Goal: Task Accomplishment & Management: Use online tool/utility

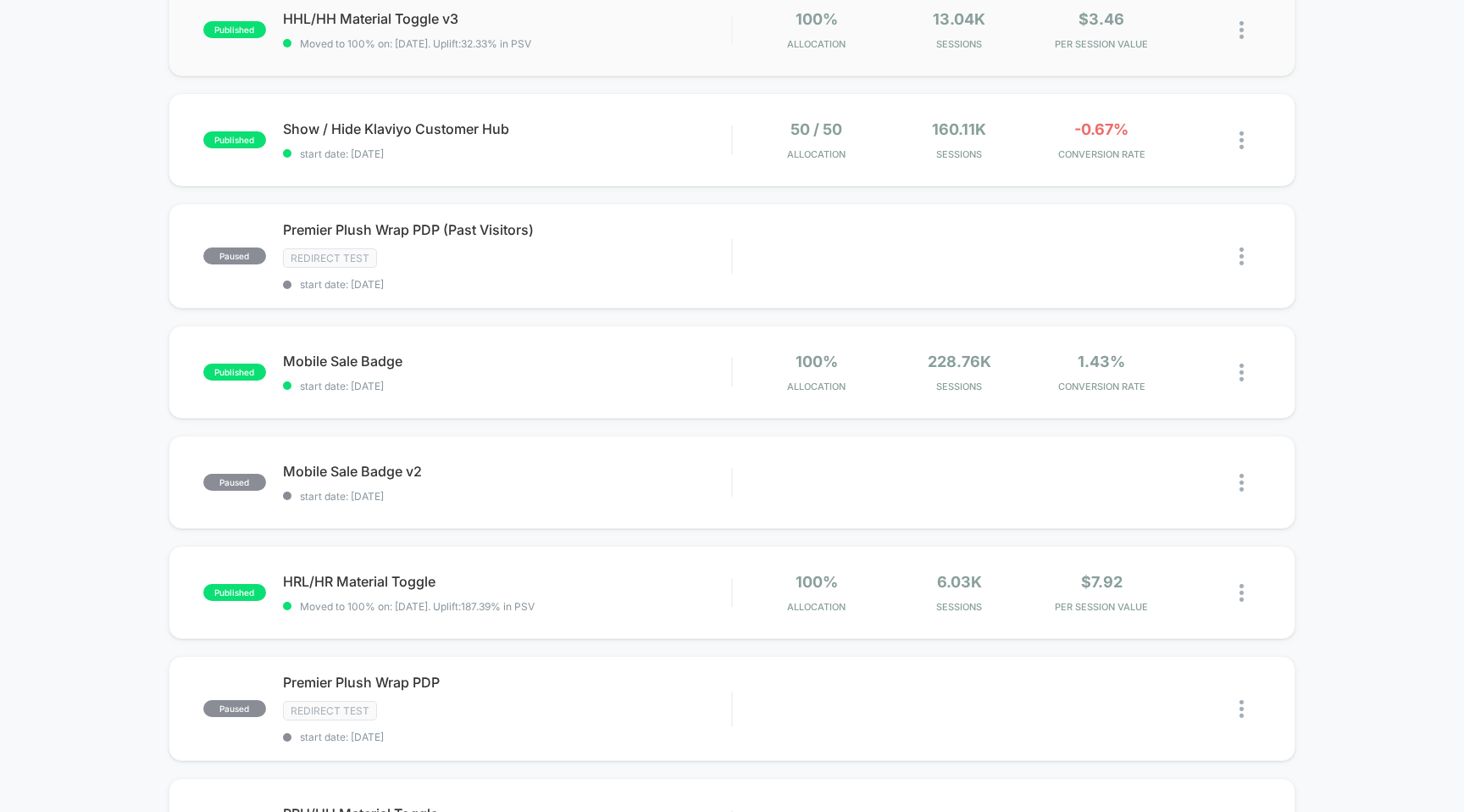
scroll to position [461, 0]
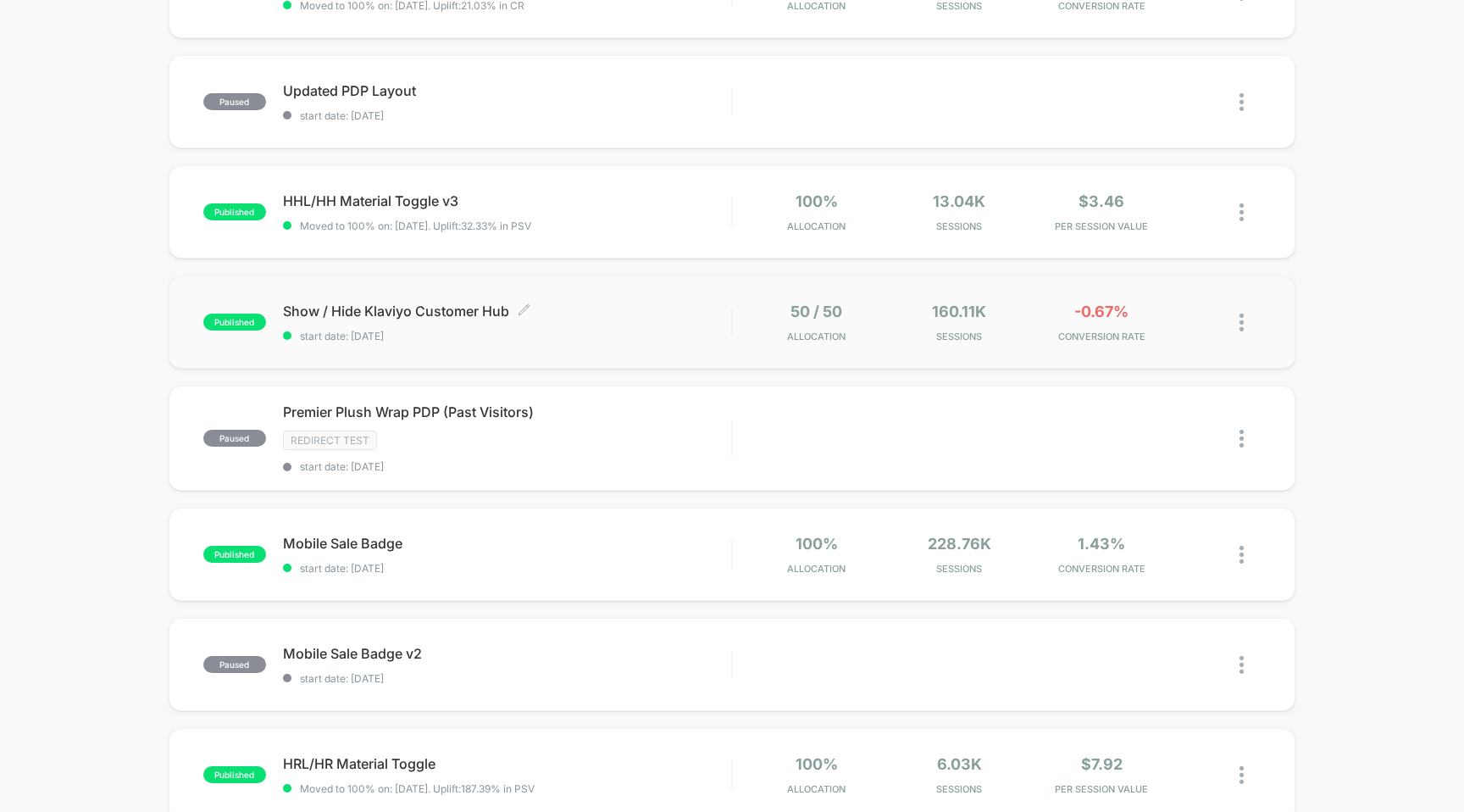
click at [711, 323] on div "Show / Hide Klaviyo Customer Hub Click to edit experience details Click to edit…" at bounding box center [508, 322] width 449 height 40
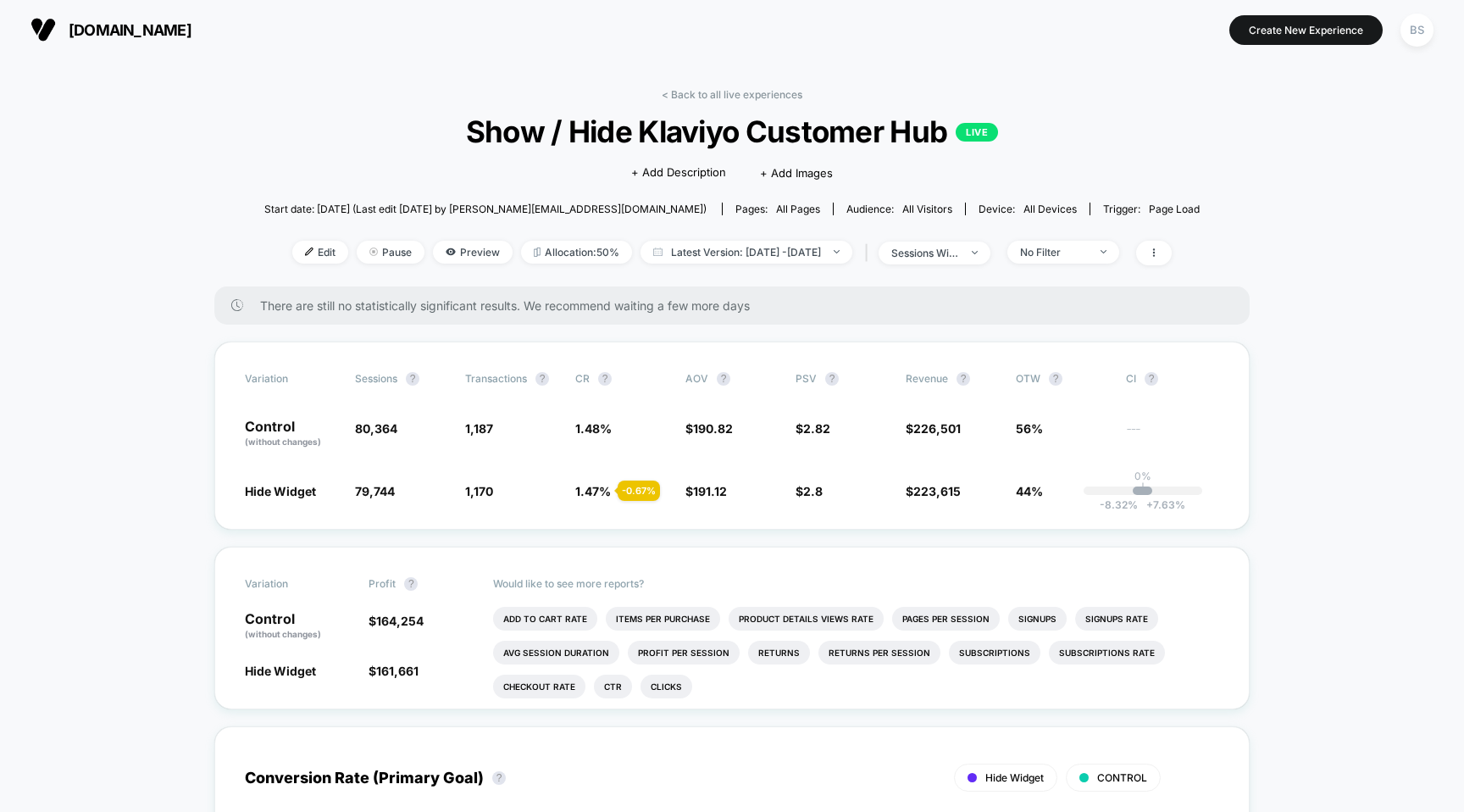
click at [689, 100] on link "< Back to all live experiences" at bounding box center [732, 94] width 141 height 13
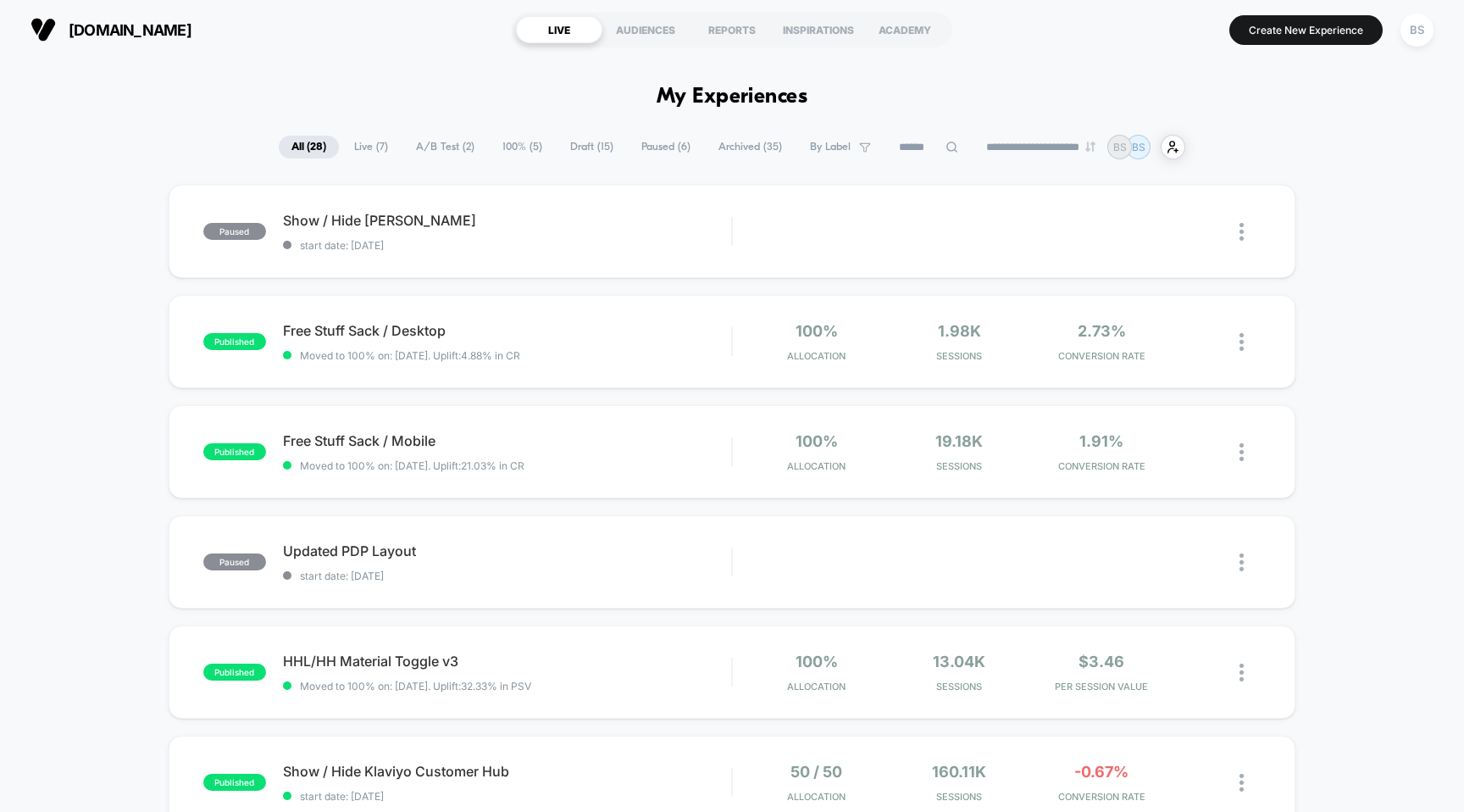
click at [358, 148] on span "Live ( 7 )" at bounding box center [371, 147] width 59 height 23
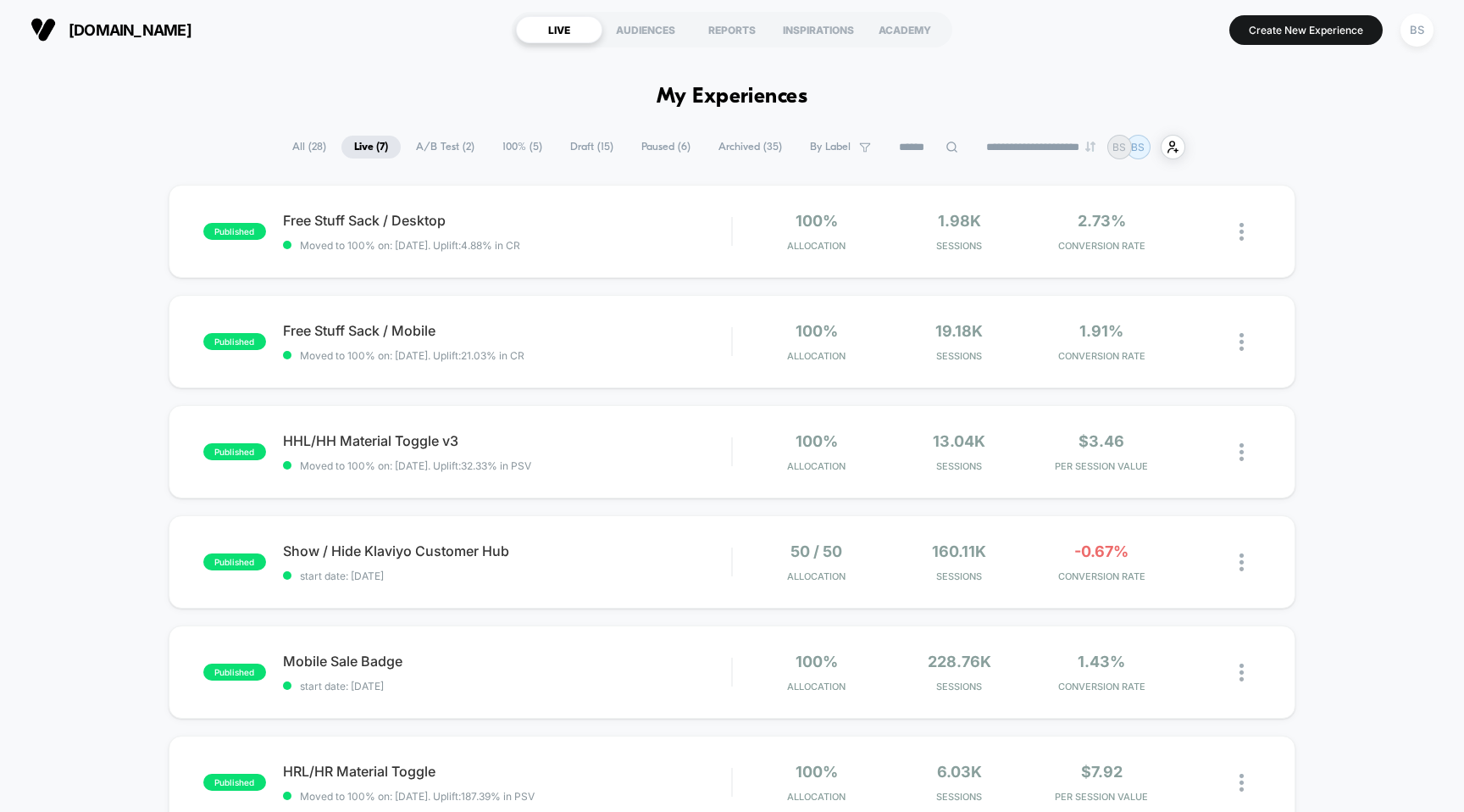
click at [430, 142] on span "A/B Test ( 2 )" at bounding box center [445, 147] width 84 height 23
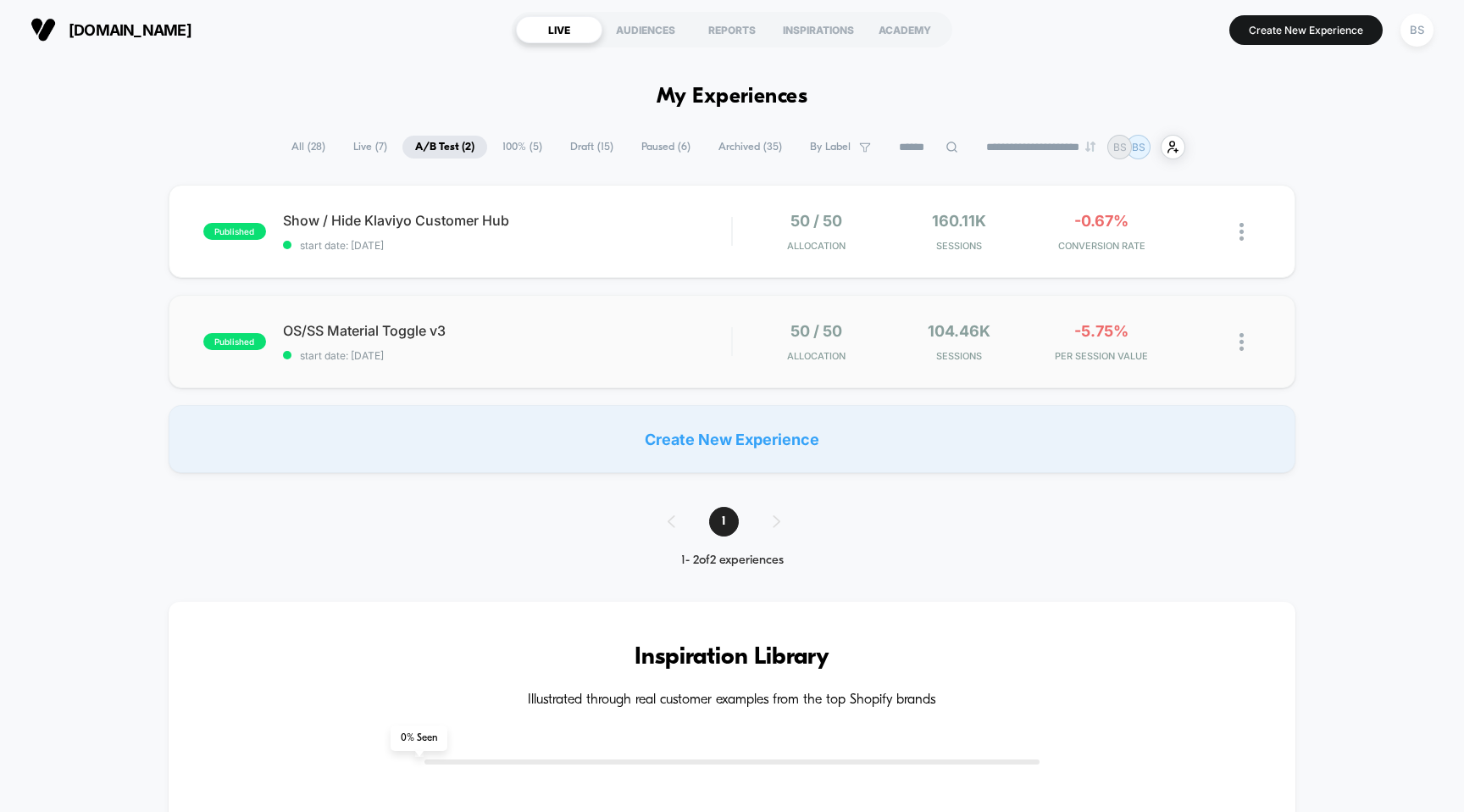
click at [615, 378] on div "published OS/SS Material Toggle v3 start date: [DATE] 50 / 50 Allocation 104.46…" at bounding box center [732, 341] width 1127 height 93
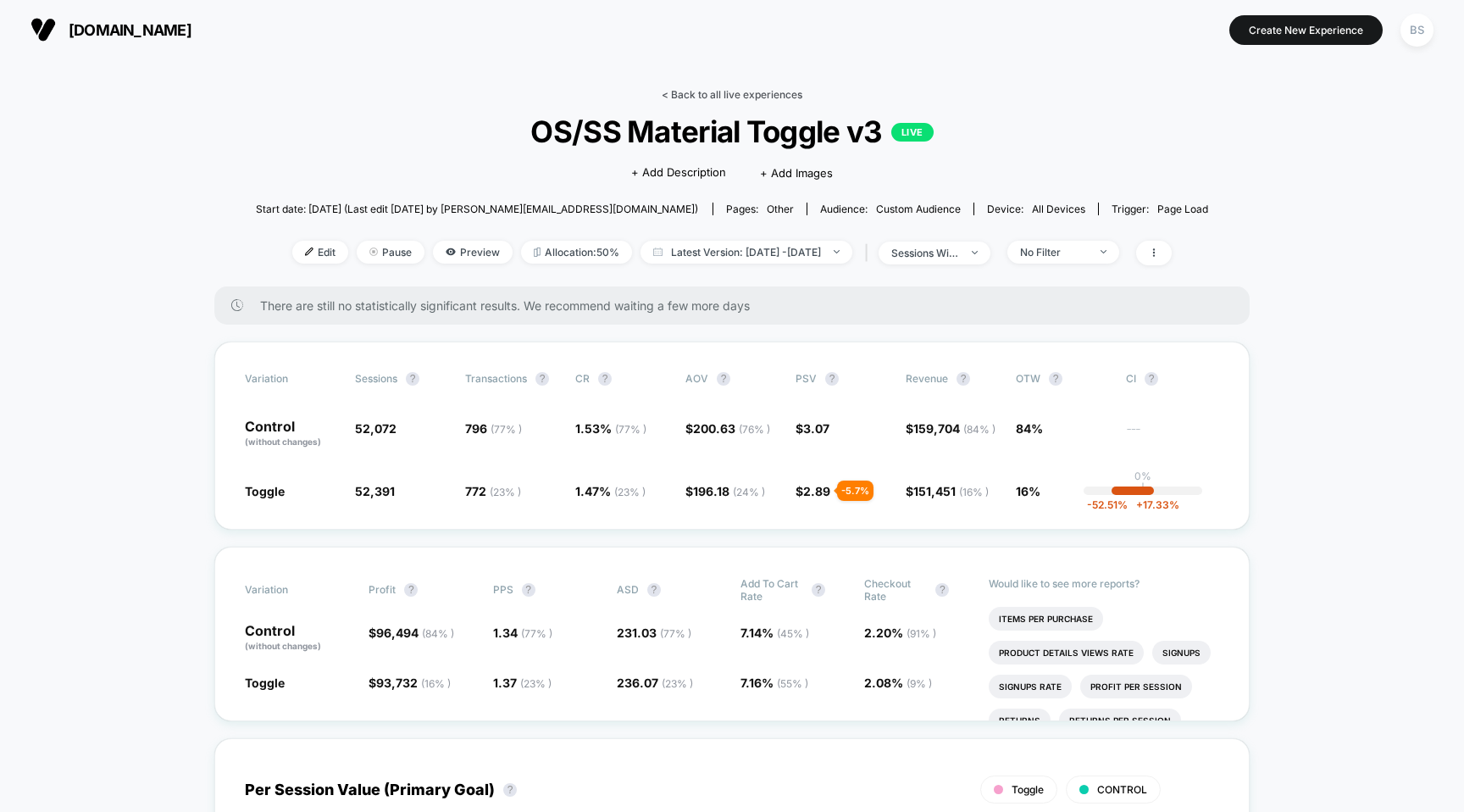
click at [706, 97] on link "< Back to all live experiences" at bounding box center [732, 94] width 141 height 13
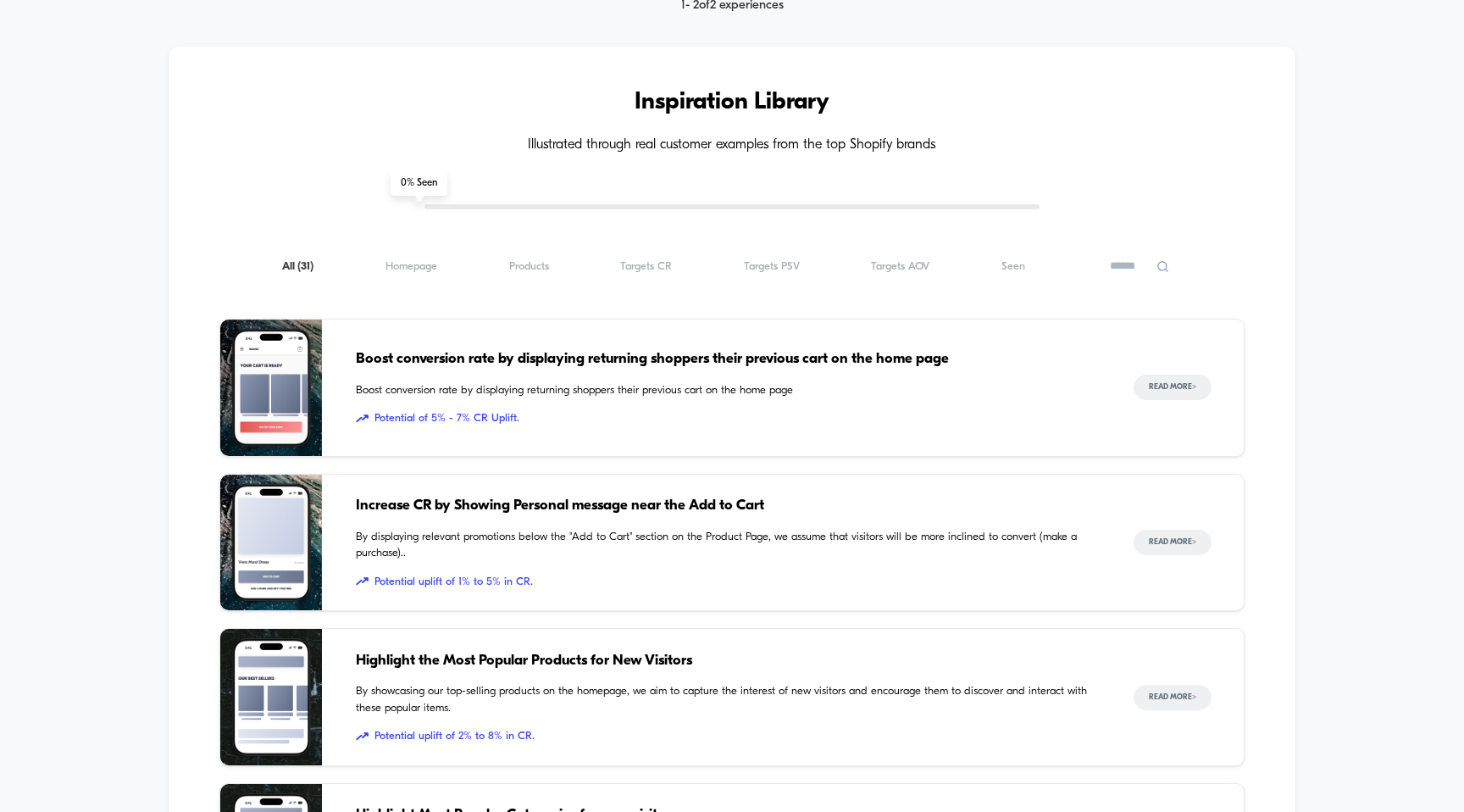
scroll to position [558, 0]
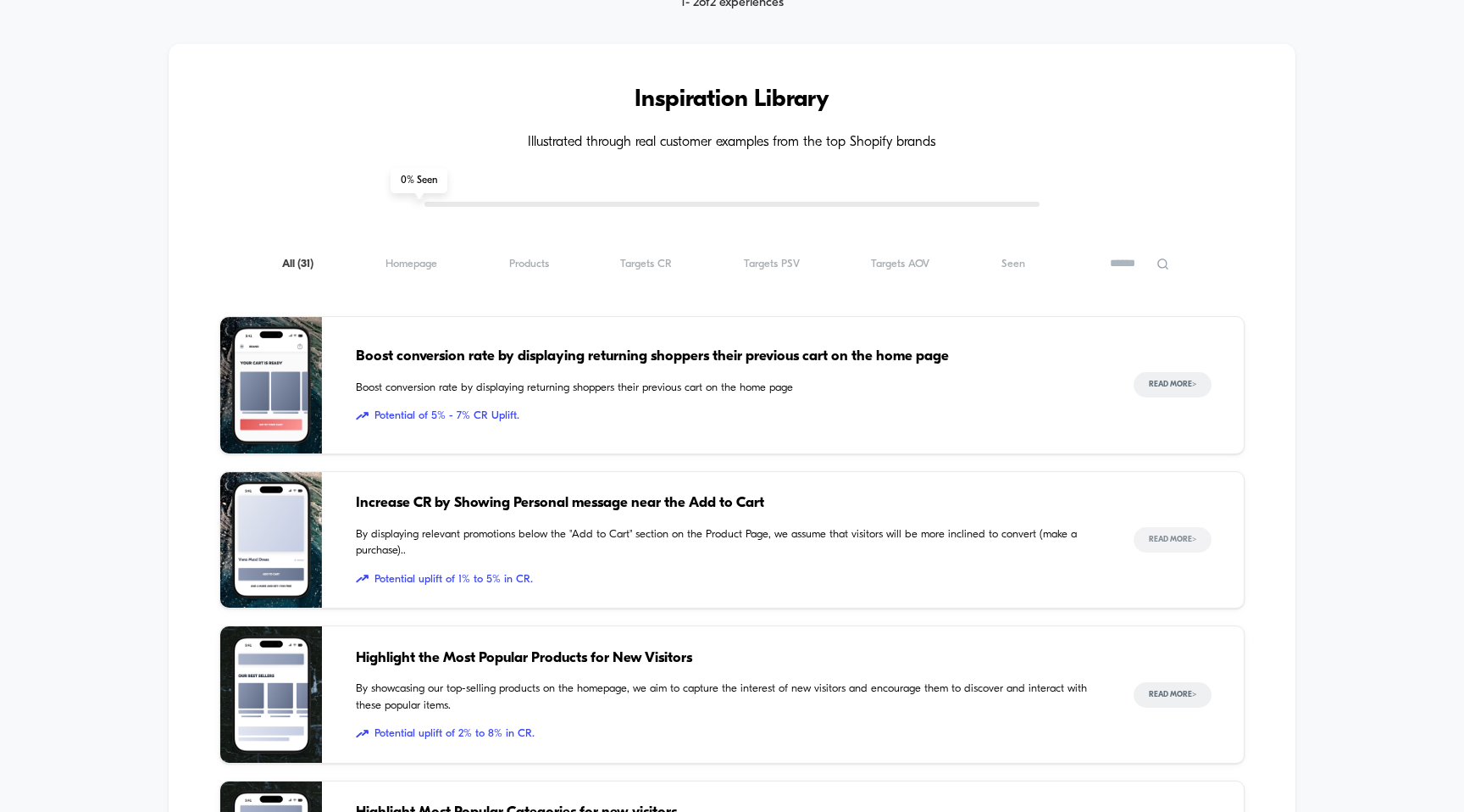
click at [1148, 531] on button "Read More >" at bounding box center [1173, 539] width 78 height 25
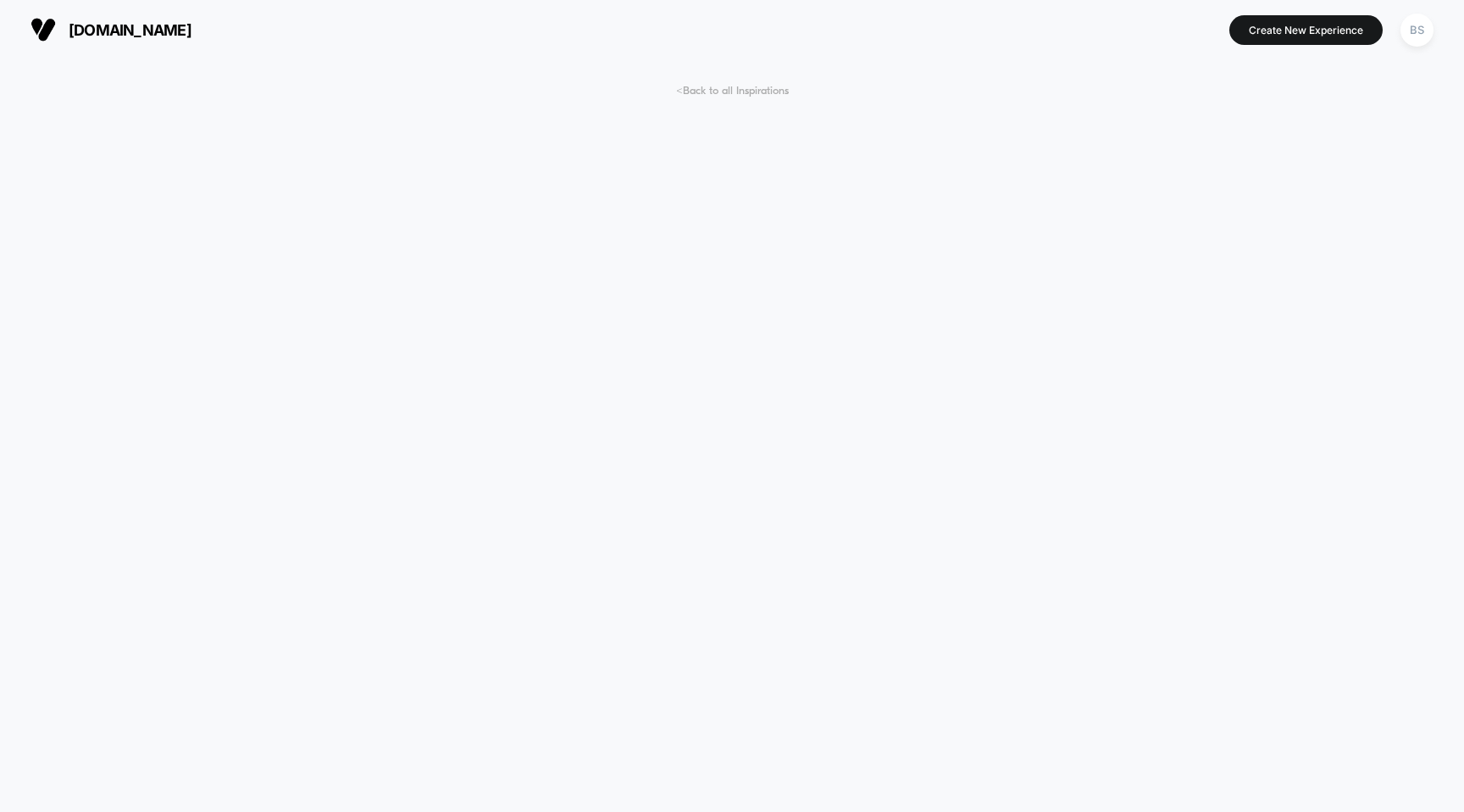
click at [701, 89] on span "< Back to all Inspirations" at bounding box center [732, 92] width 113 height 13
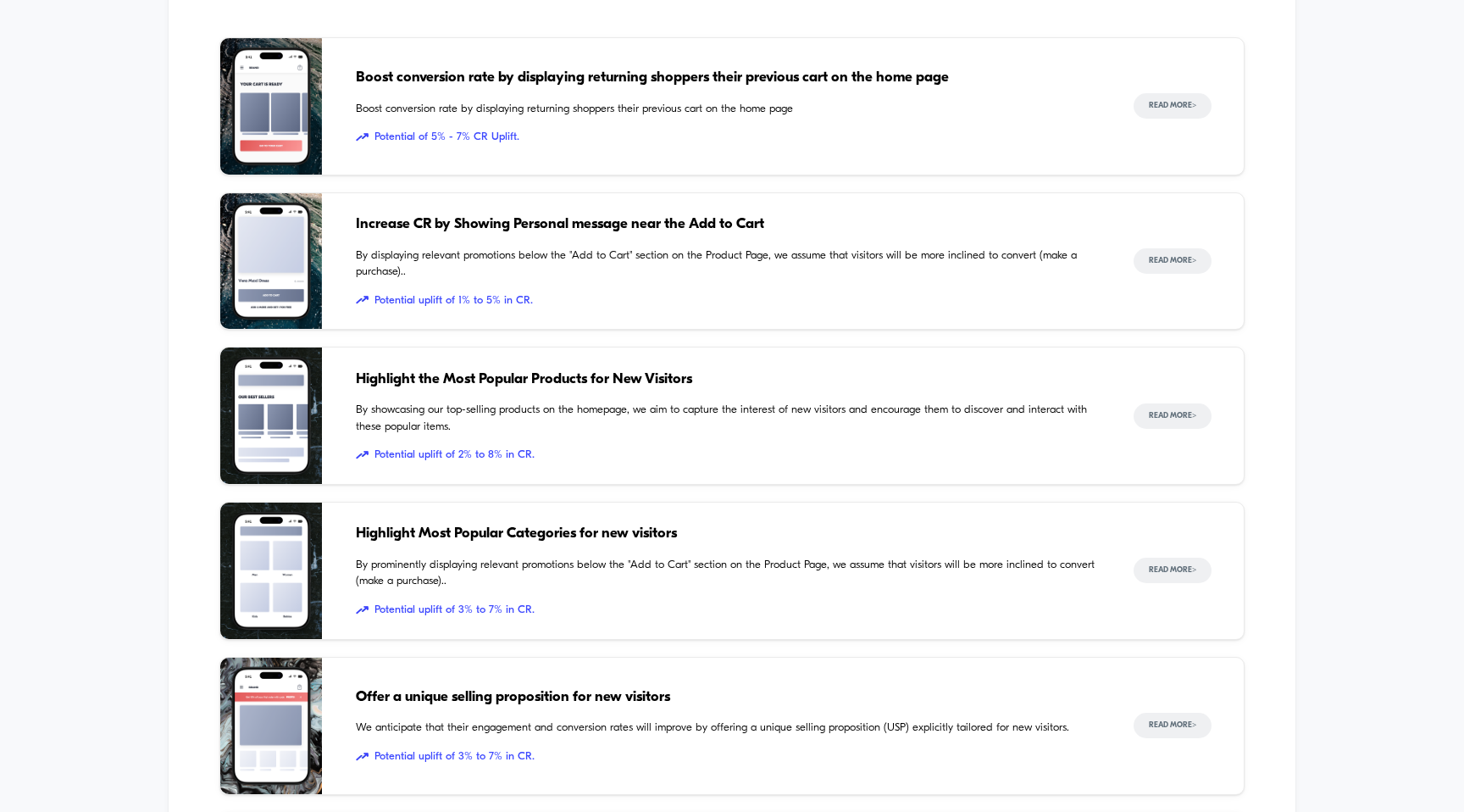
scroll to position [858, 0]
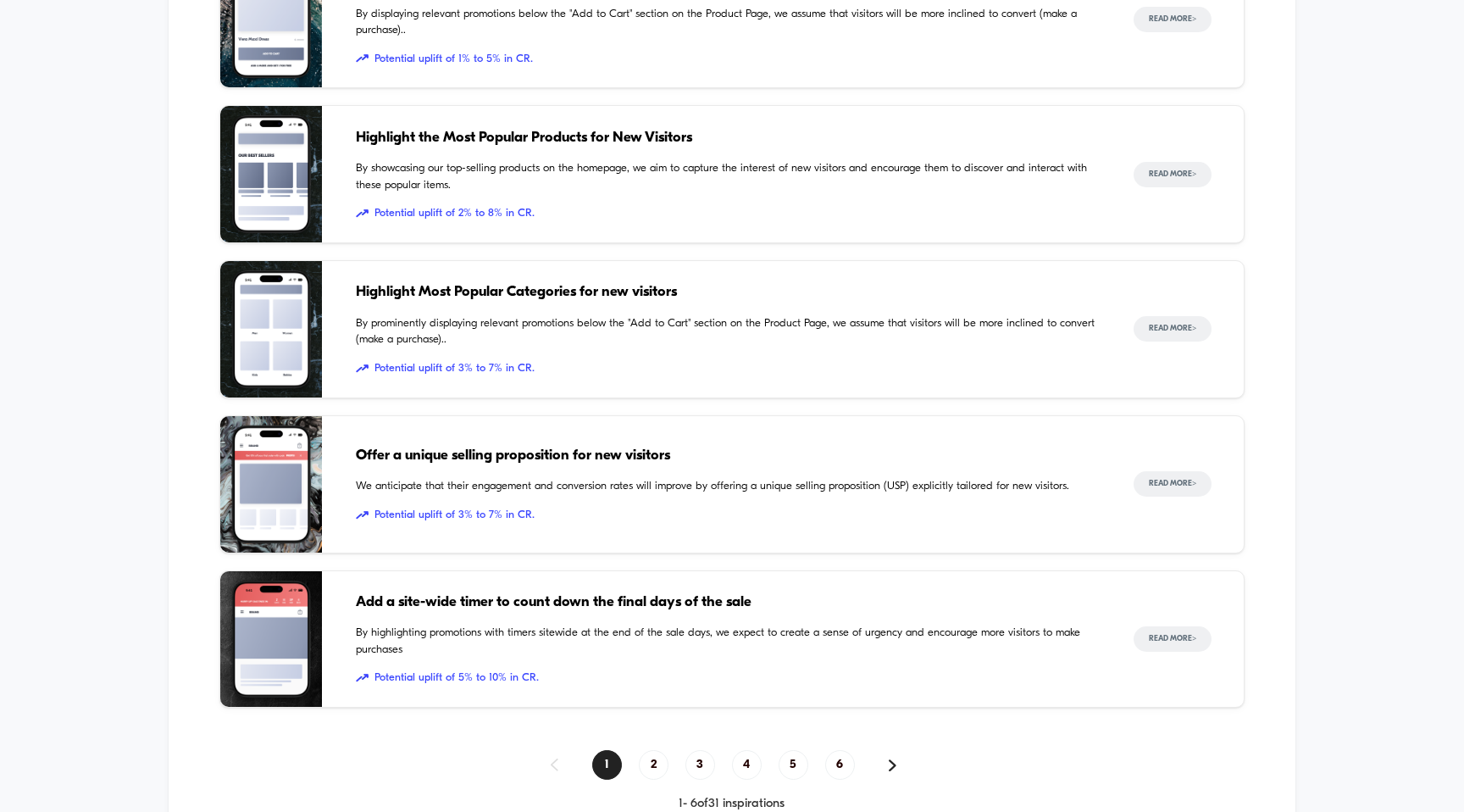
scroll to position [1087, 0]
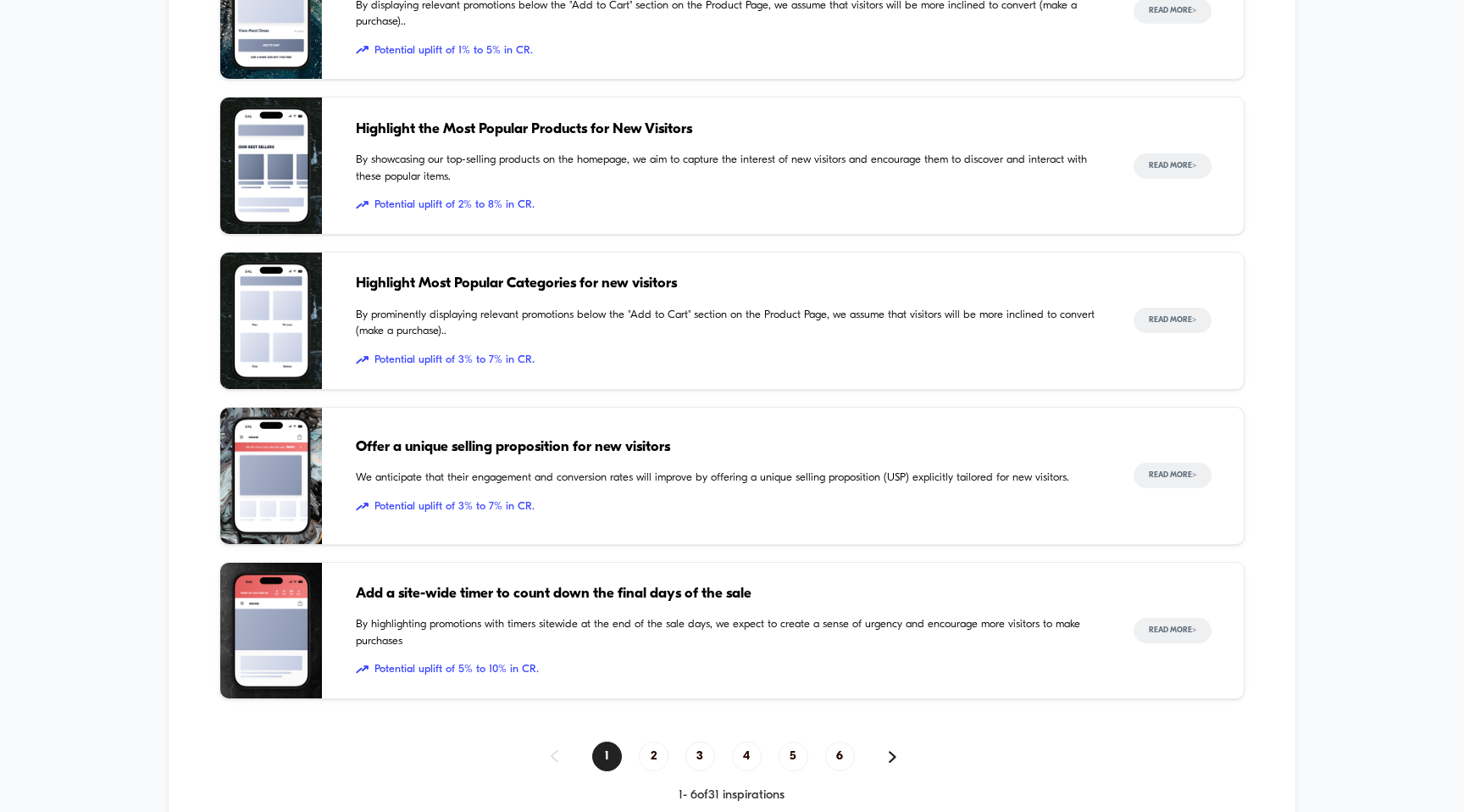
click at [562, 282] on span "Highlight Most Popular Categories for new visitors" at bounding box center [728, 284] width 744 height 22
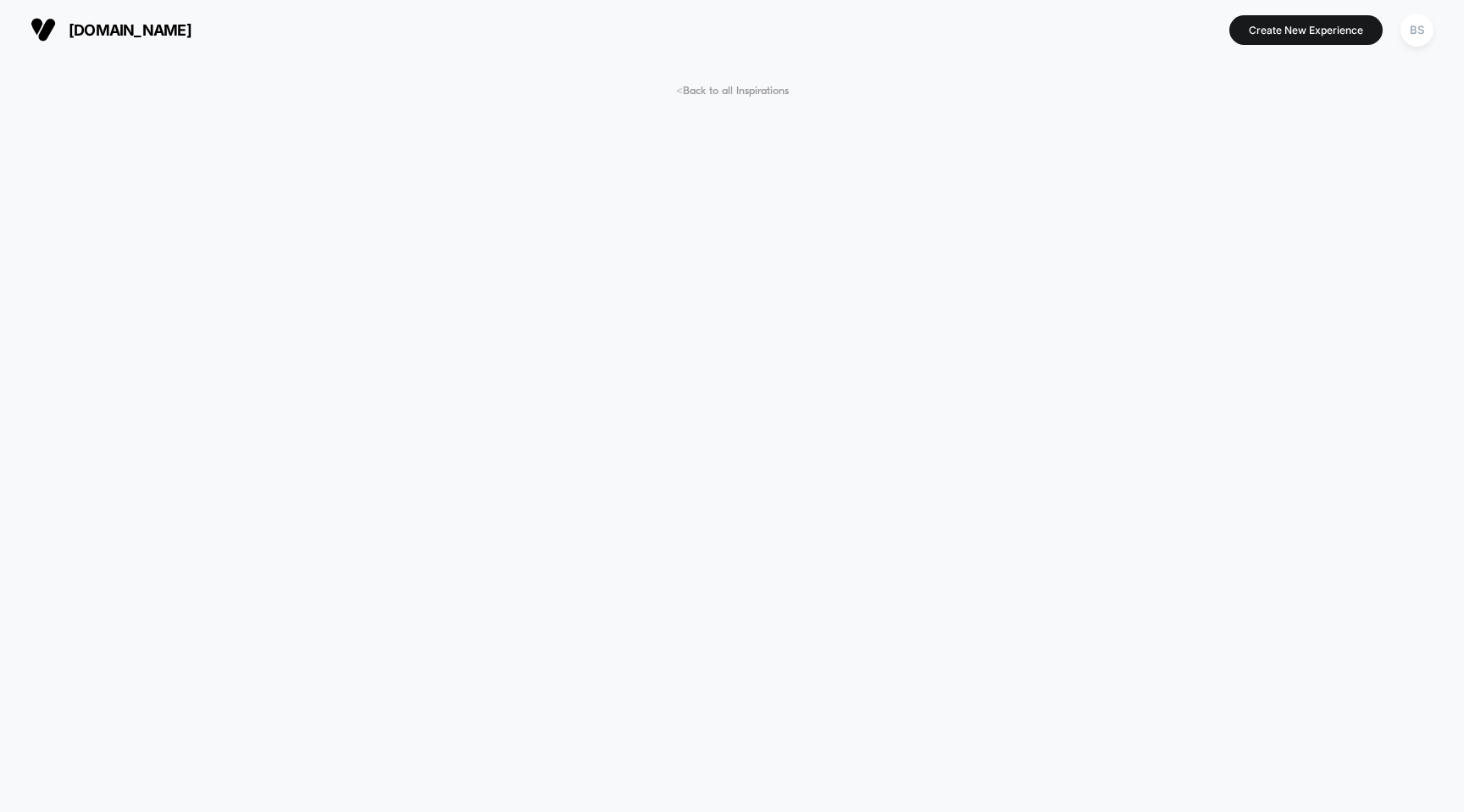
click at [707, 92] on span "< Back to all Inspirations" at bounding box center [732, 92] width 113 height 13
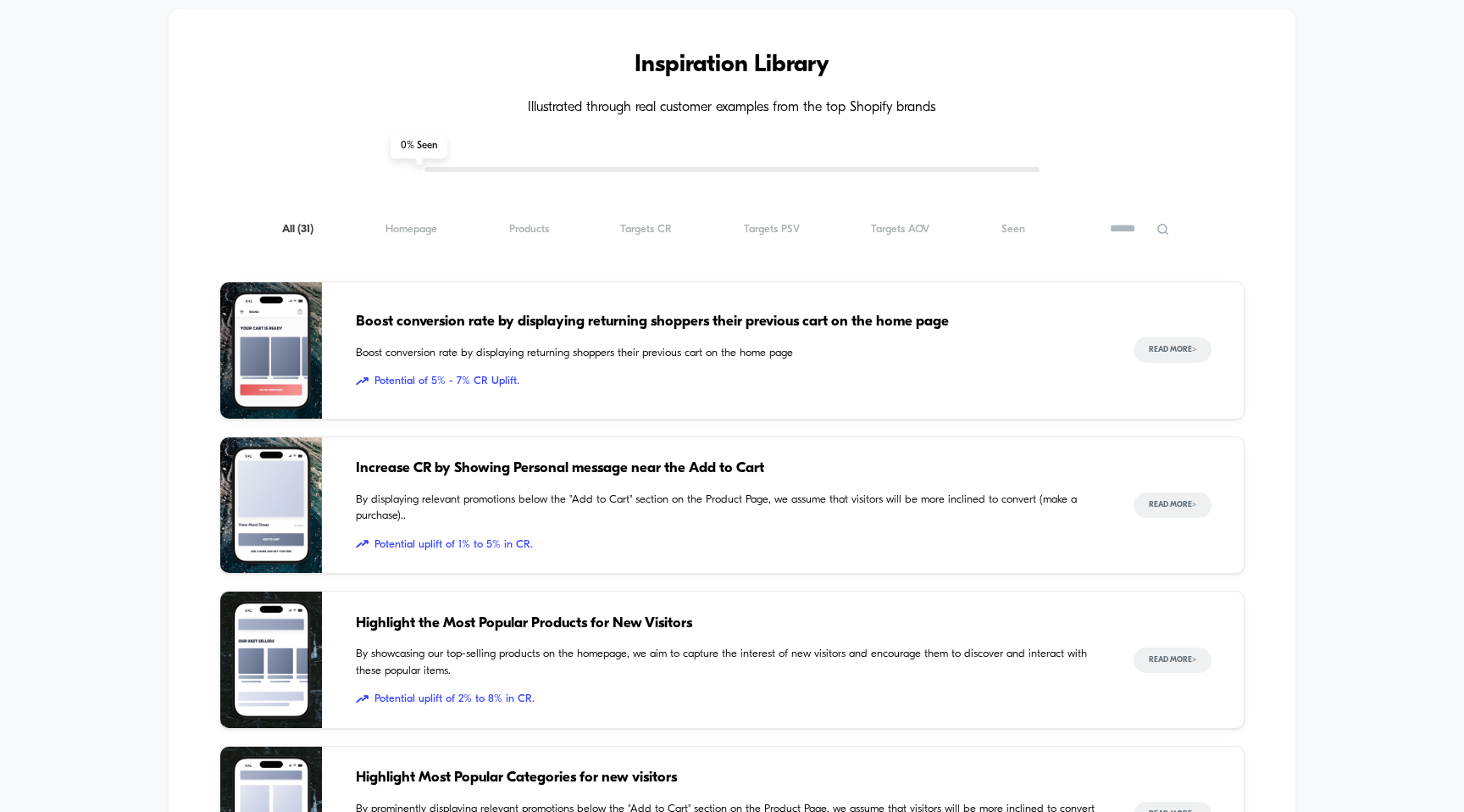
scroll to position [602, 0]
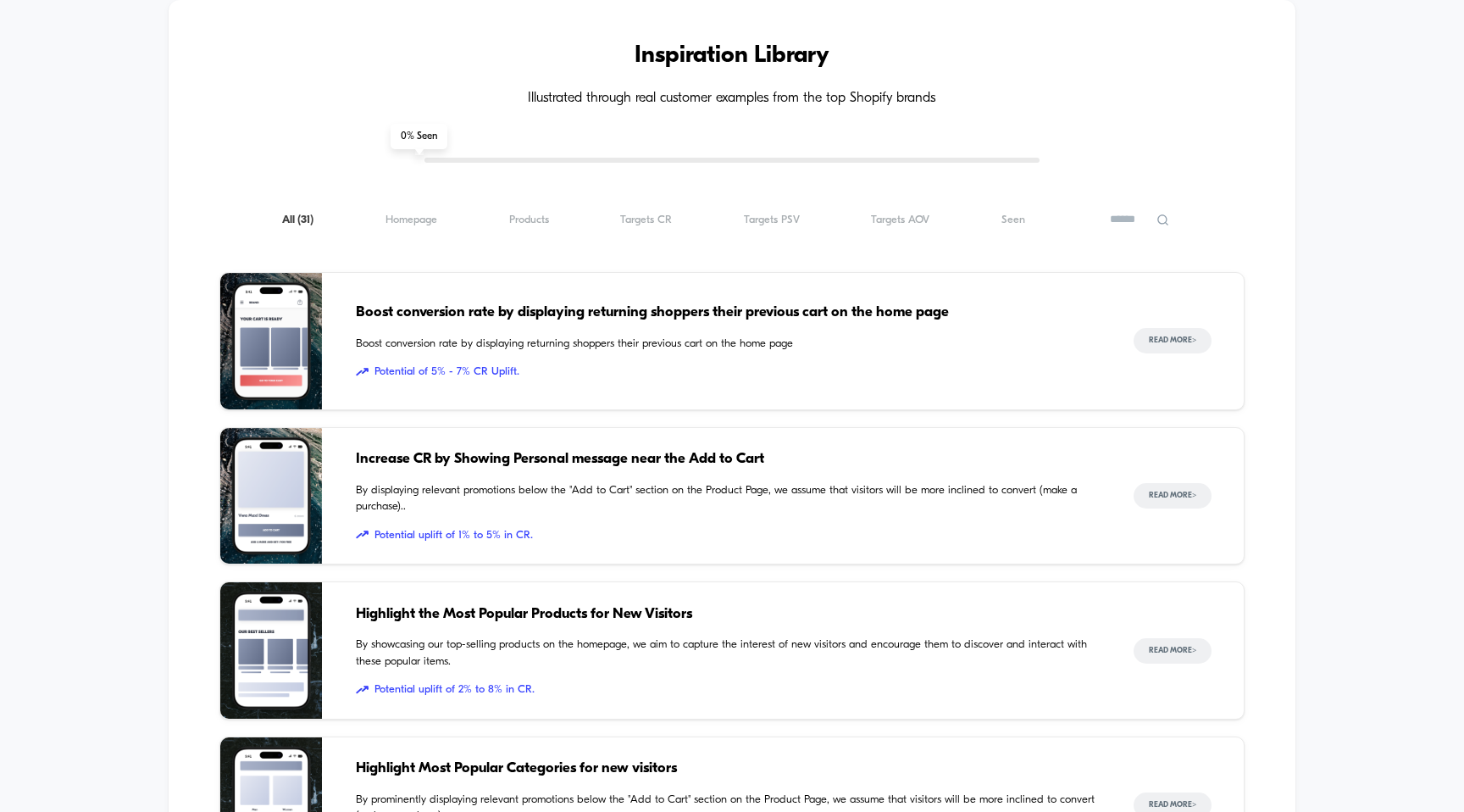
scroll to position [774, 0]
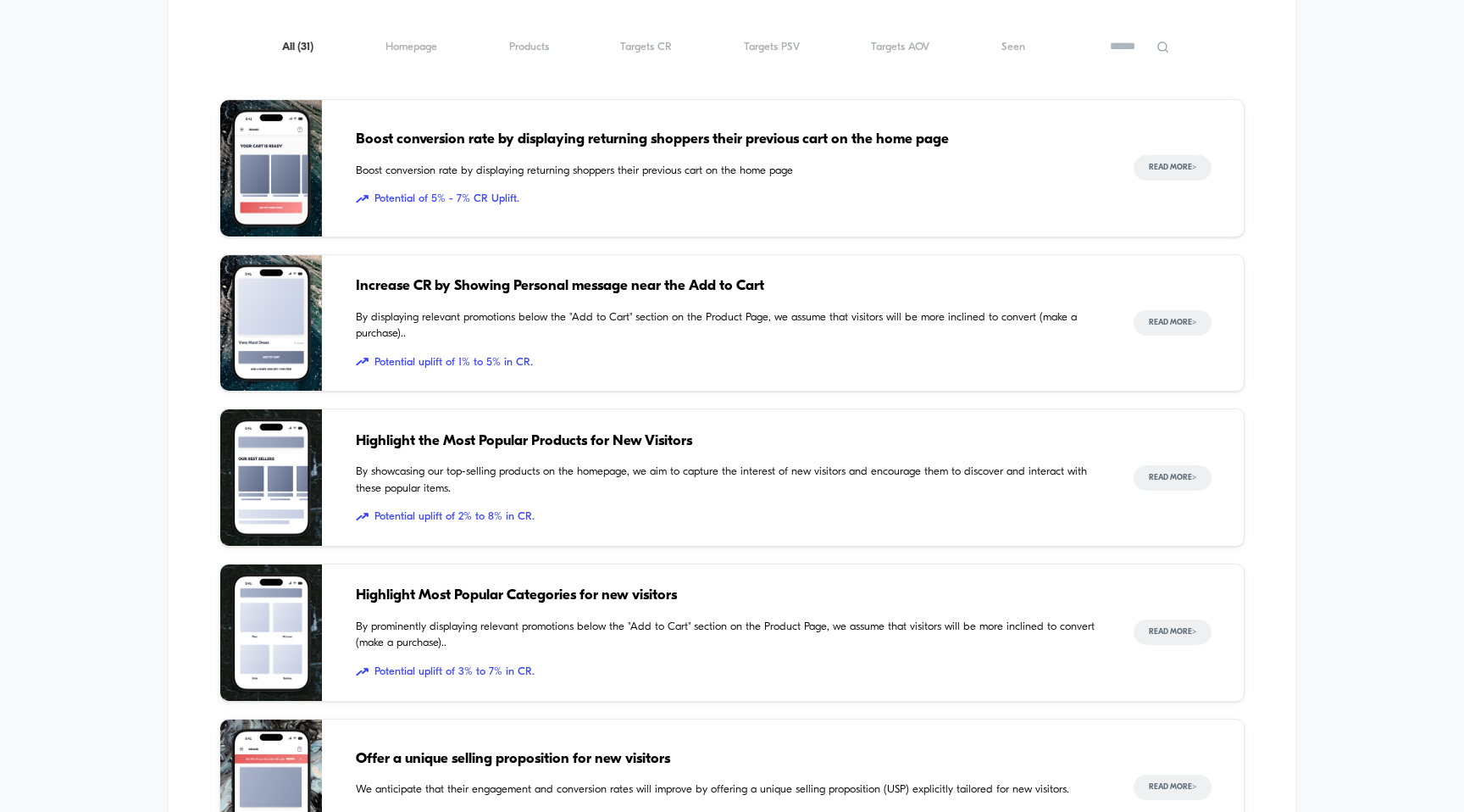
click at [572, 602] on span "Highlight Most Popular Categories for new visitors" at bounding box center [728, 596] width 744 height 22
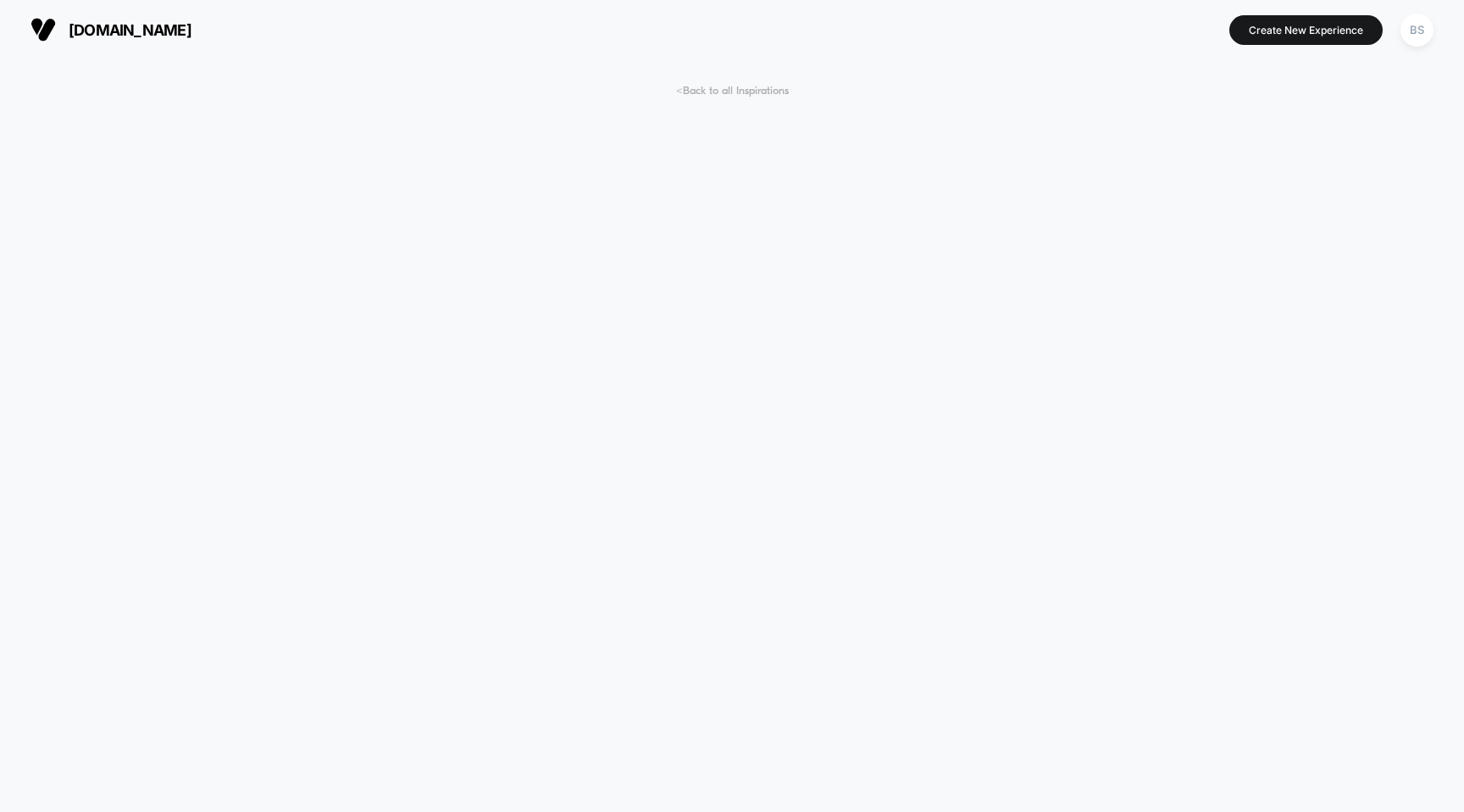
click at [688, 89] on span "< Back to all Inspirations" at bounding box center [732, 92] width 113 height 13
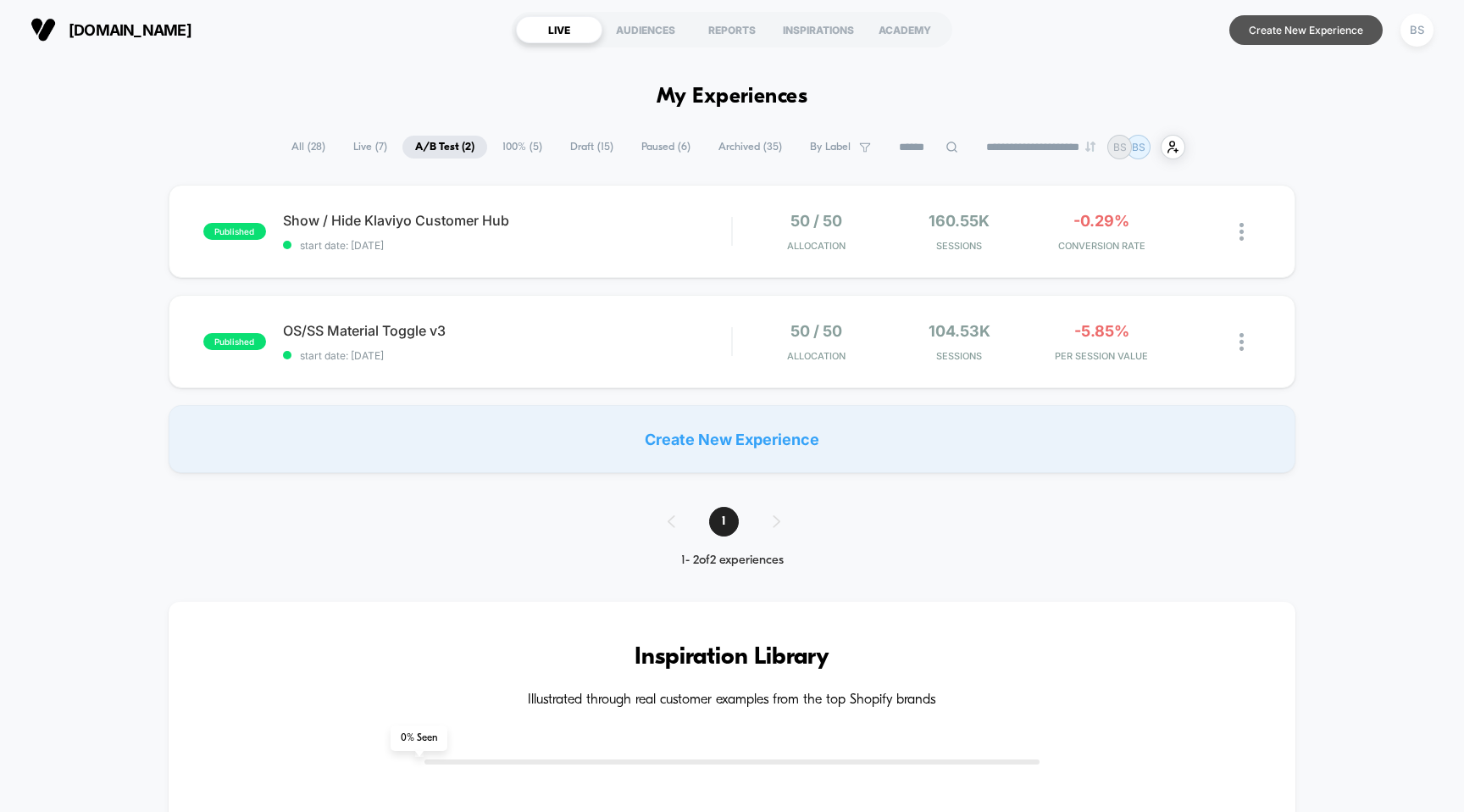
click at [1282, 31] on button "Create New Experience" at bounding box center [1306, 30] width 154 height 30
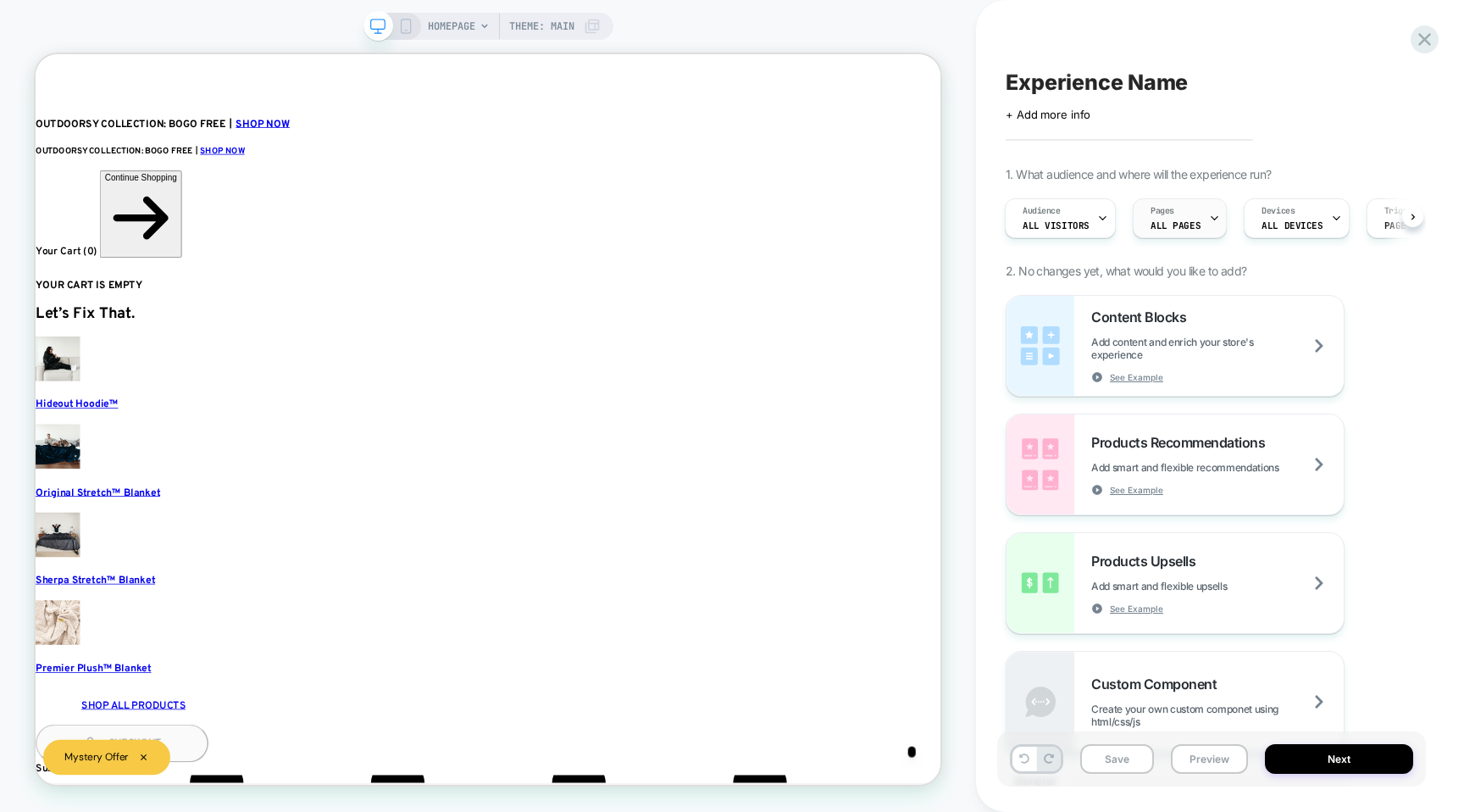
click at [1178, 224] on span "ALL PAGES" at bounding box center [1175, 225] width 50 height 12
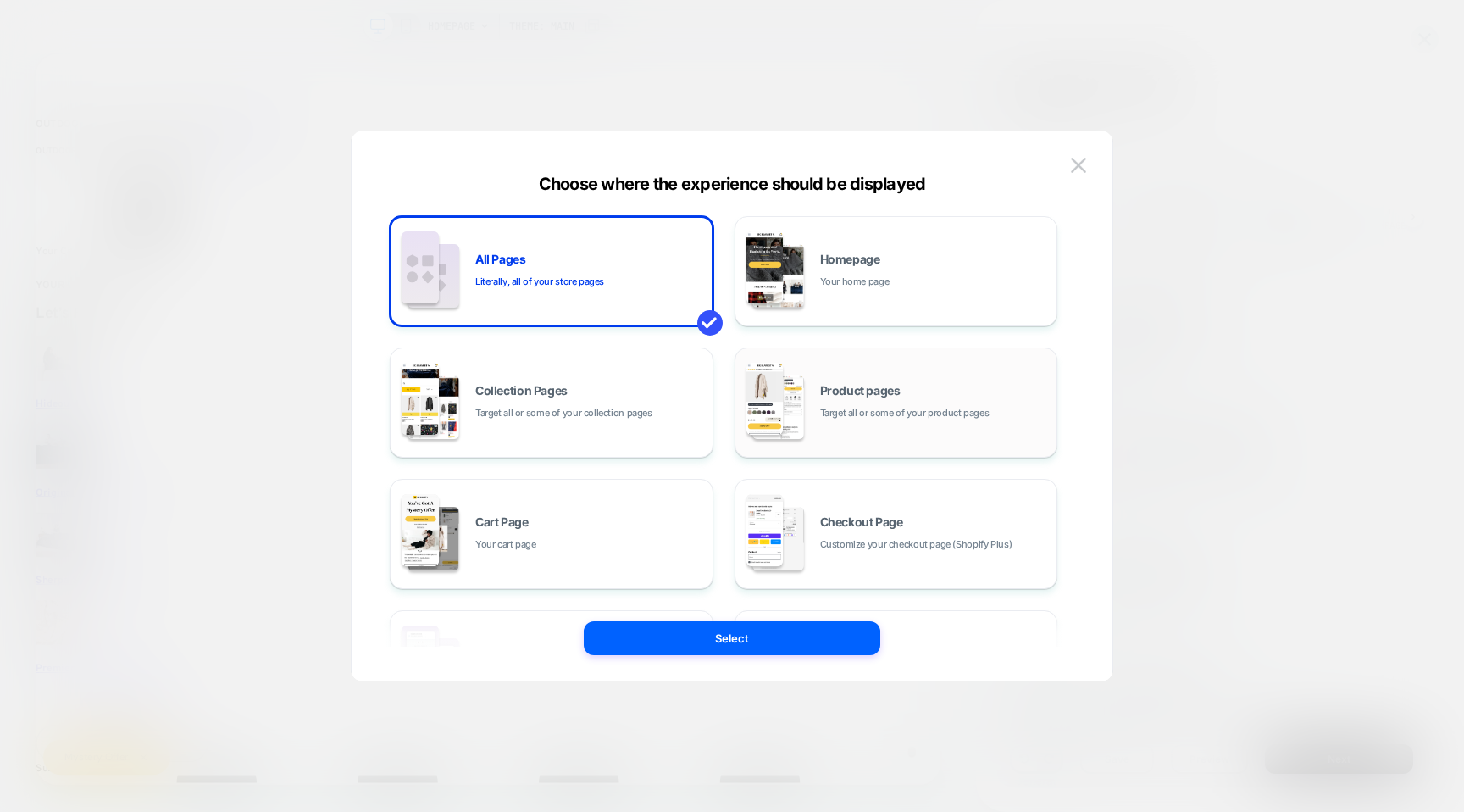
click at [880, 410] on span "Target all or some of your product pages" at bounding box center [904, 412] width 169 height 16
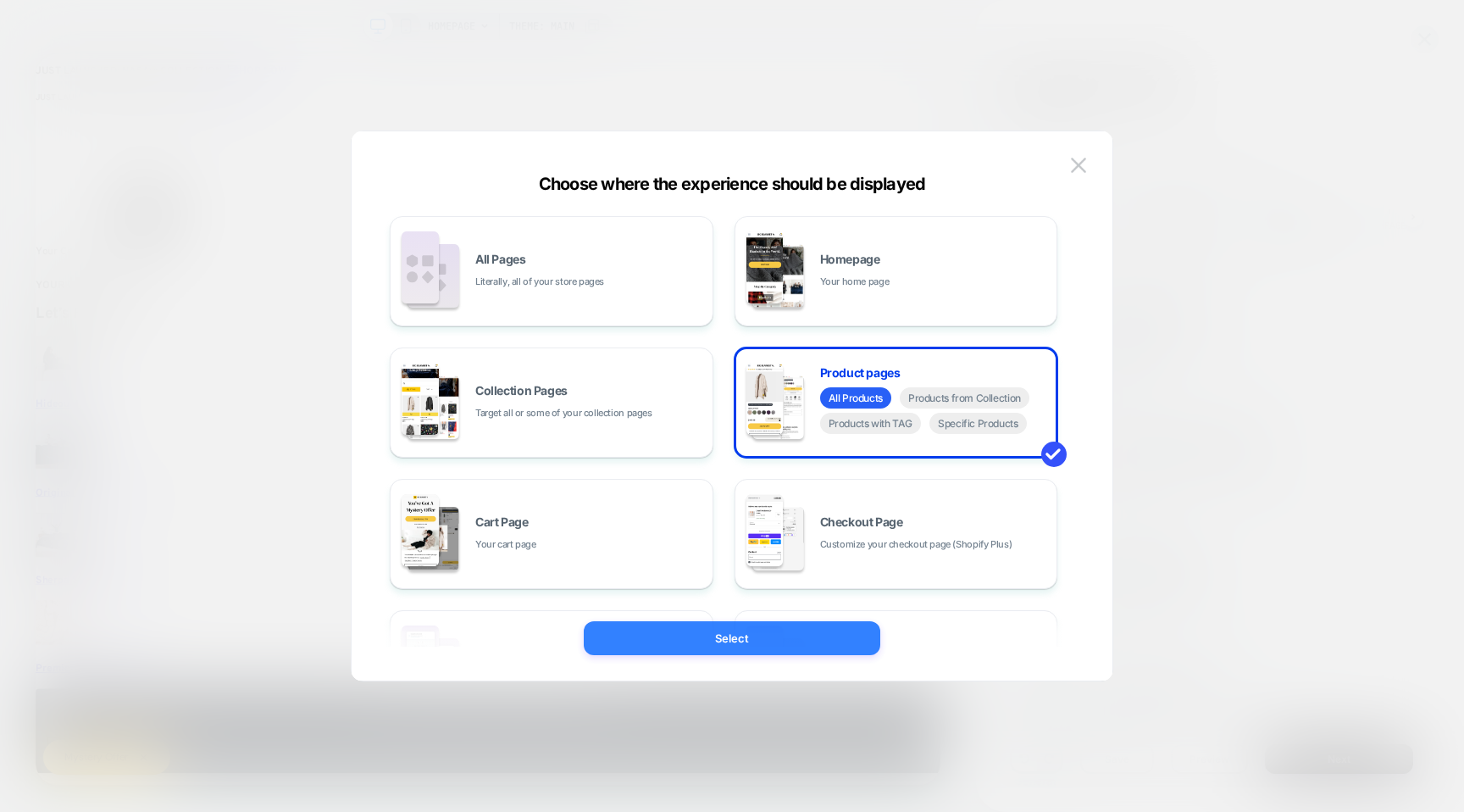
click at [704, 651] on button "Select" at bounding box center [732, 638] width 297 height 34
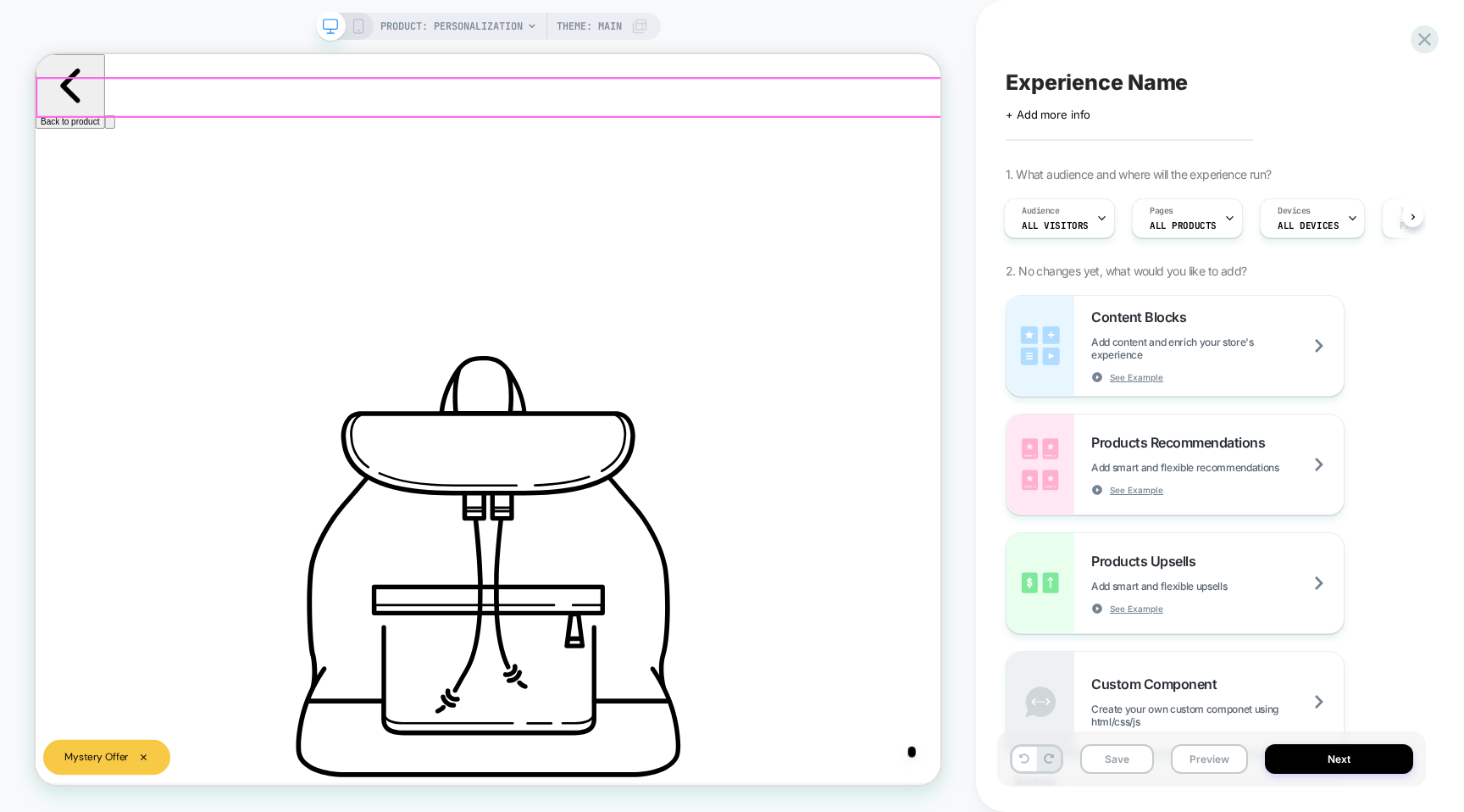
scroll to position [0, 1132]
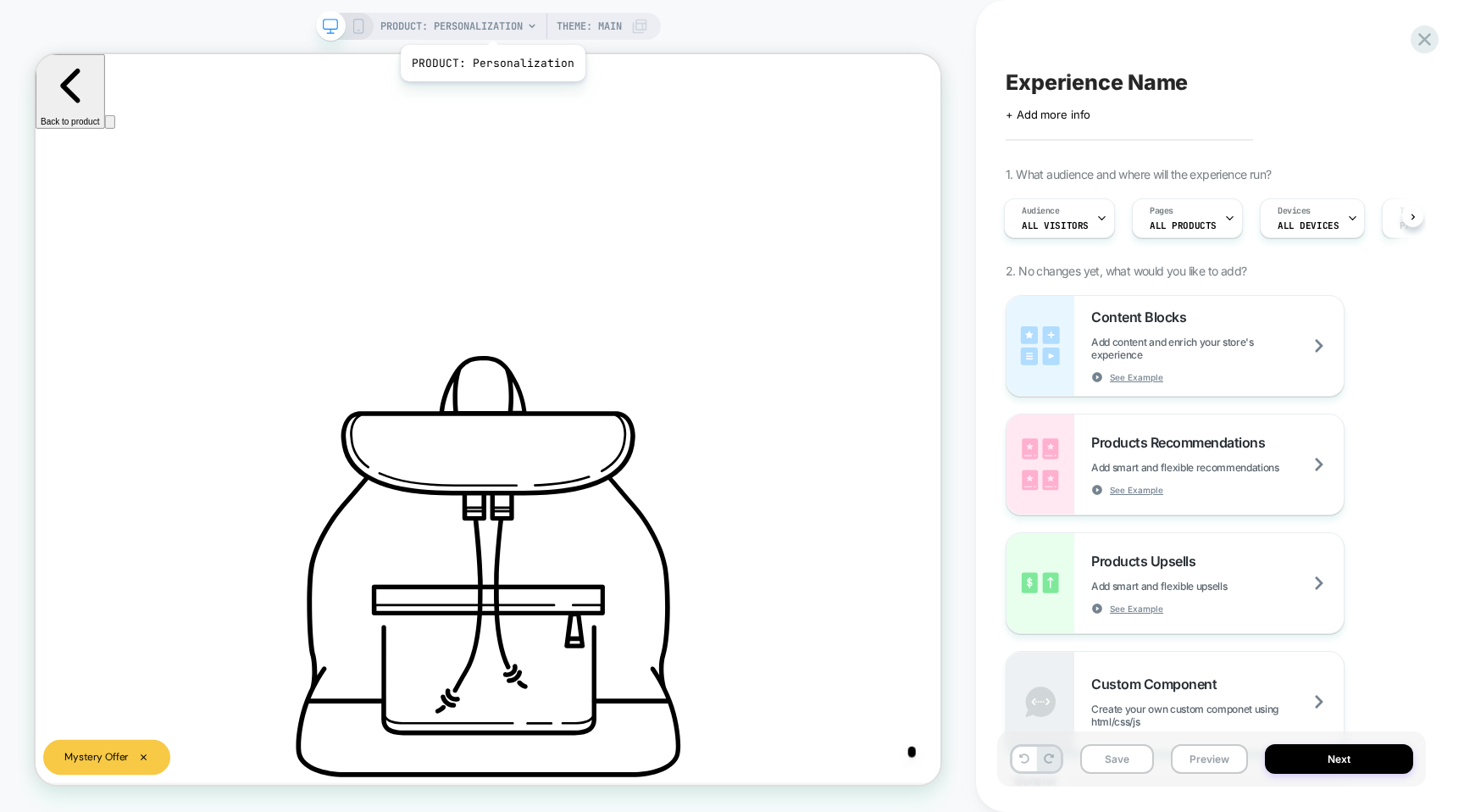
click at [491, 24] on span "PRODUCT: Personalization" at bounding box center [451, 26] width 142 height 27
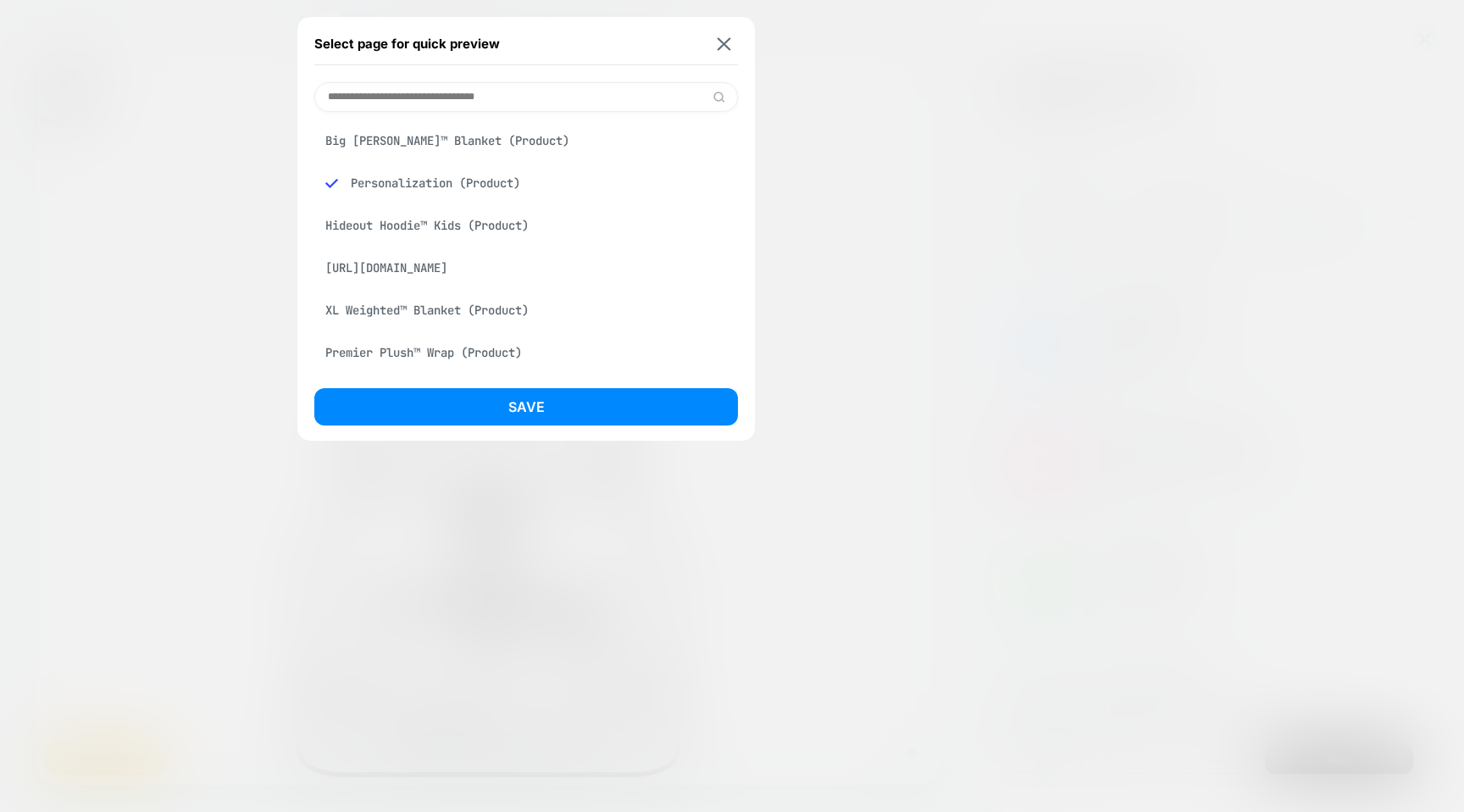
click at [462, 352] on div "Premier Plush™ Wrap (Product)" at bounding box center [526, 352] width 424 height 32
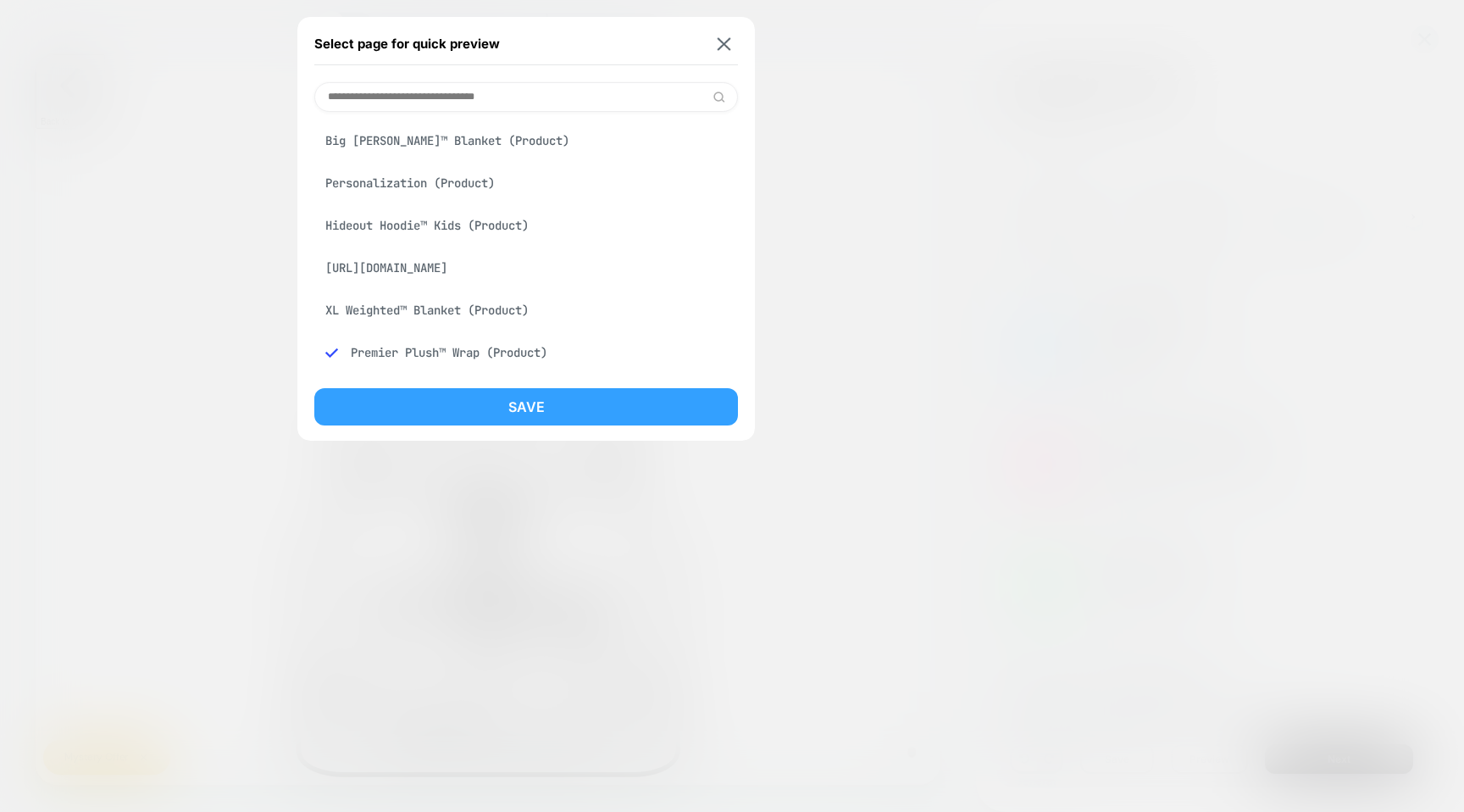
click at [474, 409] on button "Save" at bounding box center [526, 407] width 424 height 37
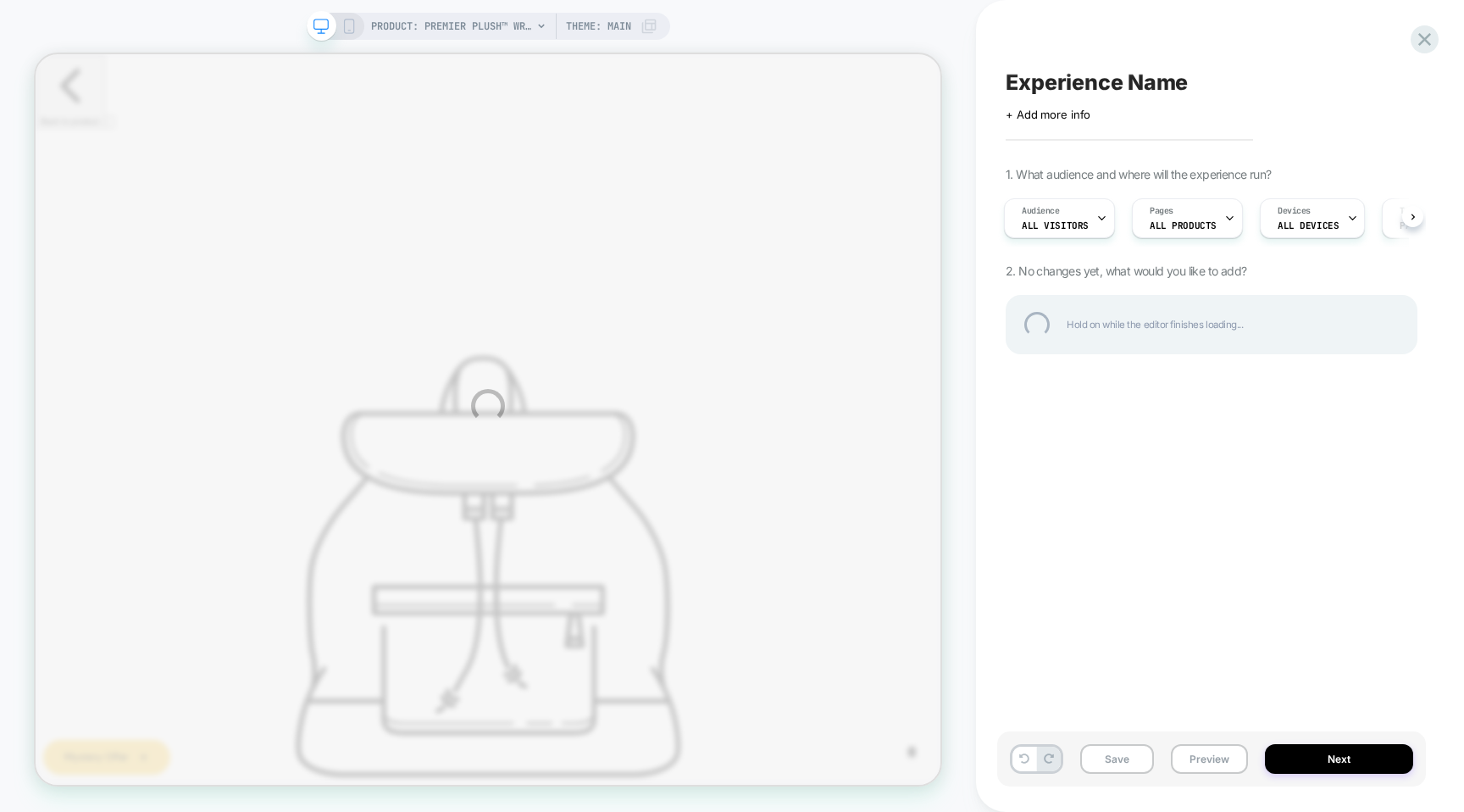
scroll to position [0, 2071]
click at [351, 23] on div "PRODUCT: Premier Plush™ Wrap PRODUCT: Premier Plush™ Wrap Theme: MAIN Experienc…" at bounding box center [732, 406] width 1464 height 812
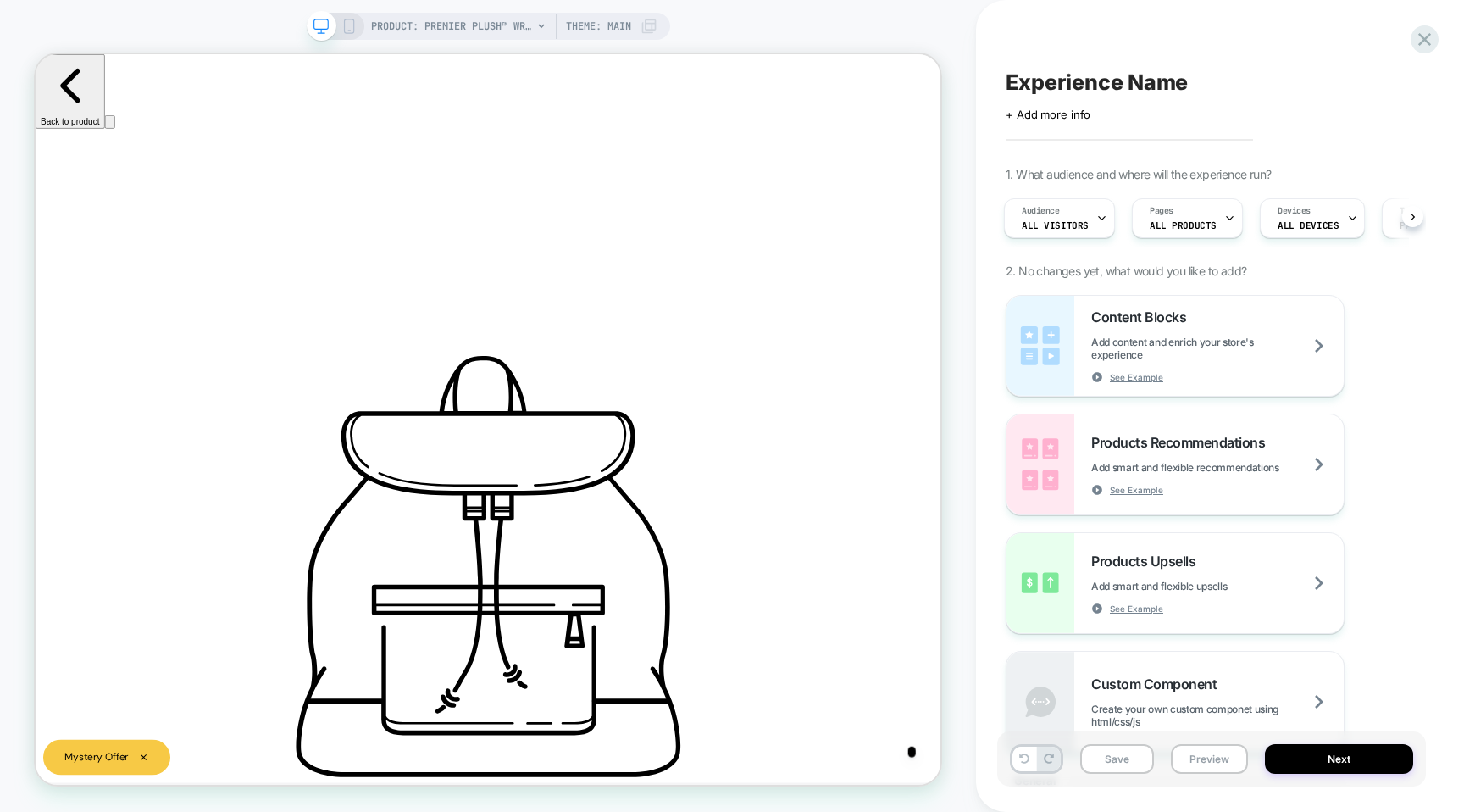
scroll to position [0, 3]
click at [351, 23] on icon at bounding box center [349, 26] width 15 height 15
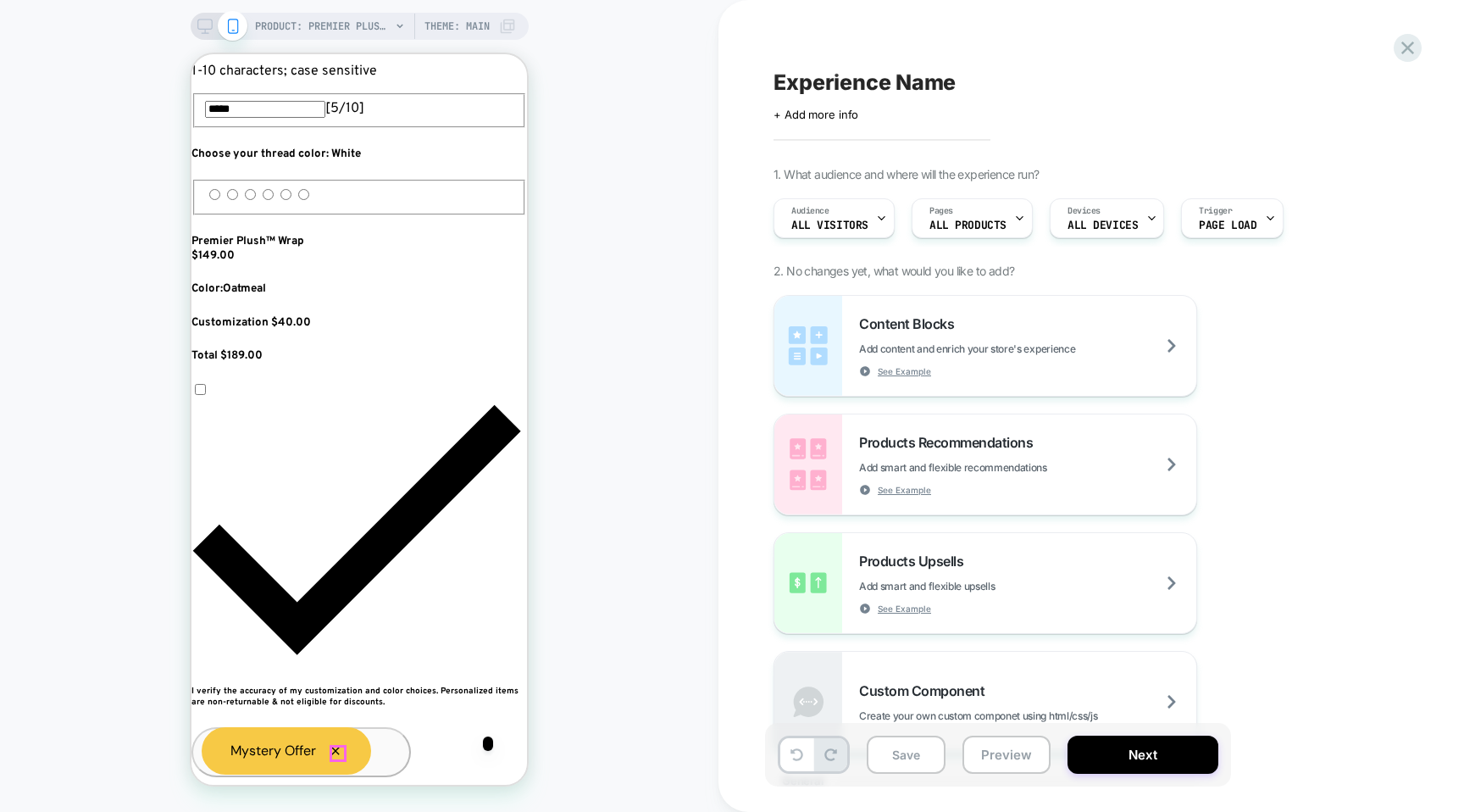
scroll to position [0, 309]
click at [339, 750] on icon "button" at bounding box center [335, 750] width 14 height 14
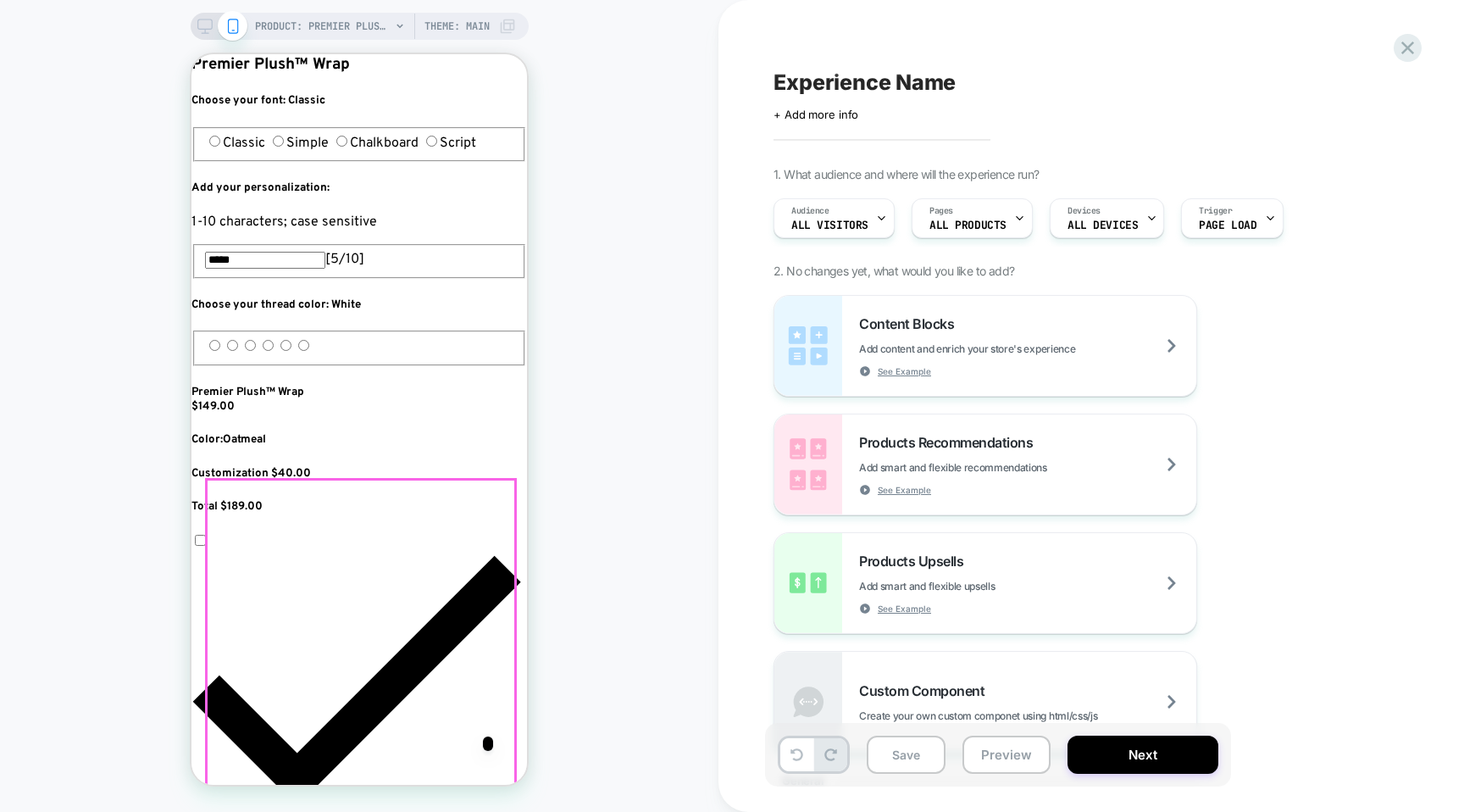
scroll to position [724, 0]
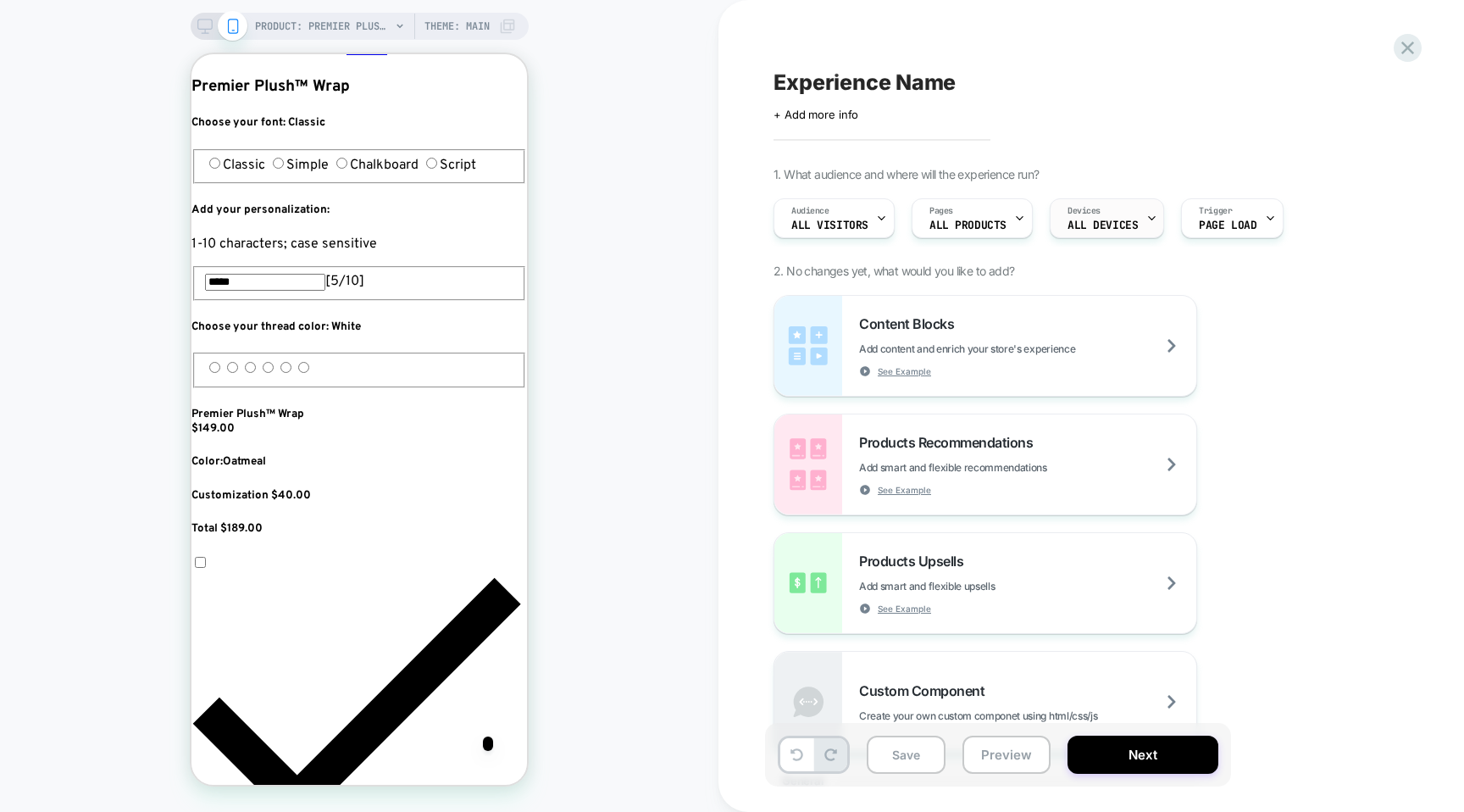
click at [1117, 215] on div "Devices ALL DEVICES" at bounding box center [1102, 217] width 105 height 38
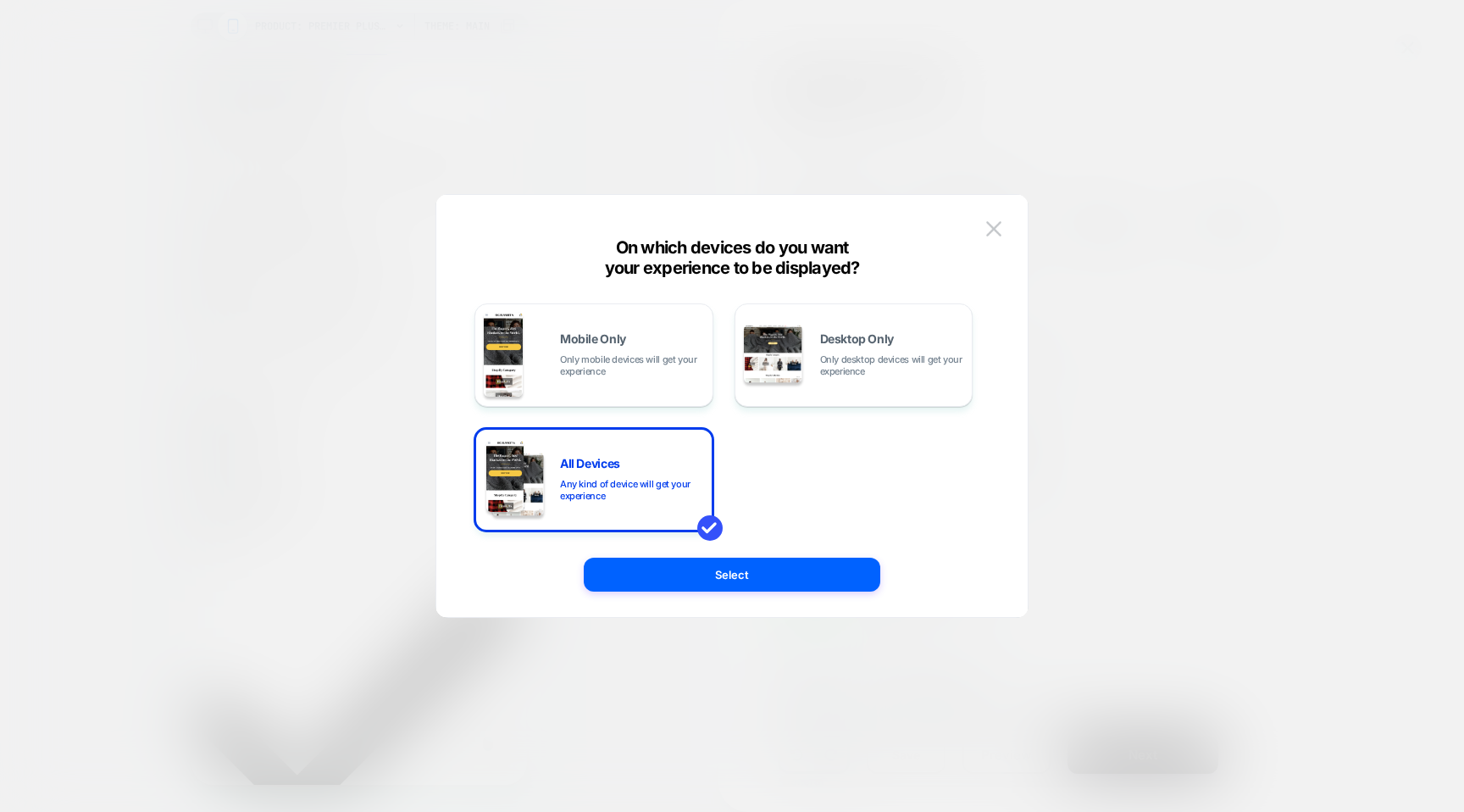
click at [1008, 235] on div "On which devices do you want your experience to be displayed? Mobile Only Only …" at bounding box center [732, 414] width 592 height 405
click at [992, 218] on button at bounding box center [993, 228] width 25 height 25
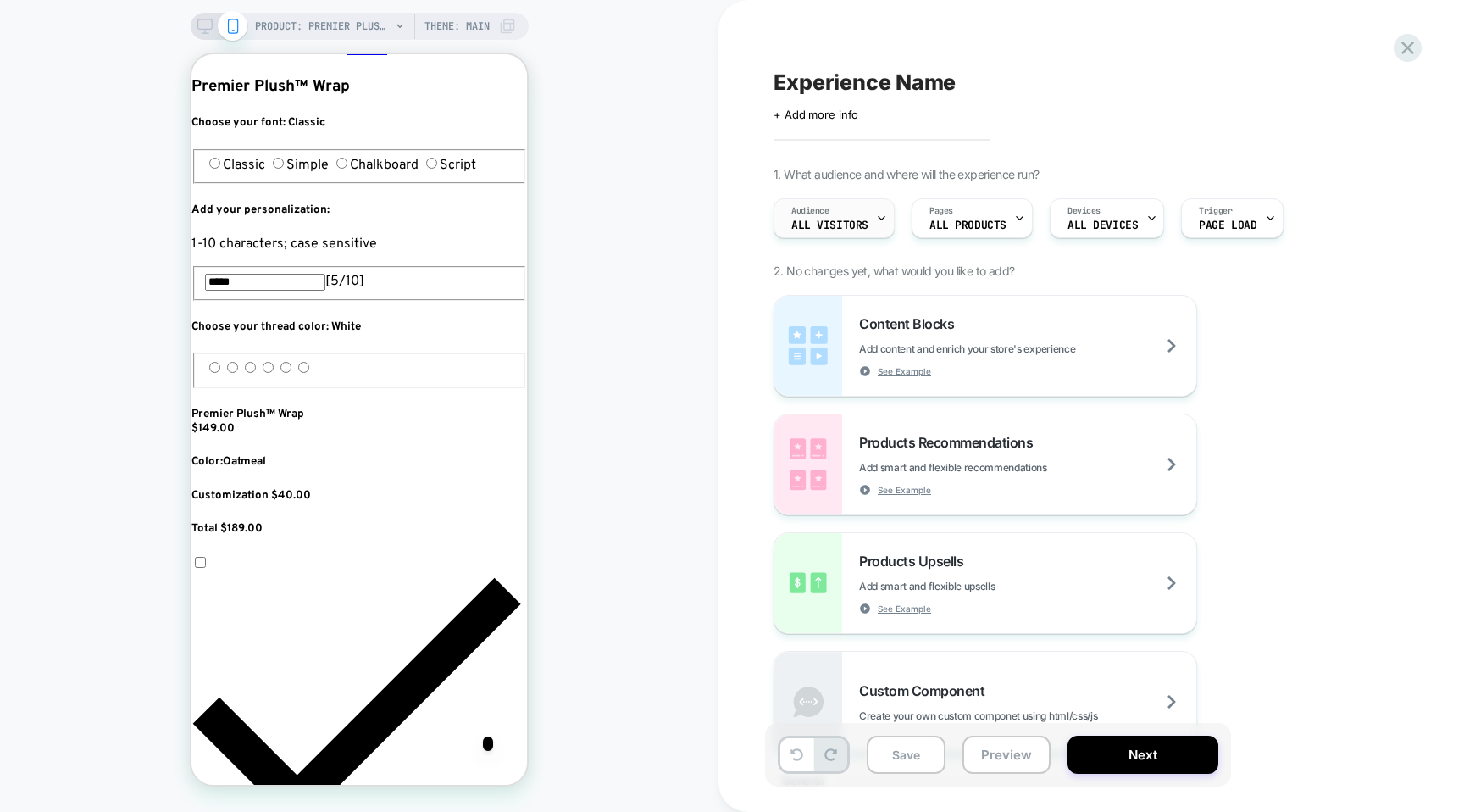
click at [878, 216] on icon at bounding box center [881, 218] width 11 height 11
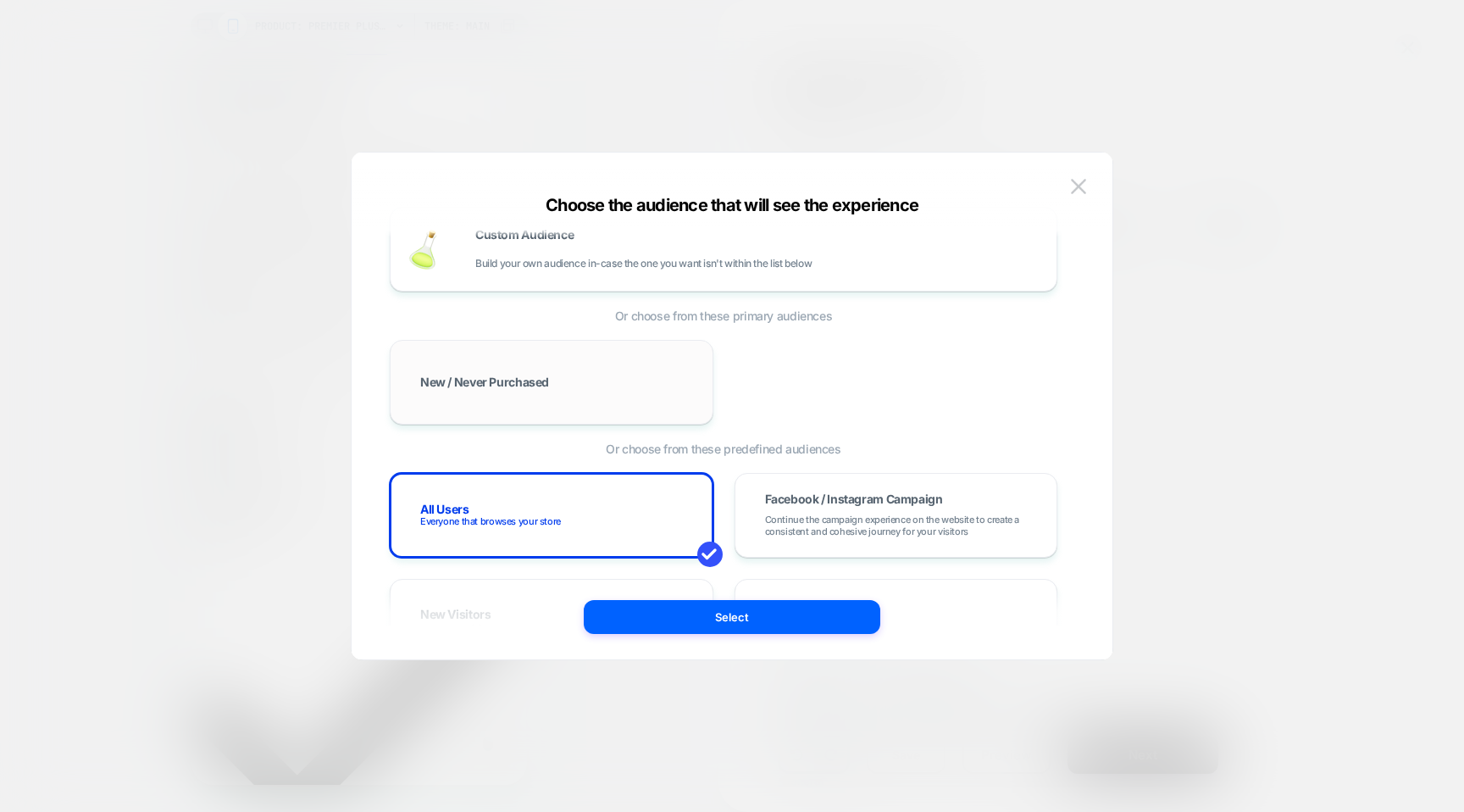
scroll to position [31, 0]
click at [640, 366] on div "New / Never Purchased" at bounding box center [552, 381] width 289 height 49
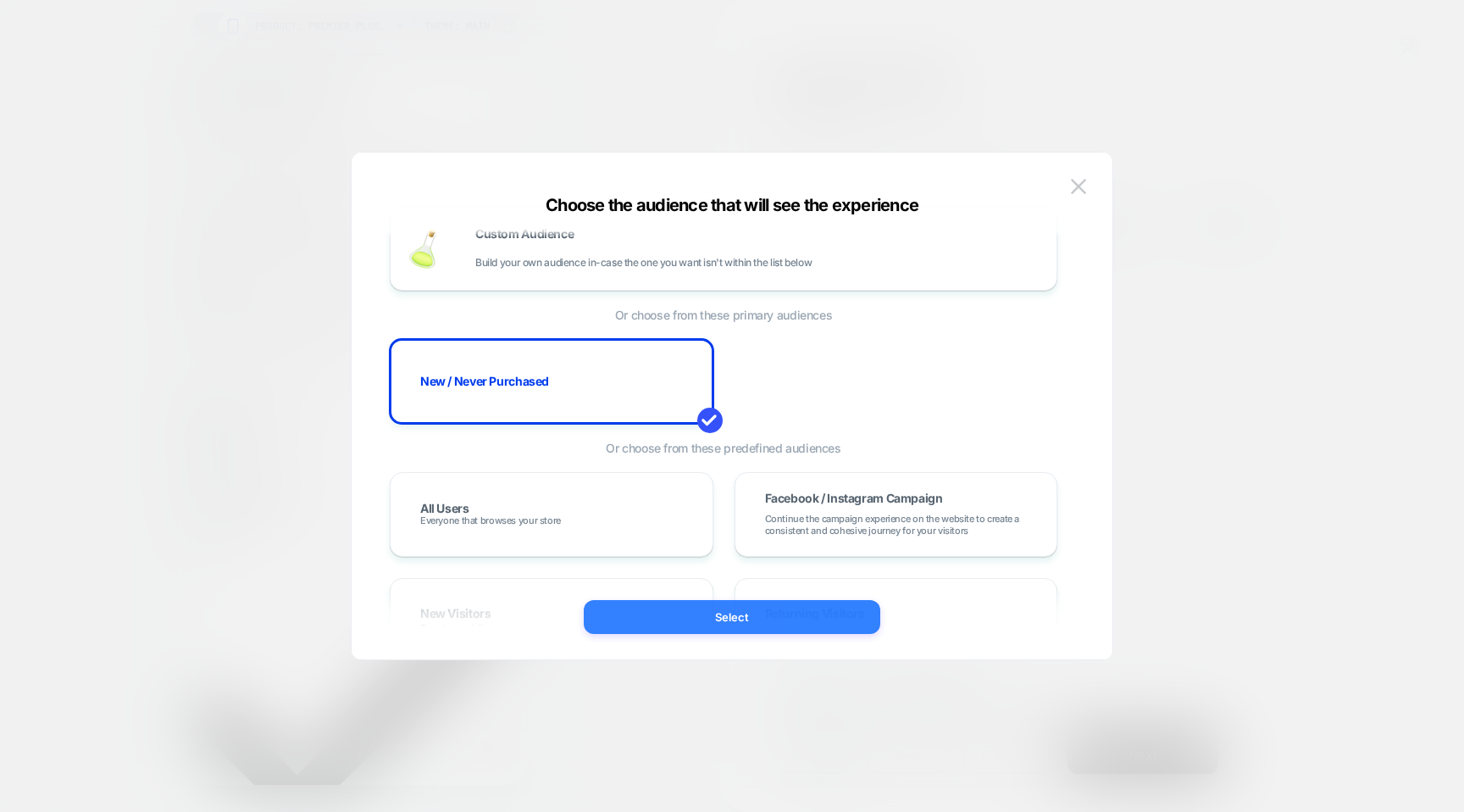
click at [711, 615] on button "Select" at bounding box center [732, 617] width 297 height 34
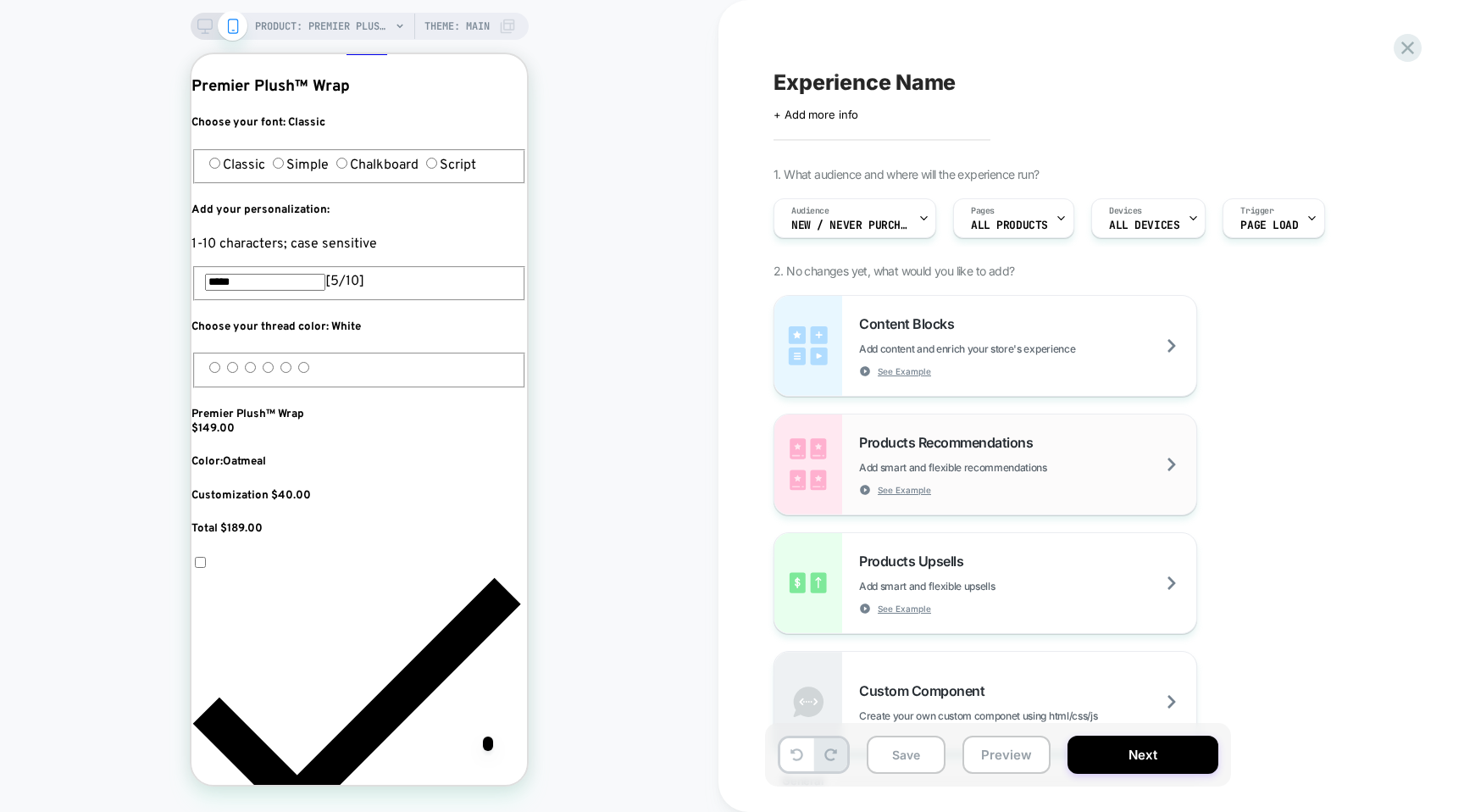
scroll to position [0, 926]
drag, startPoint x: 905, startPoint y: 343, endPoint x: 571, endPoint y: 388, distance: 337.0
click at [571, 388] on div "PRODUCT: Premier Plush™ Wrap PRODUCT: Premier Plush™ Wrap Theme: MAIN Experienc…" at bounding box center [732, 406] width 1464 height 812
click at [818, 352] on img at bounding box center [807, 346] width 68 height 100
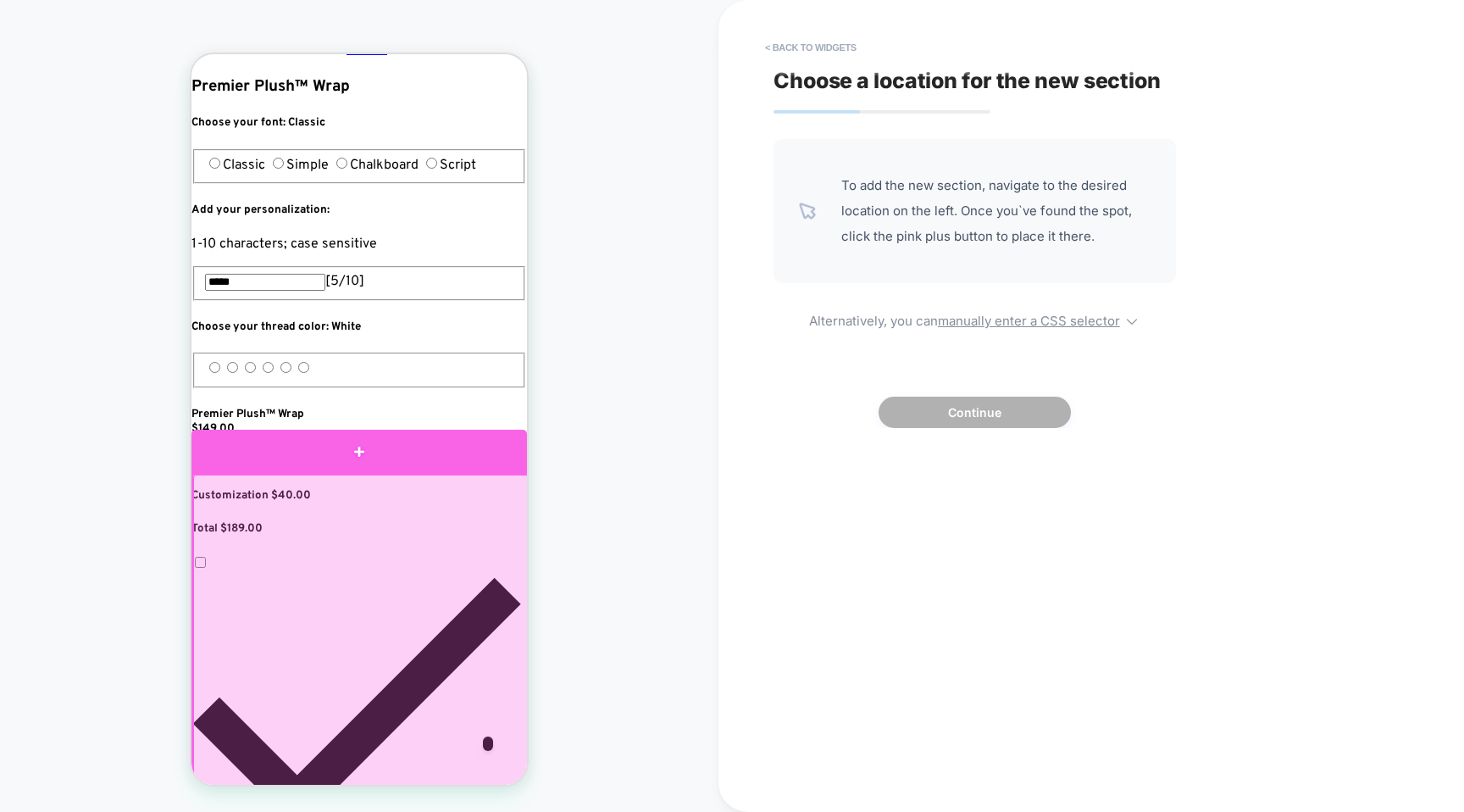
click at [361, 449] on div at bounding box center [359, 451] width 336 height 43
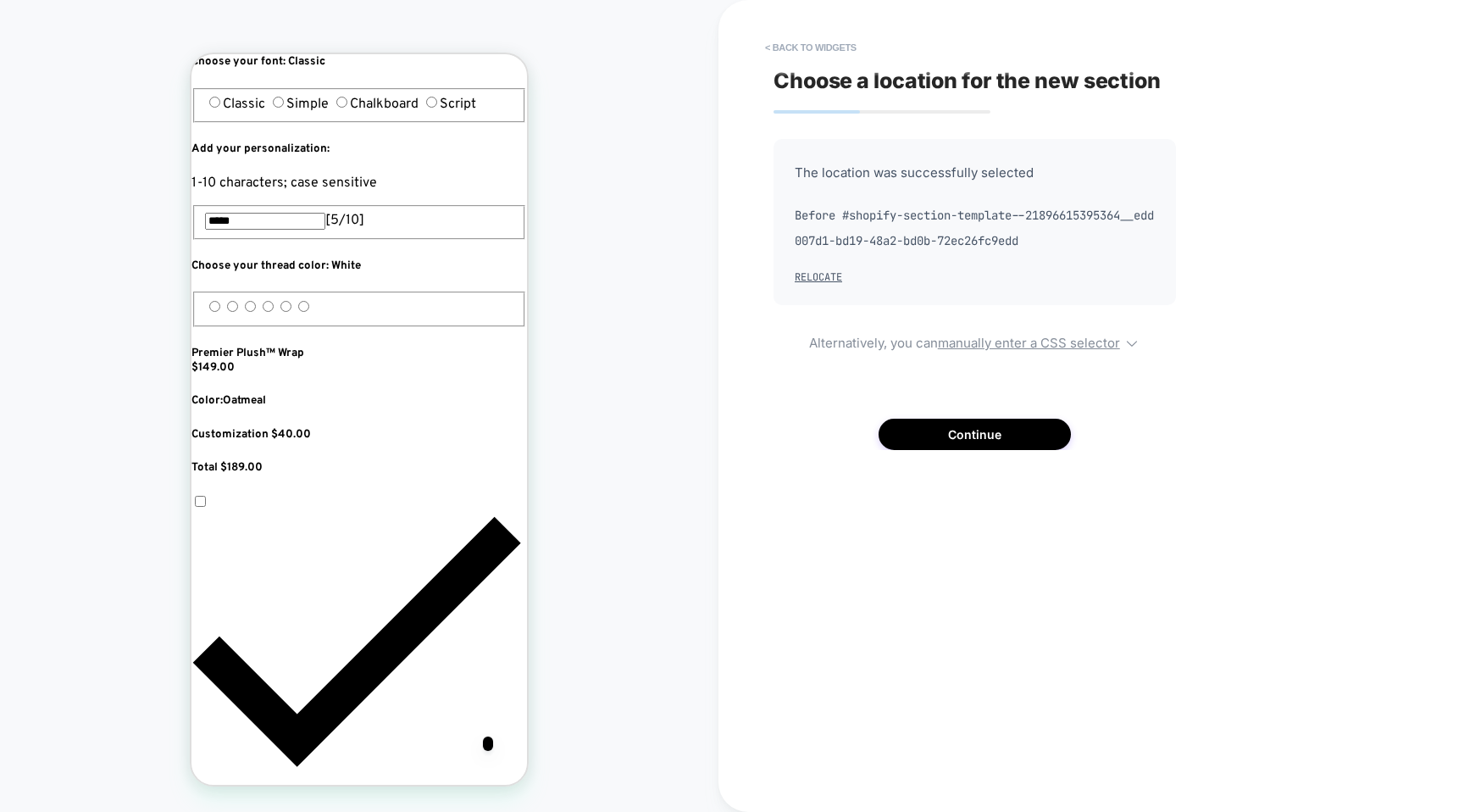
scroll to position [814, 0]
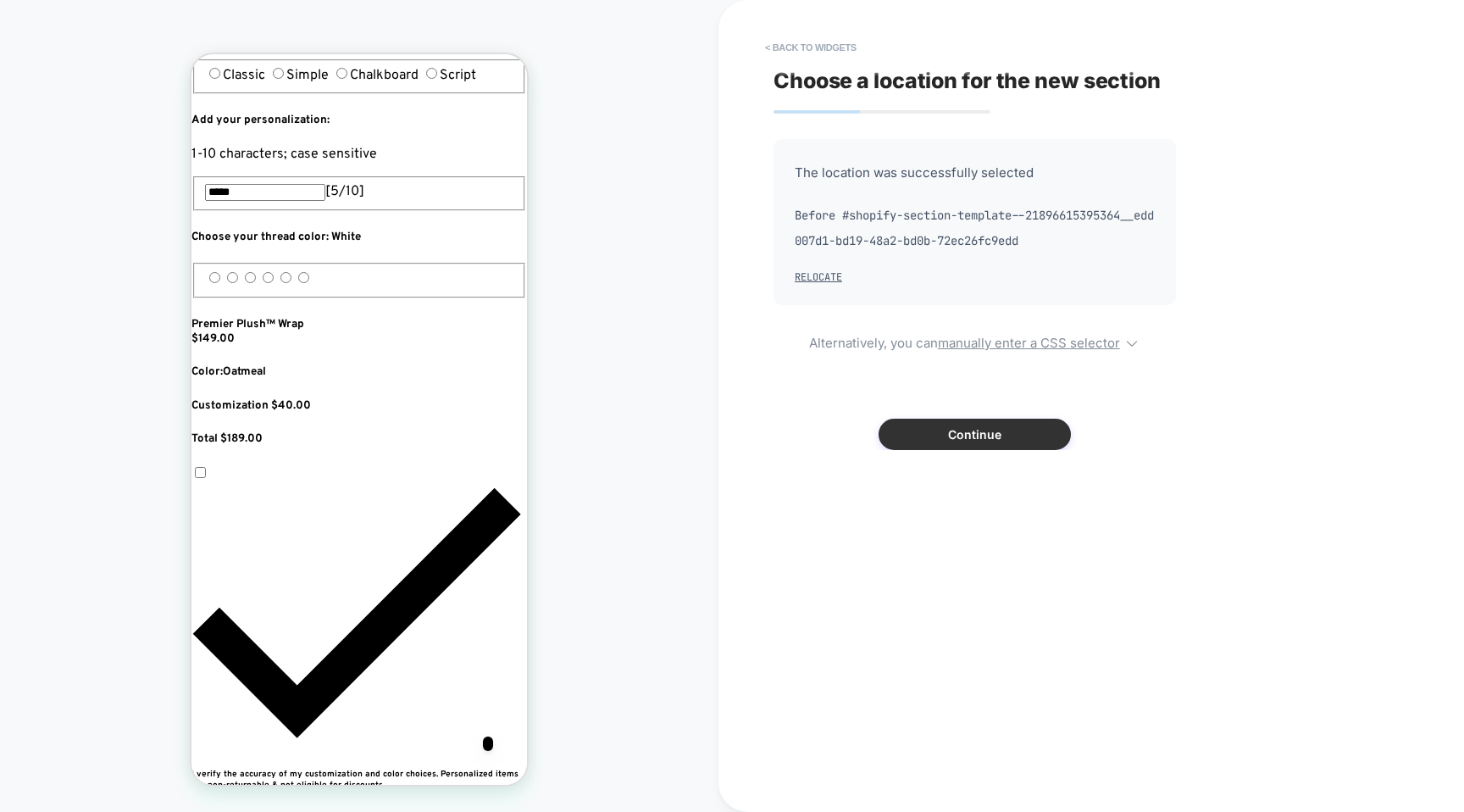
click at [911, 421] on button "Continue" at bounding box center [975, 435] width 192 height 31
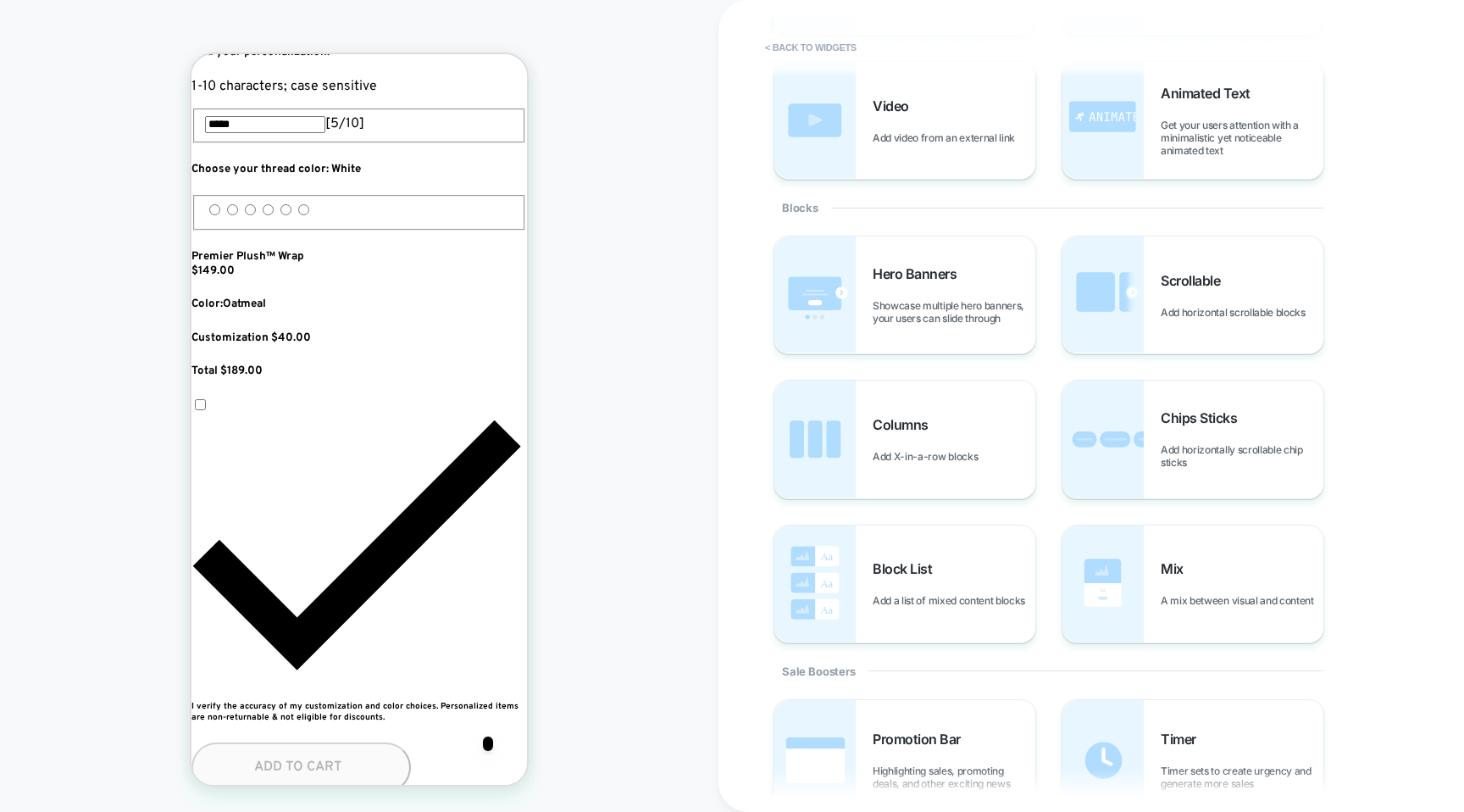
scroll to position [210, 0]
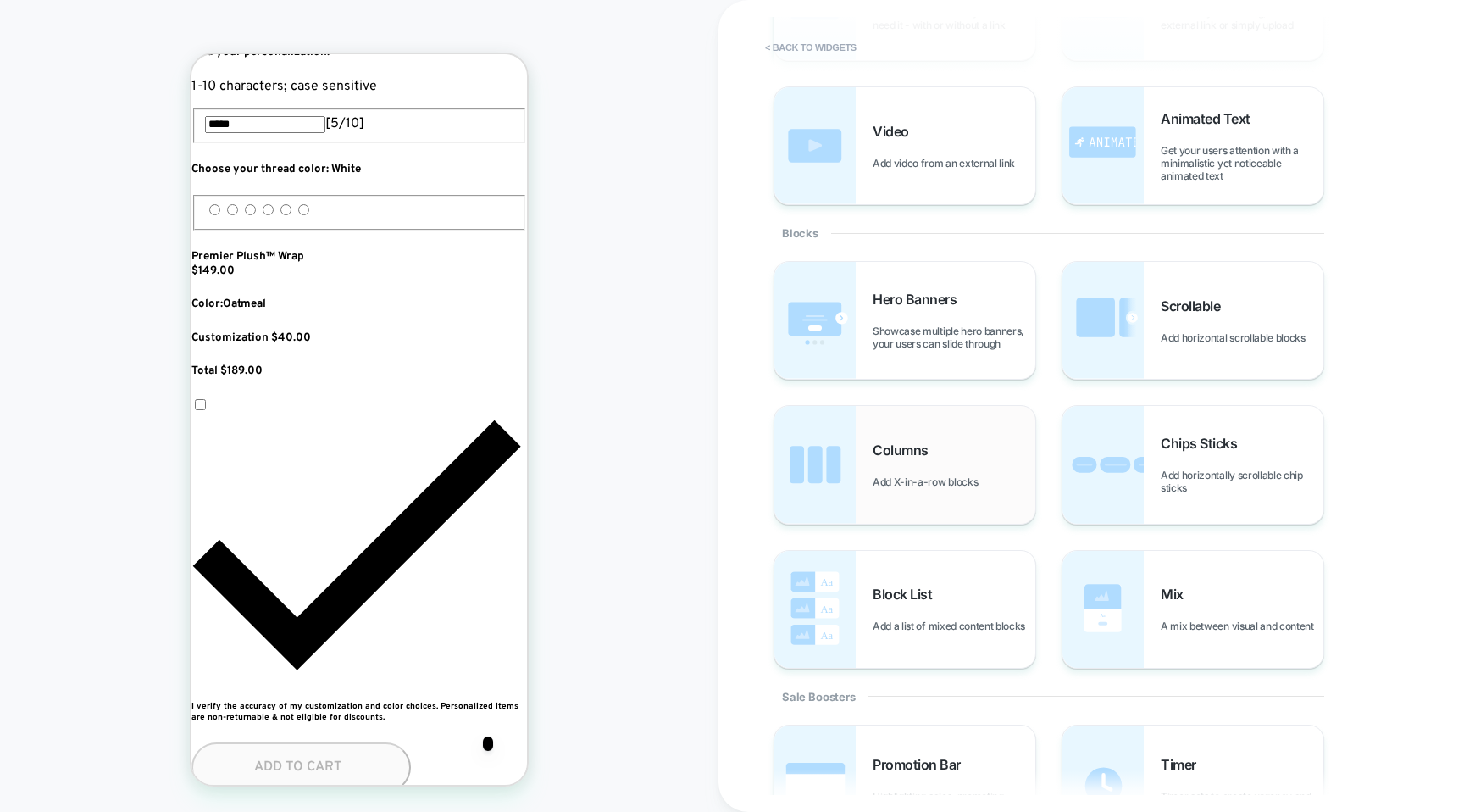
click at [842, 469] on img at bounding box center [815, 464] width 81 height 117
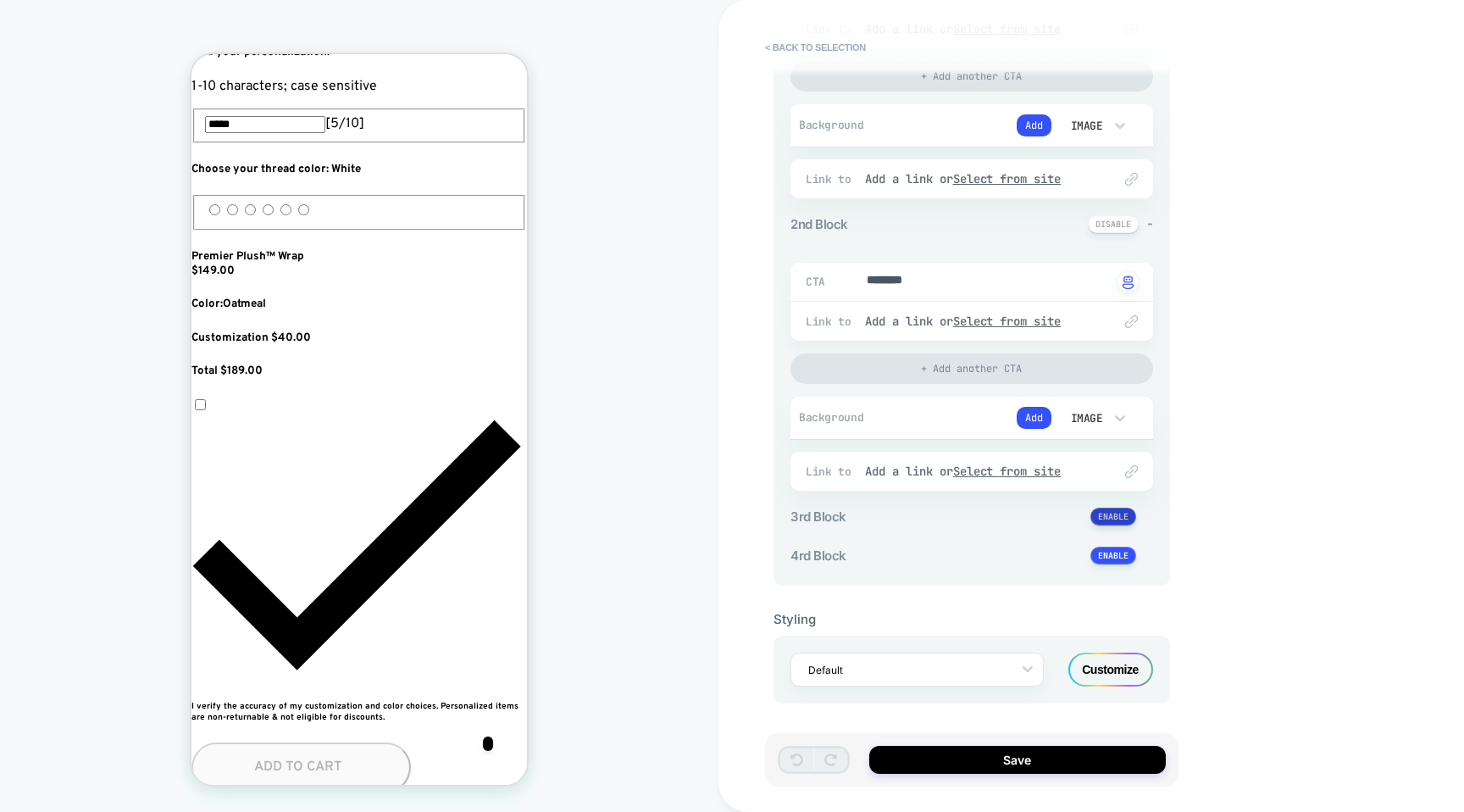
click at [1105, 512] on button at bounding box center [1113, 516] width 45 height 18
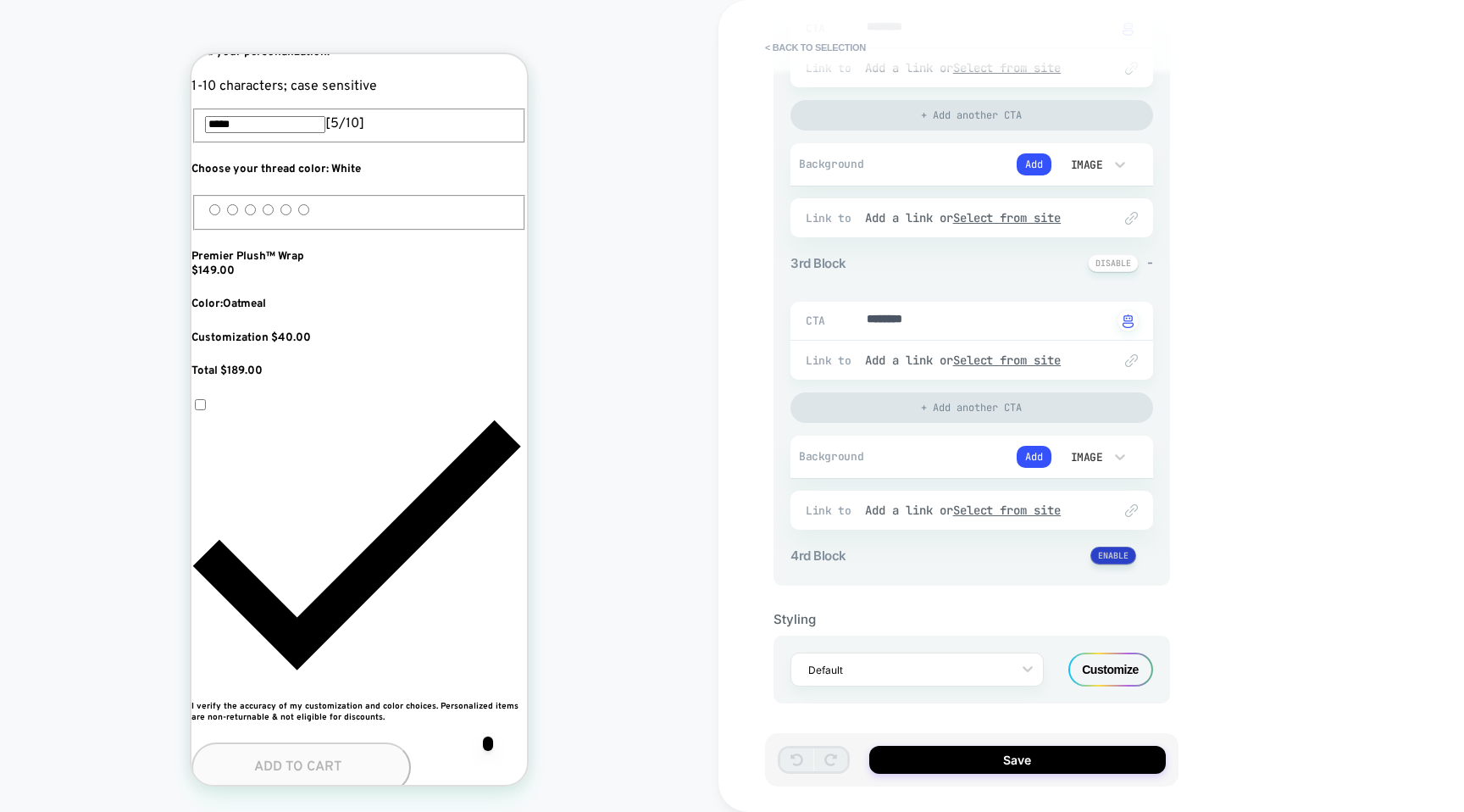
click at [1122, 555] on button at bounding box center [1113, 555] width 45 height 18
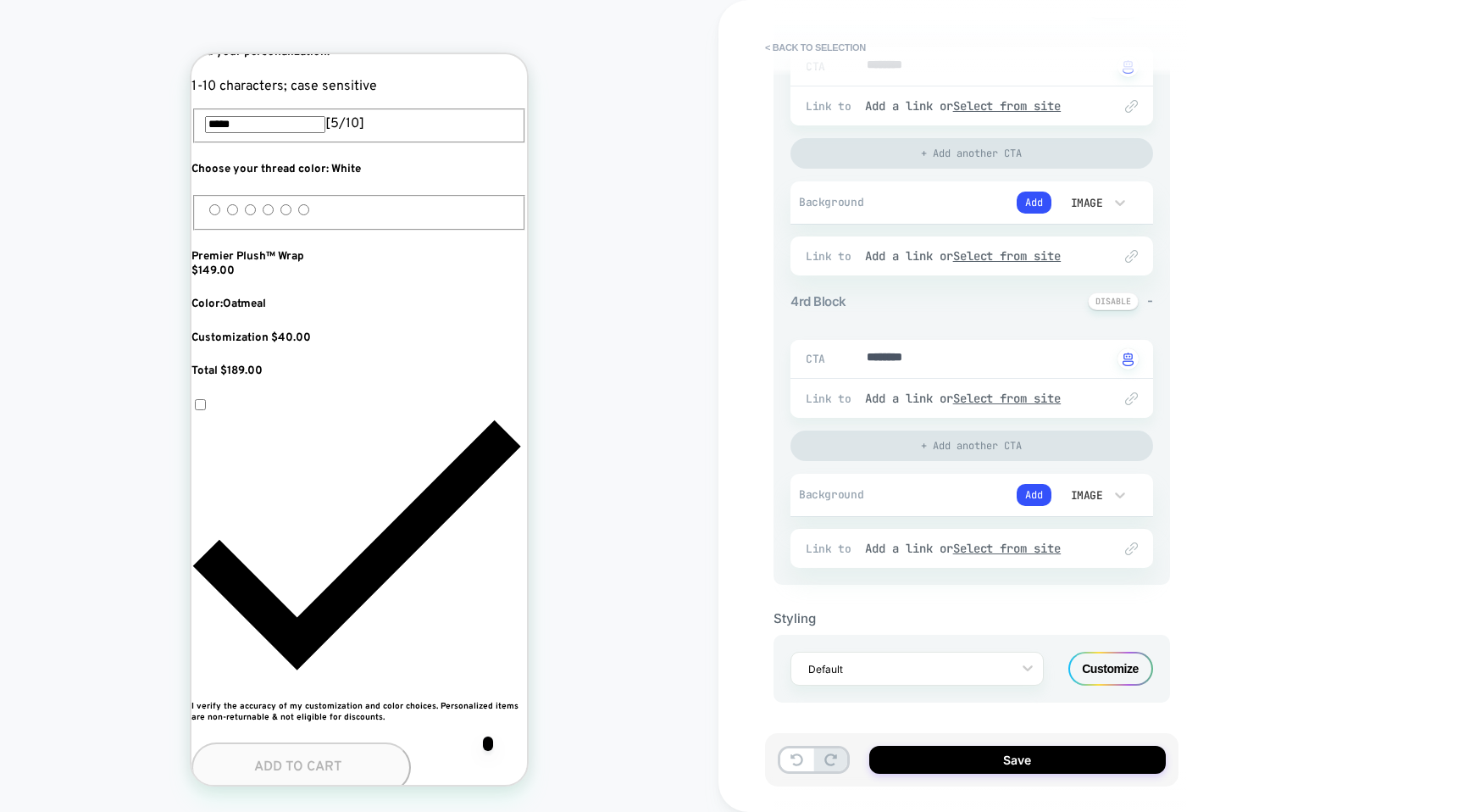
click at [1144, 662] on div "Customize" at bounding box center [1111, 669] width 85 height 34
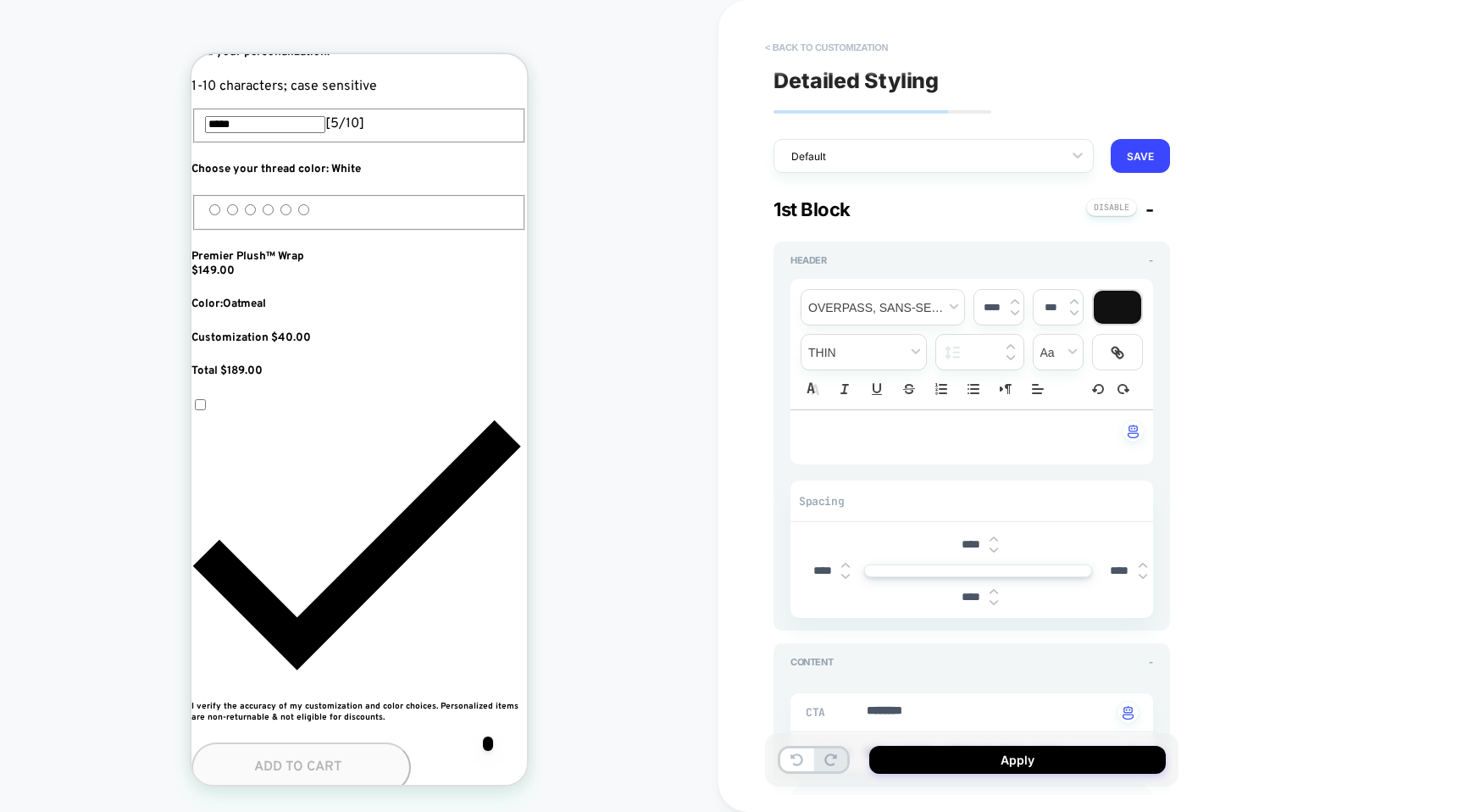
click at [789, 47] on button "< Back to customization" at bounding box center [826, 47] width 140 height 27
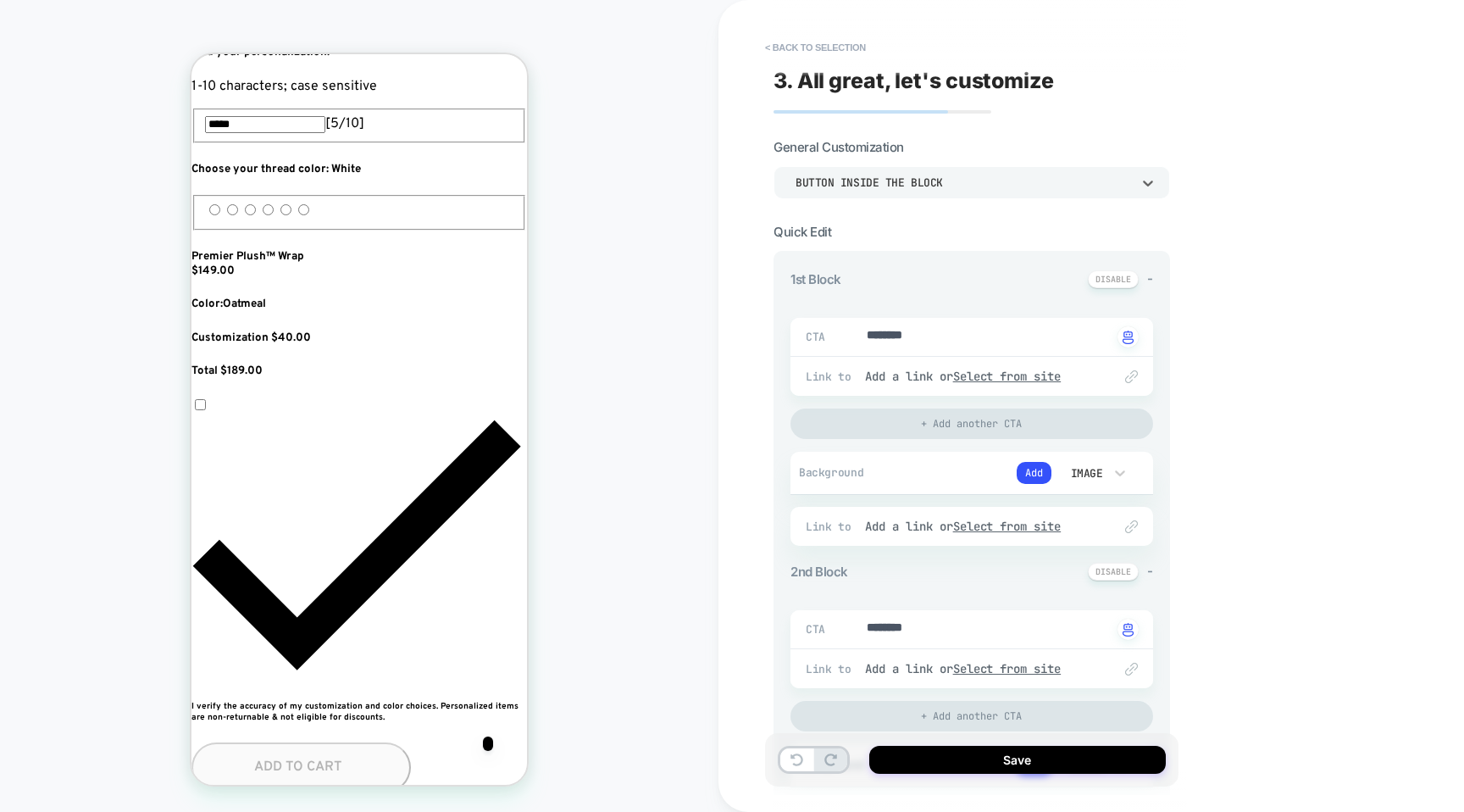
click at [895, 196] on div "Button inside the block" at bounding box center [972, 182] width 397 height 32
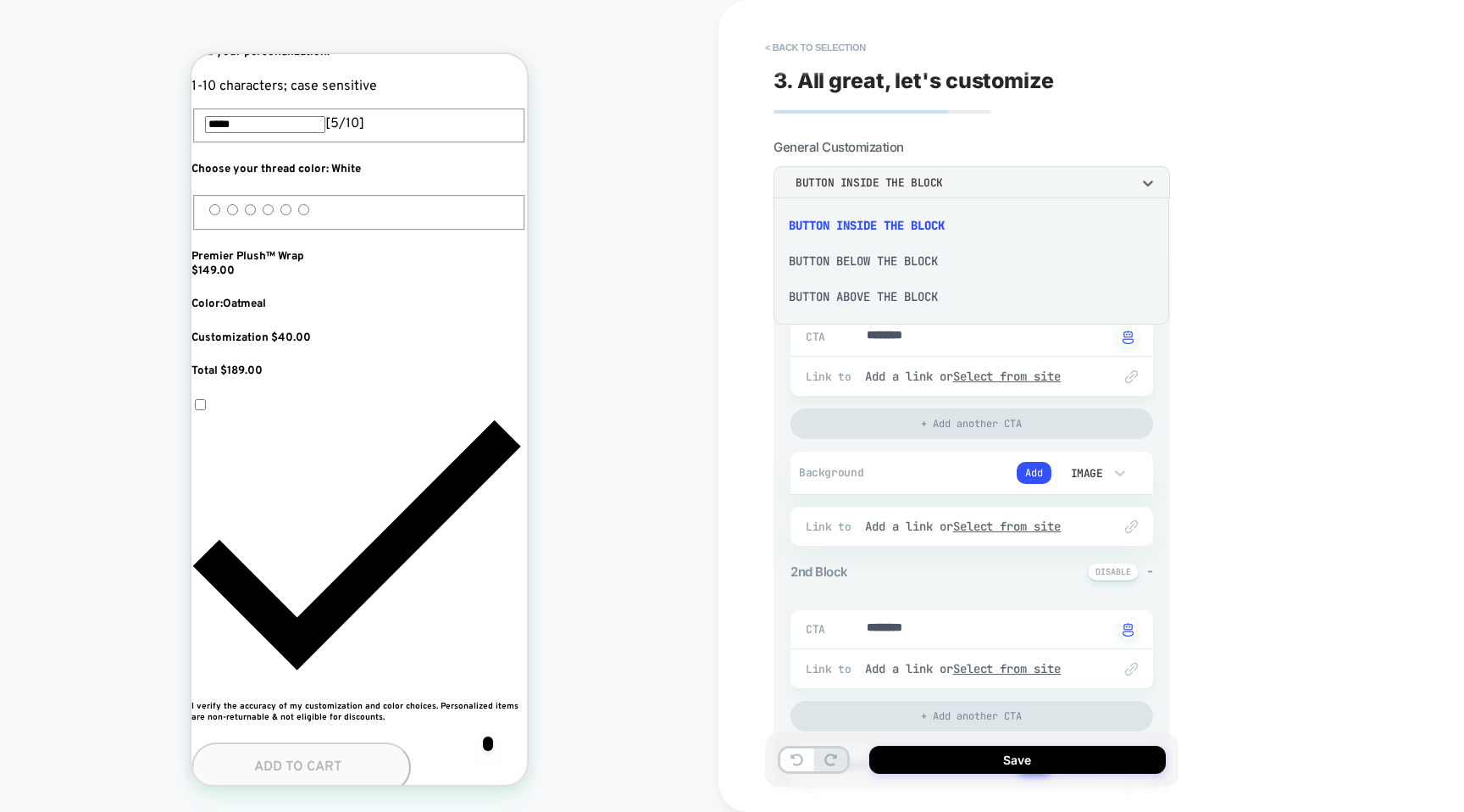
click at [880, 264] on div "Button below the block" at bounding box center [971, 261] width 382 height 35
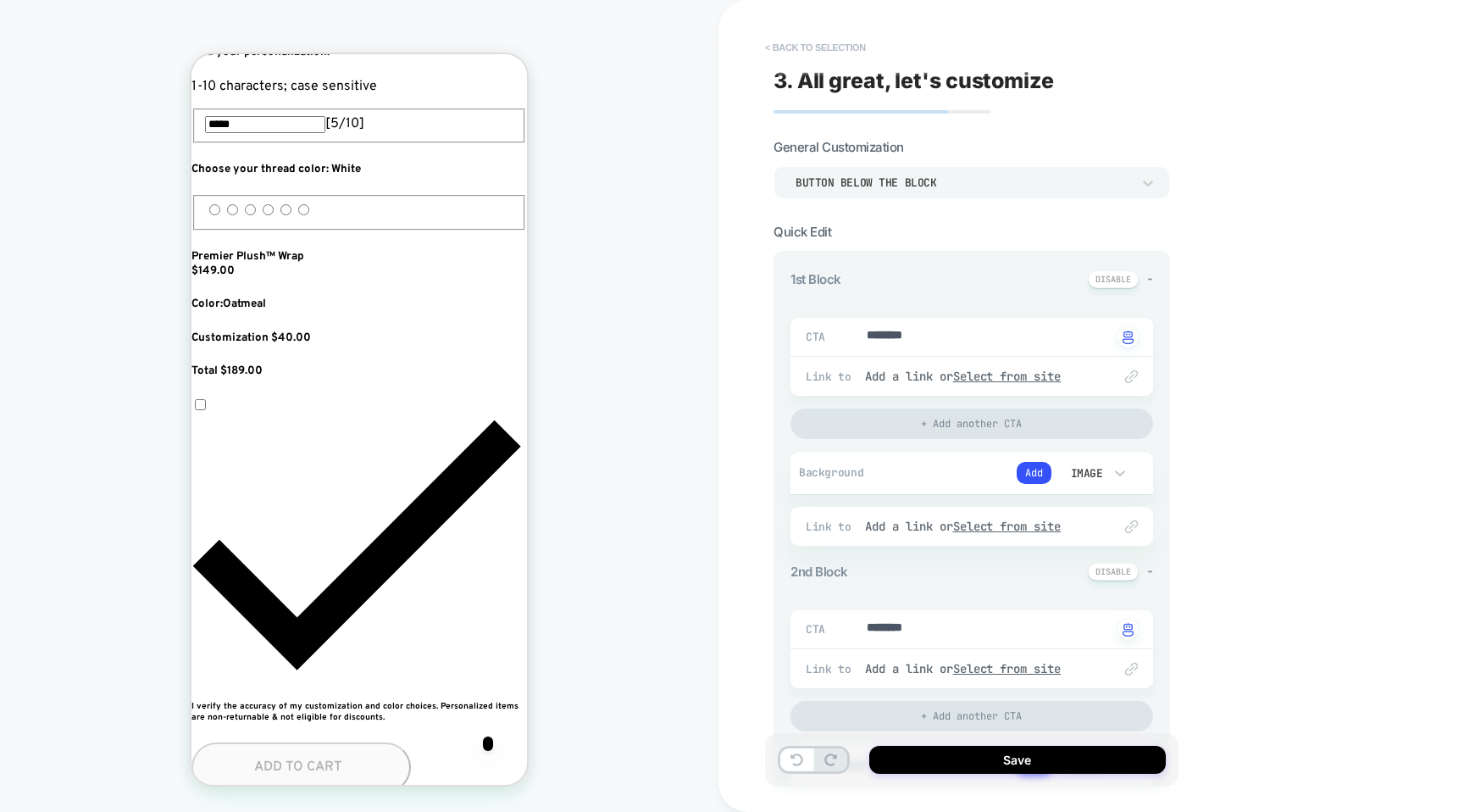
click at [787, 51] on button "< Back to selection" at bounding box center [815, 47] width 117 height 27
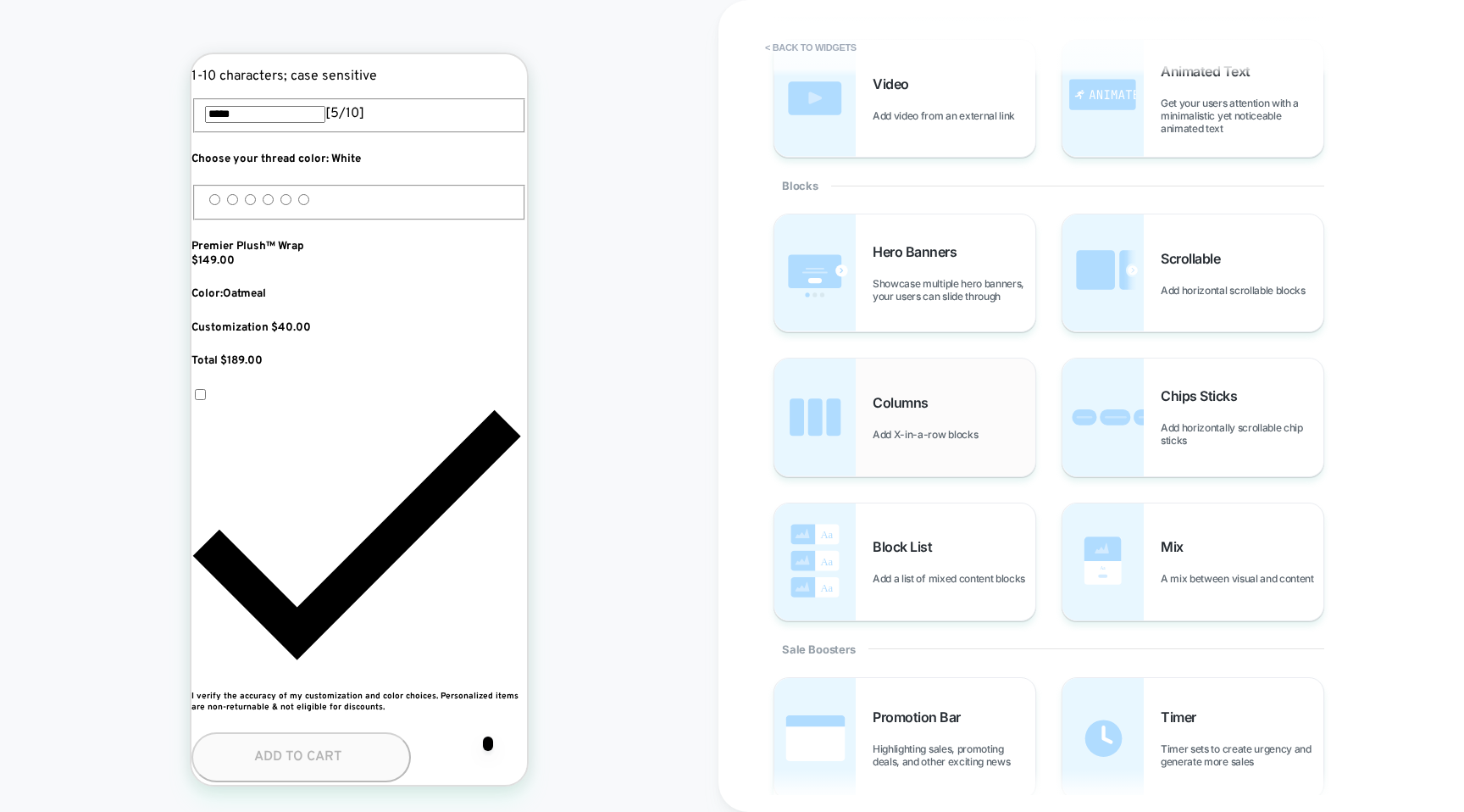
drag, startPoint x: 880, startPoint y: 441, endPoint x: 824, endPoint y: 390, distance: 75.7
click at [824, 390] on div "Columns Add X-in-a-row blocks" at bounding box center [904, 417] width 261 height 117
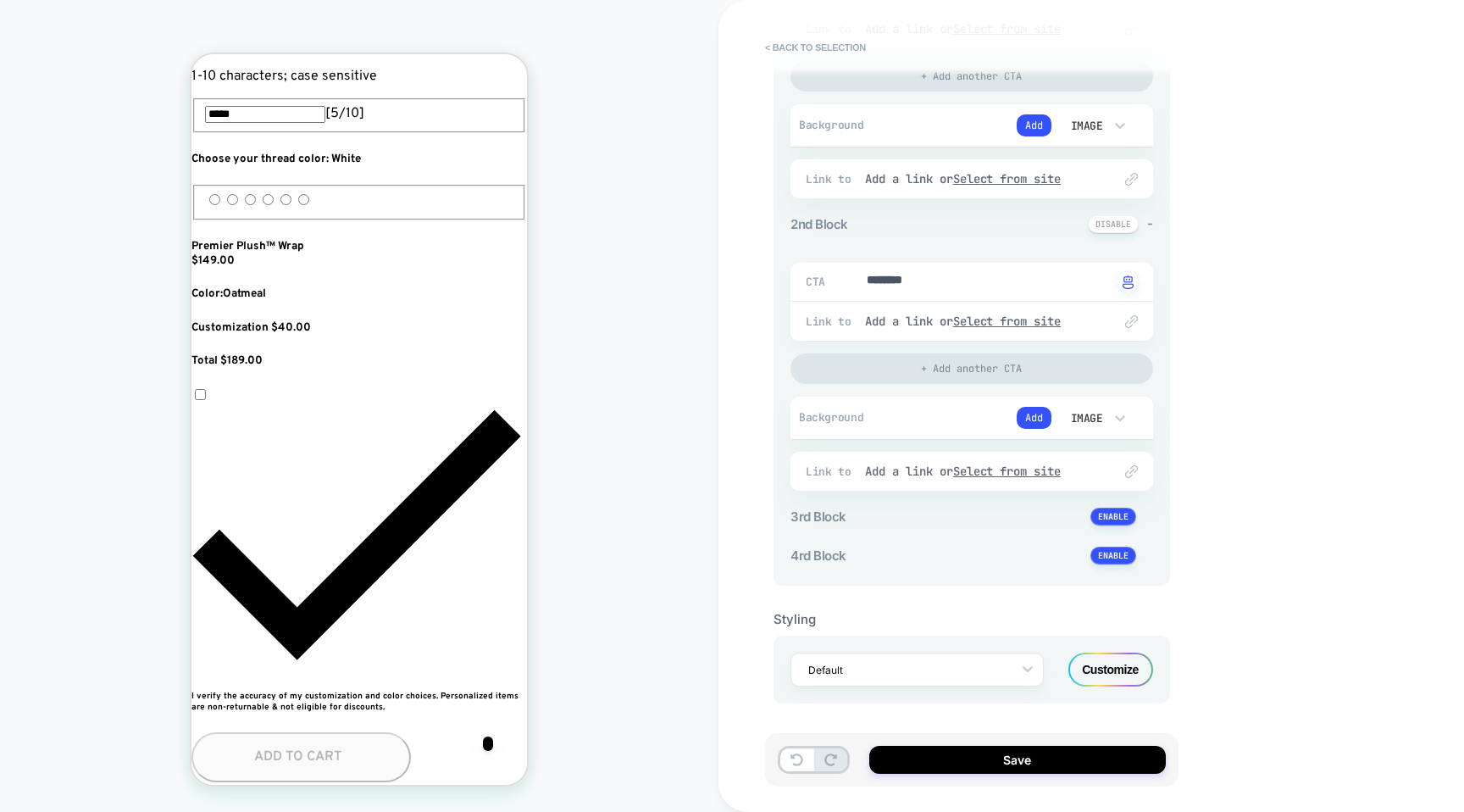
click at [1087, 665] on div "Customize" at bounding box center [1111, 669] width 85 height 34
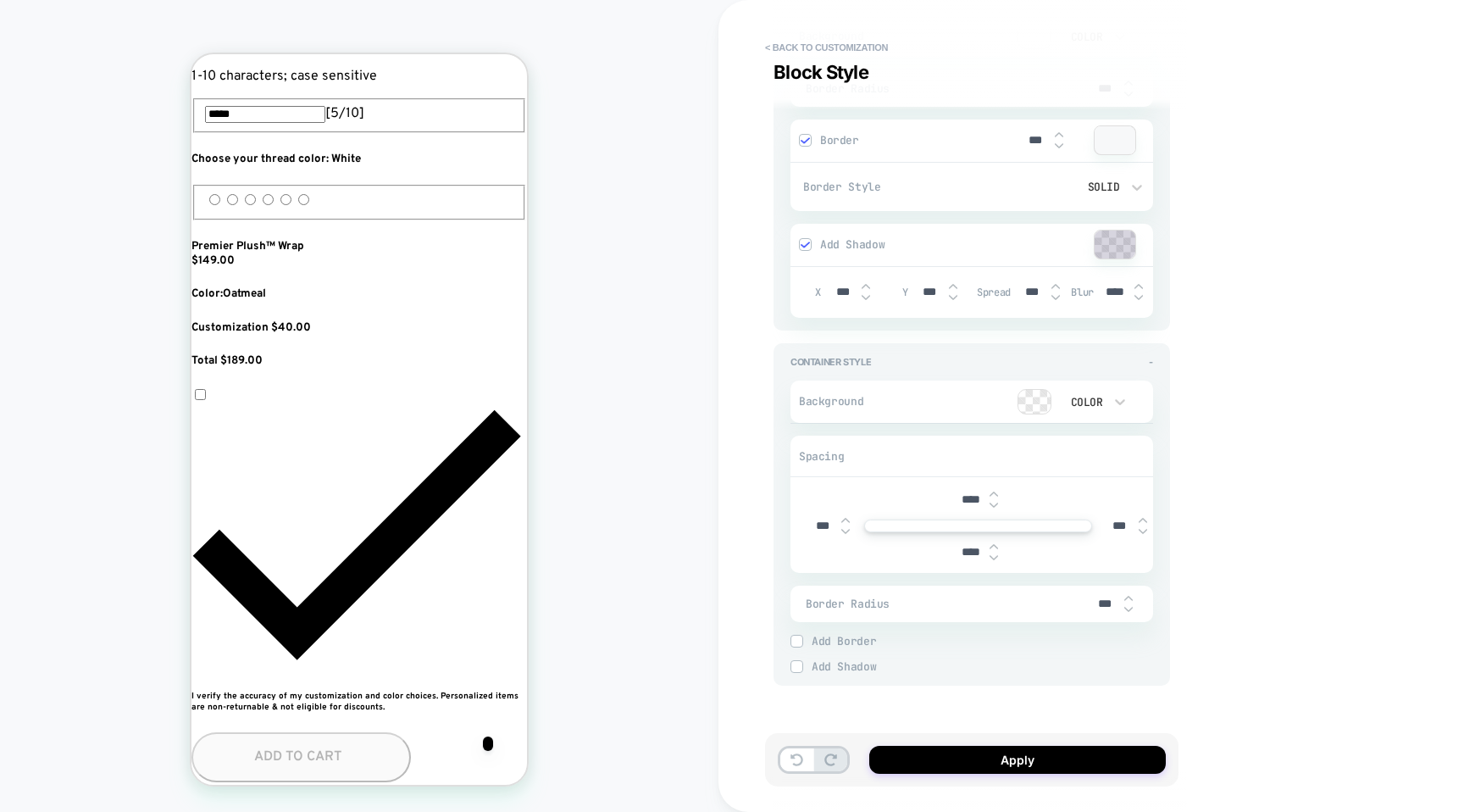
click at [822, 526] on input "***" at bounding box center [822, 526] width 38 height 15
click at [821, 531] on input "***" at bounding box center [822, 526] width 38 height 15
type textarea "*"
type input "***"
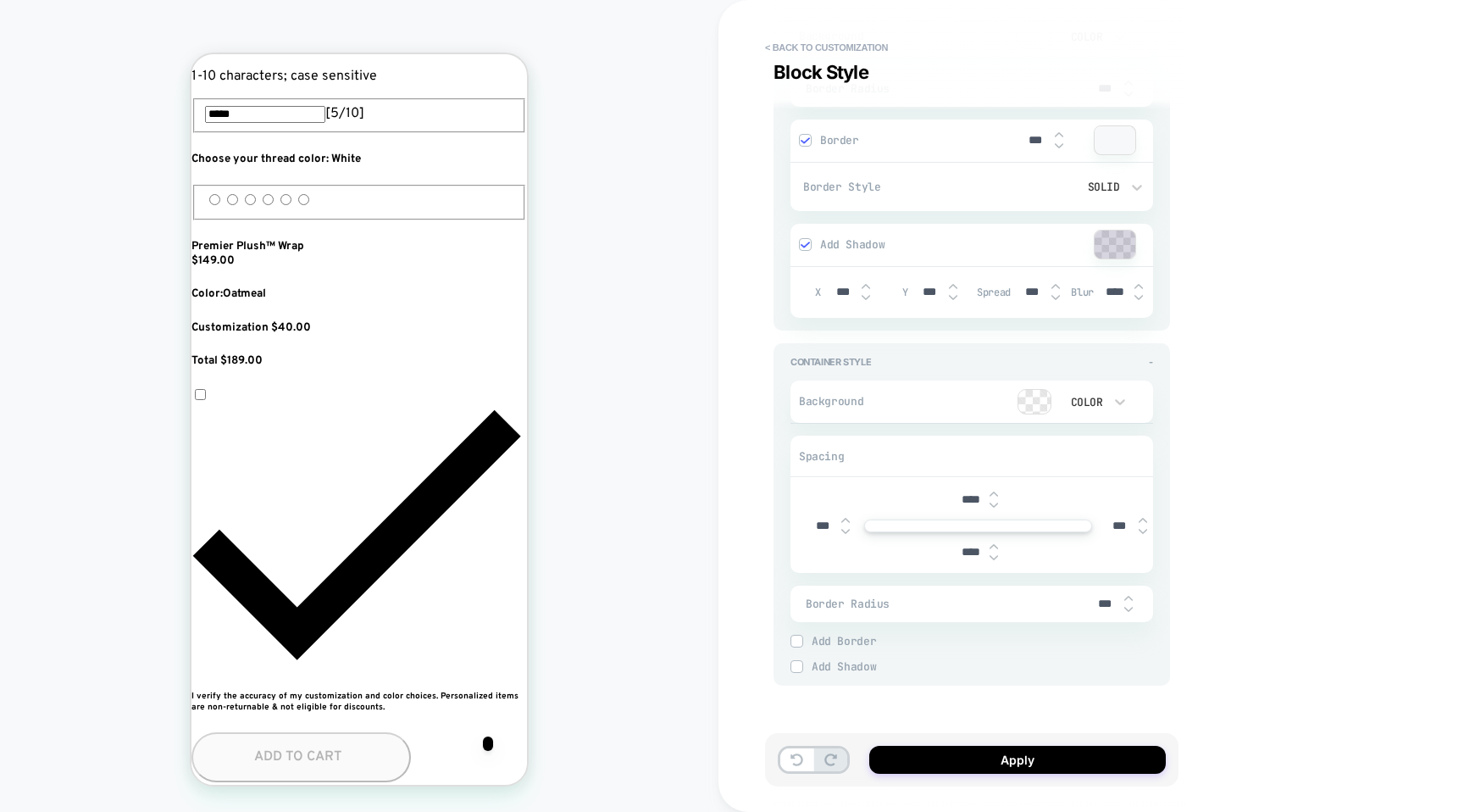
type textarea "*"
type input "****"
type textarea "*"
type input "****"
click at [826, 528] on input "****" at bounding box center [822, 526] width 38 height 15
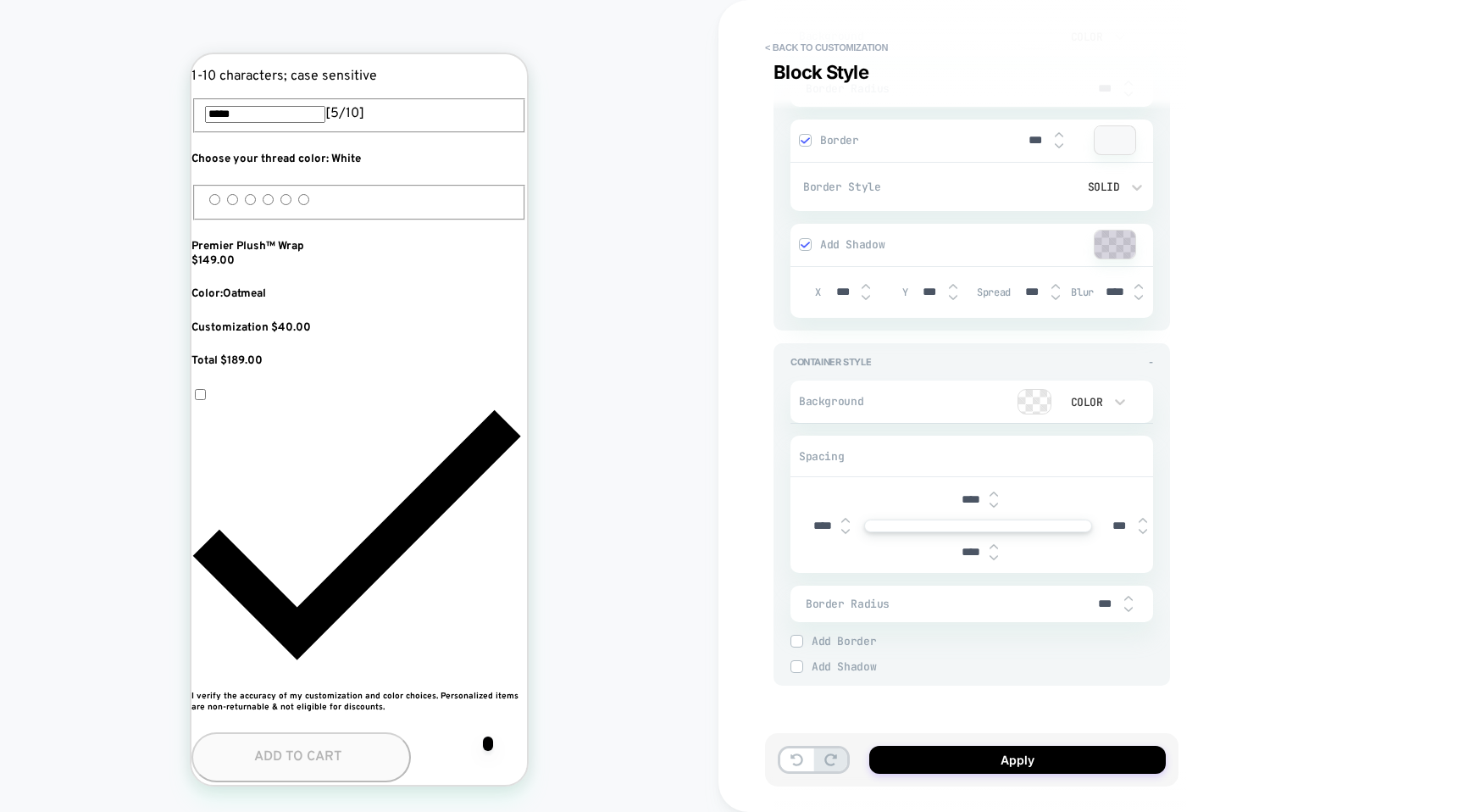
click at [826, 528] on input "****" at bounding box center [822, 526] width 38 height 15
type textarea "*"
type input "***"
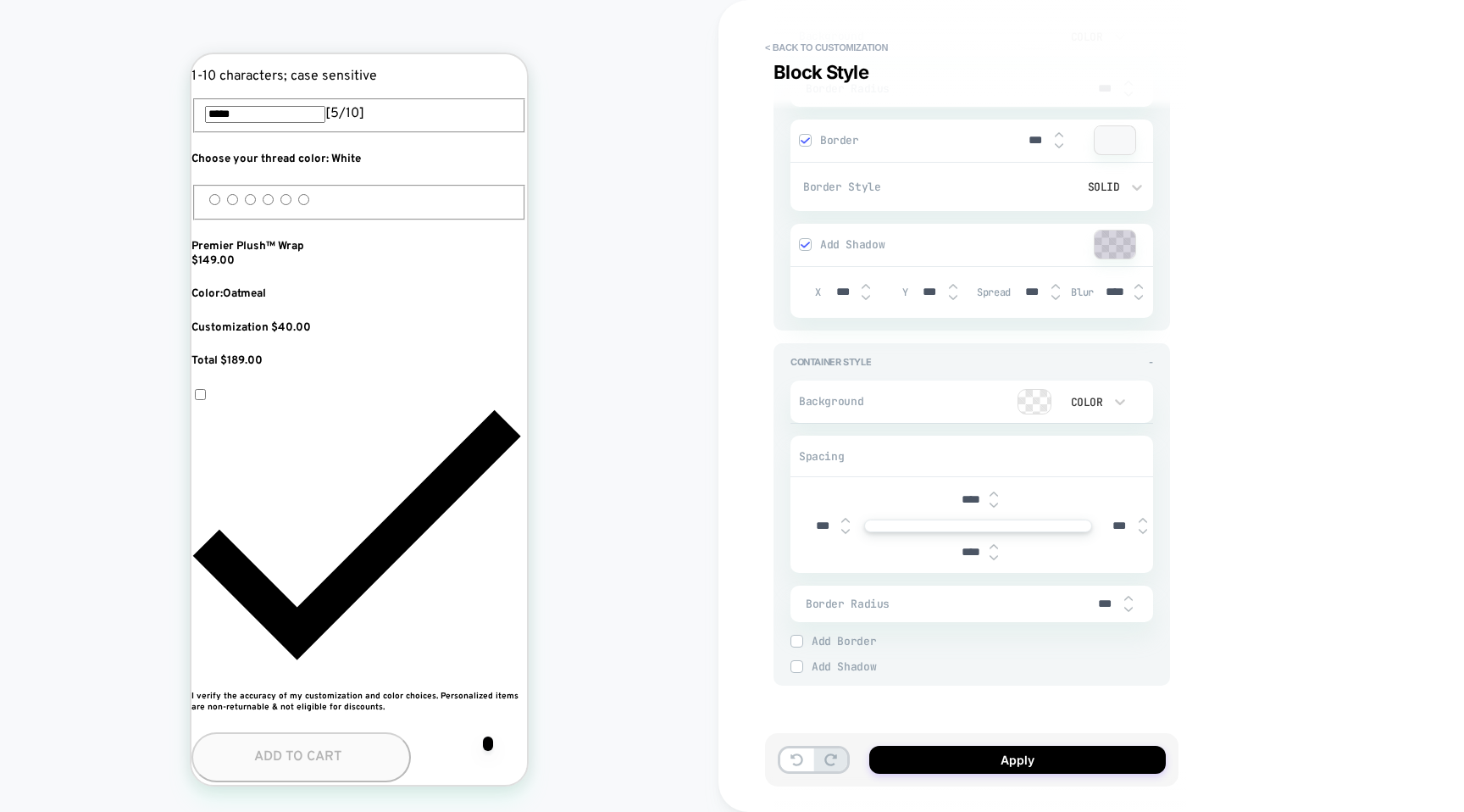
type textarea "*"
type input "***"
click at [826, 528] on input "***" at bounding box center [822, 526] width 38 height 15
type textarea "*"
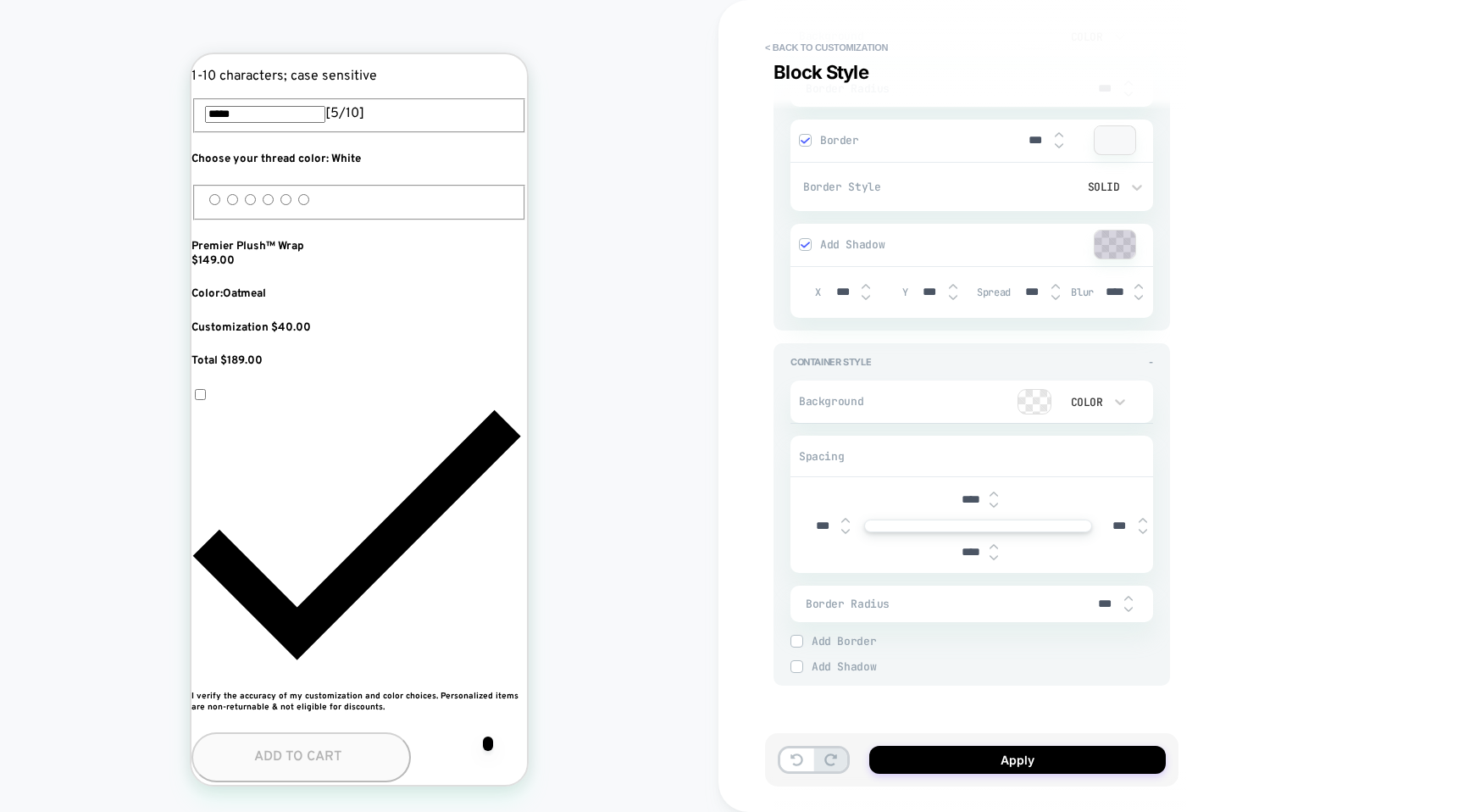
type input "***"
type textarea "*"
type input "****"
type textarea "*"
type input "****"
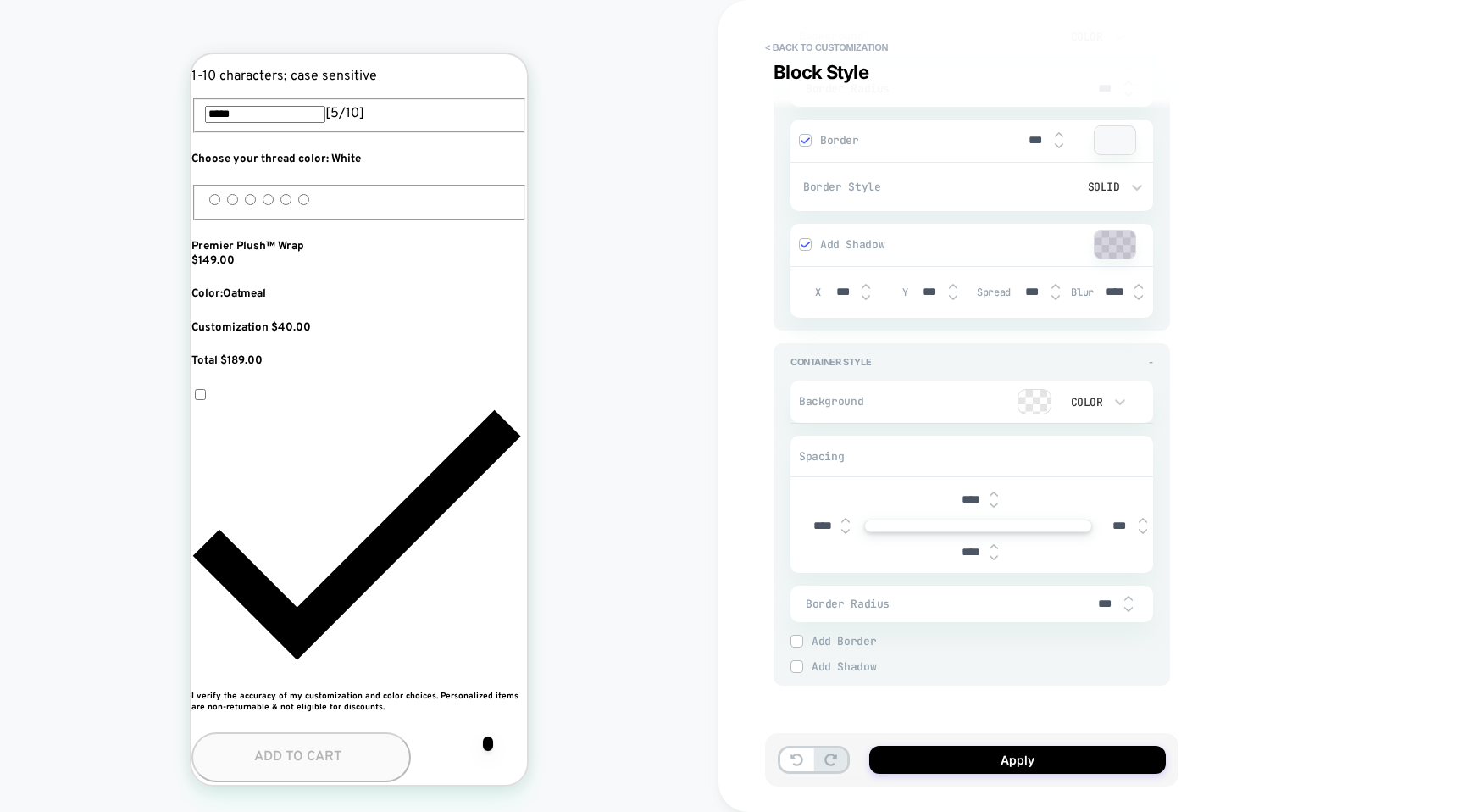
click at [1131, 531] on input "***" at bounding box center [1119, 526] width 38 height 15
type input "****"
type textarea "*"
type input "****"
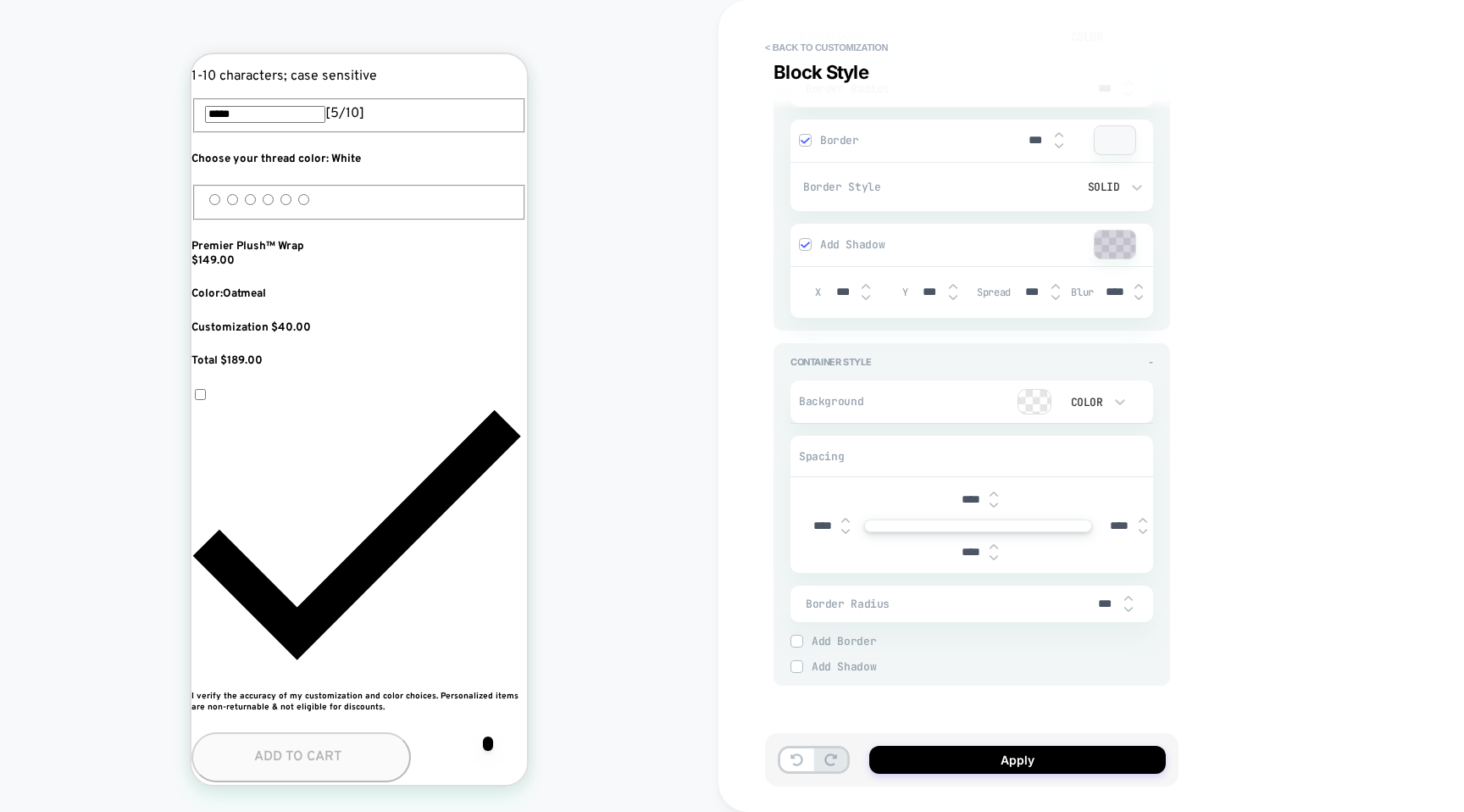
click at [1168, 502] on div "Container Style - Background Color Spacing **** **** **** **** Border Radius **…" at bounding box center [972, 514] width 397 height 342
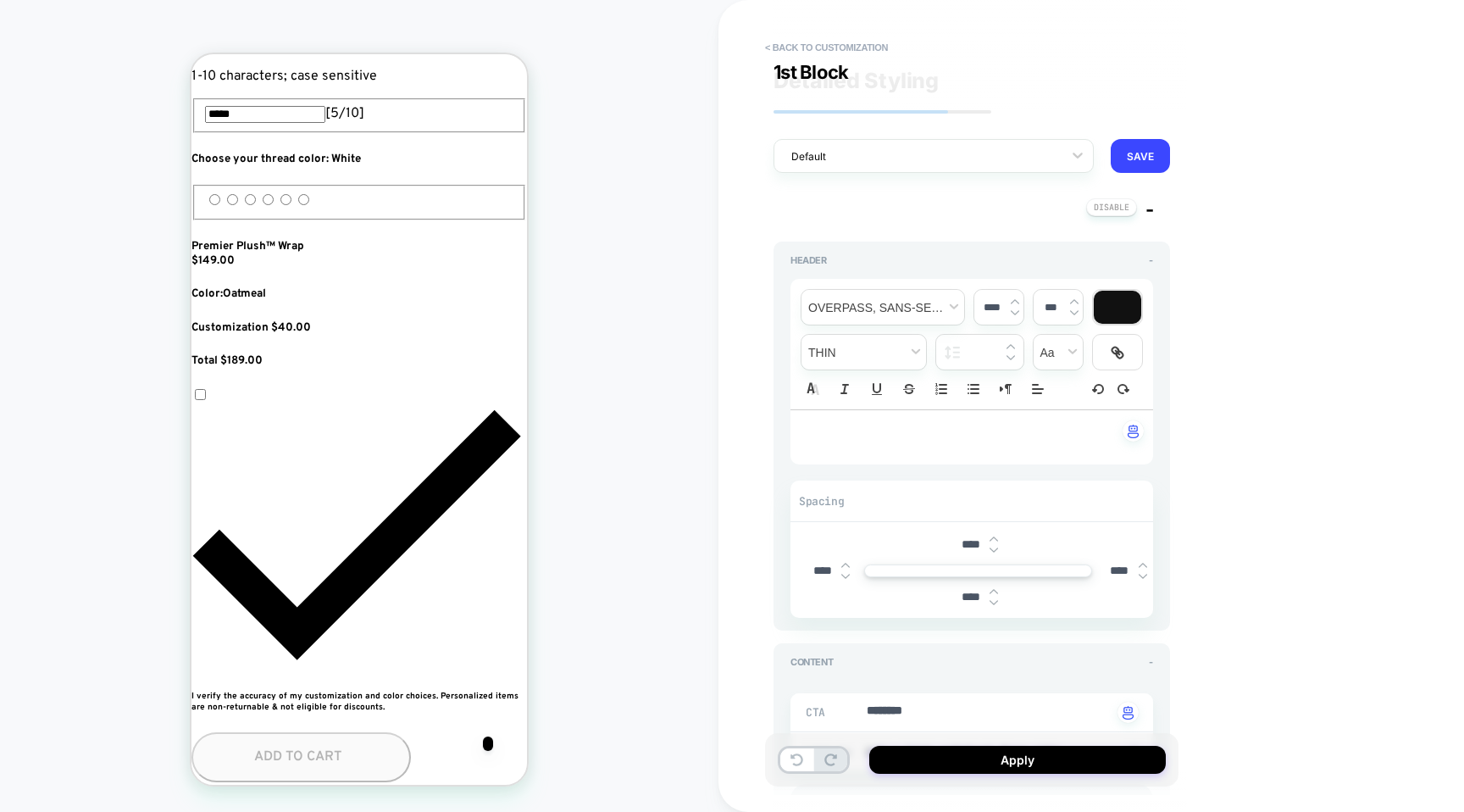
scroll to position [0, 0]
click at [1148, 216] on span "-" at bounding box center [1150, 209] width 8 height 22
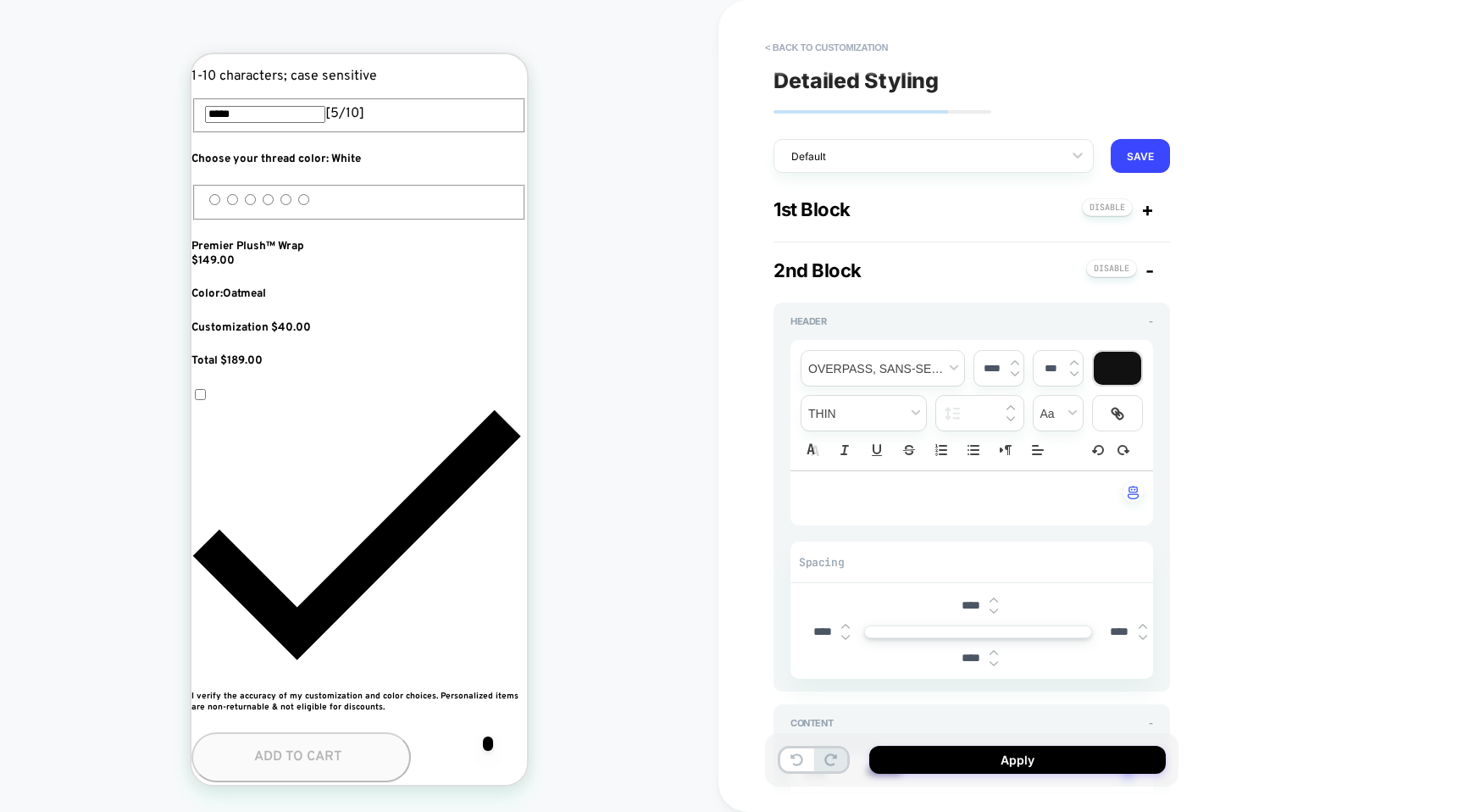
click at [1144, 250] on div "**********" at bounding box center [972, 667] width 397 height 852
click at [1144, 275] on div "-" at bounding box center [1120, 270] width 68 height 22
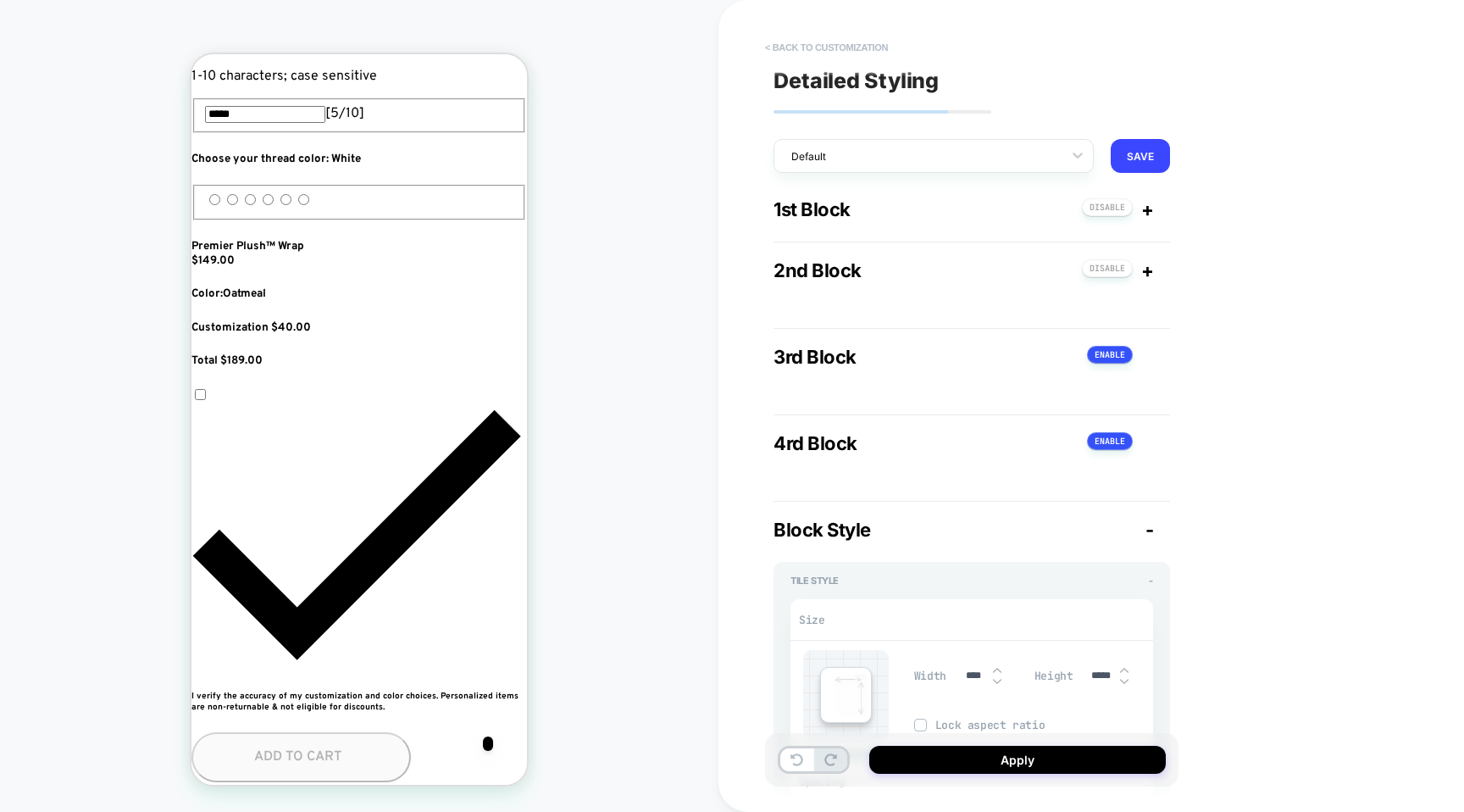
click at [791, 47] on button "< Back to customization" at bounding box center [826, 47] width 140 height 27
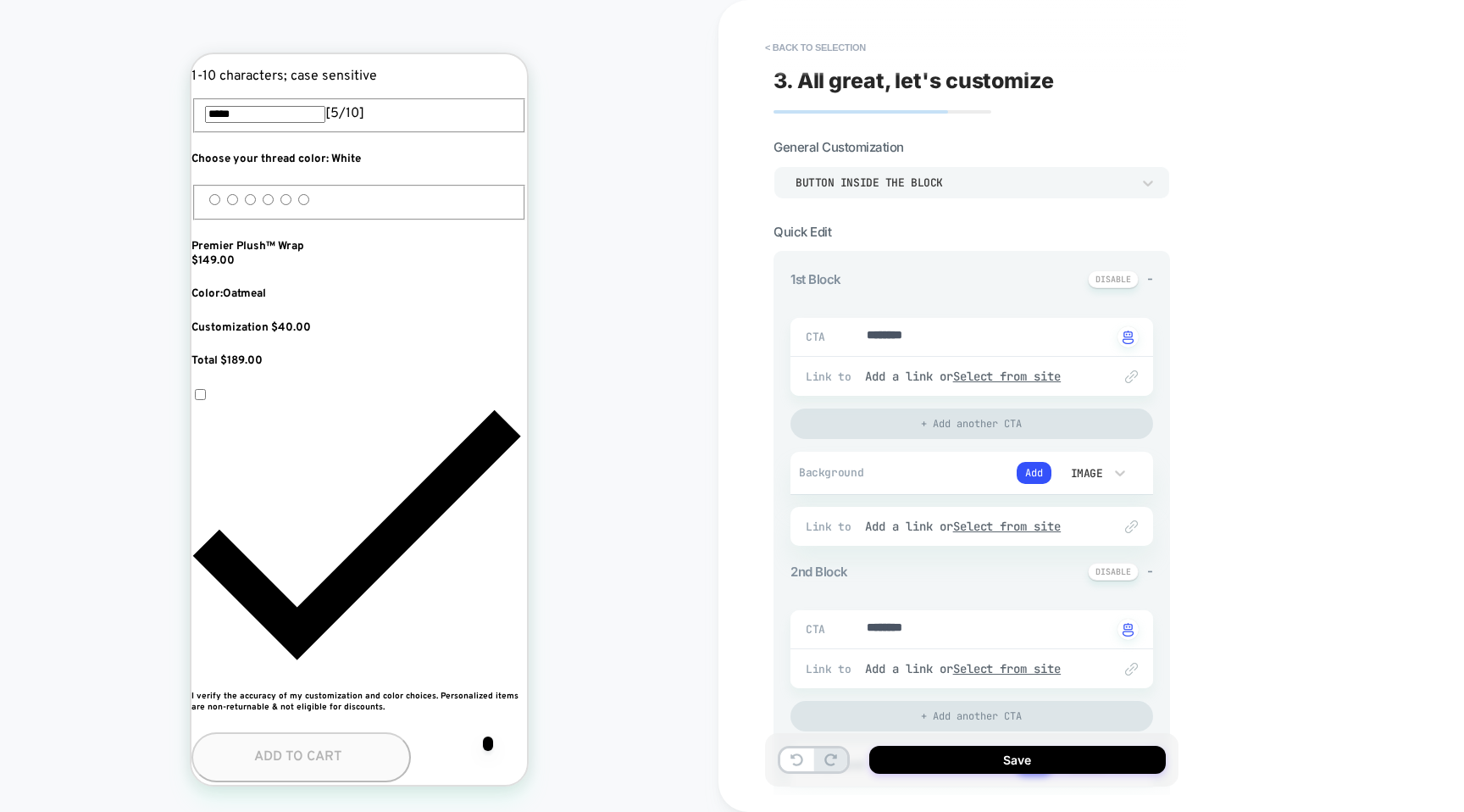
click at [882, 179] on div "Button inside the block" at bounding box center [963, 183] width 336 height 15
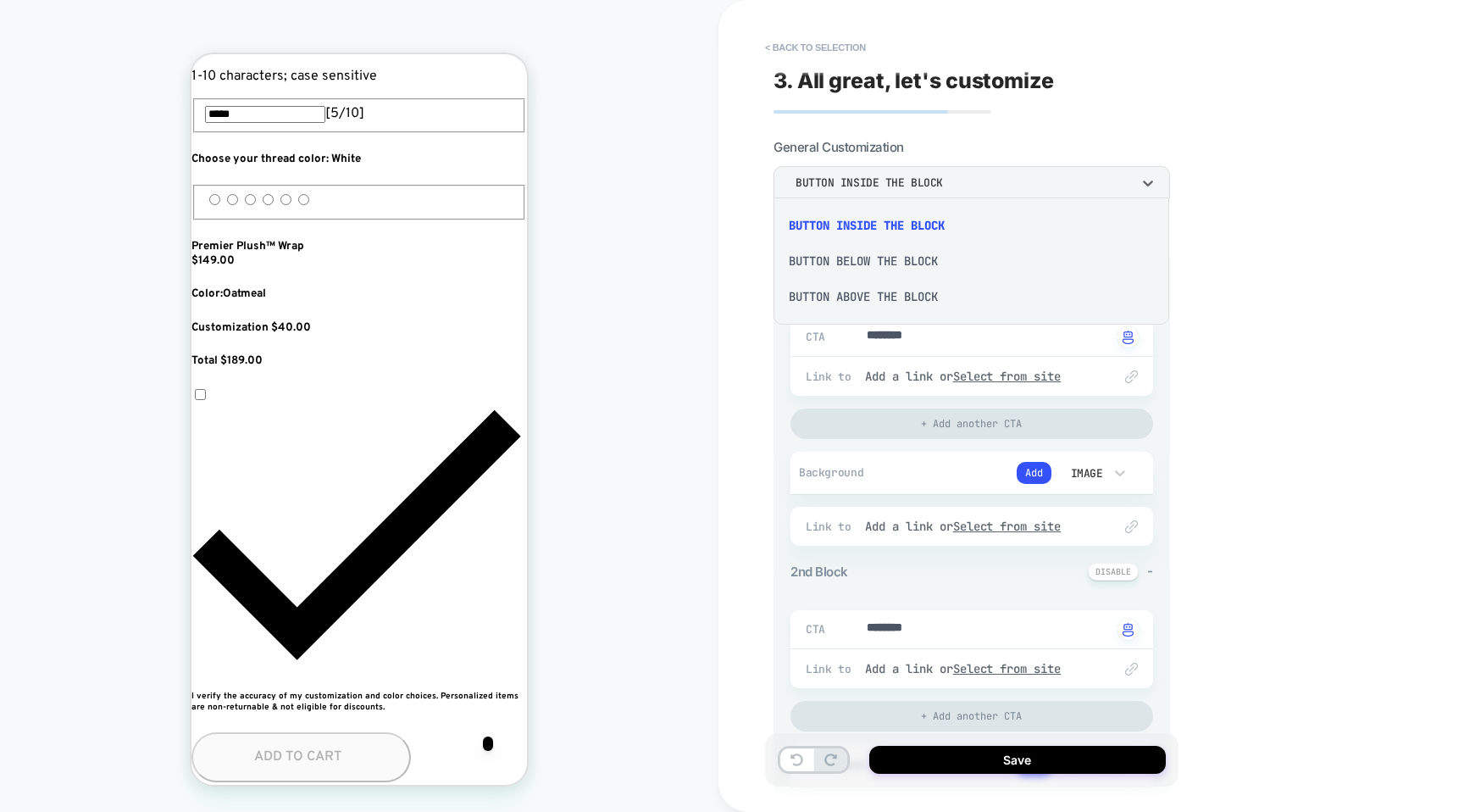
scroll to position [0, 309]
click at [885, 261] on div "Button below the block" at bounding box center [971, 261] width 382 height 35
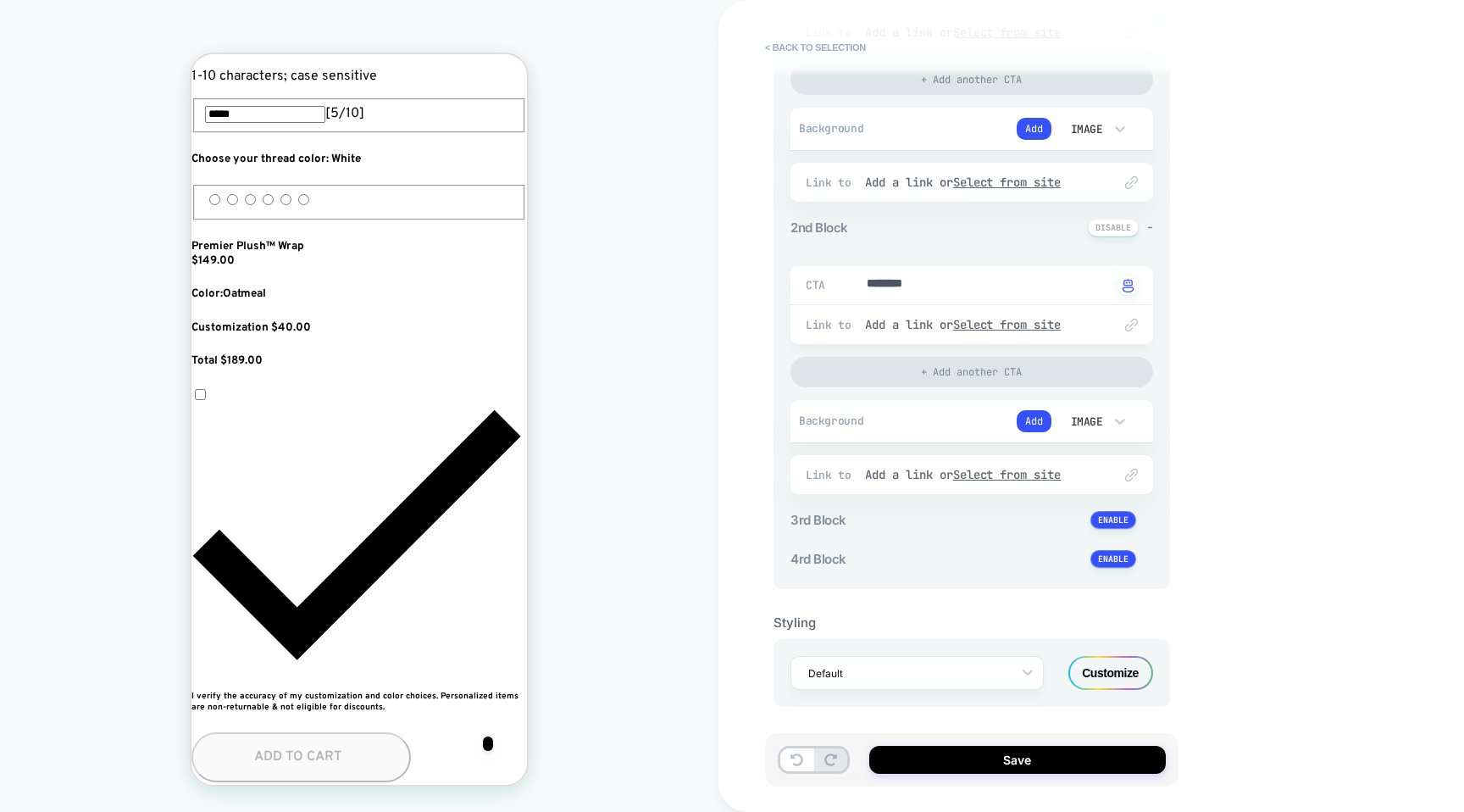
scroll to position [348, 0]
click at [1093, 668] on div "Customize" at bounding box center [1111, 669] width 85 height 34
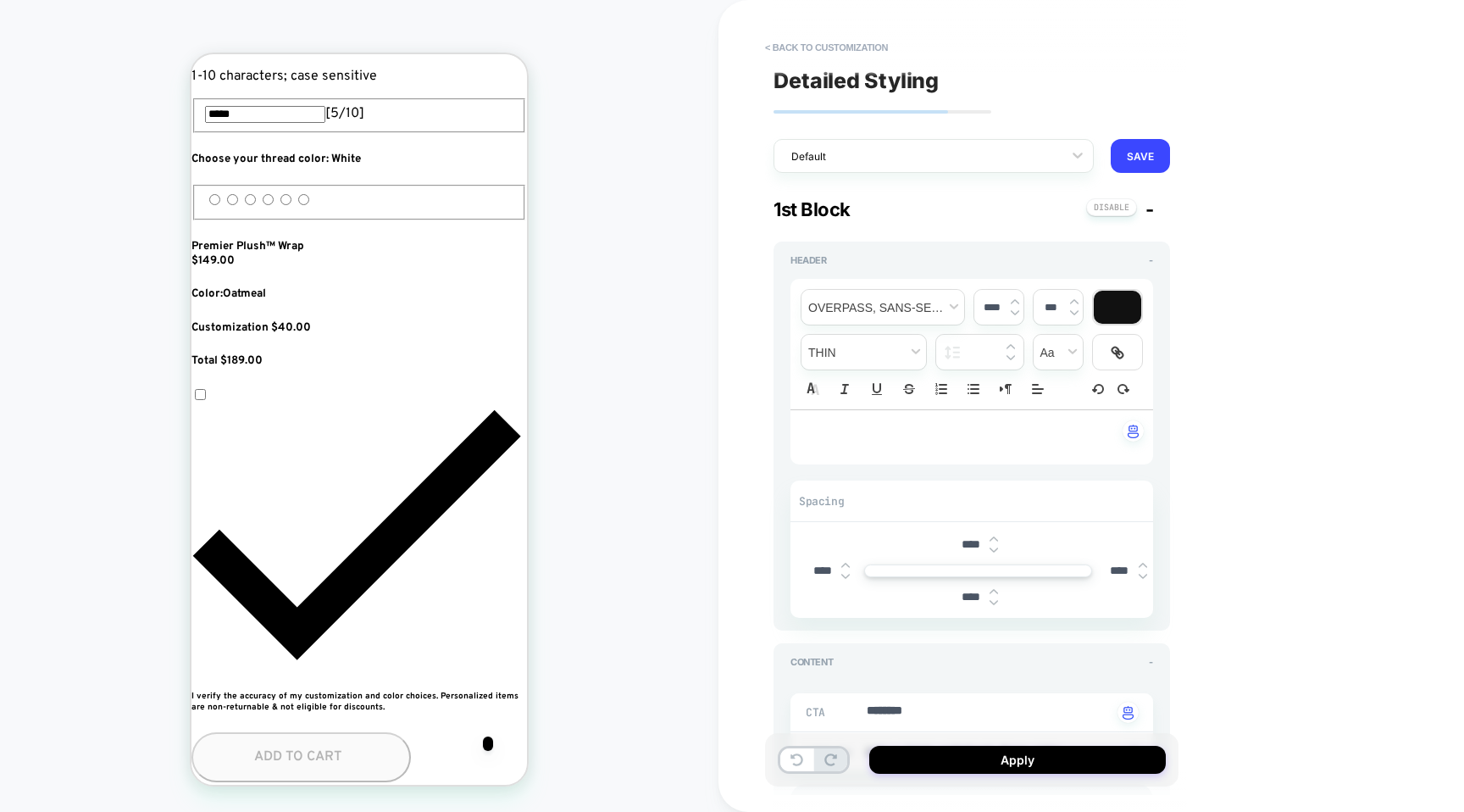
scroll to position [0, 0]
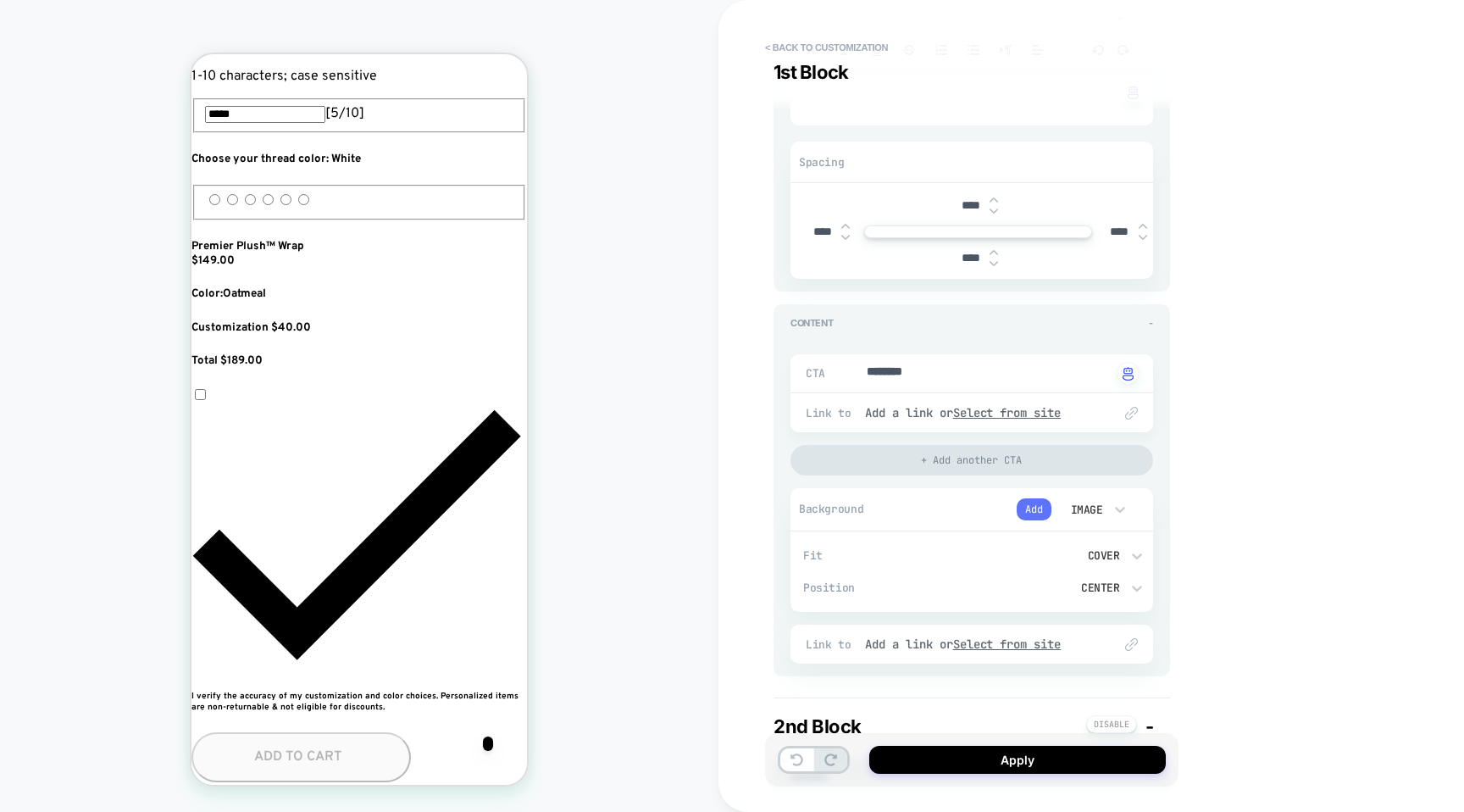
click at [1030, 513] on button "Add" at bounding box center [1034, 510] width 35 height 22
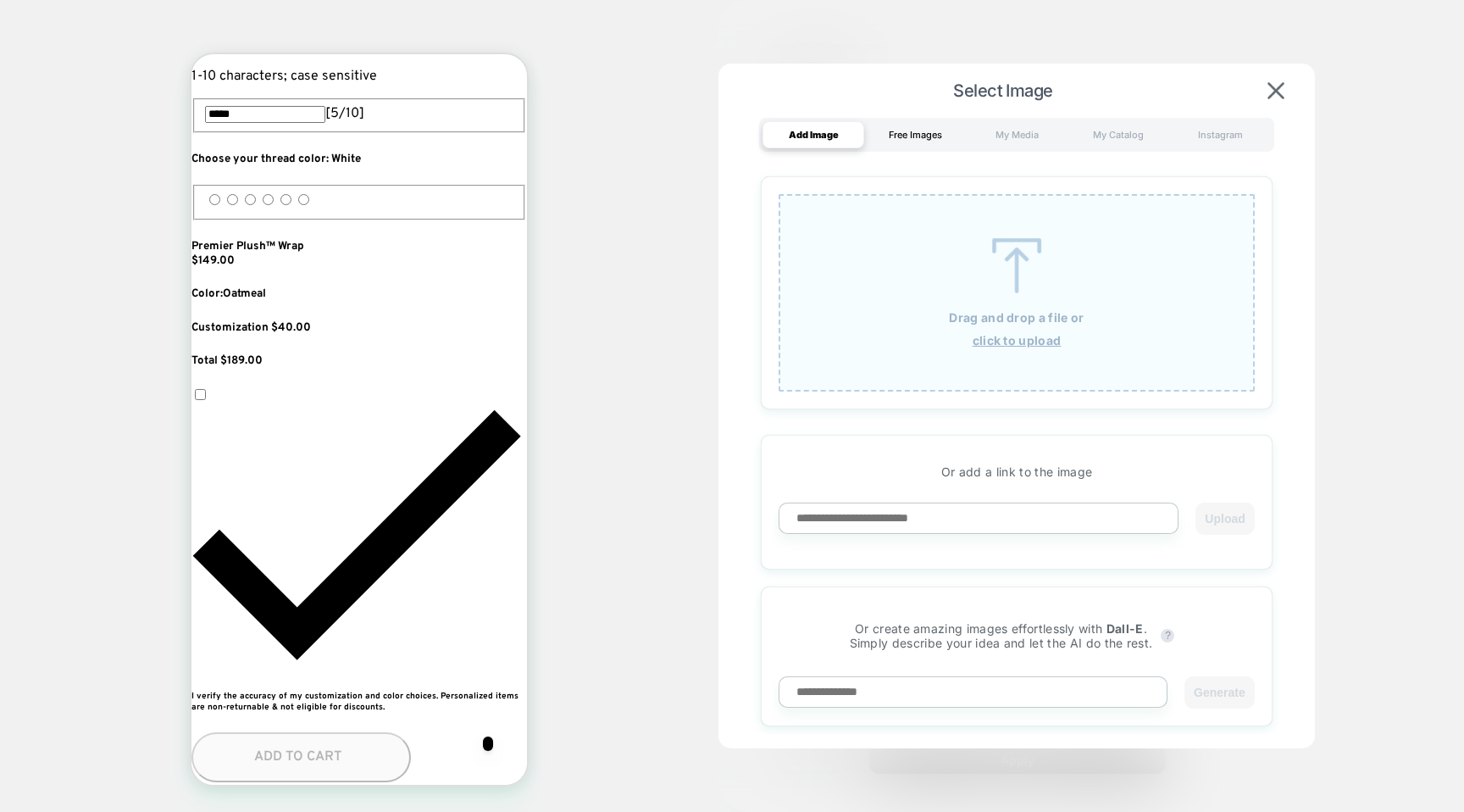
click at [930, 136] on div "Free Images" at bounding box center [916, 134] width 102 height 27
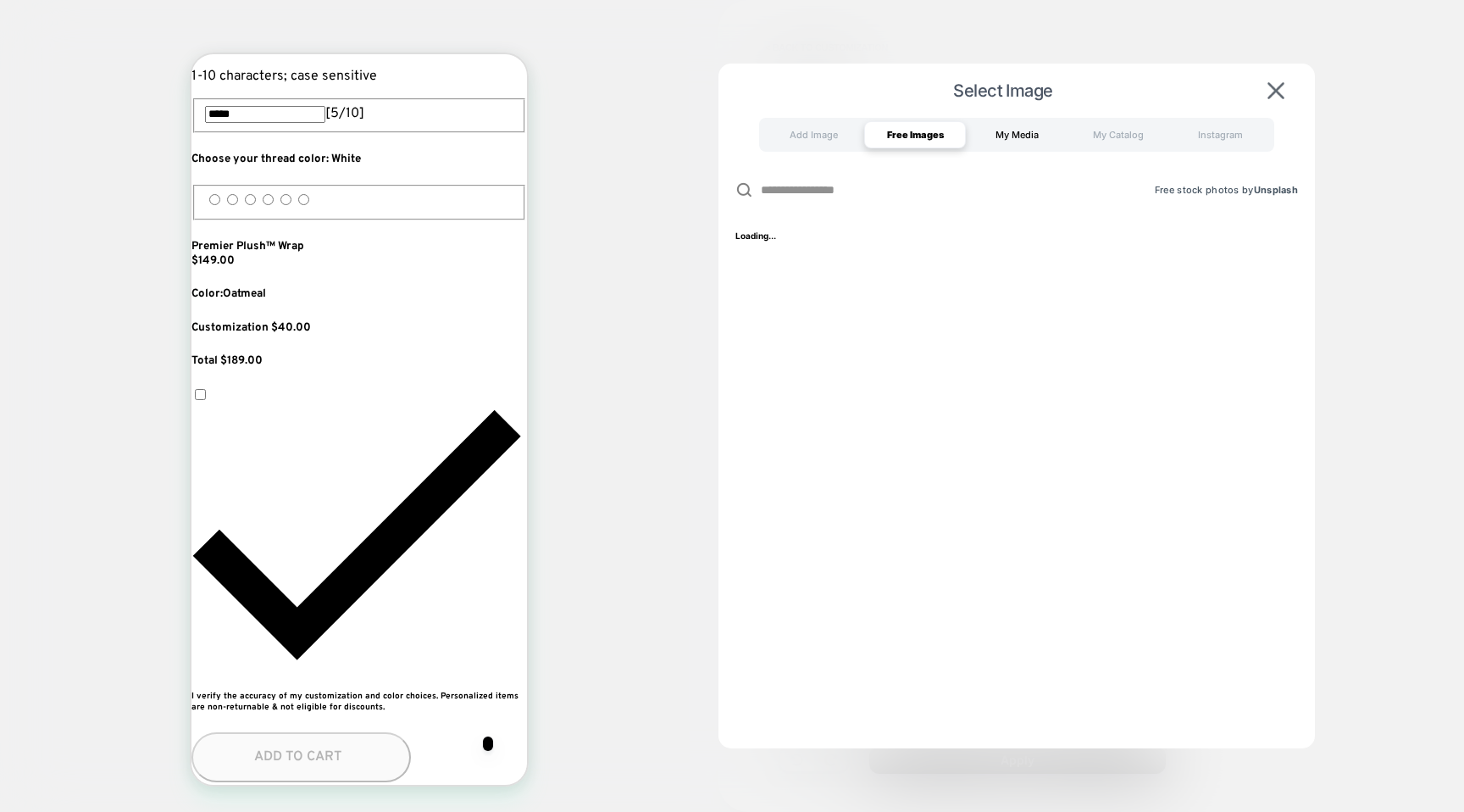
click at [1007, 124] on div "My Media" at bounding box center [1016, 134] width 102 height 27
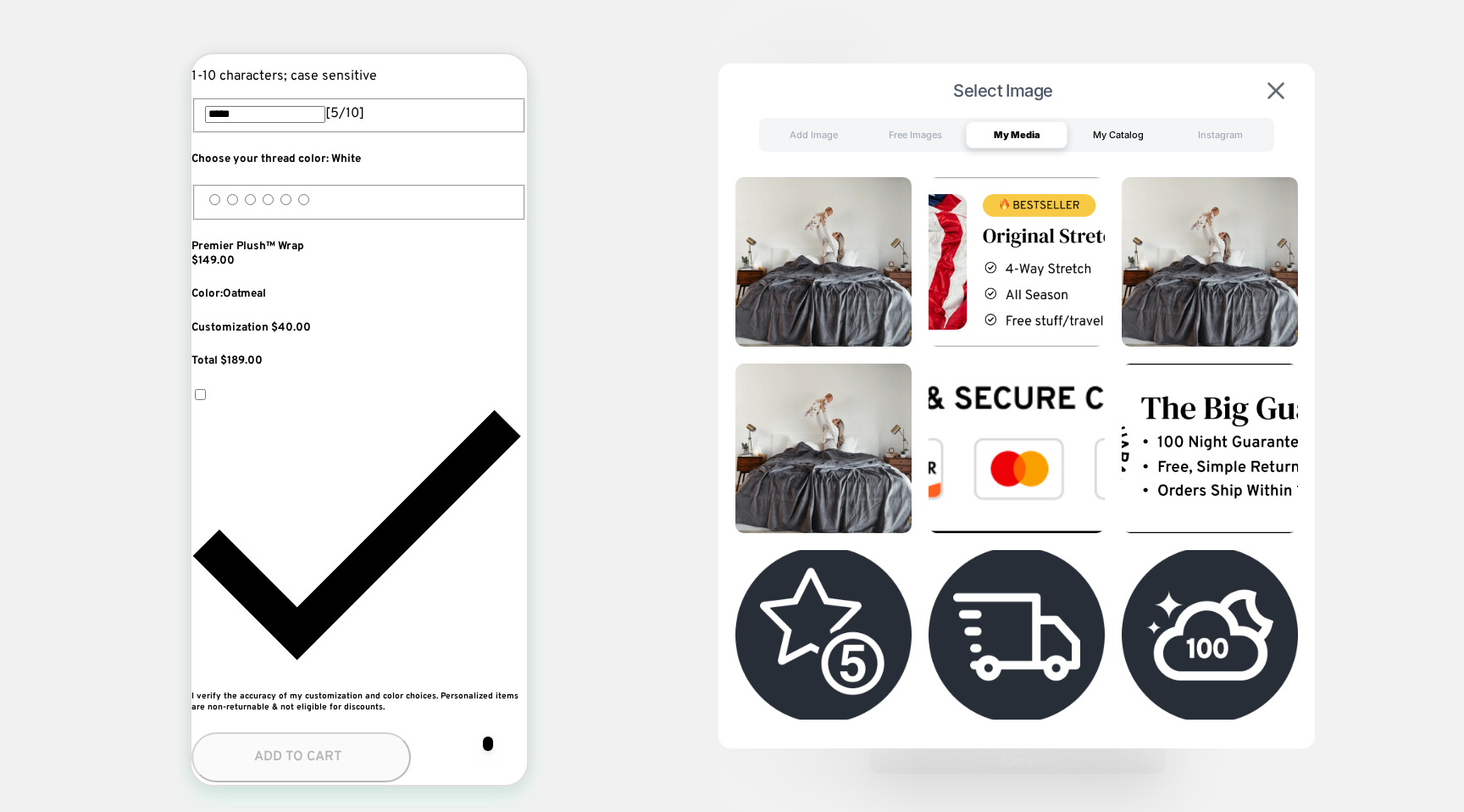
click at [1089, 135] on div "My Catalog" at bounding box center [1118, 134] width 102 height 27
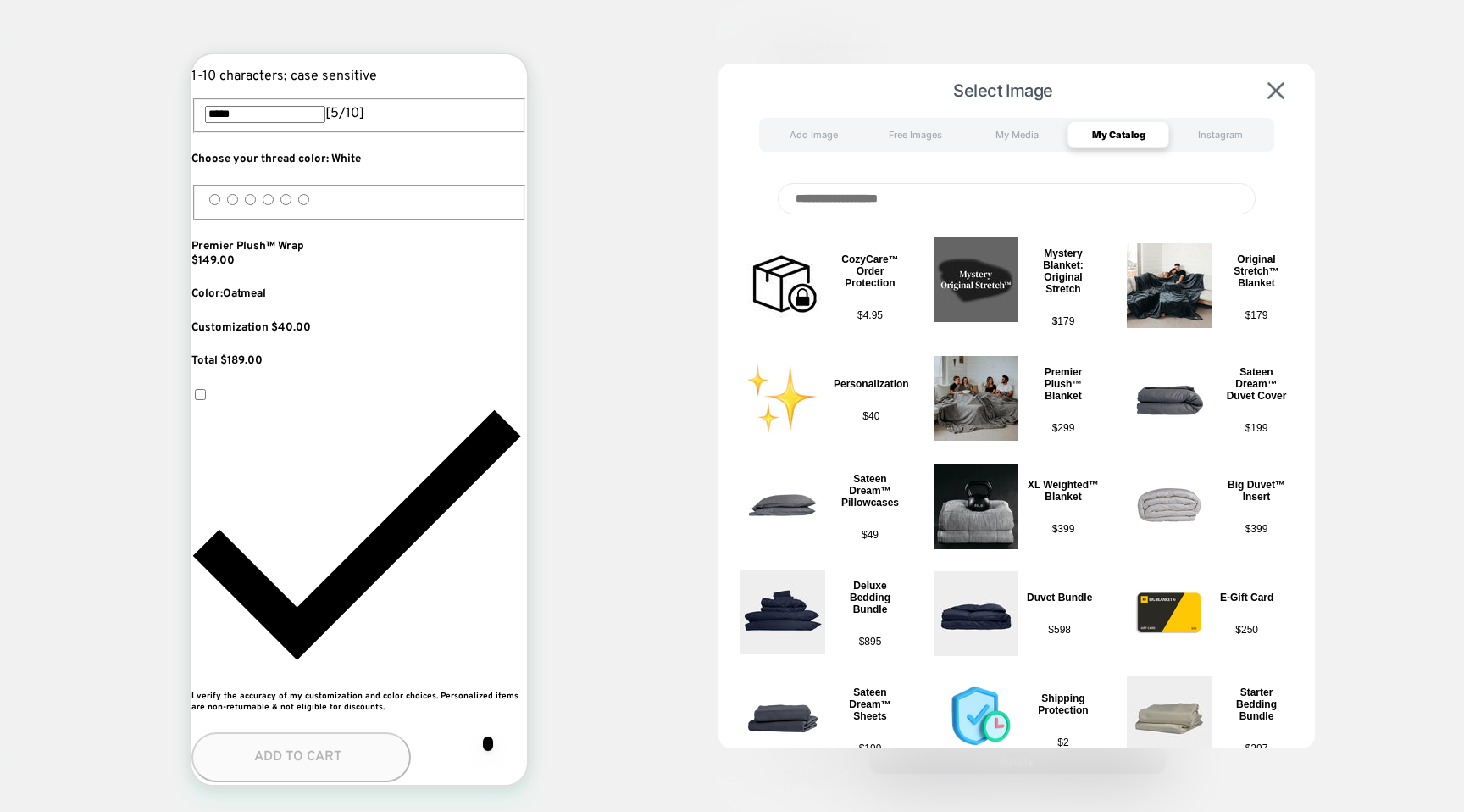
scroll to position [0, 309]
click at [1180, 149] on div "Add Image Free Images My Media My Catalog Instagram" at bounding box center [1016, 134] width 515 height 34
click at [1193, 143] on div "Instagram" at bounding box center [1220, 134] width 102 height 27
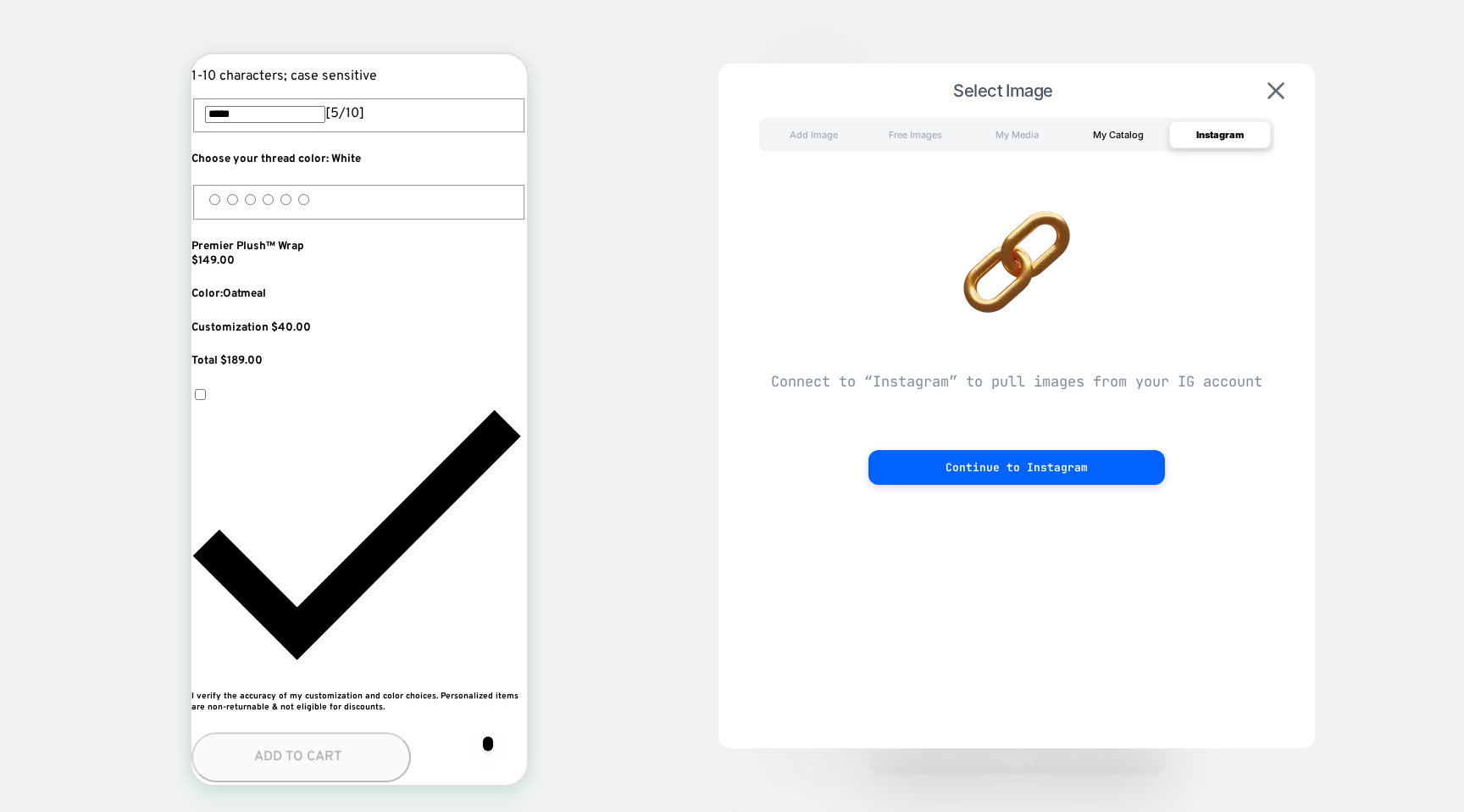
click at [1119, 143] on div "My Catalog" at bounding box center [1118, 134] width 102 height 27
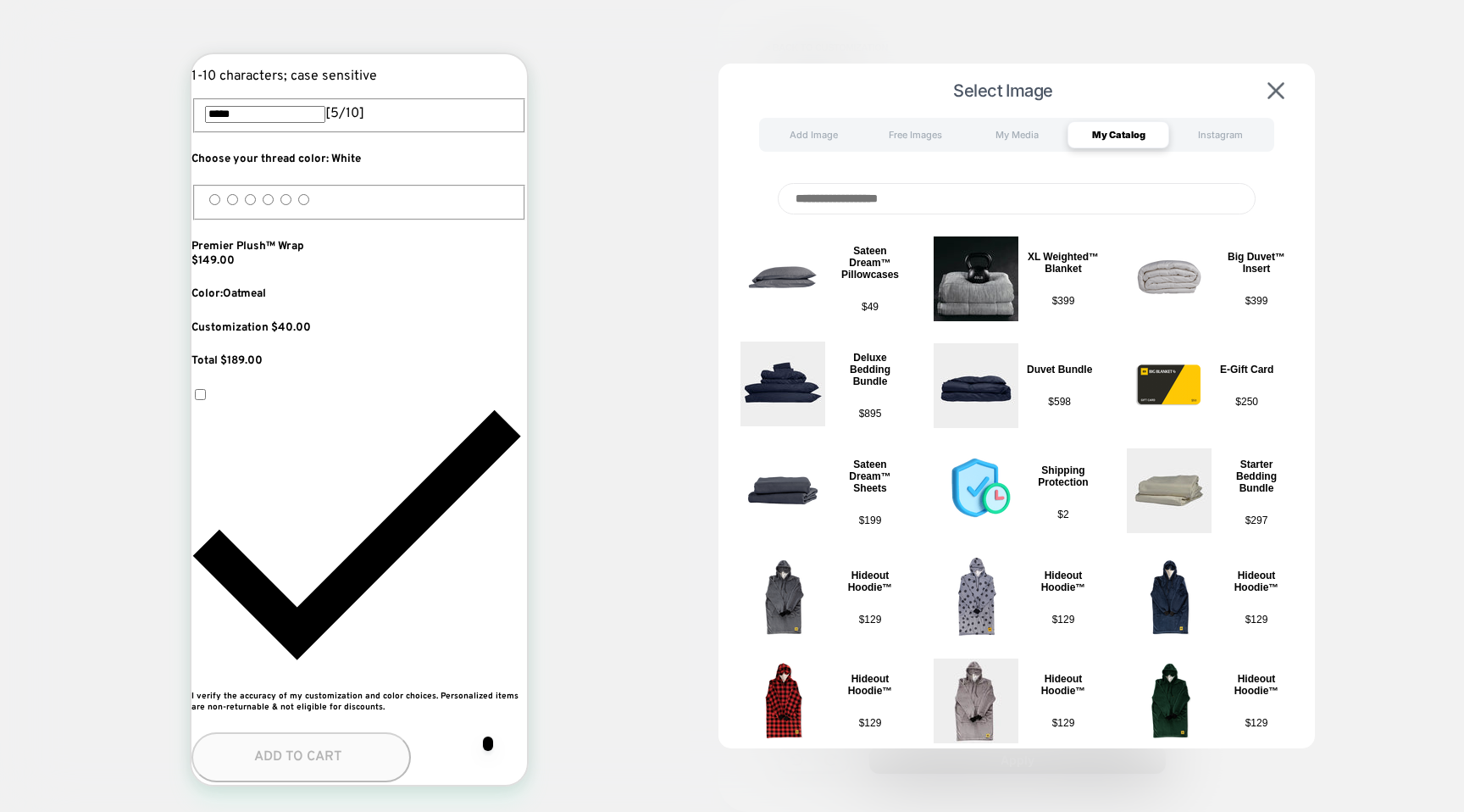
scroll to position [301, 0]
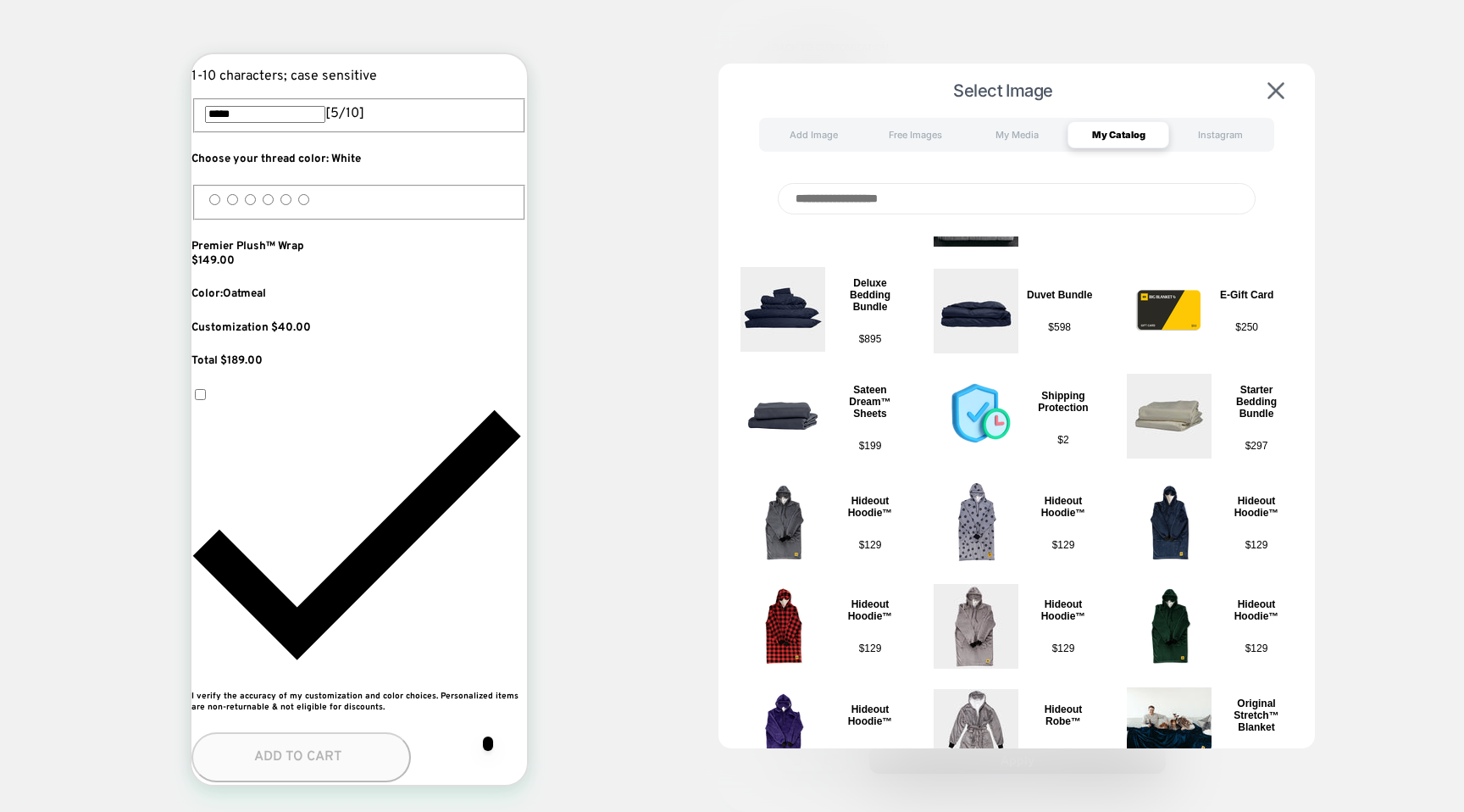
click at [1013, 117] on div "Select Image Add Image Free Images My Media My Catalog Instagram CozyCare™ Orde…" at bounding box center [1016, 428] width 597 height 730
click at [1013, 136] on div "My Media" at bounding box center [1016, 134] width 102 height 27
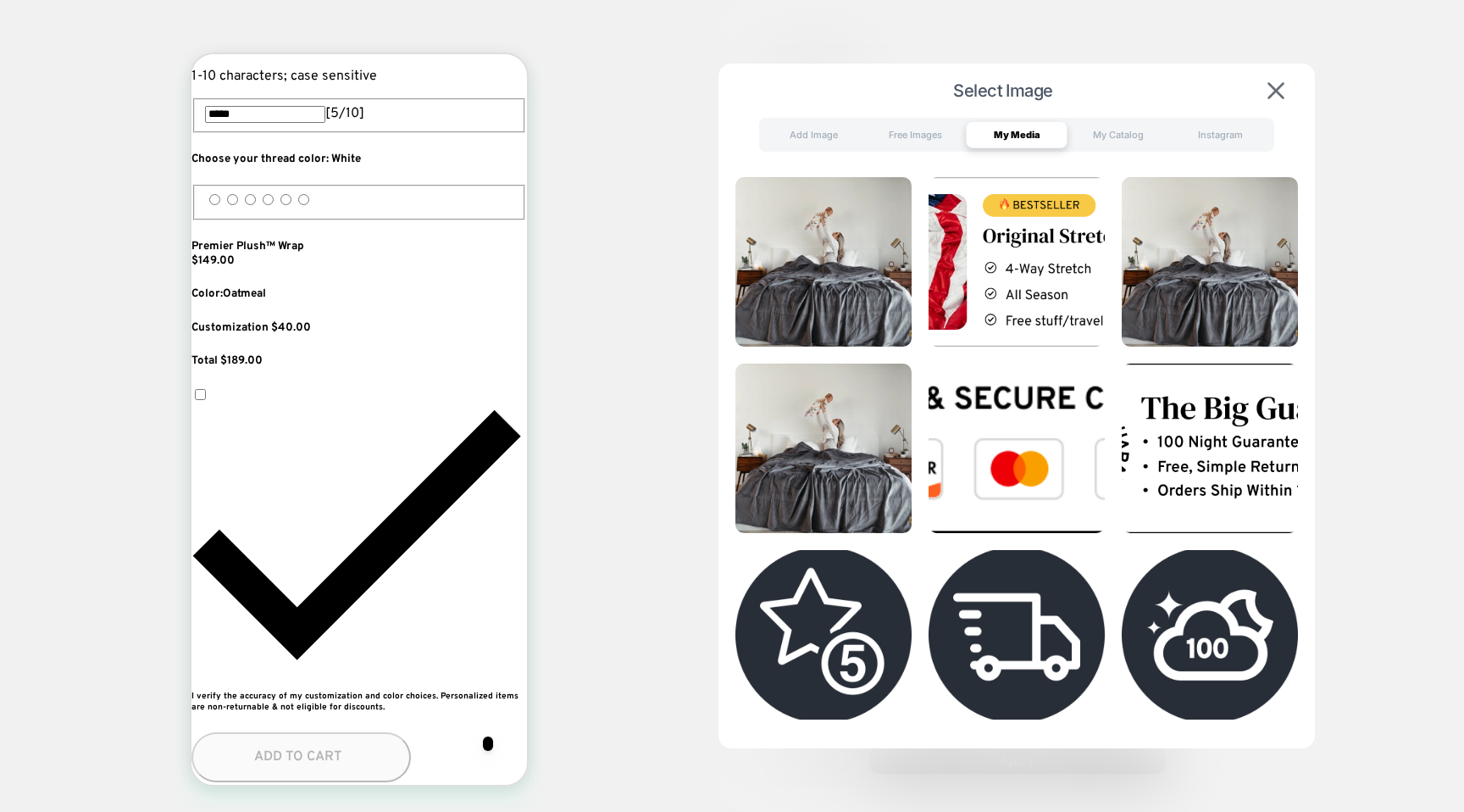
click at [910, 96] on span "Select Image" at bounding box center [1003, 91] width 519 height 20
click at [909, 133] on div "Free Images" at bounding box center [916, 134] width 102 height 27
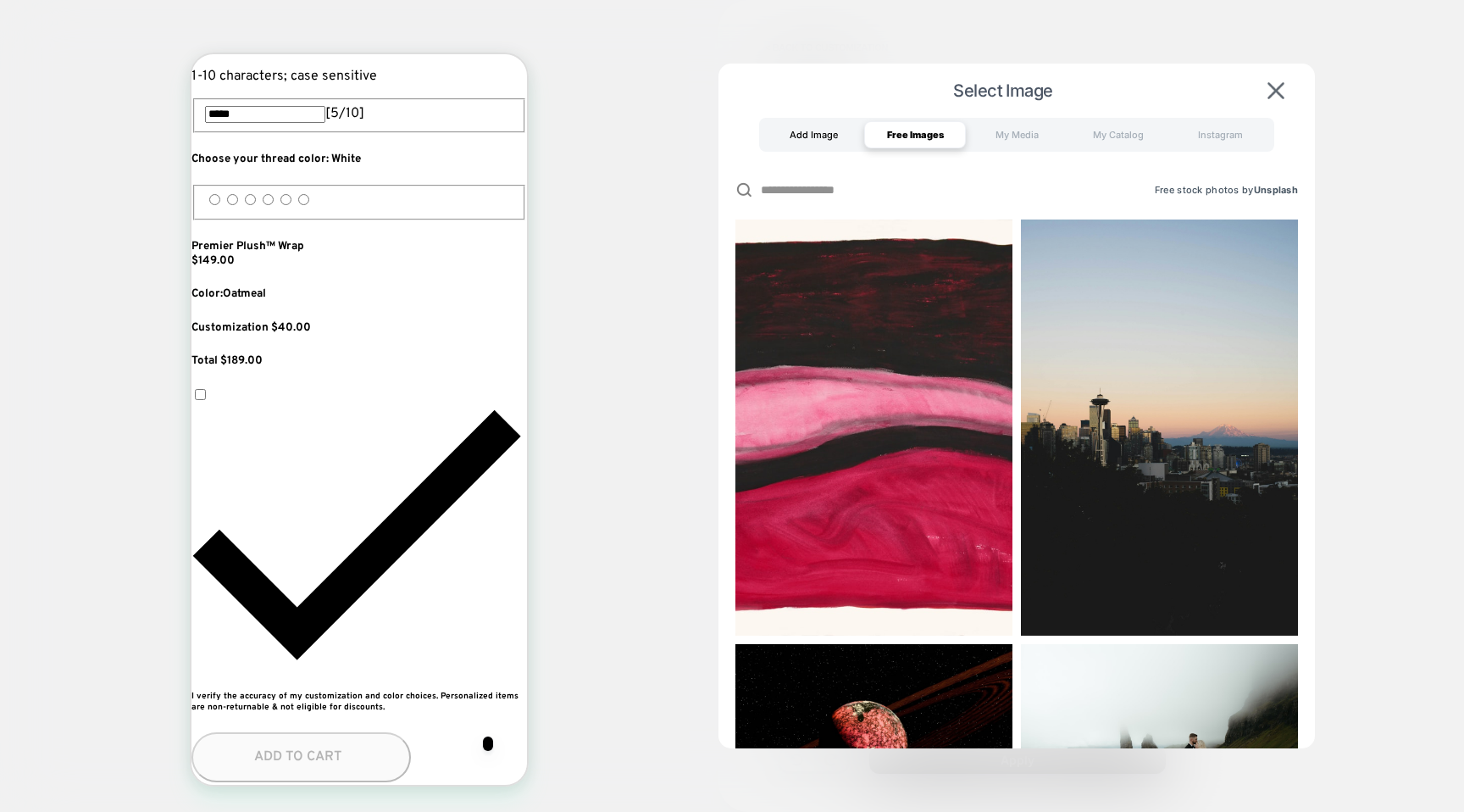
click at [818, 134] on div "Add Image" at bounding box center [814, 134] width 102 height 27
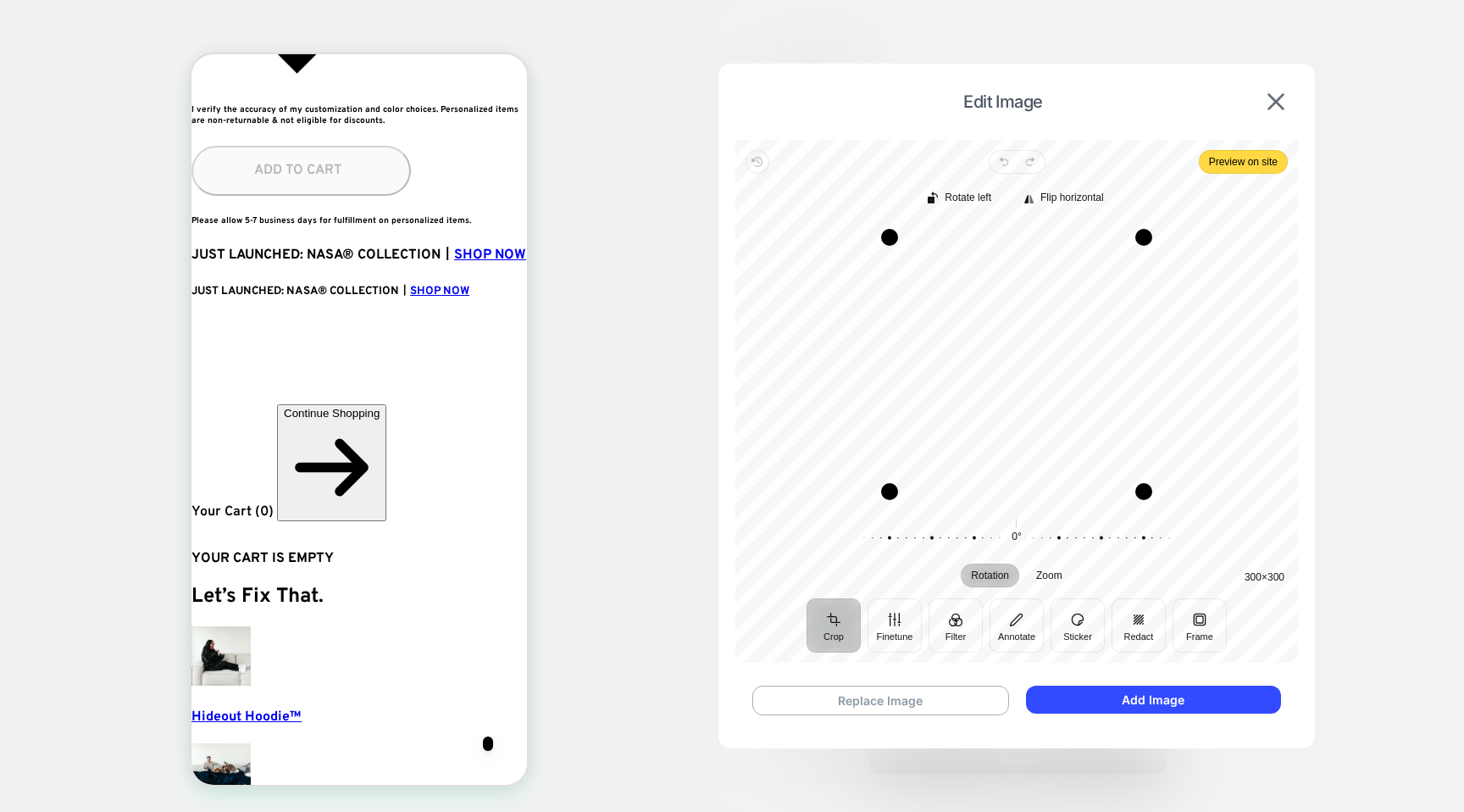
scroll to position [0, 309]
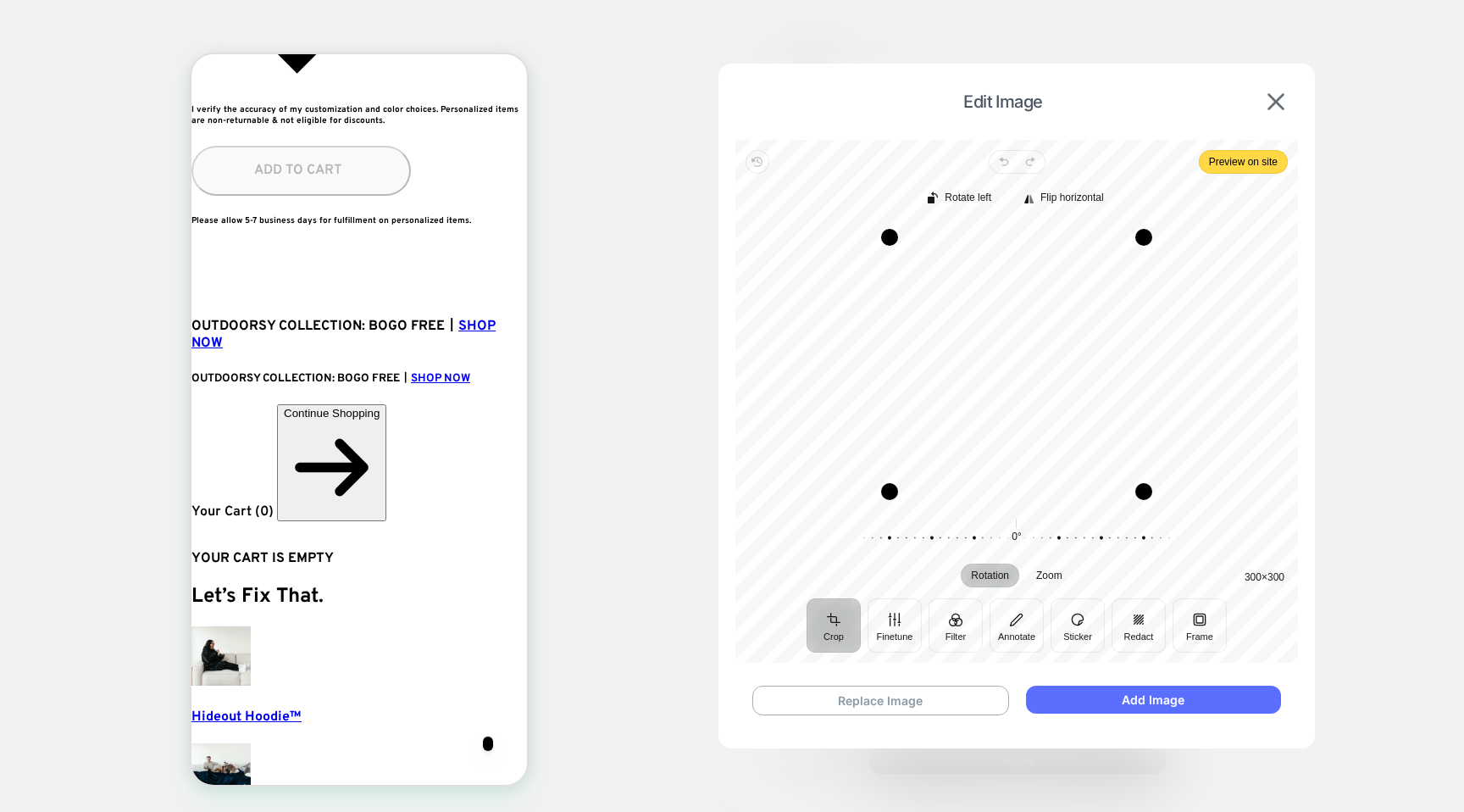
click at [1069, 702] on button "Add Image" at bounding box center [1154, 699] width 255 height 28
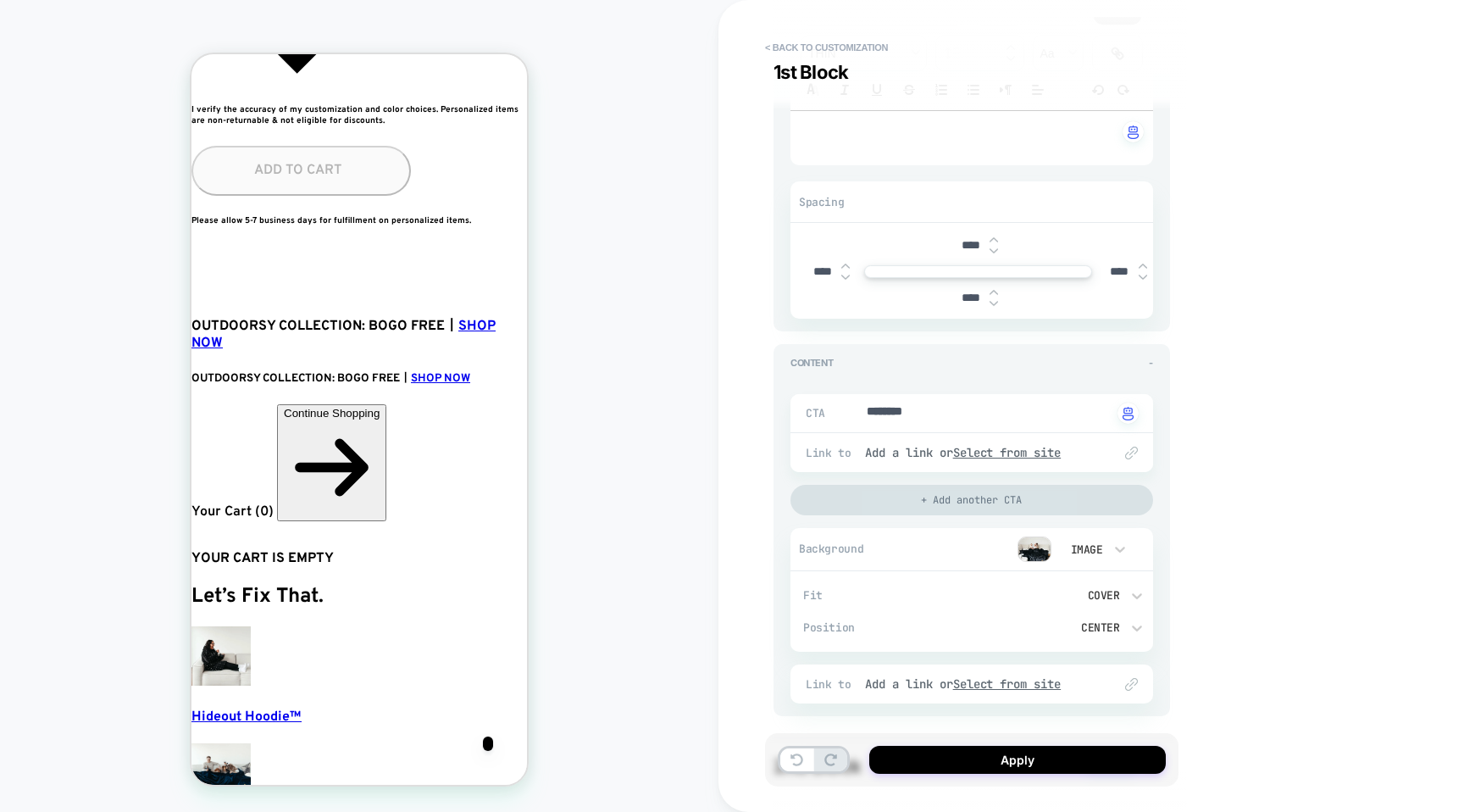
scroll to position [294, 0]
click at [917, 450] on div "Add a link or Select from site" at bounding box center [979, 458] width 230 height 15
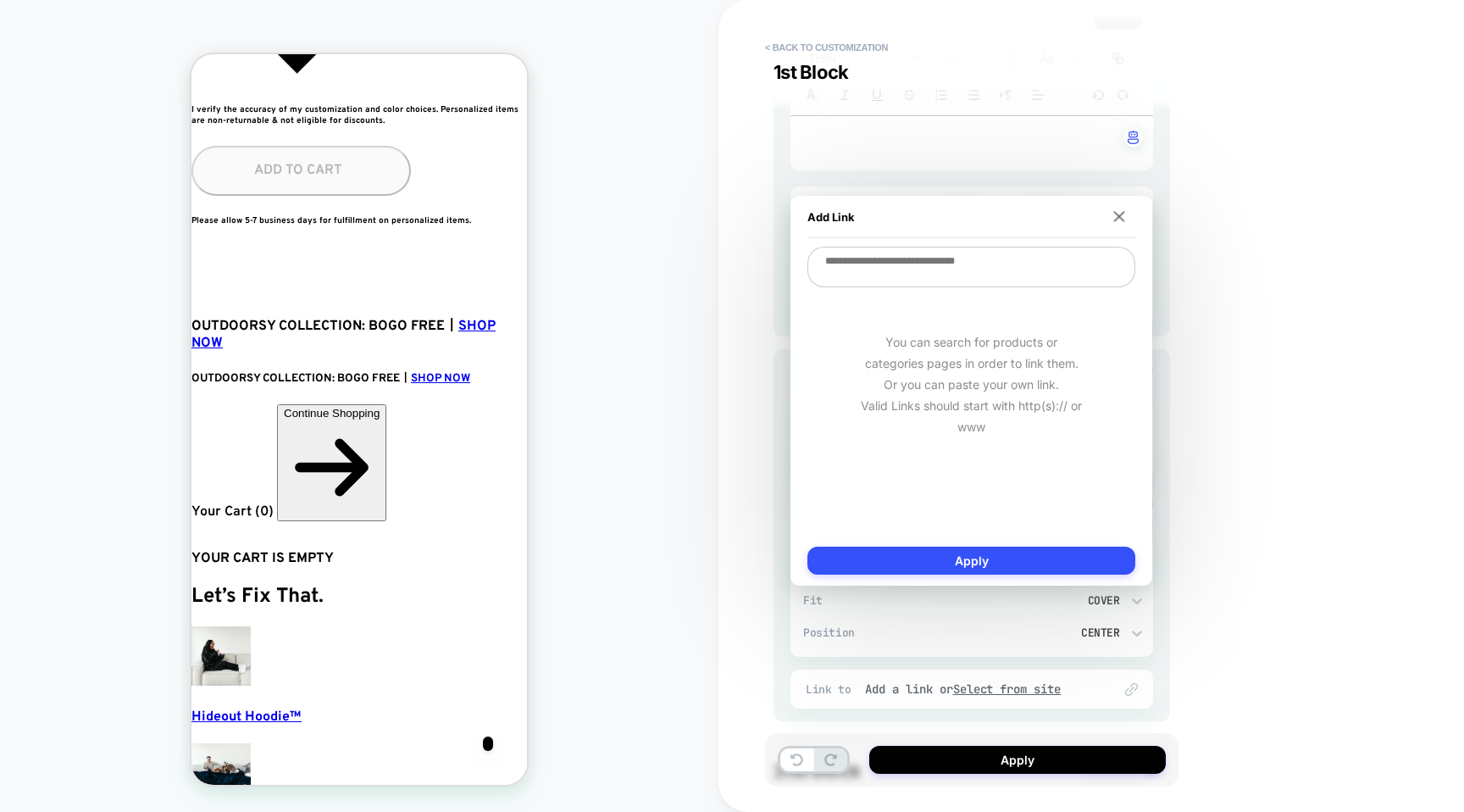
click at [923, 248] on textarea at bounding box center [971, 267] width 328 height 41
paste textarea "**********"
type textarea "*"
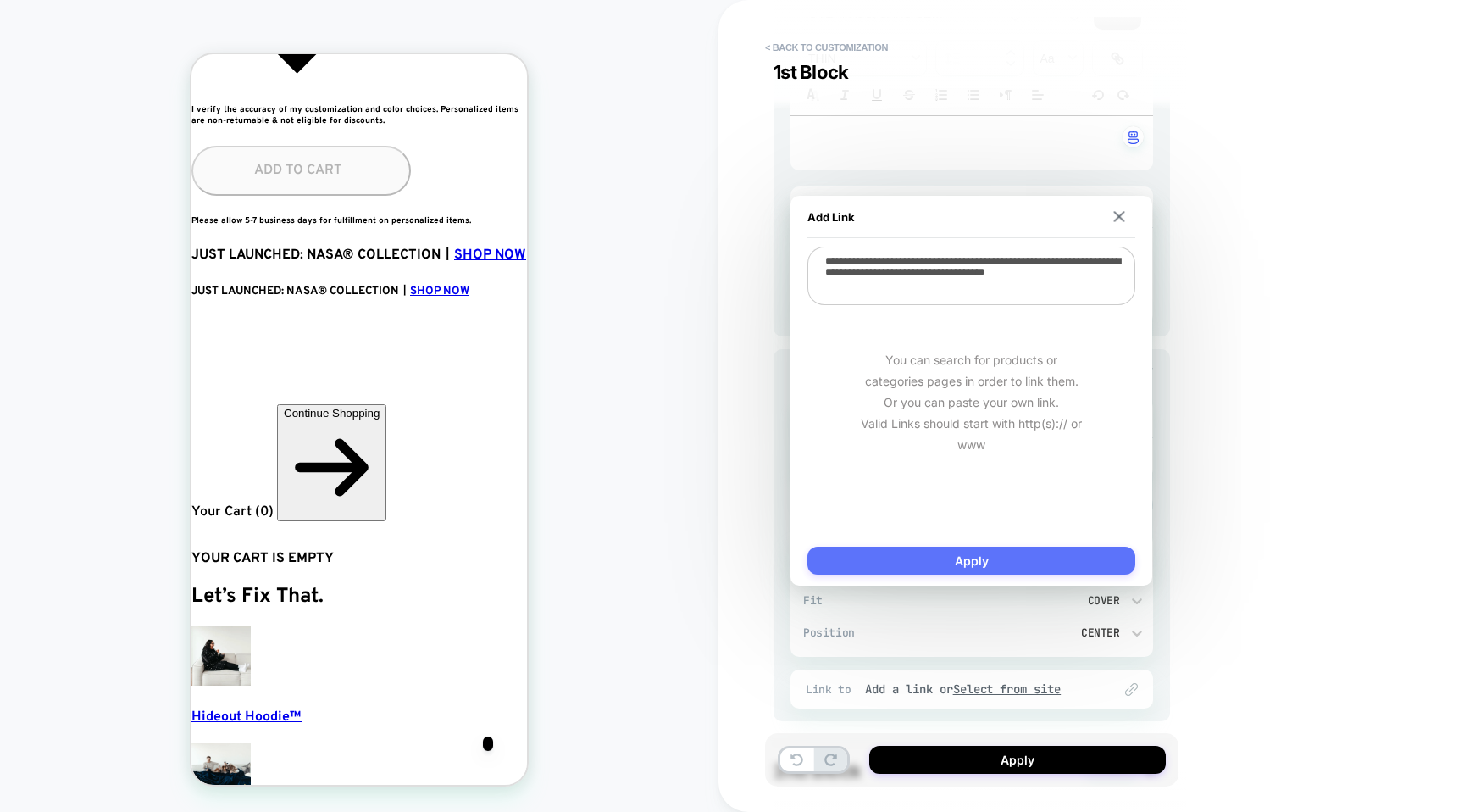
type textarea "**********"
click at [928, 561] on button "Apply" at bounding box center [971, 560] width 328 height 28
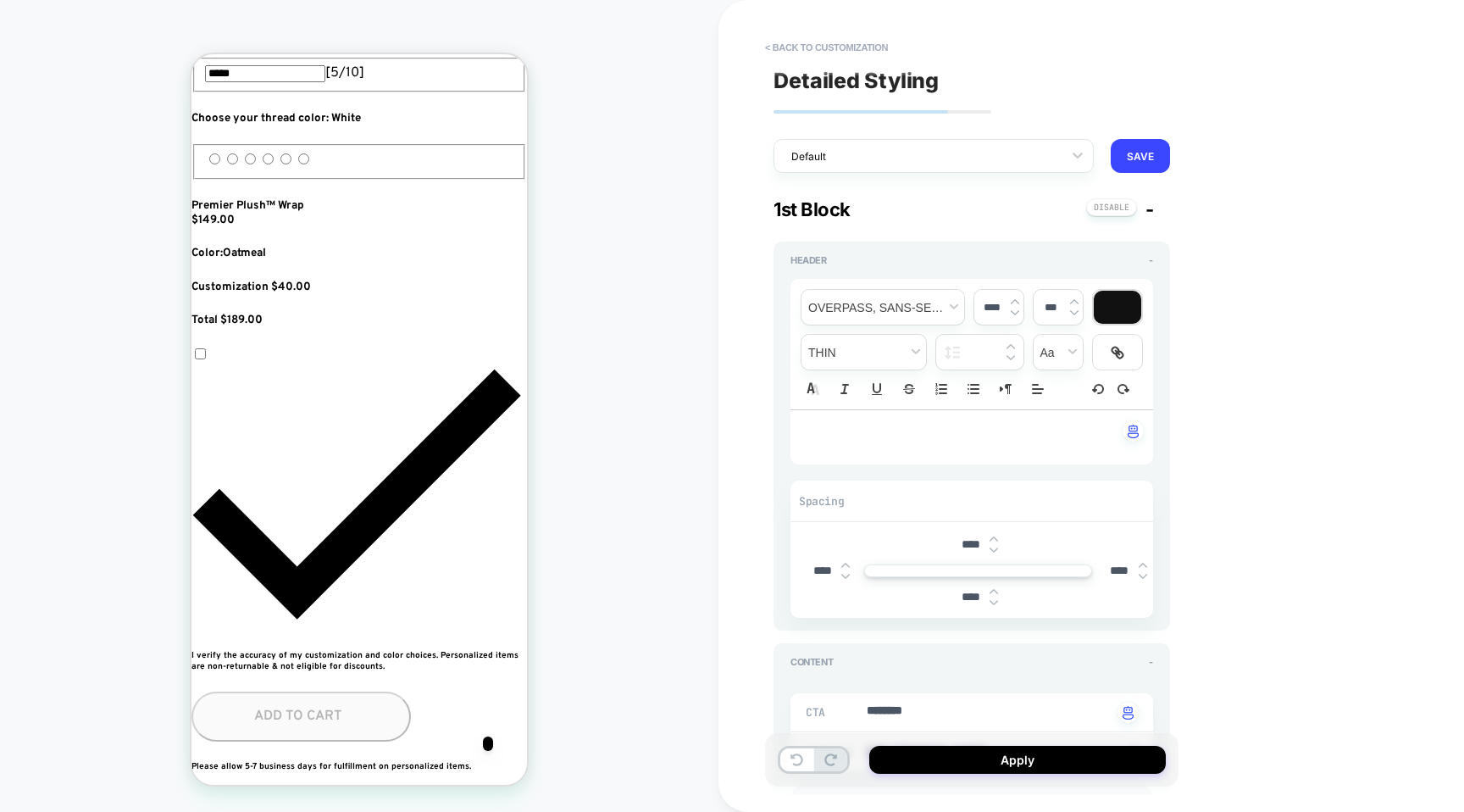
scroll to position [0, 617]
click at [1134, 163] on button "SAVE" at bounding box center [1140, 155] width 59 height 34
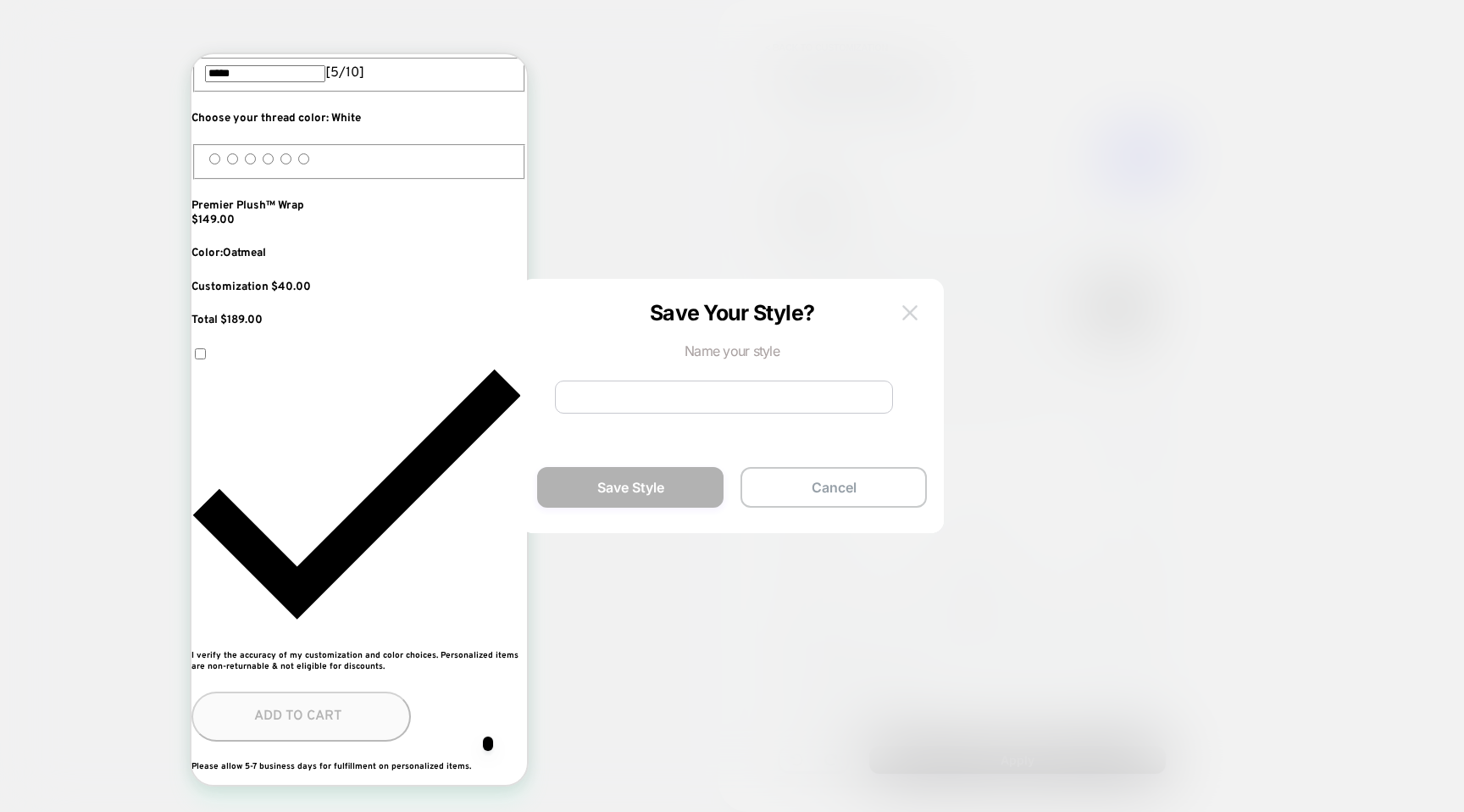
click at [910, 312] on img at bounding box center [910, 313] width 15 height 15
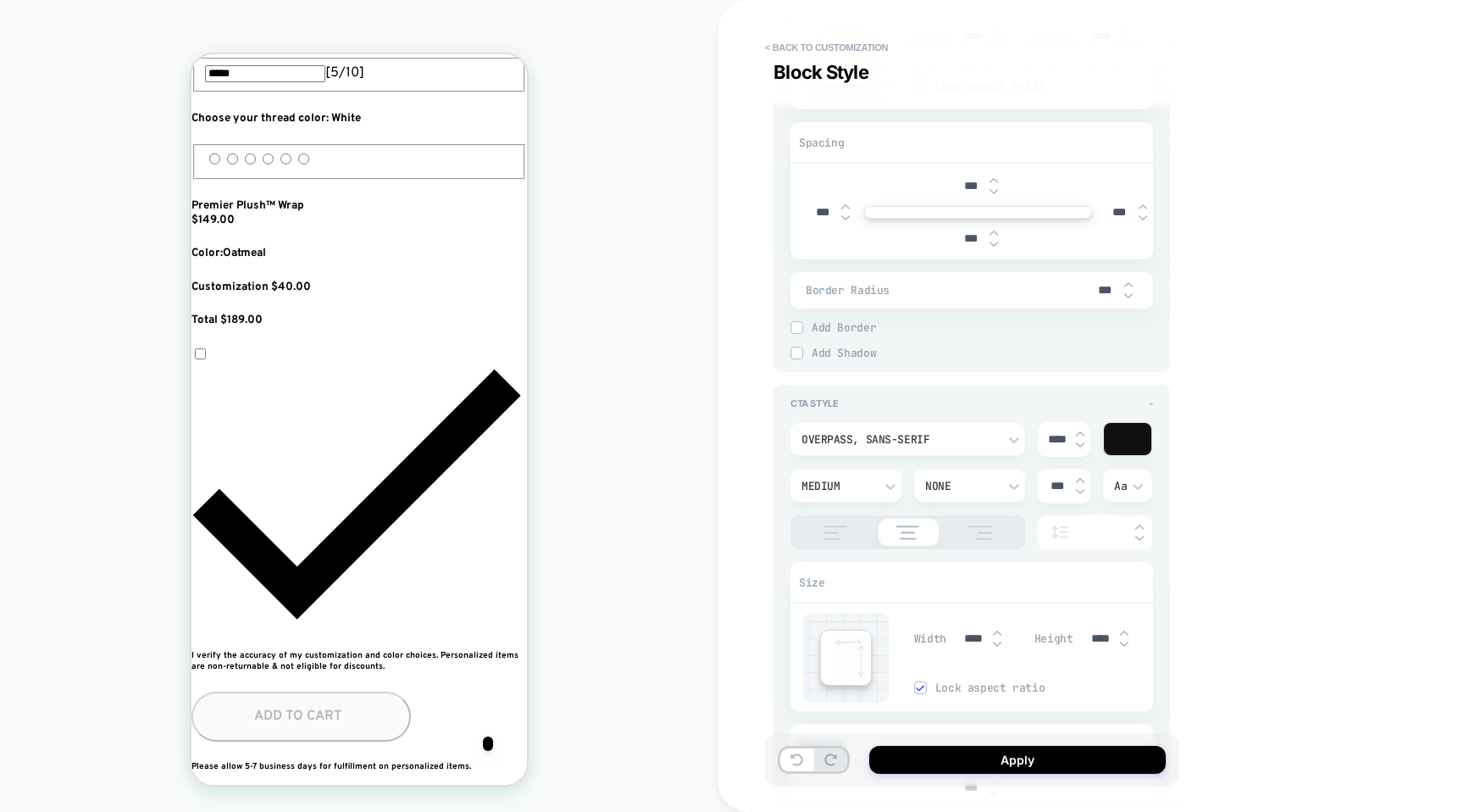
scroll to position [0, 185]
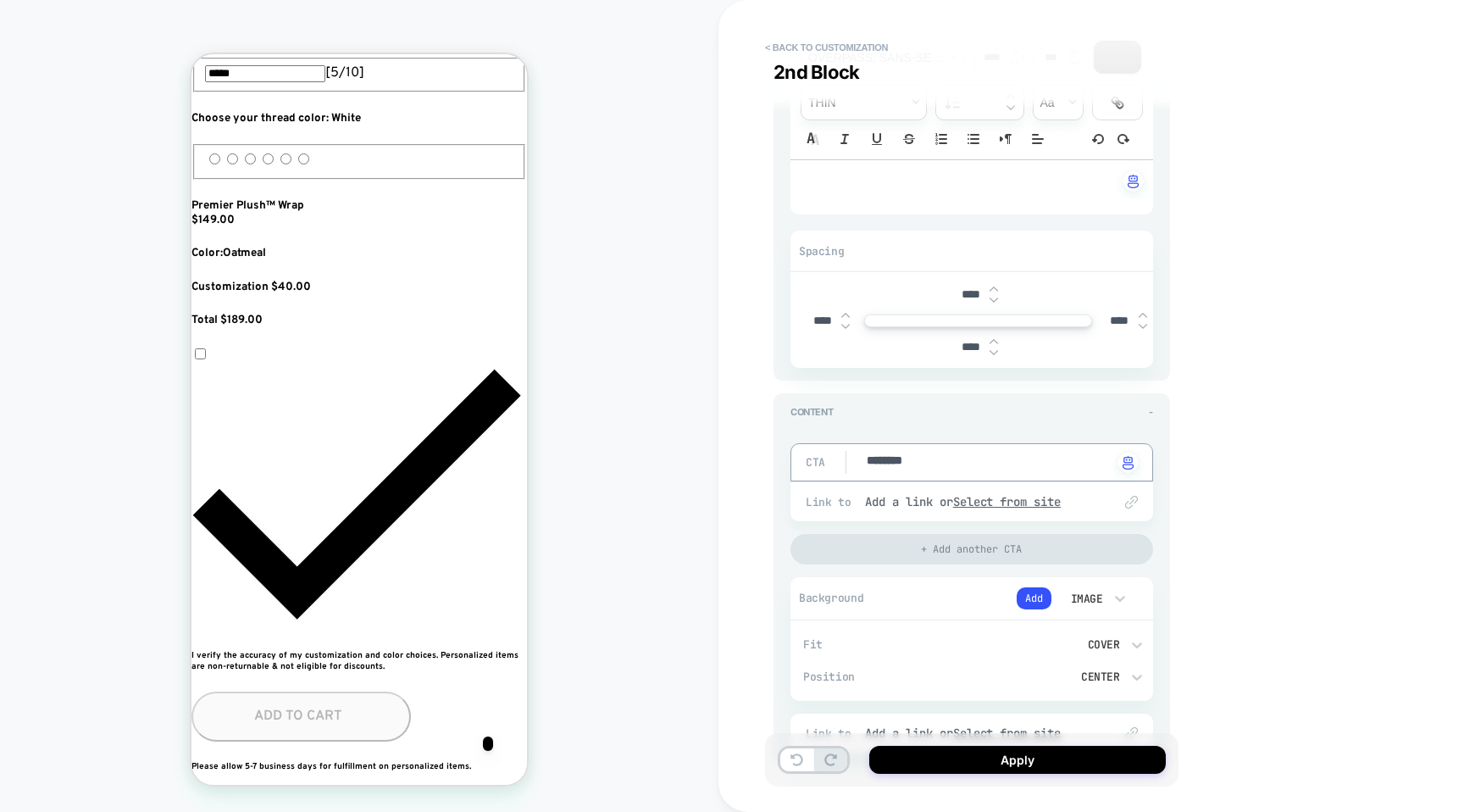
click at [928, 454] on textarea "********" at bounding box center [988, 461] width 247 height 19
type textarea "*"
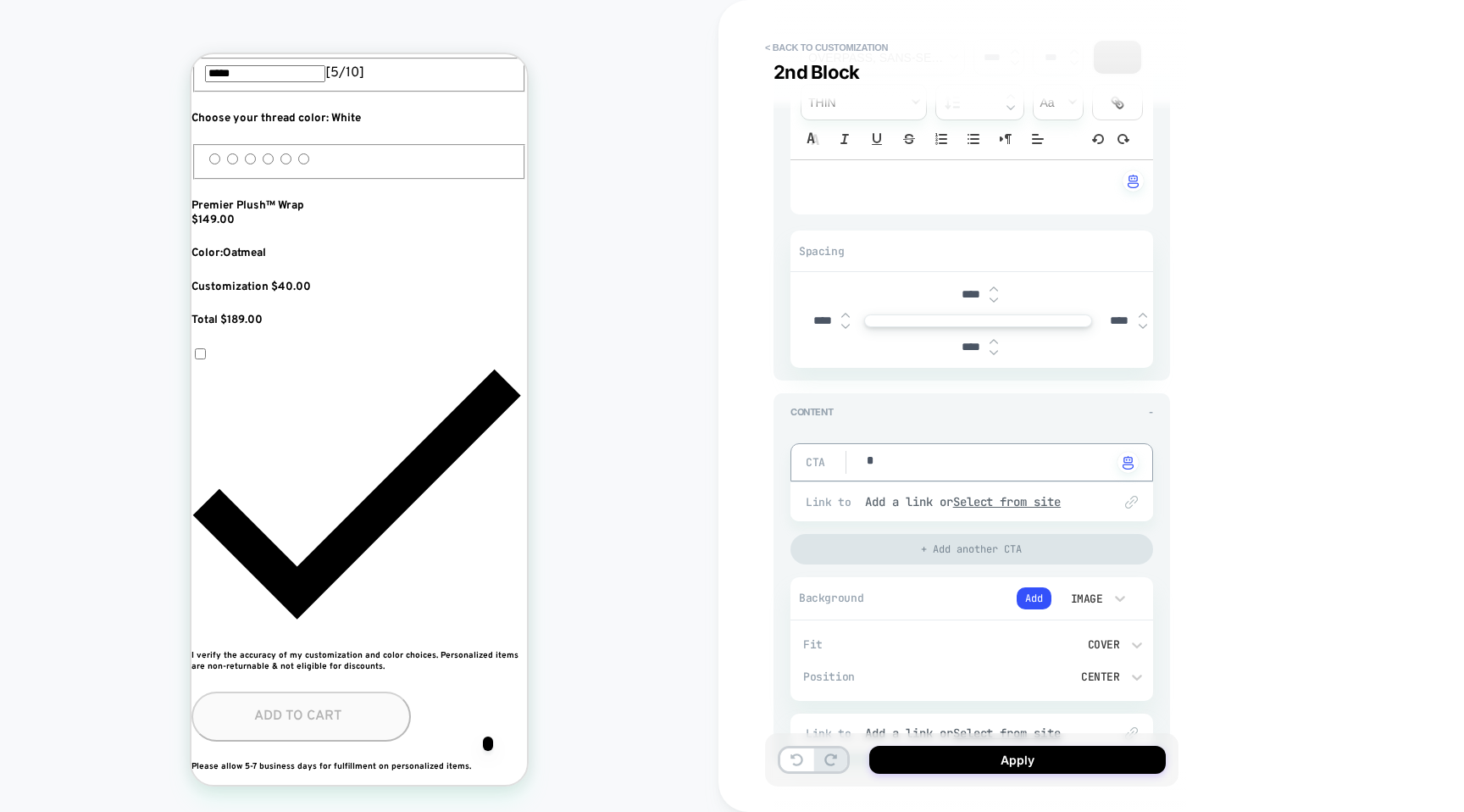
type textarea "**"
type textarea "*"
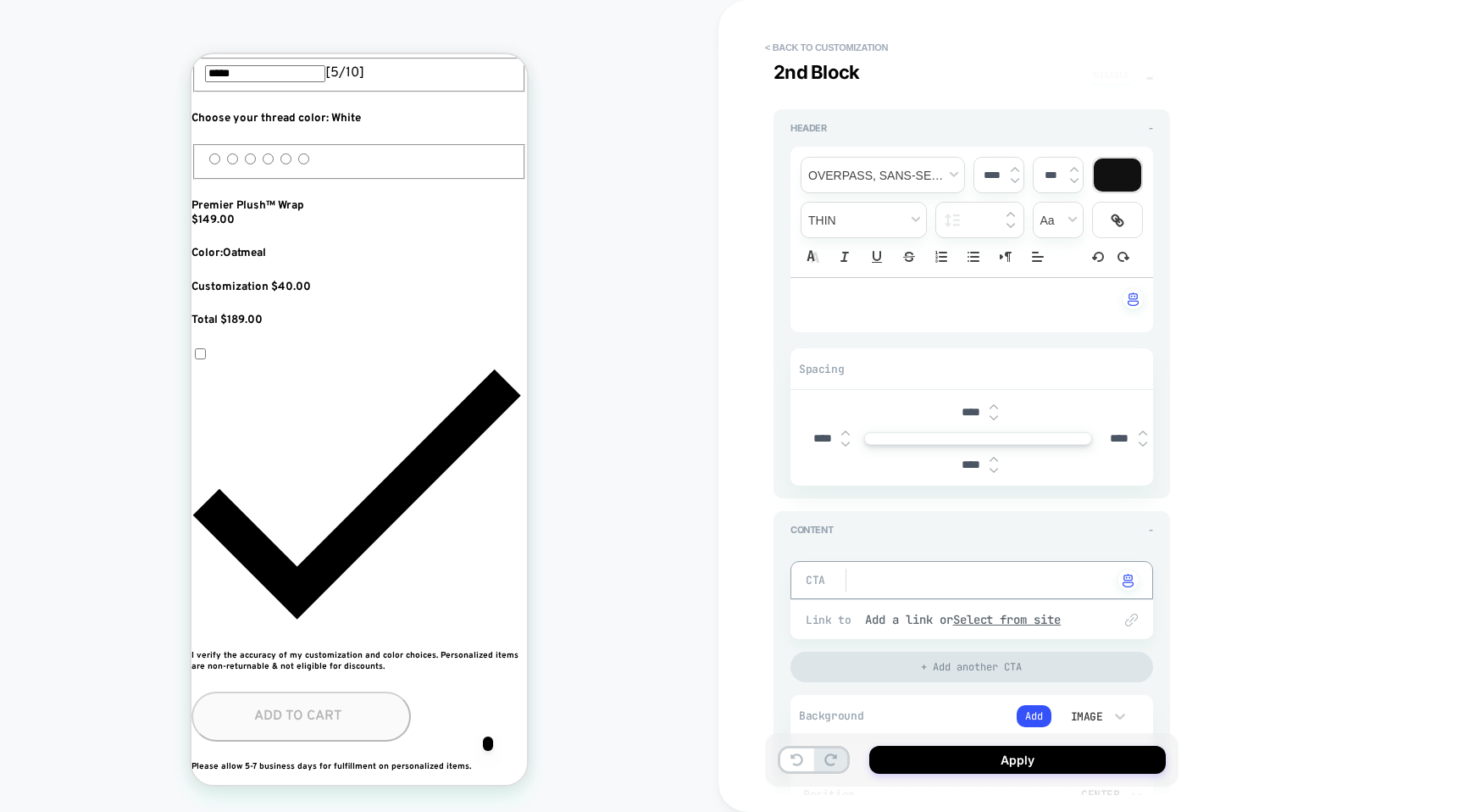
type textarea "*"
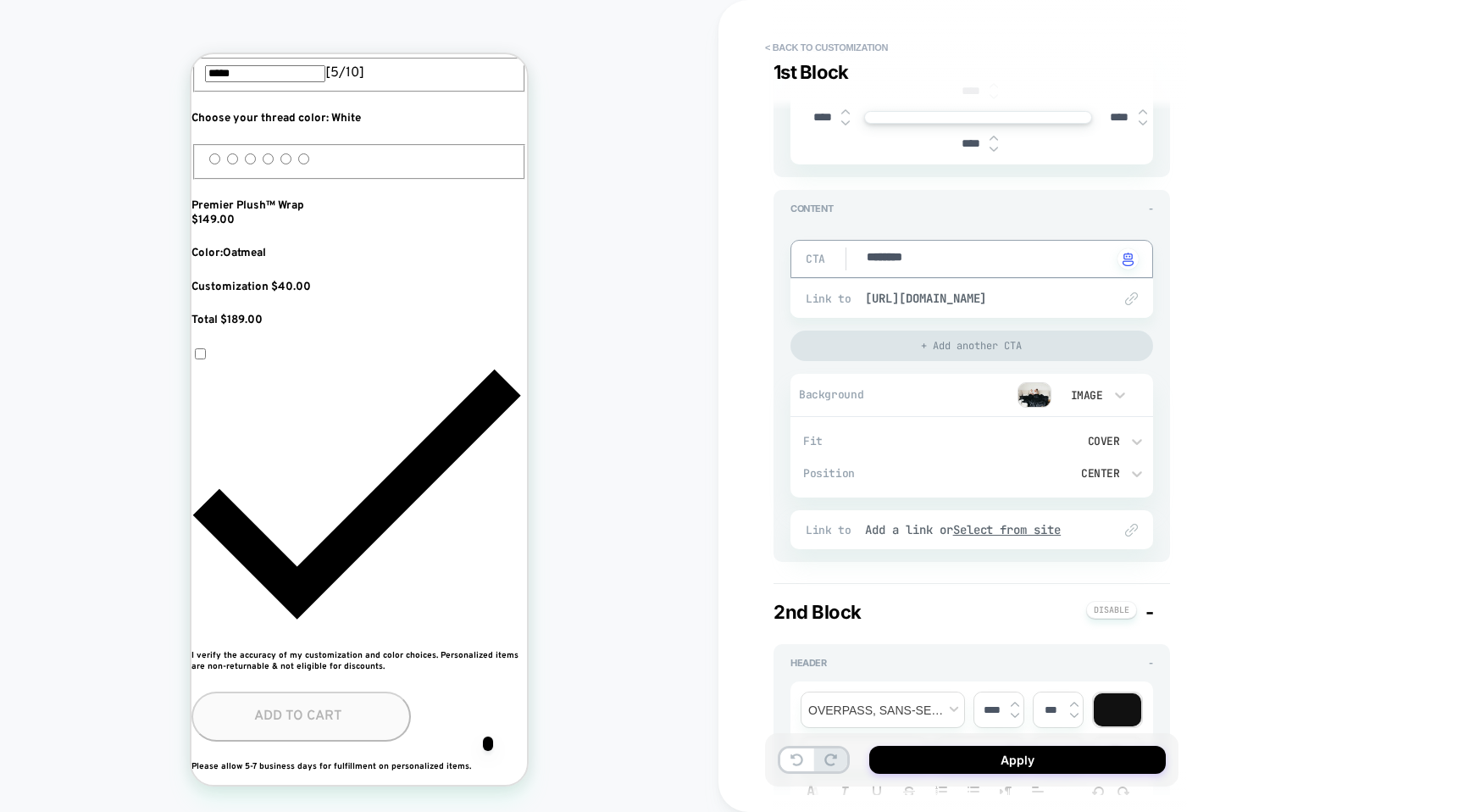
click at [920, 257] on textarea "********" at bounding box center [988, 258] width 247 height 19
type textarea "*"
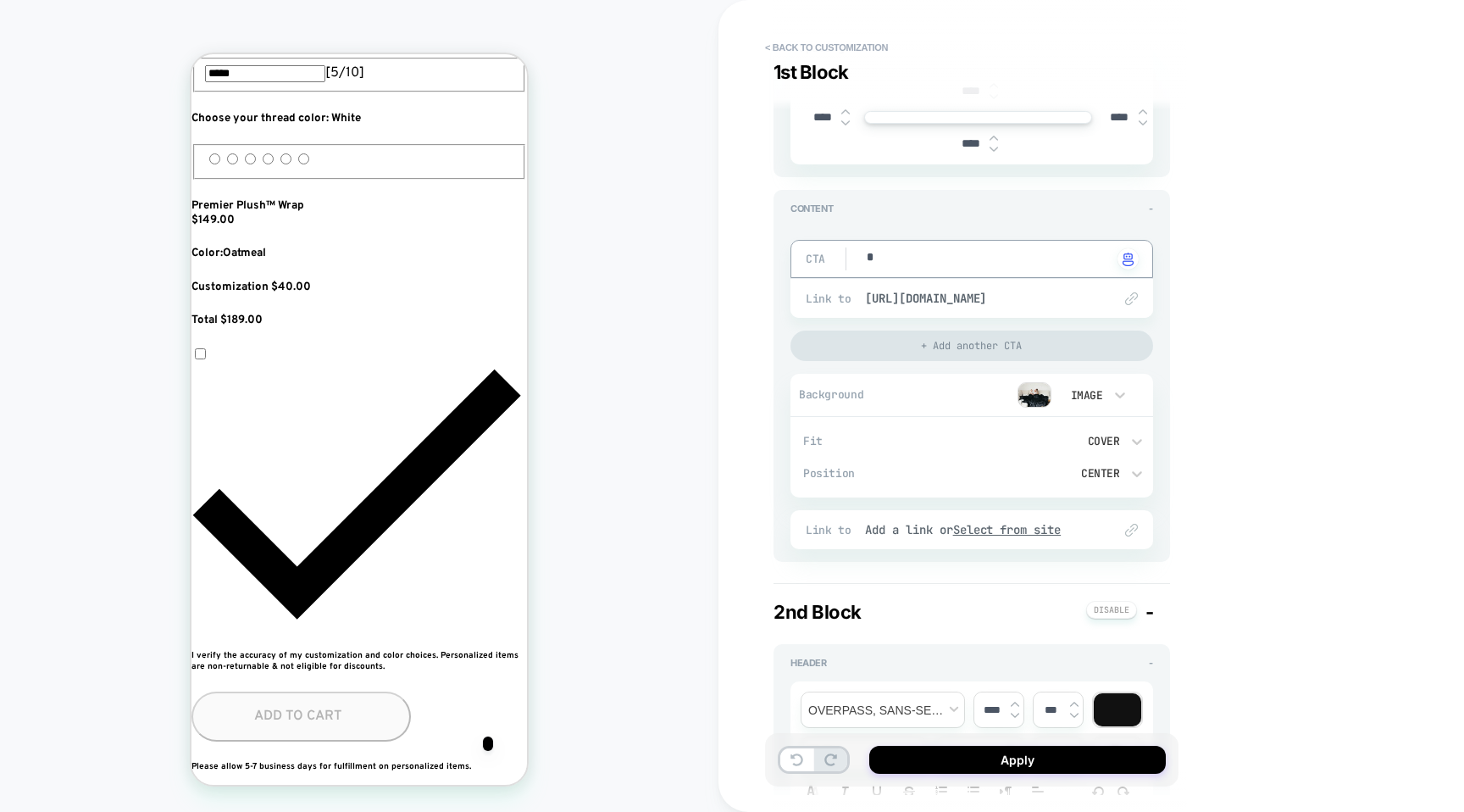
type textarea "**"
type textarea "*"
type textarea "**"
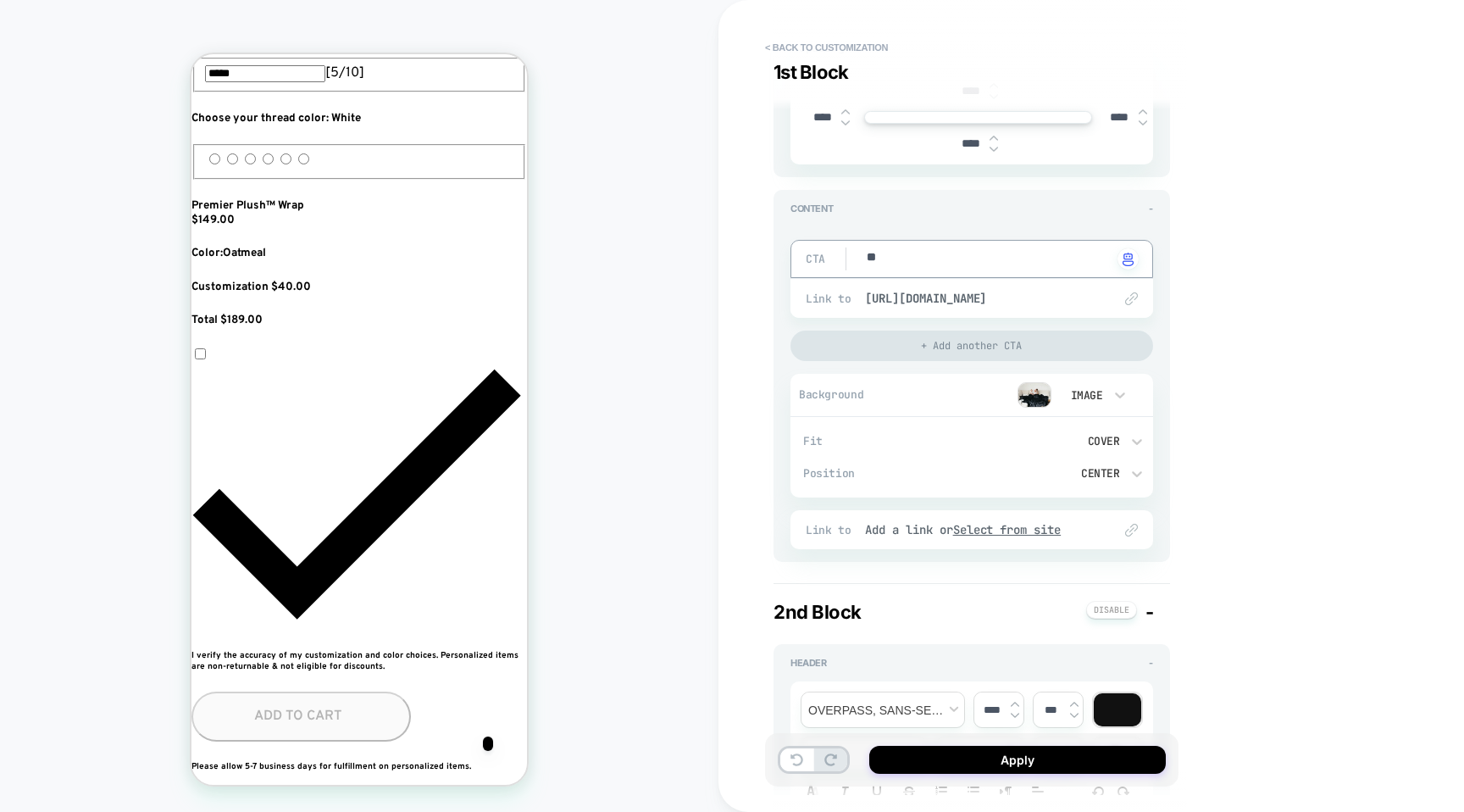
type textarea "*"
type textarea "**"
type textarea "*"
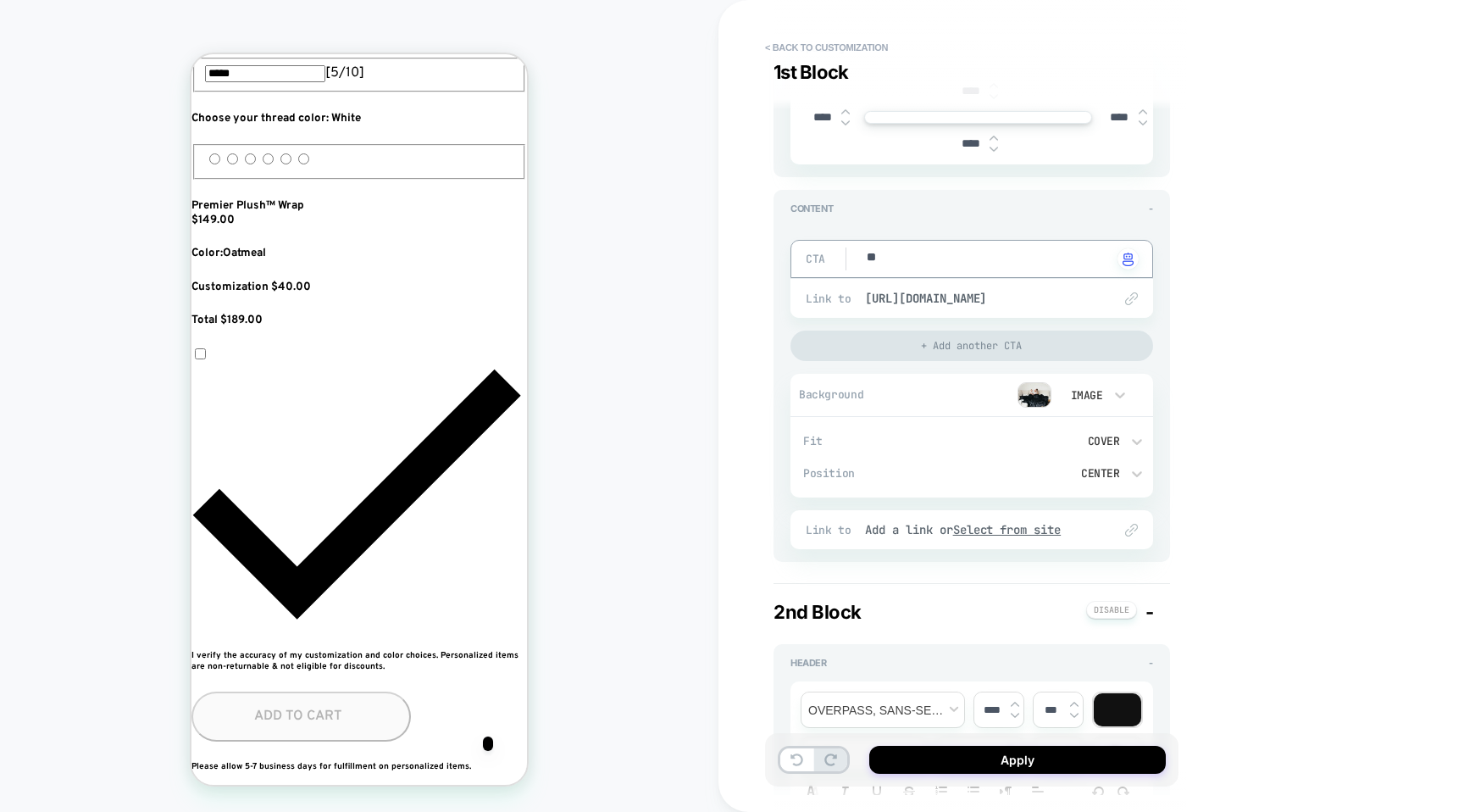
type textarea "***"
type textarea "*"
type textarea "****"
type textarea "*"
type textarea "*****"
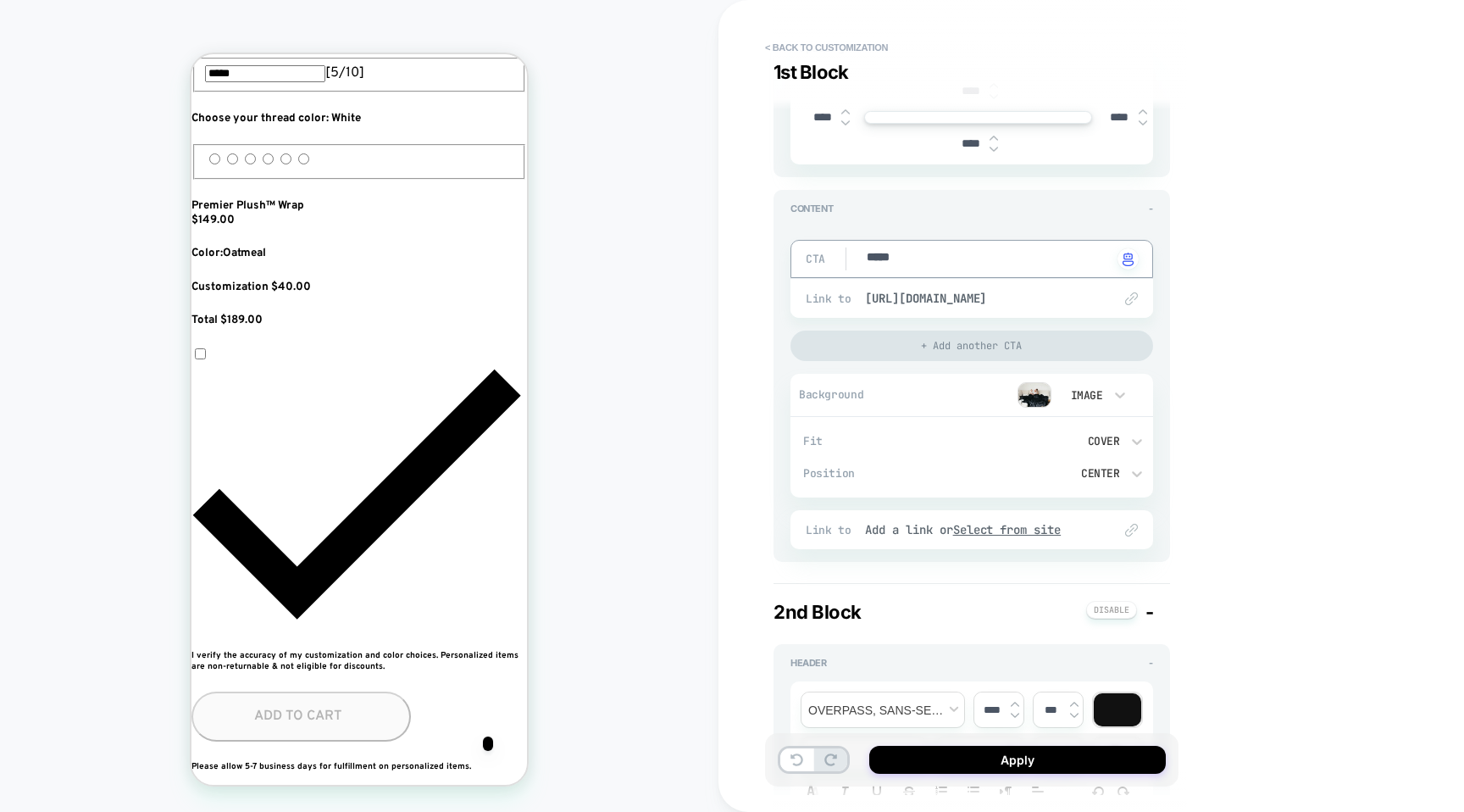
type textarea "*"
type textarea "****"
type textarea "*"
type textarea "***"
type textarea "*"
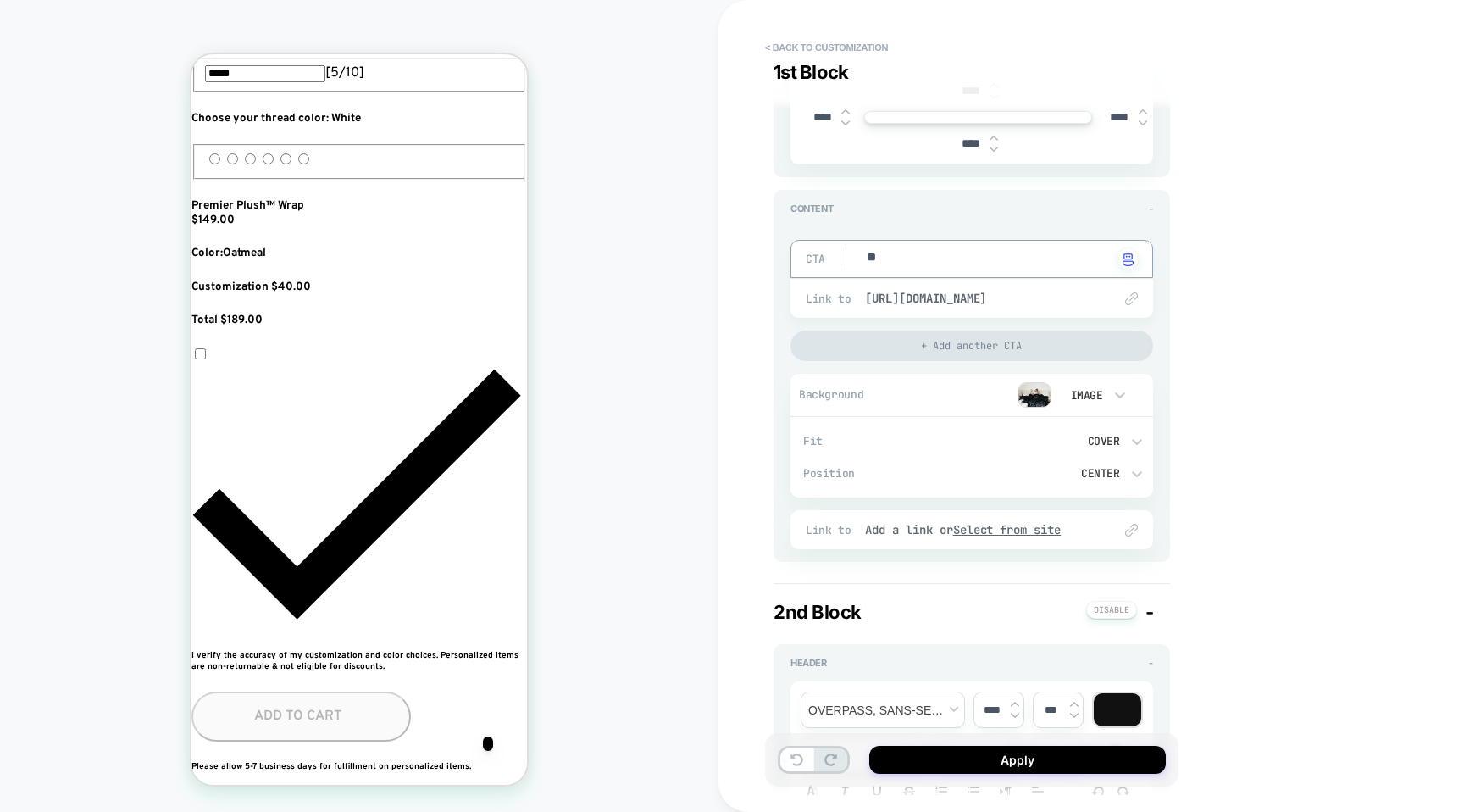
type textarea "***"
type textarea "*"
type textarea "****"
type textarea "*"
type textarea "******"
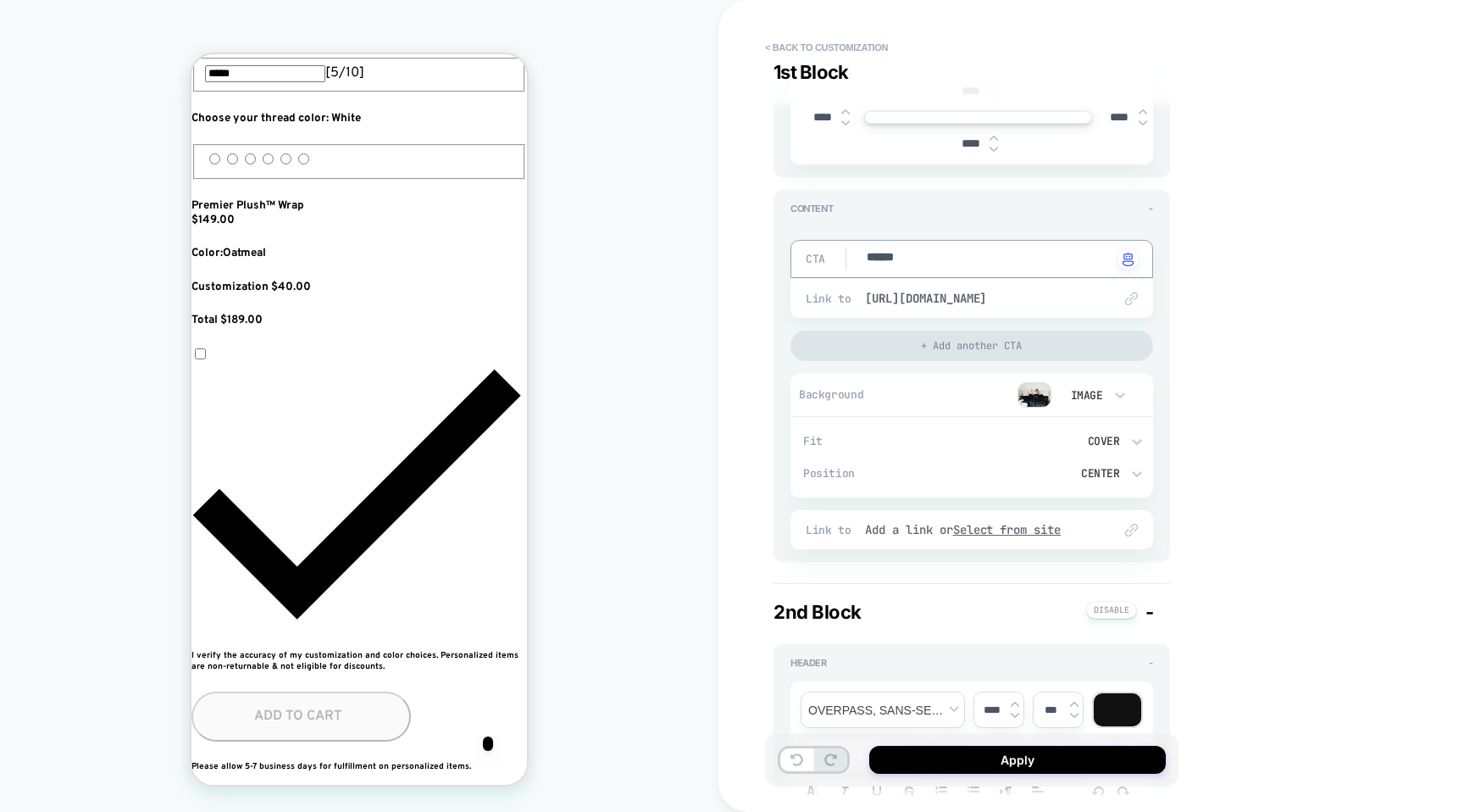
type textarea "*"
type textarea "*******"
type textarea "*"
type textarea "******"
type textarea "*"
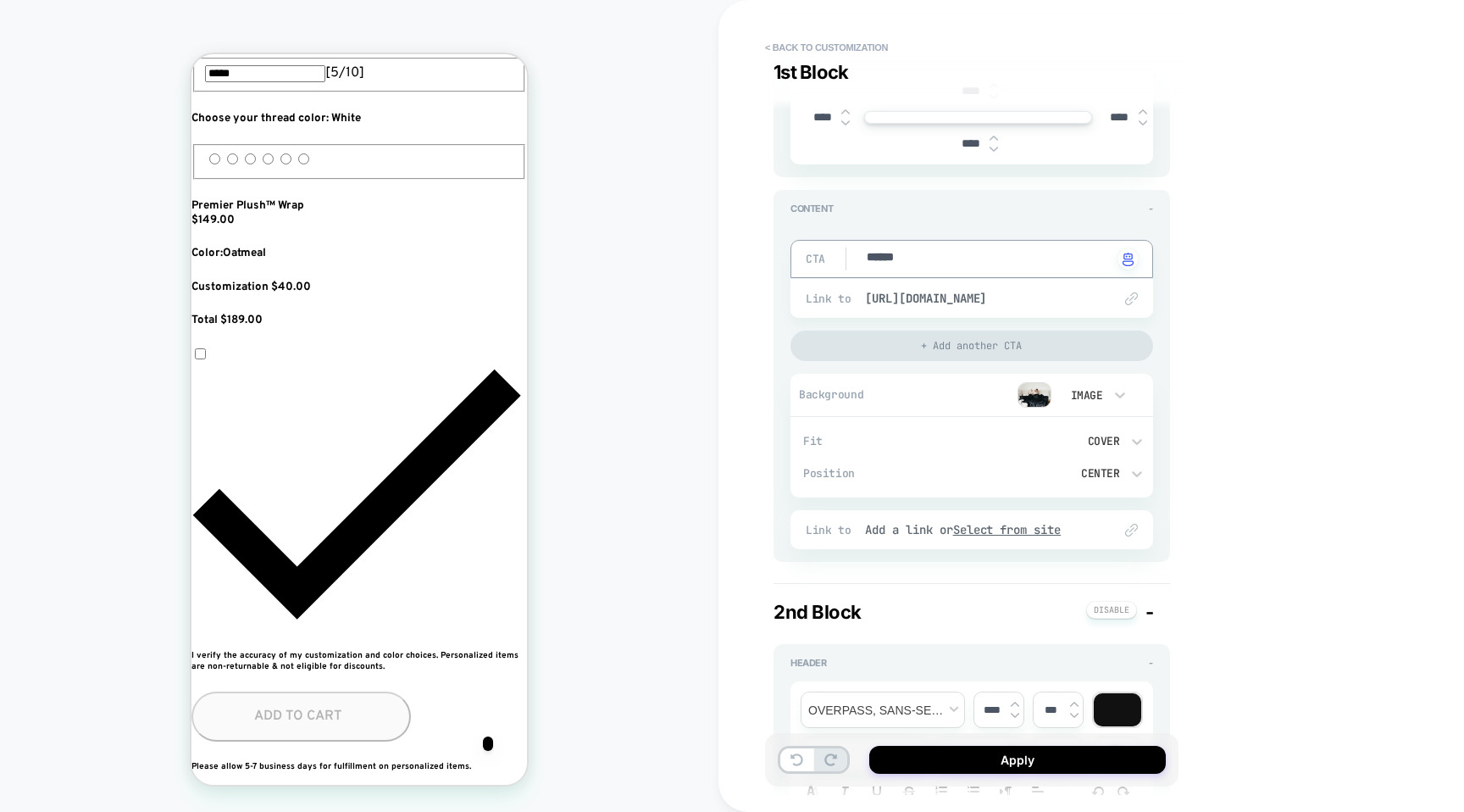
type textarea "*******"
type textarea "*"
type textarea "********"
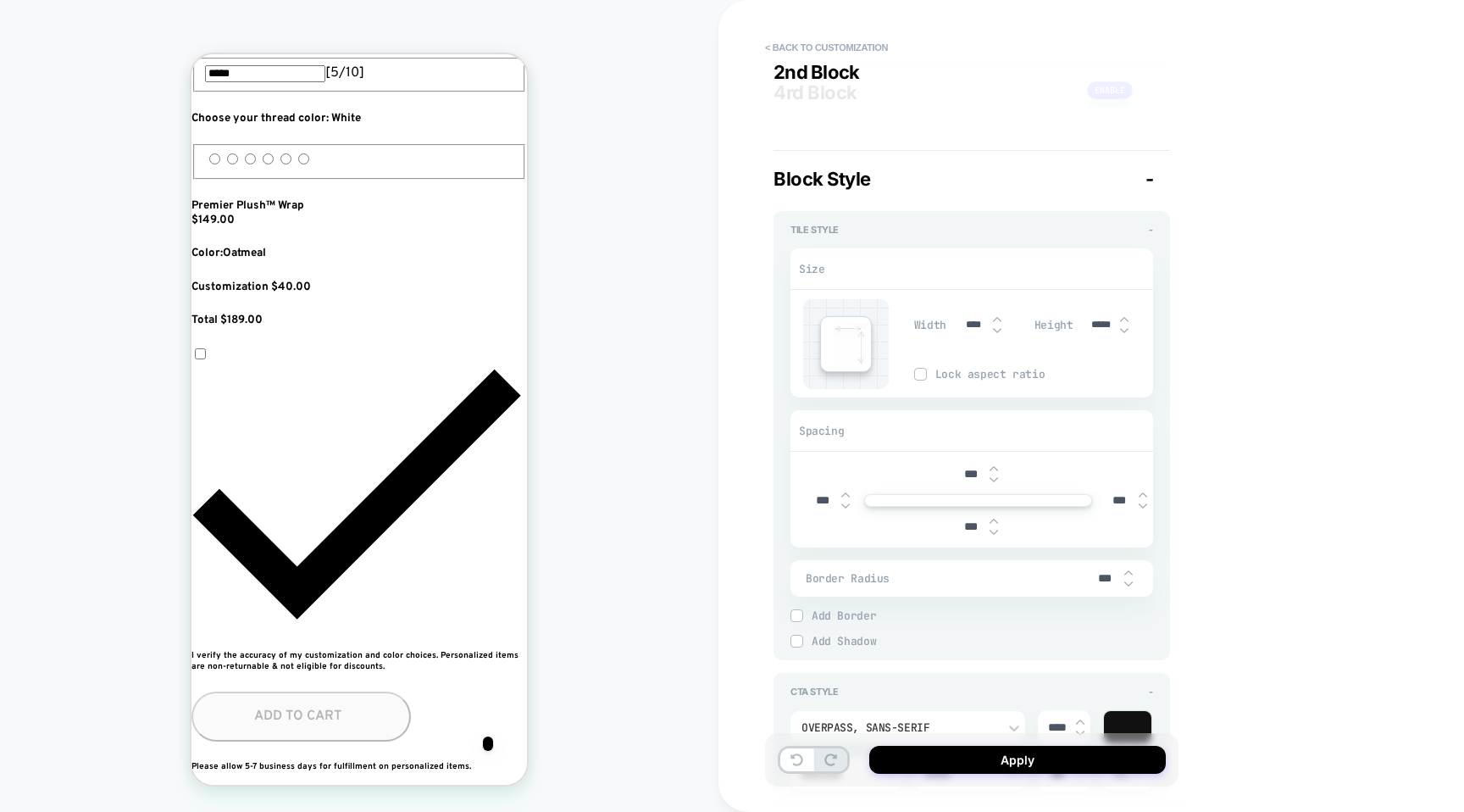
type textarea "*"
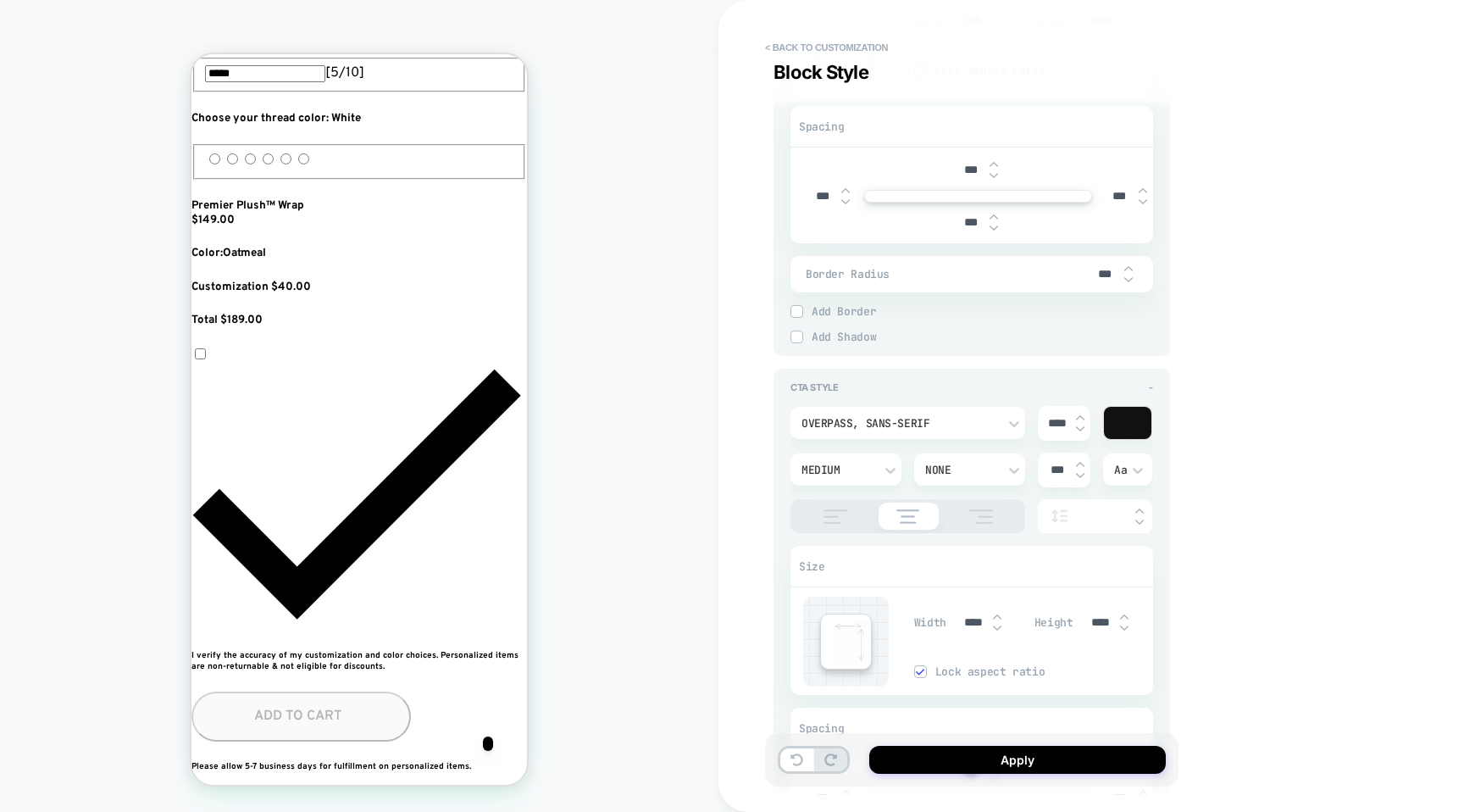
scroll to position [2244, 0]
type textarea "********"
click at [991, 463] on div "None" at bounding box center [962, 462] width 72 height 15
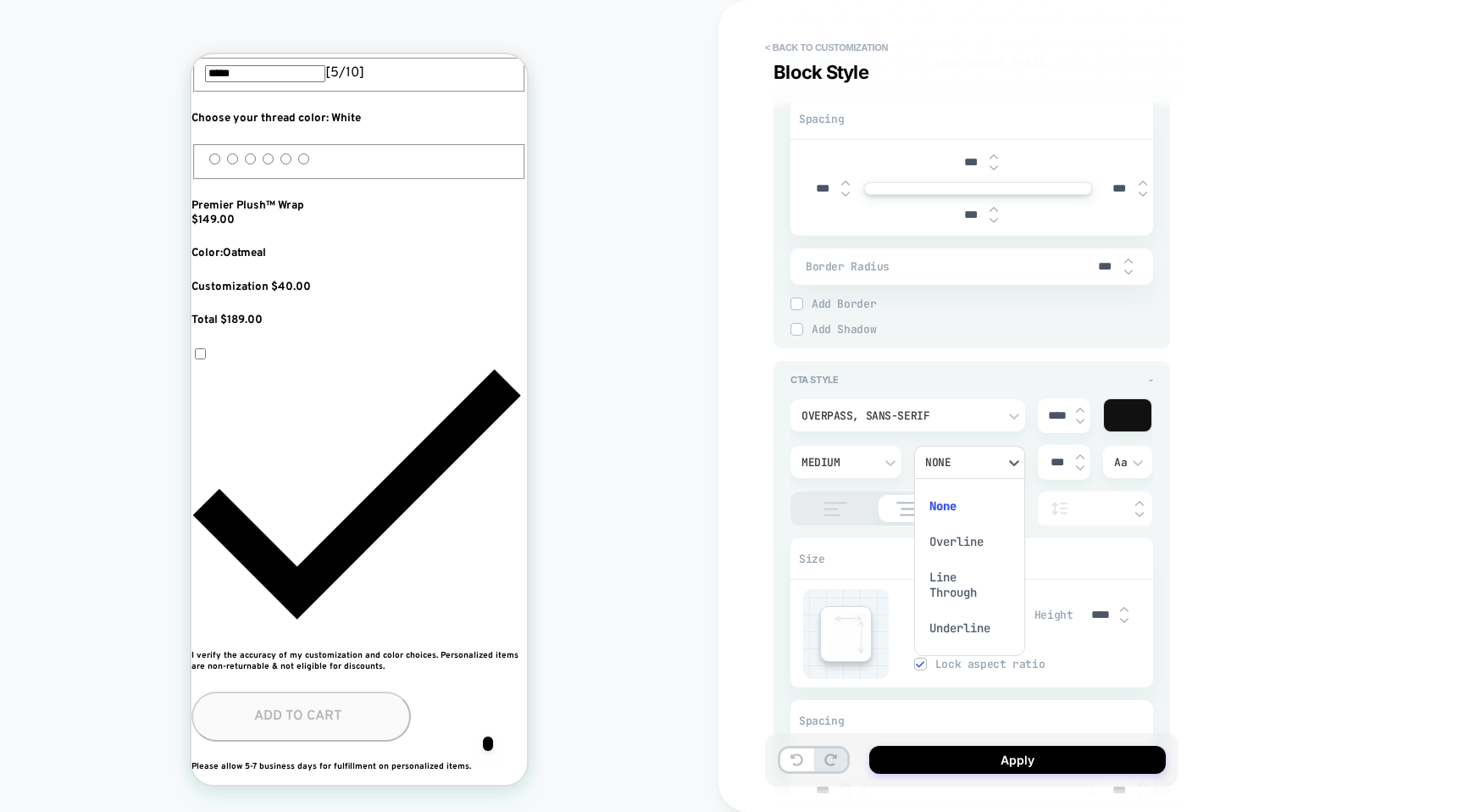
click at [954, 634] on div "Underline" at bounding box center [969, 628] width 97 height 35
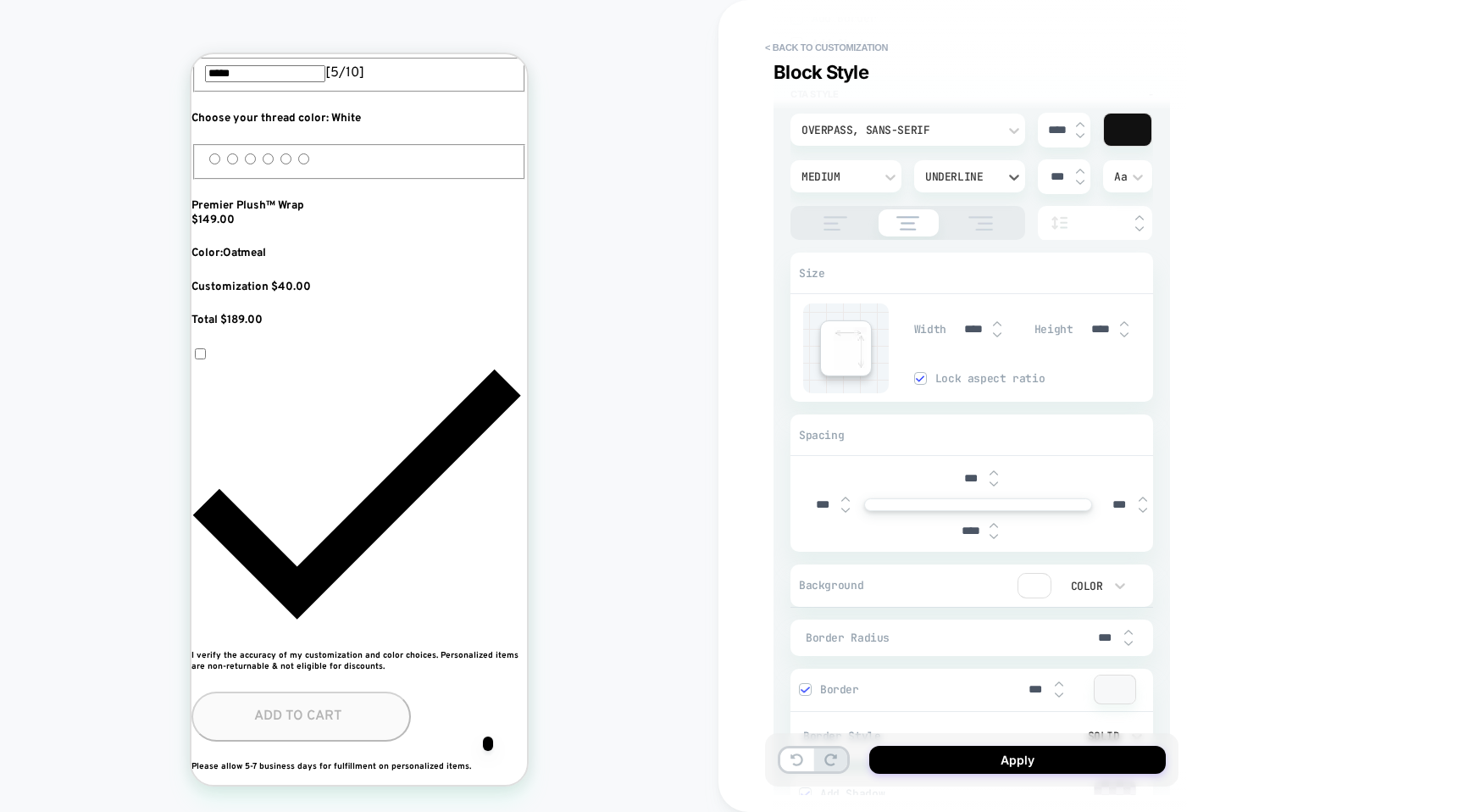
scroll to position [2651, 0]
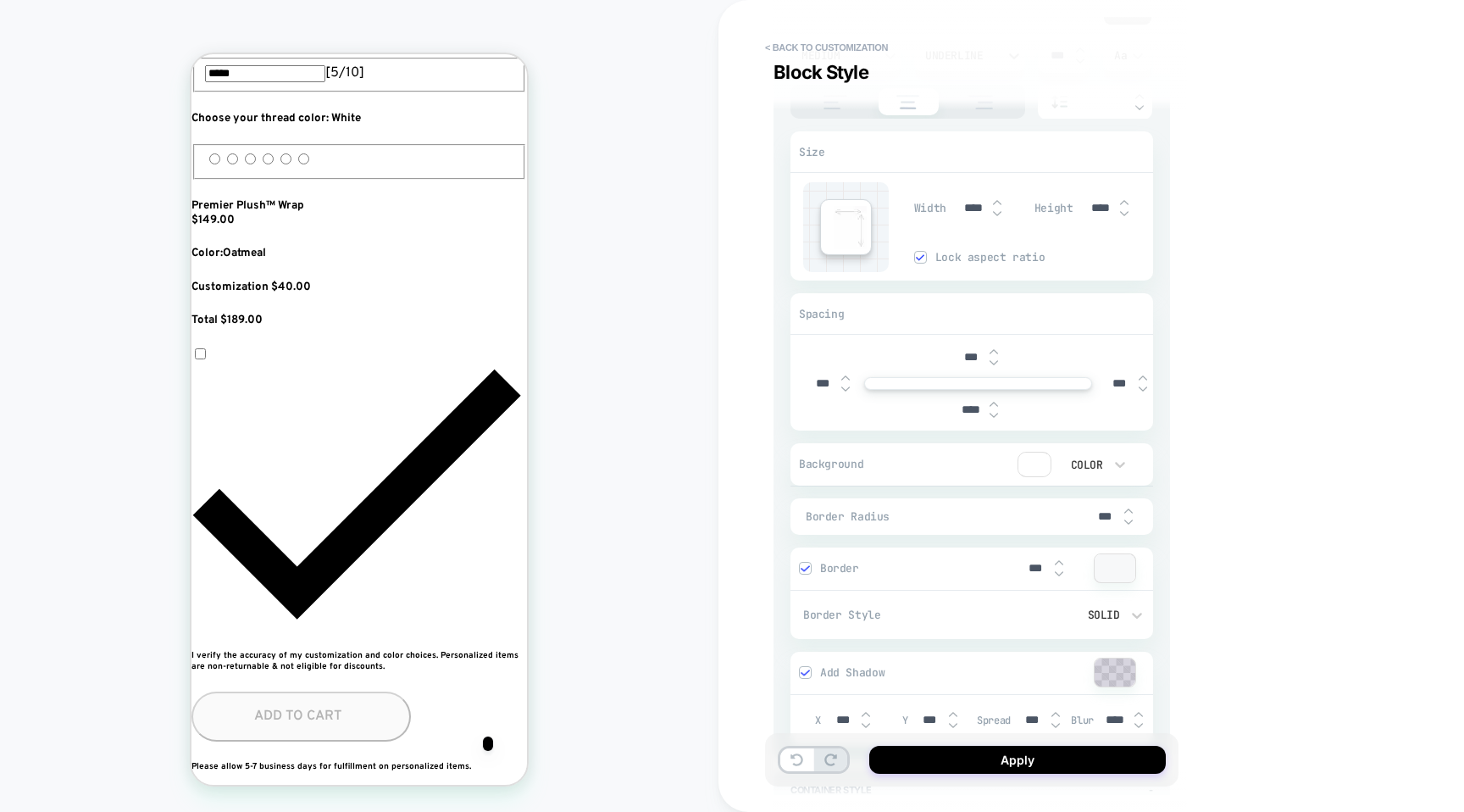
click at [818, 572] on div "Border" at bounding box center [904, 568] width 210 height 13
type textarea "*"
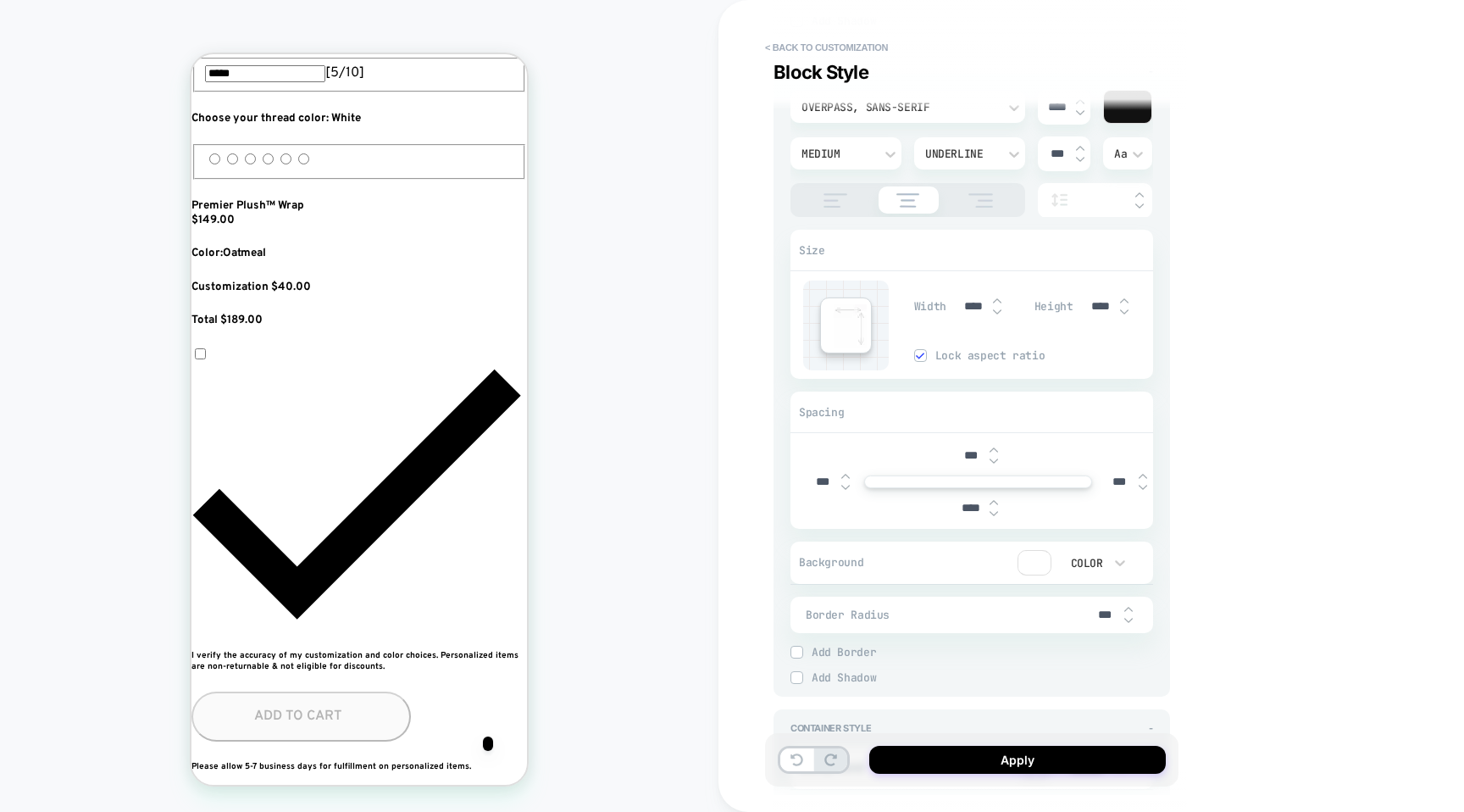
scroll to position [0, 926]
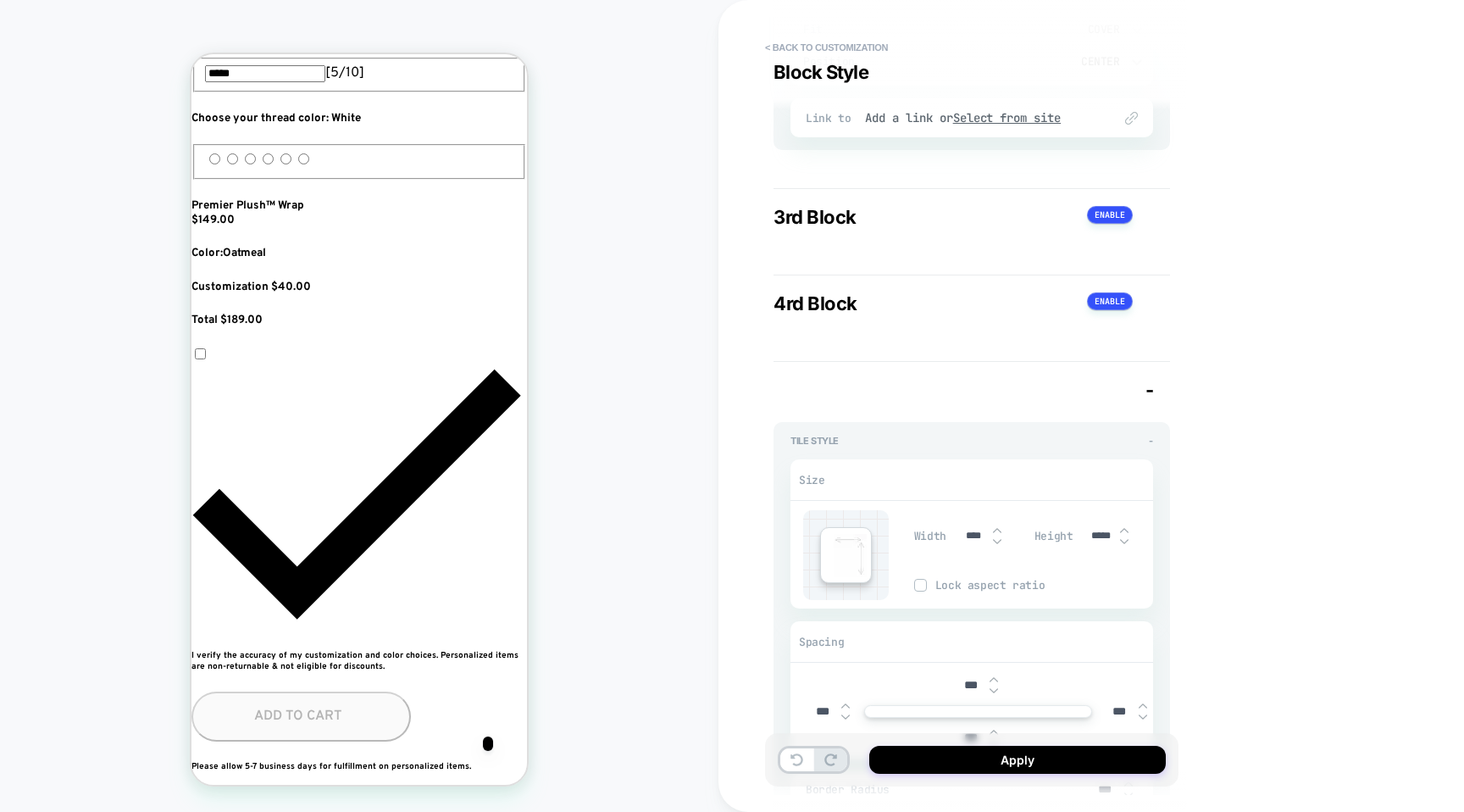
type textarea "*"
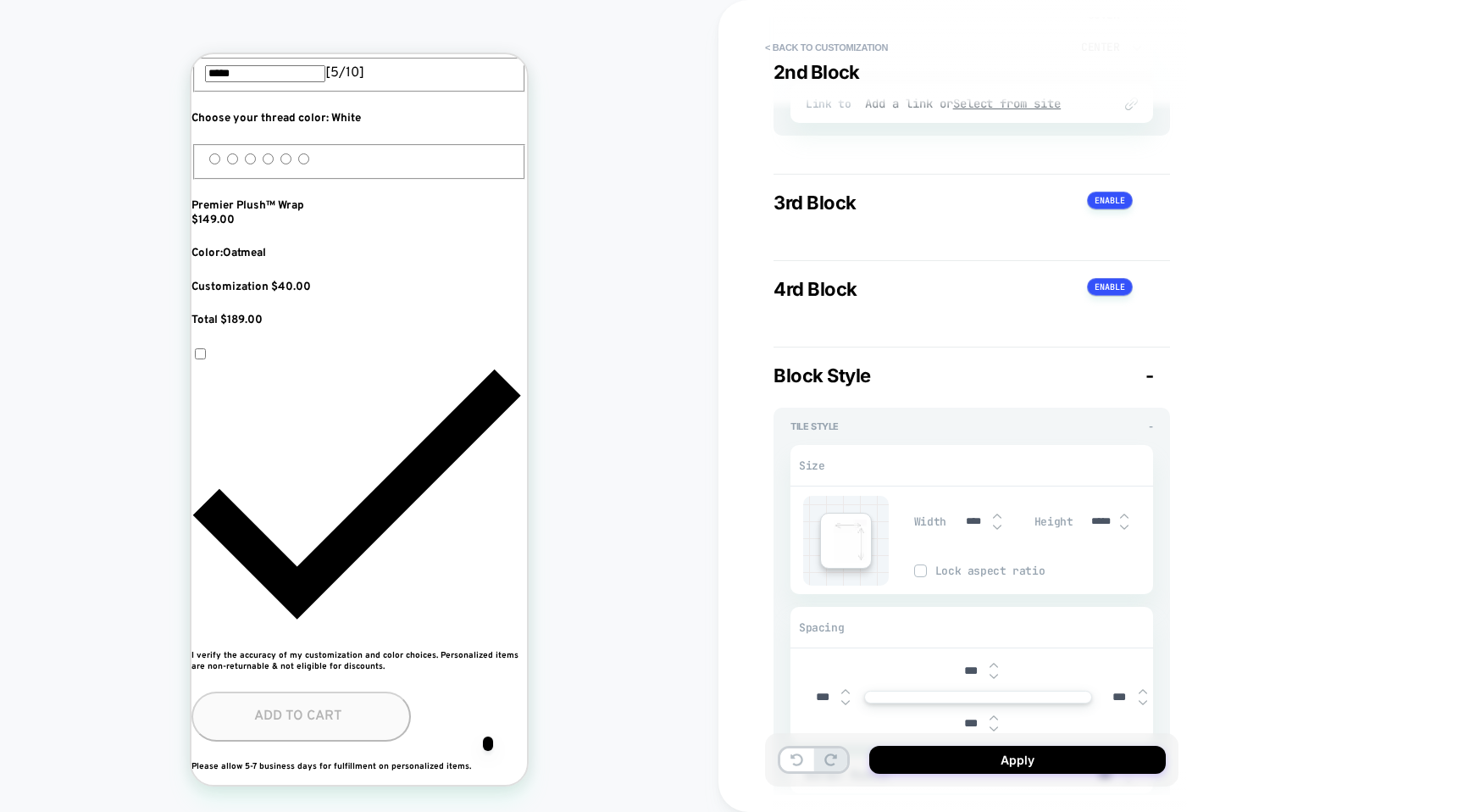
scroll to position [0, 0]
click at [1107, 523] on input "*****" at bounding box center [1101, 522] width 38 height 13
type input "***"
type textarea "*"
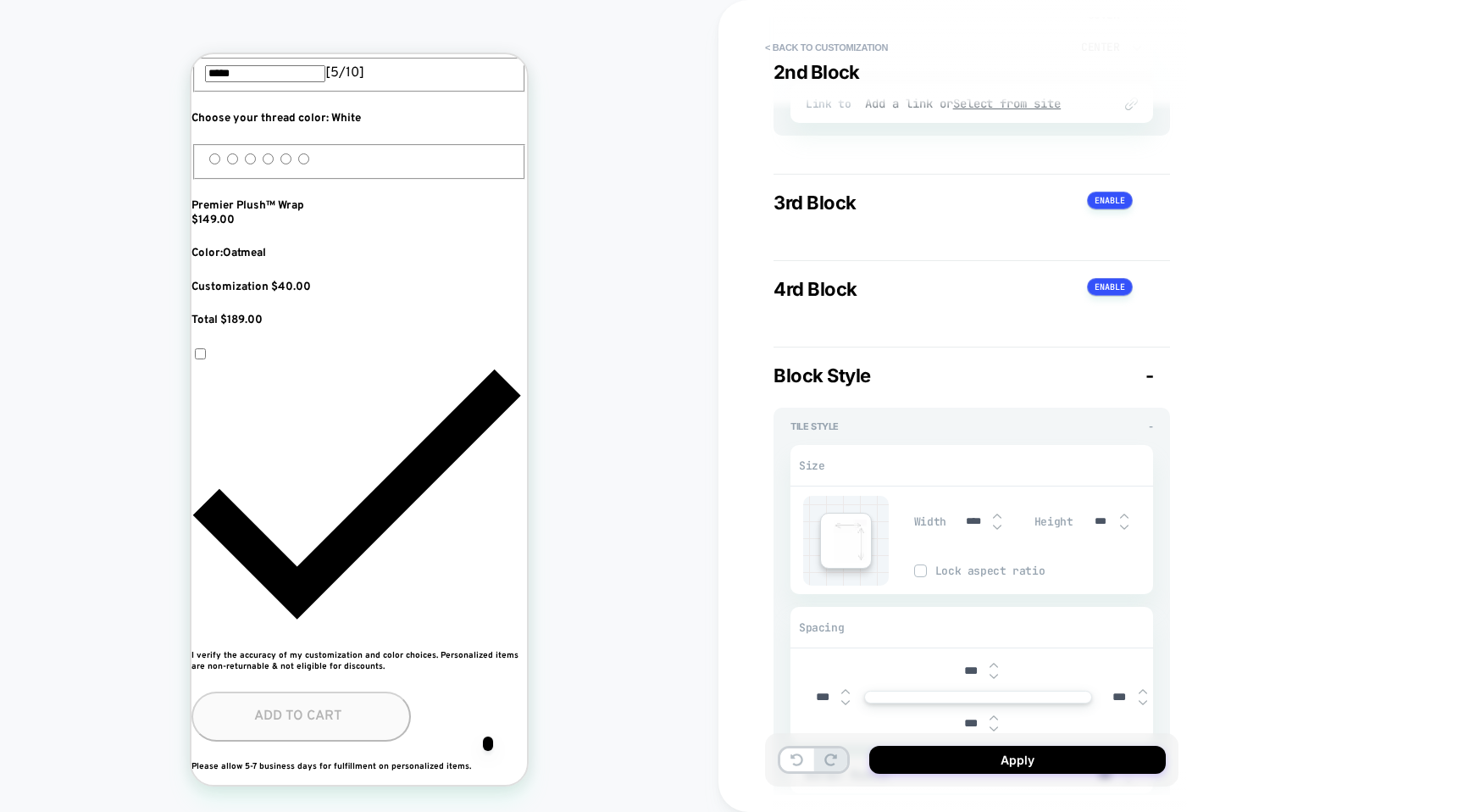
type input "****"
type textarea "*"
type input "*****"
type textarea "*"
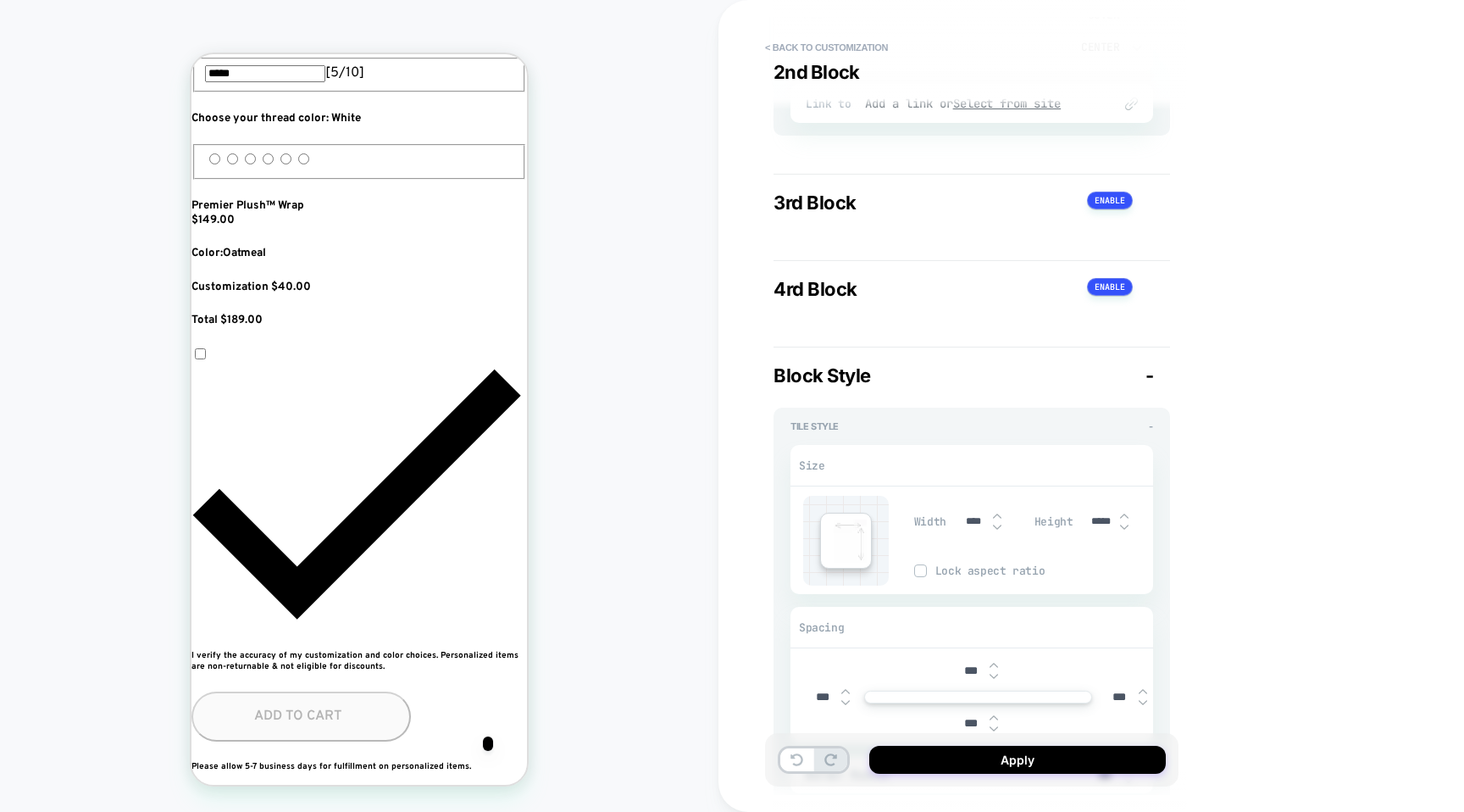
click at [1121, 523] on div at bounding box center [1124, 521] width 8 height 18
click at [1112, 523] on input "*****" at bounding box center [1101, 522] width 38 height 13
type input "******"
type textarea "*"
drag, startPoint x: 1108, startPoint y: 521, endPoint x: 1121, endPoint y: 526, distance: 13.9
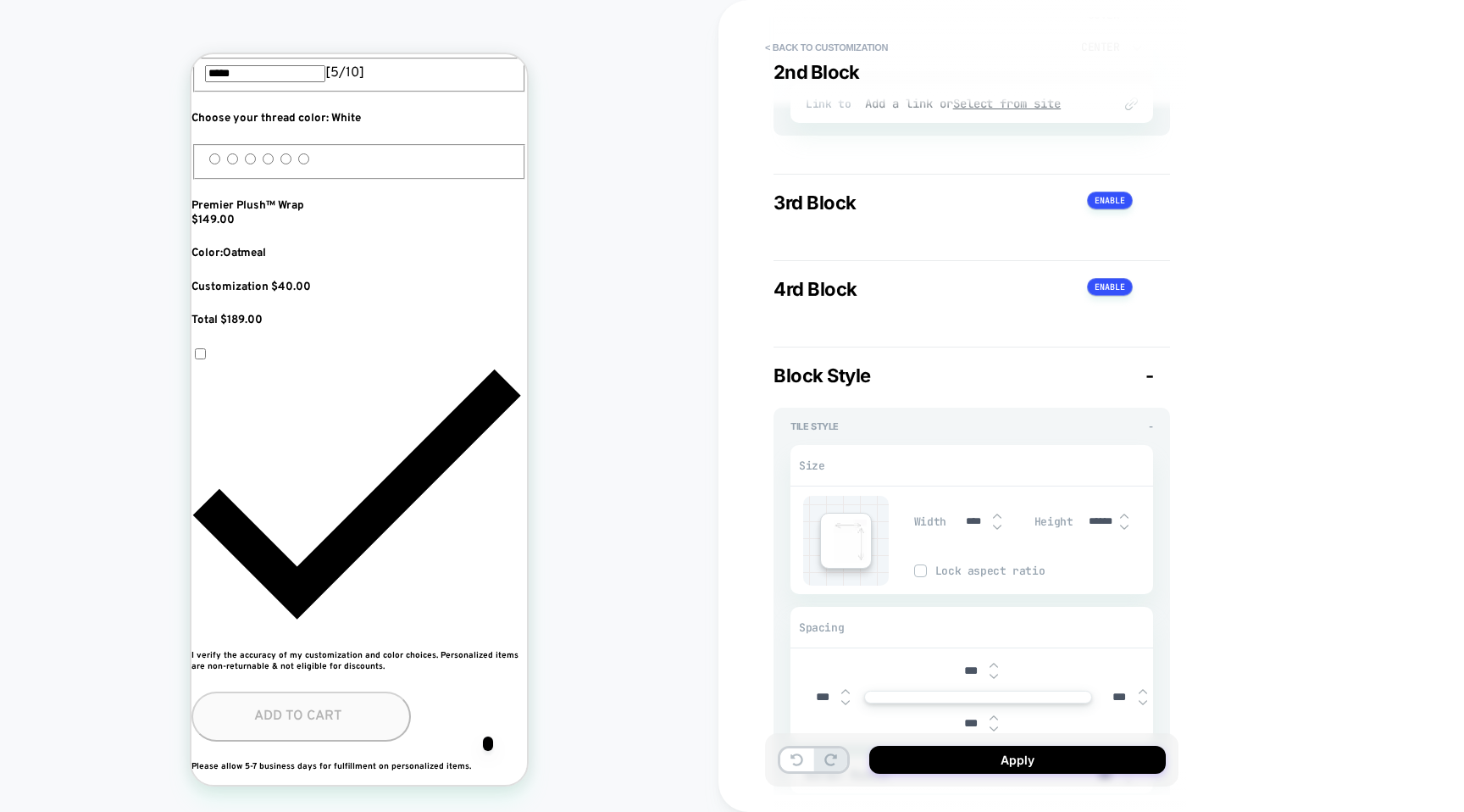
click at [1121, 526] on div "******" at bounding box center [1108, 522] width 53 height 35
type input "*****"
type textarea "*"
click at [1113, 522] on input "*****" at bounding box center [1101, 522] width 38 height 13
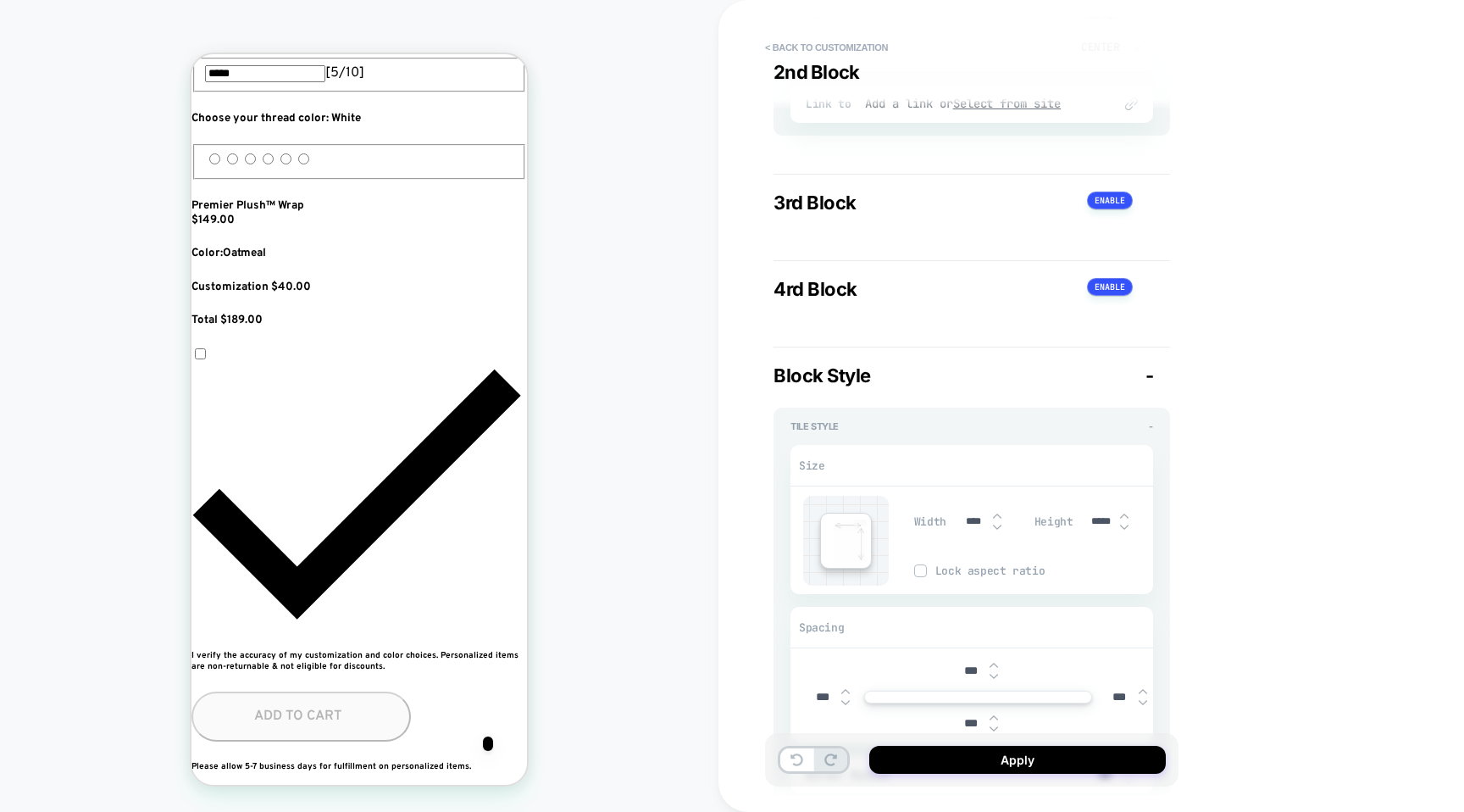
click at [1126, 525] on img at bounding box center [1124, 526] width 8 height 6
type input "****"
type textarea "*"
click at [1125, 525] on img at bounding box center [1124, 526] width 8 height 6
type input "****"
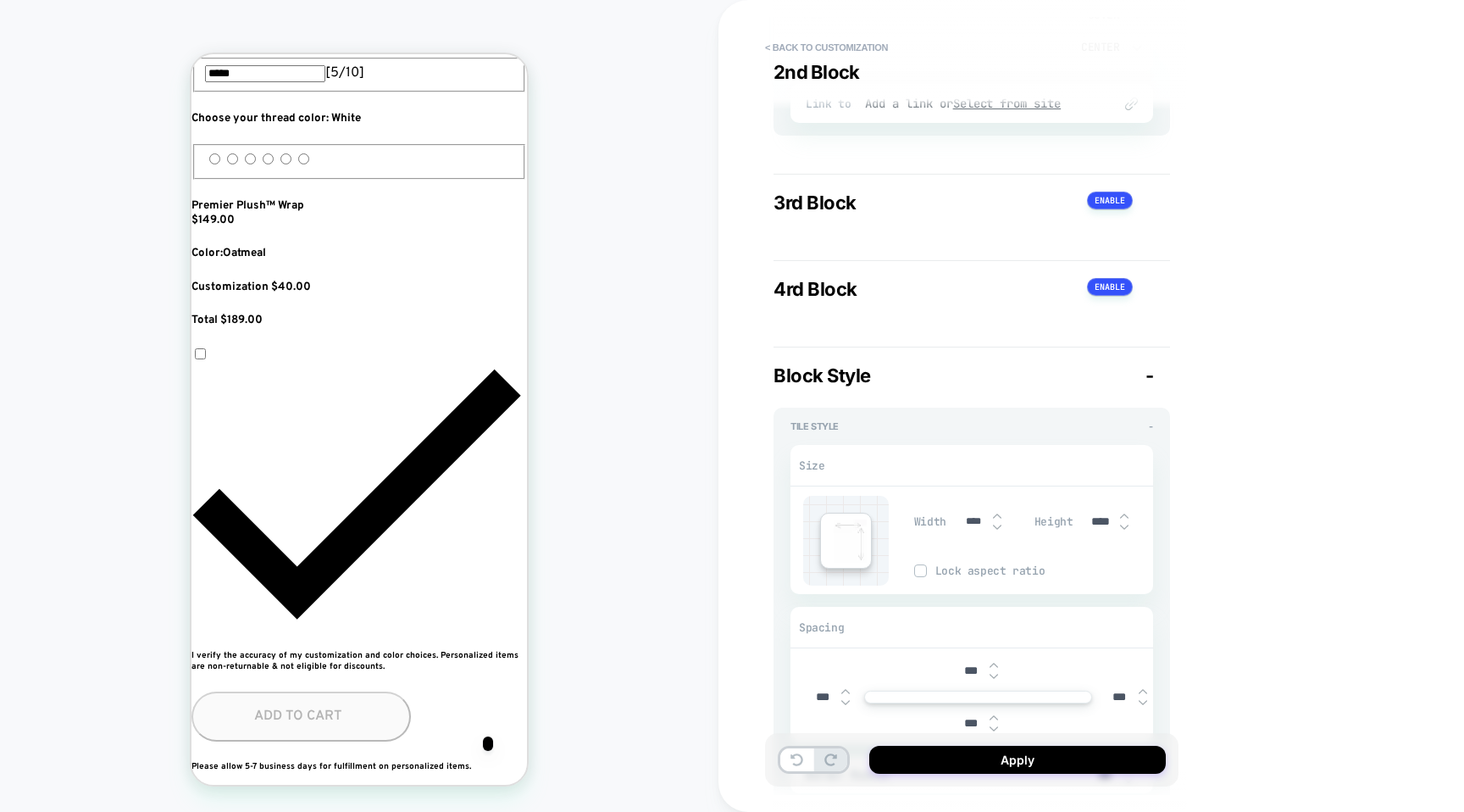
type textarea "*"
click at [1125, 517] on img at bounding box center [1124, 515] width 8 height 6
type input "****"
type textarea "*"
click at [1125, 517] on img at bounding box center [1124, 515] width 8 height 6
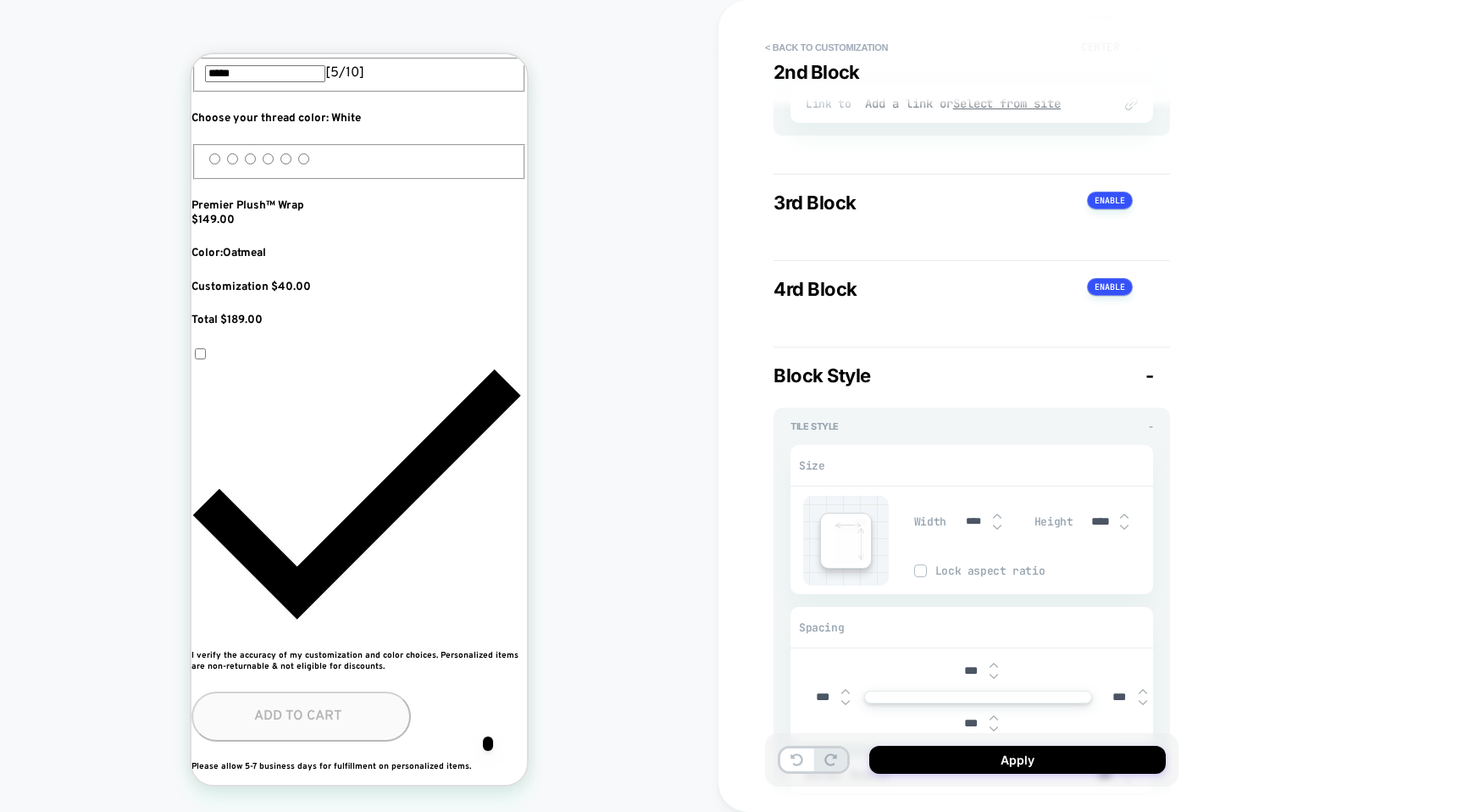
type input "*****"
type textarea "*"
click at [1099, 517] on input "*****" at bounding box center [1101, 522] width 38 height 13
type input "***"
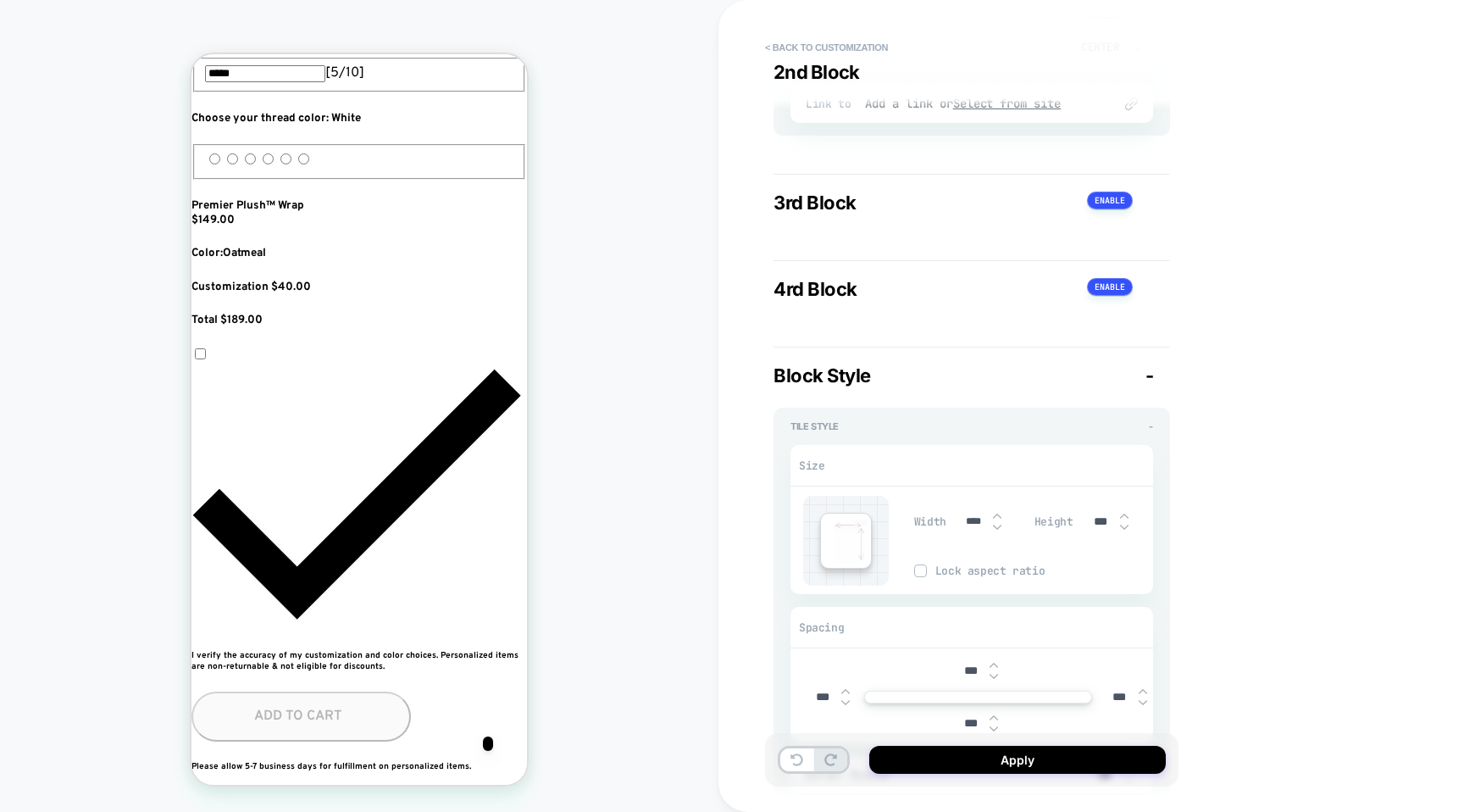
type textarea "*"
type input "****"
type textarea "*"
type input "*****"
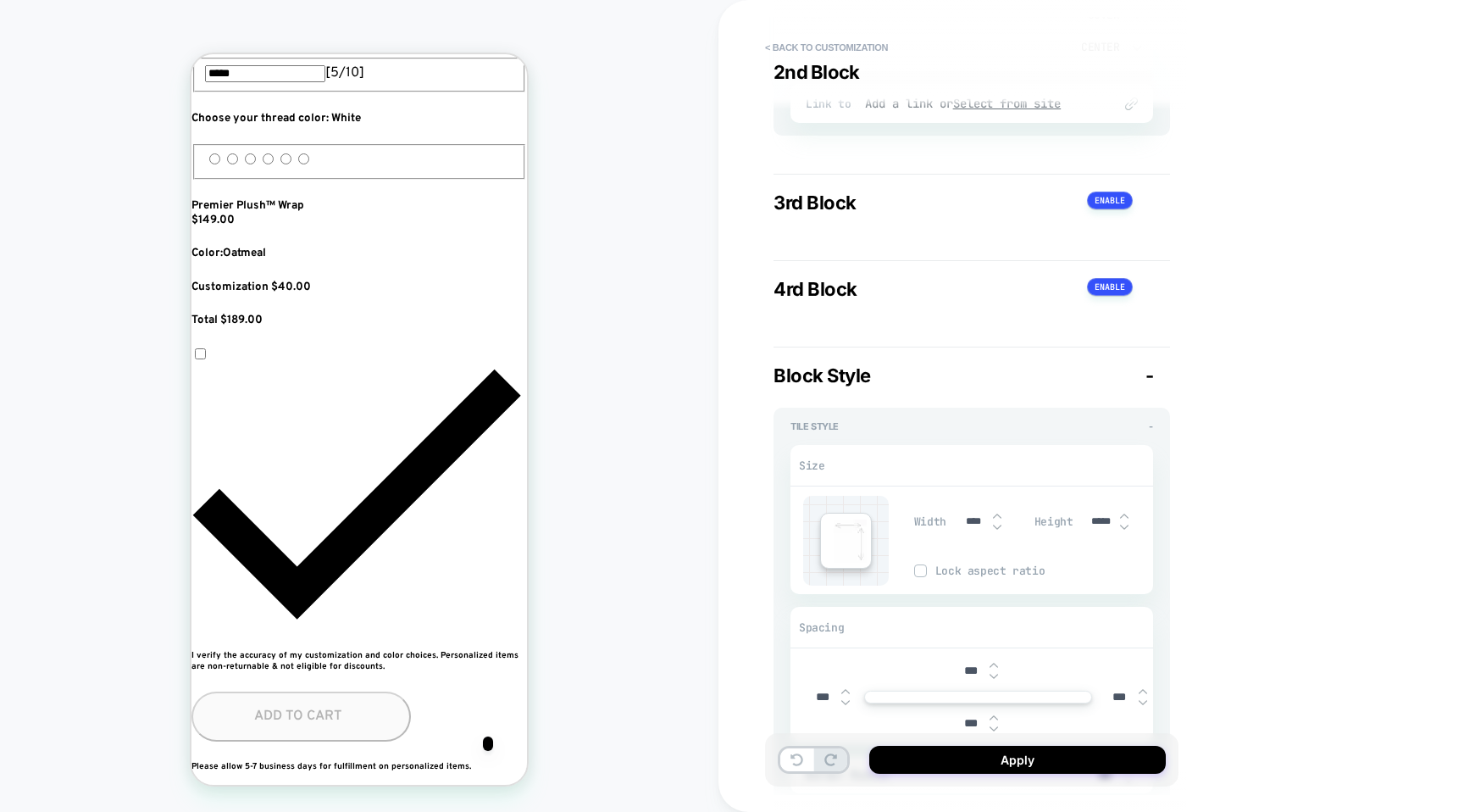
type textarea "*"
type input "****"
type textarea "*"
type input "***"
type textarea "*"
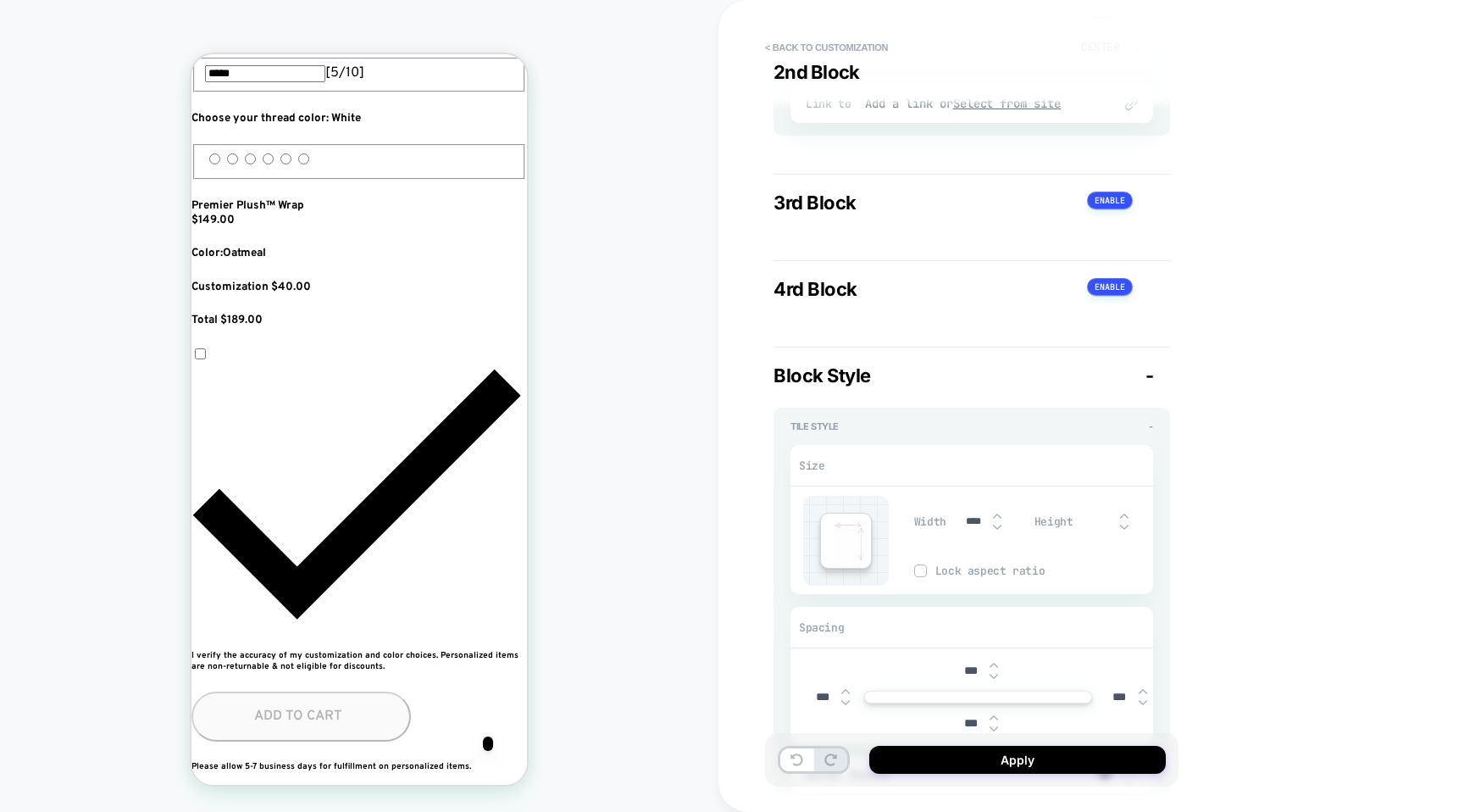
type textarea "*"
type input "***"
type textarea "*"
type input "****"
type textarea "*"
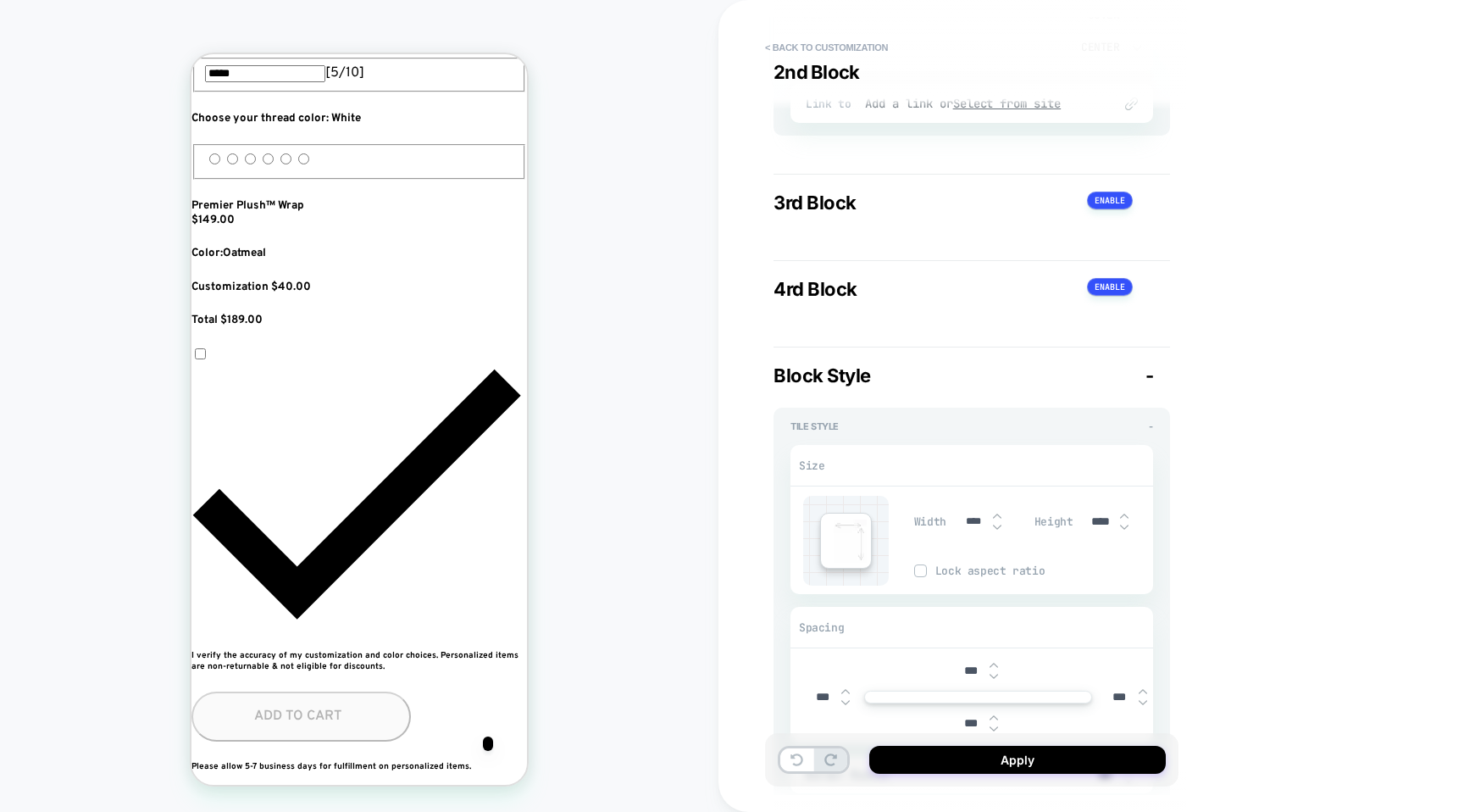
type input "*****"
type textarea "*"
type input "****"
type textarea "*"
type input "***"
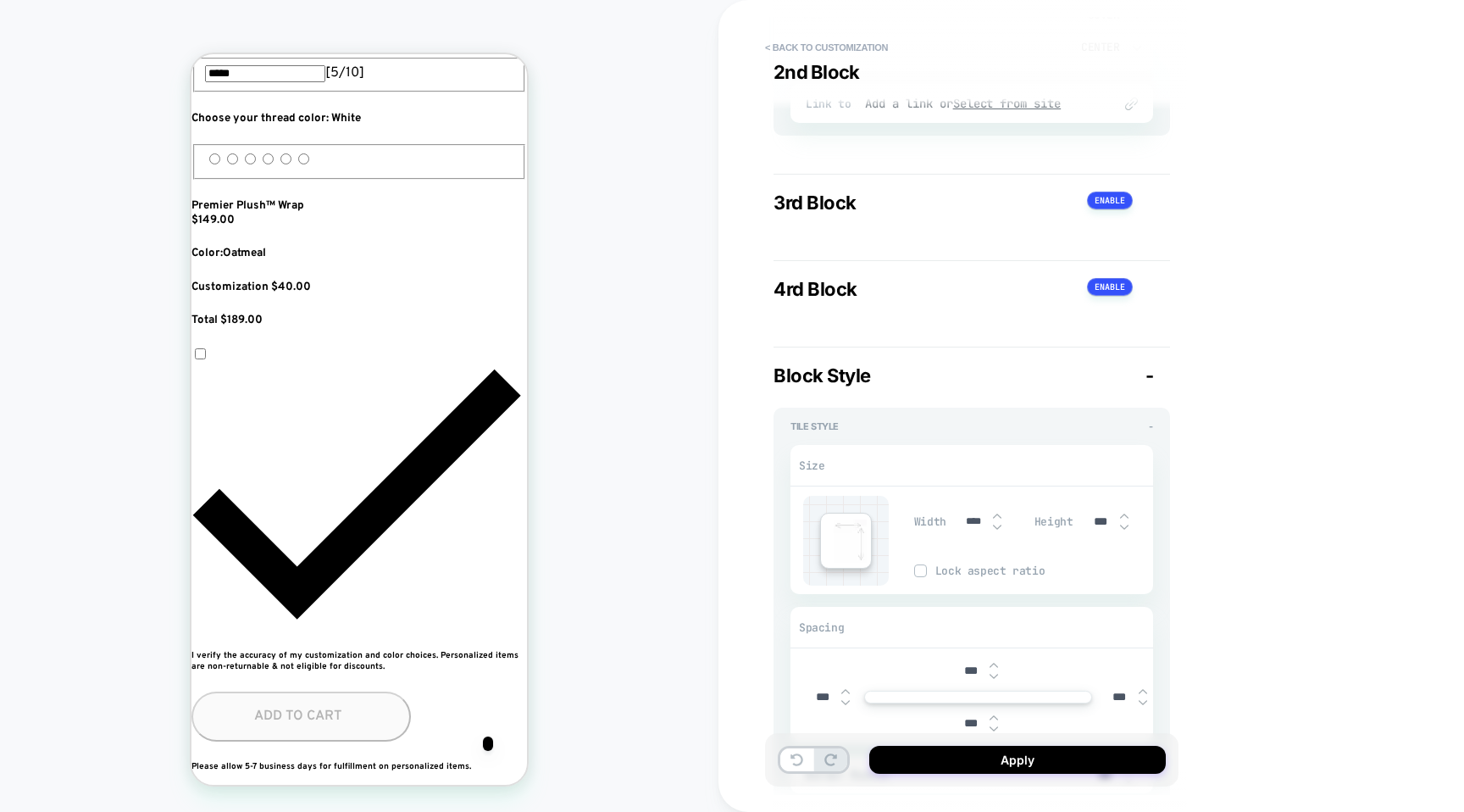
type textarea "*"
type input "***"
type textarea "*"
type input "****"
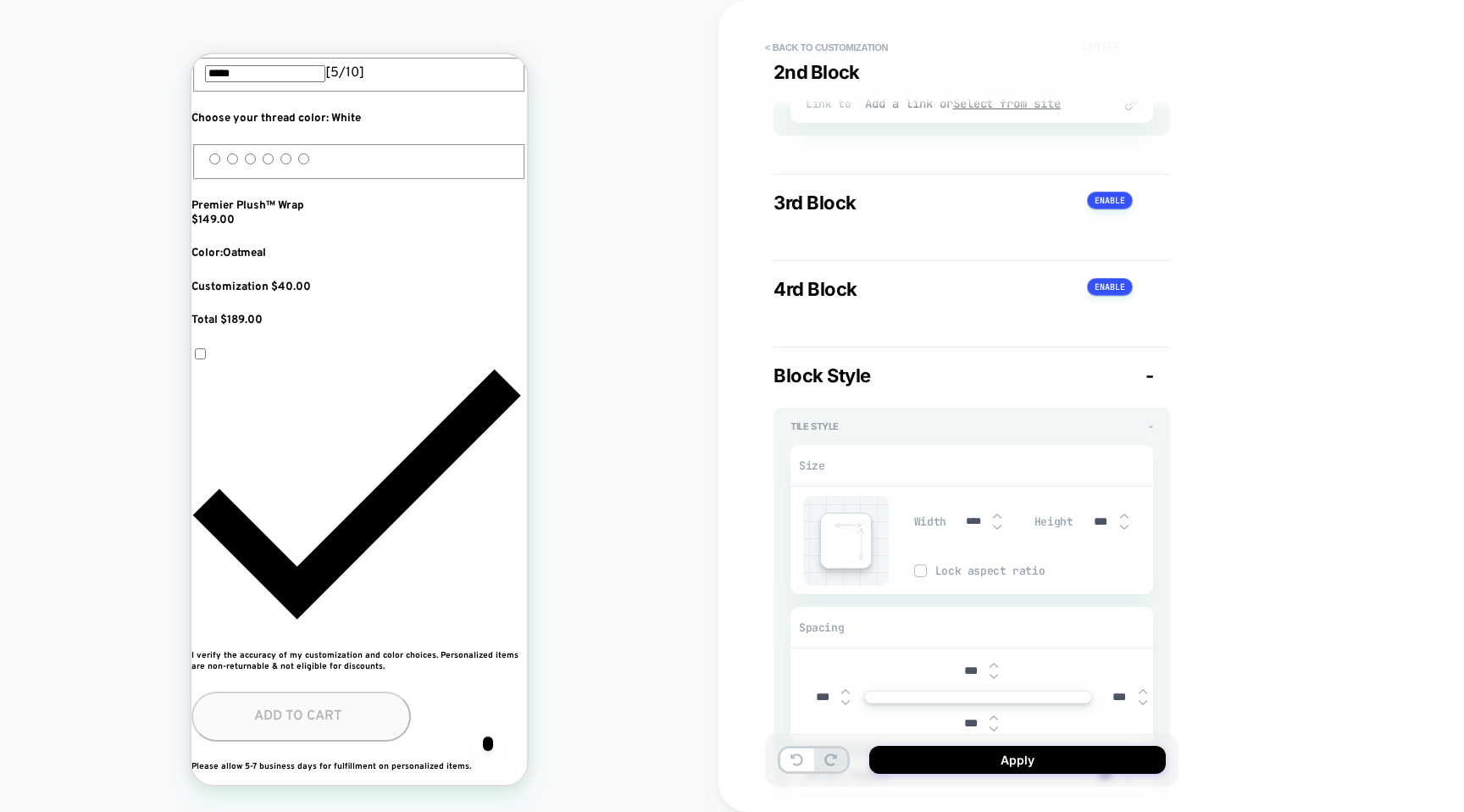
type textarea "*"
type input "*****"
type textarea "*"
type input "****"
type textarea "*"
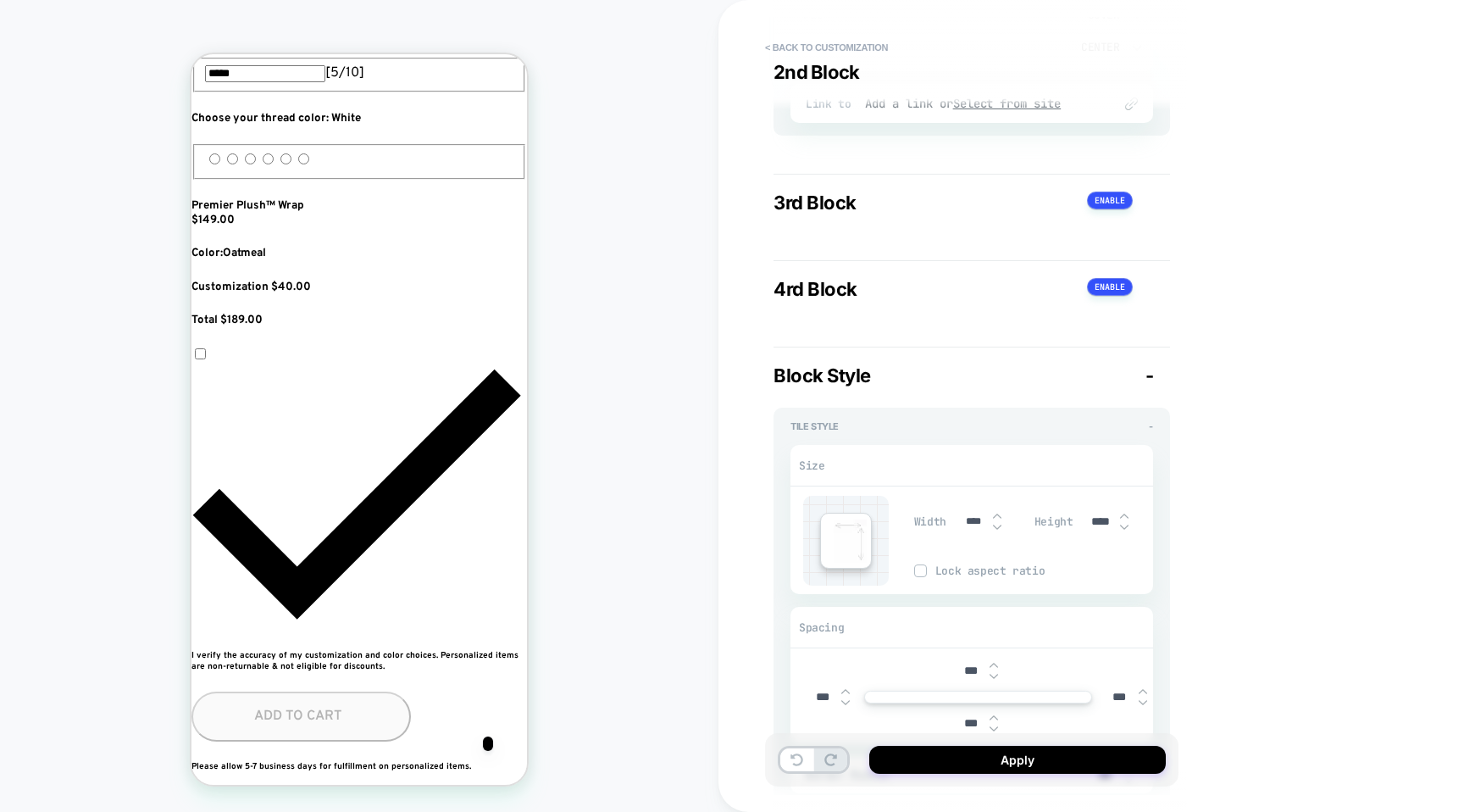
type input "***"
type textarea "*"
type input "***"
type textarea "*"
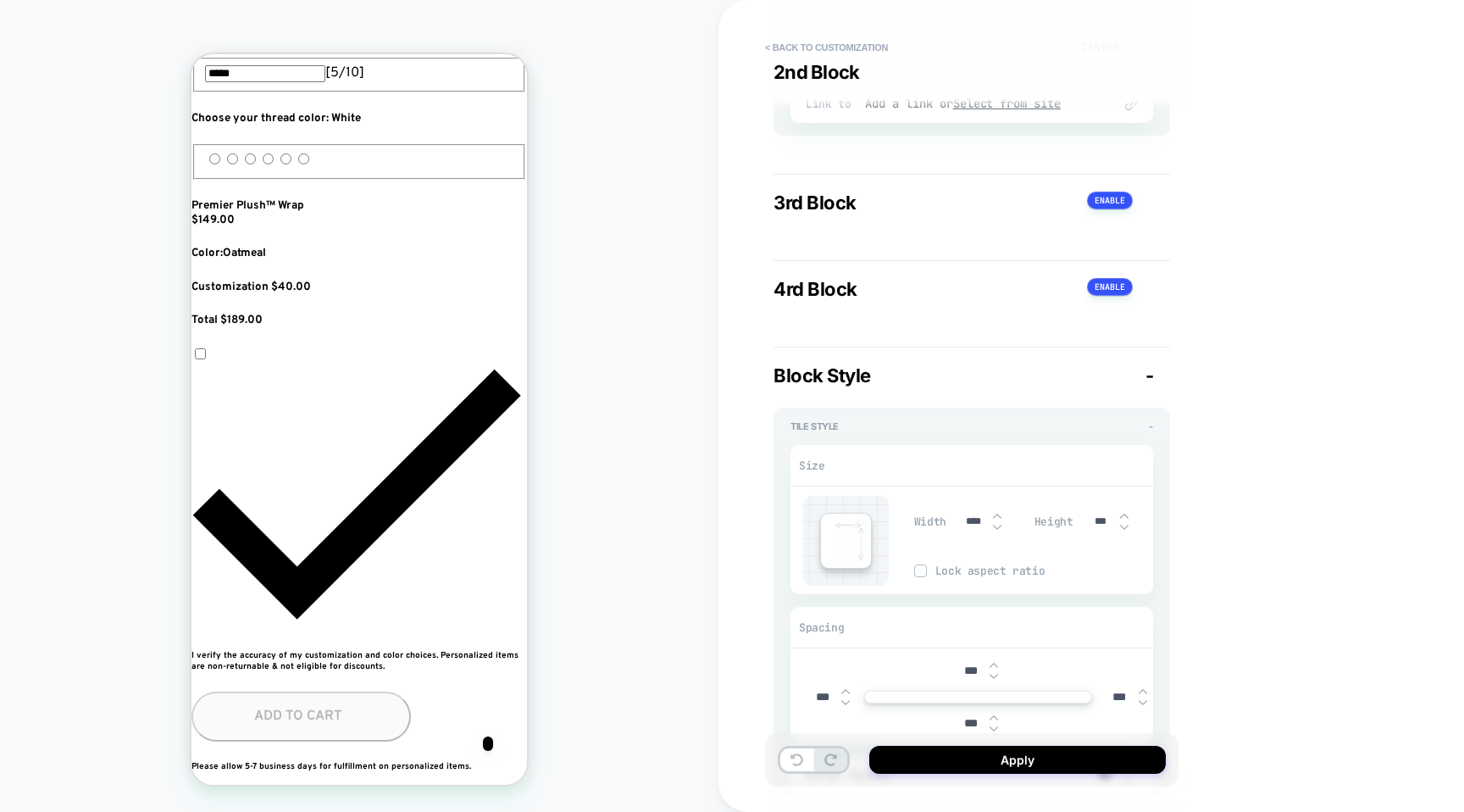
type input "****"
type textarea "*"
type input "*****"
type textarea "*"
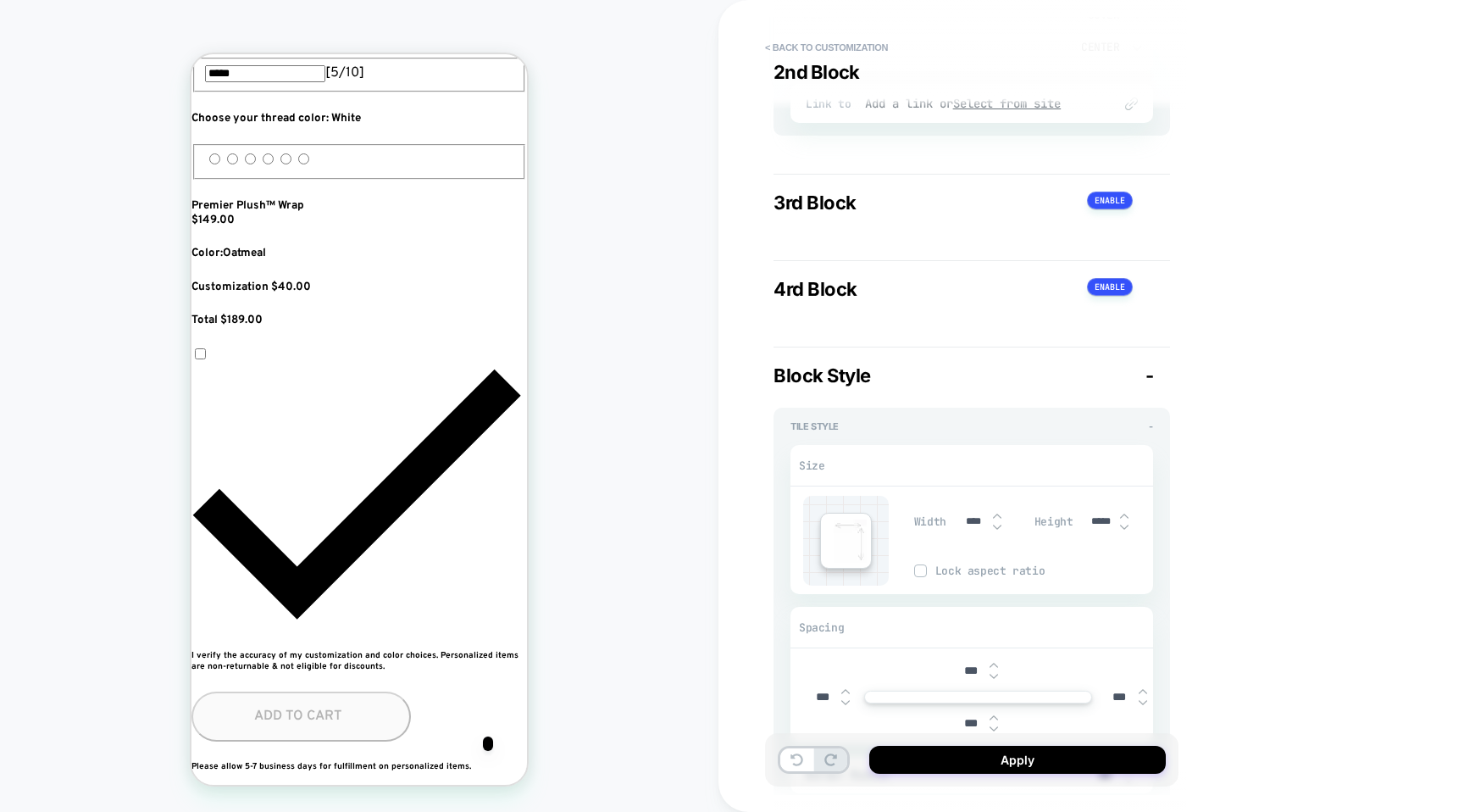
type input "*****"
click at [1001, 569] on span "Lock aspect ratio" at bounding box center [1044, 571] width 217 height 15
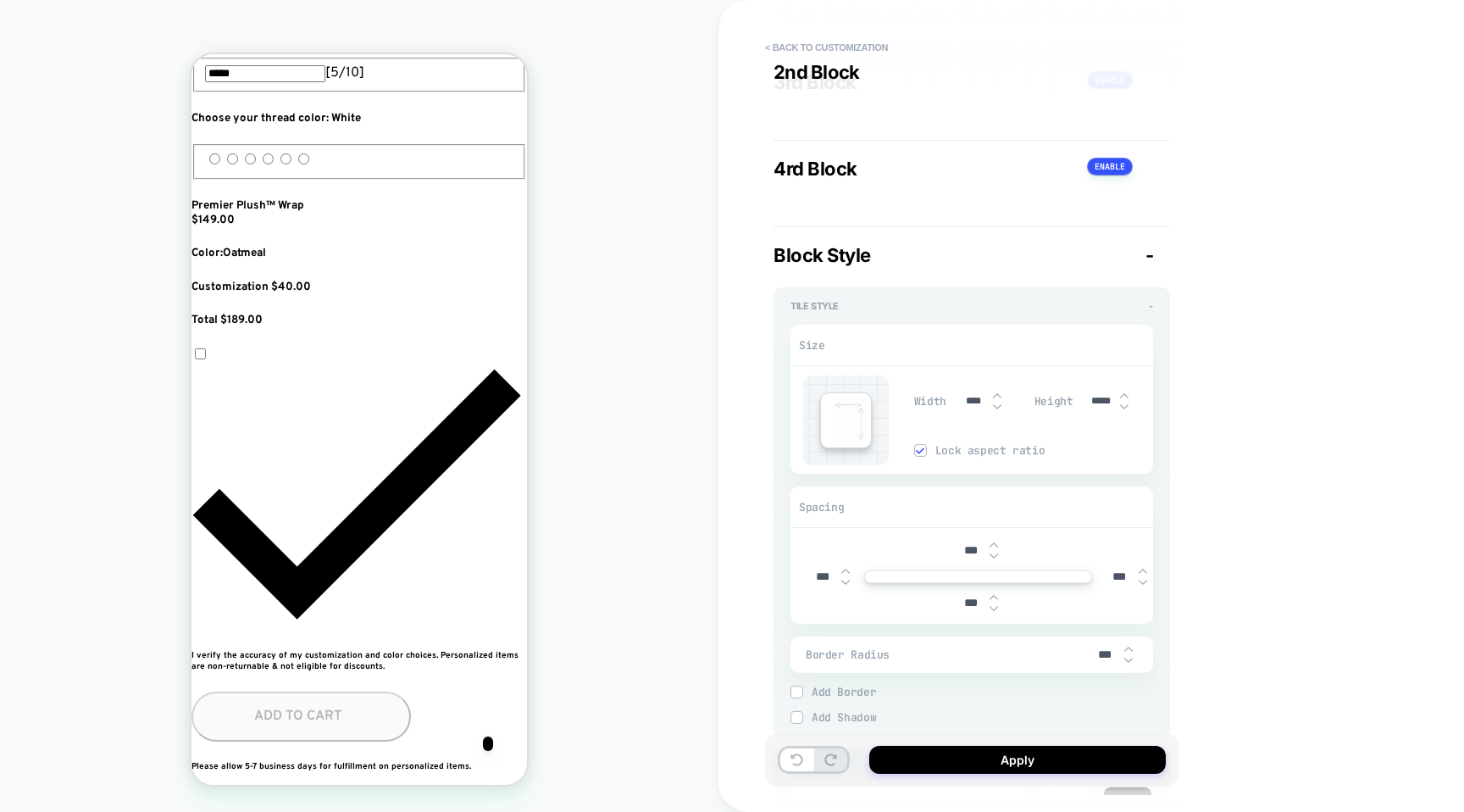
type textarea "*"
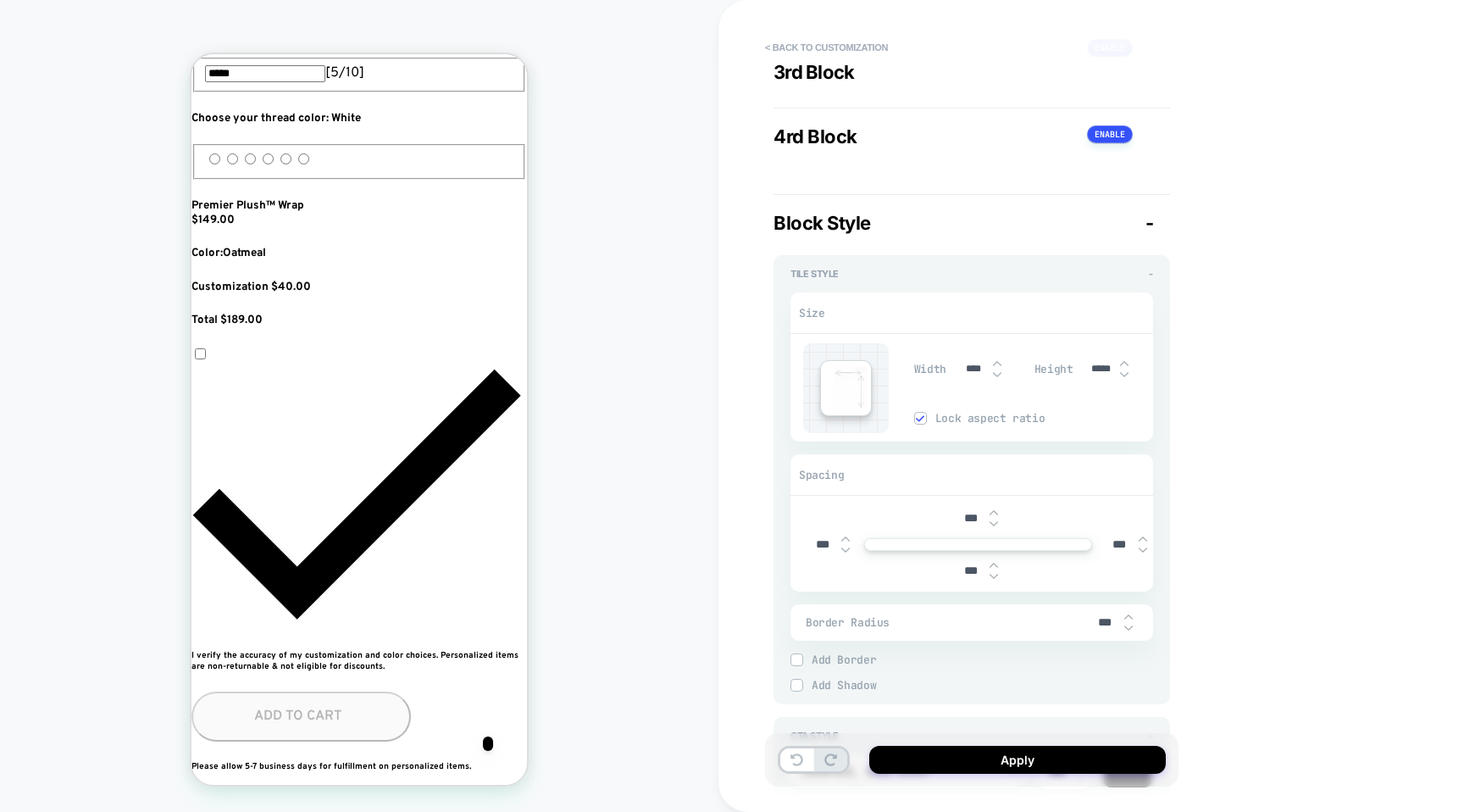
scroll to position [1940, 0]
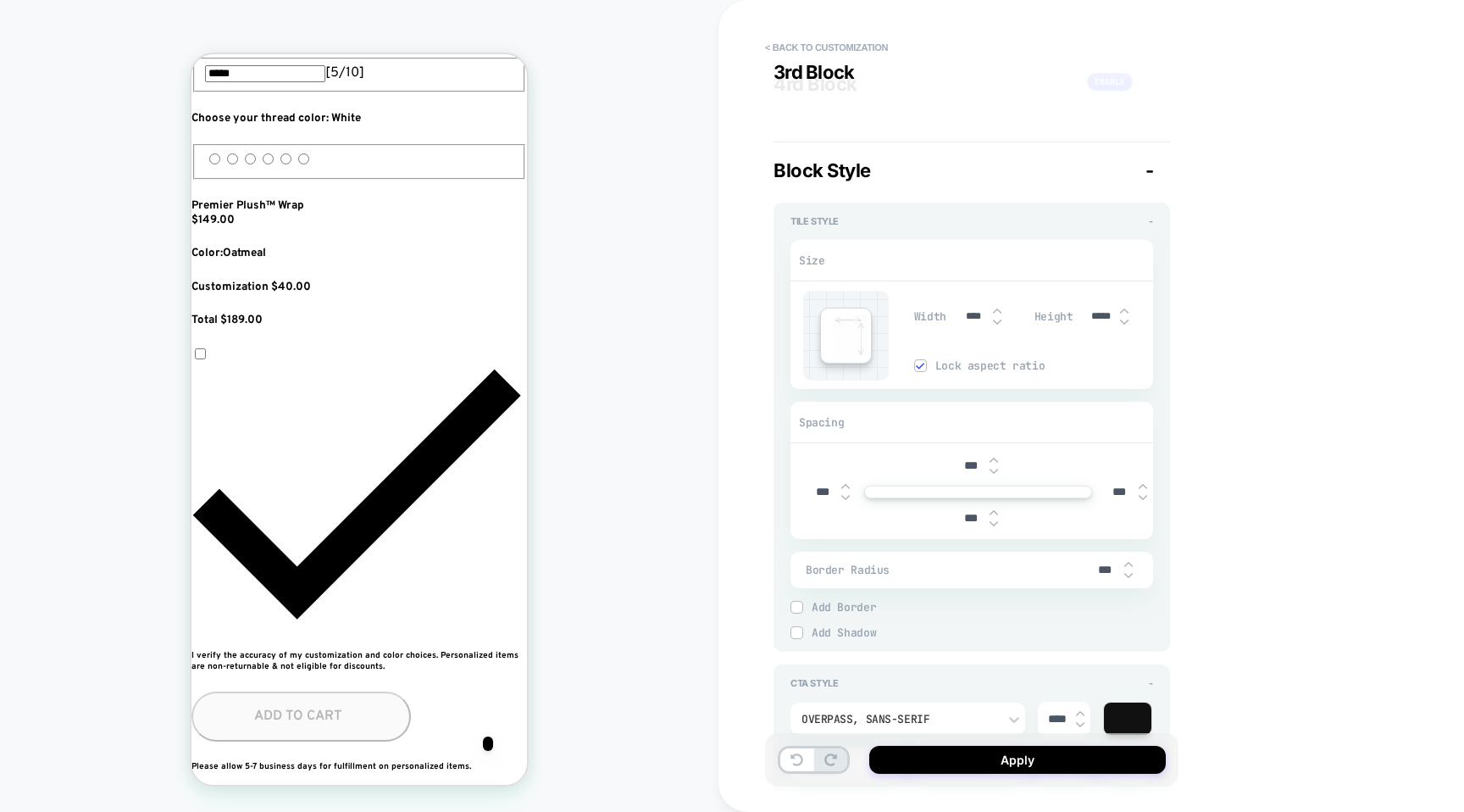
click at [1087, 572] on input "***" at bounding box center [1105, 570] width 38 height 15
type input "***"
type textarea "*"
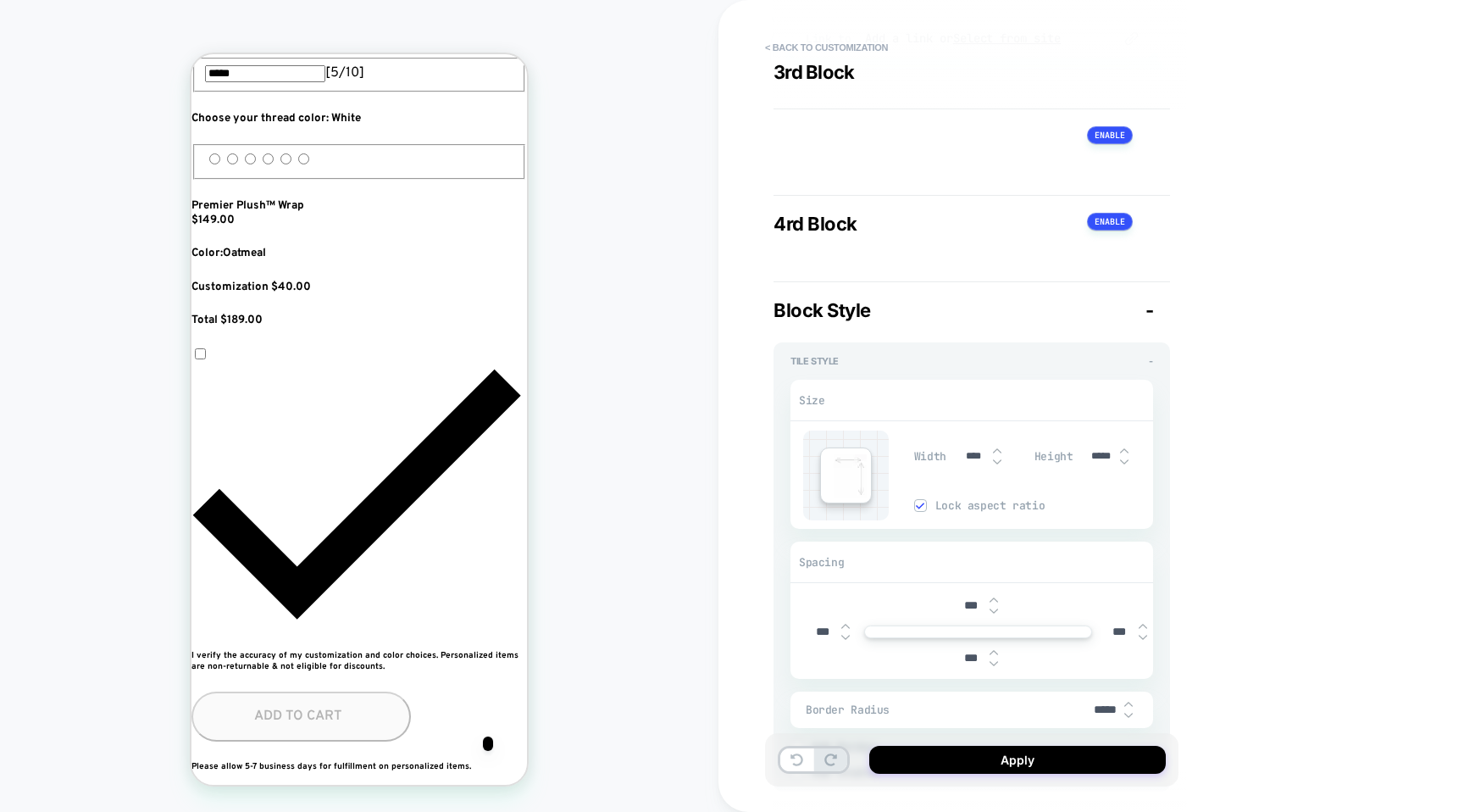
type input "***"
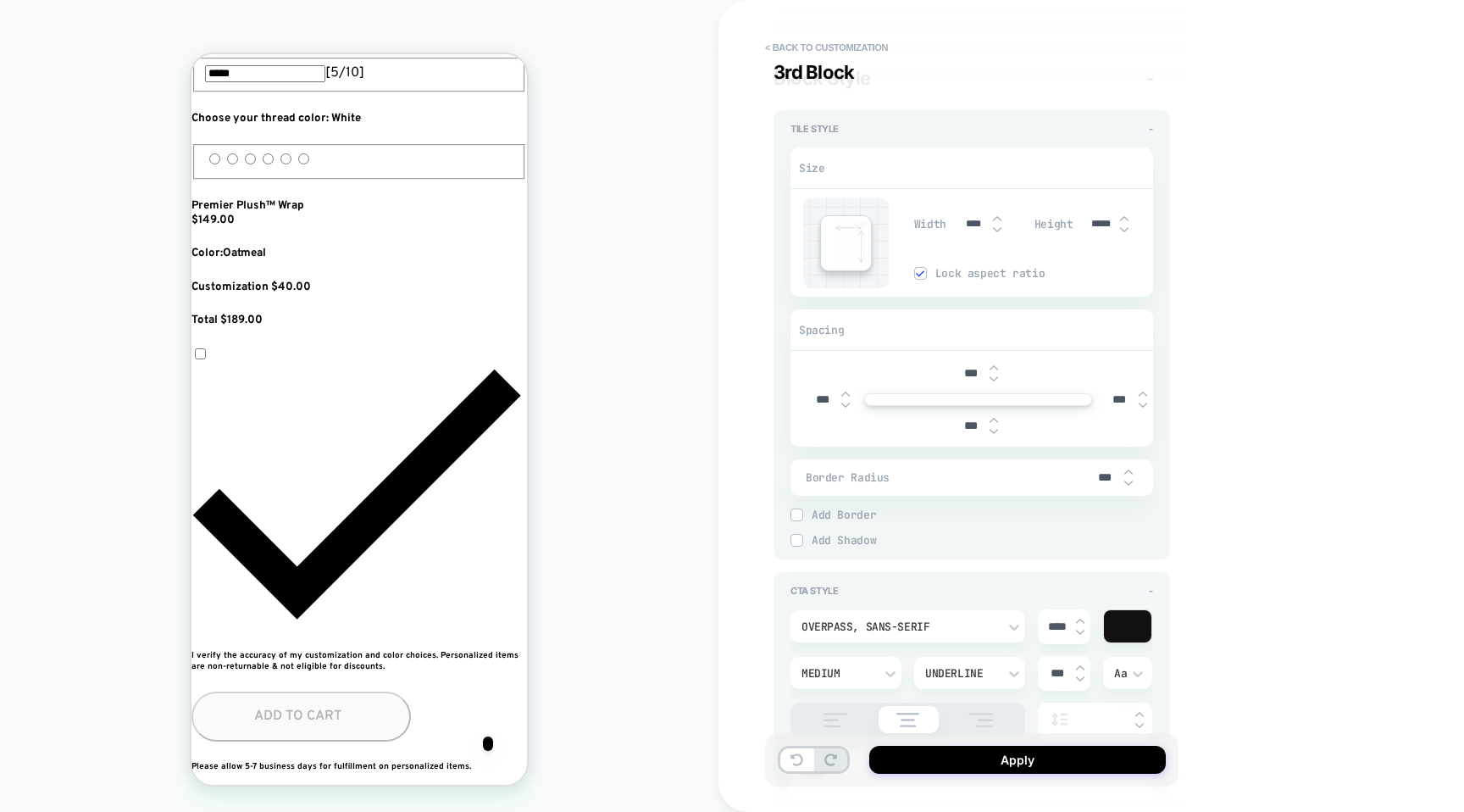
type textarea "*"
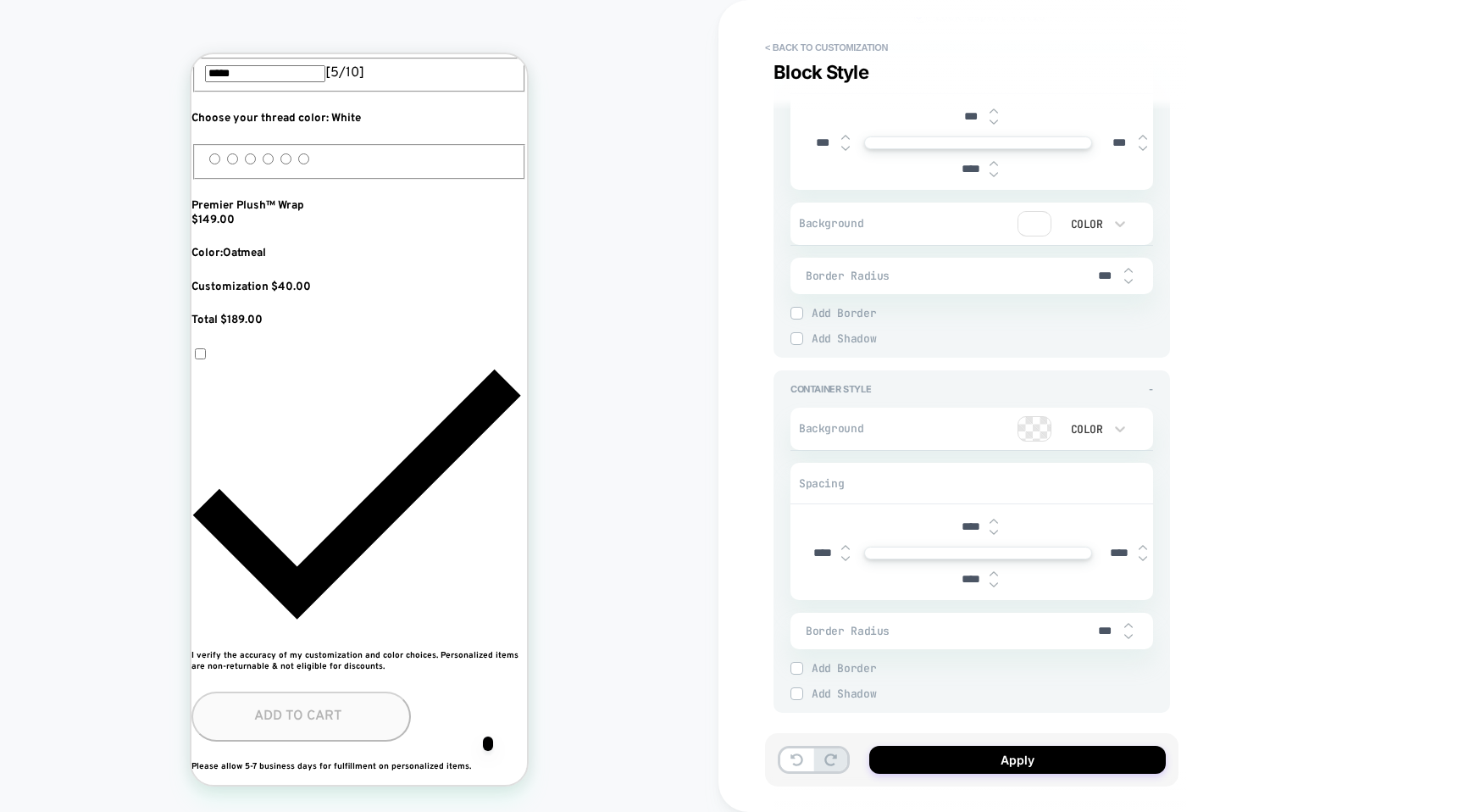
scroll to position [2915, 0]
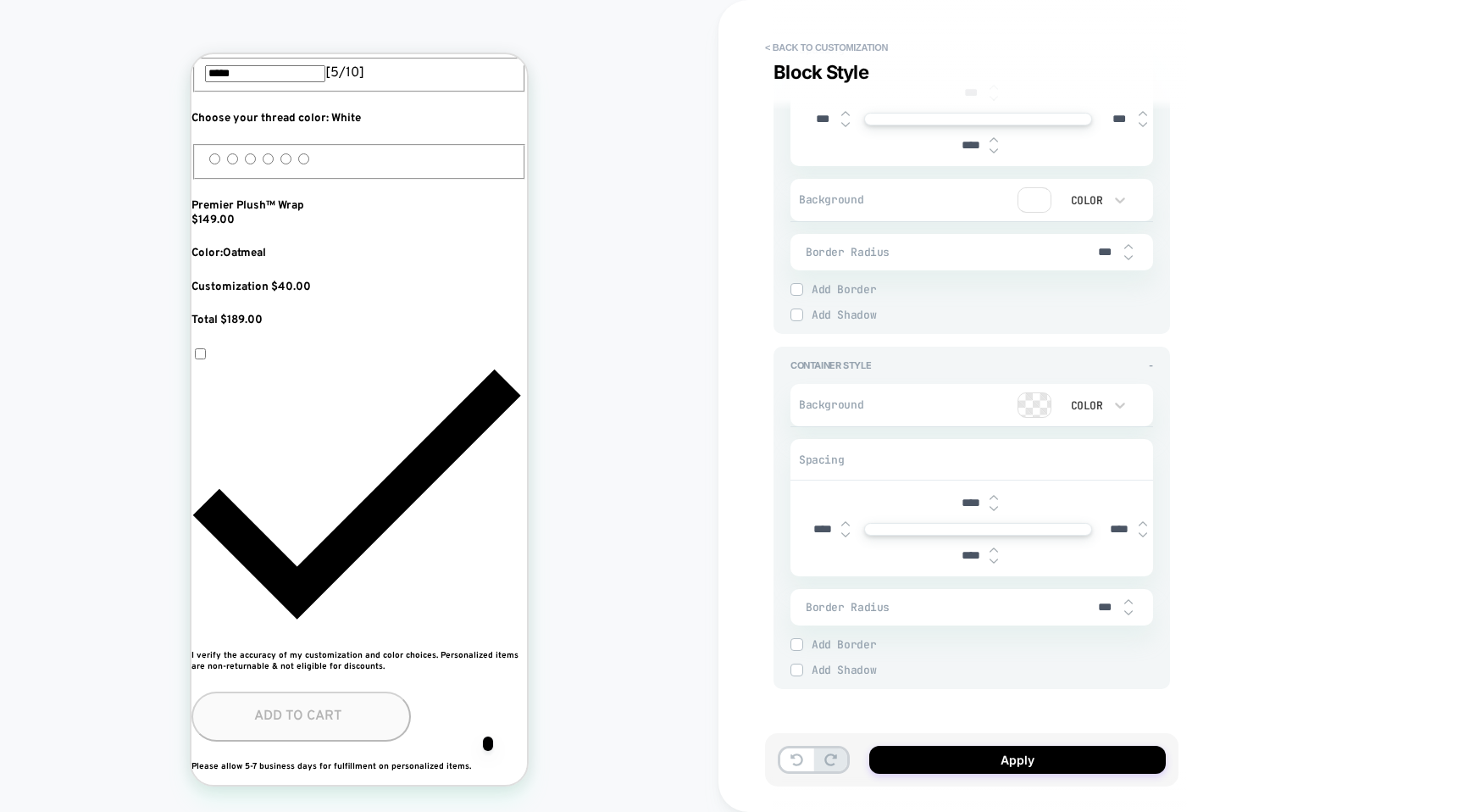
click at [994, 505] on img at bounding box center [993, 508] width 8 height 6
type input "****"
type textarea "*"
click at [994, 505] on img at bounding box center [993, 508] width 8 height 6
type input "****"
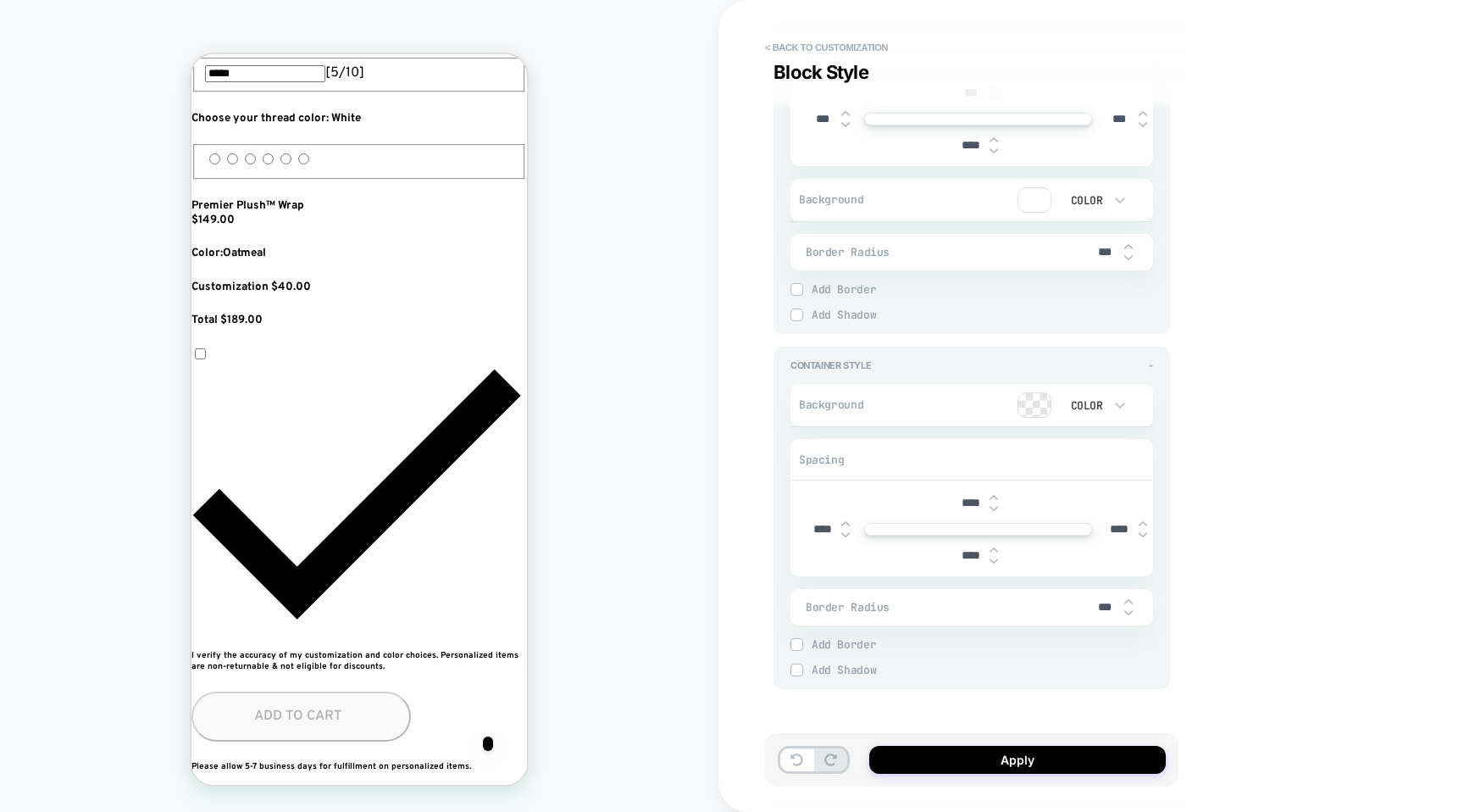
type textarea "*"
click at [994, 505] on img at bounding box center [993, 508] width 8 height 6
type input "****"
type textarea "*"
click at [994, 490] on div "****" at bounding box center [978, 503] width 53 height 35
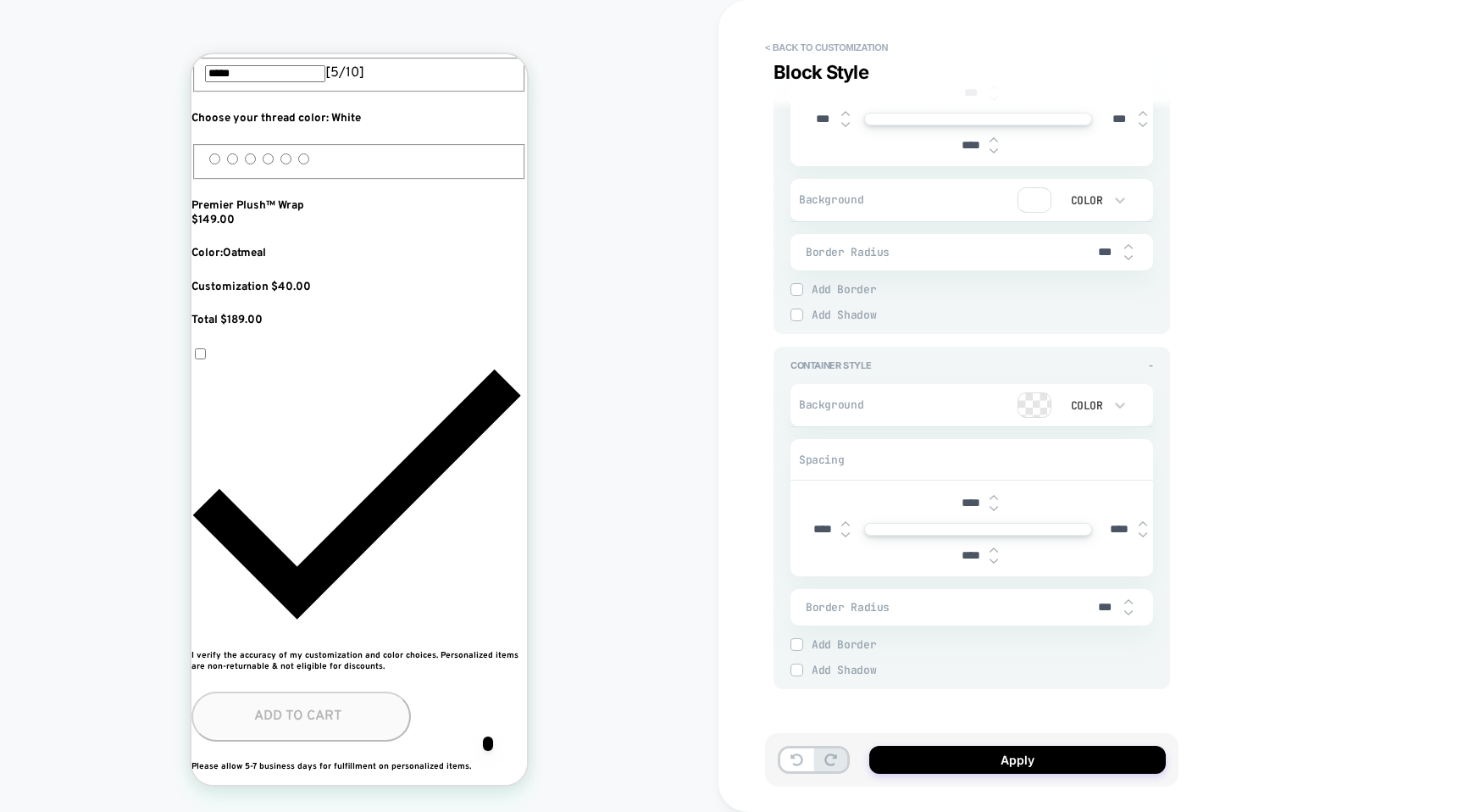
click at [994, 490] on div "****" at bounding box center [978, 503] width 53 height 35
click at [994, 498] on img at bounding box center [993, 497] width 8 height 6
type input "****"
type textarea "*"
click at [994, 498] on img at bounding box center [993, 497] width 8 height 6
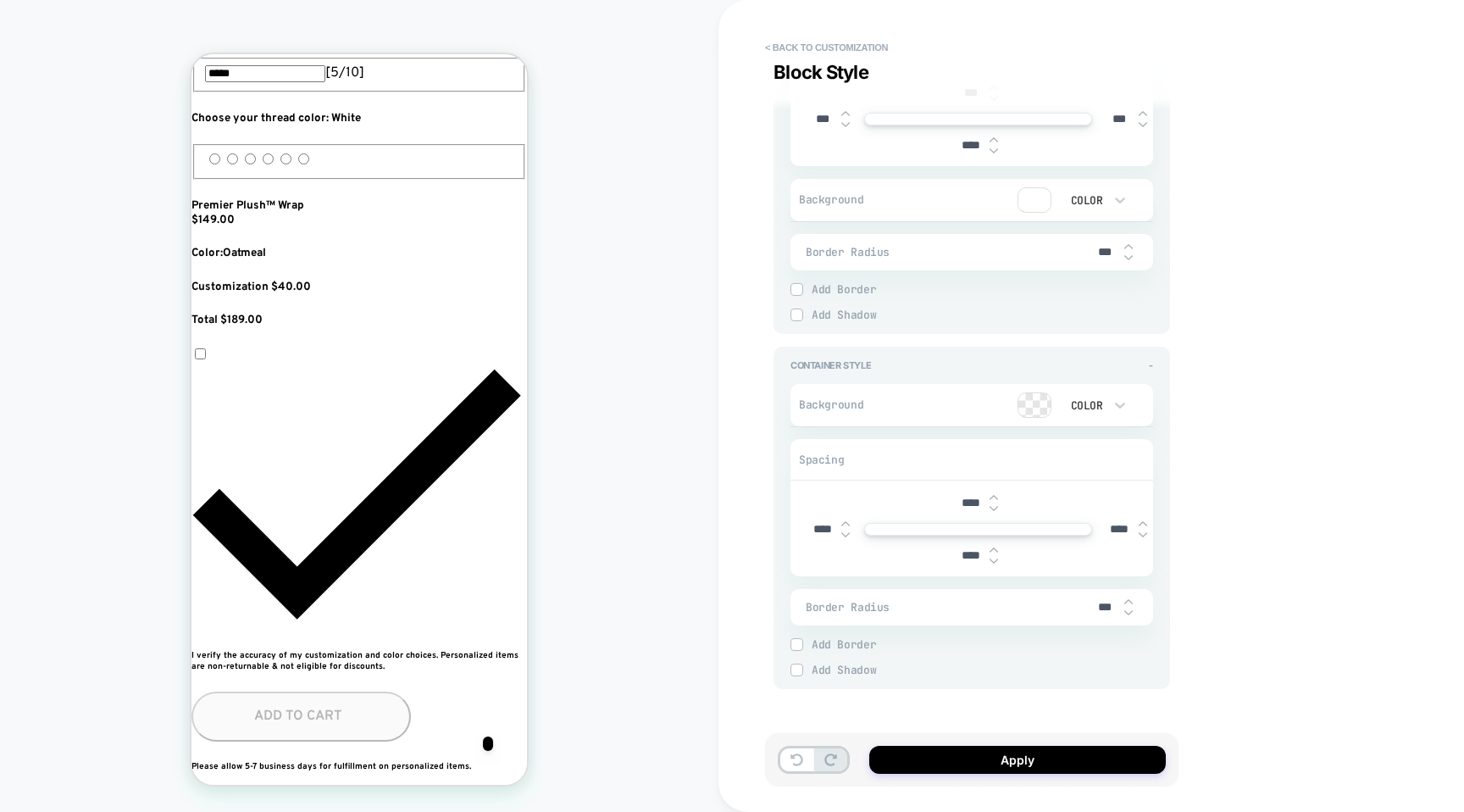
type input "****"
type textarea "*"
click at [994, 498] on img at bounding box center [993, 497] width 8 height 6
type input "****"
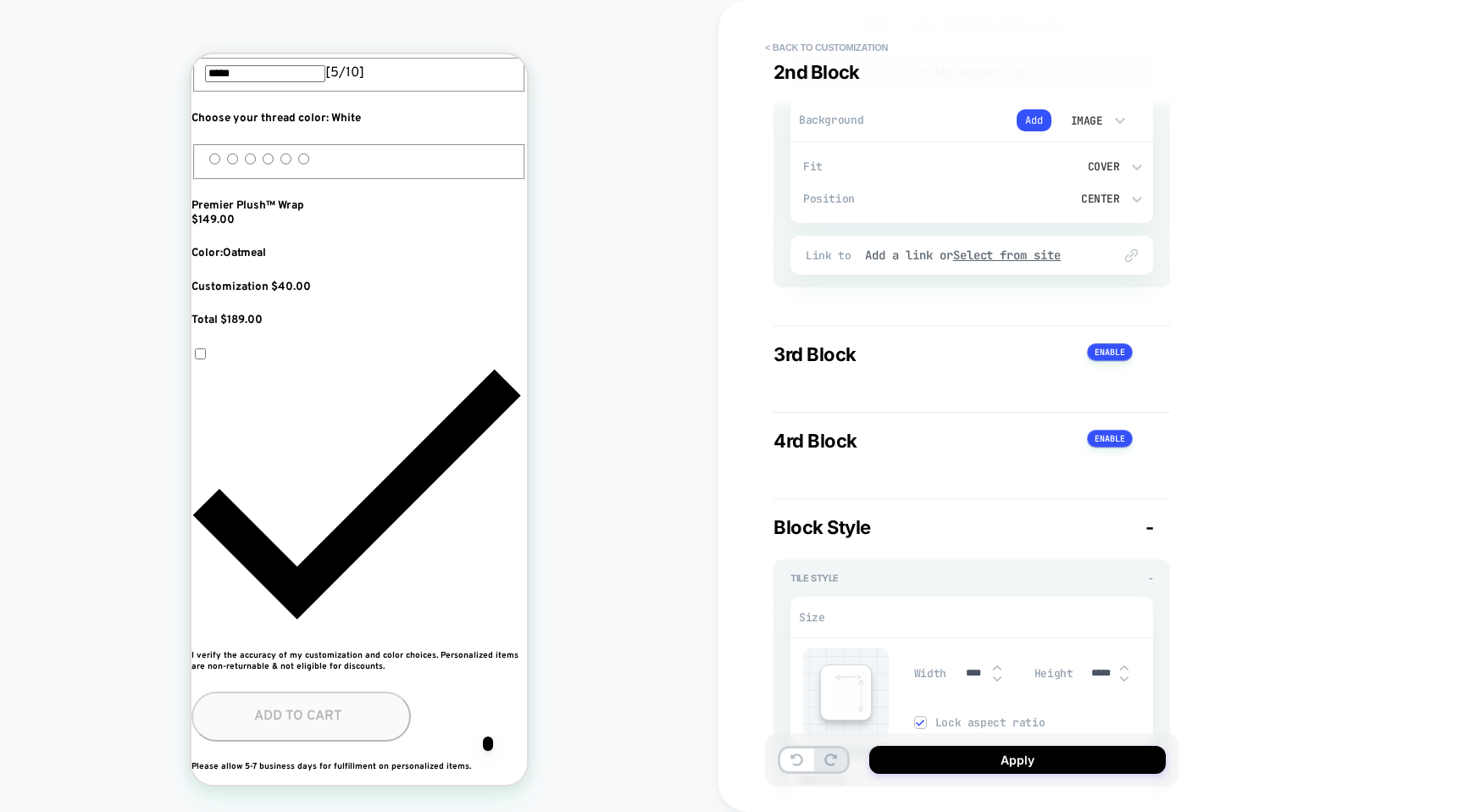
scroll to position [1384, 0]
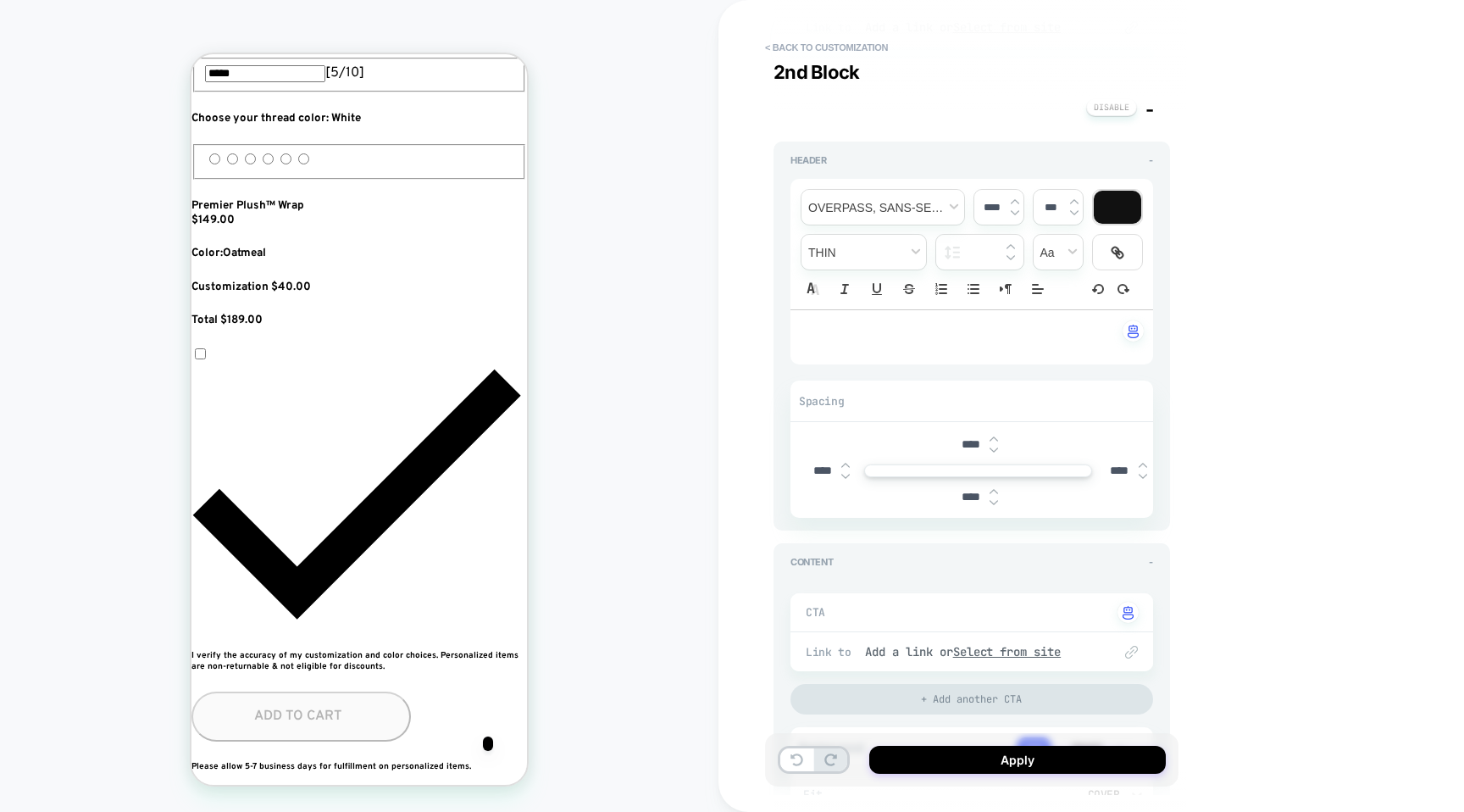
type textarea "*"
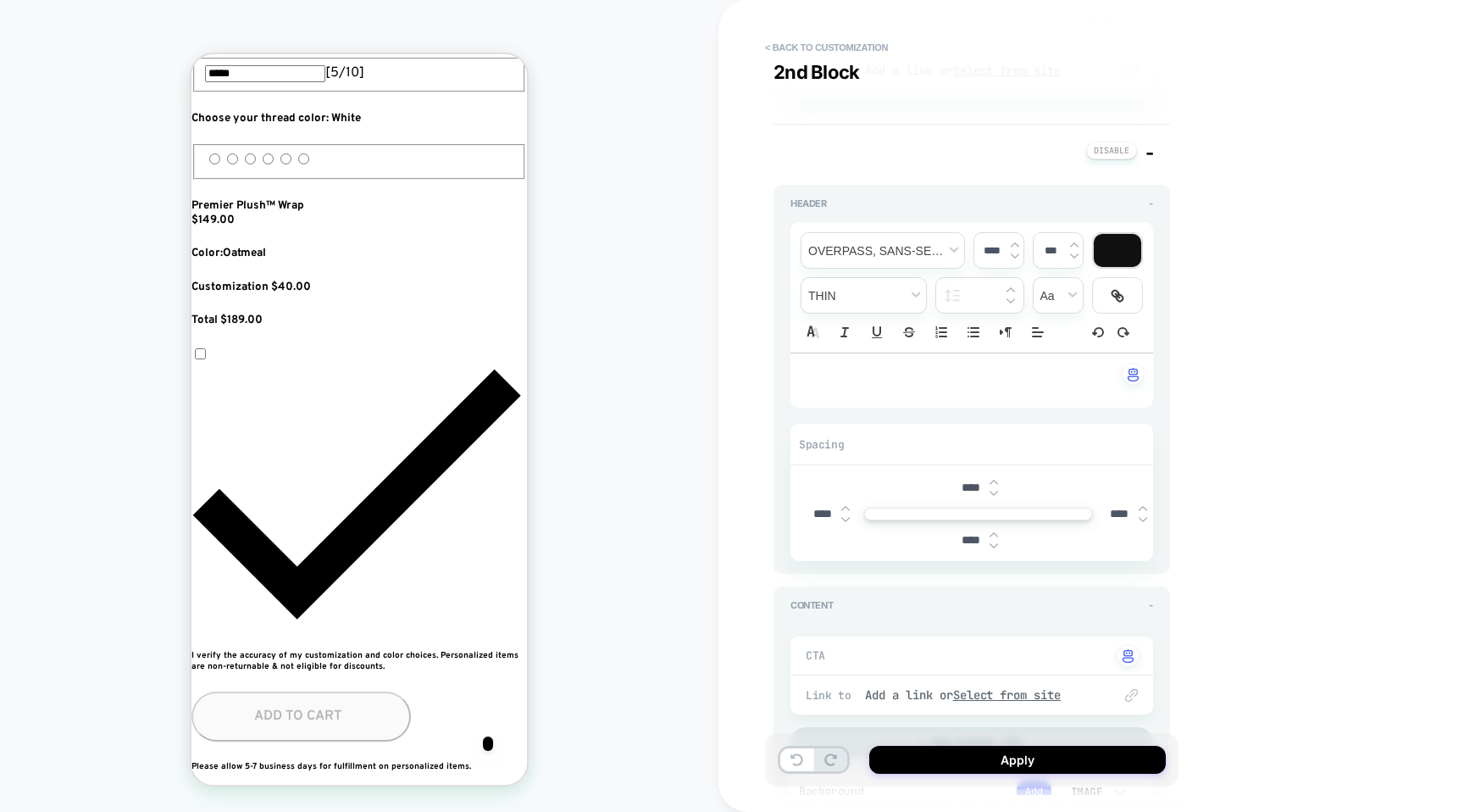
click at [996, 490] on img at bounding box center [993, 493] width 8 height 6
type input "****"
type textarea "*"
click at [996, 490] on img at bounding box center [993, 493] width 8 height 6
type input "****"
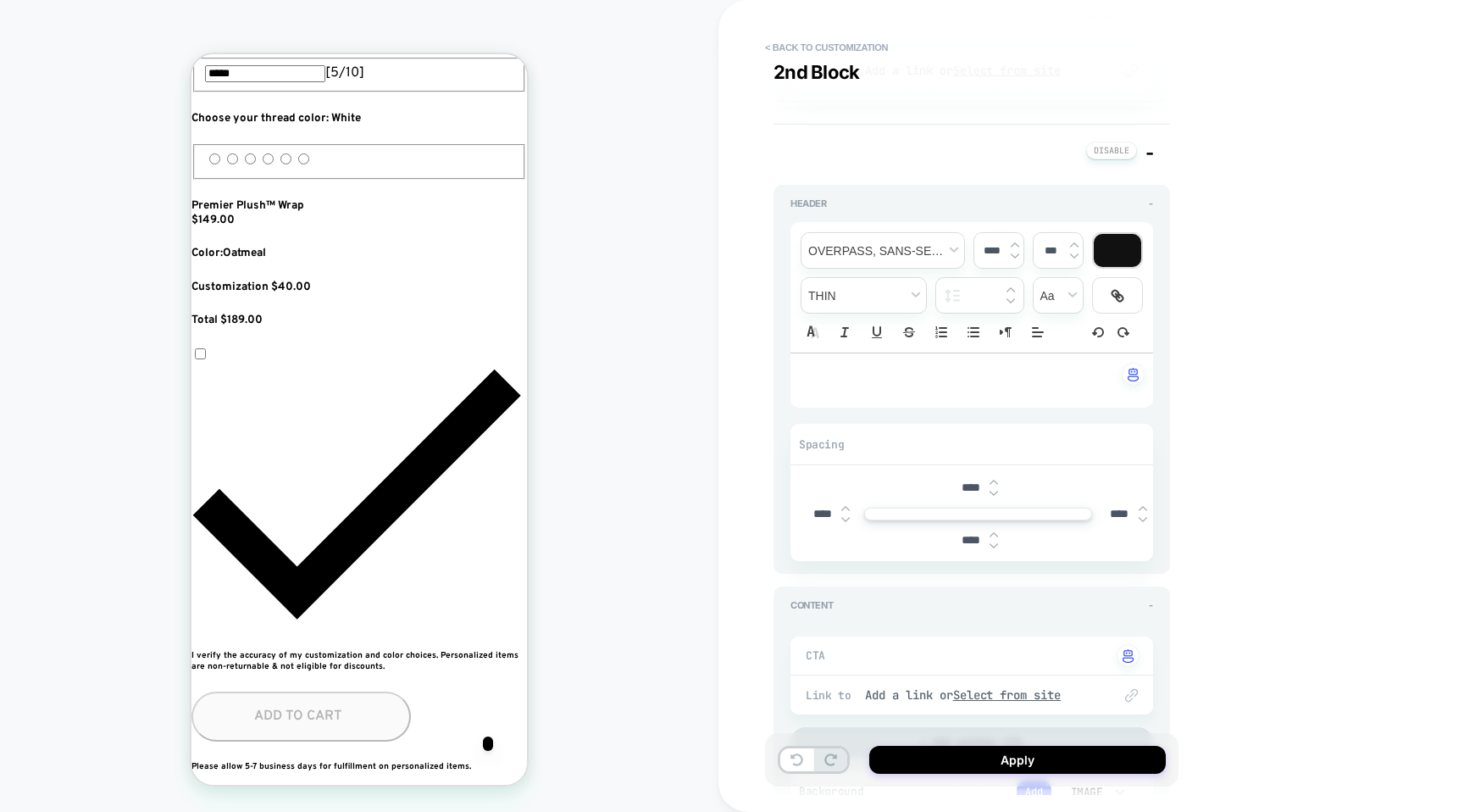
type textarea "*"
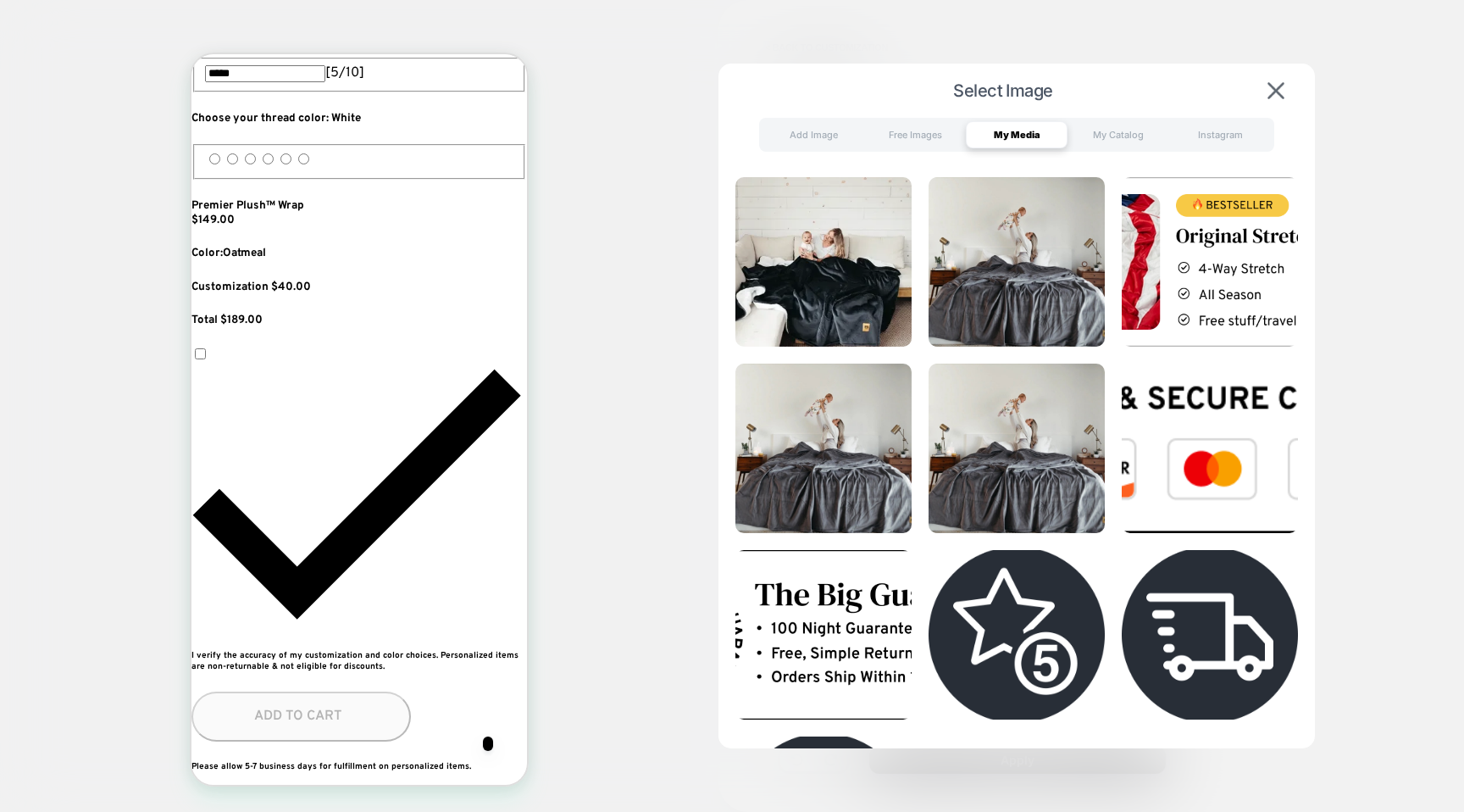
scroll to position [1133, 0]
click at [1336, 72] on div at bounding box center [732, 406] width 1464 height 812
click at [806, 142] on div "Add Image" at bounding box center [814, 134] width 102 height 27
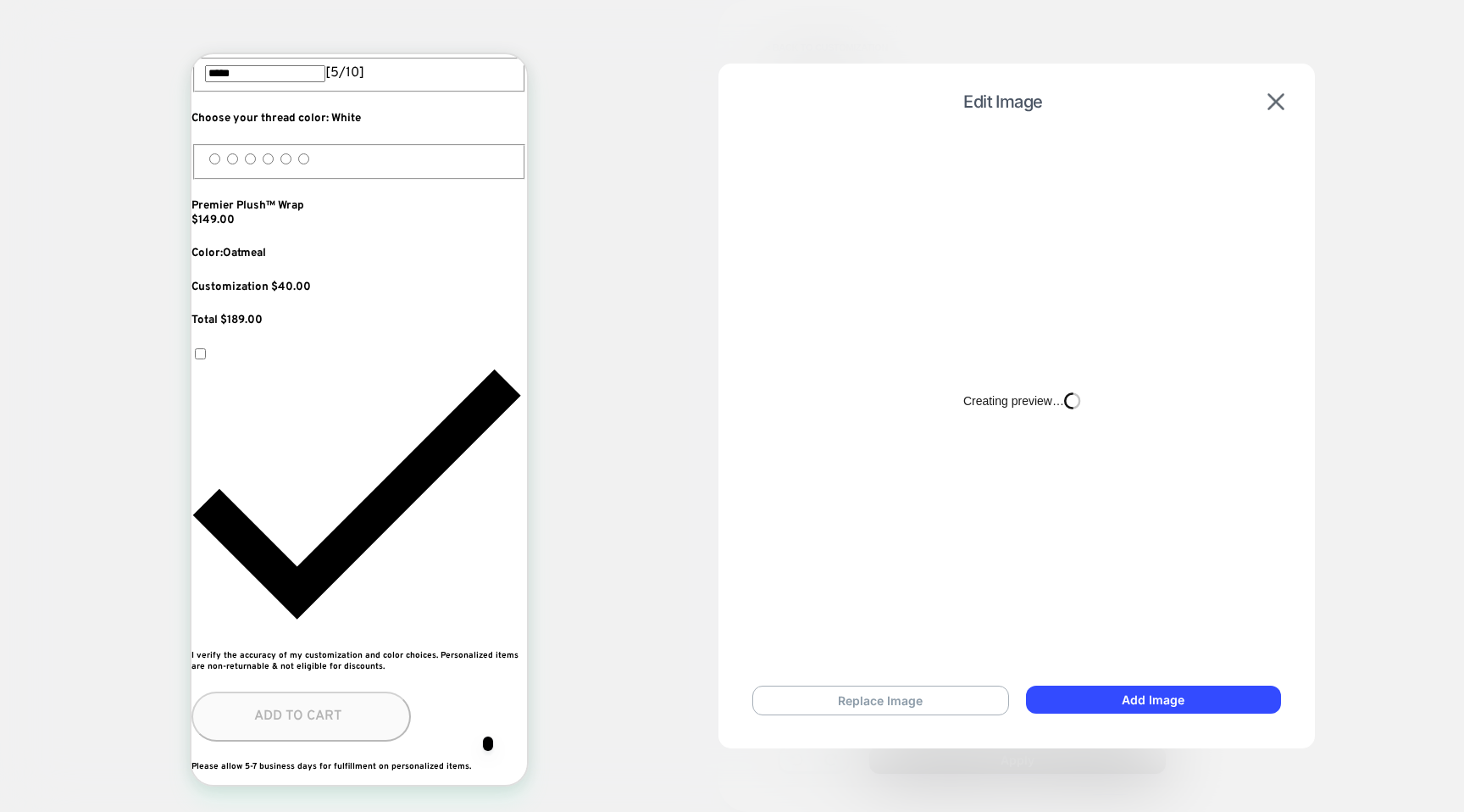
scroll to position [0, 926]
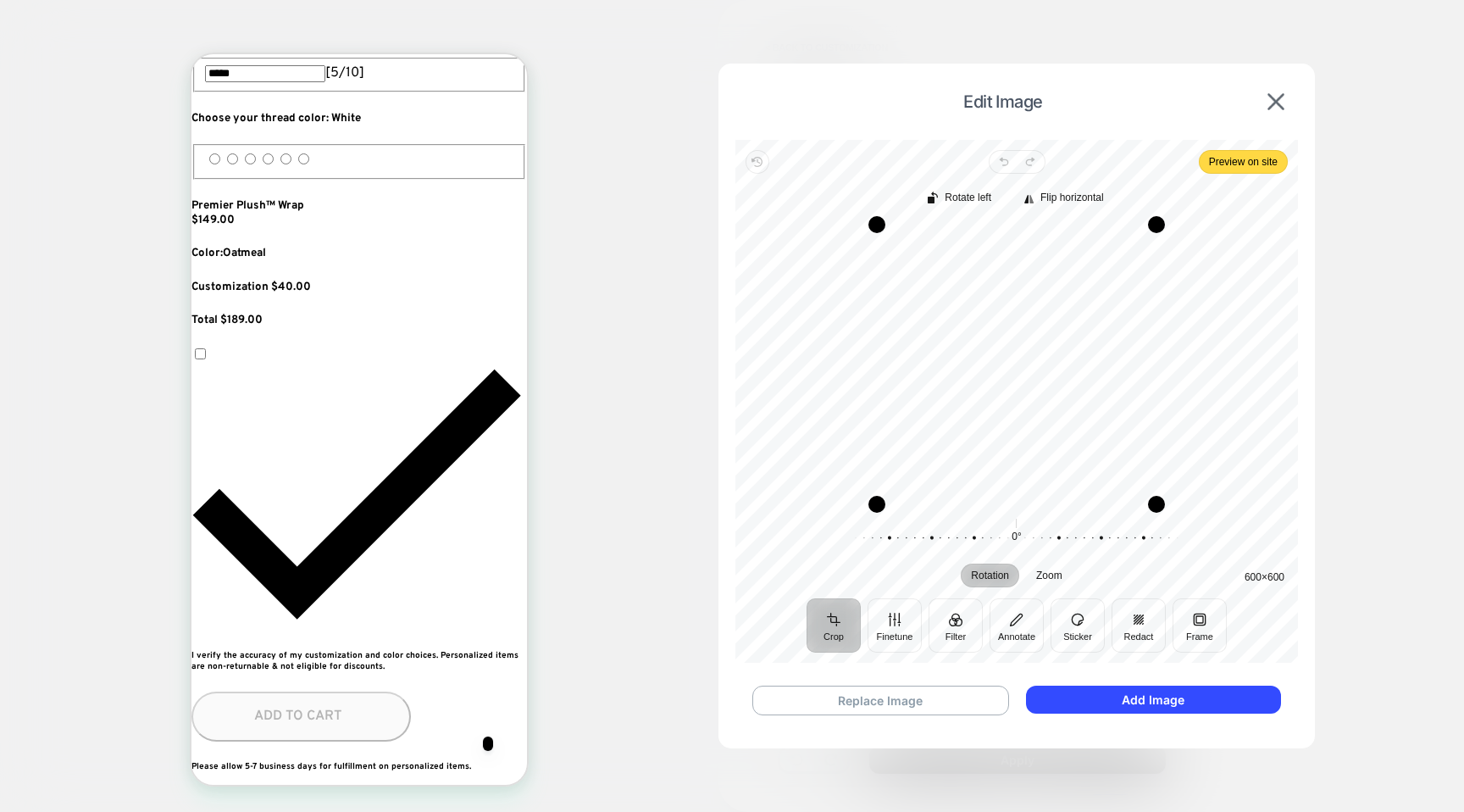
click at [1221, 352] on div "Recenter" at bounding box center [1016, 364] width 535 height 279
click at [1088, 707] on button "Add Image" at bounding box center [1154, 699] width 255 height 28
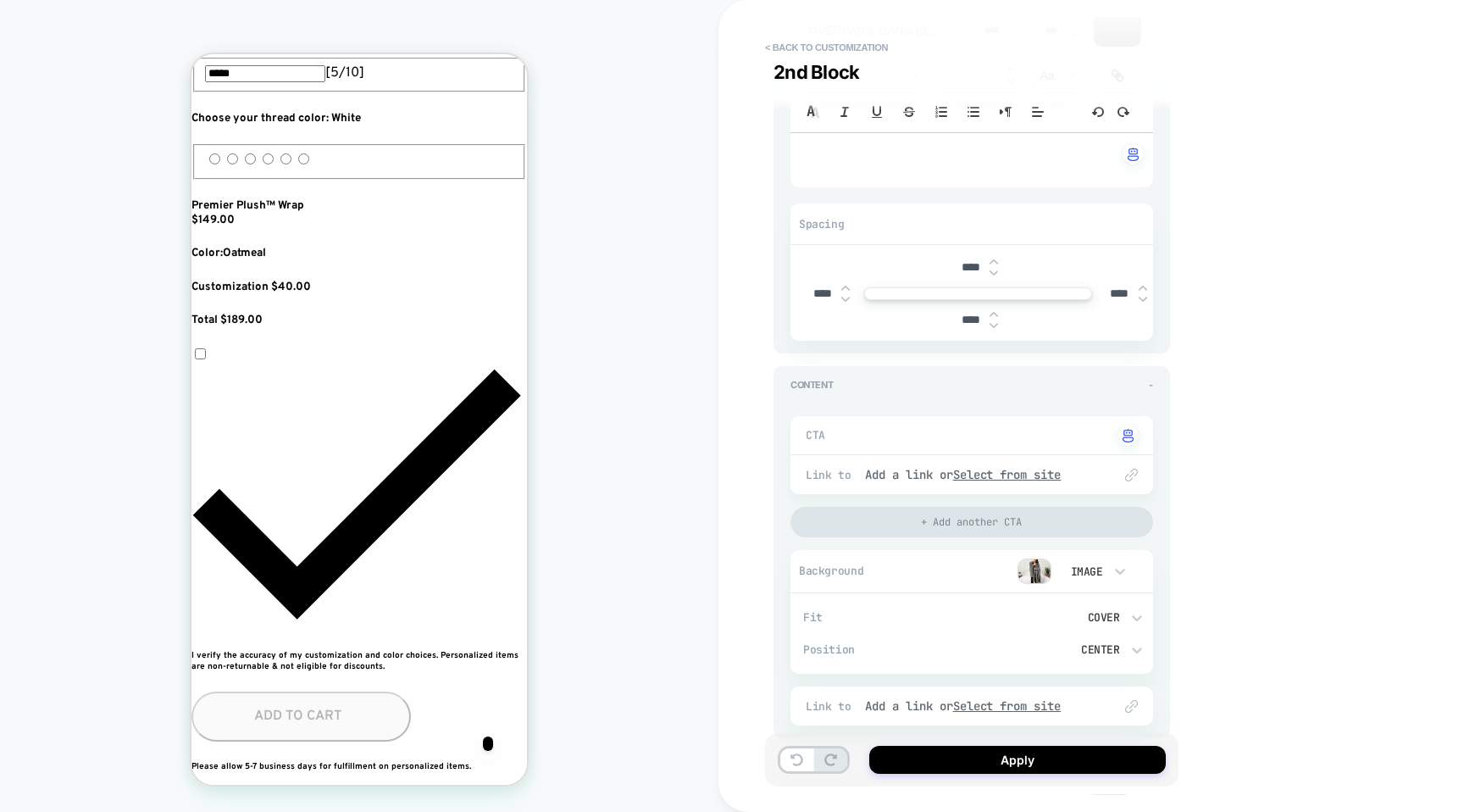
type textarea "*"
click at [995, 433] on textarea at bounding box center [989, 435] width 248 height 19
type textarea "*"
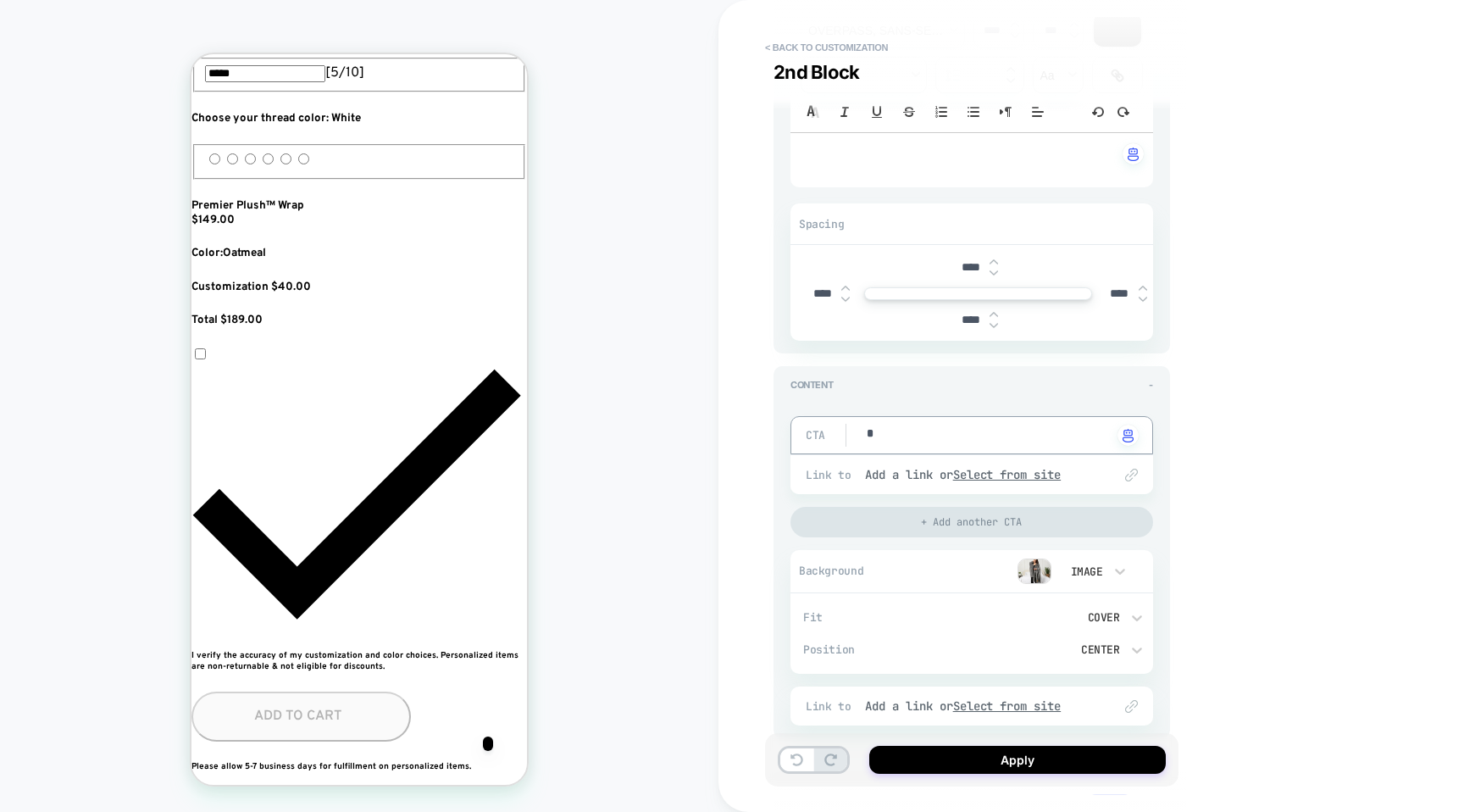
type textarea "**"
type textarea "*"
type textarea "**"
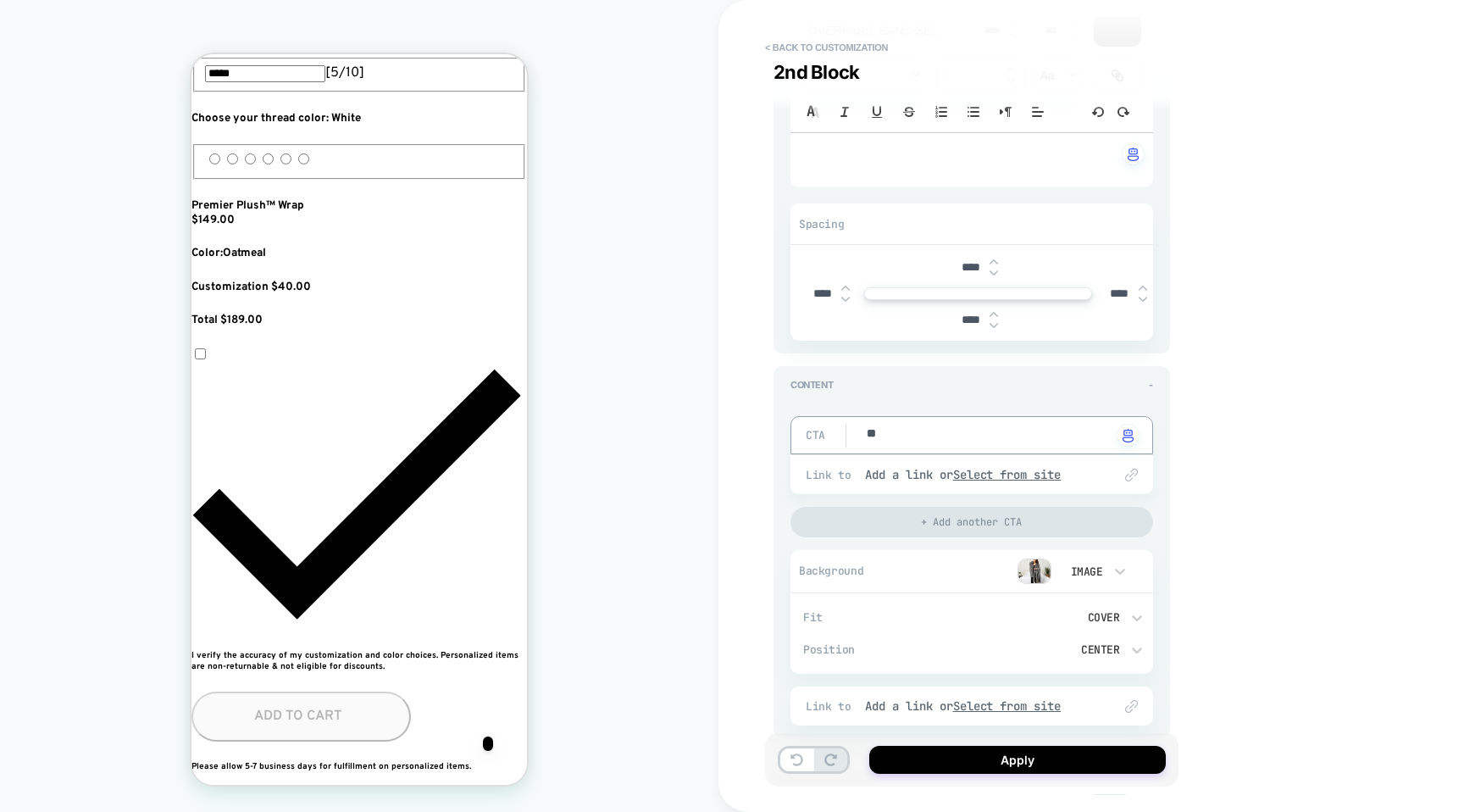
type textarea "*"
type textarea "***"
type textarea "*"
type textarea "****"
type textarea "*"
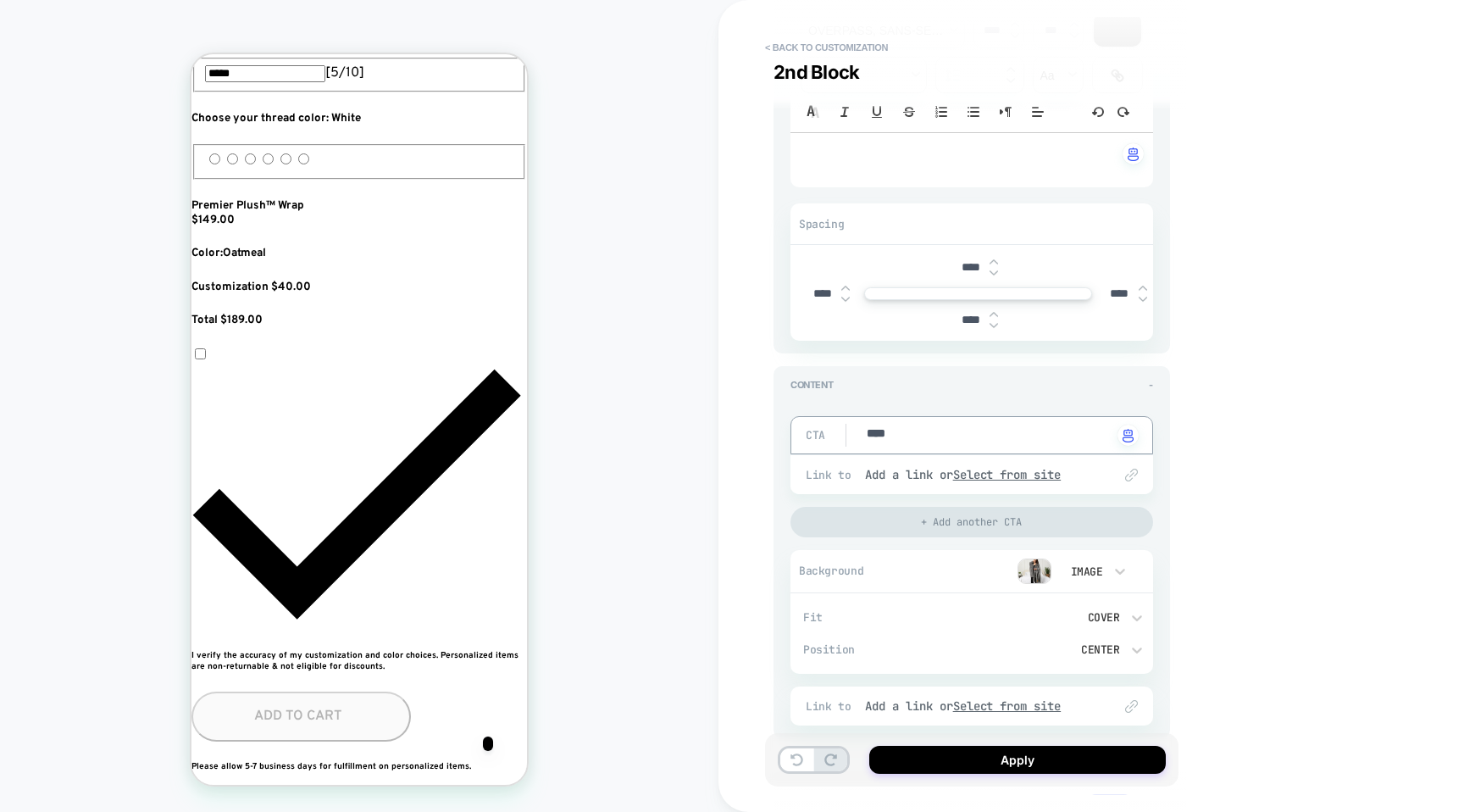
type textarea "*****"
type textarea "*"
type textarea "******"
type textarea "*"
type textarea "*******"
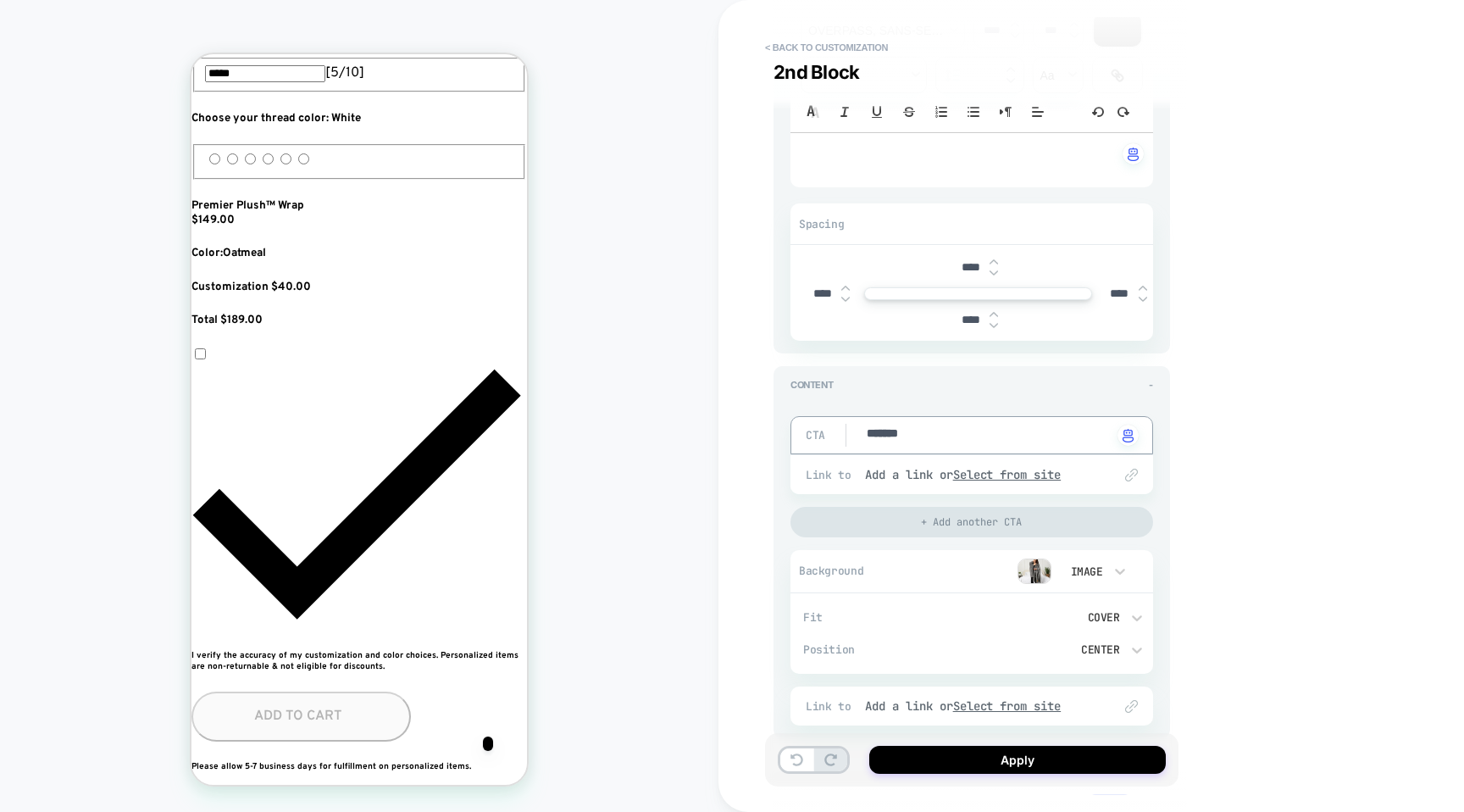
type textarea "*"
type textarea "********"
type textarea "*"
type textarea "*********"
type textarea "*"
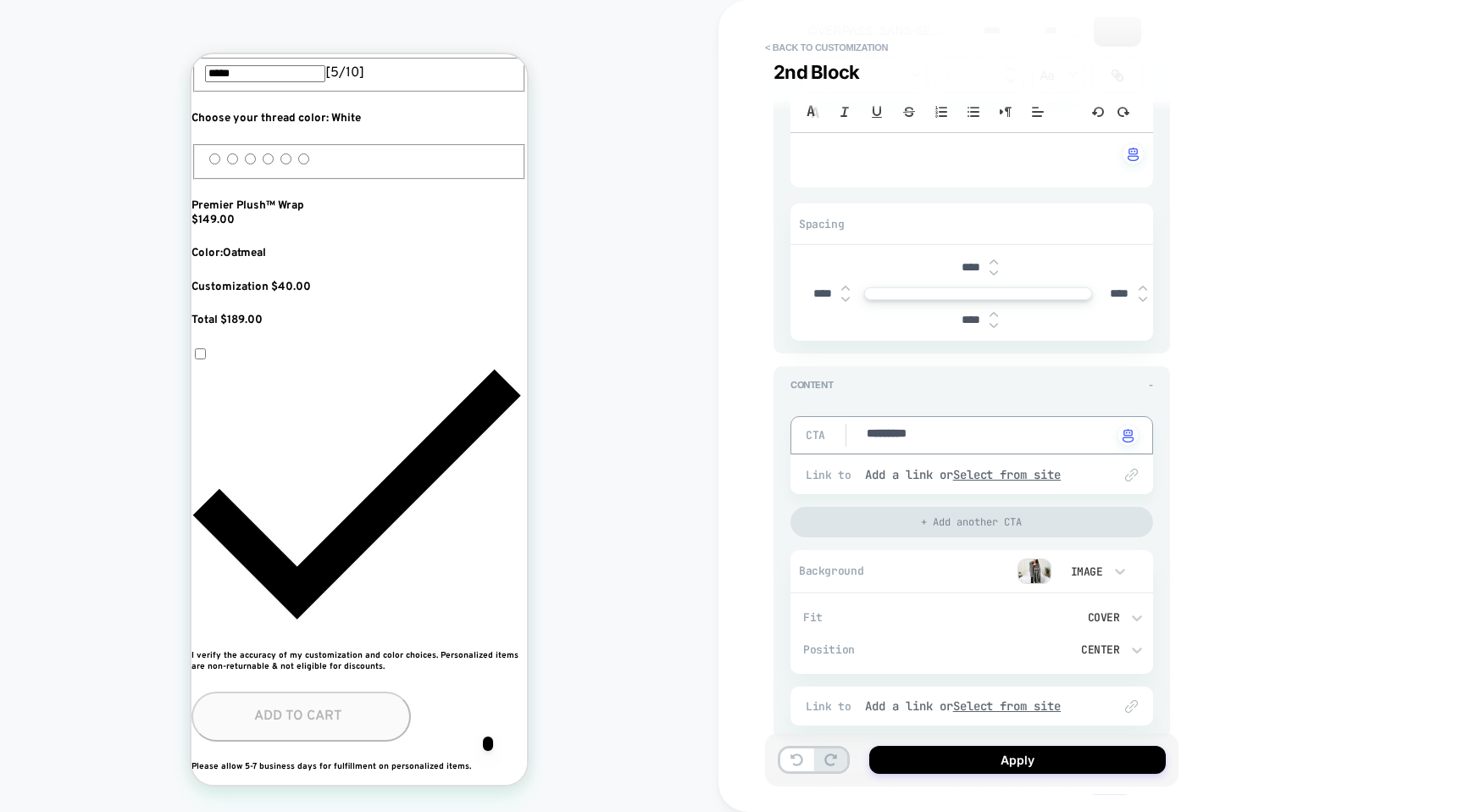
scroll to position [0, 309]
type textarea "*********"
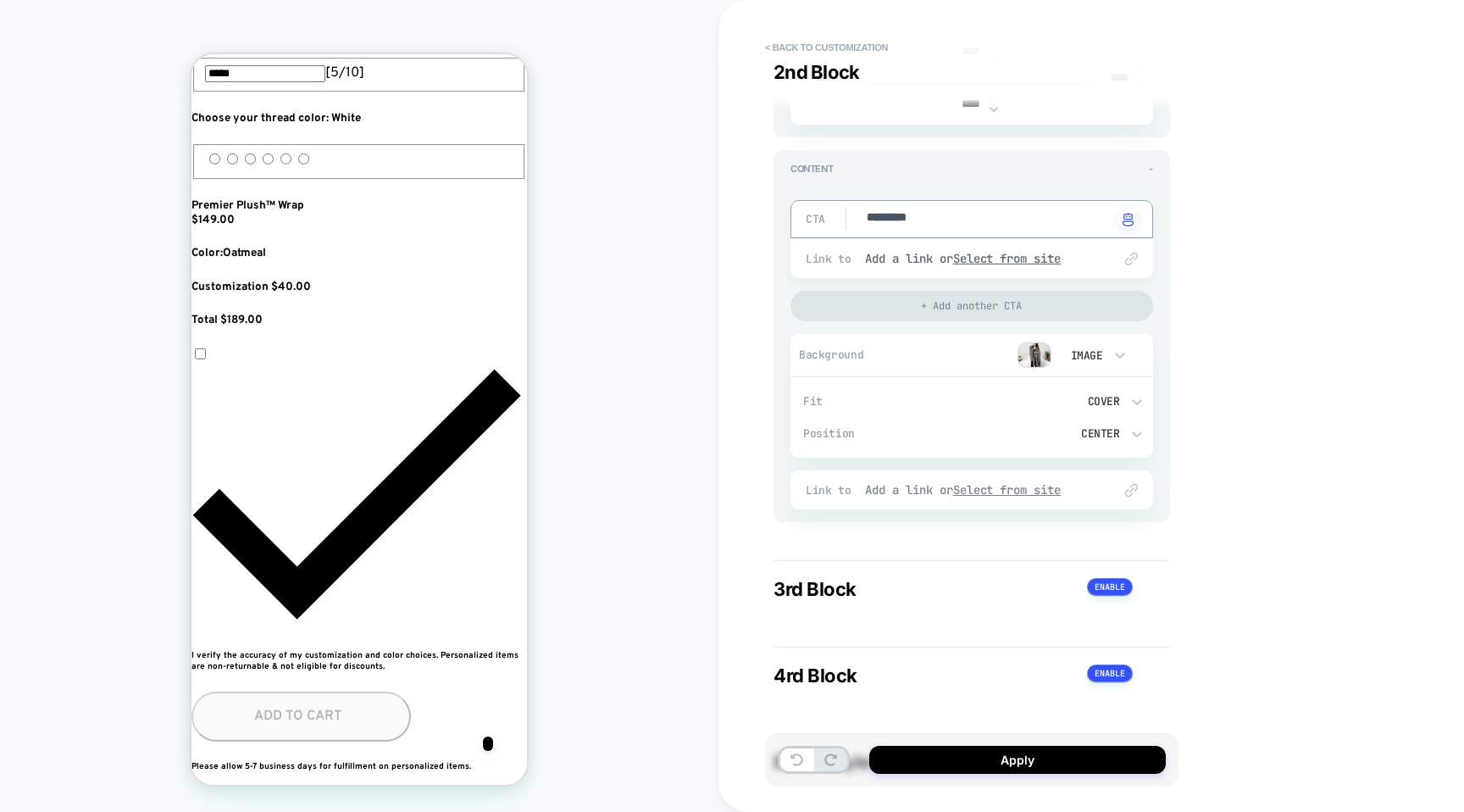
scroll to position [0, 926]
click at [996, 248] on div "Link to Add a link or Select from site" at bounding box center [972, 258] width 363 height 39
click at [995, 257] on u "Select from site" at bounding box center [1007, 258] width 108 height 15
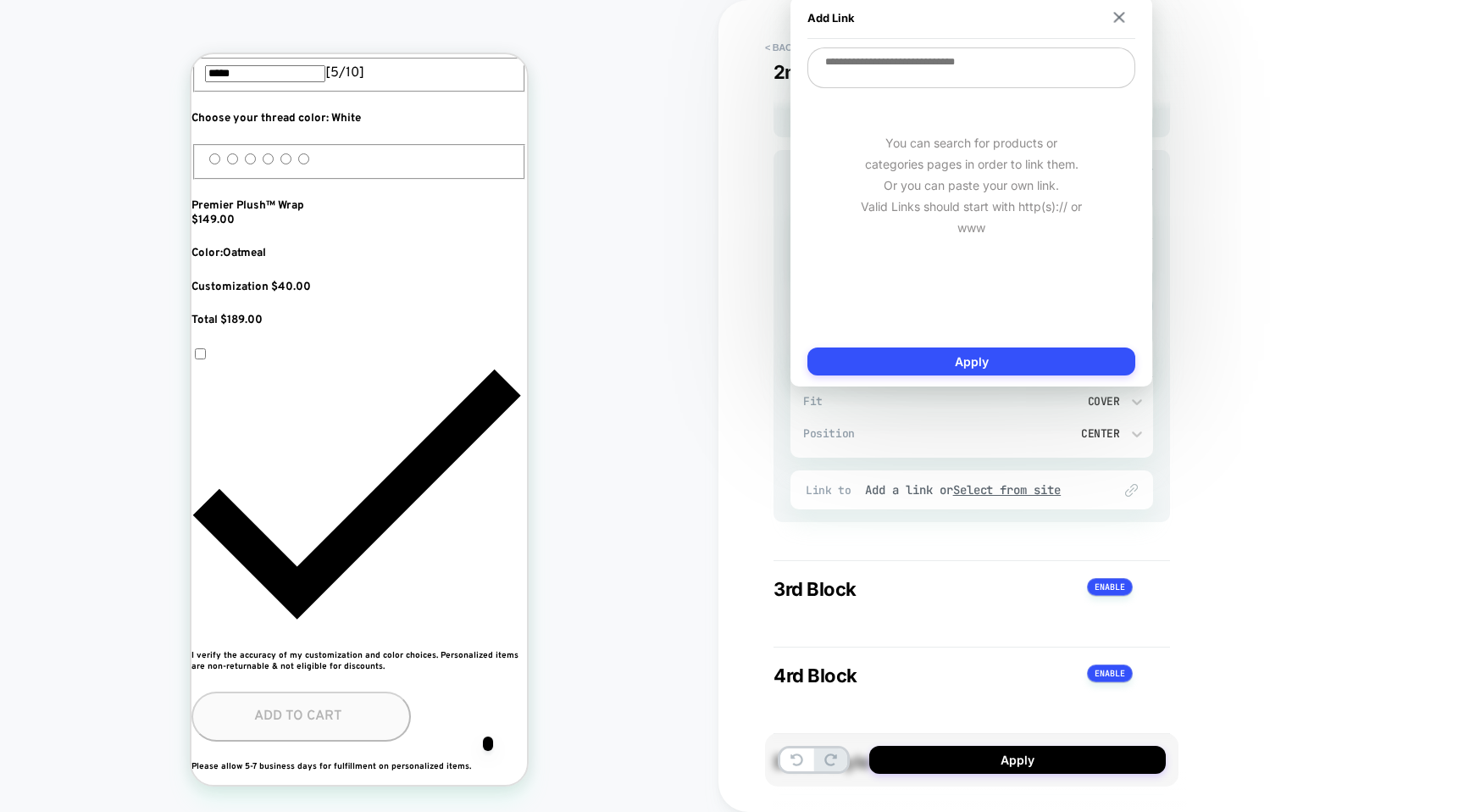
click at [959, 84] on textarea at bounding box center [971, 68] width 328 height 41
paste textarea "**********"
type textarea "*"
type textarea "**********"
click at [971, 383] on div "**********" at bounding box center [971, 191] width 362 height 389
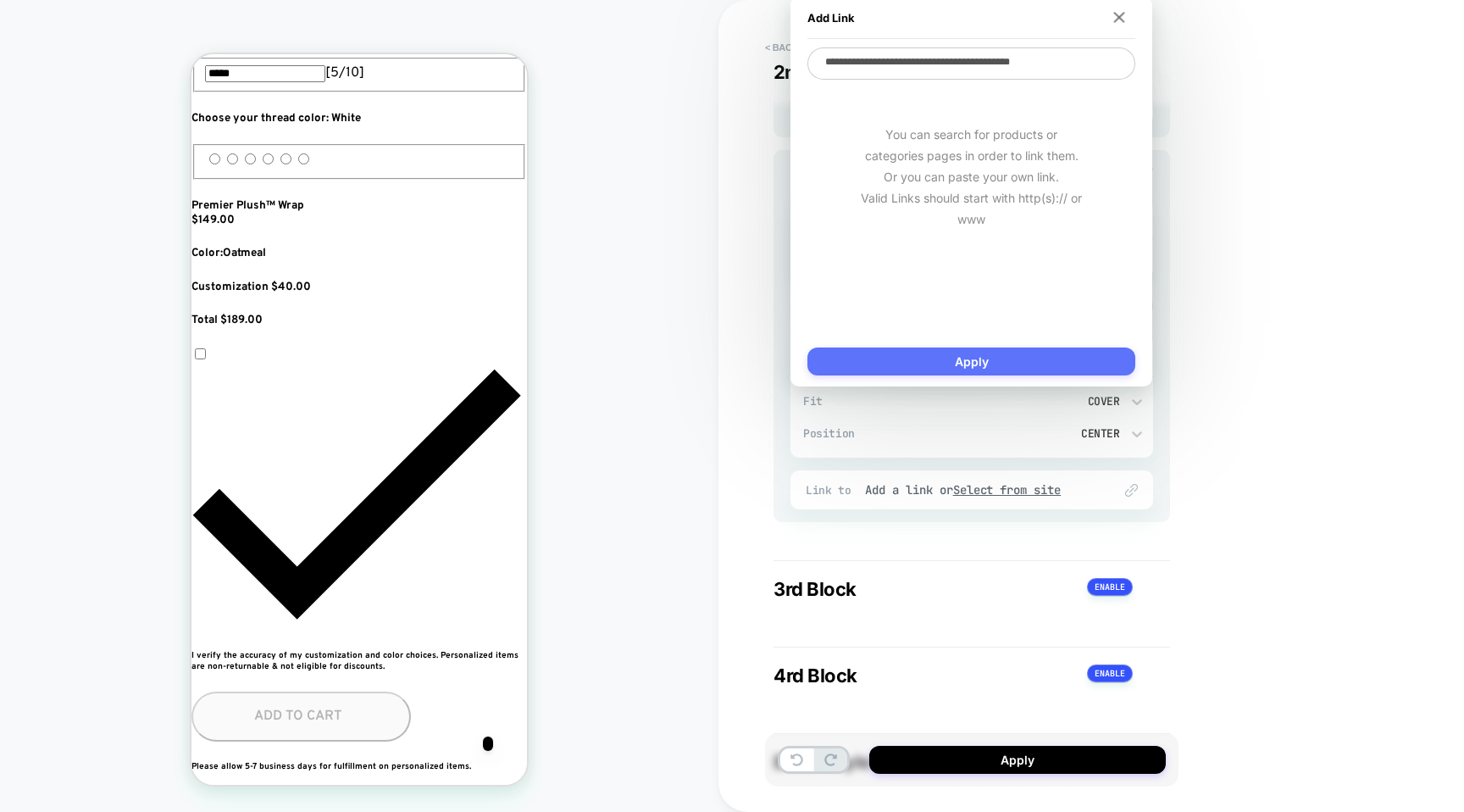
click at [971, 361] on button "Apply" at bounding box center [971, 362] width 328 height 28
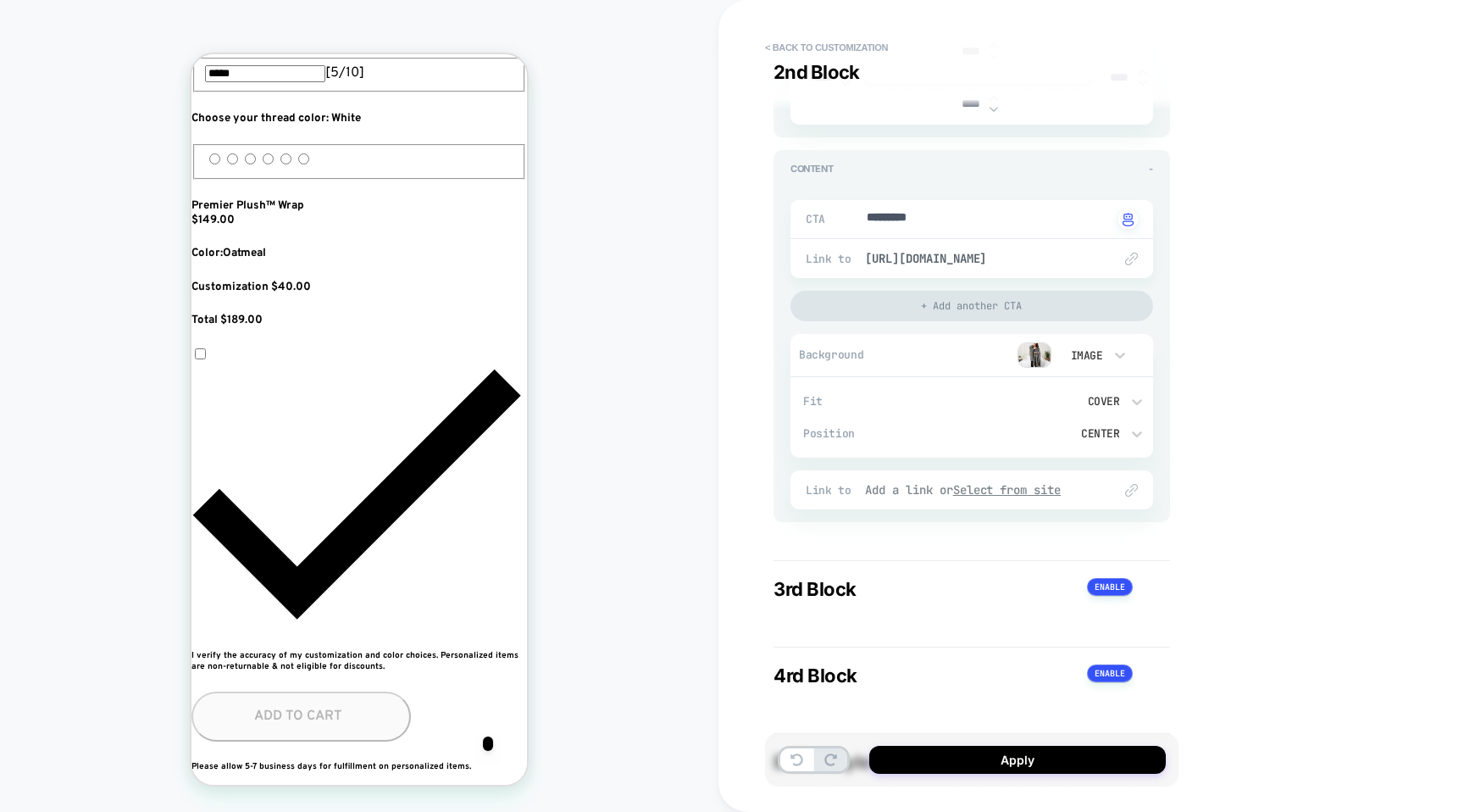
click at [1014, 487] on u "Select from site" at bounding box center [1007, 489] width 108 height 15
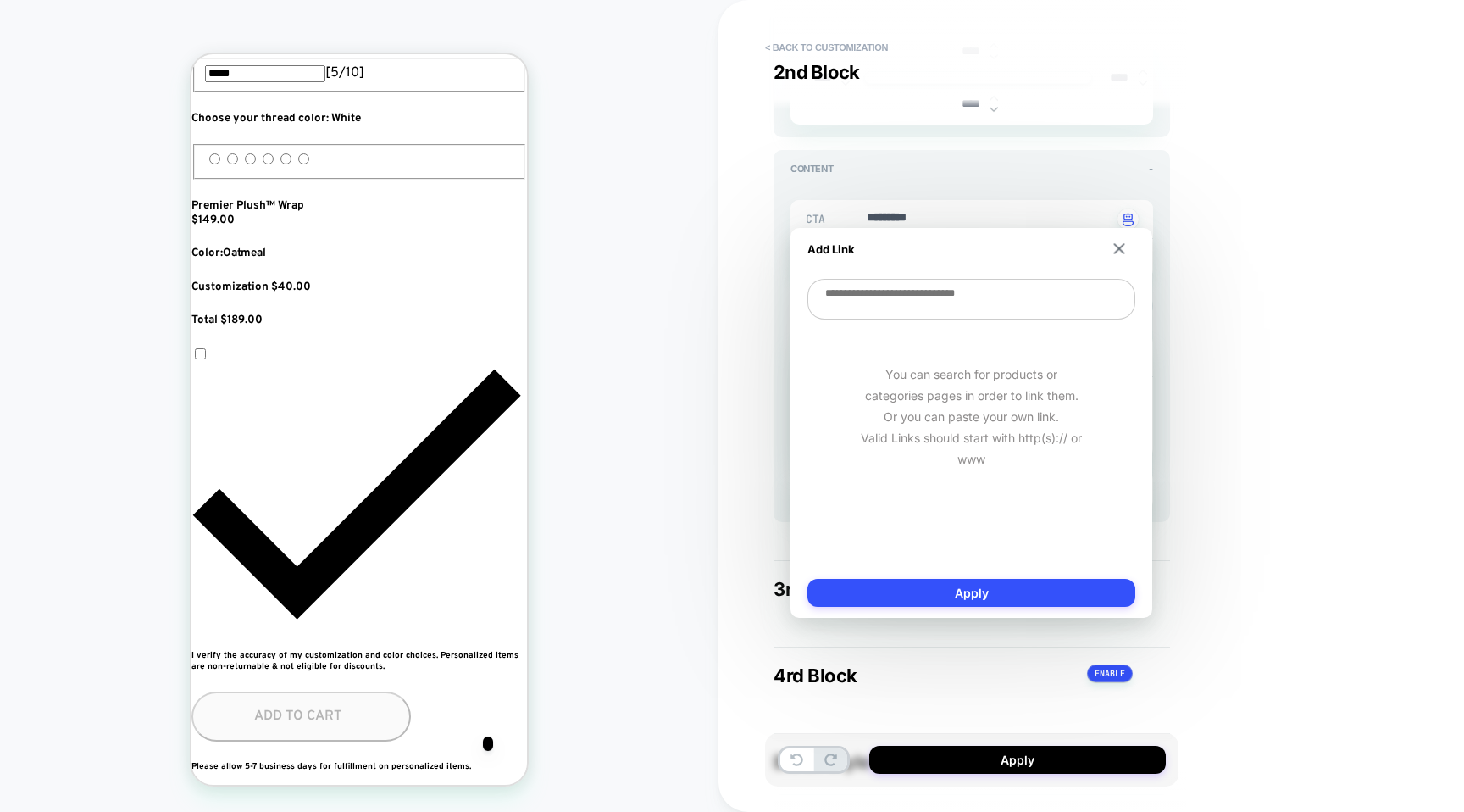
scroll to position [0, 141]
click at [922, 306] on textarea at bounding box center [971, 299] width 328 height 41
paste textarea "**********"
type textarea "*"
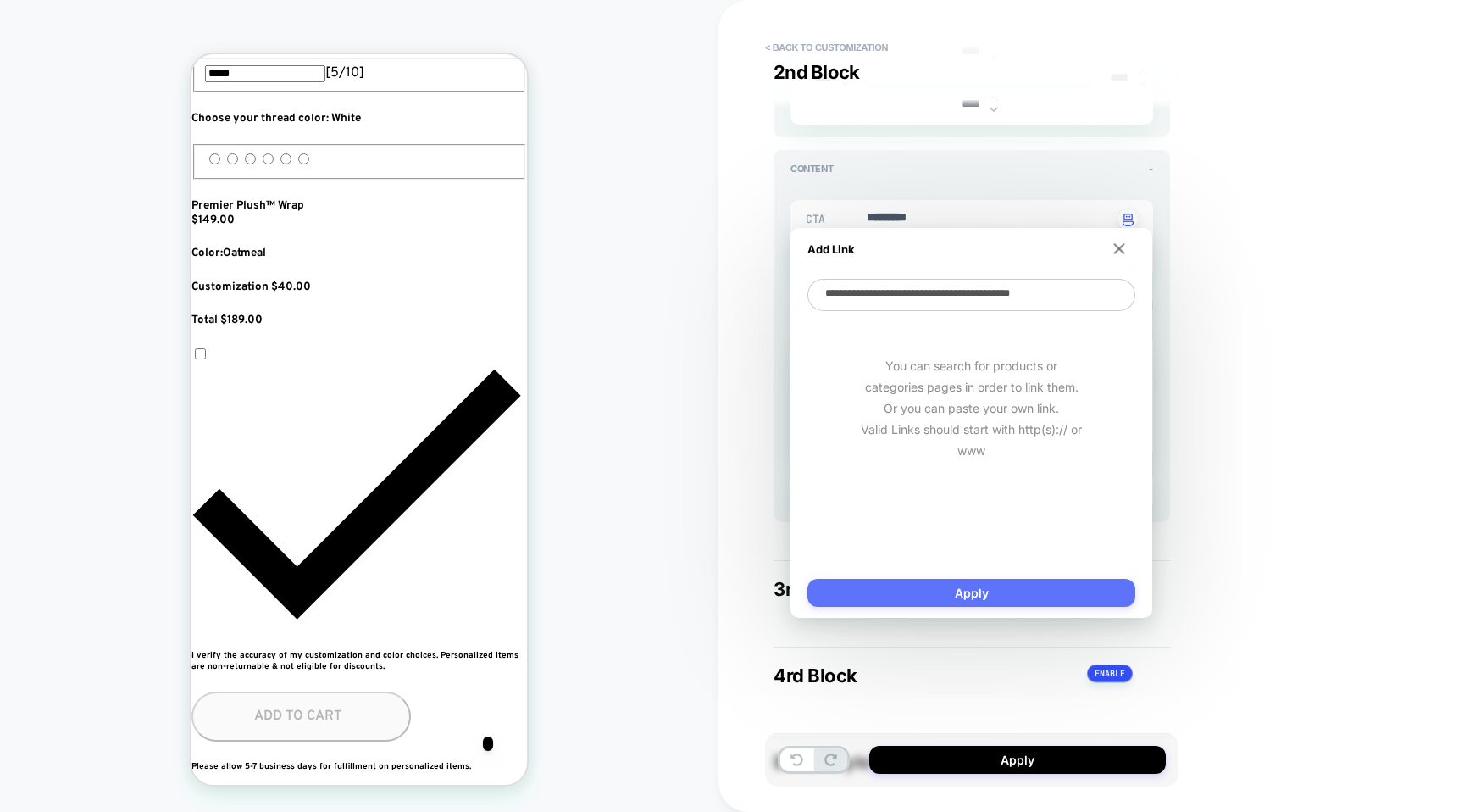
type textarea "**********"
click at [933, 605] on button "Apply" at bounding box center [971, 593] width 328 height 28
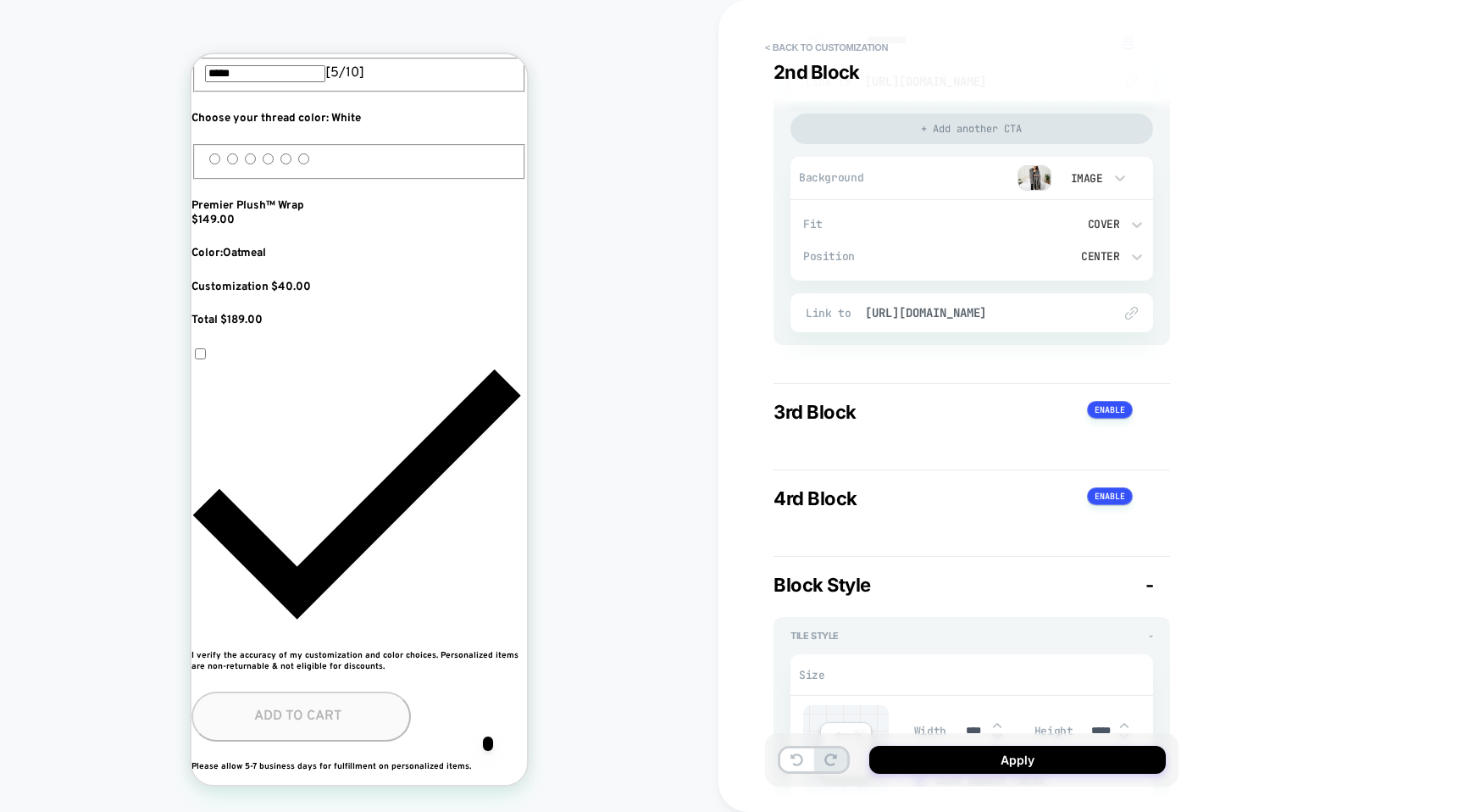
scroll to position [1540, 0]
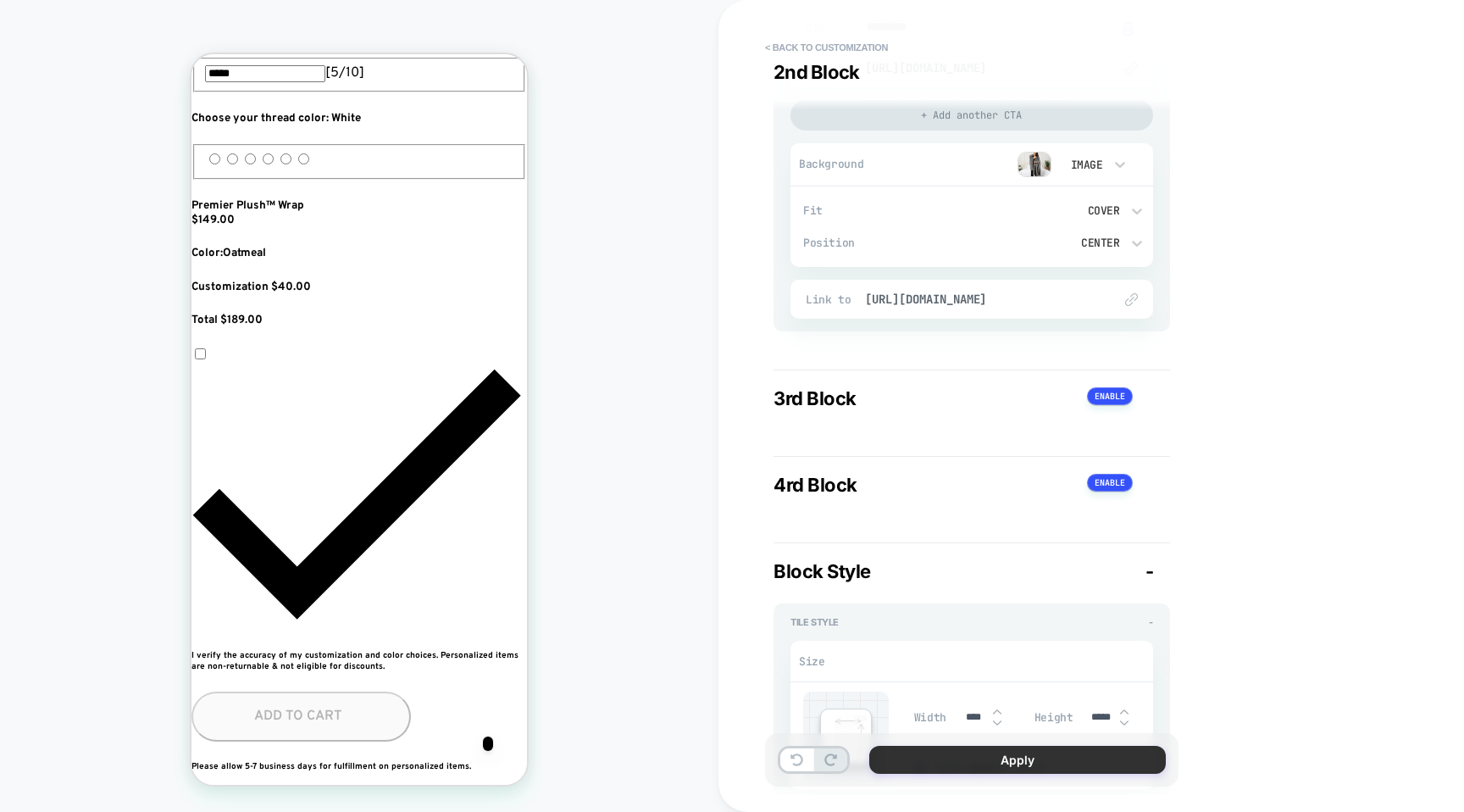
click at [963, 754] on button "Apply" at bounding box center [1017, 759] width 297 height 28
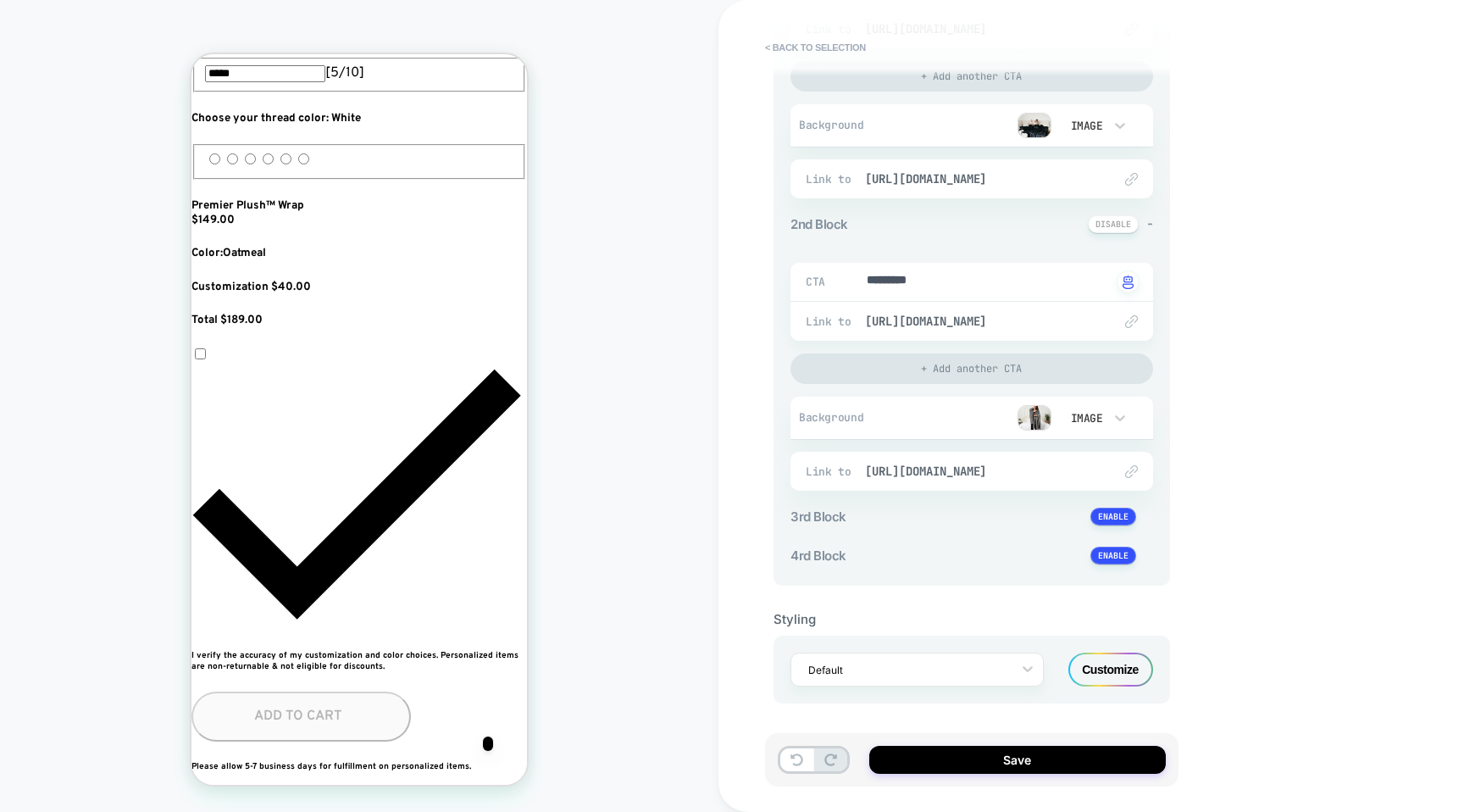
scroll to position [0, 309]
click at [962, 756] on button "Save" at bounding box center [1017, 759] width 297 height 28
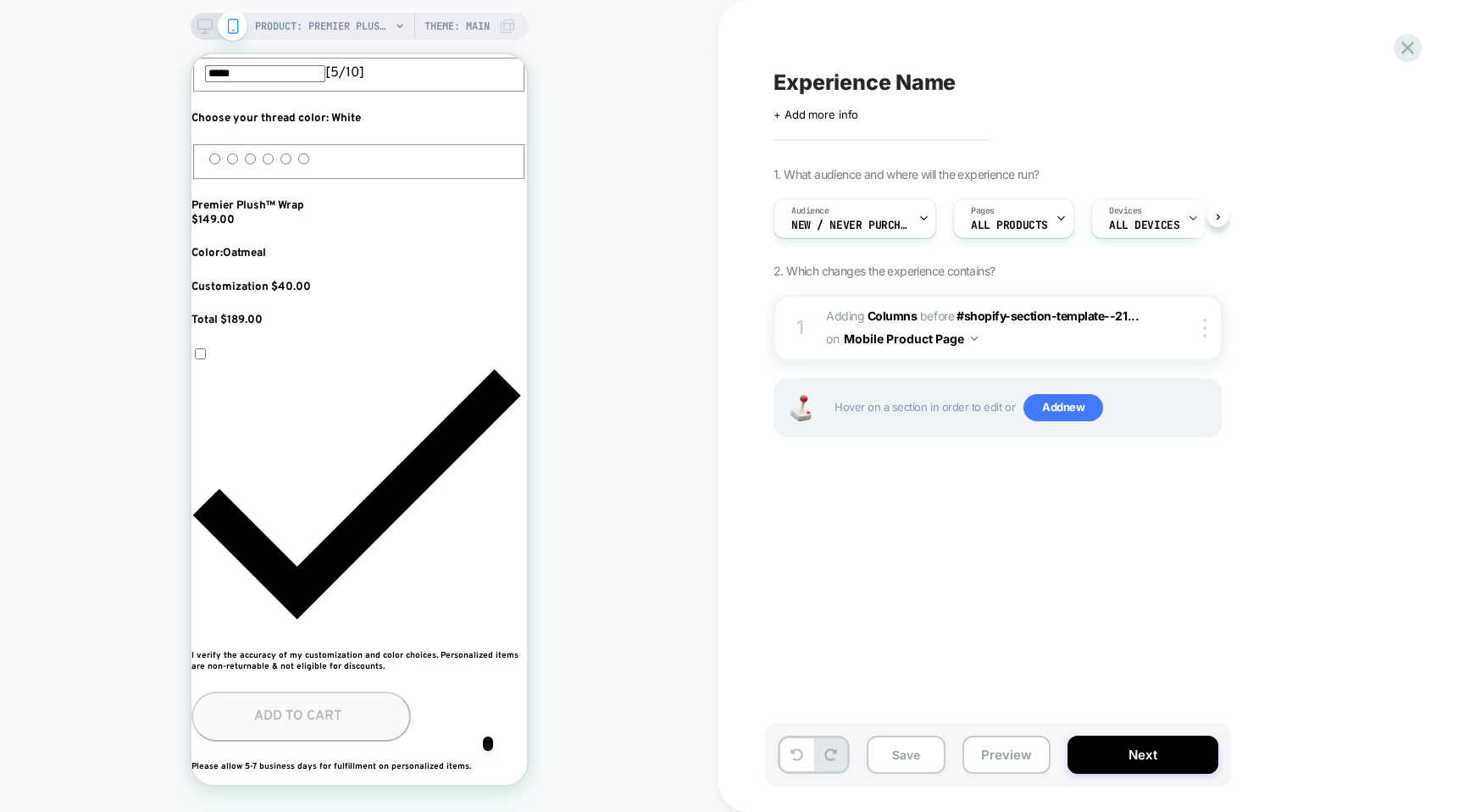
scroll to position [0, 1]
click at [1210, 328] on div at bounding box center [1208, 327] width 28 height 18
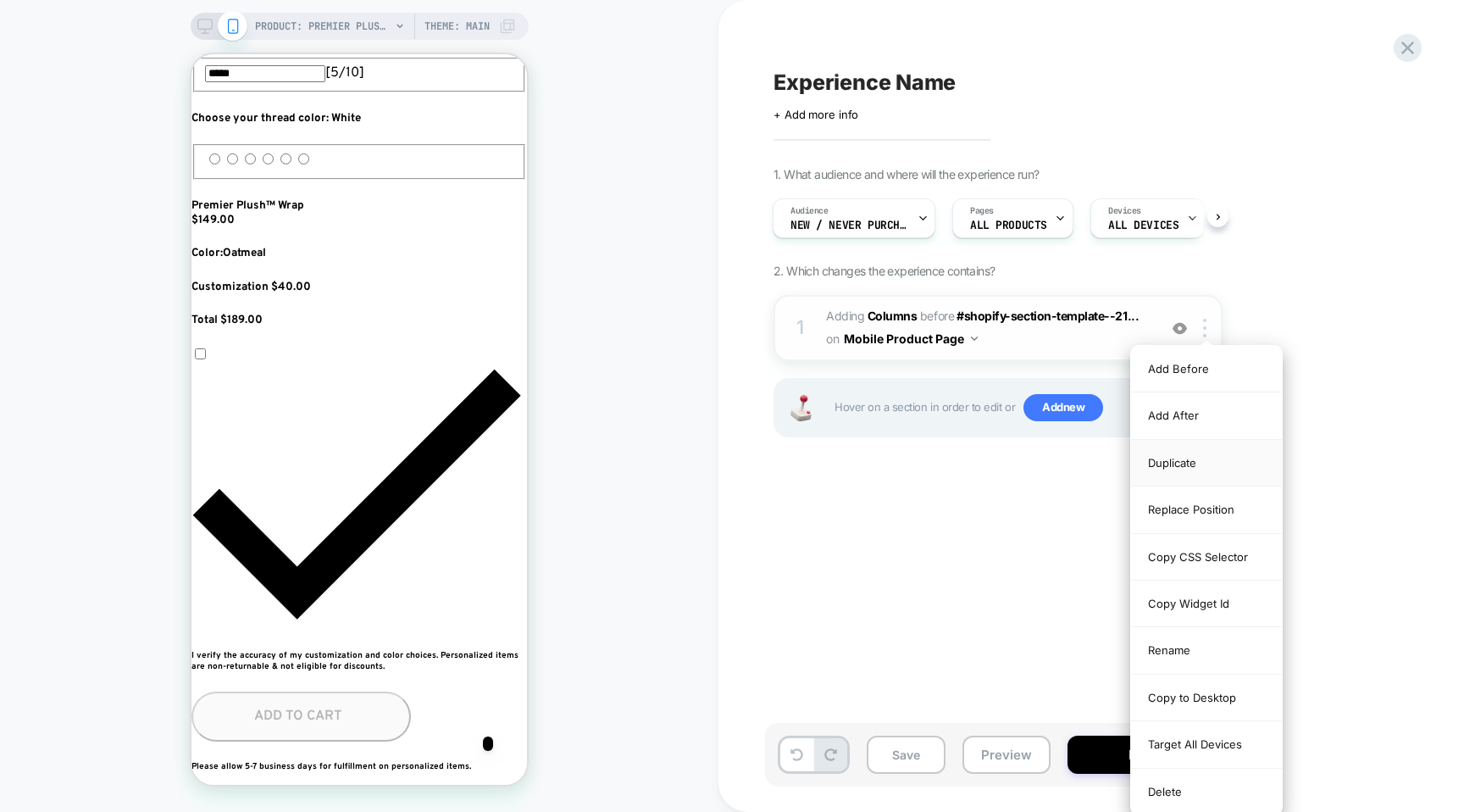
click at [1155, 465] on div "Duplicate" at bounding box center [1206, 463] width 151 height 46
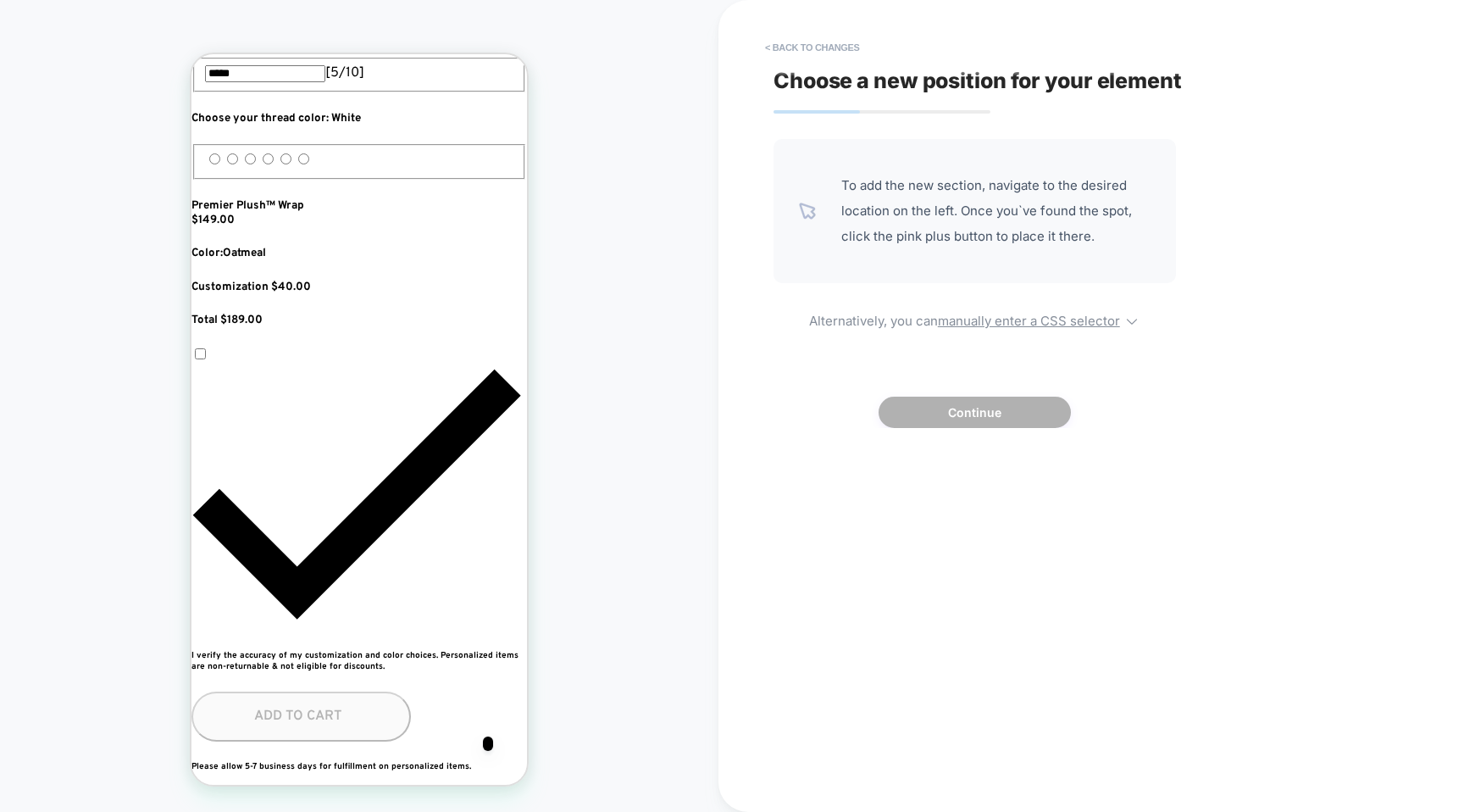
scroll to position [0, 617]
click at [427, 499] on div at bounding box center [361, 398] width 336 height 229
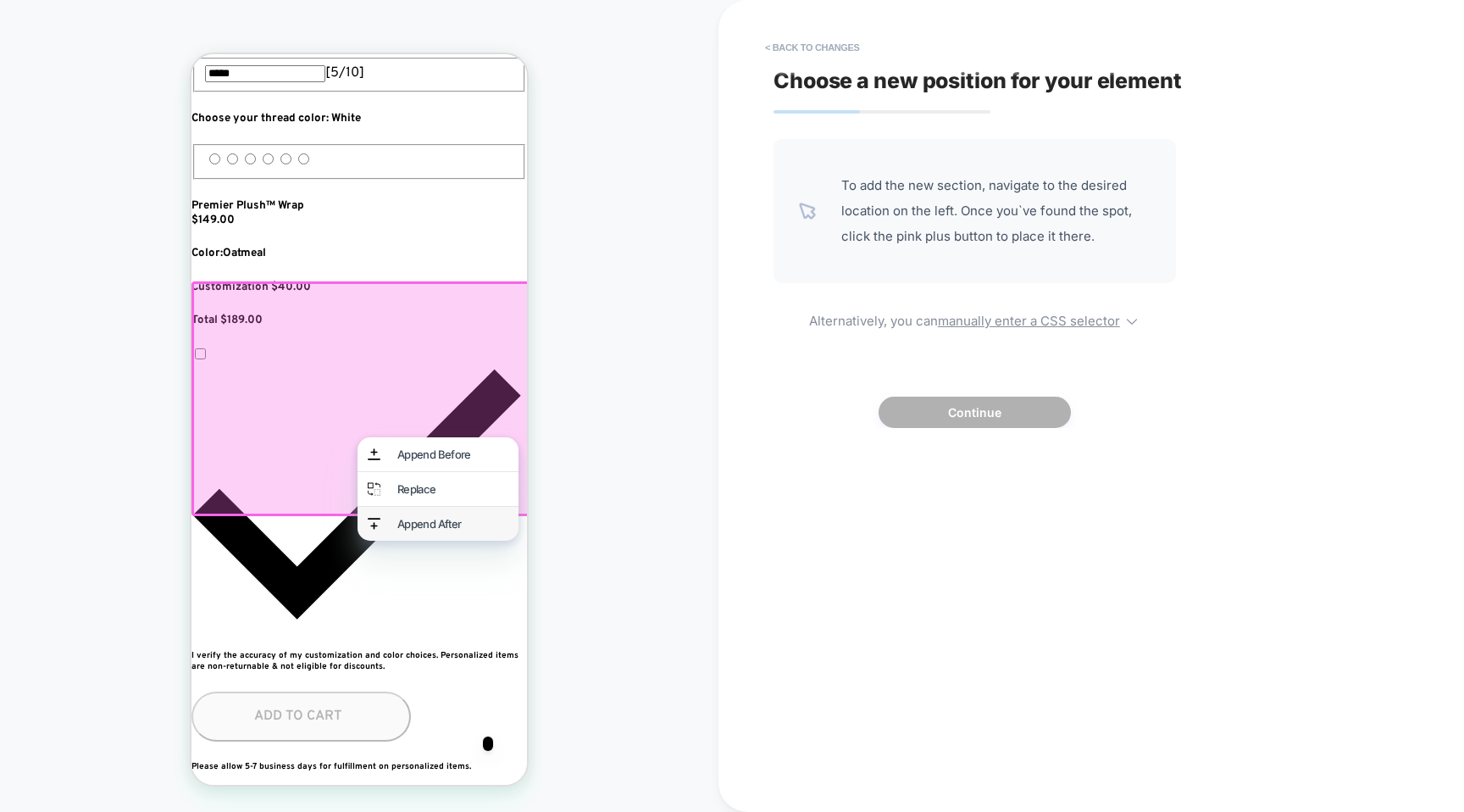
click at [387, 541] on div "Append After" at bounding box center [438, 523] width 161 height 34
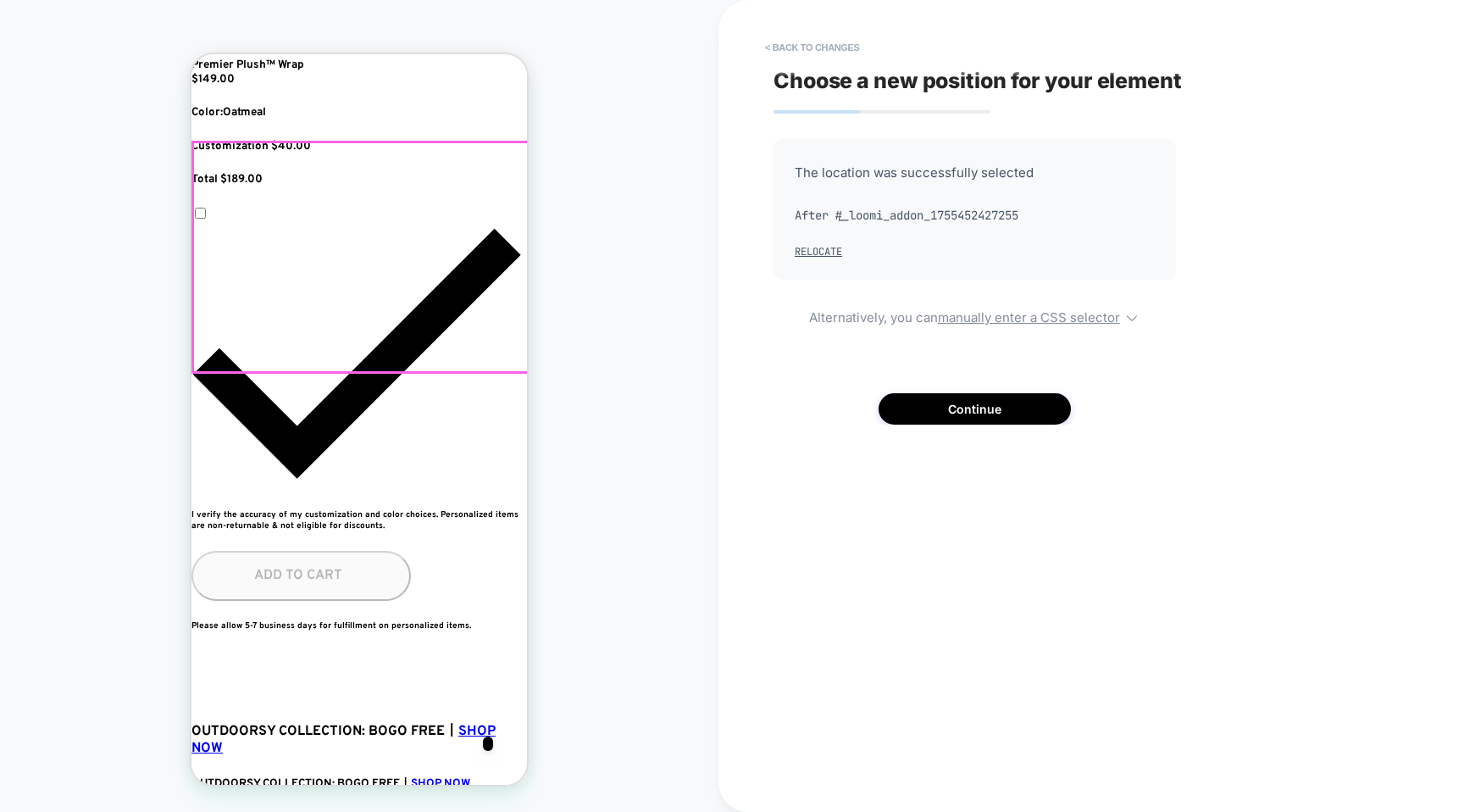
scroll to position [1088, 0]
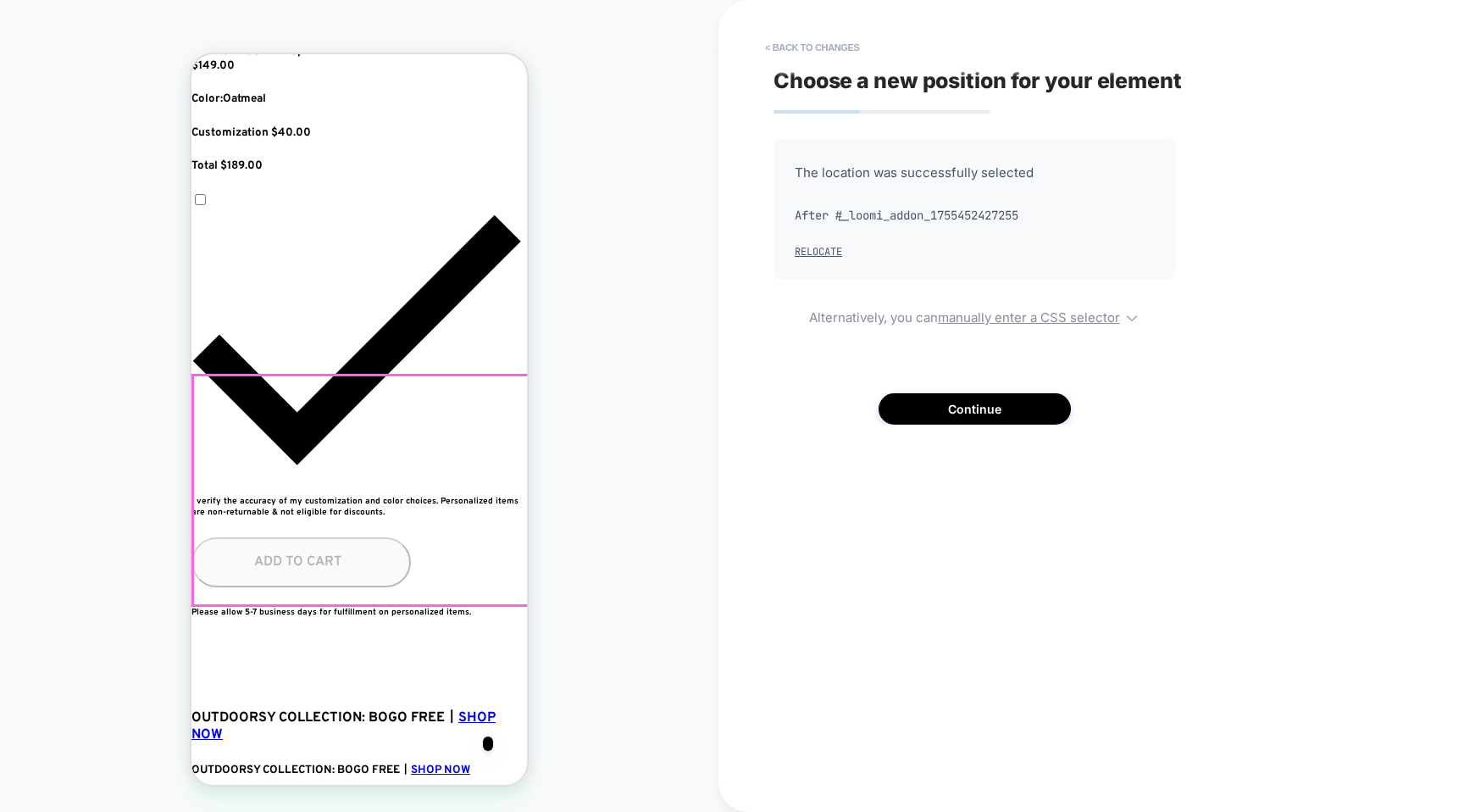
click at [787, 56] on button "< Back to changes" at bounding box center [812, 47] width 112 height 27
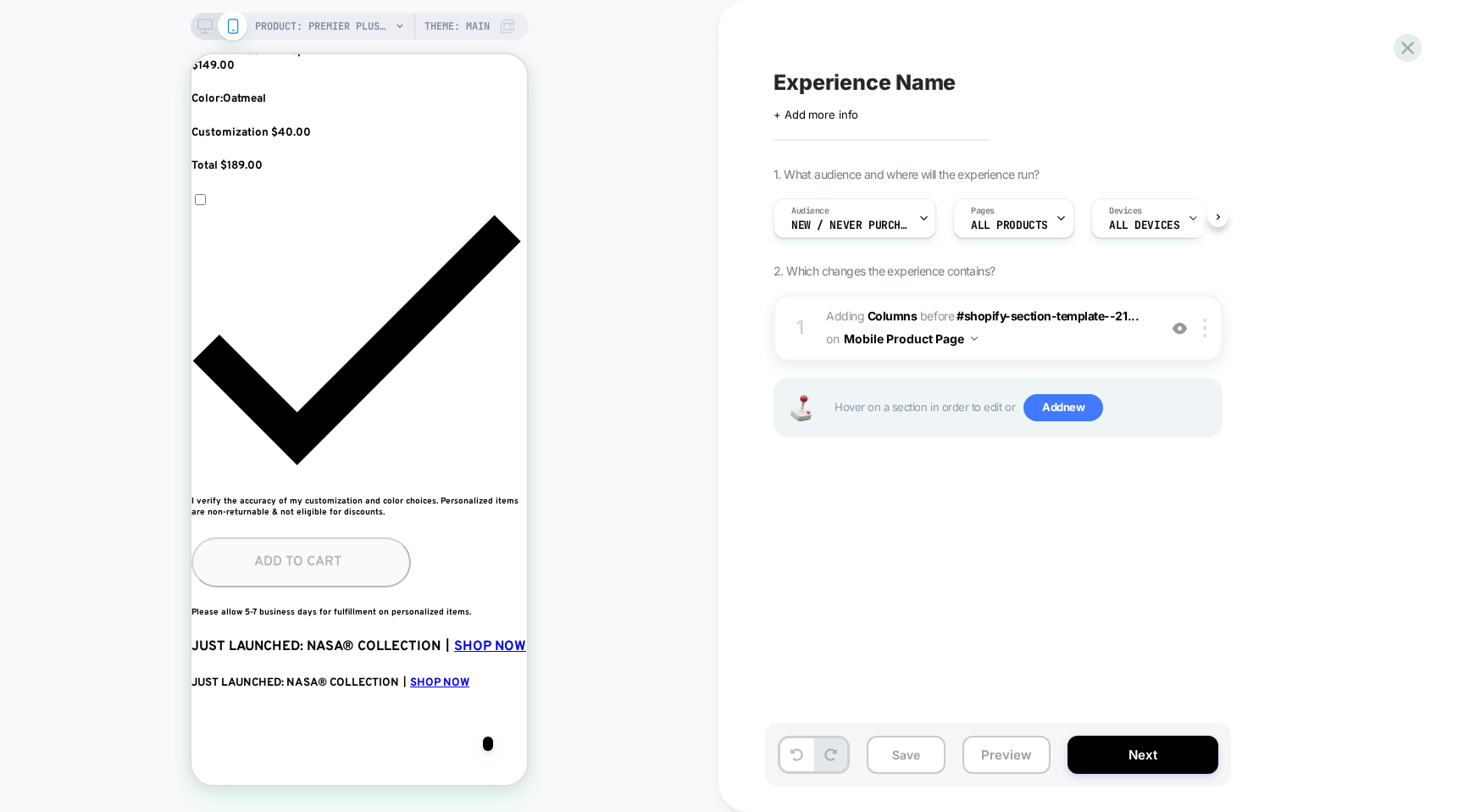
scroll to position [0, 1]
click at [1207, 328] on div at bounding box center [1208, 327] width 28 height 18
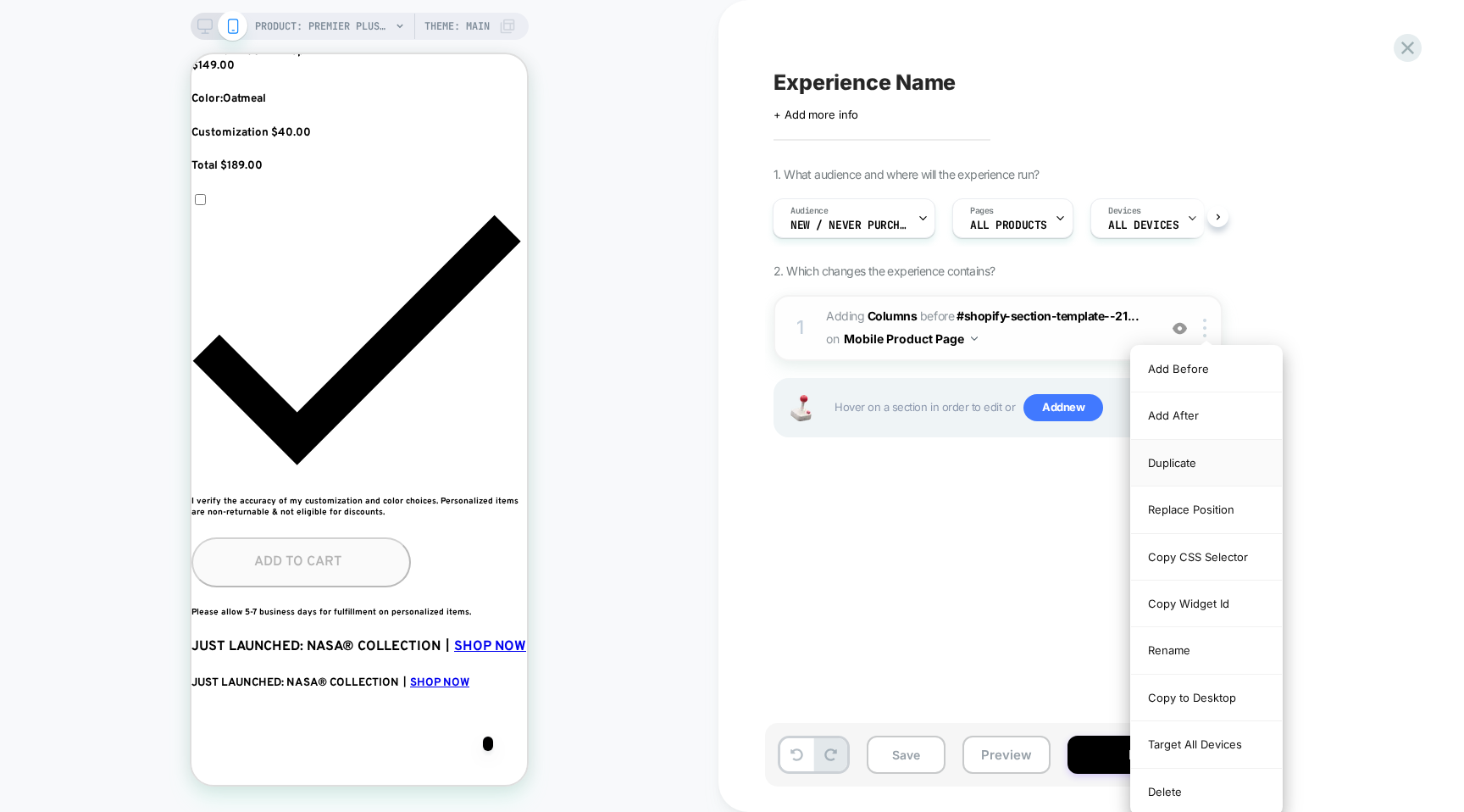
click at [1173, 462] on div "Duplicate" at bounding box center [1206, 463] width 151 height 46
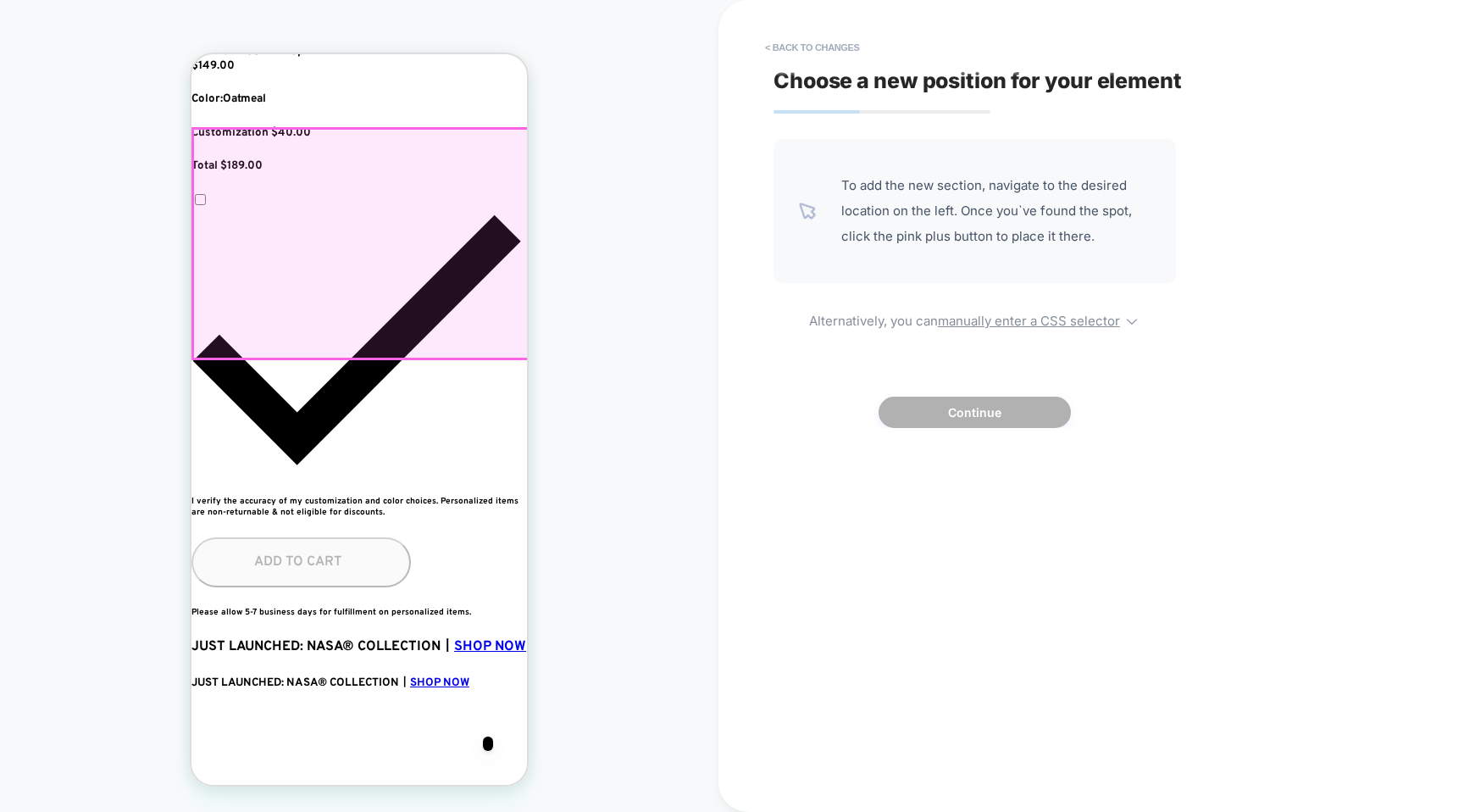
scroll to position [0, 309]
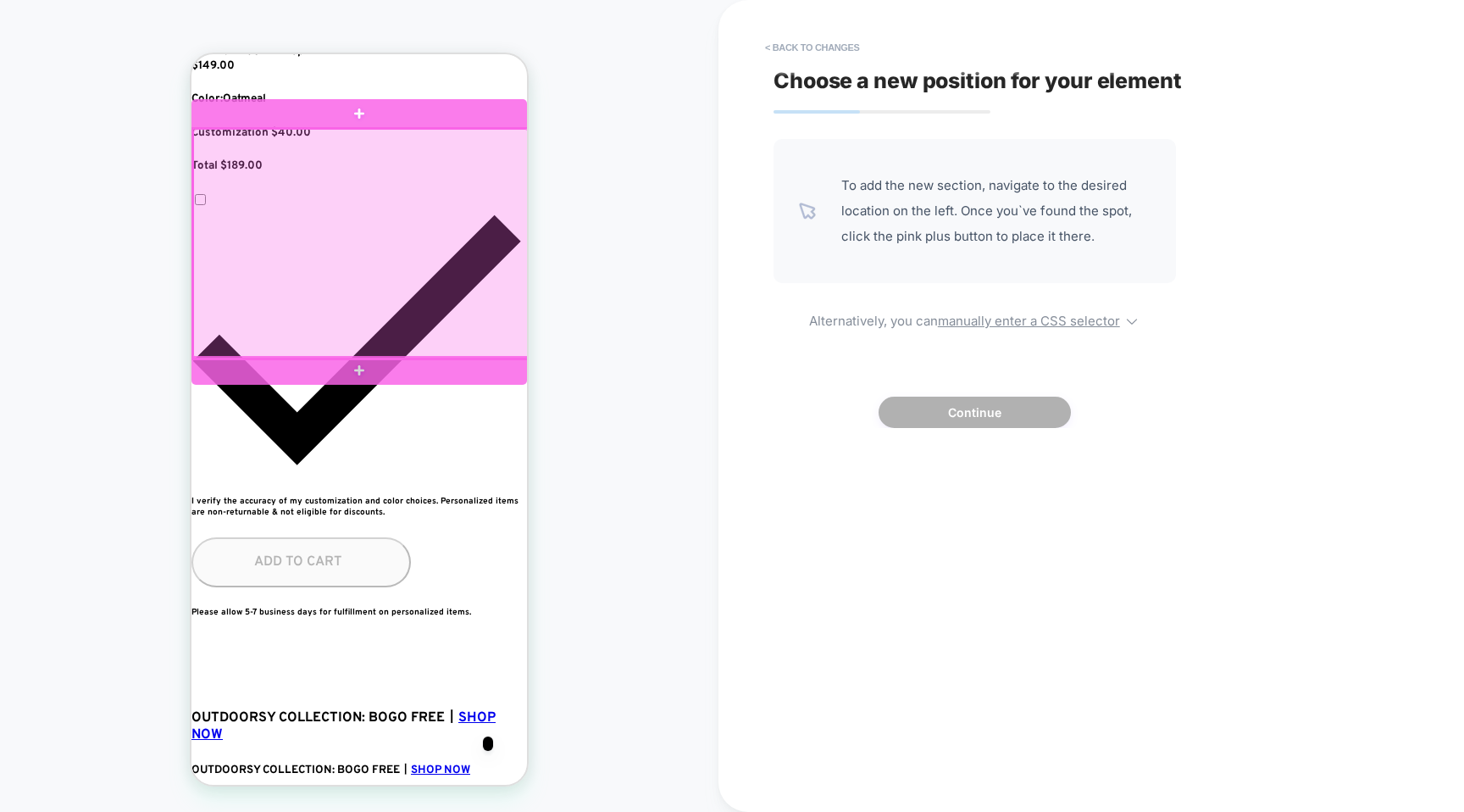
click at [444, 347] on div at bounding box center [361, 243] width 336 height 229
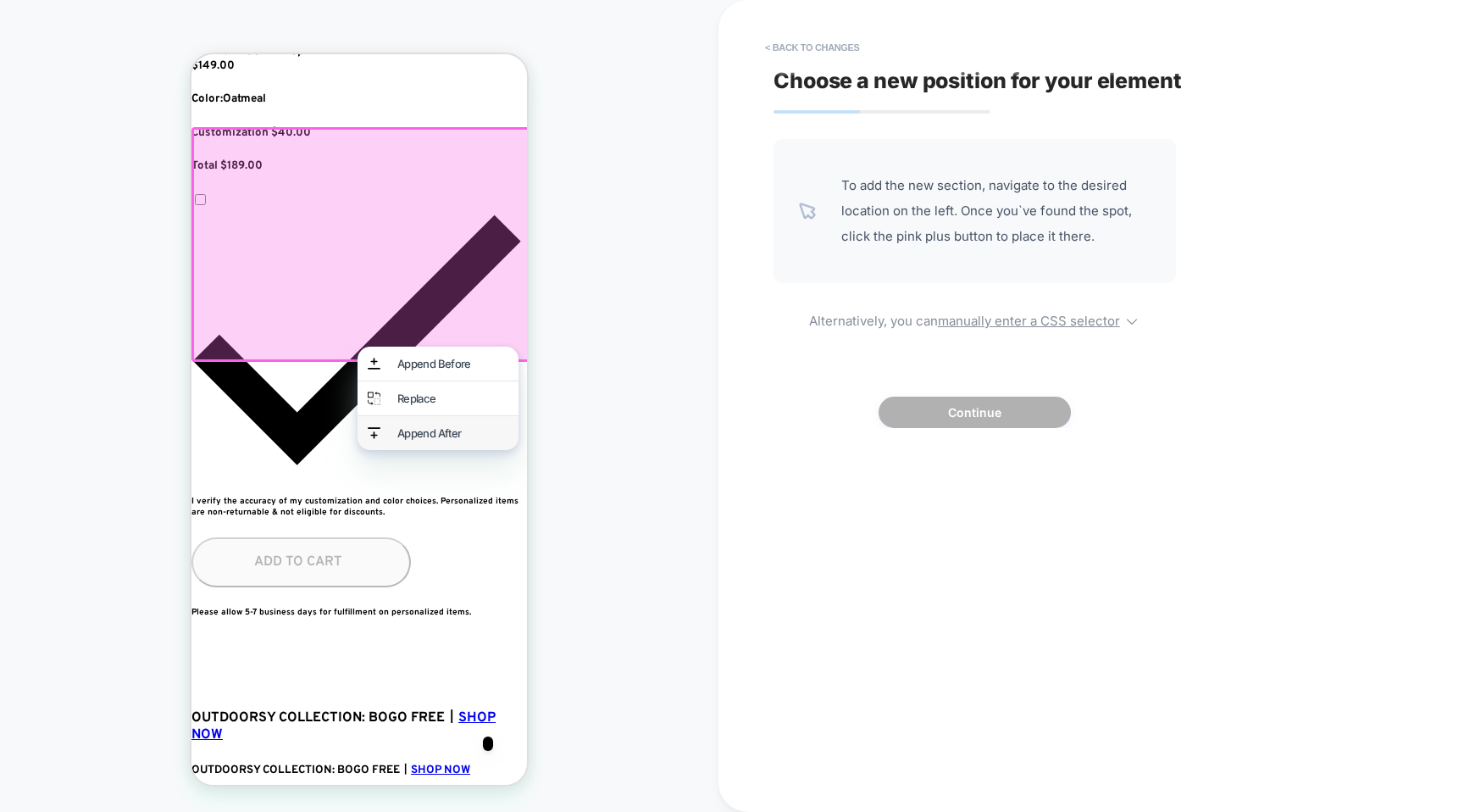
click at [430, 440] on div "Append After" at bounding box center [453, 433] width 111 height 14
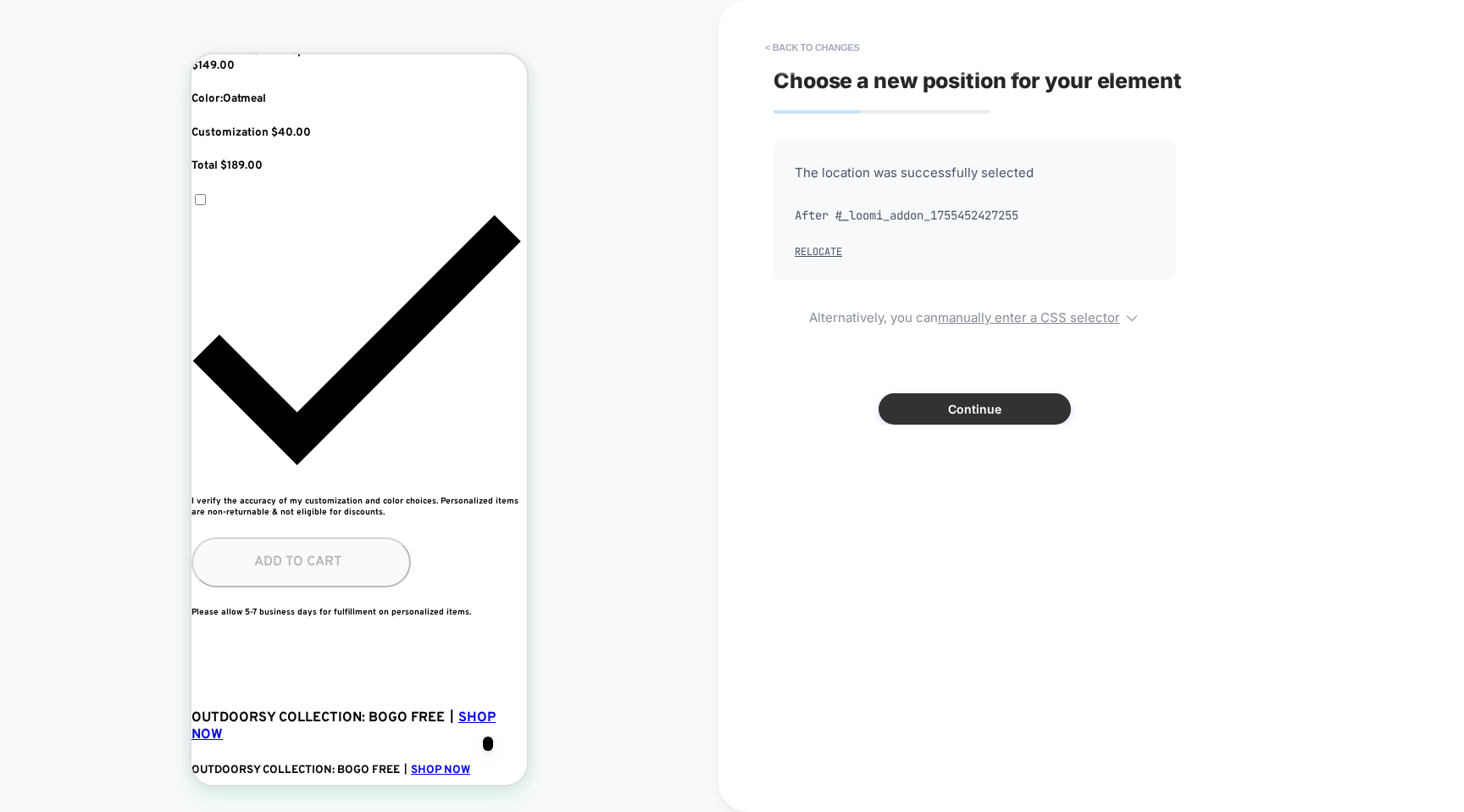
click at [955, 406] on button "Continue" at bounding box center [975, 409] width 192 height 31
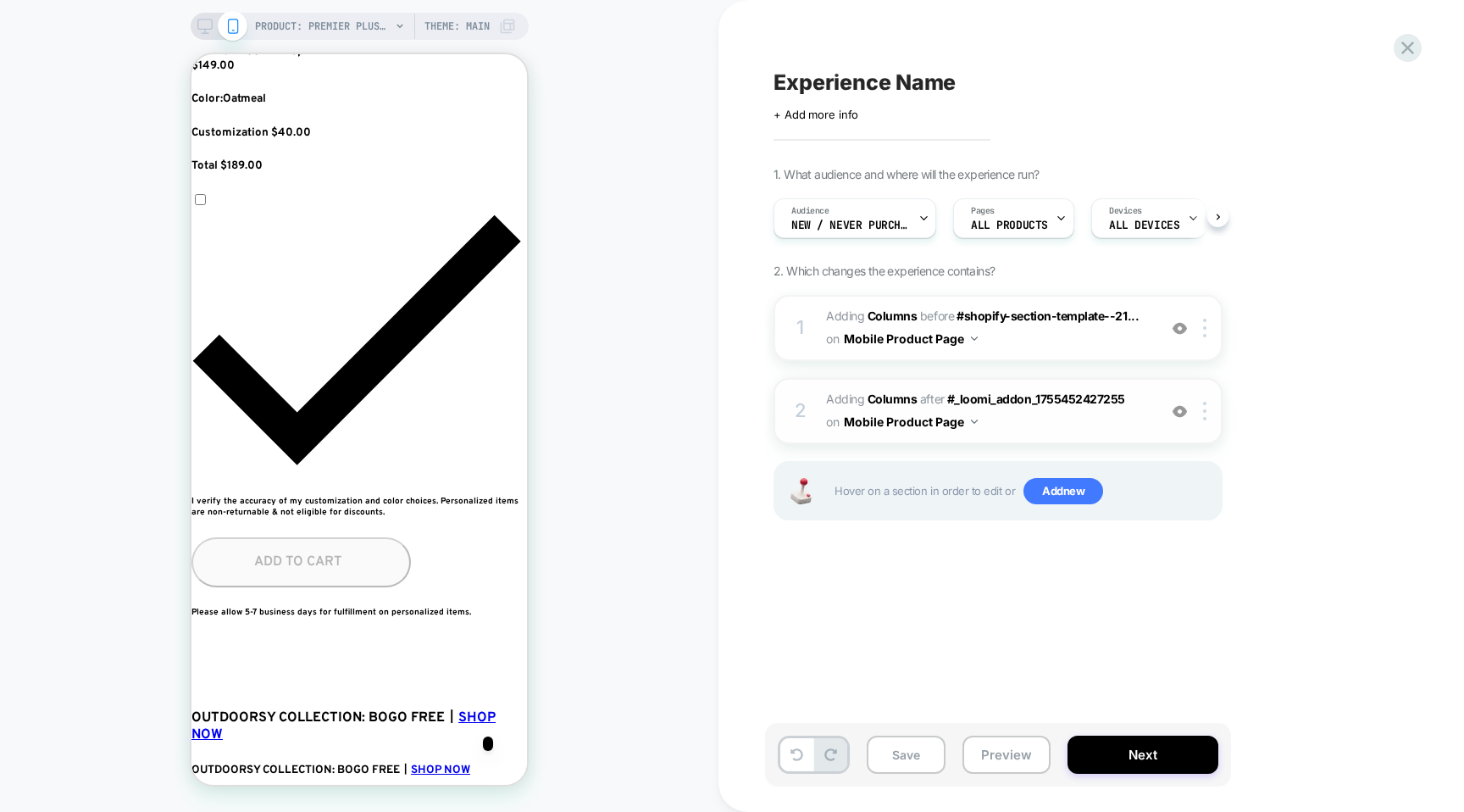
scroll to position [0, 1]
click at [1035, 419] on span "#_loomi_addon_1755453277536 Adding Columns AFTER #_loomi_addon_1755452427255 #_…" at bounding box center [987, 411] width 323 height 45
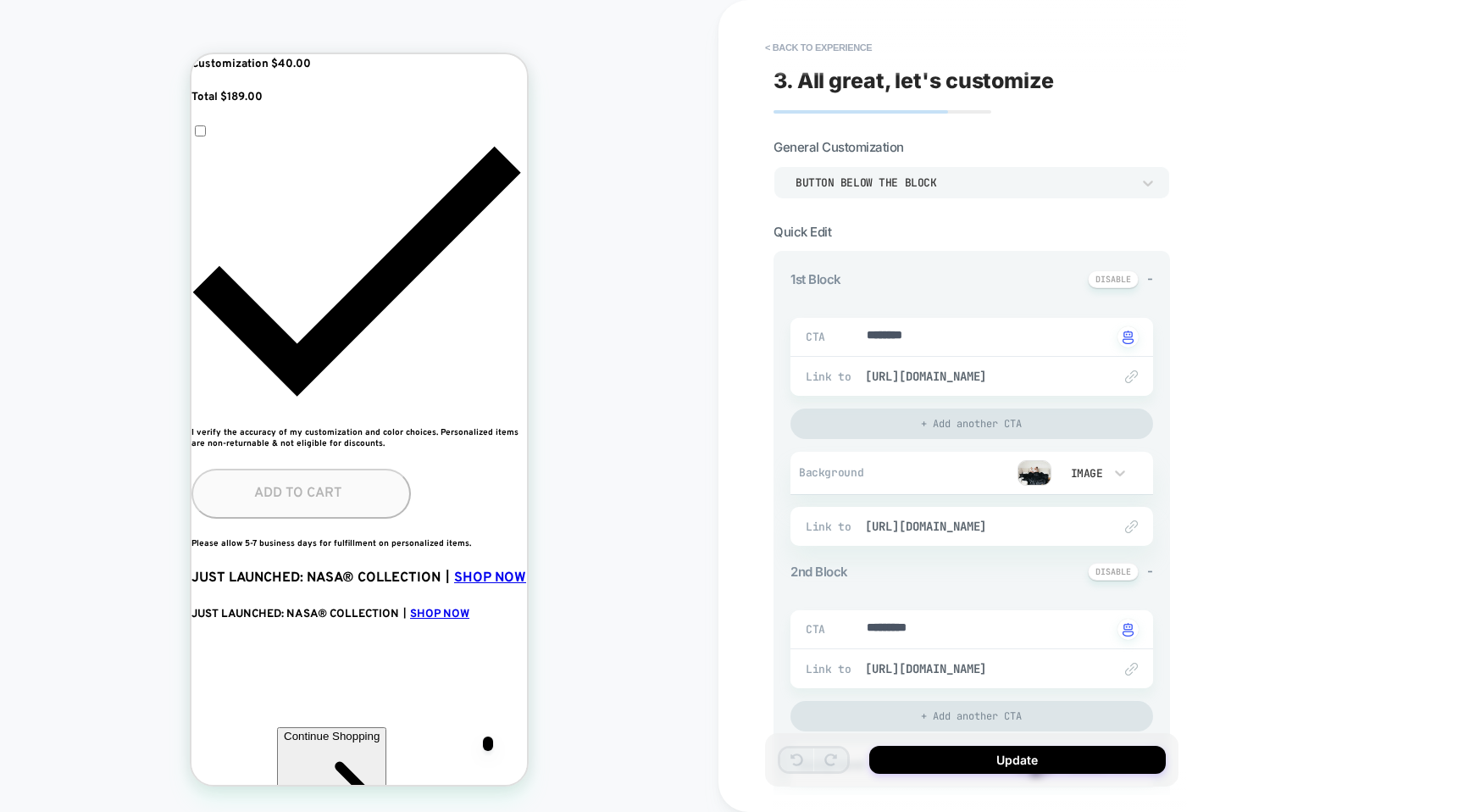
scroll to position [348, 0]
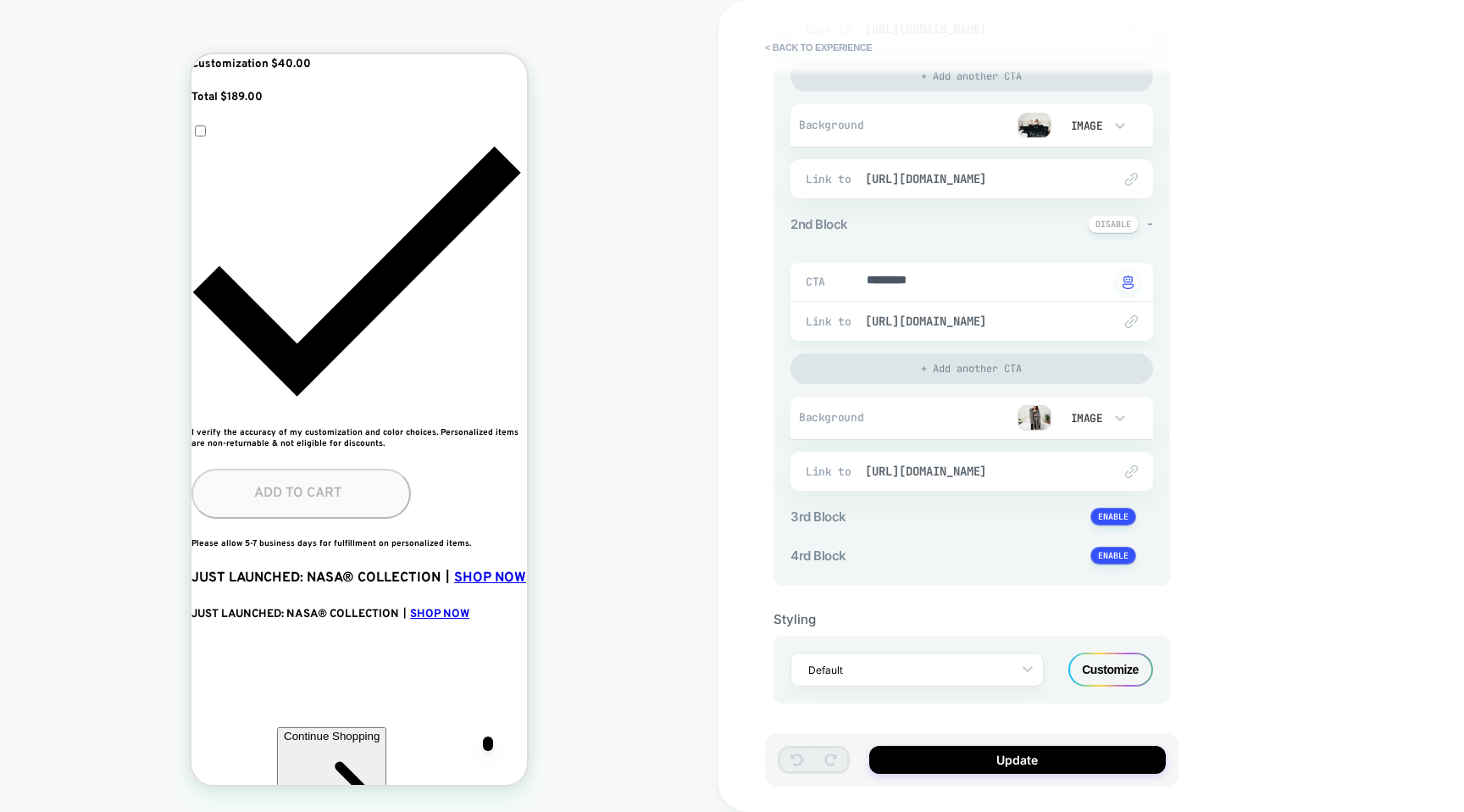
click at [1091, 670] on div "Customize" at bounding box center [1111, 669] width 85 height 34
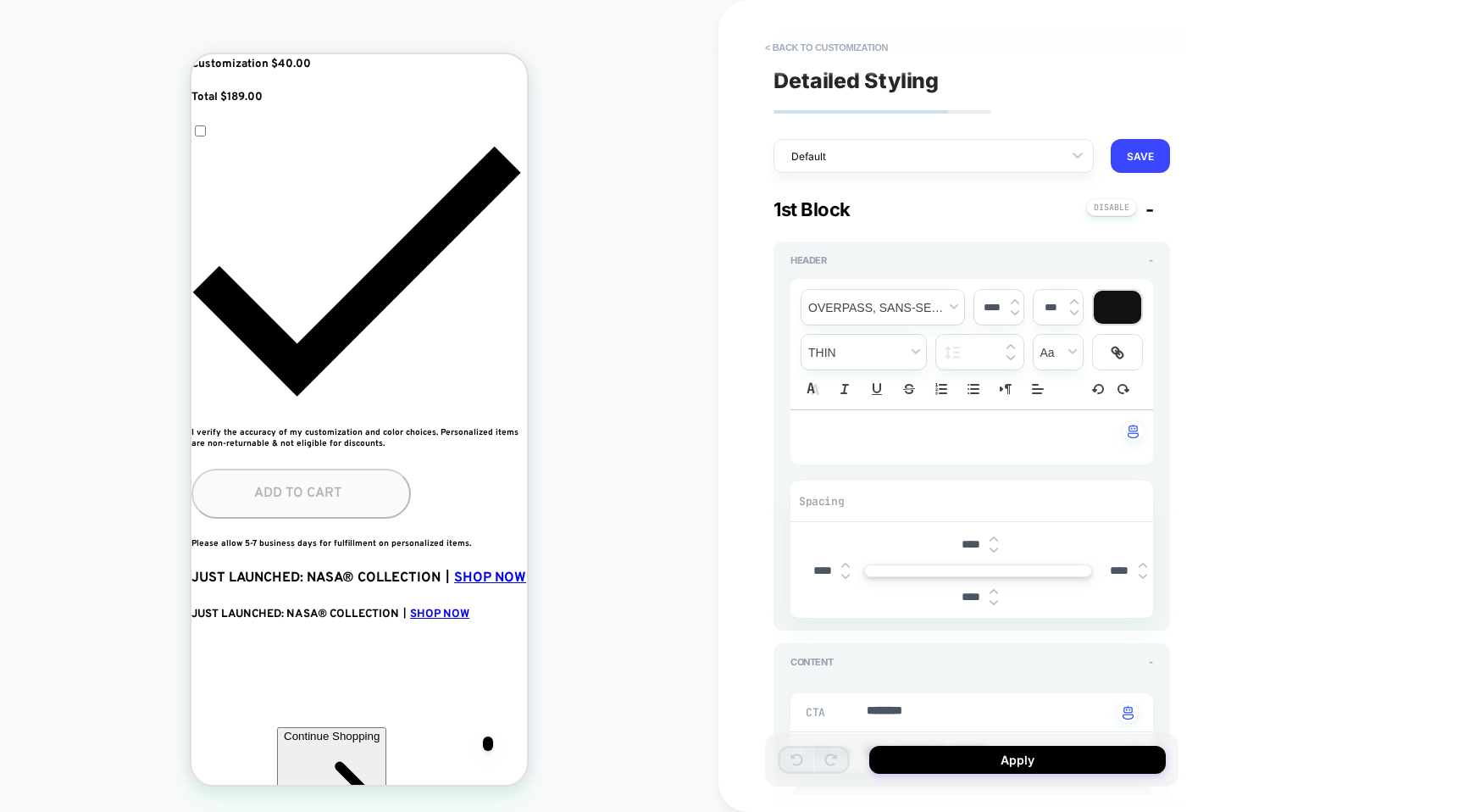
click at [995, 547] on img at bounding box center [993, 549] width 8 height 6
type textarea "*"
type input "****"
click at [995, 547] on img at bounding box center [993, 549] width 8 height 6
type textarea "*"
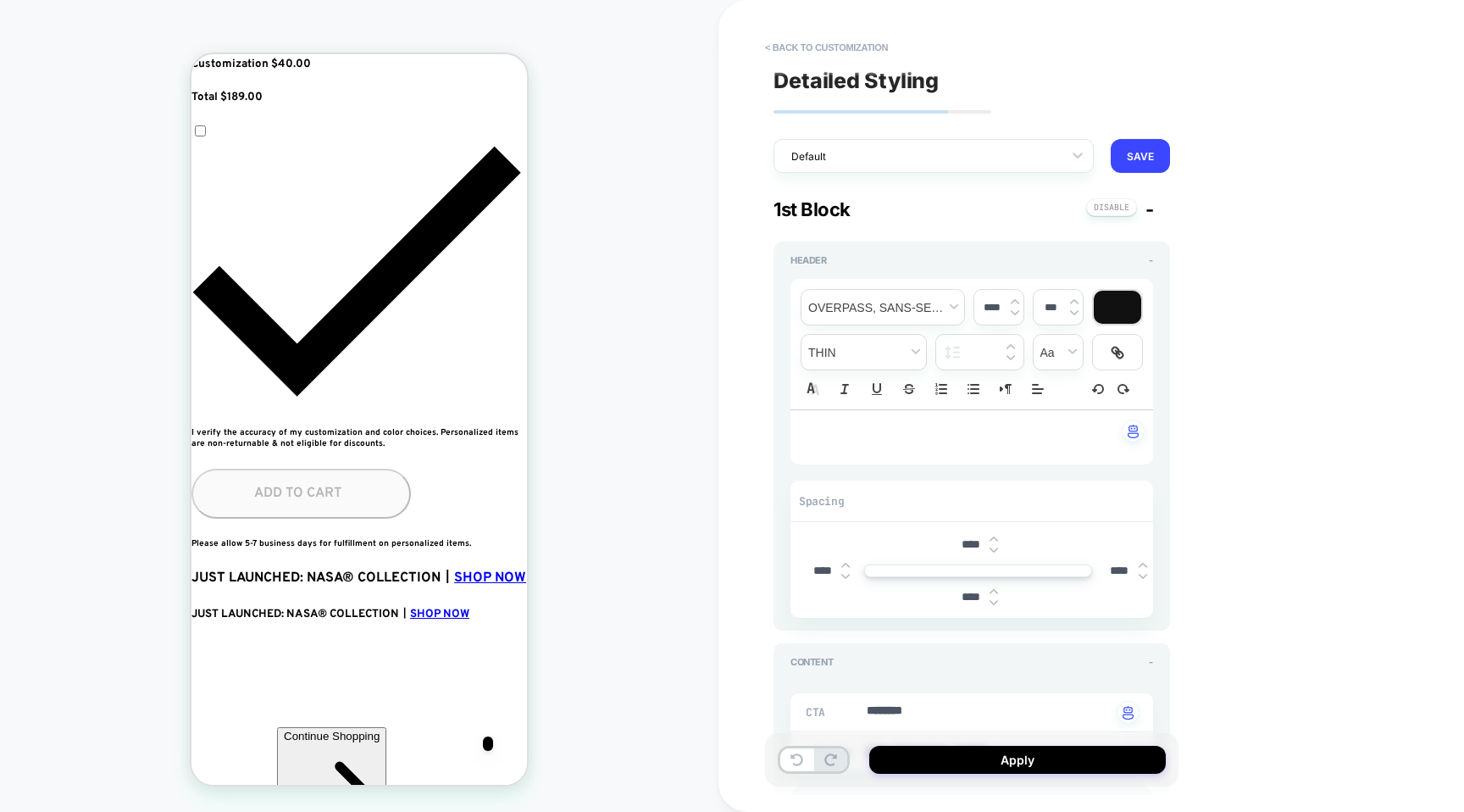
type input "****"
click at [995, 547] on img at bounding box center [993, 549] width 8 height 6
type textarea "*"
type input "****"
click at [995, 547] on img at bounding box center [993, 549] width 8 height 6
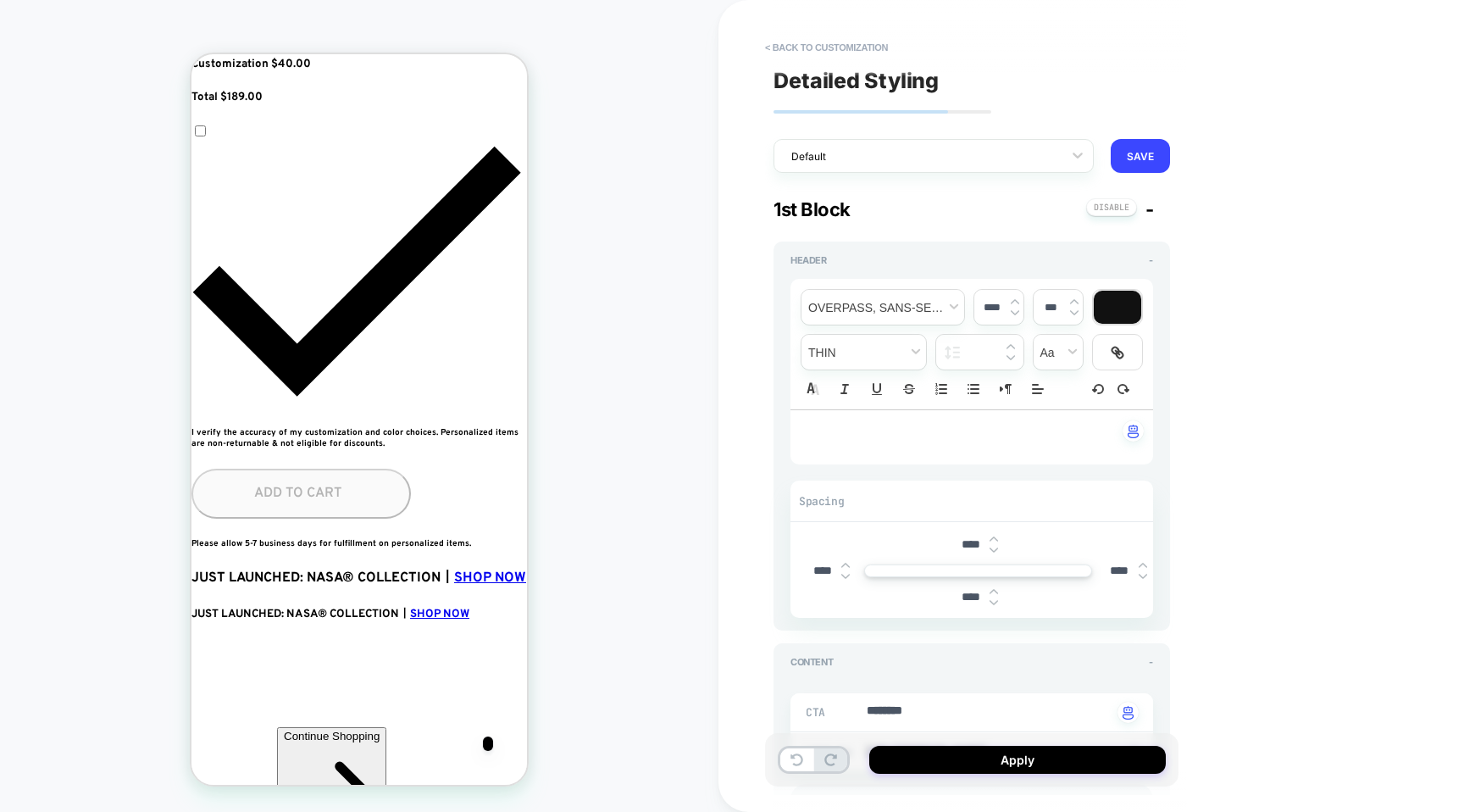
type textarea "*"
type input "****"
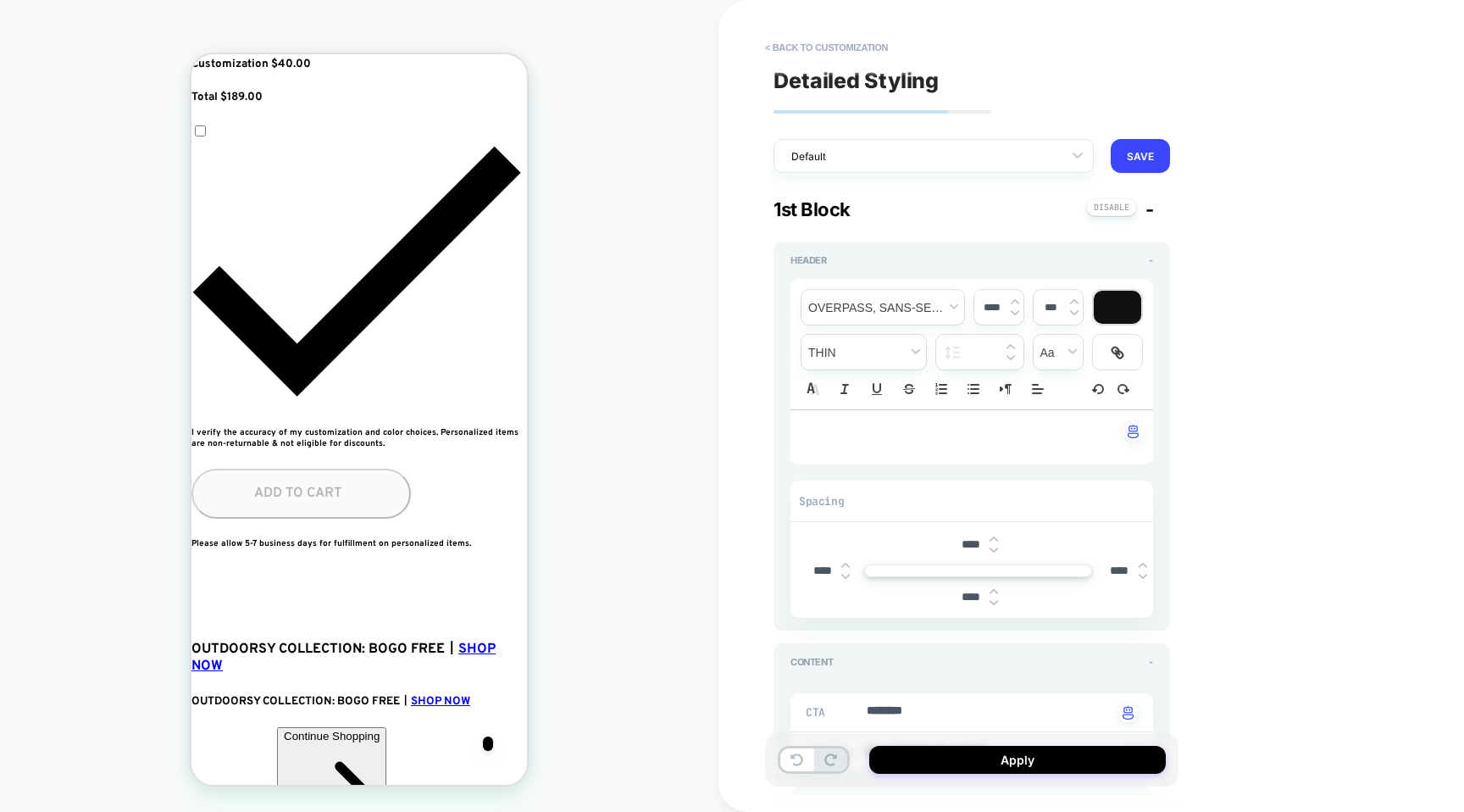
click at [996, 535] on div "****" at bounding box center [978, 545] width 53 height 35
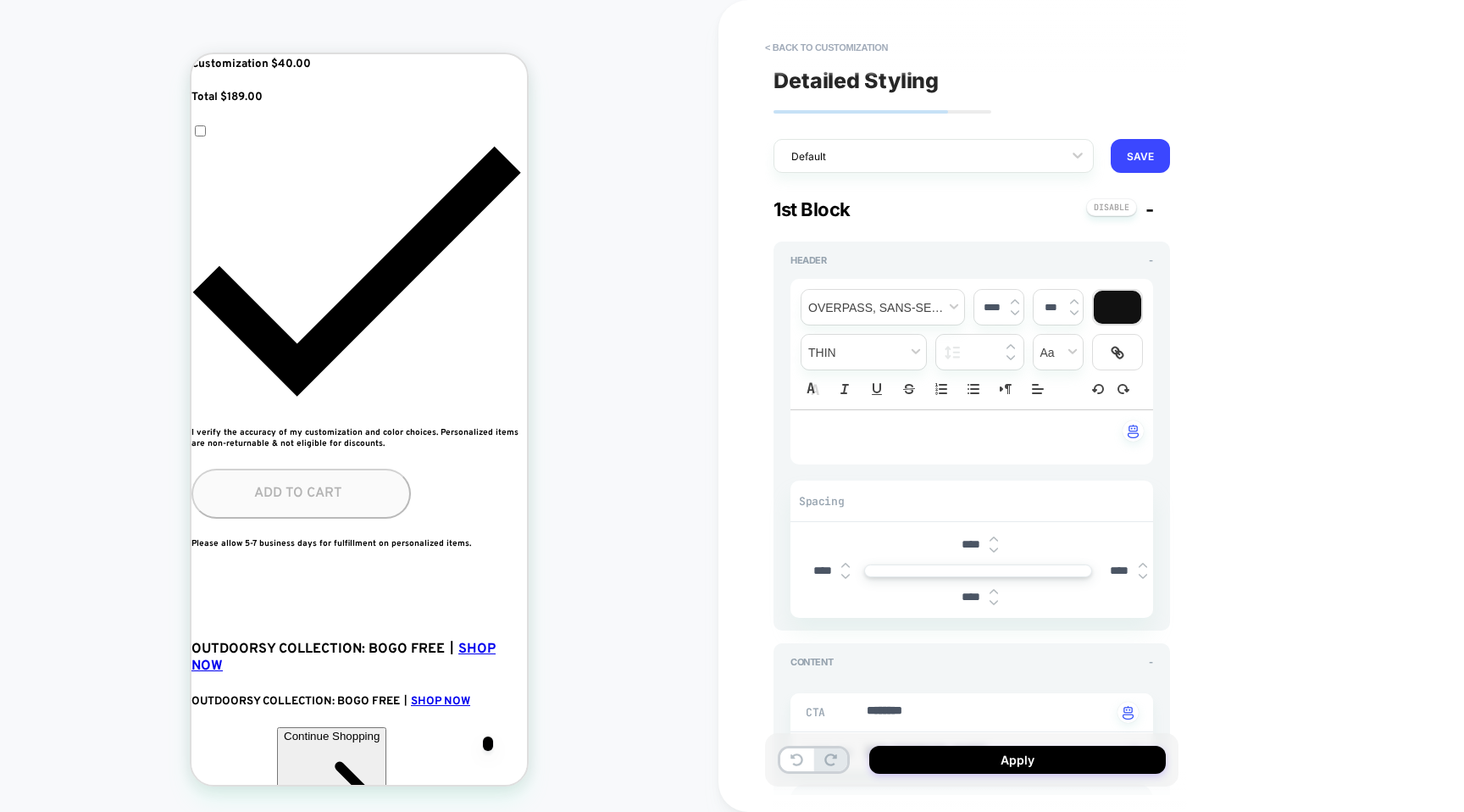
click at [994, 541] on img at bounding box center [993, 538] width 8 height 6
type textarea "*"
type input "****"
click at [994, 541] on img at bounding box center [993, 538] width 8 height 6
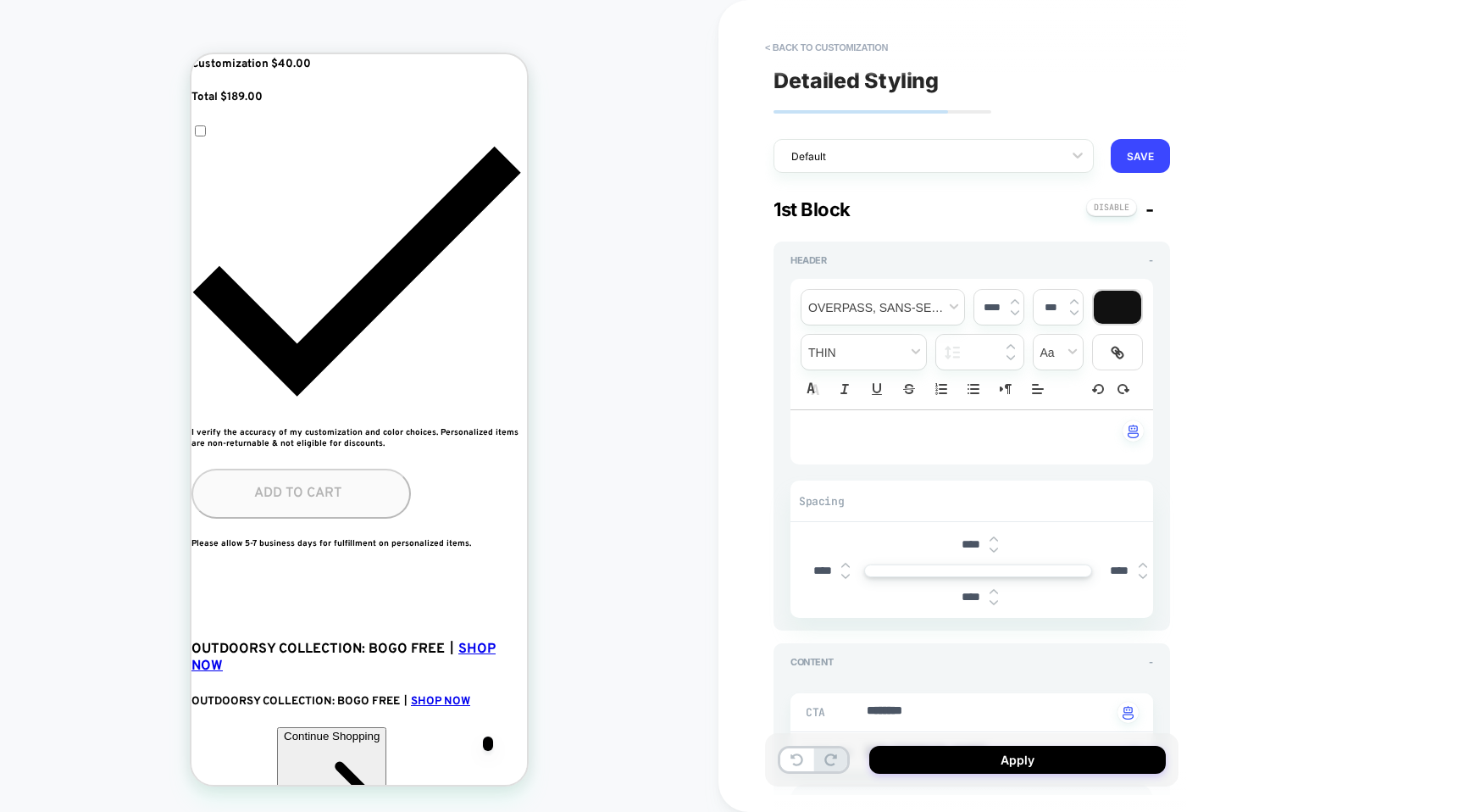
type textarea "*"
type input "****"
click at [994, 541] on img at bounding box center [993, 538] width 8 height 6
type textarea "*"
type input "****"
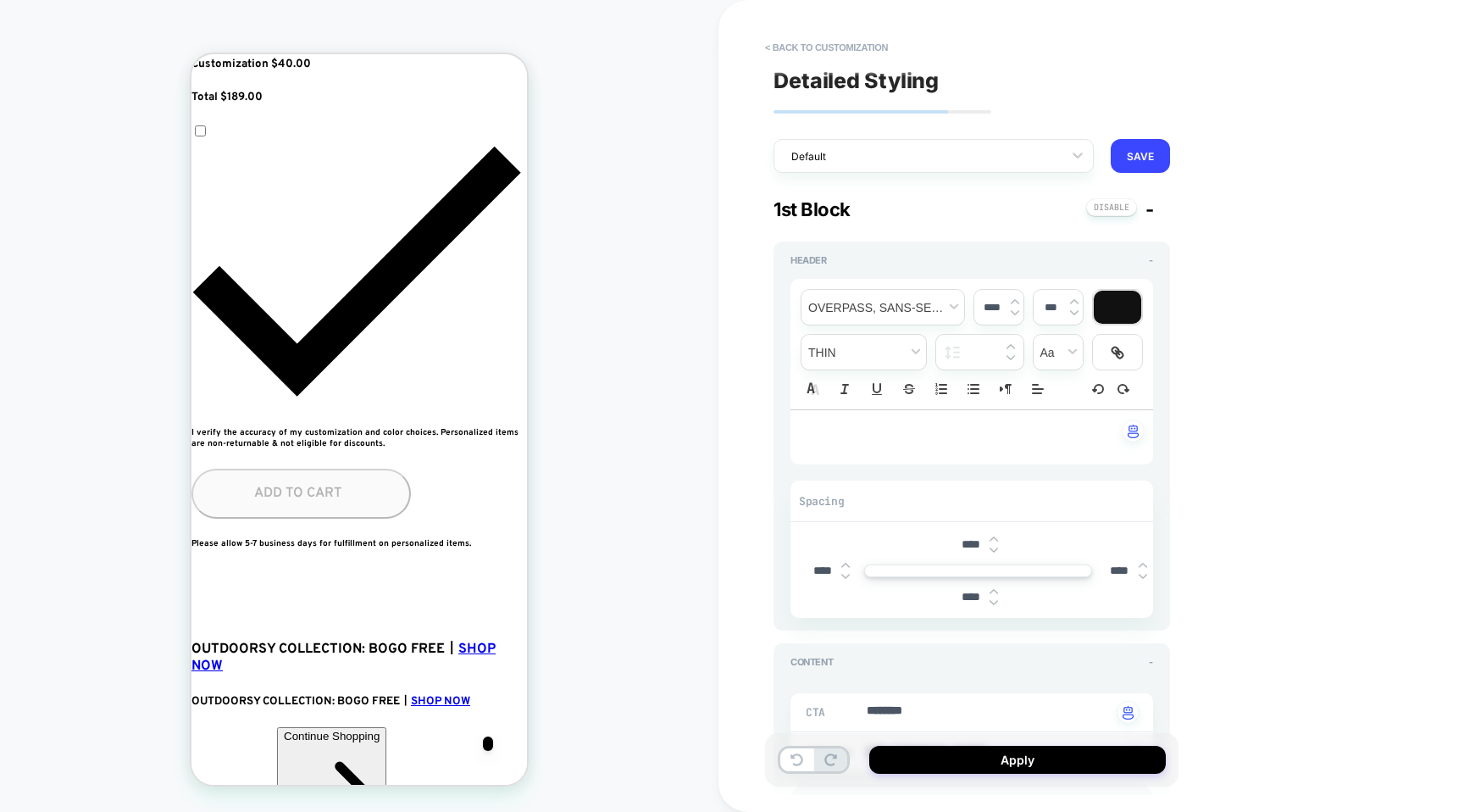
click at [994, 541] on img at bounding box center [993, 538] width 8 height 6
type textarea "*"
type input "****"
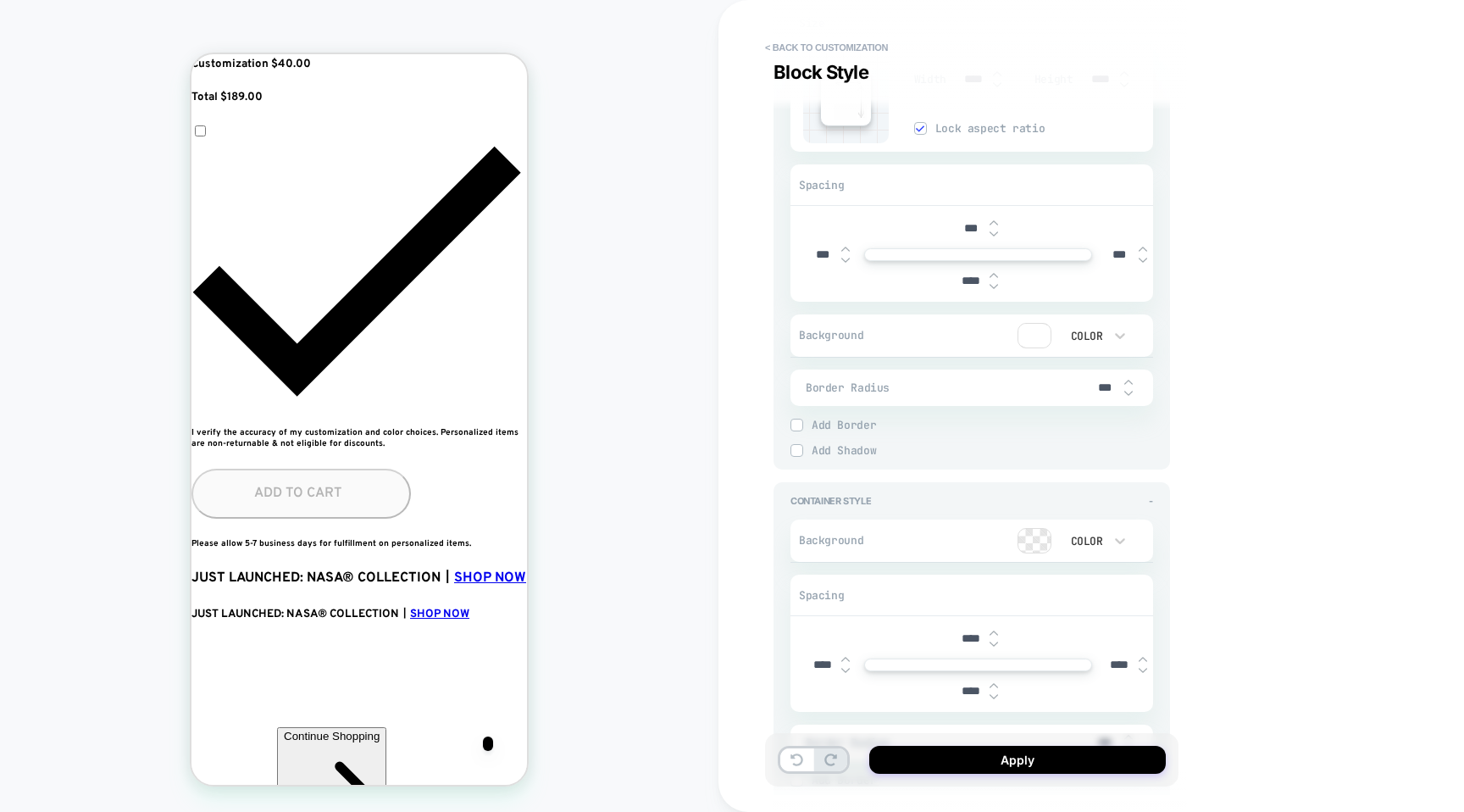
scroll to position [2918, 0]
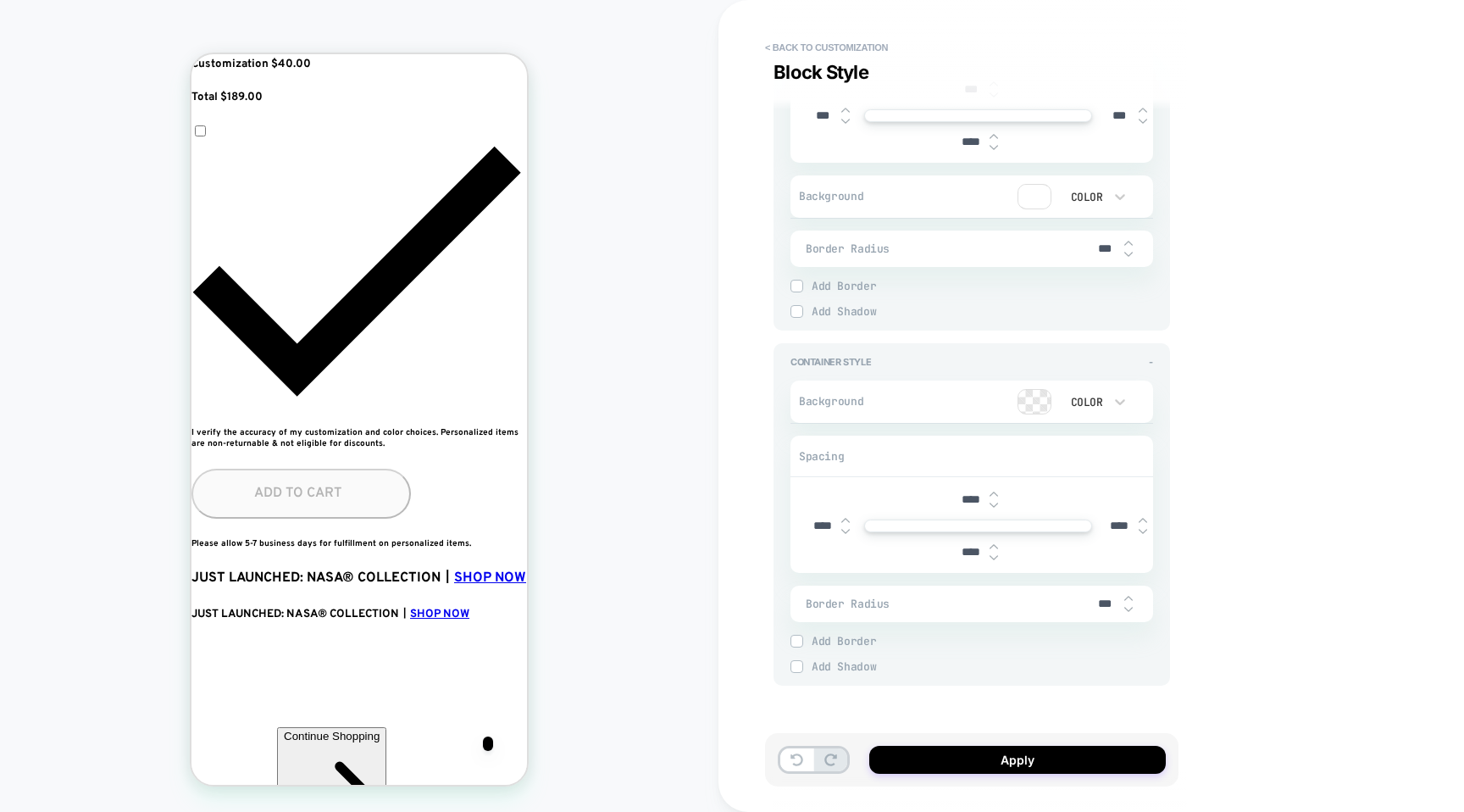
click at [968, 497] on input "****" at bounding box center [970, 499] width 38 height 15
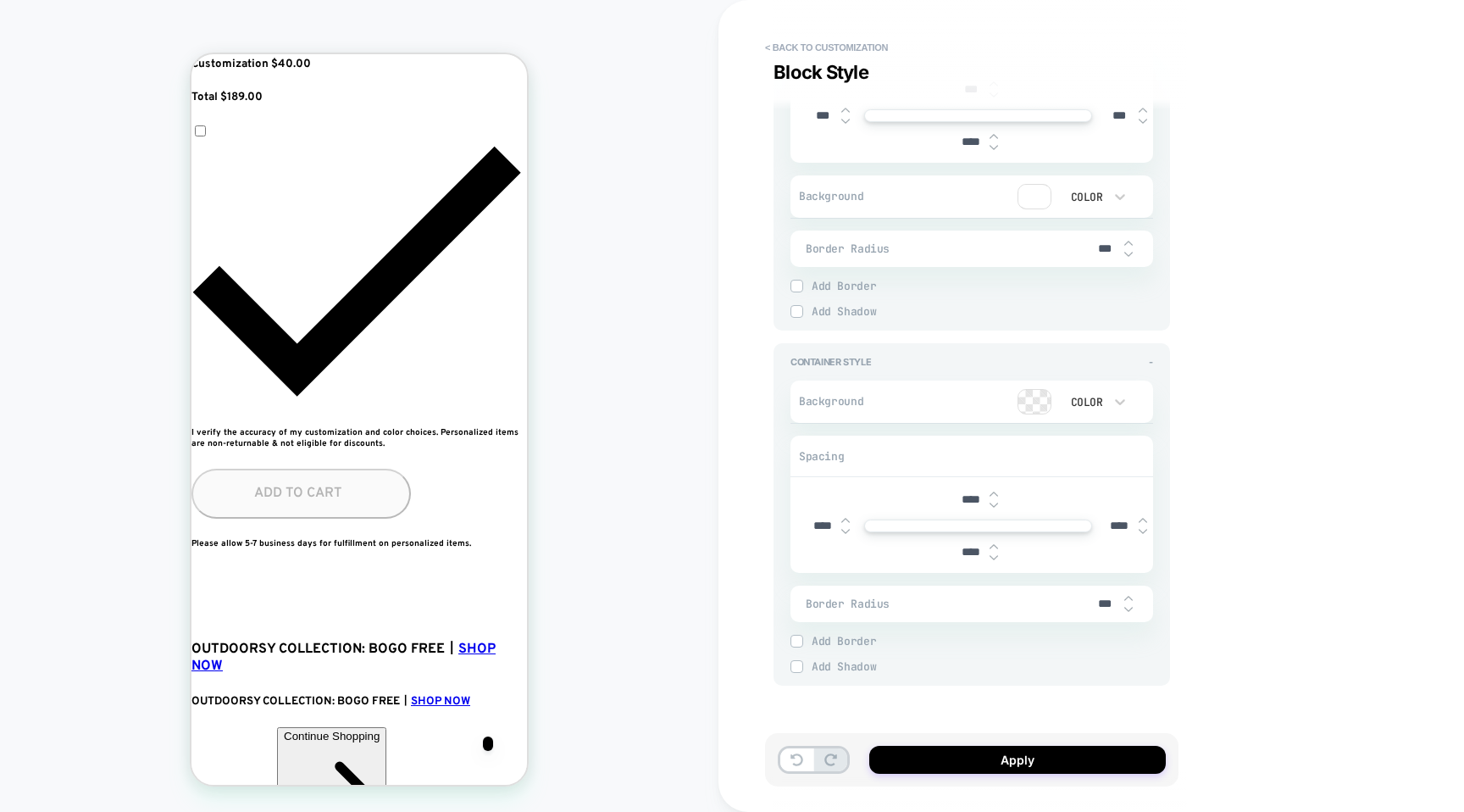
click at [968, 497] on input "****" at bounding box center [970, 499] width 38 height 15
click at [968, 500] on input "****" at bounding box center [970, 499] width 38 height 15
type textarea "*"
type input "***"
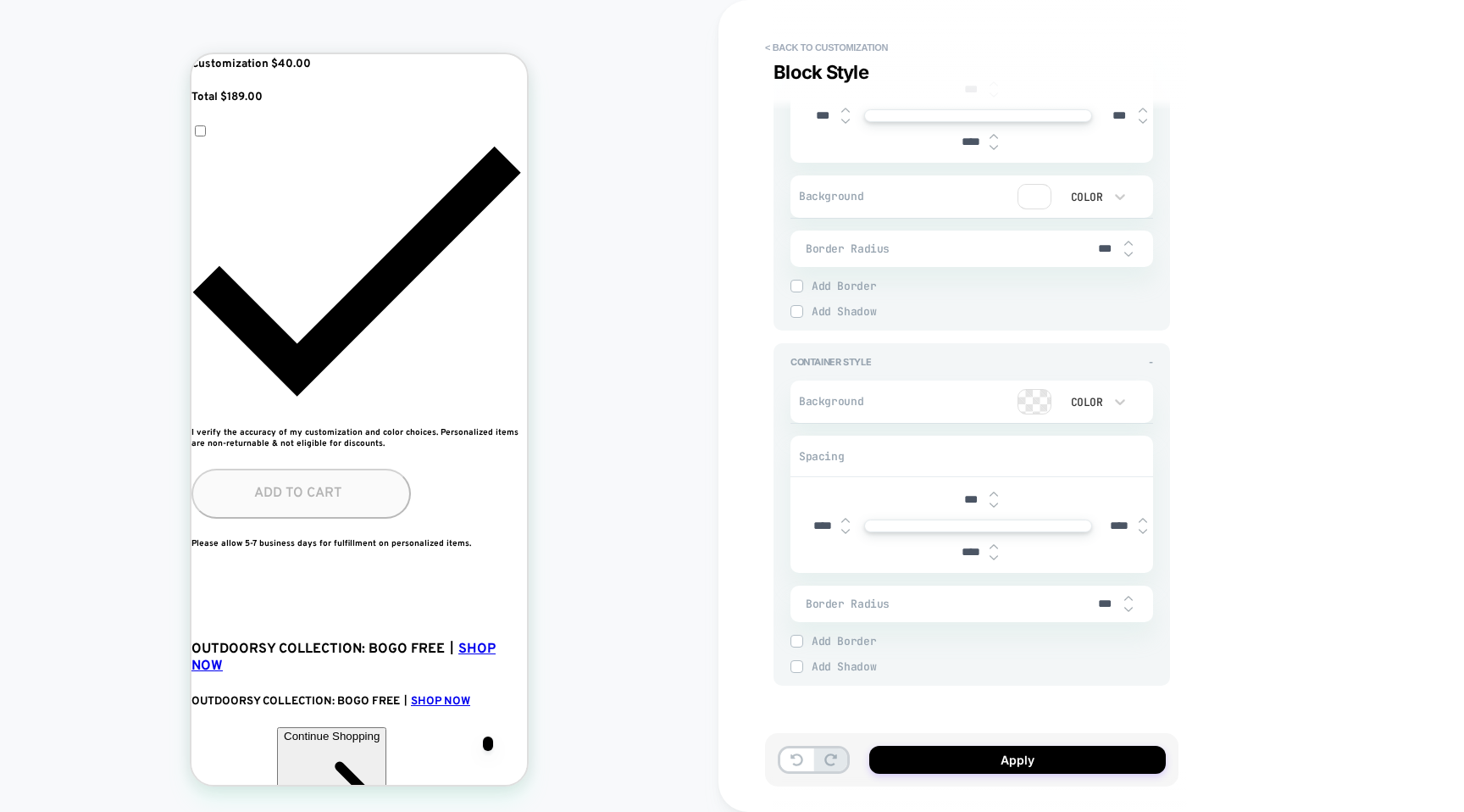
type textarea "*"
type input "****"
type textarea "*"
type input "****"
type textarea "*"
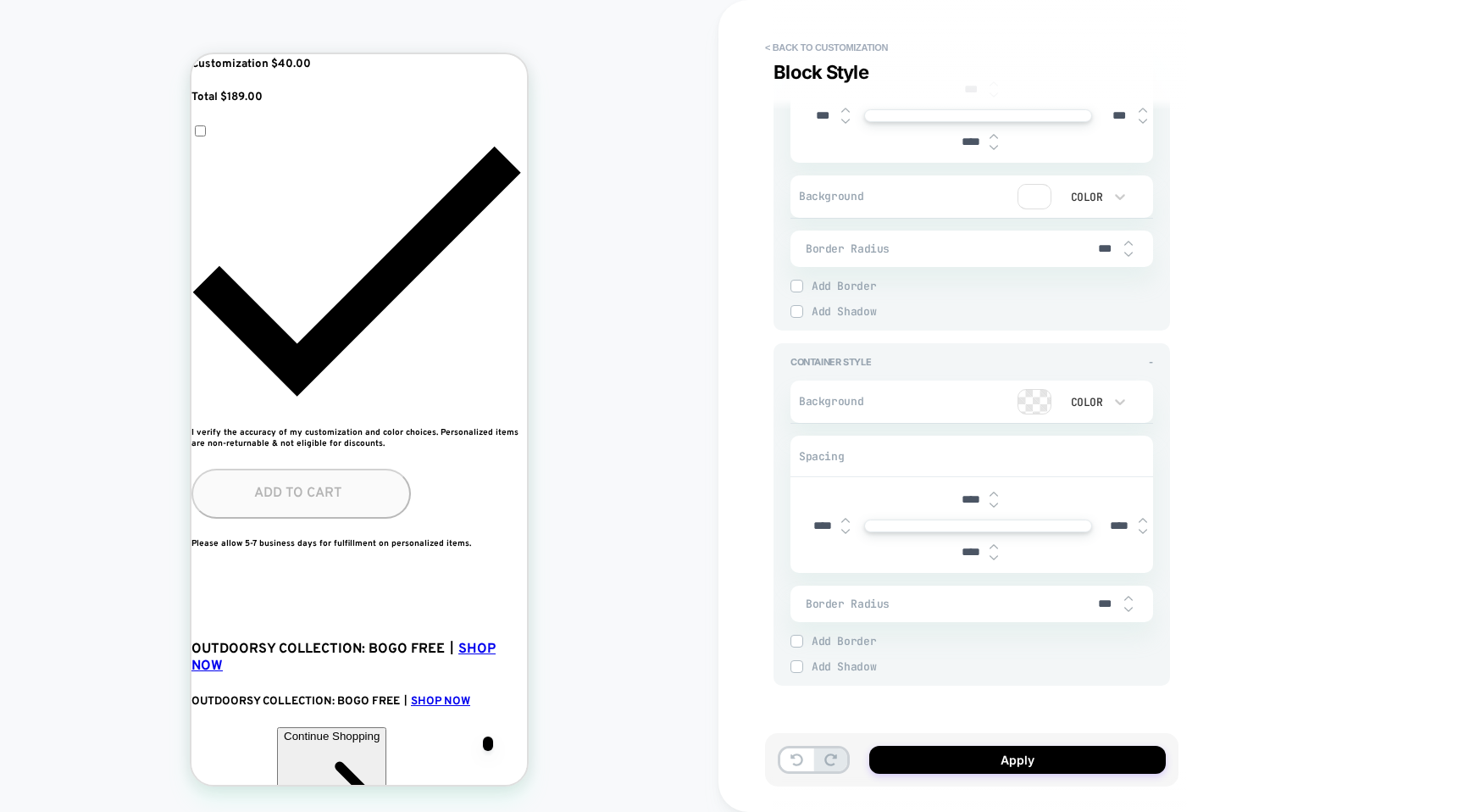
type input "***"
type textarea "*"
type input "***"
type textarea "*"
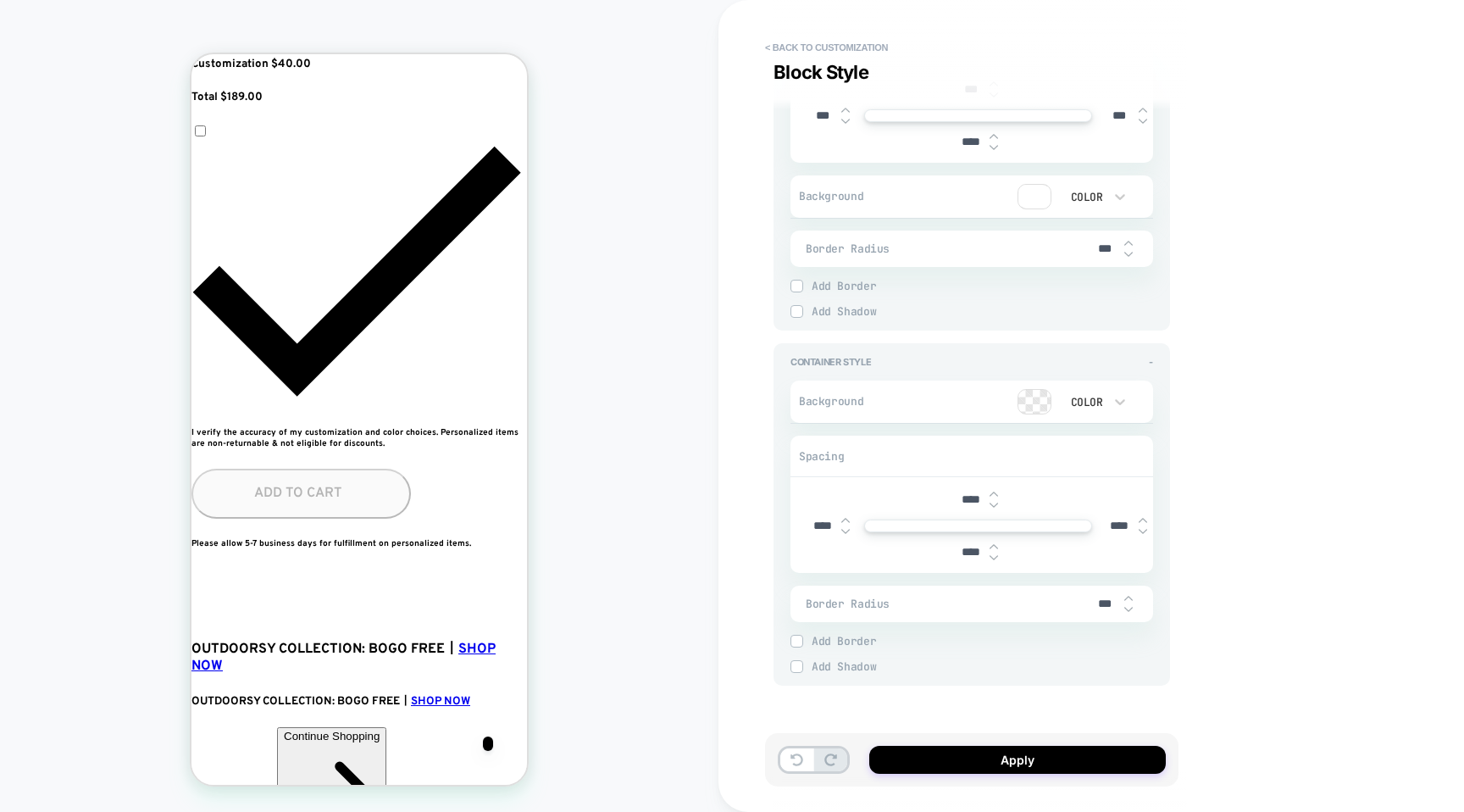
scroll to position [0, 309]
type input "***"
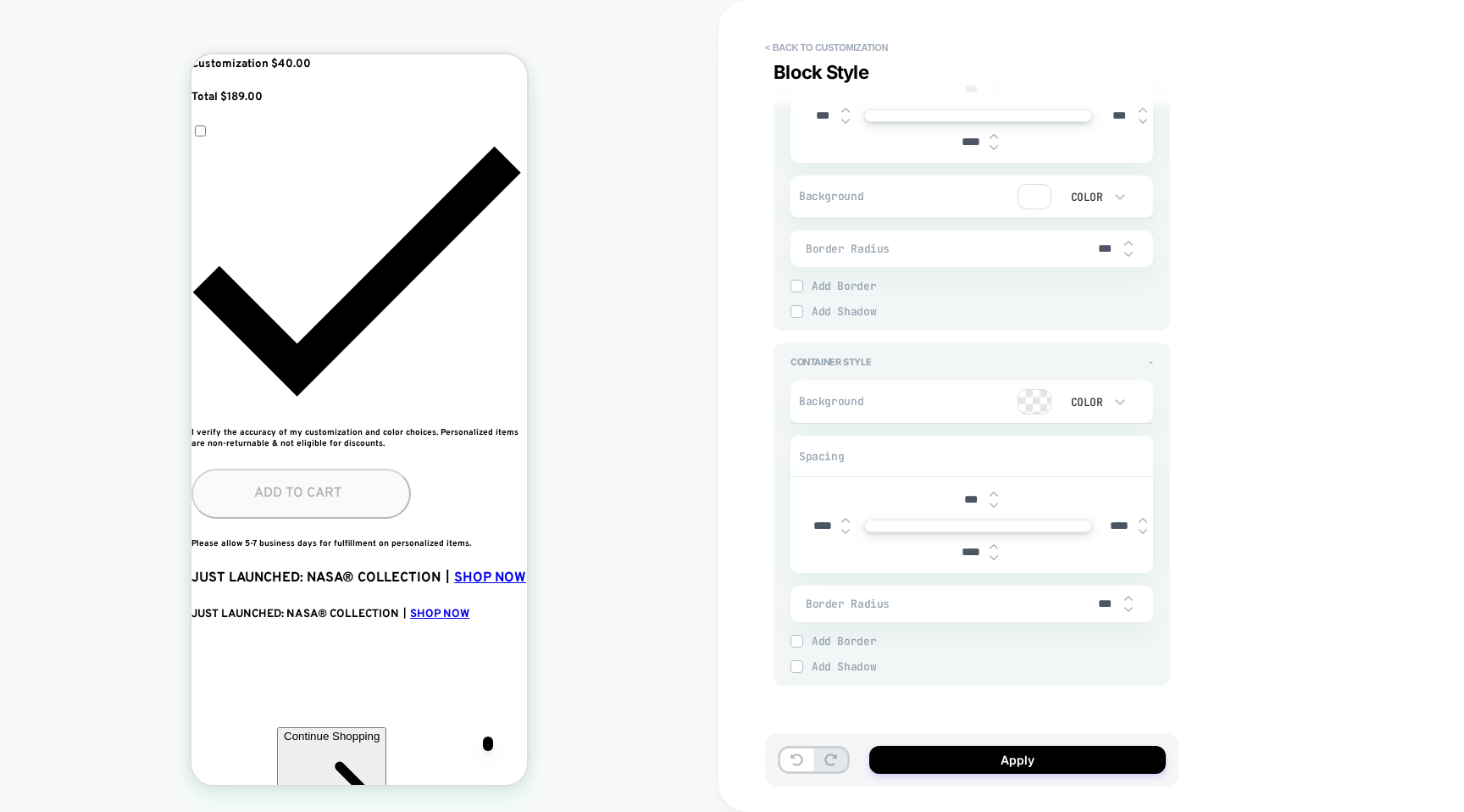
click at [981, 465] on div "Spacing" at bounding box center [972, 457] width 363 height 41
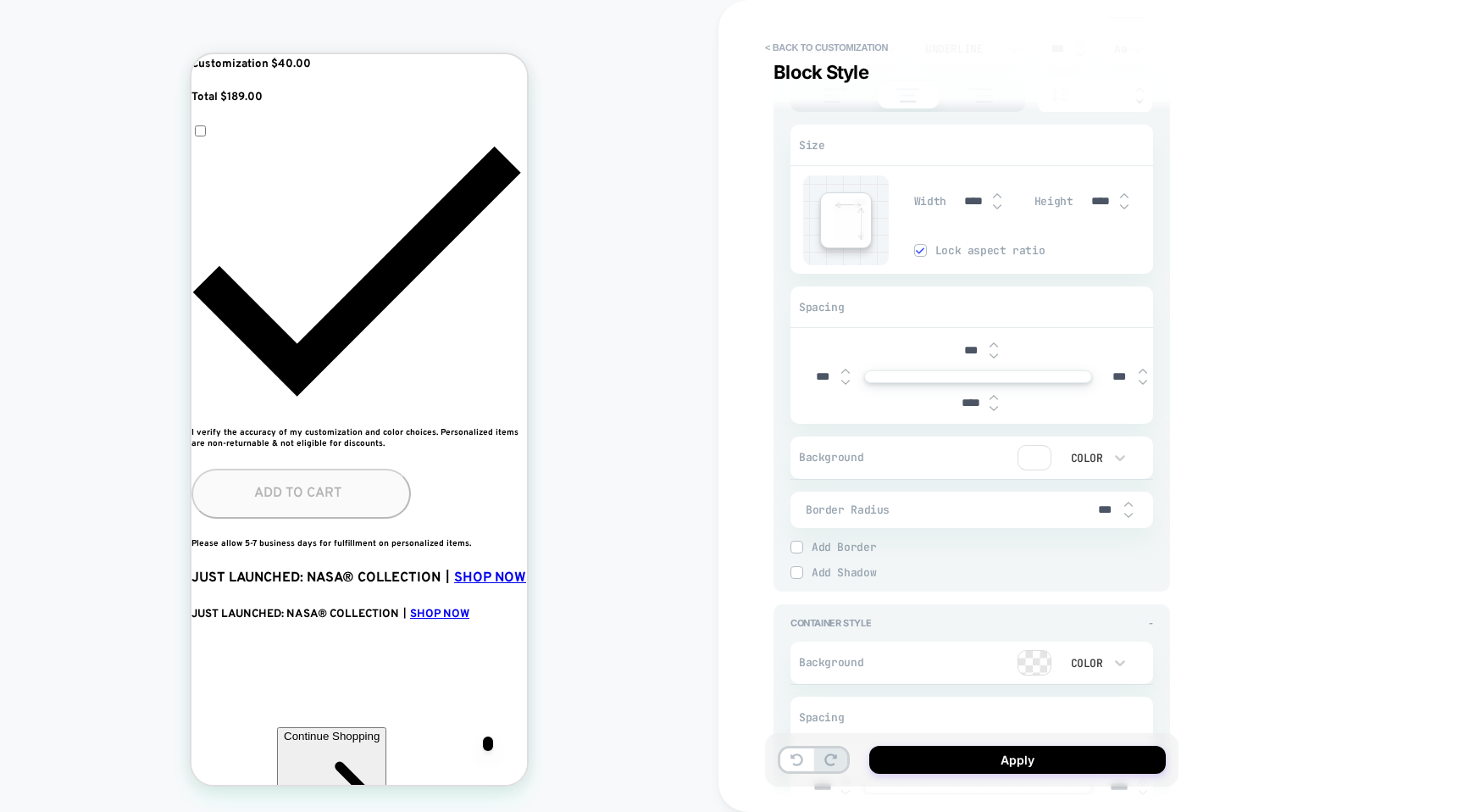
scroll to position [0, 617]
click at [994, 352] on img at bounding box center [993, 355] width 8 height 6
type textarea "*"
type input "***"
click at [994, 352] on img at bounding box center [993, 355] width 8 height 6
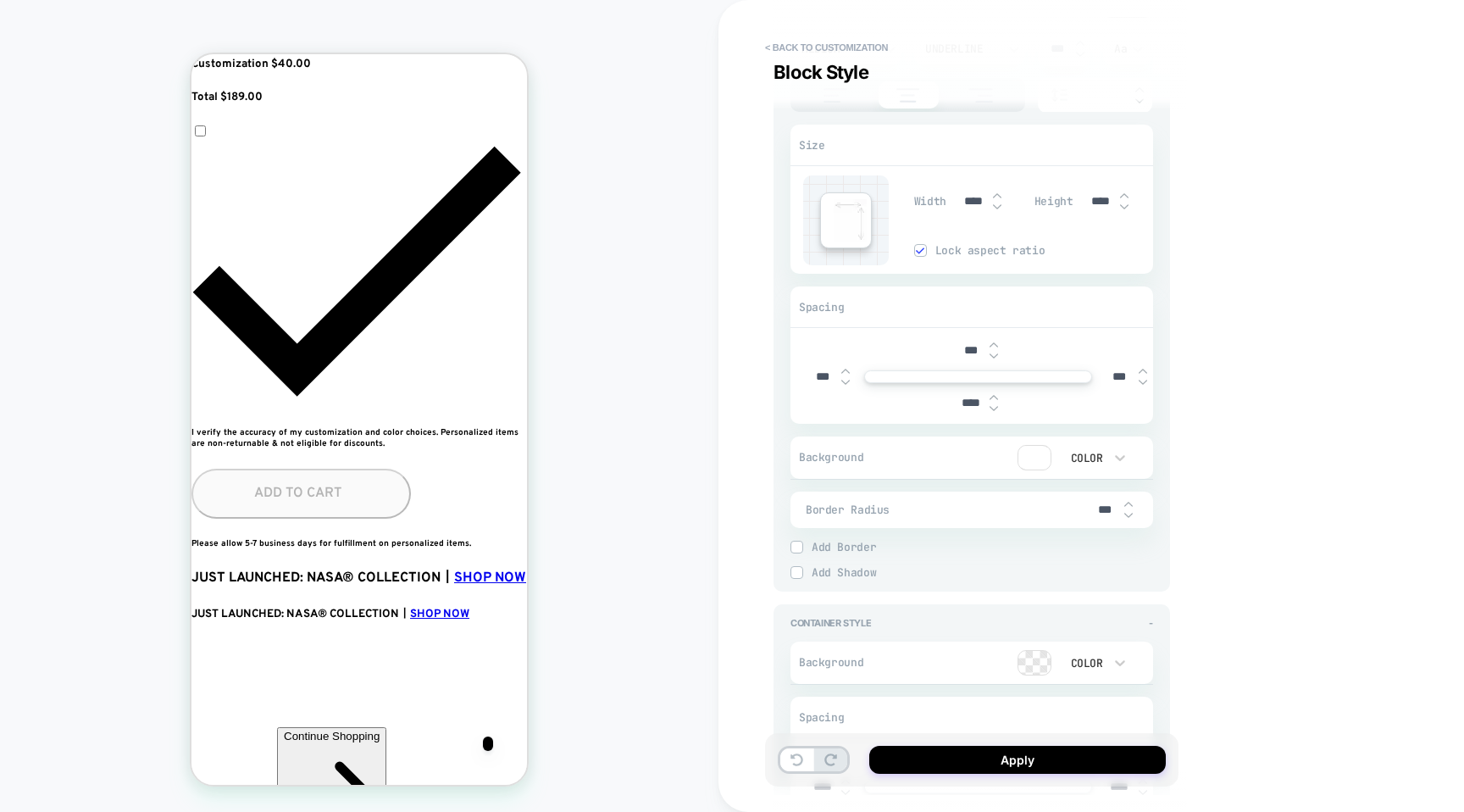
type textarea "*"
type input "***"
click at [994, 352] on img at bounding box center [993, 355] width 8 height 6
type textarea "*"
type input "***"
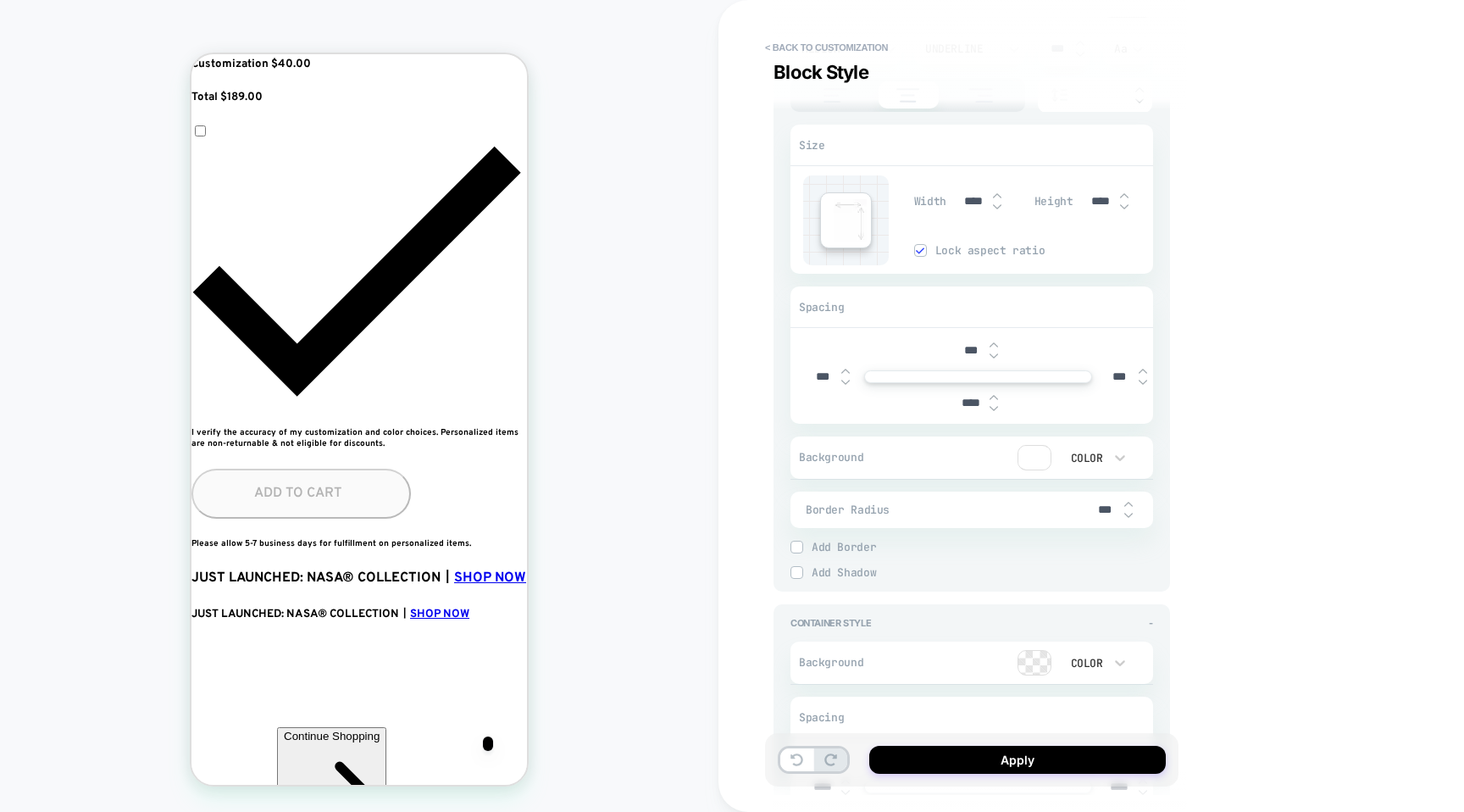
click at [994, 352] on img at bounding box center [993, 355] width 8 height 6
type textarea "*"
type input "***"
click at [994, 352] on img at bounding box center [993, 355] width 8 height 6
type textarea "*"
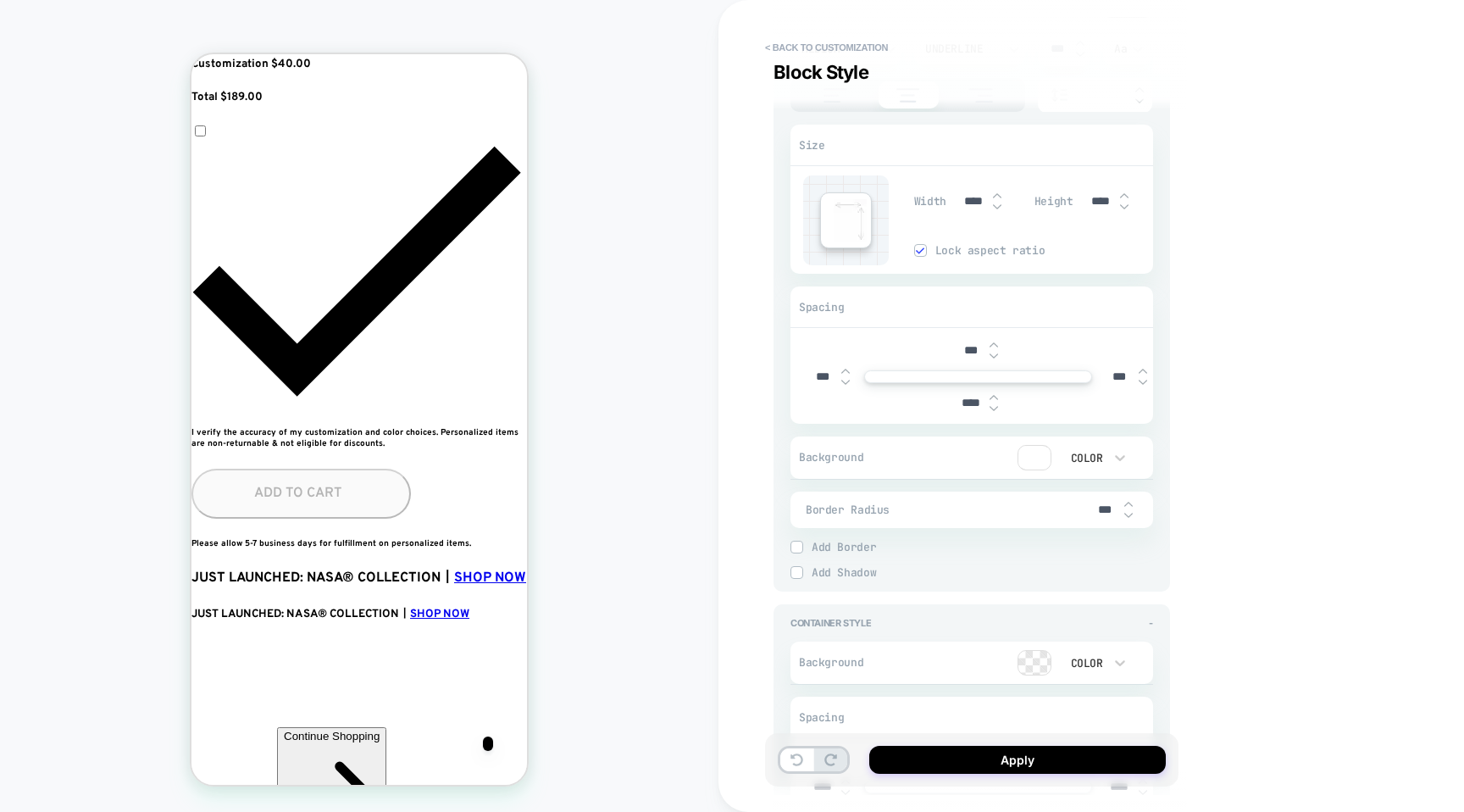
type input "***"
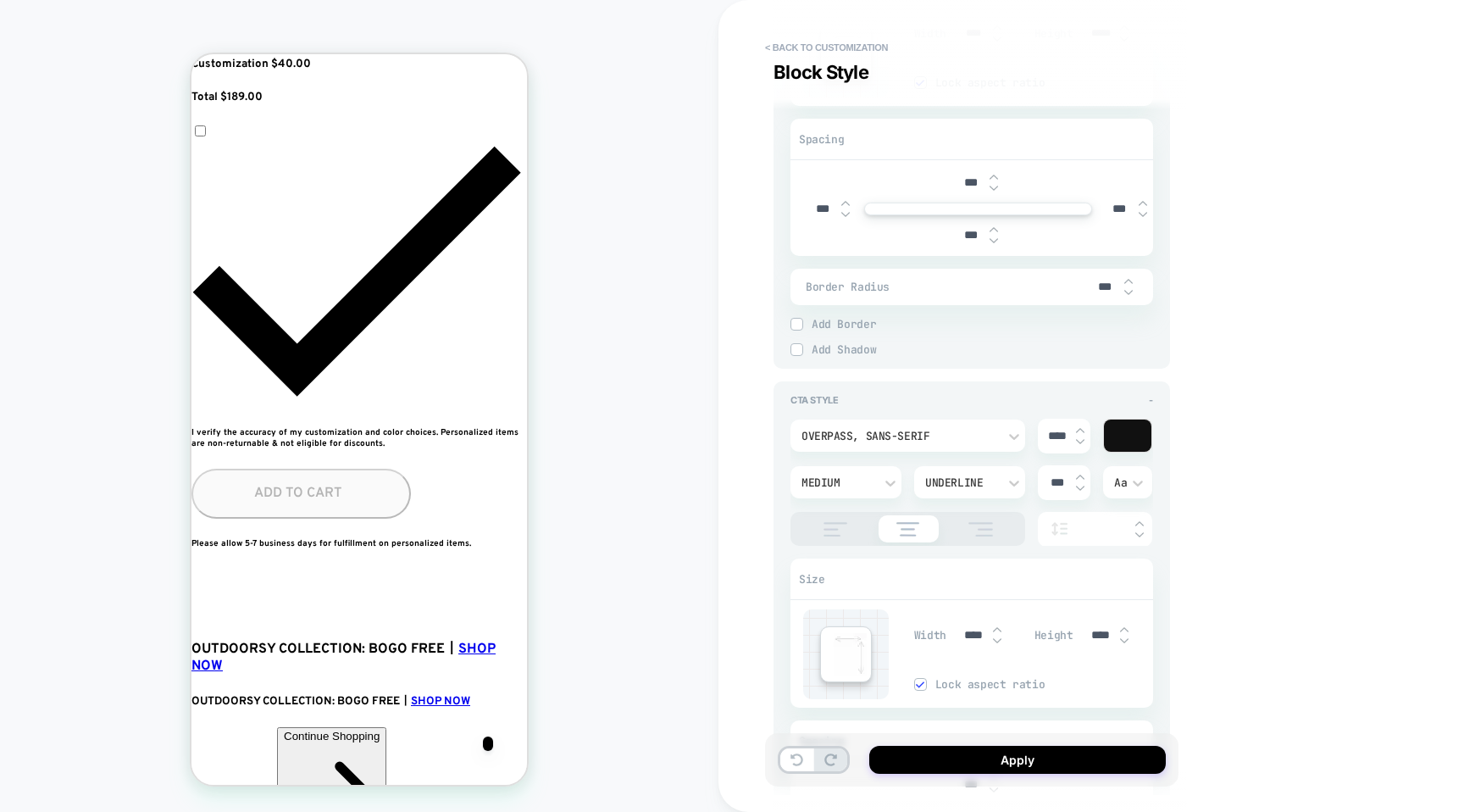
scroll to position [2192, 0]
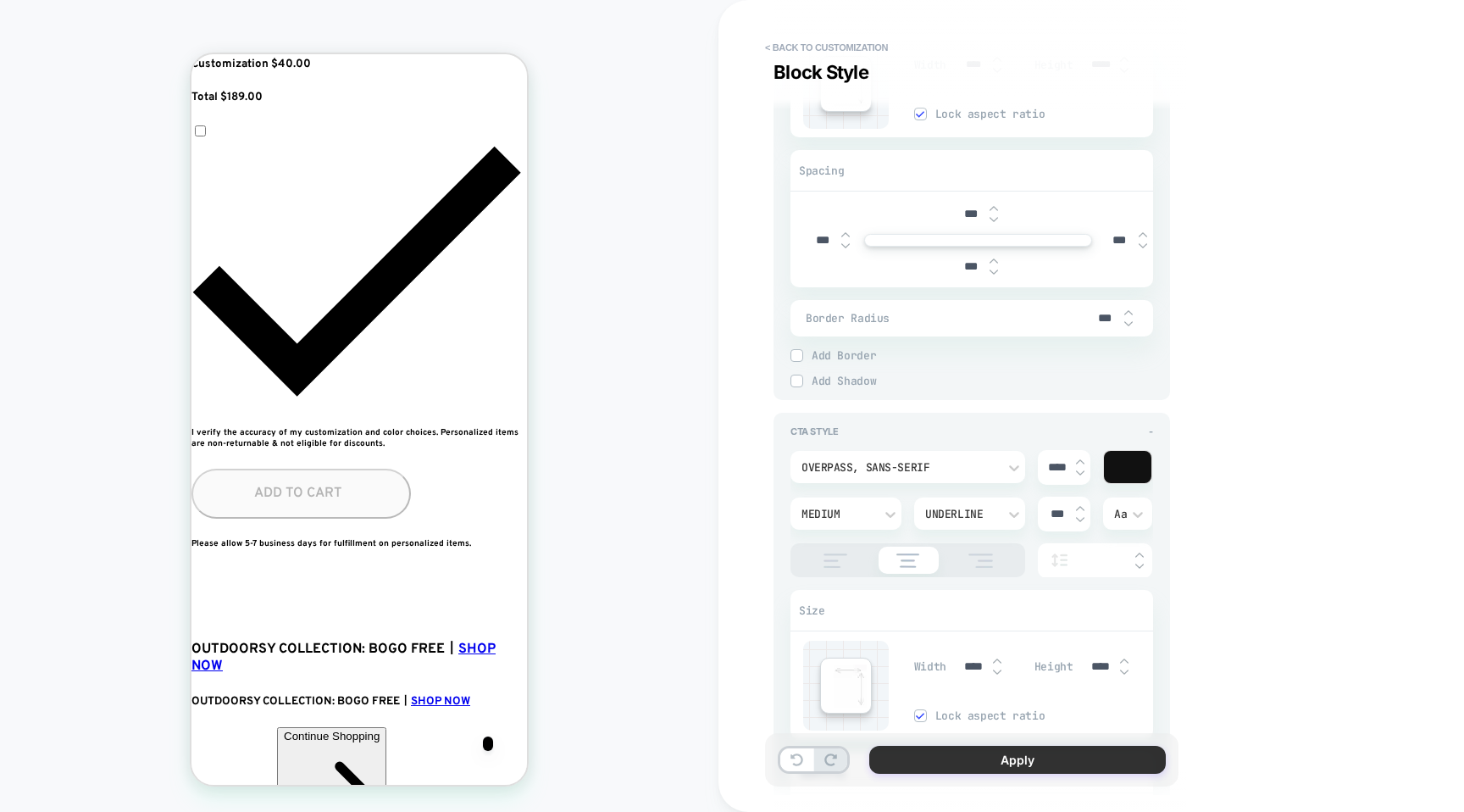
click at [966, 759] on button "Apply" at bounding box center [1017, 759] width 297 height 28
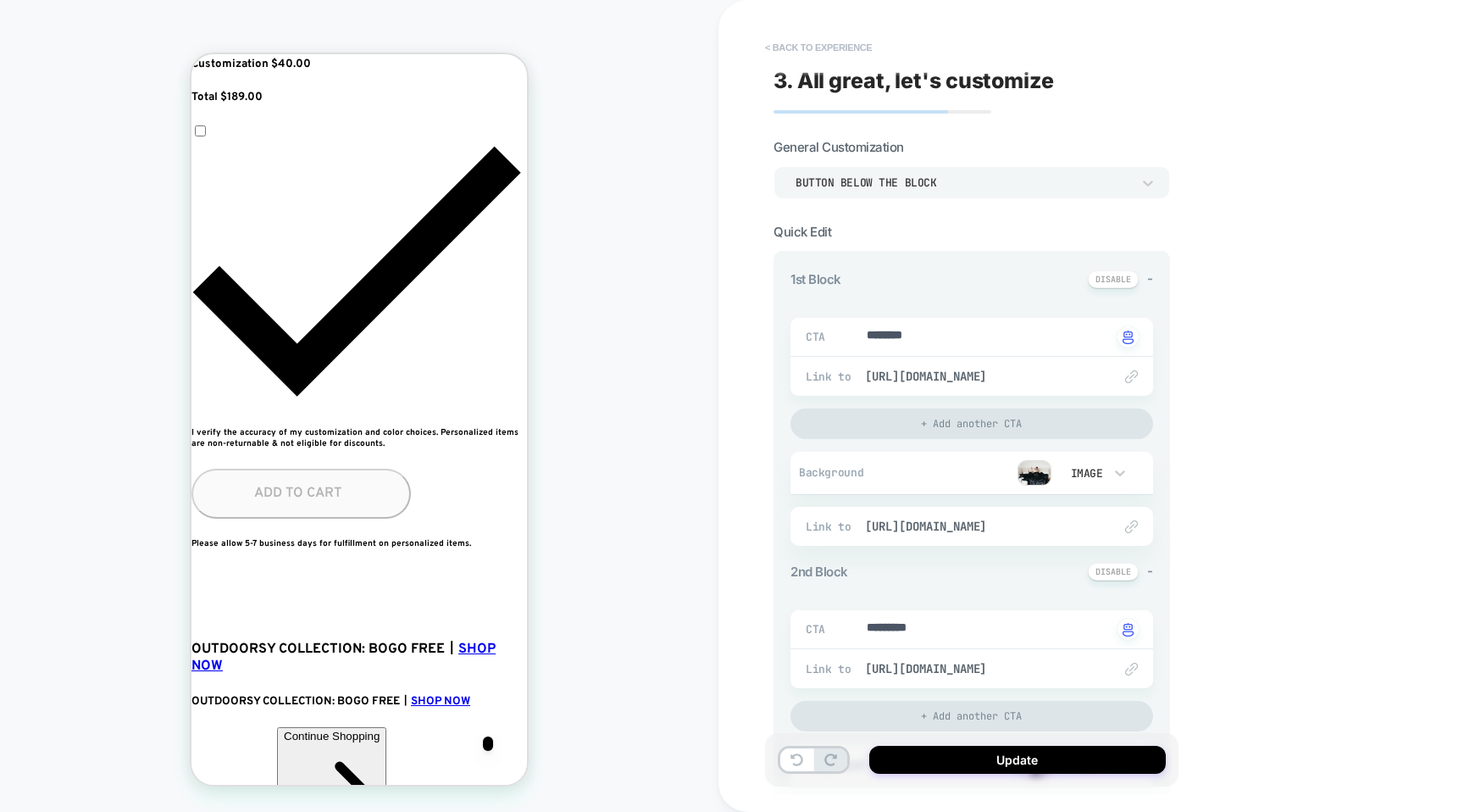
scroll to position [0, 926]
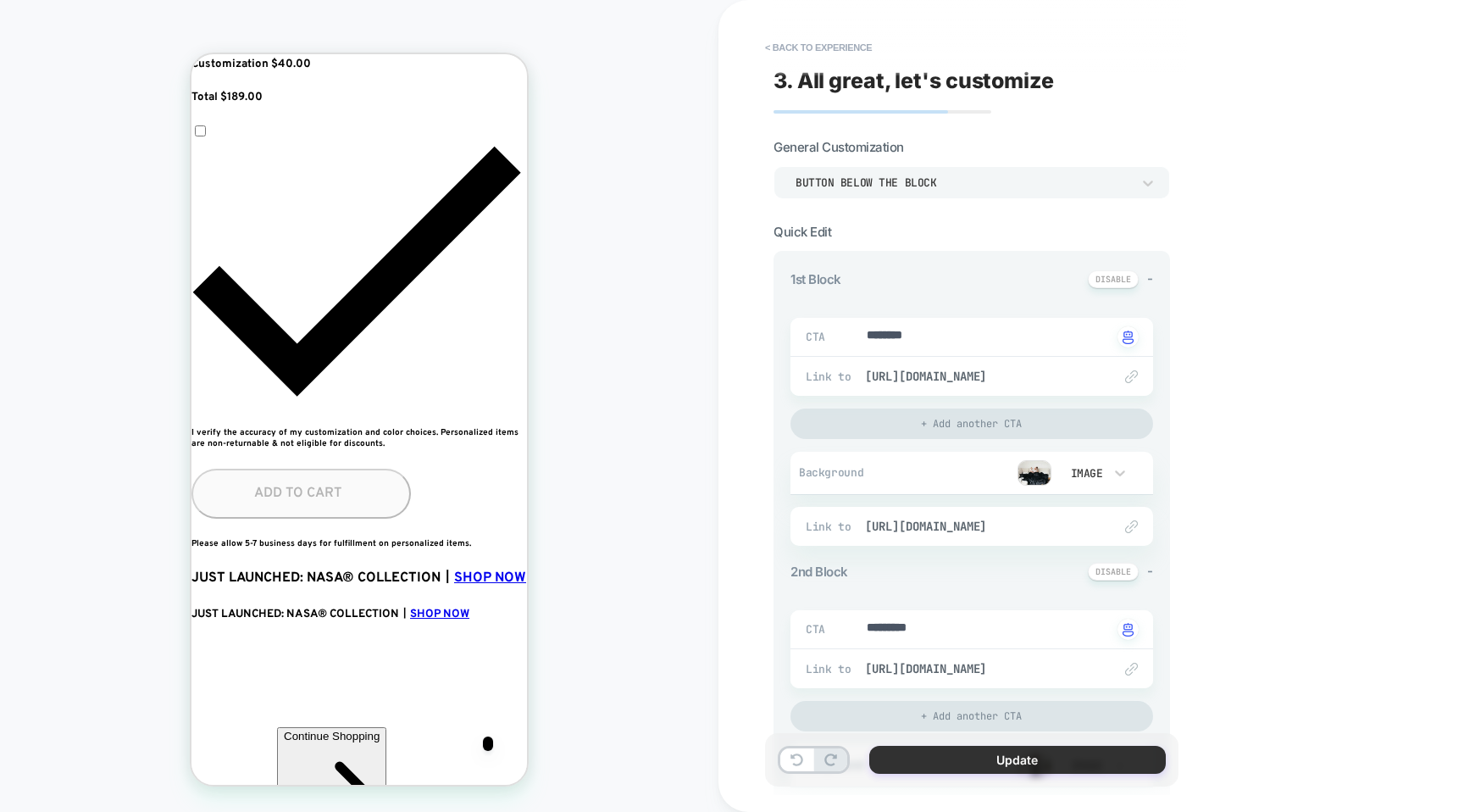
click at [1005, 761] on button "Update" at bounding box center [1017, 759] width 297 height 28
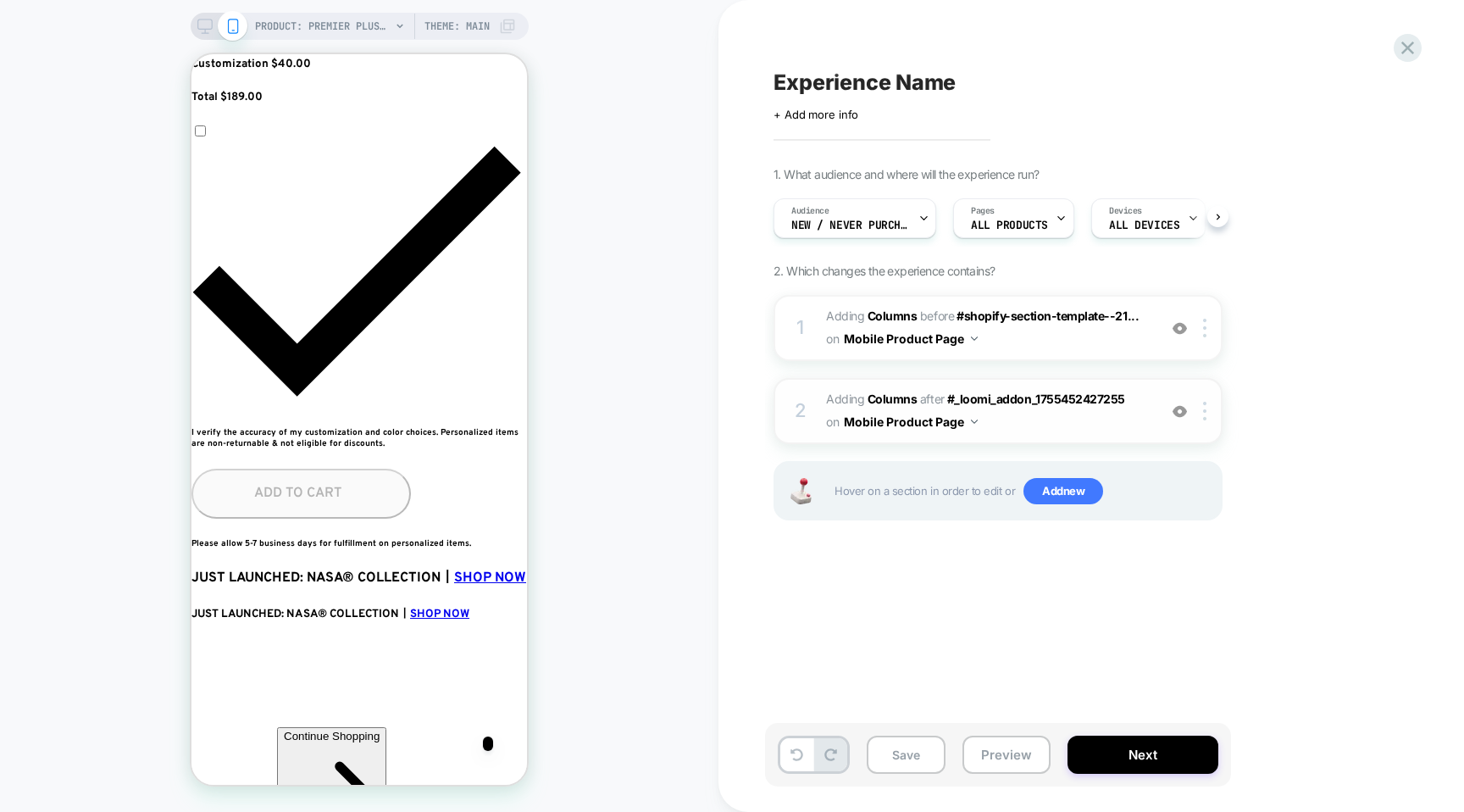
scroll to position [0, 1]
click at [835, 339] on span "on" at bounding box center [832, 338] width 13 height 21
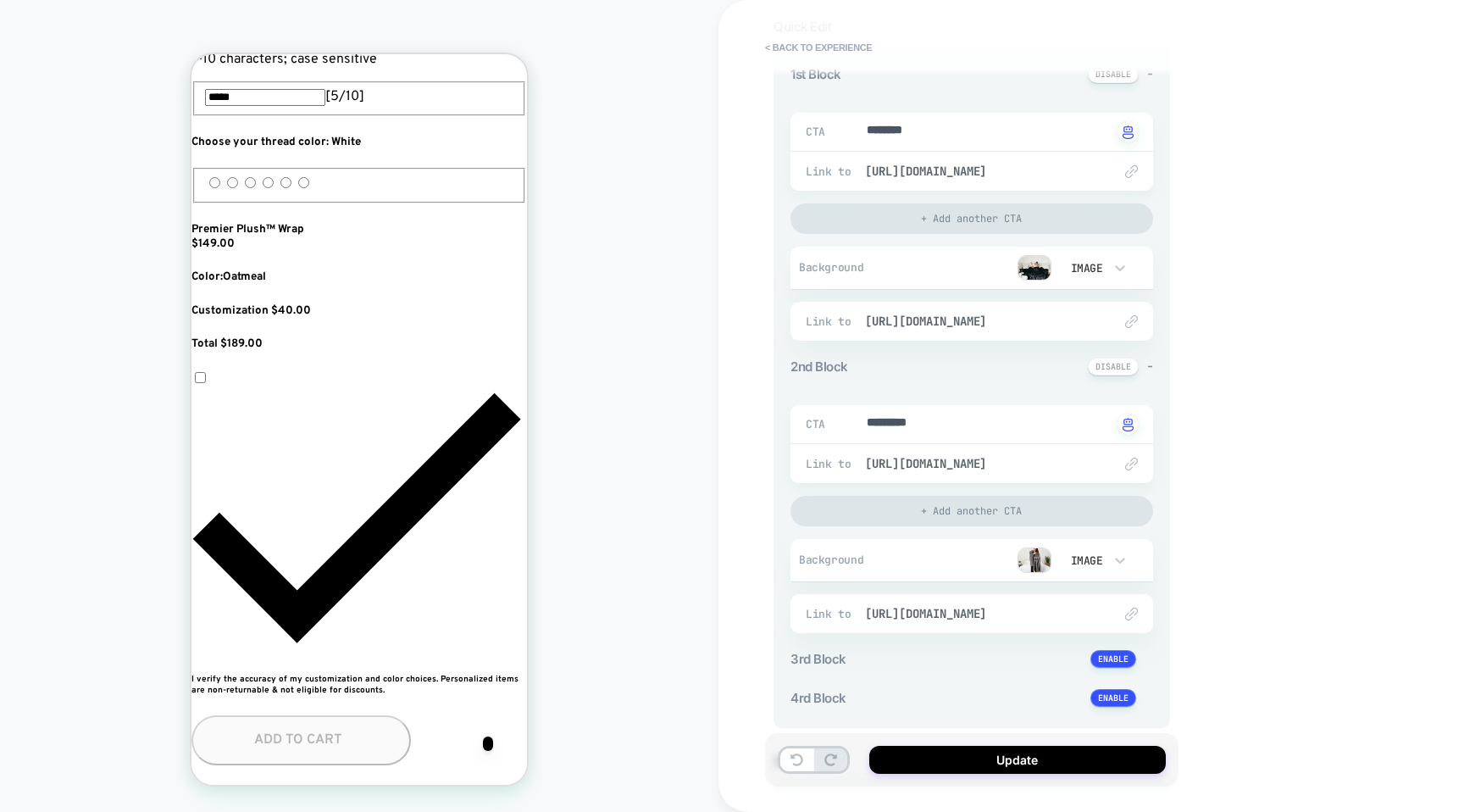
scroll to position [348, 0]
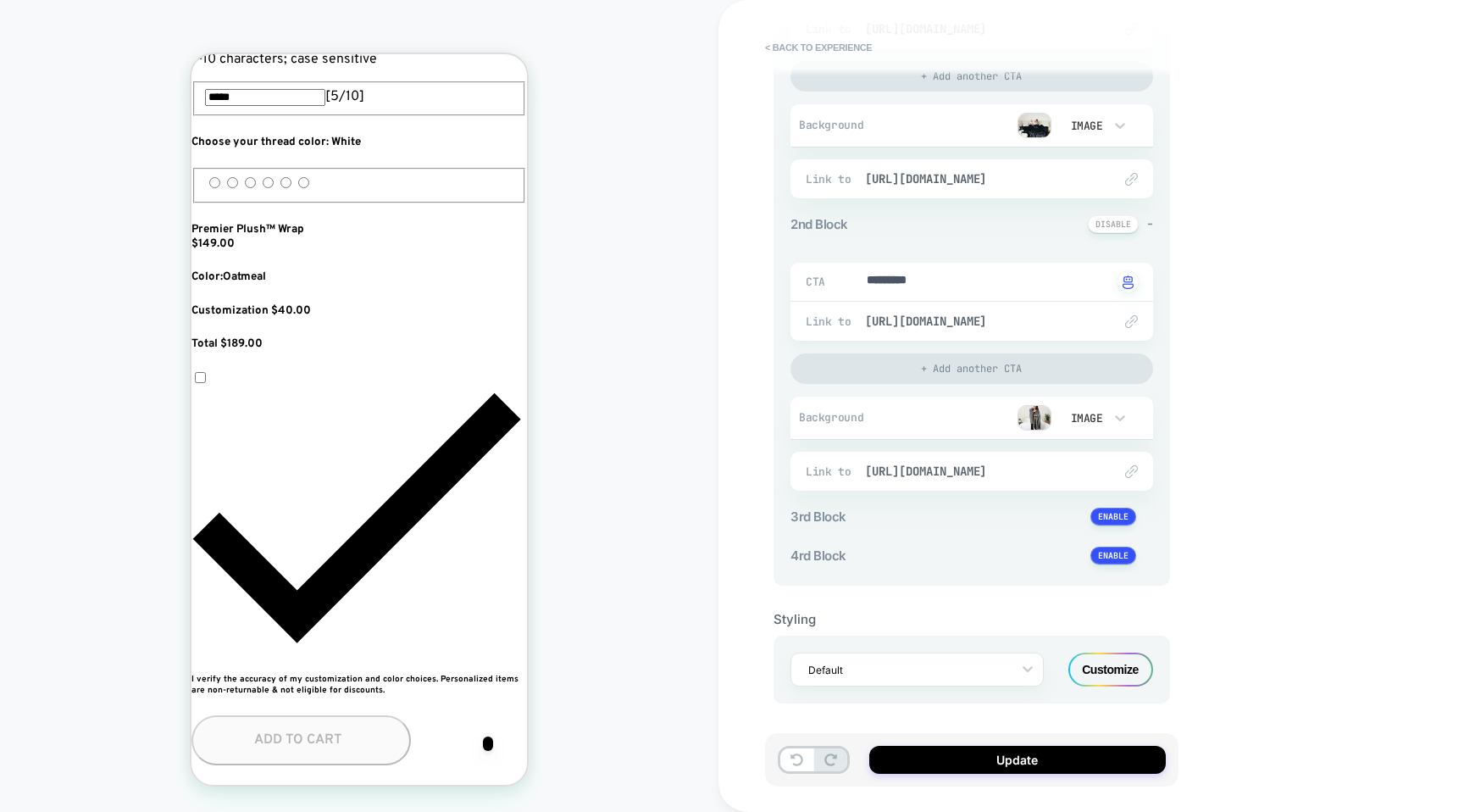
click at [1088, 663] on div "Customize" at bounding box center [1111, 669] width 85 height 34
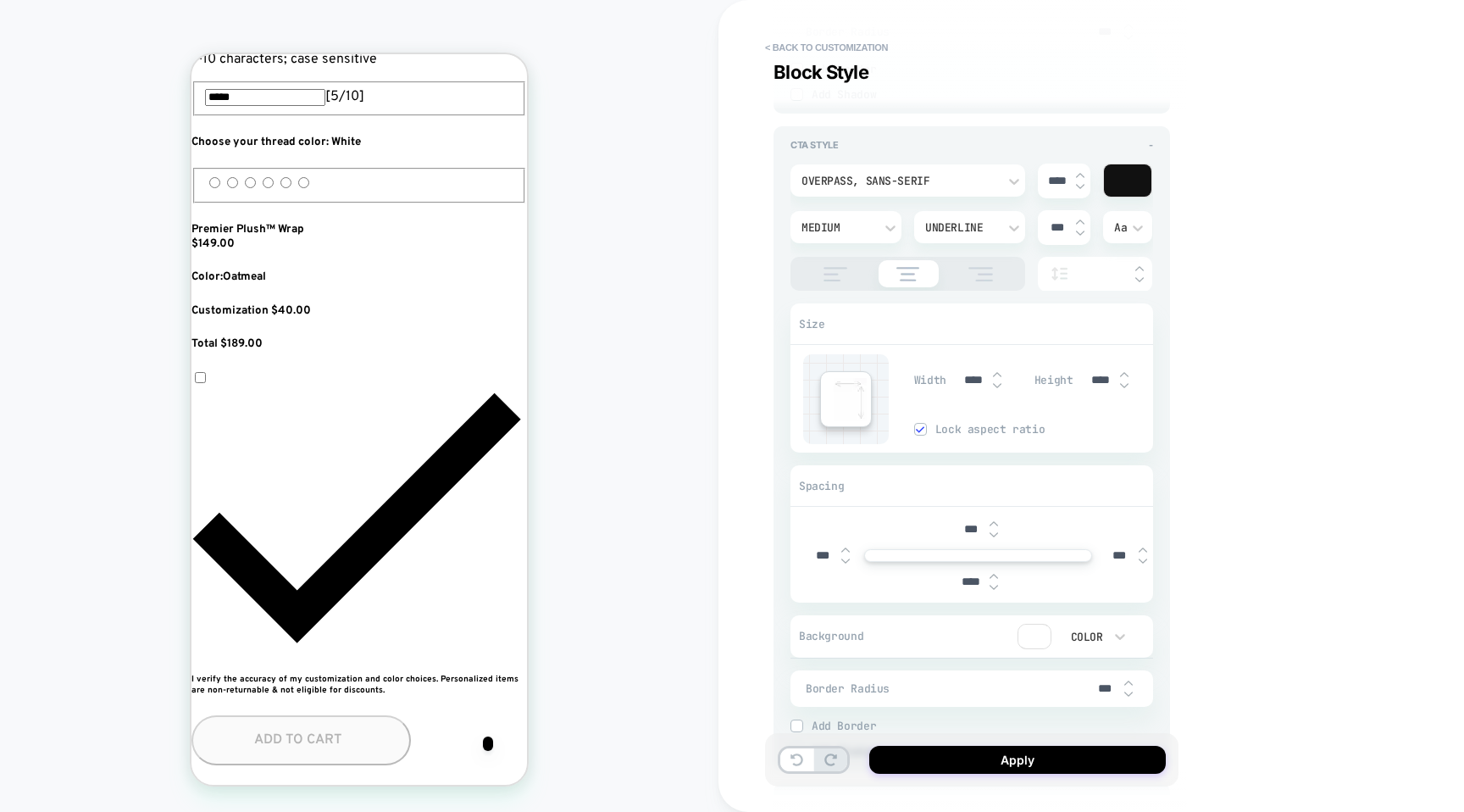
scroll to position [2642, 0]
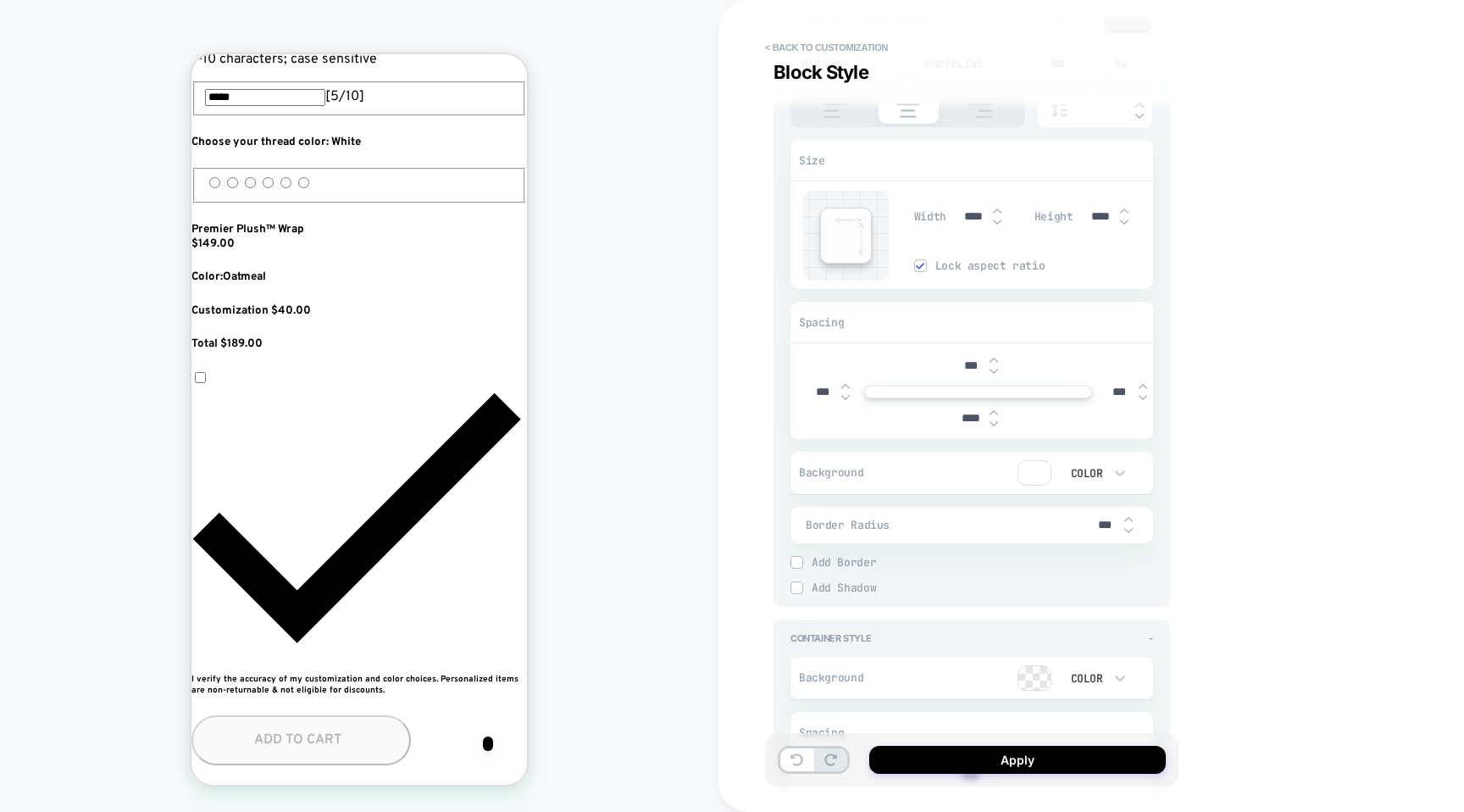
click at [993, 374] on img at bounding box center [993, 371] width 8 height 6
type textarea "*"
type input "***"
click at [993, 374] on img at bounding box center [993, 371] width 8 height 6
type textarea "*"
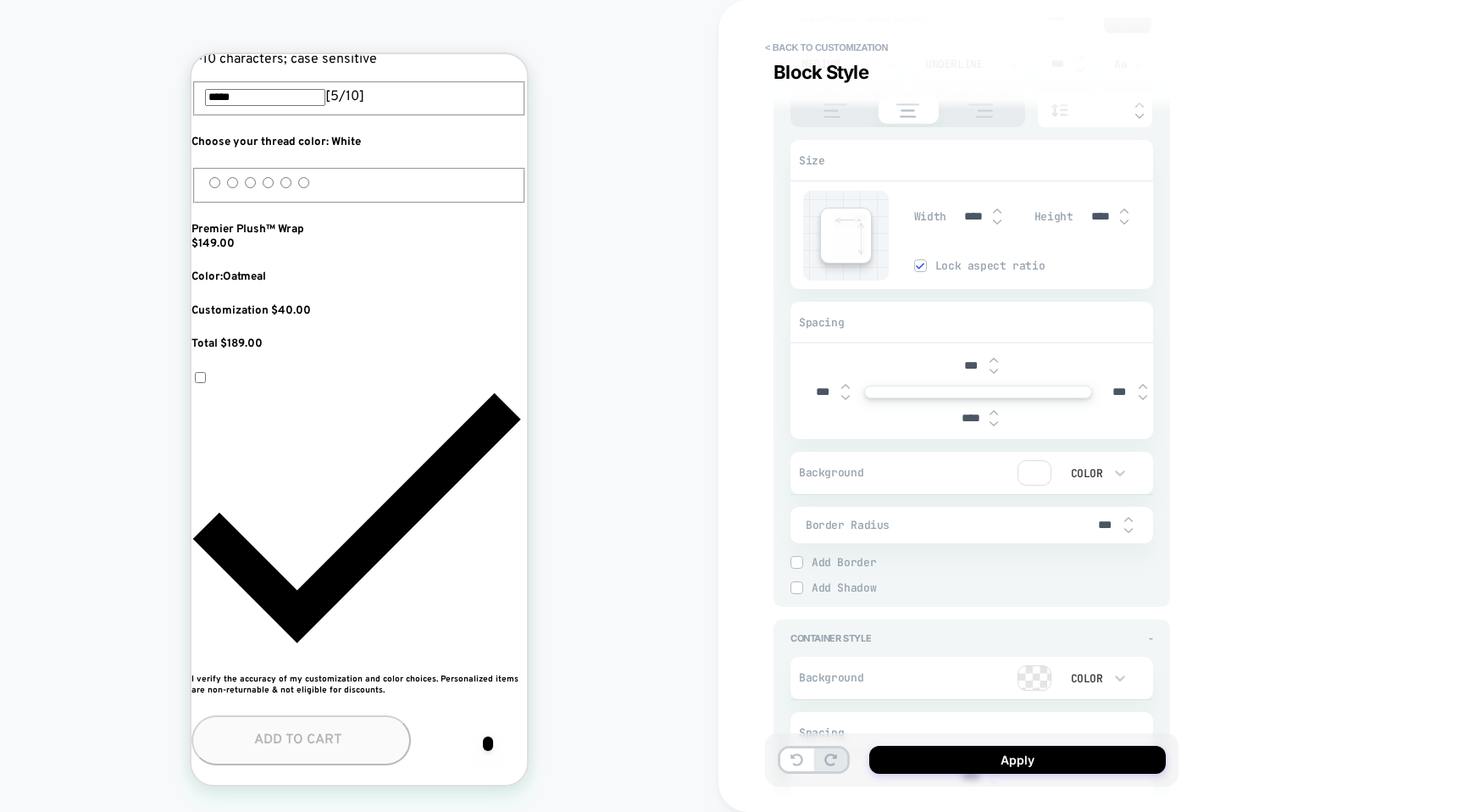
type input "***"
click at [993, 374] on img at bounding box center [993, 371] width 8 height 6
type textarea "*"
type input "***"
click at [993, 374] on img at bounding box center [993, 371] width 8 height 6
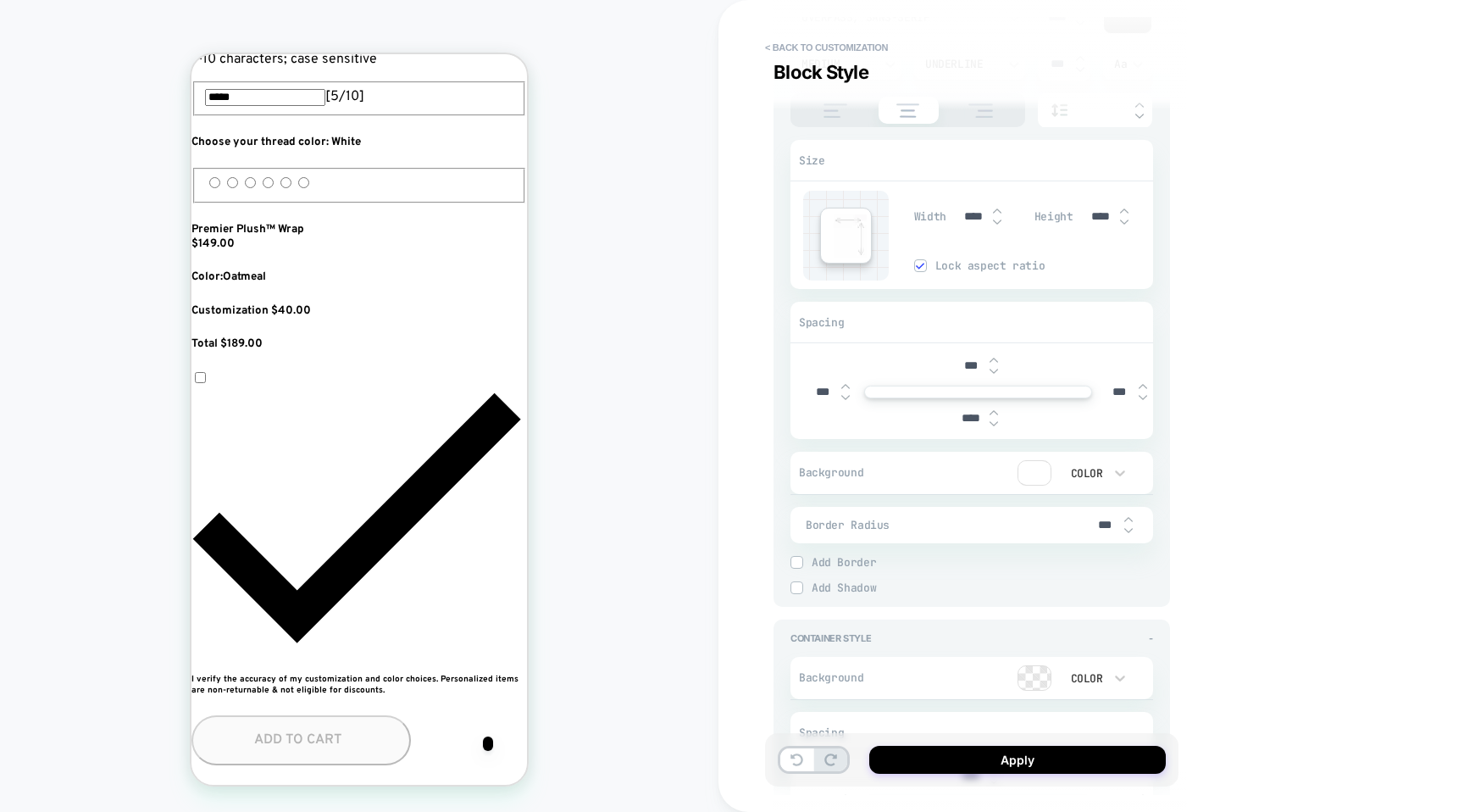
type textarea "*"
type input "***"
click at [993, 374] on img at bounding box center [993, 371] width 8 height 6
type textarea "*"
type input "***"
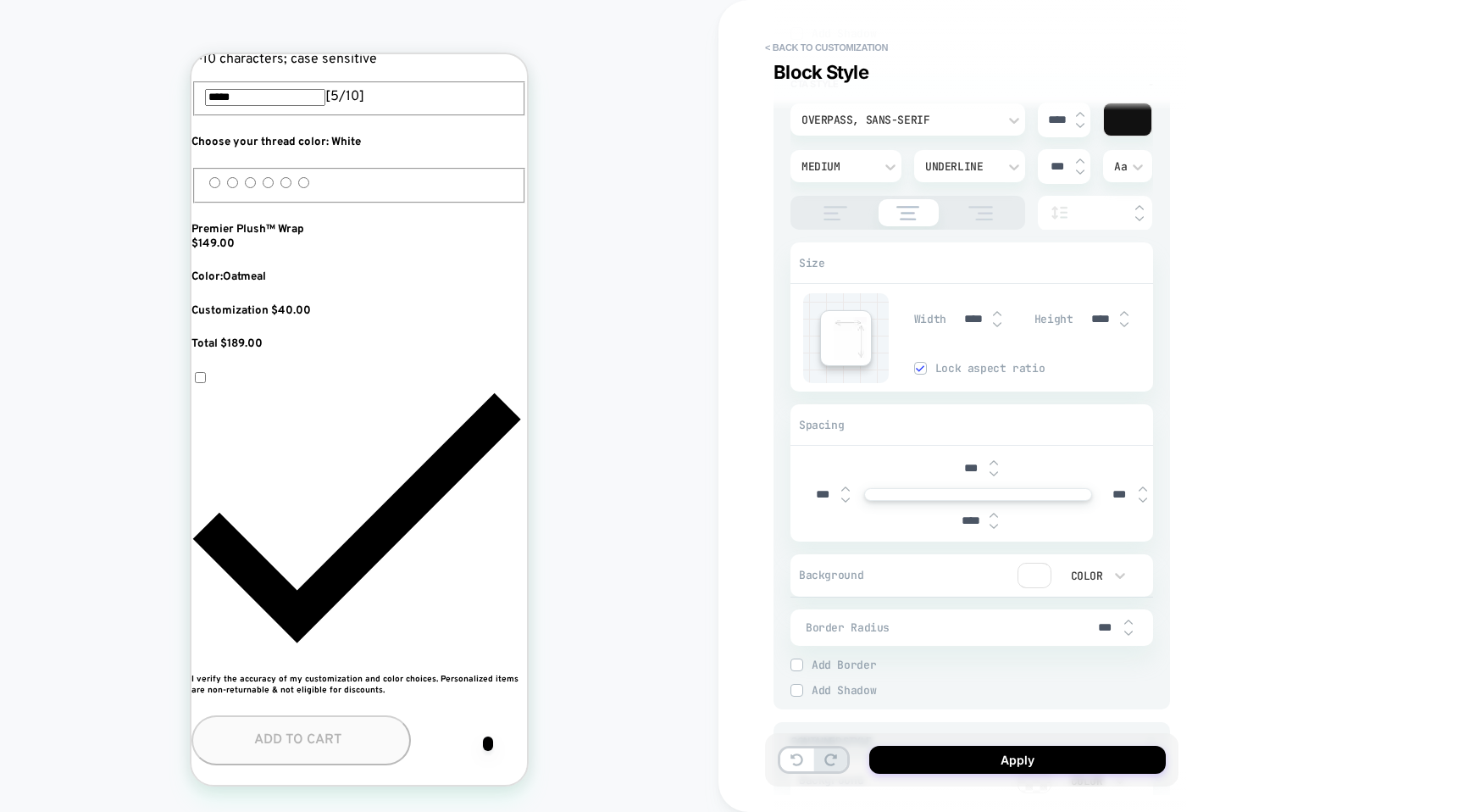
scroll to position [2918, 0]
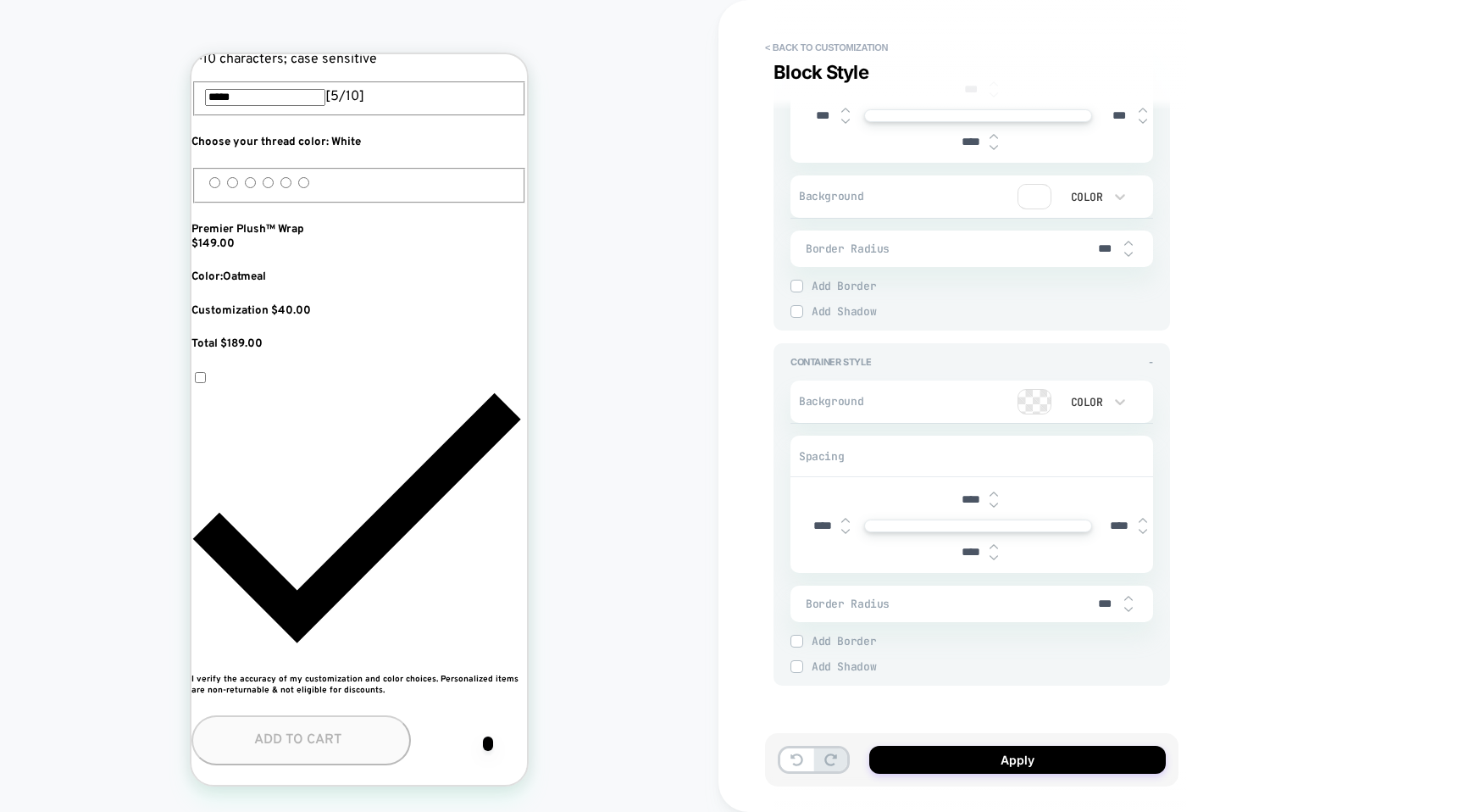
click at [999, 559] on div "****" at bounding box center [978, 552] width 53 height 35
click at [998, 559] on img at bounding box center [993, 557] width 8 height 6
type textarea "*"
type input "****"
click at [998, 559] on img at bounding box center [993, 557] width 8 height 6
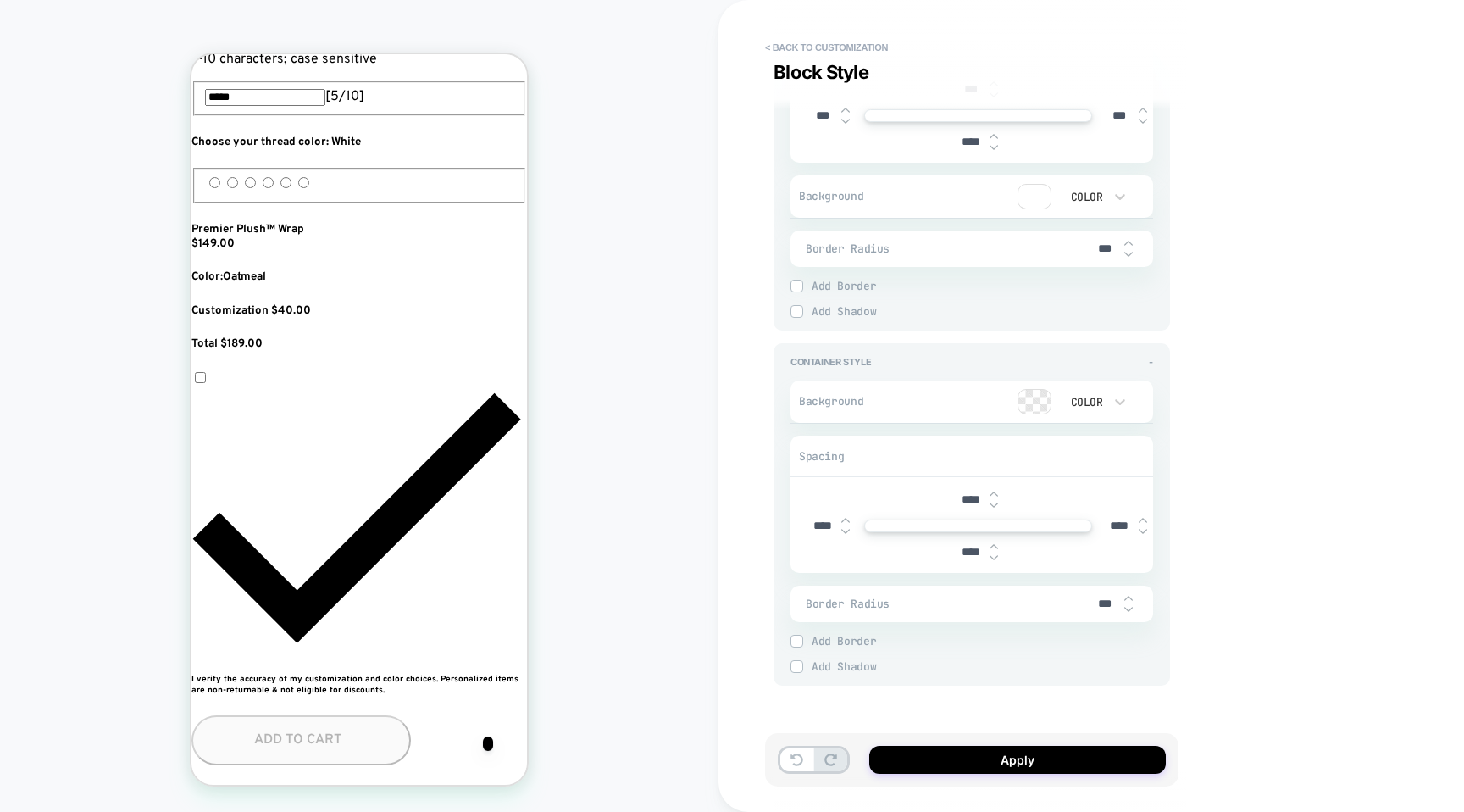
type textarea "*"
type input "****"
click at [998, 559] on img at bounding box center [993, 557] width 8 height 6
type textarea "*"
type input "****"
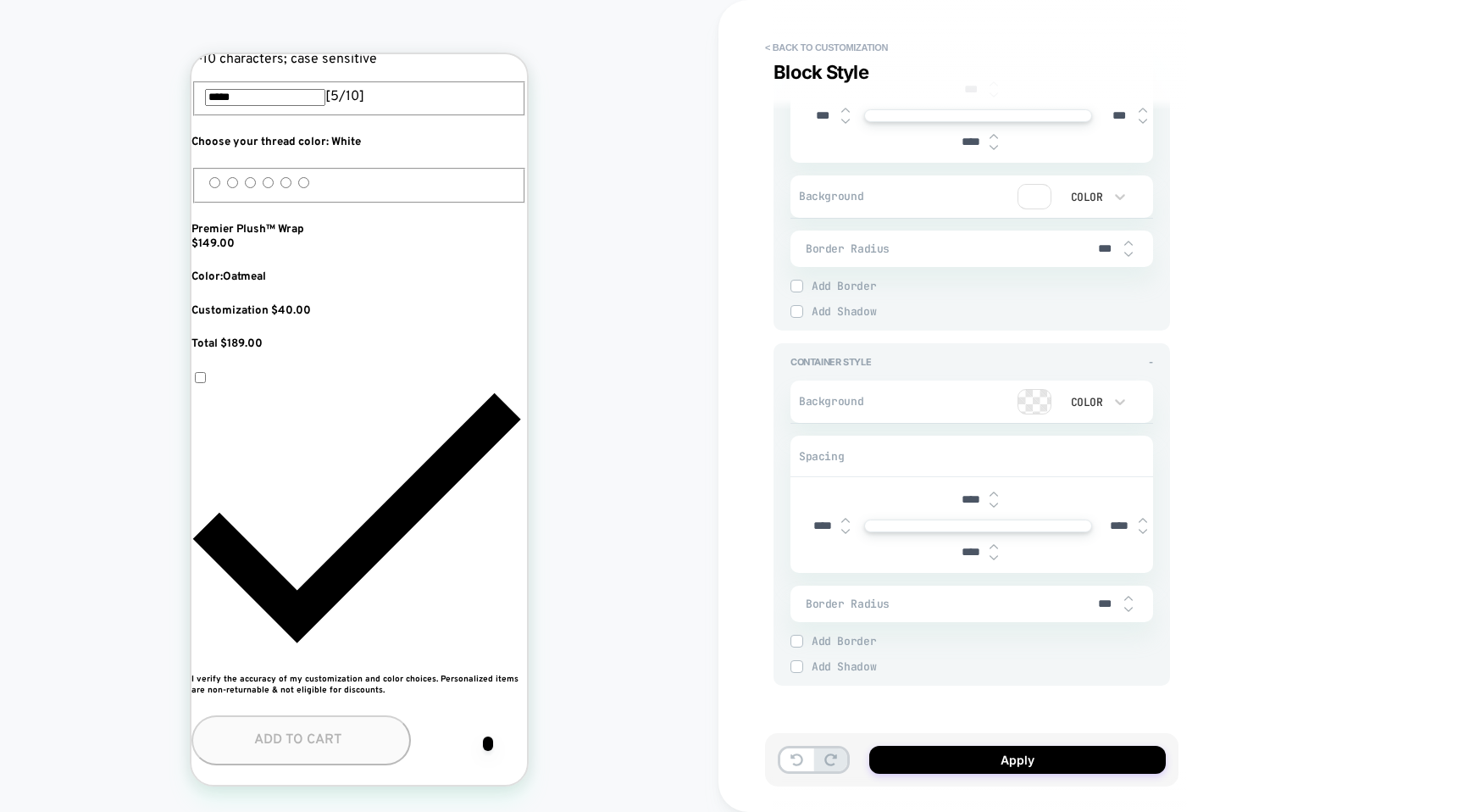
type textarea "*"
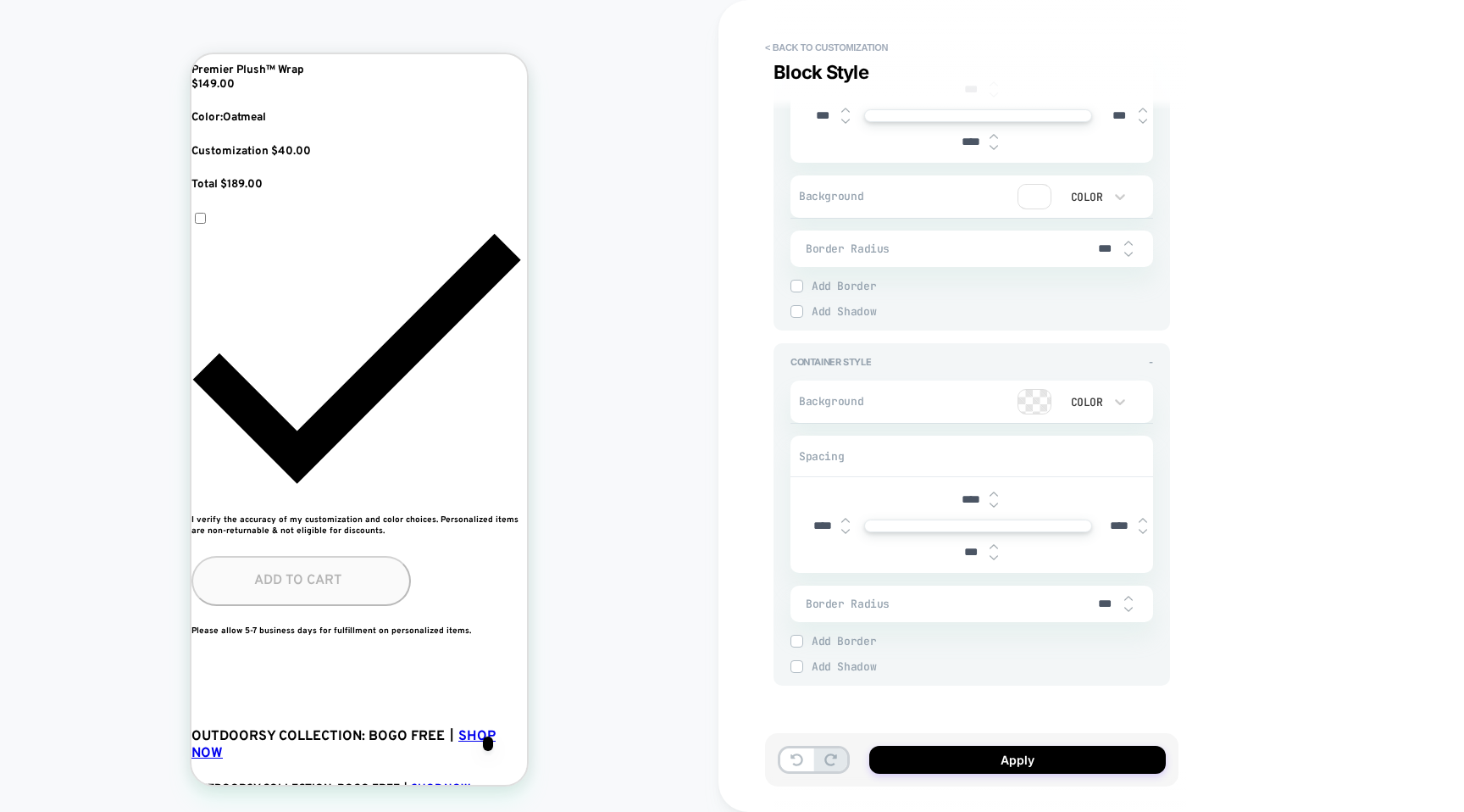
scroll to position [963, 0]
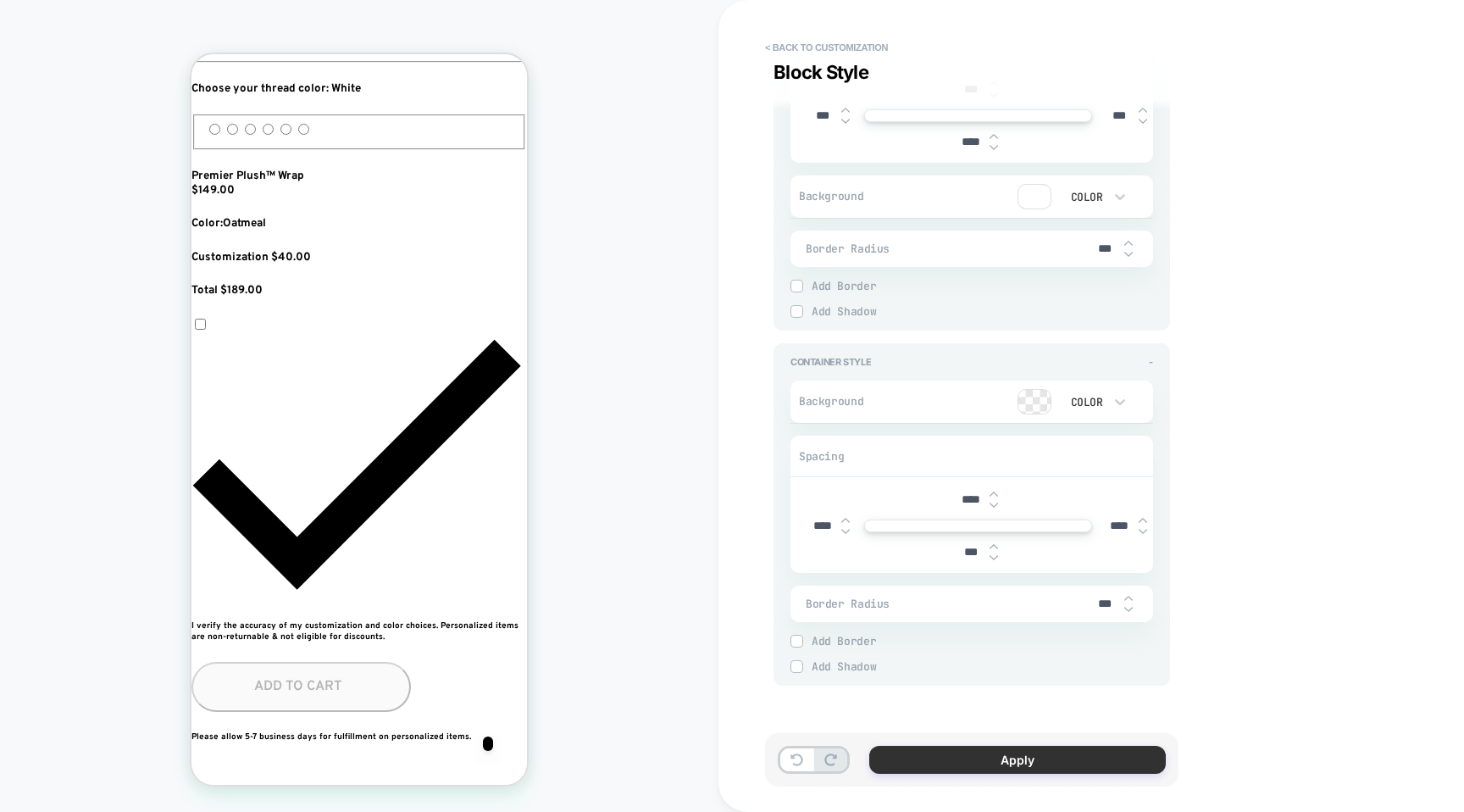
click at [974, 764] on button "Apply" at bounding box center [1017, 759] width 297 height 28
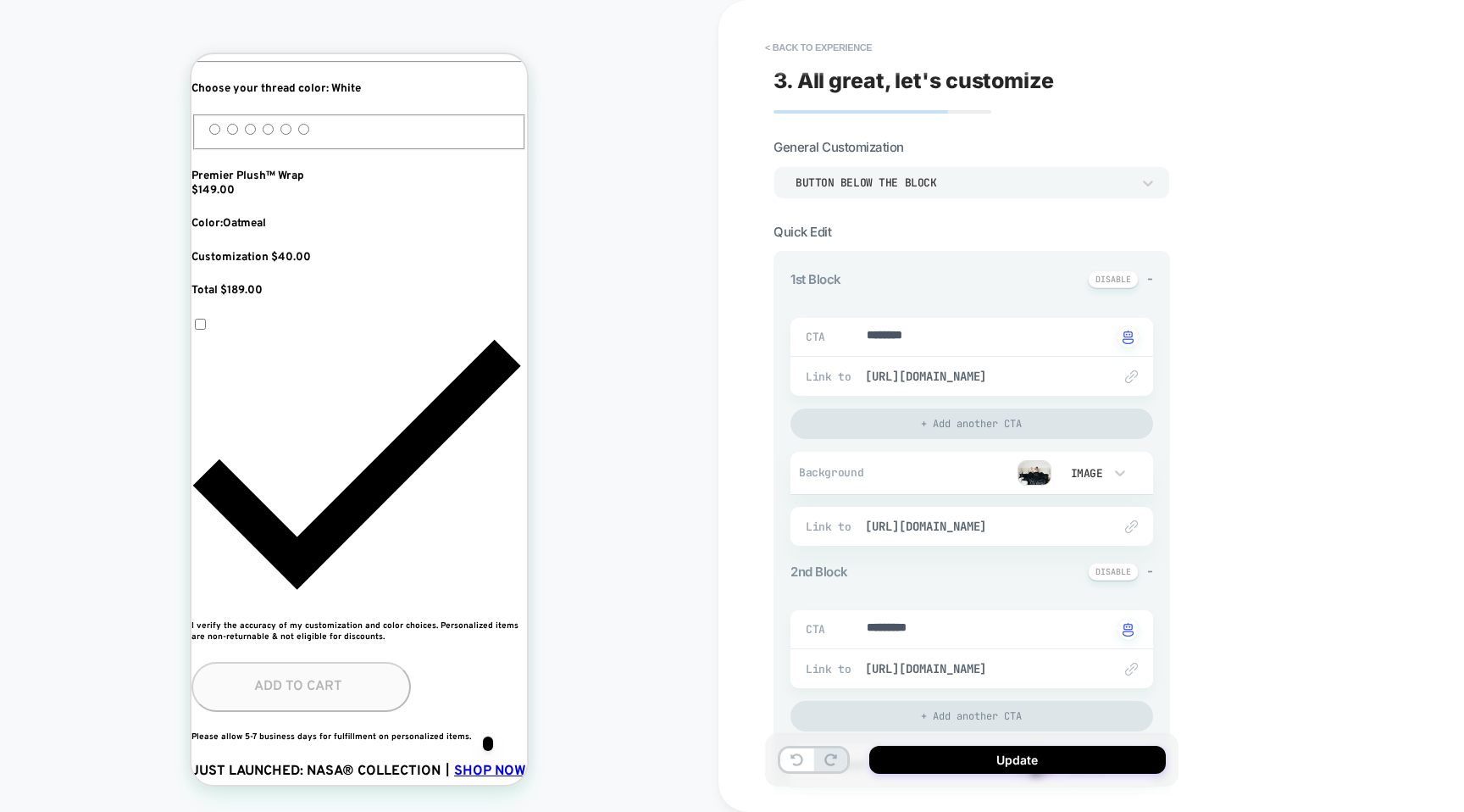
scroll to position [0, 309]
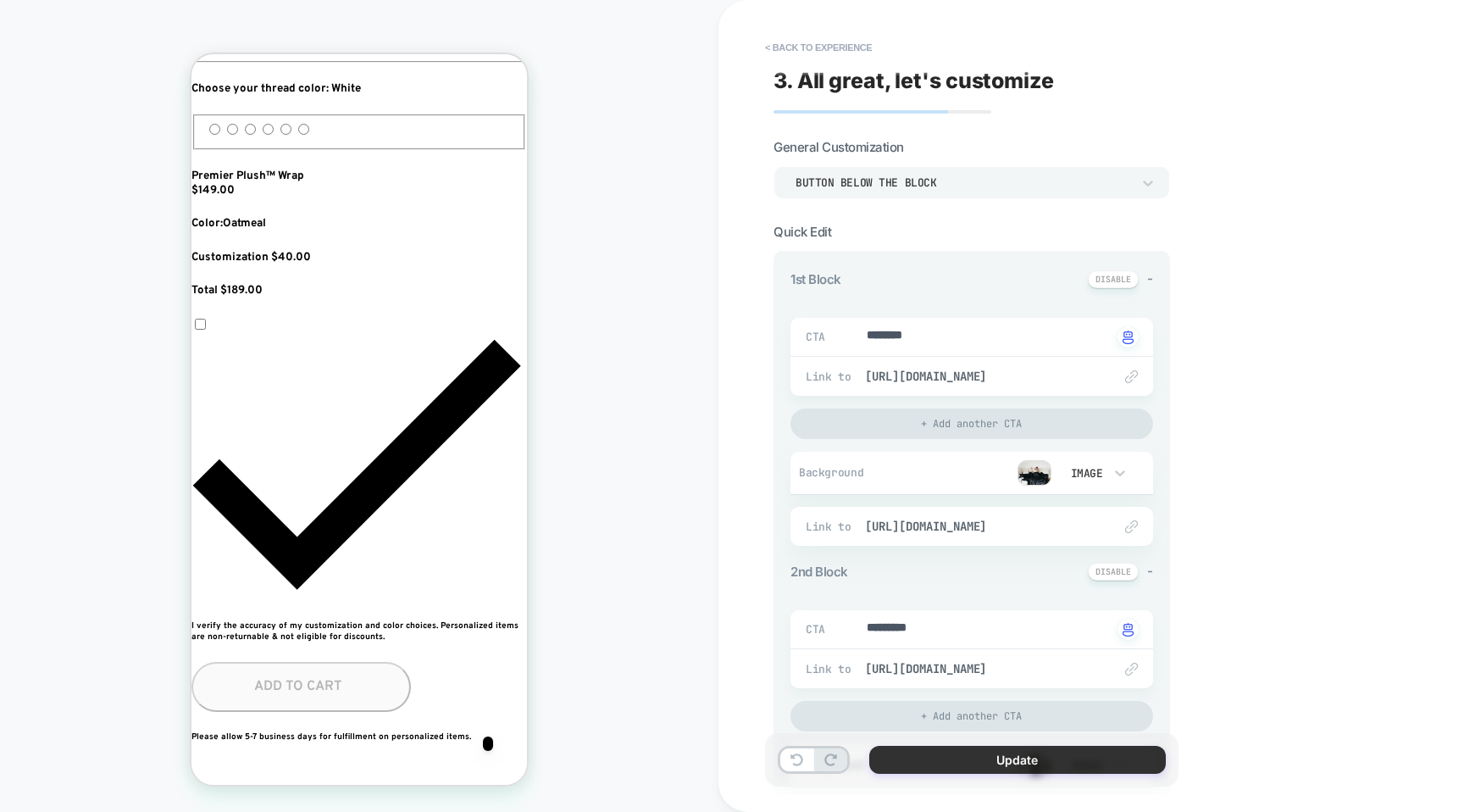
click at [944, 761] on button "Update" at bounding box center [1017, 759] width 297 height 28
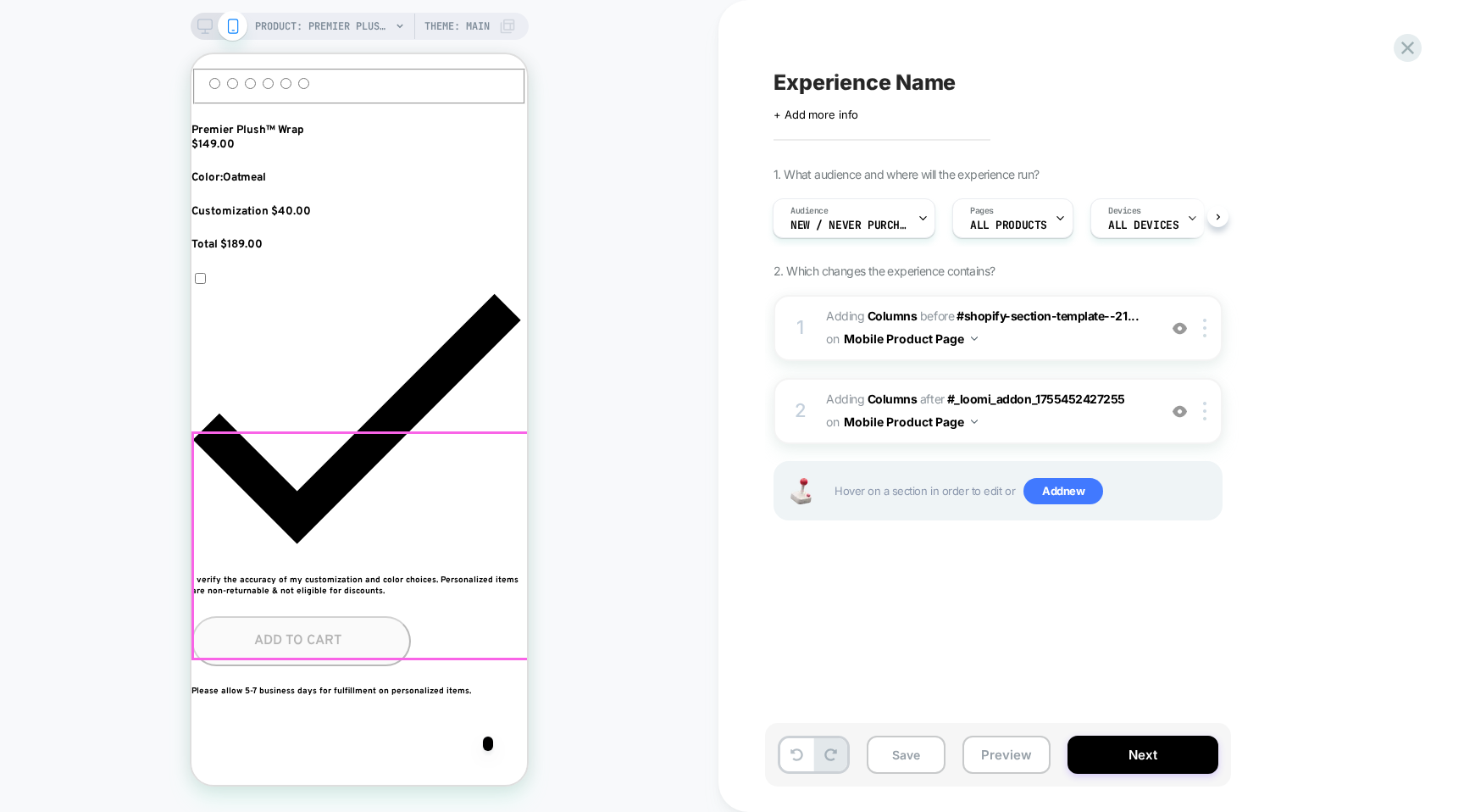
scroll to position [1033, 0]
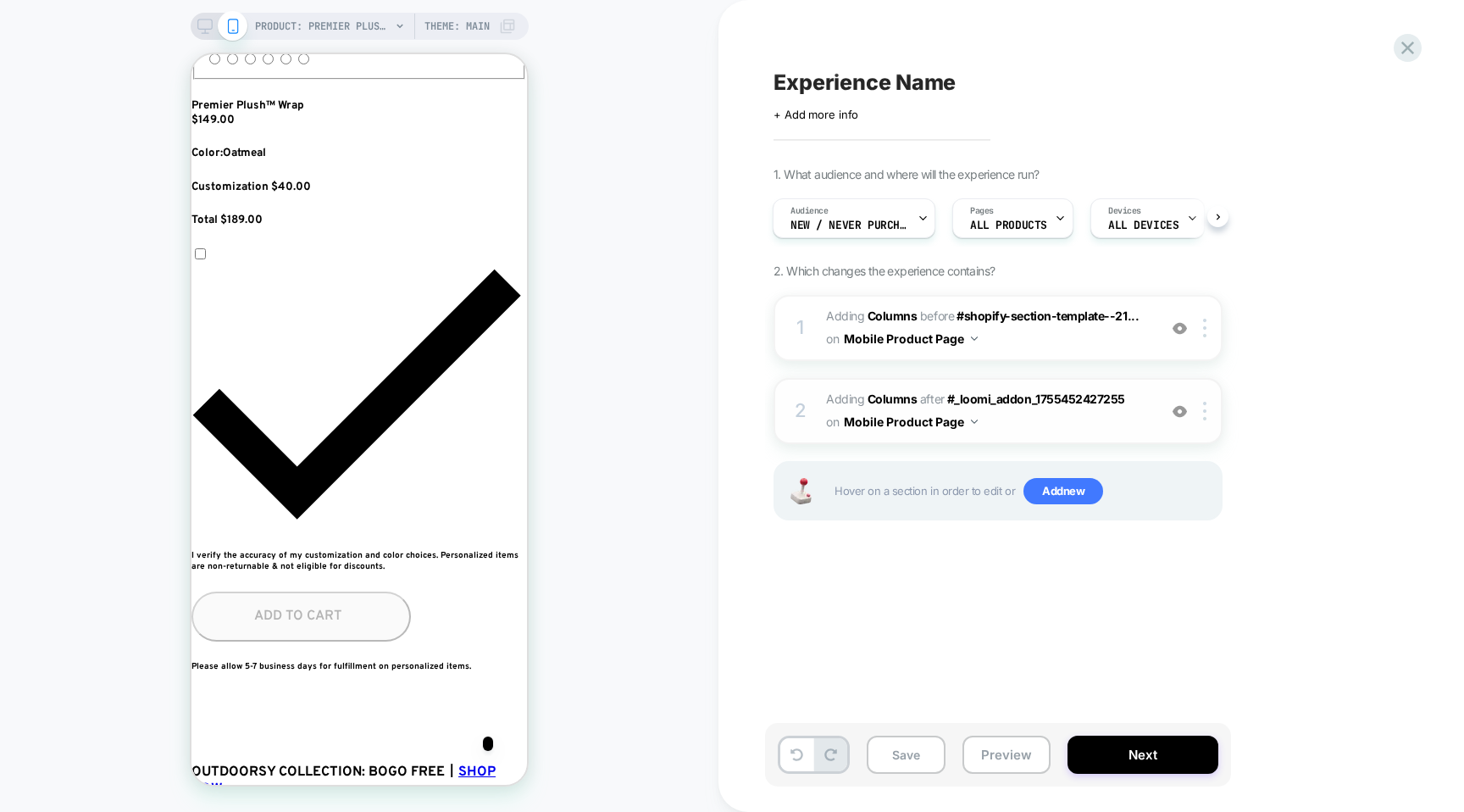
click at [831, 431] on span "on" at bounding box center [832, 421] width 13 height 21
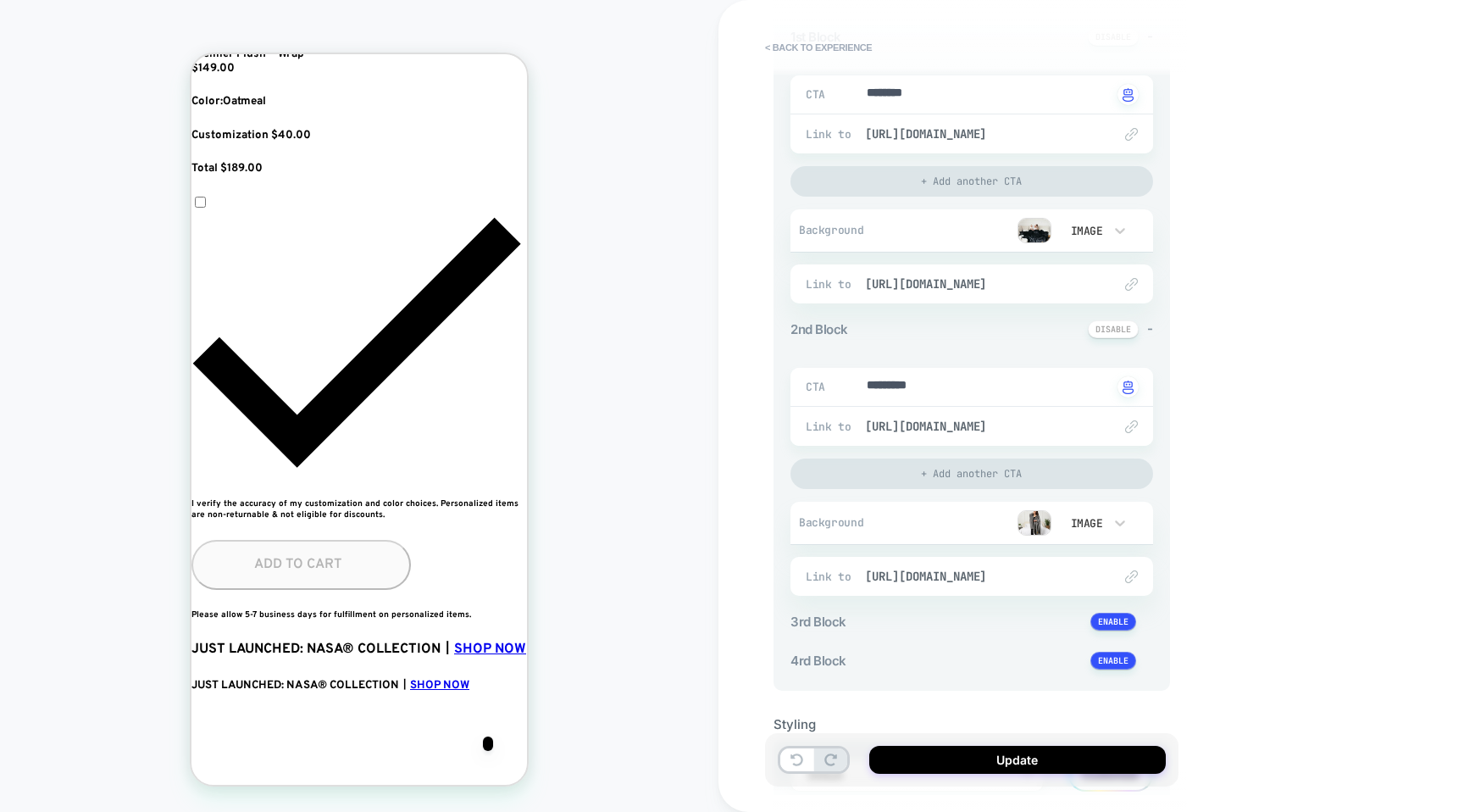
scroll to position [0, 0]
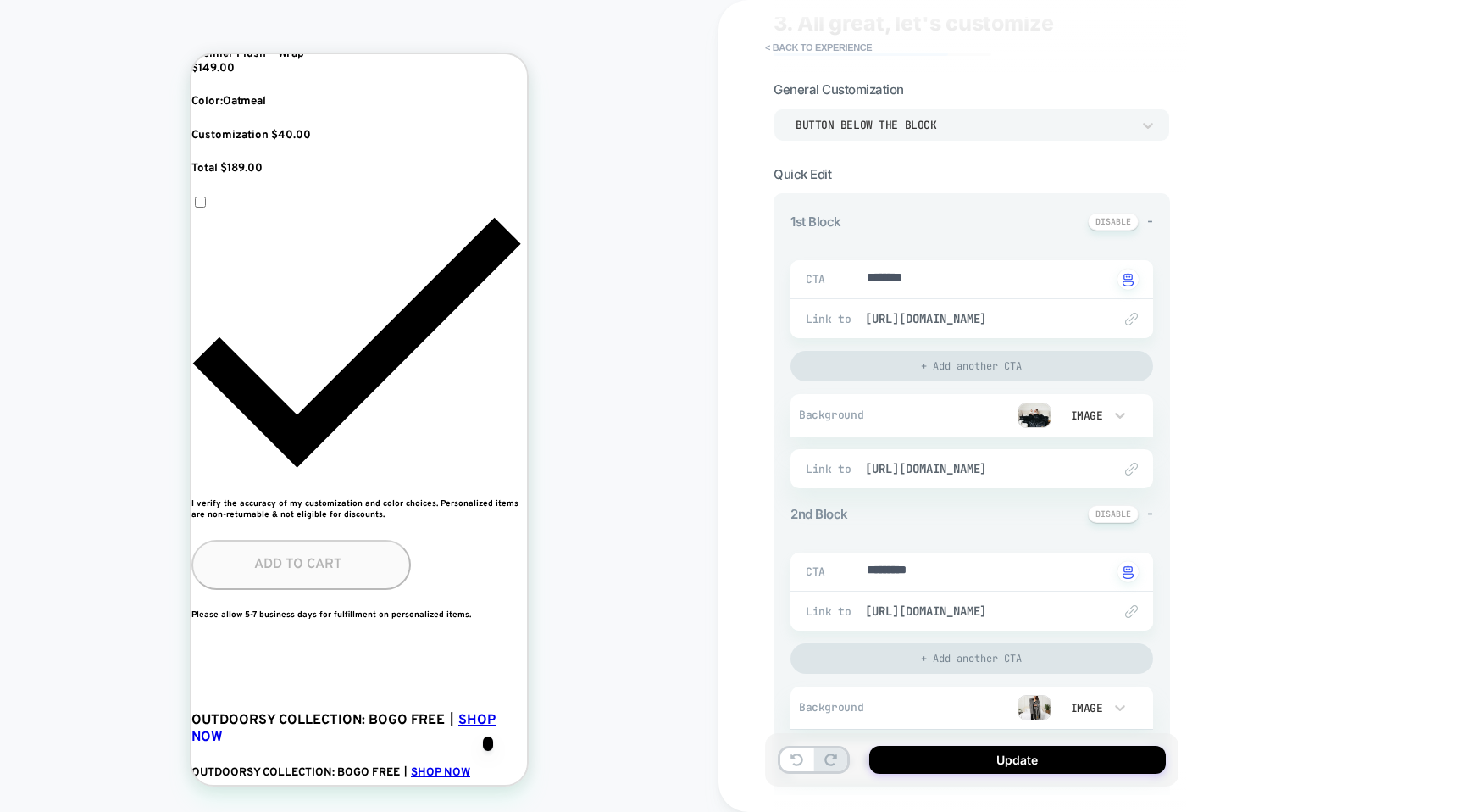
scroll to position [25, 0]
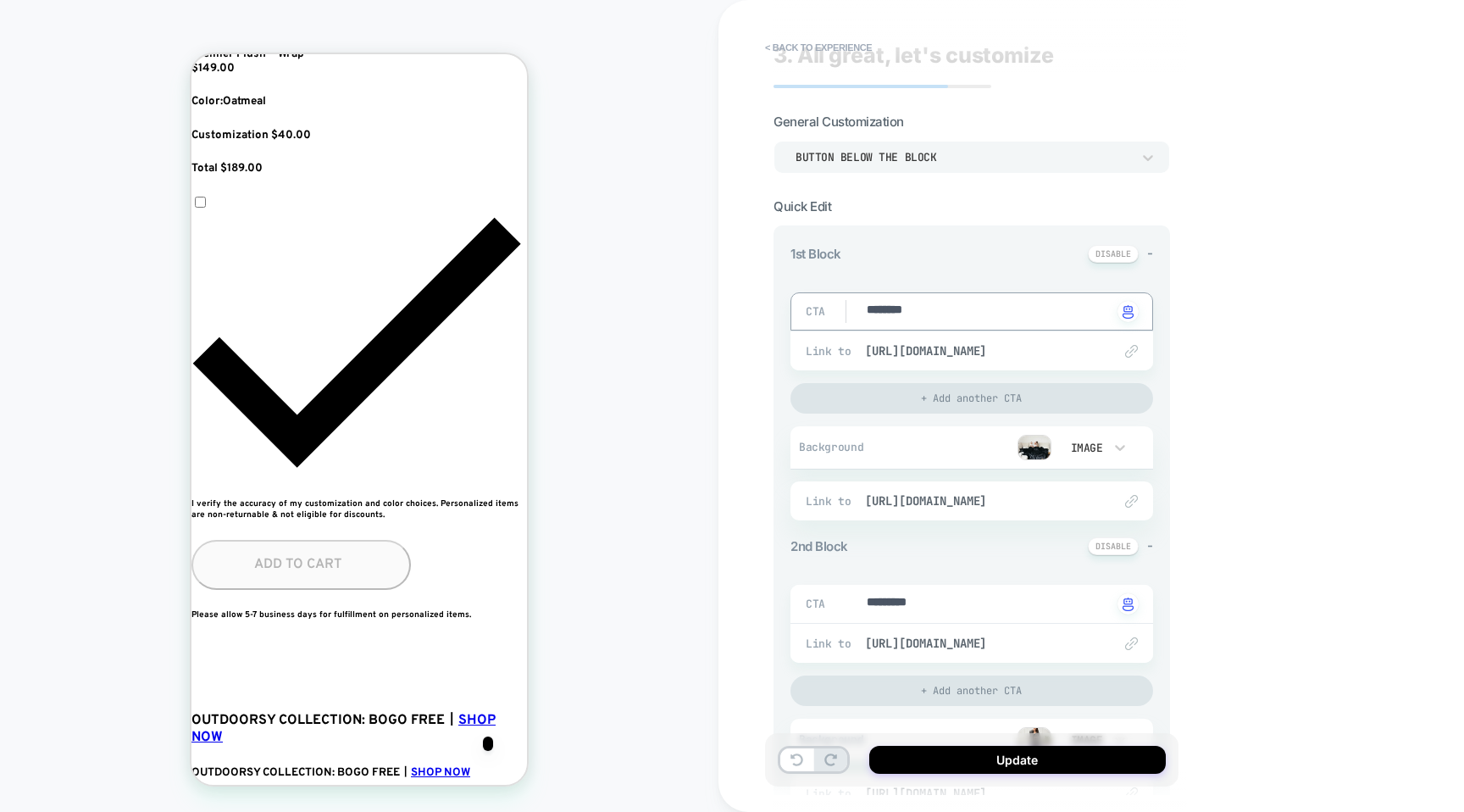
click at [916, 309] on textarea "********" at bounding box center [988, 311] width 247 height 19
type textarea "*"
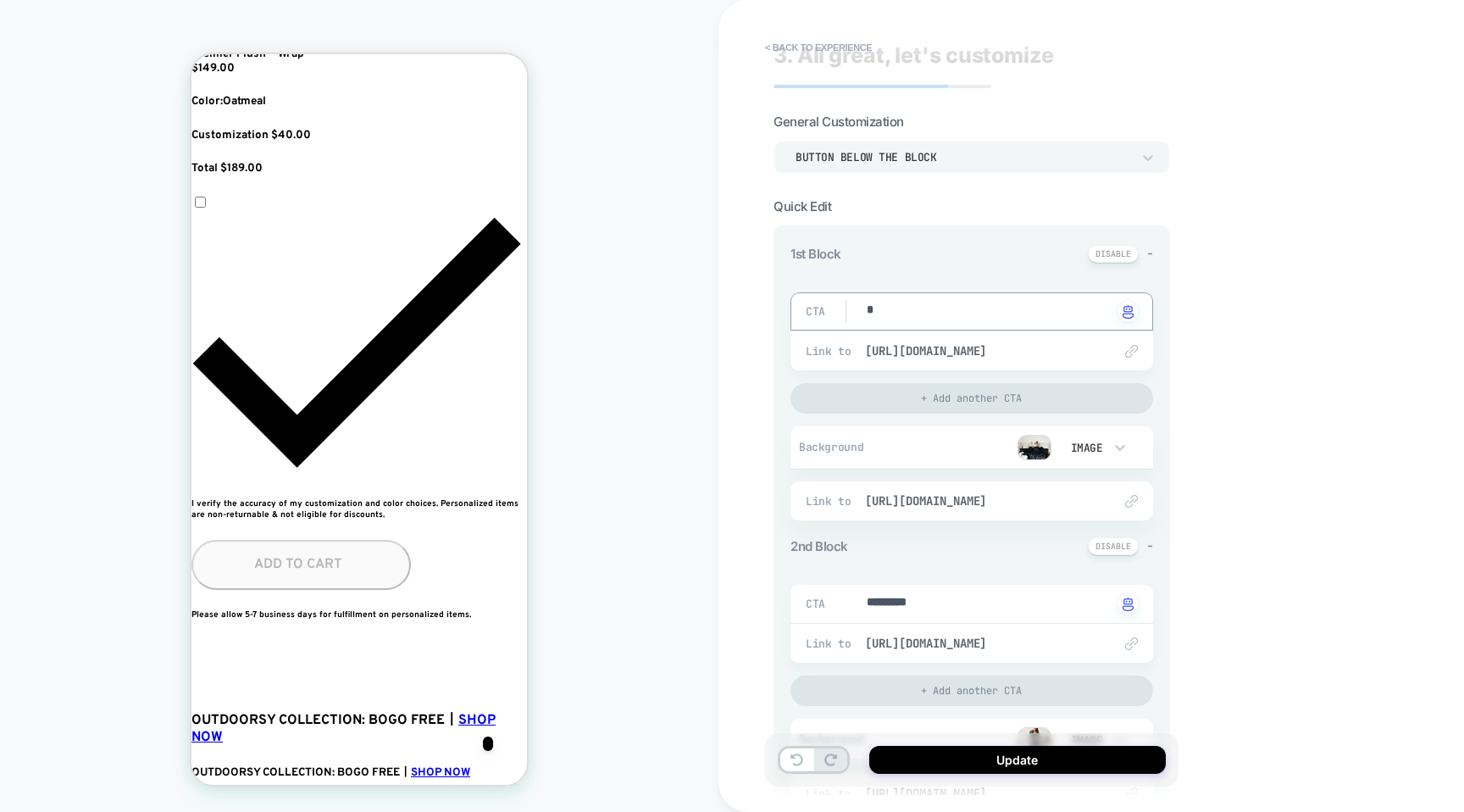
type textarea "**"
type textarea "*"
type textarea "***"
type textarea "*"
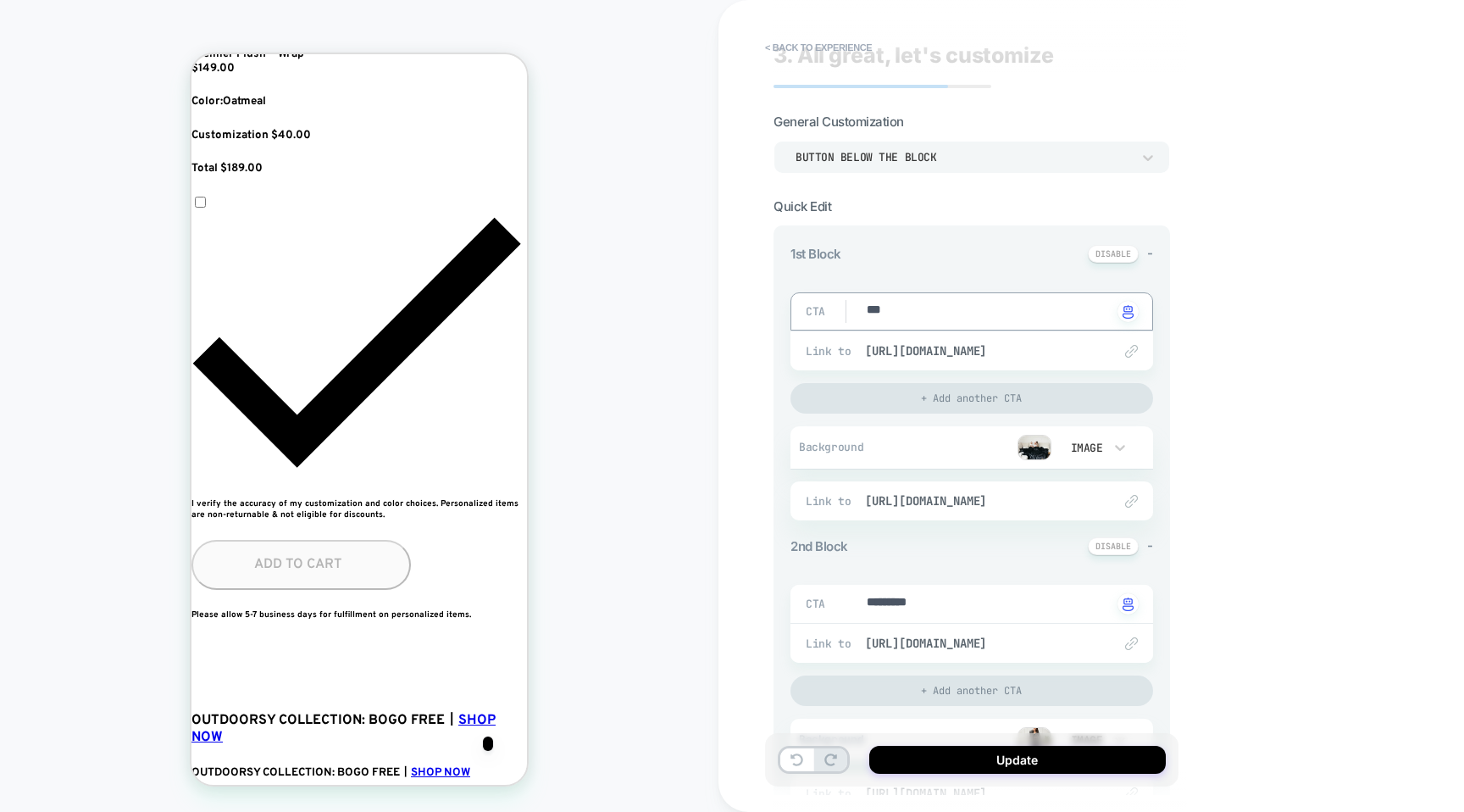
type textarea "****"
type textarea "*"
type textarea "*****"
type textarea "*"
type textarea "******"
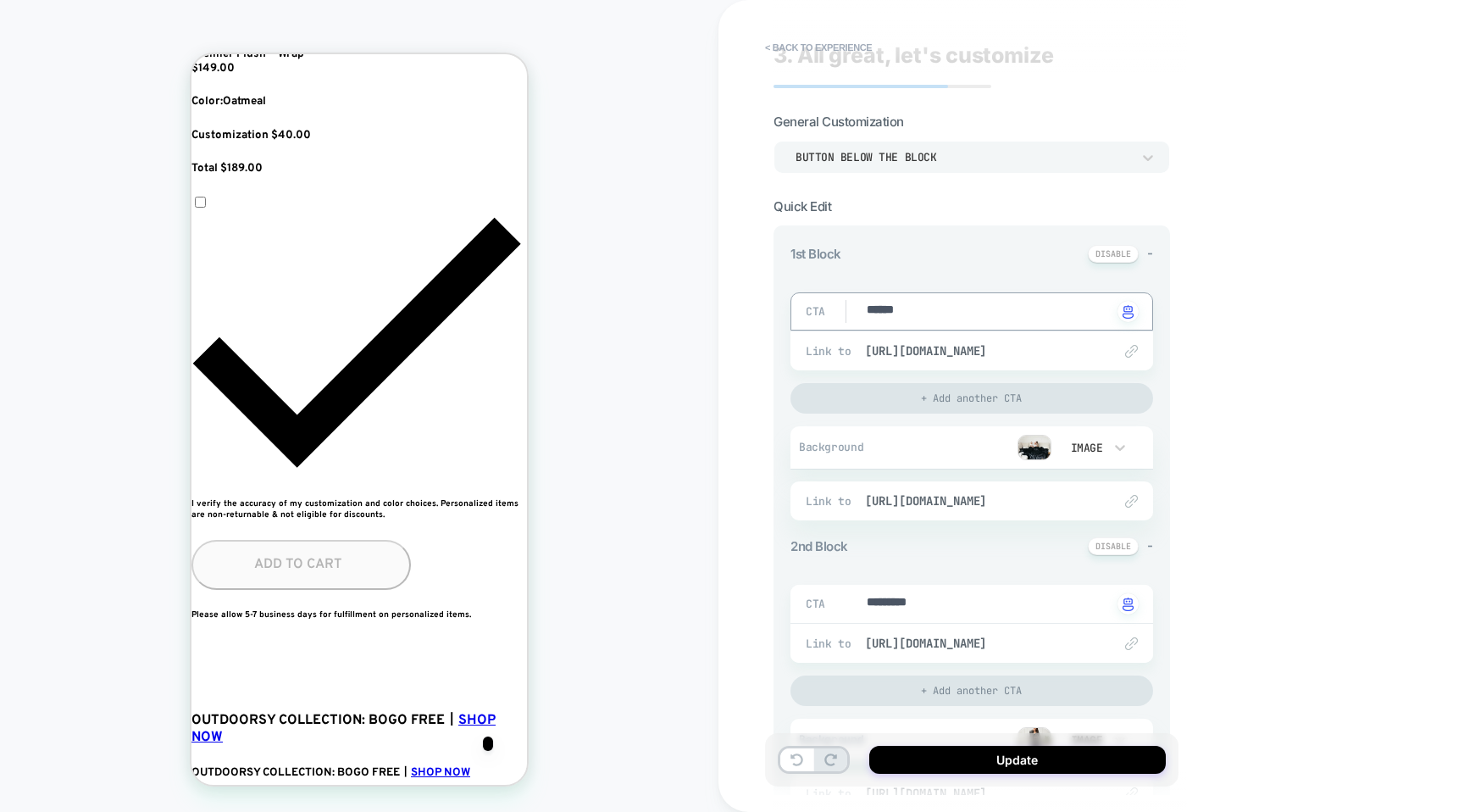
type textarea "*"
type textarea "*******"
type textarea "*"
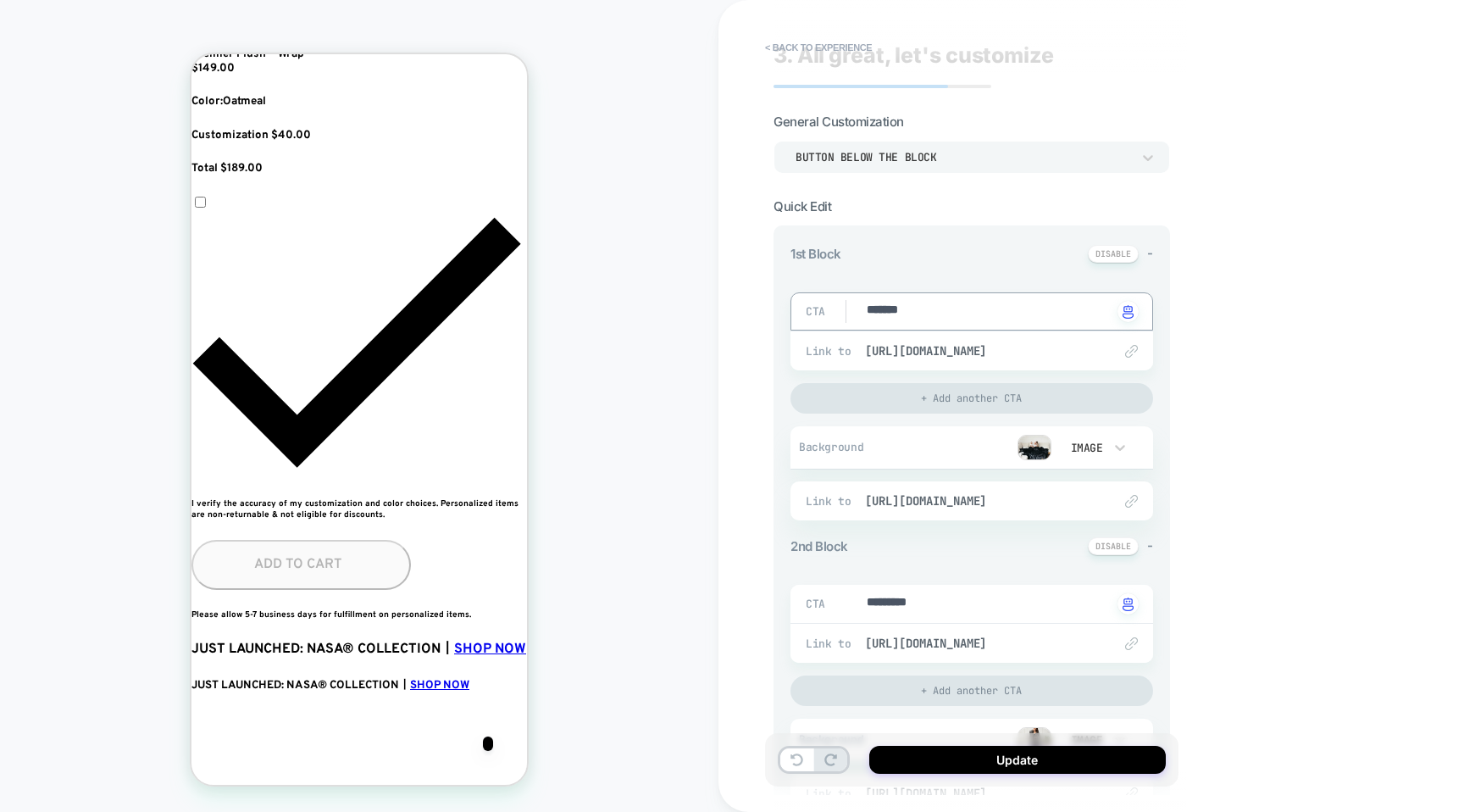
type textarea "*******"
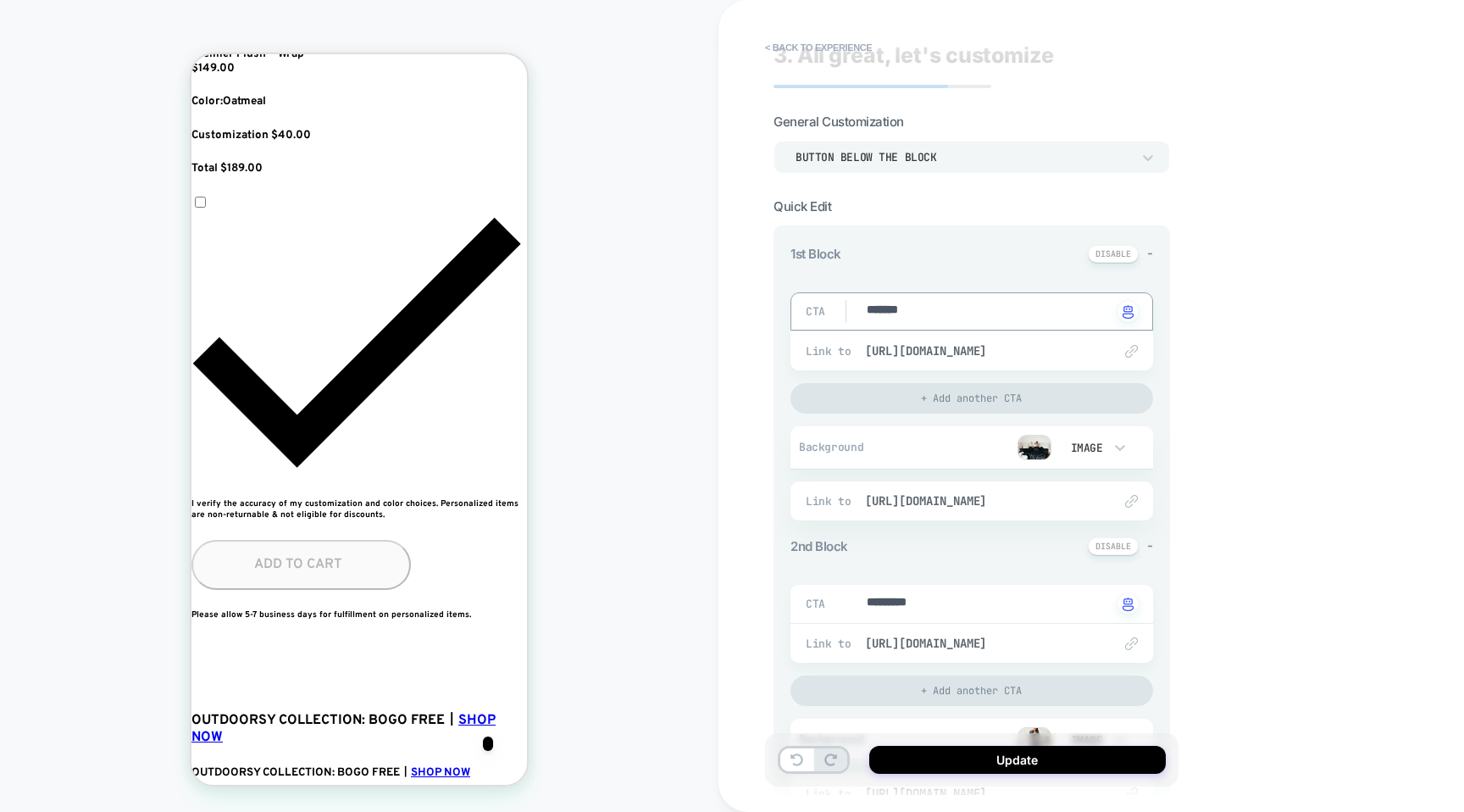
scroll to position [0, 926]
click at [975, 494] on span "[URL][DOMAIN_NAME]" at bounding box center [979, 500] width 230 height 15
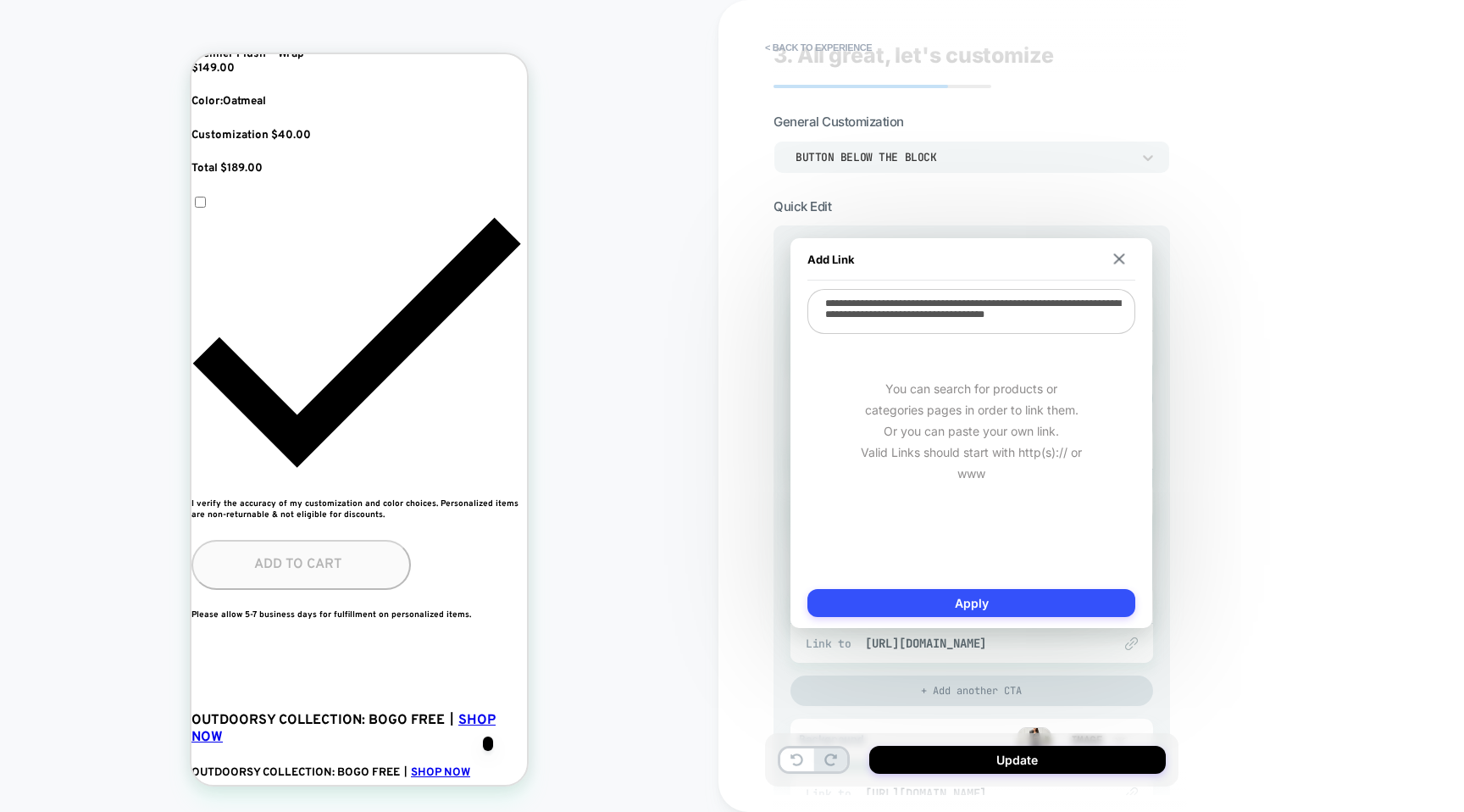
click at [975, 494] on div "You can search for products or categories pages in order to link them. Or you c…" at bounding box center [971, 431] width 328 height 191
click at [983, 338] on div "You can search for products or categories pages in order to link them. Or you c…" at bounding box center [971, 431] width 328 height 191
drag, startPoint x: 972, startPoint y: 328, endPoint x: 741, endPoint y: 232, distance: 250.2
click at [740, 232] on body "PRODUCT: Premier Plush™ Wrap PRODUCT: Premier Plush™ Wrap Theme: MAIN < Back to…" at bounding box center [732, 406] width 1464 height 812
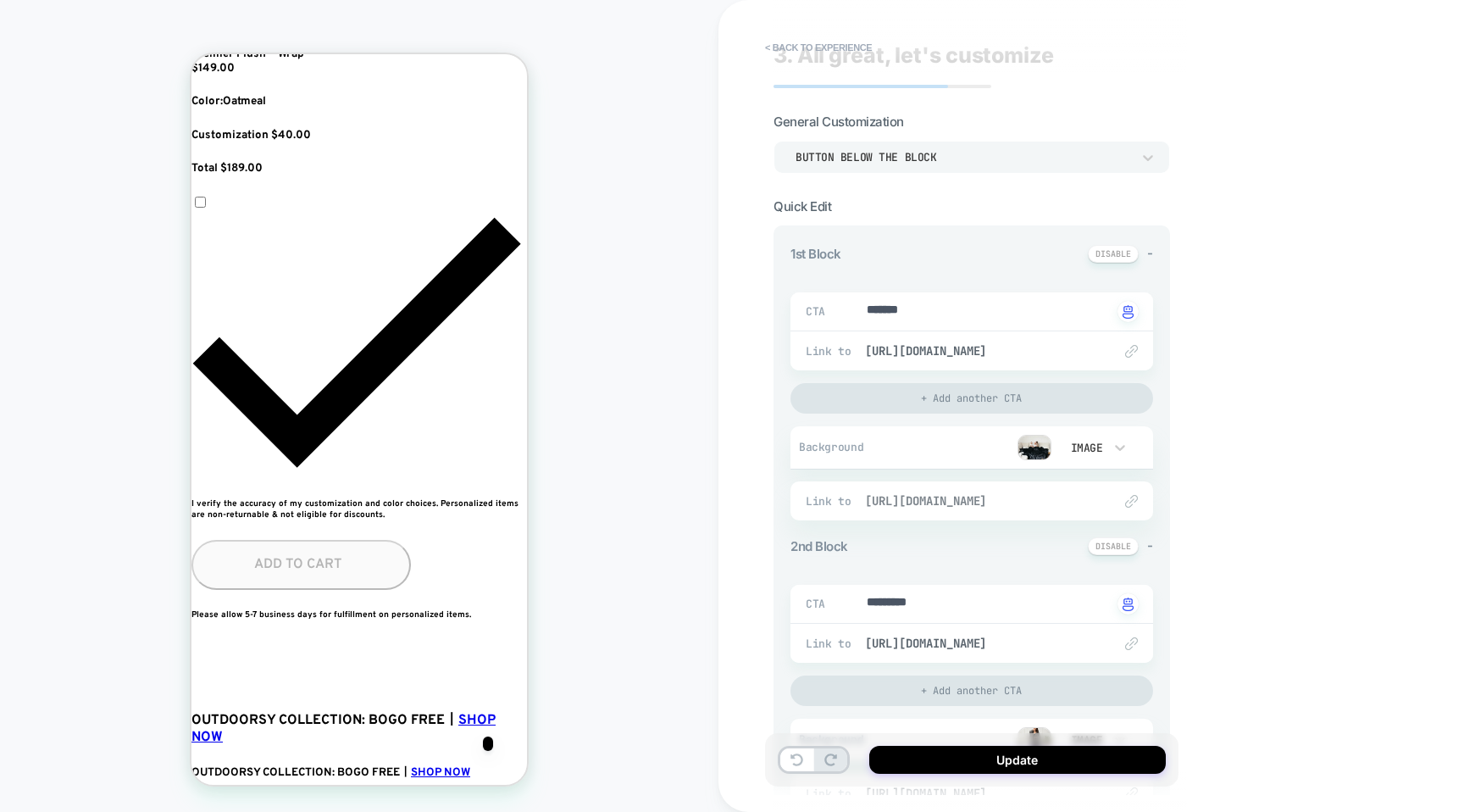
click at [942, 504] on span "[URL][DOMAIN_NAME]" at bounding box center [979, 500] width 230 height 15
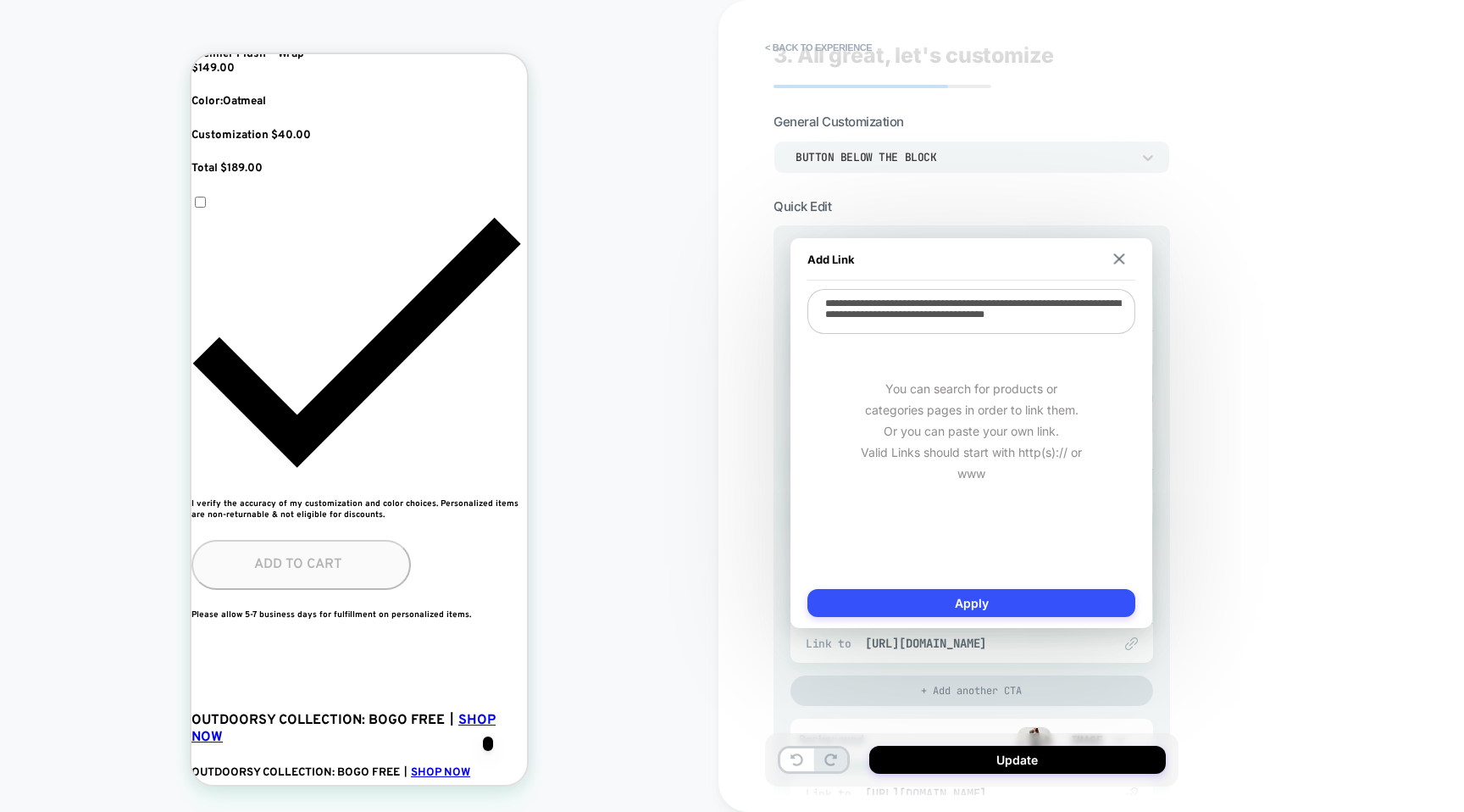
scroll to position [0, 0]
drag, startPoint x: 964, startPoint y: 326, endPoint x: 826, endPoint y: 286, distance: 143.7
click at [826, 286] on div "**********" at bounding box center [971, 432] width 362 height 389
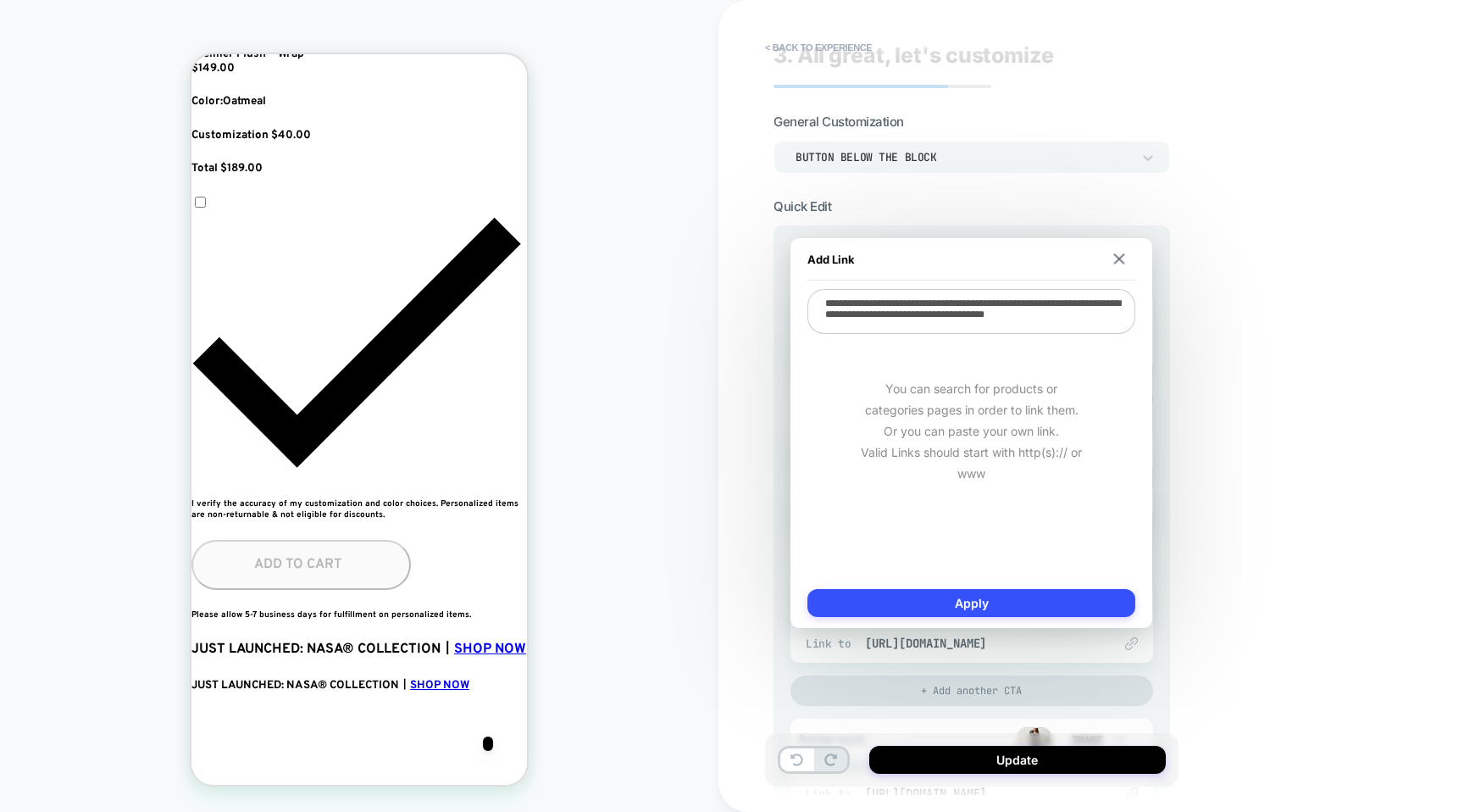
scroll to position [0, 166]
type textarea "*"
paste textarea "**********"
type textarea "*"
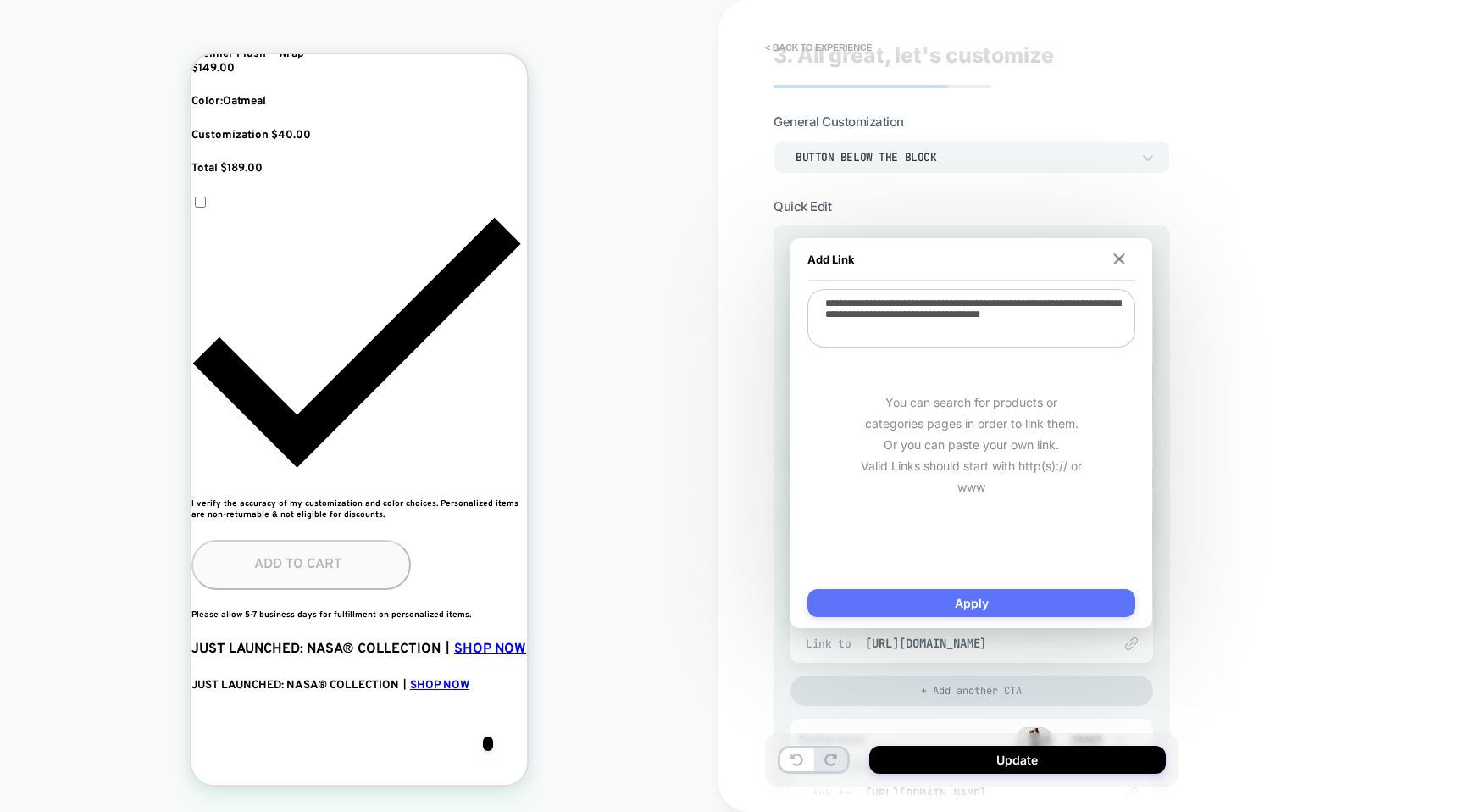
type textarea "**********"
click at [959, 605] on button "Apply" at bounding box center [971, 603] width 328 height 28
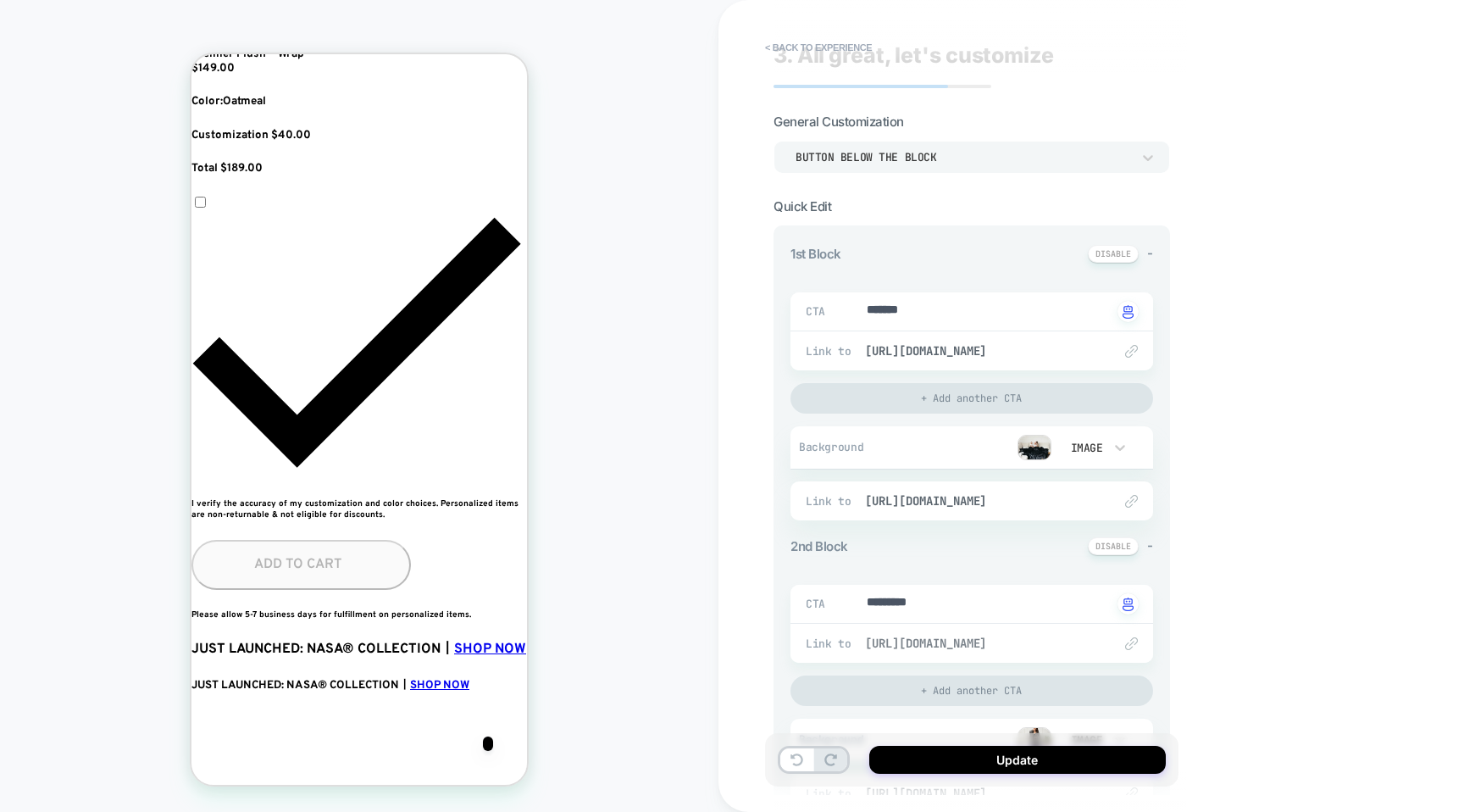
click at [1008, 642] on span "https://bigblanket.com/collections/wearables" at bounding box center [979, 643] width 230 height 15
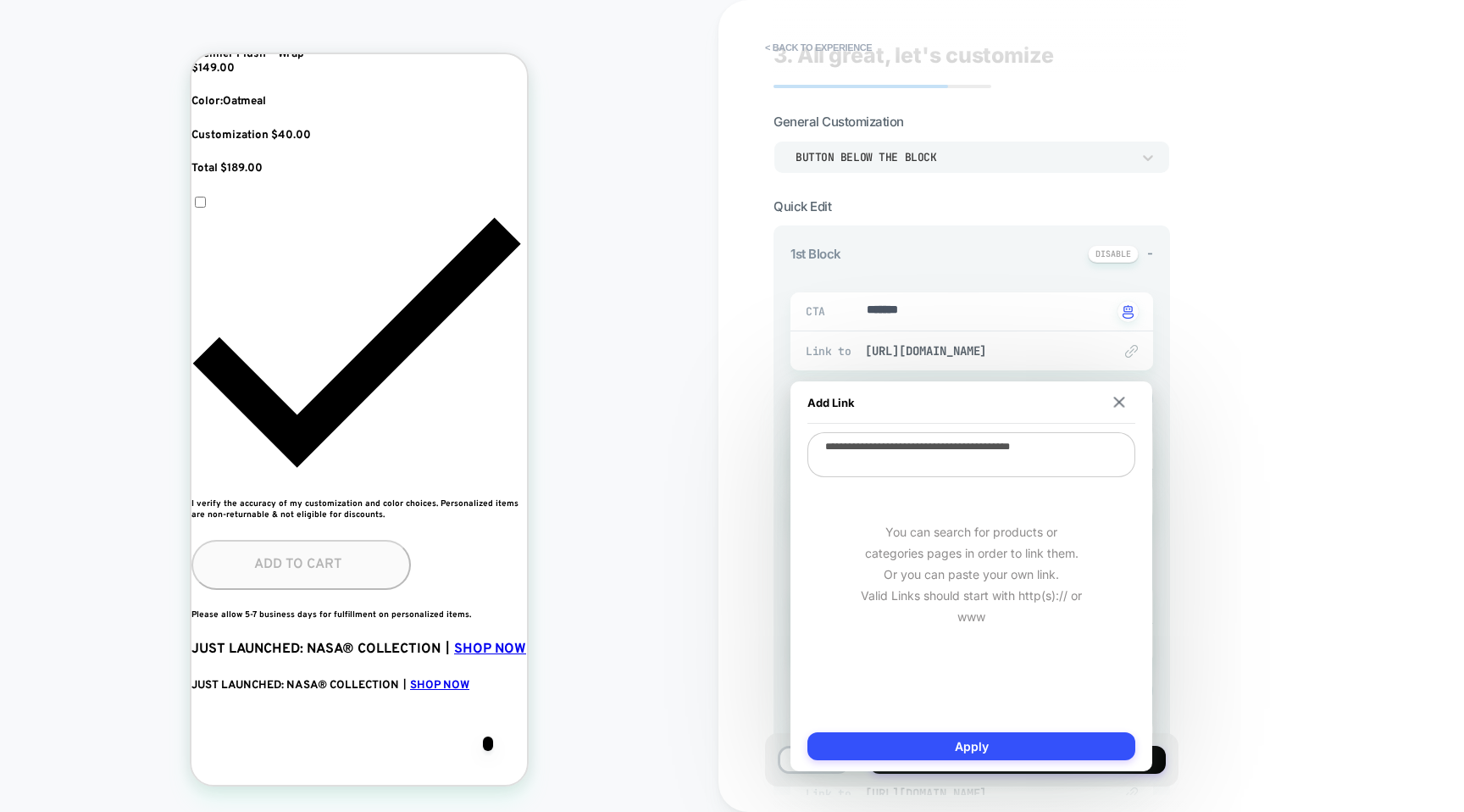
click at [1116, 410] on div "Add Link" at bounding box center [971, 402] width 328 height 43
click at [1117, 409] on div "Add Link" at bounding box center [971, 402] width 328 height 43
click at [1118, 403] on img at bounding box center [1120, 402] width 11 height 11
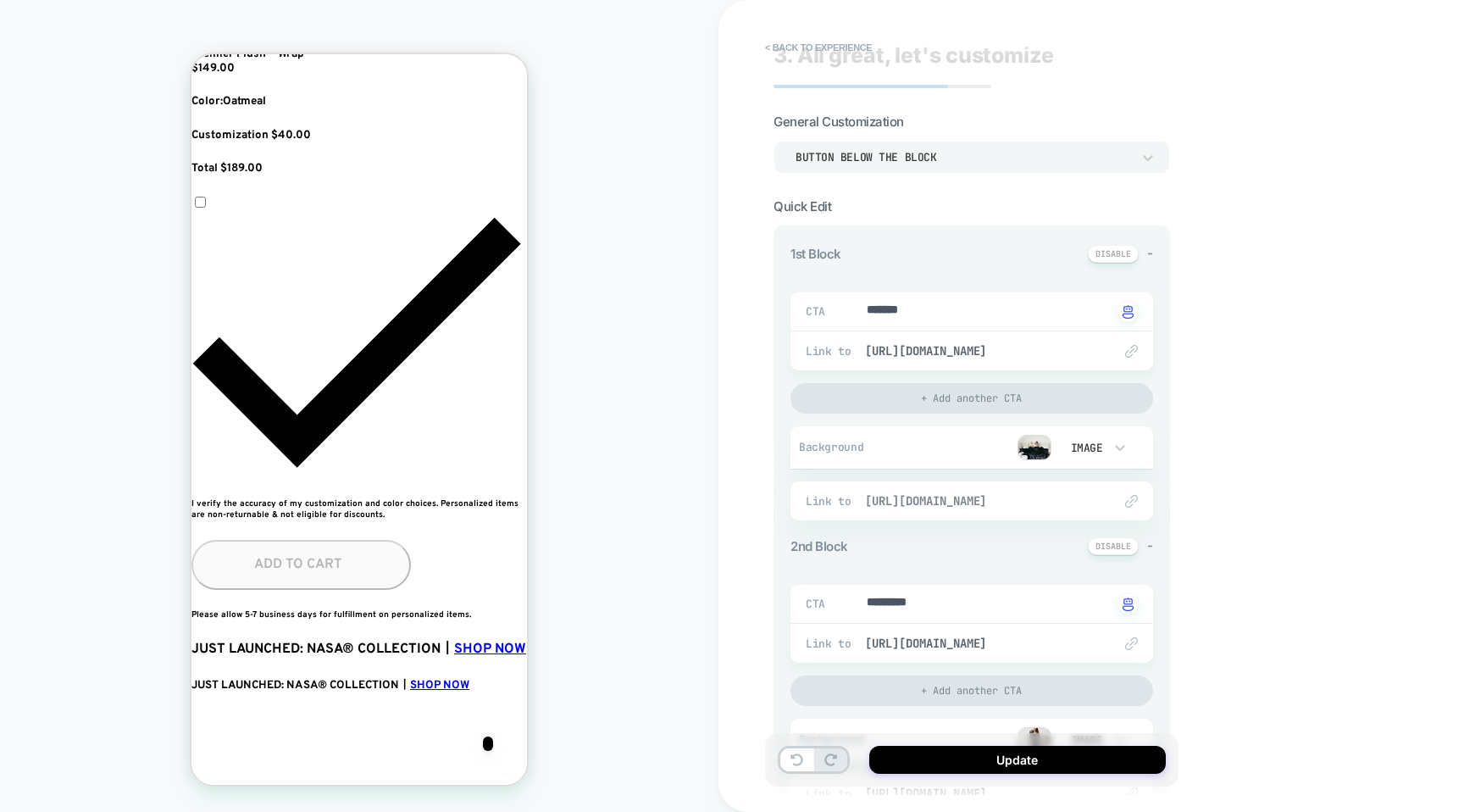
click at [941, 504] on span "https://bigblanket.com/collections/all?uff_vqzfu0_metafield%3Acustom.product_co…" at bounding box center [979, 500] width 230 height 15
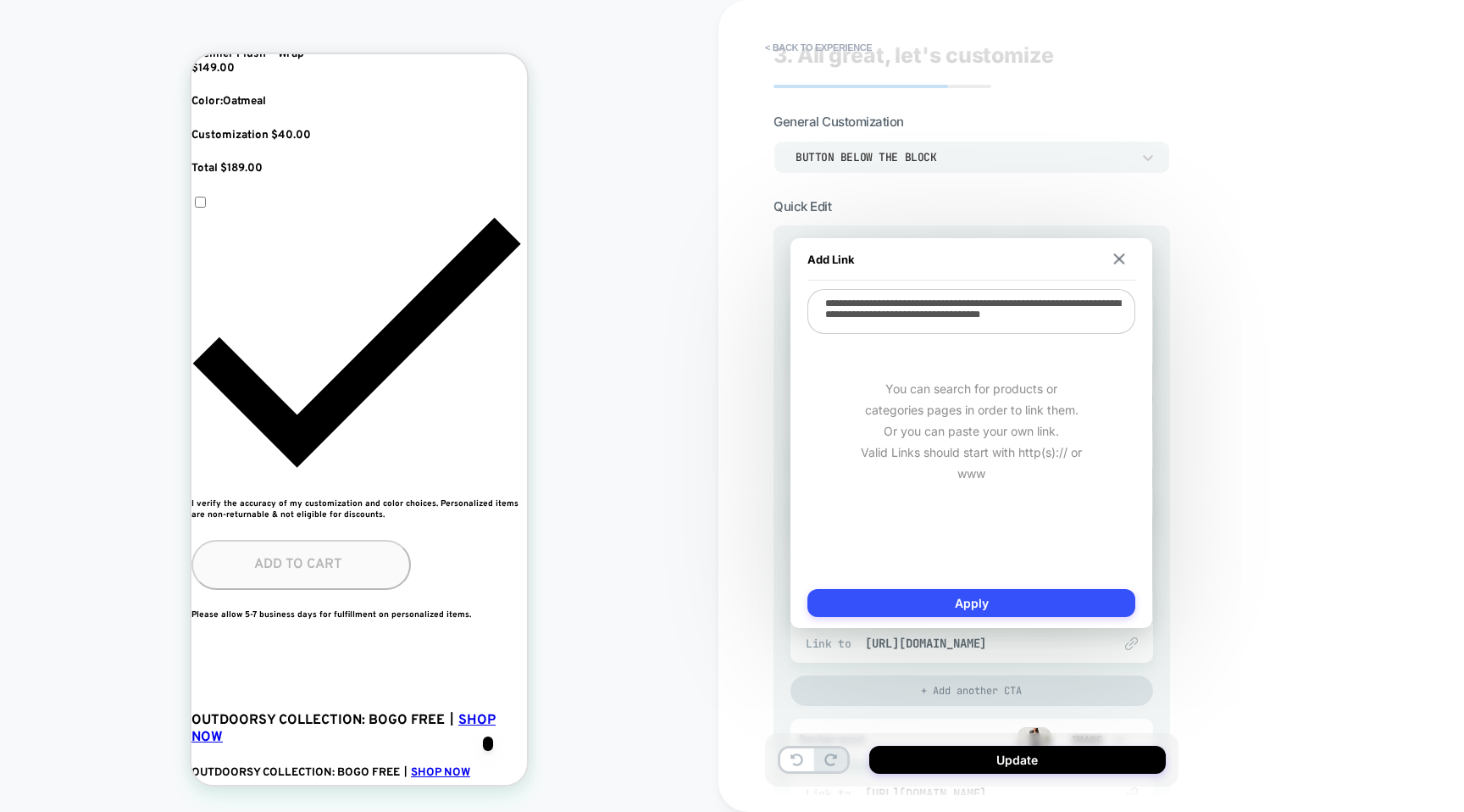
drag, startPoint x: 968, startPoint y: 331, endPoint x: 797, endPoint y: 292, distance: 175.4
click at [797, 292] on div "**********" at bounding box center [971, 432] width 362 height 389
type textarea "*"
paste textarea "**********"
type textarea "*"
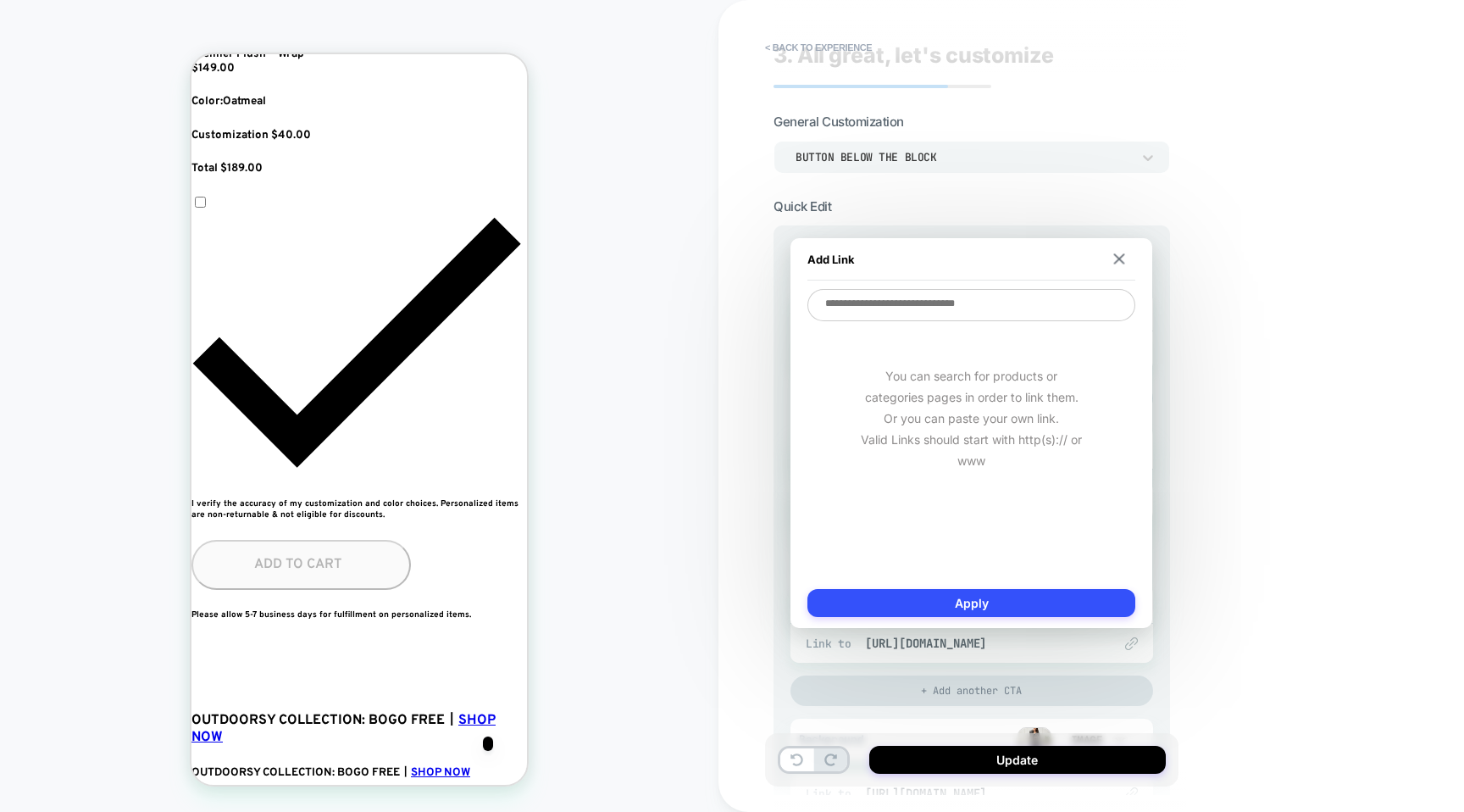
type textarea "**********"
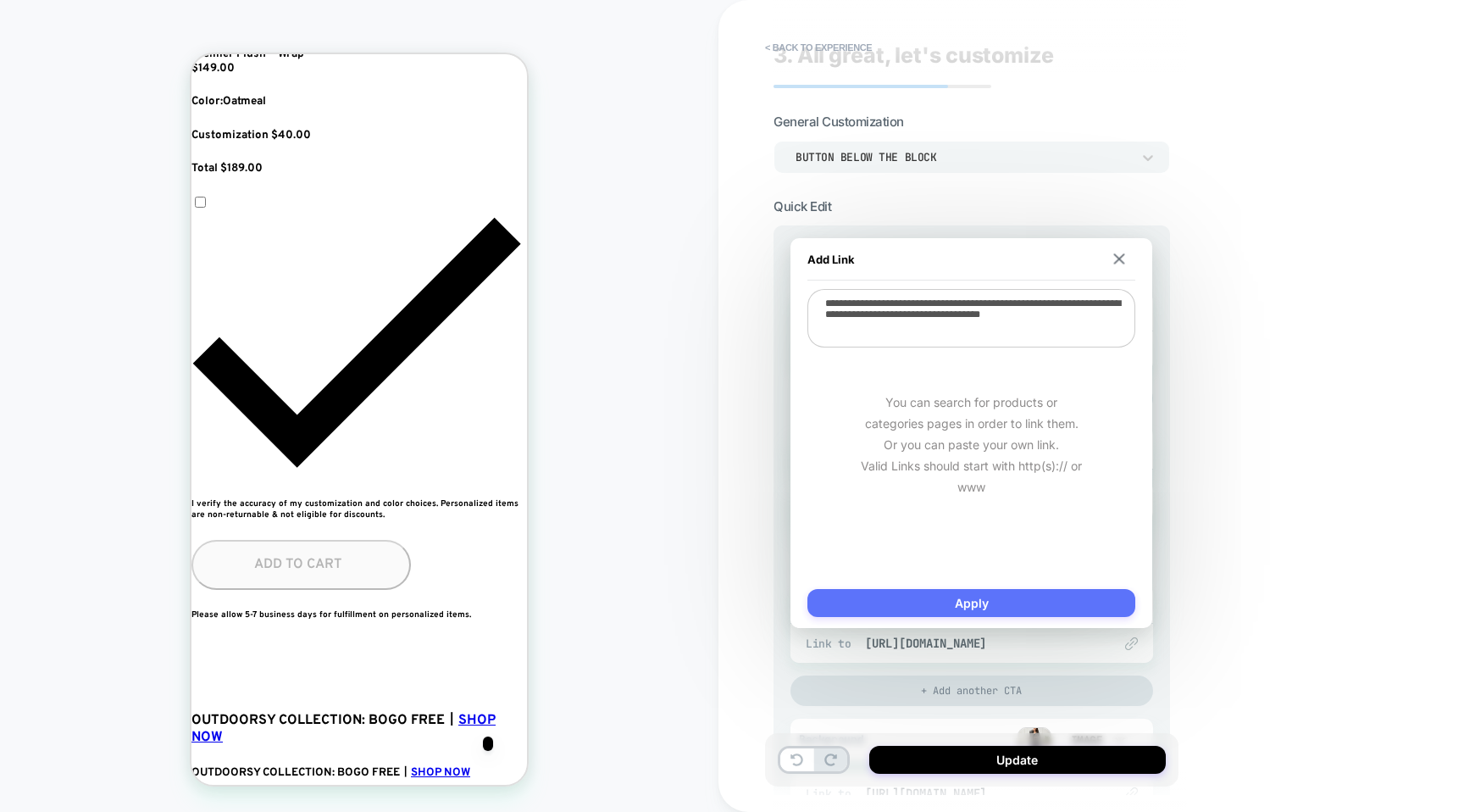
click at [974, 598] on button "Apply" at bounding box center [971, 603] width 328 height 28
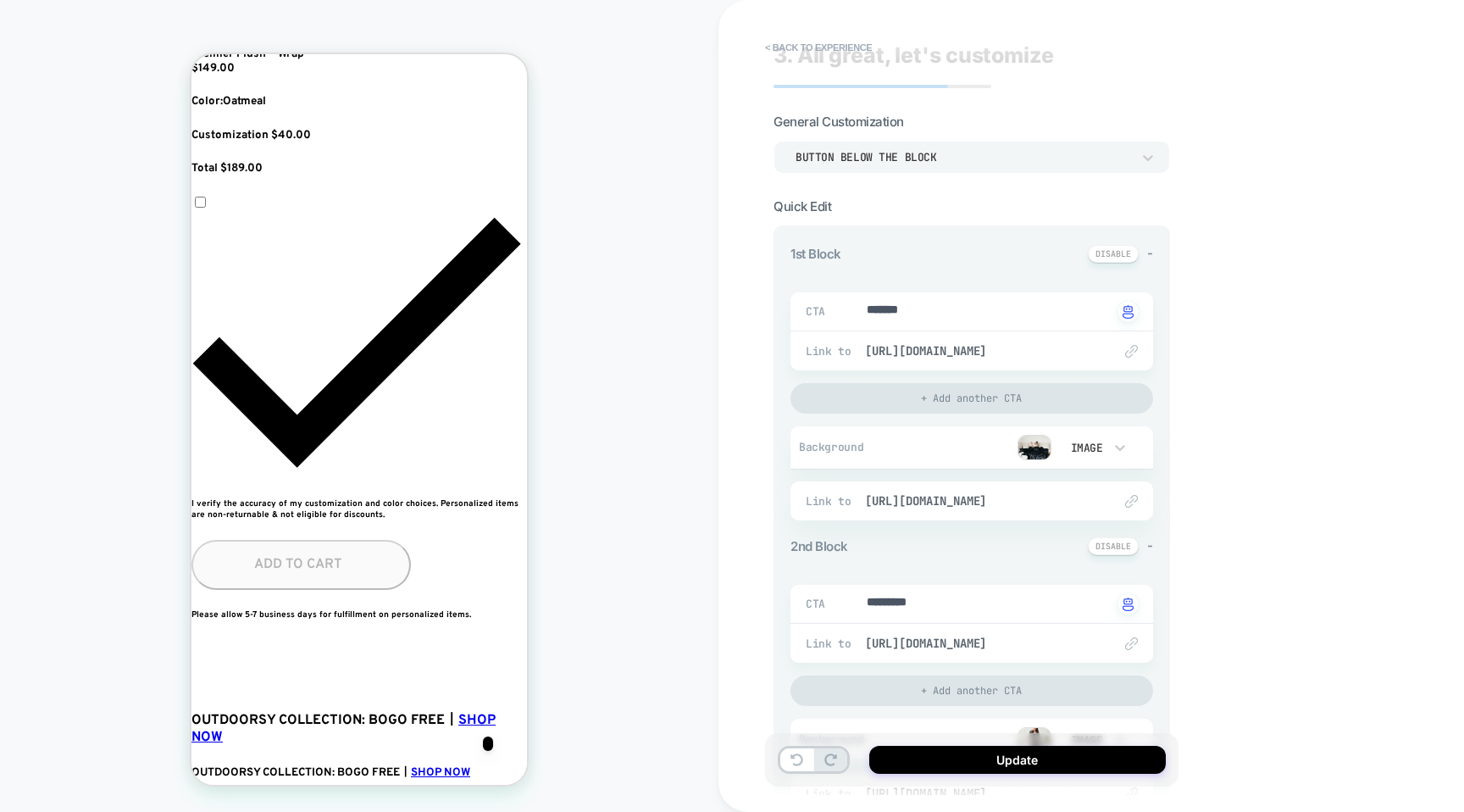
click at [1037, 441] on img at bounding box center [1034, 447] width 34 height 25
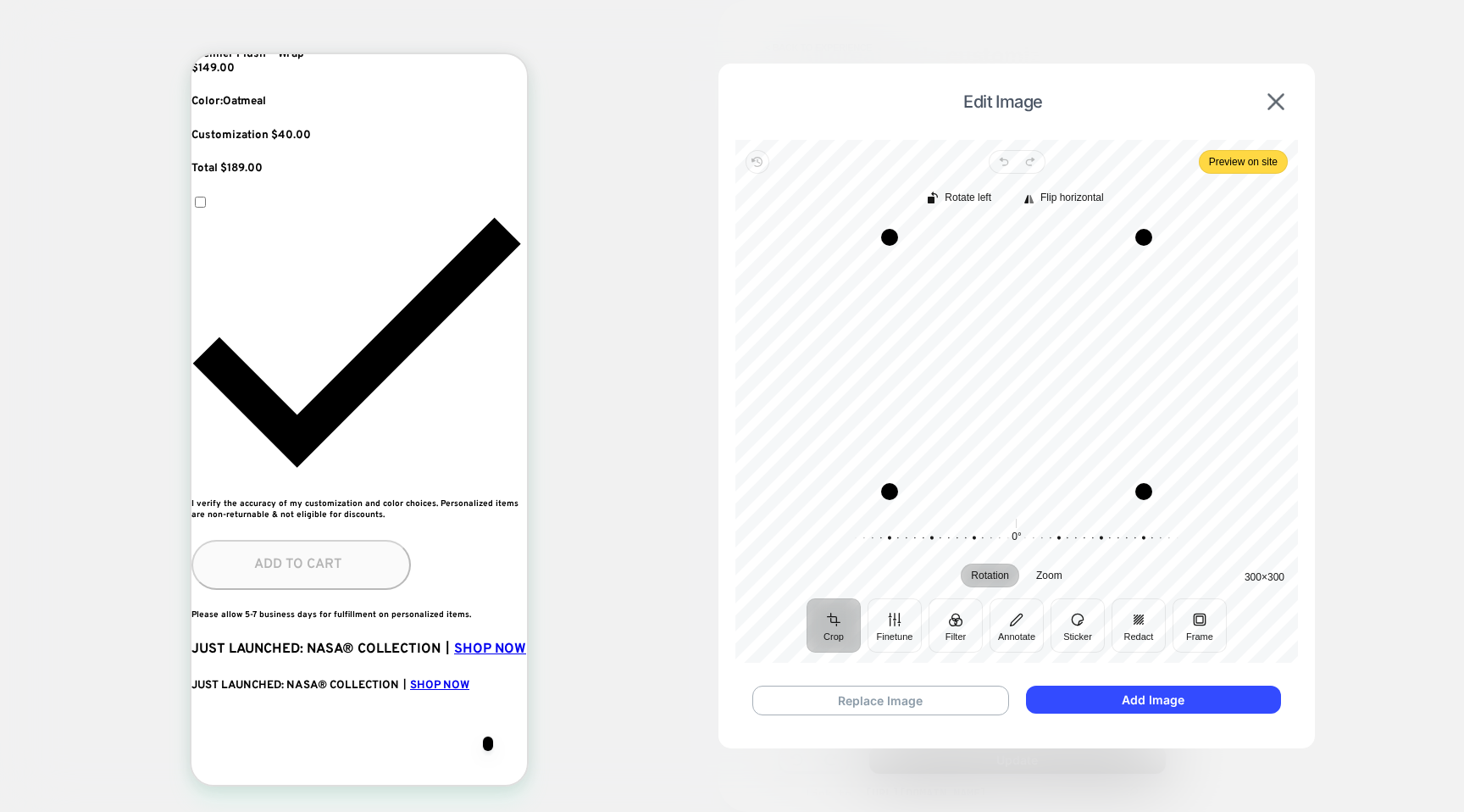
click at [1294, 57] on div at bounding box center [732, 406] width 1464 height 812
click at [891, 702] on button "Replace Image" at bounding box center [881, 700] width 257 height 30
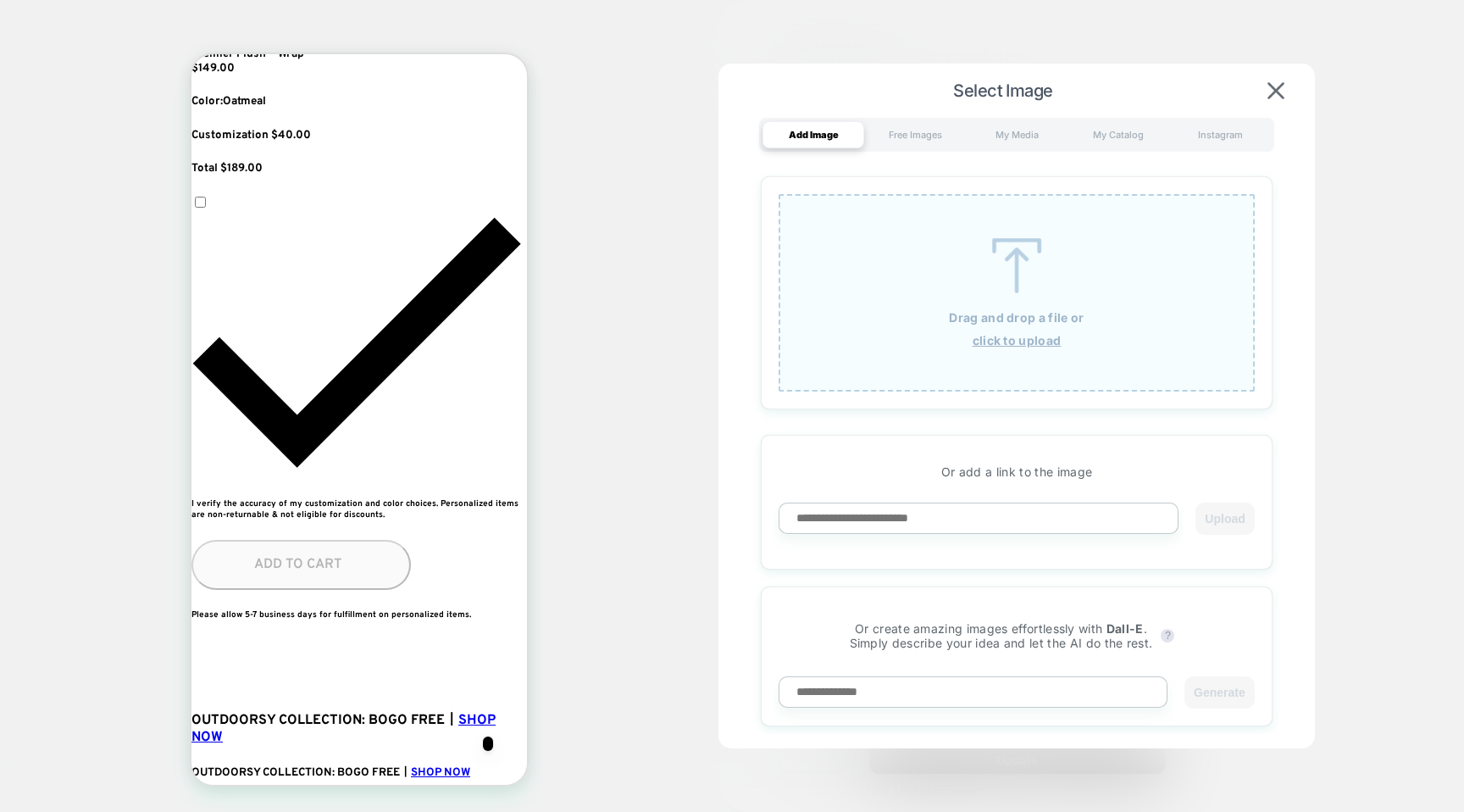
scroll to position [0, 926]
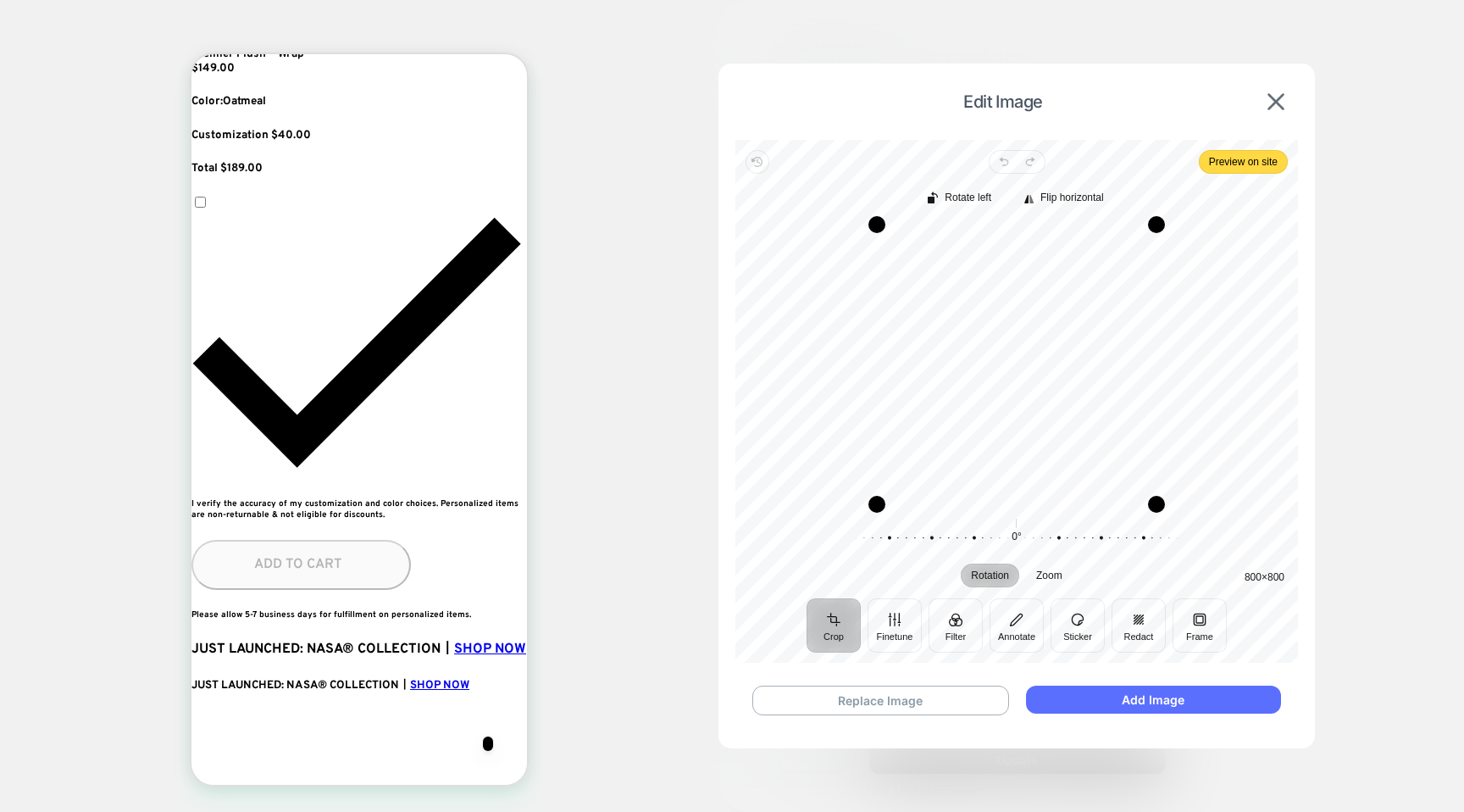
click at [1126, 706] on button "Add Image" at bounding box center [1154, 699] width 255 height 28
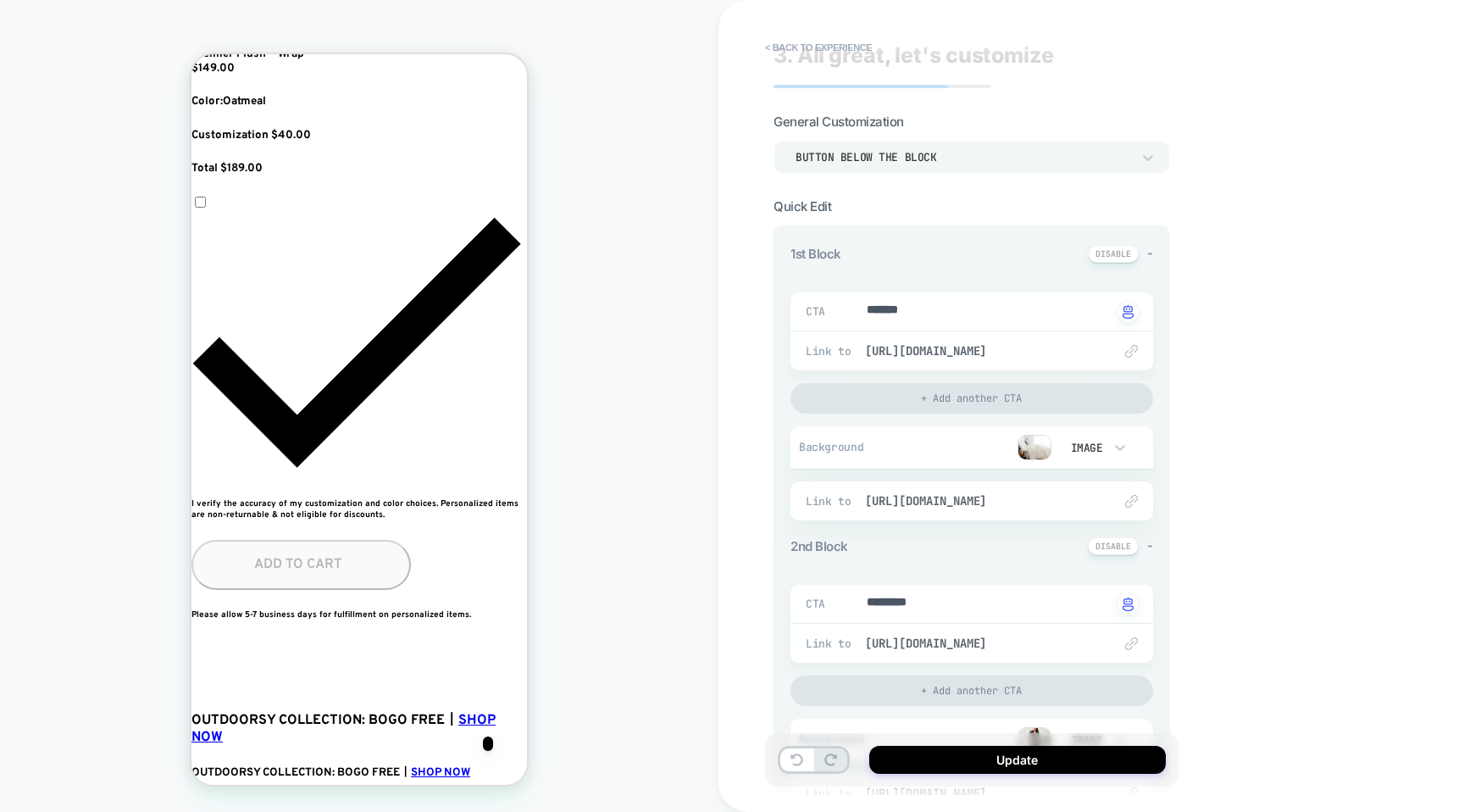
scroll to position [0, 309]
click at [1044, 454] on img at bounding box center [1034, 447] width 34 height 25
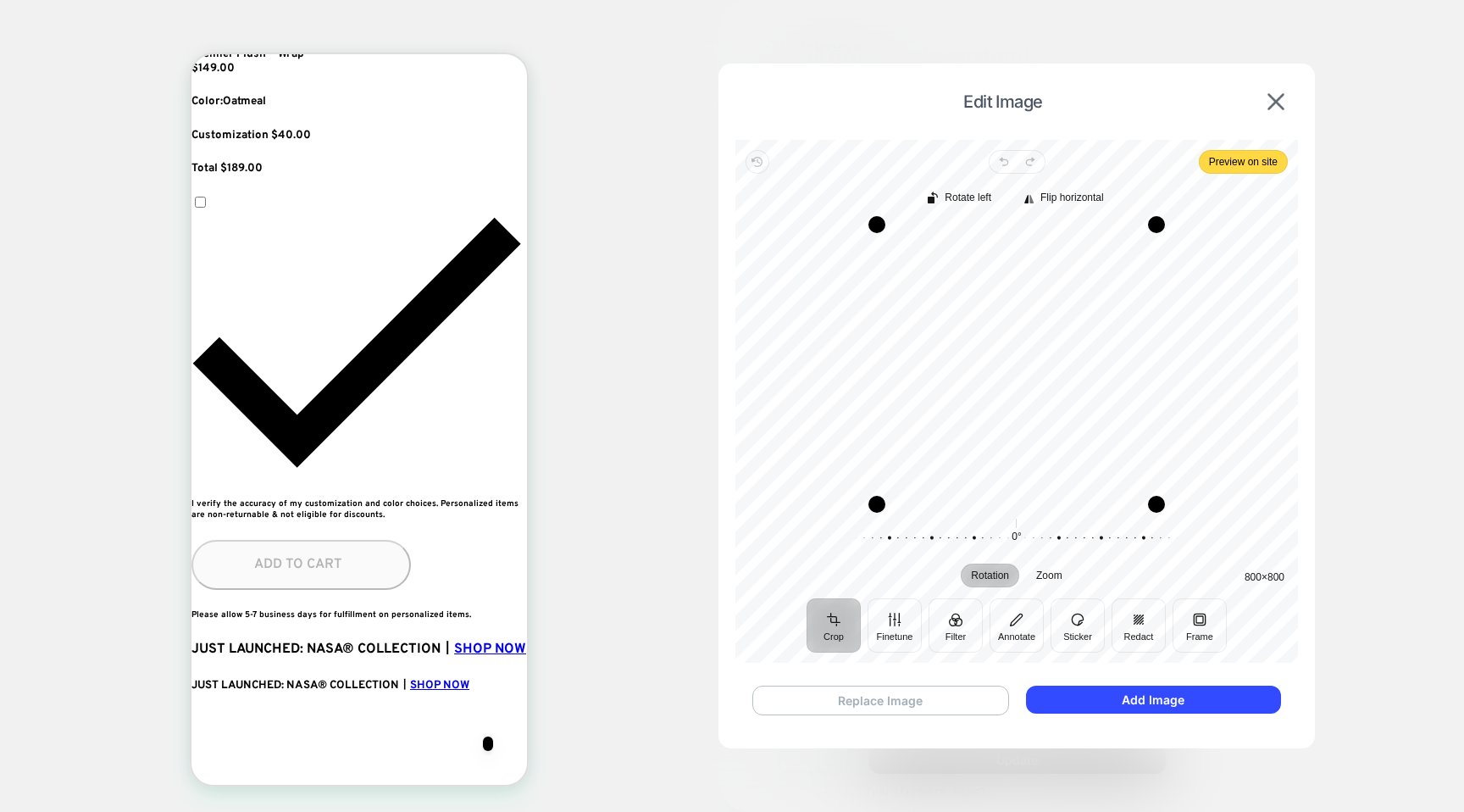
click at [887, 707] on button "Replace Image" at bounding box center [881, 700] width 257 height 30
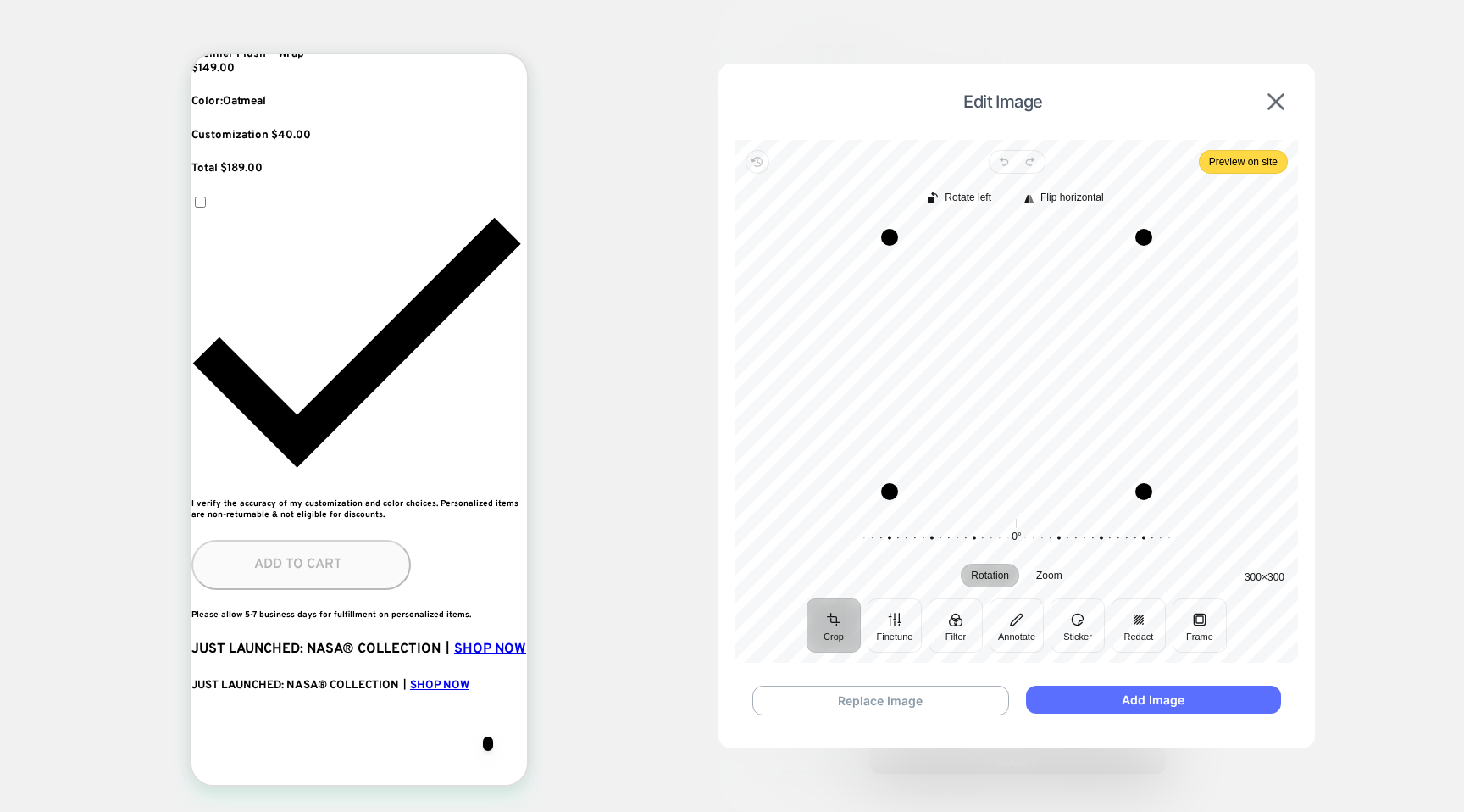
scroll to position [0, 926]
click at [1101, 708] on button "Add Image" at bounding box center [1154, 699] width 255 height 28
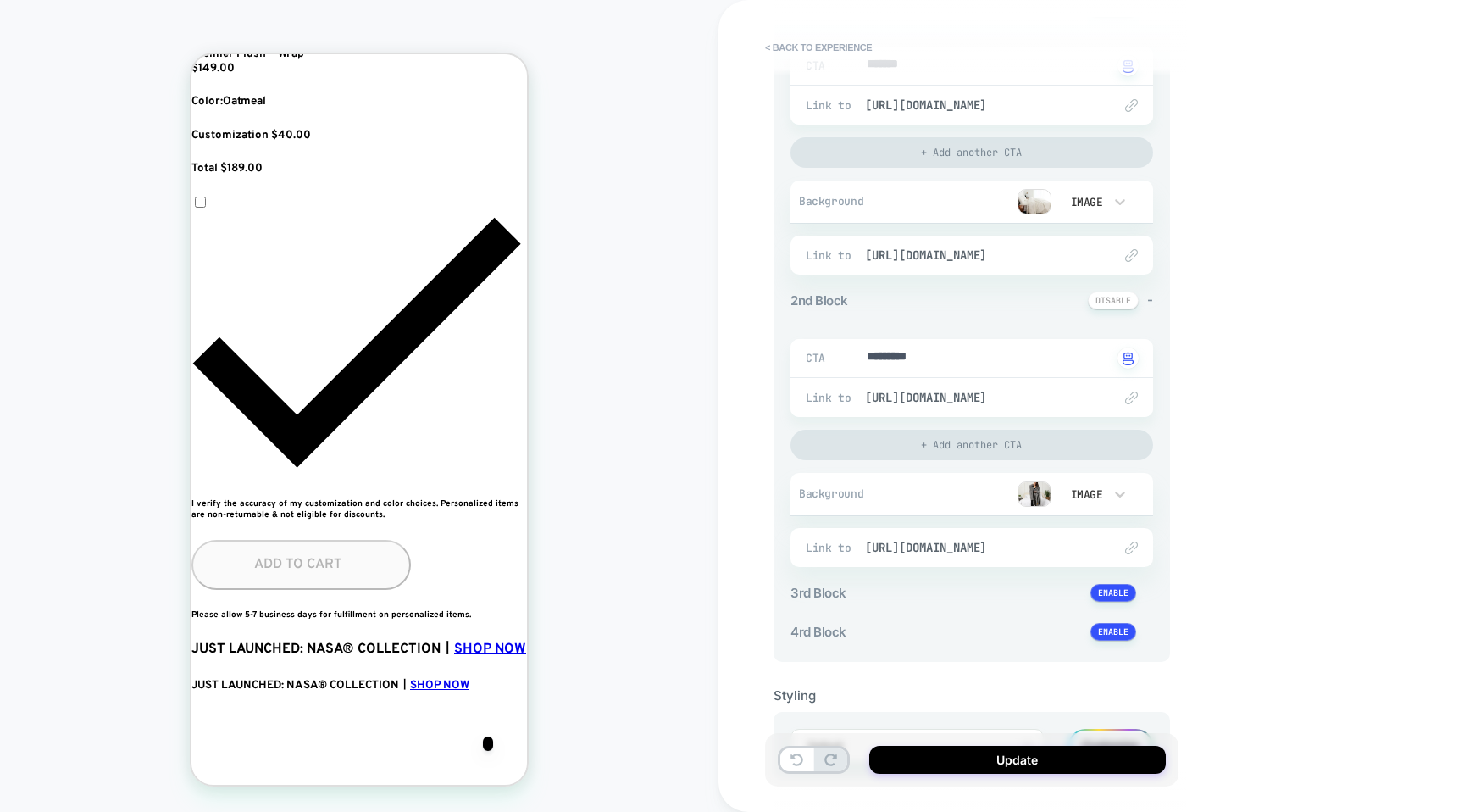
scroll to position [247, 0]
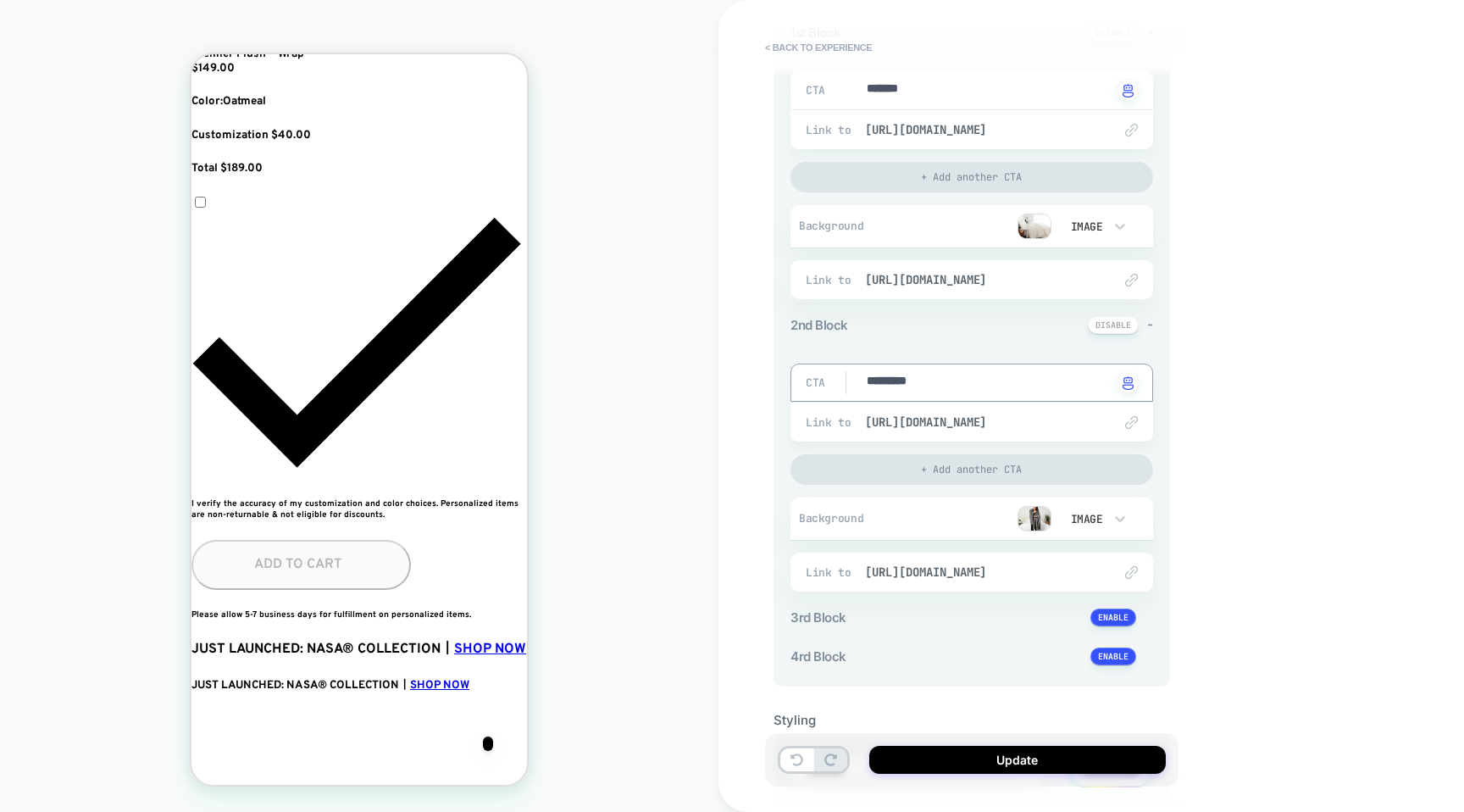
click at [903, 382] on textarea "*********" at bounding box center [988, 382] width 247 height 19
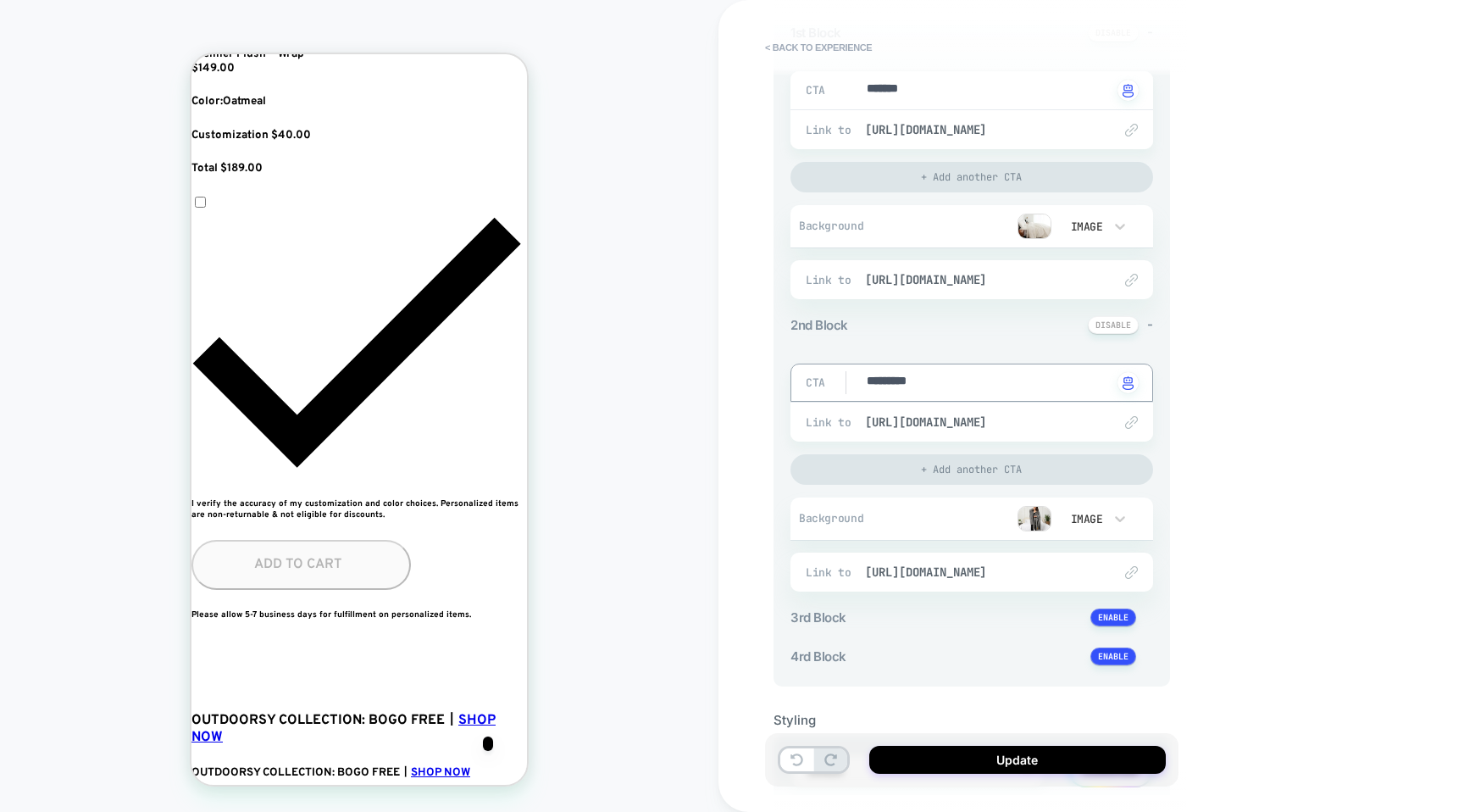
type textarea "*"
type textarea "**"
type textarea "*"
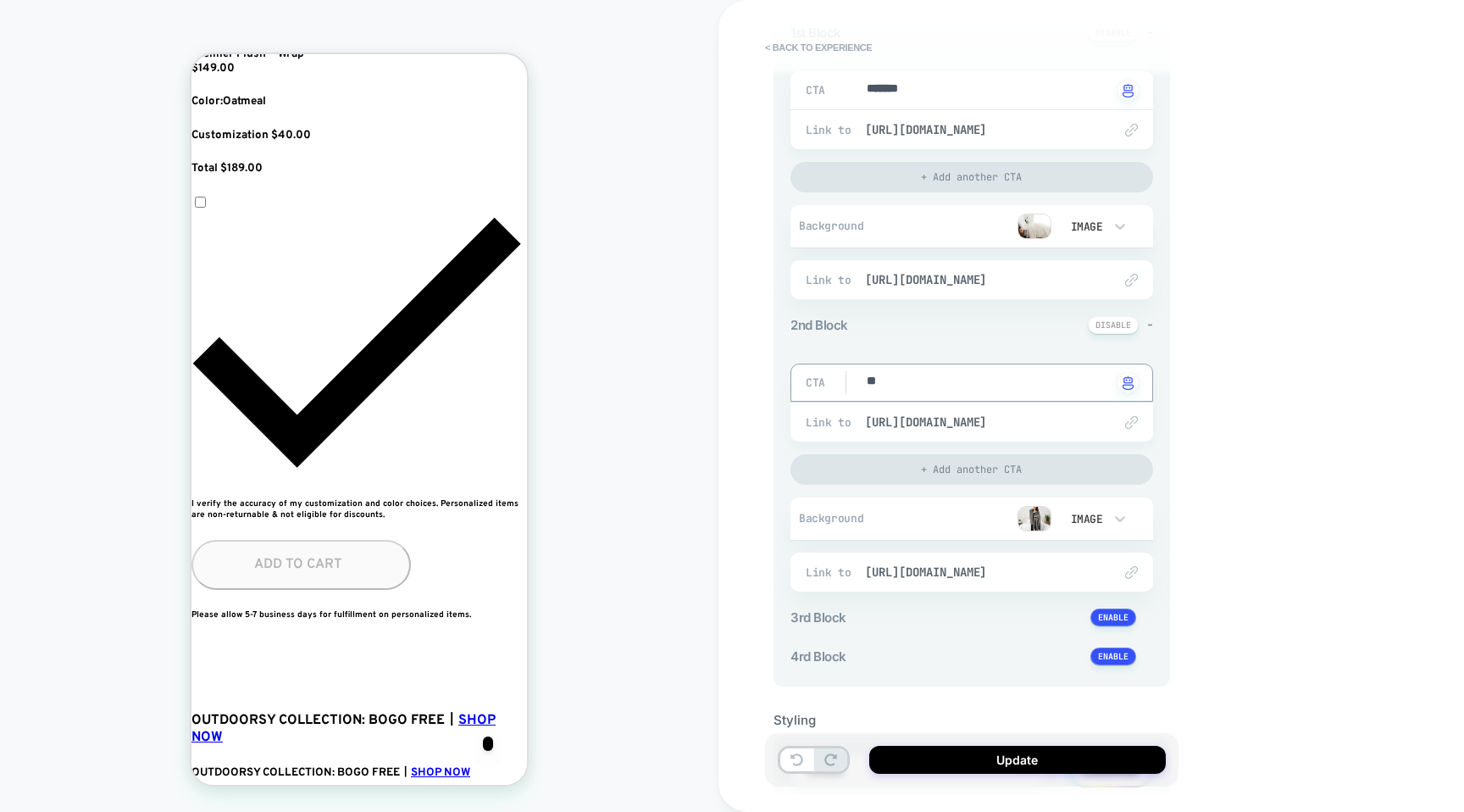
type textarea "***"
type textarea "*"
type textarea "****"
type textarea "*"
type textarea "****"
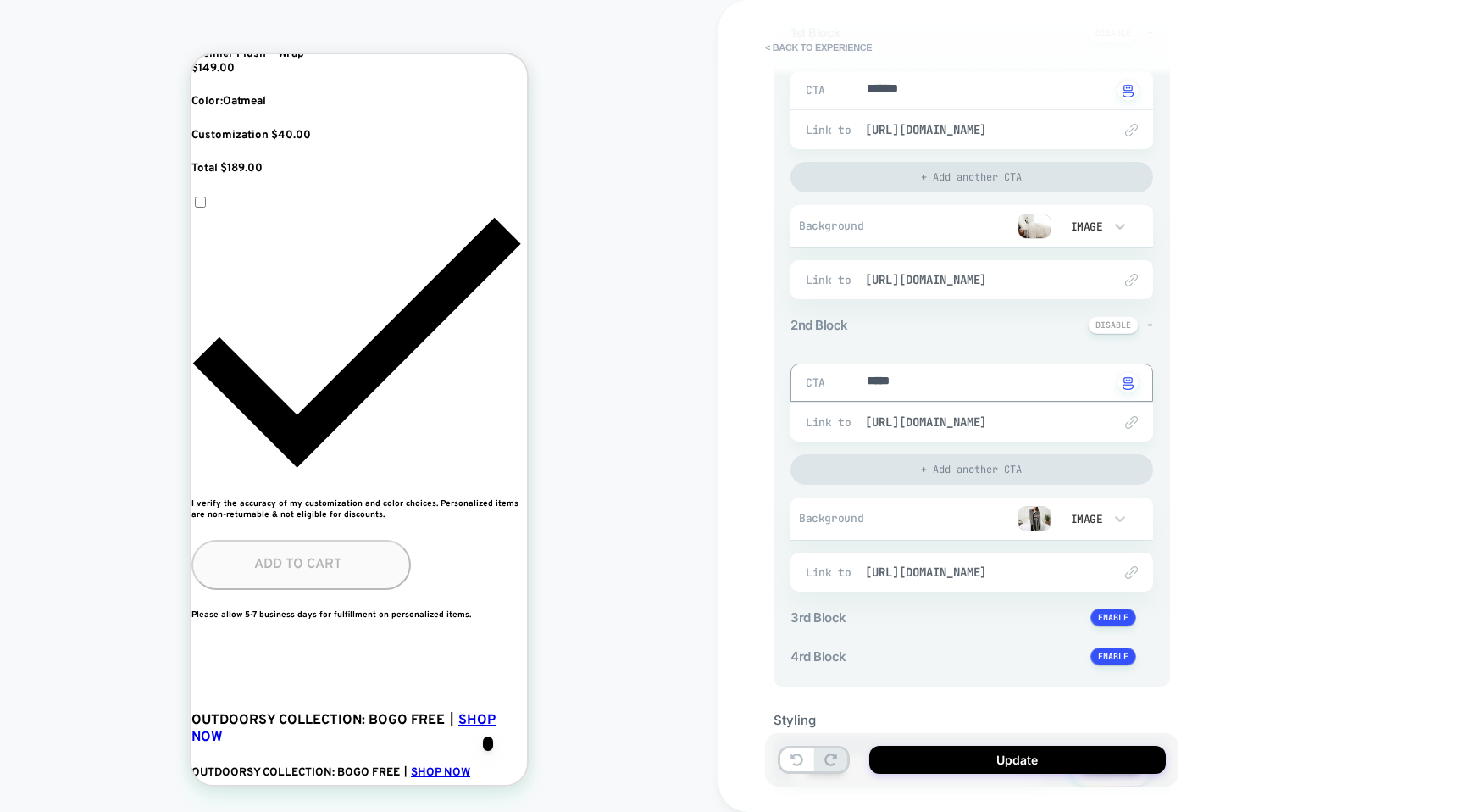
type textarea "*"
type textarea "*******"
type textarea "*"
type textarea "********"
type textarea "*"
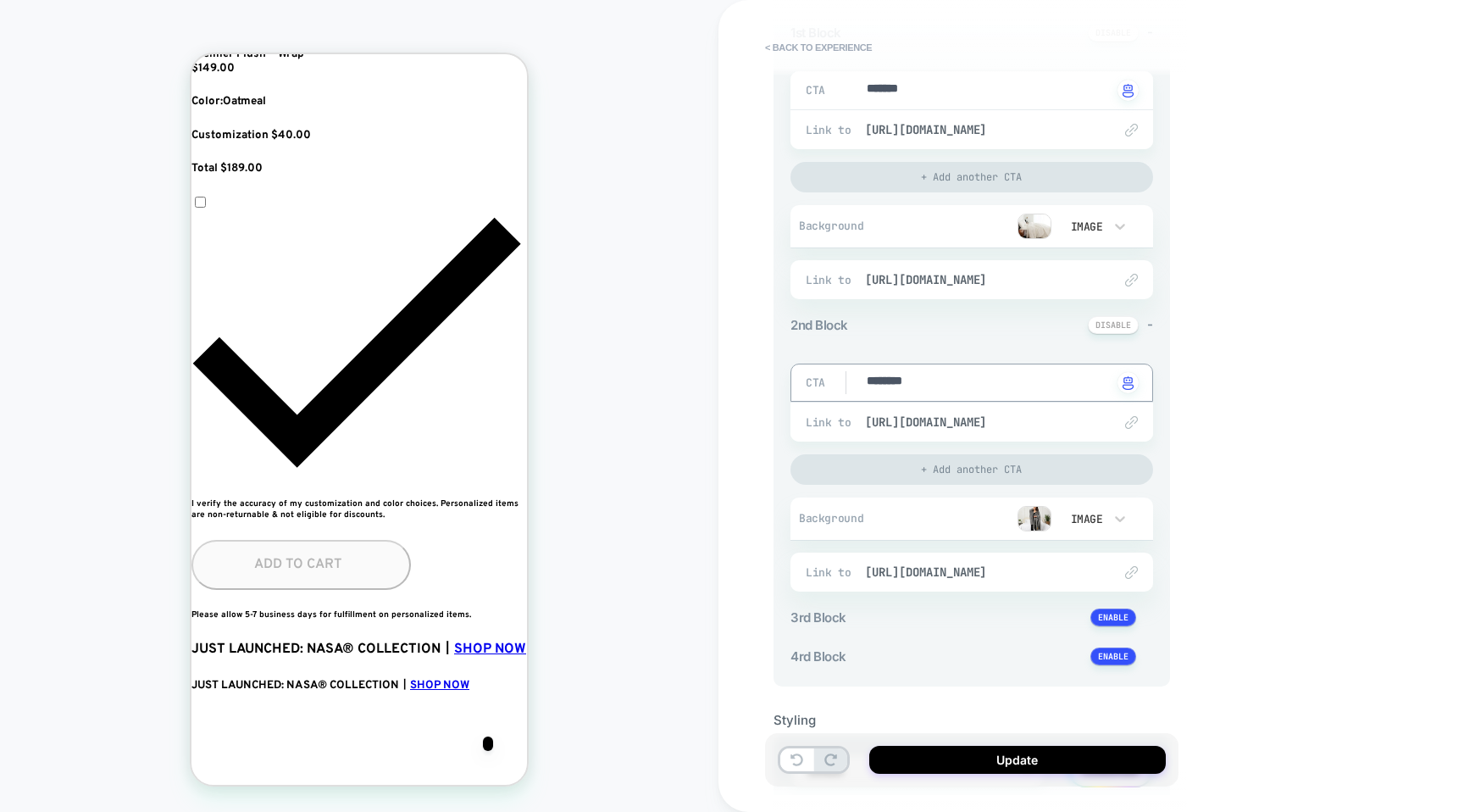
scroll to position [0, 926]
type textarea "********"
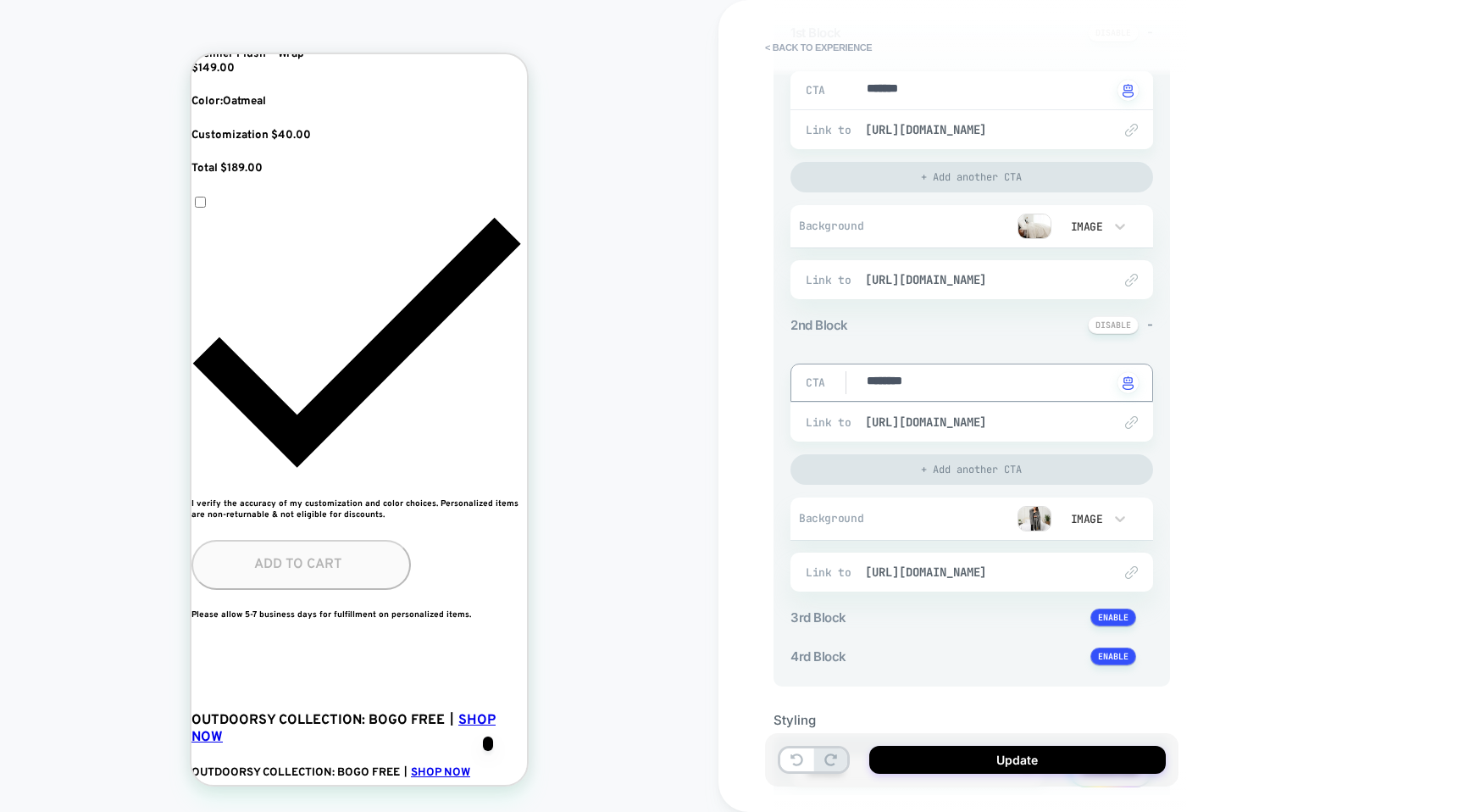
scroll to position [0, 309]
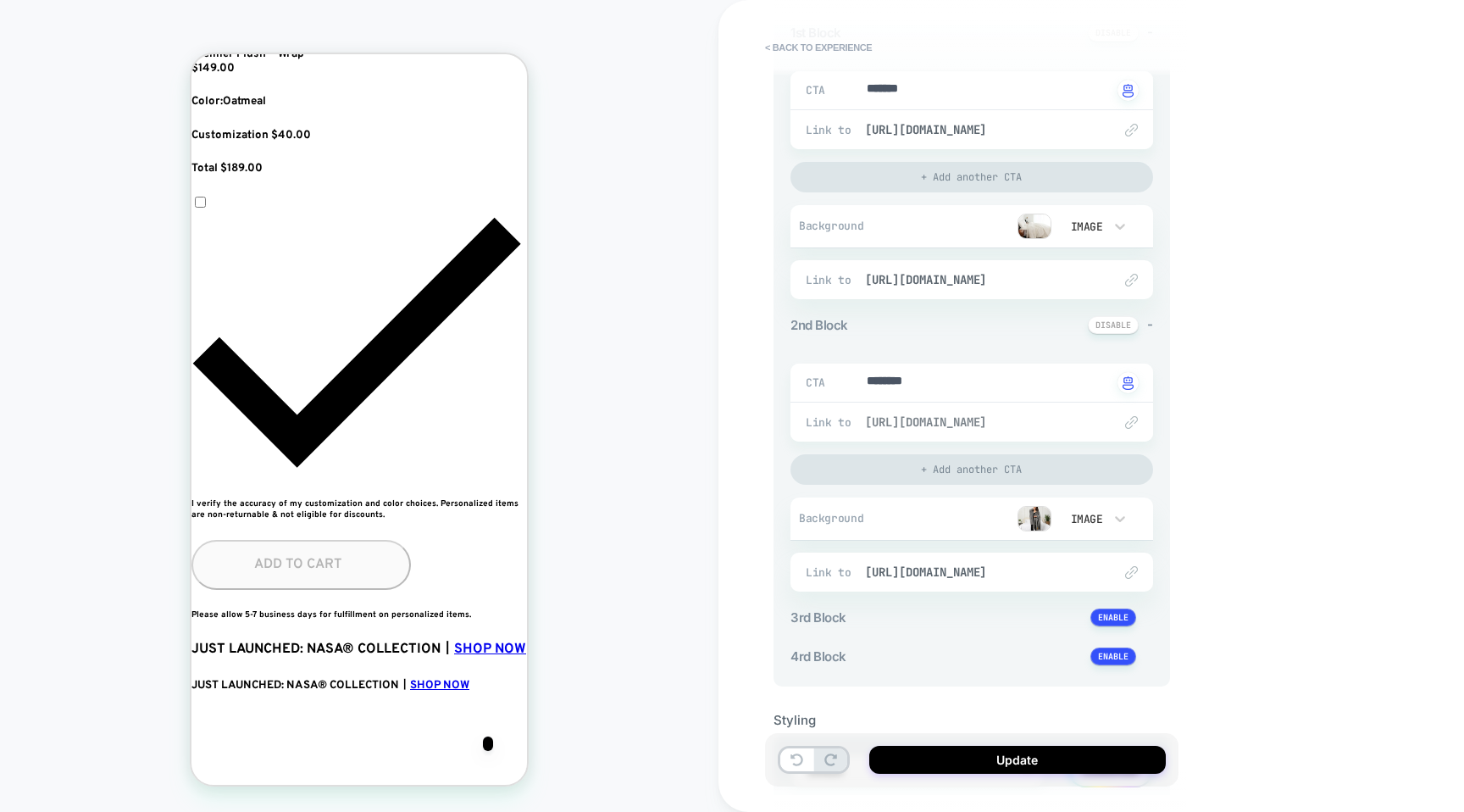
click at [1017, 422] on span "[URL][DOMAIN_NAME]" at bounding box center [979, 422] width 230 height 15
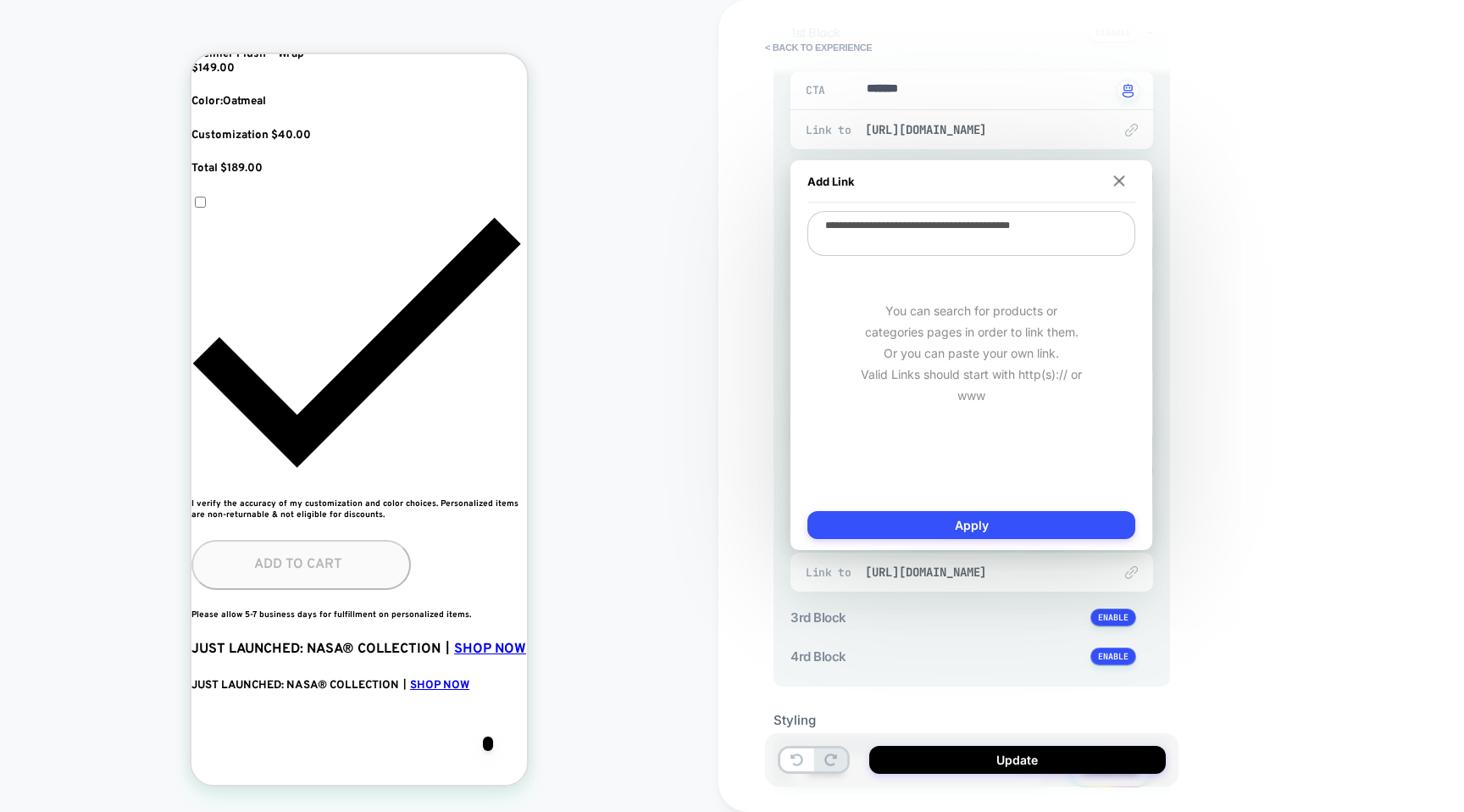
click at [1012, 239] on textarea "**********" at bounding box center [971, 233] width 328 height 45
type textarea "*"
paste textarea "**********"
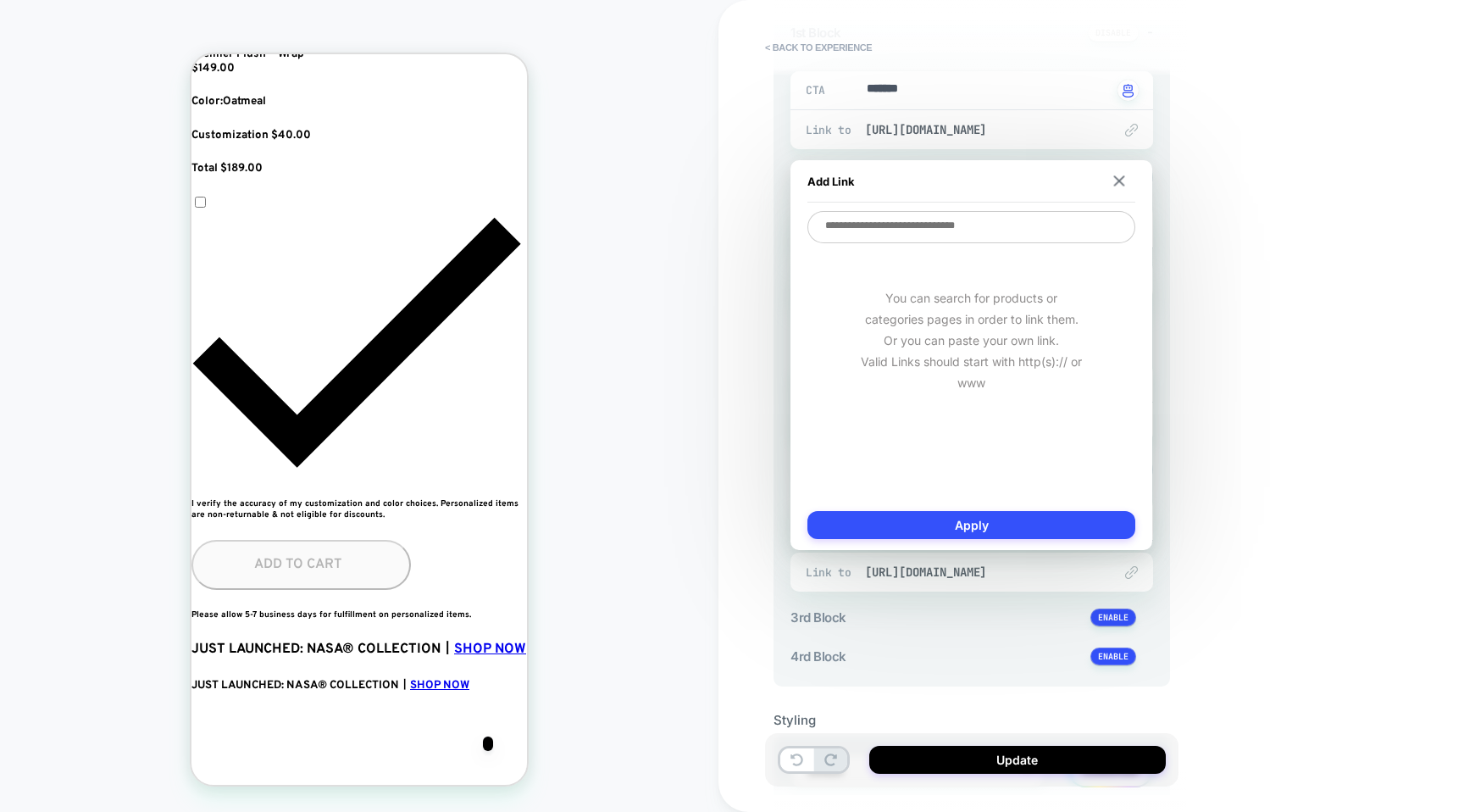
type textarea "*"
type textarea "**********"
click at [978, 519] on button "Apply" at bounding box center [971, 524] width 328 height 28
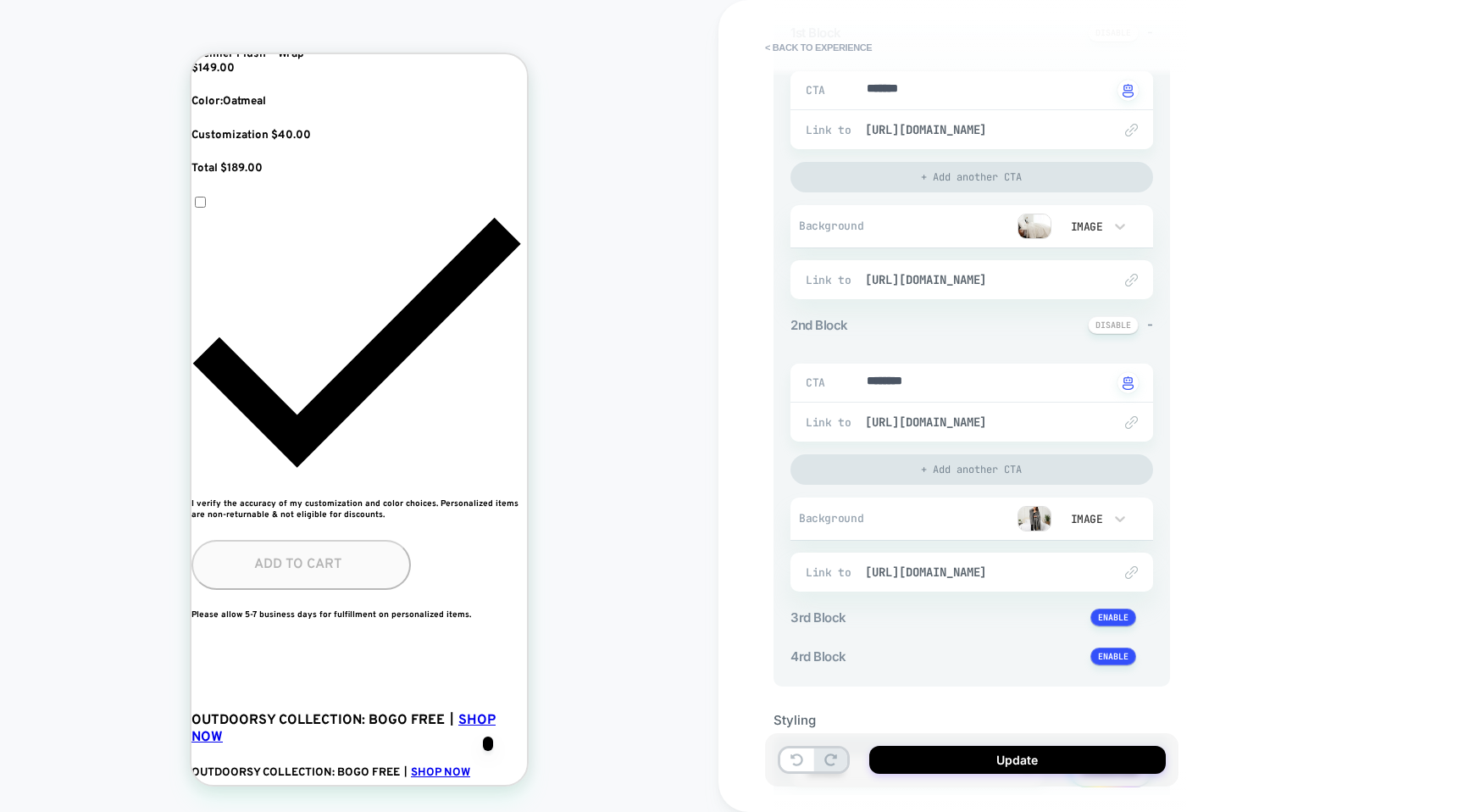
scroll to position [0, 617]
click at [1056, 576] on span "[URL][DOMAIN_NAME]" at bounding box center [979, 572] width 230 height 15
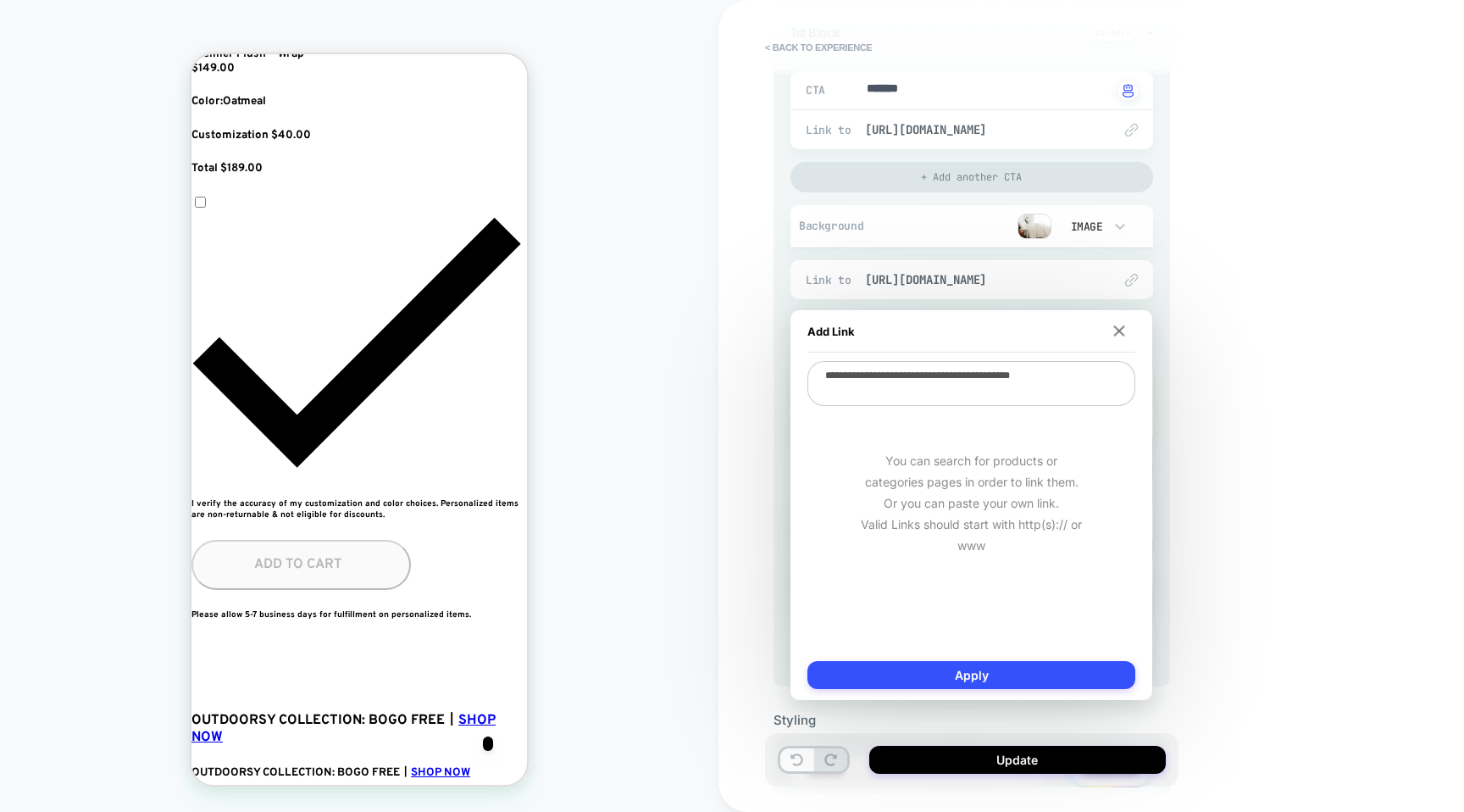
click at [921, 381] on textarea "**********" at bounding box center [971, 383] width 328 height 45
type textarea "*"
paste textarea "**********"
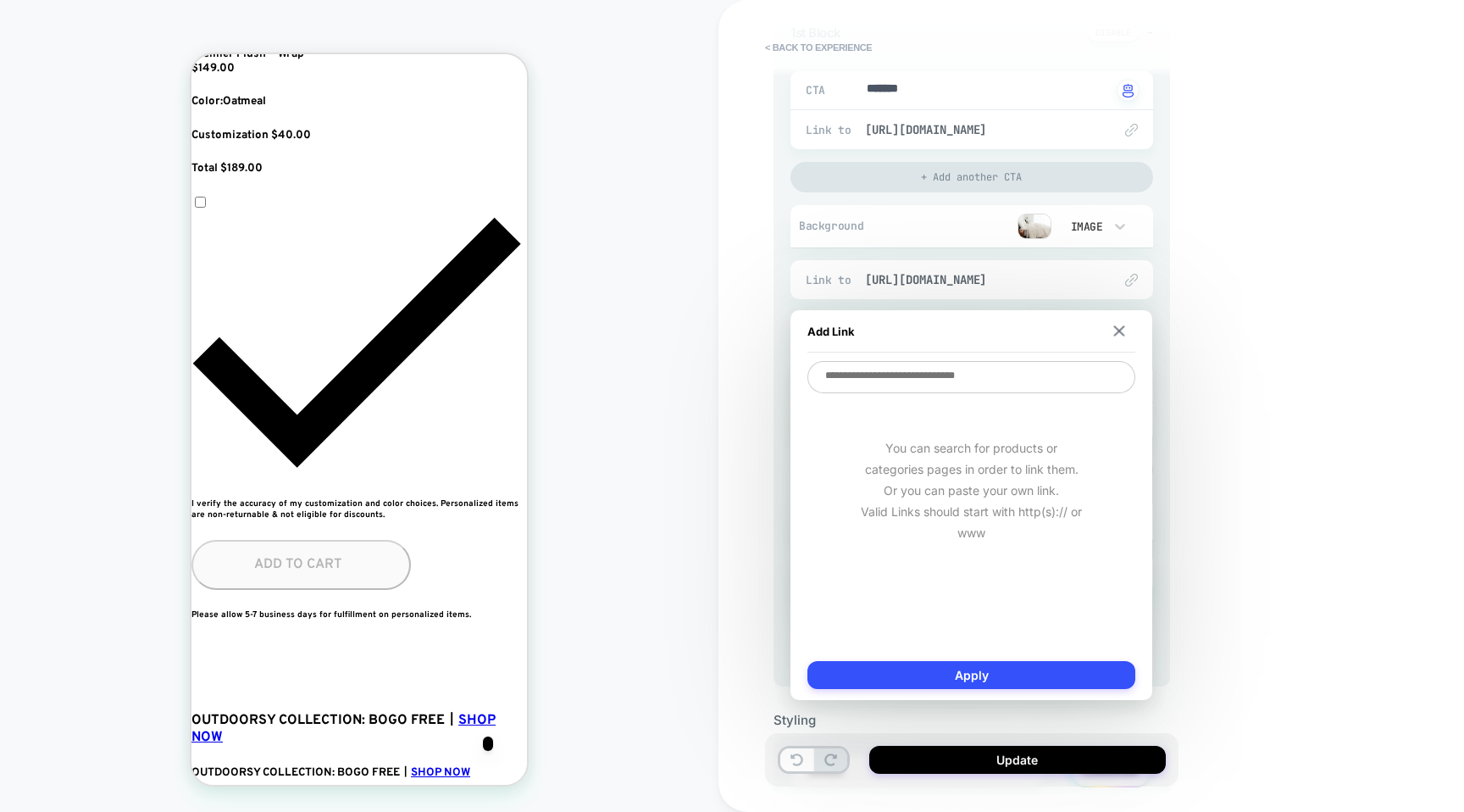
type textarea "*"
type textarea "**********"
click at [939, 673] on button "Apply" at bounding box center [971, 675] width 328 height 28
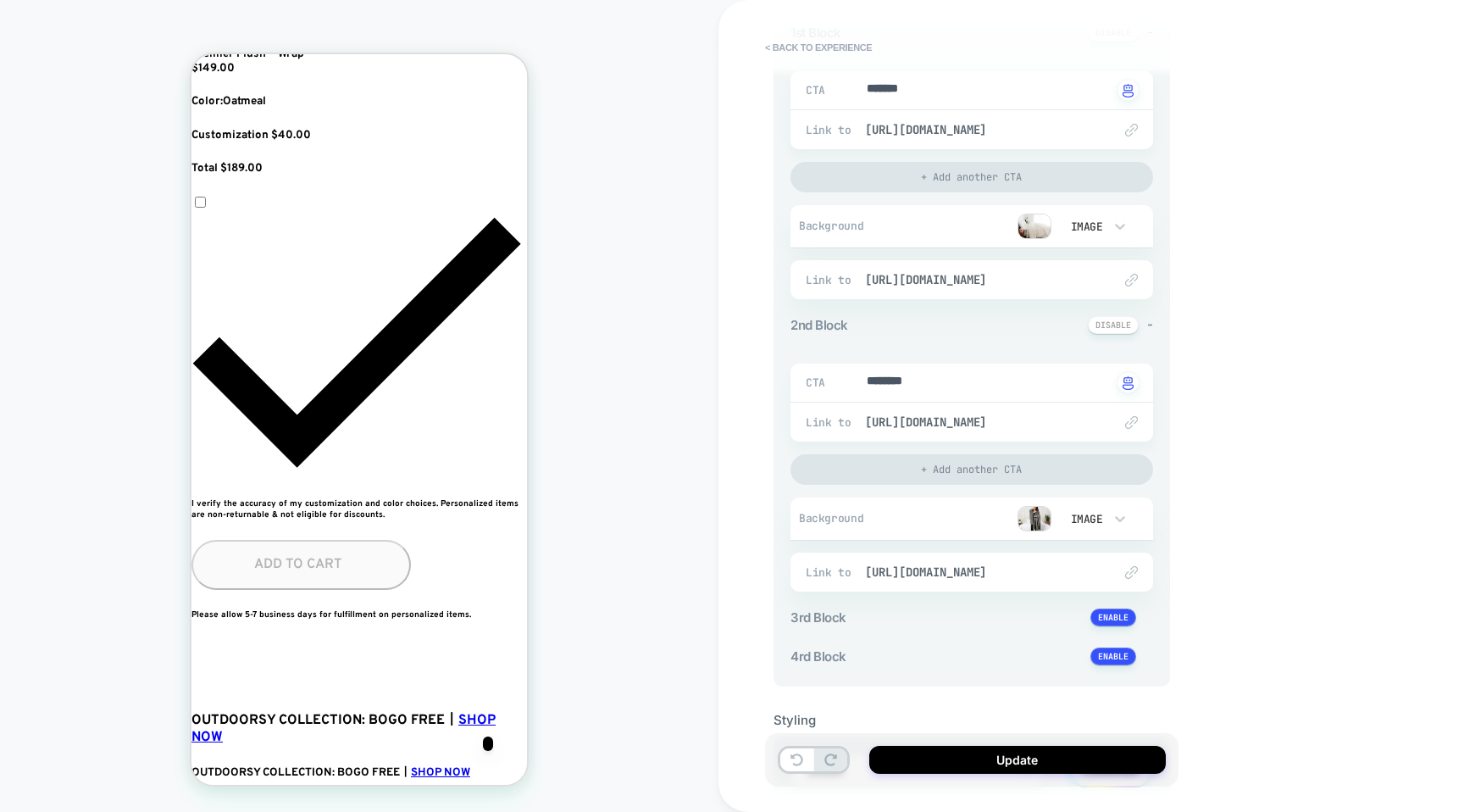
click at [1035, 524] on img at bounding box center [1034, 518] width 34 height 25
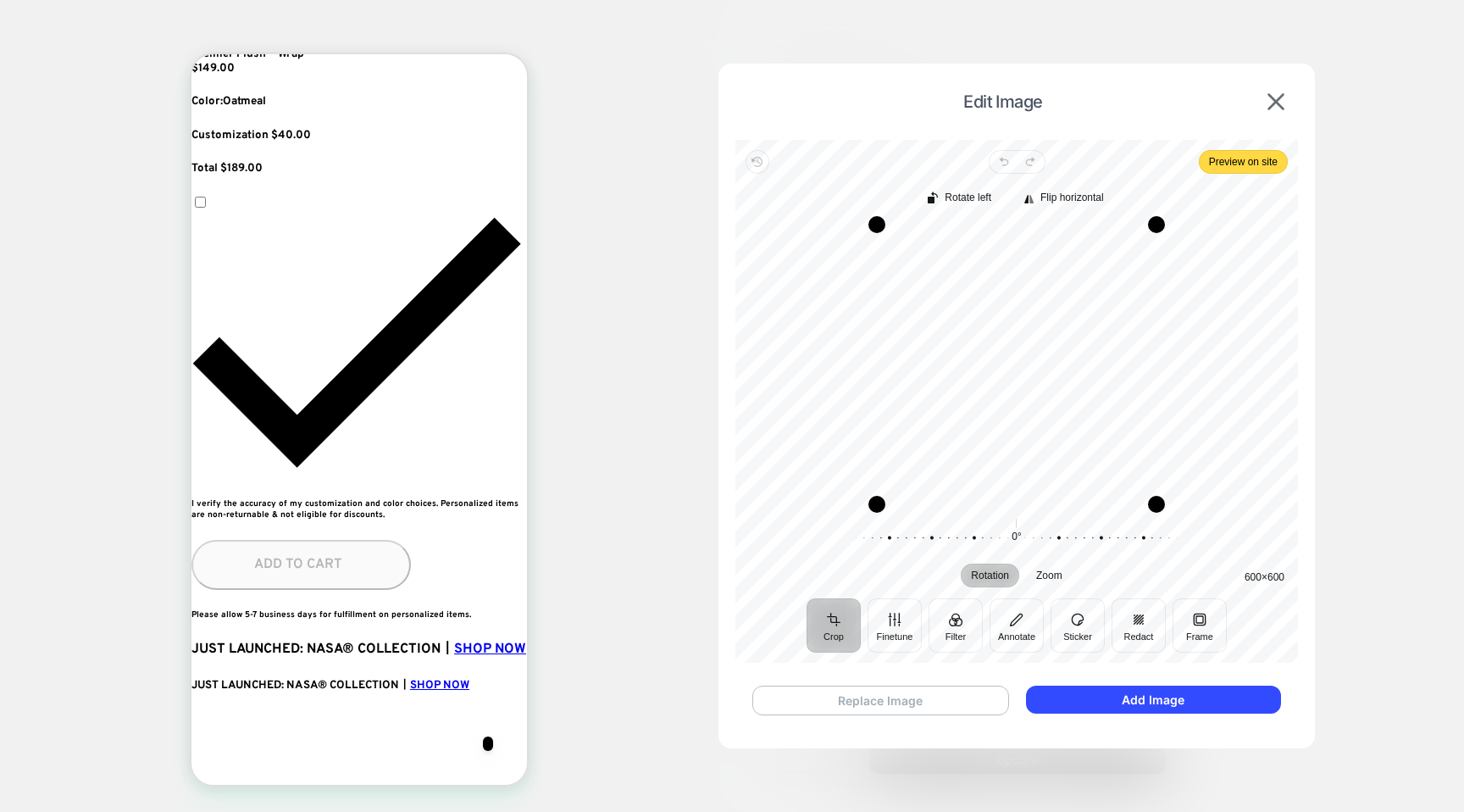
click at [871, 704] on button "Replace Image" at bounding box center [881, 700] width 257 height 30
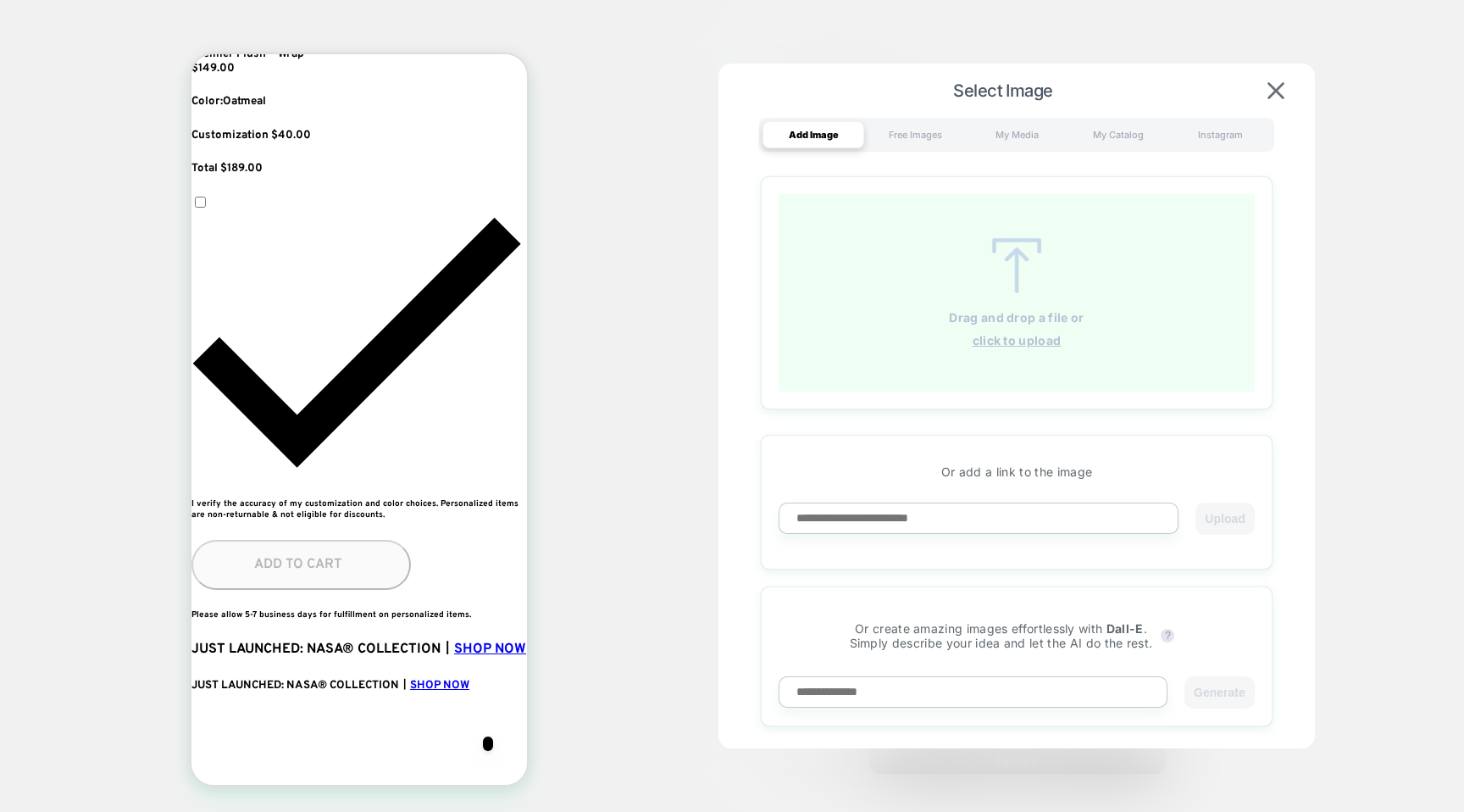
scroll to position [0, 309]
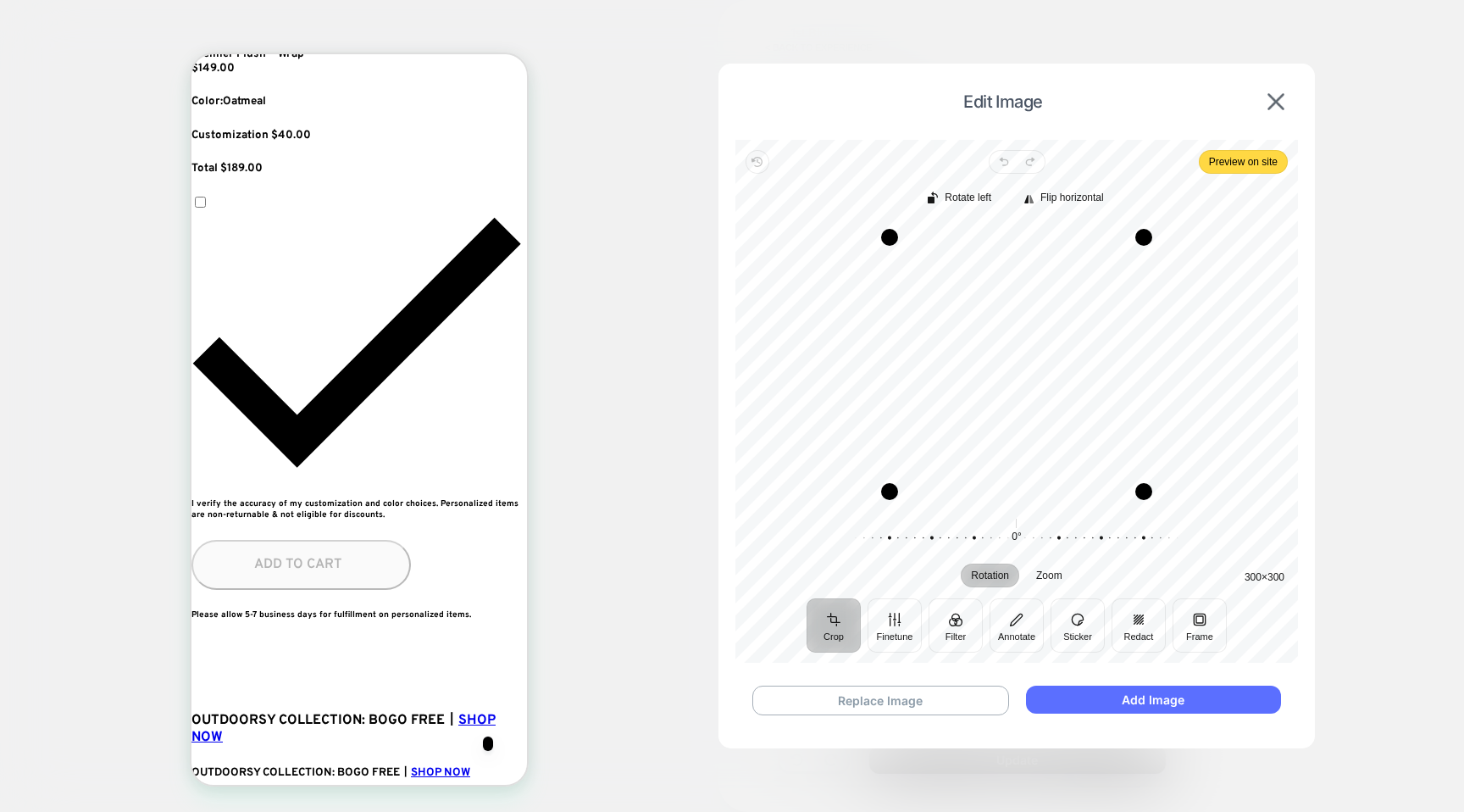
click at [1077, 711] on button "Add Image" at bounding box center [1154, 699] width 255 height 28
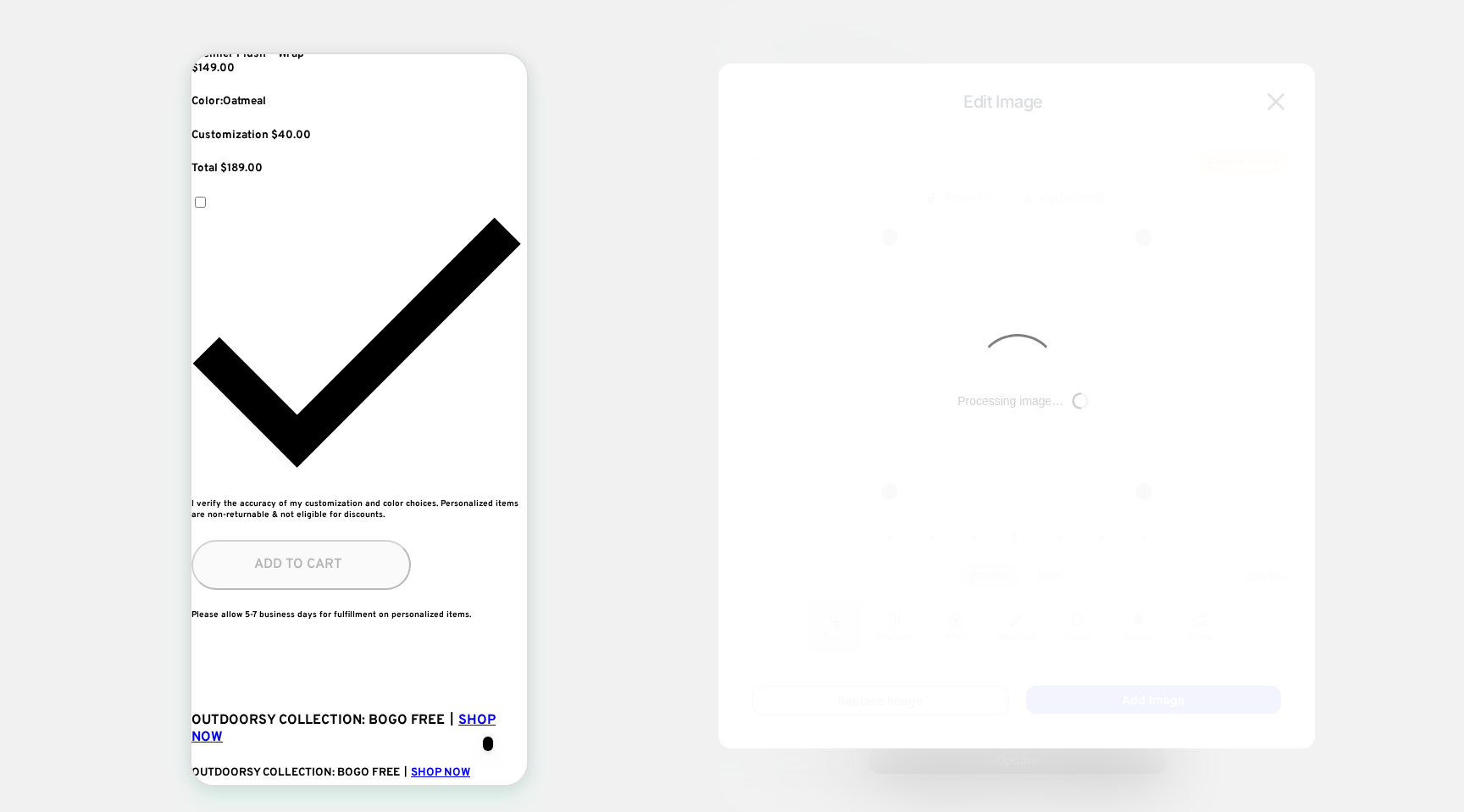
type textarea "*"
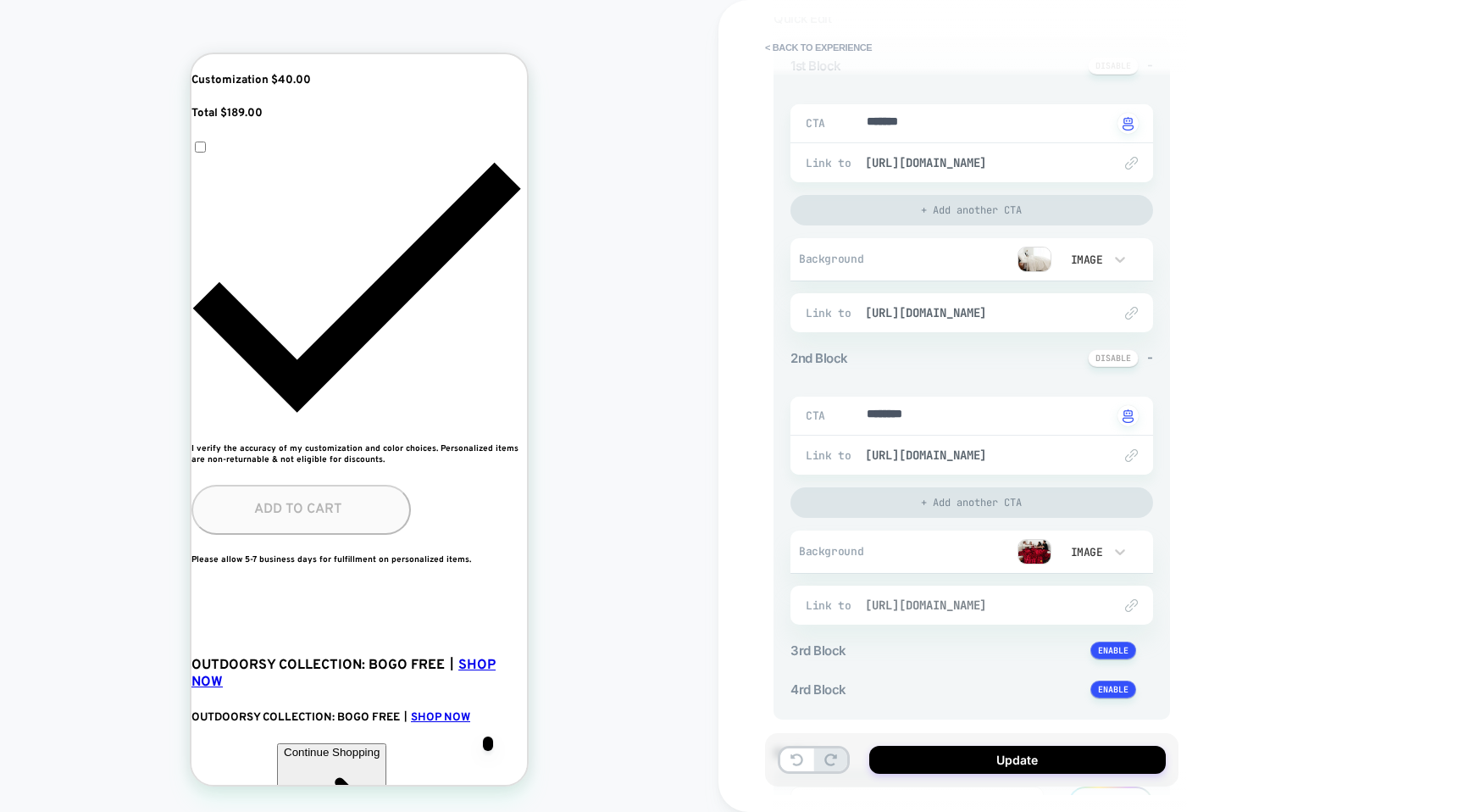
scroll to position [0, 926]
drag, startPoint x: 953, startPoint y: 597, endPoint x: 1003, endPoint y: 597, distance: 50.0
click at [1003, 597] on span "[URL][DOMAIN_NAME]" at bounding box center [979, 605] width 230 height 15
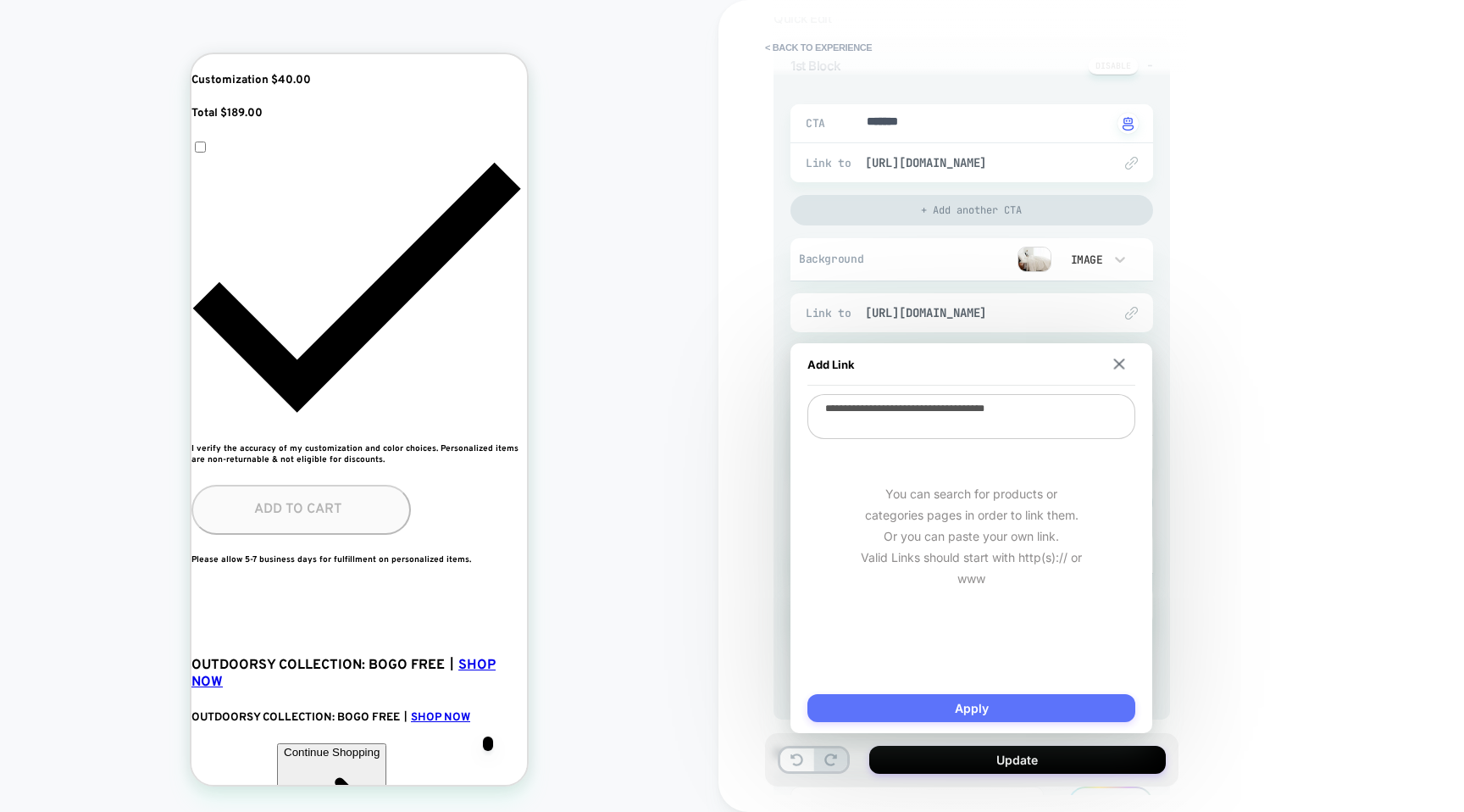
click at [985, 702] on button "Apply" at bounding box center [971, 707] width 328 height 28
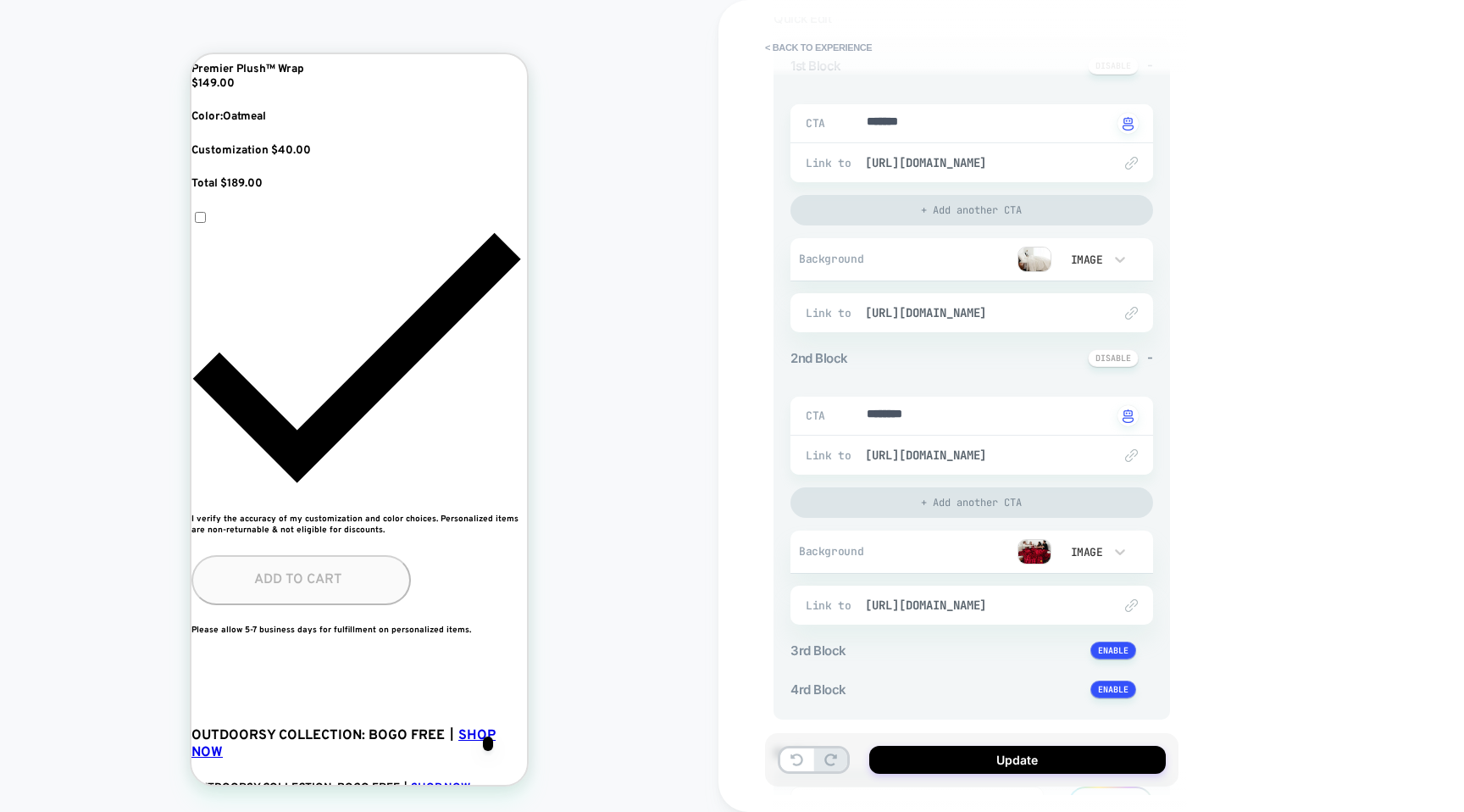
scroll to position [1177, 0]
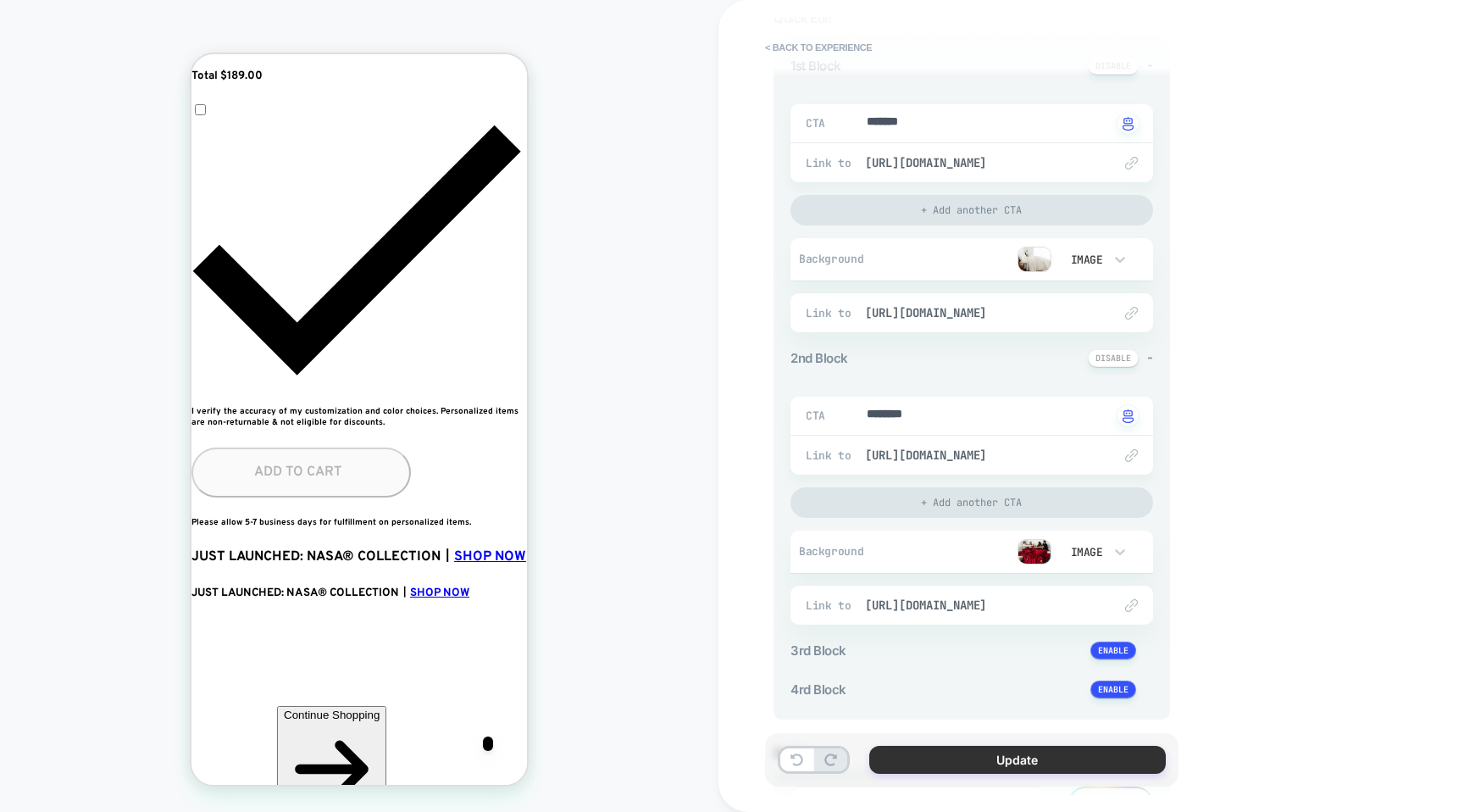
click at [1015, 767] on button "Update" at bounding box center [1017, 759] width 297 height 28
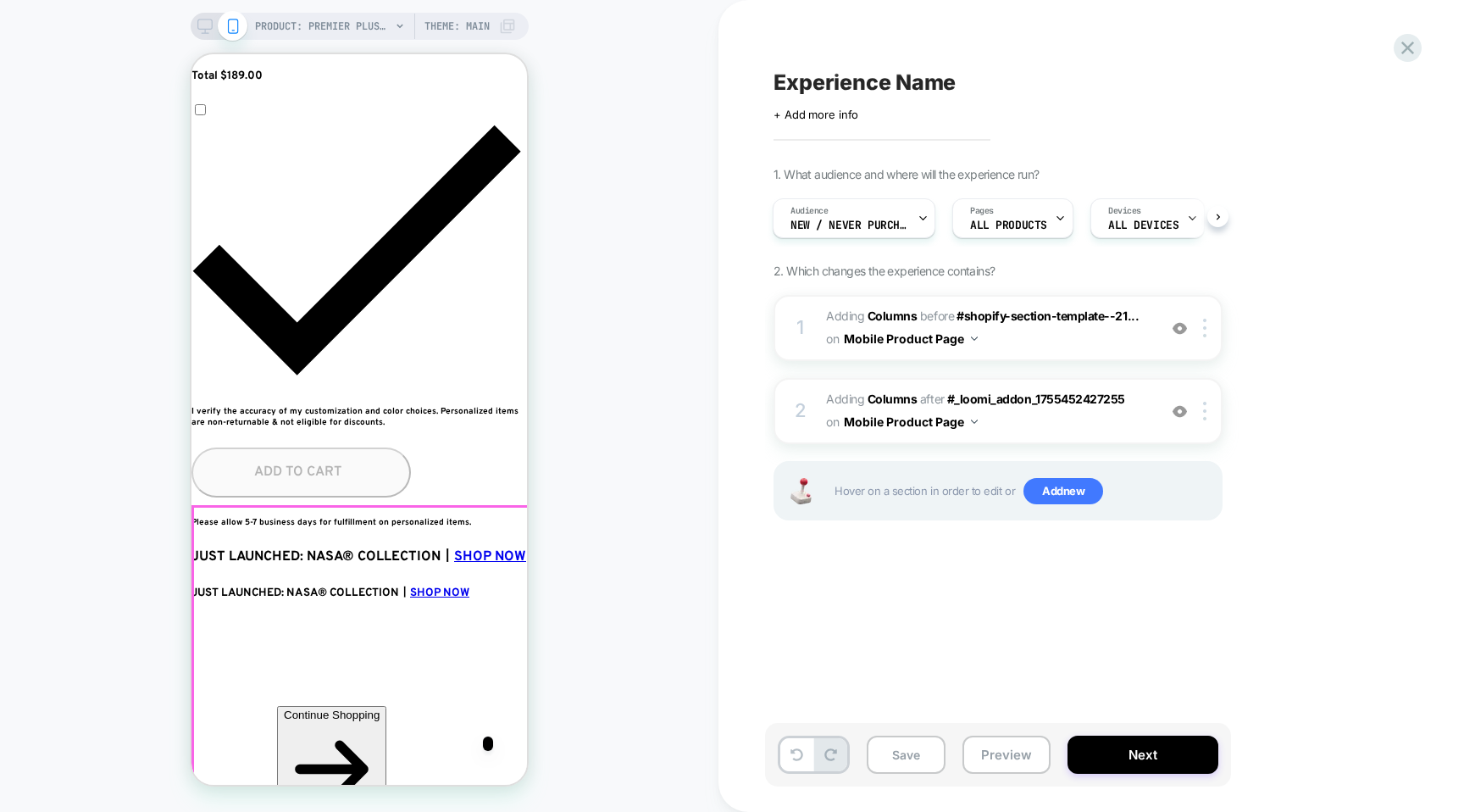
scroll to position [0, 0]
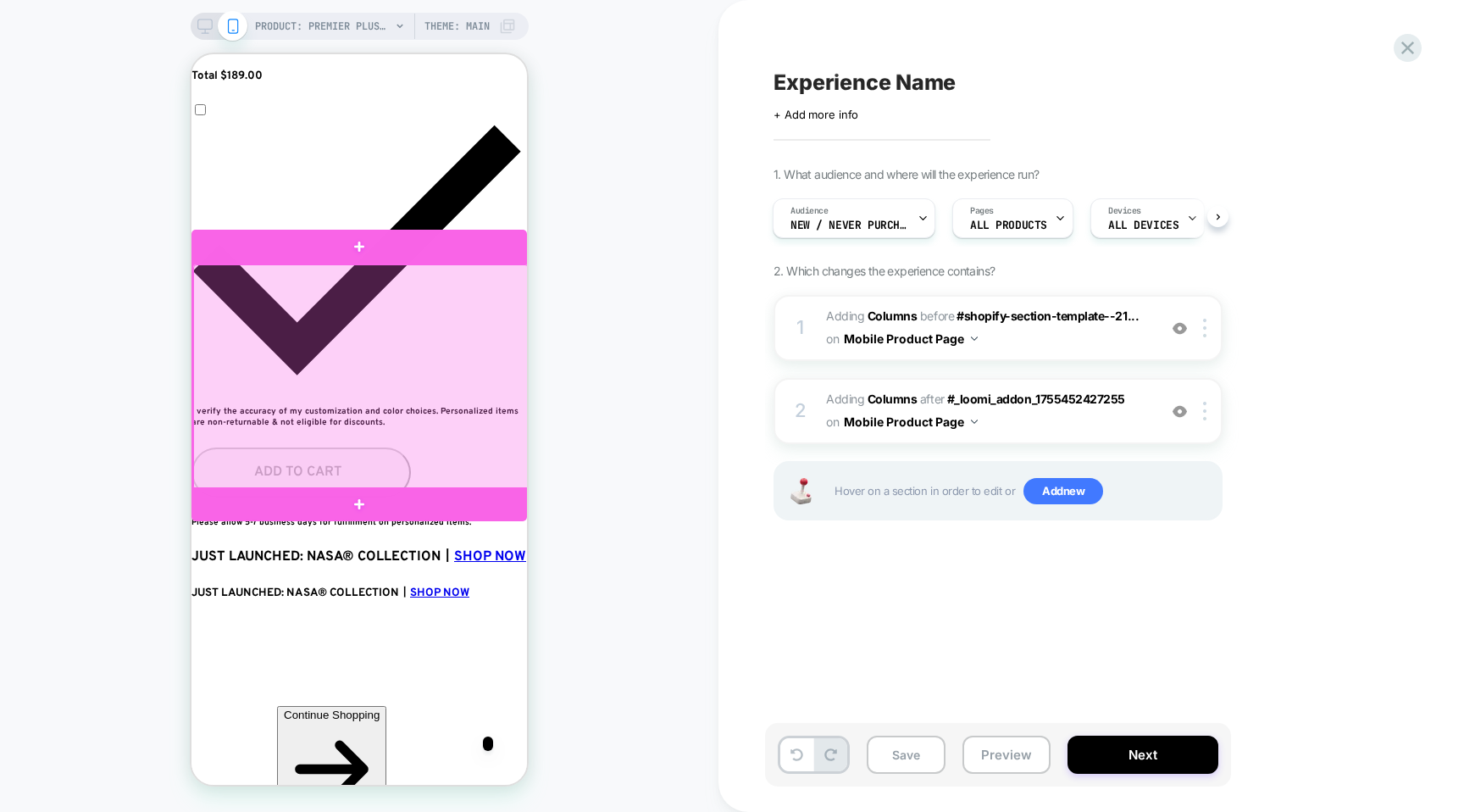
click at [445, 475] on div at bounding box center [361, 377] width 336 height 226
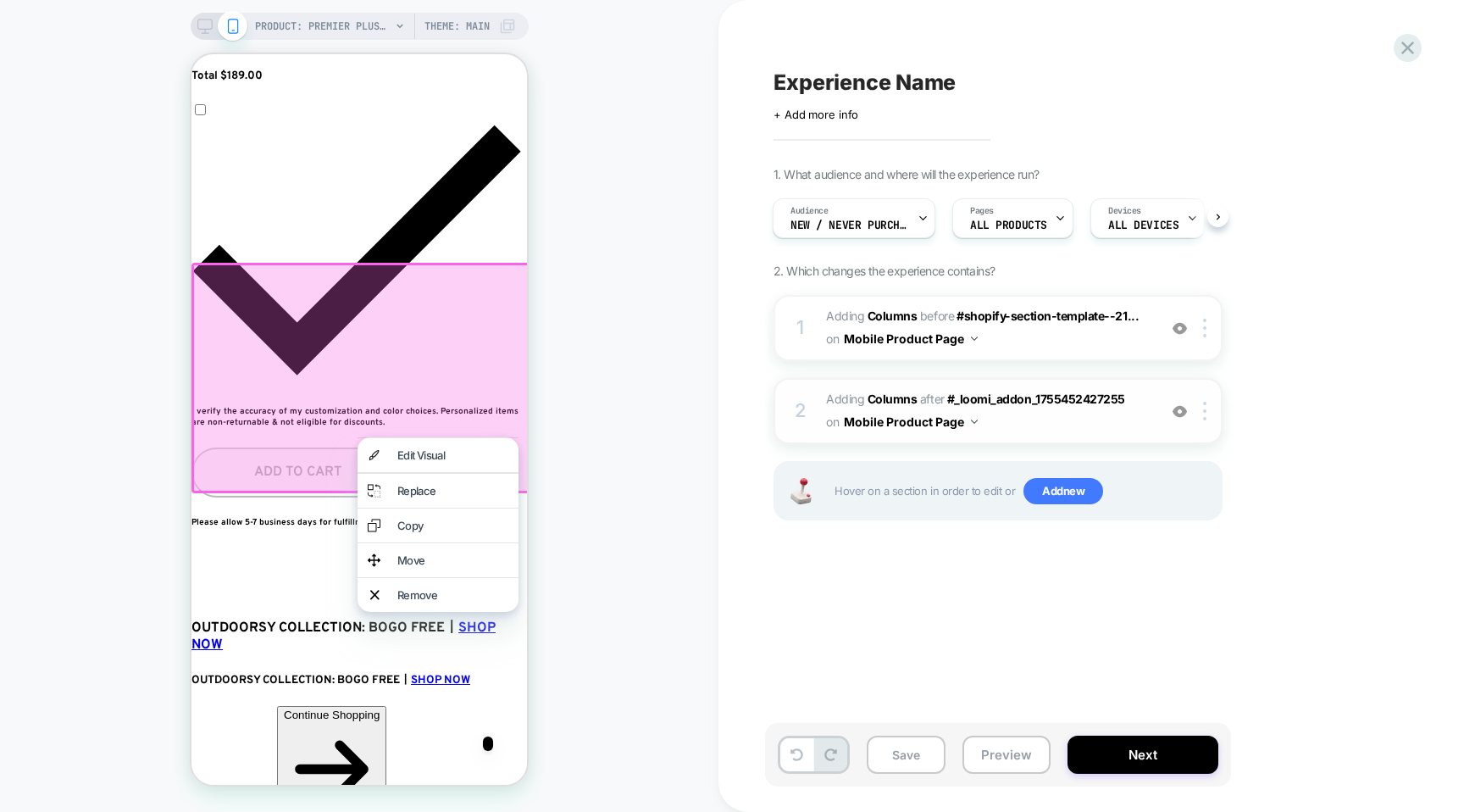
click at [811, 430] on div "2 #_loomi_addon_1755453277536 Adding Columns AFTER #_loomi_addon_1755452427255 …" at bounding box center [999, 411] width 449 height 66
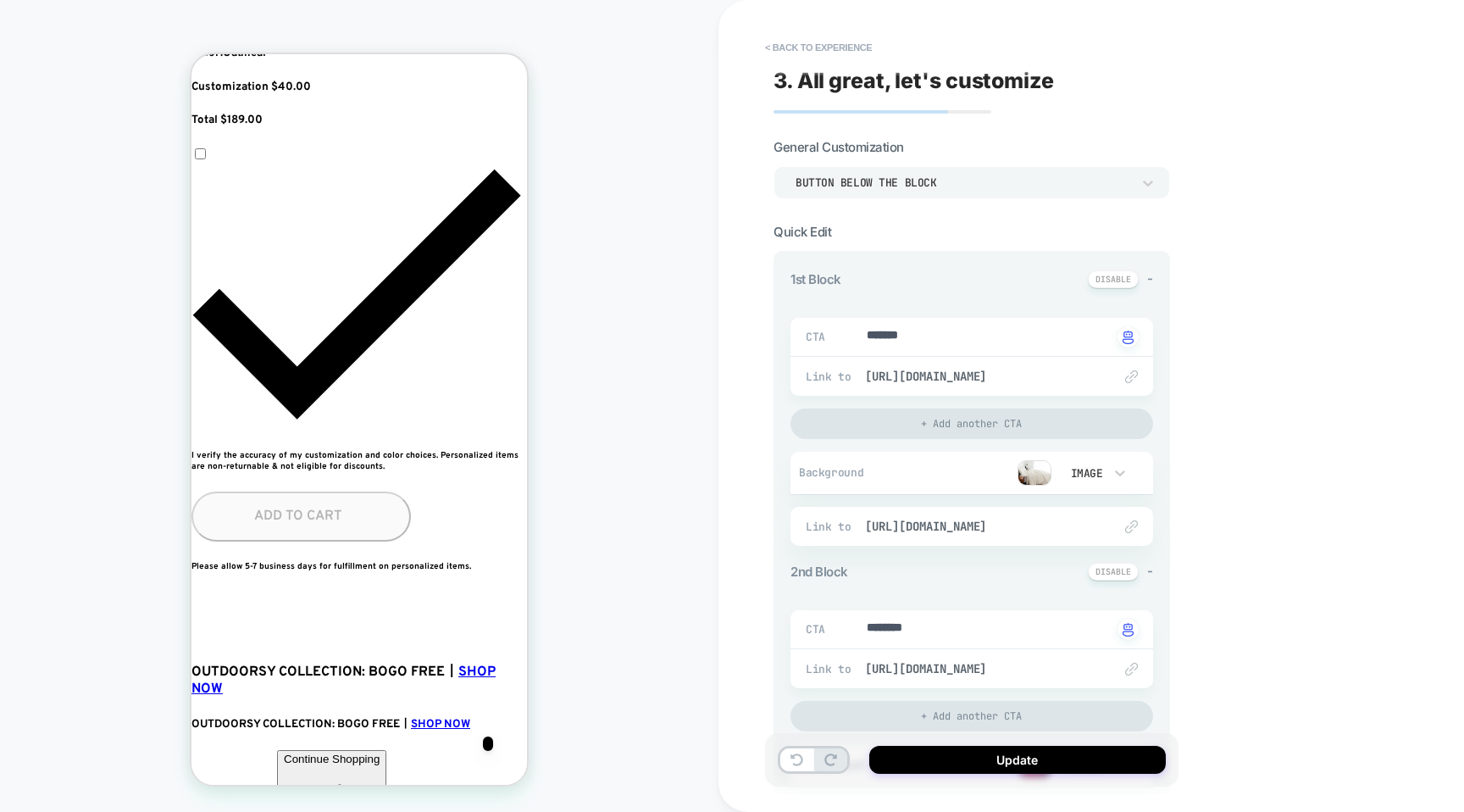
scroll to position [348, 0]
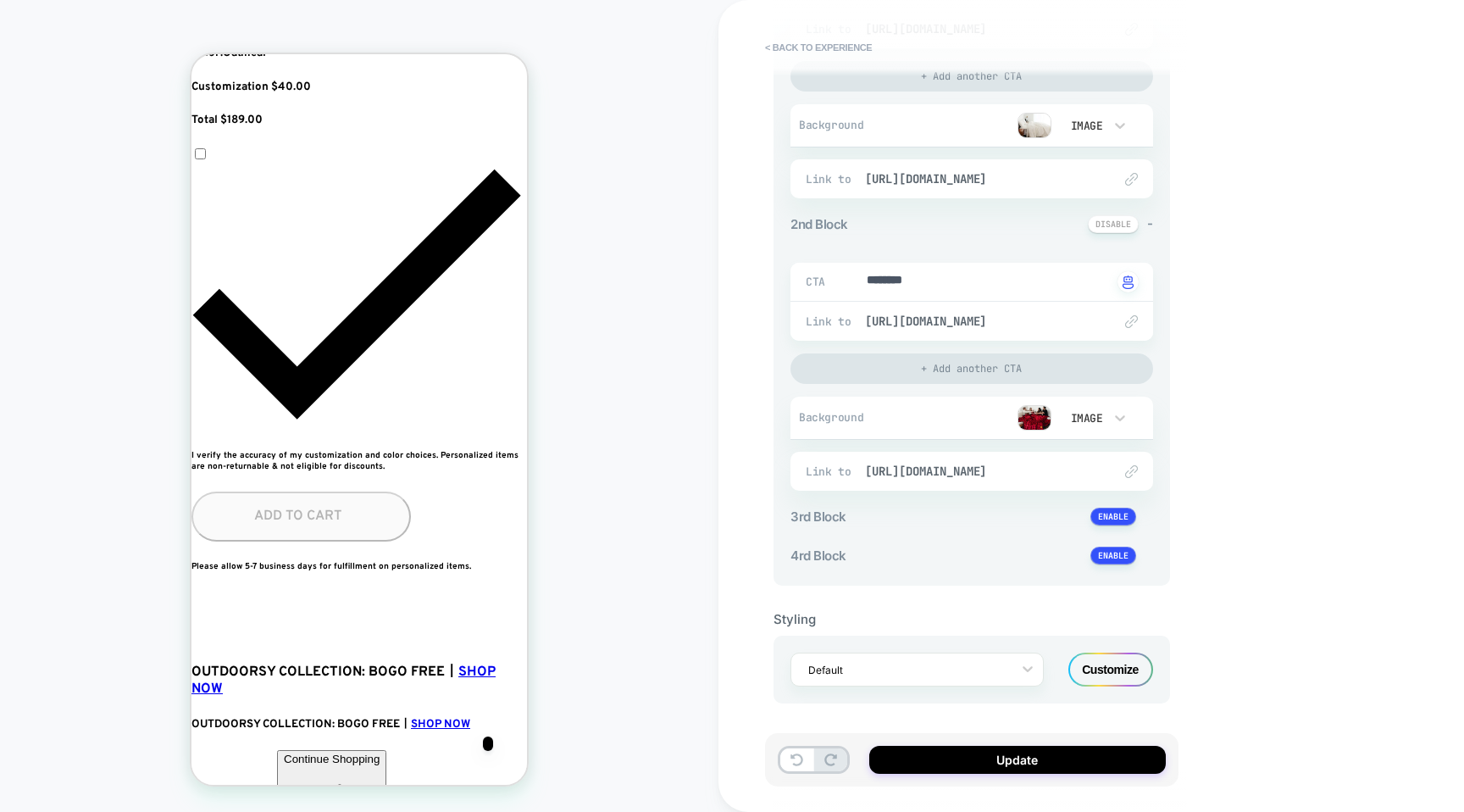
click at [1119, 666] on div "Customize" at bounding box center [1111, 669] width 85 height 34
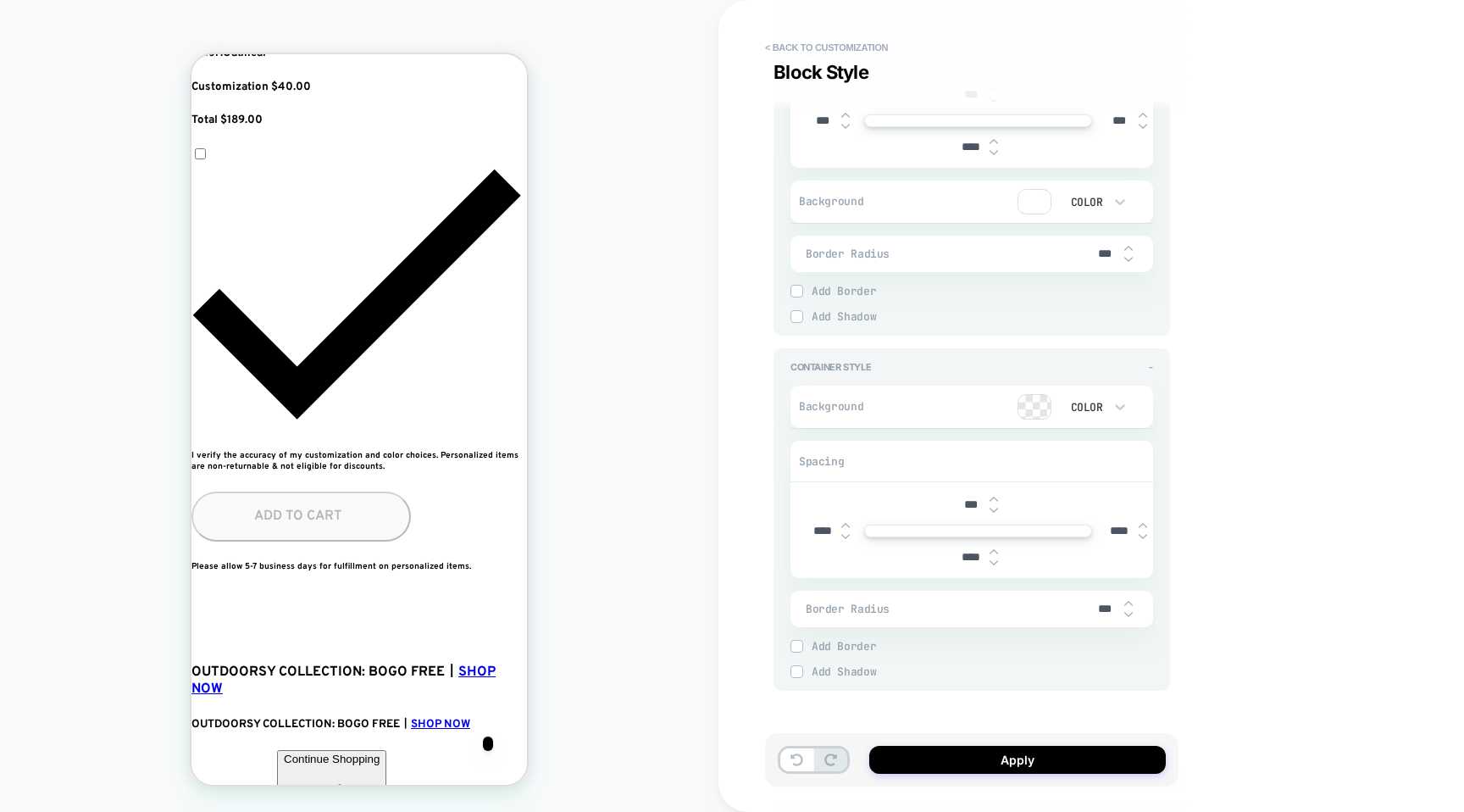
scroll to position [2918, 0]
click at [990, 557] on img at bounding box center [993, 557] width 8 height 6
type textarea "*"
type input "****"
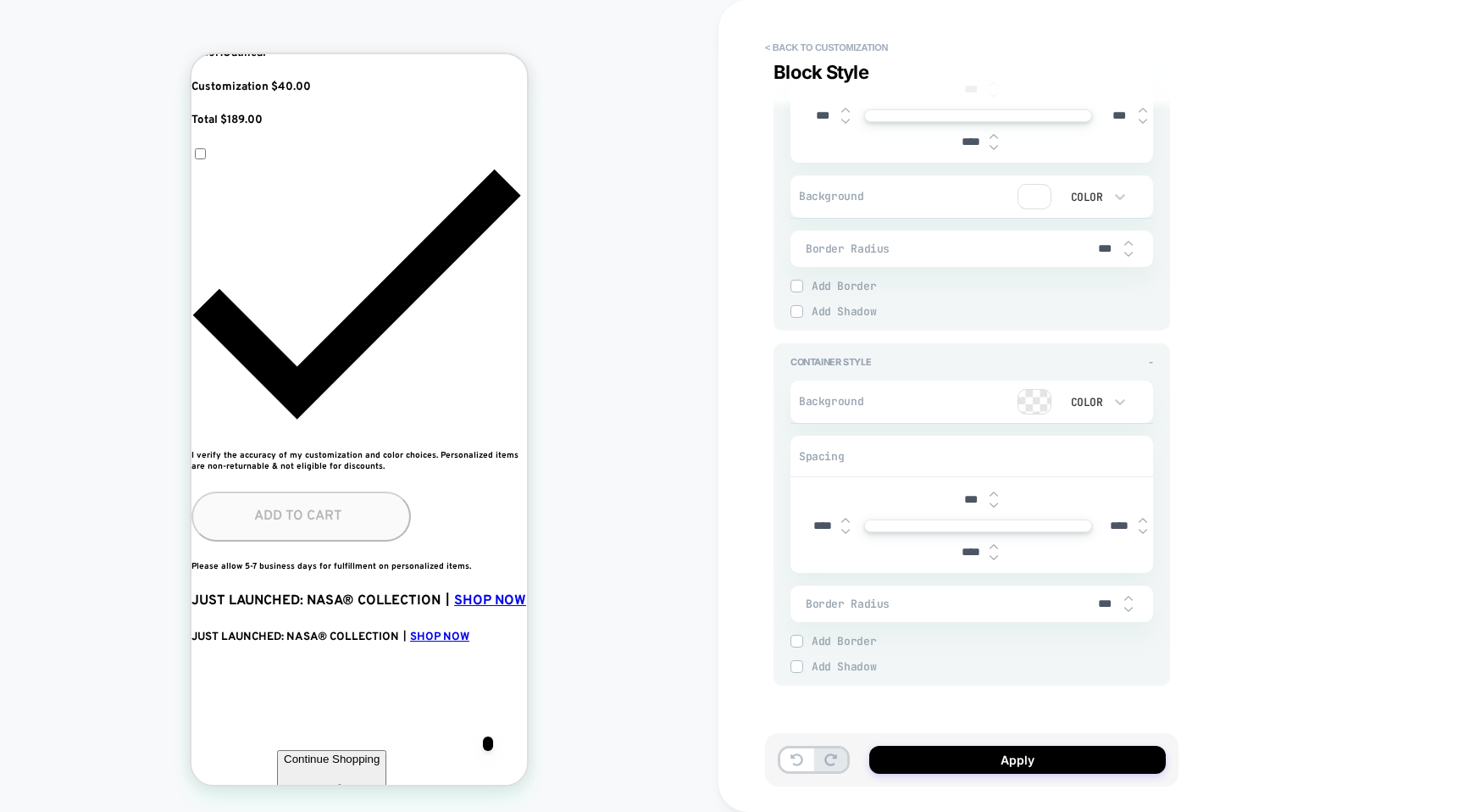
click at [990, 557] on img at bounding box center [993, 557] width 8 height 6
type textarea "*"
type input "****"
click at [990, 557] on img at bounding box center [993, 557] width 8 height 6
type textarea "*"
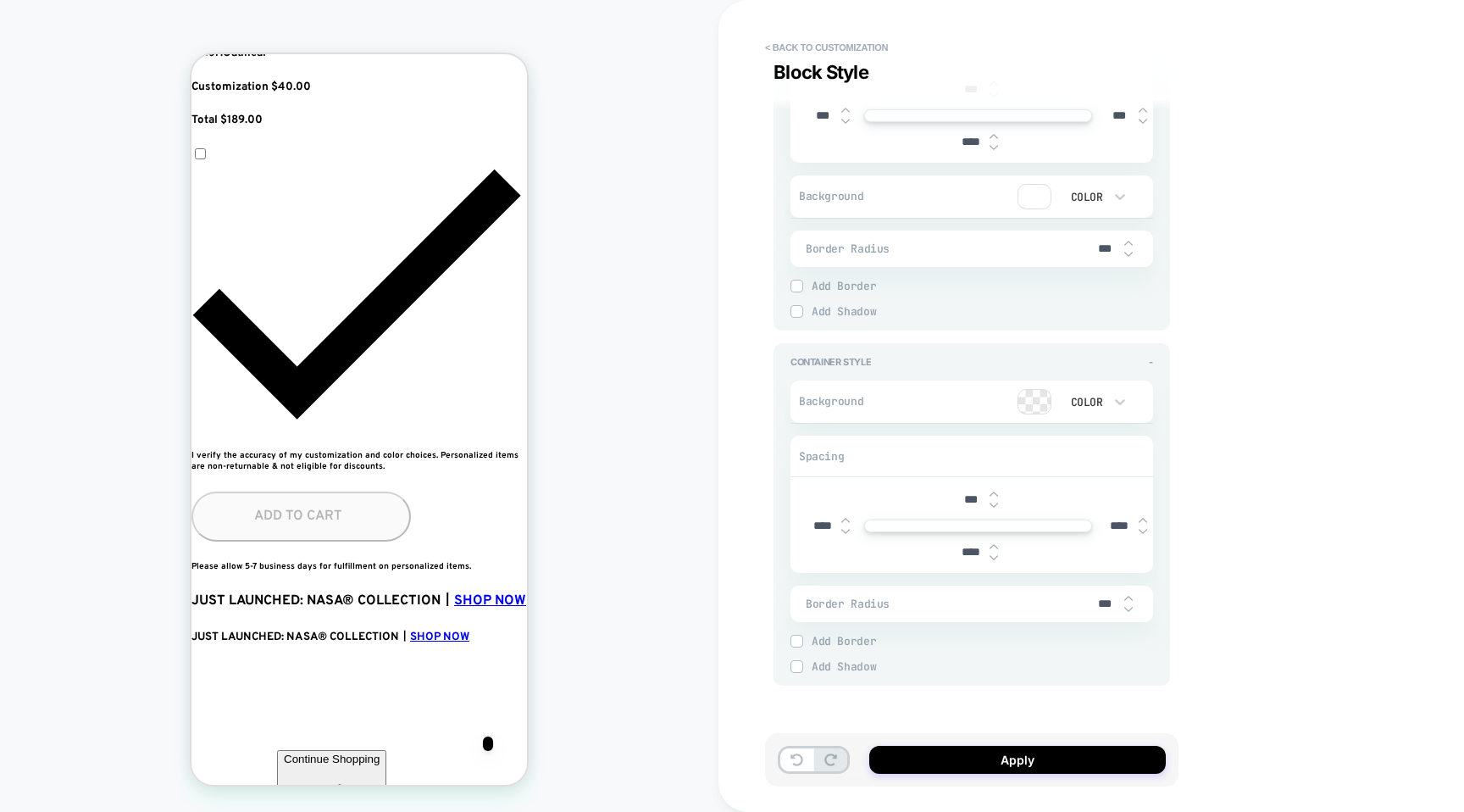
type input "****"
click at [990, 557] on img at bounding box center [993, 557] width 8 height 6
type textarea "*"
type input "****"
click at [990, 557] on img at bounding box center [993, 557] width 8 height 6
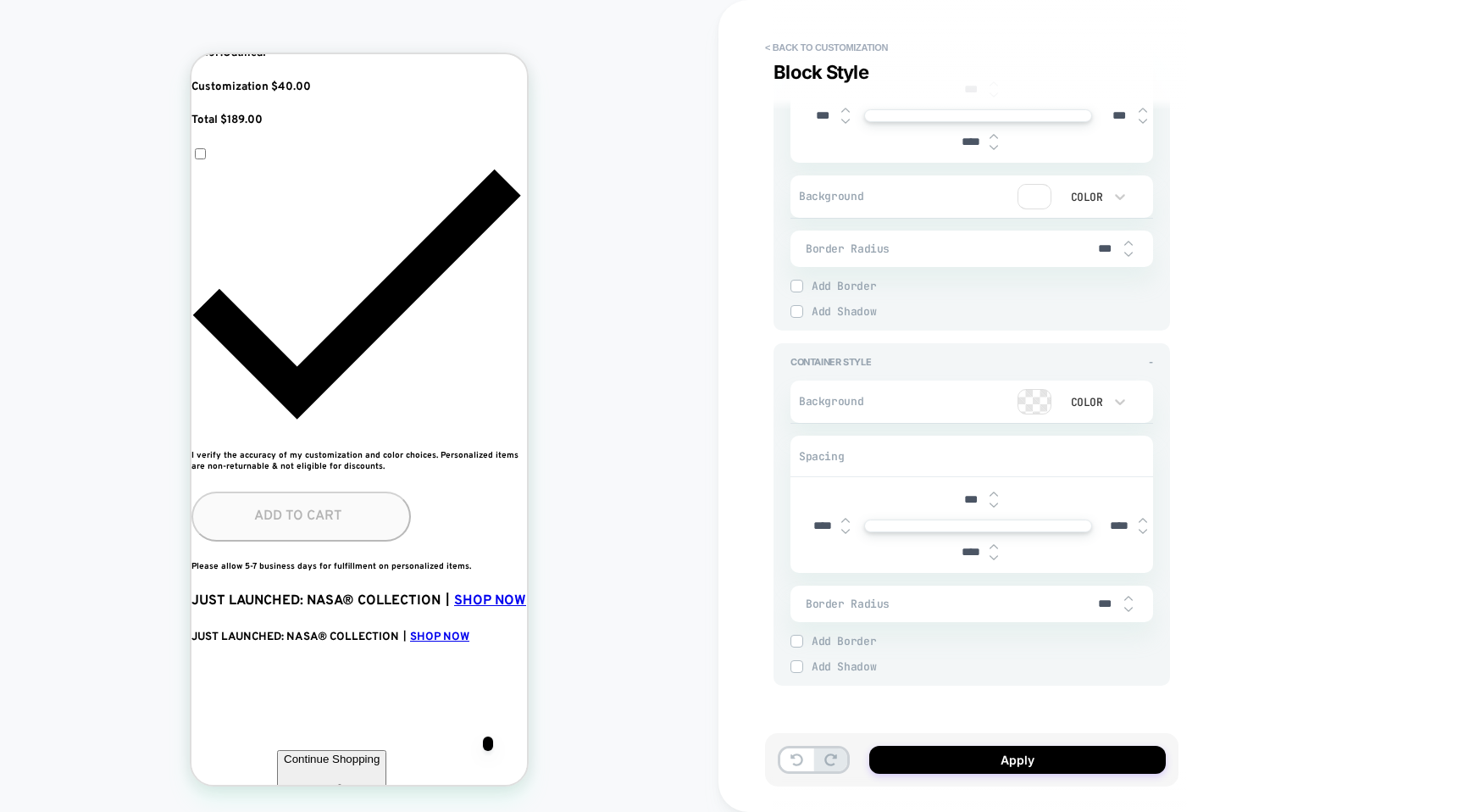
type textarea "*"
type input "****"
click at [990, 557] on img at bounding box center [993, 557] width 8 height 6
type textarea "*"
type input "****"
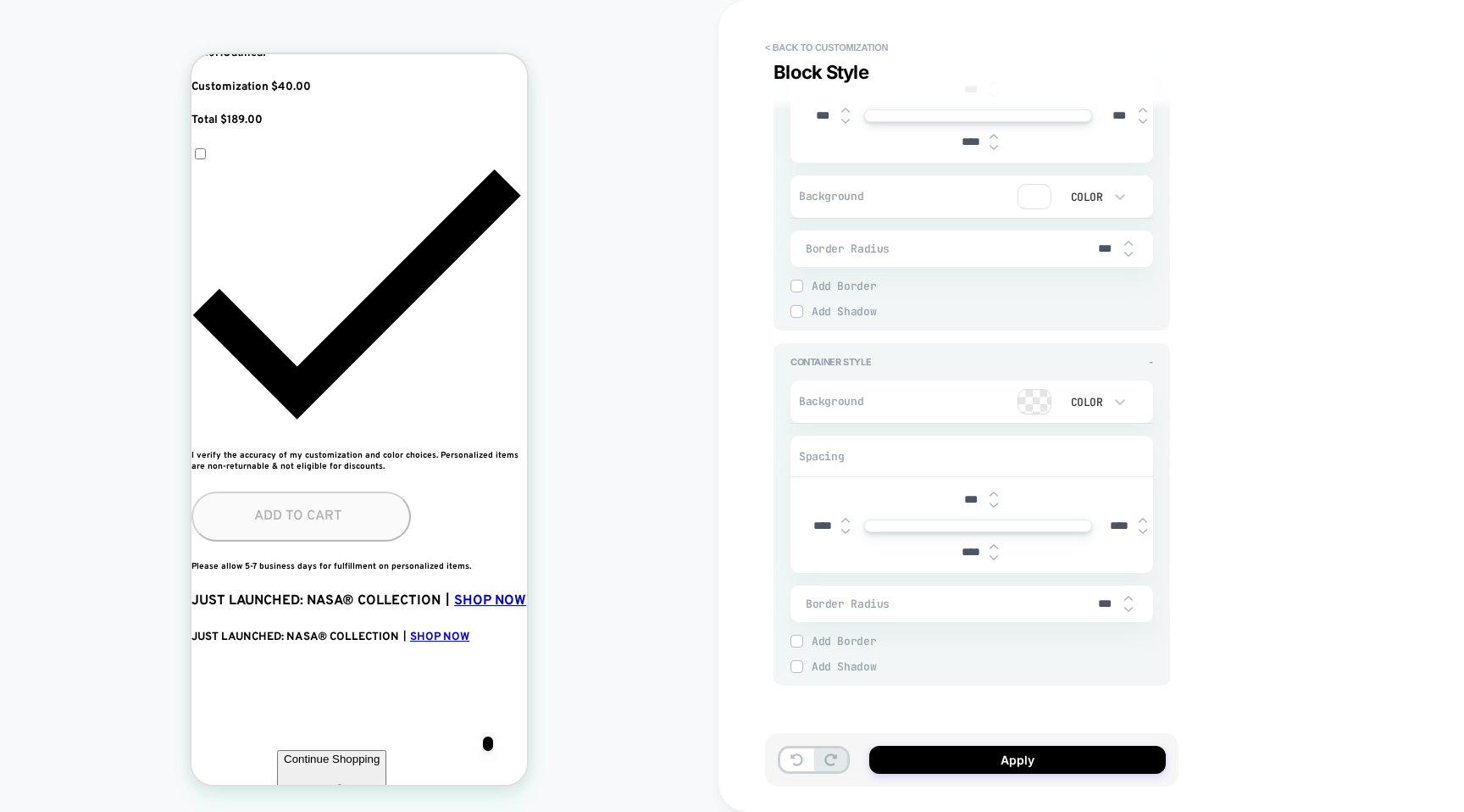
click at [990, 557] on img at bounding box center [993, 557] width 8 height 6
type textarea "*"
type input "****"
click at [990, 557] on img at bounding box center [993, 557] width 8 height 6
type textarea "*"
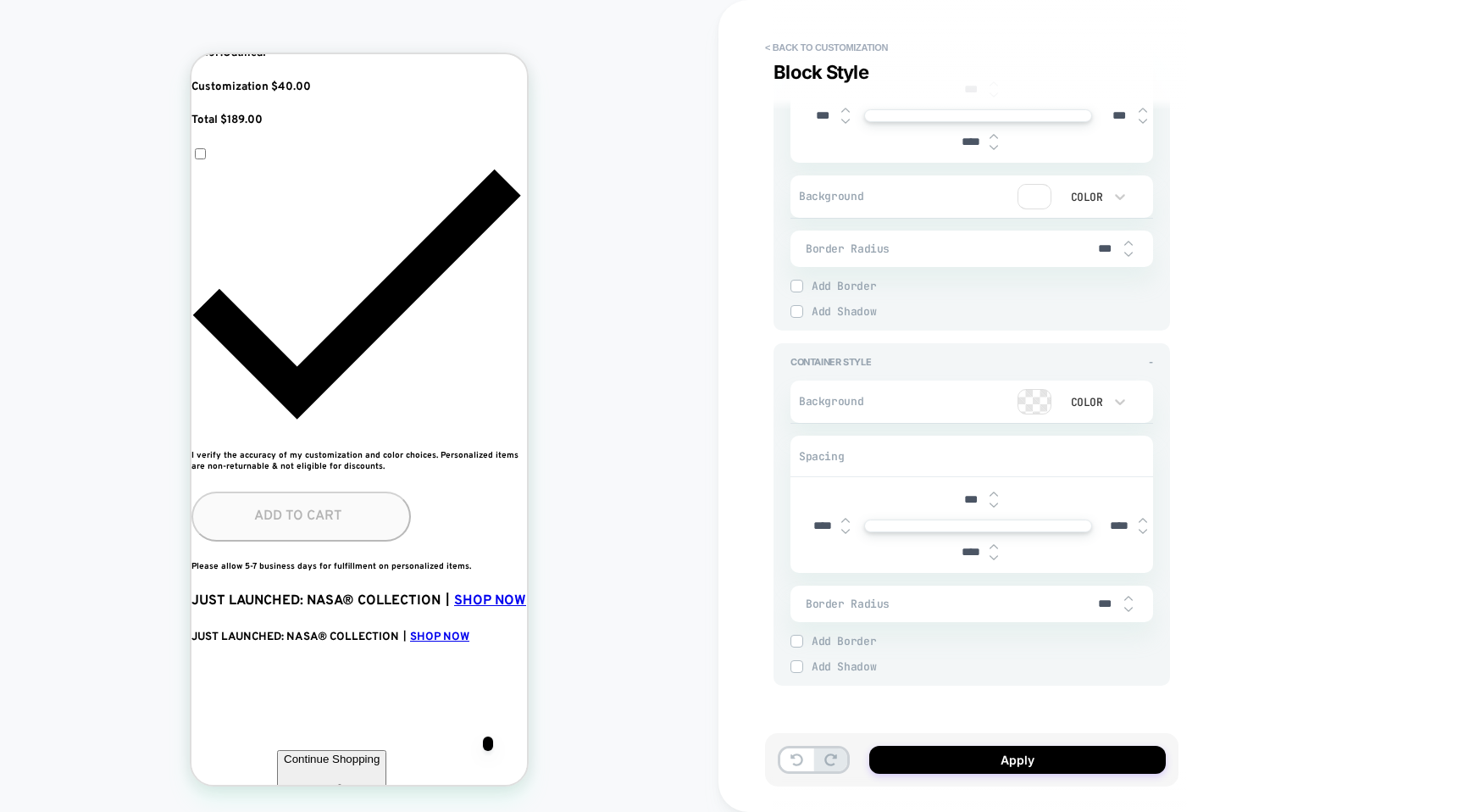
type input "****"
click at [990, 557] on img at bounding box center [993, 557] width 8 height 6
type textarea "*"
type input "****"
click at [990, 557] on img at bounding box center [993, 557] width 8 height 6
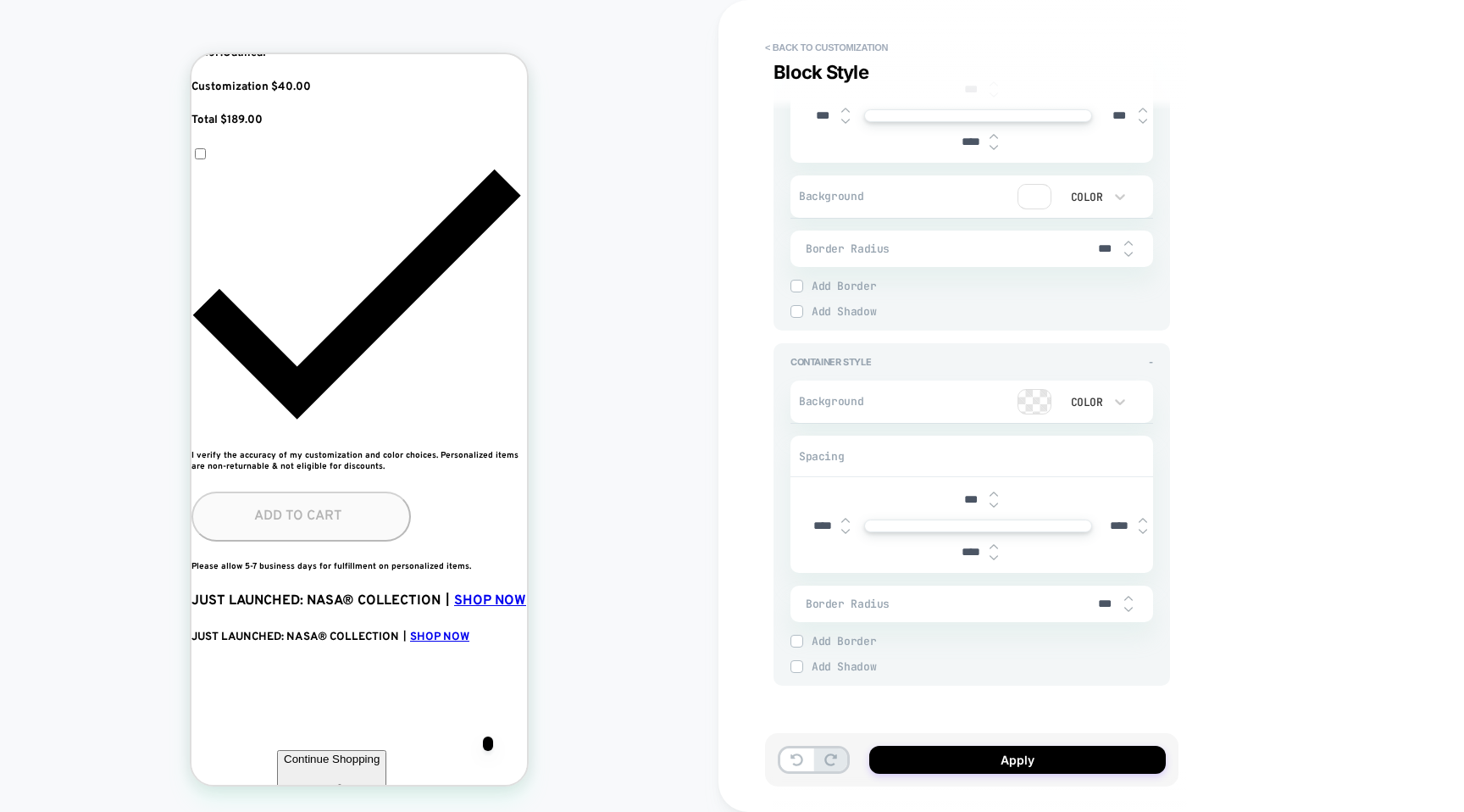
type textarea "*"
type input "****"
click at [990, 557] on img at bounding box center [993, 557] width 8 height 6
type textarea "*"
type input "***"
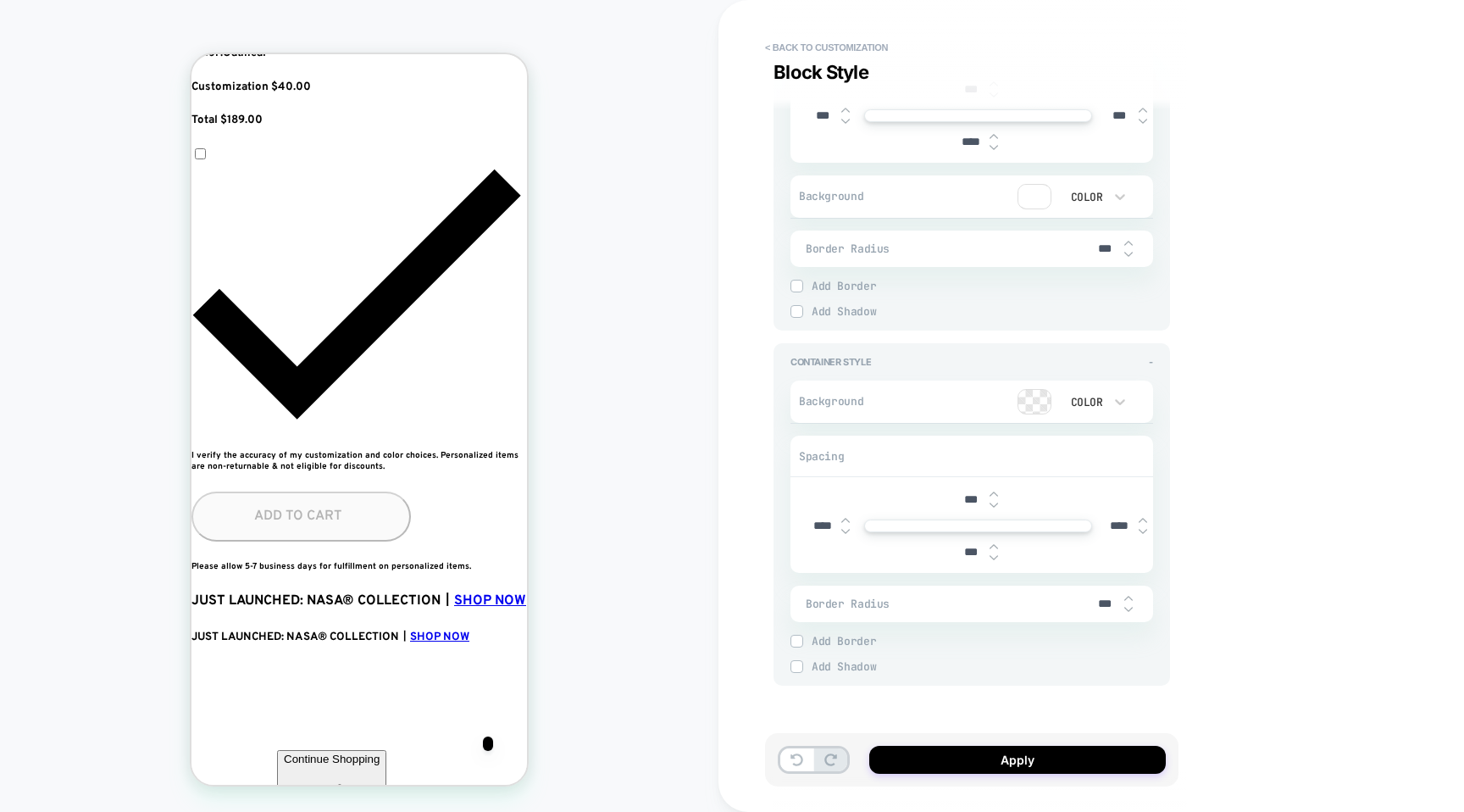
click at [990, 557] on img at bounding box center [993, 557] width 8 height 6
type textarea "*"
type input "***"
click at [990, 557] on img at bounding box center [993, 557] width 8 height 6
type textarea "*"
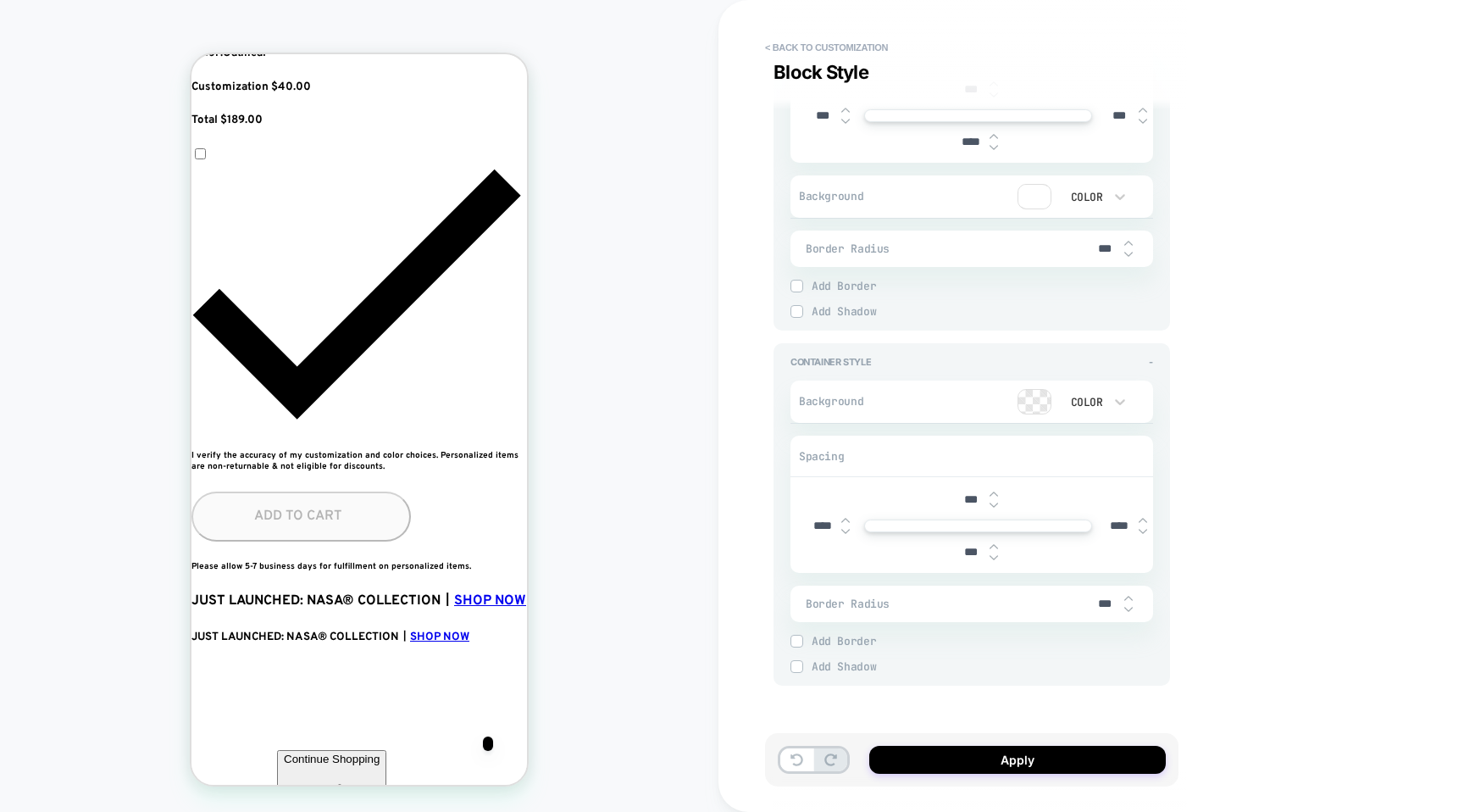
type input "***"
click at [990, 557] on img at bounding box center [993, 557] width 8 height 6
type textarea "*"
type input "***"
click at [990, 557] on img at bounding box center [993, 557] width 8 height 6
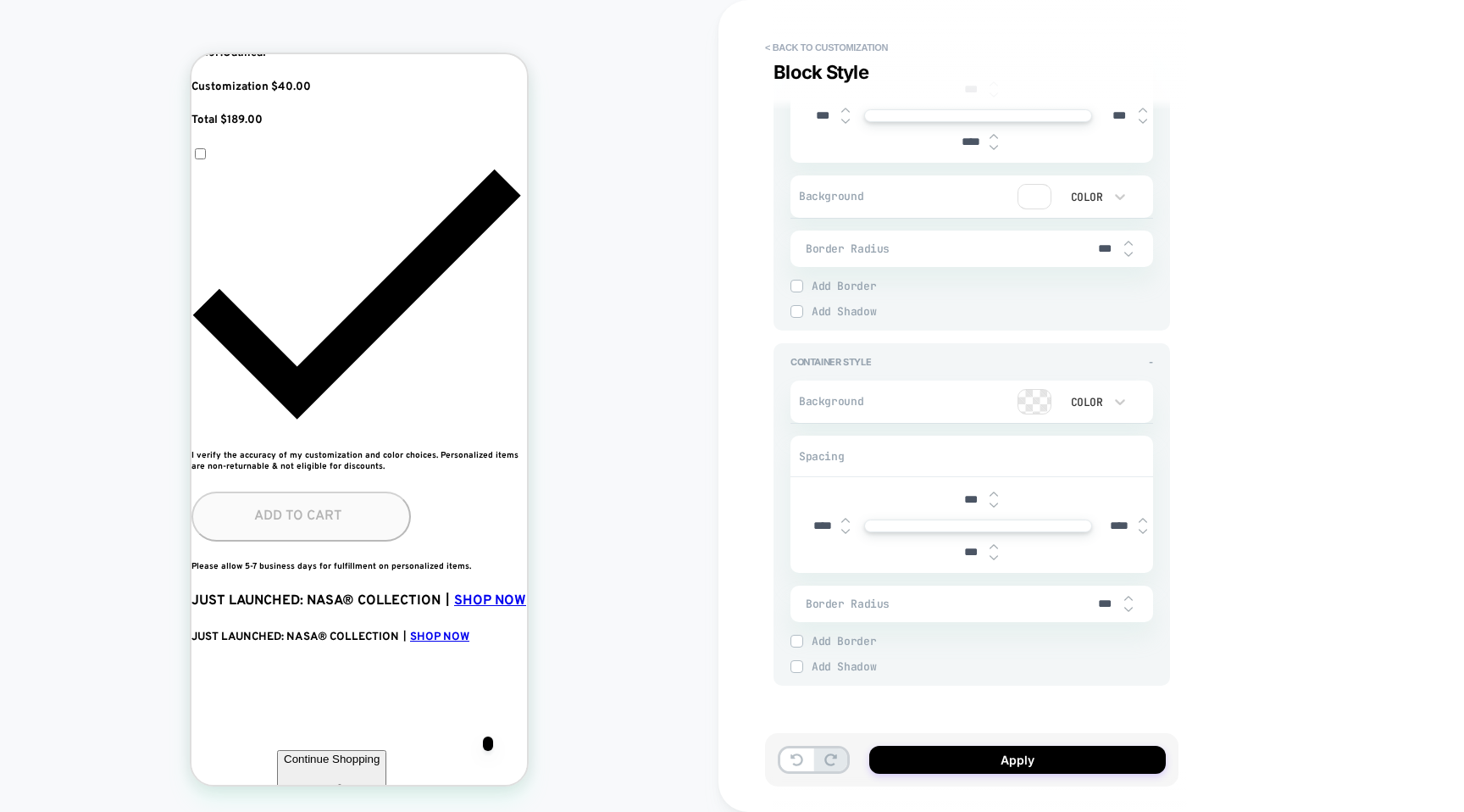
type textarea "*"
type input "***"
click at [990, 557] on img at bounding box center [993, 557] width 8 height 6
type textarea "*"
type input "***"
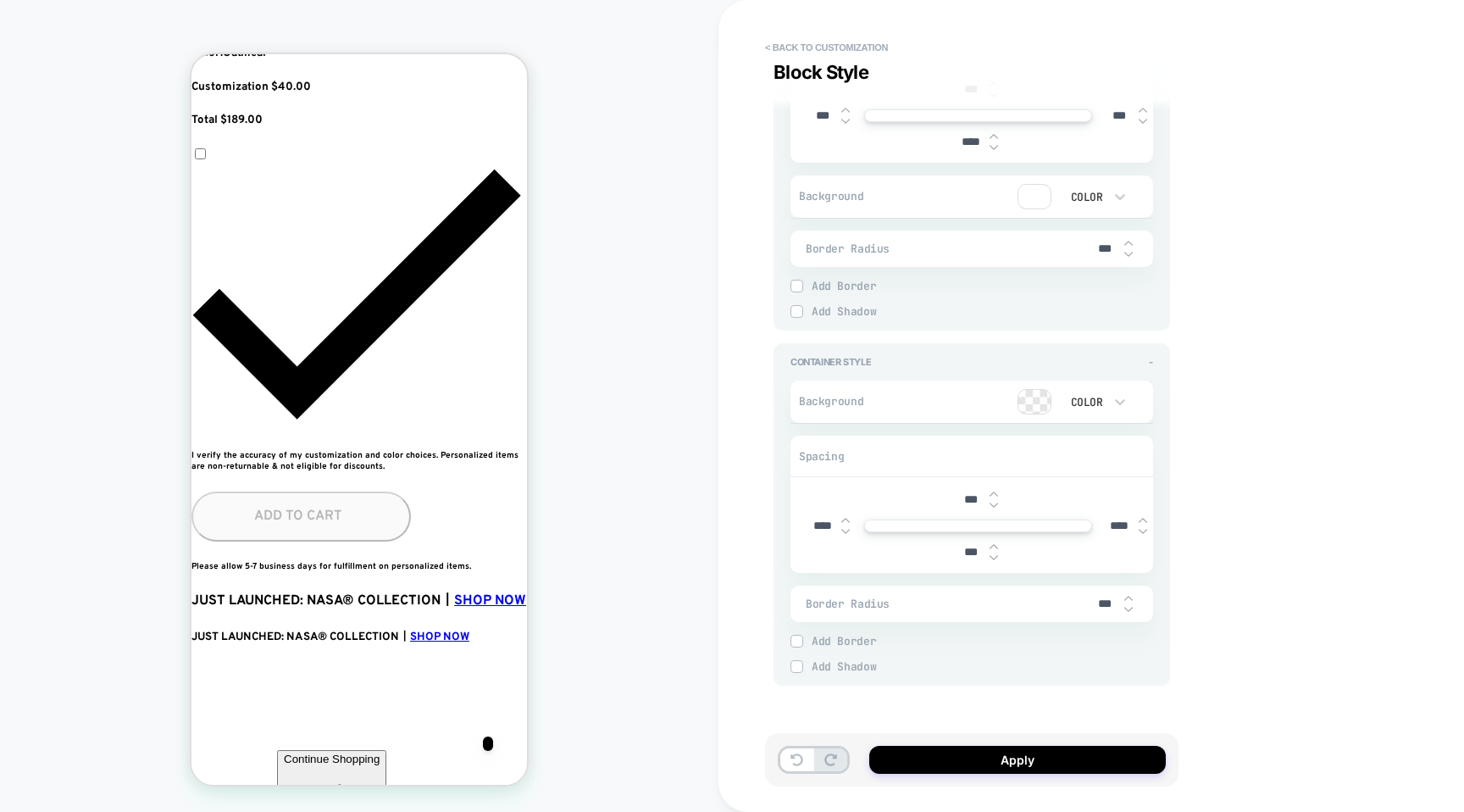
click at [990, 557] on img at bounding box center [993, 557] width 8 height 6
type textarea "*"
type input "***"
click at [990, 557] on img at bounding box center [993, 557] width 8 height 6
type textarea "*"
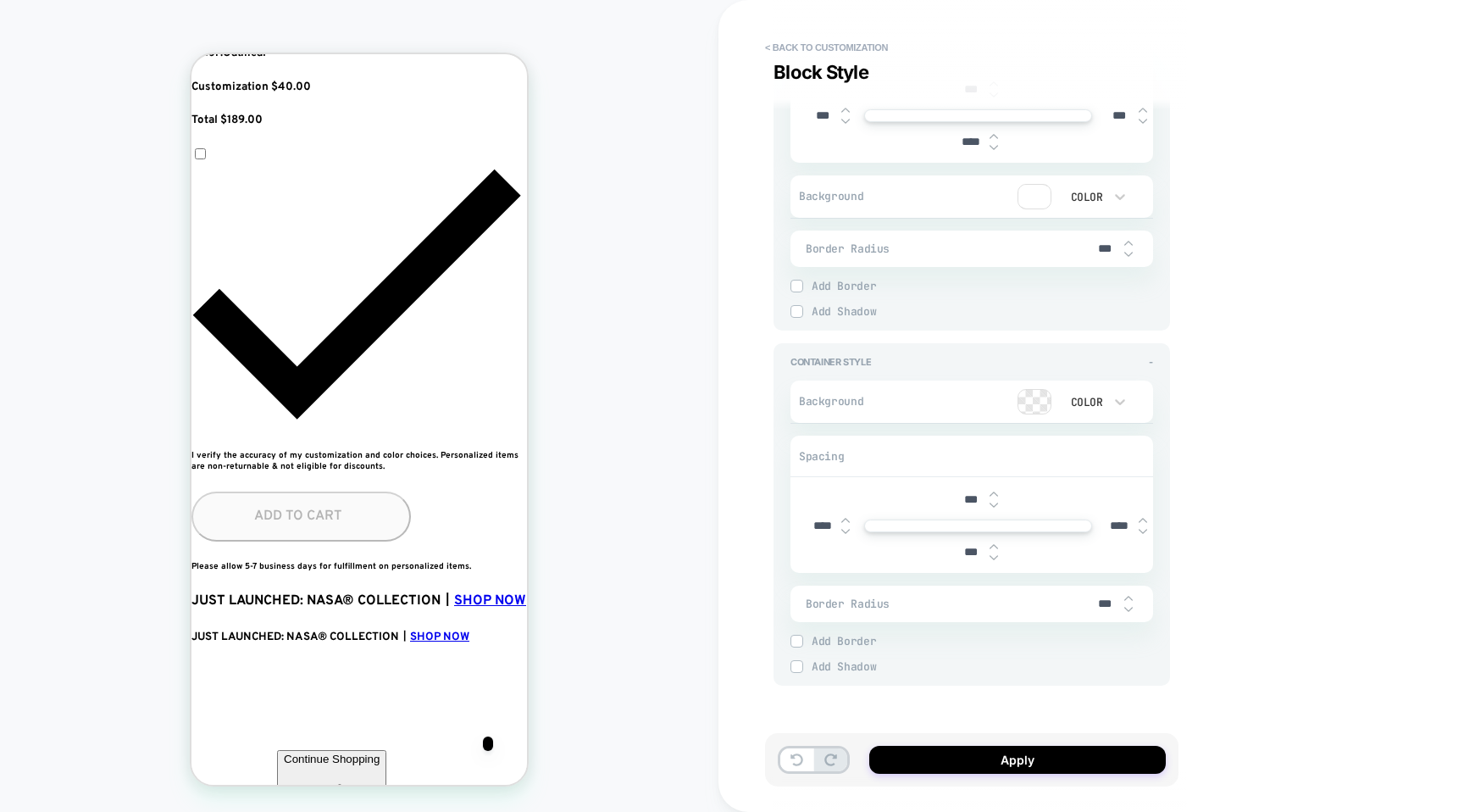
type input "***"
click at [990, 557] on img at bounding box center [993, 557] width 8 height 6
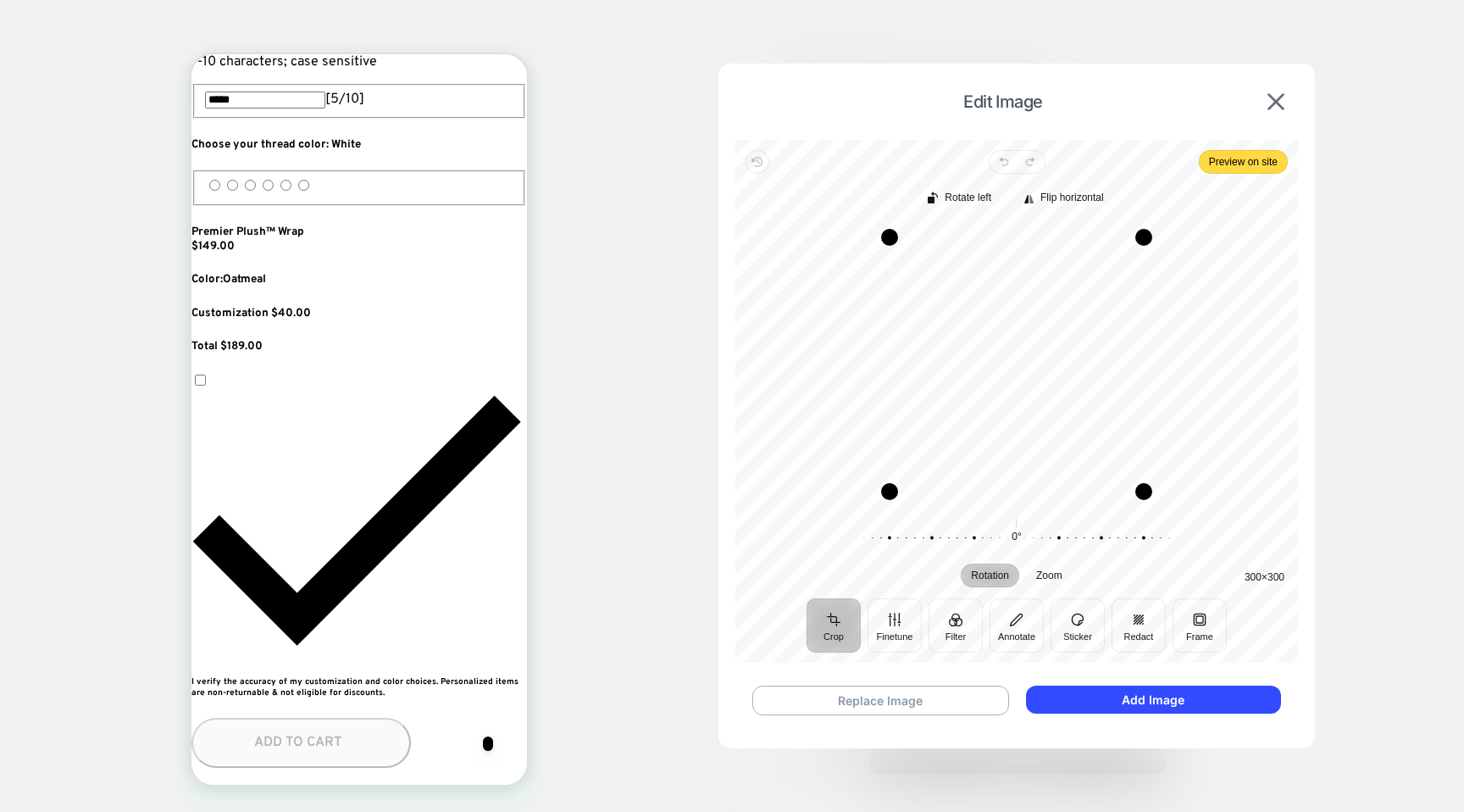
scroll to position [0, 926]
click at [1446, 272] on div at bounding box center [732, 406] width 1464 height 812
click at [1286, 101] on button at bounding box center [1275, 102] width 27 height 18
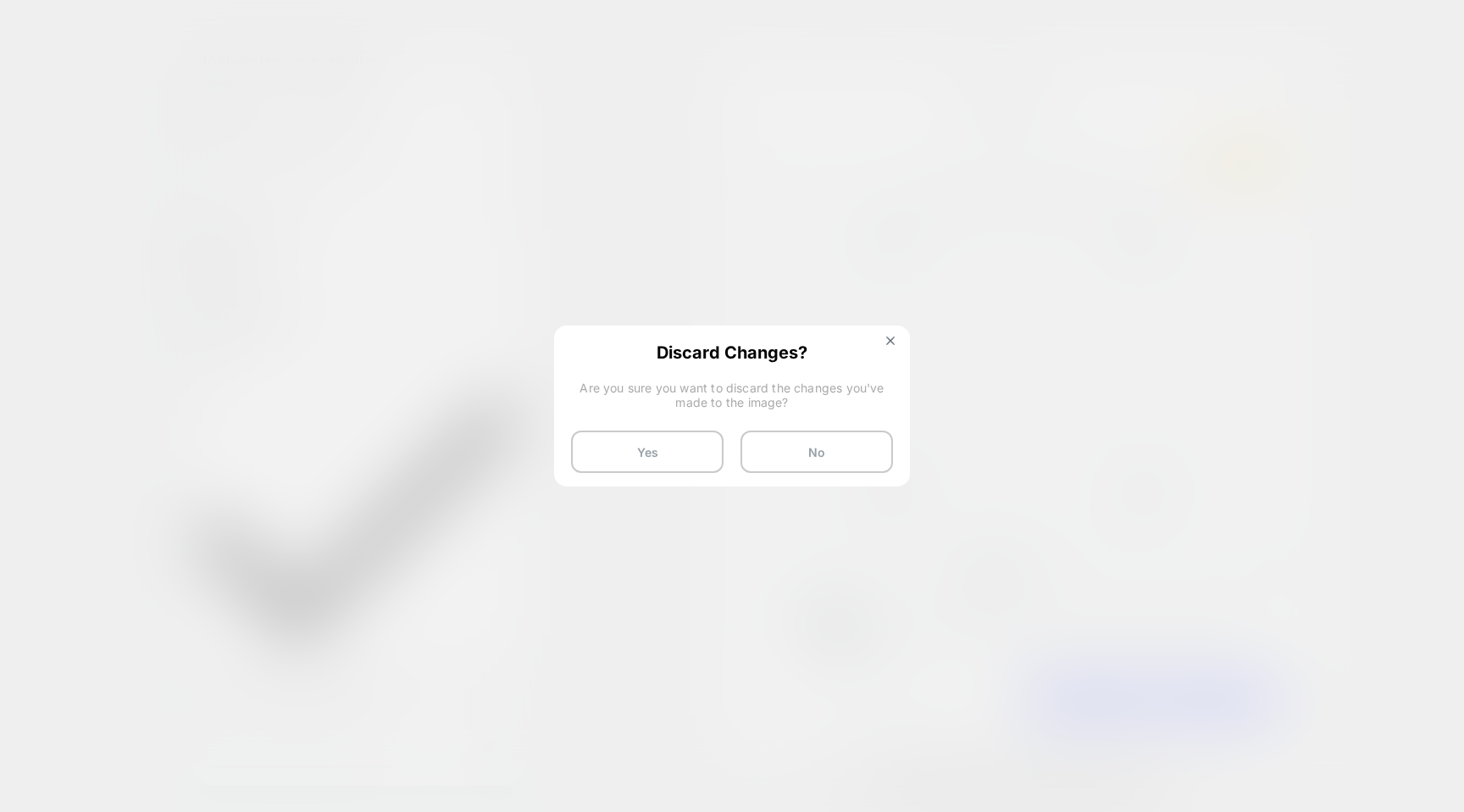
scroll to position [0, 0]
click at [702, 442] on button "Yes" at bounding box center [647, 451] width 153 height 43
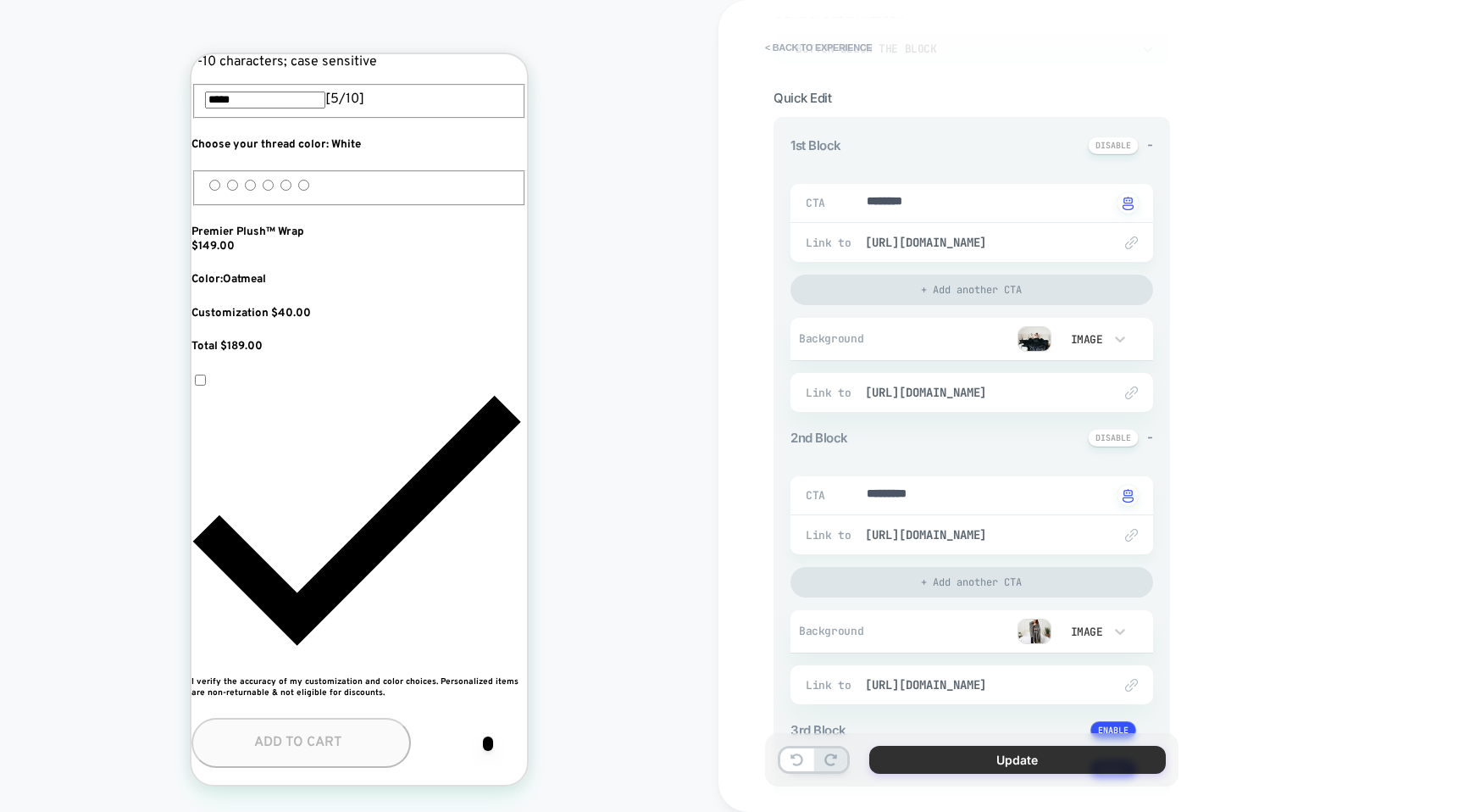
click at [959, 755] on button "Update" at bounding box center [1017, 759] width 297 height 28
type textarea "*"
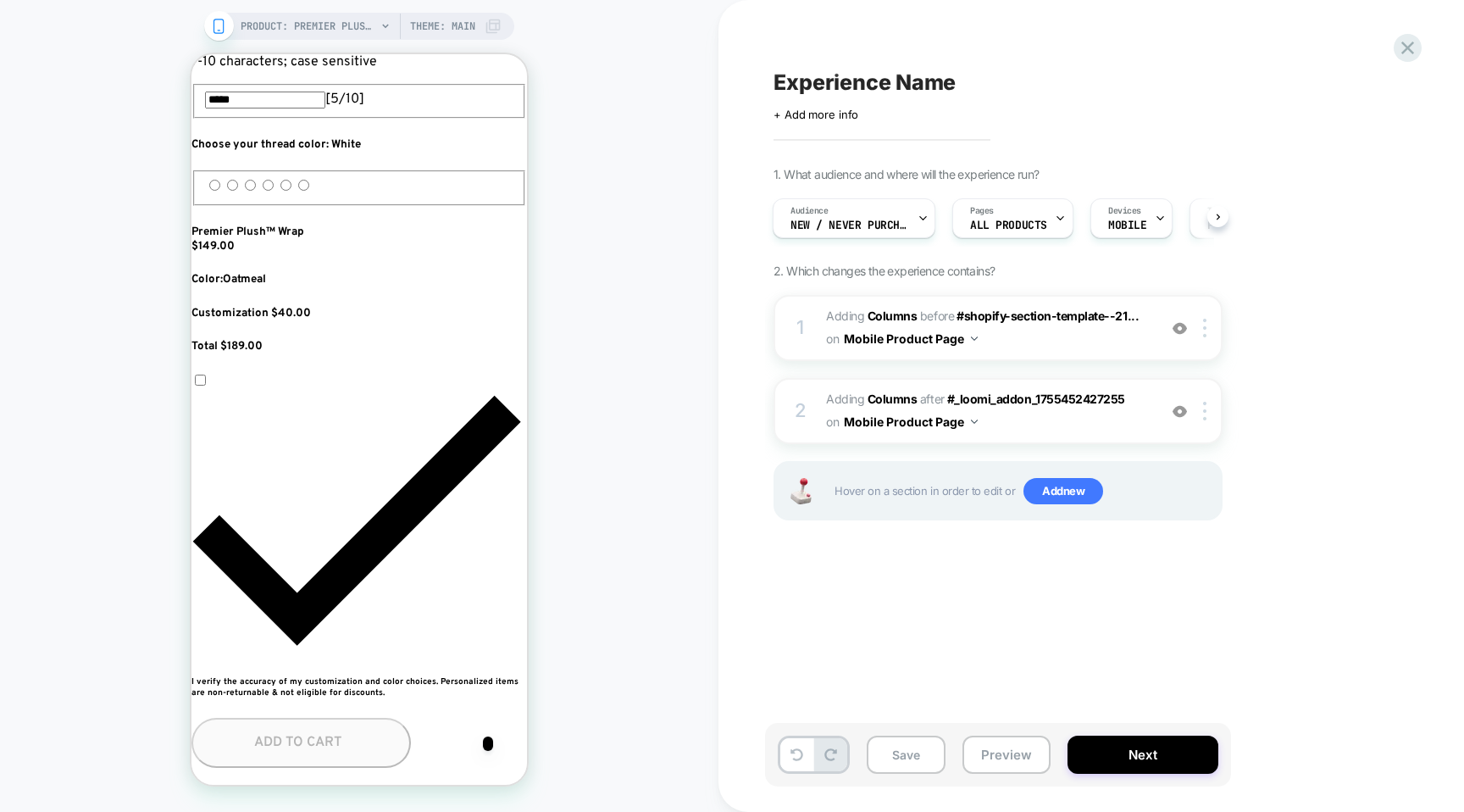
scroll to position [0, 309]
click at [1138, 762] on button "Next" at bounding box center [1142, 754] width 151 height 38
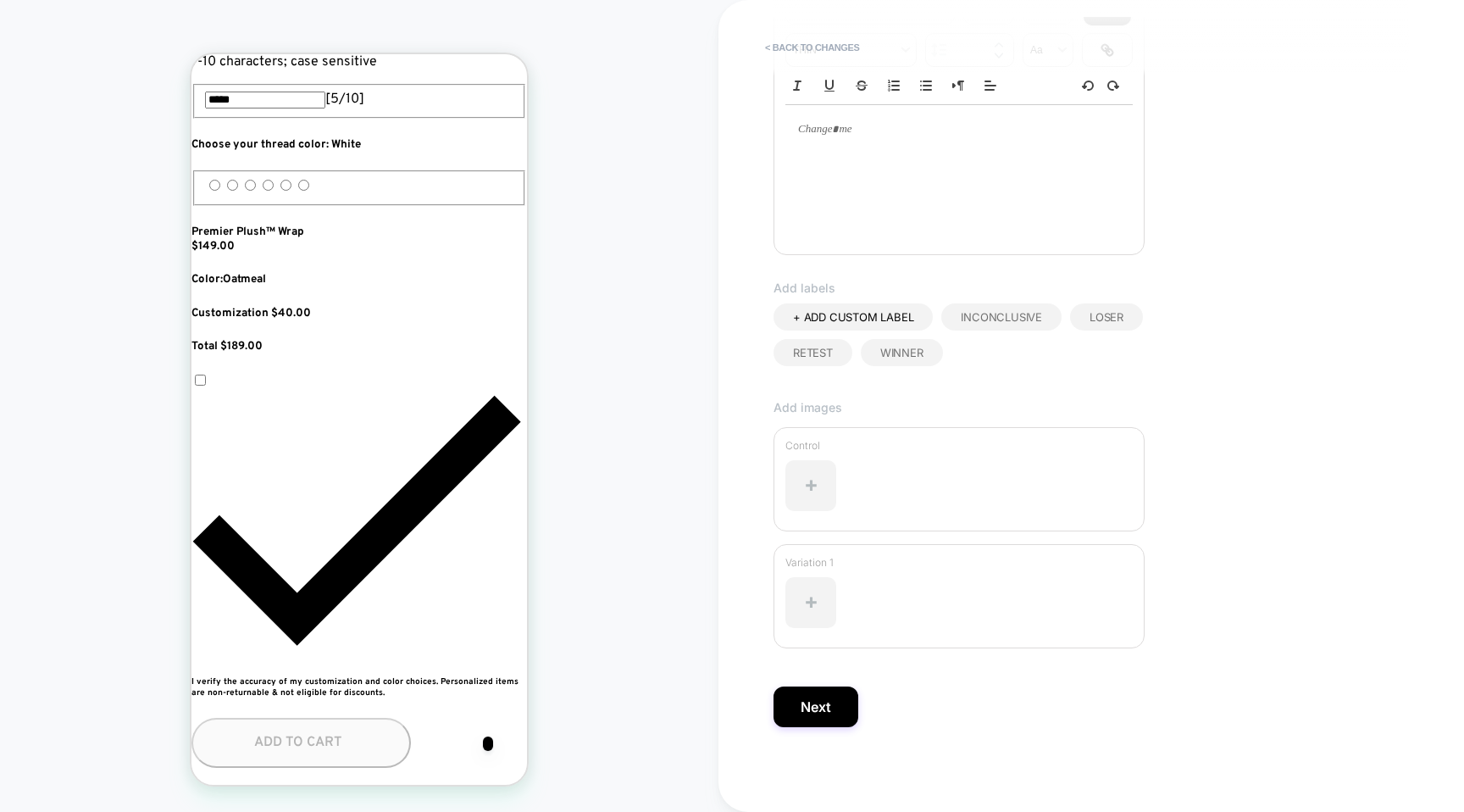
scroll to position [0, 926]
type input "**********"
click at [797, 719] on button "Next" at bounding box center [817, 707] width 85 height 41
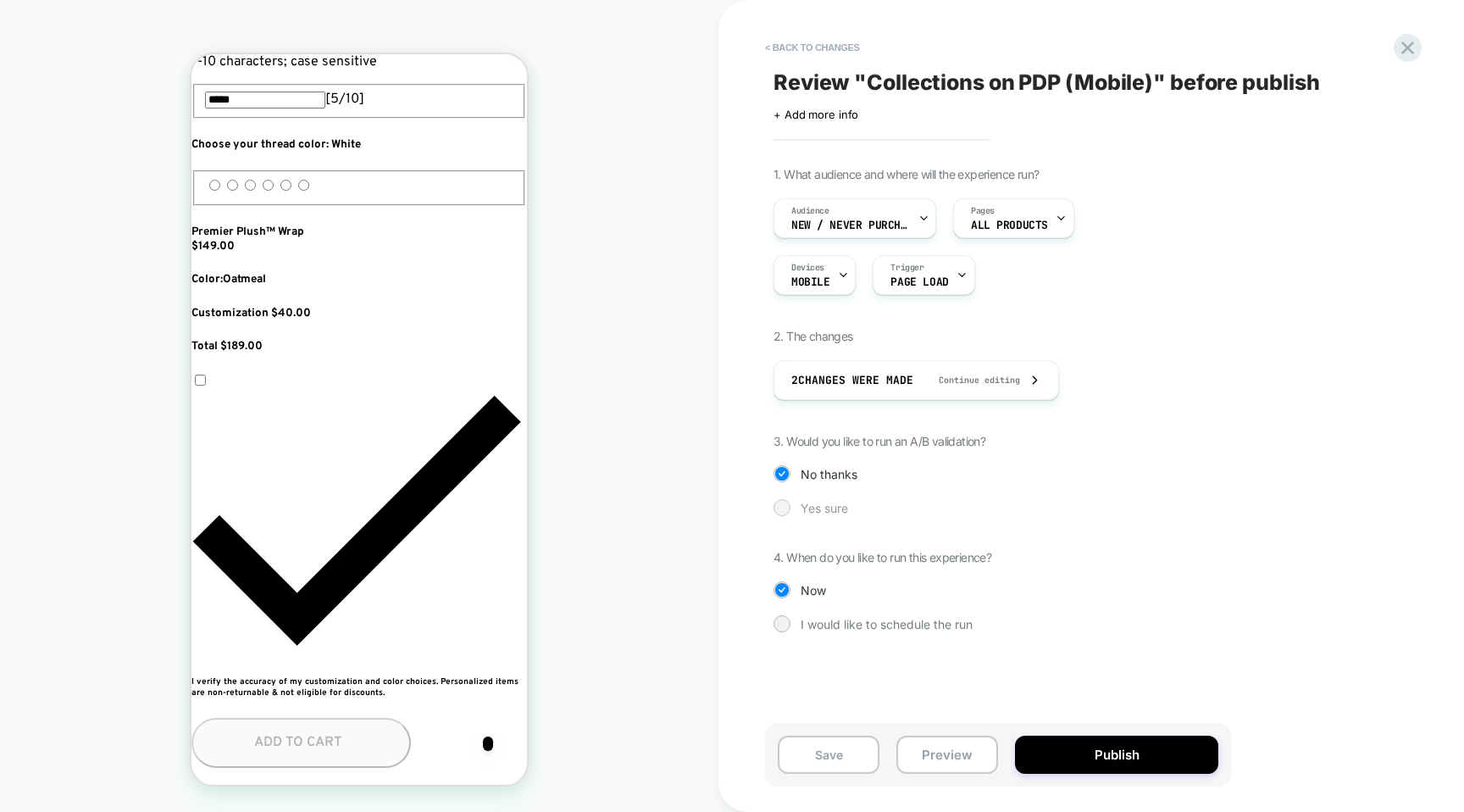
click at [837, 502] on span "Yes sure" at bounding box center [824, 508] width 47 height 15
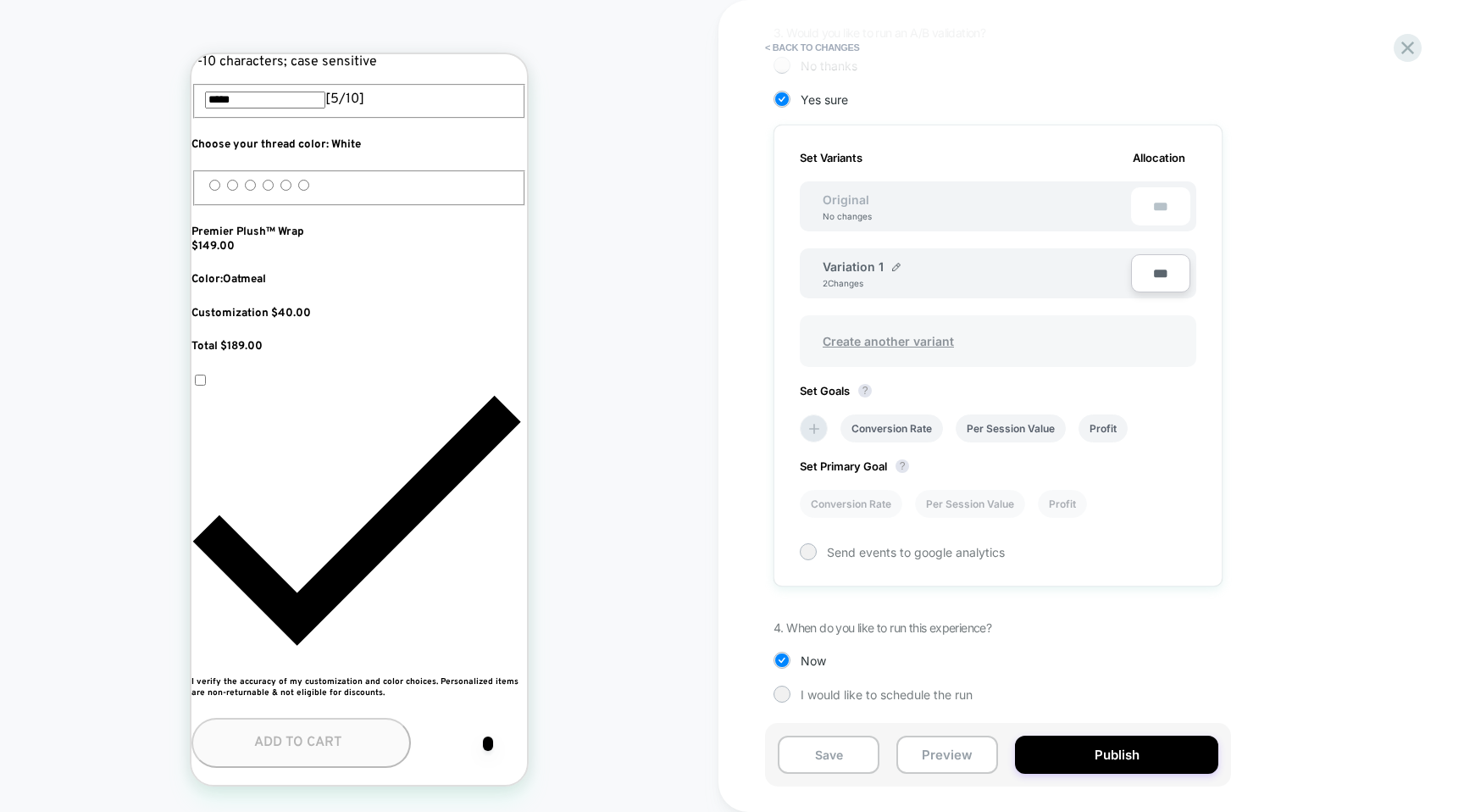
scroll to position [410, 0]
click at [889, 260] on div "Variation 1" at bounding box center [862, 265] width 78 height 15
click at [894, 263] on img at bounding box center [896, 265] width 8 height 8
click at [850, 269] on input "**********" at bounding box center [884, 275] width 123 height 33
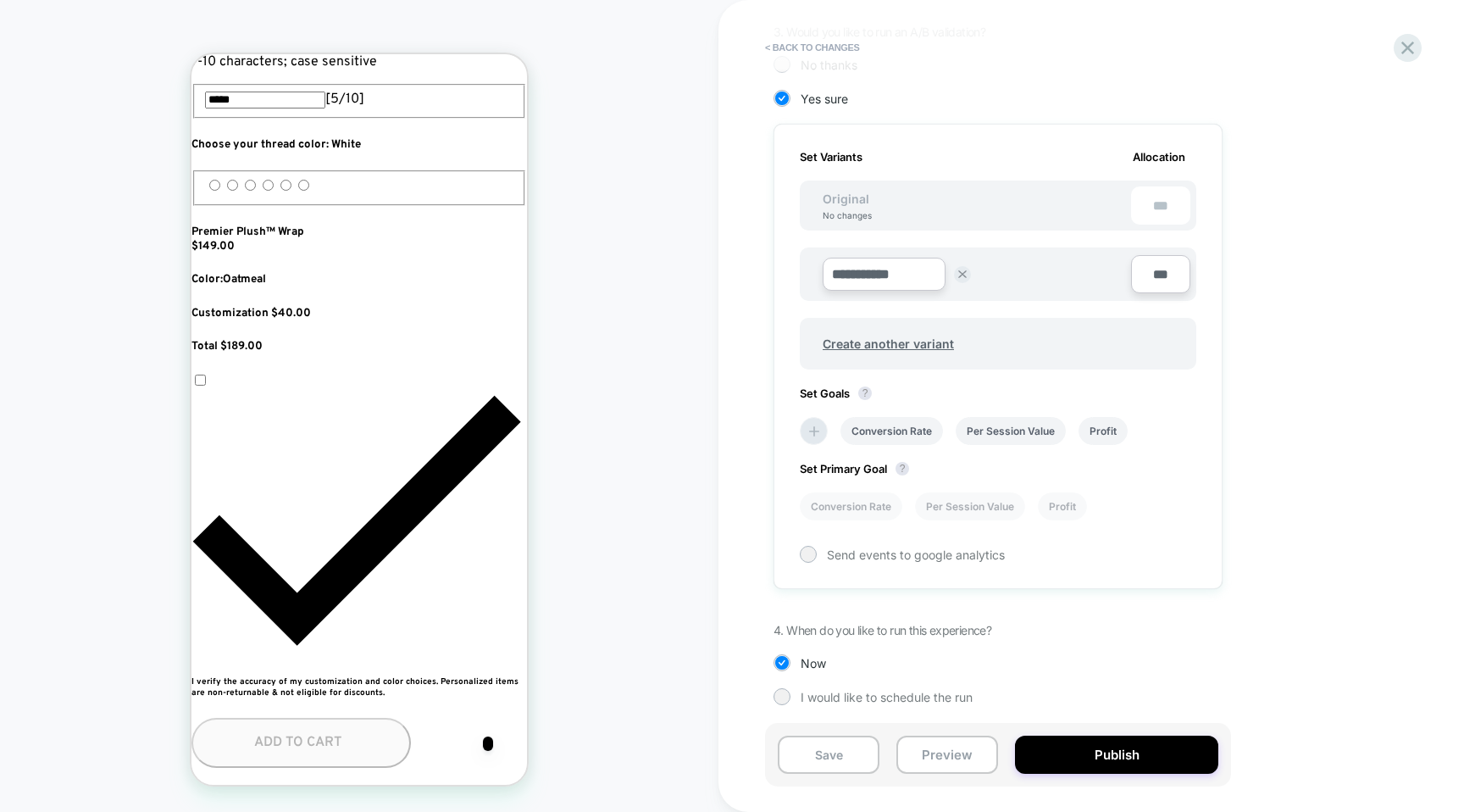
click at [850, 269] on input "**********" at bounding box center [884, 275] width 123 height 33
type input "**********"
click at [1010, 290] on div "Save" at bounding box center [1007, 275] width 55 height 33
click at [1011, 269] on strong "Save" at bounding box center [1008, 275] width 24 height 14
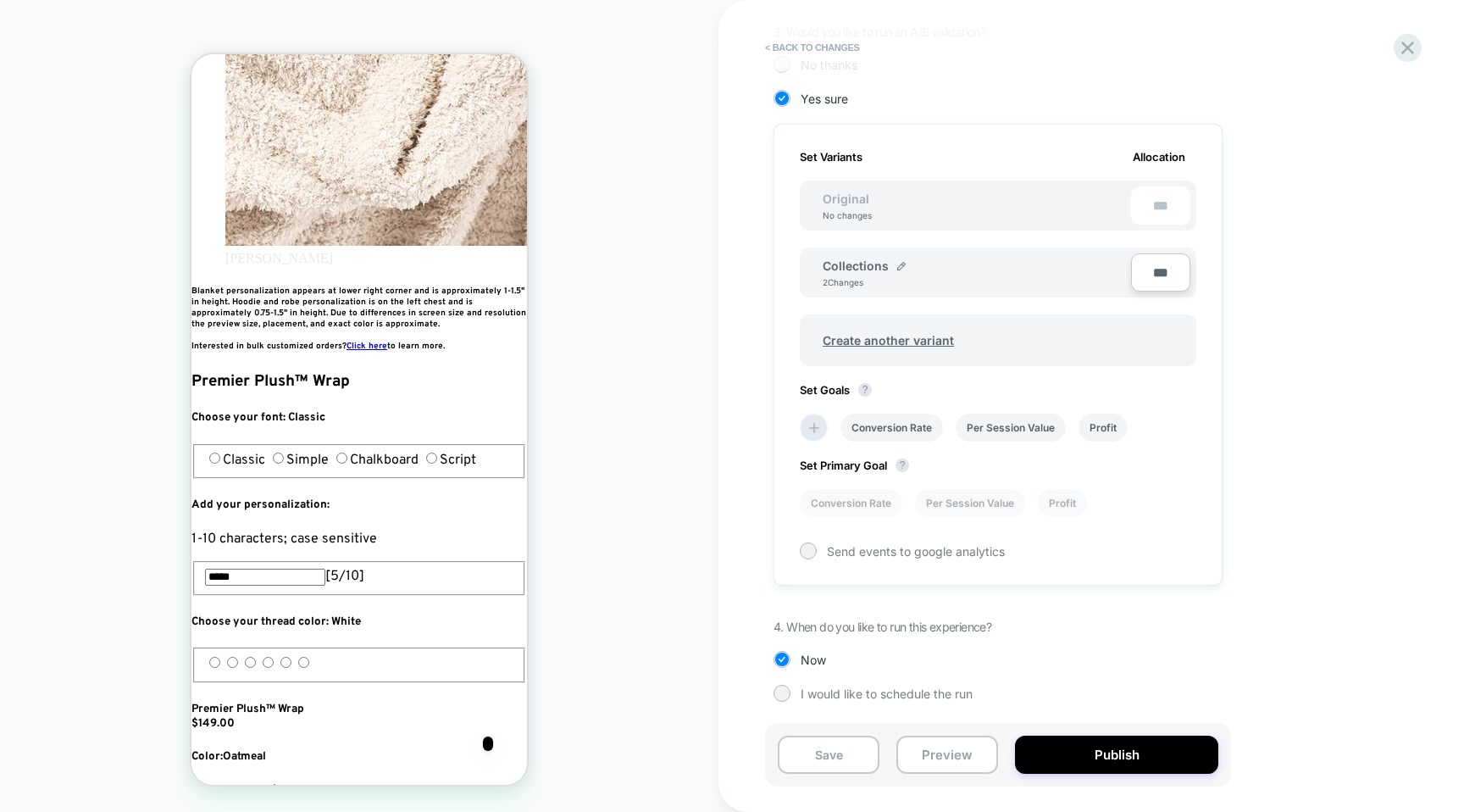
scroll to position [360, 0]
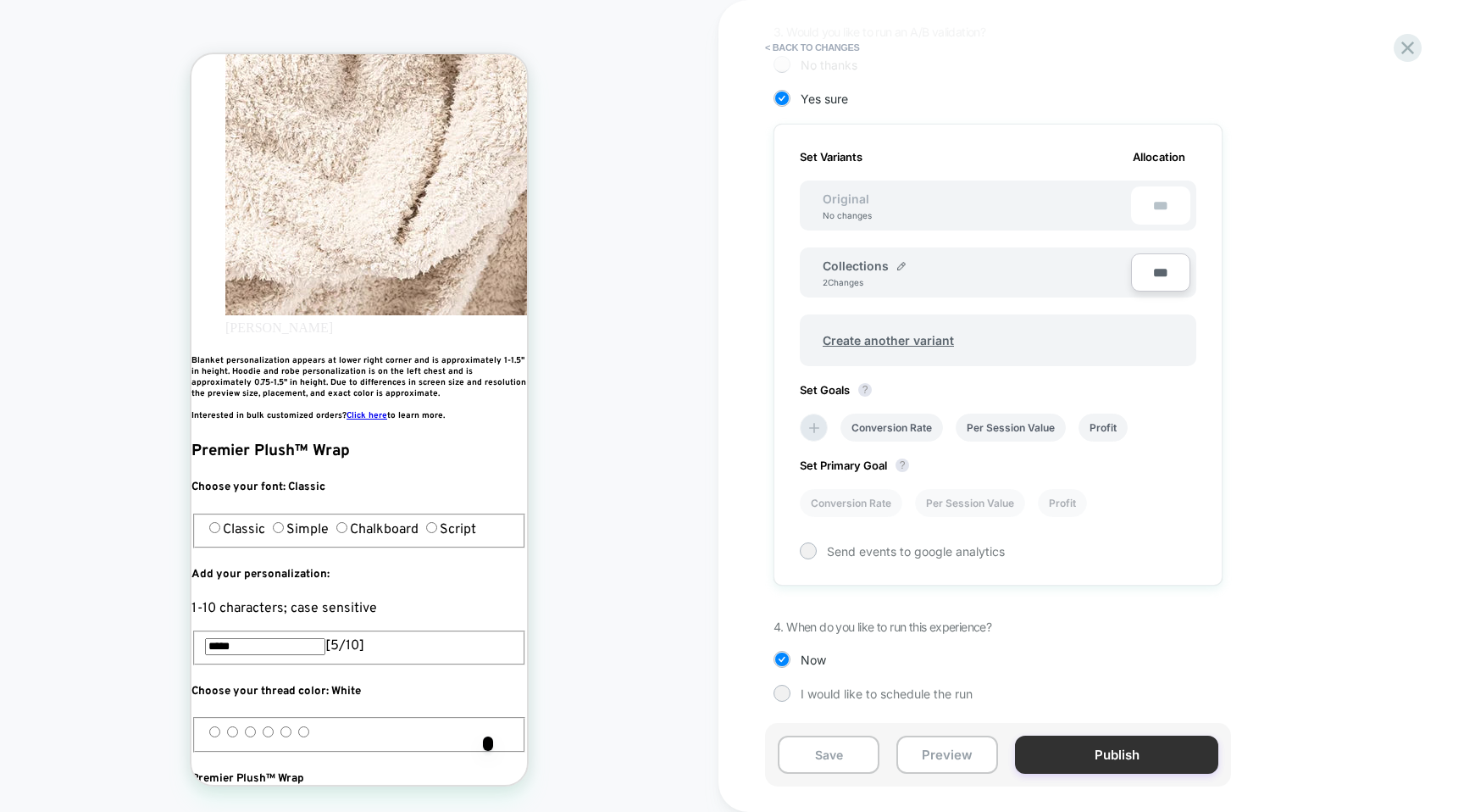
click at [1138, 750] on button "Publish" at bounding box center [1117, 754] width 203 height 38
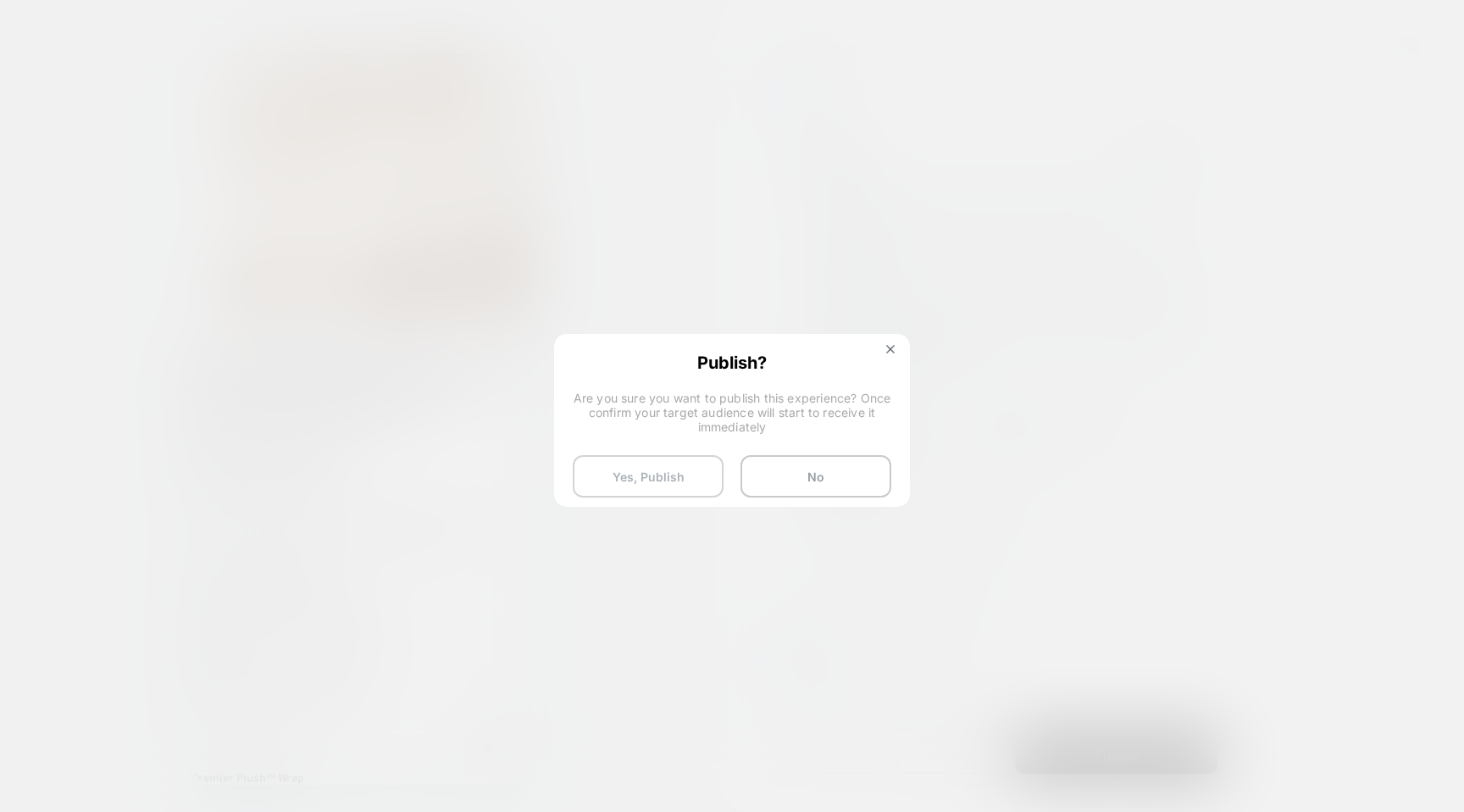
scroll to position [0, 309]
click at [693, 471] on button "Yes, Publish" at bounding box center [647, 476] width 151 height 43
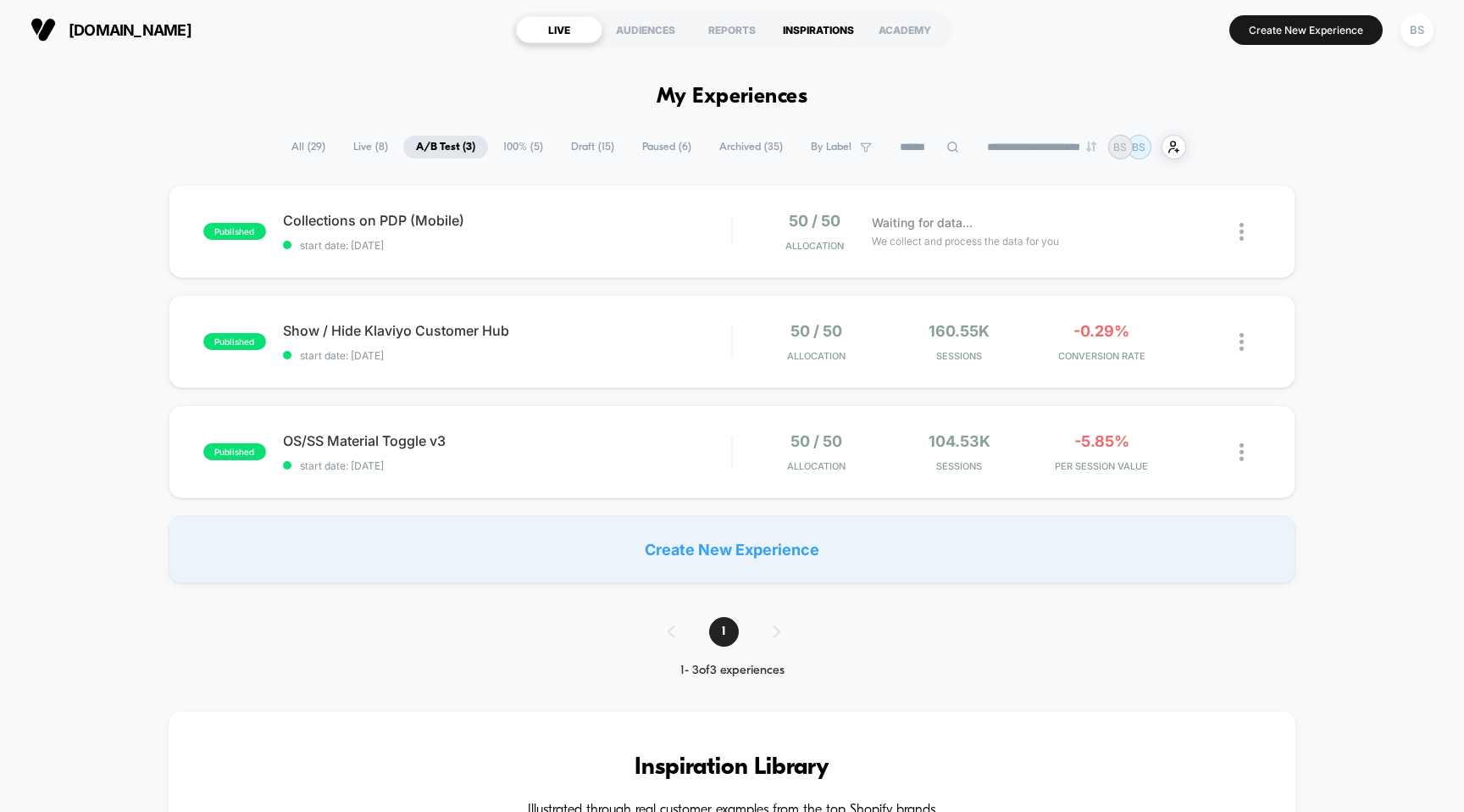
click at [795, 32] on div "INSPIRATIONS" at bounding box center [818, 29] width 86 height 27
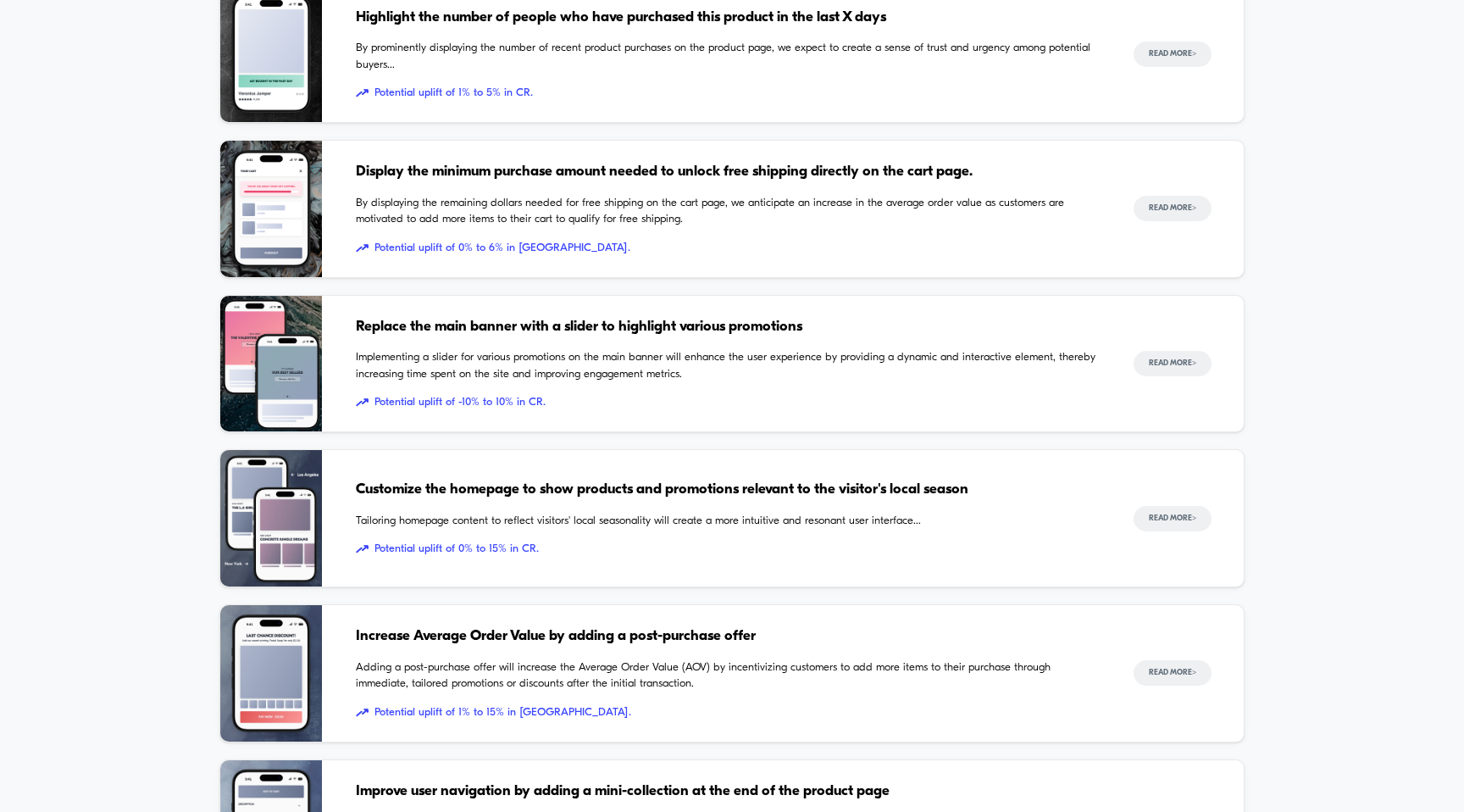
scroll to position [1487, 0]
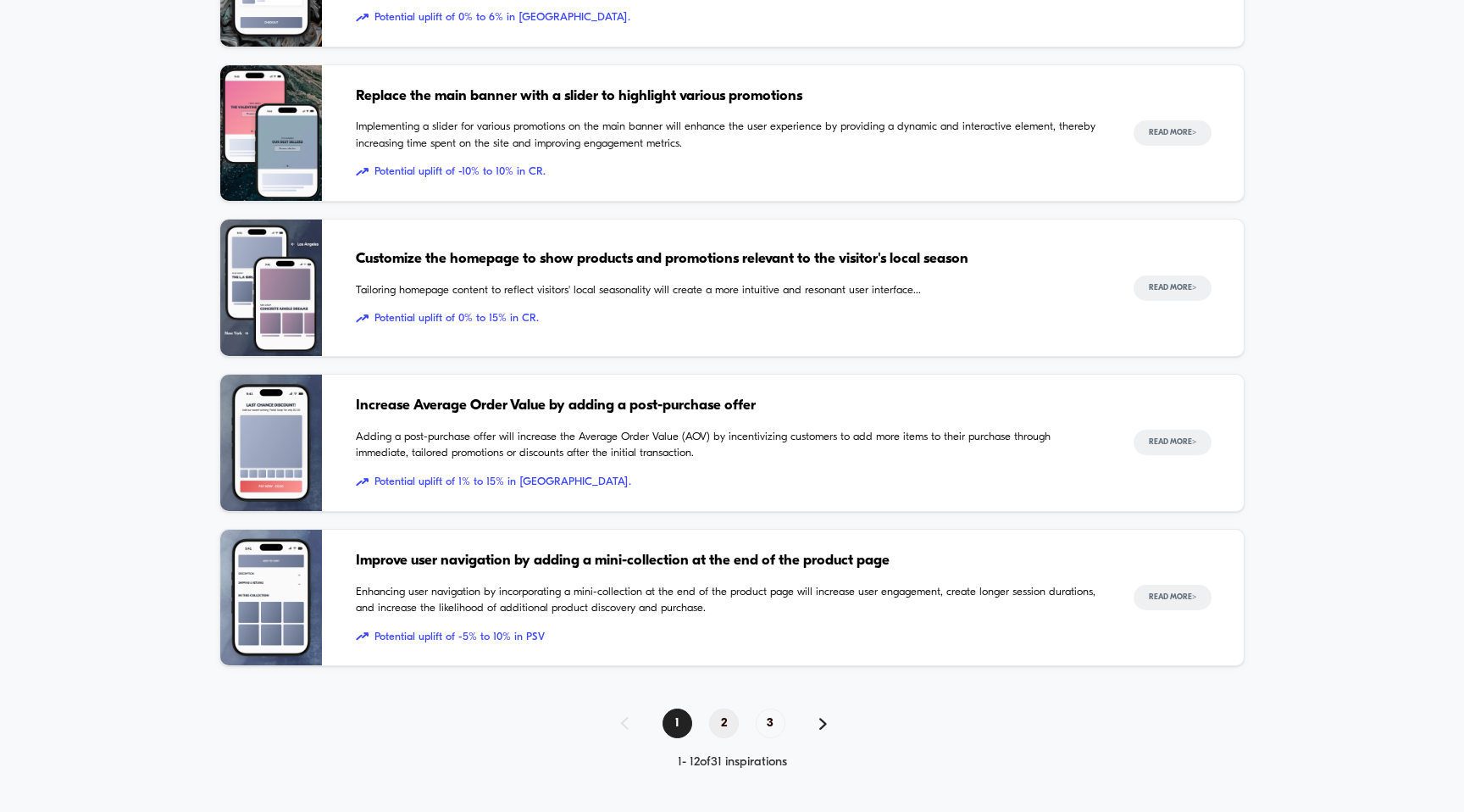
click at [718, 732] on span "2" at bounding box center [724, 723] width 30 height 30
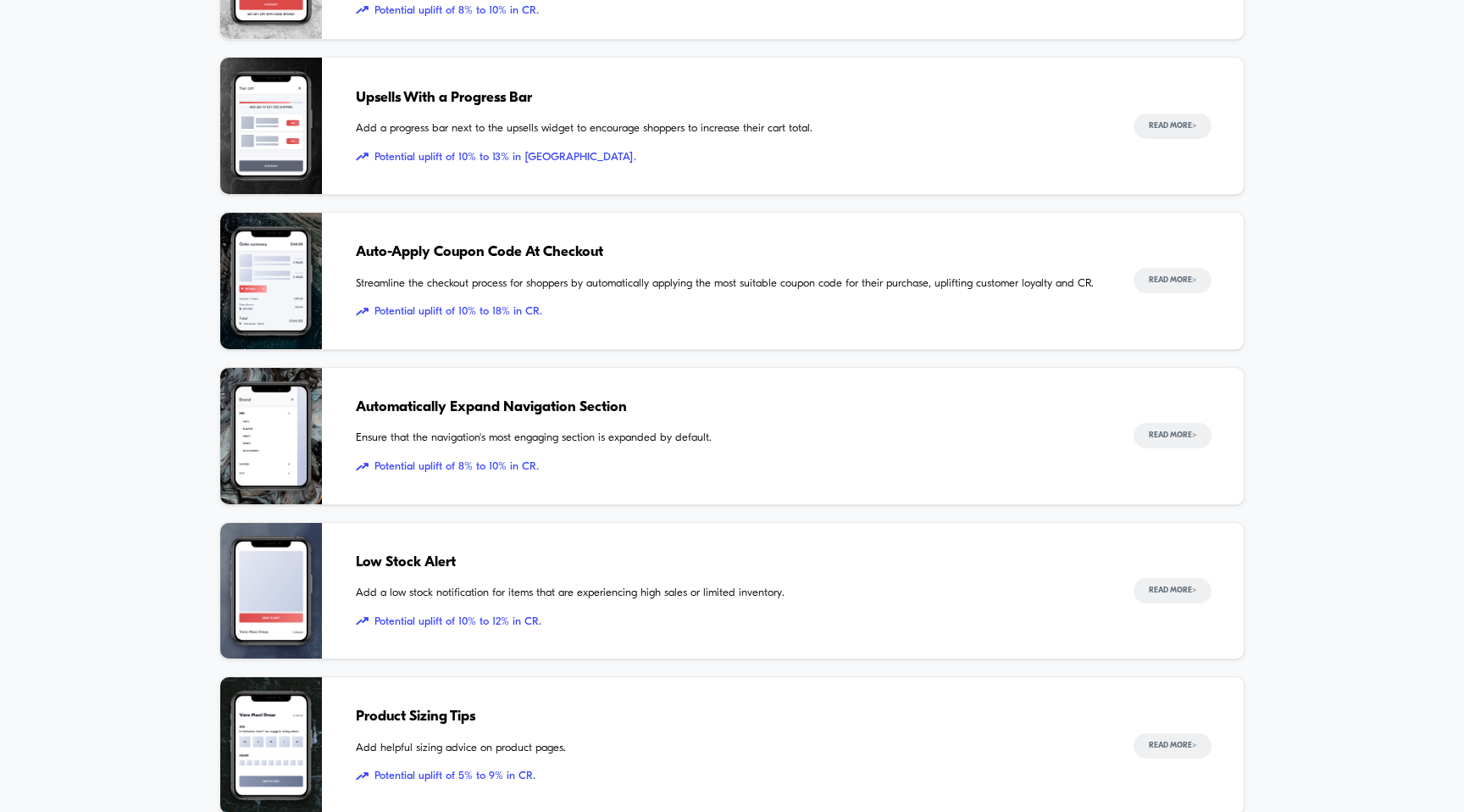
scroll to position [563, 0]
click at [682, 269] on div "Auto-Apply Coupon Code At Checkout Streamline the checkout process for shoppers…" at bounding box center [728, 282] width 744 height 137
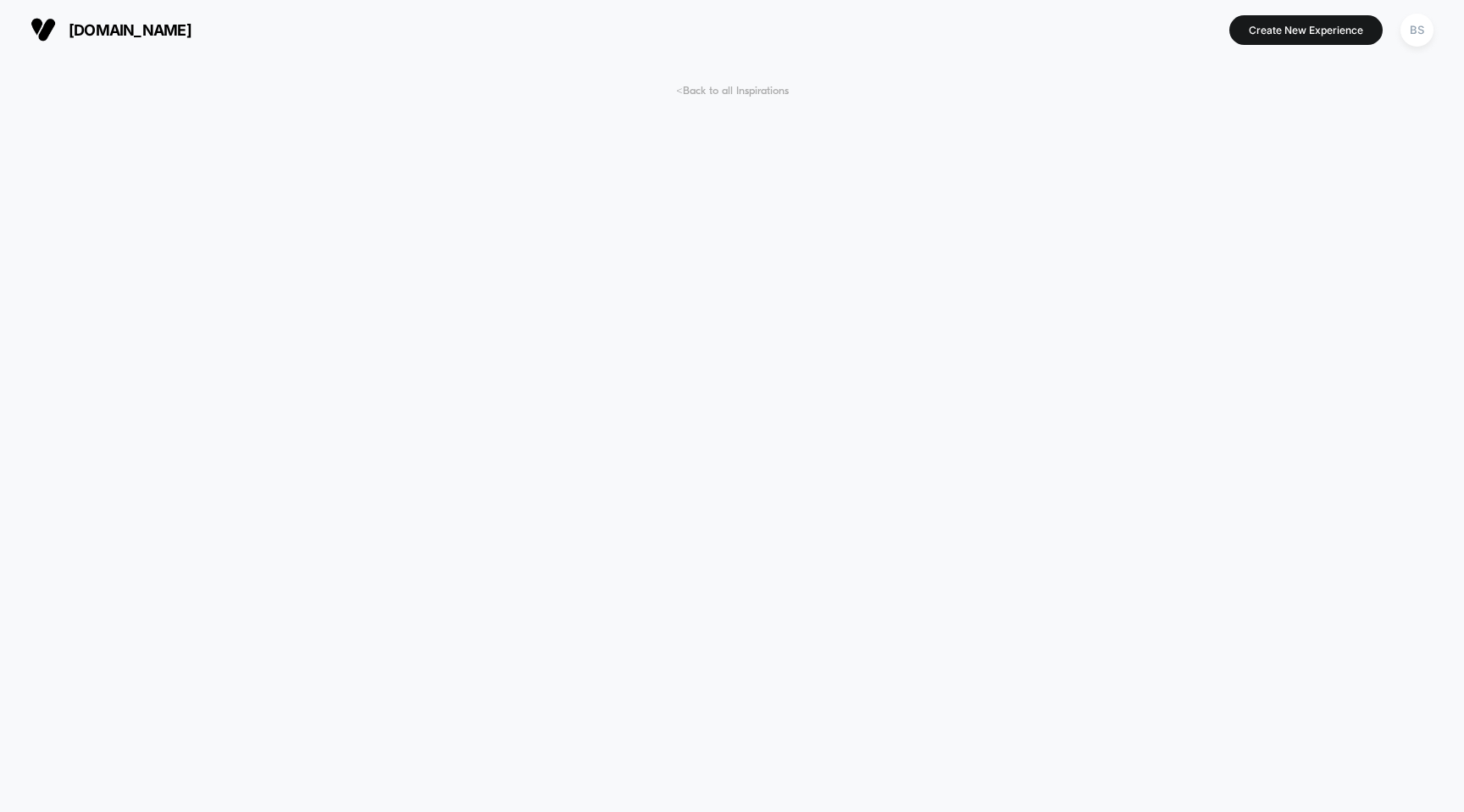
click at [699, 88] on span "< Back to all Inspirations" at bounding box center [732, 92] width 113 height 13
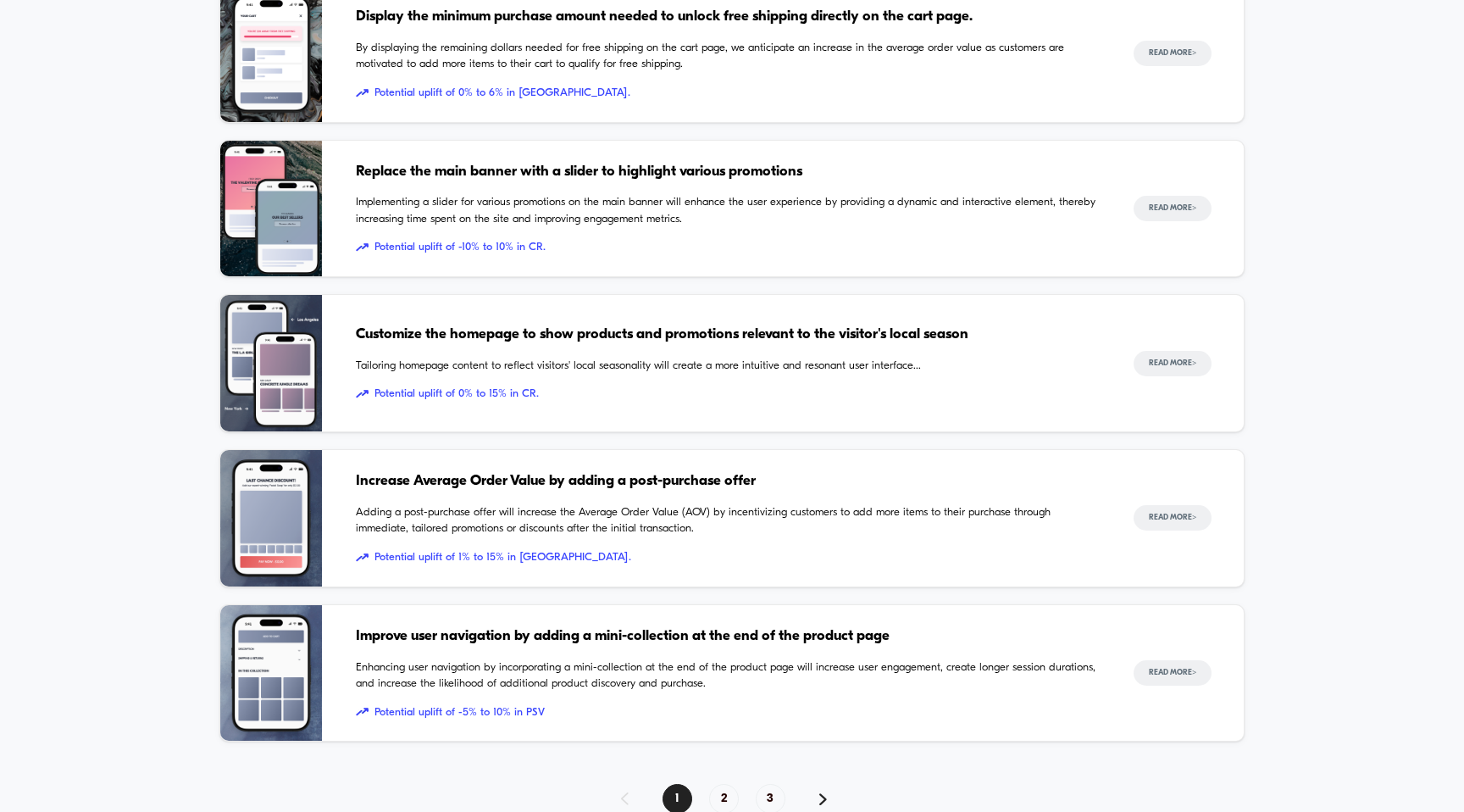
scroll to position [1487, 0]
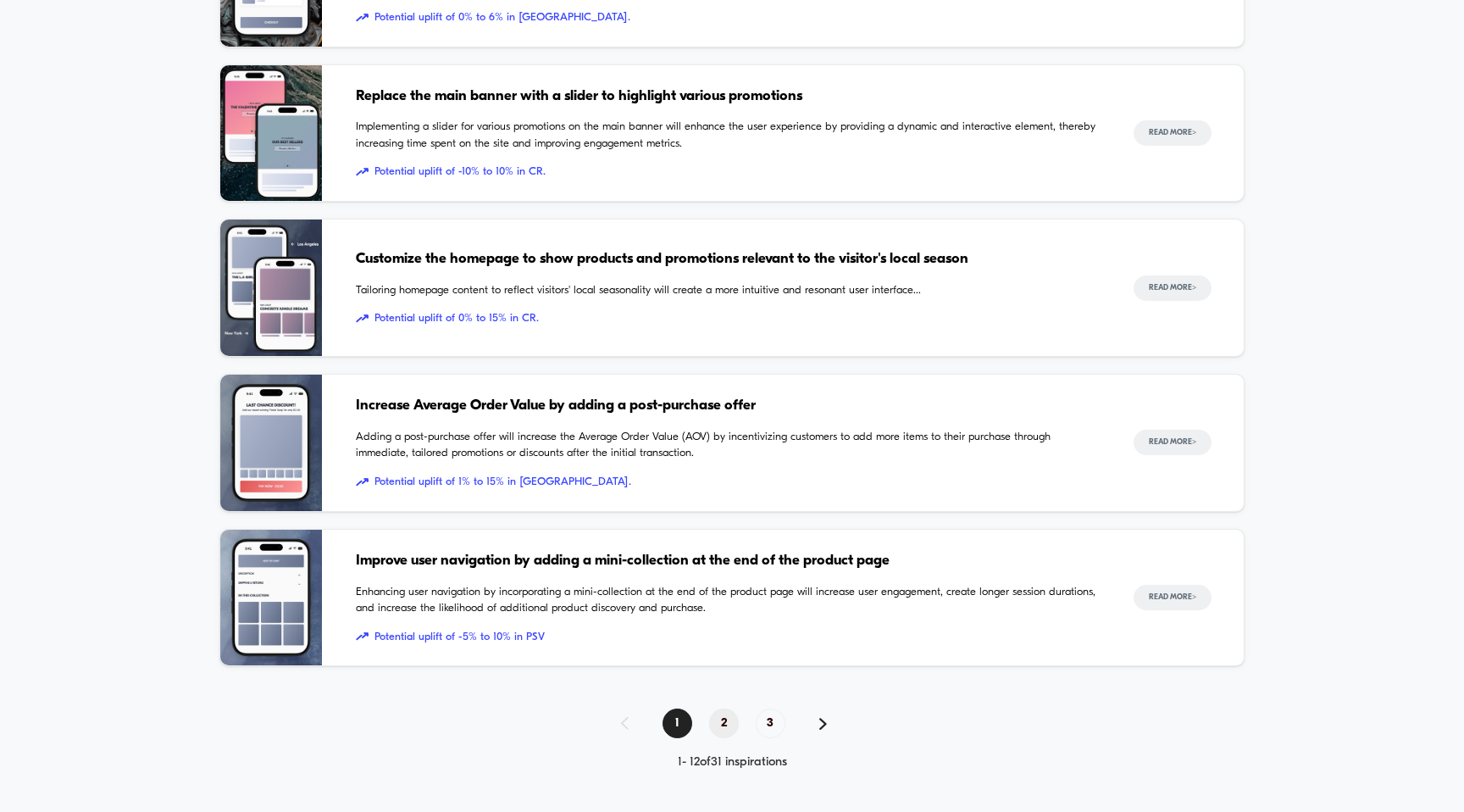
click at [720, 720] on span "2" at bounding box center [724, 723] width 30 height 30
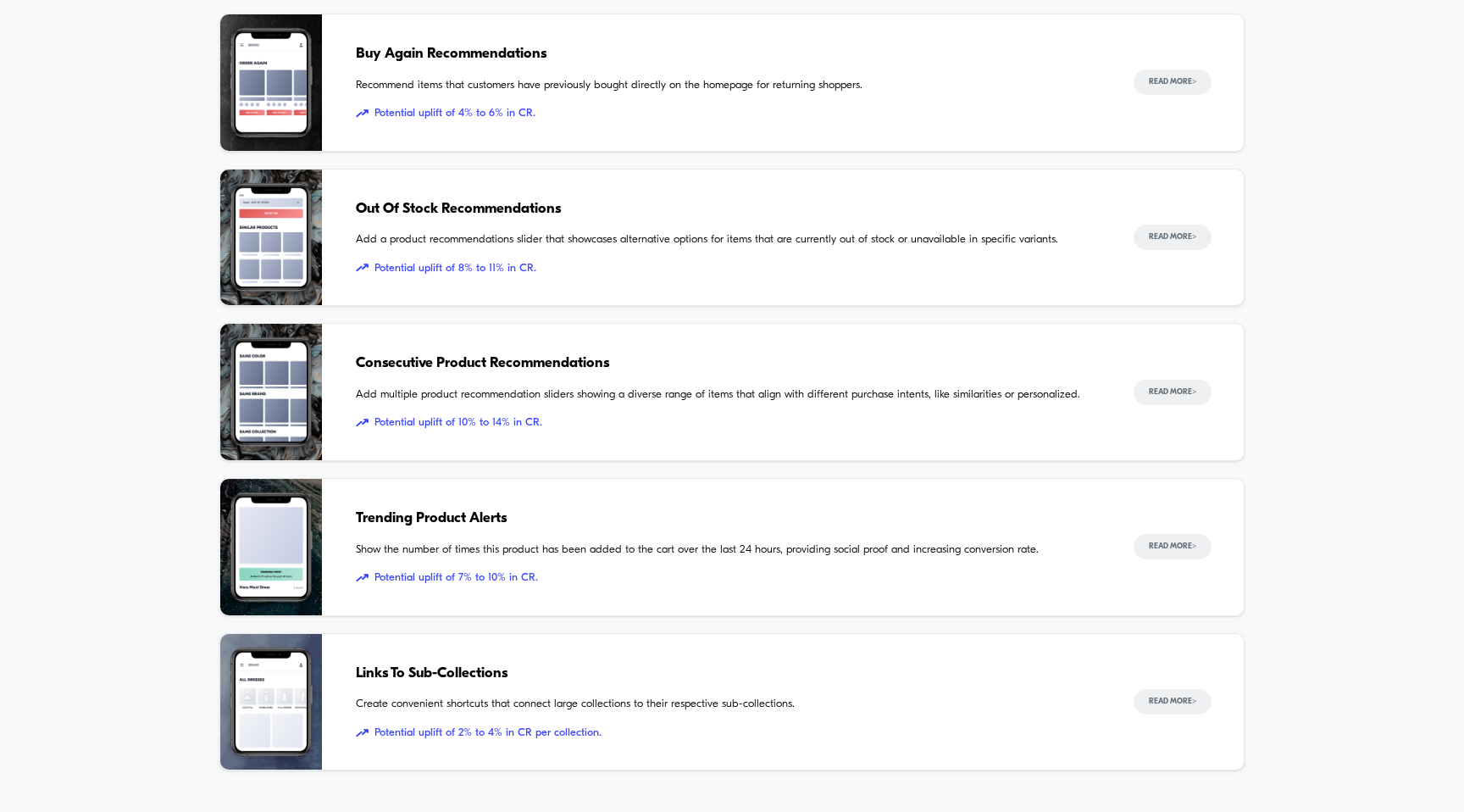
scroll to position [1421, 0]
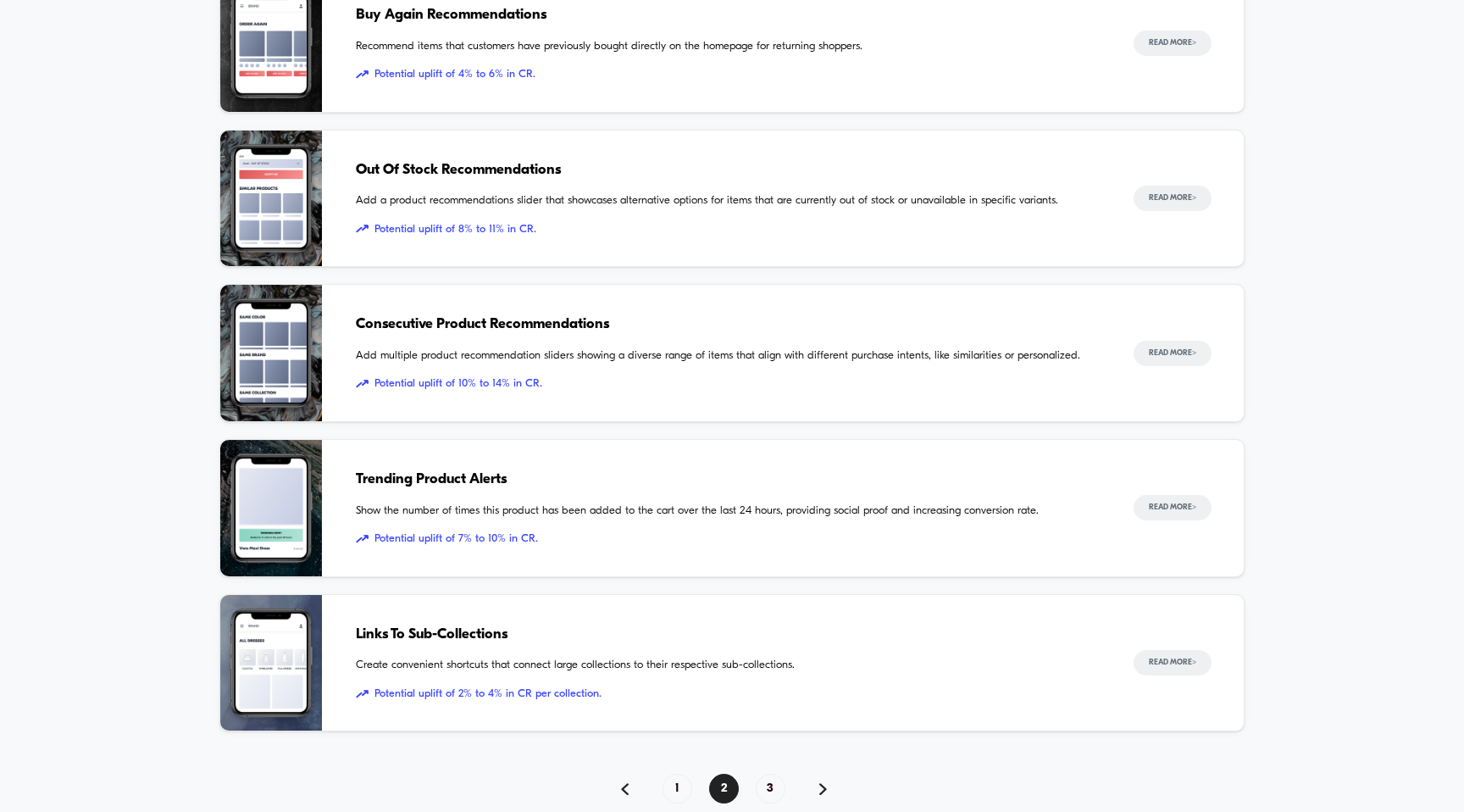
click at [459, 476] on span "Trending Product Alerts" at bounding box center [728, 480] width 744 height 22
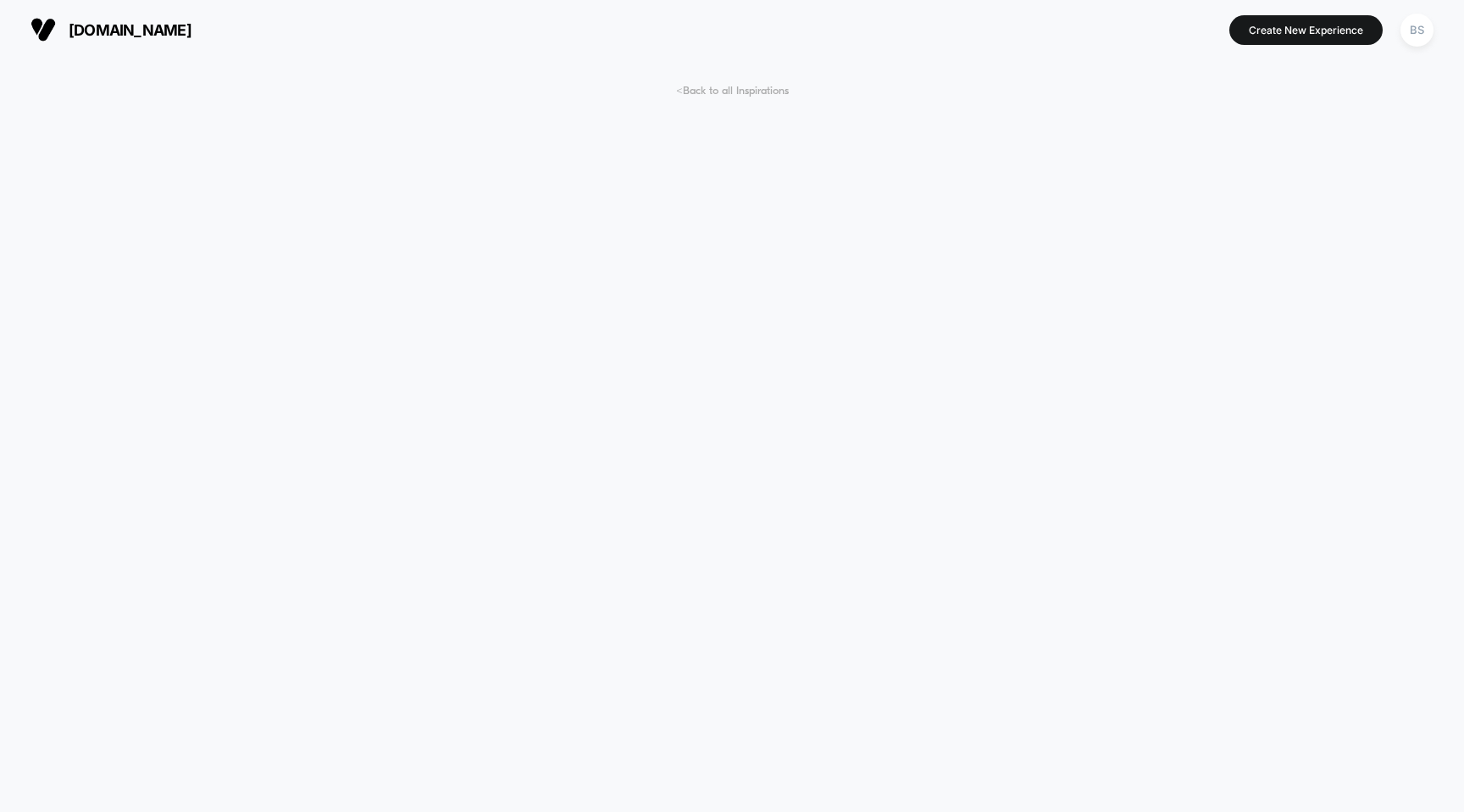
click at [712, 92] on span "< Back to all Inspirations" at bounding box center [732, 92] width 113 height 13
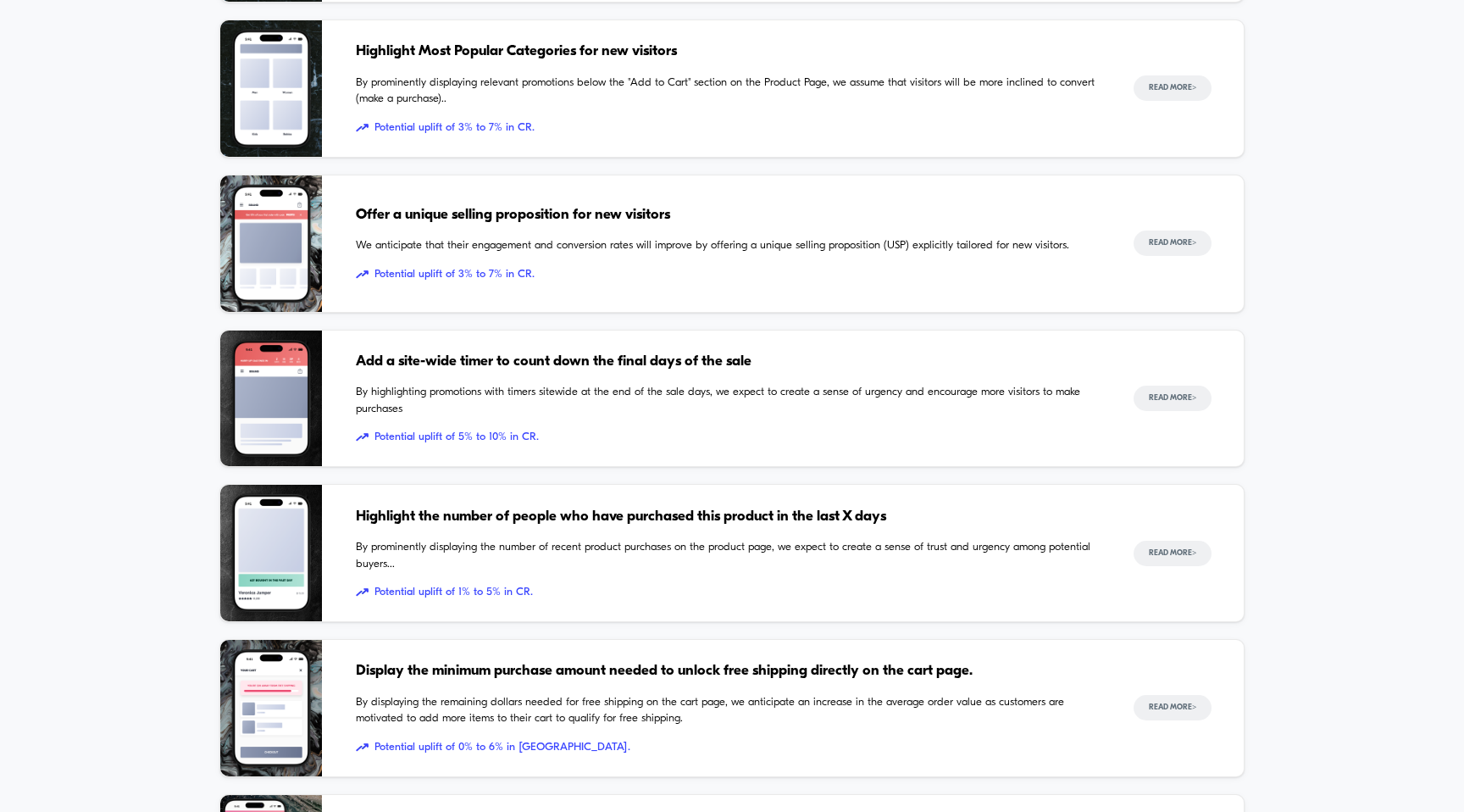
scroll to position [1487, 0]
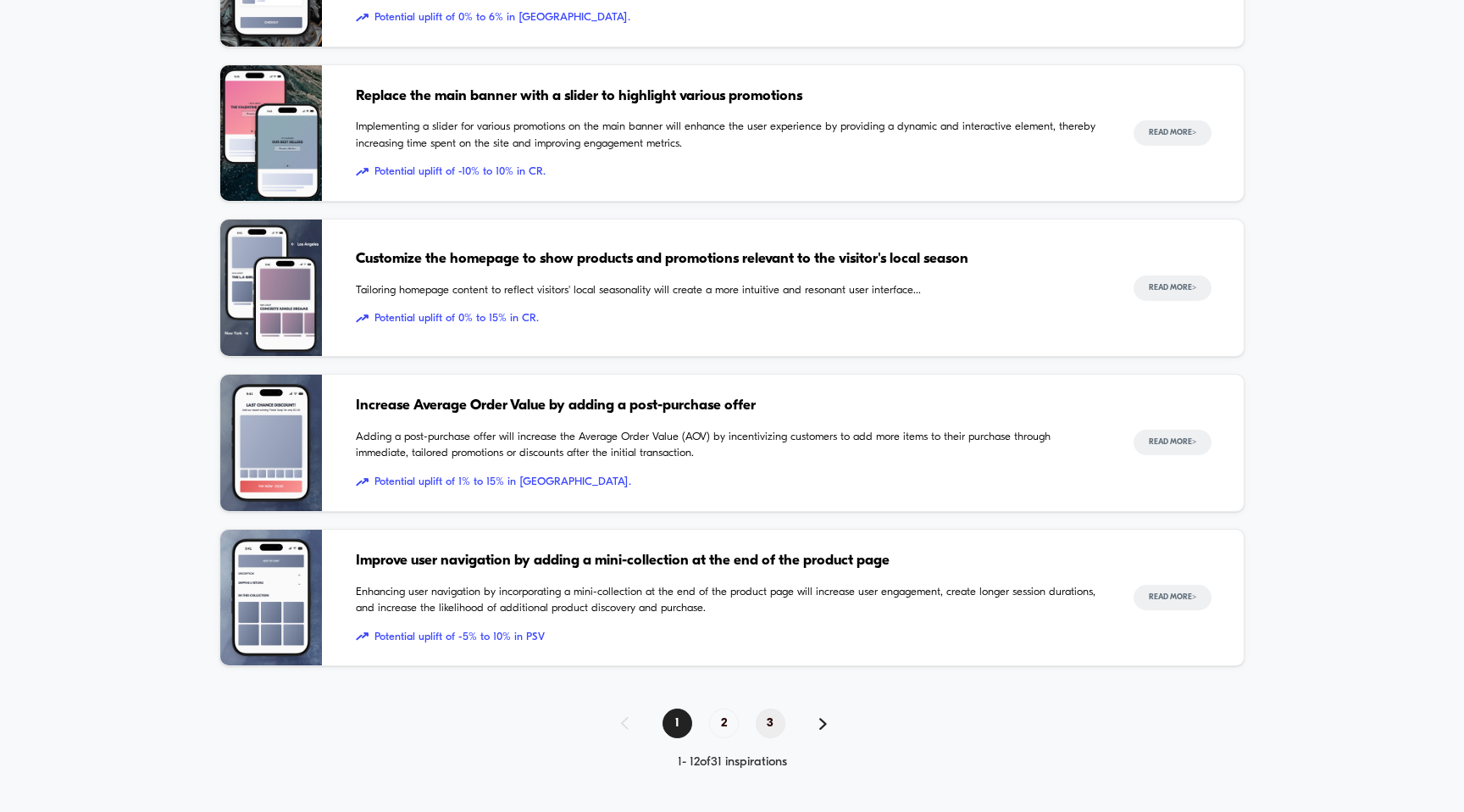
click at [769, 732] on span "3" at bounding box center [770, 723] width 30 height 30
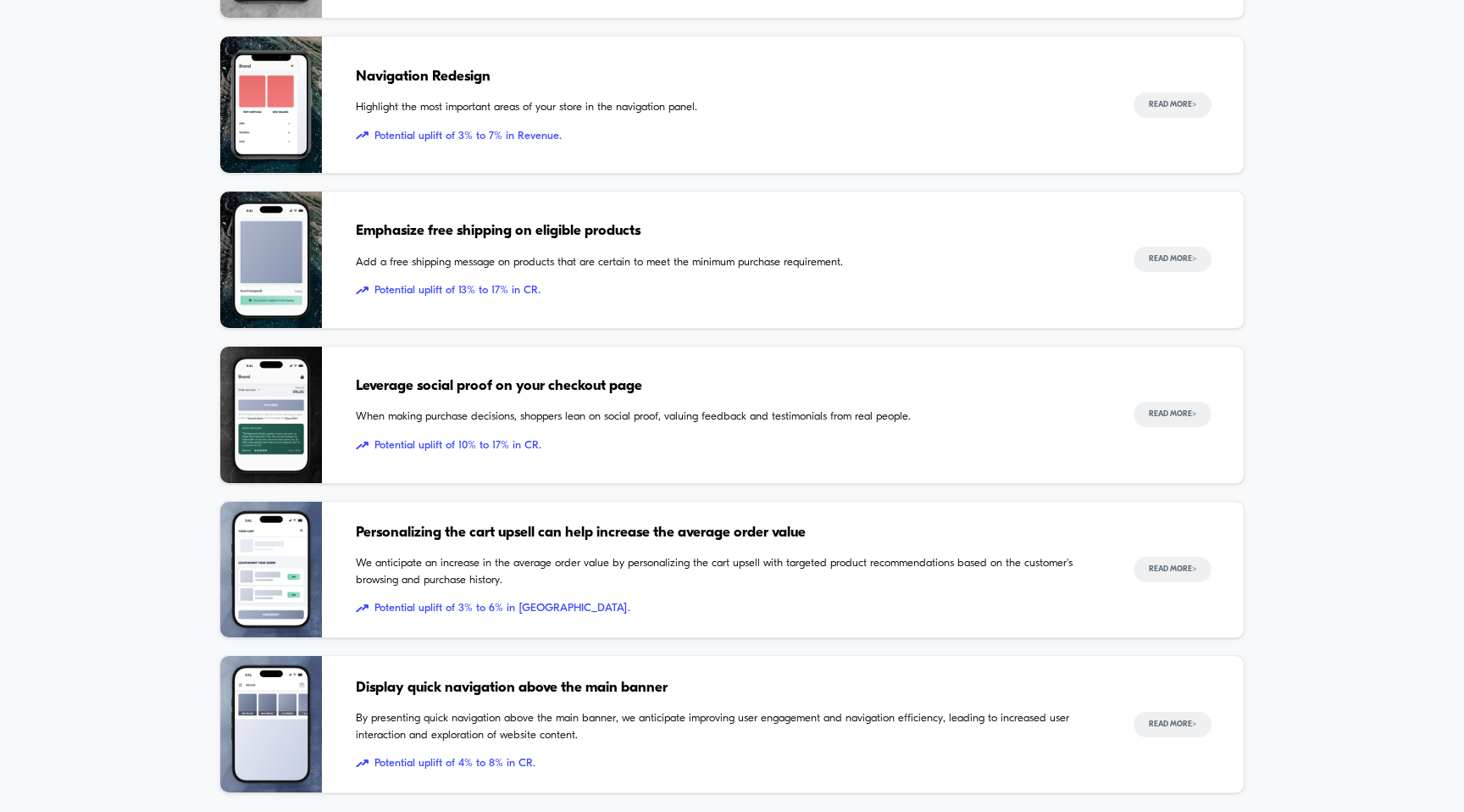
scroll to position [461, 0]
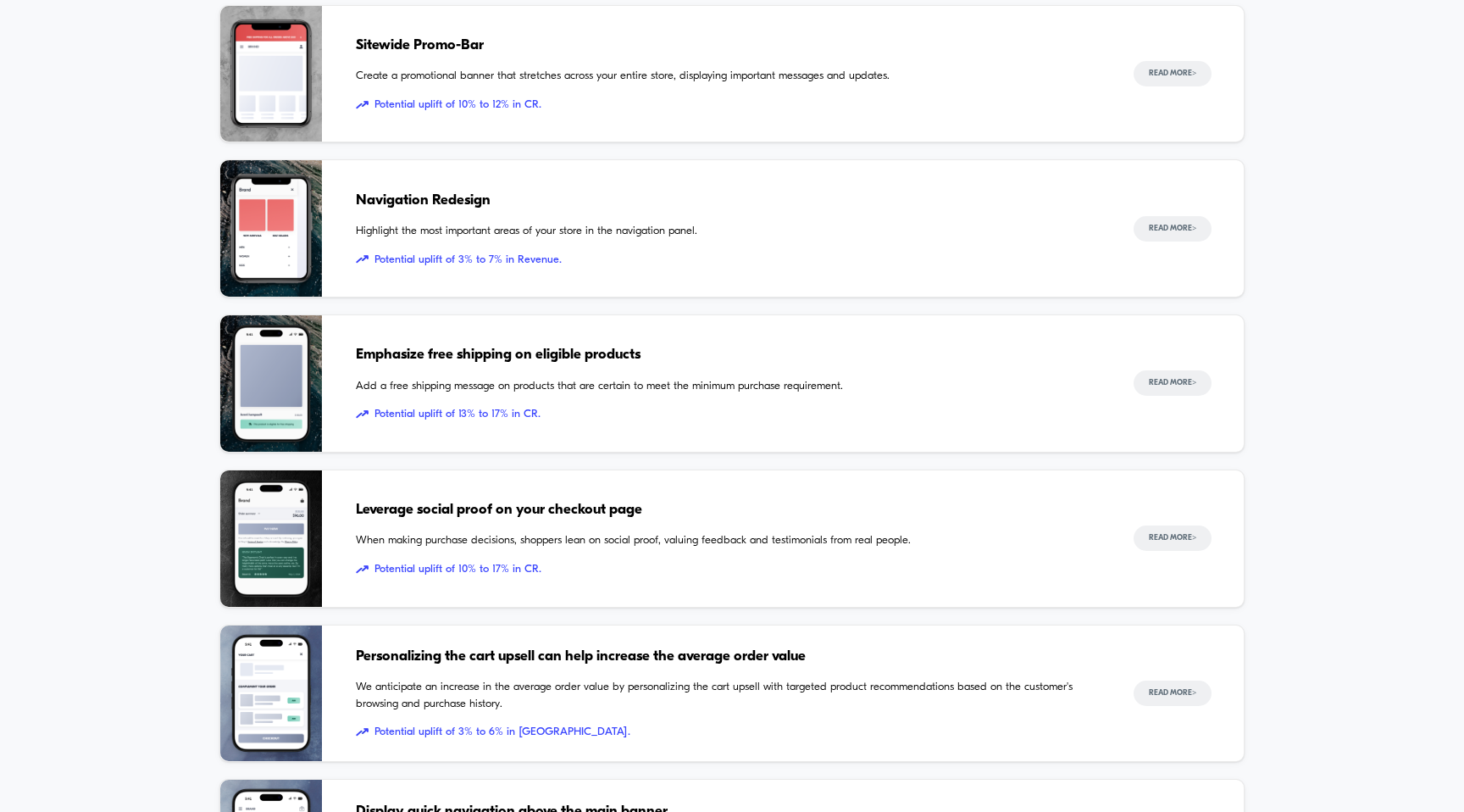
click at [549, 510] on span "Leverage social proof on your checkout page" at bounding box center [728, 511] width 744 height 22
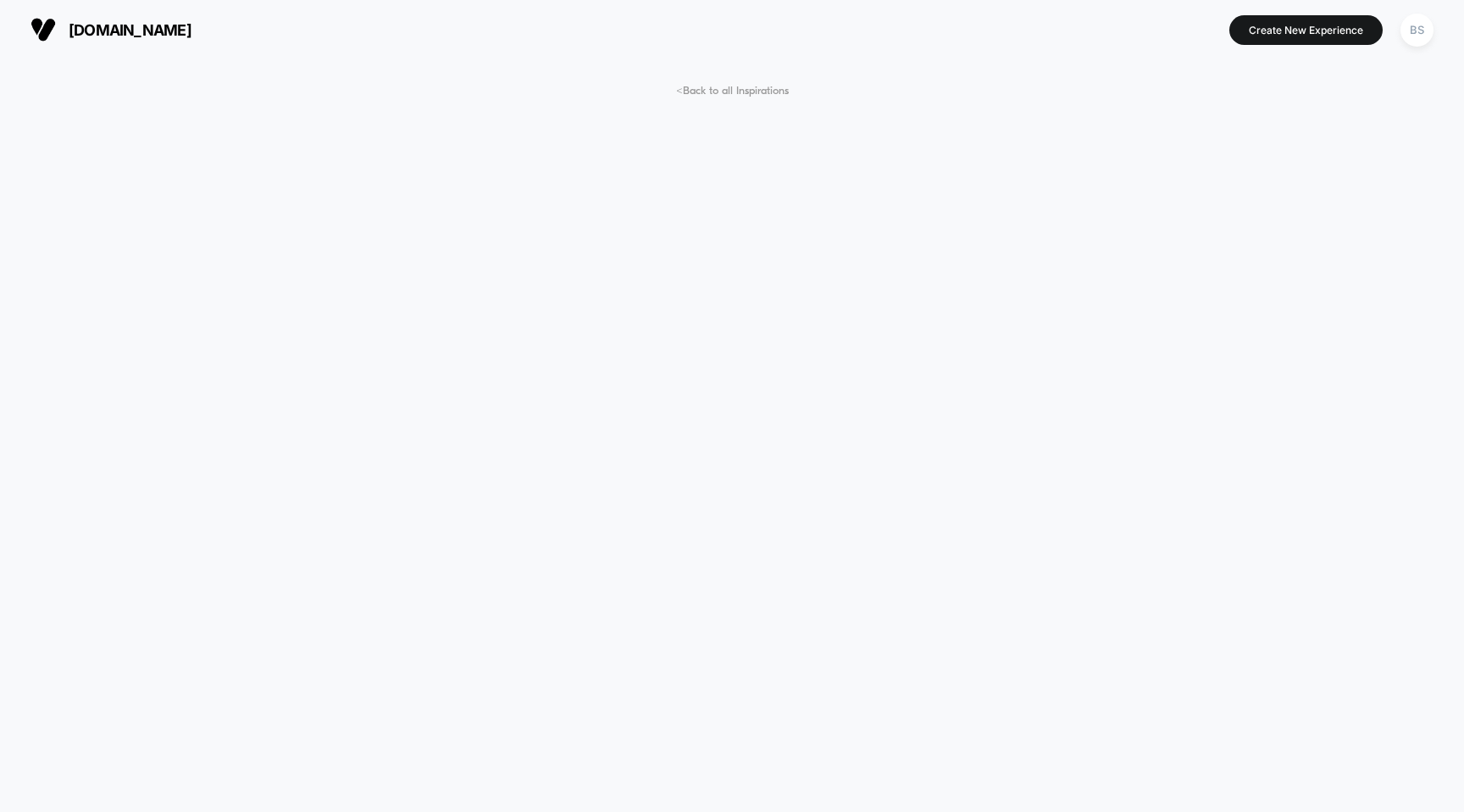
click at [689, 92] on span "< Back to all Inspirations" at bounding box center [732, 92] width 113 height 13
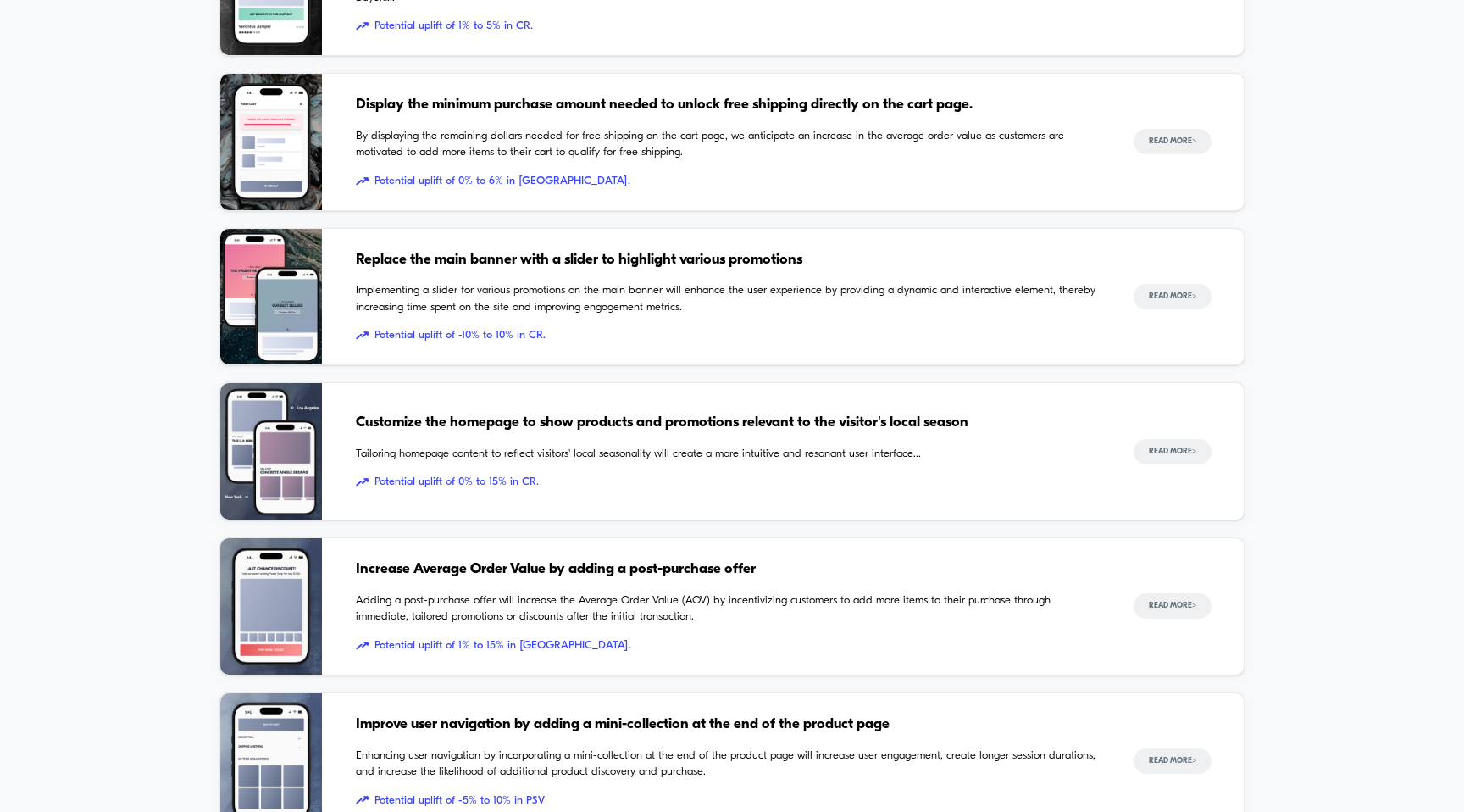
scroll to position [1458, 0]
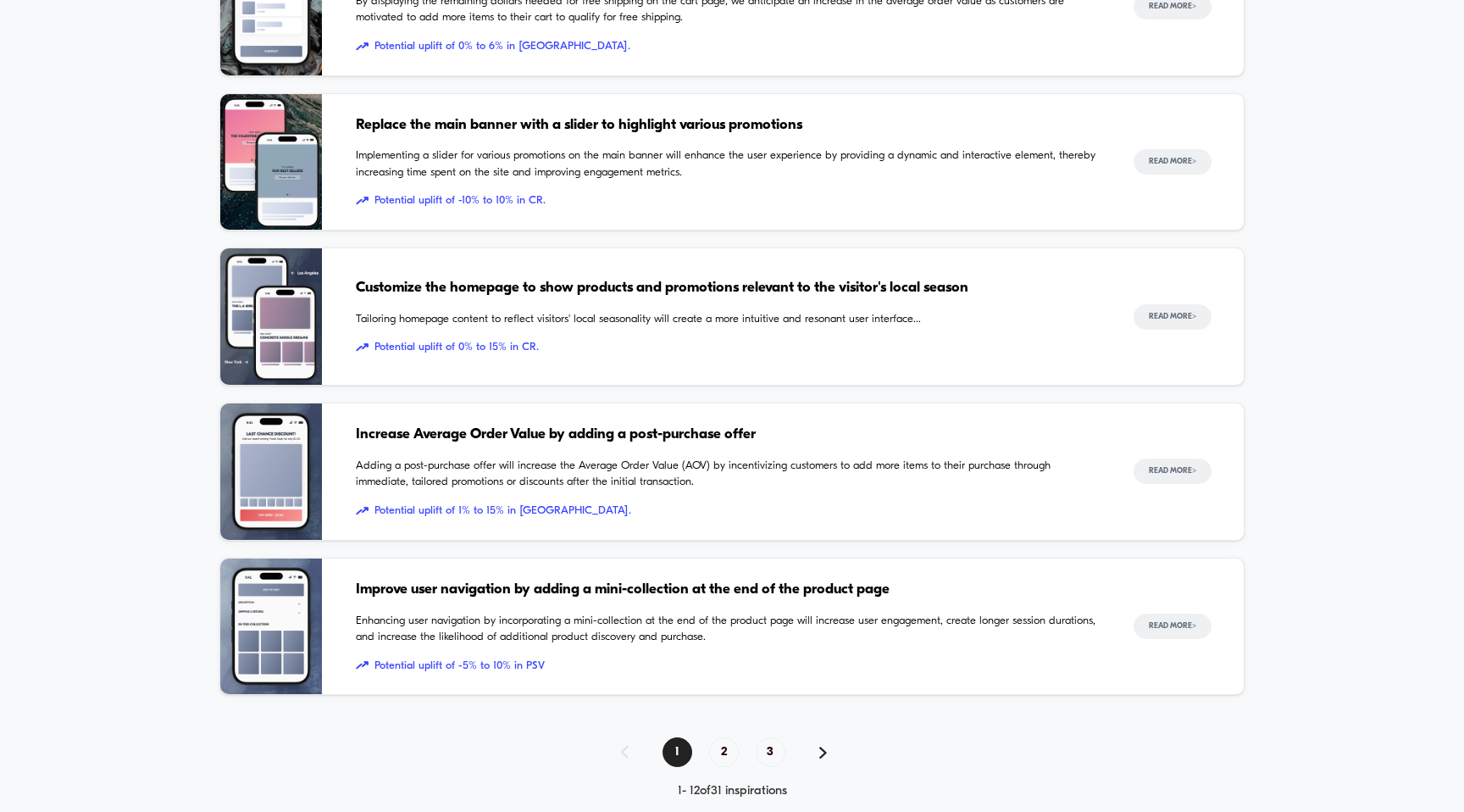
click at [768, 769] on div "1 2 3 1 - 12 of 31 inspirations" at bounding box center [732, 768] width 1026 height 61
click at [768, 750] on span "3" at bounding box center [770, 752] width 30 height 30
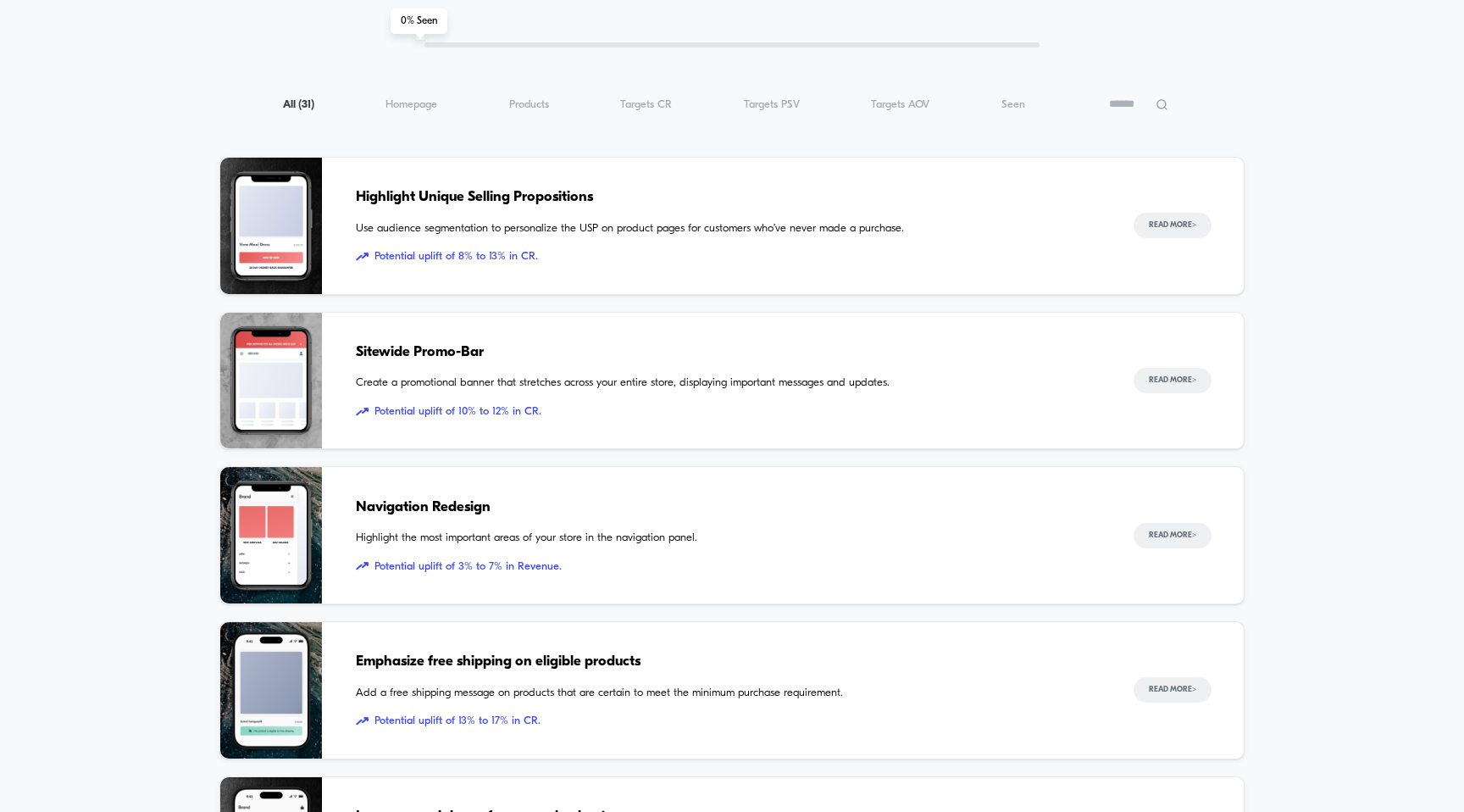
scroll to position [68, 0]
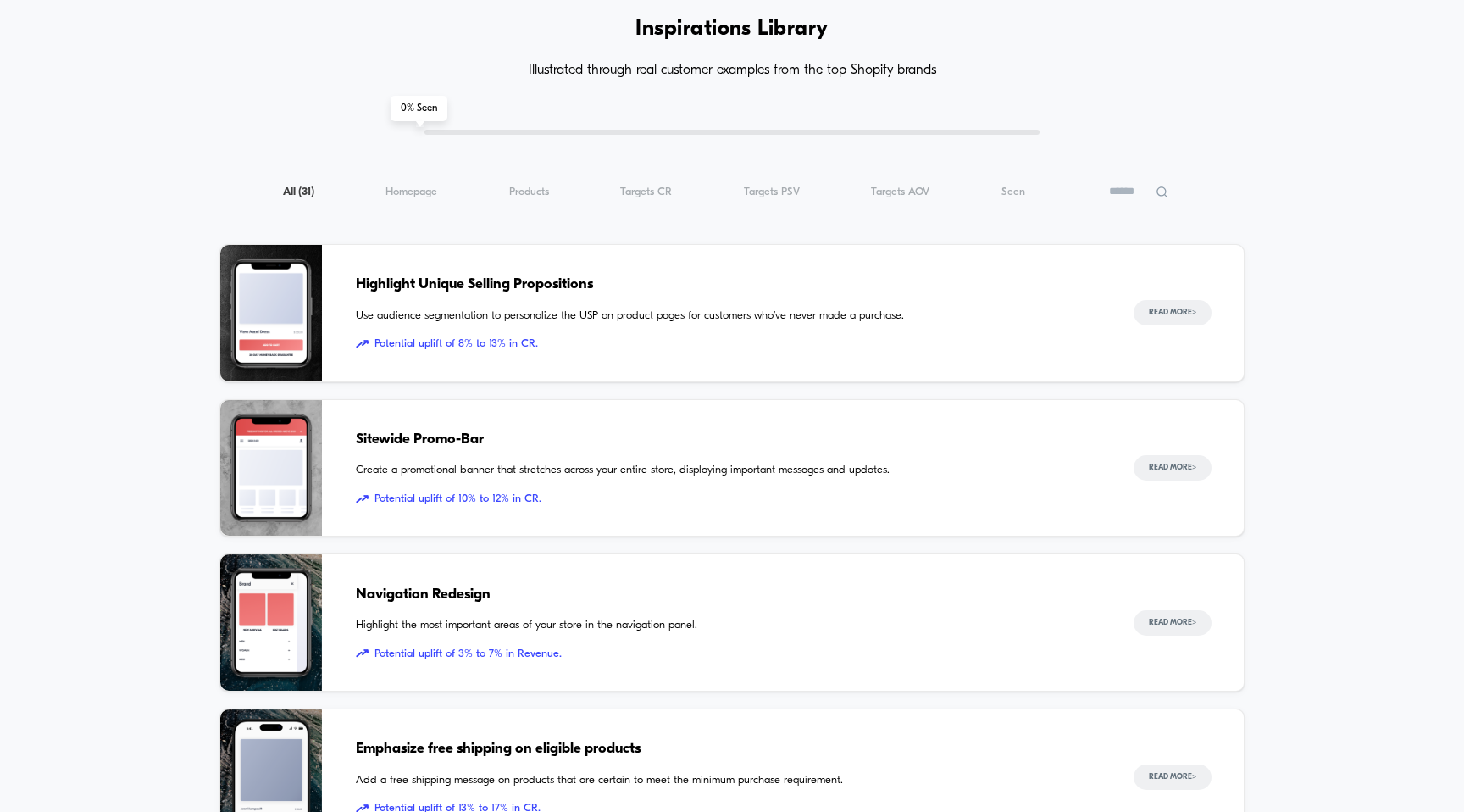
click at [484, 119] on div "Inspiration Library Illustrated through real customer examples from the top Sho…" at bounding box center [732, 728] width 1026 height 1372
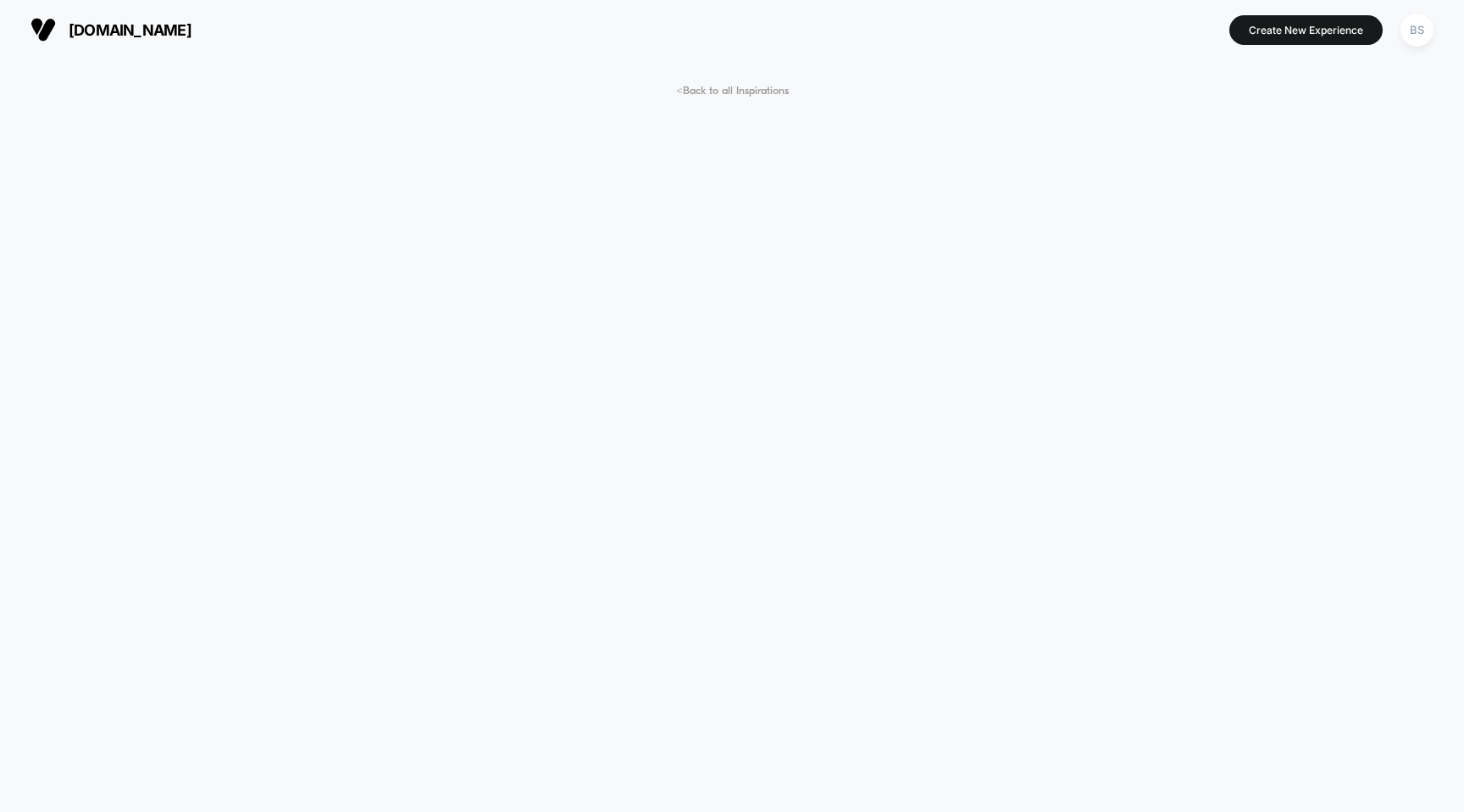
click at [126, 29] on span "[DOMAIN_NAME]" at bounding box center [129, 30] width 123 height 18
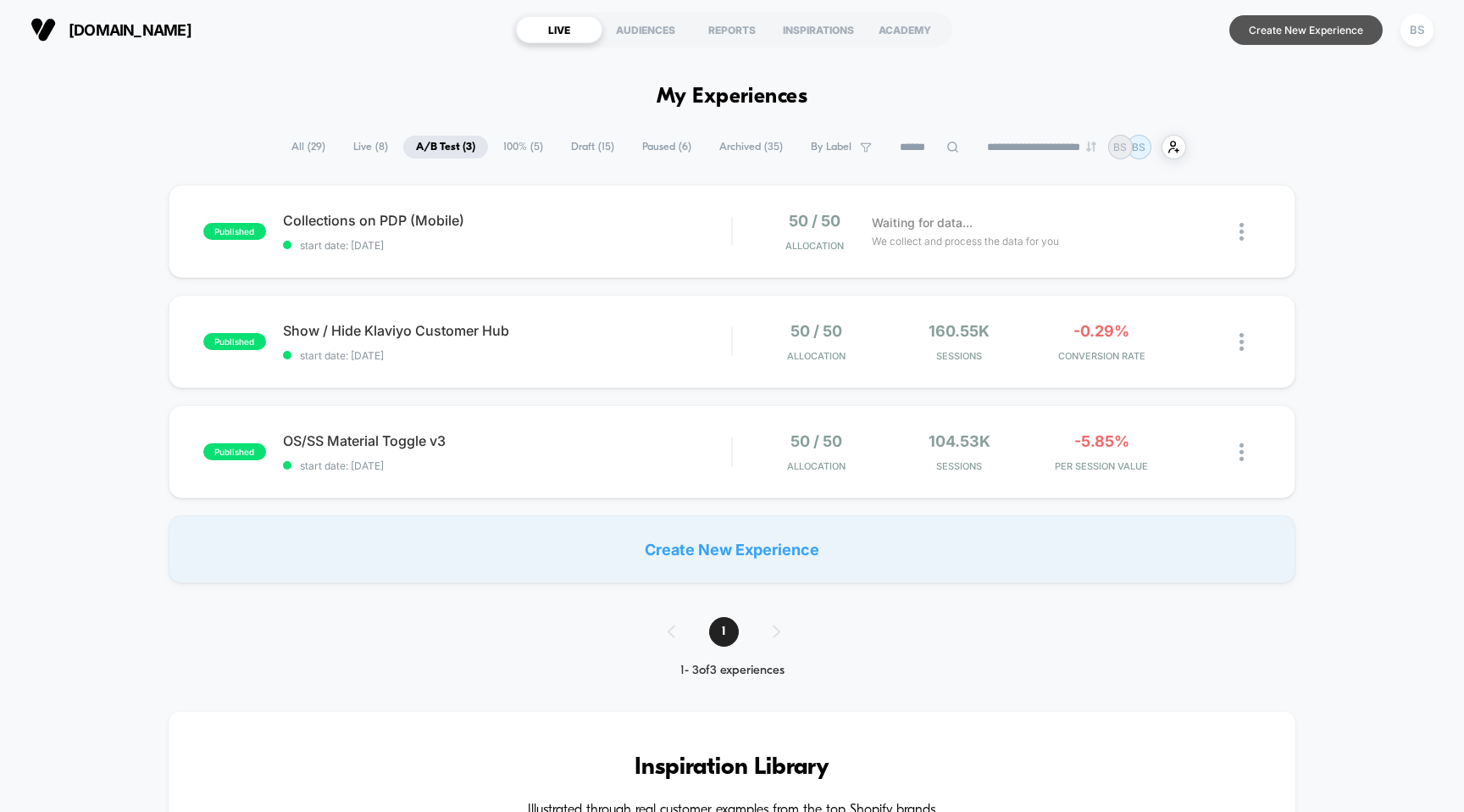
click at [1303, 29] on button "Create New Experience" at bounding box center [1306, 30] width 154 height 30
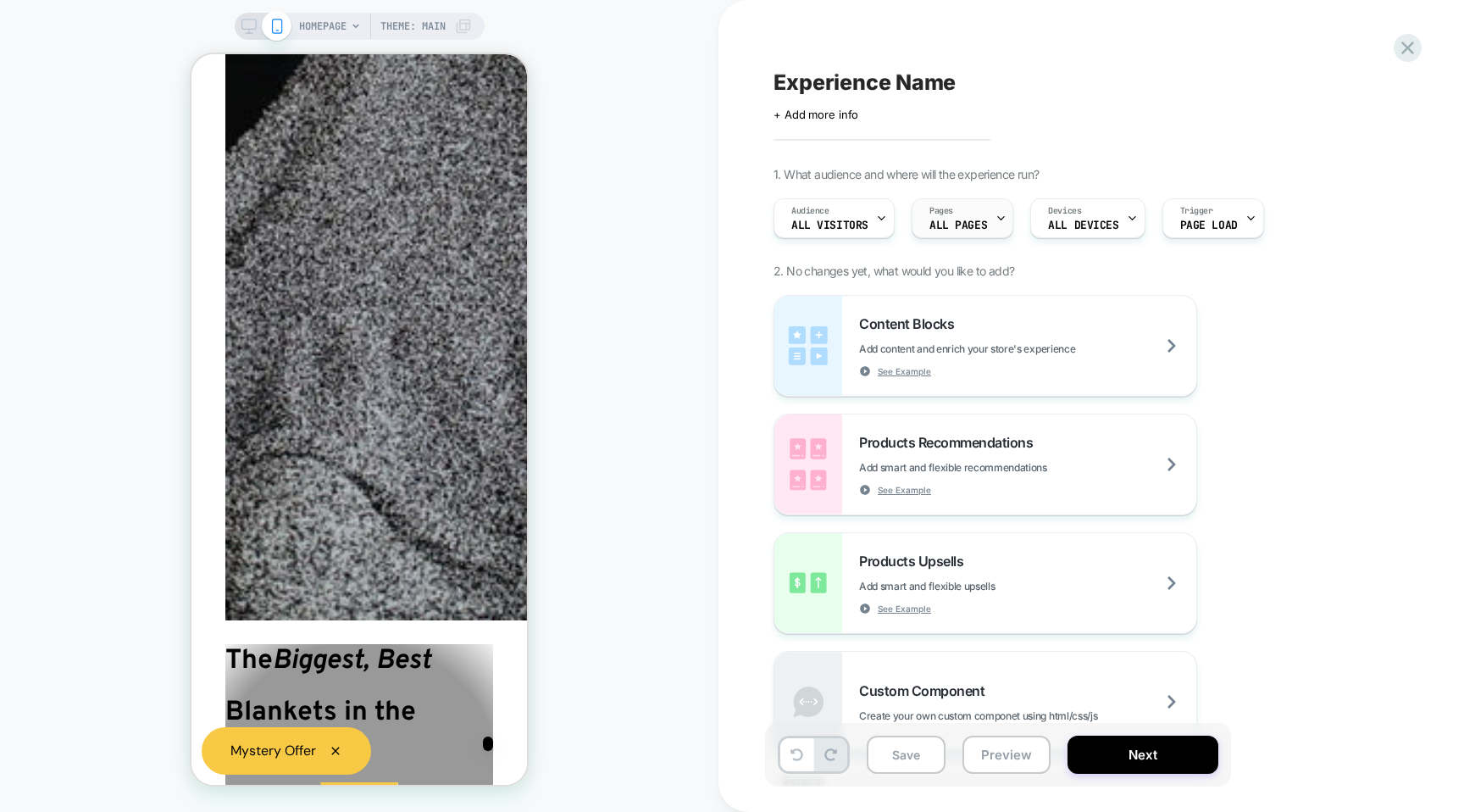
click at [975, 205] on div "Pages ALL PAGES" at bounding box center [958, 217] width 92 height 38
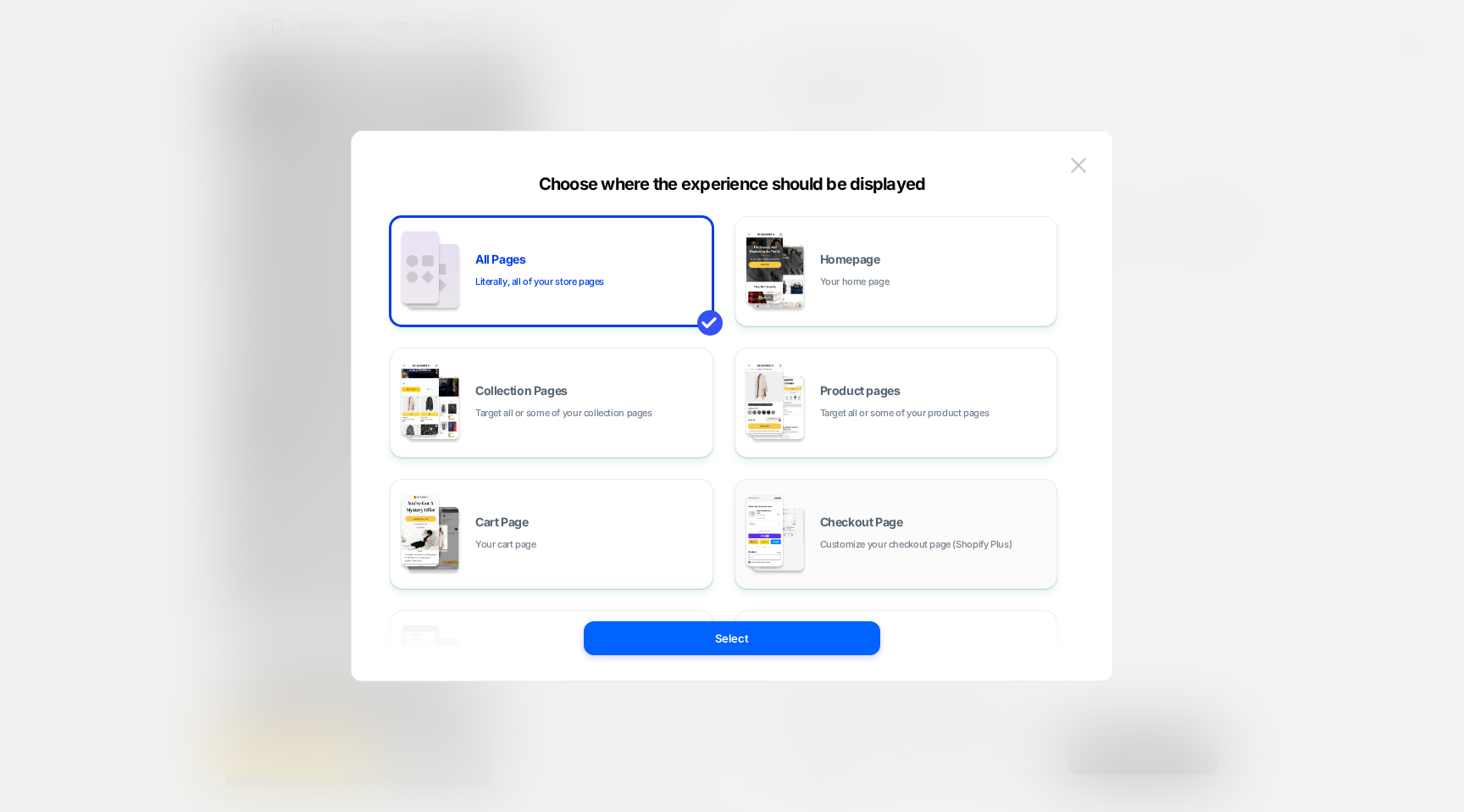
click at [852, 538] on span "Customize your checkout page (Shopify Plus)" at bounding box center [917, 544] width 192 height 16
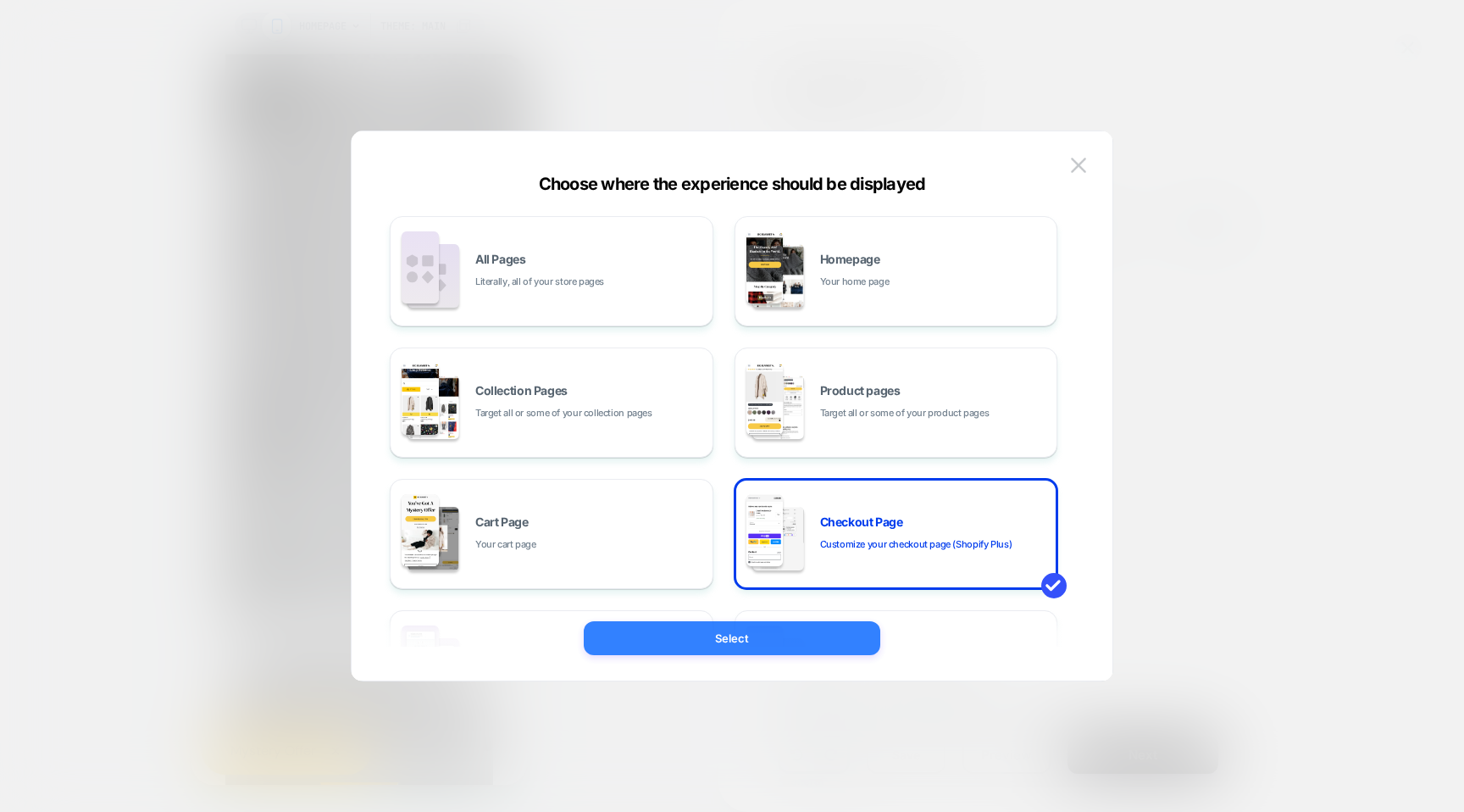
click at [748, 648] on button "Select" at bounding box center [732, 638] width 297 height 34
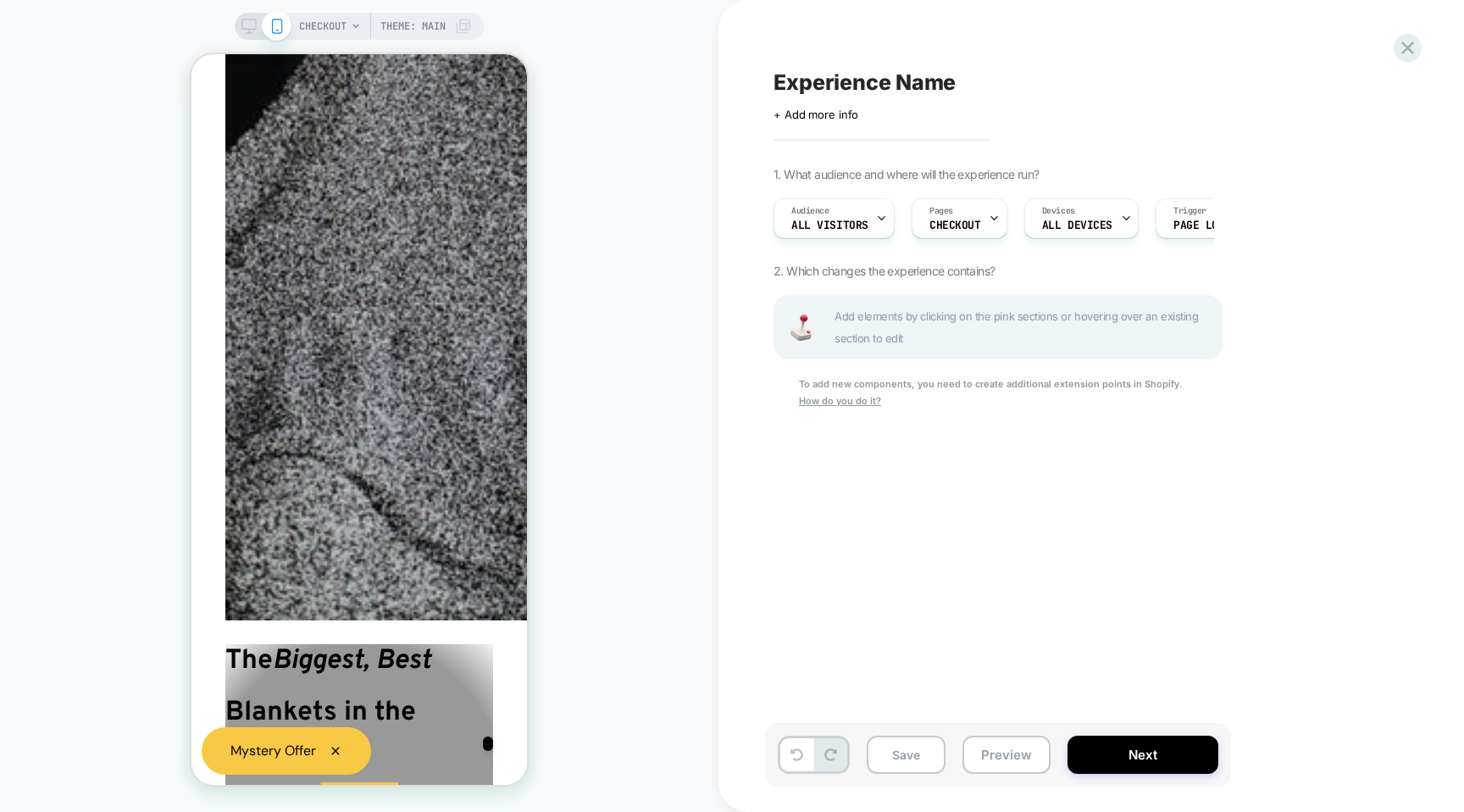
scroll to position [0, 1]
click at [942, 328] on span "Add elements by clicking on the pink sections or hovering over an existing sect…" at bounding box center [1023, 327] width 378 height 44
click at [1099, 760] on button "Next" at bounding box center [1142, 754] width 151 height 38
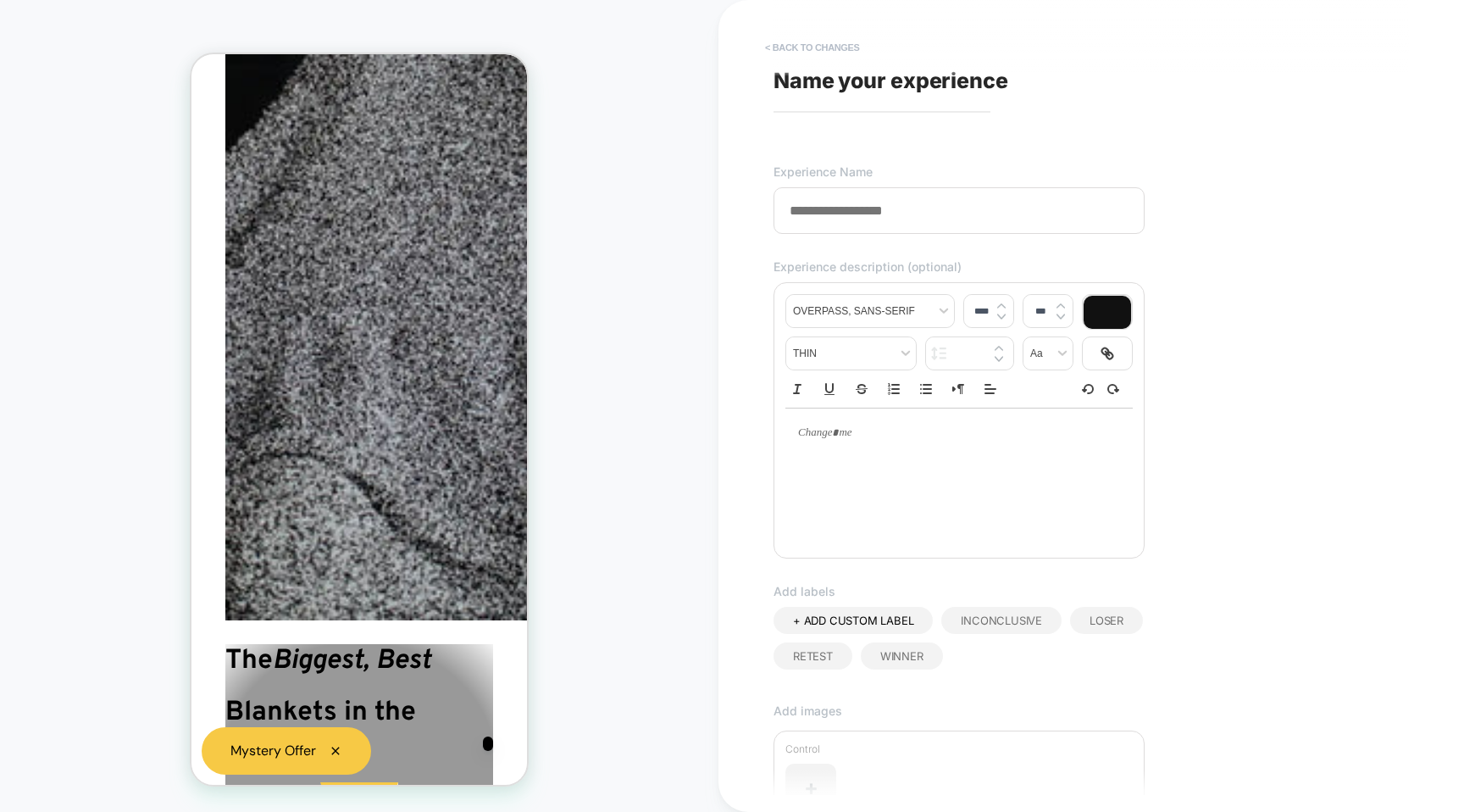
click at [781, 45] on button "< Back to changes" at bounding box center [812, 47] width 112 height 27
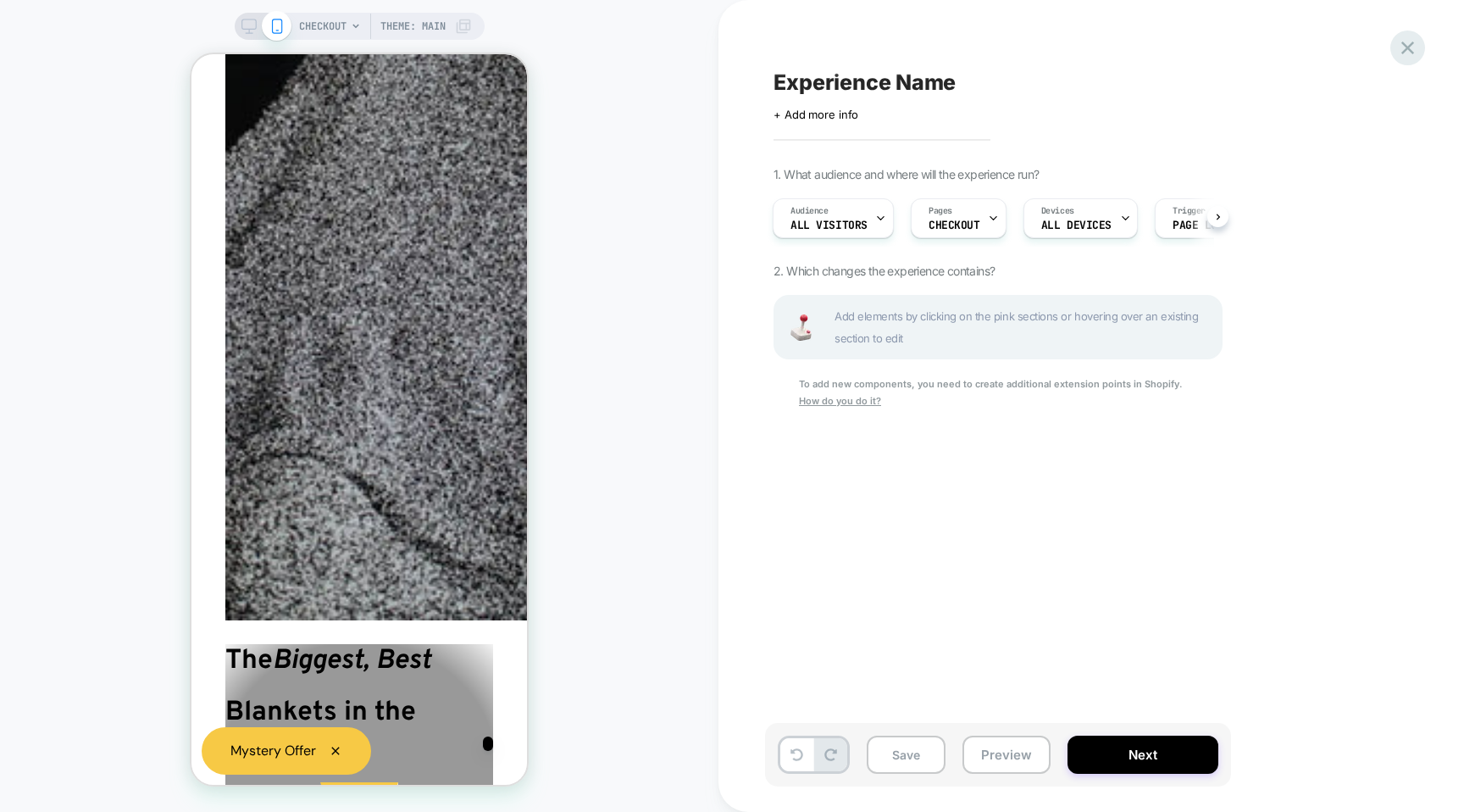
click at [1412, 45] on icon at bounding box center [1408, 47] width 23 height 23
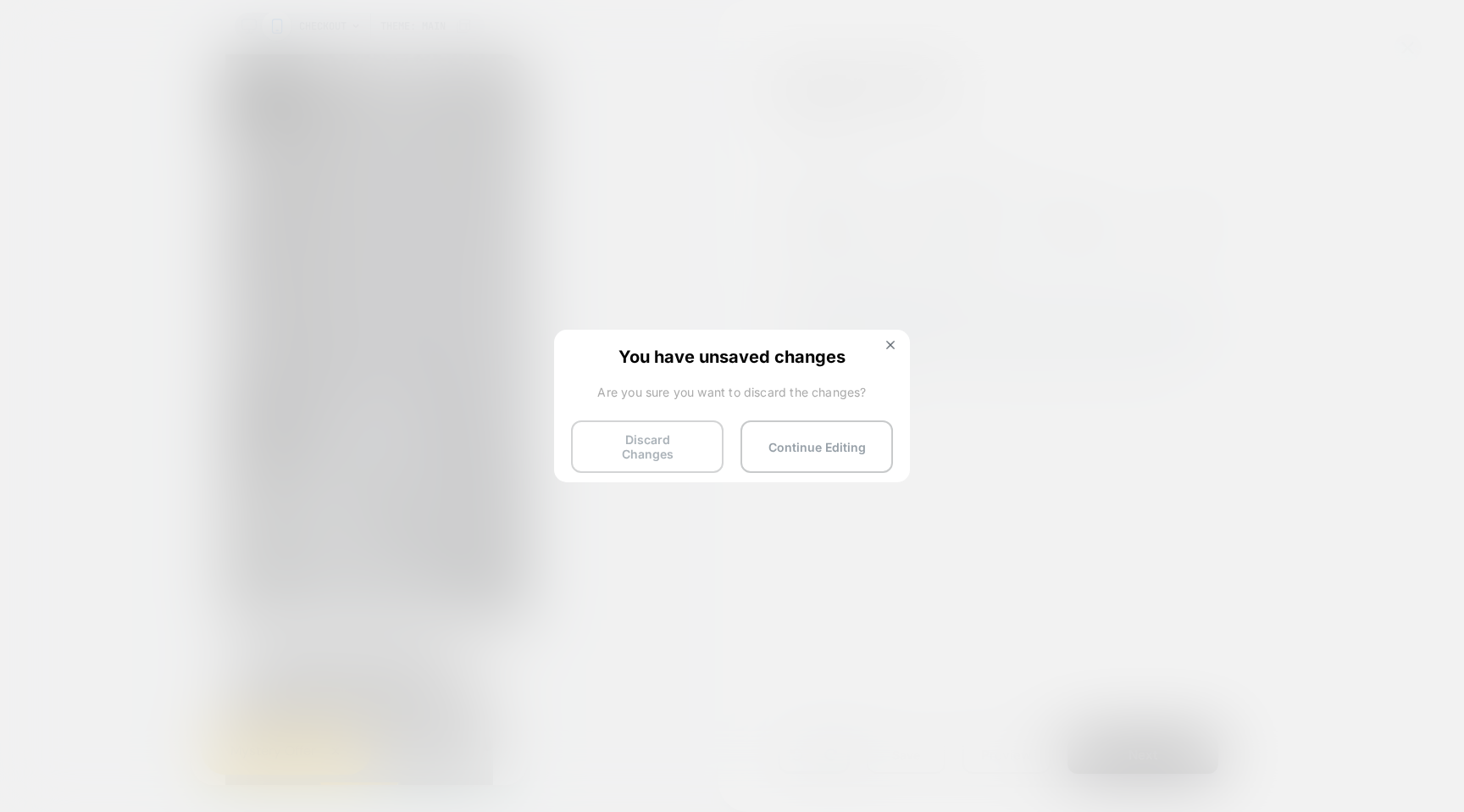
click at [660, 453] on button "Discard Changes" at bounding box center [647, 446] width 153 height 53
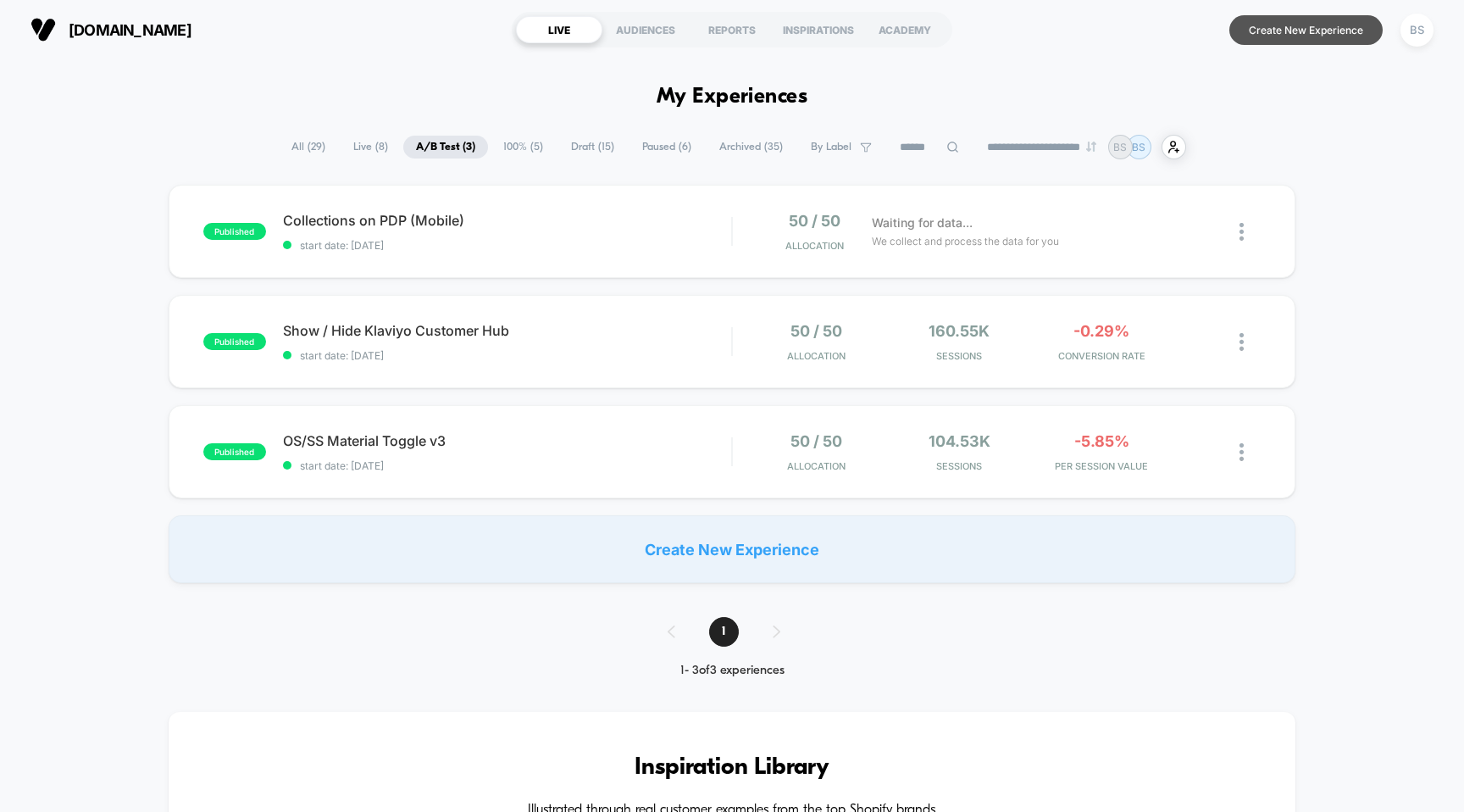
click at [1270, 40] on button "Create New Experience" at bounding box center [1306, 30] width 154 height 30
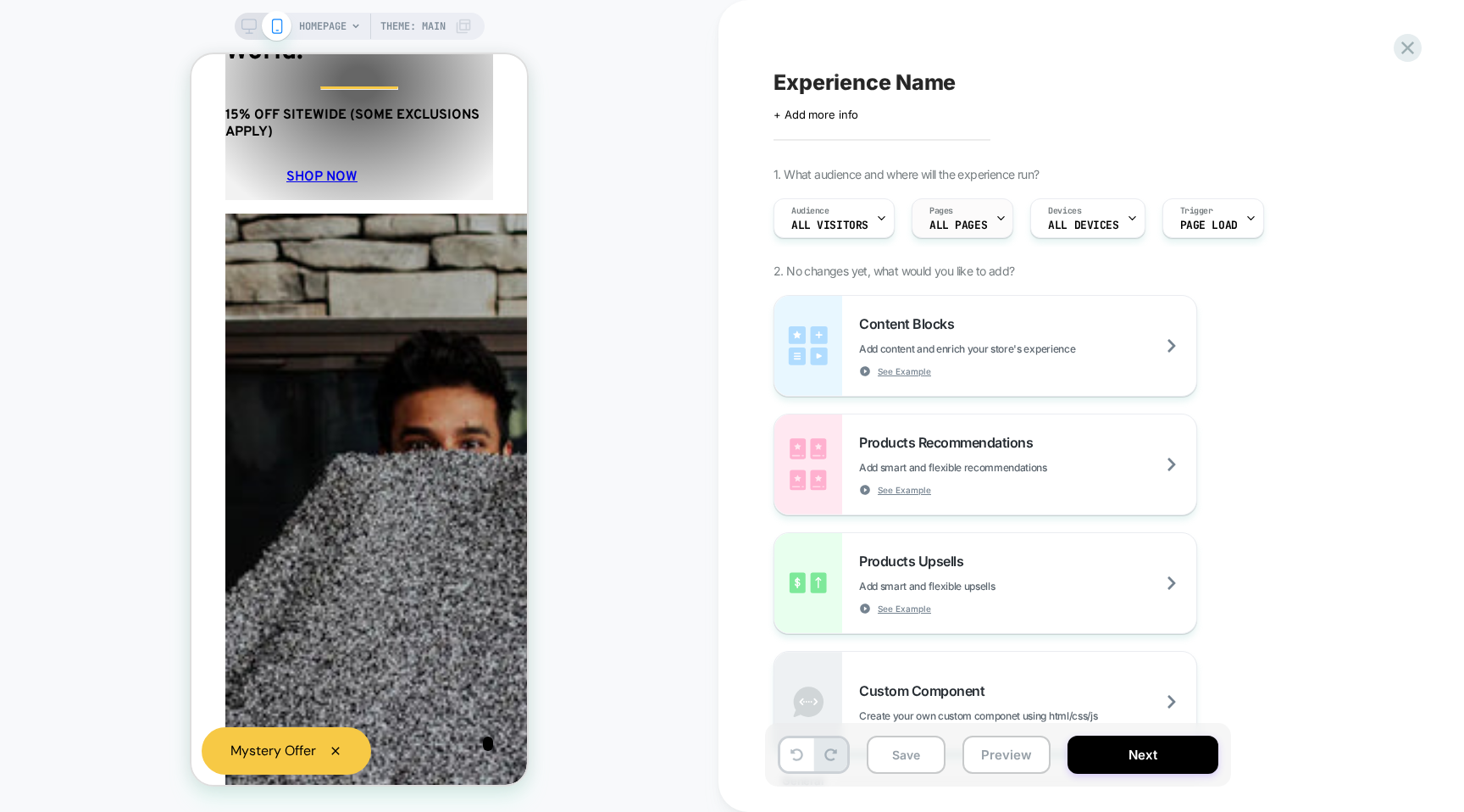
click at [961, 223] on span "ALL PAGES" at bounding box center [958, 225] width 57 height 12
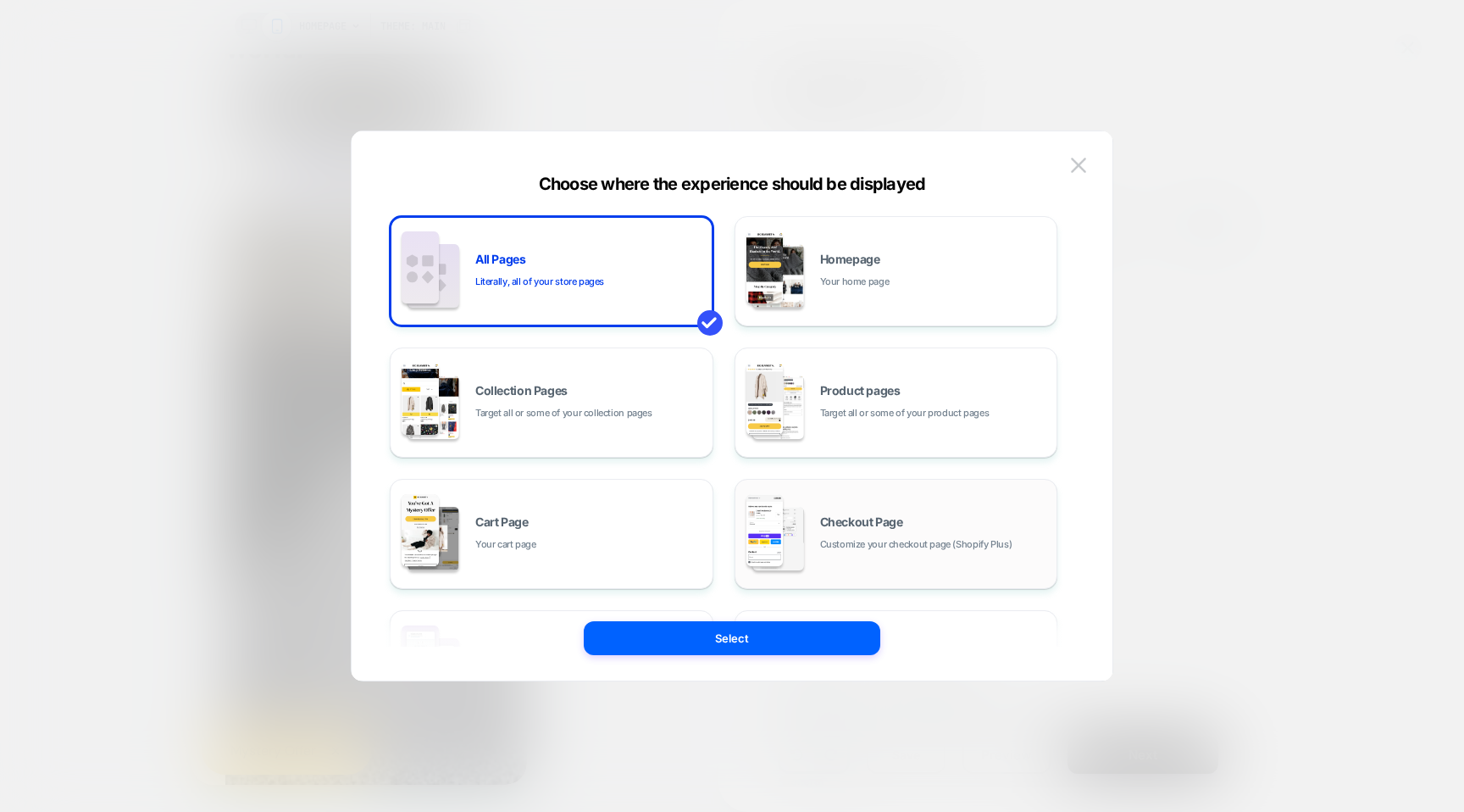
scroll to position [244, 0]
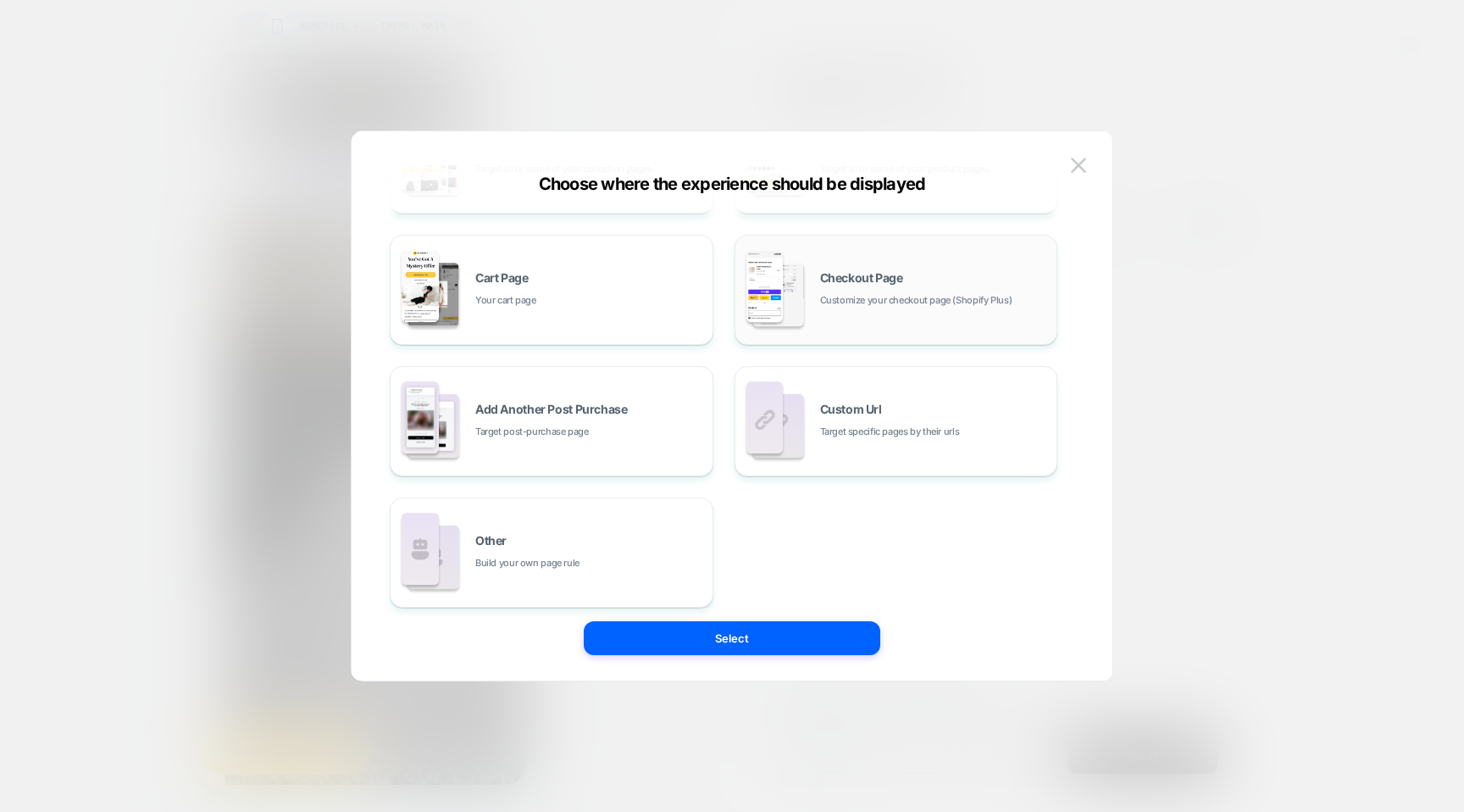
click at [854, 297] on span "Customize your checkout page (Shopify Plus)" at bounding box center [917, 300] width 192 height 16
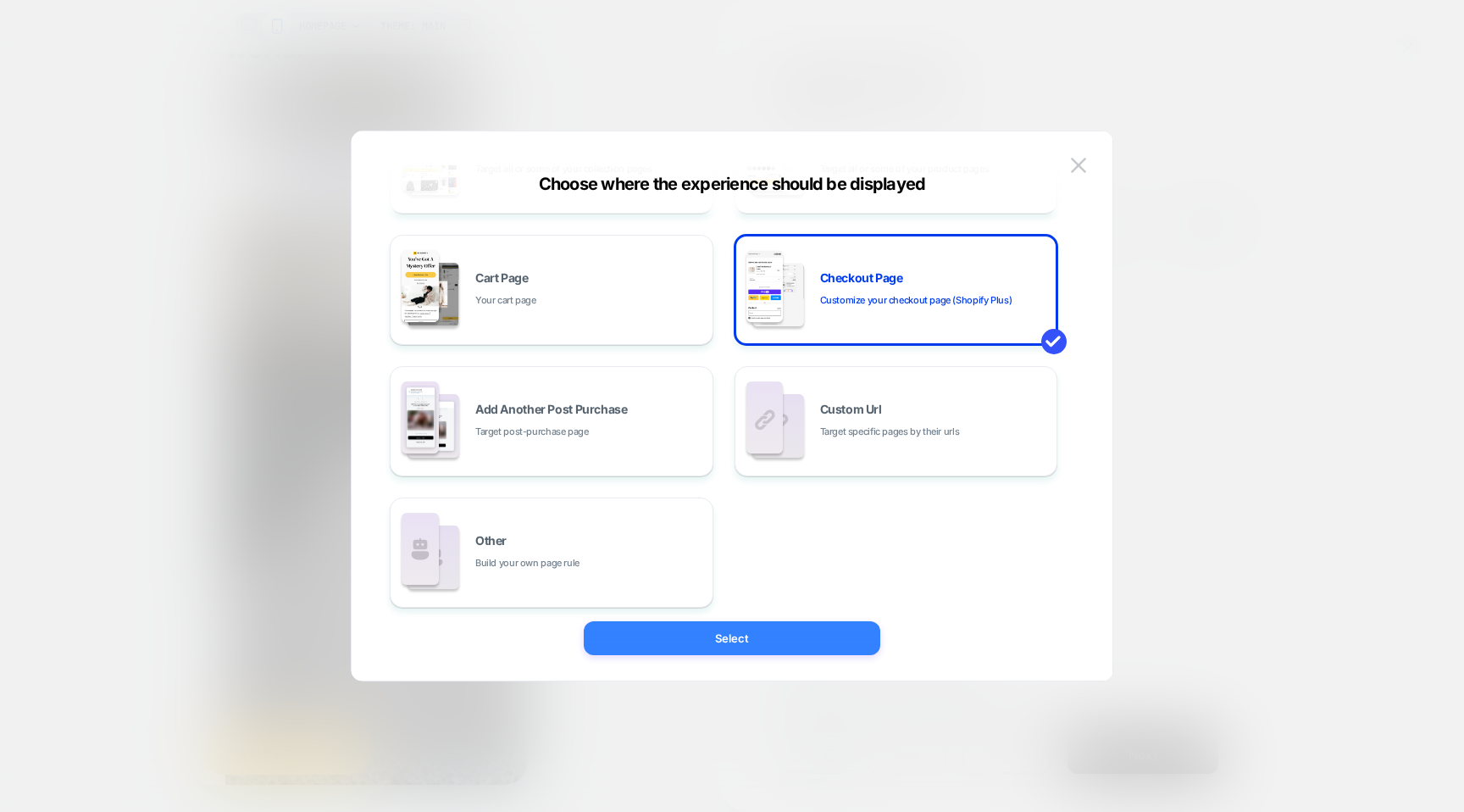
click at [671, 646] on button "Select" at bounding box center [732, 638] width 297 height 34
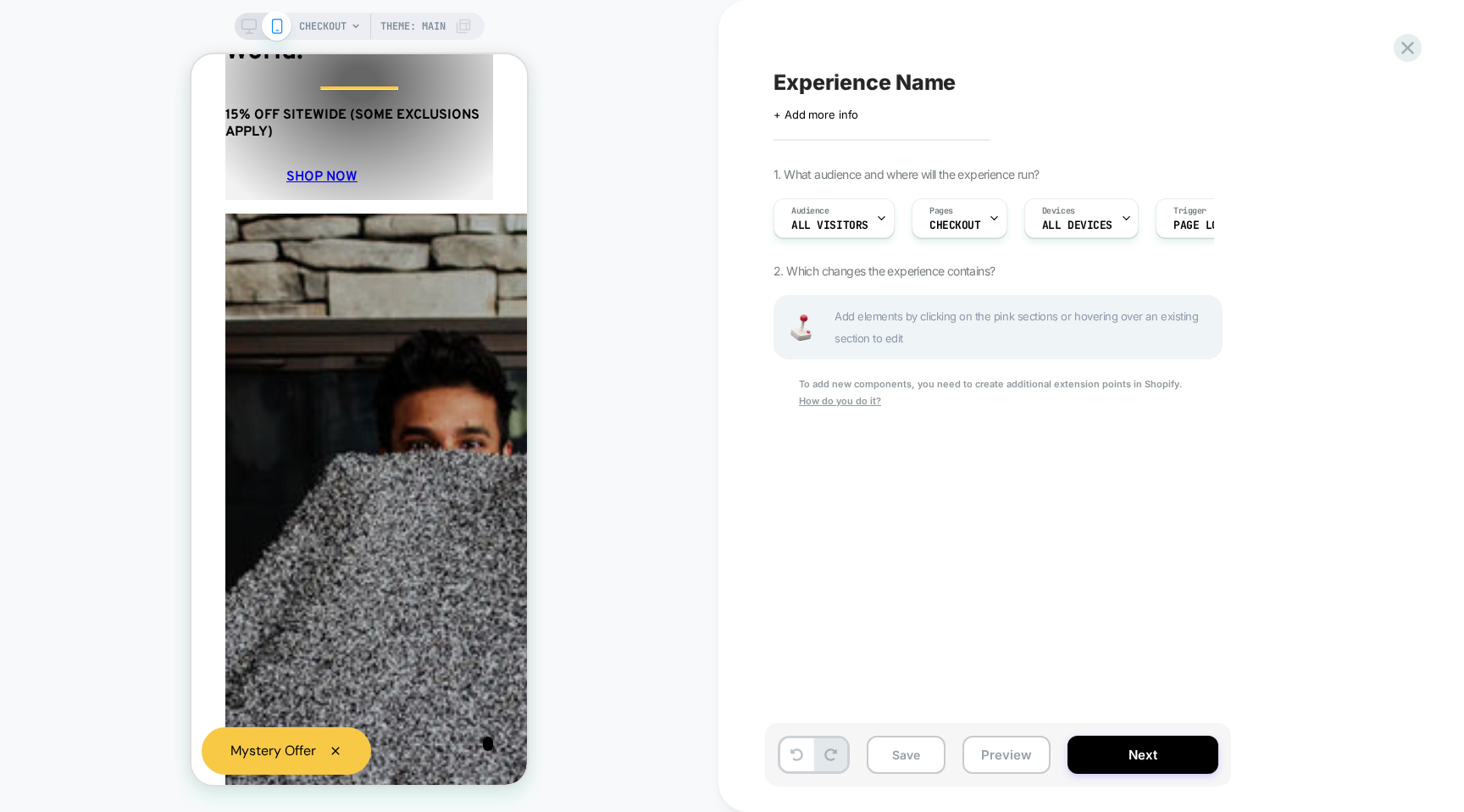
scroll to position [0, 1]
drag, startPoint x: 1117, startPoint y: 753, endPoint x: 928, endPoint y: 724, distance: 191.2
click at [928, 724] on div "Save Preview Next" at bounding box center [998, 755] width 466 height 64
click at [946, 459] on div "Experience Name Click to edit experience details + Add more info 1. What audien…" at bounding box center [1082, 405] width 635 height 778
click at [818, 113] on span "+ Add more info" at bounding box center [817, 114] width 85 height 14
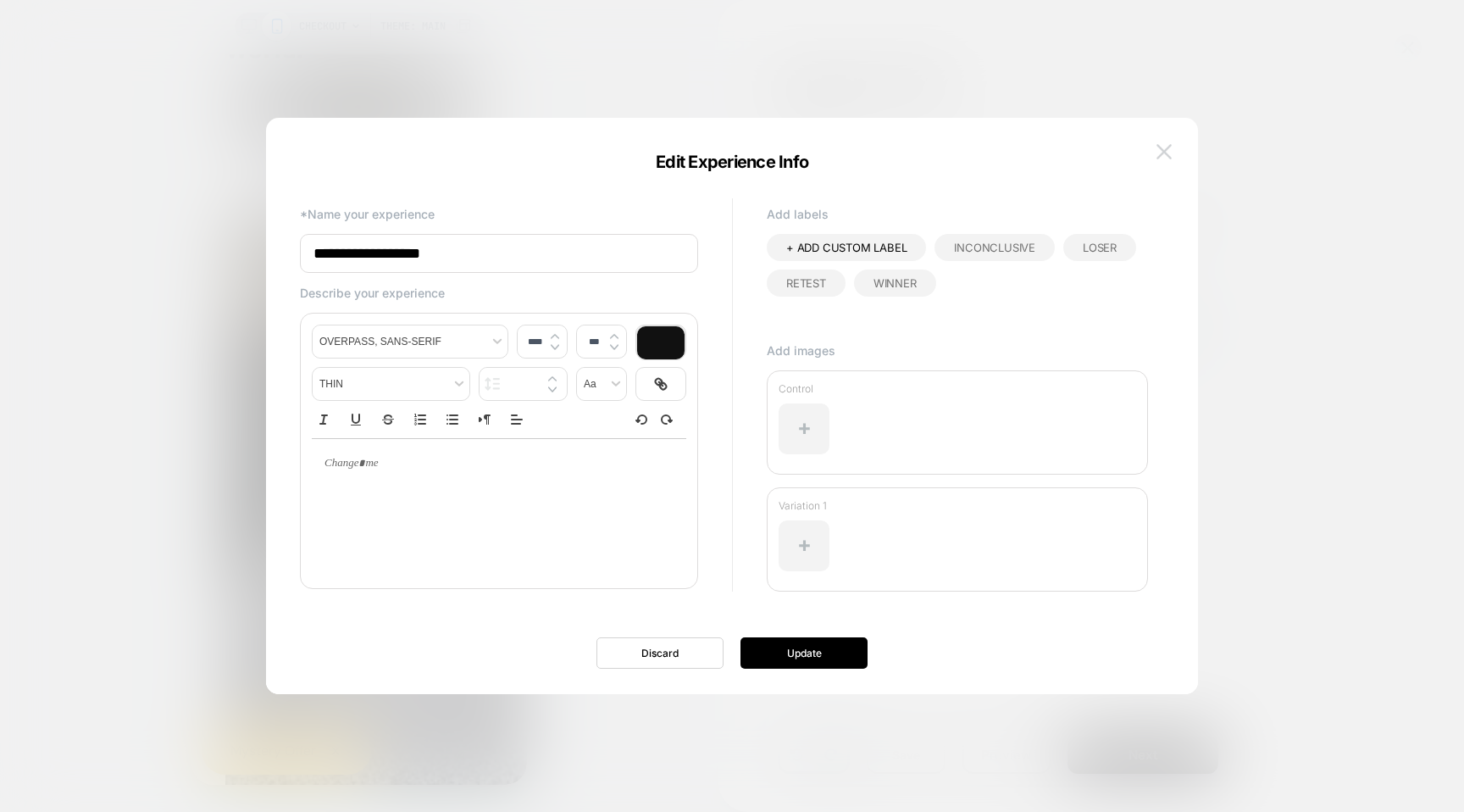
click at [1168, 139] on button at bounding box center [1163, 151] width 25 height 25
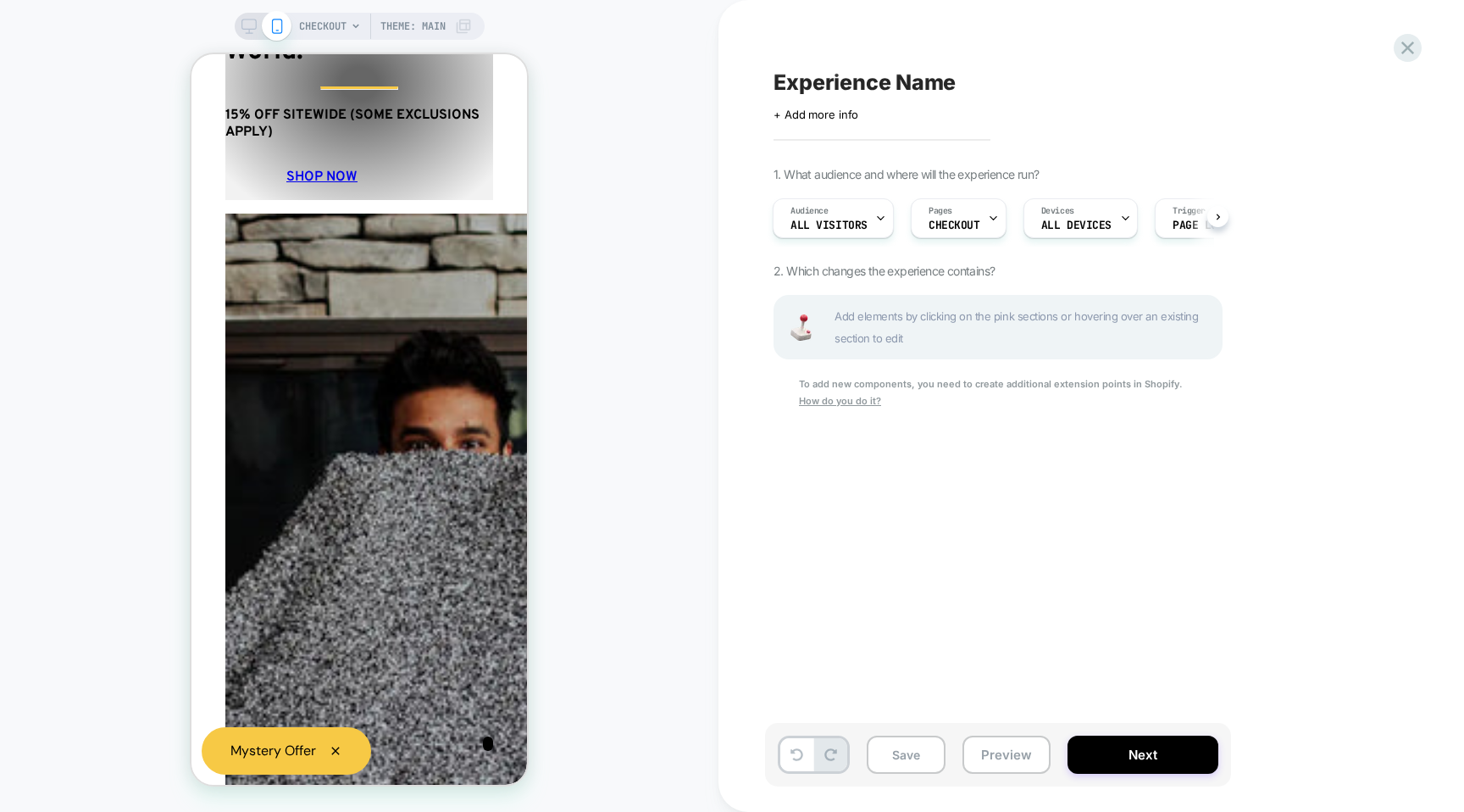
click at [977, 330] on span "Add elements by clicking on the pink sections or hovering over an existing sect…" at bounding box center [1023, 327] width 378 height 44
click at [858, 327] on span "Add elements by clicking on the pink sections or hovering over an existing sect…" at bounding box center [1023, 327] width 378 height 44
click at [345, 26] on span "CHECKOUT" at bounding box center [322, 26] width 47 height 27
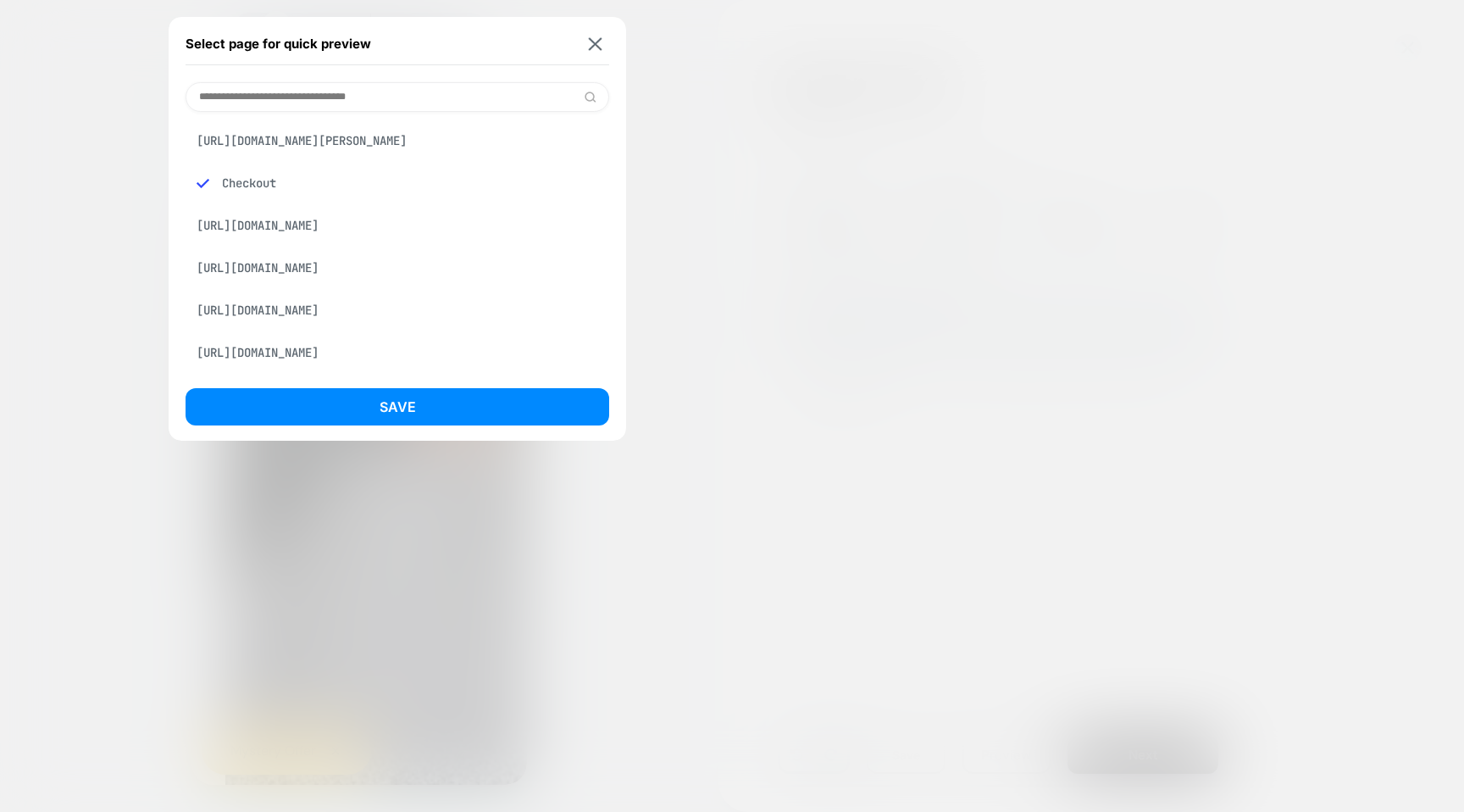
click at [119, 147] on div at bounding box center [732, 406] width 1464 height 812
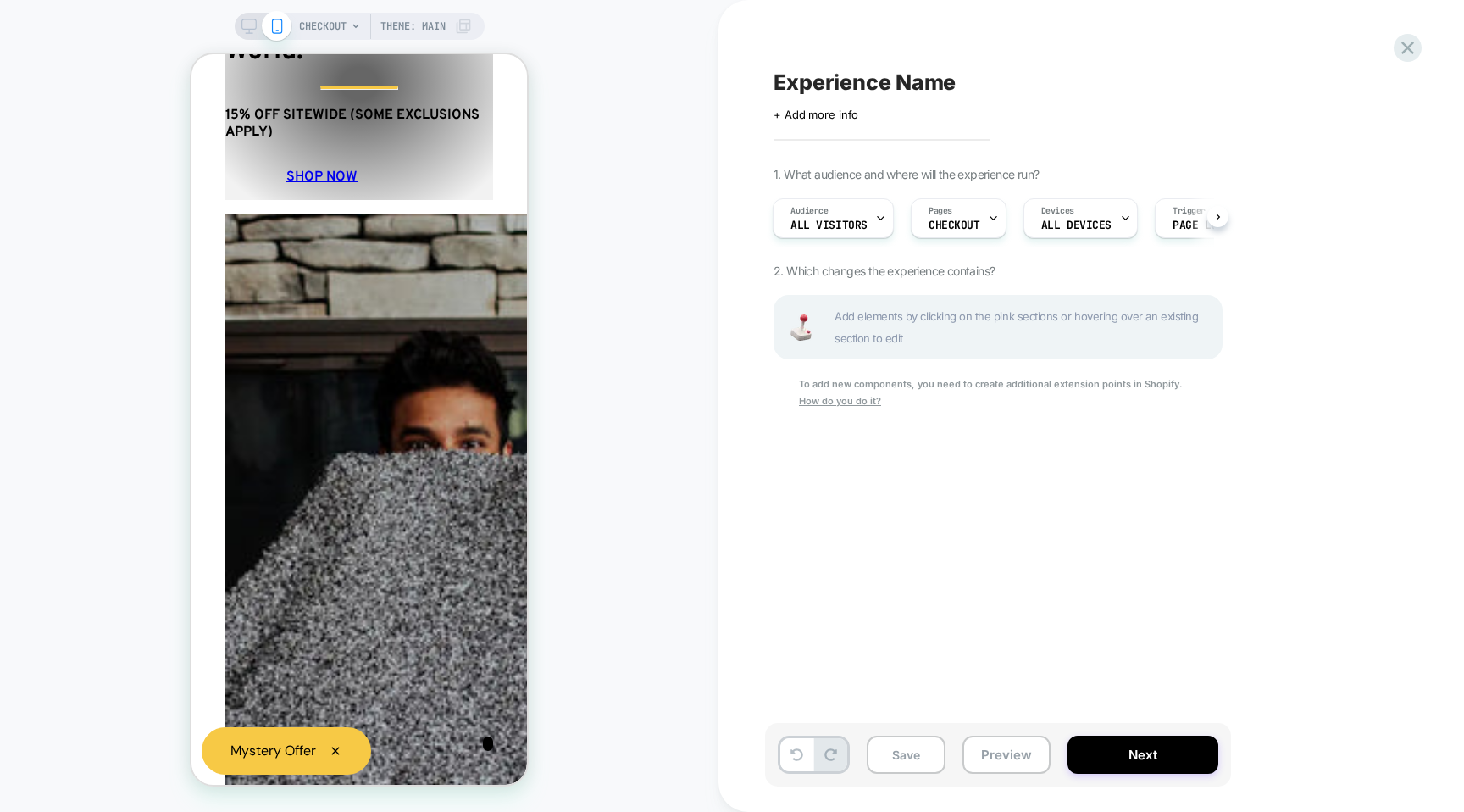
click at [243, 31] on icon at bounding box center [249, 26] width 15 height 15
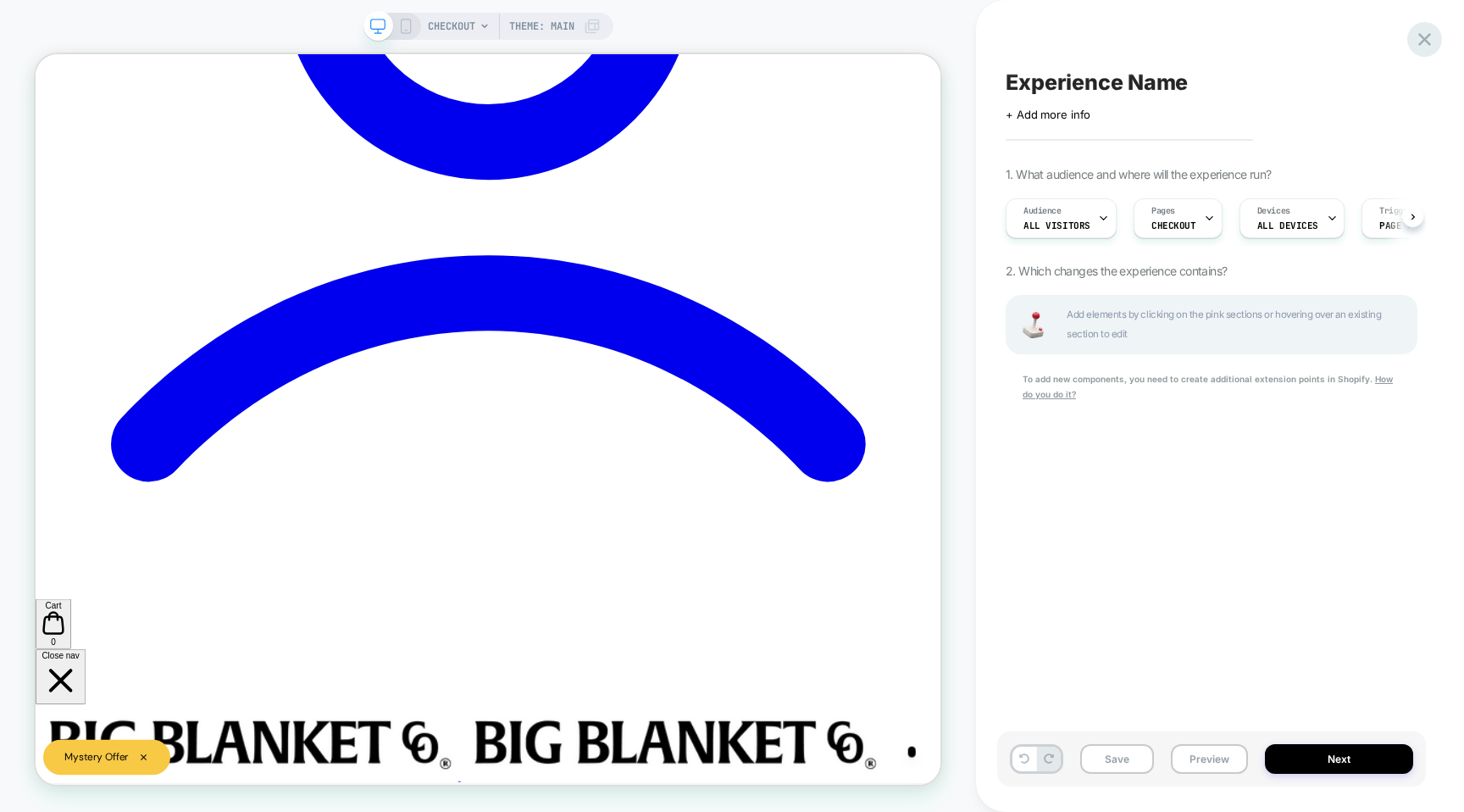
click at [1435, 40] on icon at bounding box center [1424, 39] width 23 height 23
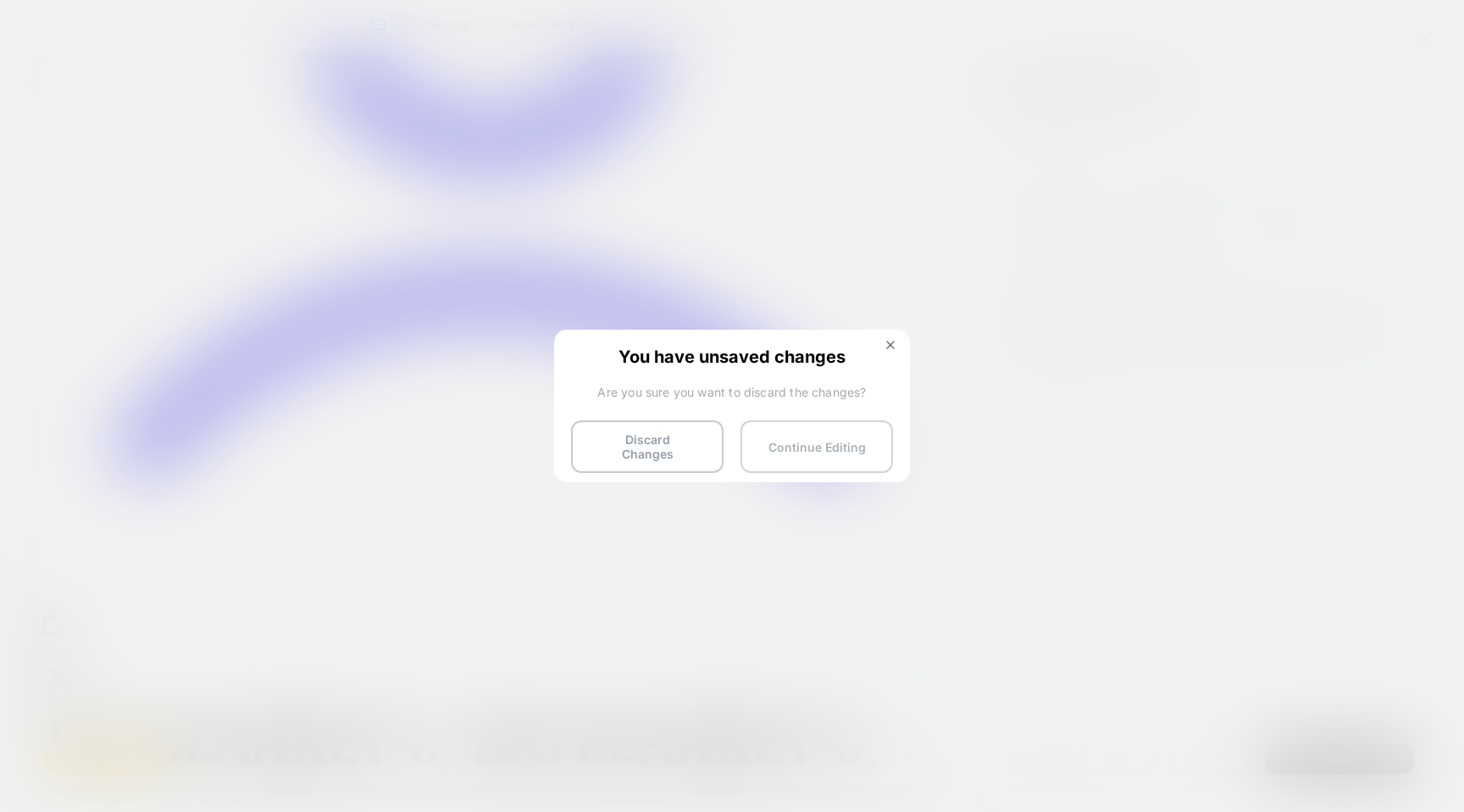
click at [824, 441] on button "Continue Editing" at bounding box center [817, 446] width 153 height 53
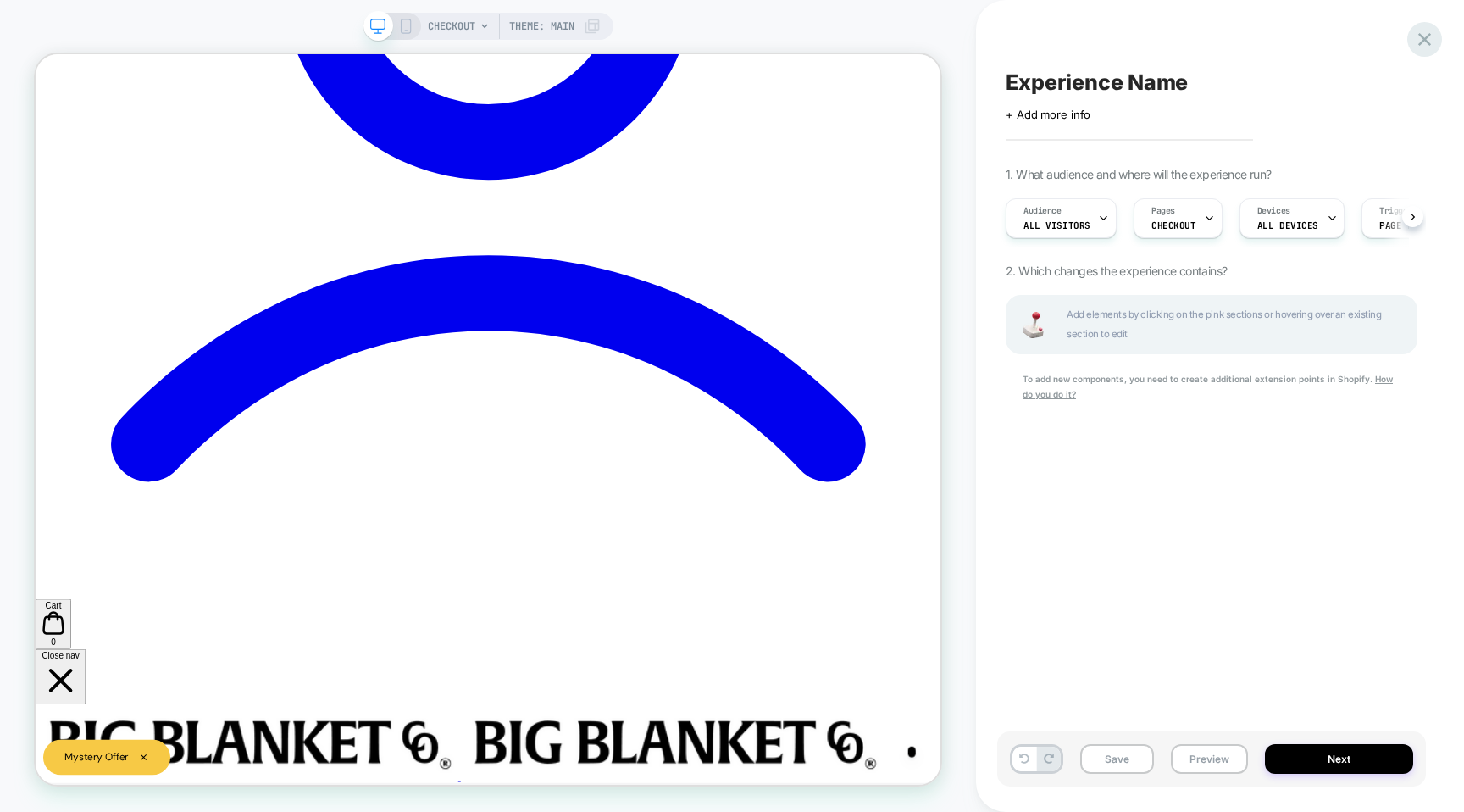
click at [1421, 39] on icon at bounding box center [1424, 39] width 23 height 23
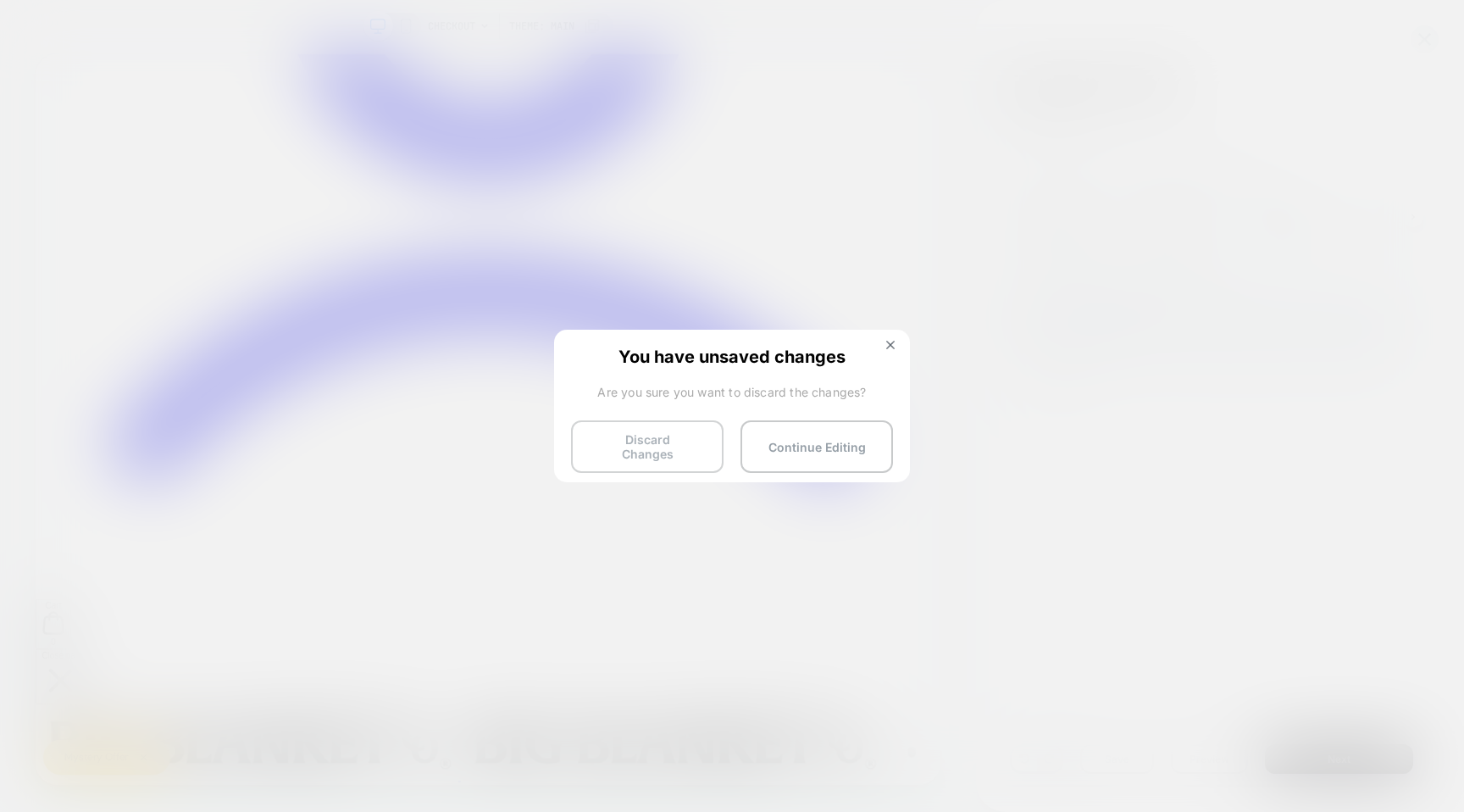
click at [601, 434] on button "Discard Changes" at bounding box center [647, 446] width 153 height 53
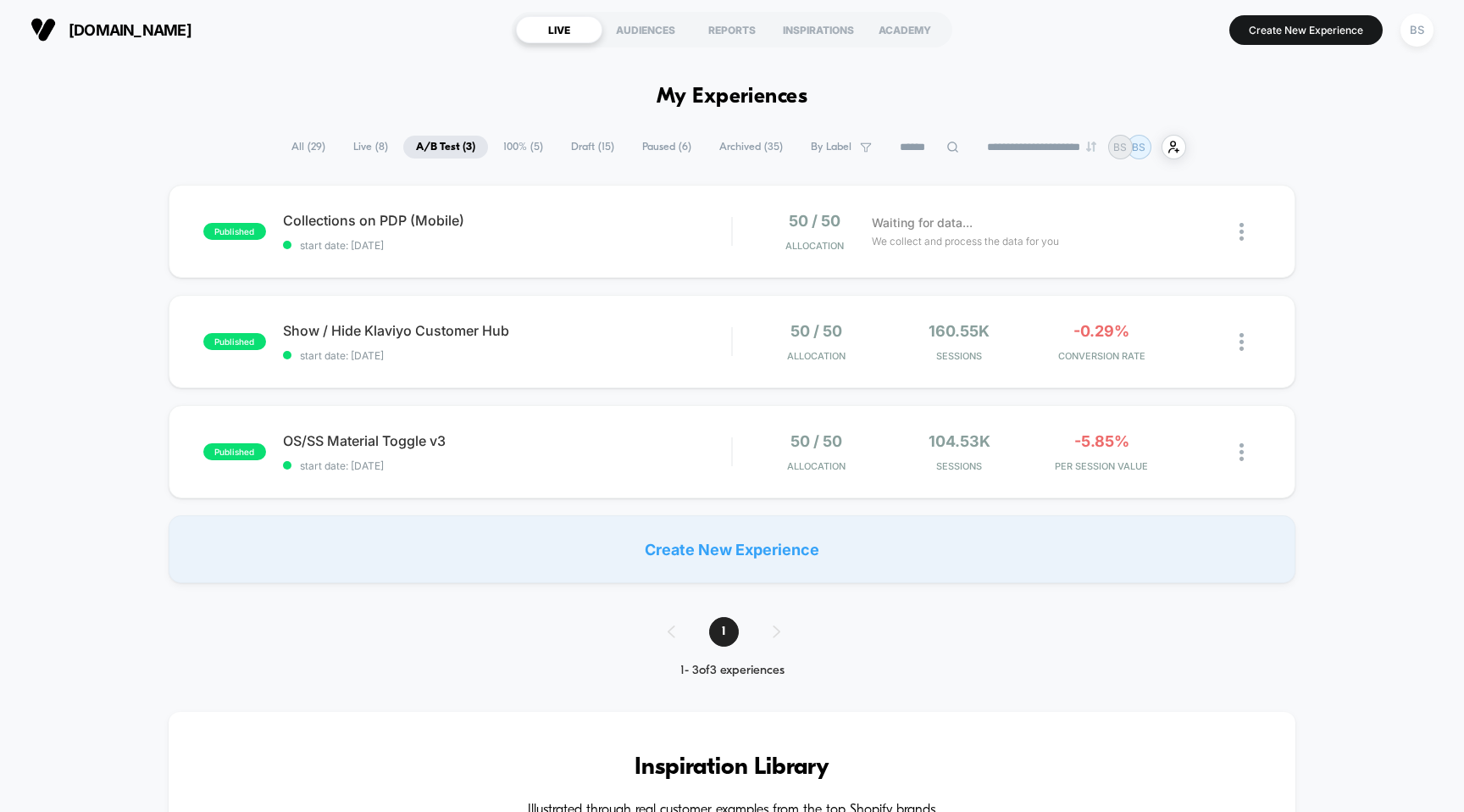
click at [723, 147] on span "Archived ( 35 )" at bounding box center [751, 147] width 89 height 23
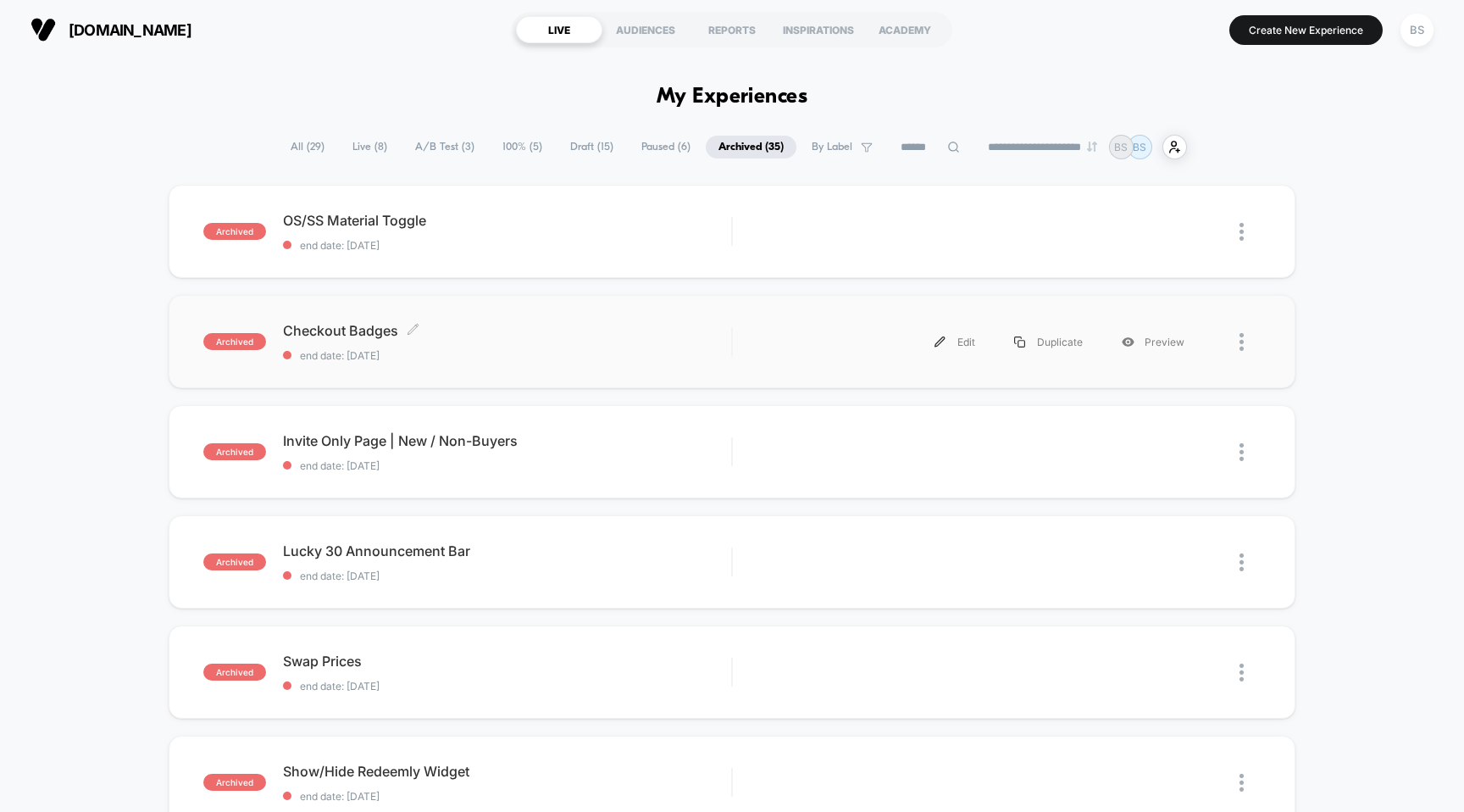
click at [595, 338] on span "Checkout Badges Click to edit experience details" at bounding box center [508, 330] width 449 height 17
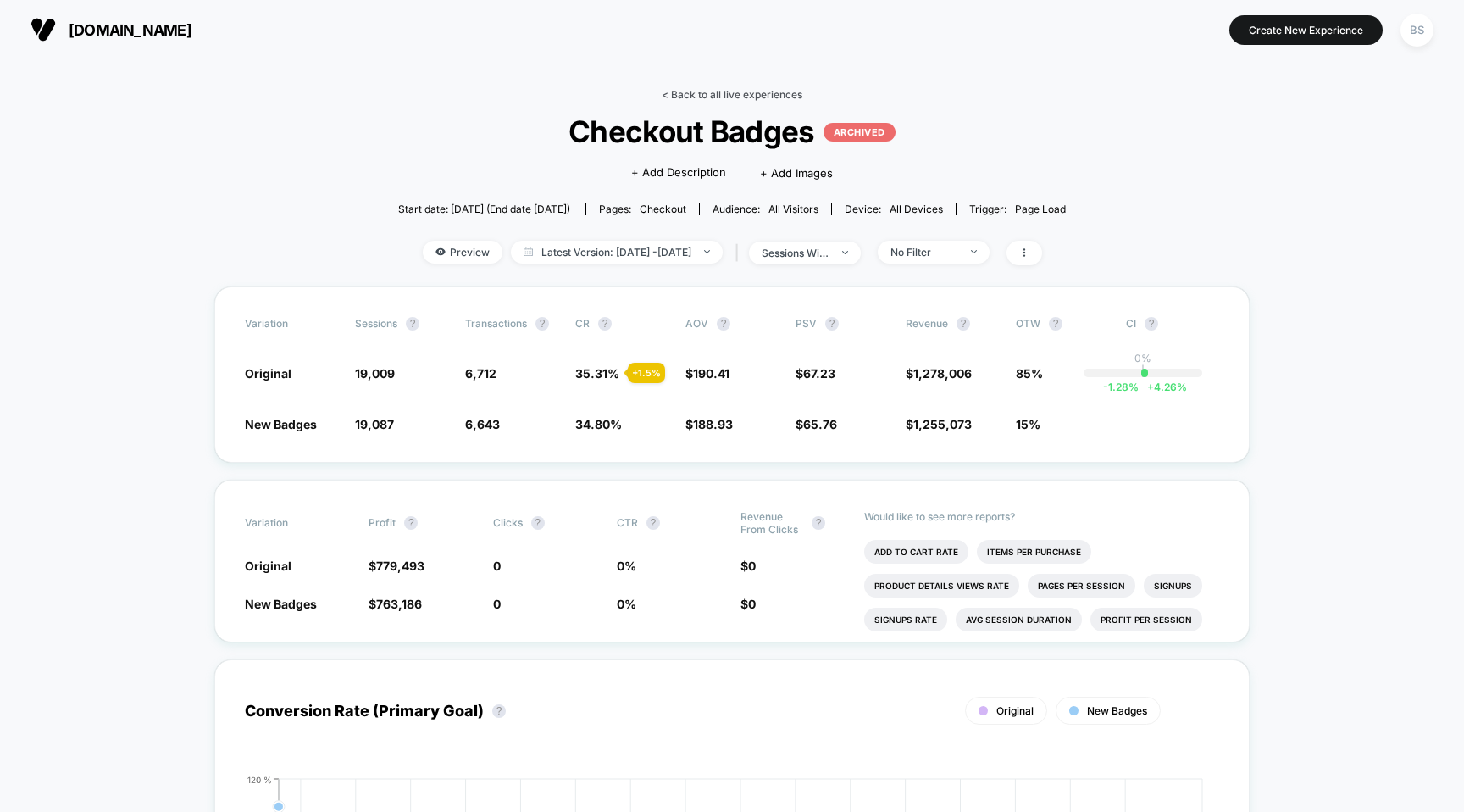
click at [683, 90] on link "< Back to all live experiences" at bounding box center [732, 94] width 141 height 13
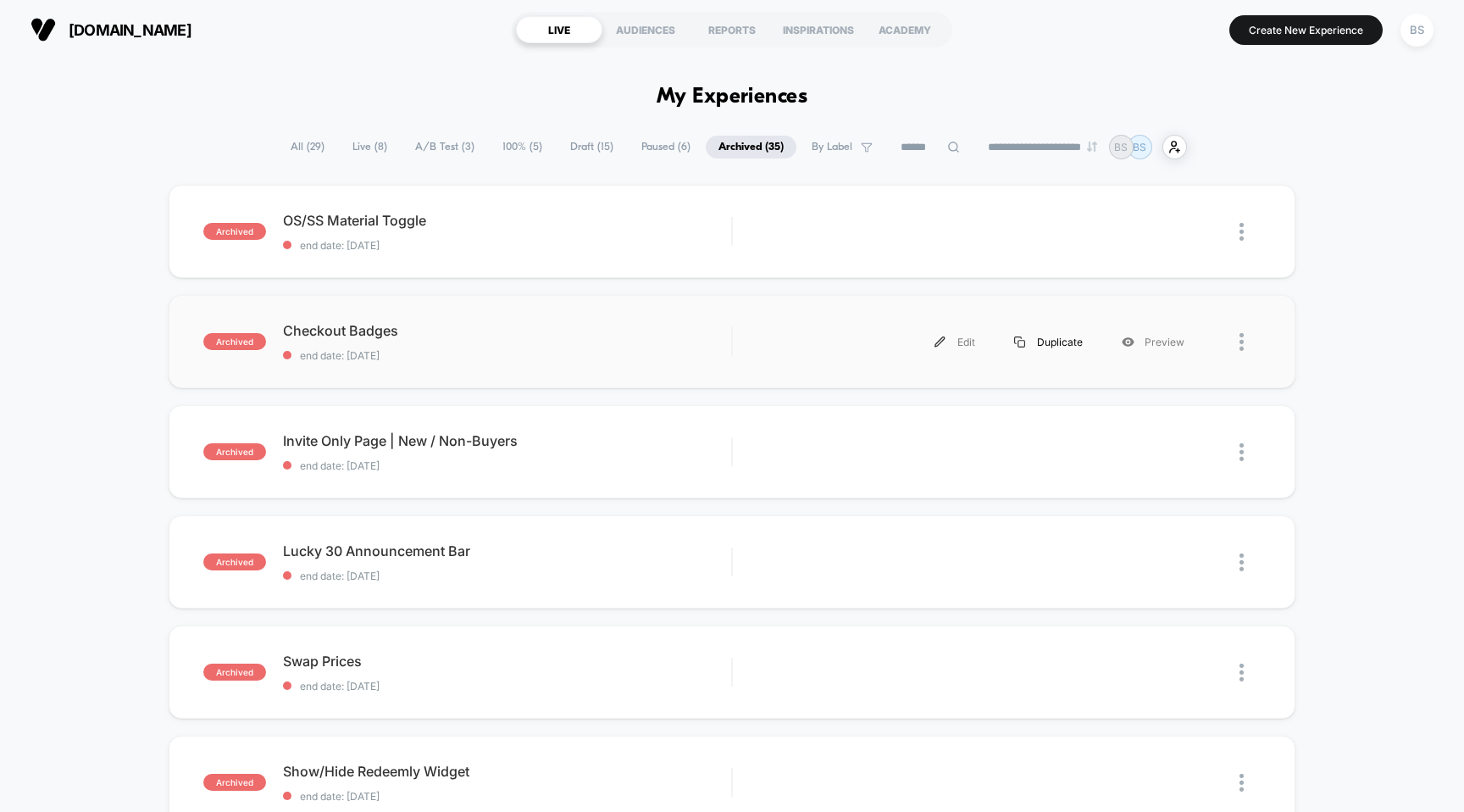
click at [1047, 342] on div "Duplicate" at bounding box center [1049, 341] width 107 height 38
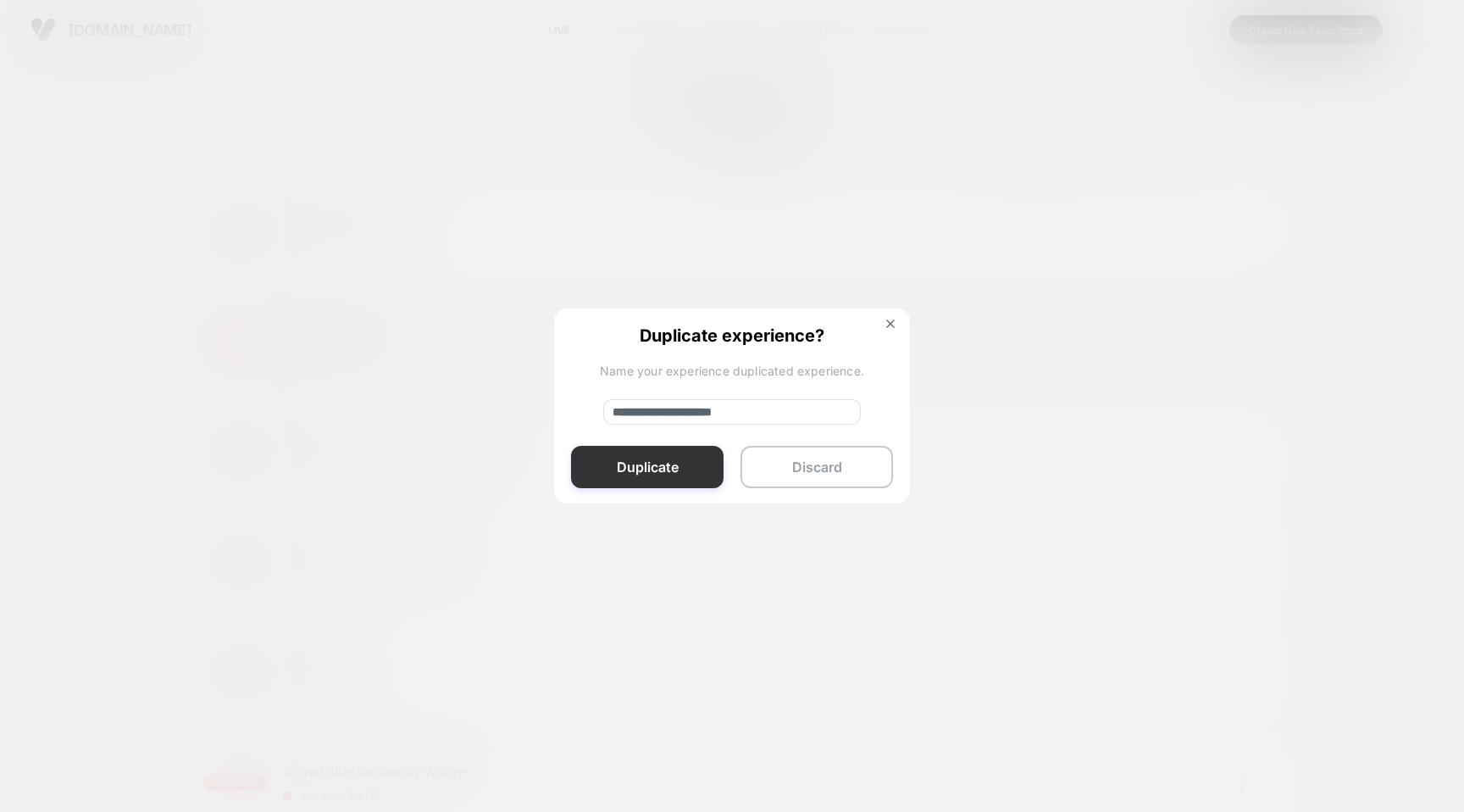
click at [663, 462] on button "Duplicate" at bounding box center [647, 467] width 153 height 43
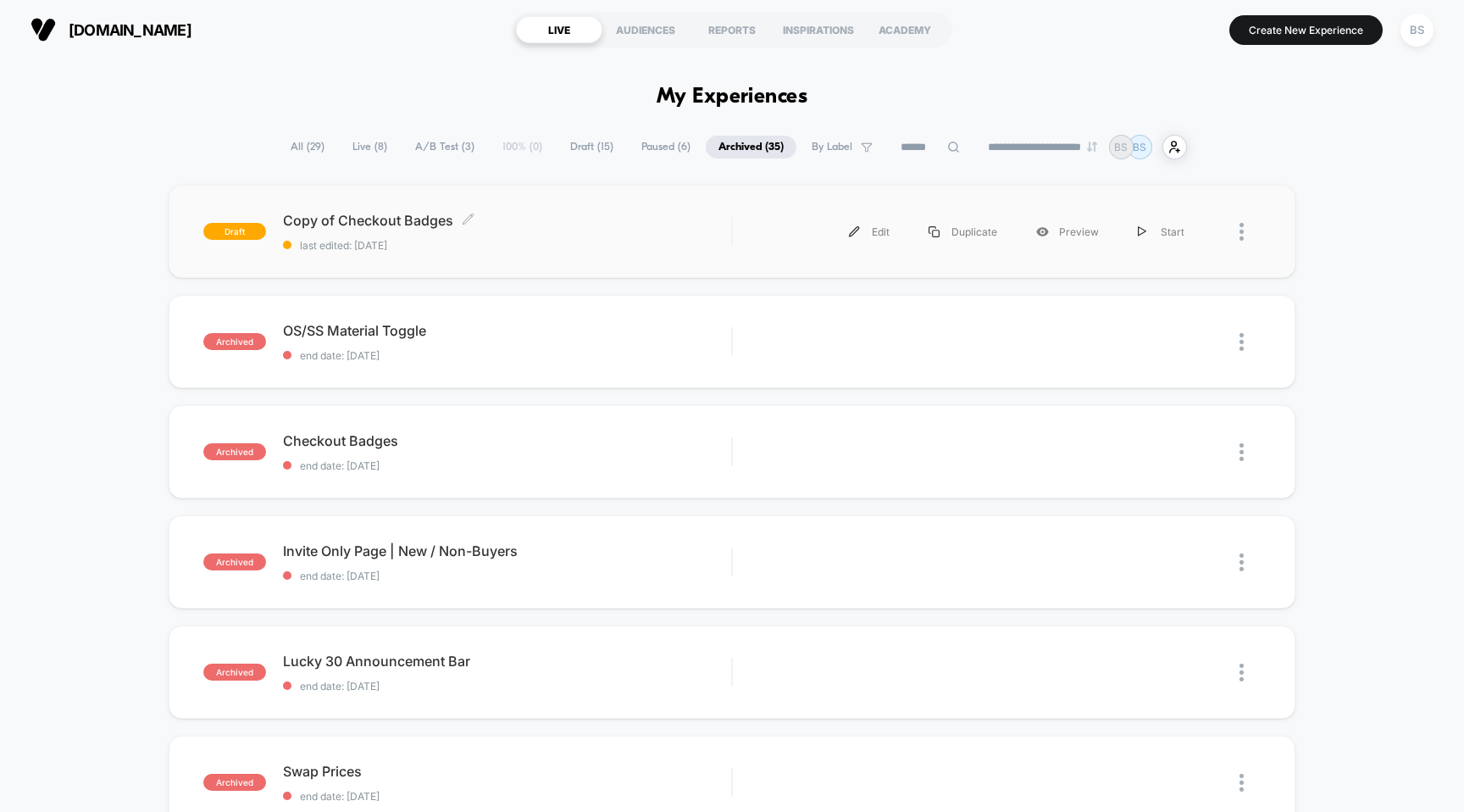
click at [658, 240] on span "last edited: 8/17/2025" at bounding box center [508, 245] width 449 height 13
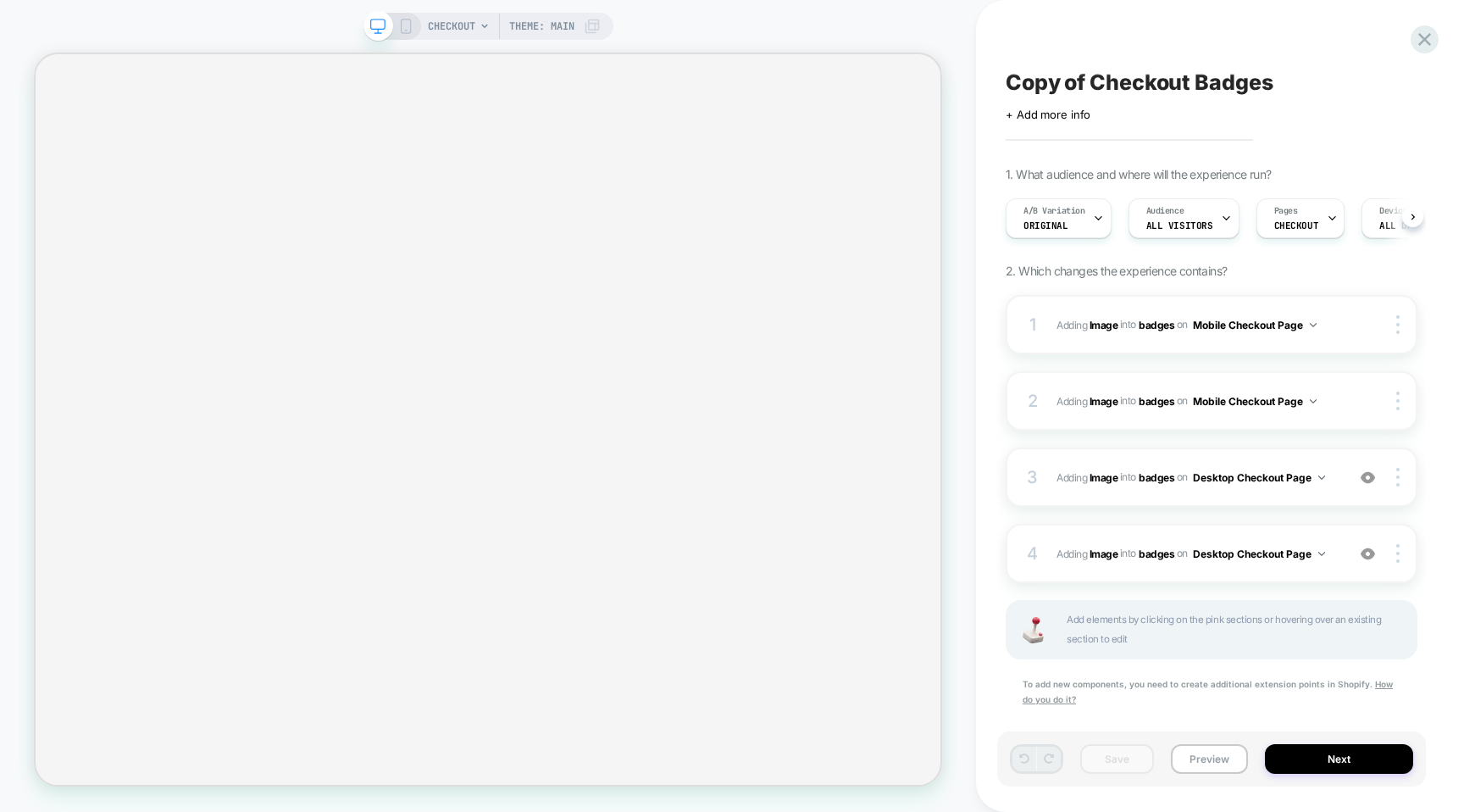
scroll to position [0, 1]
click at [1072, 633] on span "Add elements by clicking on the pink sections or hovering over an existing sect…" at bounding box center [1233, 630] width 332 height 39
click at [534, 21] on span "Theme: MAIN" at bounding box center [542, 26] width 66 height 27
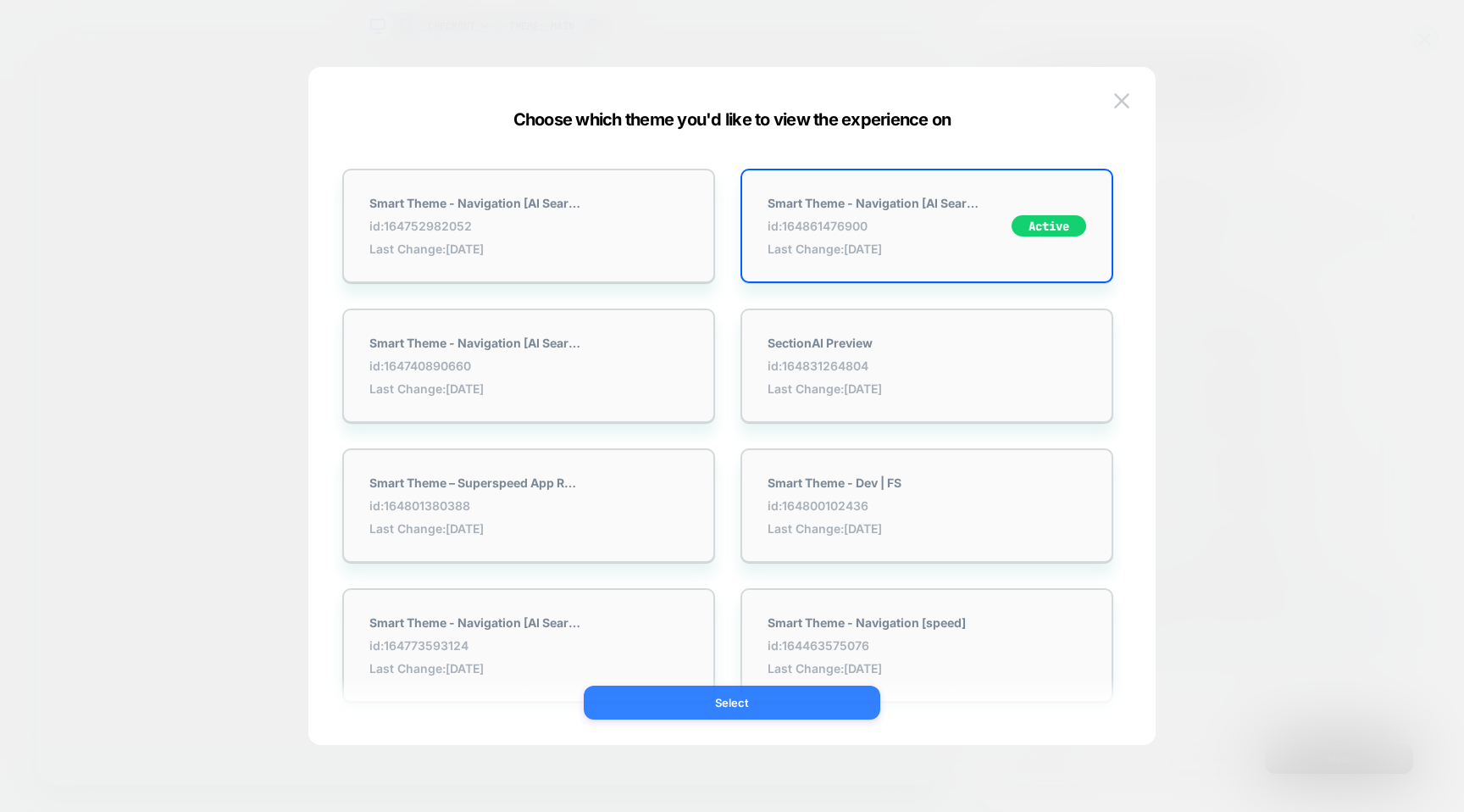
click at [696, 714] on button "Select" at bounding box center [732, 702] width 297 height 34
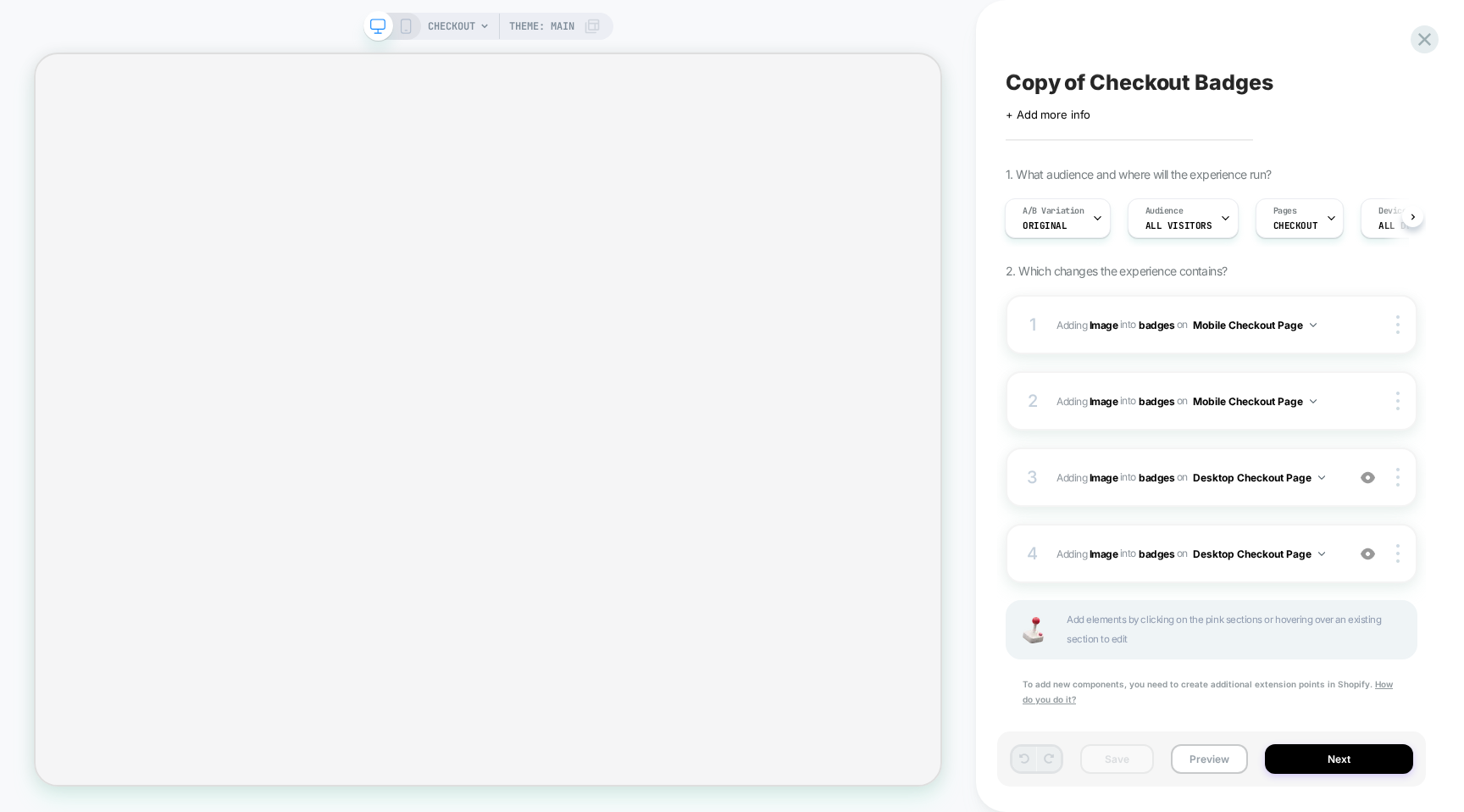
click at [413, 31] on div "CHECKOUT Theme: MAIN" at bounding box center [488, 26] width 250 height 27
click at [439, 27] on span "CHECKOUT" at bounding box center [451, 26] width 47 height 27
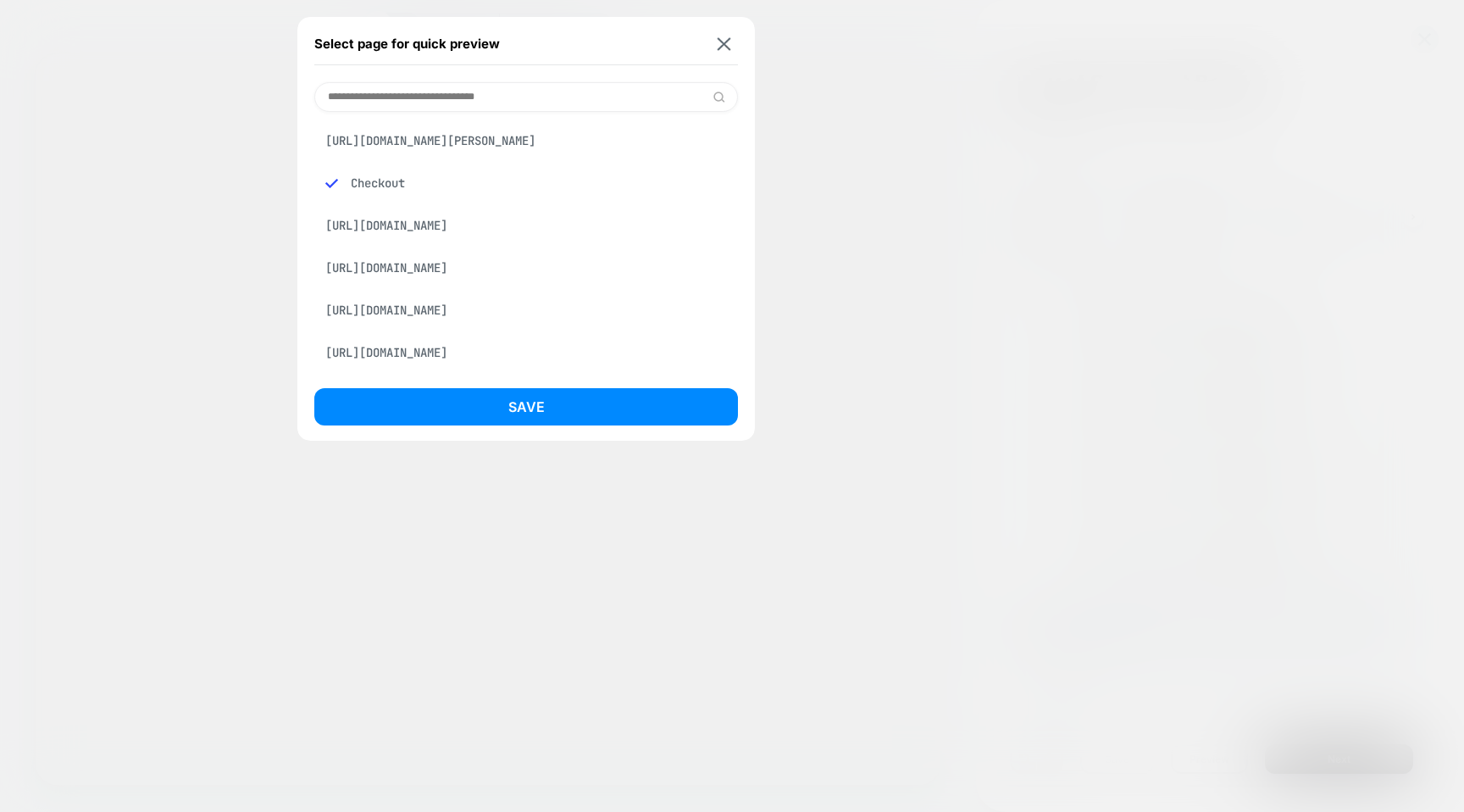
click at [379, 191] on div "Checkout" at bounding box center [526, 182] width 424 height 32
click at [731, 38] on img at bounding box center [724, 43] width 14 height 13
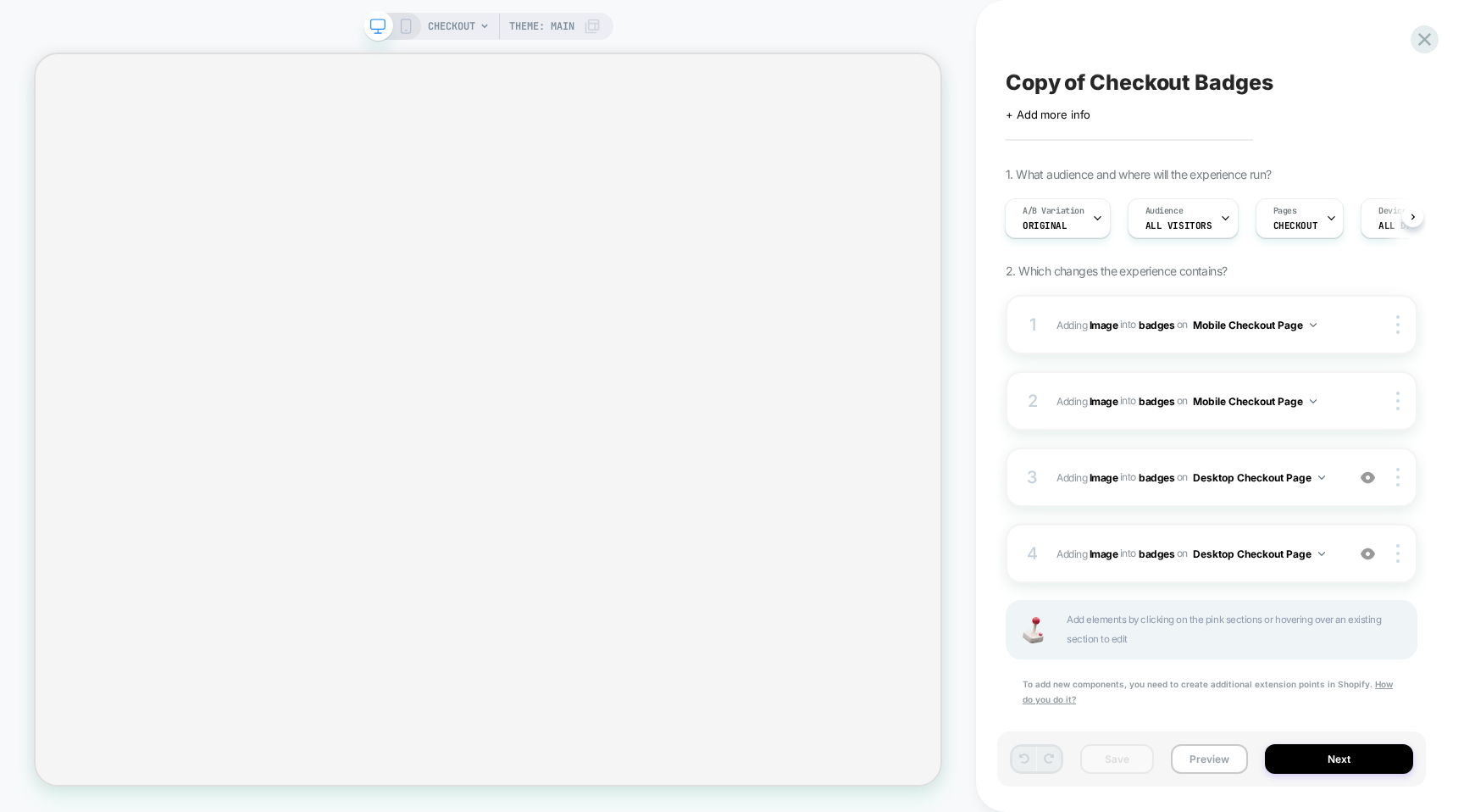
click at [386, 27] on span at bounding box center [378, 26] width 30 height 30
click at [414, 30] on div "CHECKOUT Theme: MAIN" at bounding box center [488, 26] width 250 height 27
click at [404, 27] on icon at bounding box center [406, 26] width 15 height 15
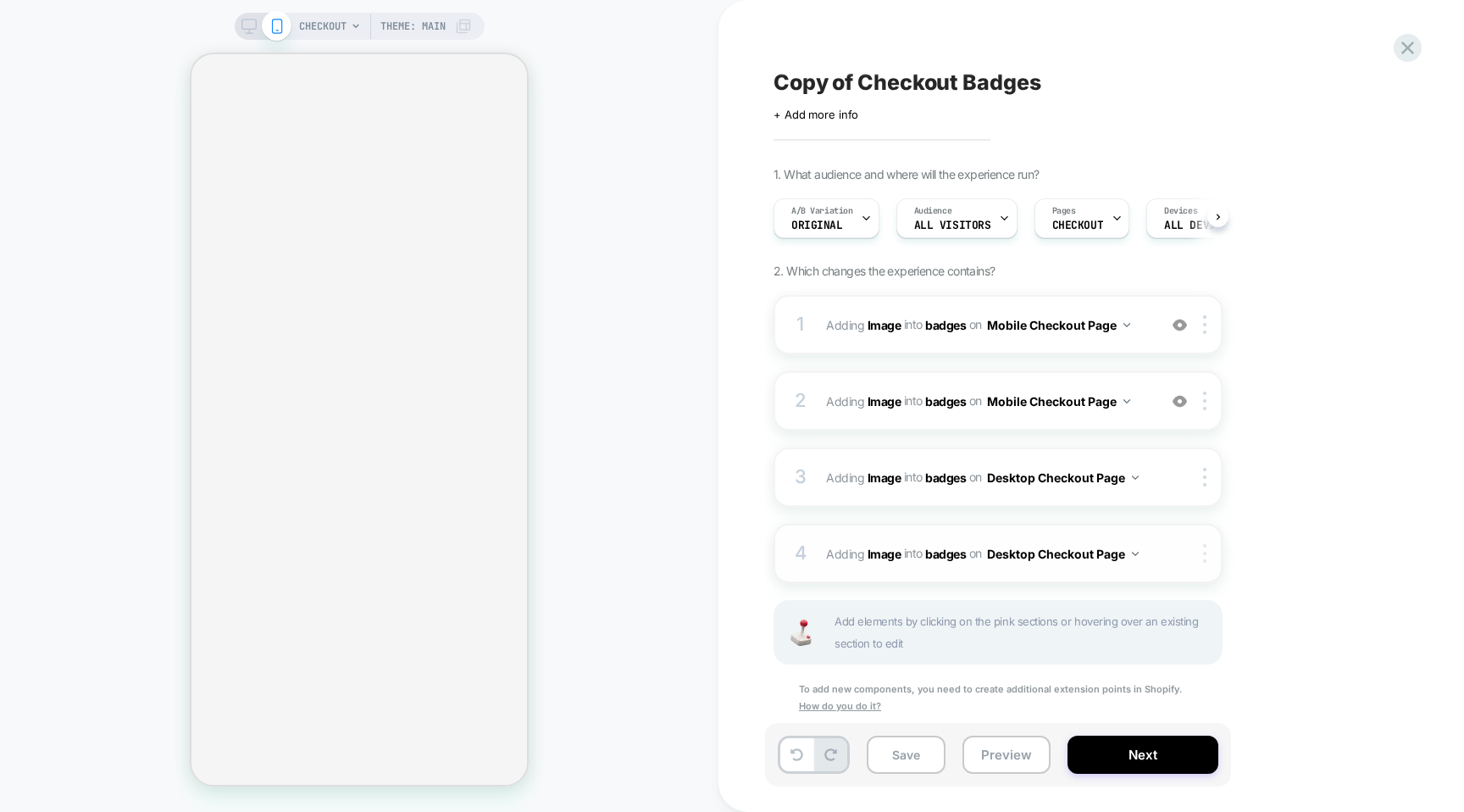
click at [1199, 560] on div at bounding box center [1208, 553] width 28 height 18
click at [1076, 618] on span "Add elements by clicking on the pink sections or hovering over an existing sect…" at bounding box center [1023, 633] width 378 height 44
click at [892, 526] on div "4 #_loomi_addon_1741713226076_dup1755454176 Adding Image INTO badges badges on …" at bounding box center [999, 553] width 449 height 59
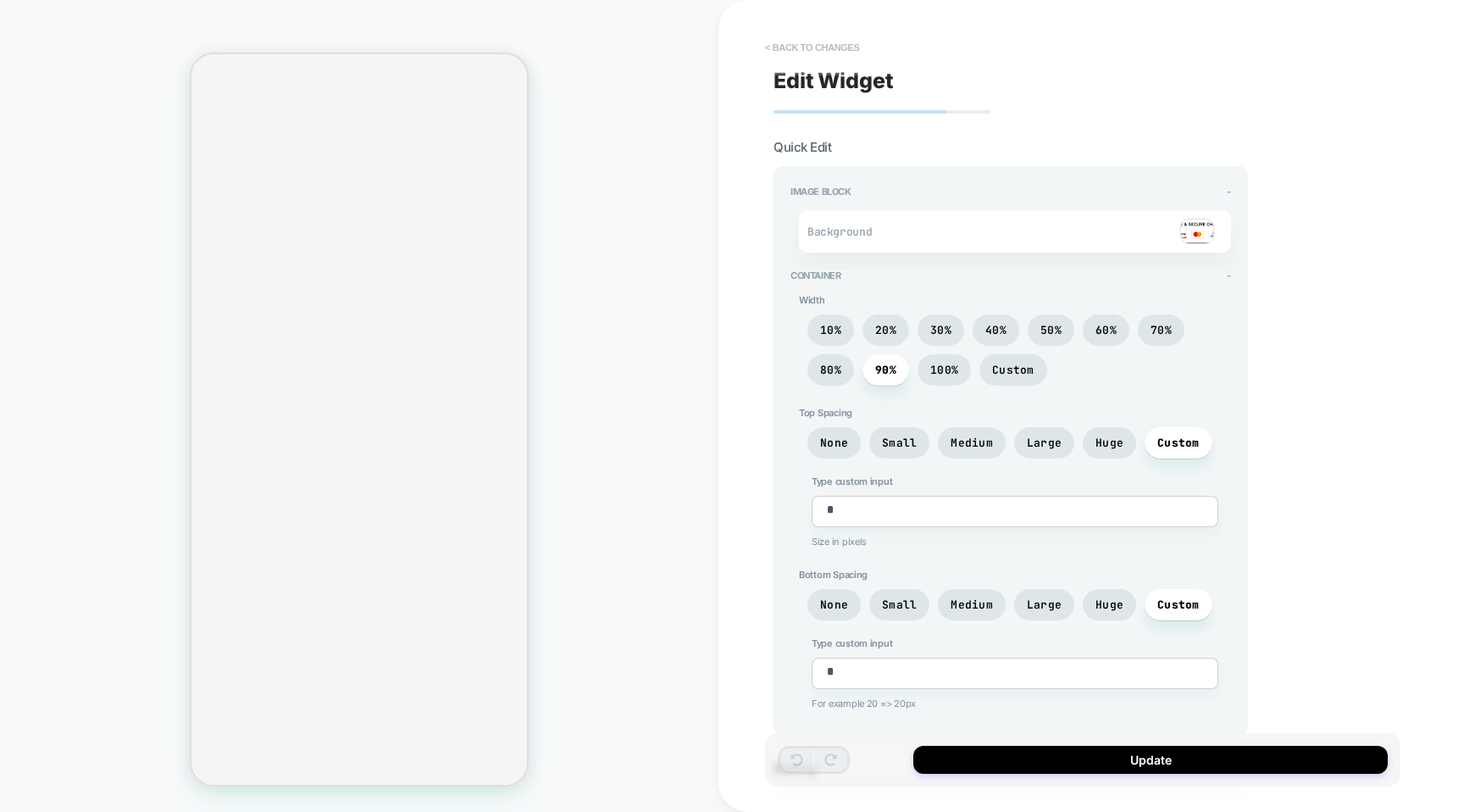
click at [781, 56] on button "< Back to changes" at bounding box center [812, 47] width 112 height 27
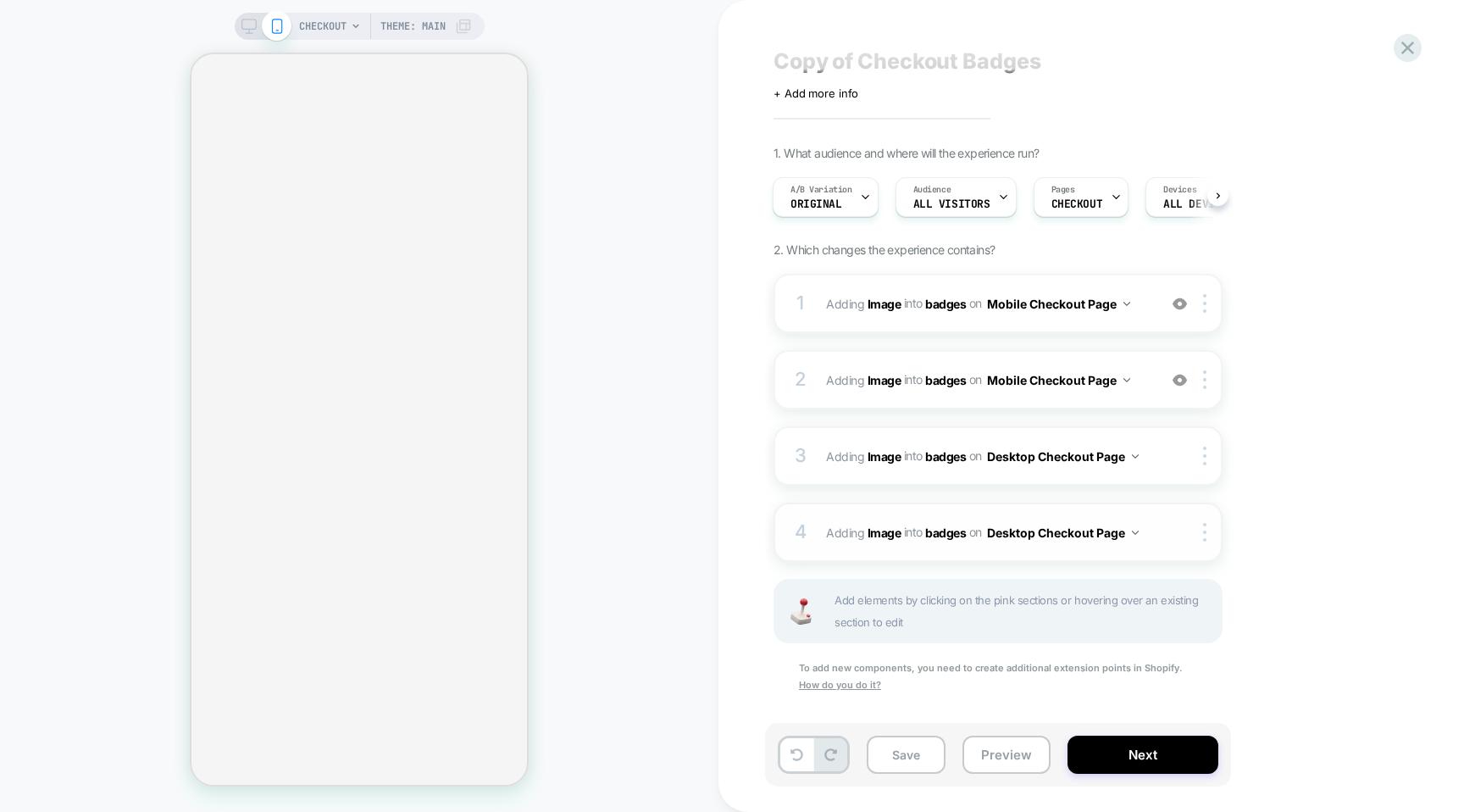
scroll to position [30, 0]
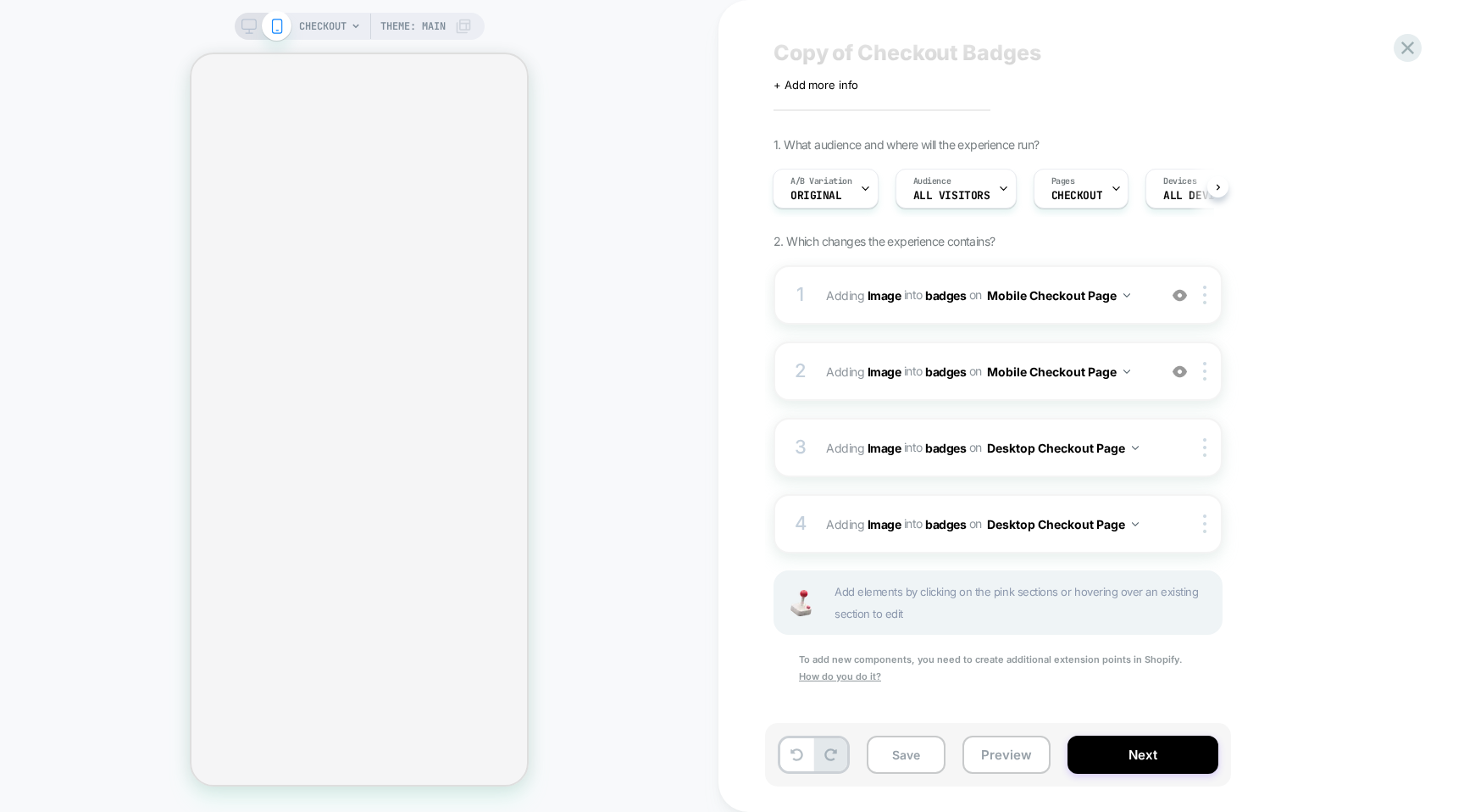
click at [864, 579] on div "Add elements by clicking on the pink sections or hovering over an existing sect…" at bounding box center [999, 603] width 449 height 65
click at [902, 609] on span "Add elements by clicking on the pink sections or hovering over an existing sect…" at bounding box center [1023, 603] width 378 height 44
click at [902, 633] on div "Add elements by clicking on the pink sections or hovering over an existing sect…" at bounding box center [999, 603] width 449 height 65
click at [829, 680] on u "How do you do it?" at bounding box center [840, 676] width 82 height 12
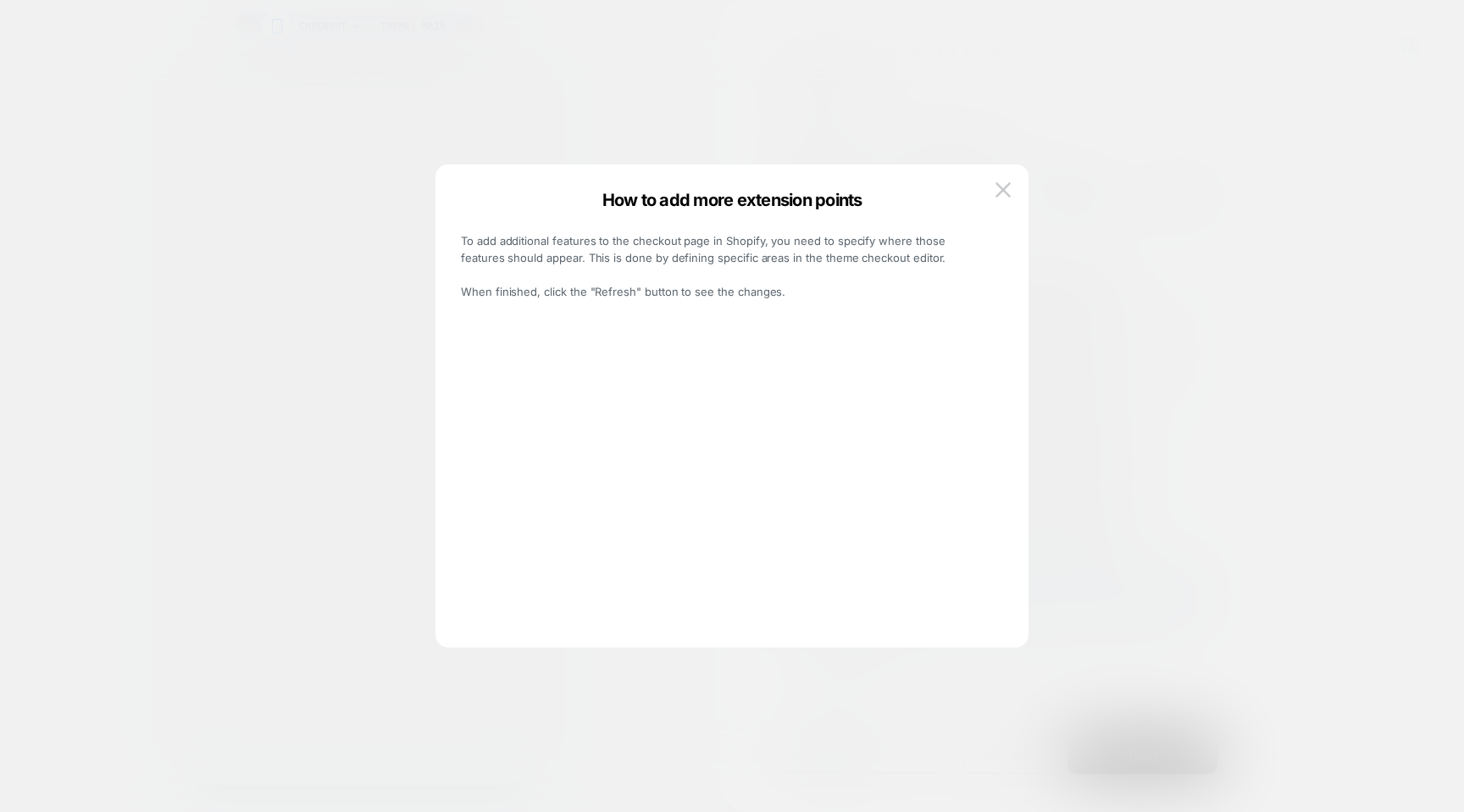
click at [1016, 187] on div "How to add more extension points To add additional features to the checkout pag…" at bounding box center [732, 406] width 593 height 483
click at [996, 191] on img at bounding box center [1003, 190] width 15 height 15
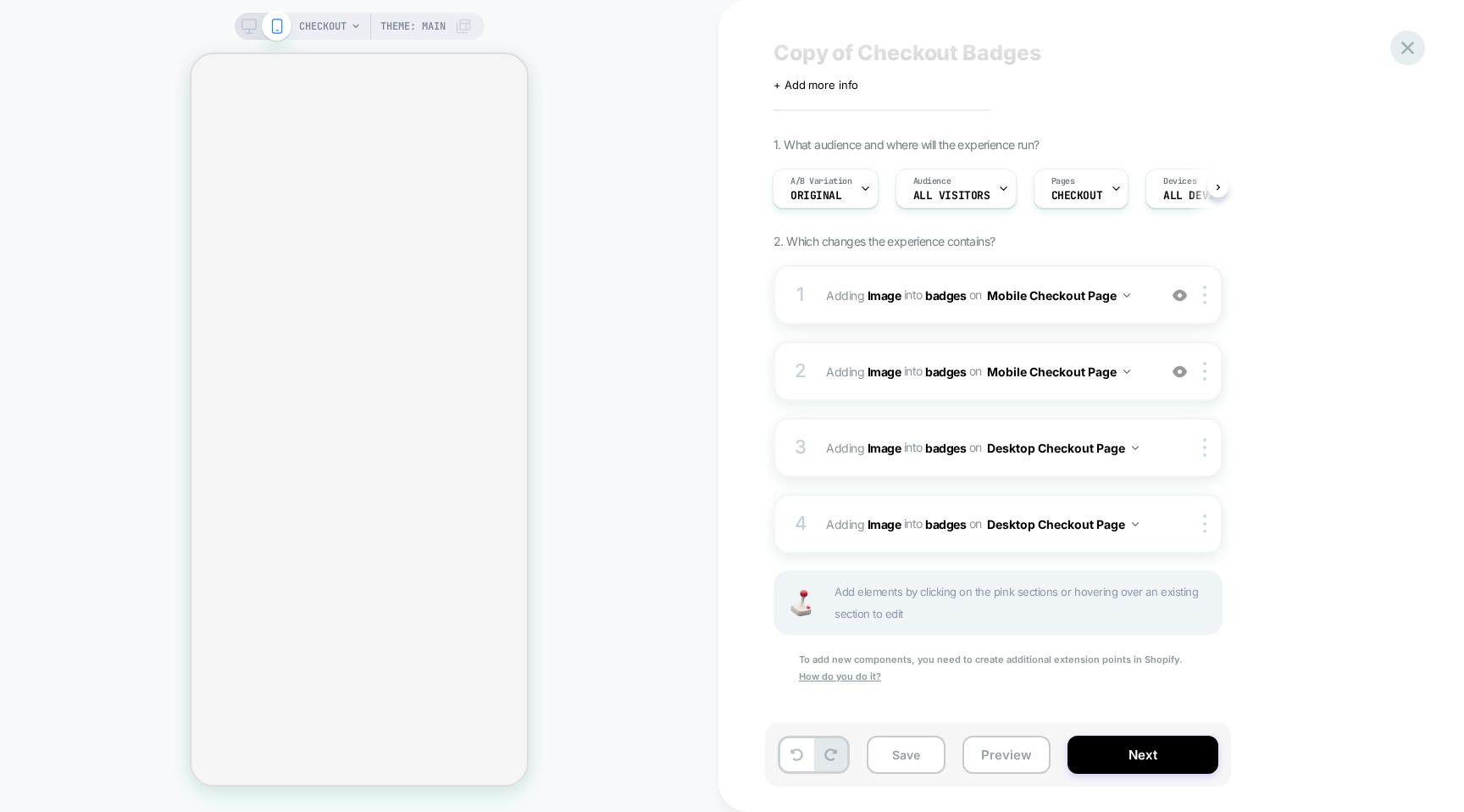
click at [1419, 53] on icon at bounding box center [1408, 47] width 23 height 23
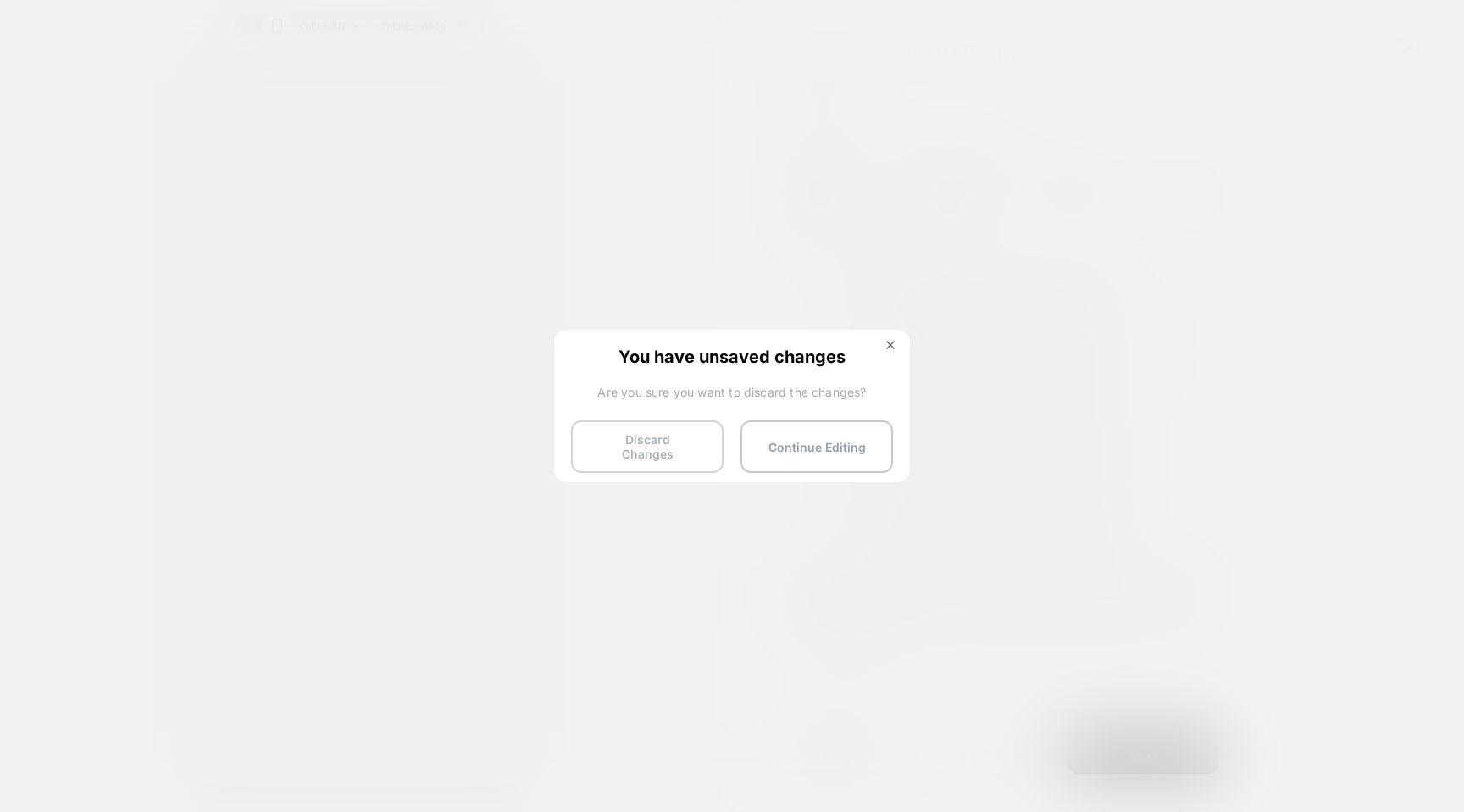
click at [664, 441] on button "Discard Changes" at bounding box center [647, 446] width 153 height 53
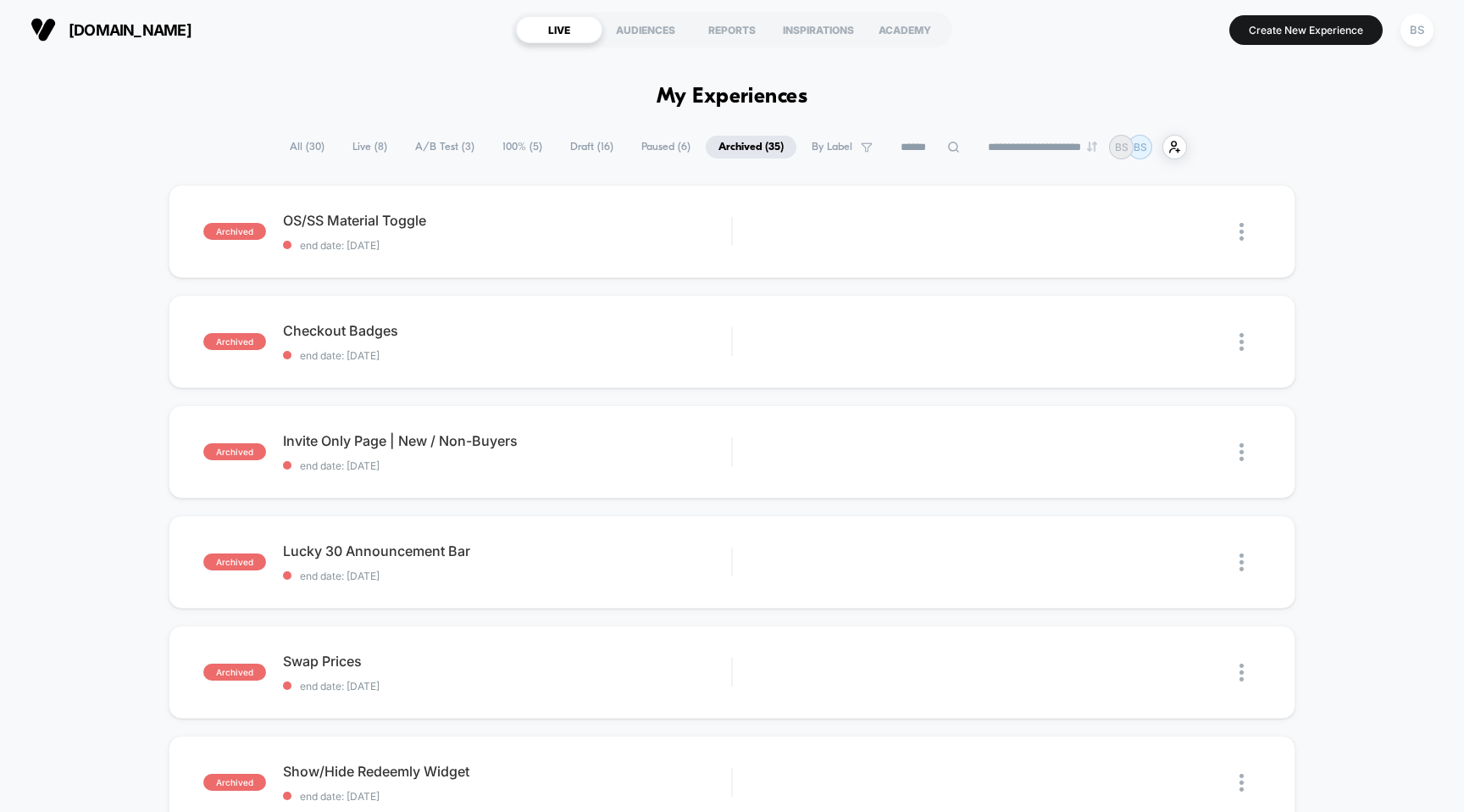
drag, startPoint x: 652, startPoint y: 31, endPoint x: 572, endPoint y: 113, distance: 114.6
click at [572, 113] on div "**********" at bounding box center [732, 406] width 1464 height 812
click at [360, 147] on span "Live ( 8 )" at bounding box center [369, 147] width 60 height 23
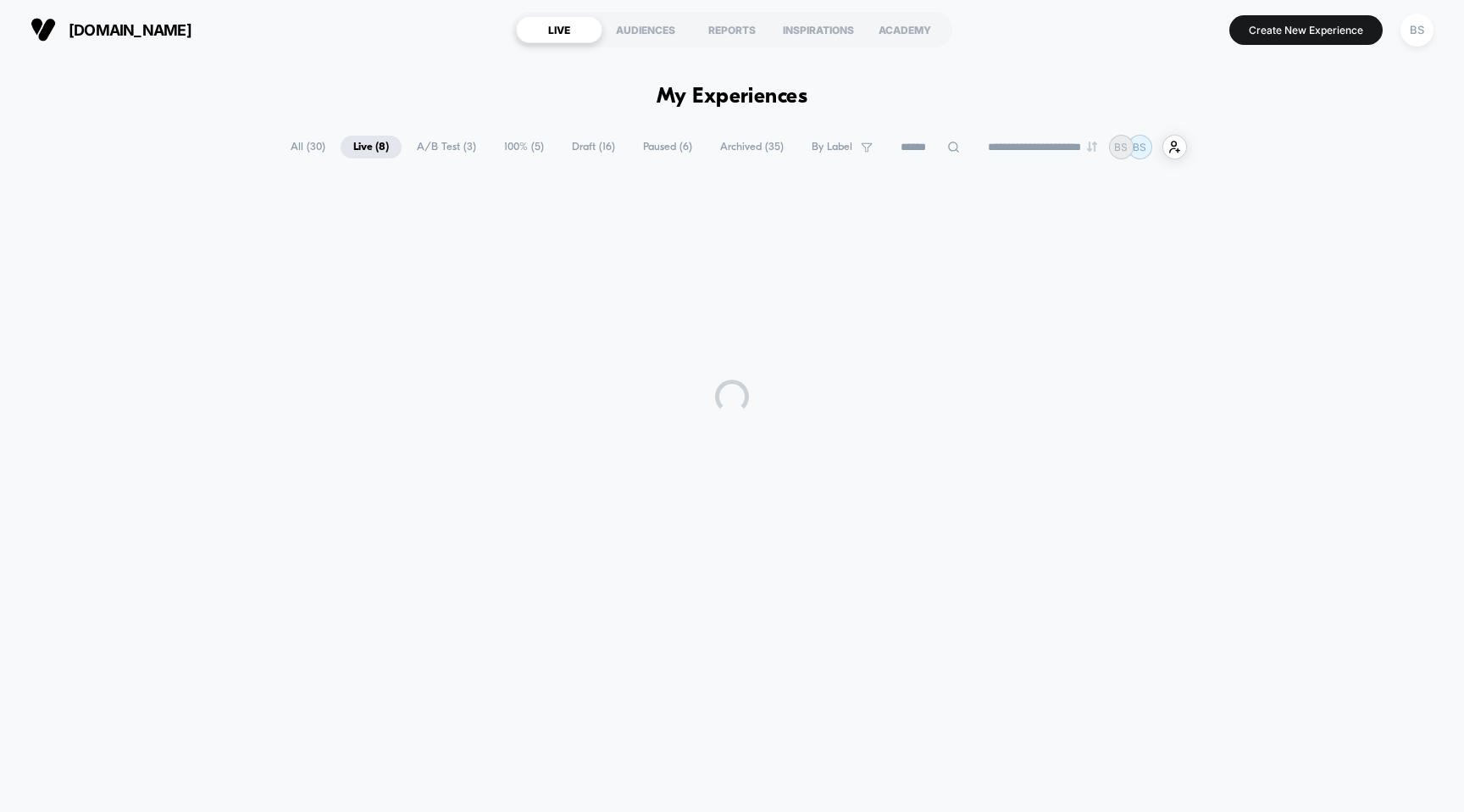
click at [291, 147] on span "All ( 30 )" at bounding box center [308, 147] width 60 height 23
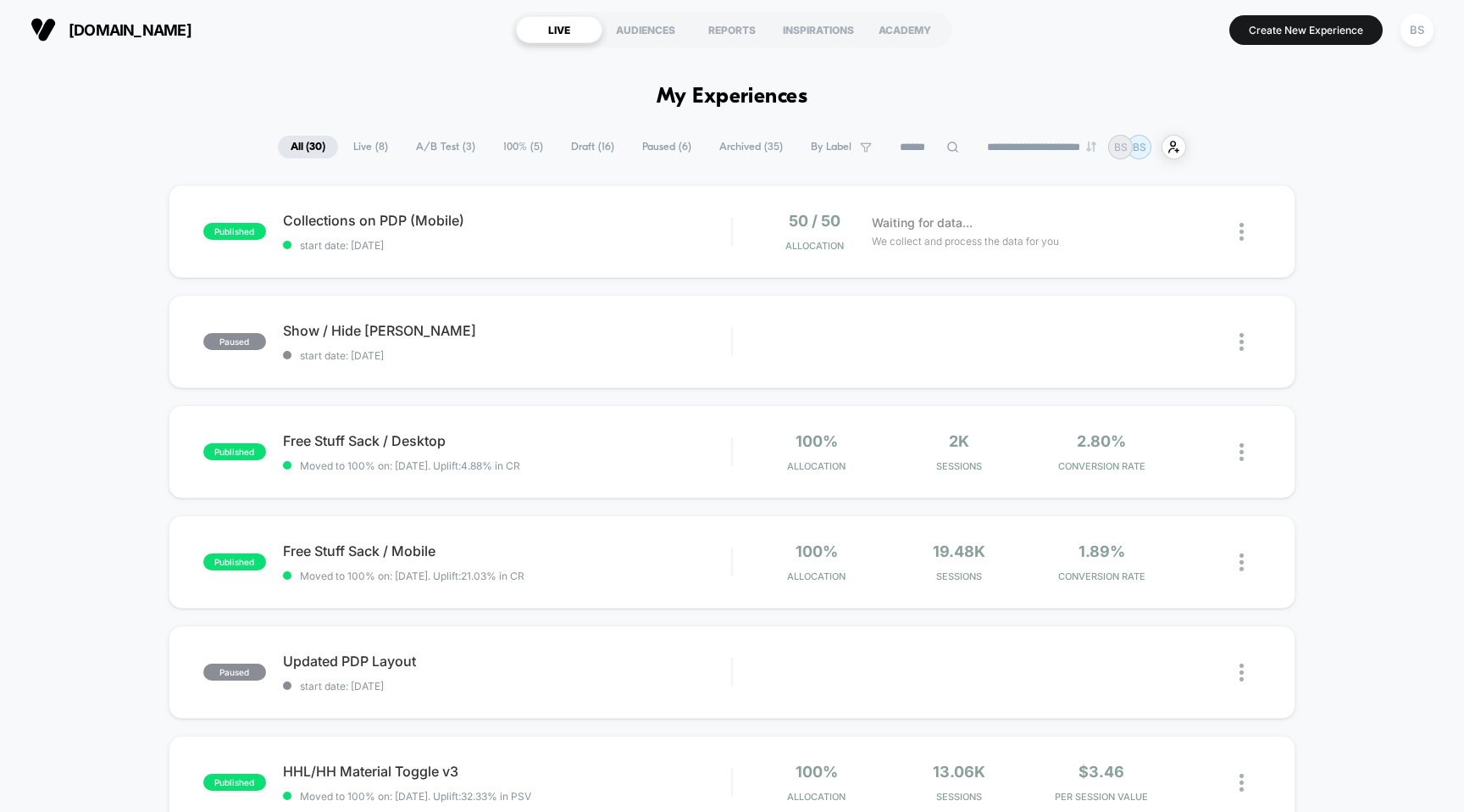
click at [565, 148] on span "Draft ( 16 )" at bounding box center [593, 147] width 68 height 23
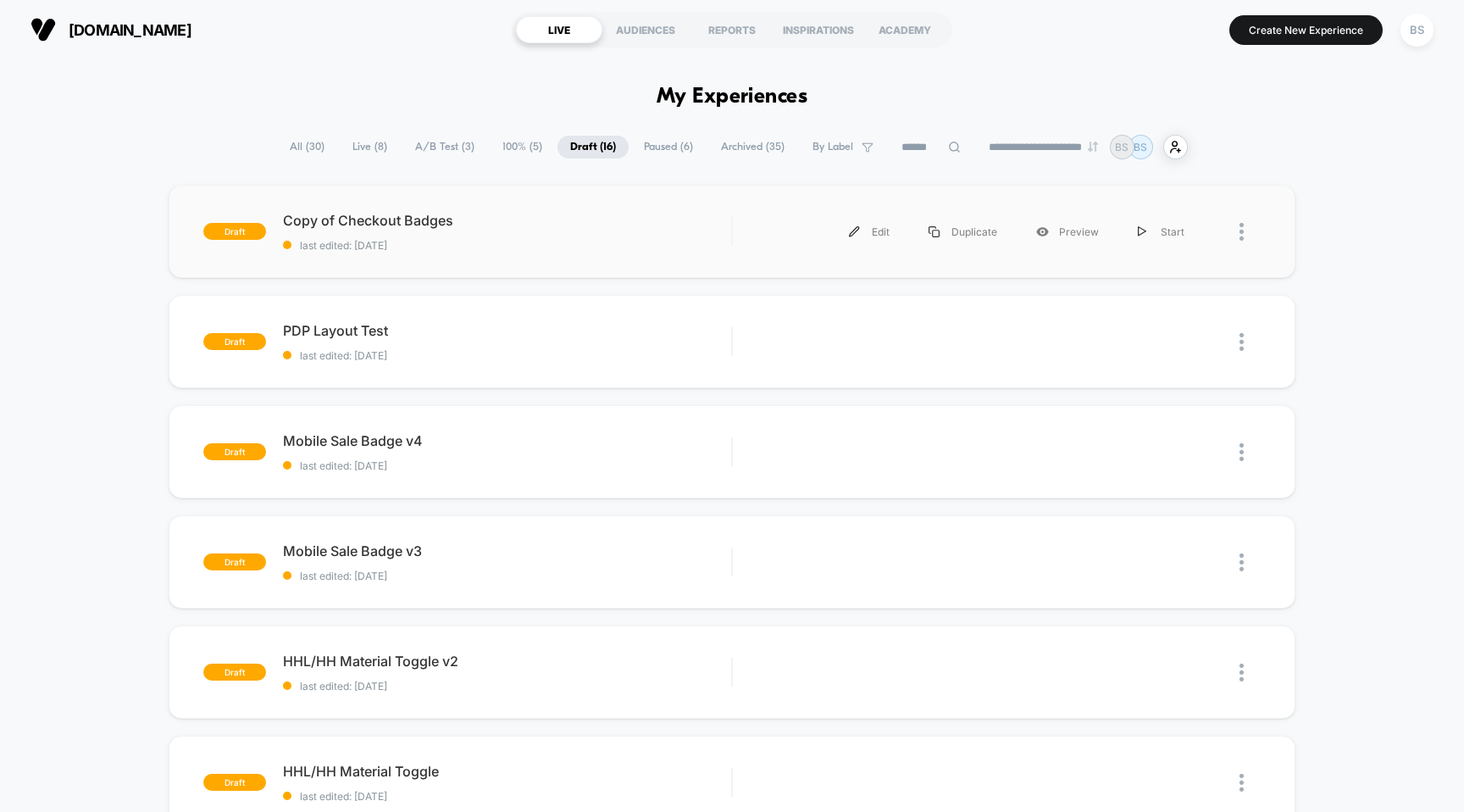
click at [549, 270] on div "draft Copy of Checkout Badges last edited: 8/17/2025 Edit Duplicate Preview Sta…" at bounding box center [732, 231] width 1127 height 93
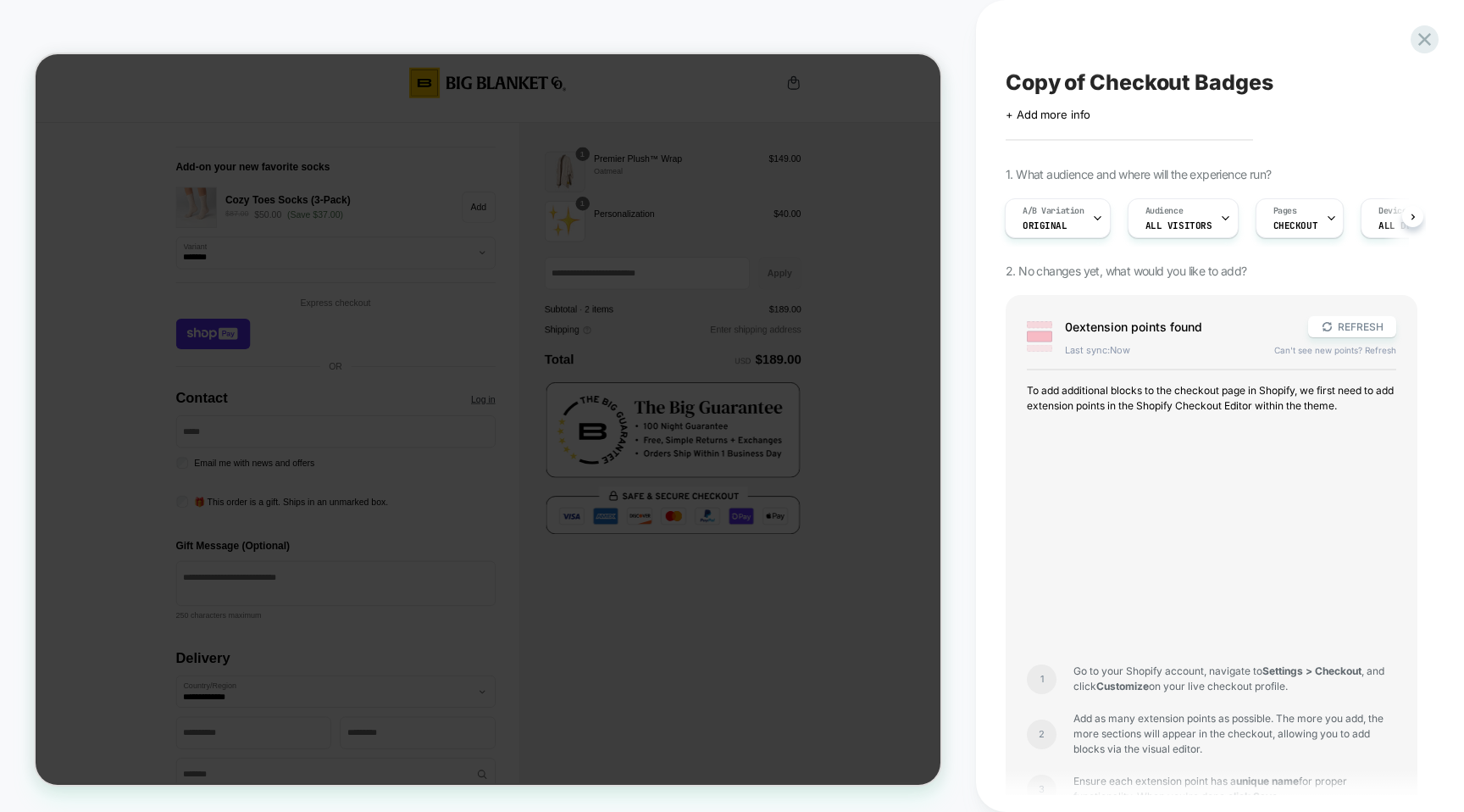
click at [984, 312] on div "Copy of Checkout Badges Click to edit experience details + Add more info 1. Wha…" at bounding box center [1220, 406] width 488 height 812
click at [1335, 329] on button "REFRESH" at bounding box center [1352, 326] width 88 height 21
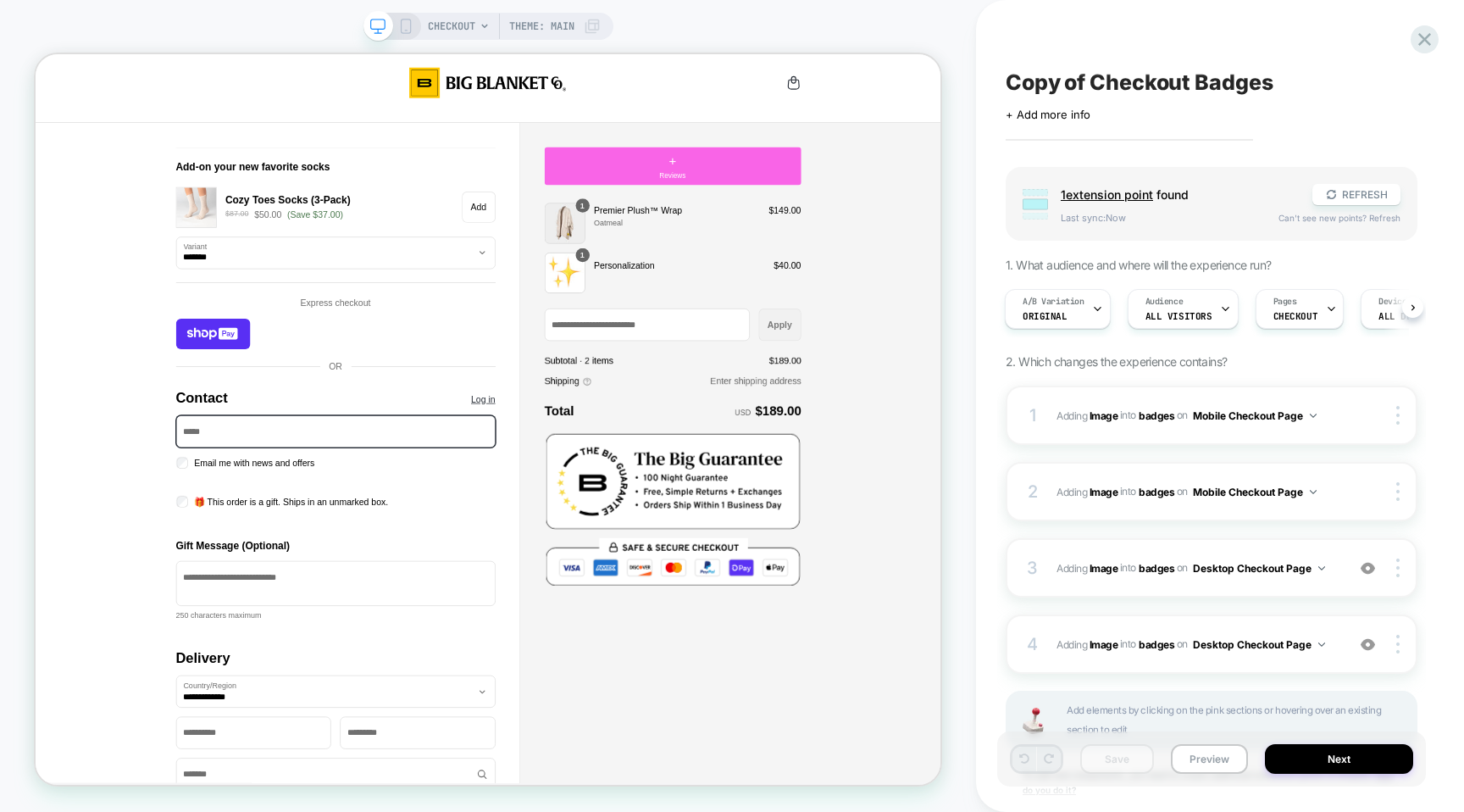
click at [1103, 195] on span "1 extension point" at bounding box center [1107, 194] width 92 height 15
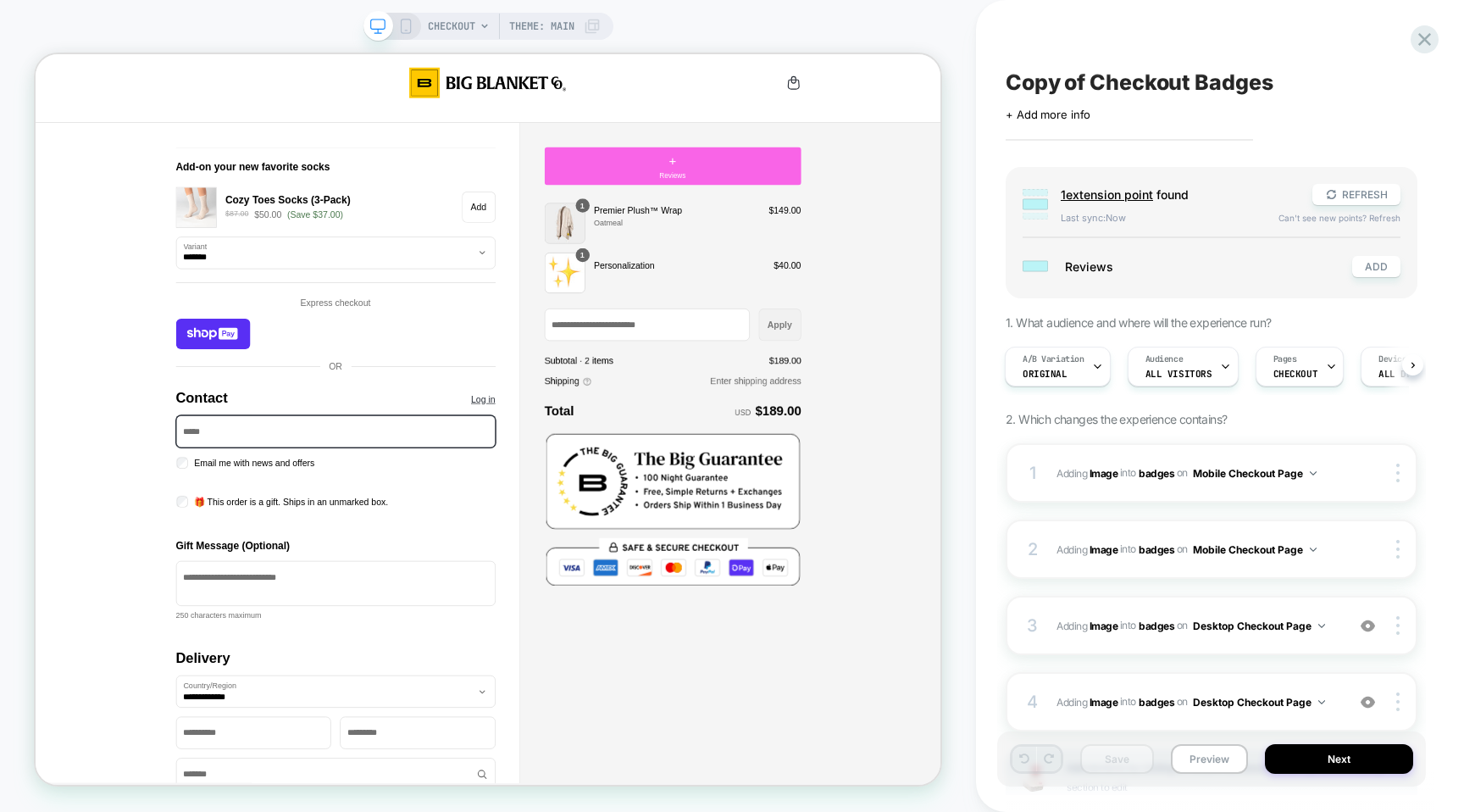
click at [1406, 280] on div "Group 1 extension point found REFRESH Last sync: Now Can't see new points? Refr…" at bounding box center [1212, 232] width 412 height 131
click at [1386, 272] on button "ADD" at bounding box center [1376, 266] width 48 height 21
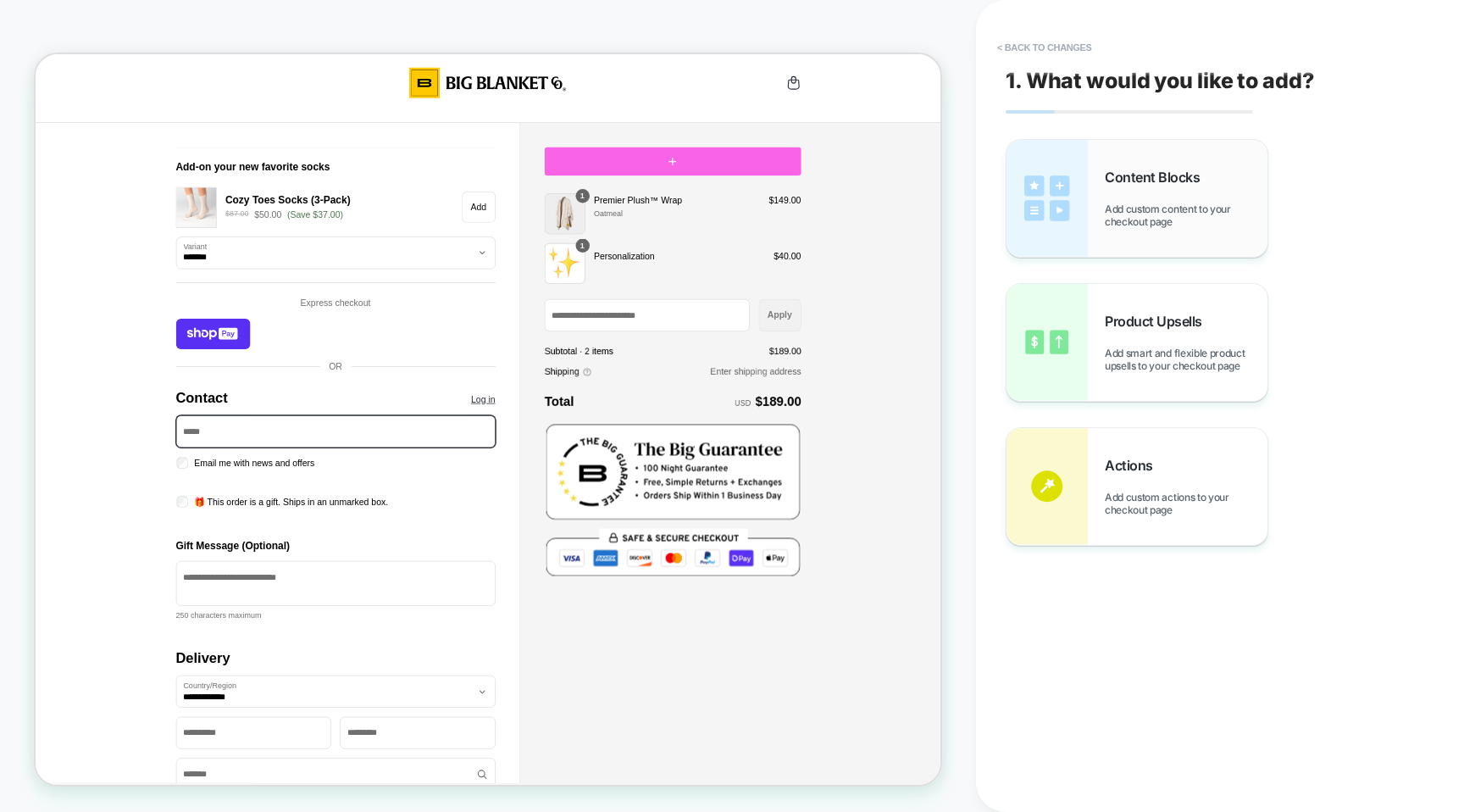
click at [1138, 209] on span "Add custom content to your checkout page" at bounding box center [1187, 215] width 163 height 25
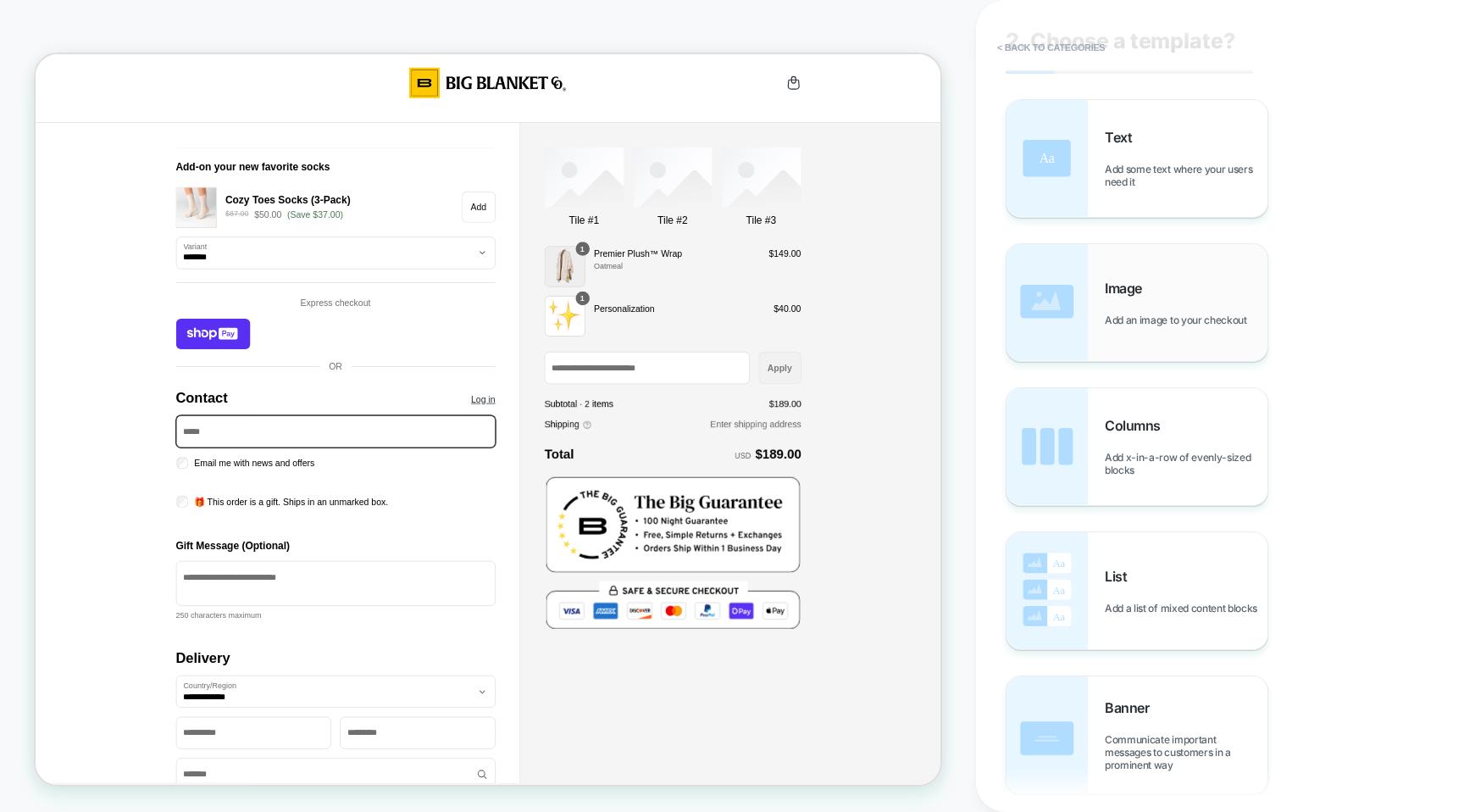
scroll to position [35, 0]
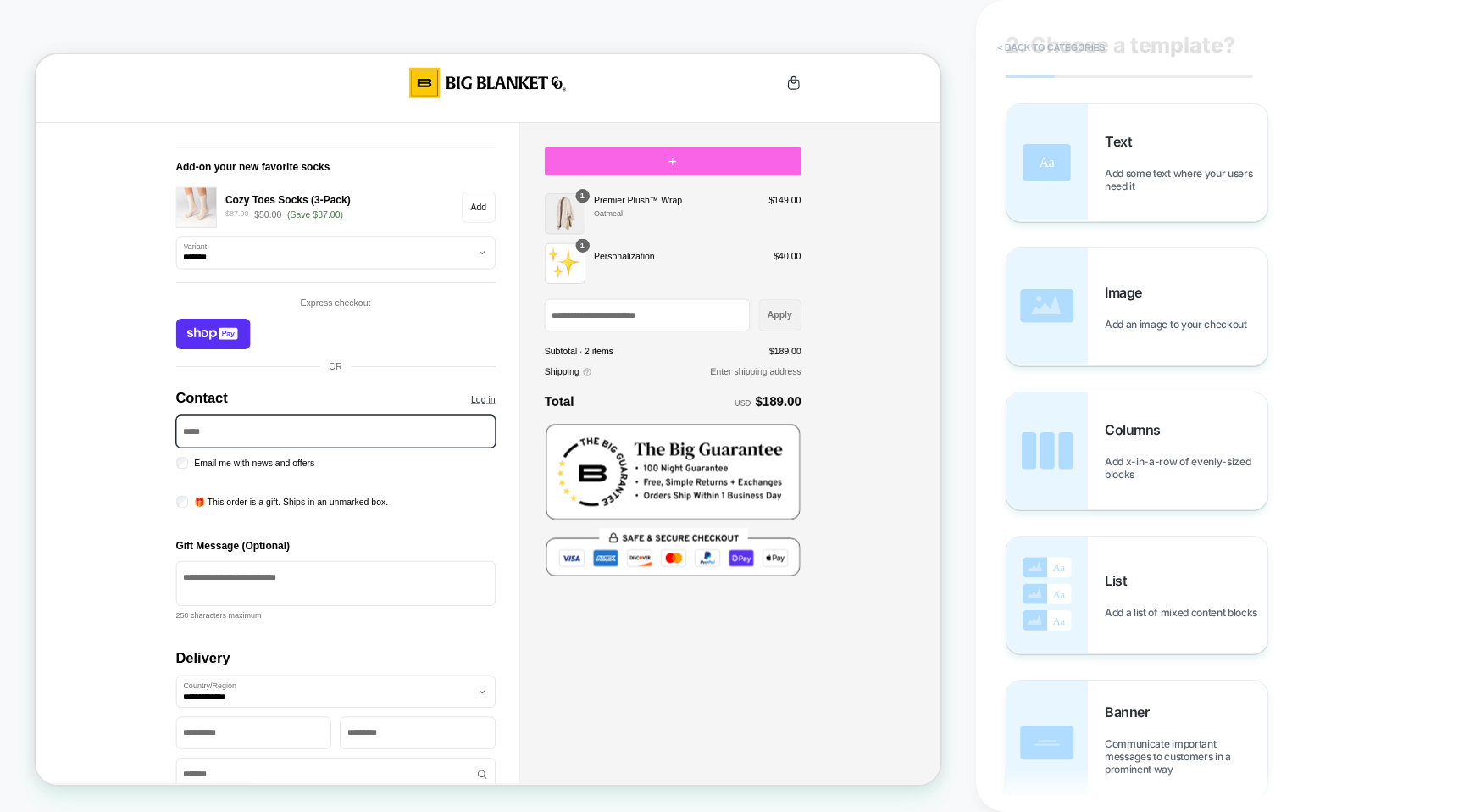
click at [1013, 45] on button "< Back to categories" at bounding box center [1051, 47] width 125 height 27
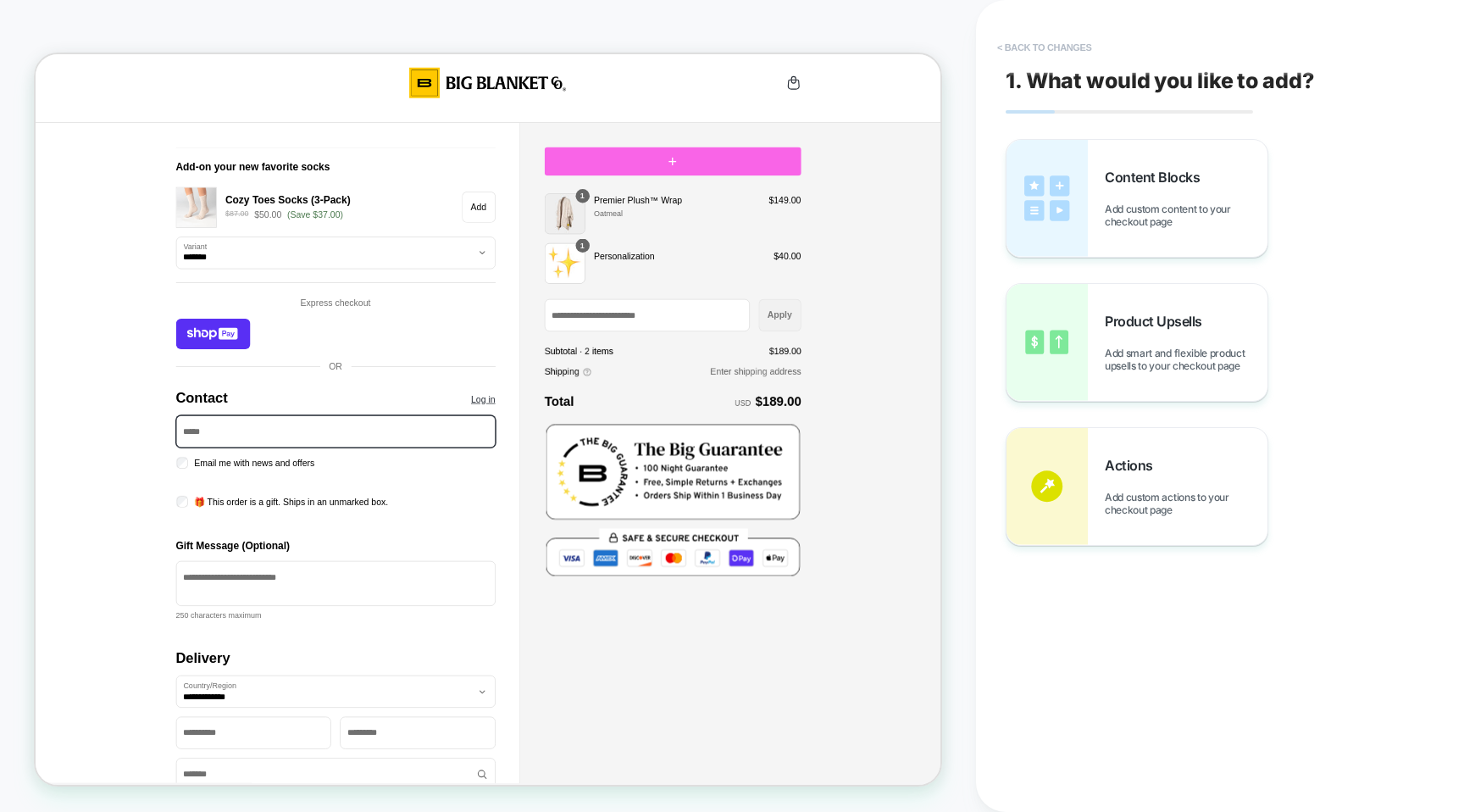
click at [1022, 45] on button "< Back to changes" at bounding box center [1044, 47] width 112 height 27
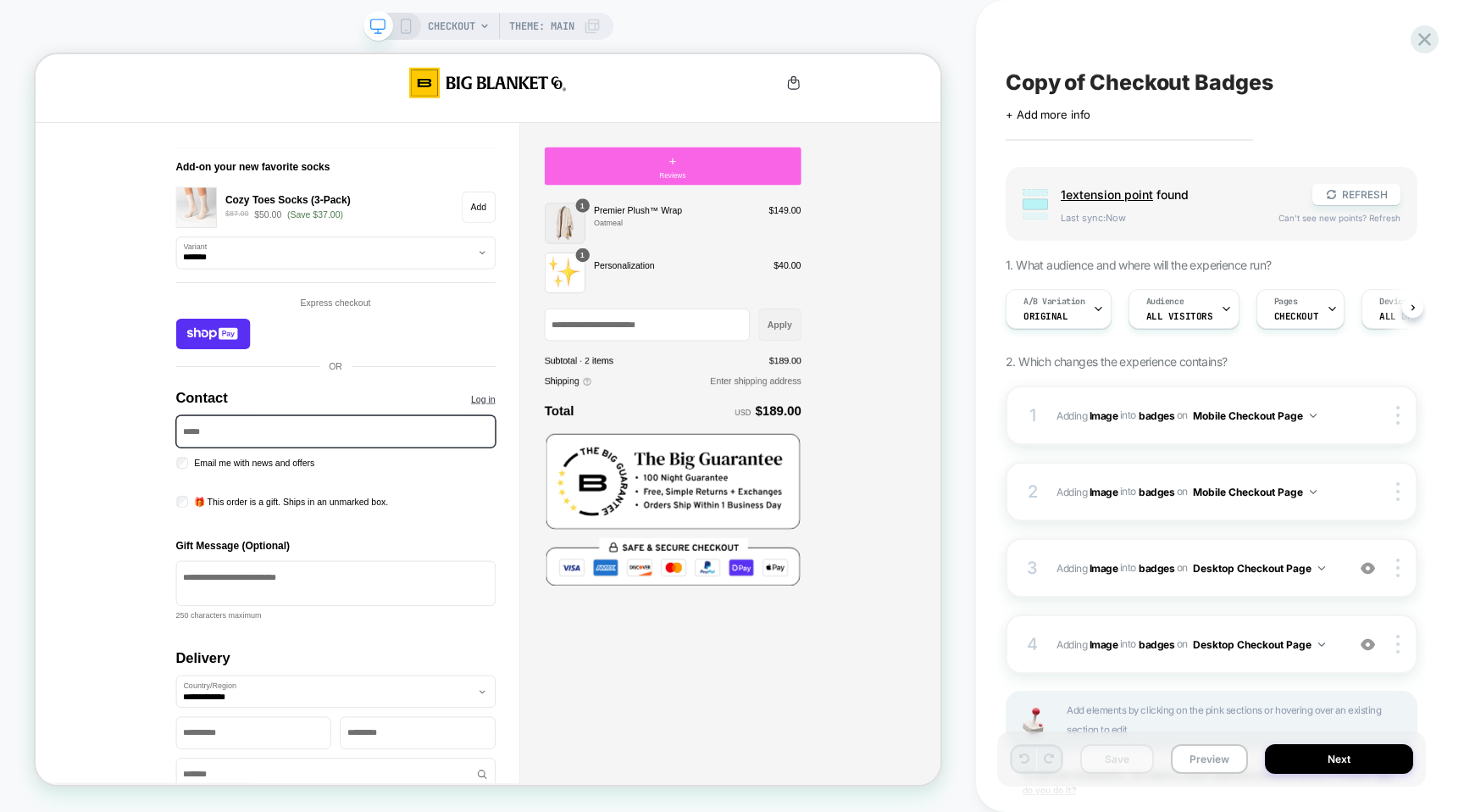
scroll to position [0, 1]
click at [1335, 191] on icon at bounding box center [1332, 194] width 9 height 9
click at [1405, 414] on div at bounding box center [1400, 415] width 32 height 18
drag, startPoint x: 1337, startPoint y: 195, endPoint x: 1171, endPoint y: 197, distance: 166.0
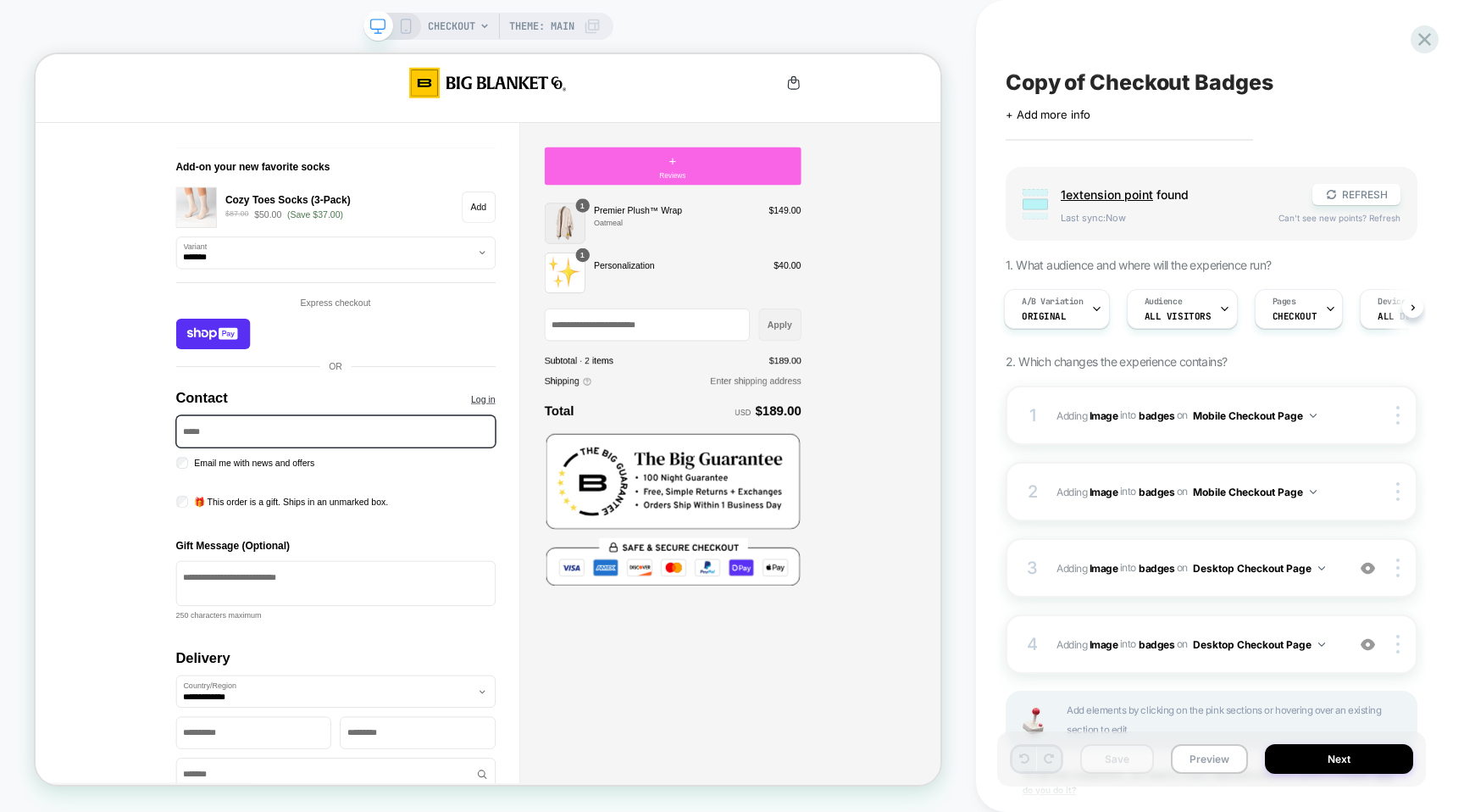
click at [1171, 196] on div "1 extension point found REFRESH" at bounding box center [1230, 194] width 339 height 21
click at [1148, 193] on span "1 extension point" at bounding box center [1107, 194] width 92 height 15
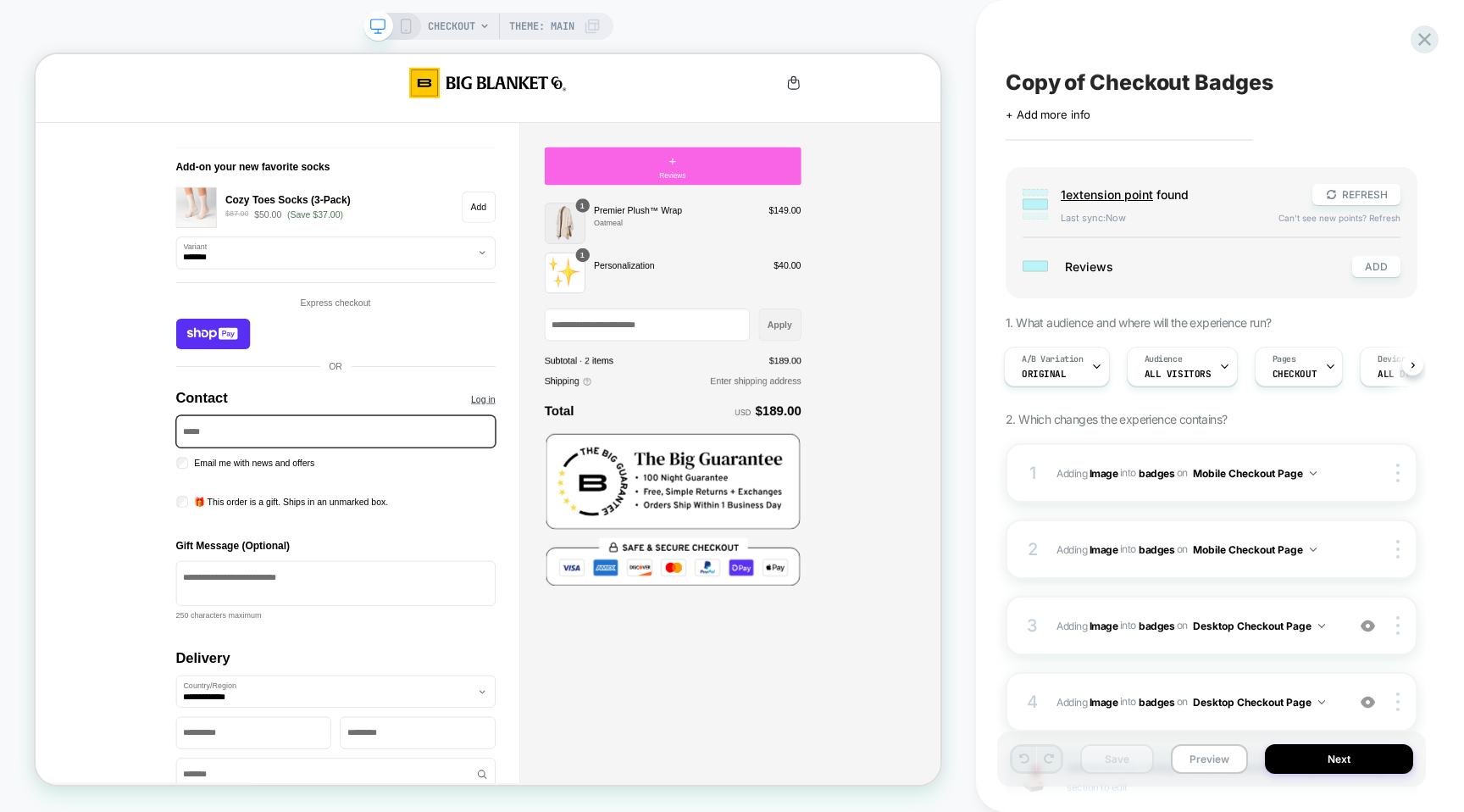
click at [1108, 190] on span "1 extension point" at bounding box center [1107, 194] width 92 height 15
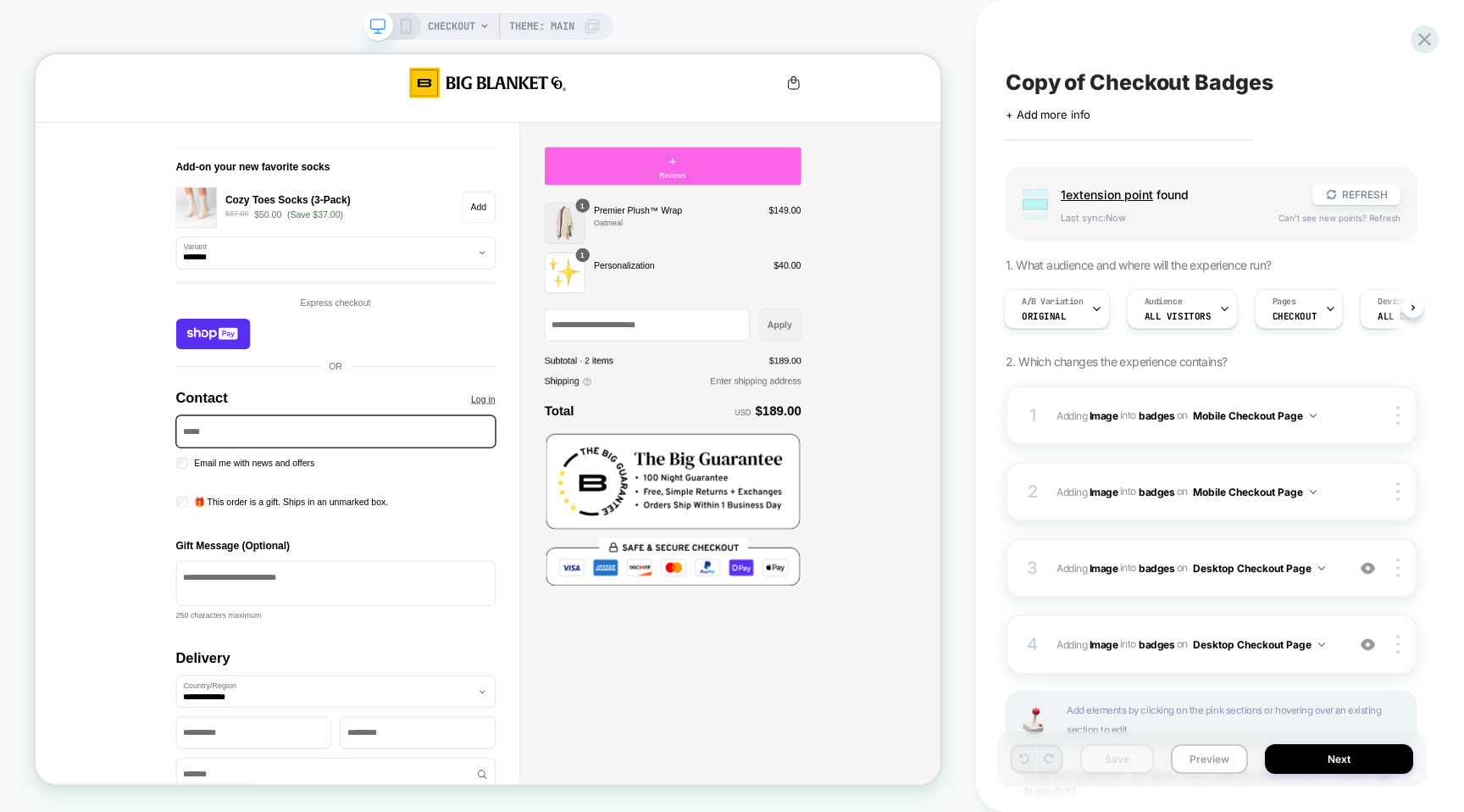
click at [1108, 190] on span "1 extension point" at bounding box center [1107, 194] width 92 height 15
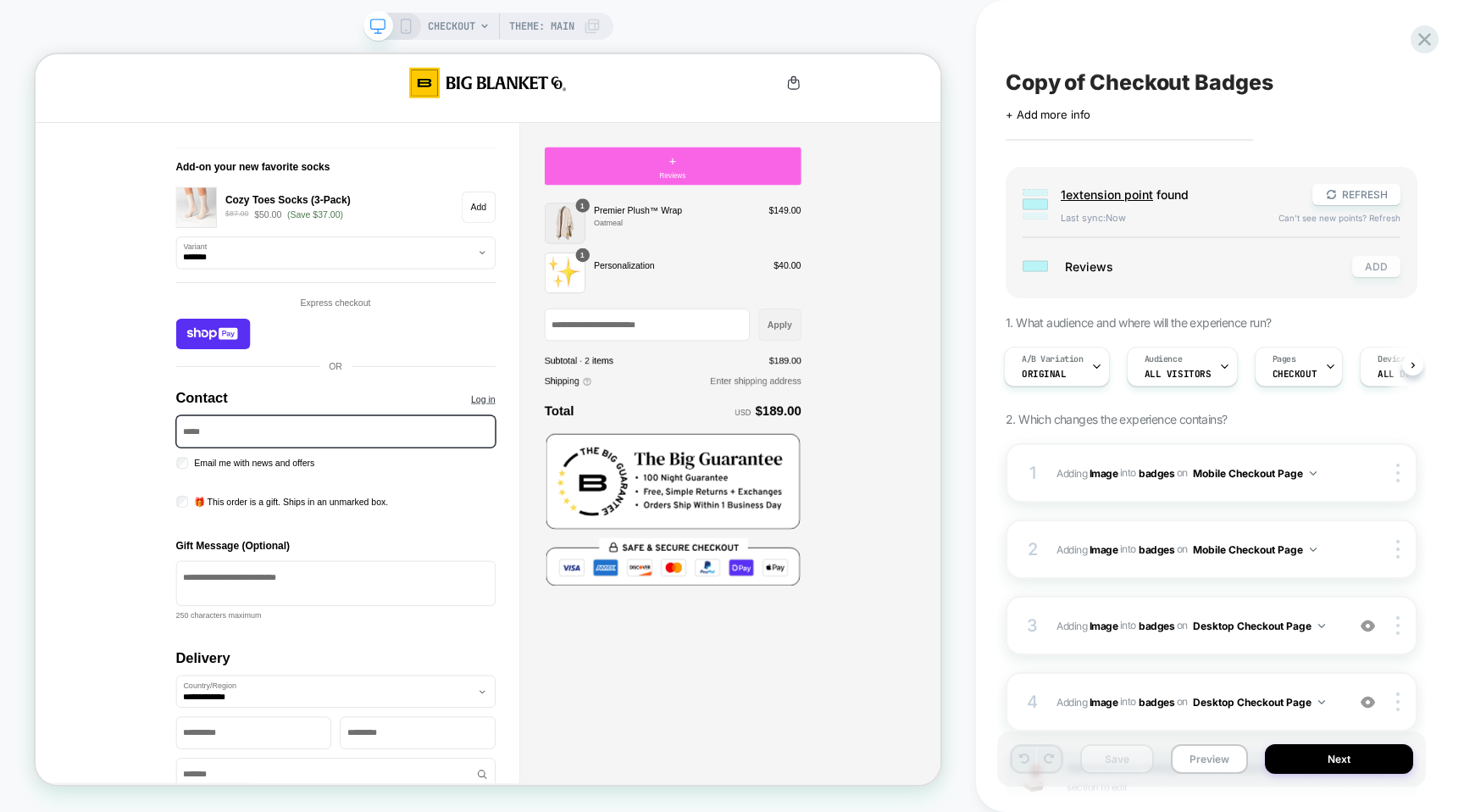
click at [1381, 269] on button "ADD" at bounding box center [1376, 266] width 48 height 21
click at [1376, 261] on button "ADD" at bounding box center [1376, 266] width 48 height 21
click at [1351, 187] on button "REFRESH" at bounding box center [1356, 194] width 88 height 21
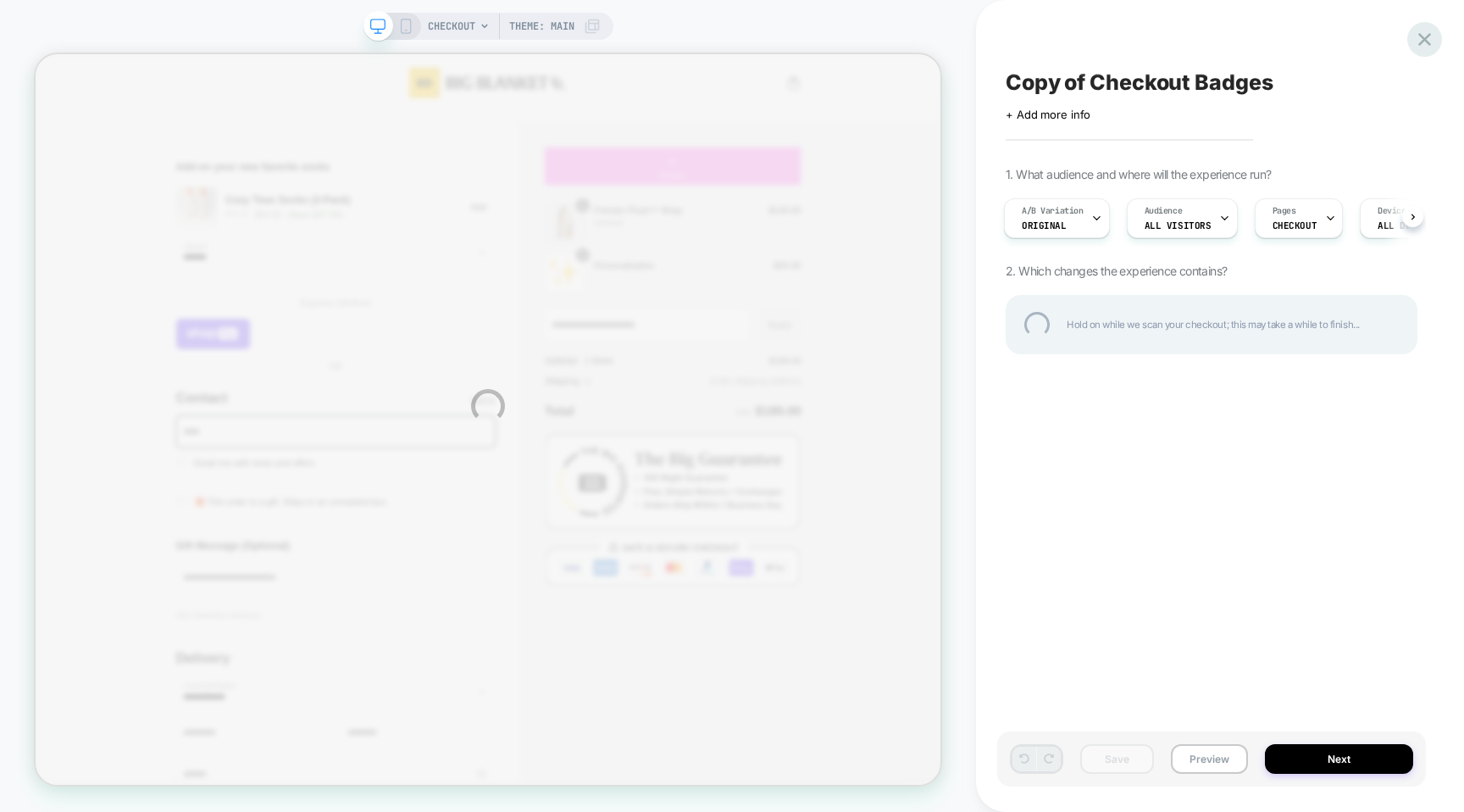
click at [1431, 32] on div at bounding box center [1425, 40] width 35 height 35
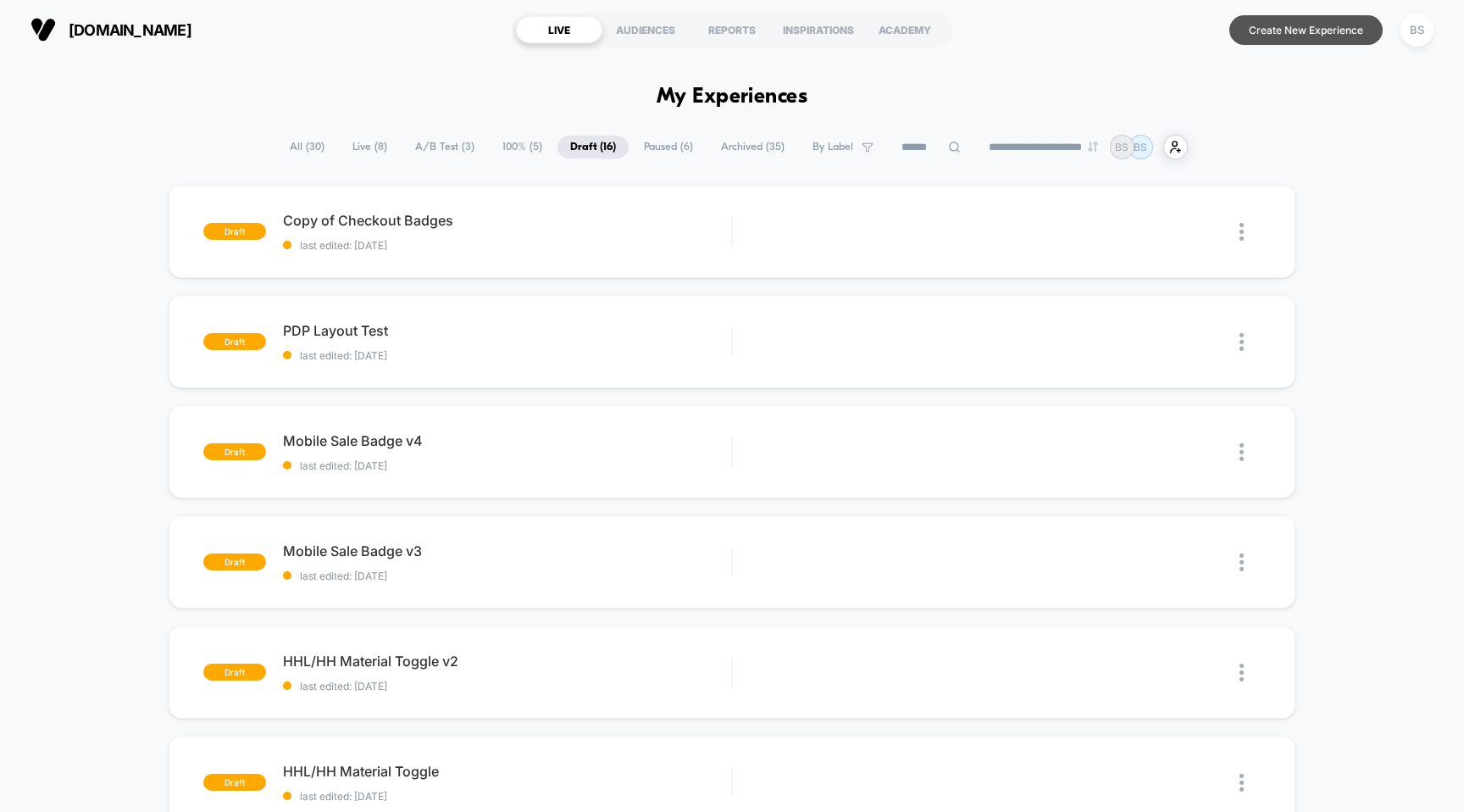
click at [1261, 37] on button "Create New Experience" at bounding box center [1306, 30] width 154 height 30
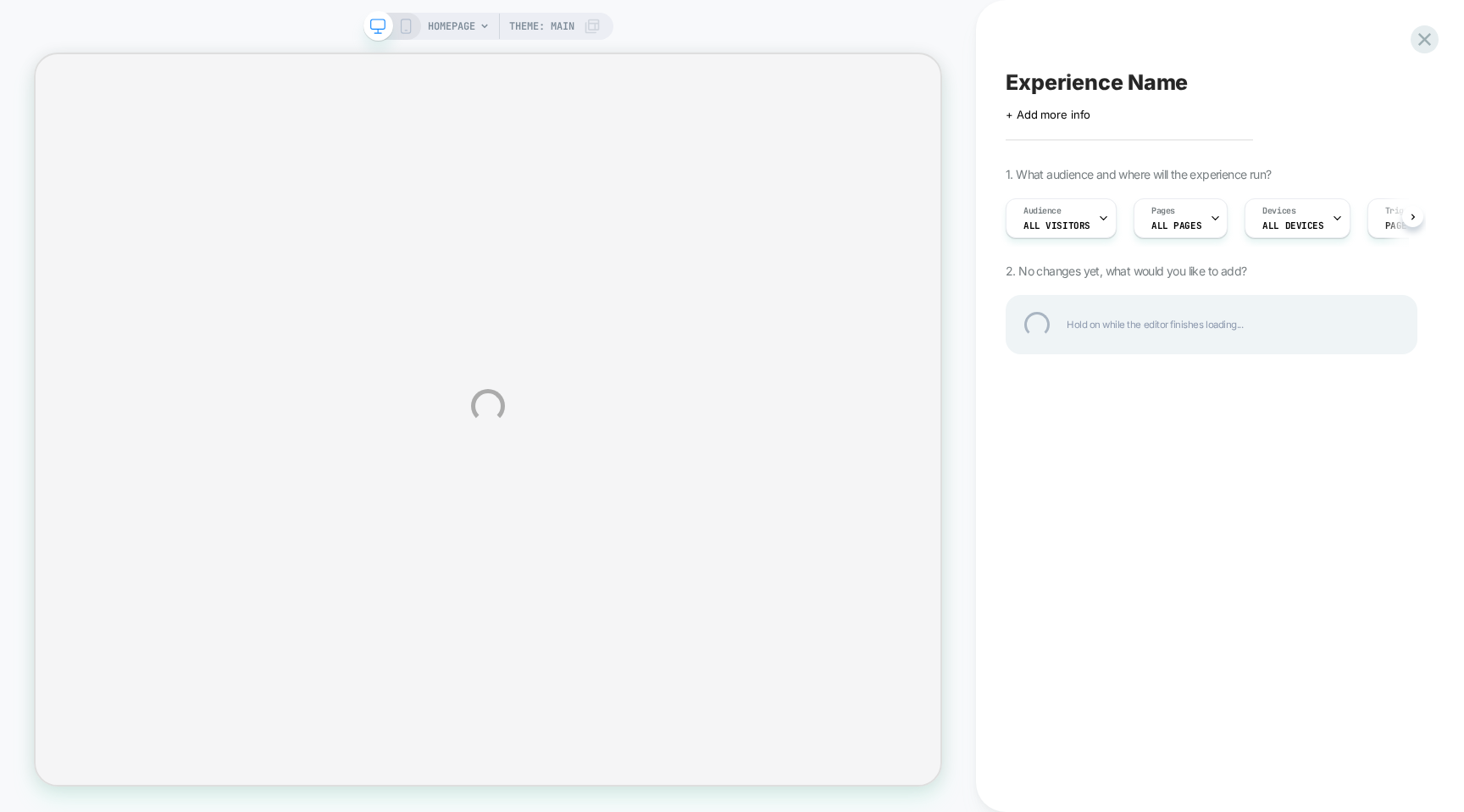
click at [471, 29] on div "HOMEPAGE Theme: MAIN Experience Name Click to edit experience details + Add mor…" at bounding box center [732, 406] width 1464 height 812
click at [474, 25] on div "HOMEPAGE Theme: MAIN Experience Name Click to edit experience details + Add mor…" at bounding box center [732, 406] width 1464 height 812
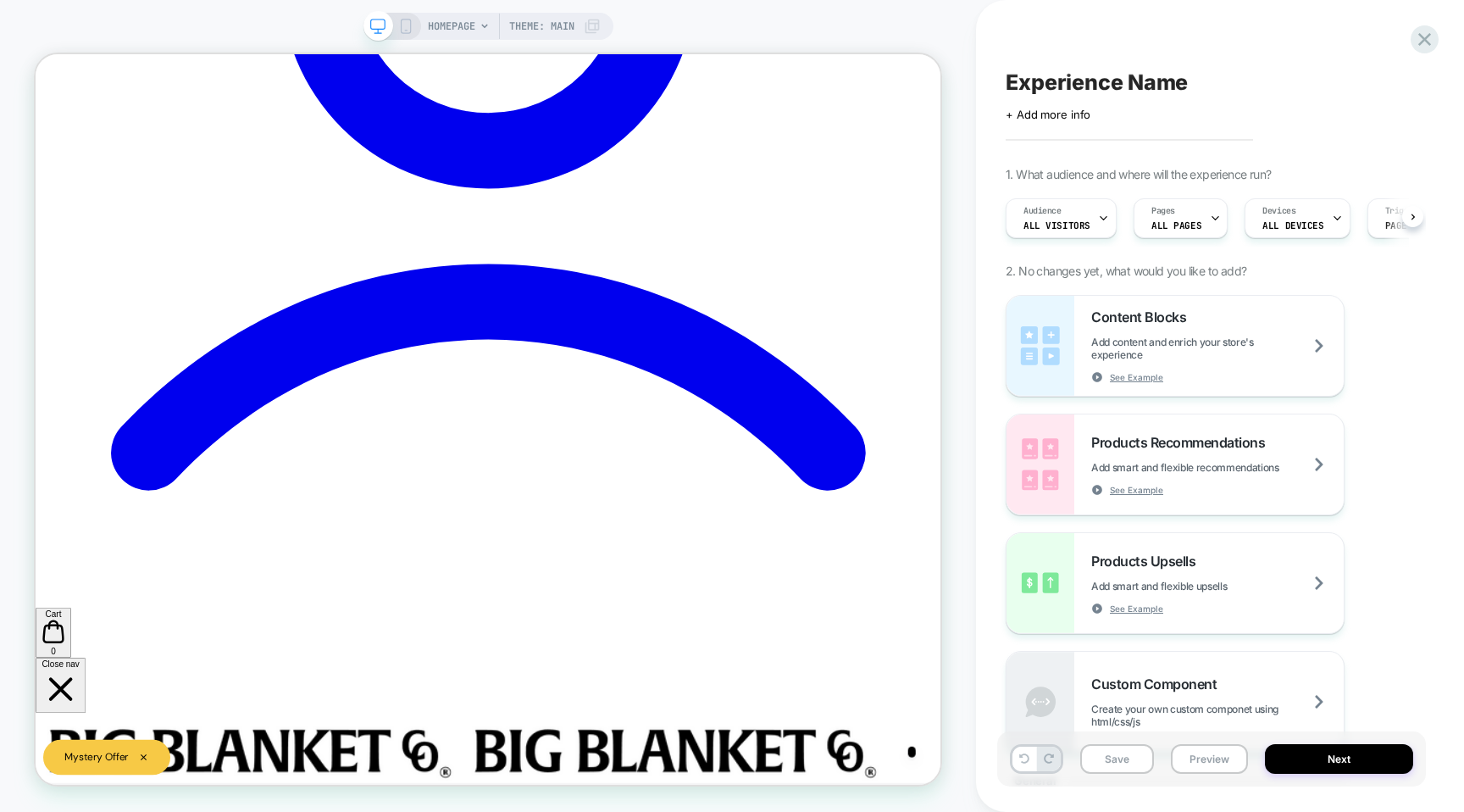
scroll to position [0, 1]
click at [480, 25] on icon at bounding box center [485, 26] width 10 height 10
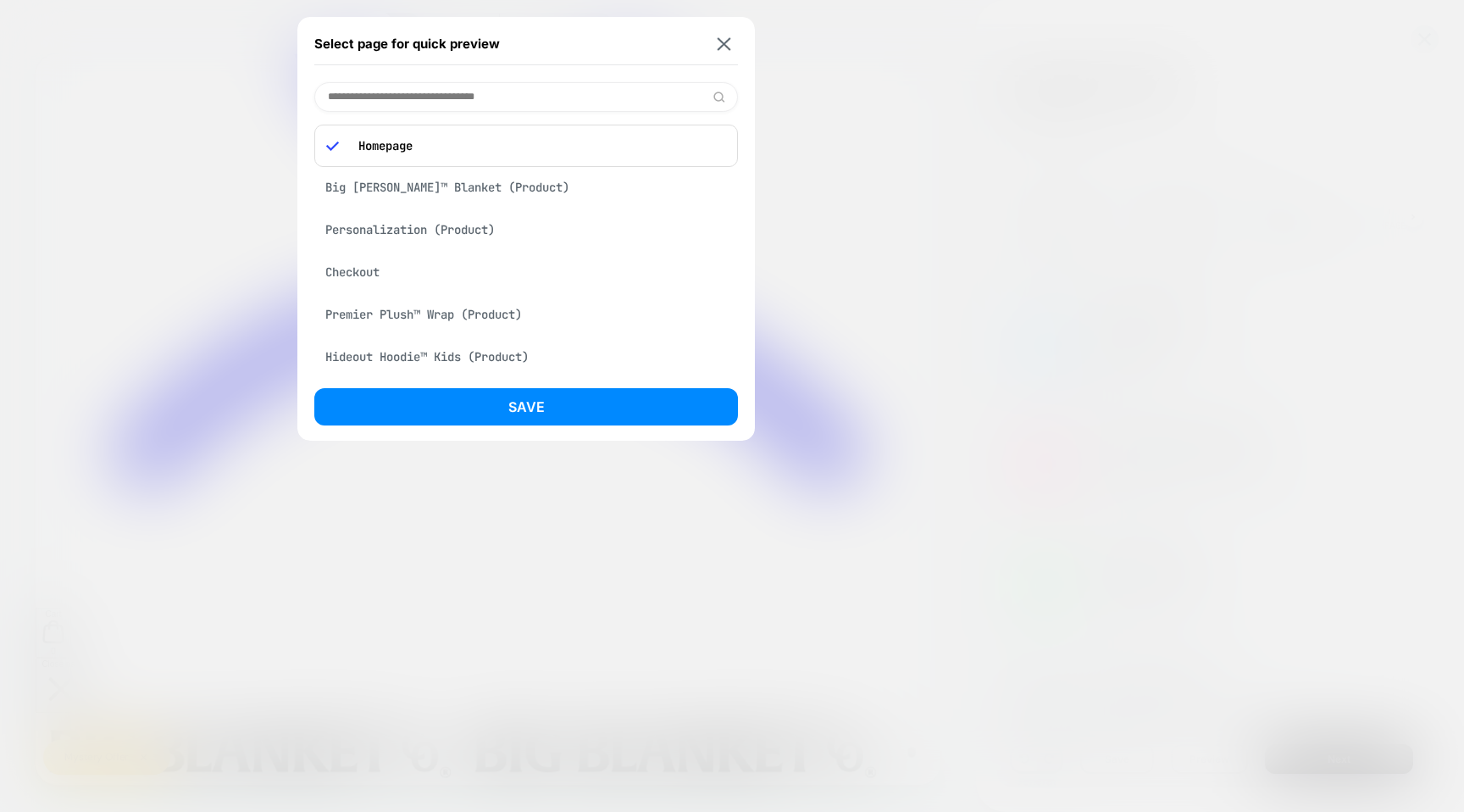
click at [390, 265] on div "Checkout" at bounding box center [526, 272] width 424 height 32
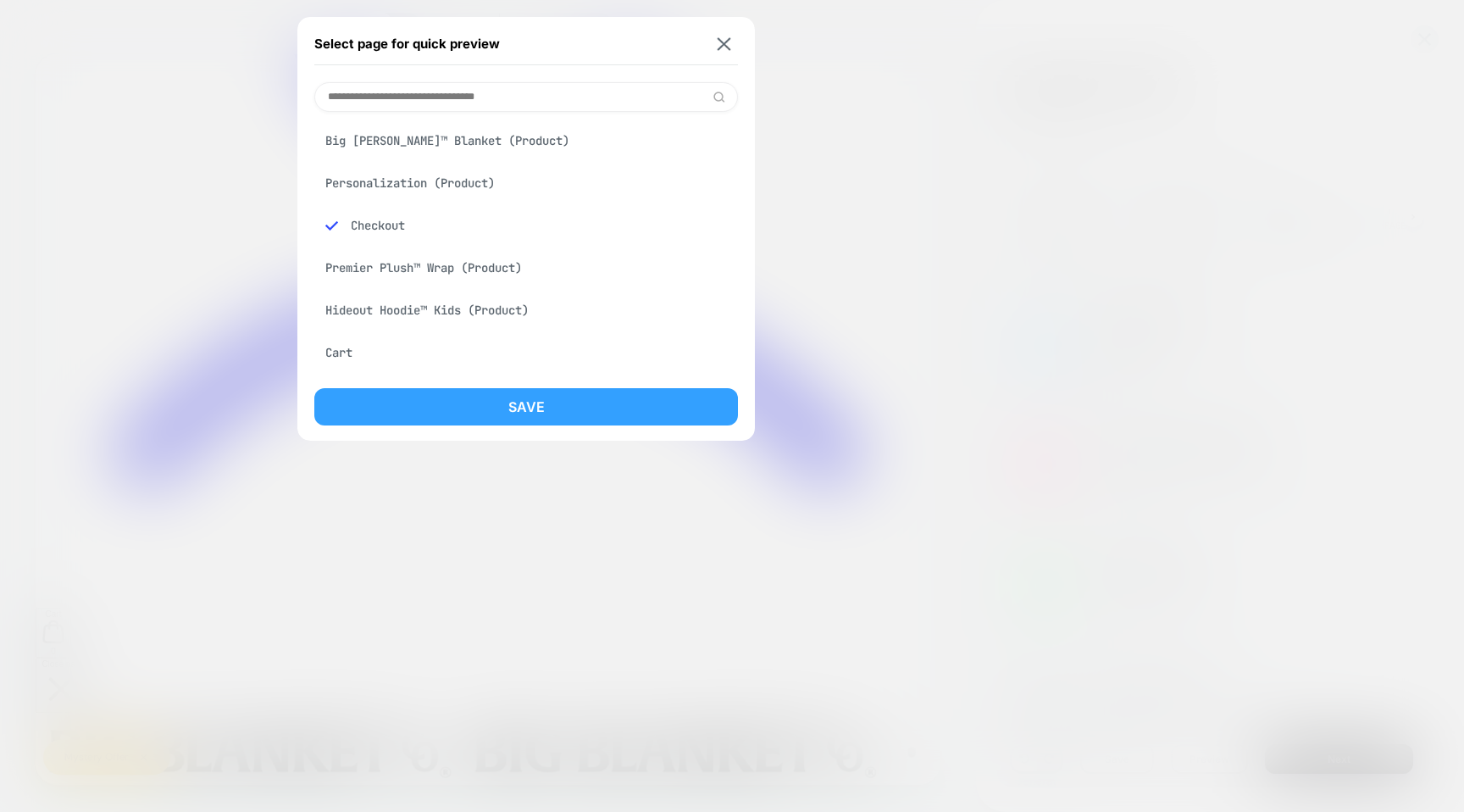
click at [440, 405] on button "Save" at bounding box center [526, 407] width 424 height 37
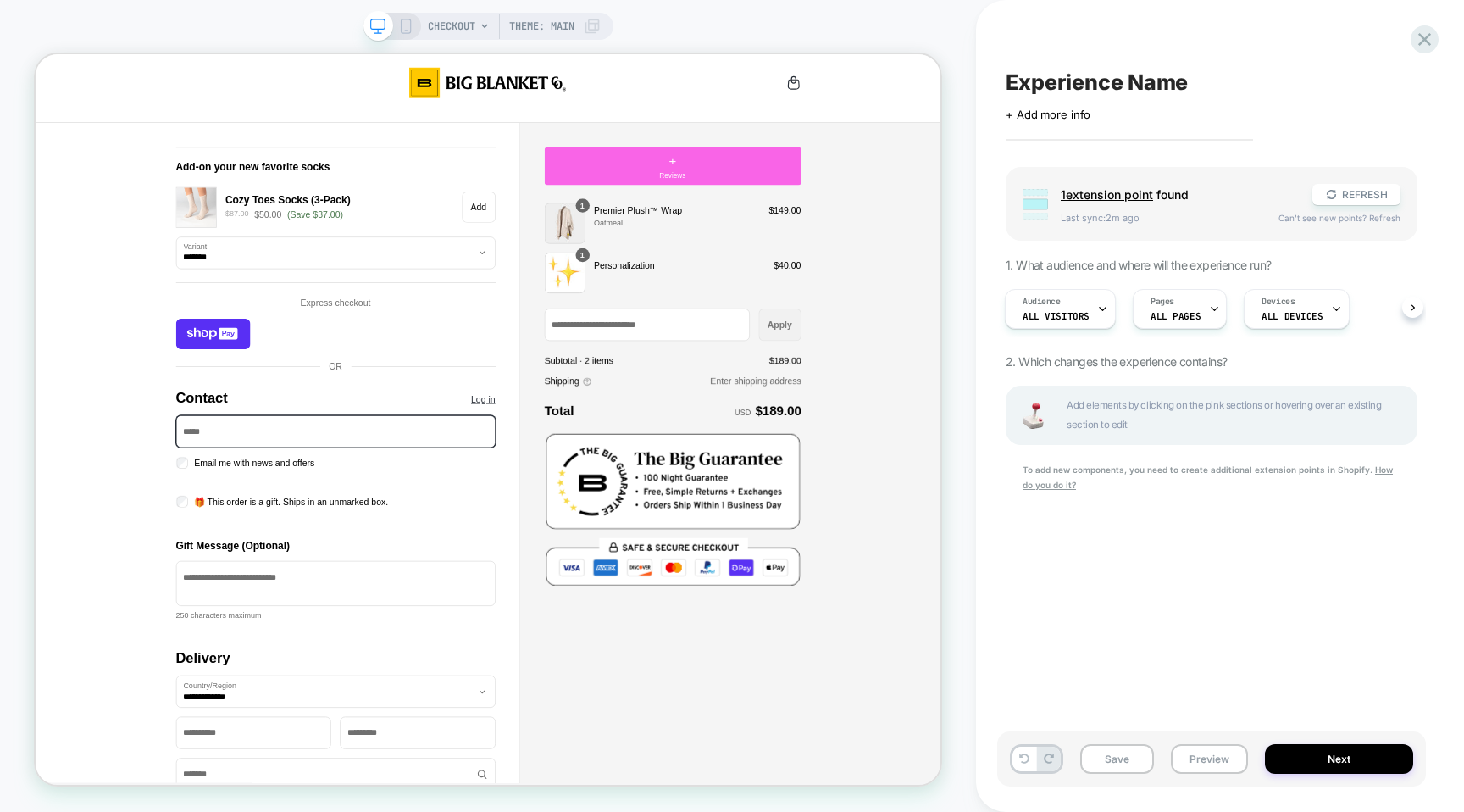
scroll to position [0, 2]
click at [1088, 199] on span "1 extension point" at bounding box center [1107, 194] width 92 height 15
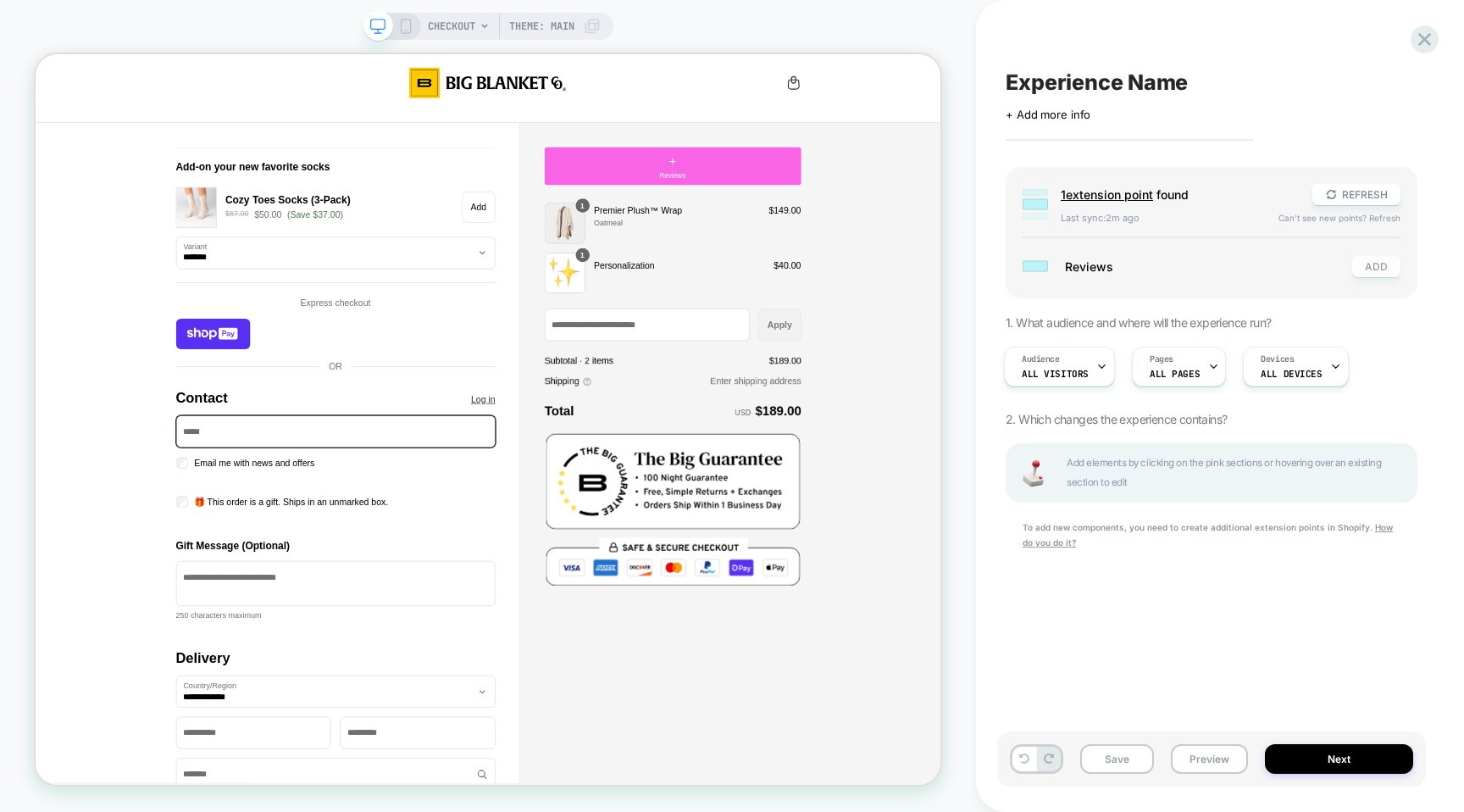
click at [1385, 257] on button "ADD" at bounding box center [1376, 266] width 48 height 21
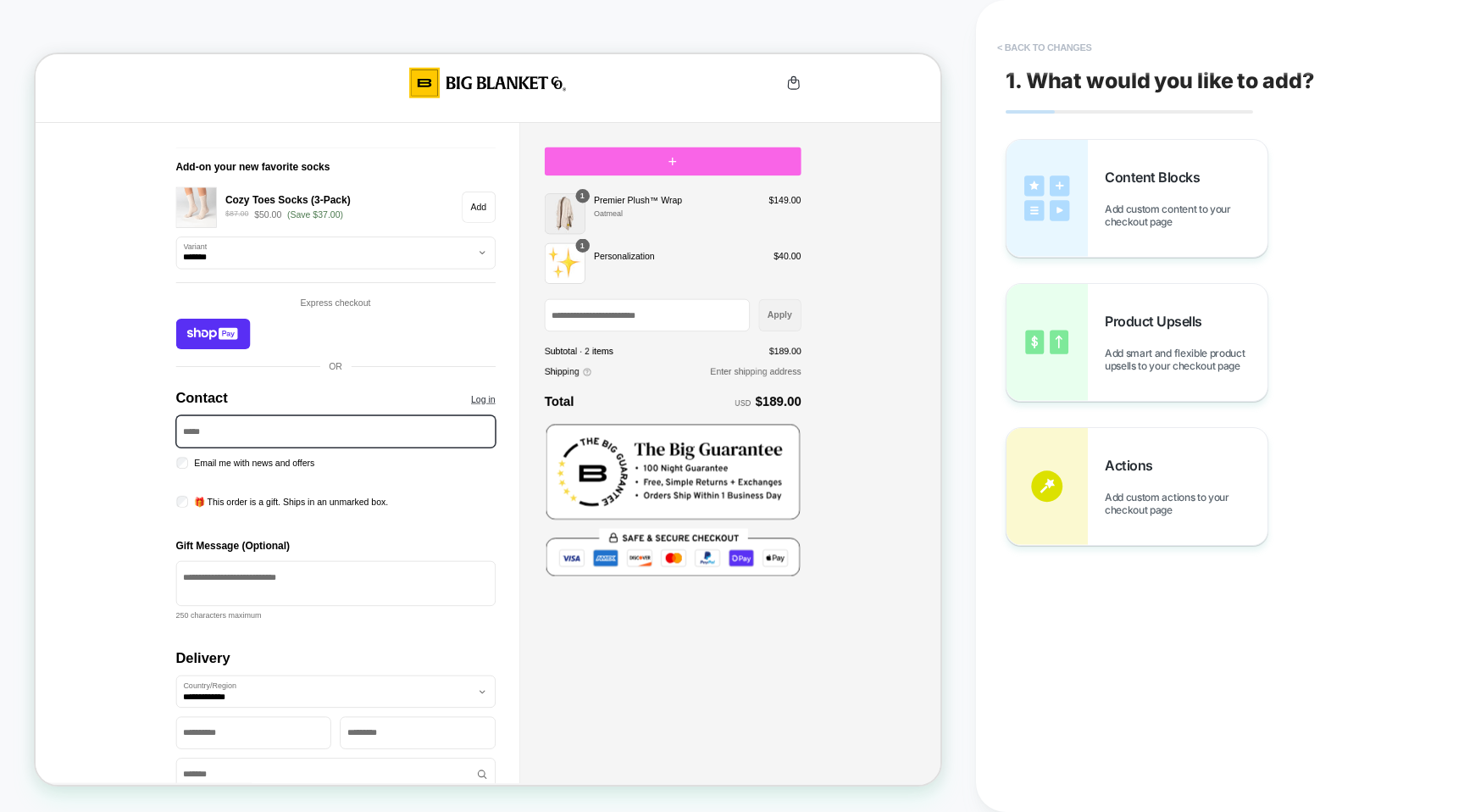
click at [1027, 57] on button "< Back to changes" at bounding box center [1044, 47] width 112 height 27
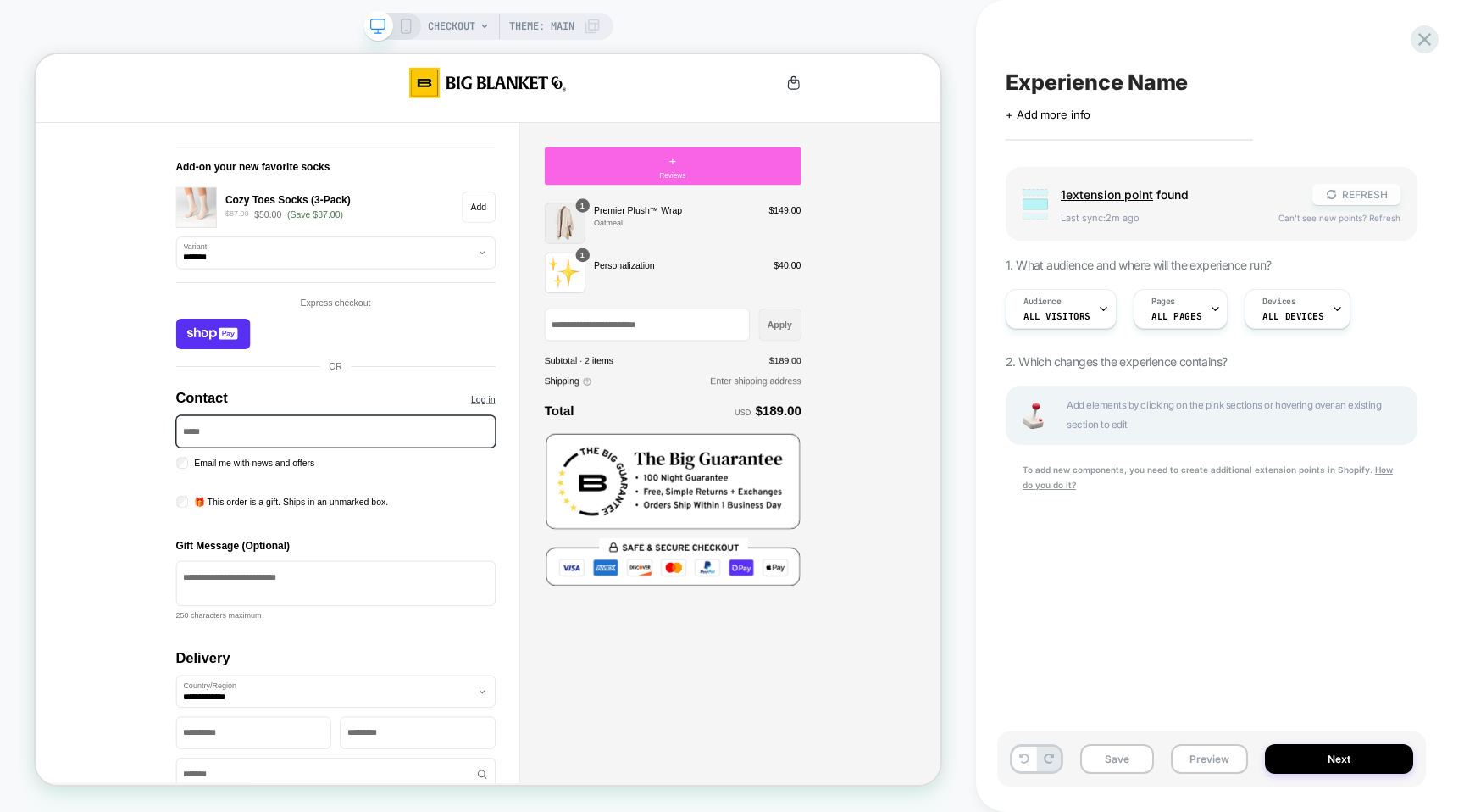
scroll to position [0, 1]
click at [1372, 189] on button "REFRESH" at bounding box center [1356, 194] width 88 height 21
click at [1346, 196] on button "REFRESH" at bounding box center [1356, 194] width 88 height 21
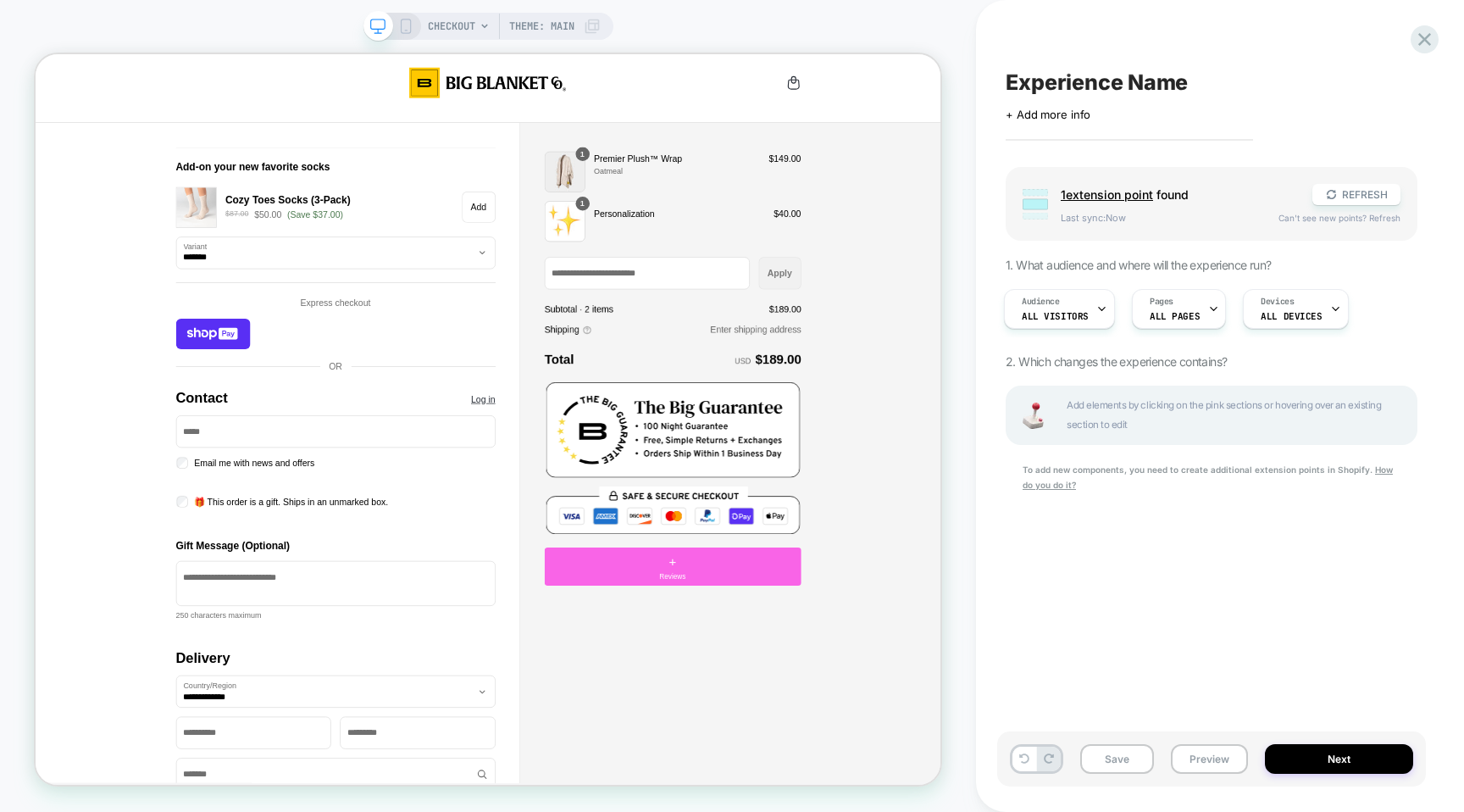
scroll to position [0, 0]
click at [865, 743] on div "+ Reviews" at bounding box center [885, 737] width 342 height 51
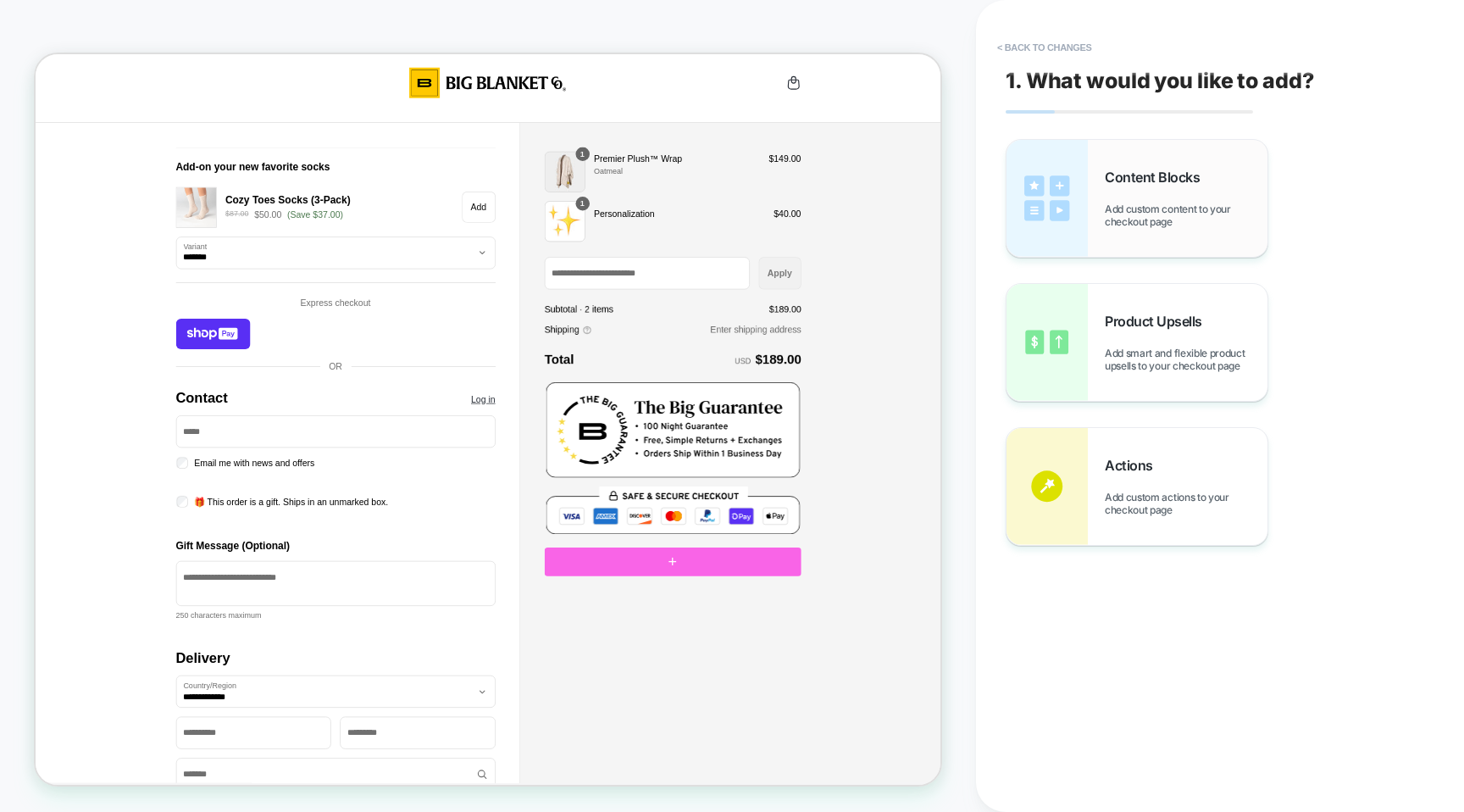
click at [1109, 197] on div "Content Blocks Add custom content to your checkout page" at bounding box center [1187, 198] width 163 height 59
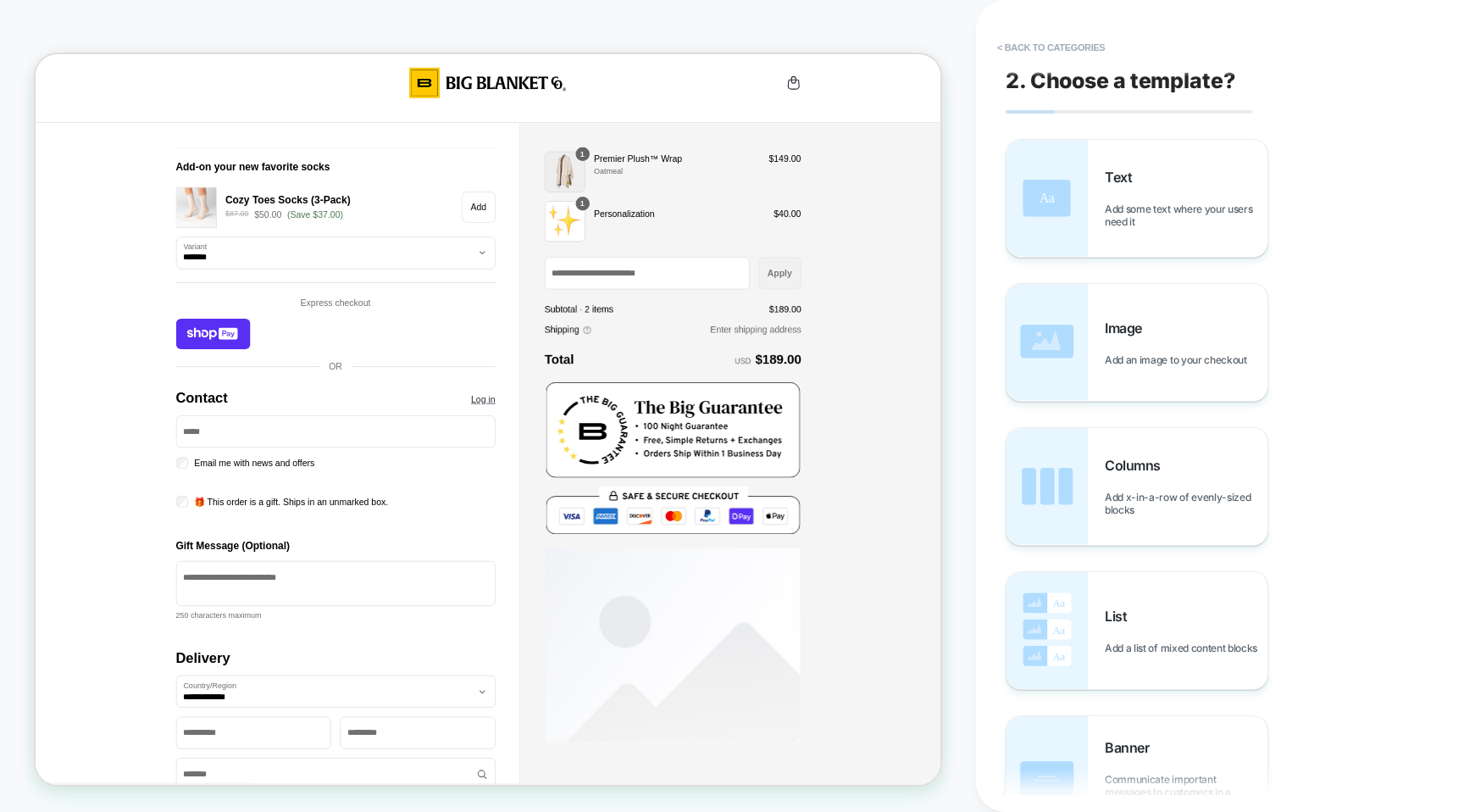
drag, startPoint x: 1126, startPoint y: 184, endPoint x: 1052, endPoint y: 407, distance: 235.0
click at [1052, 407] on div "Text Add some text where your users need it Image Add an image to your checkout…" at bounding box center [1212, 486] width 412 height 695
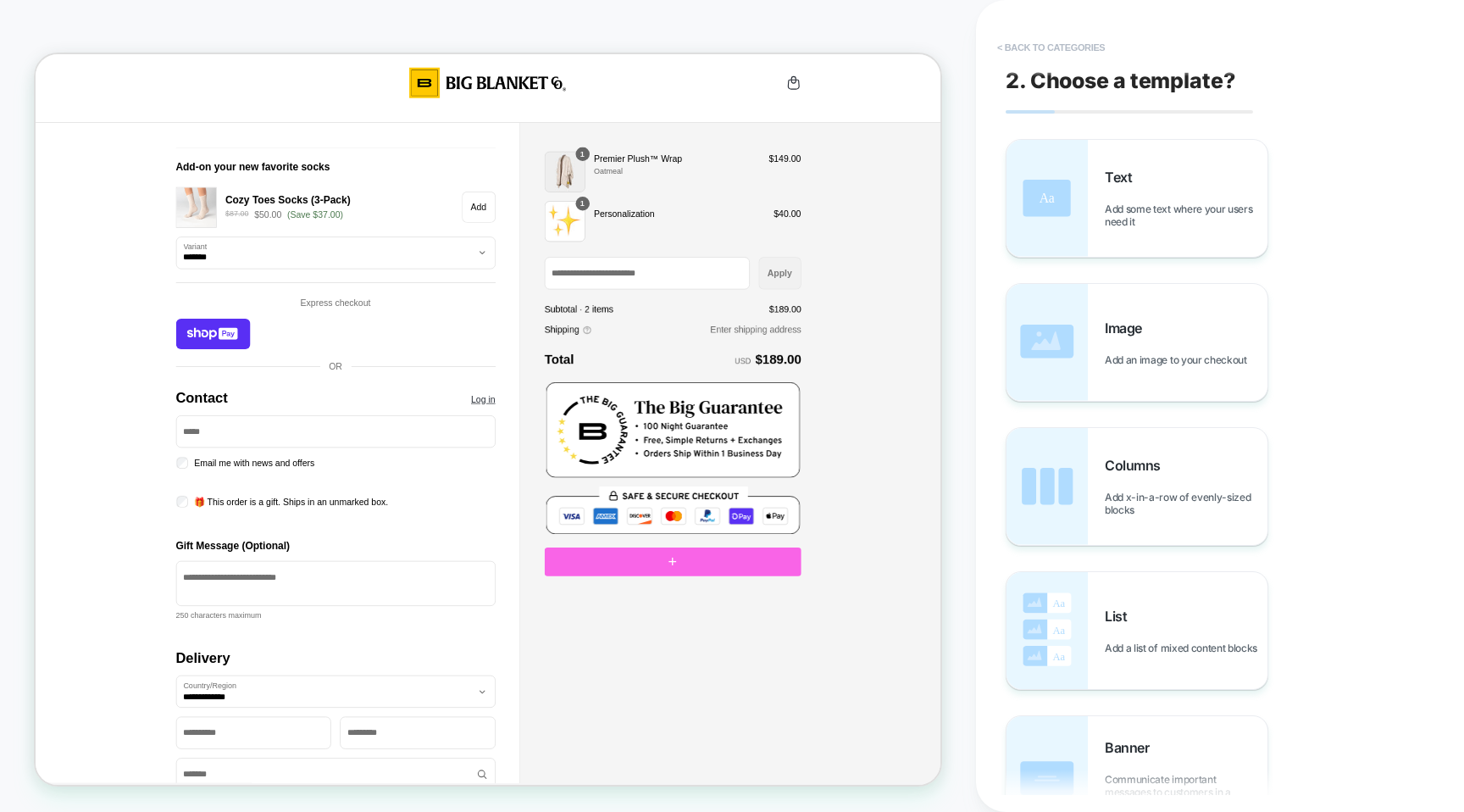
click at [1031, 45] on button "< Back to categories" at bounding box center [1051, 47] width 125 height 27
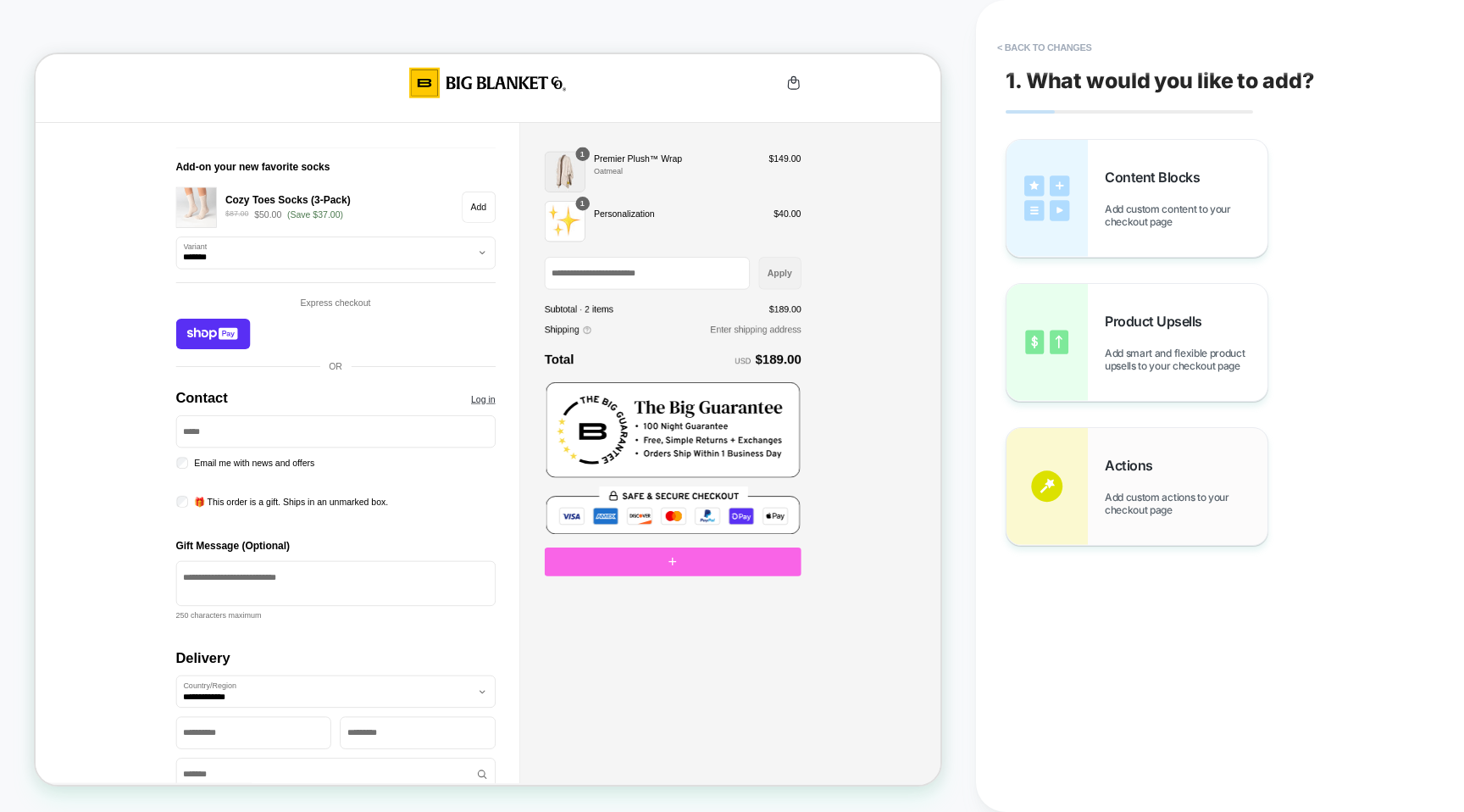
click at [1126, 517] on div "Actions Add custom actions to your checkout page" at bounding box center [1137, 486] width 261 height 117
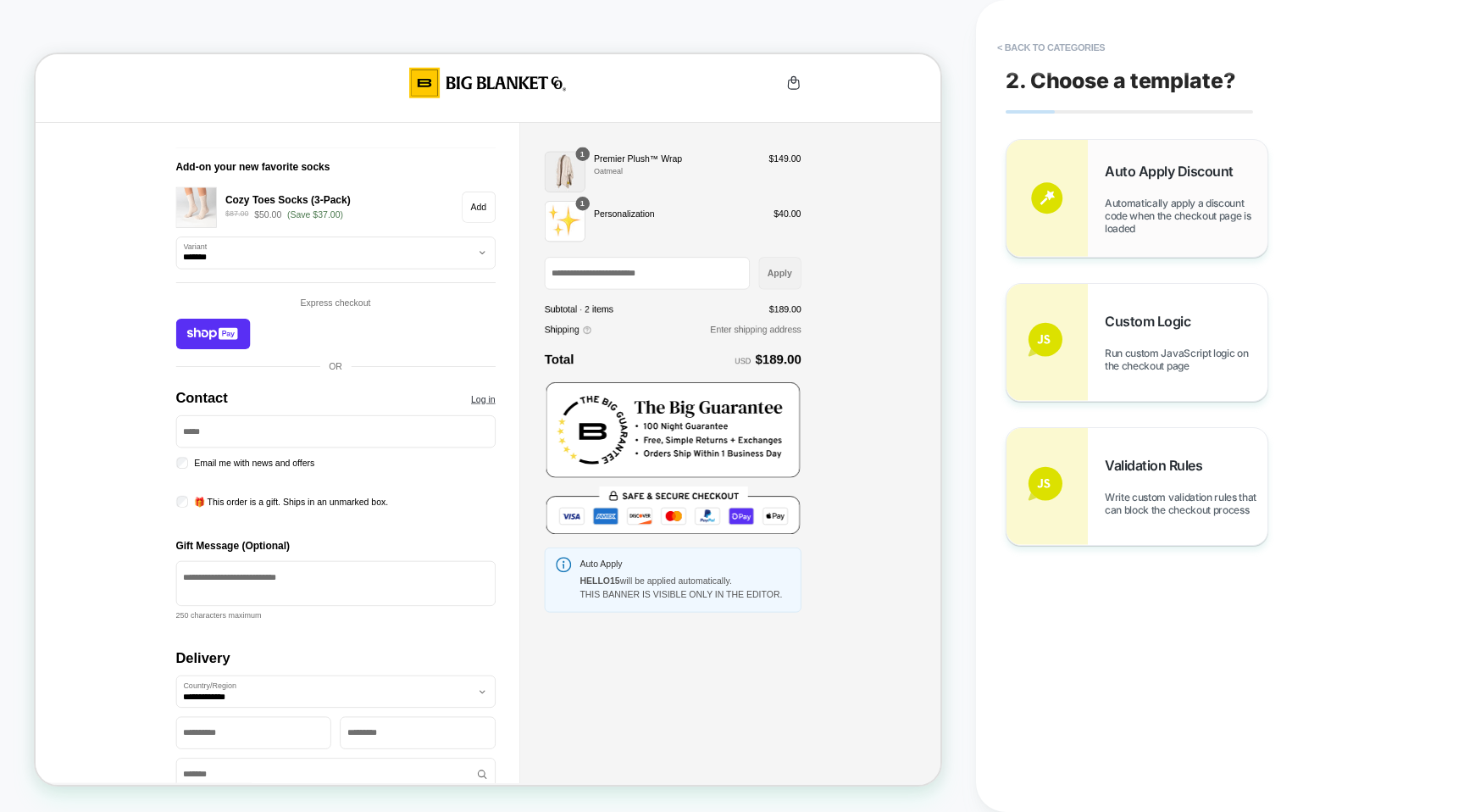
click at [1157, 185] on div "Auto Apply Discount Automatically apply a discount code when the checkout page …" at bounding box center [1187, 199] width 163 height 72
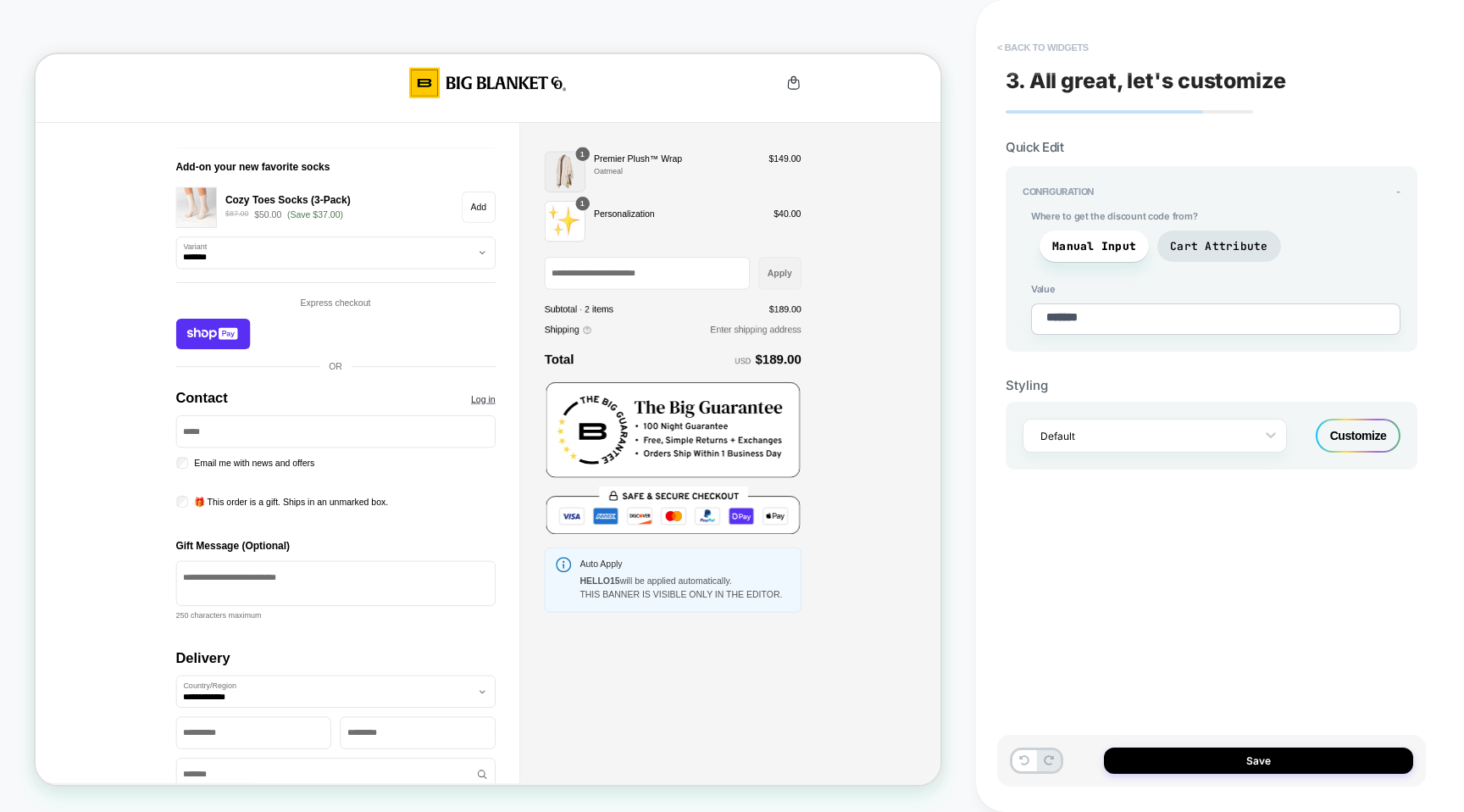
click at [1015, 57] on button "< Back to widgets" at bounding box center [1042, 47] width 108 height 27
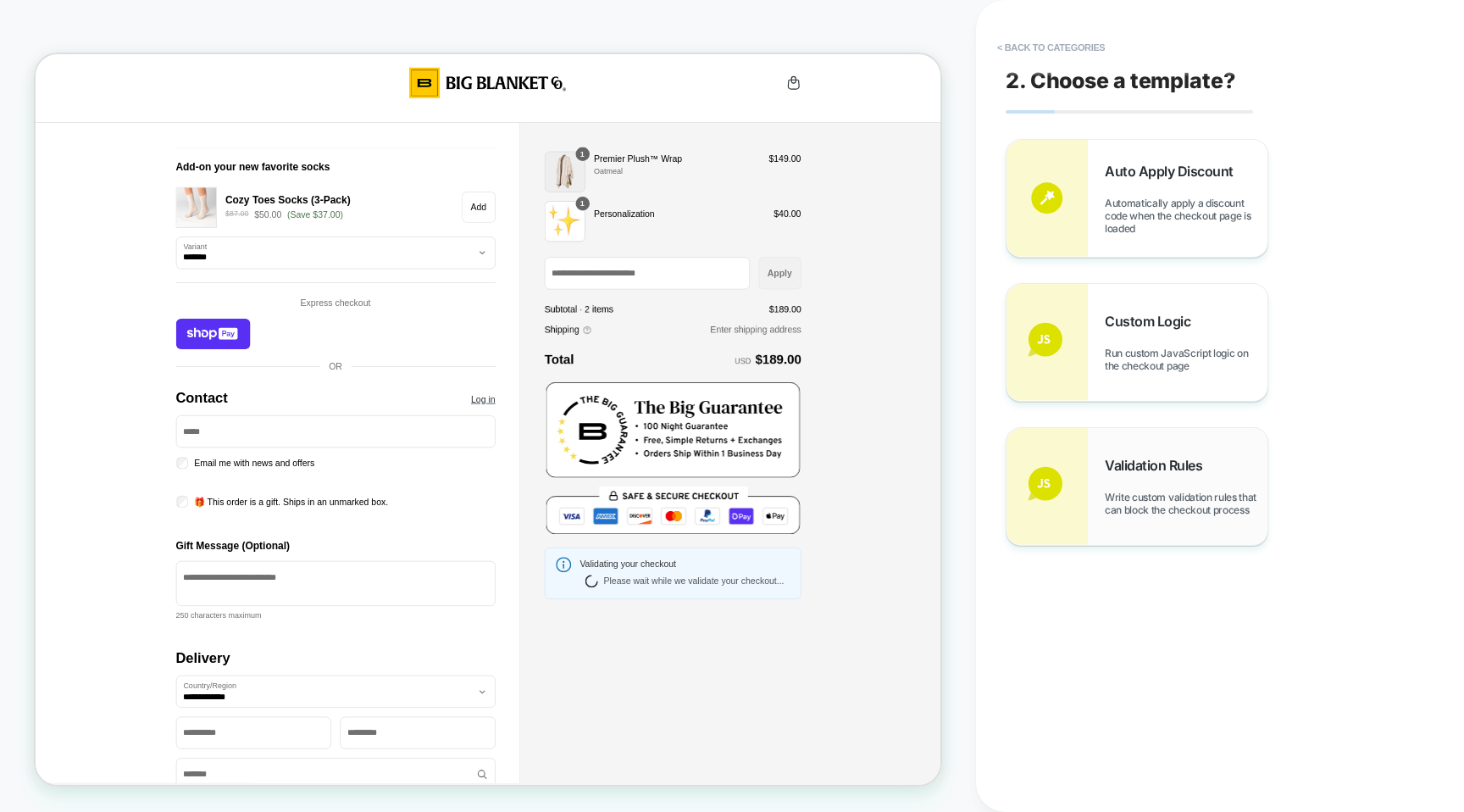
click at [1096, 451] on div "Validation Rules Write custom validation rules that can block the checkout proc…" at bounding box center [1137, 486] width 261 height 117
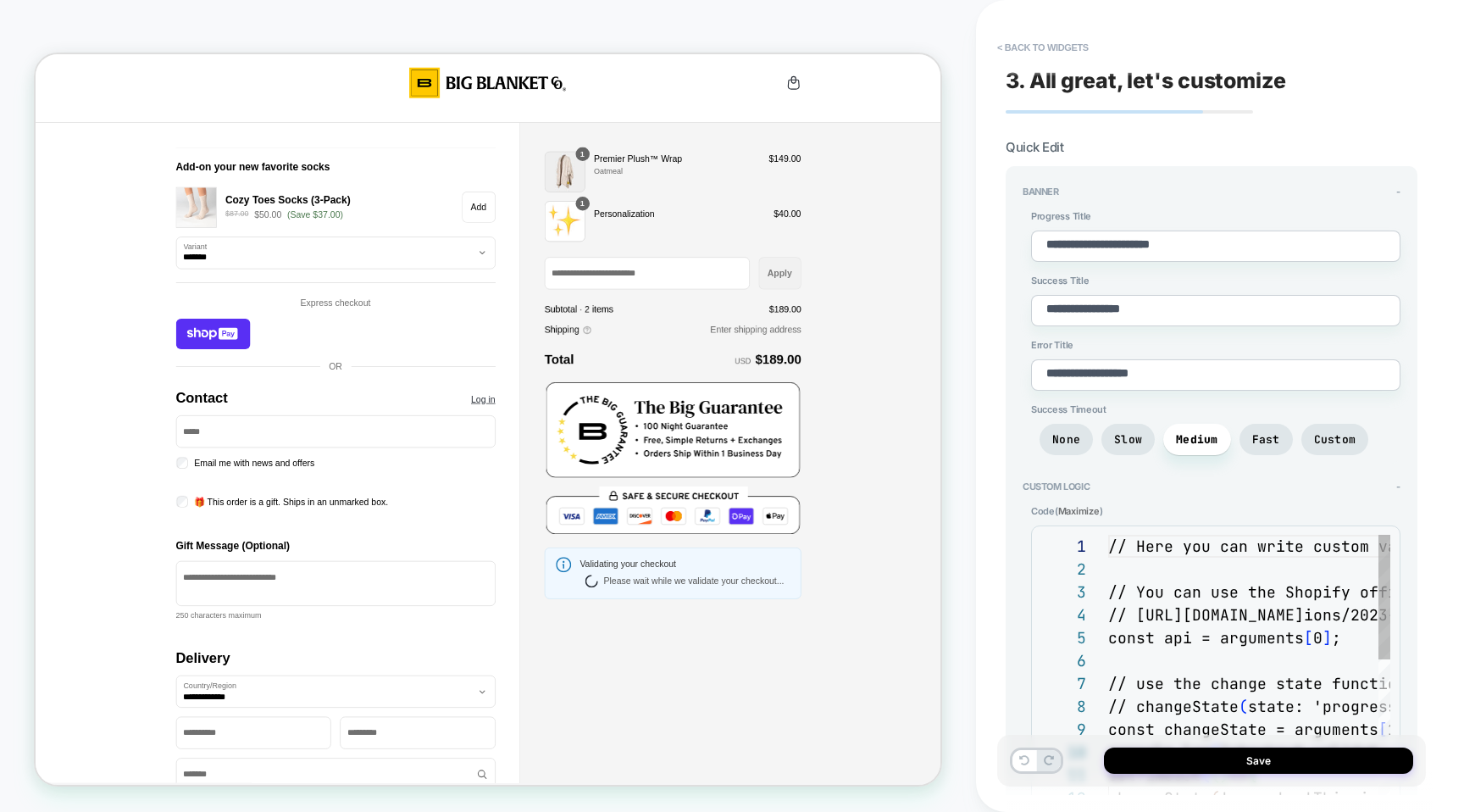
scroll to position [206, 0]
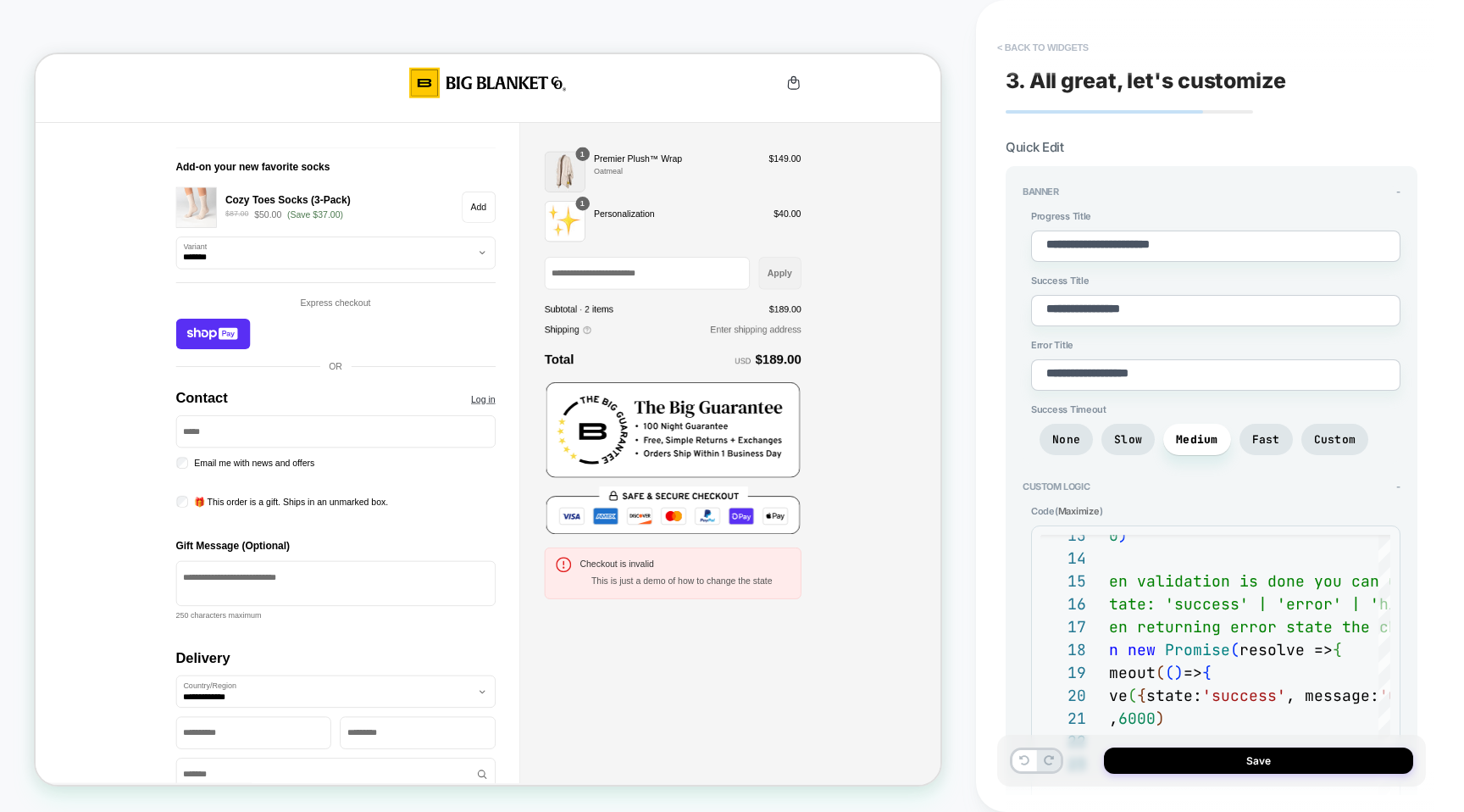
click at [1040, 55] on button "< Back to widgets" at bounding box center [1042, 47] width 108 height 27
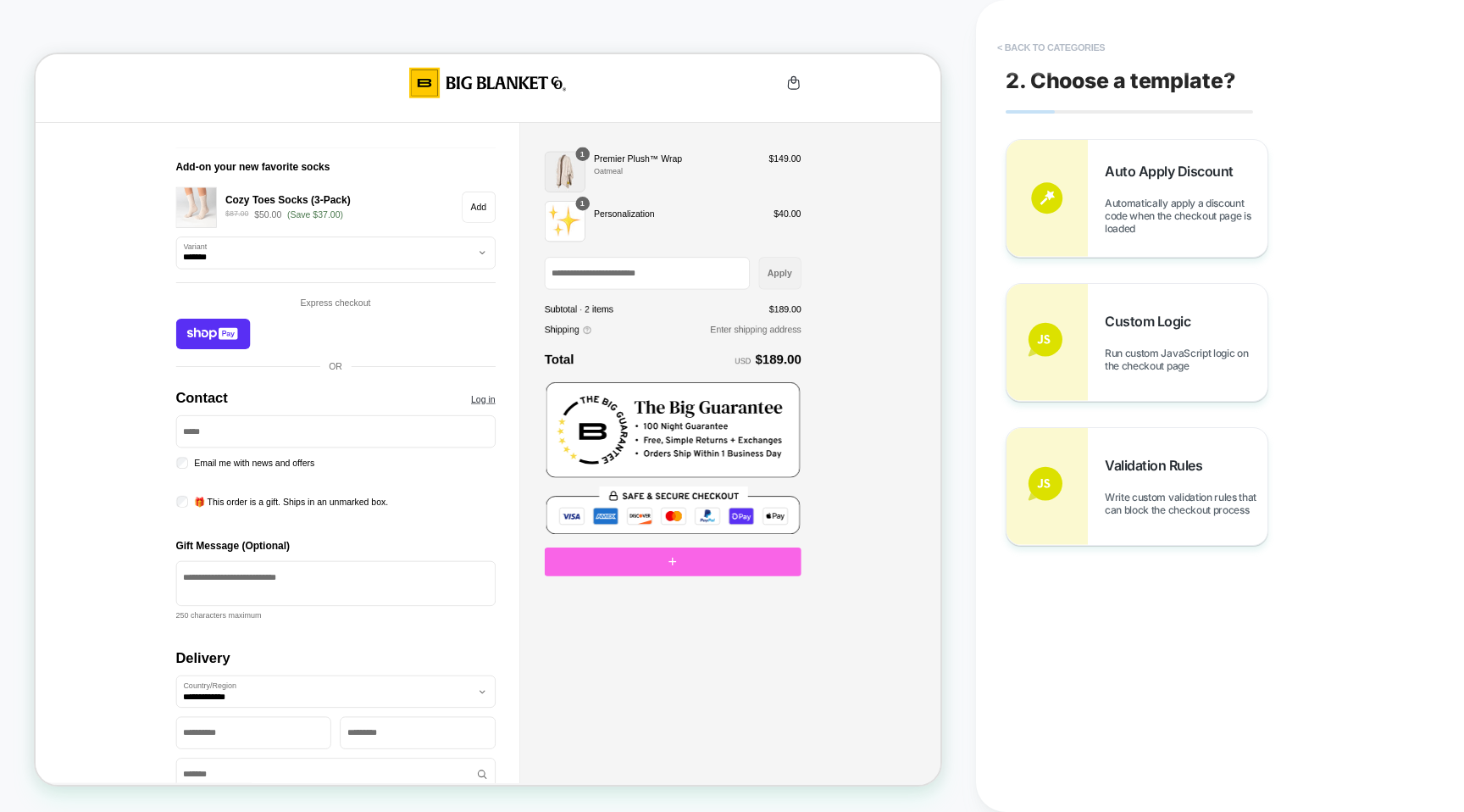
click at [1011, 57] on button "< Back to categories" at bounding box center [1051, 47] width 125 height 27
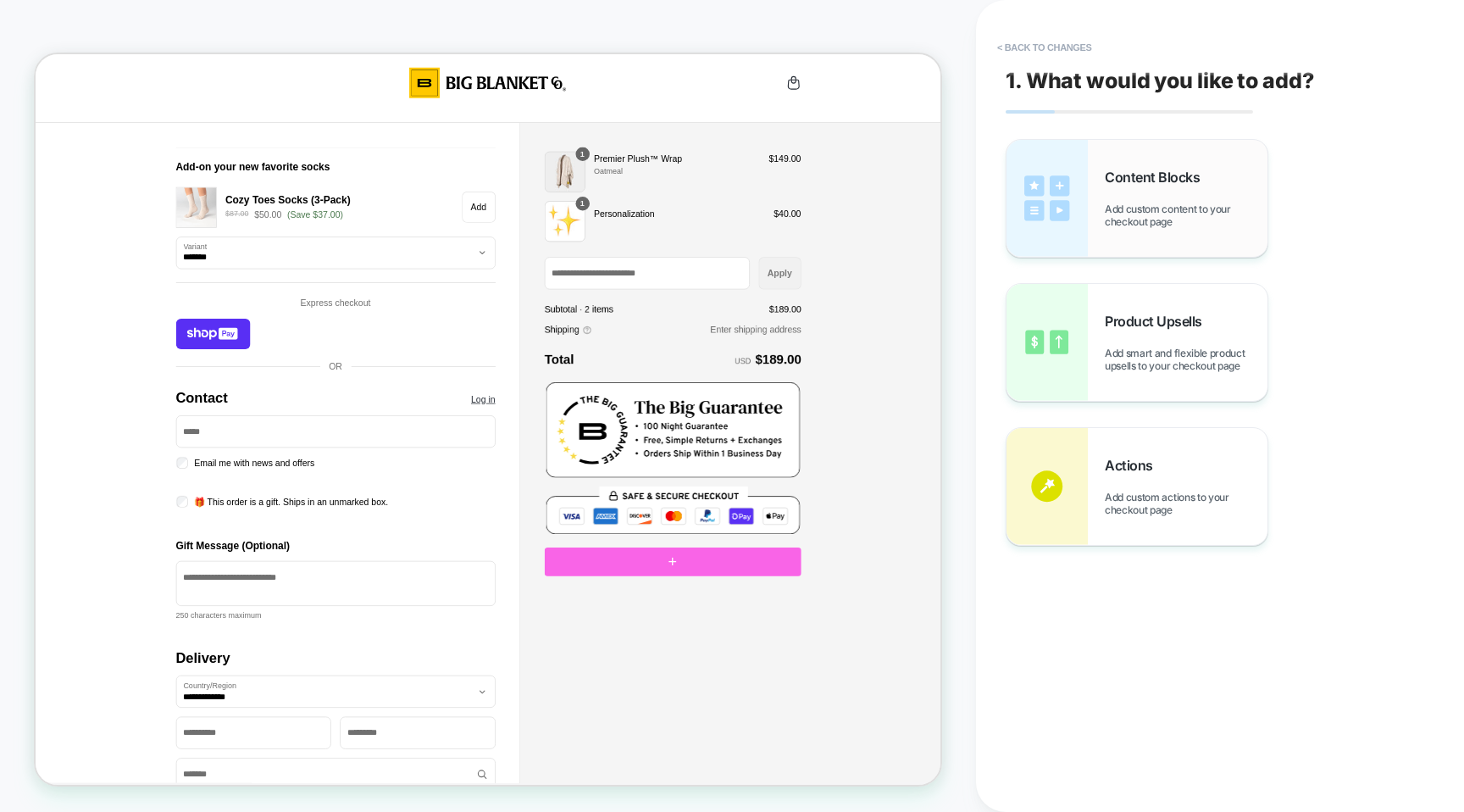
click at [1110, 215] on span "Add custom content to your checkout page" at bounding box center [1187, 215] width 163 height 25
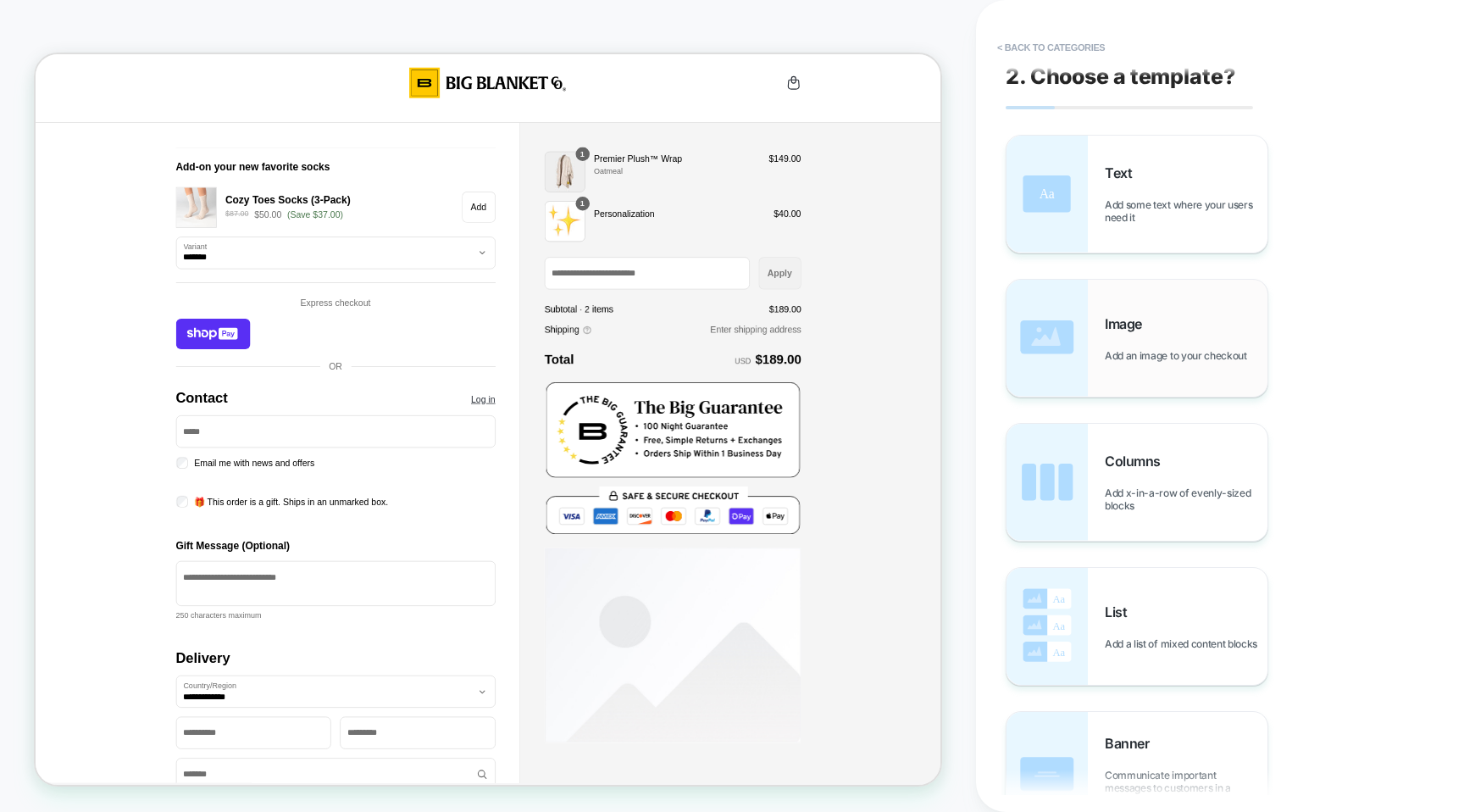
scroll to position [0, 0]
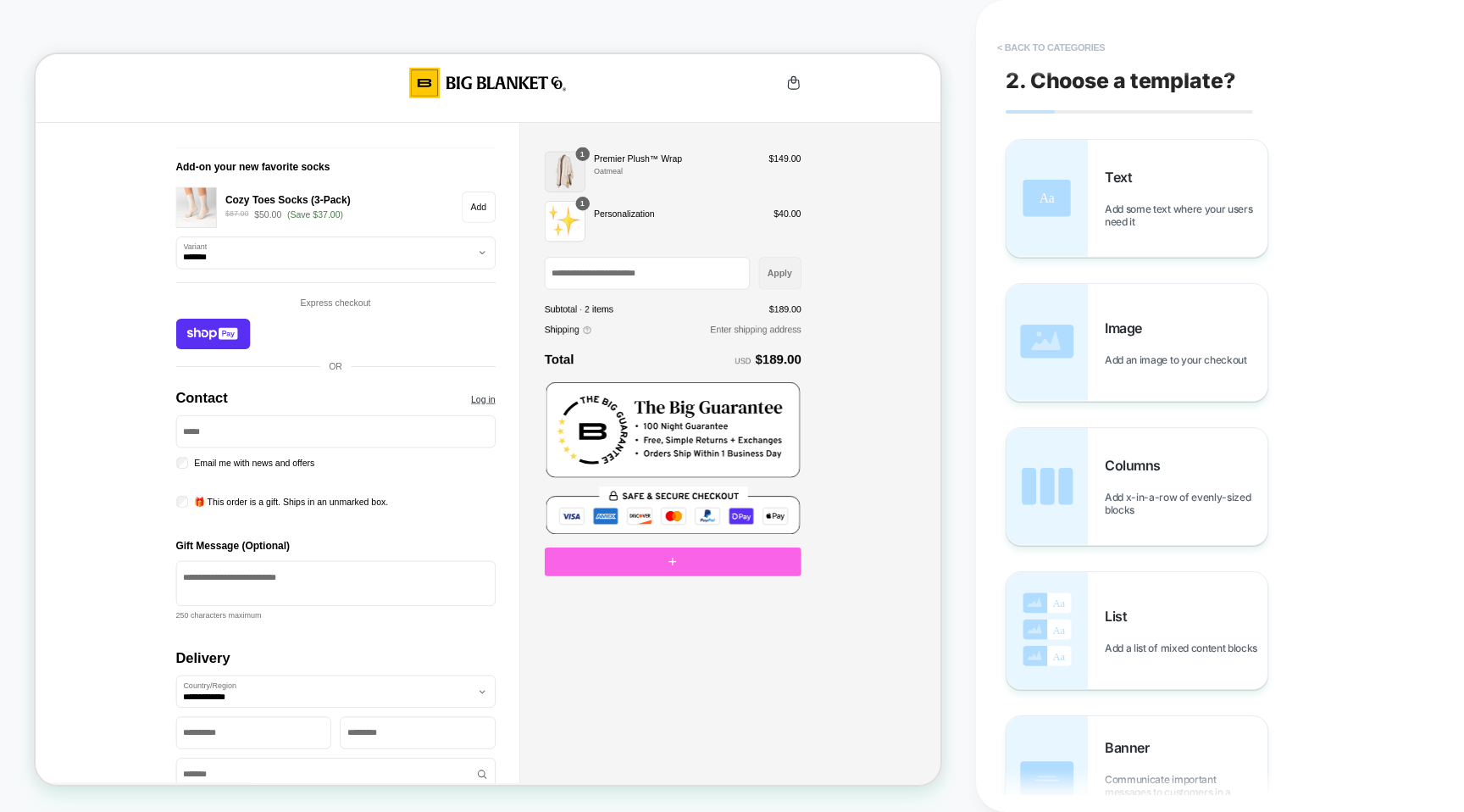
click at [1025, 42] on button "< Back to categories" at bounding box center [1051, 47] width 125 height 27
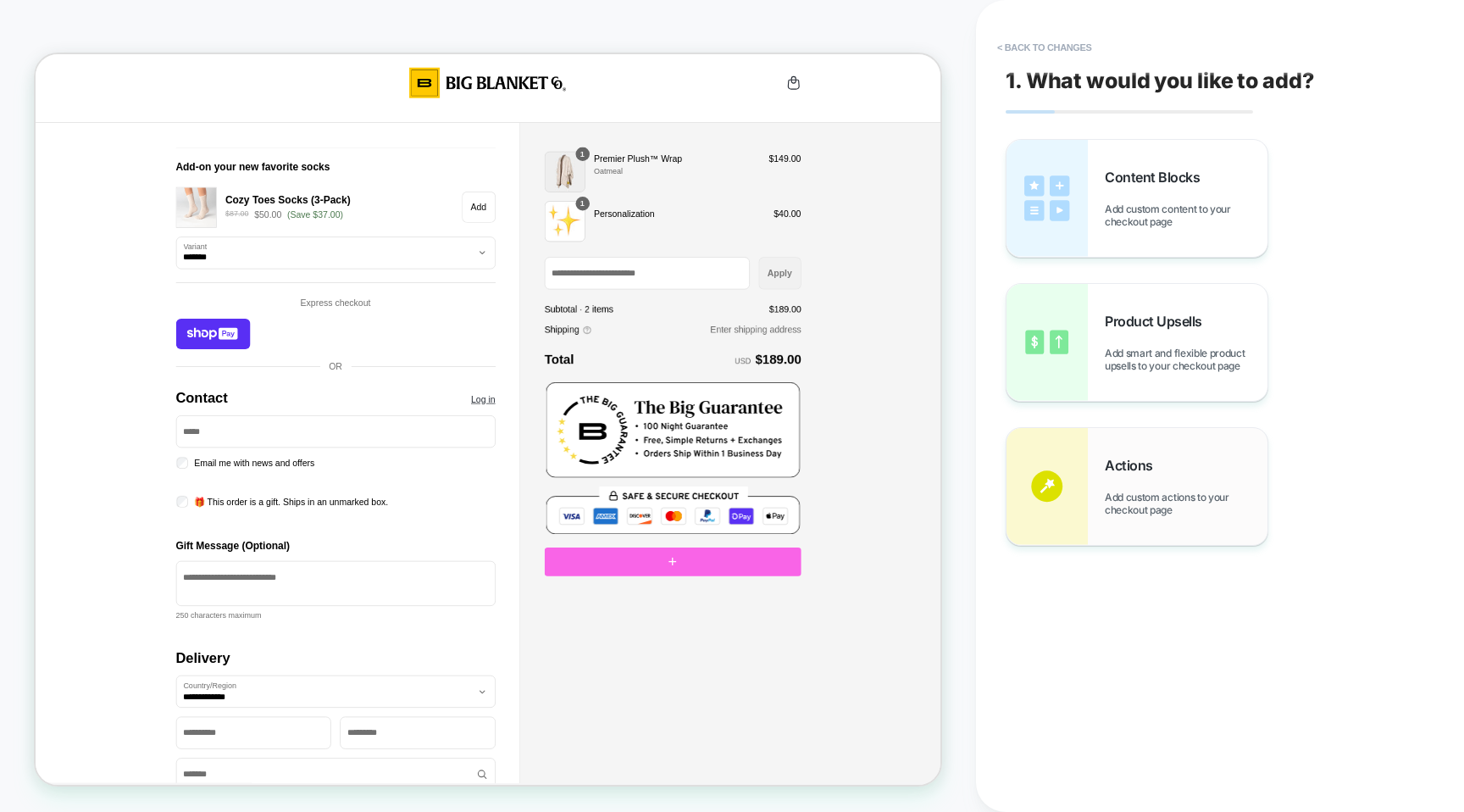
click at [1127, 480] on div "Actions Add custom actions to your checkout page" at bounding box center [1187, 486] width 163 height 59
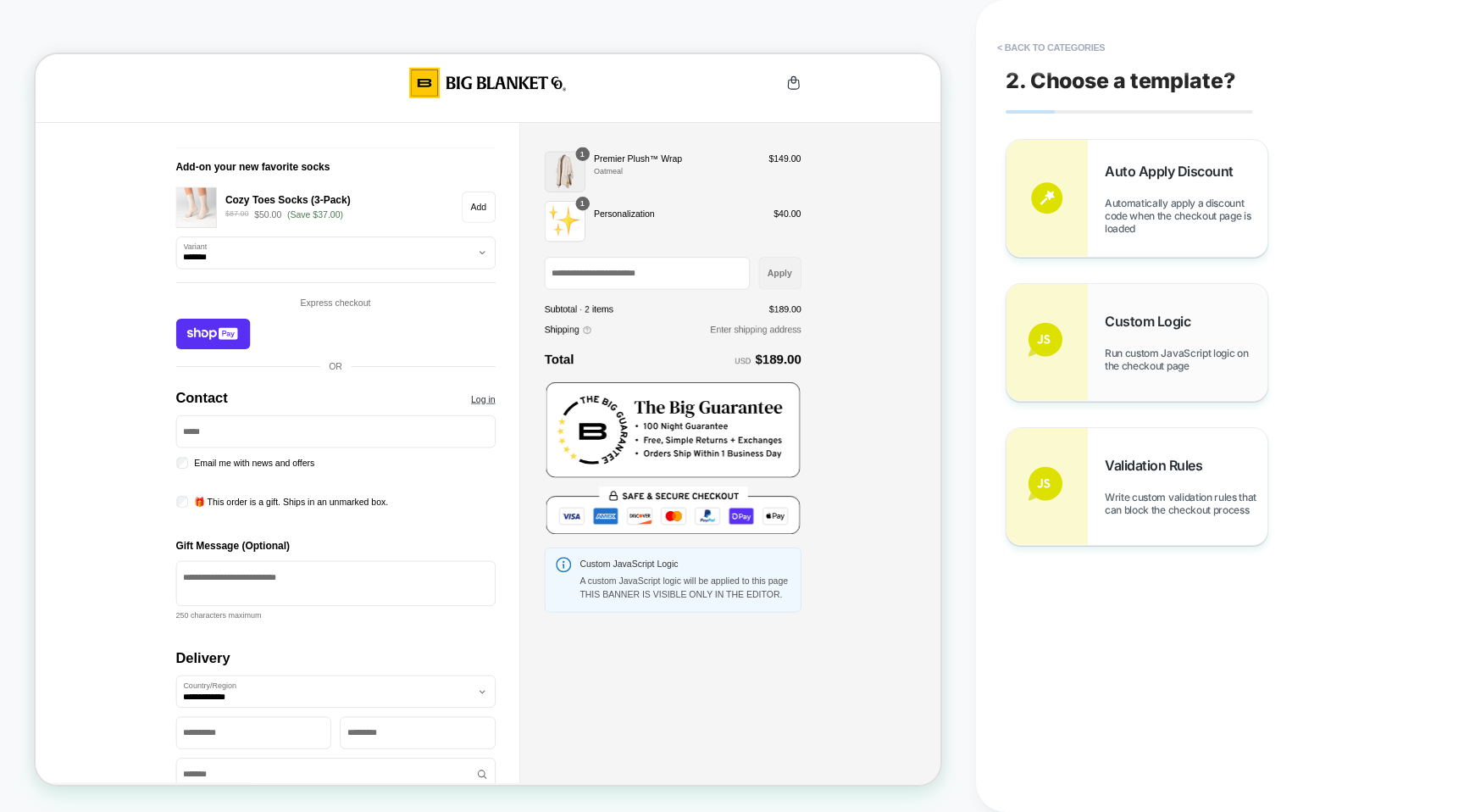
click at [1115, 349] on span "Run custom JavaScript logic on the checkout page" at bounding box center [1187, 359] width 163 height 25
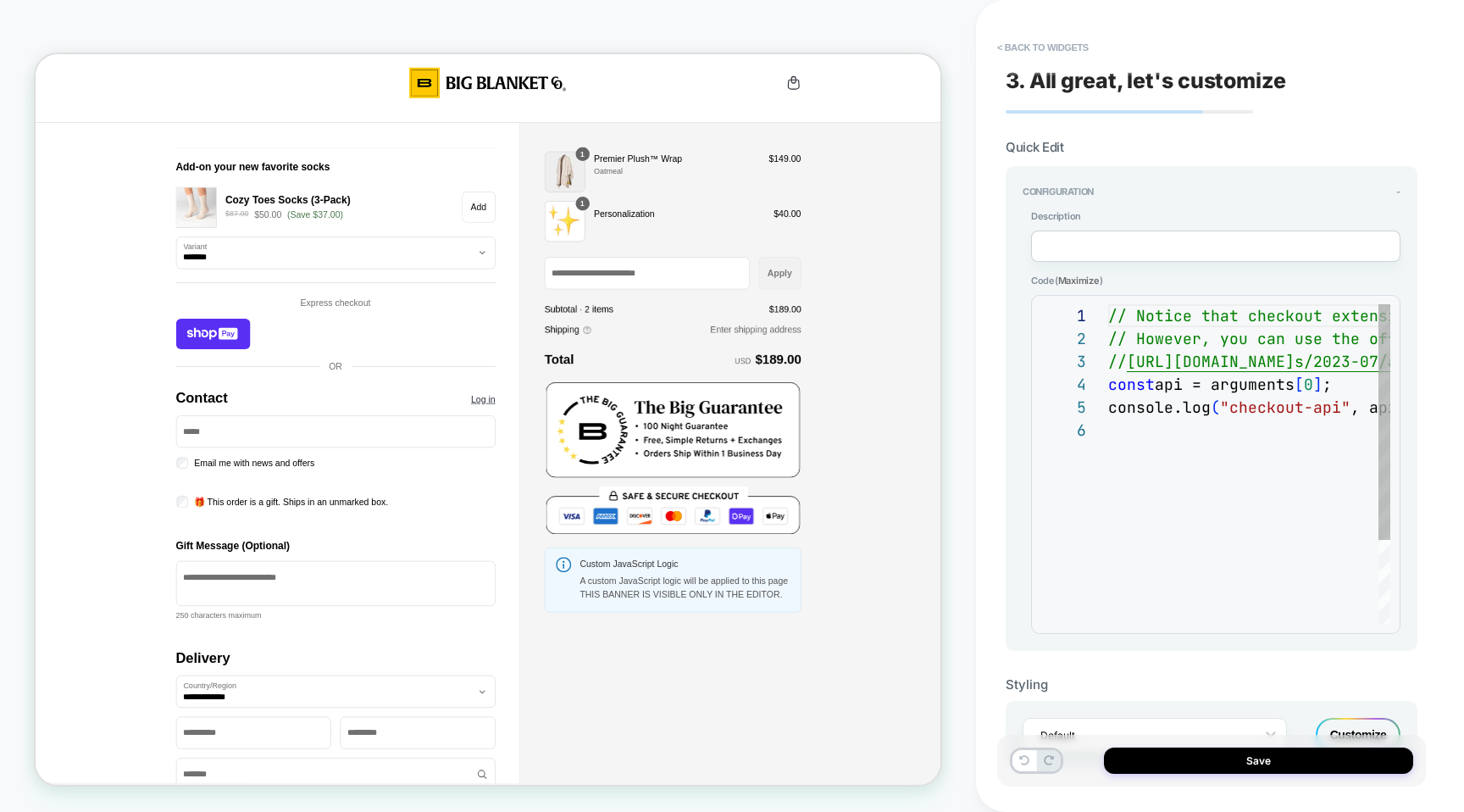
scroll to position [115, 0]
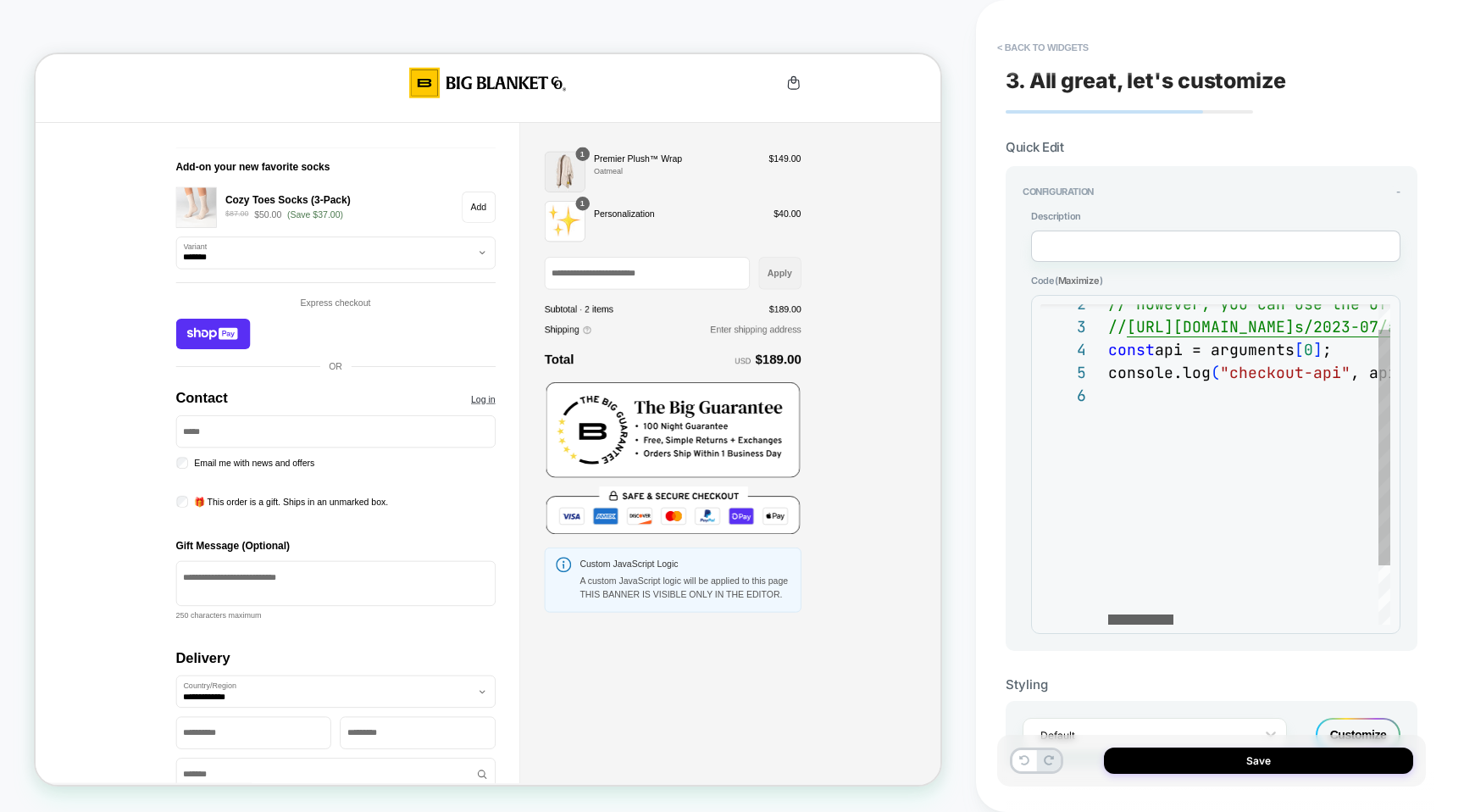
click at [1108, 614] on div at bounding box center [1140, 619] width 66 height 10
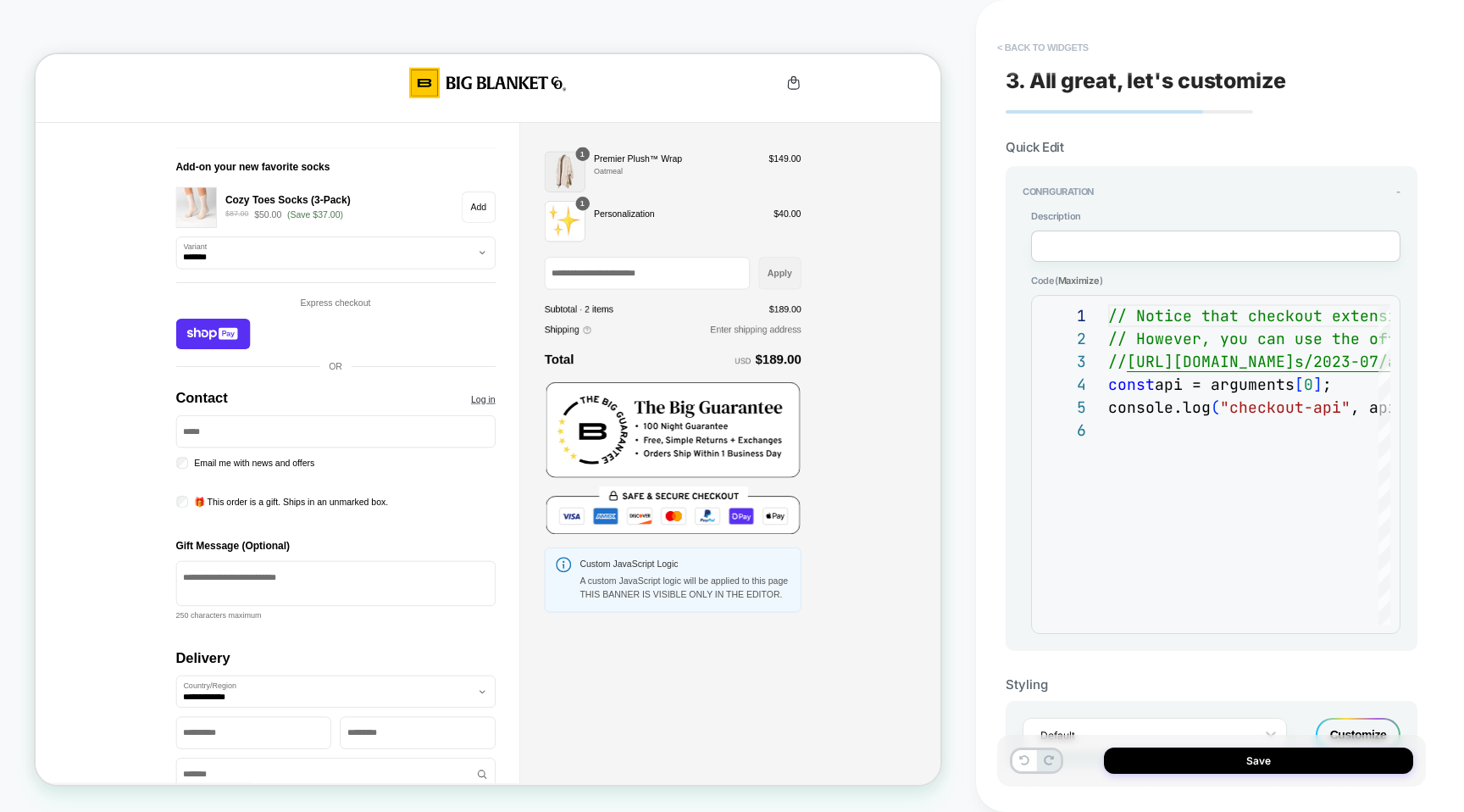
click at [1019, 35] on button "< Back to widgets" at bounding box center [1042, 47] width 108 height 27
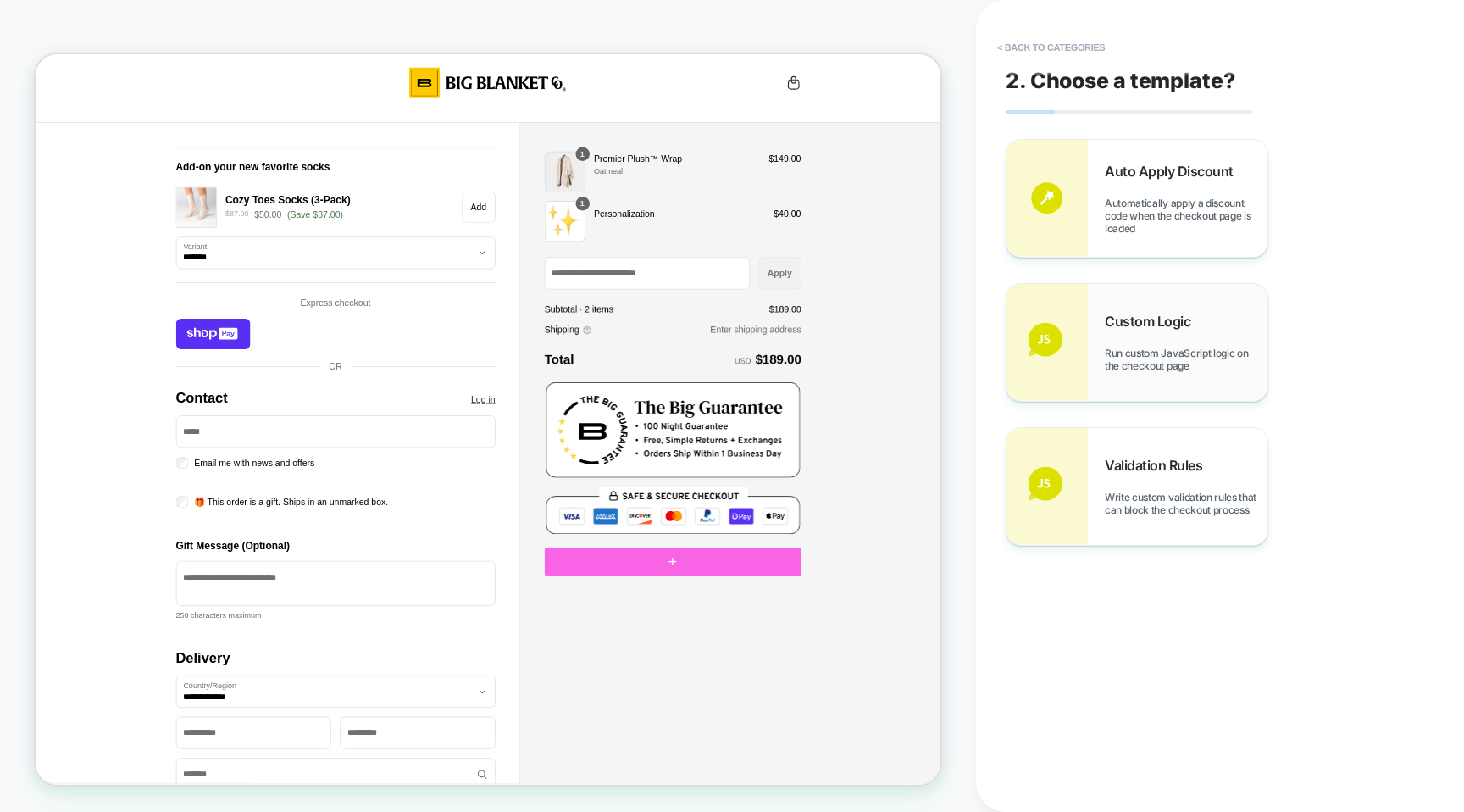
drag, startPoint x: 1130, startPoint y: 486, endPoint x: 1060, endPoint y: 289, distance: 209.1
click at [1069, 326] on div "Auto Apply Discount Automatically apply a discount code when the checkout page …" at bounding box center [1212, 342] width 412 height 407
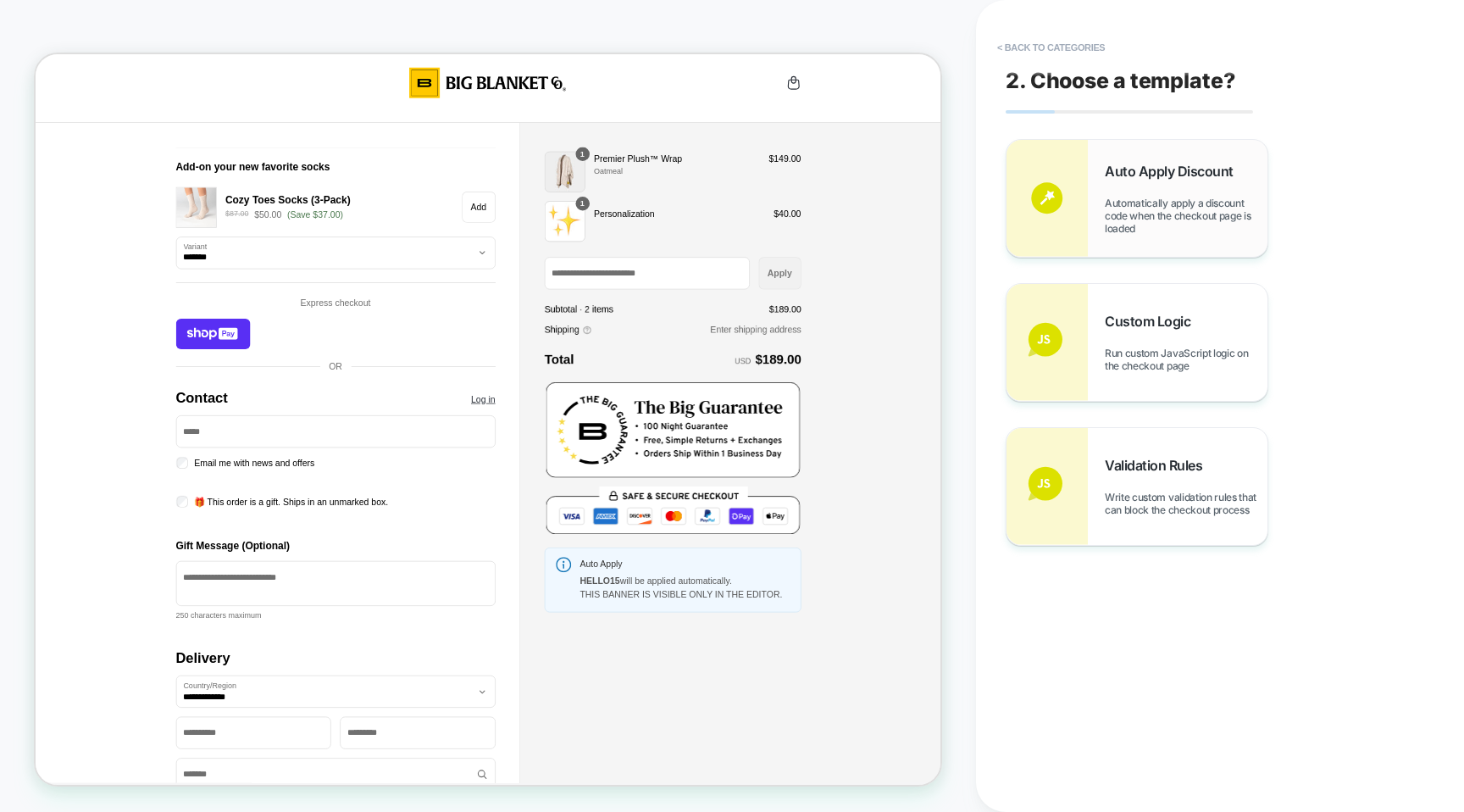
click at [1090, 206] on div "Auto Apply Discount Automatically apply a discount code when the checkout page …" at bounding box center [1137, 198] width 261 height 117
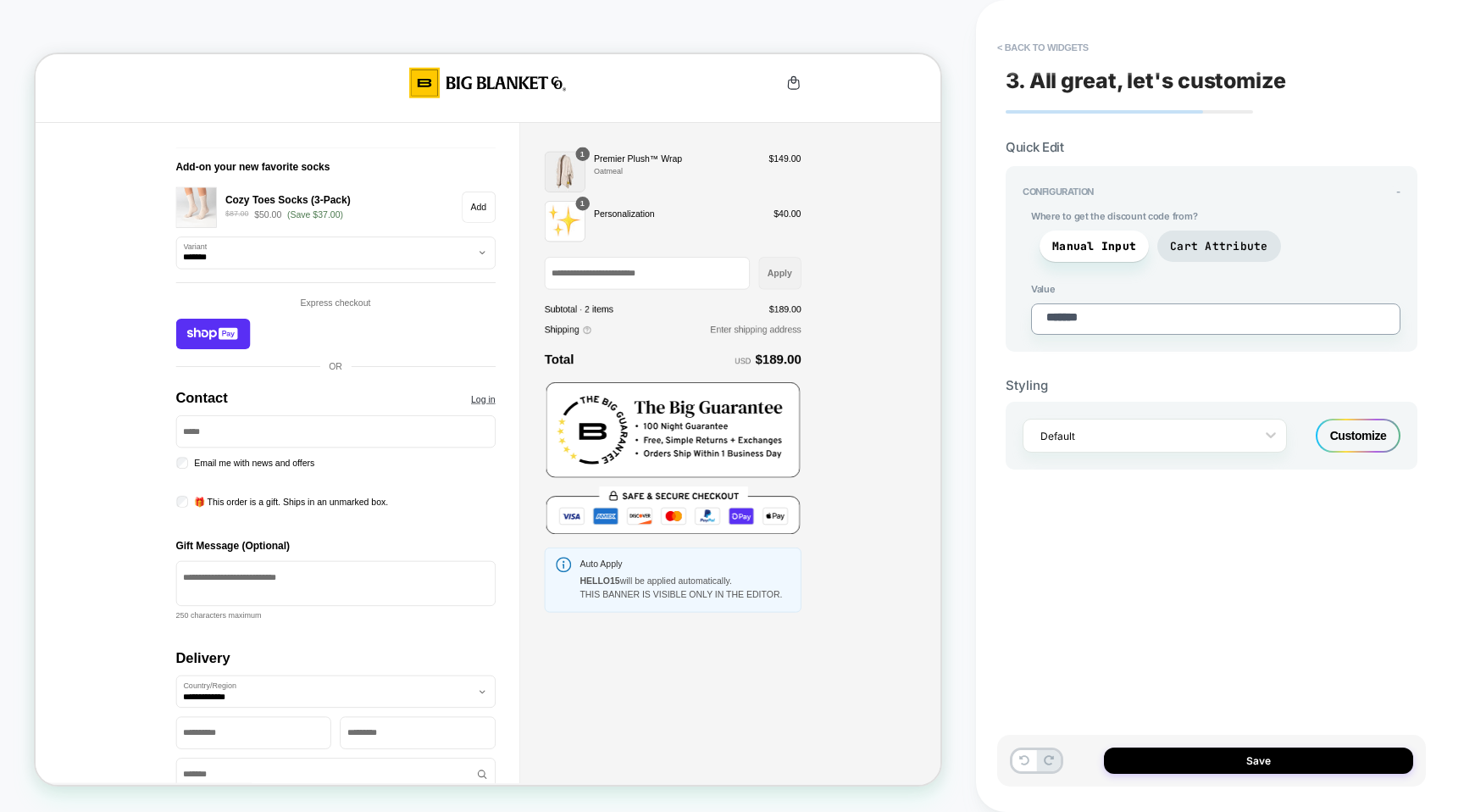
click at [1148, 326] on textarea "*******" at bounding box center [1215, 319] width 369 height 31
drag, startPoint x: 1148, startPoint y: 326, endPoint x: 1149, endPoint y: 364, distance: 38.0
click at [1148, 327] on textarea "*******" at bounding box center [1215, 319] width 369 height 31
click at [1154, 433] on div at bounding box center [1144, 436] width 207 height 16
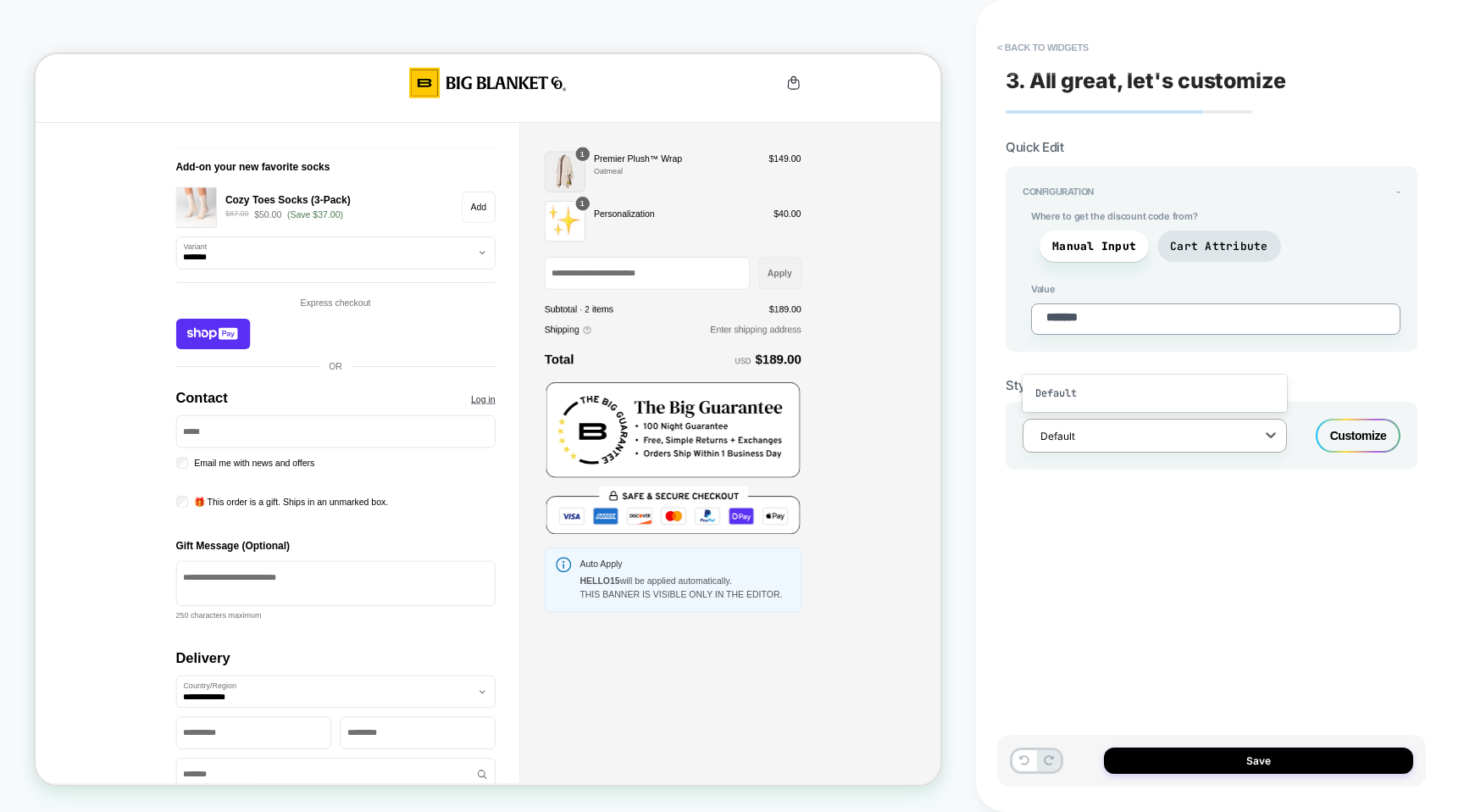
click at [1173, 314] on textarea "*******" at bounding box center [1215, 319] width 369 height 31
click at [1202, 242] on span "Cart Attribute" at bounding box center [1219, 246] width 98 height 15
click at [1083, 242] on span "Manual Input" at bounding box center [1094, 246] width 84 height 15
click at [1013, 50] on button "< Back to widgets" at bounding box center [1042, 47] width 108 height 27
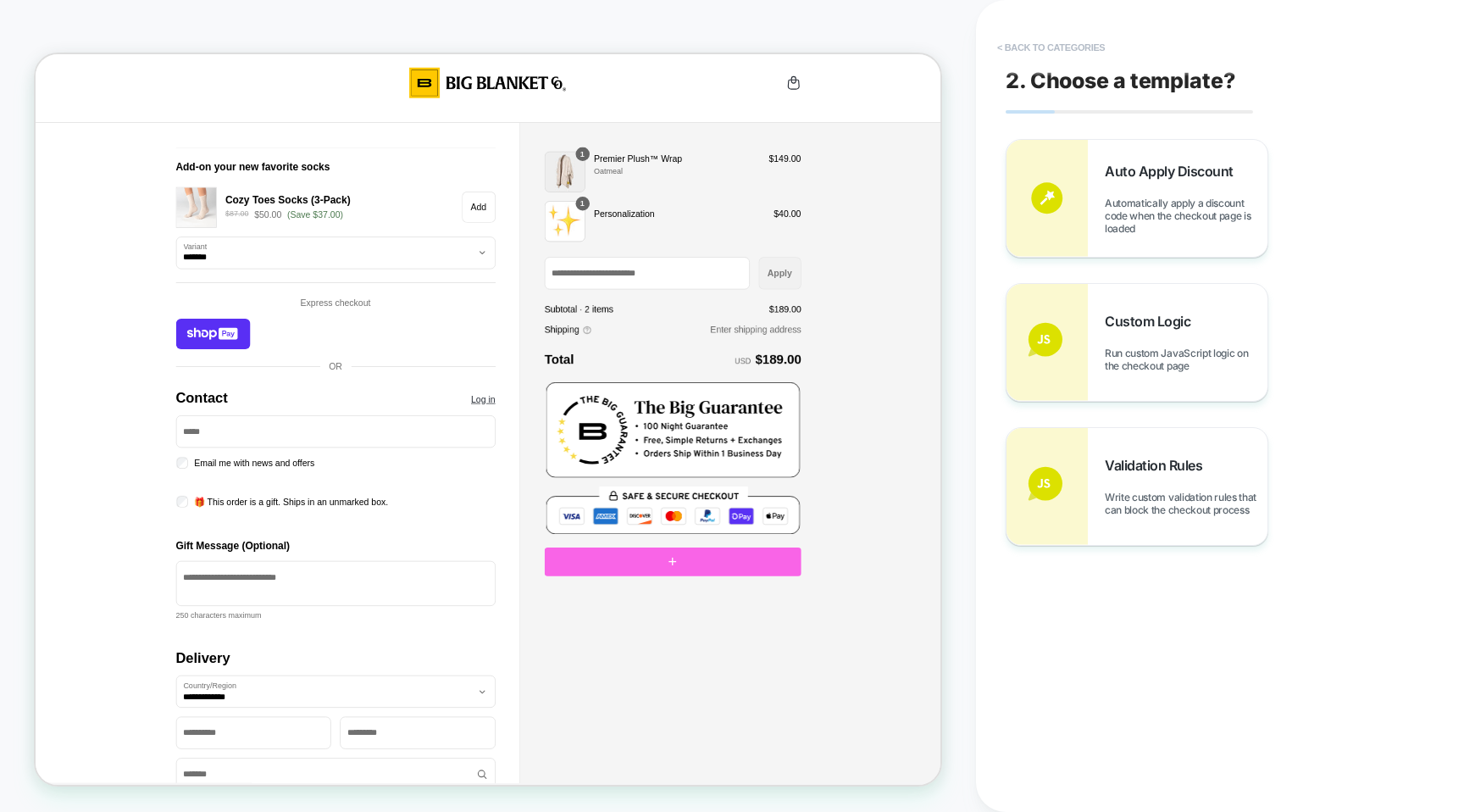
click at [1034, 43] on button "< Back to categories" at bounding box center [1051, 47] width 125 height 27
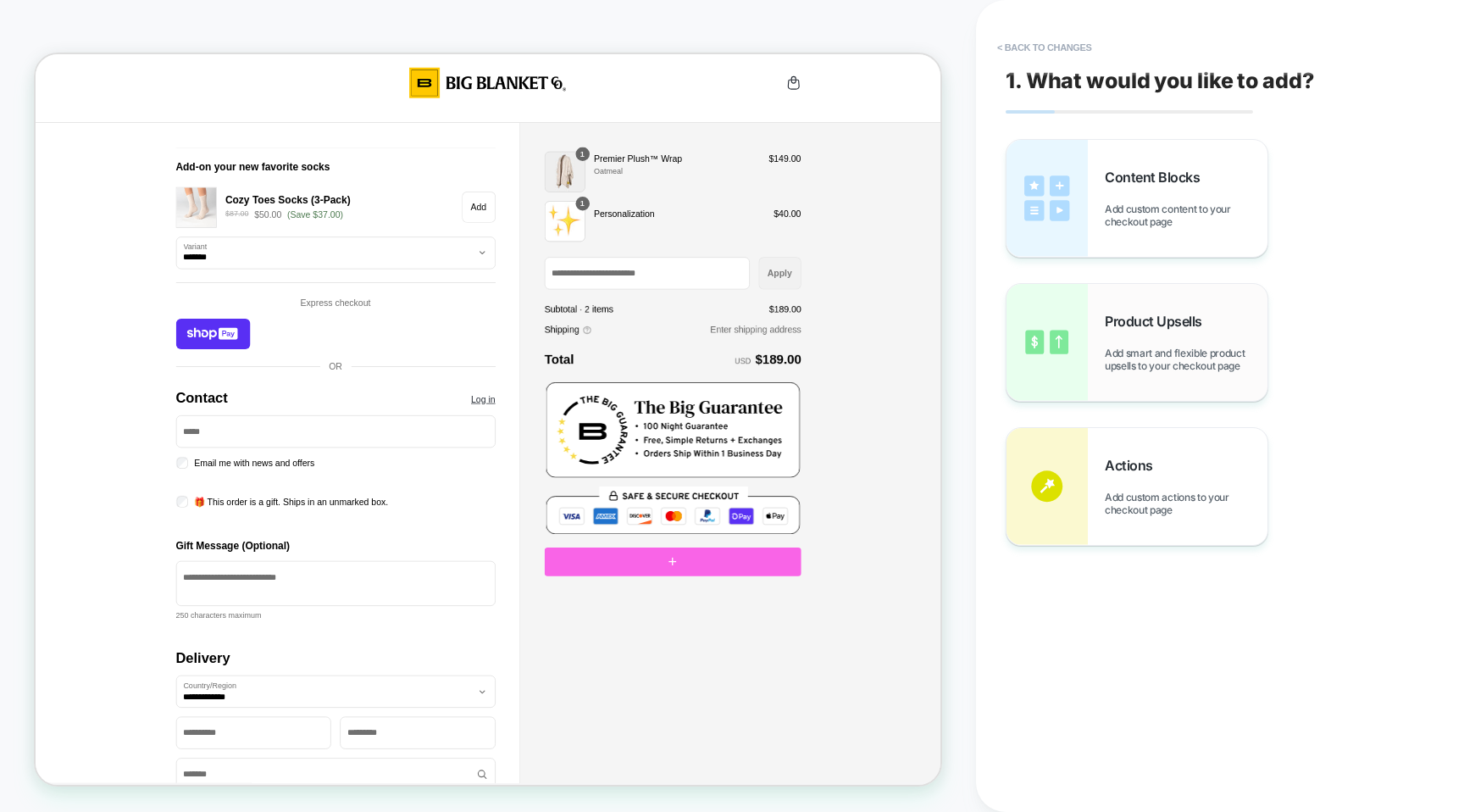
drag, startPoint x: 1034, startPoint y: 43, endPoint x: 1099, endPoint y: 324, distance: 288.4
click at [1099, 324] on div "< Back to changes 1. What would you like to add? Content Blocks Add custom cont…" at bounding box center [1221, 406] width 429 height 812
click at [1121, 500] on span "Add custom actions to your checkout page" at bounding box center [1187, 502] width 163 height 25
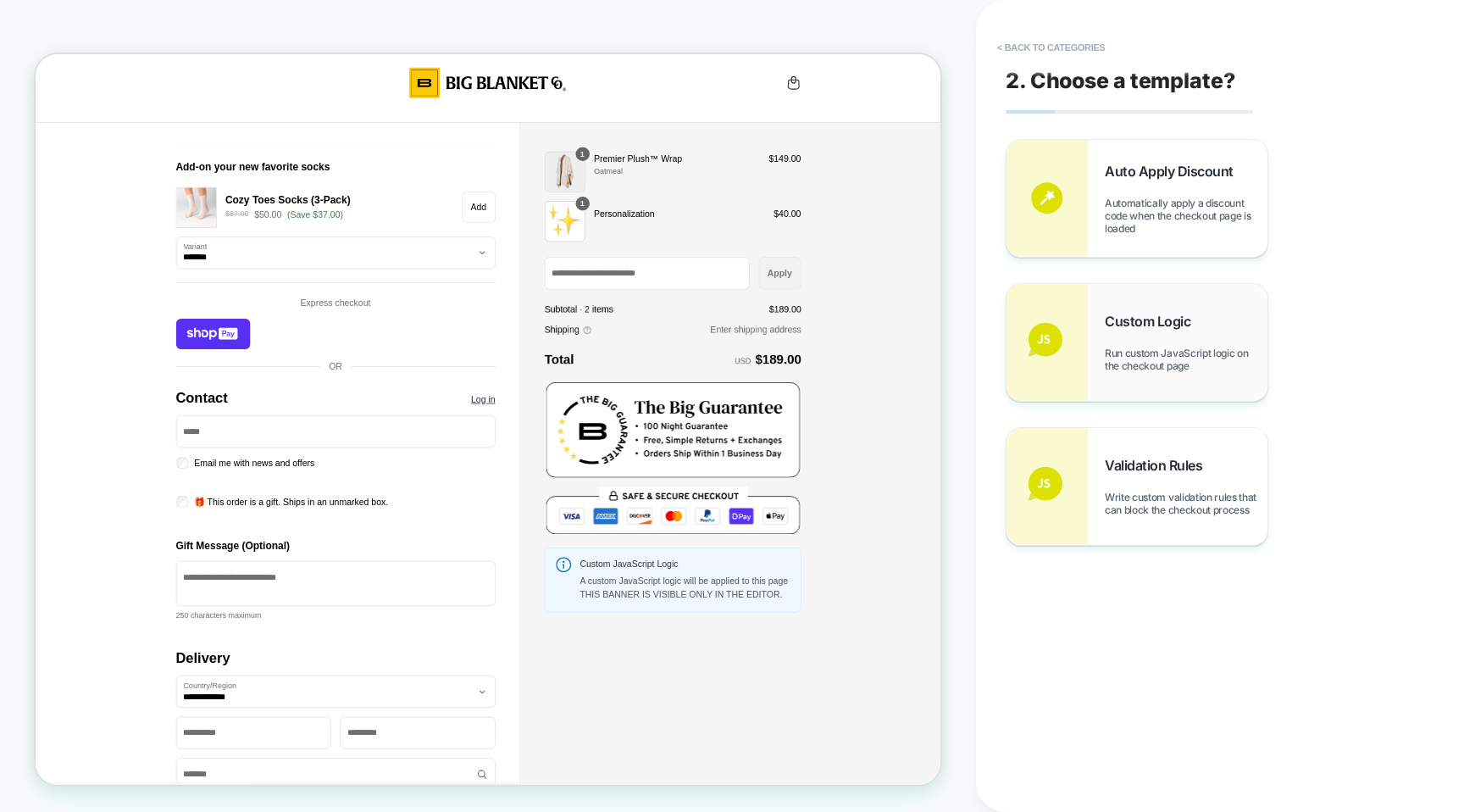
click at [1115, 342] on div "Custom Logic Run custom JavaScript logic on the checkout page" at bounding box center [1187, 342] width 163 height 59
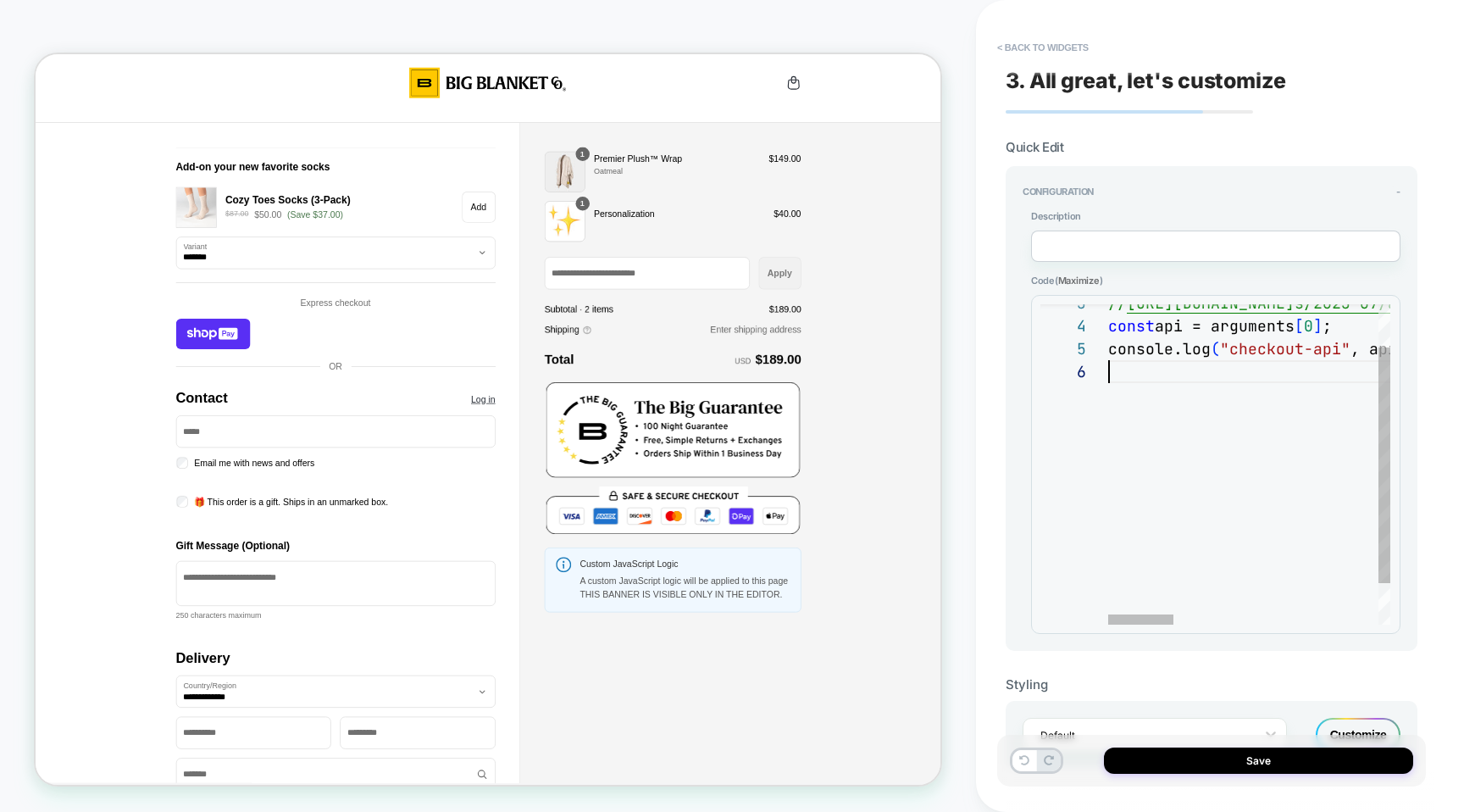
drag, startPoint x: 1334, startPoint y: 602, endPoint x: 1305, endPoint y: 602, distance: 29.0
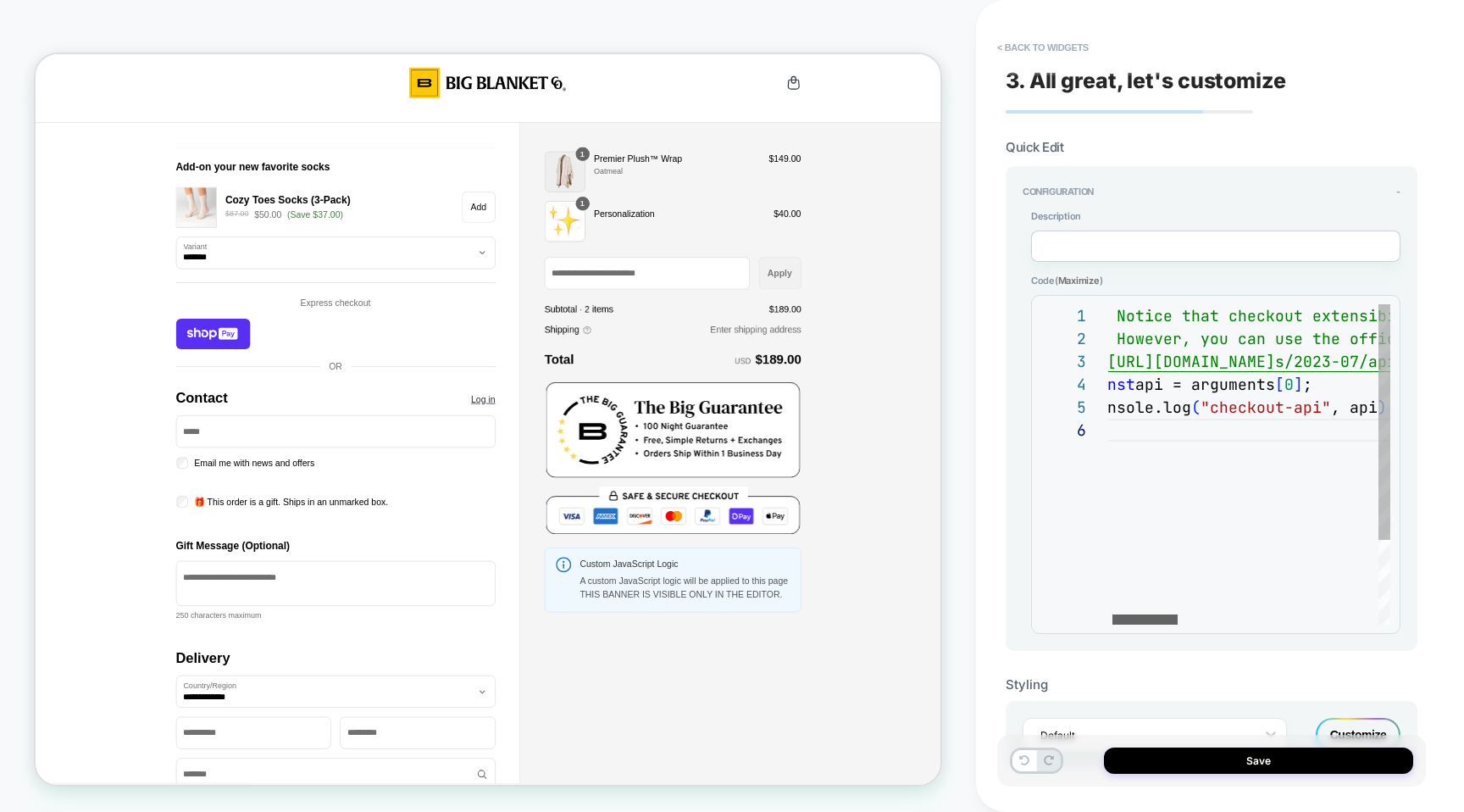
click at [1136, 614] on div at bounding box center [1145, 619] width 66 height 10
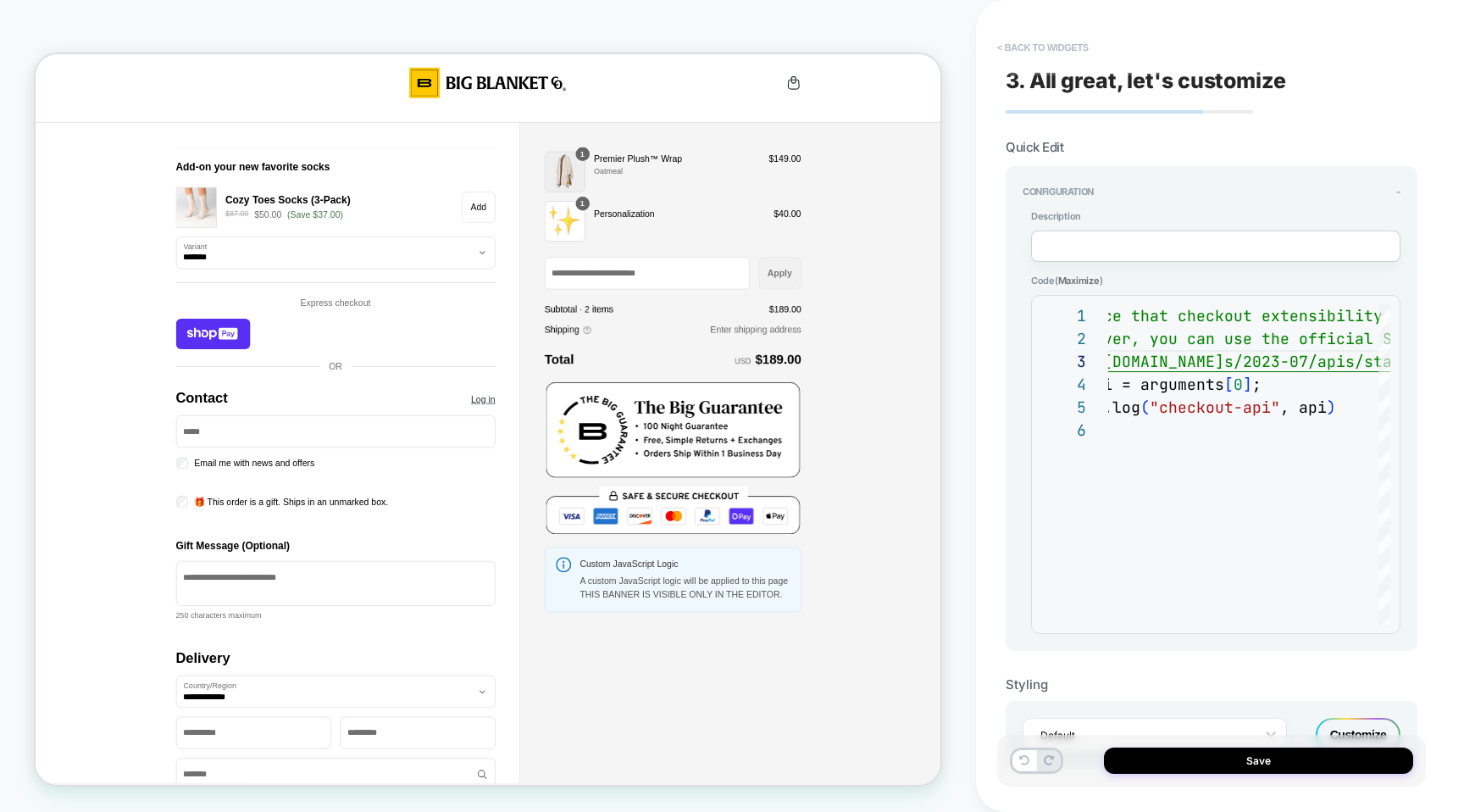
click at [1016, 55] on button "< Back to widgets" at bounding box center [1042, 47] width 108 height 27
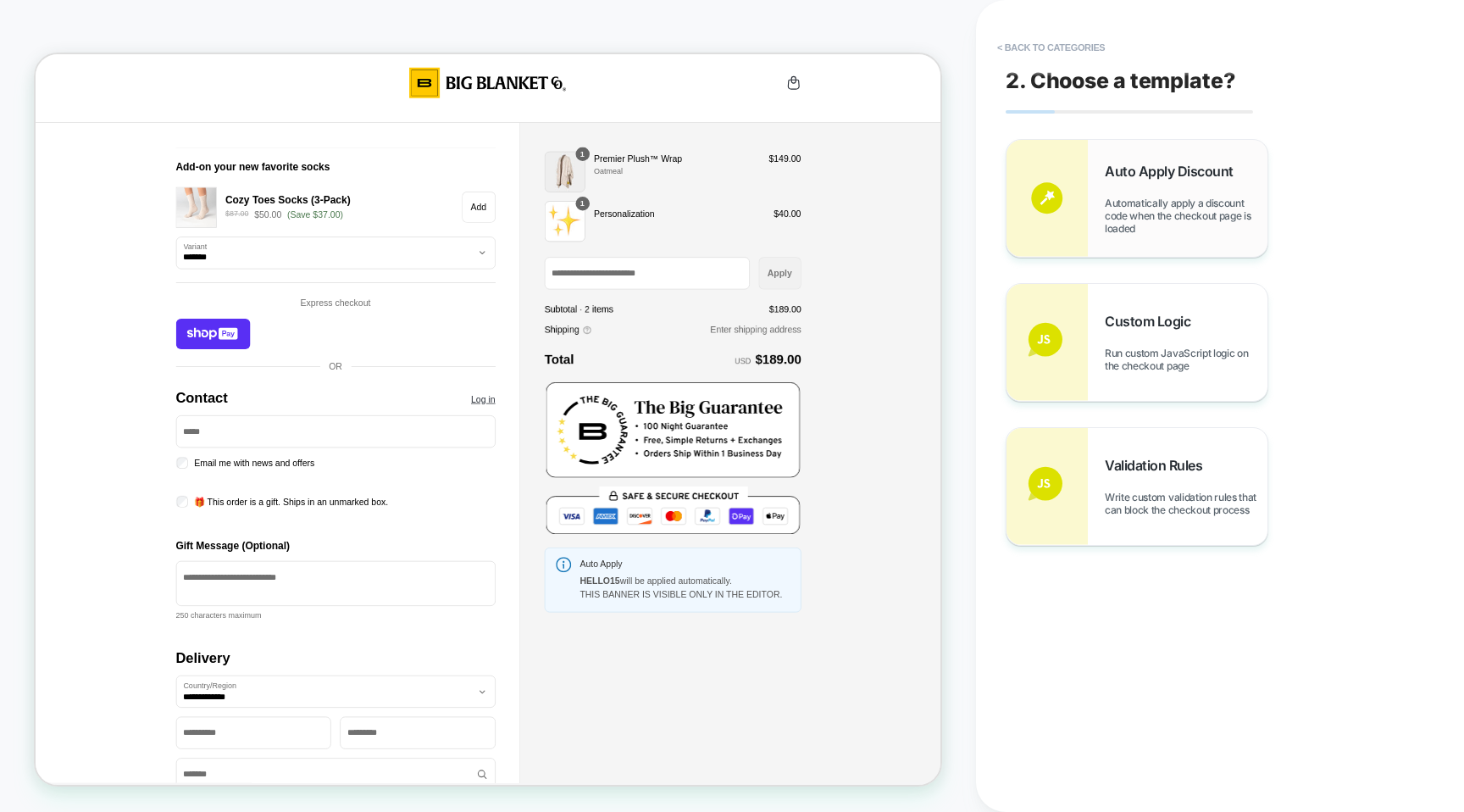
click at [1120, 187] on div "Auto Apply Discount Automatically apply a discount code when the checkout page …" at bounding box center [1187, 199] width 163 height 72
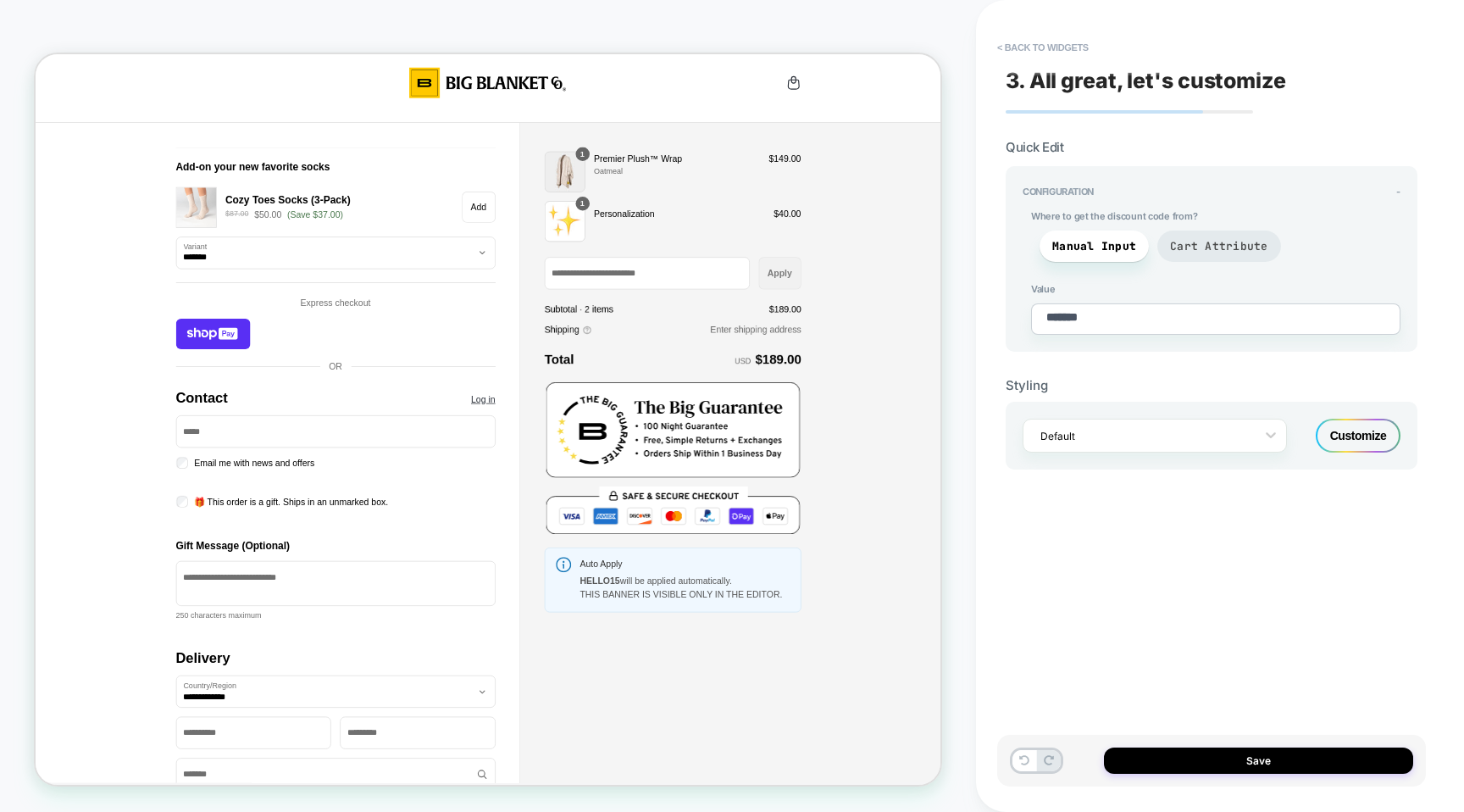
click at [1208, 239] on span "Cart Attribute" at bounding box center [1219, 246] width 98 height 15
type textarea "*"
click at [1014, 30] on div "3. All great, let's customize Quick Edit Configuration - Where to get the disco…" at bounding box center [1212, 405] width 429 height 778
click at [1014, 47] on button "< Back to widgets" at bounding box center [1042, 47] width 108 height 27
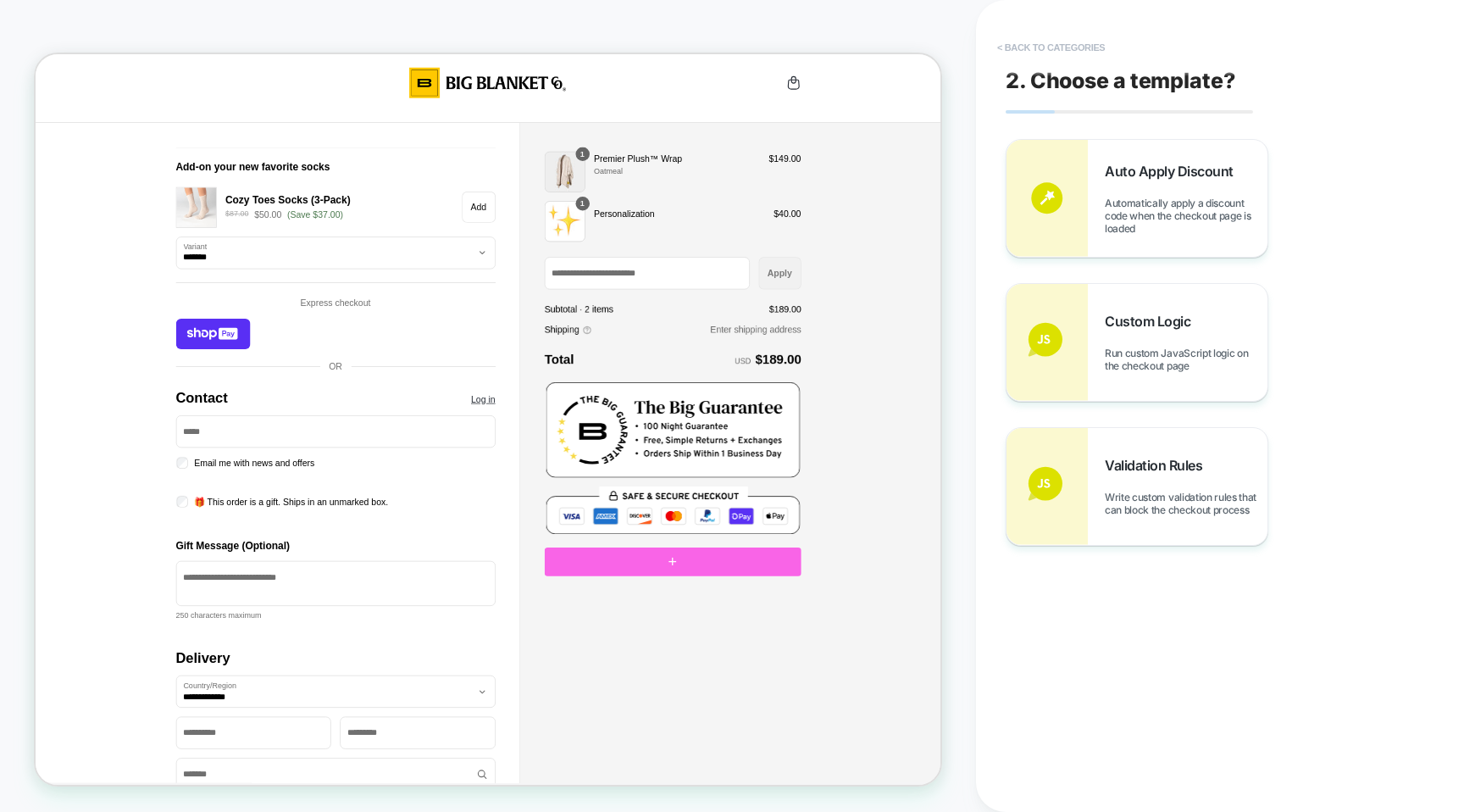
click at [1014, 47] on button "< Back to categories" at bounding box center [1051, 47] width 125 height 27
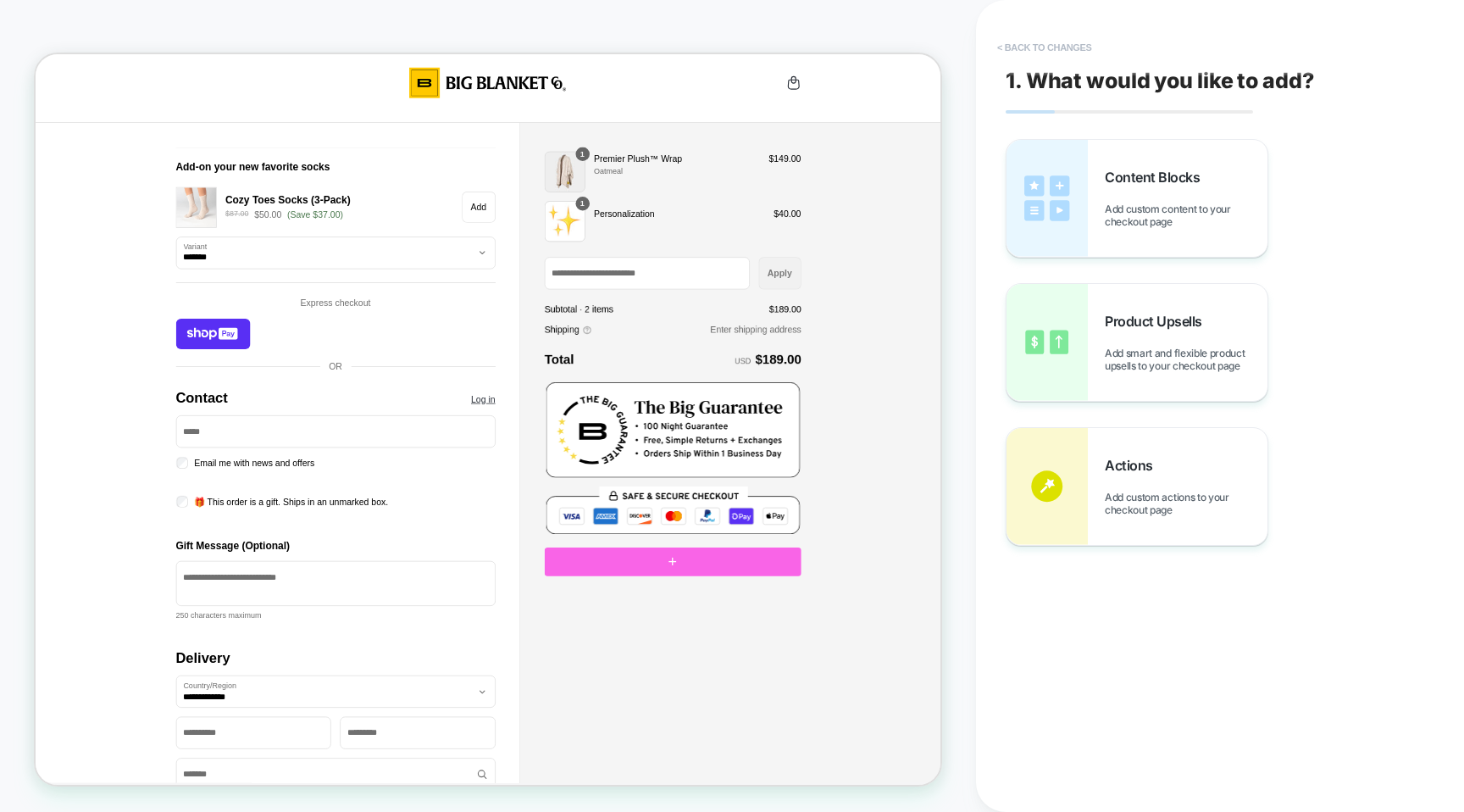
click at [1014, 47] on button "< Back to changes" at bounding box center [1044, 47] width 112 height 27
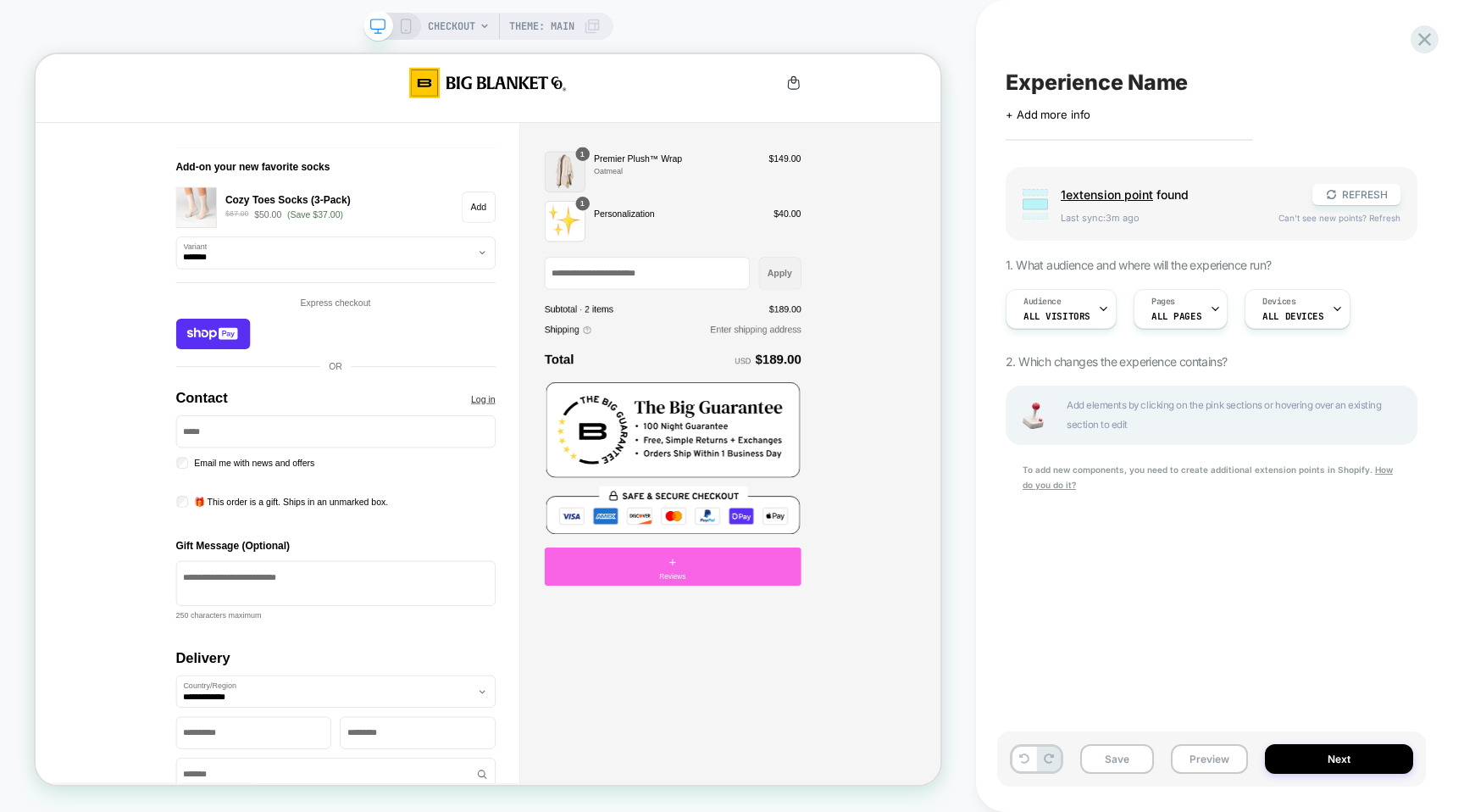
scroll to position [0, 1]
click at [1431, 43] on icon at bounding box center [1424, 39] width 23 height 23
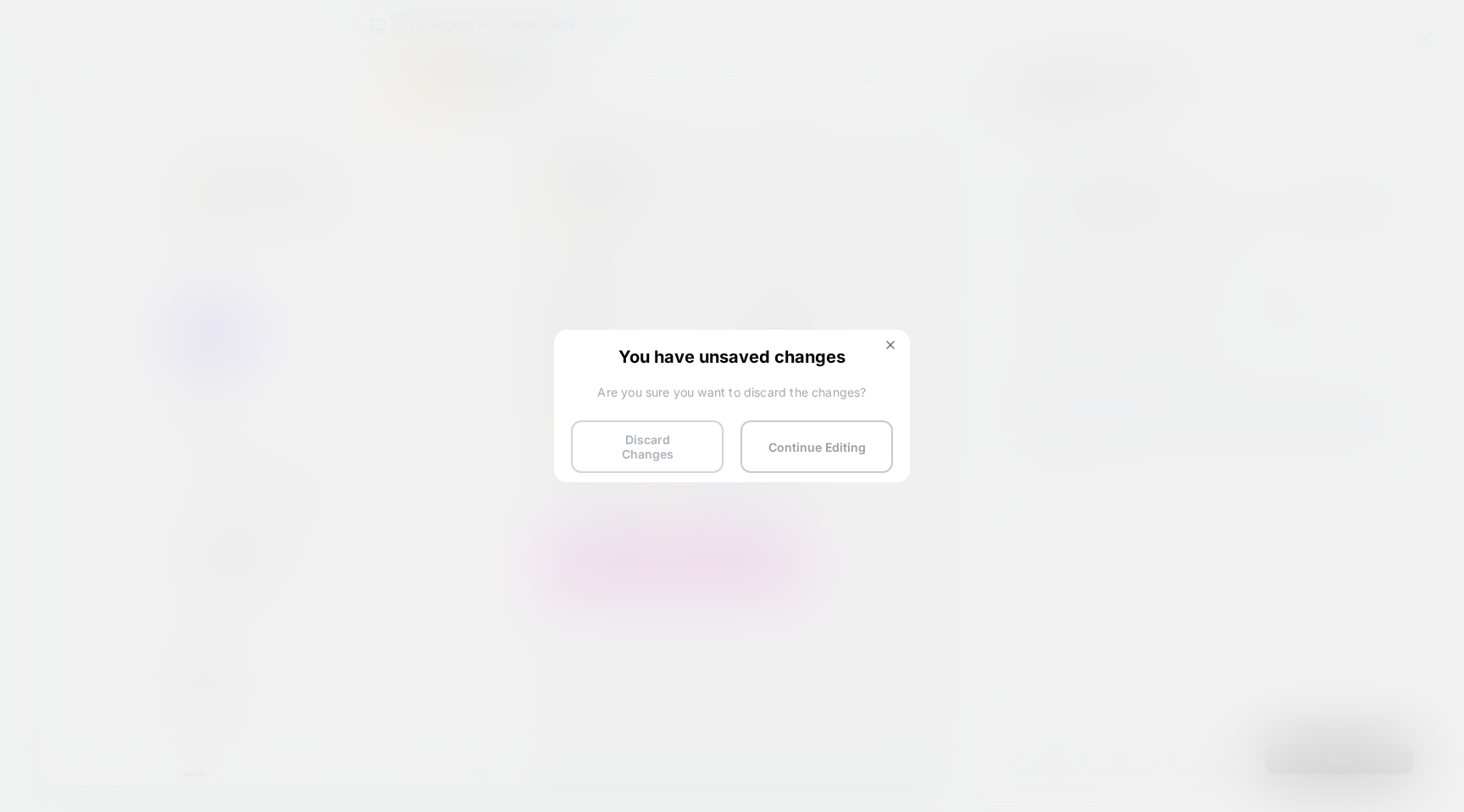
click at [666, 446] on button "Discard Changes" at bounding box center [647, 446] width 153 height 53
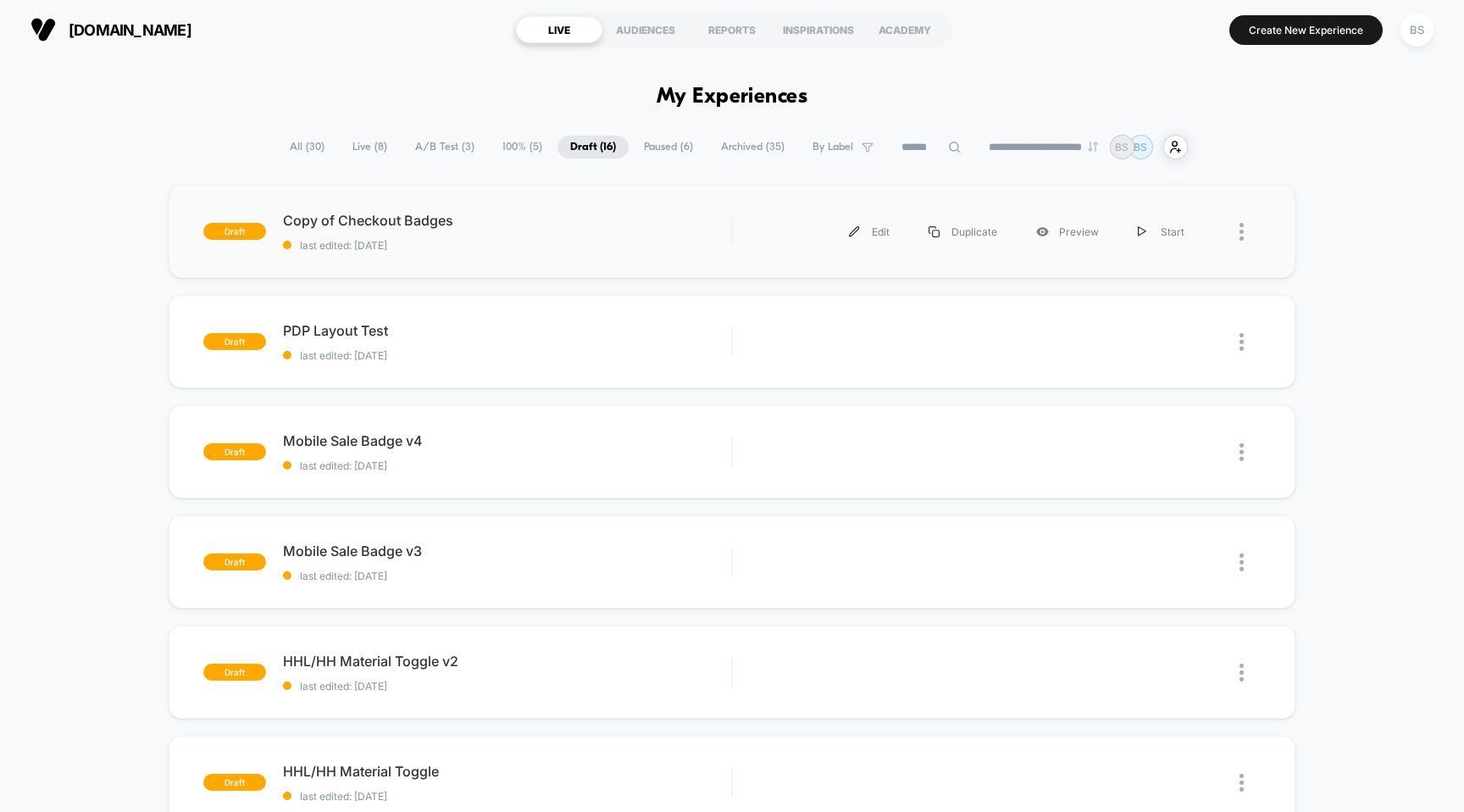
click at [1246, 228] on div at bounding box center [1249, 231] width 21 height 38
click at [1148, 314] on div "Delete" at bounding box center [1154, 310] width 153 height 38
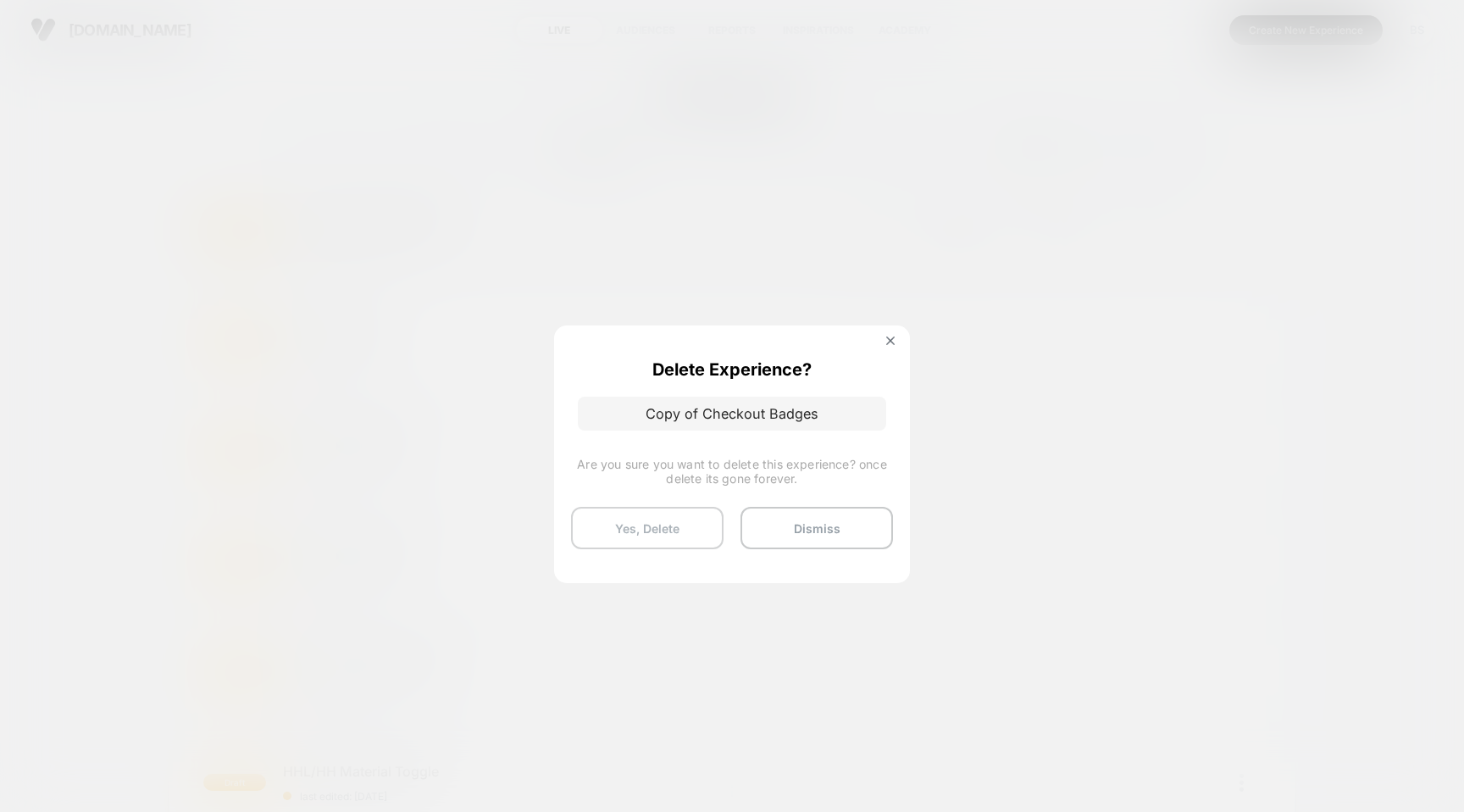
click at [673, 531] on button "Yes, Delete" at bounding box center [647, 528] width 153 height 43
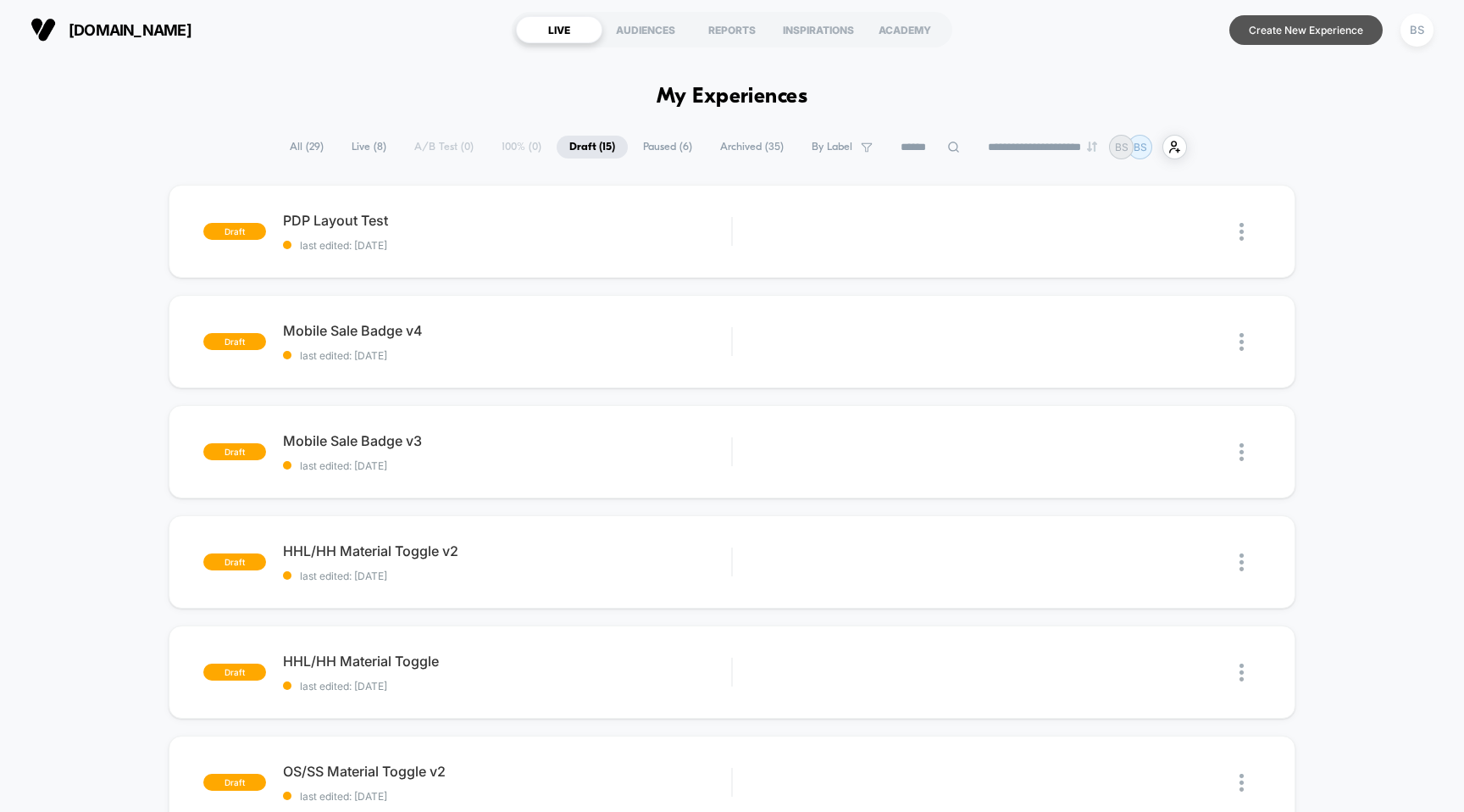
click at [1278, 28] on button "Create New Experience" at bounding box center [1306, 30] width 154 height 30
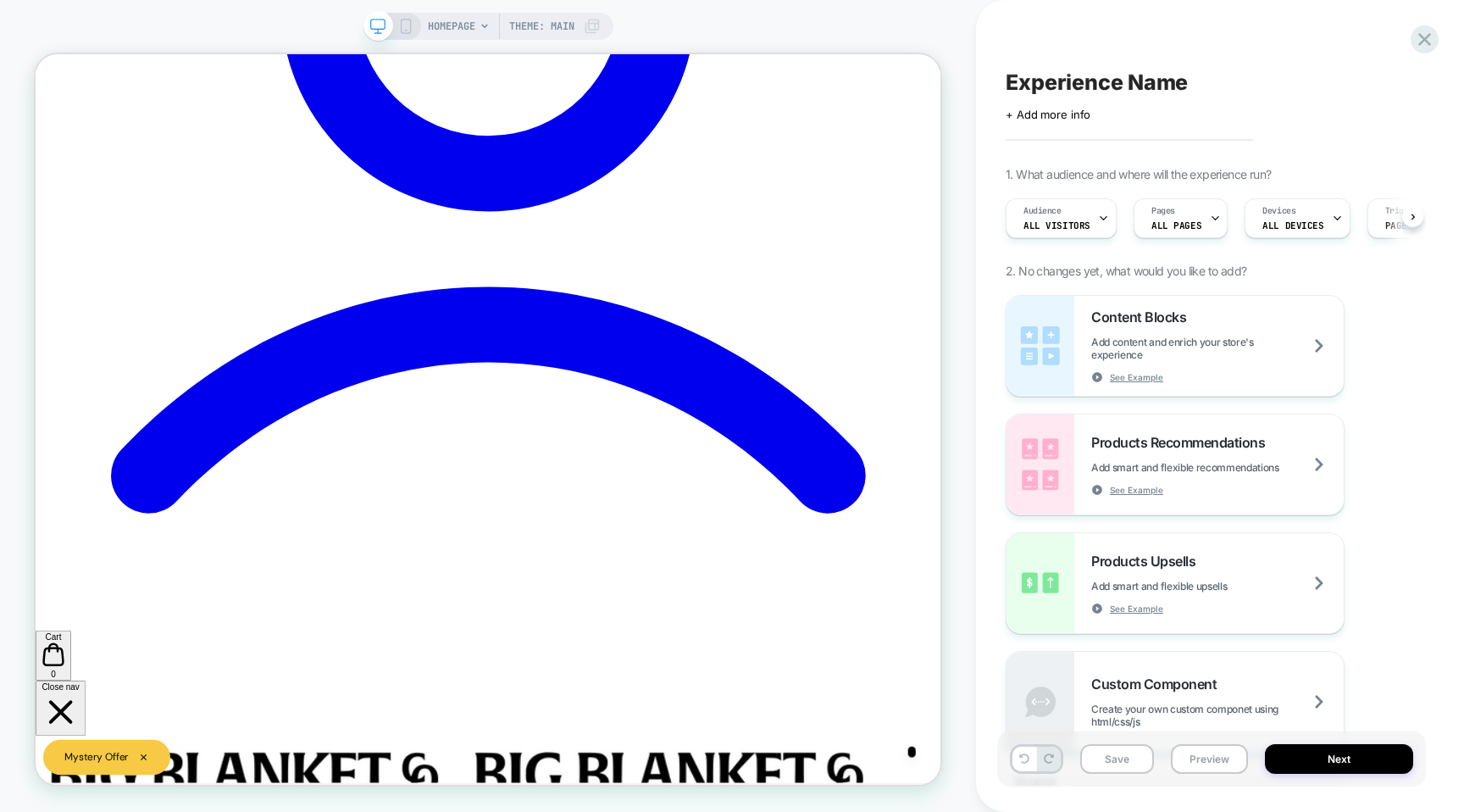
scroll to position [0, 1]
click at [412, 31] on div "HOMEPAGE Theme: MAIN" at bounding box center [488, 26] width 250 height 27
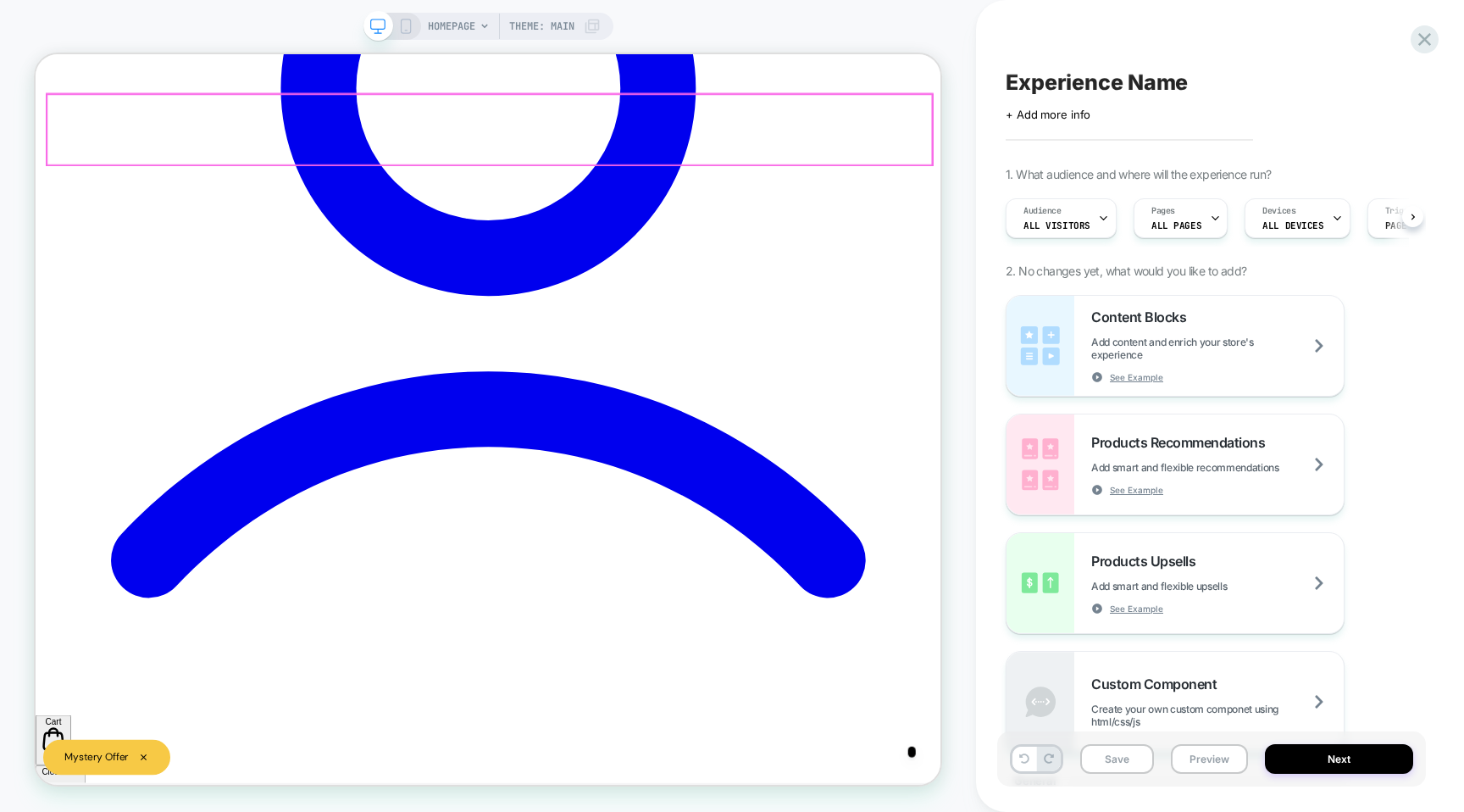
scroll to position [0, 1]
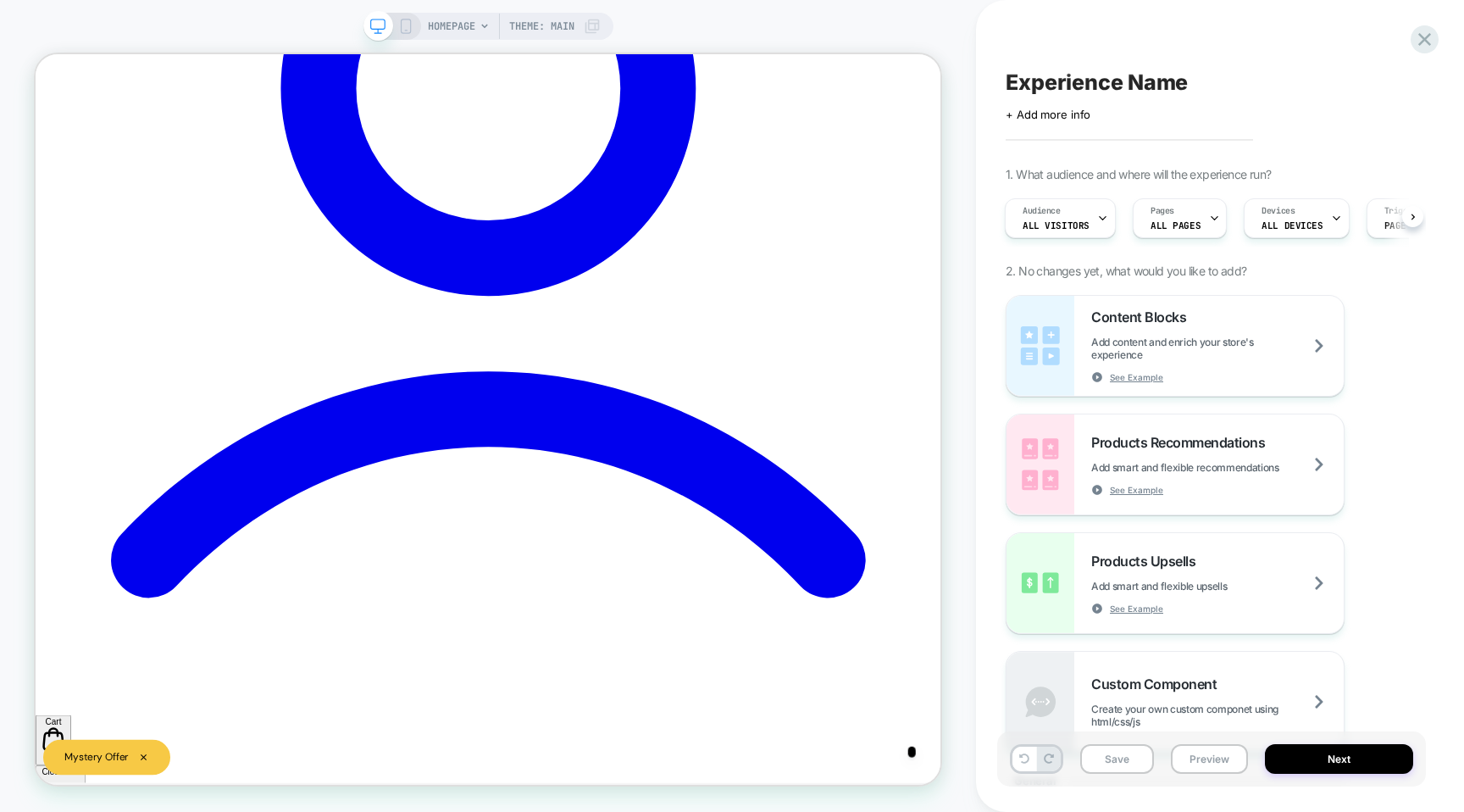
click at [455, 28] on span "HOMEPAGE" at bounding box center [451, 26] width 47 height 27
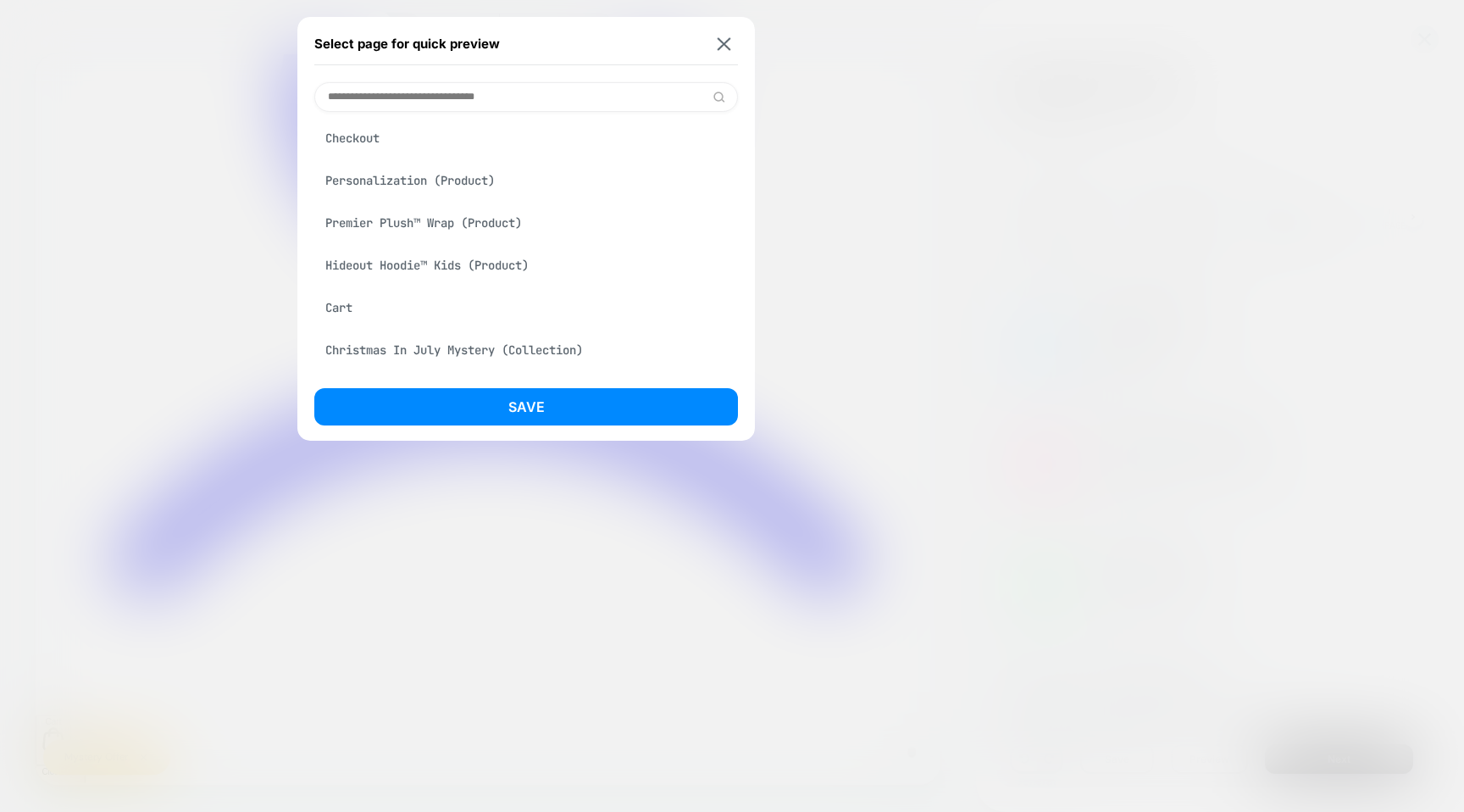
scroll to position [196, 0]
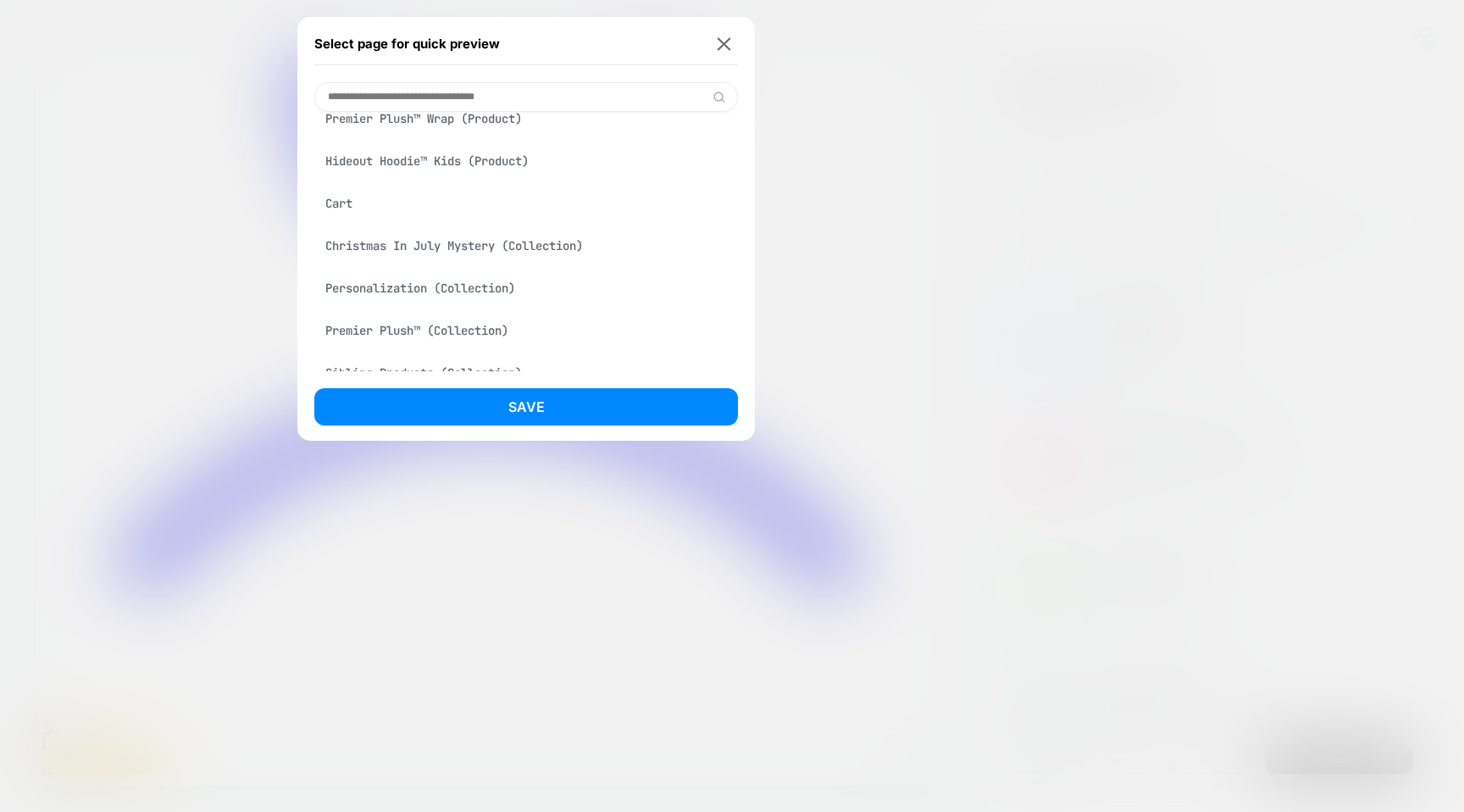
click at [360, 197] on div "Cart" at bounding box center [526, 203] width 424 height 32
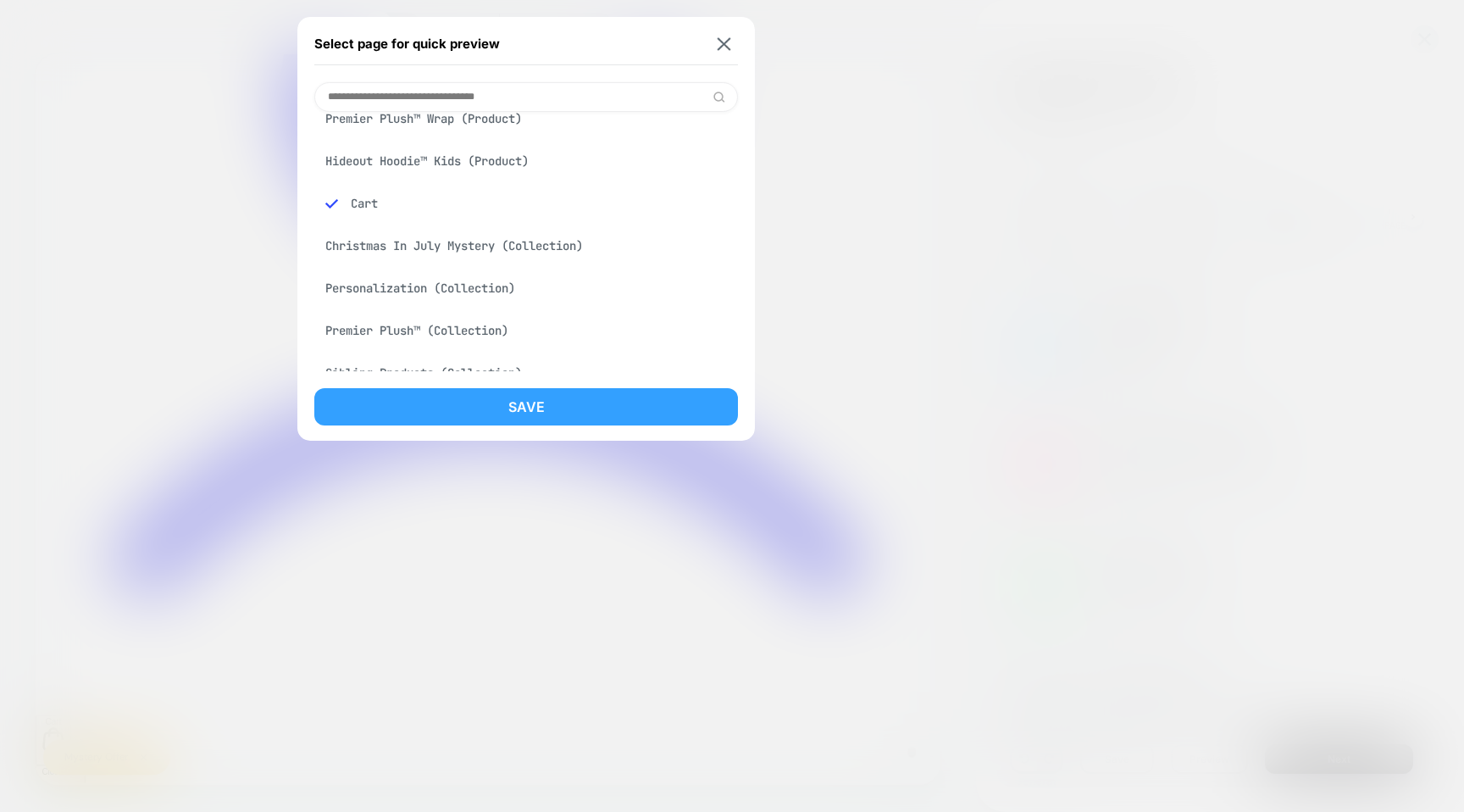
click at [449, 417] on button "Save" at bounding box center [526, 407] width 424 height 37
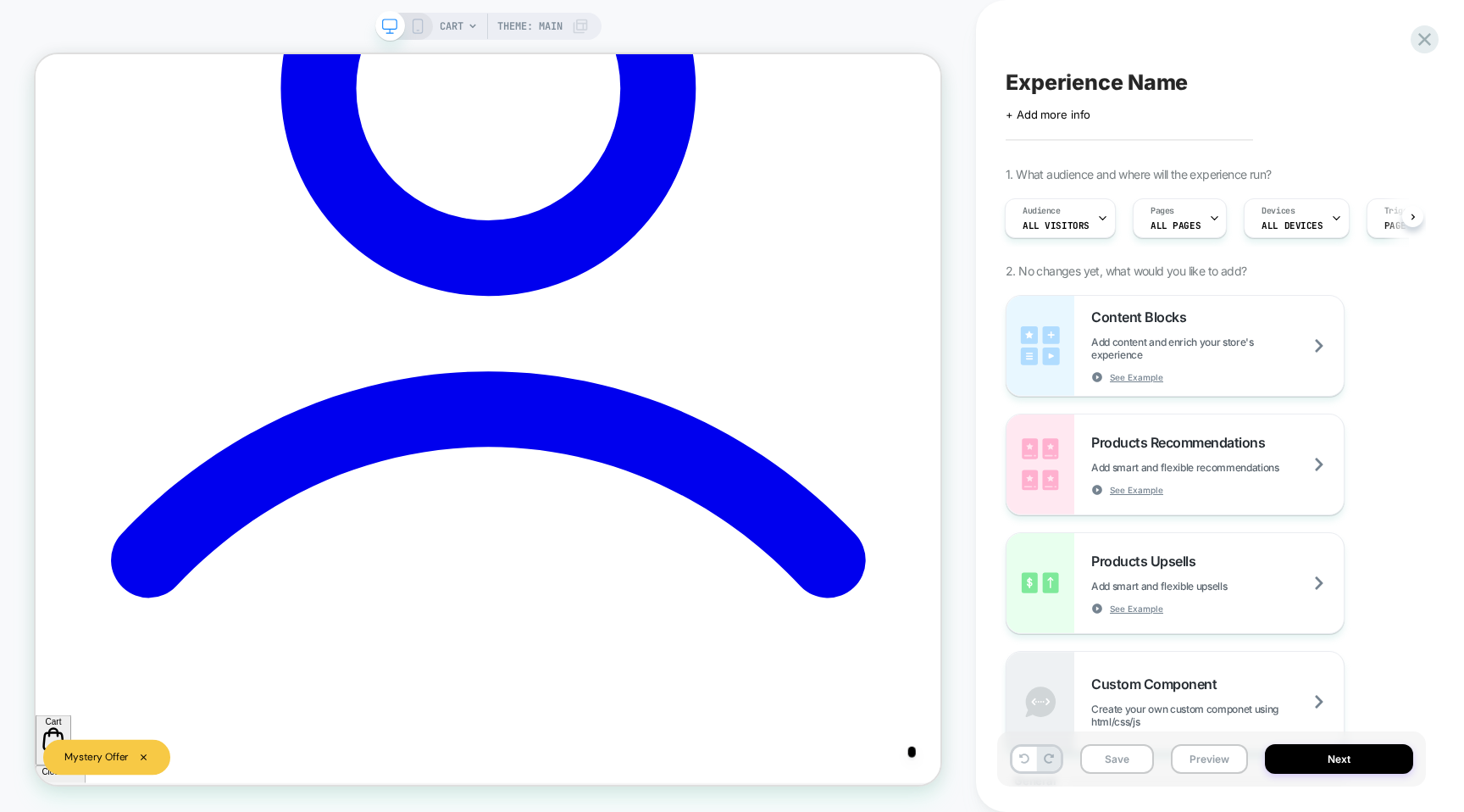
scroll to position [0, 2]
click at [469, 25] on icon at bounding box center [473, 26] width 10 height 10
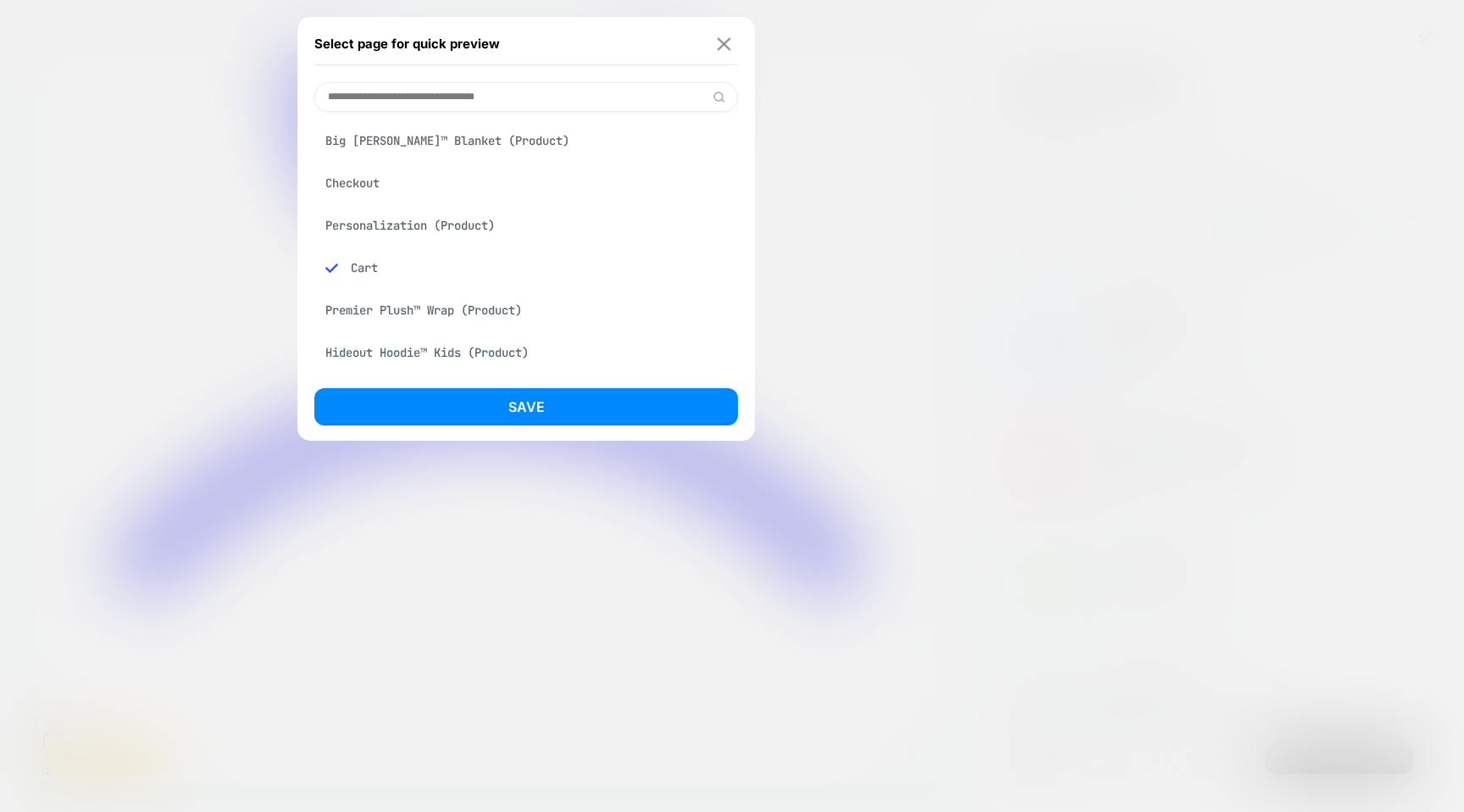
click at [720, 45] on img at bounding box center [724, 43] width 14 height 13
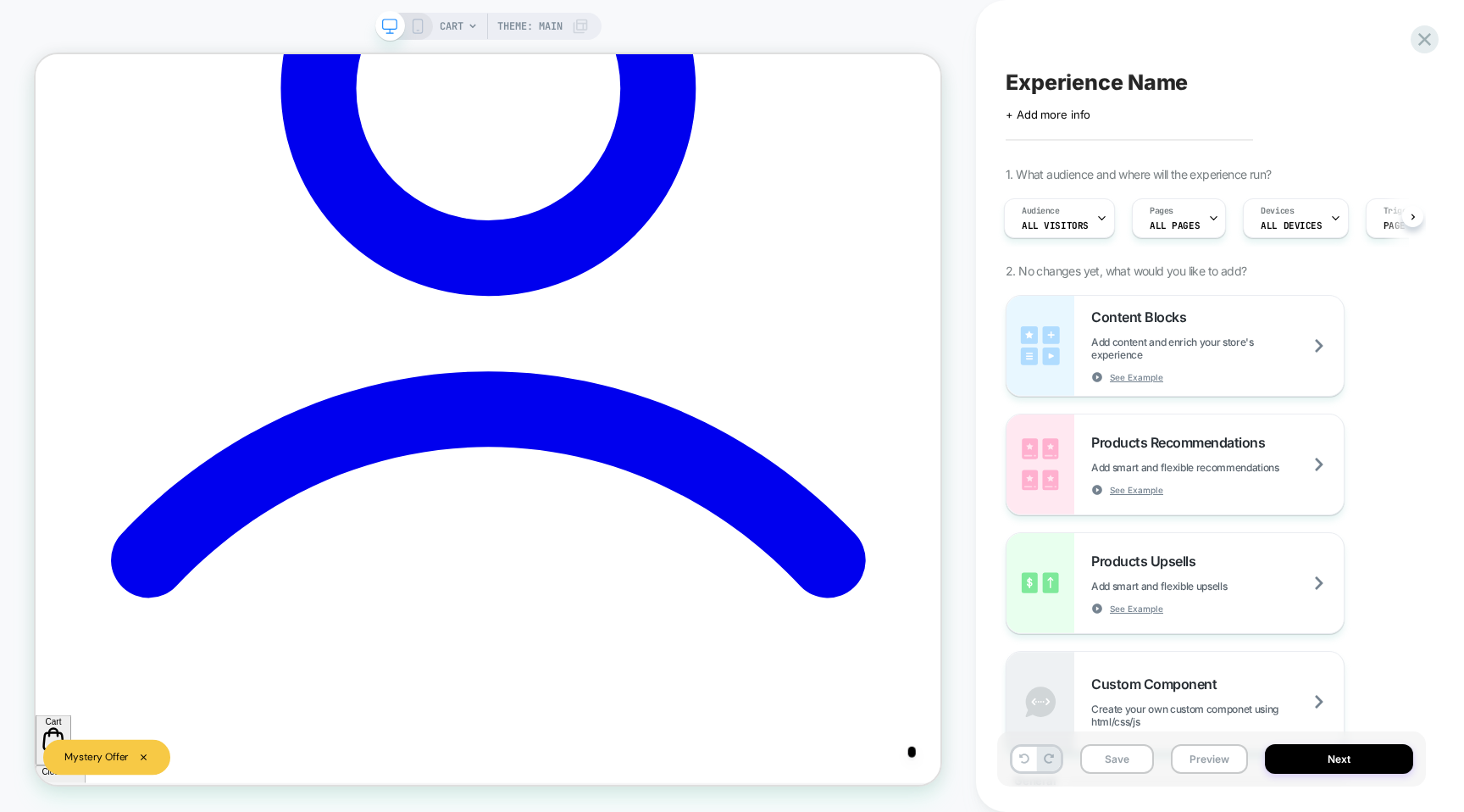
click at [450, 25] on span "CART" at bounding box center [452, 26] width 24 height 27
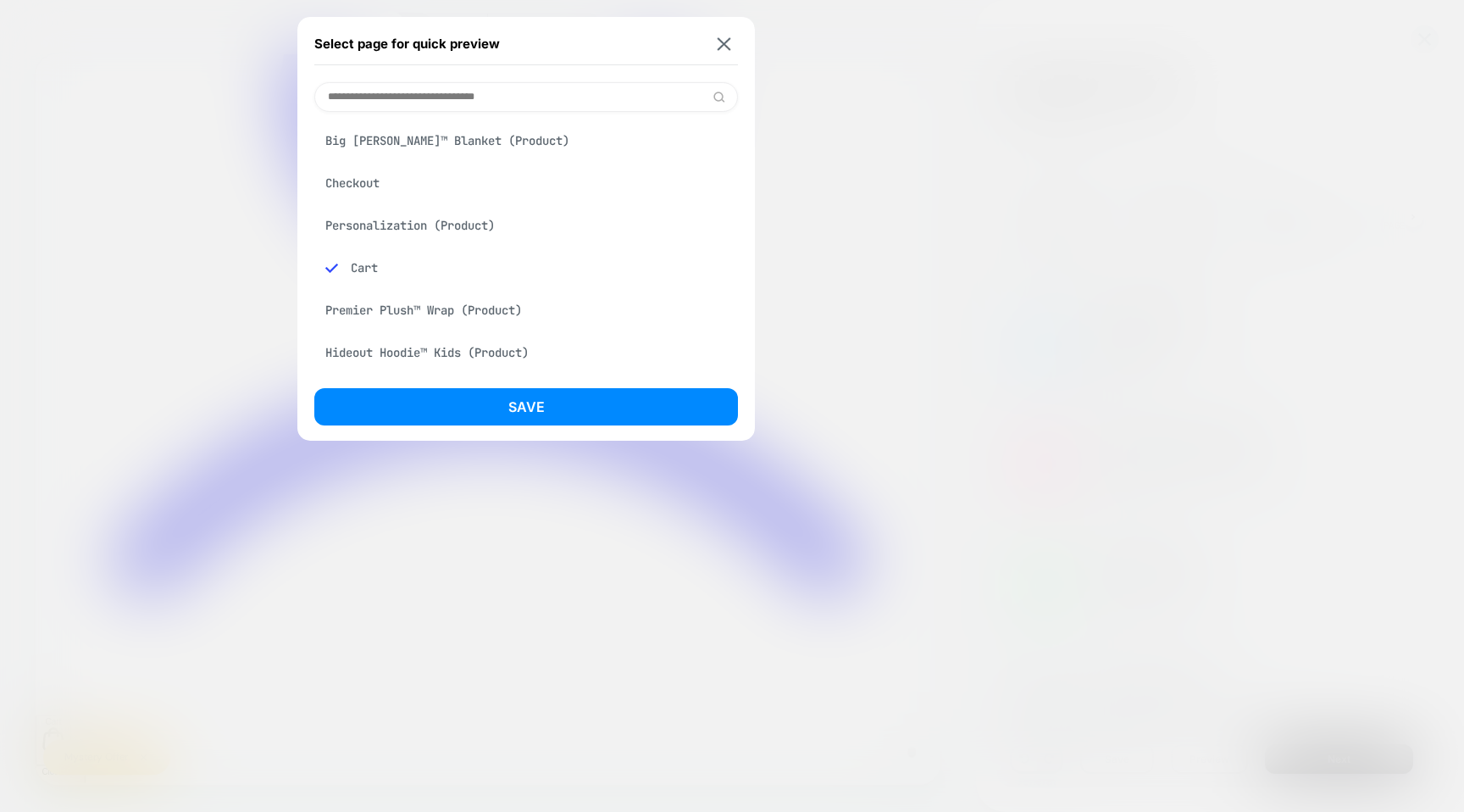
click at [465, 140] on div "Big [PERSON_NAME]™ Blanket (Product)" at bounding box center [526, 141] width 424 height 32
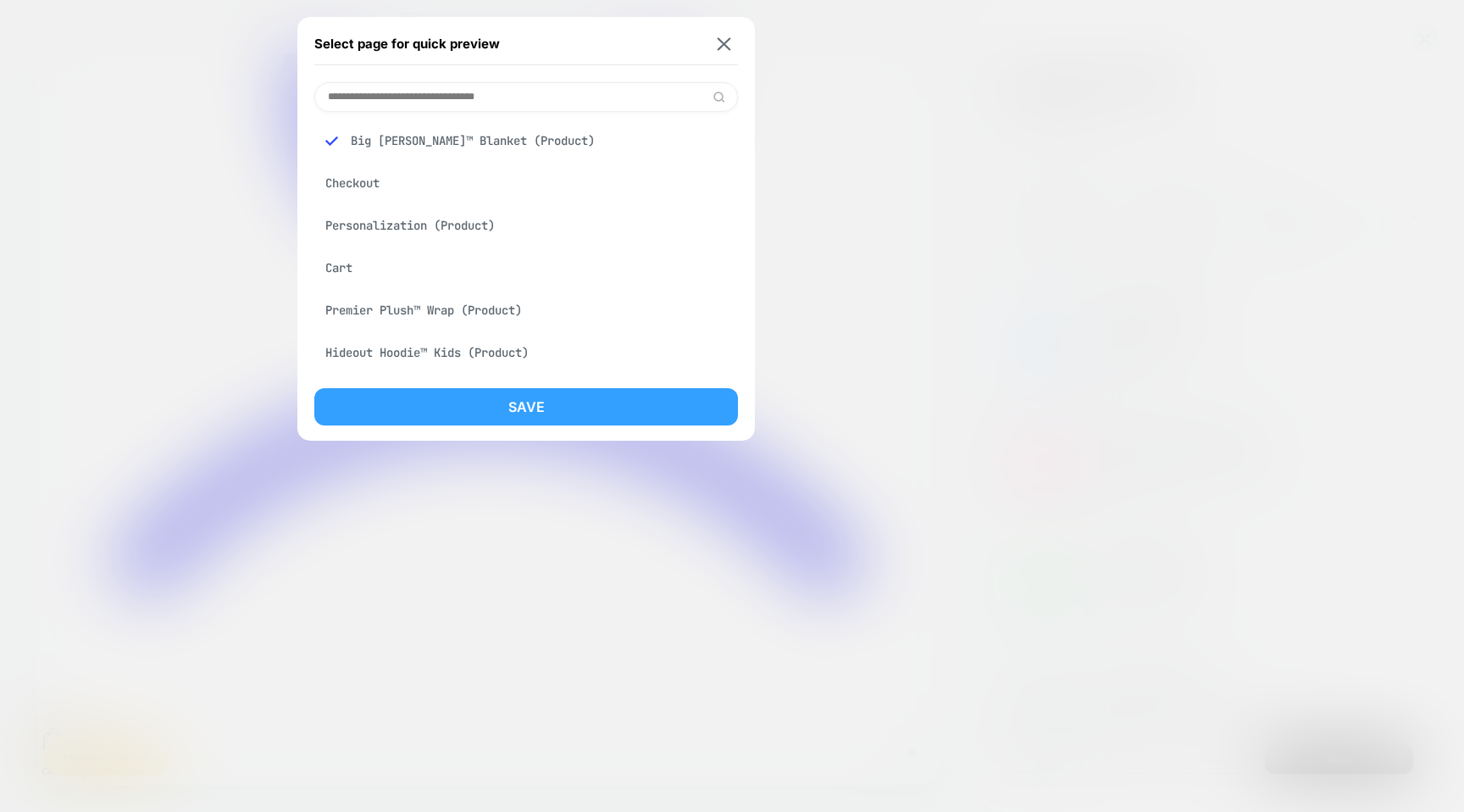
click at [470, 410] on button "Save" at bounding box center [526, 407] width 424 height 37
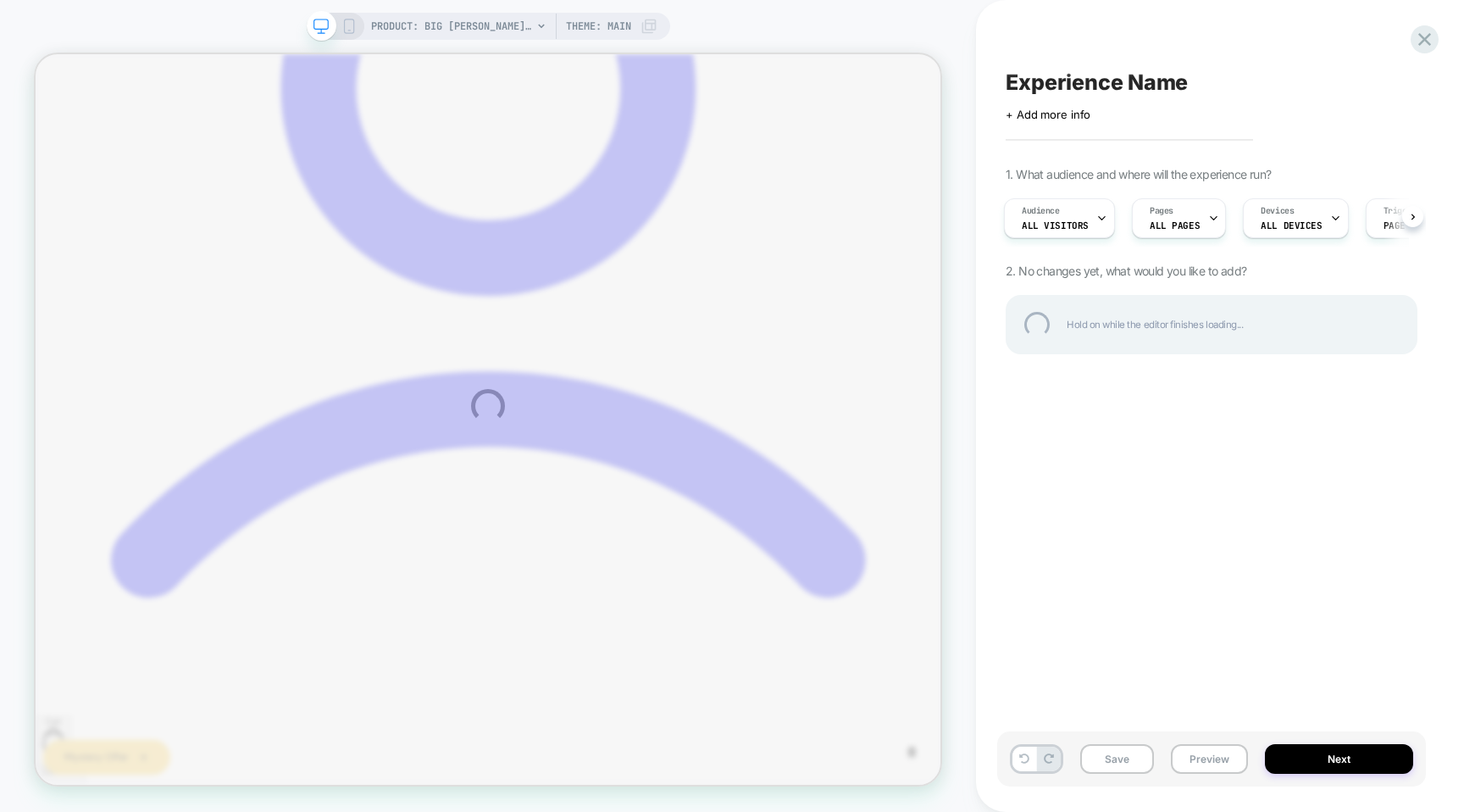
click at [512, 19] on div "PRODUCT: Big [PERSON_NAME]™ Blanket PRODUCT: Big [PERSON_NAME]™ Blanket Theme: …" at bounding box center [732, 406] width 1464 height 812
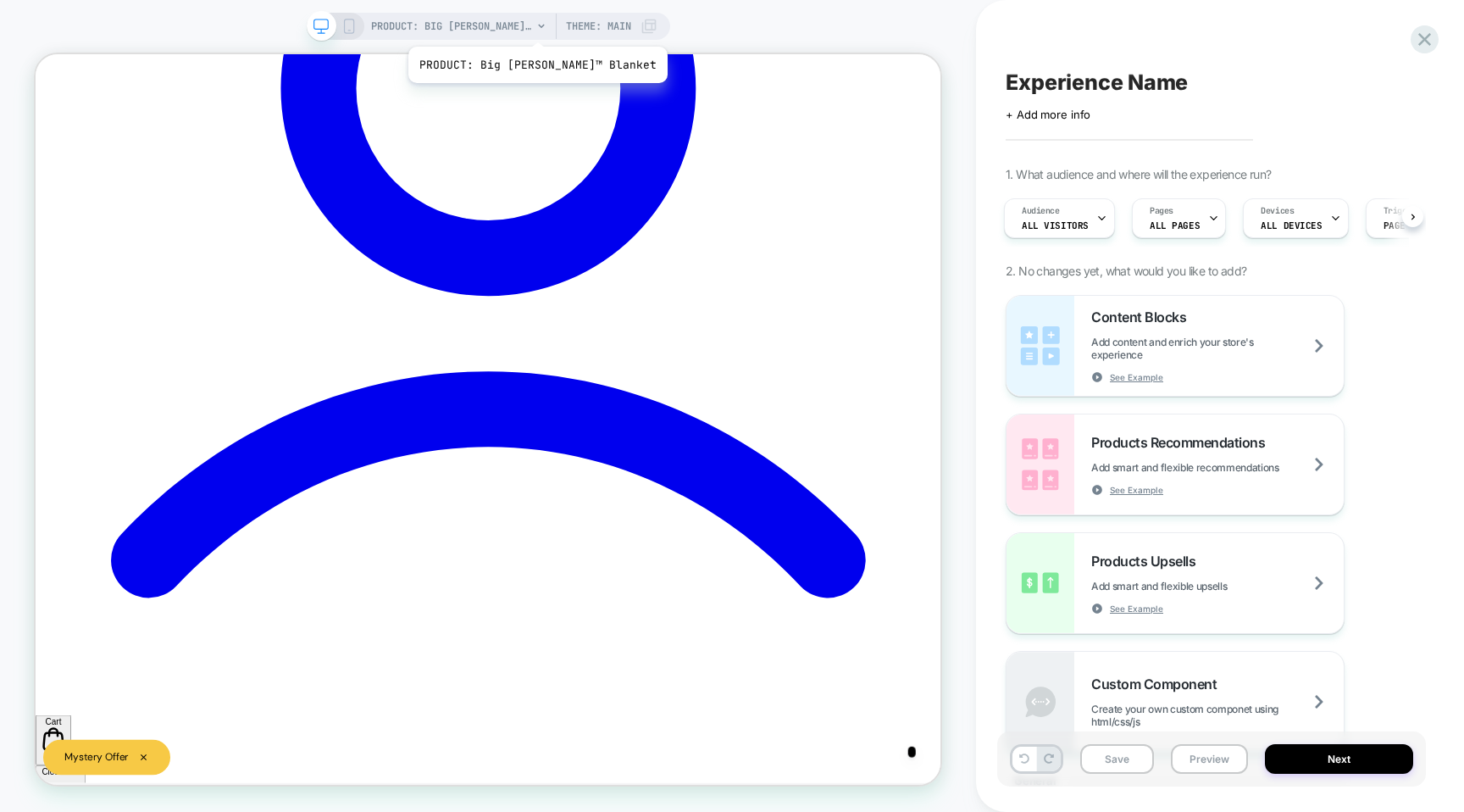
scroll to position [0, 3]
click at [511, 25] on span "PRODUCT: Big [PERSON_NAME]™ Blanket" at bounding box center [451, 26] width 161 height 27
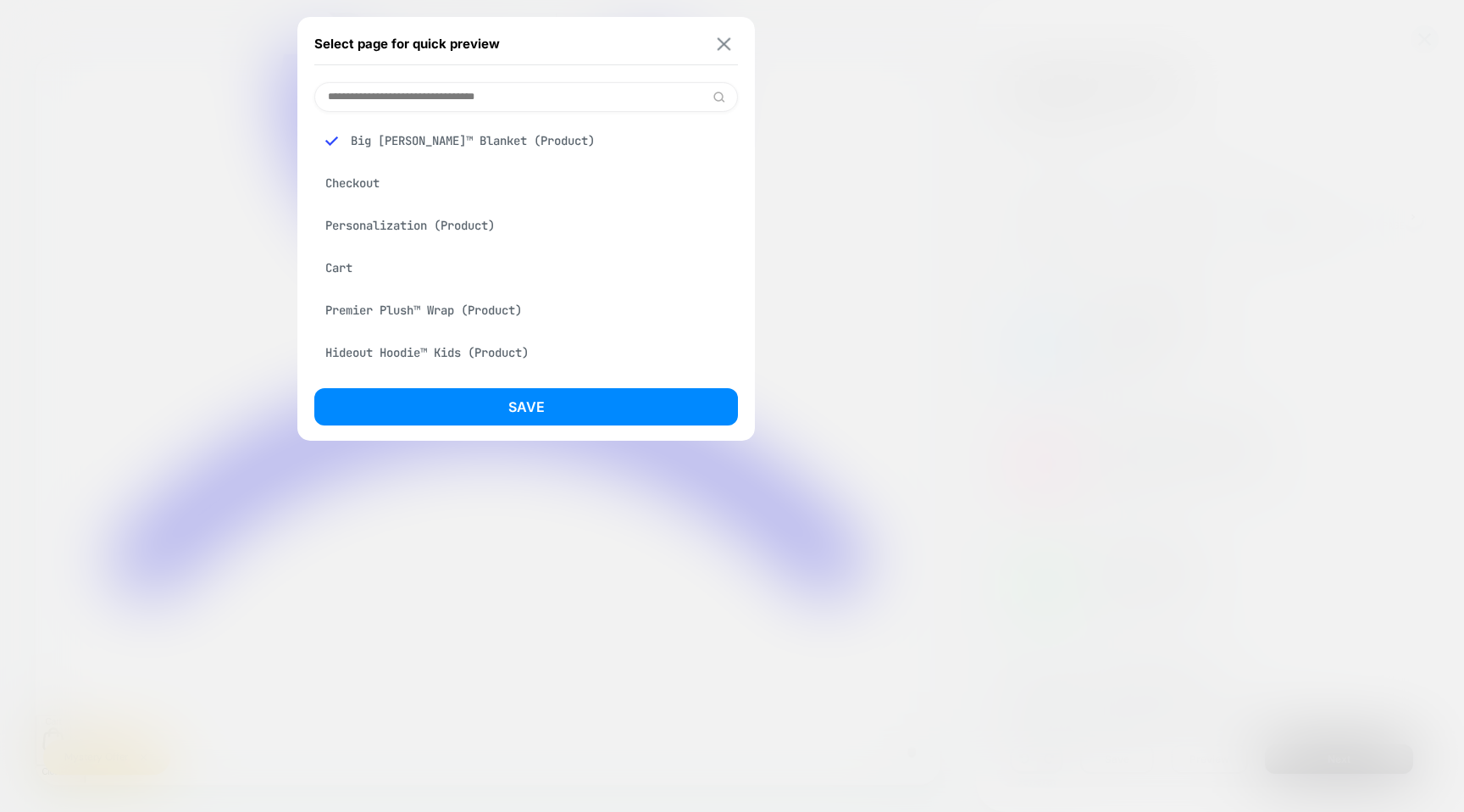
click at [723, 38] on img at bounding box center [724, 43] width 14 height 13
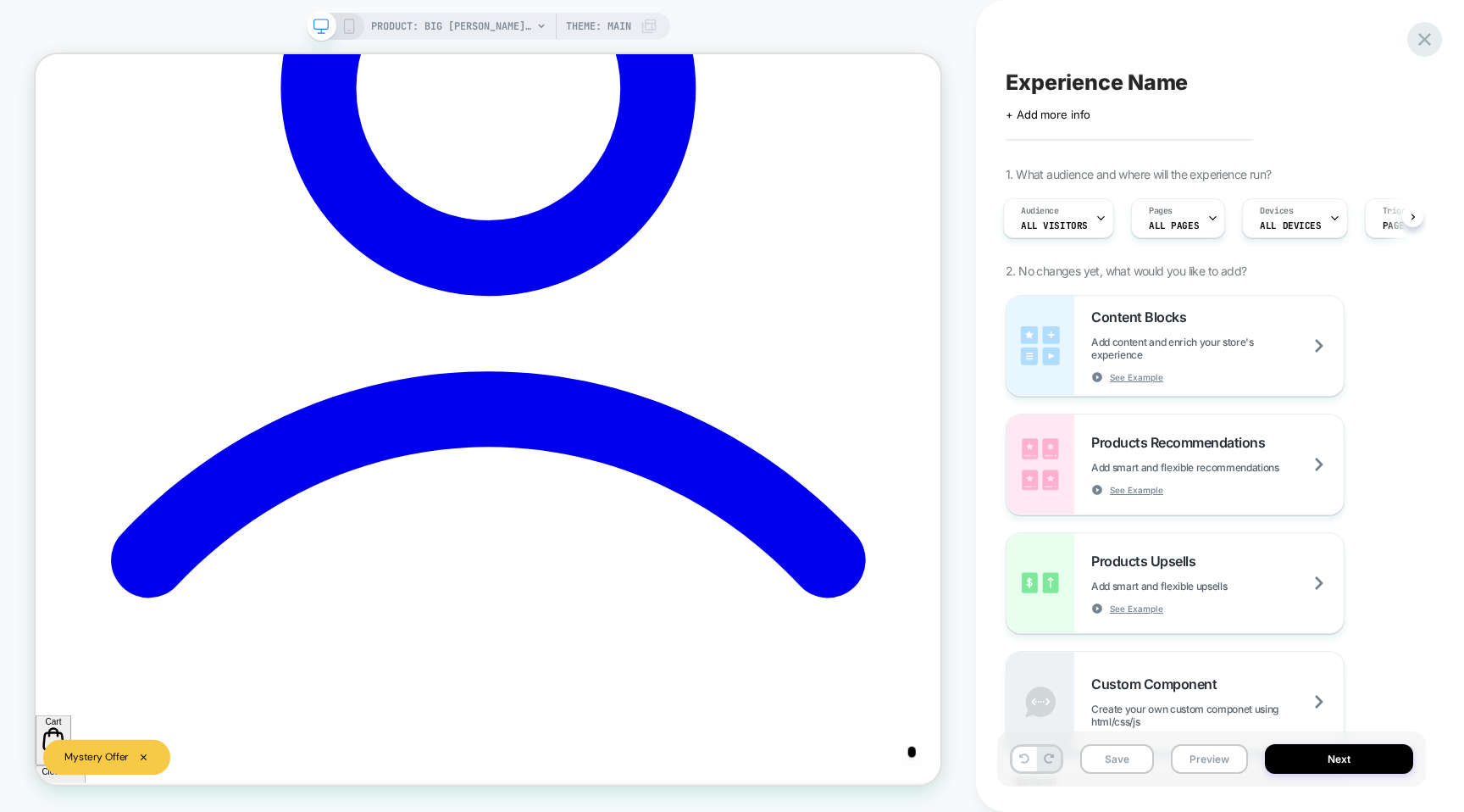
click at [1433, 37] on icon at bounding box center [1424, 39] width 23 height 23
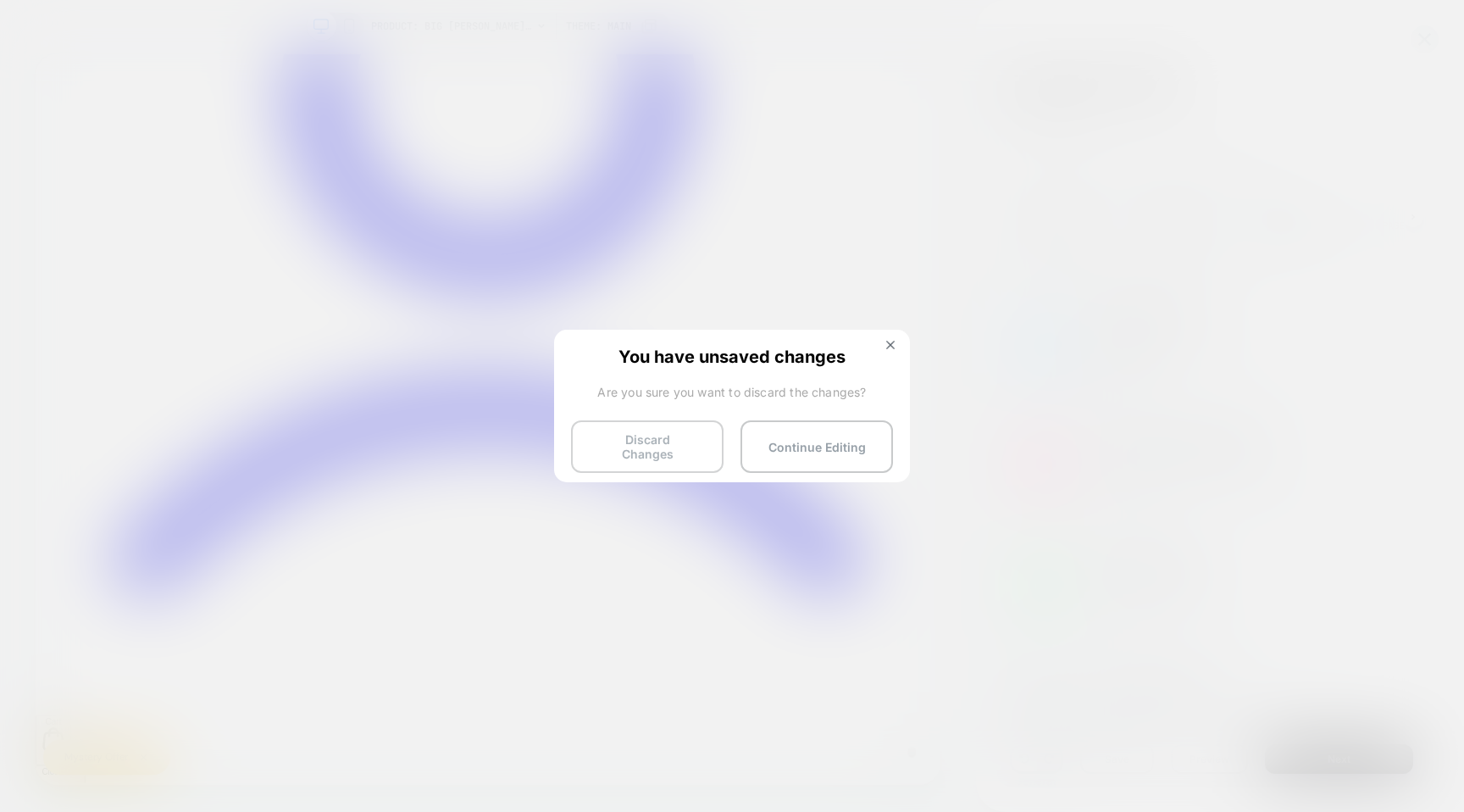
click at [676, 453] on button "Discard Changes" at bounding box center [647, 446] width 153 height 53
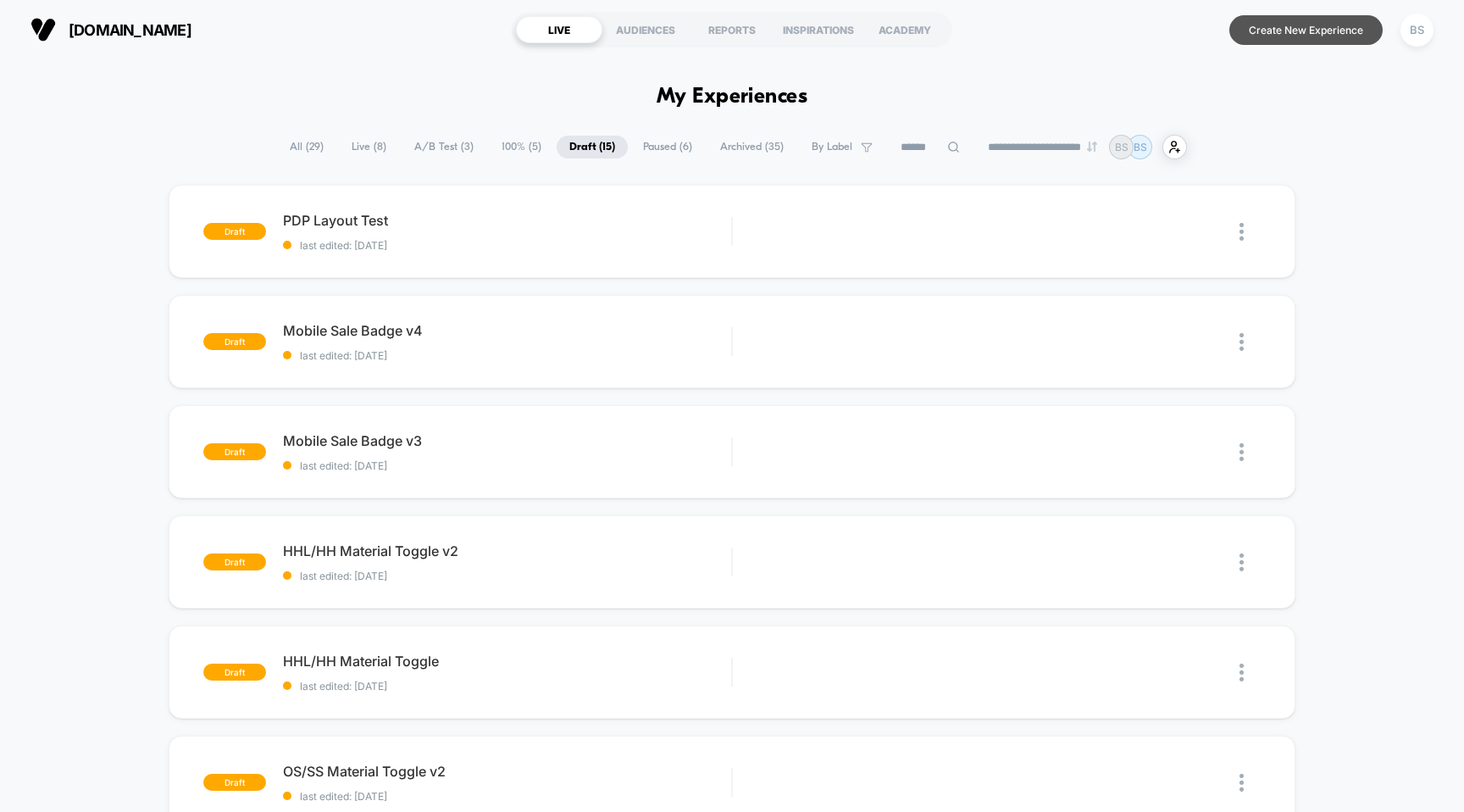
click at [1277, 35] on button "Create New Experience" at bounding box center [1306, 30] width 154 height 30
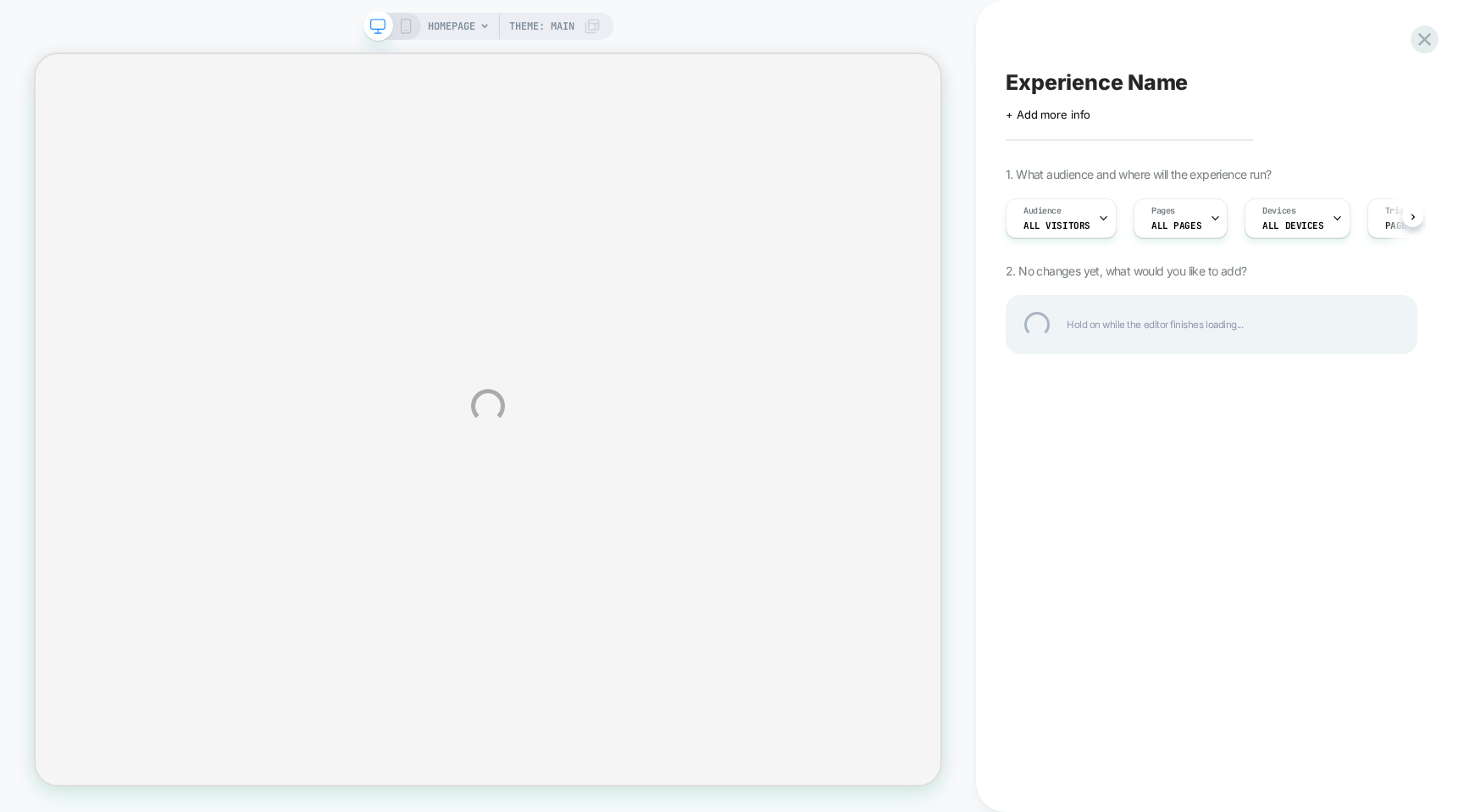
click at [1209, 222] on div "HOMEPAGE Theme: MAIN Experience Name Click to edit experience details + Add mor…" at bounding box center [732, 406] width 1464 height 812
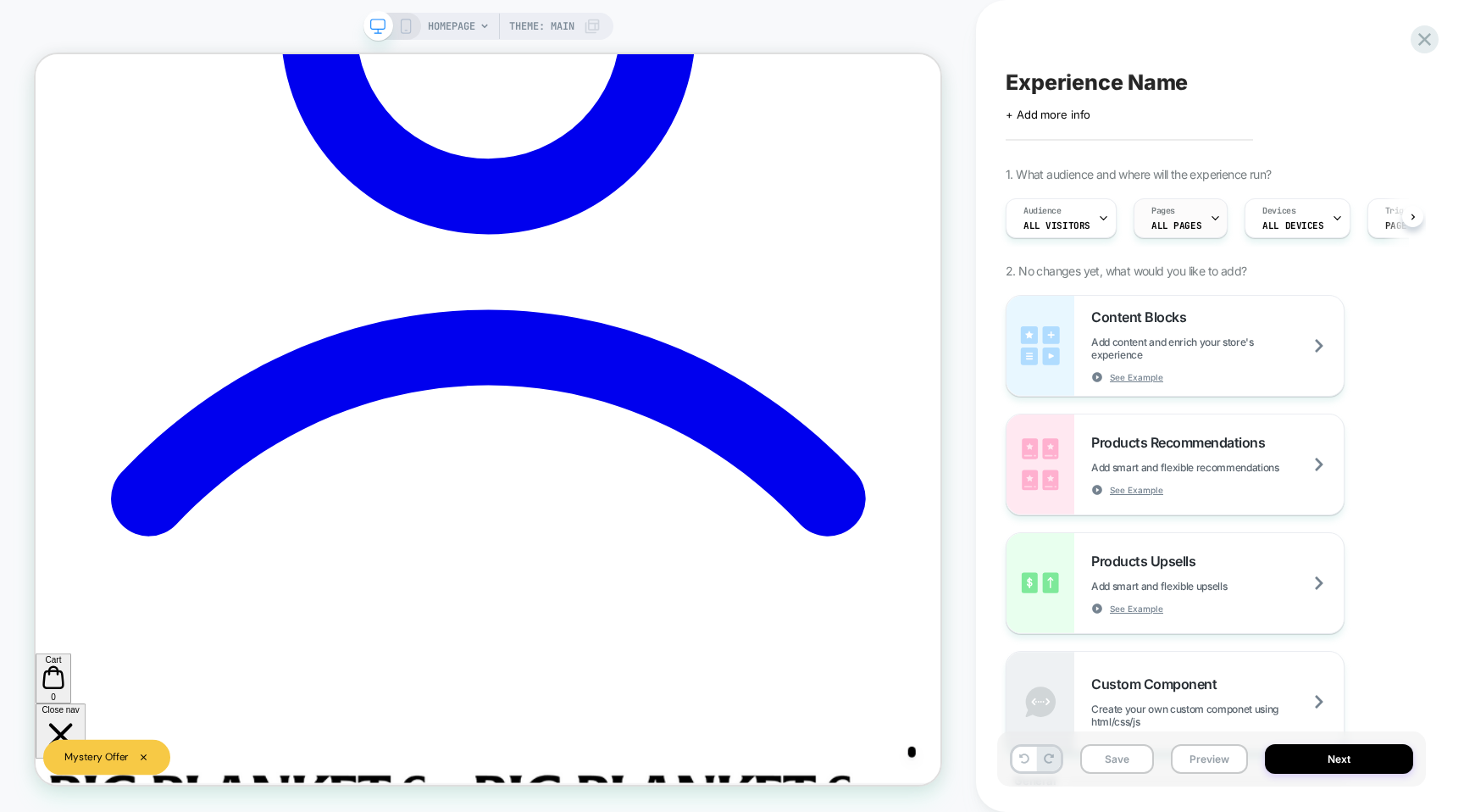
scroll to position [0, 1]
click at [1212, 217] on icon at bounding box center [1214, 219] width 6 height 4
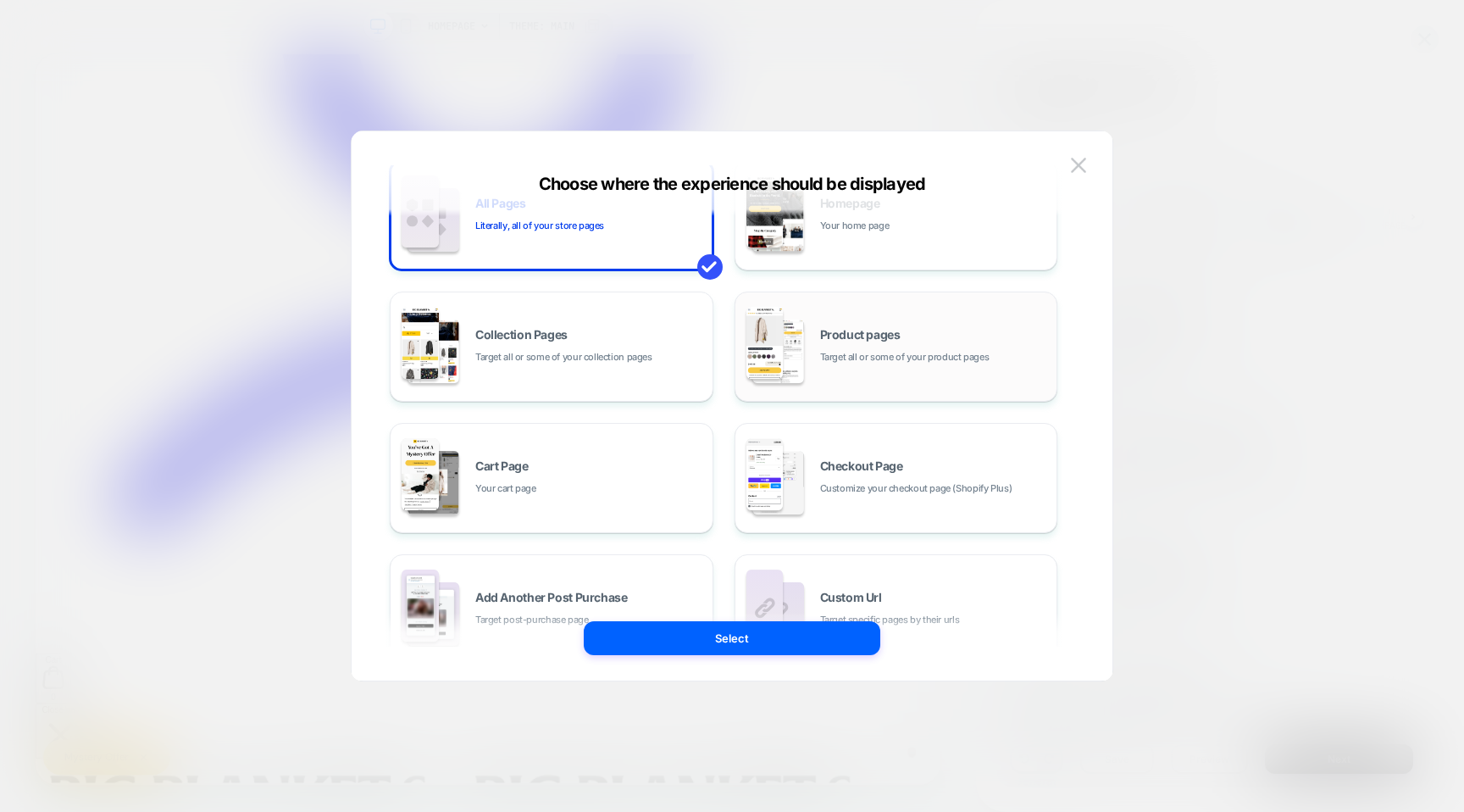
scroll to position [79, 0]
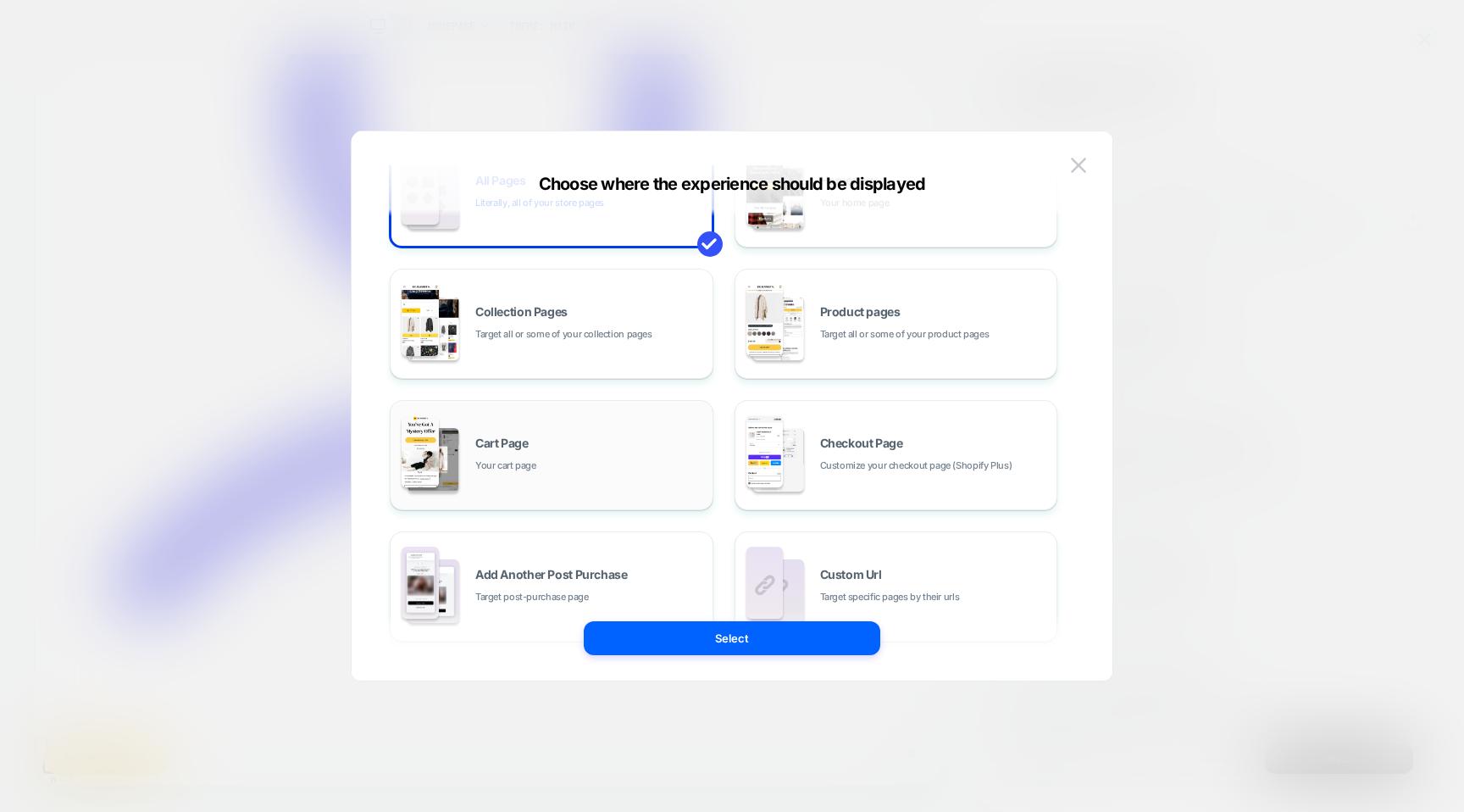
click at [552, 448] on div "Cart Page Your cart page" at bounding box center [589, 455] width 228 height 36
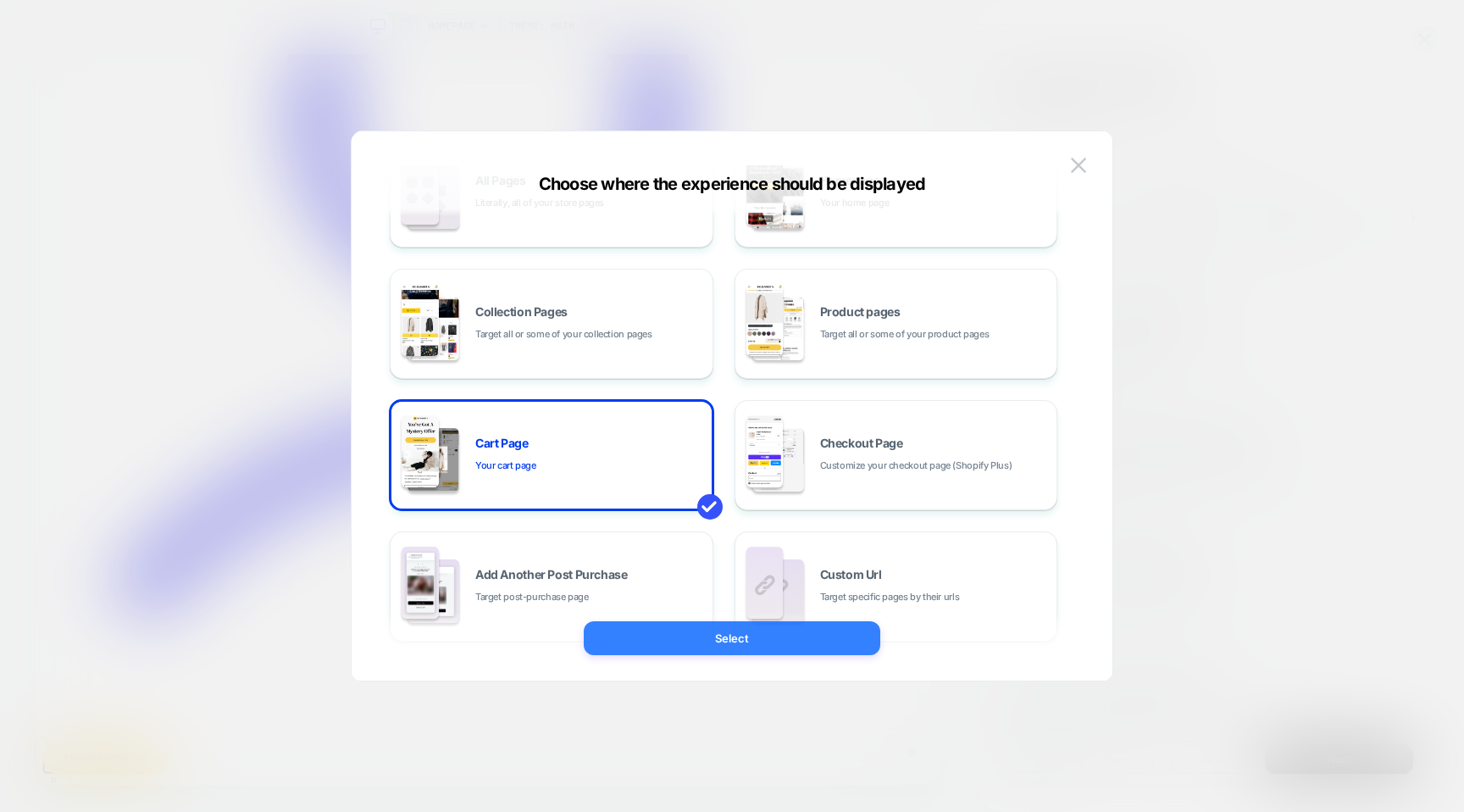
click at [744, 632] on button "Select" at bounding box center [732, 638] width 297 height 34
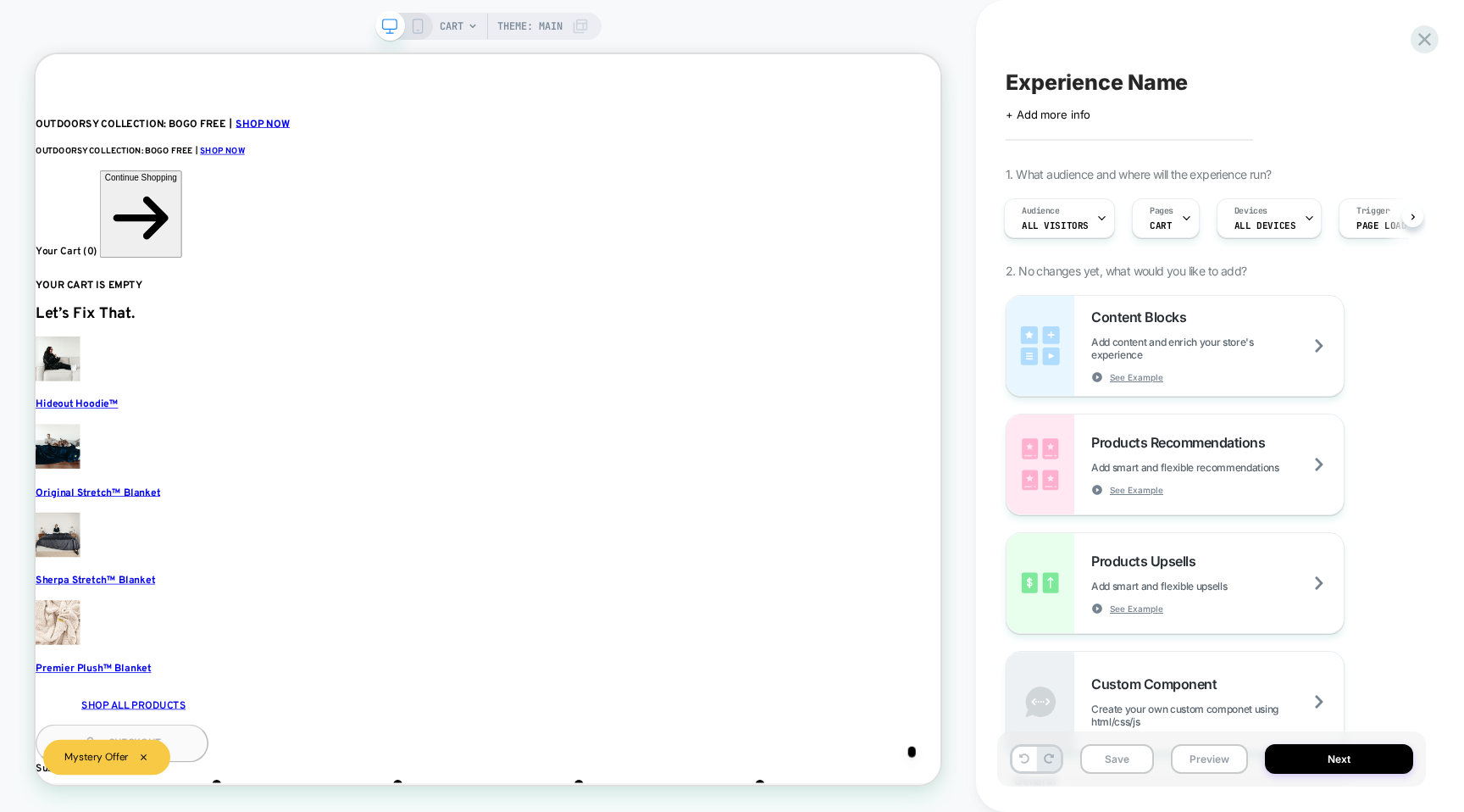
scroll to position [0, 0]
click at [426, 18] on div "CART Theme: MAIN" at bounding box center [488, 26] width 227 height 27
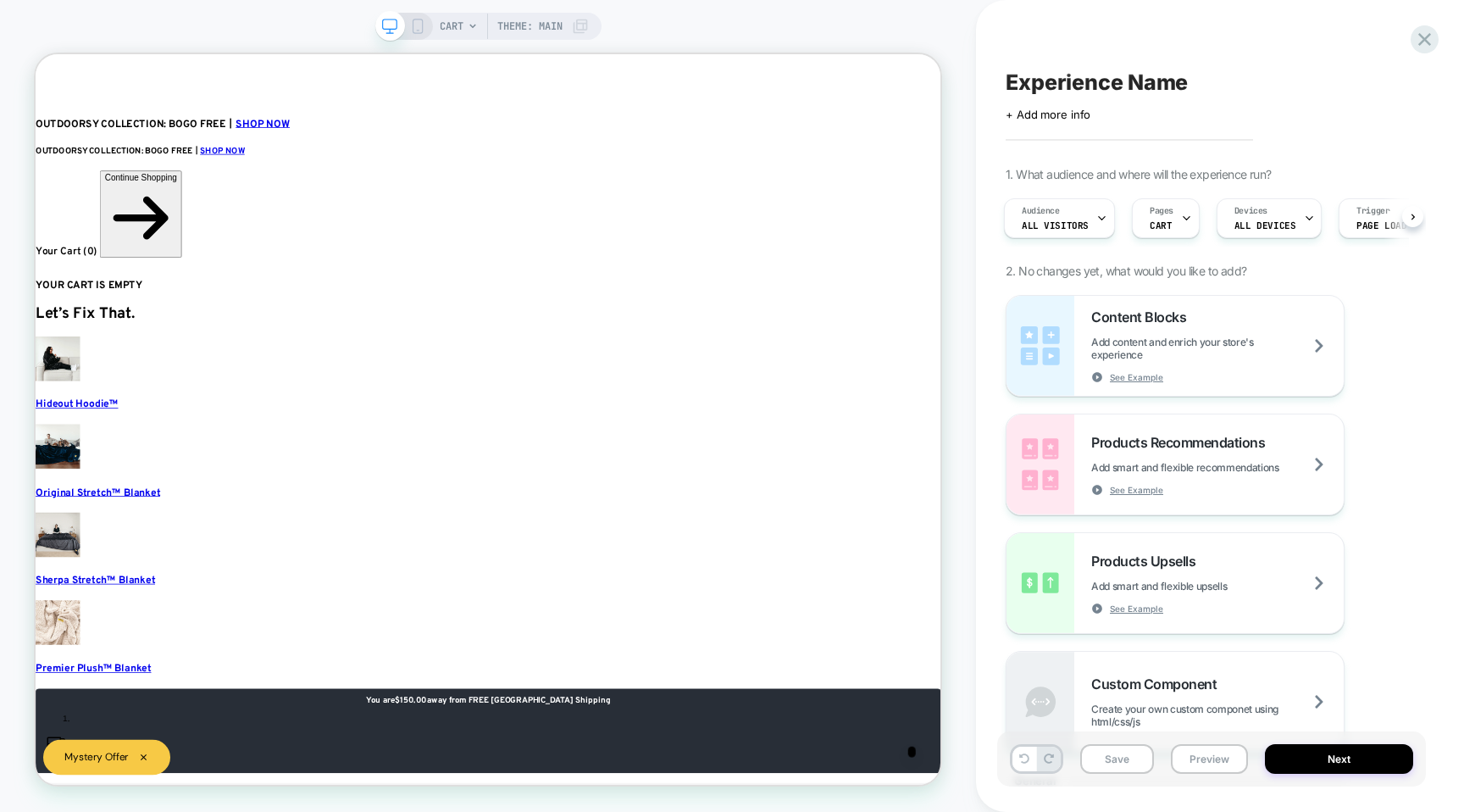
click at [416, 29] on icon at bounding box center [417, 26] width 15 height 15
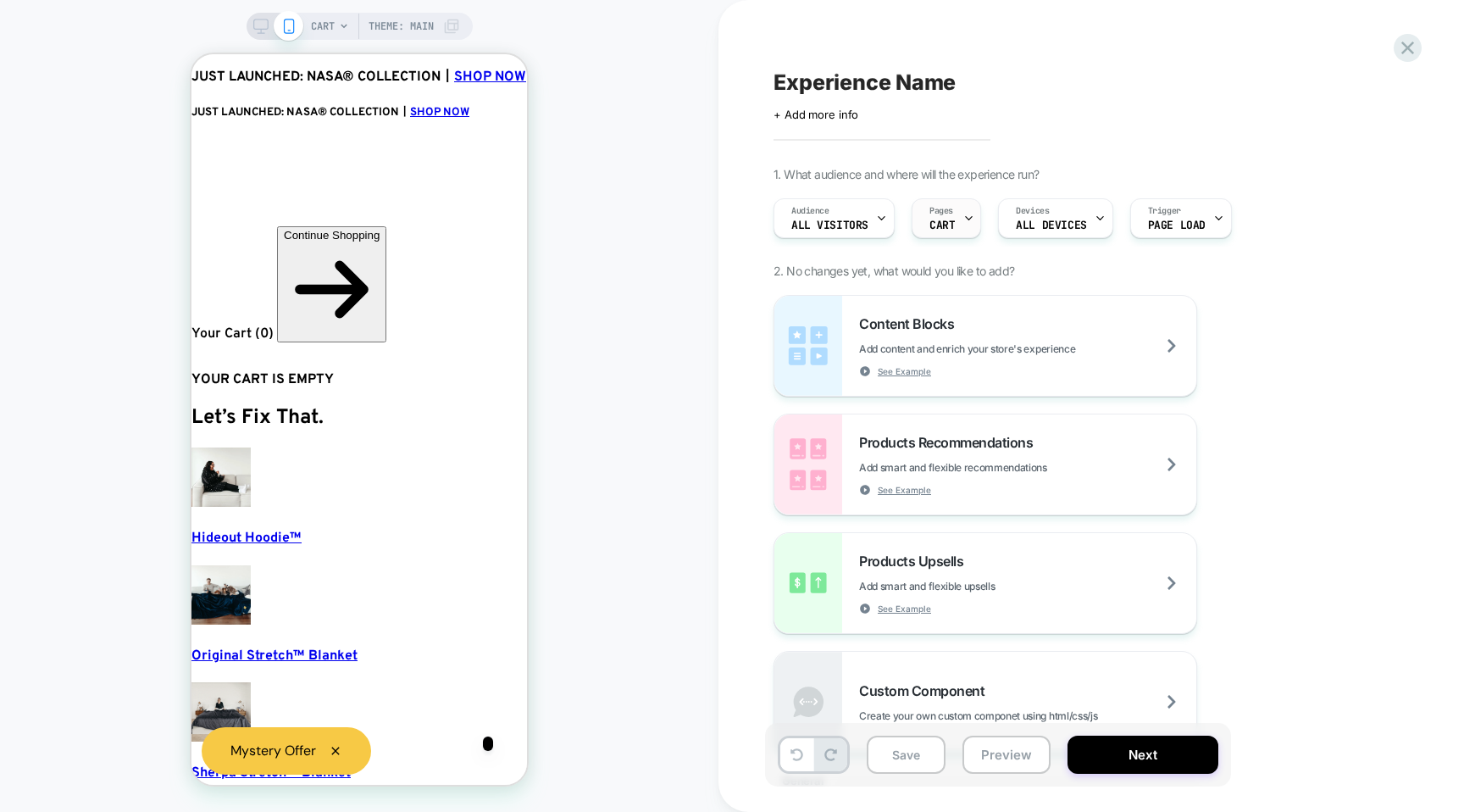
click at [951, 217] on div "Pages CART" at bounding box center [942, 217] width 59 height 38
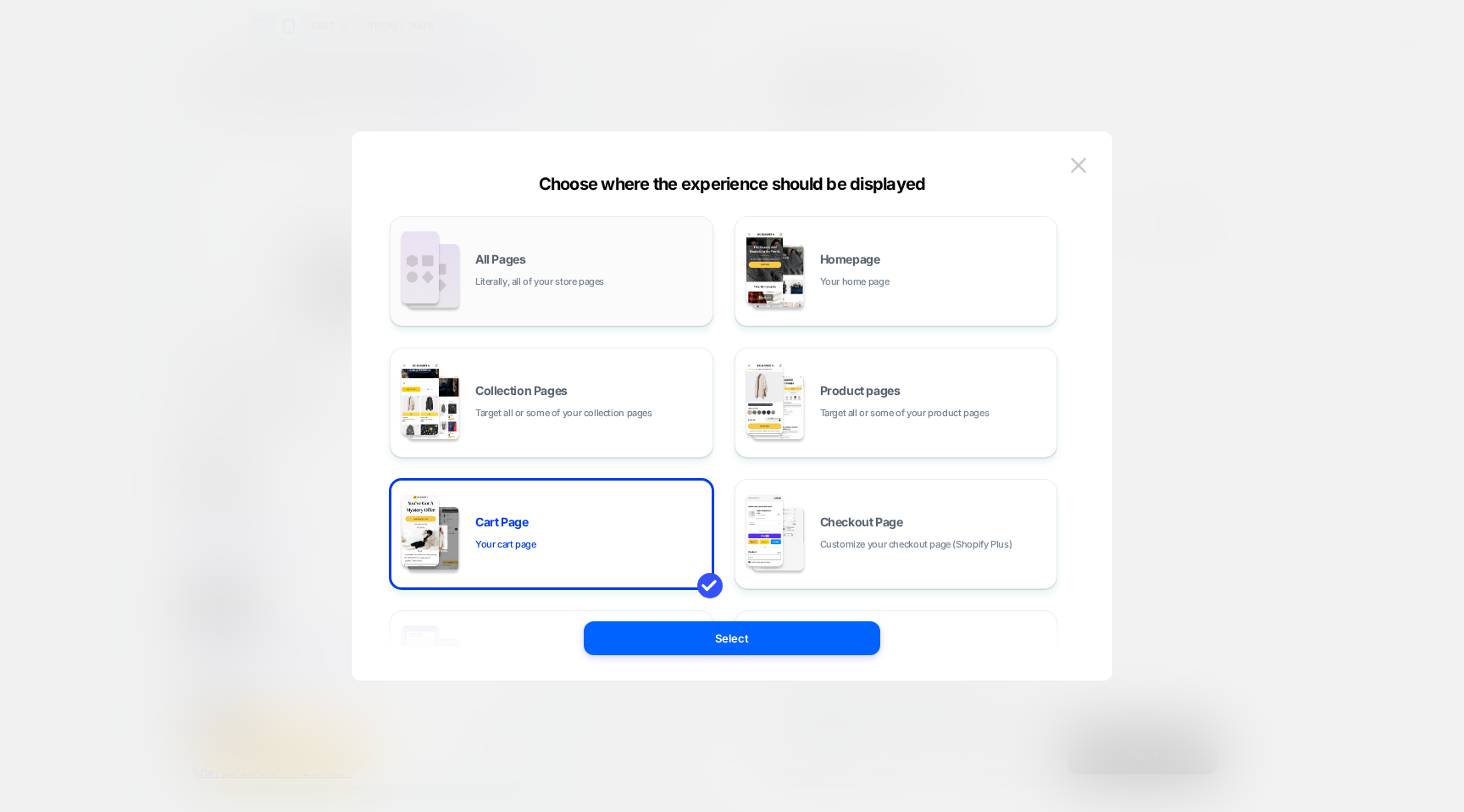
click at [532, 265] on div "CART Theme: MAIN Experience Name Click to edit experience details + Add more in…" at bounding box center [732, 406] width 1464 height 812
click at [665, 318] on div "All Pages Literally, all of your store pages" at bounding box center [551, 271] width 324 height 110
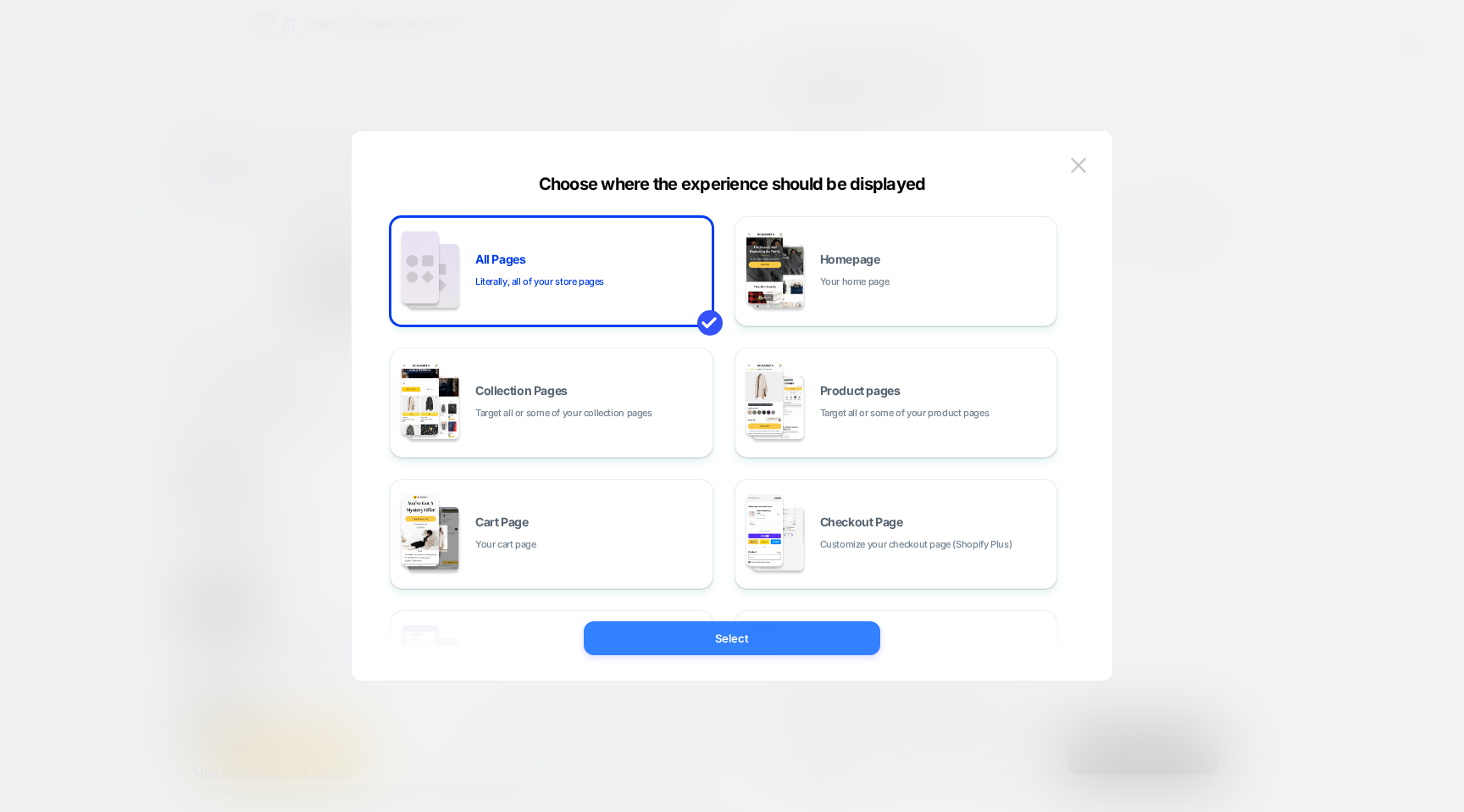
click at [715, 622] on button "Select" at bounding box center [732, 638] width 297 height 34
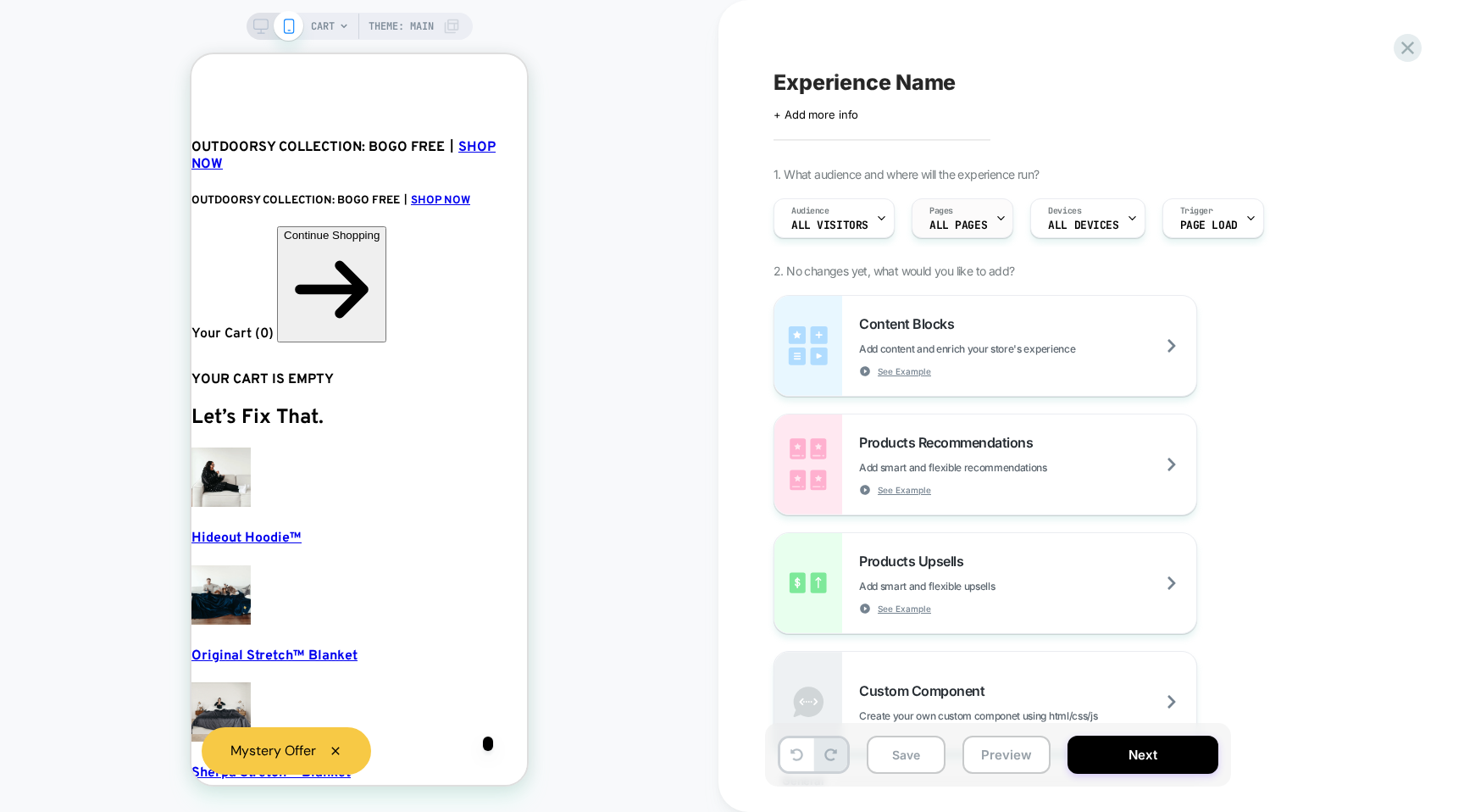
click at [963, 230] on div "Pages ALL PAGES" at bounding box center [958, 217] width 92 height 38
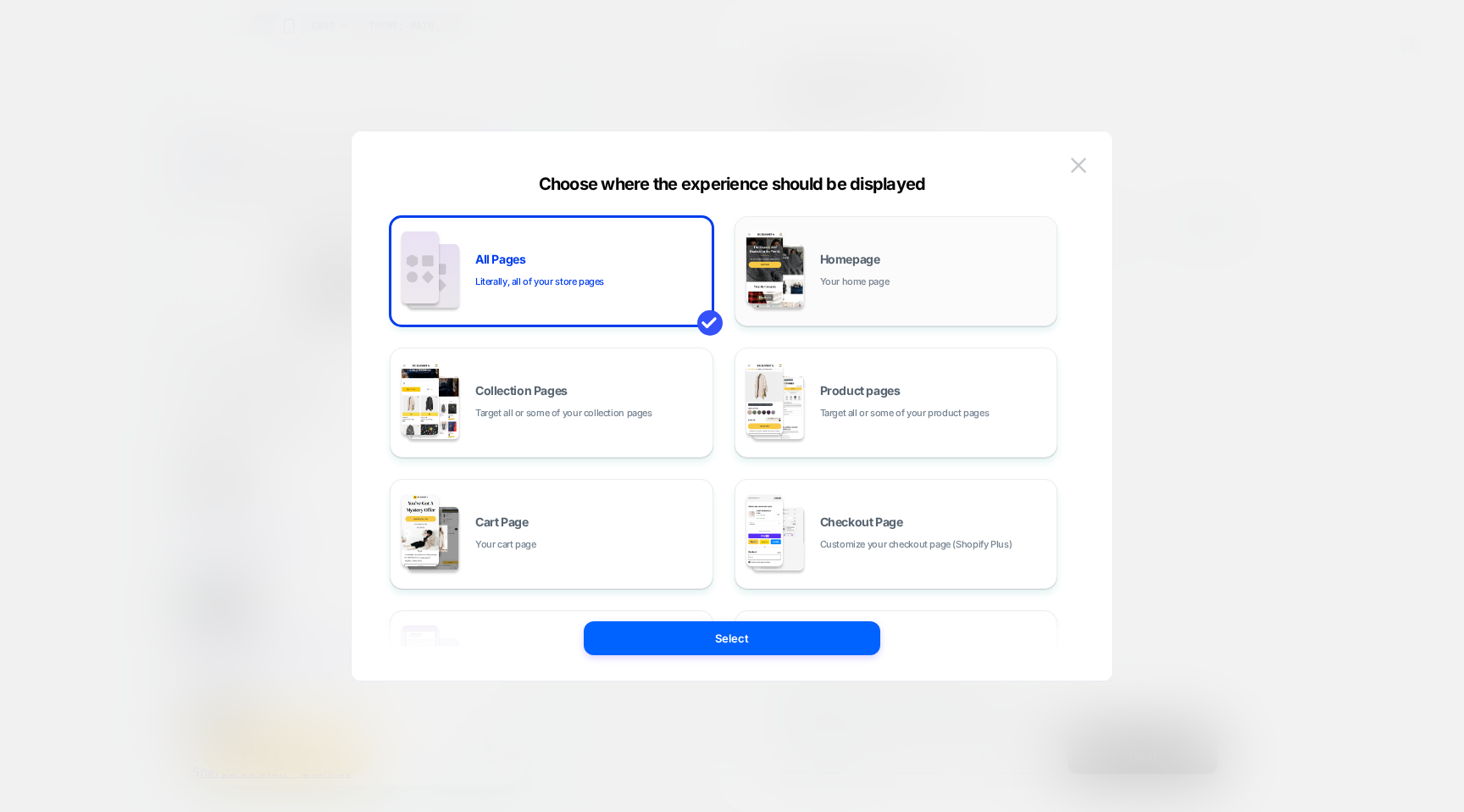
click at [826, 281] on span "Your home page" at bounding box center [855, 281] width 69 height 16
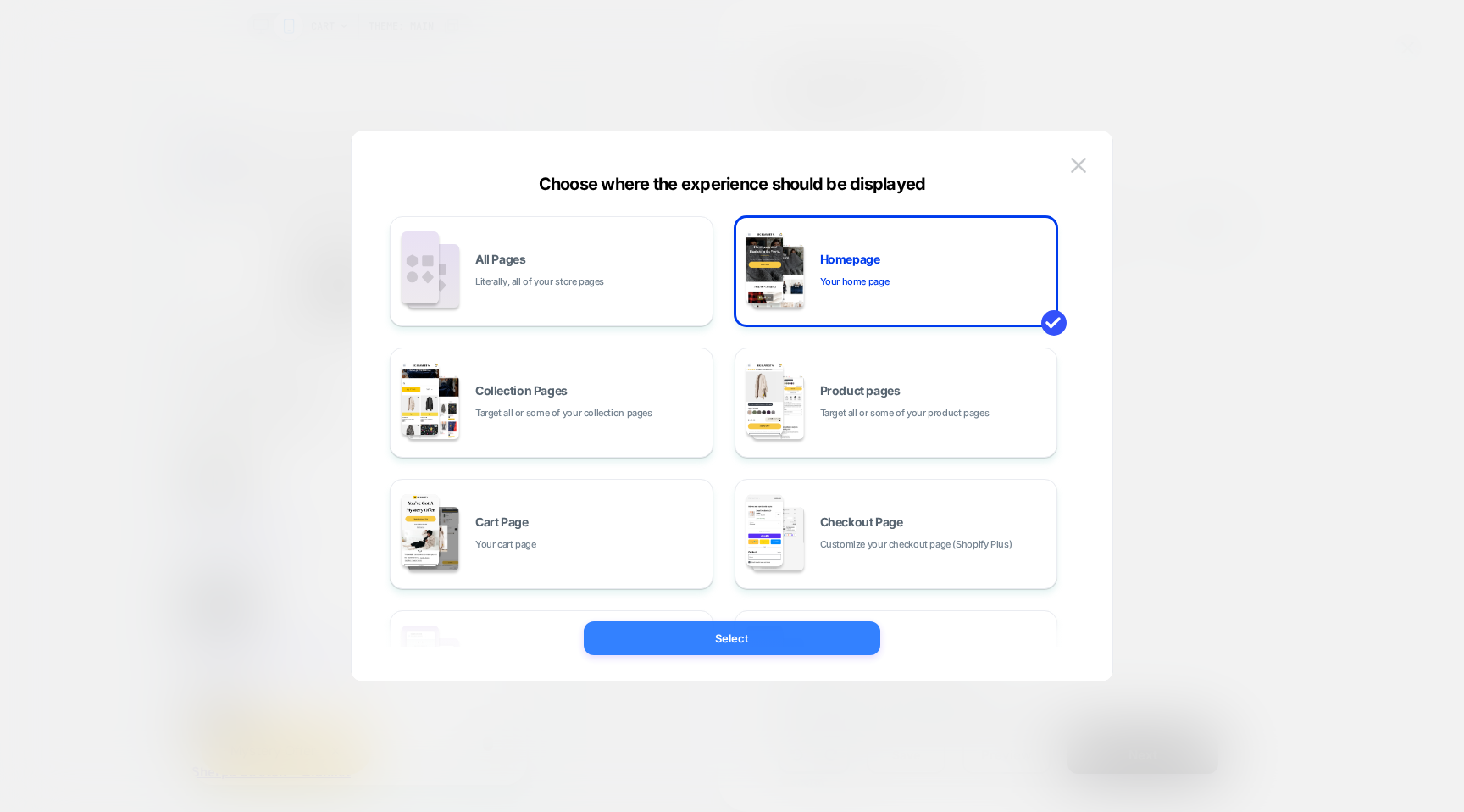
click at [753, 635] on button "Select" at bounding box center [732, 638] width 297 height 34
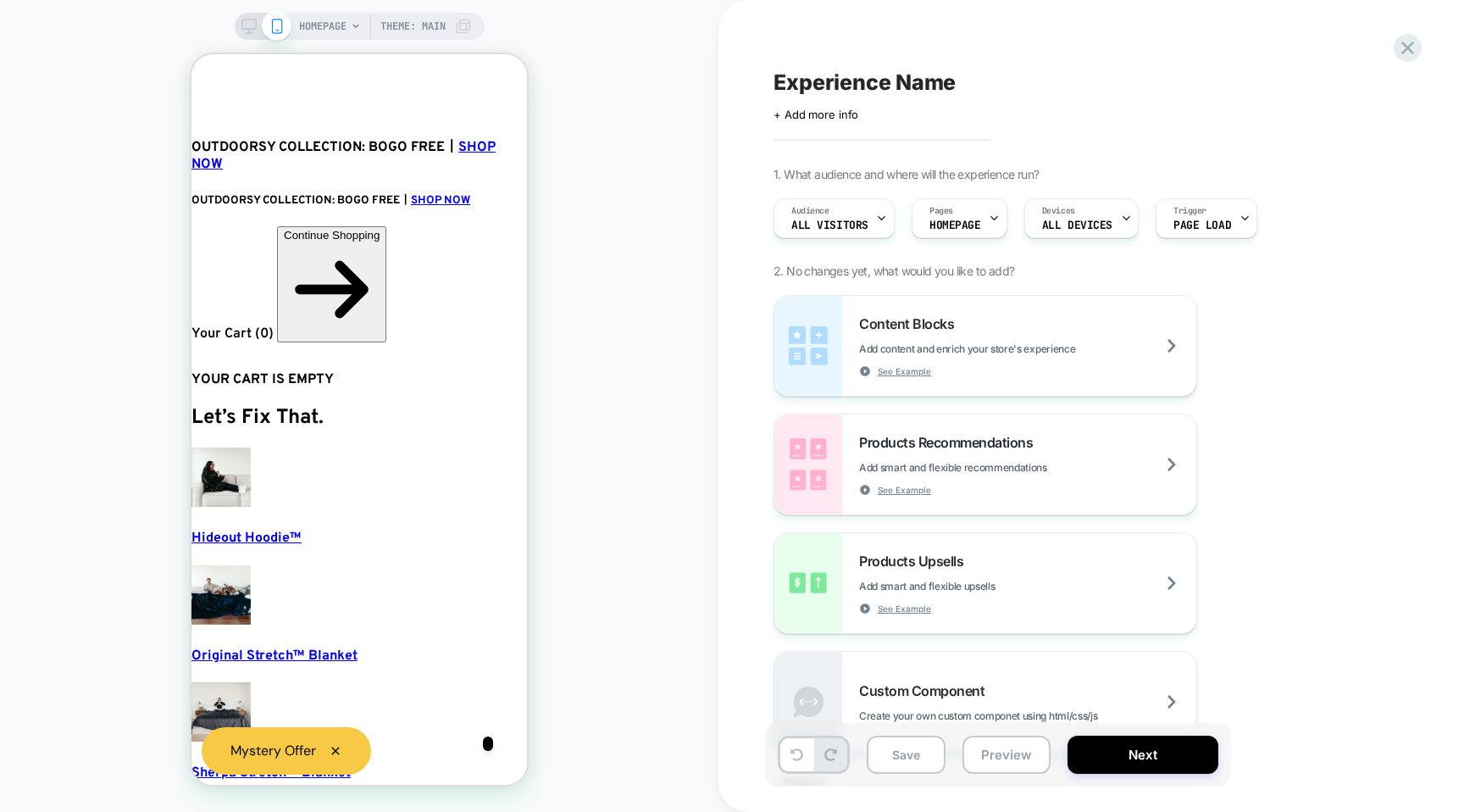
click at [353, 21] on icon at bounding box center [355, 26] width 10 height 10
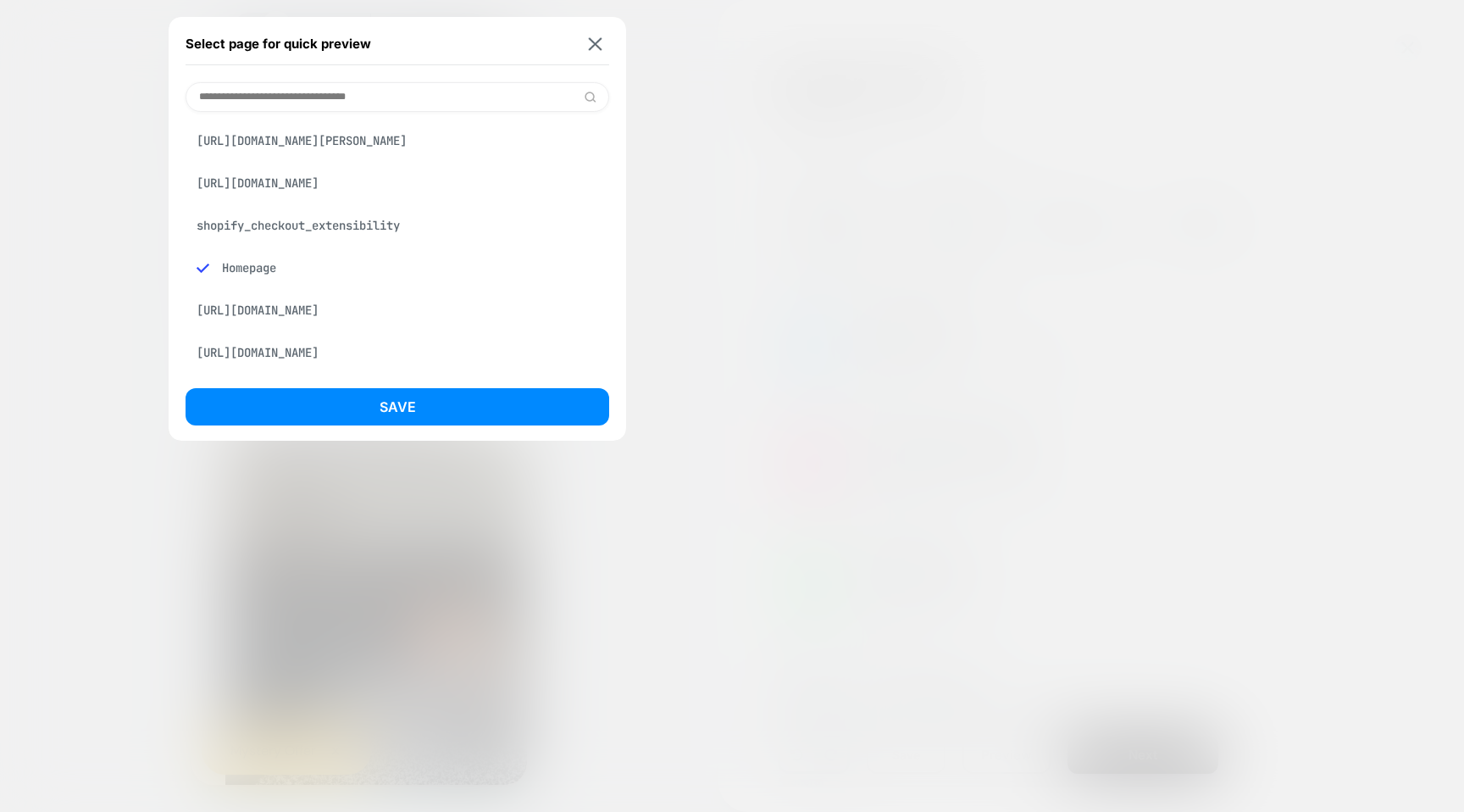
click at [339, 142] on div "[URL][DOMAIN_NAME][PERSON_NAME]" at bounding box center [398, 141] width 424 height 32
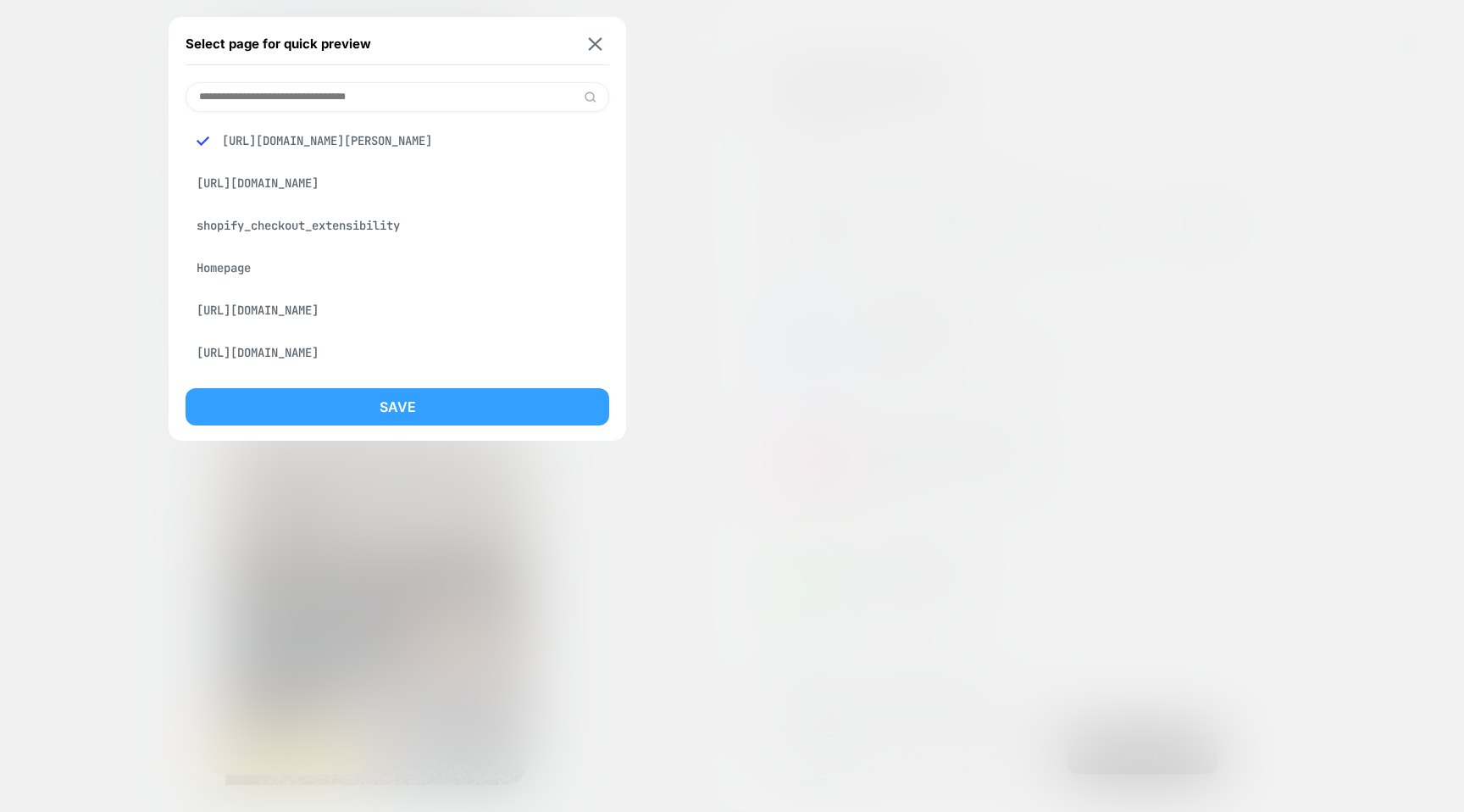
click at [377, 412] on button "Save" at bounding box center [398, 407] width 424 height 37
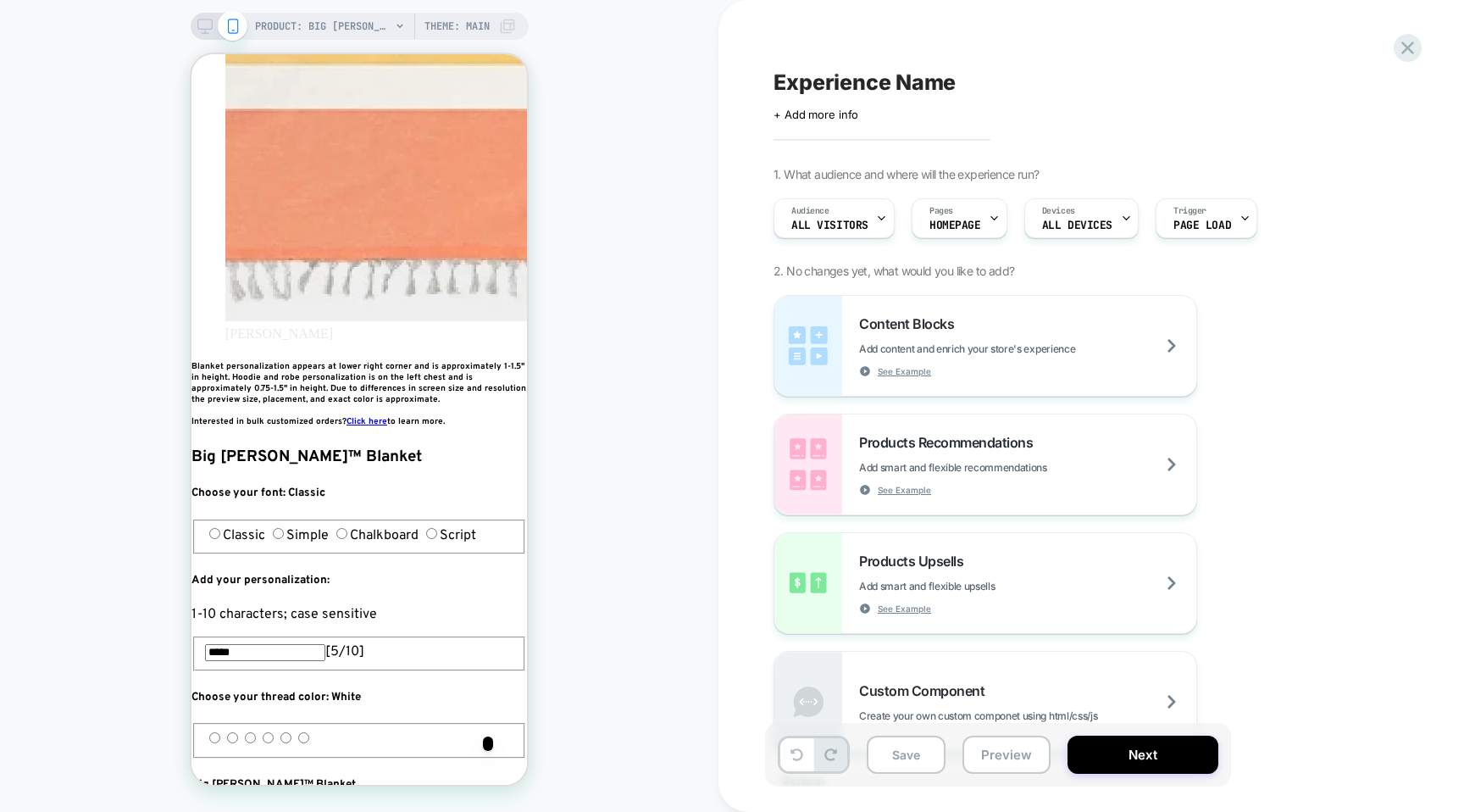
scroll to position [0, 309]
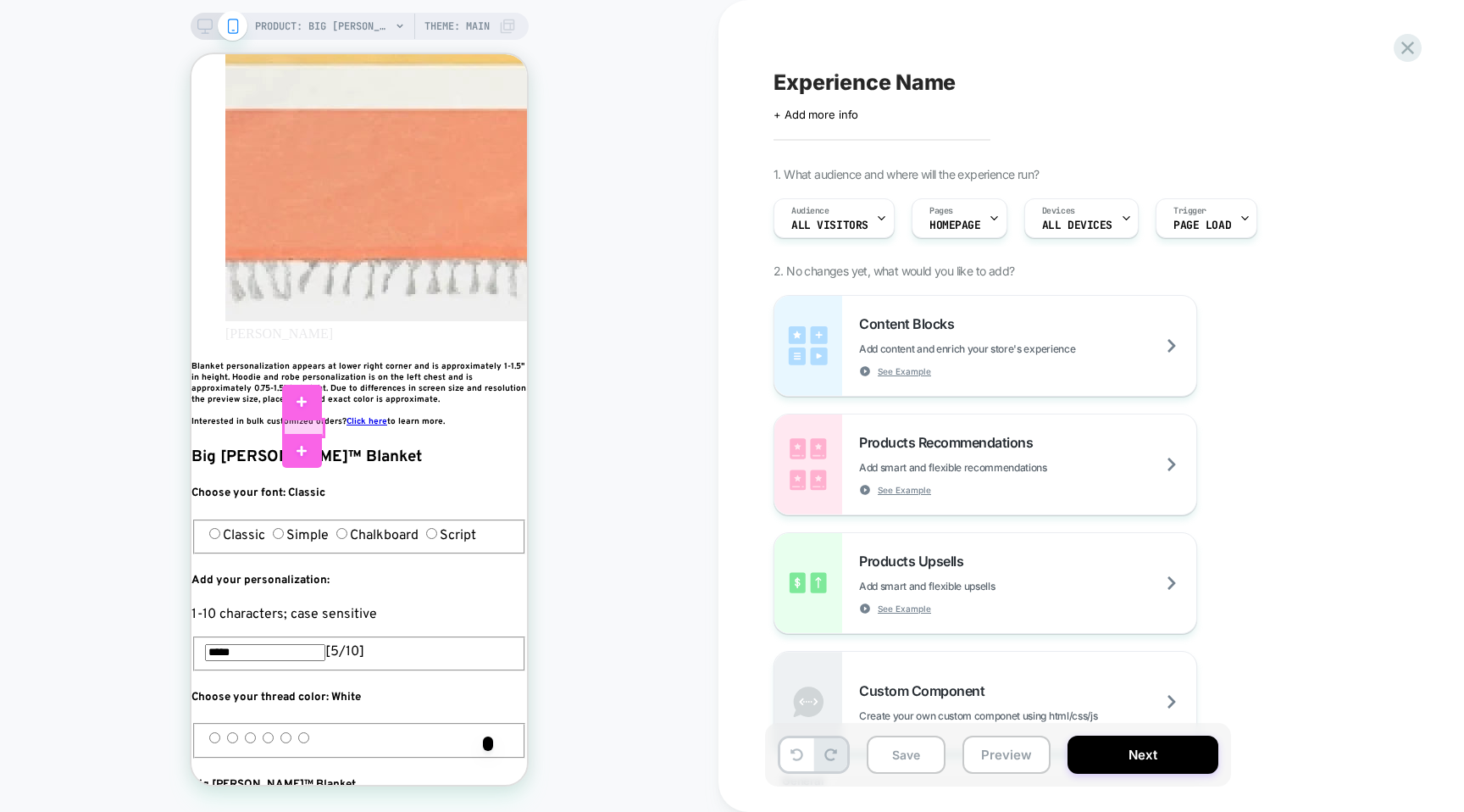
click at [312, 427] on div at bounding box center [303, 428] width 40 height 17
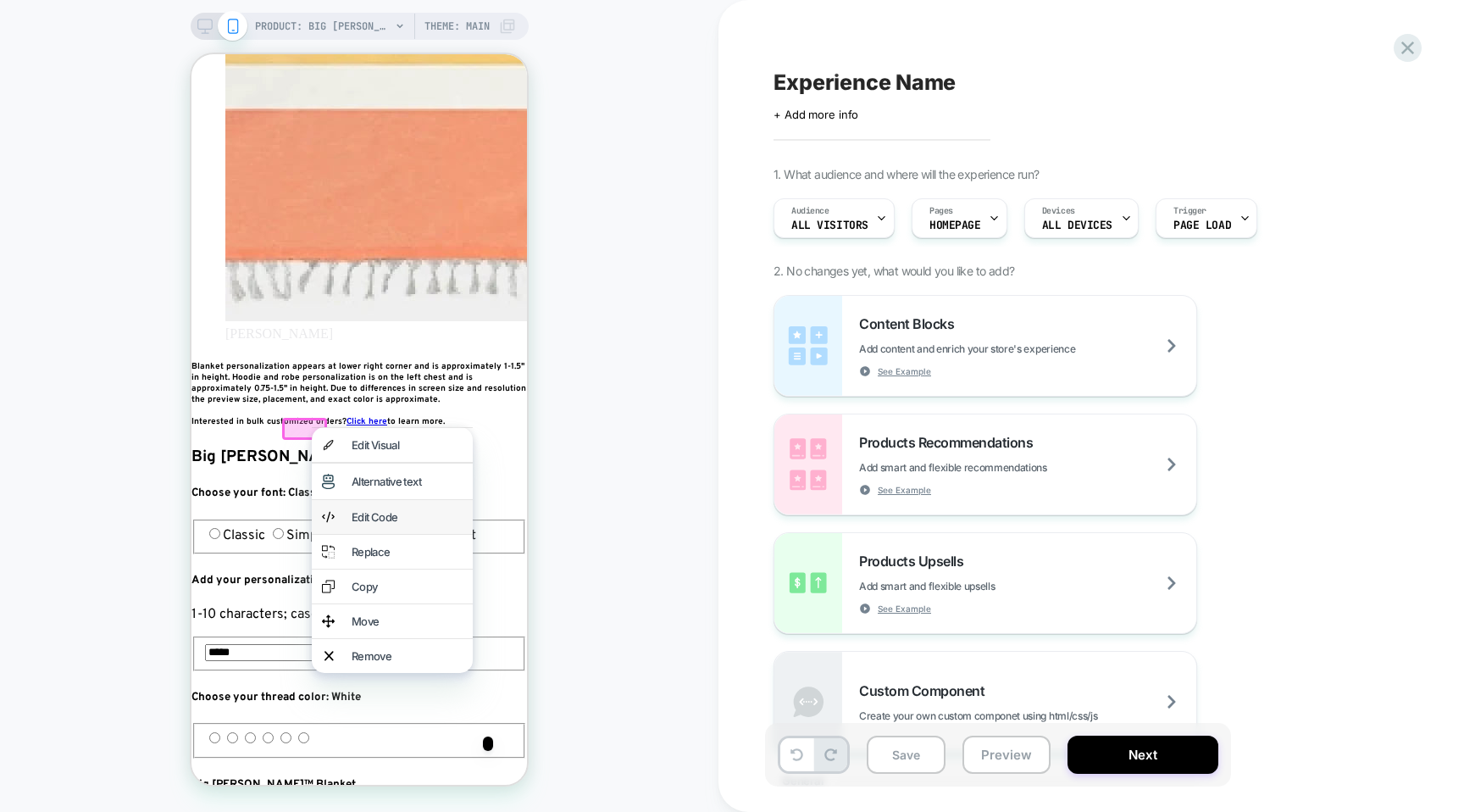
scroll to position [0, 926]
click at [371, 488] on div "Alternative text" at bounding box center [407, 481] width 111 height 14
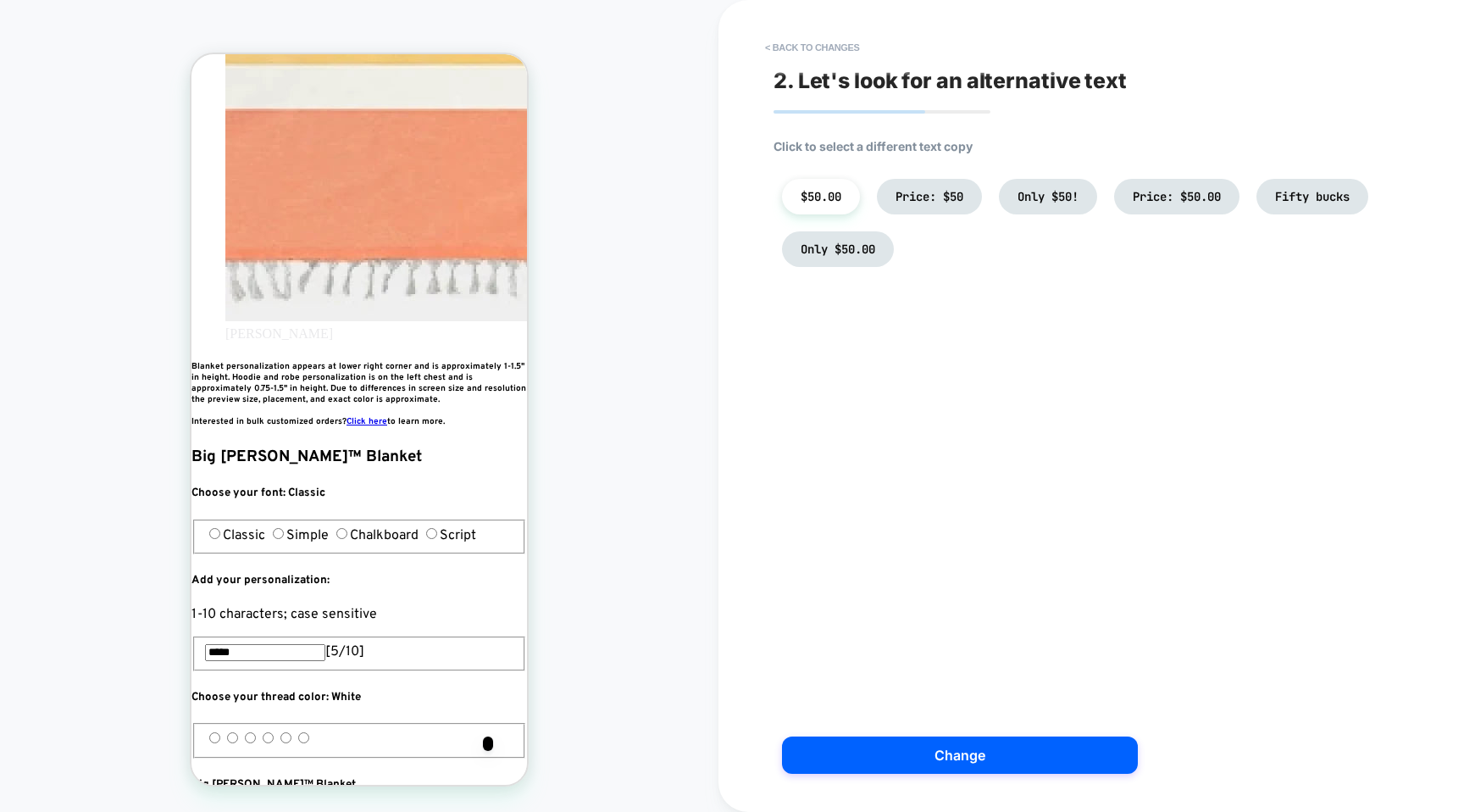
scroll to position [0, 0]
click at [783, 49] on button "< Back to changes" at bounding box center [812, 47] width 112 height 27
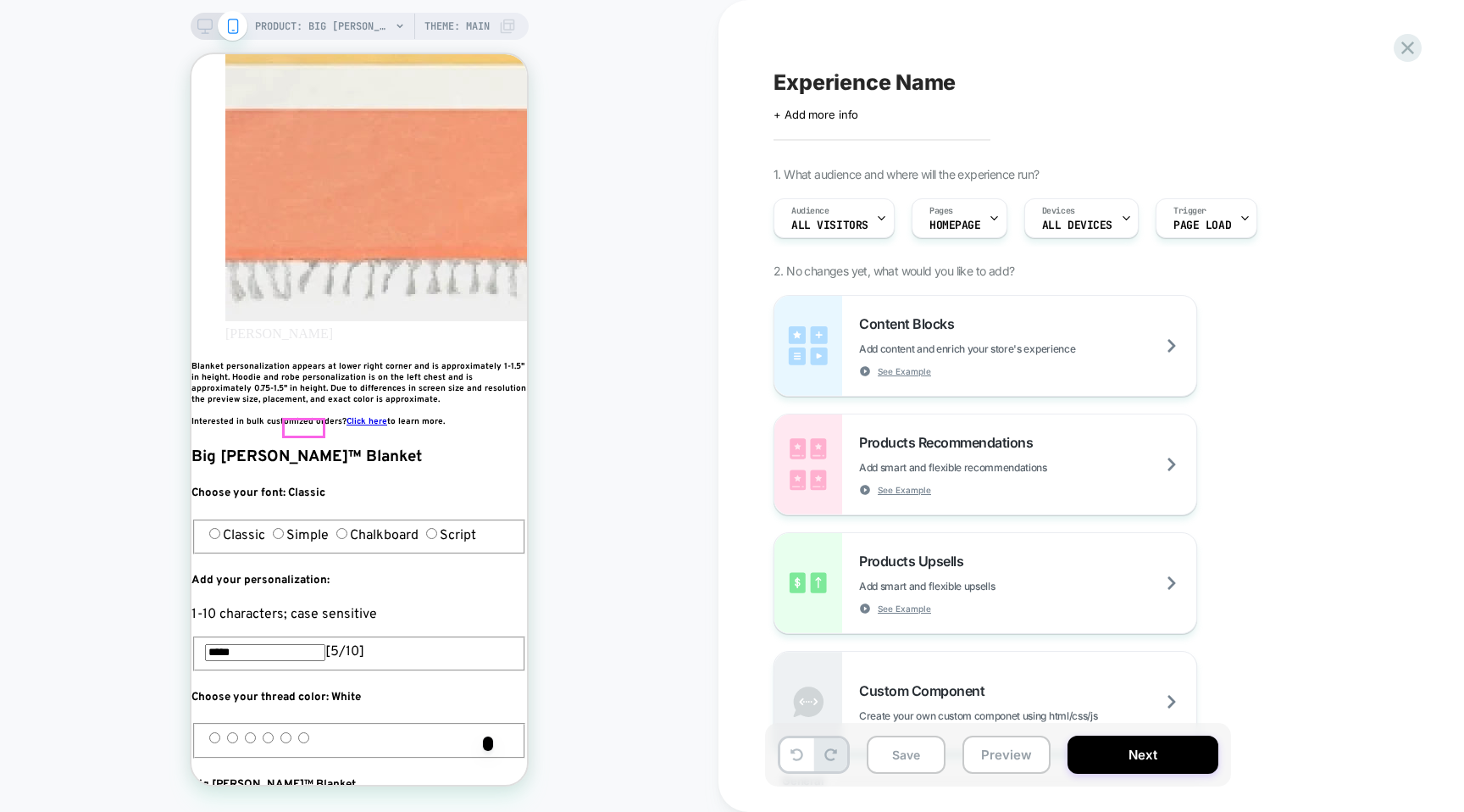
scroll to position [0, 309]
click at [307, 425] on div at bounding box center [303, 428] width 40 height 17
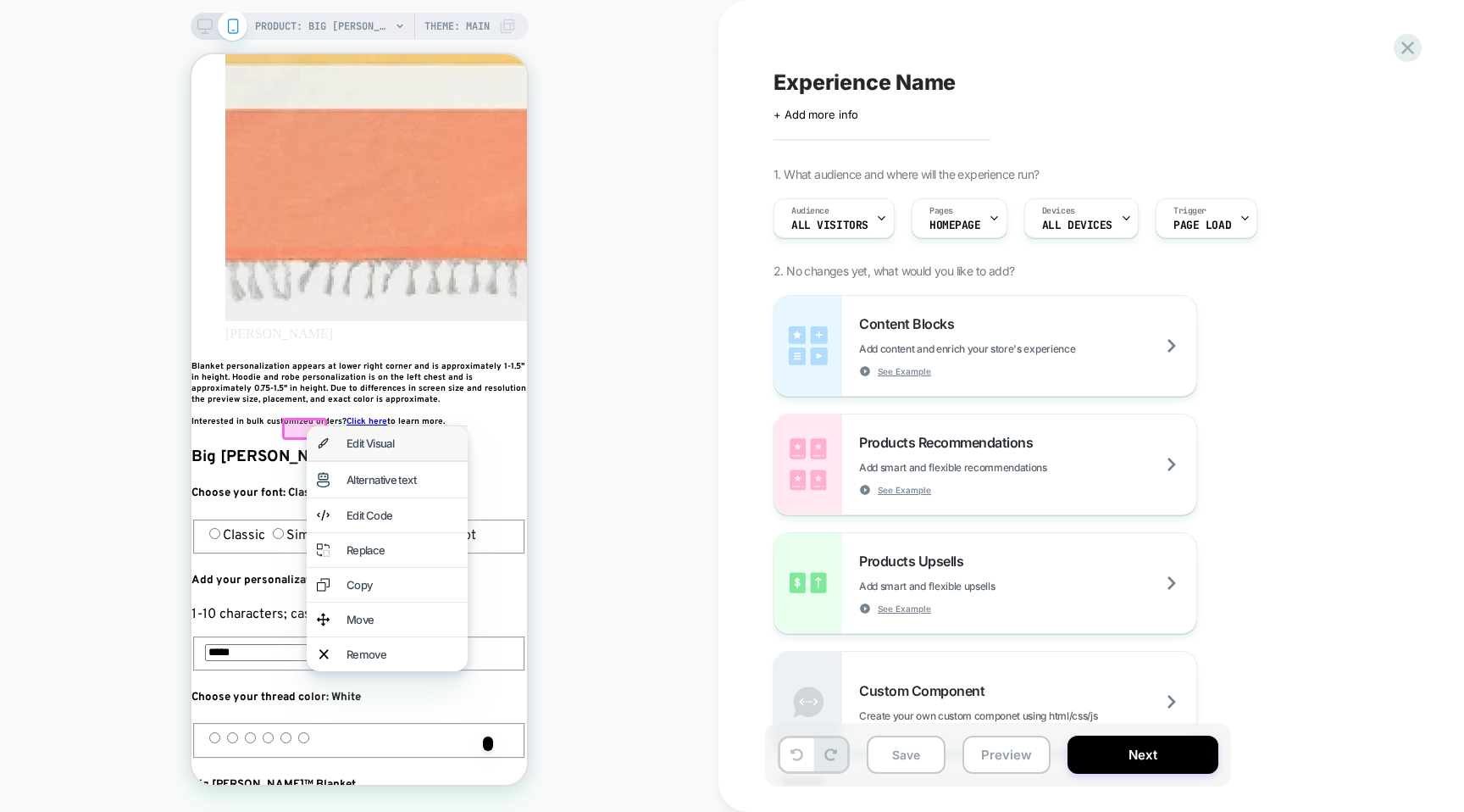
click at [345, 450] on div "Edit Visual" at bounding box center [388, 443] width 161 height 34
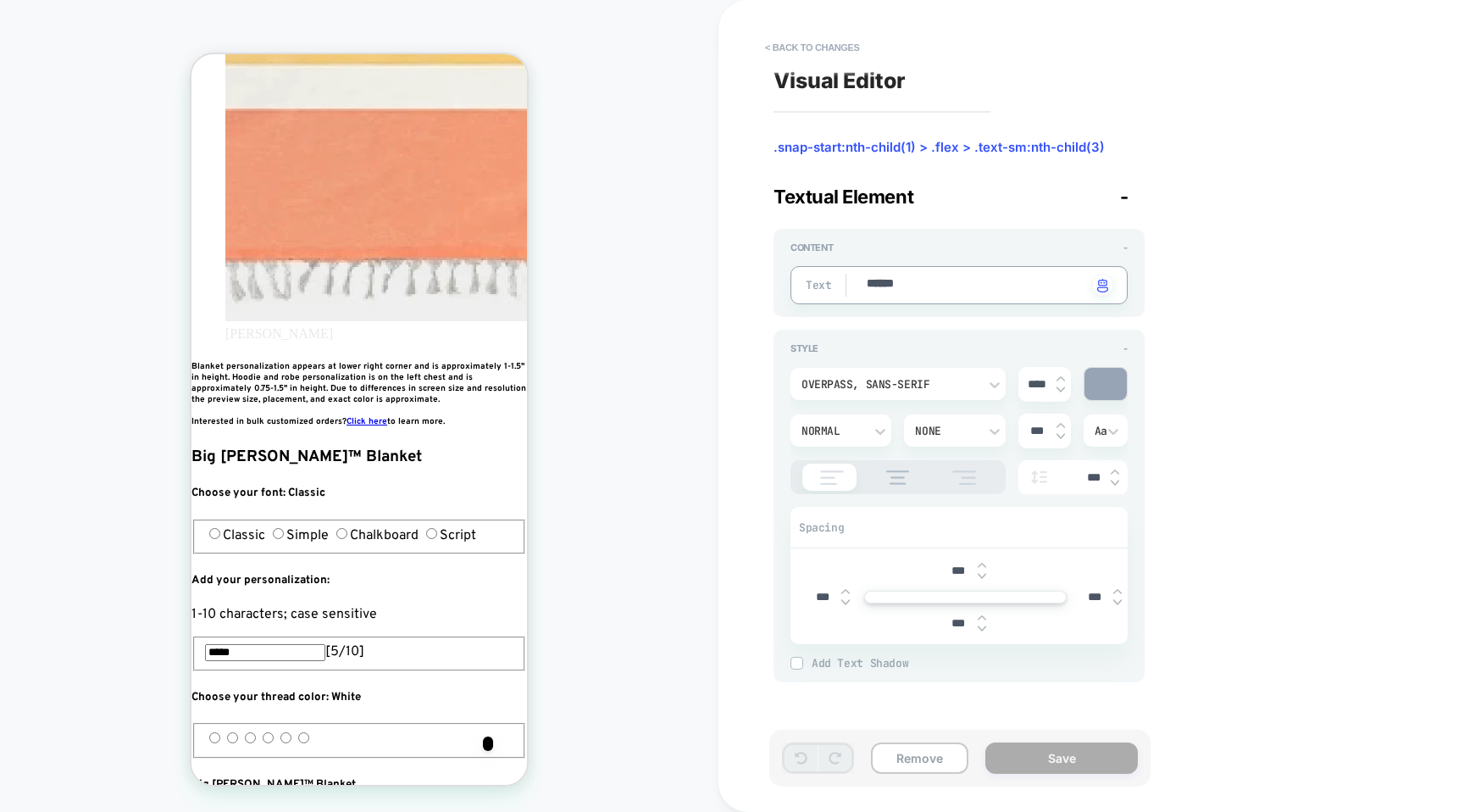
type textarea "*"
type textarea "******"
type textarea "*"
type textarea "********"
type textarea "*"
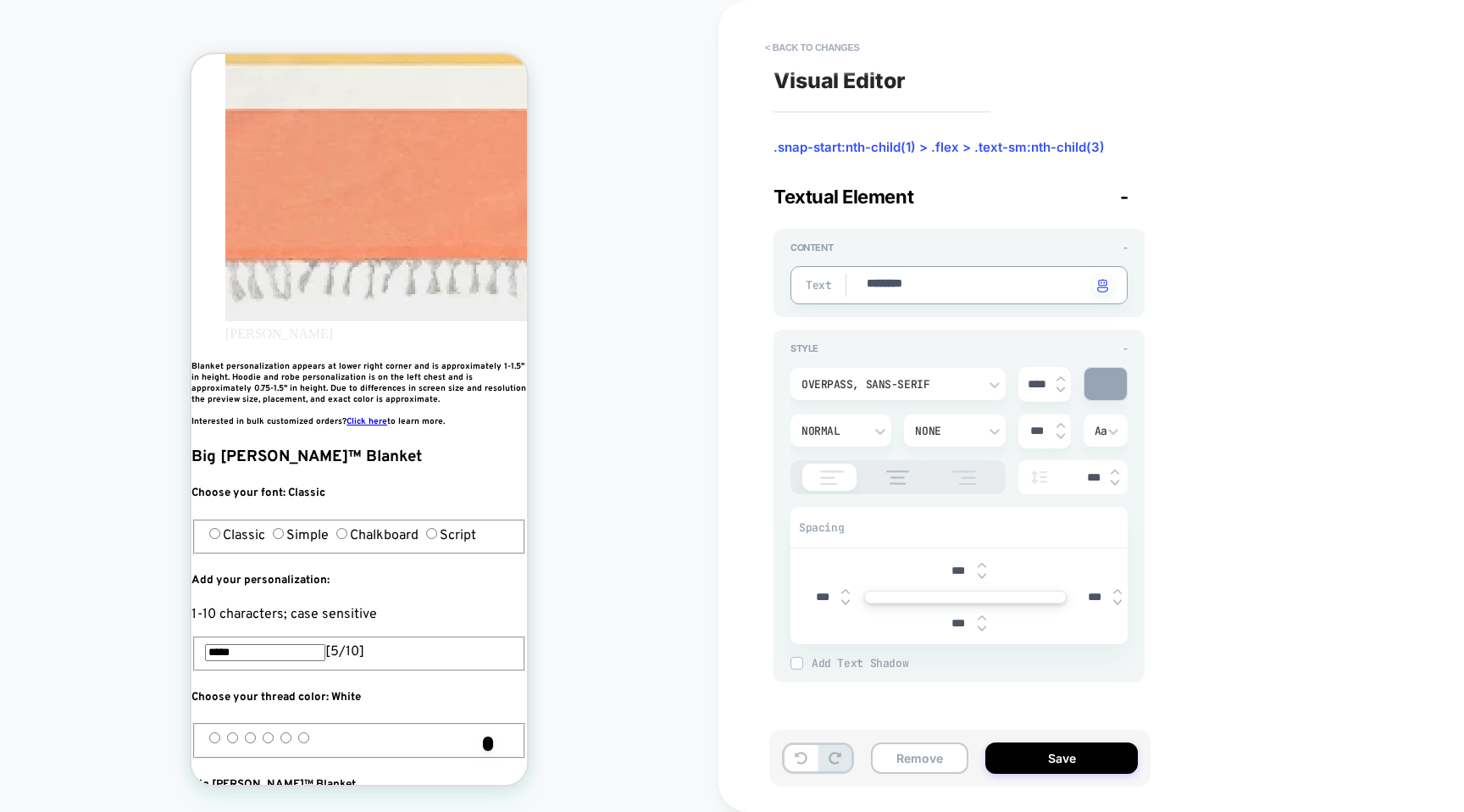
type textarea "*********"
type textarea "*"
type textarea "********"
type textarea "*"
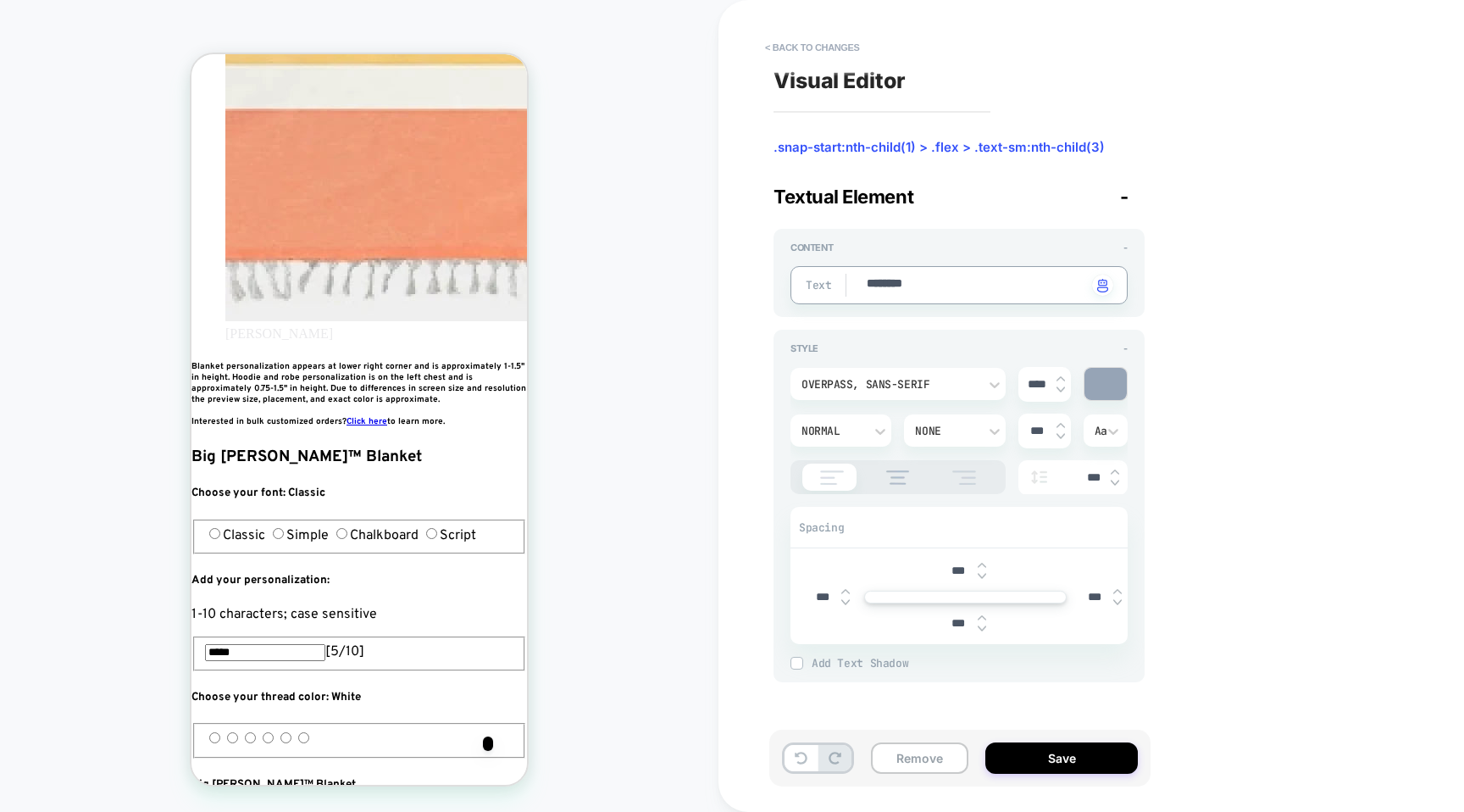
type textarea "*********"
type textarea "*"
type textarea "**********"
type textarea "*"
type textarea "*********"
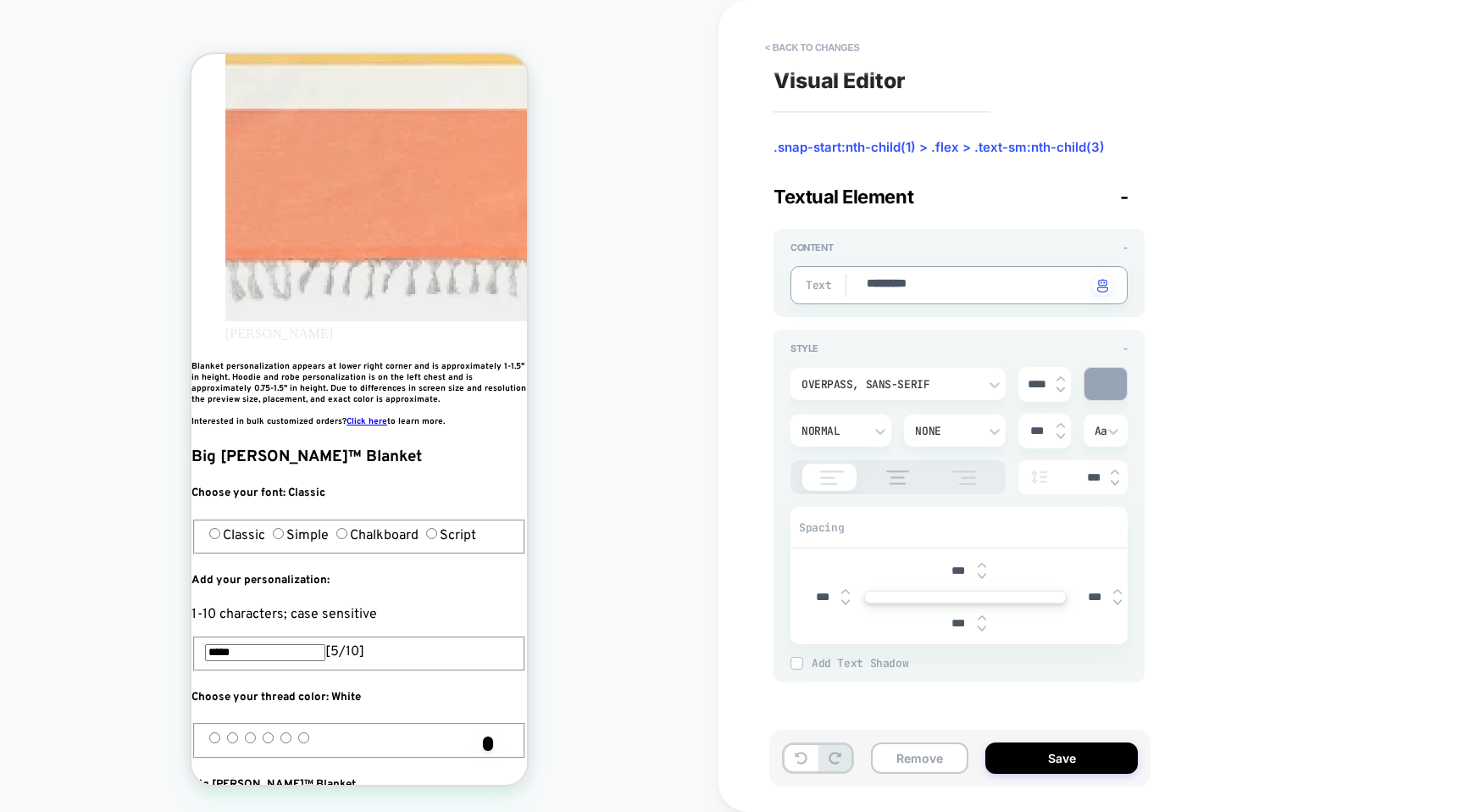
type textarea "*"
type textarea "**********"
type textarea "*"
type textarea "**********"
type textarea "*"
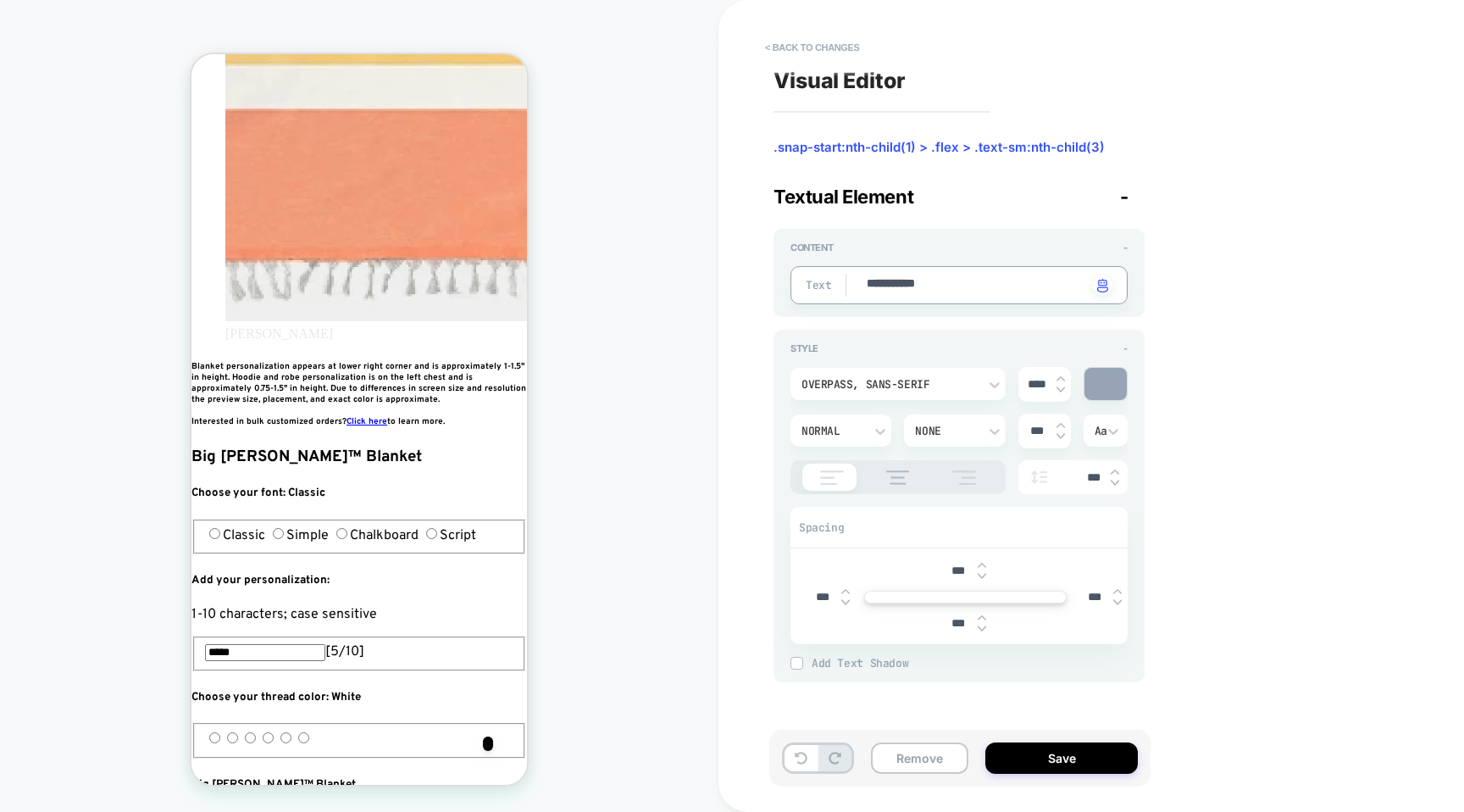
type textarea "**********"
type textarea "*"
type textarea "**********"
type textarea "*"
type textarea "**********"
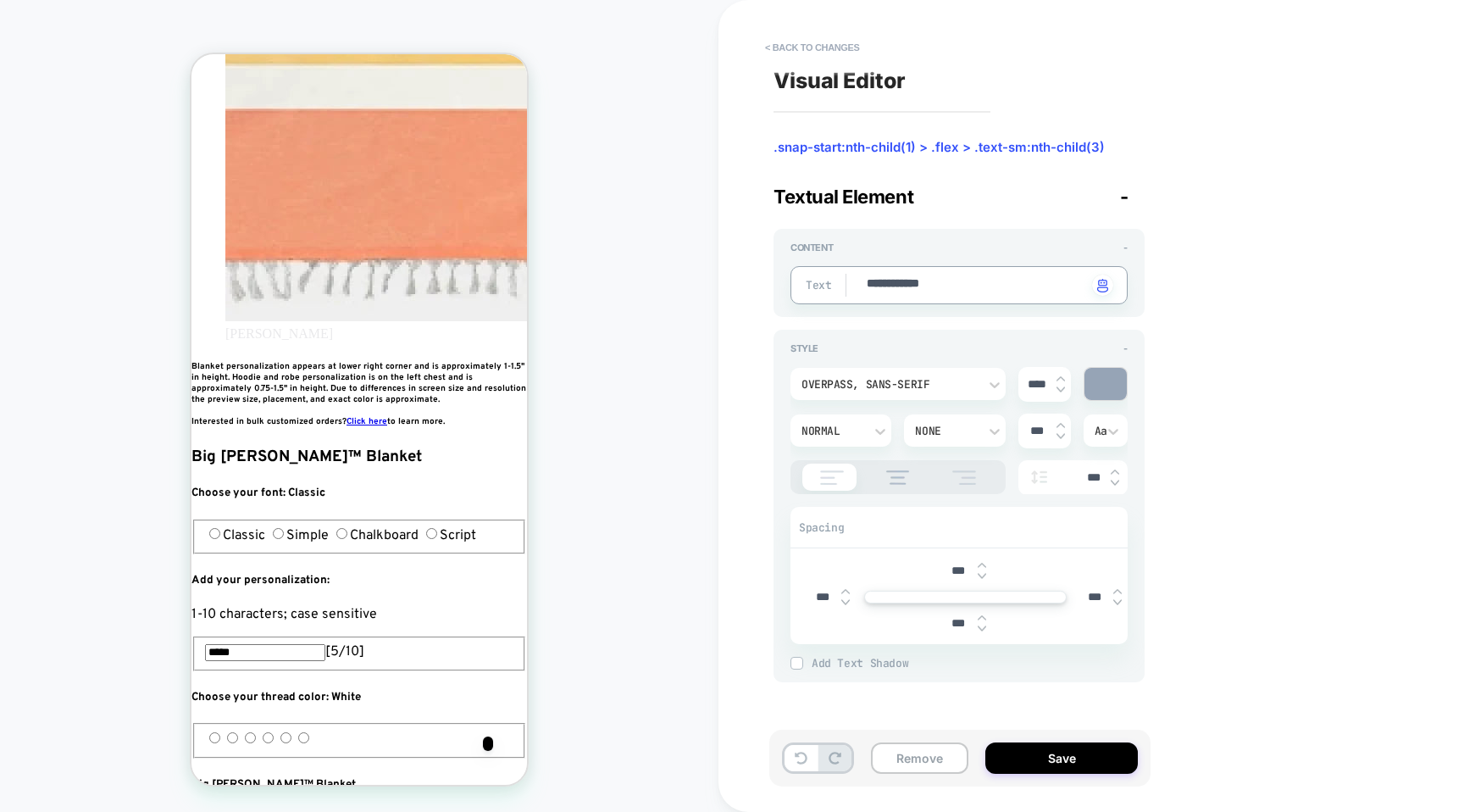
type textarea "*"
type textarea "**********"
type textarea "*"
type textarea "**********"
type textarea "*"
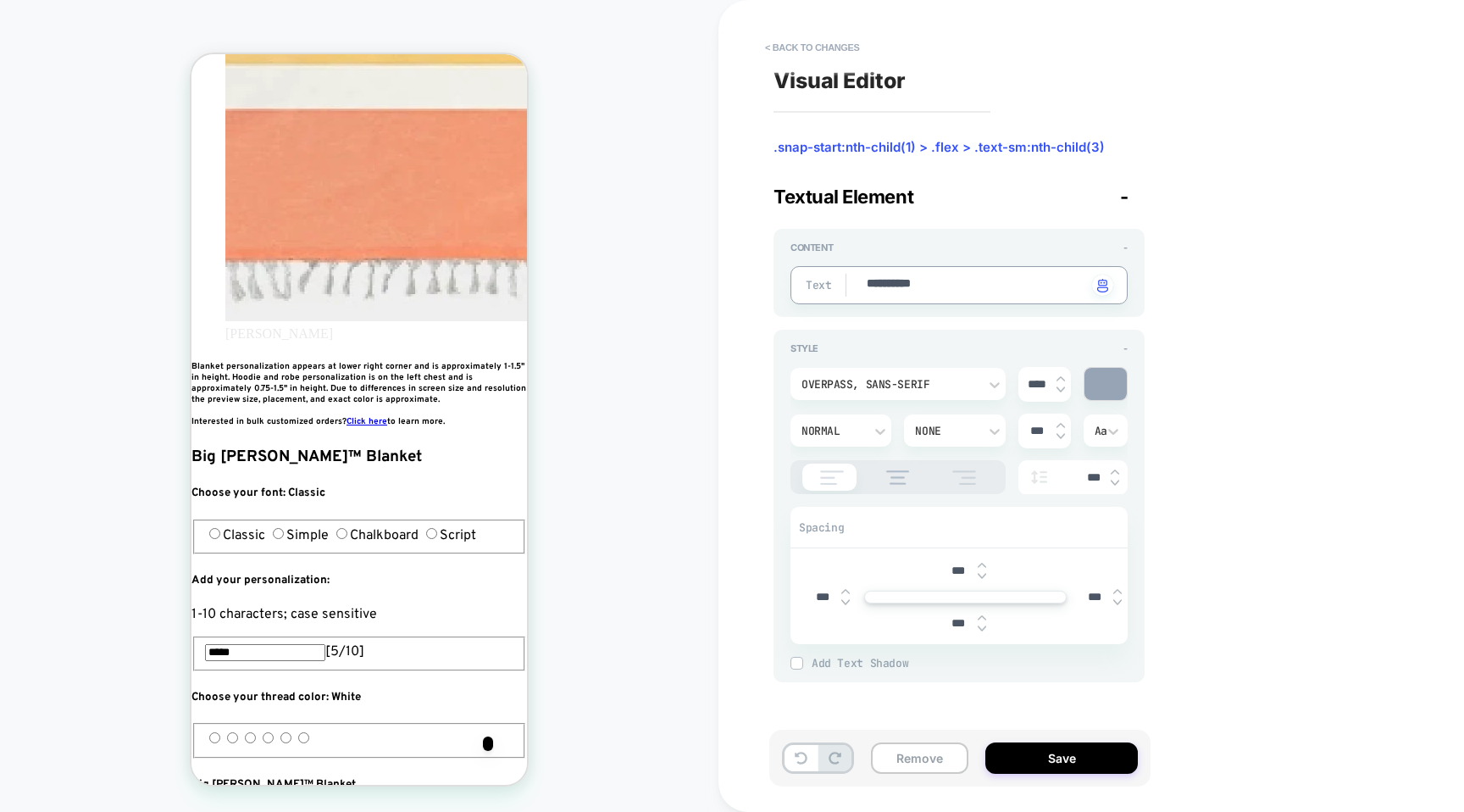
type textarea "*********"
type textarea "*"
type textarea "********"
type textarea "*"
type textarea "*********"
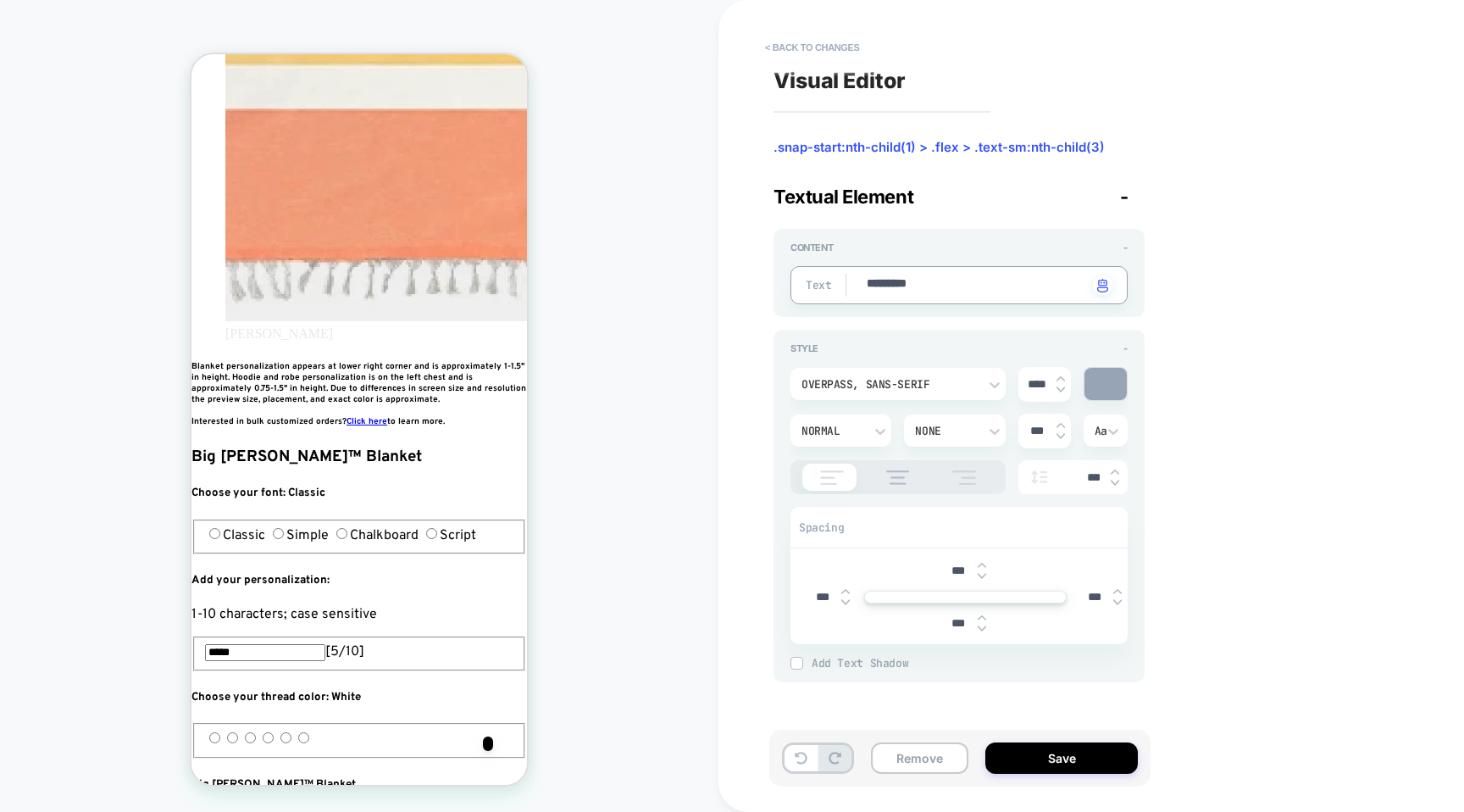
type textarea "*"
type textarea "**********"
type textarea "*"
type textarea "**********"
type textarea "*"
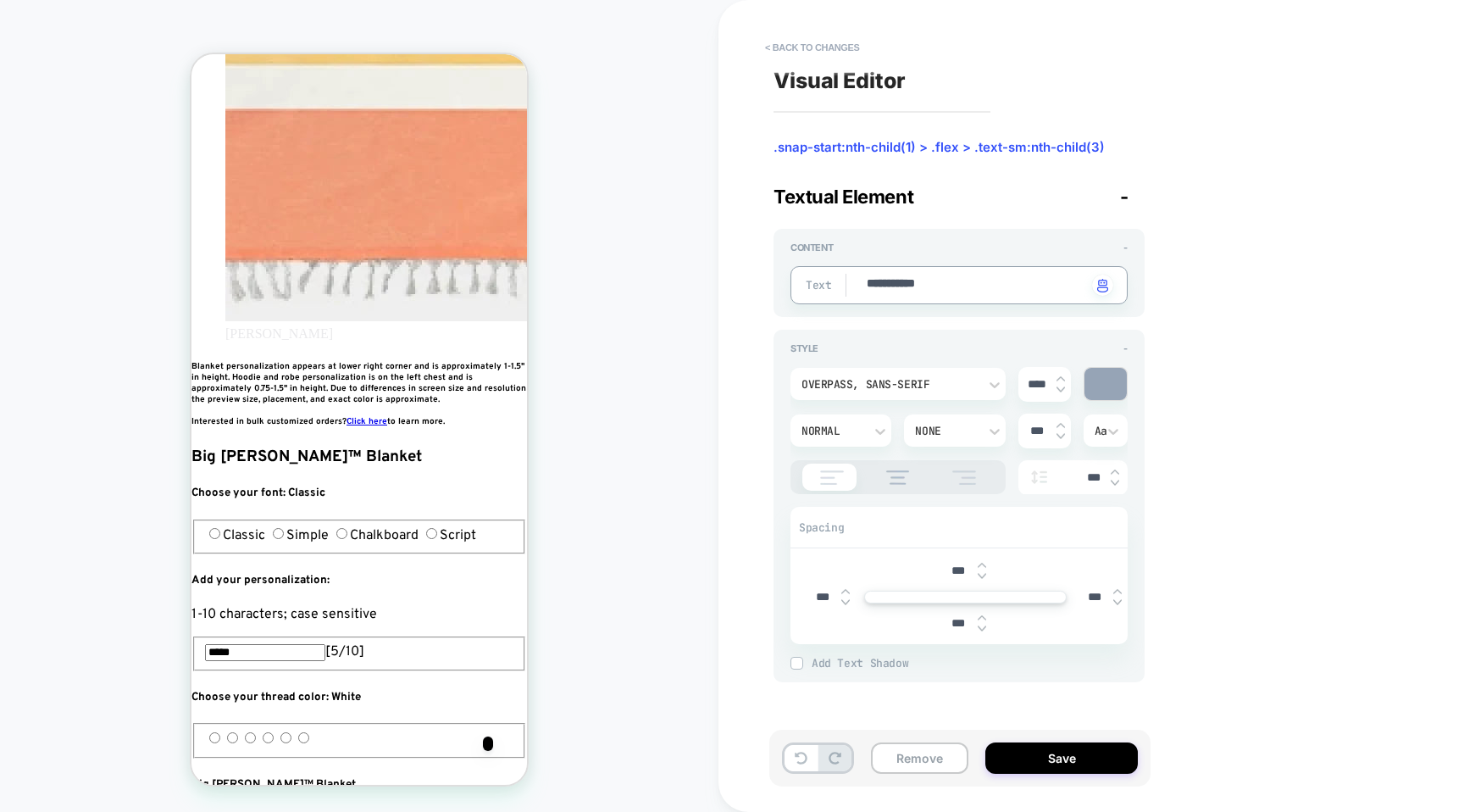
type textarea "**********"
type textarea "*"
type textarea "*********"
type textarea "*"
type textarea "**********"
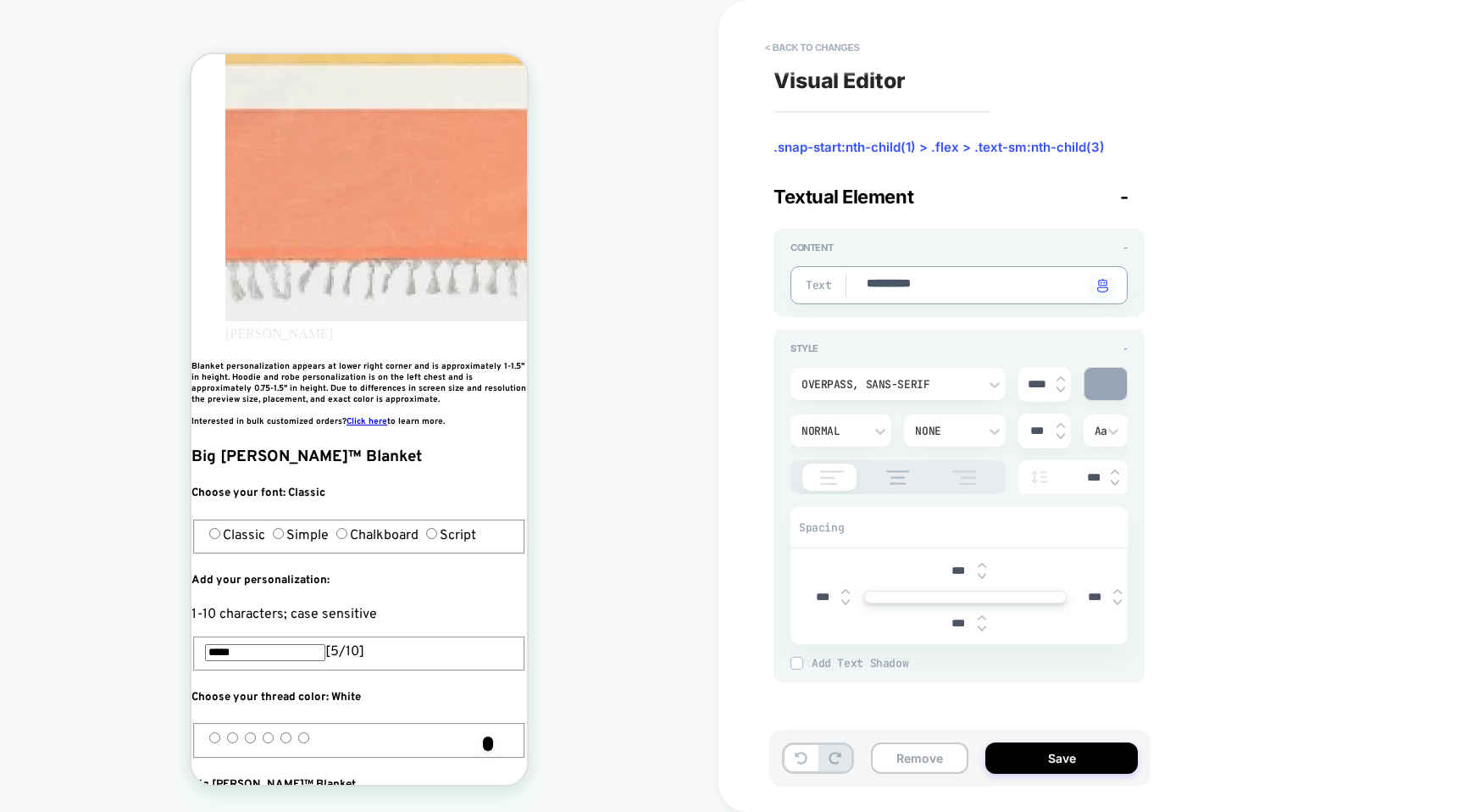
type textarea "*"
type textarea "**********"
type textarea "*"
type textarea "**********"
type textarea "*"
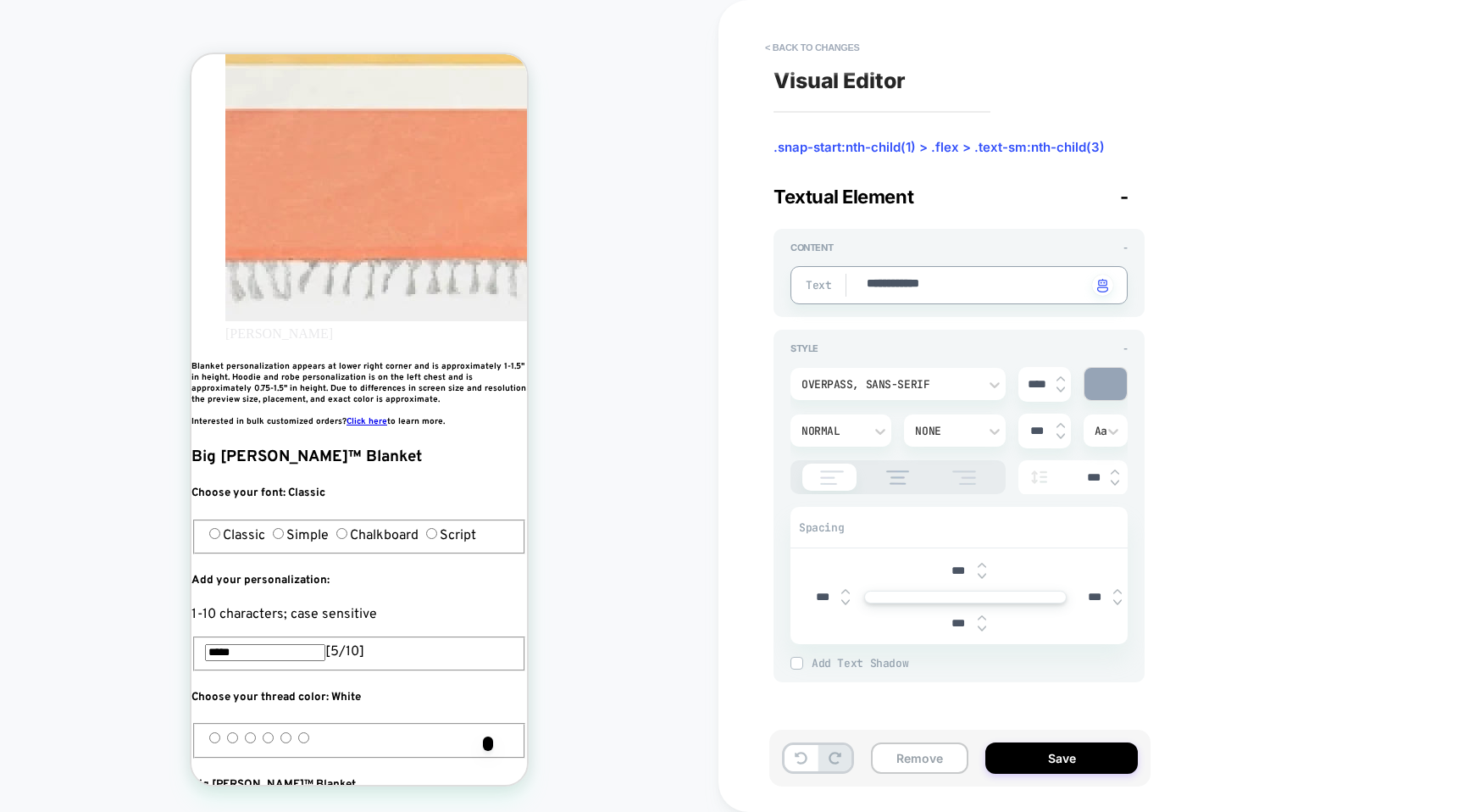
type textarea "**********"
type textarea "*"
type textarea "**********"
type textarea "*"
type textarea "**********"
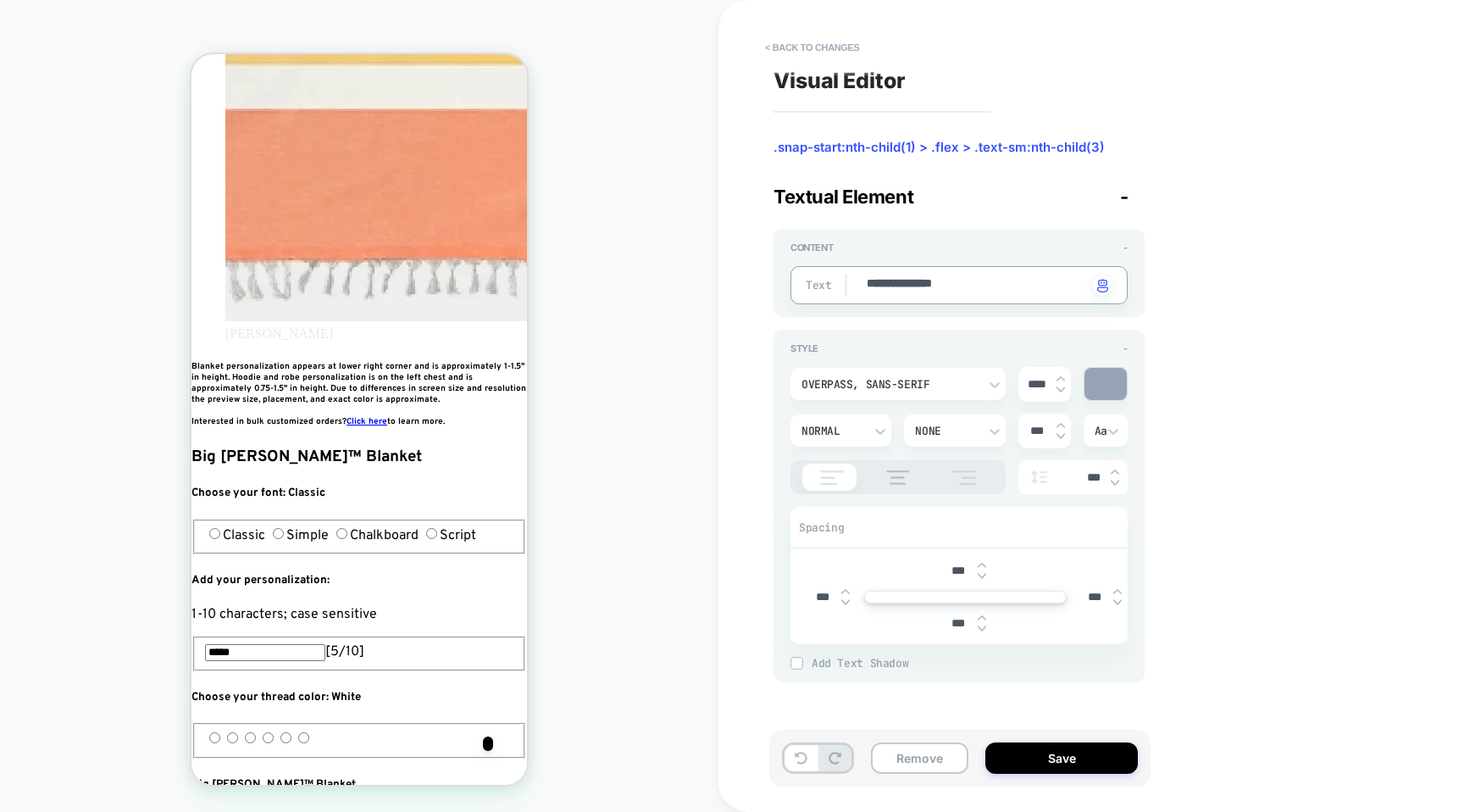
type textarea "*"
type textarea "**********"
type textarea "*"
type textarea "**********"
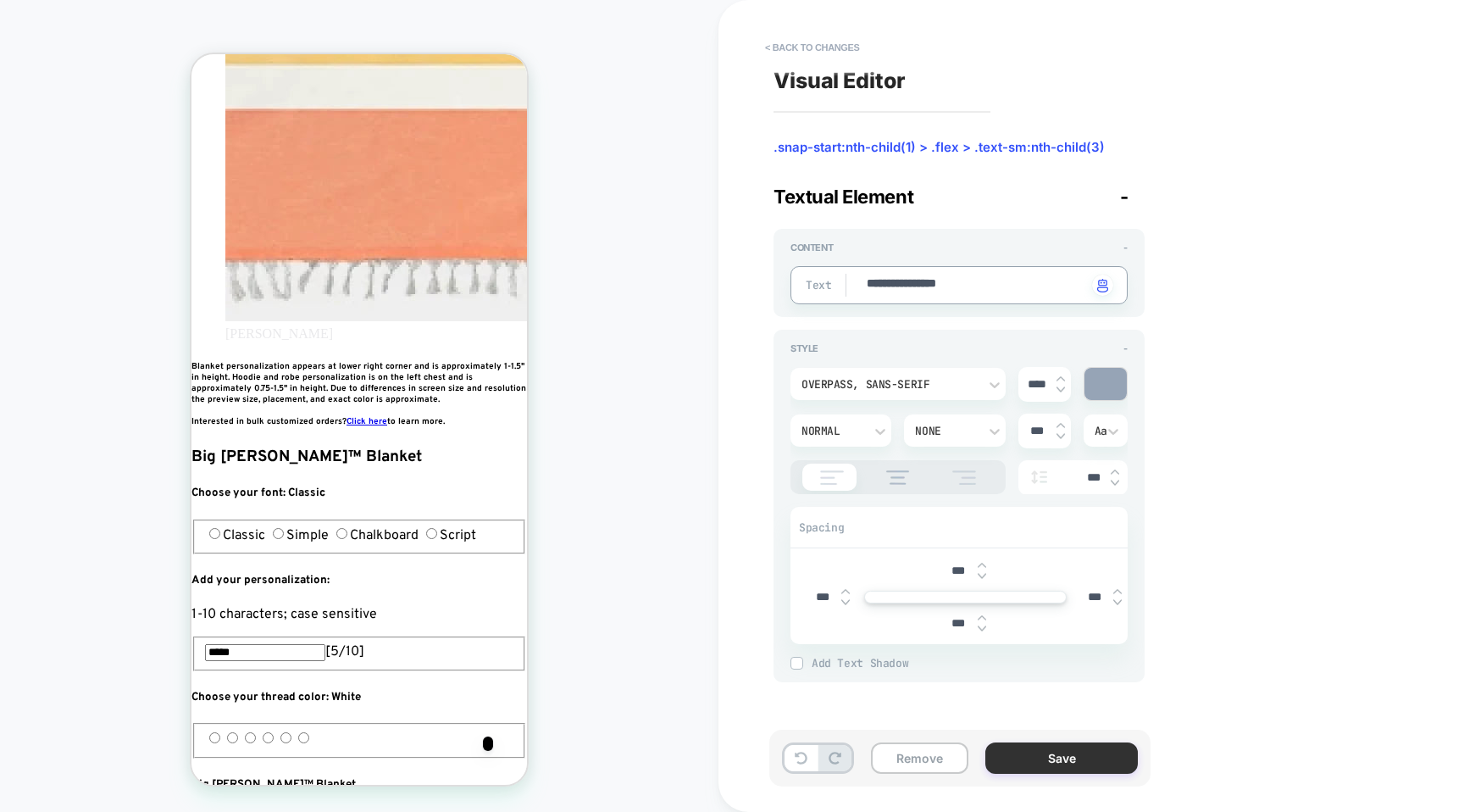
click at [1071, 771] on button "Save" at bounding box center [1062, 758] width 153 height 31
type textarea "*"
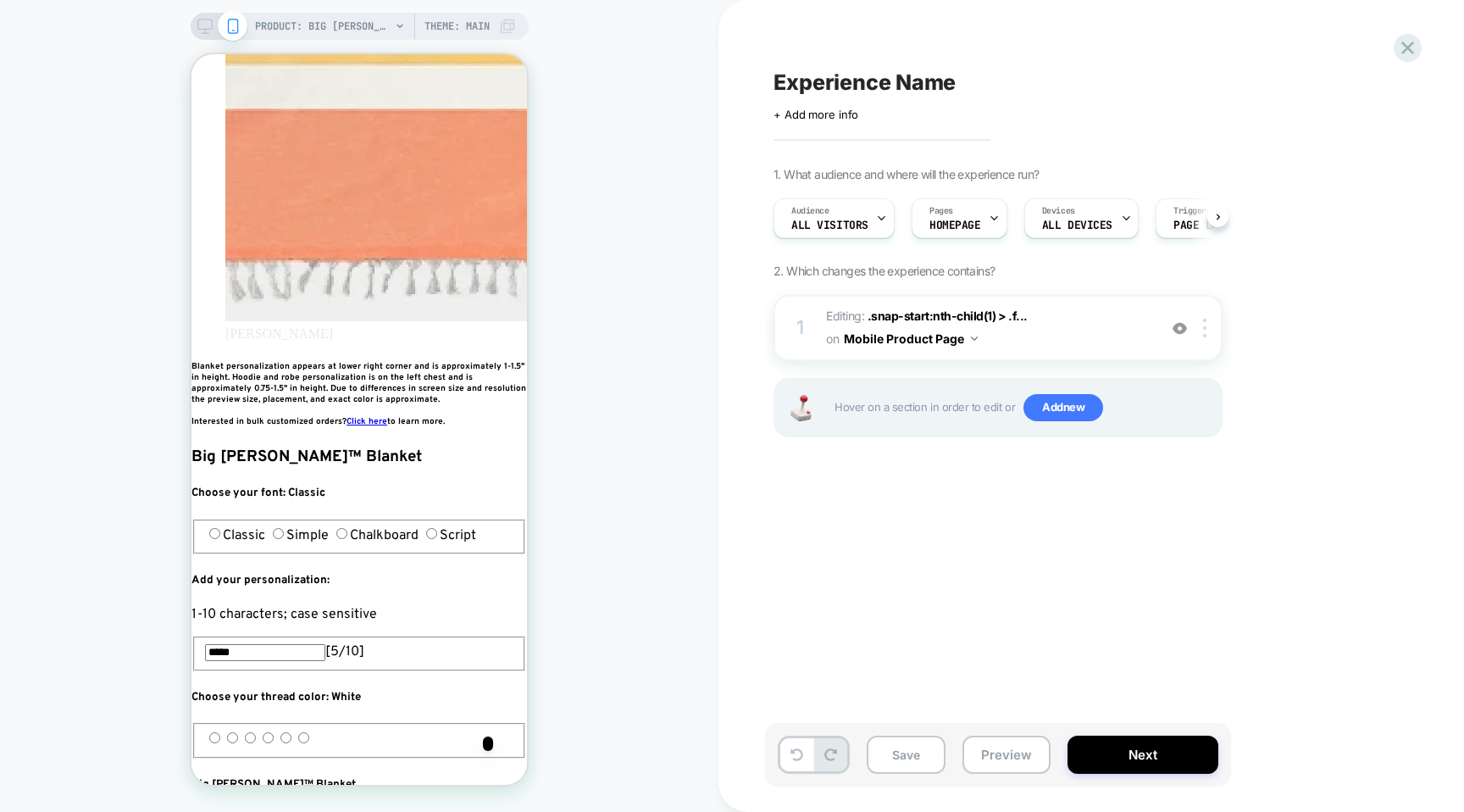
scroll to position [0, 1]
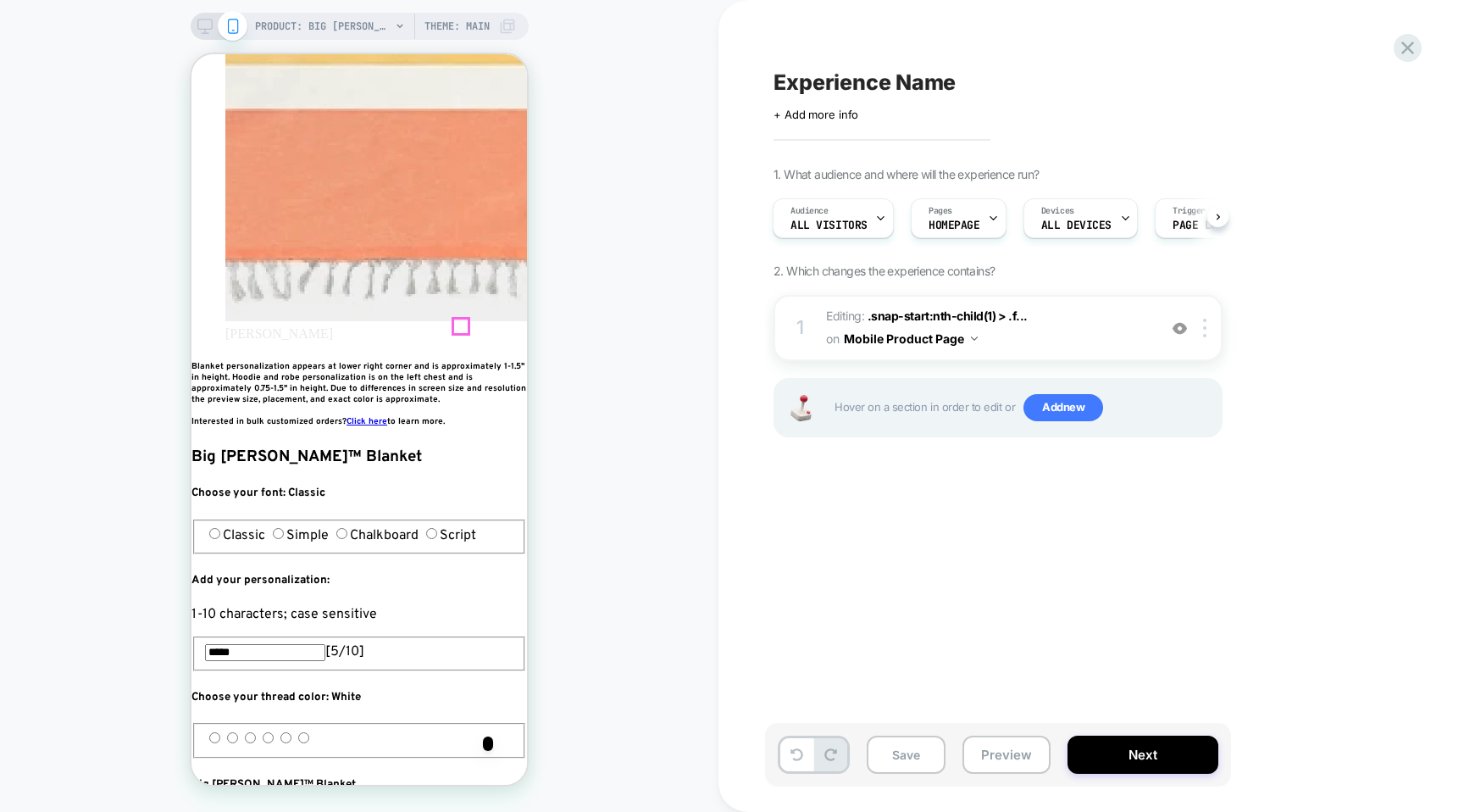
click at [349, 424] on div at bounding box center [334, 428] width 100 height 17
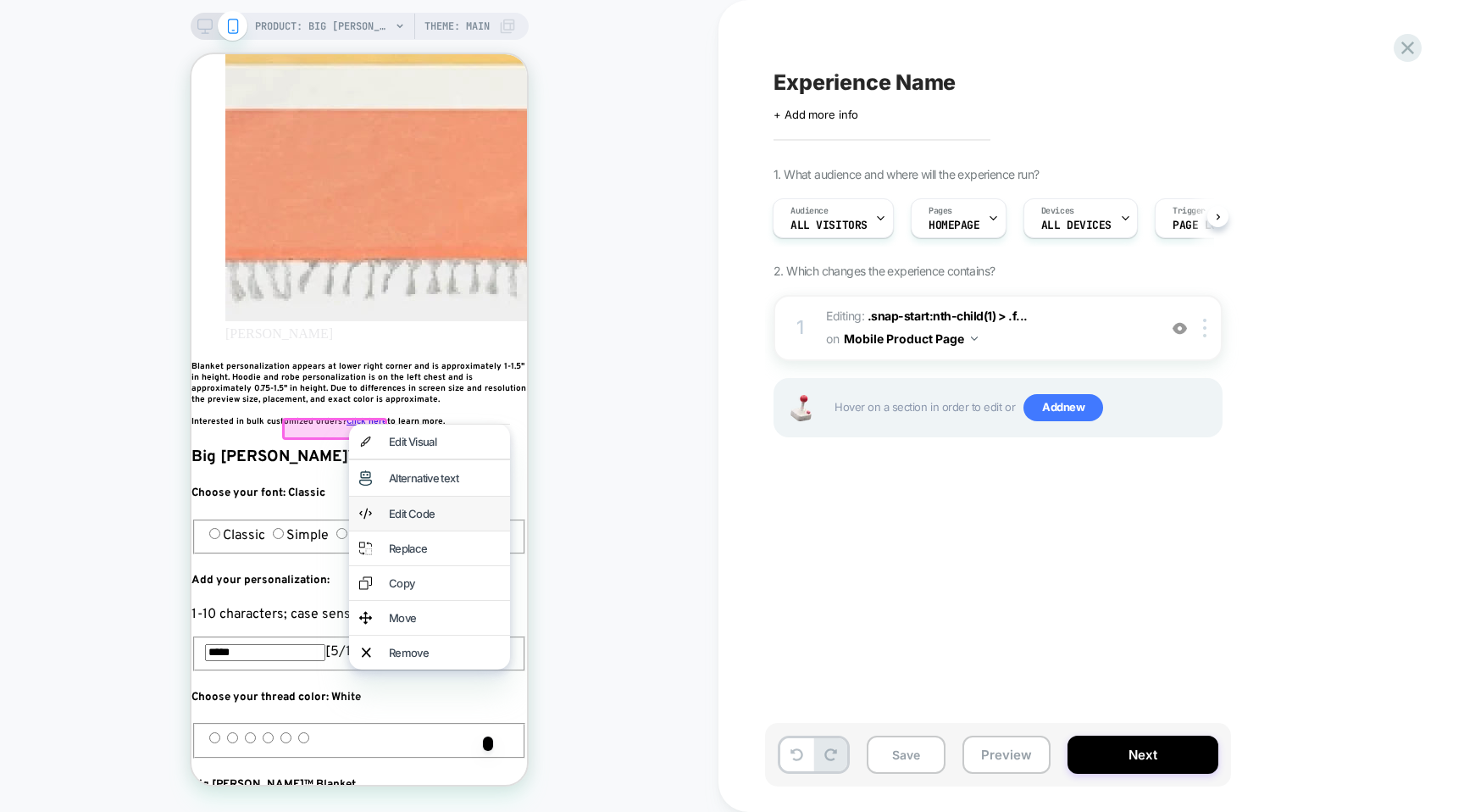
click at [400, 528] on div "Edit Code" at bounding box center [429, 513] width 161 height 34
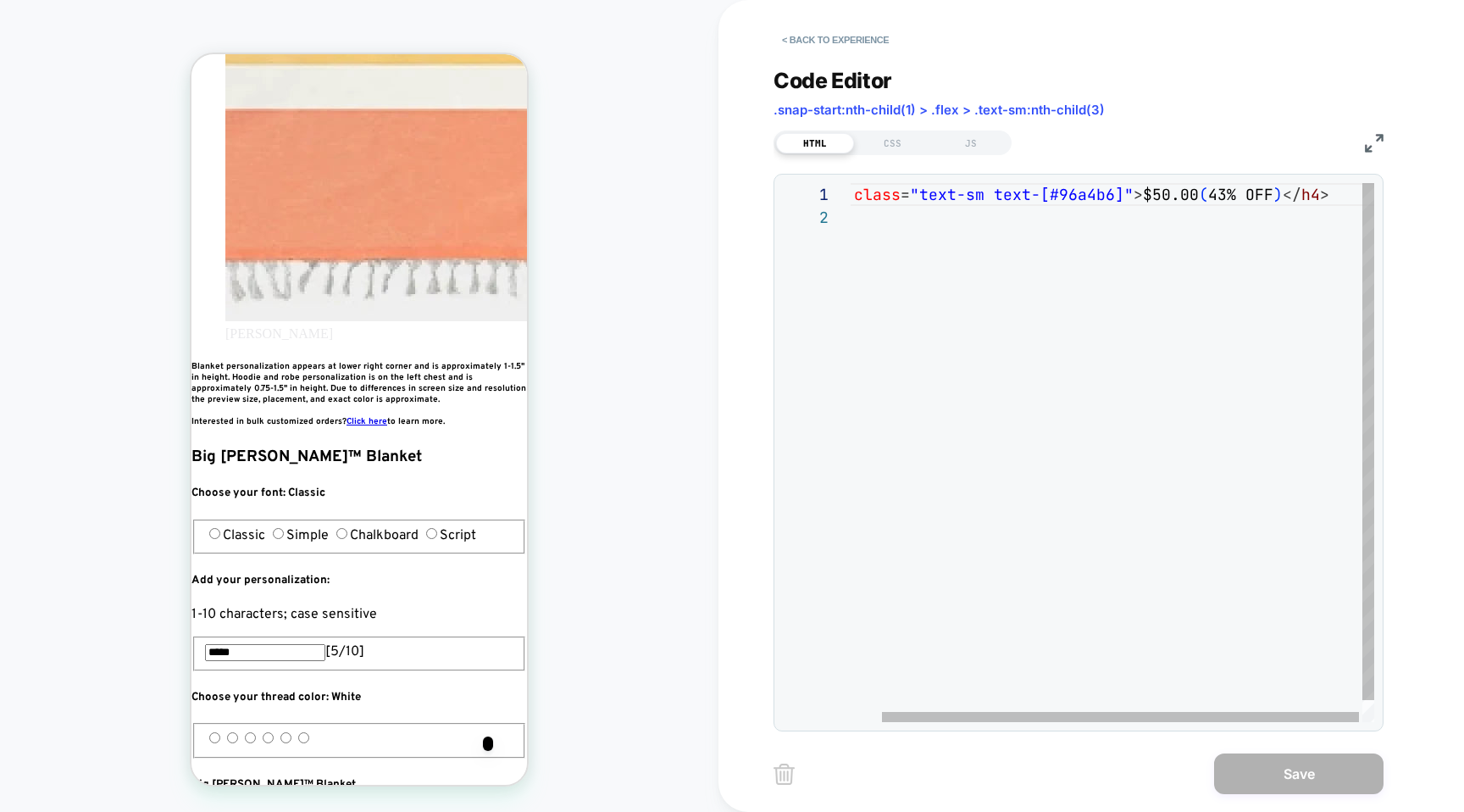
scroll to position [0, 375]
click at [1190, 188] on div "< h4 class = "text-sm text-[#96a4b6]" > $50.00 ( 43% OFF ) </ h4 >" at bounding box center [1097, 463] width 561 height 561
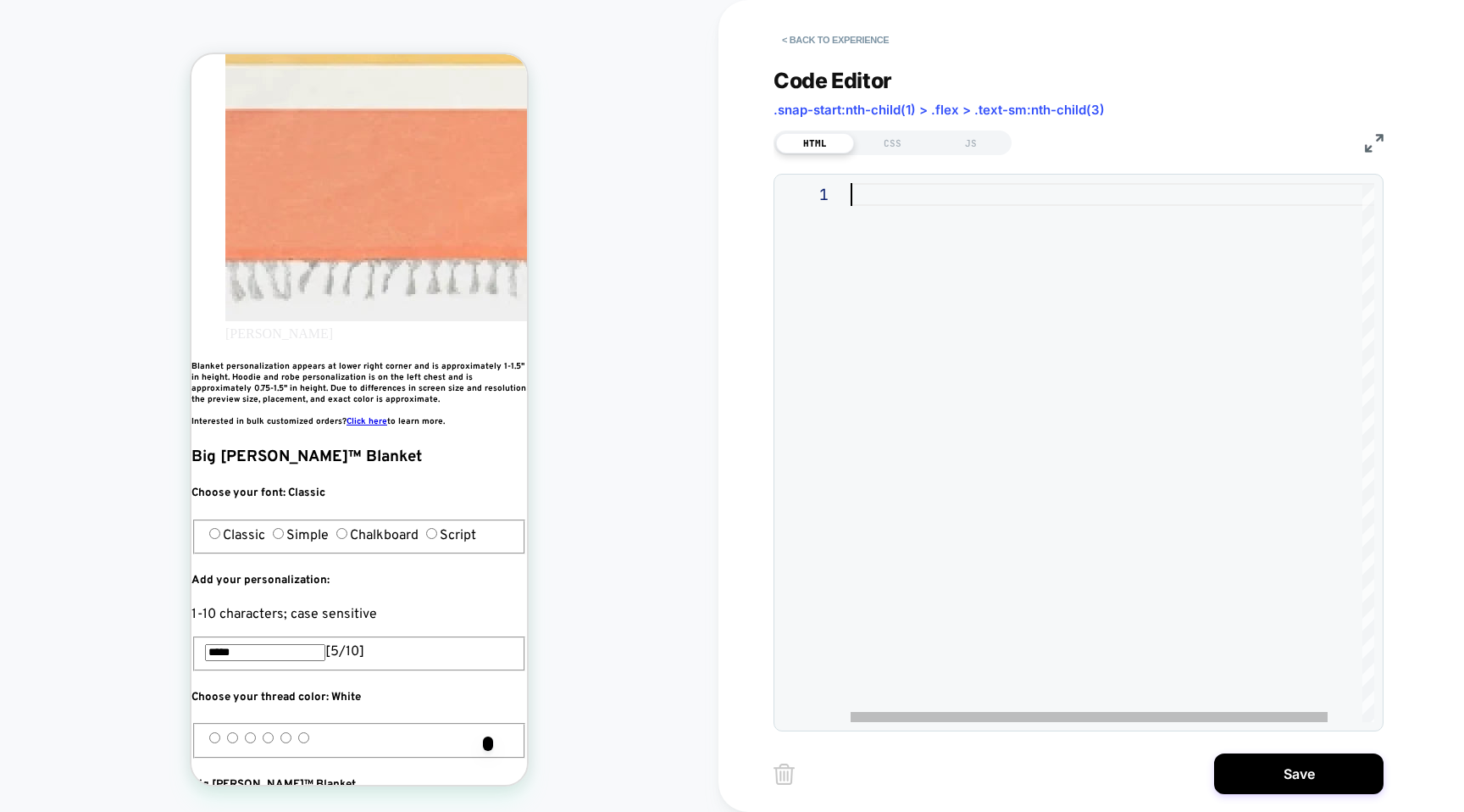
scroll to position [0, 0]
type textarea "**********"
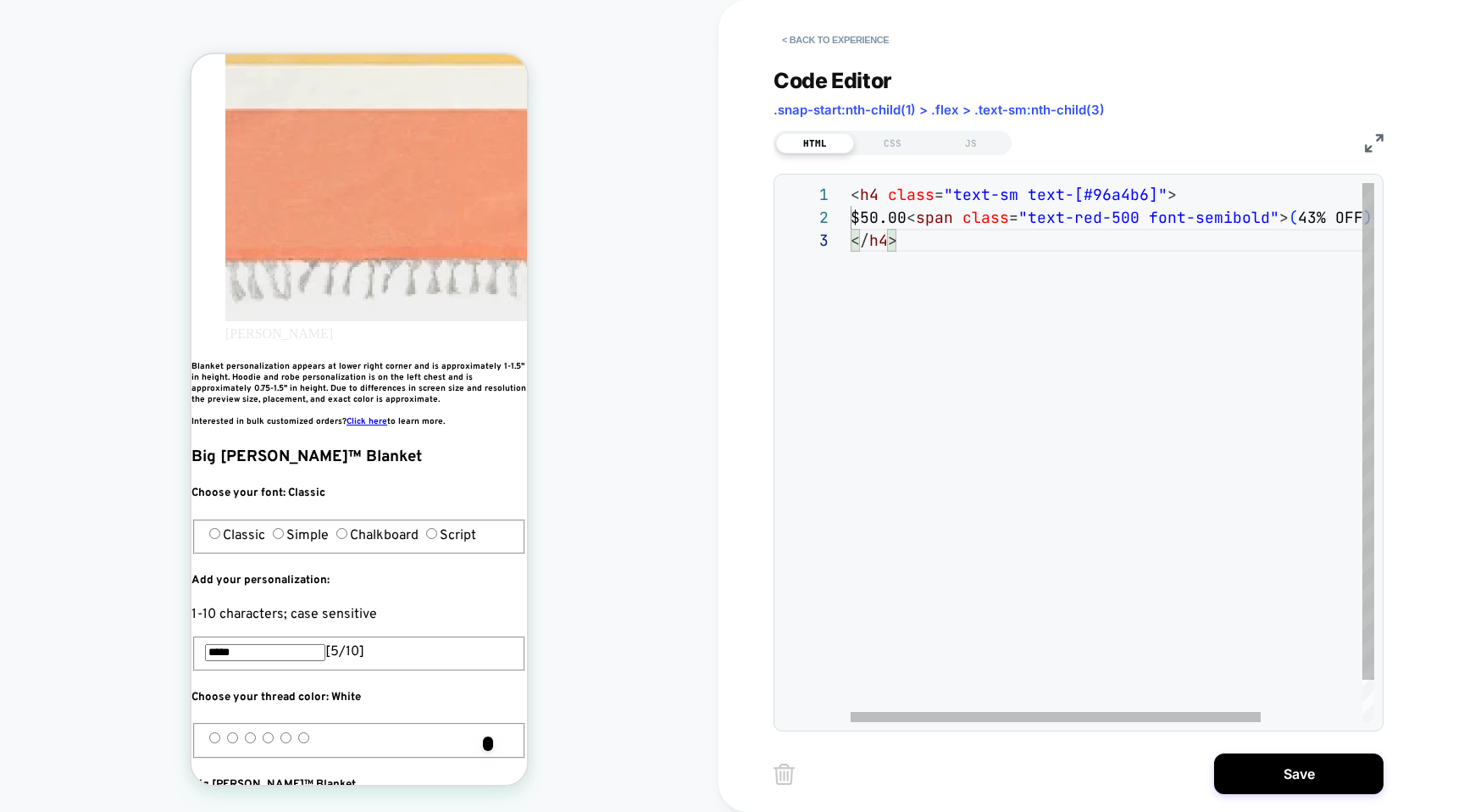
click at [939, 286] on div "< h4 class = "text-sm text-[#96a4b6]" > $50.00 < span class = "text-red-500 fon…" at bounding box center [1176, 475] width 652 height 584
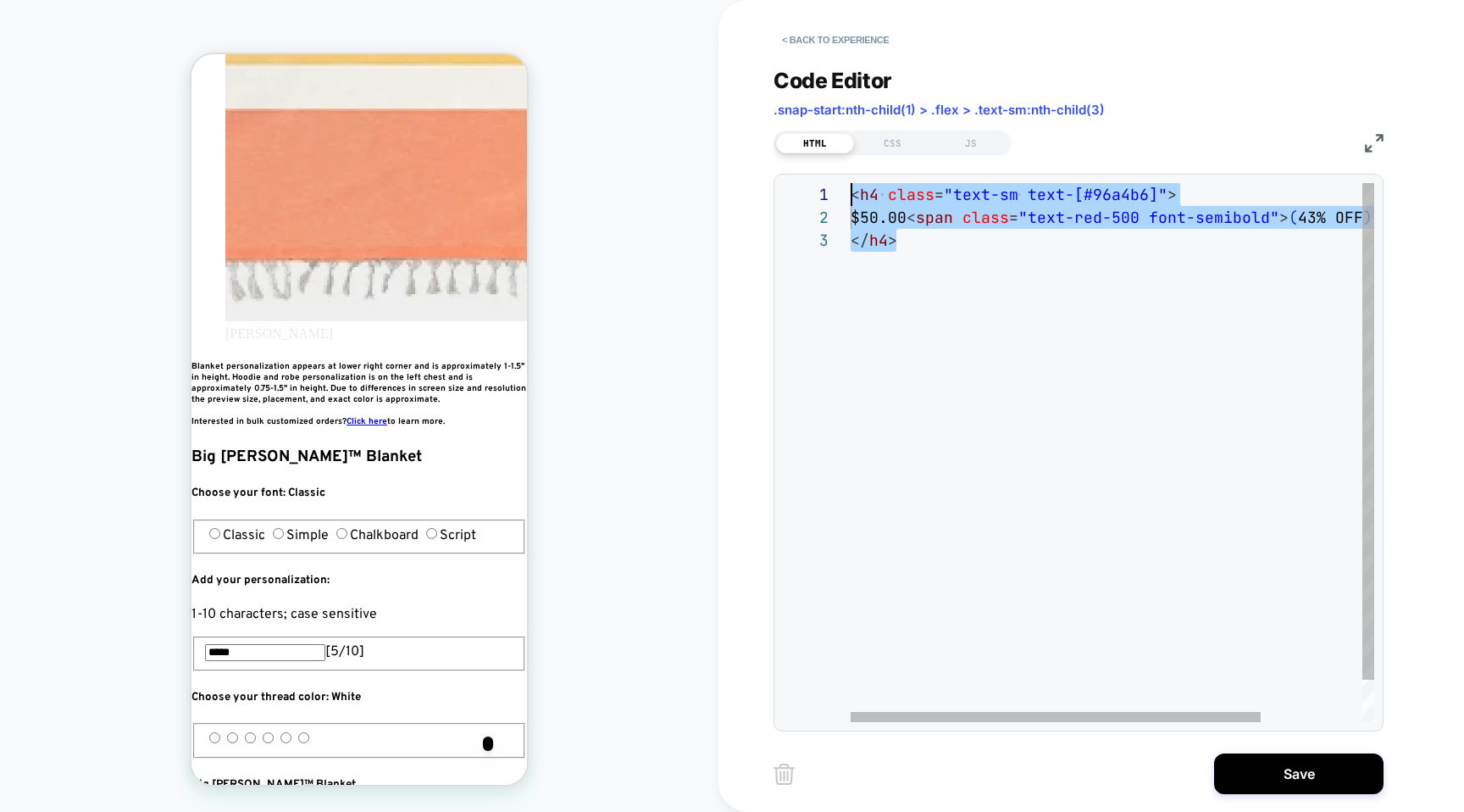
drag, startPoint x: 887, startPoint y: 248, endPoint x: 821, endPoint y: 176, distance: 97.7
click at [851, 183] on div "< h4 class = "text-sm text-[#96a4b6]" > $50.00 < span class = "text-red-500 fon…" at bounding box center [1176, 475] width 652 height 584
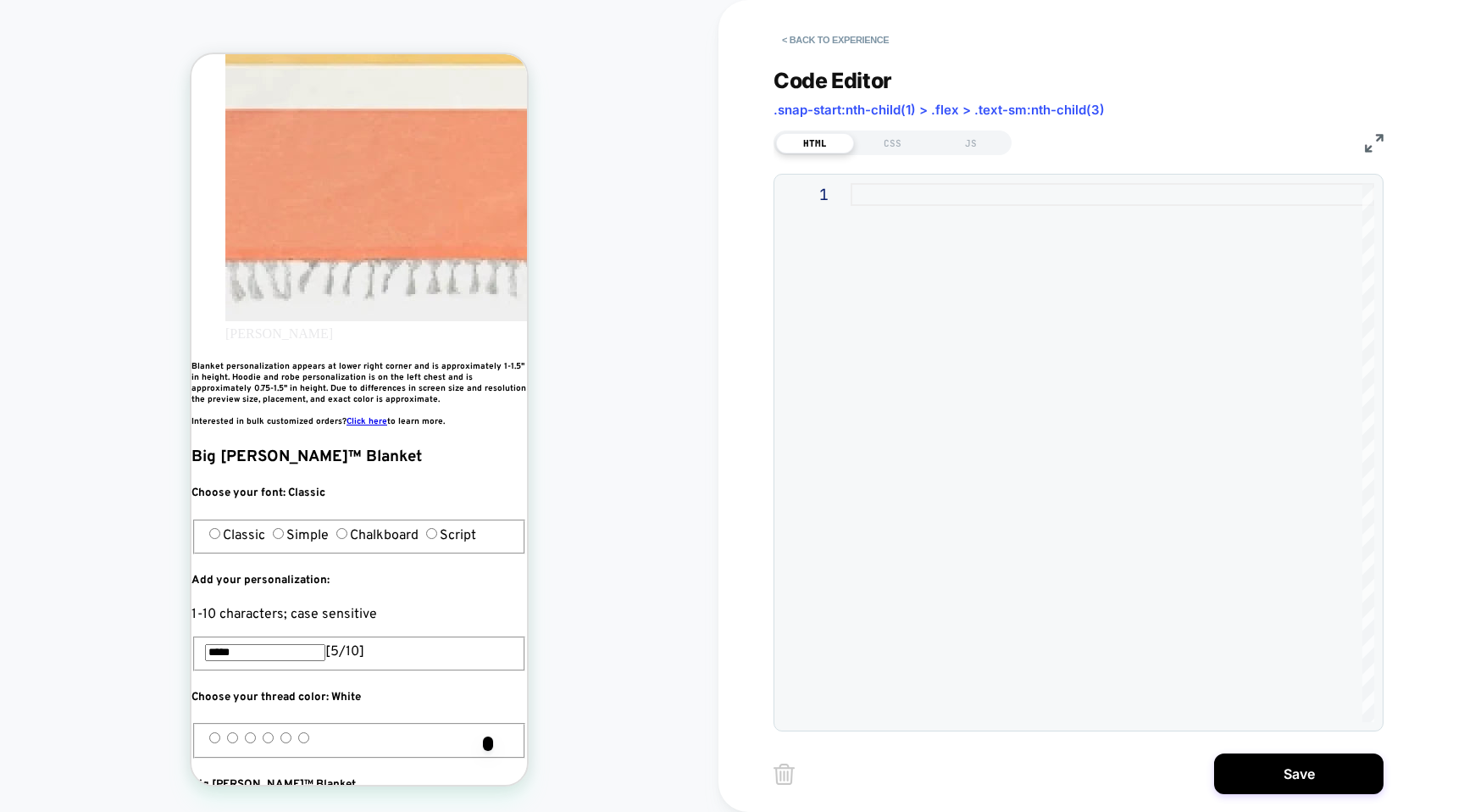
type textarea "**********"
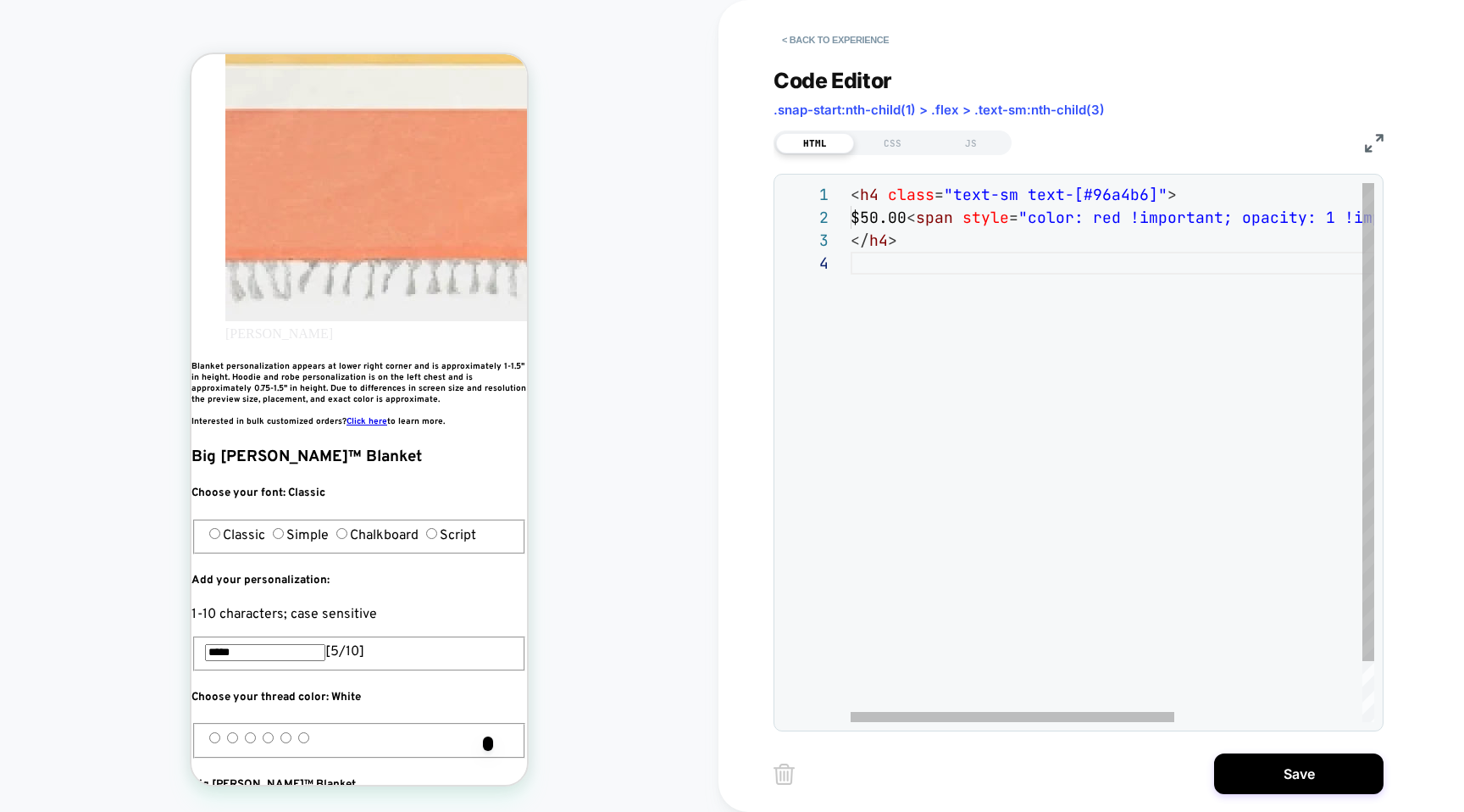
click at [930, 311] on div "< h4 class = "text-sm text-[#96a4b6]" > $50.00 < span style = "color: red !impo…" at bounding box center [1263, 486] width 826 height 608
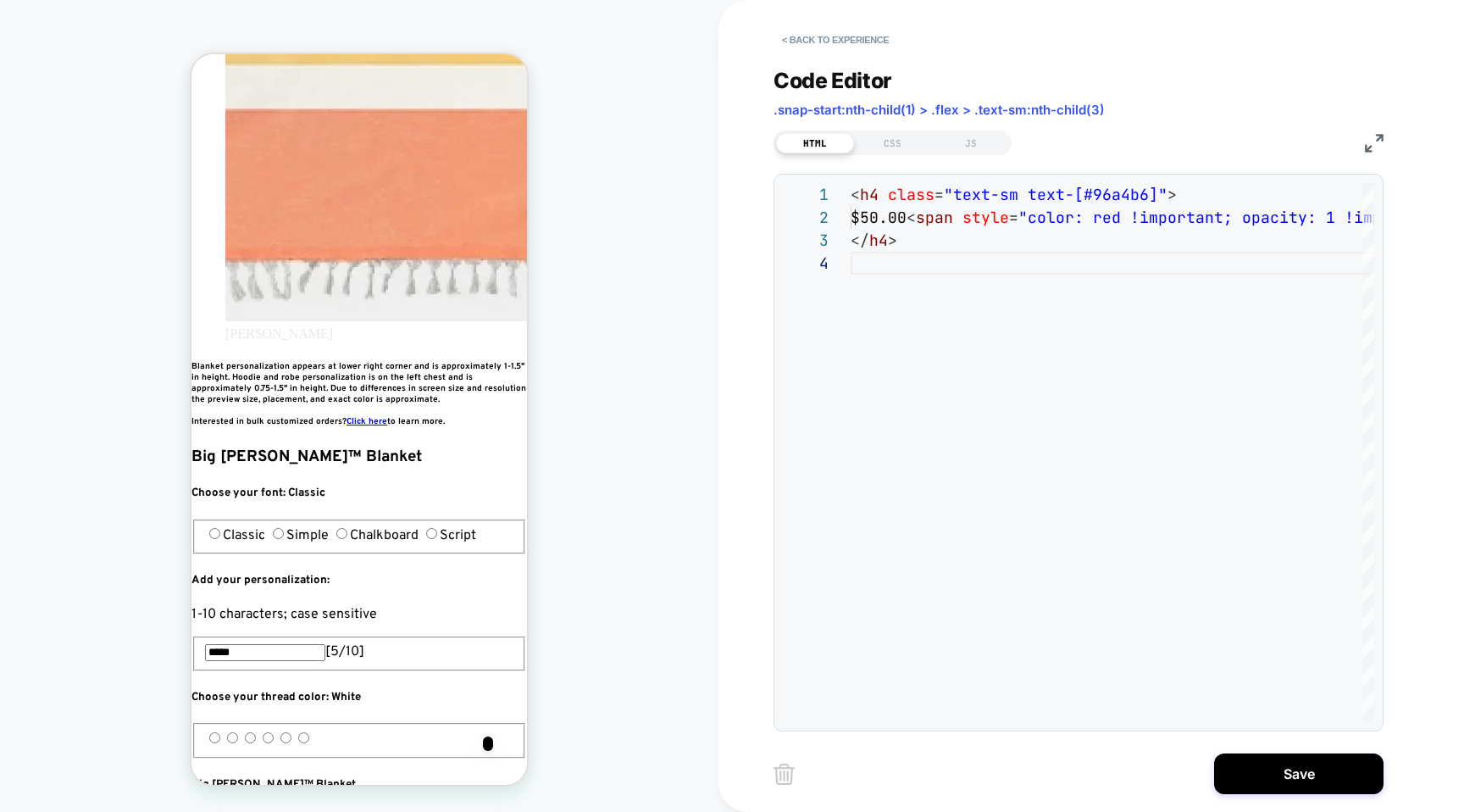
click at [1292, 792] on button "Save" at bounding box center [1298, 774] width 169 height 41
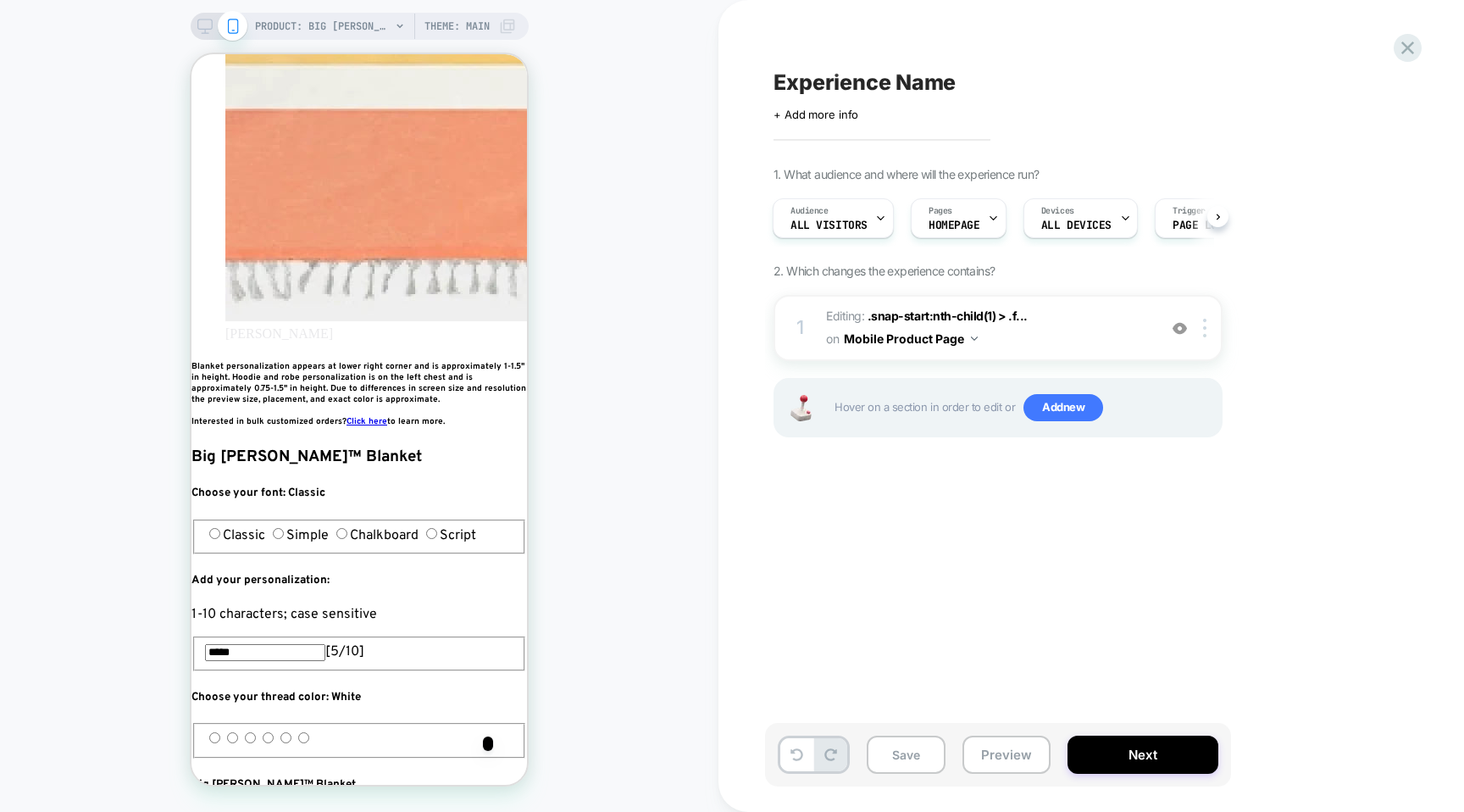
scroll to position [0, 617]
click at [1203, 328] on img at bounding box center [1205, 327] width 4 height 18
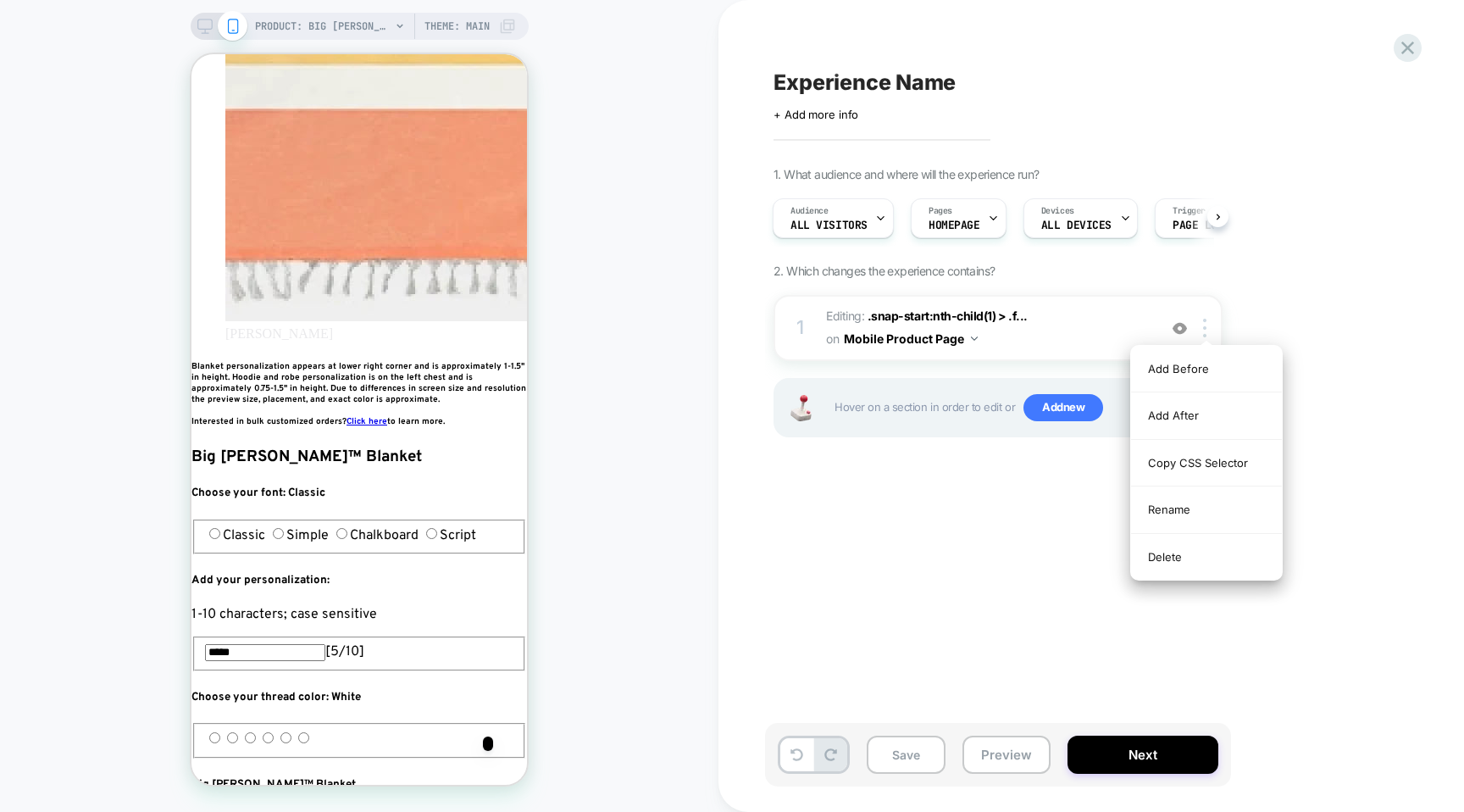
scroll to position [0, 926]
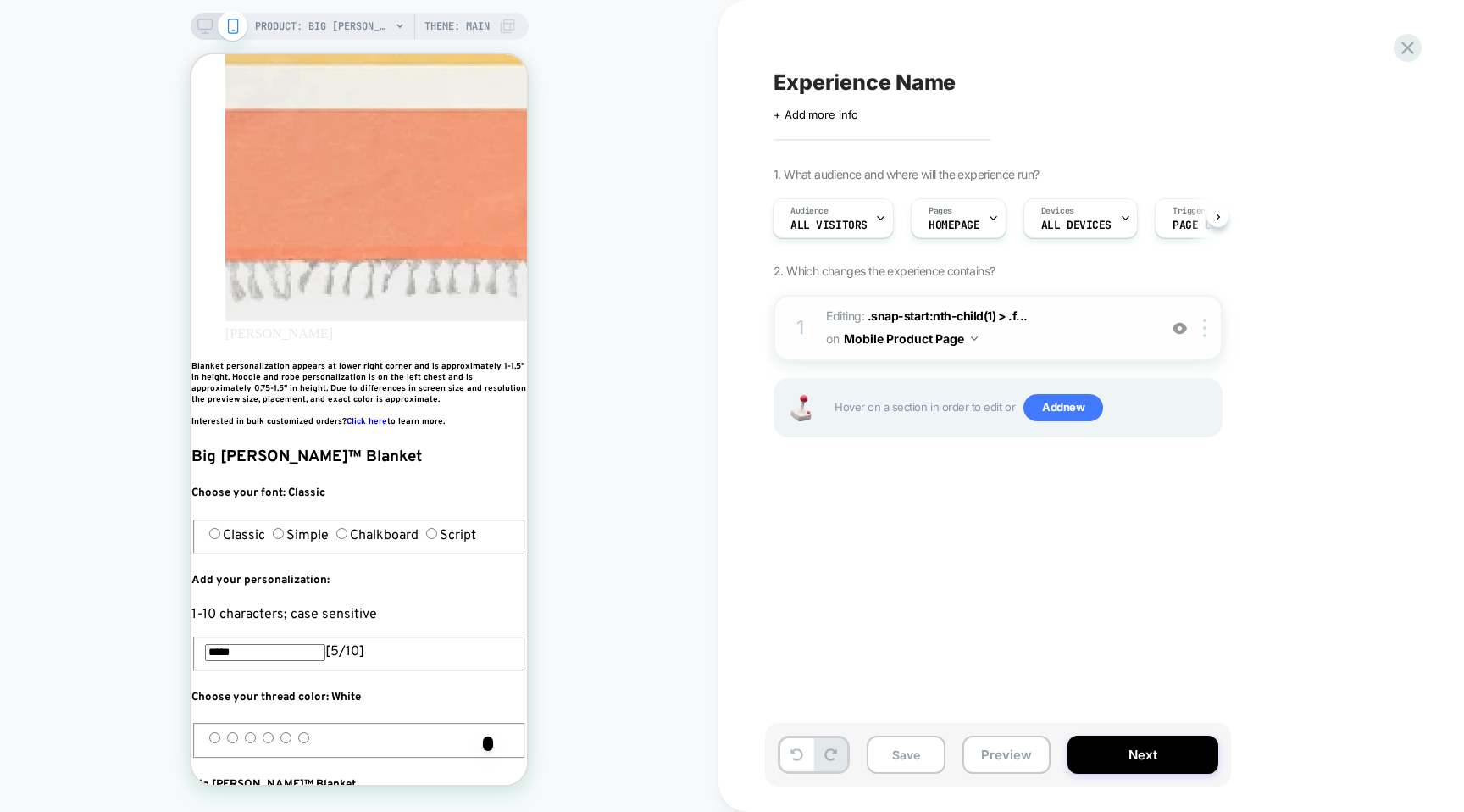
click at [924, 340] on button "Mobile Product Page" at bounding box center [911, 338] width 134 height 25
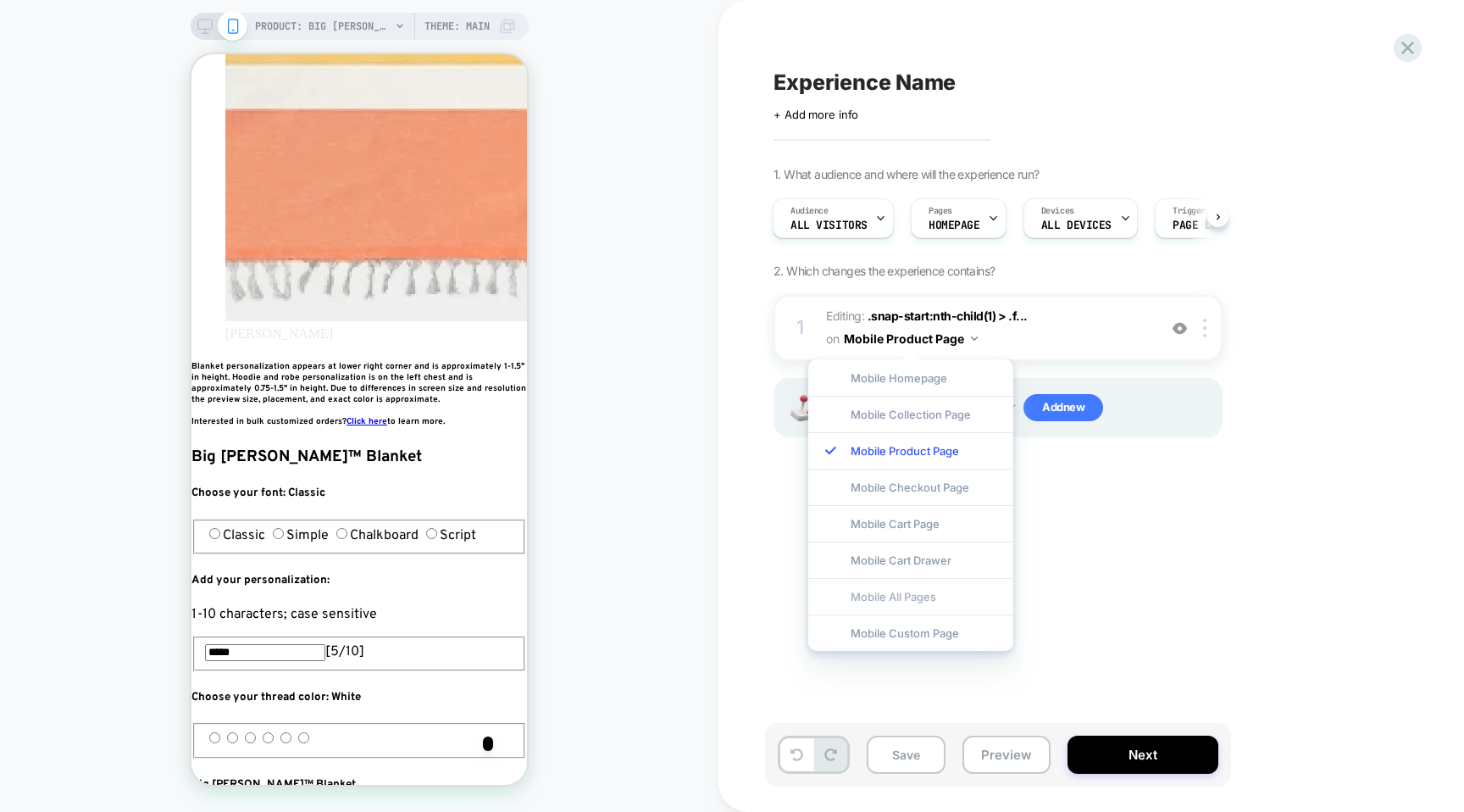
click at [912, 594] on div "Mobile All Pages" at bounding box center [911, 596] width 205 height 36
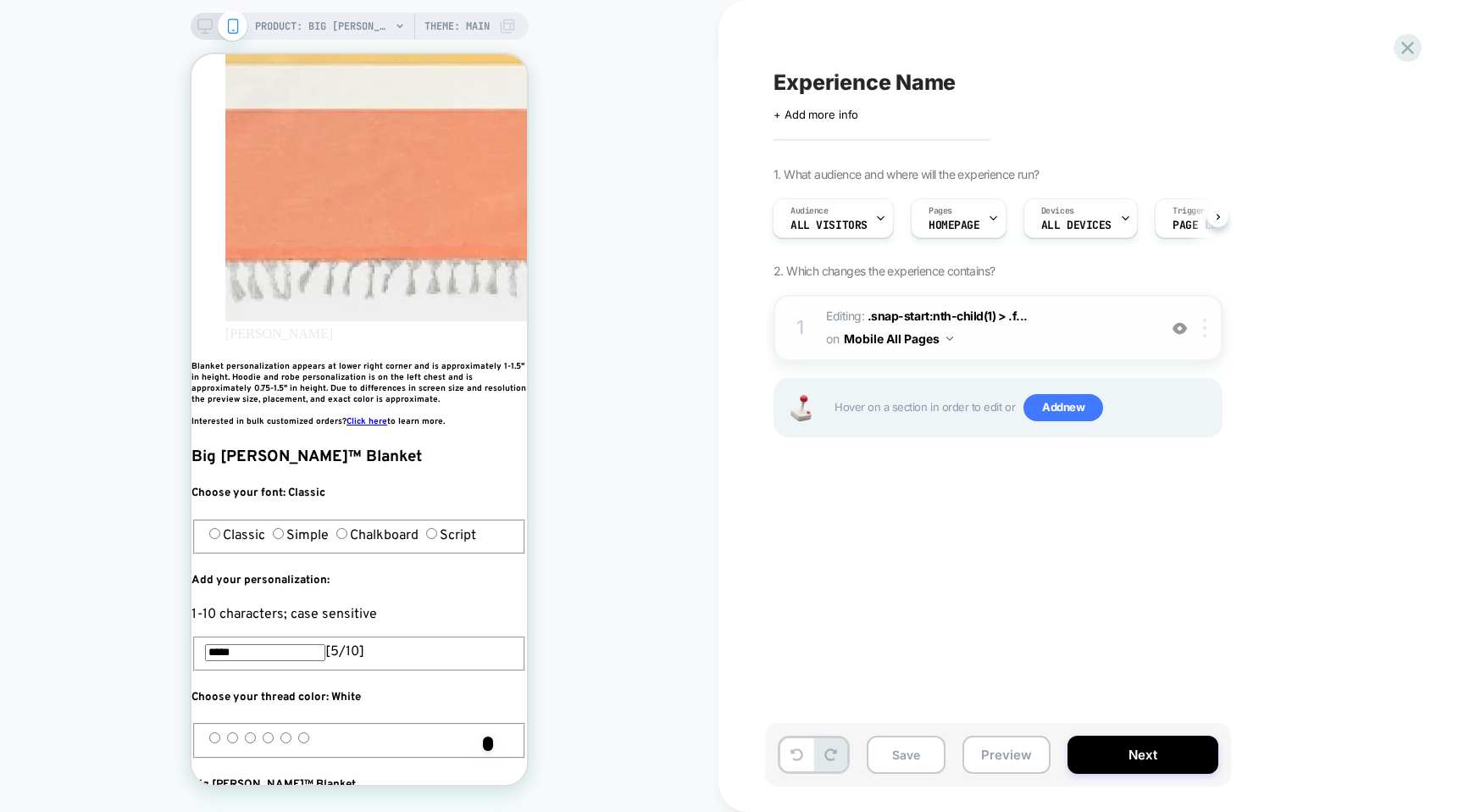
click at [1209, 322] on div at bounding box center [1208, 327] width 28 height 18
click at [1076, 547] on div "Experience Name Click to edit experience details + Add more info 1. What audien…" at bounding box center [1082, 405] width 635 height 778
click at [990, 215] on icon at bounding box center [993, 218] width 11 height 11
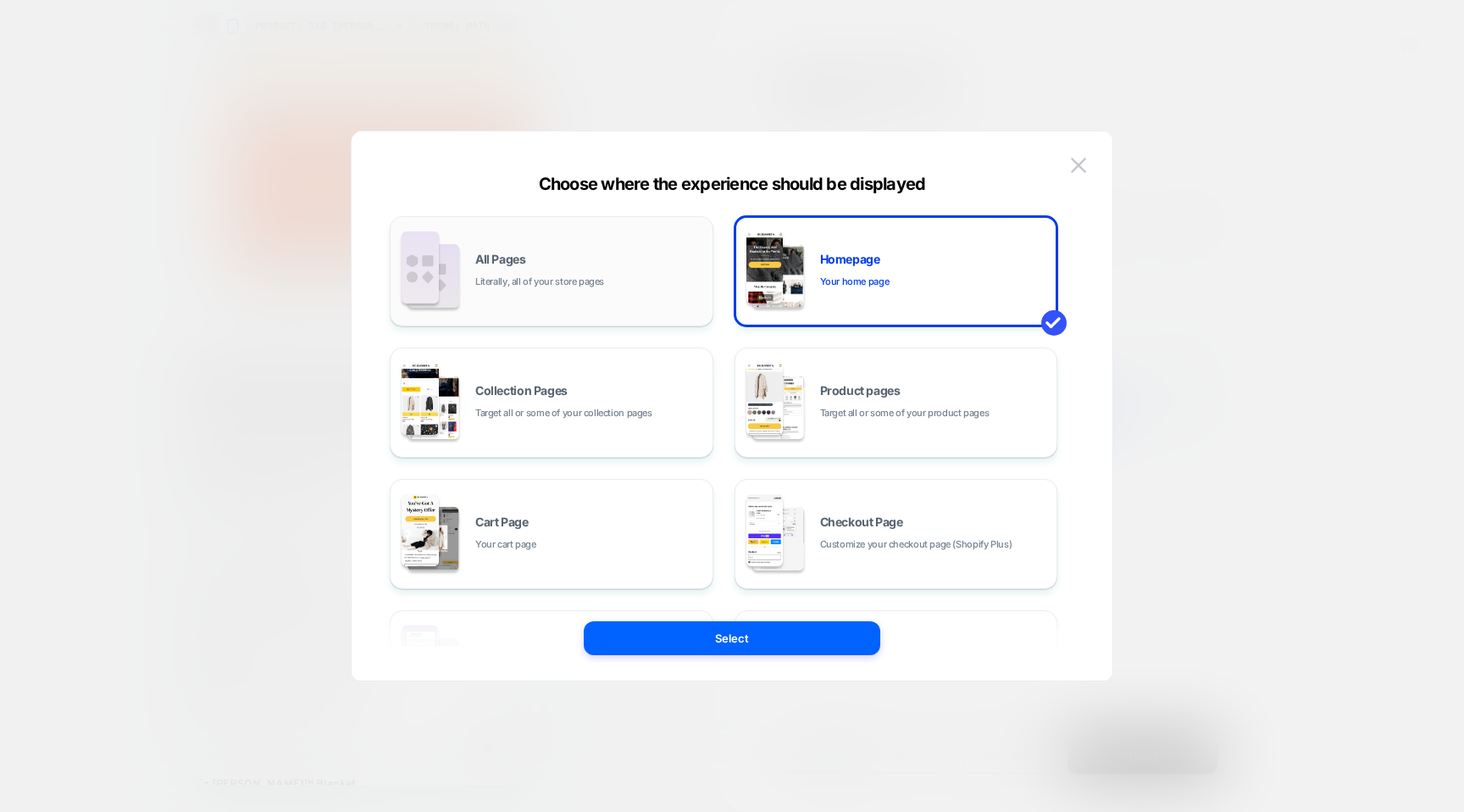
click at [631, 310] on div "All Pages Literally, all of your store pages" at bounding box center [552, 271] width 305 height 93
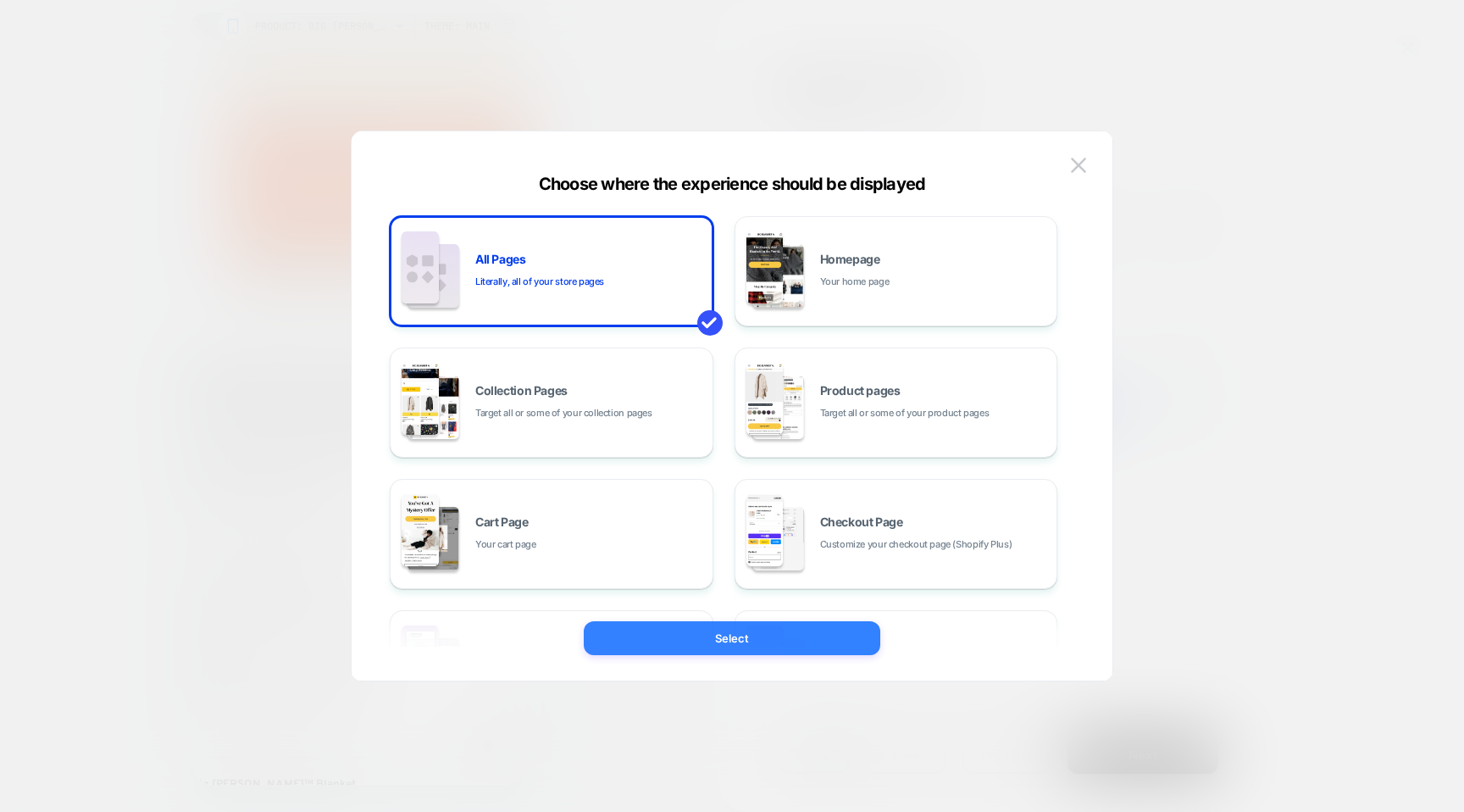
click at [722, 649] on button "Select" at bounding box center [732, 638] width 297 height 34
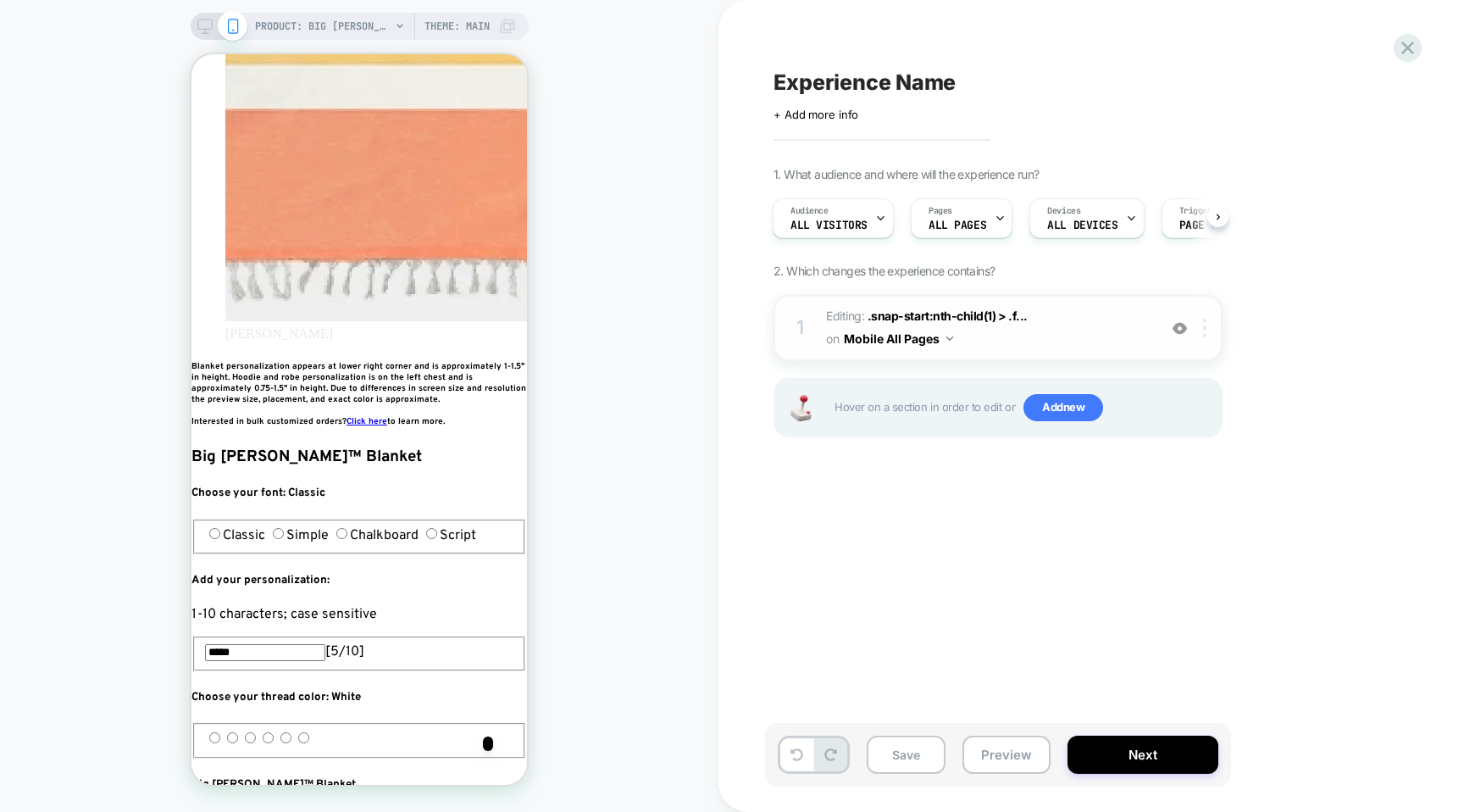
click at [1207, 330] on img at bounding box center [1205, 327] width 4 height 18
click at [1133, 682] on div "Experience Name Click to edit experience details + Add more info 1. What audien…" at bounding box center [1082, 405] width 635 height 778
click at [1133, 744] on button "Next" at bounding box center [1142, 754] width 151 height 38
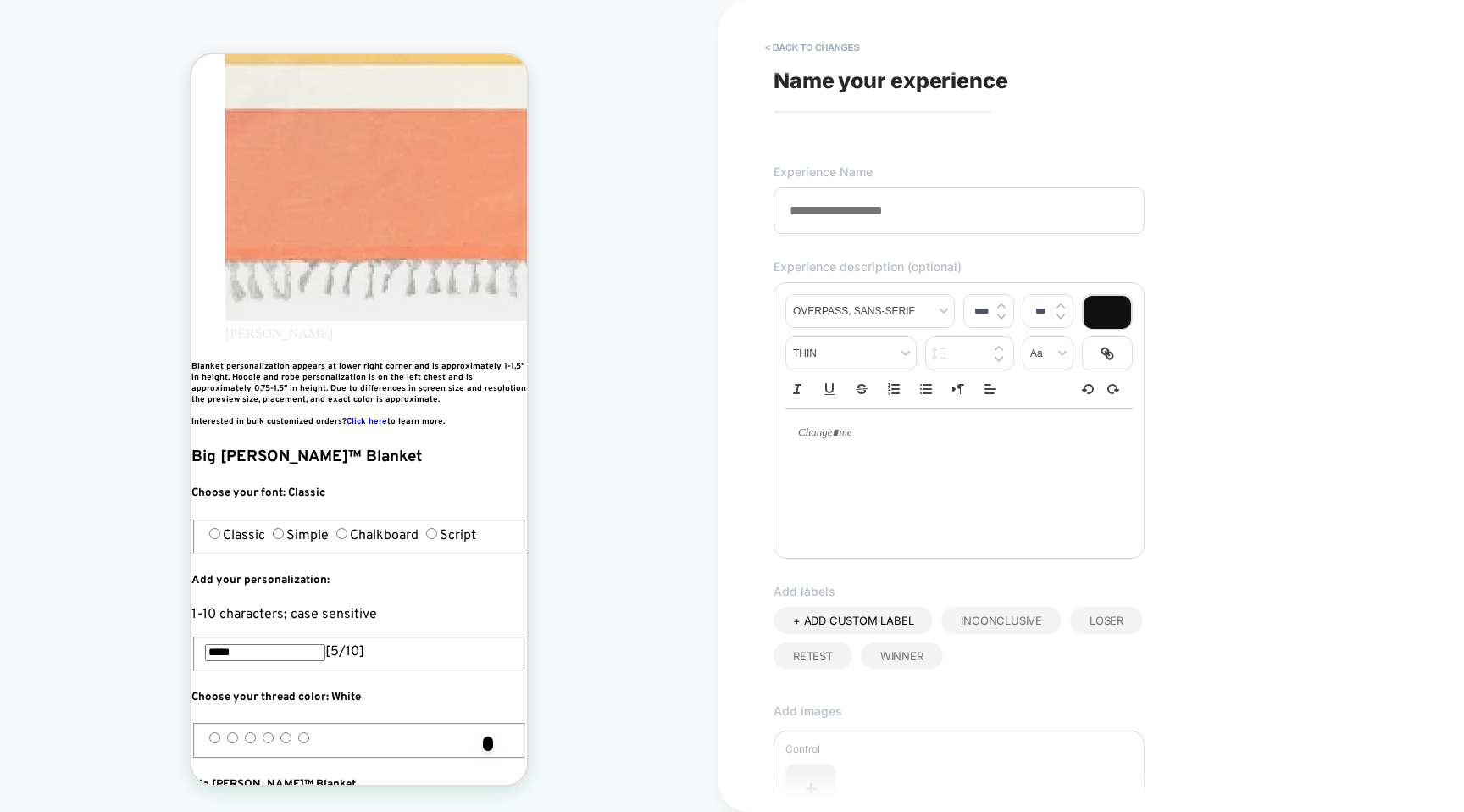
scroll to position [0, 309]
click at [788, 38] on button "< Back to changes" at bounding box center [812, 47] width 112 height 27
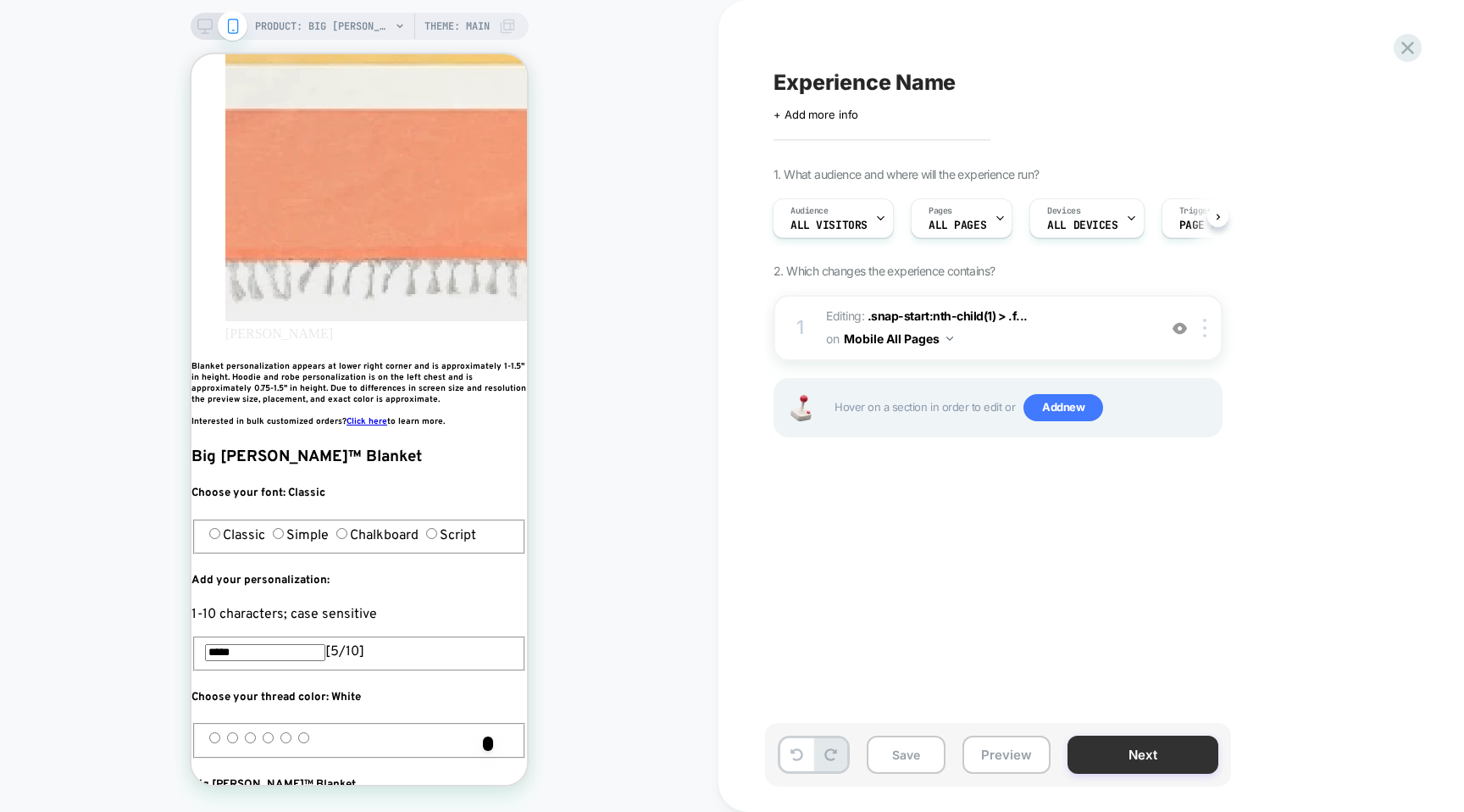
scroll to position [0, 0]
click at [1126, 744] on button "Next" at bounding box center [1142, 754] width 151 height 38
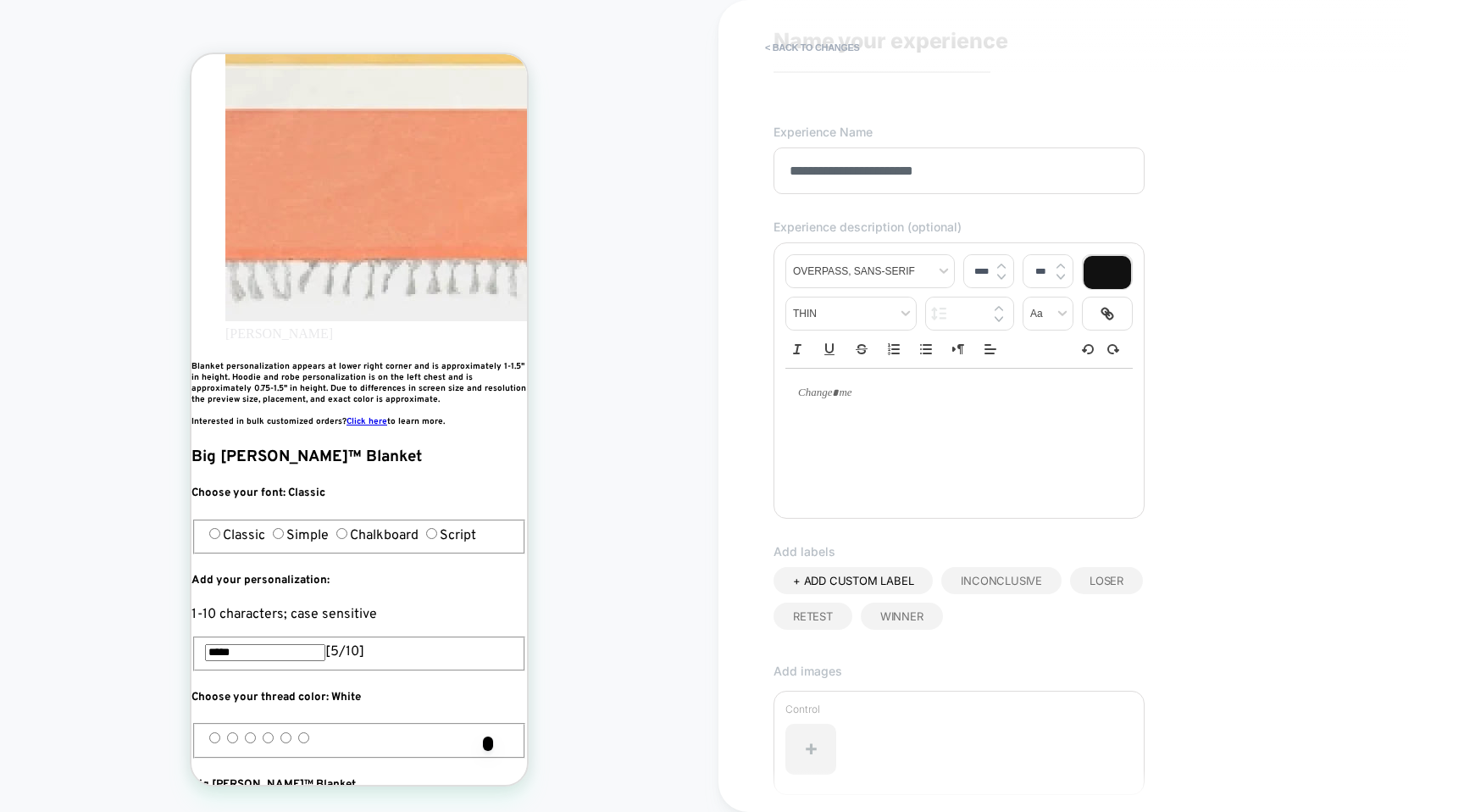
scroll to position [0, 617]
type input "**********"
click at [1253, 124] on div "**********" at bounding box center [1082, 405] width 635 height 778
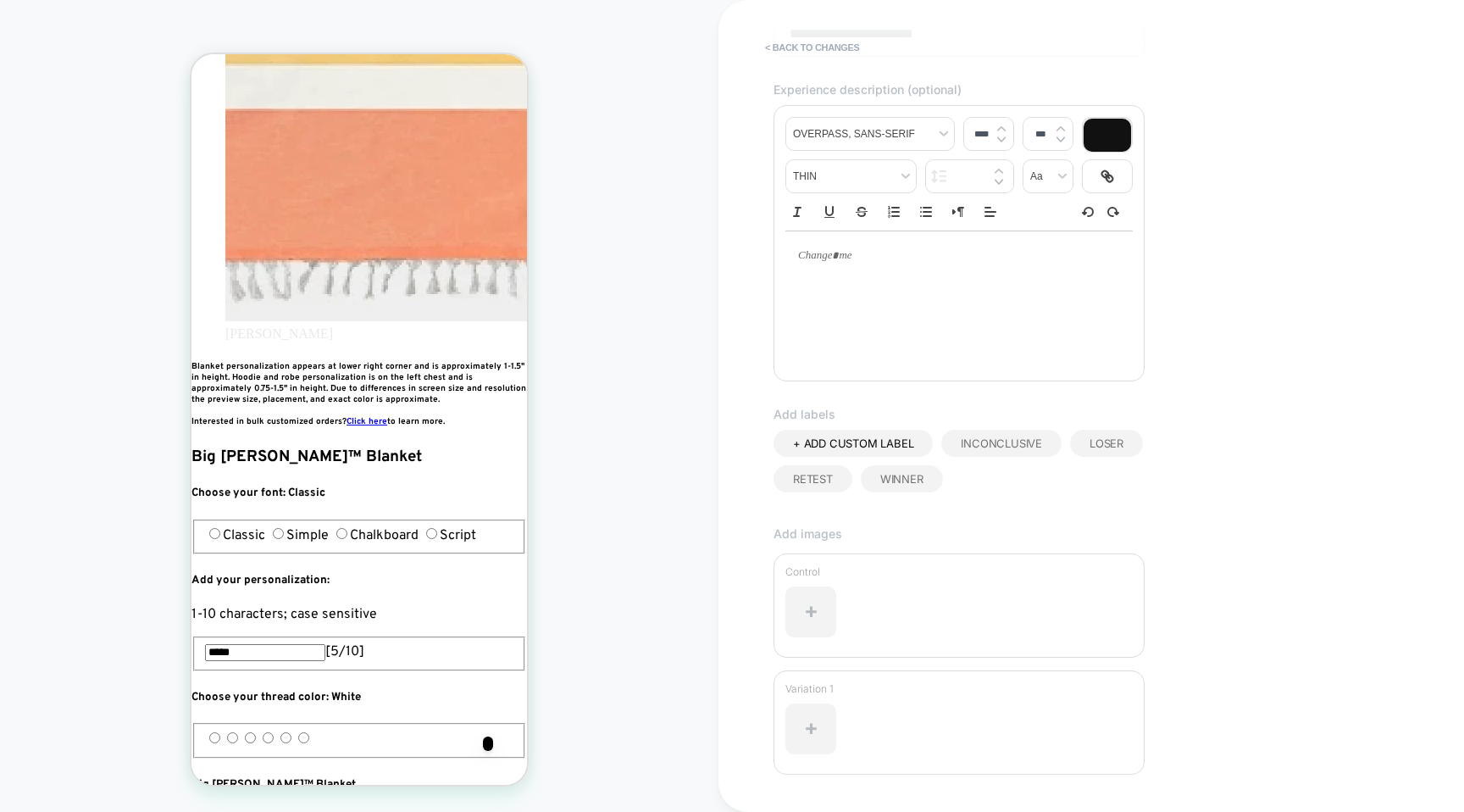
scroll to position [303, 0]
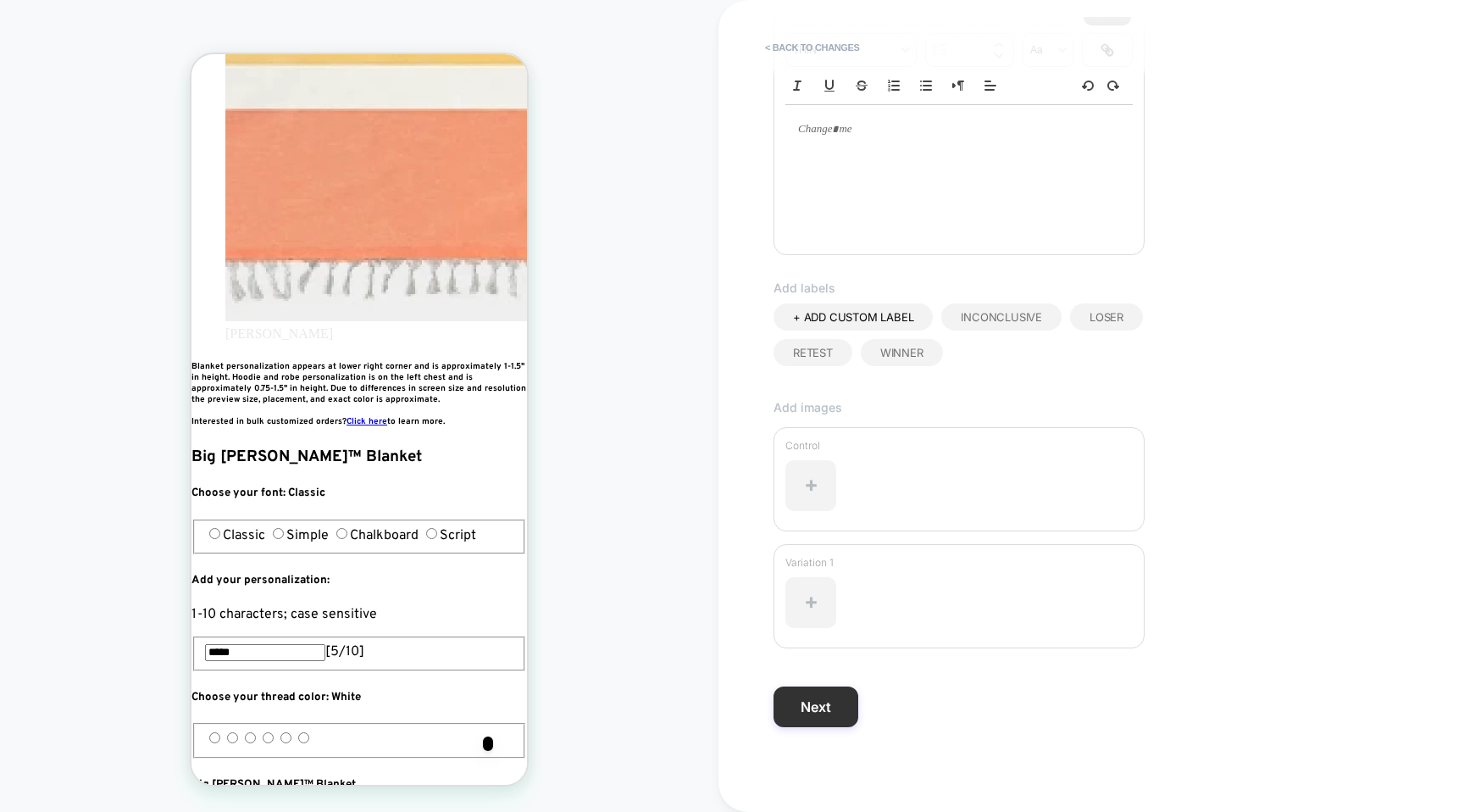
click at [818, 695] on button "Next" at bounding box center [817, 707] width 85 height 41
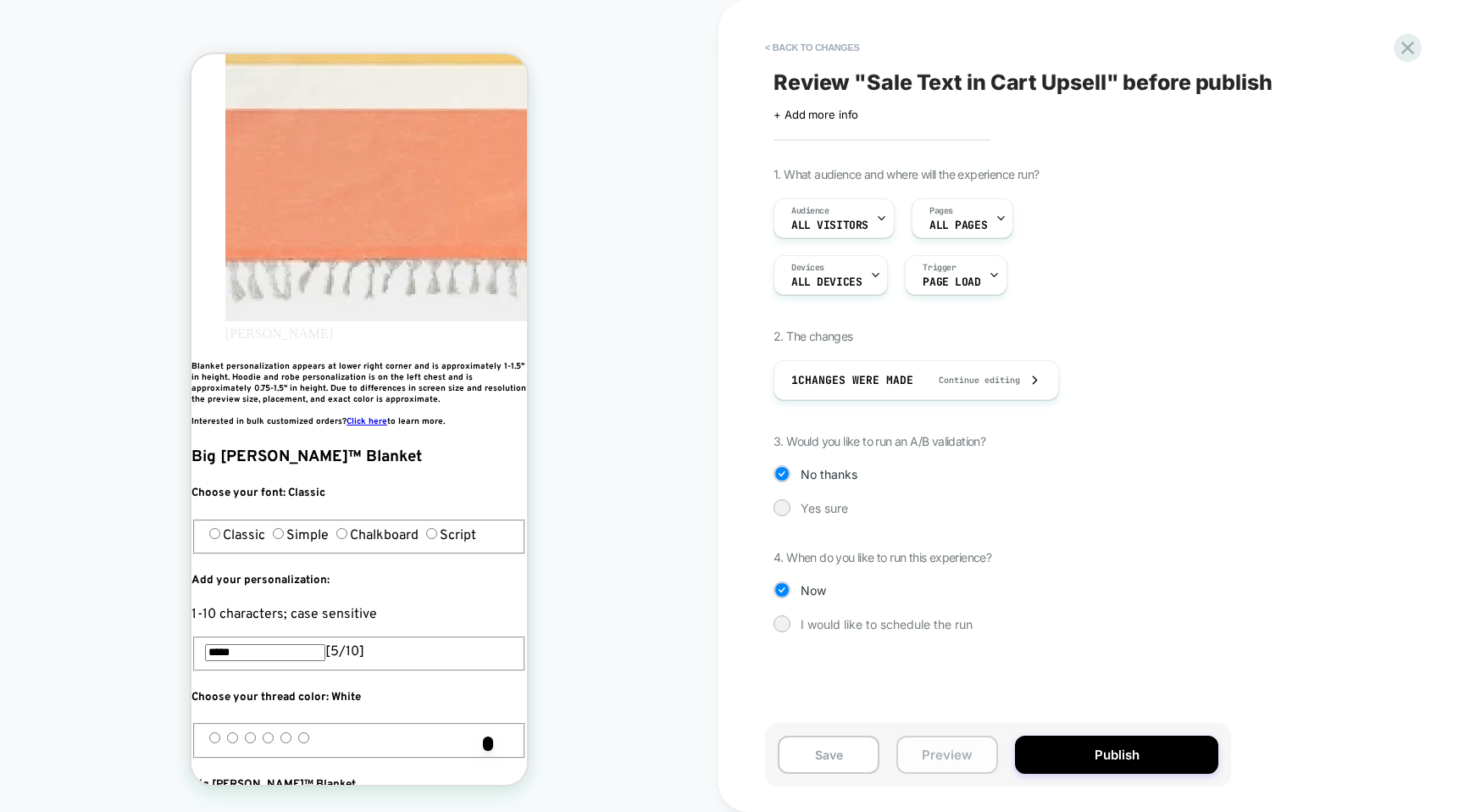
click at [954, 760] on button "Preview" at bounding box center [947, 754] width 102 height 38
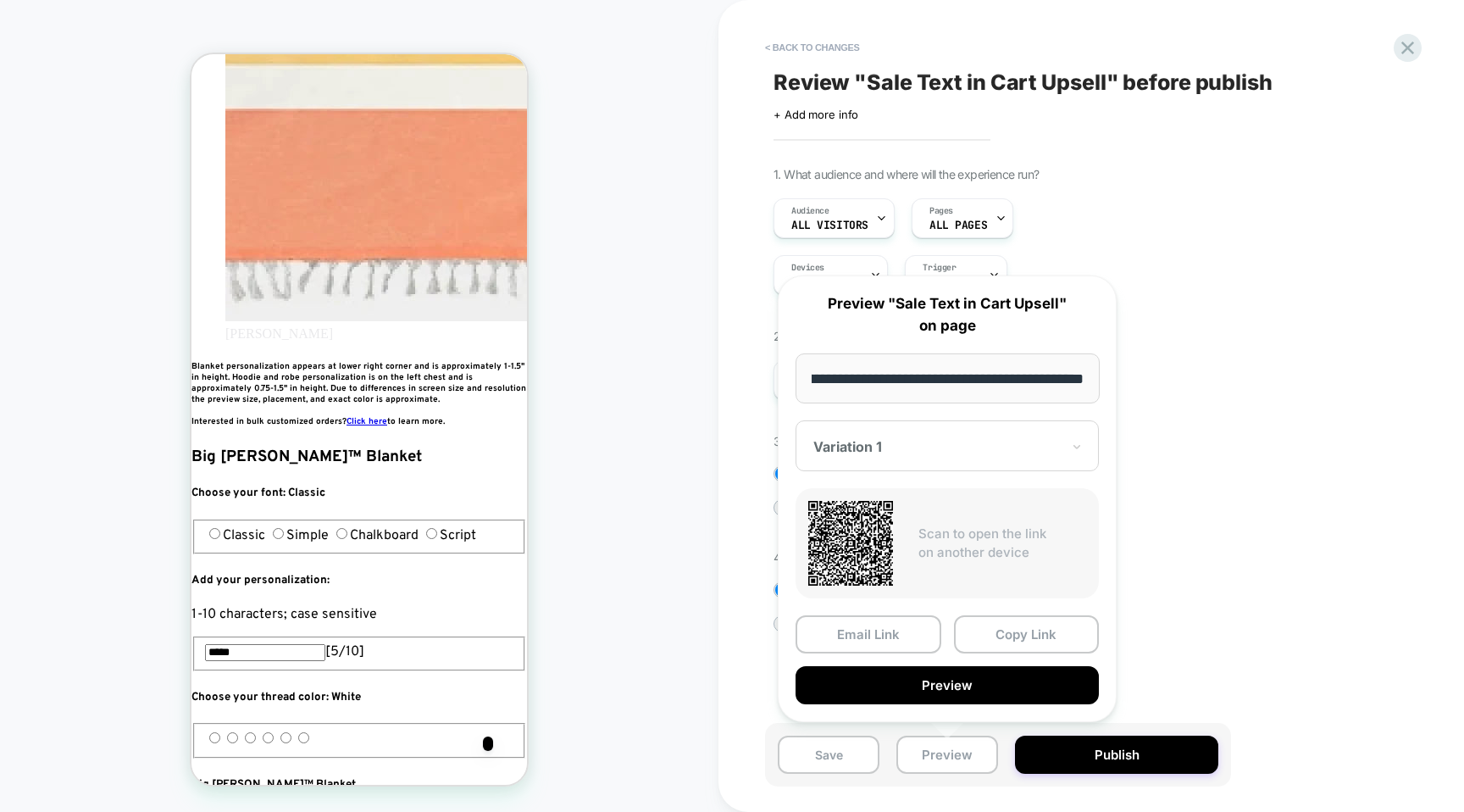
scroll to position [0, 0]
click at [1188, 665] on div "Review " Sale Text in Cart Upsell " before publish Click to edit experience det…" at bounding box center [1082, 405] width 635 height 778
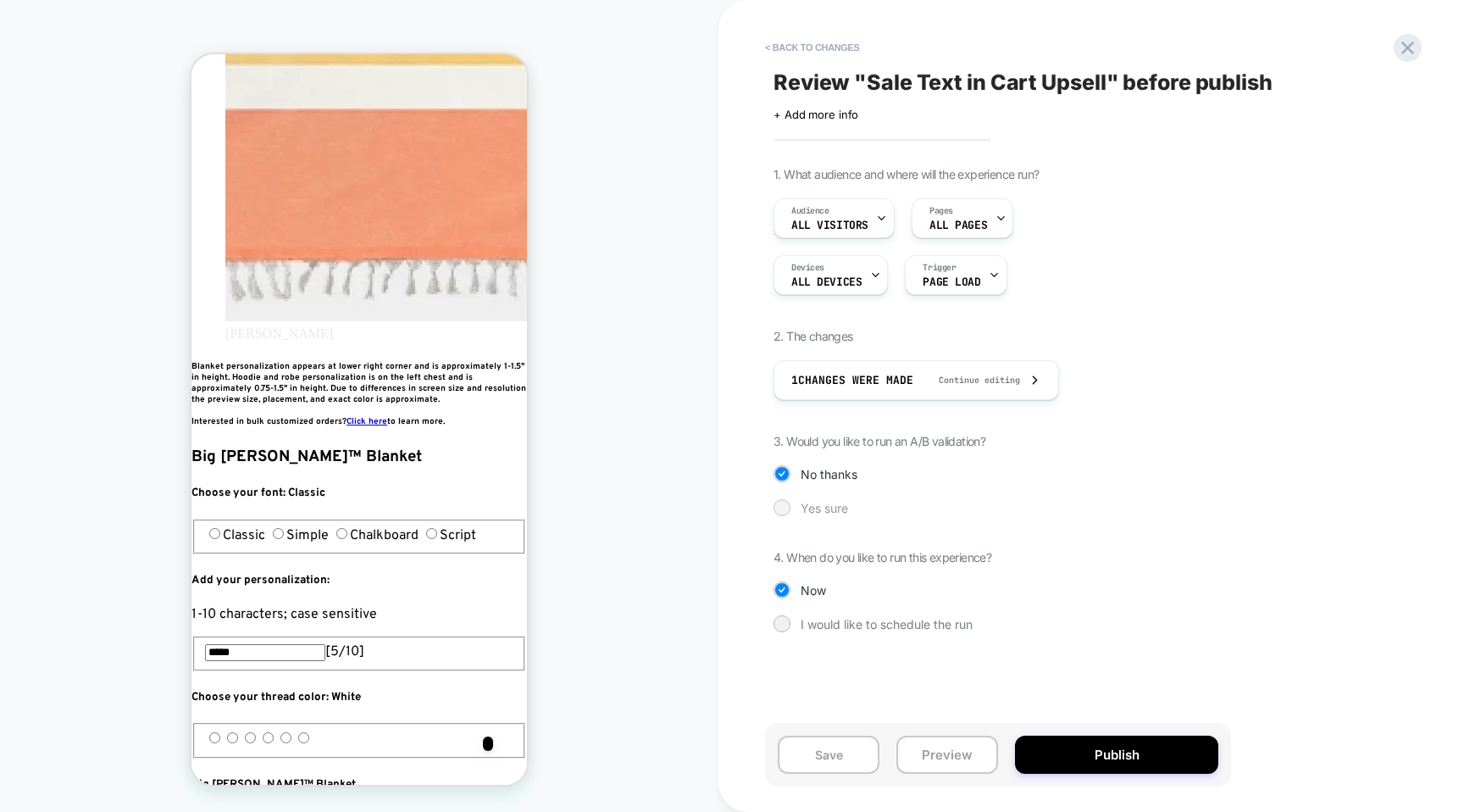
click at [821, 509] on span "Yes sure" at bounding box center [824, 508] width 47 height 15
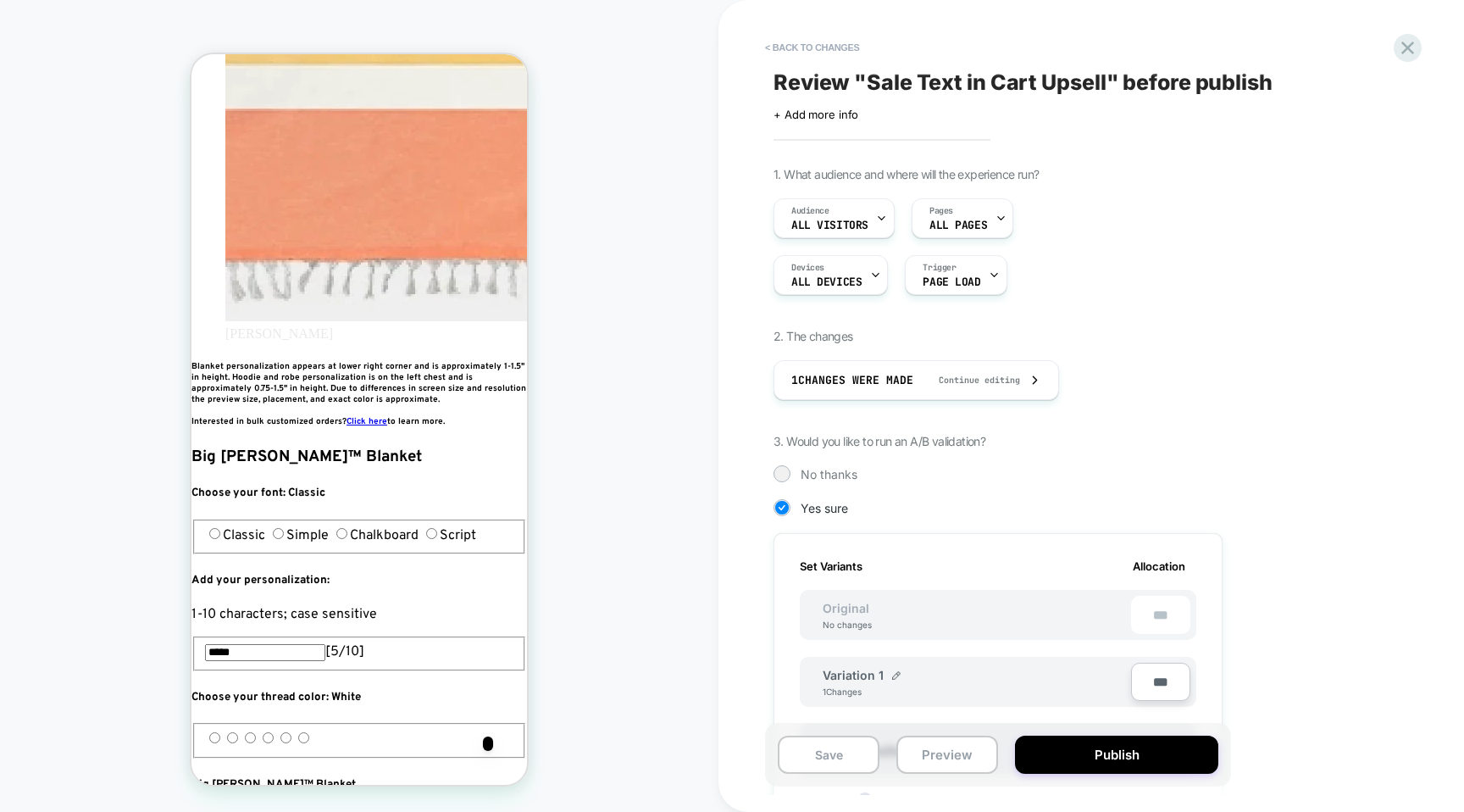
click at [901, 673] on div "Variation 1 1 Changes" at bounding box center [978, 682] width 309 height 29
click at [889, 676] on div "Variation 1" at bounding box center [862, 675] width 78 height 15
click at [893, 675] on img at bounding box center [896, 675] width 8 height 8
click at [850, 683] on input "**********" at bounding box center [884, 683] width 123 height 33
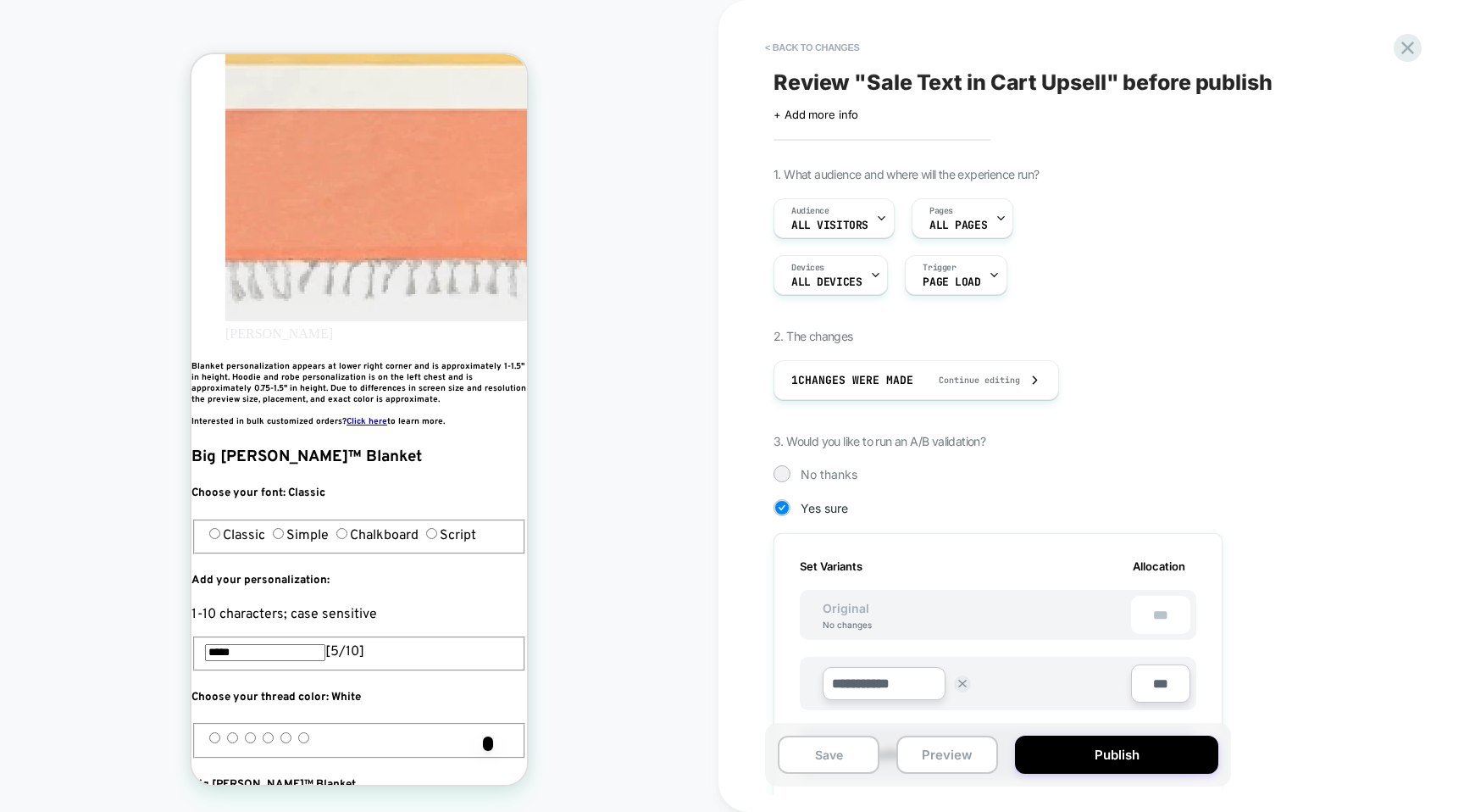
click at [850, 683] on input "**********" at bounding box center [884, 683] width 123 height 33
type input "*********"
click at [1006, 686] on strong "Save" at bounding box center [1008, 683] width 24 height 14
click at [1113, 766] on button "Publish" at bounding box center [1117, 754] width 203 height 38
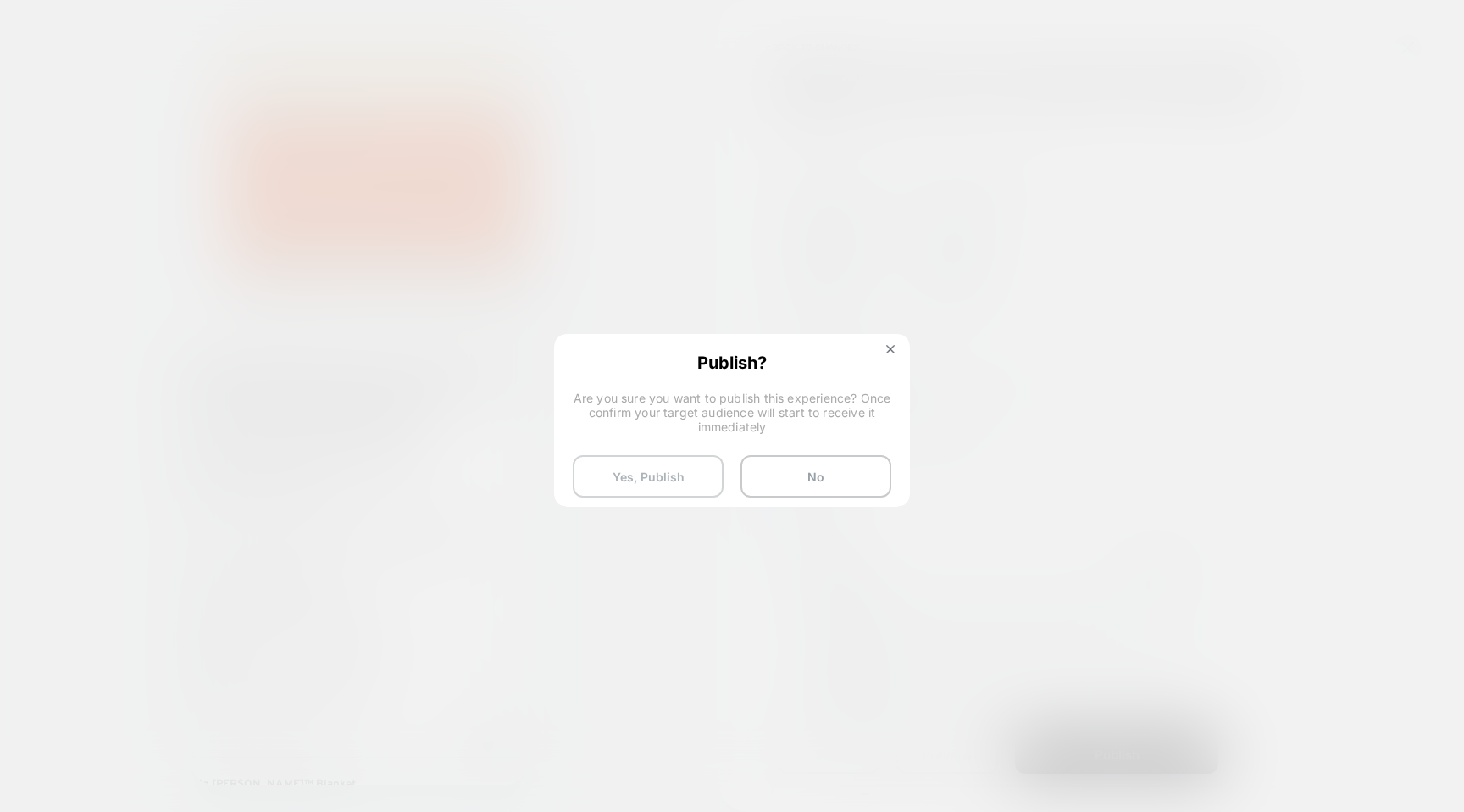
click at [600, 488] on button "Yes, Publish" at bounding box center [647, 476] width 151 height 43
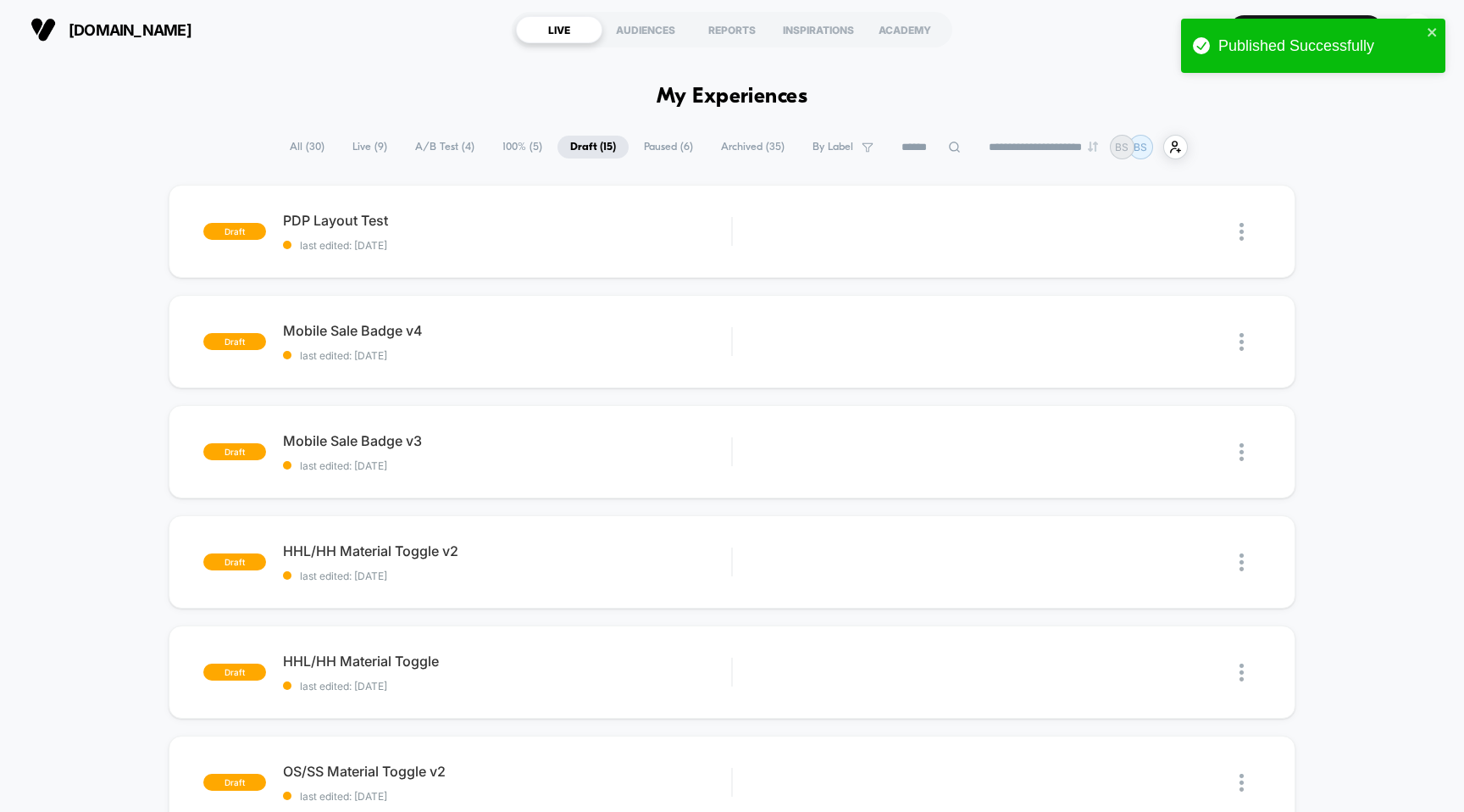
click at [349, 146] on span "Live ( 9 )" at bounding box center [369, 147] width 60 height 23
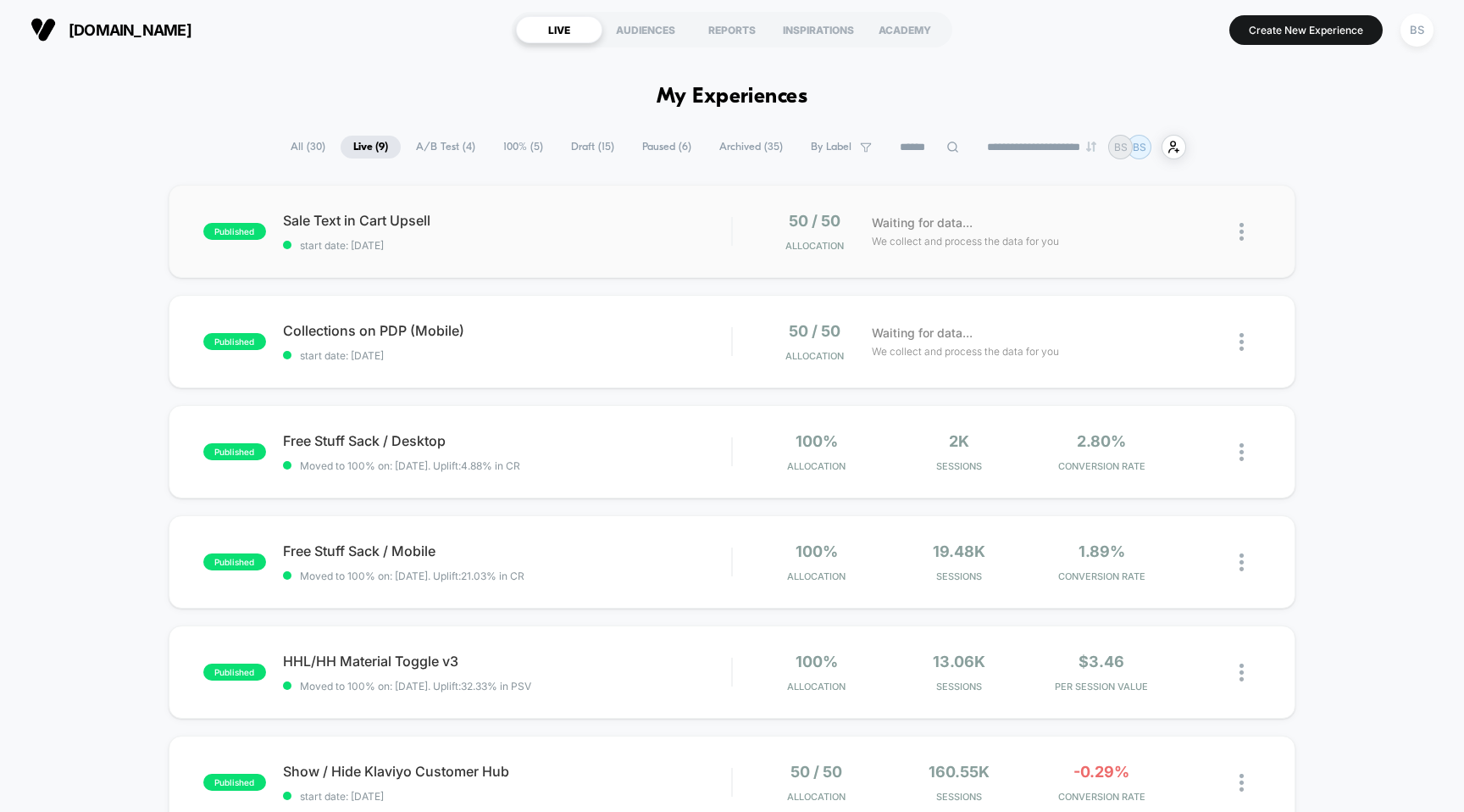
click at [1239, 232] on img at bounding box center [1241, 231] width 5 height 18
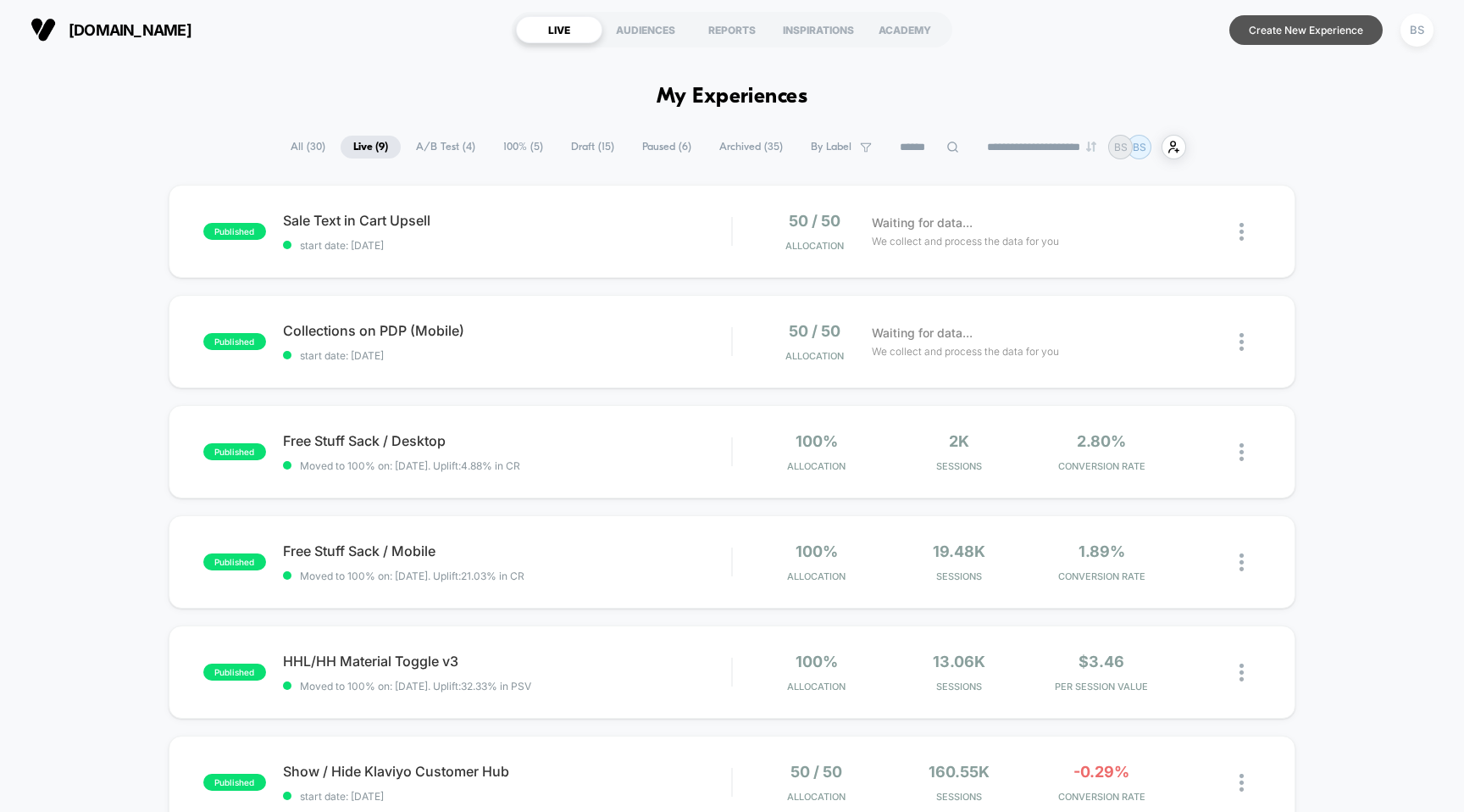
click at [1325, 22] on button "Create New Experience" at bounding box center [1306, 30] width 154 height 30
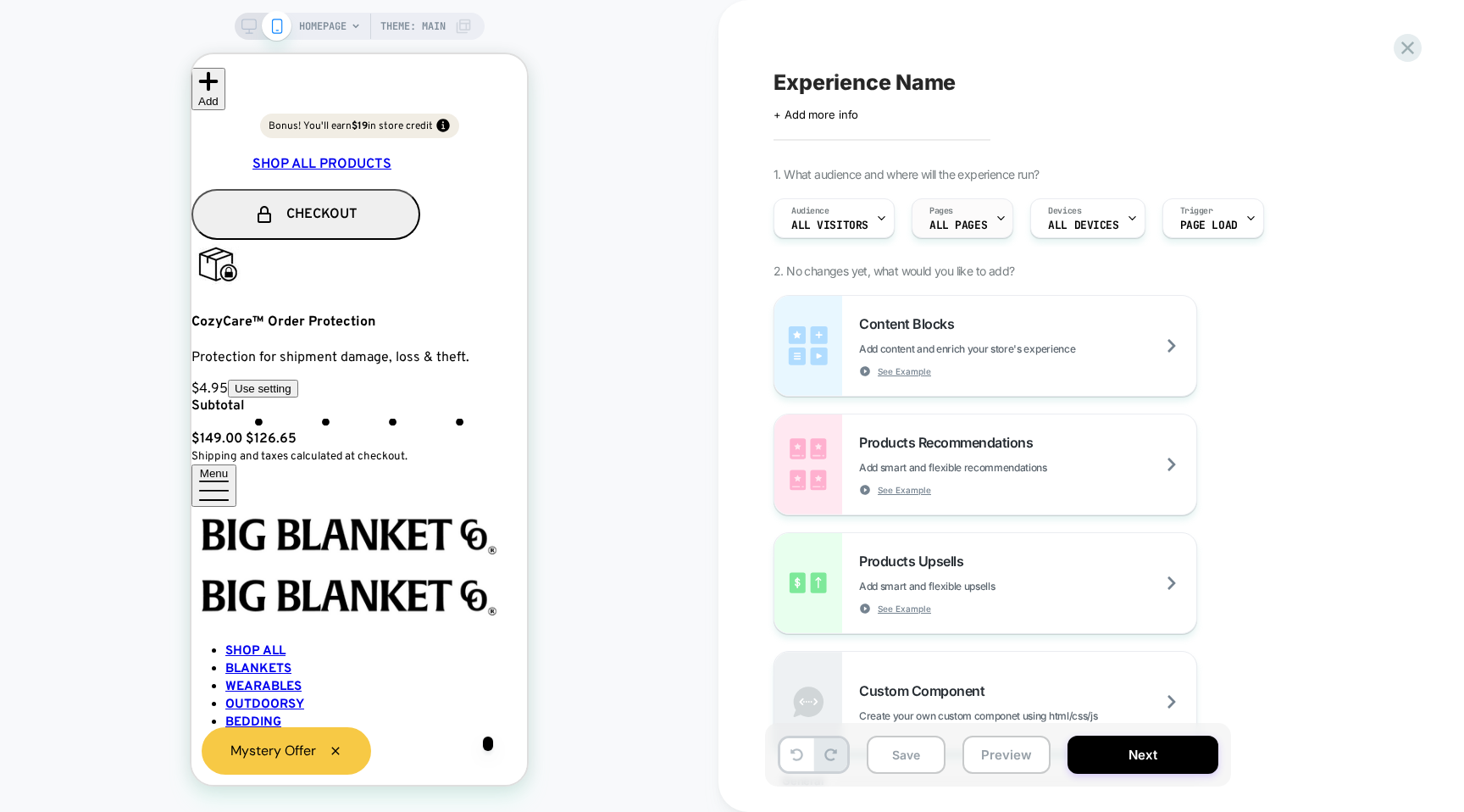
click at [942, 221] on span "ALL PAGES" at bounding box center [958, 225] width 57 height 12
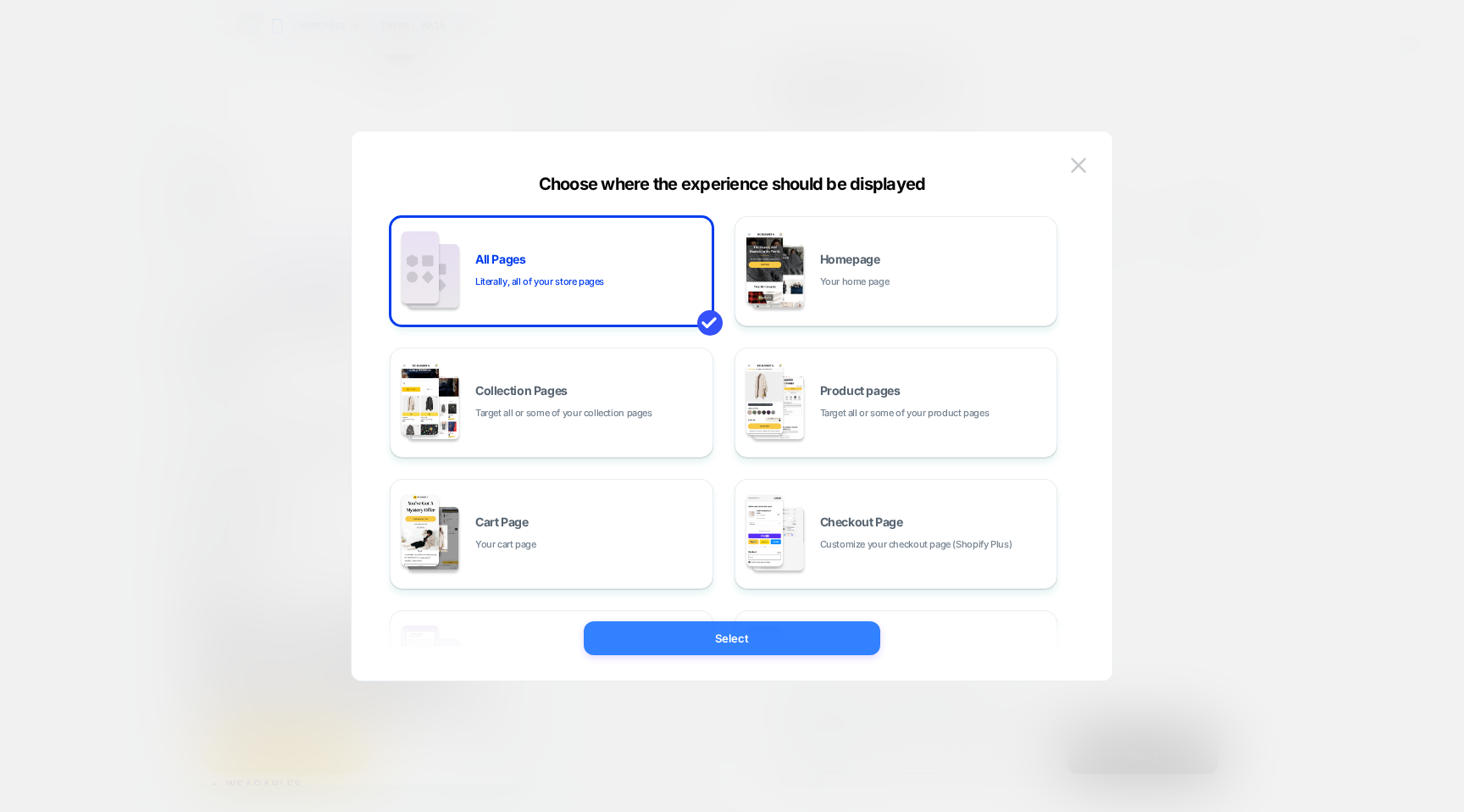
click at [713, 631] on button "Select" at bounding box center [732, 638] width 297 height 34
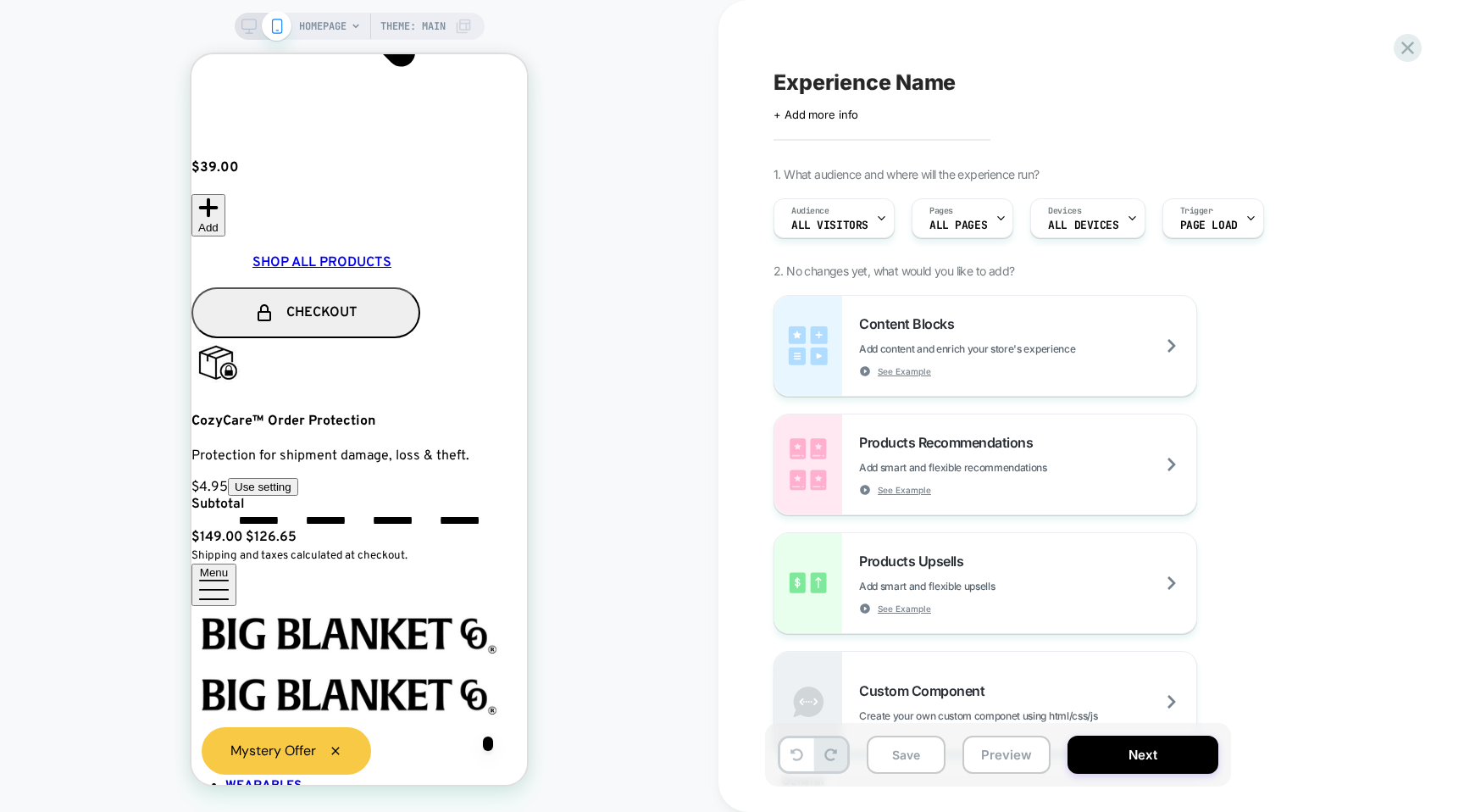
click at [349, 28] on div "HOMEPAGE Theme: MAIN" at bounding box center [385, 26] width 173 height 27
click at [345, 28] on span "HOMEPAGE" at bounding box center [322, 26] width 47 height 27
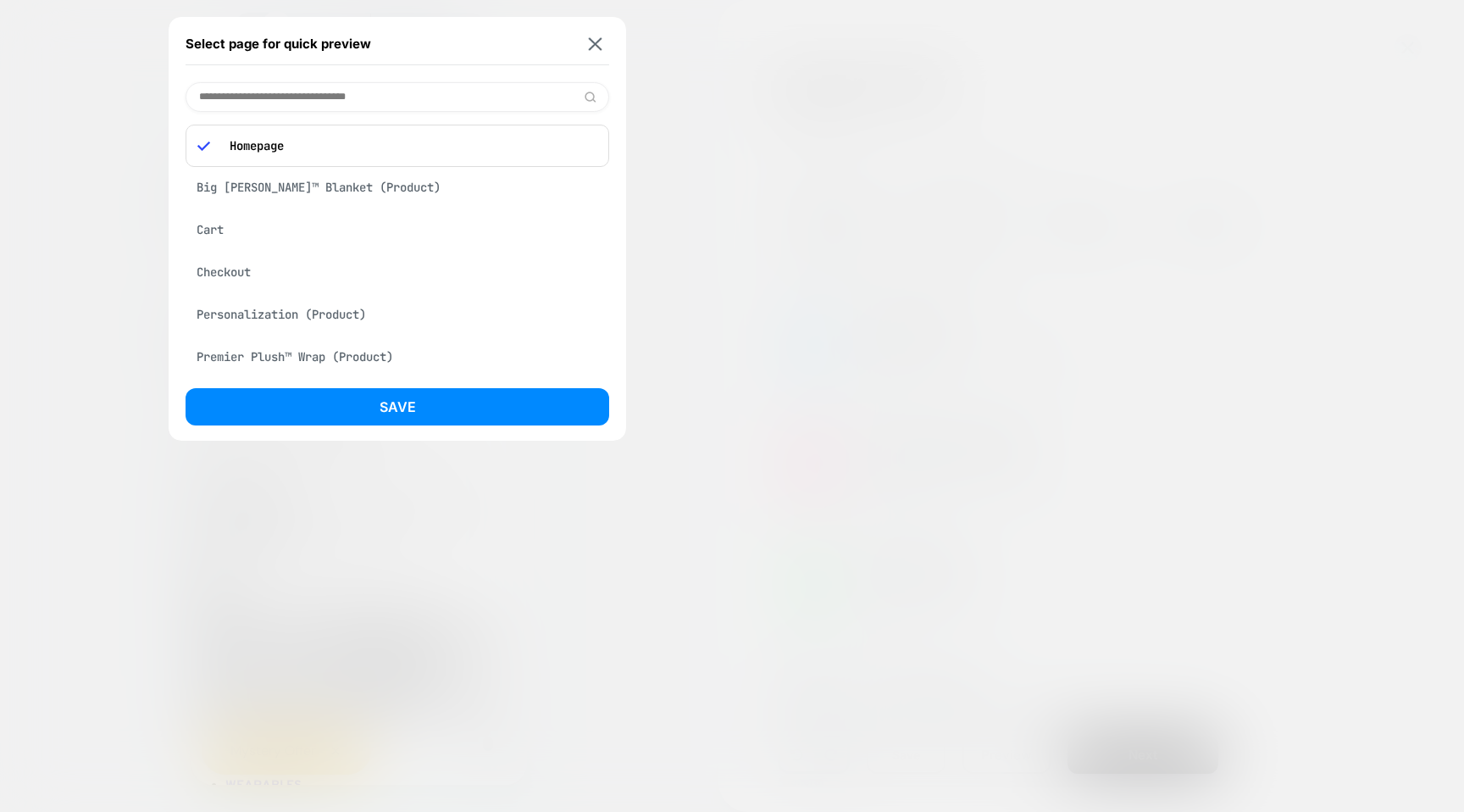
click at [314, 191] on div "Big Beachy™ Blanket (Product)" at bounding box center [398, 187] width 424 height 32
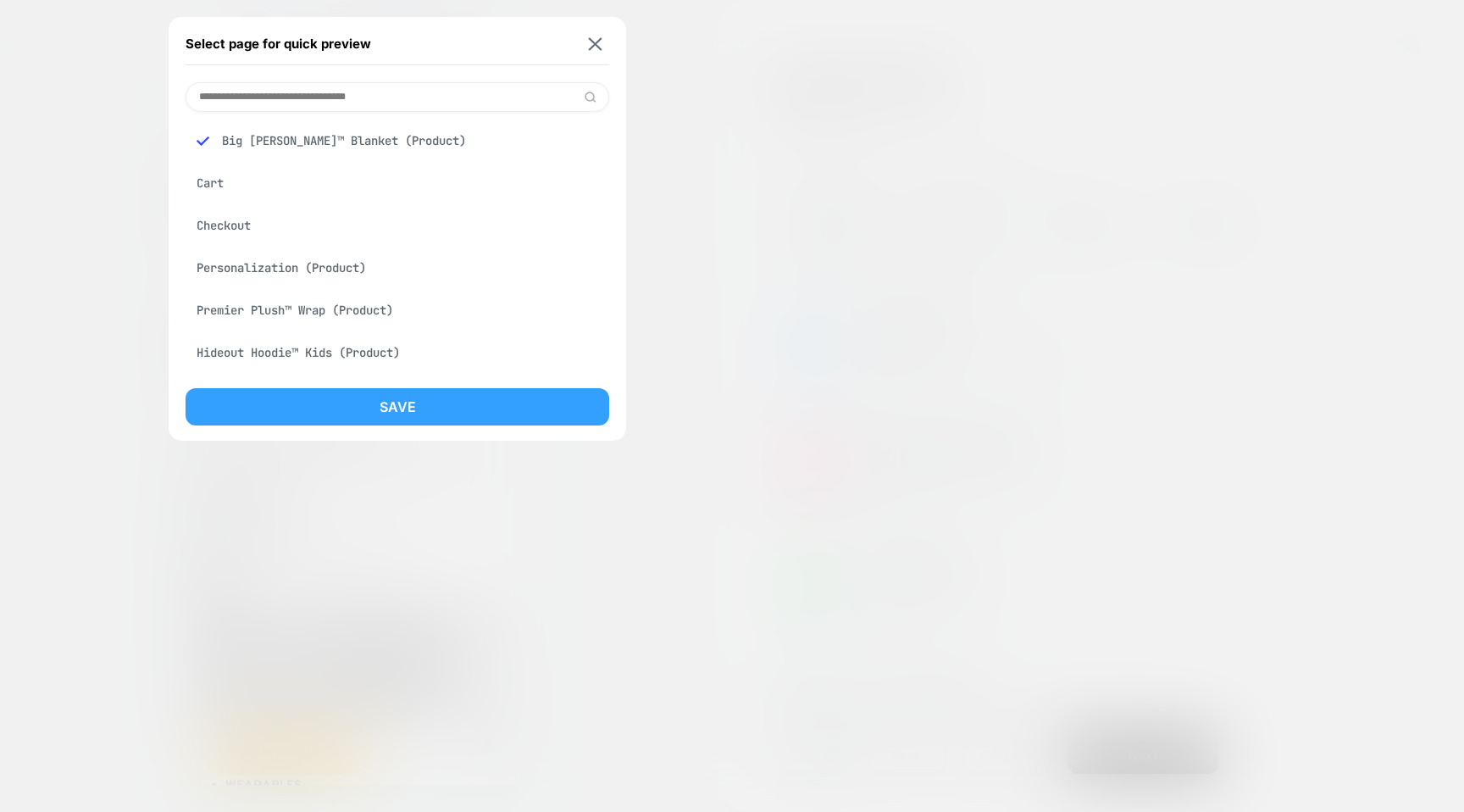
click at [359, 413] on button "Save" at bounding box center [398, 407] width 424 height 37
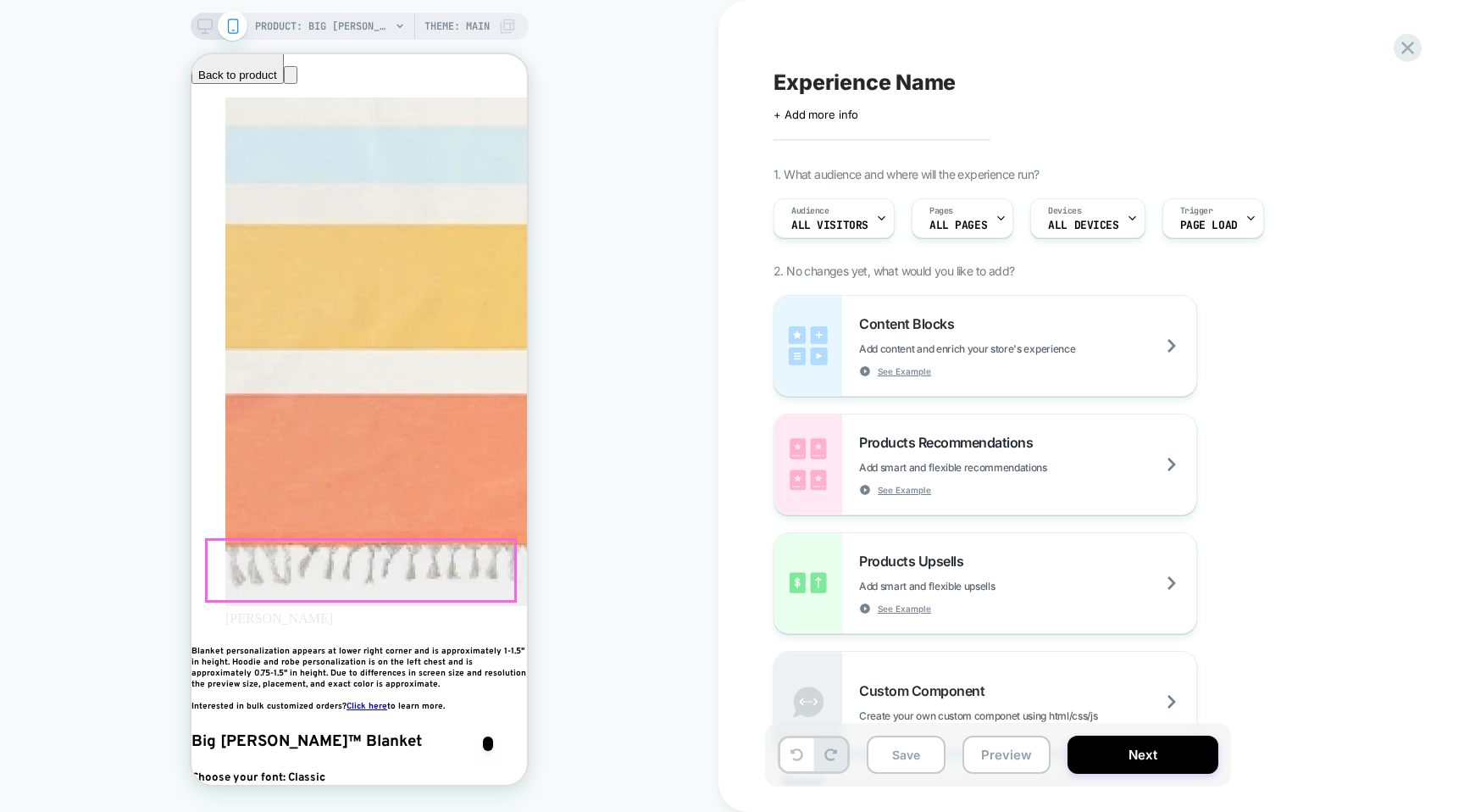
scroll to position [68, 0]
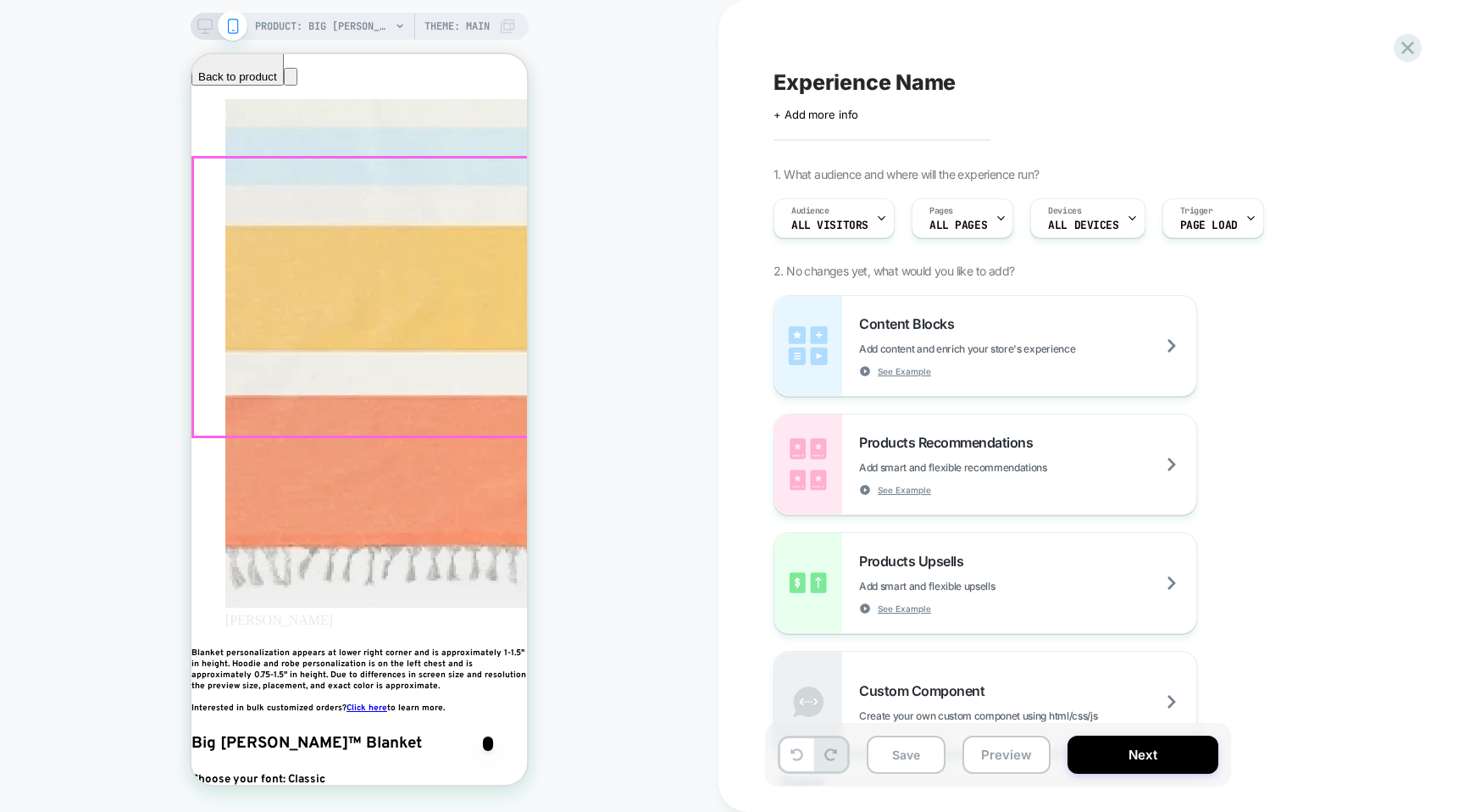
scroll to position [0, 309]
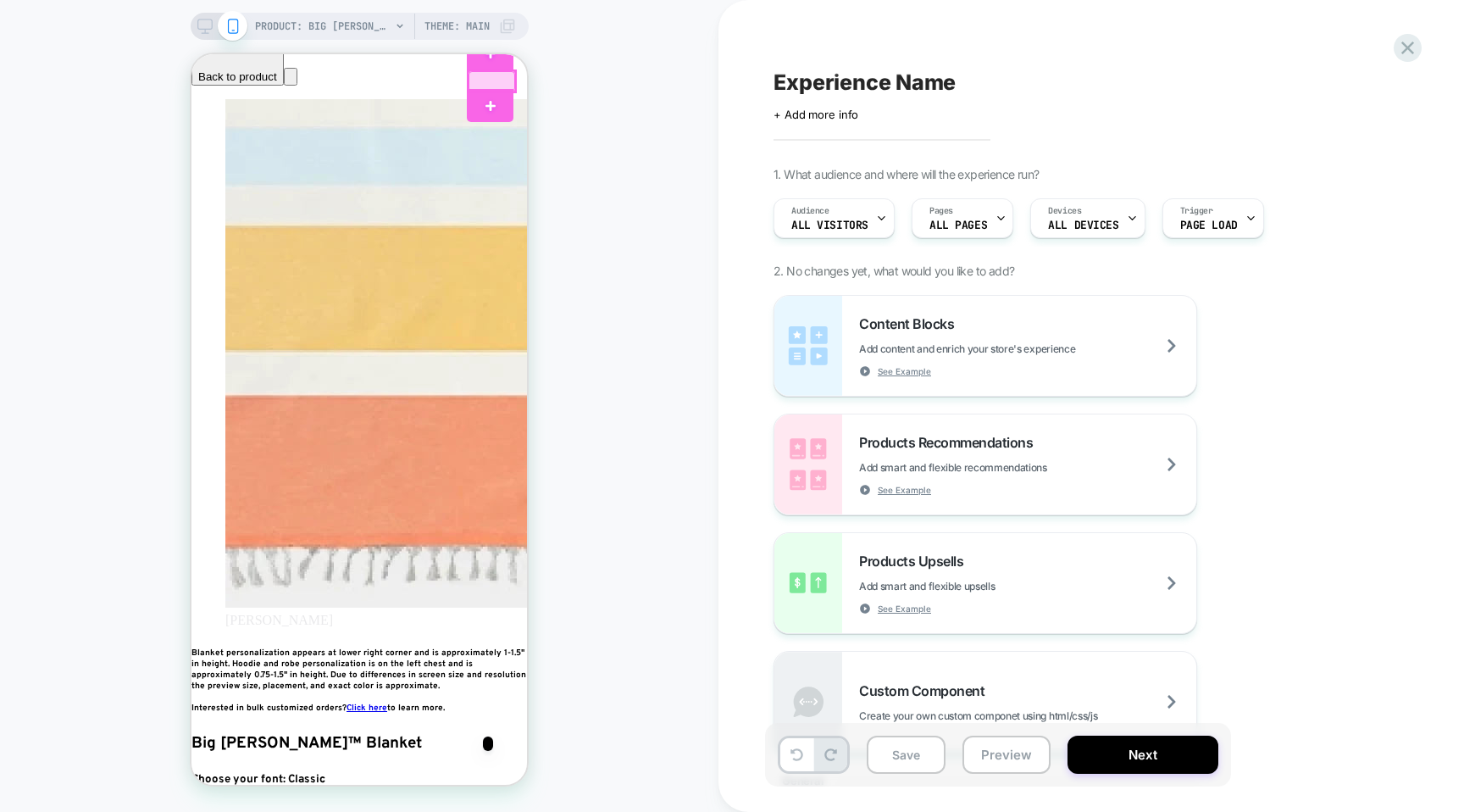
scroll to position [0, 617]
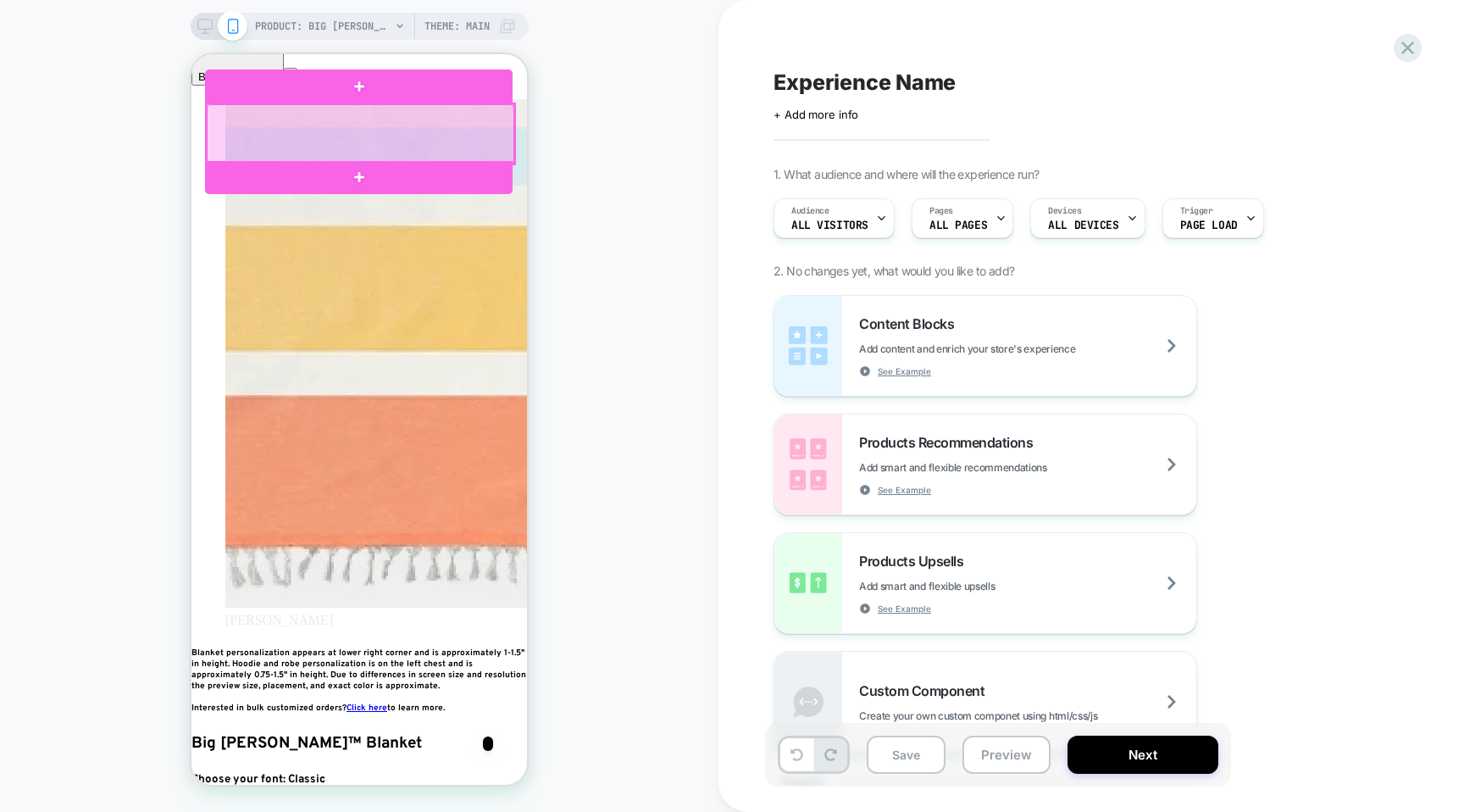
click at [481, 154] on div at bounding box center [361, 134] width 308 height 59
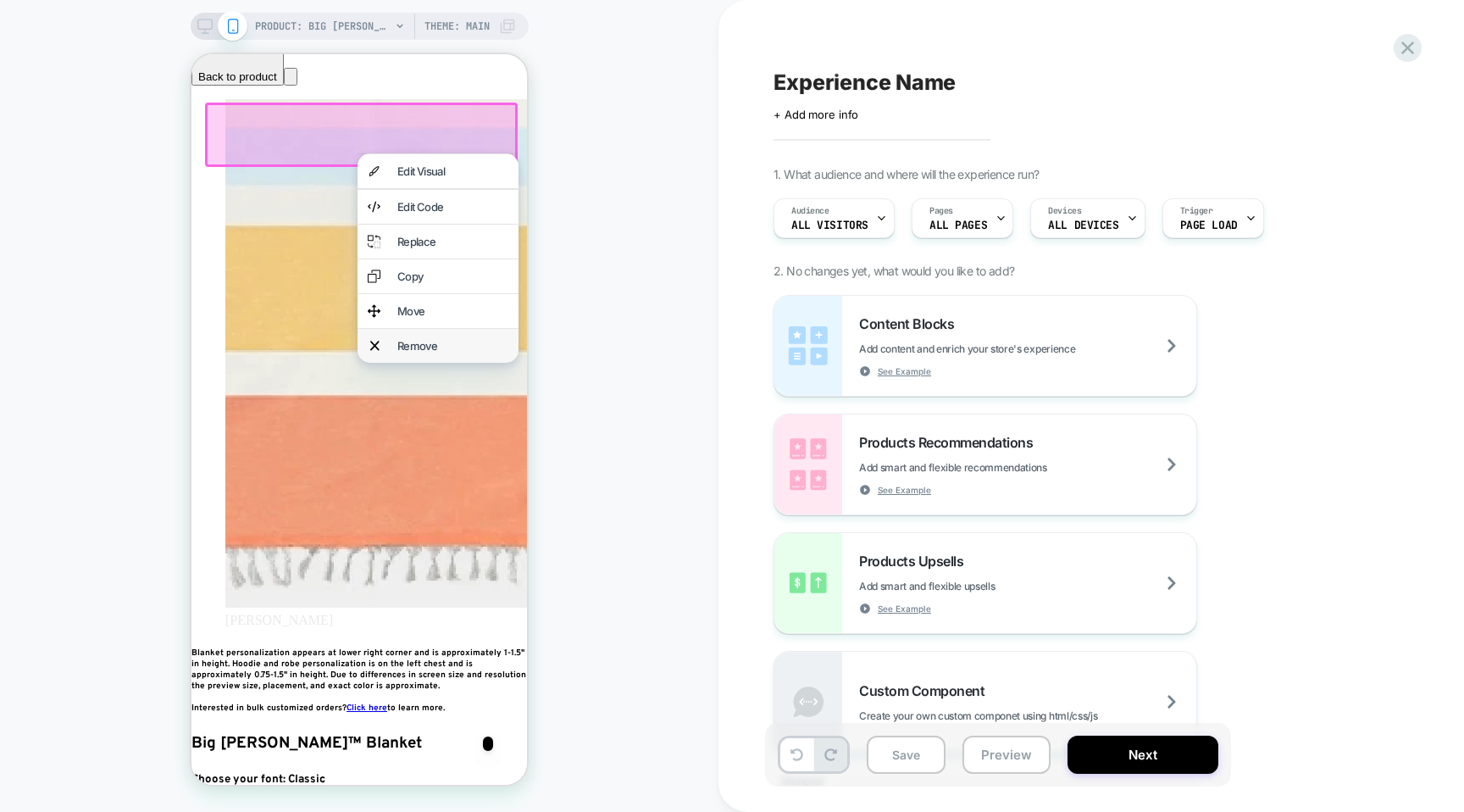
click at [434, 352] on div "Remove" at bounding box center [453, 345] width 111 height 14
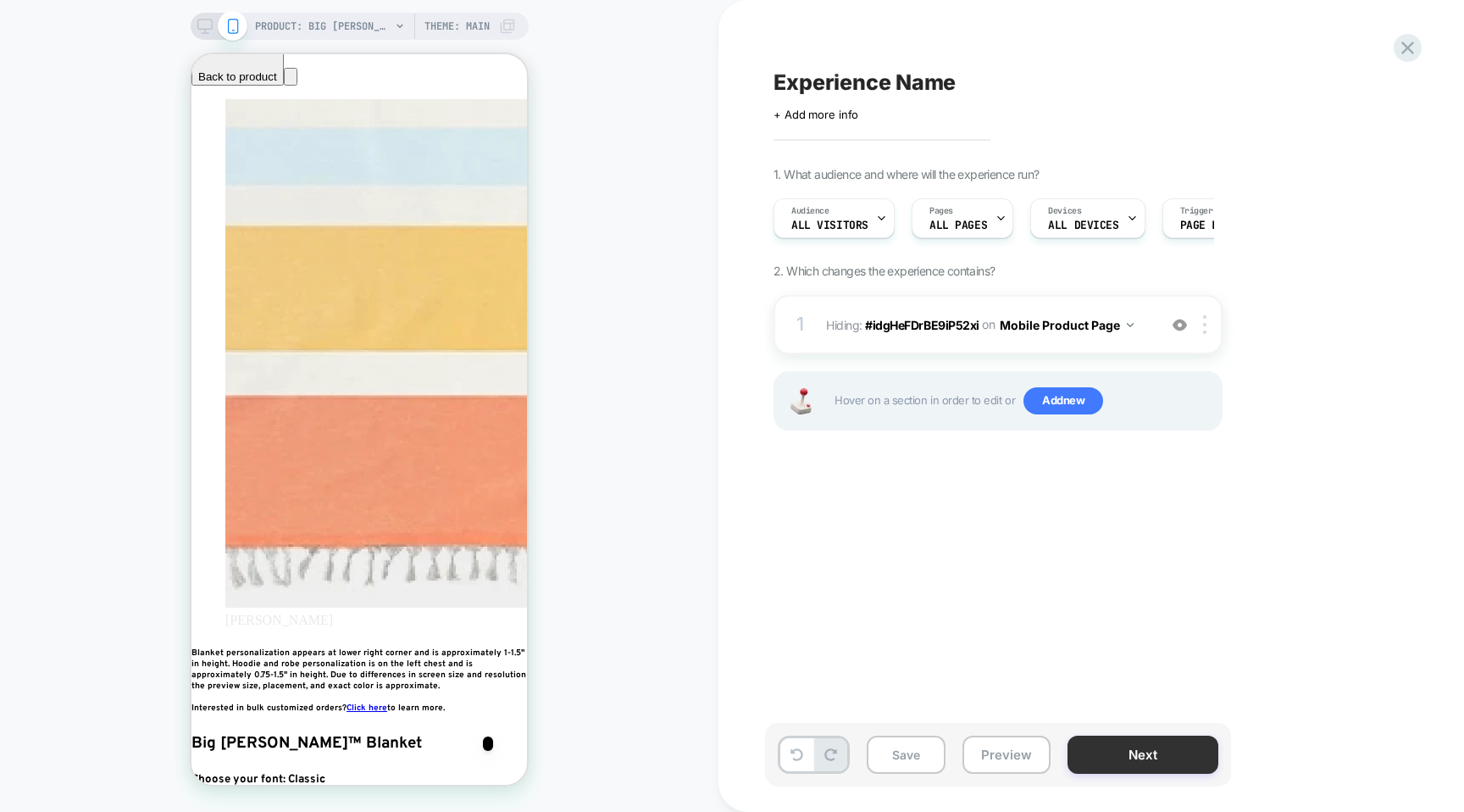
scroll to position [0, 309]
drag, startPoint x: 1153, startPoint y: 748, endPoint x: 1120, endPoint y: 609, distance: 142.9
click at [1120, 610] on div "Experience Name Click to edit experience details + Add more info 1. What audien…" at bounding box center [1091, 406] width 635 height 812
click at [1124, 751] on button "Next" at bounding box center [1142, 754] width 151 height 38
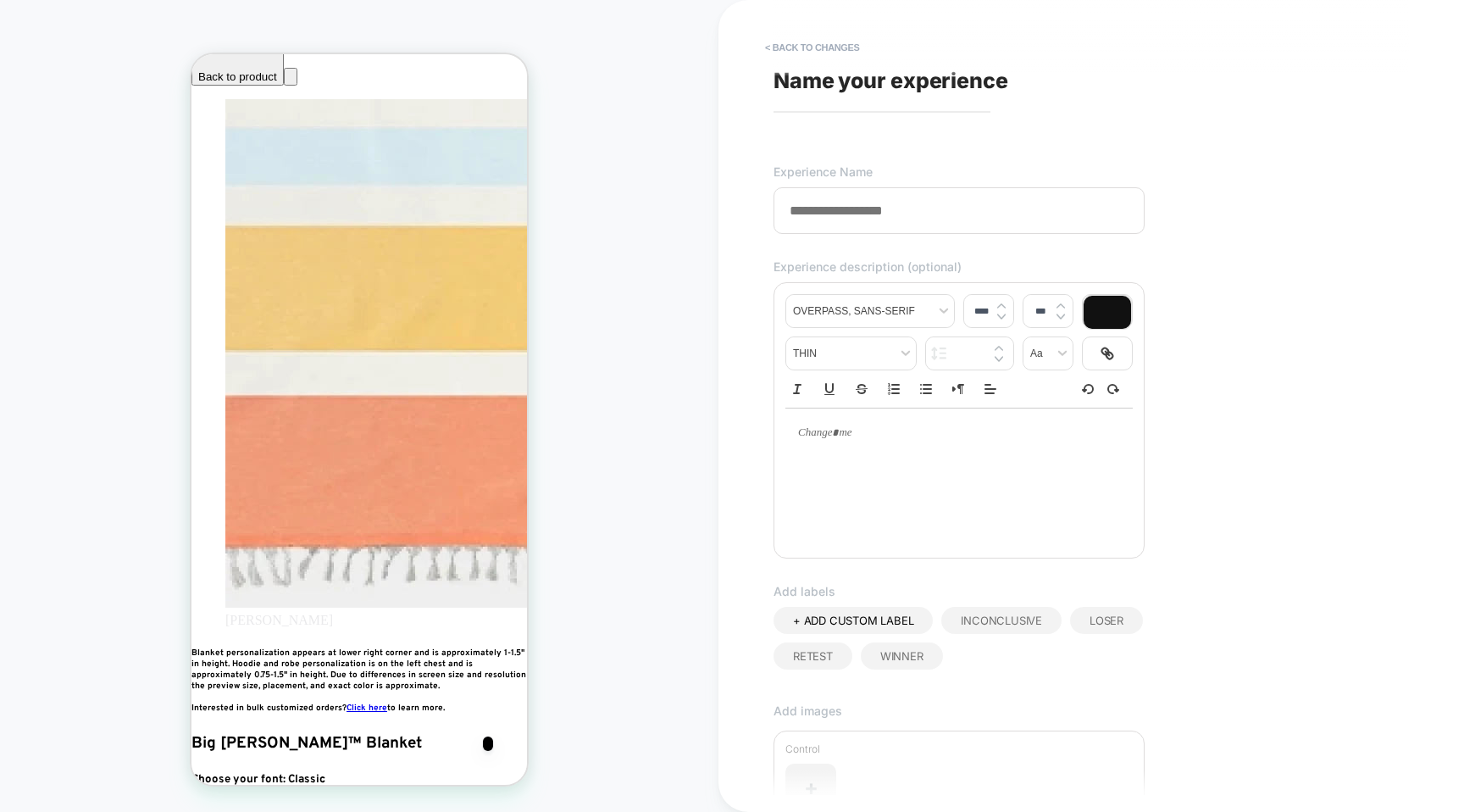
scroll to position [0, 617]
click at [884, 215] on input at bounding box center [959, 210] width 371 height 46
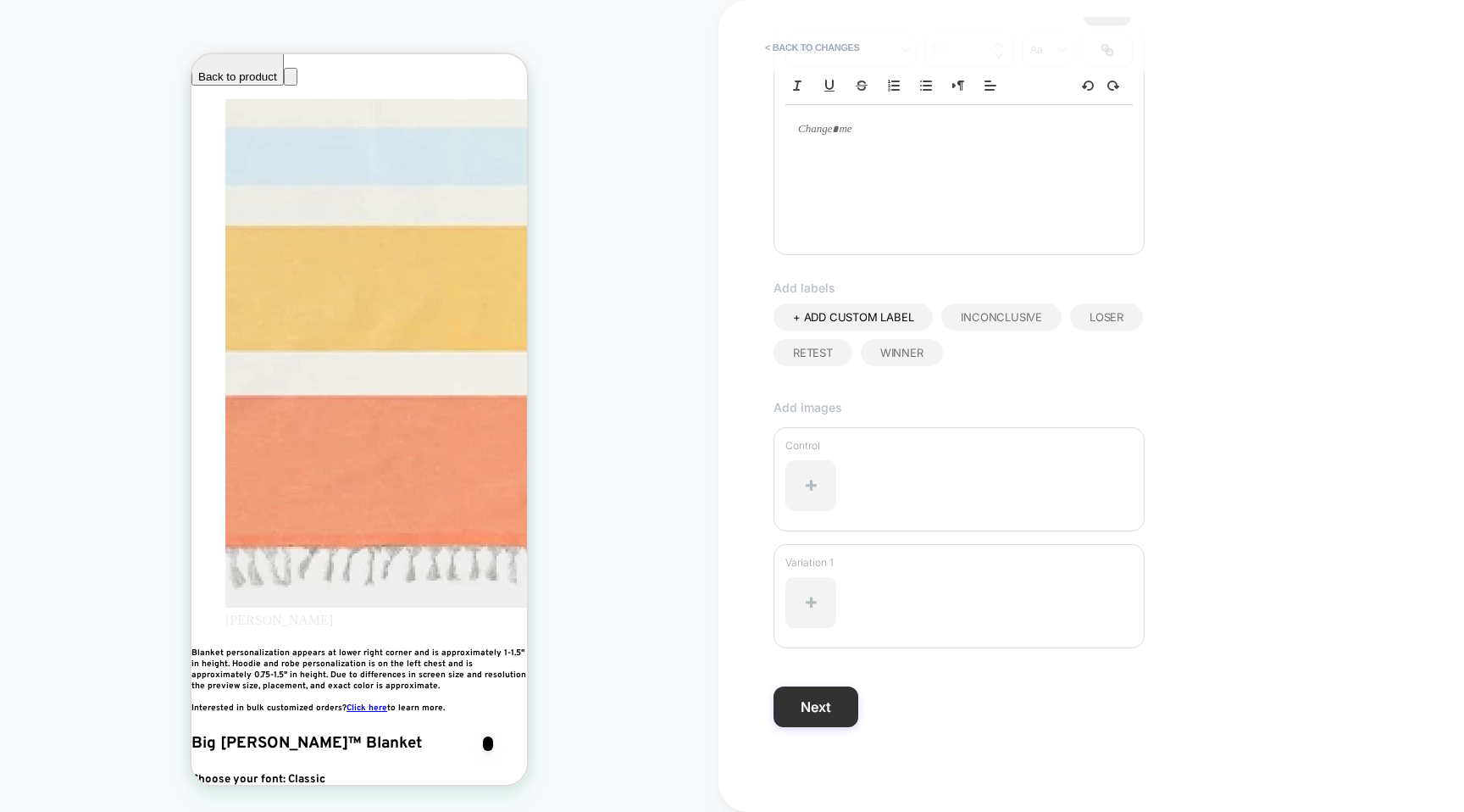
type input "**********"
click at [815, 706] on button "Next" at bounding box center [817, 707] width 85 height 41
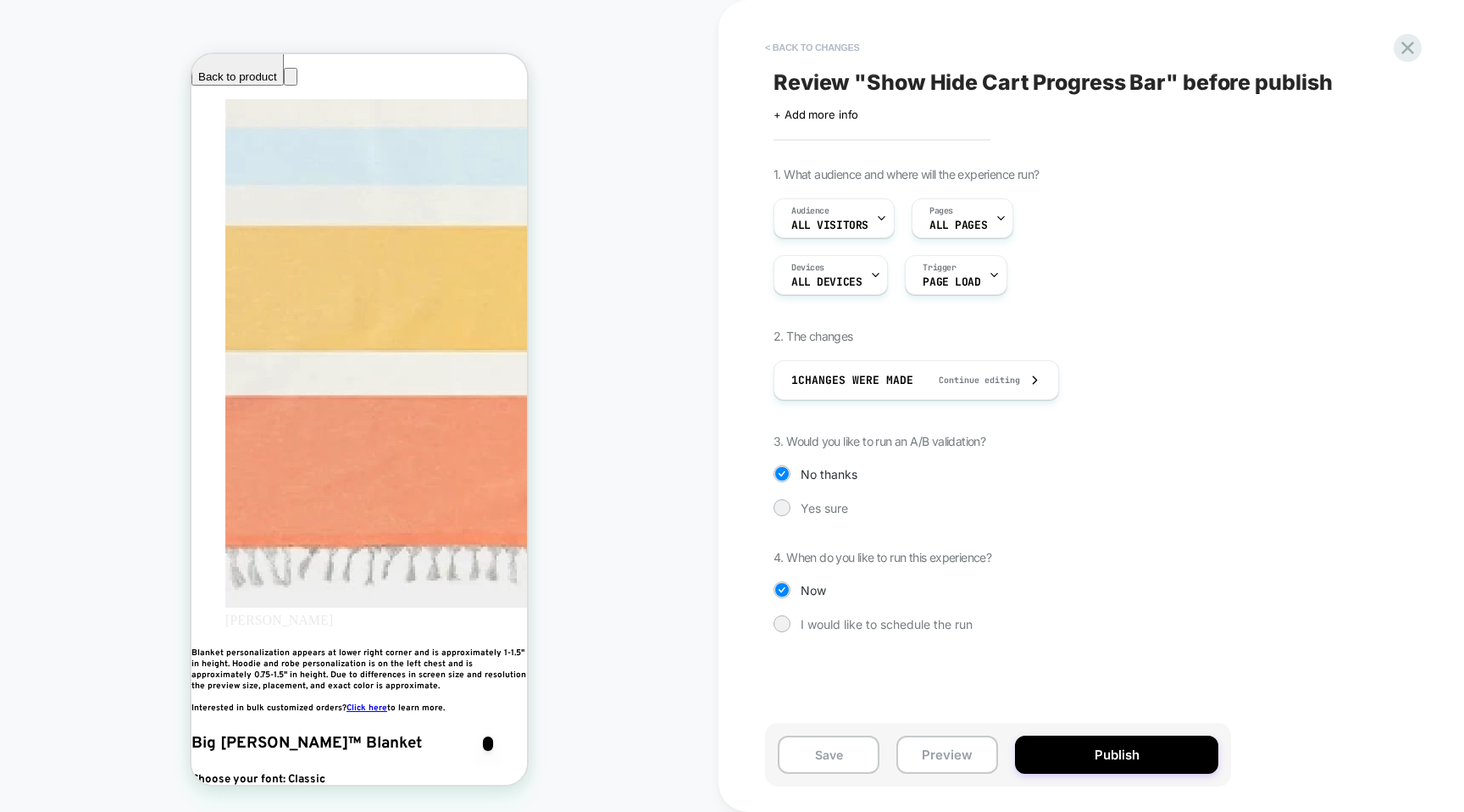
click at [806, 42] on button "< Back to changes" at bounding box center [812, 47] width 112 height 27
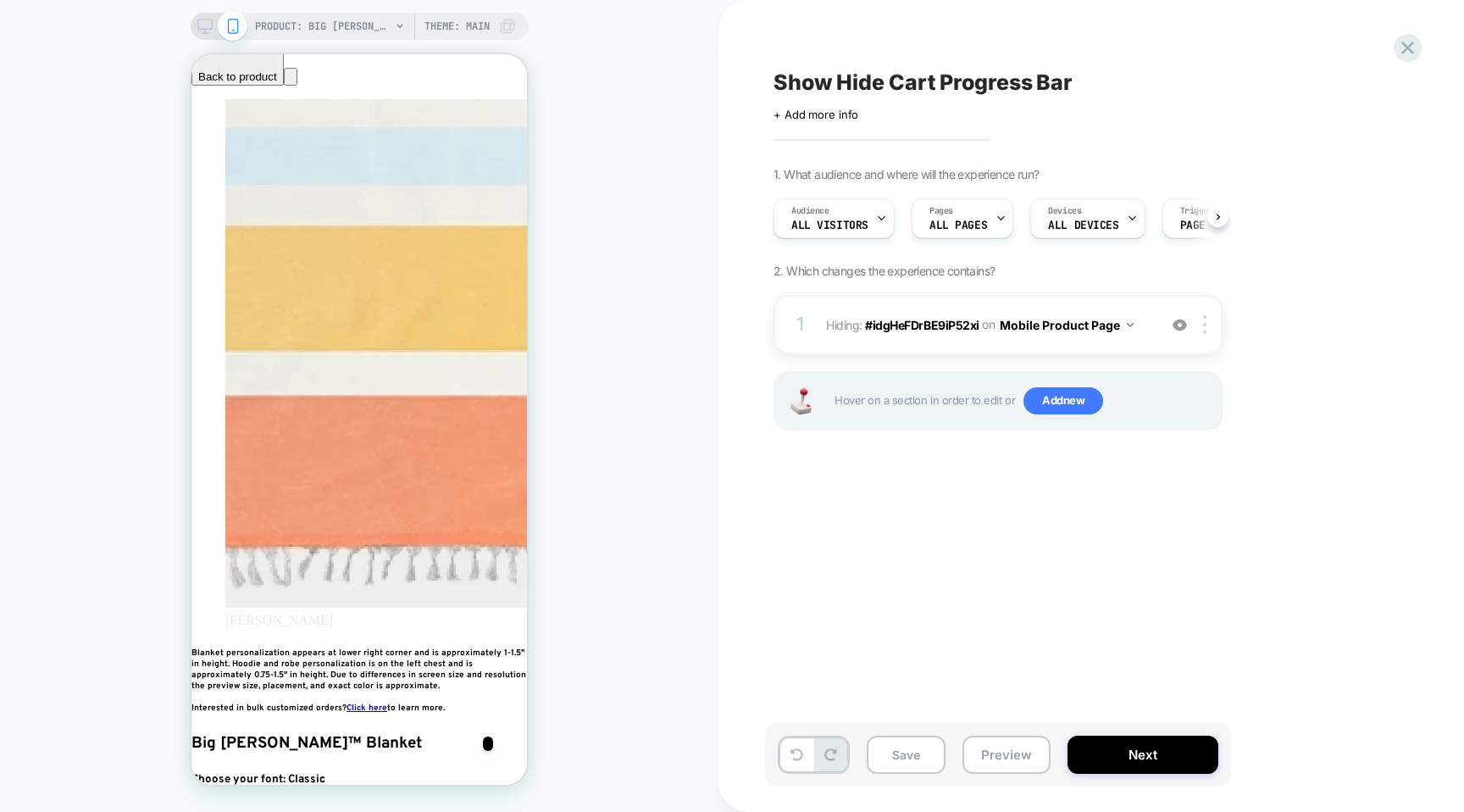
scroll to position [0, 1]
click at [1031, 330] on button "Mobile Product Page" at bounding box center [1066, 325] width 134 height 25
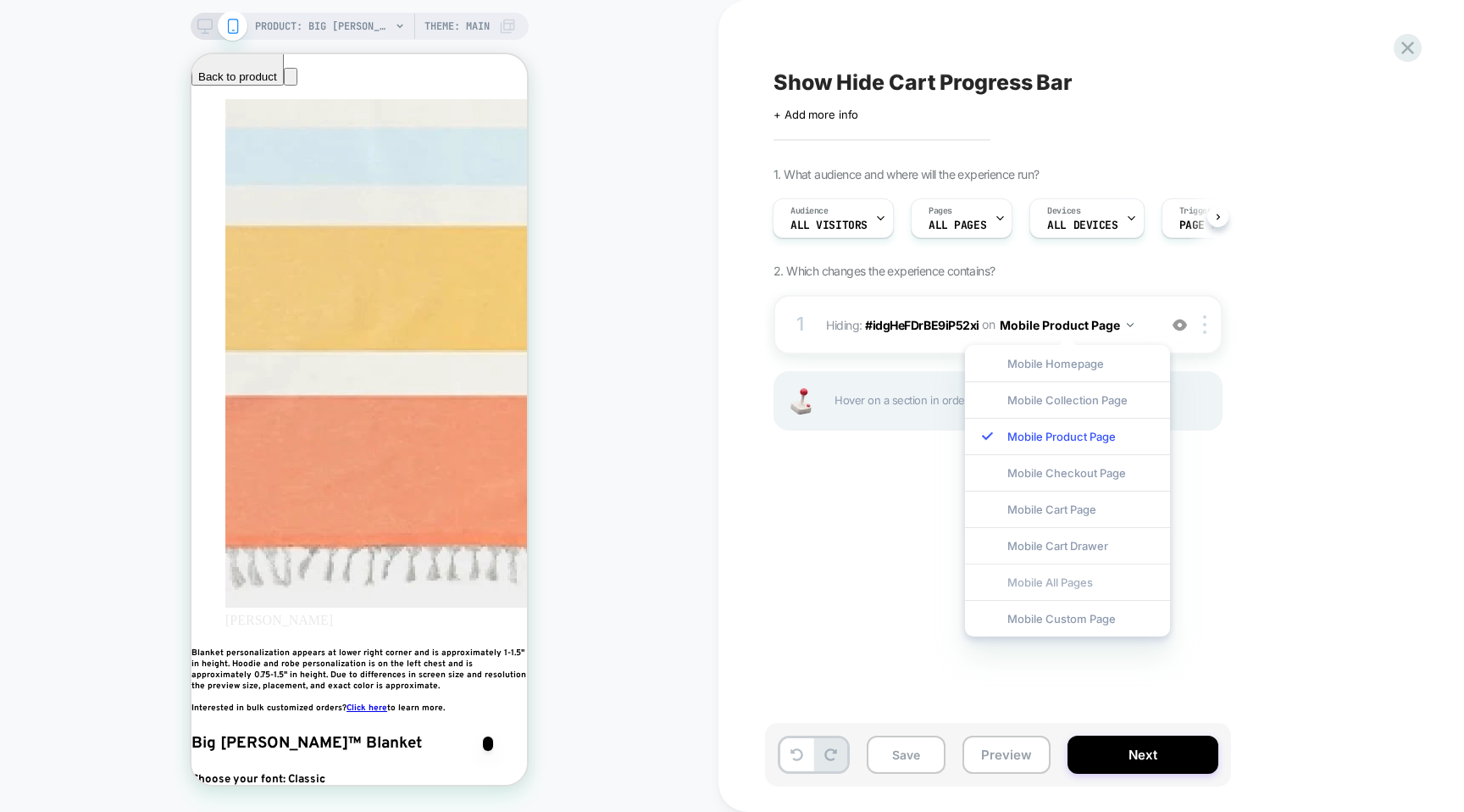
click at [1051, 585] on div "Mobile All Pages" at bounding box center [1068, 581] width 205 height 36
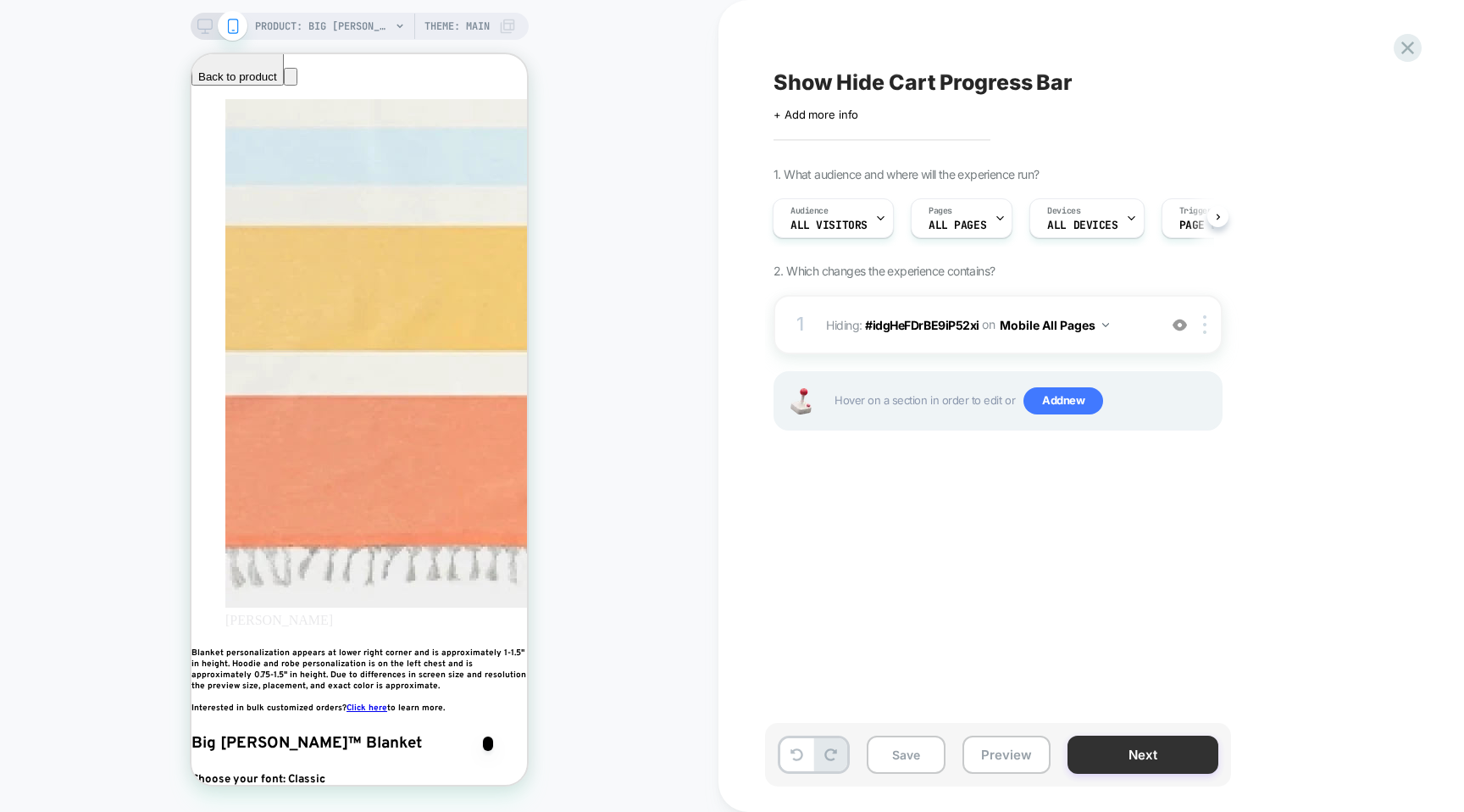
click at [1125, 749] on button "Next" at bounding box center [1142, 754] width 151 height 38
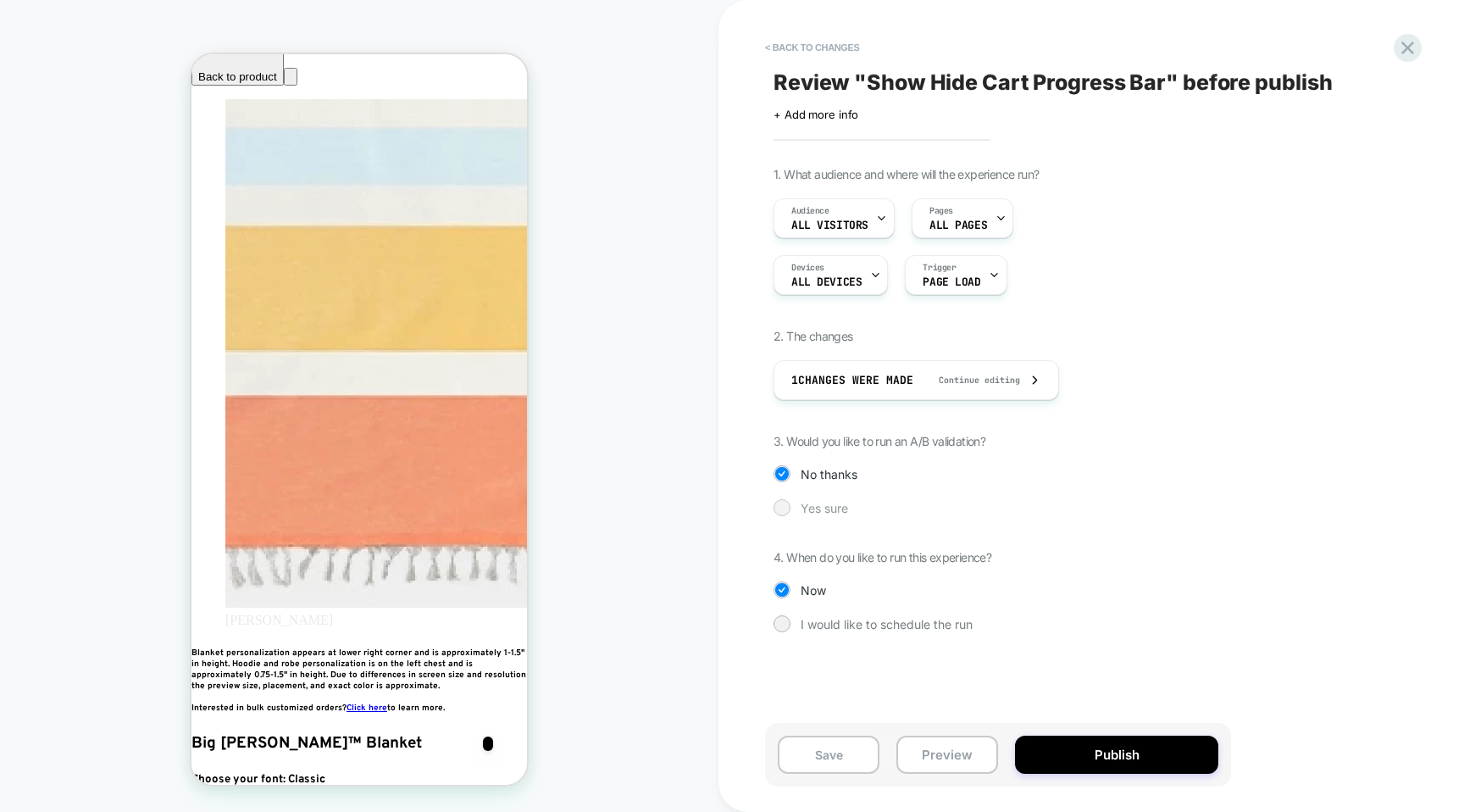
click at [823, 511] on span "Yes sure" at bounding box center [824, 508] width 47 height 15
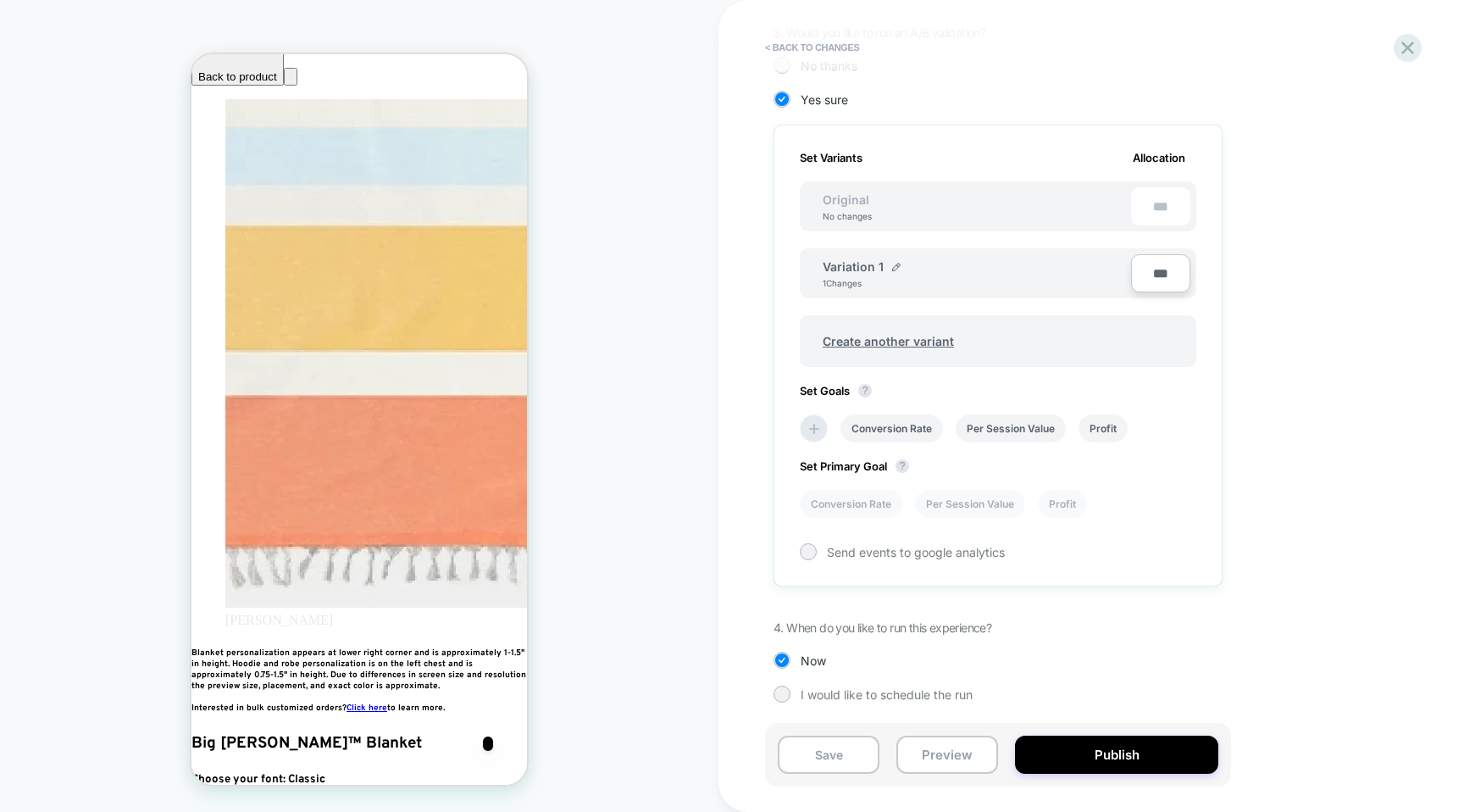
scroll to position [410, 0]
click at [888, 254] on div "Variation 1 1 Changes" at bounding box center [968, 273] width 326 height 37
click at [888, 268] on div "Variation 1" at bounding box center [862, 265] width 78 height 15
click at [890, 268] on div "Variation 1" at bounding box center [862, 265] width 78 height 15
click at [895, 263] on img at bounding box center [896, 265] width 8 height 8
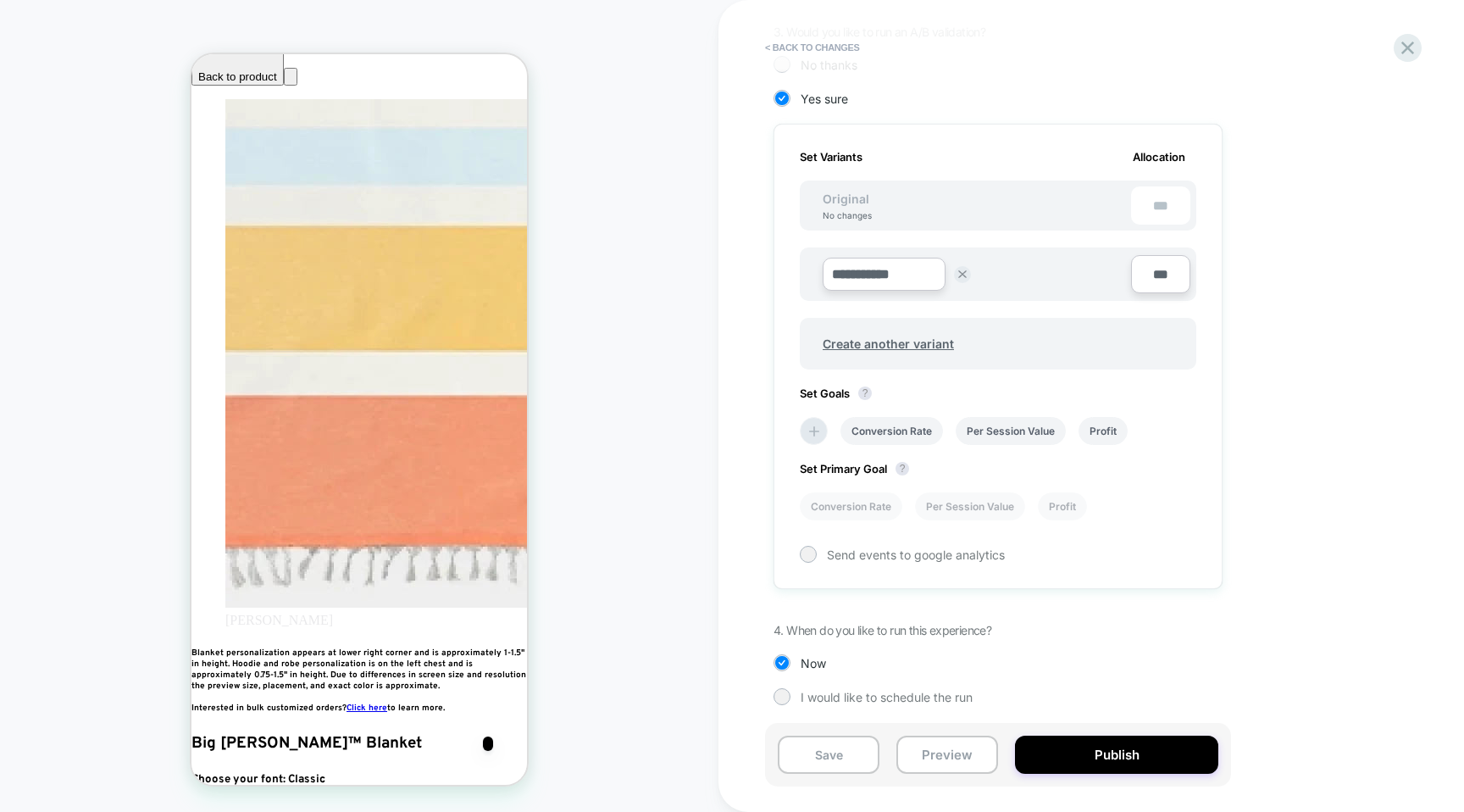
click at [864, 289] on input "**********" at bounding box center [884, 275] width 123 height 33
click at [864, 288] on input "**********" at bounding box center [884, 275] width 123 height 33
type input "********"
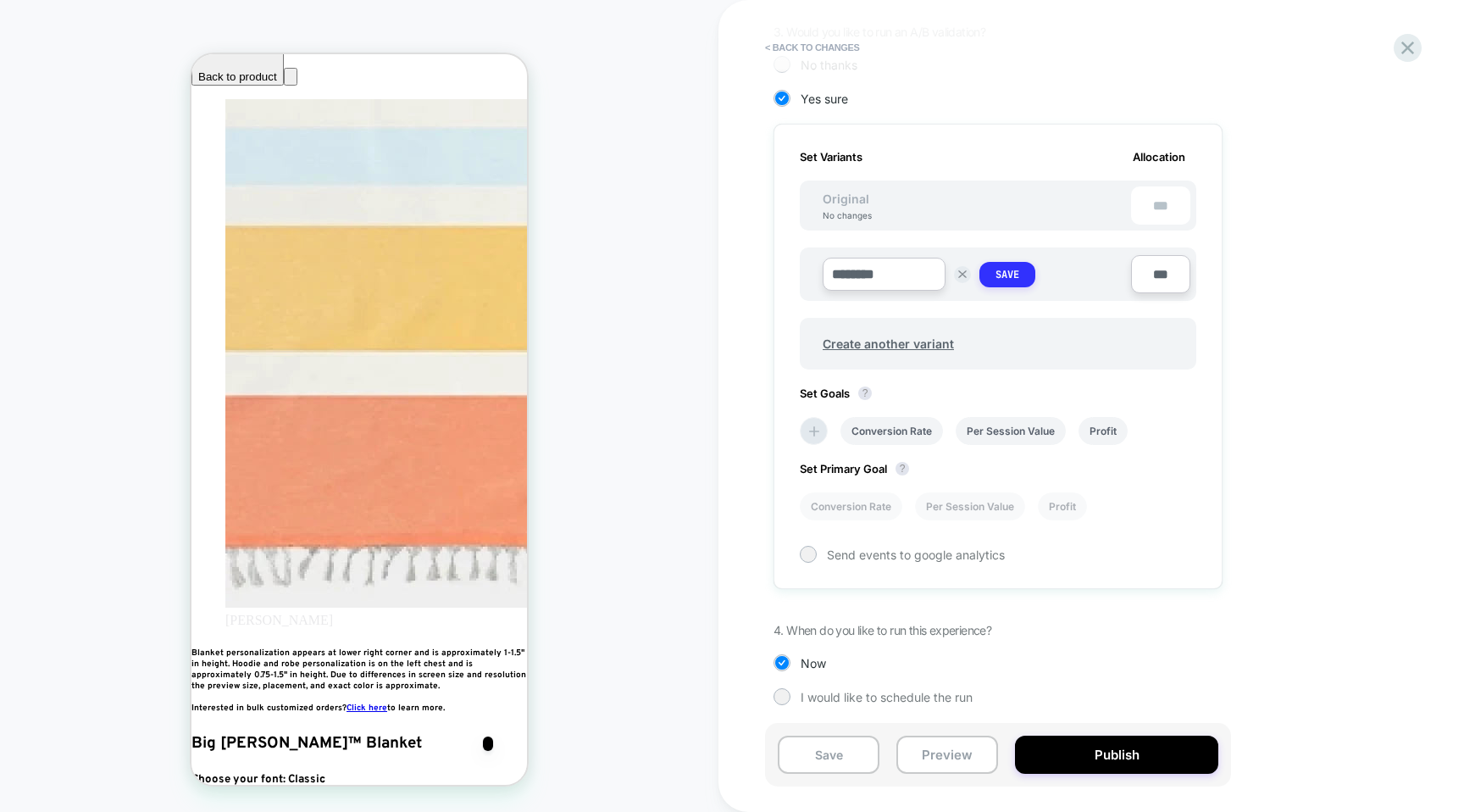
click at [998, 276] on strong "Save" at bounding box center [1008, 275] width 24 height 14
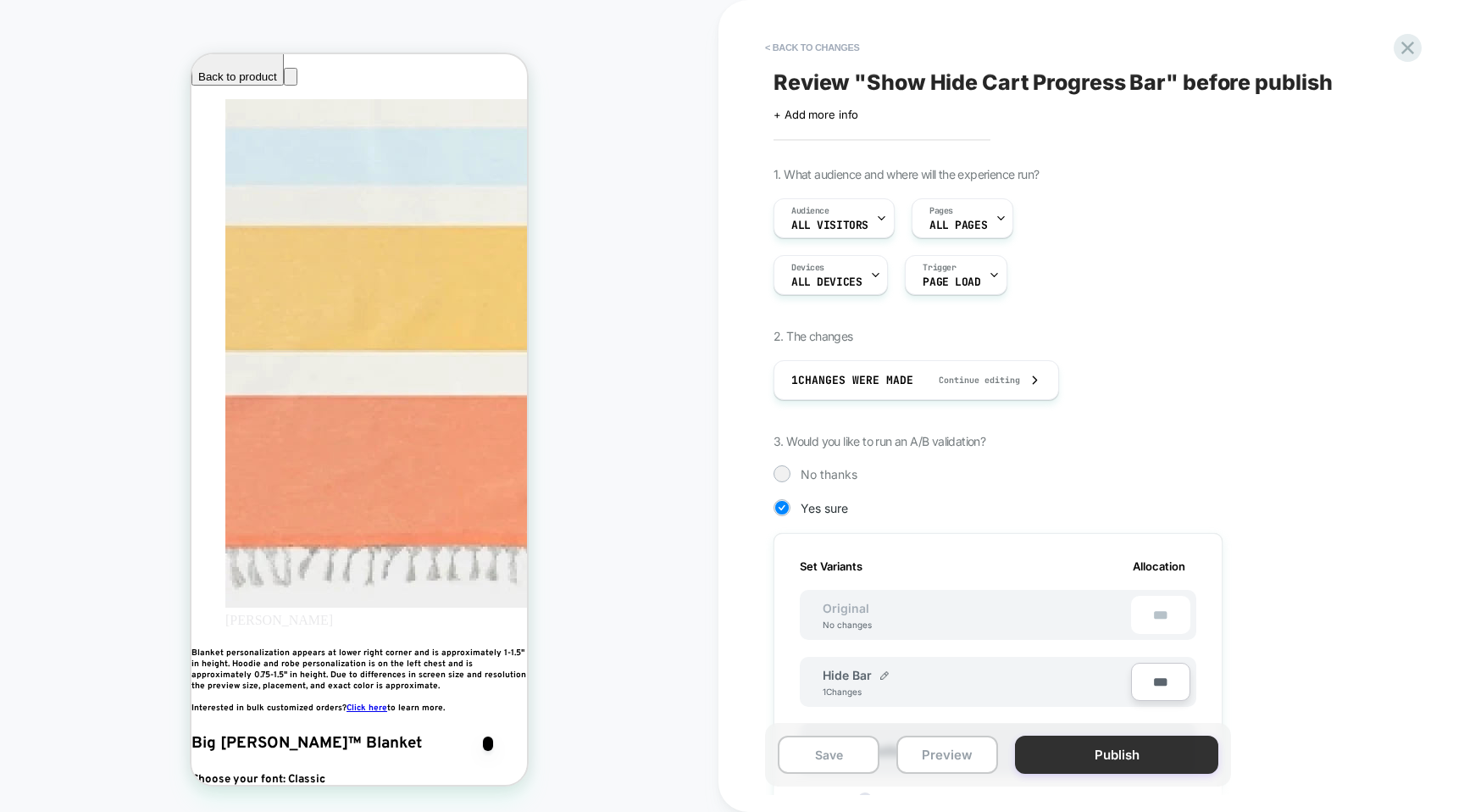
scroll to position [0, 309]
click at [1137, 755] on button "Publish" at bounding box center [1117, 754] width 203 height 38
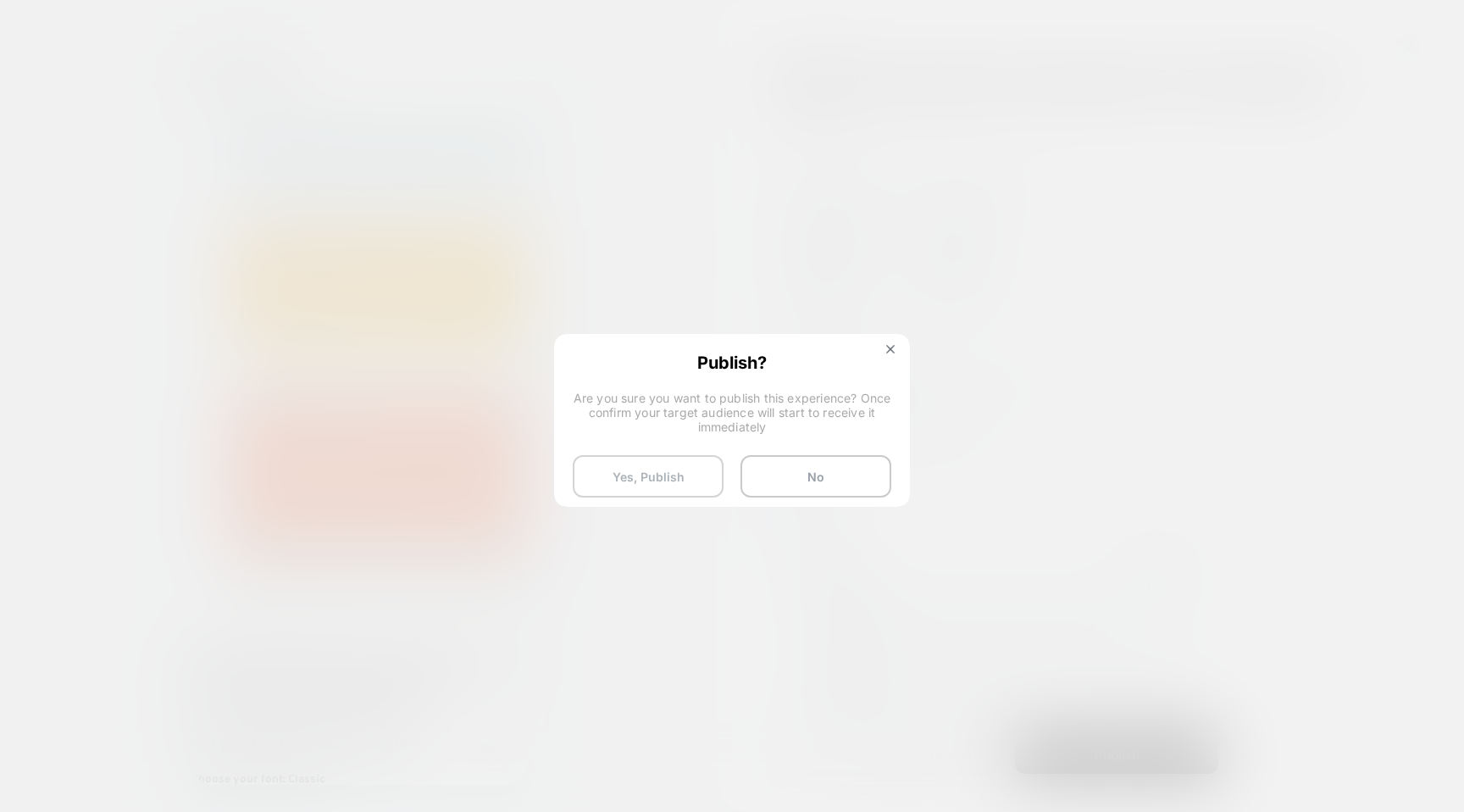
click at [660, 480] on button "Yes, Publish" at bounding box center [647, 476] width 151 height 43
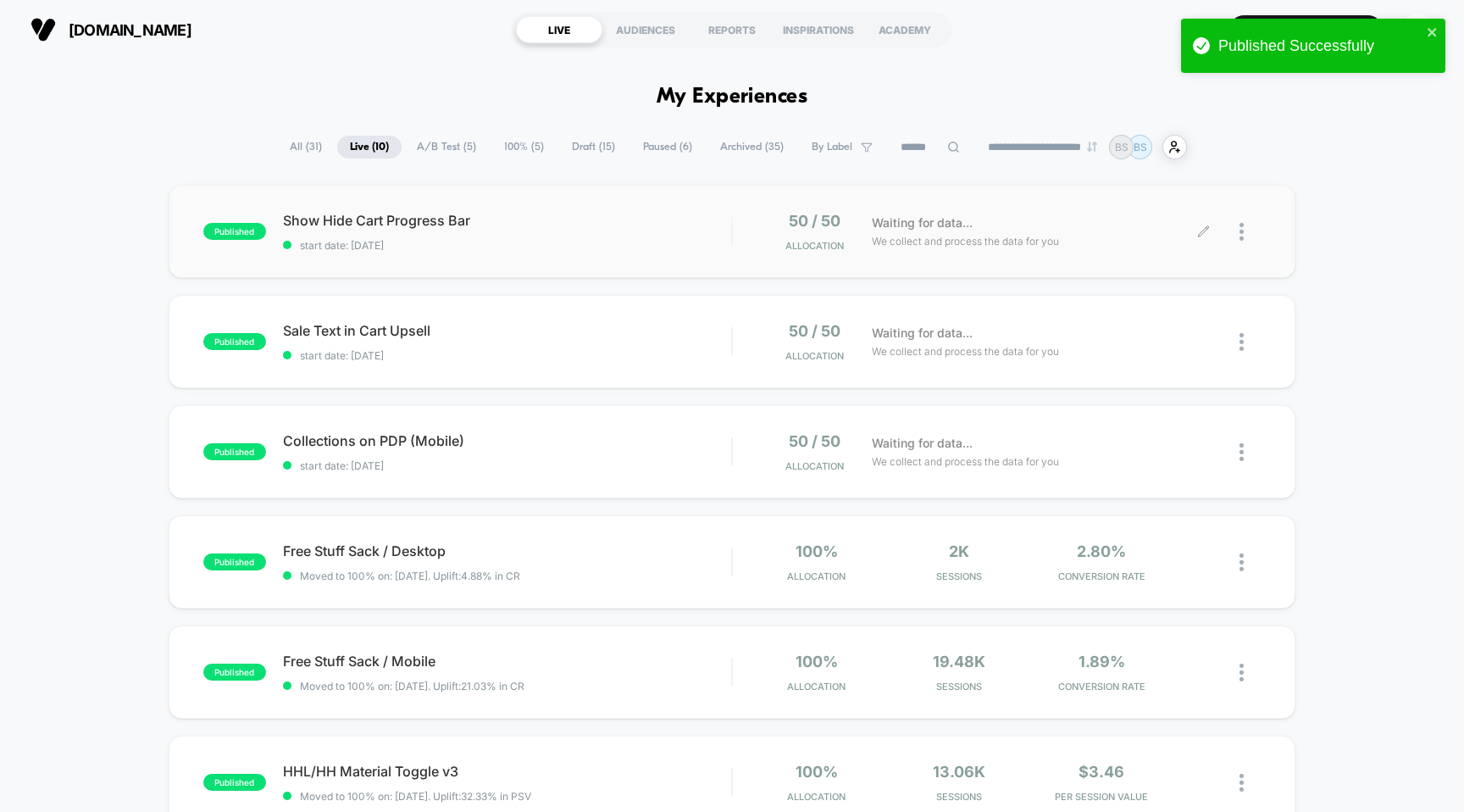
click at [923, 251] on div "Waiting for data... We collect and process the data for you" at bounding box center [1034, 231] width 340 height 40
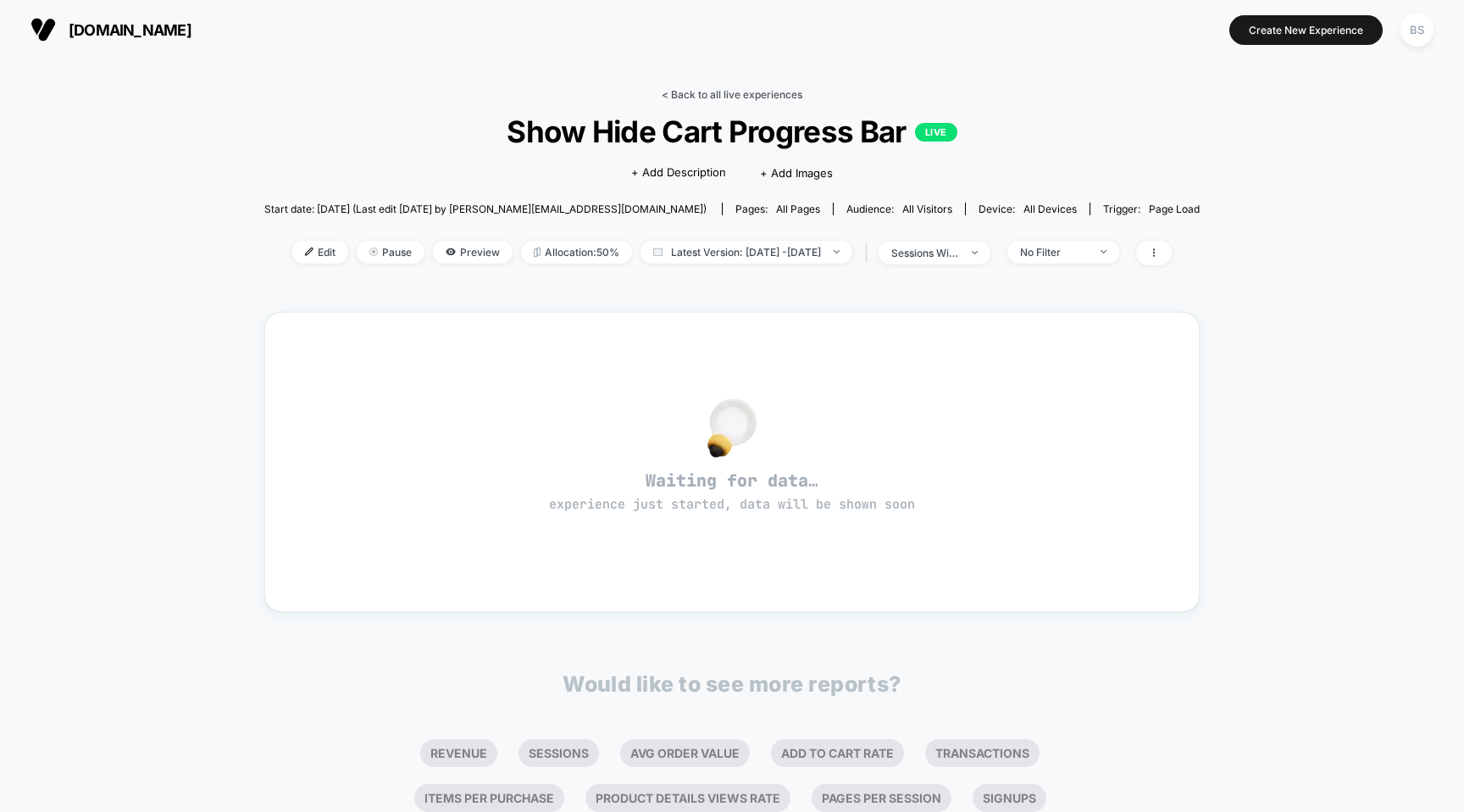
click at [719, 89] on link "< Back to all live experiences" at bounding box center [732, 94] width 141 height 13
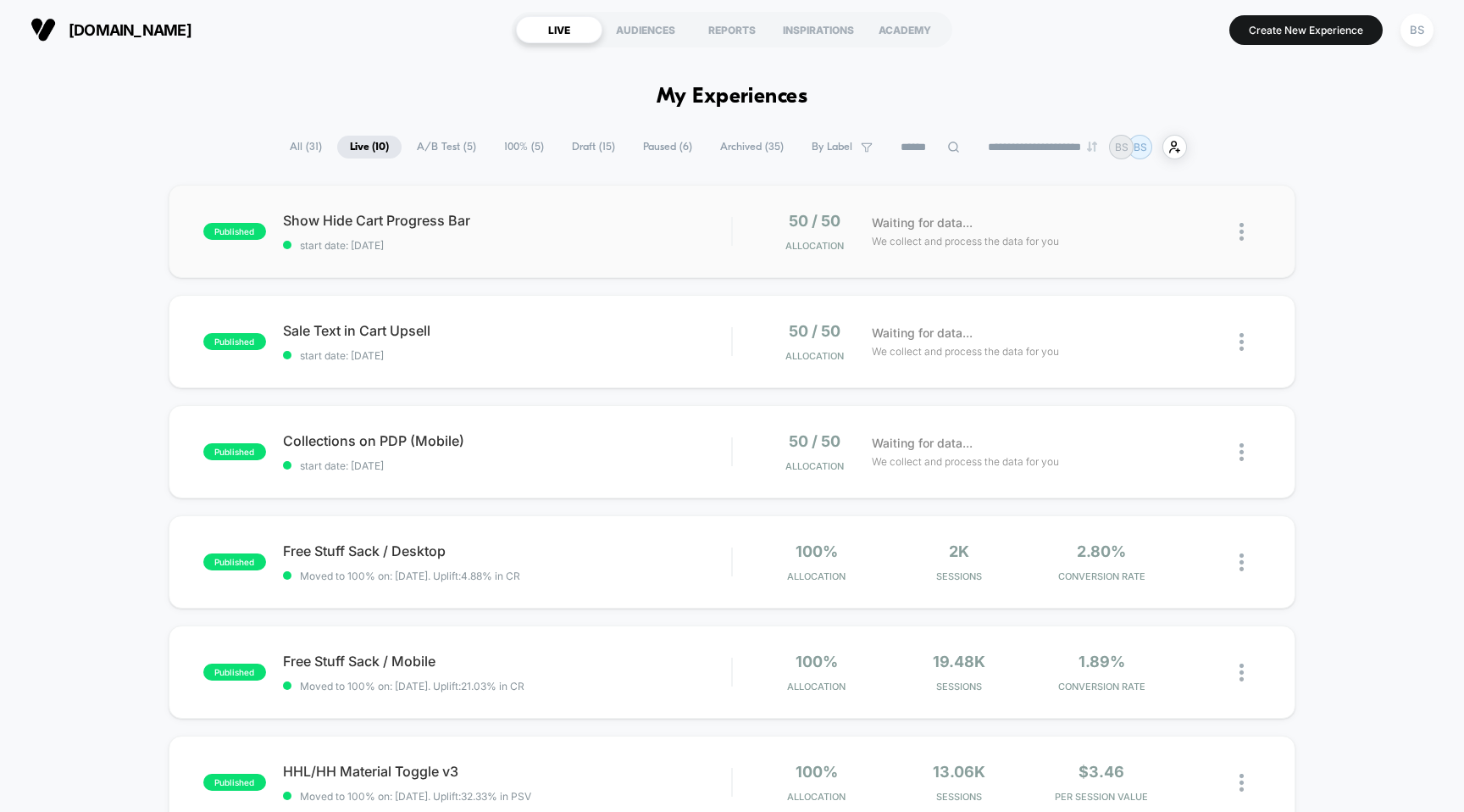
click at [709, 260] on div "published Show Hide Cart Progress Bar start date: 8/17/2025 50 / 50 Allocation …" at bounding box center [732, 231] width 1127 height 93
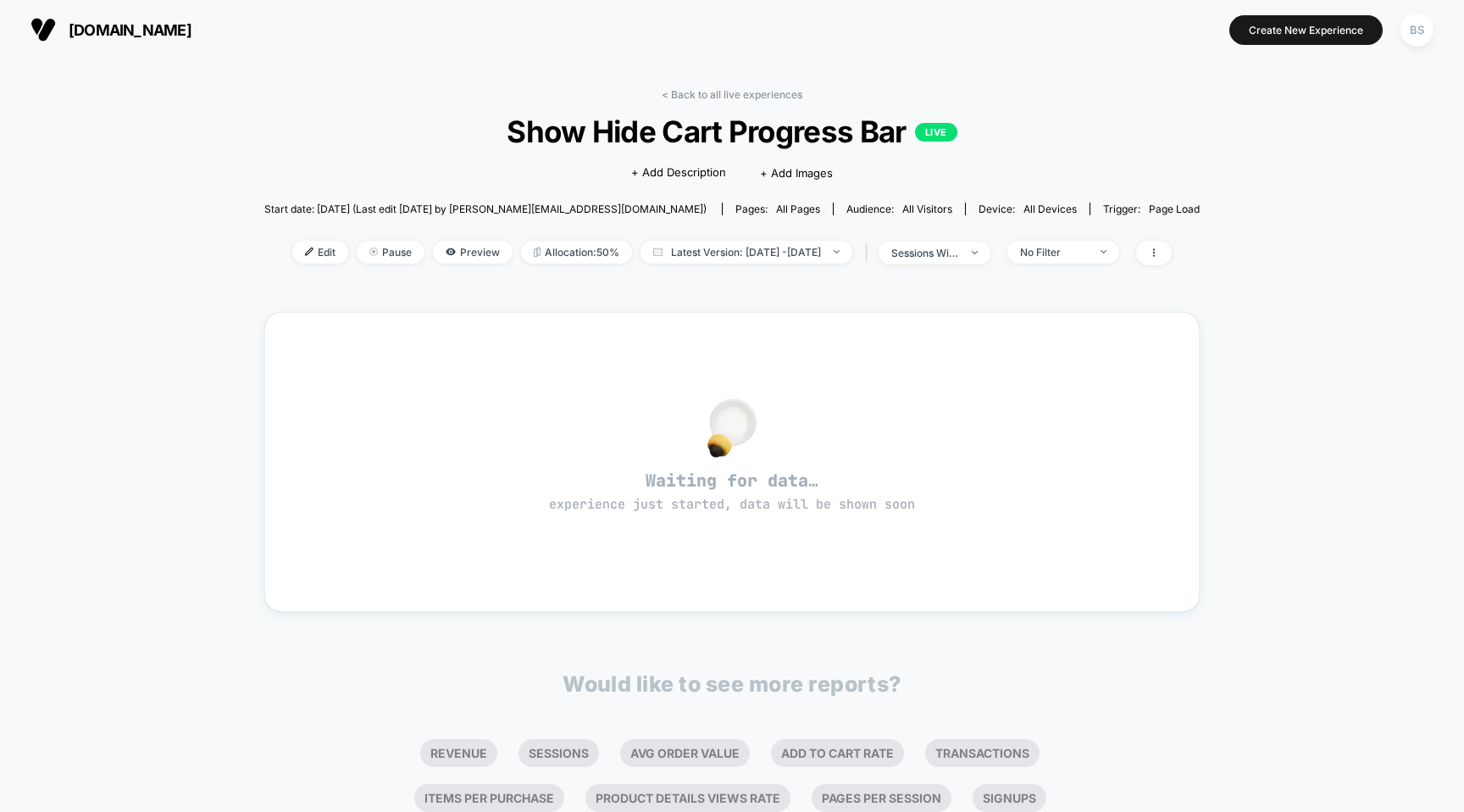
click at [707, 80] on div "< Back to all live experiences Show Hide Cart Progress Bar LIVE Click to edit e…" at bounding box center [732, 515] width 936 height 879
click at [707, 88] on link "< Back to all live experiences" at bounding box center [732, 94] width 141 height 13
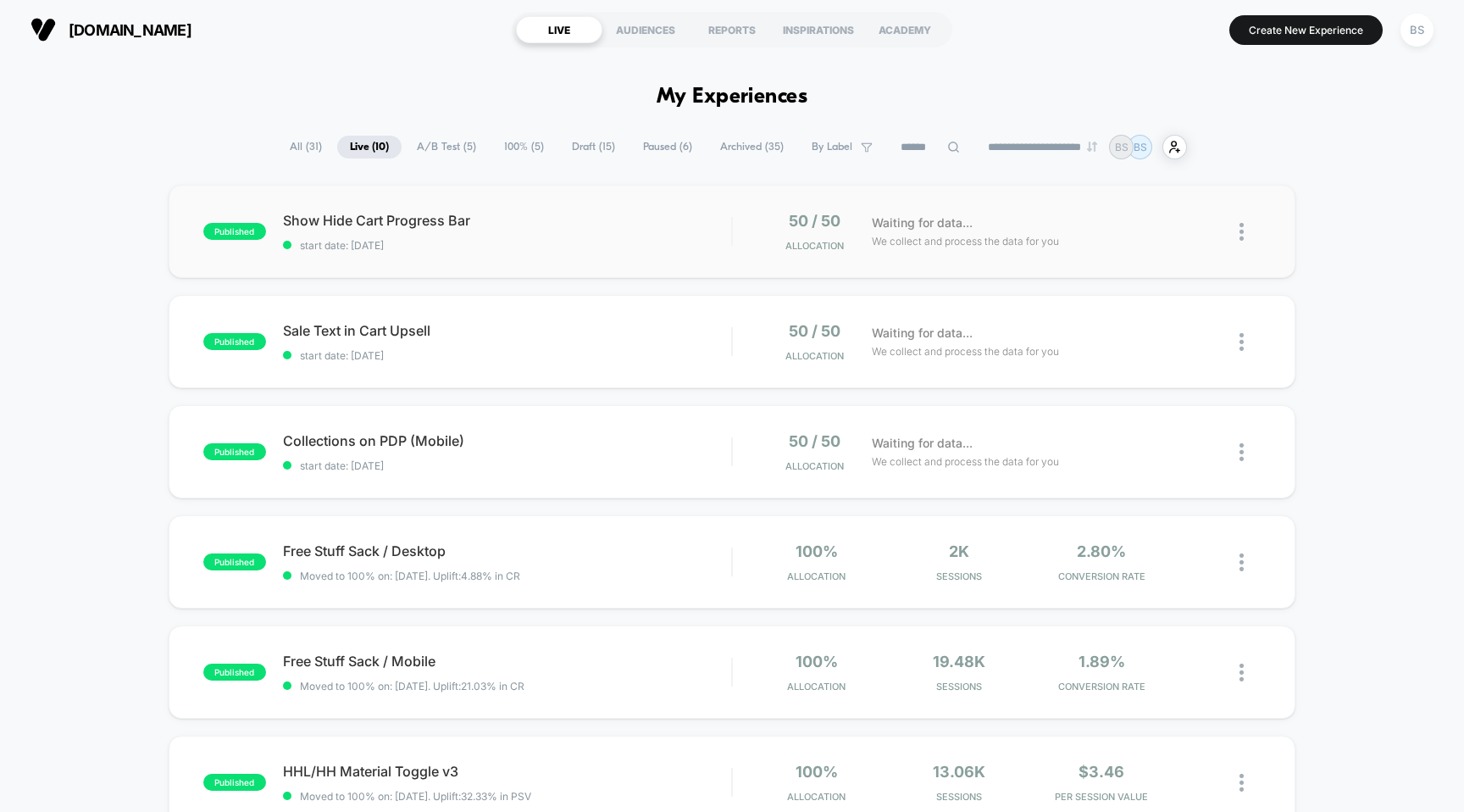
click at [732, 240] on div at bounding box center [732, 231] width 2 height 29
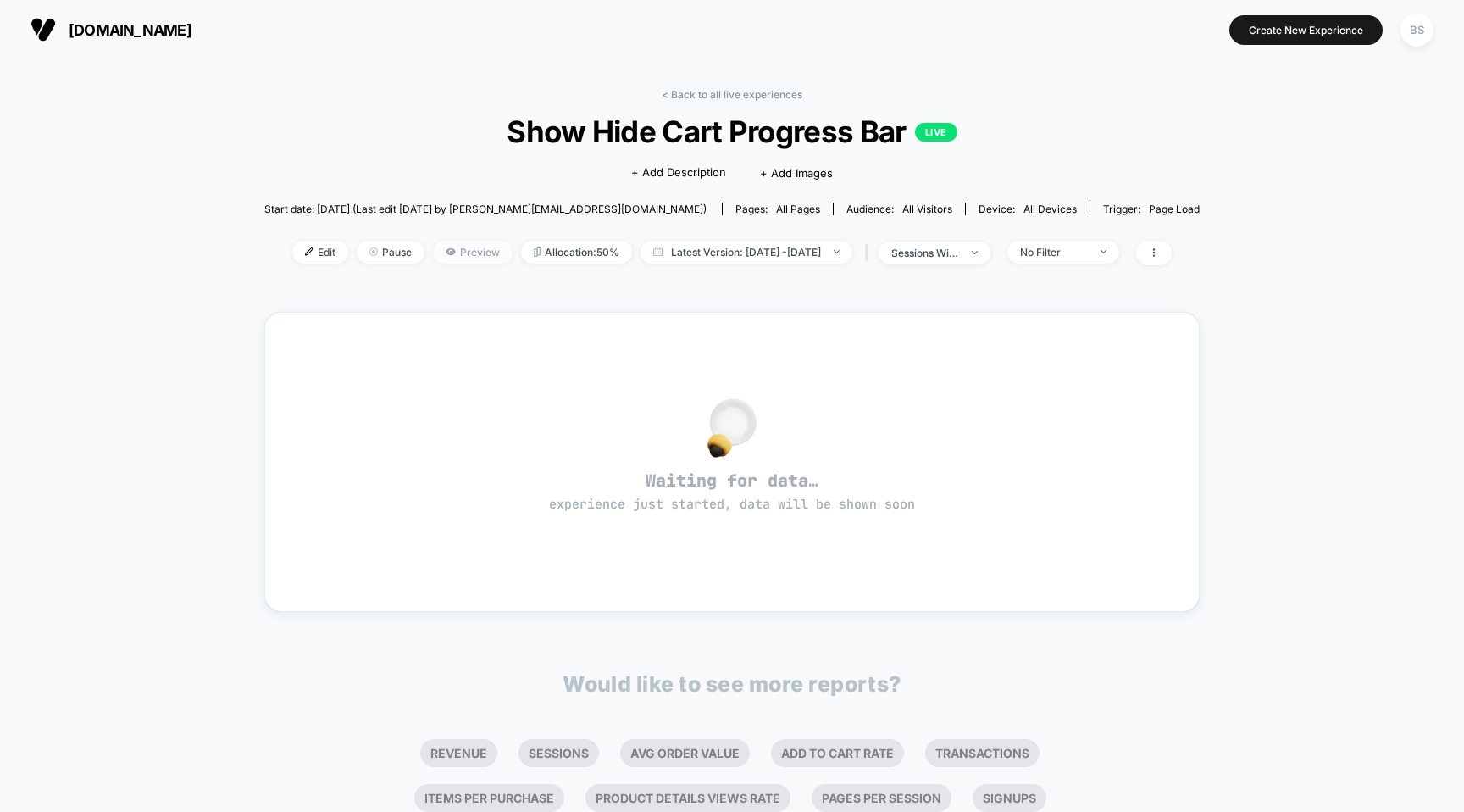
click at [433, 254] on span "Preview" at bounding box center [473, 252] width 80 height 23
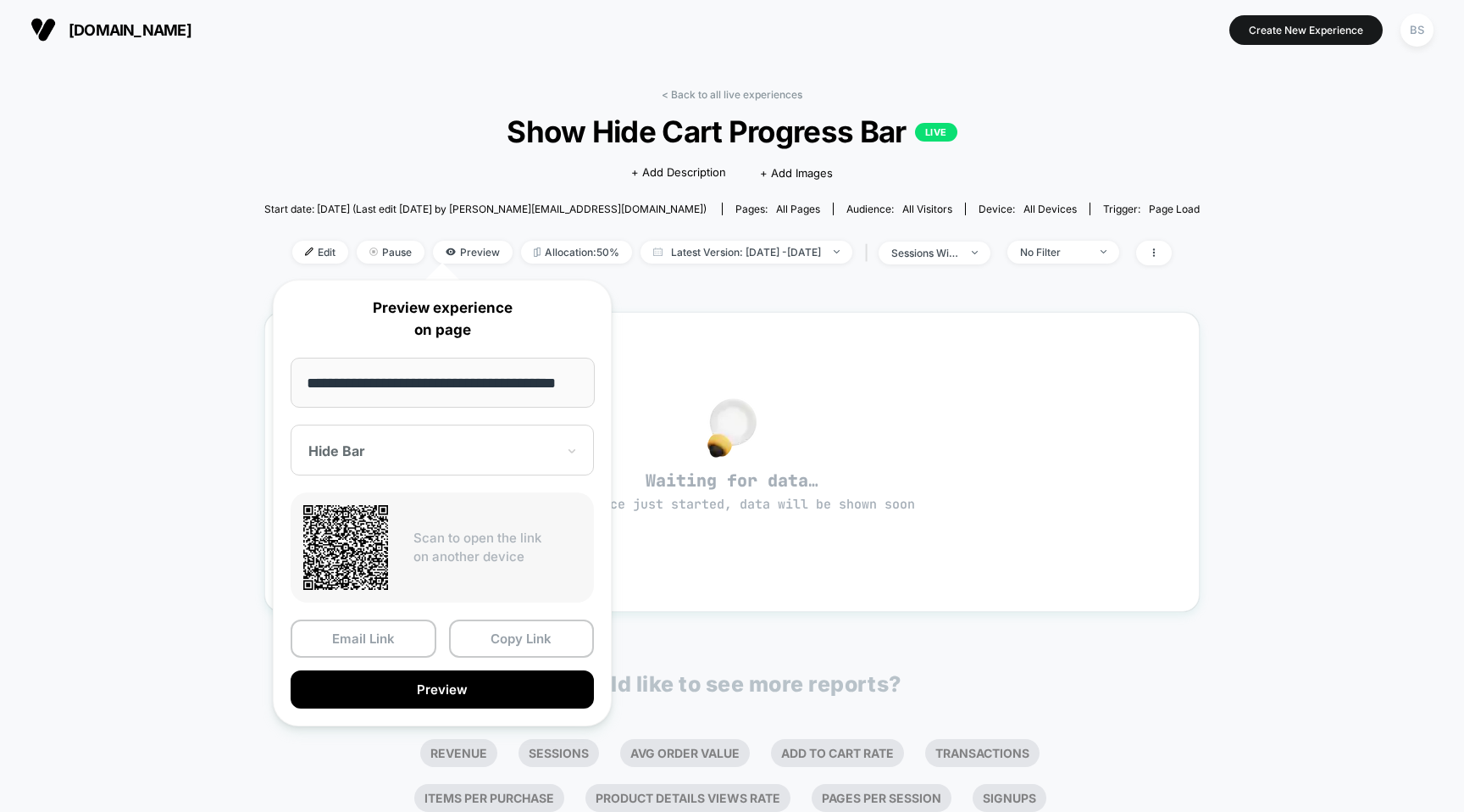
click at [126, 769] on div "< Back to all live experiences Show Hide Cart Progress Bar LIVE Click to edit e…" at bounding box center [732, 532] width 1464 height 946
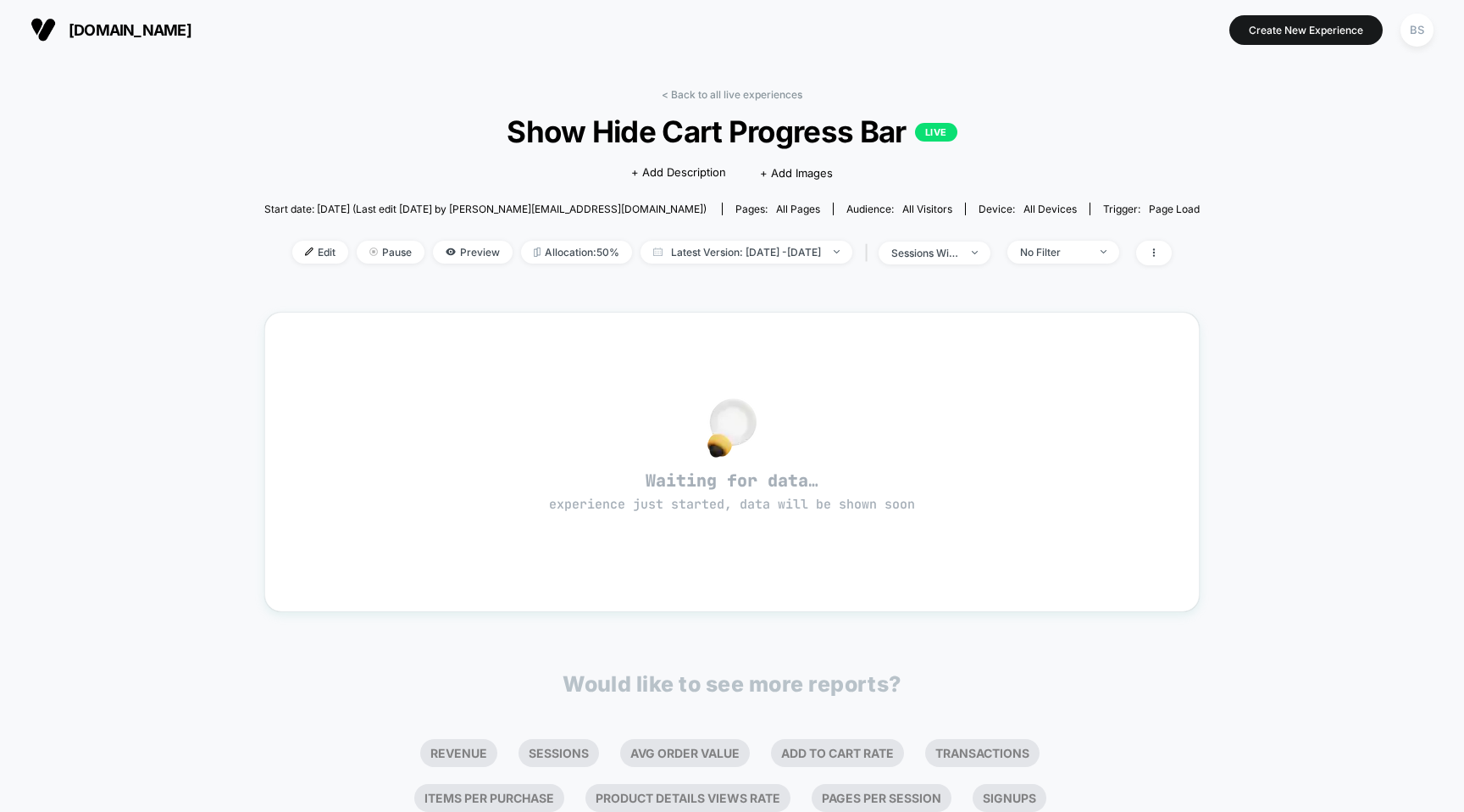
click at [265, 238] on div "< Back to all live experiences Show Hide Cart Progress Bar LIVE Click to edit e…" at bounding box center [732, 187] width 936 height 198
click at [305, 249] on img at bounding box center [309, 252] width 8 height 8
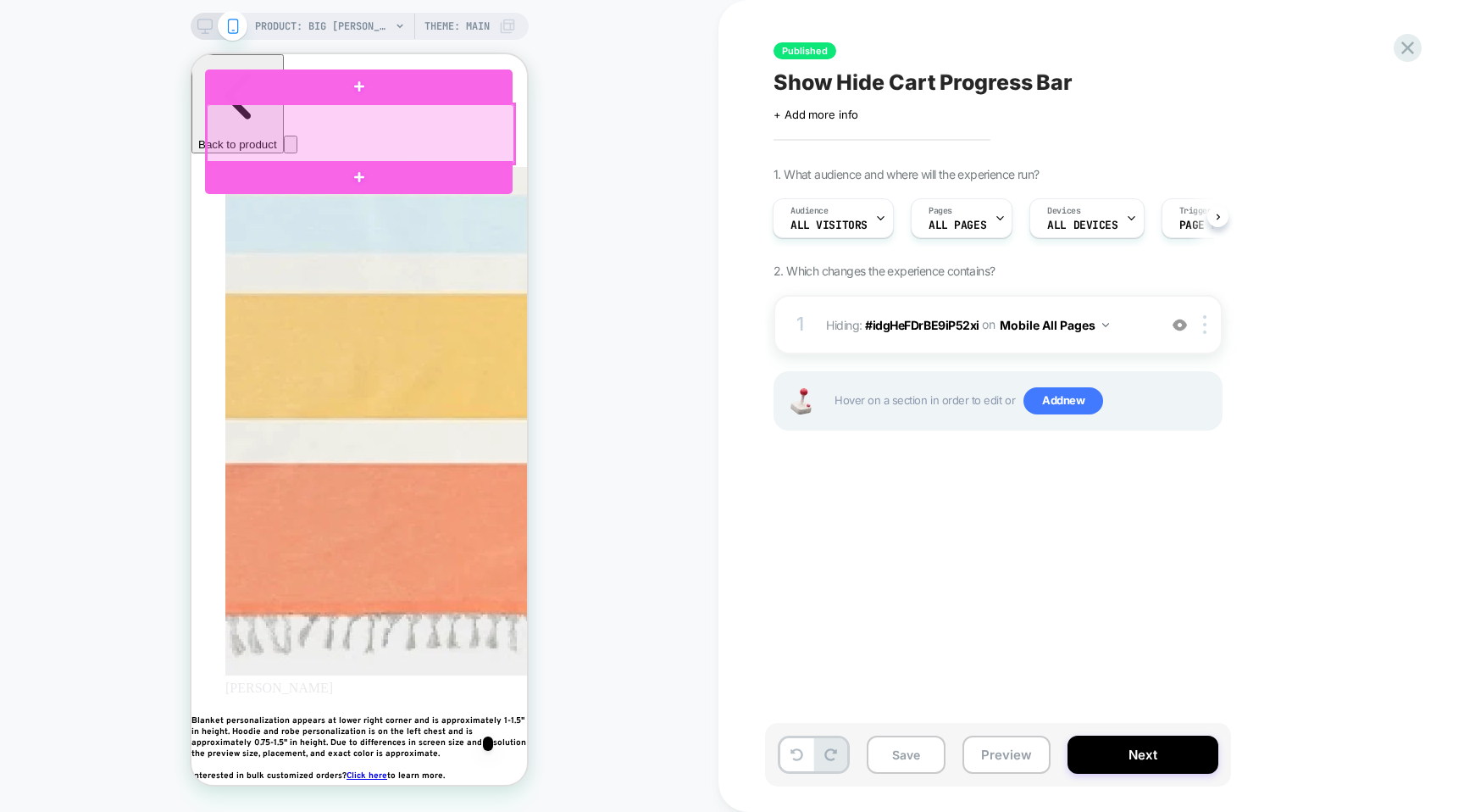
click at [497, 152] on div at bounding box center [361, 134] width 308 height 59
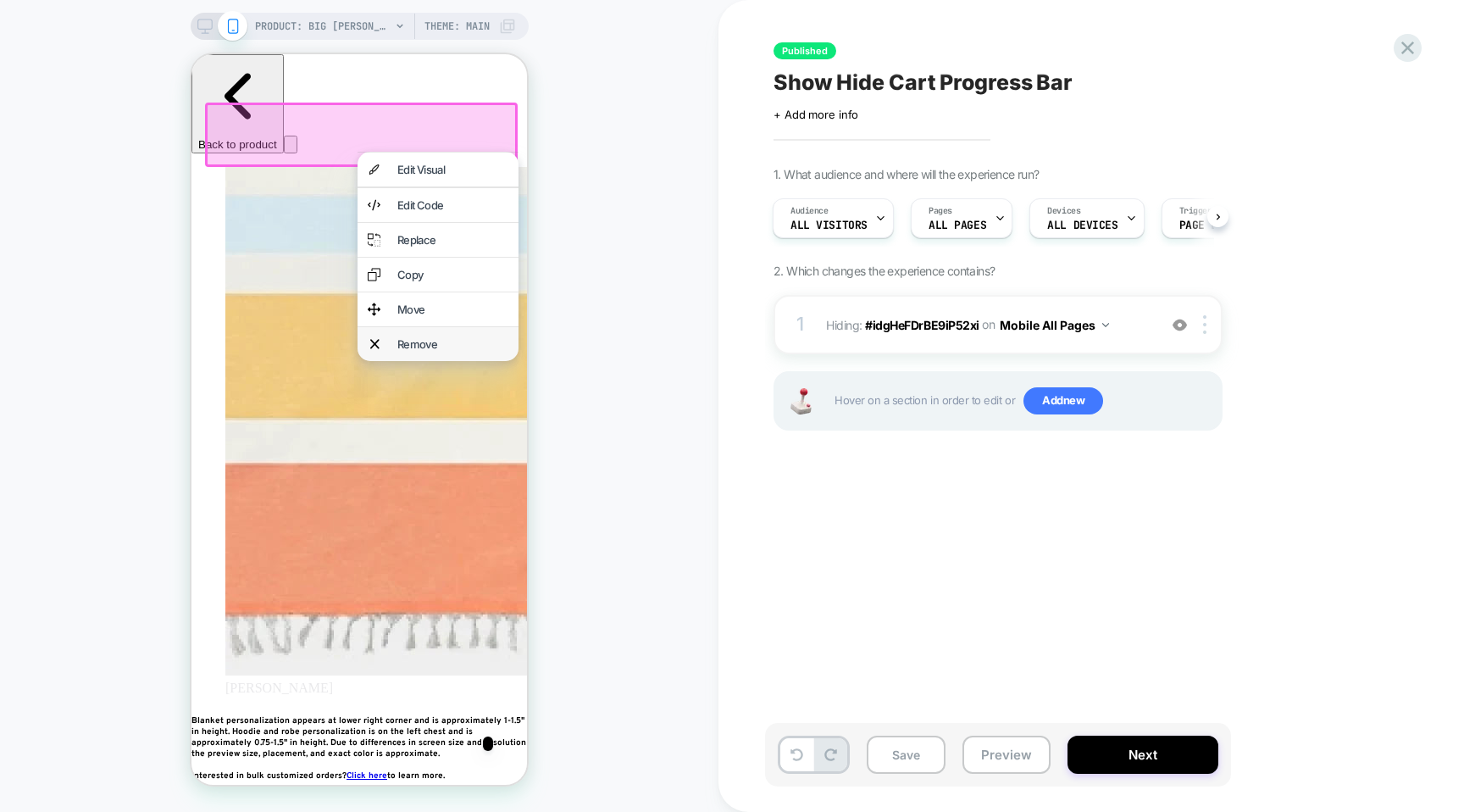
click at [419, 351] on div "Remove" at bounding box center [453, 344] width 111 height 14
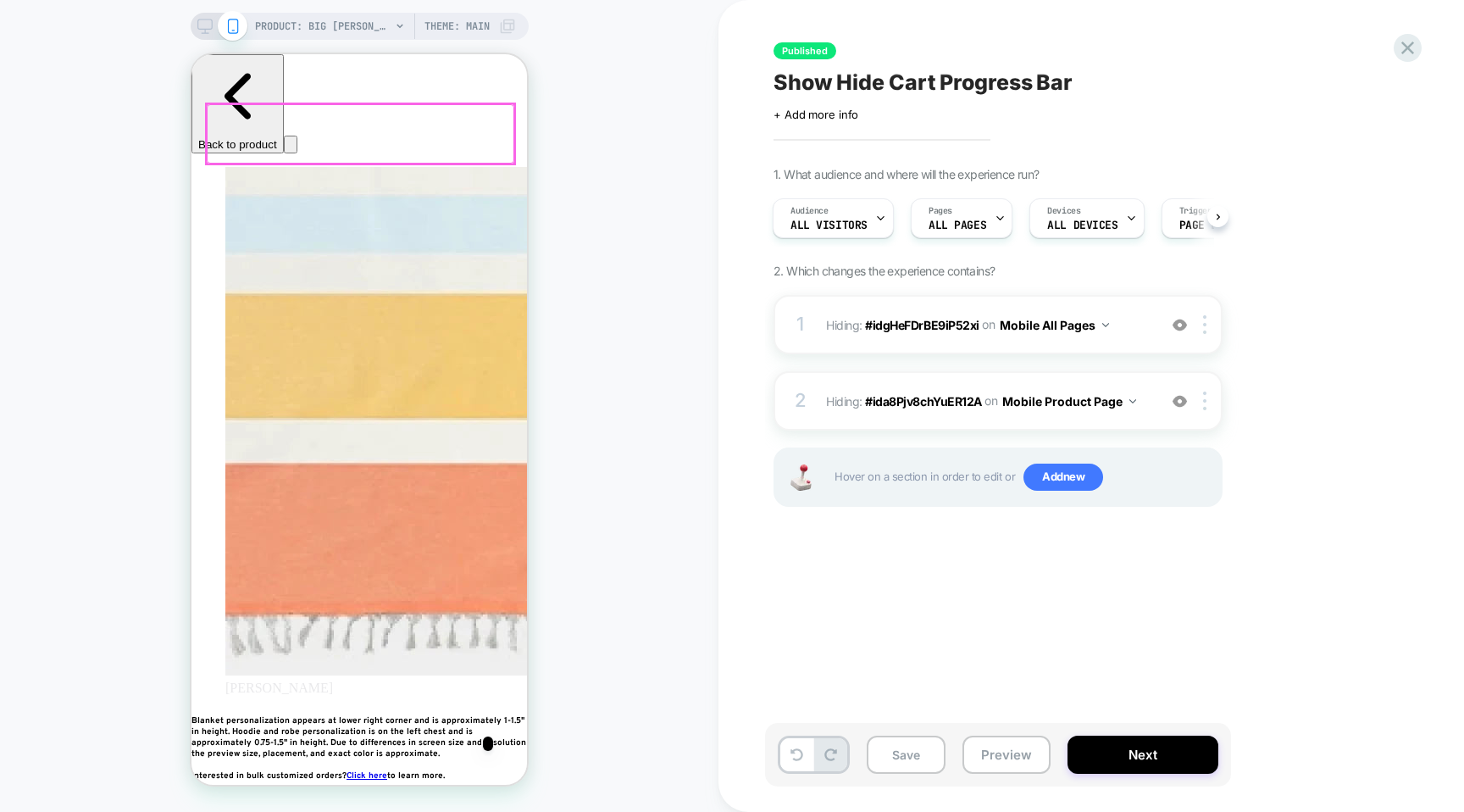
scroll to position [0, 617]
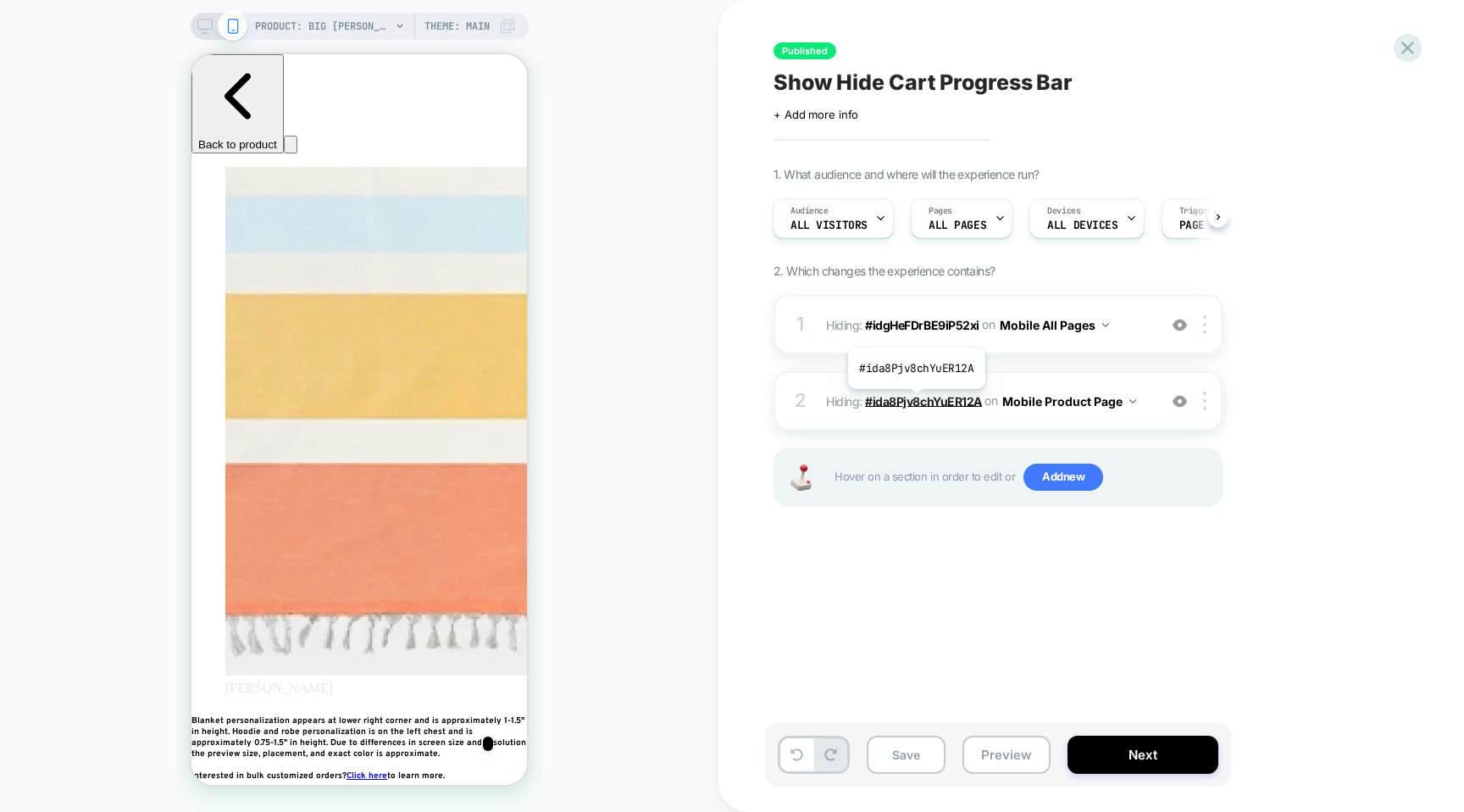
click at [916, 401] on span "#ida8Pjv8chYuER12A" at bounding box center [923, 400] width 117 height 15
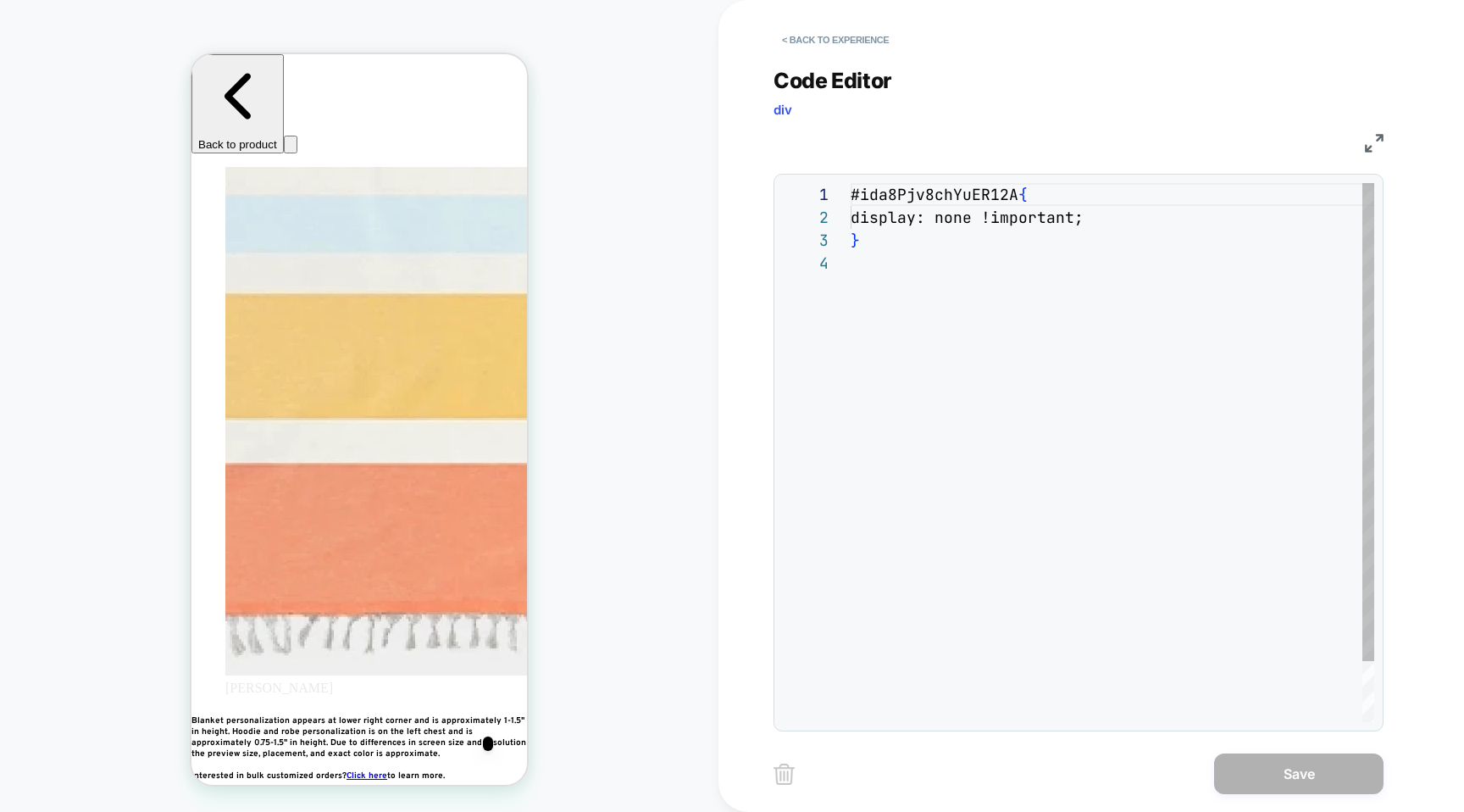
scroll to position [68, 0]
click at [895, 258] on div "#ida8Pjv8chYuER12A { display: none !important; }" at bounding box center [1113, 486] width 523 height 608
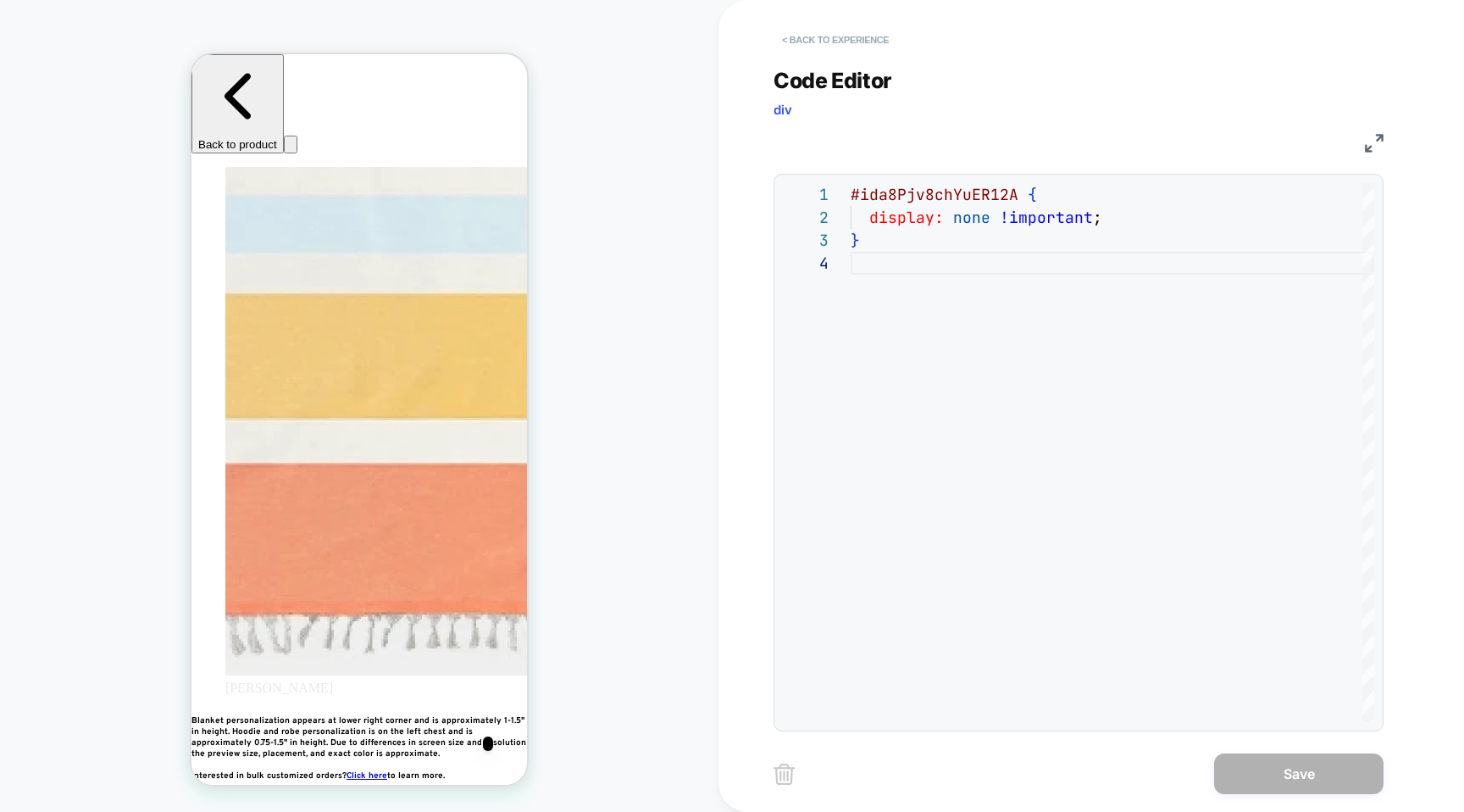
click at [795, 45] on button "< Back to experience" at bounding box center [836, 39] width 124 height 27
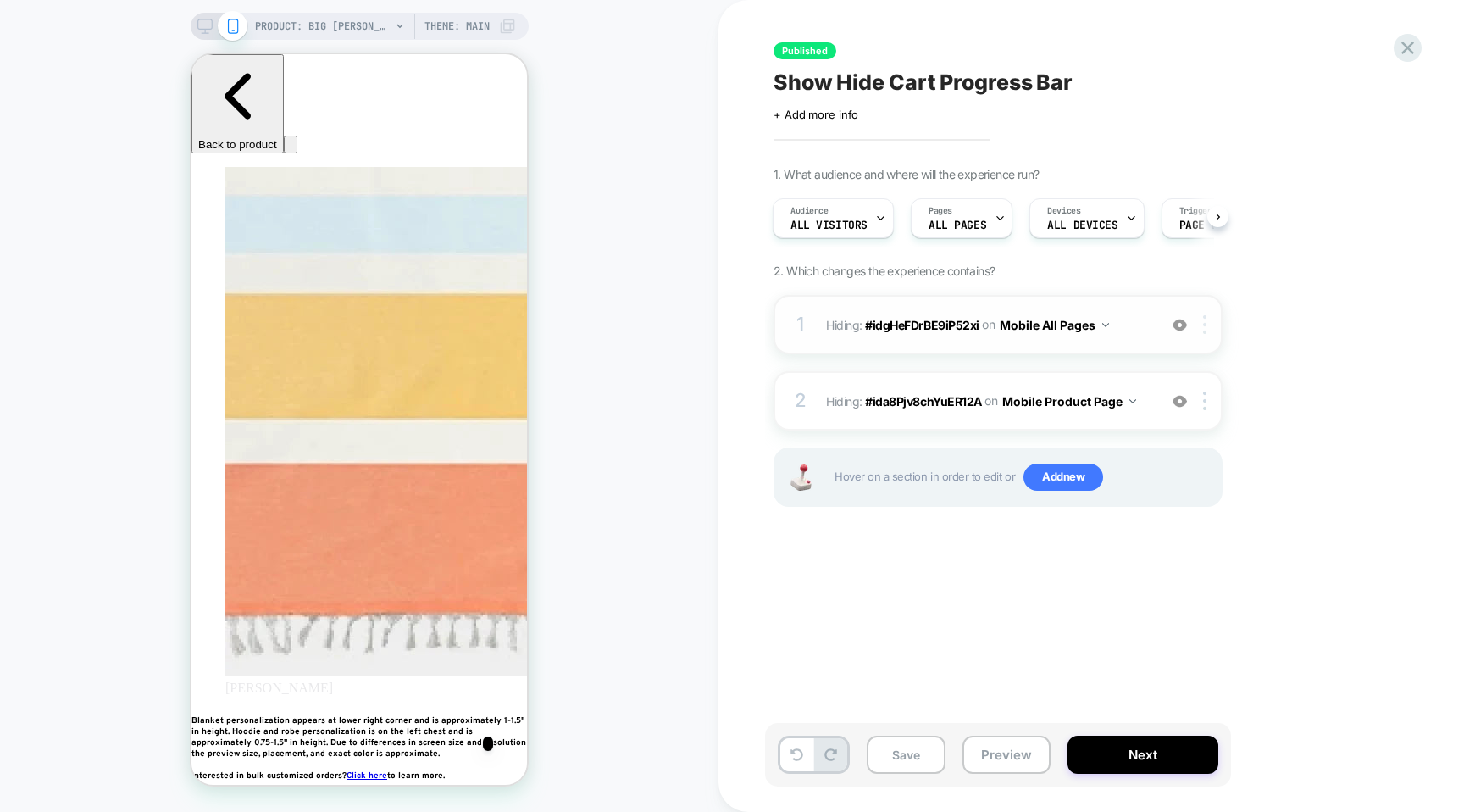
scroll to position [0, 926]
click at [1203, 321] on img at bounding box center [1205, 325] width 4 height 18
click at [1178, 326] on img at bounding box center [1180, 326] width 15 height 15
click at [1201, 320] on div at bounding box center [1208, 325] width 28 height 18
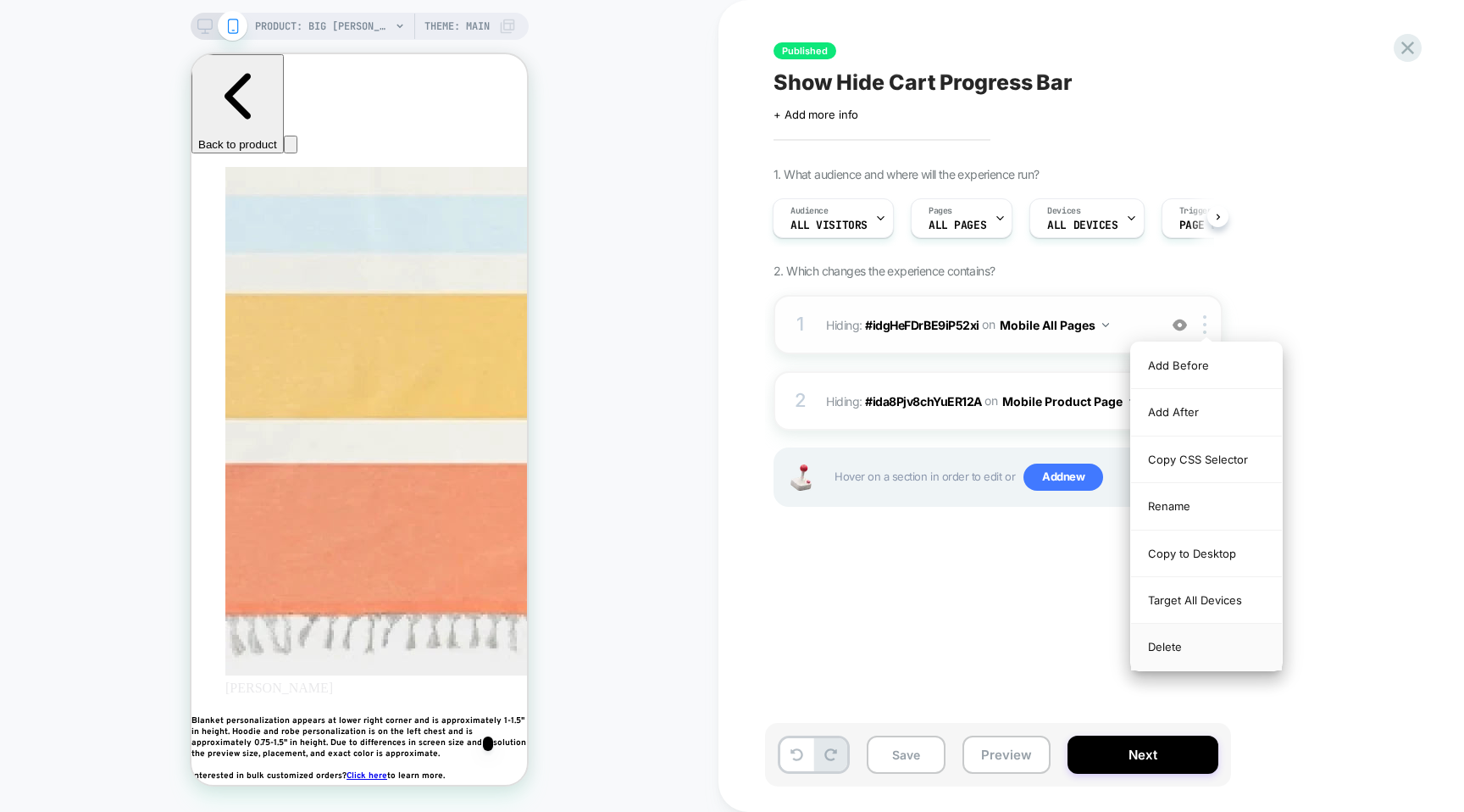
click at [1187, 643] on div "Delete" at bounding box center [1206, 646] width 151 height 45
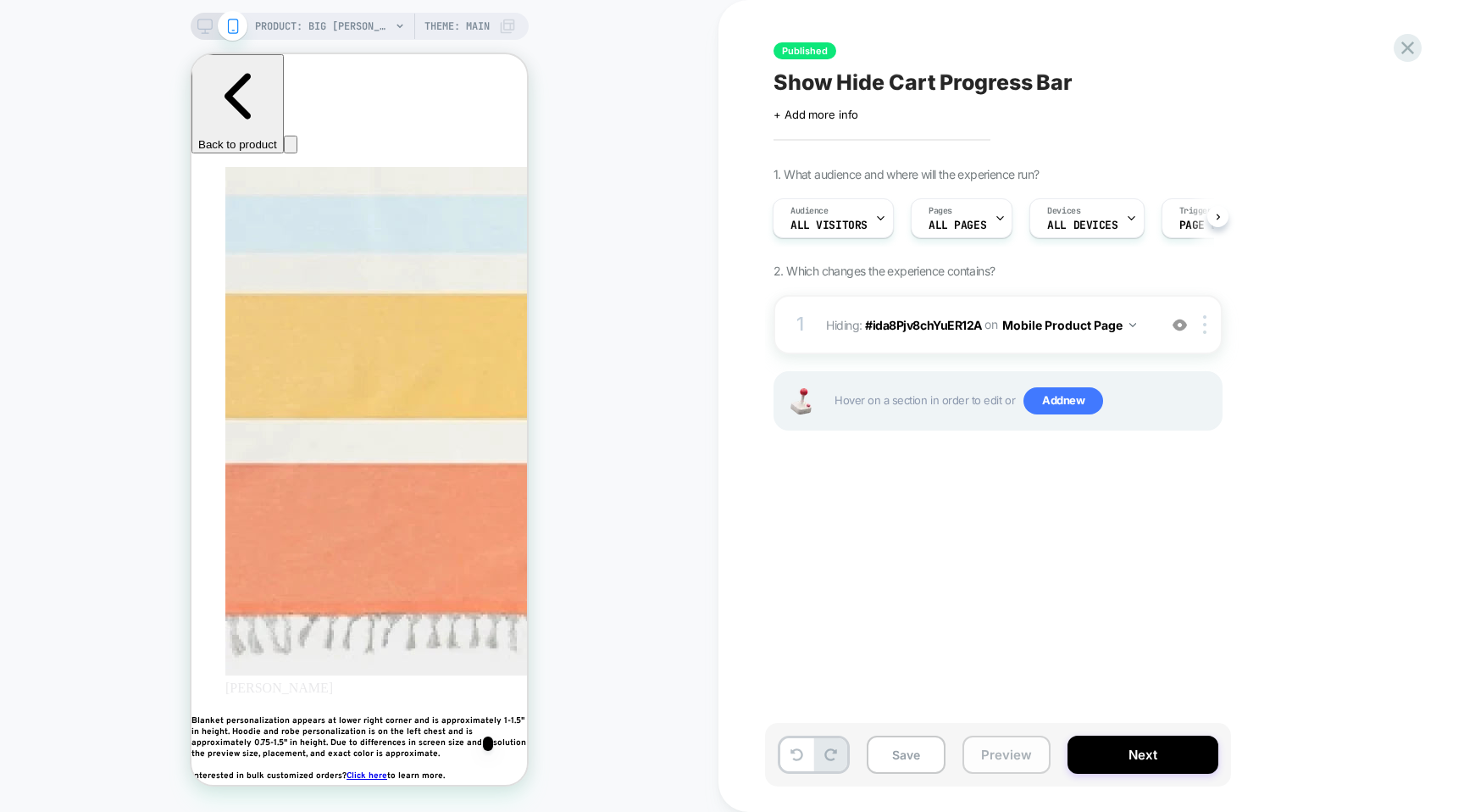
click at [990, 753] on button "Preview" at bounding box center [1006, 754] width 88 height 38
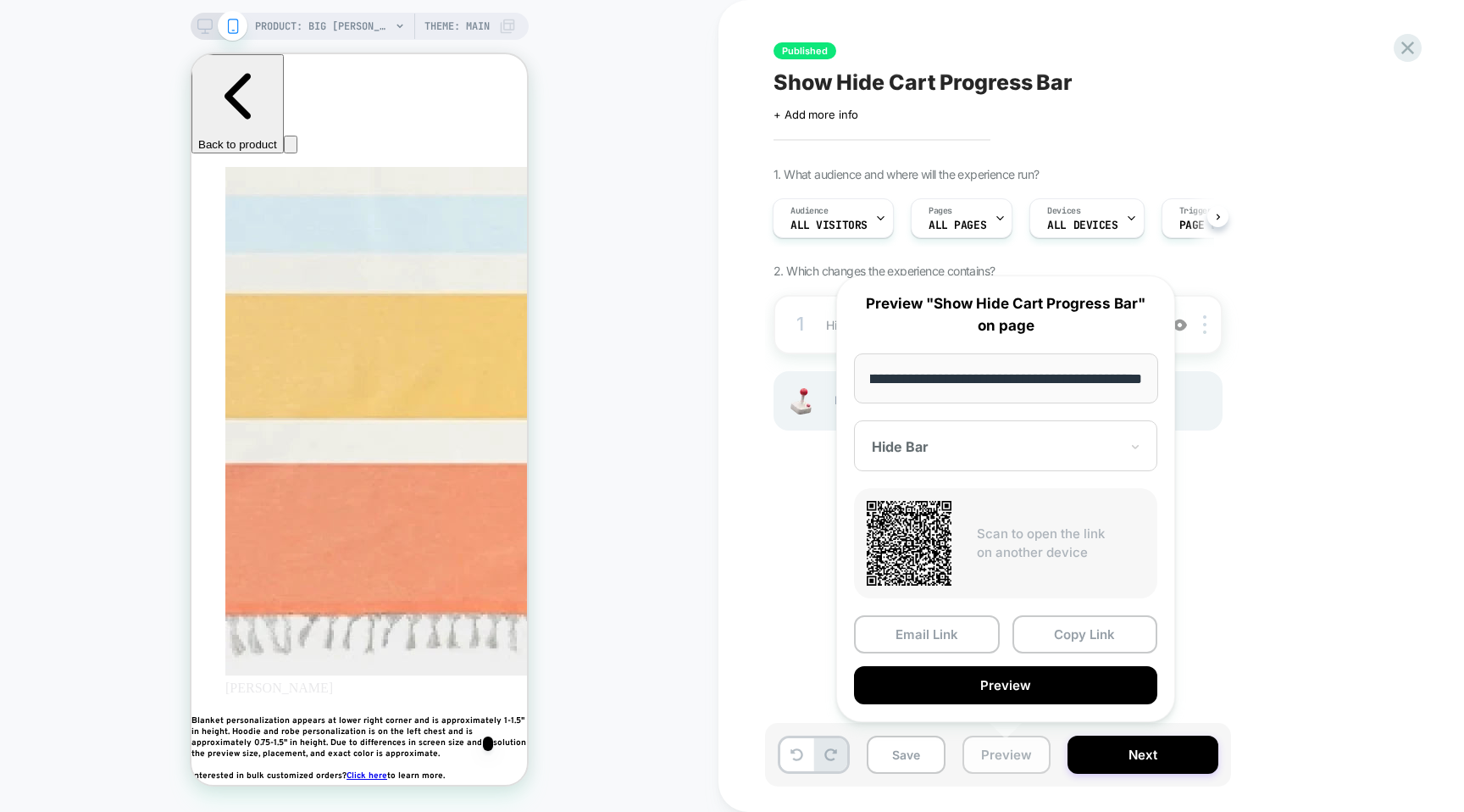
scroll to position [0, 617]
click at [1162, 590] on div "**********" at bounding box center [1005, 498] width 338 height 447
click at [1220, 584] on div "Published Show Hide Cart Progress Bar Click to edit experience details + Add mo…" at bounding box center [1082, 405] width 635 height 778
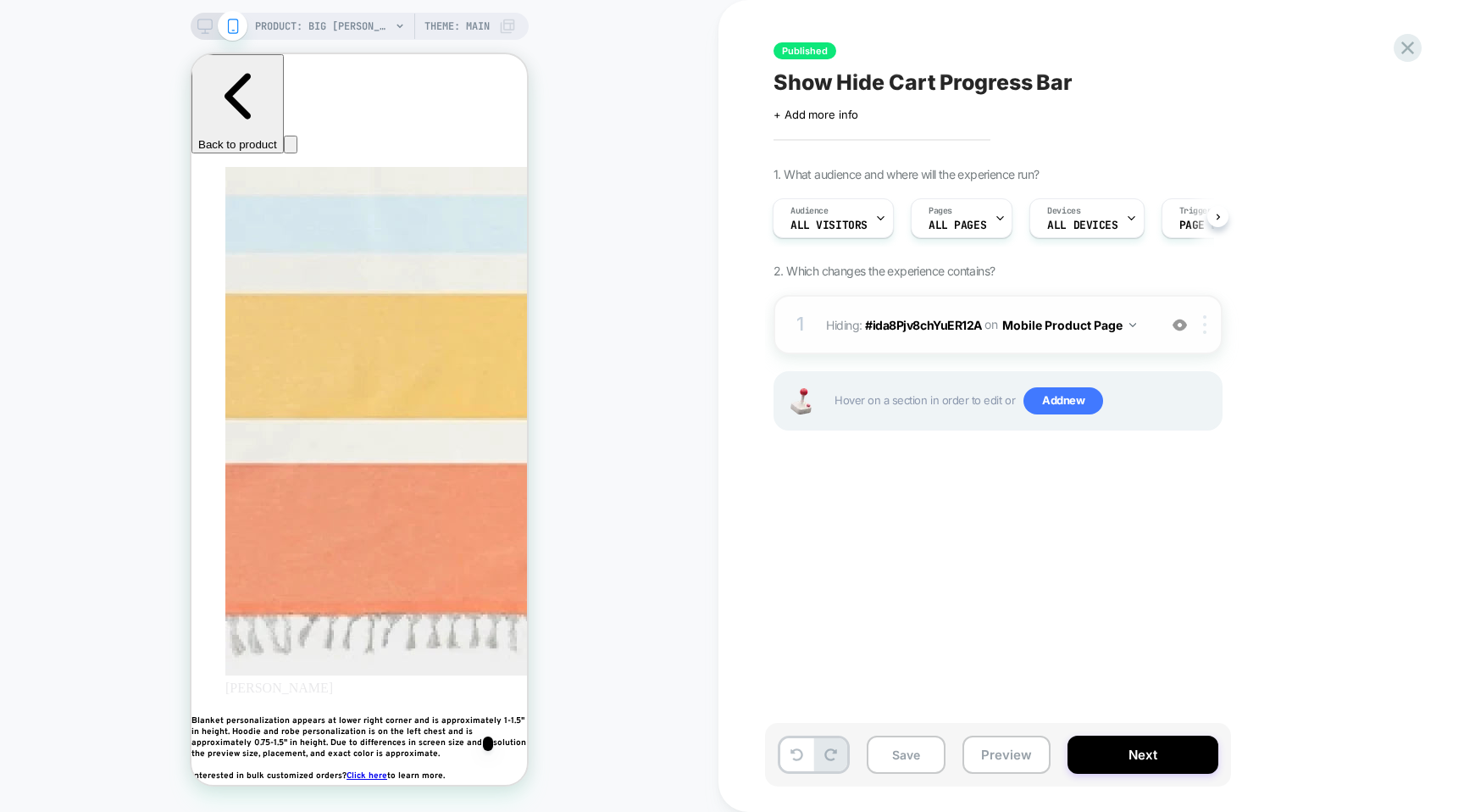
click at [1209, 315] on div at bounding box center [1208, 325] width 28 height 18
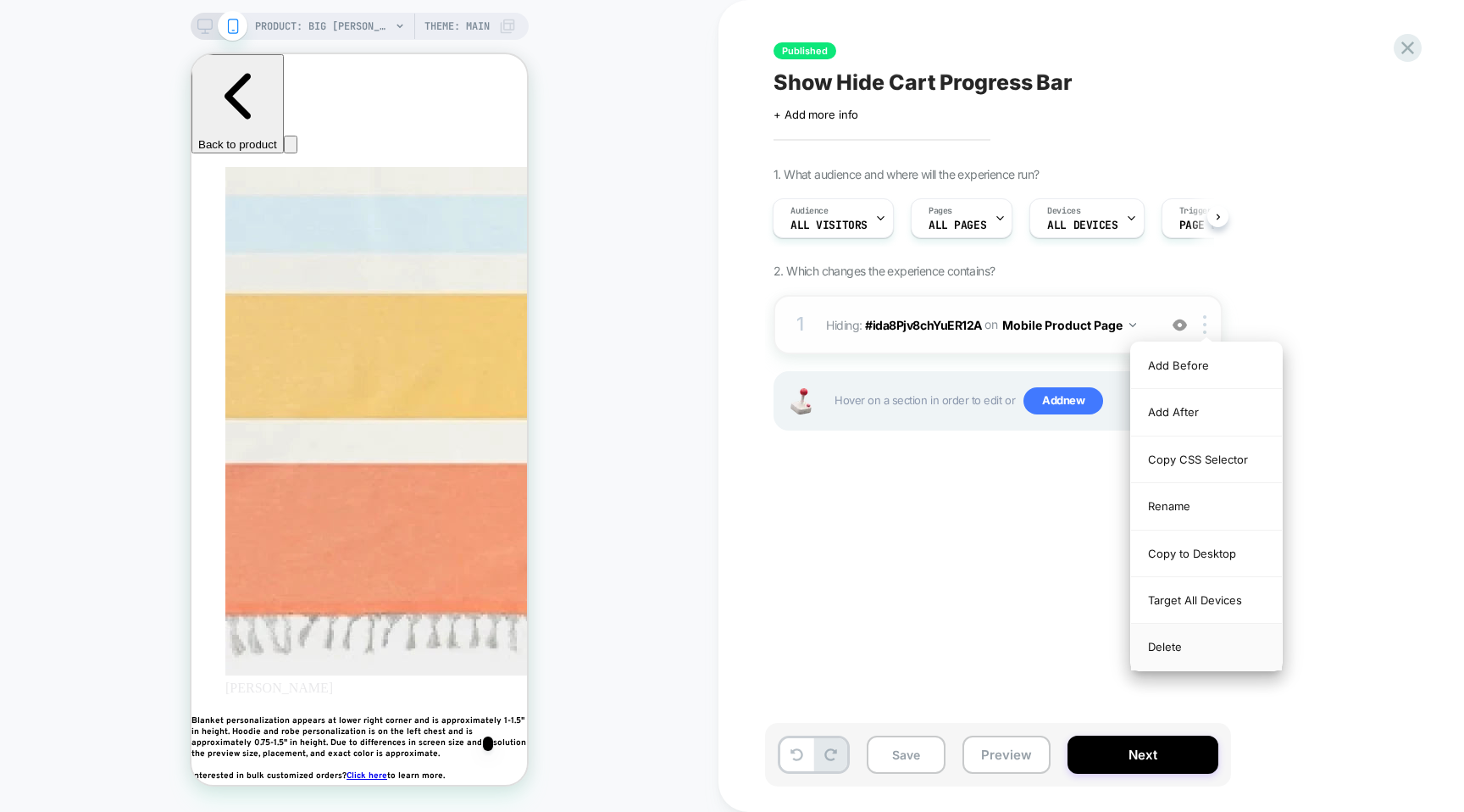
click at [1148, 651] on div "Delete" at bounding box center [1206, 646] width 151 height 45
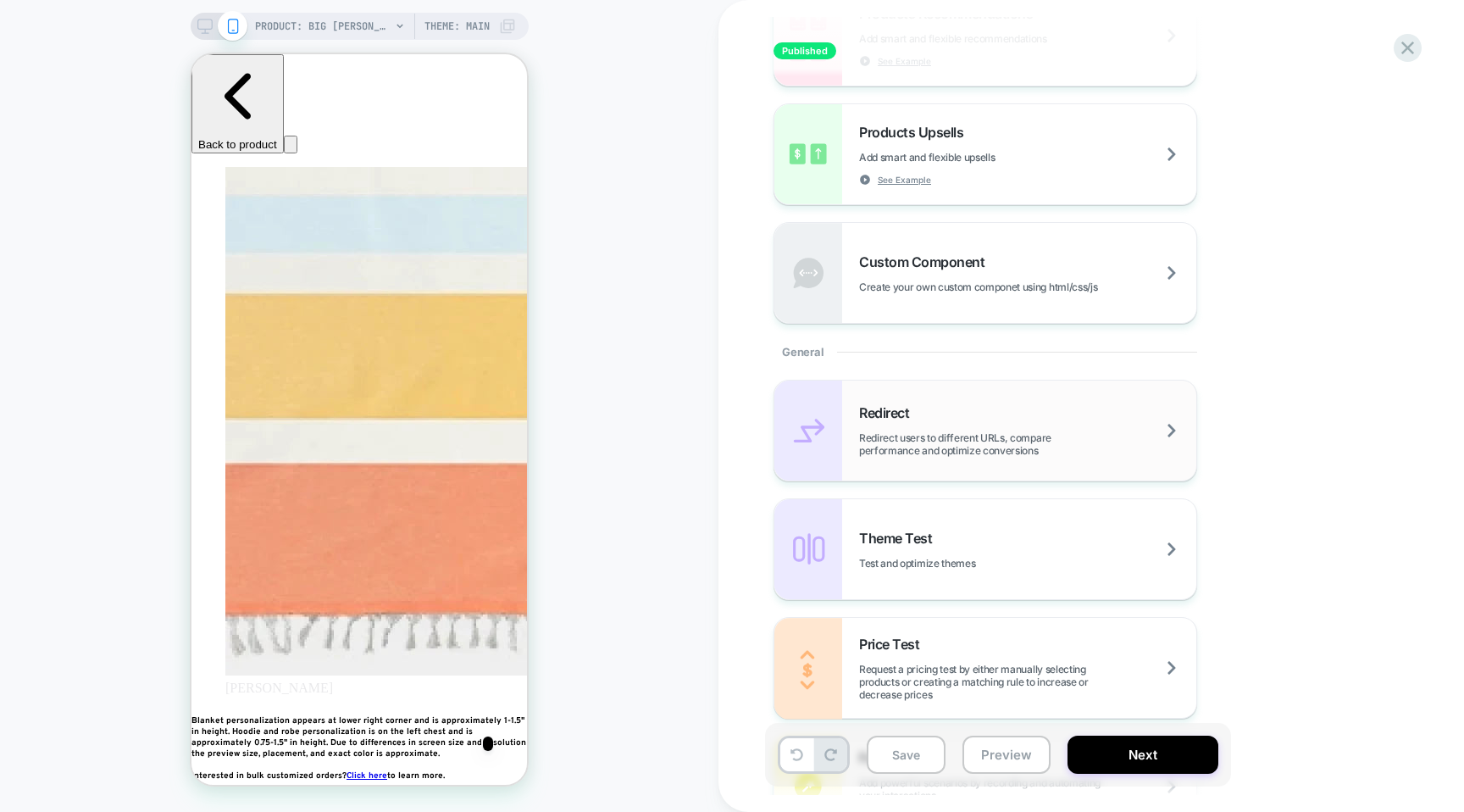
scroll to position [731, 0]
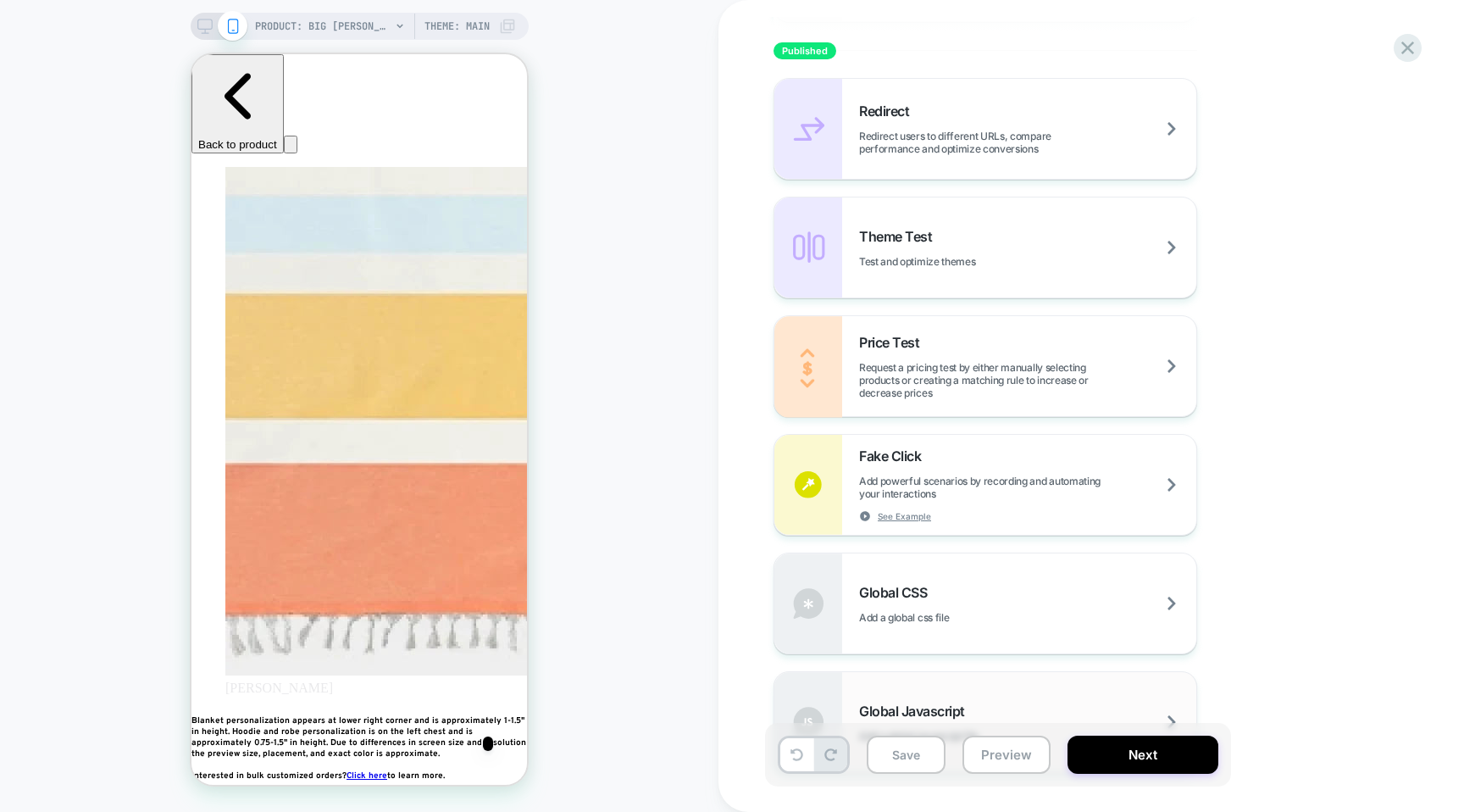
click at [905, 716] on span "Global Javascript" at bounding box center [917, 711] width 115 height 17
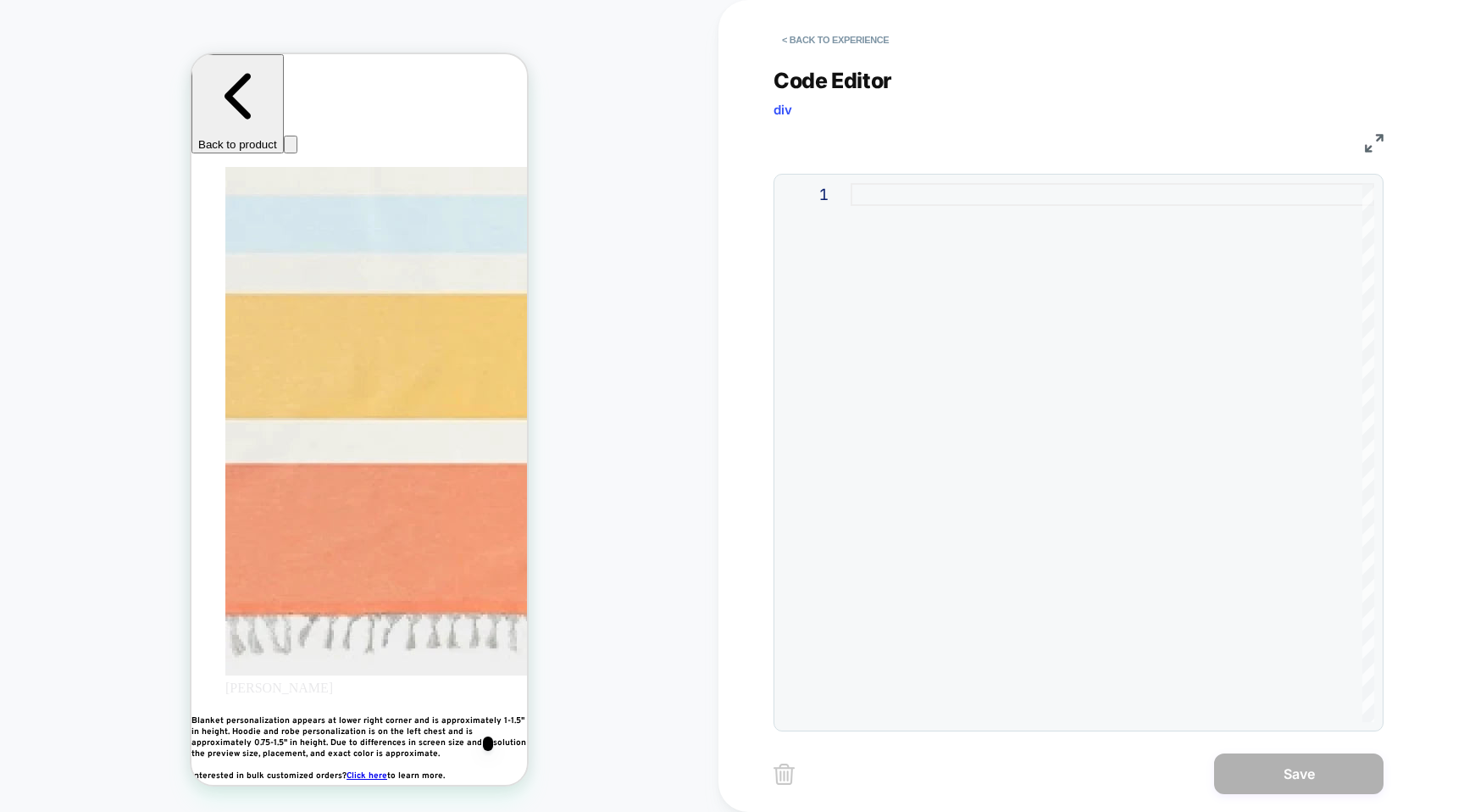
click at [938, 324] on div at bounding box center [1113, 452] width 523 height 539
type textarea "**********"
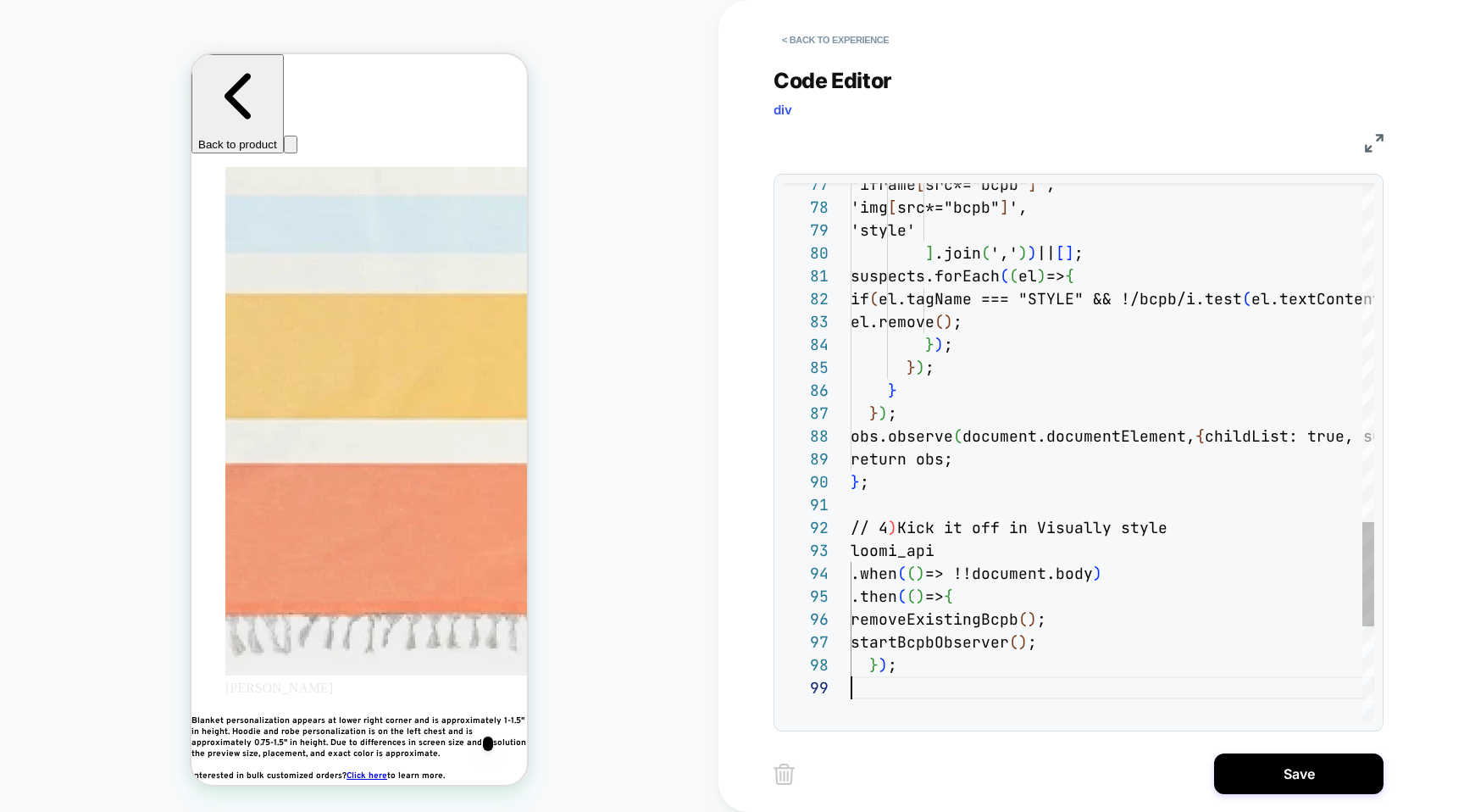
scroll to position [183, 0]
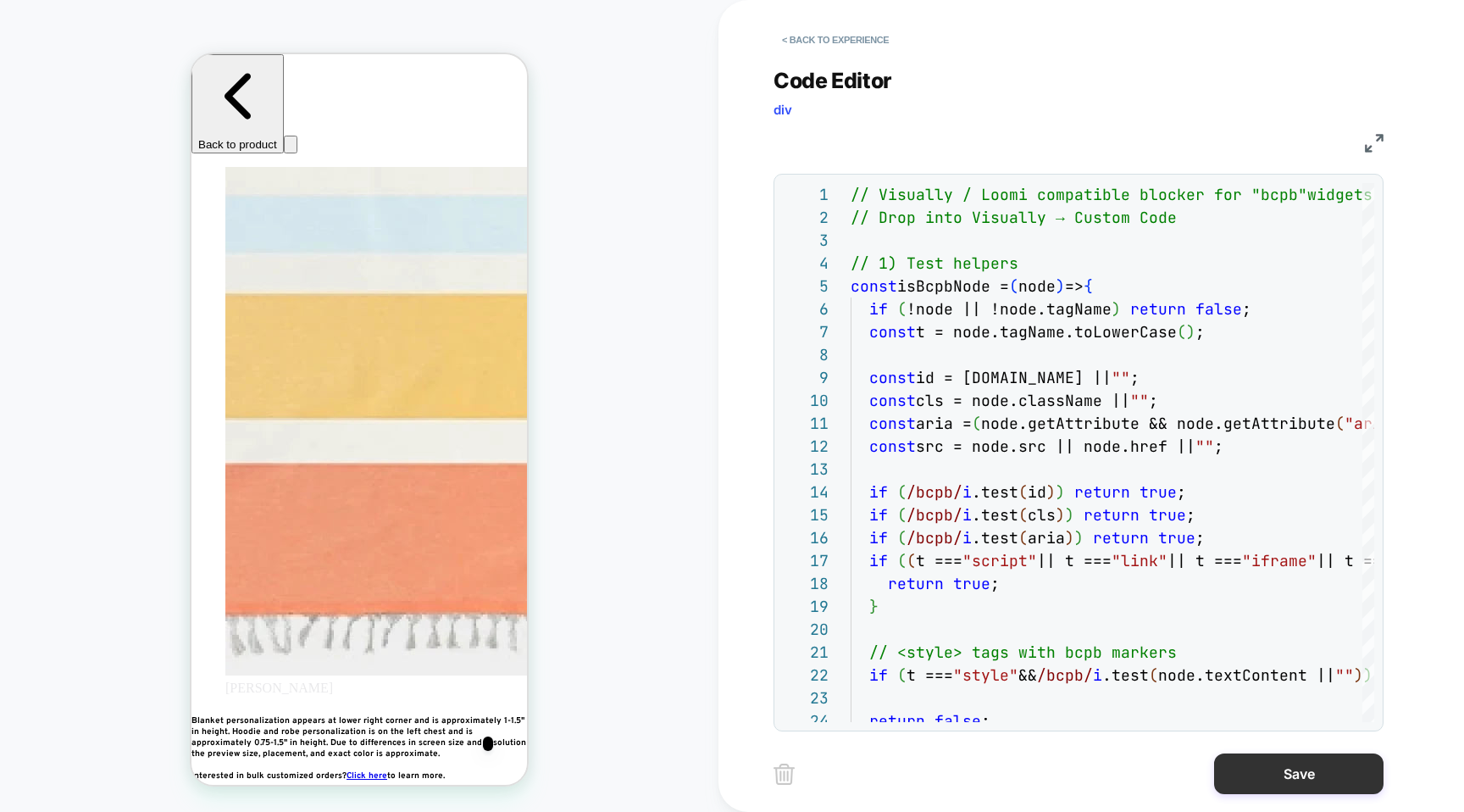
click at [1239, 769] on button "Save" at bounding box center [1298, 774] width 169 height 41
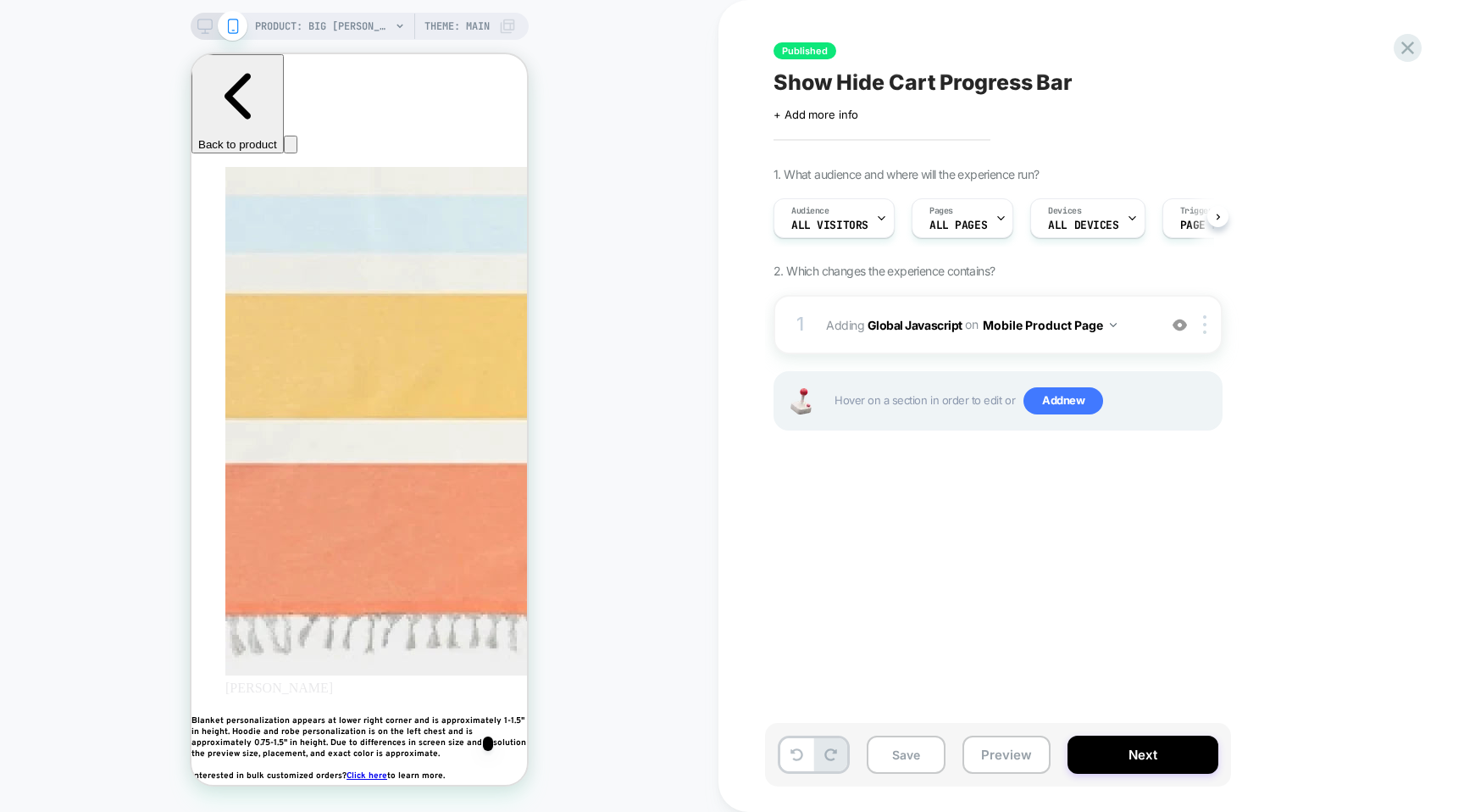
scroll to position [0, 1]
click at [1075, 318] on button "Mobile Product Page" at bounding box center [1050, 325] width 134 height 25
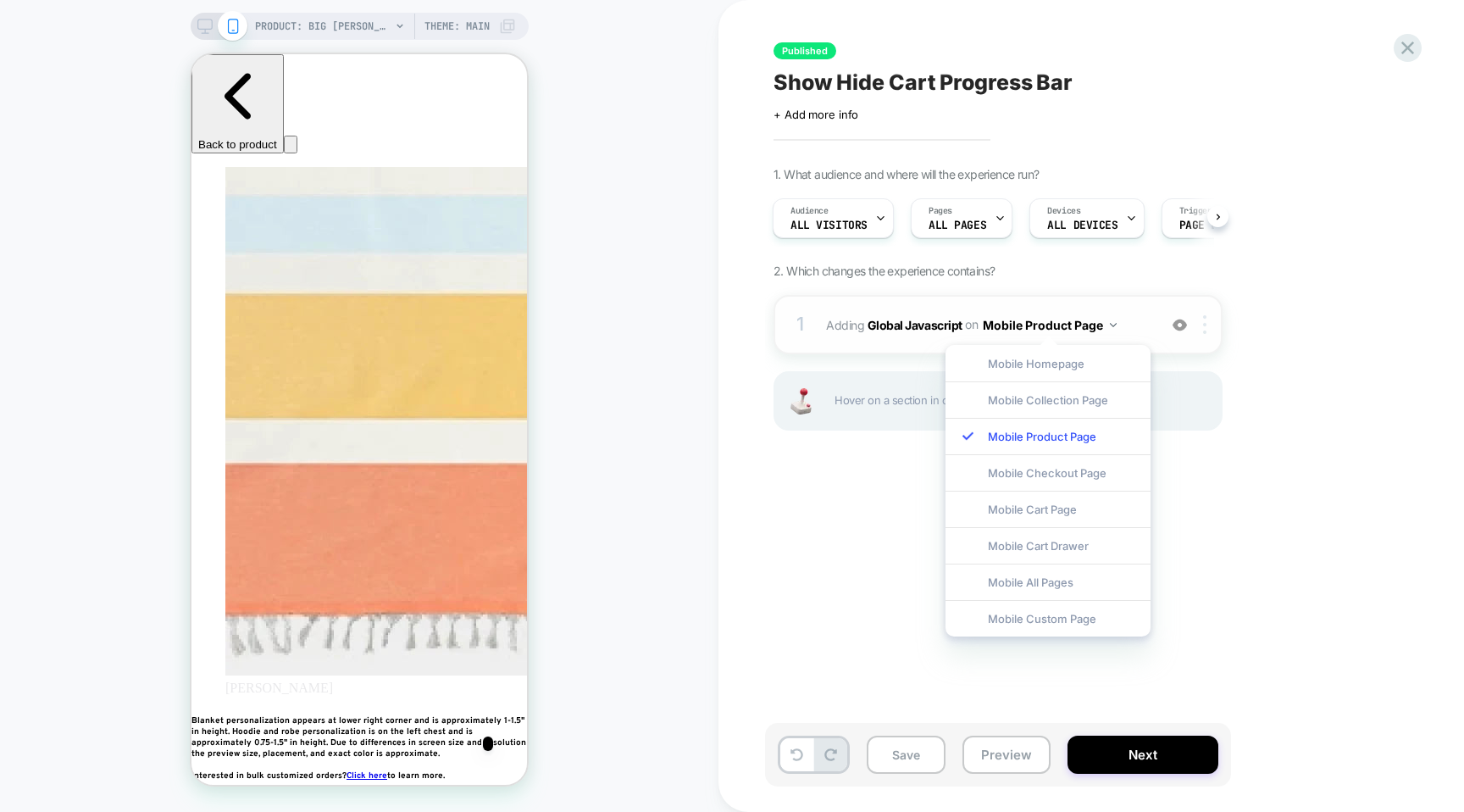
click at [1212, 322] on div at bounding box center [1208, 325] width 28 height 18
click at [1021, 582] on div "Mobile All Pages" at bounding box center [1049, 581] width 205 height 36
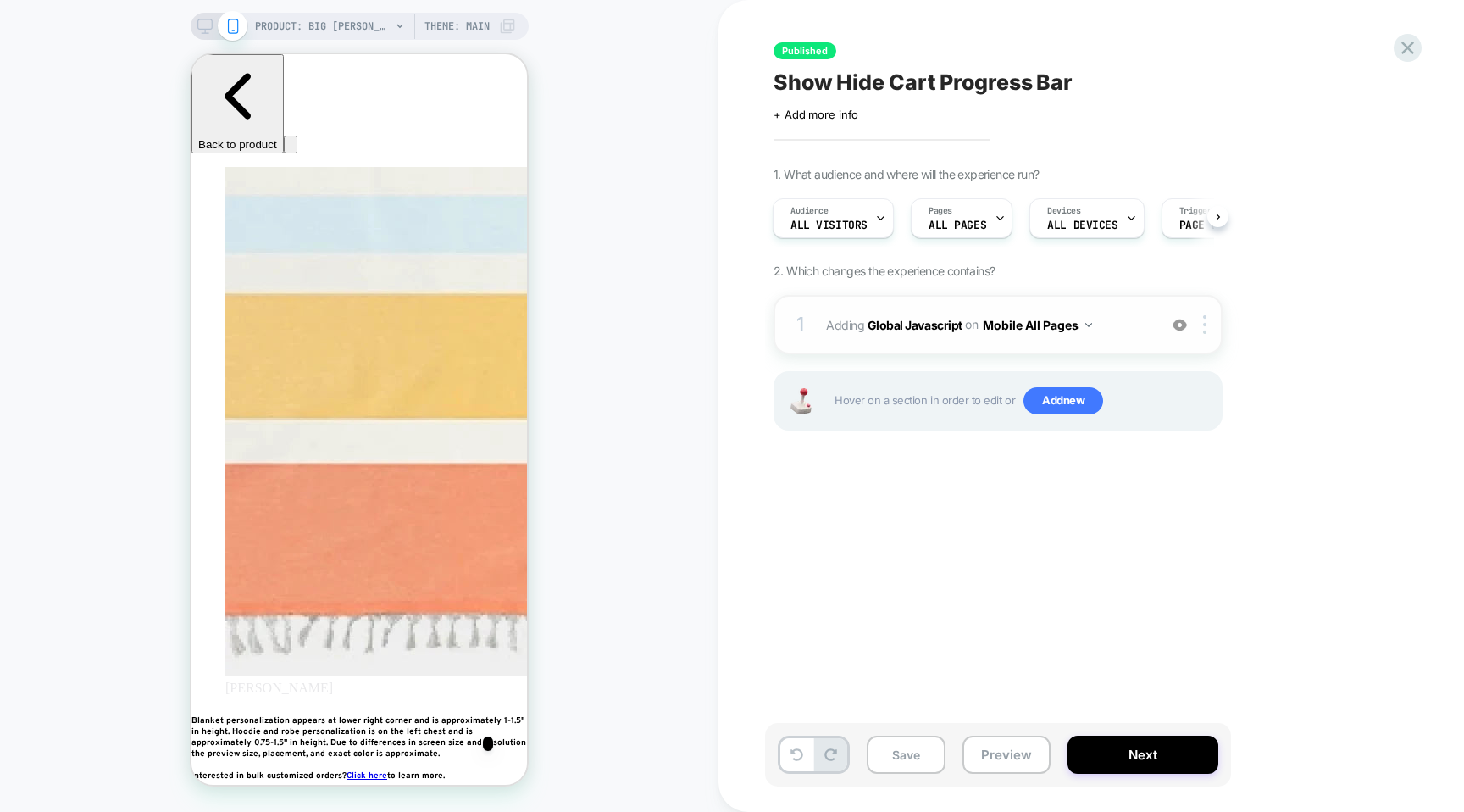
click at [1202, 338] on div "1 Adding Global Javascript on Mobile All Pages Add Before Add After Copy to Des…" at bounding box center [999, 325] width 449 height 59
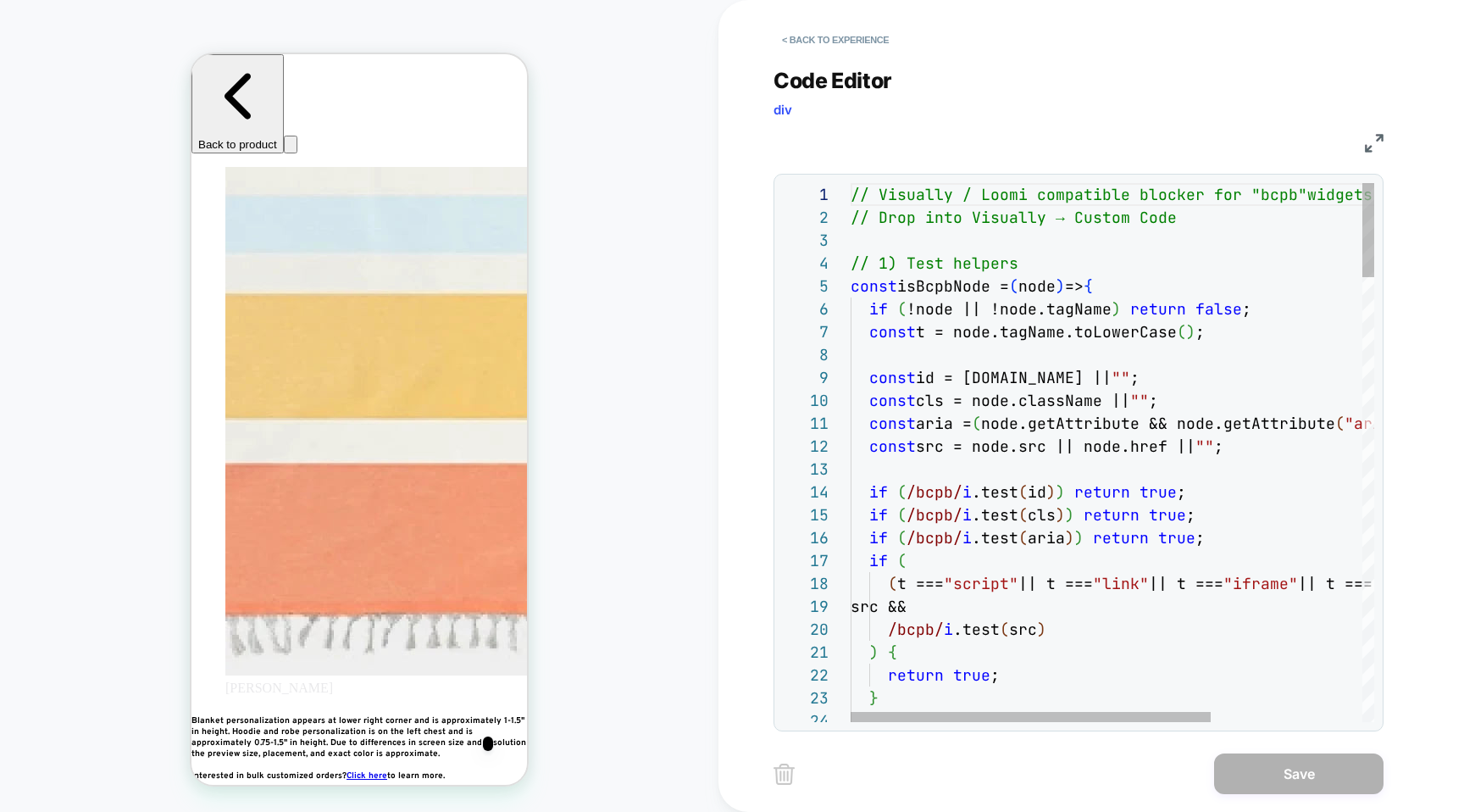
scroll to position [0, 0]
click at [1384, 145] on div "< Back to experience Code Editor div JS 1 2 3 4 5 6 7 8 9 10 11 12 13 14 15 16 …" at bounding box center [1091, 406] width 635 height 812
click at [1368, 139] on img at bounding box center [1374, 143] width 18 height 18
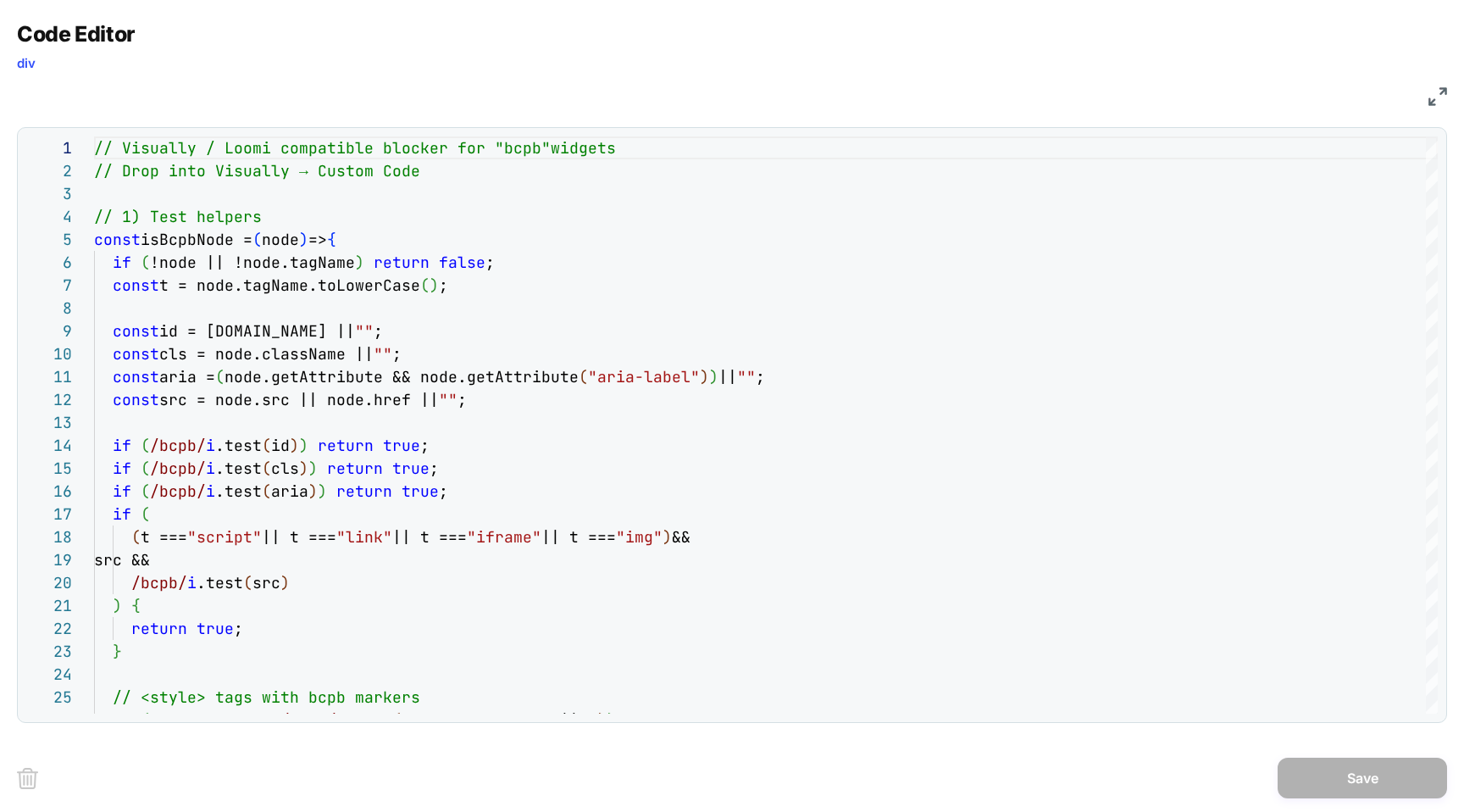
click at [1456, 76] on div "Code Editor div JS 1 2 3 4 5 6 7 8 9 10 11 12 13 14 15 16 17 18 19 20 21 22 23 …" at bounding box center [732, 406] width 1464 height 812
click at [1439, 90] on img at bounding box center [1438, 96] width 18 height 18
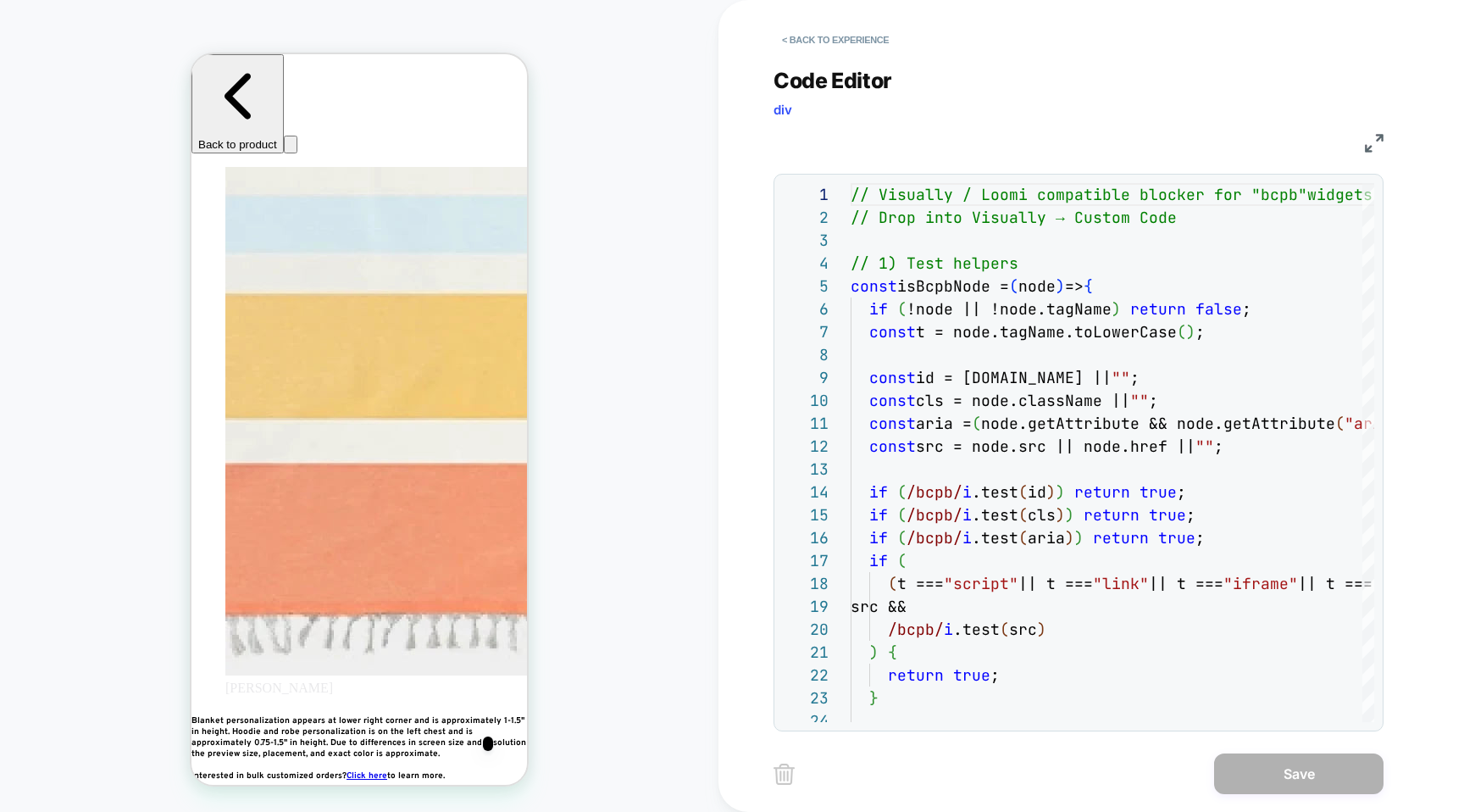
click at [1365, 145] on img at bounding box center [1374, 143] width 18 height 18
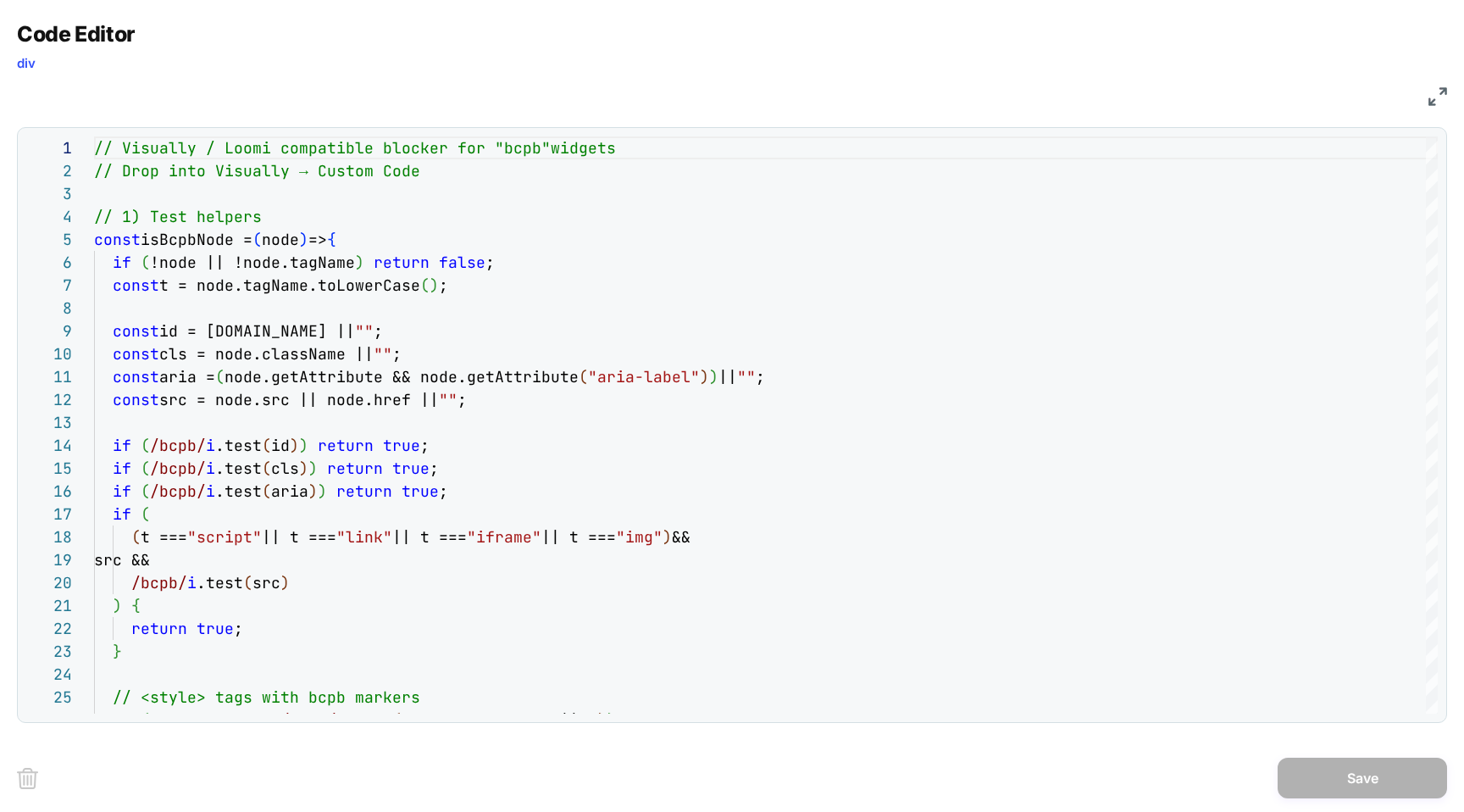
click at [1436, 80] on div "JS" at bounding box center [732, 93] width 1431 height 29
click at [1441, 87] on img at bounding box center [1438, 96] width 18 height 18
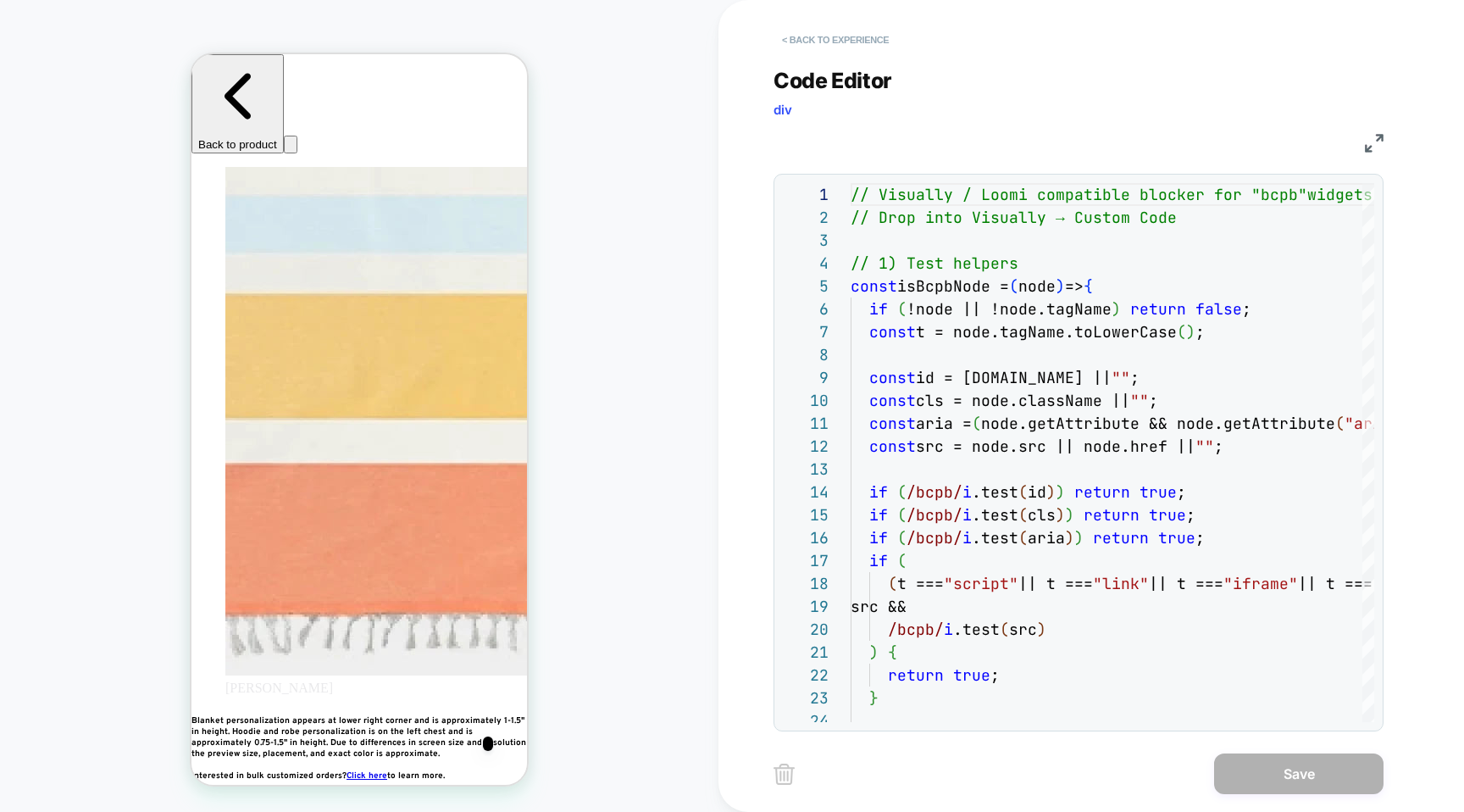
click at [828, 37] on button "< Back to experience" at bounding box center [836, 39] width 124 height 27
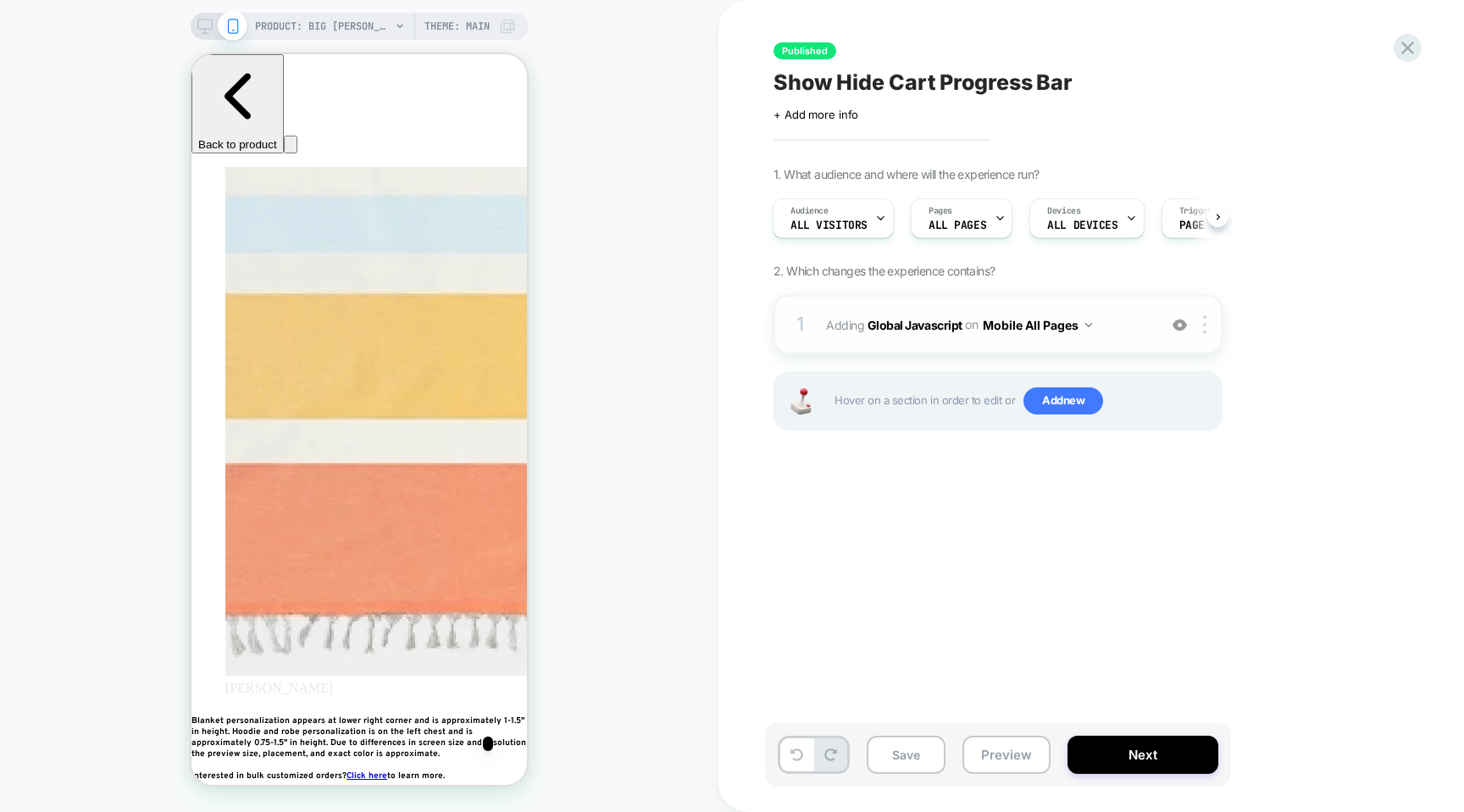
scroll to position [0, 309]
click at [1203, 335] on div "1 Adding Global Javascript on Mobile All Pages Add Before Add After Copy to Des…" at bounding box center [999, 325] width 449 height 59
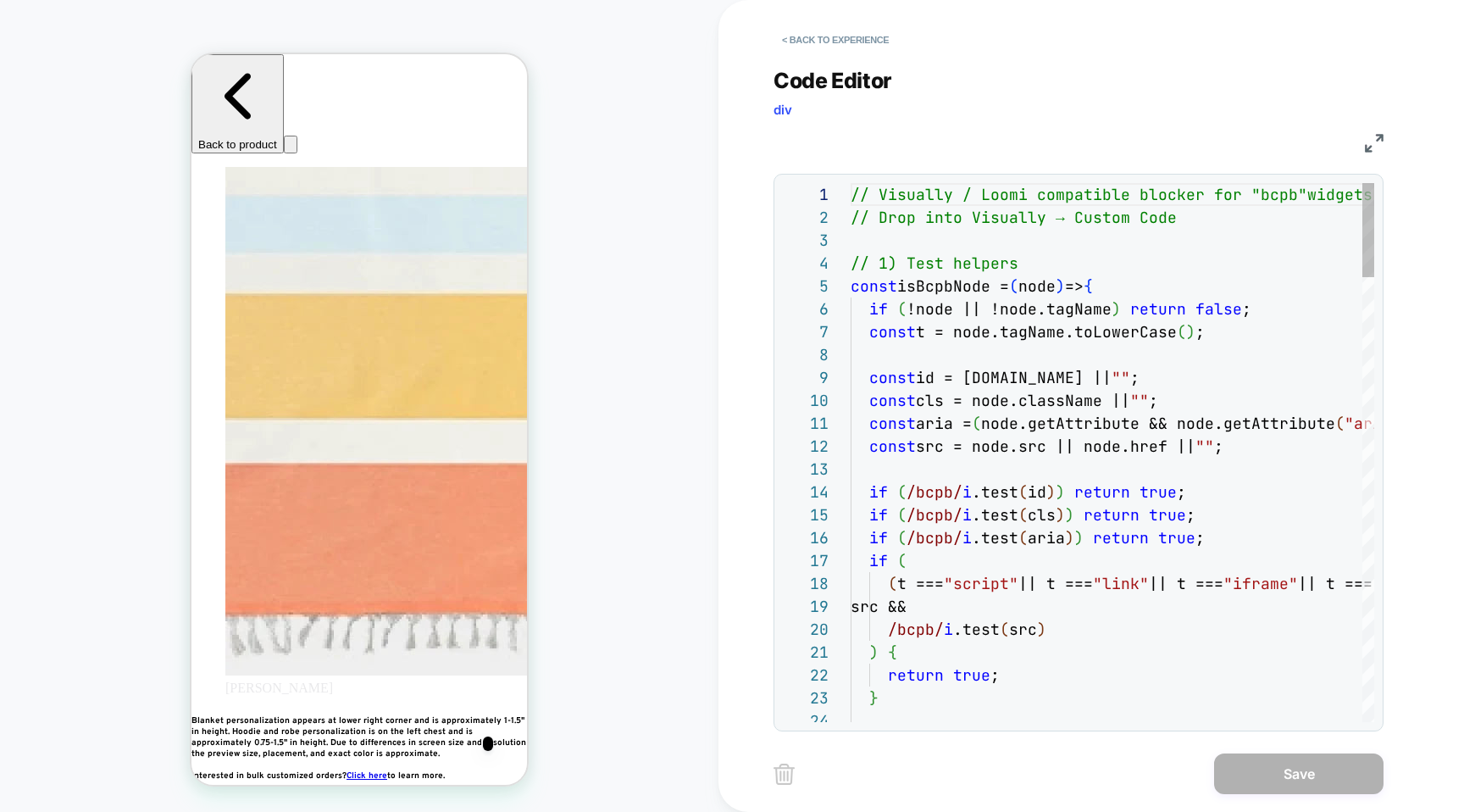
scroll to position [228, 0]
click at [804, 28] on button "< Back to experience" at bounding box center [836, 39] width 124 height 27
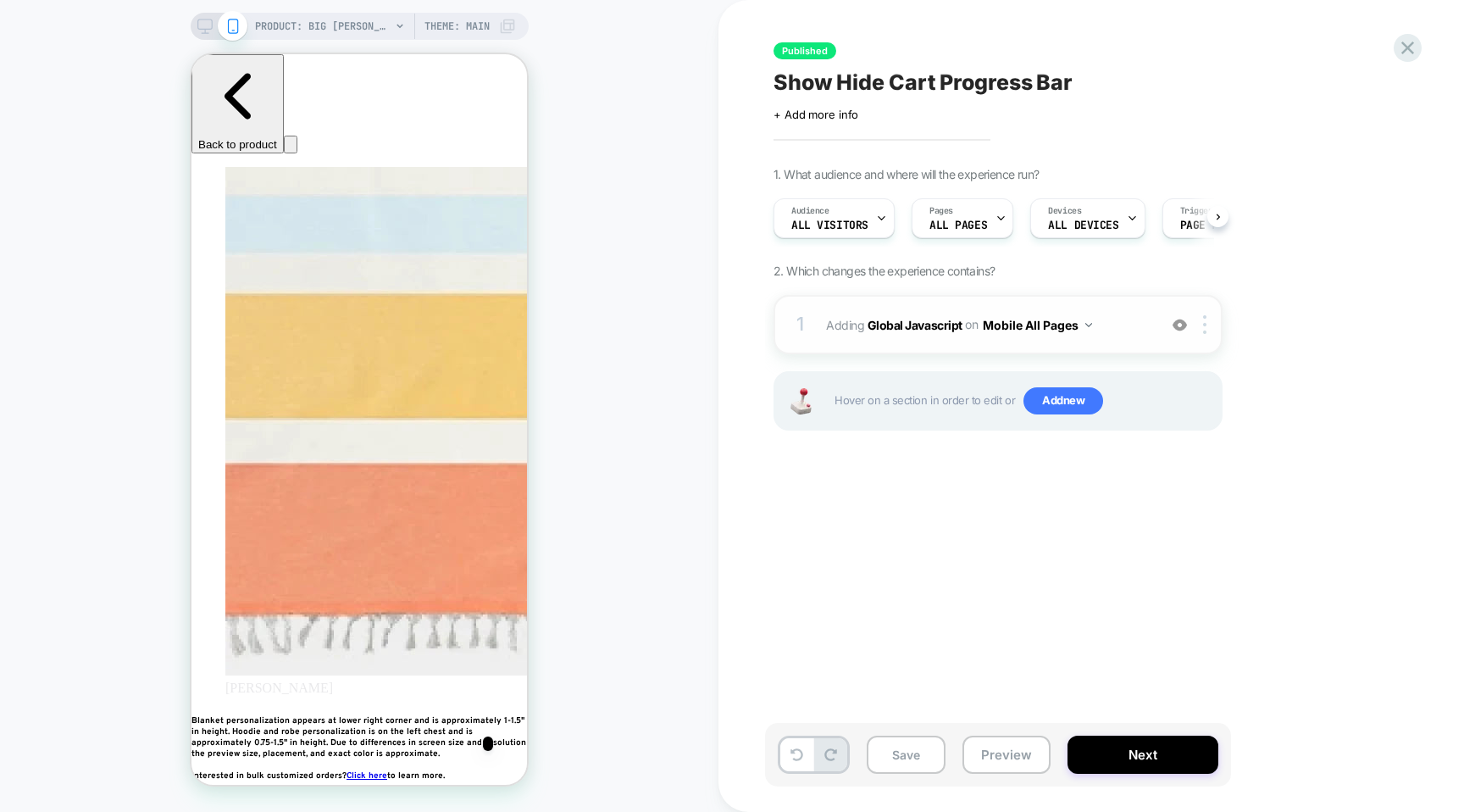
scroll to position [0, 1]
click at [1209, 326] on div at bounding box center [1208, 325] width 28 height 18
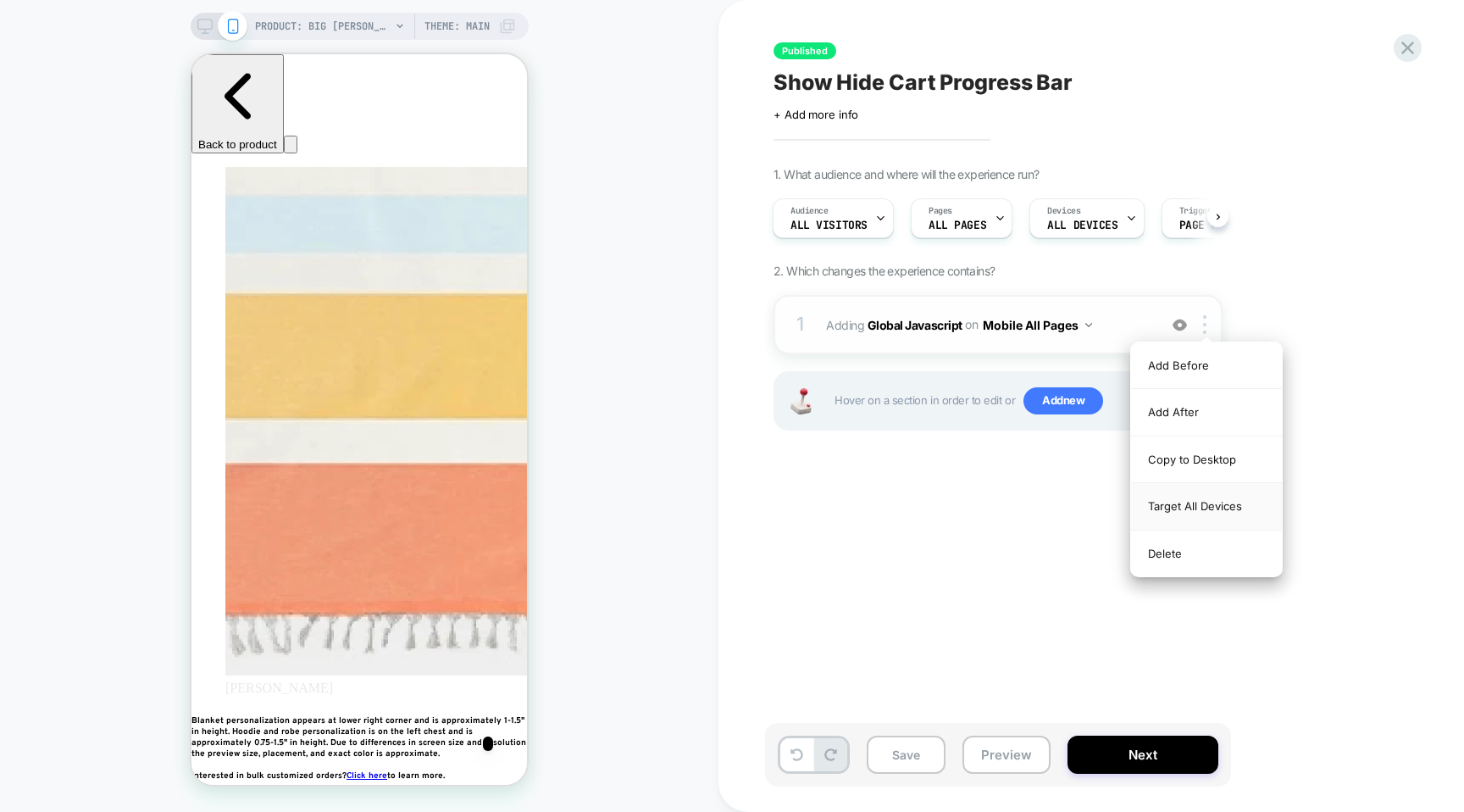
click at [1188, 498] on div "Target All Devices" at bounding box center [1206, 506] width 151 height 46
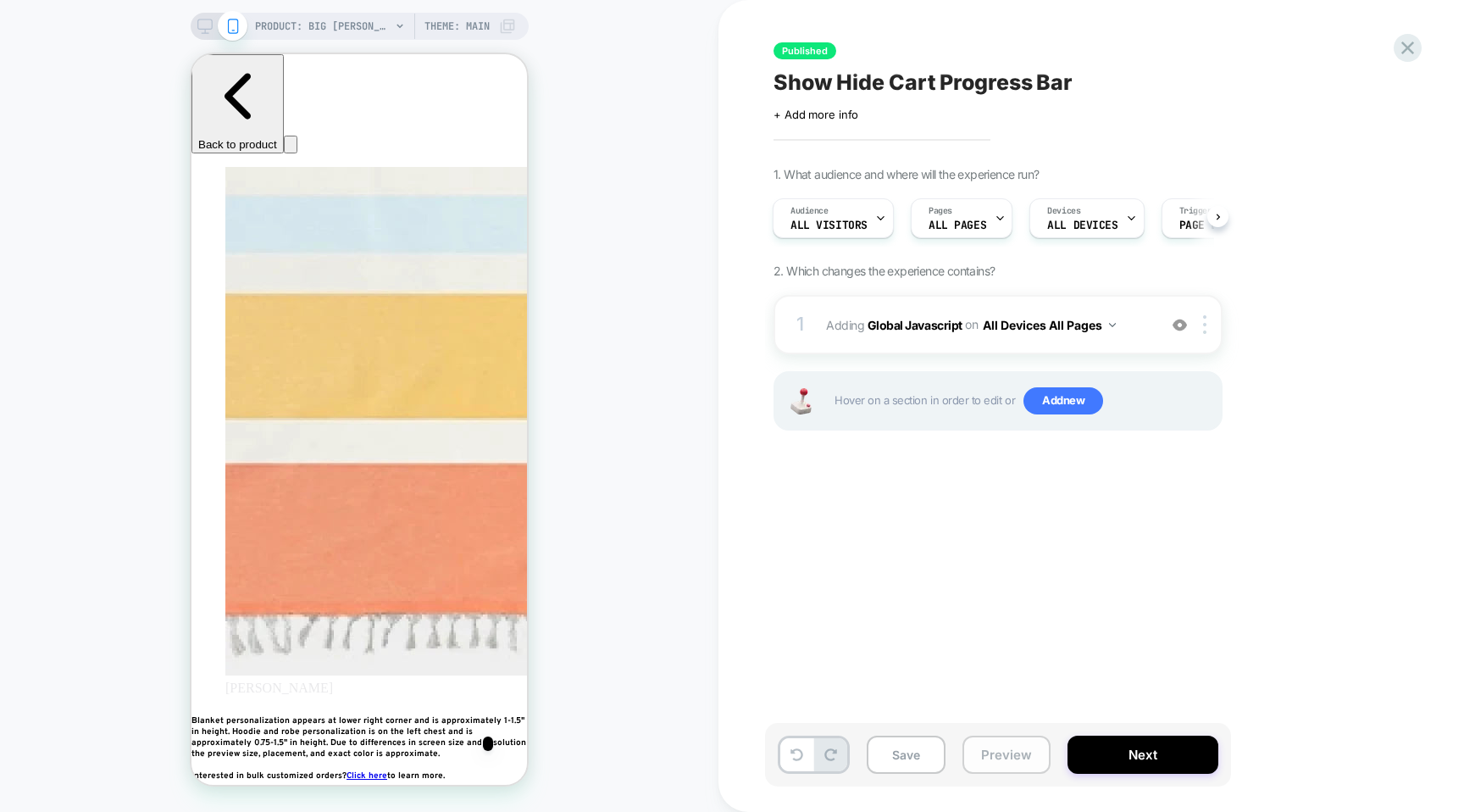
scroll to position [0, 617]
click at [1002, 759] on button "Preview" at bounding box center [1006, 754] width 88 height 38
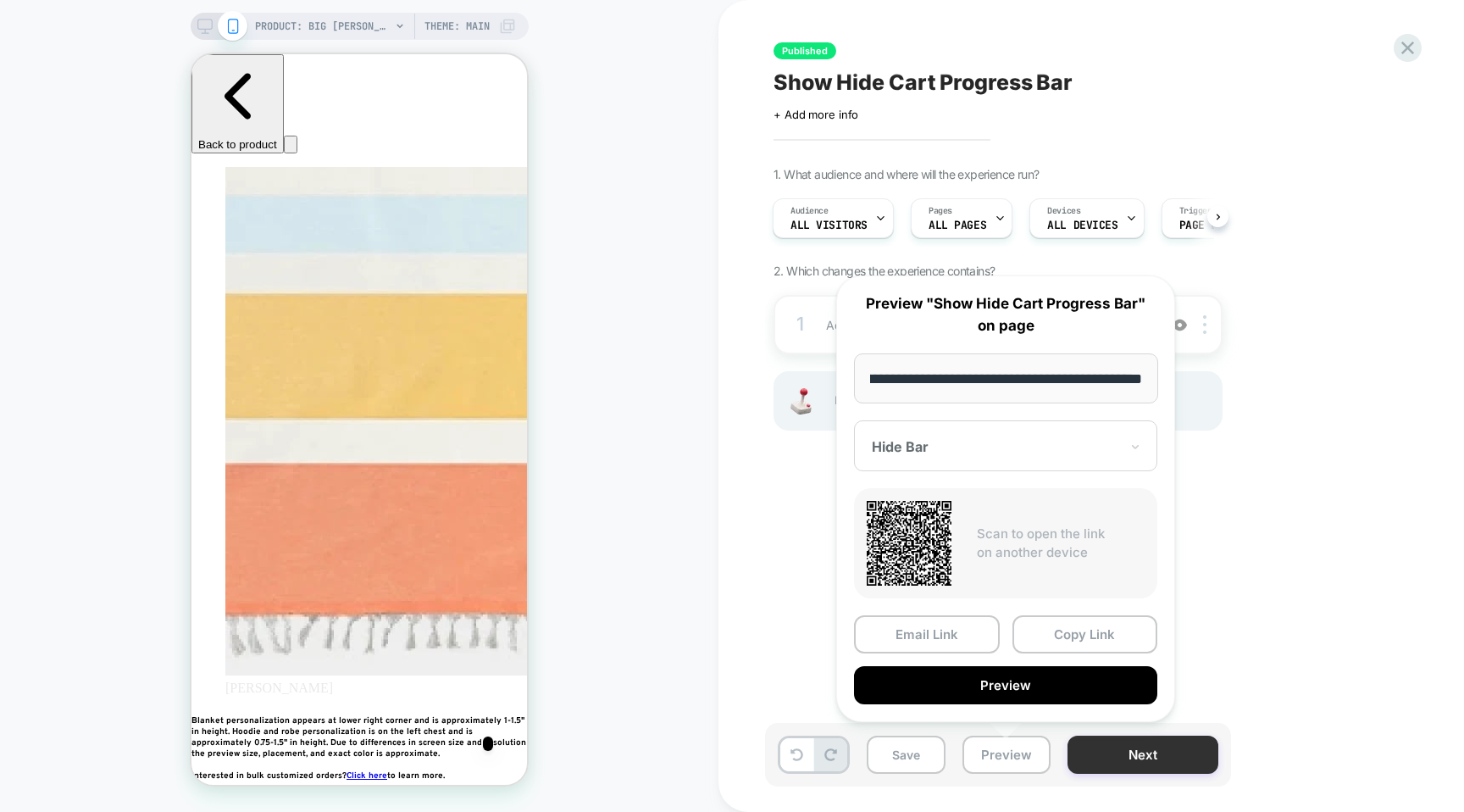
scroll to position [0, 0]
click at [1117, 754] on button "Next" at bounding box center [1142, 754] width 151 height 38
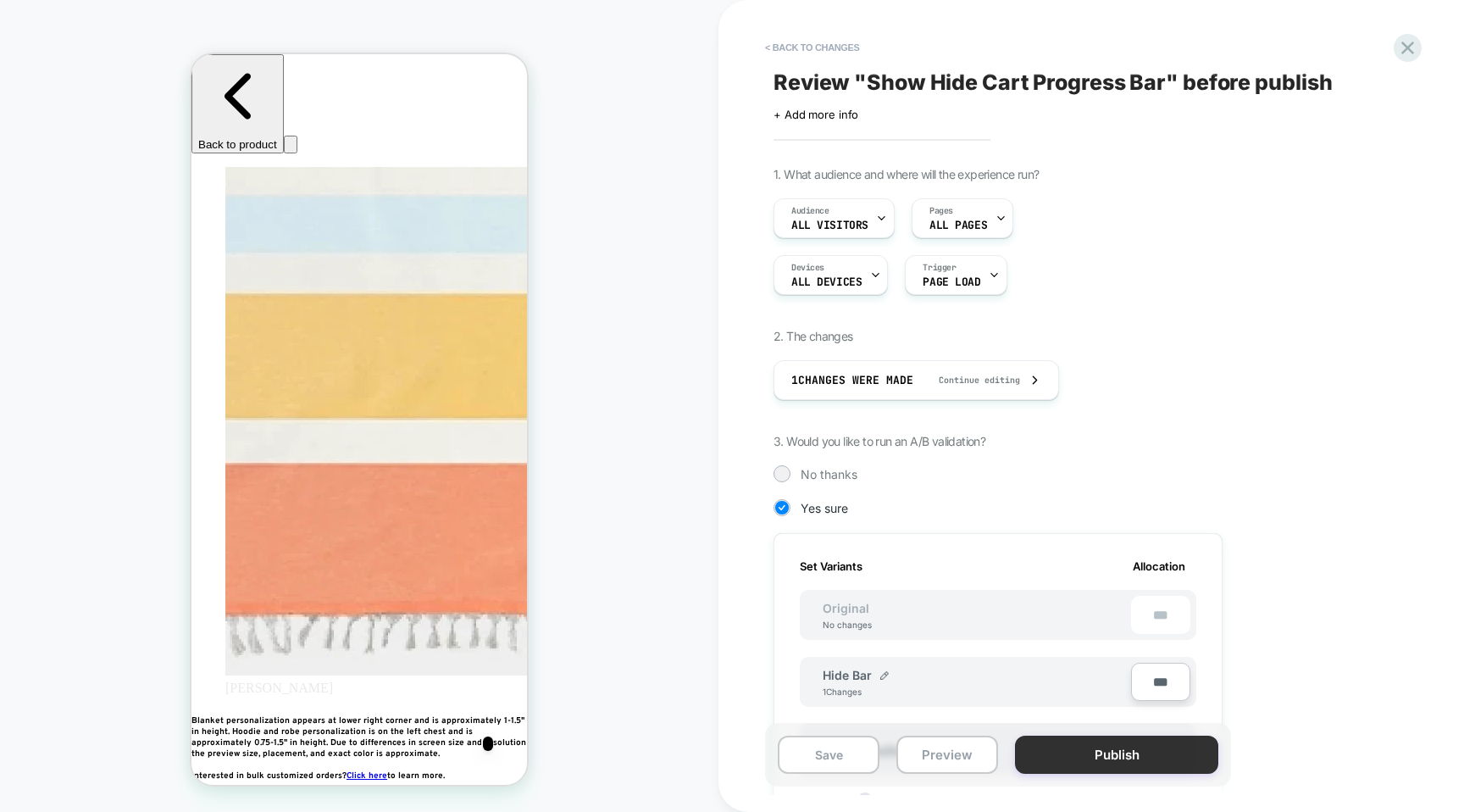
click at [1113, 757] on button "Publish" at bounding box center [1117, 754] width 203 height 38
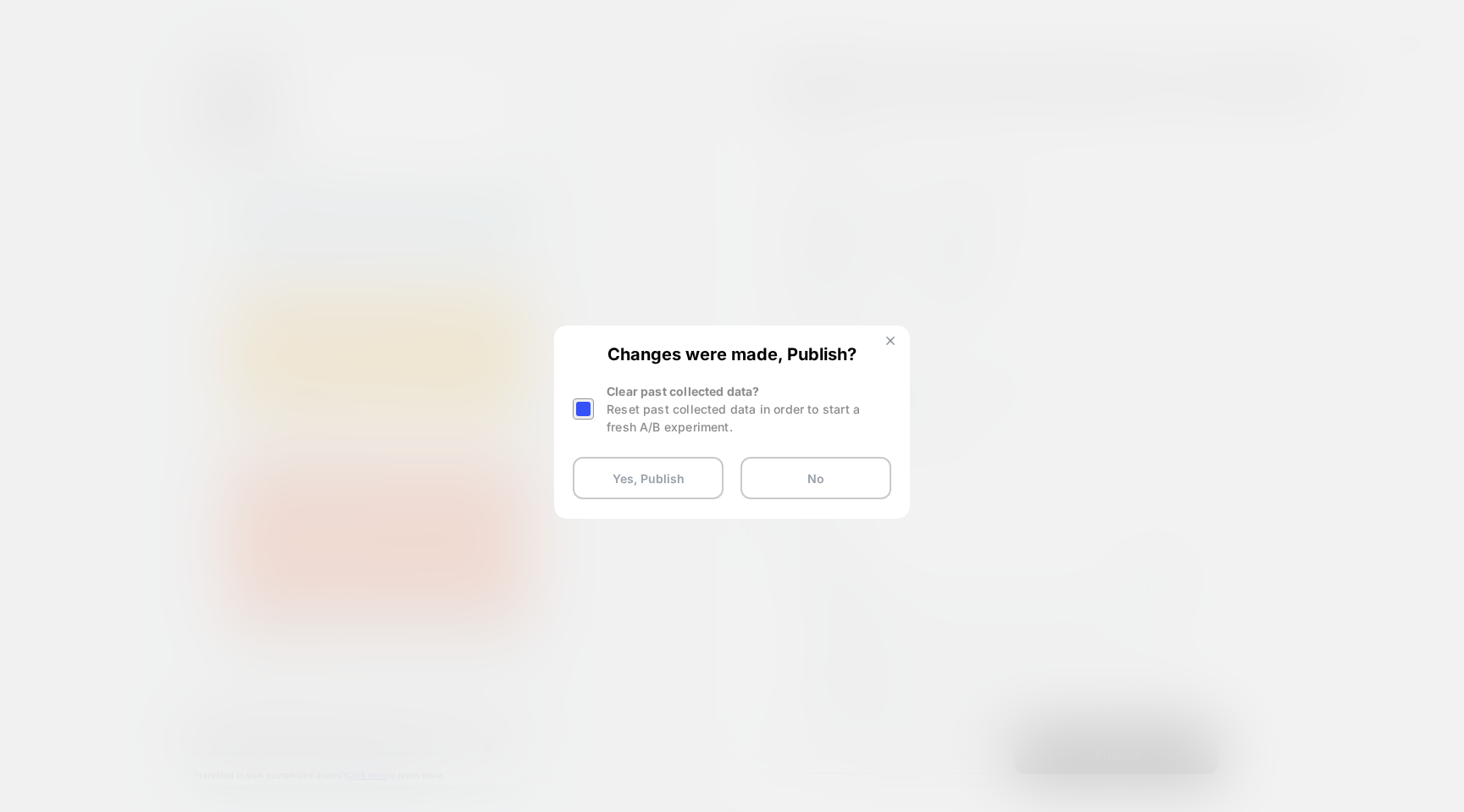
click at [888, 342] on img at bounding box center [890, 340] width 8 height 8
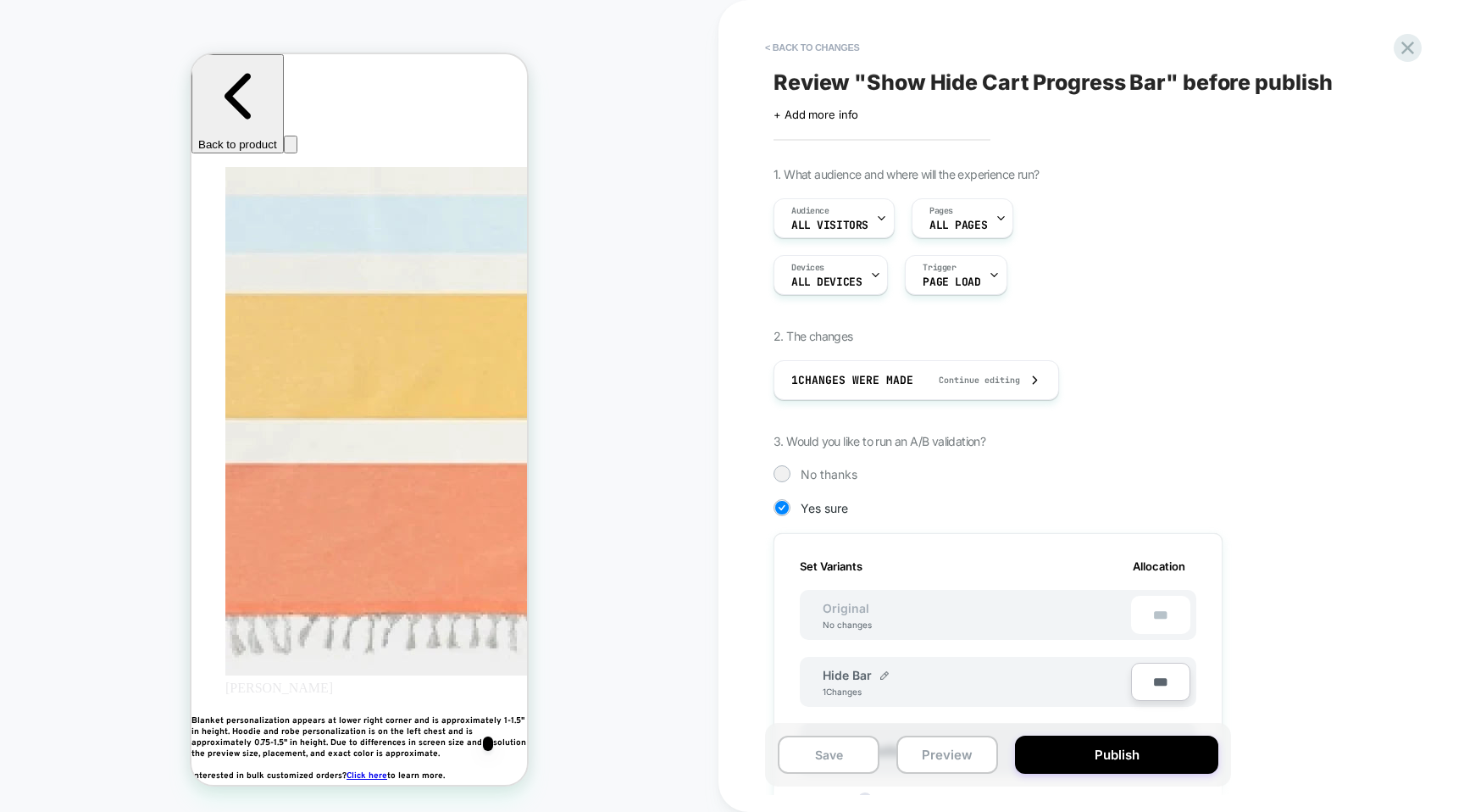
scroll to position [0, 926]
click at [817, 777] on div "Save Preview Publish" at bounding box center [998, 755] width 466 height 64
click at [817, 764] on button "Save" at bounding box center [829, 754] width 102 height 38
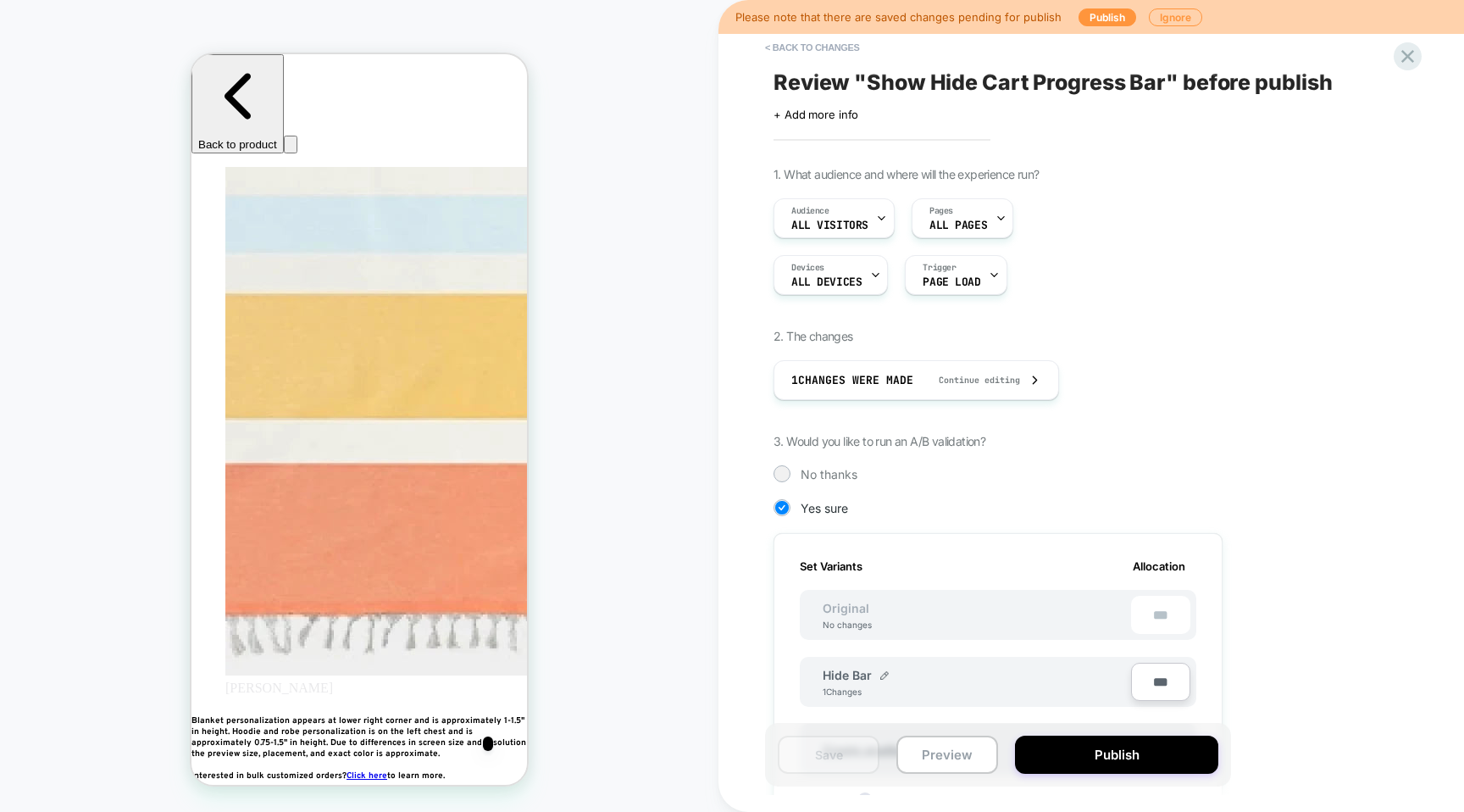
scroll to position [0, 617]
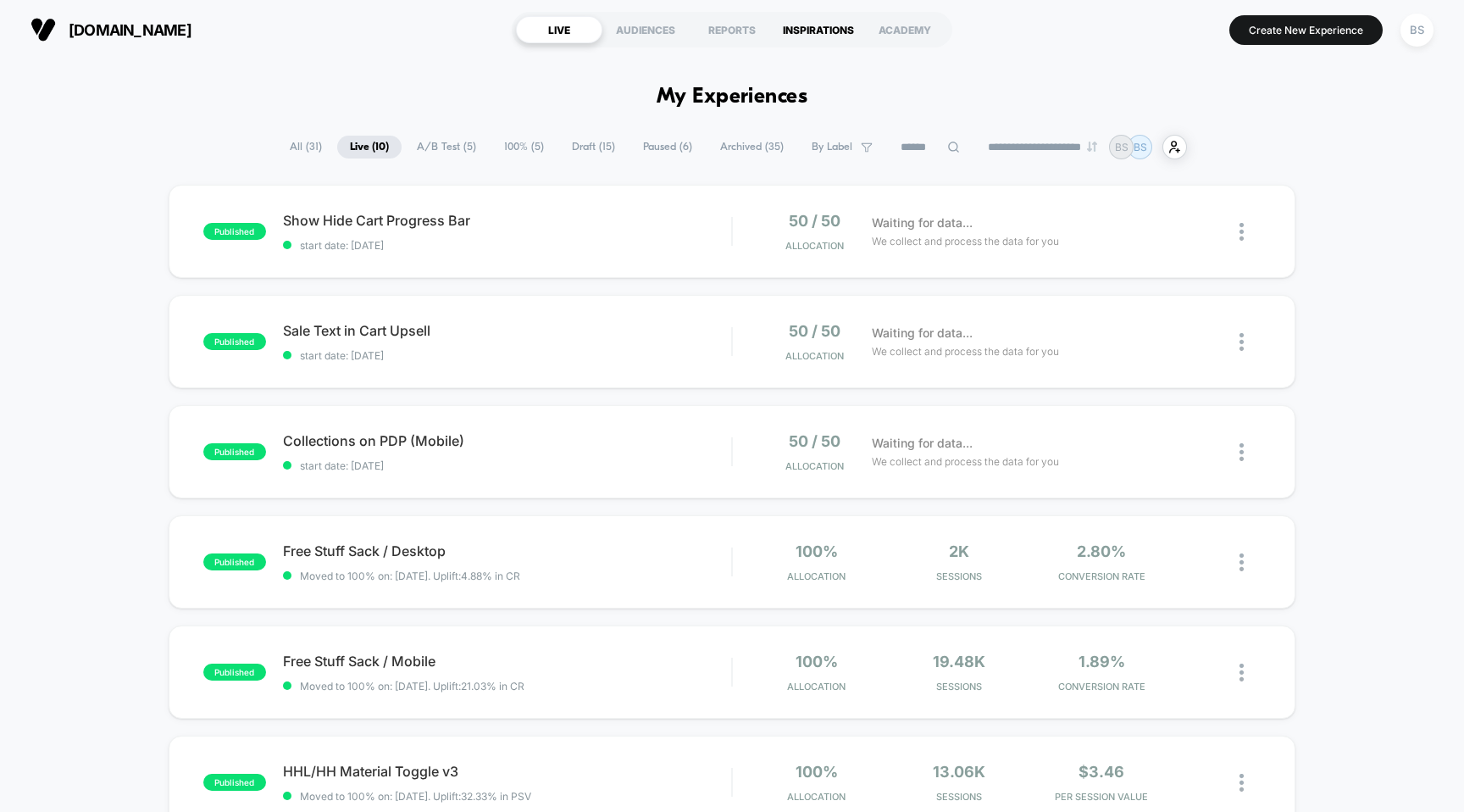
click at [814, 22] on div "INSPIRATIONS" at bounding box center [818, 29] width 86 height 27
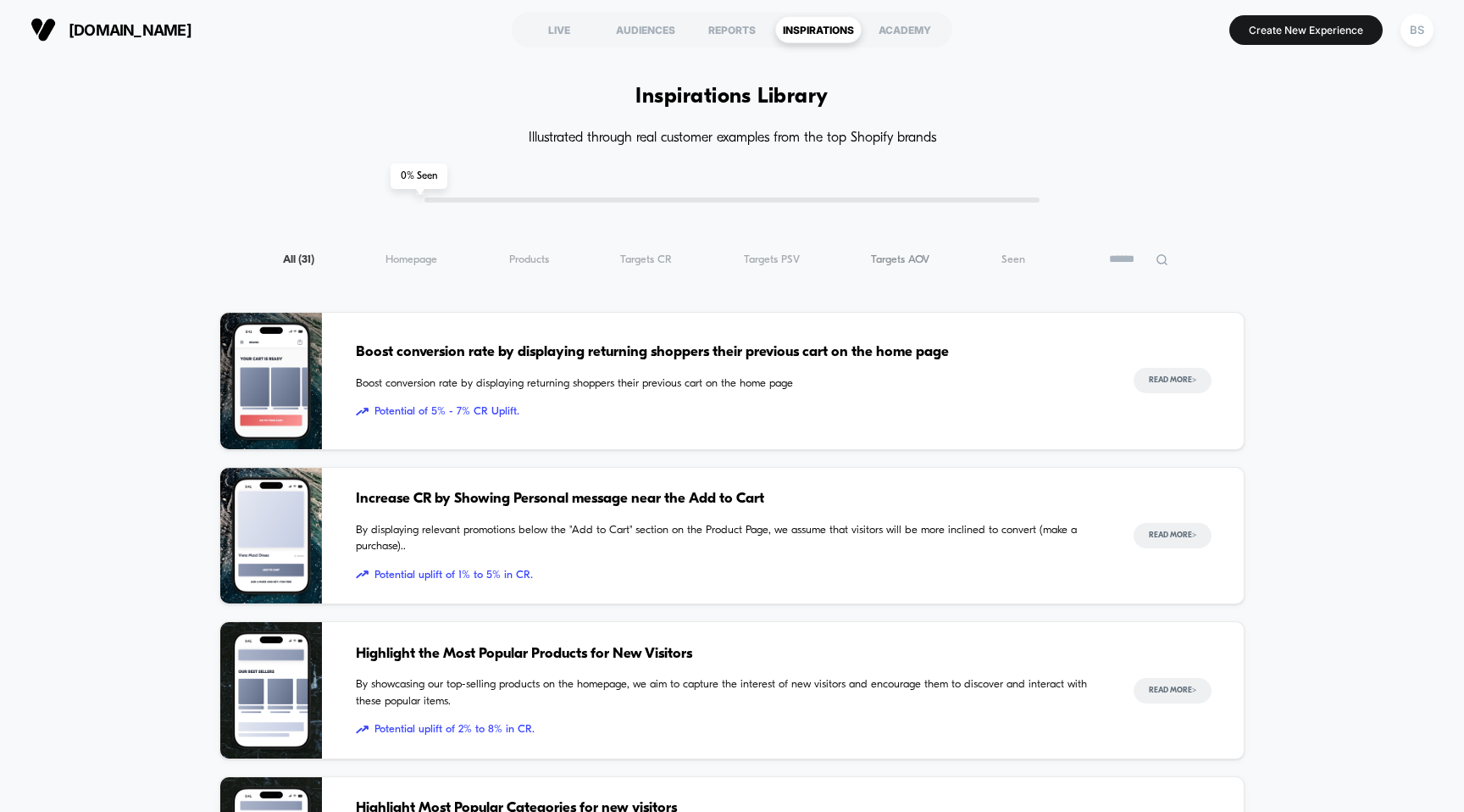
click at [880, 263] on span "Targets AOV ( 31 )" at bounding box center [900, 260] width 58 height 13
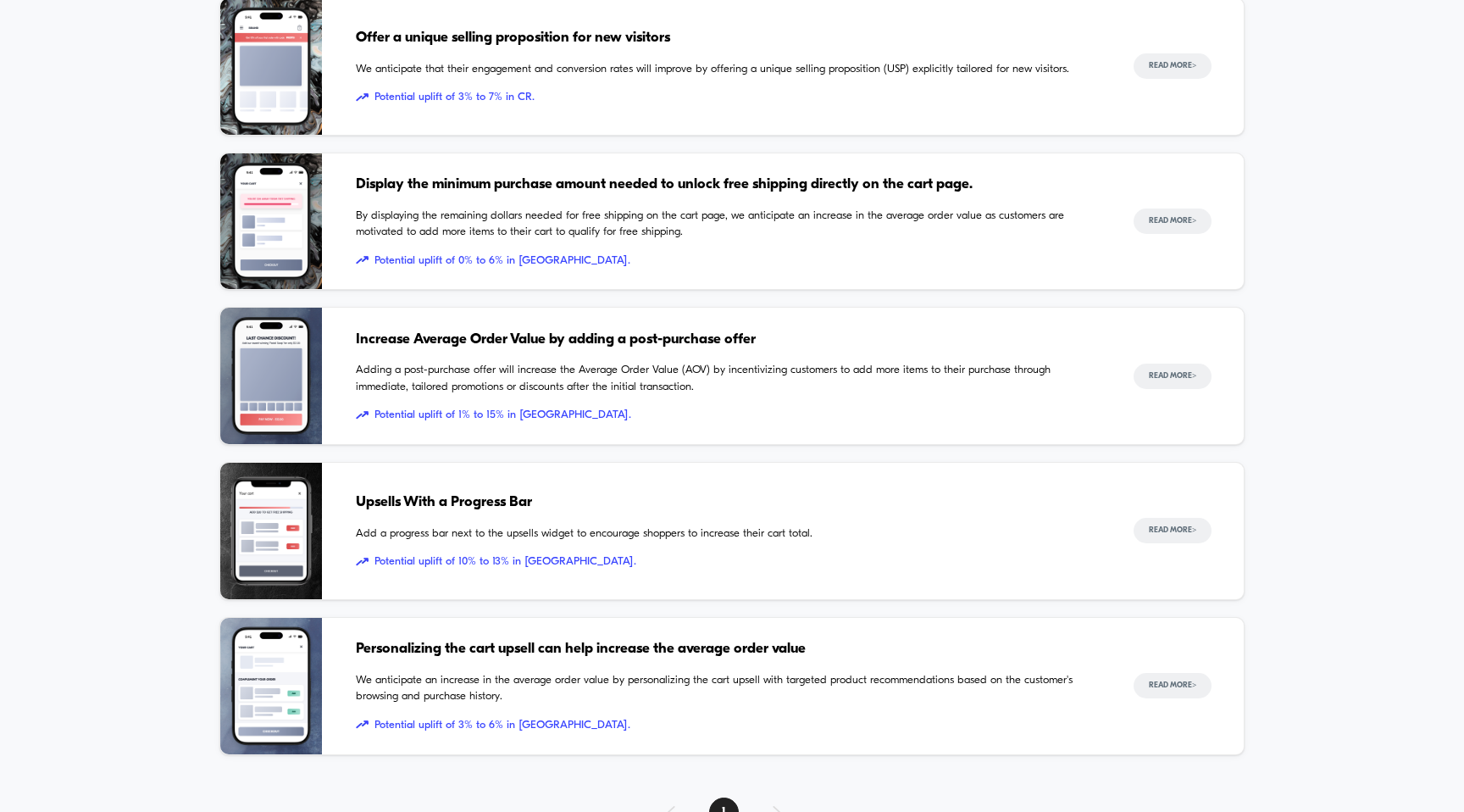
scroll to position [403, 0]
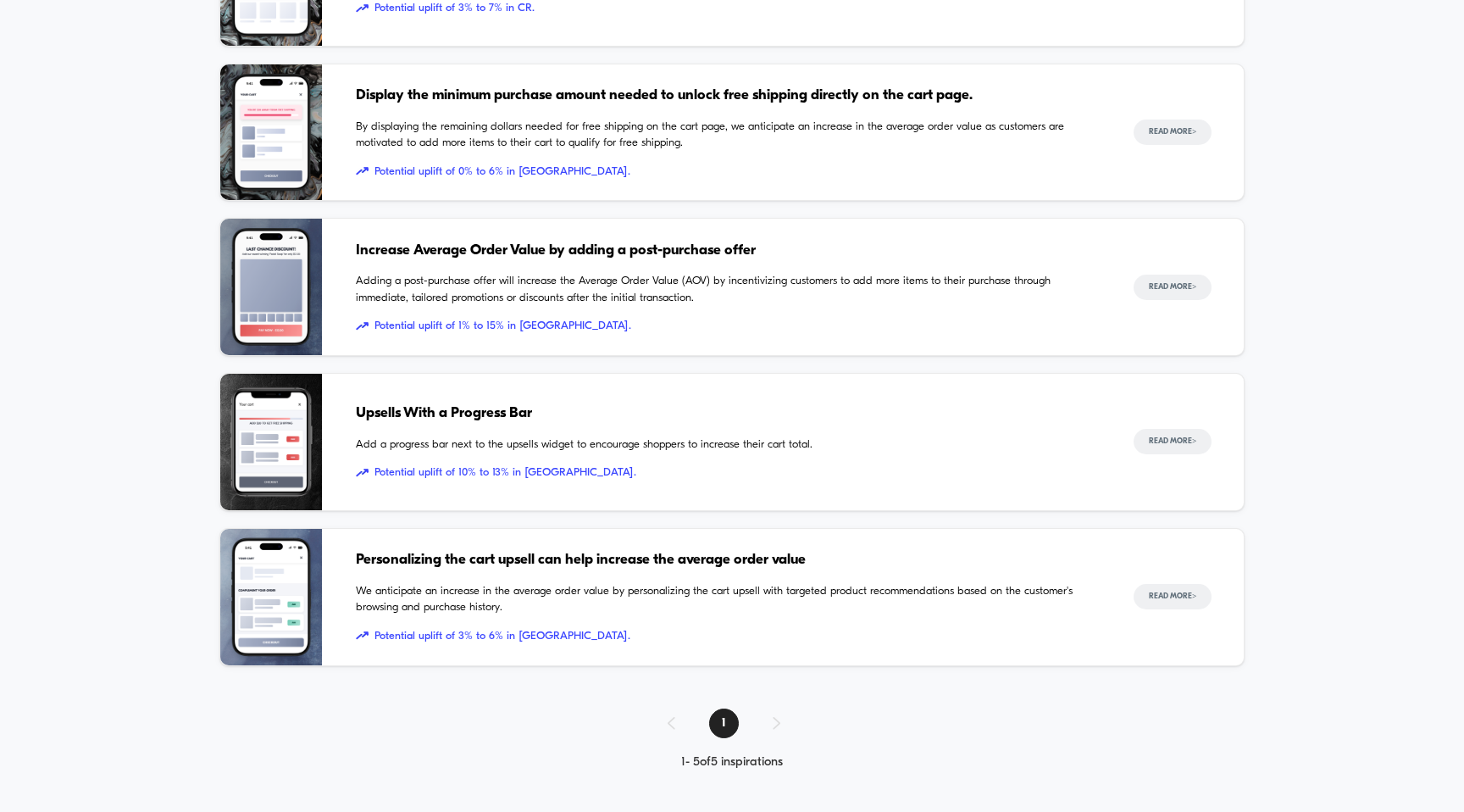
click at [718, 441] on span "Add a progress bar next to the upsells widget to encourage shoppers to increase…" at bounding box center [728, 445] width 744 height 17
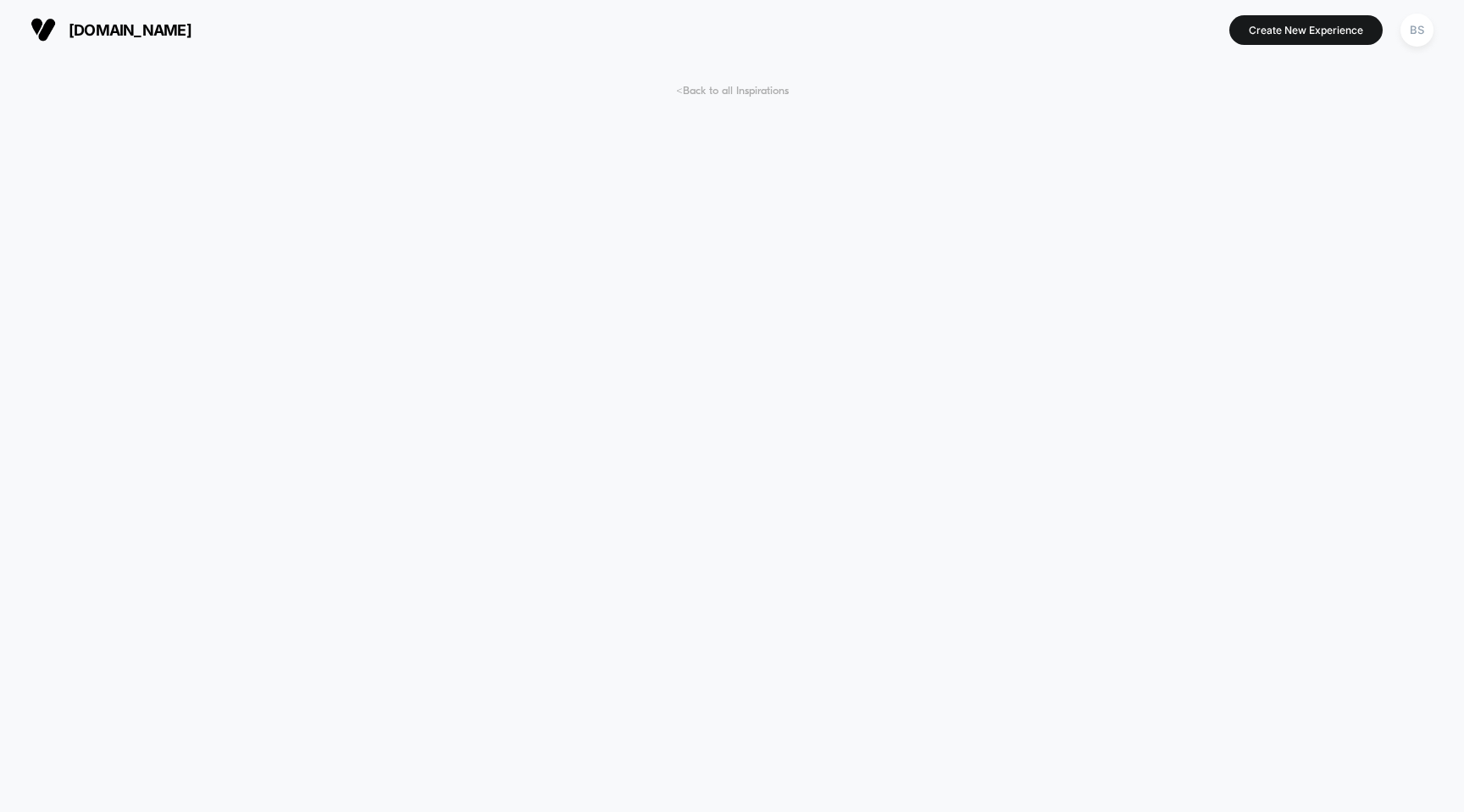
click at [714, 92] on span "< Back to all Inspirations" at bounding box center [732, 92] width 113 height 13
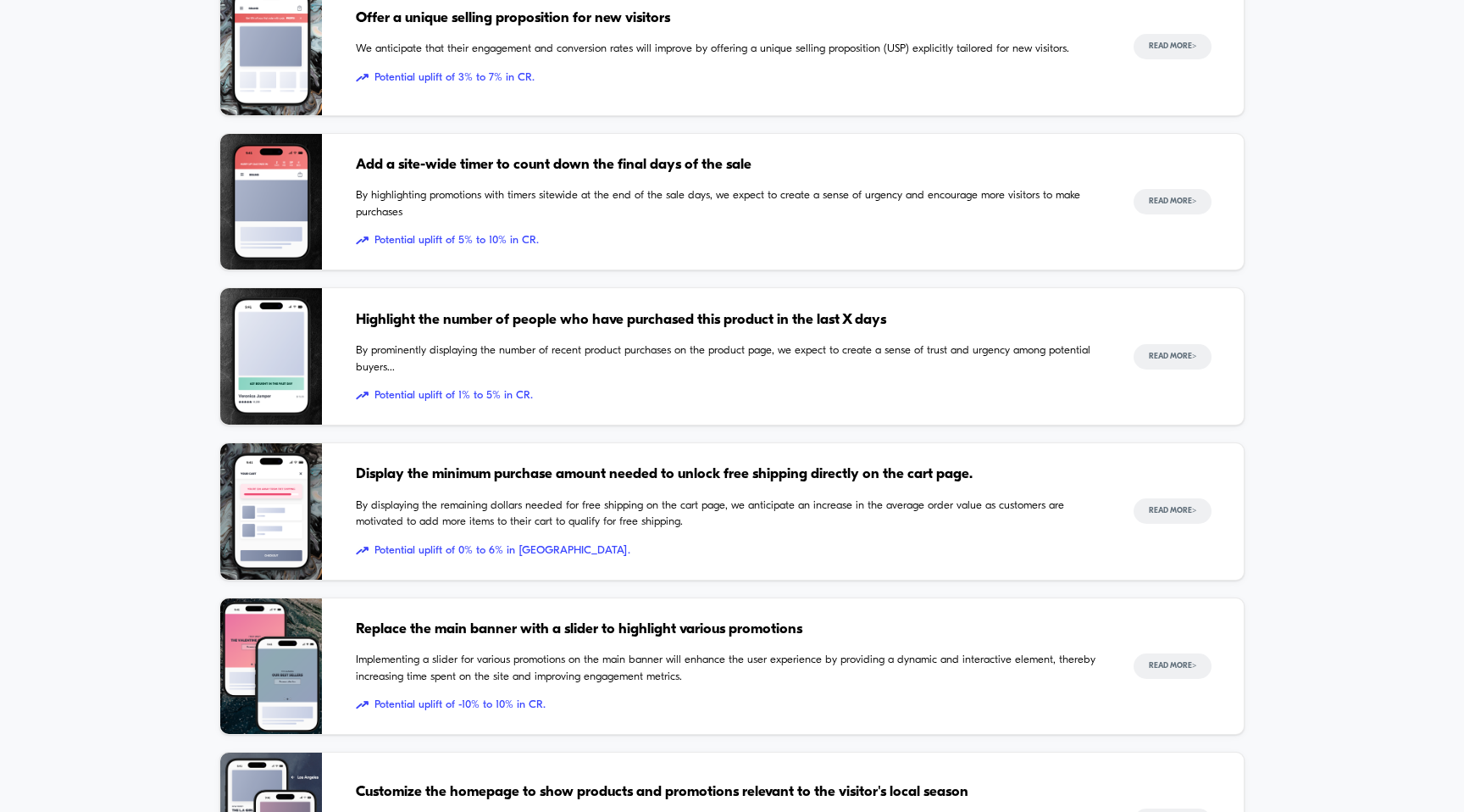
scroll to position [1487, 0]
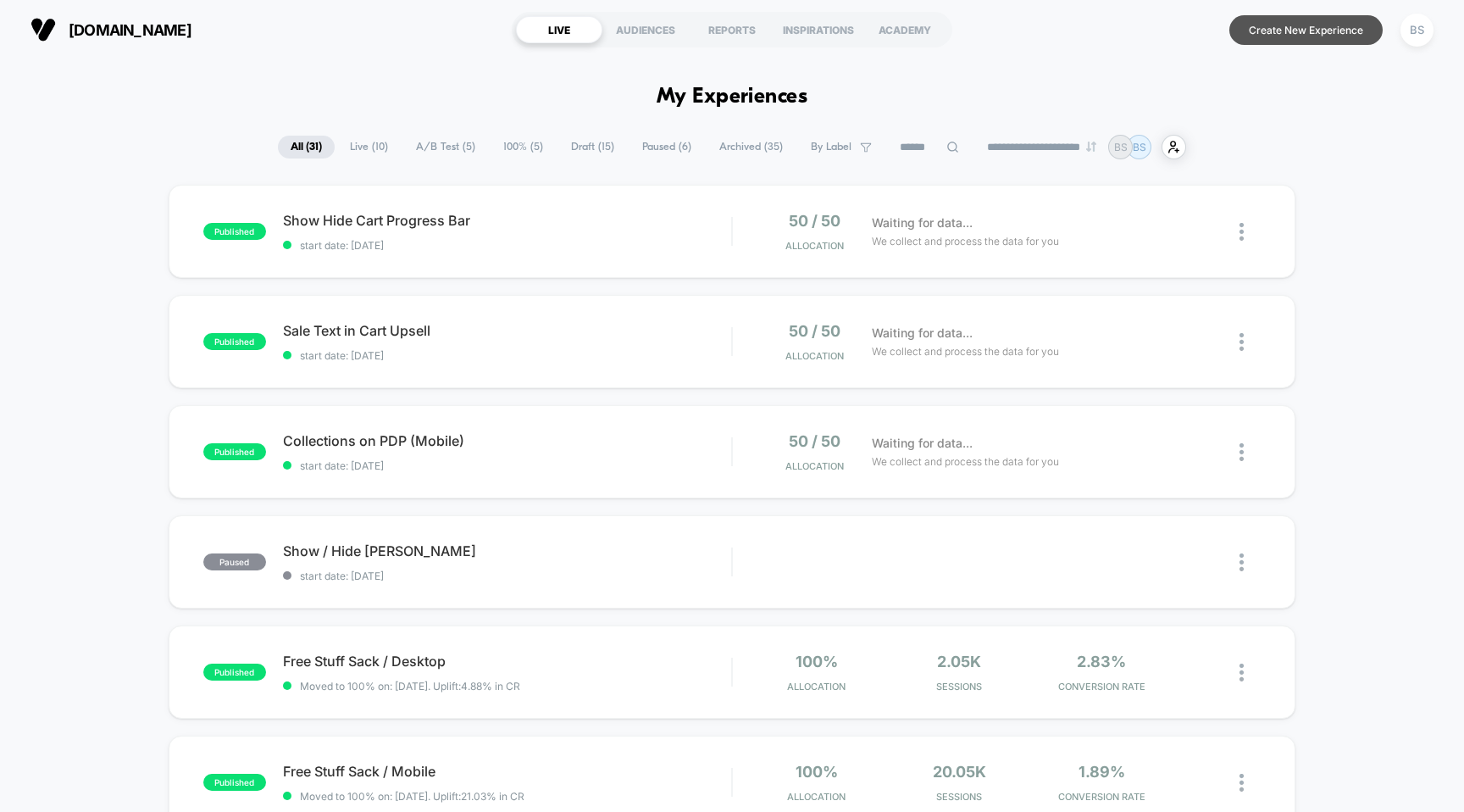
click at [1258, 27] on button "Create New Experience" at bounding box center [1306, 30] width 154 height 30
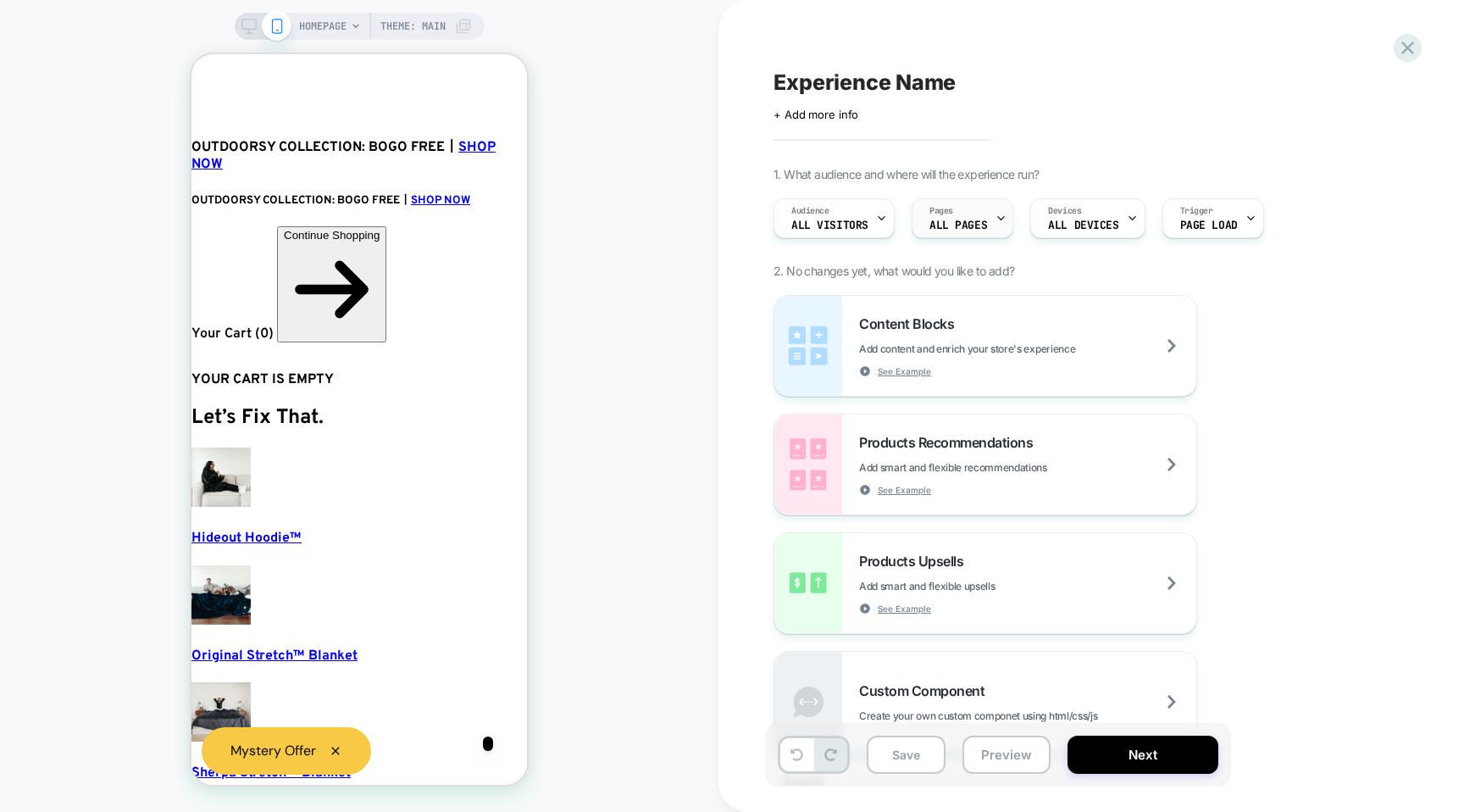
click at [969, 222] on span "ALL PAGES" at bounding box center [958, 225] width 57 height 12
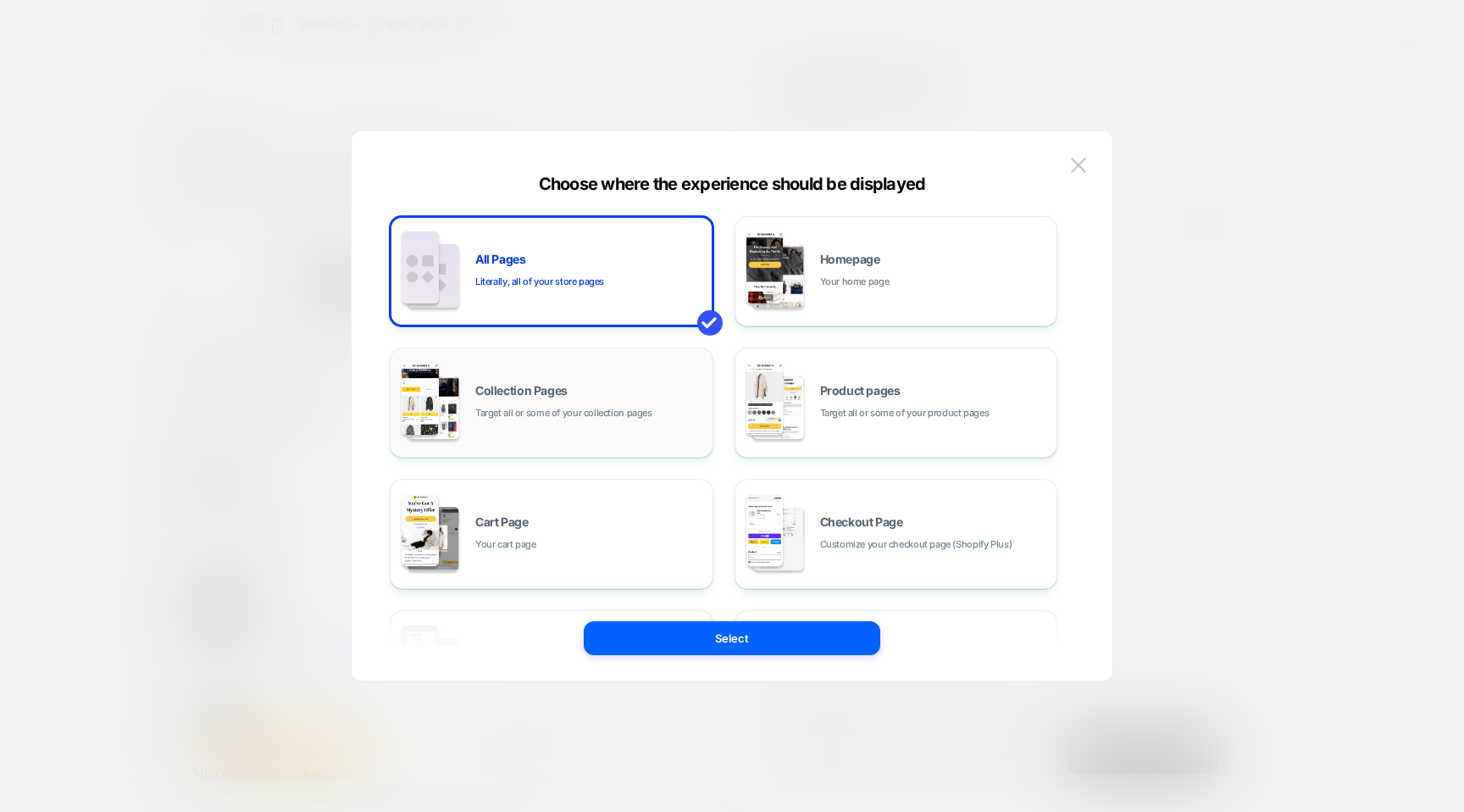
click at [612, 399] on div "Collection Pages Target all or some of your collection pages" at bounding box center [589, 402] width 228 height 36
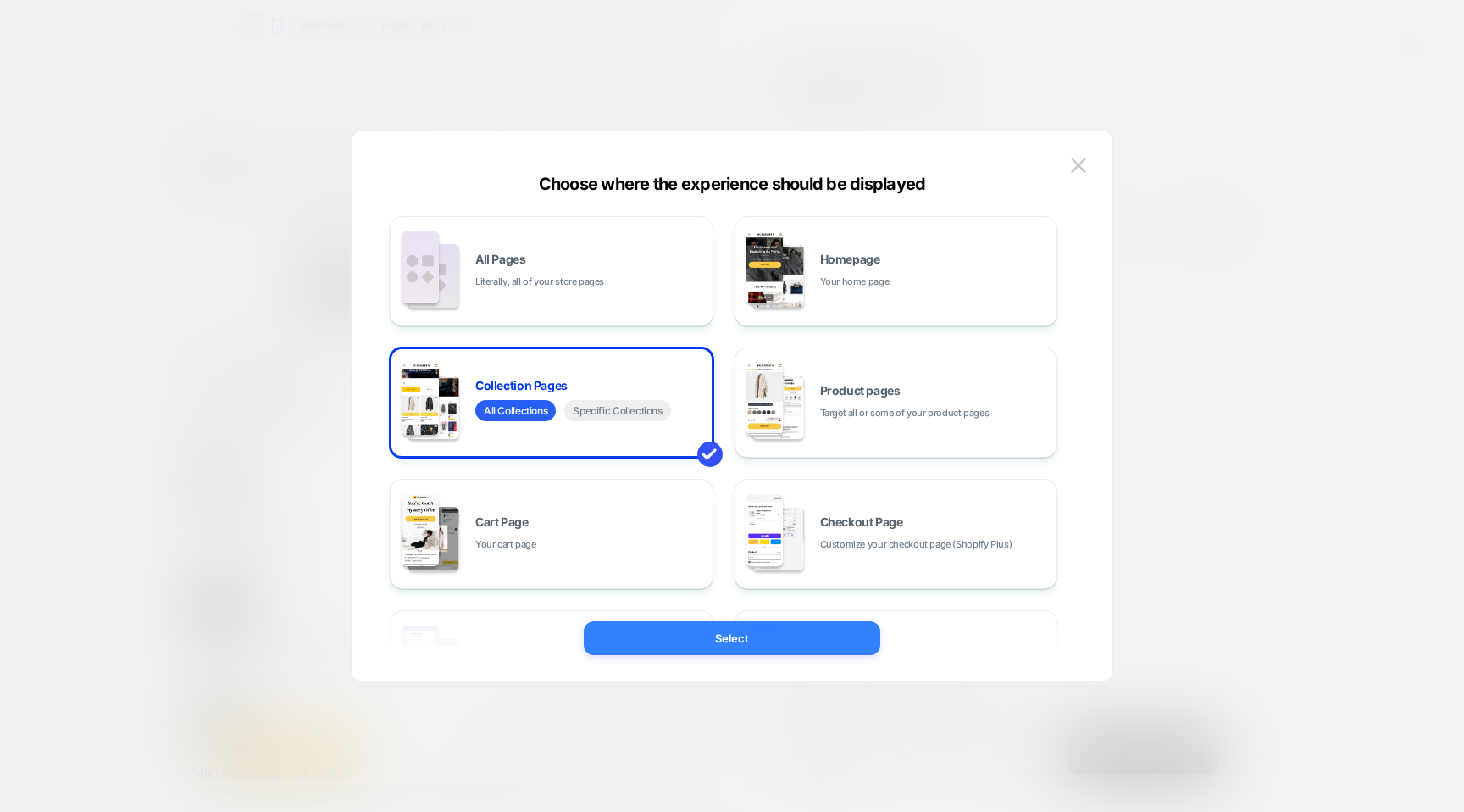
click at [731, 642] on button "Select" at bounding box center [732, 638] width 297 height 34
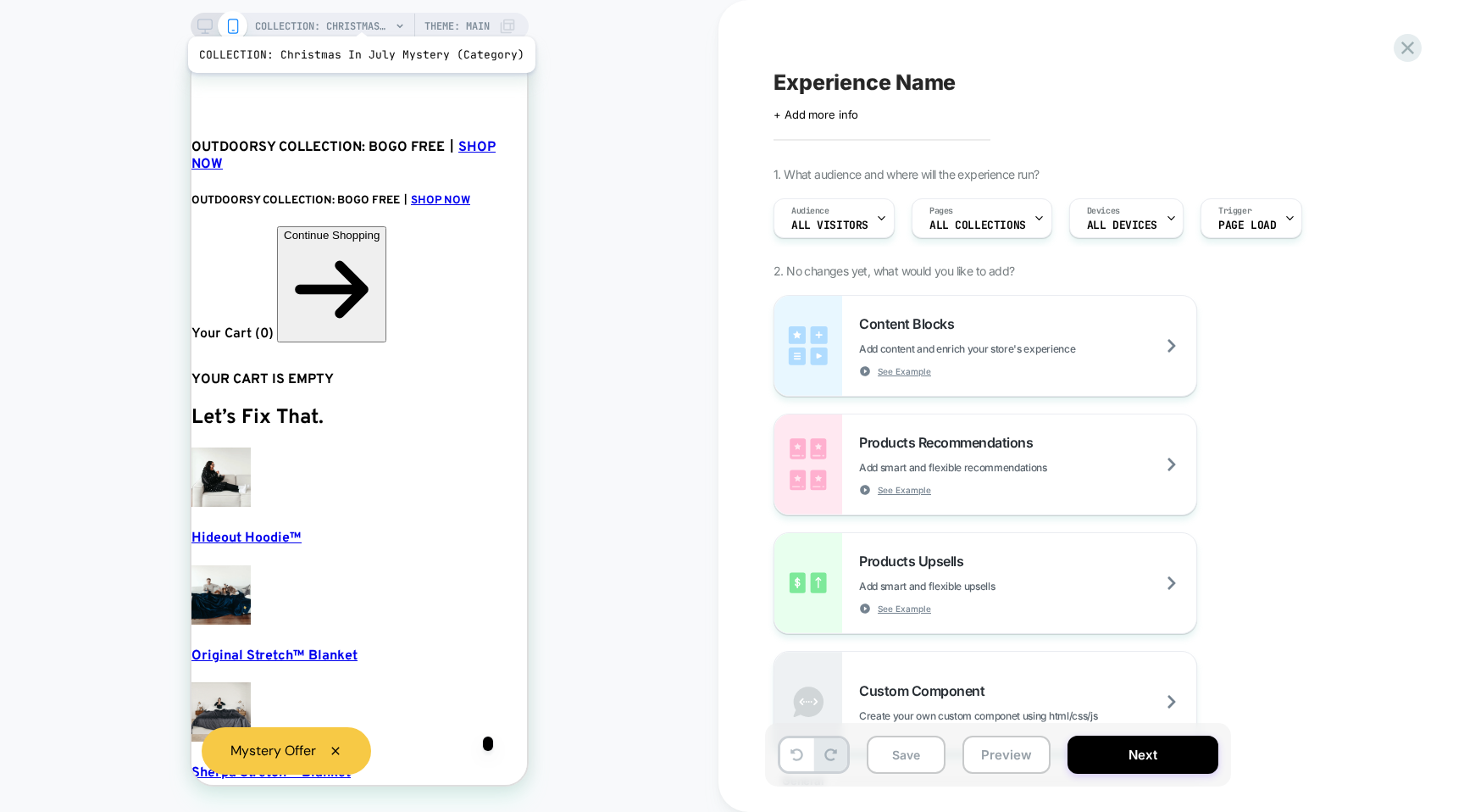
click at [358, 15] on span "COLLECTION: Christmas In July Mystery (Category)" at bounding box center [323, 26] width 136 height 27
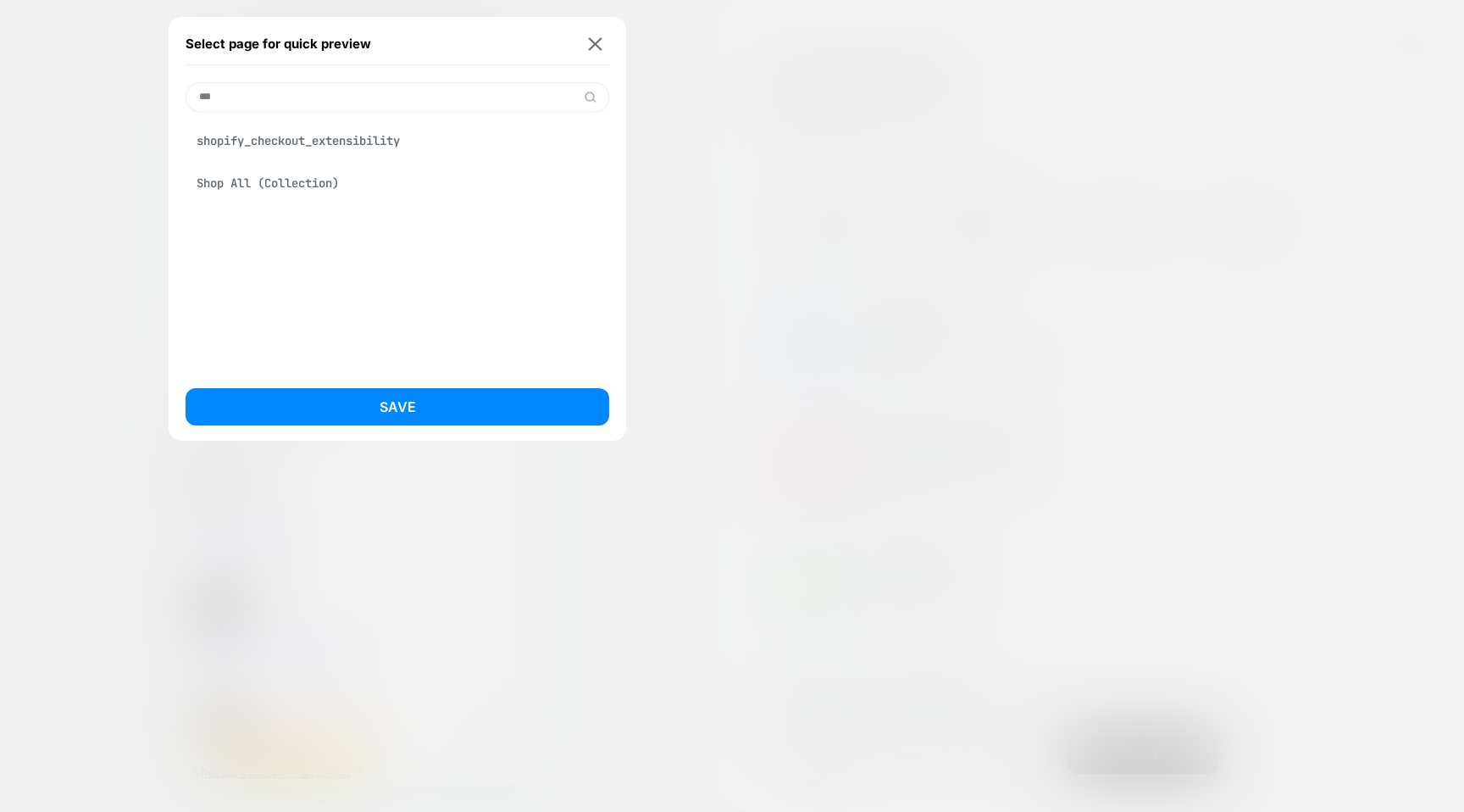
type input "***"
click at [312, 180] on div "Shop All (Collection)" at bounding box center [398, 182] width 424 height 32
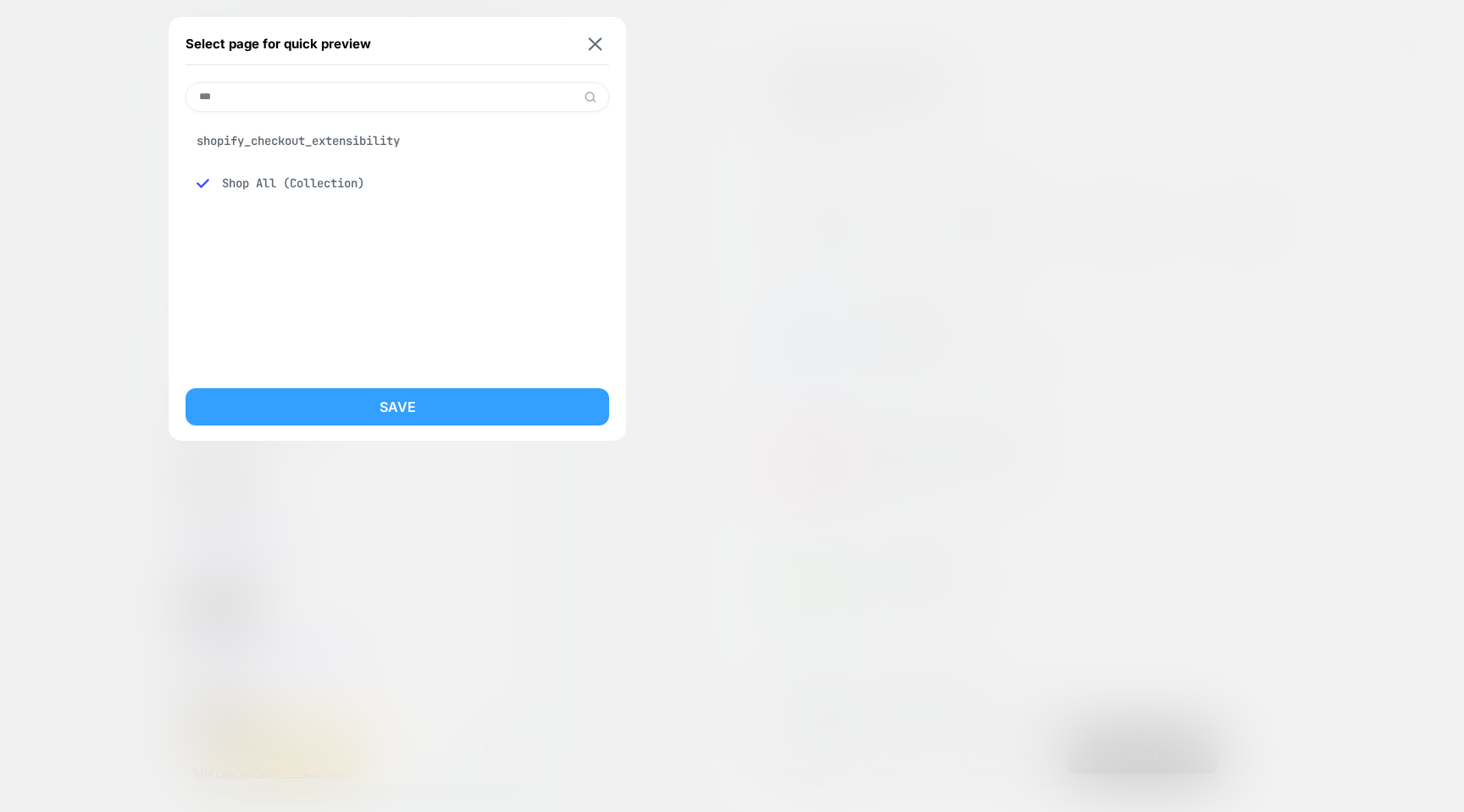
click at [368, 410] on button "Save" at bounding box center [398, 407] width 424 height 37
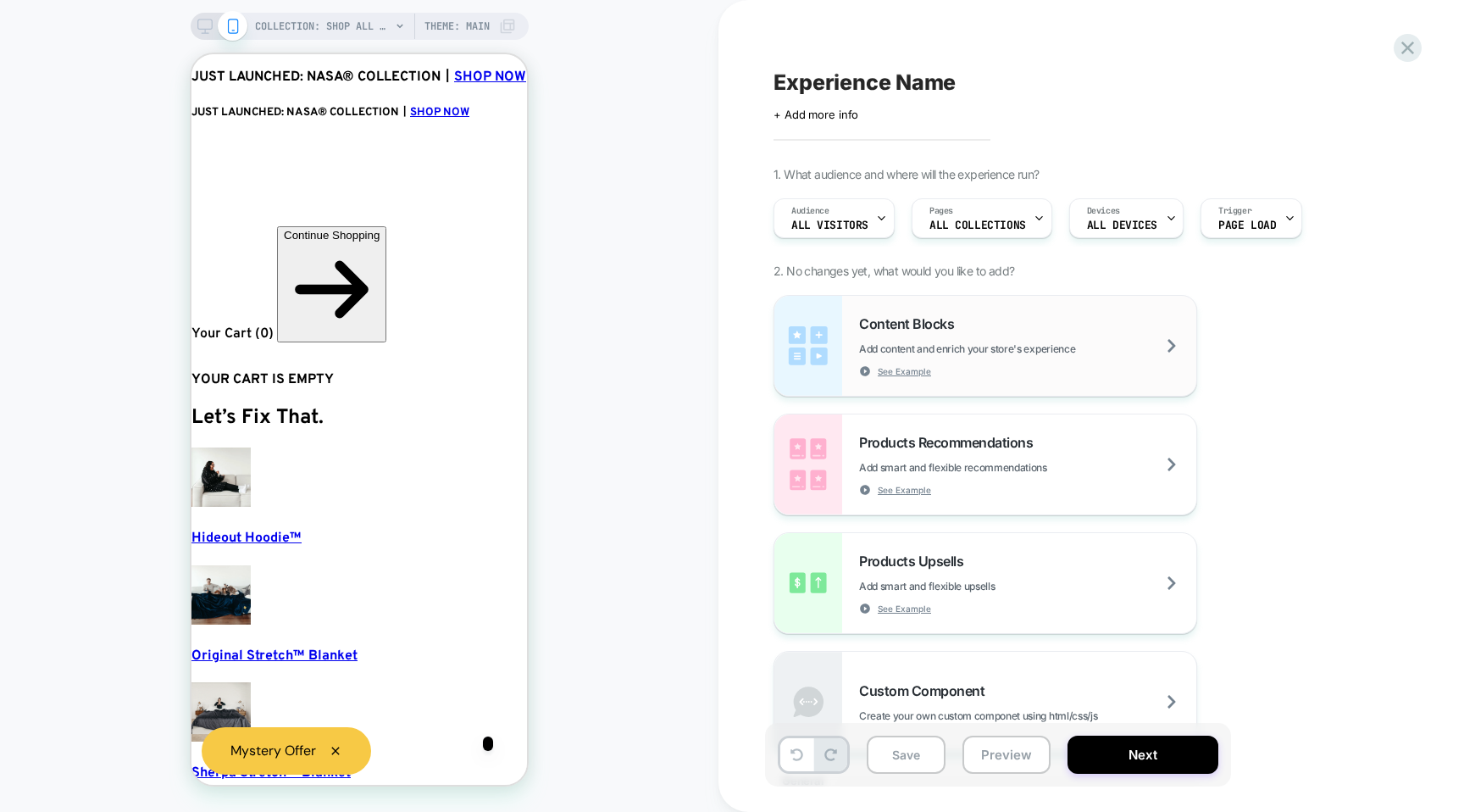
click at [844, 344] on div "Content Blocks Add content and enrich your store's experience See Example" at bounding box center [985, 346] width 422 height 100
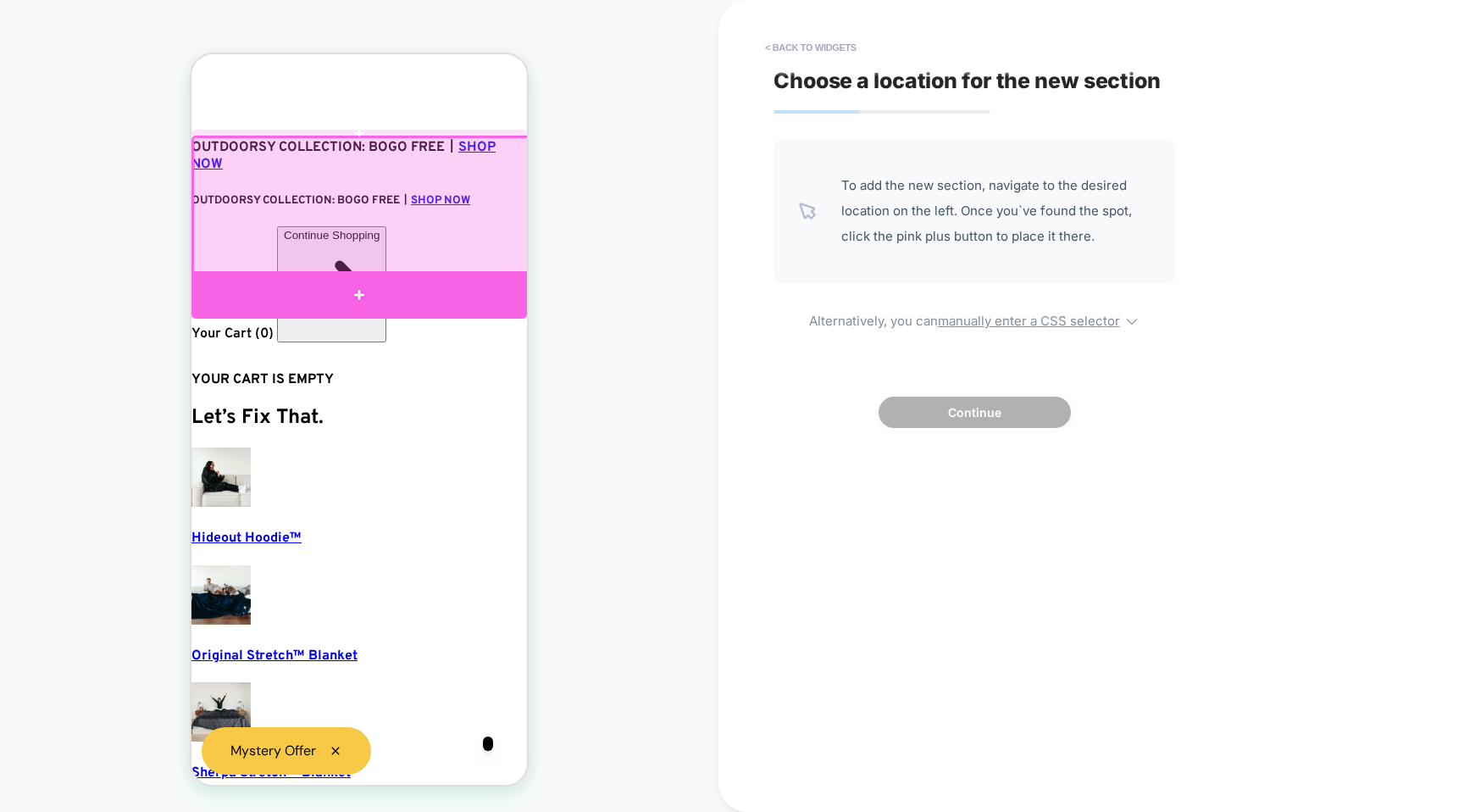
click at [414, 285] on div at bounding box center [359, 294] width 336 height 47
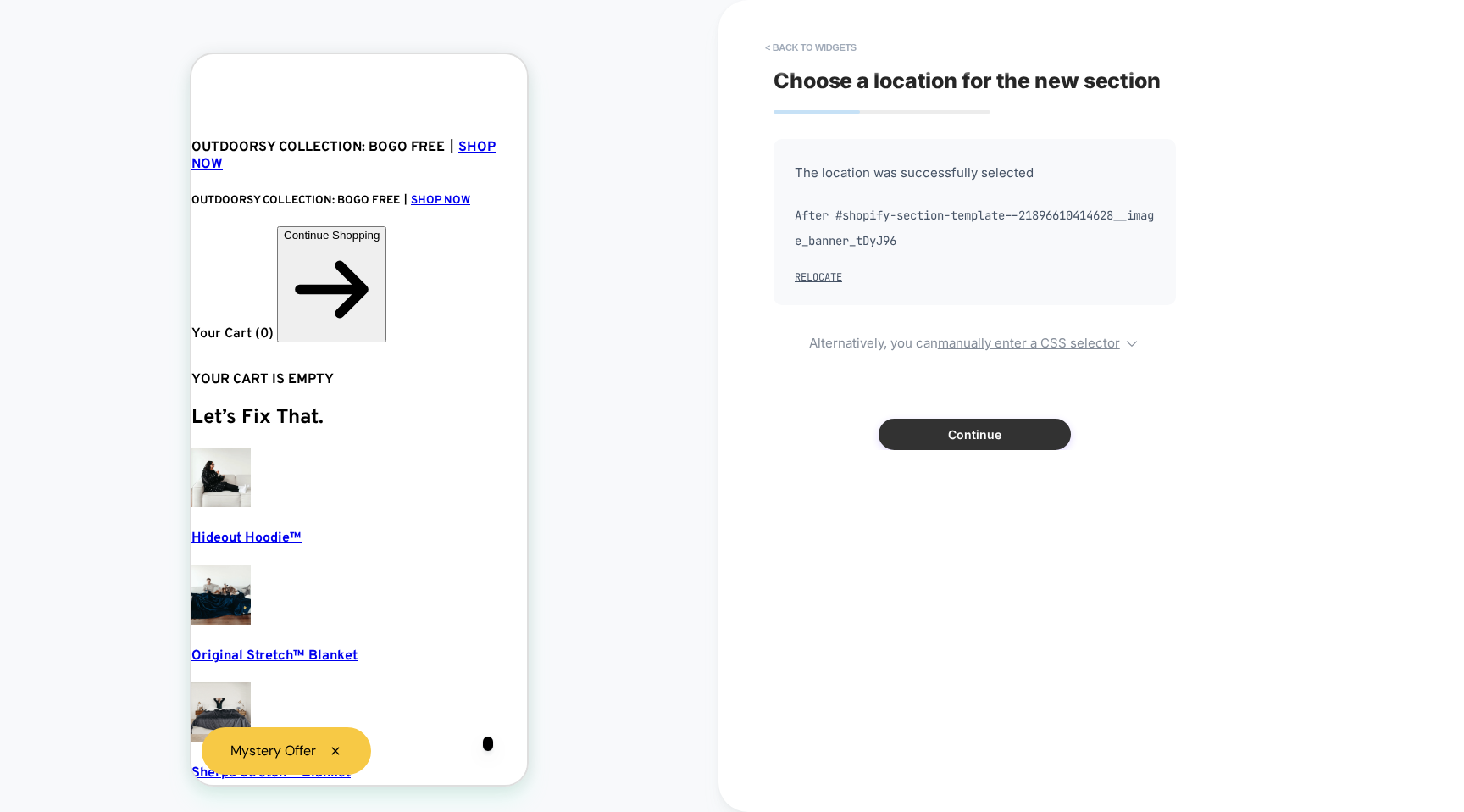
click at [976, 443] on button "Continue" at bounding box center [975, 435] width 192 height 31
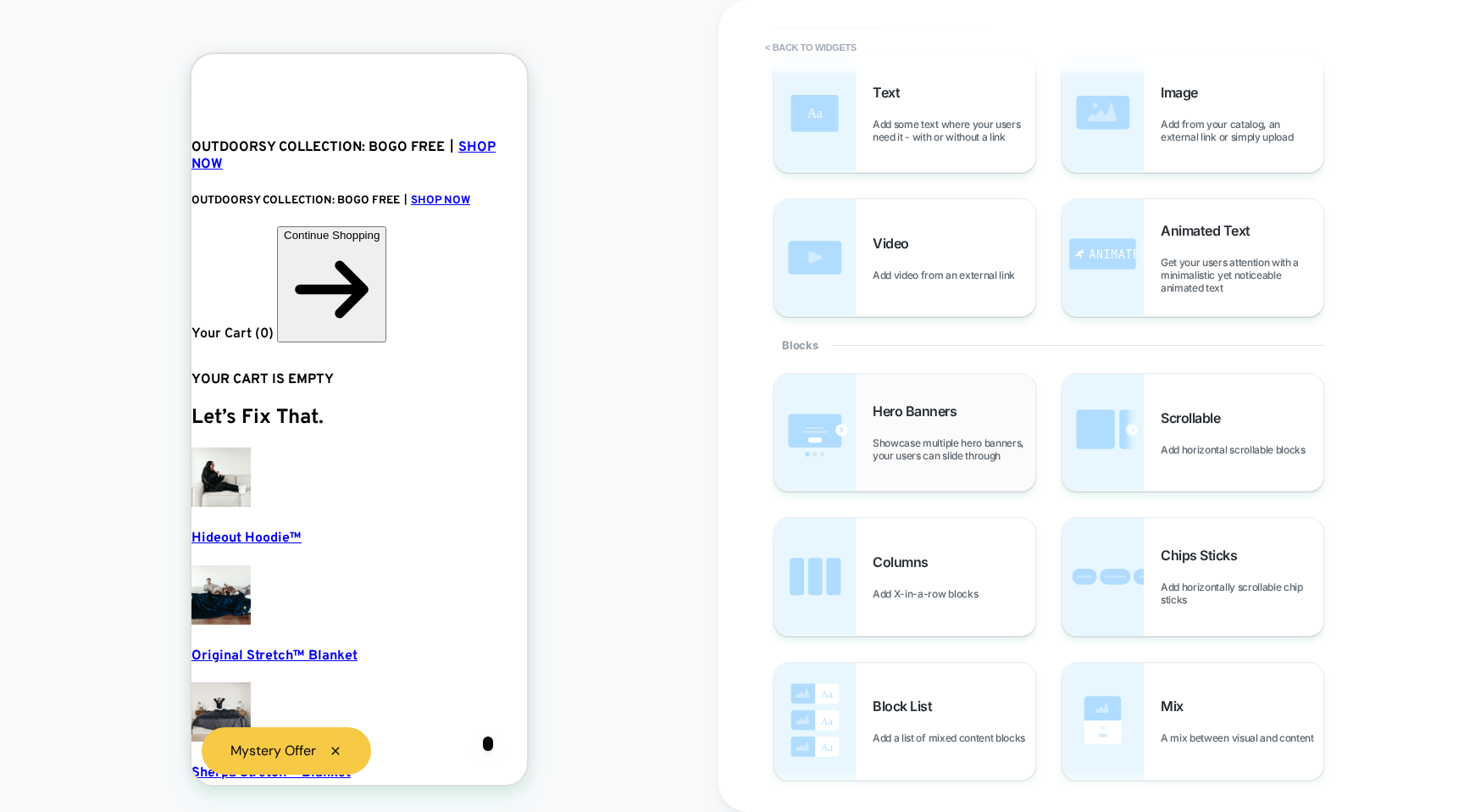
scroll to position [95, 0]
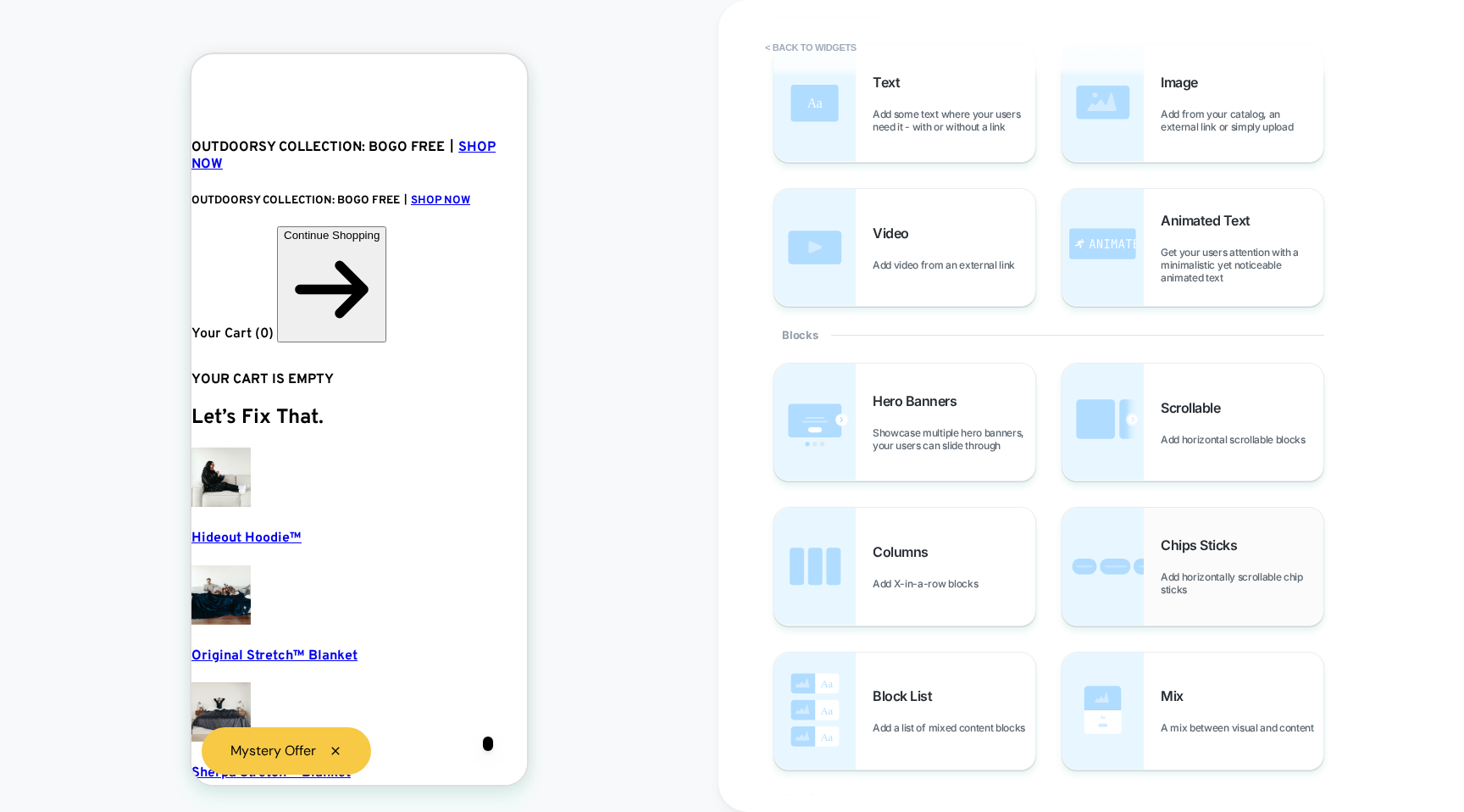
click at [1164, 587] on span "Add horizontally scrollable chip sticks" at bounding box center [1242, 583] width 163 height 25
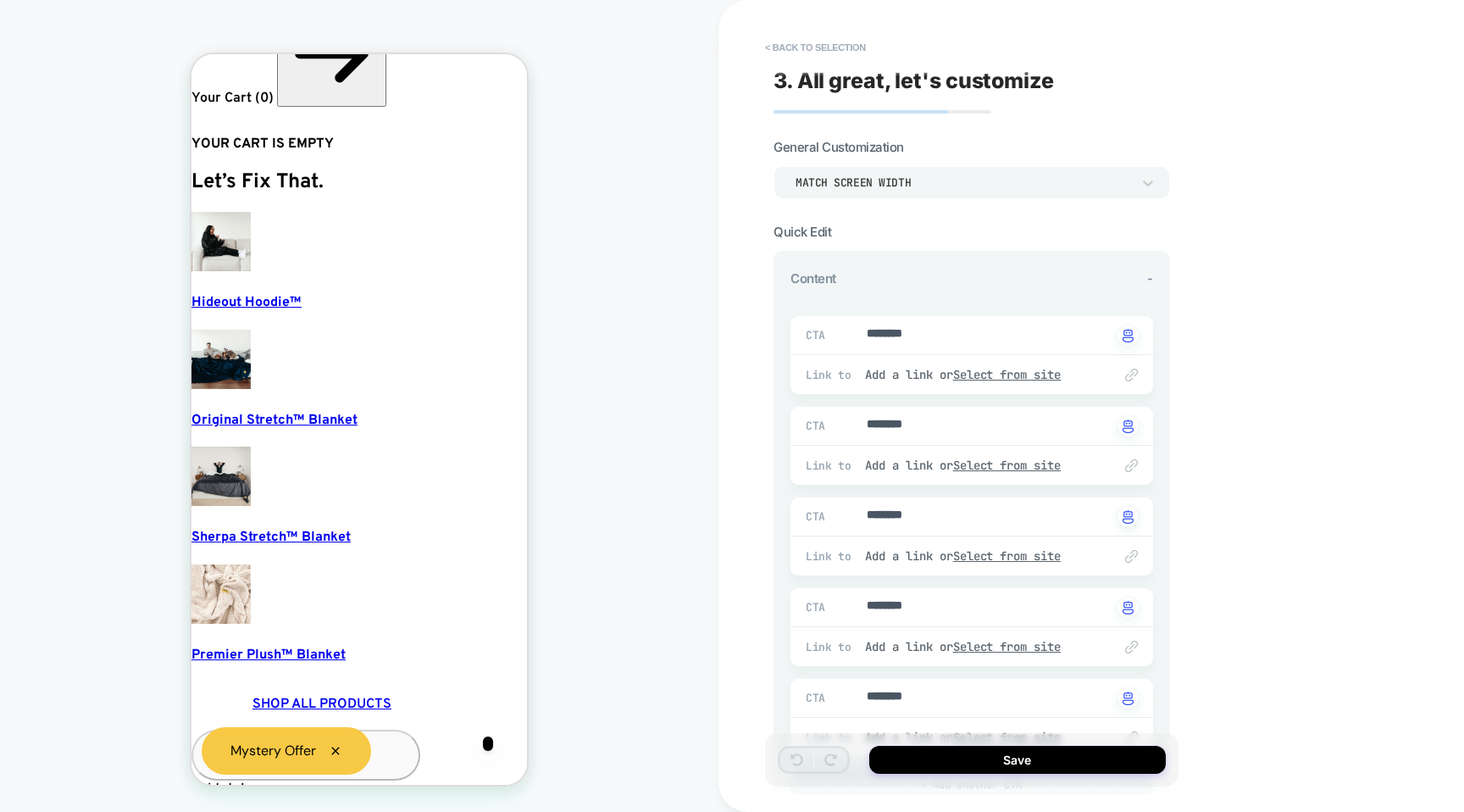
scroll to position [0, 0]
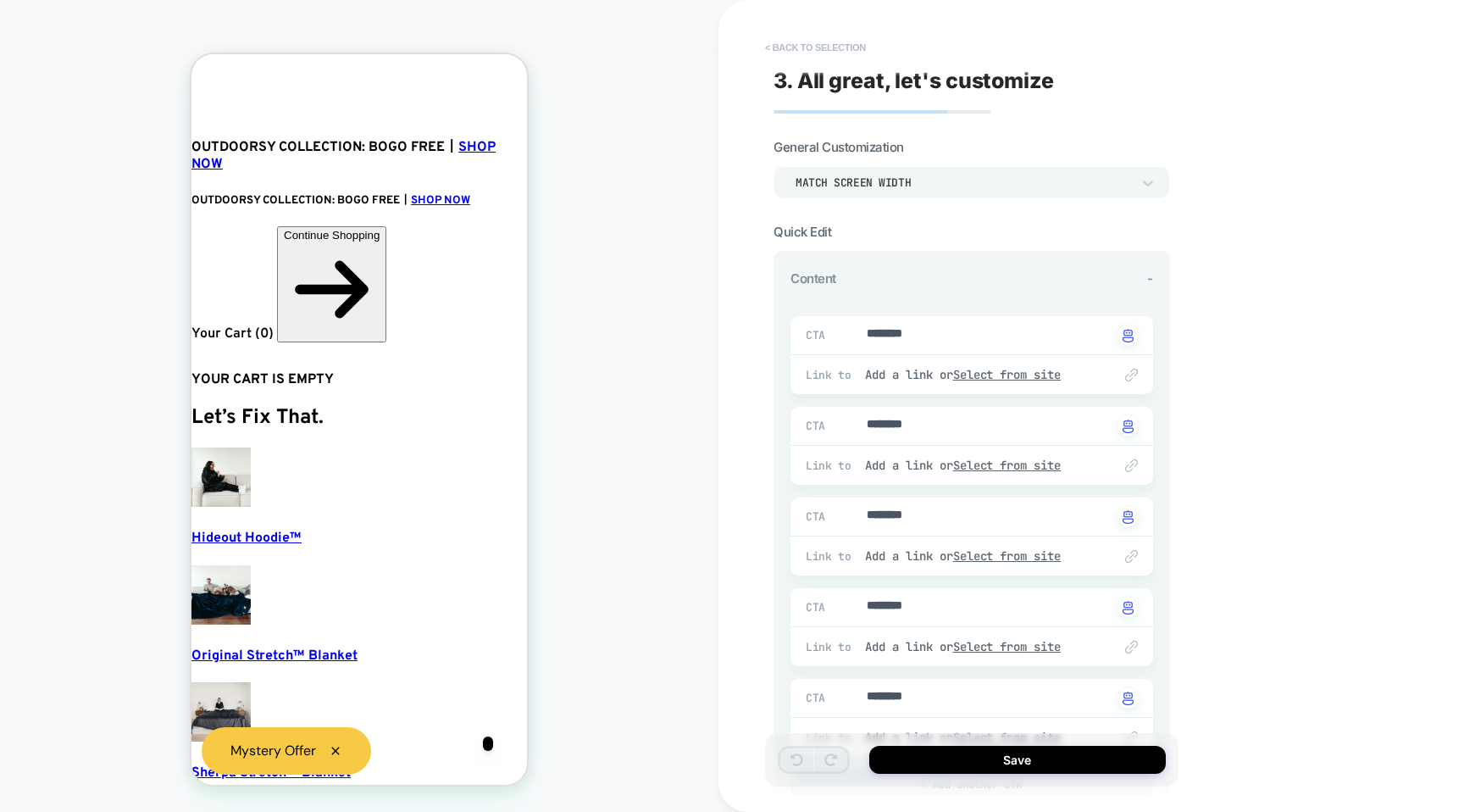
click at [791, 43] on button "< Back to selection" at bounding box center [815, 47] width 117 height 27
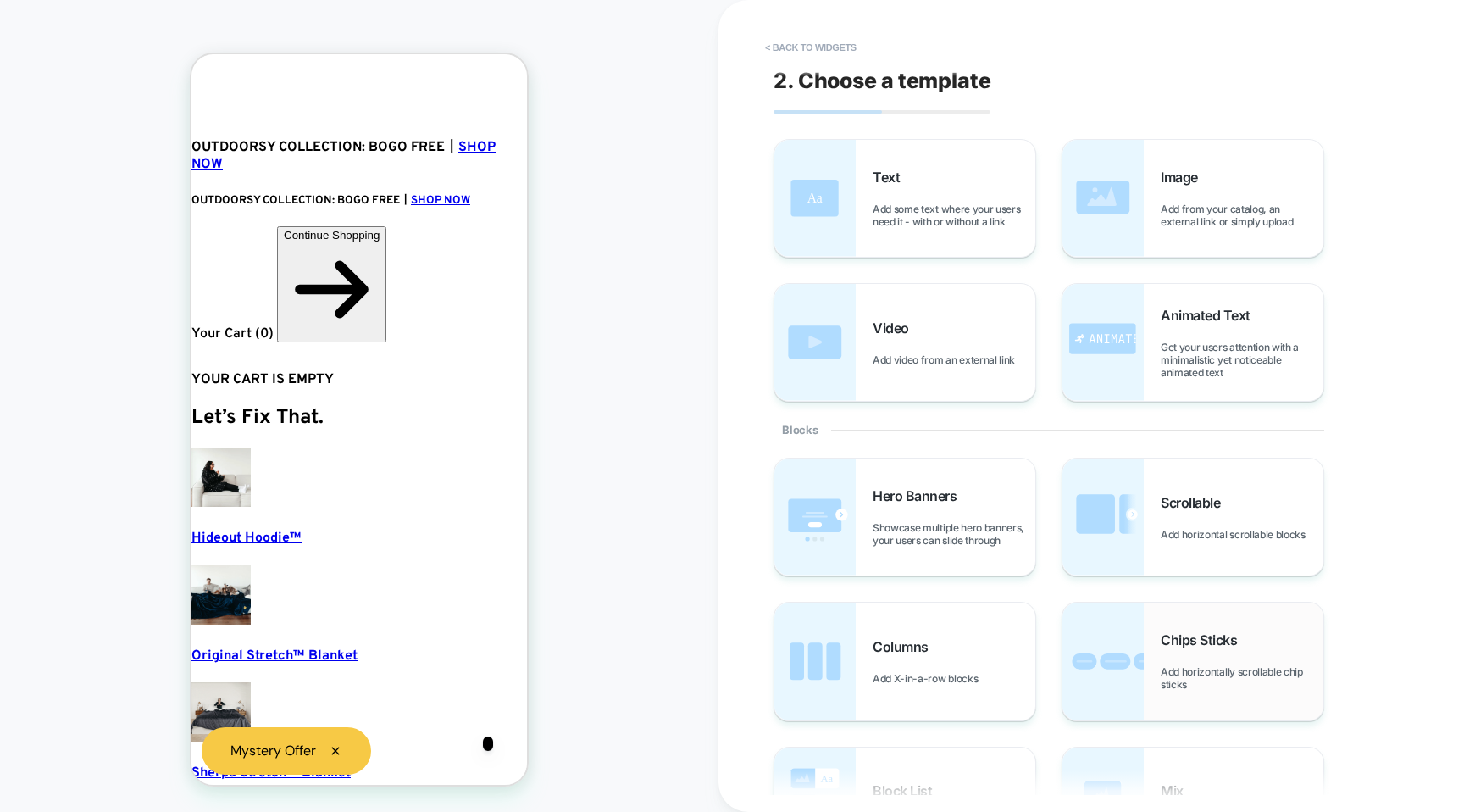
click at [1138, 666] on img at bounding box center [1103, 660] width 81 height 117
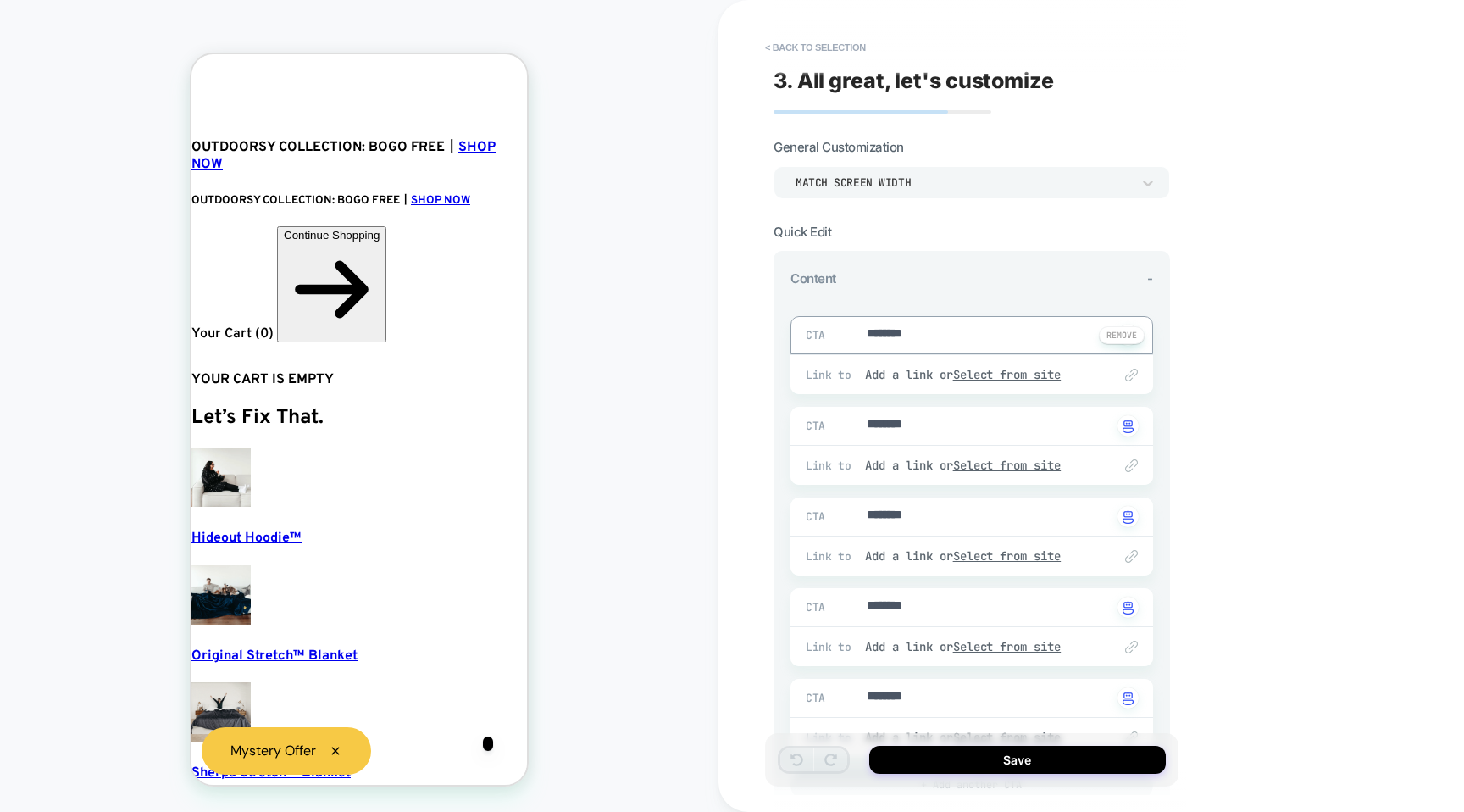
click at [950, 331] on textarea "********" at bounding box center [988, 335] width 247 height 19
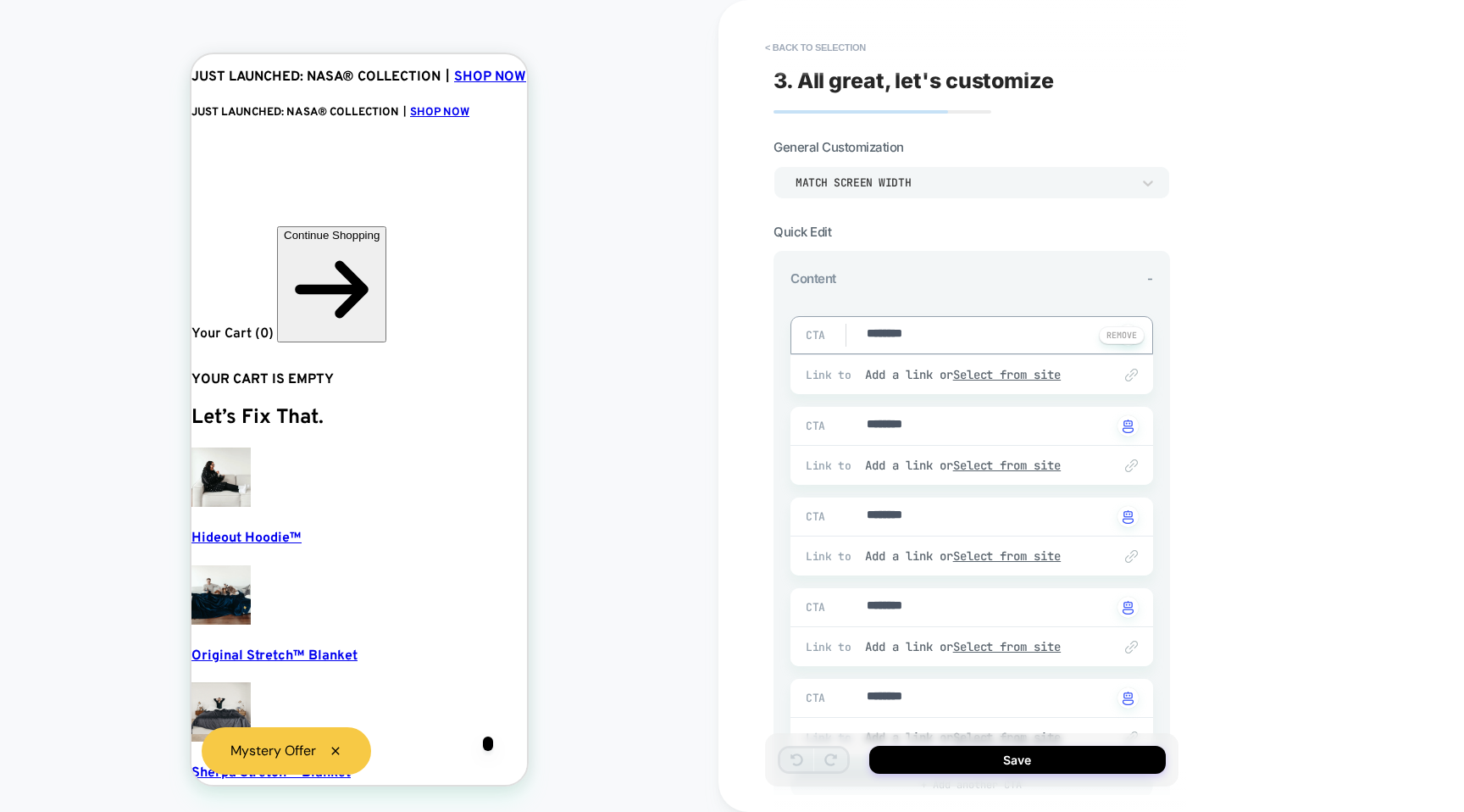
type textarea "*"
type textarea "**"
type textarea "*"
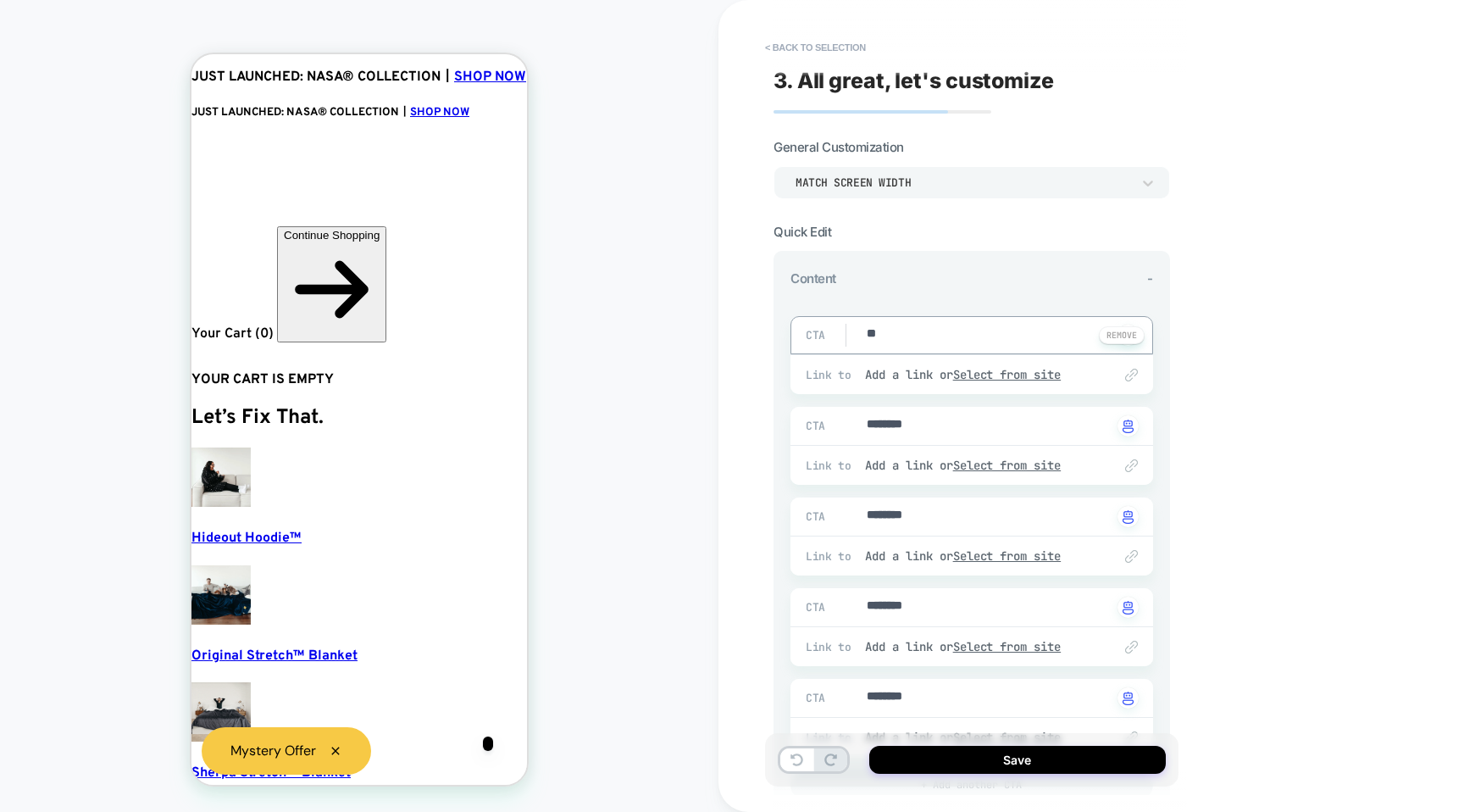
type textarea "***"
type textarea "*"
type textarea "****"
type textarea "*"
type textarea "***"
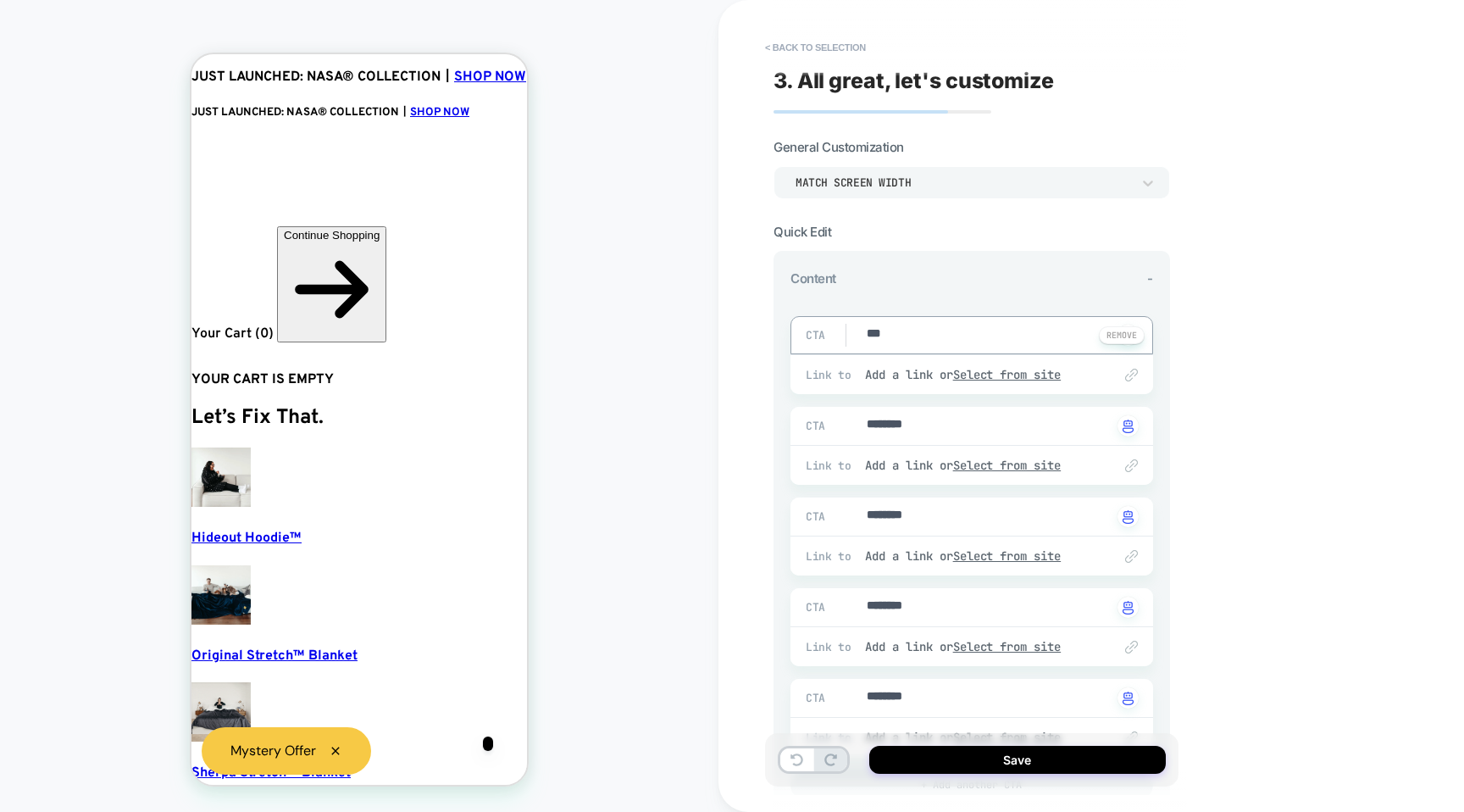
type textarea "*"
type textarea "**"
type textarea "*"
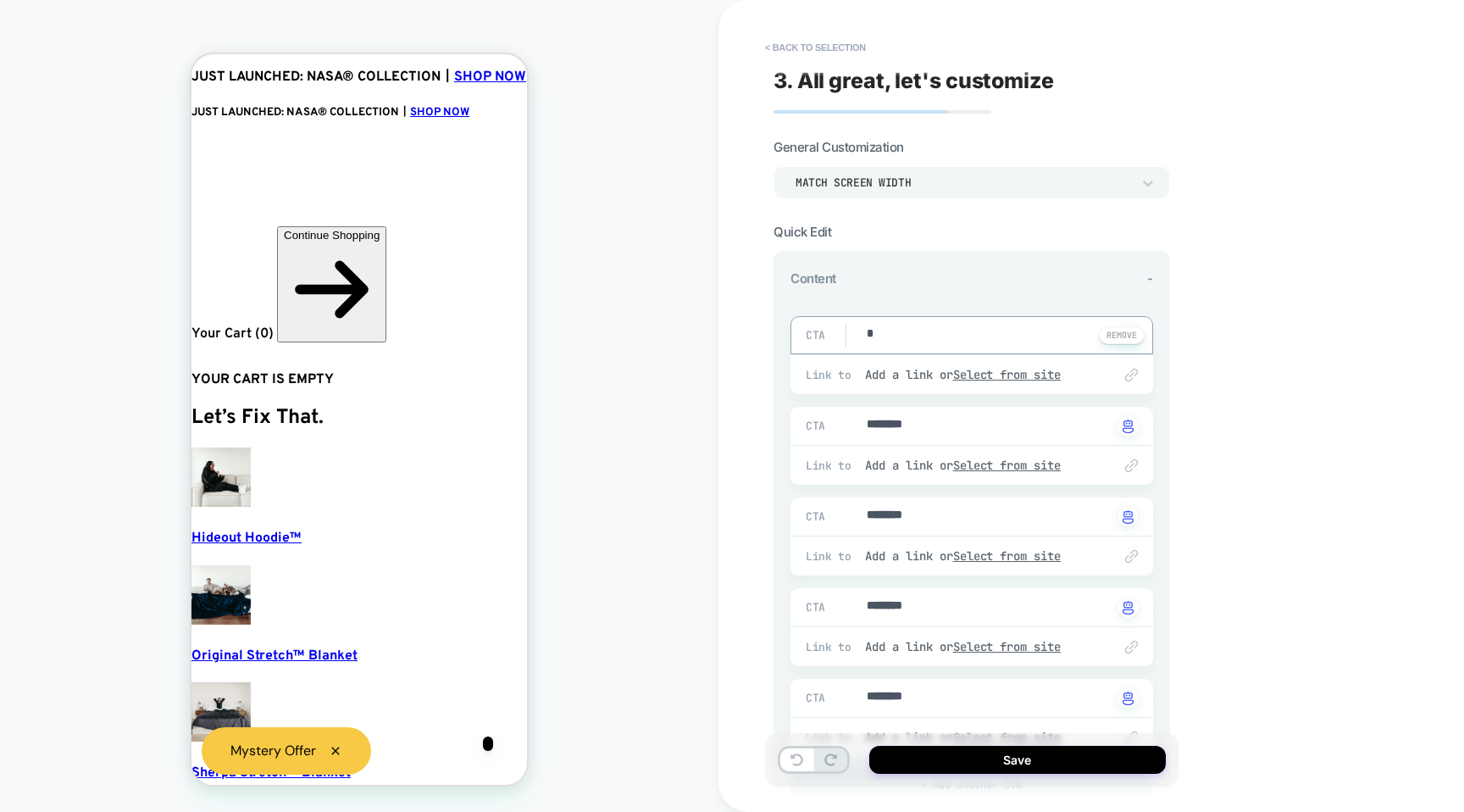
type textarea "**"
type textarea "*"
type textarea "**"
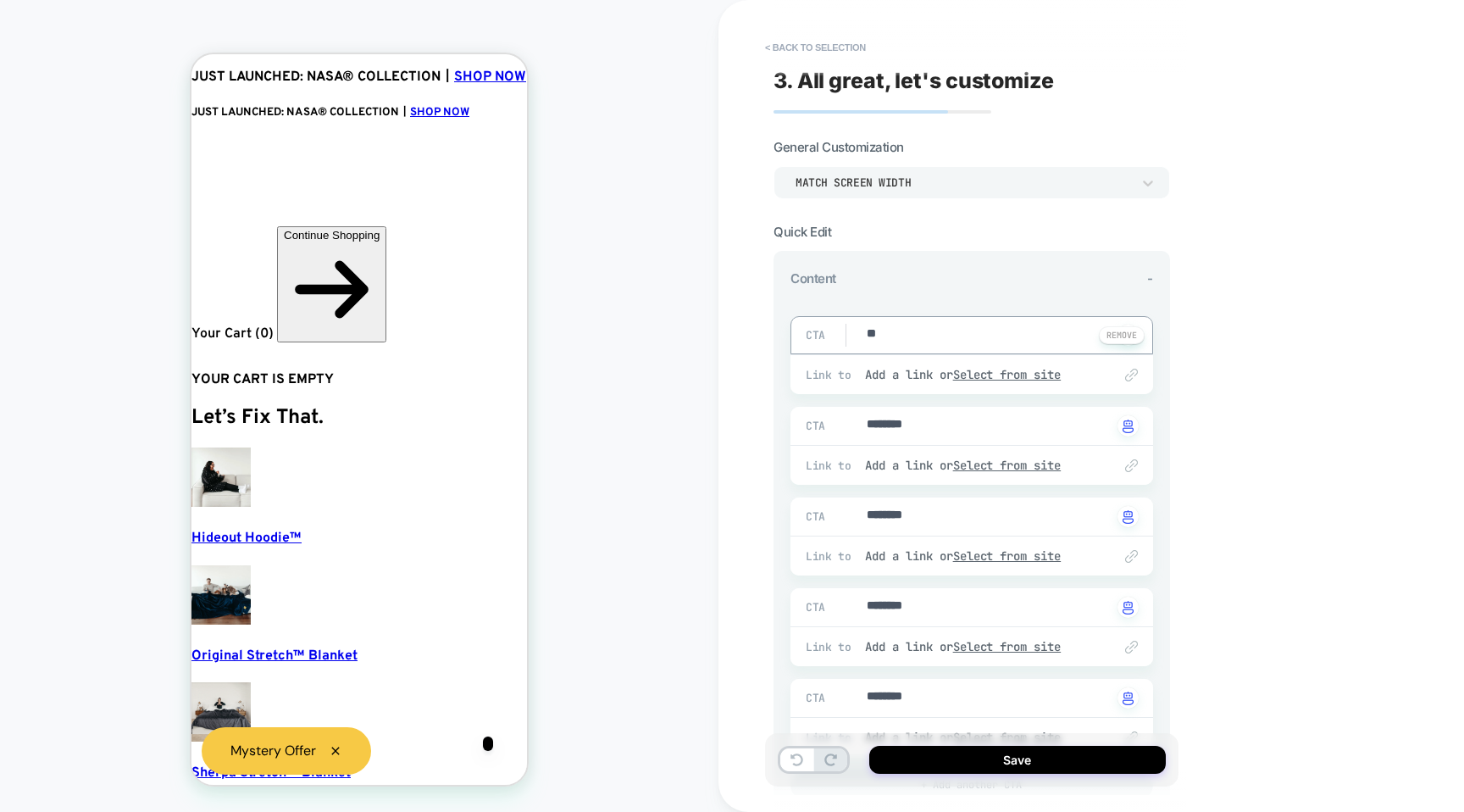
type textarea "*"
type textarea "***"
type textarea "*"
type textarea "****"
type textarea "*"
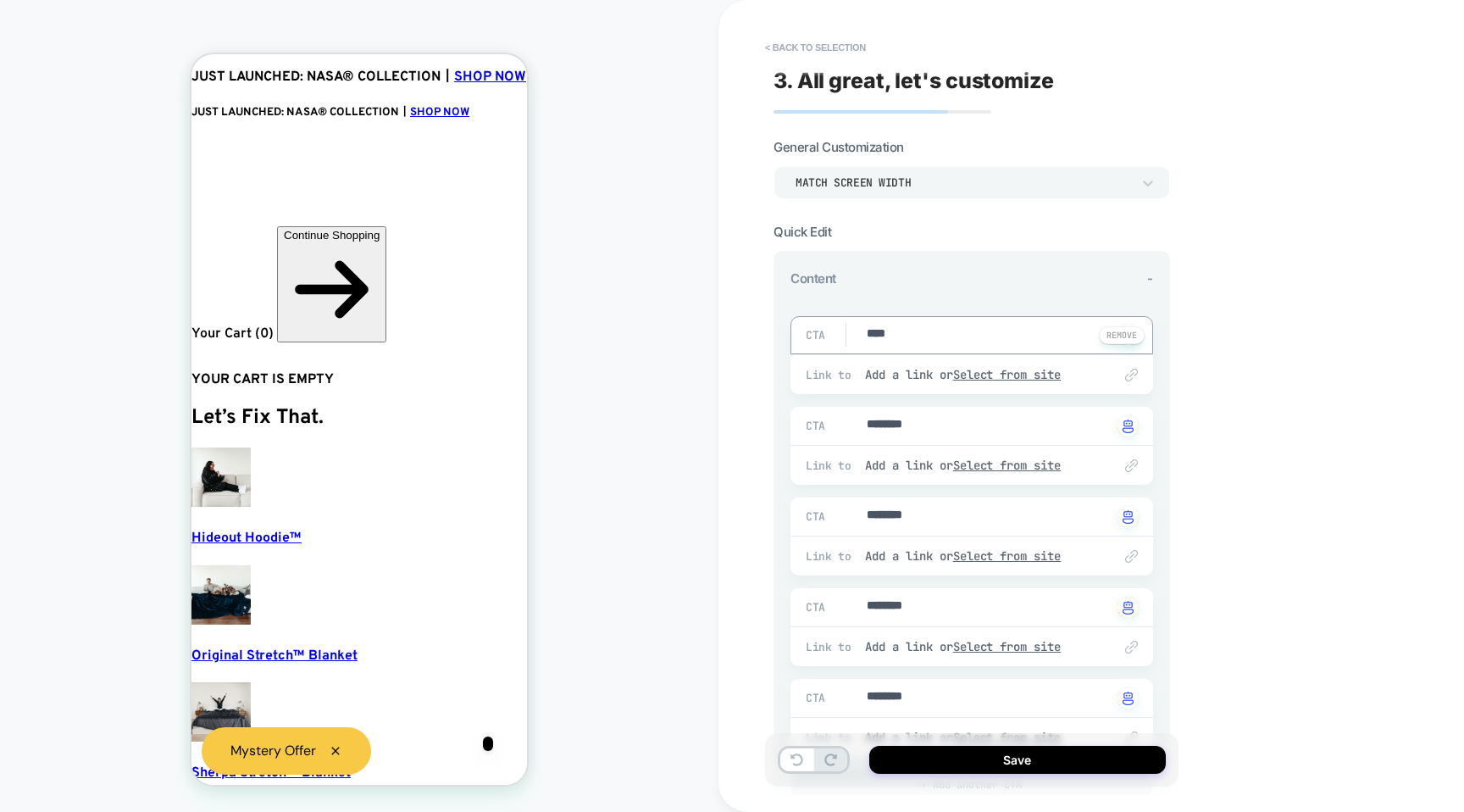
type textarea "*****"
type textarea "*"
type textarea "******"
type textarea "*"
type textarea "*******"
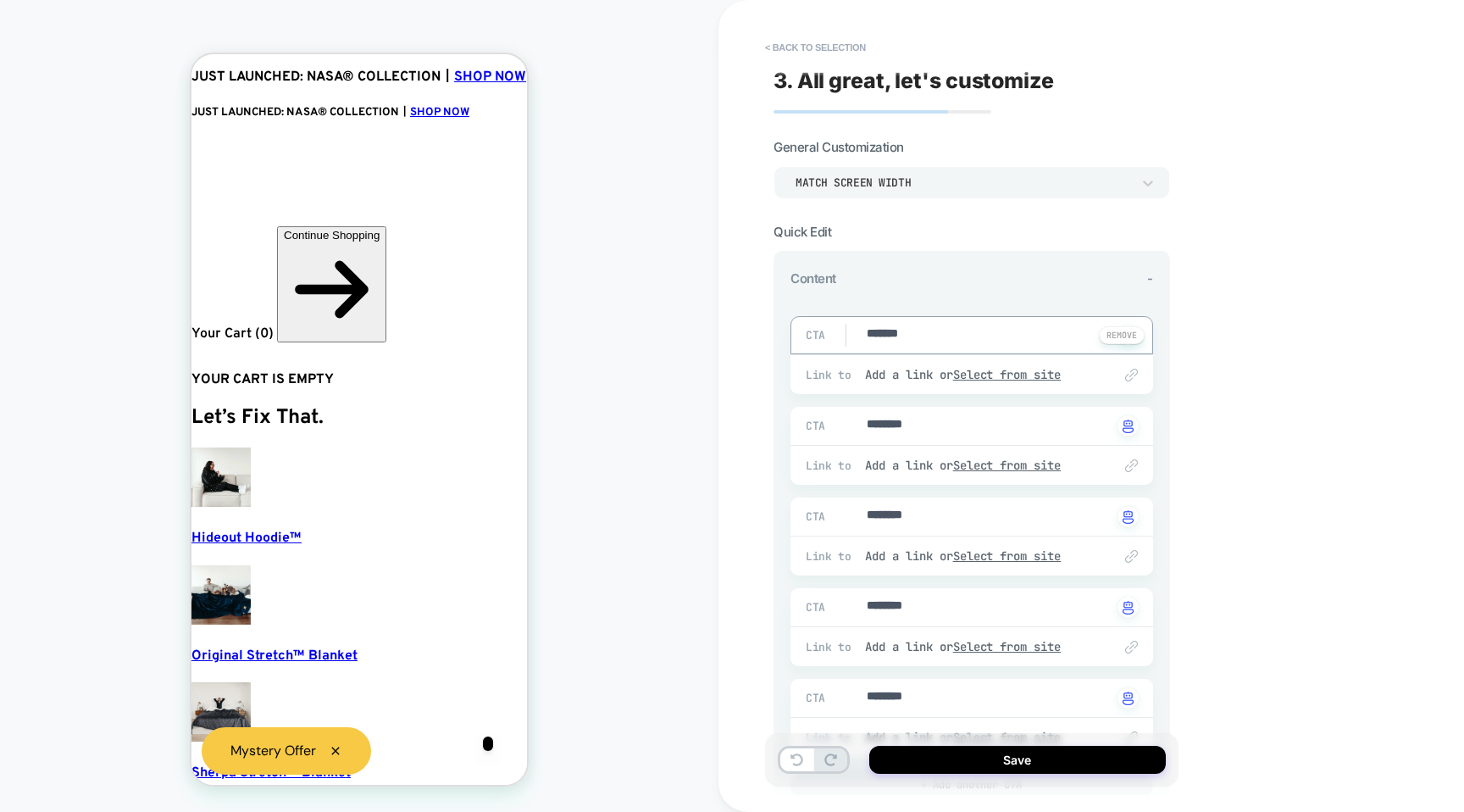
type textarea "*"
type textarea "********"
type textarea "*"
type textarea "********"
click at [922, 426] on textarea "********" at bounding box center [988, 425] width 247 height 19
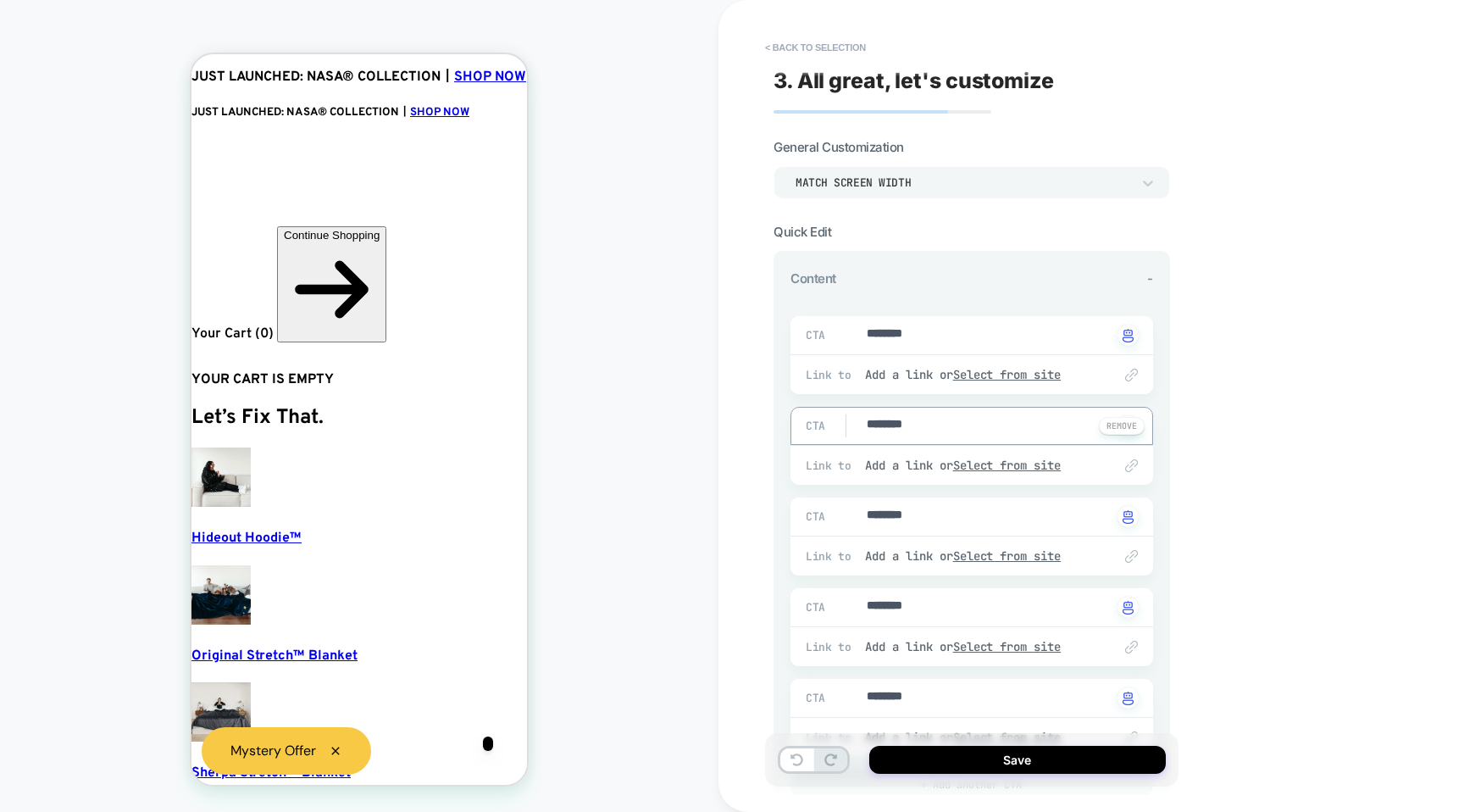
click at [922, 426] on textarea "********" at bounding box center [988, 425] width 247 height 19
type textarea "*"
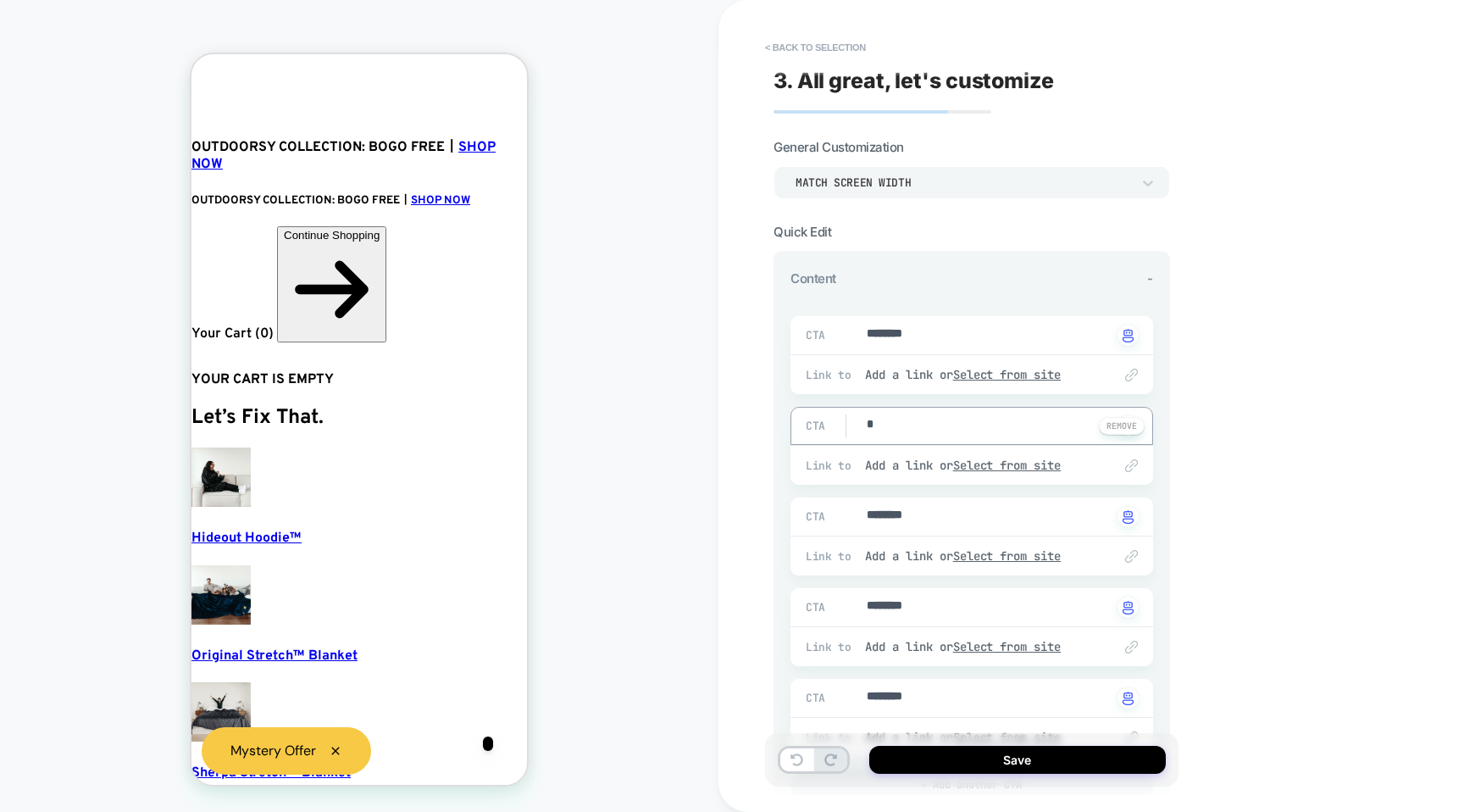
type textarea "*"
type textarea "**"
type textarea "*"
type textarea "***"
type textarea "*"
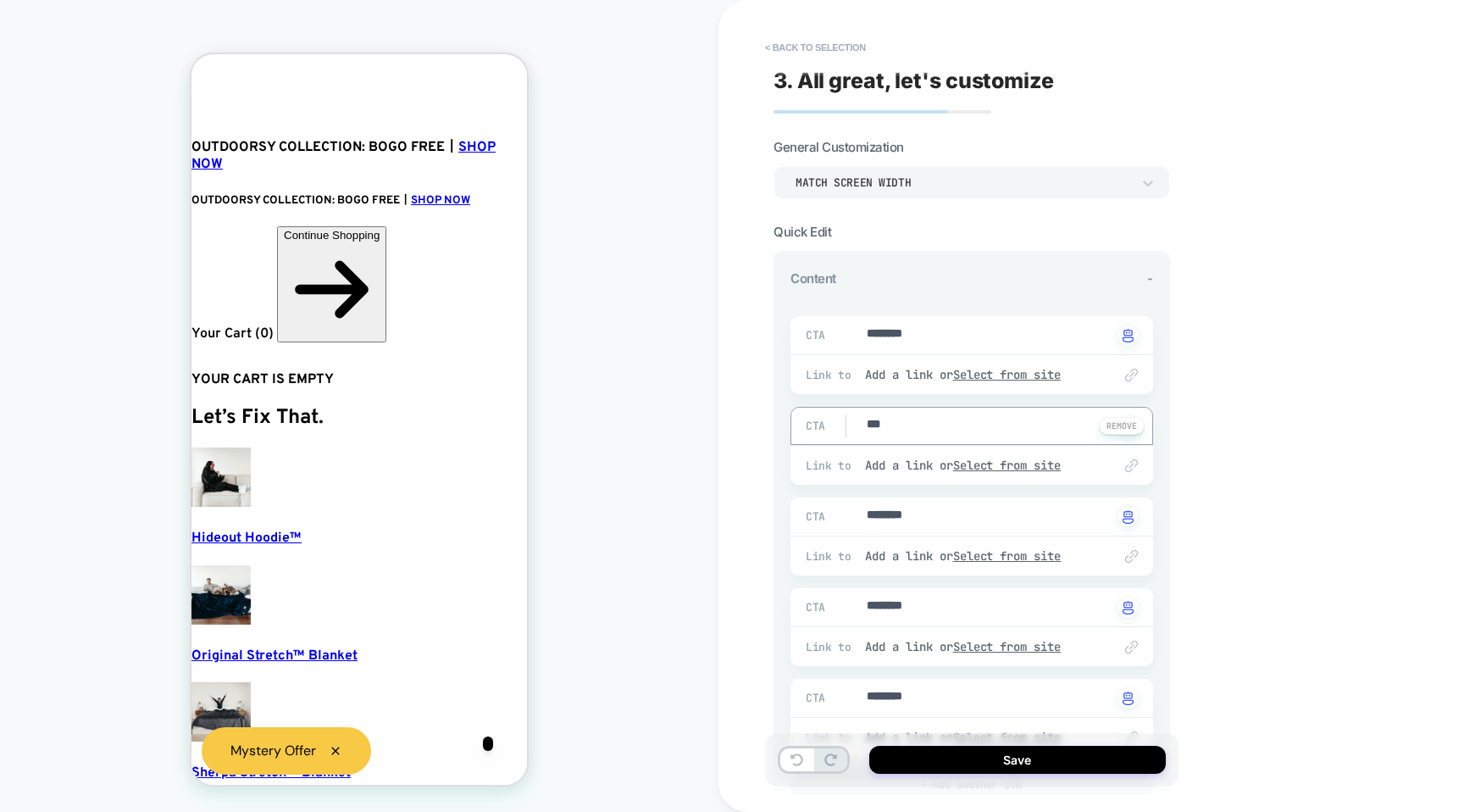
type textarea "****"
type textarea "*"
type textarea "***"
type textarea "*"
type textarea "****"
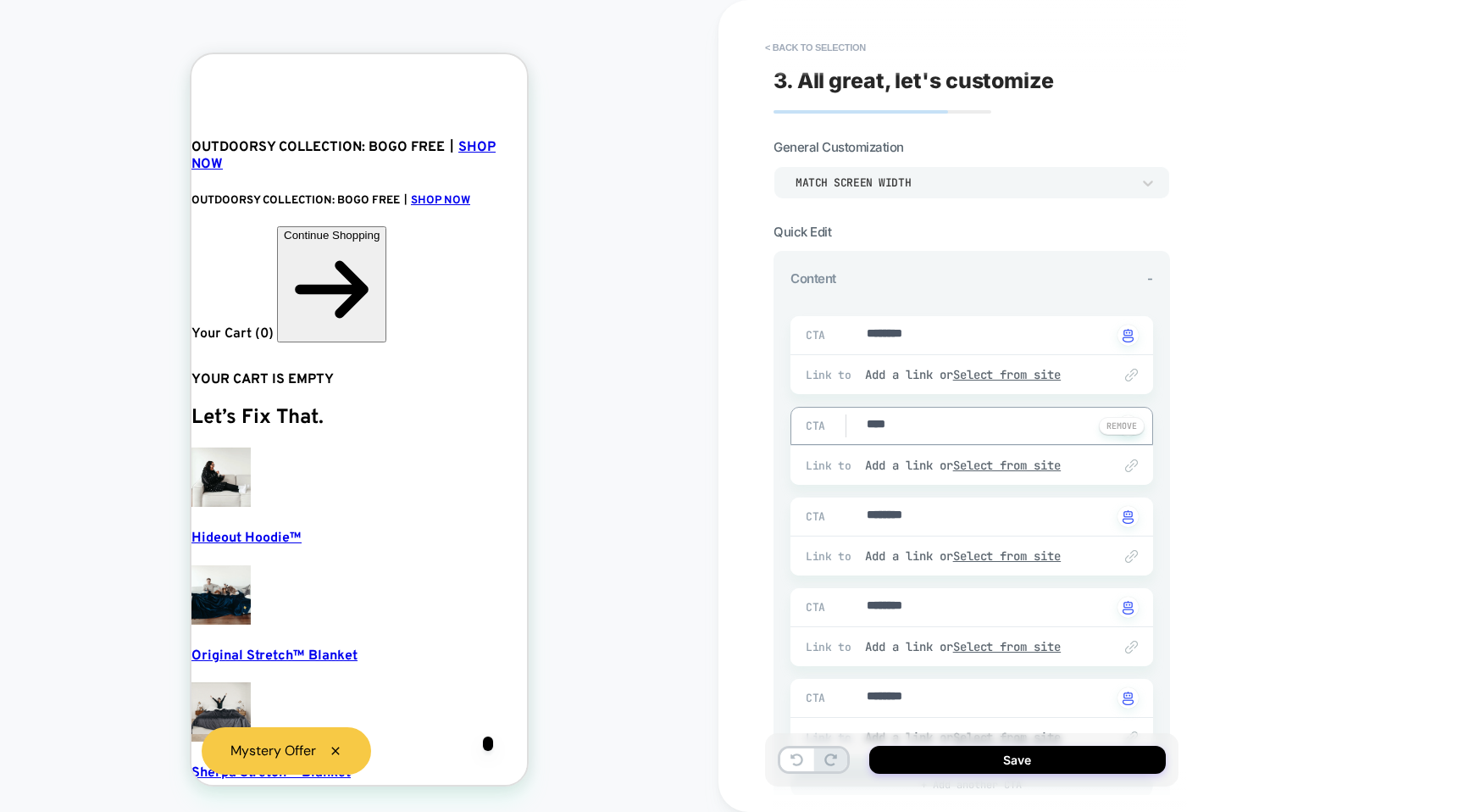
type textarea "*"
type textarea "*****"
type textarea "*"
type textarea "******"
type textarea "*"
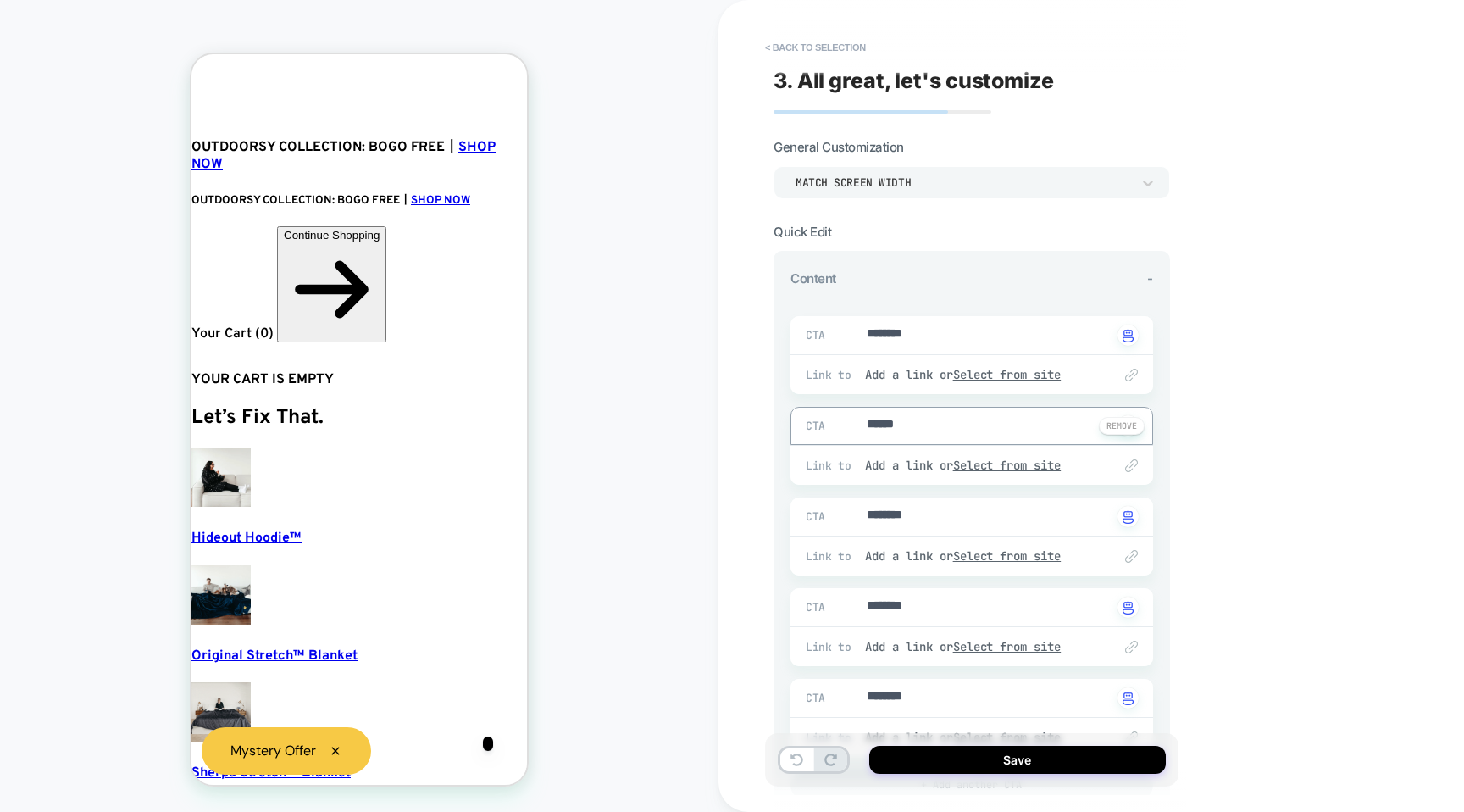
type textarea "*******"
type textarea "*"
type textarea "********"
type textarea "*"
type textarea "*********"
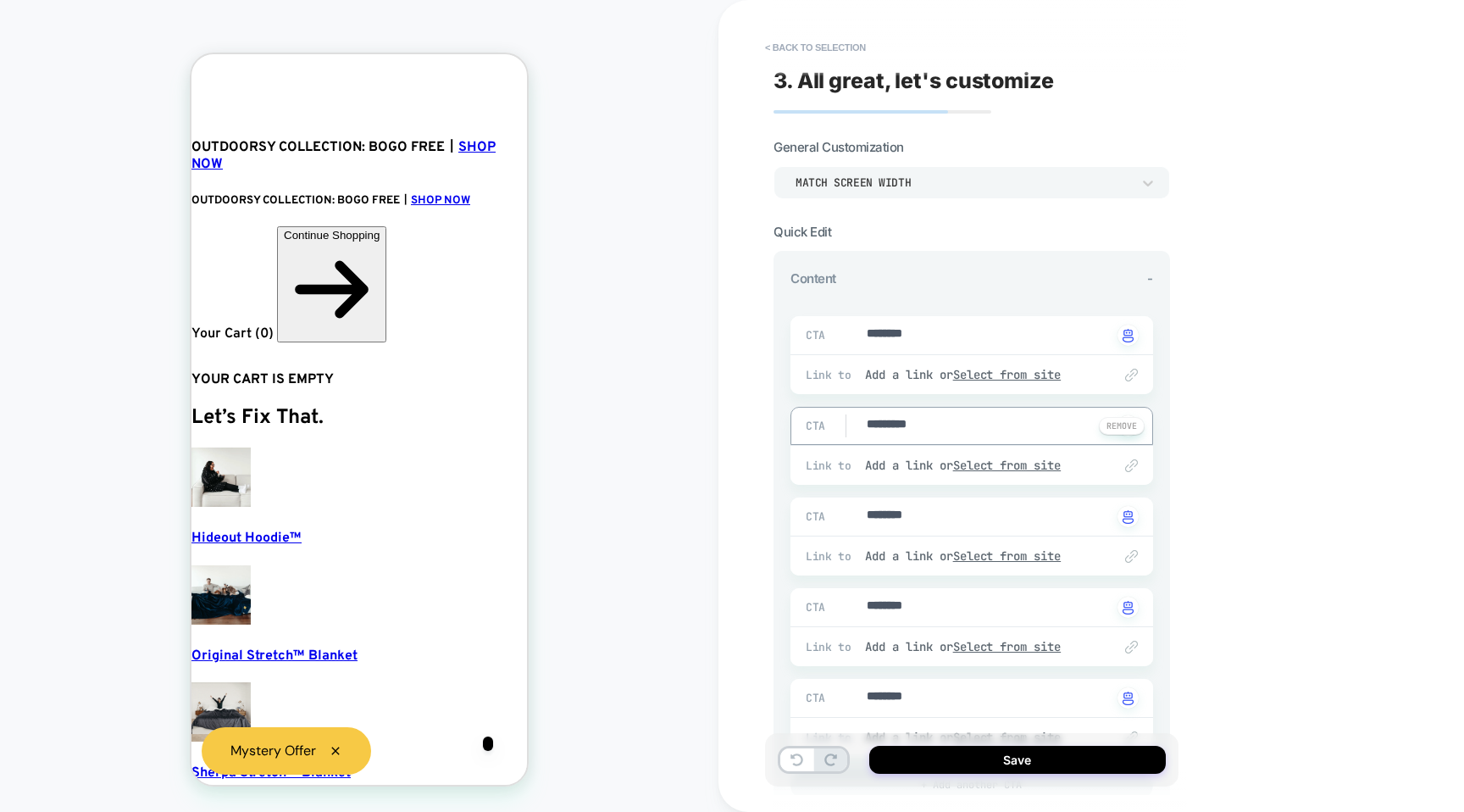
type textarea "*"
type textarea "*********"
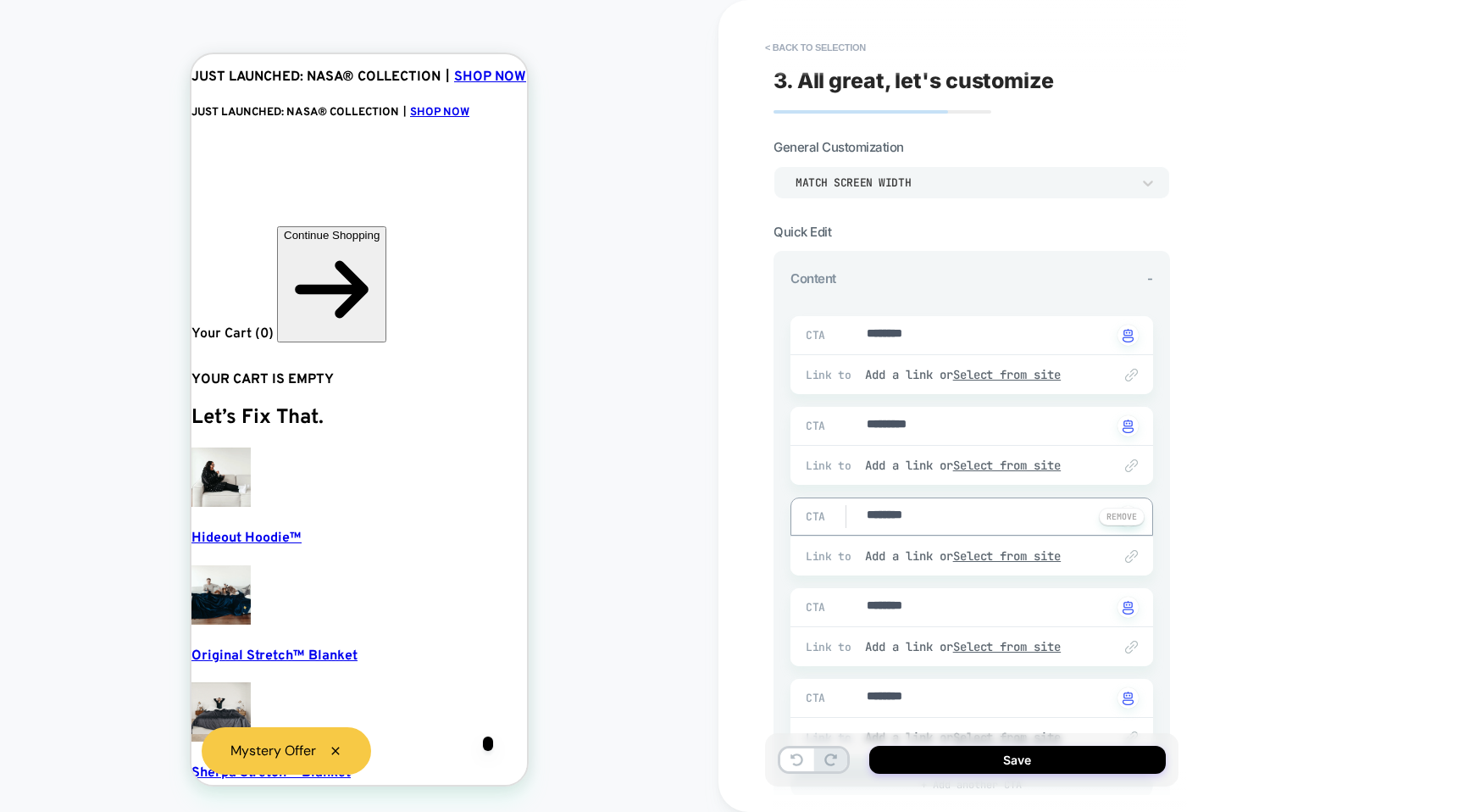
click at [934, 517] on textarea "********" at bounding box center [988, 516] width 247 height 19
type textarea "*"
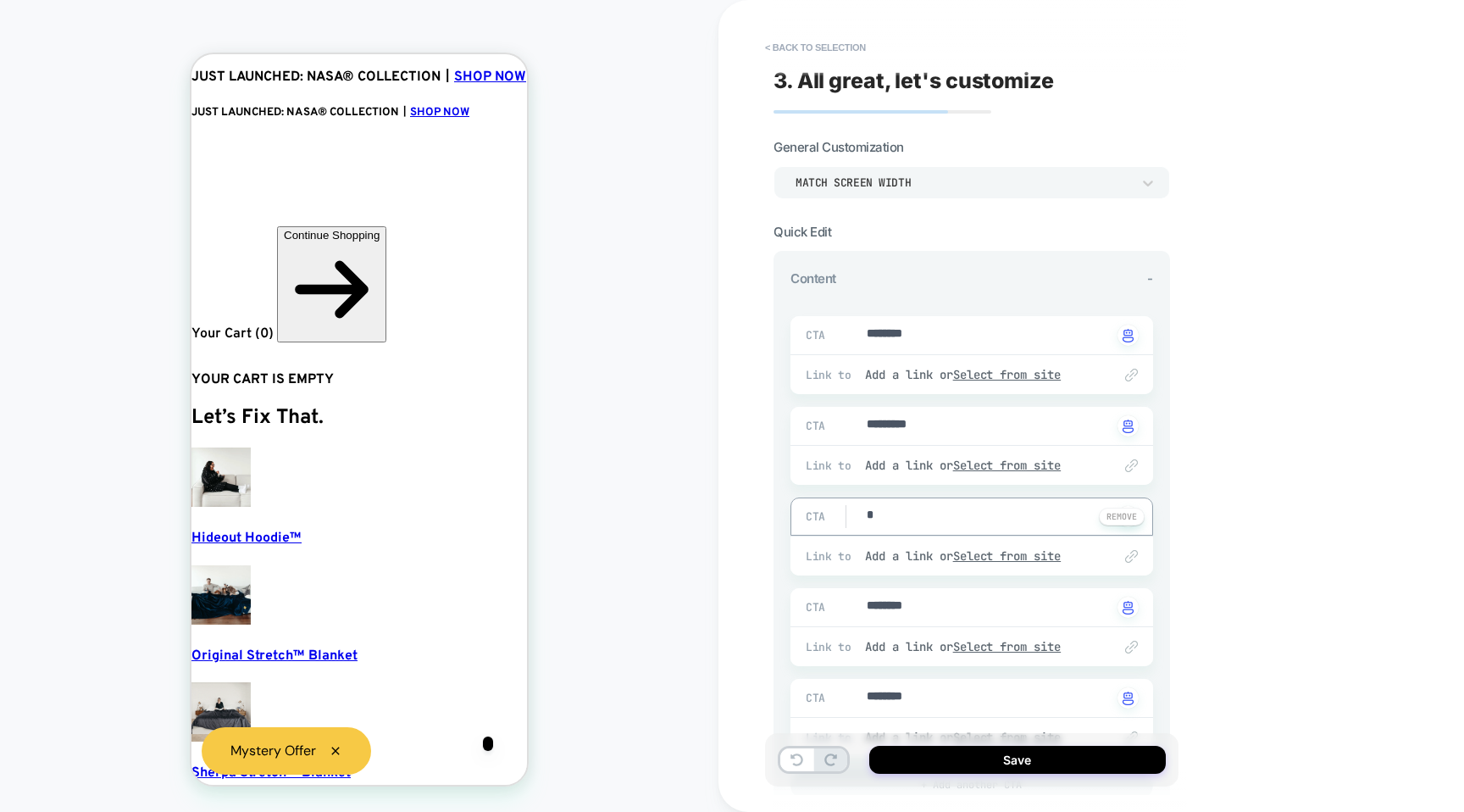
type textarea "**"
type textarea "*"
type textarea "***"
type textarea "*"
type textarea "****"
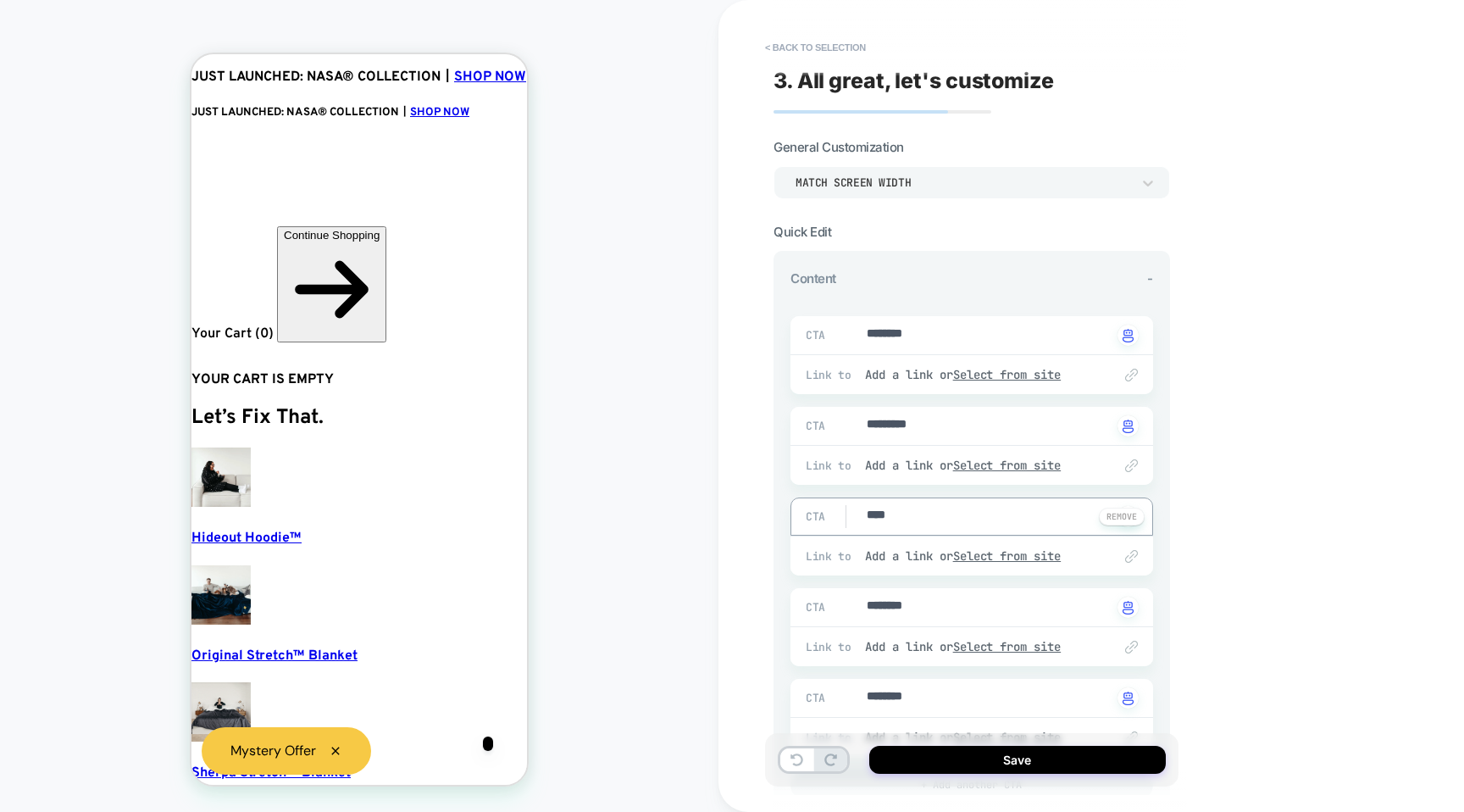
type textarea "*"
type textarea "*****"
type textarea "*"
type textarea "******"
type textarea "*"
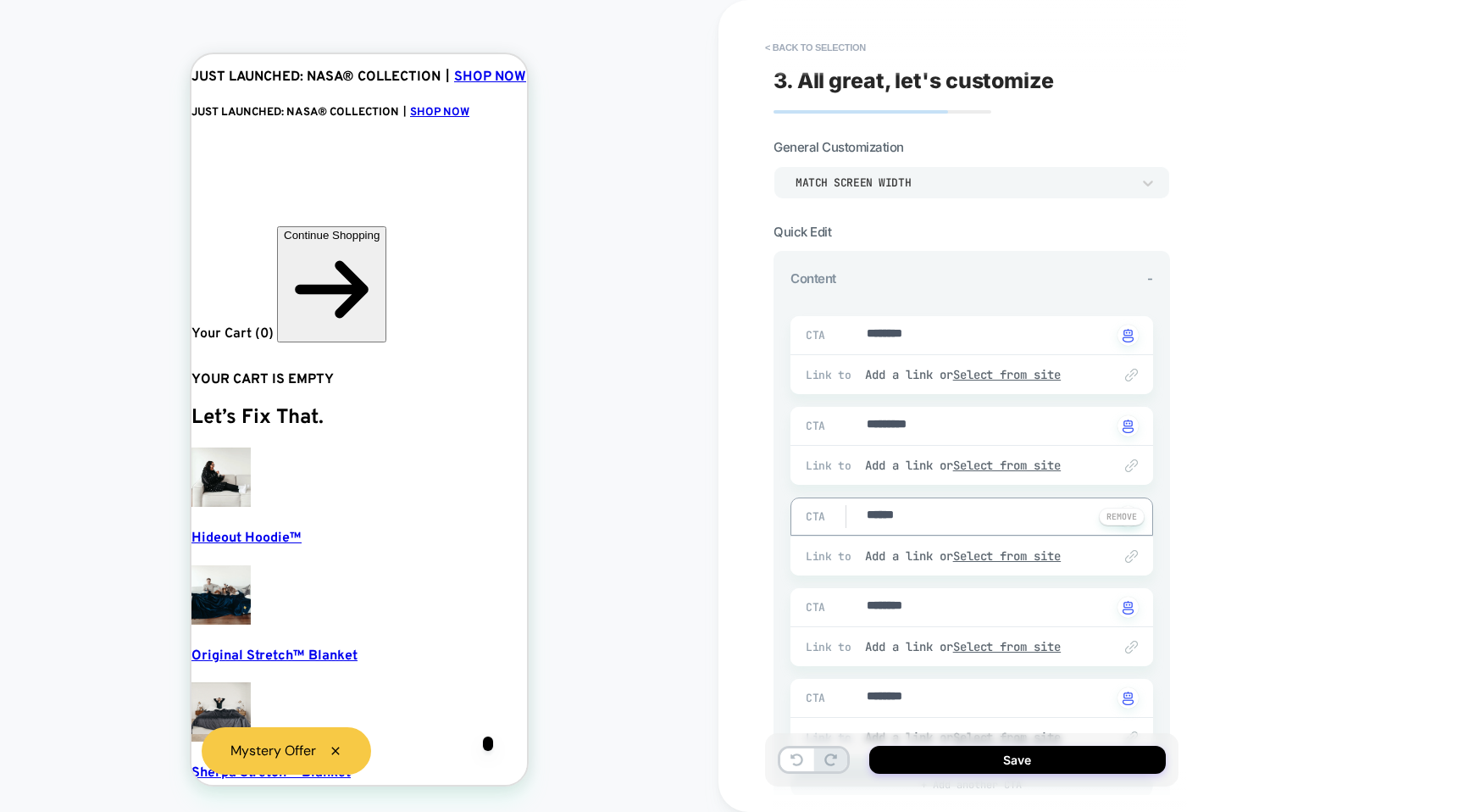
type textarea "*******"
type textarea "*"
type textarea "********"
type textarea "*"
type textarea "*********"
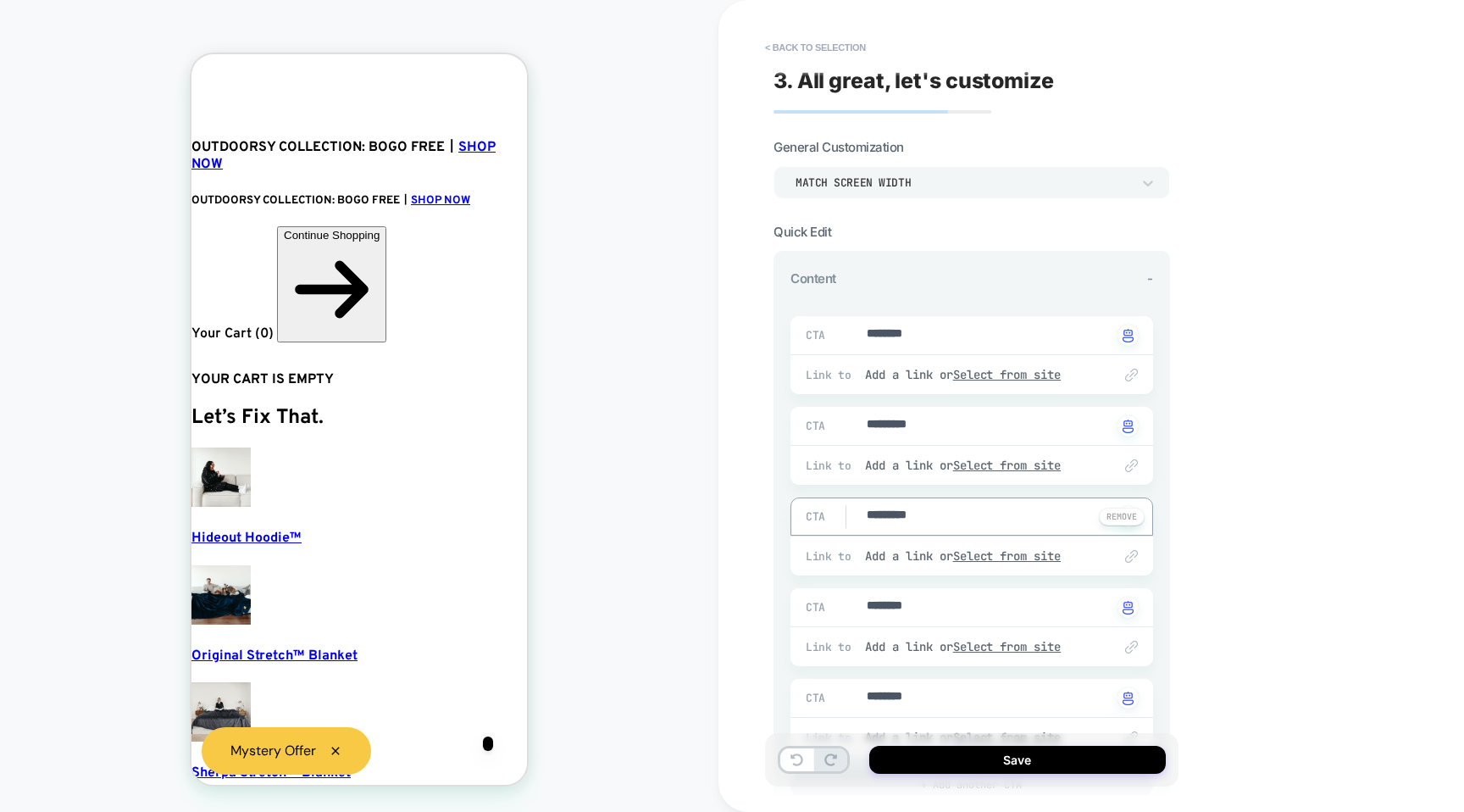
type textarea "*"
type textarea "*********"
click at [914, 592] on div "CTA ******** Click to change to alternative text" at bounding box center [972, 607] width 363 height 38
click at [910, 603] on textarea "********" at bounding box center [988, 607] width 247 height 19
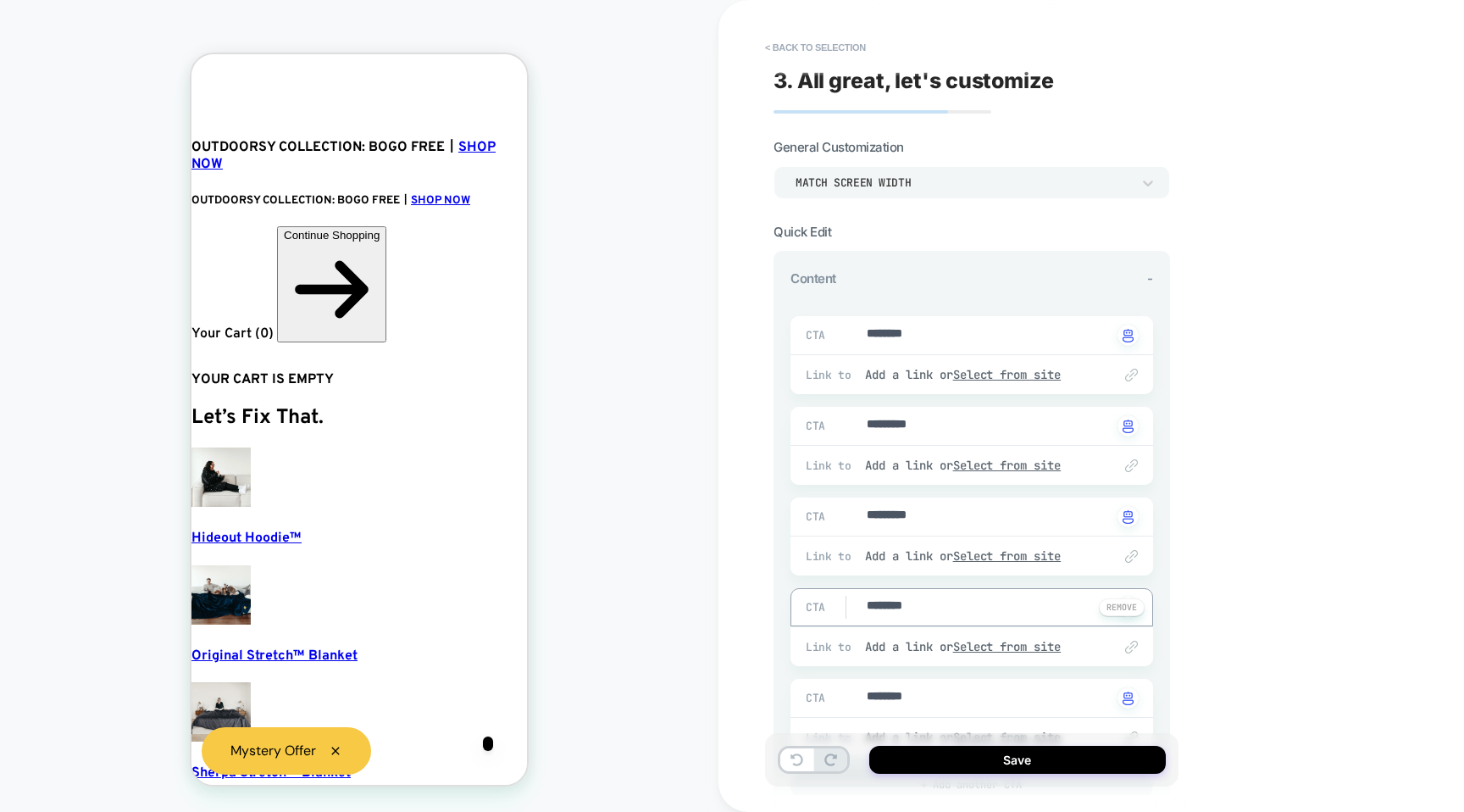
click at [910, 603] on textarea "********" at bounding box center [988, 607] width 247 height 19
type textarea "*"
type textarea "**"
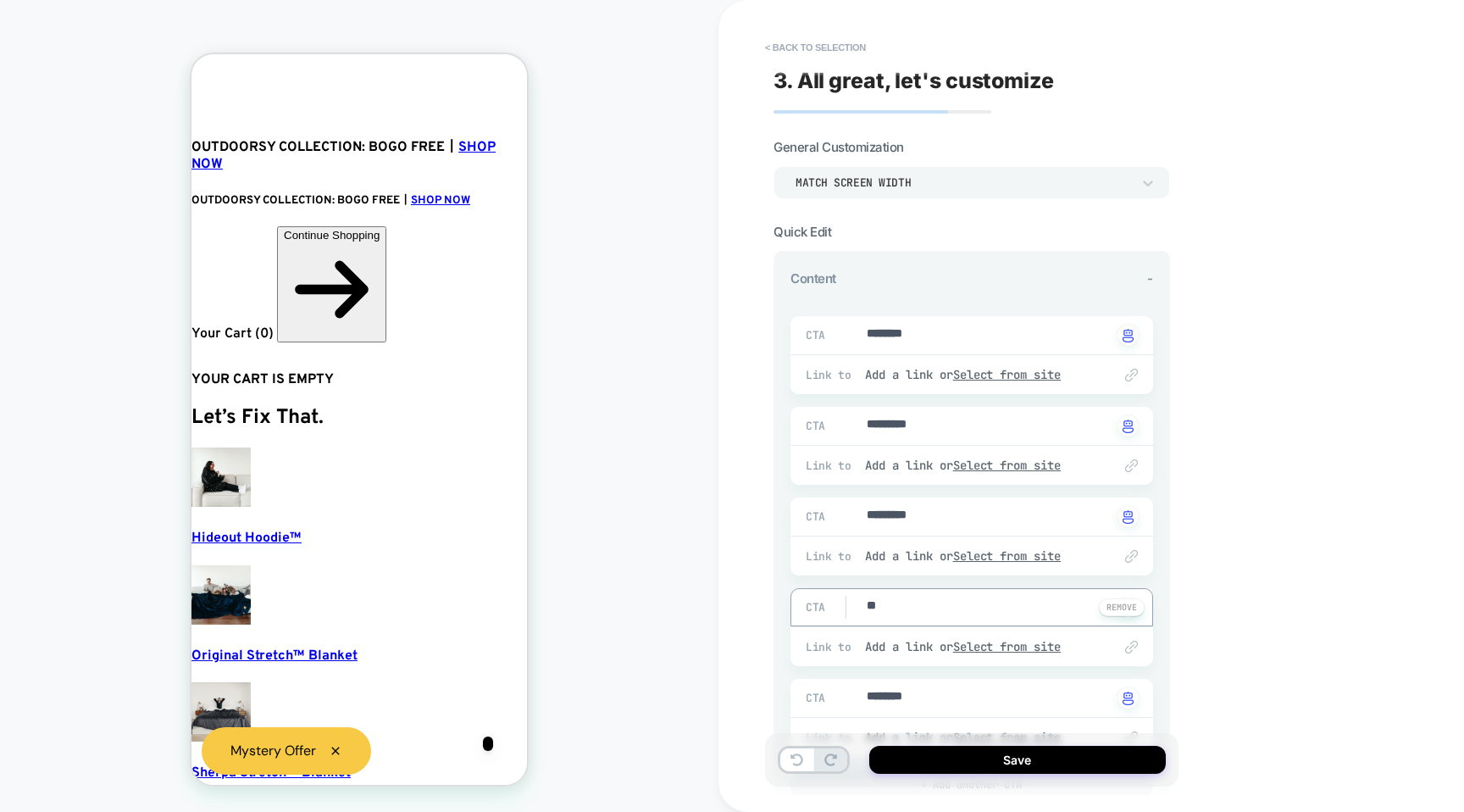
type textarea "*"
type textarea "****"
type textarea "*"
type textarea "***"
type textarea "*"
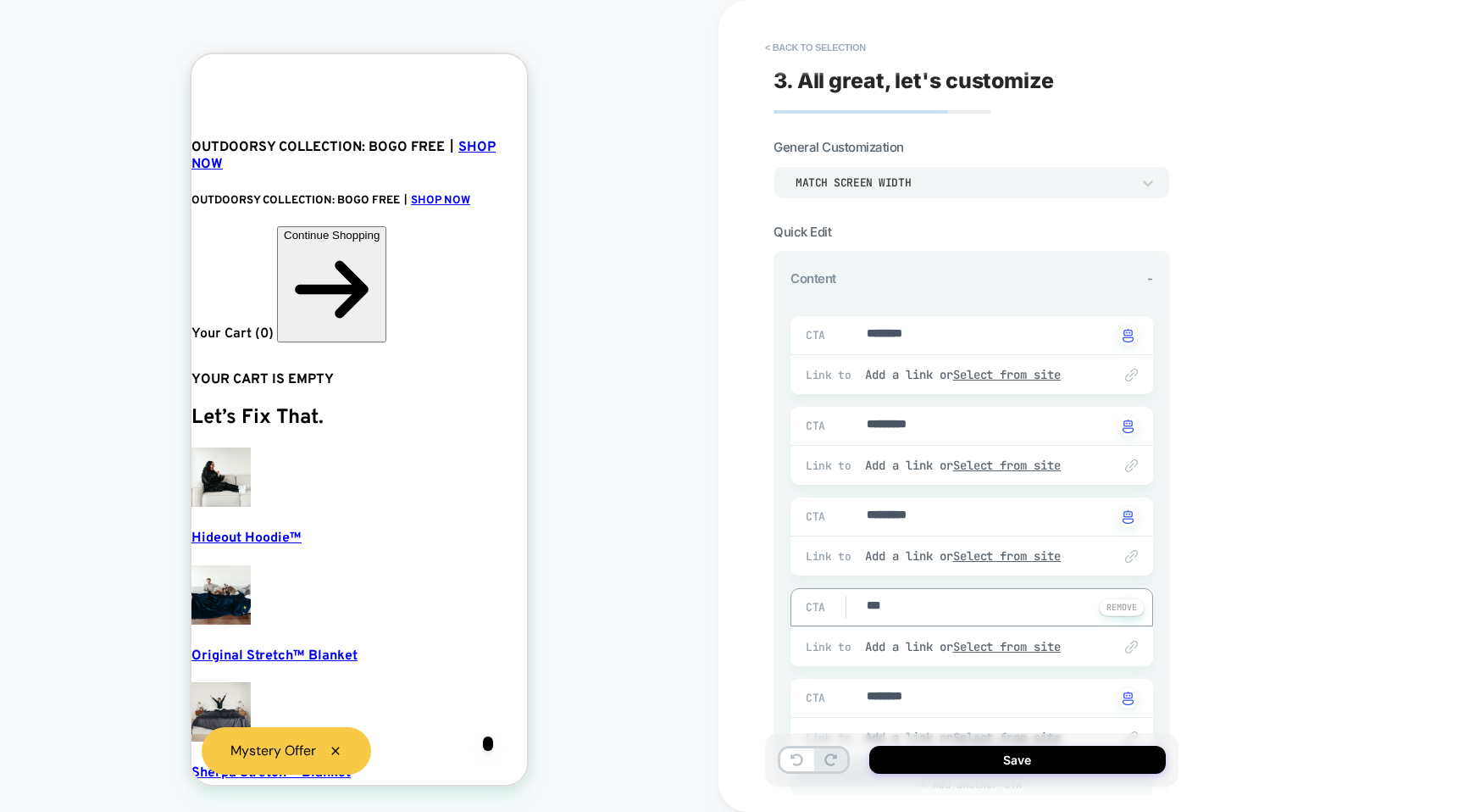
type textarea "**"
type textarea "*"
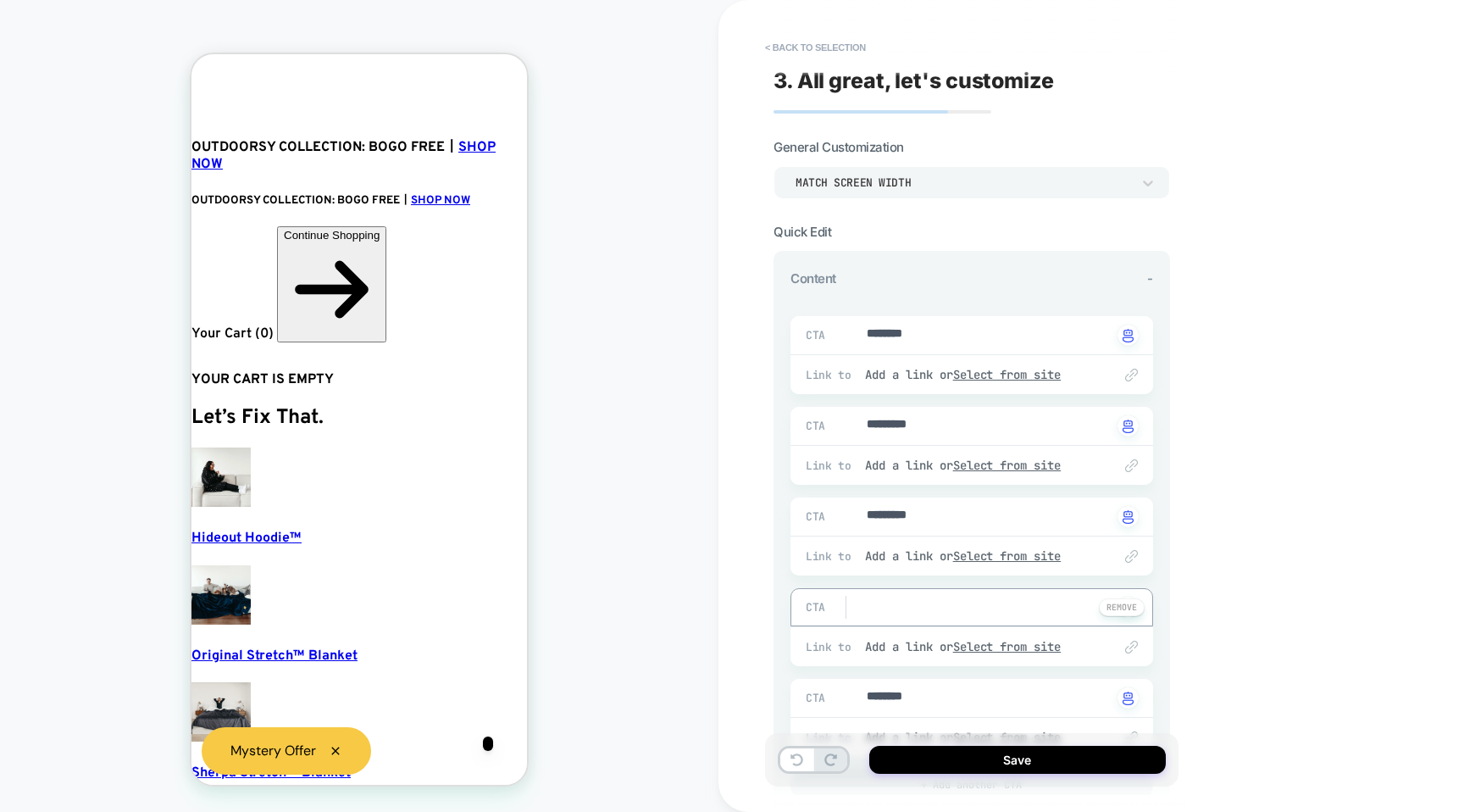
type textarea "*"
type textarea "**"
type textarea "*"
type textarea "***"
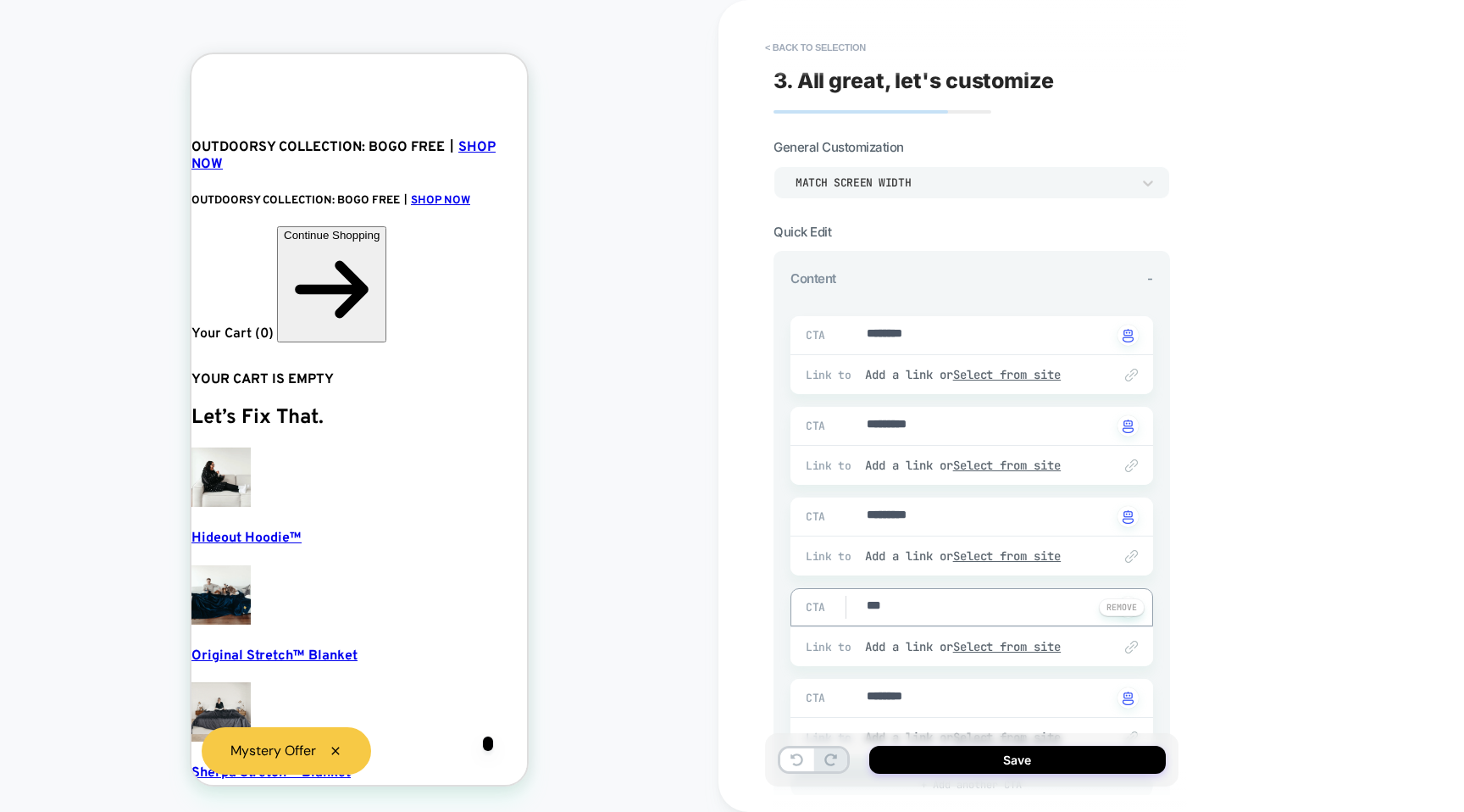
type textarea "*"
type textarea "****"
type textarea "*"
type textarea "***"
type textarea "*"
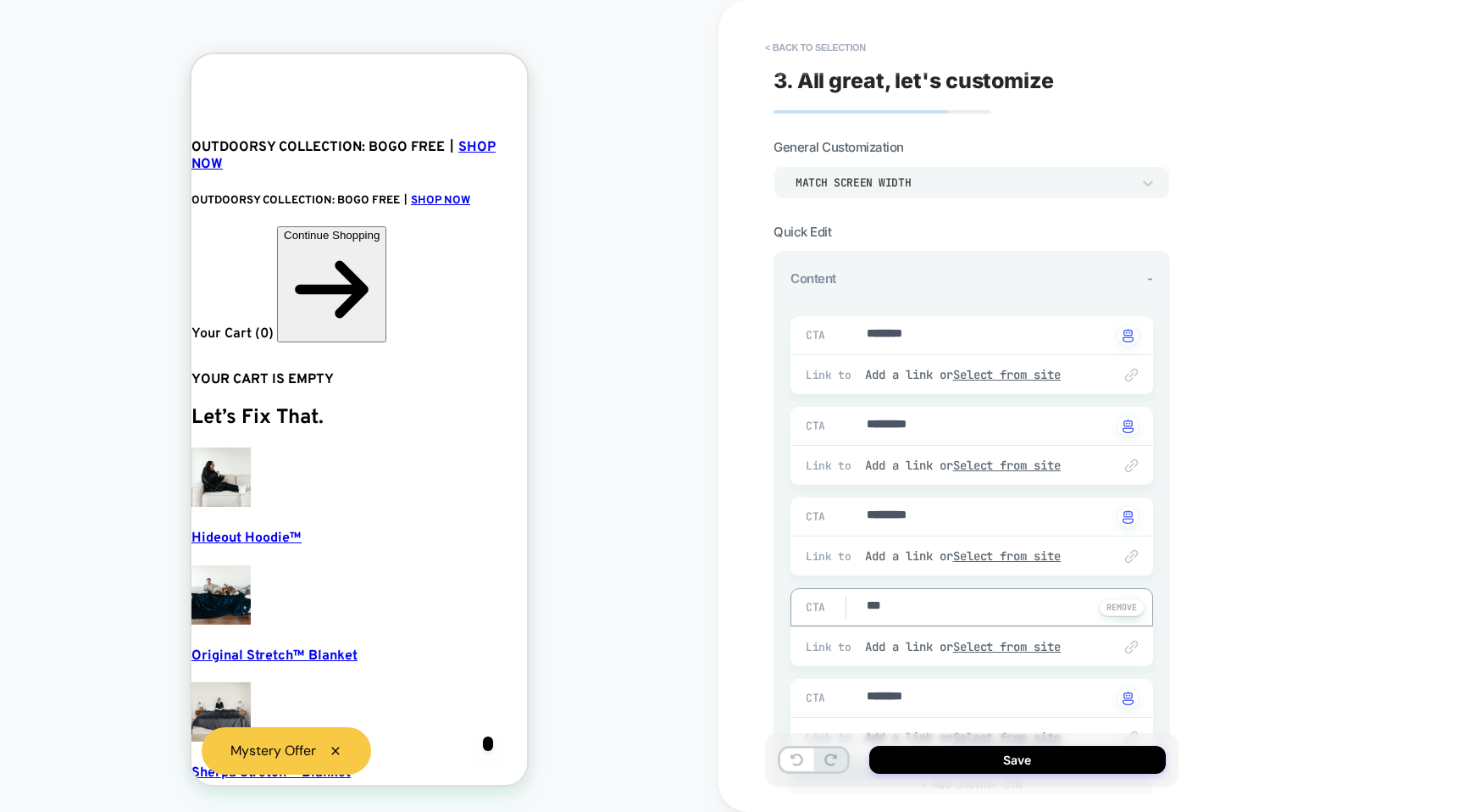
type textarea "**"
type textarea "*"
type textarea "***"
type textarea "*"
type textarea "****"
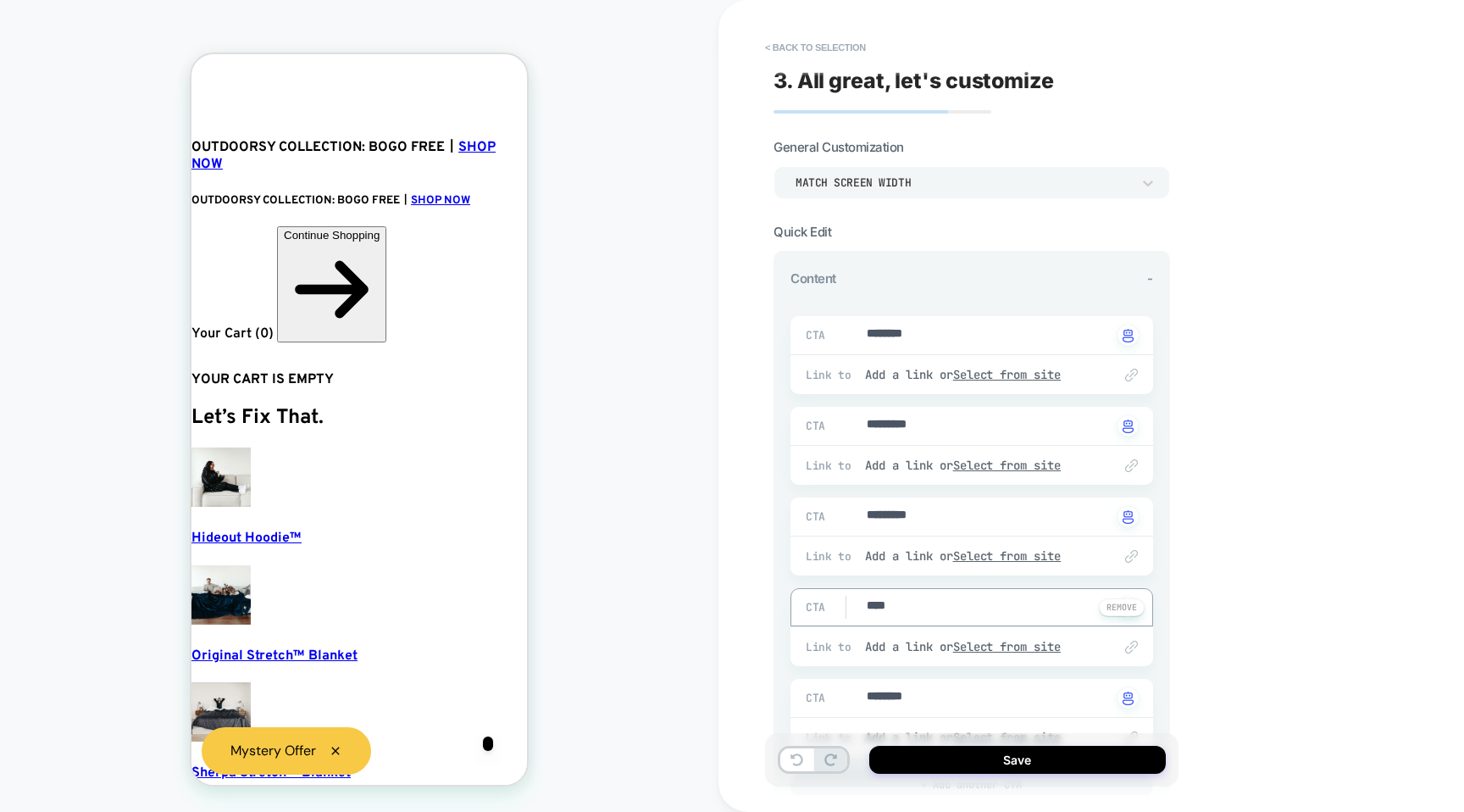
type textarea "*"
type textarea "*****"
type textarea "*"
type textarea "******"
type textarea "*"
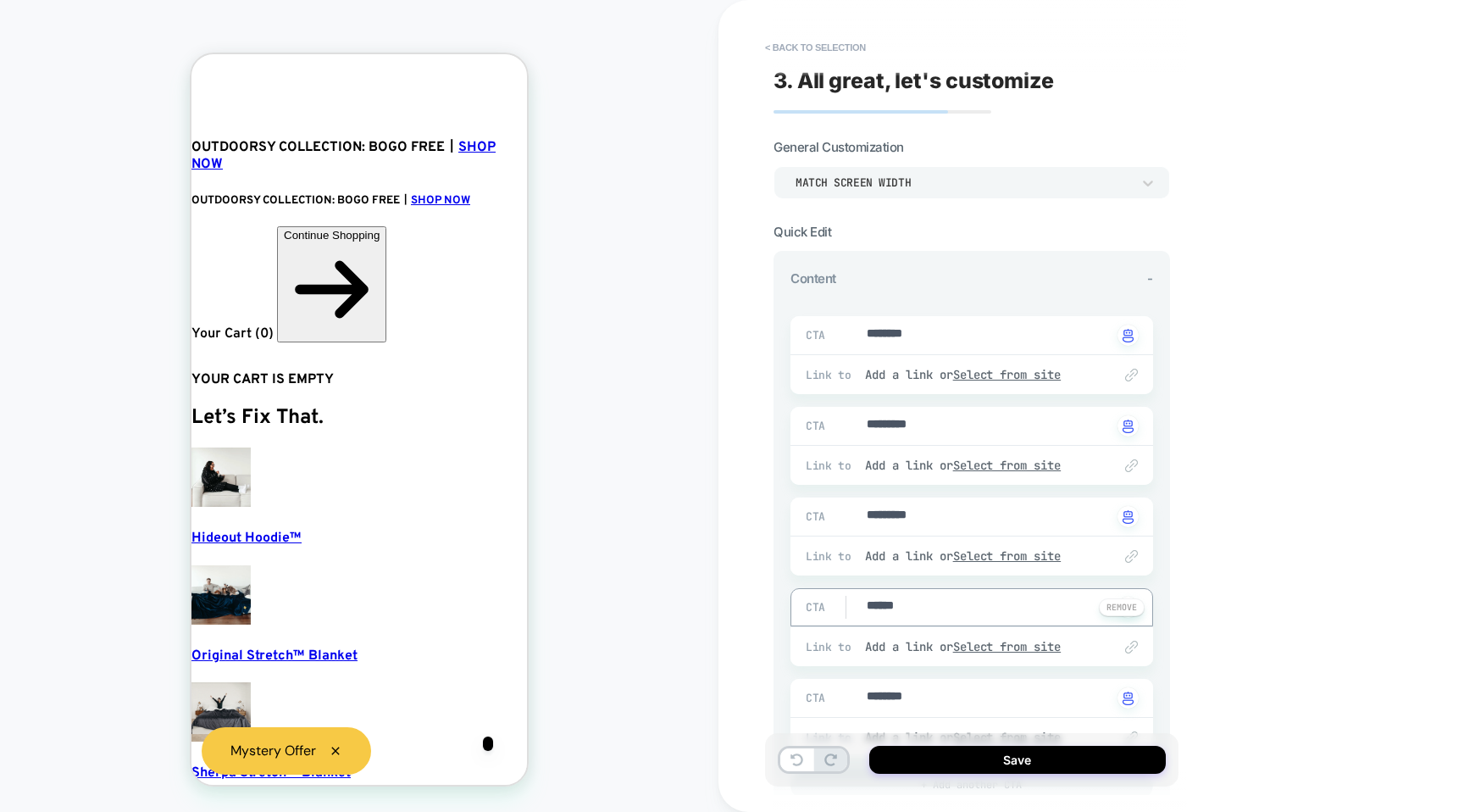
type textarea "*******"
type textarea "*"
type textarea "******"
type textarea "*"
type textarea "*****"
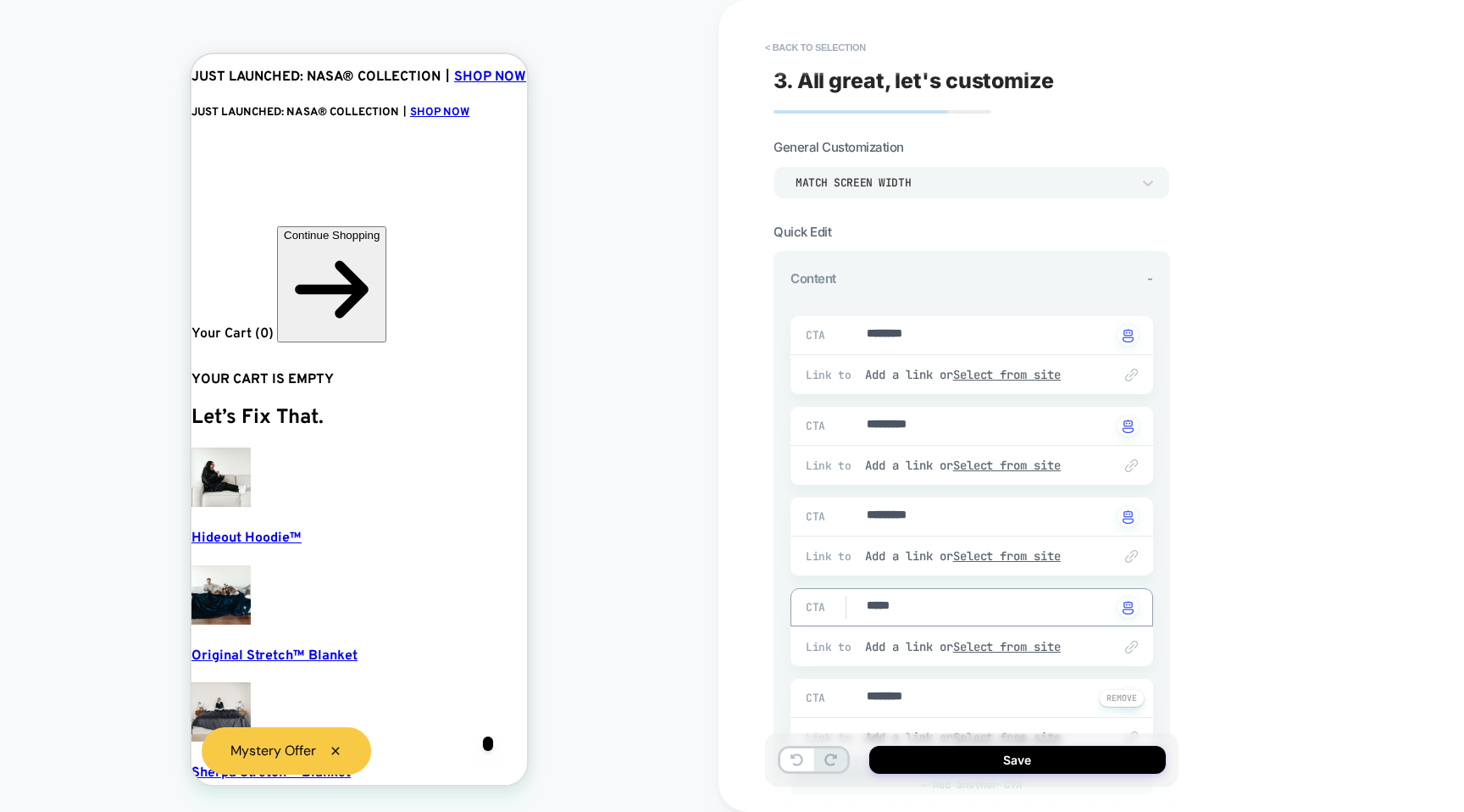
type textarea "*"
type textarea "******"
type textarea "*"
type textarea "*******"
type textarea "*"
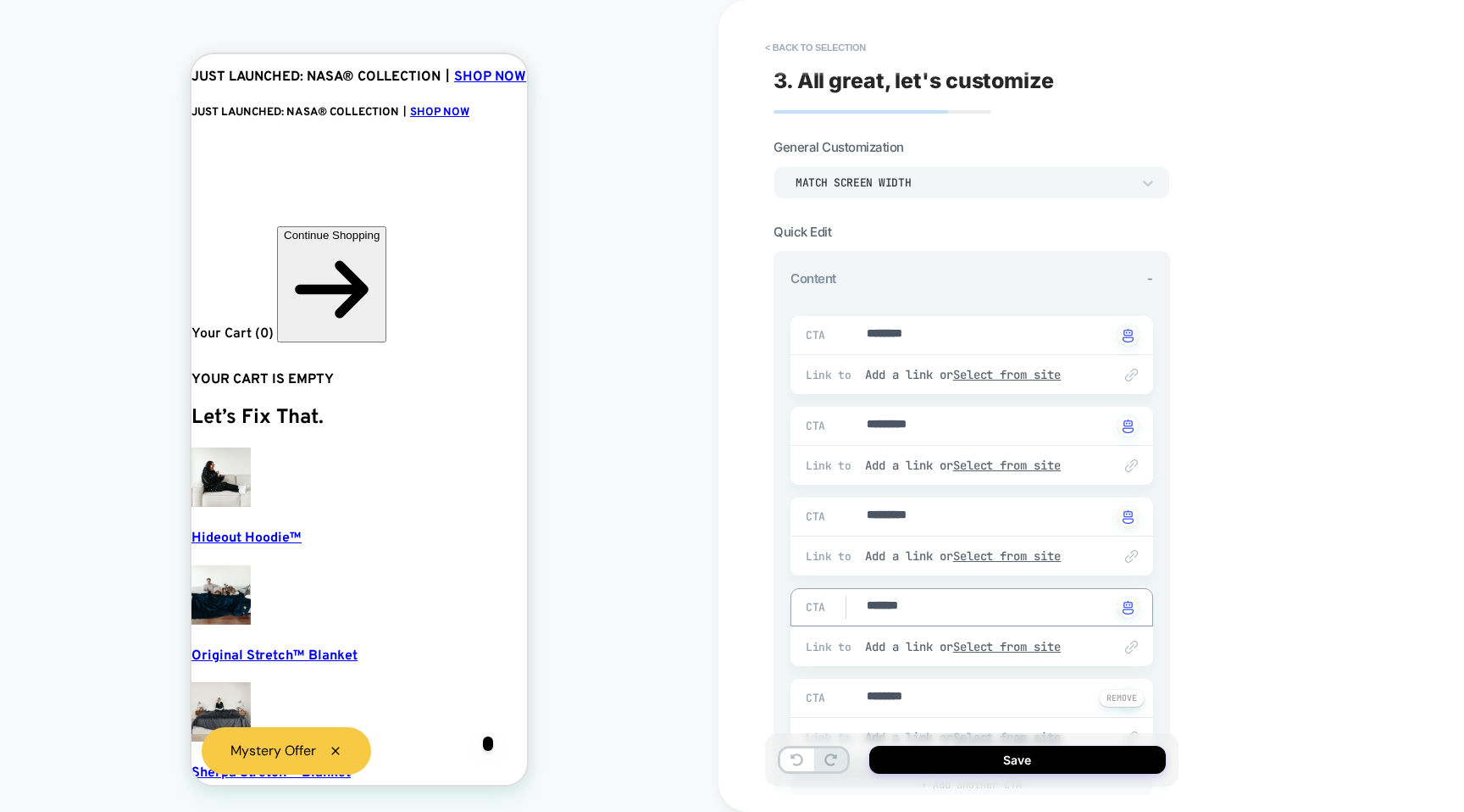
type textarea "******"
type textarea "*"
type textarea "*******"
type textarea "*"
type textarea "*******"
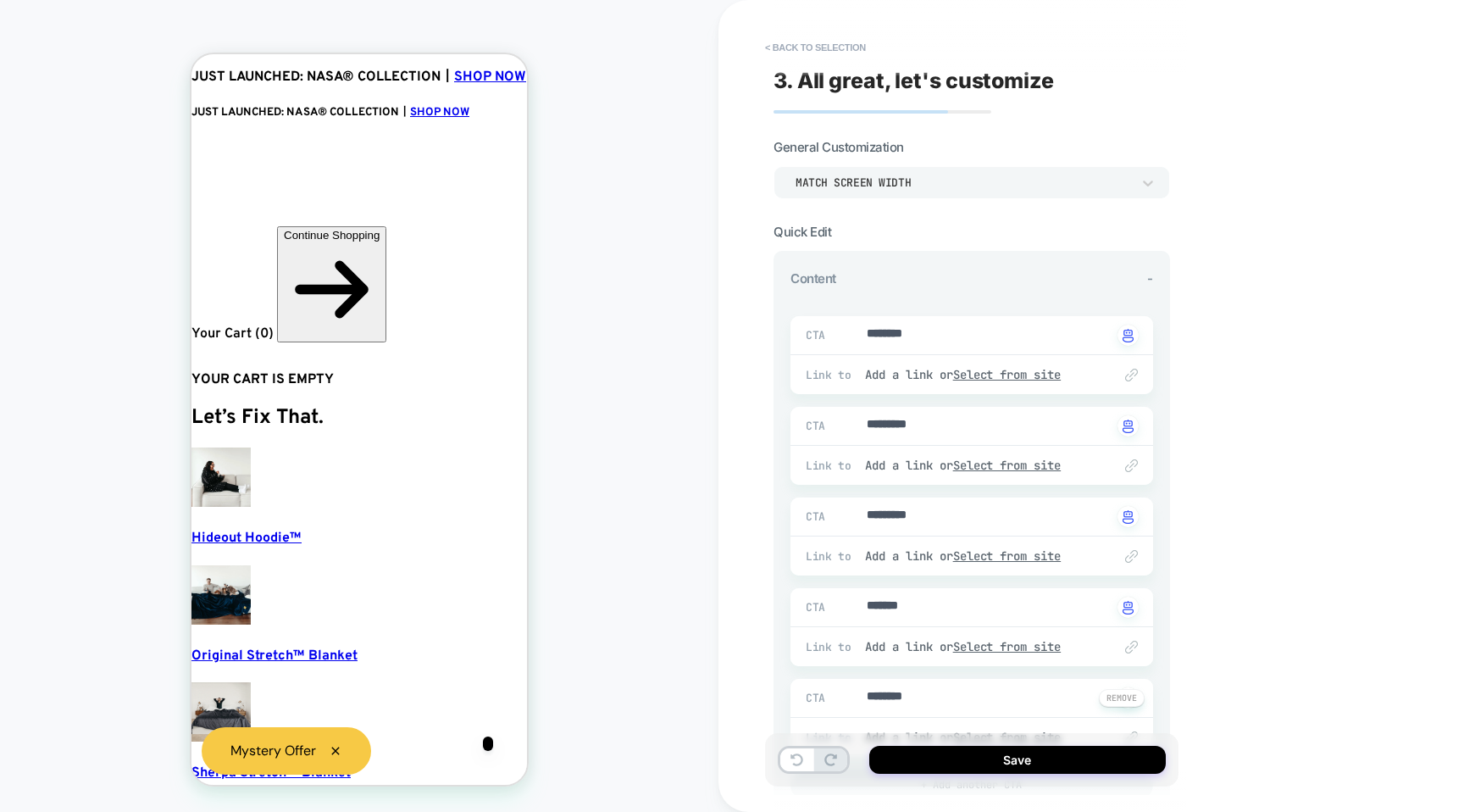
click at [920, 708] on div "CTA ******** Click to change to alternative text" at bounding box center [972, 697] width 363 height 38
click at [912, 694] on textarea "********" at bounding box center [988, 697] width 247 height 19
type textarea "*"
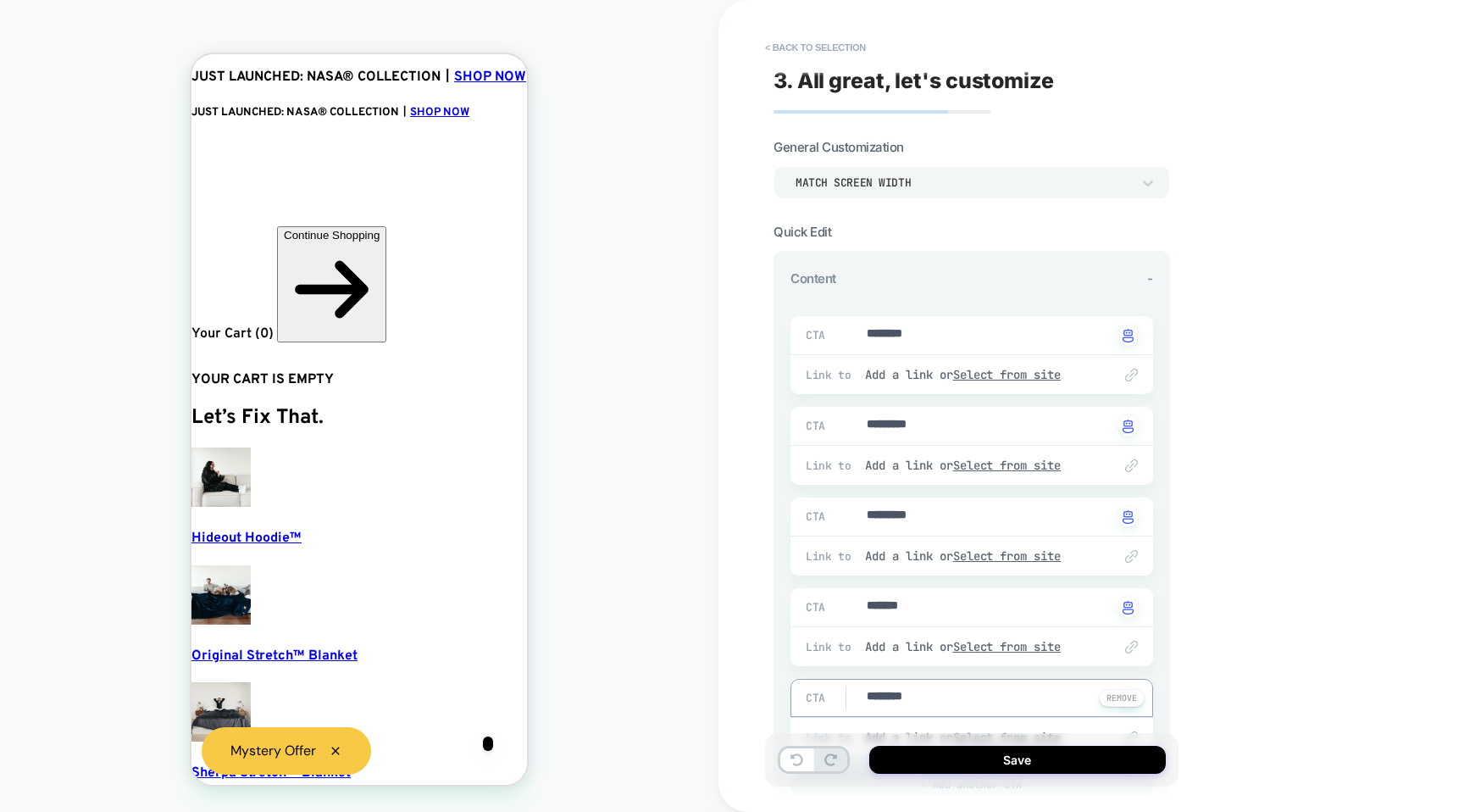
type textarea "*"
type textarea "**"
type textarea "*"
type textarea "***"
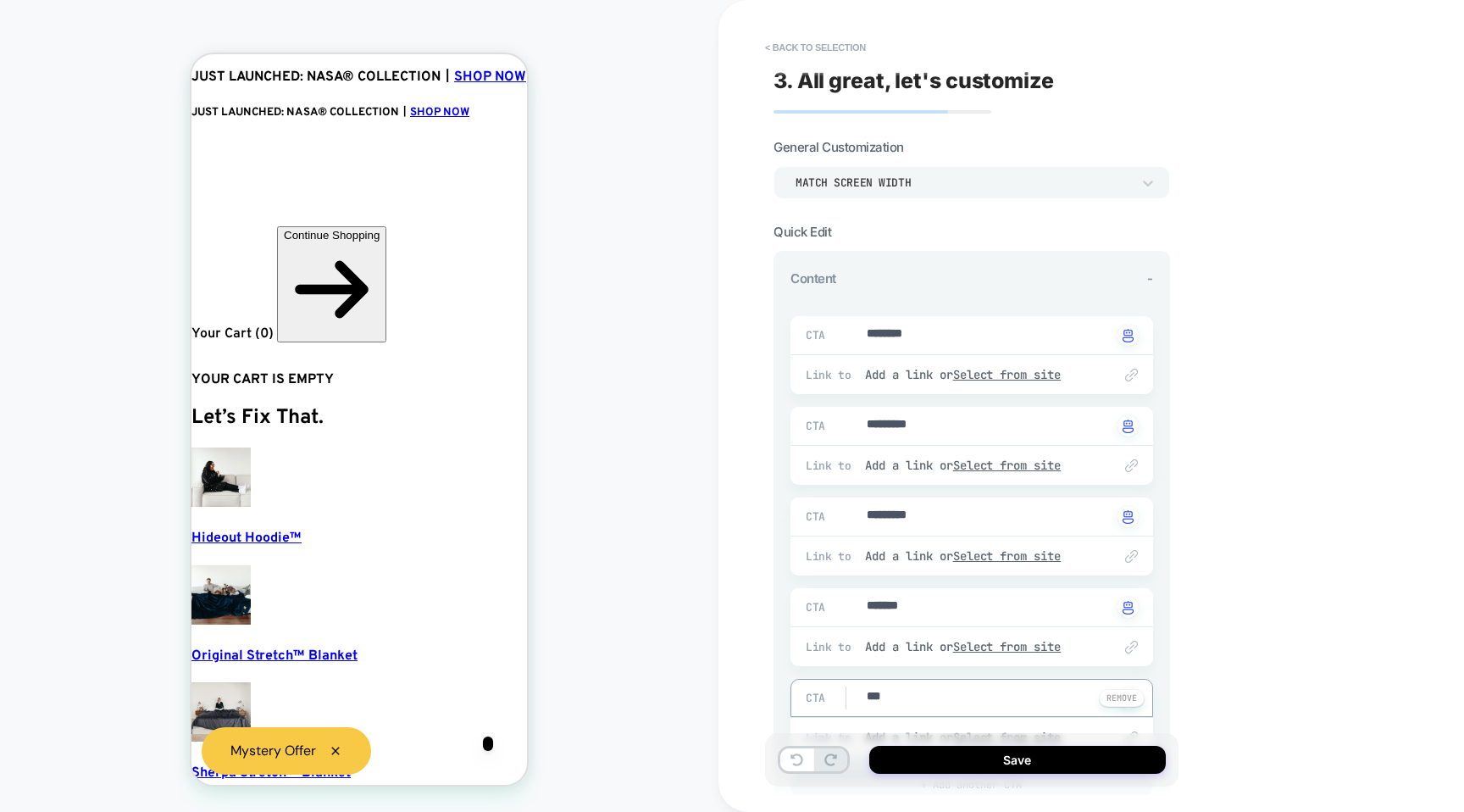
type textarea "*"
type textarea "****"
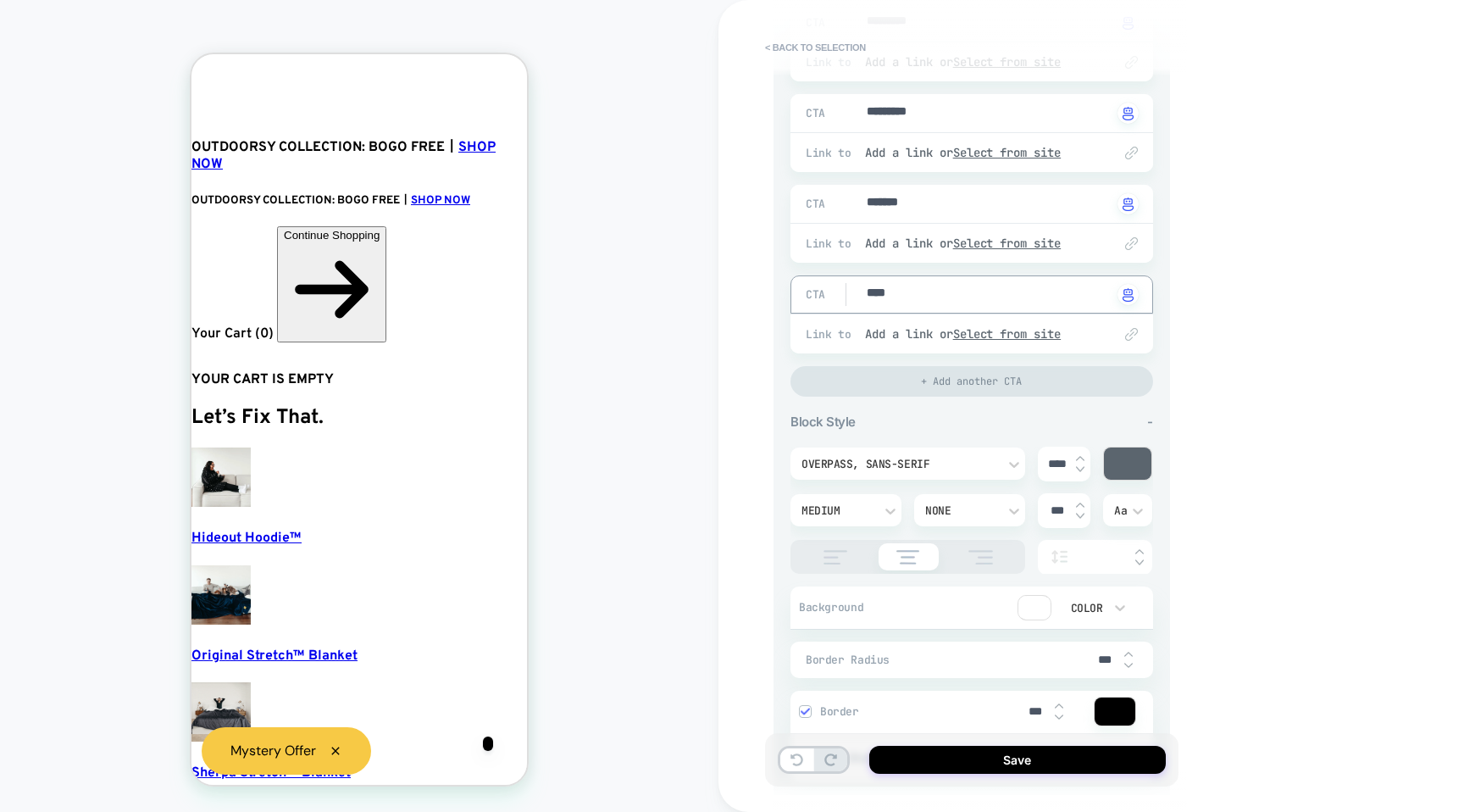
scroll to position [420, 0]
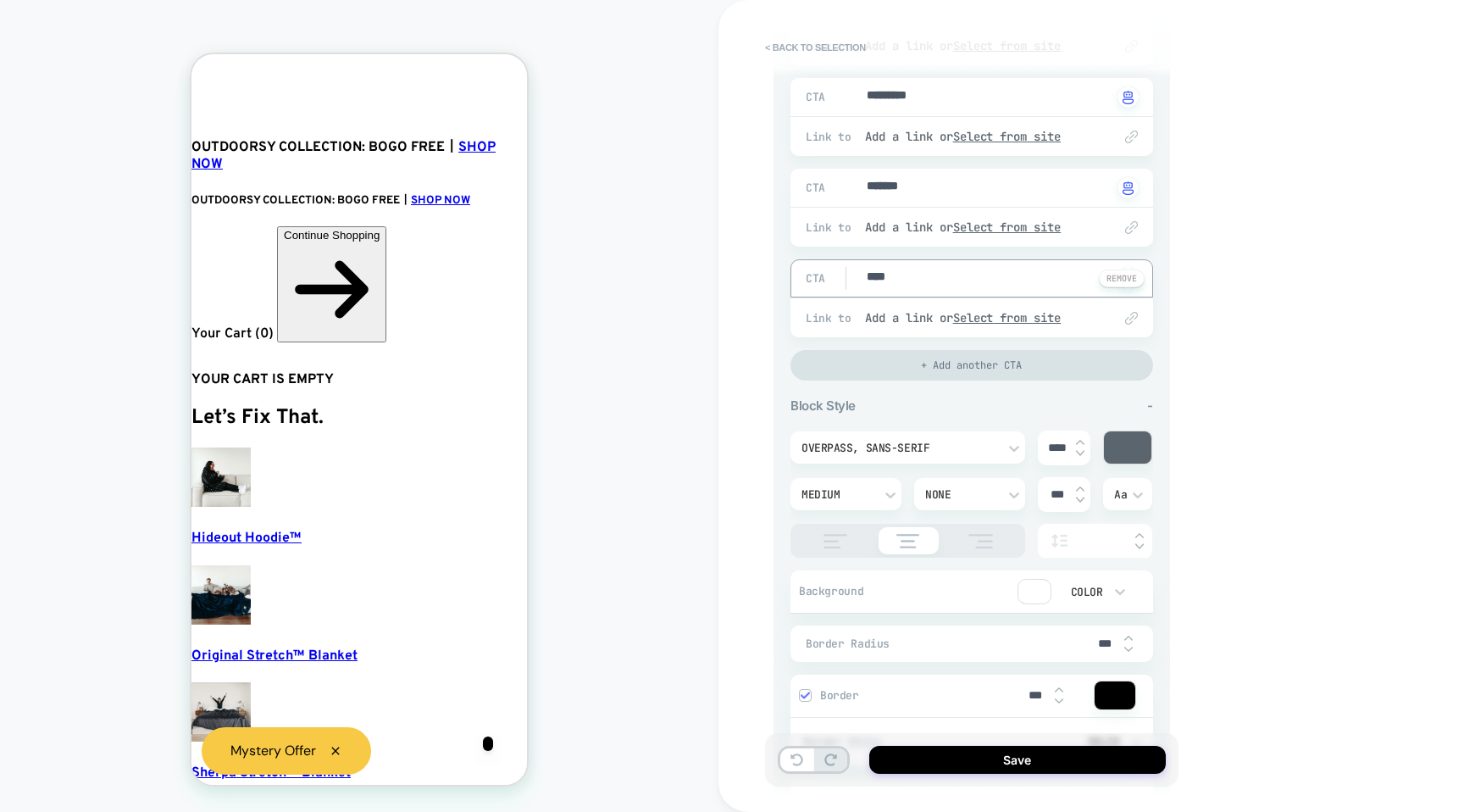
type textarea "*"
type textarea "****"
click at [948, 370] on div "+ Add another CTA" at bounding box center [972, 364] width 363 height 31
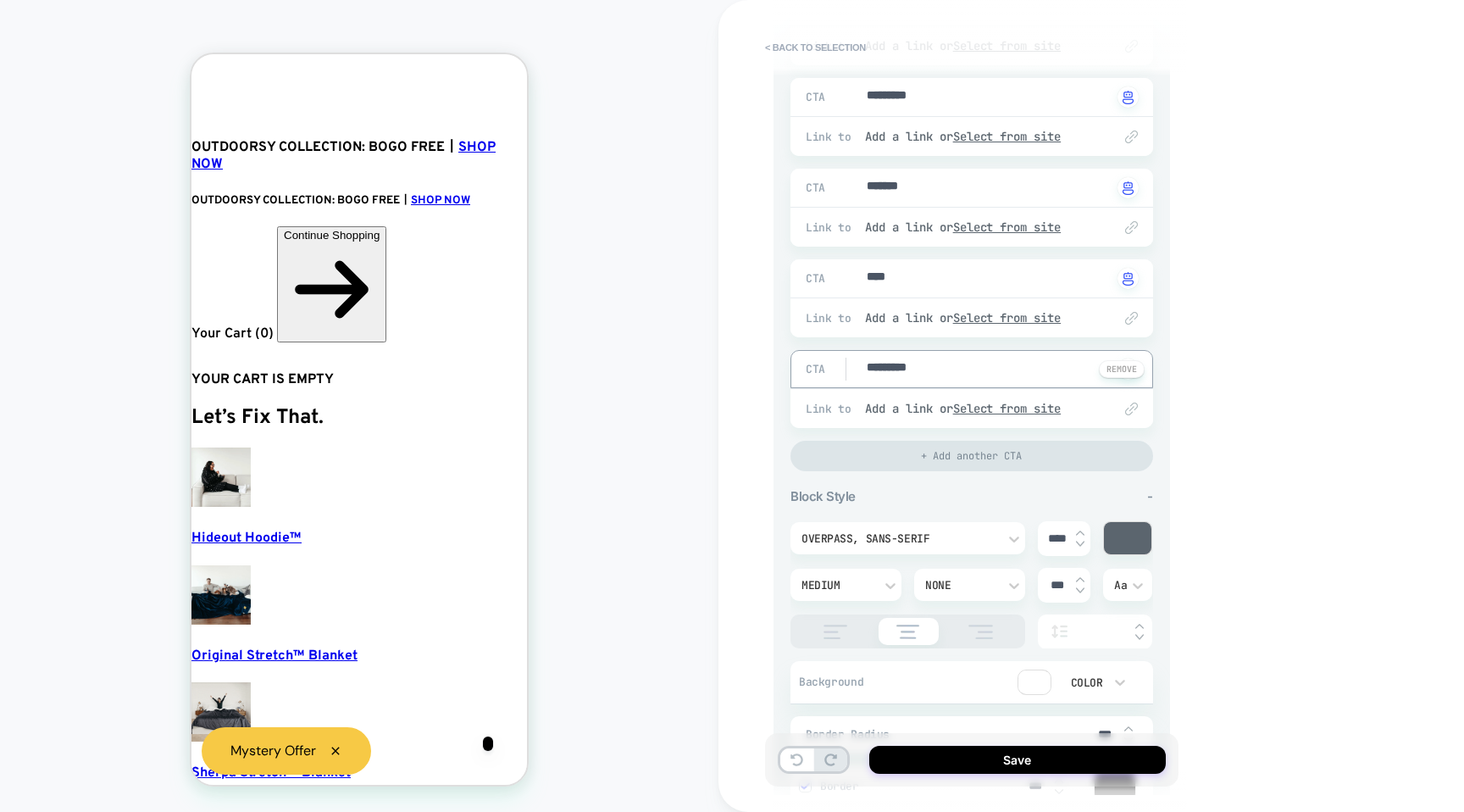
click at [904, 375] on textarea "*********" at bounding box center [988, 368] width 247 height 19
type textarea "*"
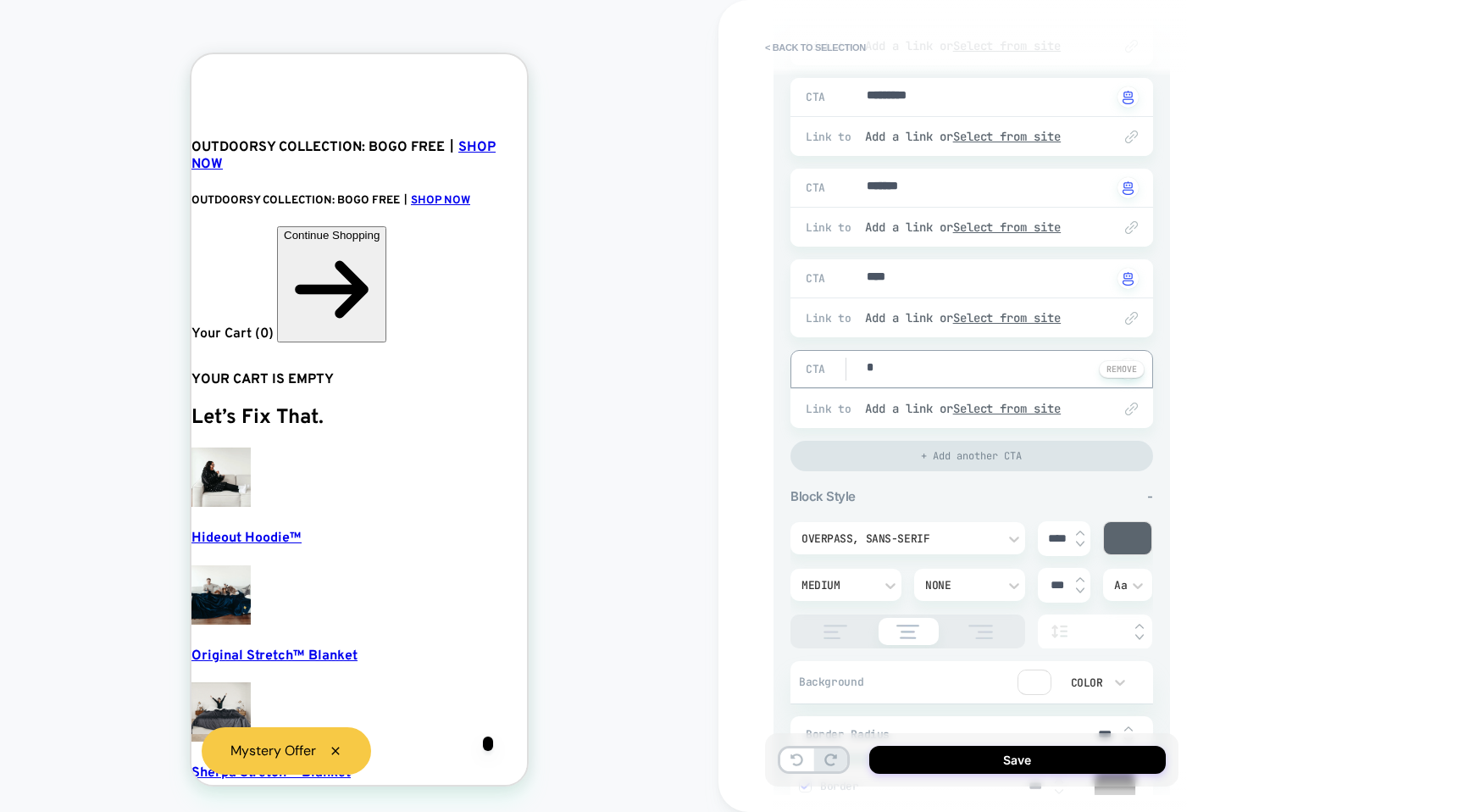
type textarea "**"
type textarea "*"
type textarea "***"
type textarea "*"
type textarea "****"
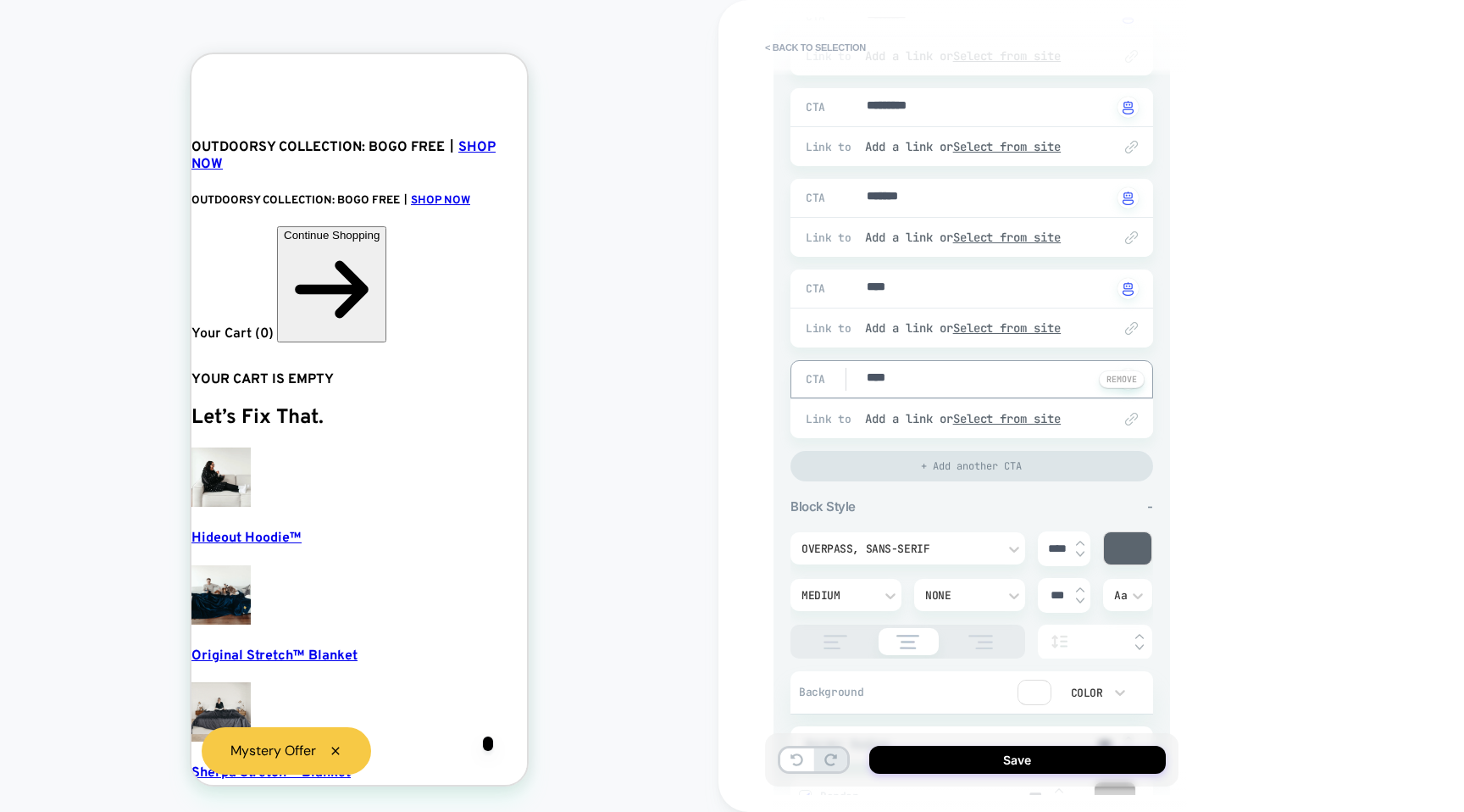
scroll to position [315, 0]
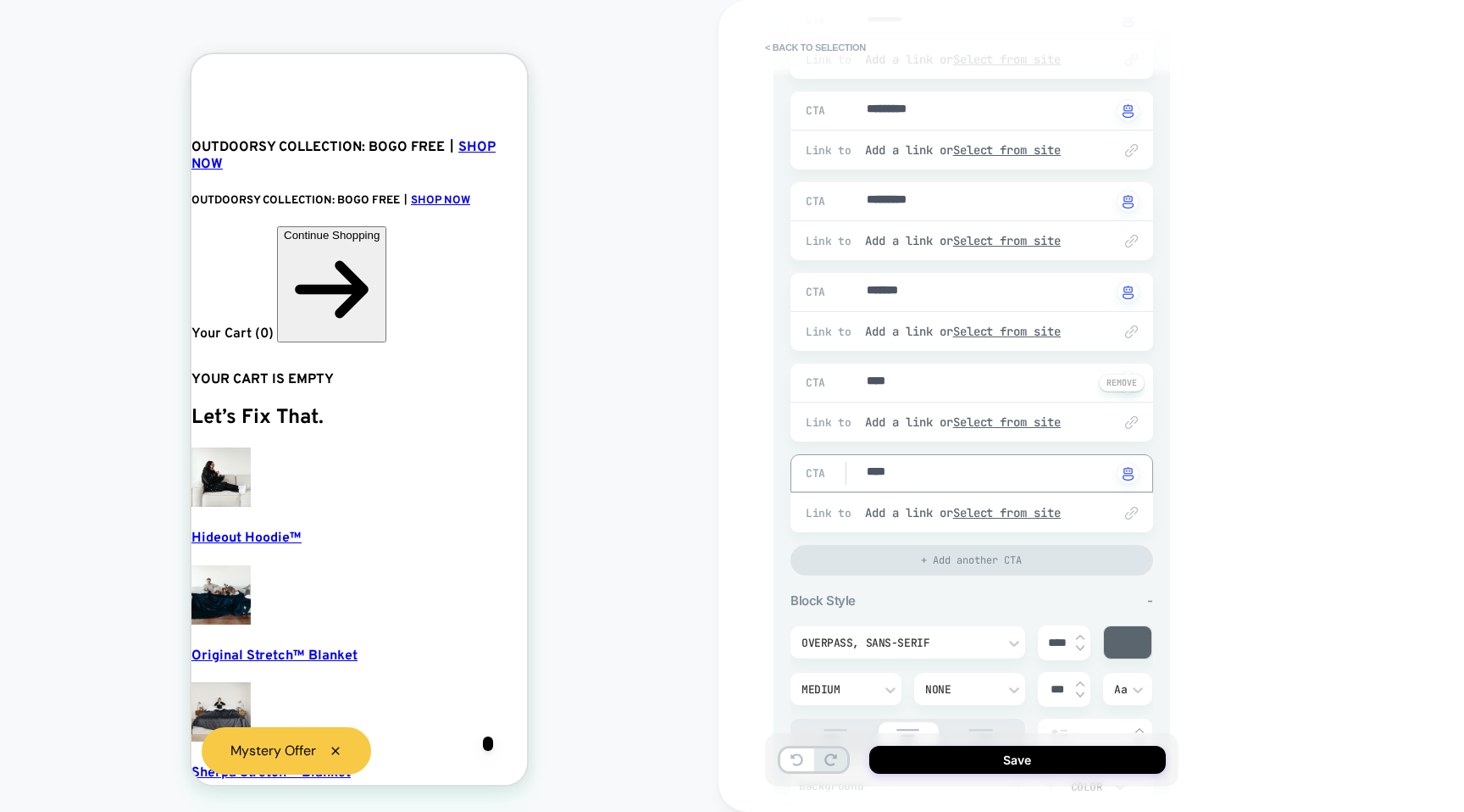
type textarea "*"
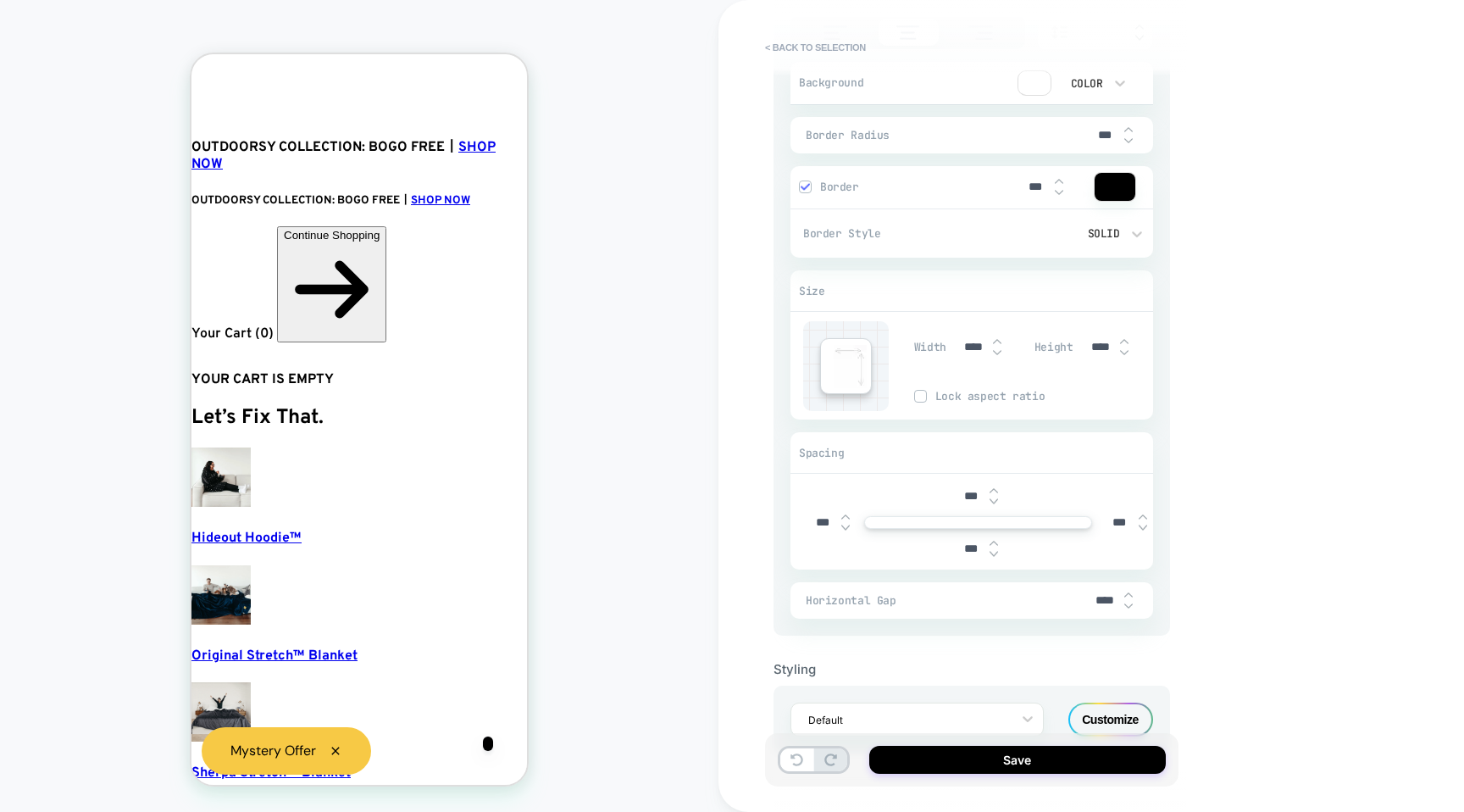
scroll to position [1067, 0]
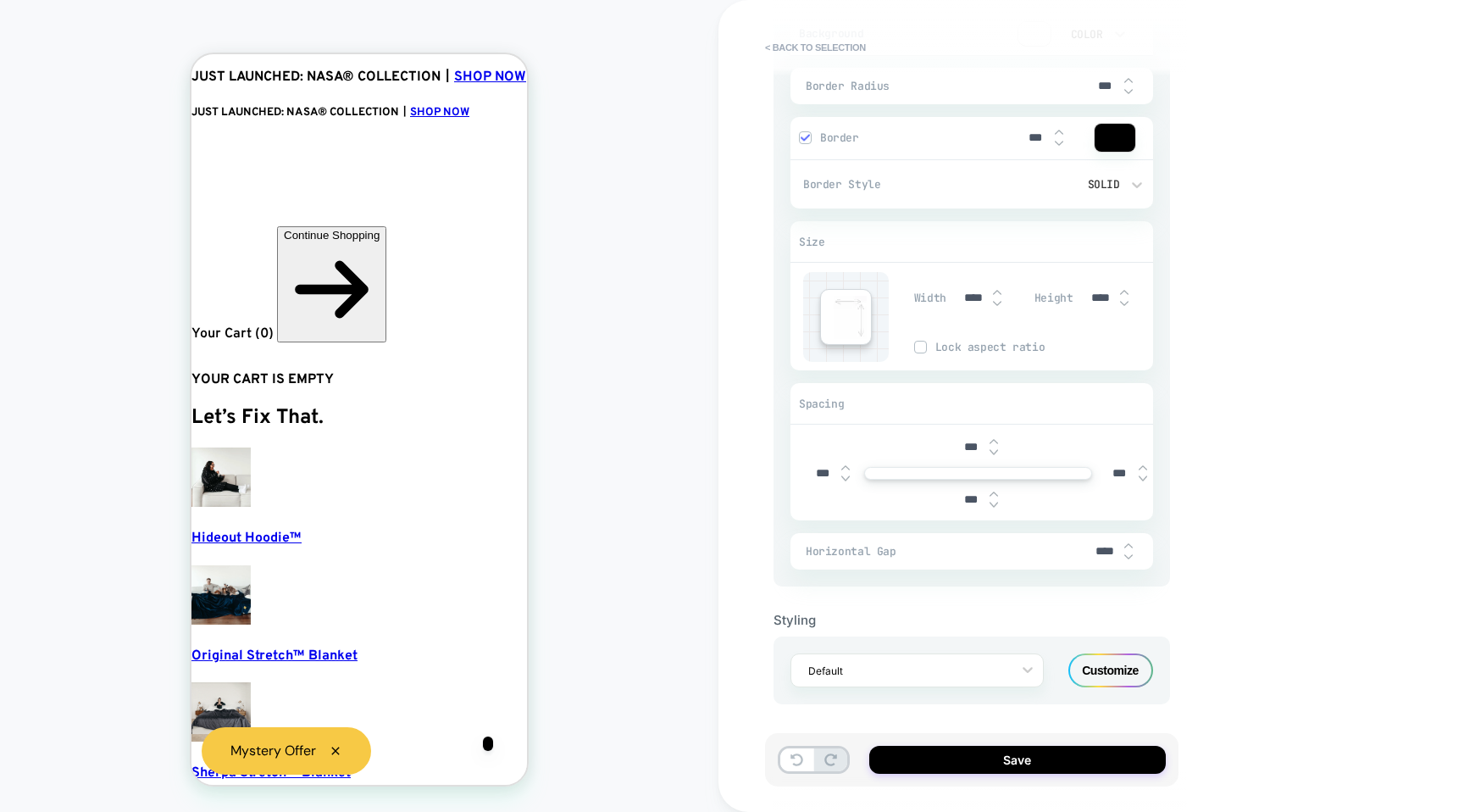
type textarea "****"
click at [855, 554] on span "Horizontal Gap" at bounding box center [946, 551] width 281 height 15
drag, startPoint x: 777, startPoint y: 47, endPoint x: 898, endPoint y: 565, distance: 531.9
click at [898, 566] on div "< Back to selection 3. All great, let's customize General Customization Match S…" at bounding box center [980, 406] width 413 height 812
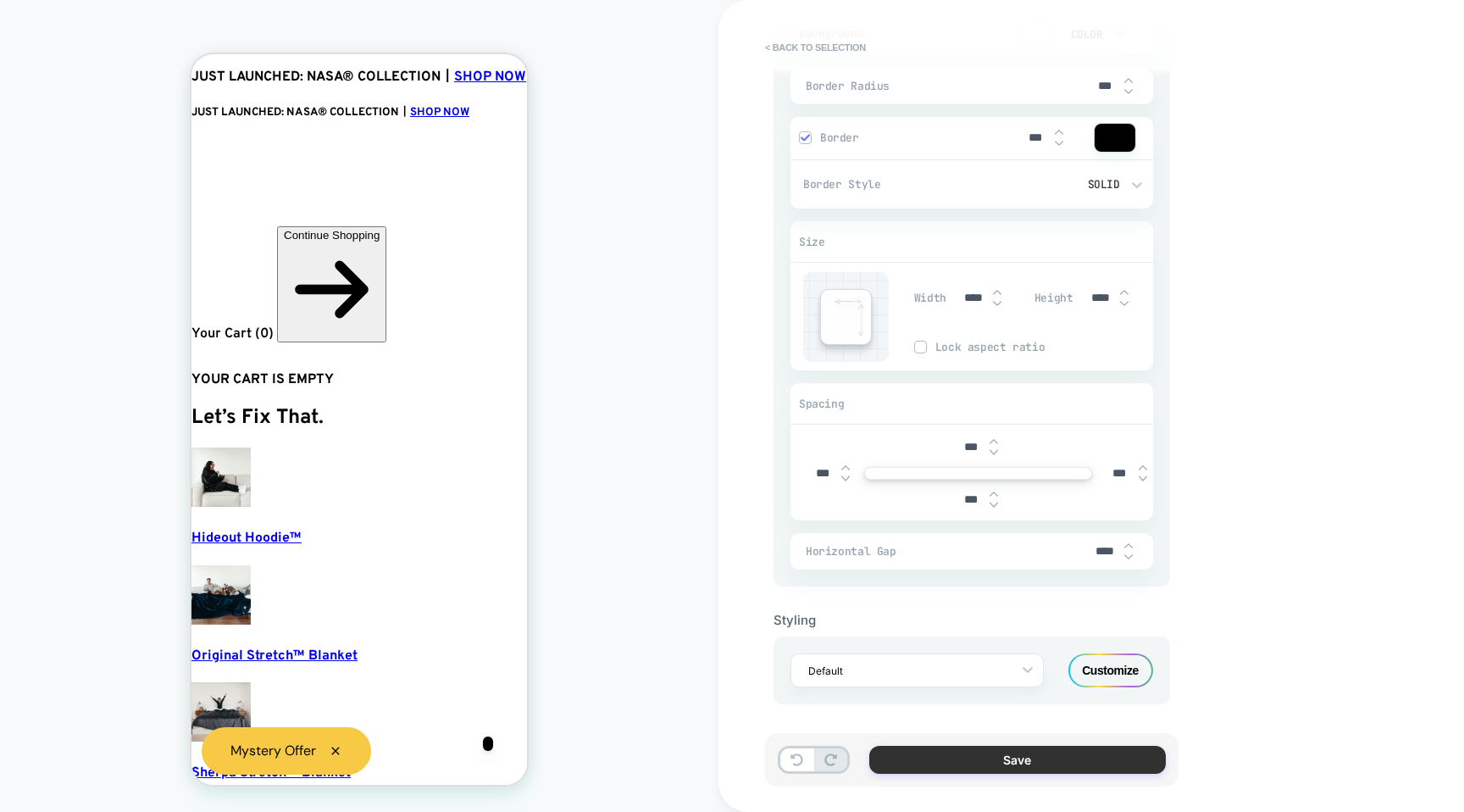
click at [945, 761] on button "Save" at bounding box center [1017, 759] width 297 height 28
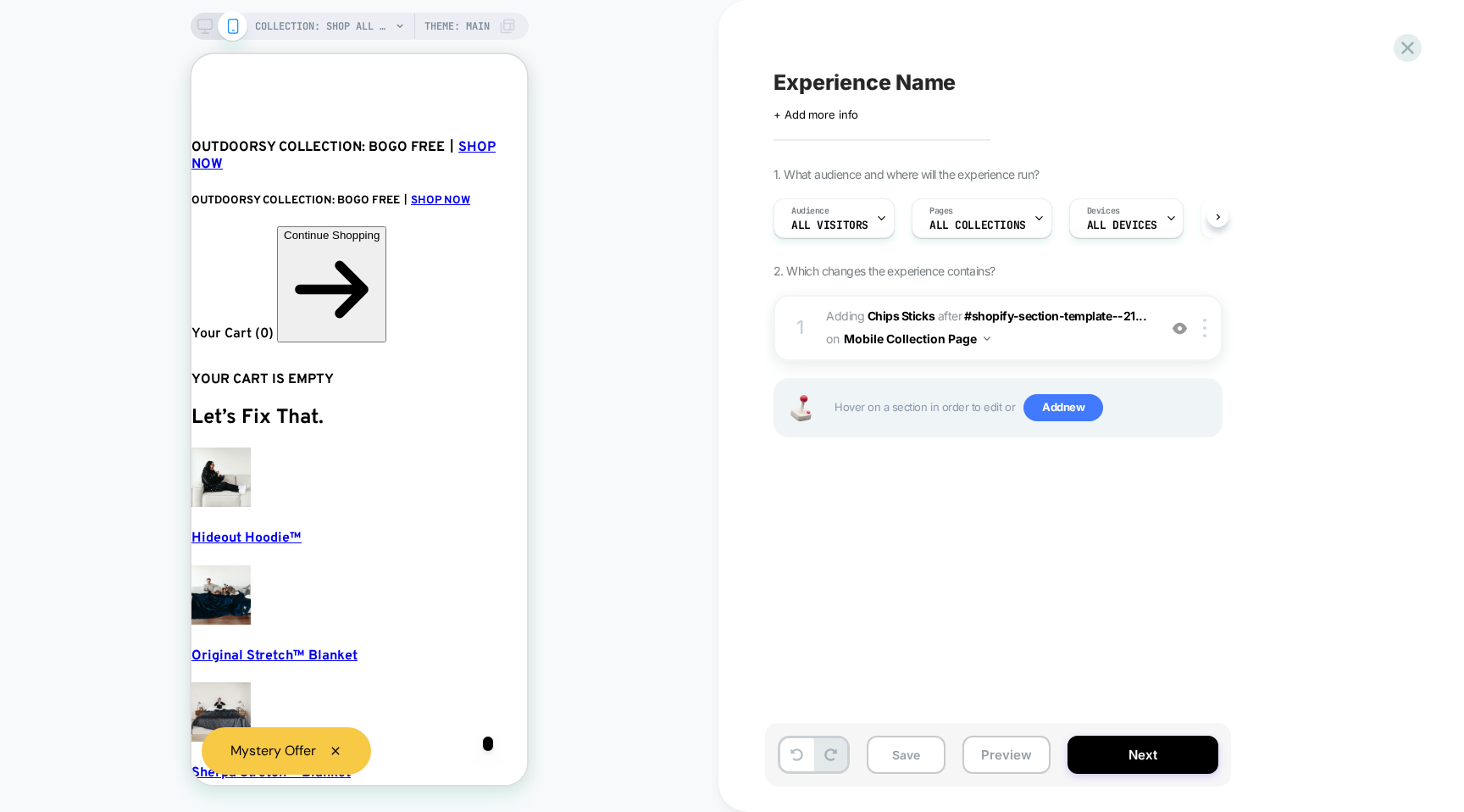
scroll to position [0, 1]
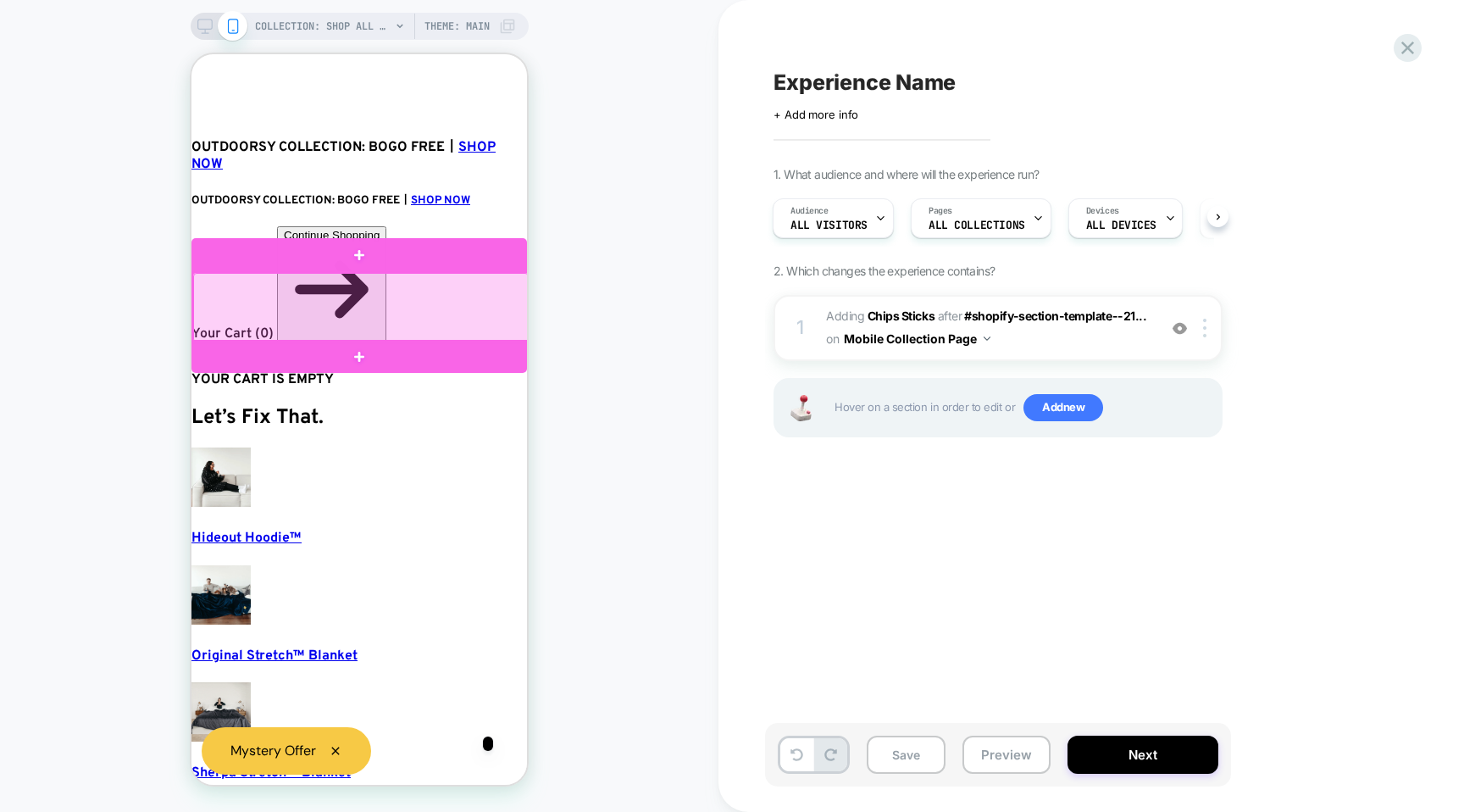
click at [475, 328] on div at bounding box center [361, 307] width 336 height 69
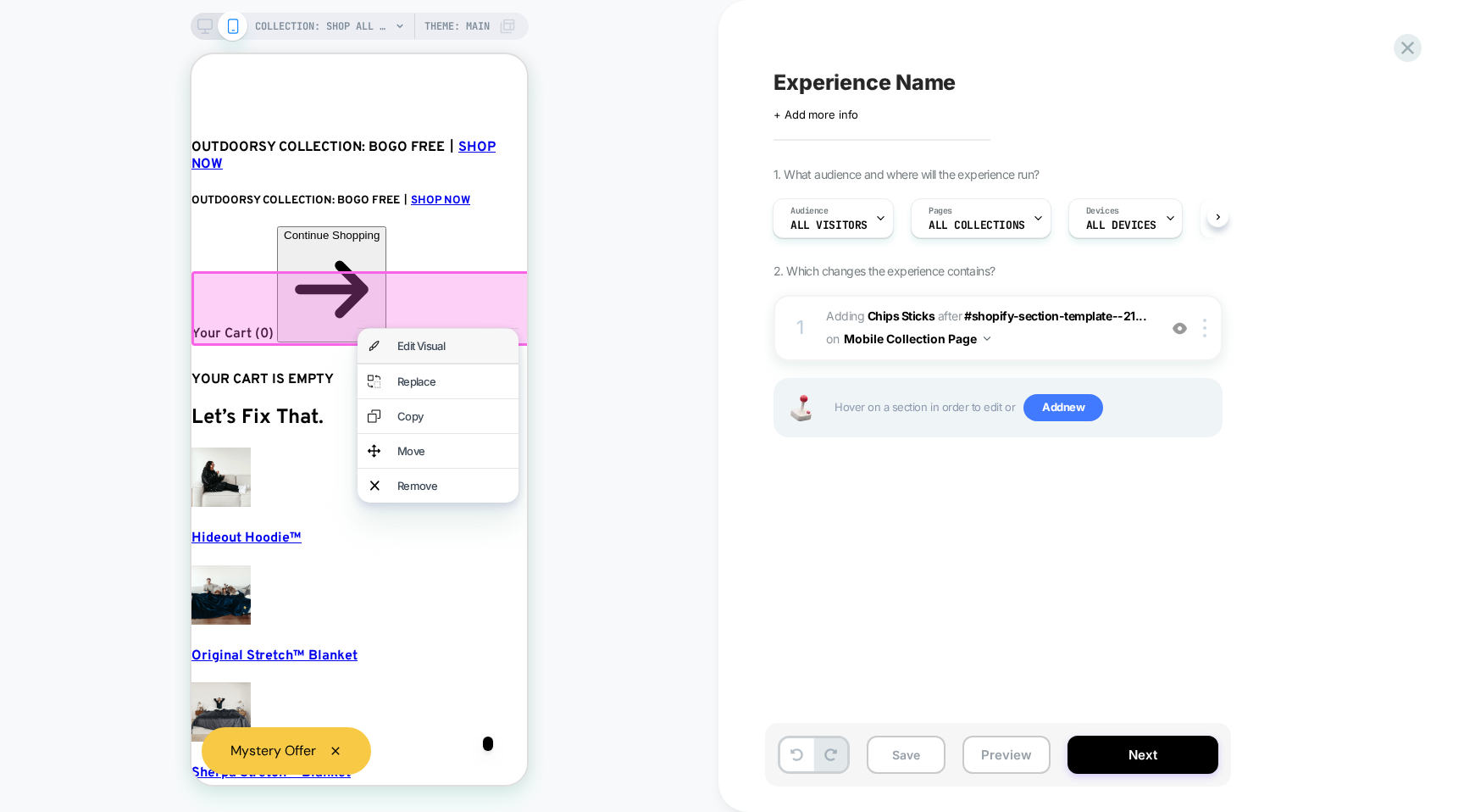
click at [447, 352] on div "Edit Visual" at bounding box center [453, 345] width 111 height 14
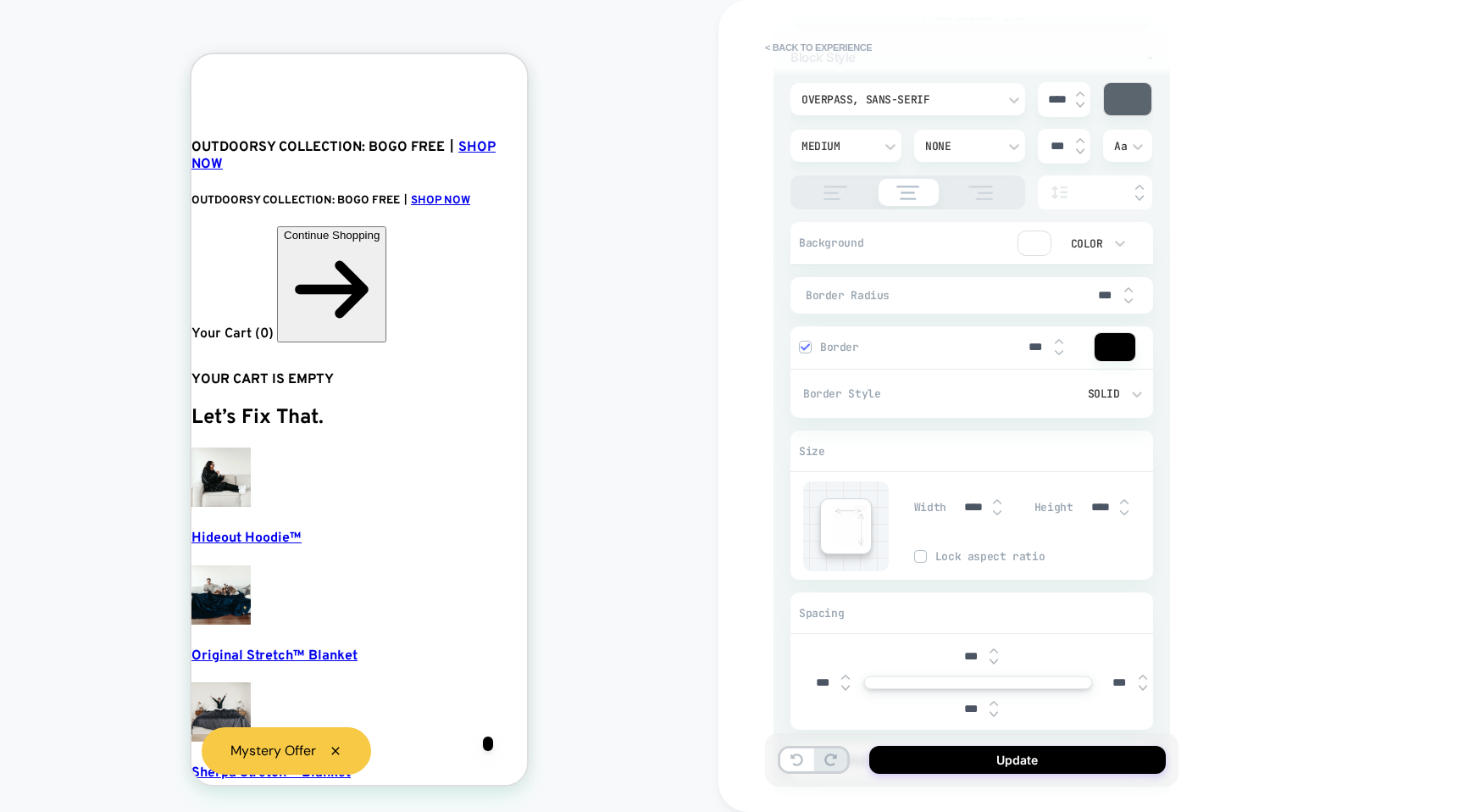
scroll to position [1067, 0]
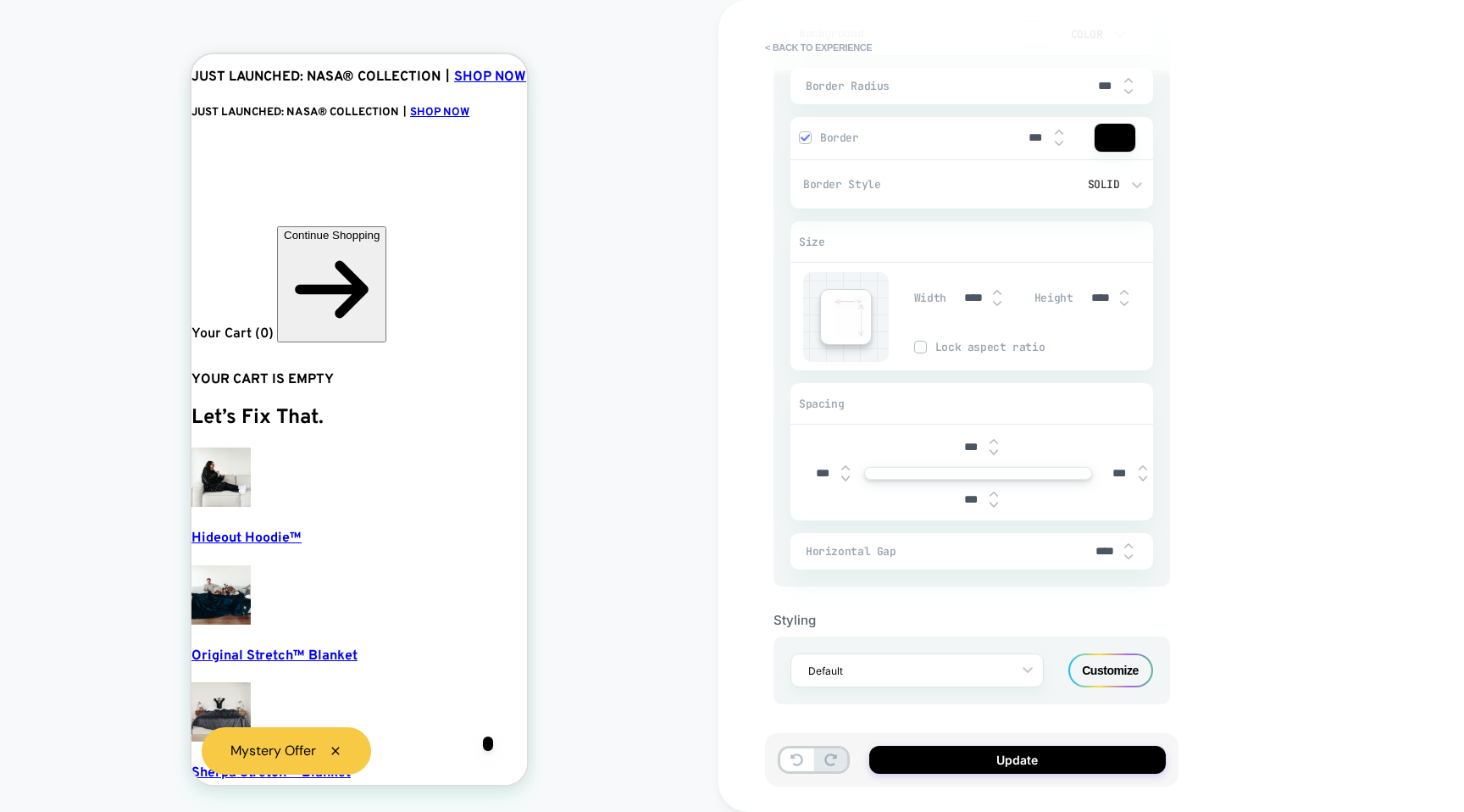
click at [1128, 556] on img at bounding box center [1128, 556] width 8 height 6
type textarea "*"
type input "****"
click at [1128, 556] on img at bounding box center [1128, 556] width 8 height 6
type textarea "*"
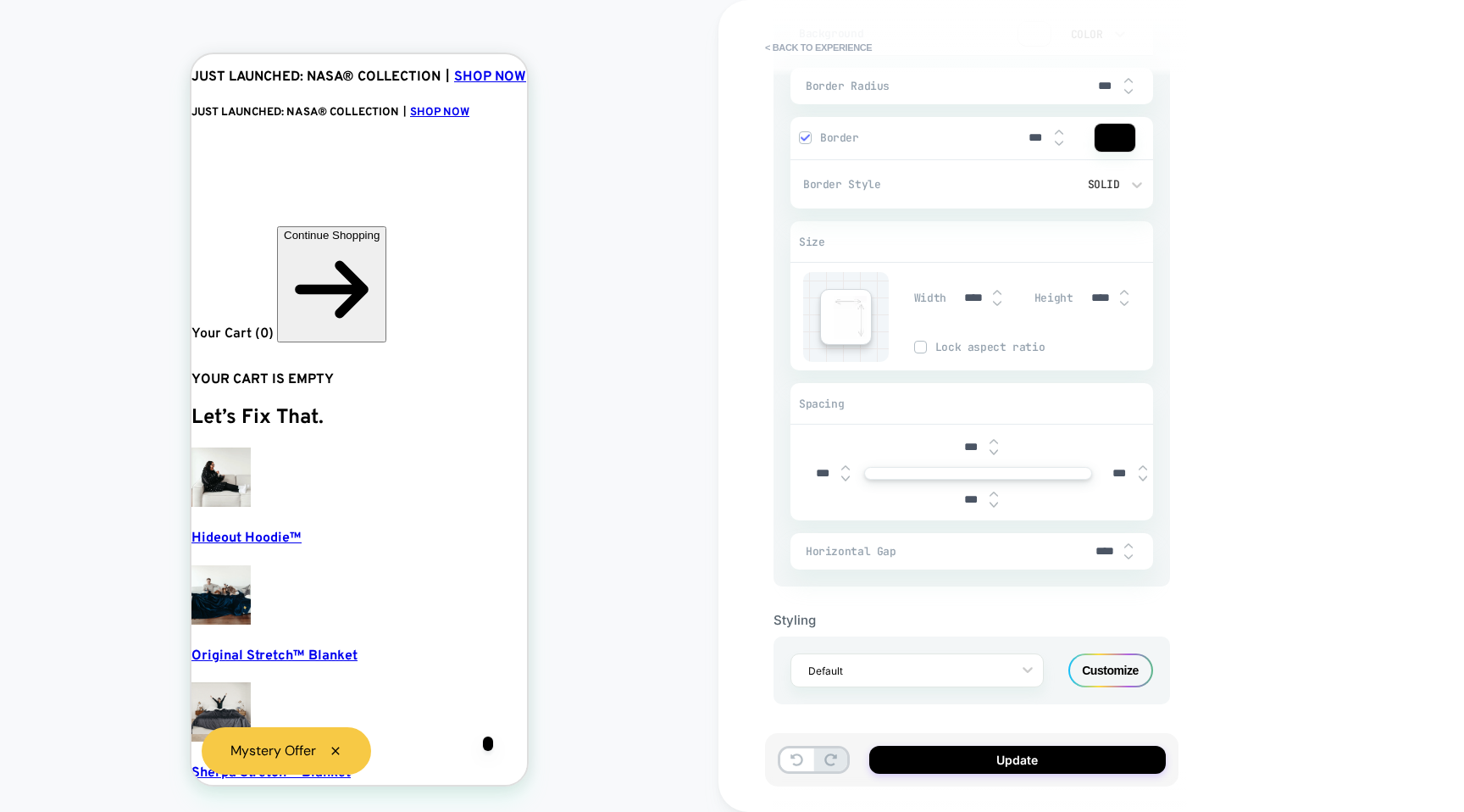
type input "****"
type textarea "*"
click at [1128, 539] on div "****" at bounding box center [1113, 551] width 51 height 35
type input "****"
click at [1128, 542] on img at bounding box center [1128, 545] width 8 height 6
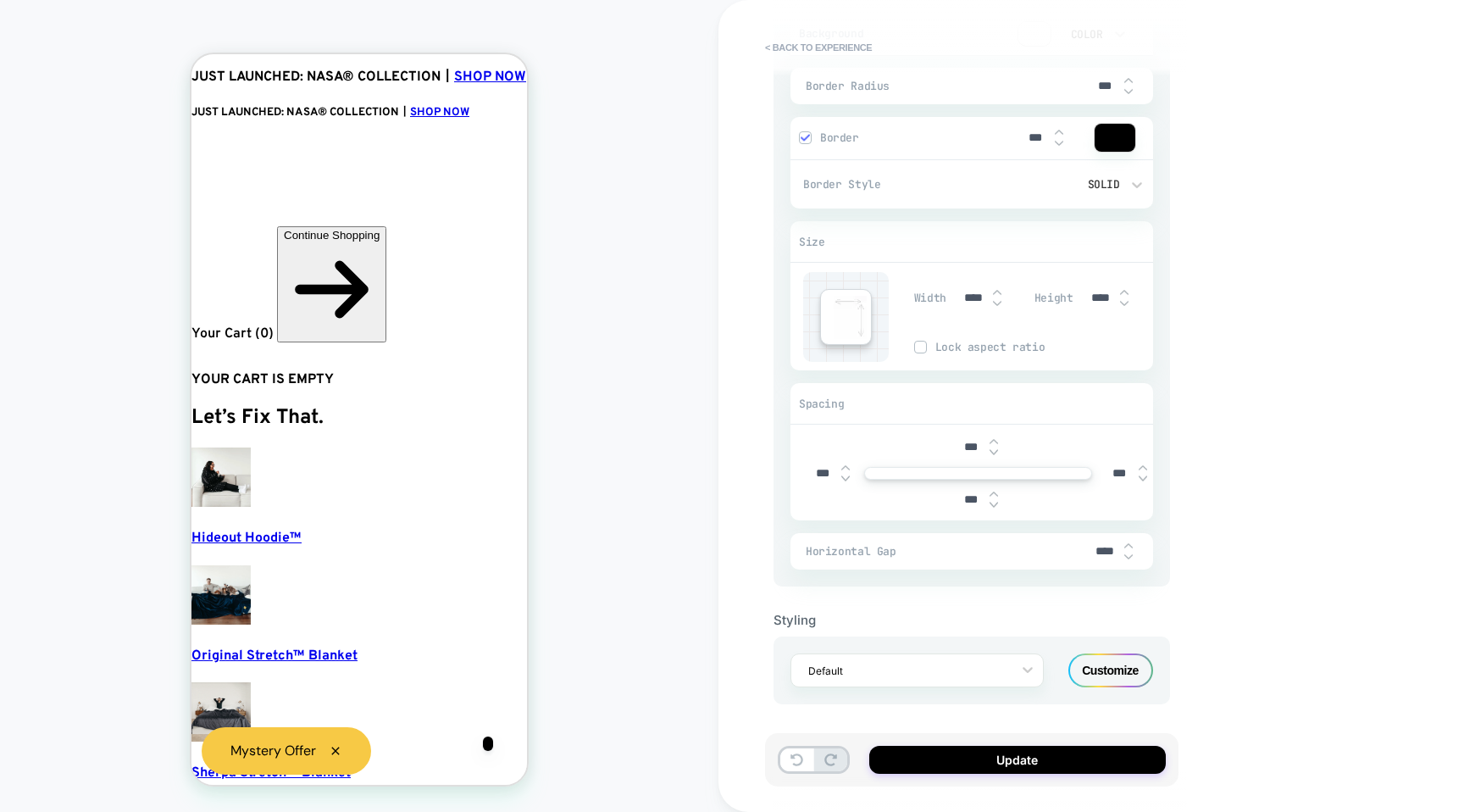
type textarea "*"
type input "****"
click at [1128, 542] on img at bounding box center [1128, 545] width 8 height 6
type textarea "*"
type input "****"
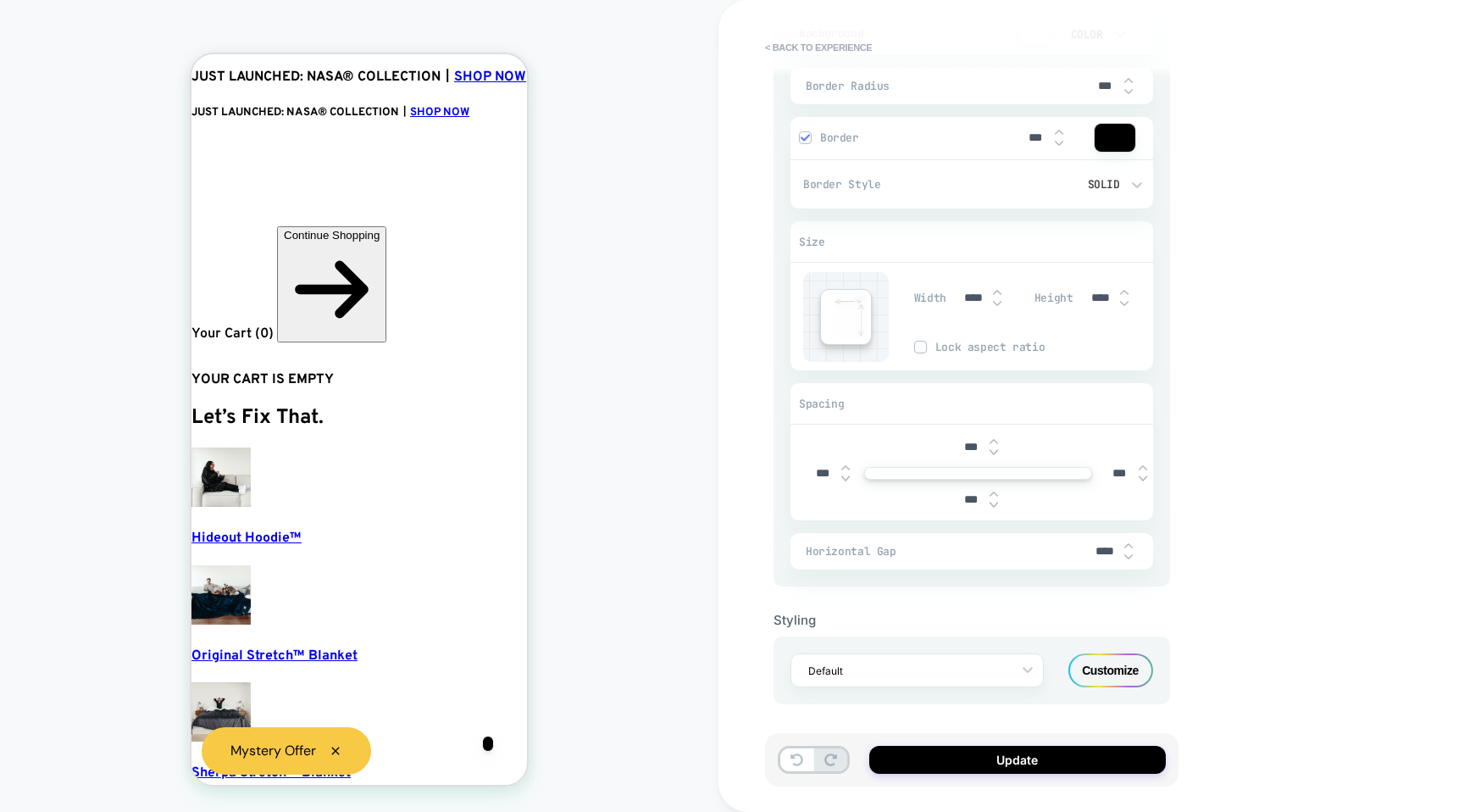
click at [1125, 556] on img at bounding box center [1128, 556] width 8 height 6
type textarea "*"
type input "****"
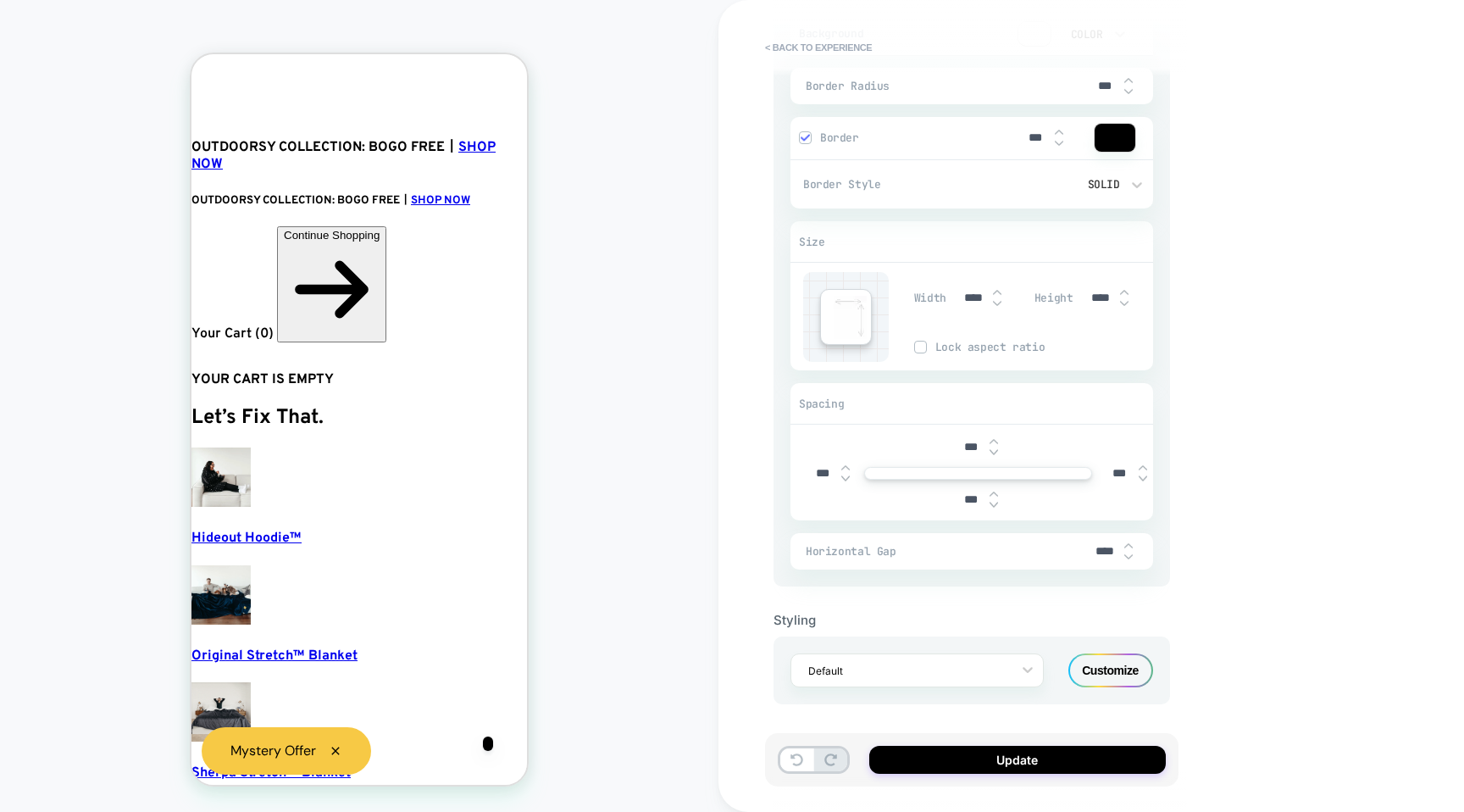
click at [990, 505] on img at bounding box center [993, 504] width 8 height 6
type textarea "*"
type input "****"
click at [990, 505] on img at bounding box center [993, 504] width 8 height 6
type textarea "*"
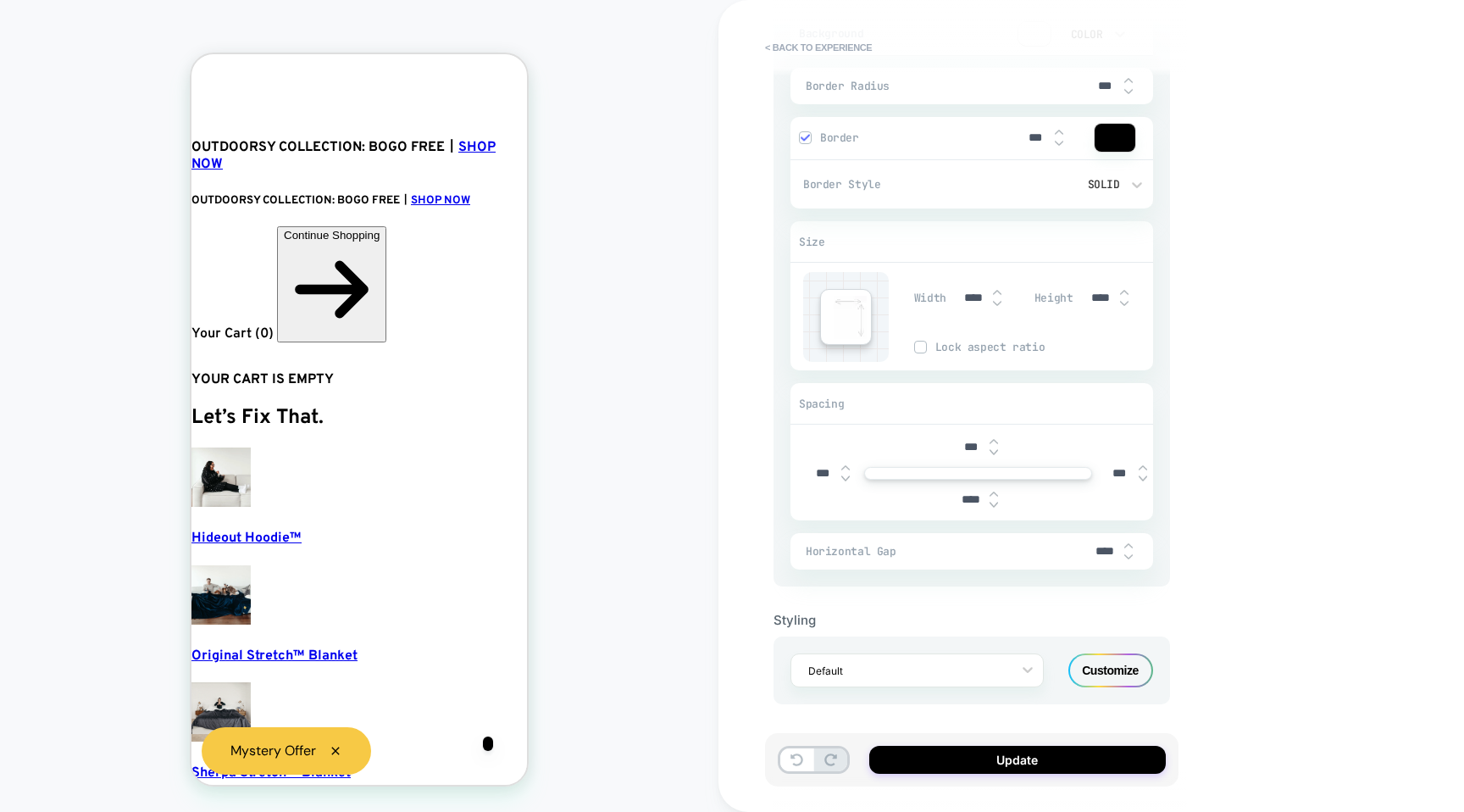
type input "****"
click at [990, 505] on img at bounding box center [993, 504] width 8 height 6
type textarea "*"
type input "****"
click at [990, 505] on img at bounding box center [993, 504] width 8 height 6
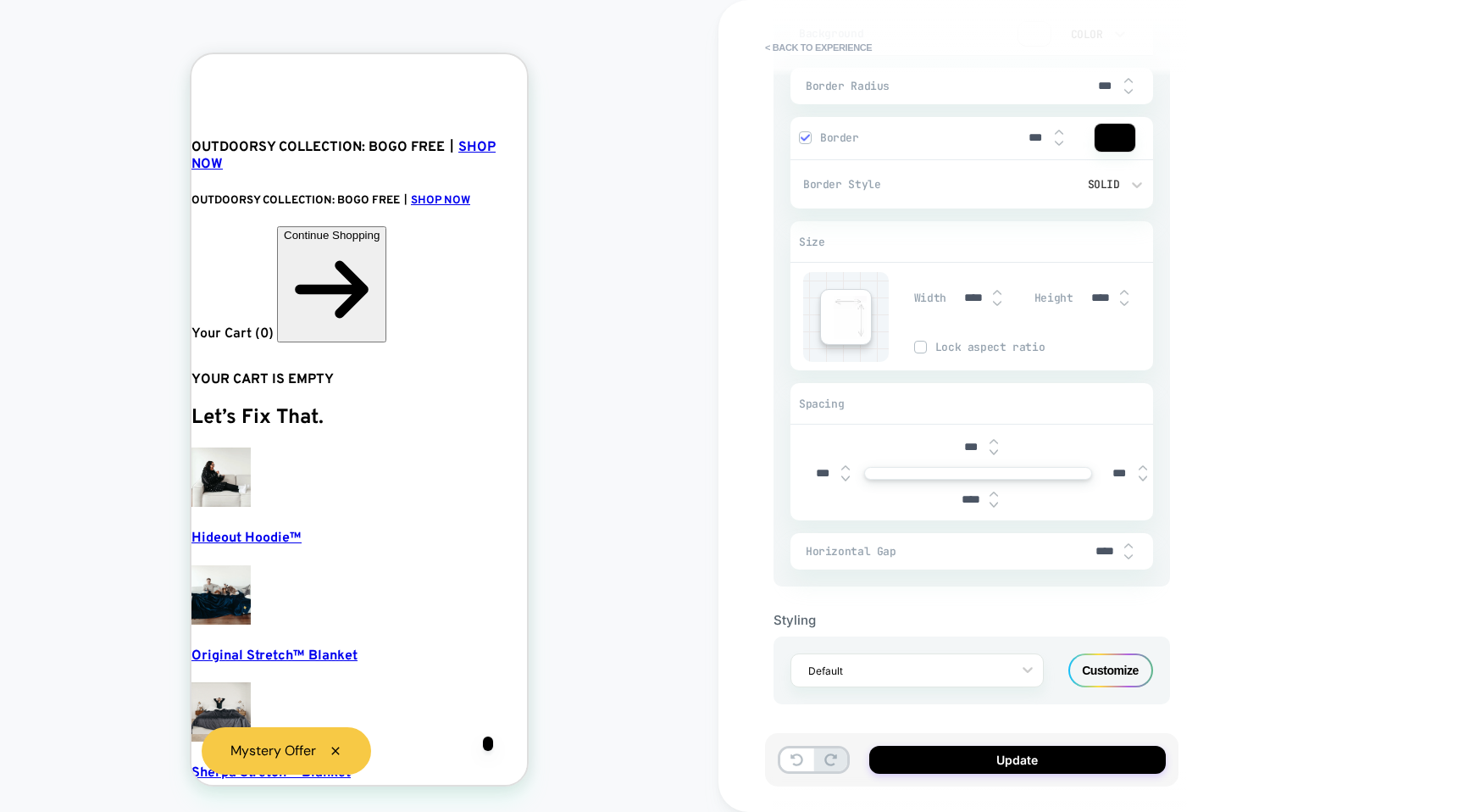
type textarea "*"
type input "****"
click at [990, 505] on img at bounding box center [993, 504] width 8 height 6
type textarea "*"
type input "****"
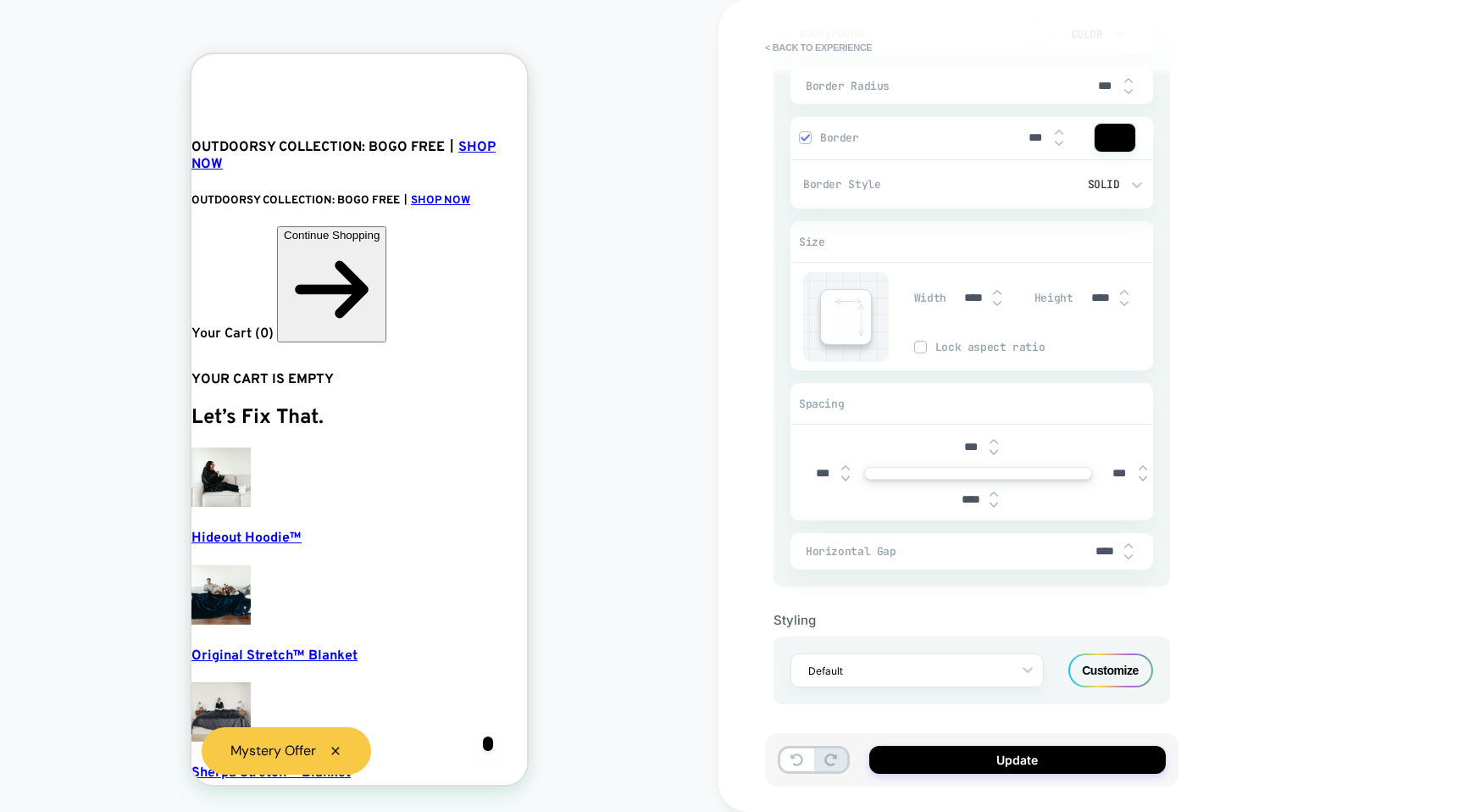
click at [990, 505] on img at bounding box center [993, 504] width 8 height 6
type textarea "*"
type input "****"
click at [990, 505] on img at bounding box center [993, 504] width 8 height 6
type textarea "*"
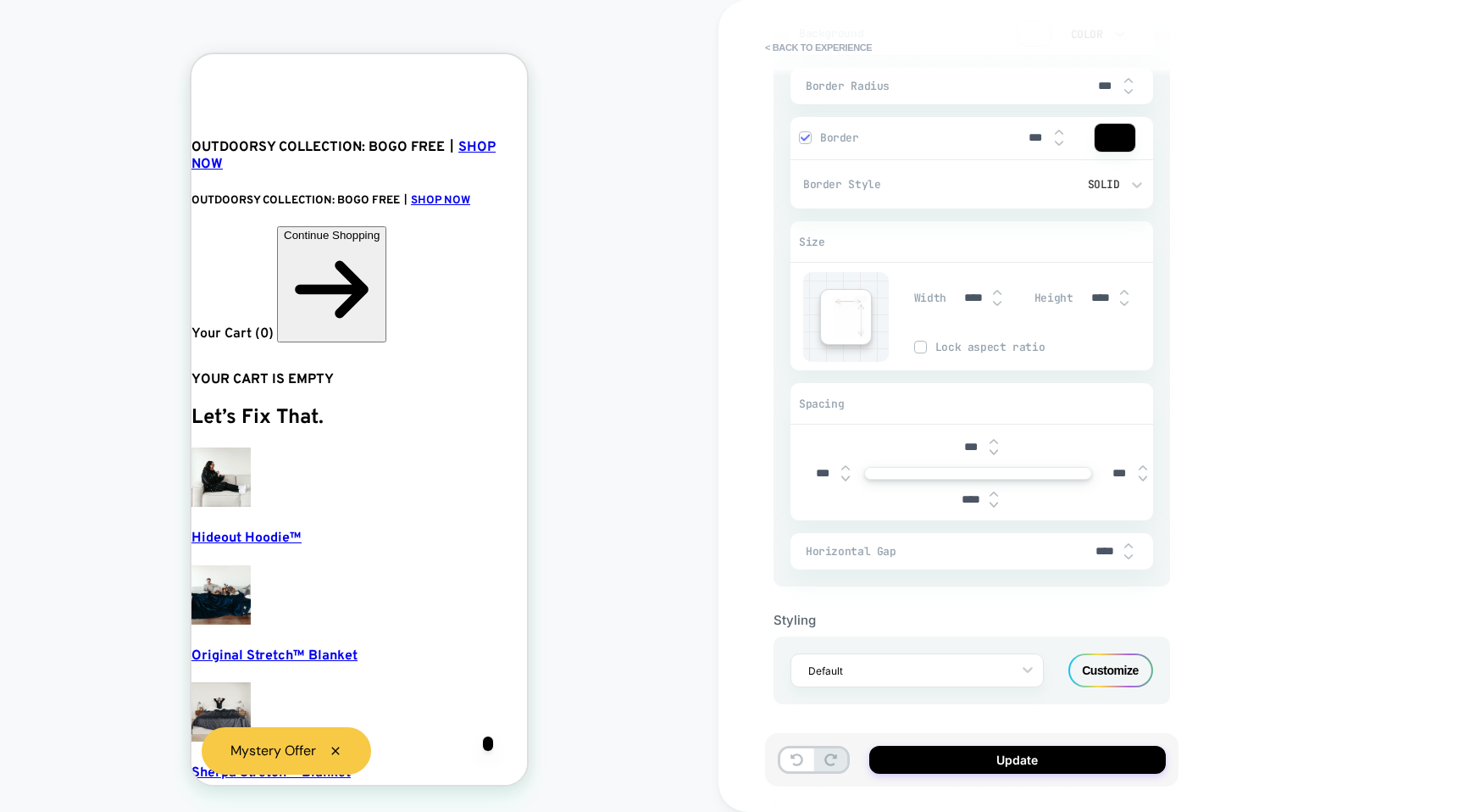
type input "****"
click at [990, 505] on img at bounding box center [993, 504] width 8 height 6
type textarea "*"
type input "****"
click at [990, 505] on img at bounding box center [993, 504] width 8 height 6
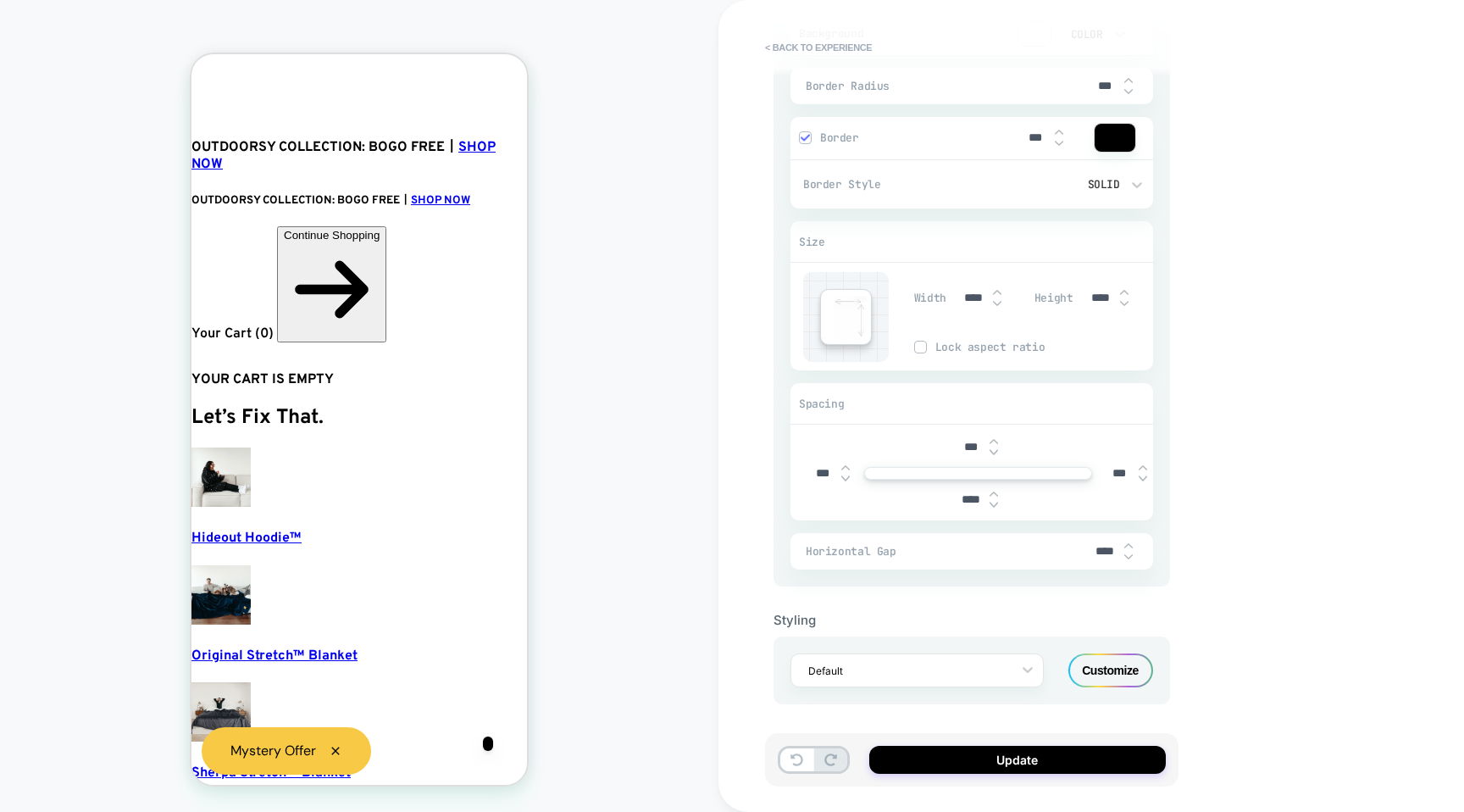
type textarea "*"
type input "****"
click at [990, 505] on img at bounding box center [993, 504] width 8 height 6
type textarea "*"
type input "*****"
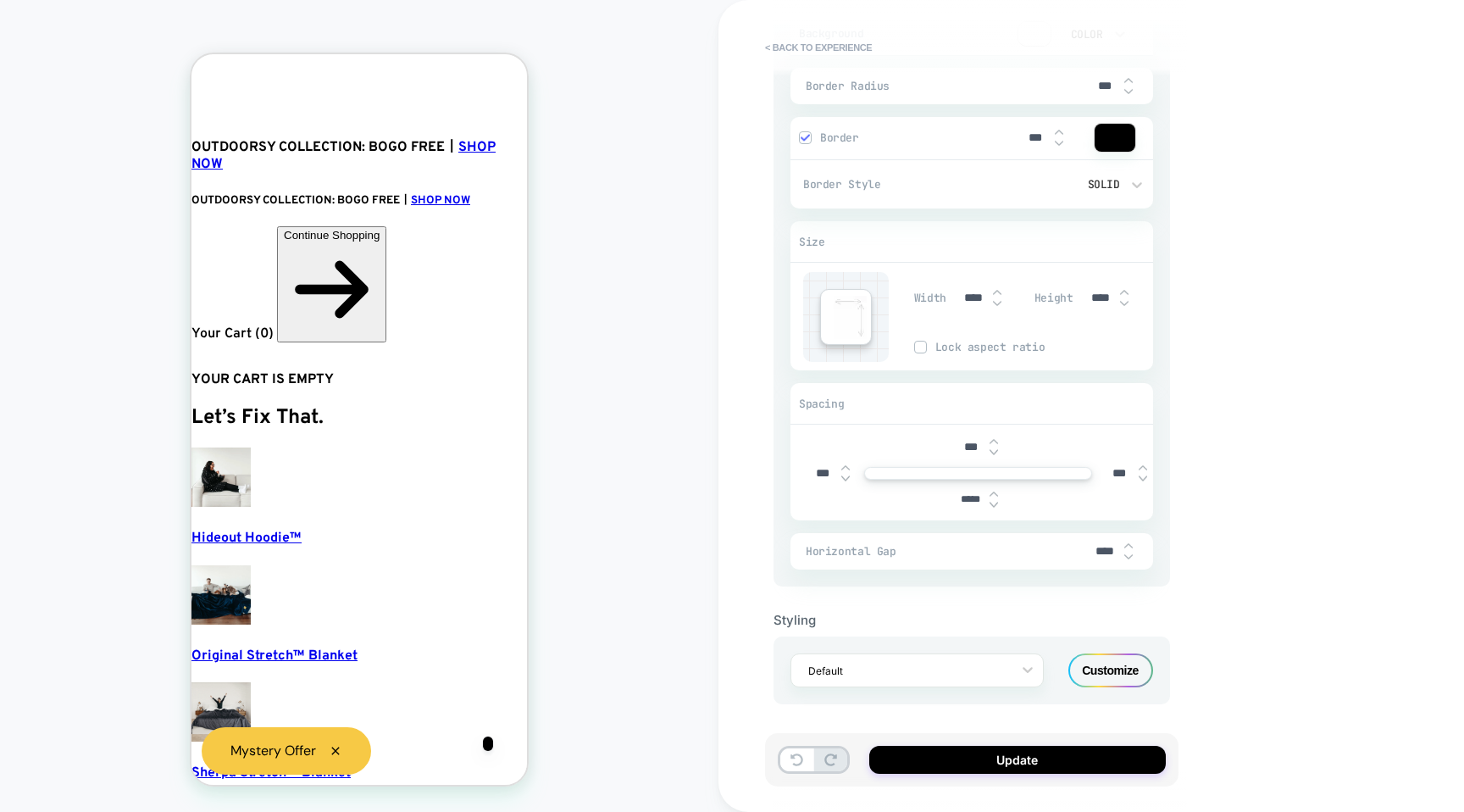
click at [990, 505] on img at bounding box center [993, 504] width 8 height 6
type textarea "*"
type input "*****"
click at [990, 505] on img at bounding box center [993, 504] width 8 height 6
type textarea "*"
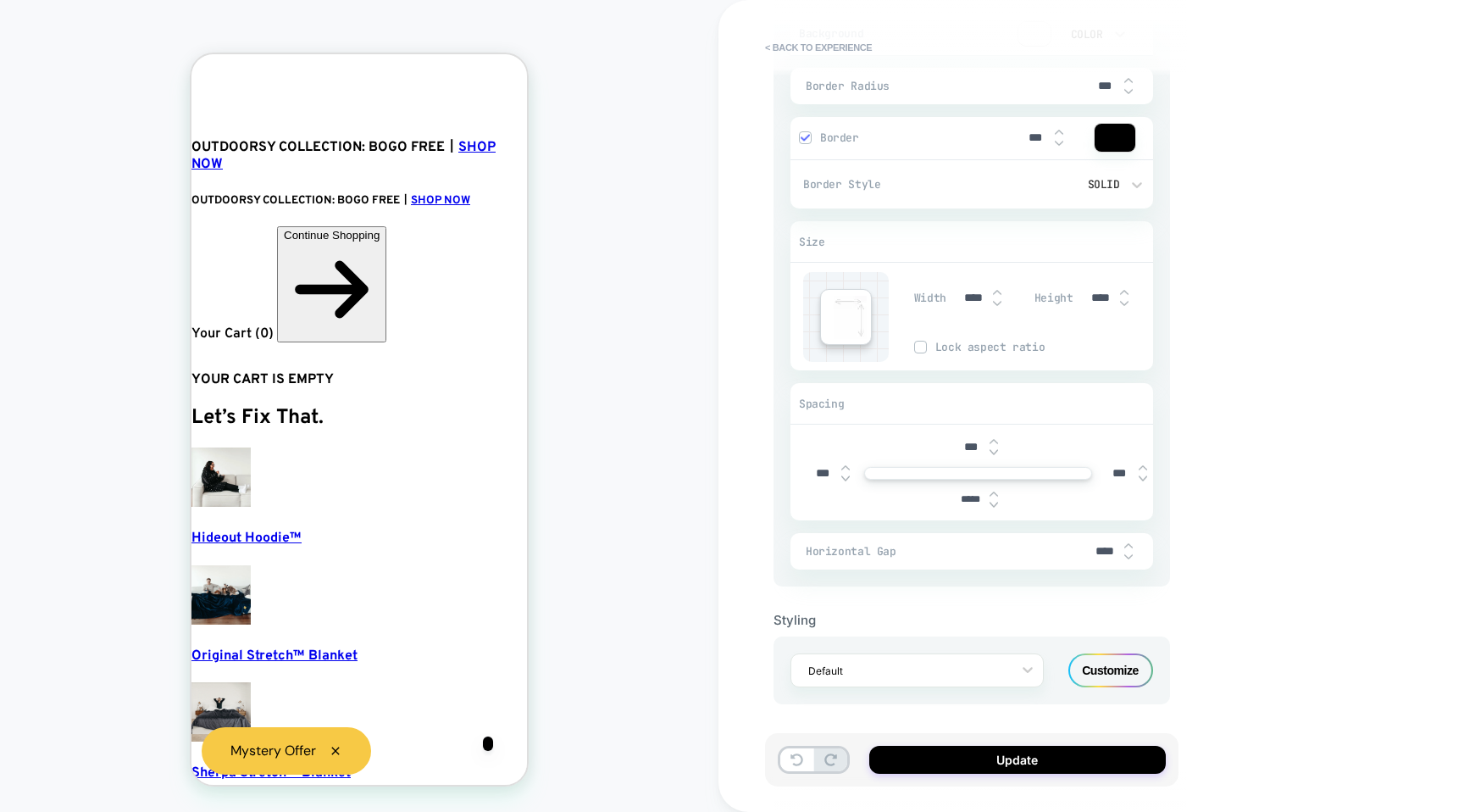
type input "*****"
click at [990, 505] on img at bounding box center [993, 504] width 8 height 6
type textarea "*"
type input "*****"
click at [990, 505] on img at bounding box center [993, 504] width 8 height 6
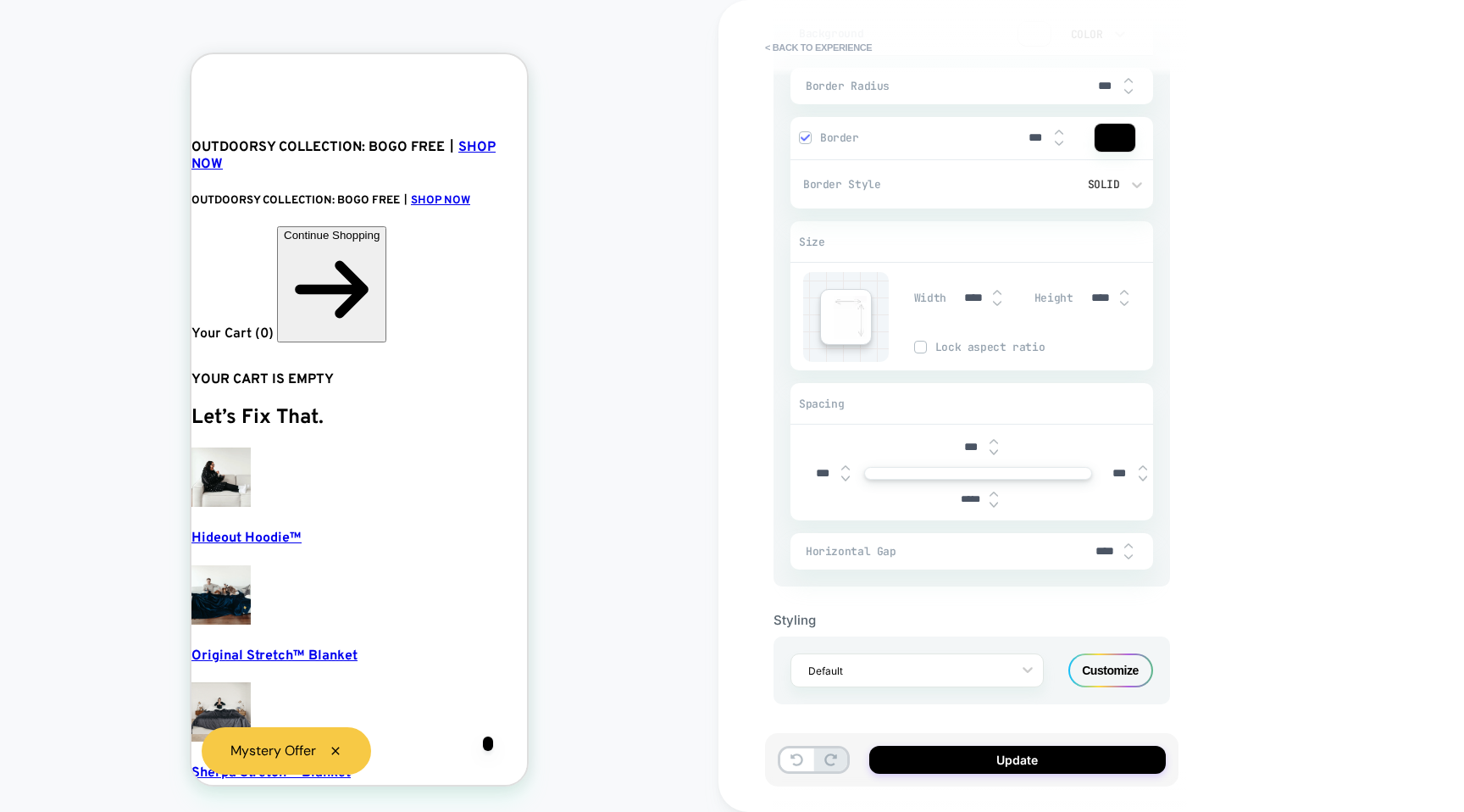
type textarea "*"
type input "*****"
click at [990, 505] on img at bounding box center [993, 504] width 8 height 6
type textarea "*"
type input "*****"
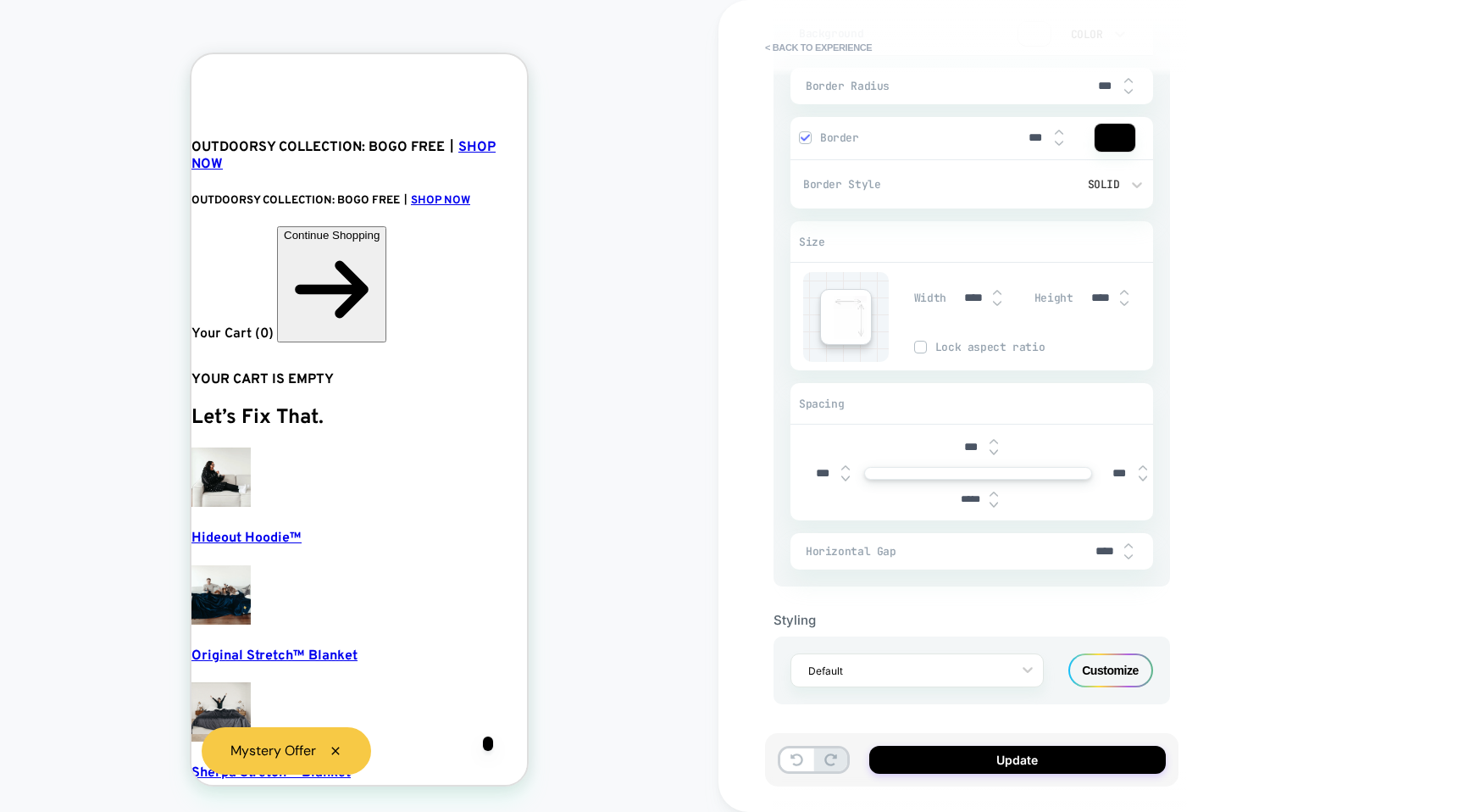
click at [990, 505] on img at bounding box center [993, 504] width 8 height 6
type textarea "*"
type input "*****"
click at [990, 505] on img at bounding box center [993, 504] width 8 height 6
type textarea "*"
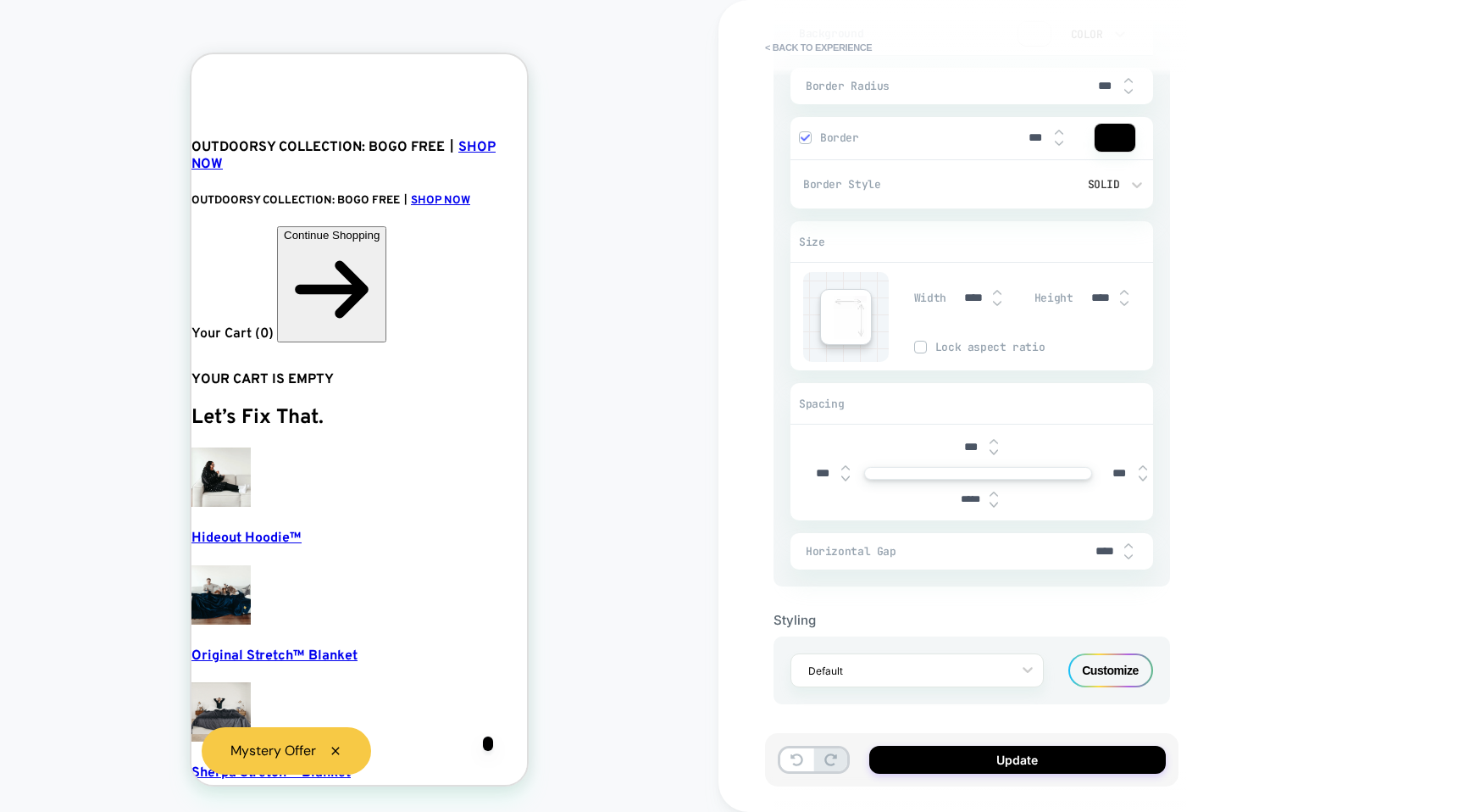
type input "*****"
click at [990, 505] on img at bounding box center [993, 504] width 8 height 6
type textarea "*"
type input "*****"
click at [990, 505] on img at bounding box center [993, 504] width 8 height 6
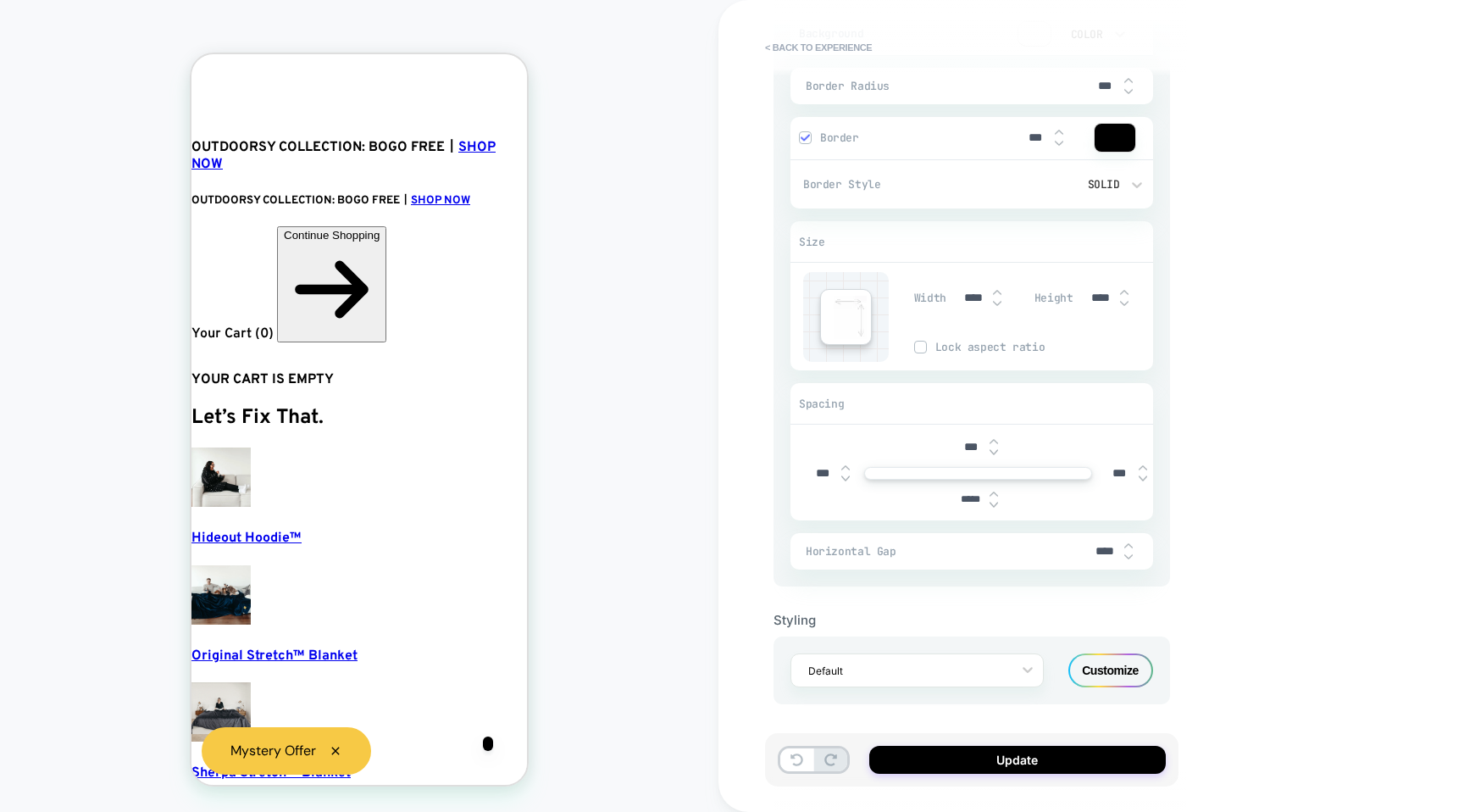
type textarea "*"
type input "*****"
click at [990, 505] on img at bounding box center [993, 504] width 8 height 6
type textarea "*"
click at [990, 505] on img at bounding box center [993, 504] width 8 height 6
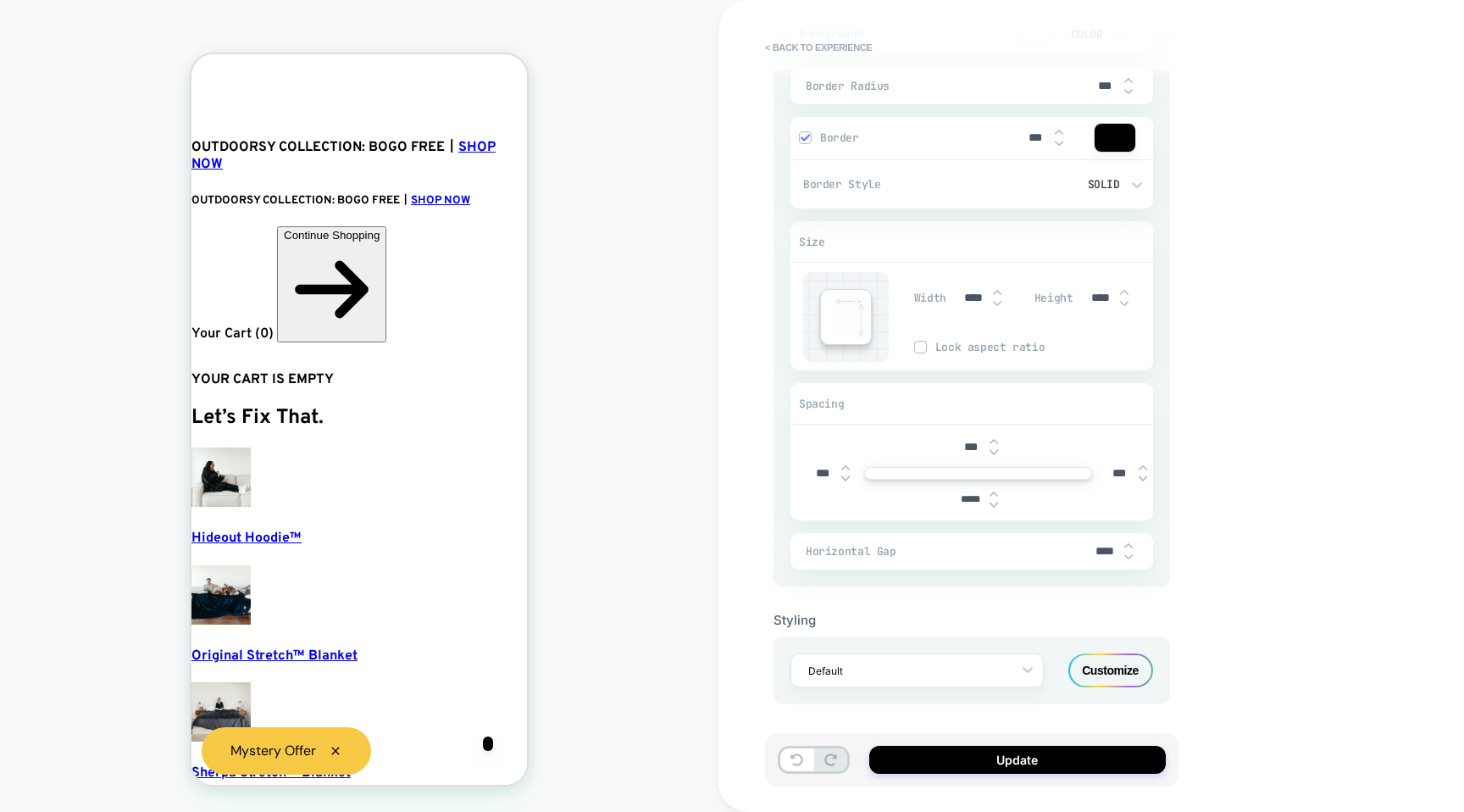
click at [990, 505] on img at bounding box center [993, 504] width 8 height 6
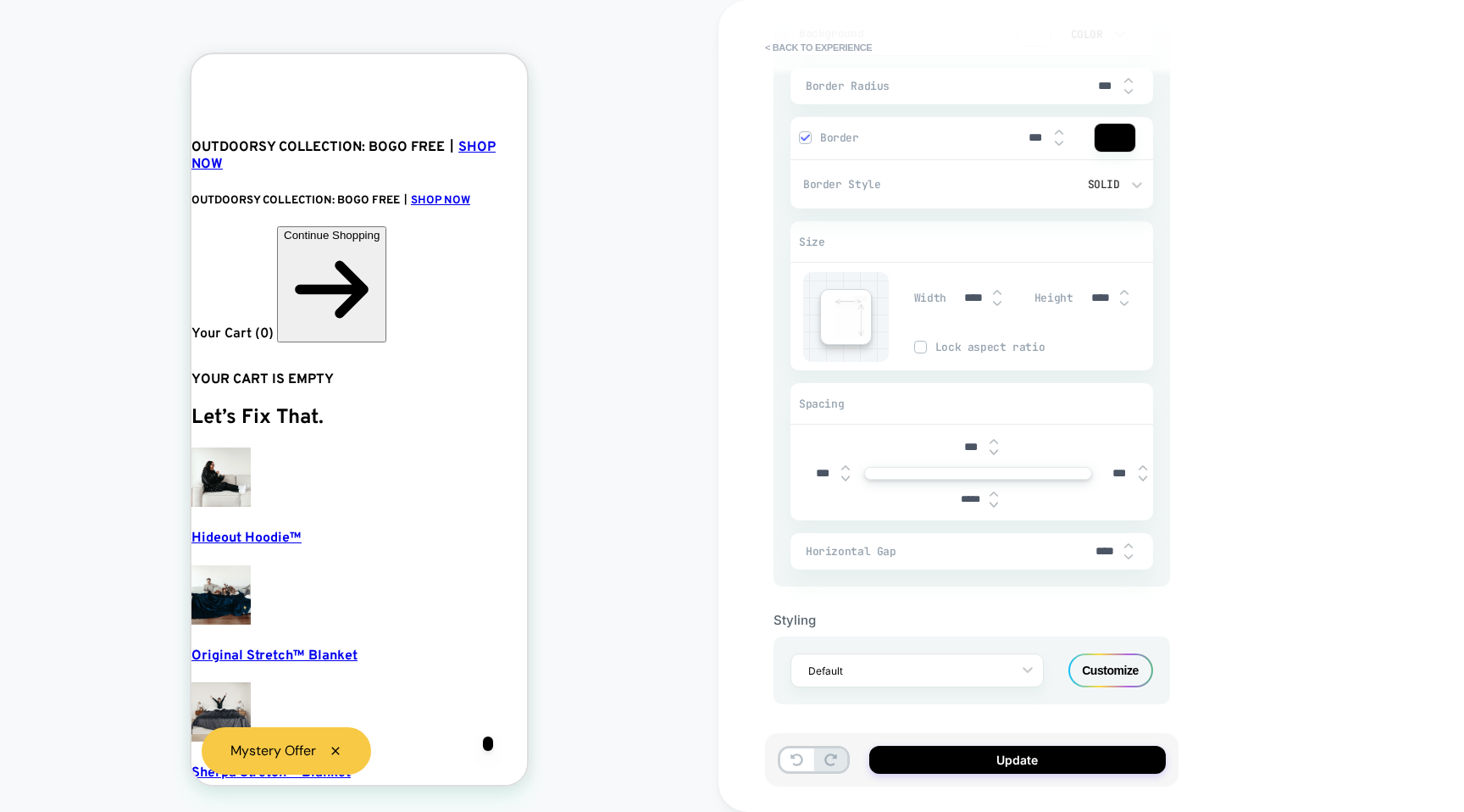
click at [990, 505] on img at bounding box center [993, 504] width 8 height 6
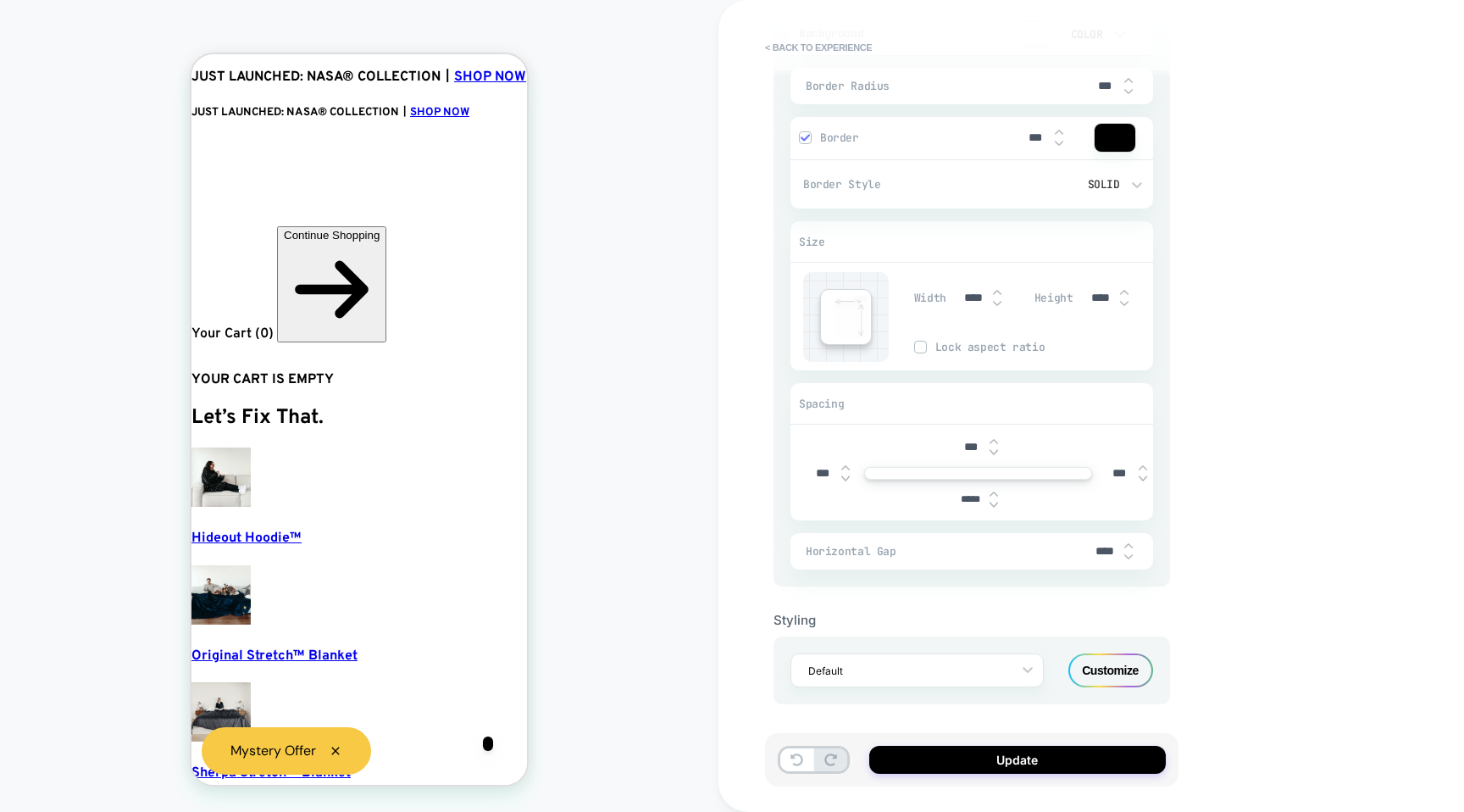
click at [990, 504] on img at bounding box center [993, 504] width 8 height 6
click at [994, 490] on img at bounding box center [993, 493] width 8 height 6
click at [990, 501] on img at bounding box center [993, 504] width 8 height 6
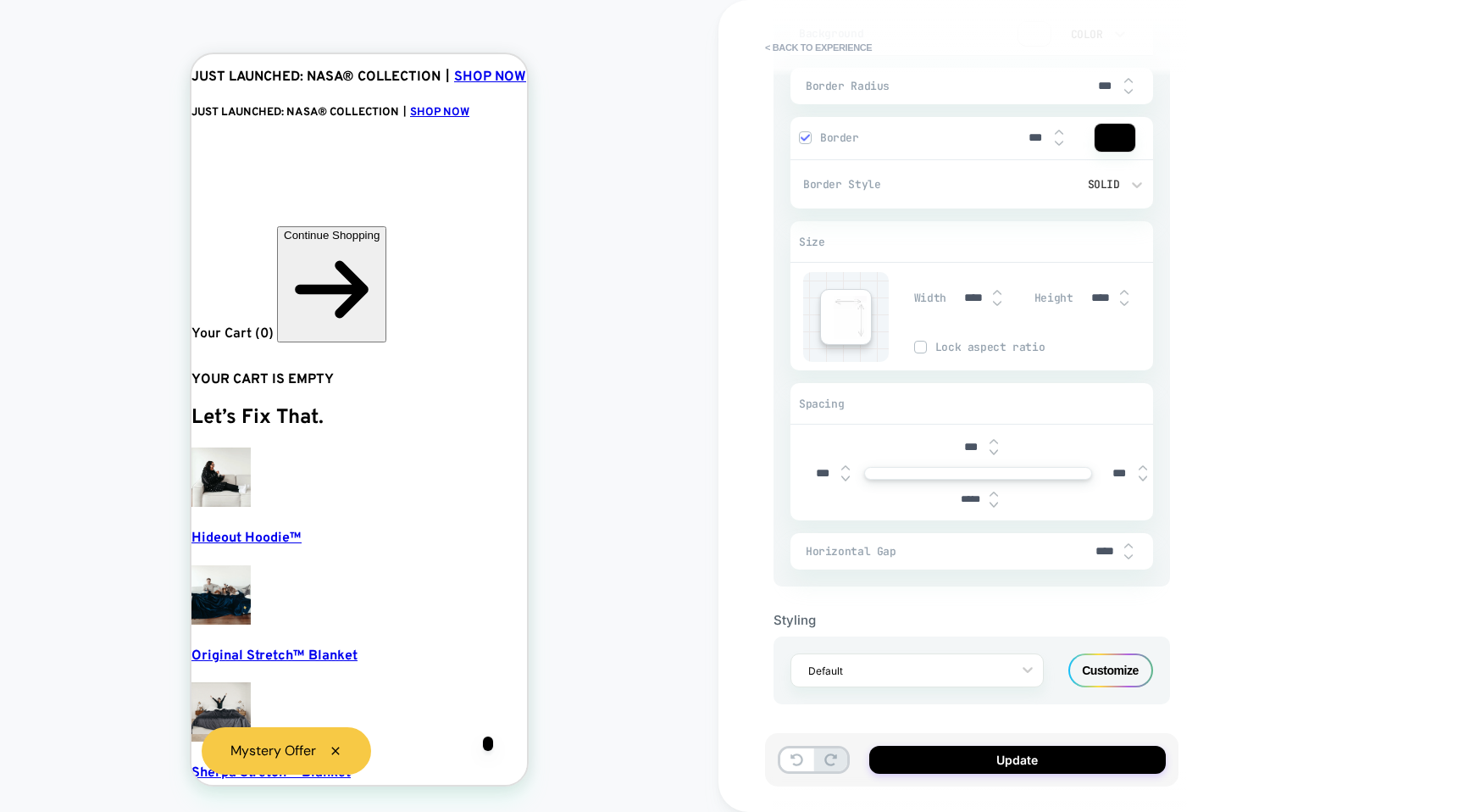
click at [990, 450] on img at bounding box center [993, 452] width 8 height 6
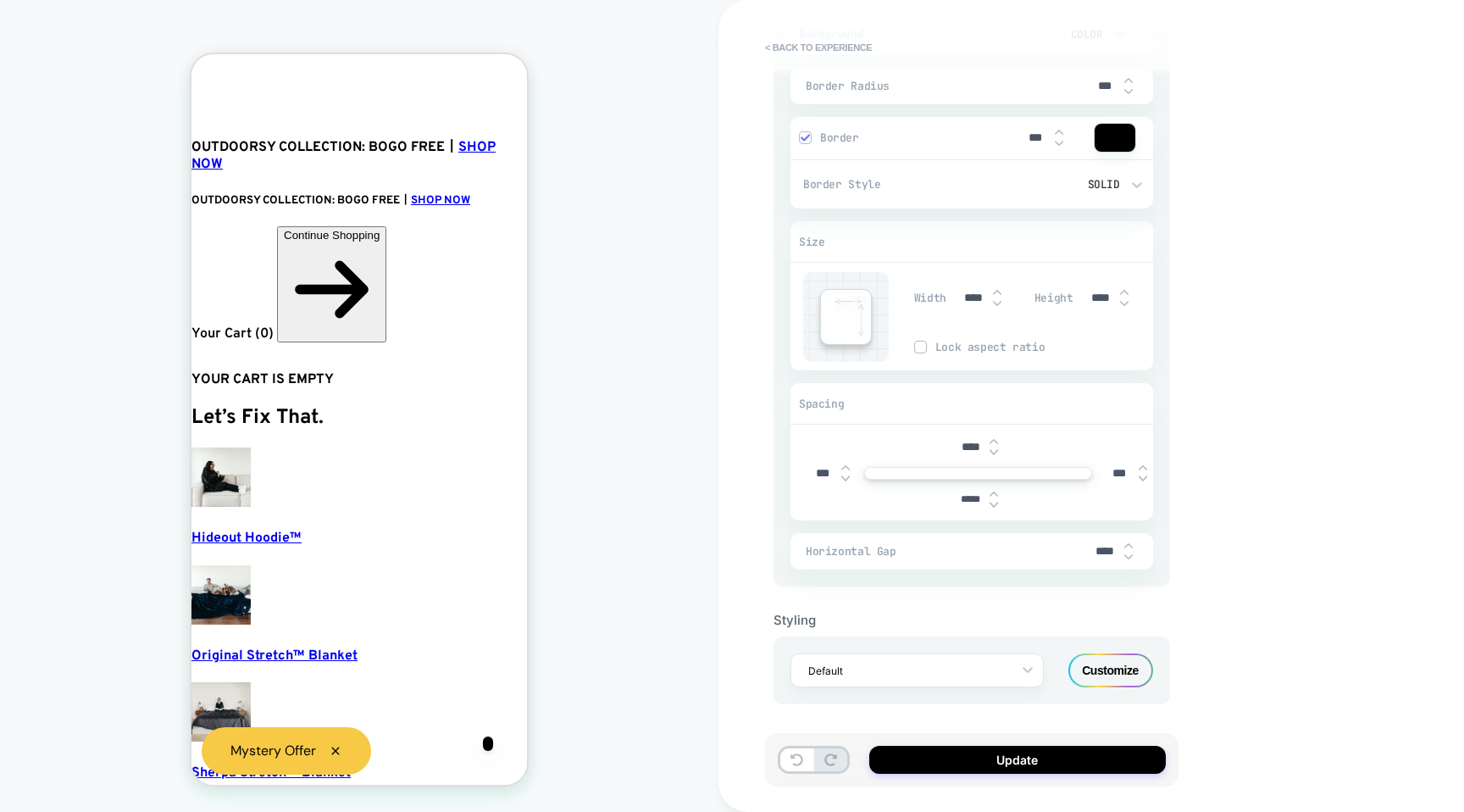
click at [990, 450] on img at bounding box center [993, 452] width 8 height 6
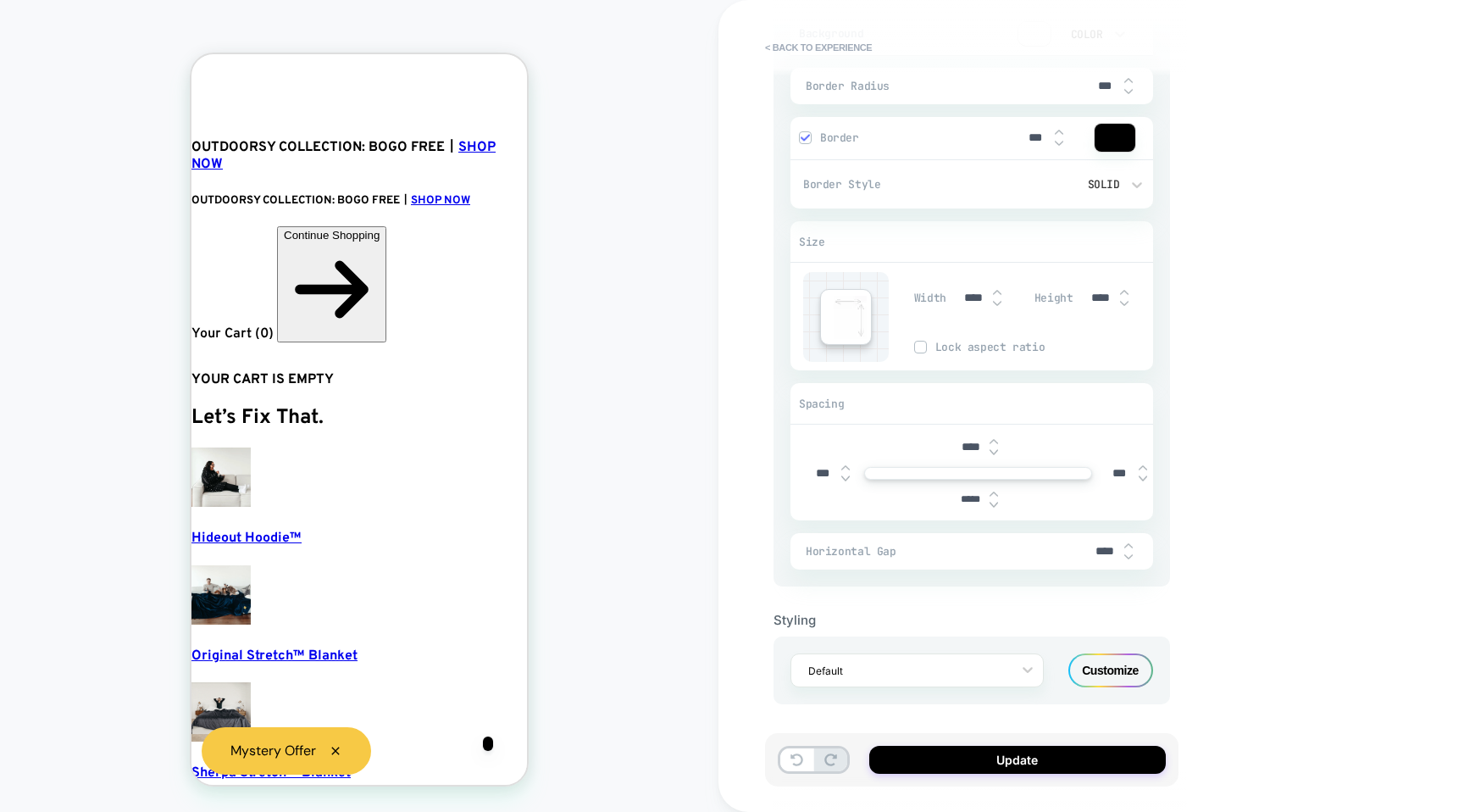
click at [990, 450] on img at bounding box center [993, 452] width 8 height 6
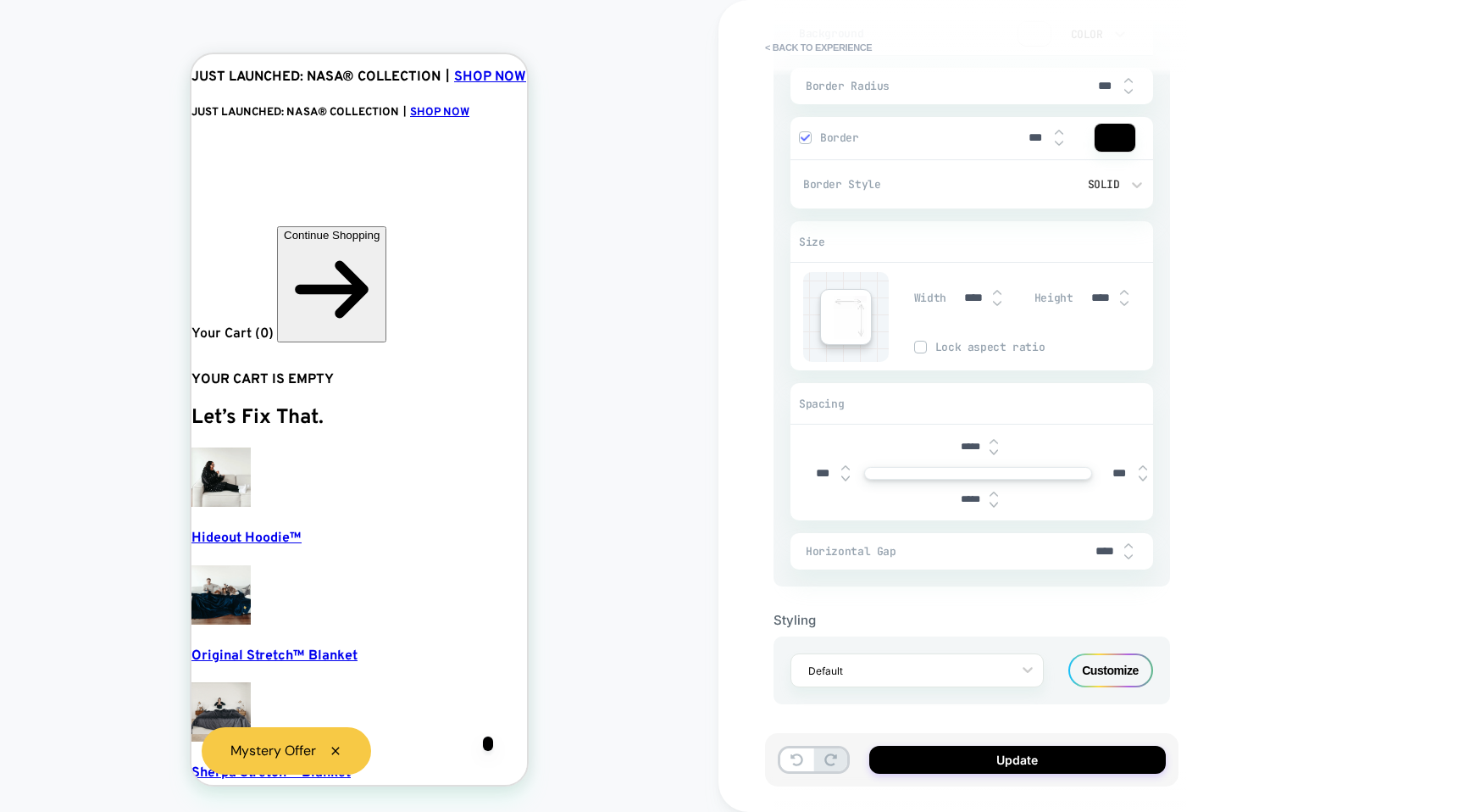
click at [996, 506] on div "*****" at bounding box center [978, 499] width 53 height 35
click at [993, 506] on div "*****" at bounding box center [978, 499] width 53 height 35
click at [993, 501] on img at bounding box center [993, 504] width 8 height 6
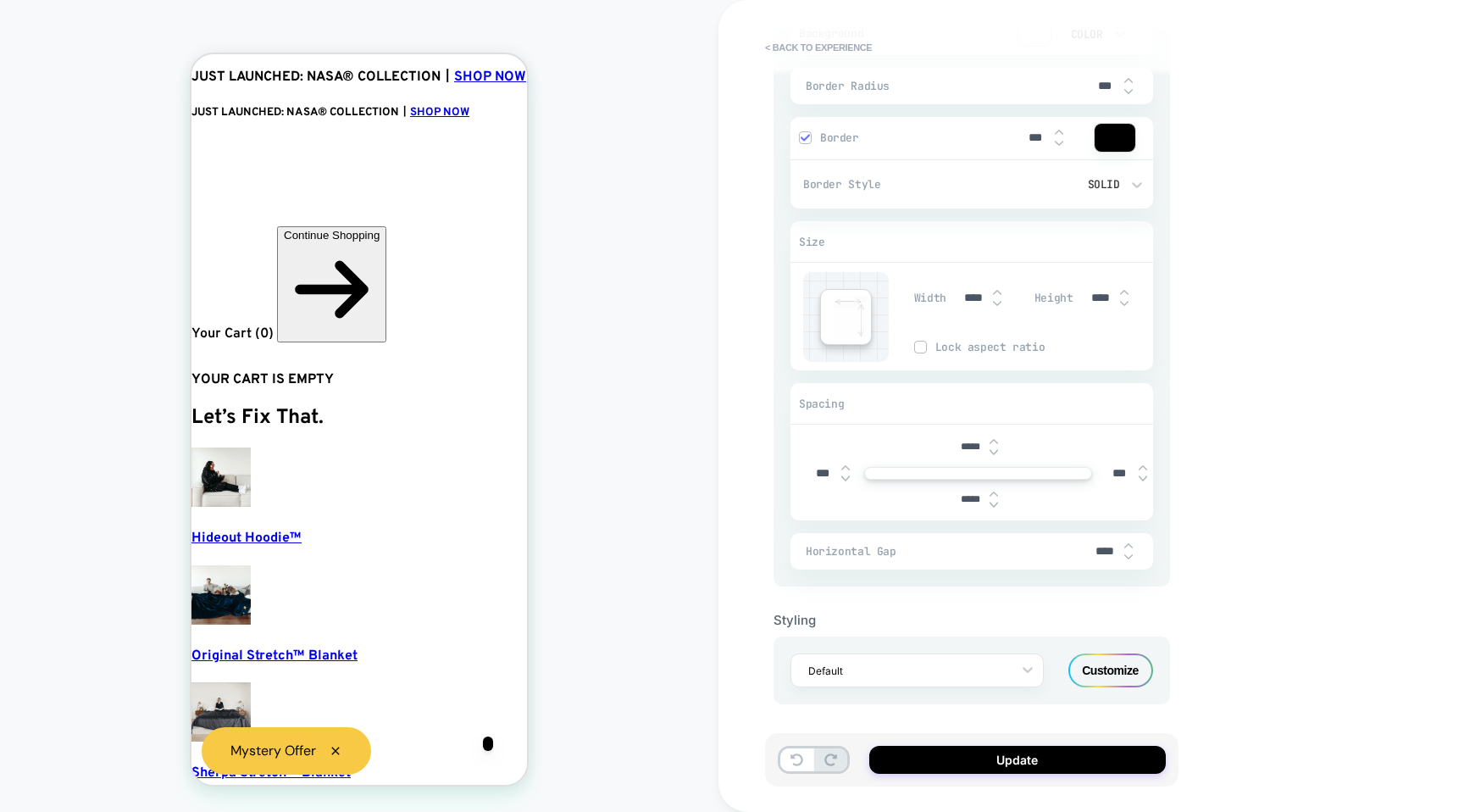
click at [993, 501] on img at bounding box center [993, 504] width 8 height 6
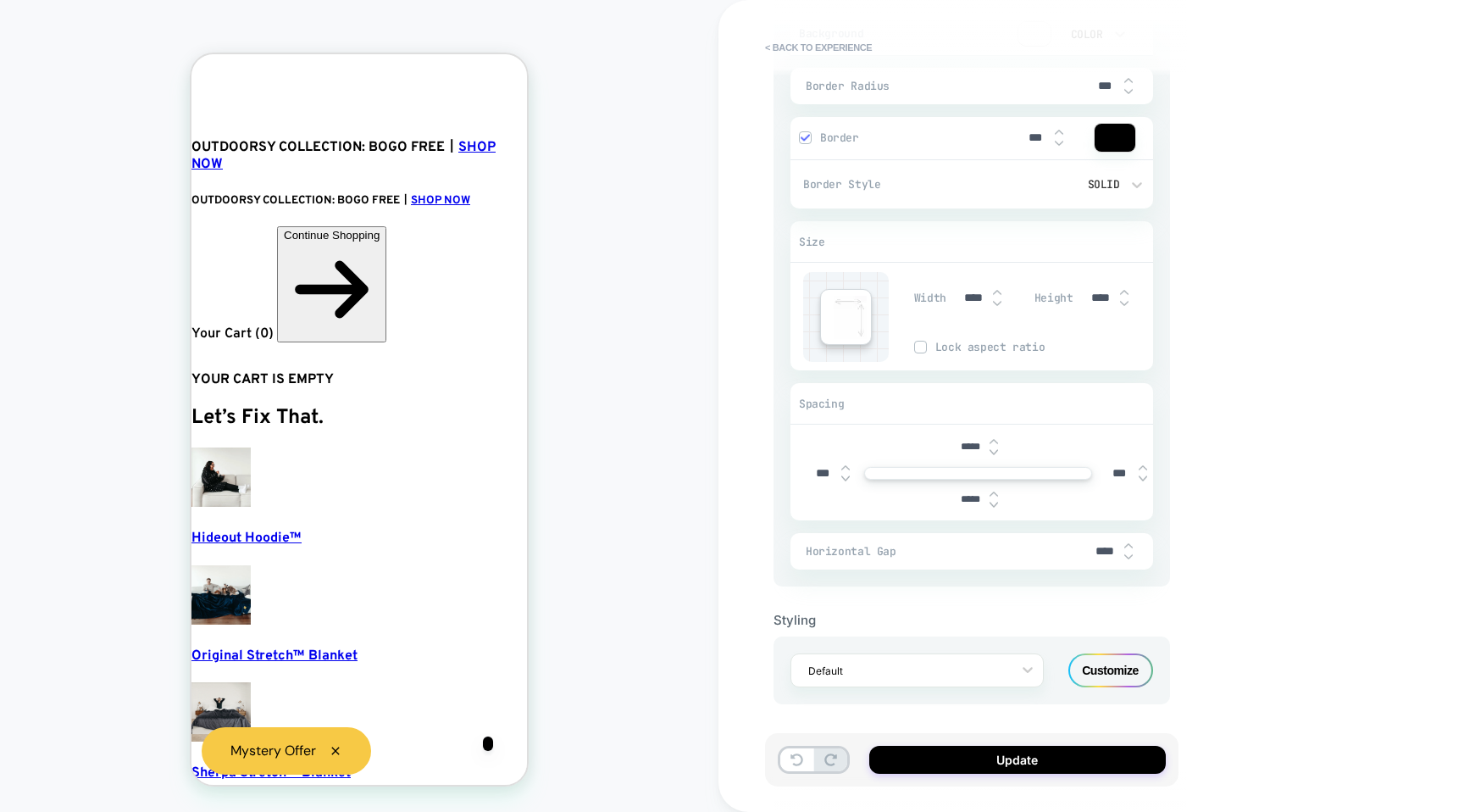
click at [993, 501] on img at bounding box center [993, 504] width 8 height 6
click at [994, 490] on img at bounding box center [993, 493] width 8 height 6
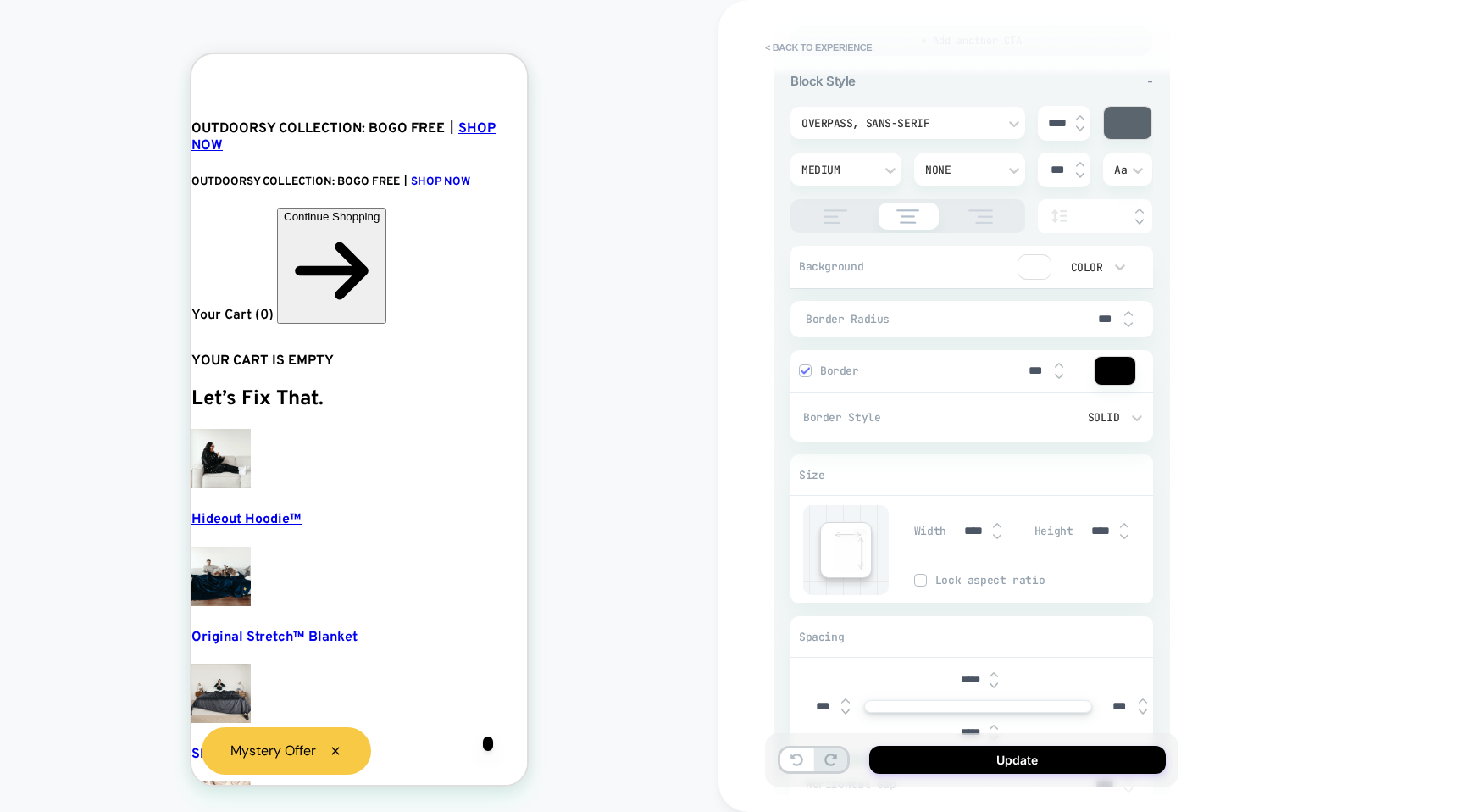
scroll to position [826, 0]
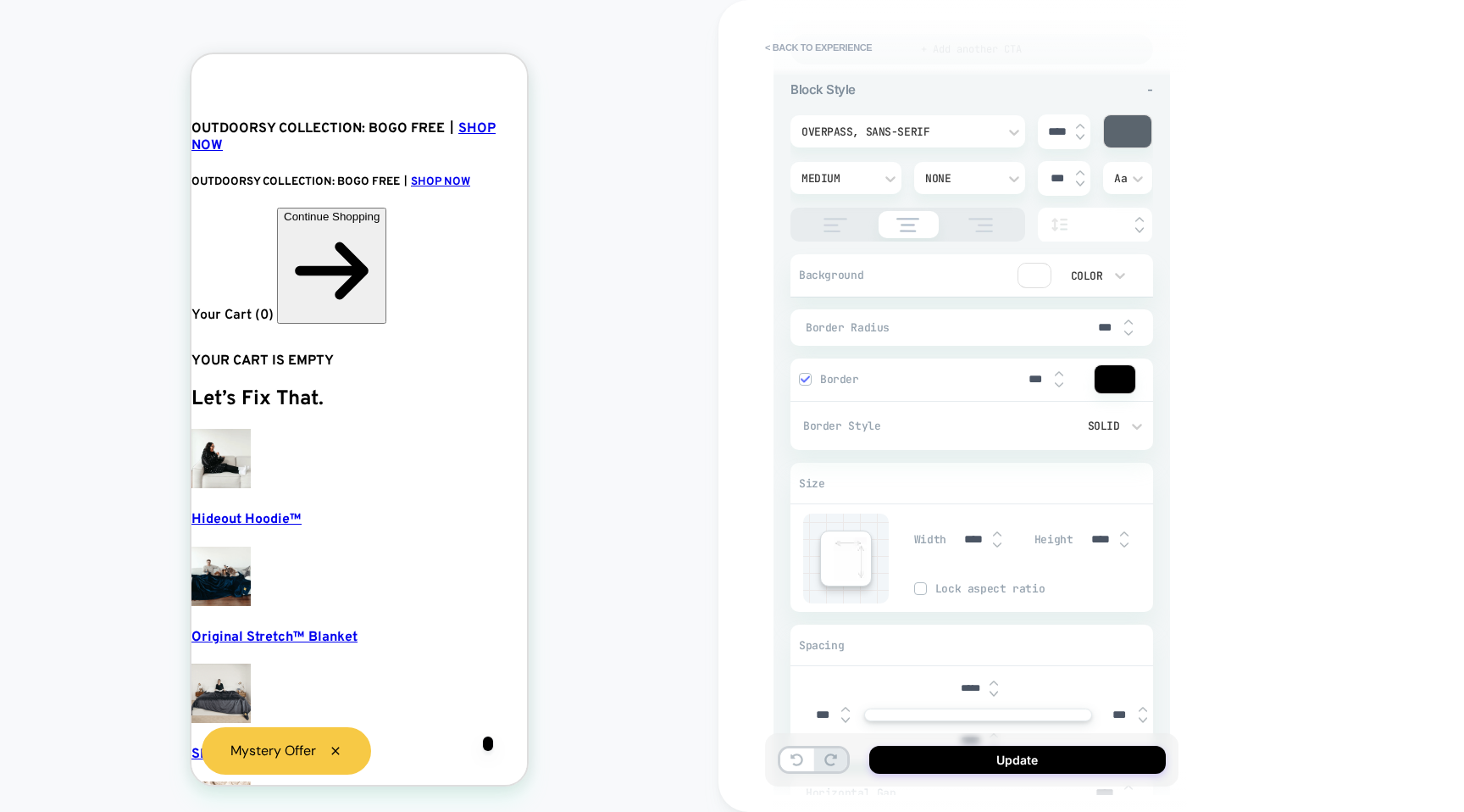
click at [1129, 320] on img at bounding box center [1128, 321] width 8 height 6
click at [1129, 319] on img at bounding box center [1128, 321] width 8 height 6
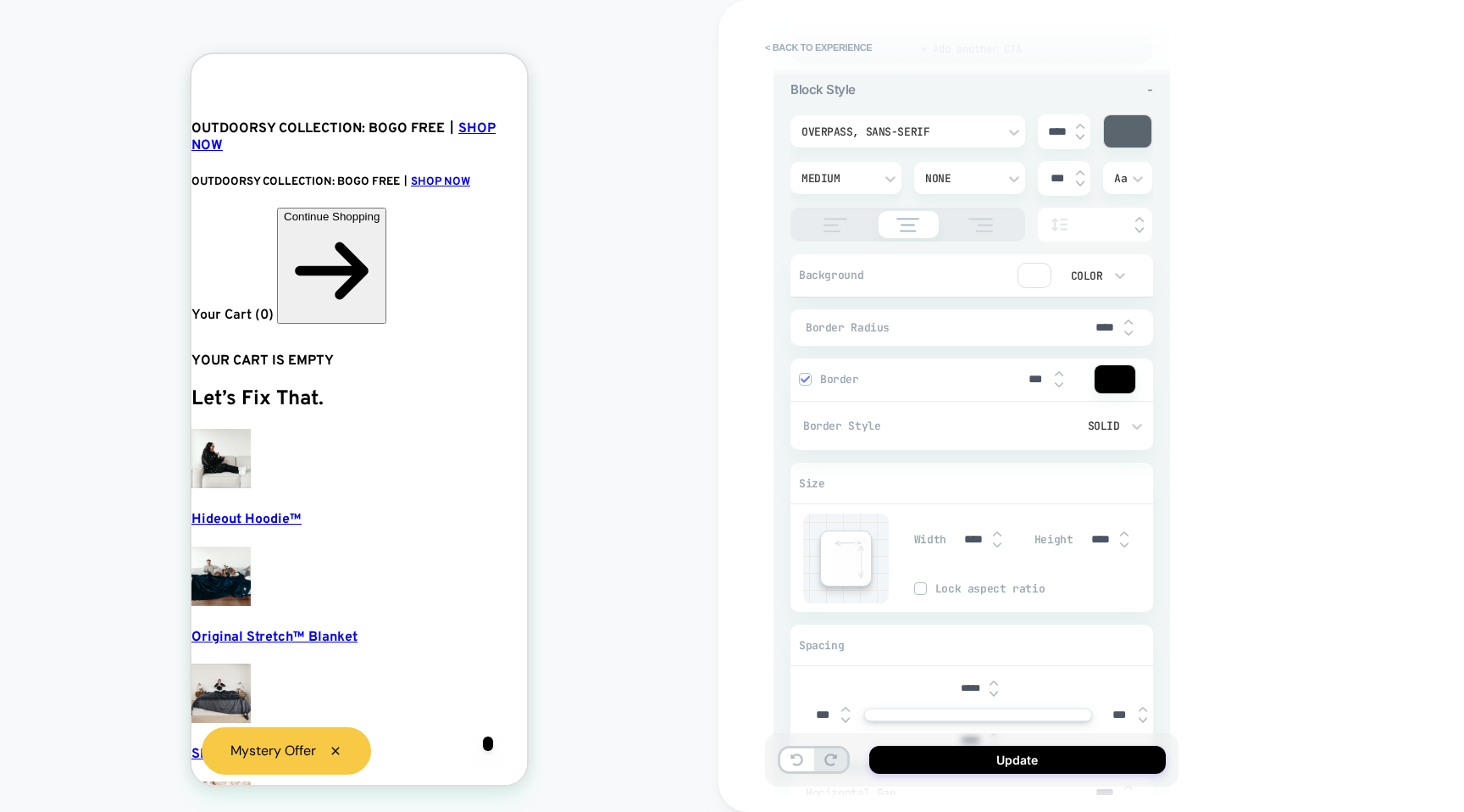
click at [1129, 319] on img at bounding box center [1128, 321] width 8 height 6
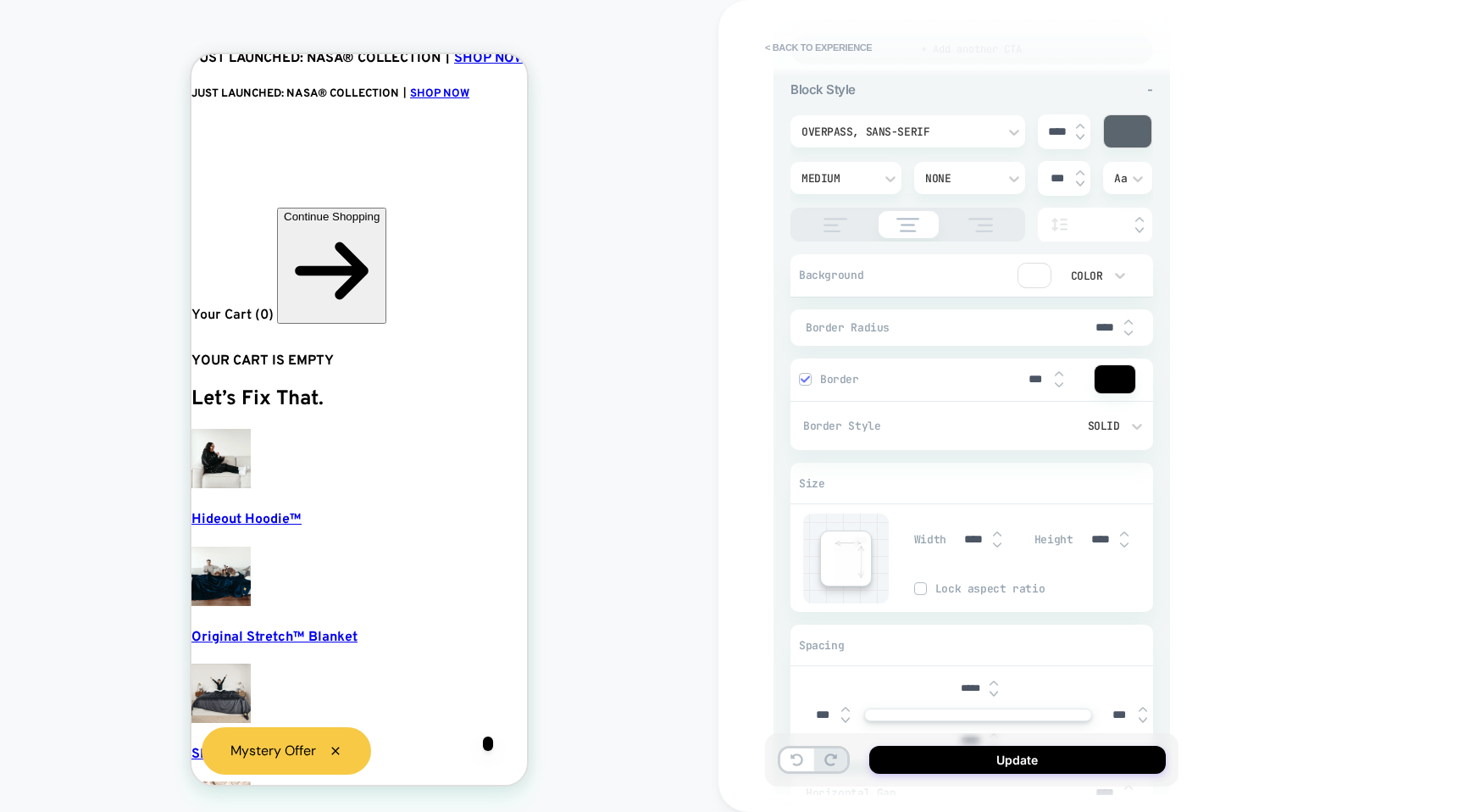
click at [1129, 319] on img at bounding box center [1128, 321] width 8 height 6
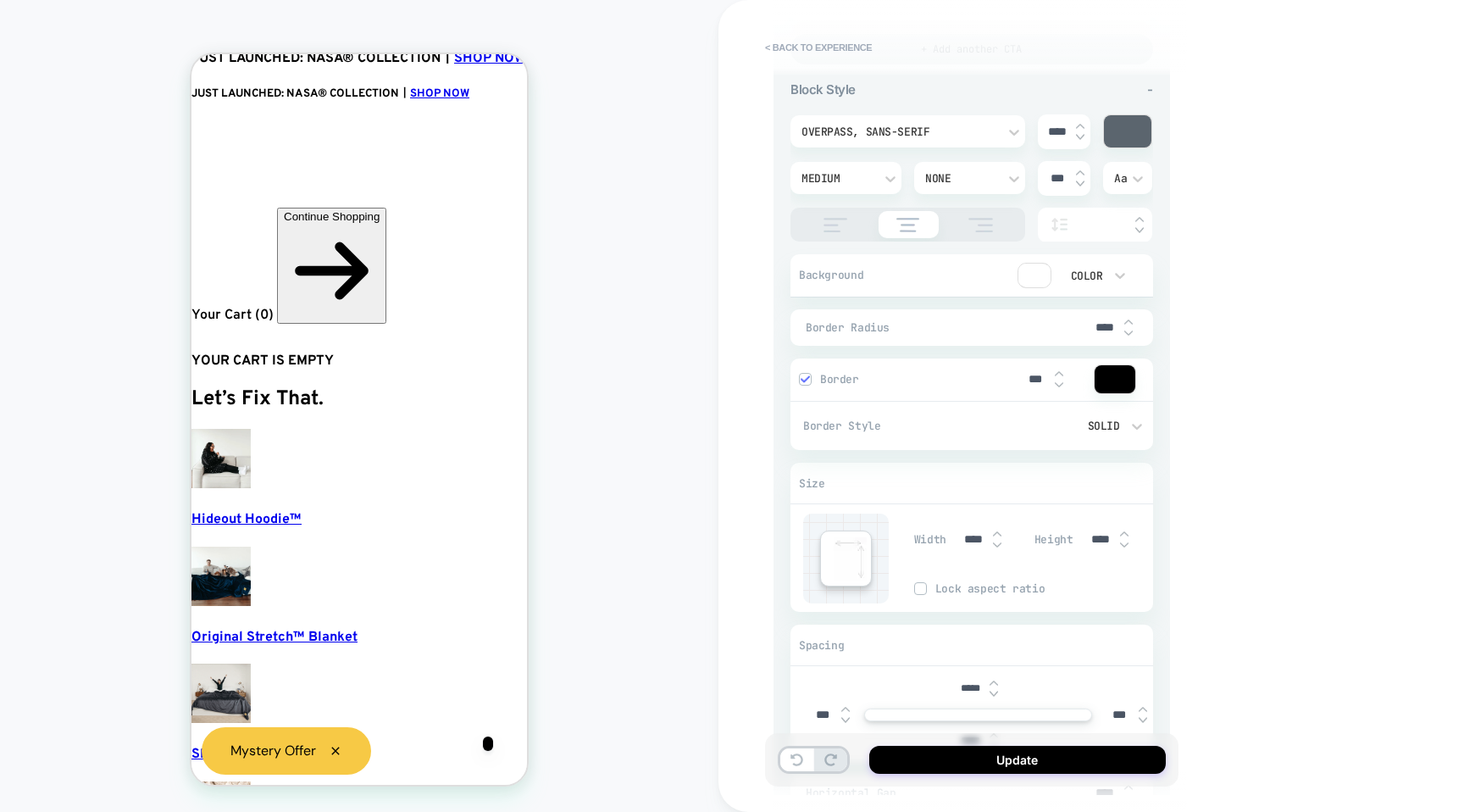
click at [1129, 319] on img at bounding box center [1128, 321] width 8 height 6
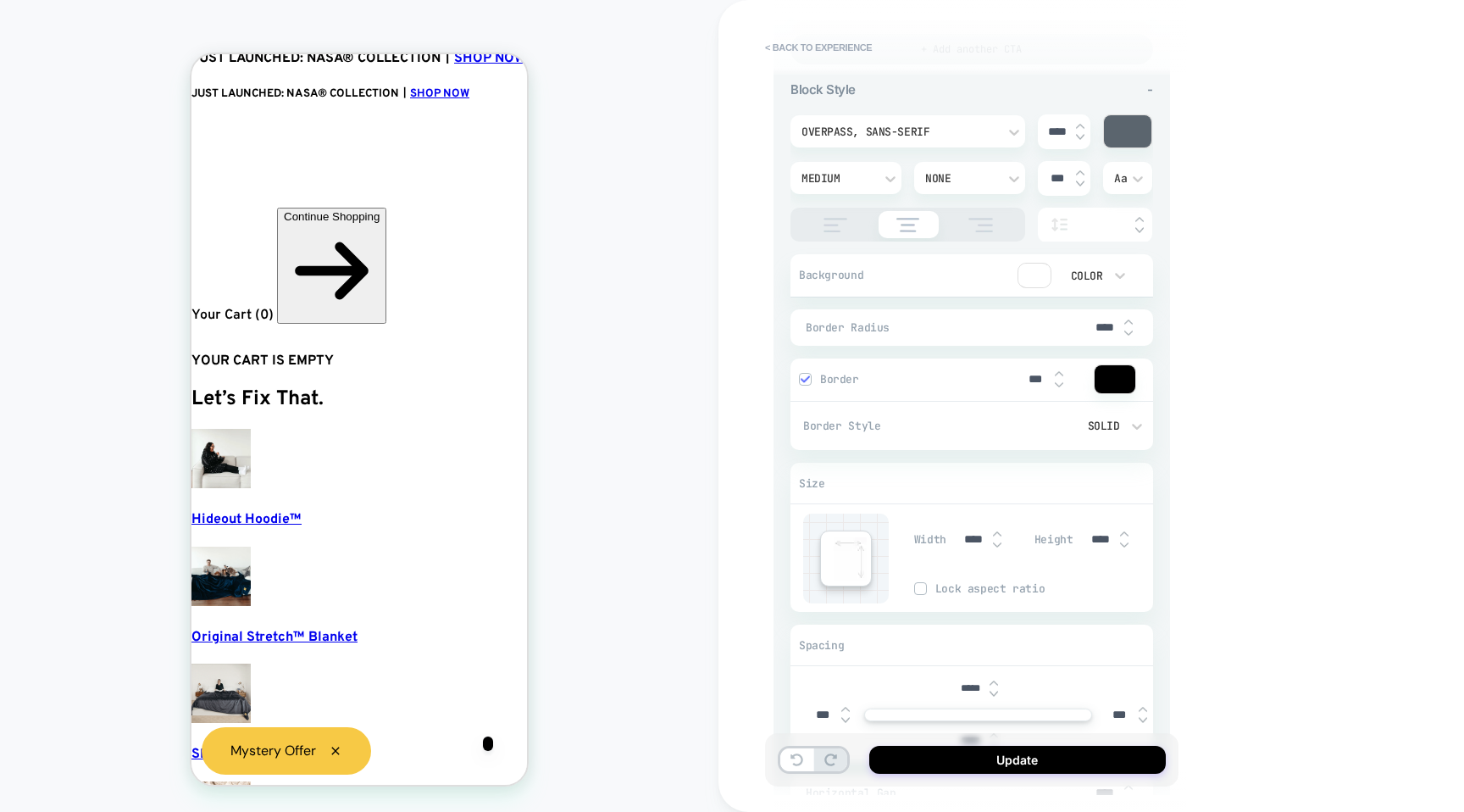
click at [1129, 319] on img at bounding box center [1128, 321] width 8 height 6
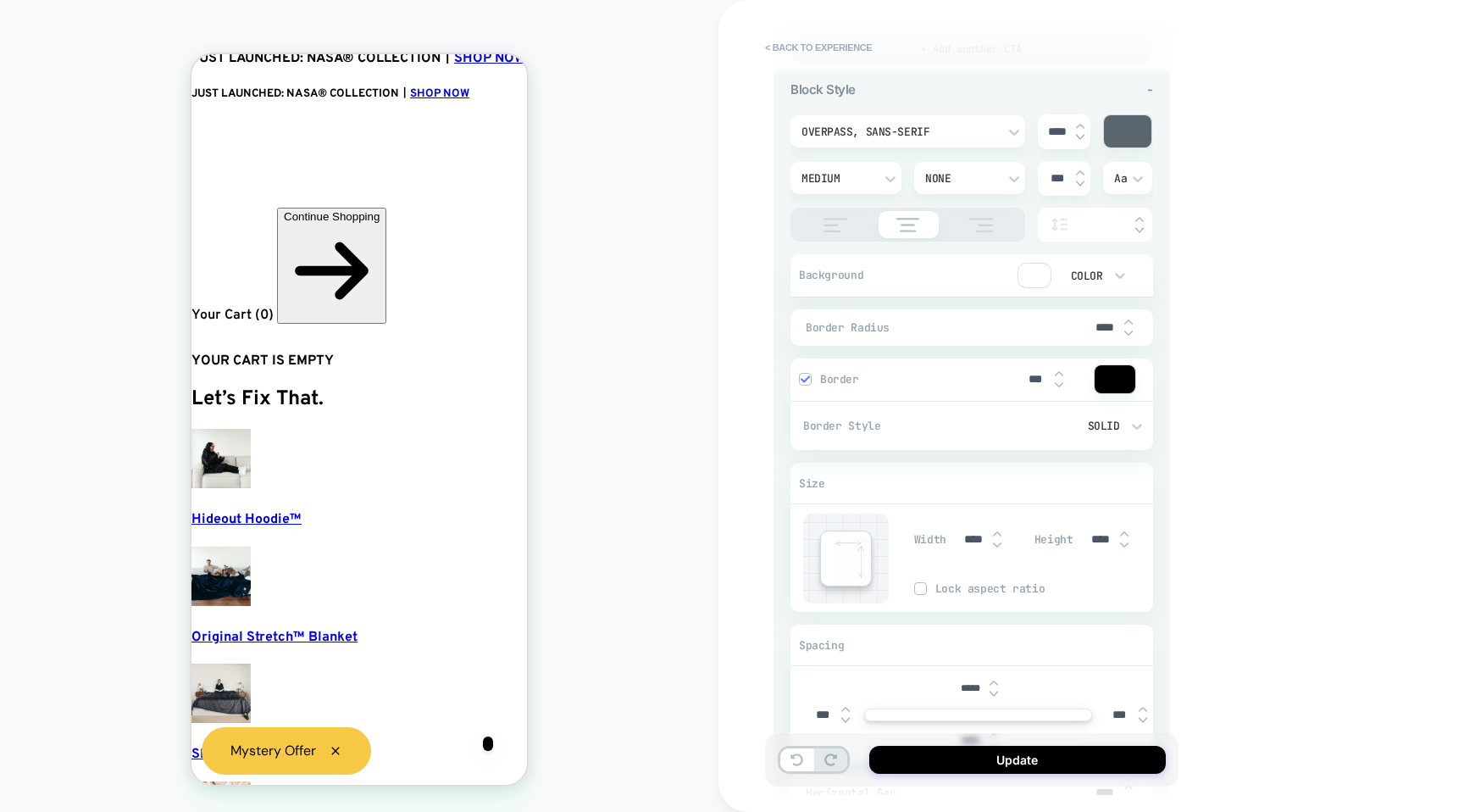
click at [1129, 319] on img at bounding box center [1128, 321] width 8 height 6
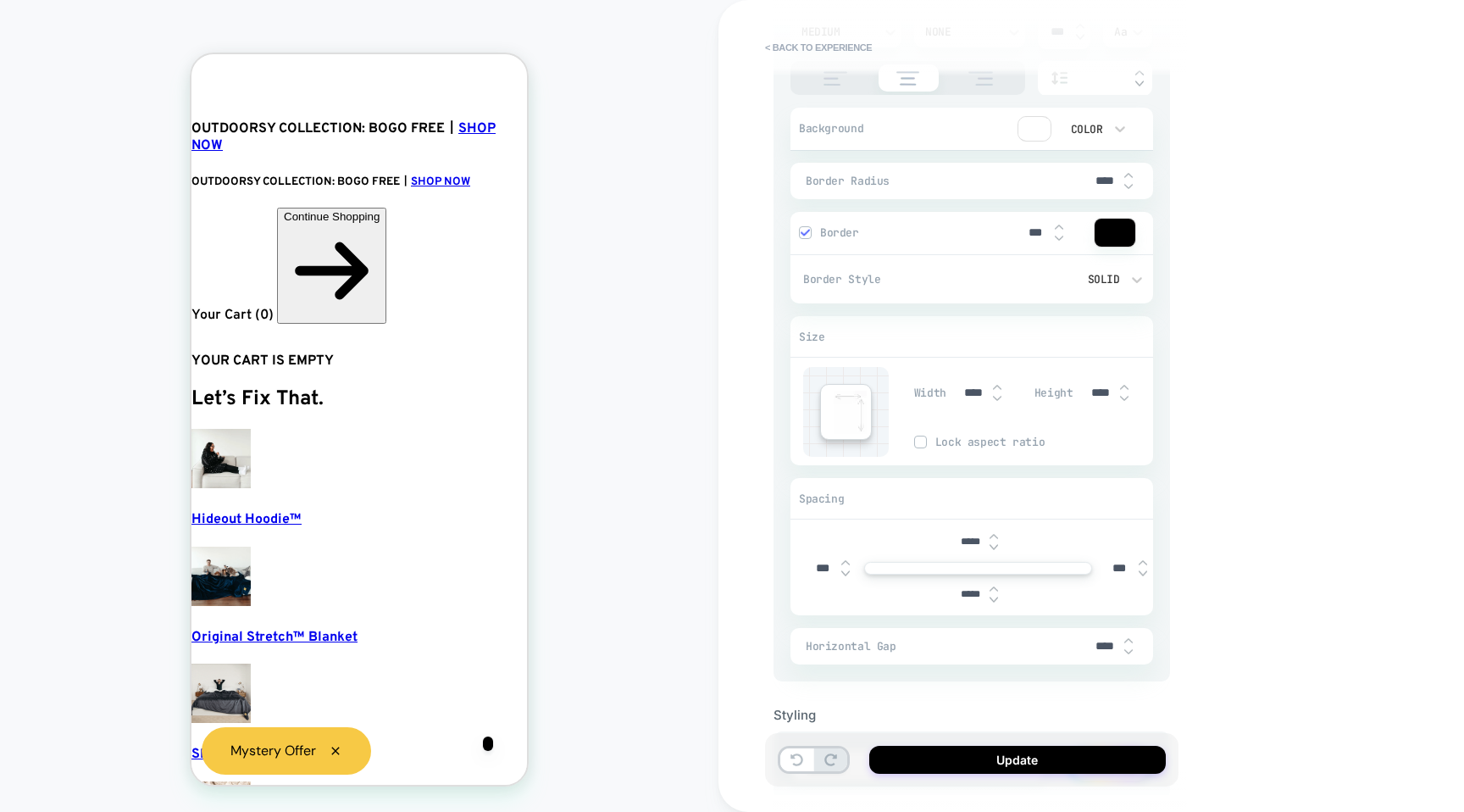
scroll to position [1067, 0]
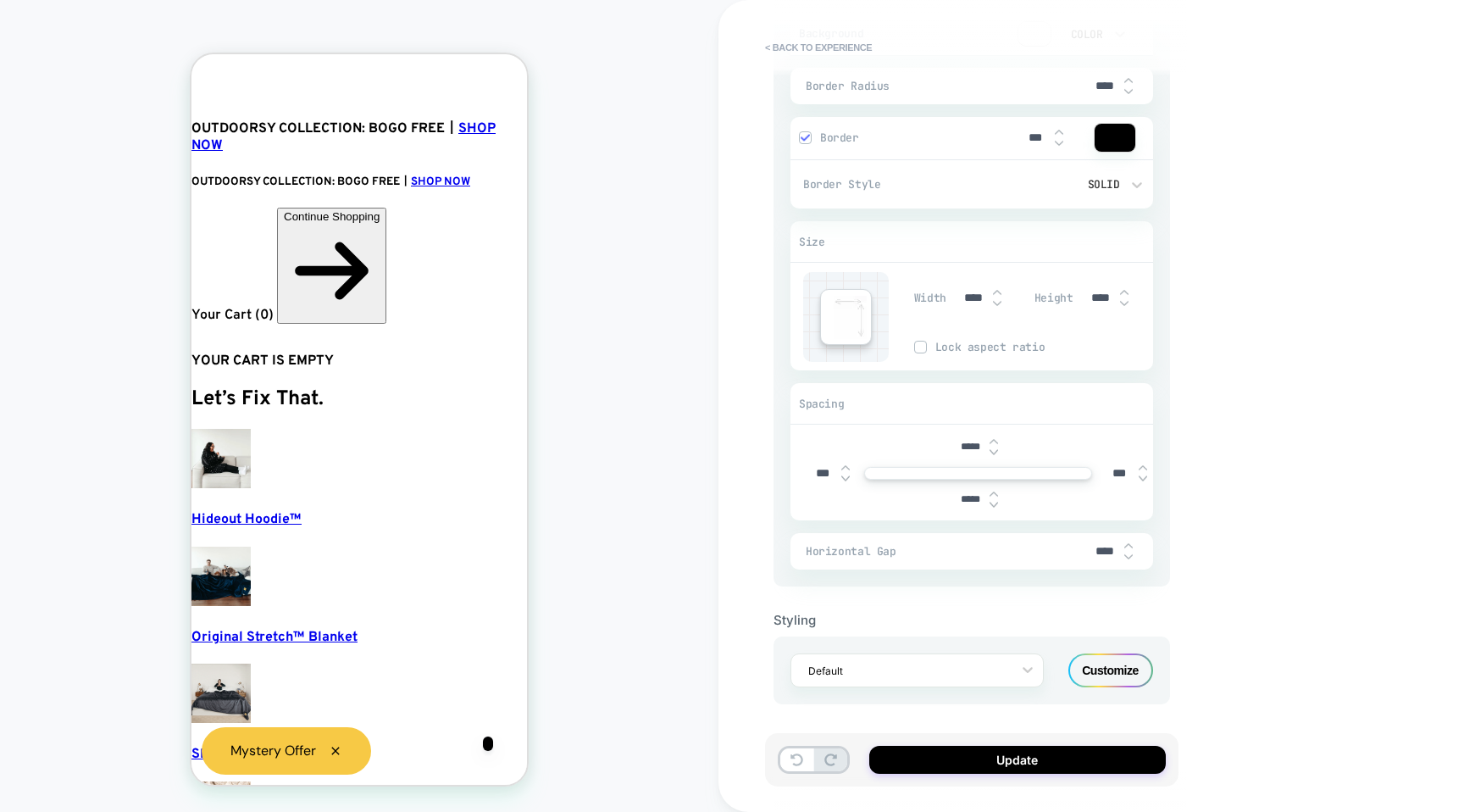
click at [1134, 555] on div "****" at bounding box center [1113, 551] width 51 height 35
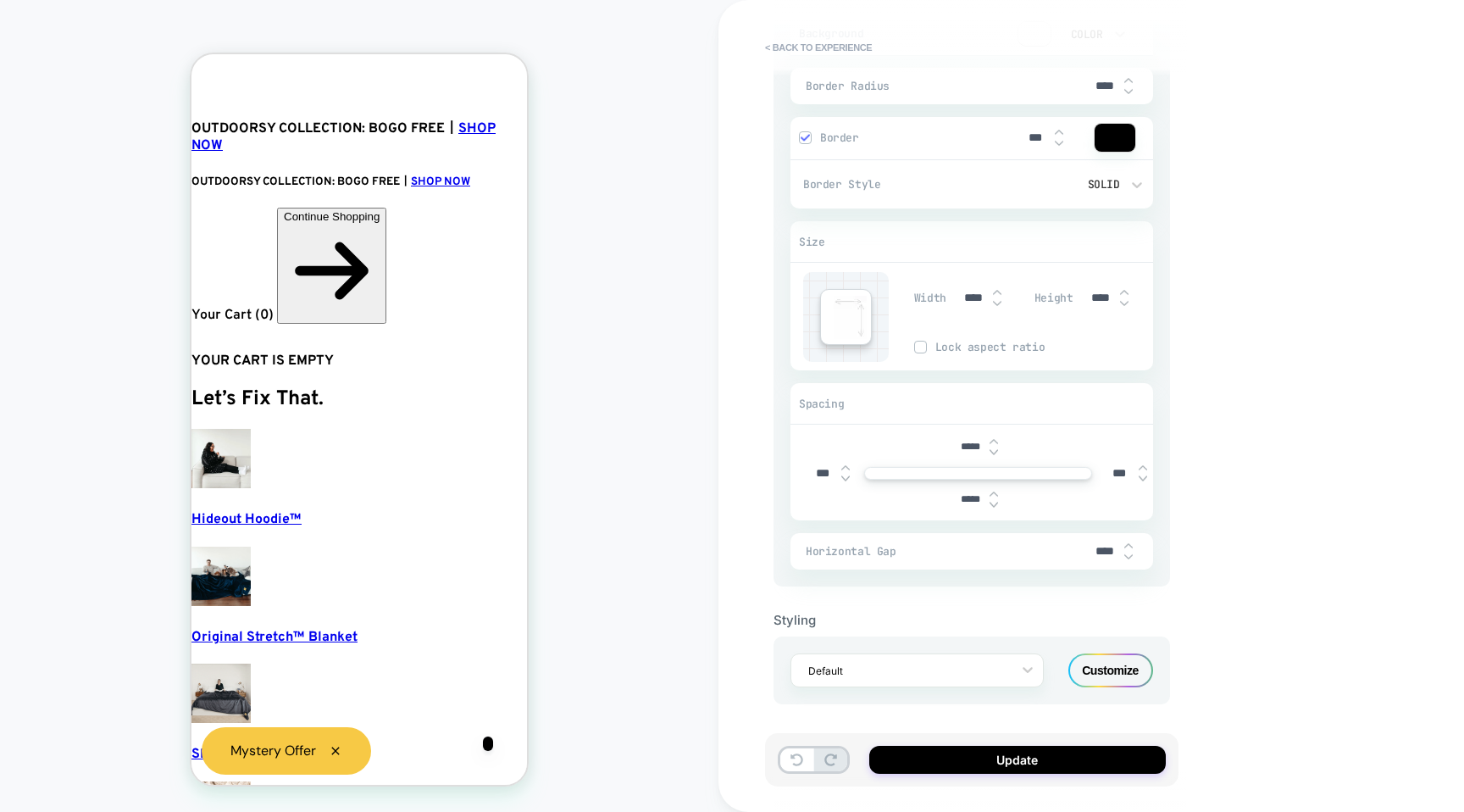
click at [1127, 553] on img at bounding box center [1128, 556] width 8 height 6
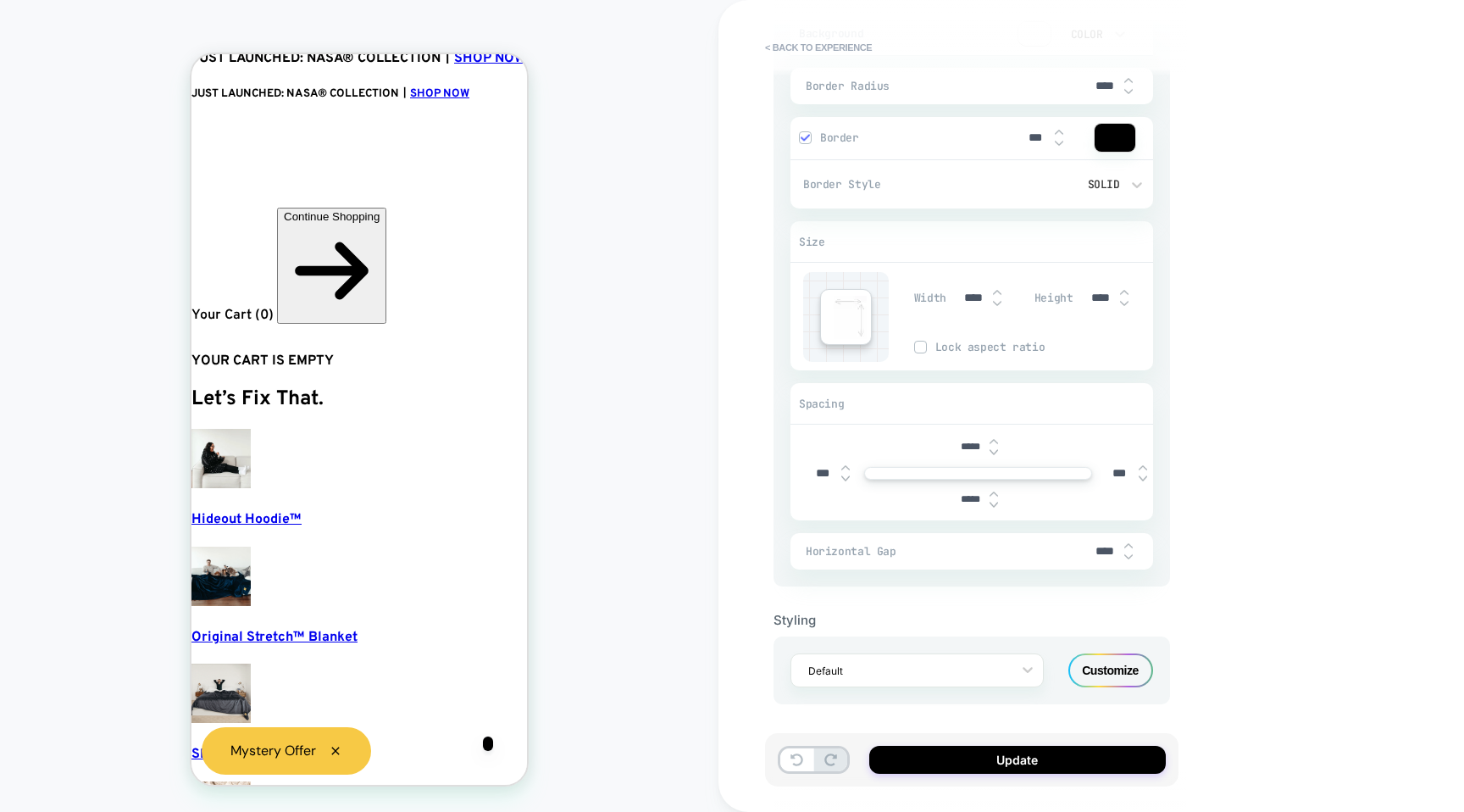
click at [1127, 553] on img at bounding box center [1128, 556] width 8 height 6
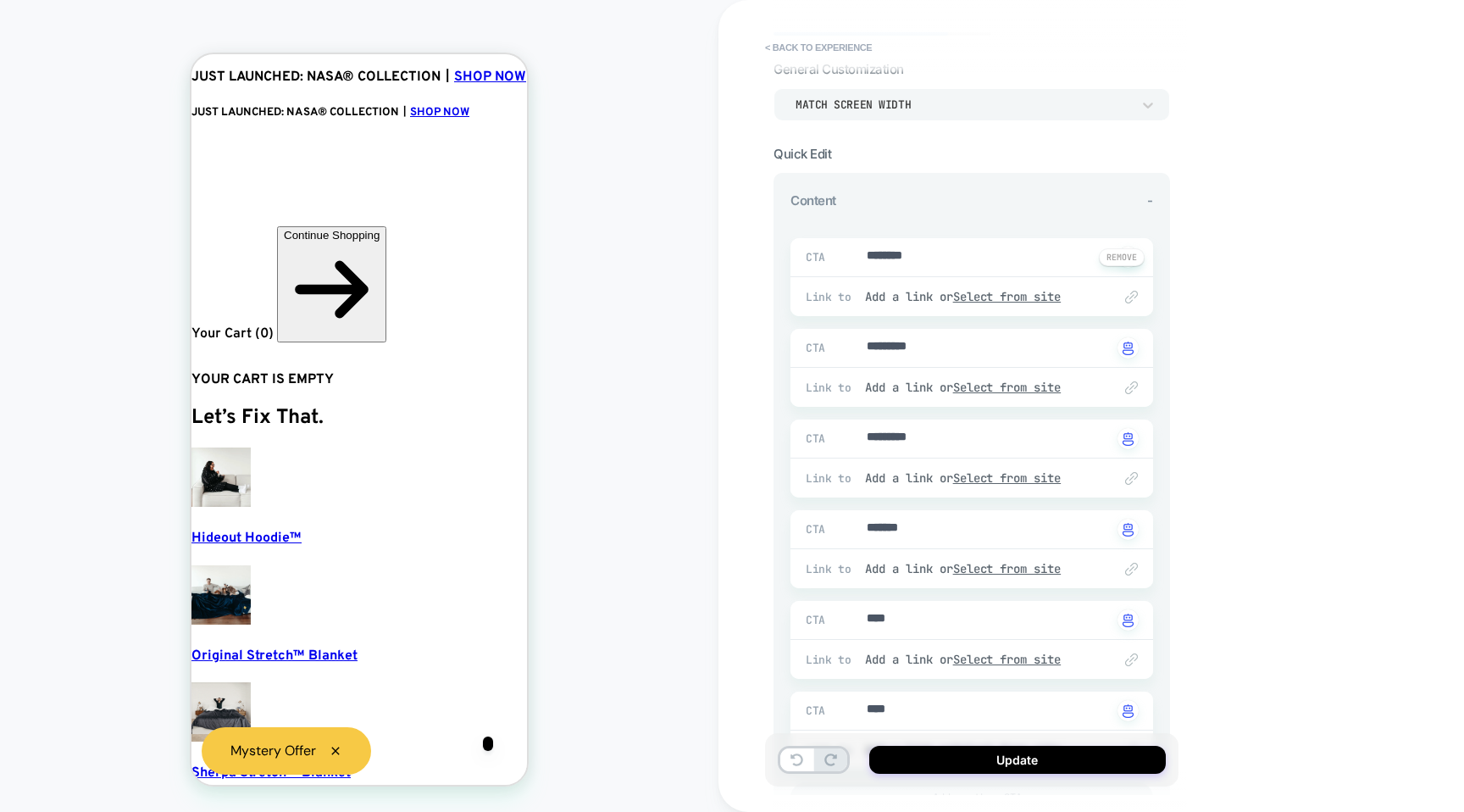
scroll to position [86, 0]
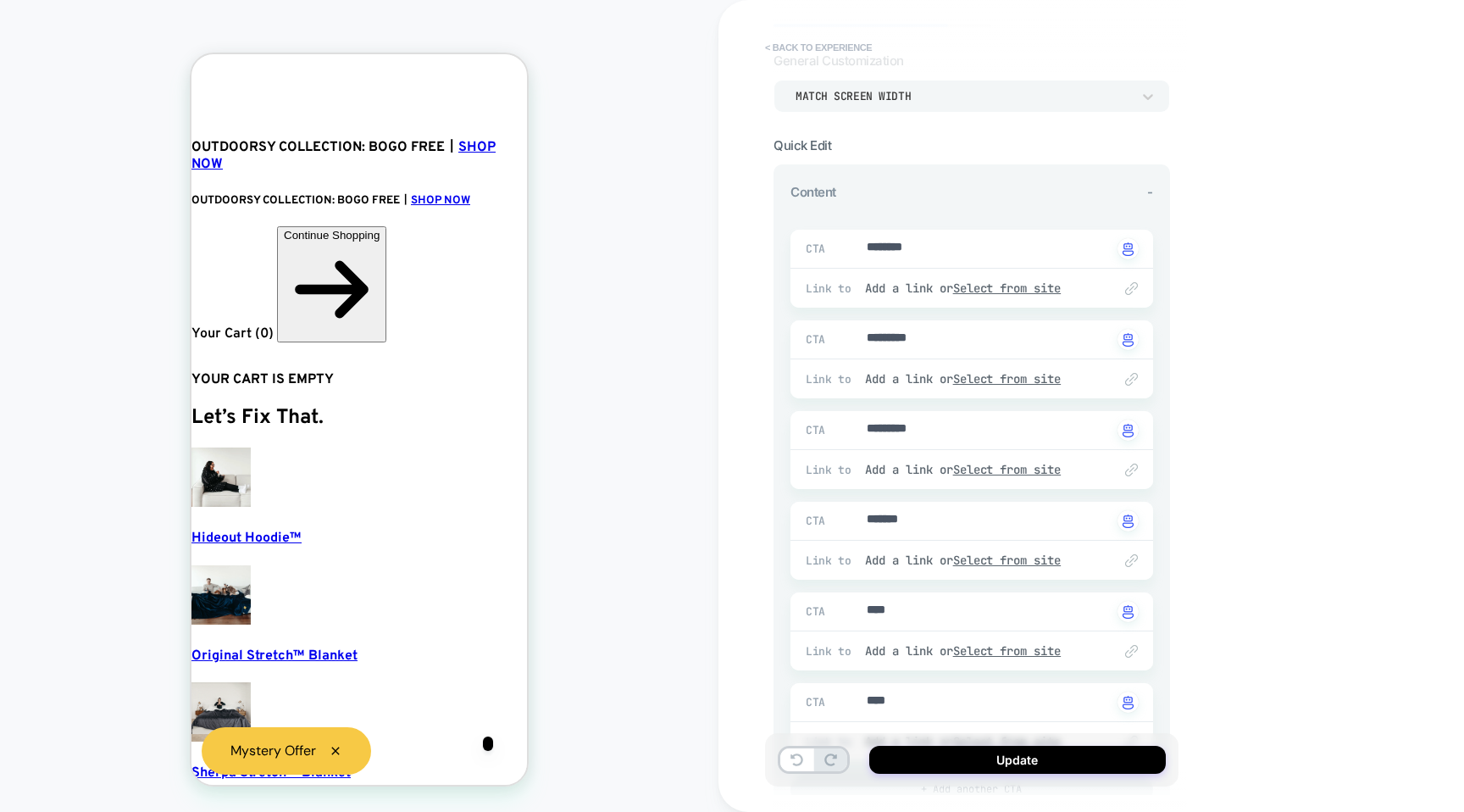
click at [773, 45] on button "< Back to experience" at bounding box center [818, 47] width 124 height 27
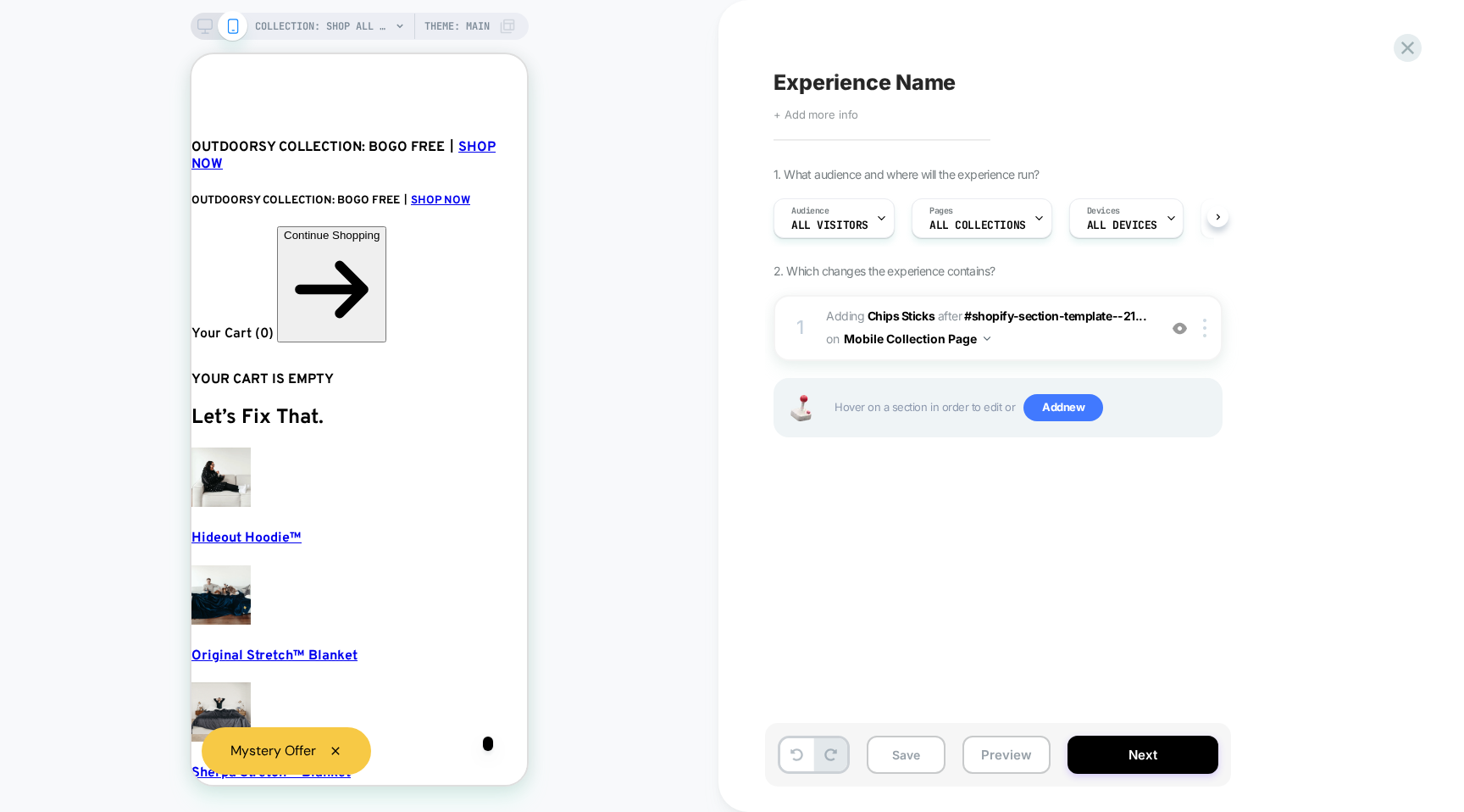
scroll to position [0, 1]
click at [1215, 322] on div at bounding box center [1208, 327] width 28 height 18
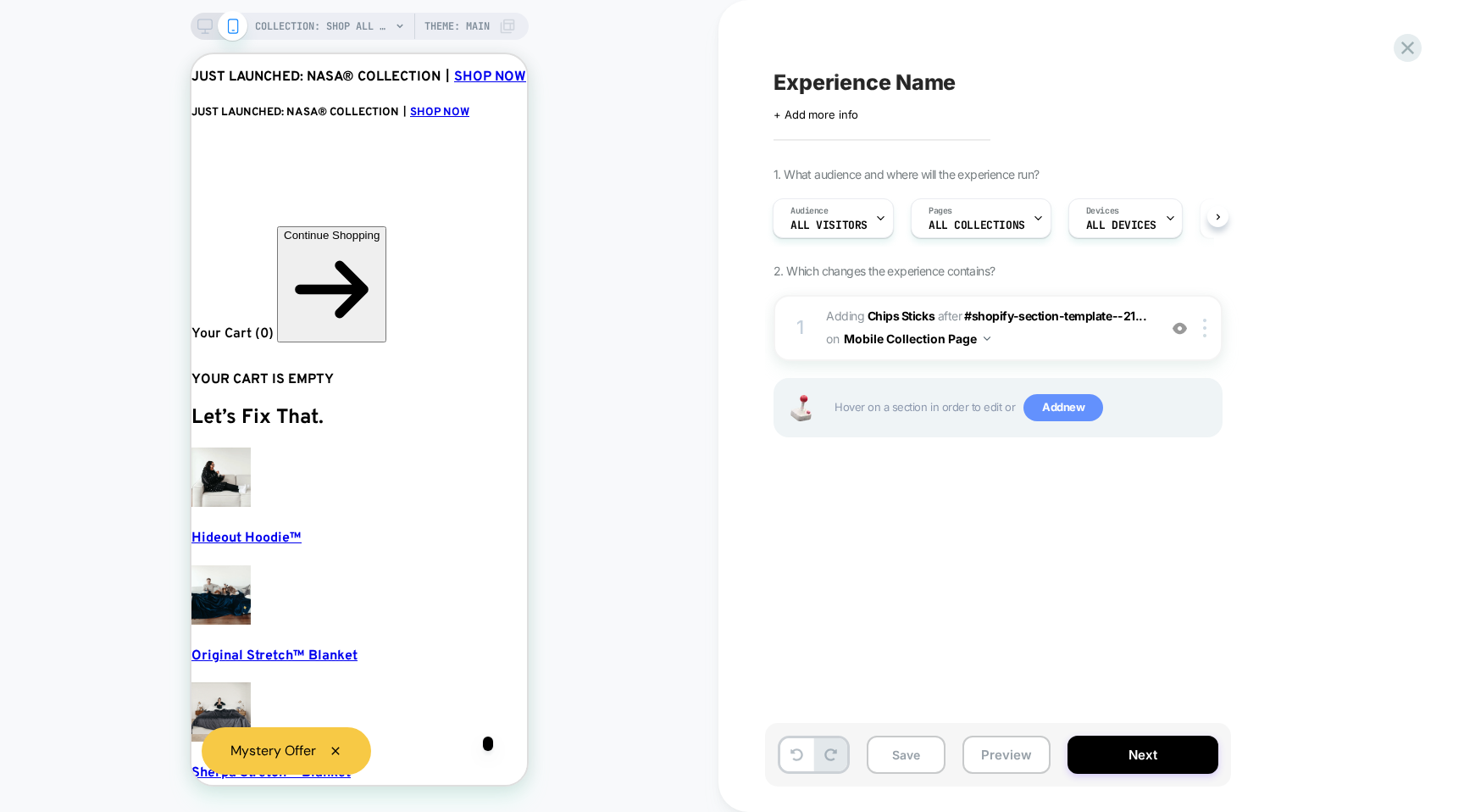
click at [1043, 410] on span "Add new" at bounding box center [1064, 407] width 80 height 27
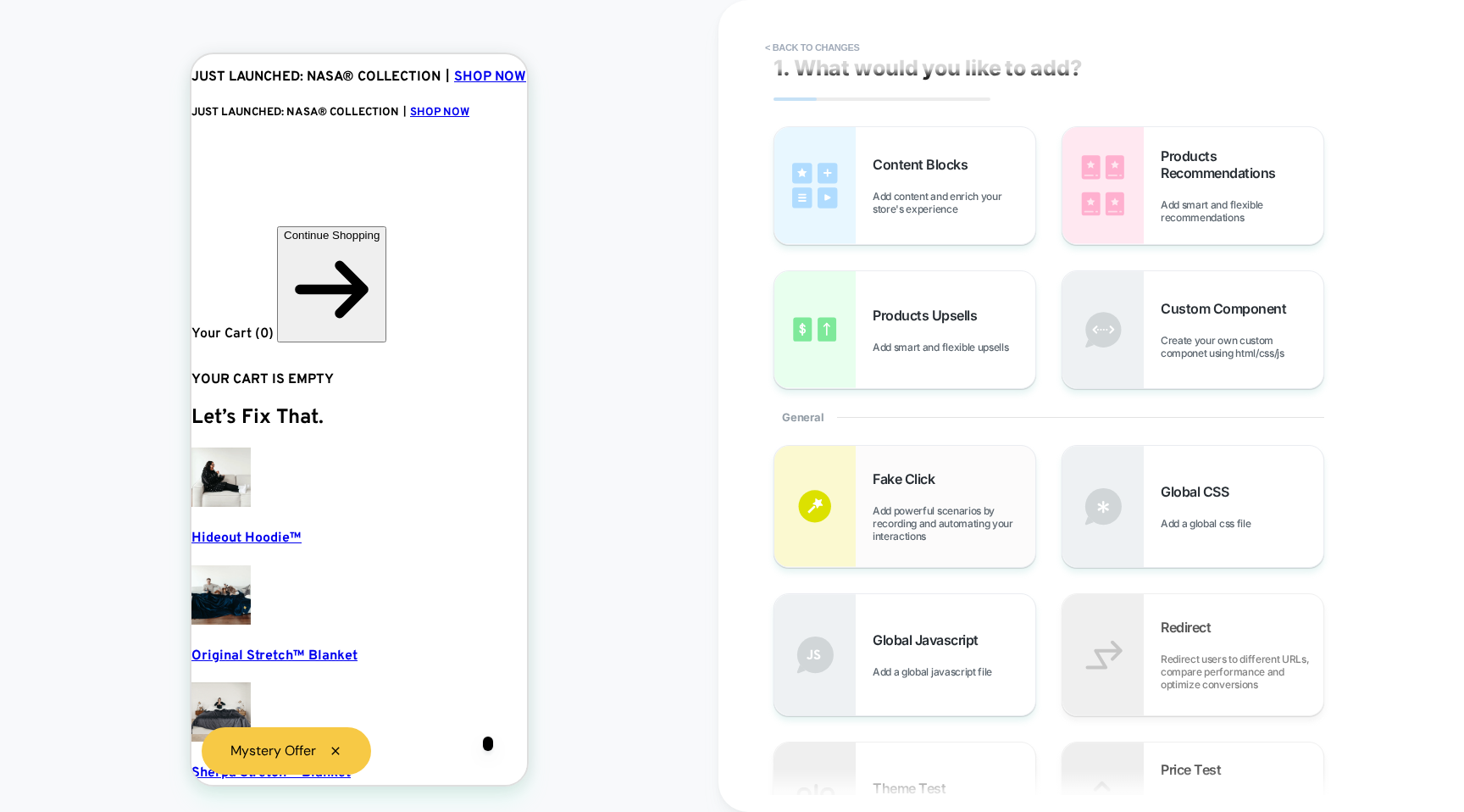
scroll to position [0, 0]
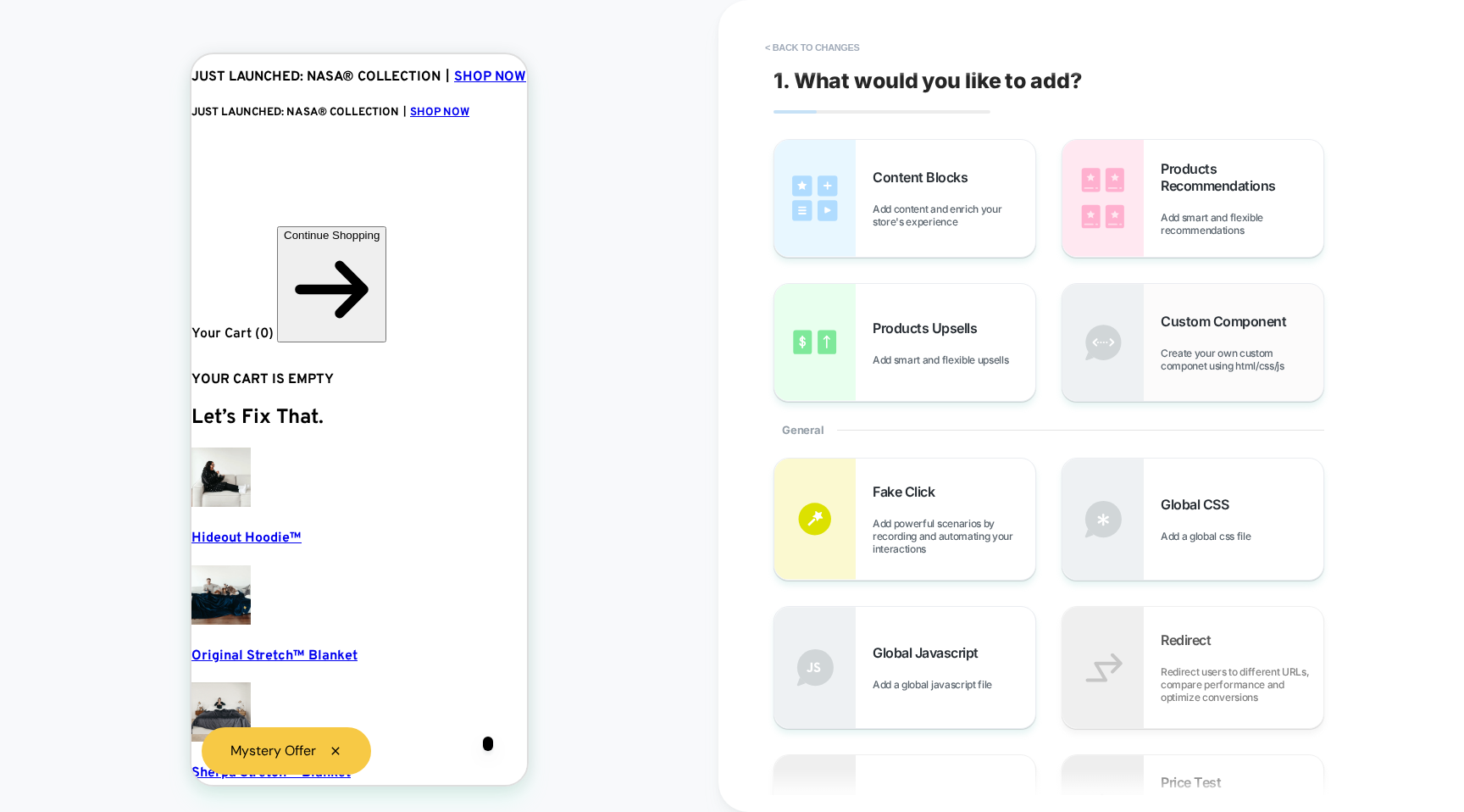
click at [1162, 365] on span "Create your own custom componet using html/css/js" at bounding box center [1242, 359] width 163 height 25
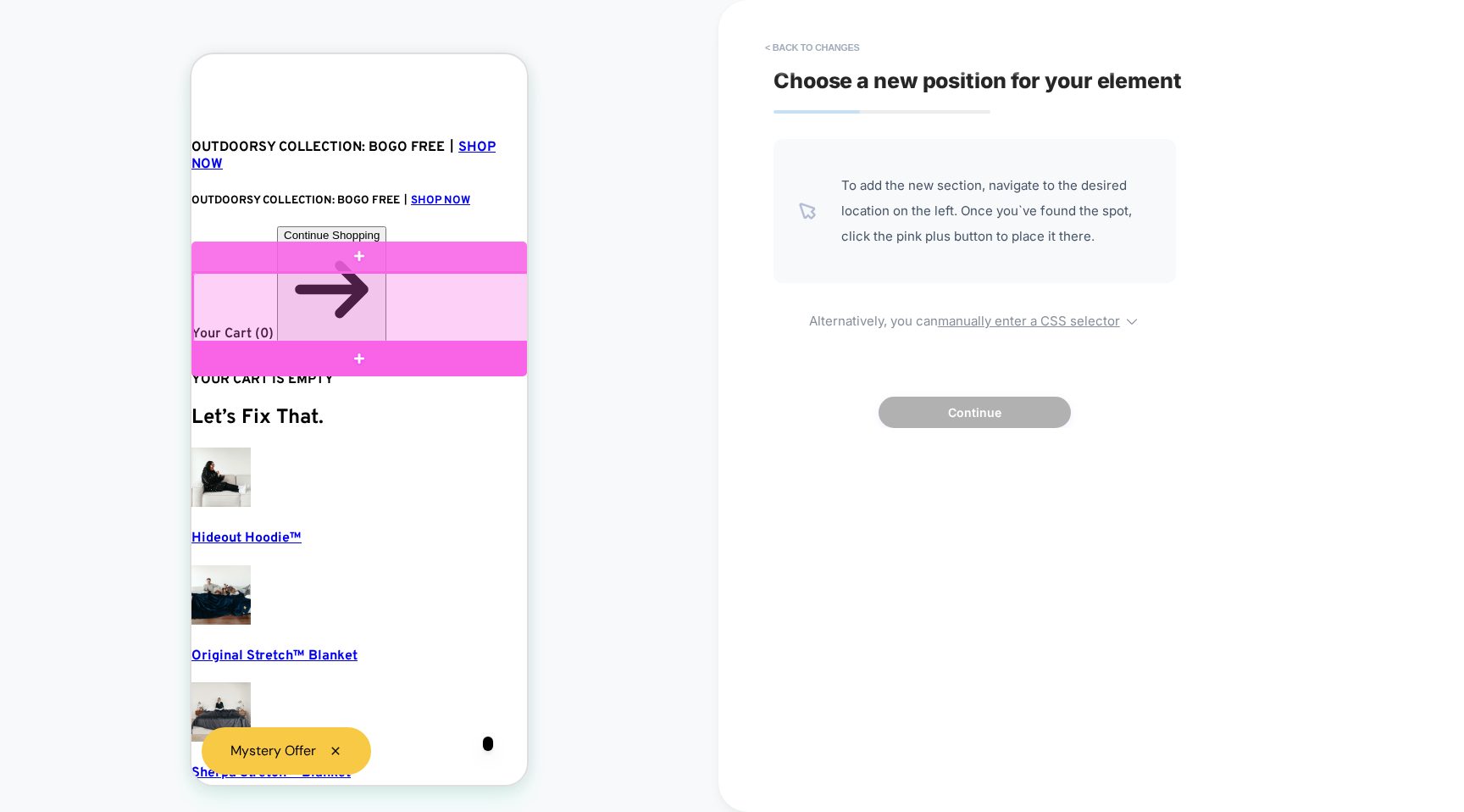
click at [380, 333] on div at bounding box center [361, 307] width 336 height 69
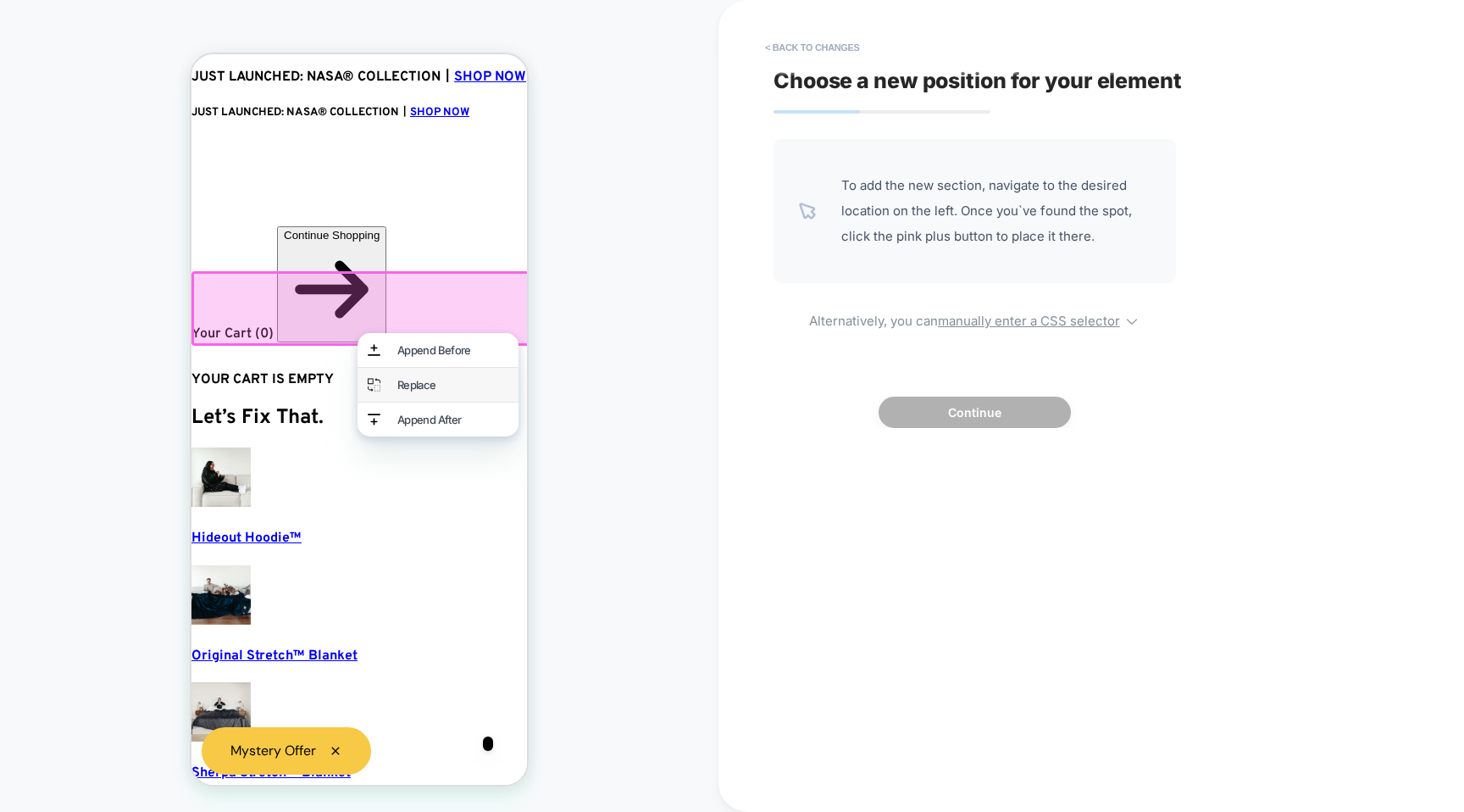
click at [400, 388] on div "Replace" at bounding box center [453, 385] width 111 height 14
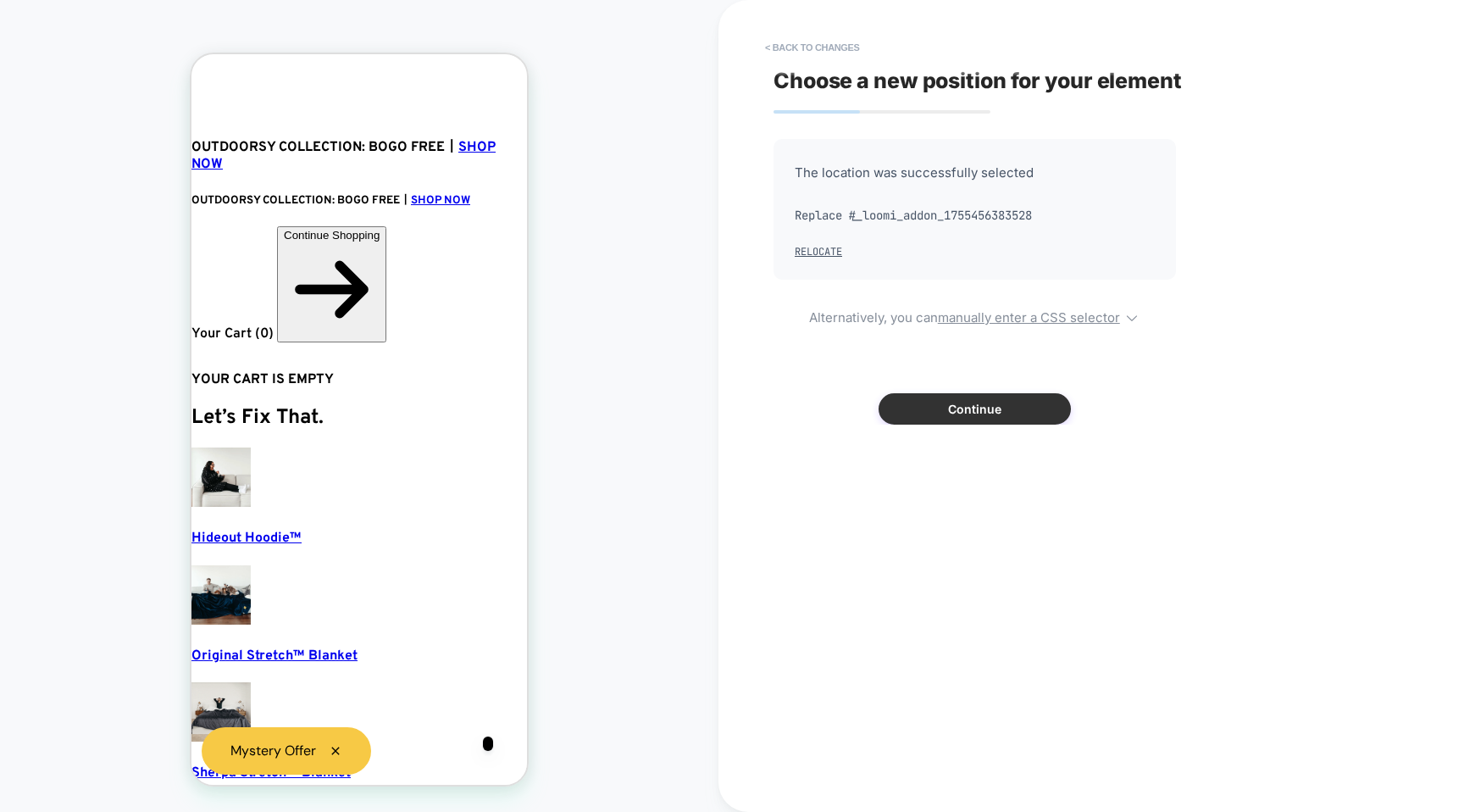
click at [954, 405] on button "Continue" at bounding box center [975, 409] width 192 height 31
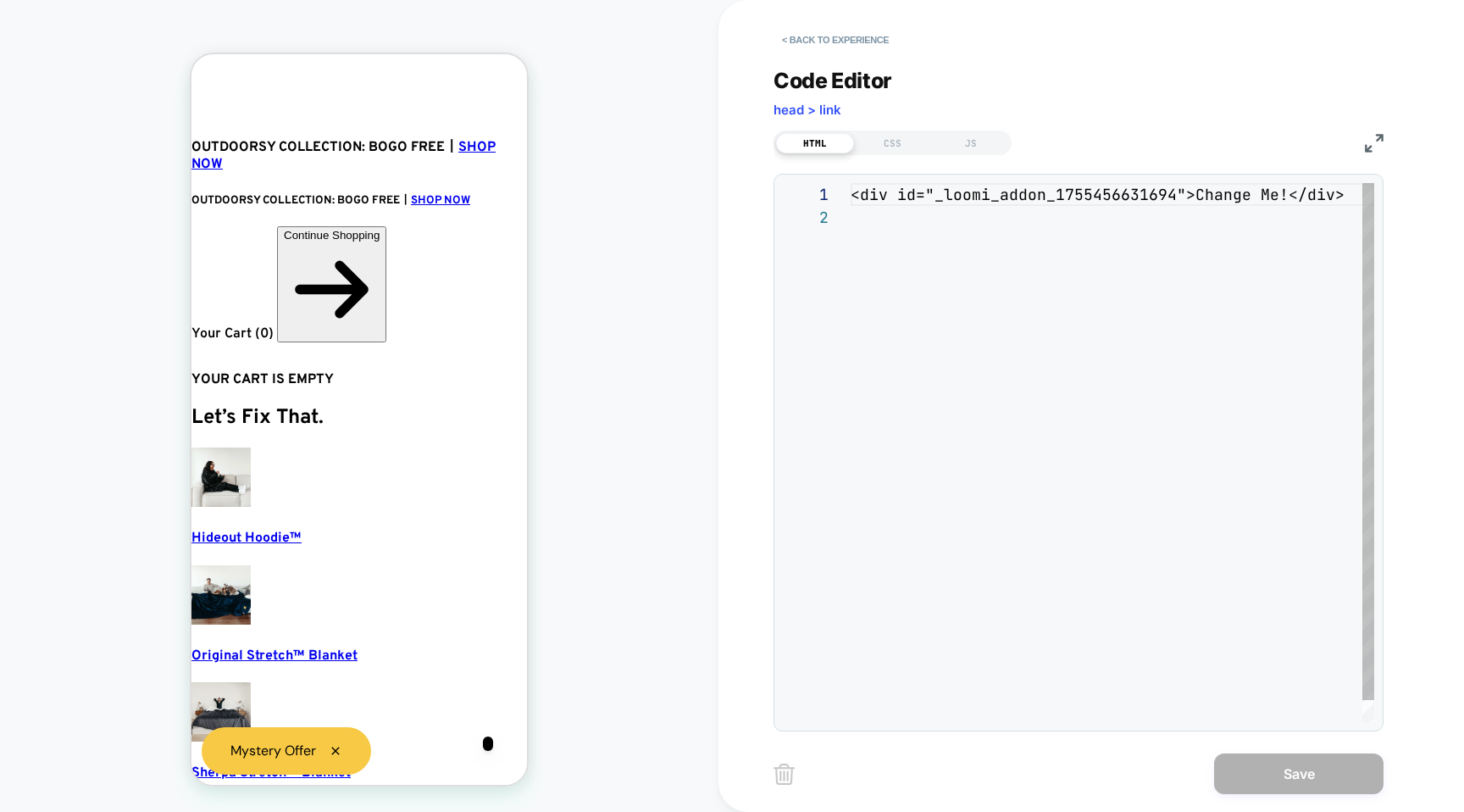
scroll to position [23, 0]
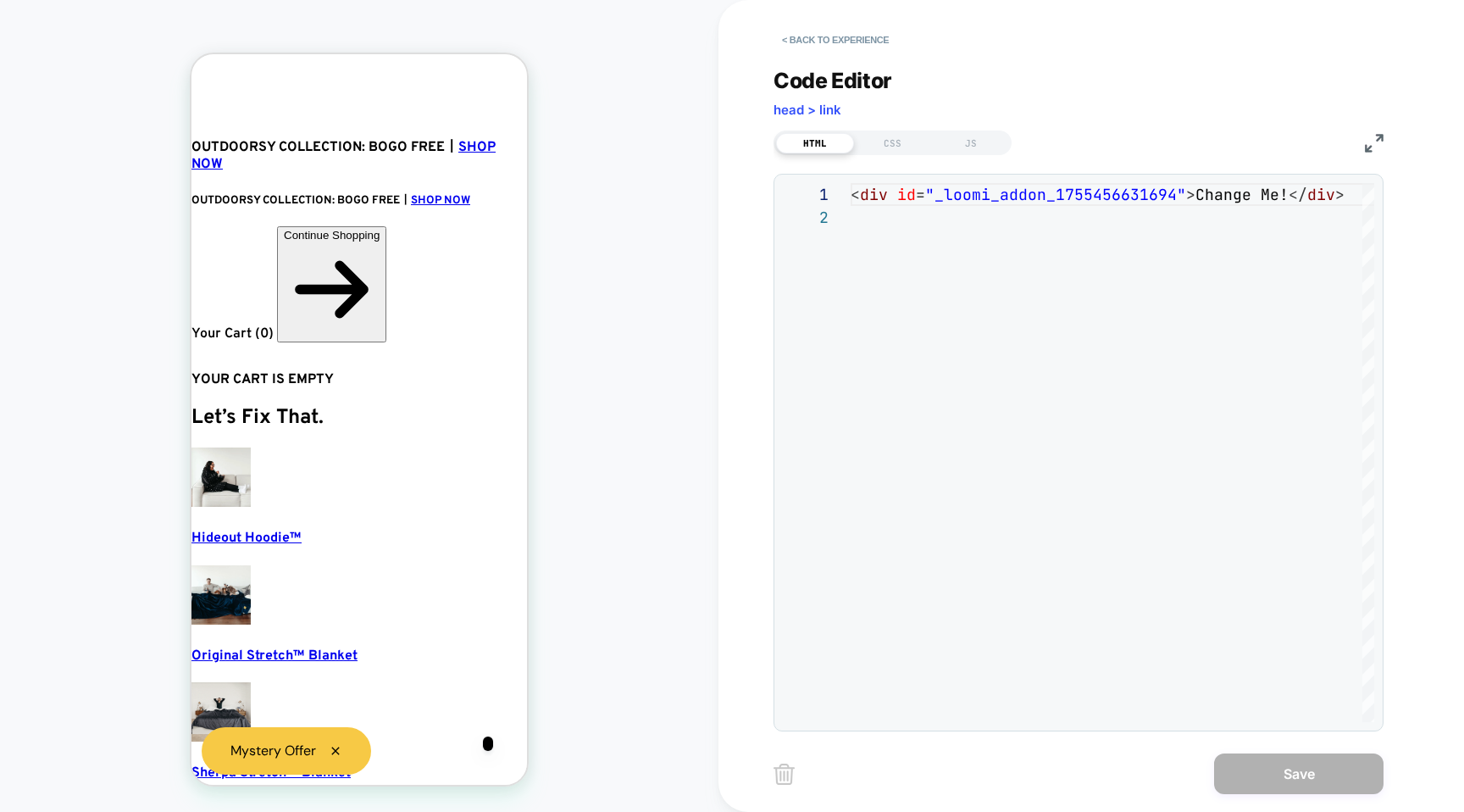
scroll to position [23, 0]
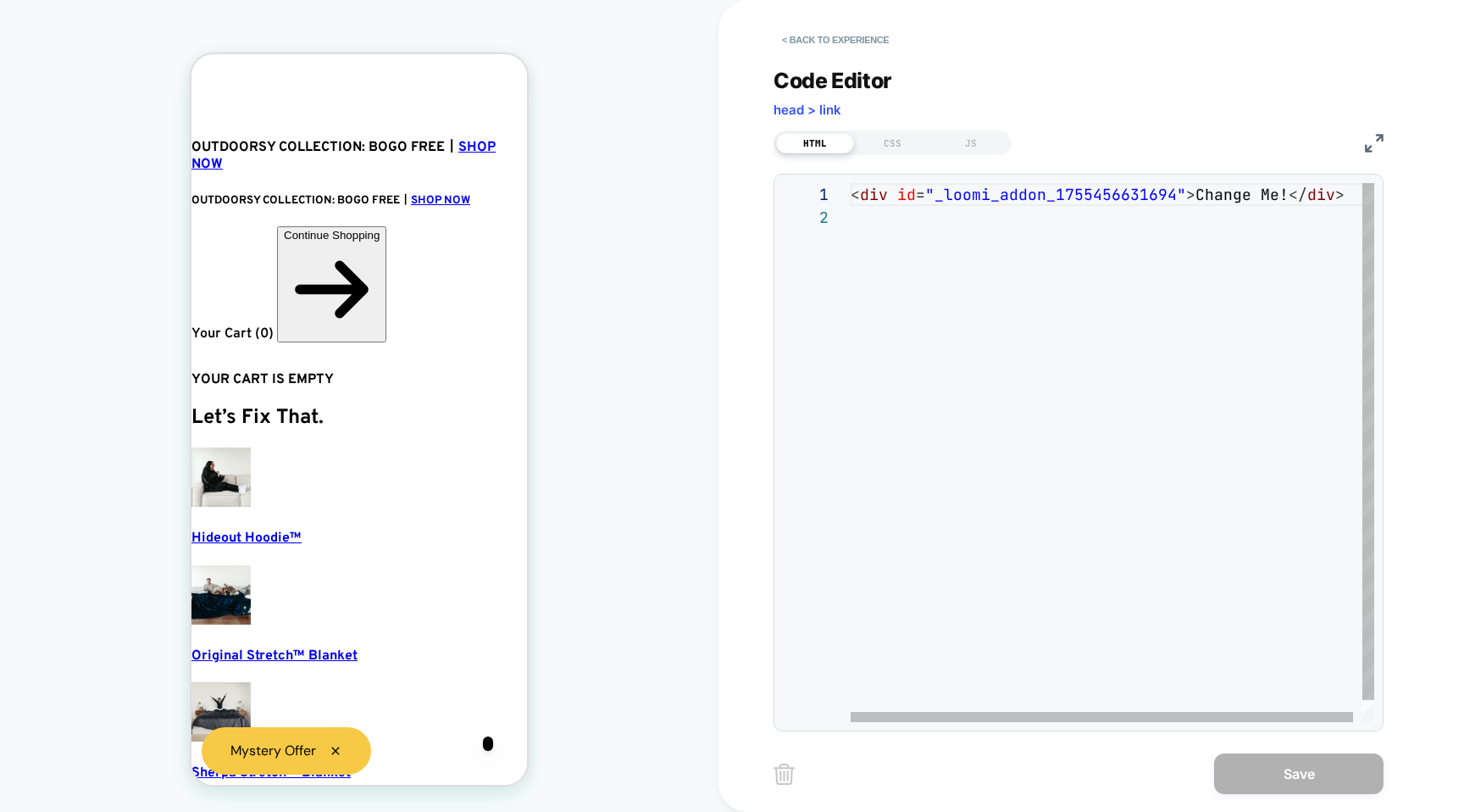
click at [1067, 178] on div "**********" at bounding box center [1079, 452] width 610 height 558
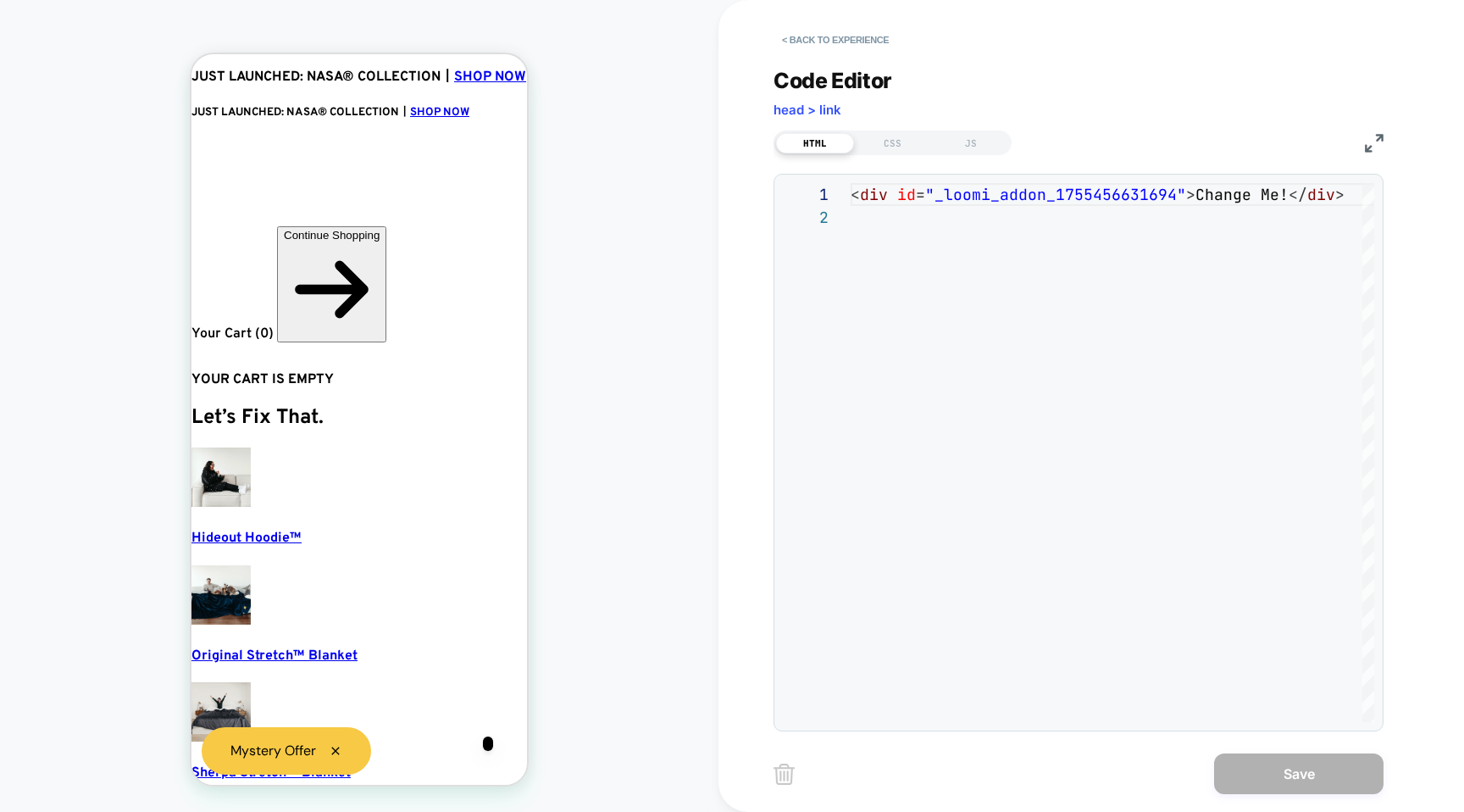
click at [1067, 178] on div "**********" at bounding box center [1079, 452] width 610 height 558
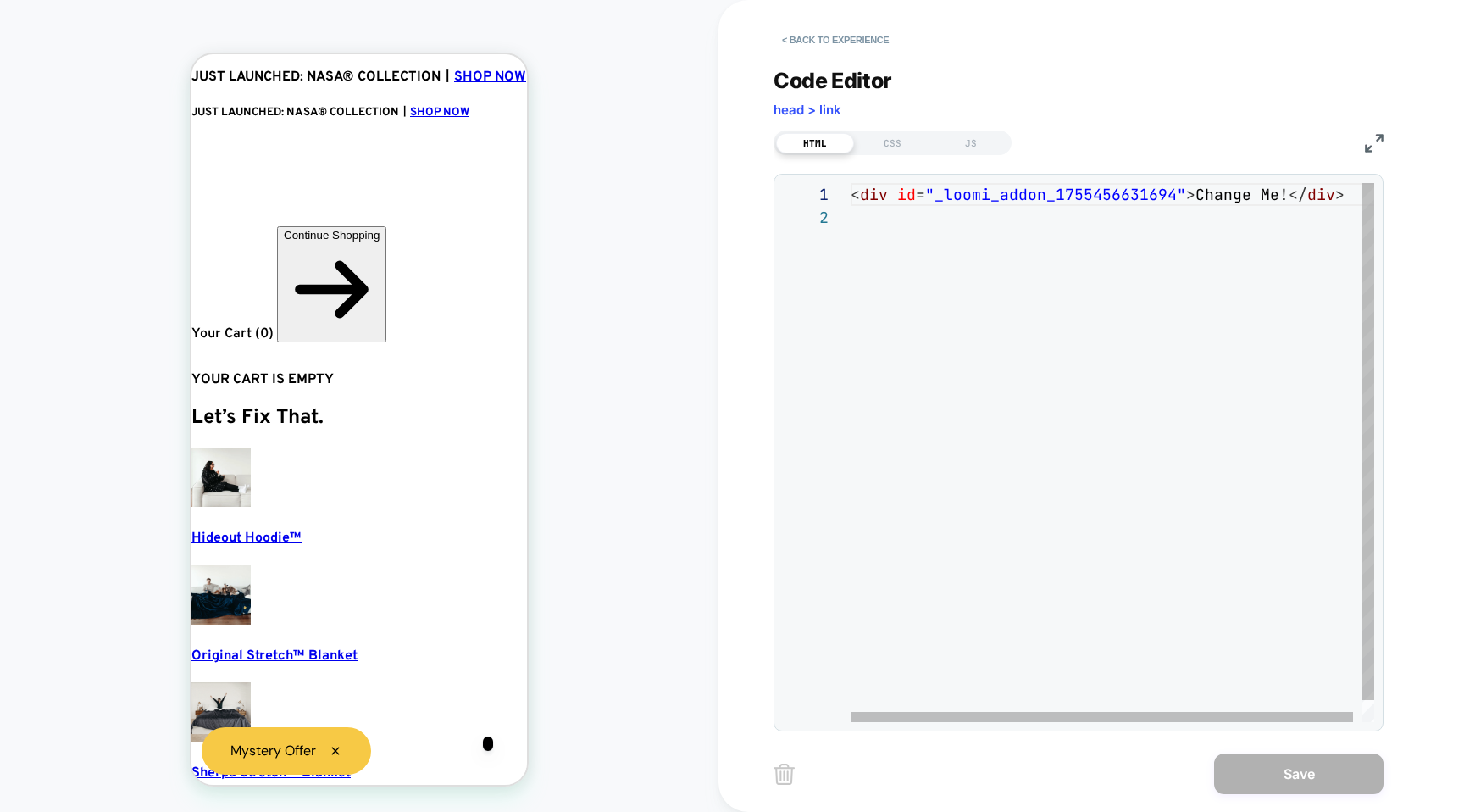
click at [1059, 199] on div "< div id = "_loomi_addon_1755456631694" > Change Me! </ div >" at bounding box center [1117, 463] width 533 height 561
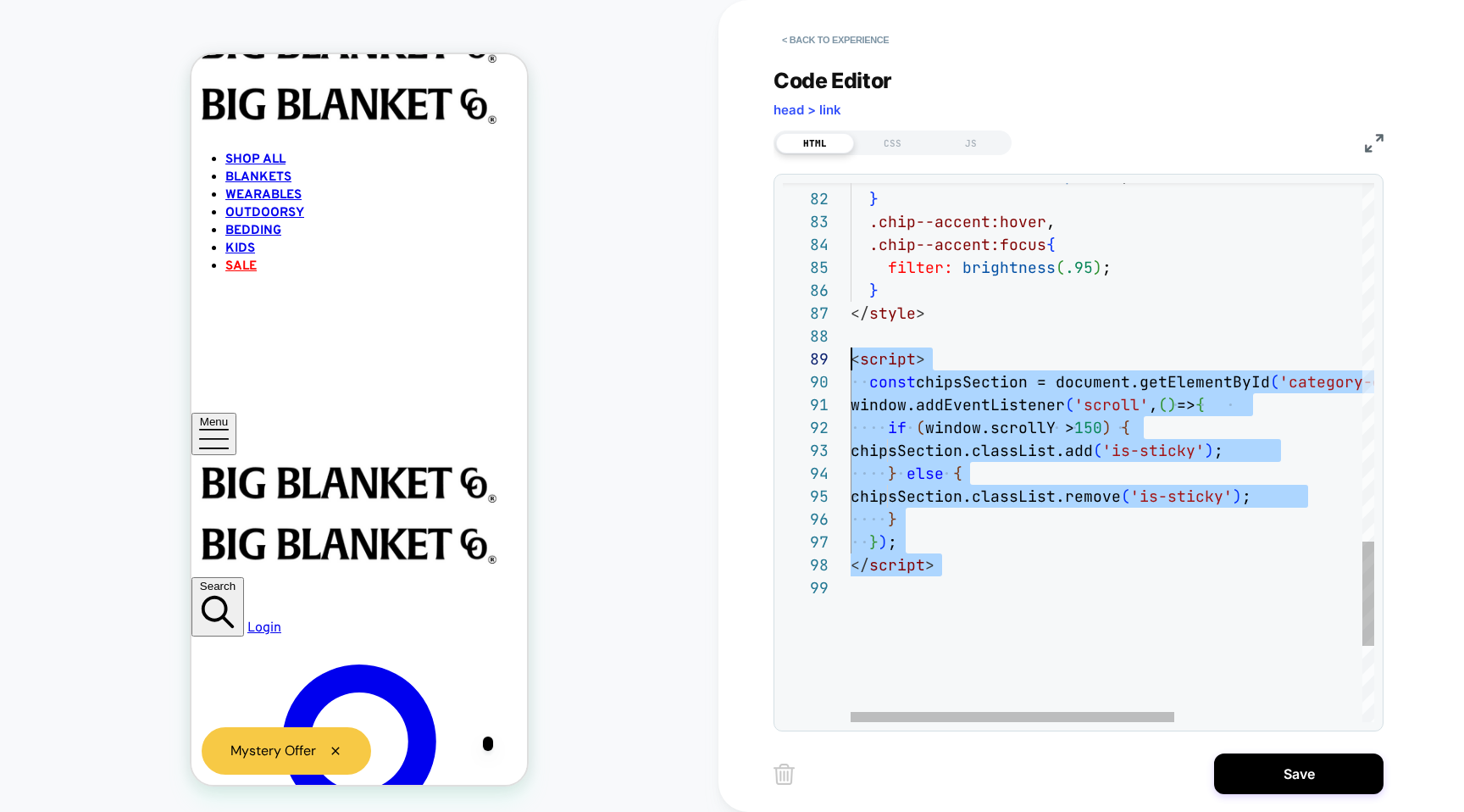
scroll to position [206, 0]
drag, startPoint x: 1019, startPoint y: 611, endPoint x: 817, endPoint y: 370, distance: 314.5
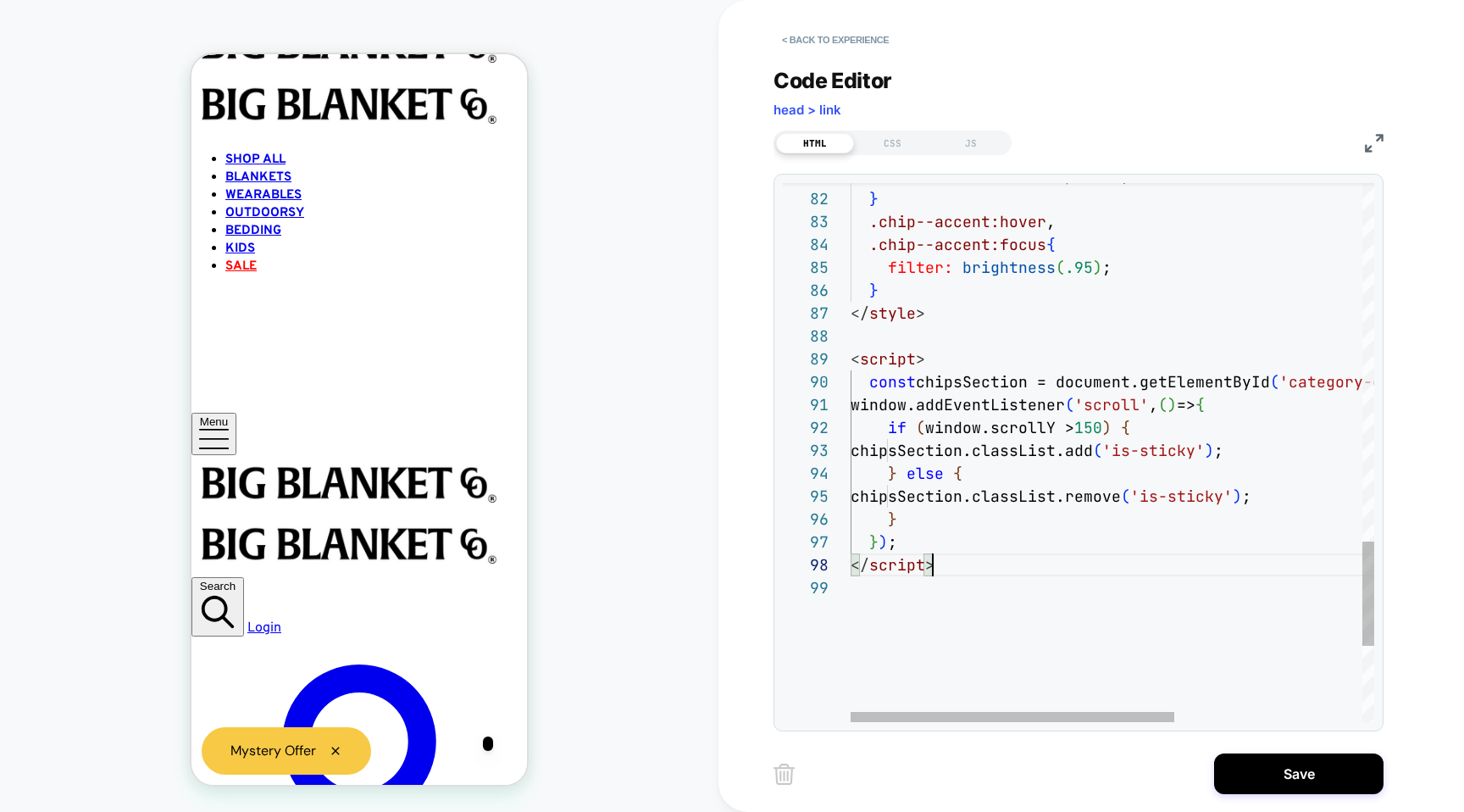
scroll to position [23, 9]
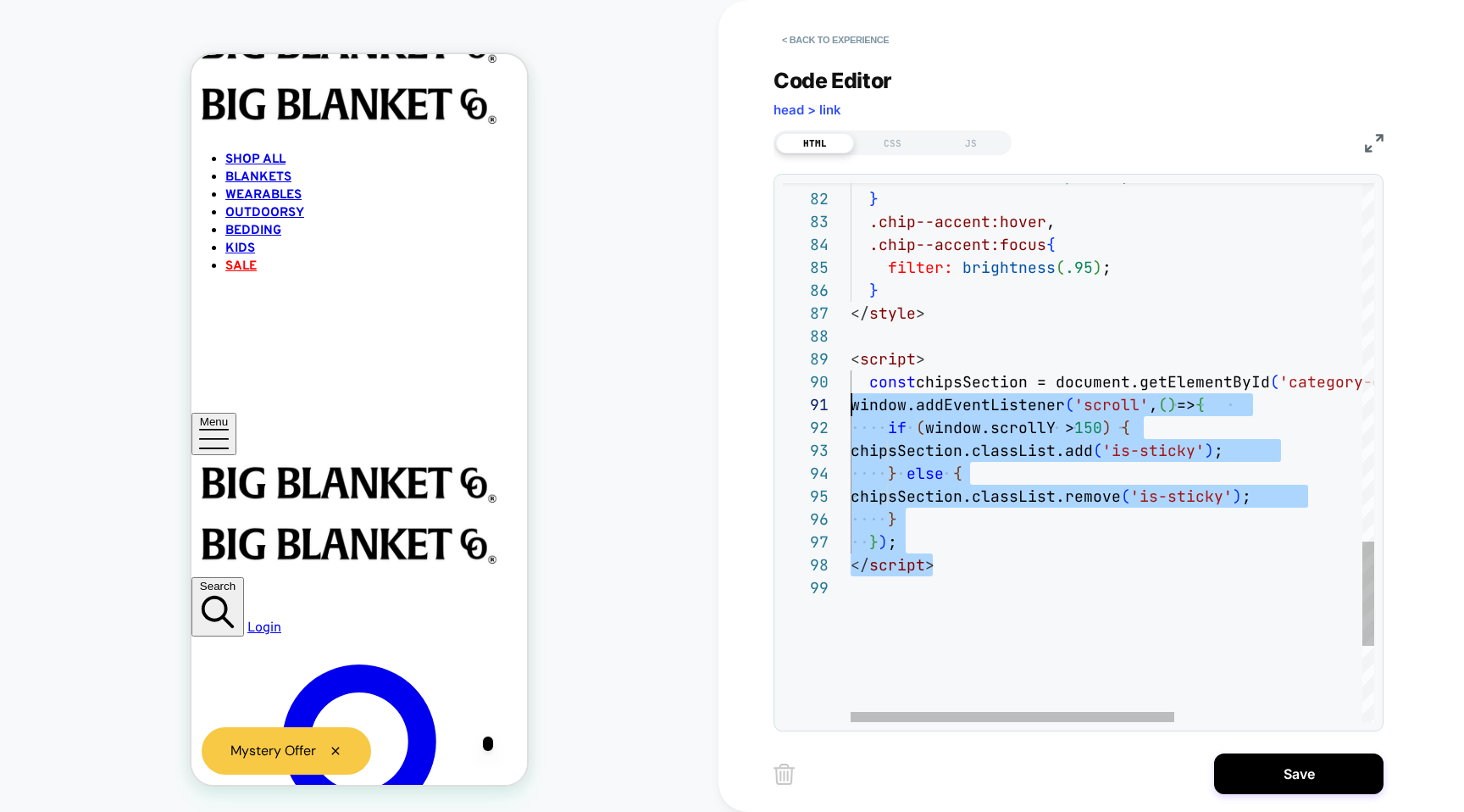
type textarea "**********"
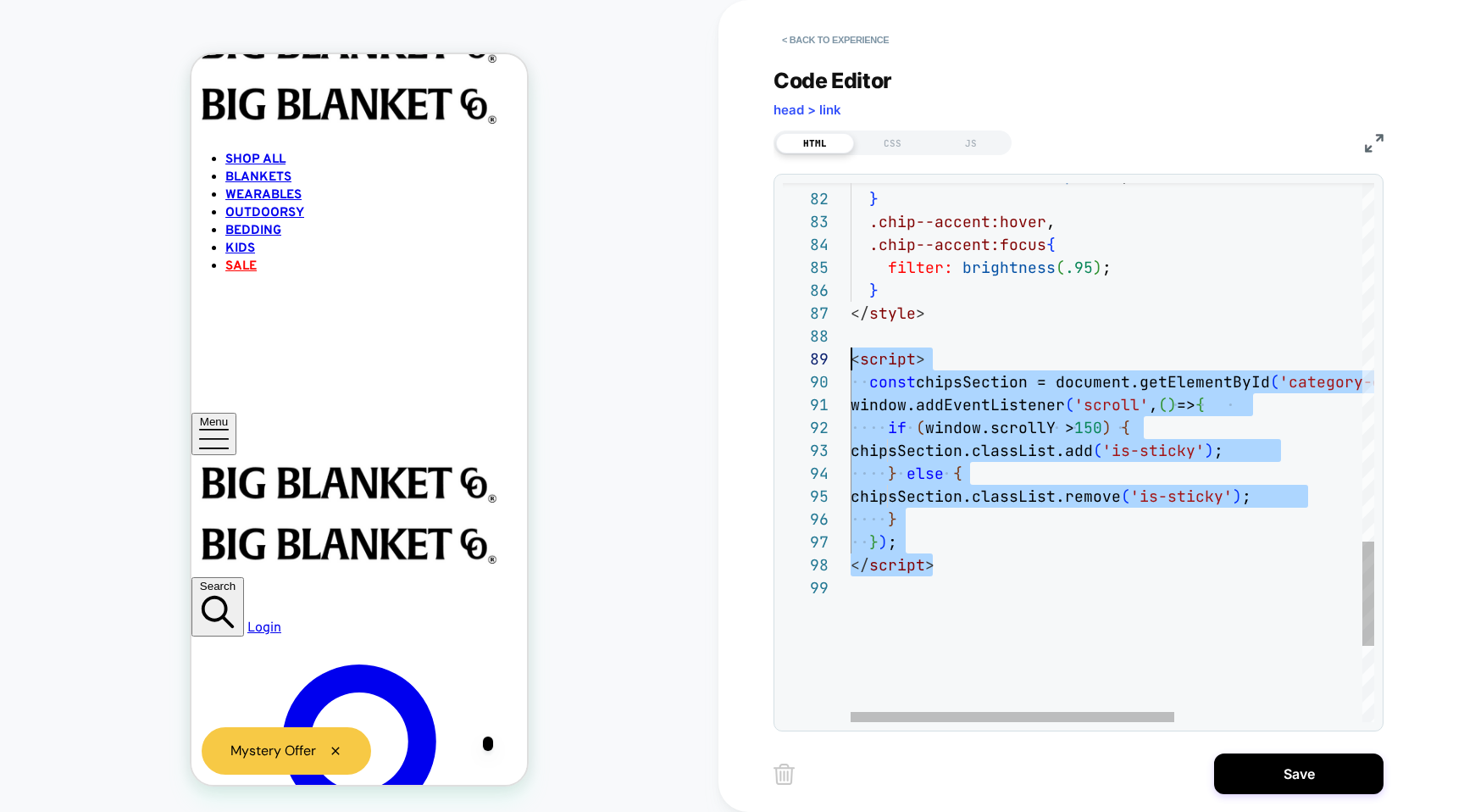
drag, startPoint x: 1006, startPoint y: 566, endPoint x: 836, endPoint y: 359, distance: 267.9
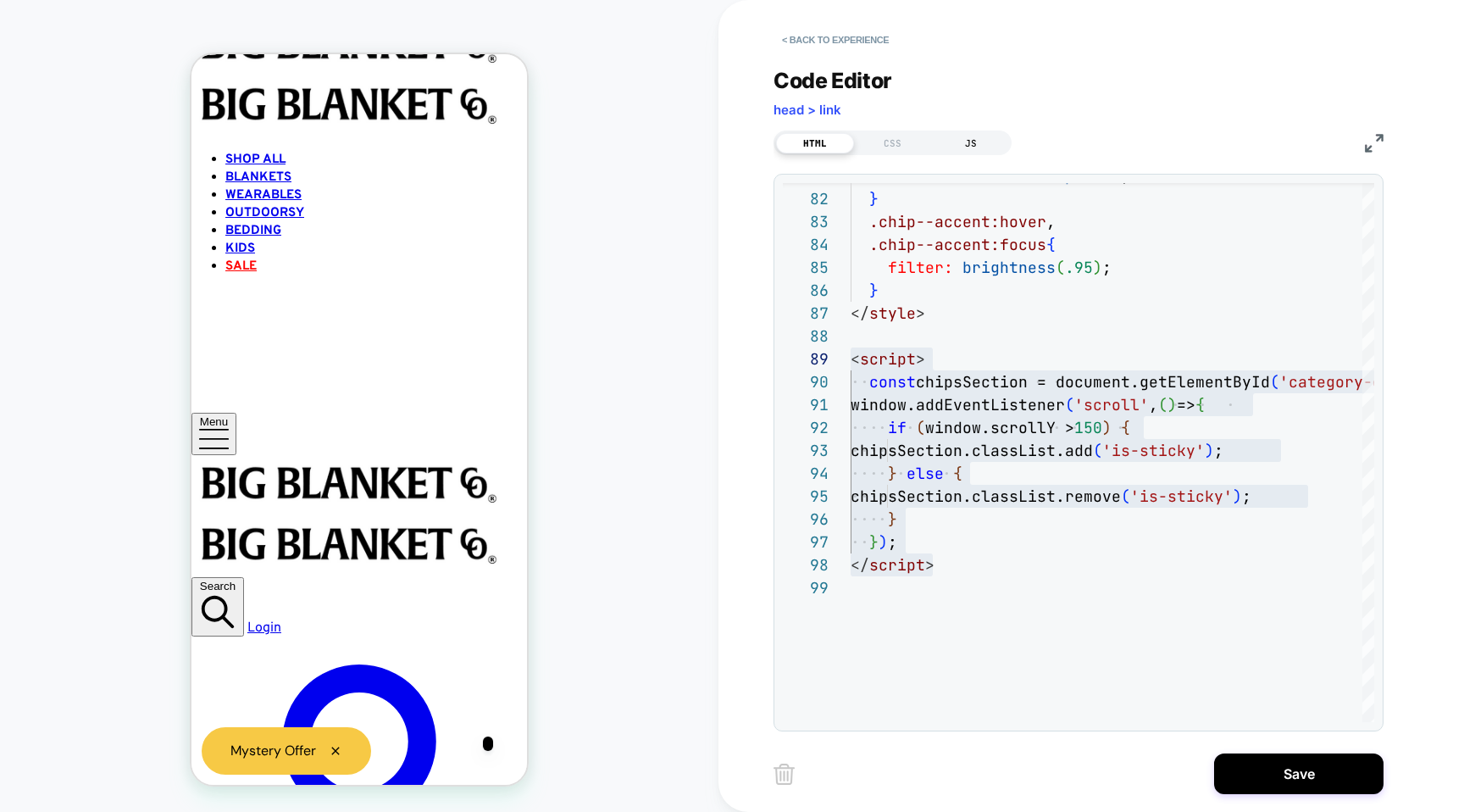
click at [987, 137] on div "JS" at bounding box center [971, 143] width 78 height 20
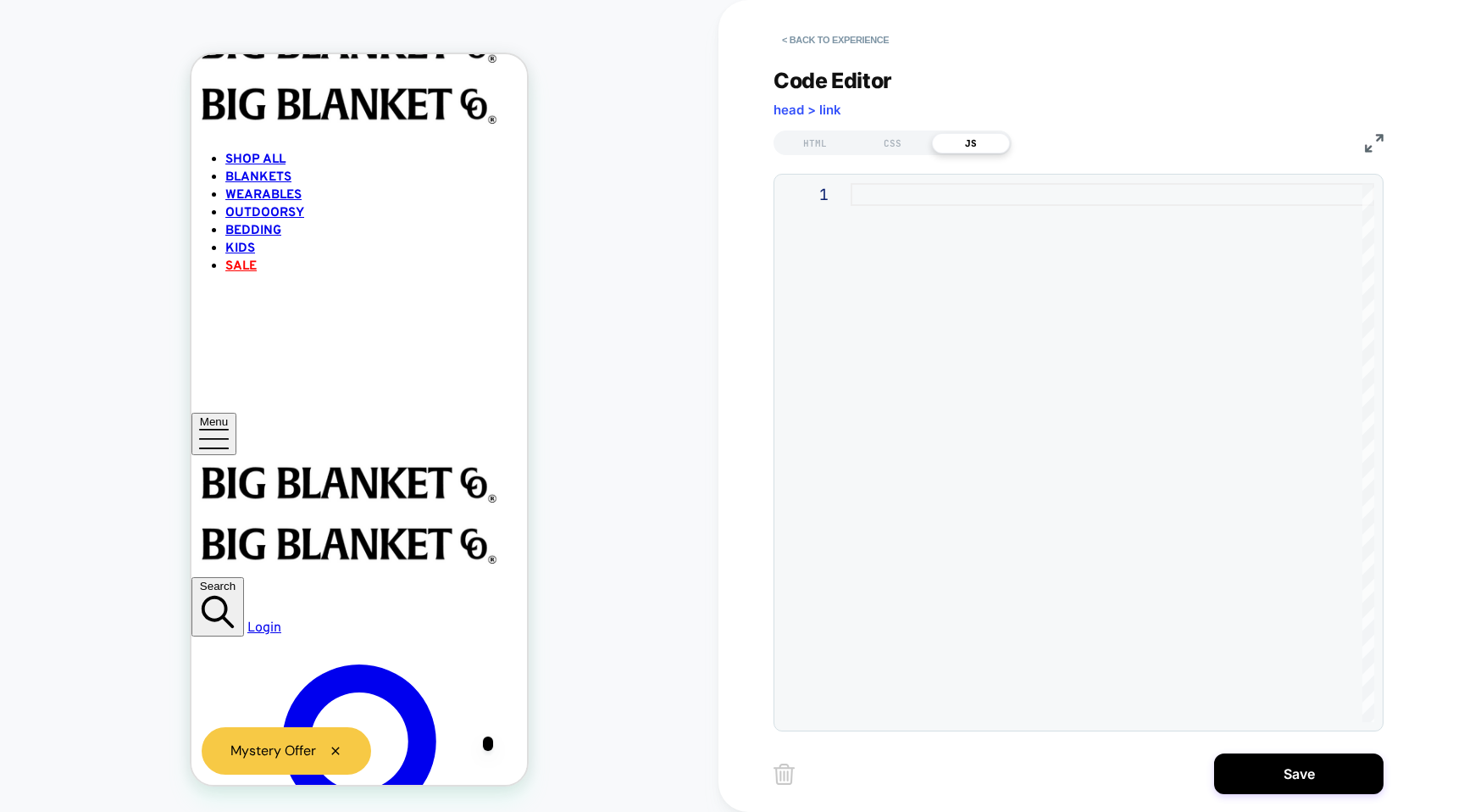
click at [917, 290] on div at bounding box center [1113, 452] width 523 height 539
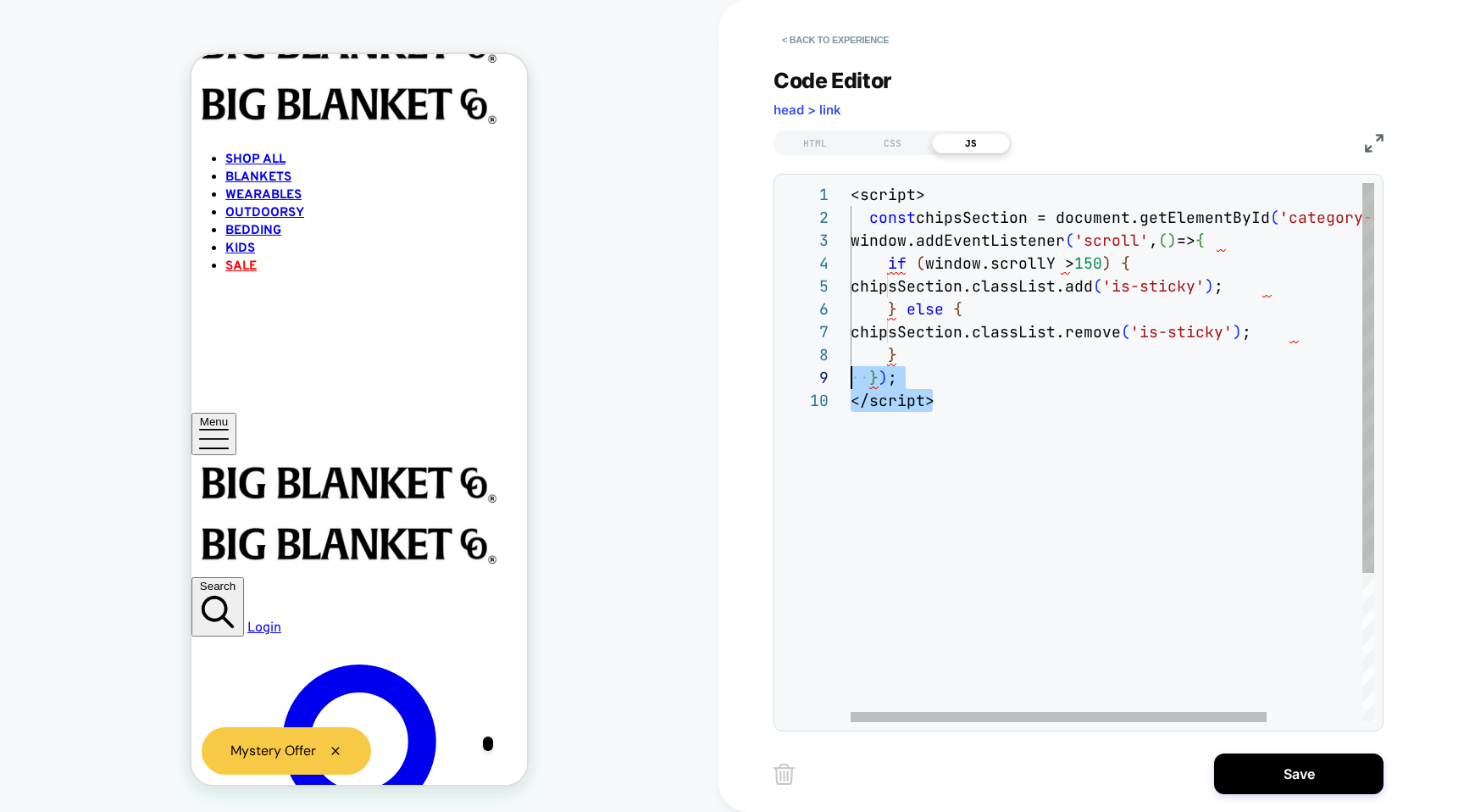
drag, startPoint x: 893, startPoint y: 393, endPoint x: 794, endPoint y: 379, distance: 100.0
click at [851, 379] on div "<script> const chipsSection = document.getElementById ( 'category-chips' ) ; wi…" at bounding box center [1172, 555] width 643 height 744
click at [939, 420] on div "<script> const chipsSection = document.getElementById ( 'category-chips' ) ; wi…" at bounding box center [1172, 555] width 643 height 744
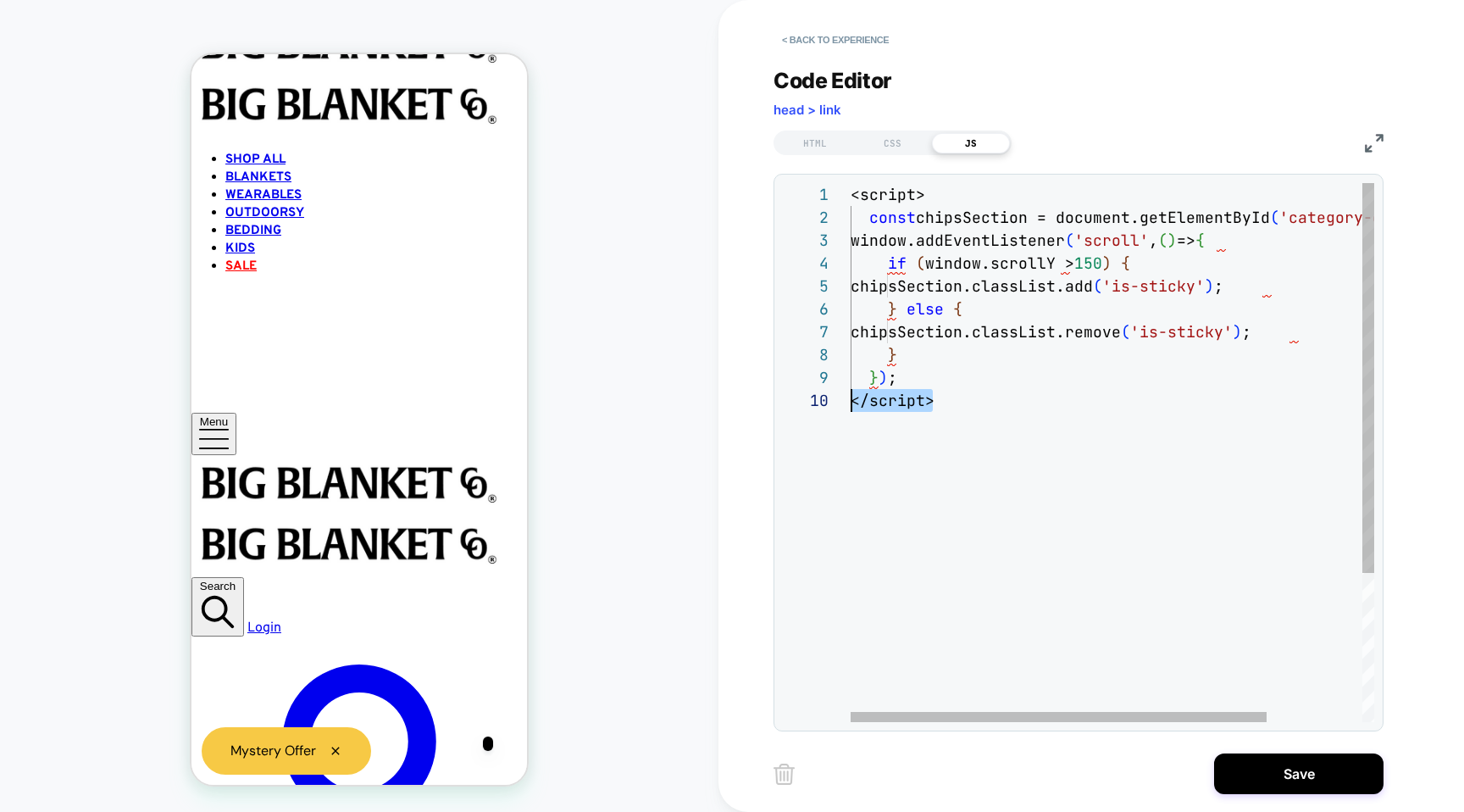
drag, startPoint x: 944, startPoint y: 397, endPoint x: 837, endPoint y: 399, distance: 107.0
click at [851, 399] on div "<script> const chipsSection = document.getElementById ( 'category-chips' ) ; wi…" at bounding box center [1172, 555] width 643 height 744
click at [920, 185] on div "<script> const chipsSection = document.getElementById ( 'category-chips' ) ; wi…" at bounding box center [1172, 544] width 643 height 722
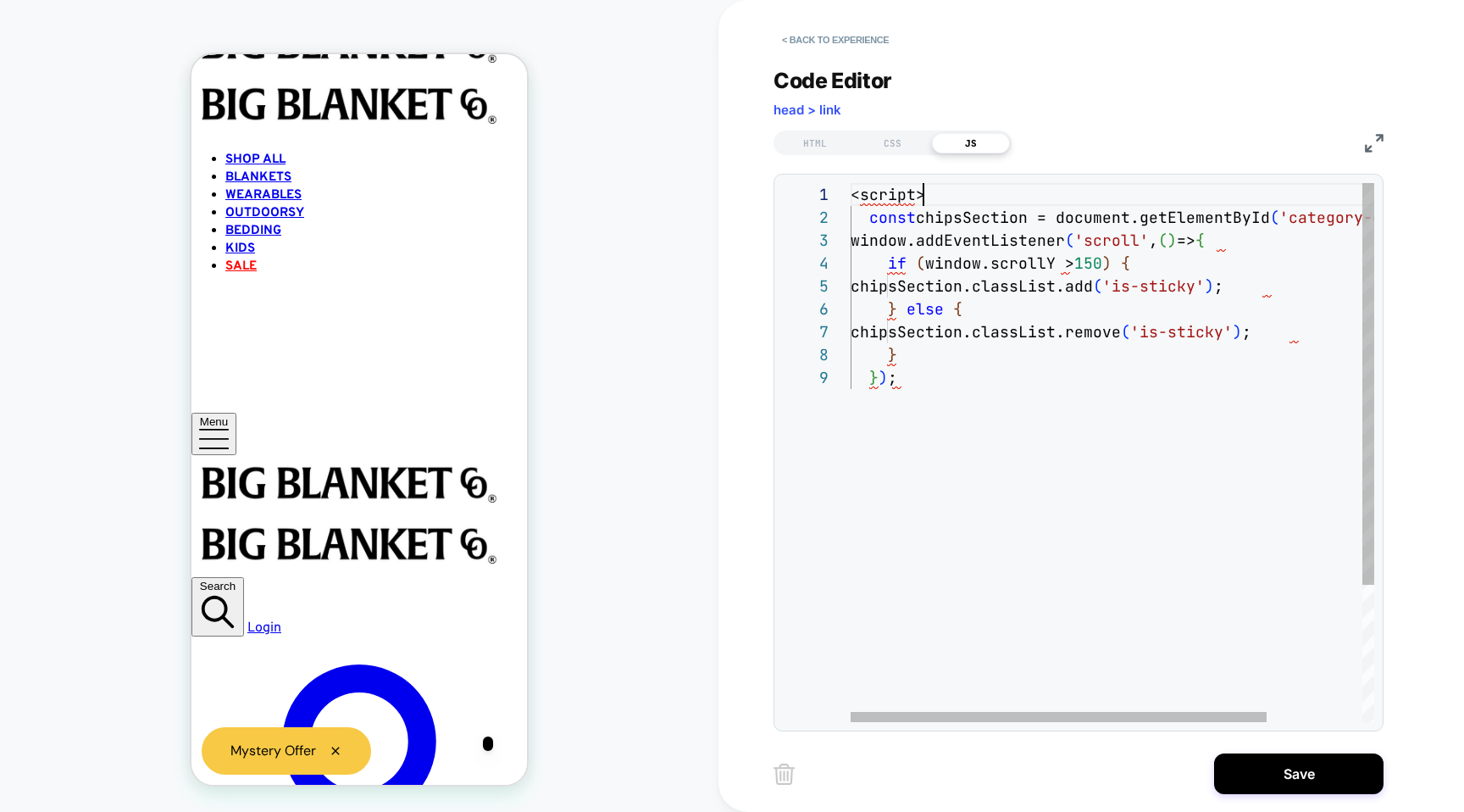
click at [920, 186] on div "<script> const chipsSection = document.getElementById ( 'category-chips' ) ; wi…" at bounding box center [1172, 544] width 643 height 722
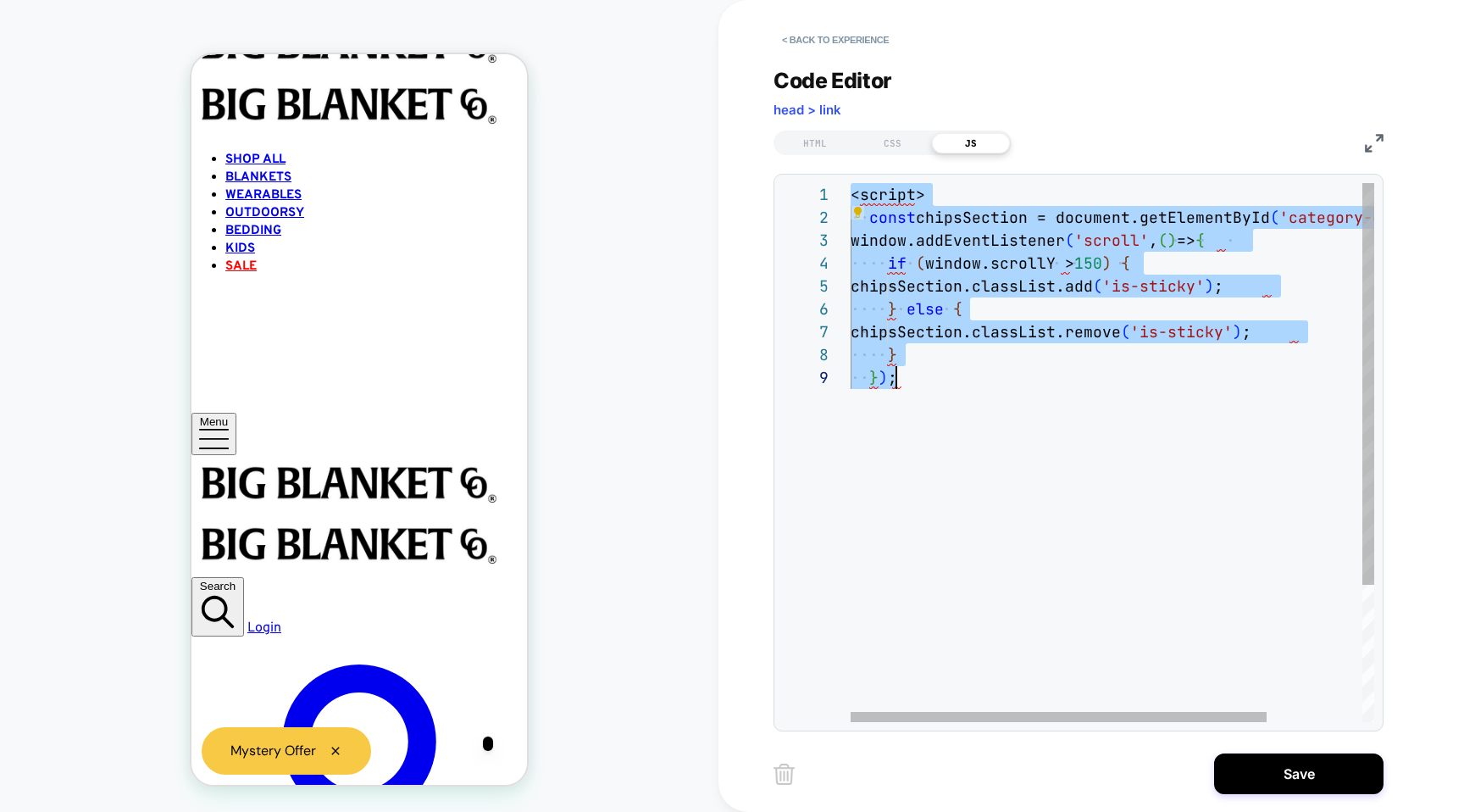
click at [915, 191] on div "<script> const chipsSection = document.getElementById ( 'category-chips' ) ; wi…" at bounding box center [1172, 544] width 643 height 722
click at [929, 191] on div "<script> const chipsSection = document.getElementById ( 'category-chips' ) ; wi…" at bounding box center [1172, 544] width 643 height 722
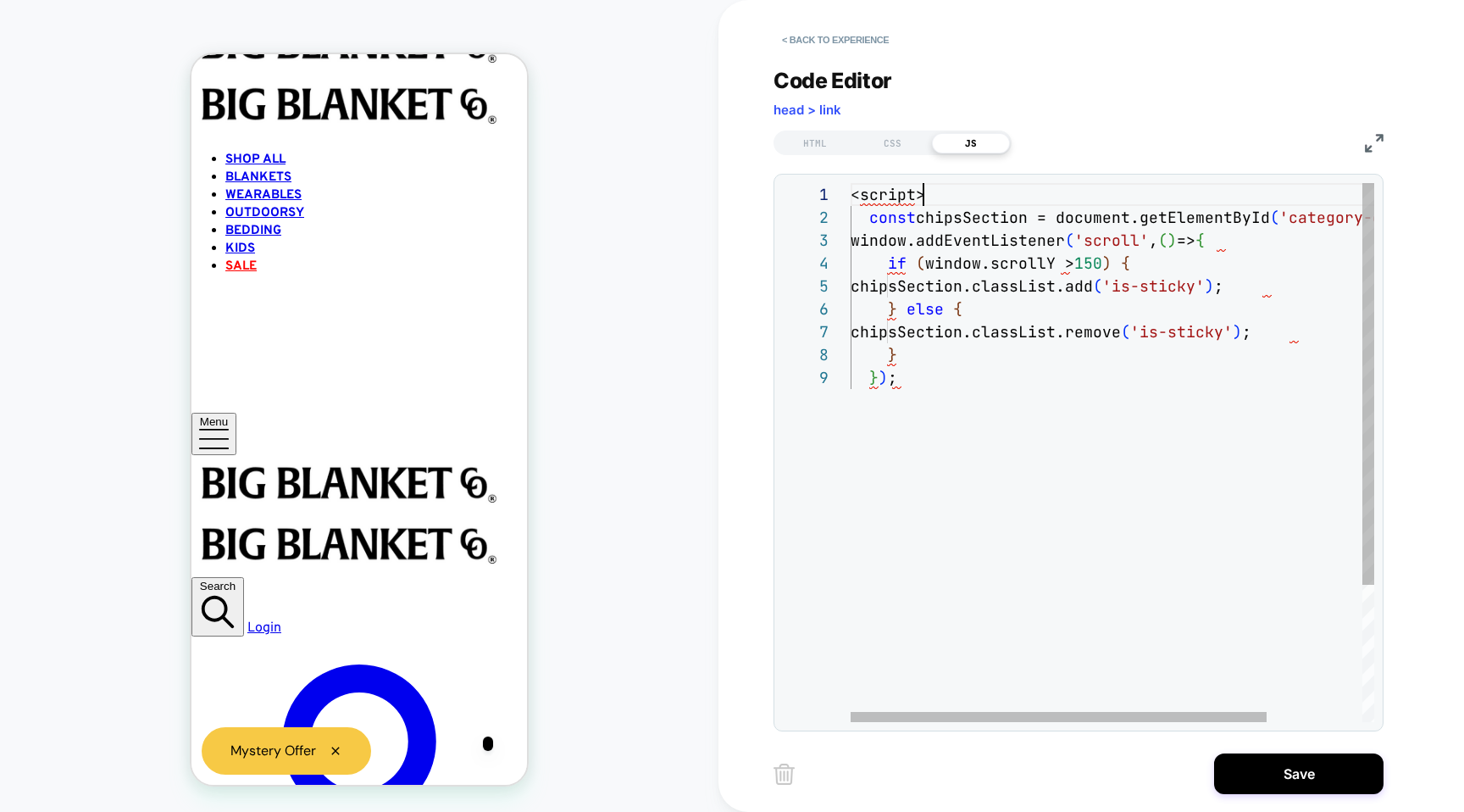
scroll to position [0, 9]
drag, startPoint x: 929, startPoint y: 191, endPoint x: 863, endPoint y: 189, distance: 66.0
click at [863, 189] on div "<script> const chipsSection = document.getElementById ( 'category-chips' ) ; wi…" at bounding box center [1172, 544] width 643 height 722
click at [865, 222] on div "const chipsSection = document.getElementById ( 'category-chips' ) ; window.addE…" at bounding box center [1172, 544] width 643 height 722
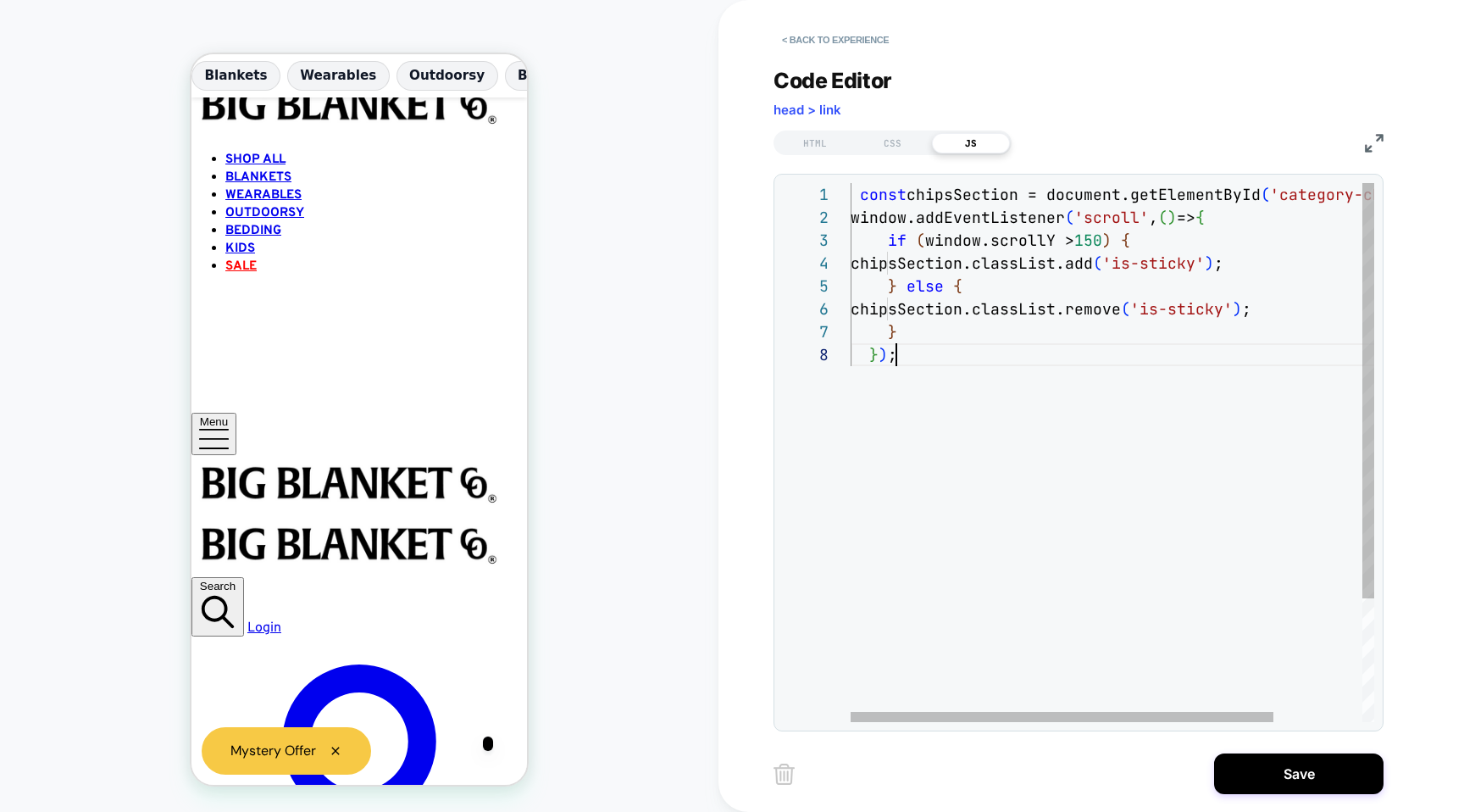
click at [953, 483] on div "const chipsSection = document.getElementById ( 'category-chips' ) ; window.addE…" at bounding box center [1167, 533] width 634 height 699
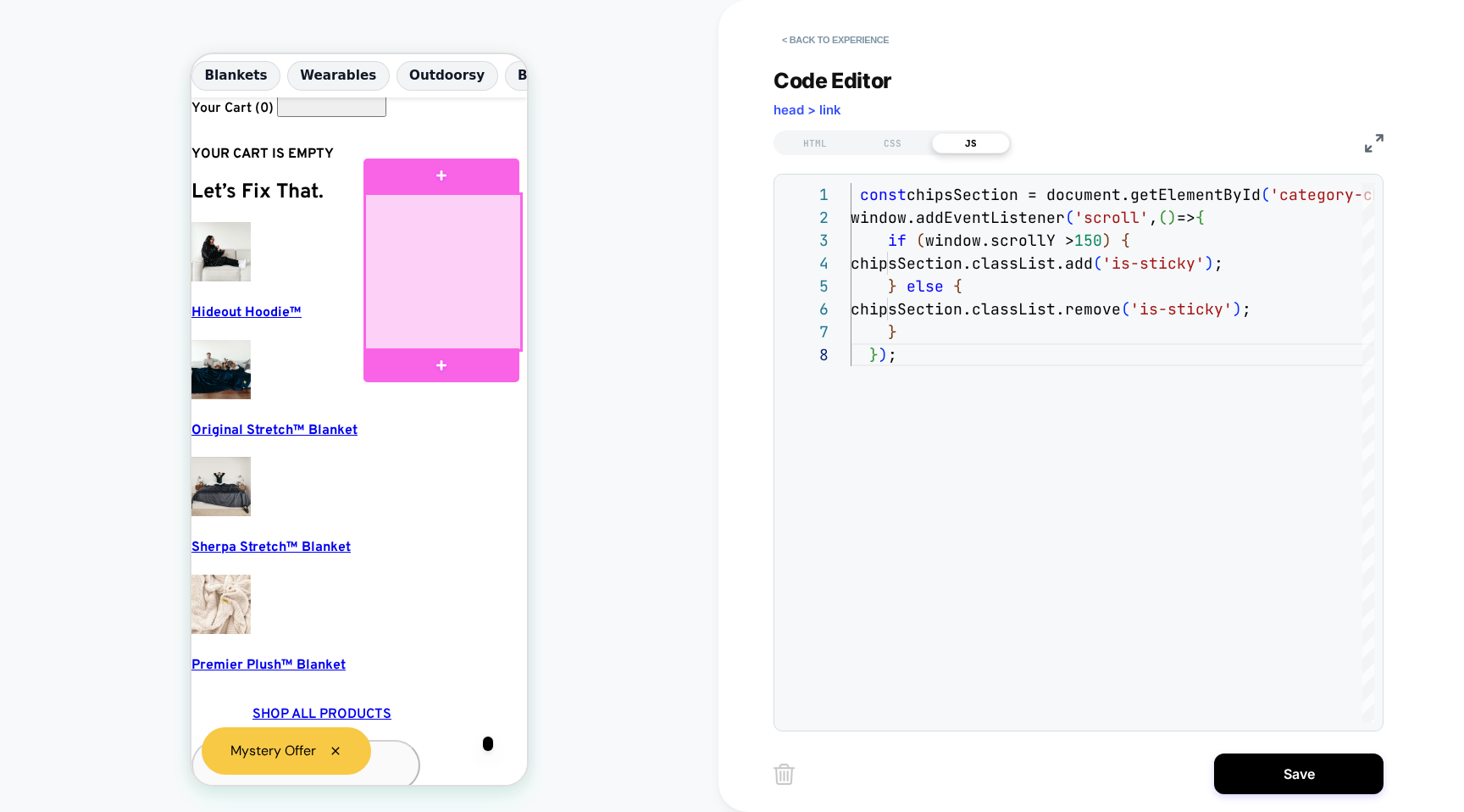
scroll to position [0, 0]
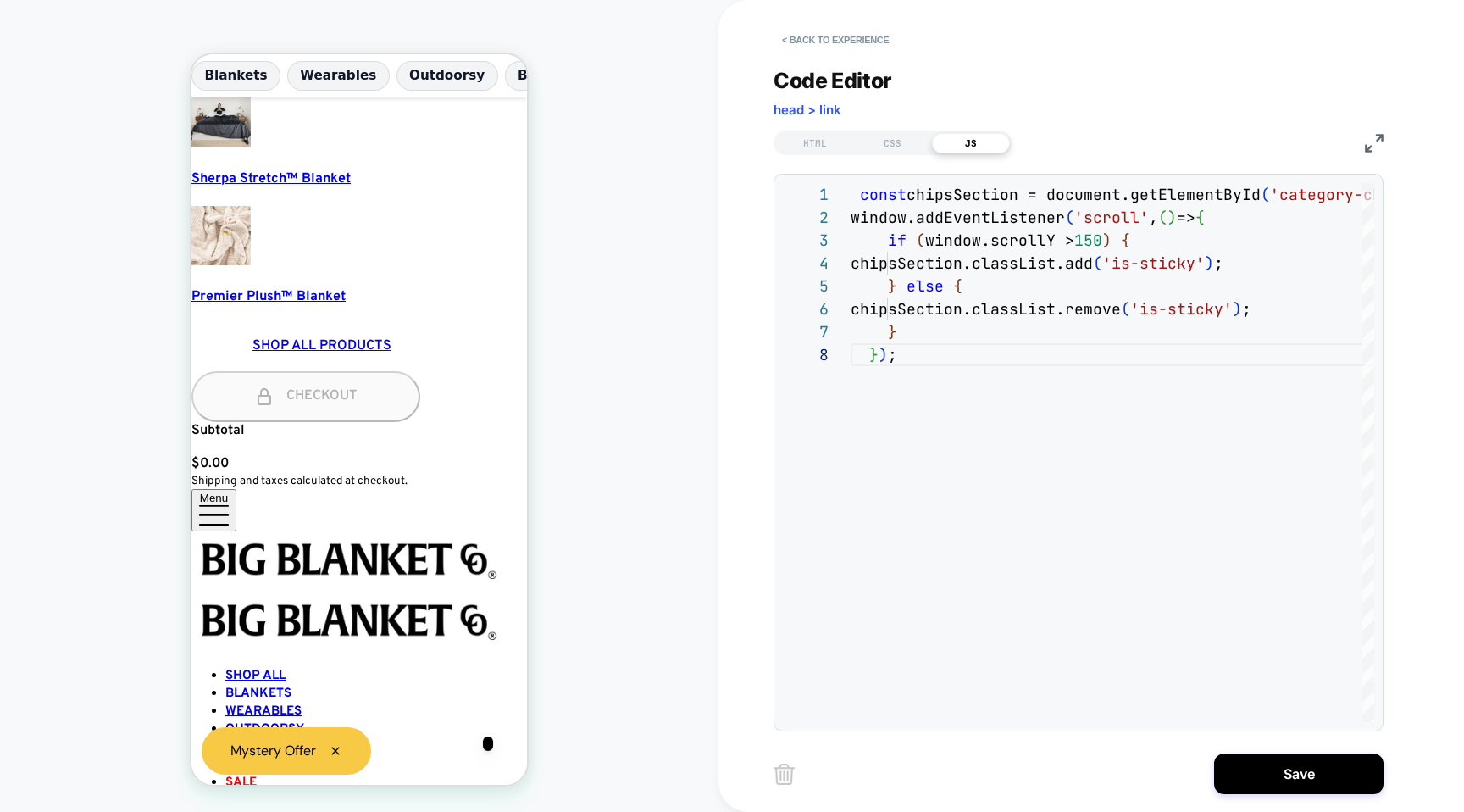
type textarea "**********"
click at [828, 154] on div "**********" at bounding box center [1079, 388] width 610 height 684
click at [821, 133] on div "HTML" at bounding box center [815, 143] width 78 height 20
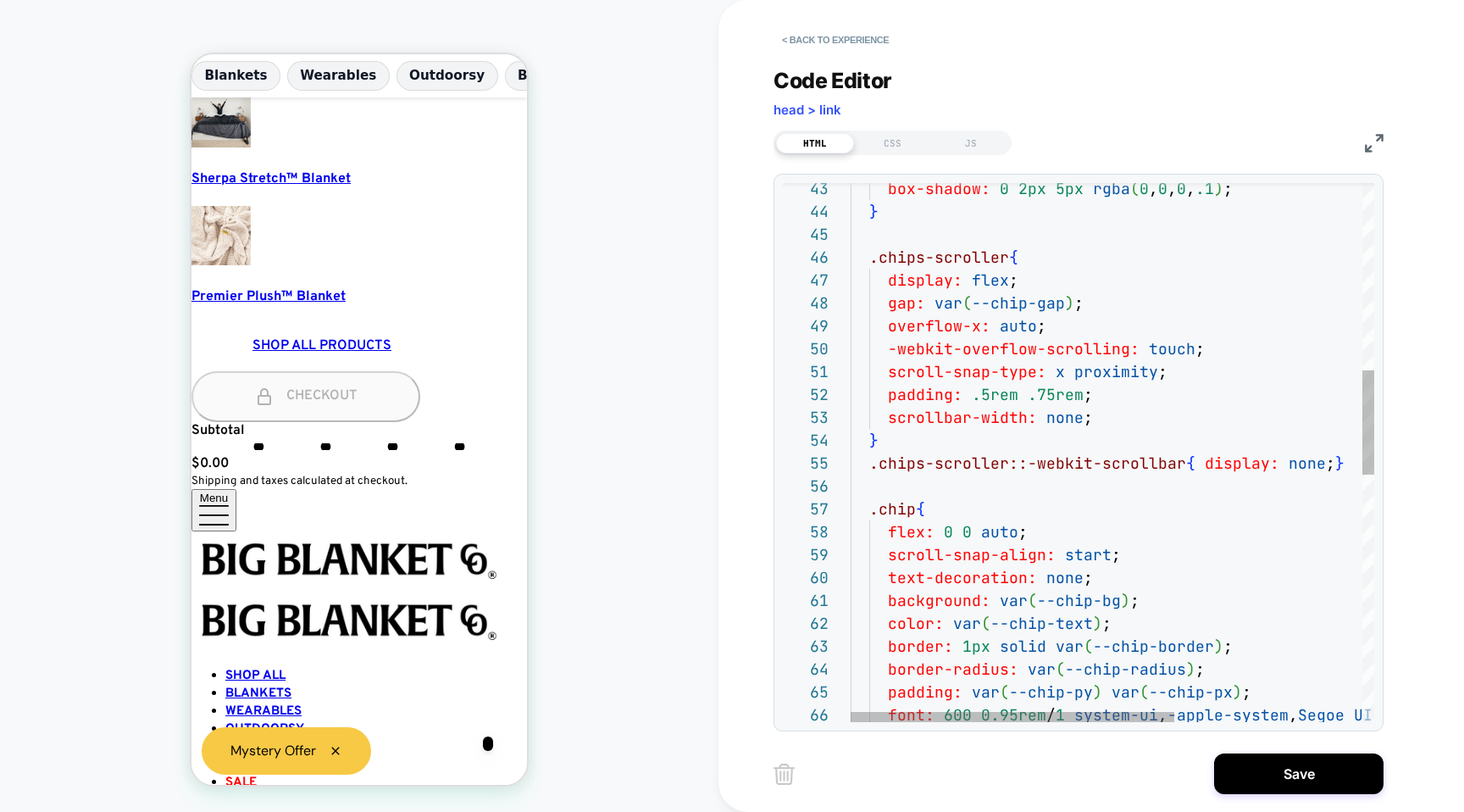
click at [1111, 430] on div "box-shadow: 0 2px 5px rgba ( 0 , 0 , 0 , .1 ) ; } .chips-scroller { display: fl…" at bounding box center [1263, 606] width 826 height 2781
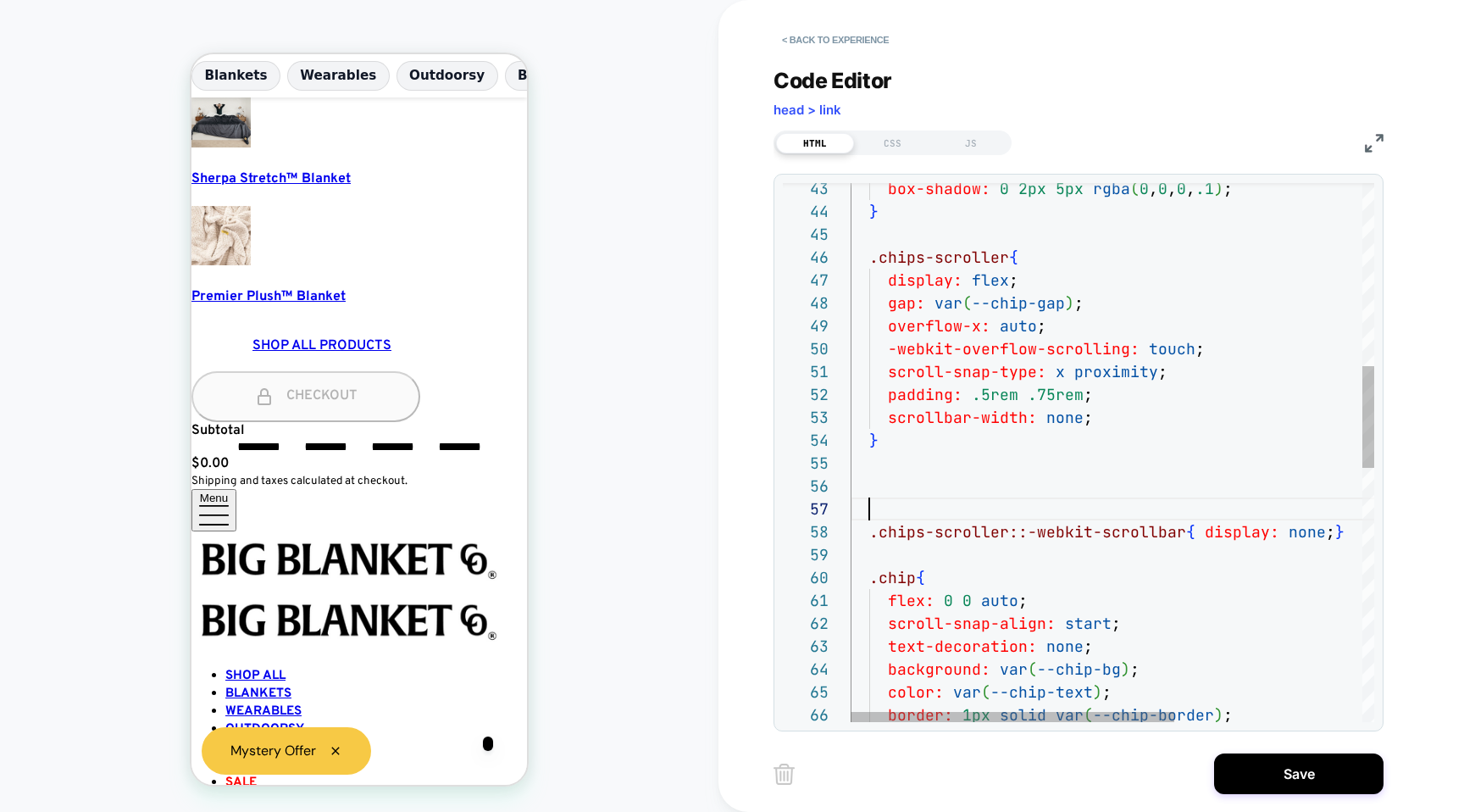
scroll to position [137, 18]
click at [977, 463] on div "box-shadow: 0 2px 5px rgba ( 0 , 0 , 0 , .1 ) ; } .chips-scroller { display: fl…" at bounding box center [1263, 640] width 826 height 2849
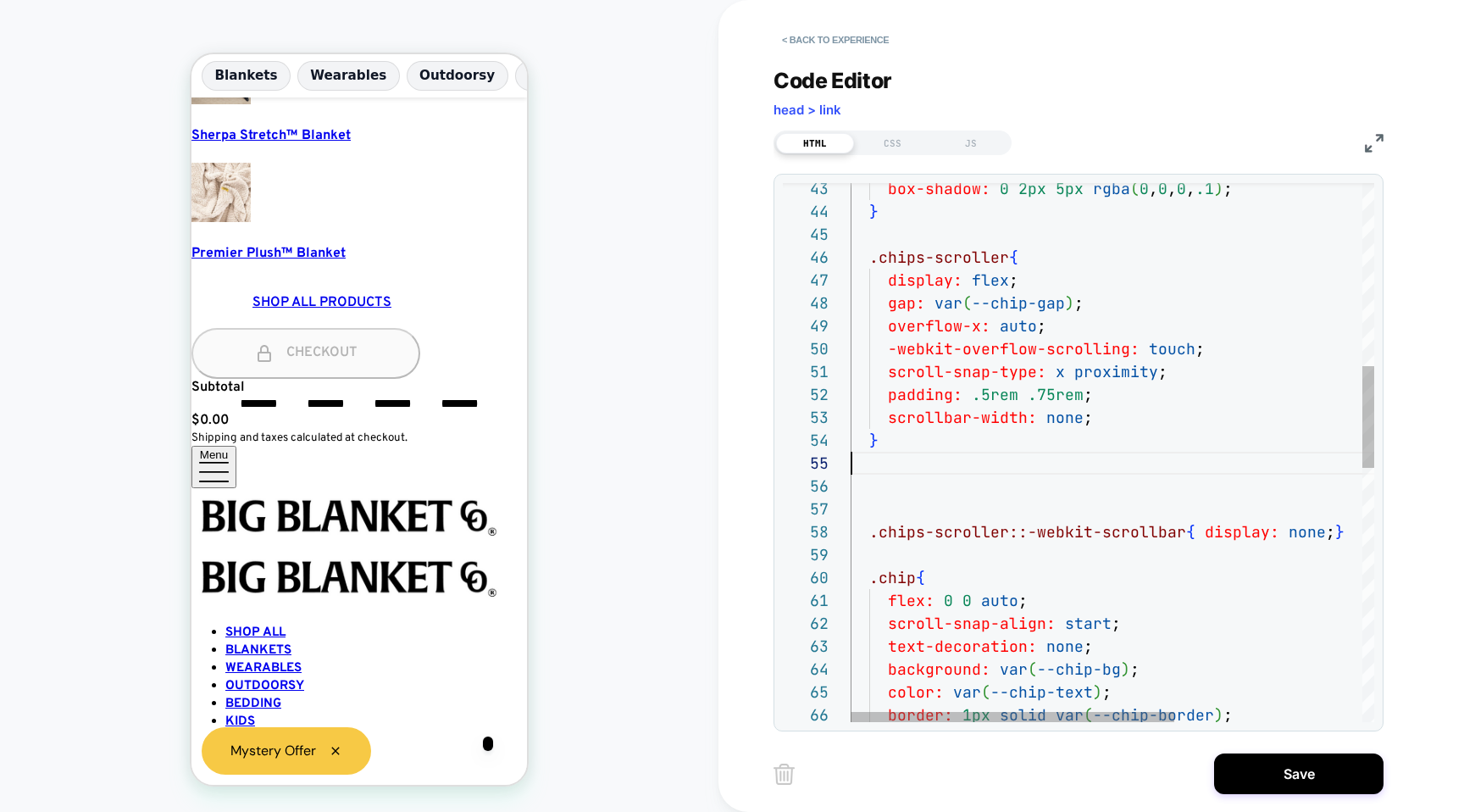
scroll to position [0, 10]
click at [983, 468] on div "box-shadow: 0 2px 5px rgba ( 0 , 0 , 0 , .1 ) ; } .chips-scroller { display: fl…" at bounding box center [1263, 640] width 826 height 2849
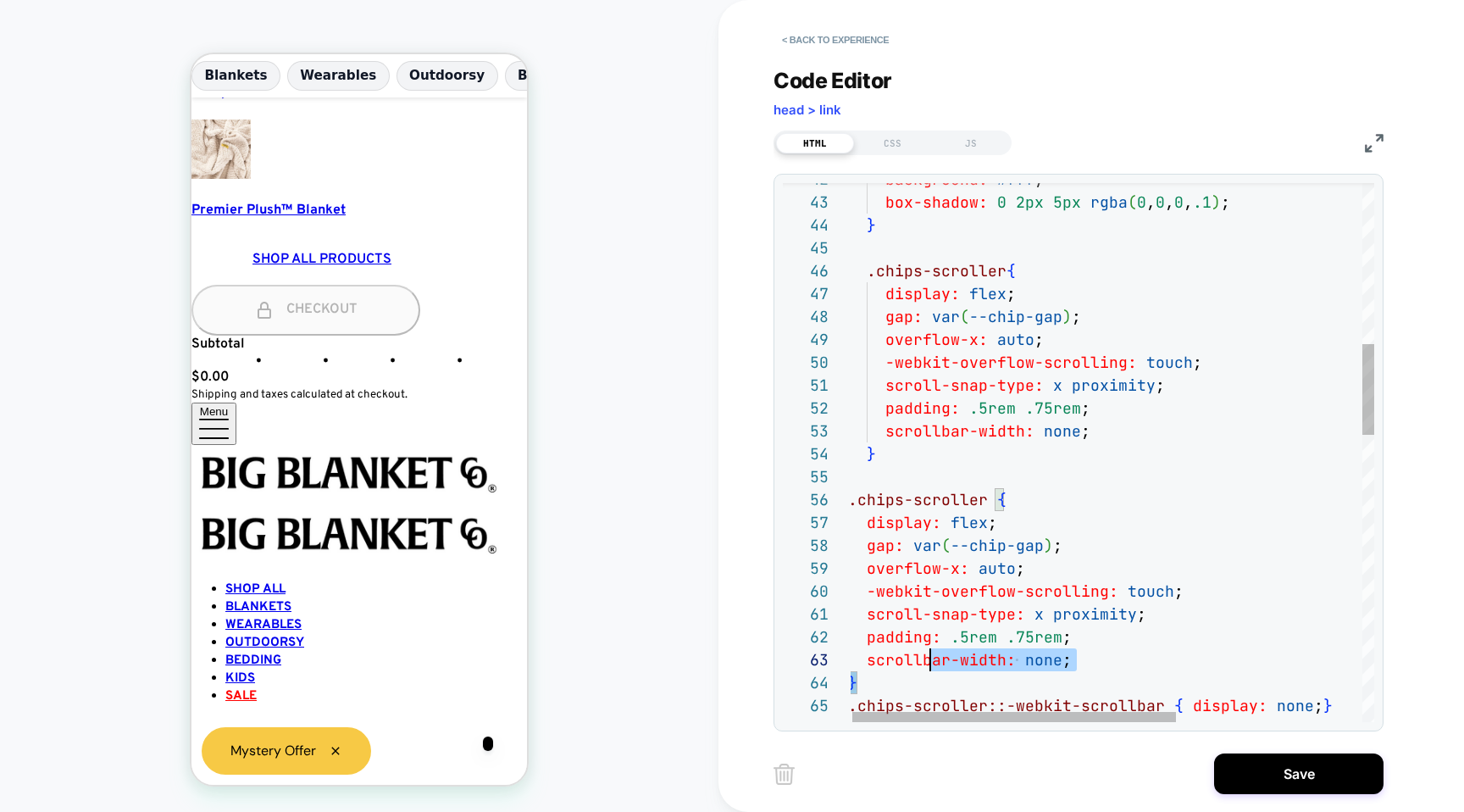
scroll to position [0, 45]
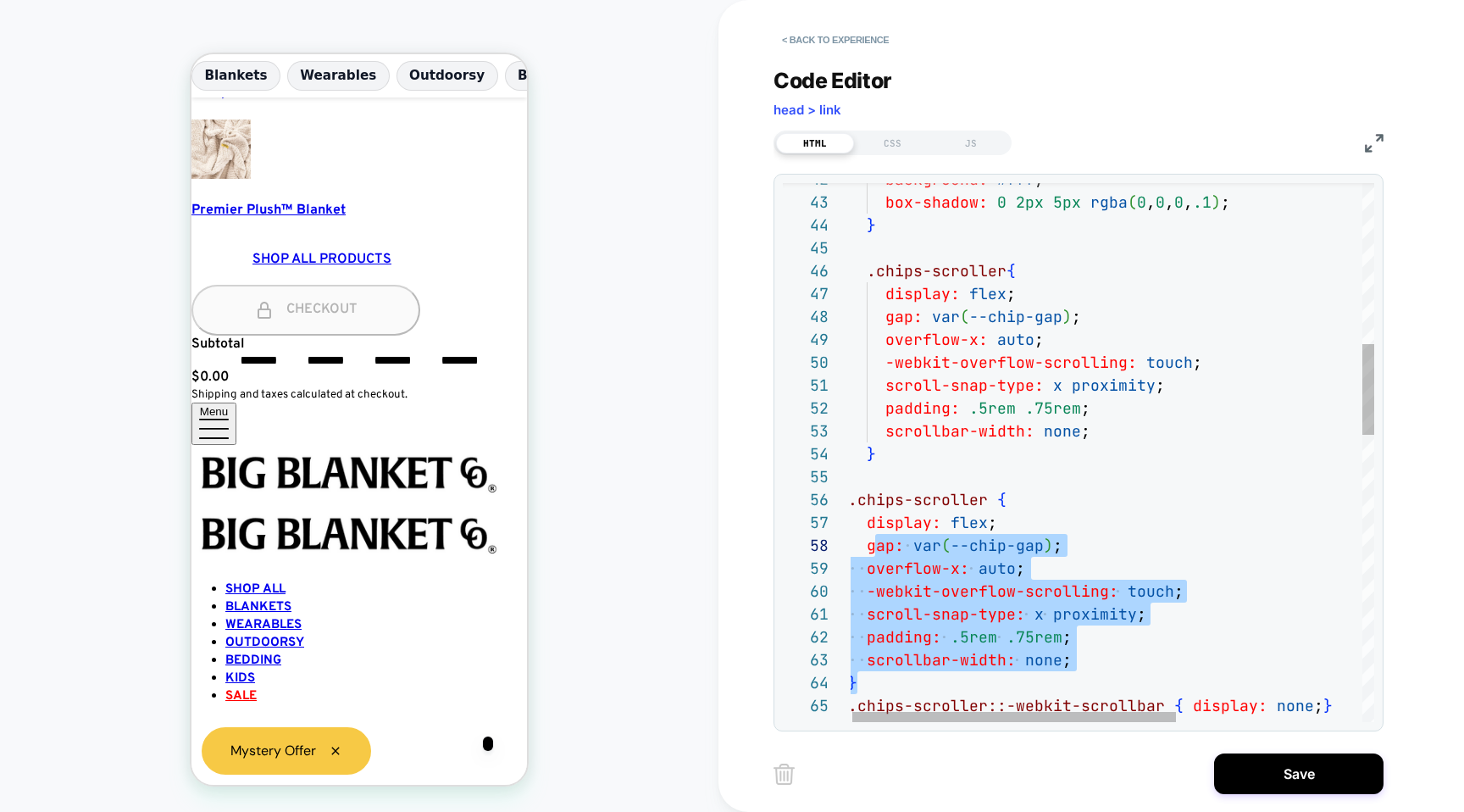
drag, startPoint x: 946, startPoint y: 683, endPoint x: 871, endPoint y: 507, distance: 191.3
click at [872, 512] on div "gap: var ( --chip-gap ) ; overflow-x: auto ; -webkit-overflow-scrolling: touch …" at bounding box center [1261, 826] width 826 height 3193
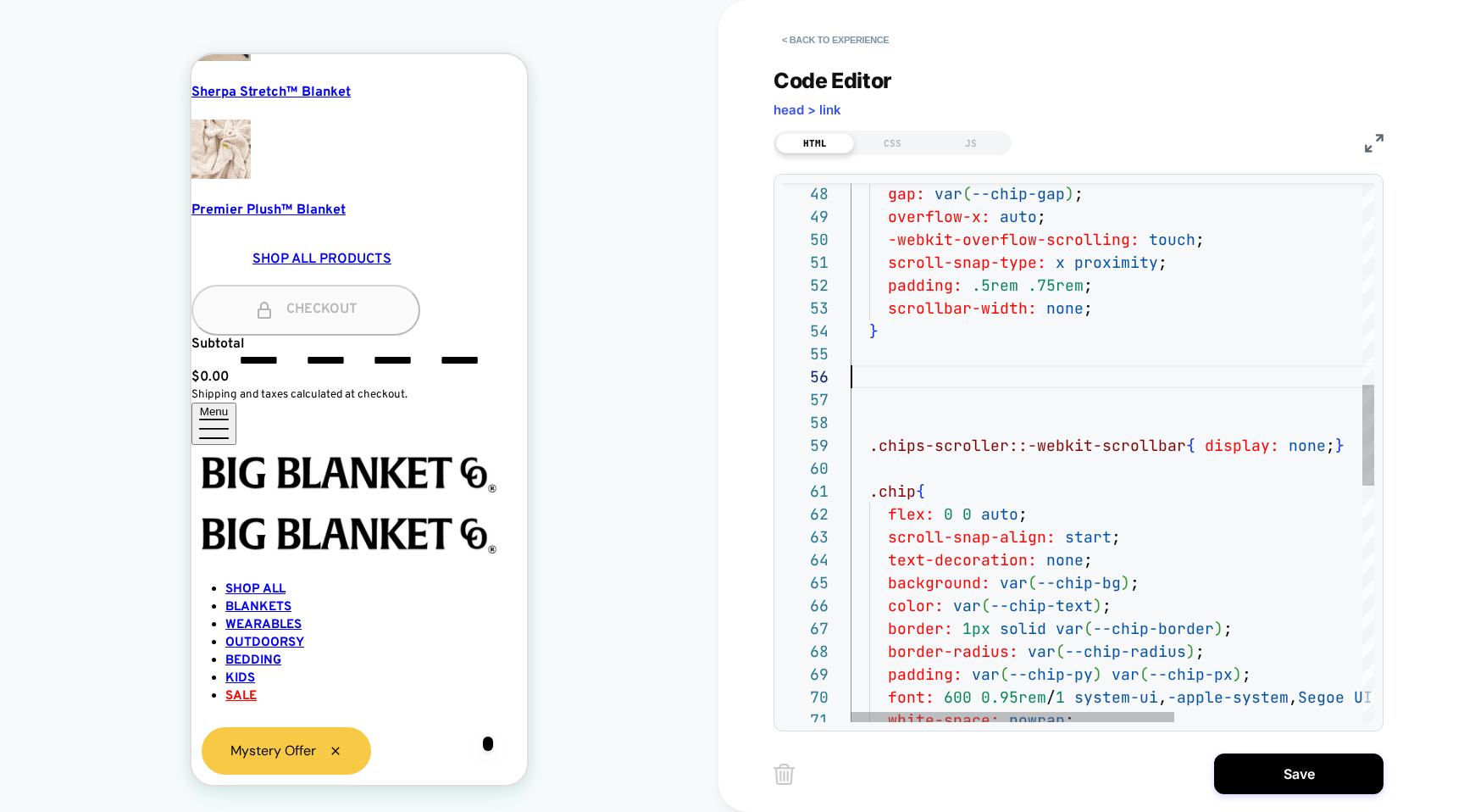
scroll to position [0, 18]
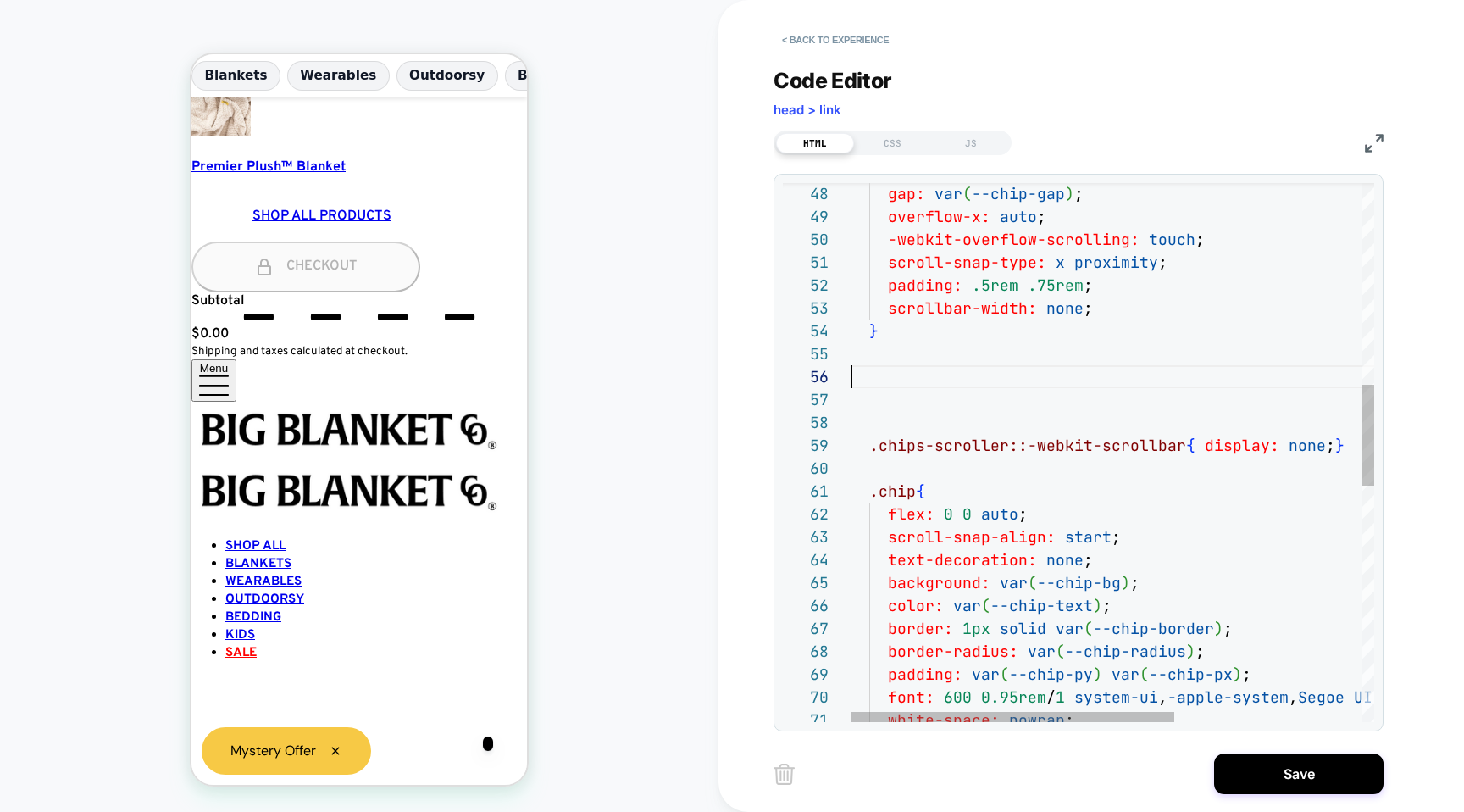
click at [1015, 395] on div "gap: var ( --chip-gap ) ; overflow-x: auto ; -webkit-overflow-scrolling: touch …" at bounding box center [1263, 543] width 826 height 2873
click at [990, 416] on div "gap: var ( --chip-gap ) ; overflow-x: auto ; -webkit-overflow-scrolling: touch …" at bounding box center [1263, 543] width 826 height 2873
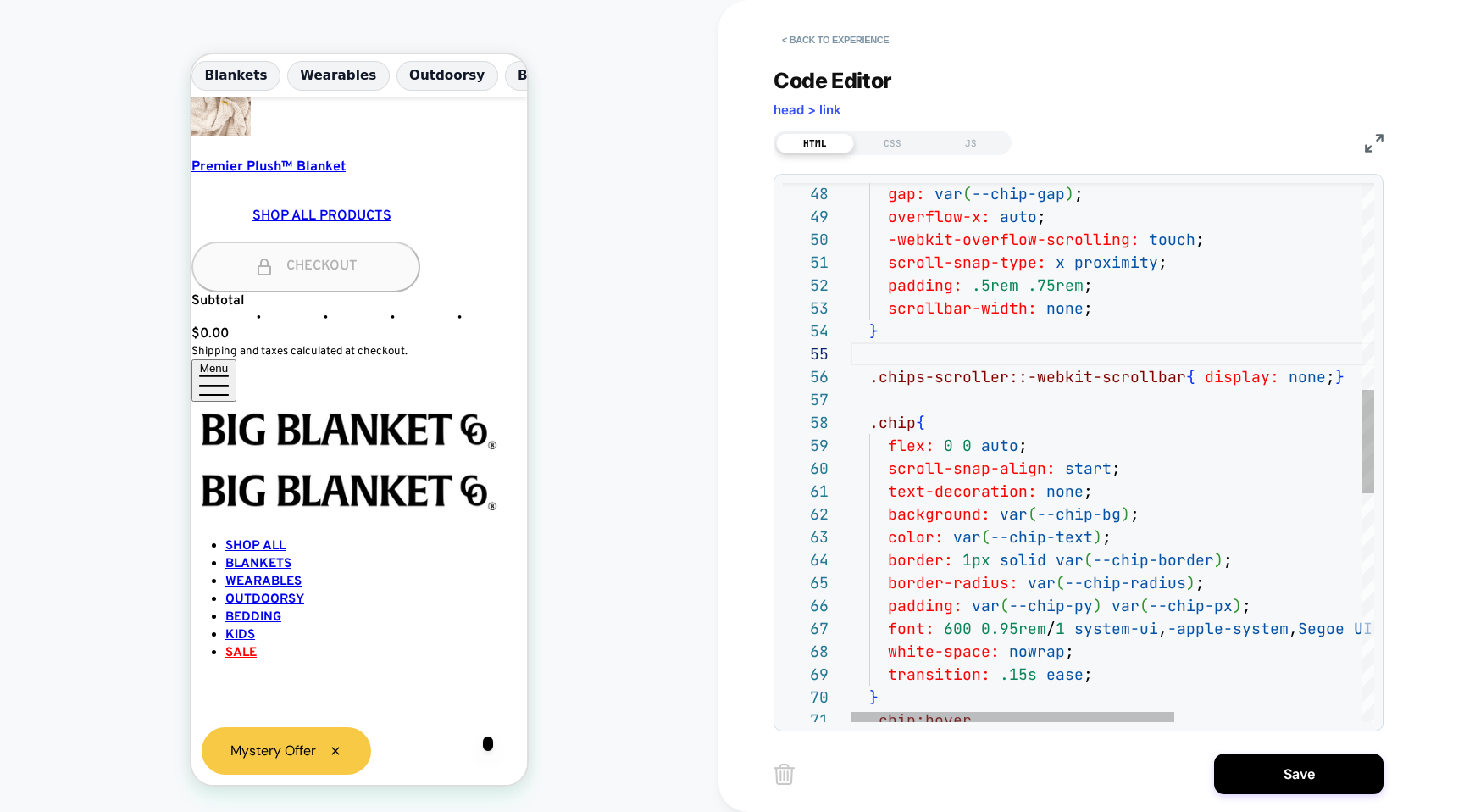
click at [988, 410] on div "gap: var ( --chip-gap ) ; overflow-x: auto ; -webkit-overflow-scrolling: touch …" at bounding box center [1263, 509] width 826 height 2804
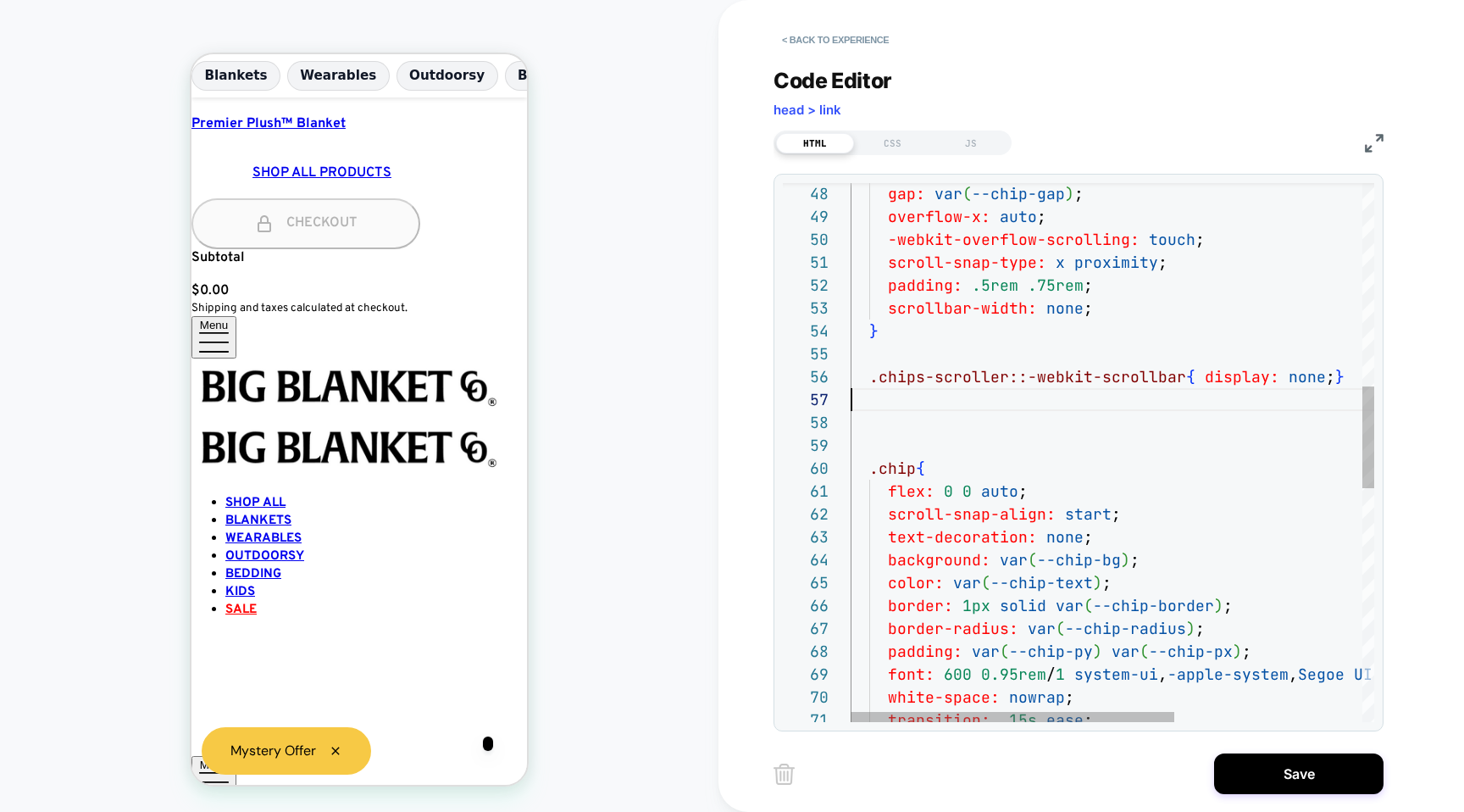
click at [941, 408] on div "gap: var ( --chip-gap ) ; overflow-x: auto ; -webkit-overflow-scrolling: touch …" at bounding box center [1263, 531] width 826 height 2849
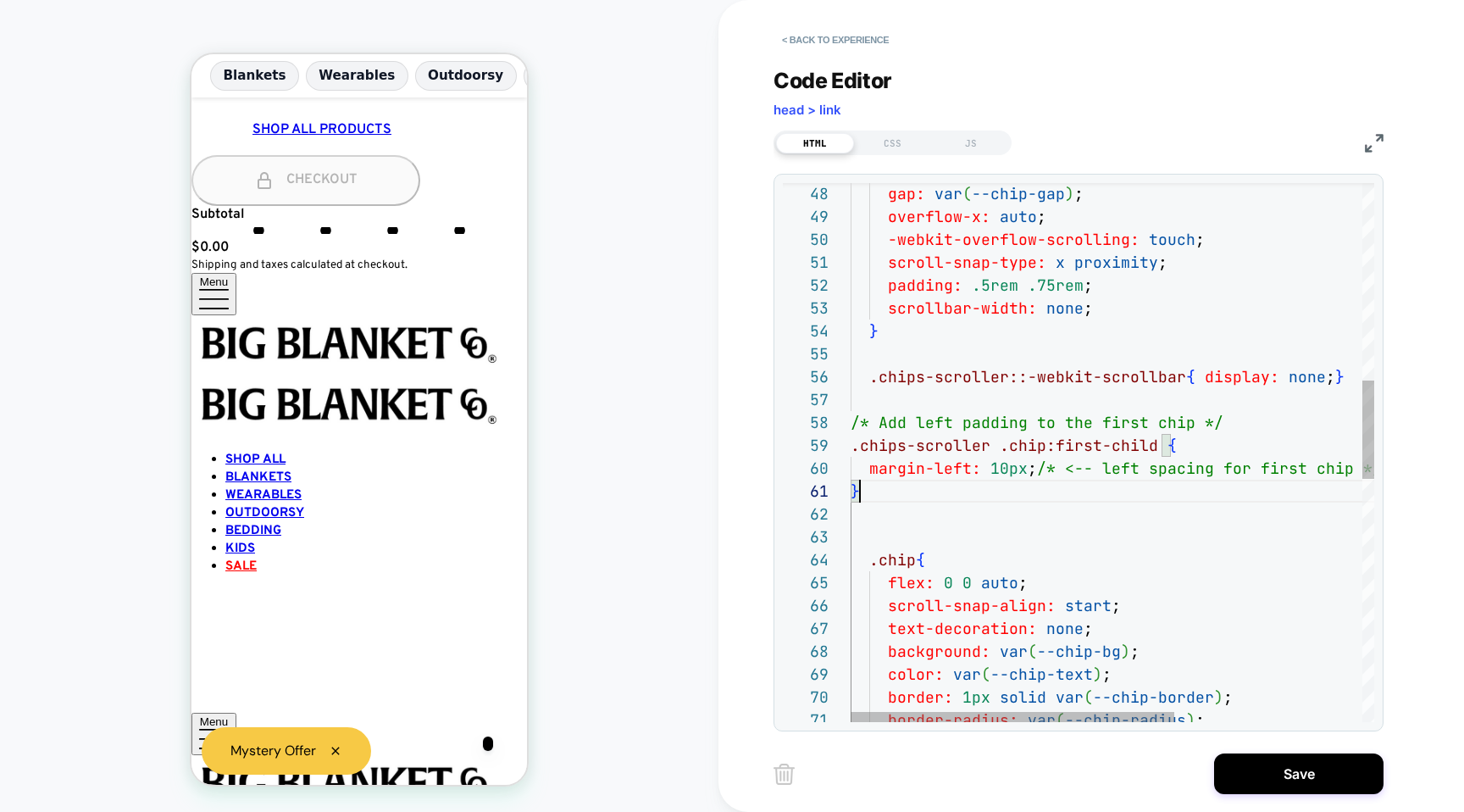
scroll to position [0, 9]
click at [853, 420] on div "gap: var ( --chip-gap ) ; overflow-x: auto ; -webkit-overflow-scrolling: touch …" at bounding box center [1263, 577] width 826 height 2941
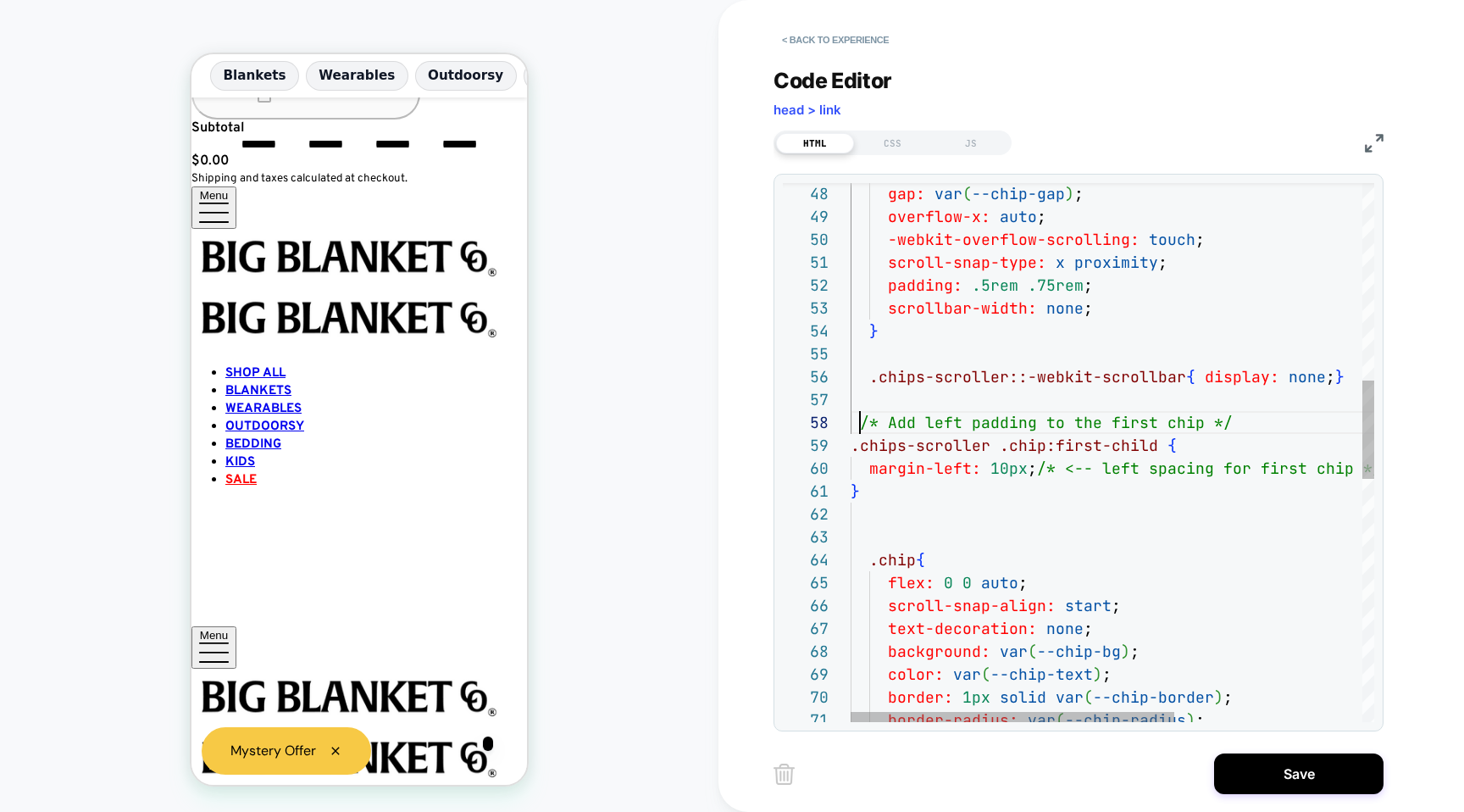
scroll to position [0, 18]
click at [854, 449] on div "gap: var ( --chip-gap ) ; overflow-x: auto ; -webkit-overflow-scrolling: touch …" at bounding box center [1263, 577] width 826 height 2941
click at [844, 475] on div "60" at bounding box center [817, 468] width 68 height 23
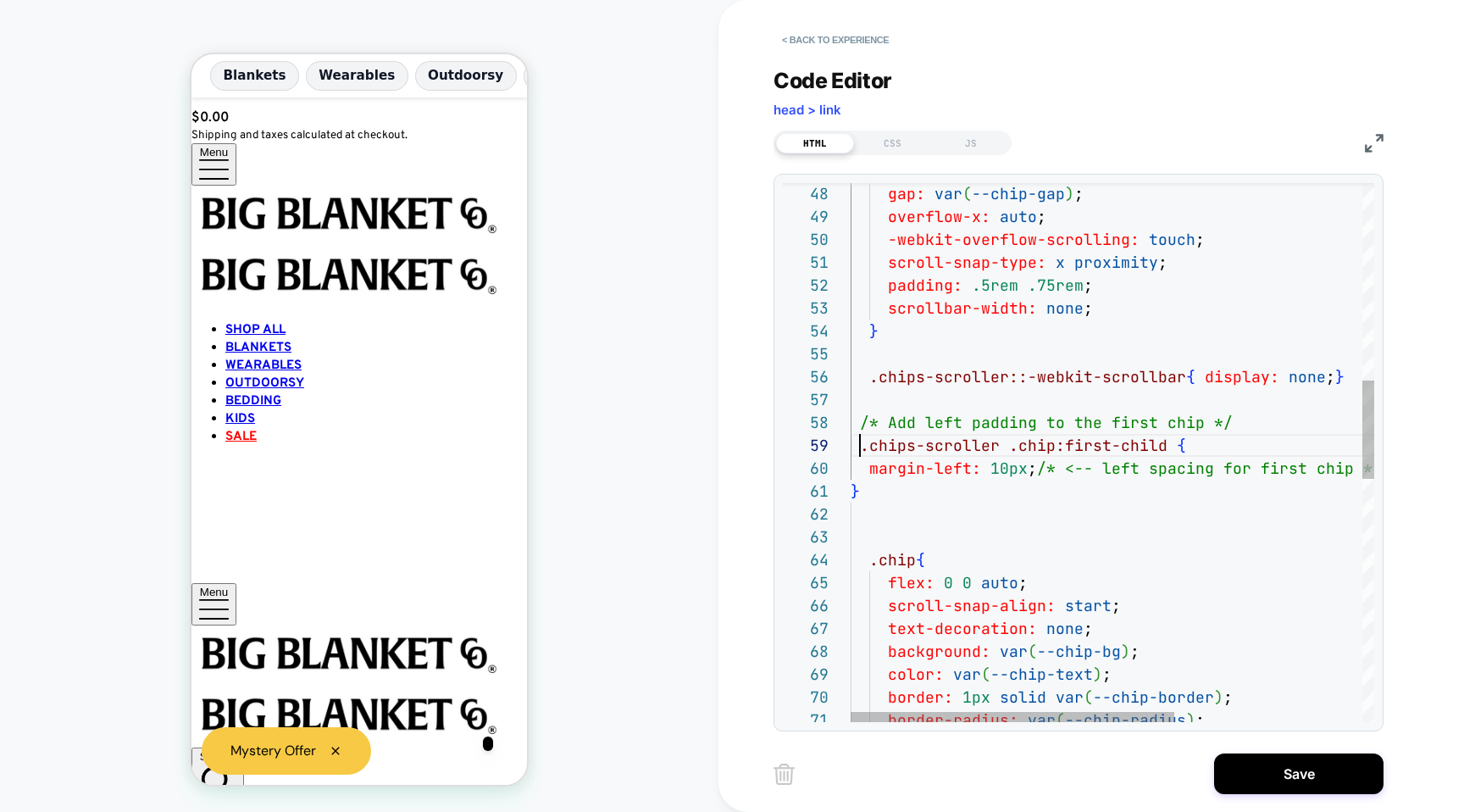
click at [854, 477] on div "gap: var ( --chip-gap ) ; overflow-x: auto ; -webkit-overflow-scrolling: touch …" at bounding box center [1263, 577] width 826 height 2941
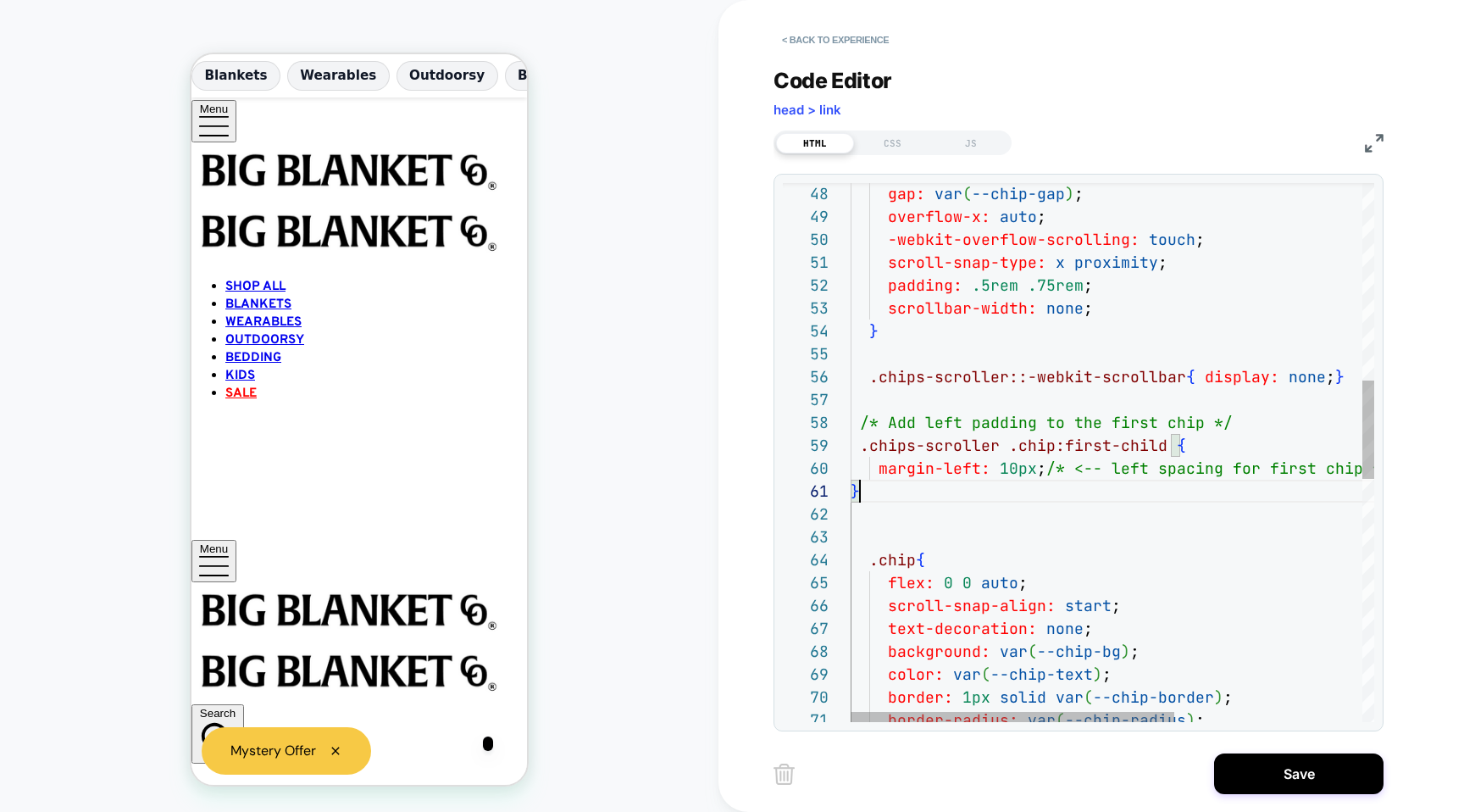
click at [944, 489] on div "gap: var ( --chip-gap ) ; overflow-x: auto ; -webkit-overflow-scrolling: touch …" at bounding box center [1263, 577] width 826 height 2941
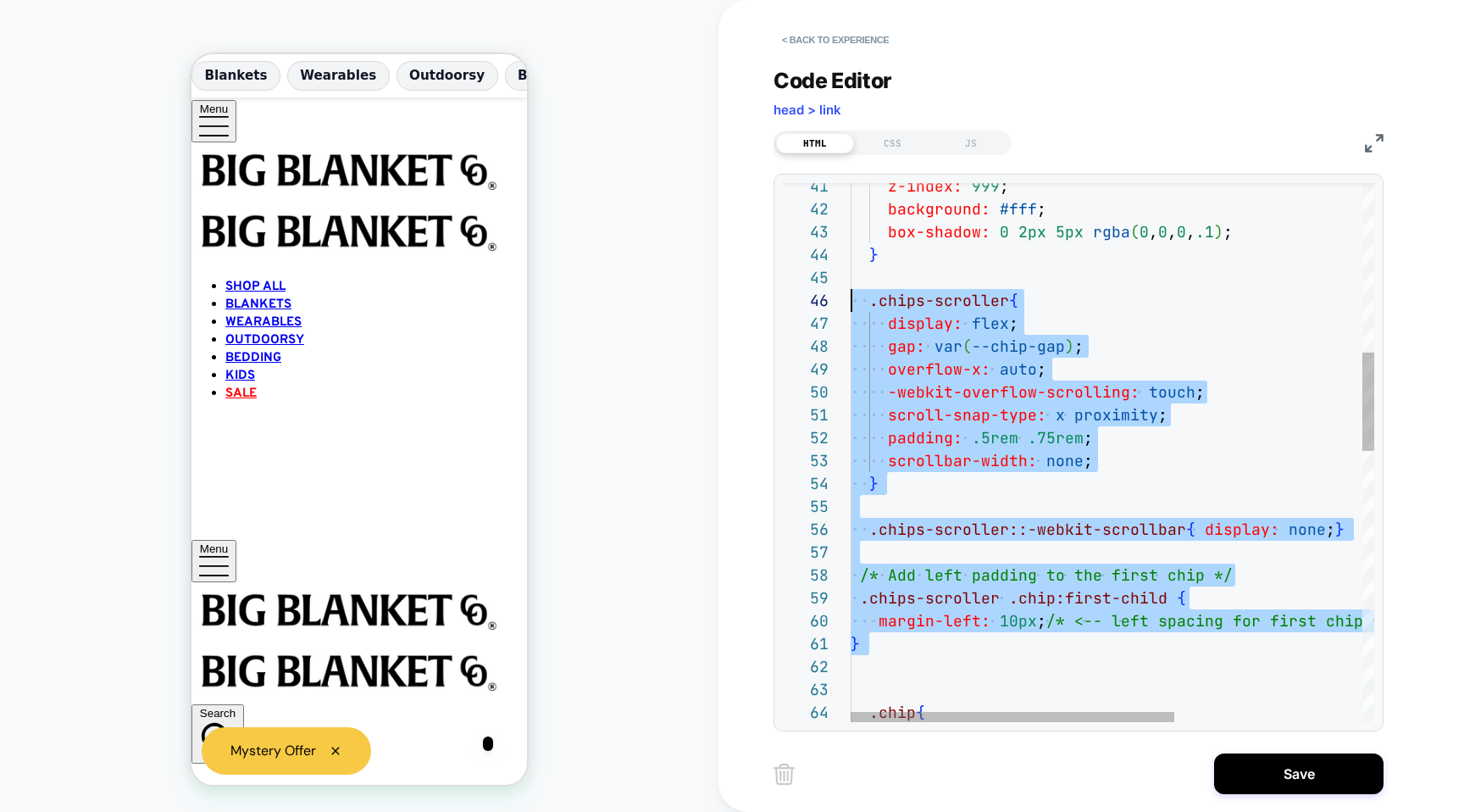
drag, startPoint x: 936, startPoint y: 652, endPoint x: 839, endPoint y: 299, distance: 366.1
click at [851, 299] on div "gap: var ( --chip-gap ) ; overflow-x: auto ; -webkit-overflow-scrolling: touch …" at bounding box center [1263, 730] width 826 height 2941
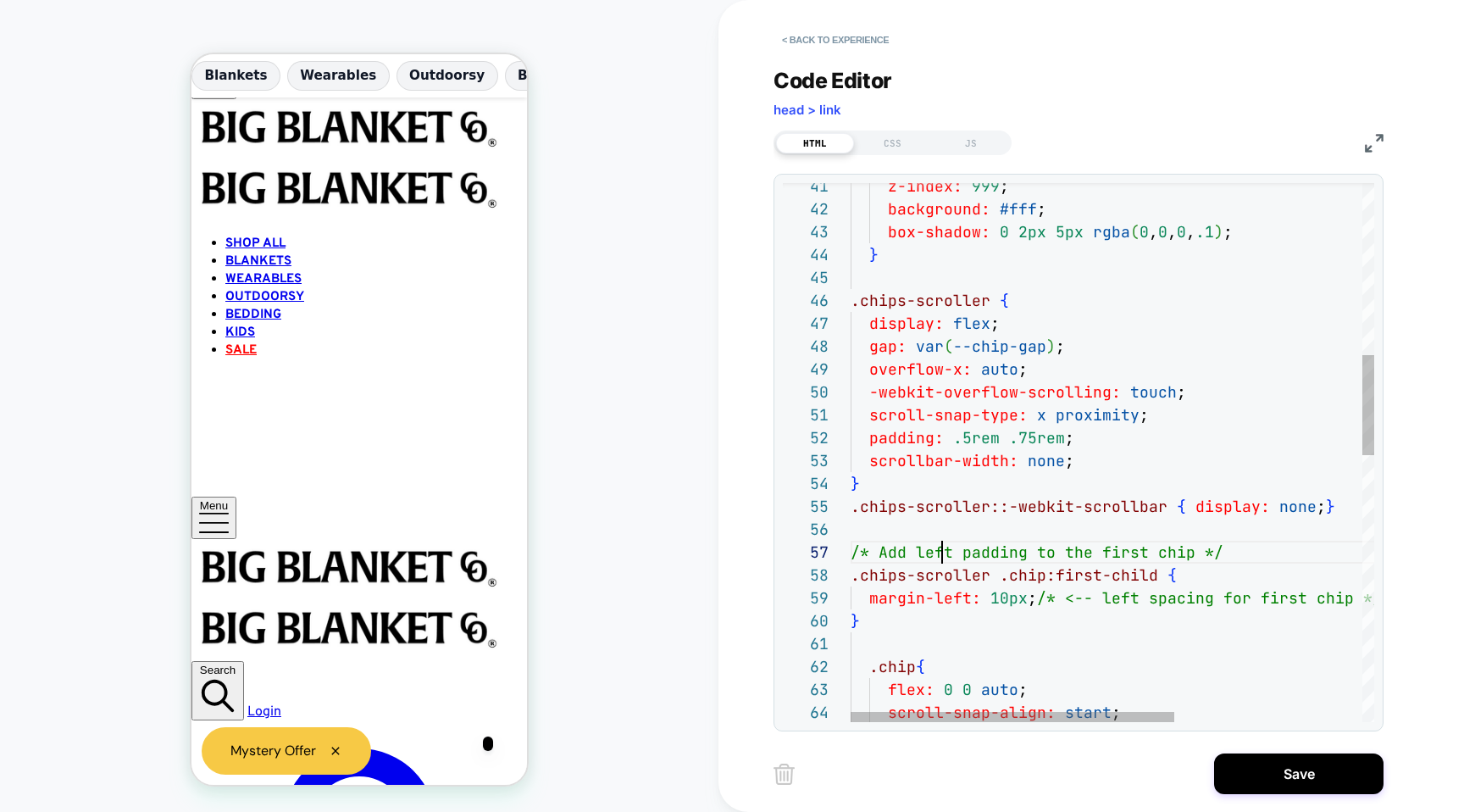
click at [938, 557] on div ".chips-scroller { } box-shadow: 0 2px 5px rgba ( 0 , 0 , 0 , .1 ) ; background:…" at bounding box center [1263, 707] width 826 height 2896
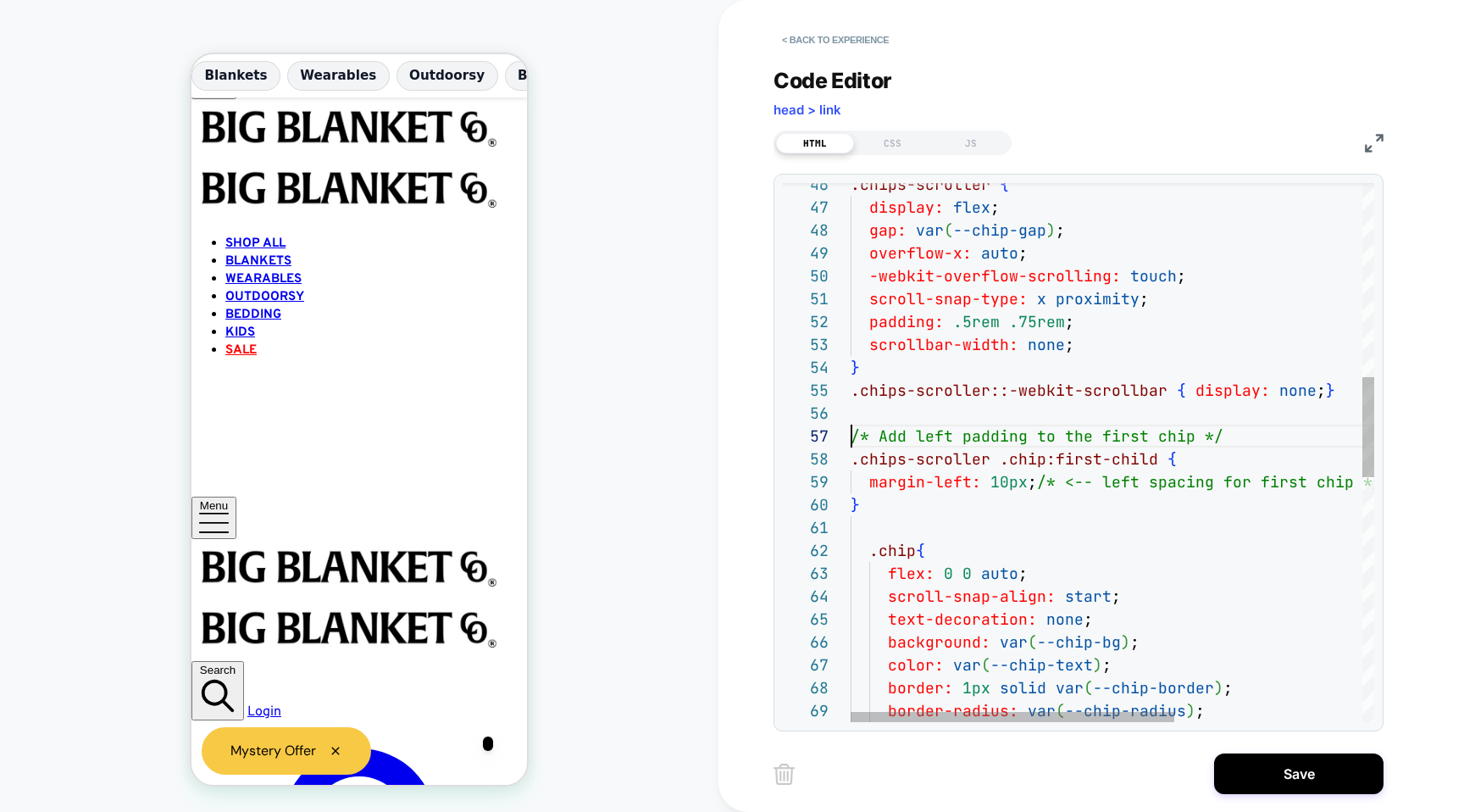
click at [854, 433] on div ".chip { flex: 0 0 auto ; scroll-snap-align: start ; overflow-x: auto ; -webkit-…" at bounding box center [1263, 591] width 826 height 2896
click at [853, 471] on div ".chip { flex: 0 0 auto ; scroll-snap-align: start ; overflow-x: auto ; -webkit-…" at bounding box center [1263, 591] width 826 height 2896
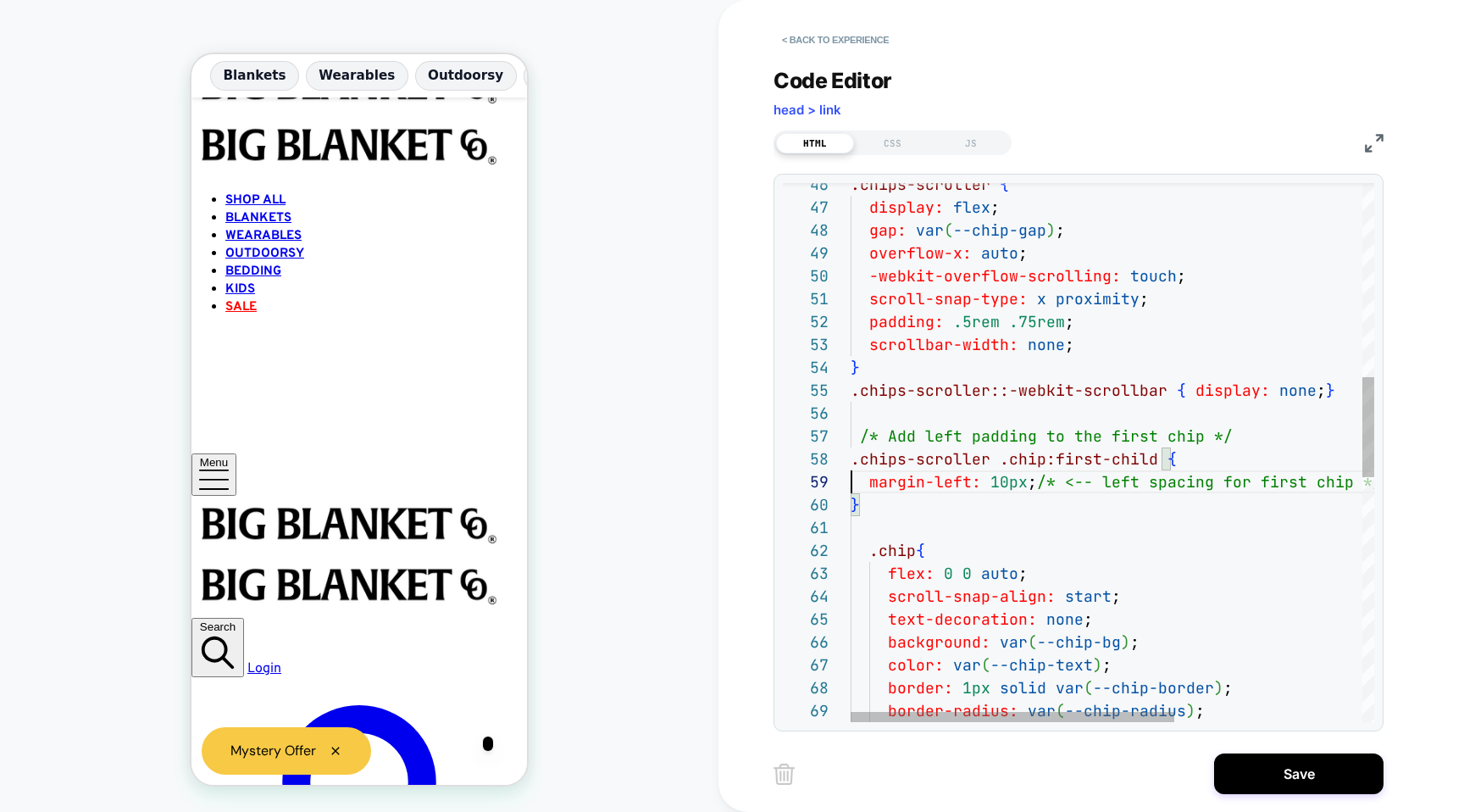
click at [852, 454] on div ".chip { flex: 0 0 auto ; scroll-snap-align: start ; overflow-x: auto ; -webkit-…" at bounding box center [1263, 591] width 826 height 2896
click at [842, 509] on div "60" at bounding box center [817, 504] width 68 height 23
click at [855, 507] on div ".chip { flex: 0 0 auto ; scroll-snap-align: start ; overflow-x: auto ; -webkit-…" at bounding box center [1263, 591] width 826 height 2896
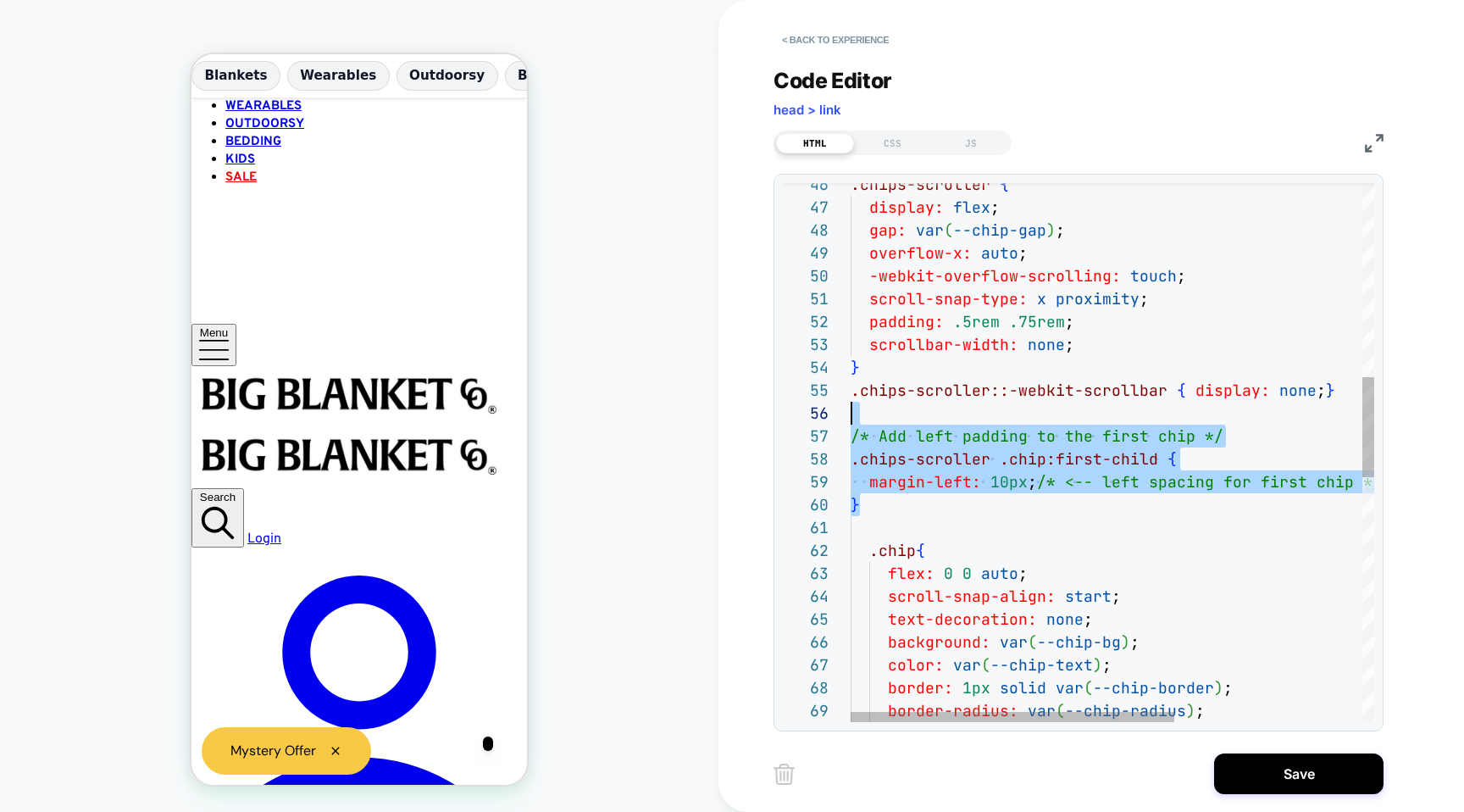
drag, startPoint x: 911, startPoint y: 500, endPoint x: 814, endPoint y: 418, distance: 127.0
click at [851, 418] on div ".chip { flex: 0 0 auto ; scroll-snap-align: start ; overflow-x: auto ; -webkit-…" at bounding box center [1263, 591] width 826 height 2896
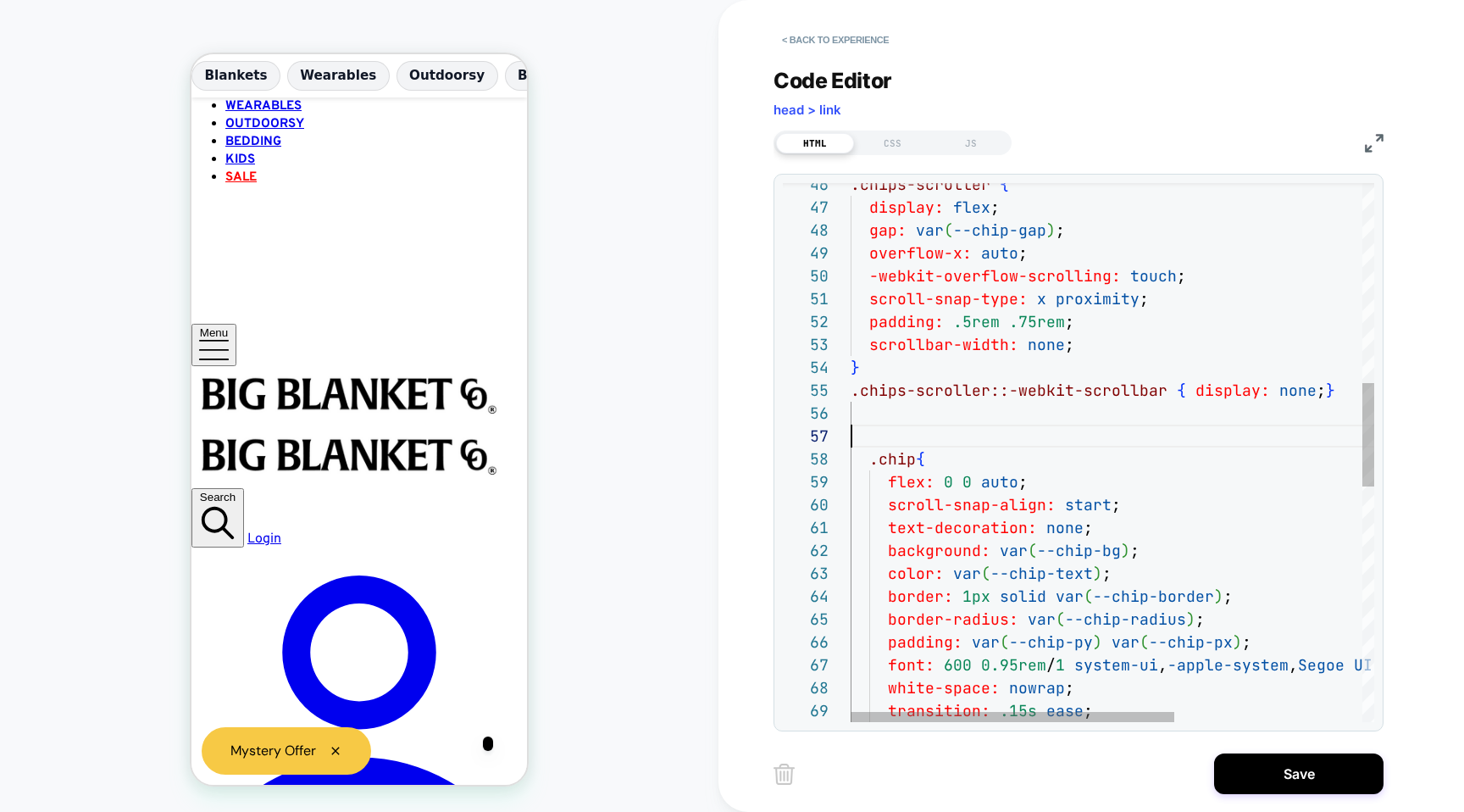
click at [913, 439] on div ".chip { flex: 0 0 auto ; scroll-snap-align: start ; overflow-x: auto ; -webkit-…" at bounding box center [1263, 546] width 826 height 2804
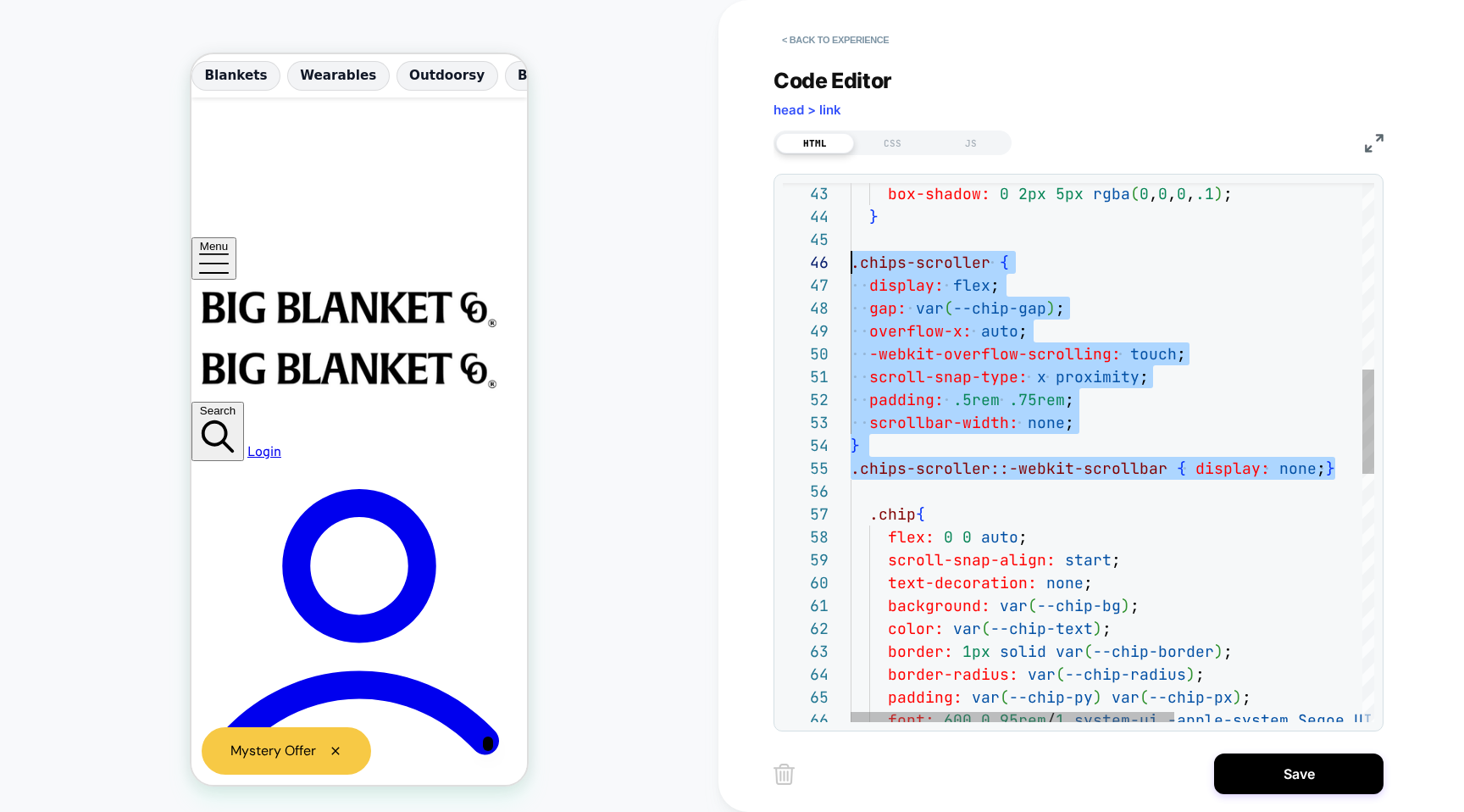
drag, startPoint x: 1338, startPoint y: 466, endPoint x: 843, endPoint y: 268, distance: 533.1
click at [851, 268] on div ".chip { flex: 0 0 auto ; scroll-snap-align: start ; overflow-x: auto ; -webkit-…" at bounding box center [1263, 611] width 826 height 2781
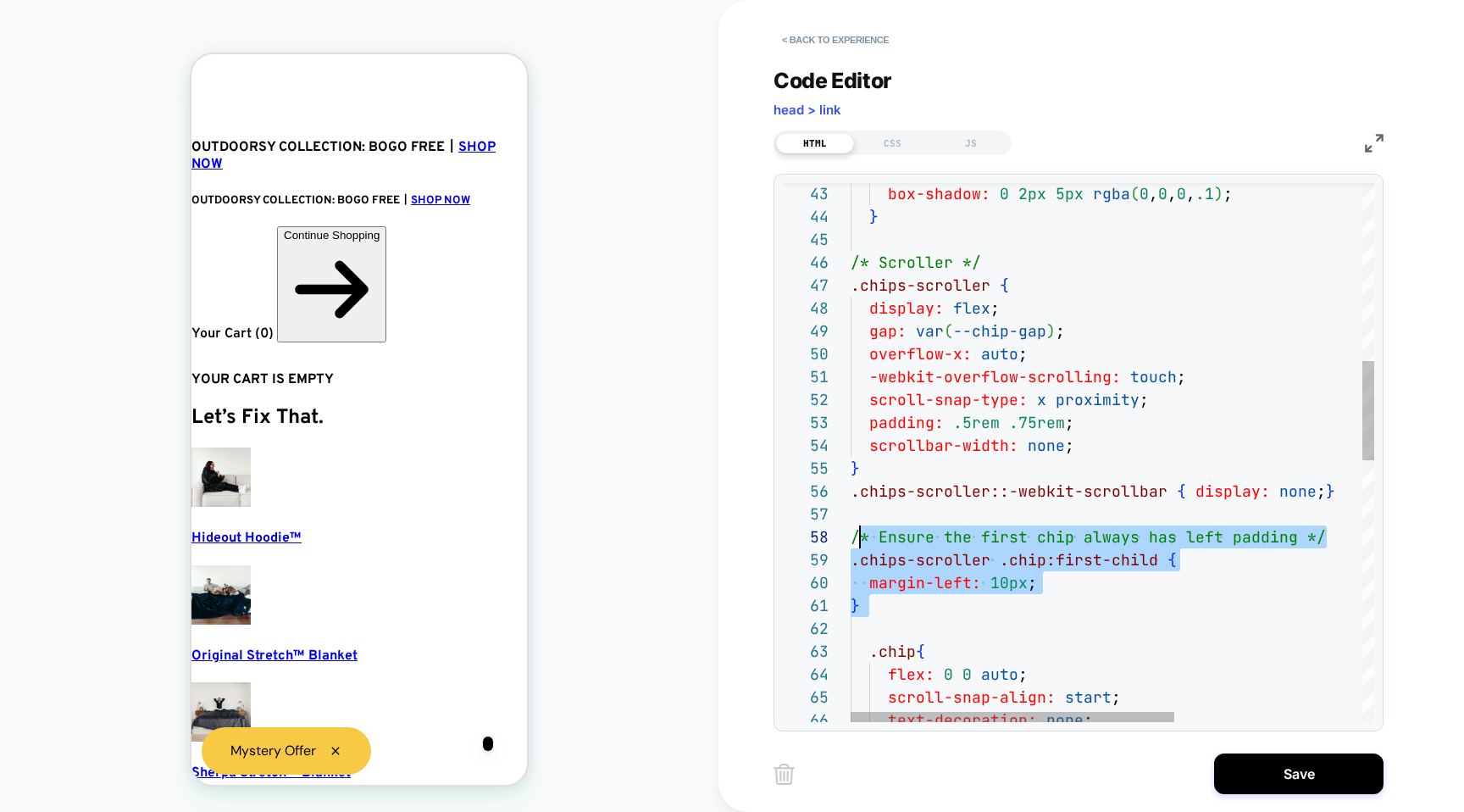
scroll to position [160, 0]
drag, startPoint x: 990, startPoint y: 617, endPoint x: 833, endPoint y: 532, distance: 178.5
click at [851, 532] on div ".chip { flex: 0 0 auto ; scroll-snap-align: start ; gap: var ( --chip-gap ) ; o…" at bounding box center [1263, 680] width 826 height 2918
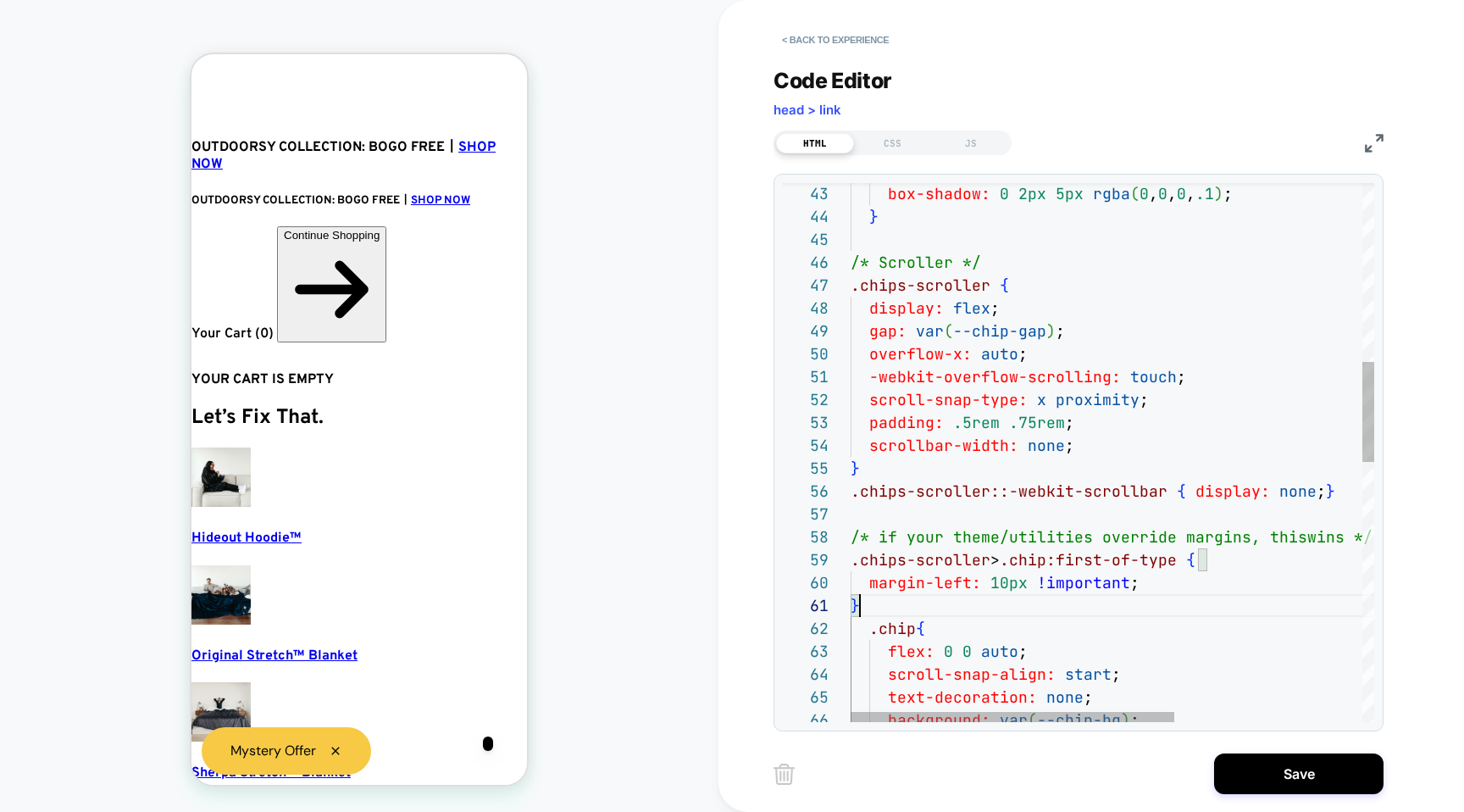
scroll to position [0, 18]
click at [922, 594] on div ".chip { flex: 0 0 auto ; scroll-snap-align: start ; gap: var ( --chip-gap ) ; o…" at bounding box center [1263, 669] width 826 height 2896
click at [923, 605] on div ".chip { flex: 0 0 auto ; scroll-snap-align: start ; gap: var ( --chip-gap ) ; o…" at bounding box center [1263, 669] width 826 height 2896
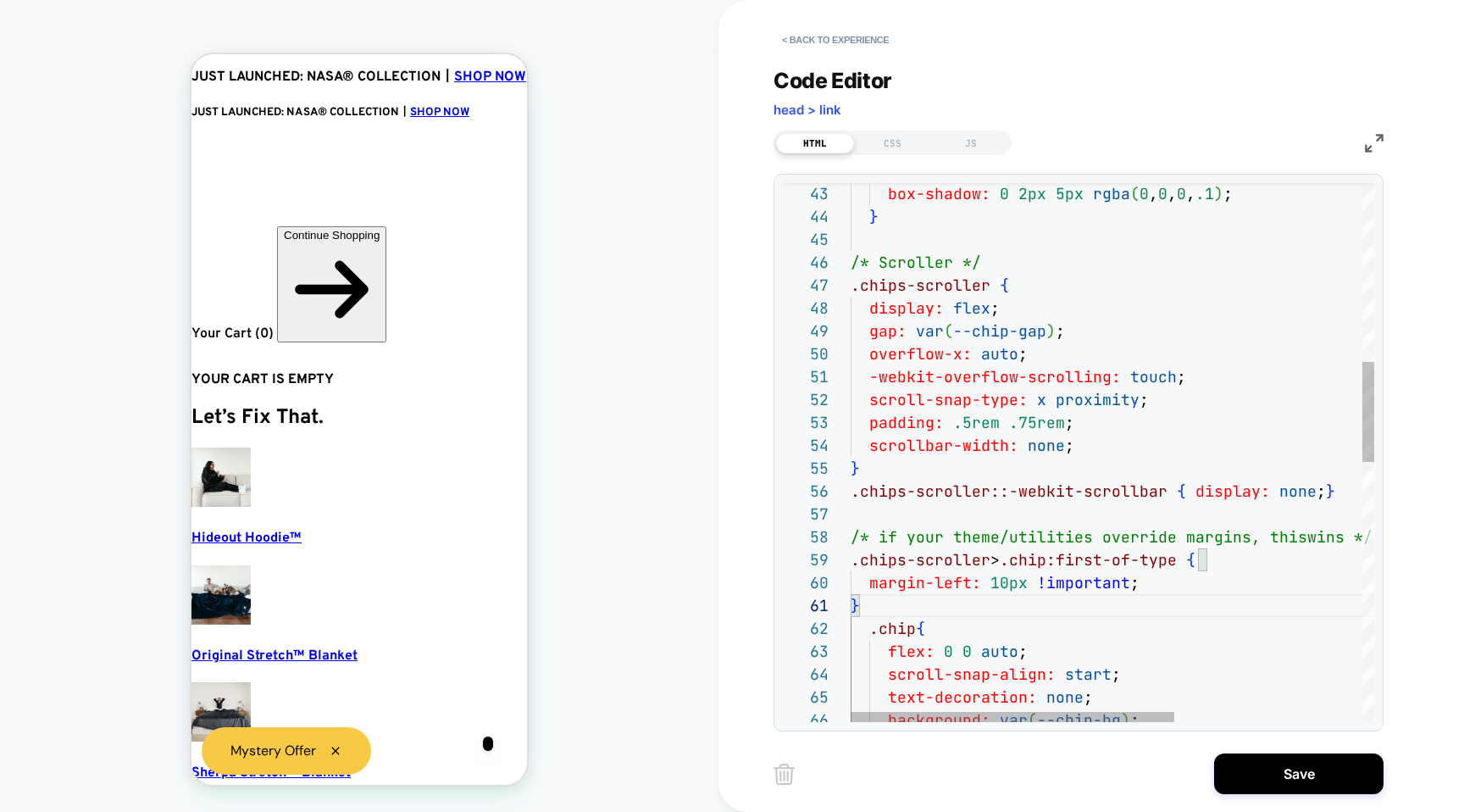
click at [902, 642] on div ".chip { flex: 0 0 auto ; scroll-snap-align: start ; gap: var ( --chip-gap ) ; o…" at bounding box center [1263, 669] width 826 height 2896
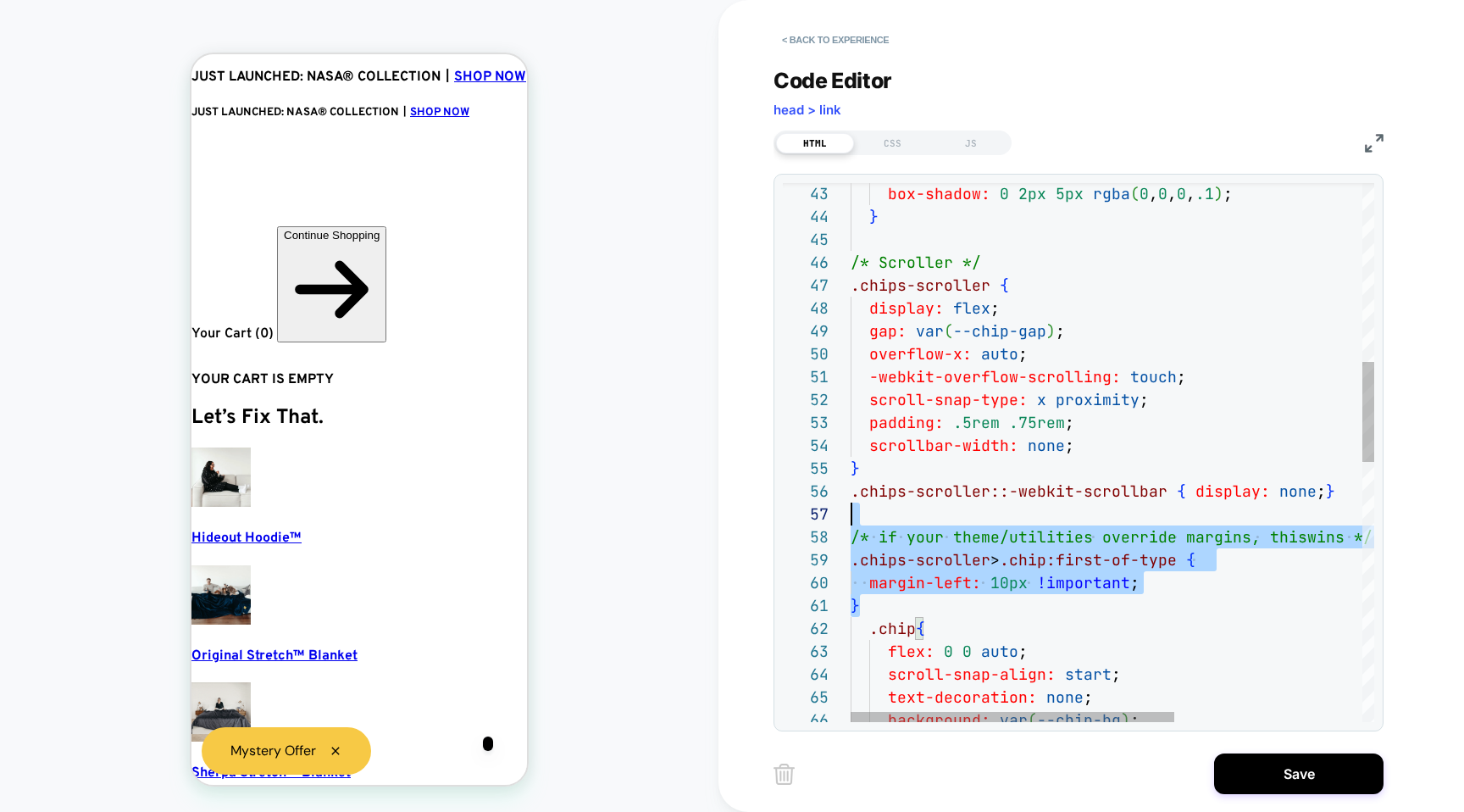
scroll to position [137, 0]
drag, startPoint x: 899, startPoint y: 598, endPoint x: 795, endPoint y: 504, distance: 140.2
click at [851, 504] on div ".chip { flex: 0 0 auto ; scroll-snap-align: start ; gap: var ( --chip-gap ) ; o…" at bounding box center [1263, 669] width 826 height 2896
click at [898, 553] on div ".chip { flex: 0 0 auto ; scroll-snap-align: start ; gap: var ( --chip-gap ) ; o…" at bounding box center [1263, 669] width 826 height 2896
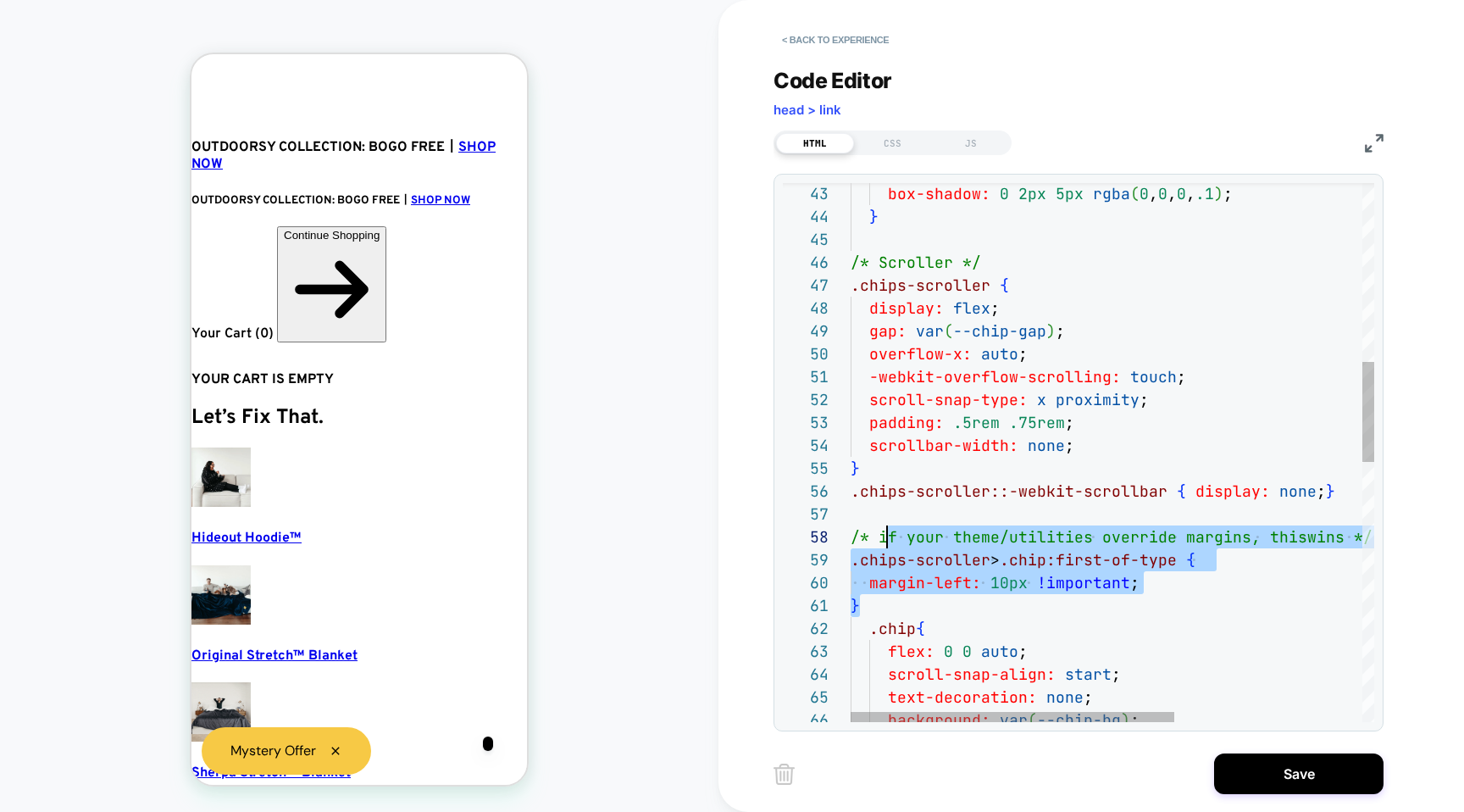
scroll to position [160, 0]
drag, startPoint x: 953, startPoint y: 603, endPoint x: 835, endPoint y: 535, distance: 136.2
click at [851, 535] on div ".chip { flex: 0 0 auto ; scroll-snap-align: start ; gap: var ( --chip-gap ) ; o…" at bounding box center [1263, 669] width 826 height 2896
type textarea "**********"
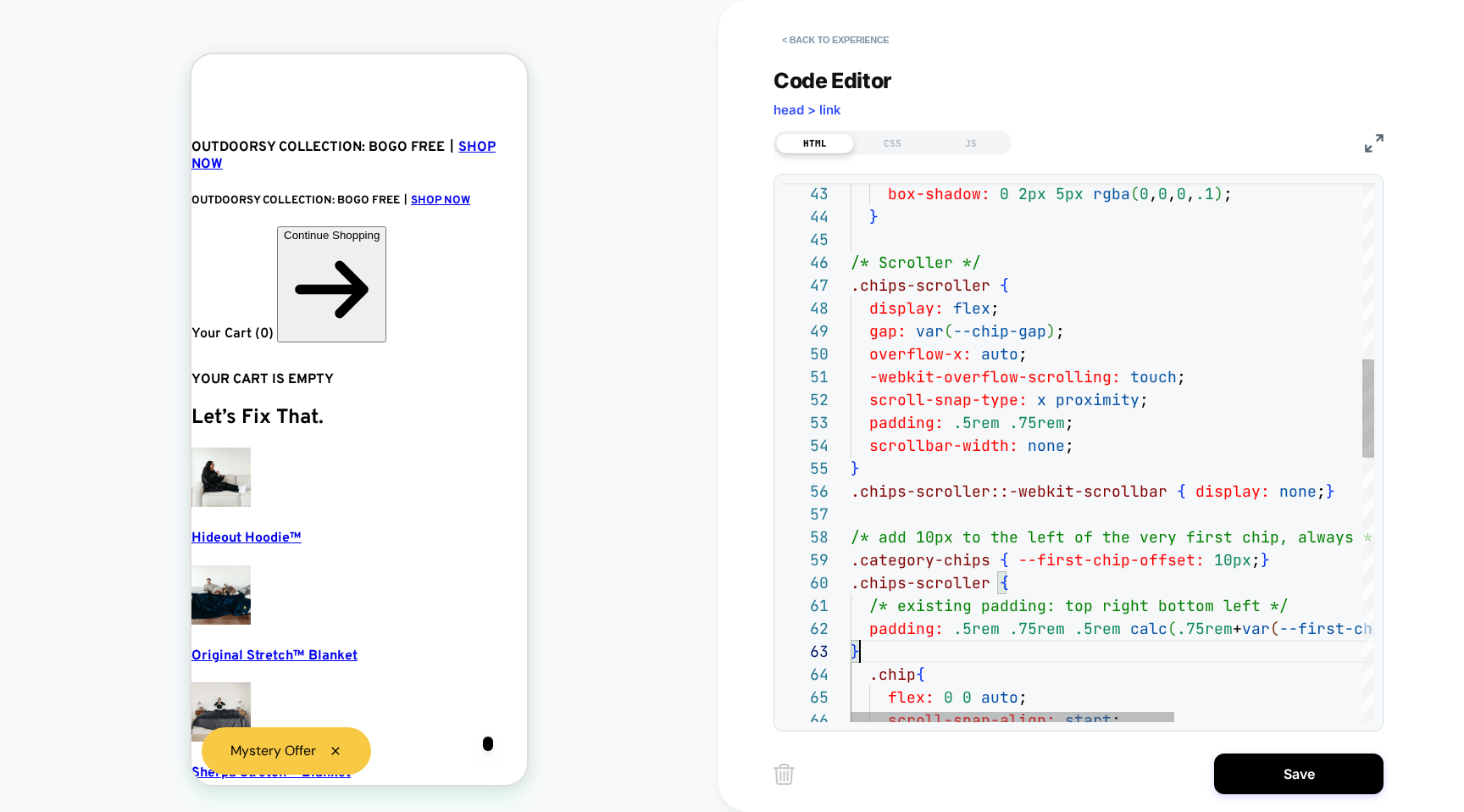
scroll to position [0, 18]
click at [916, 628] on div ".chip { flex: 0 0 auto ; scroll-snap-align: start ; gap: var ( --chip-gap ) ; o…" at bounding box center [1263, 692] width 826 height 2941
click at [916, 654] on div ".chip { flex: 0 0 auto ; scroll-snap-align: start ; gap: var ( --chip-gap ) ; o…" at bounding box center [1263, 692] width 826 height 2941
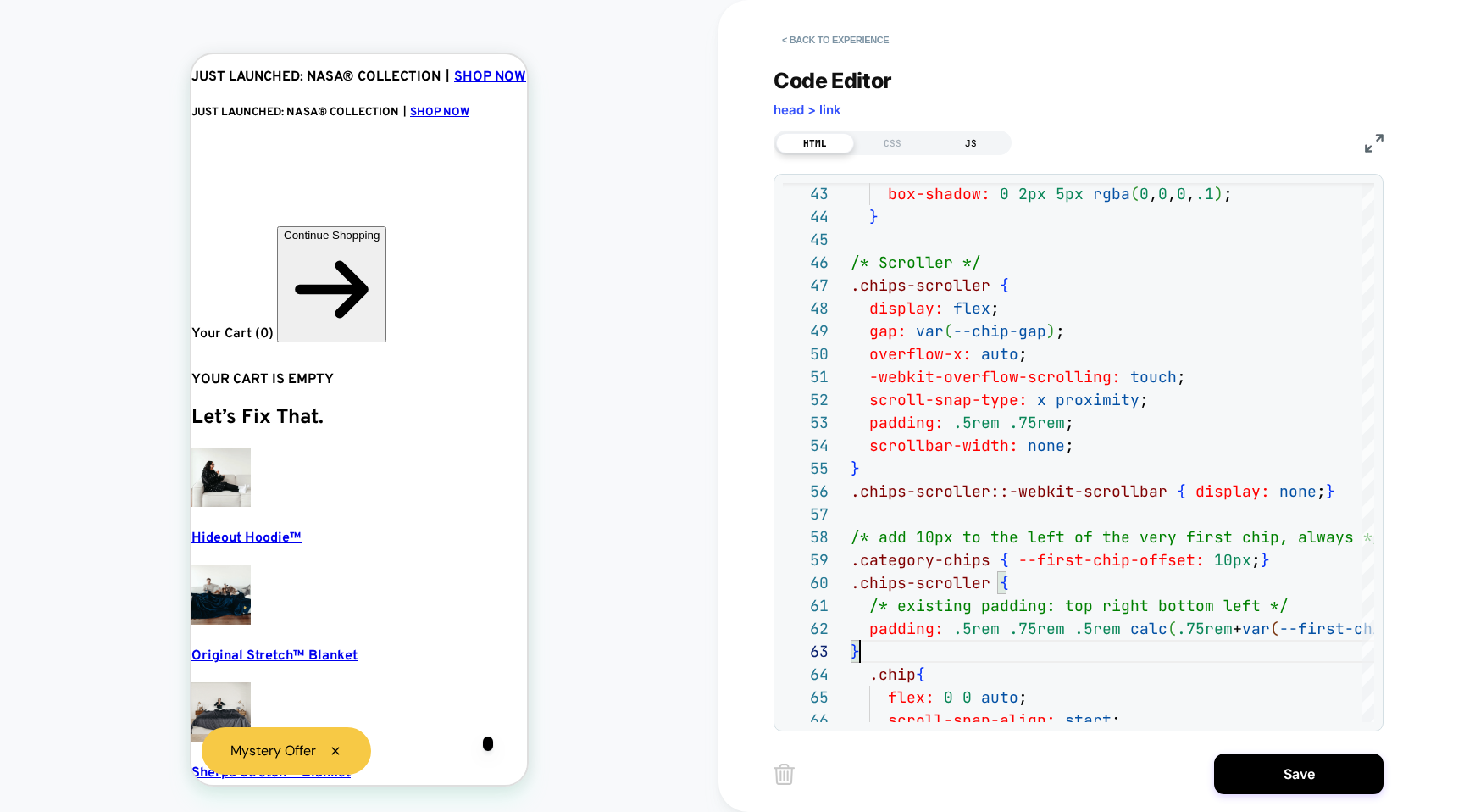
click at [953, 142] on div "JS" at bounding box center [971, 143] width 78 height 20
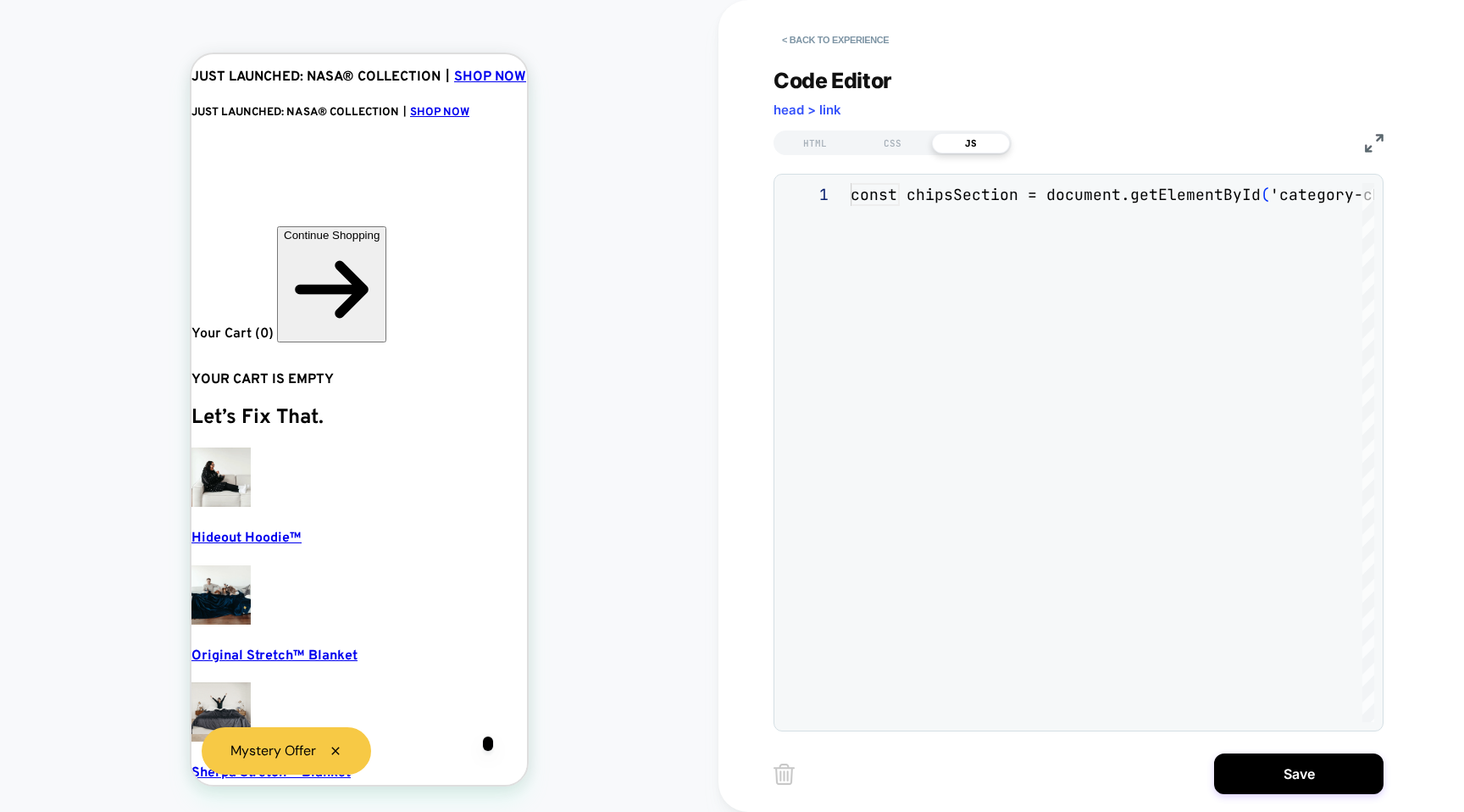
scroll to position [160, 0]
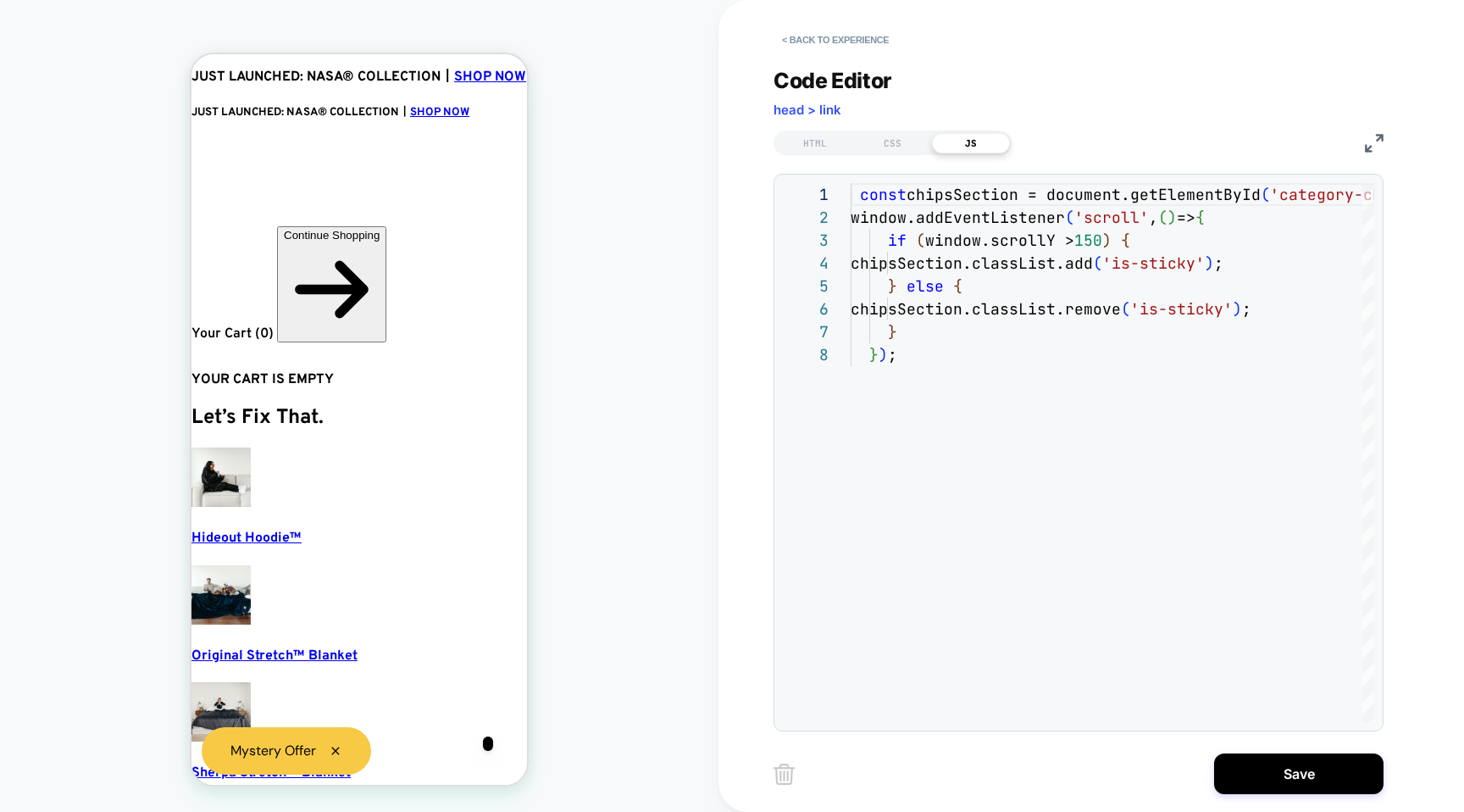
click at [870, 156] on div "**********" at bounding box center [1079, 388] width 610 height 684
click at [874, 147] on div "CSS" at bounding box center [893, 143] width 78 height 20
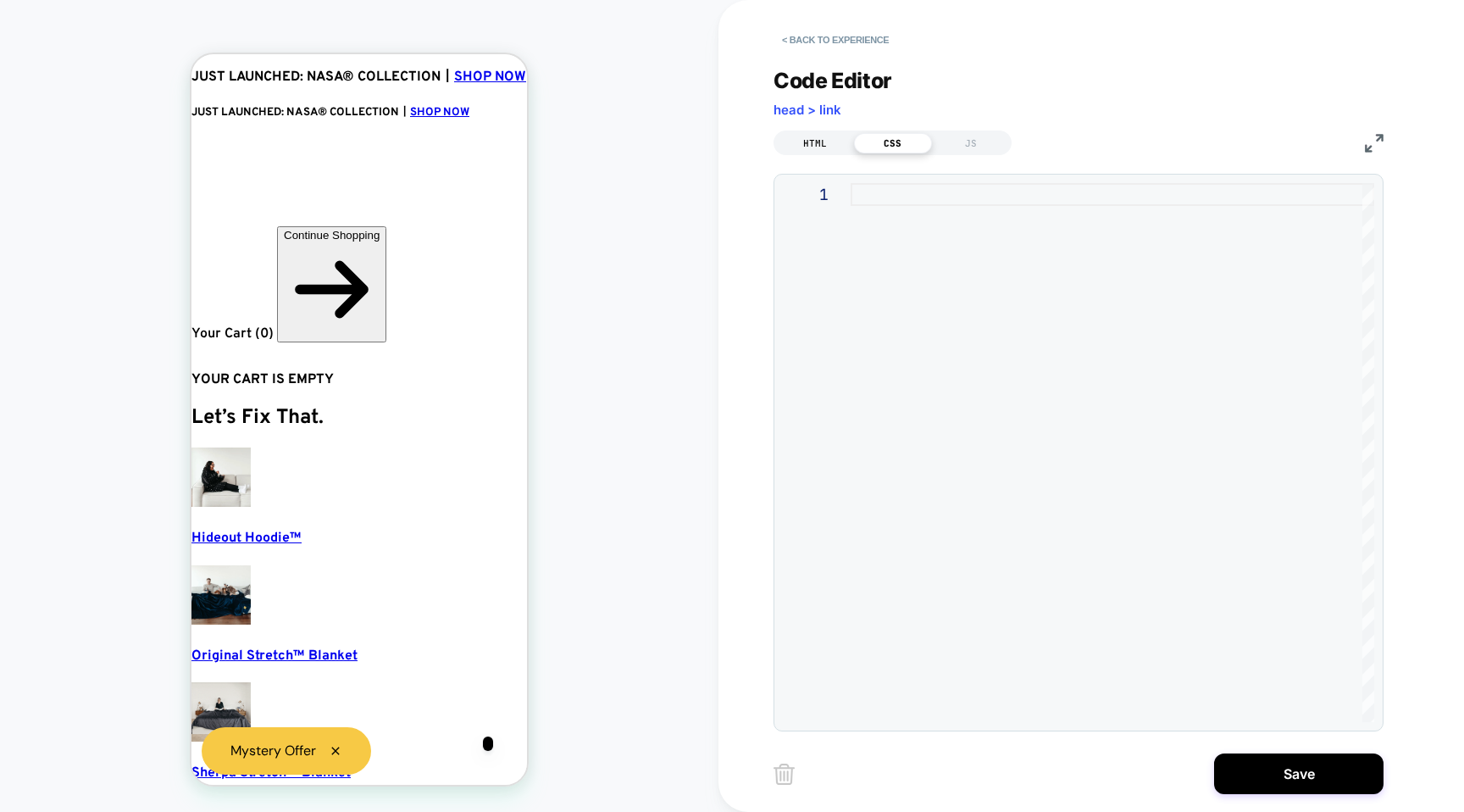
click at [819, 148] on div "HTML" at bounding box center [815, 143] width 78 height 20
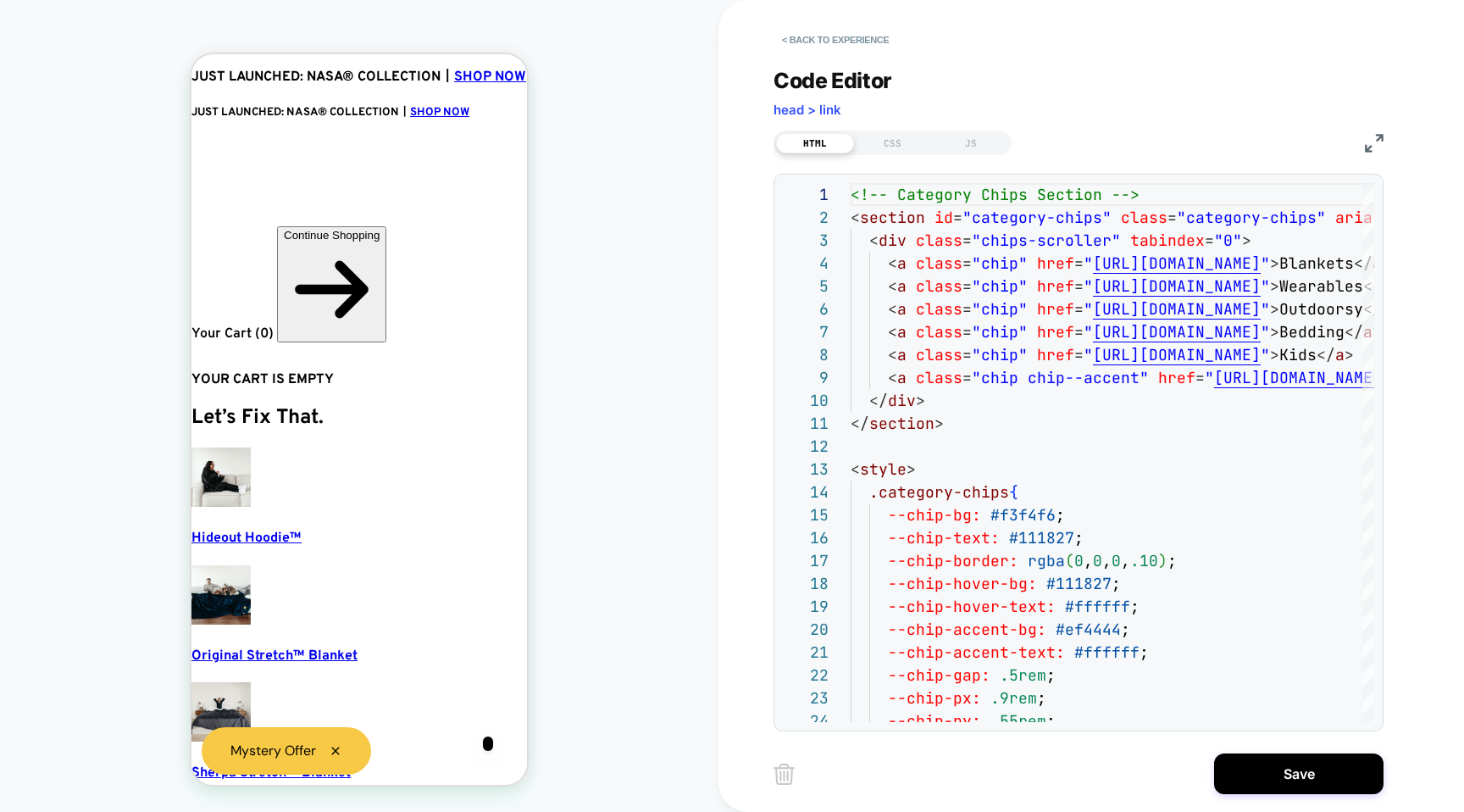
scroll to position [183, 0]
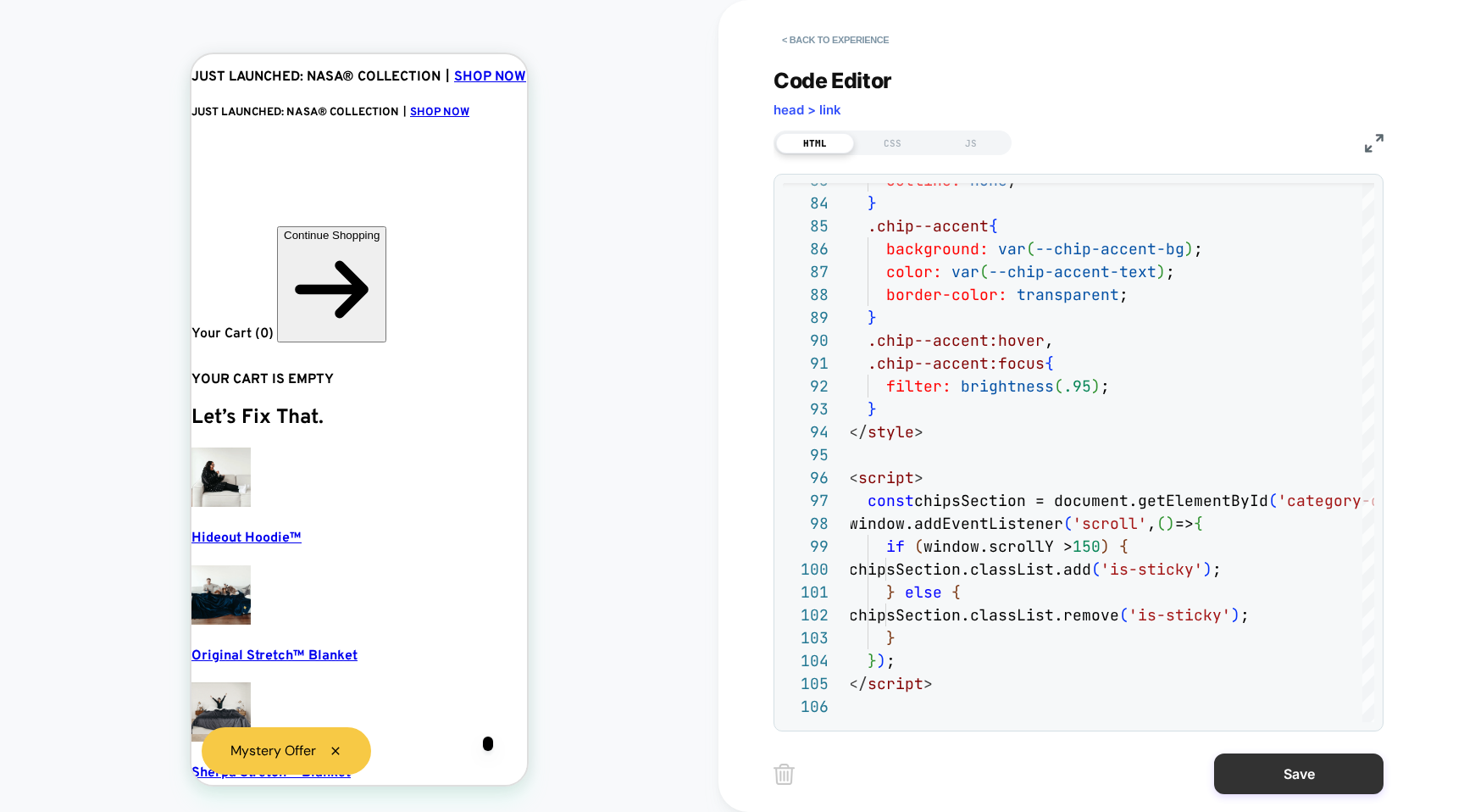
click at [1312, 784] on button "Save" at bounding box center [1298, 774] width 169 height 41
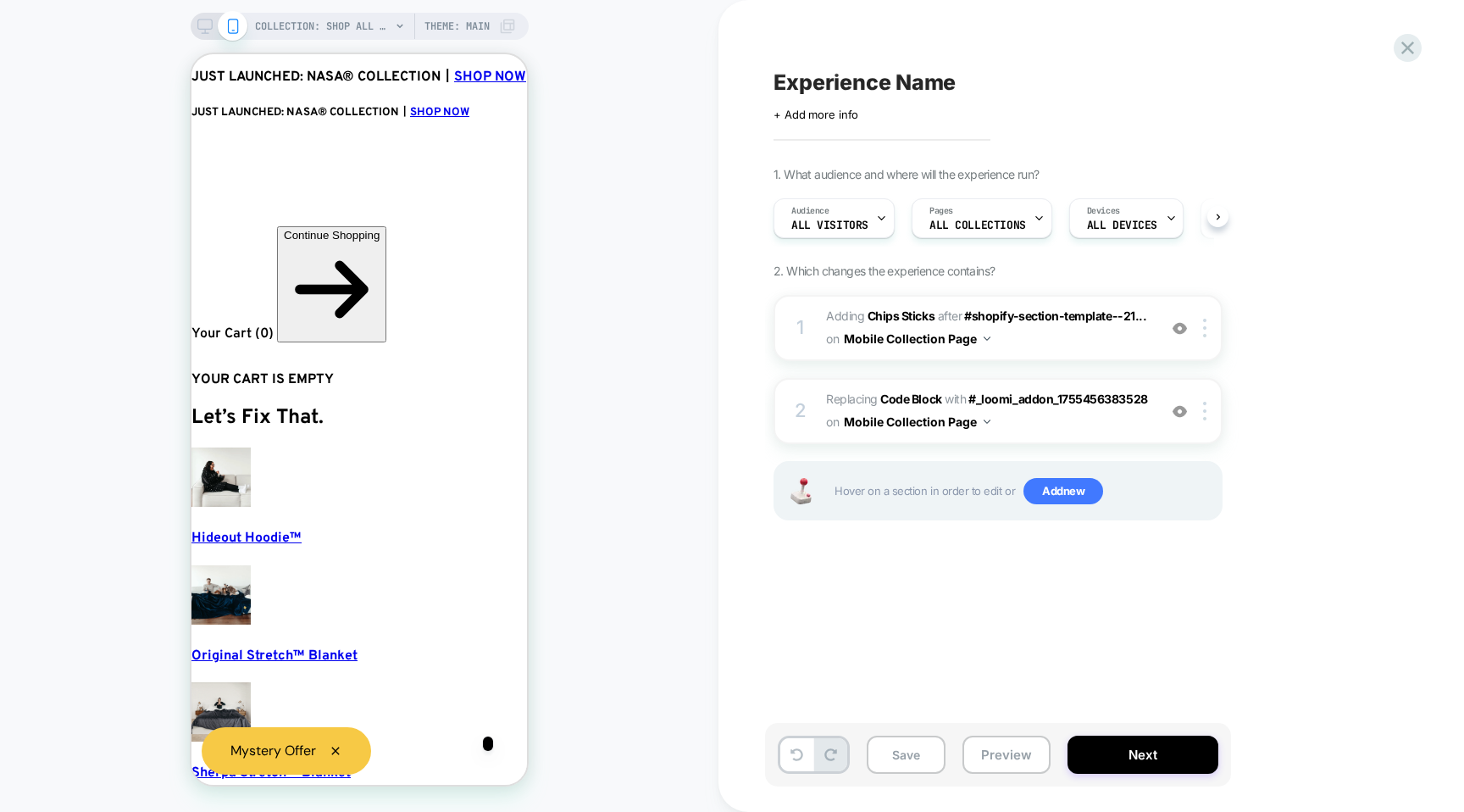
scroll to position [0, 1]
click at [1016, 757] on button "Preview" at bounding box center [1006, 754] width 88 height 38
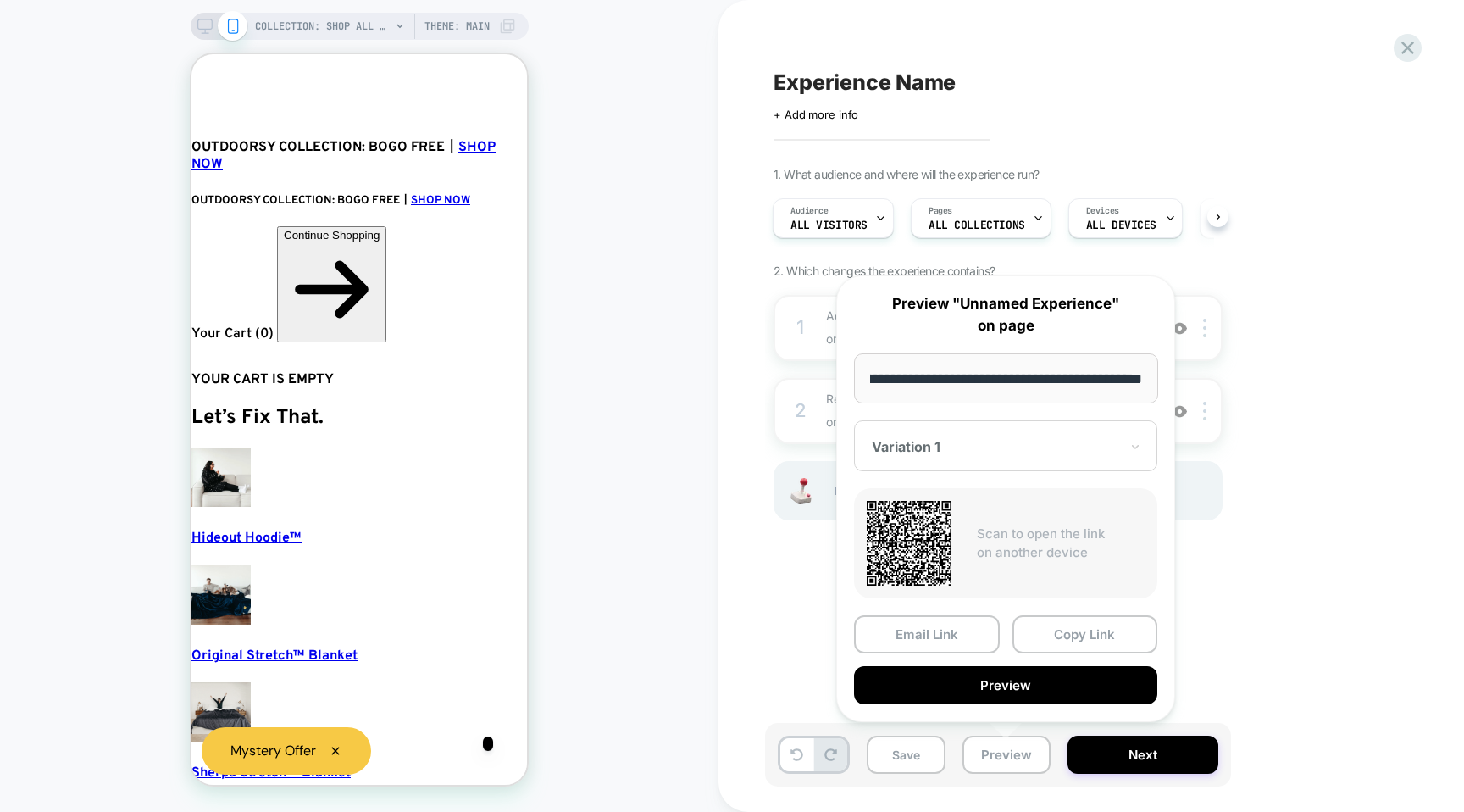
scroll to position [0, 0]
click at [1281, 336] on div "1. What audience and where will the experience run? Audience All Visitors Pages…" at bounding box center [1083, 364] width 619 height 396
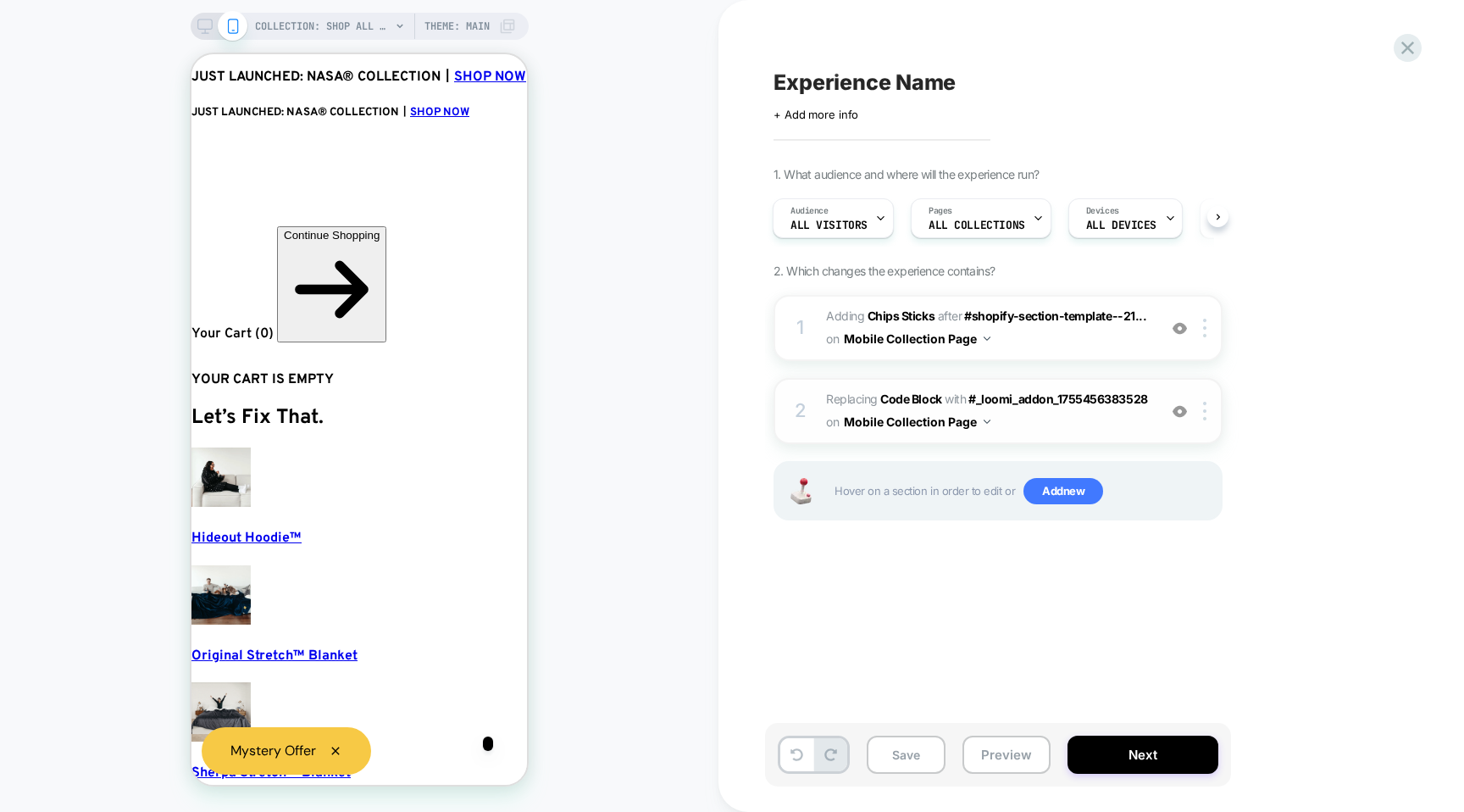
click at [994, 423] on span "Replacing Code Block WITH #_loomi_addon_1755456383528 #_loomi_addon_17554563835…" at bounding box center [987, 411] width 323 height 45
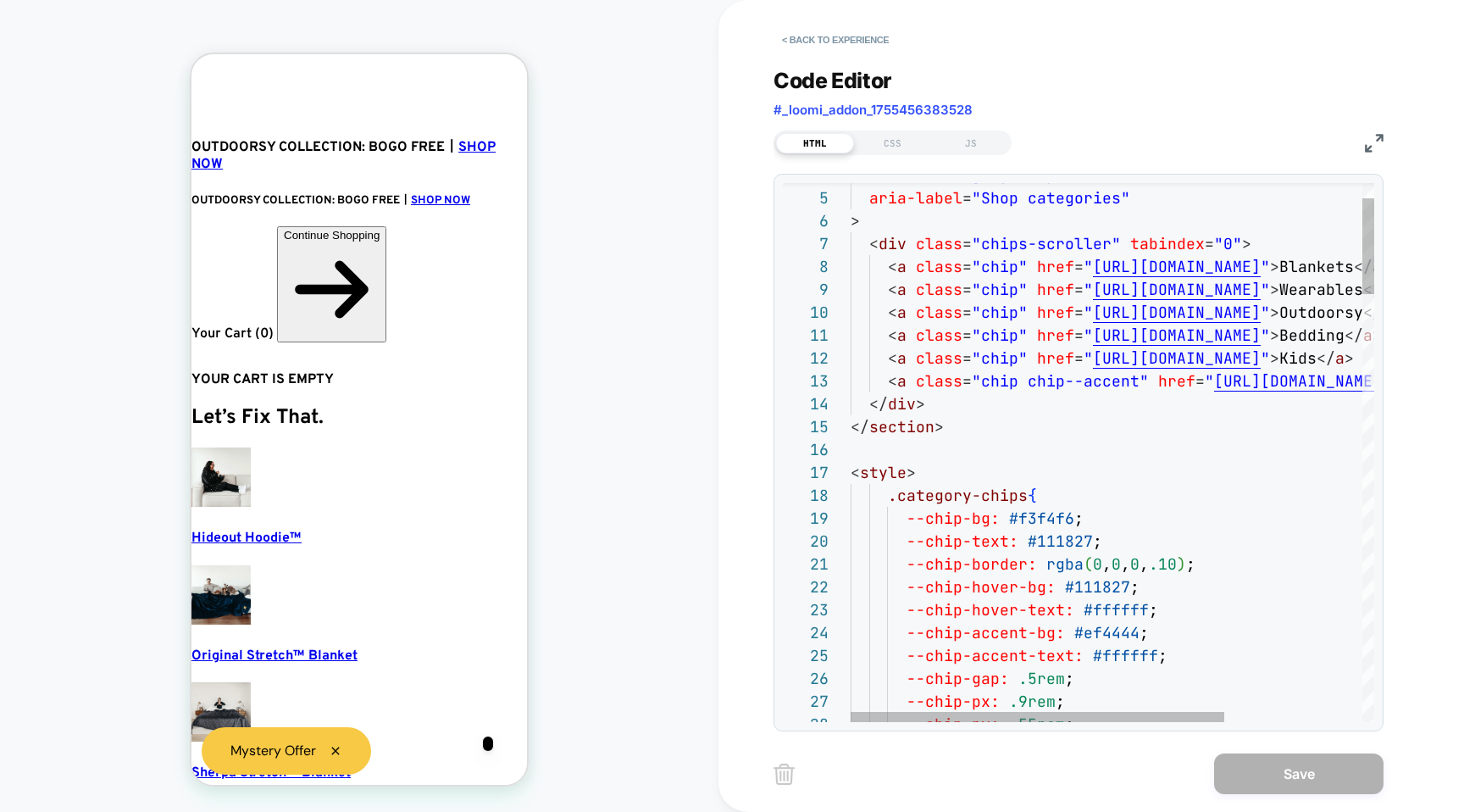
scroll to position [0, 18]
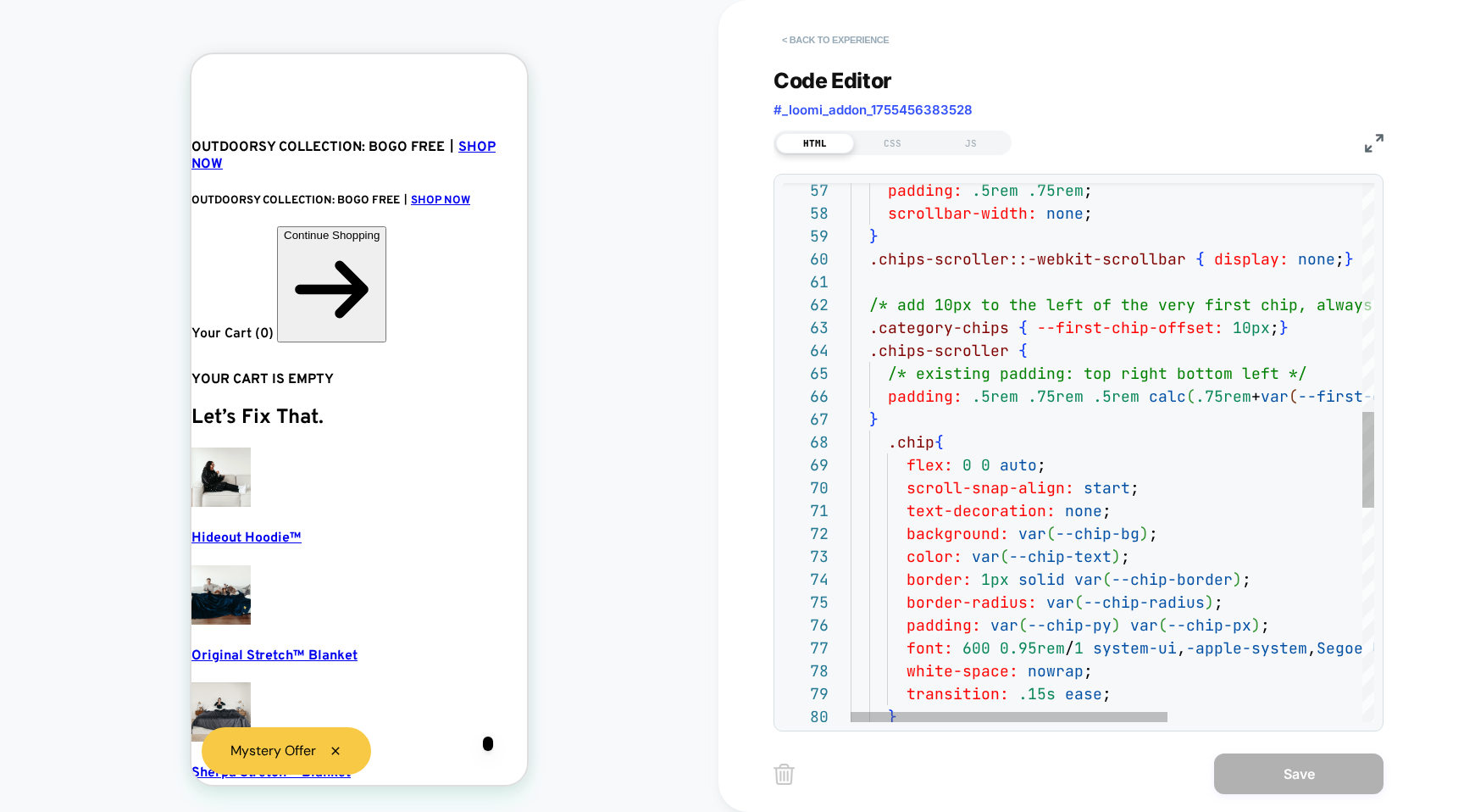
click at [803, 41] on button "< Back to experience" at bounding box center [836, 39] width 124 height 27
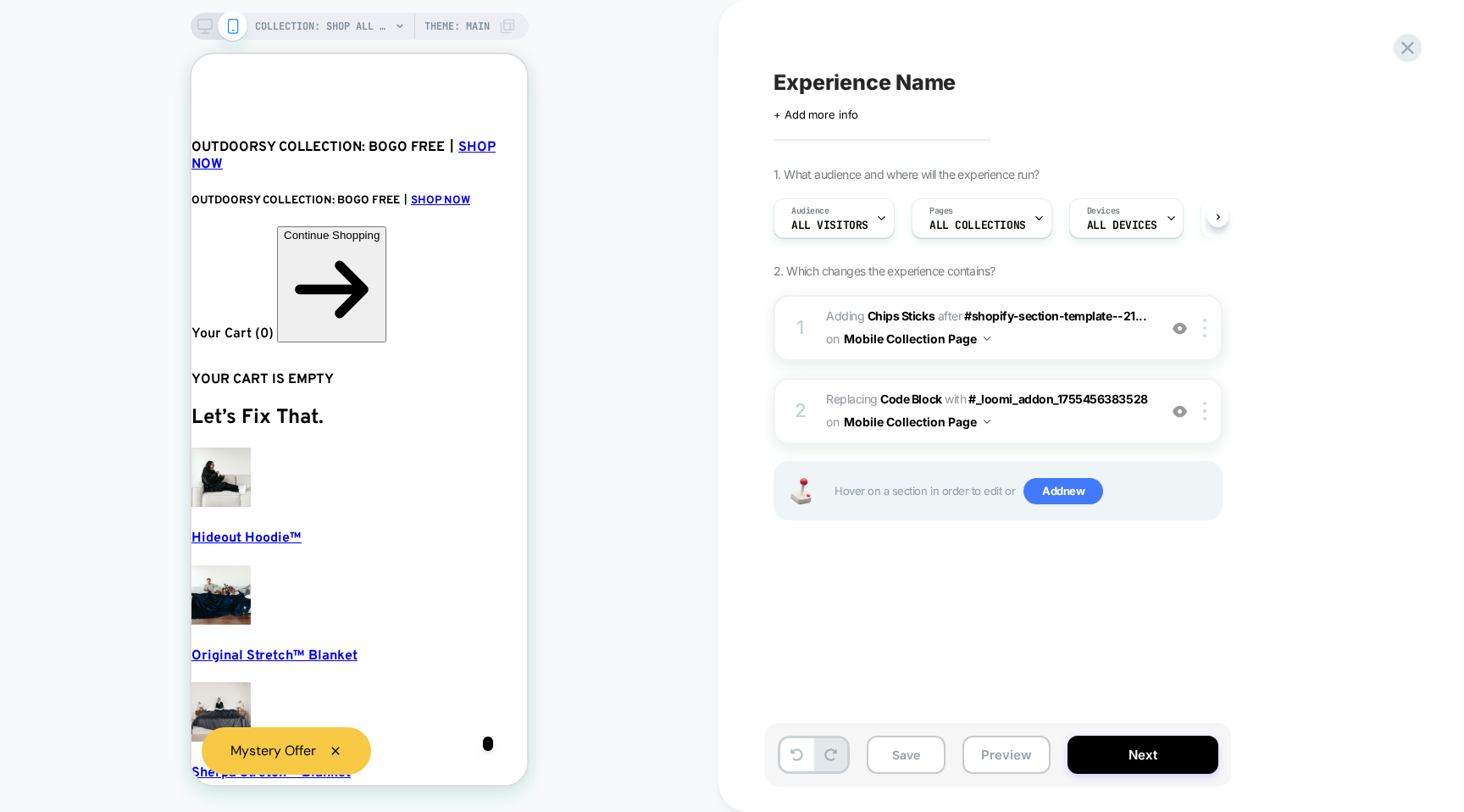
scroll to position [0, 1]
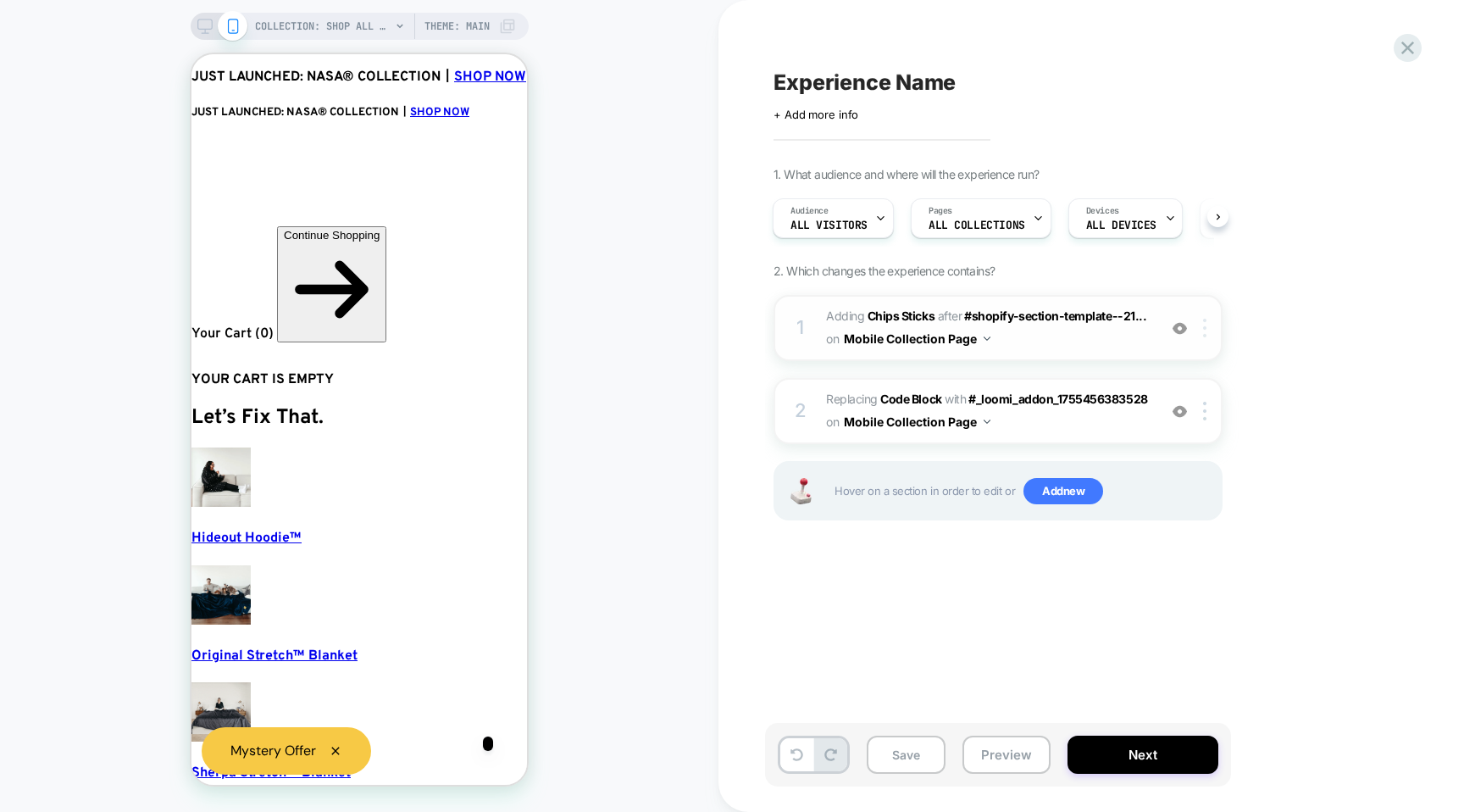
click at [1203, 328] on img at bounding box center [1205, 327] width 4 height 18
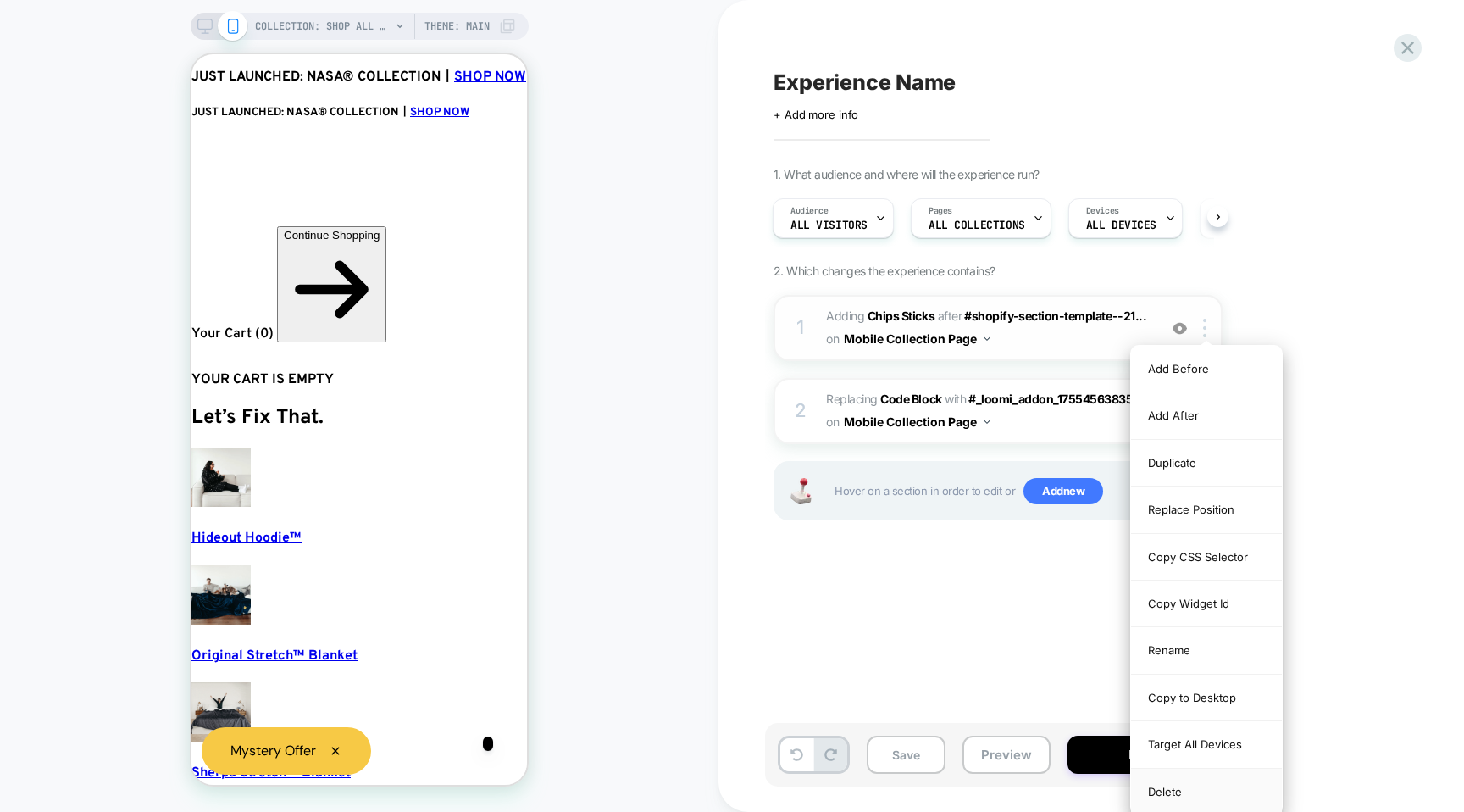
click at [1171, 796] on div "Delete" at bounding box center [1206, 791] width 151 height 45
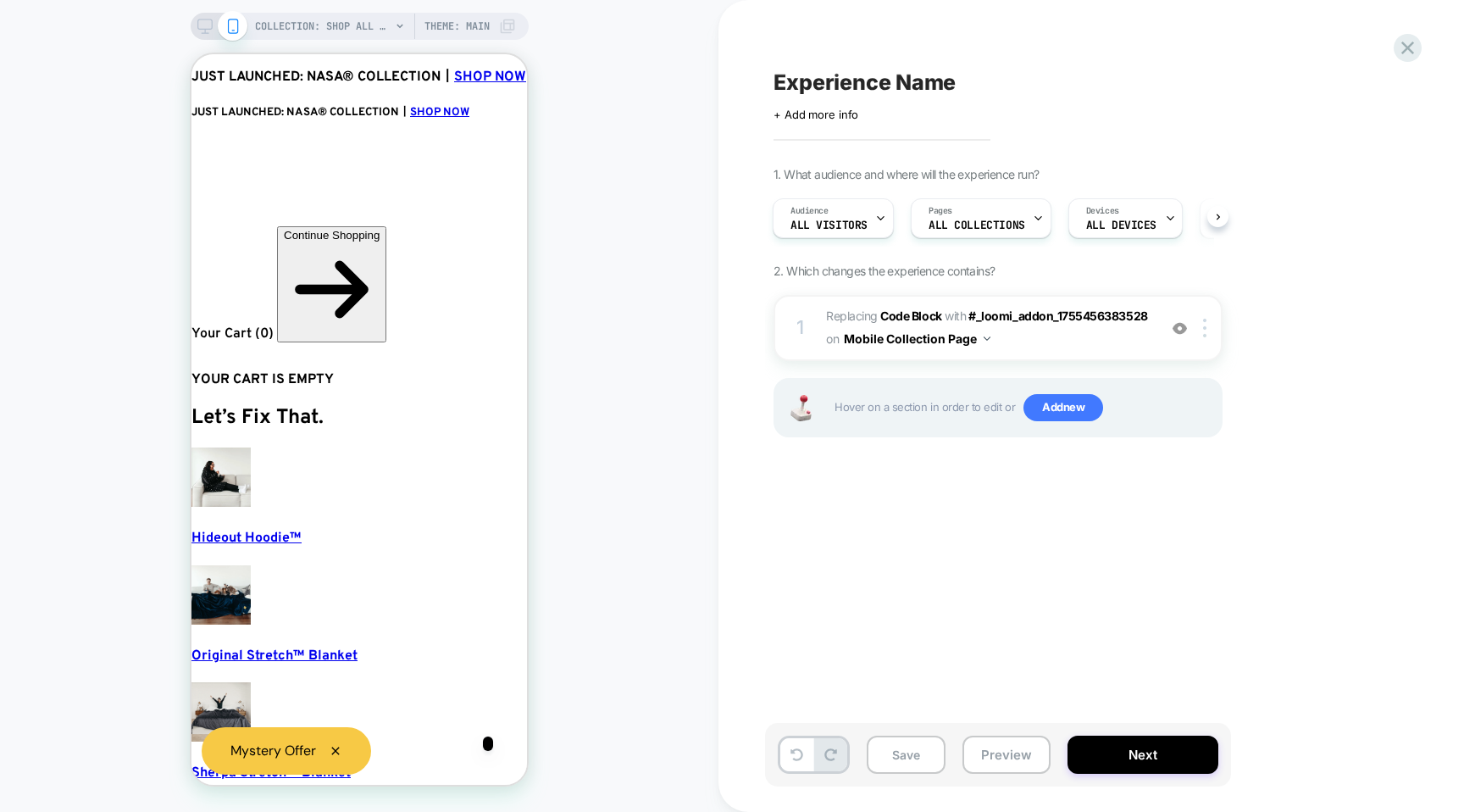
scroll to position [0, 18]
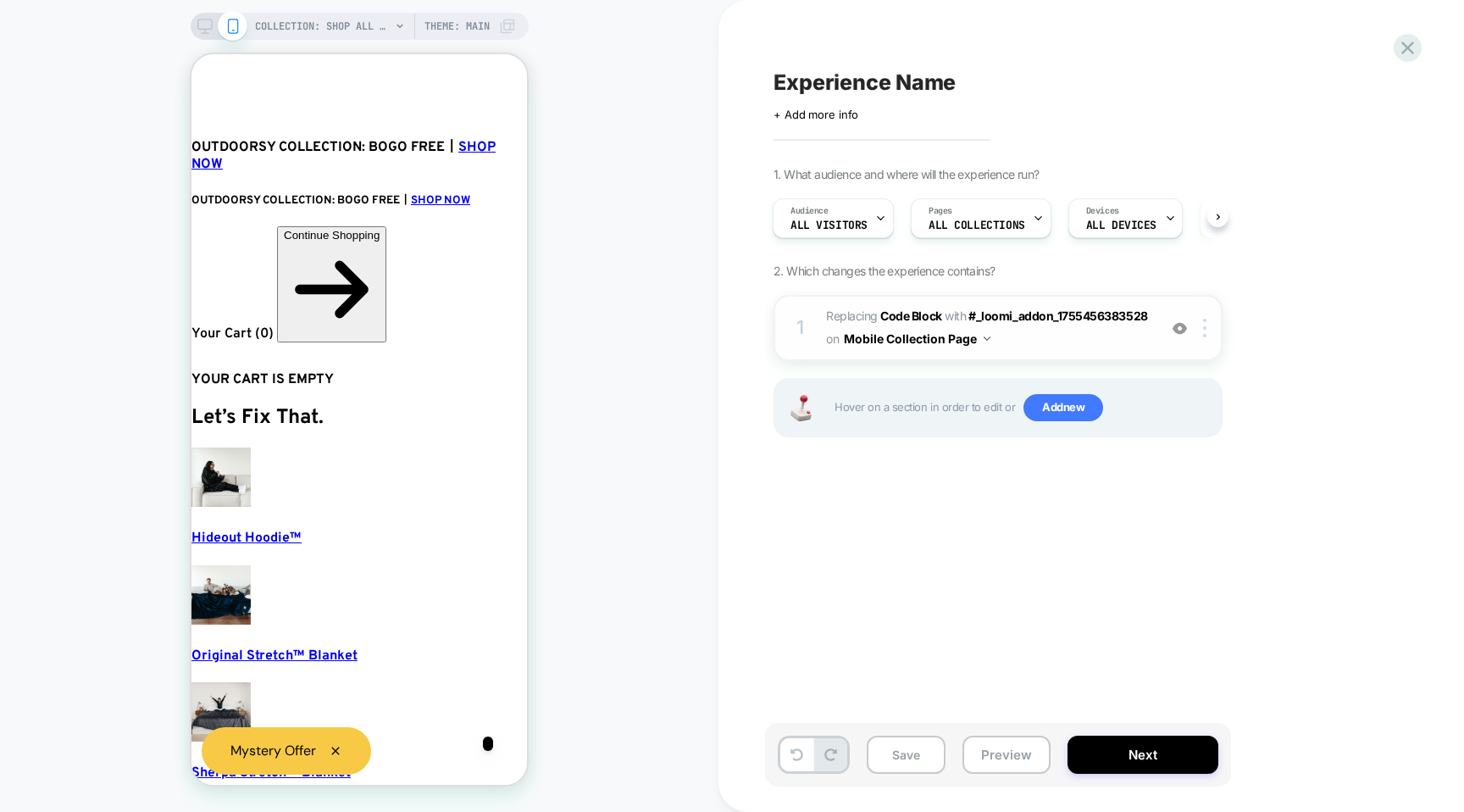
click at [1013, 338] on span "Replacing Code Block WITH #_loomi_addon_1755456383528 #_loomi_addon_17554563835…" at bounding box center [987, 327] width 323 height 45
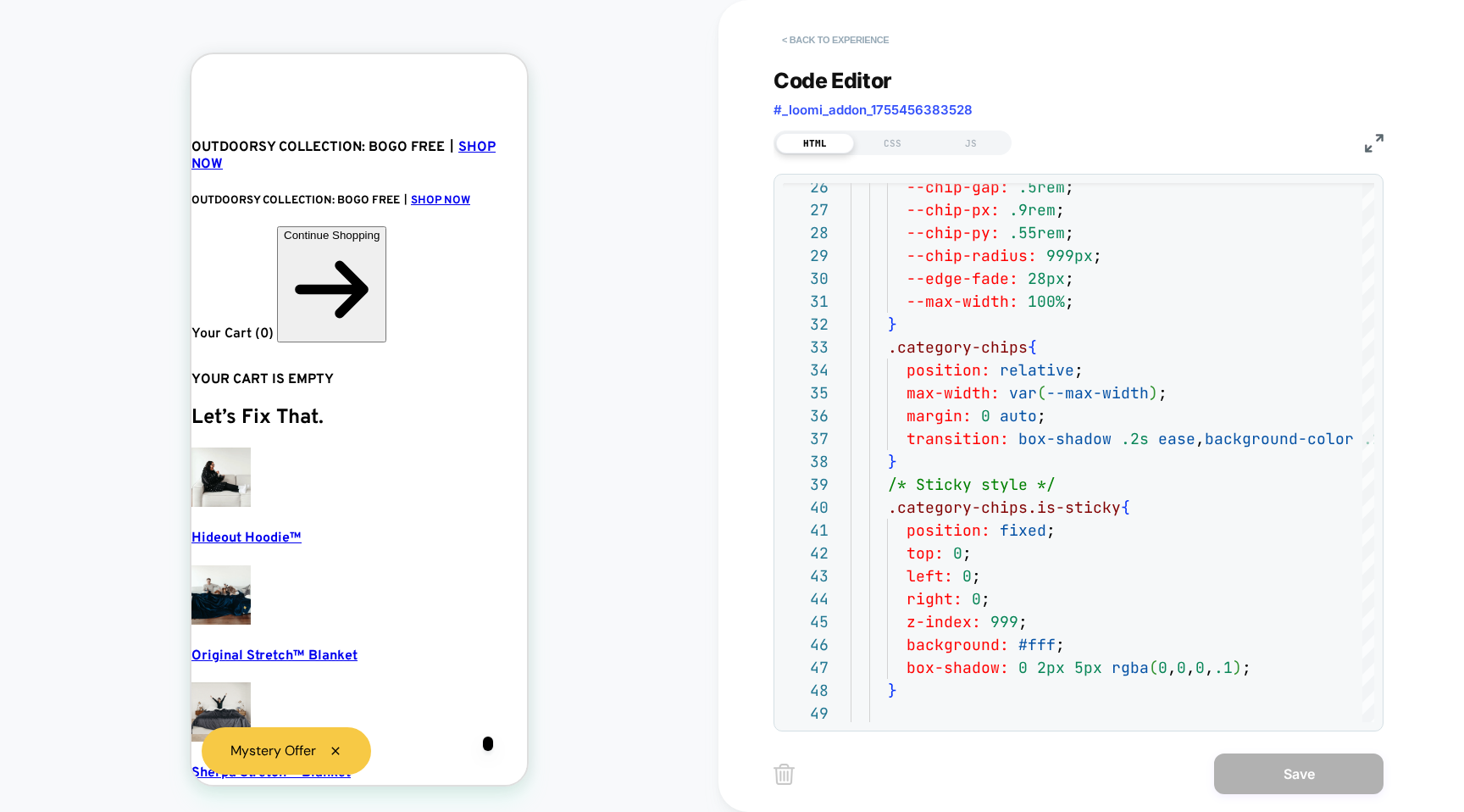
click at [798, 35] on button "< Back to experience" at bounding box center [836, 39] width 124 height 27
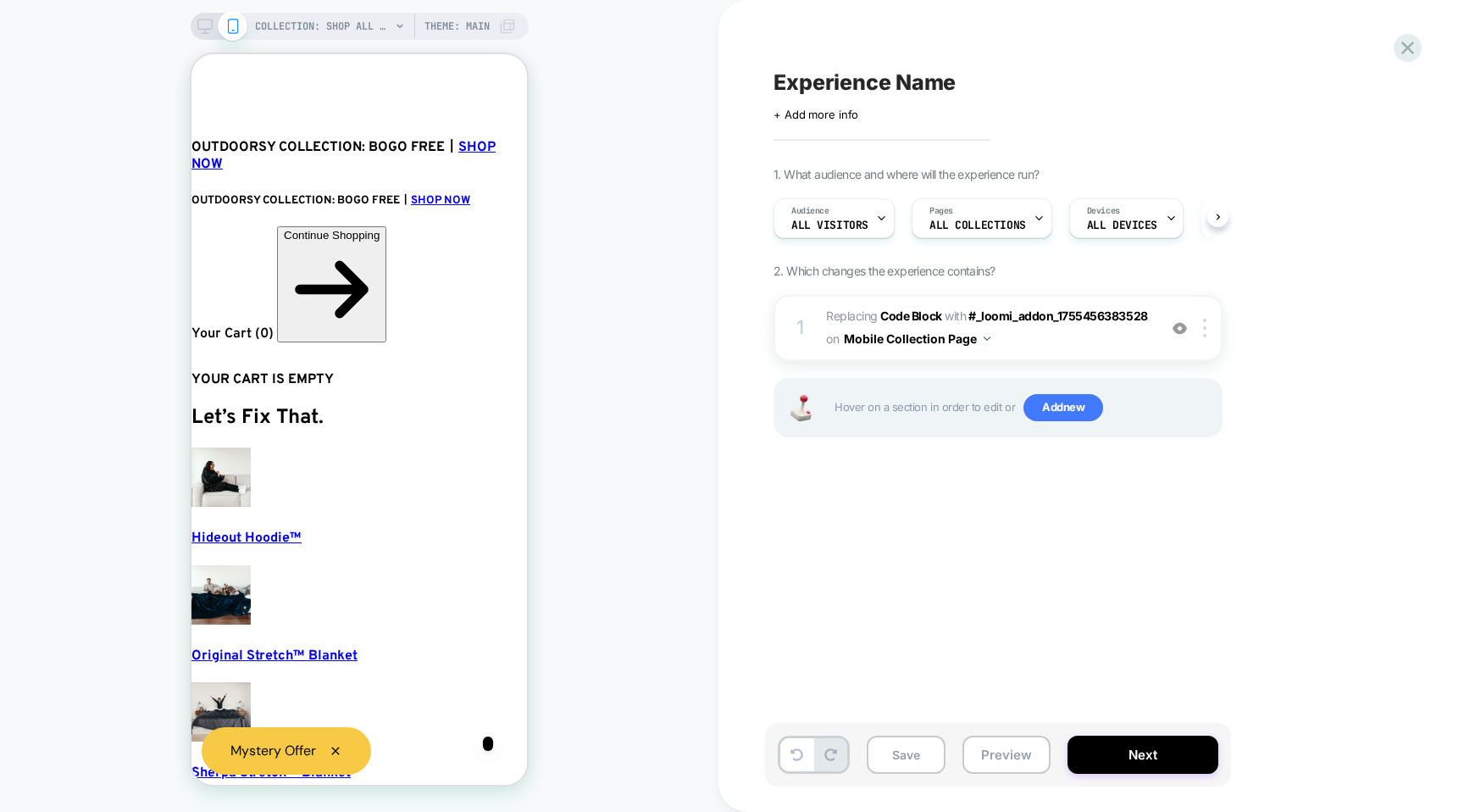
scroll to position [0, 1]
click at [1064, 420] on span "Add new" at bounding box center [1064, 407] width 80 height 27
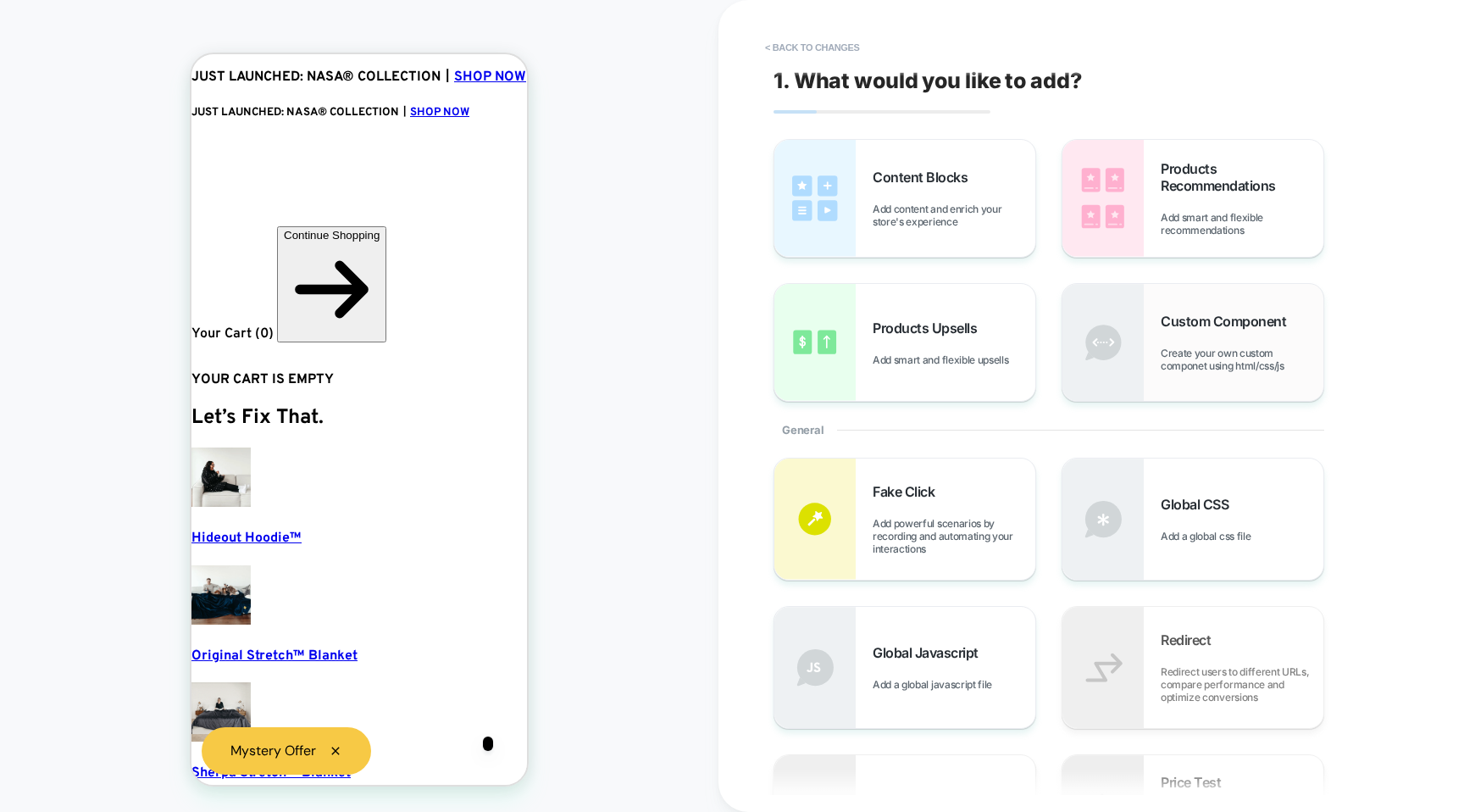
click at [1167, 349] on span "Create your own custom componet using html/css/js" at bounding box center [1242, 359] width 163 height 25
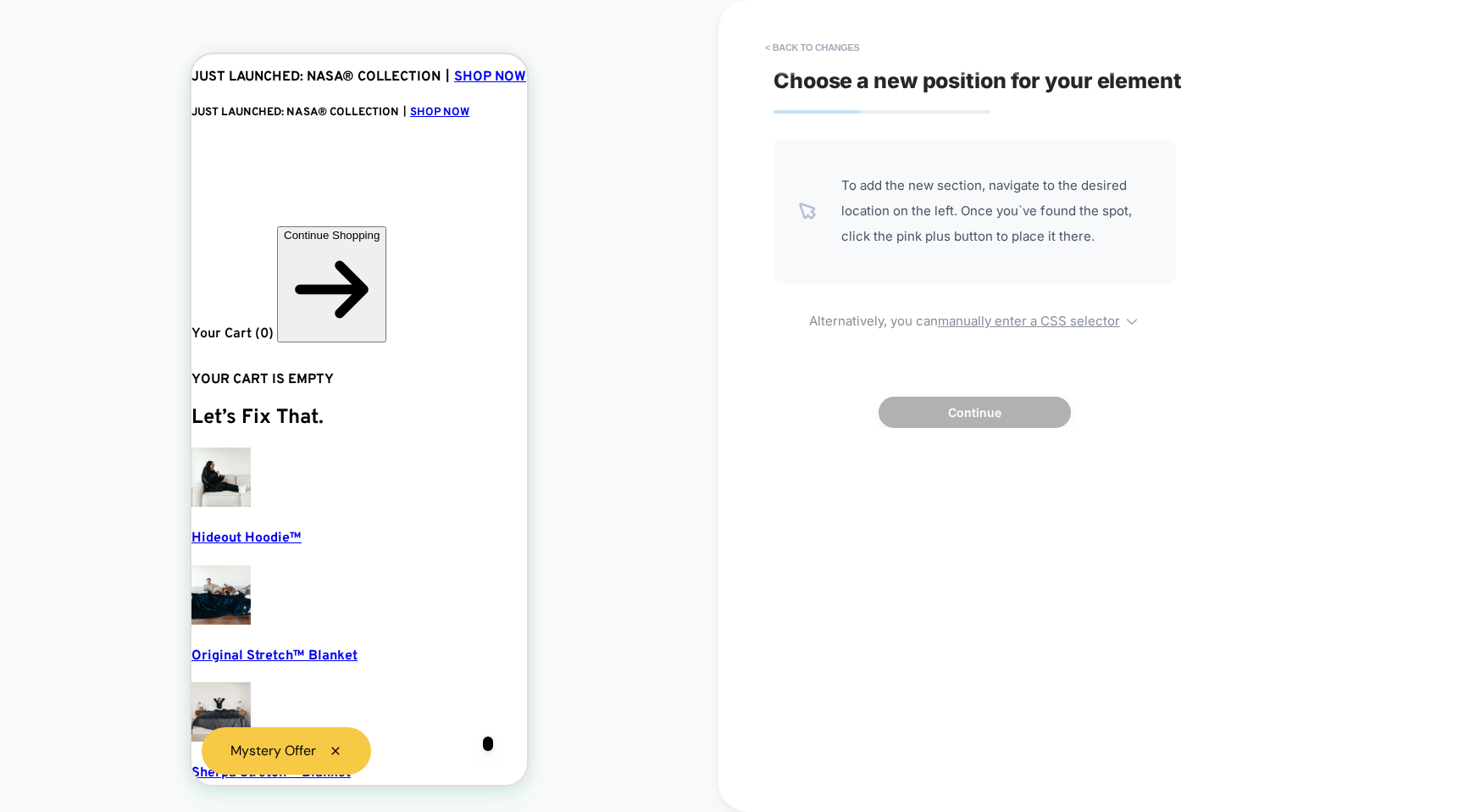
scroll to position [0, 18]
click at [460, 234] on div at bounding box center [361, 204] width 336 height 136
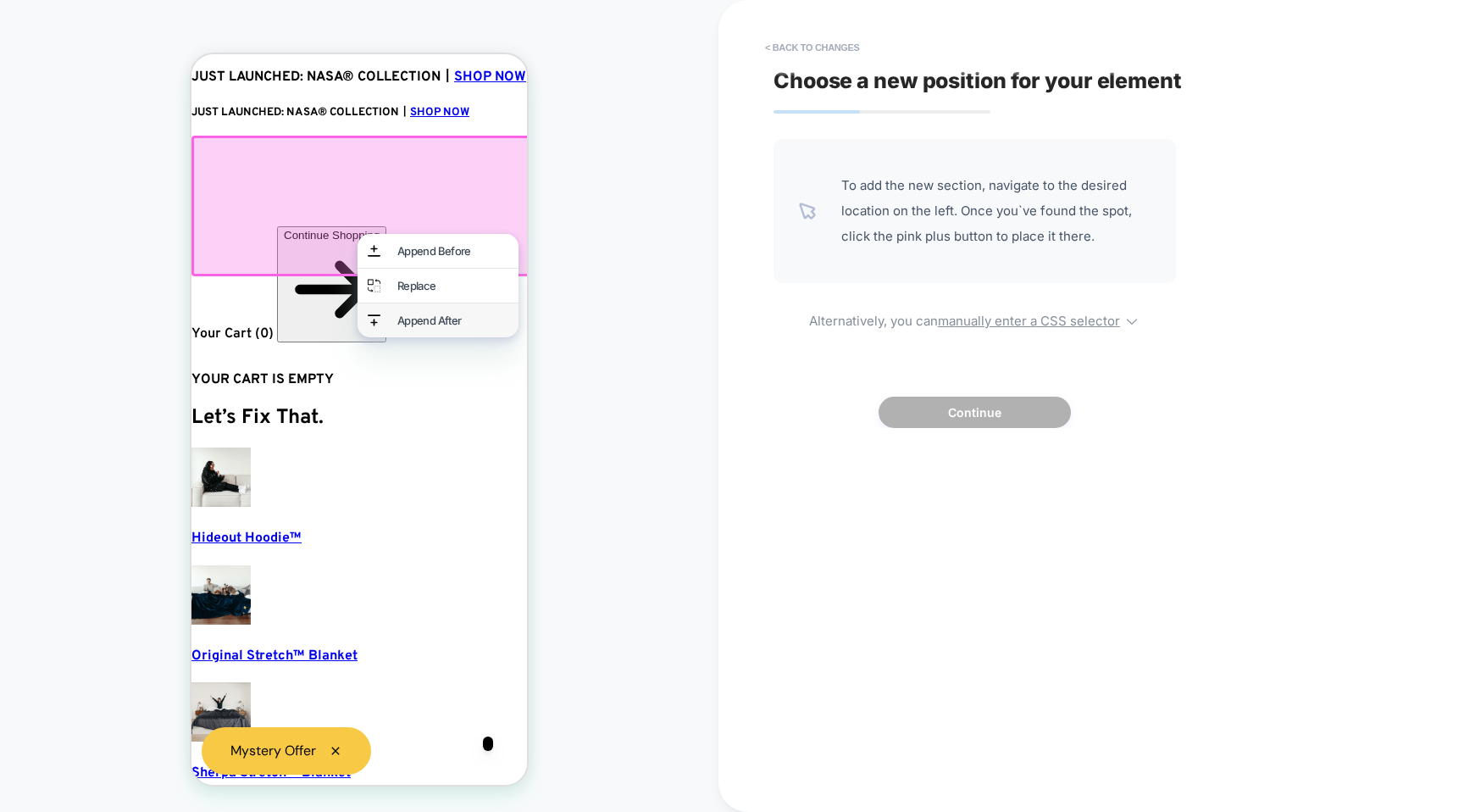
click at [424, 323] on div "Append After" at bounding box center [453, 320] width 111 height 14
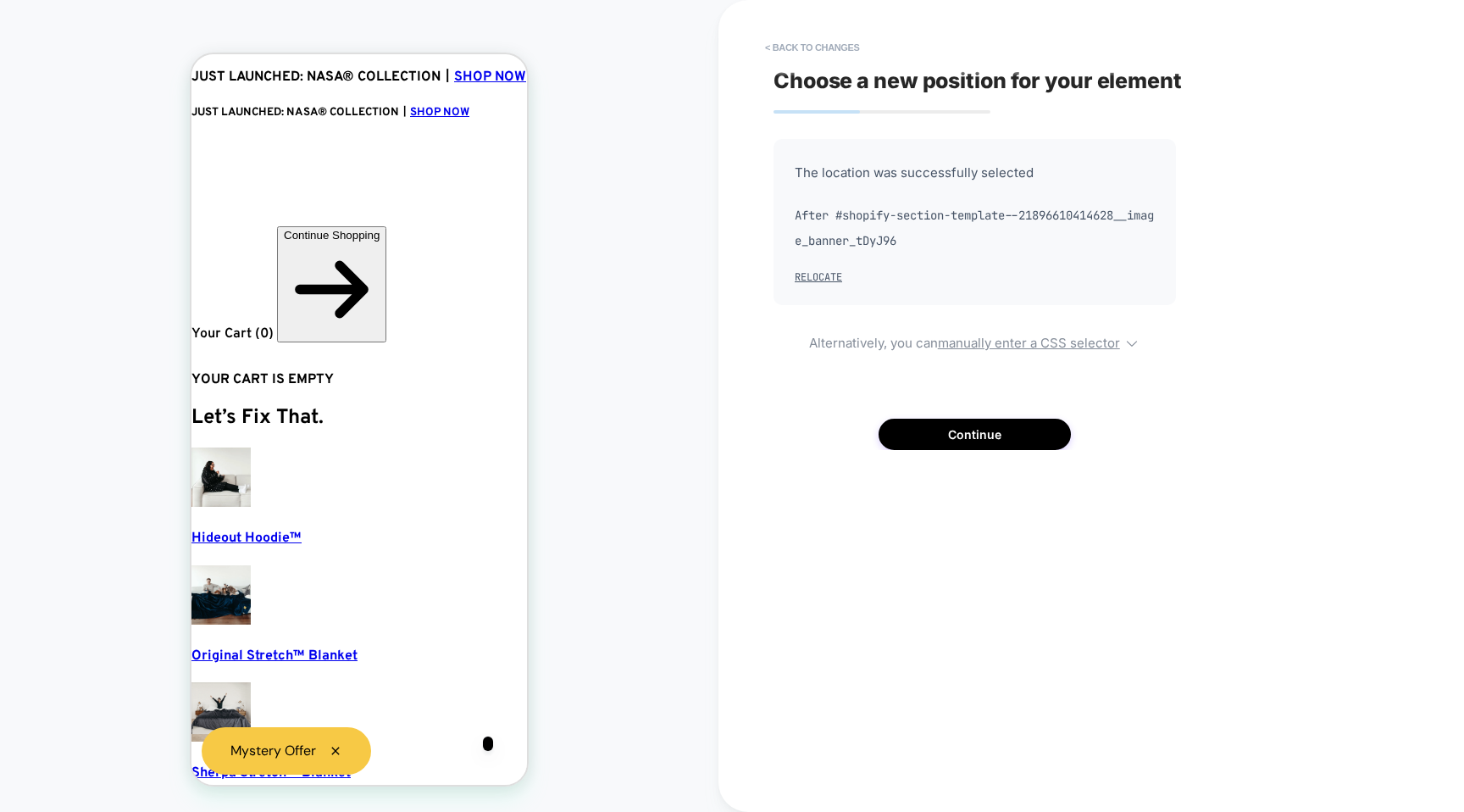
click at [987, 456] on div "Choose a new position for your element The location was successfully selected A…" at bounding box center [1082, 405] width 635 height 778
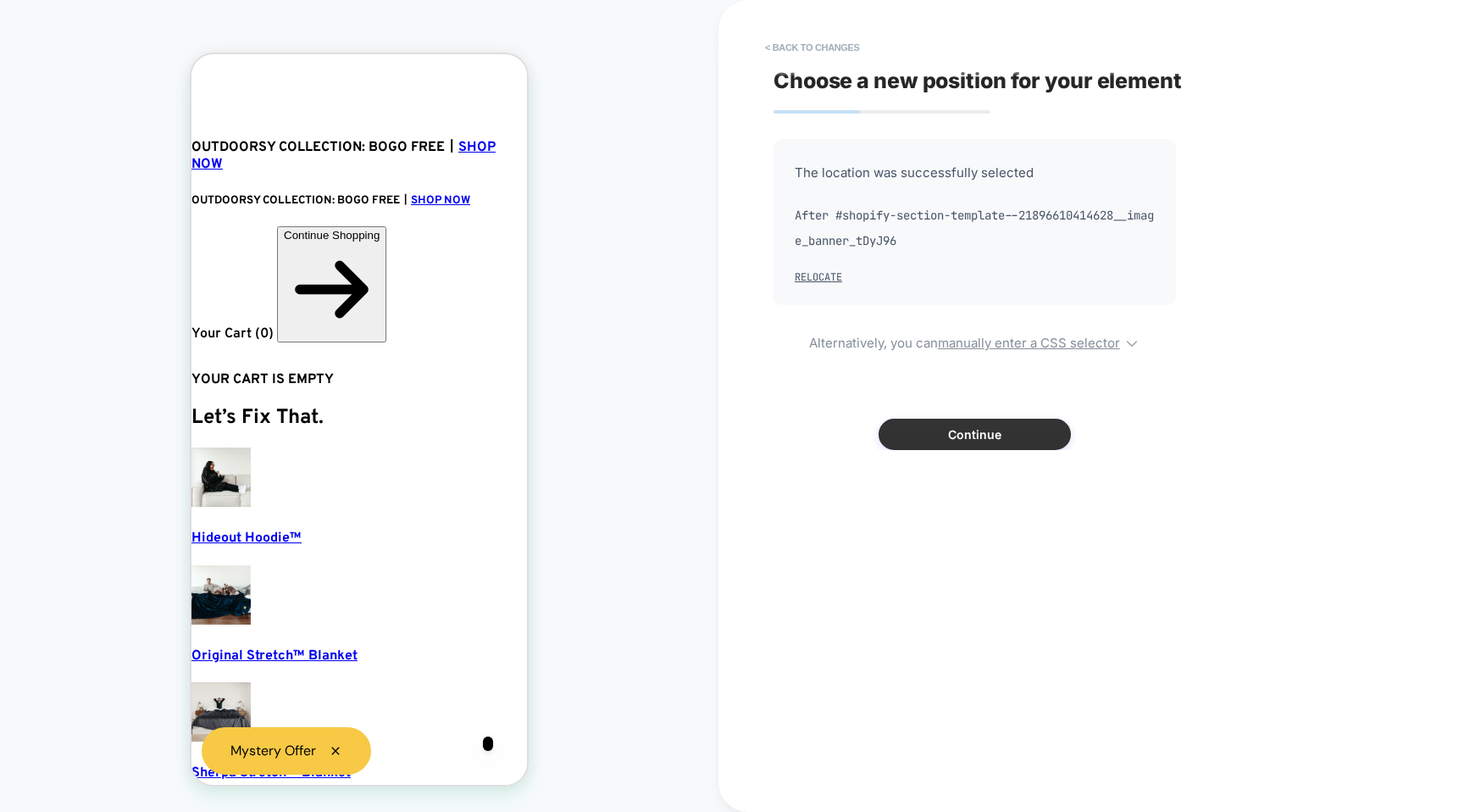
click at [987, 439] on button "Continue" at bounding box center [975, 435] width 192 height 31
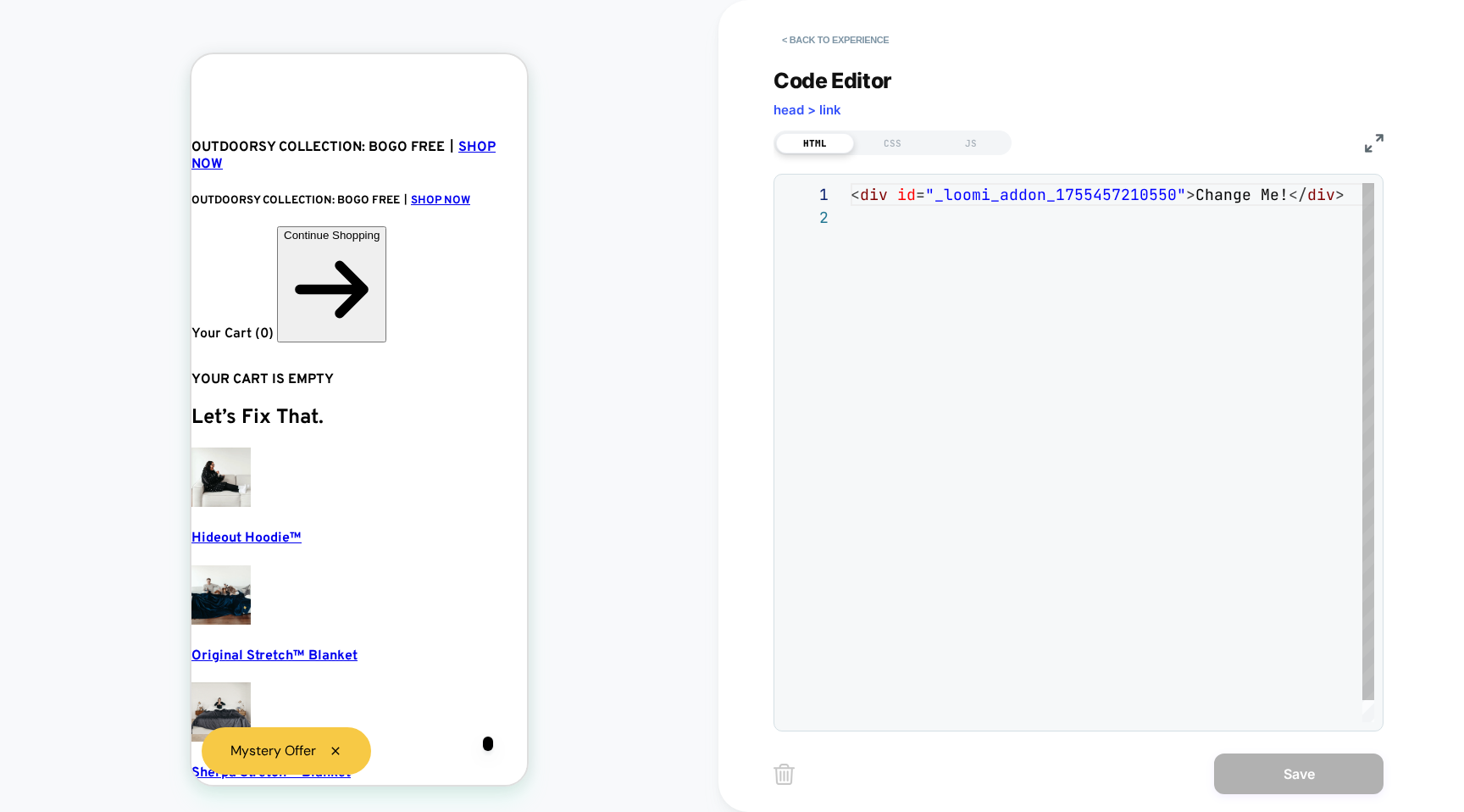
scroll to position [23, 0]
click at [995, 197] on div "< div id = "_loomi_addon_1755457210550" > Change Me! </ div >" at bounding box center [1117, 463] width 533 height 561
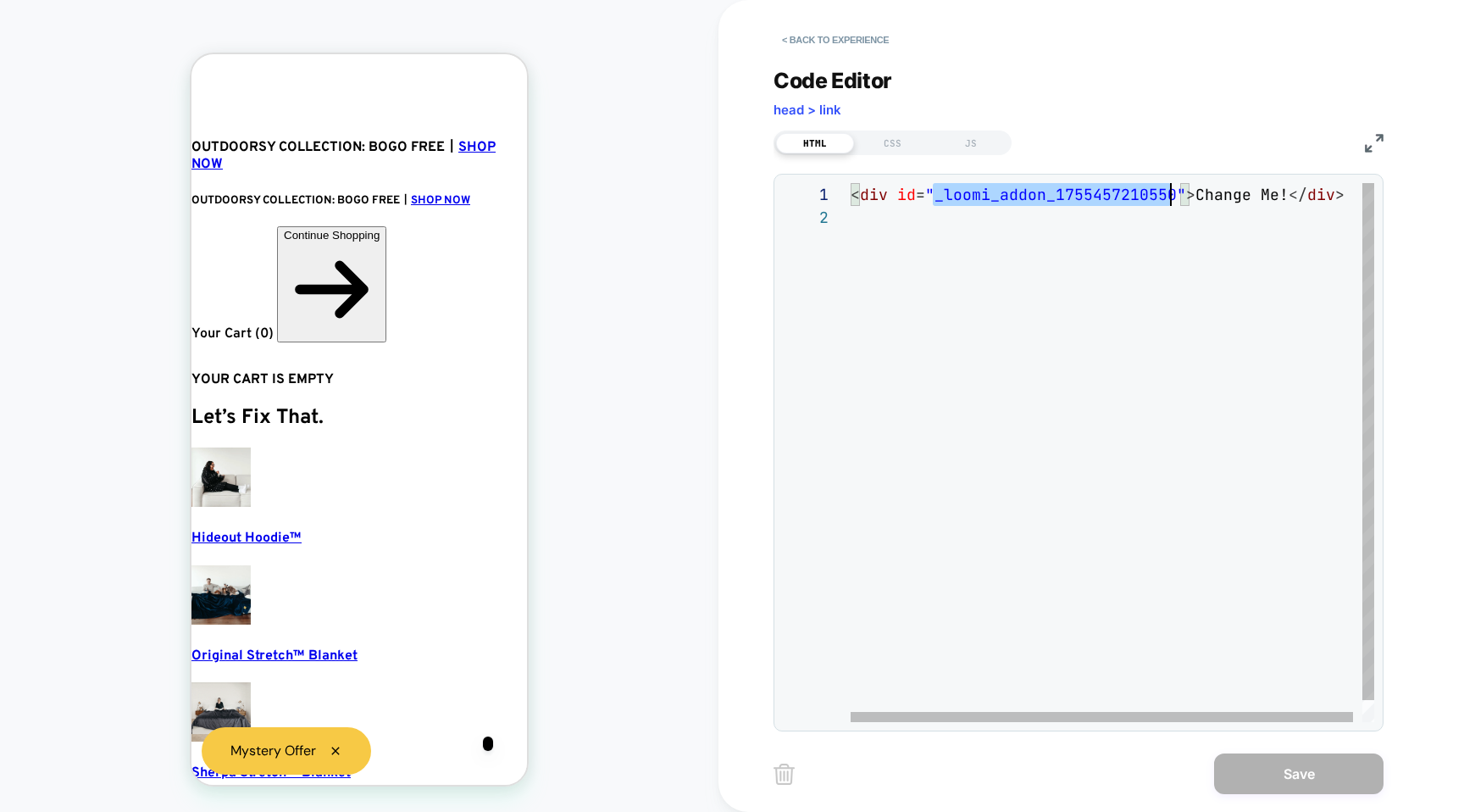
click at [995, 197] on div "< div id = "_loomi_addon_1755457210550" > Change Me! </ div >" at bounding box center [1117, 463] width 533 height 561
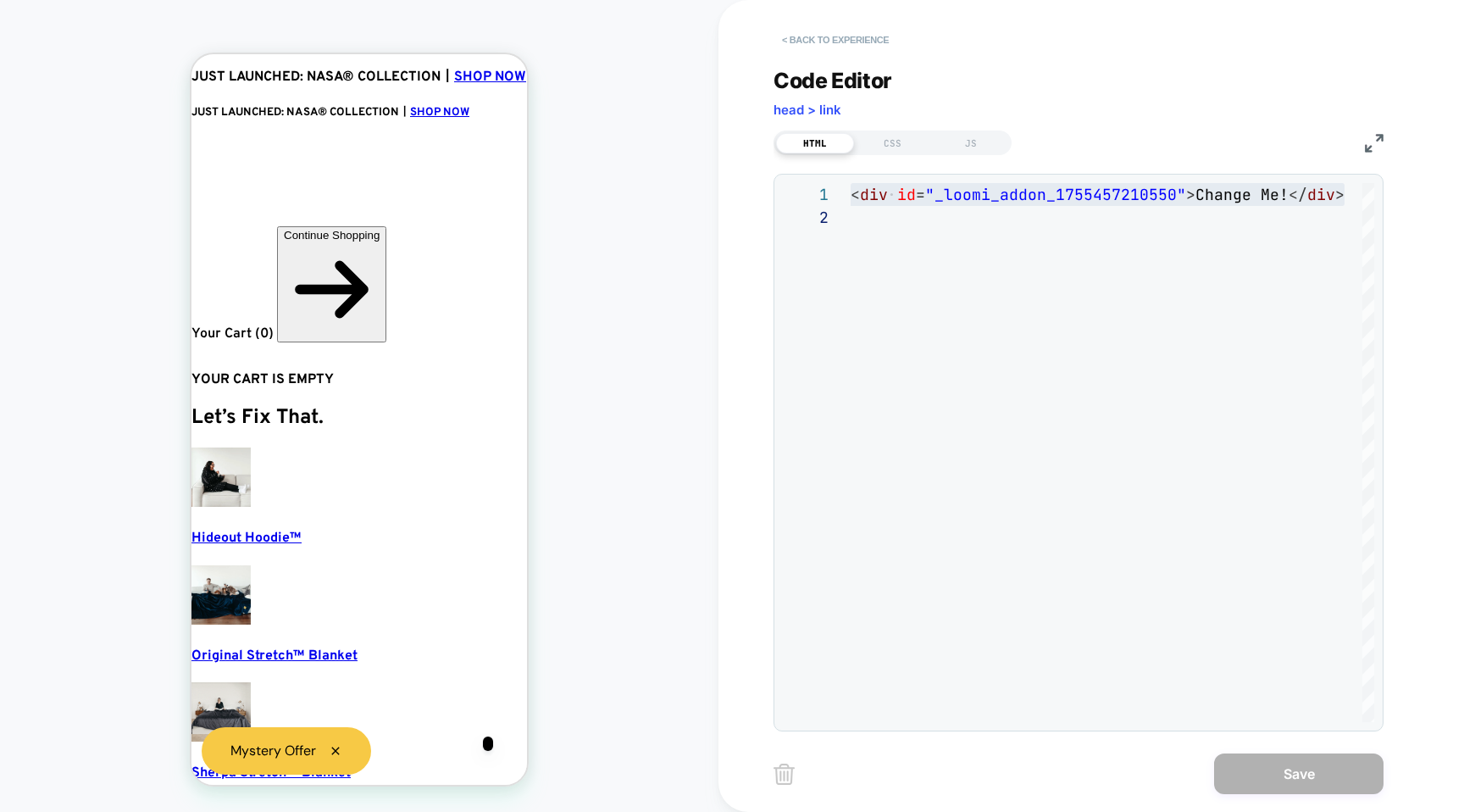
click at [810, 43] on button "< Back to experience" at bounding box center [836, 39] width 124 height 27
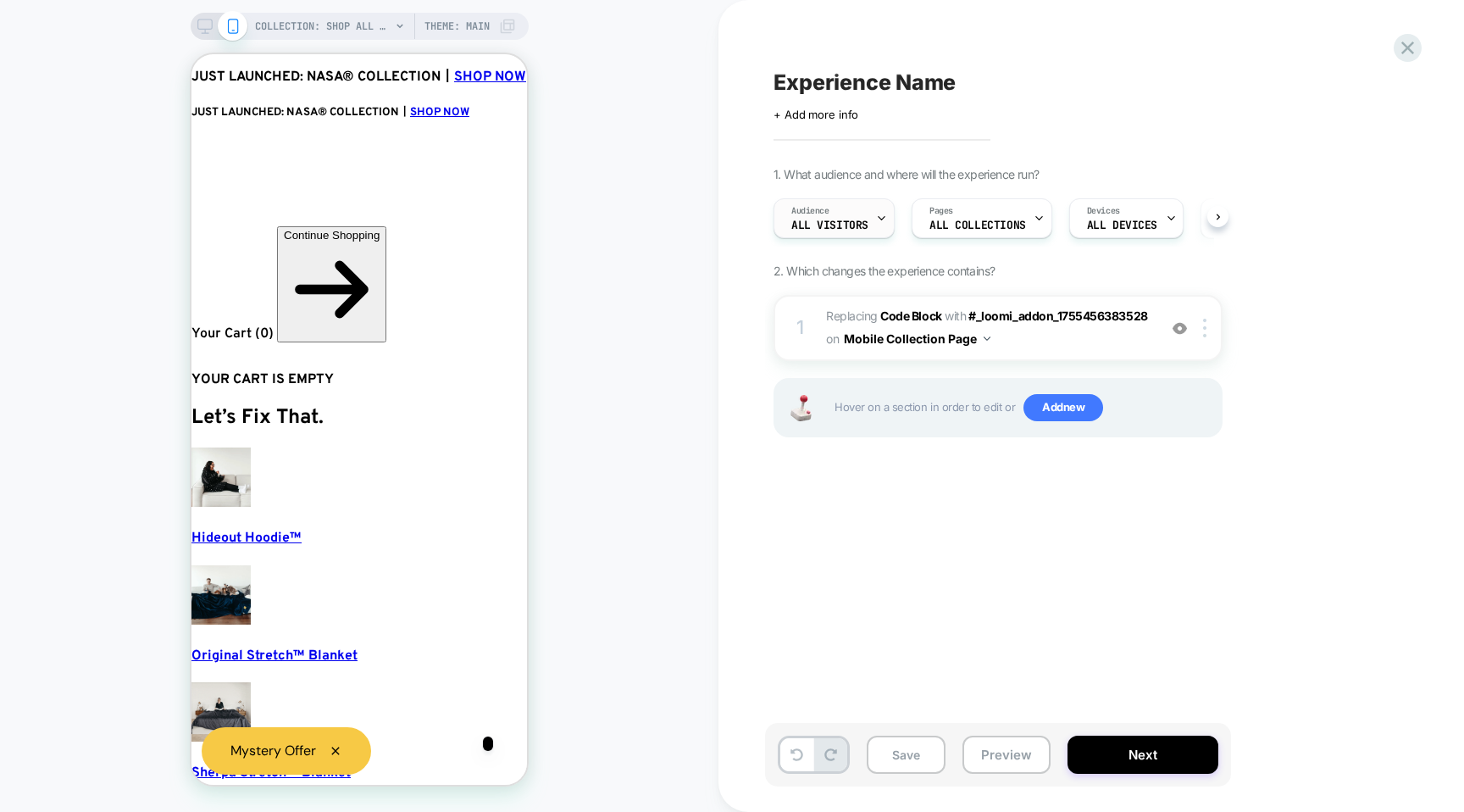
scroll to position [0, 1]
click at [1048, 414] on span "Add new" at bounding box center [1064, 407] width 80 height 27
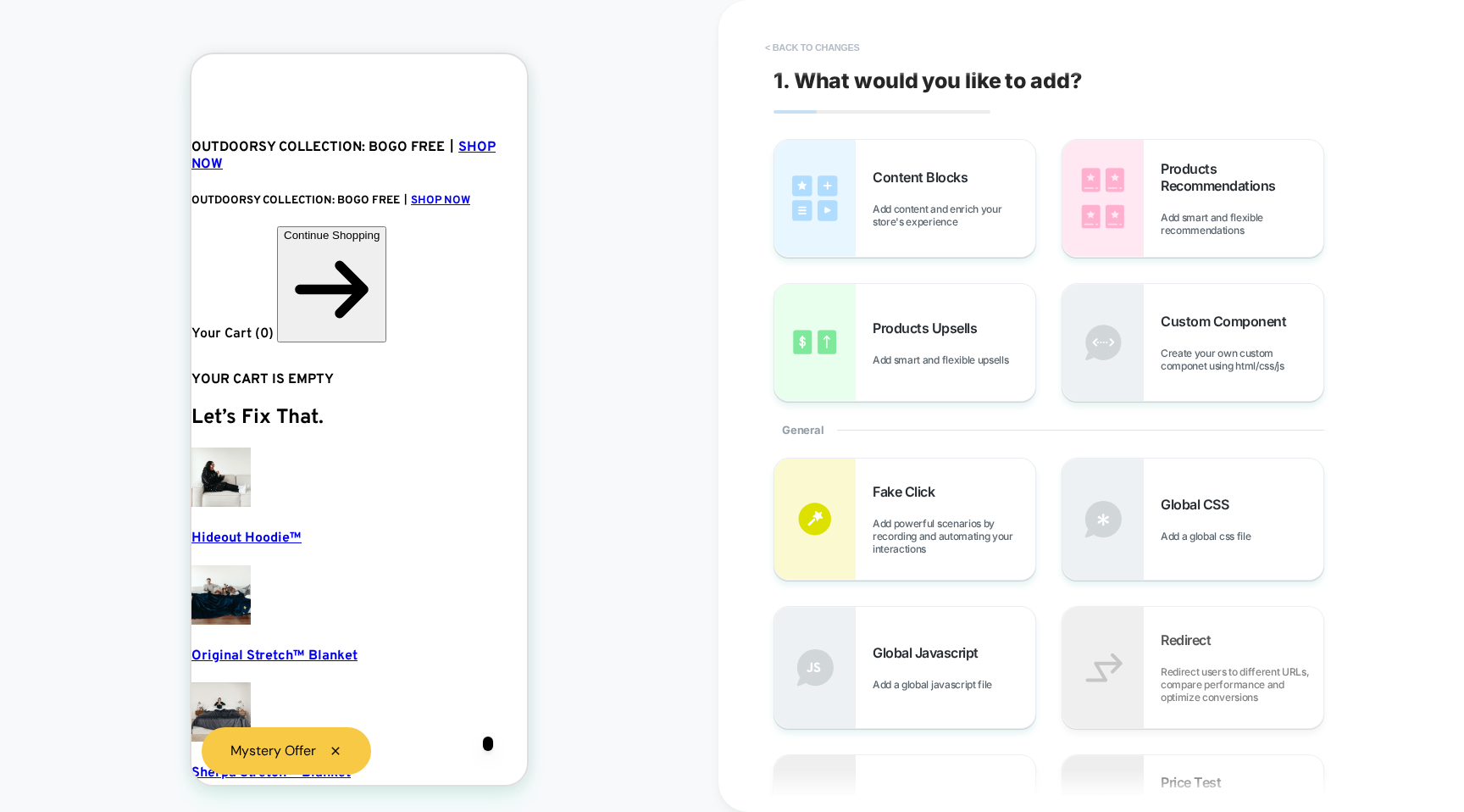
click at [809, 38] on button "< Back to changes" at bounding box center [812, 47] width 112 height 27
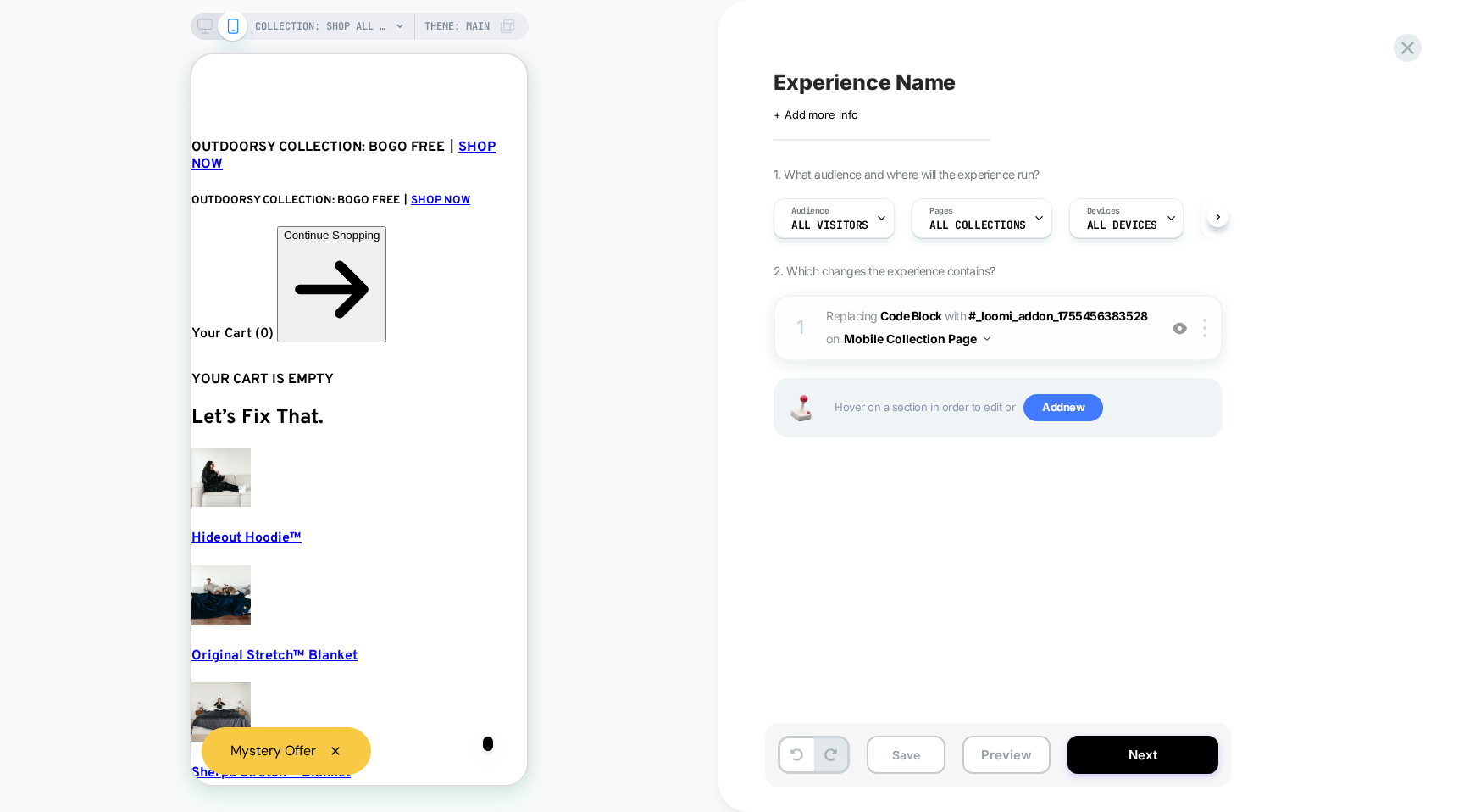
scroll to position [0, 18]
click at [1011, 338] on span "Replacing Code Block WITH #_loomi_addon_1755456383528 #_loomi_addon_17554563835…" at bounding box center [987, 327] width 323 height 45
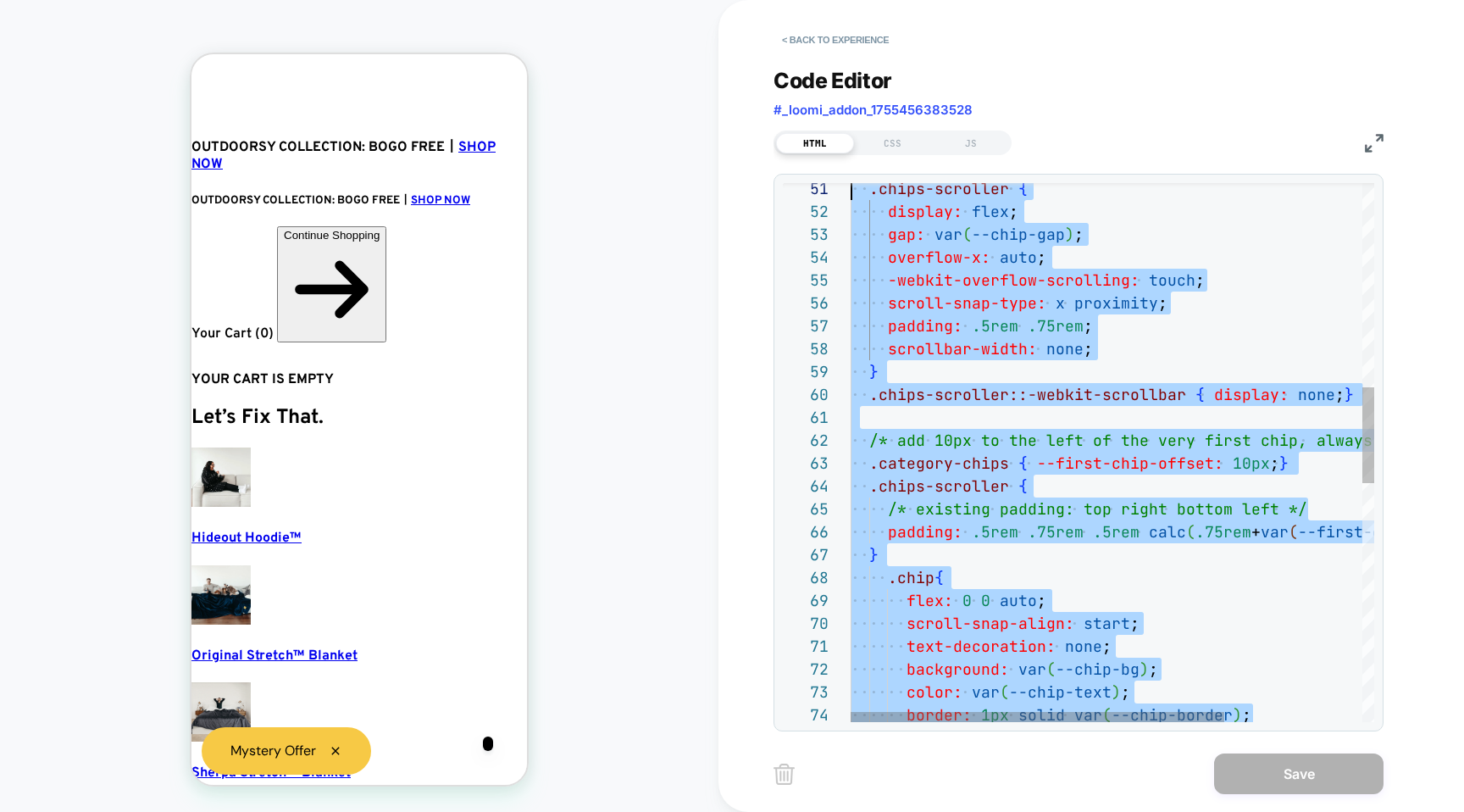
scroll to position [68, 0]
type textarea "**********"
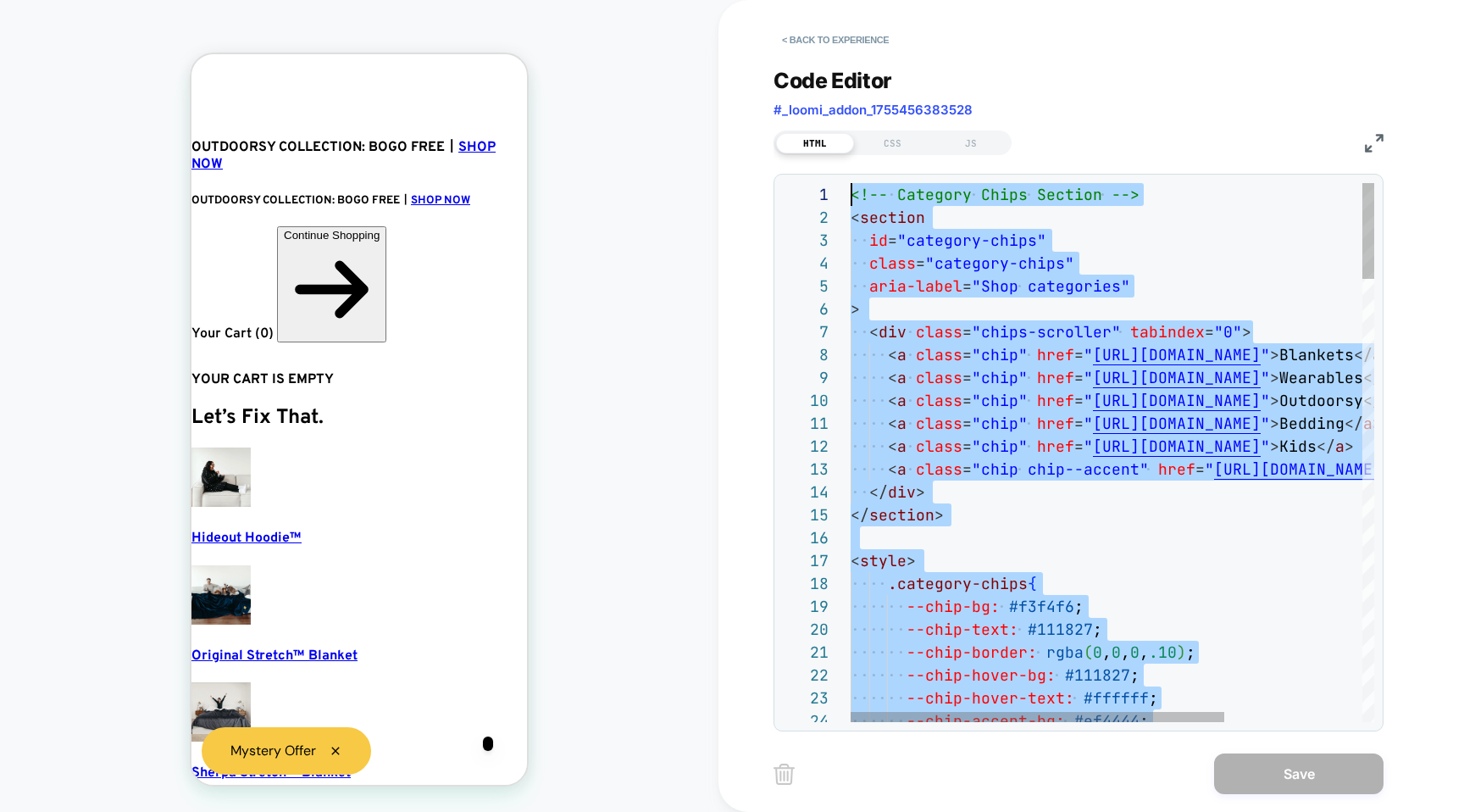
scroll to position [0, 0]
drag, startPoint x: 1003, startPoint y: 563, endPoint x: 800, endPoint y: -32, distance: 628.7
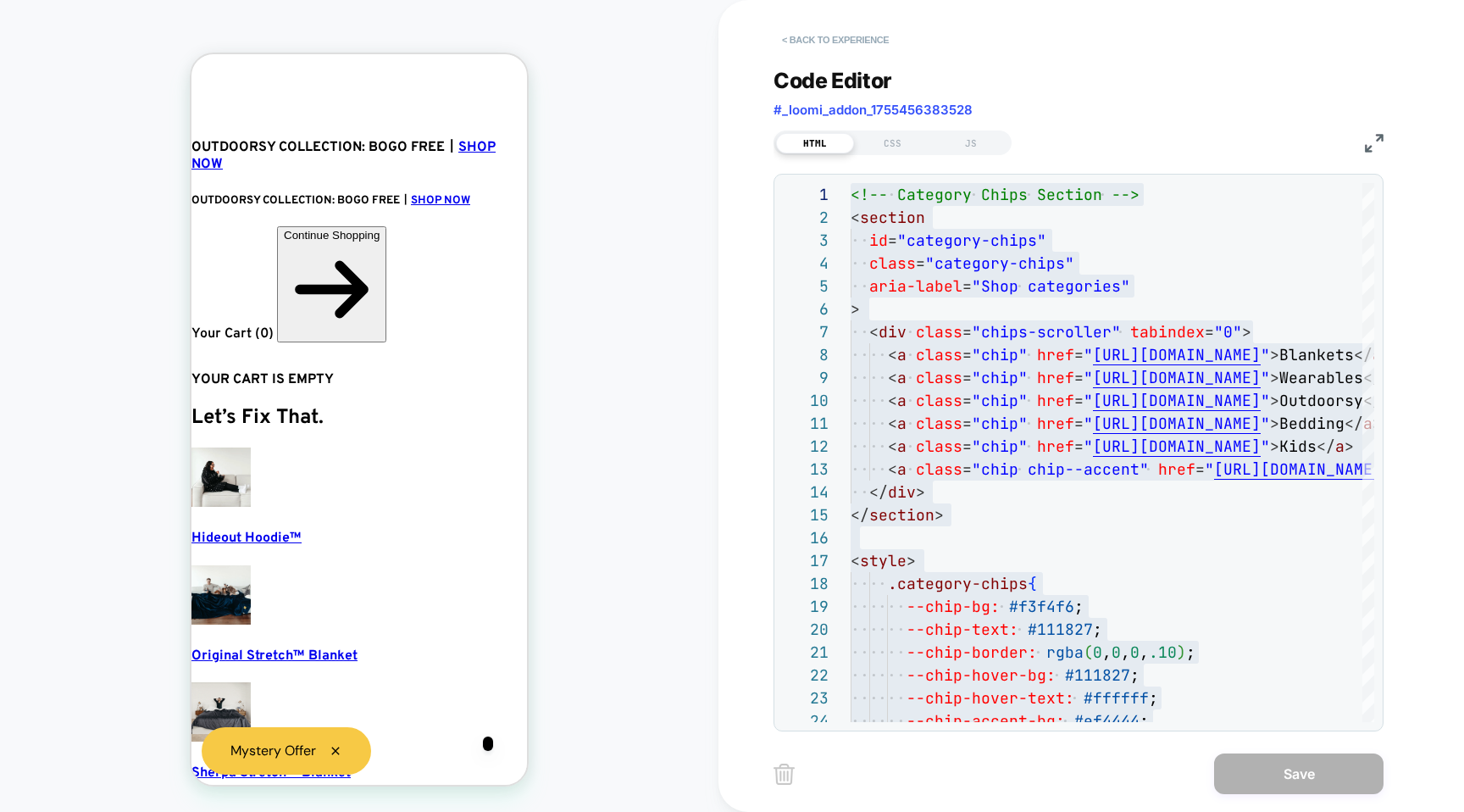
click at [824, 28] on button "< Back to experience" at bounding box center [836, 39] width 124 height 27
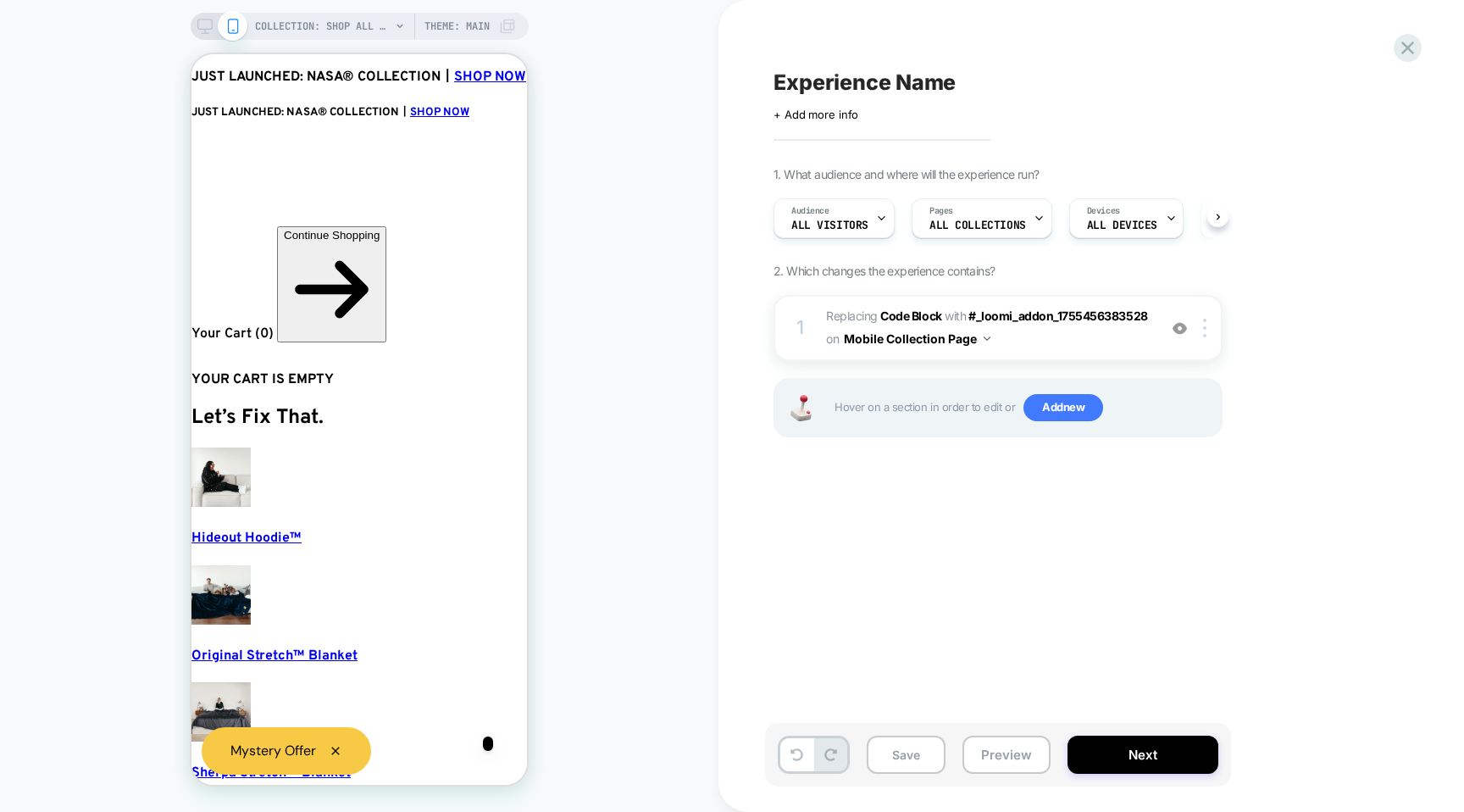
scroll to position [0, 1]
click at [1078, 405] on span "Add new" at bounding box center [1064, 407] width 80 height 27
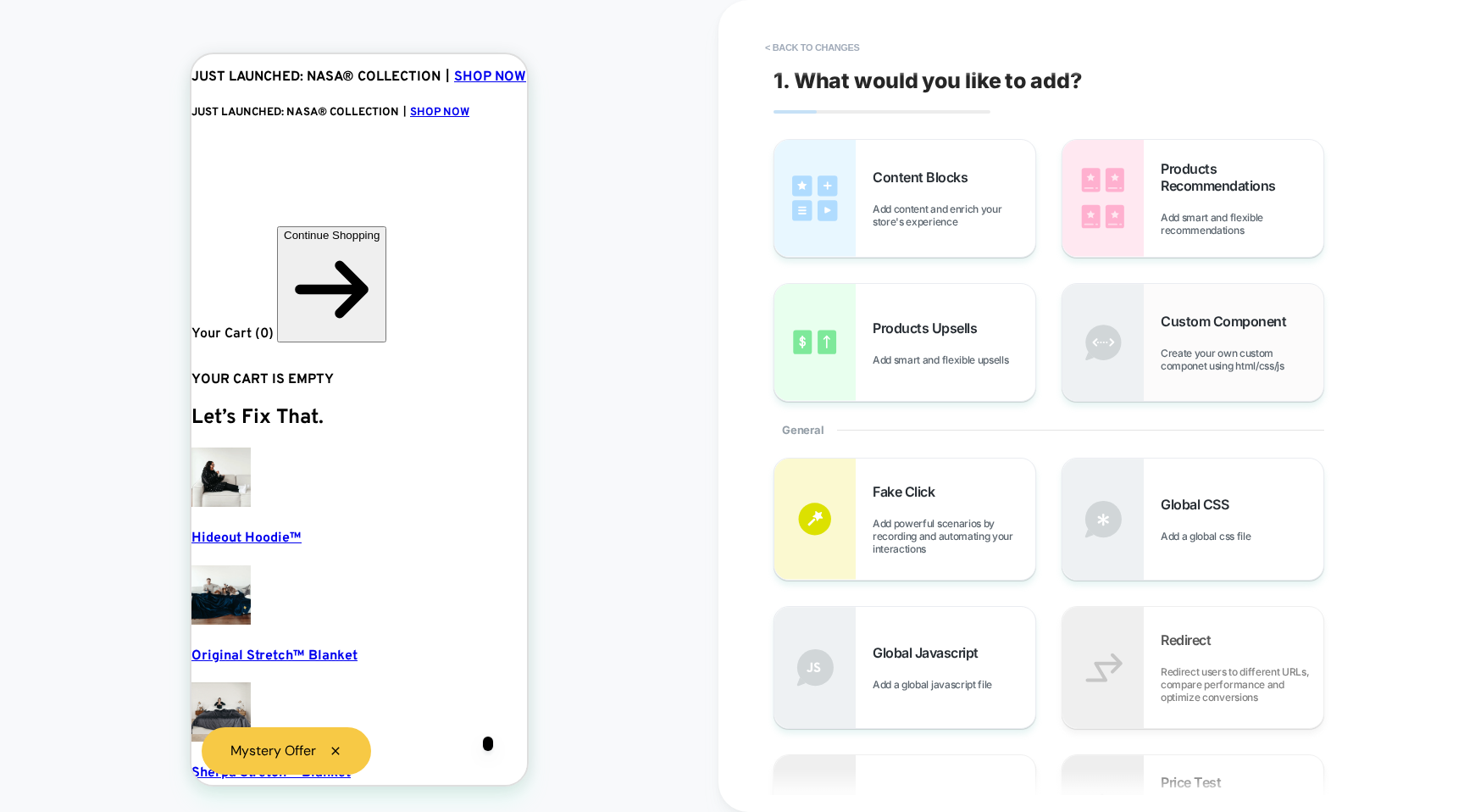
click at [1150, 369] on div "Custom Component Create your own custom componet using html/css/js" at bounding box center [1193, 342] width 261 height 117
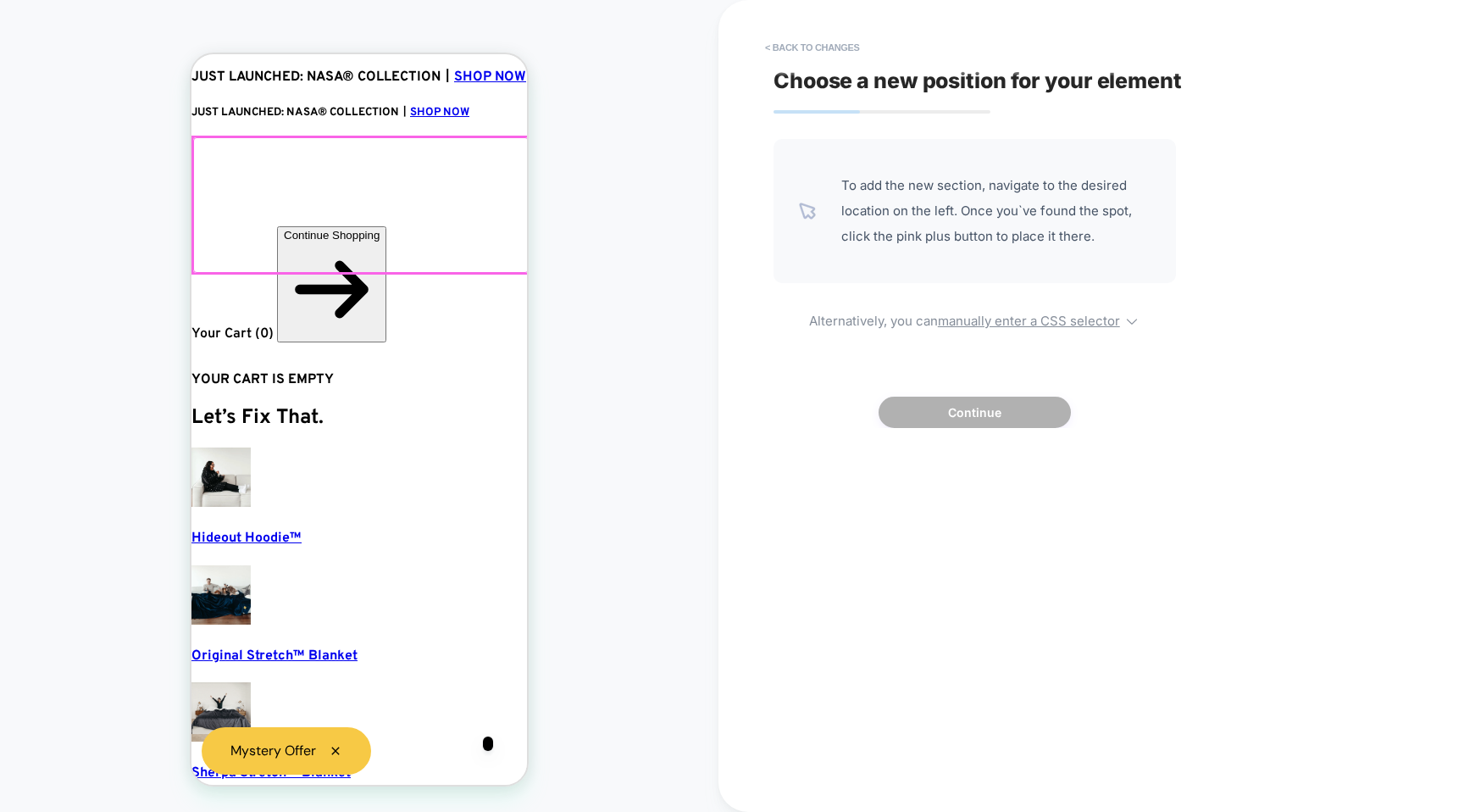
scroll to position [0, 18]
click at [374, 240] on div at bounding box center [361, 204] width 336 height 136
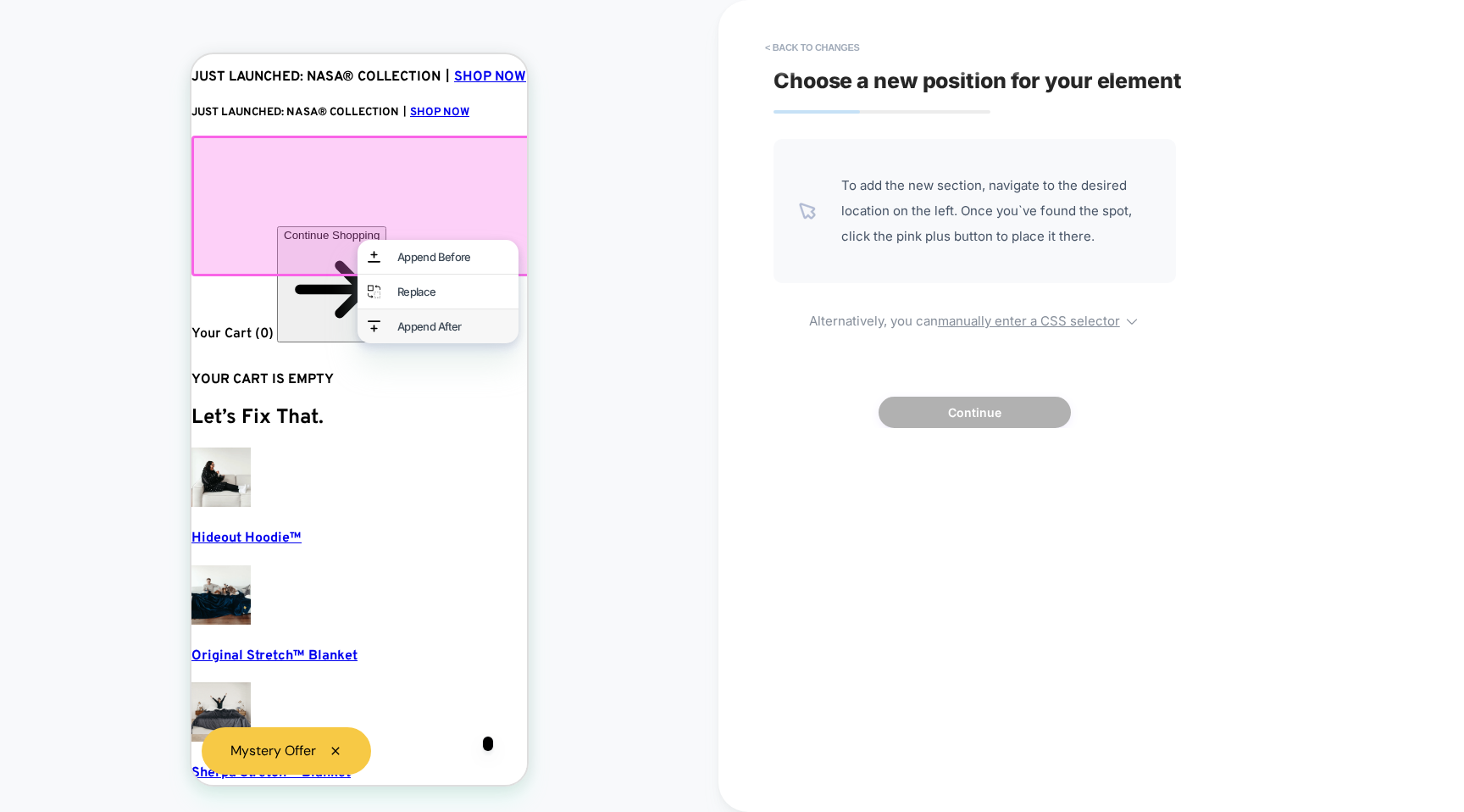
click at [416, 329] on div "Append After" at bounding box center [453, 326] width 111 height 14
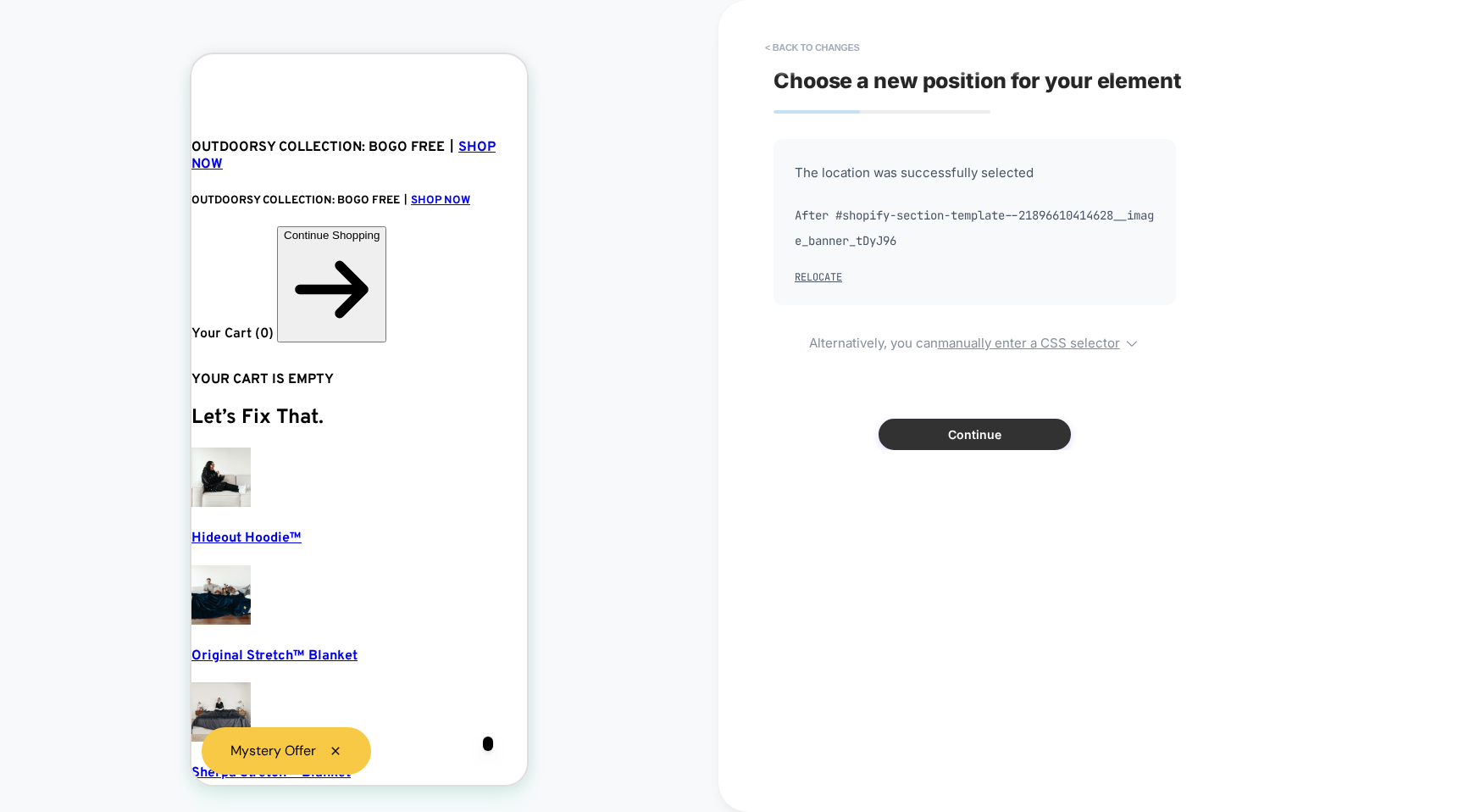
click at [930, 431] on button "Continue" at bounding box center [975, 435] width 192 height 31
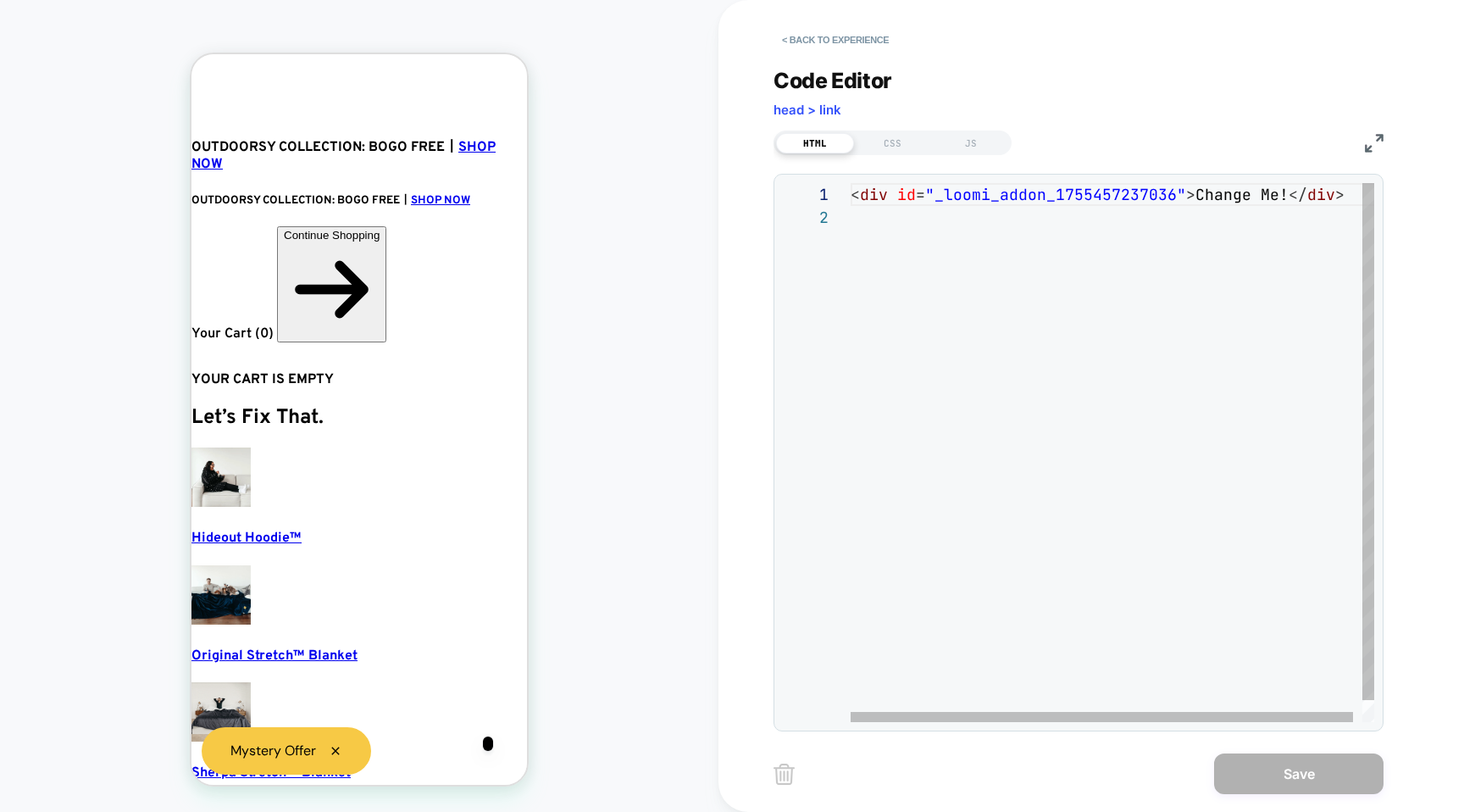
click at [986, 192] on div "< div id = "_loomi_addon_1755457237036" > Change Me! </ div >" at bounding box center [1117, 463] width 533 height 561
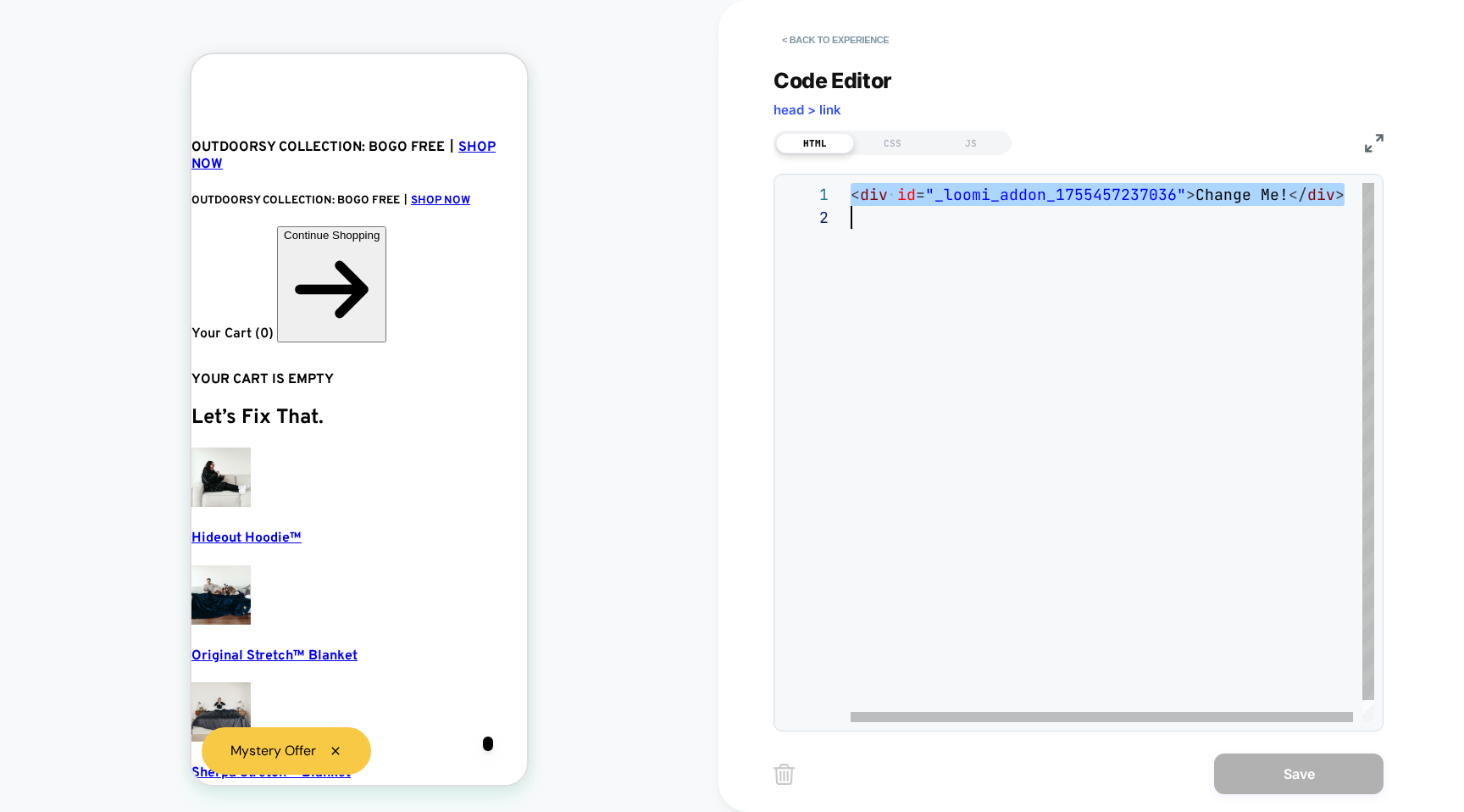
type textarea "*"
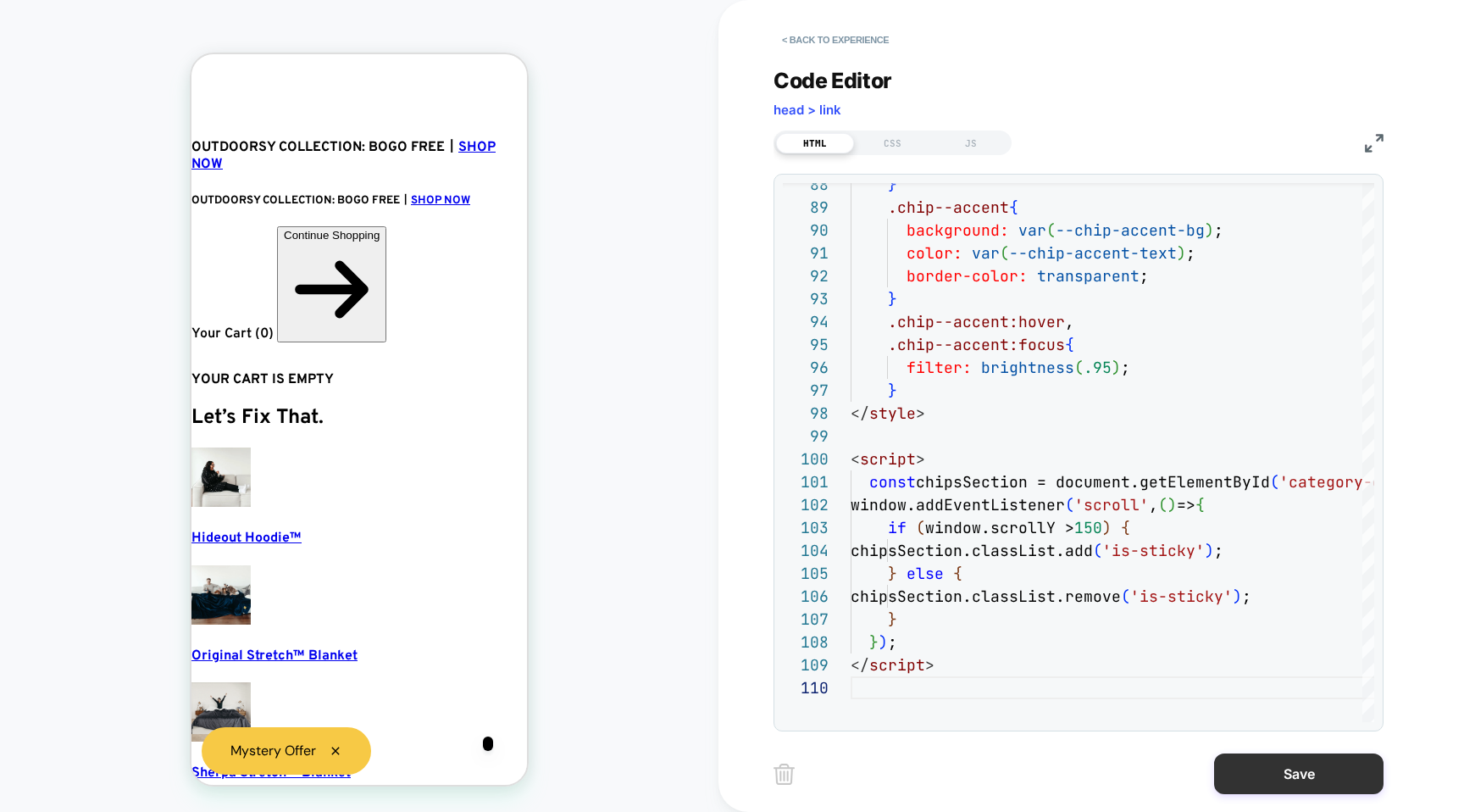
type textarea "**********"
click at [1256, 779] on button "Save" at bounding box center [1298, 774] width 169 height 41
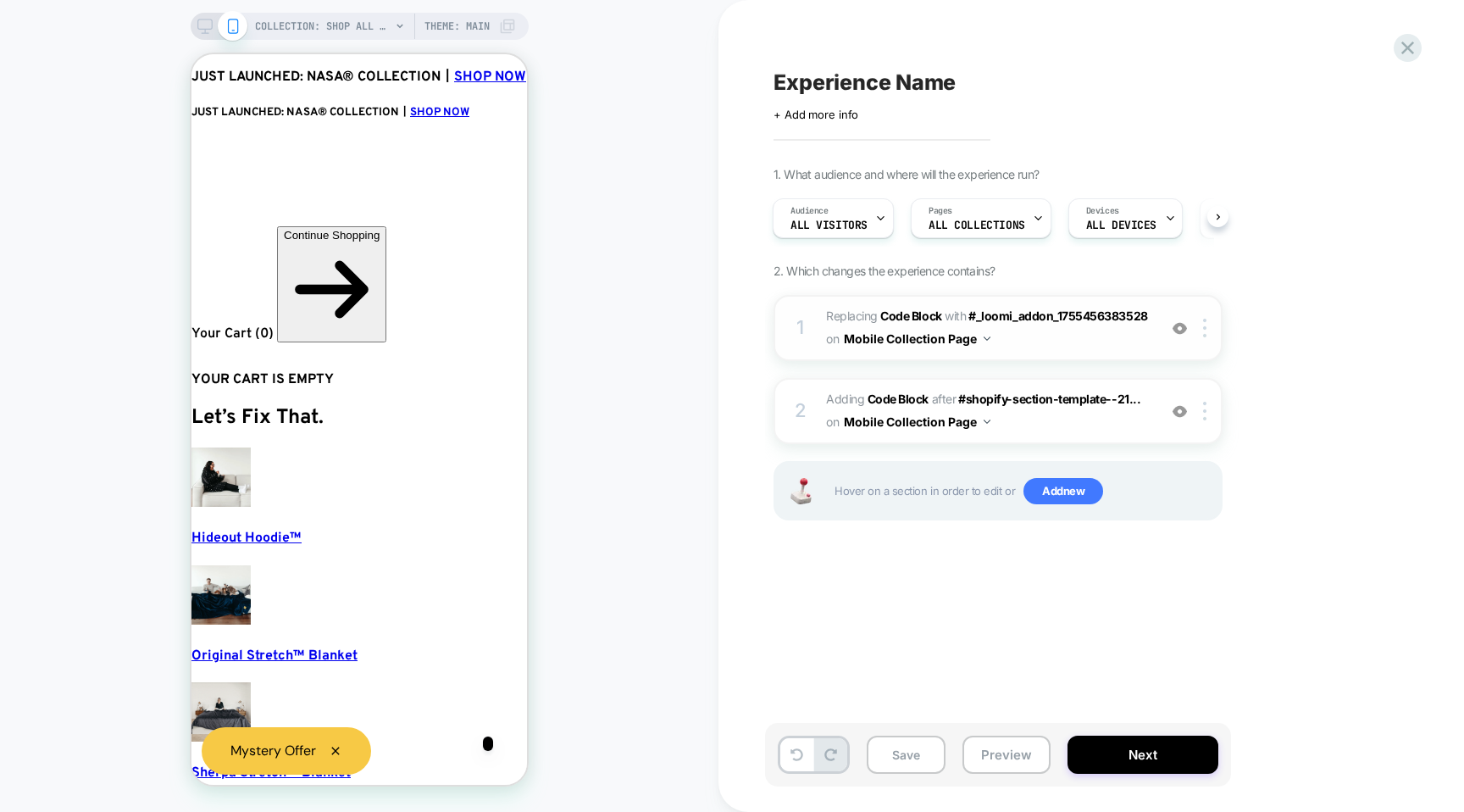
click at [1068, 339] on span "Replacing Code Block WITH #_loomi_addon_1755456383528 #_loomi_addon_17554563835…" at bounding box center [987, 327] width 323 height 45
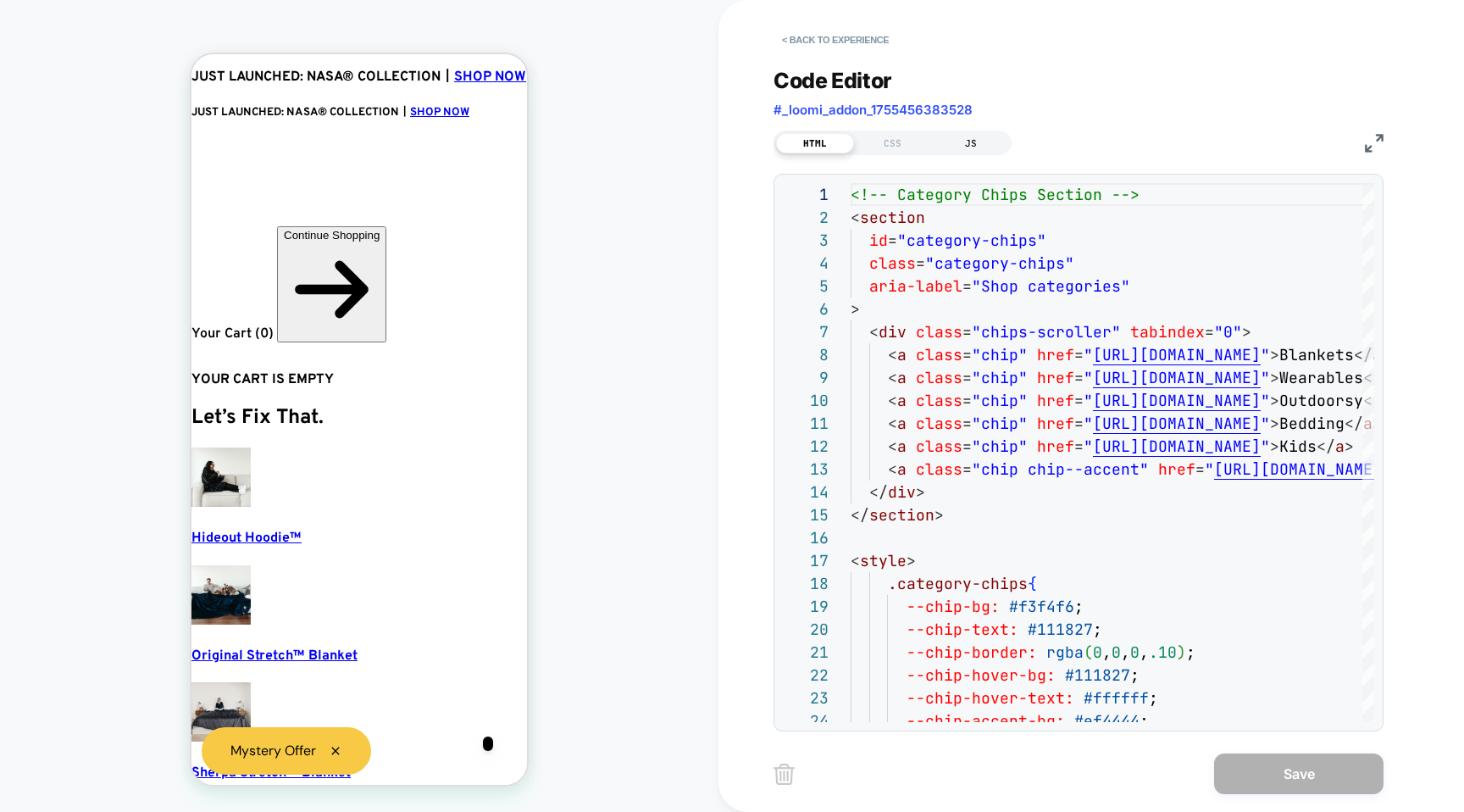
click at [965, 151] on div "JS" at bounding box center [971, 143] width 78 height 20
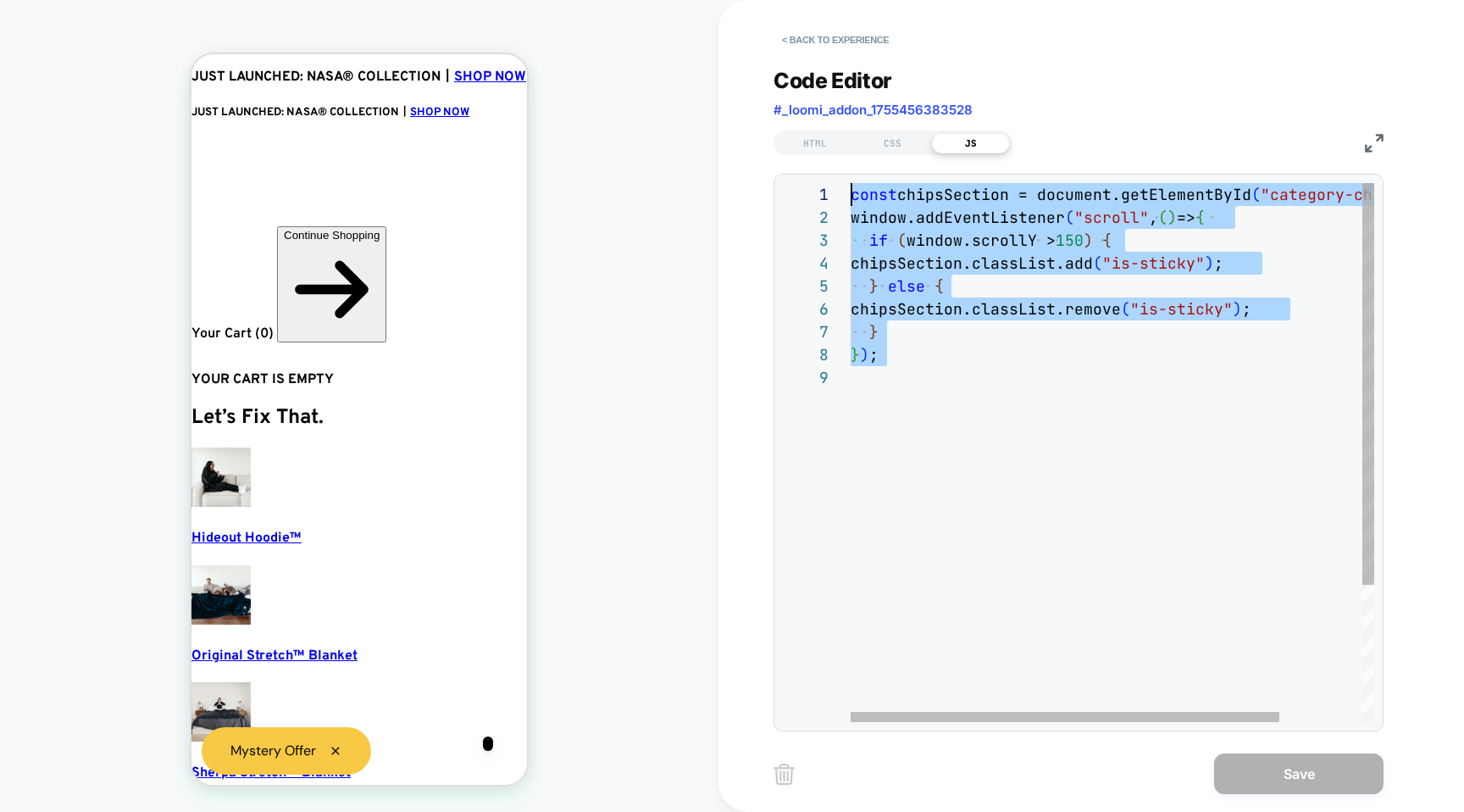
drag, startPoint x: 988, startPoint y: 367, endPoint x: 801, endPoint y: 141, distance: 293.3
click at [851, 183] on div "const chipsSection = document.getElementById ( "category-chips" ) ; window.addE…" at bounding box center [1163, 544] width 624 height 722
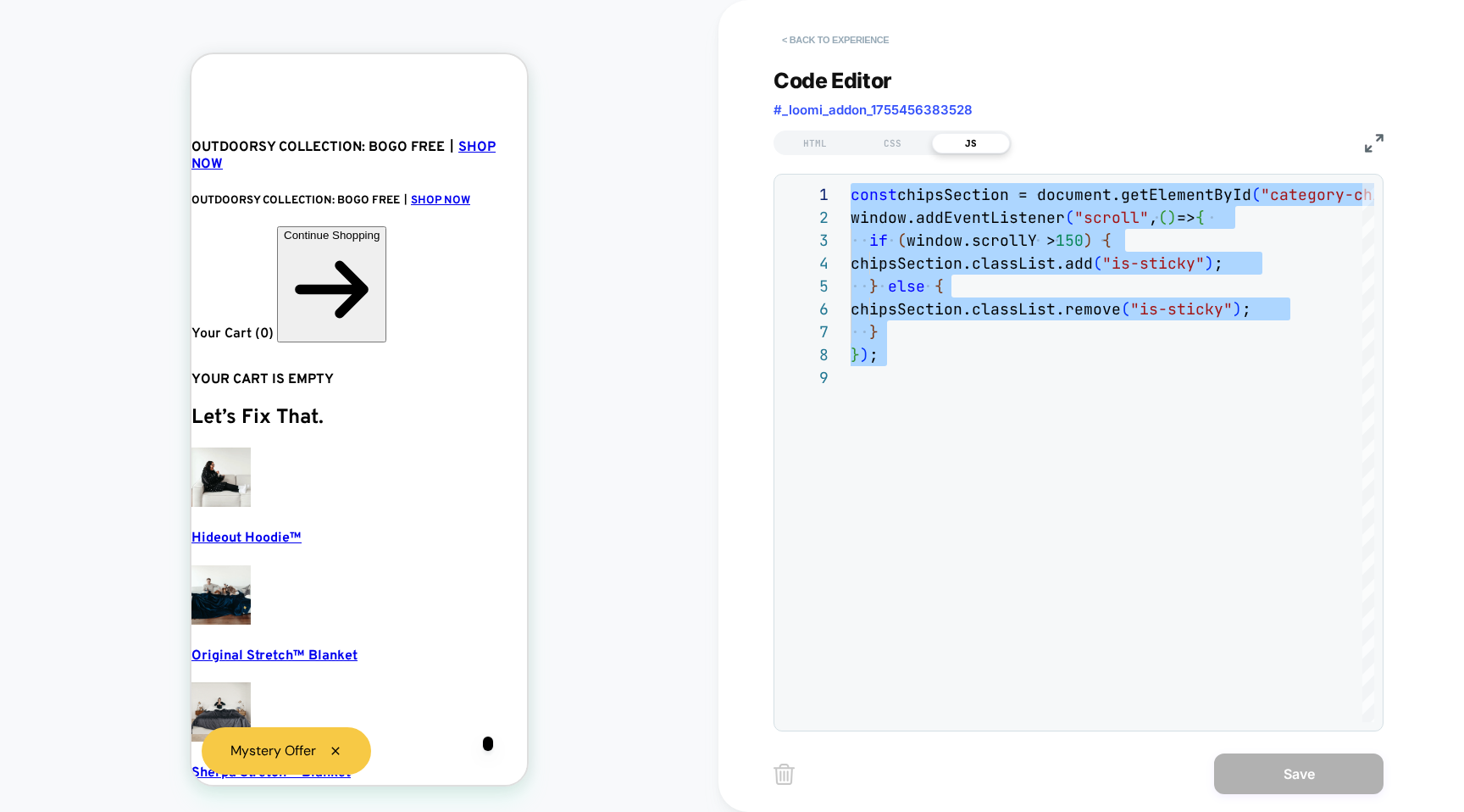
click at [792, 35] on button "< Back to experience" at bounding box center [836, 39] width 124 height 27
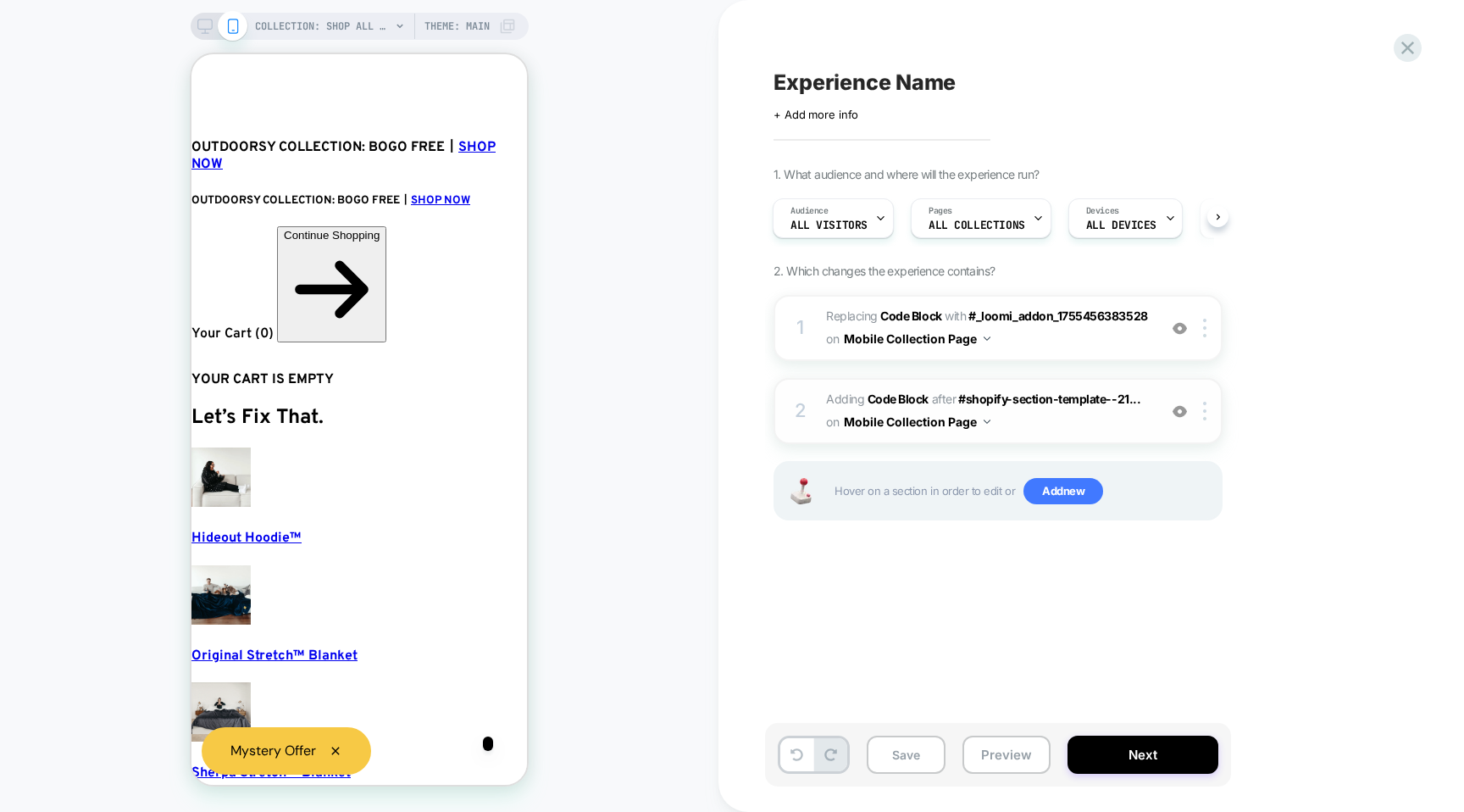
click at [1126, 419] on span "Adding Code Block AFTER #shopify-section-template--21... #shopify-section-templ…" at bounding box center [987, 411] width 323 height 45
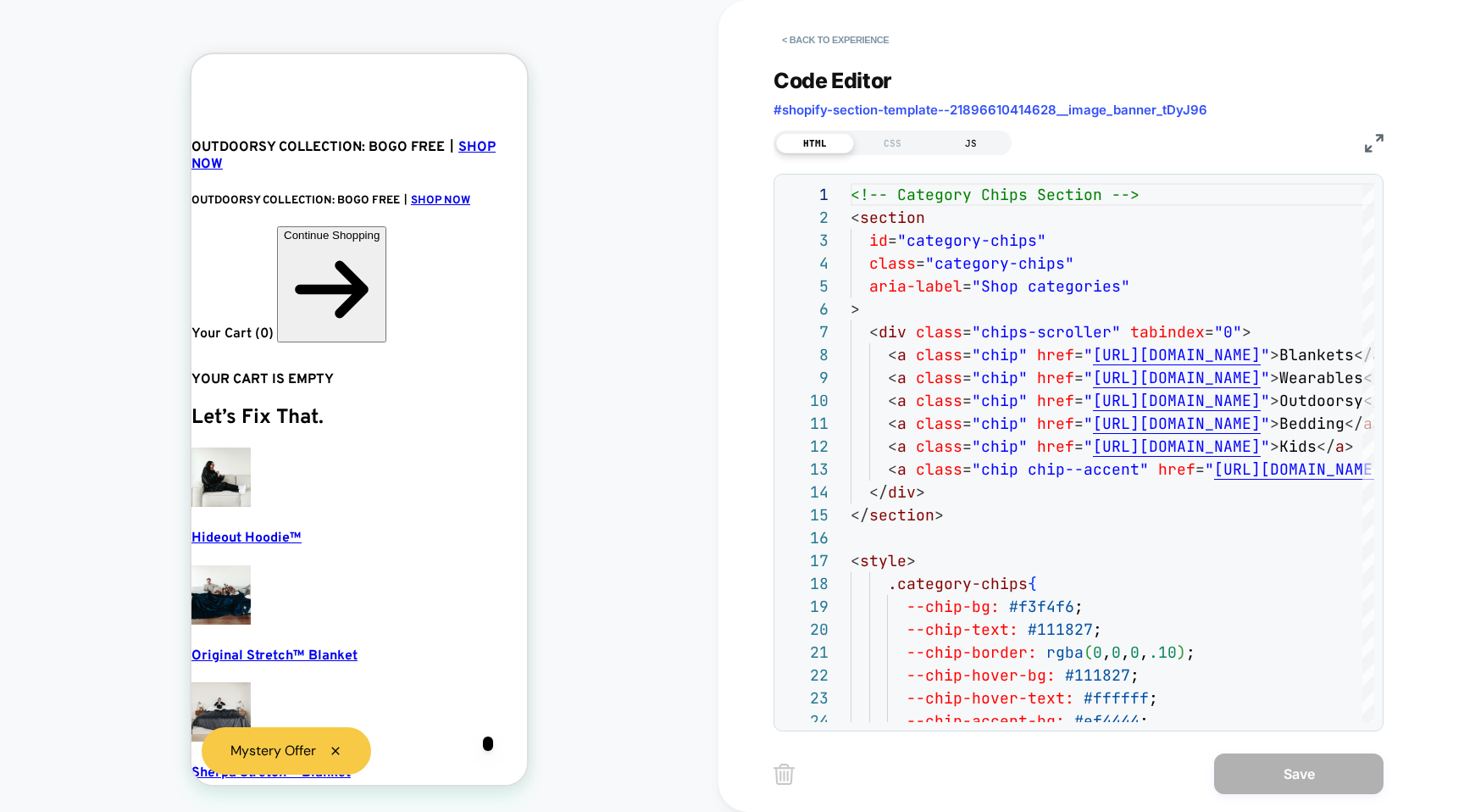
click at [989, 142] on div "JS" at bounding box center [971, 143] width 78 height 20
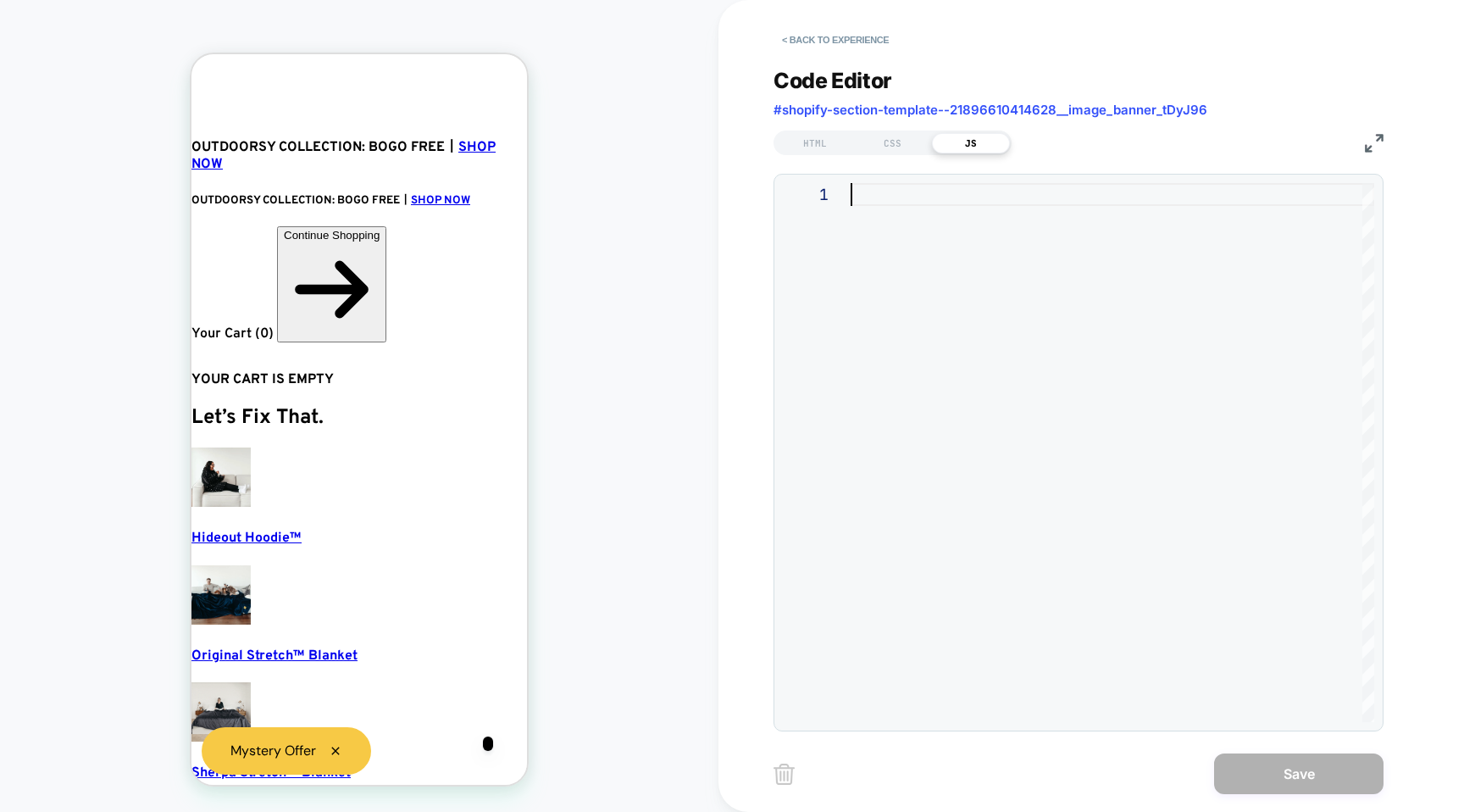
click at [979, 238] on div at bounding box center [1113, 452] width 523 height 539
type textarea "**********"
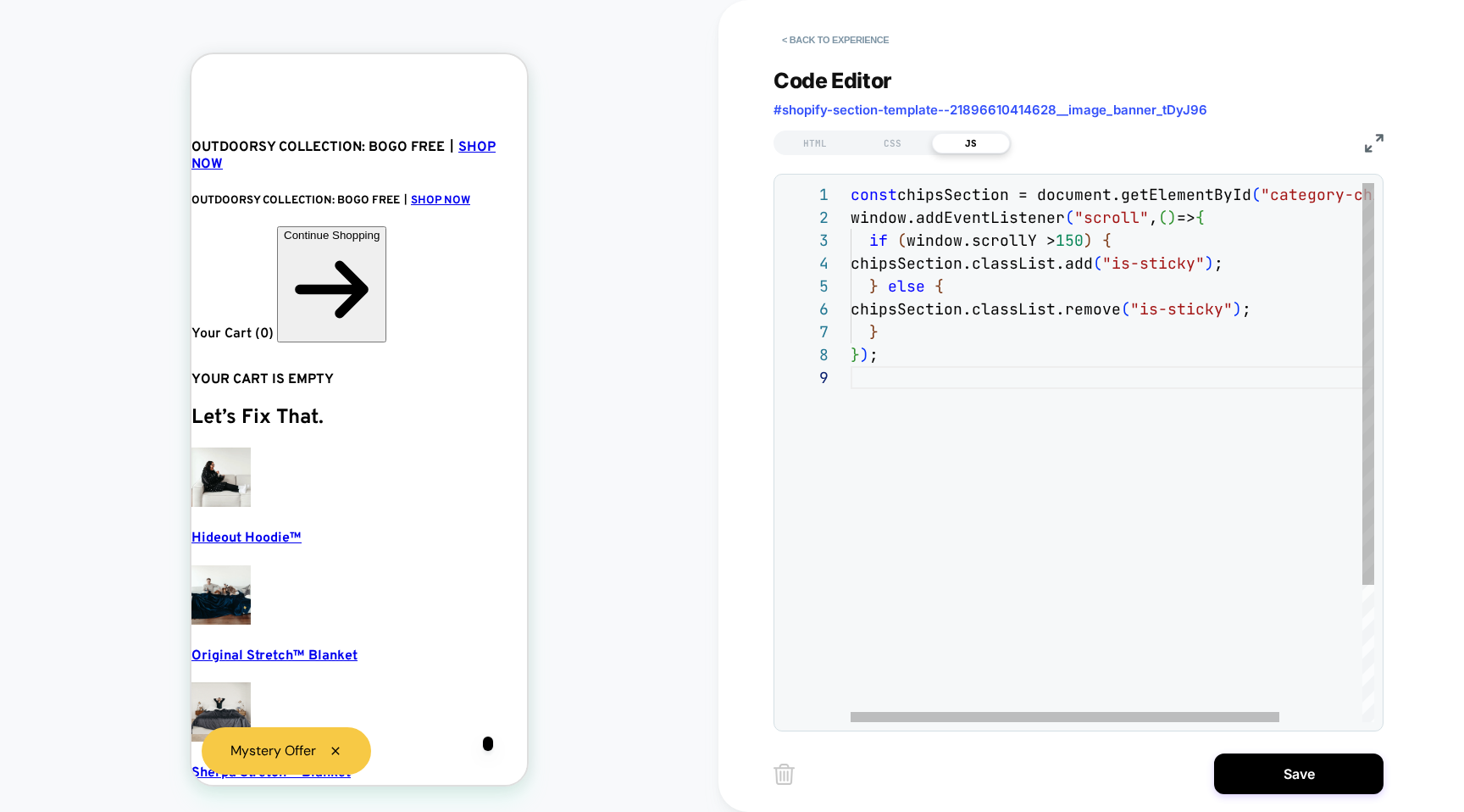
click at [1026, 443] on div "const chipsSection = document.getElementById ( "category-chips" ) ; window.addE…" at bounding box center [1163, 544] width 624 height 722
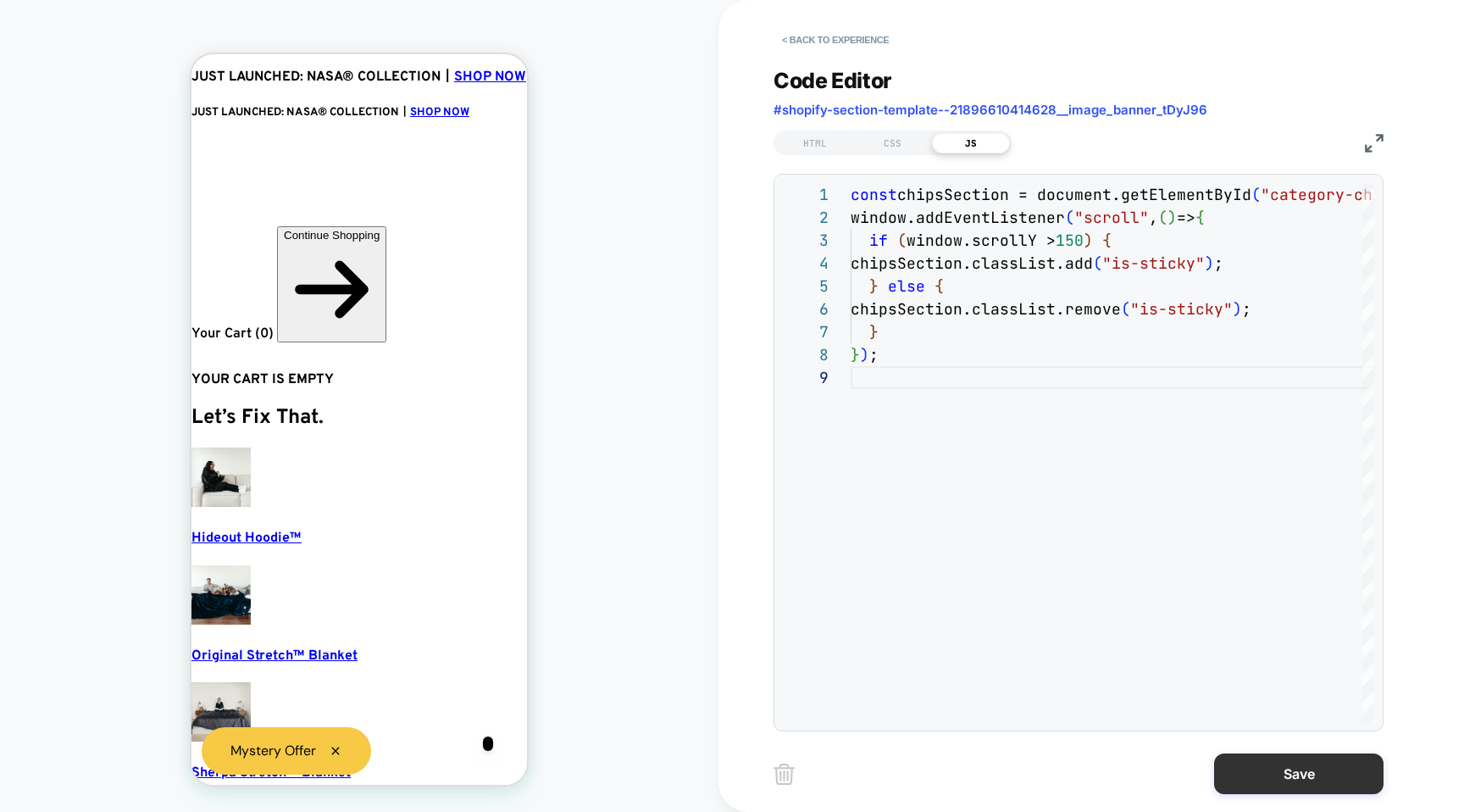
click at [1304, 780] on button "Save" at bounding box center [1298, 774] width 169 height 41
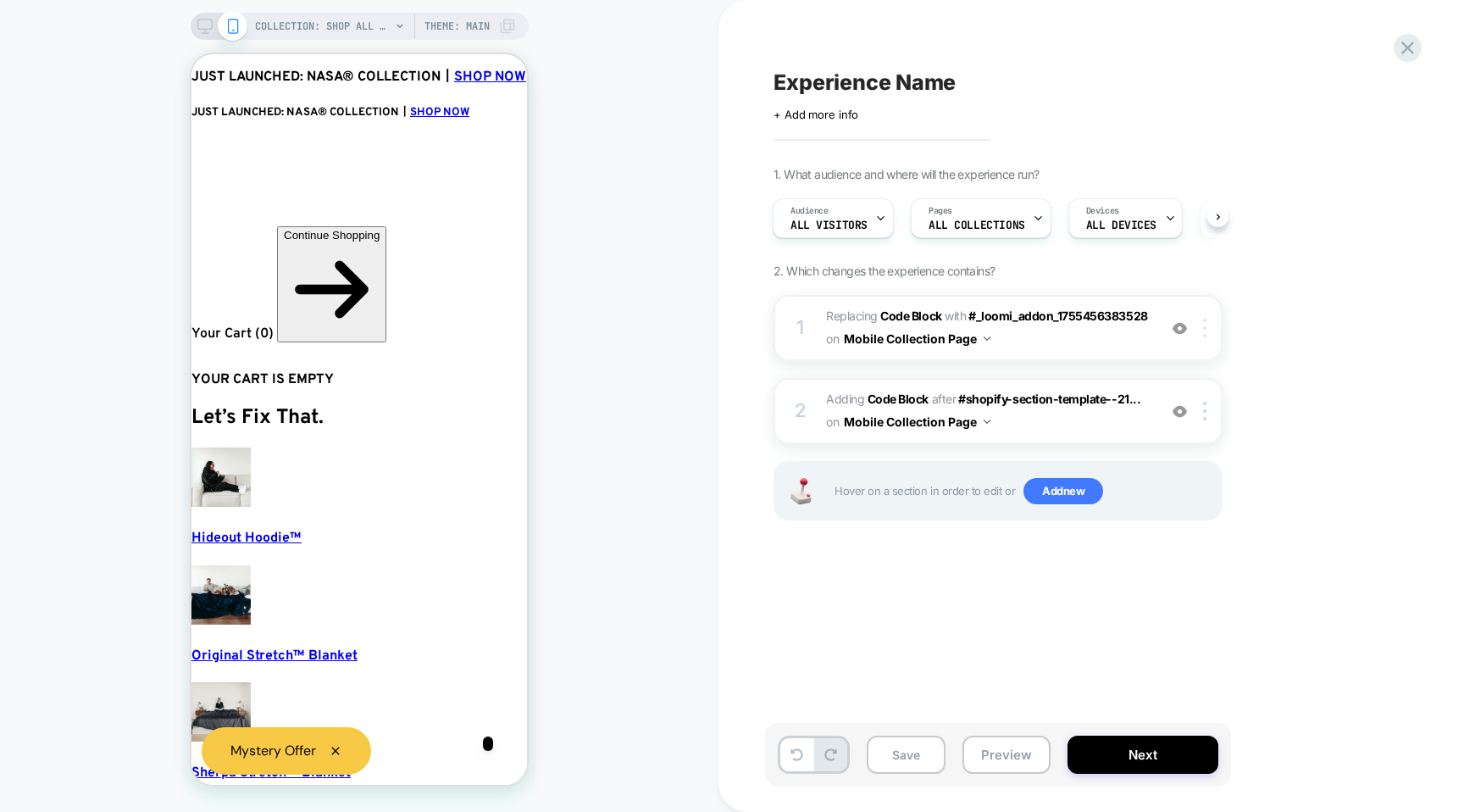
click at [1206, 337] on img at bounding box center [1205, 327] width 4 height 18
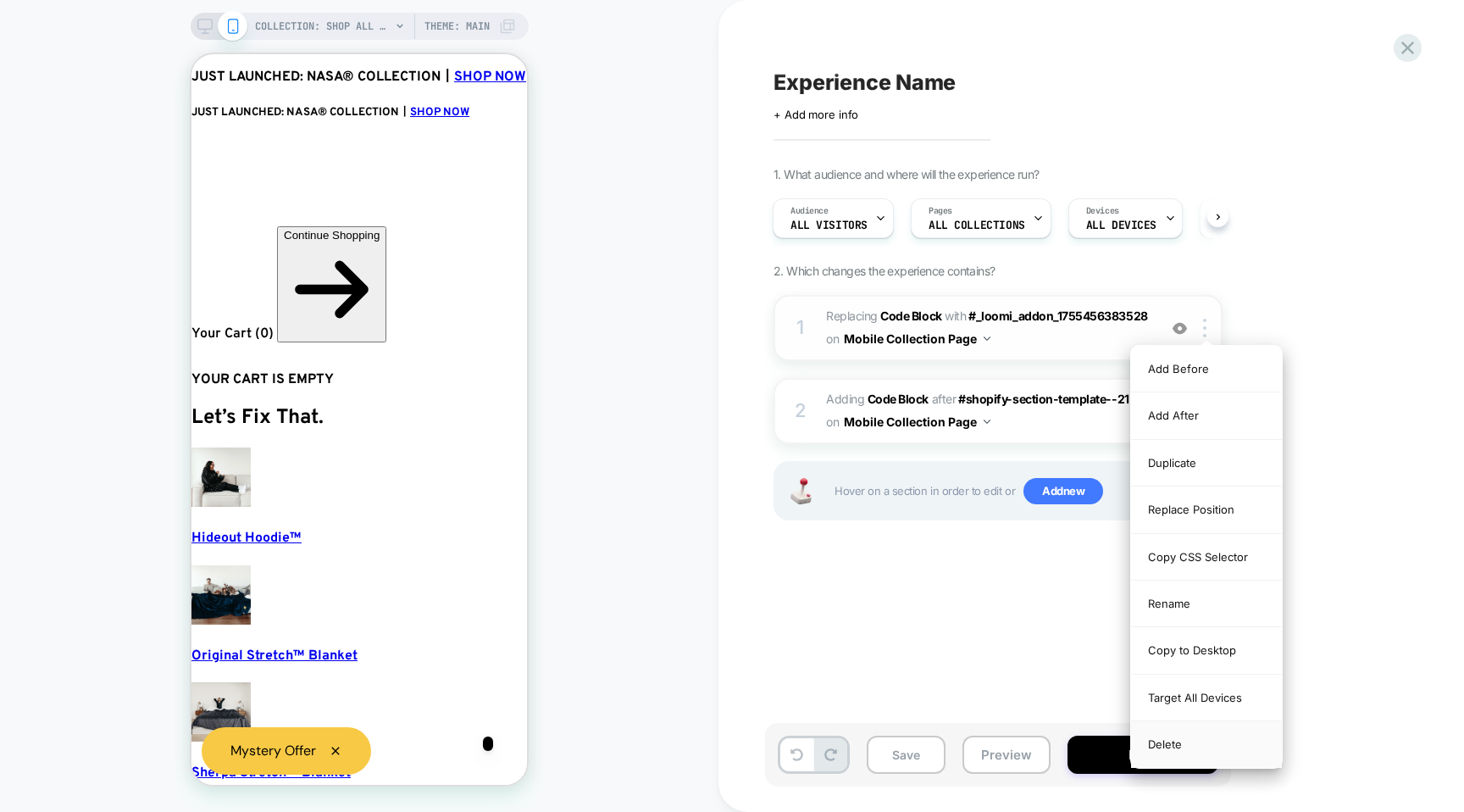
click at [1178, 753] on div "Delete" at bounding box center [1206, 744] width 151 height 45
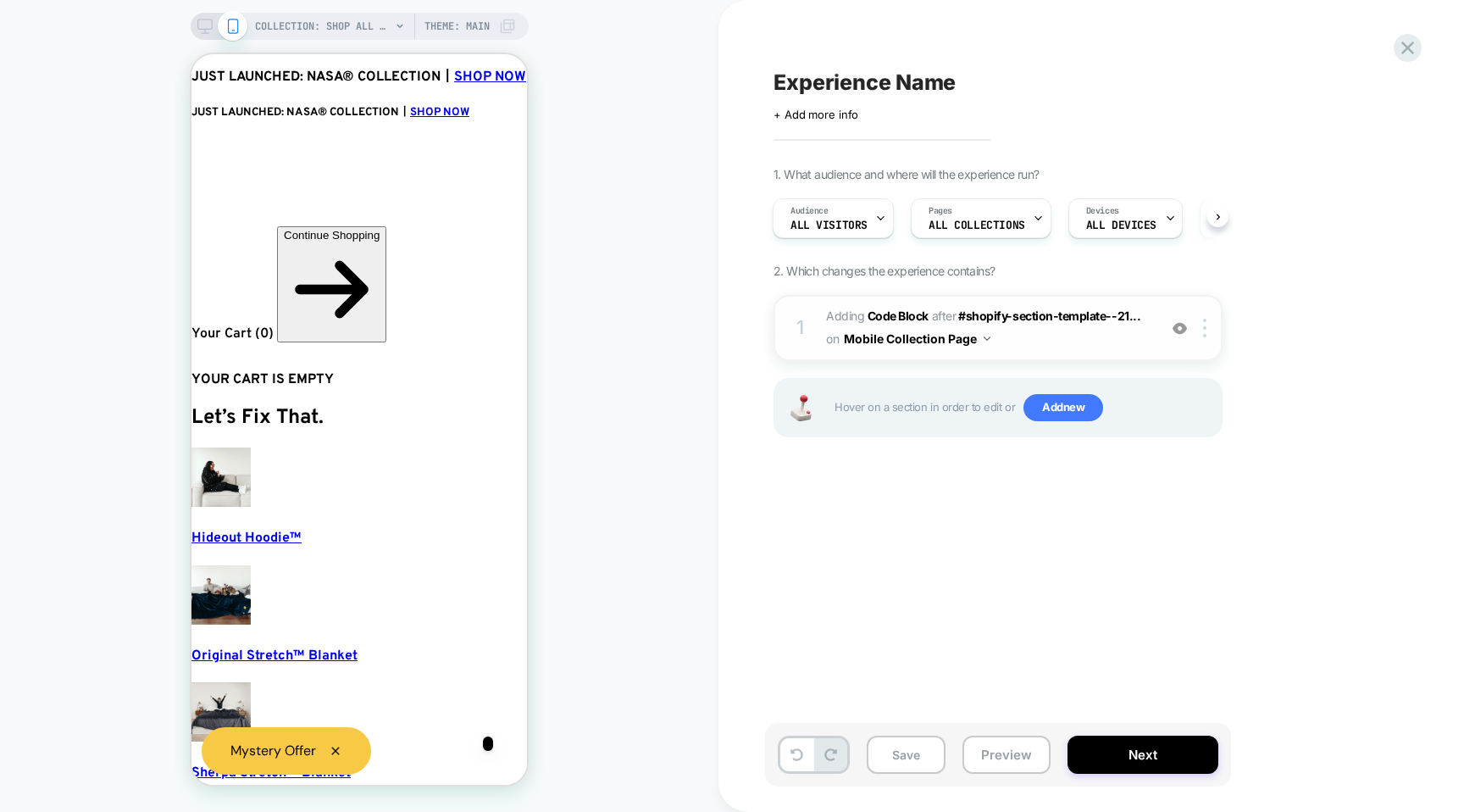
click at [1016, 329] on span "Adding Code Block AFTER #shopify-section-template--21... #shopify-section-templ…" at bounding box center [987, 327] width 323 height 45
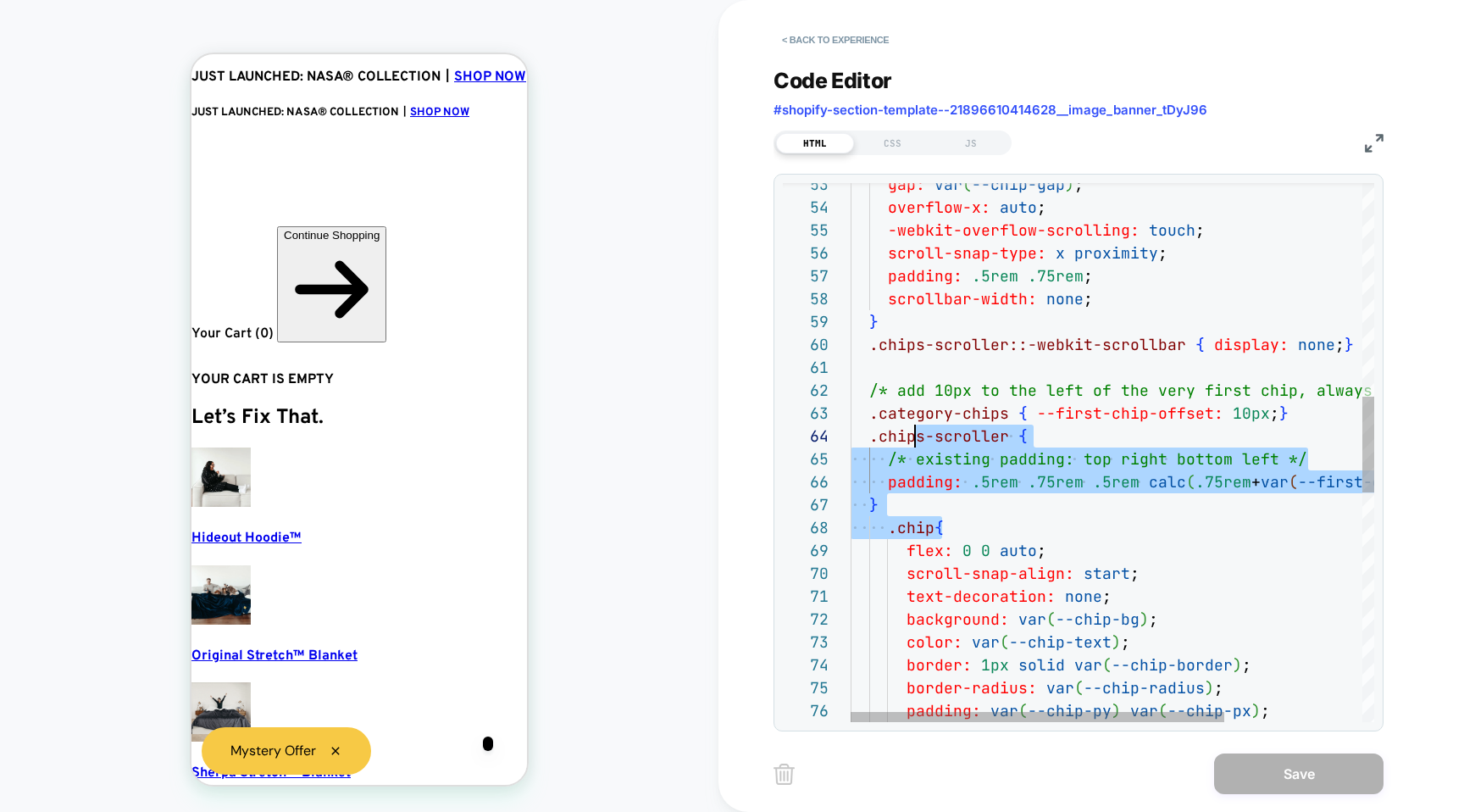
drag, startPoint x: 982, startPoint y: 522, endPoint x: 918, endPoint y: 424, distance: 117.0
click at [918, 424] on div "gap: var ( --chip-gap ) ; overflow-x: auto ; -webkit-overflow-scrolling: touch …" at bounding box center [1209, 499] width 716 height 3033
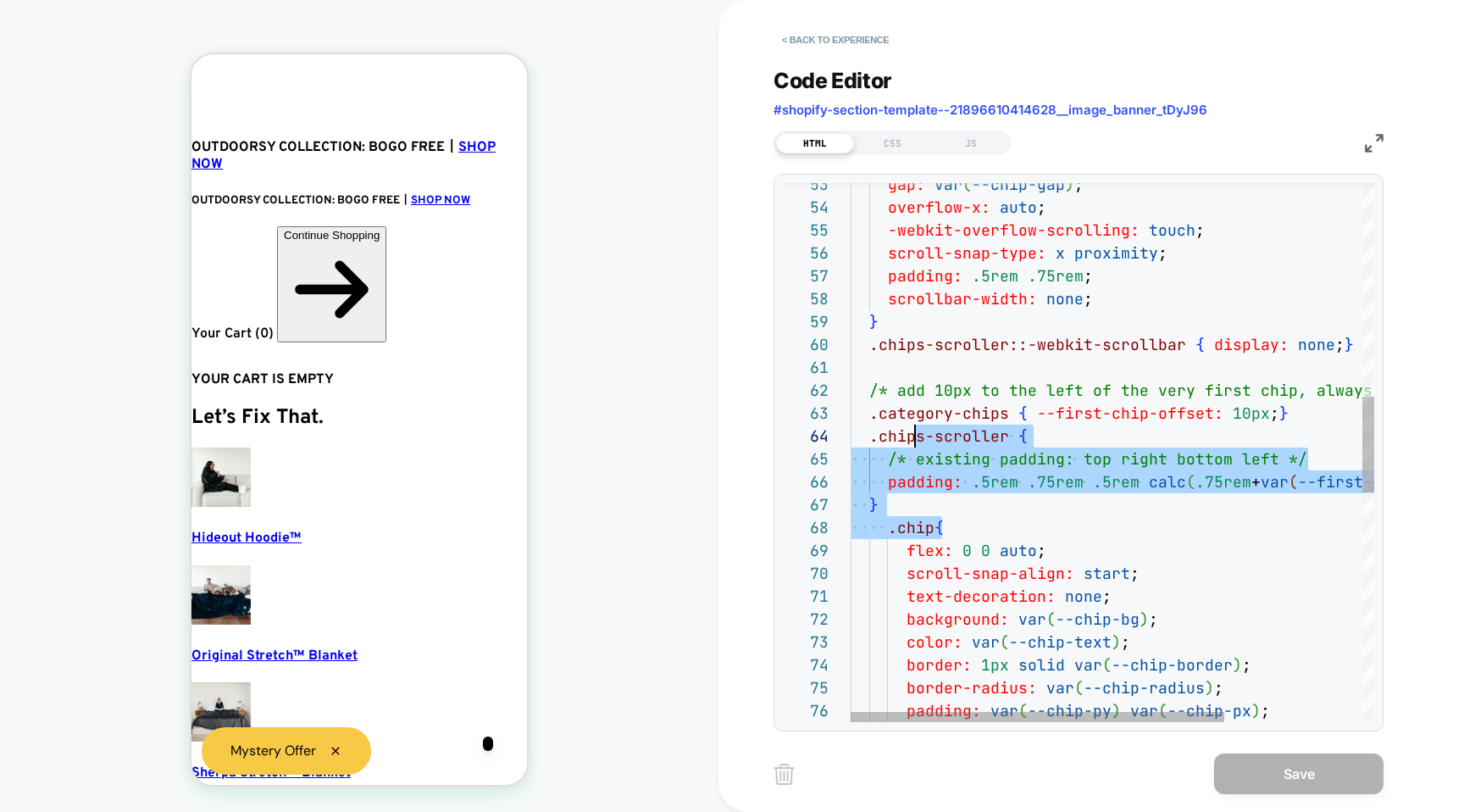
click at [919, 443] on div "gap: var ( --chip-gap ) ; overflow-x: auto ; -webkit-overflow-scrolling: touch …" at bounding box center [1209, 499] width 716 height 3033
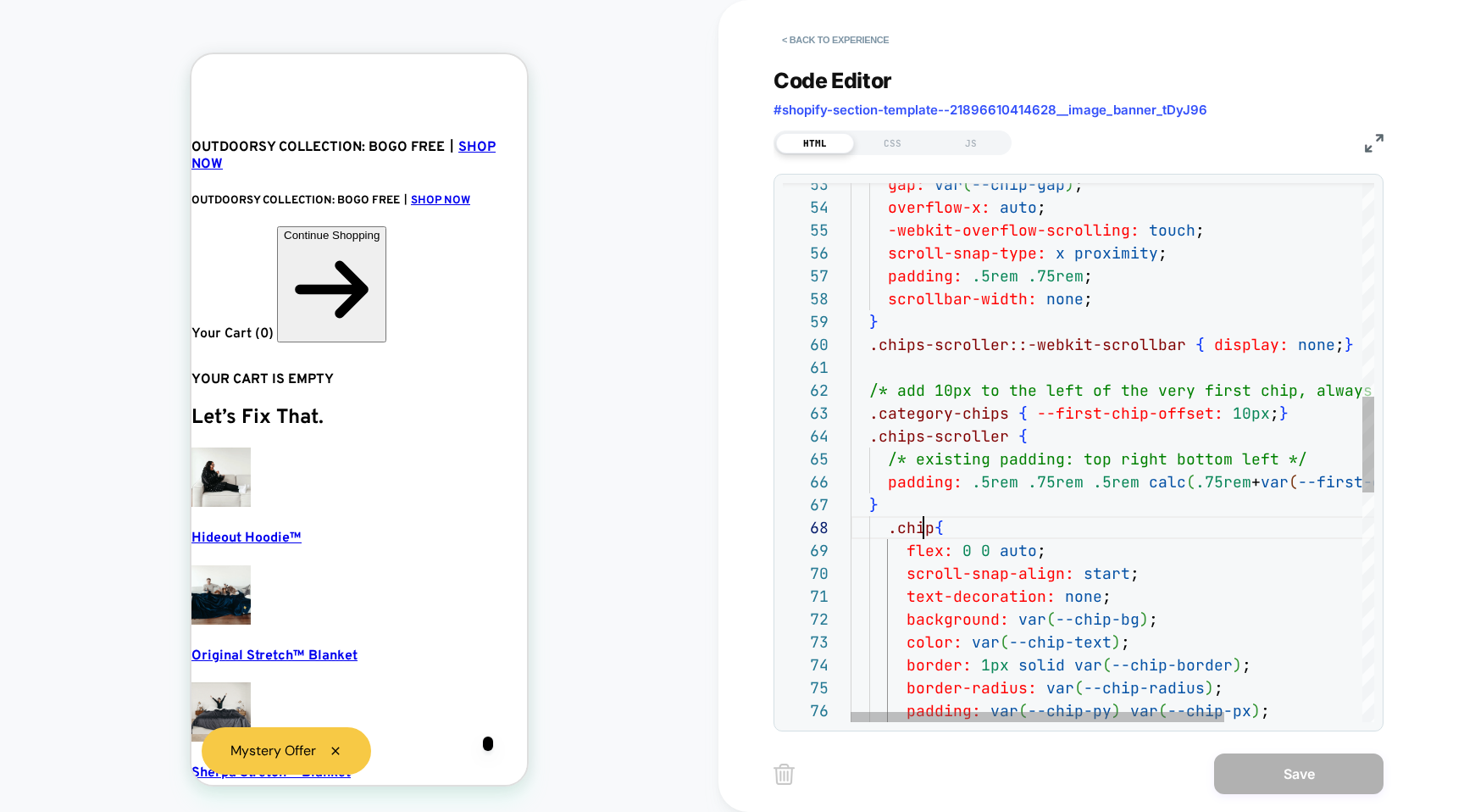
click at [923, 522] on div "gap: var ( --chip-gap ) ; overflow-x: auto ; -webkit-overflow-scrolling: touch …" at bounding box center [1209, 499] width 716 height 3033
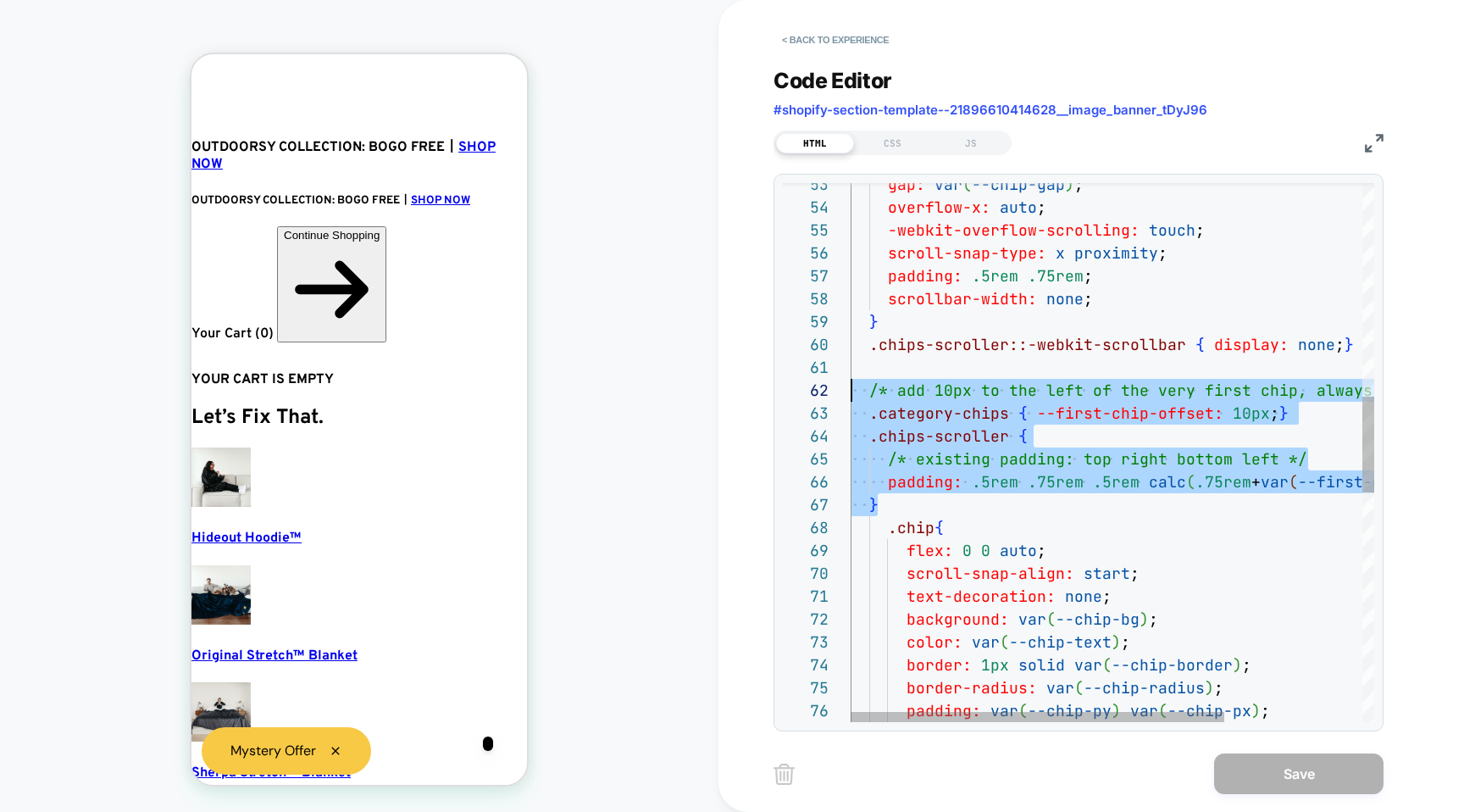
drag, startPoint x: 928, startPoint y: 505, endPoint x: 814, endPoint y: 393, distance: 159.8
click at [851, 393] on div "gap: var ( --chip-gap ) ; overflow-x: auto ; -webkit-overflow-scrolling: touch …" at bounding box center [1209, 499] width 716 height 3033
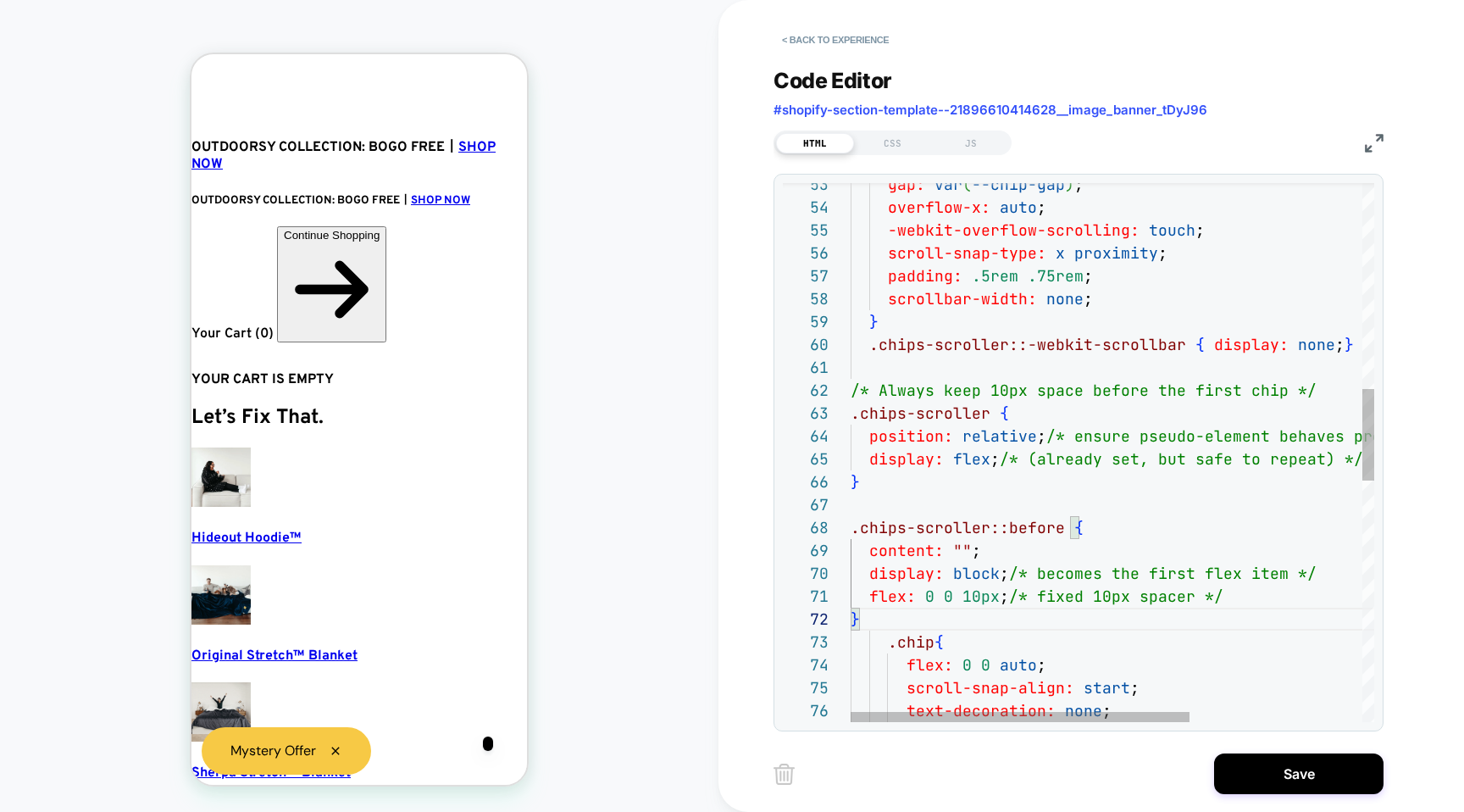
click at [849, 390] on div "62" at bounding box center [817, 390] width 68 height 23
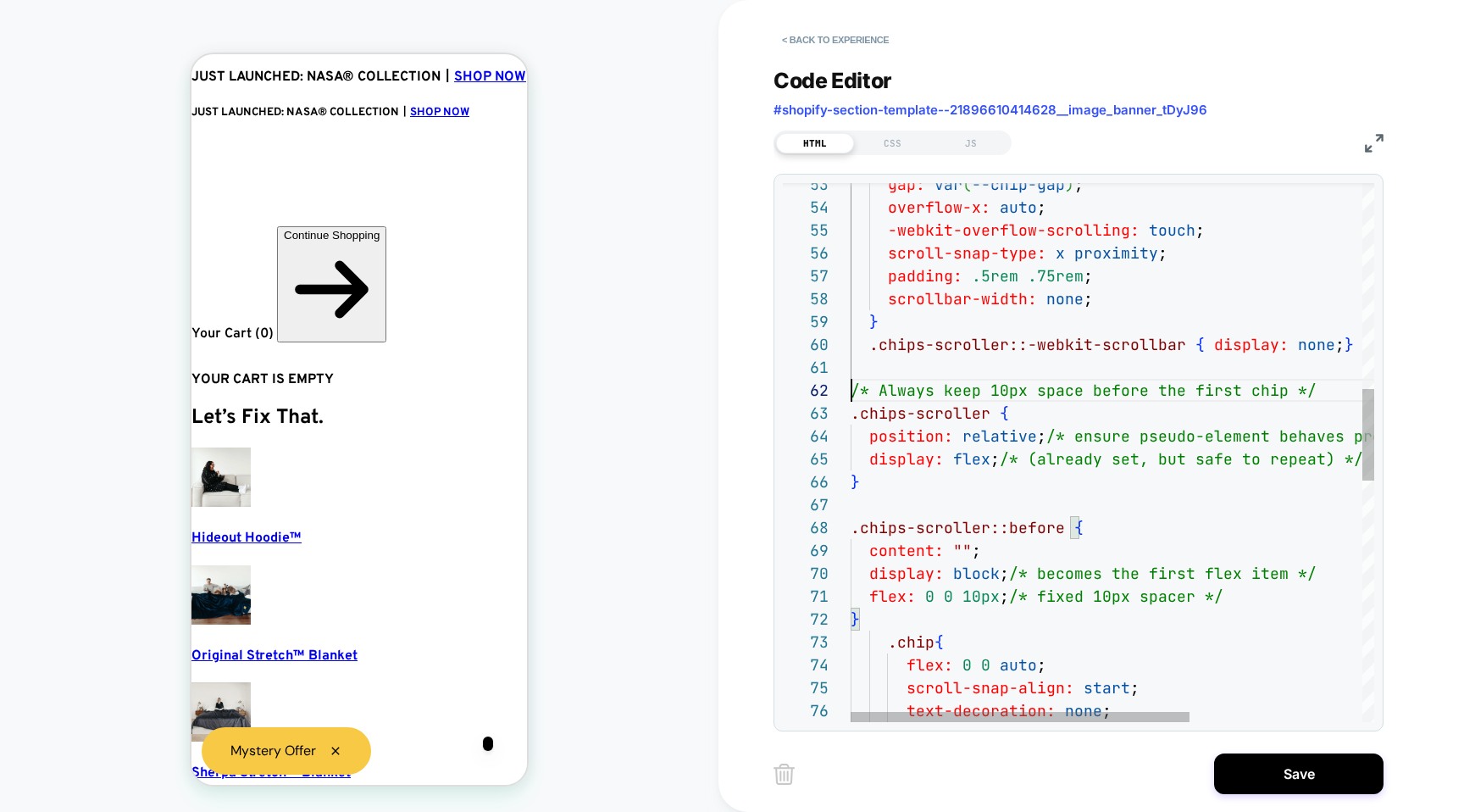
click at [853, 396] on div "gap: var ( --chip-gap ) ; overflow-x: auto ; -webkit-overflow-scrolling: touch …" at bounding box center [1246, 557] width 790 height 3147
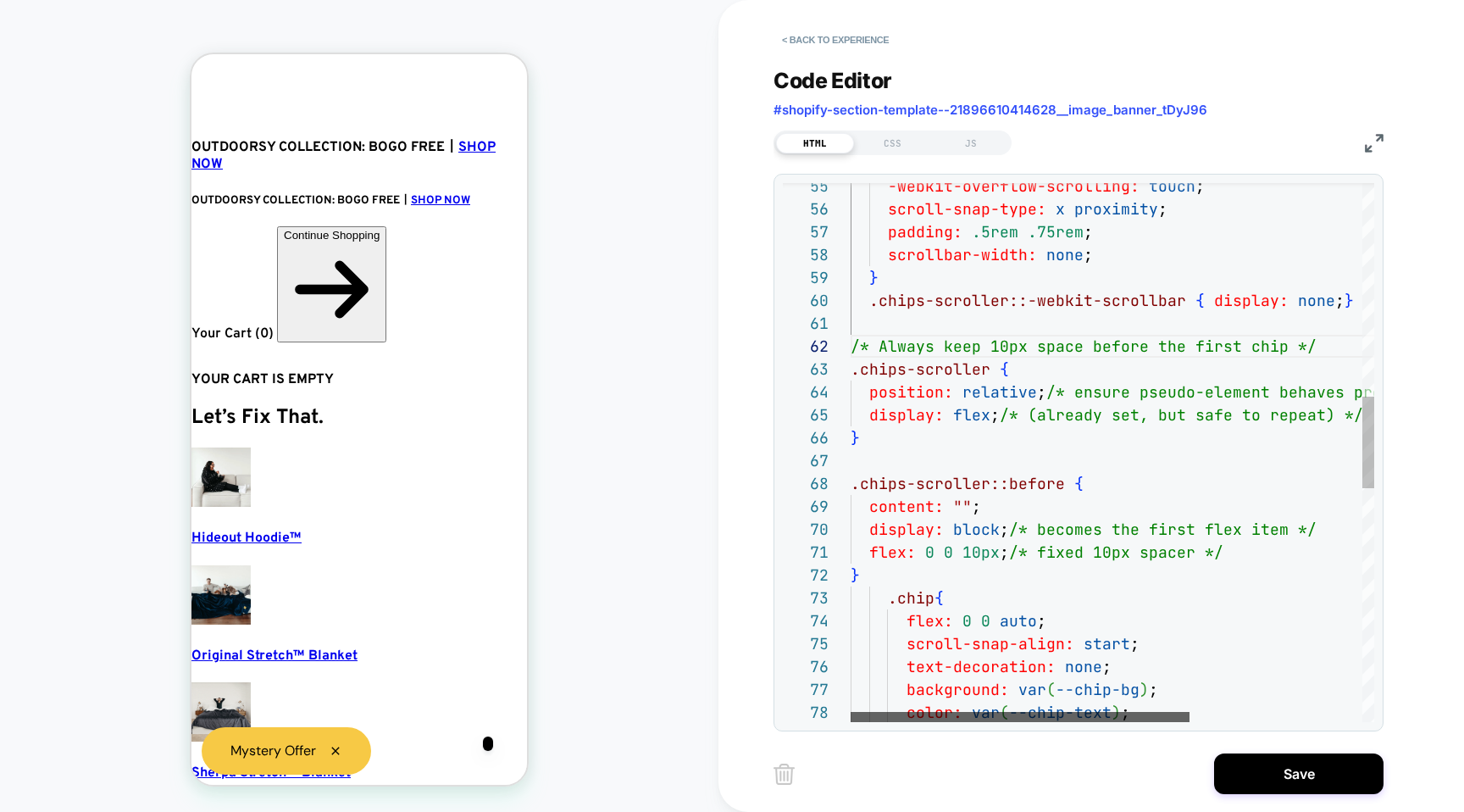
click at [890, 712] on div at bounding box center [1020, 717] width 338 height 10
click at [1026, 561] on div "-webkit-overflow-scrolling: touch ; scroll-snap-type: x proximity ; padding: .5…" at bounding box center [1246, 512] width 790 height 3147
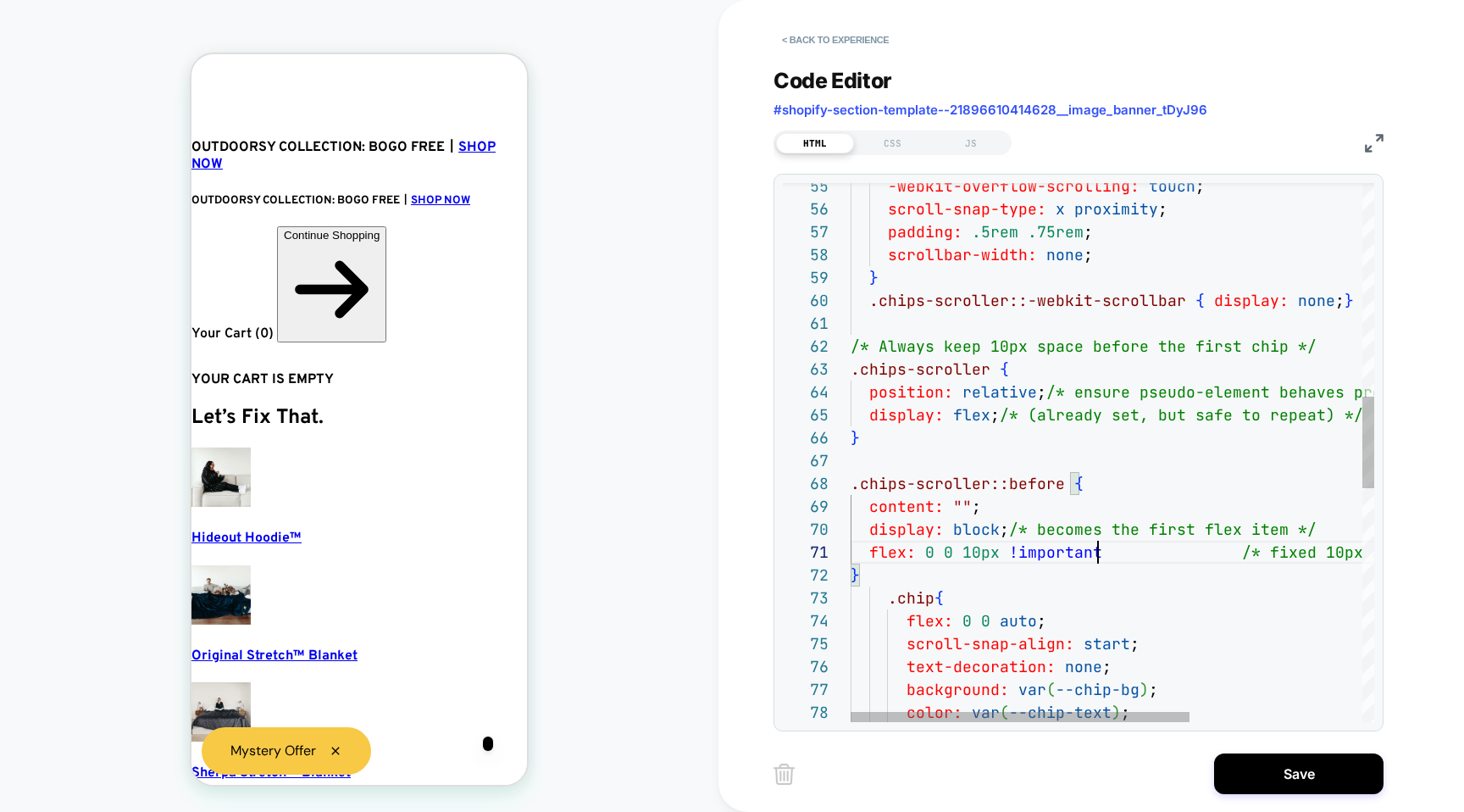
click at [1045, 568] on div "-webkit-overflow-scrolling: touch ; scroll-snap-type: x proximity ; padding: .5…" at bounding box center [1246, 512] width 790 height 3147
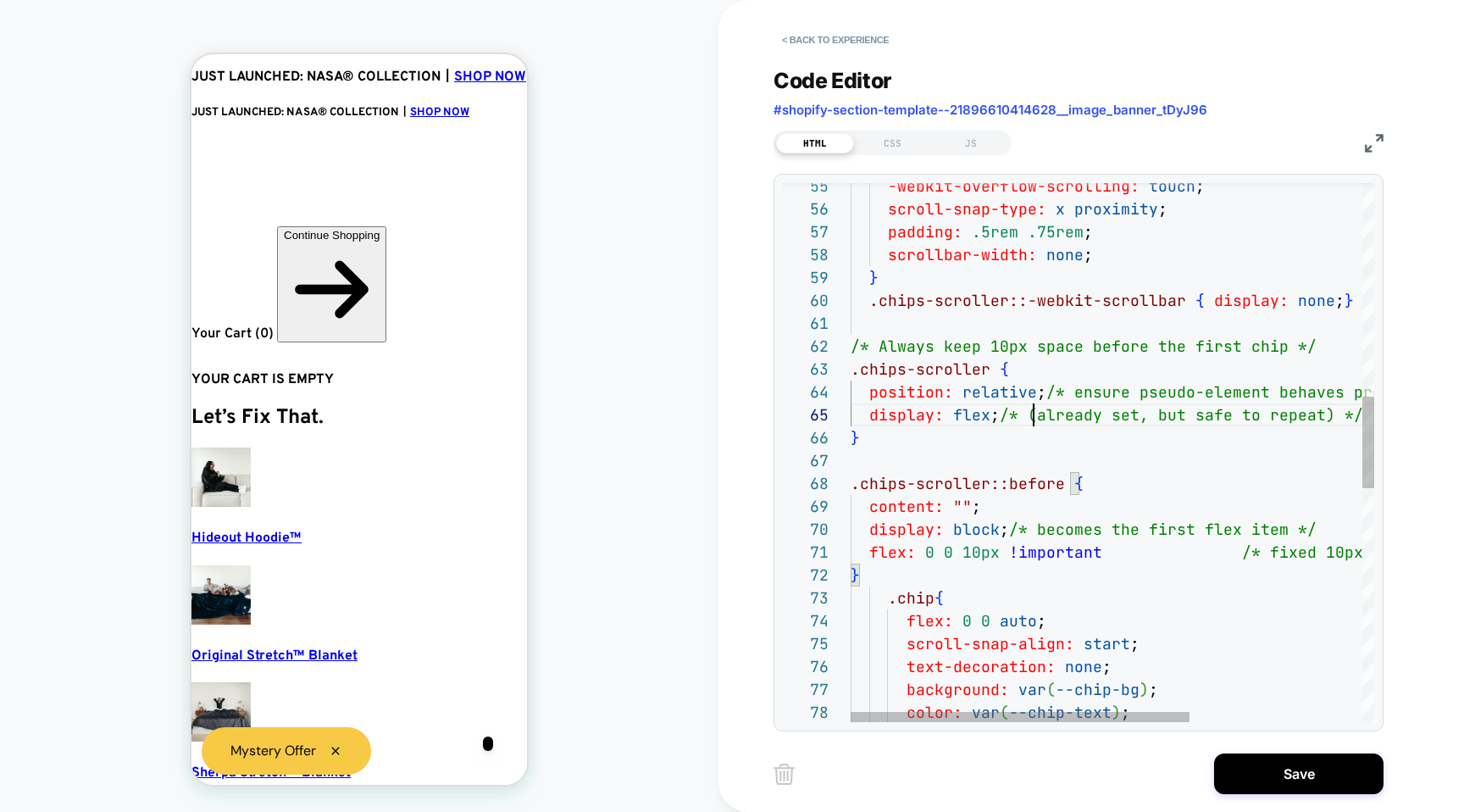
click at [1037, 412] on div "-webkit-overflow-scrolling: touch ; scroll-snap-type: x proximity ; padding: .5…" at bounding box center [1246, 512] width 790 height 3147
click at [1027, 419] on div "-webkit-overflow-scrolling: touch ; scroll-snap-type: x proximity ; padding: .5…" at bounding box center [1246, 512] width 790 height 3147
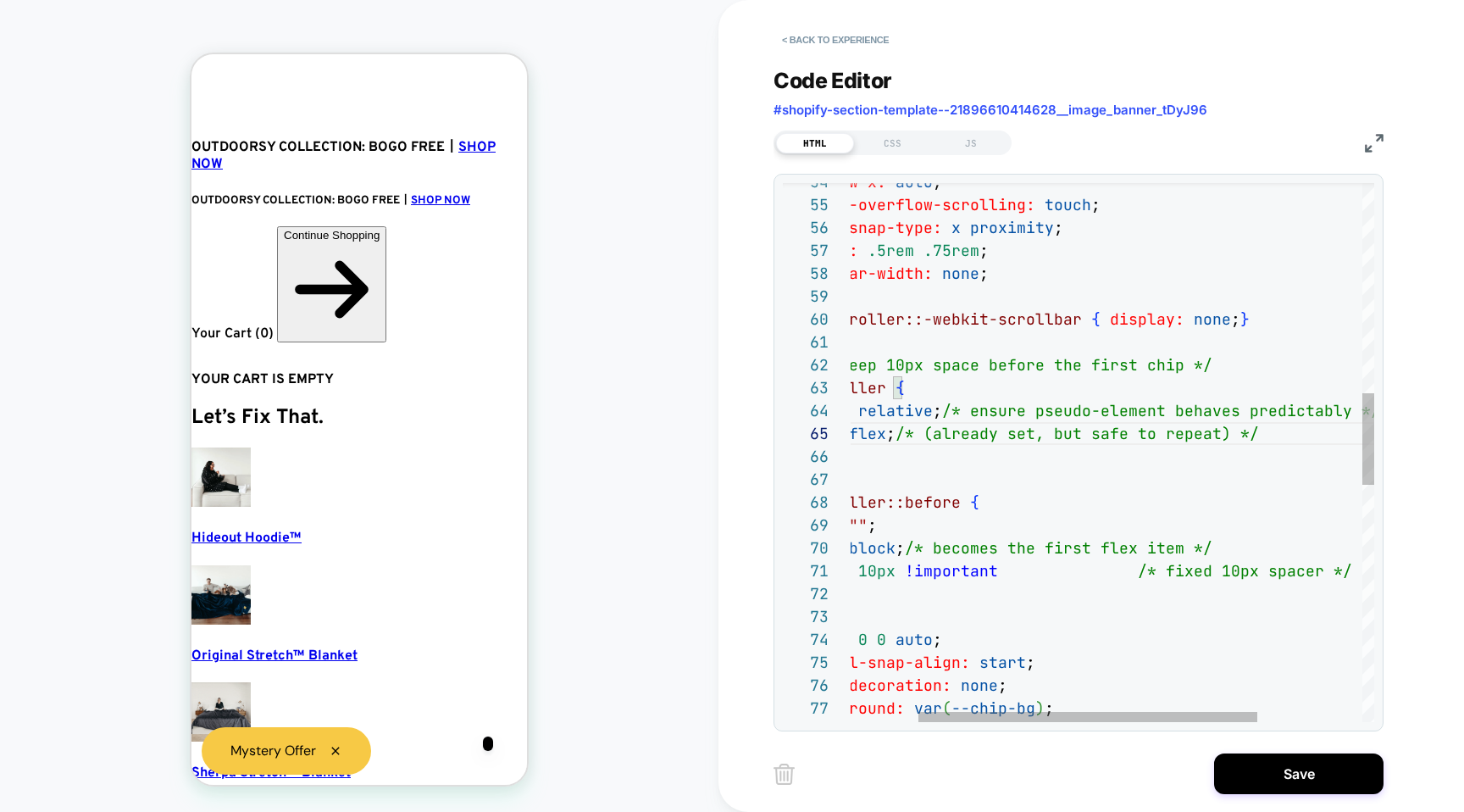
click at [958, 412] on div "-webkit-overflow-scrolling: touch ; scroll-snap-type: x proximity ; padding: .5…" at bounding box center [1141, 531] width 790 height 3147
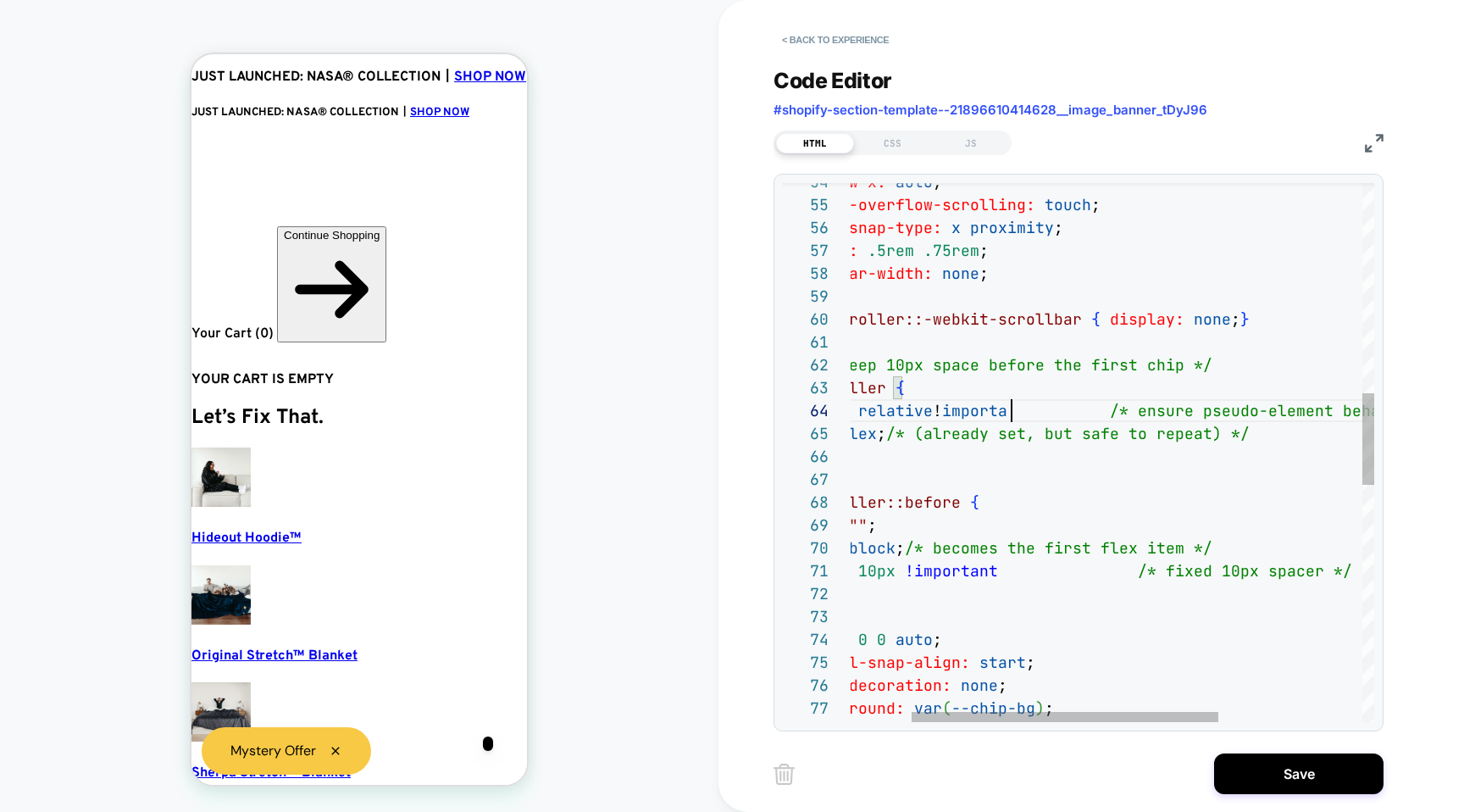
scroll to position [68, 284]
click at [984, 440] on div "-webkit-overflow-scrolling: touch ; scroll-snap-type: x proximity ; padding: .5…" at bounding box center [1182, 531] width 872 height 3147
click at [978, 437] on div "-webkit-overflow-scrolling: touch ; scroll-snap-type: x proximity ; padding: .5…" at bounding box center [1182, 531] width 872 height 3147
click at [961, 437] on div "-webkit-overflow-scrolling: touch ; scroll-snap-type: x proximity ; padding: .5…" at bounding box center [1182, 531] width 872 height 3147
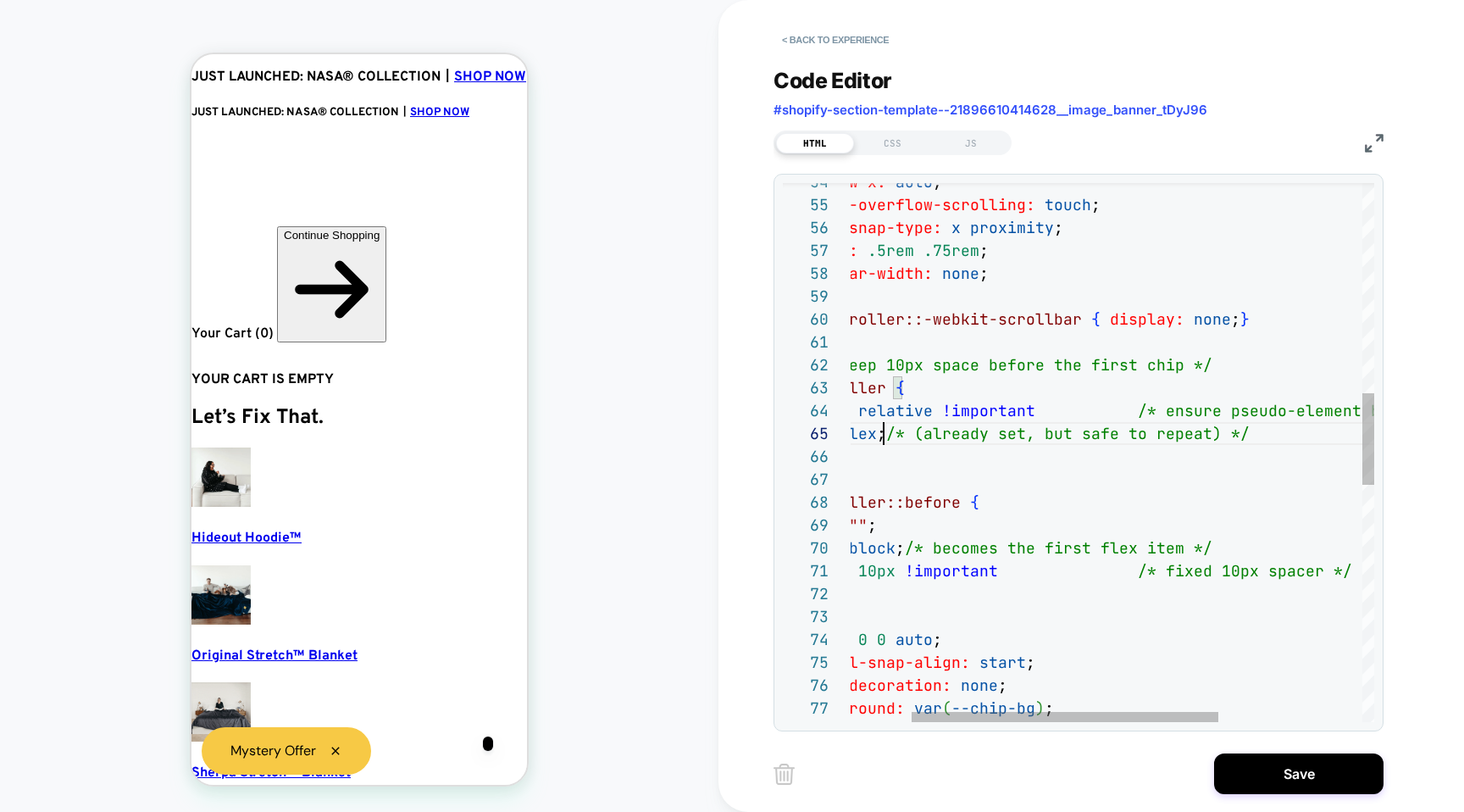
click at [883, 430] on div "-webkit-overflow-scrolling: touch ; scroll-snap-type: x proximity ; padding: .5…" at bounding box center [1182, 531] width 872 height 3147
click at [900, 440] on div "-webkit-overflow-scrolling: touch ; scroll-snap-type: x proximity ; padding: .5…" at bounding box center [1182, 531] width 872 height 3147
click at [1020, 410] on div "-webkit-overflow-scrolling: touch ; scroll-snap-type: x proximity ; padding: .5…" at bounding box center [1182, 531] width 872 height 3147
click at [1028, 410] on div "-webkit-overflow-scrolling: touch ; scroll-snap-type: x proximity ; padding: .5…" at bounding box center [1182, 531] width 872 height 3147
click at [1010, 419] on div "-webkit-overflow-scrolling: touch ; scroll-snap-type: x proximity ; padding: .5…" at bounding box center [1182, 531] width 872 height 3147
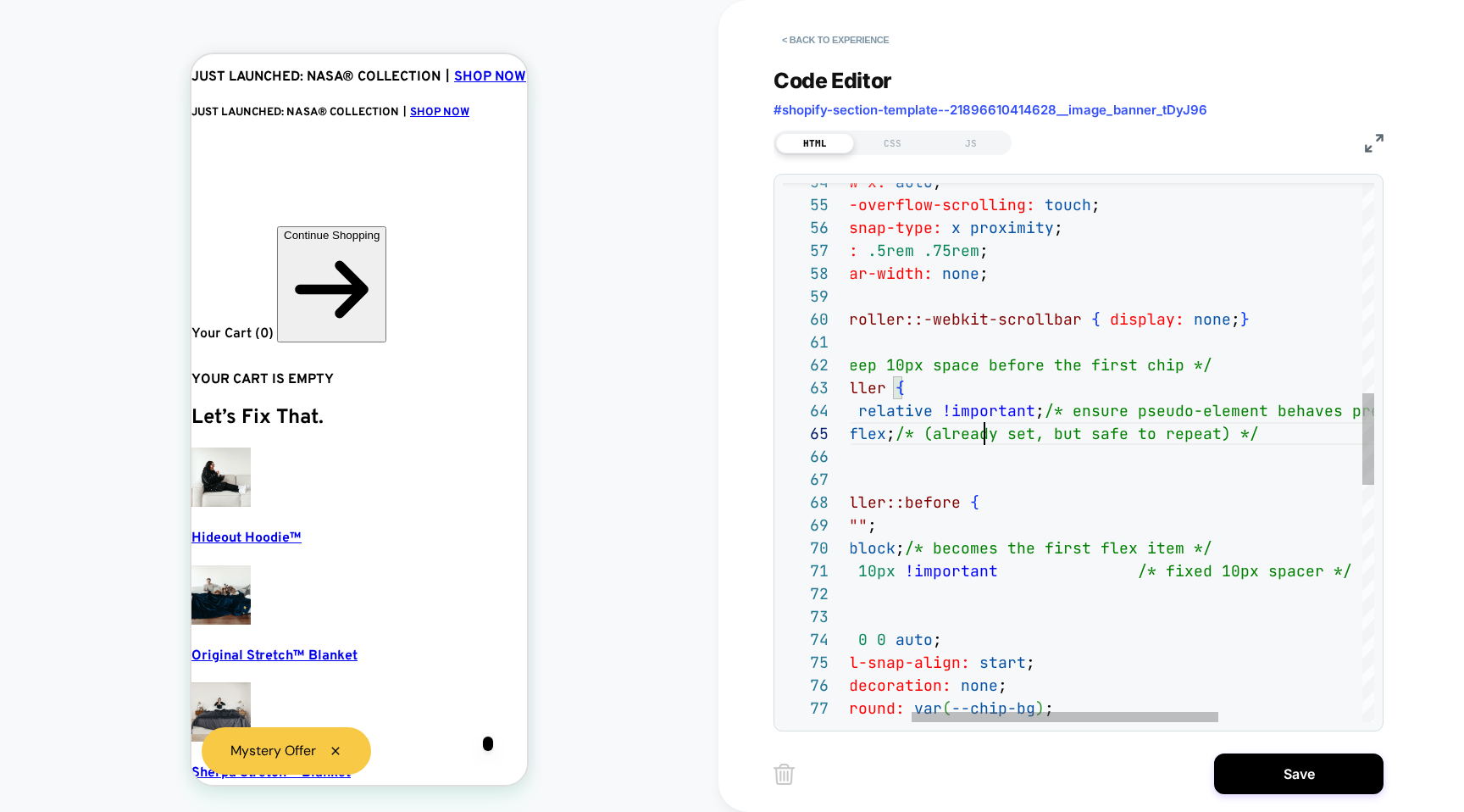
scroll to position [92, 238]
click at [985, 430] on div "-webkit-overflow-scrolling: touch ; scroll-snap-type: x proximity ; padding: .5…" at bounding box center [1182, 531] width 872 height 3147
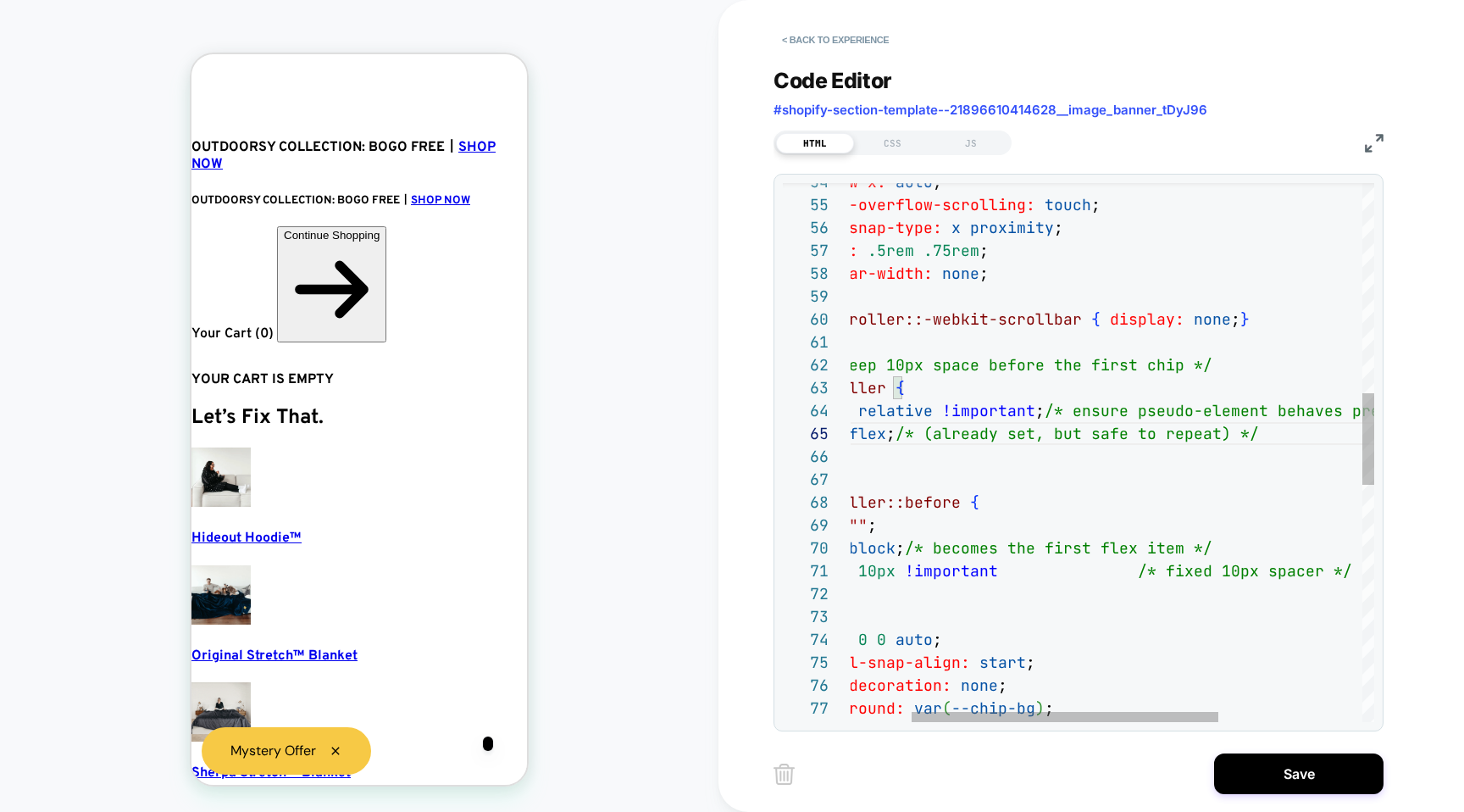
scroll to position [0, 34]
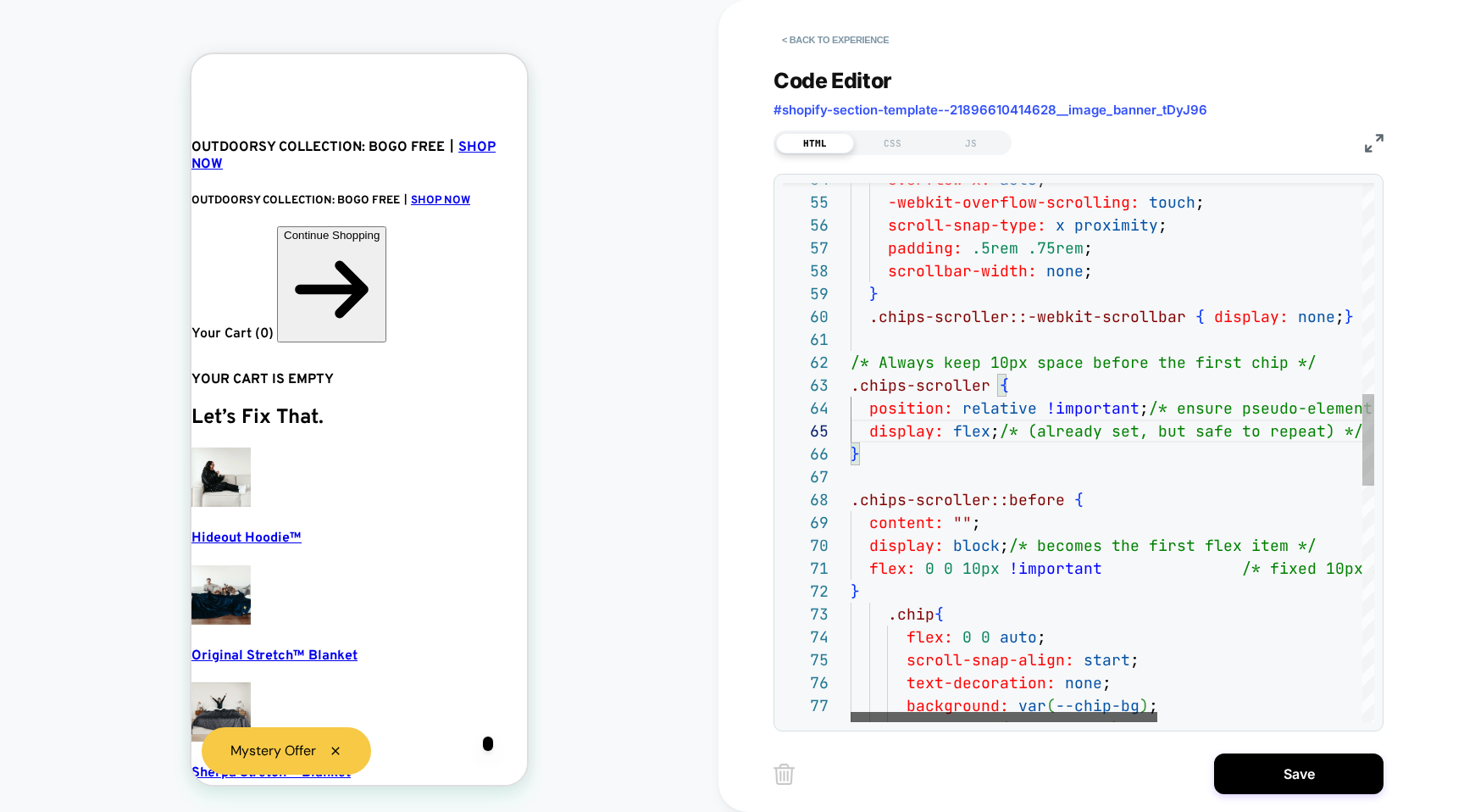
click at [851, 712] on div at bounding box center [1004, 717] width 307 height 10
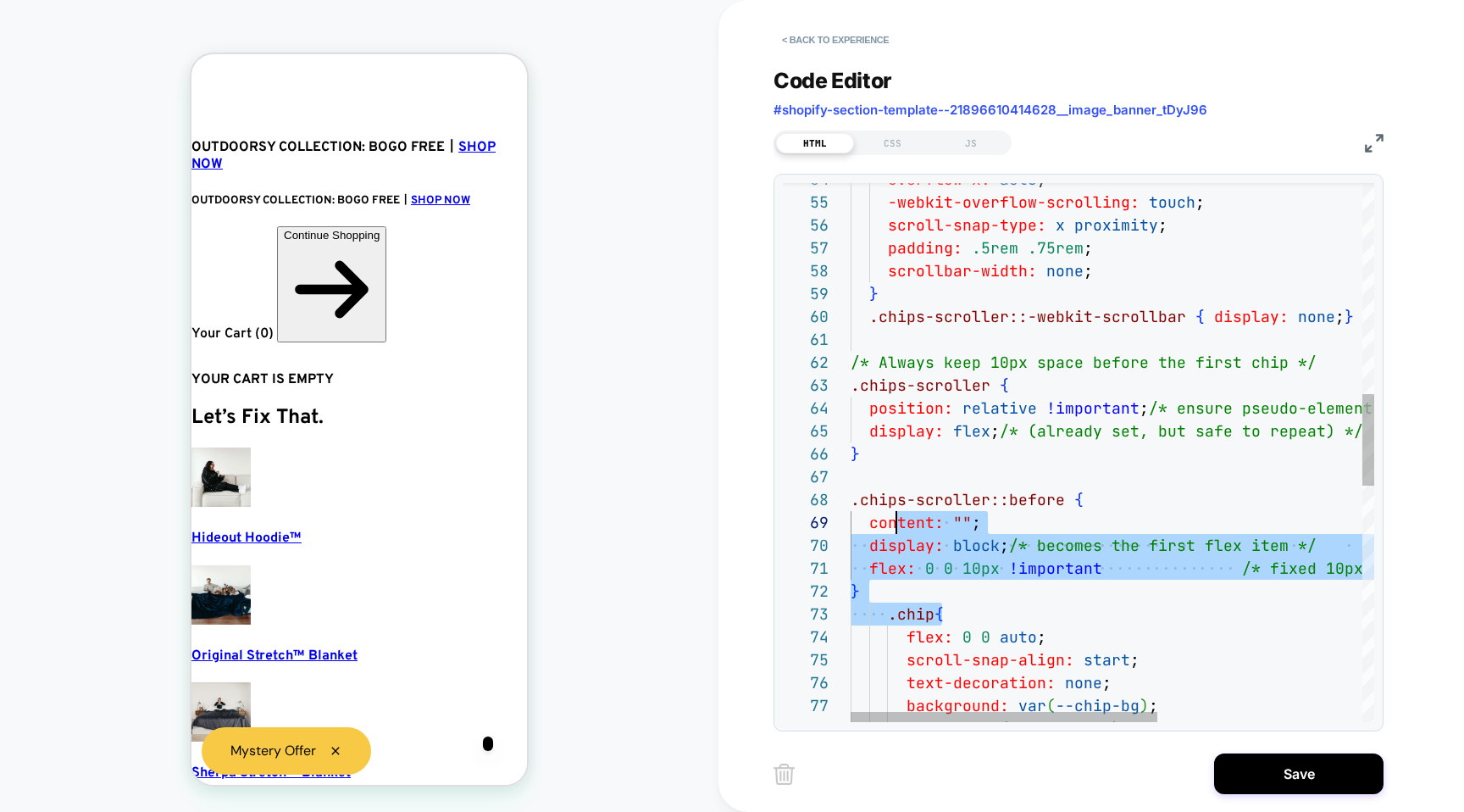
drag, startPoint x: 945, startPoint y: 604, endPoint x: 895, endPoint y: 528, distance: 91.0
click at [895, 531] on div "-webkit-overflow-scrolling: touch ; scroll-snap-type: x proximity ; padding: .5…" at bounding box center [1286, 528] width 872 height 3147
click at [900, 549] on div "-webkit-overflow-scrolling: touch ; scroll-snap-type: x proximity ; padding: .5…" at bounding box center [1286, 528] width 872 height 3147
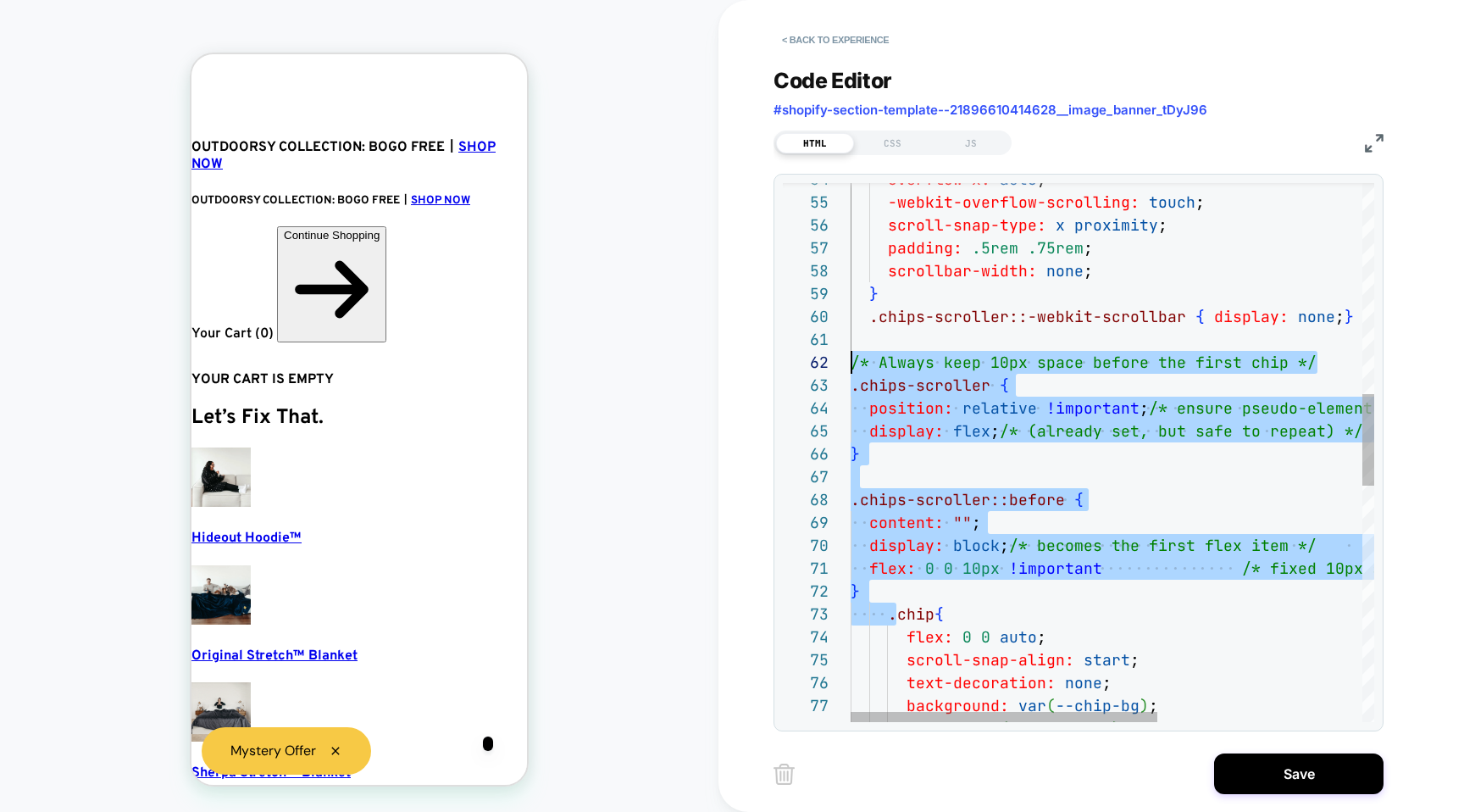
scroll to position [23, 0]
drag, startPoint x: 898, startPoint y: 603, endPoint x: 833, endPoint y: 360, distance: 251.5
click at [851, 360] on div "-webkit-overflow-scrolling: touch ; scroll-snap-type: x proximity ; padding: .5…" at bounding box center [1286, 528] width 872 height 3147
click at [888, 525] on div "-webkit-overflow-scrolling: touch ; scroll-snap-type: x proximity ; padding: .5…" at bounding box center [1286, 528] width 872 height 3147
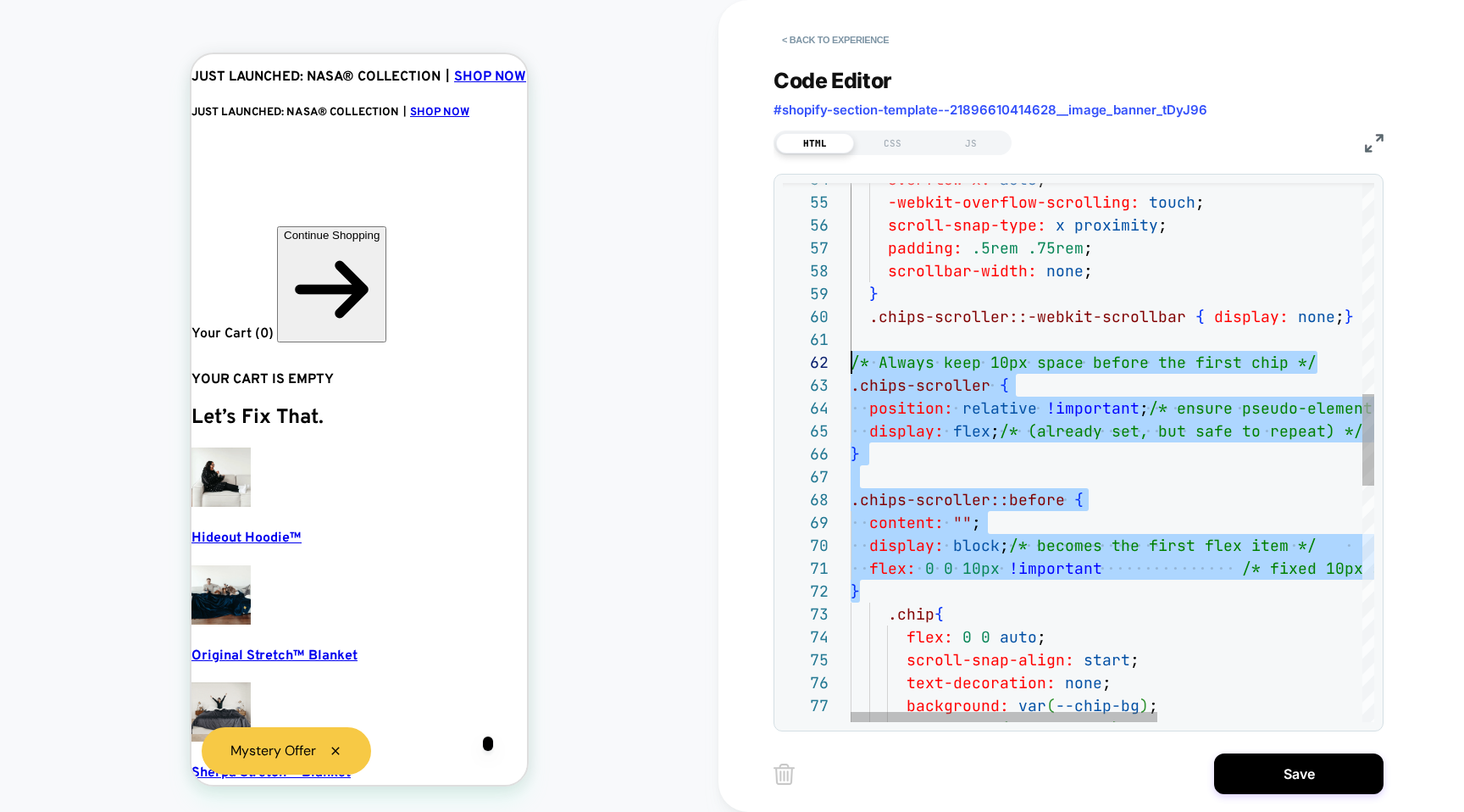
drag, startPoint x: 883, startPoint y: 589, endPoint x: 838, endPoint y: 371, distance: 222.6
click at [851, 371] on div "-webkit-overflow-scrolling: touch ; scroll-snap-type: x proximity ; padding: .5…" at bounding box center [1286, 528] width 872 height 3147
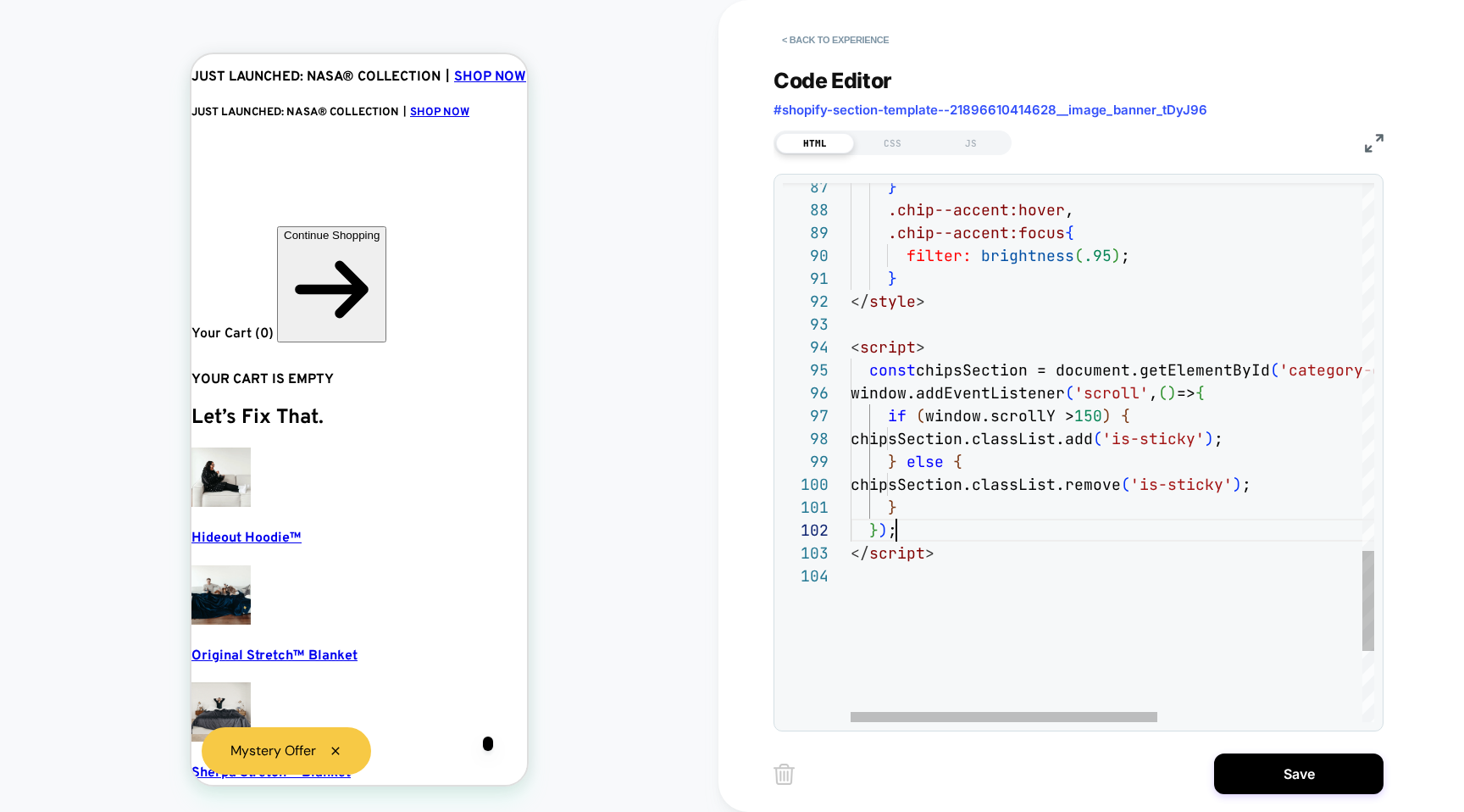
scroll to position [0, 45]
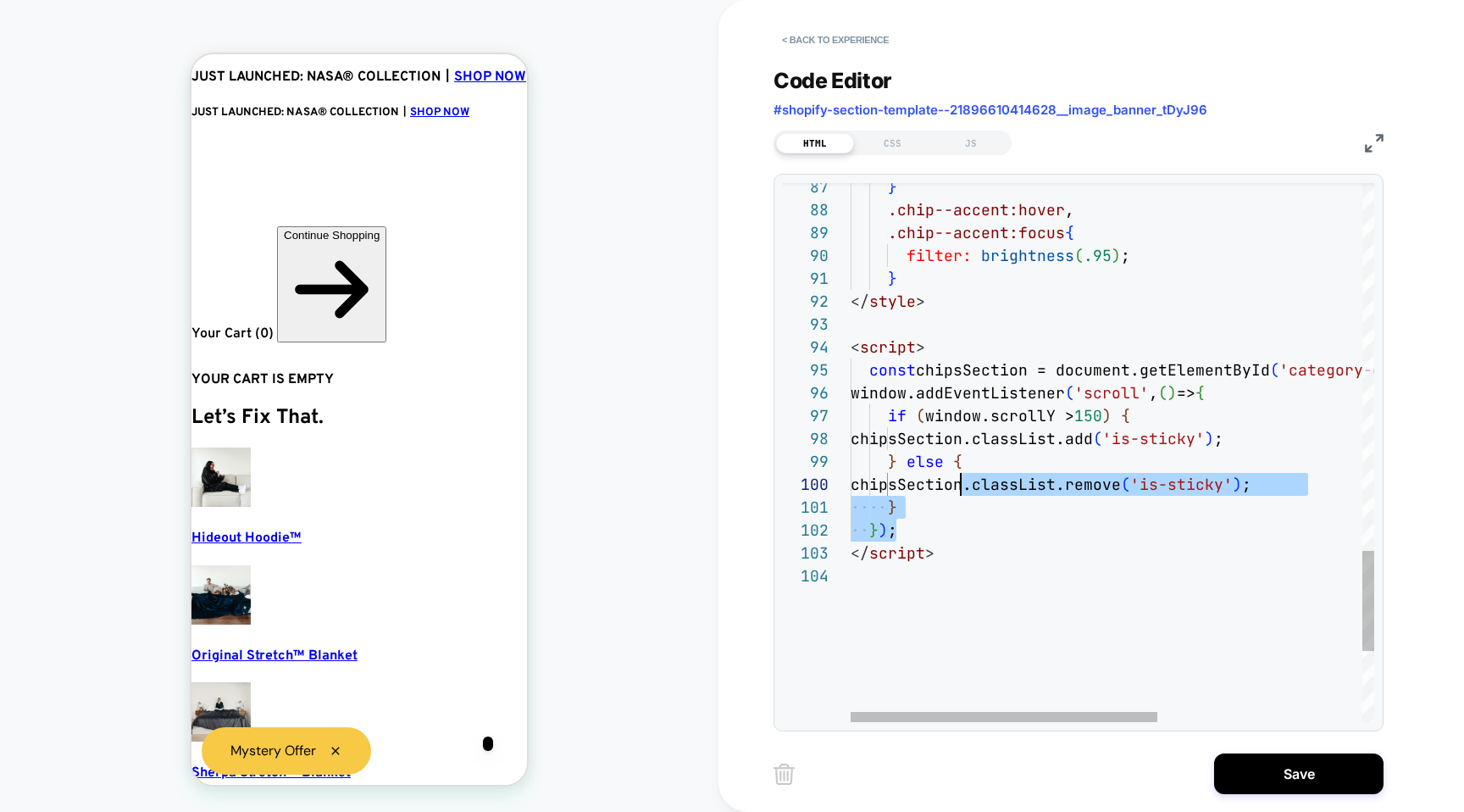
drag, startPoint x: 1037, startPoint y: 535, endPoint x: 957, endPoint y: 476, distance: 99.4
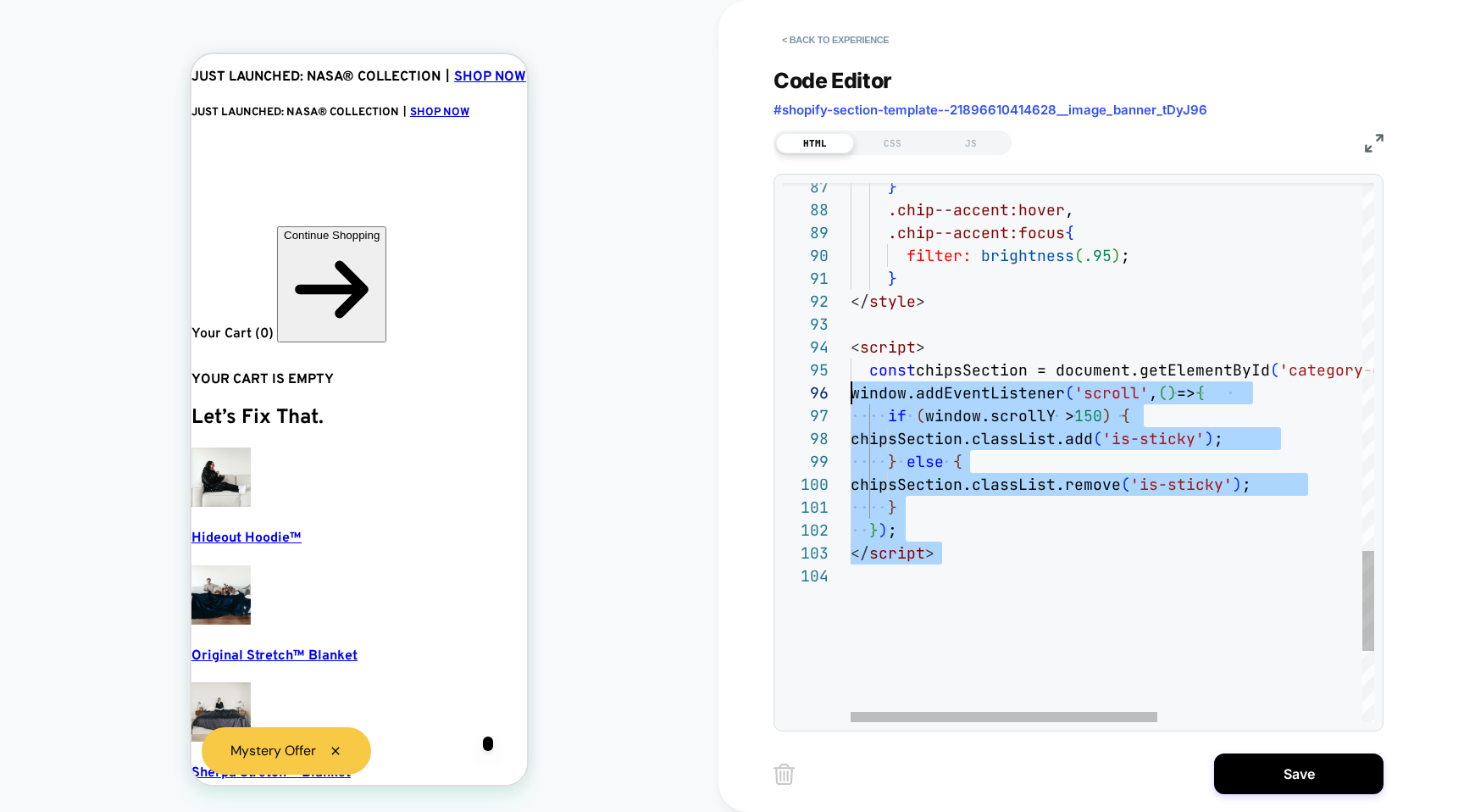
scroll to position [92, 0]
drag, startPoint x: 990, startPoint y: 570, endPoint x: 830, endPoint y: 360, distance: 264.0
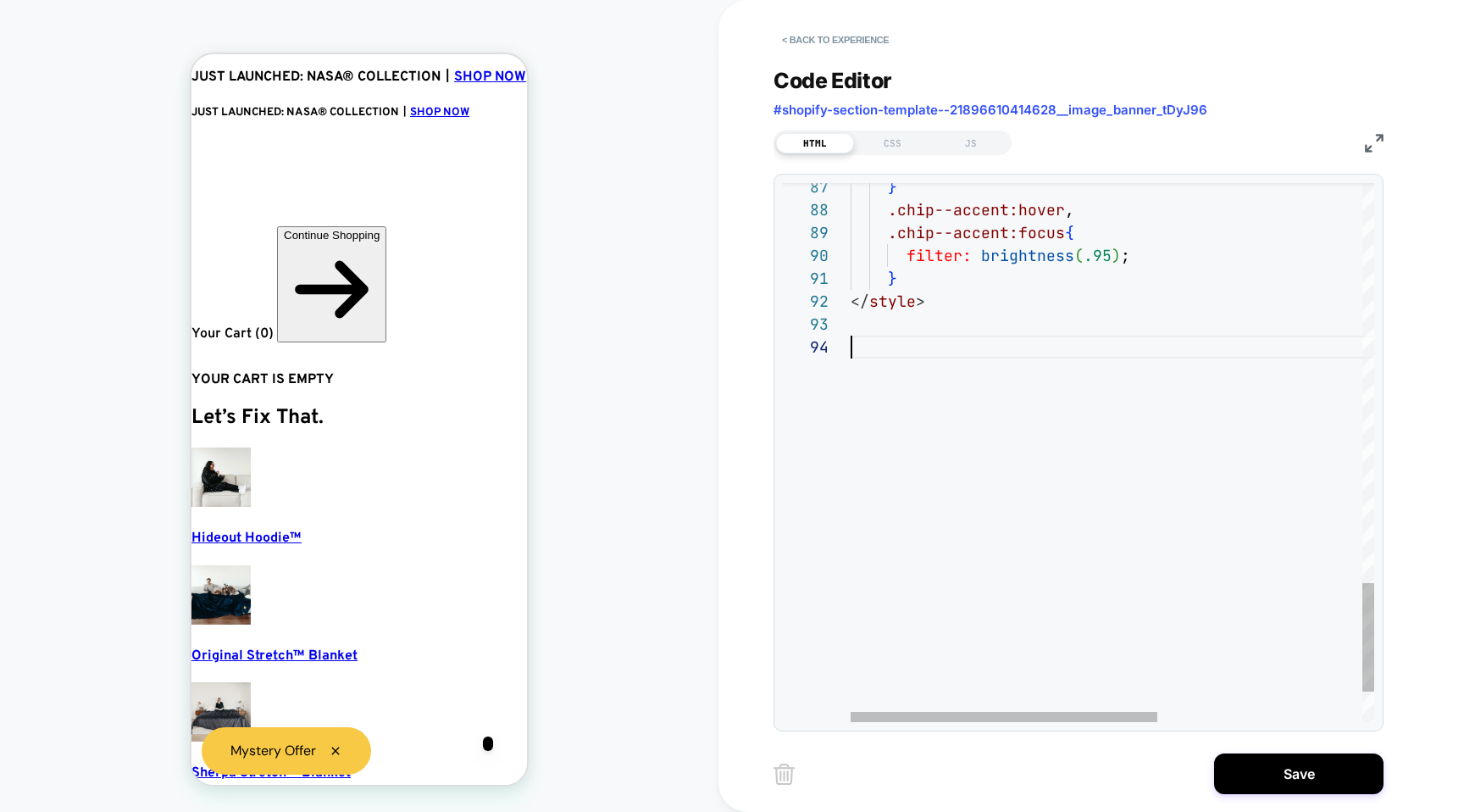
scroll to position [45, 0]
type textarea "* ********"
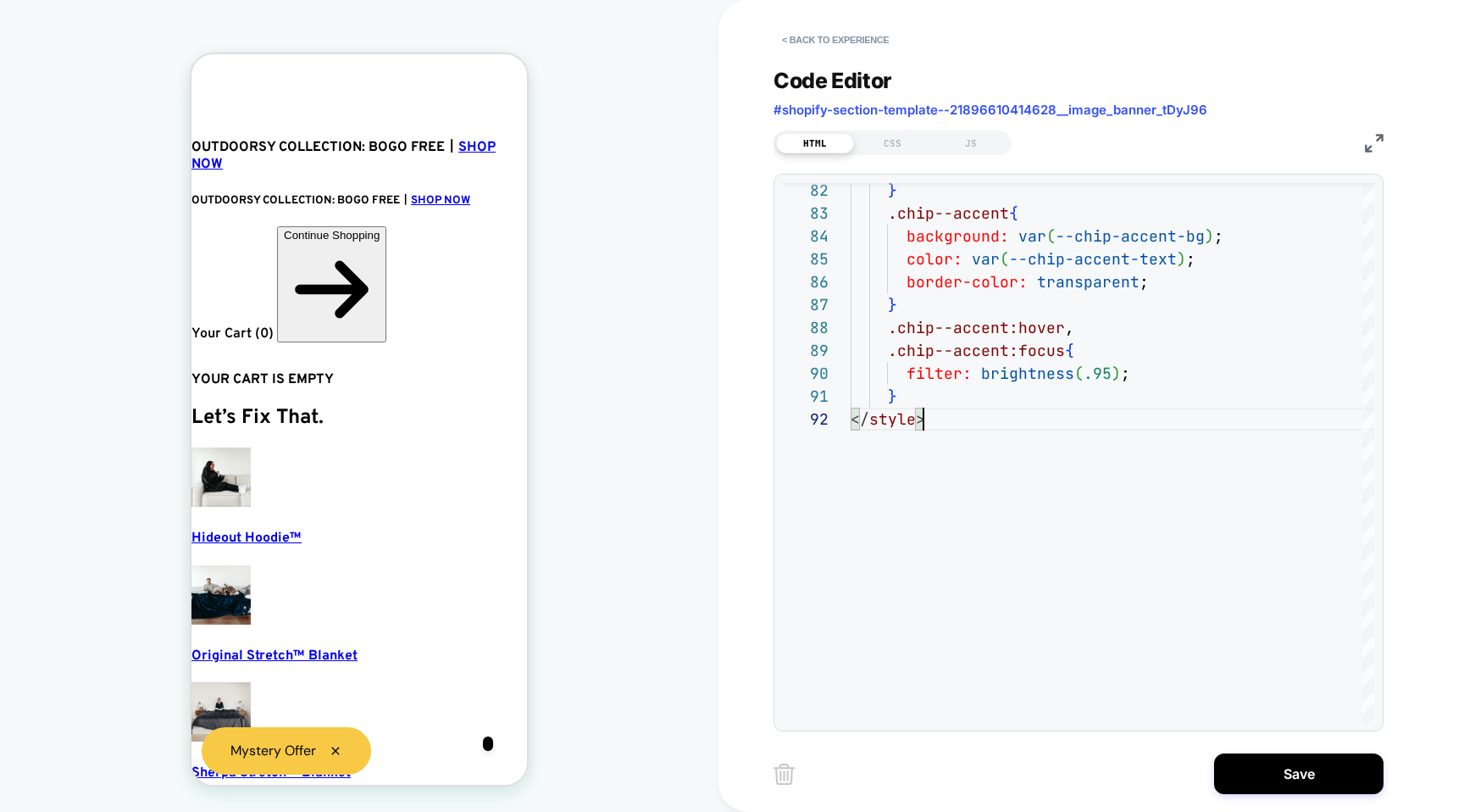
scroll to position [0, 34]
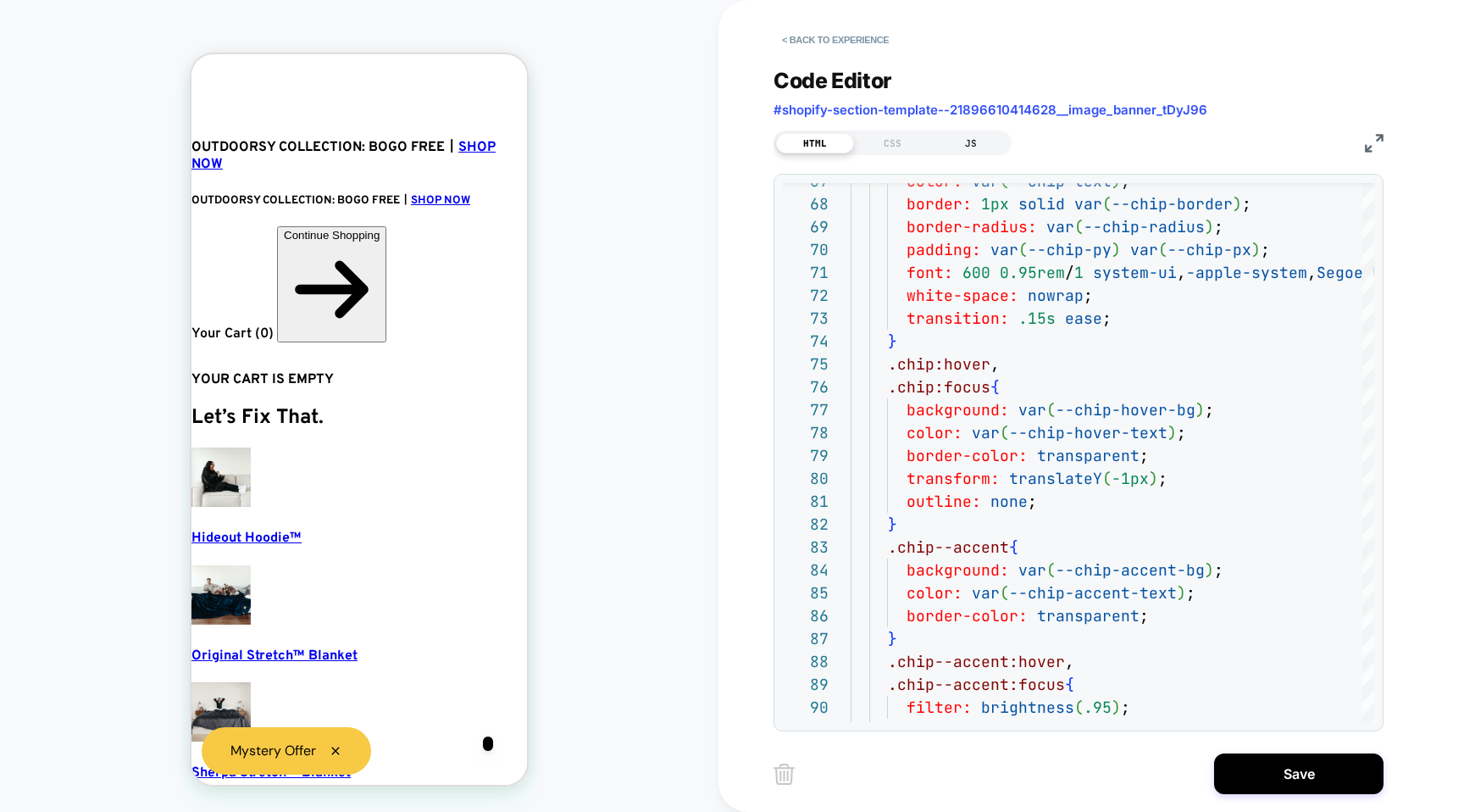
click at [966, 147] on div "JS" at bounding box center [971, 143] width 78 height 20
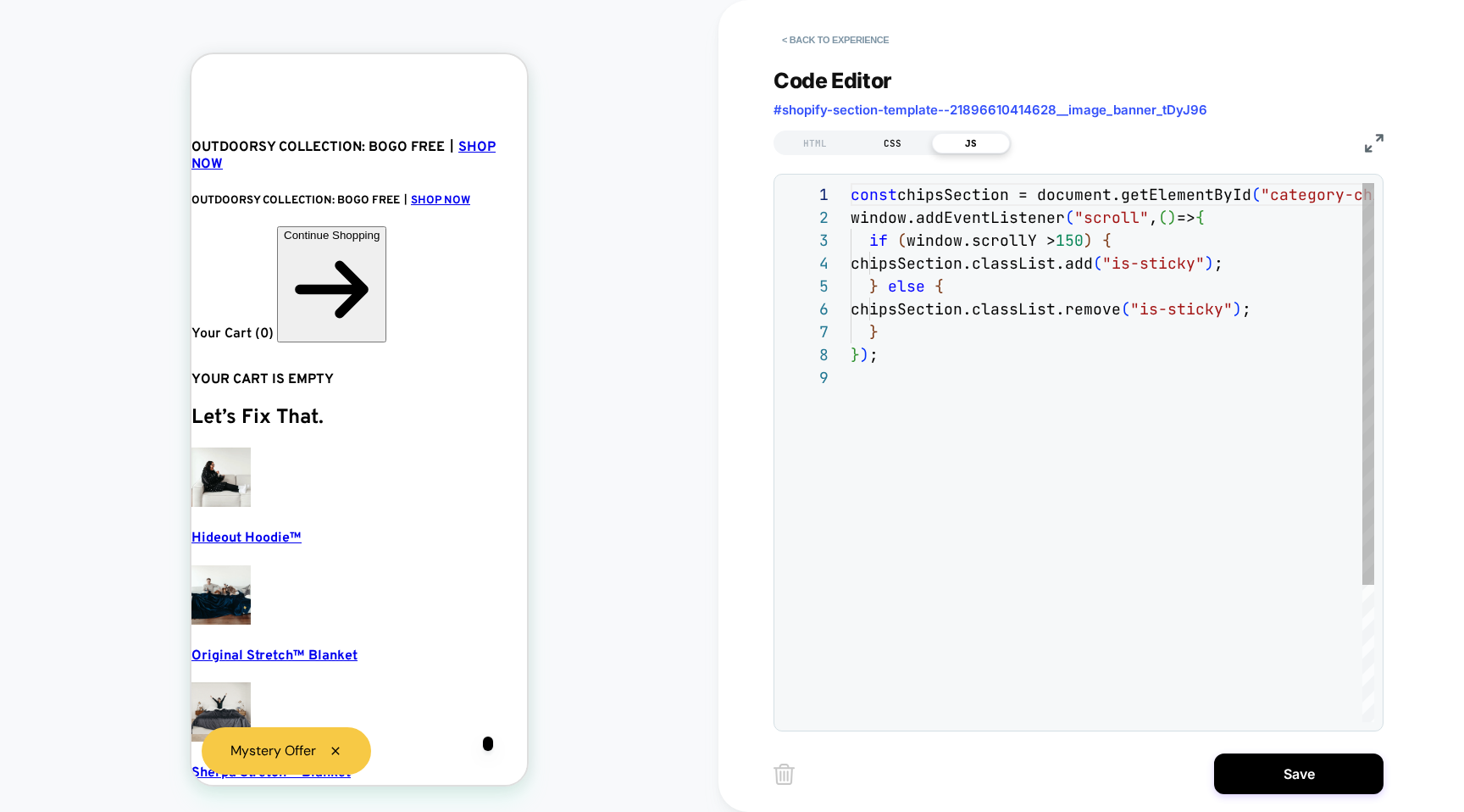
scroll to position [183, 0]
click at [813, 133] on div "HTML" at bounding box center [815, 143] width 78 height 20
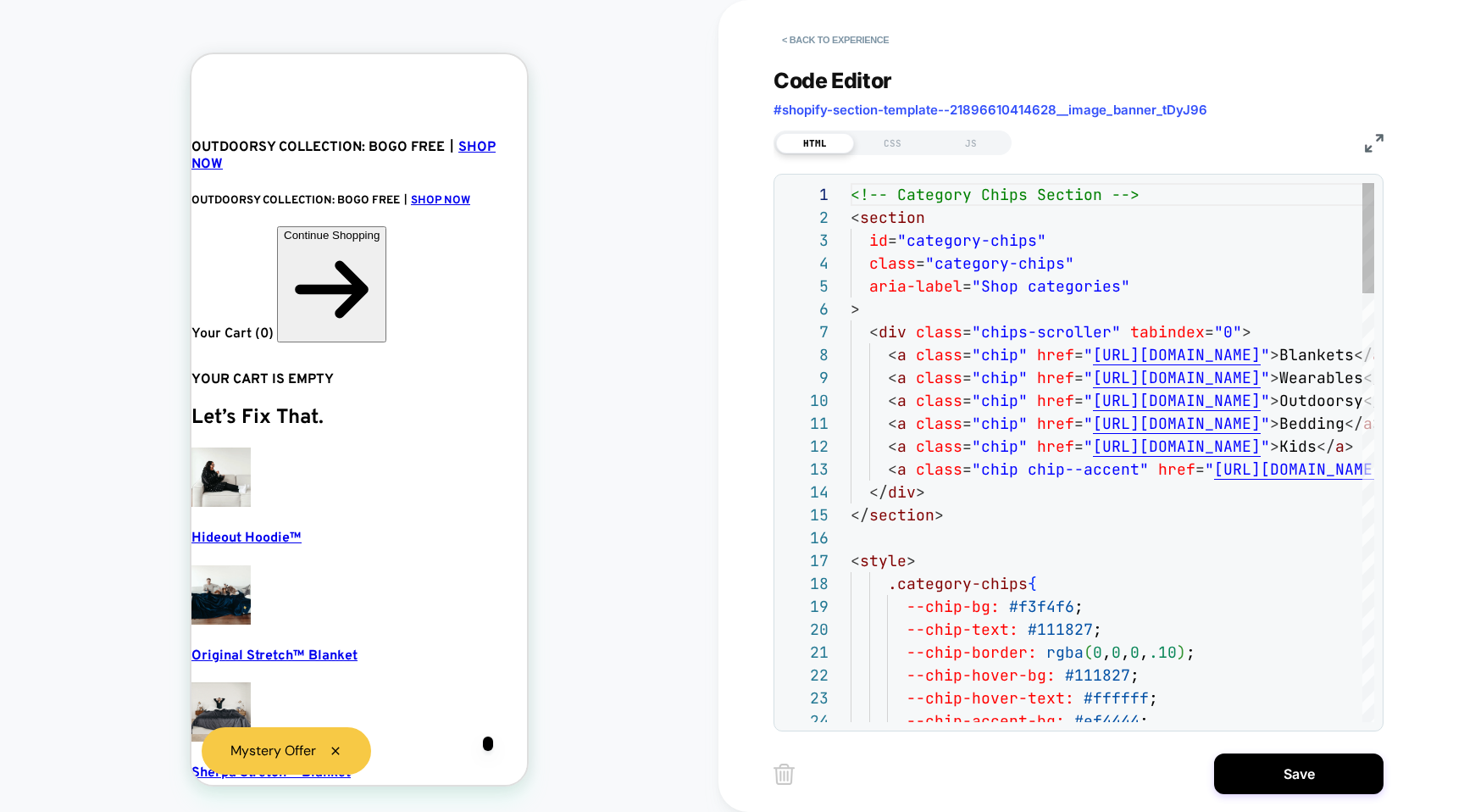
scroll to position [228, 0]
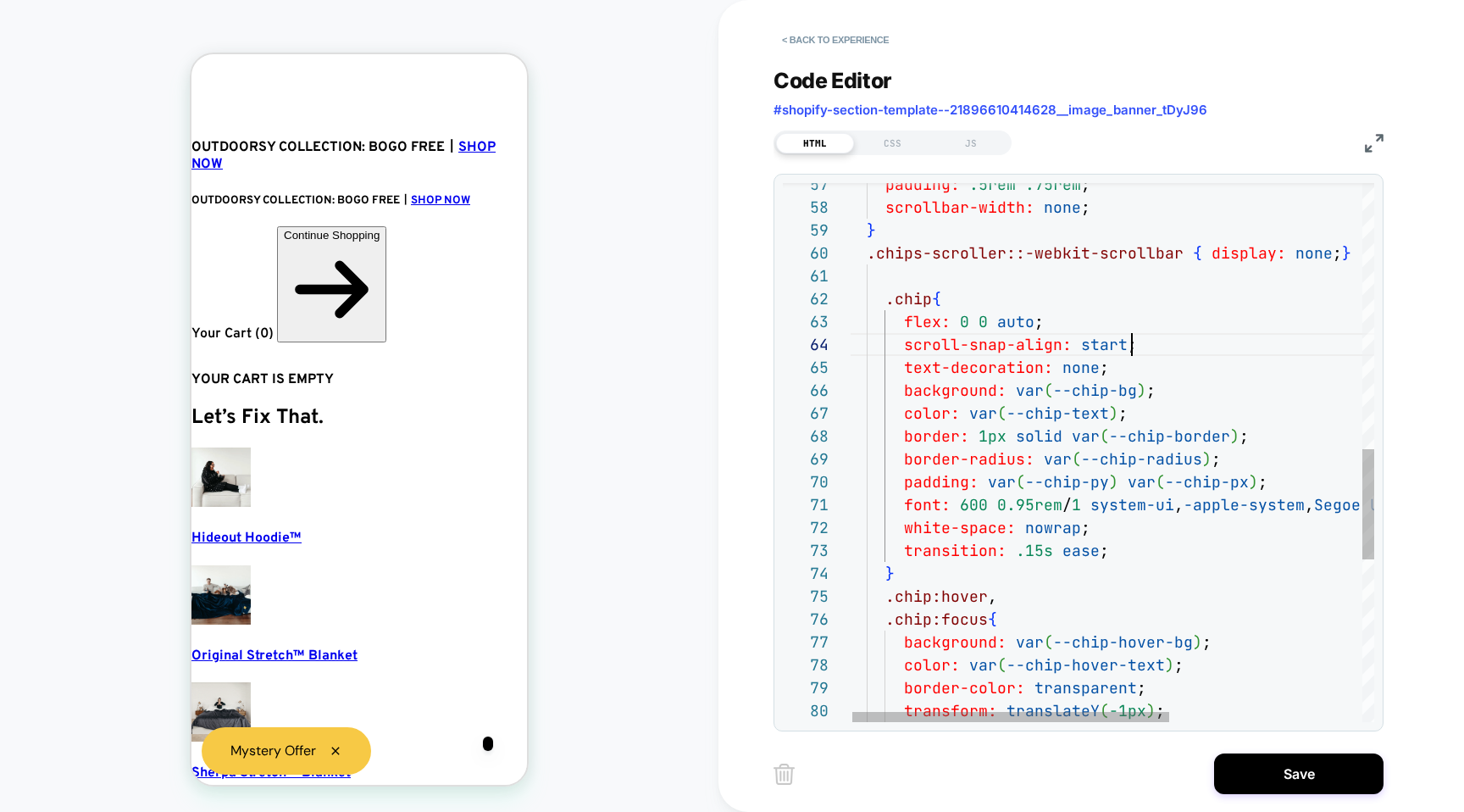
click at [1134, 344] on div "border-color: transparent ; transform: translateY ( -1px ) ; color: var ( --chi…" at bounding box center [1270, 203] width 844 height 2621
click at [1146, 344] on div "border-color: transparent ; transform: translateY ( -1px ) ; color: var ( --chi…" at bounding box center [1270, 203] width 844 height 2621
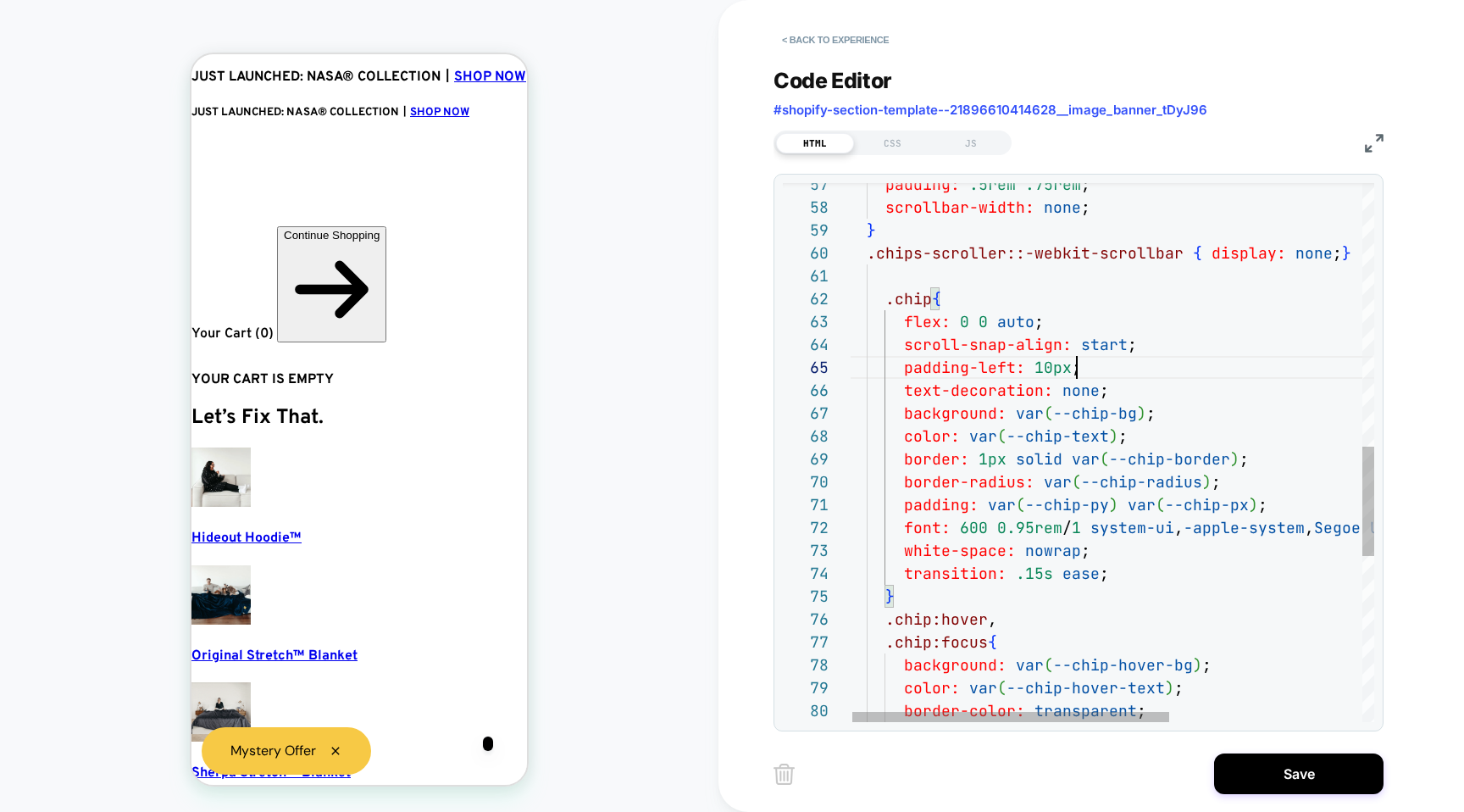
scroll to position [0, 34]
click at [1210, 388] on div "border-color: transparent ; color: var ( --chip-hover-text ) ; background: var …" at bounding box center [1270, 214] width 844 height 2644
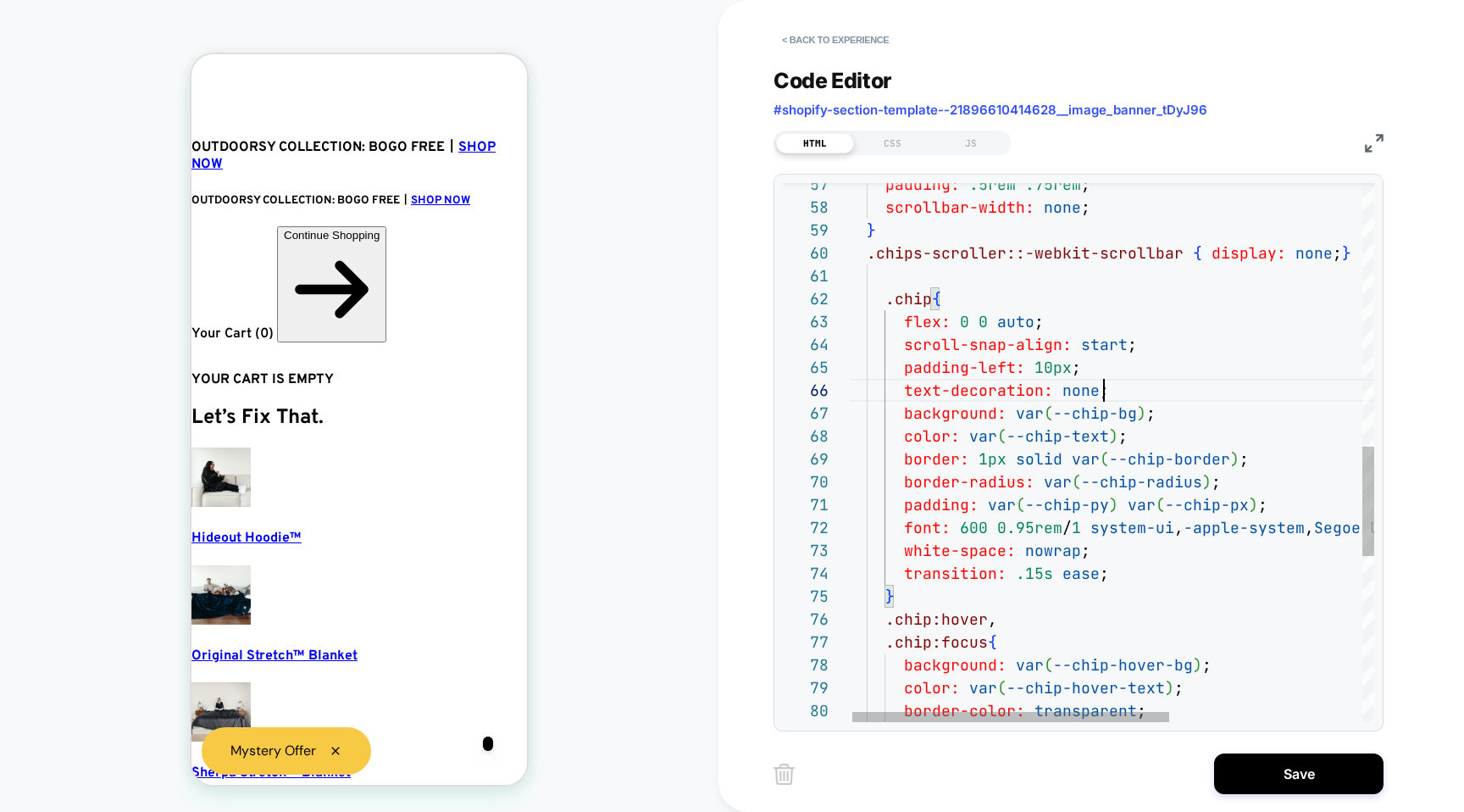
click at [1200, 413] on div "border-color: transparent ; color: var ( --chip-hover-text ) ; background: var …" at bounding box center [1270, 214] width 844 height 2644
drag, startPoint x: 1089, startPoint y: 363, endPoint x: 804, endPoint y: 360, distance: 285.0
click at [851, 360] on div "border-color: transparent ; color: var ( --chip-hover-text ) ; background: var …" at bounding box center [1273, 214] width 844 height 2644
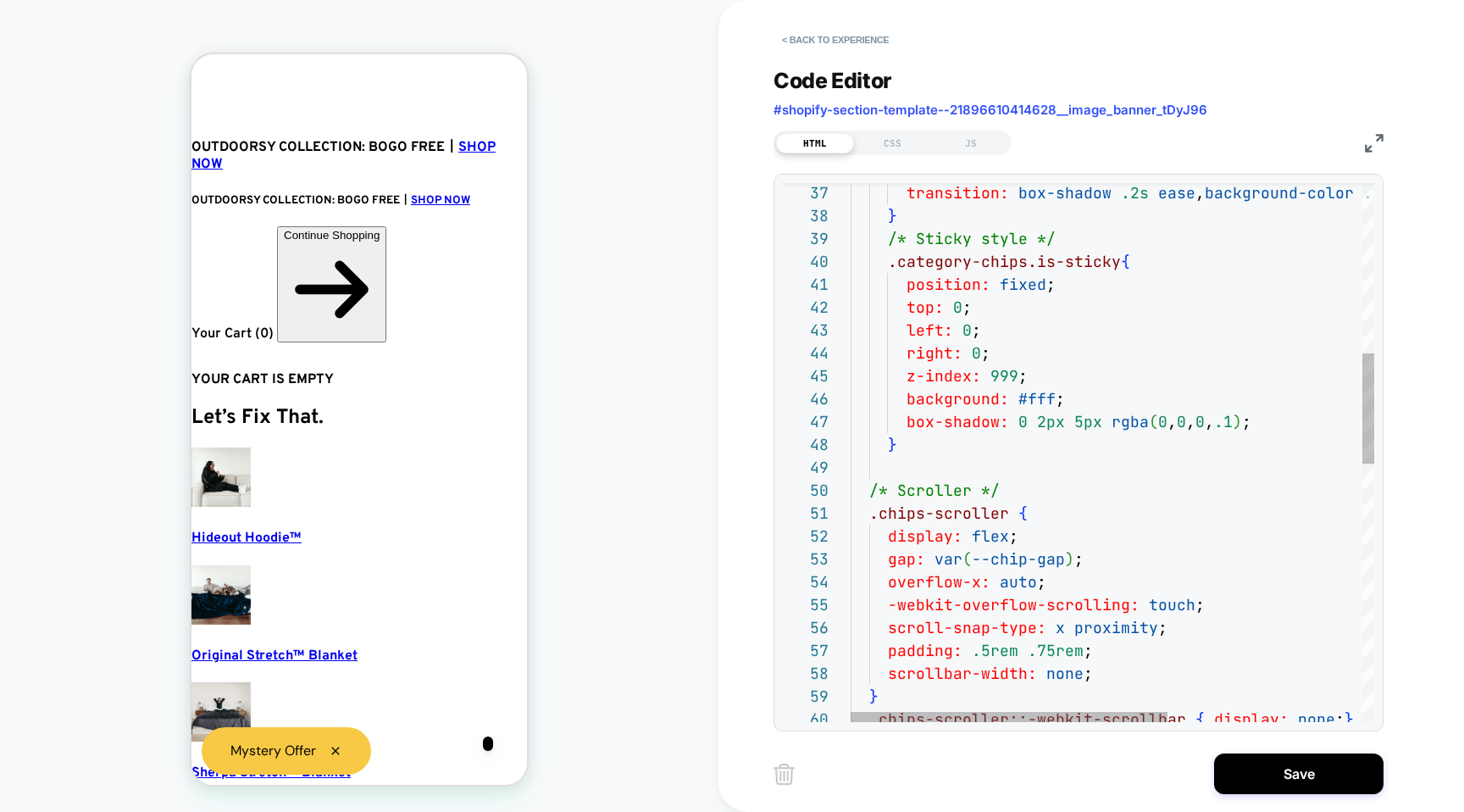
scroll to position [0, 34]
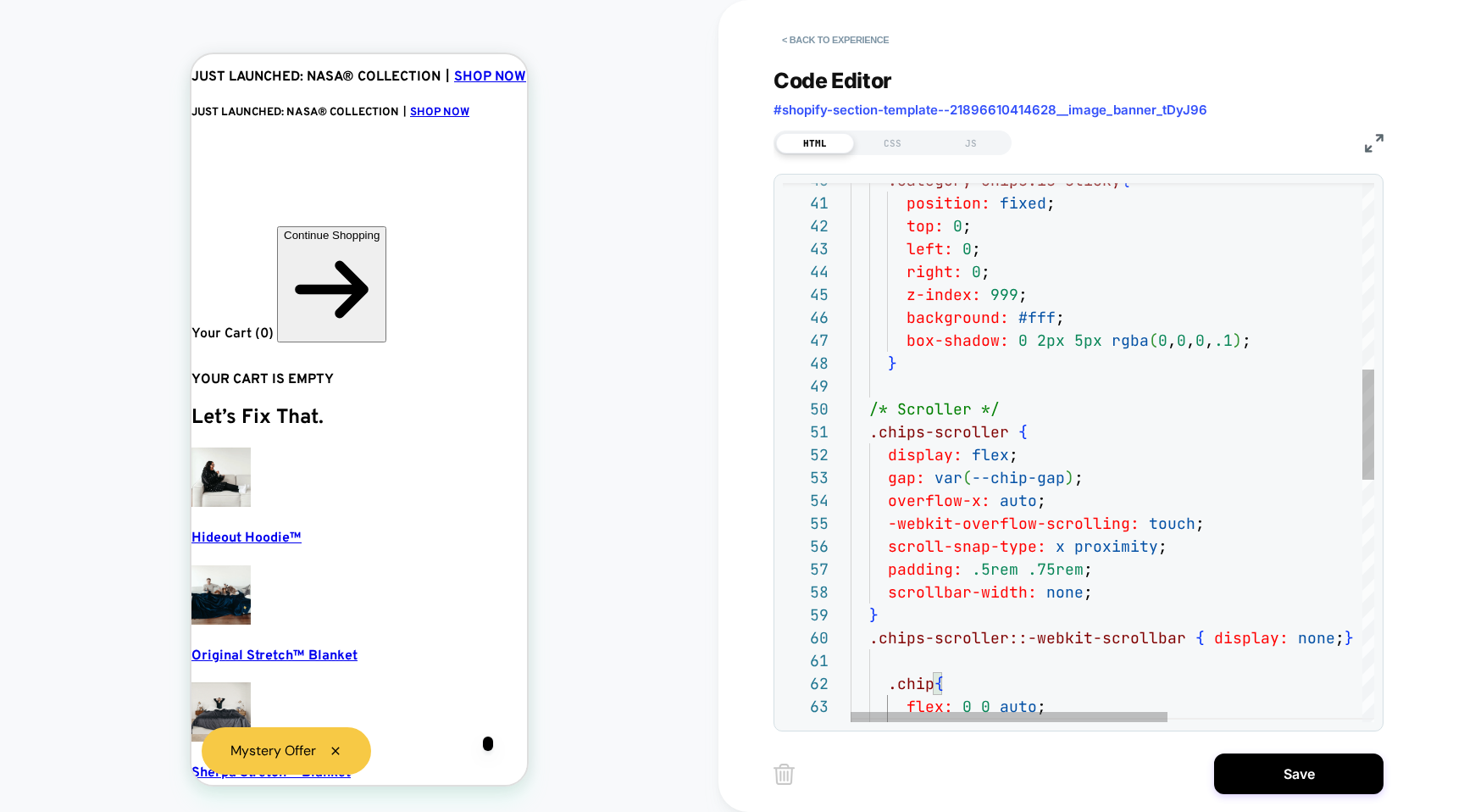
click at [1130, 599] on div "padding: .5rem .75rem ; scroll-snap-type: x proximity ; -webkit-overflow-scroll…" at bounding box center [1273, 587] width 844 height 2621
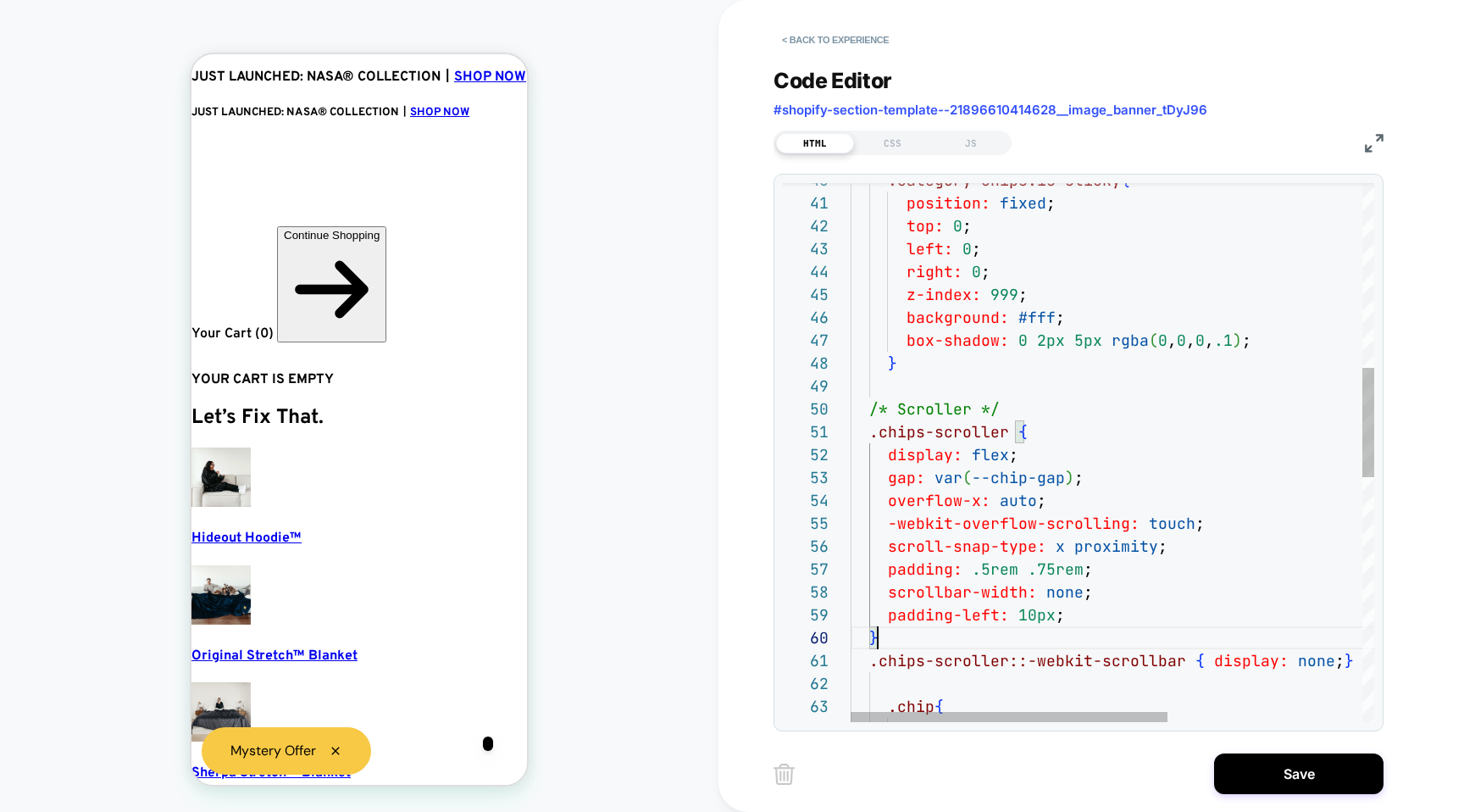
scroll to position [206, 27]
drag, startPoint x: 1105, startPoint y: 627, endPoint x: 899, endPoint y: 625, distance: 206.0
click at [892, 626] on div "padding: .5rem .75rem ; scroll-snap-type: x proximity ; -webkit-overflow-scroll…" at bounding box center [1273, 598] width 844 height 2644
click at [958, 621] on div "padding: .5rem .75rem ; scroll-snap-type: x proximity ; -webkit-overflow-scroll…" at bounding box center [1273, 598] width 844 height 2644
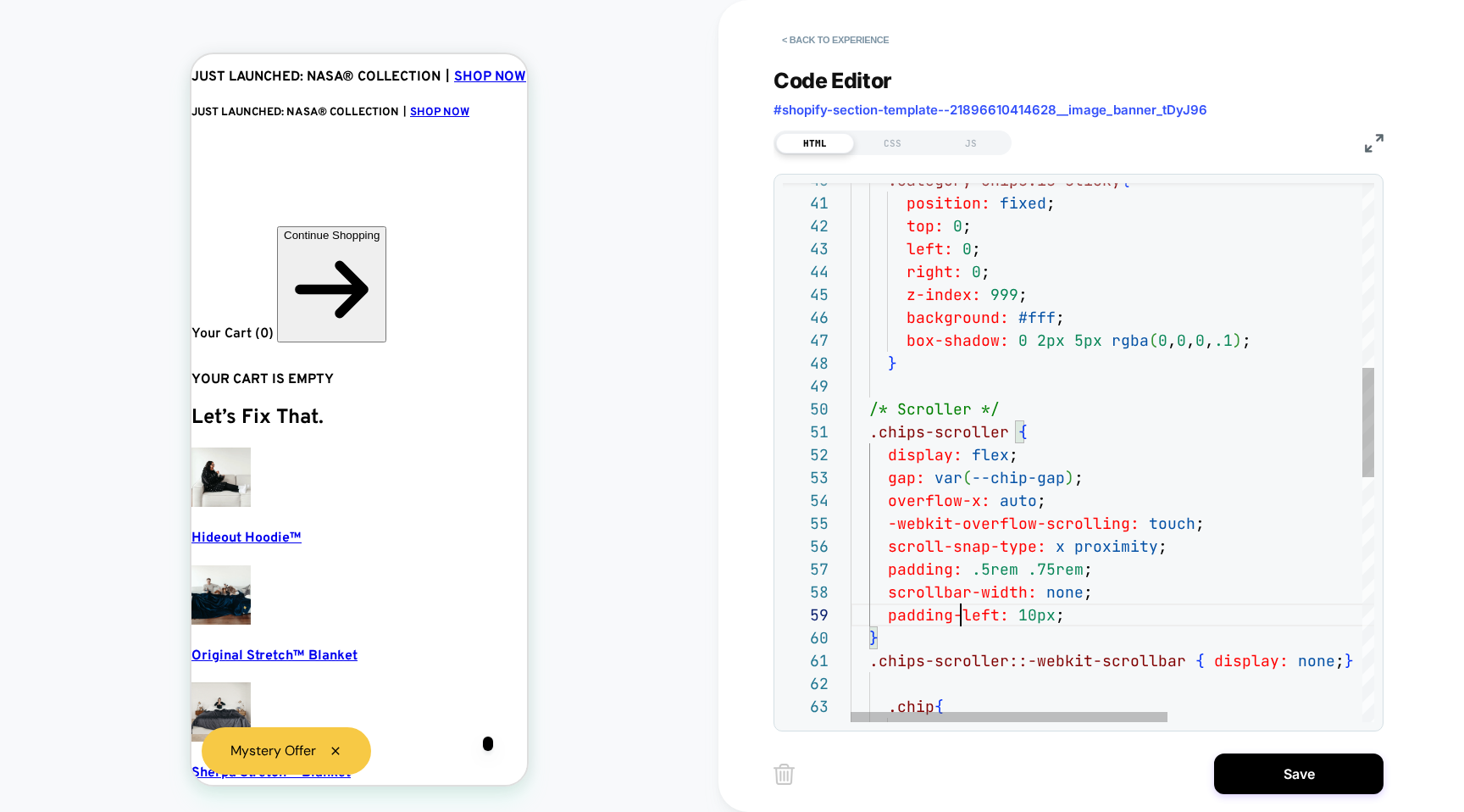
click at [958, 621] on div "padding: .5rem .75rem ; scroll-snap-type: x proximity ; -webkit-overflow-scroll…" at bounding box center [1273, 598] width 844 height 2644
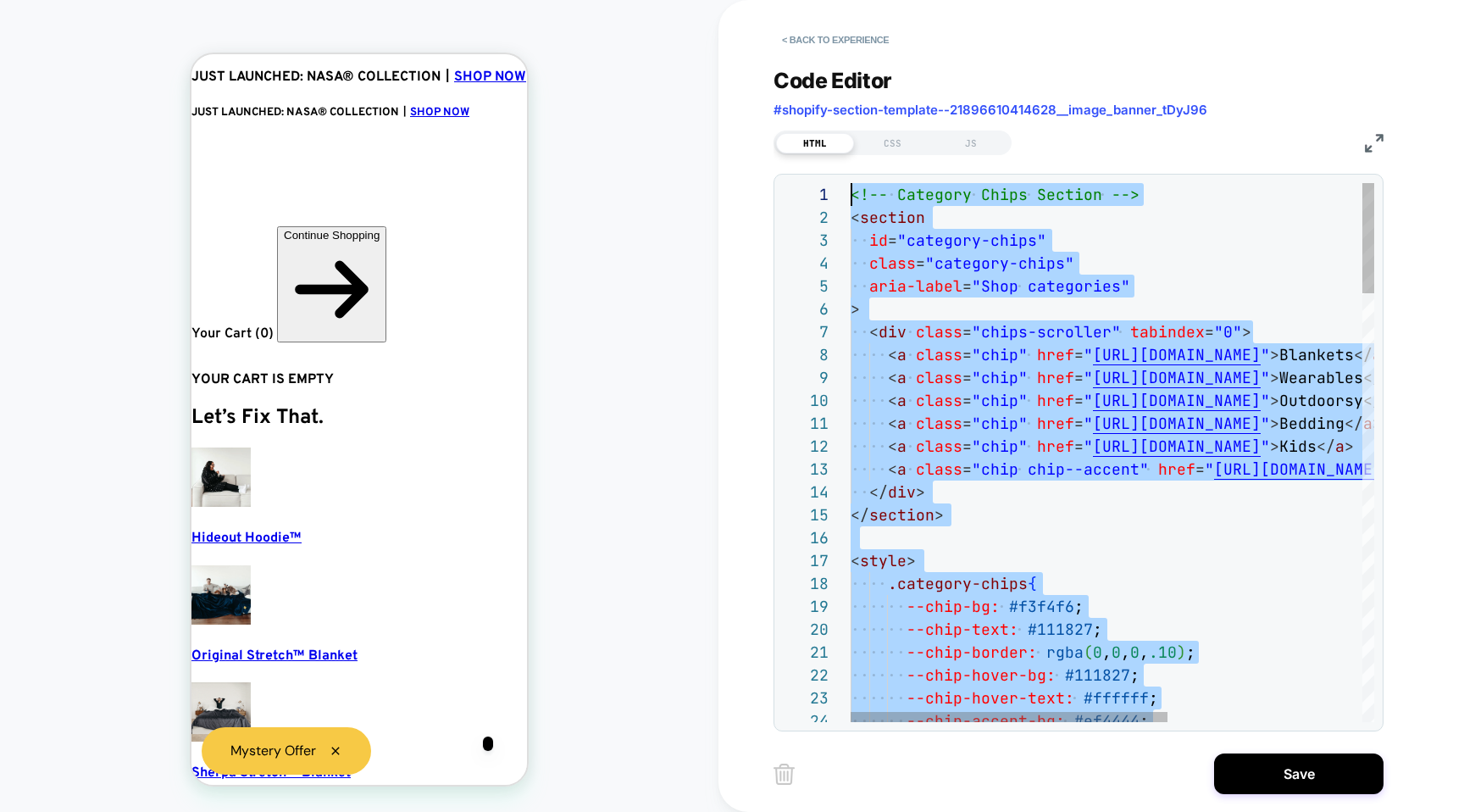
scroll to position [0, 0]
drag, startPoint x: 1064, startPoint y: 431, endPoint x: 1003, endPoint y: -109, distance: 543.4
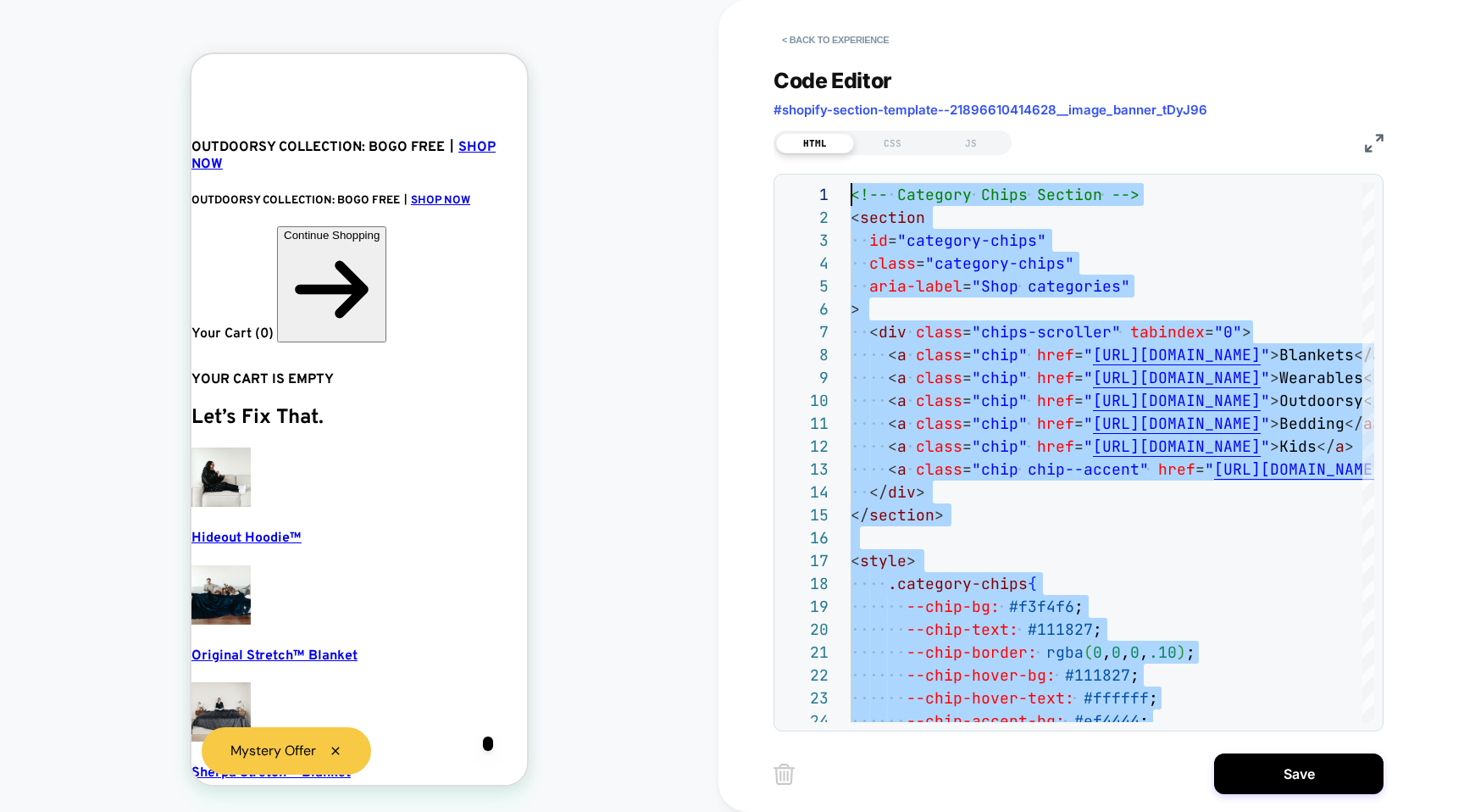
type textarea "*"
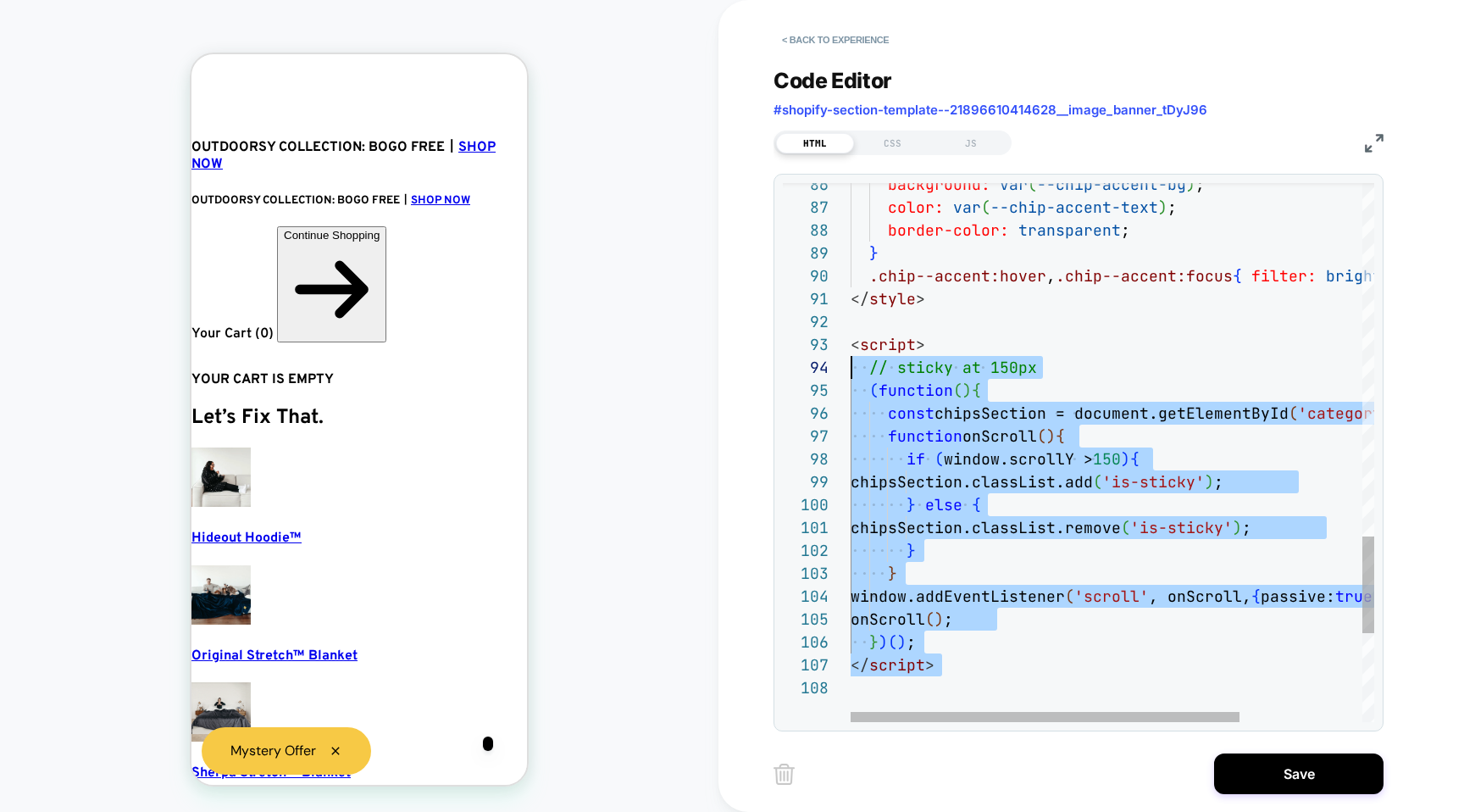
scroll to position [45, 0]
drag, startPoint x: 971, startPoint y: 683, endPoint x: 779, endPoint y: 346, distance: 387.9
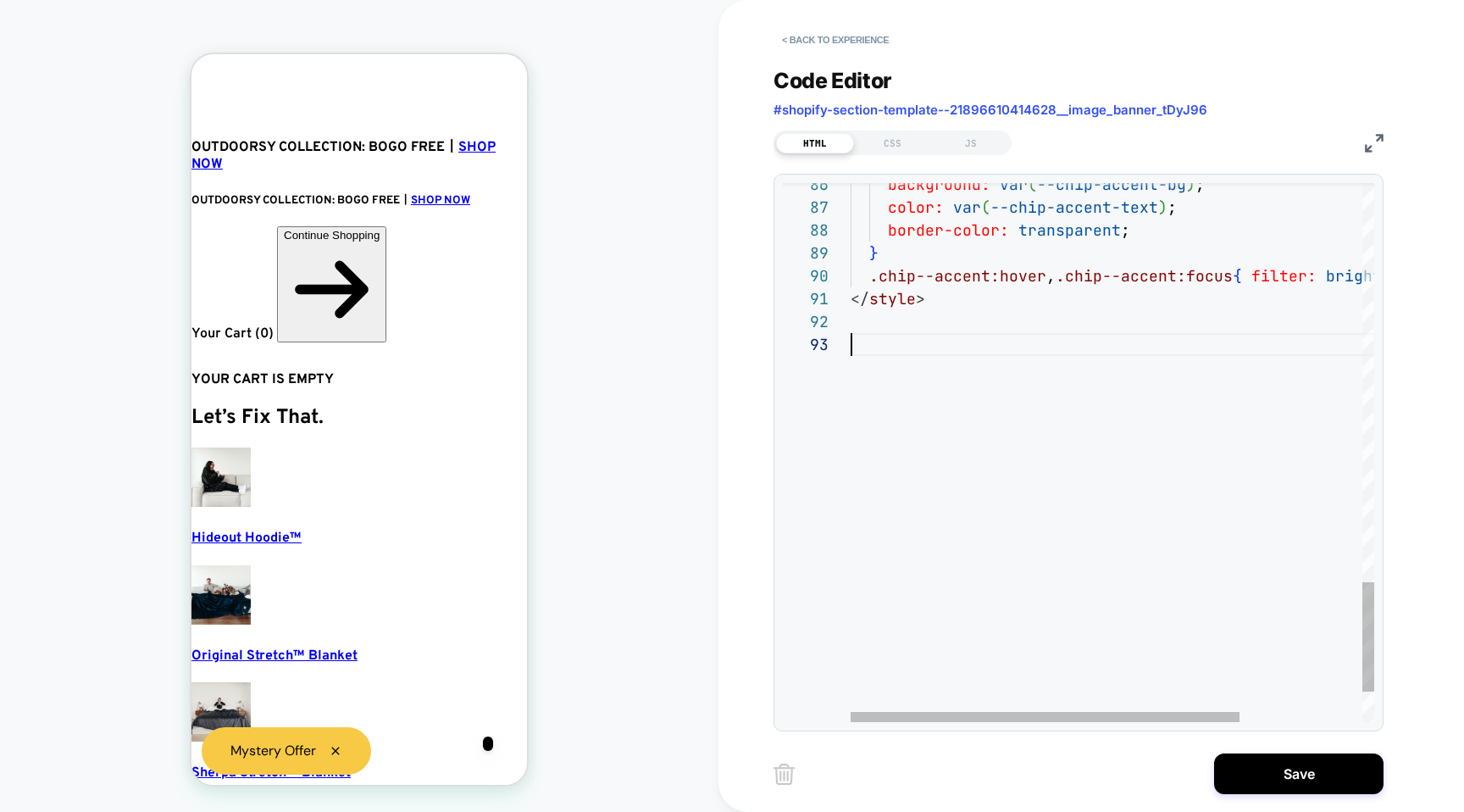
scroll to position [23, 0]
type textarea "********"
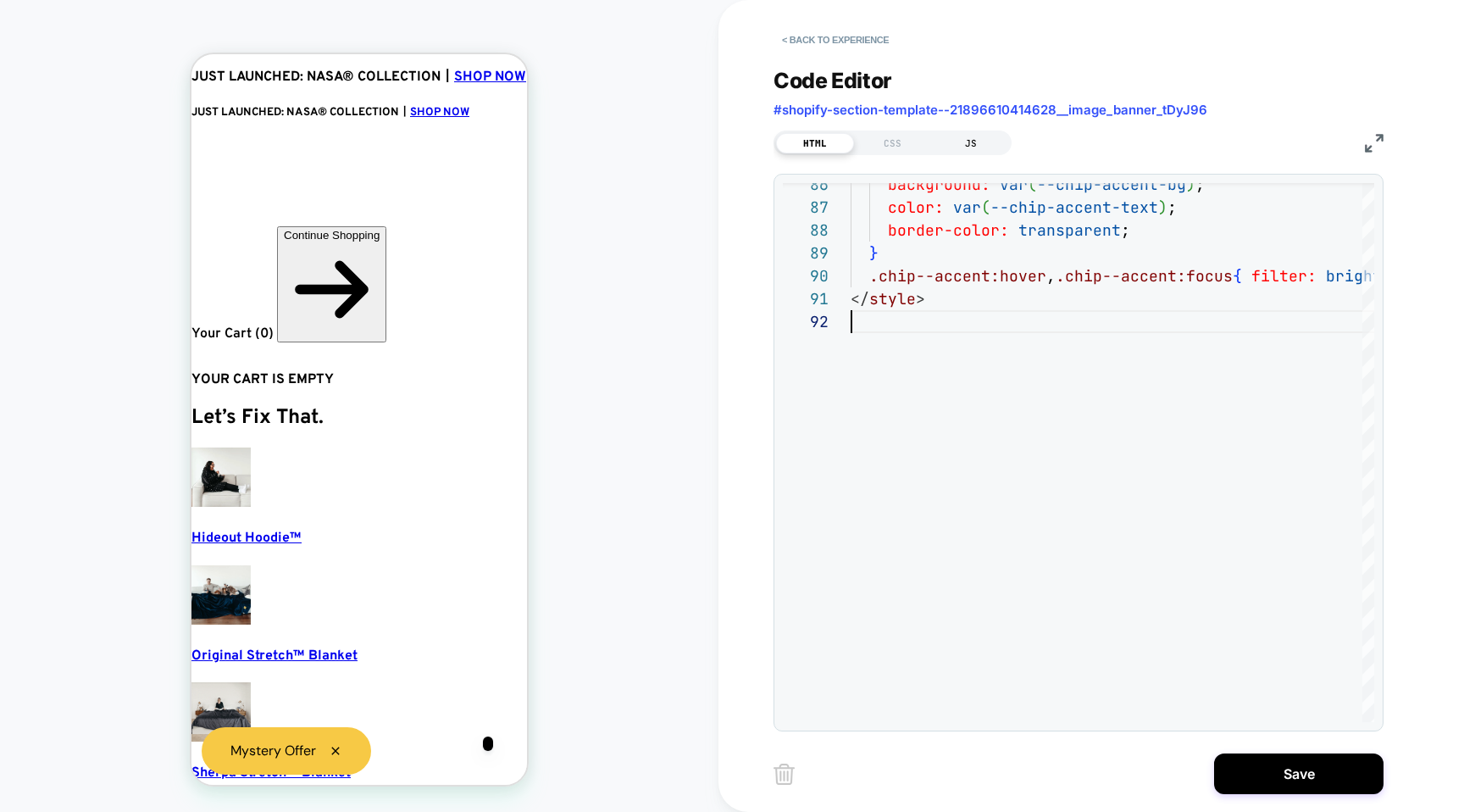
click at [988, 141] on div "JS" at bounding box center [971, 143] width 78 height 20
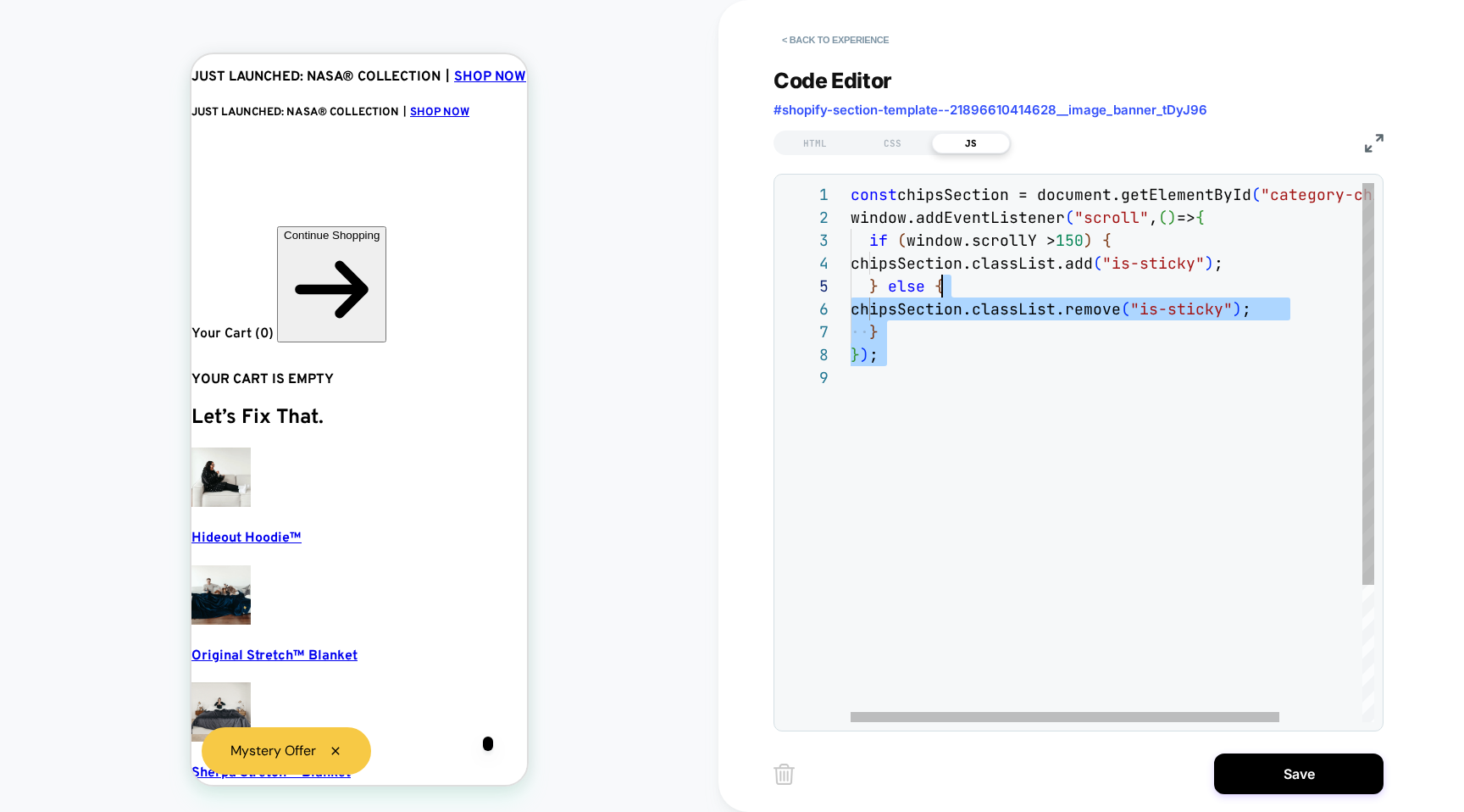
drag, startPoint x: 1033, startPoint y: 446, endPoint x: 843, endPoint y: 160, distance: 343.4
click at [851, 183] on div "const chipsSection = document.getElementById ( "category-chips" ) ; window.addE…" at bounding box center [1163, 544] width 624 height 722
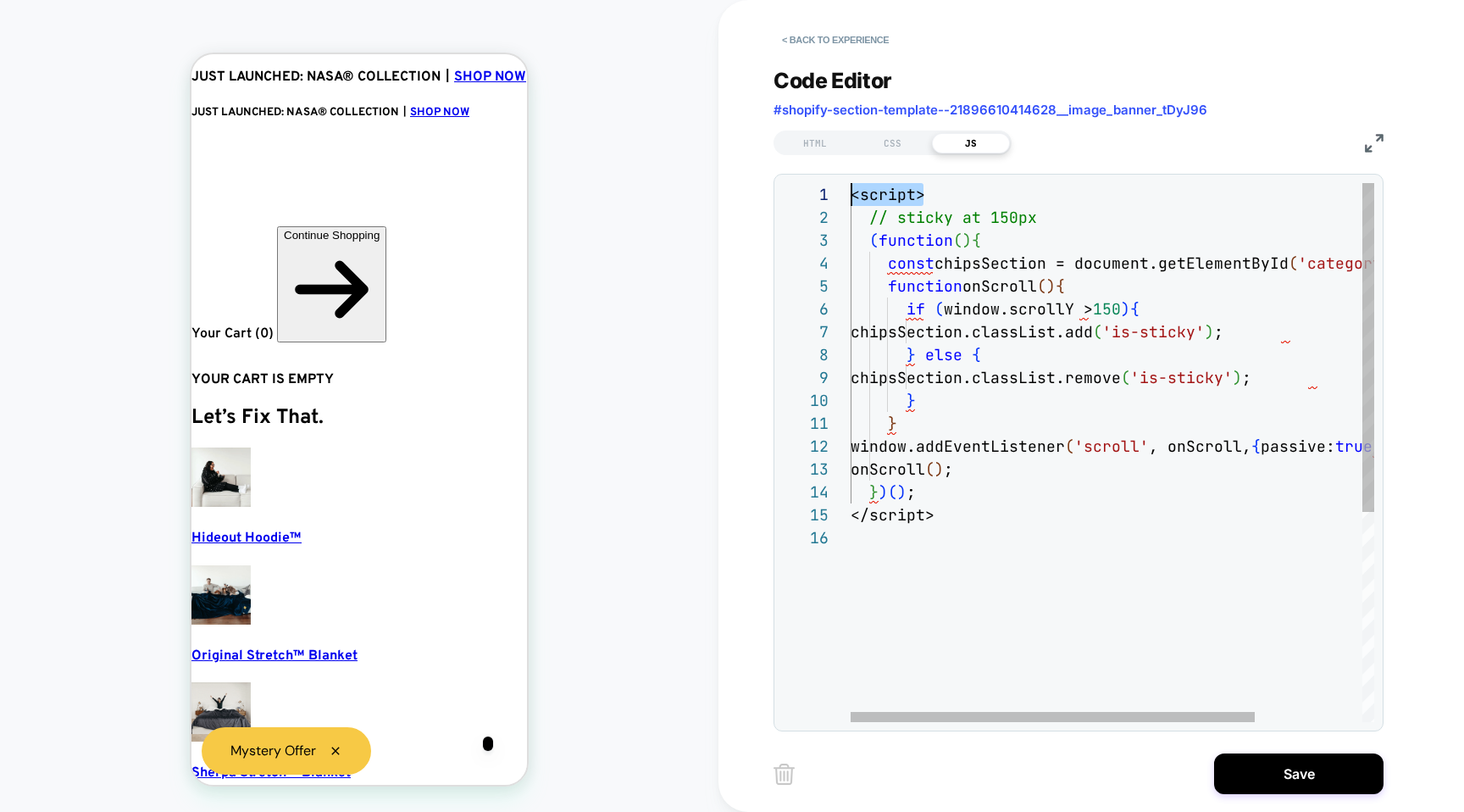
drag, startPoint x: 929, startPoint y: 201, endPoint x: 753, endPoint y: 194, distance: 176.1
click at [851, 194] on div "<script> // sticky at 150px ( function ( ) { const chipsSection = document.getE…" at bounding box center [1182, 624] width 662 height 882
click at [856, 217] on div "// sticky at 150px ( function ( ) { const chipsSection = document.getElementByI…" at bounding box center [1182, 624] width 662 height 882
drag, startPoint x: 939, startPoint y: 530, endPoint x: 806, endPoint y: 500, distance: 136.3
click at [851, 500] on div "// sticky at 150px ( function ( ) { const chipsSection = document.getElementByI…" at bounding box center [1182, 624] width 662 height 882
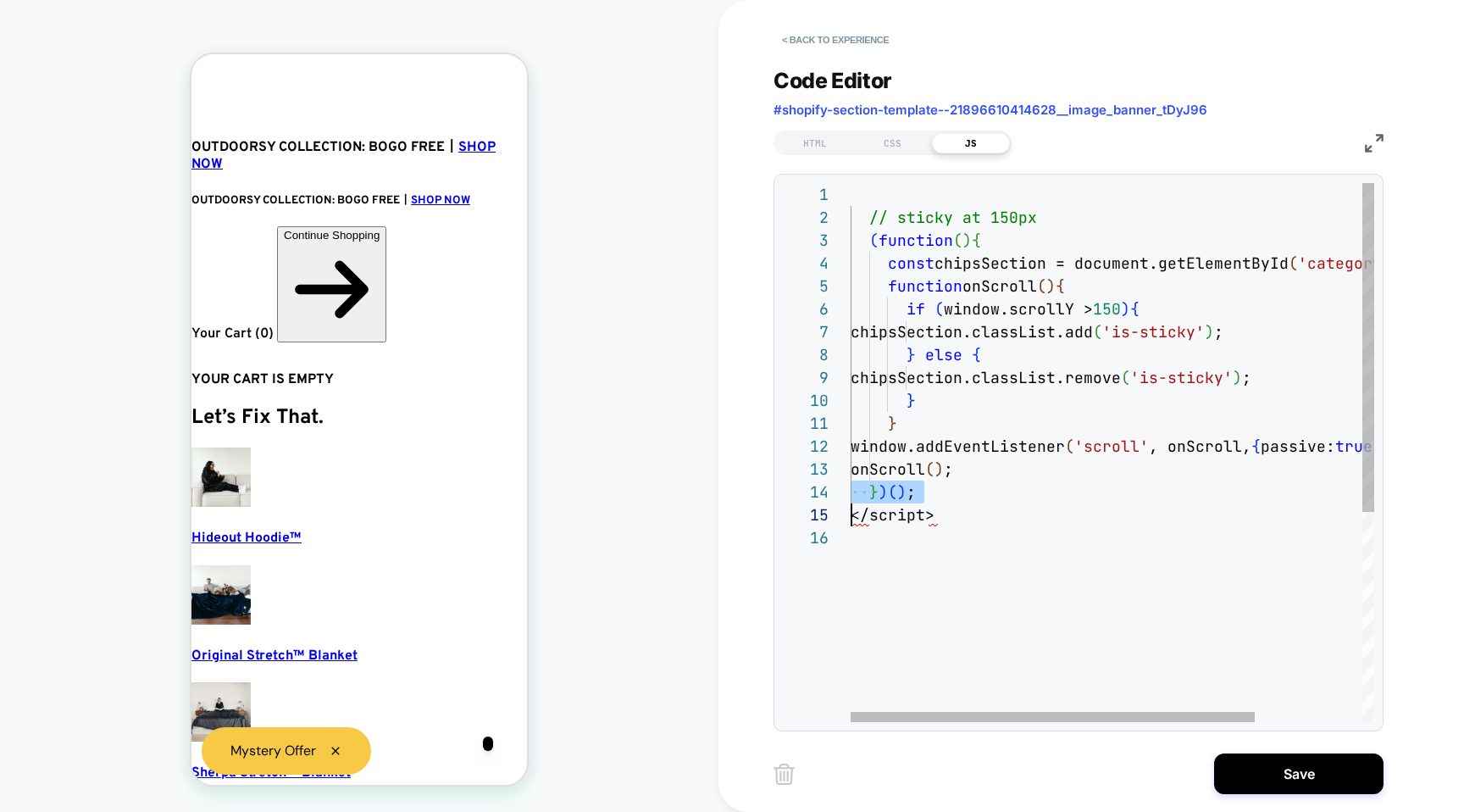
click at [911, 538] on div "// sticky at 150px ( function ( ) { const chipsSection = document.getElementByI…" at bounding box center [1182, 624] width 662 height 882
click at [936, 519] on div "// sticky at 150px ( function ( ) { const chipsSection = document.getElementByI…" at bounding box center [1182, 624] width 662 height 882
click at [929, 533] on div "// sticky at 150px ( function ( ) { const chipsSection = document.getElementByI…" at bounding box center [1182, 612] width 662 height 859
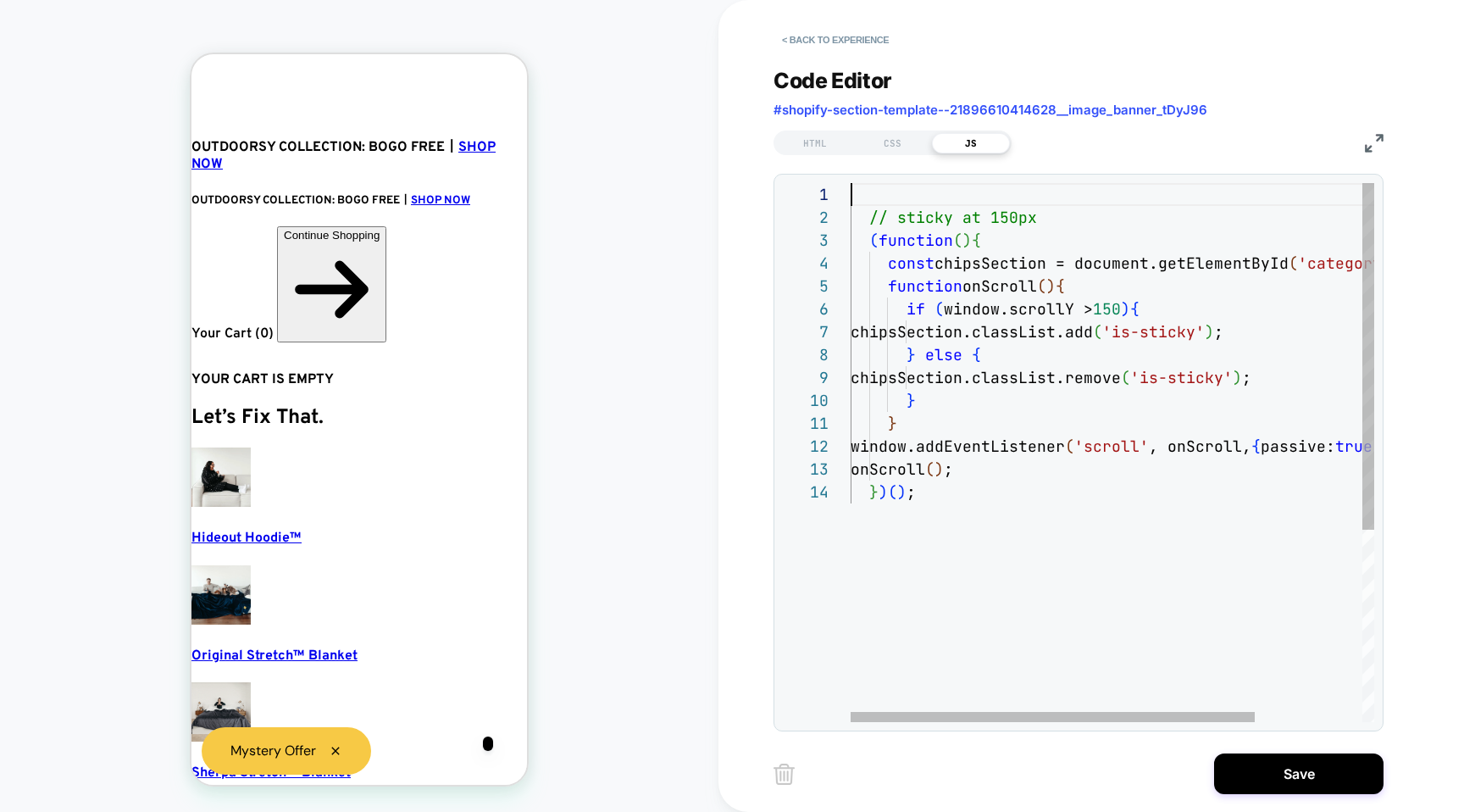
click at [862, 187] on div "// sticky at 150px ( function ( ) { const chipsSection = document.getElementByI…" at bounding box center [1182, 601] width 662 height 836
click at [862, 204] on div "// sticky at 150px ( function ( ) { const chipsSection = document.getElementByI…" at bounding box center [1182, 601] width 662 height 836
click at [862, 207] on div "// sticky at 150px ( function ( ) { const chipsSection = document.getElementByI…" at bounding box center [1182, 601] width 662 height 836
type textarea "**********"
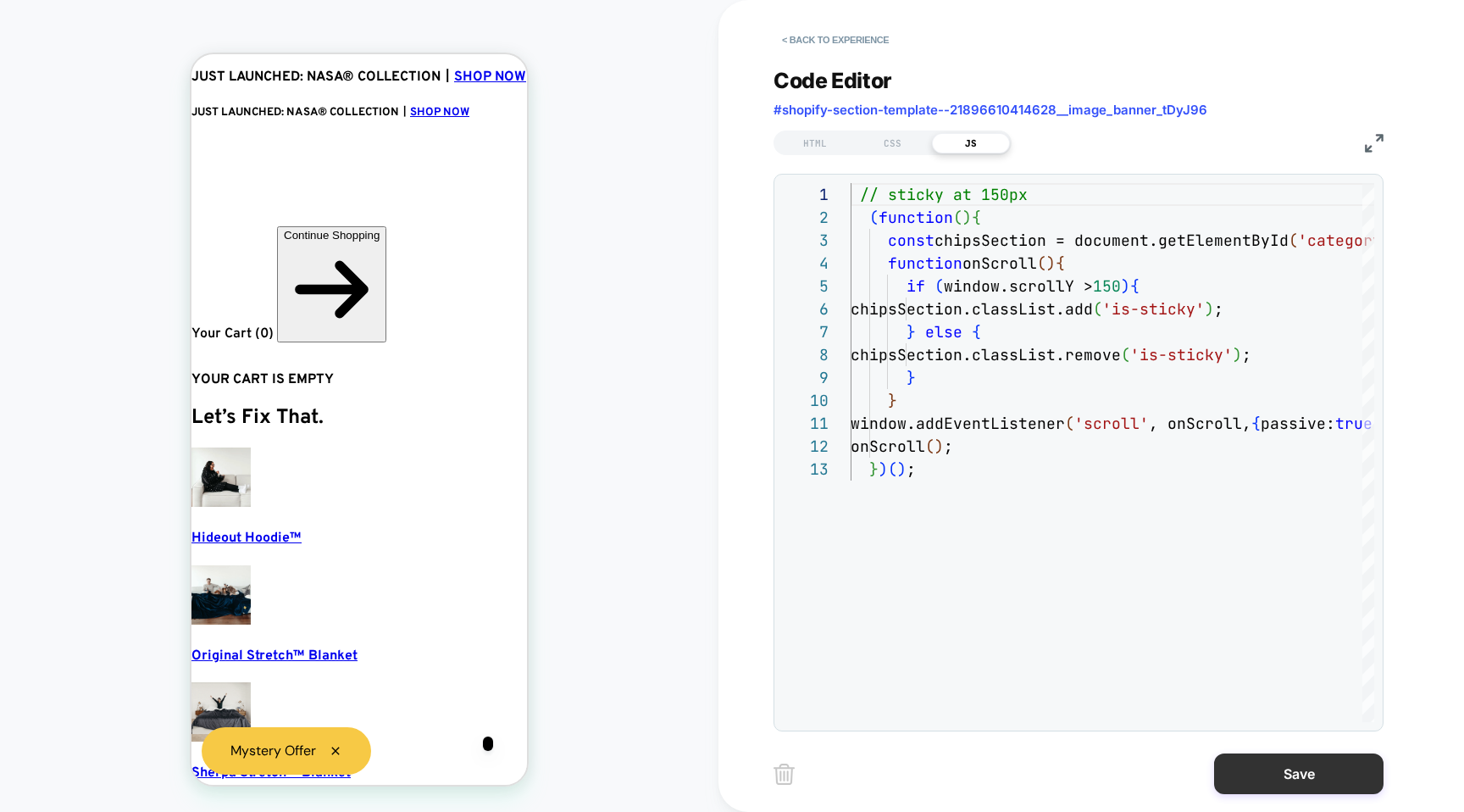
click at [1258, 762] on button "Save" at bounding box center [1298, 774] width 169 height 41
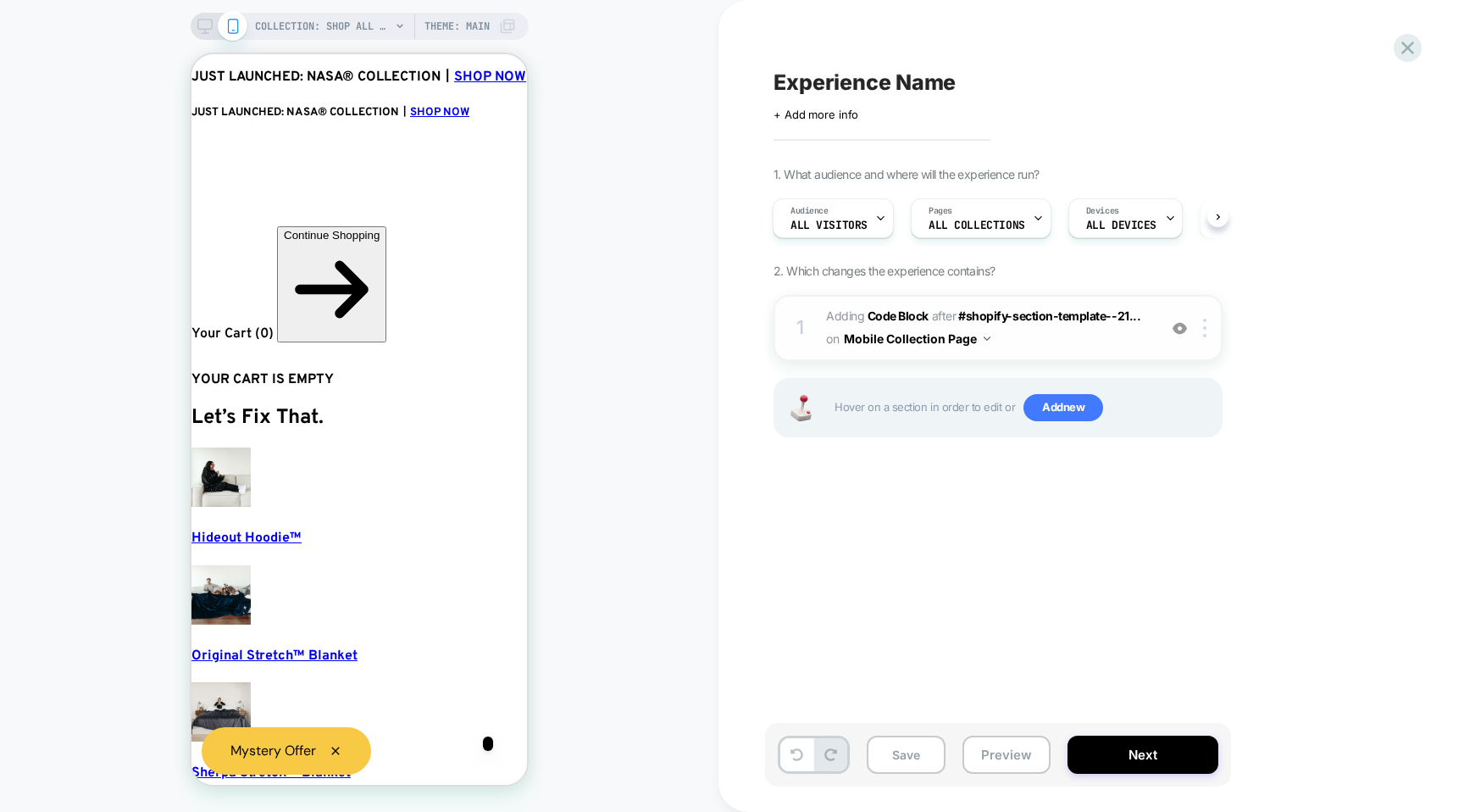
click at [1008, 341] on span "Adding Code Block AFTER #shopify-section-template--21... #shopify-section-templ…" at bounding box center [987, 327] width 323 height 45
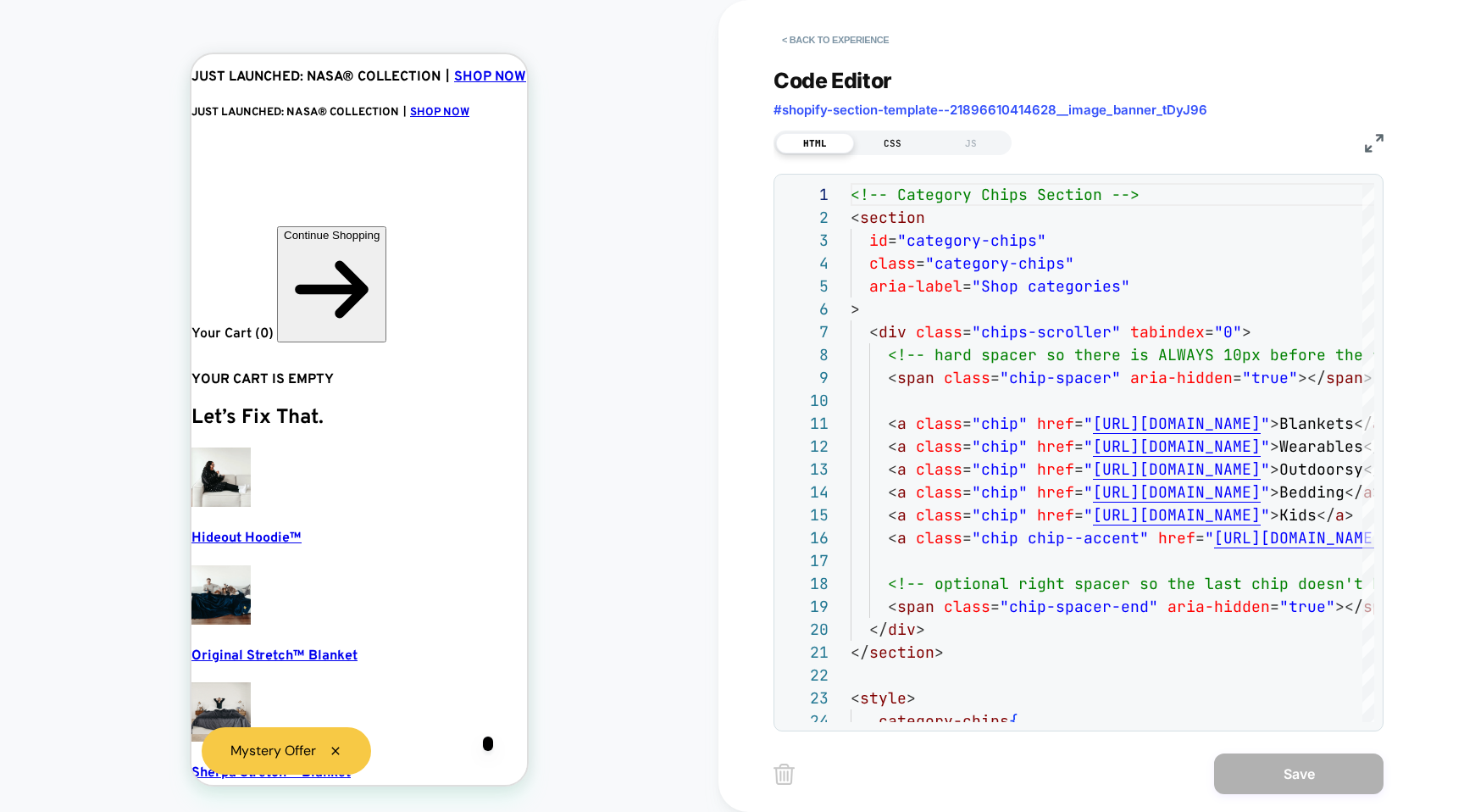
click at [880, 140] on div "CSS" at bounding box center [893, 143] width 78 height 20
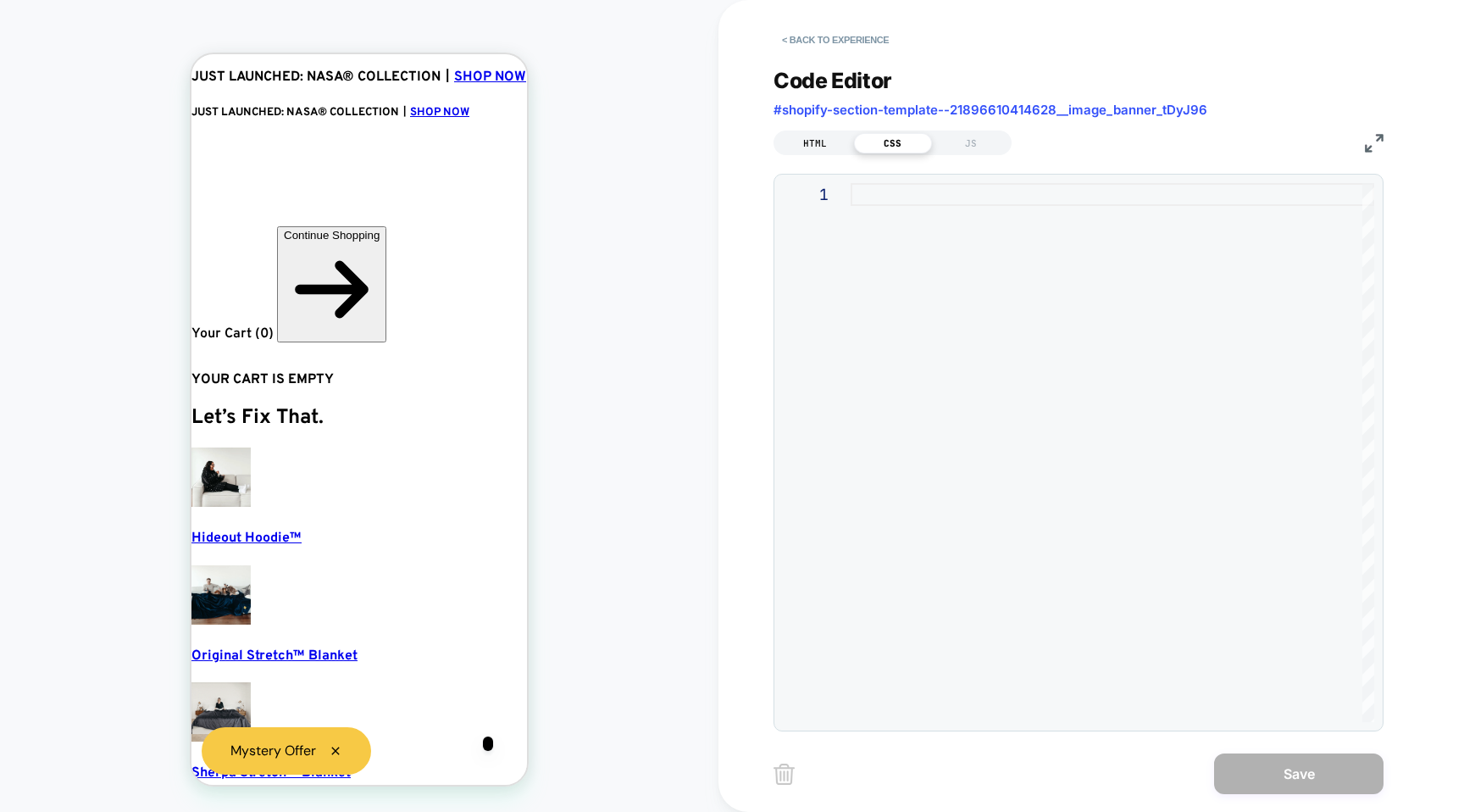
click at [822, 138] on div "HTML" at bounding box center [815, 143] width 78 height 20
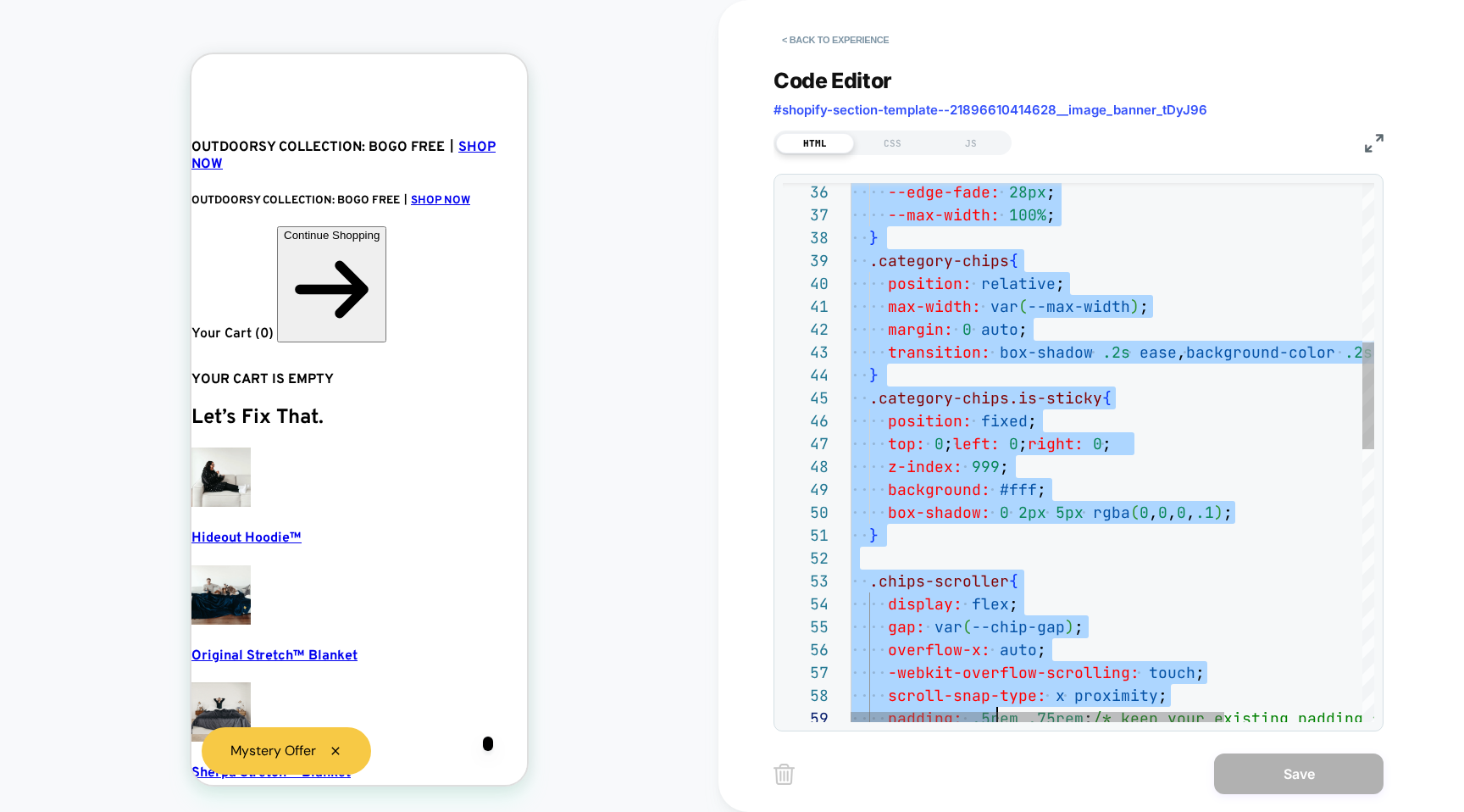
type textarea "**********"
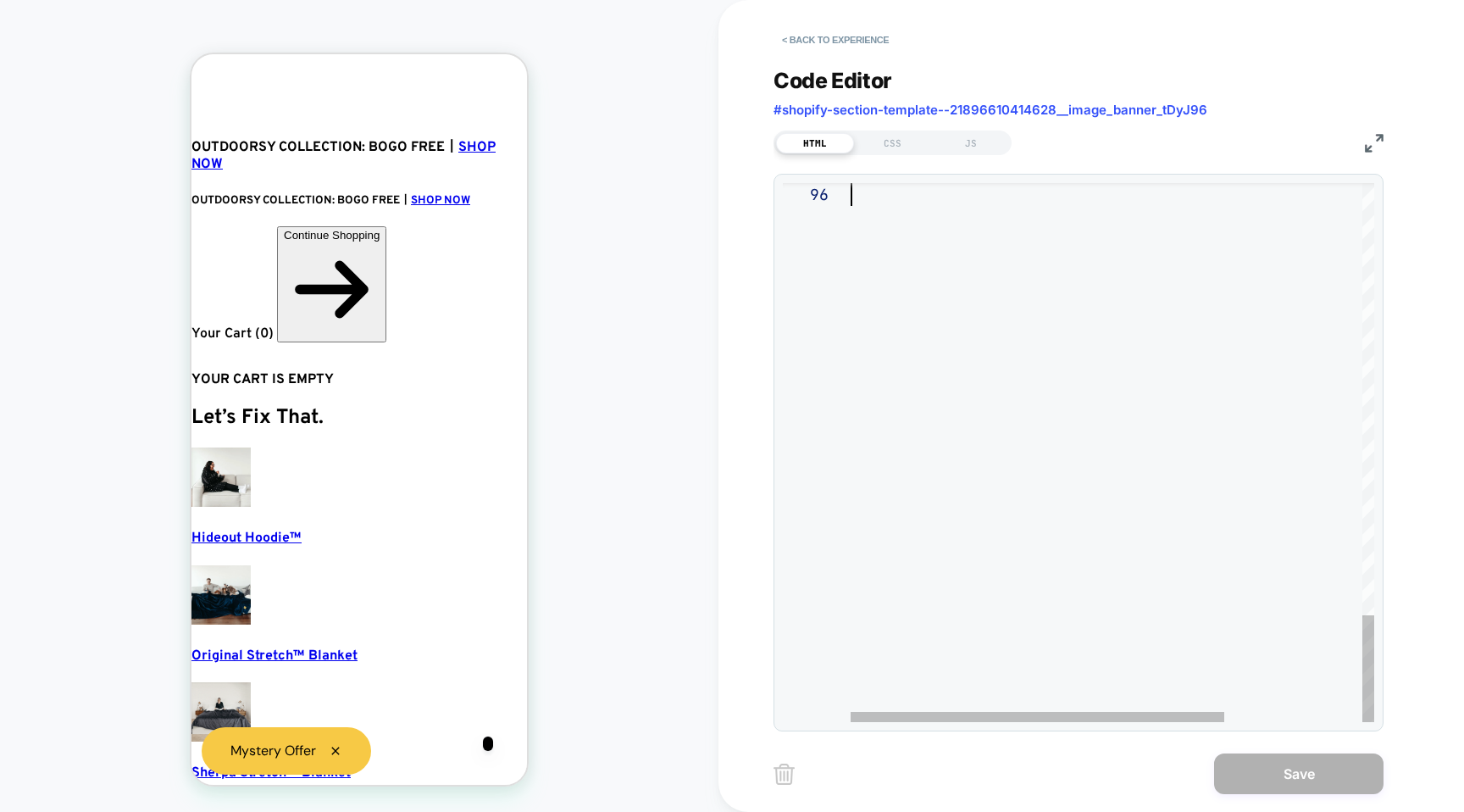
drag, startPoint x: 851, startPoint y: 480, endPoint x: 1018, endPoint y: 709, distance: 283.4
click at [902, 135] on div "CSS" at bounding box center [893, 143] width 78 height 20
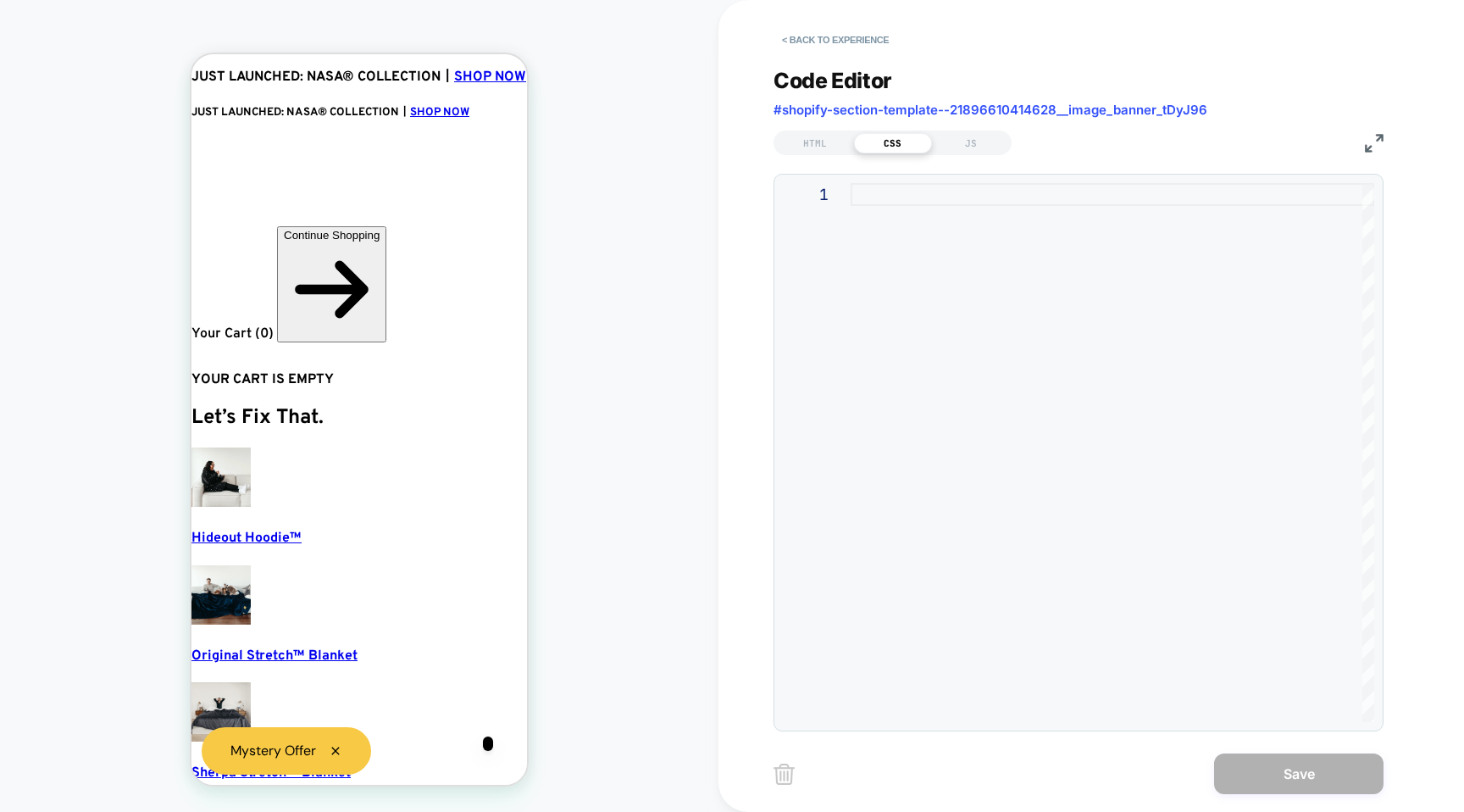
click at [899, 258] on div at bounding box center [1113, 452] width 523 height 539
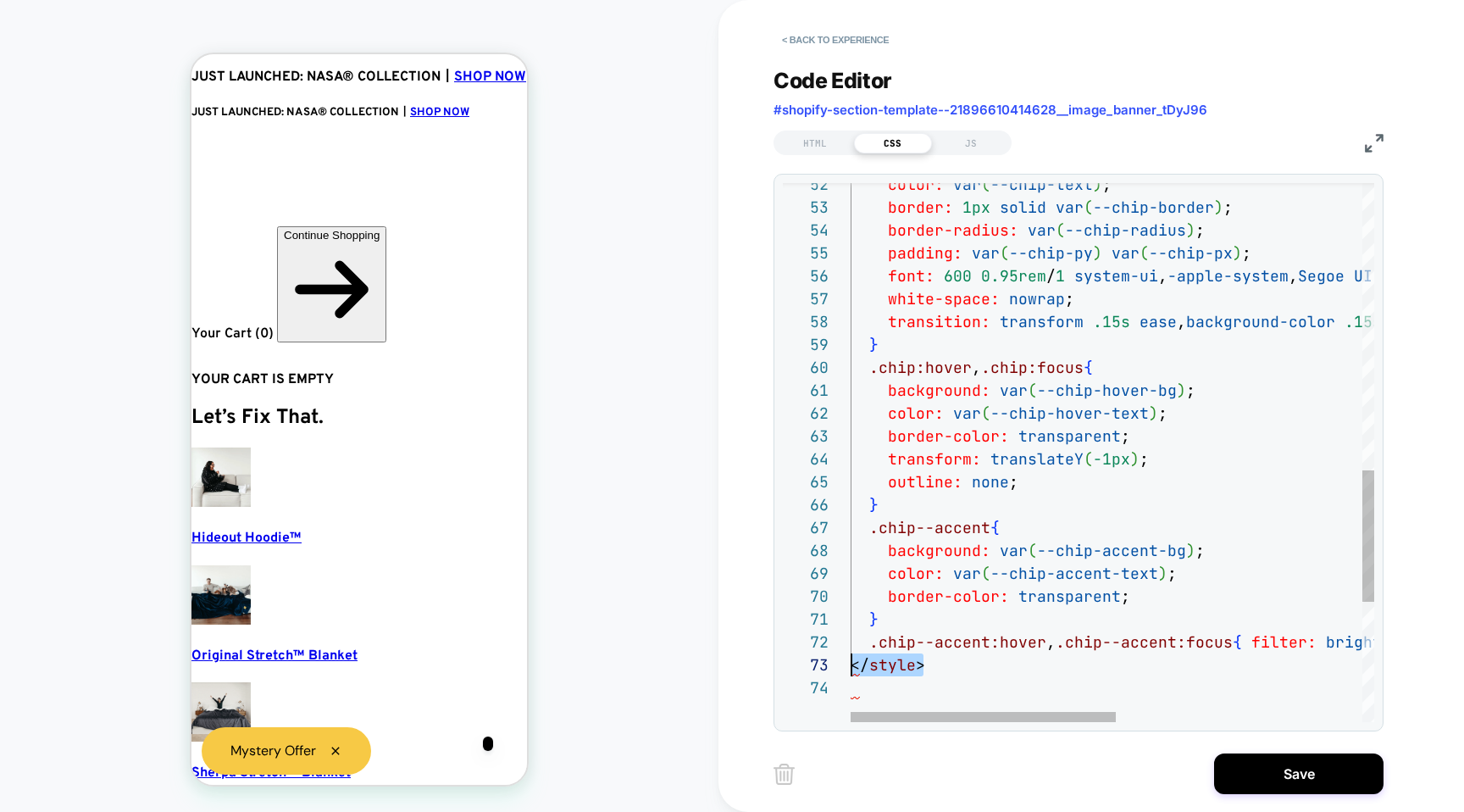
drag, startPoint x: 946, startPoint y: 663, endPoint x: 809, endPoint y: 657, distance: 137.1
click at [851, 657] on div "color: var ( --chip-text ) ; border: 1px solid var ( --chip-border ) ; border-r…" at bounding box center [1355, 110] width 1009 height 2209
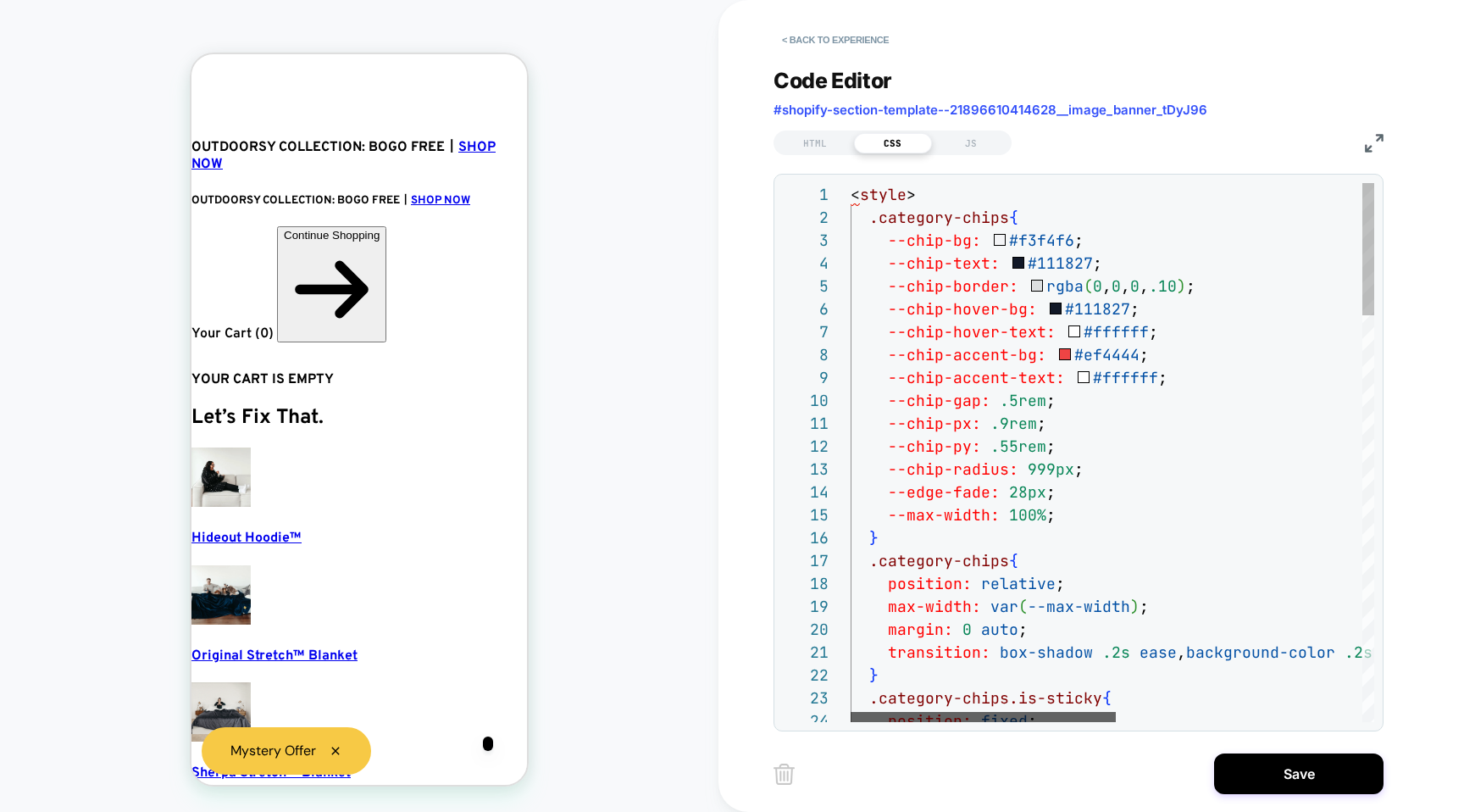
click at [851, 712] on div at bounding box center [983, 717] width 265 height 10
drag, startPoint x: 917, startPoint y: 188, endPoint x: 832, endPoint y: 187, distance: 85.0
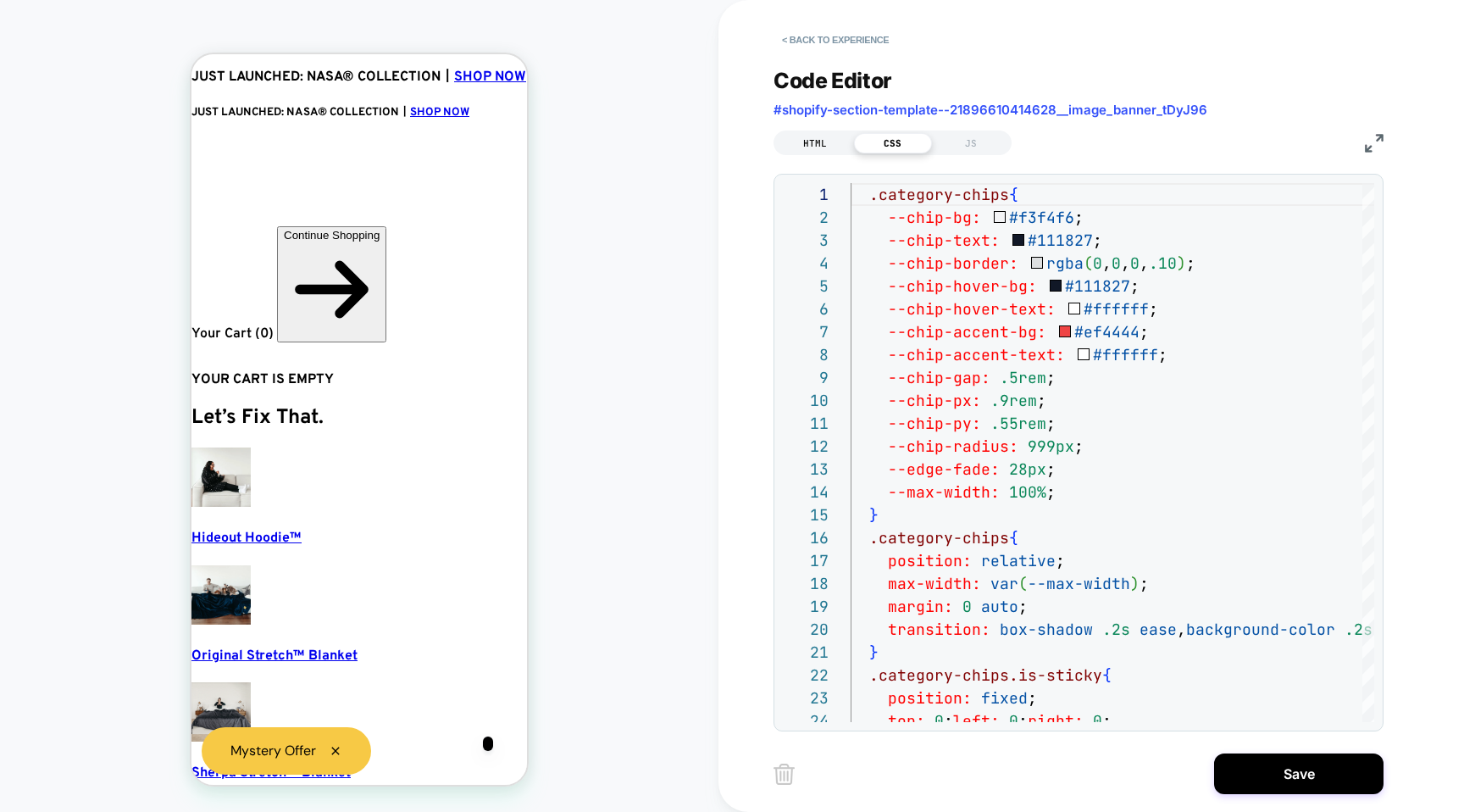
type textarea "**********"
click at [843, 148] on div "HTML" at bounding box center [815, 143] width 78 height 20
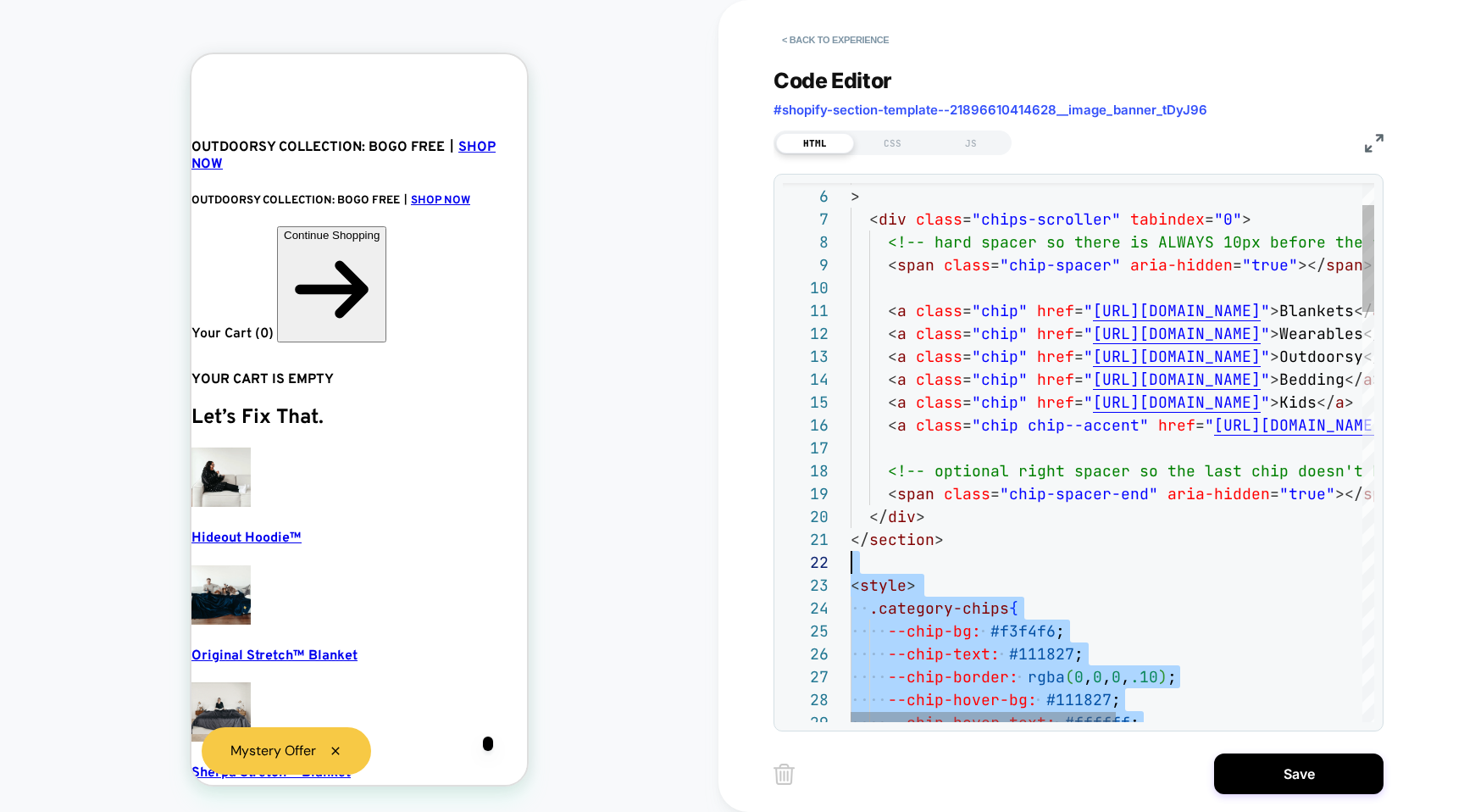
drag, startPoint x: 966, startPoint y: 404, endPoint x: 855, endPoint y: 572, distance: 201.4
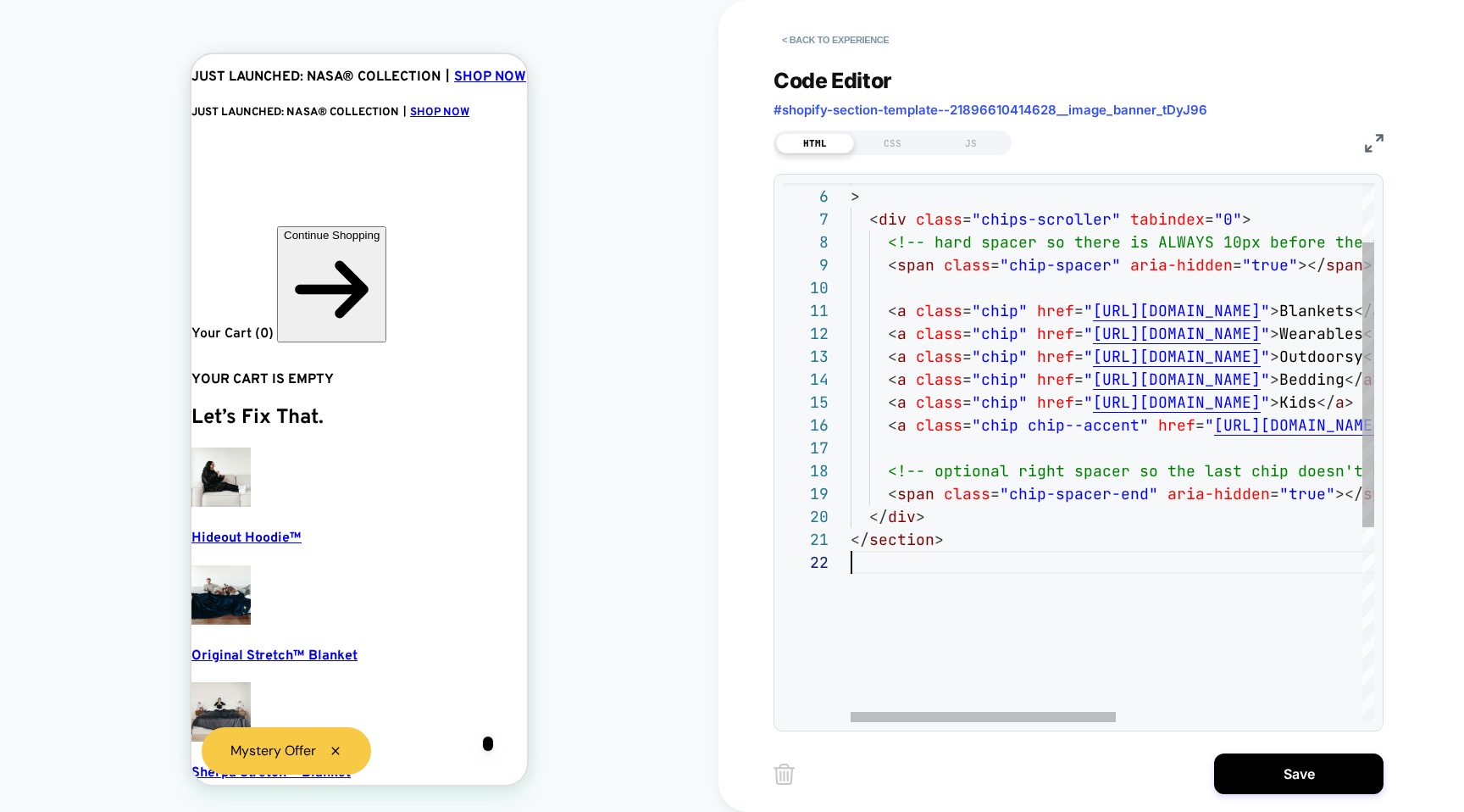
type textarea "**********"
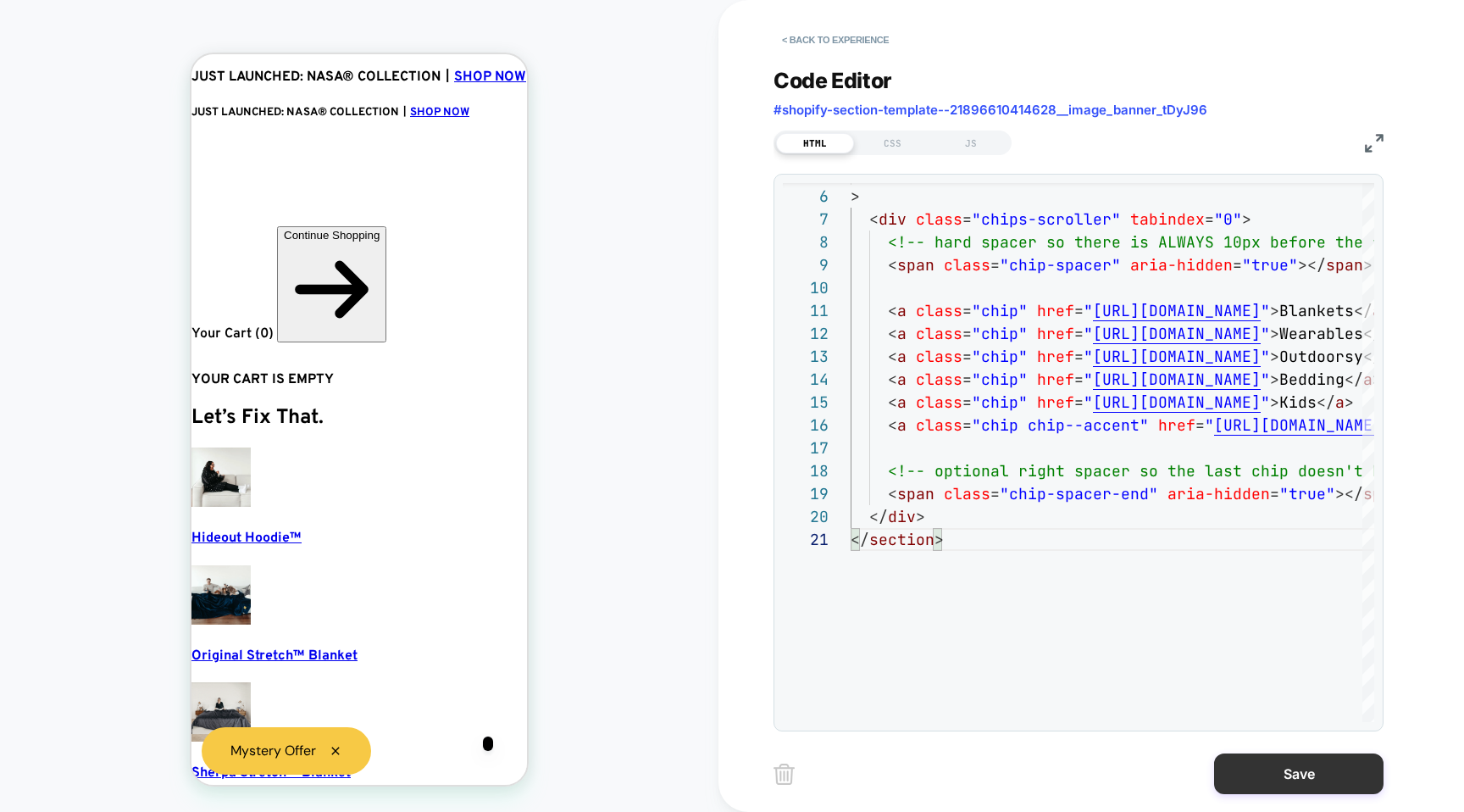
click at [1232, 778] on button "Save" at bounding box center [1298, 774] width 169 height 41
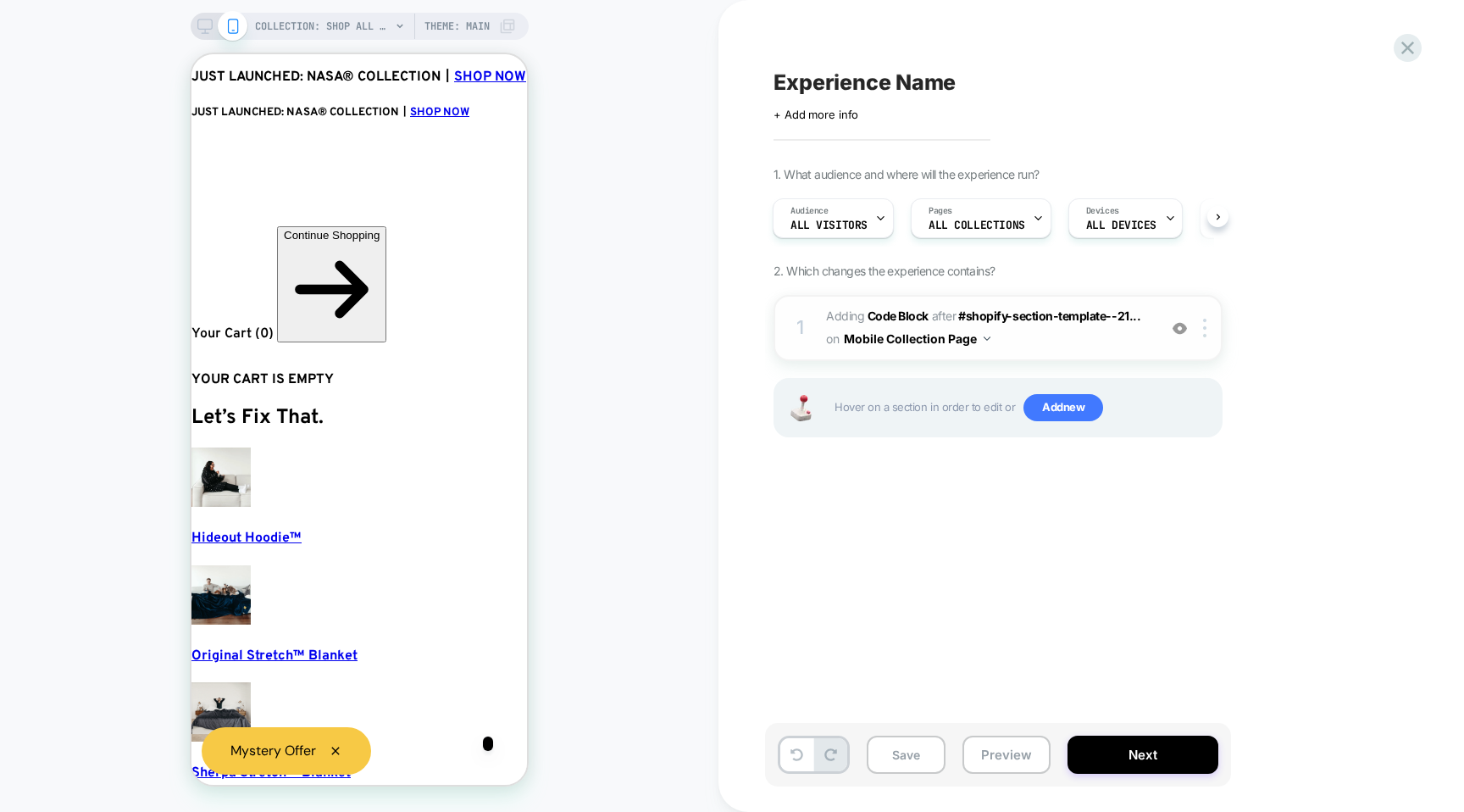
click at [1030, 347] on span "Adding Code Block AFTER #shopify-section-template--21... #shopify-section-templ…" at bounding box center [987, 327] width 323 height 45
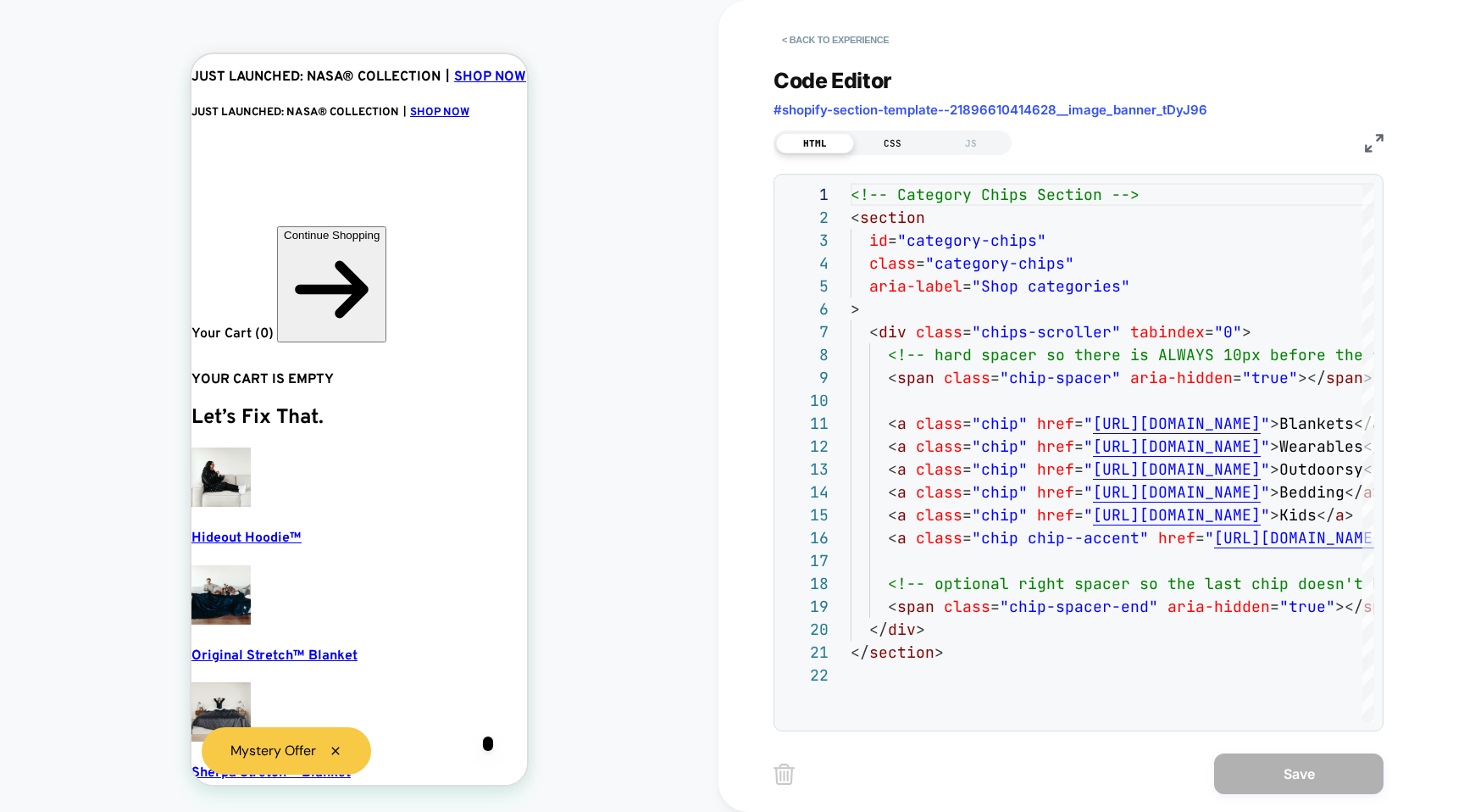
click at [898, 141] on div "CSS" at bounding box center [893, 143] width 78 height 20
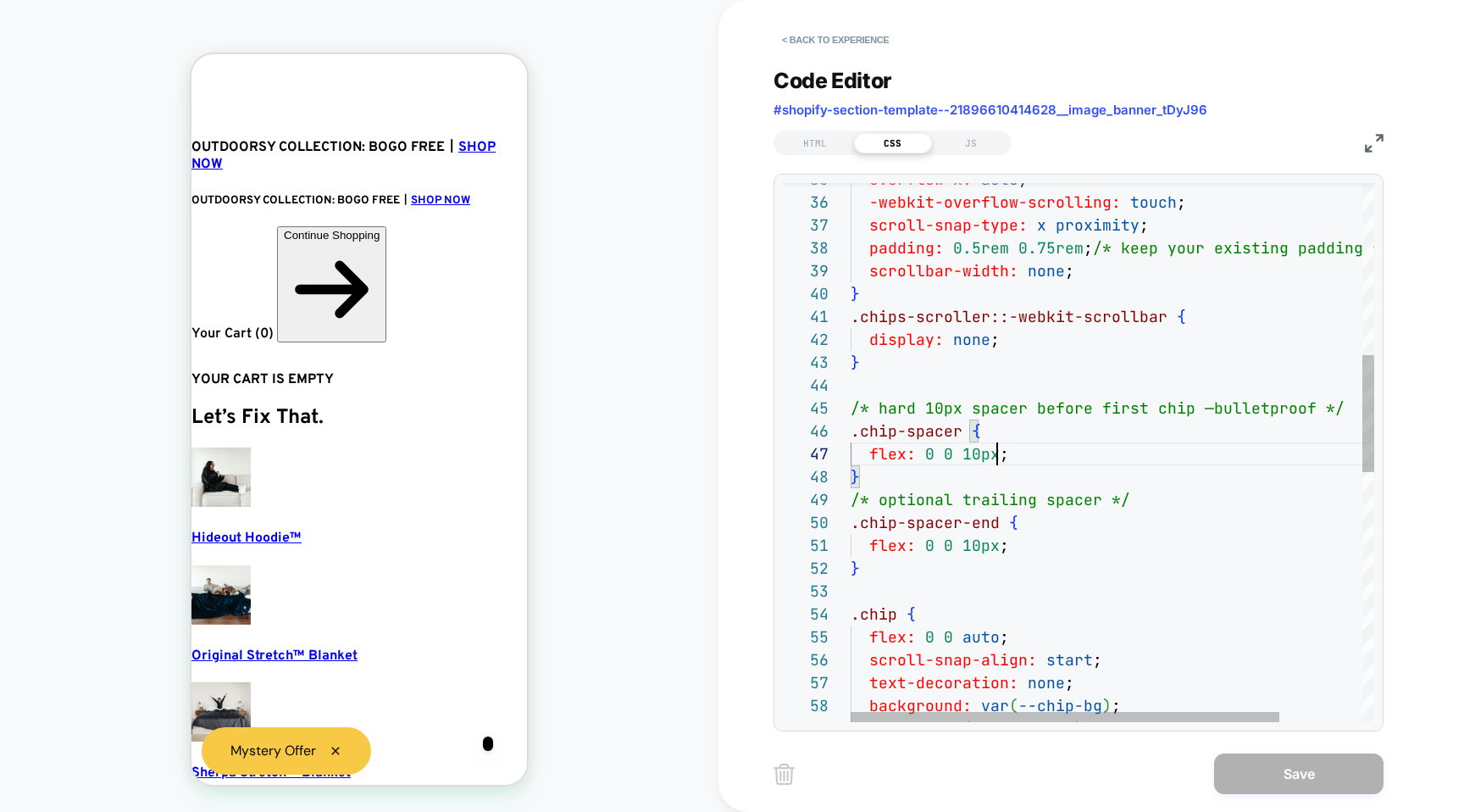
click at [996, 461] on div "overflow-x: auto ; -webkit-overflow-scrolling: touch ; scroll-snap-type: x prox…" at bounding box center [1163, 631] width 624 height 2483
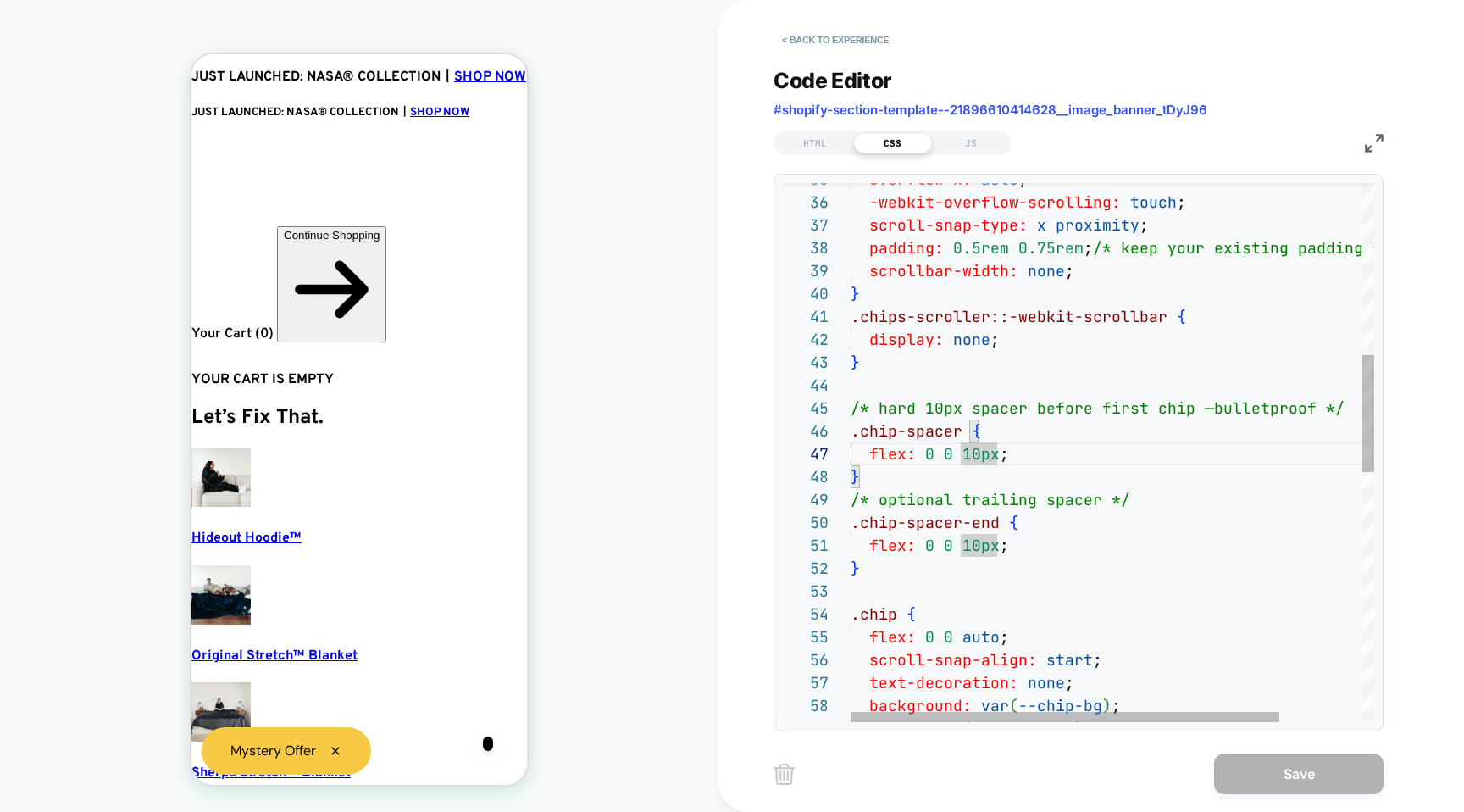
click at [1001, 461] on div "overflow-x: auto ; -webkit-overflow-scrolling: touch ; scroll-snap-type: x prox…" at bounding box center [1163, 631] width 624 height 2483
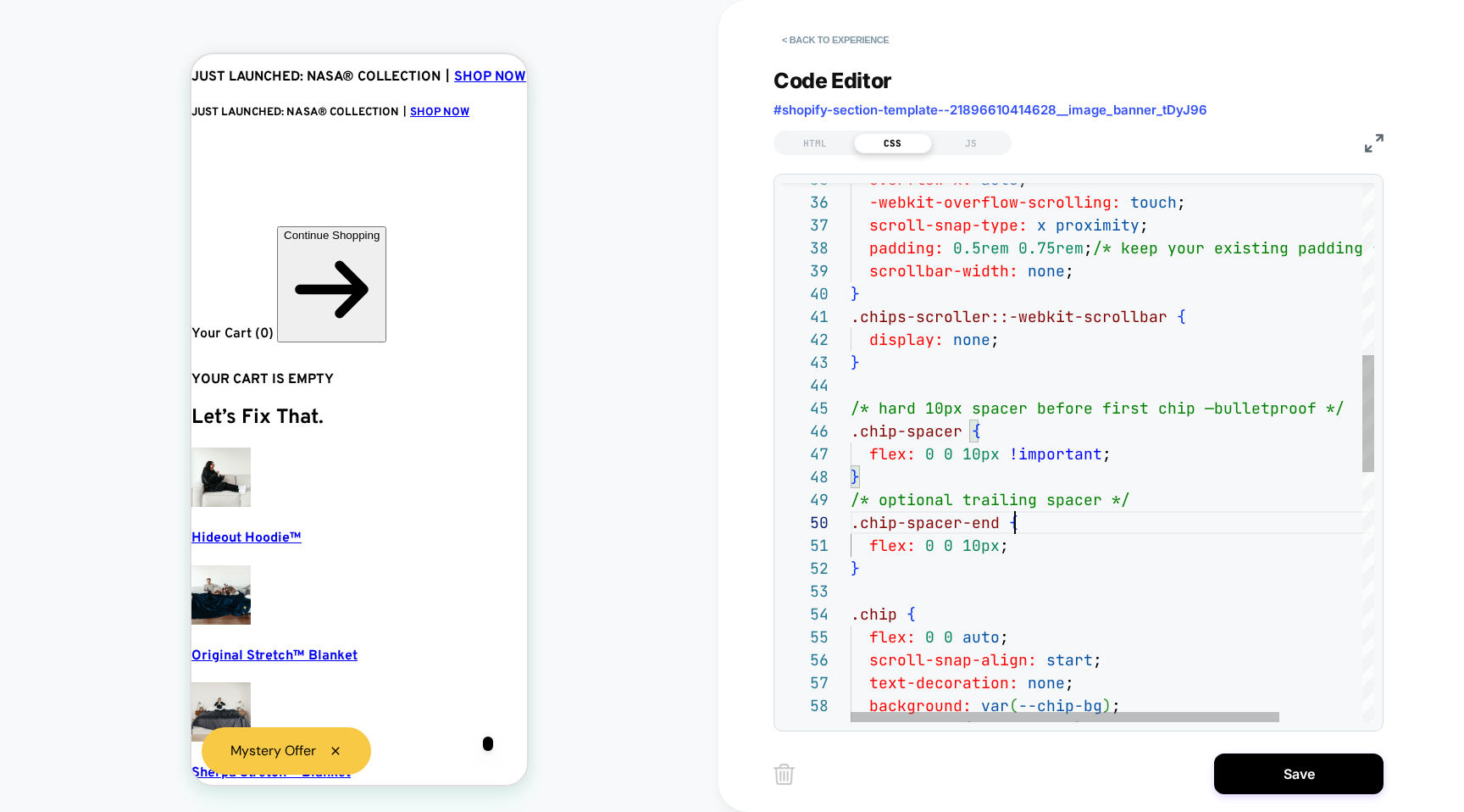
click at [1070, 520] on div "overflow-x: auto ; -webkit-overflow-scrolling: touch ; scroll-snap-type: x prox…" at bounding box center [1163, 631] width 624 height 2483
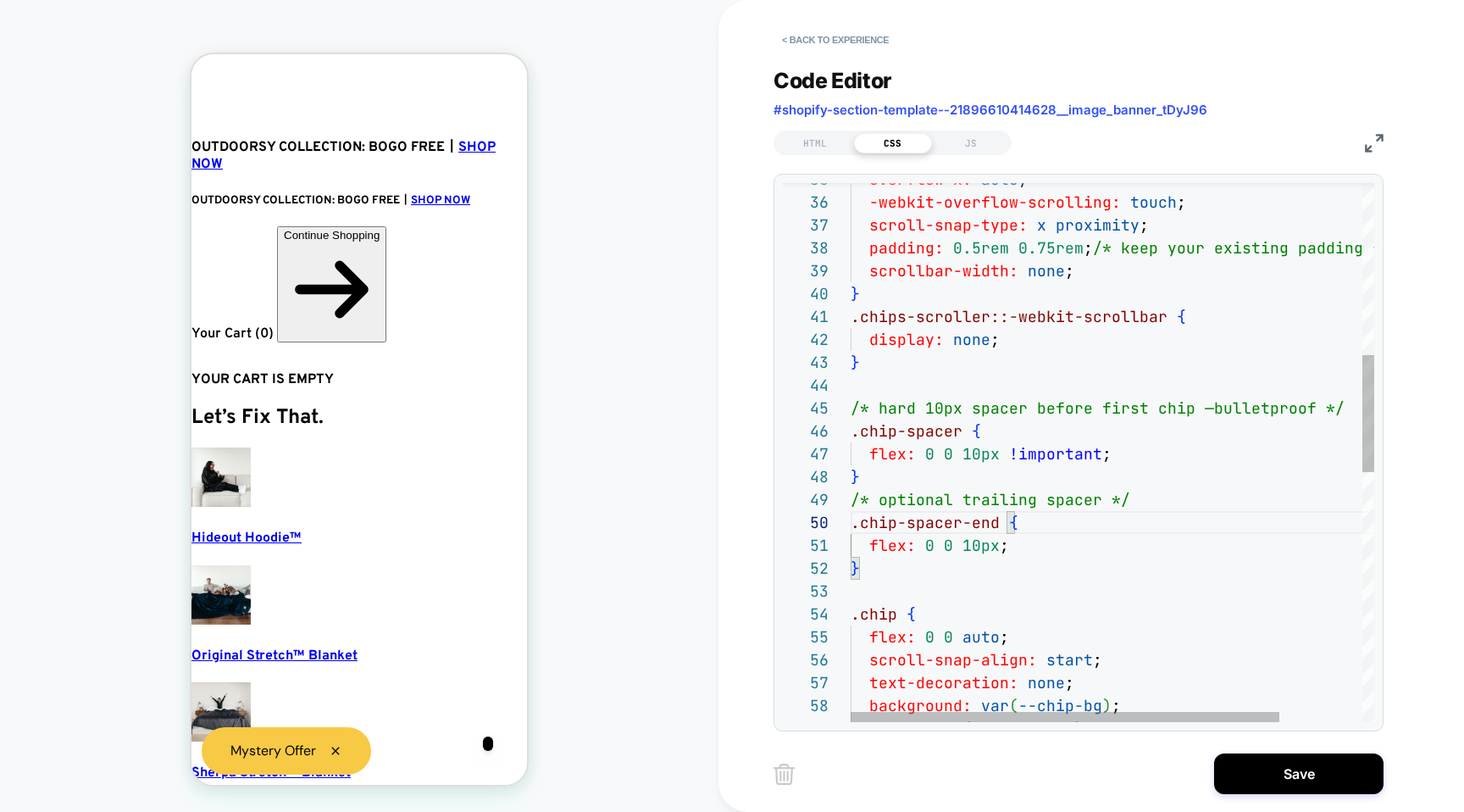
click at [986, 543] on div "overflow-x: auto ; -webkit-overflow-scrolling: touch ; scroll-snap-type: x prox…" at bounding box center [1163, 631] width 624 height 2483
click at [989, 457] on div "overflow-x: auto ; -webkit-overflow-scrolling: touch ; scroll-snap-type: x prox…" at bounding box center [1163, 631] width 624 height 2483
click at [1137, 467] on div "overflow-x: auto ; -webkit-overflow-scrolling: touch ; scroll-snap-type: x prox…" at bounding box center [1163, 631] width 624 height 2483
click at [1122, 452] on div "overflow-x: auto ; -webkit-overflow-scrolling: touch ; scroll-snap-type: x prox…" at bounding box center [1163, 631] width 624 height 2483
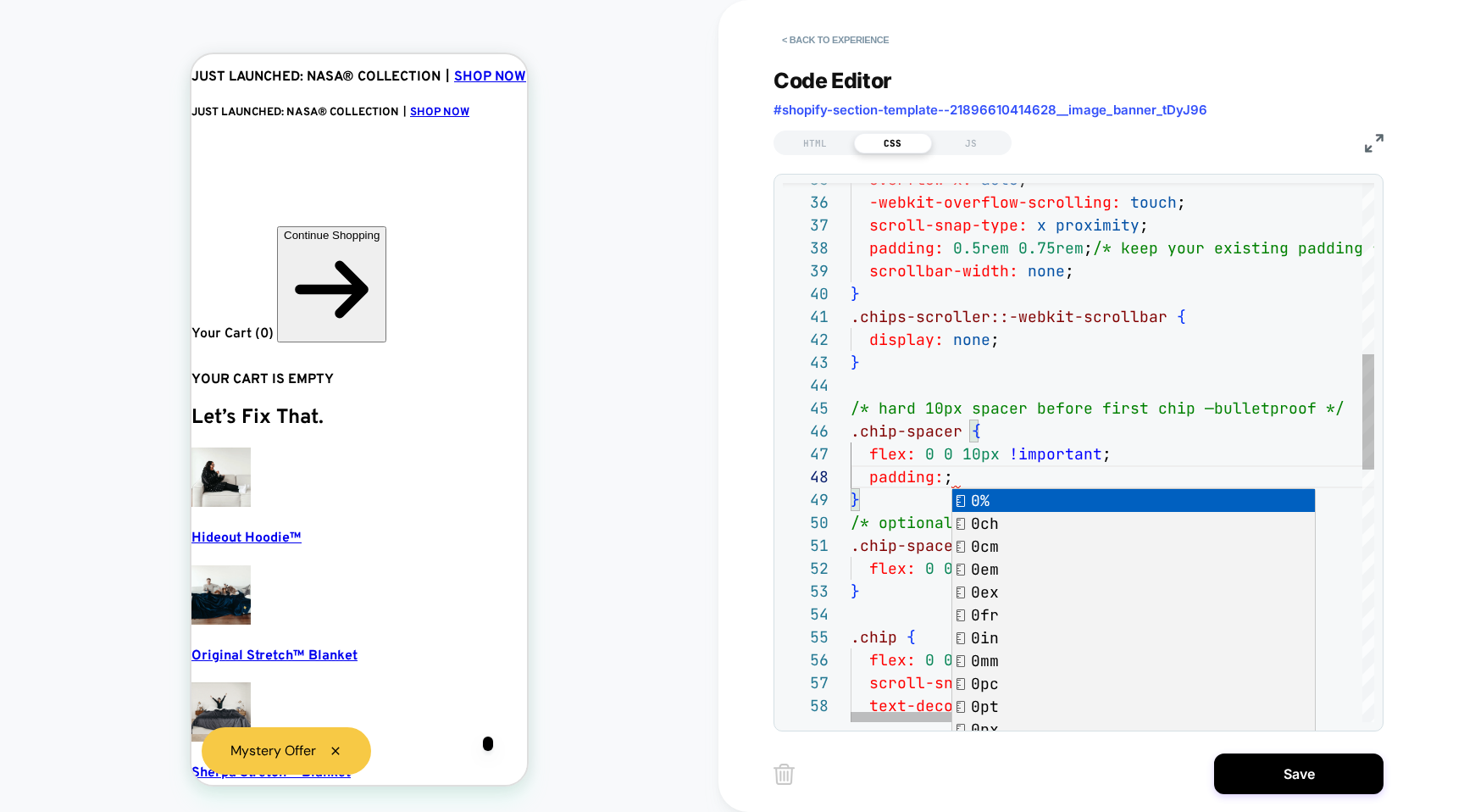
click at [929, 481] on div "overflow-x: auto ; -webkit-overflow-scrolling: touch ; scroll-snap-type: x prox…" at bounding box center [1163, 643] width 624 height 2506
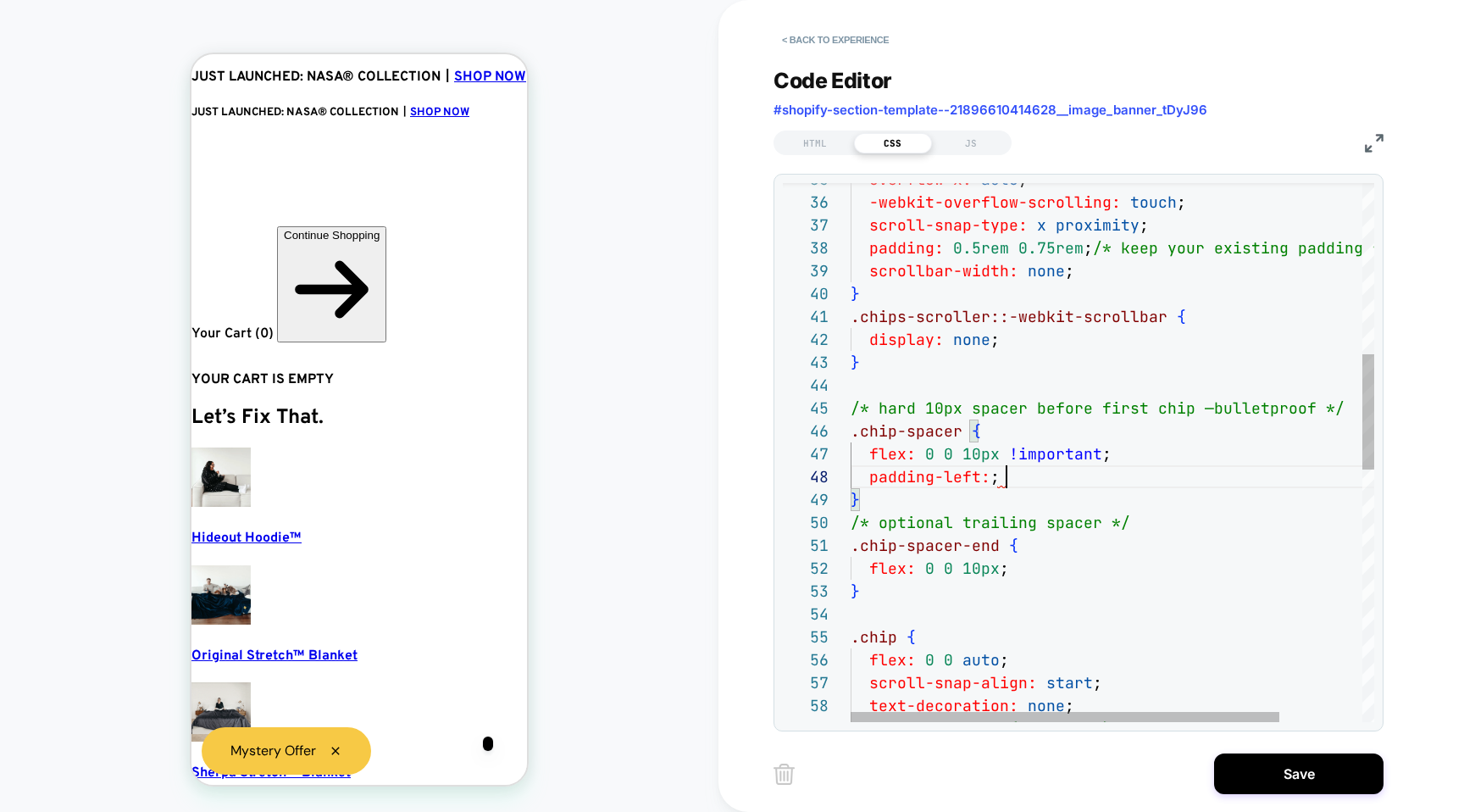
click at [1060, 479] on div "overflow-x: auto ; -webkit-overflow-scrolling: touch ; scroll-snap-type: x prox…" at bounding box center [1163, 643] width 624 height 2506
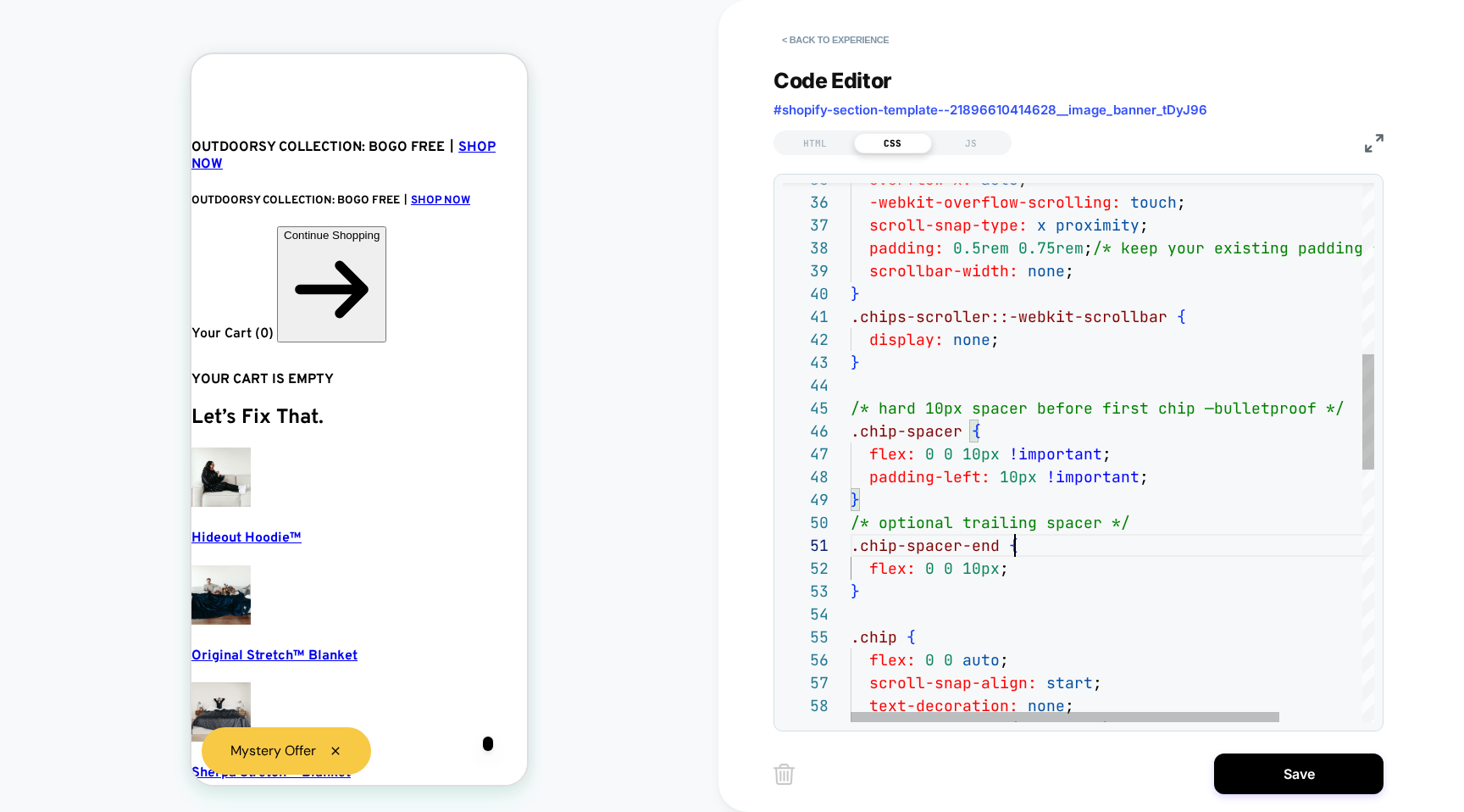
click at [1143, 554] on div "overflow-x: auto ; -webkit-overflow-scrolling: touch ; scroll-snap-type: x prox…" at bounding box center [1163, 643] width 624 height 2506
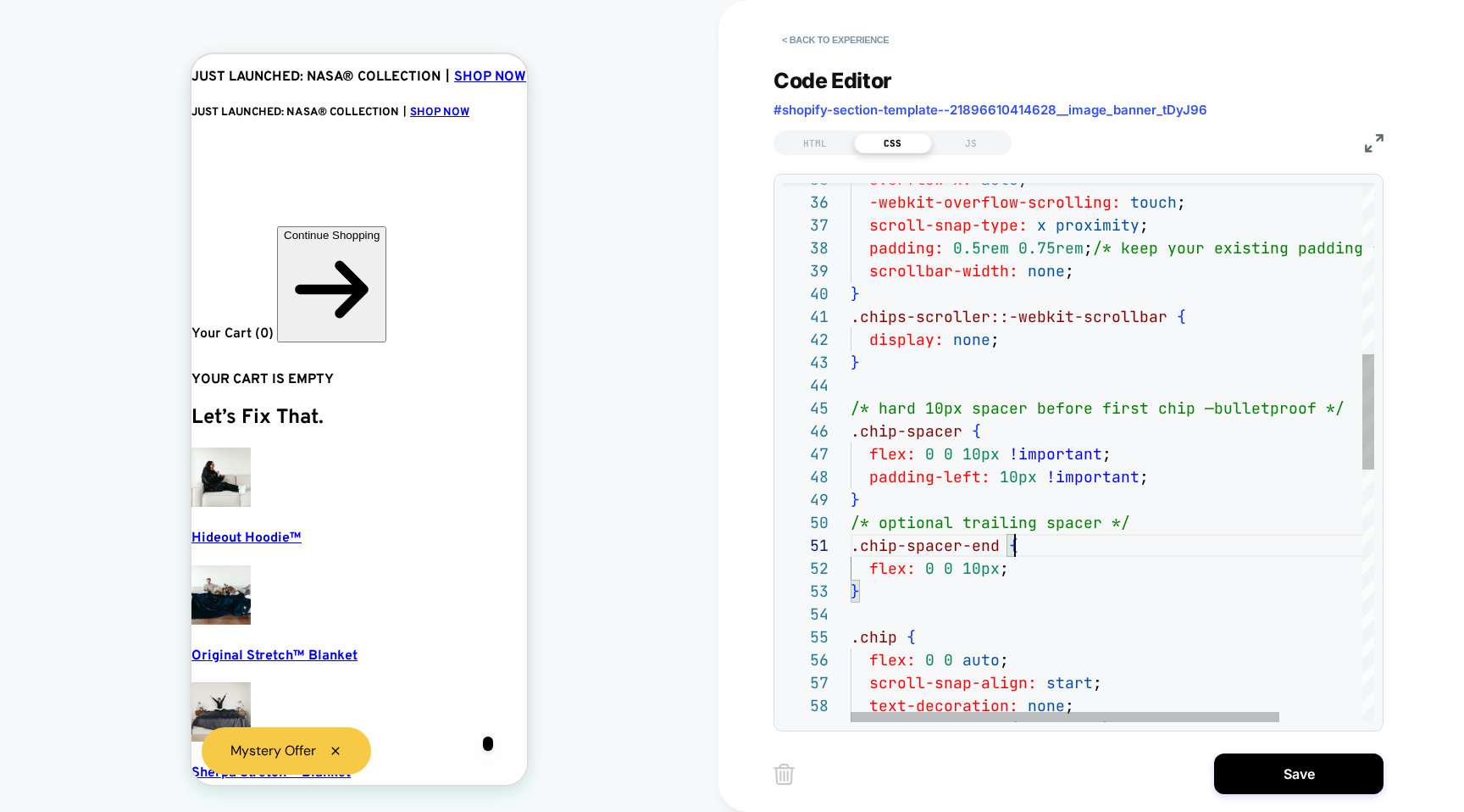
click at [1027, 572] on div "overflow-x: auto ; -webkit-overflow-scrolling: touch ; scroll-snap-type: x prox…" at bounding box center [1163, 643] width 624 height 2506
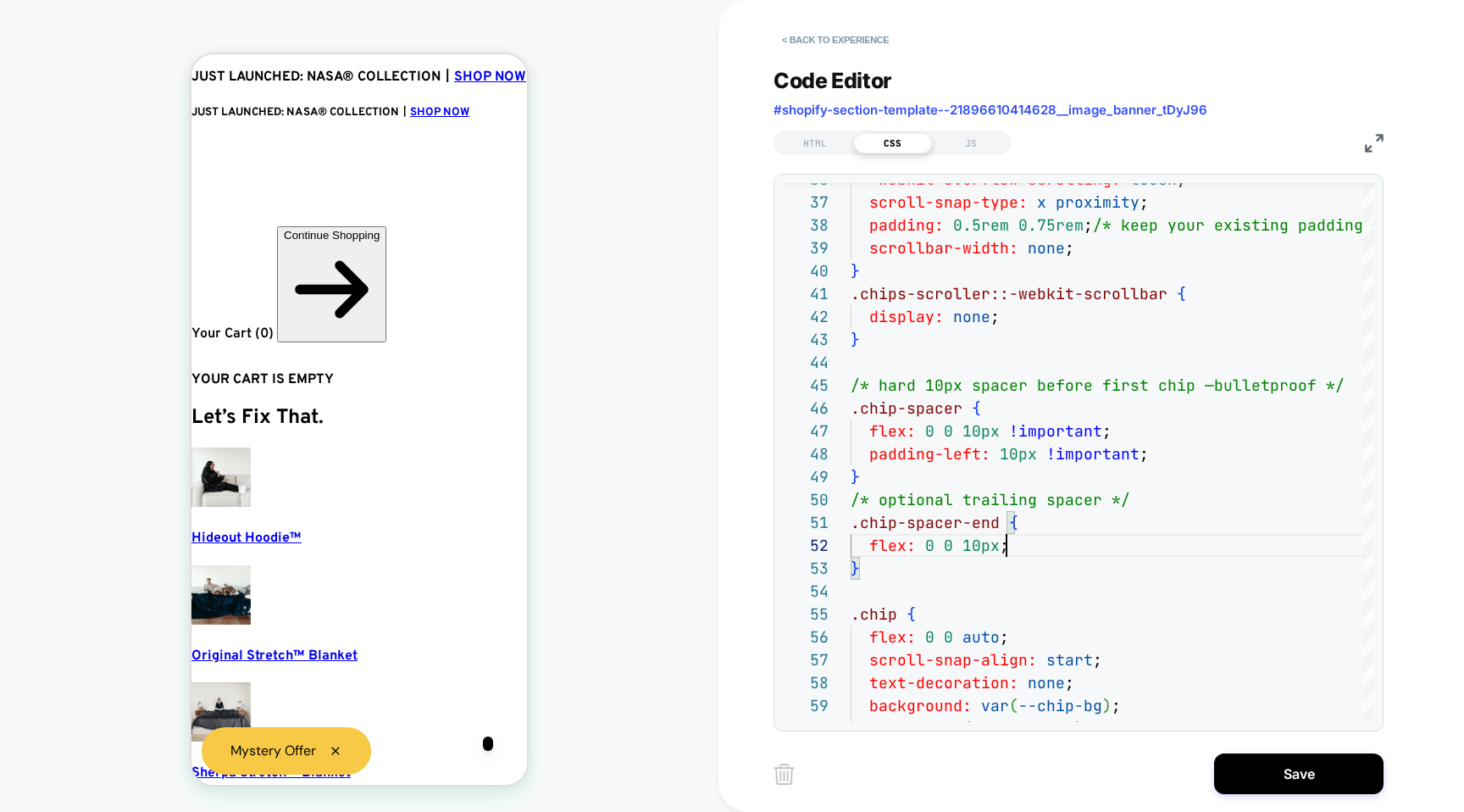
type textarea "**********"
click at [782, 137] on div "HTML" at bounding box center [815, 143] width 78 height 20
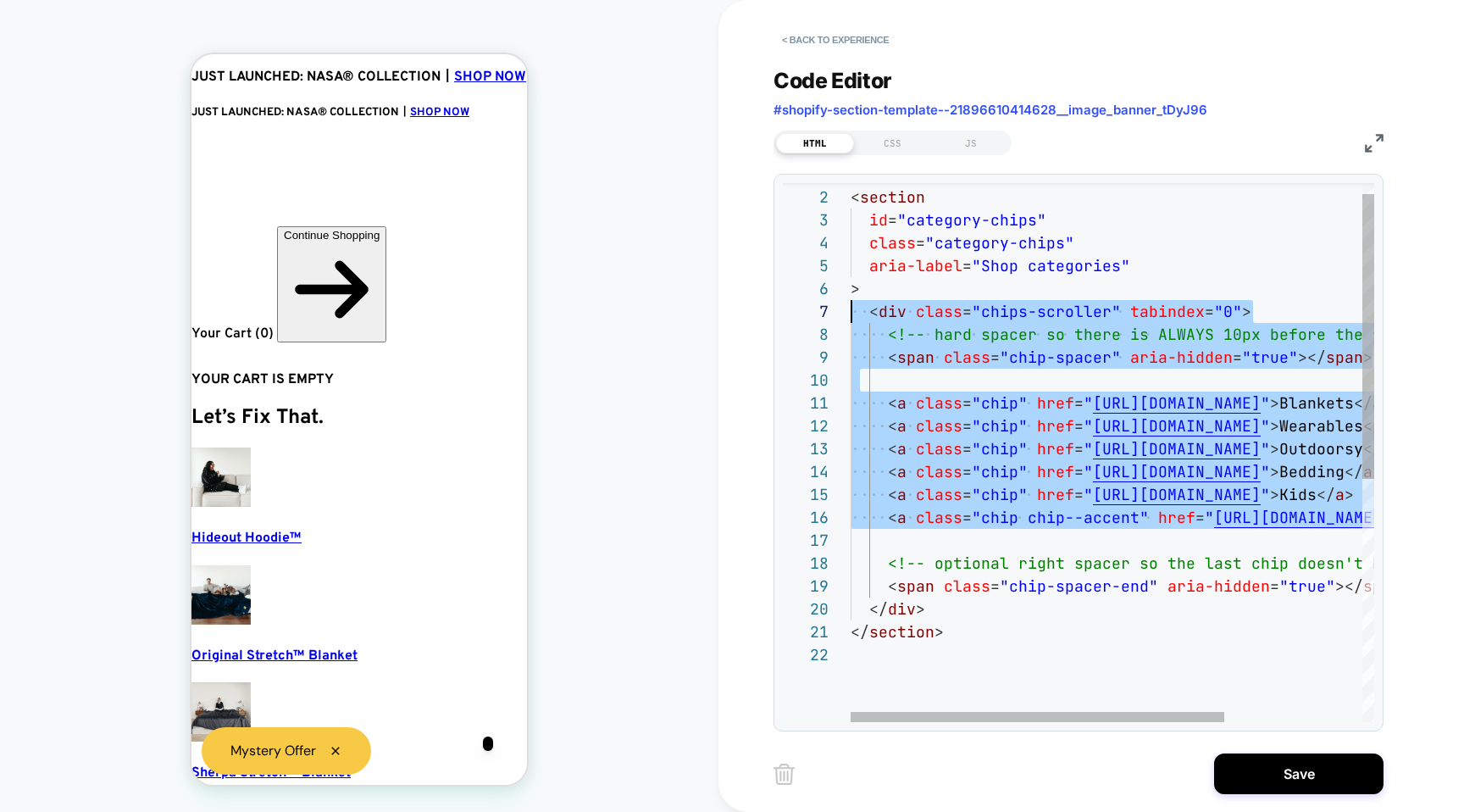
scroll to position [137, 0]
drag, startPoint x: 1359, startPoint y: 521, endPoint x: 825, endPoint y: 309, distance: 574.5
click at [851, 309] on div "< section id = "category-chips" class = "category-chips" aria-label = "Shop cat…" at bounding box center [1209, 672] width 716 height 1019
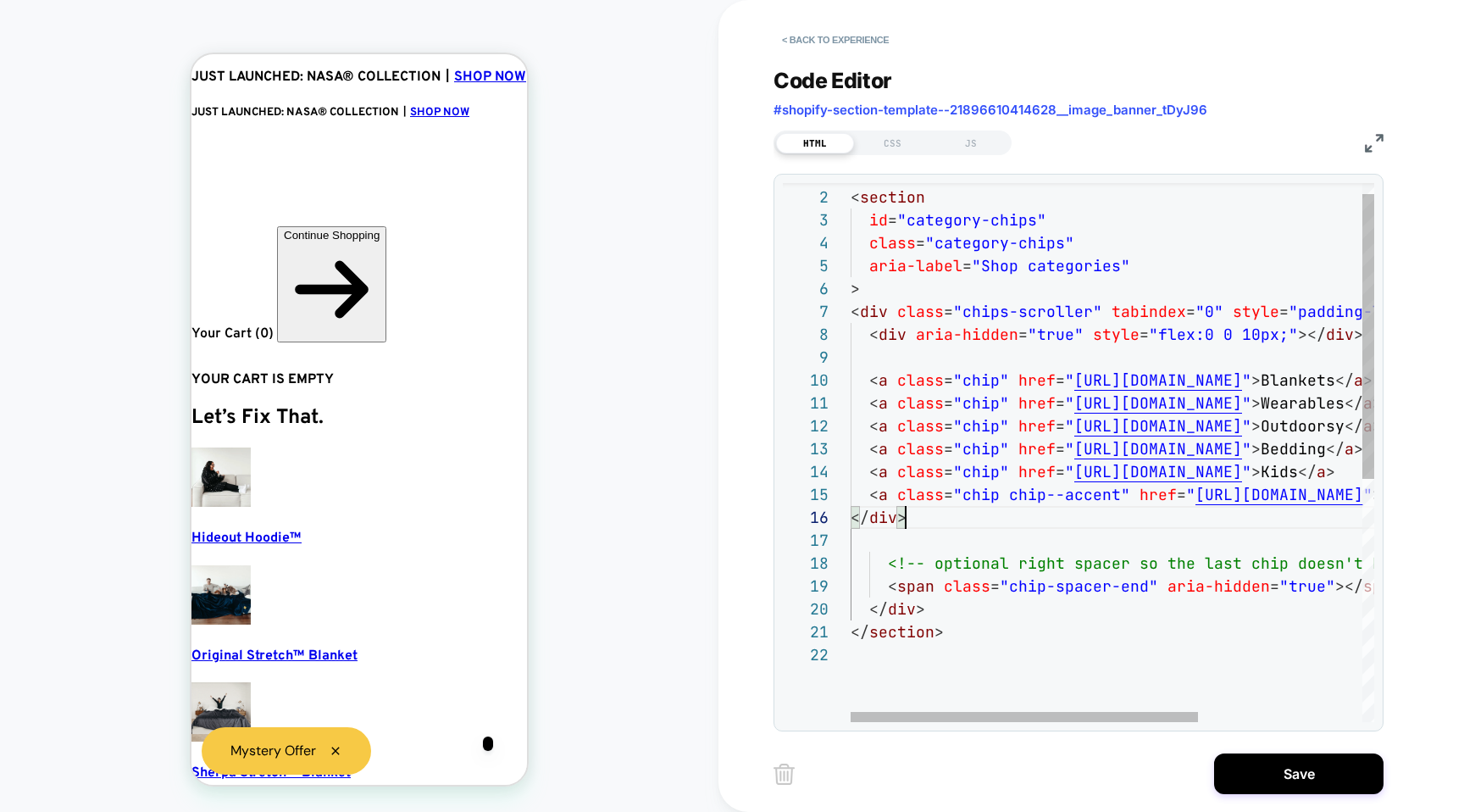
scroll to position [0, 47]
click at [935, 515] on div "< section id = "category-chips" class = "category-chips" aria-label = "Shop cat…" at bounding box center [1236, 672] width 771 height 1019
click at [935, 535] on div "< section id = "category-chips" class = "category-chips" aria-label = "Shop cat…" at bounding box center [1236, 672] width 771 height 1019
click at [937, 295] on div "< section id = "category-chips" class = "category-chips" aria-label = "Shop cat…" at bounding box center [1236, 672] width 771 height 1019
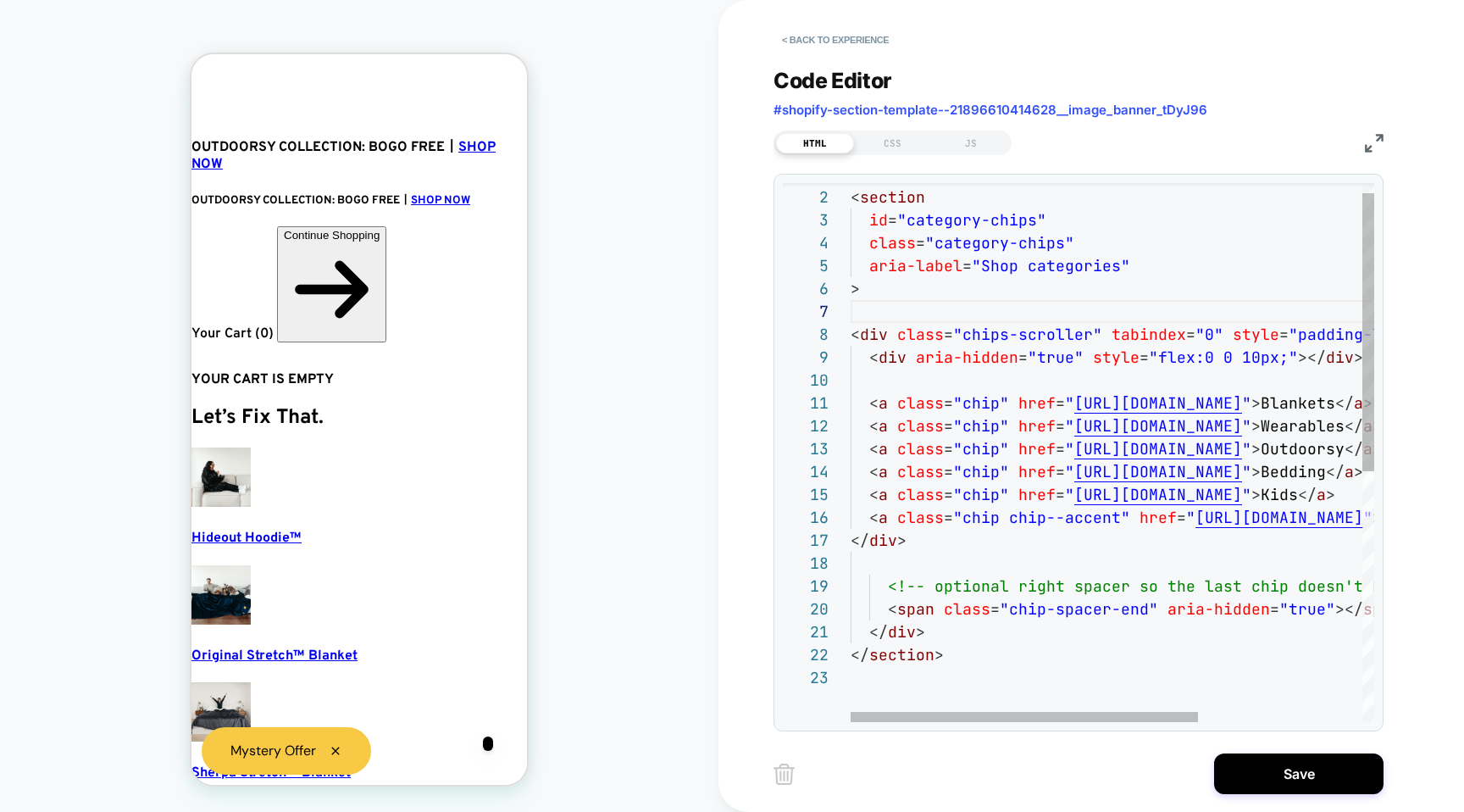
scroll to position [115, 137]
click at [986, 521] on div "< section id = "category-chips" class = "category-chips" aria-label = "Shop cat…" at bounding box center [1236, 683] width 771 height 1042
click at [956, 597] on div "< section id = "category-chips" class = "category-chips" aria-label = "Shop cat…" at bounding box center [1236, 683] width 771 height 1042
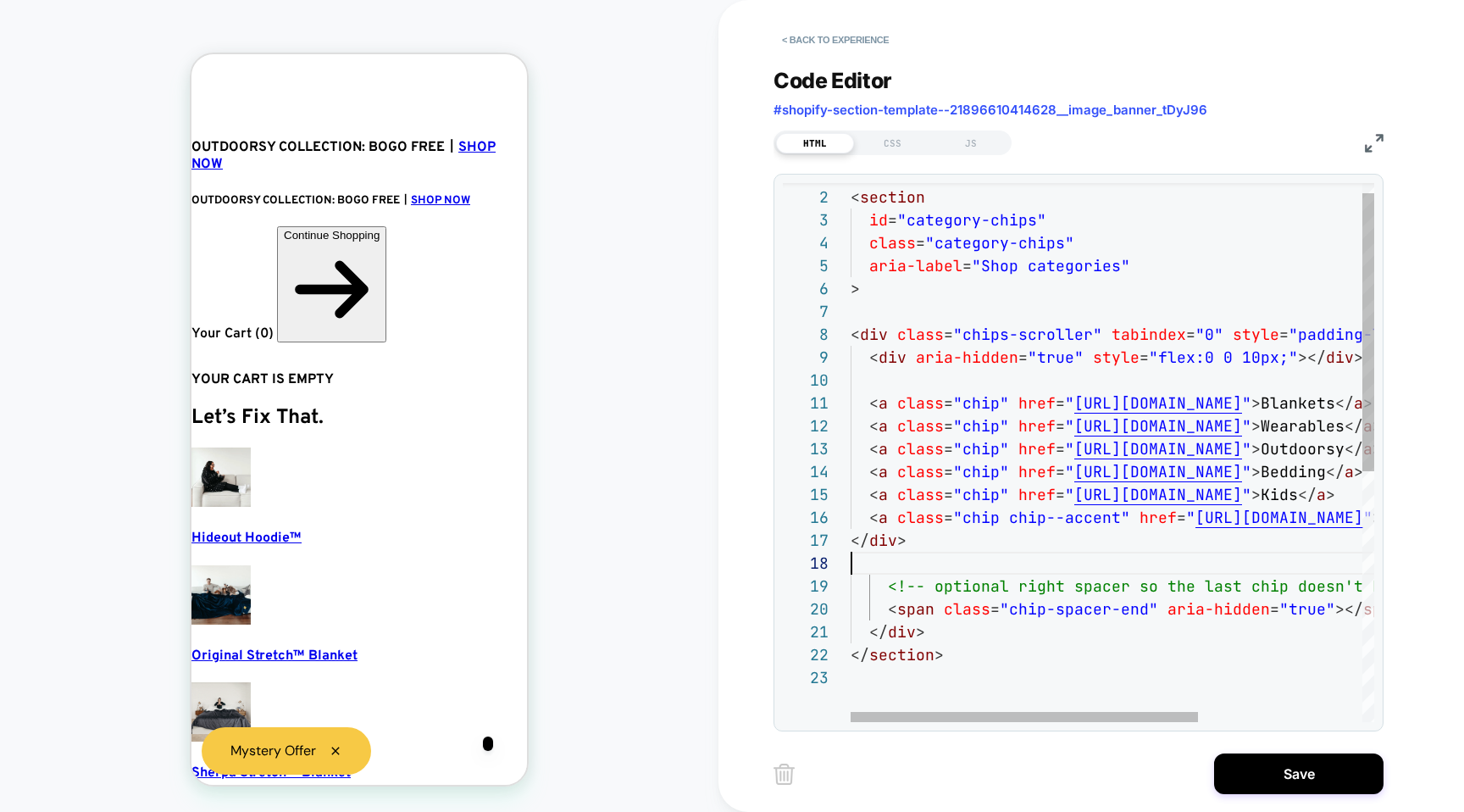
click at [909, 563] on div "< section id = "category-chips" class = "category-chips" aria-label = "Shop cat…" at bounding box center [1236, 683] width 771 height 1042
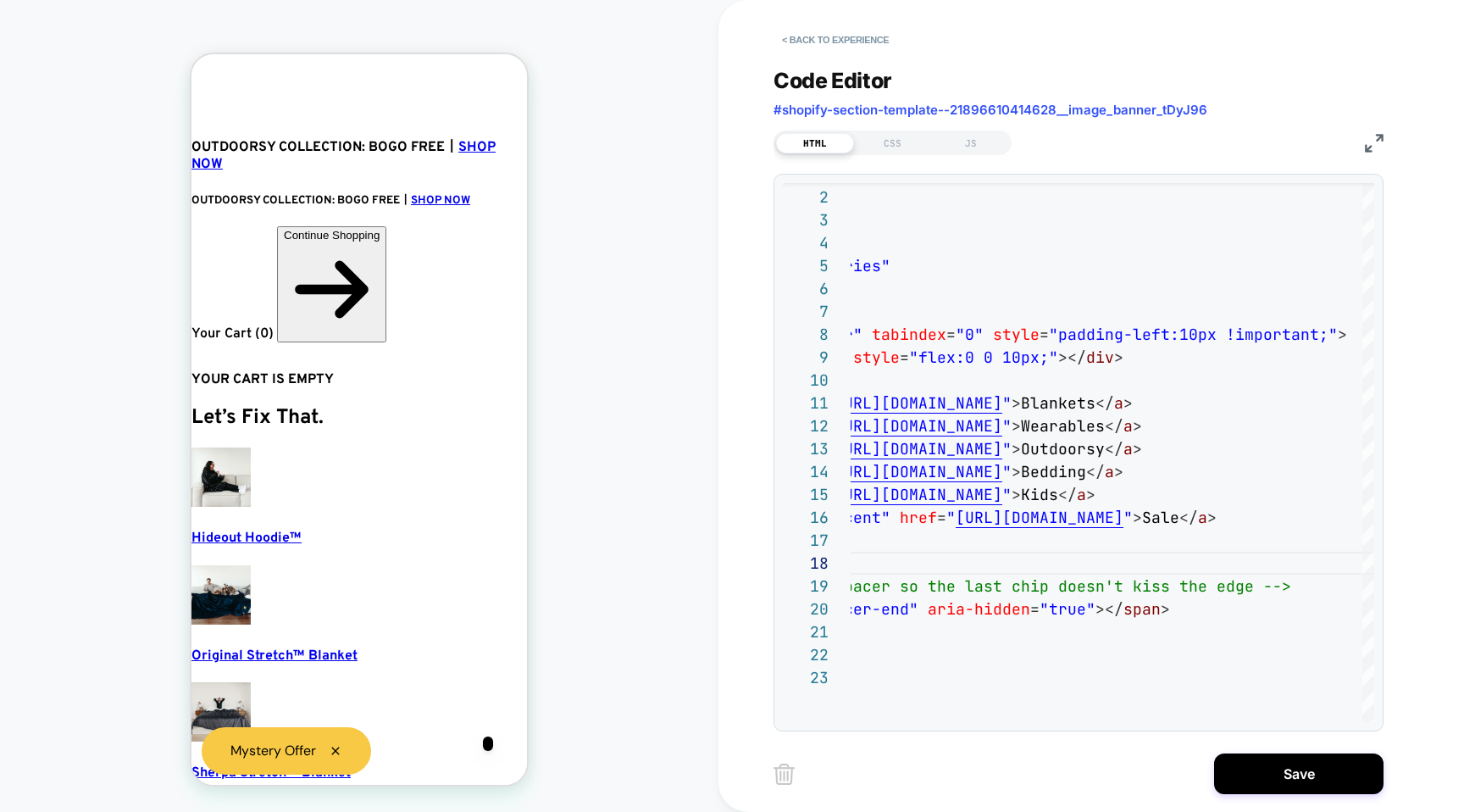
click at [1059, 722] on div "2 3 4 5 6 8 9 10 11 12 13 14 15 16 17 18 19 20 21 22 1 7 23 < section id = "cat…" at bounding box center [1079, 452] width 610 height 558
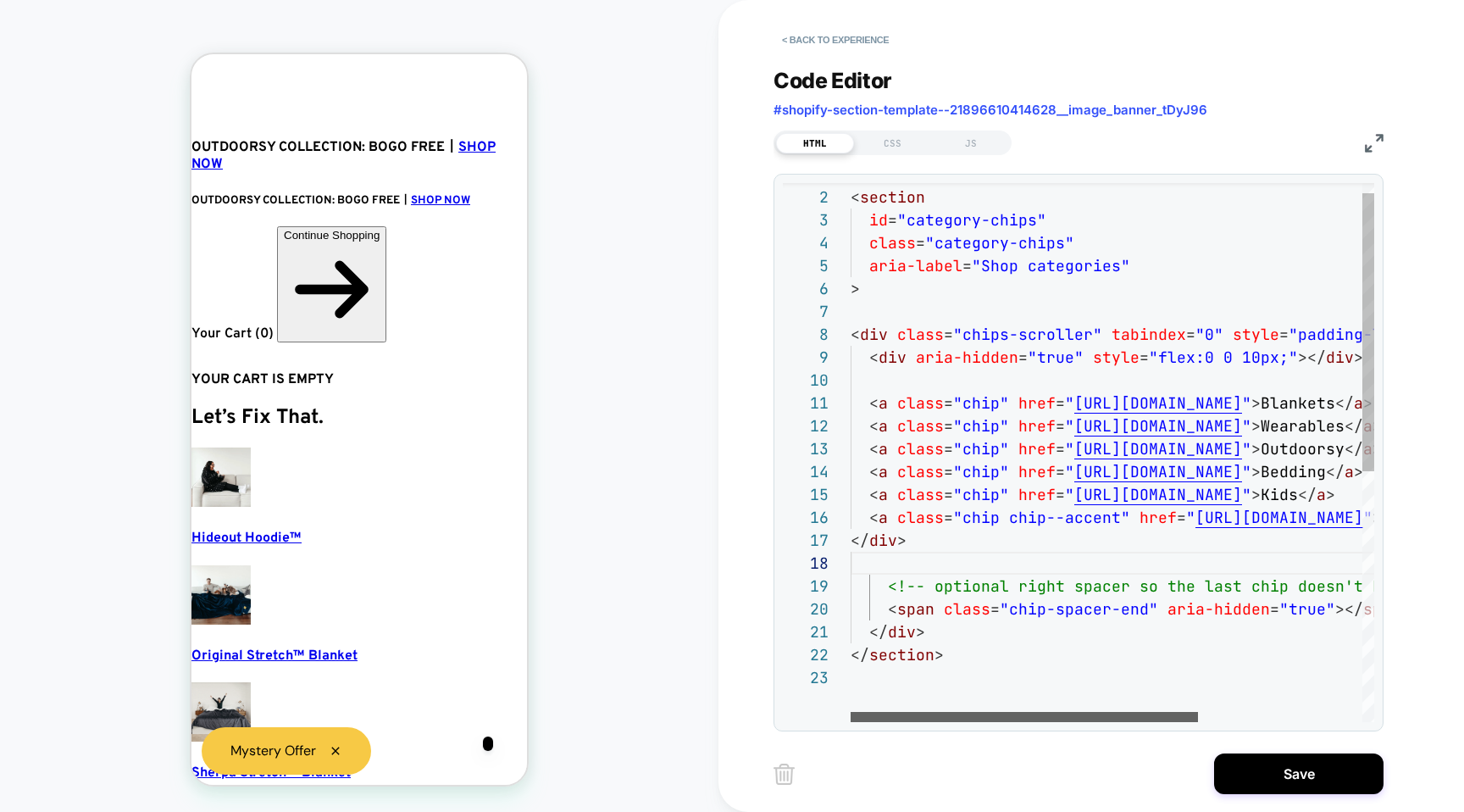
click at [851, 712] on div at bounding box center [1025, 717] width 348 height 10
click at [938, 592] on div "< section id = "category-chips" class = "category-chips" aria-label = "Shop cat…" at bounding box center [1236, 683] width 771 height 1042
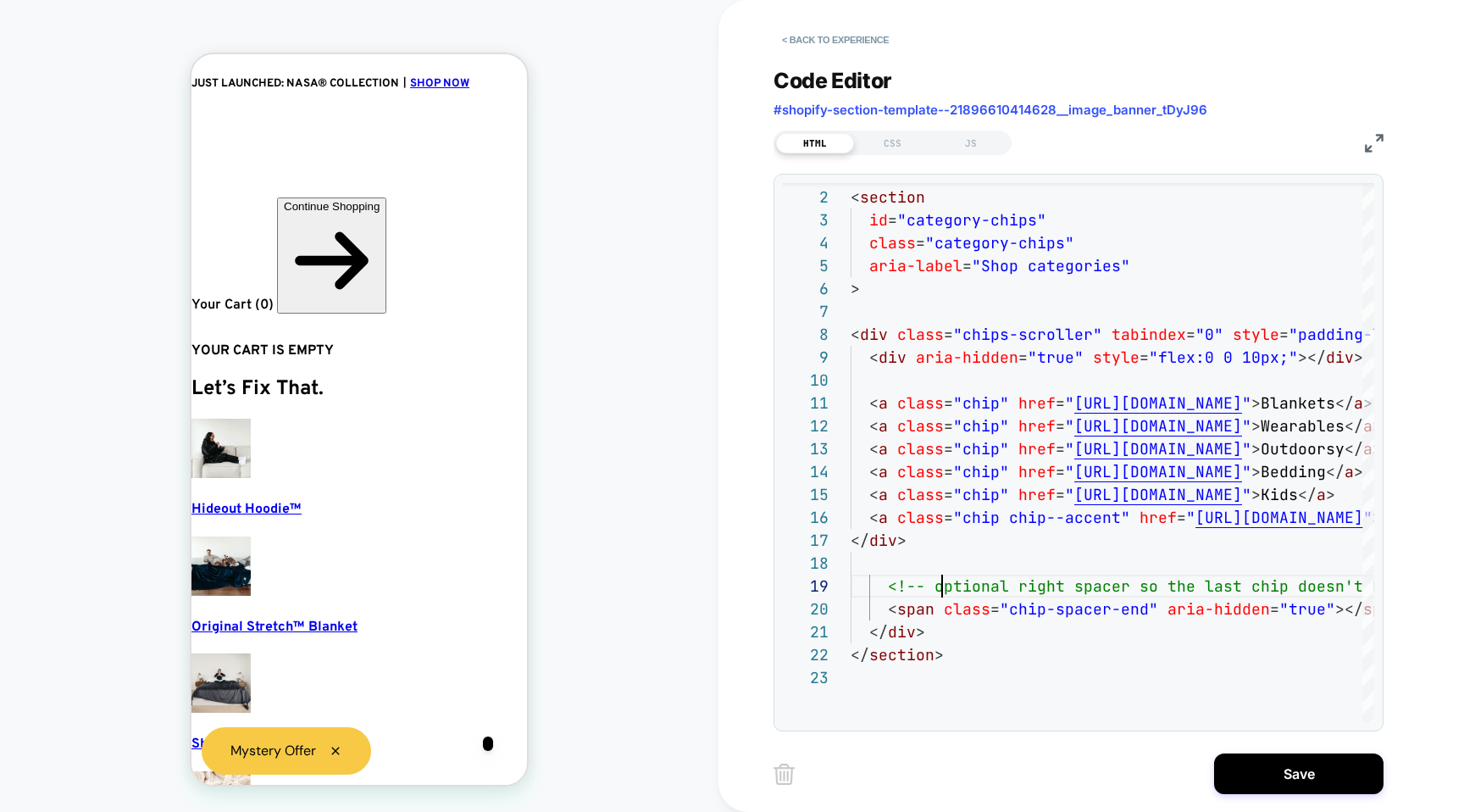
scroll to position [0, 0]
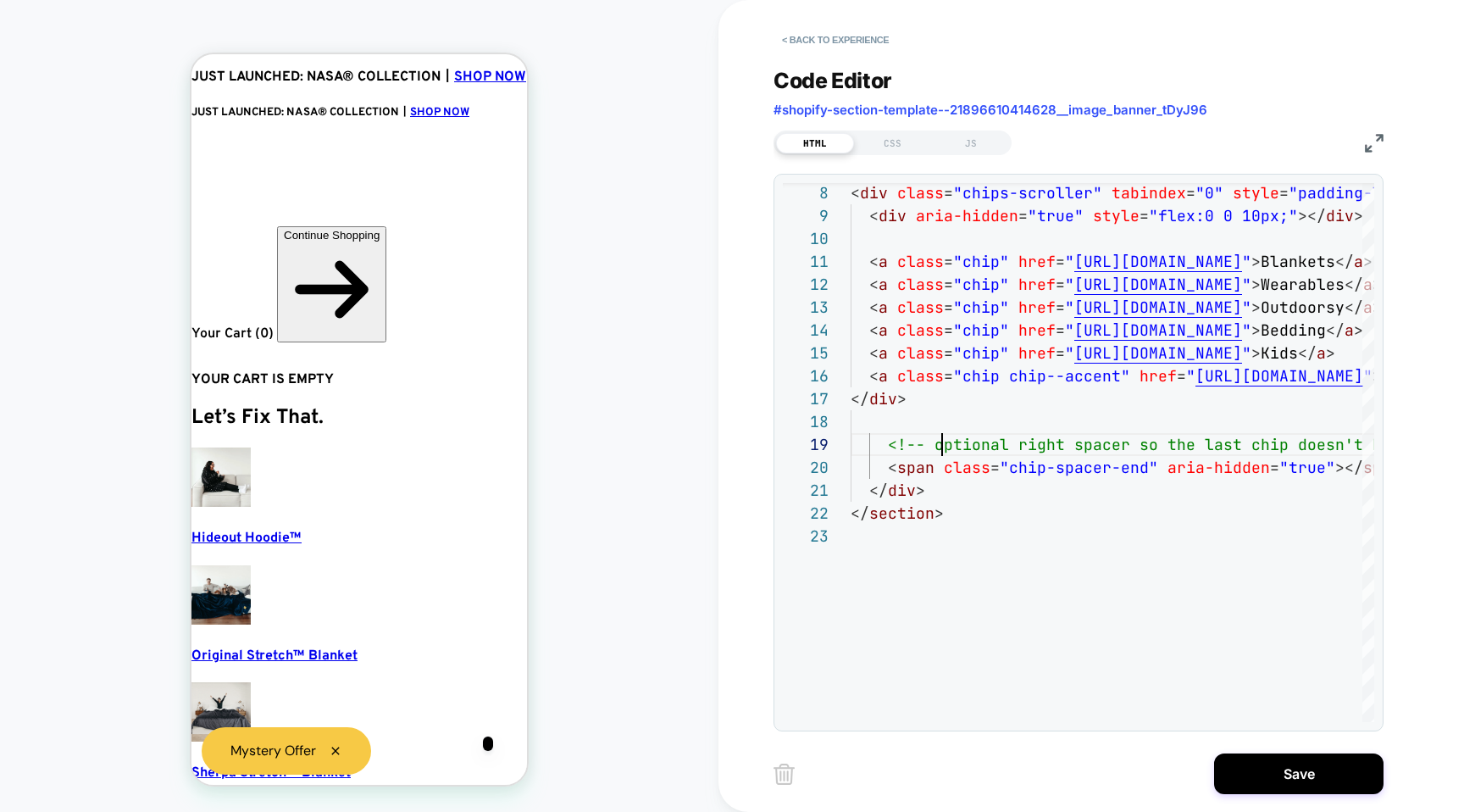
click at [1264, 806] on div "< Back to experience Code Editor #shopify-section-template--21896610414628__ima…" at bounding box center [1091, 406] width 635 height 812
click at [1266, 792] on button "Save" at bounding box center [1298, 774] width 169 height 41
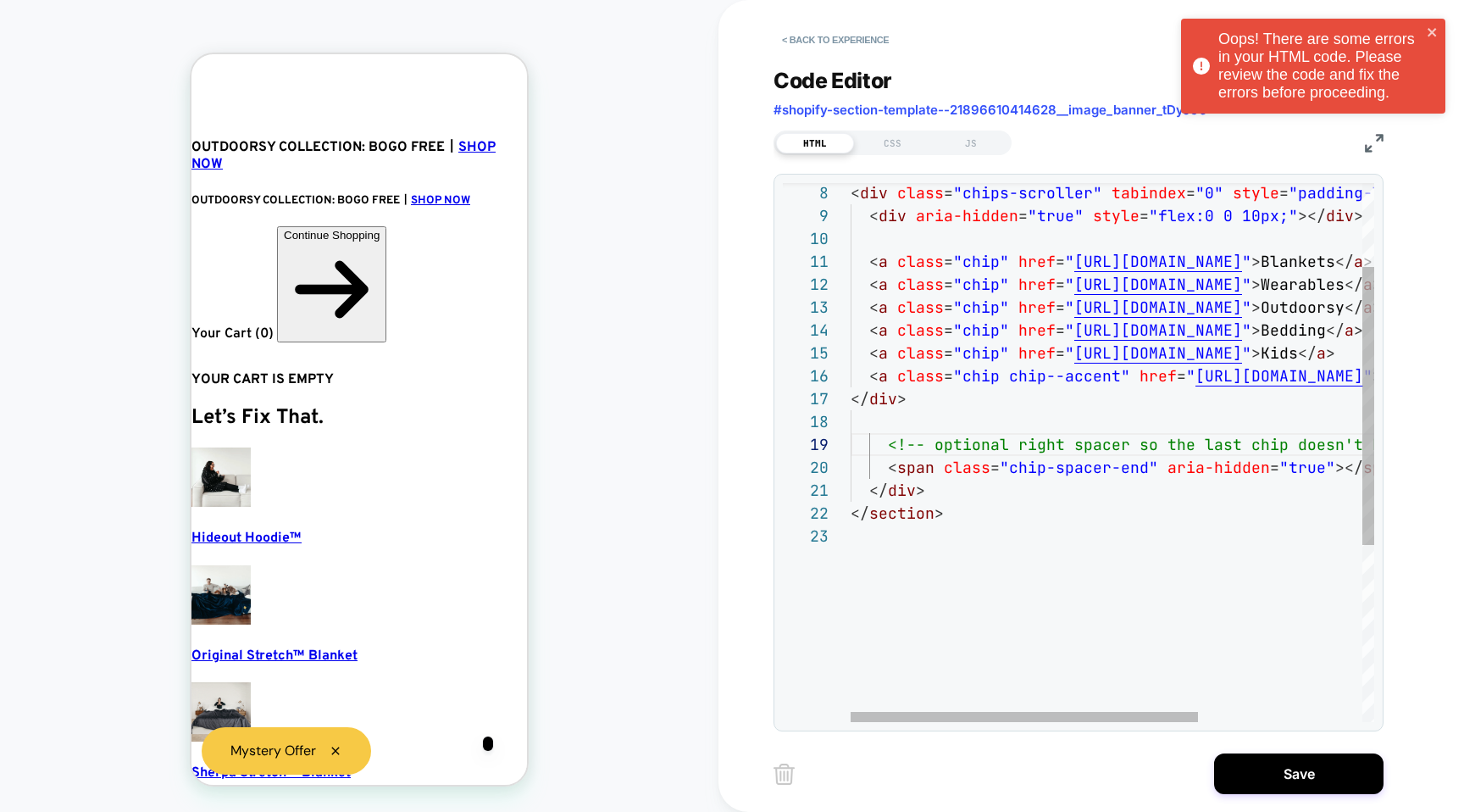
scroll to position [45, 0]
drag, startPoint x: 1072, startPoint y: 566, endPoint x: 1058, endPoint y: 553, distance: 19.1
click at [1058, 553] on div "< div class = "chips-scroller" tabindex = "0" style = "padding-left:10px !impor…" at bounding box center [1236, 542] width 771 height 1042
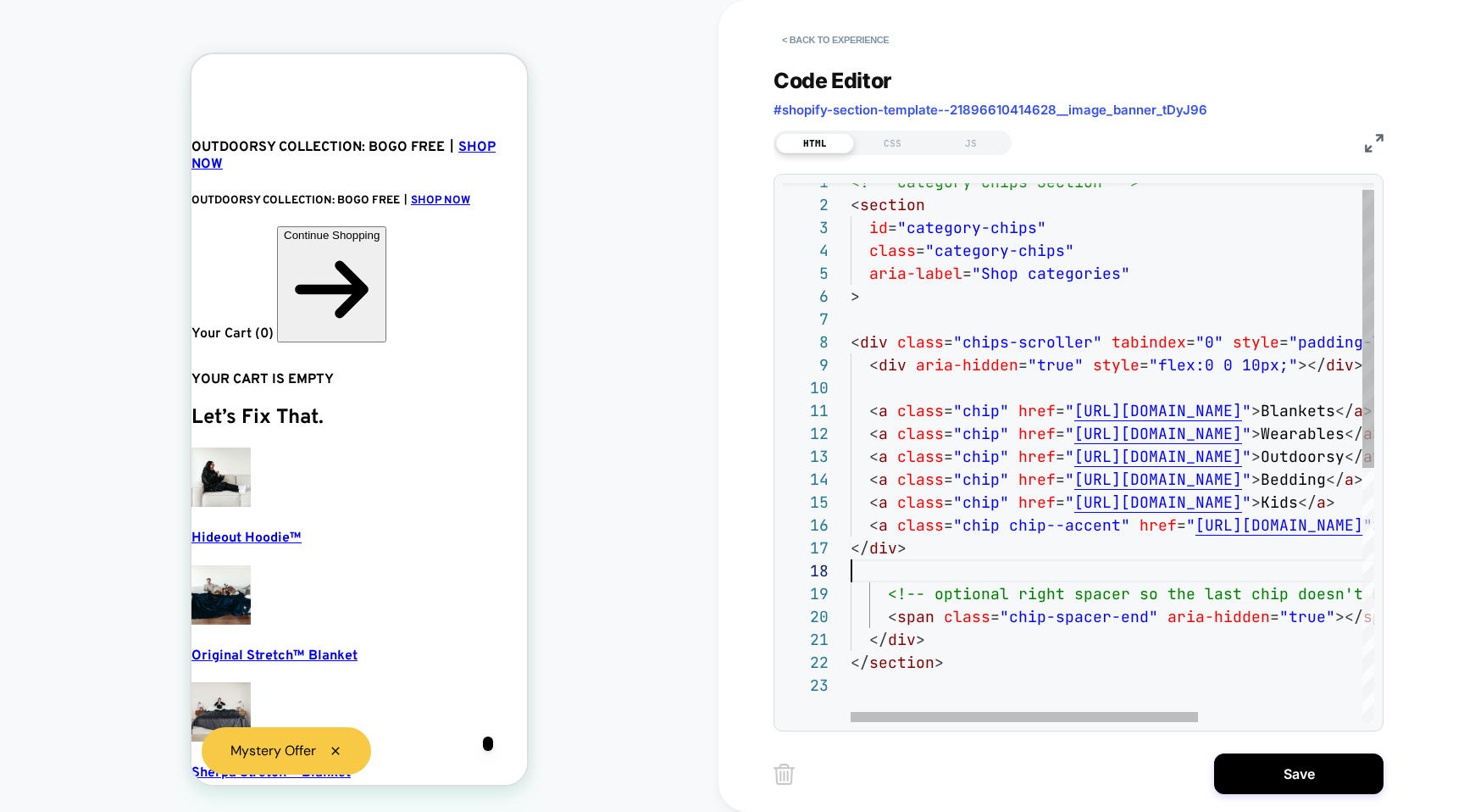
scroll to position [137, 0]
drag, startPoint x: 917, startPoint y: 560, endPoint x: 830, endPoint y: 549, distance: 87.7
click at [851, 549] on div "< div class = "chips-scroller" tabindex = "0" style = "padding-left:10px !impor…" at bounding box center [1236, 691] width 771 height 1042
type textarea "**********"
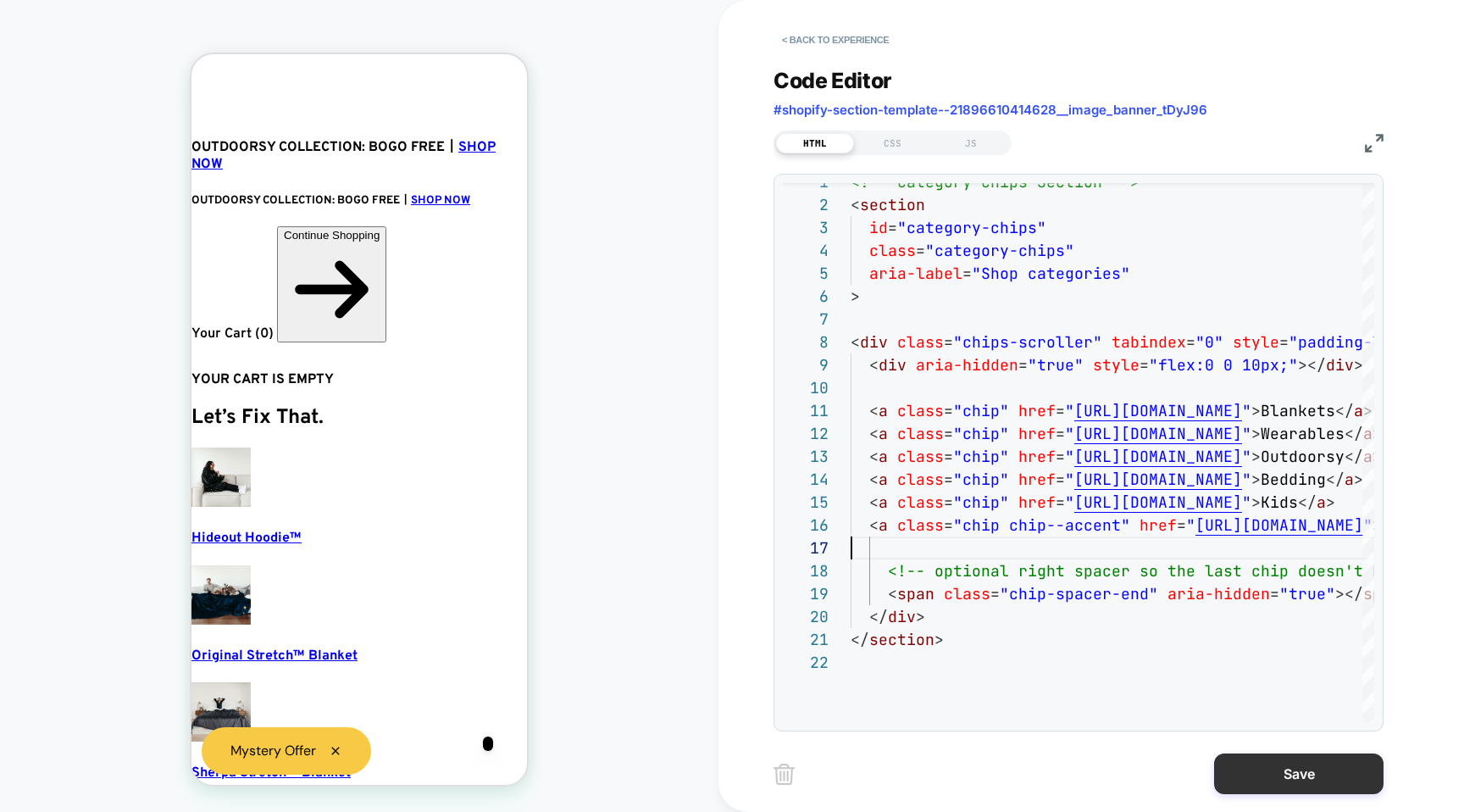
click at [1241, 774] on button "Save" at bounding box center [1298, 774] width 169 height 41
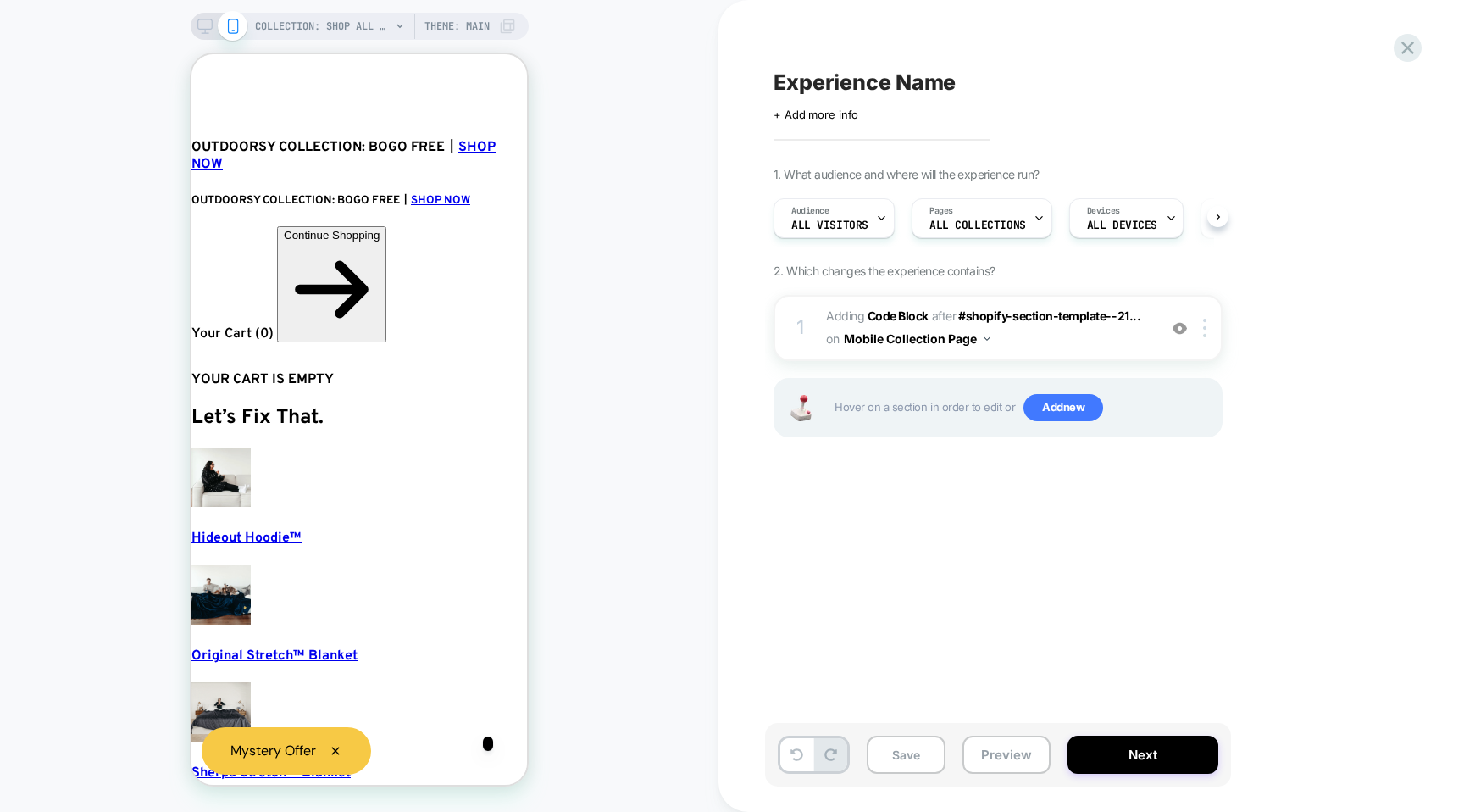
scroll to position [0, 1]
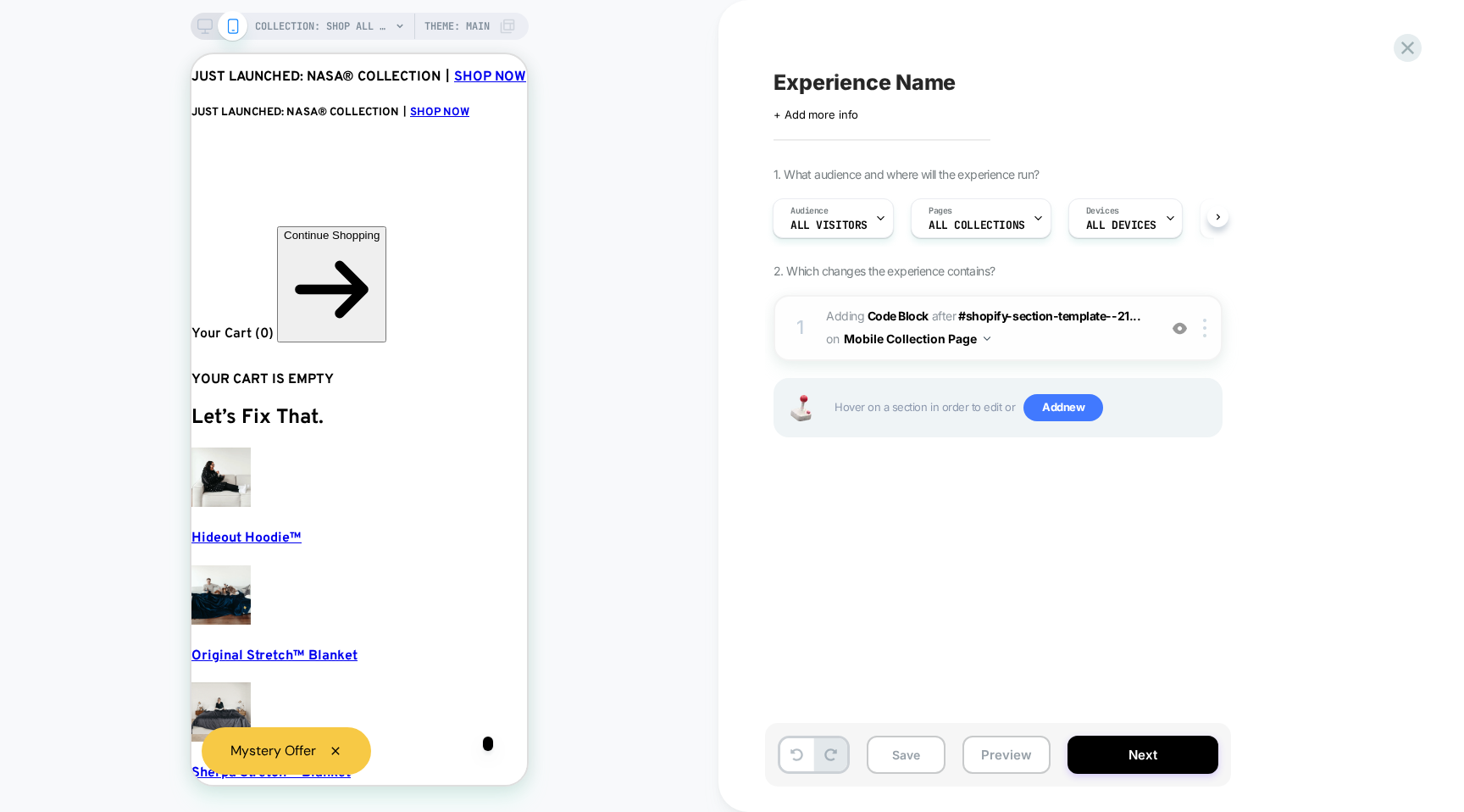
click at [1015, 338] on span "Adding Code Block AFTER #shopify-section-template--21... #shopify-section-templ…" at bounding box center [987, 327] width 323 height 45
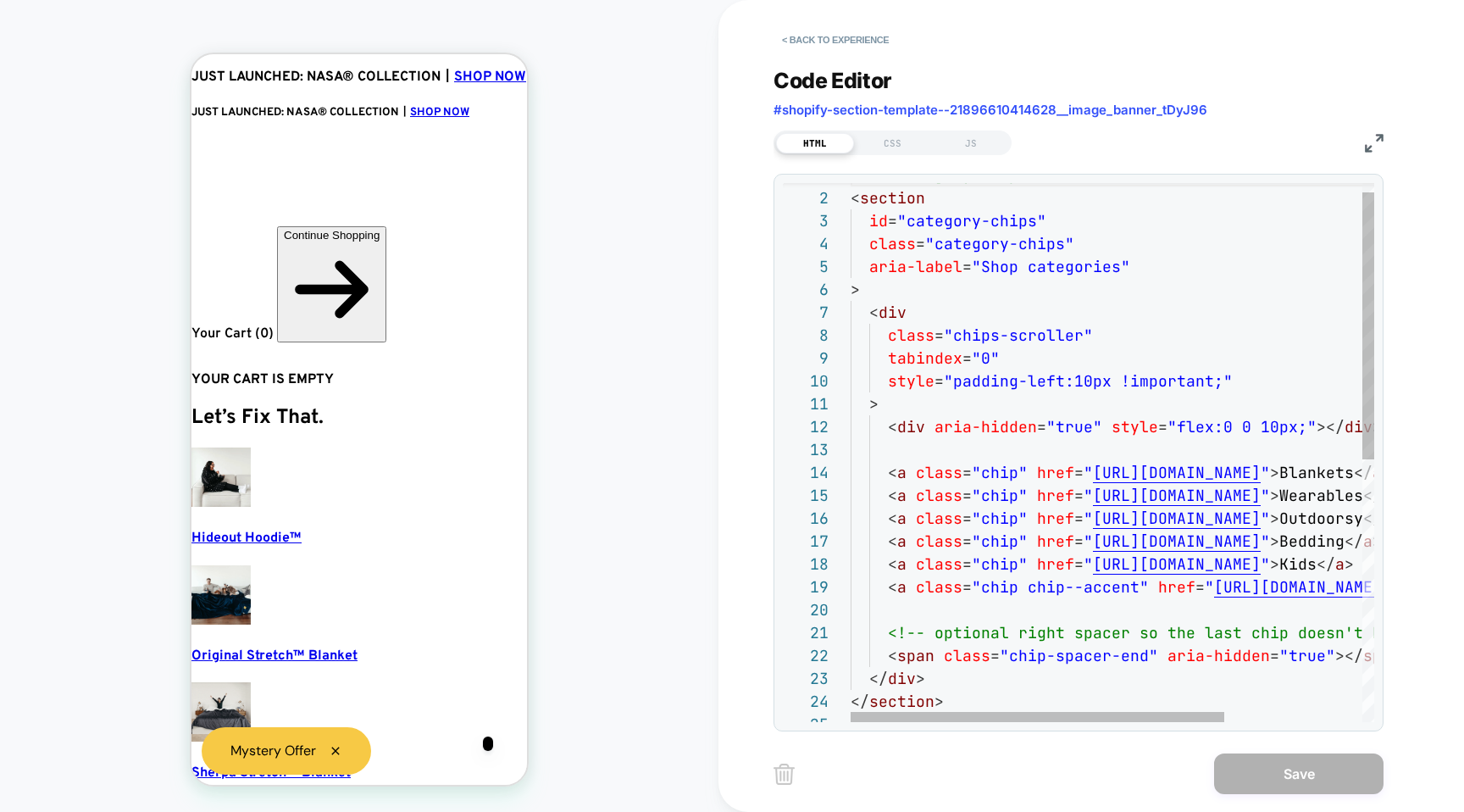
scroll to position [0, 47]
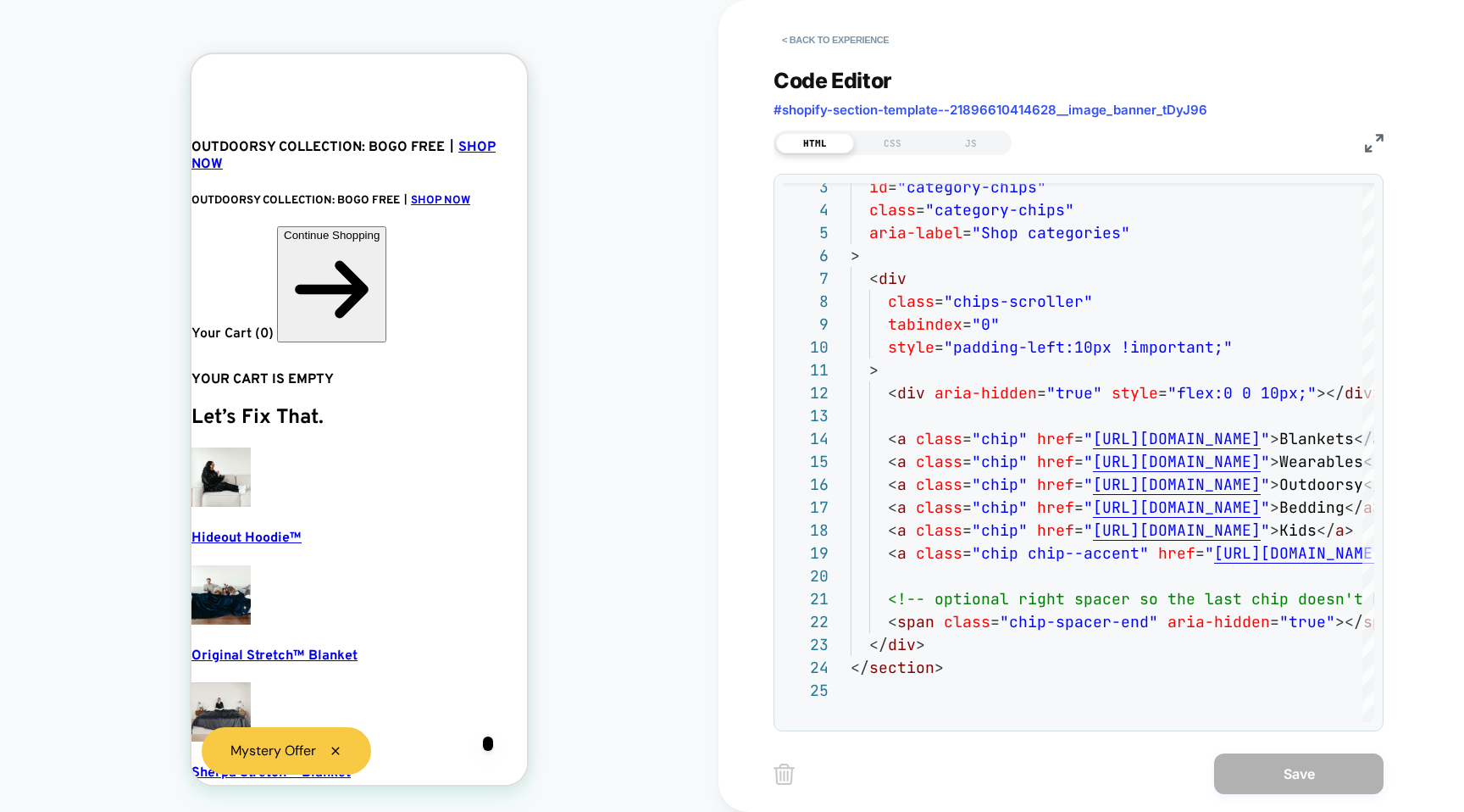
click at [1365, 134] on img at bounding box center [1374, 143] width 18 height 18
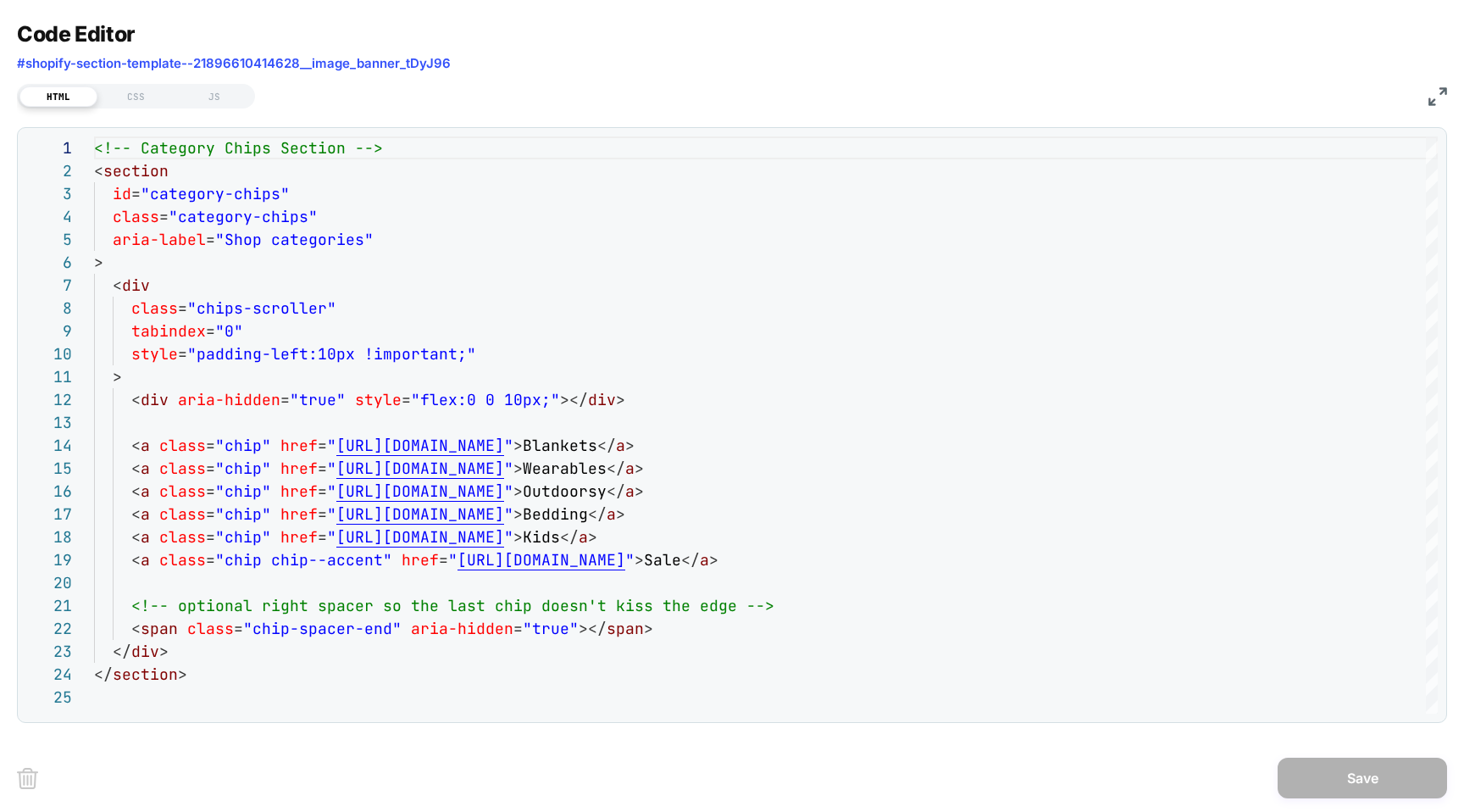
type textarea "**********"
drag, startPoint x: 367, startPoint y: 698, endPoint x: 362, endPoint y: 646, distance: 52.2
click at [362, 646] on div "id = "category-chips" class = "category-chips" aria-label = "Shop categories" >…" at bounding box center [766, 700] width 1344 height 1126
click at [137, 88] on div "CSS" at bounding box center [136, 96] width 78 height 20
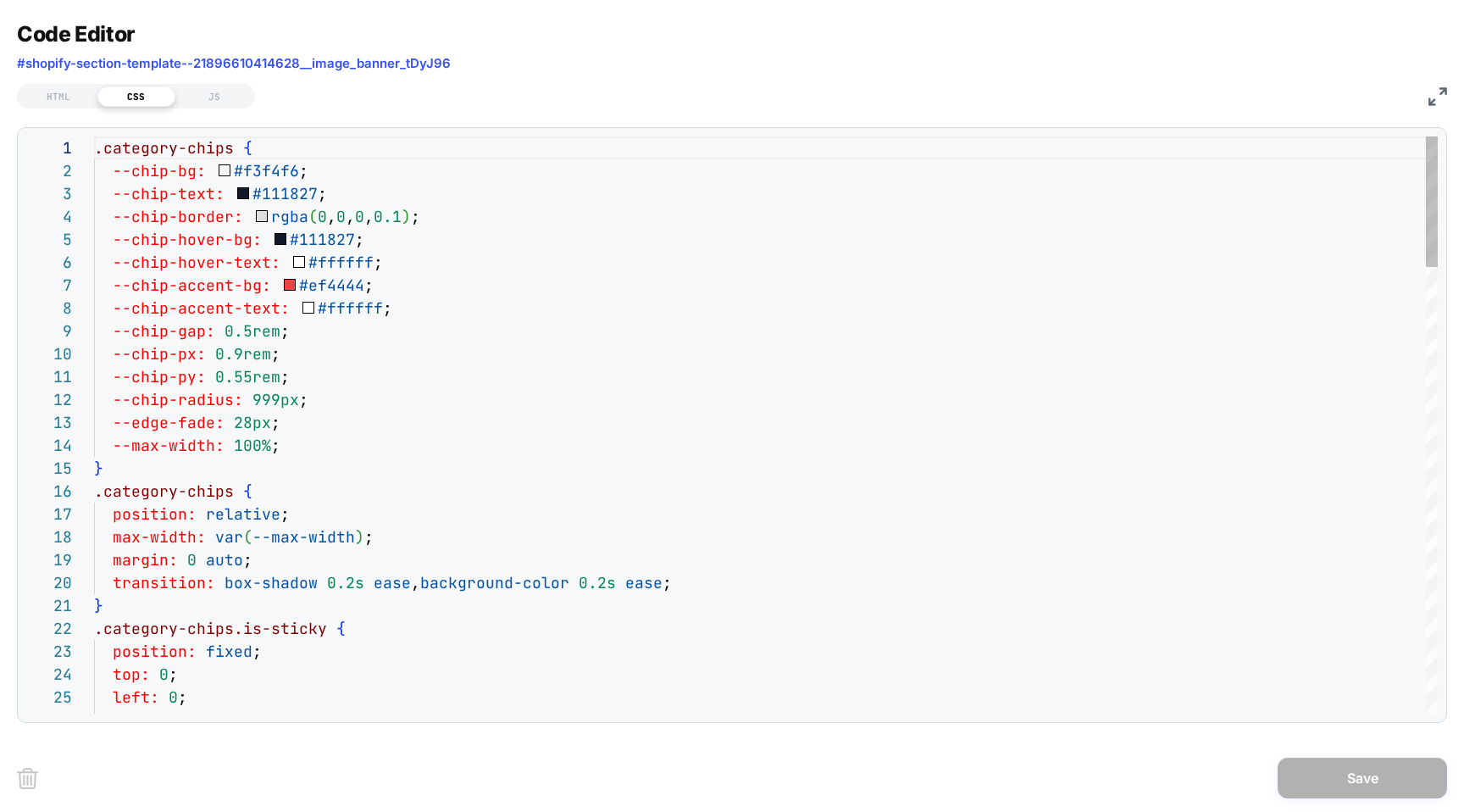
scroll to position [228, 0]
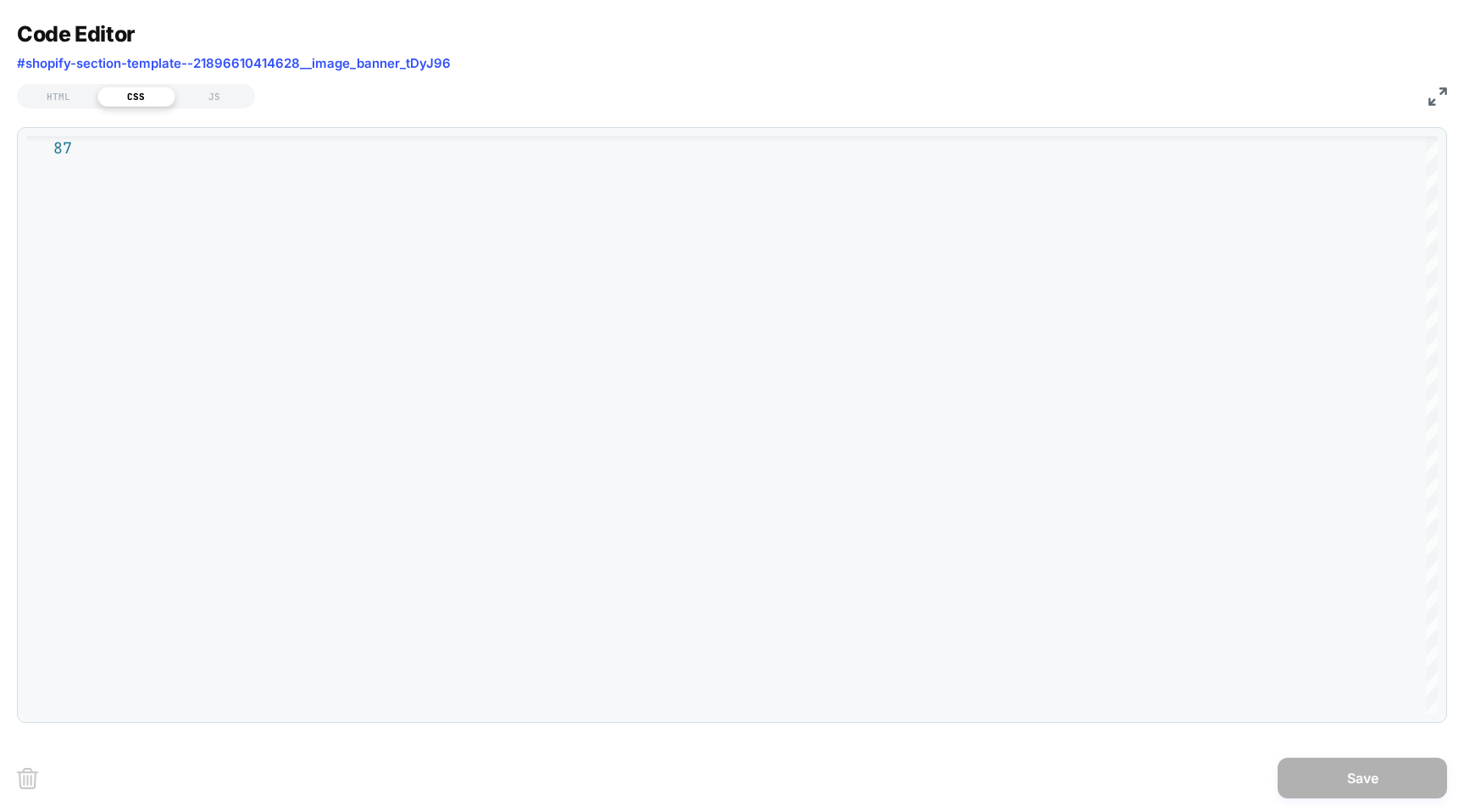
click at [1442, 95] on img at bounding box center [1438, 96] width 18 height 18
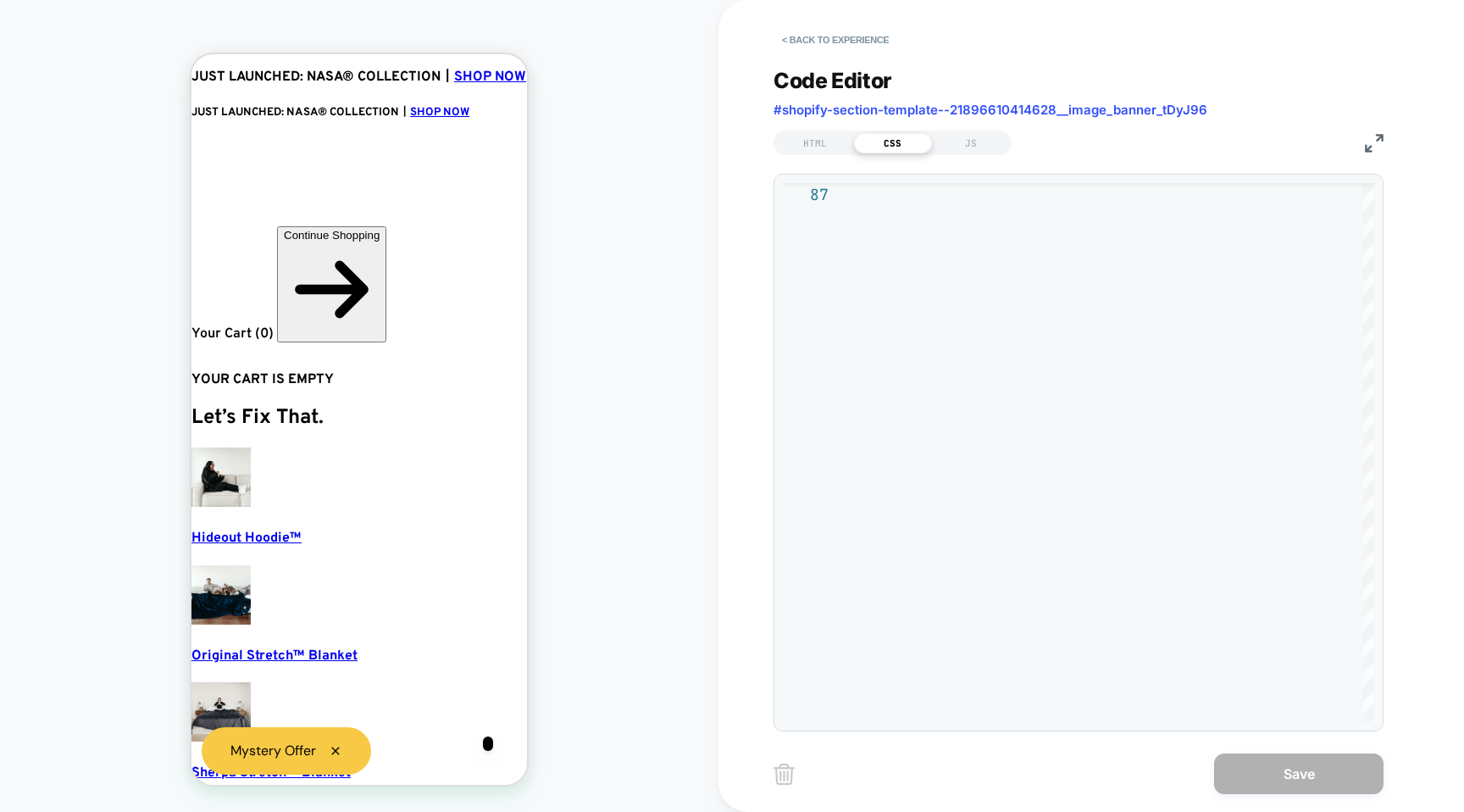
click at [1379, 139] on img at bounding box center [1374, 143] width 18 height 18
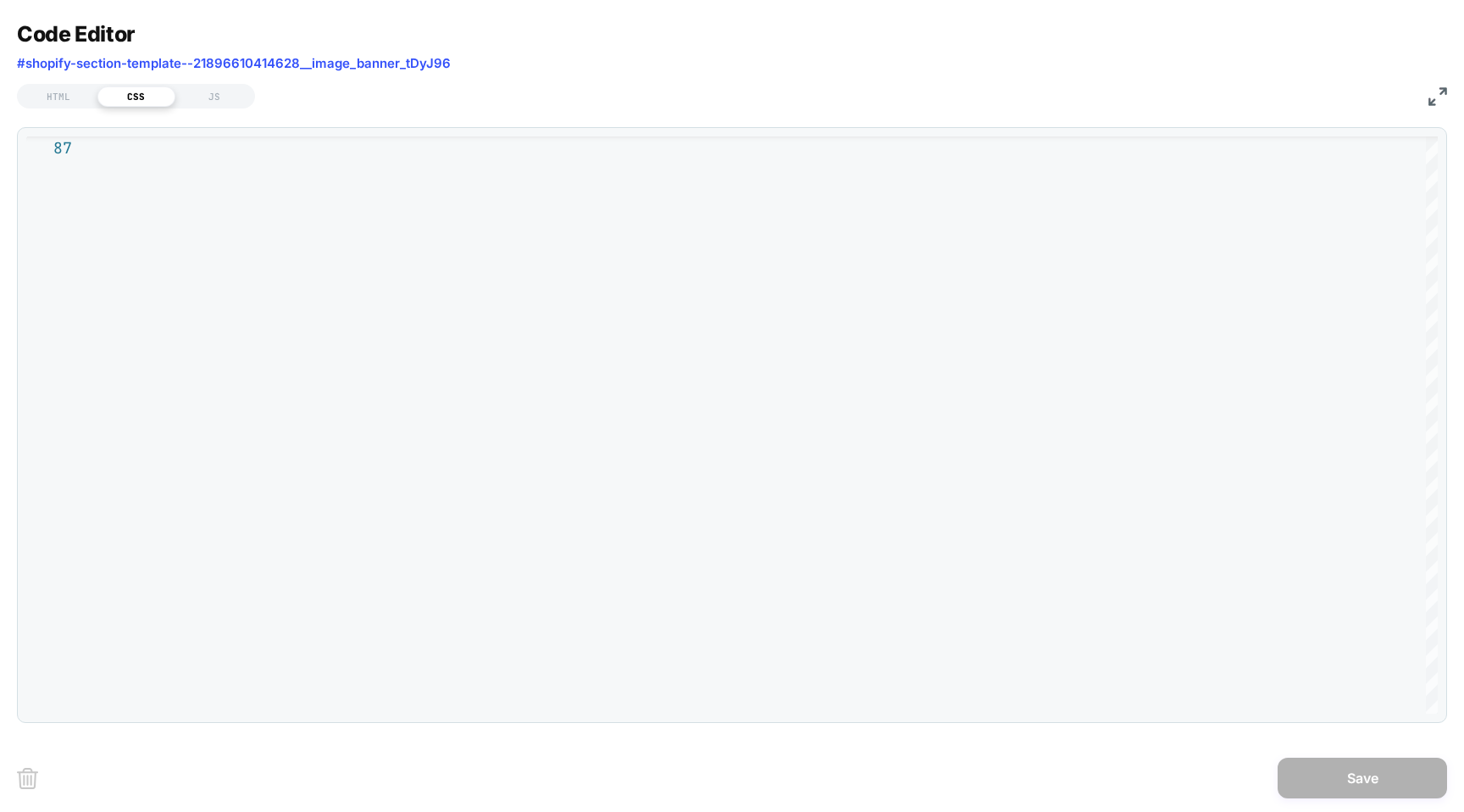
click at [1429, 106] on div "HTML CSS JS" at bounding box center [732, 93] width 1431 height 29
click at [1433, 98] on img at bounding box center [1438, 96] width 18 height 18
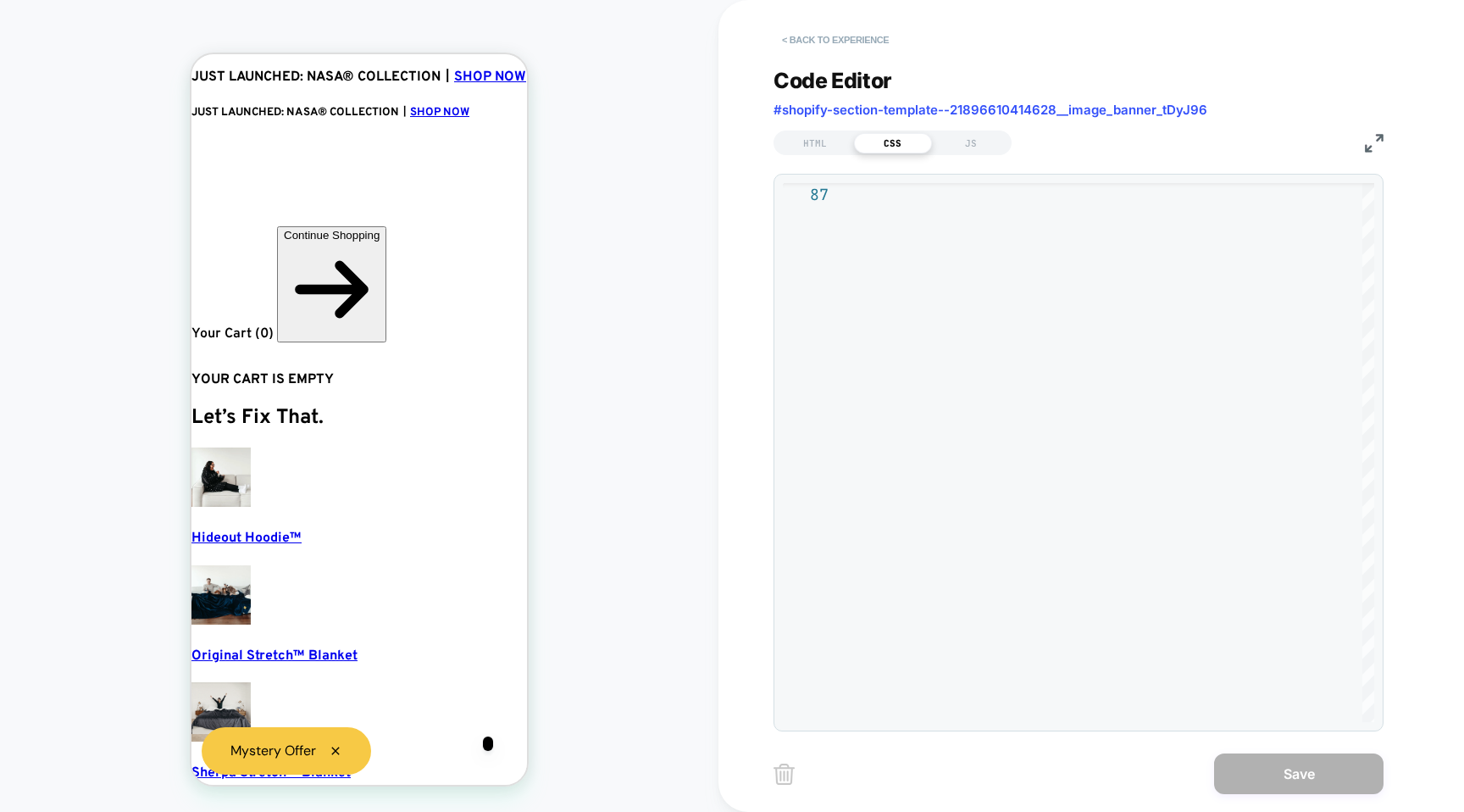
click at [838, 36] on button "< Back to experience" at bounding box center [836, 39] width 124 height 27
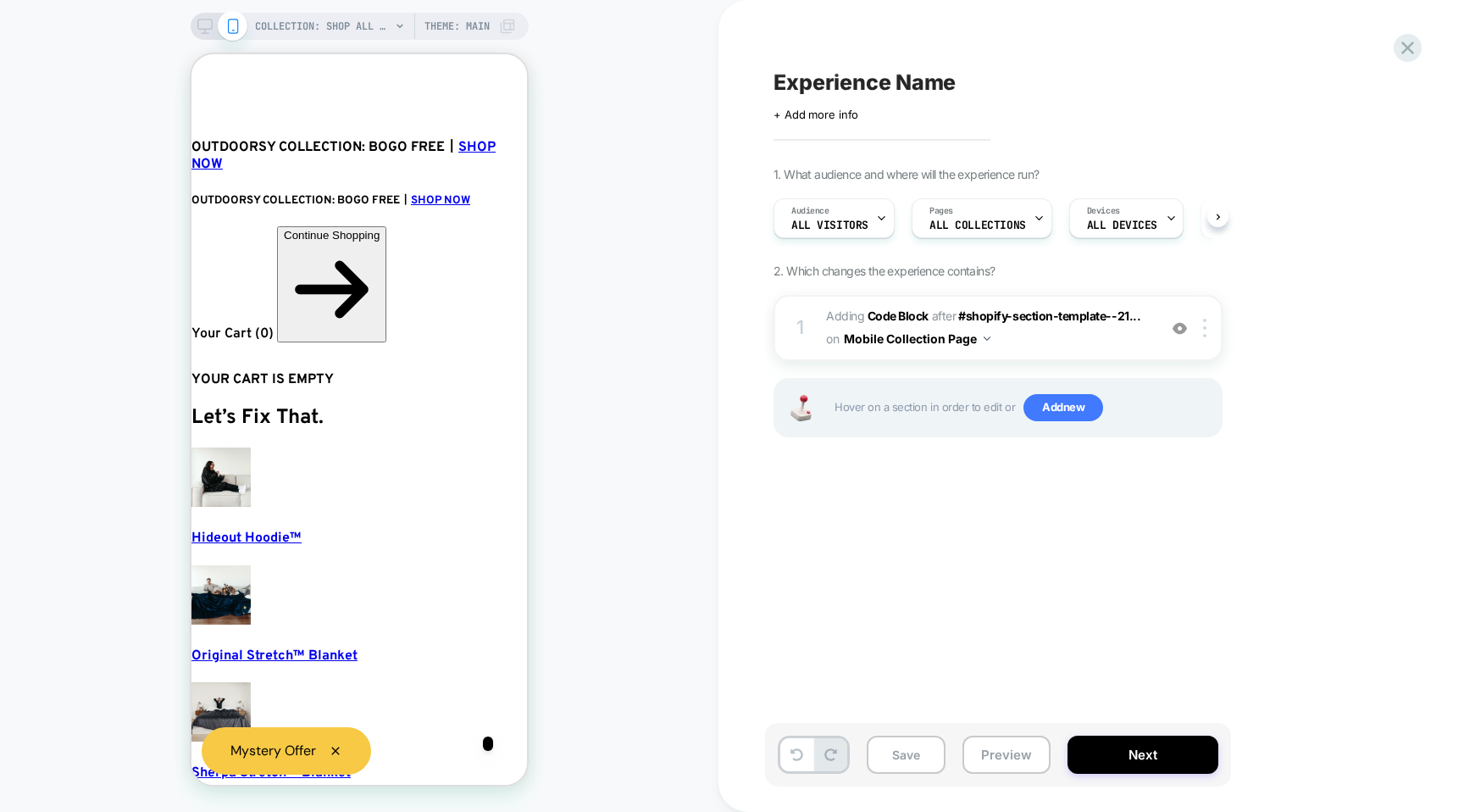
scroll to position [0, 1]
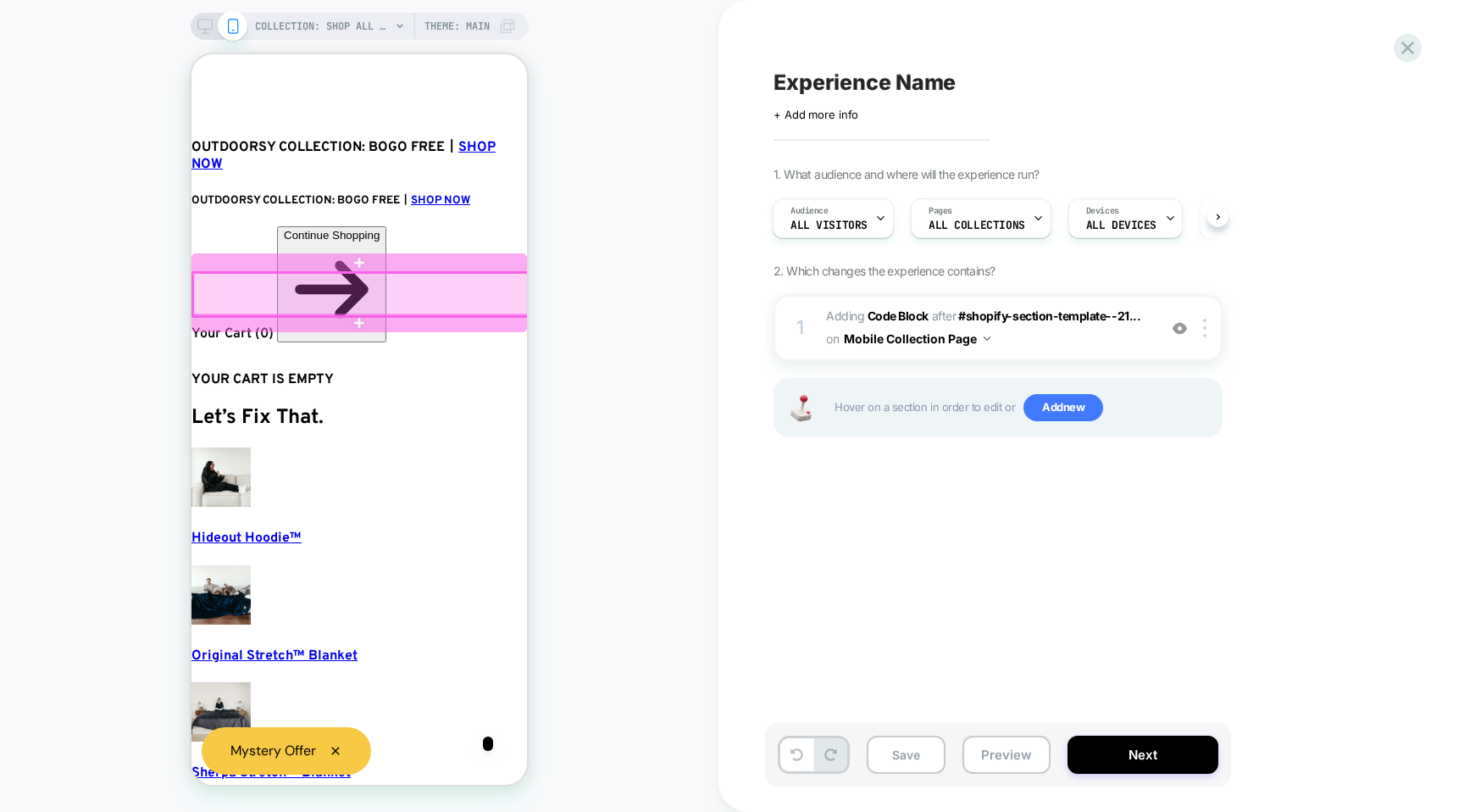
click at [195, 274] on div at bounding box center [361, 294] width 336 height 43
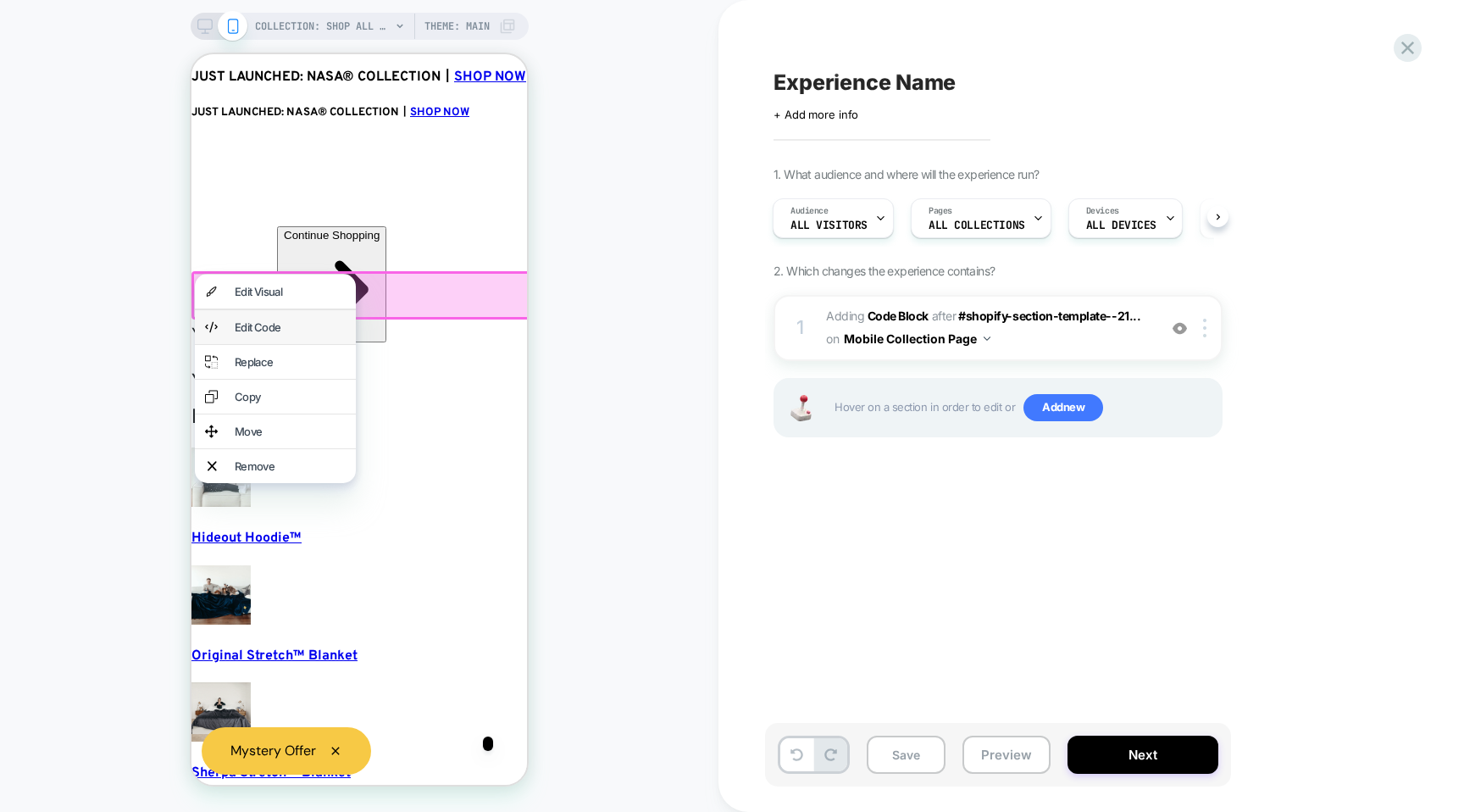
click at [227, 329] on div "Edit Code" at bounding box center [276, 326] width 161 height 34
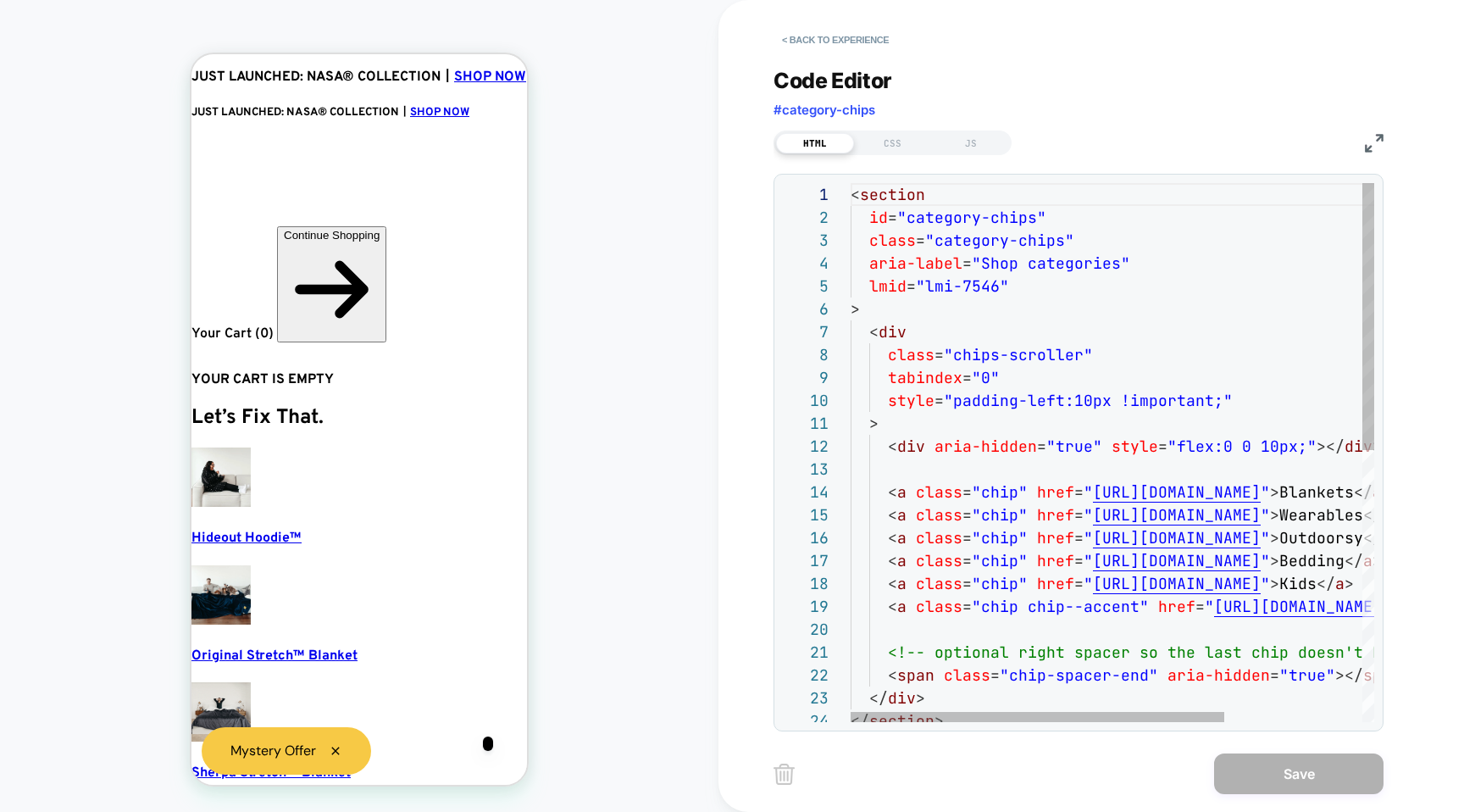
scroll to position [0, 47]
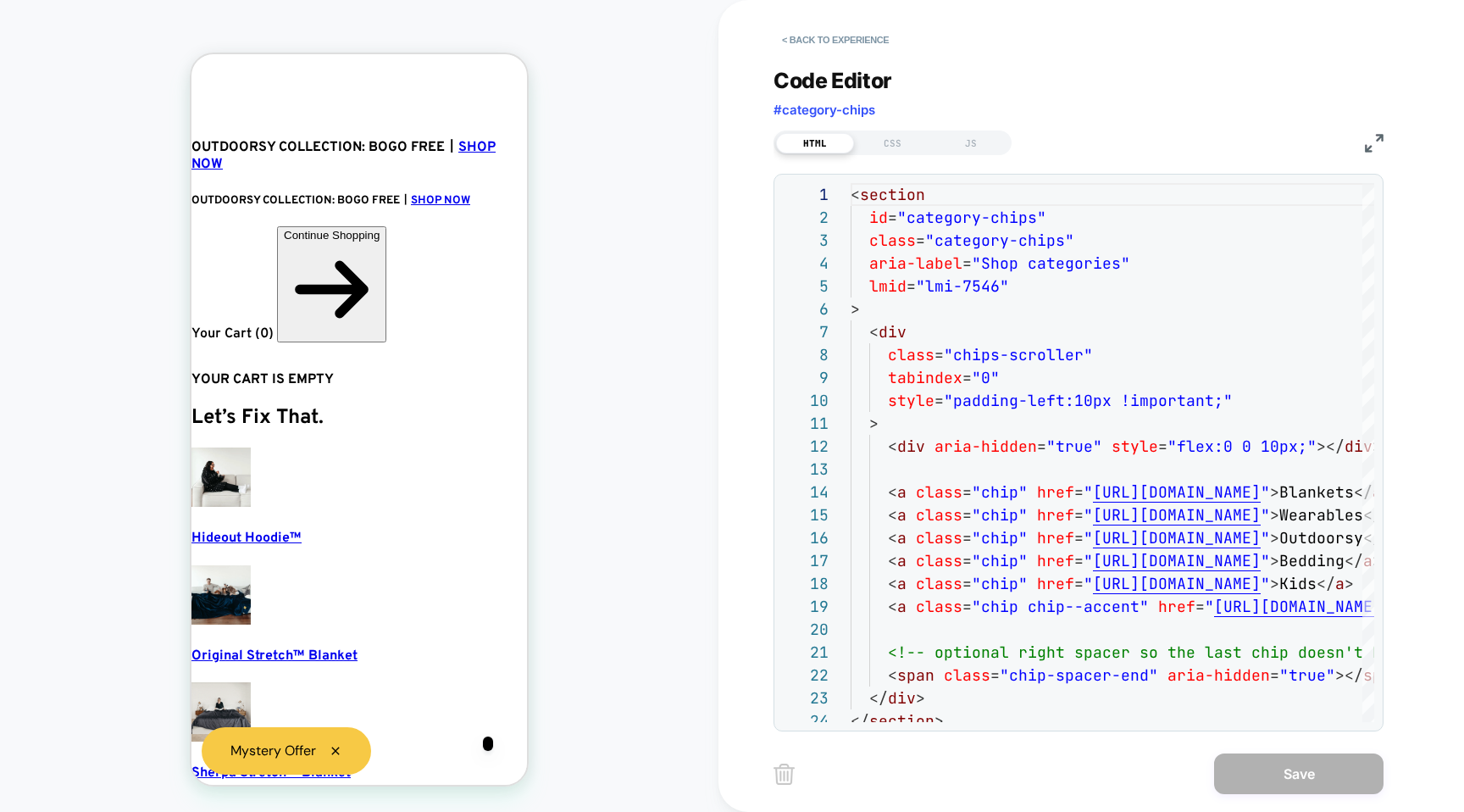
click at [903, 153] on div "HTML CSS JS" at bounding box center [892, 142] width 238 height 25
click at [898, 142] on div "CSS" at bounding box center [893, 143] width 78 height 20
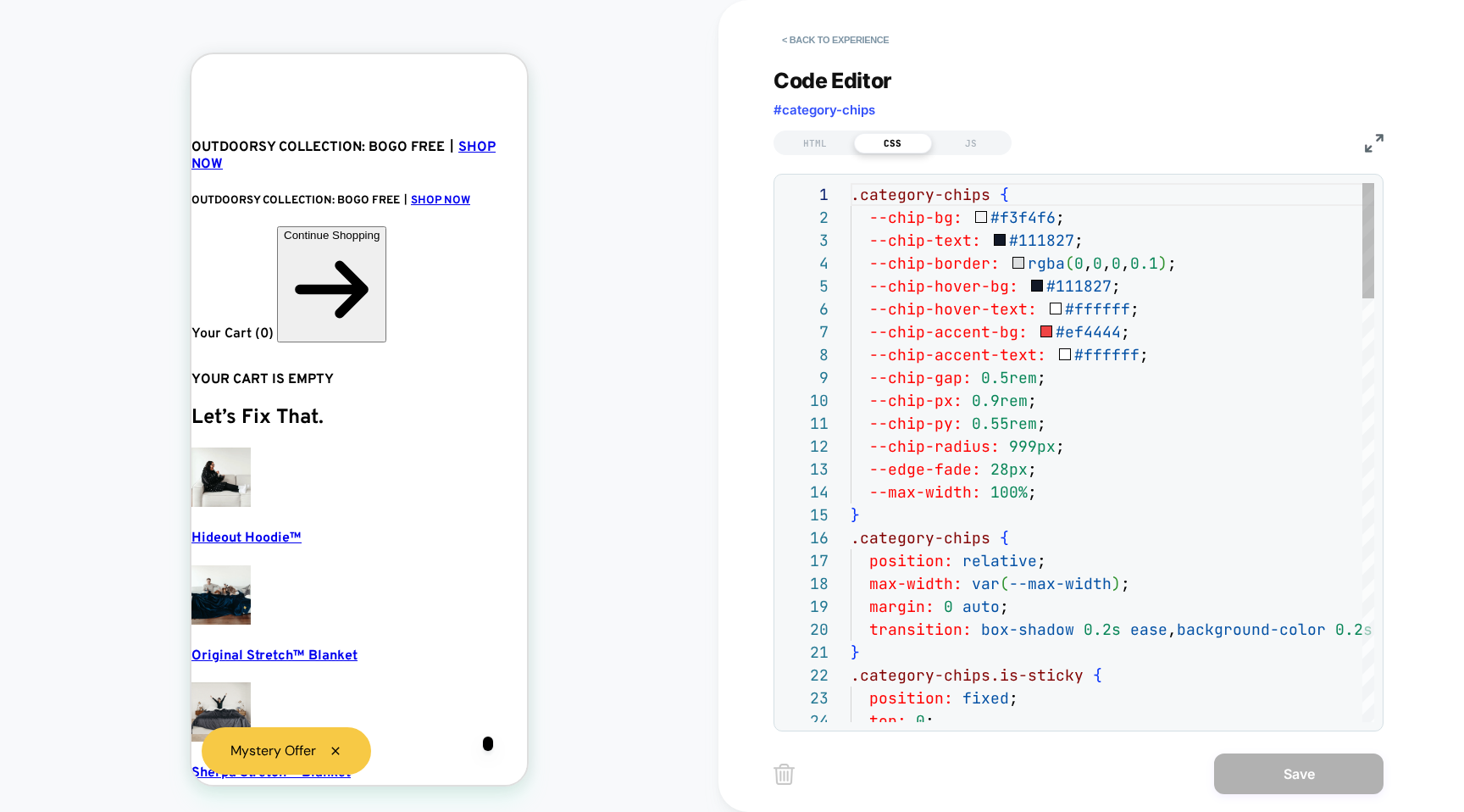
scroll to position [228, 0]
click at [828, 140] on div "HTML" at bounding box center [815, 143] width 78 height 20
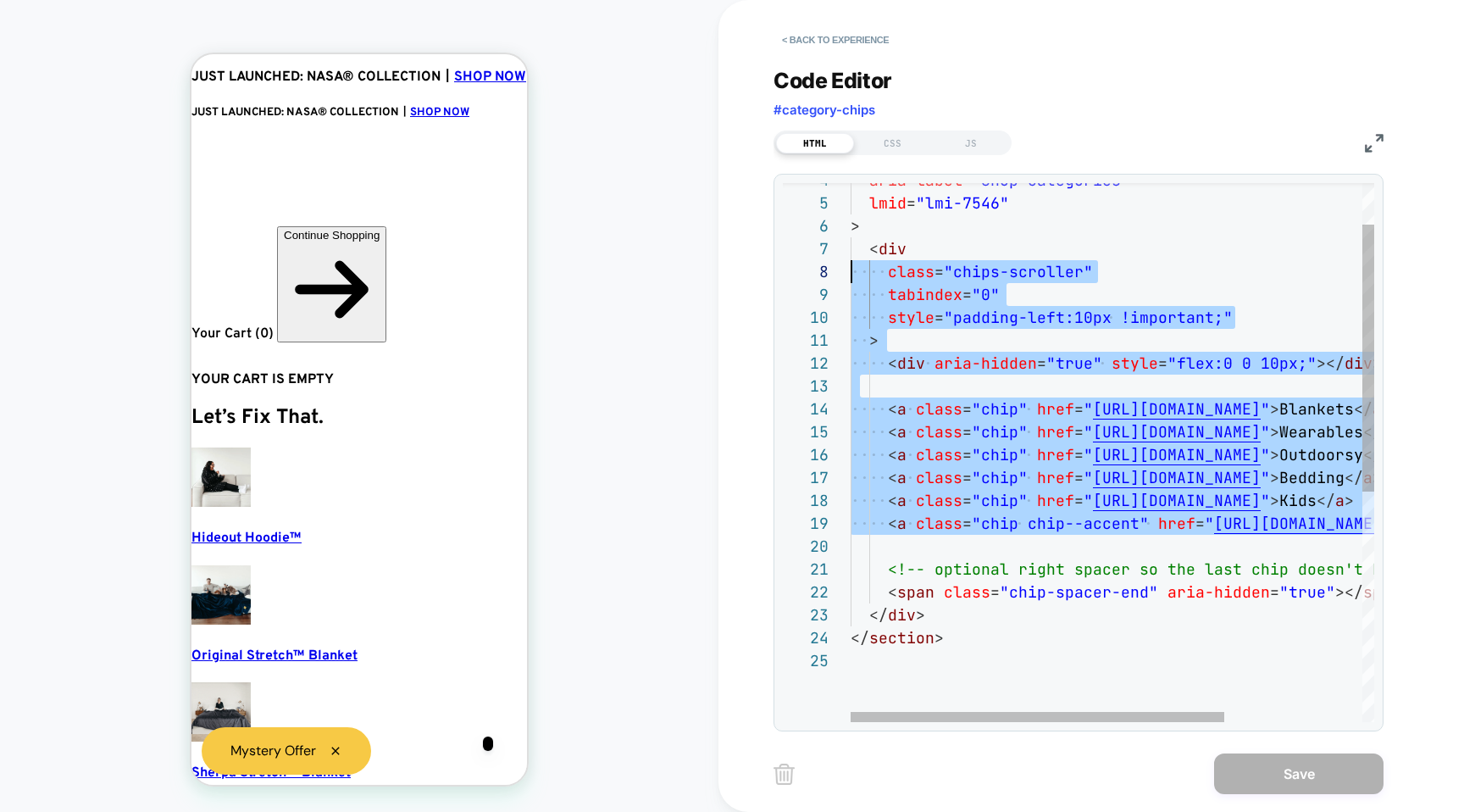
scroll to position [137, 0]
drag, startPoint x: 1354, startPoint y: 526, endPoint x: 835, endPoint y: 255, distance: 585.5
click at [851, 255] on div "lmid = "lmi-7546" > < div class = "chips-scroller" tabindex = "0" style = "padd…" at bounding box center [1209, 644] width 716 height 1088
type textarea "**********"
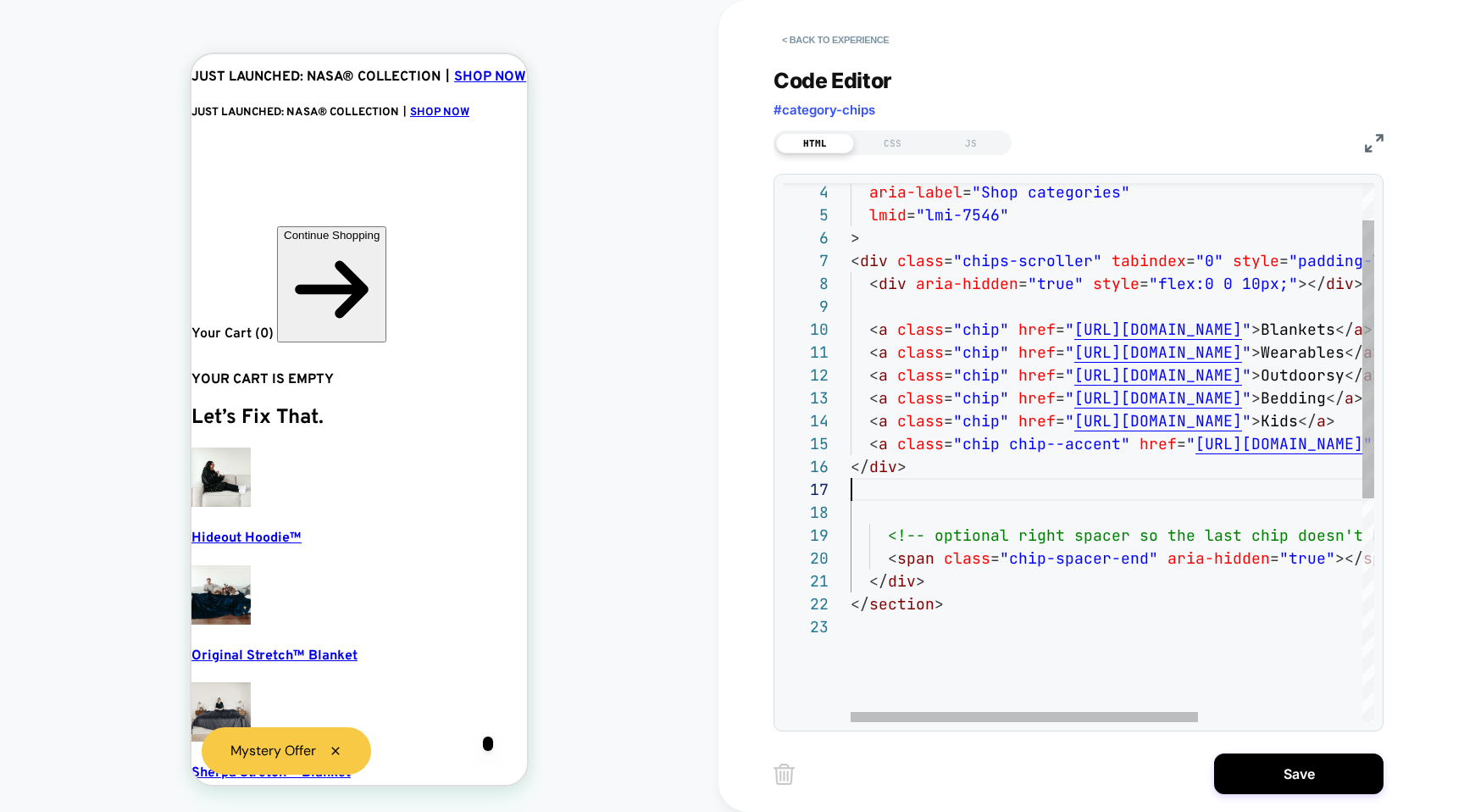
scroll to position [0, 47]
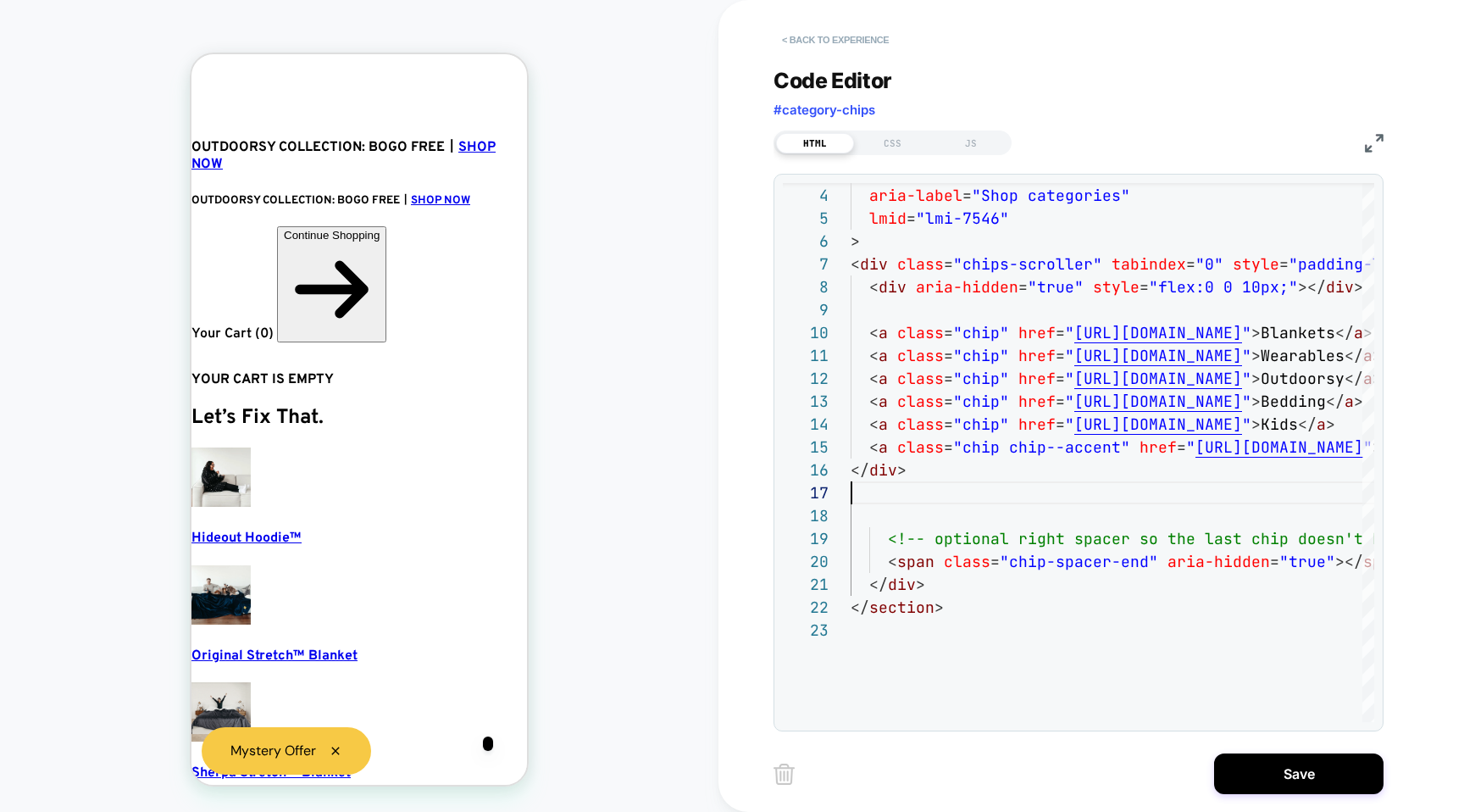
click at [802, 40] on button "< Back to experience" at bounding box center [836, 39] width 124 height 27
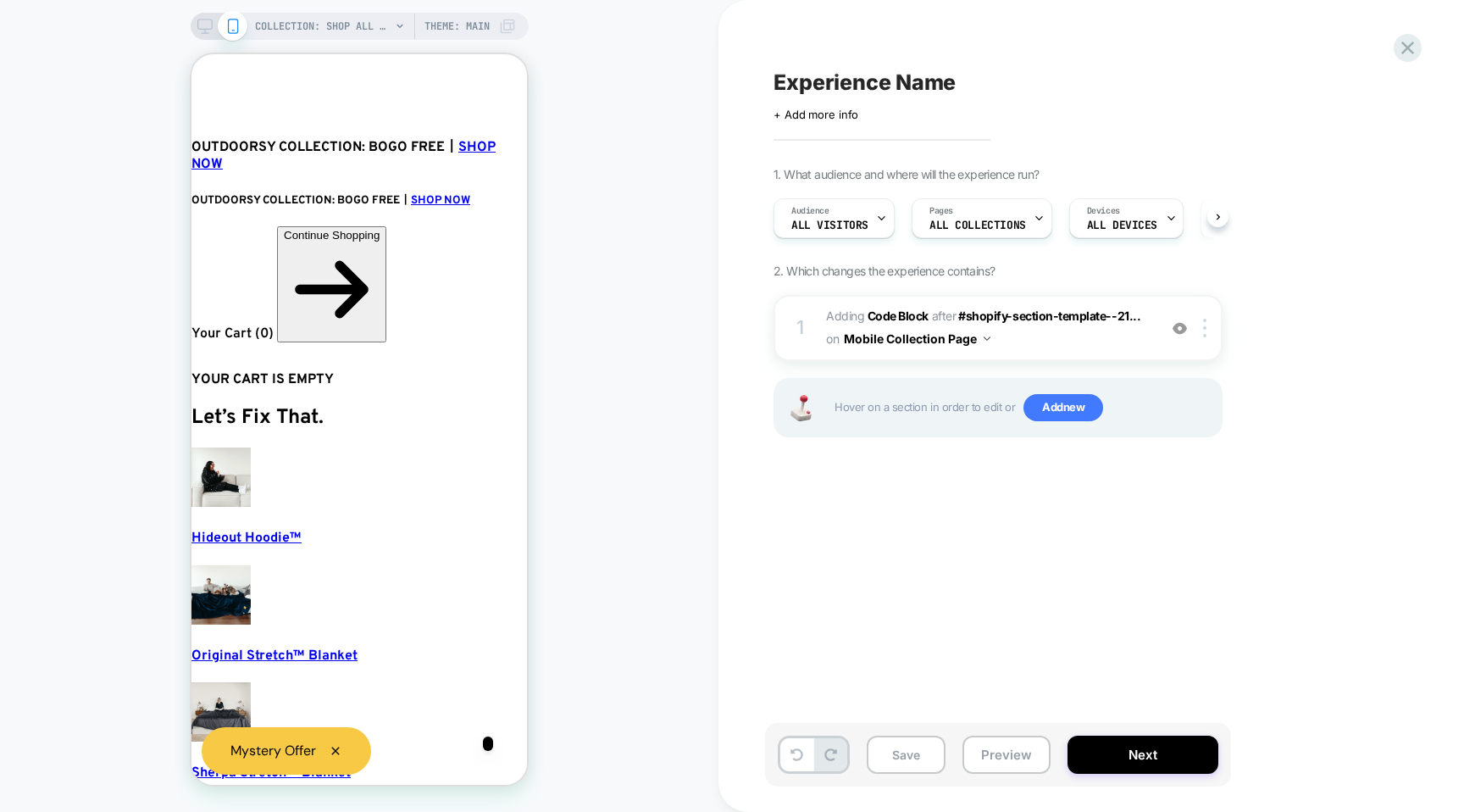
scroll to position [0, 1]
click at [1057, 334] on span "Adding Code Block AFTER #shopify-section-template--21... #shopify-section-templ…" at bounding box center [987, 327] width 323 height 45
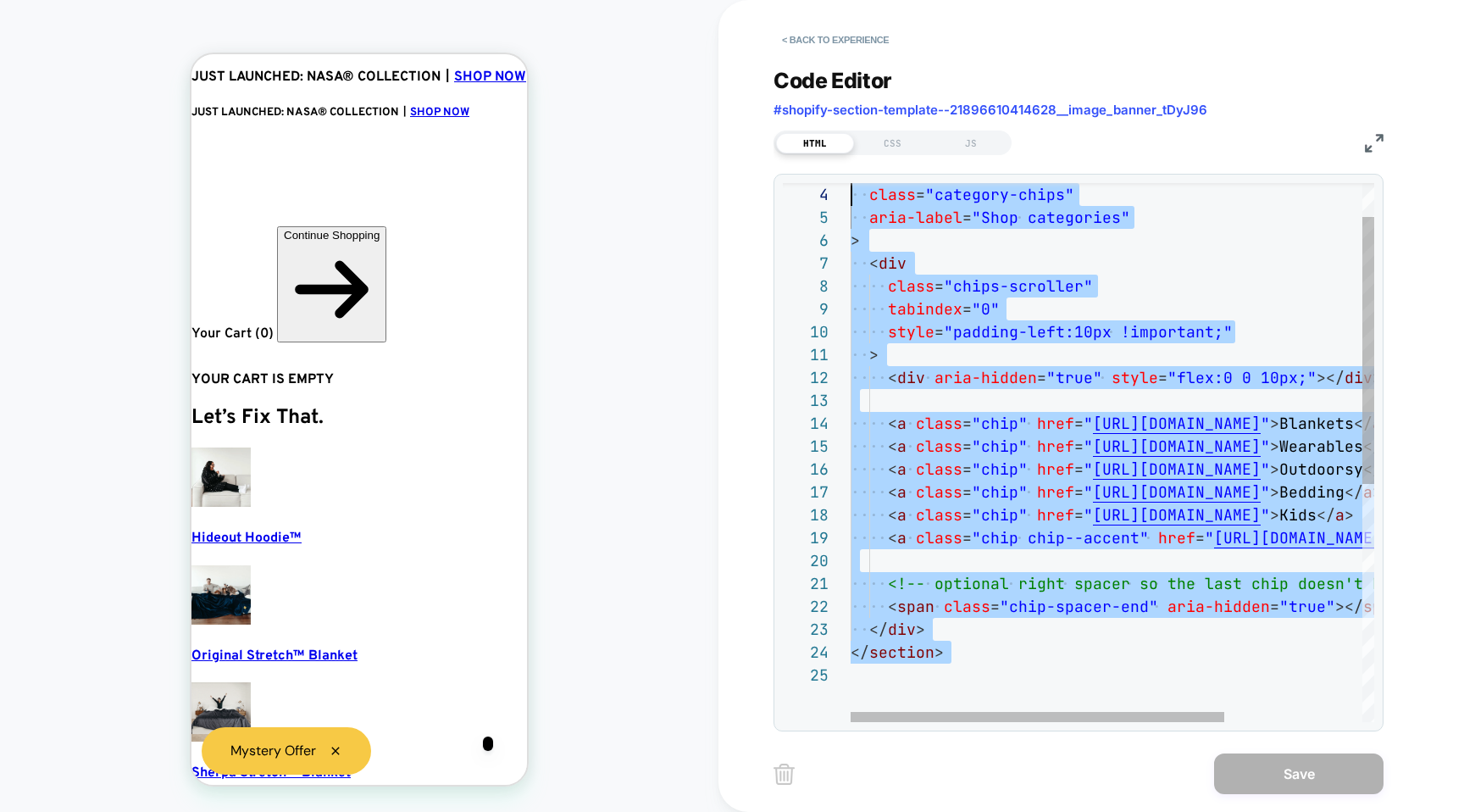
scroll to position [0, 0]
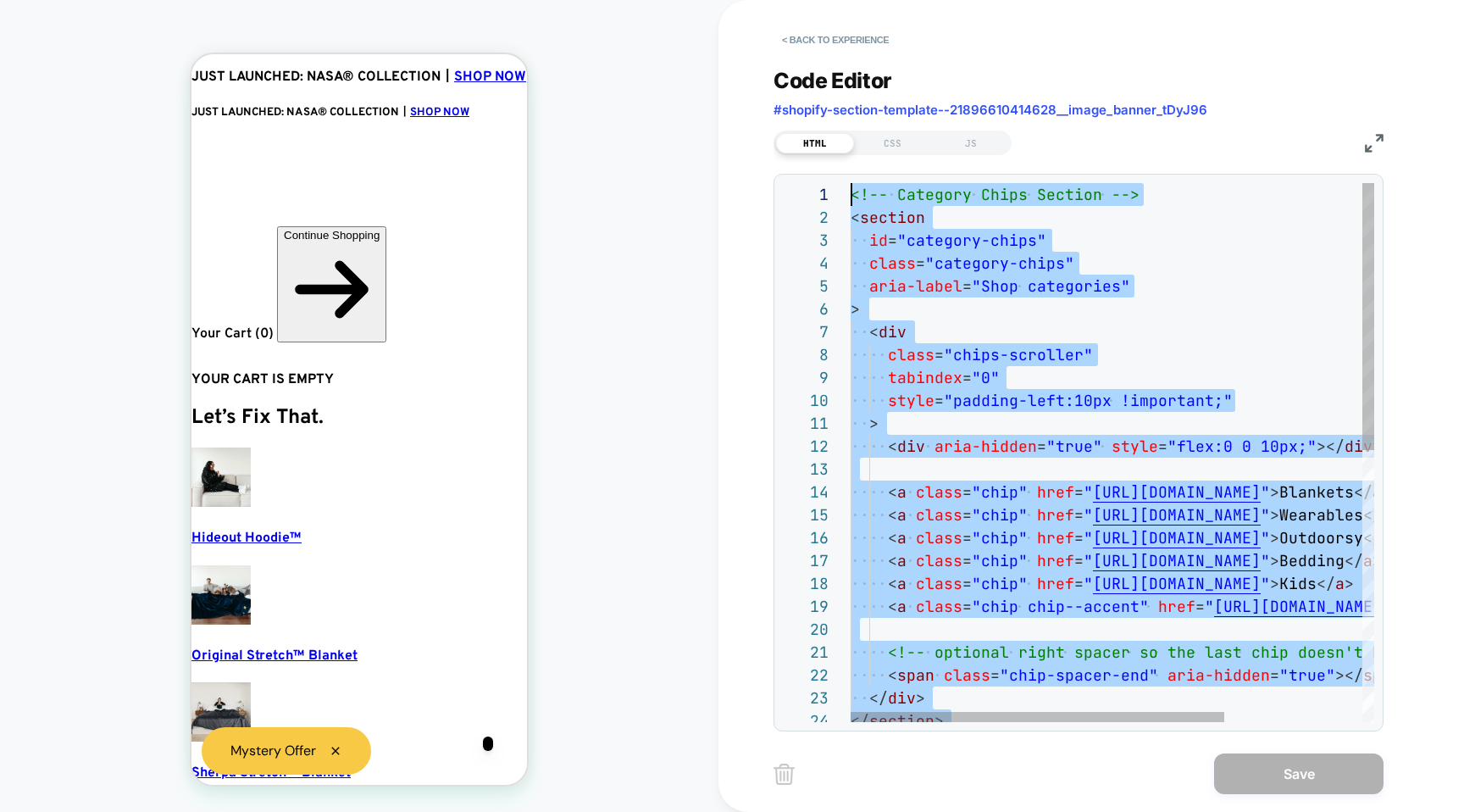
drag, startPoint x: 996, startPoint y: 671, endPoint x: 774, endPoint y: -31, distance: 736.3
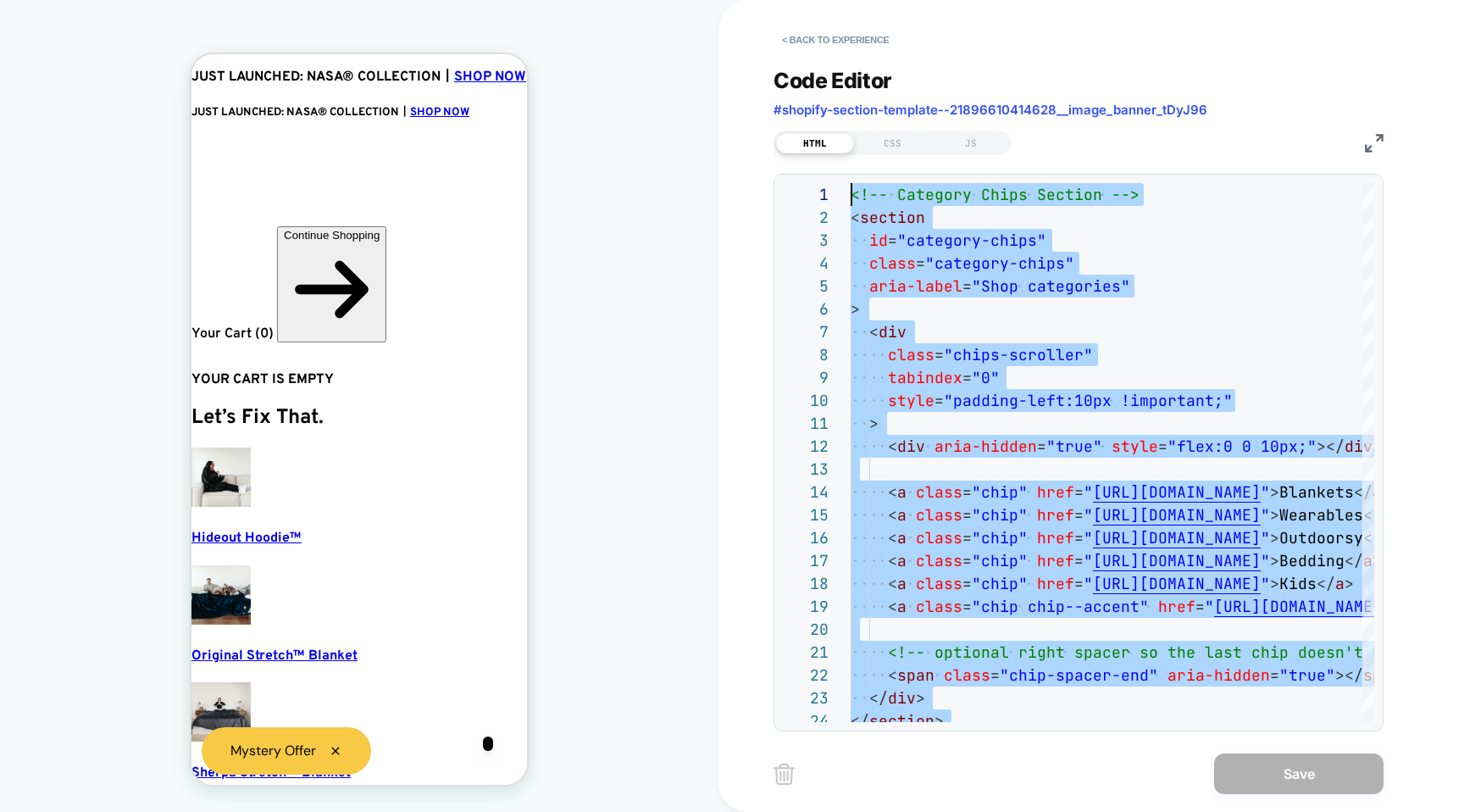
type textarea "*"
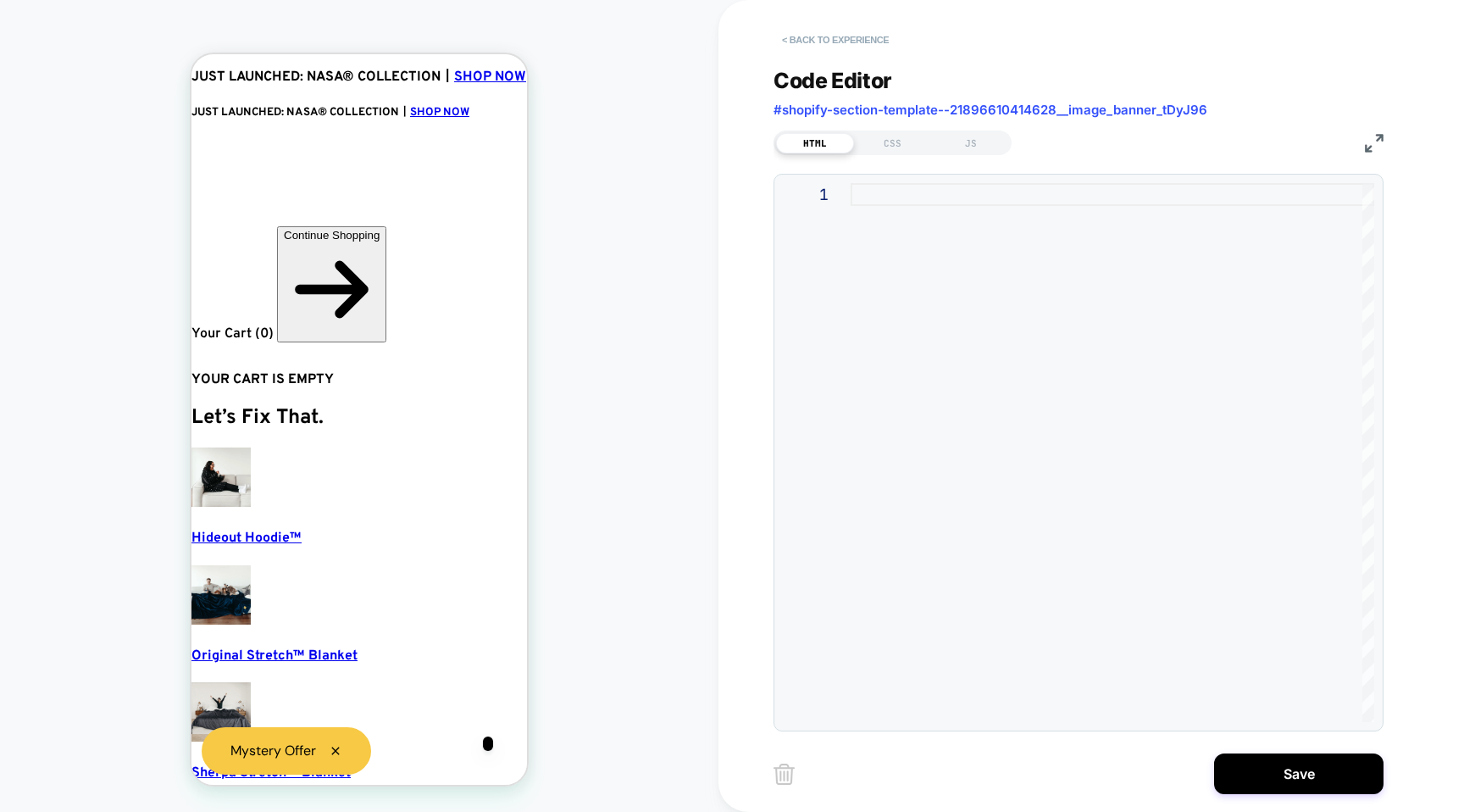
click at [803, 47] on button "< Back to experience" at bounding box center [836, 39] width 124 height 27
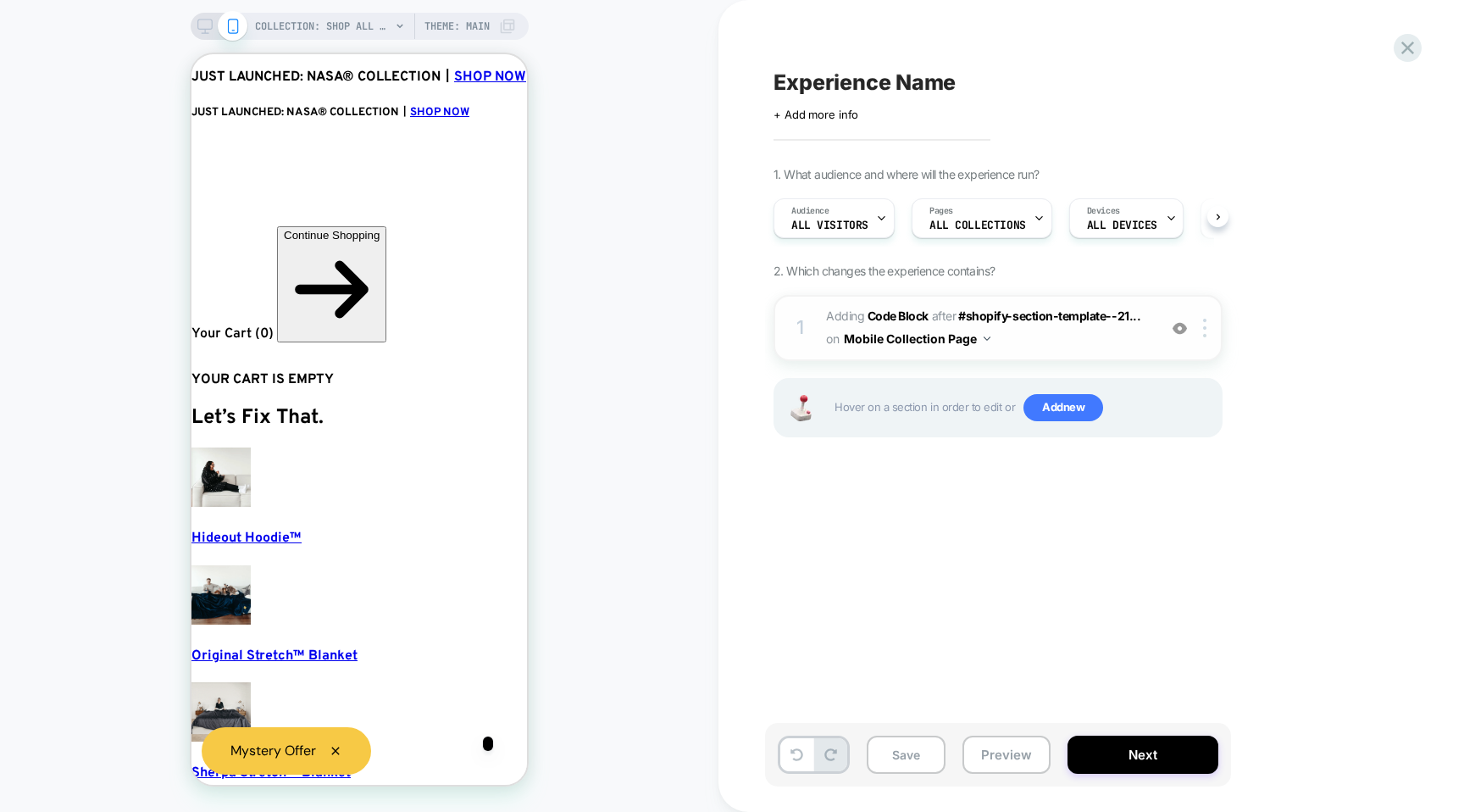
scroll to position [0, 1]
click at [1083, 347] on span "Adding Code Block AFTER #shopify-section-template--21... #shopify-section-templ…" at bounding box center [987, 327] width 323 height 45
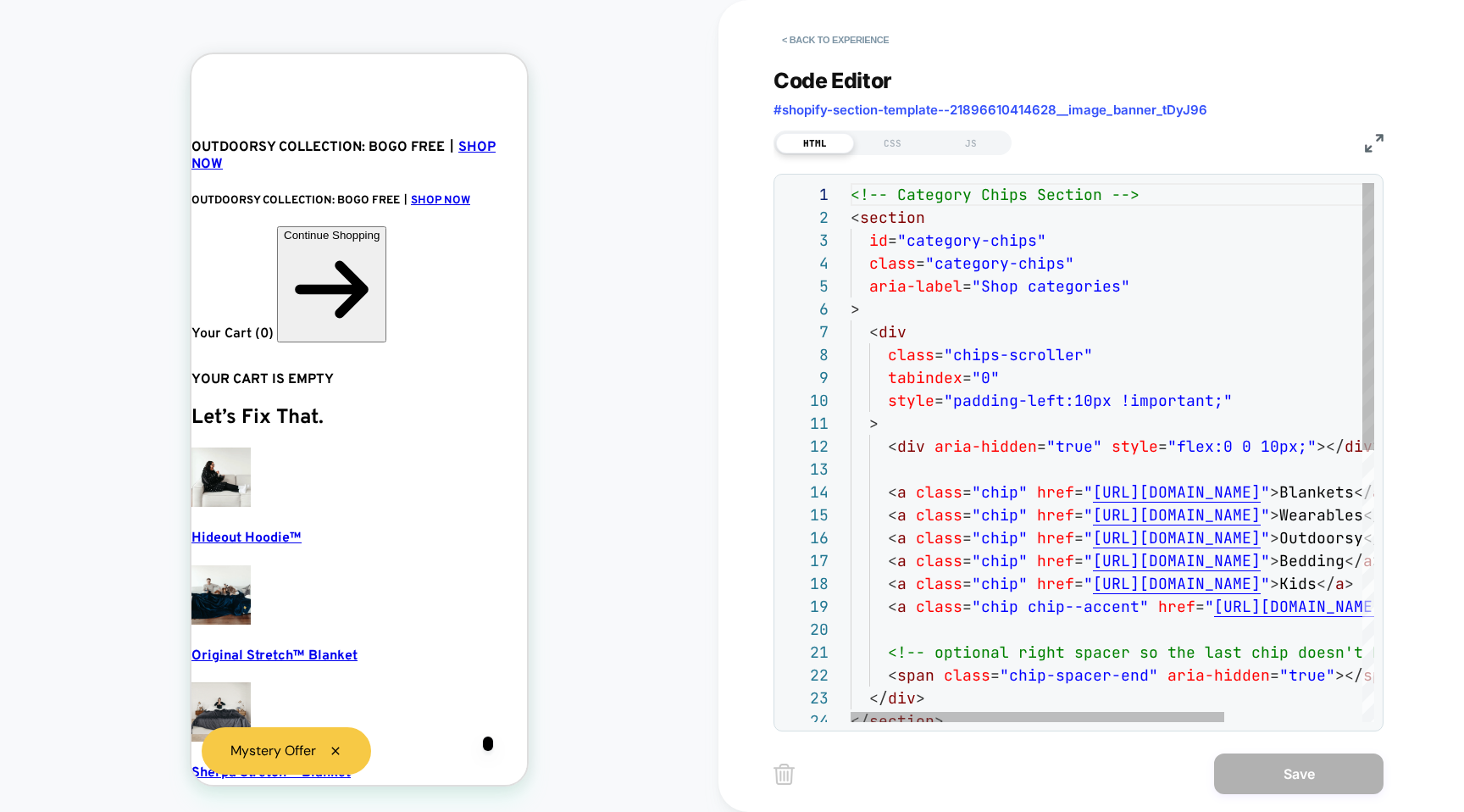
scroll to position [0, 47]
click at [1309, 193] on div "<!-- Category Chips Section --> < section id = "category-chips" class = "catego…" at bounding box center [1209, 727] width 716 height 1088
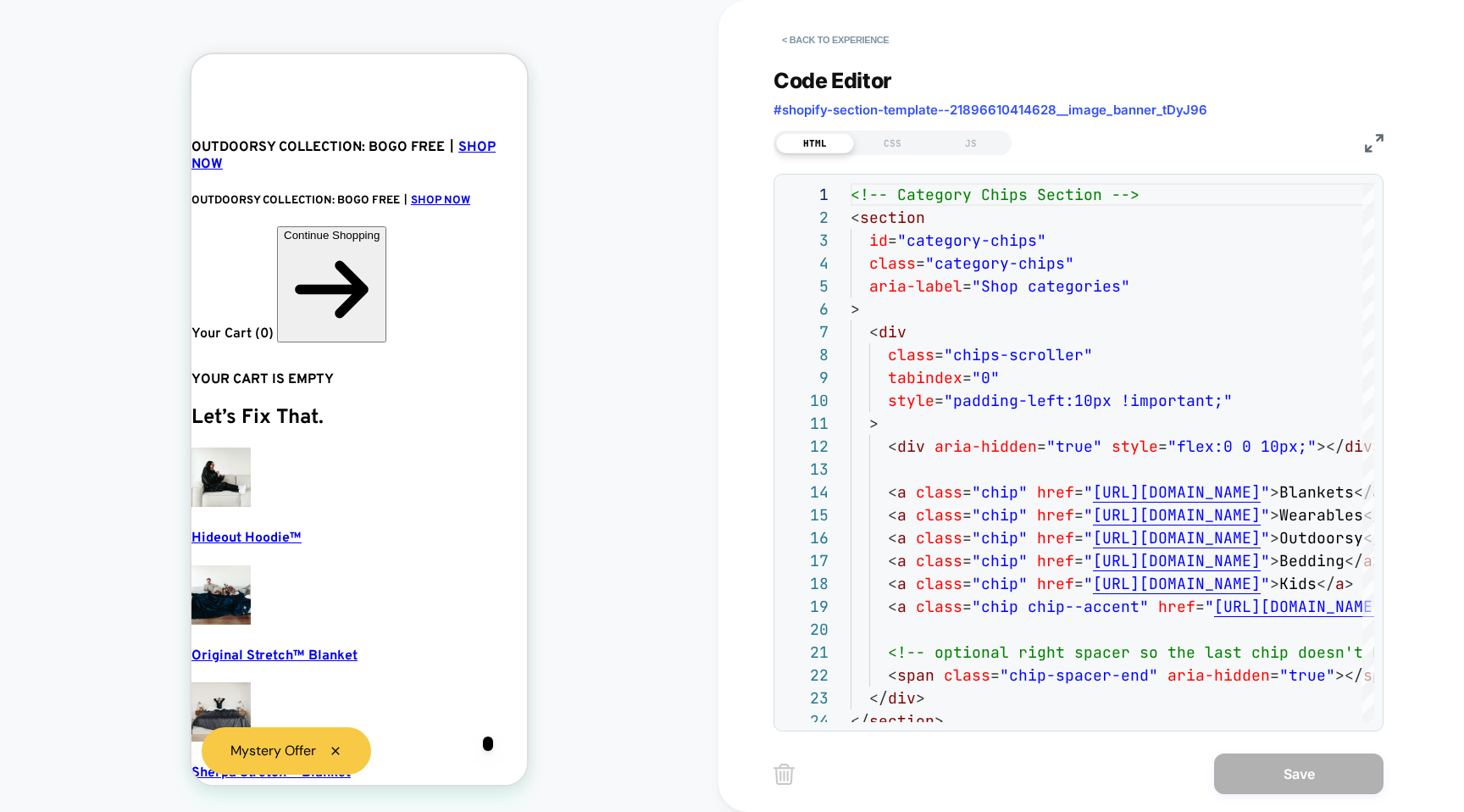
click at [1363, 146] on div "HTML CSS JS" at bounding box center [1079, 141] width 610 height 29
click at [816, 35] on button "< Back to experience" at bounding box center [836, 39] width 124 height 27
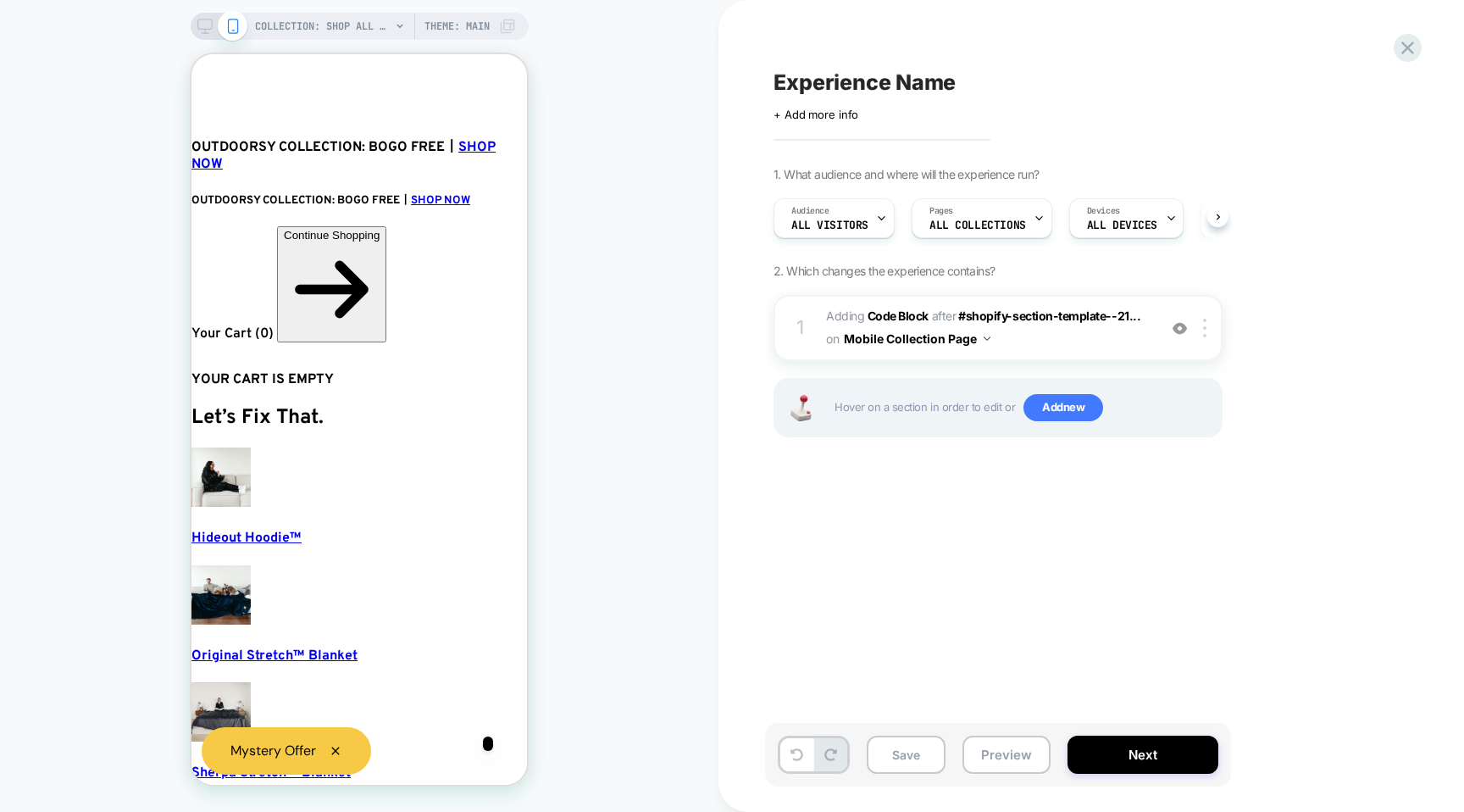
scroll to position [0, 1]
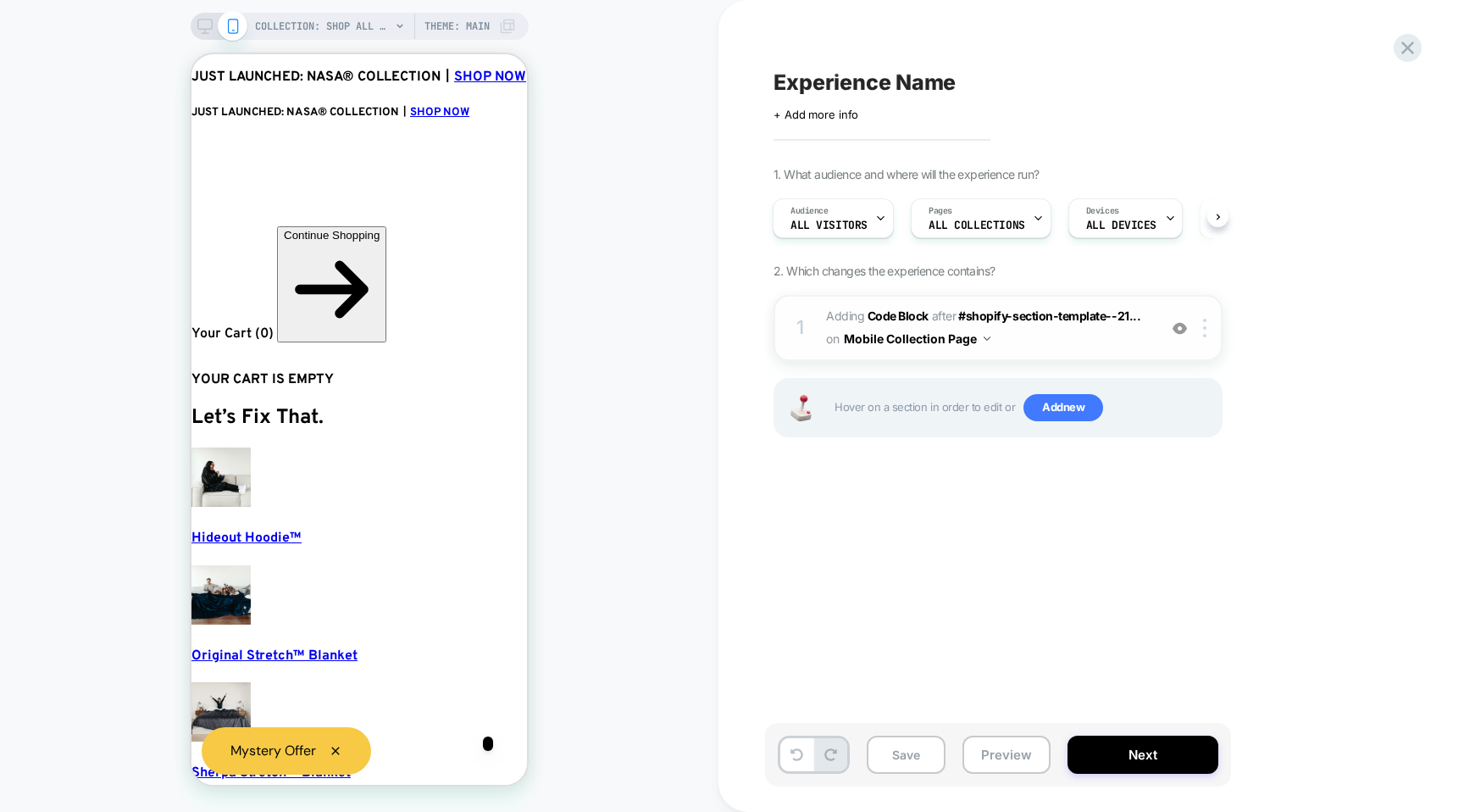
click at [936, 347] on button "Mobile Collection Page" at bounding box center [917, 338] width 147 height 25
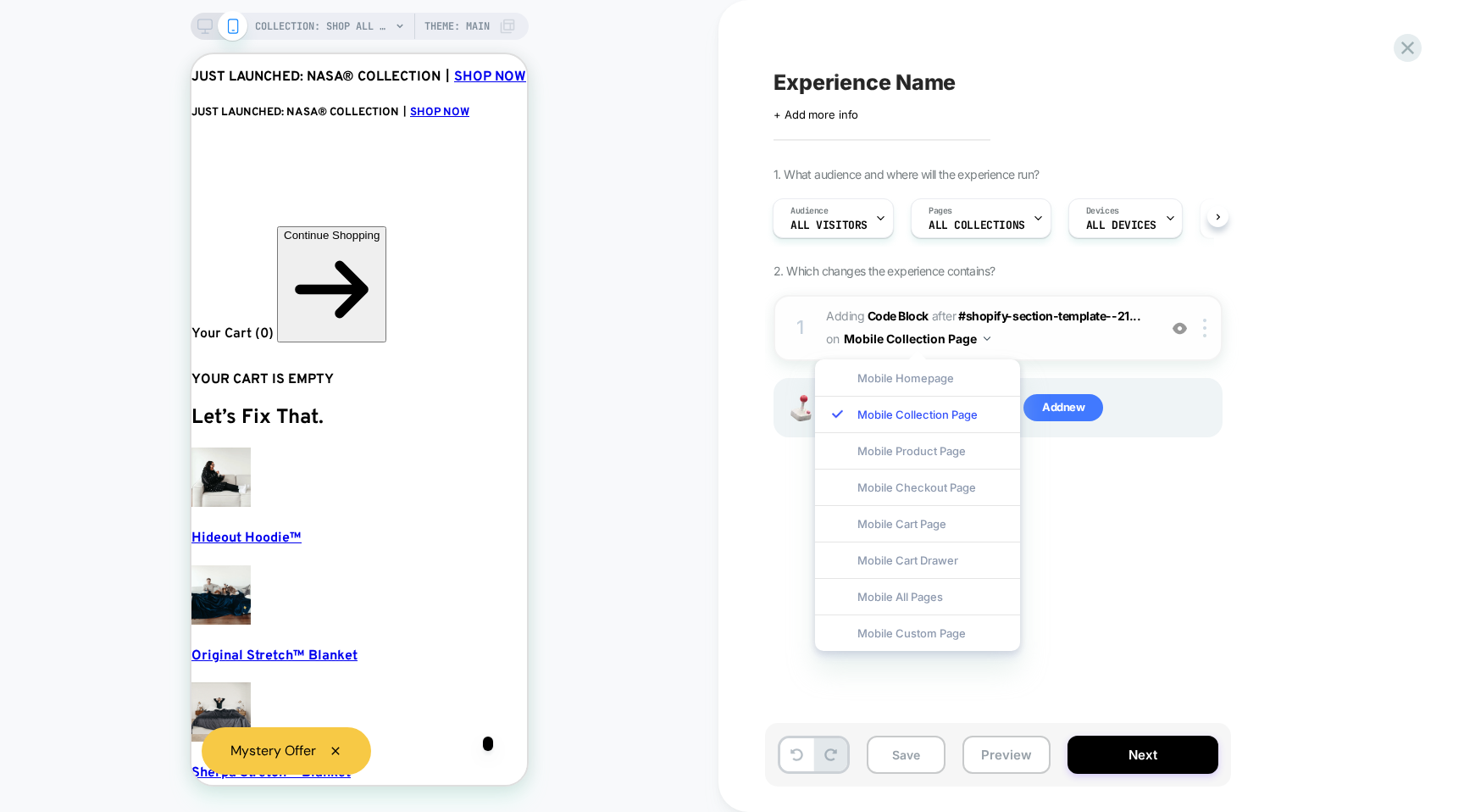
click at [1051, 358] on div "1 Adding Code Block AFTER #shopify-section-template--21... #shopify-section-tem…" at bounding box center [999, 327] width 449 height 66
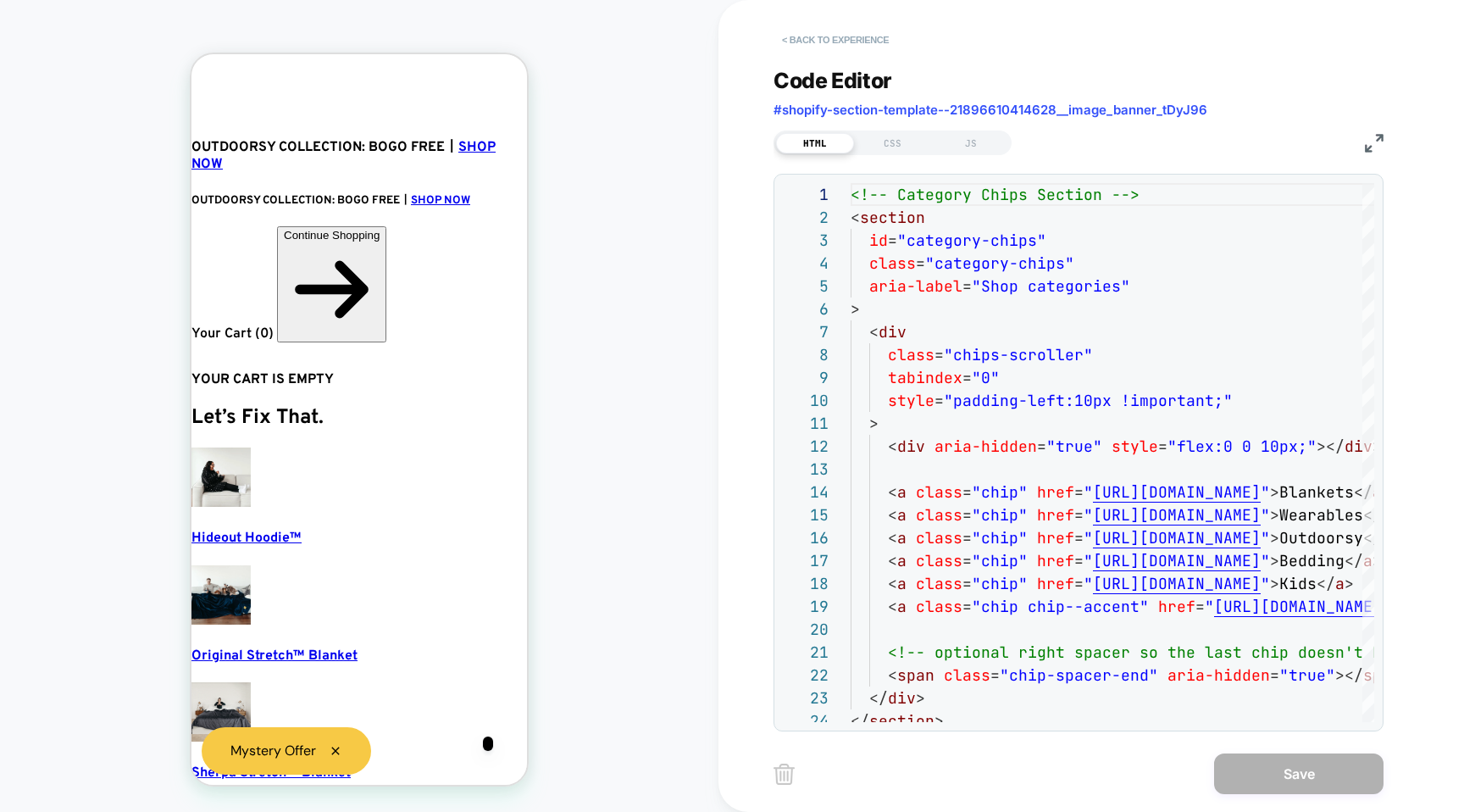
click at [801, 29] on button "< Back to experience" at bounding box center [836, 39] width 124 height 27
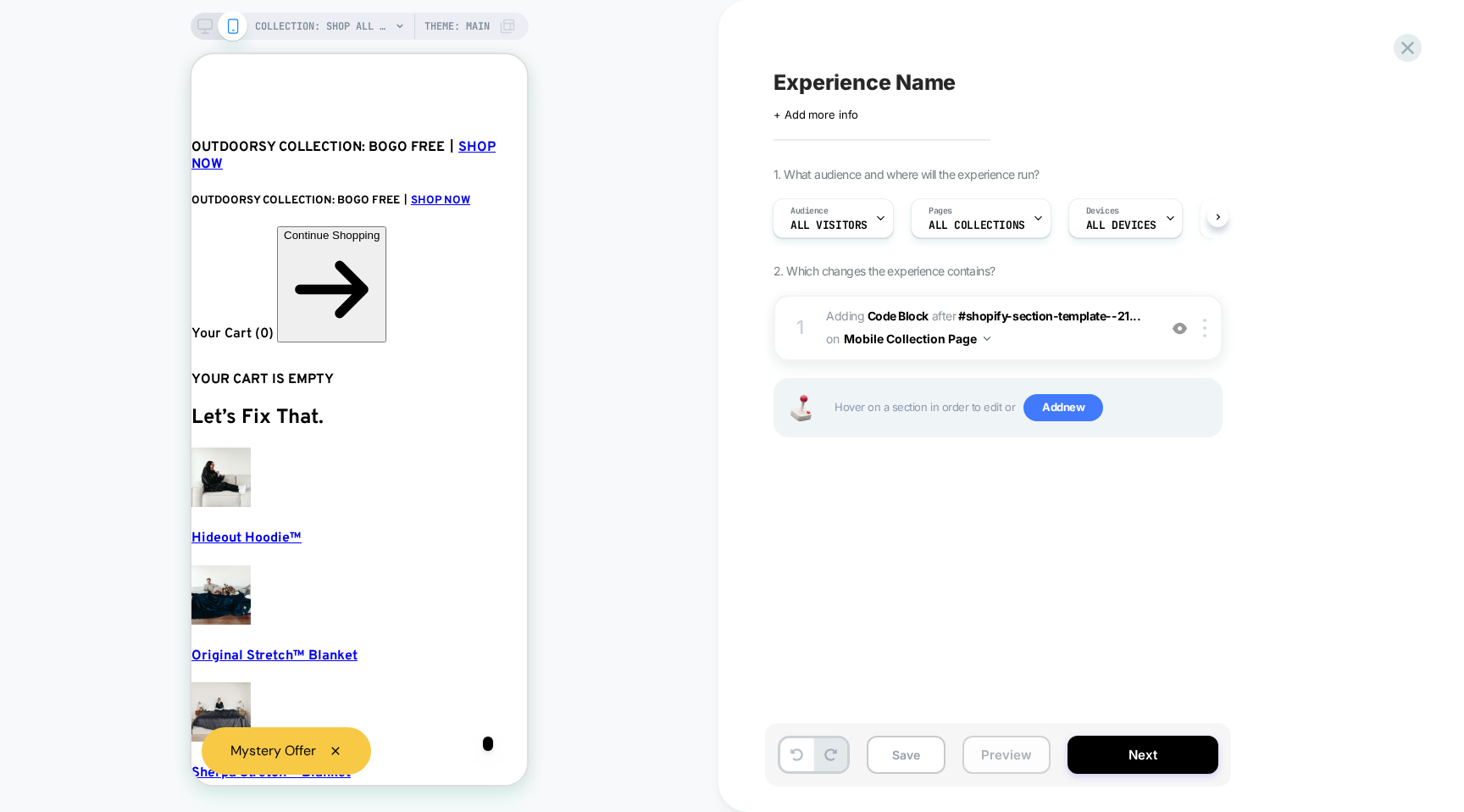
click at [998, 768] on button "Preview" at bounding box center [1006, 754] width 88 height 38
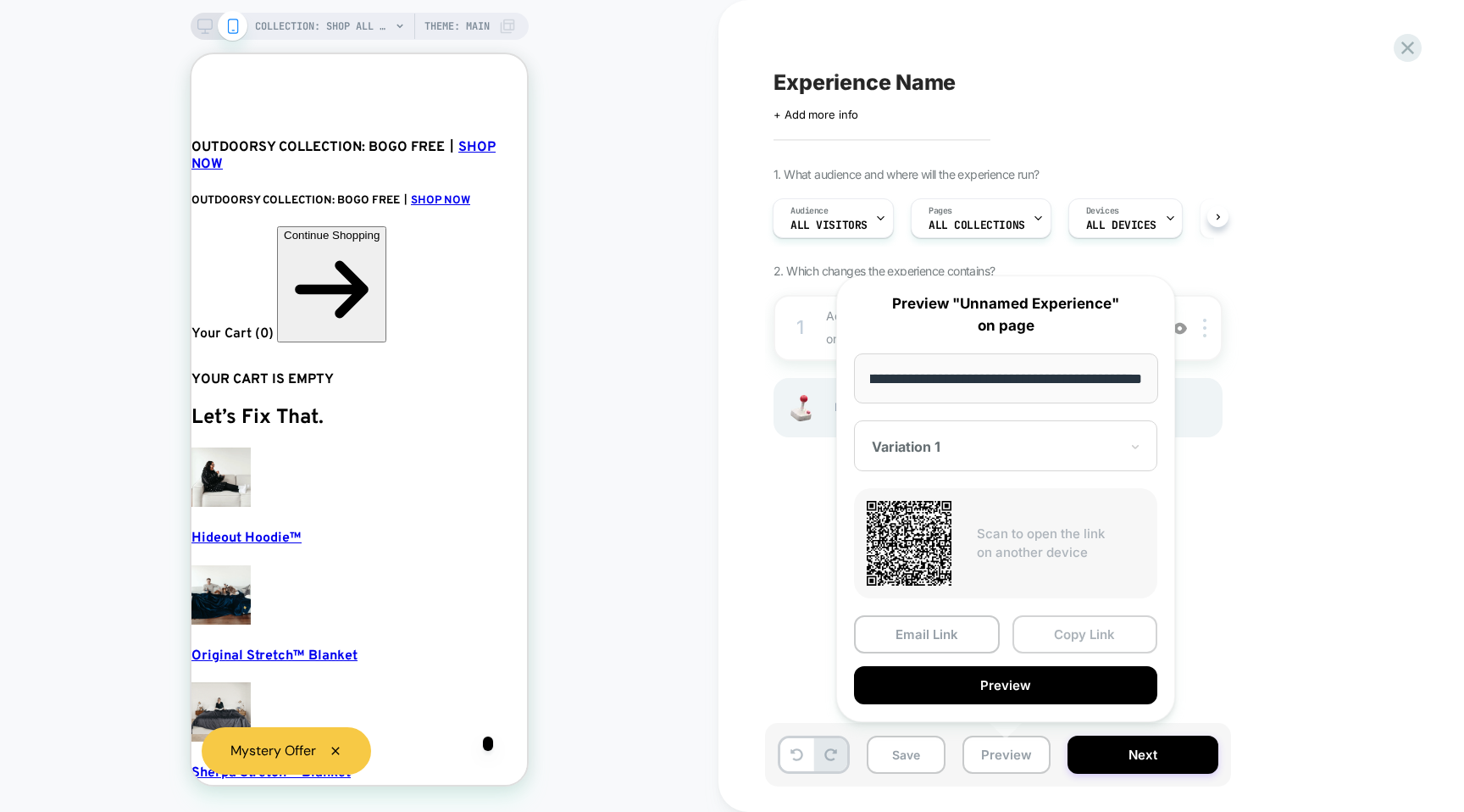
click at [1053, 626] on button "Copy Link" at bounding box center [1086, 634] width 146 height 38
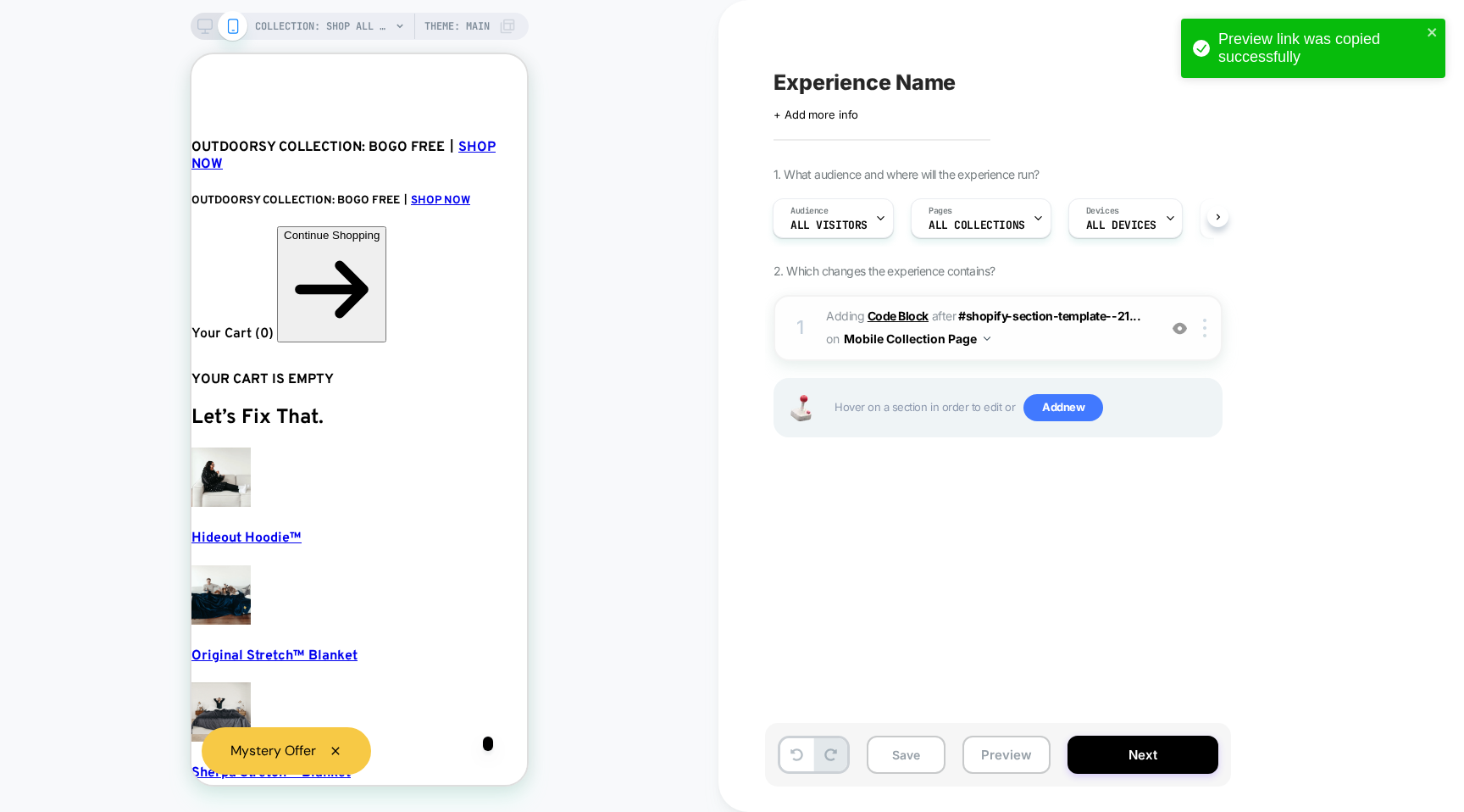
click at [896, 309] on b "Code Block" at bounding box center [898, 316] width 61 height 15
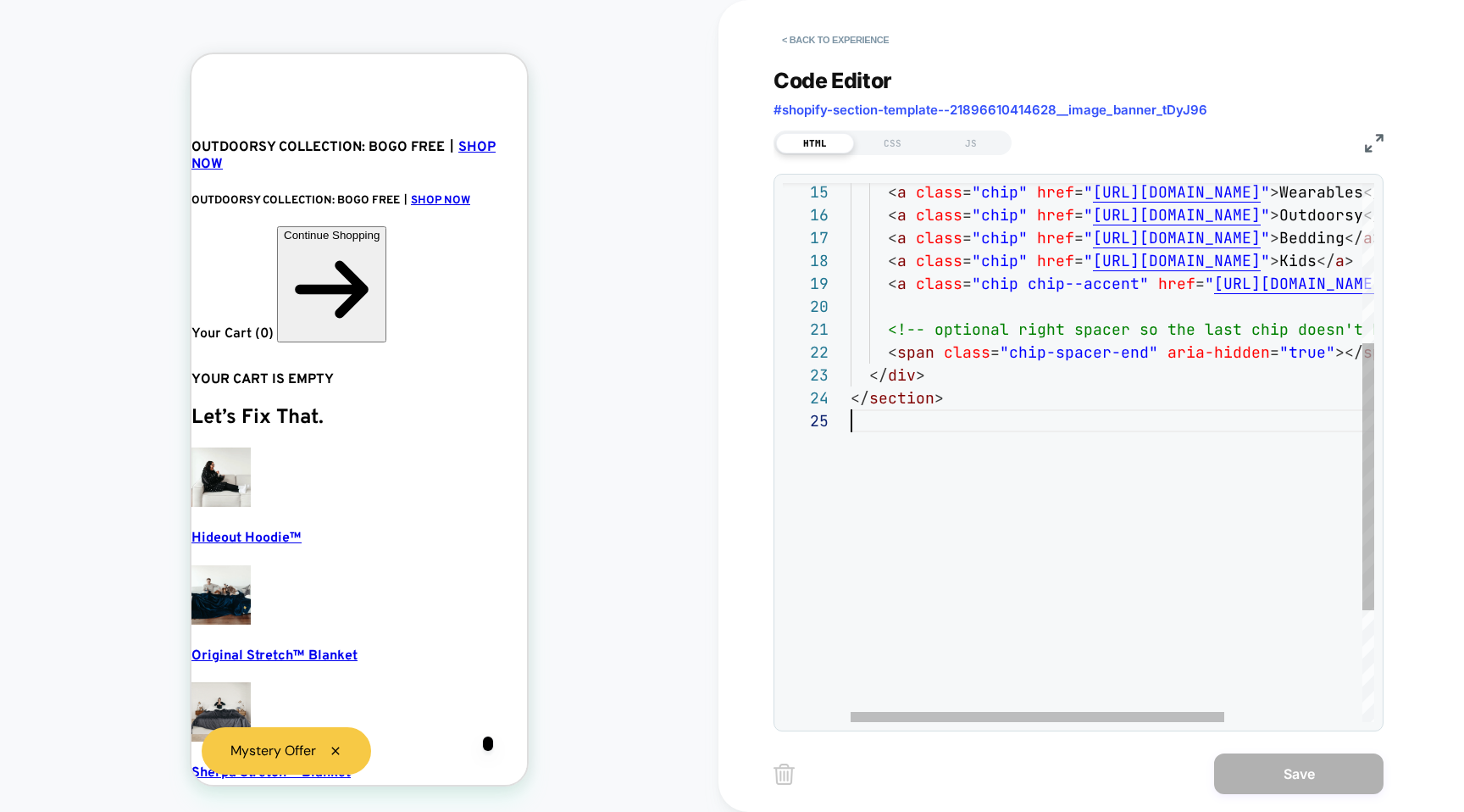
scroll to position [45, 0]
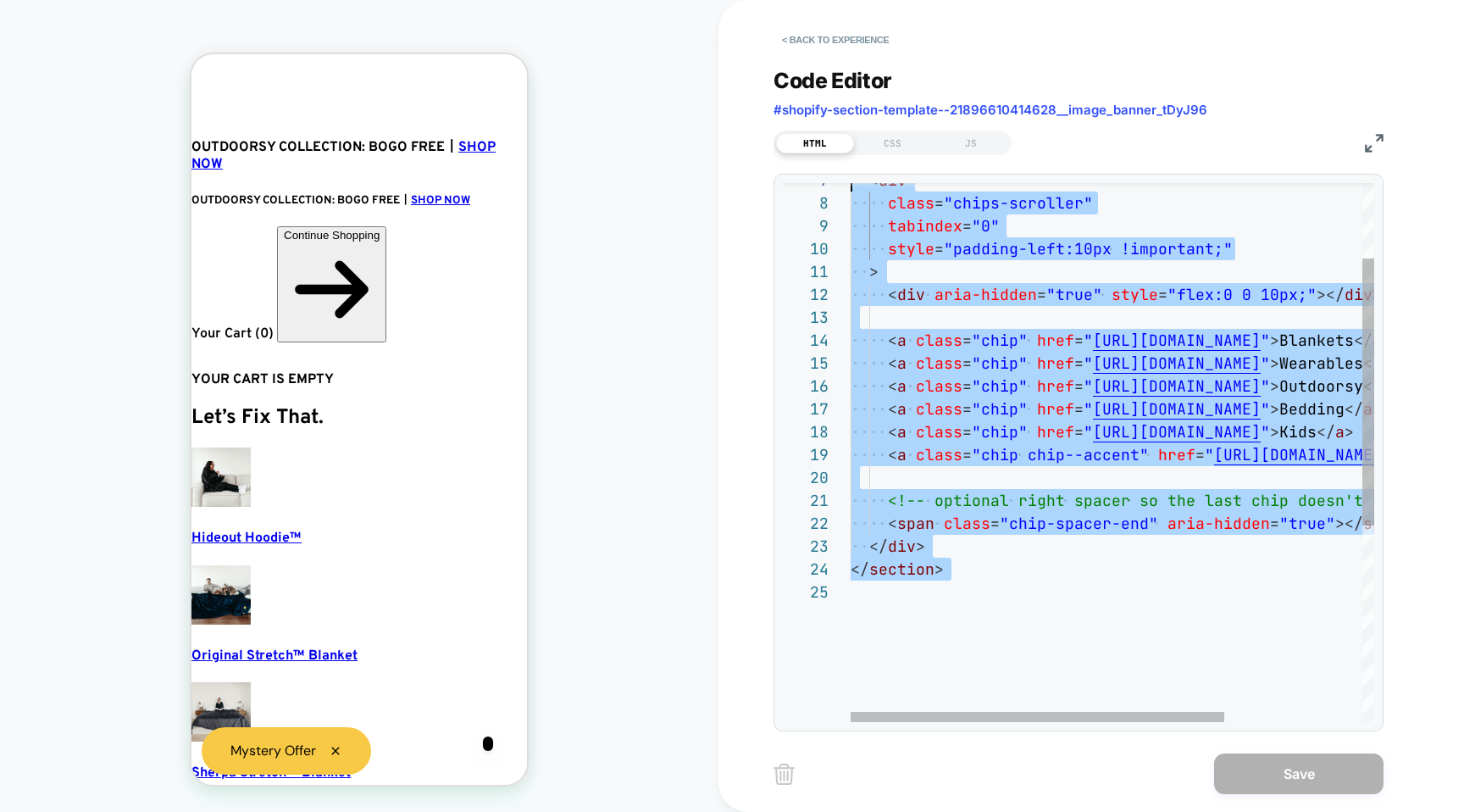
type textarea "**********"
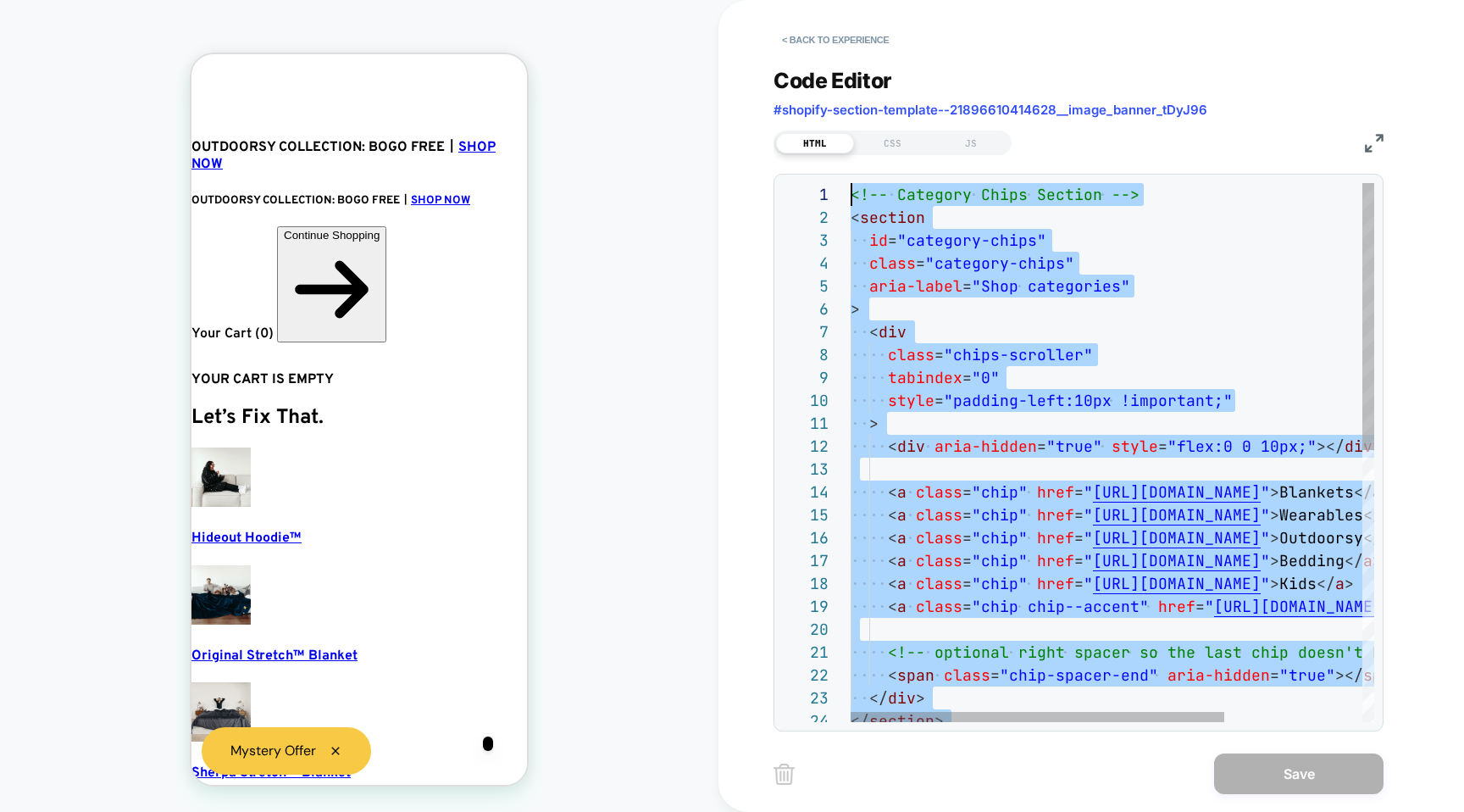
drag, startPoint x: 961, startPoint y: 511, endPoint x: 875, endPoint y: 103, distance: 417.0
click at [875, 183] on div "</ section > </ div > < span class = "chip-spacer-end" aria-hidden = "true" ></…" at bounding box center [1209, 727] width 716 height 1088
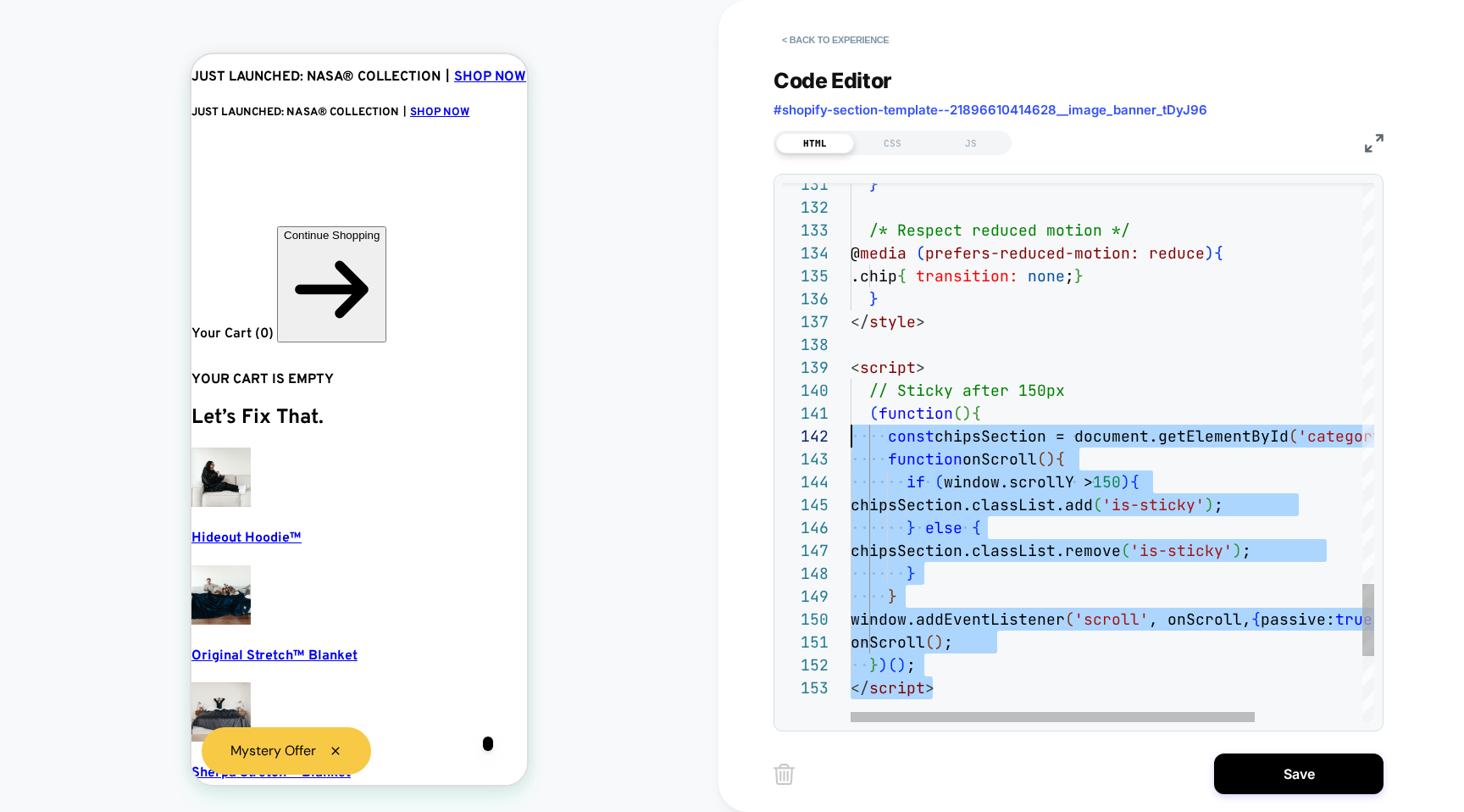
scroll to position [0, 0]
type textarea "**********"
drag, startPoint x: 963, startPoint y: 670, endPoint x: 795, endPoint y: 369, distance: 344.7
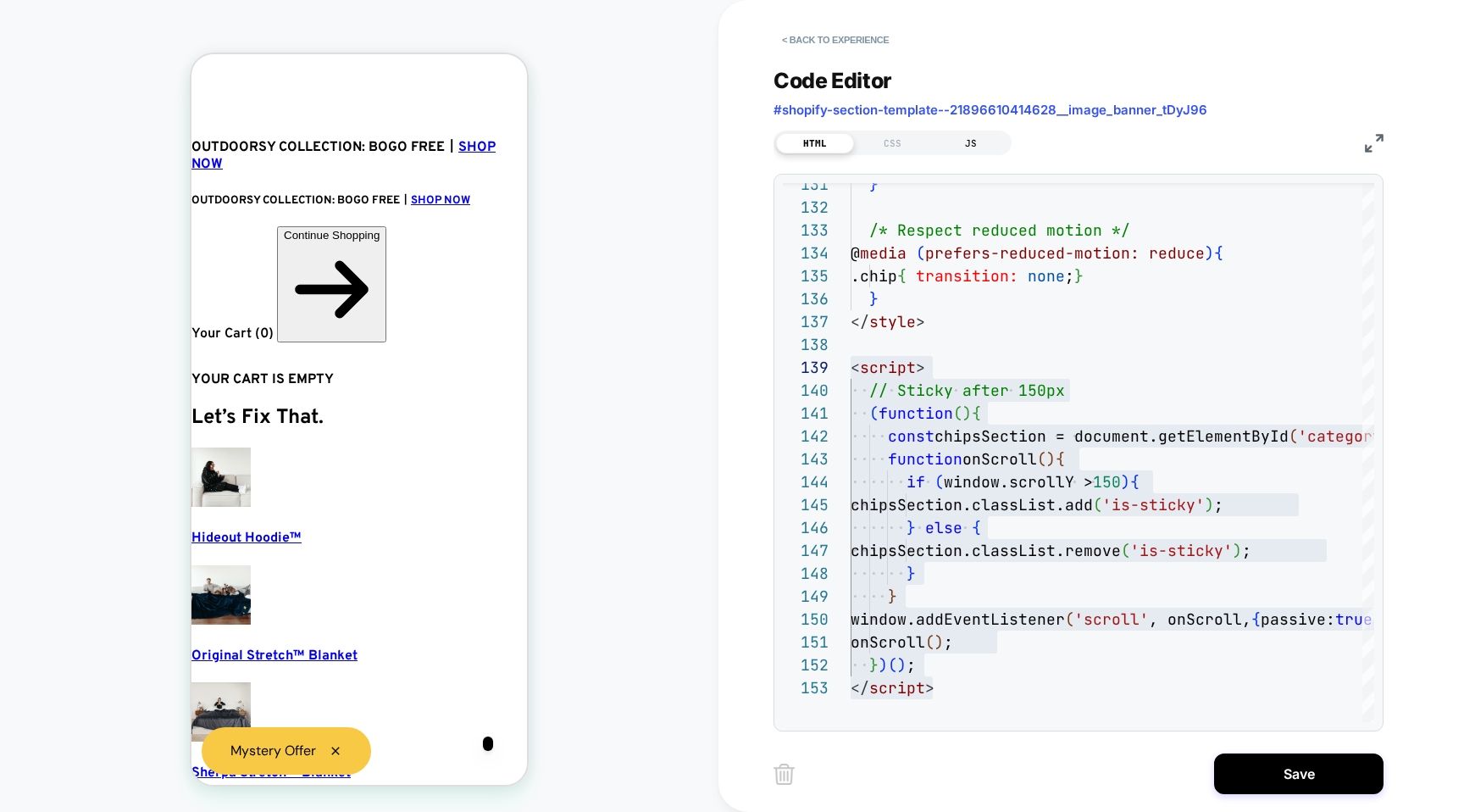
click at [986, 144] on div "JS" at bounding box center [971, 143] width 78 height 20
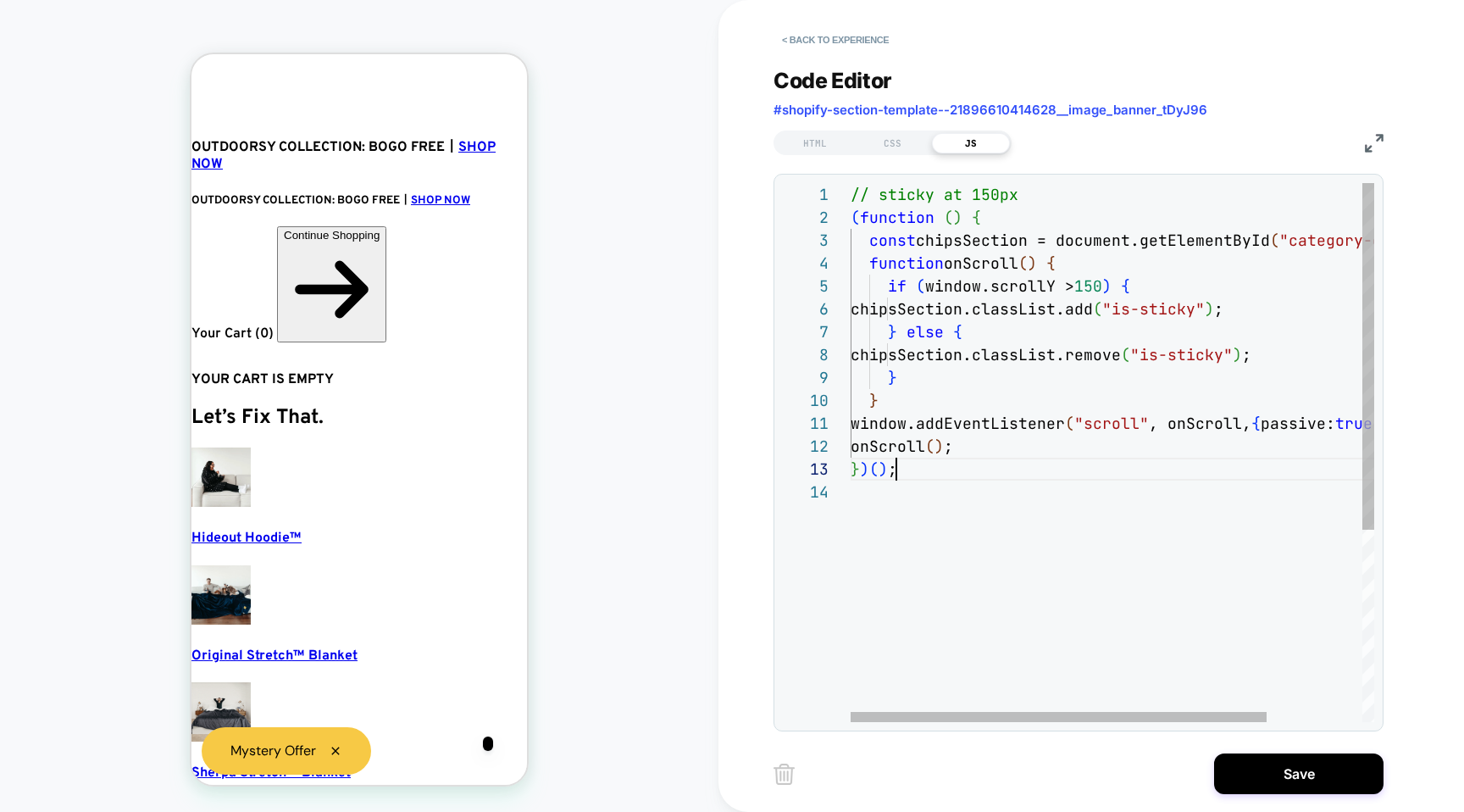
scroll to position [45, 45]
type textarea "**********"
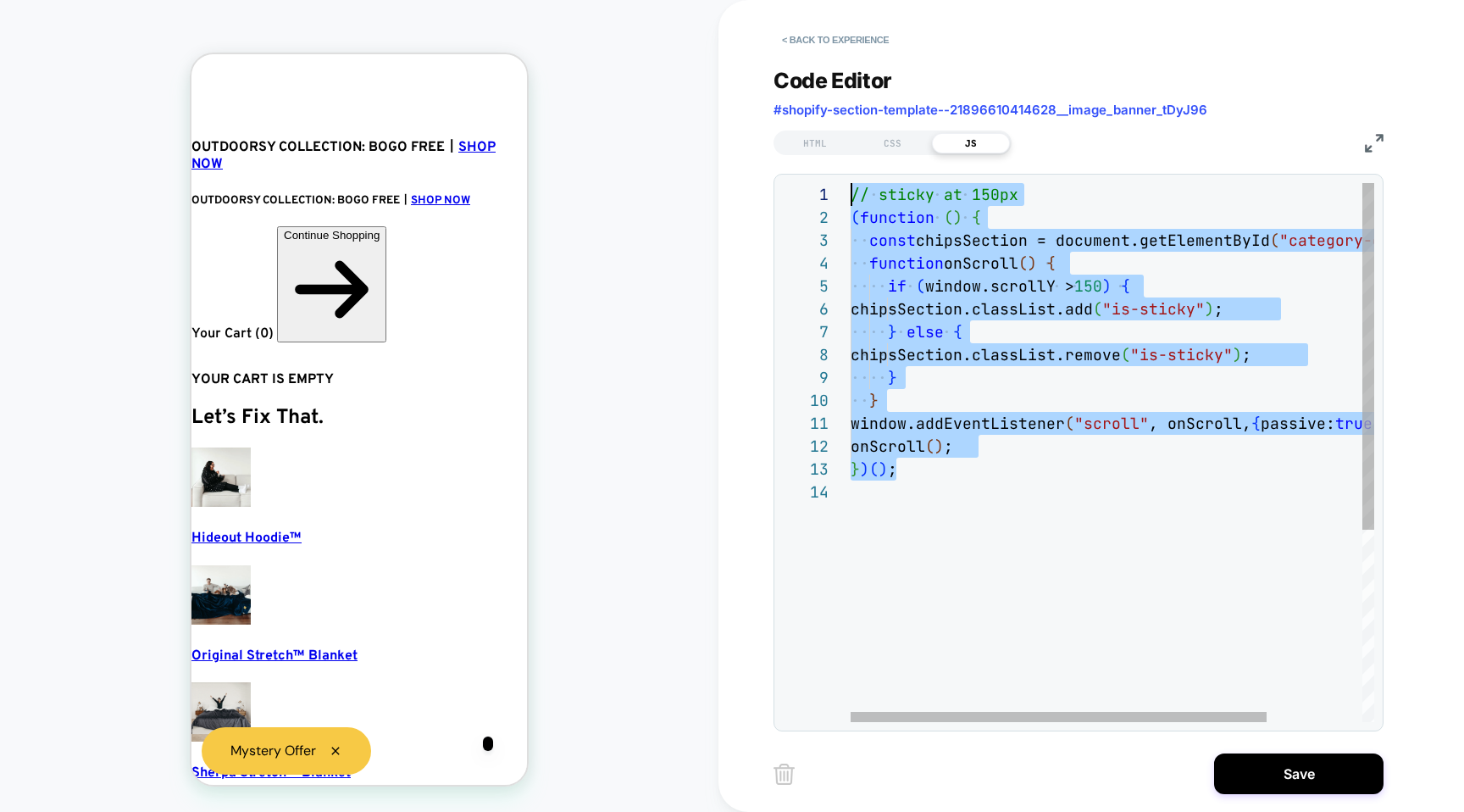
drag, startPoint x: 951, startPoint y: 478, endPoint x: 782, endPoint y: 153, distance: 366.3
click at [851, 183] on div "// sticky at 150px ( function ( ) { const chipsSection = document.getElementByI…" at bounding box center [1172, 601] width 643 height 836
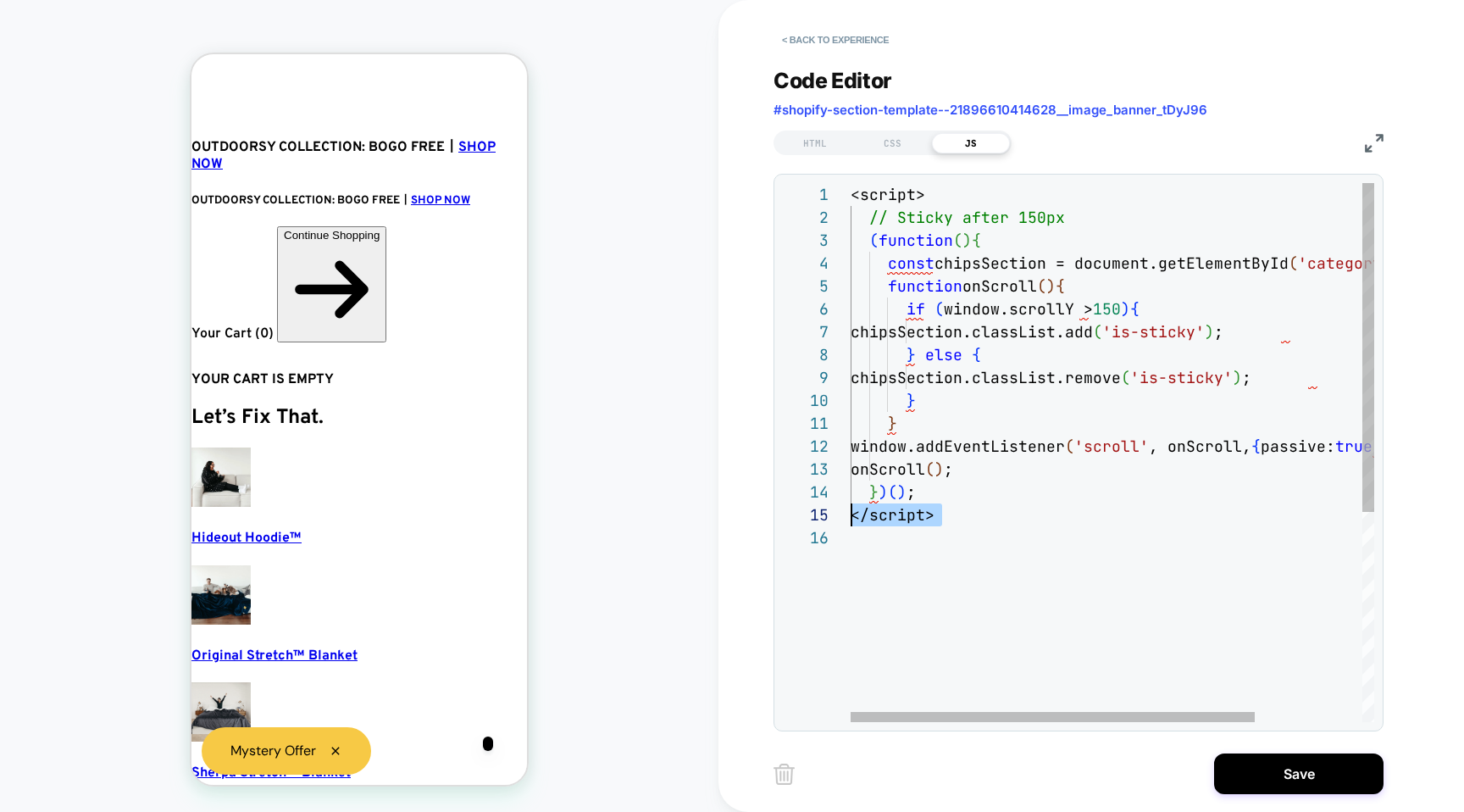
scroll to position [0, 34]
drag, startPoint x: 912, startPoint y: 529, endPoint x: 799, endPoint y: 504, distance: 115.7
click at [851, 504] on div "<script> // Sticky after 150px ( function ( ) { const chipsSection = document.g…" at bounding box center [1182, 624] width 662 height 882
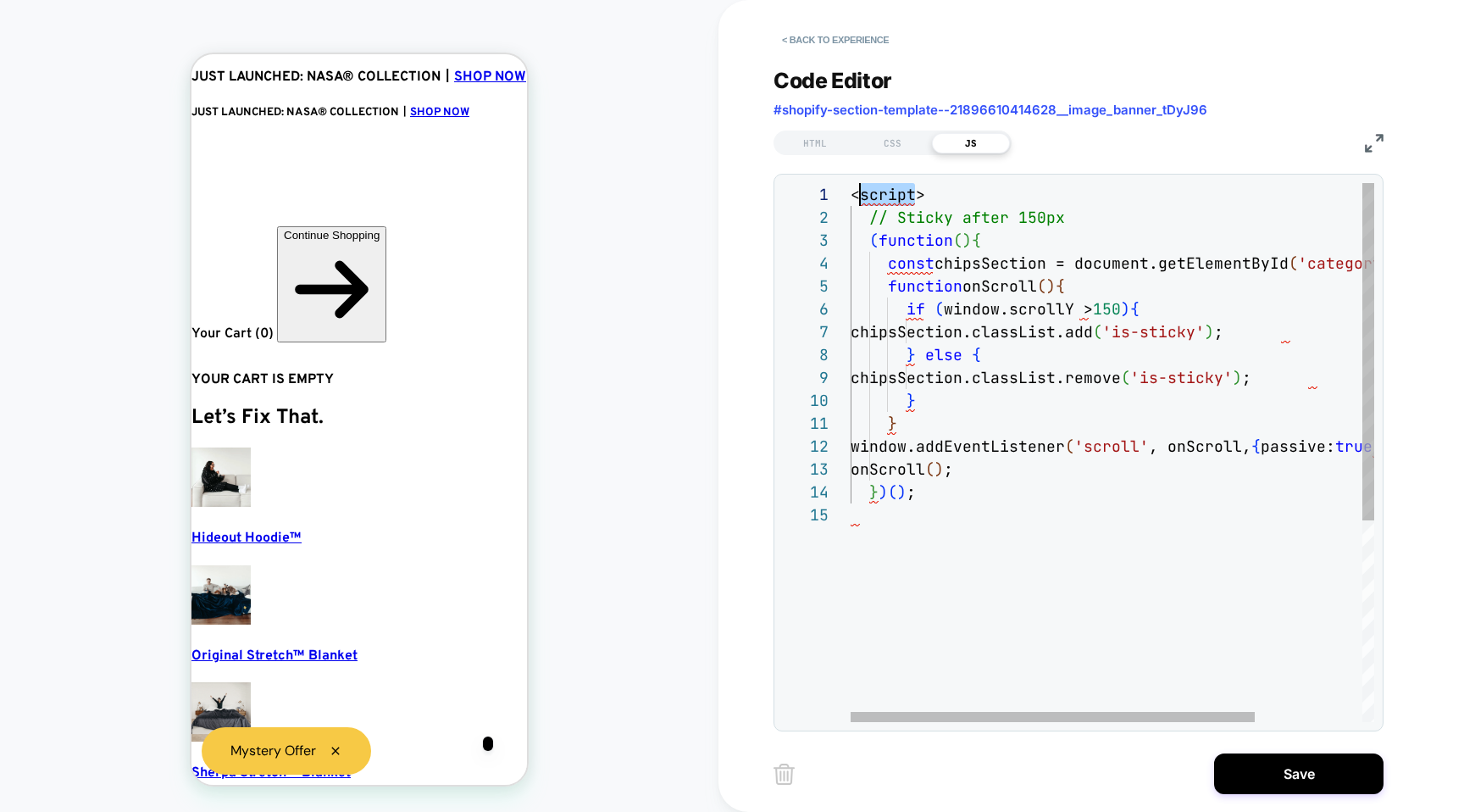
drag, startPoint x: 917, startPoint y: 195, endPoint x: 826, endPoint y: 187, distance: 91.4
click at [851, 187] on div "<script> // Sticky after 150px ( function ( ) { const chipsSection = document.g…" at bounding box center [1182, 612] width 662 height 859
drag, startPoint x: 924, startPoint y: 185, endPoint x: 799, endPoint y: 176, distance: 125.3
click at [851, 183] on div "<script> // Sticky after 150px ( function ( ) { const chipsSection = document.g…" at bounding box center [1182, 612] width 662 height 859
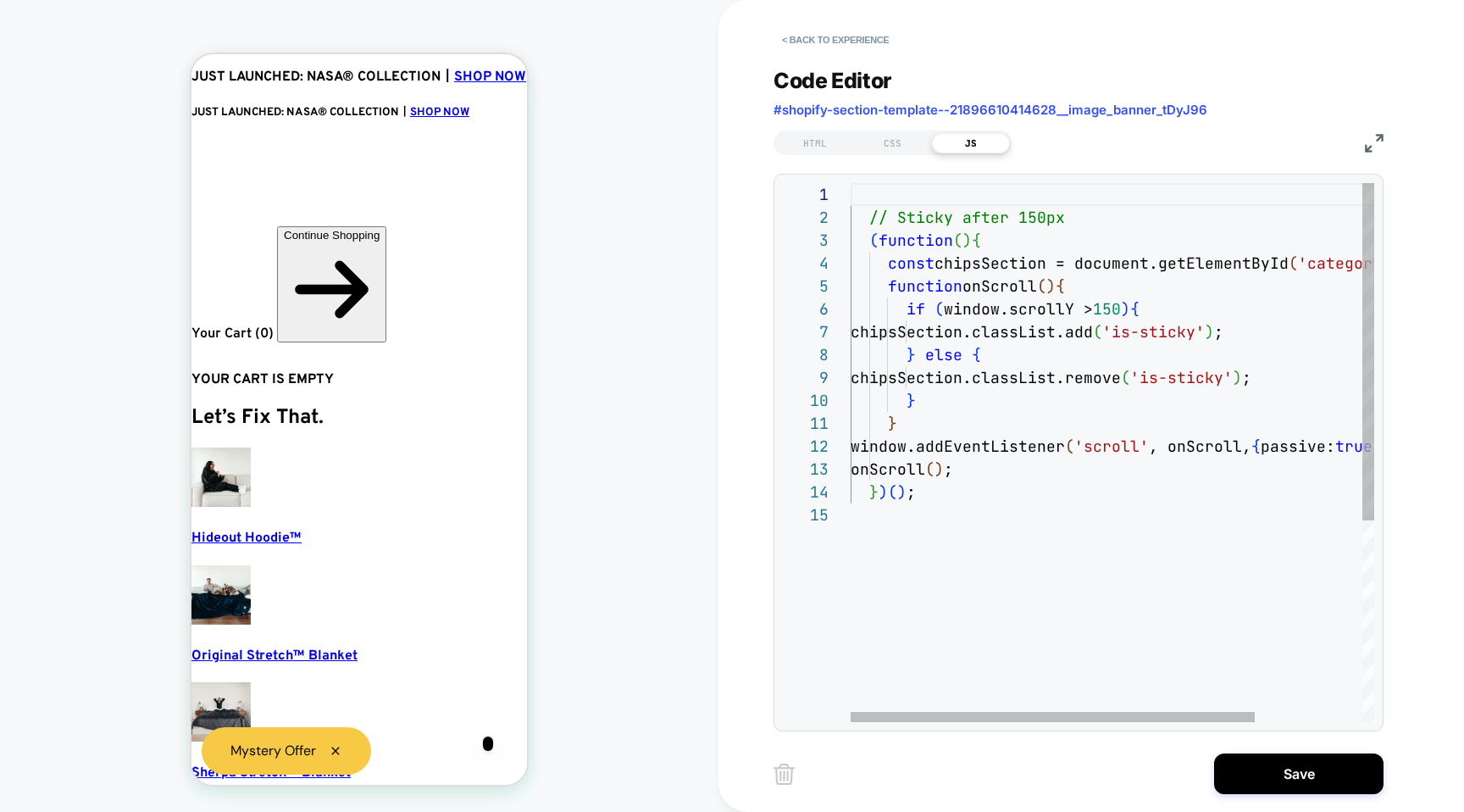
scroll to position [23, 9]
click at [861, 207] on div "// Sticky after 150px ( function ( ) { const chipsSection = document.getElement…" at bounding box center [1182, 612] width 662 height 859
type textarea "**********"
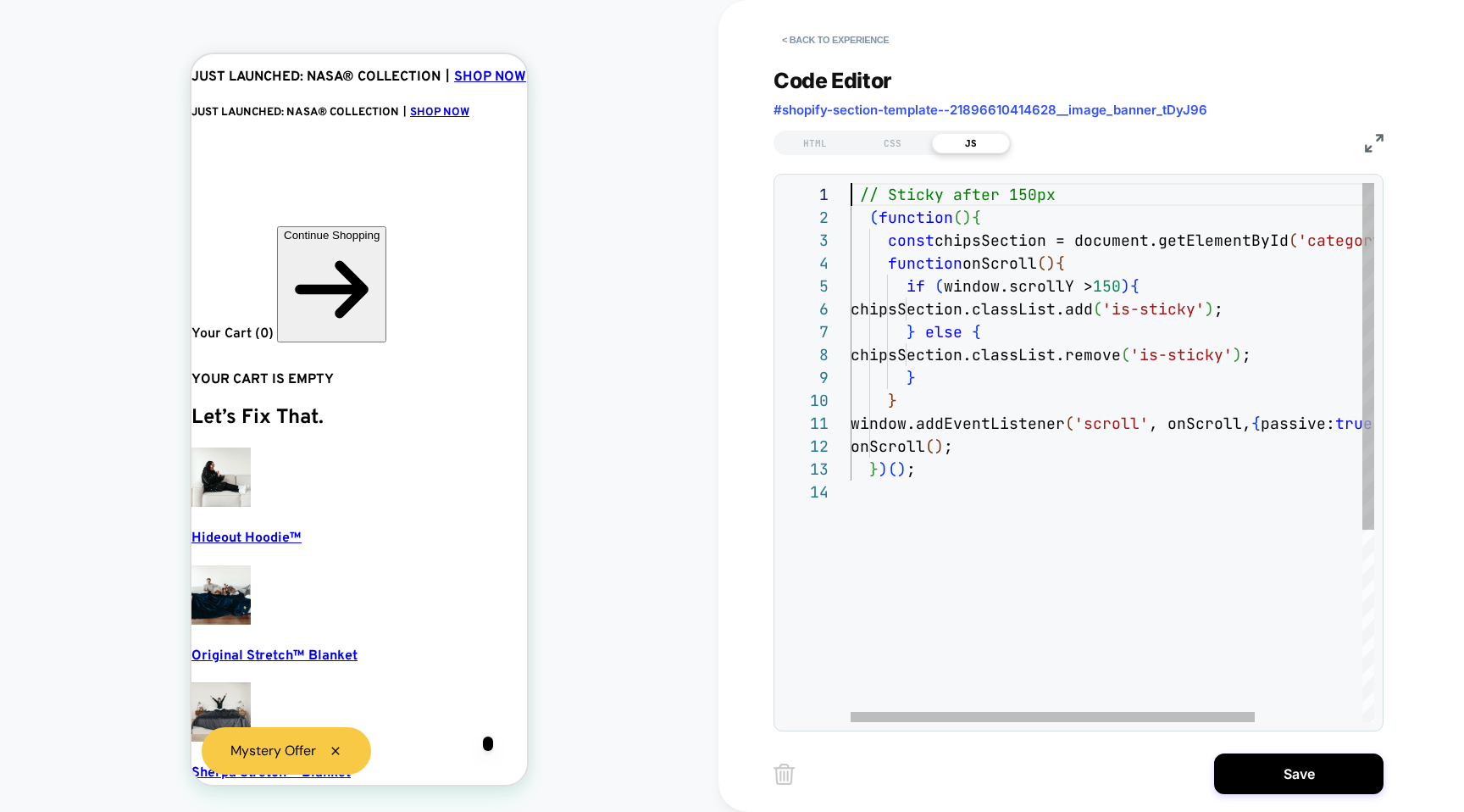
scroll to position [0, 0]
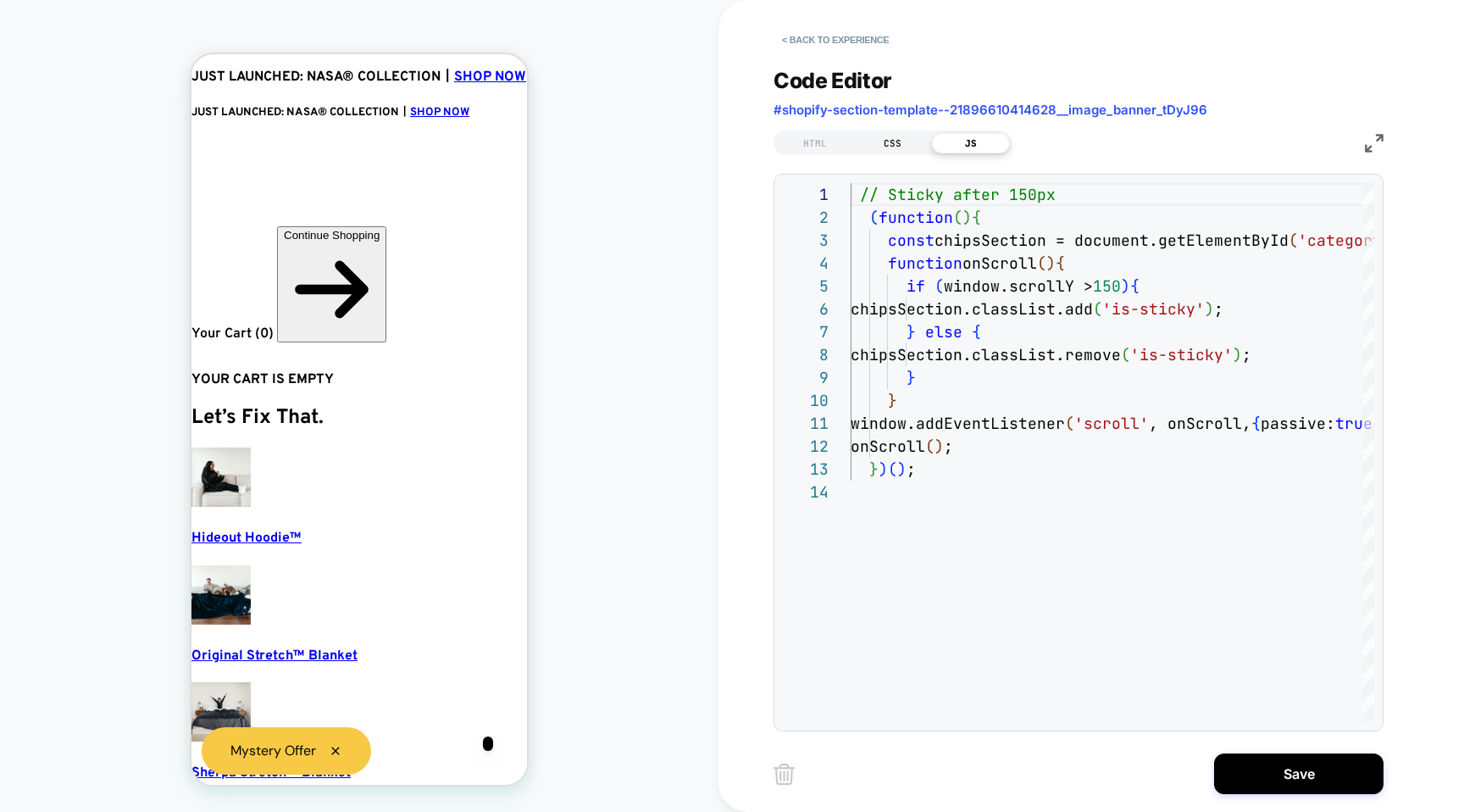
click at [883, 138] on div "CSS" at bounding box center [893, 143] width 78 height 20
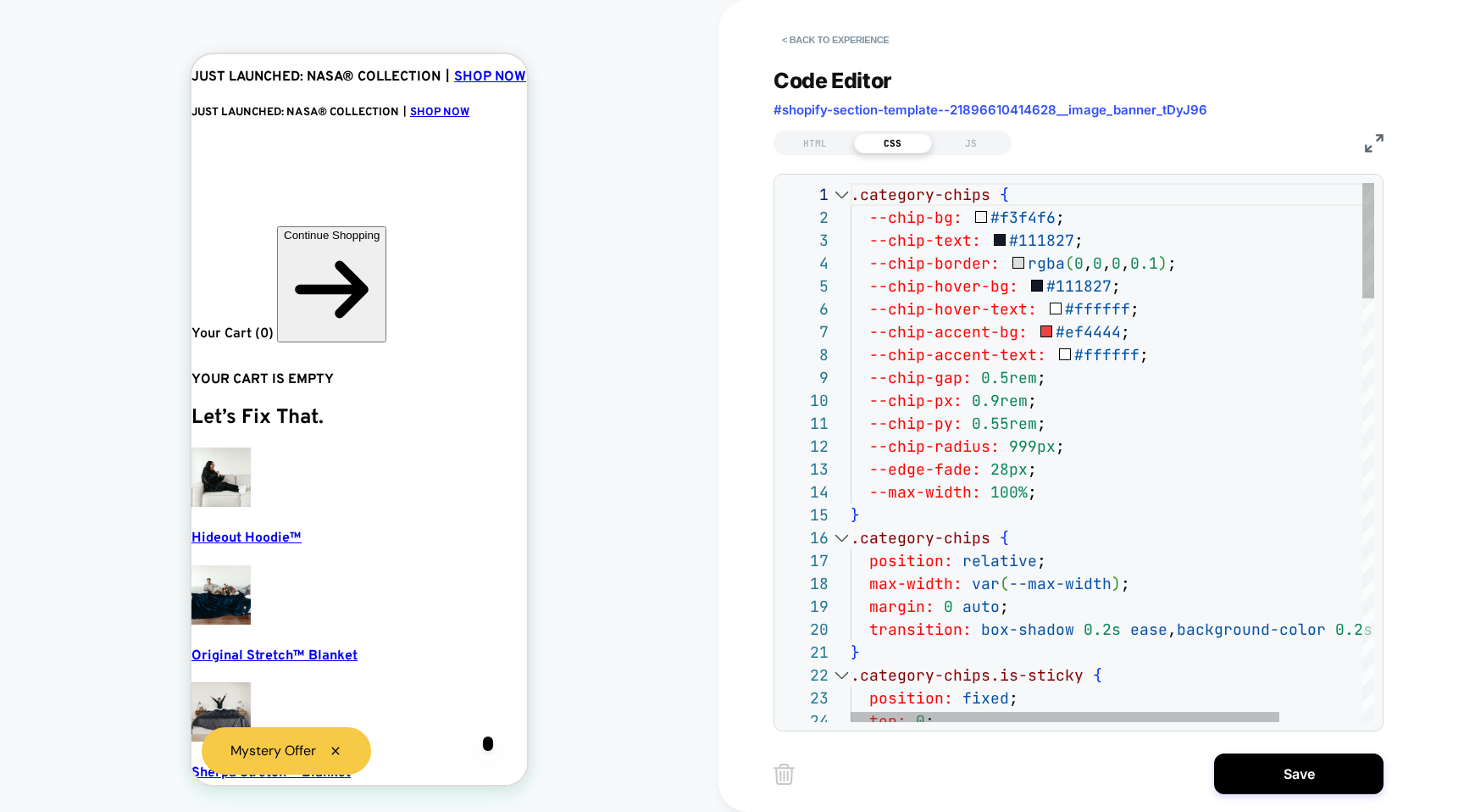
scroll to position [0, 34]
click at [792, 147] on div "HTML" at bounding box center [815, 143] width 78 height 20
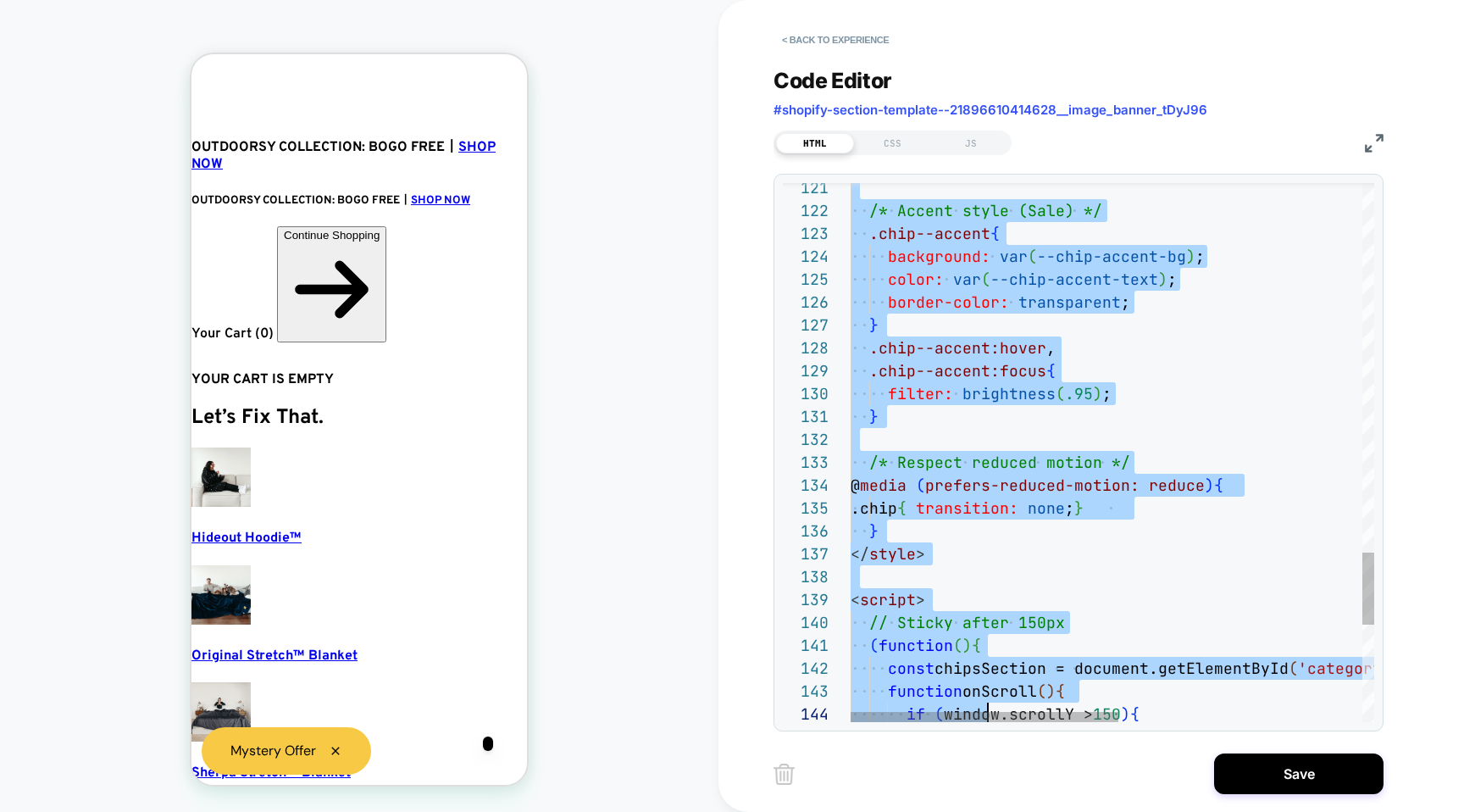
scroll to position [160, 82]
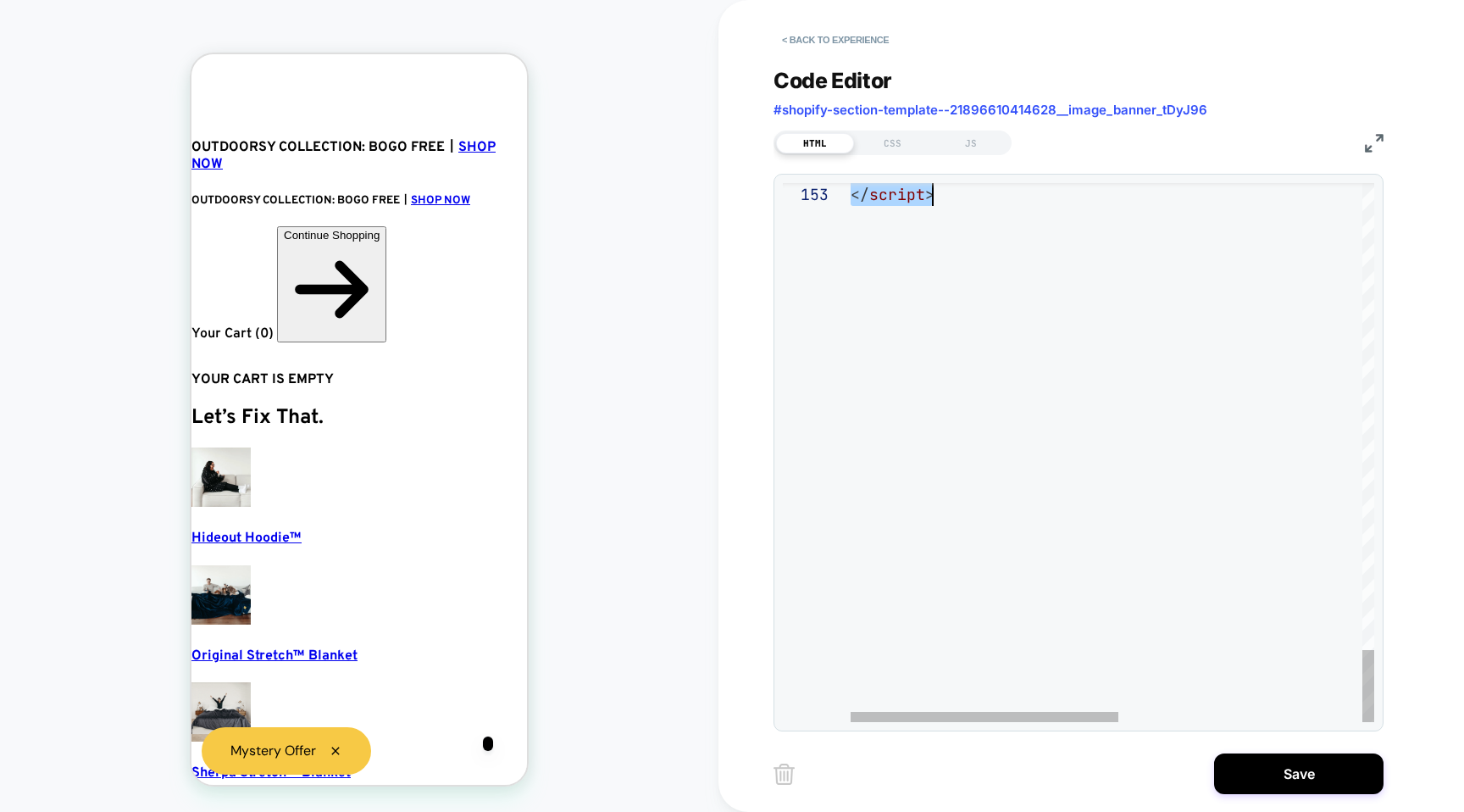
drag, startPoint x: 851, startPoint y: 407, endPoint x: 1015, endPoint y: 716, distance: 349.8
type textarea "**********"
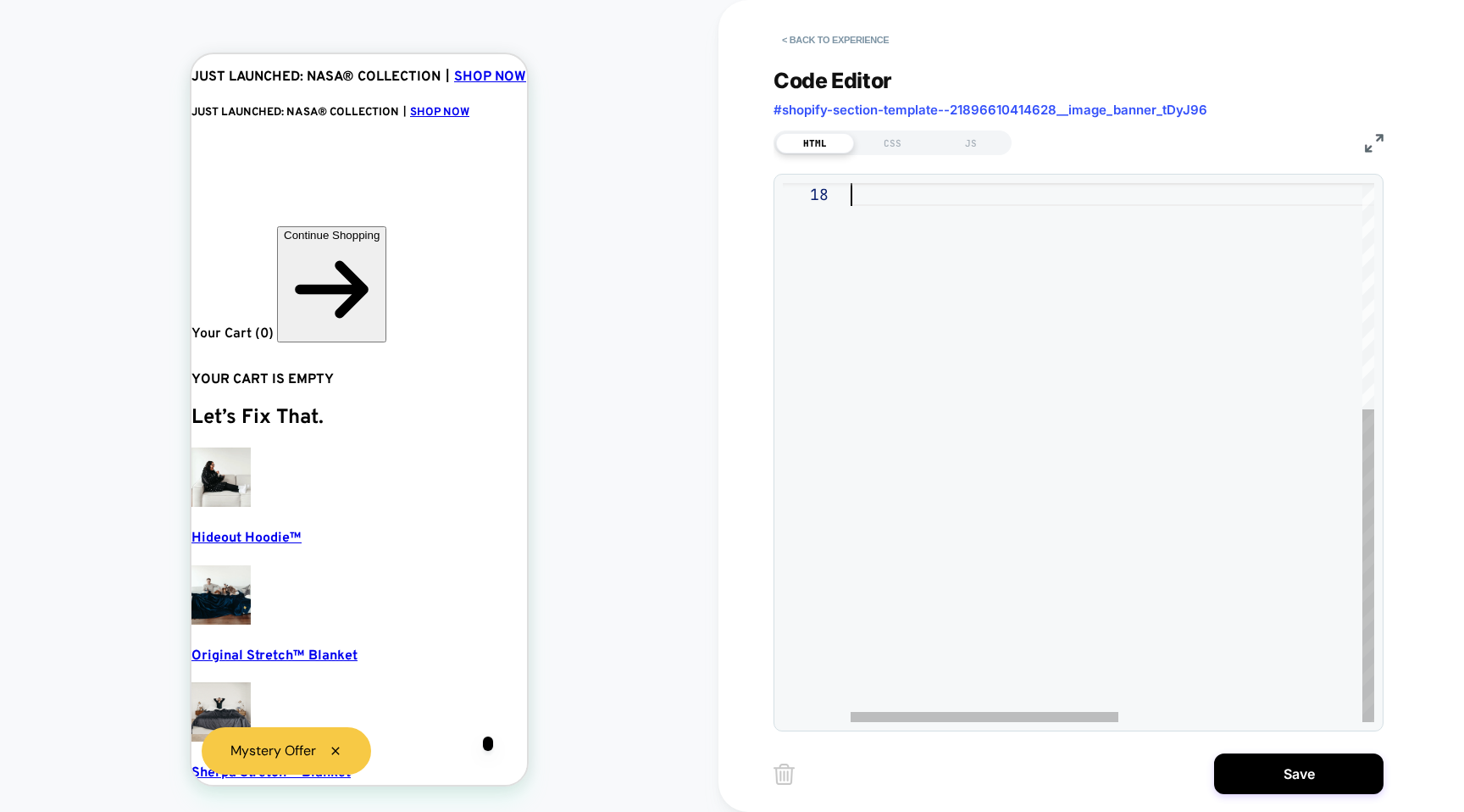
scroll to position [0, 34]
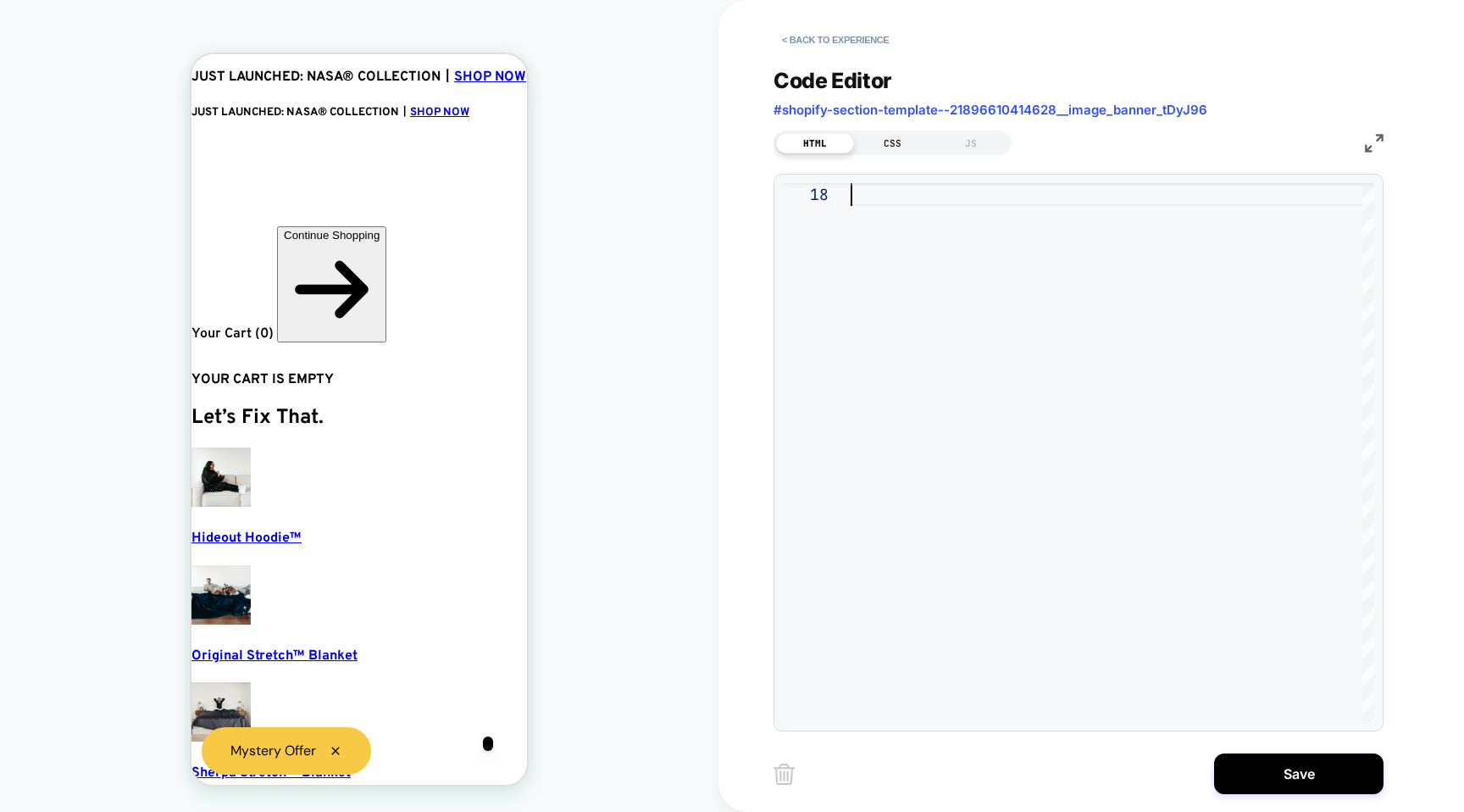
click at [881, 145] on div "CSS" at bounding box center [893, 143] width 78 height 20
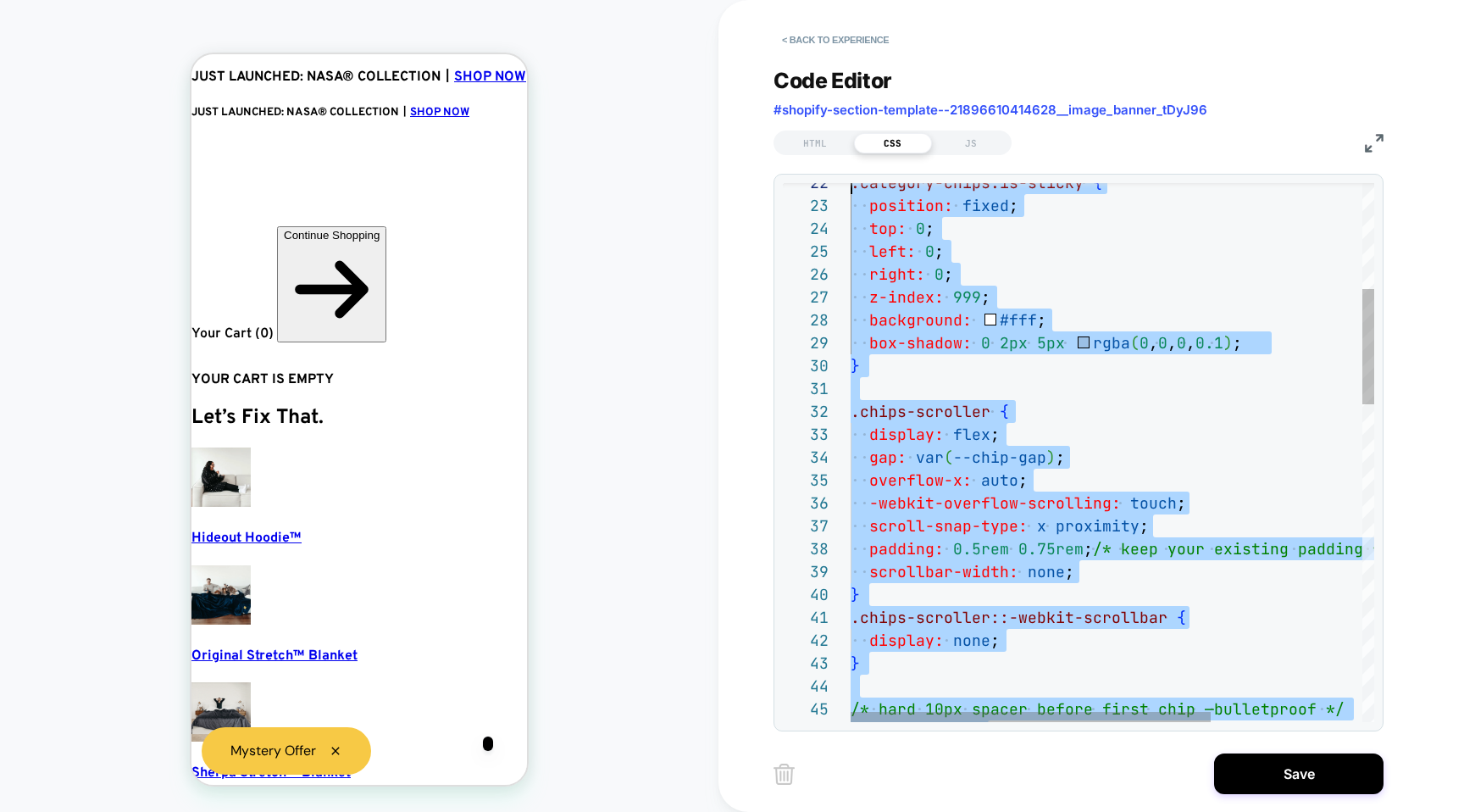
type textarea "**********"
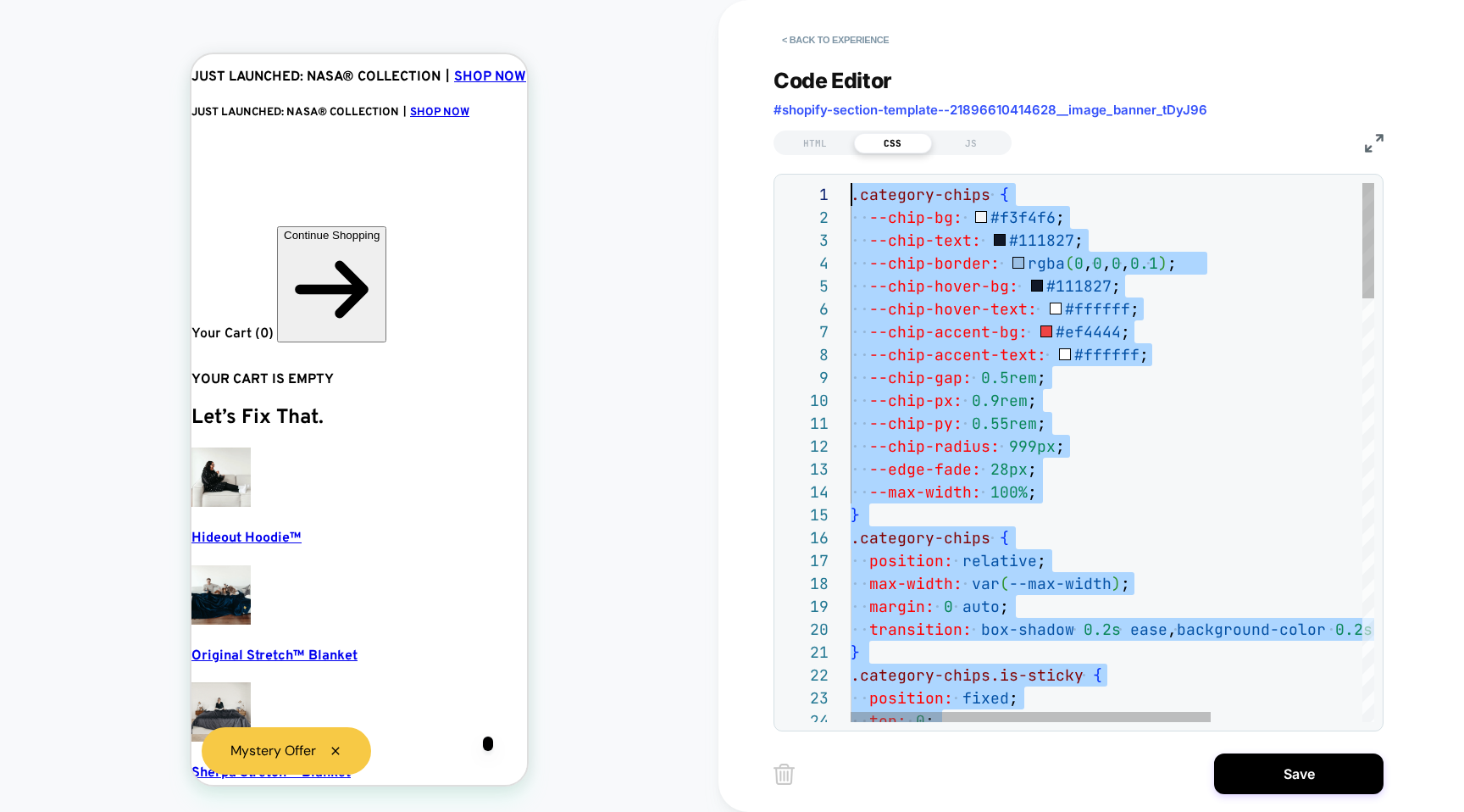
drag, startPoint x: 987, startPoint y: 523, endPoint x: 871, endPoint y: -106, distance: 639.6
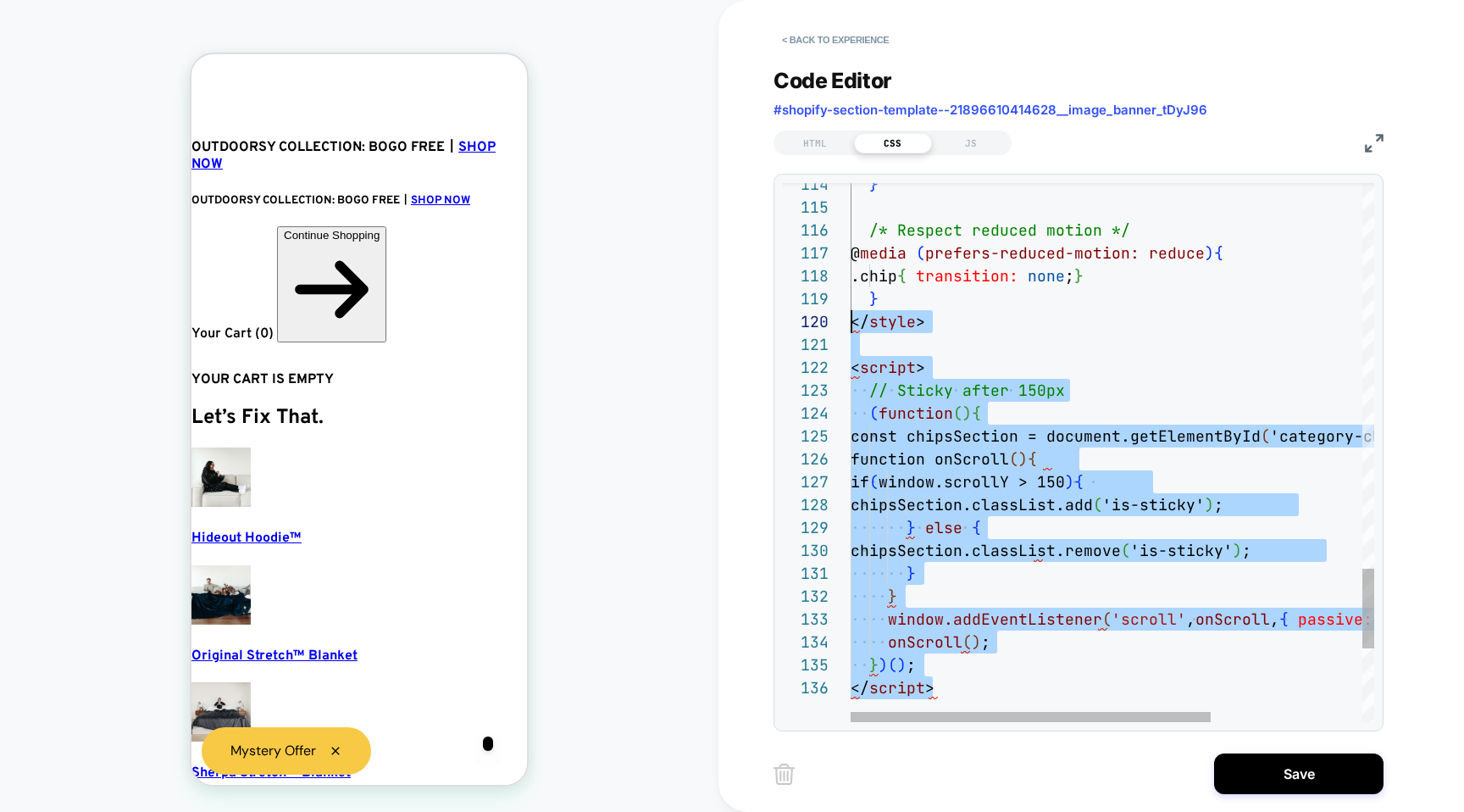
drag, startPoint x: 971, startPoint y: 683, endPoint x: 844, endPoint y: 323, distance: 381.7
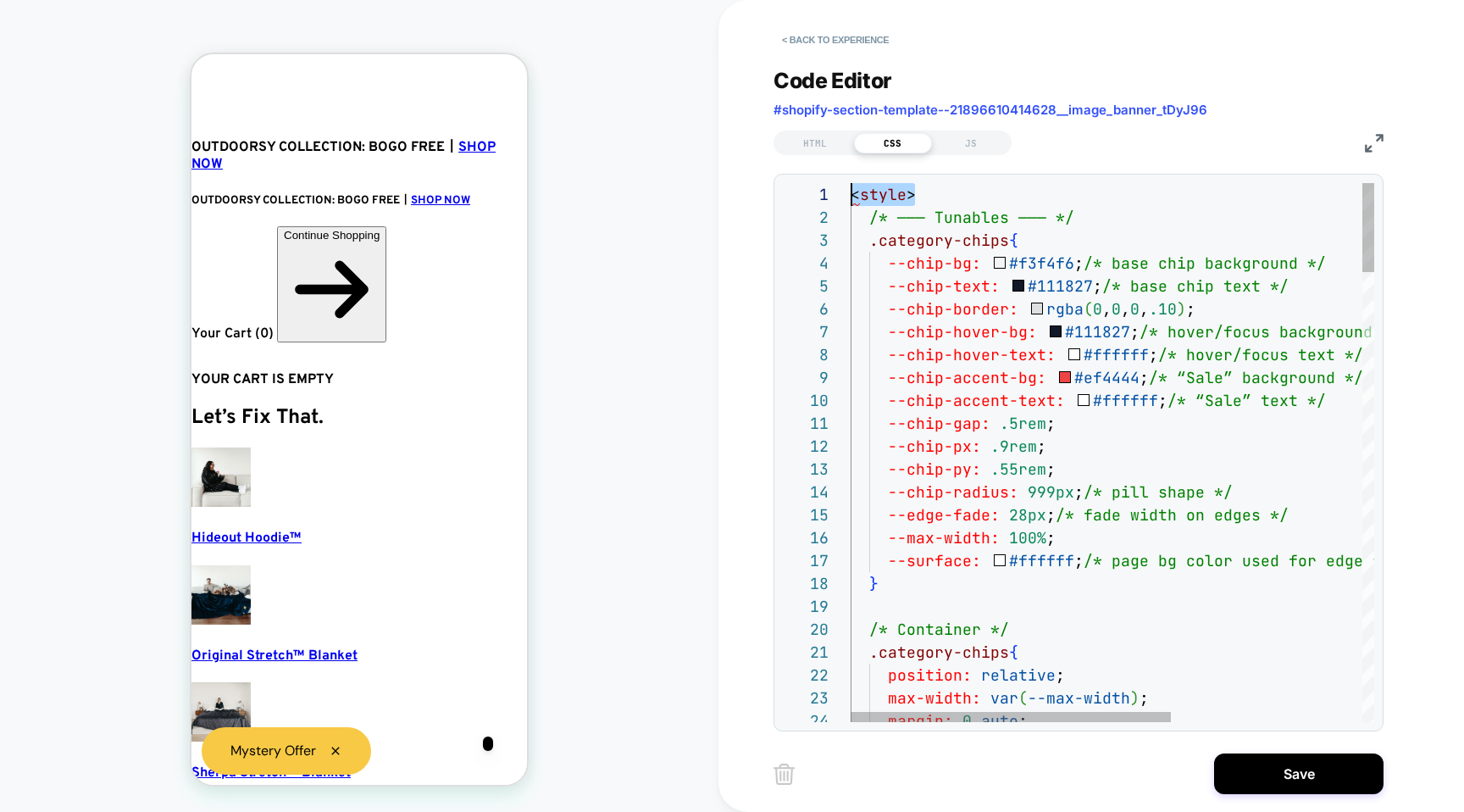
drag, startPoint x: 927, startPoint y: 187, endPoint x: 819, endPoint y: 185, distance: 108.0
type textarea "**********"
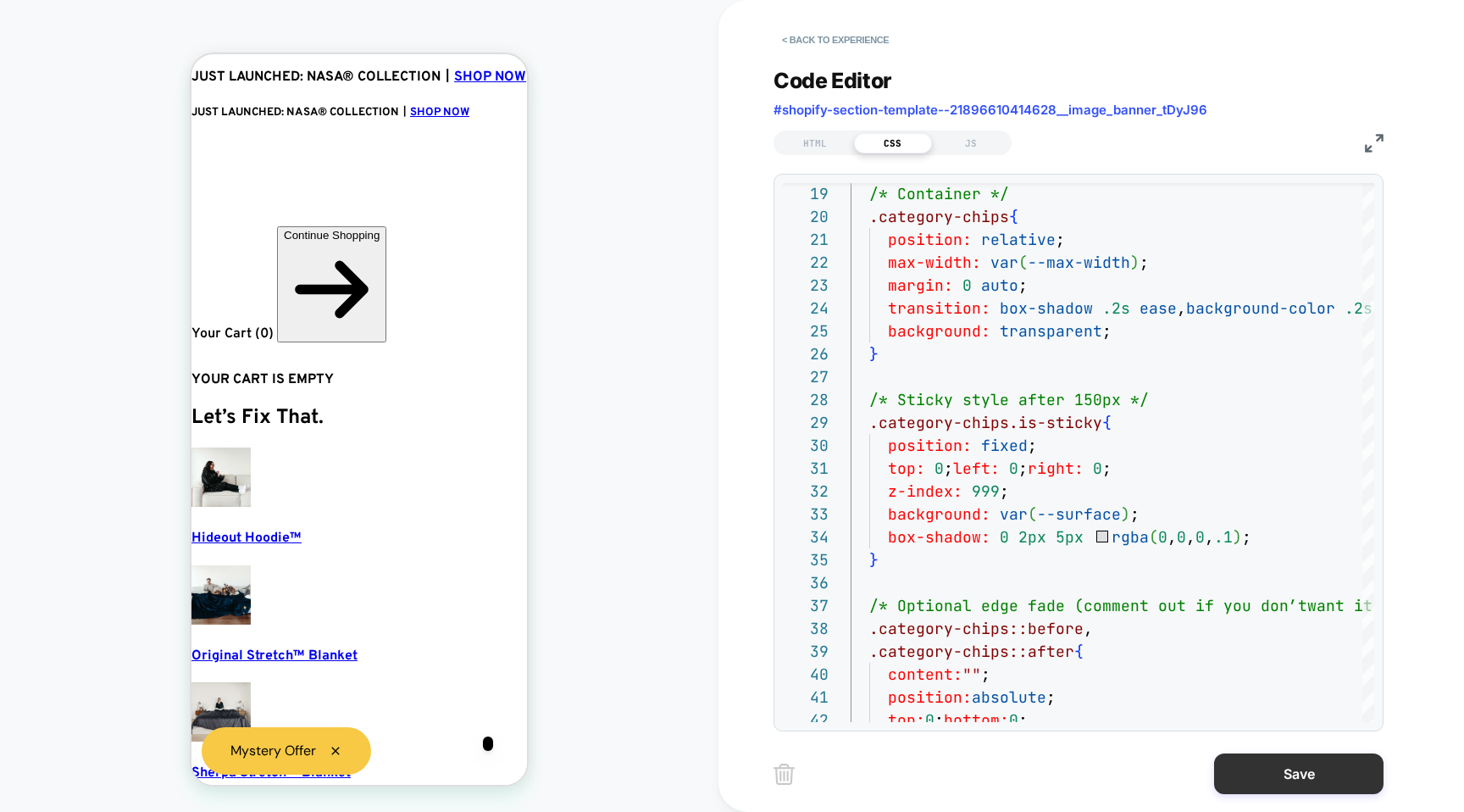
click at [1237, 781] on button "Save" at bounding box center [1298, 774] width 169 height 41
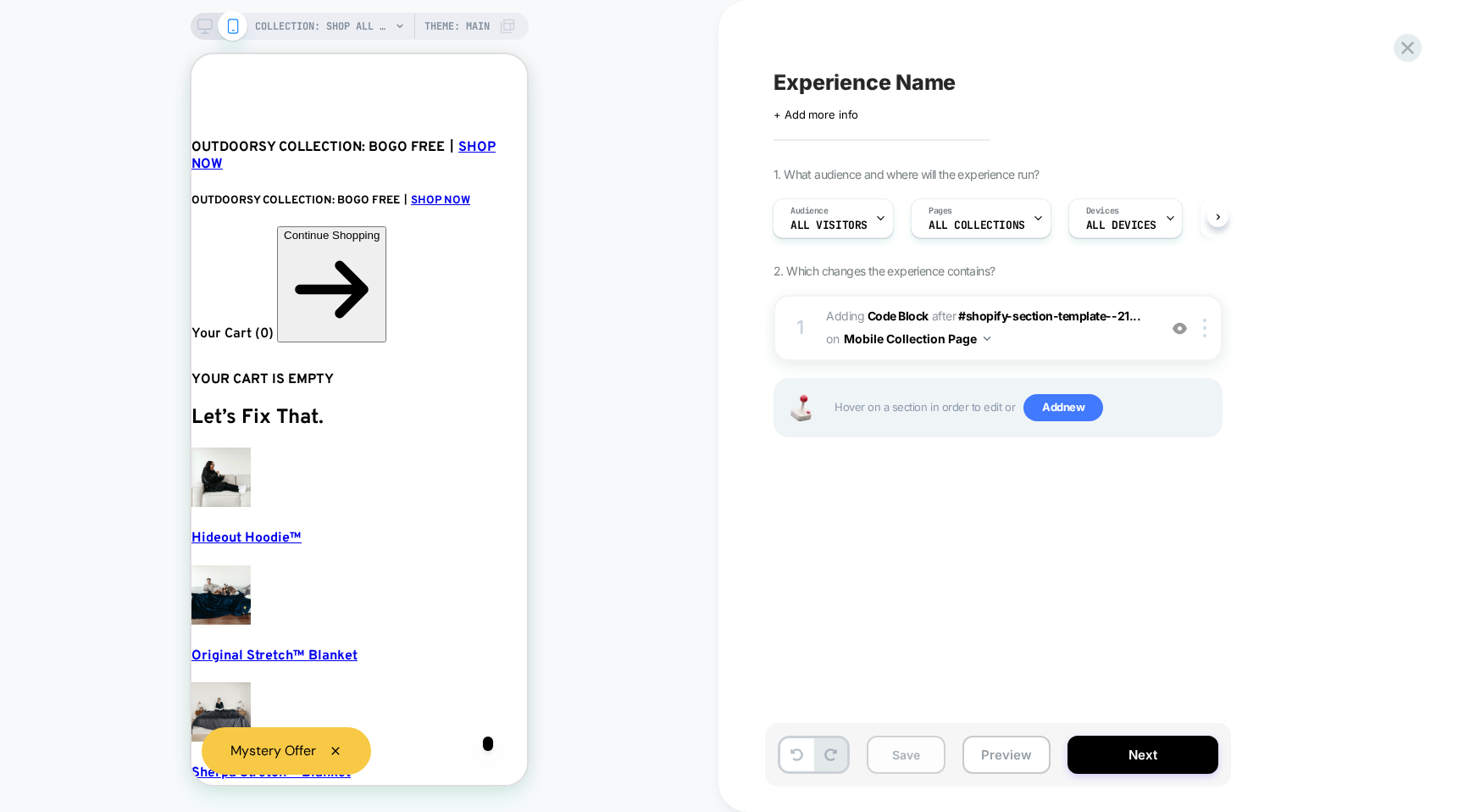
click at [889, 760] on button "Save" at bounding box center [905, 754] width 79 height 38
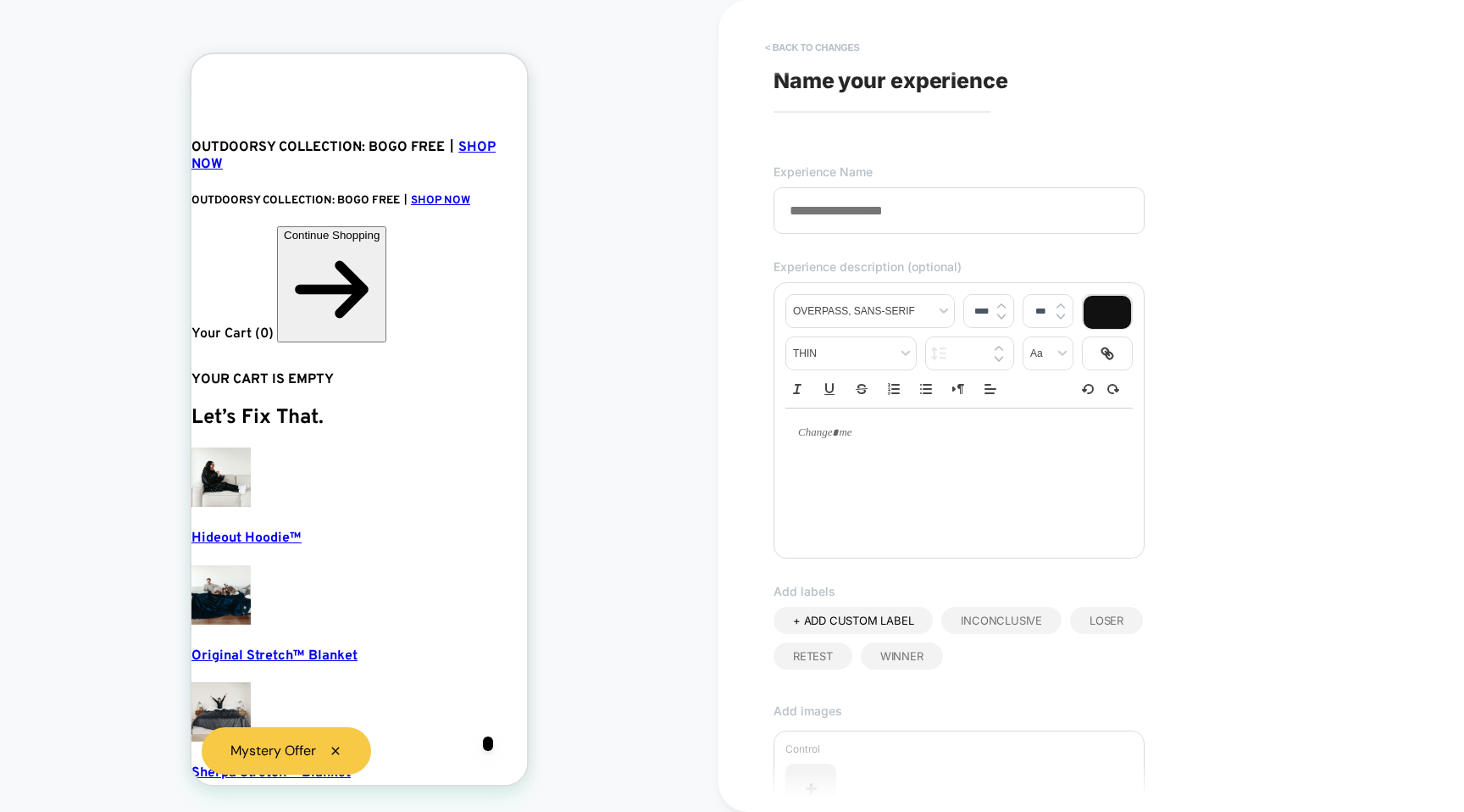
click at [783, 48] on button "< Back to changes" at bounding box center [812, 47] width 112 height 27
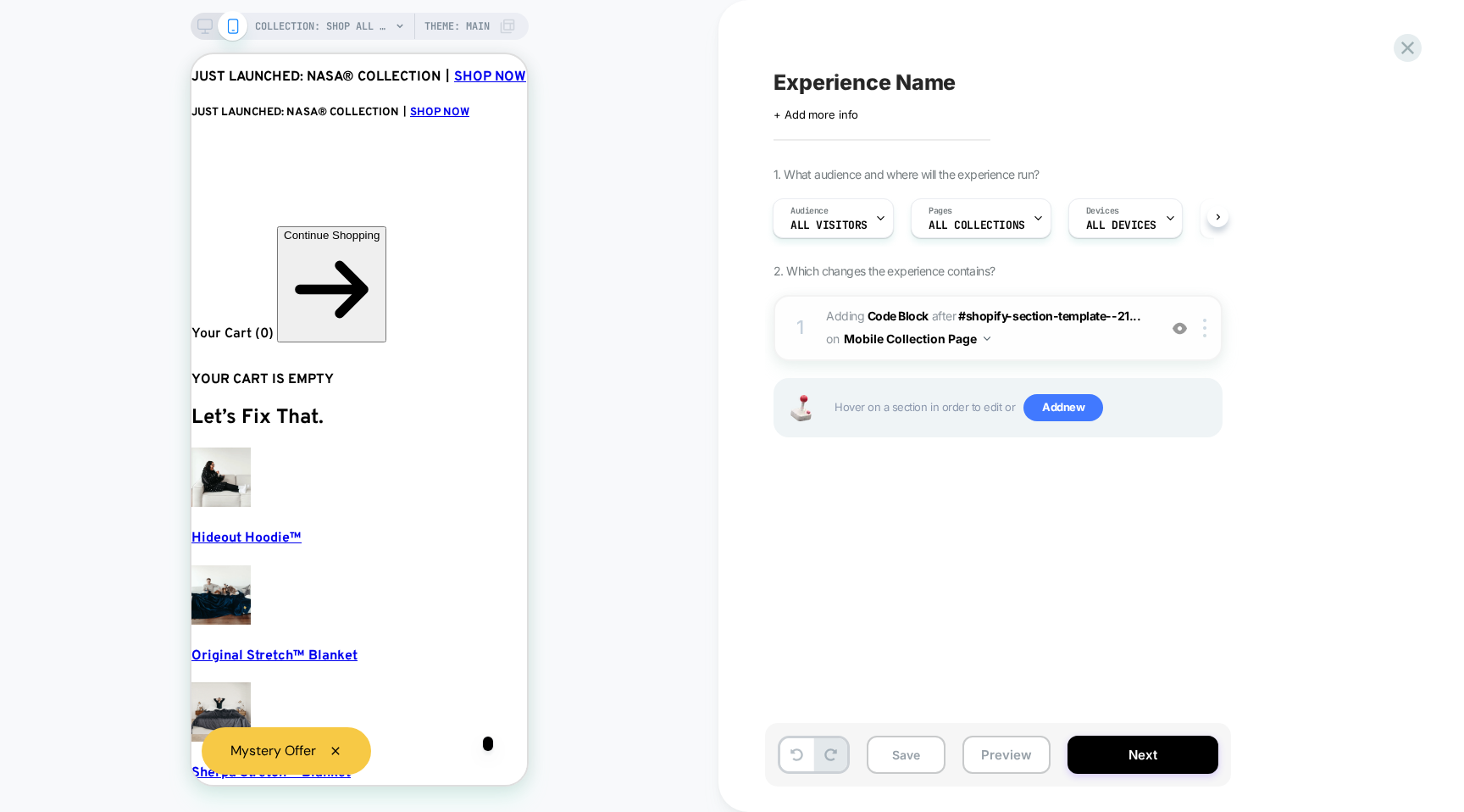
click at [1034, 344] on span "Adding Code Block AFTER #shopify-section-template--21... #shopify-section-templ…" at bounding box center [987, 327] width 323 height 45
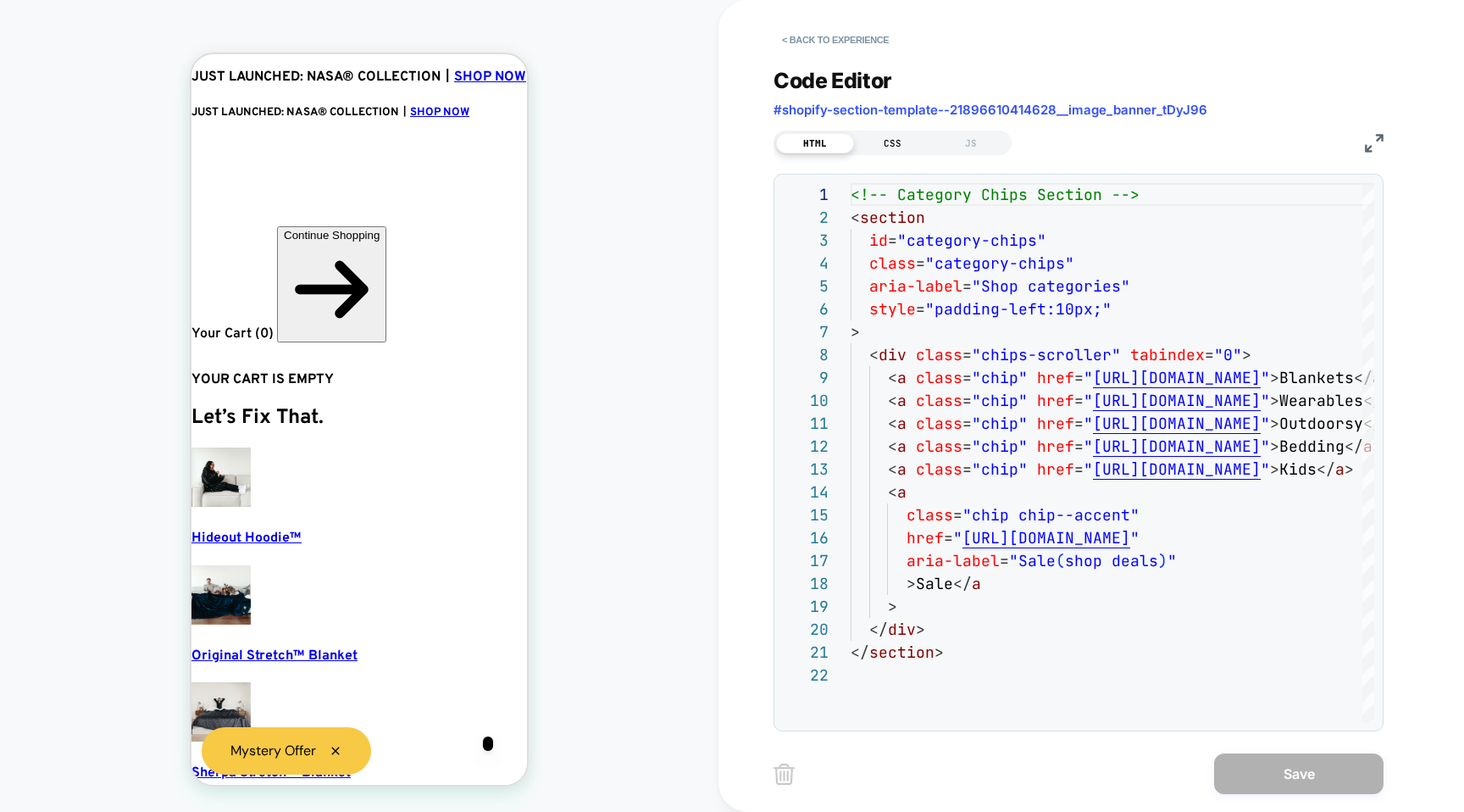
click at [894, 137] on div "CSS" at bounding box center [893, 143] width 78 height 20
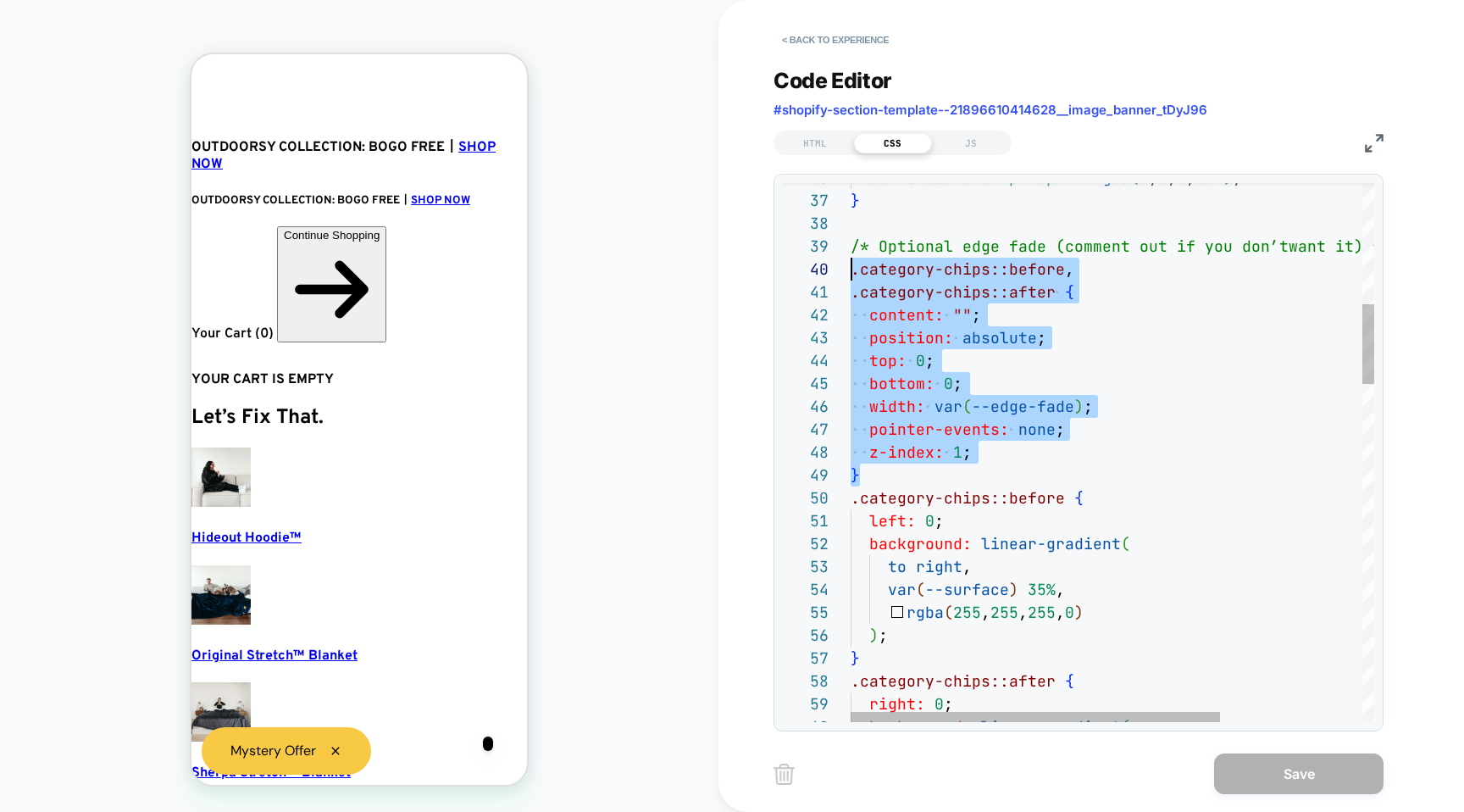
drag, startPoint x: 913, startPoint y: 475, endPoint x: 830, endPoint y: 272, distance: 219.3
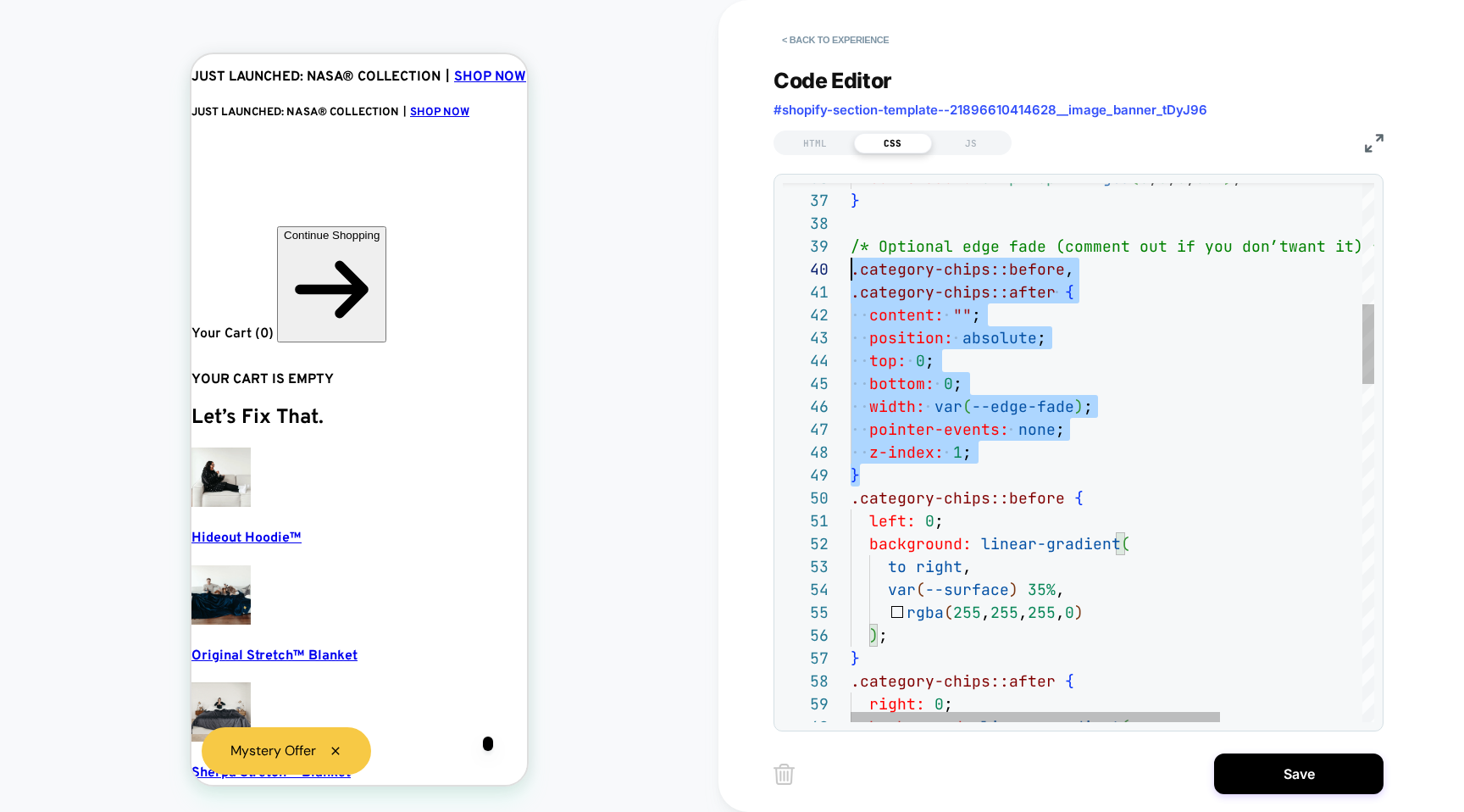
scroll to position [206, 0]
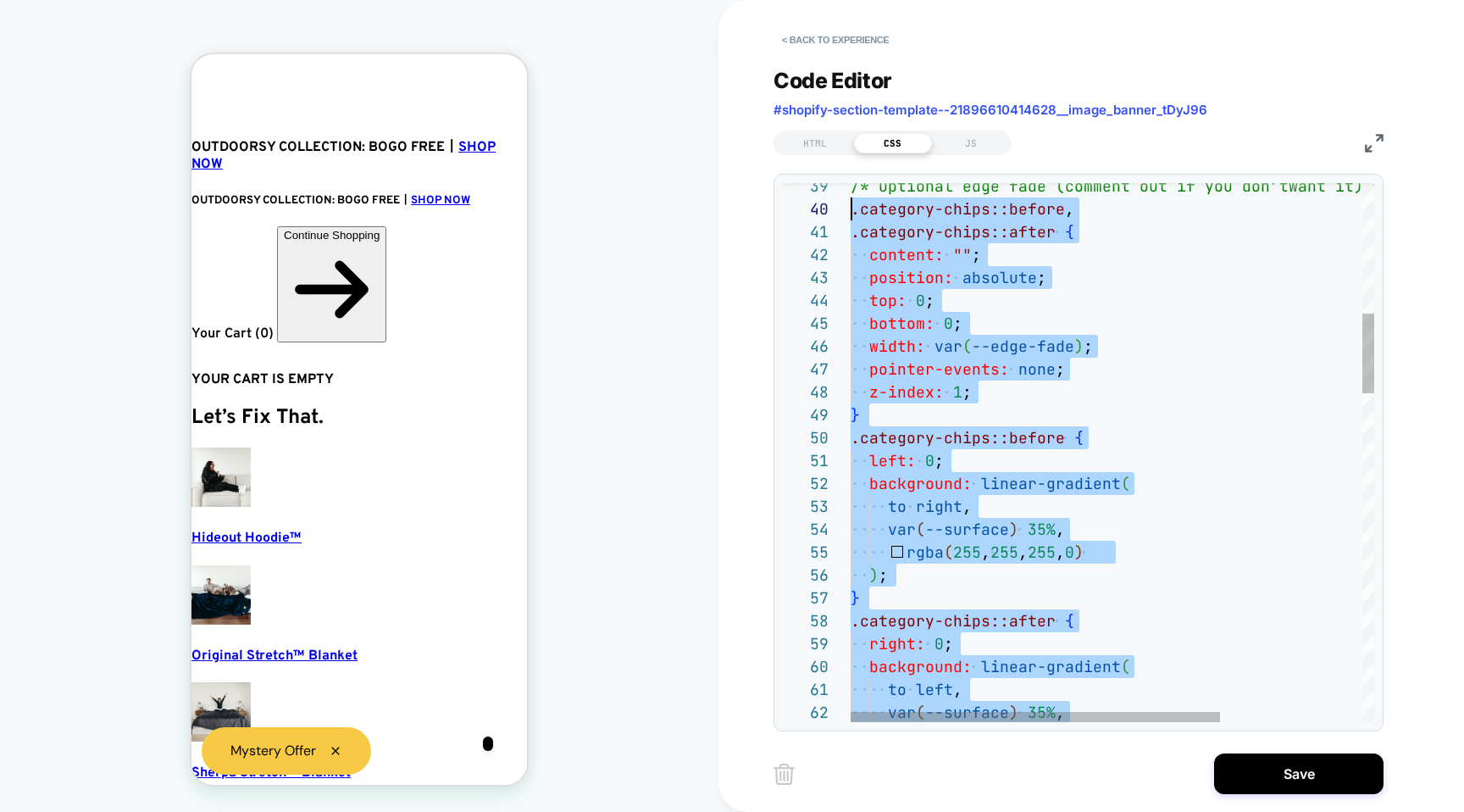
drag, startPoint x: 904, startPoint y: 658, endPoint x: 836, endPoint y: 200, distance: 463.0
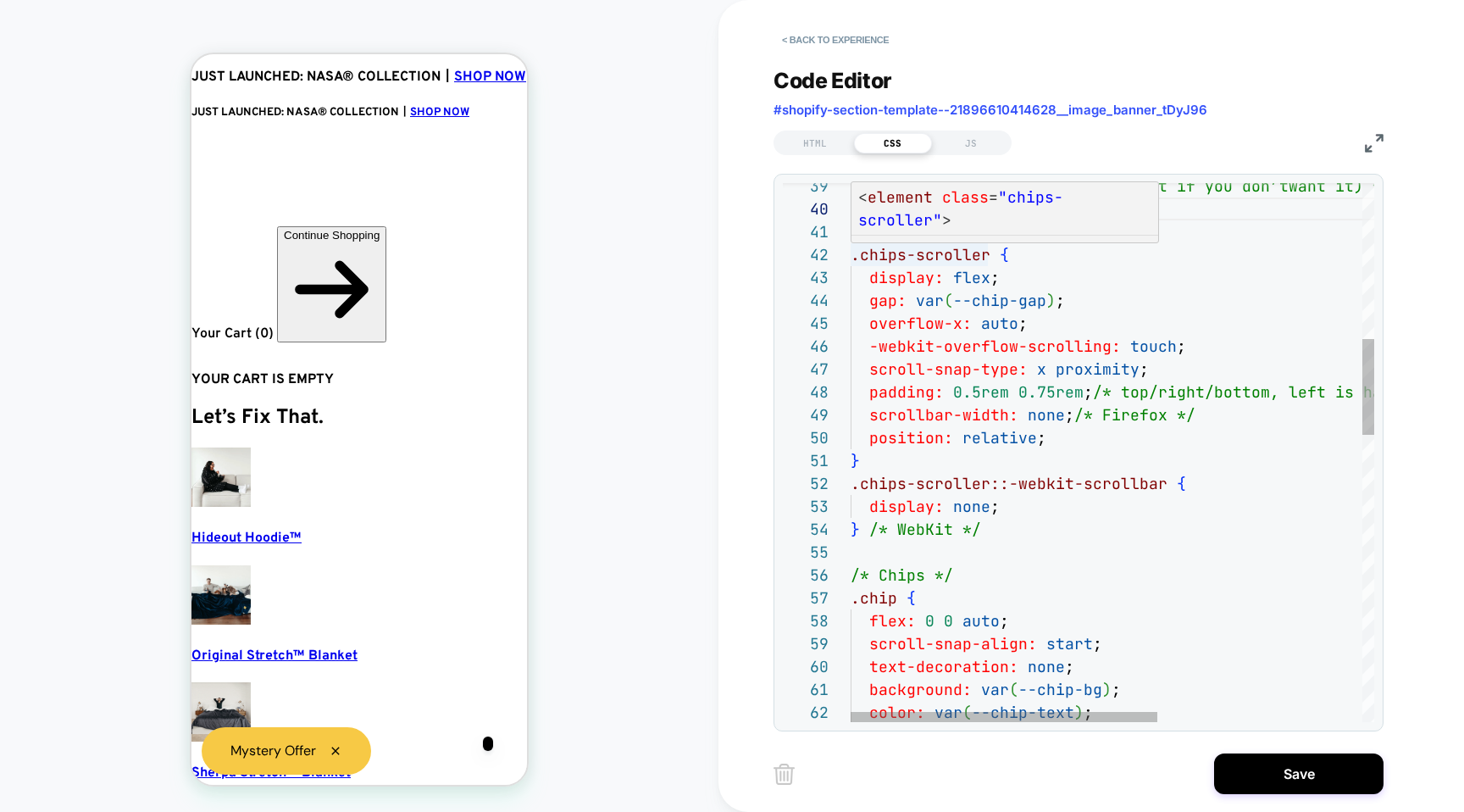
type textarea "**********"
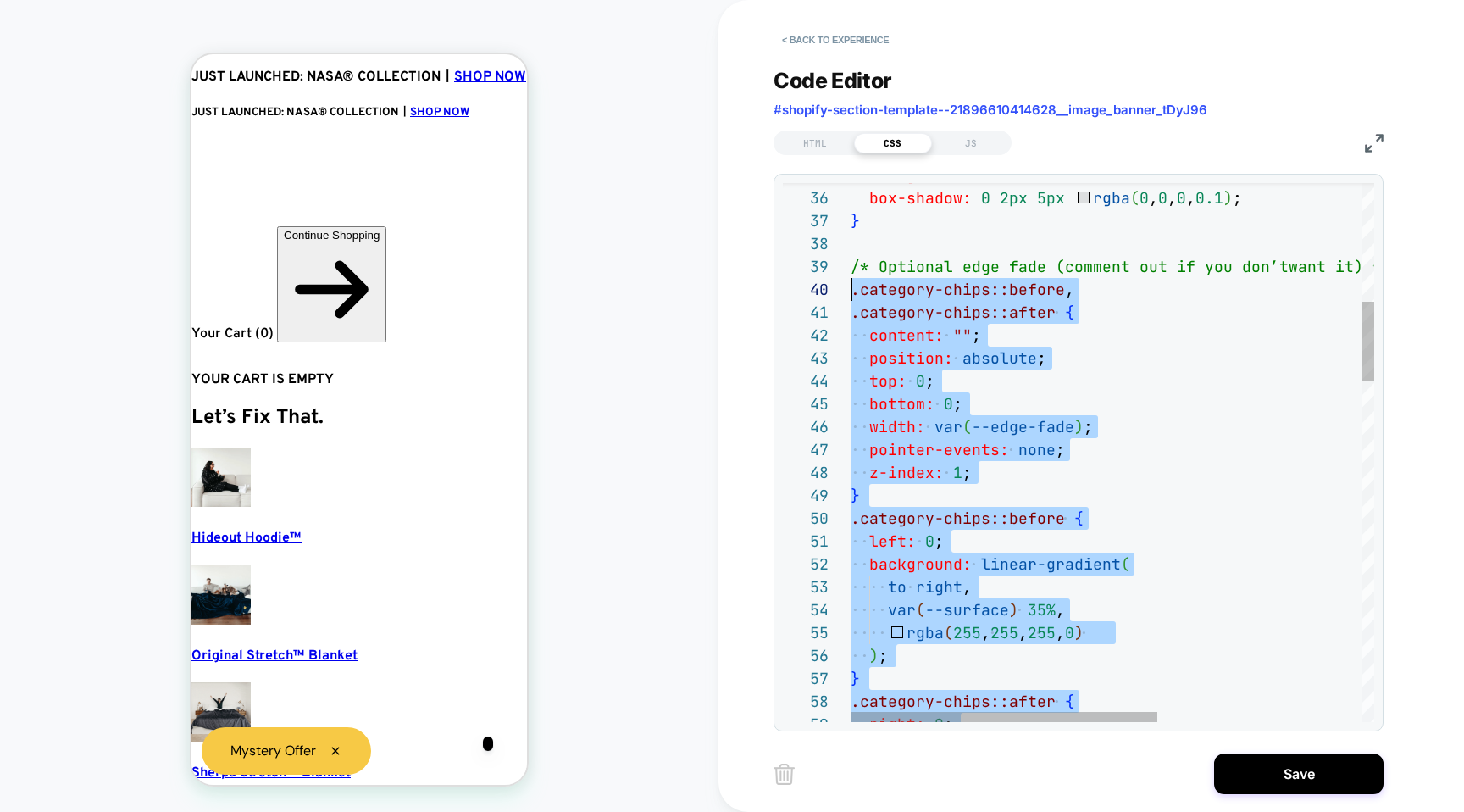
scroll to position [0, 34]
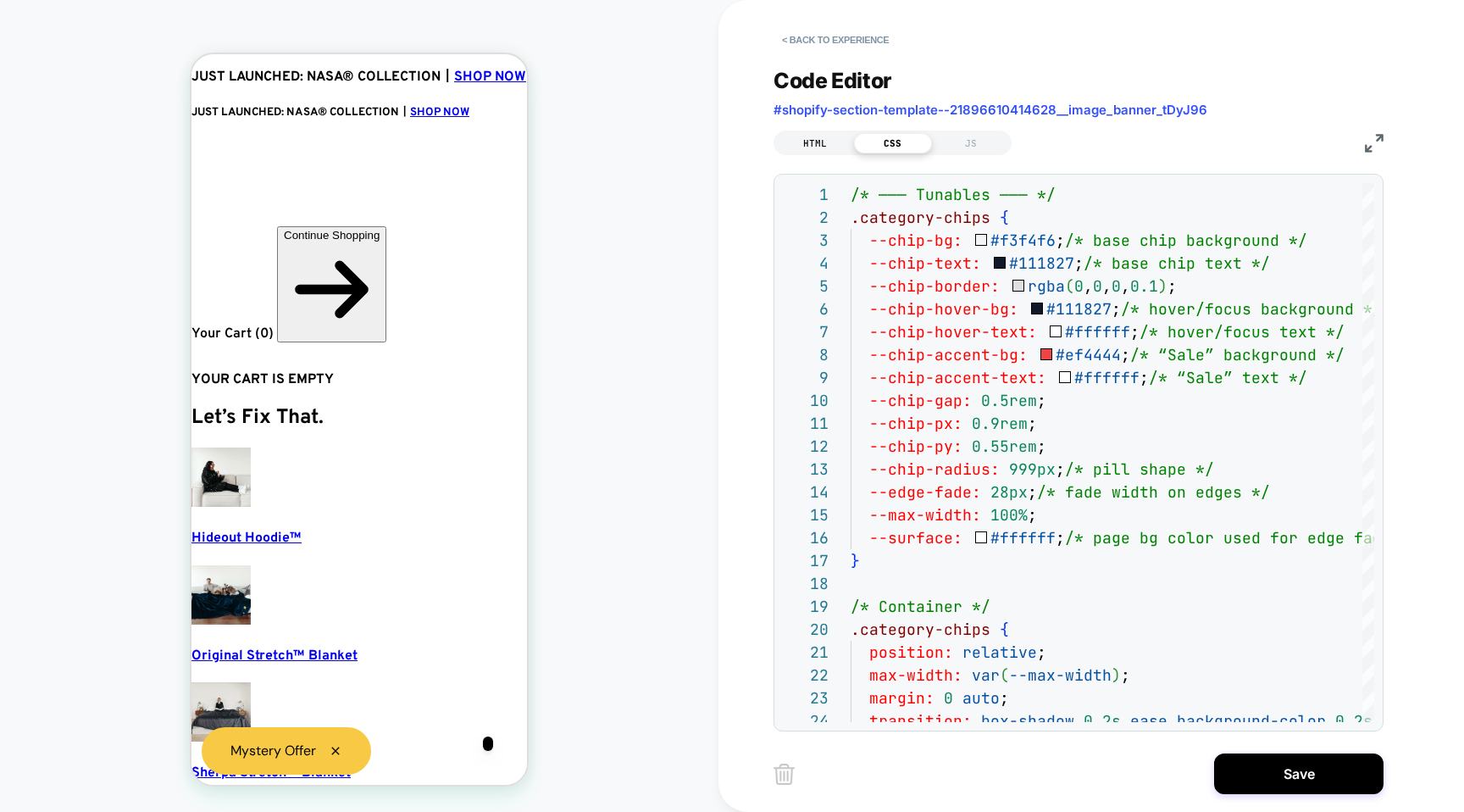
click at [799, 143] on div "HTML" at bounding box center [815, 143] width 78 height 20
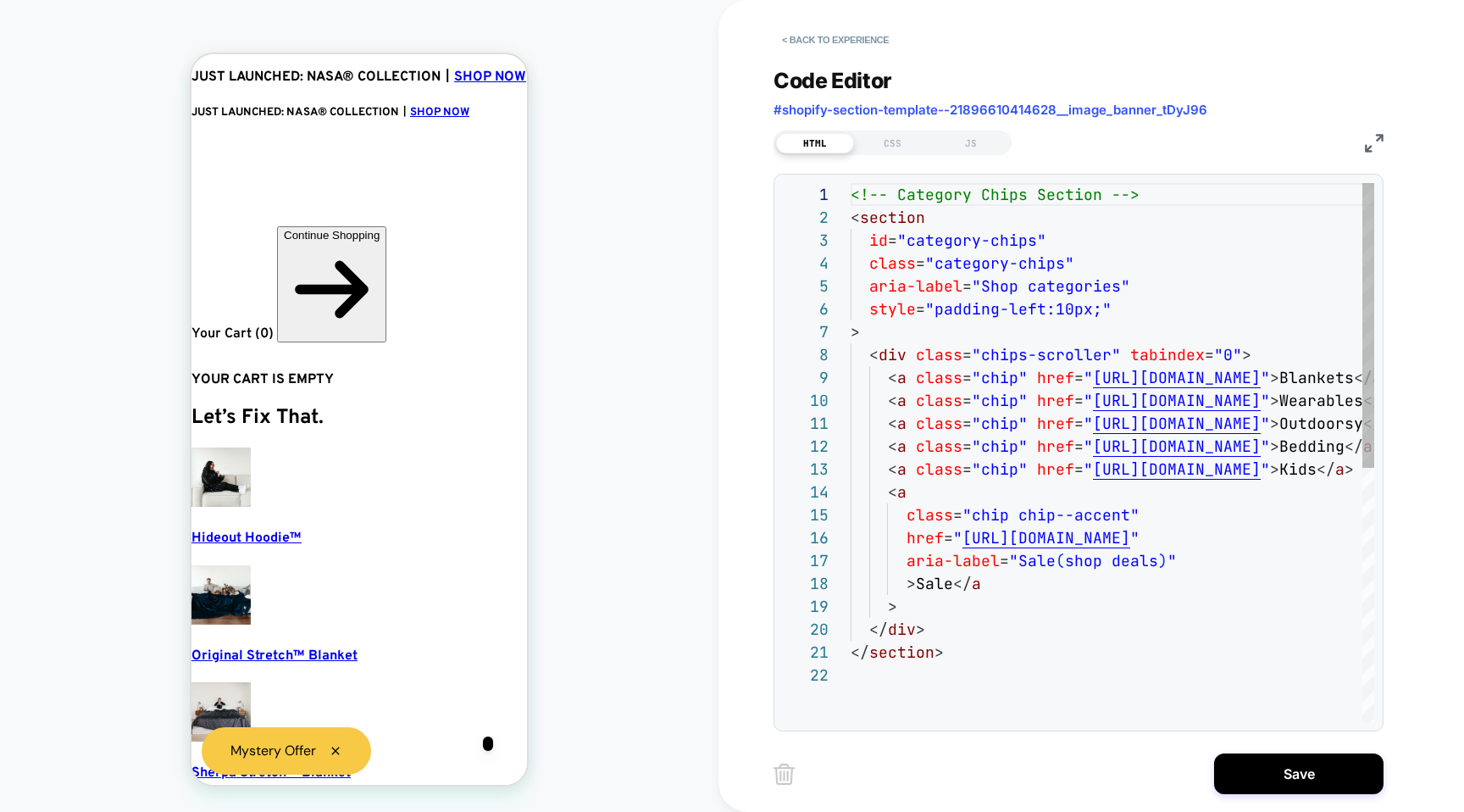
scroll to position [228, 0]
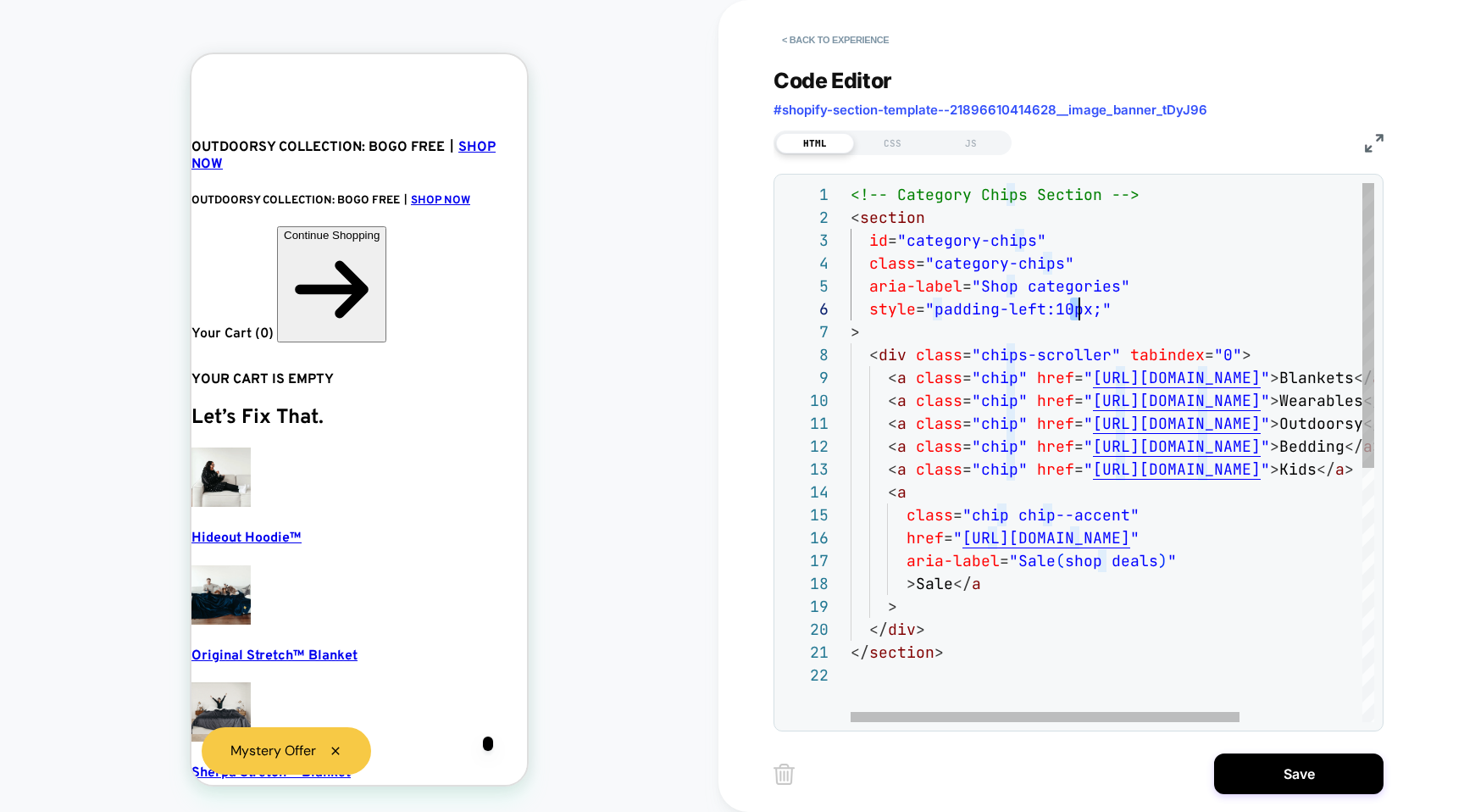
click at [1075, 309] on div "<!-- Category Chips Section --> < section id = "category-chips" class = "catego…" at bounding box center [1195, 693] width 689 height 1019
click at [1071, 306] on div "<!-- Category Chips Section --> < section id = "category-chips" class = "catego…" at bounding box center [1195, 693] width 689 height 1019
click at [1052, 329] on div "<!-- Category Chips Section --> < section id = "category-chips" class = "catego…" at bounding box center [1195, 693] width 689 height 1019
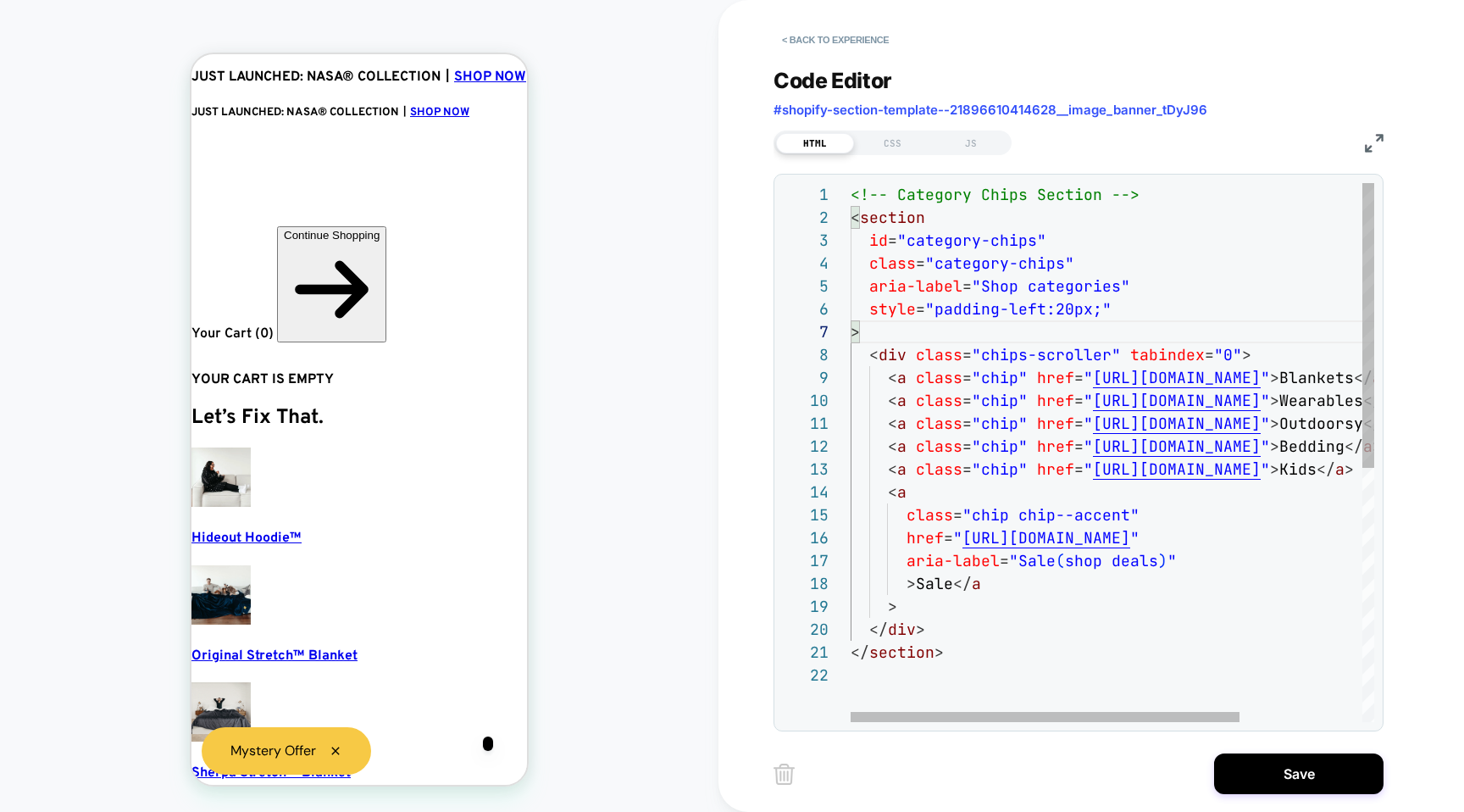
click at [1064, 310] on div "<!-- Category Chips Section --> < section id = "category-chips" class = "catego…" at bounding box center [1195, 693] width 689 height 1019
click at [1067, 311] on div "<!-- Category Chips Section --> < section id = "category-chips" class = "catego…" at bounding box center [1195, 693] width 689 height 1019
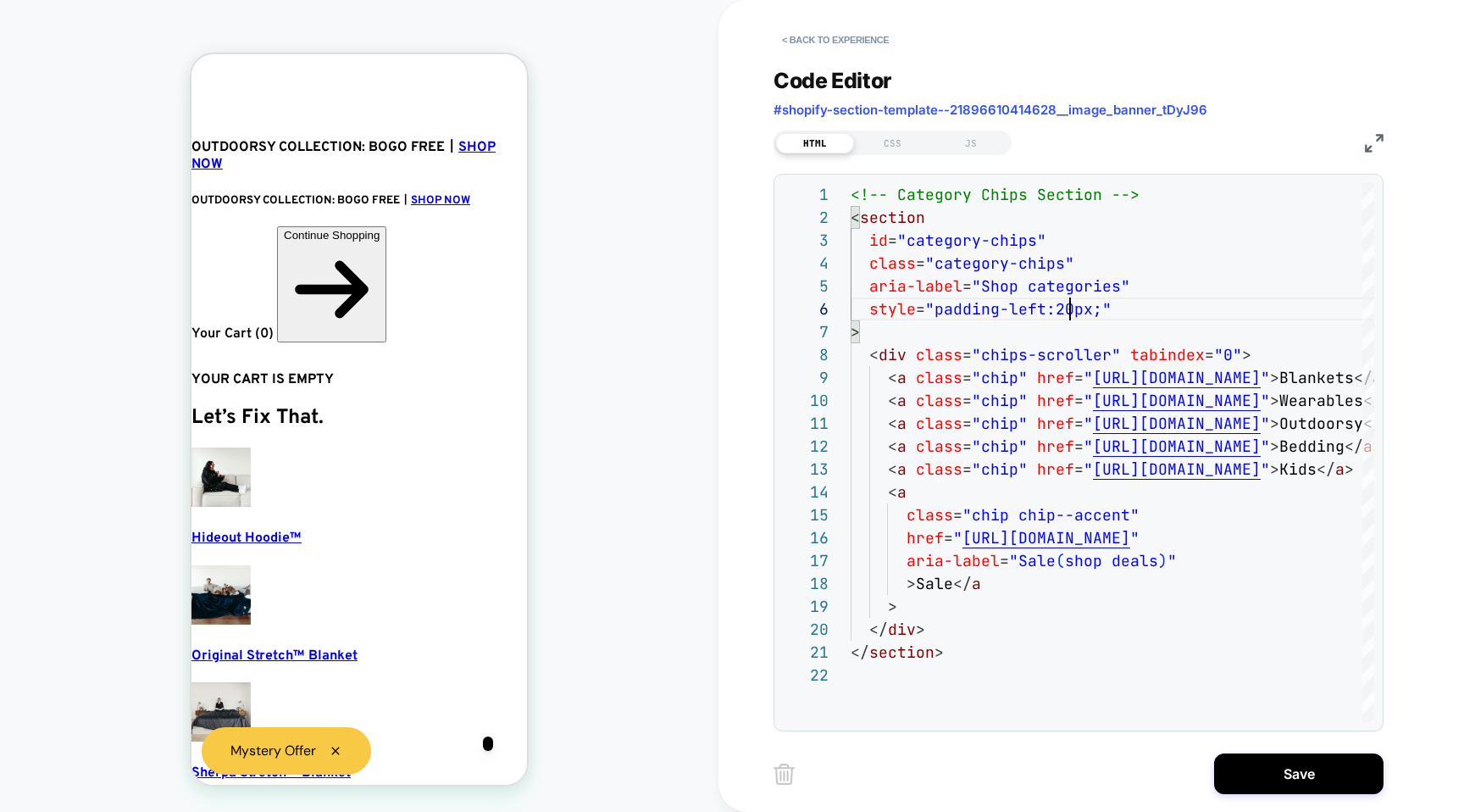
scroll to position [0, 202]
type textarea "**********"
click at [905, 140] on div "CSS" at bounding box center [893, 143] width 78 height 20
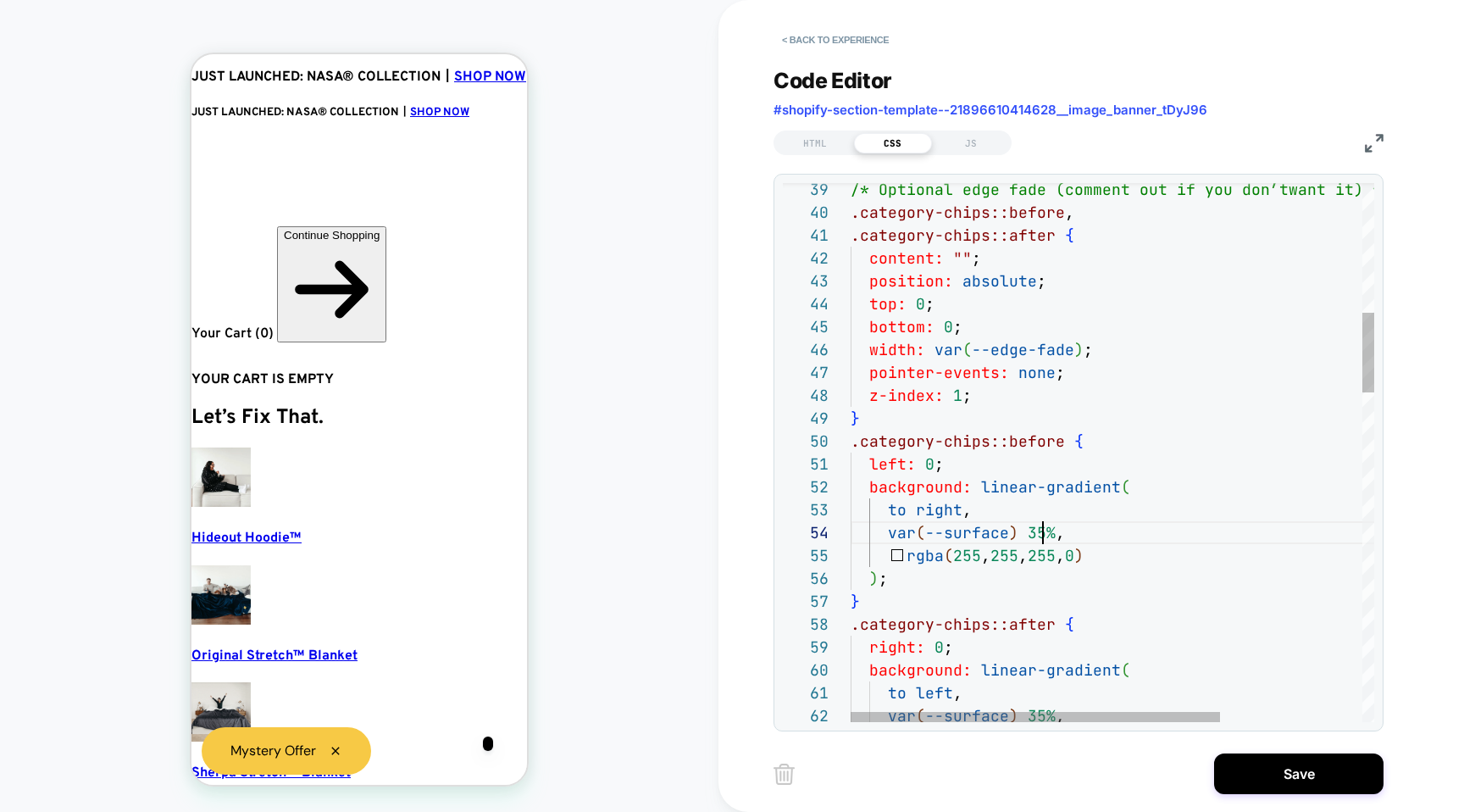
scroll to position [68, 192]
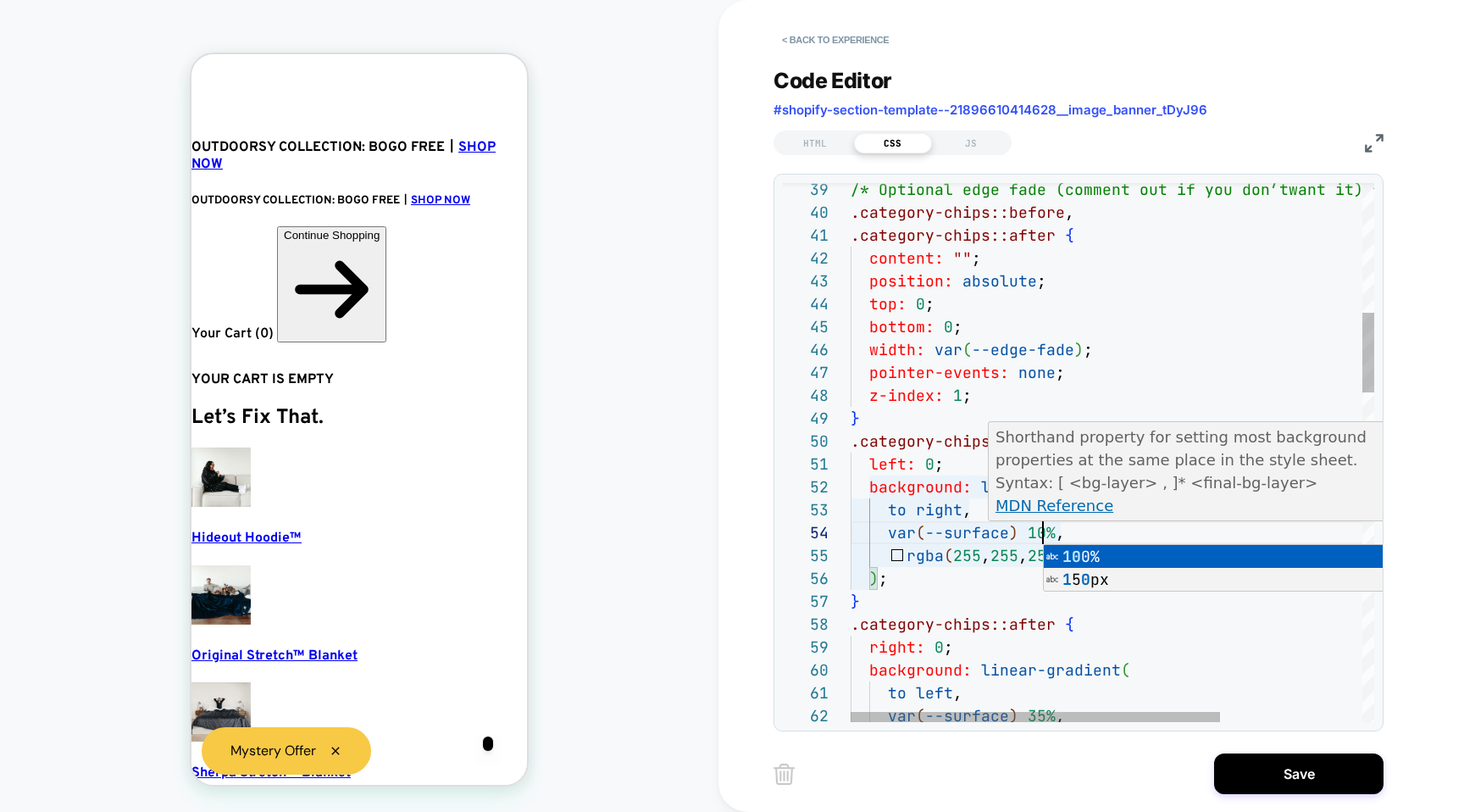
scroll to position [0, 34]
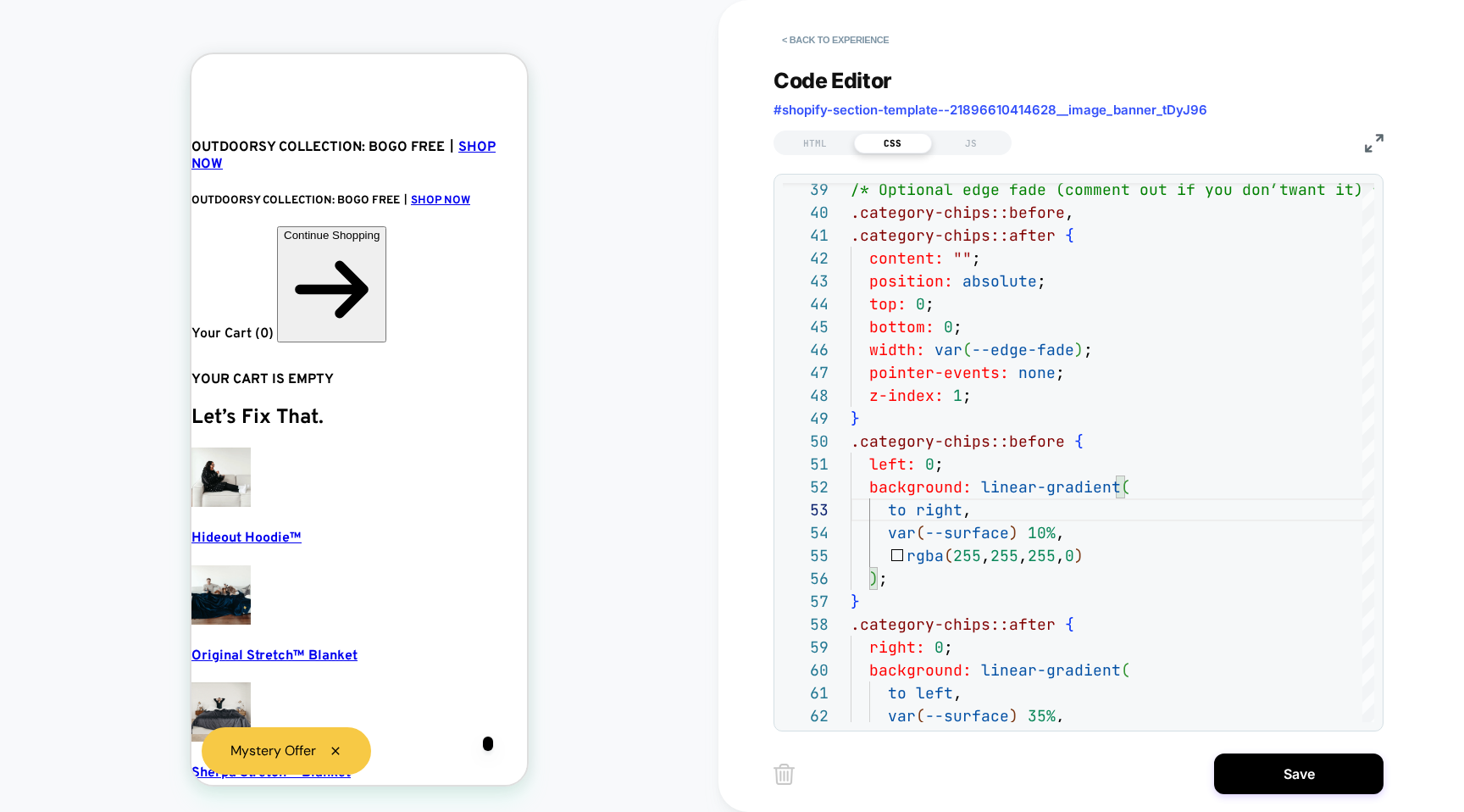
scroll to position [0, 202]
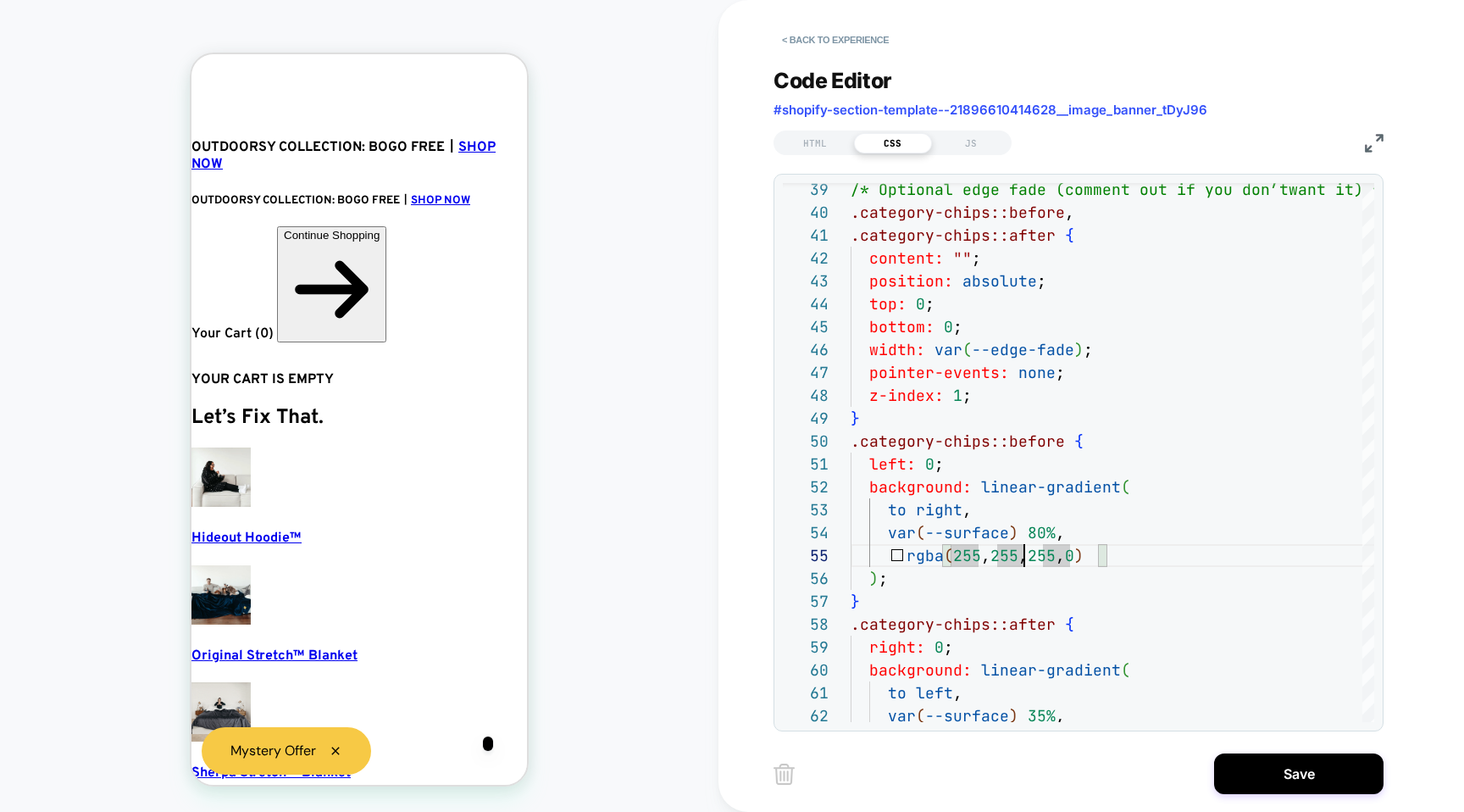
scroll to position [0, 119]
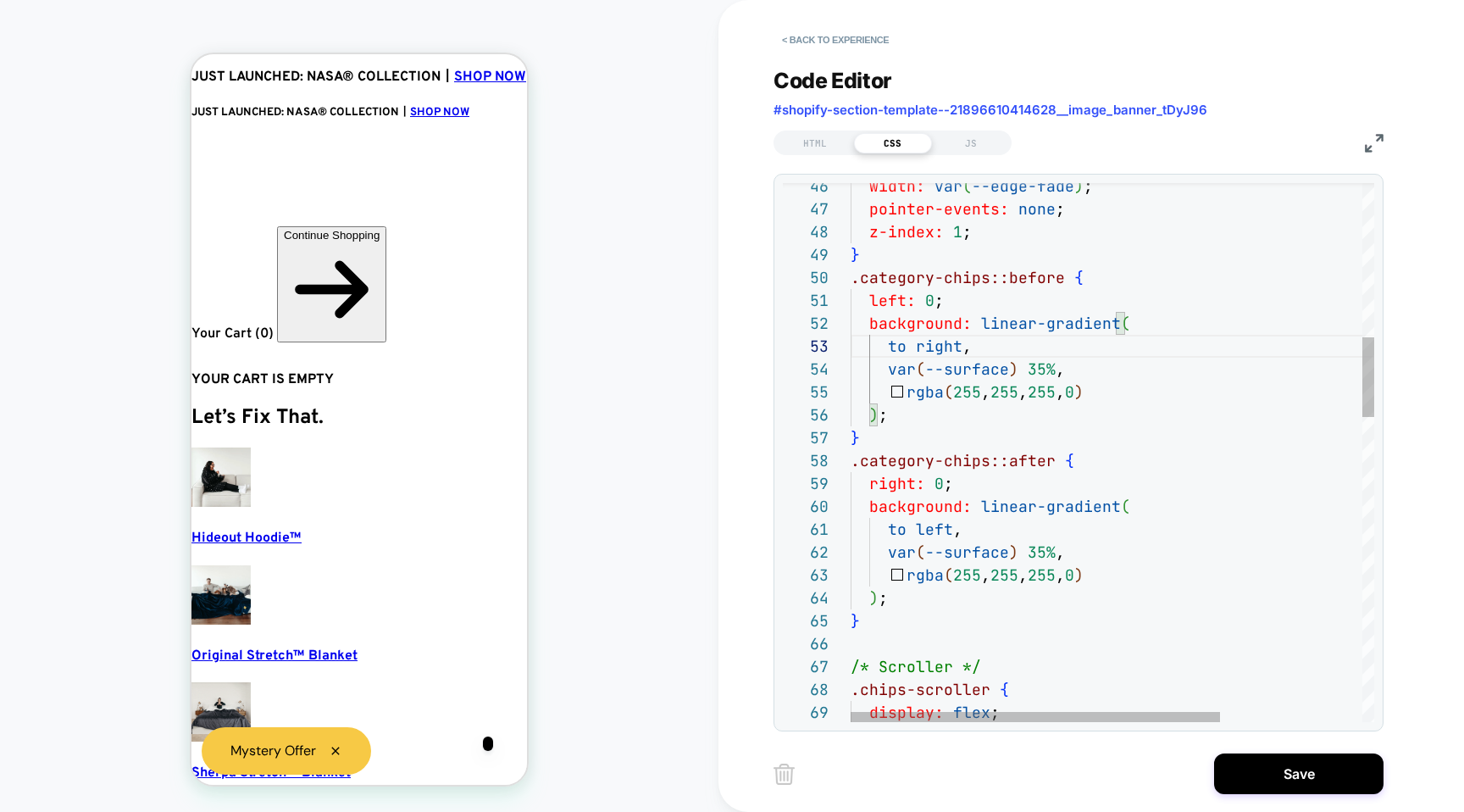
scroll to position [0, 34]
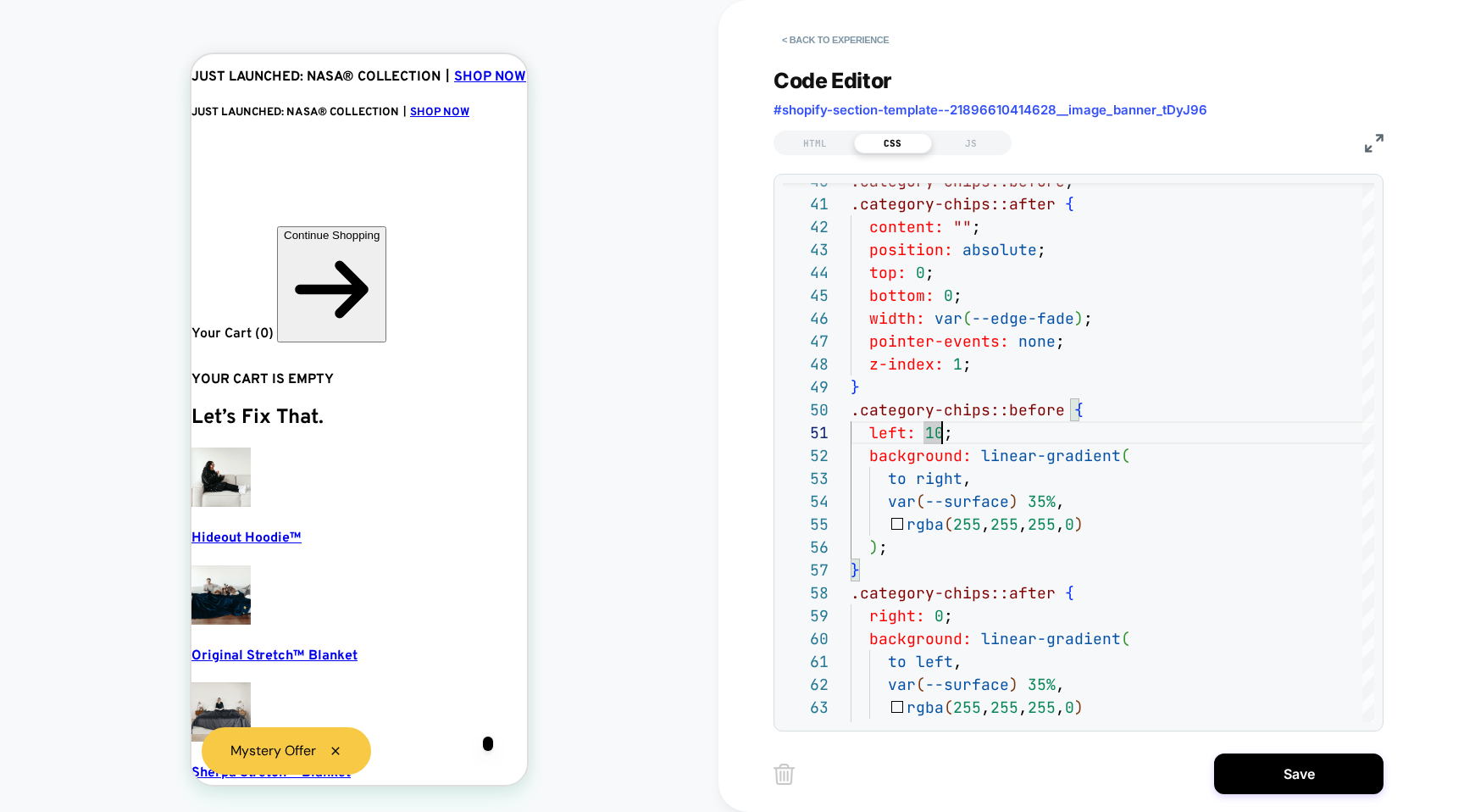
scroll to position [0, 119]
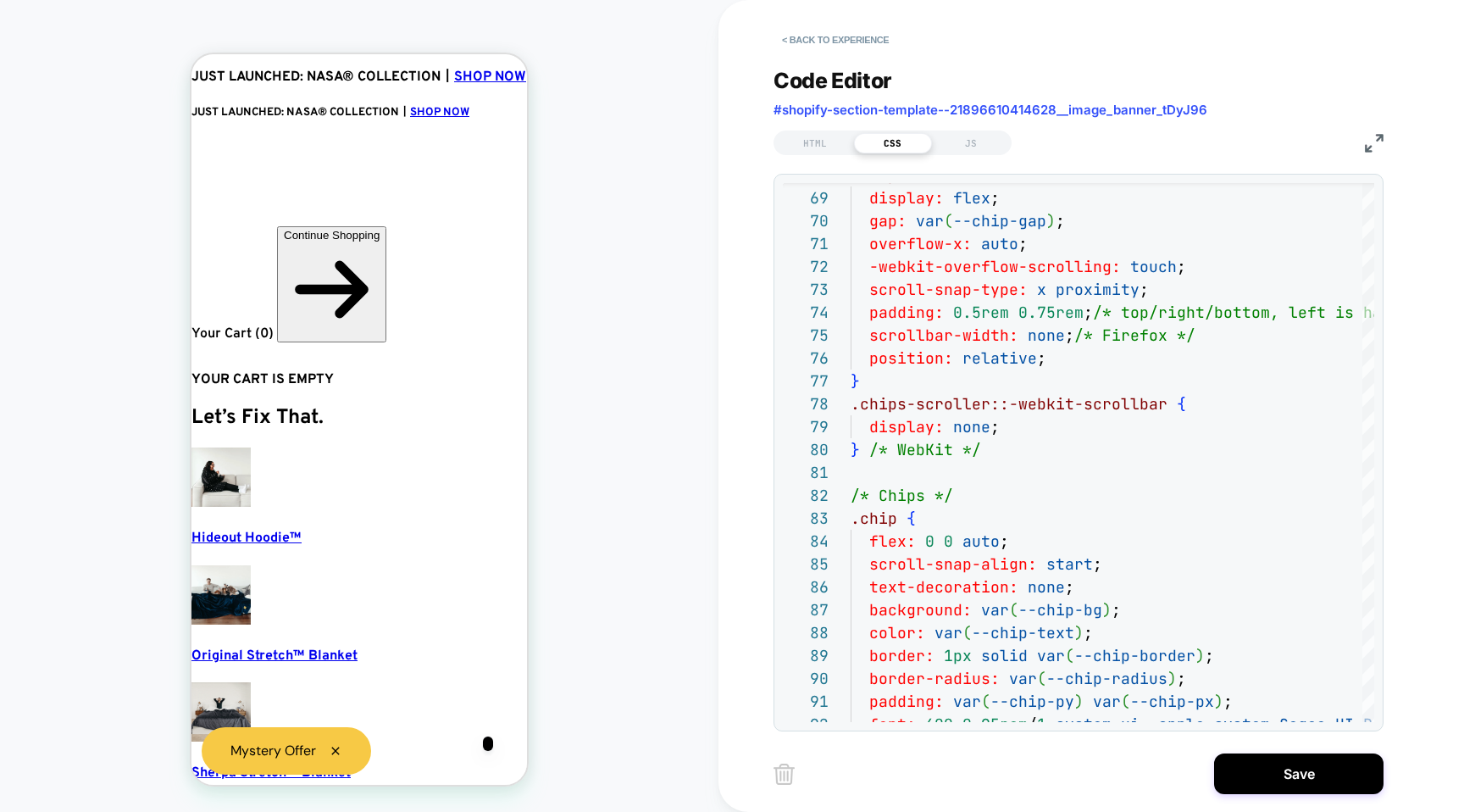
scroll to position [0, 202]
click at [868, 346] on div ".chips-scroller { display: flex ; gap: var ( --chip-gap ) ; overflow-x: auto ; …" at bounding box center [1286, 444] width 872 height 3627
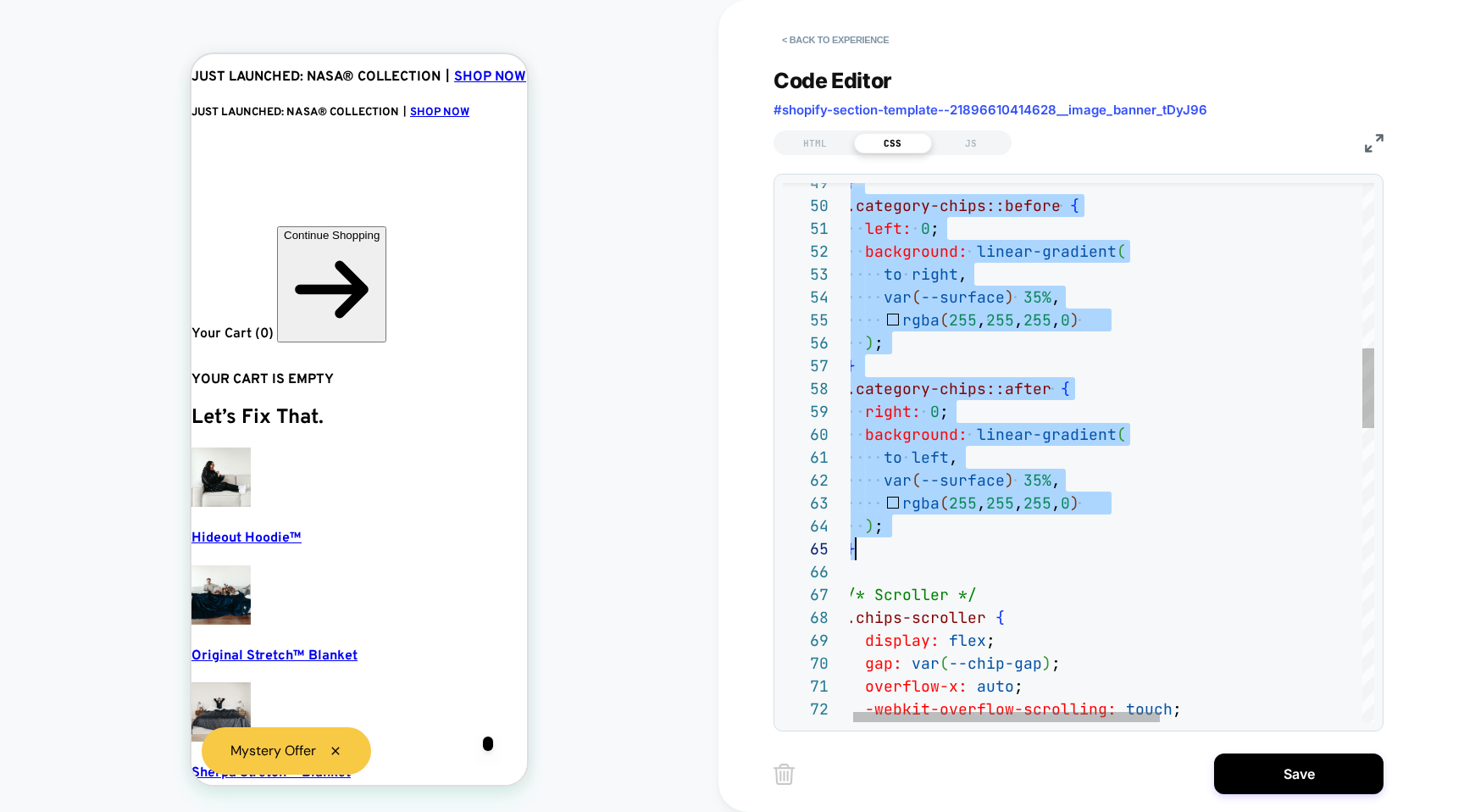
scroll to position [183, 0]
drag, startPoint x: 851, startPoint y: 311, endPoint x: 959, endPoint y: 561, distance: 272.3
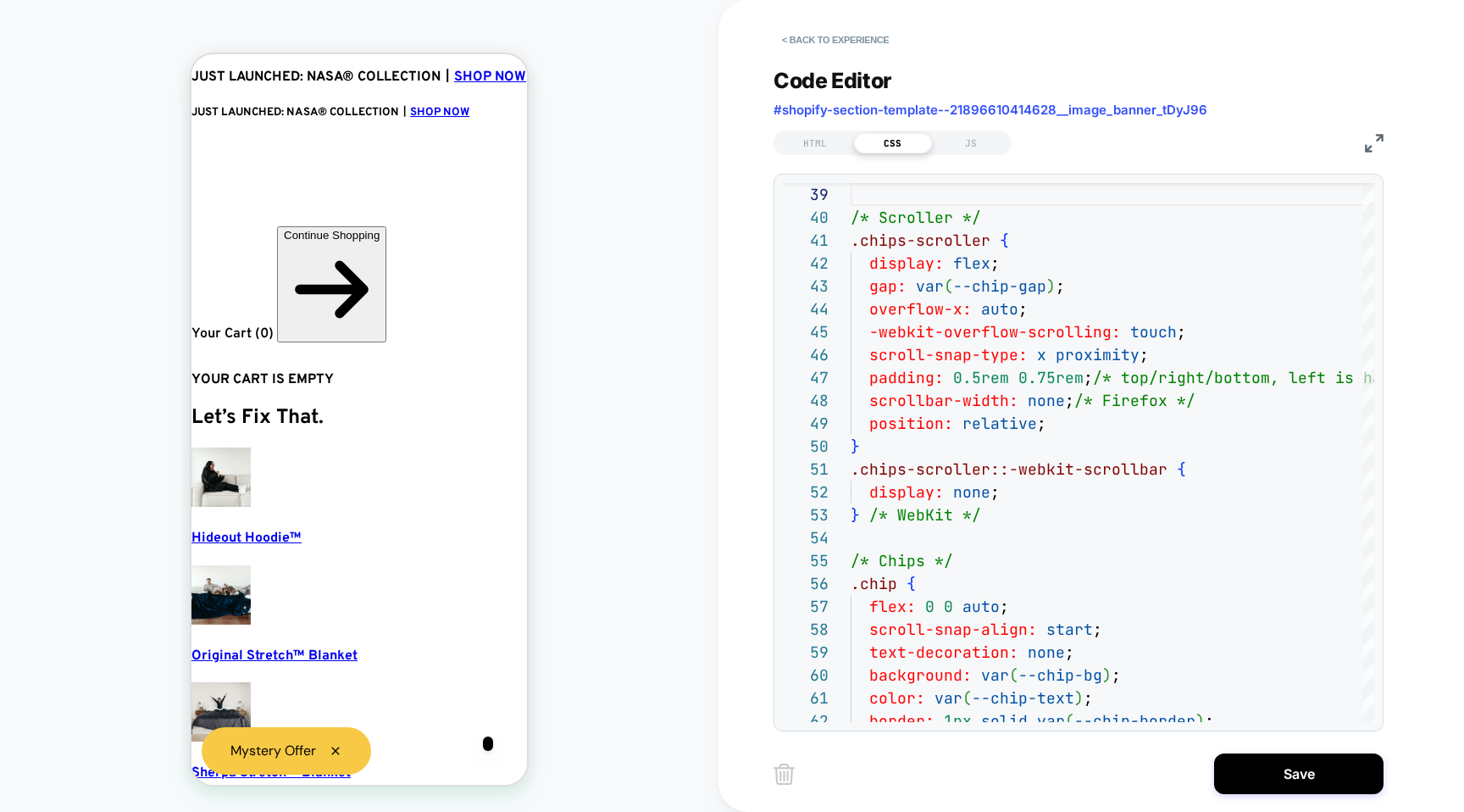
scroll to position [0, 119]
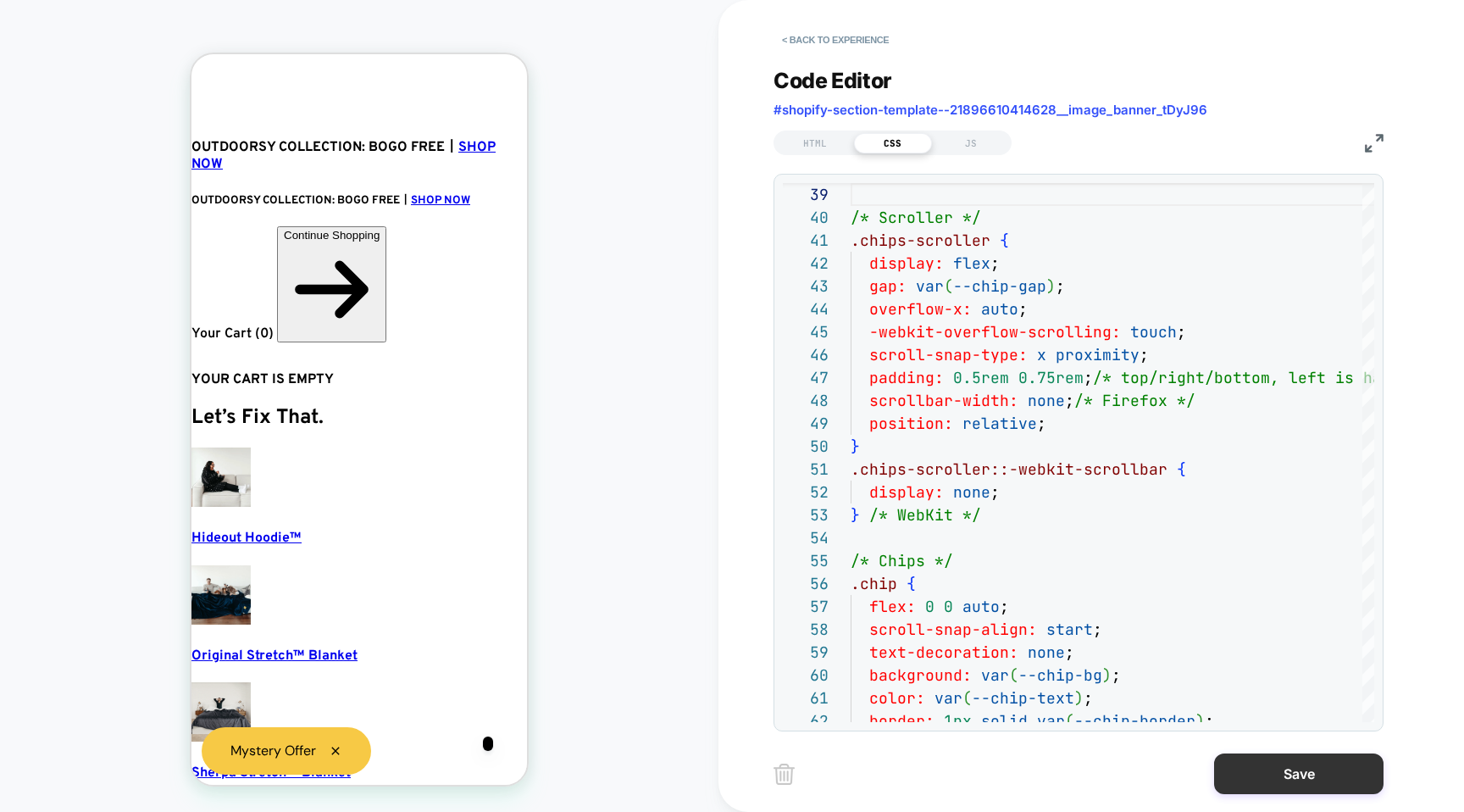
type textarea "**********"
click at [1268, 781] on button "Save" at bounding box center [1298, 774] width 169 height 41
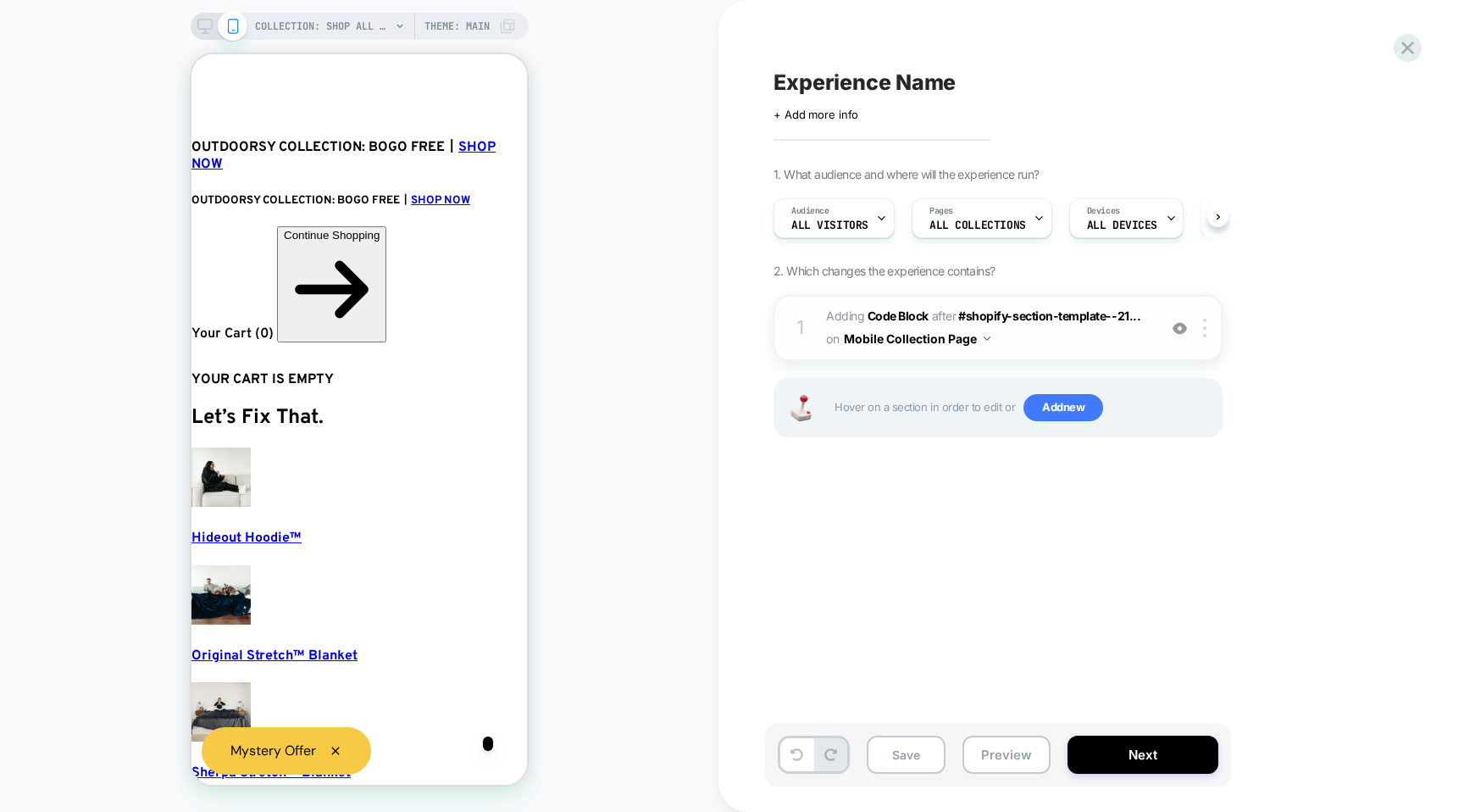
scroll to position [0, 1]
click at [926, 748] on button "Save" at bounding box center [905, 754] width 79 height 38
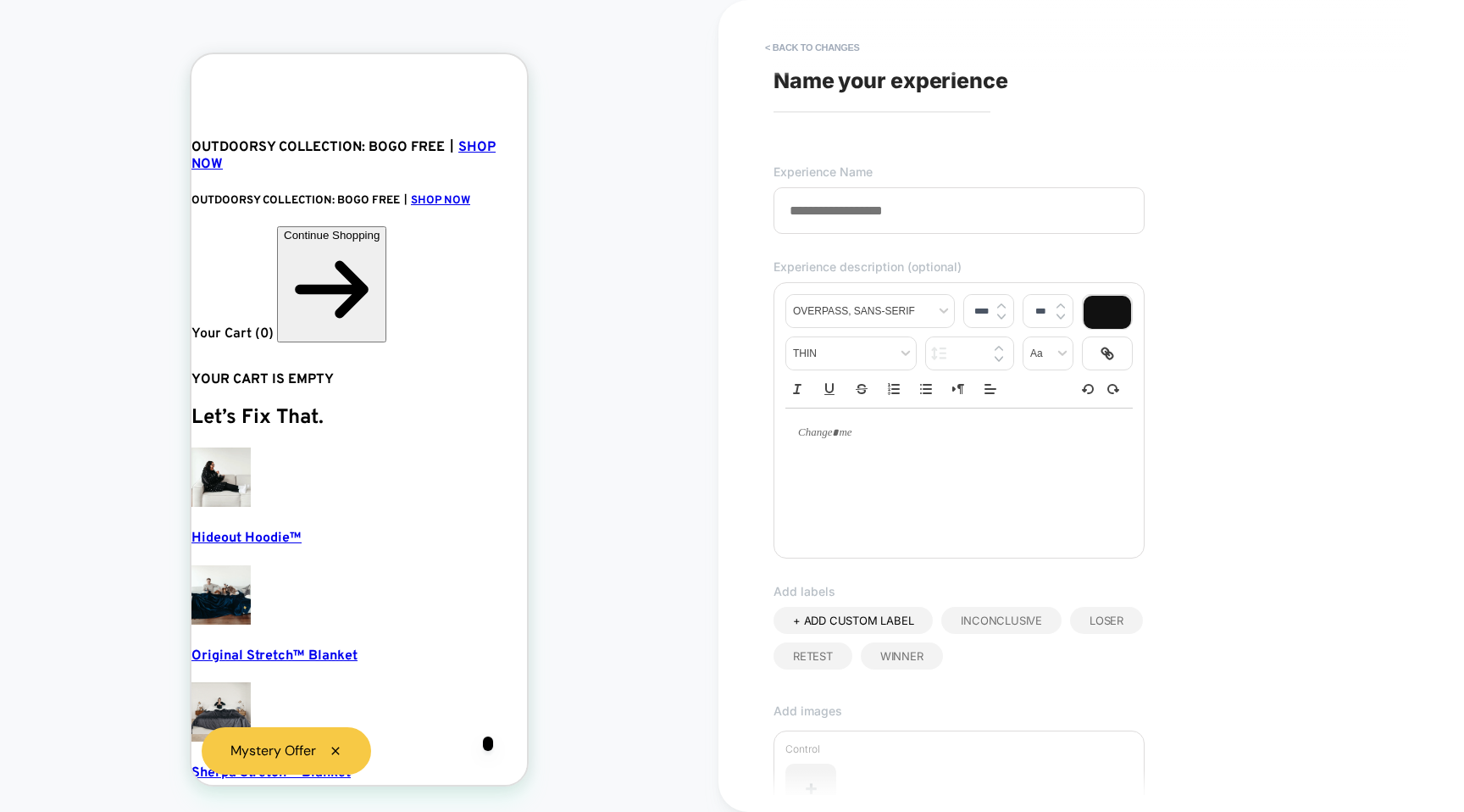
click at [855, 85] on span "Name your experience" at bounding box center [892, 80] width 235 height 25
click at [837, 204] on input at bounding box center [959, 210] width 371 height 46
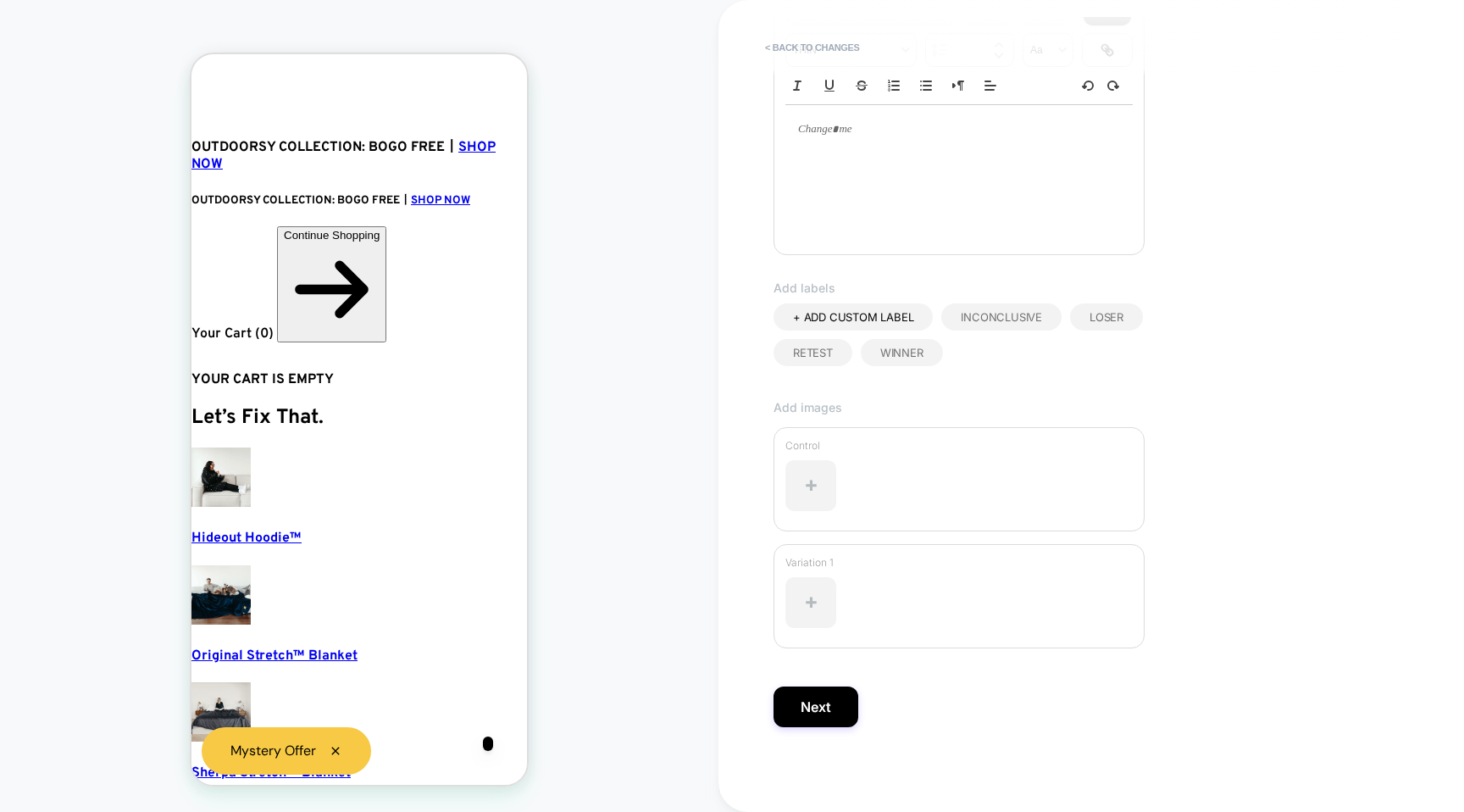
type input "**********"
click at [793, 737] on div "**********" at bounding box center [1082, 405] width 635 height 778
click at [797, 713] on button "Next" at bounding box center [817, 707] width 85 height 41
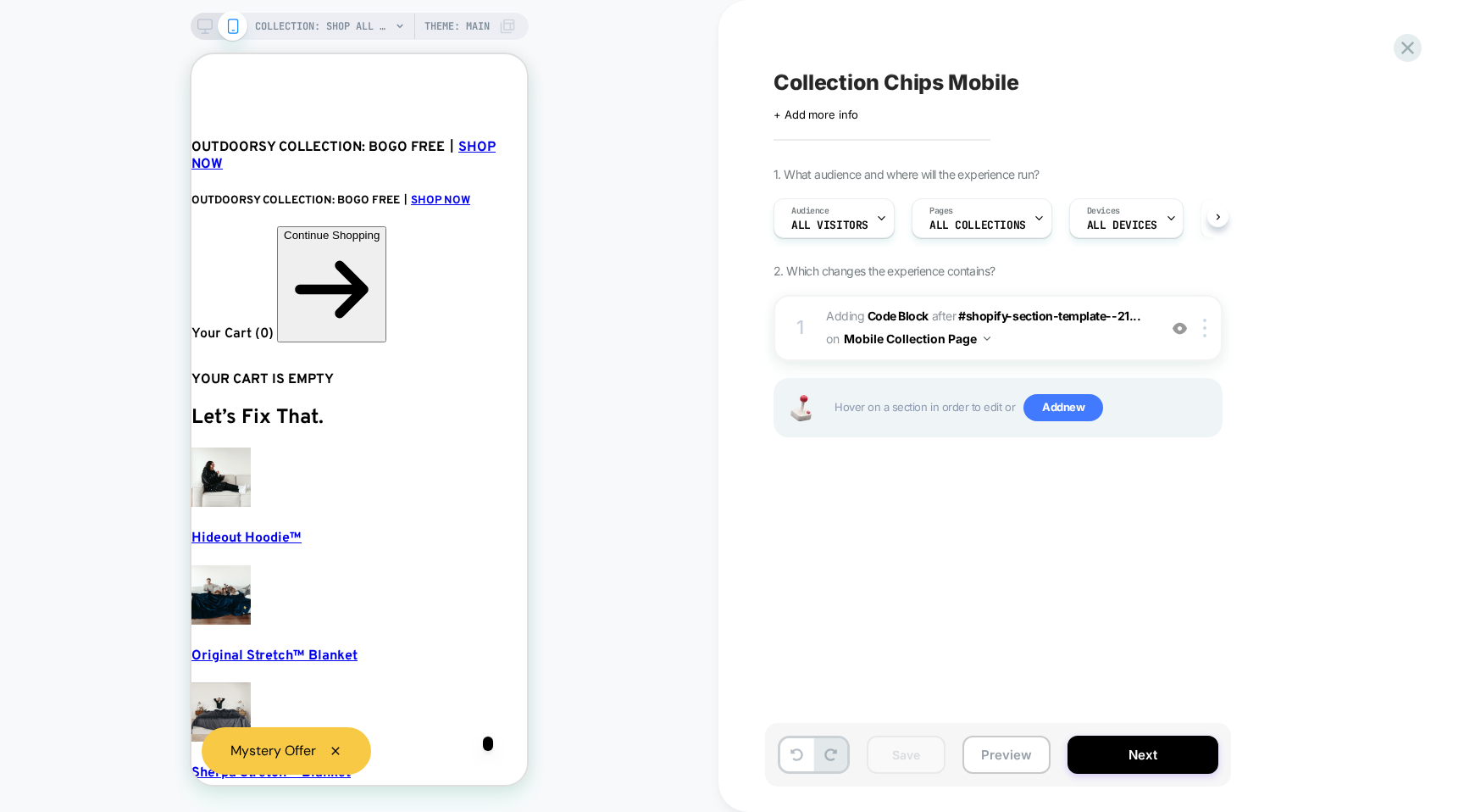
scroll to position [0, 1]
click at [1409, 49] on icon at bounding box center [1408, 48] width 13 height 13
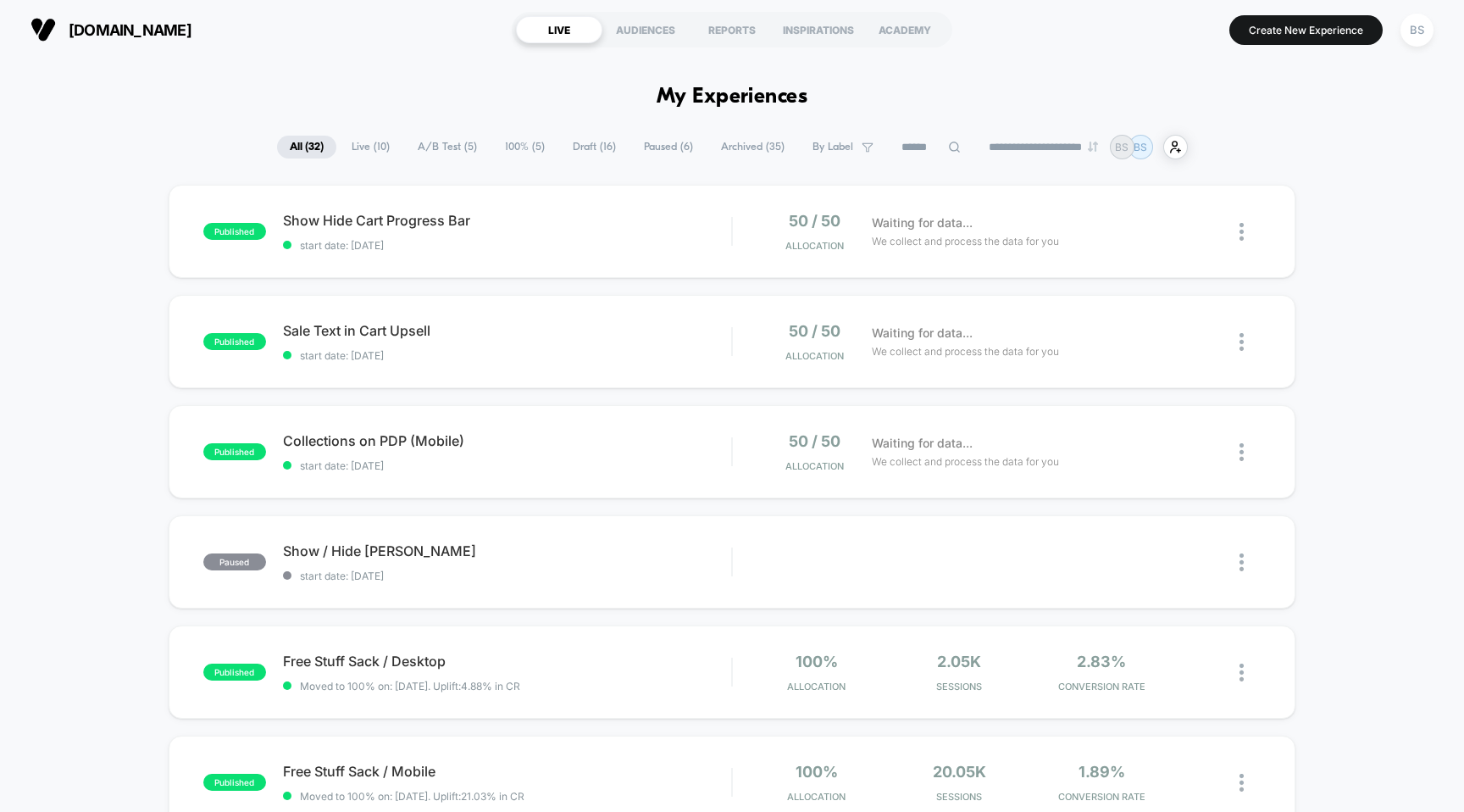
click at [587, 147] on span "Draft ( 16 )" at bounding box center [595, 147] width 68 height 23
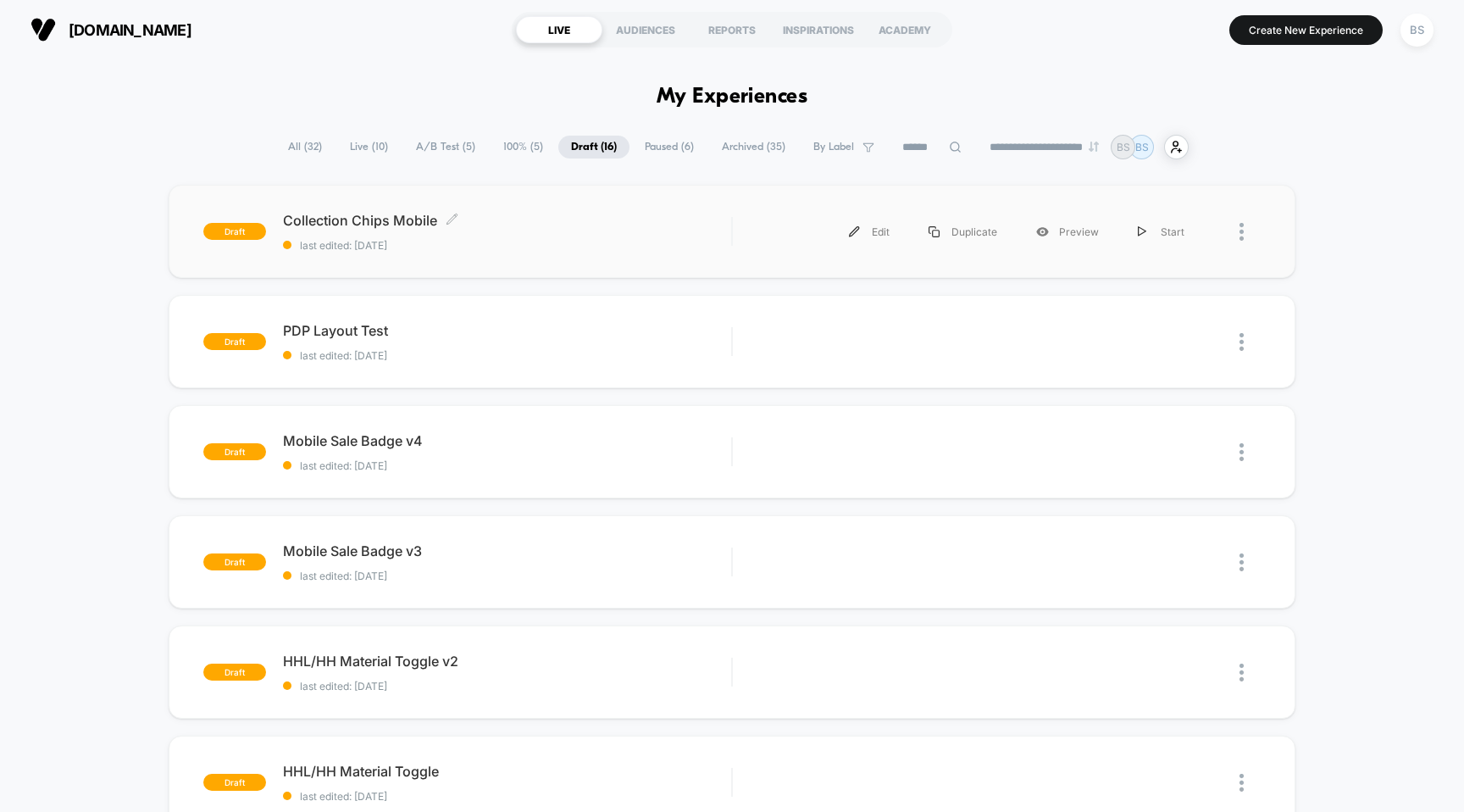
click at [551, 238] on div "Collection Chips Mobile Click to edit experience details Click to edit experien…" at bounding box center [508, 231] width 449 height 40
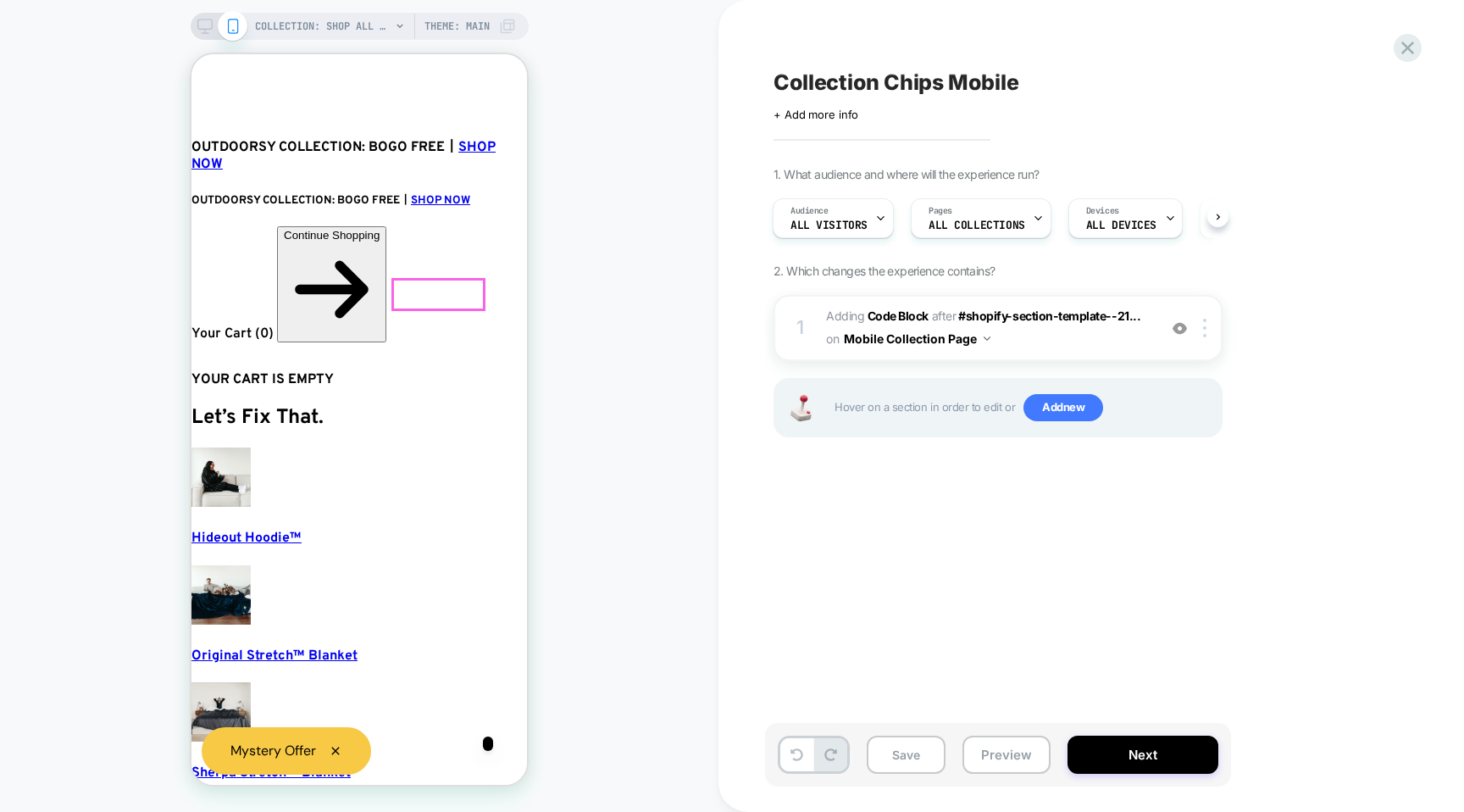
scroll to position [0, 178]
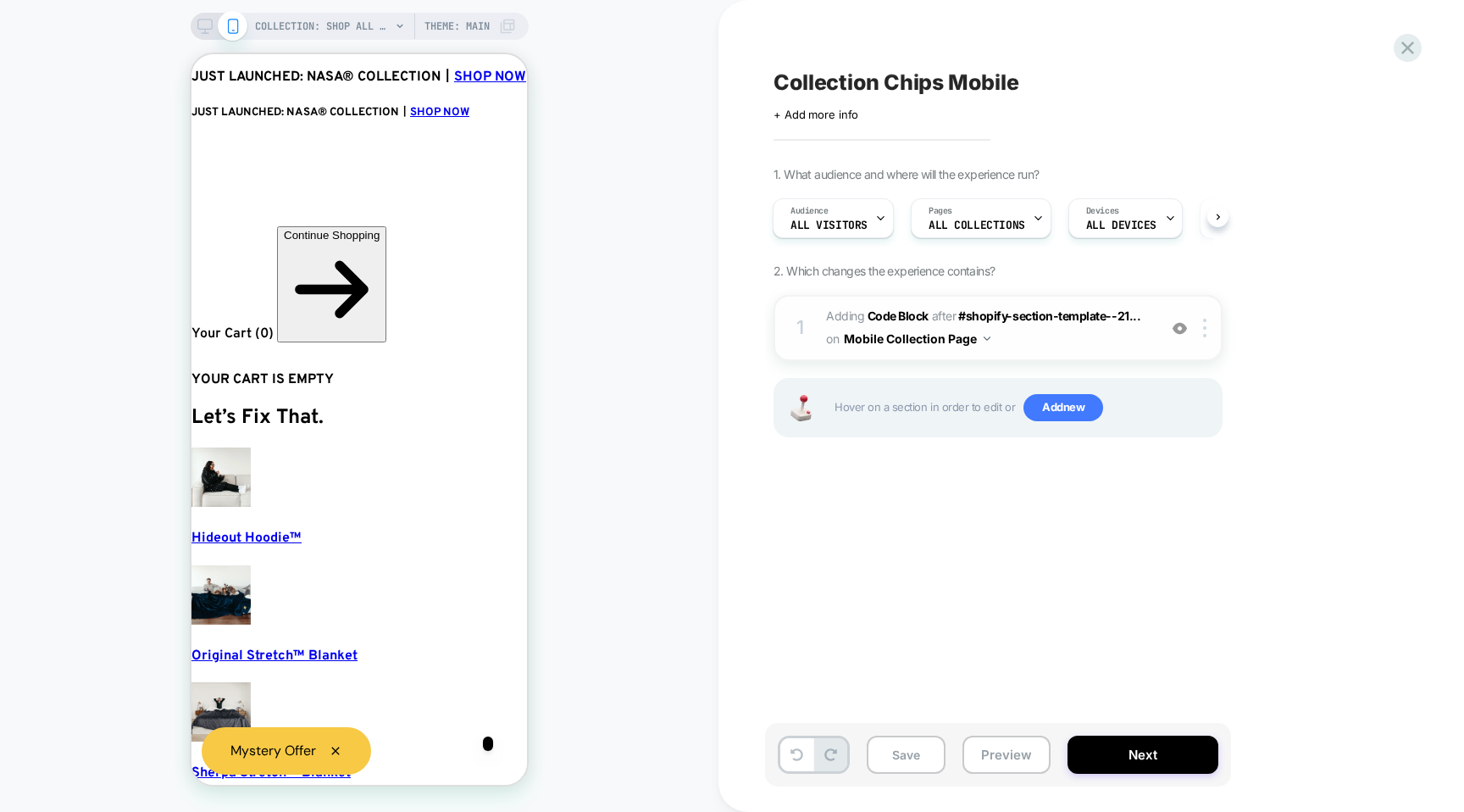
click at [1041, 344] on span "Adding Code Block AFTER #shopify-section-template--21... #shopify-section-templ…" at bounding box center [987, 327] width 323 height 45
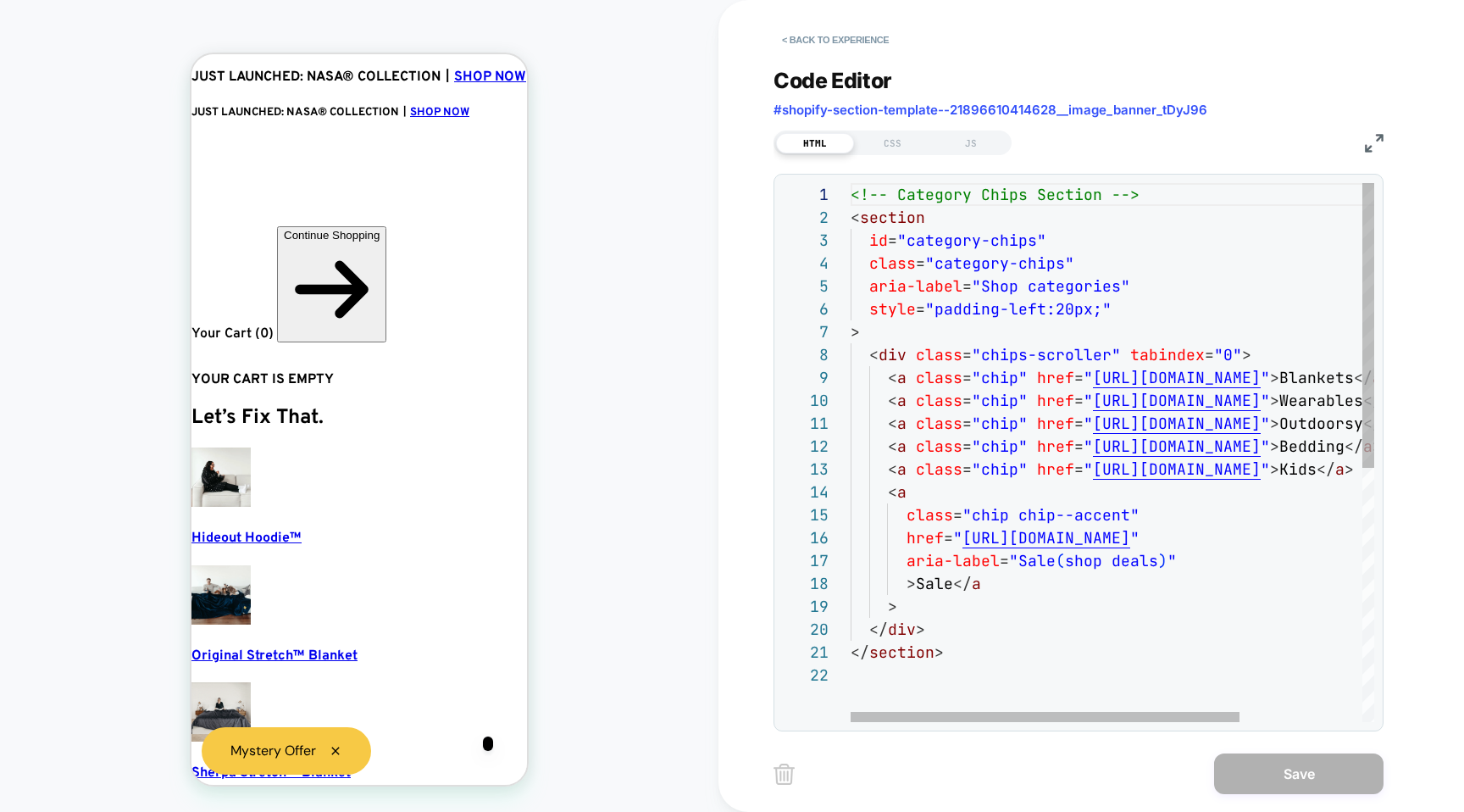
scroll to position [0, 10]
click at [1089, 309] on div "<!-- Category Chips Section --> < section id = "category-chips" class = "catego…" at bounding box center [1195, 693] width 689 height 1019
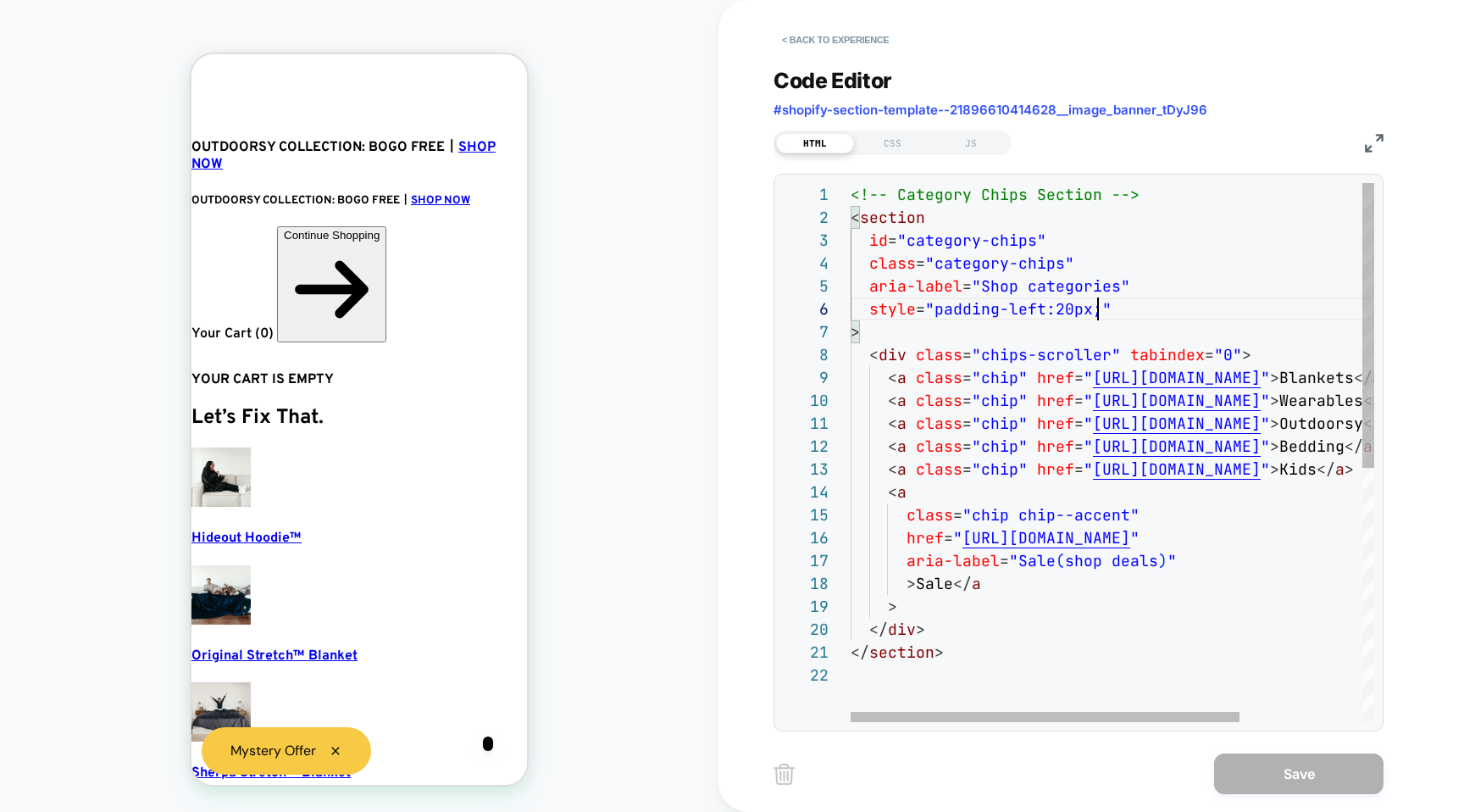
click at [1101, 306] on div "<!-- Category Chips Section --> < section id = "category-chips" class = "catego…" at bounding box center [1195, 693] width 689 height 1019
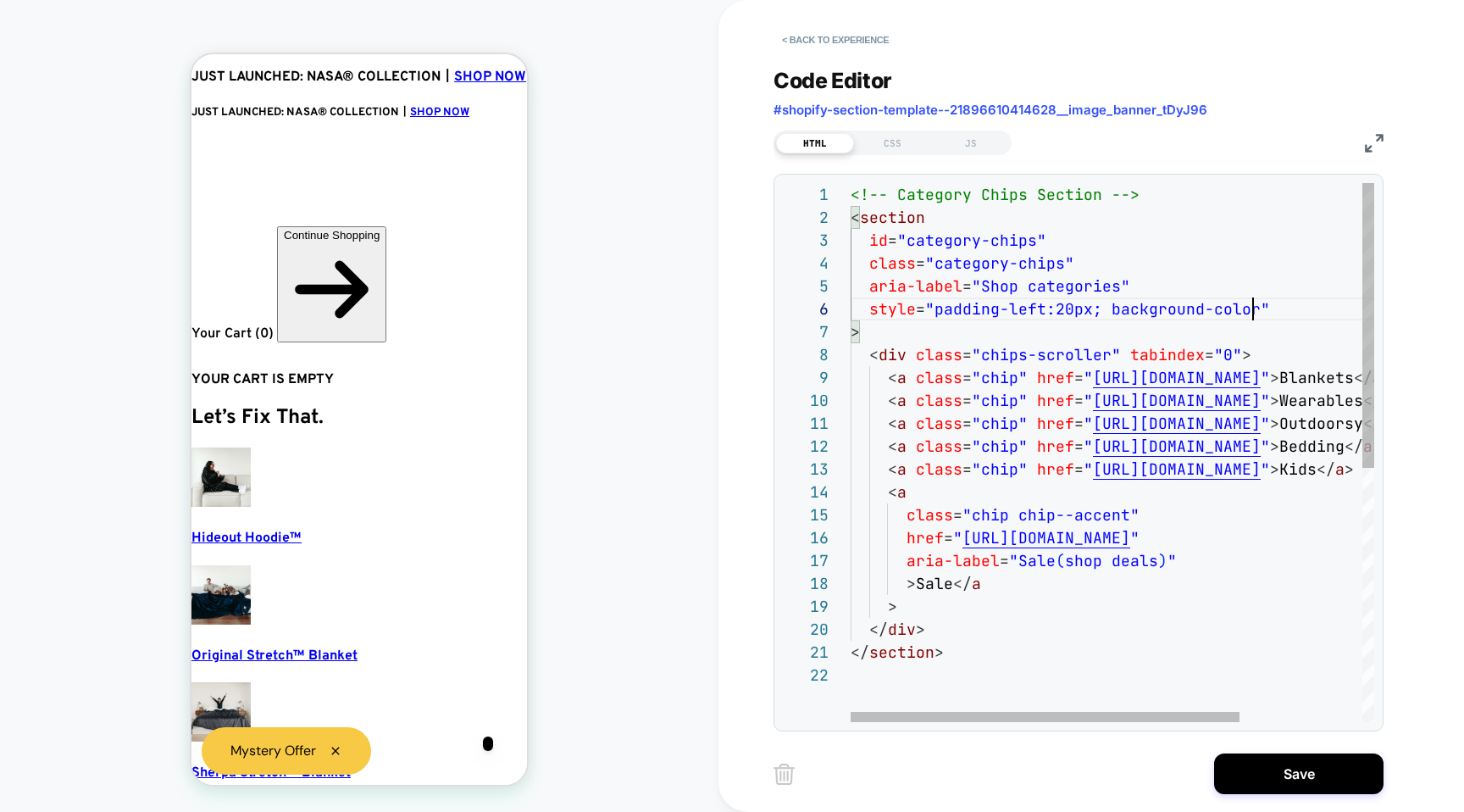
scroll to position [115, 402]
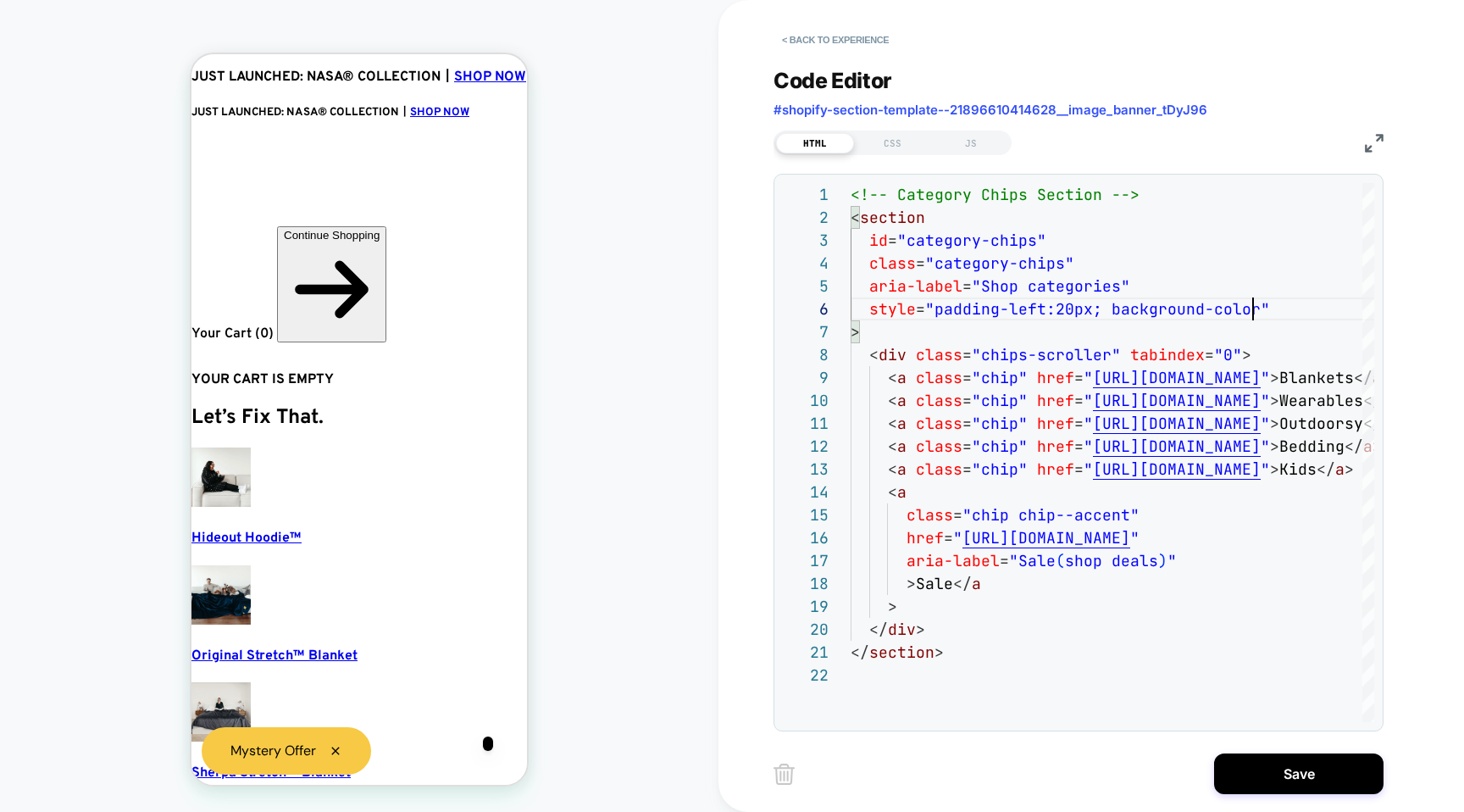
type textarea "**********"
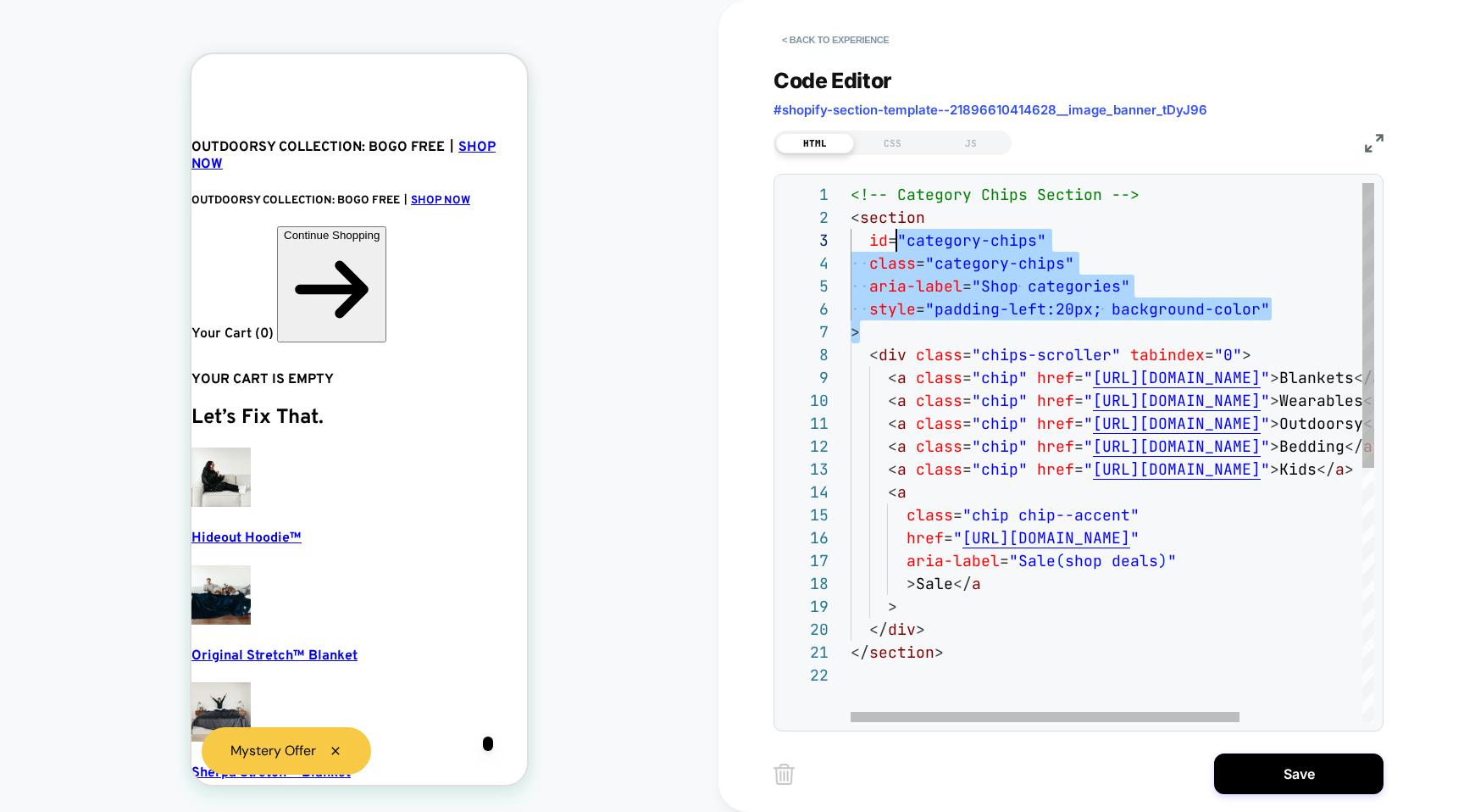
scroll to position [23, 0]
drag, startPoint x: 944, startPoint y: 335, endPoint x: 830, endPoint y: 215, distance: 165.5
click at [851, 215] on div "<!-- Category Chips Section --> < section id = "category-chips" class = "catego…" at bounding box center [1195, 693] width 689 height 1019
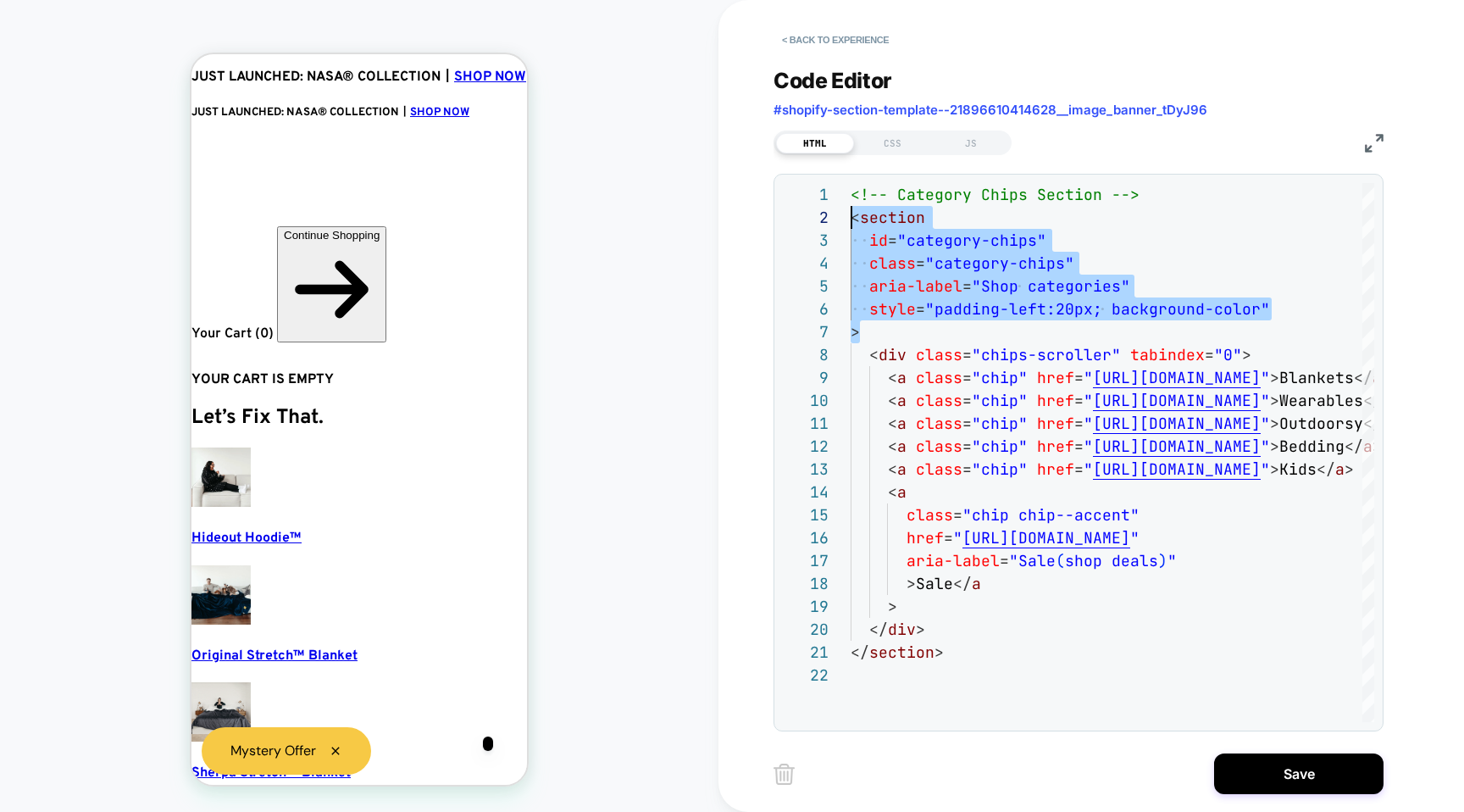
scroll to position [0, 10]
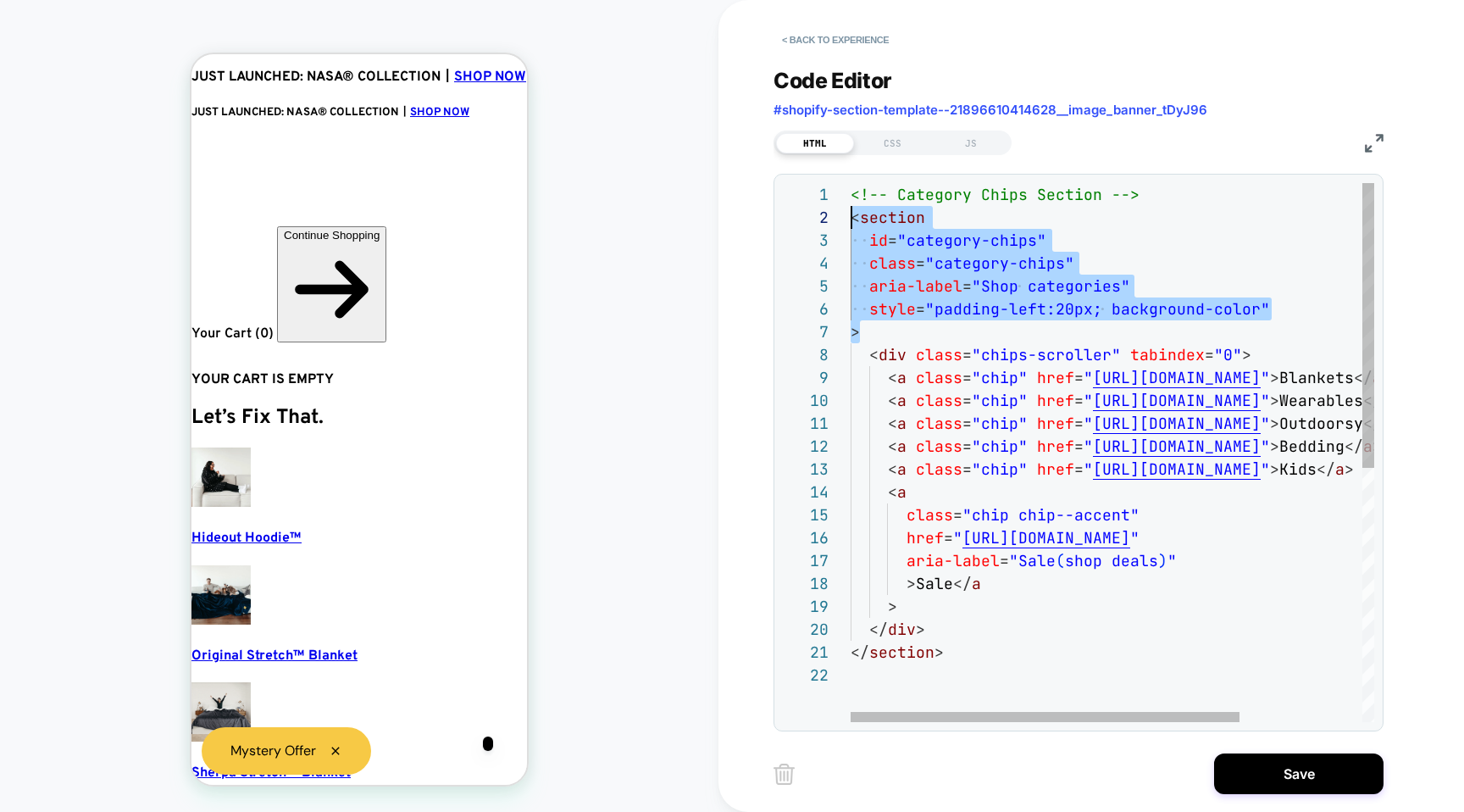
click at [1257, 307] on div "<!-- Category Chips Section --> < section id = "category-chips" class = "catego…" at bounding box center [1195, 693] width 689 height 1019
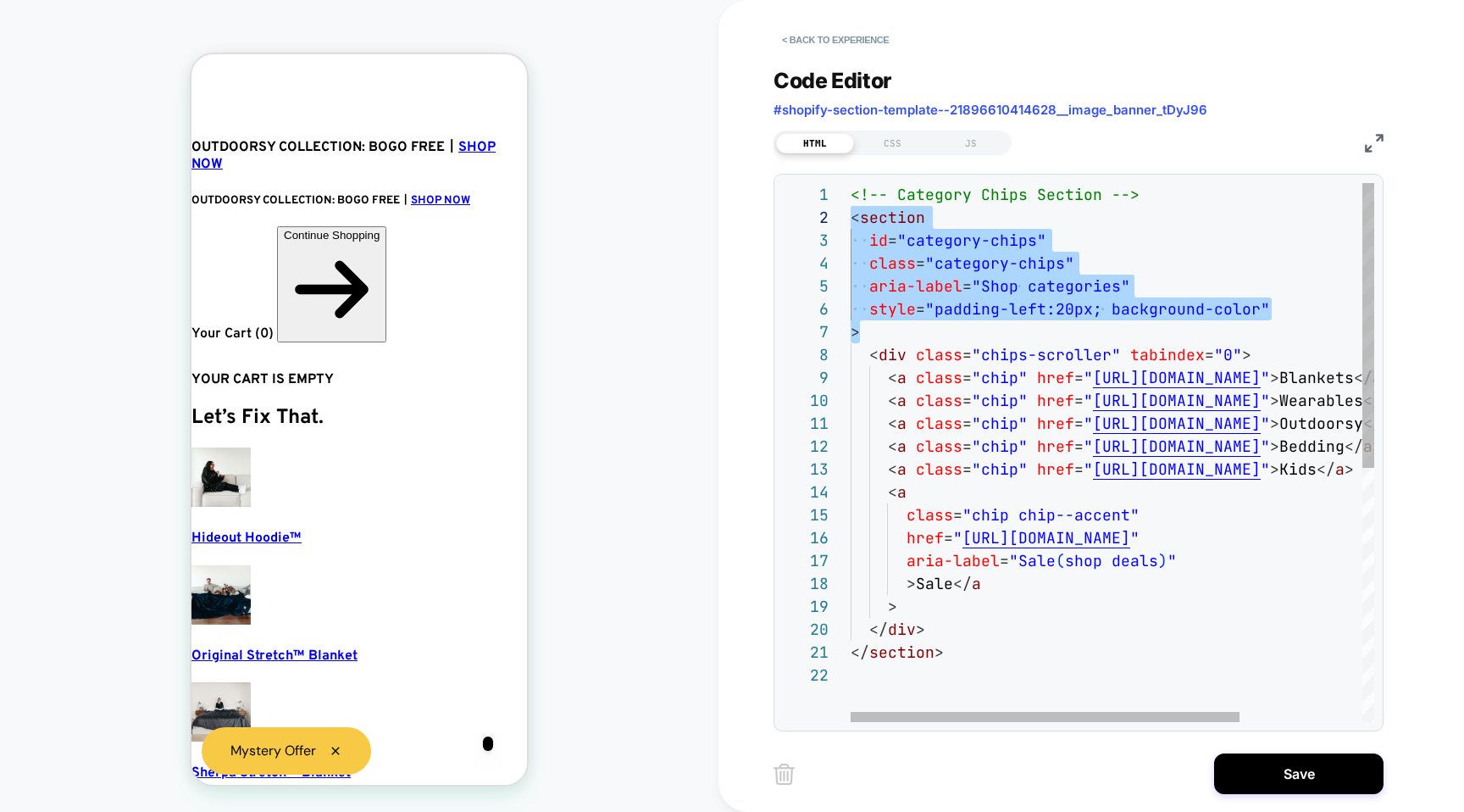
click at [1263, 308] on div "<!-- Category Chips Section --> < section id = "category-chips" class = "catego…" at bounding box center [1195, 693] width 689 height 1019
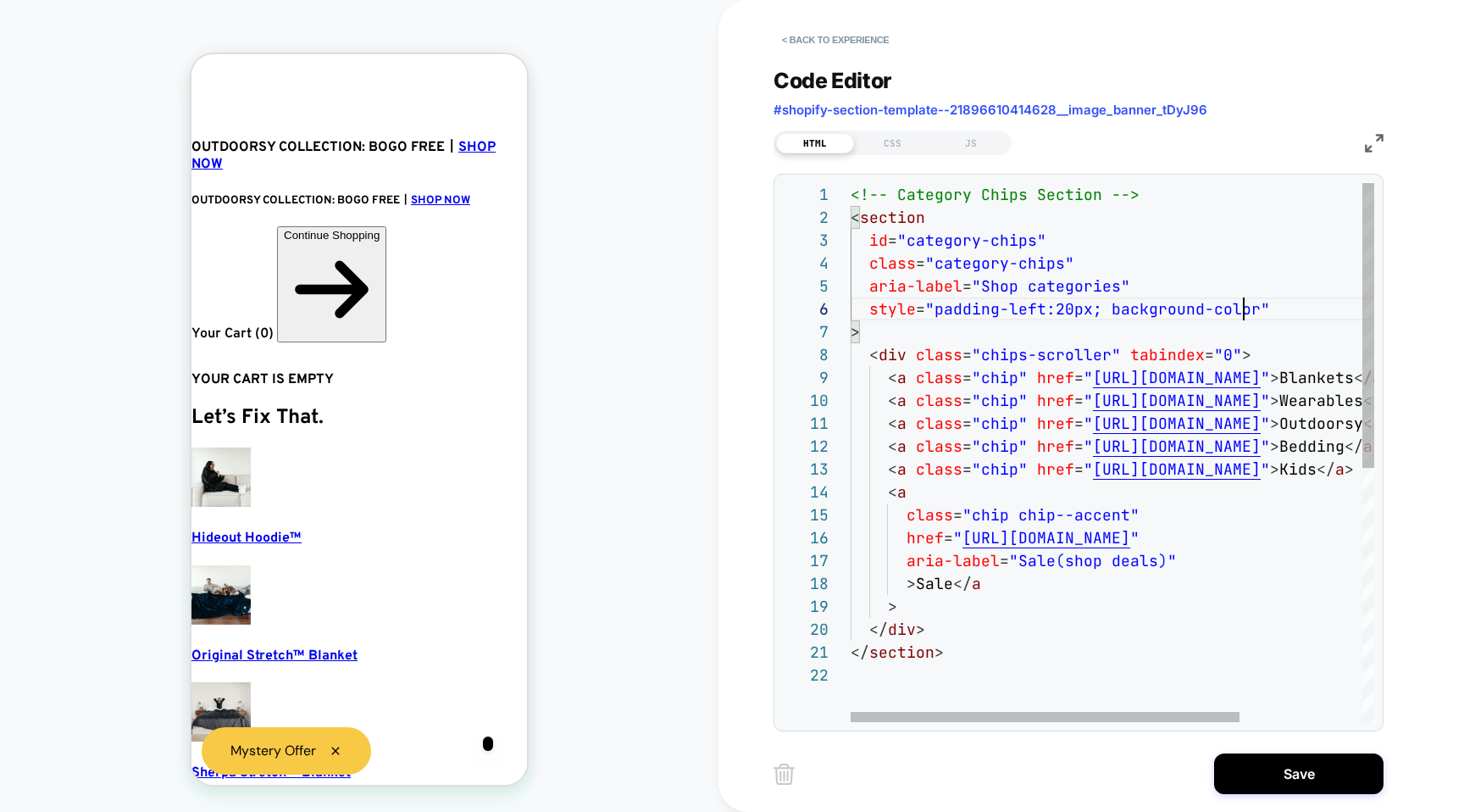
click at [1241, 311] on div "<!-- Category Chips Section --> < section id = "category-chips" class = "catego…" at bounding box center [1195, 693] width 689 height 1019
click at [1249, 308] on div "<!-- Category Chips Section --> < section id = "category-chips" class = "catego…" at bounding box center [1195, 693] width 689 height 1019
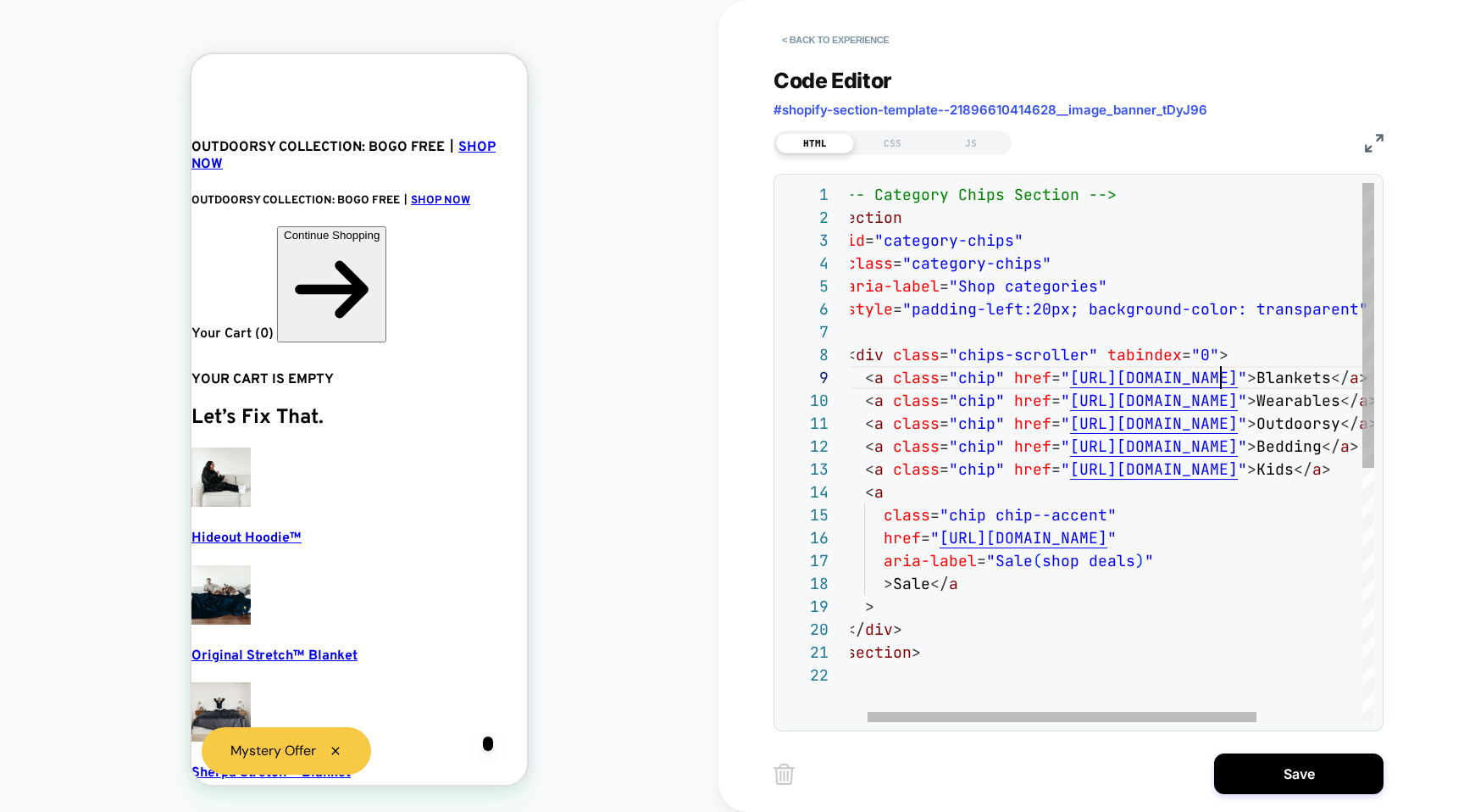
click at [1224, 368] on div "<!-- Category Chips Section --> < section id = "category-chips" class = "catego…" at bounding box center [1172, 693] width 689 height 1019
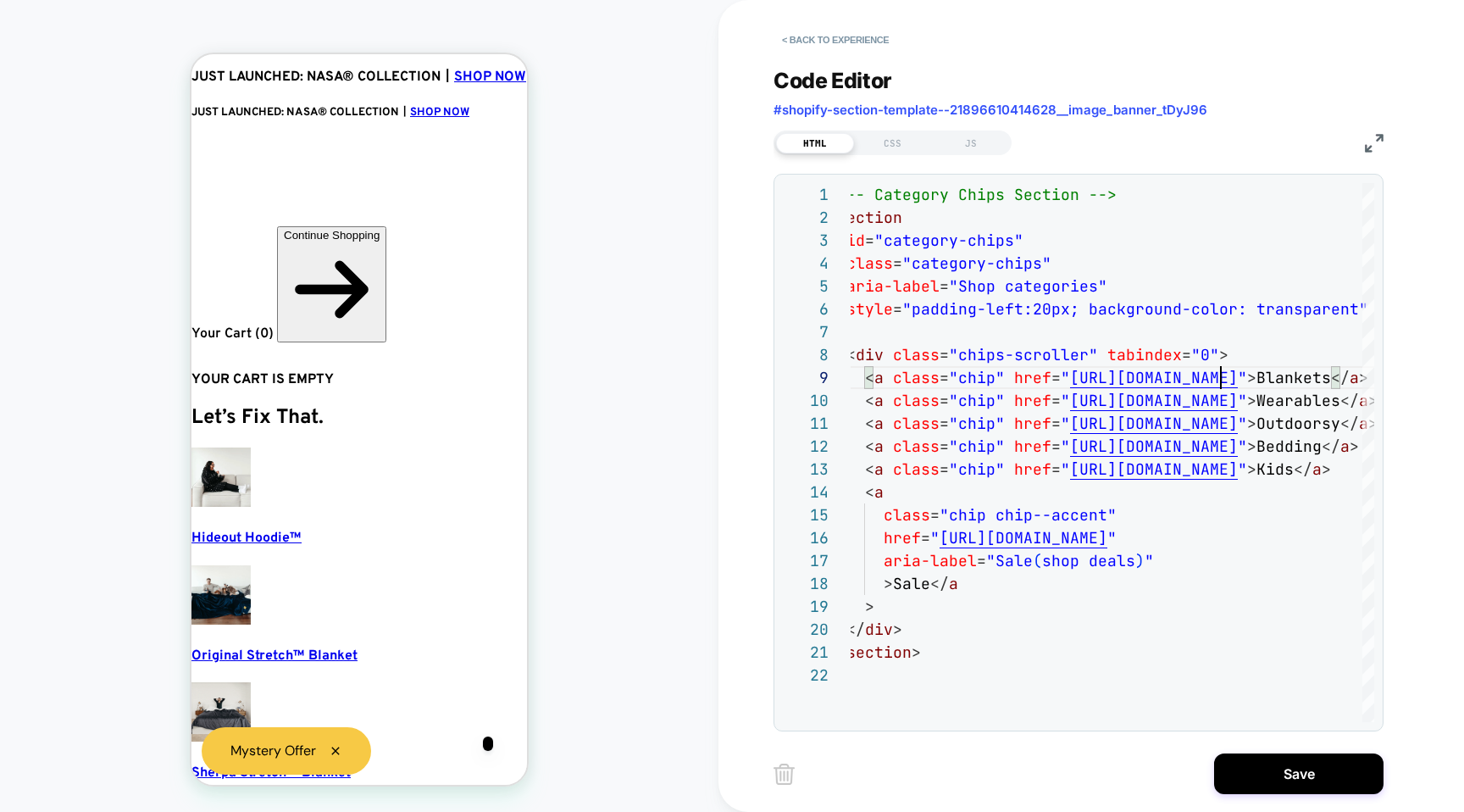
scroll to position [0, 96]
type textarea "**********"
click at [1224, 769] on button "Save" at bounding box center [1298, 774] width 169 height 41
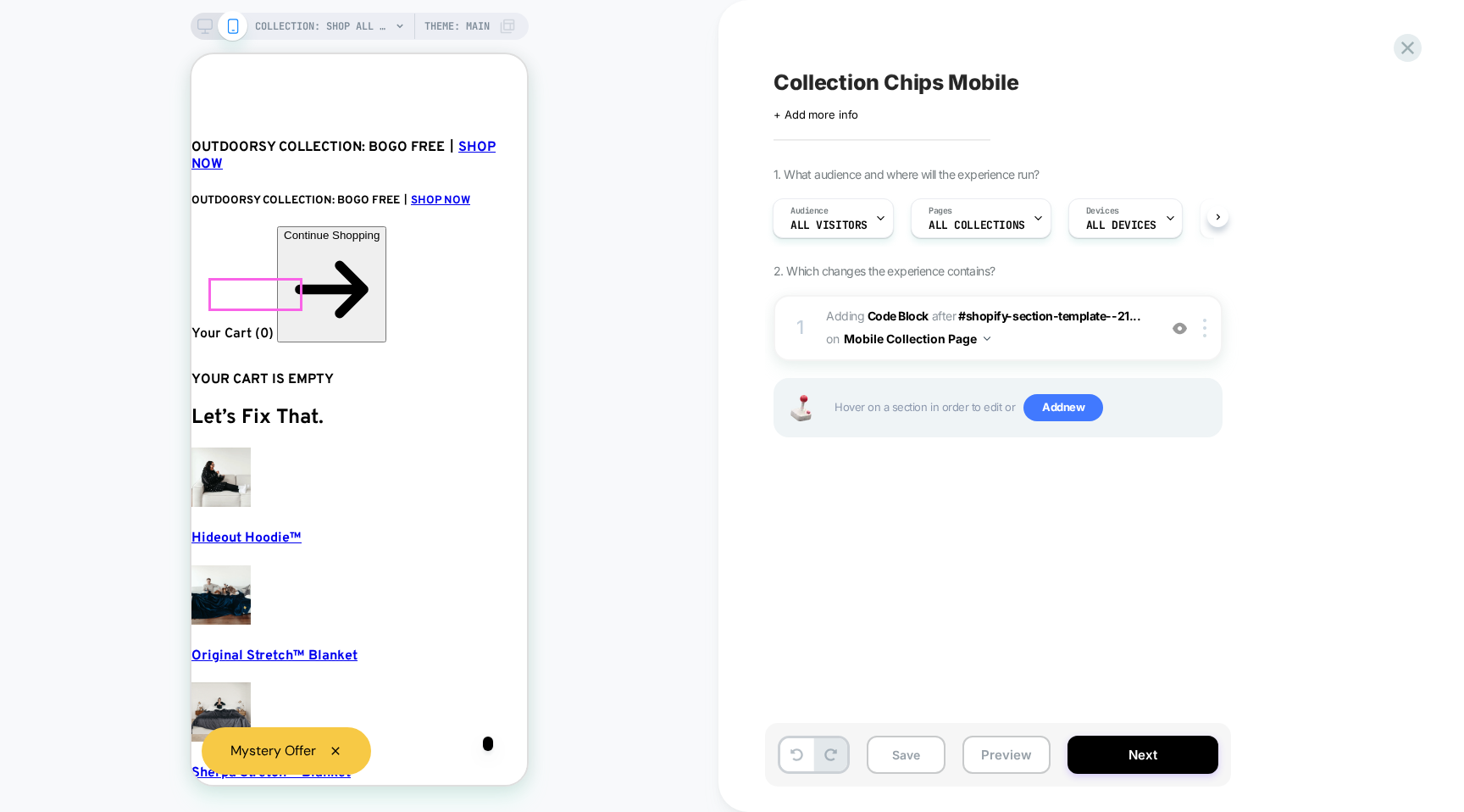
scroll to position [0, 178]
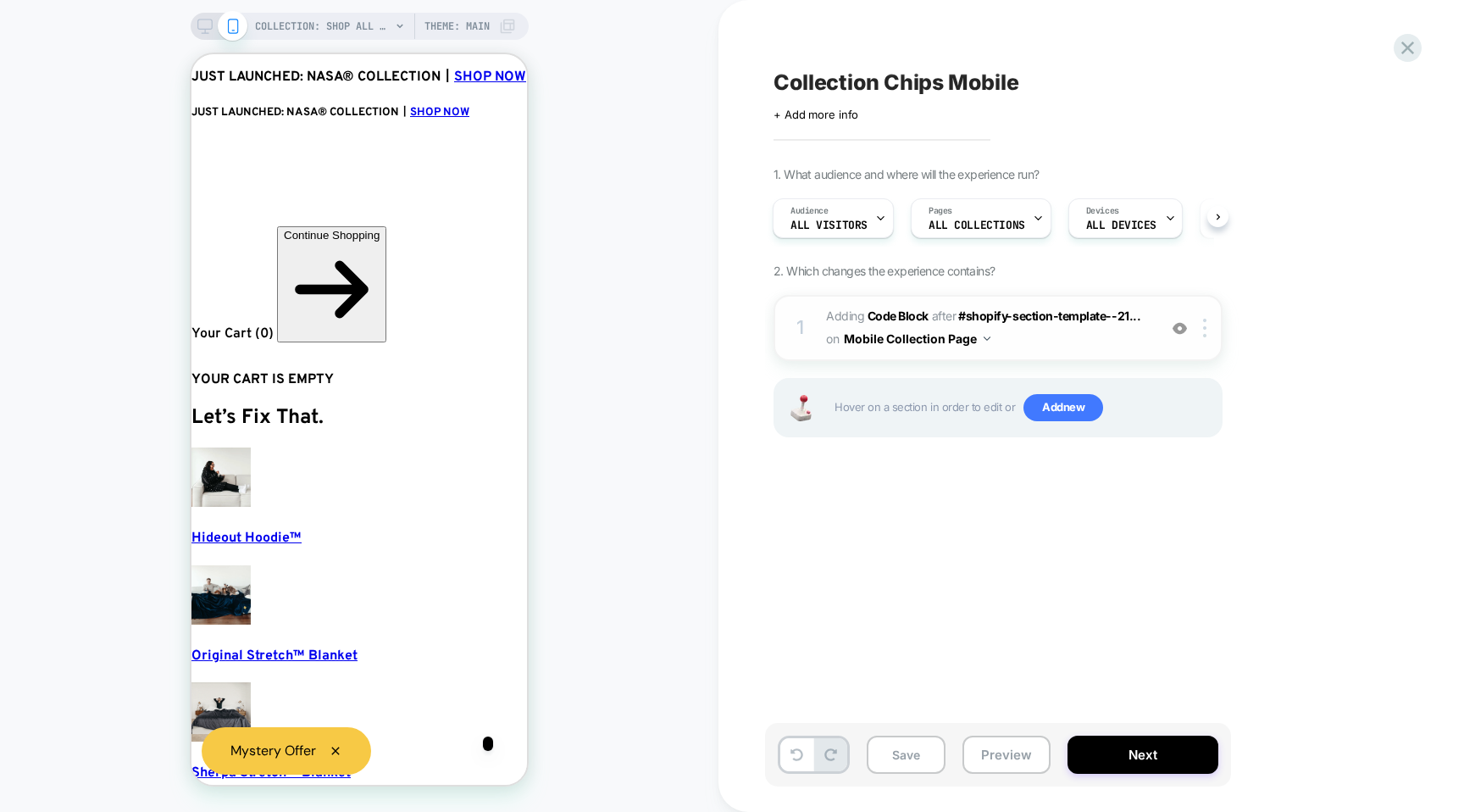
click at [1039, 334] on span "Adding Code Block AFTER #shopify-section-template--21... #shopify-section-templ…" at bounding box center [987, 327] width 323 height 45
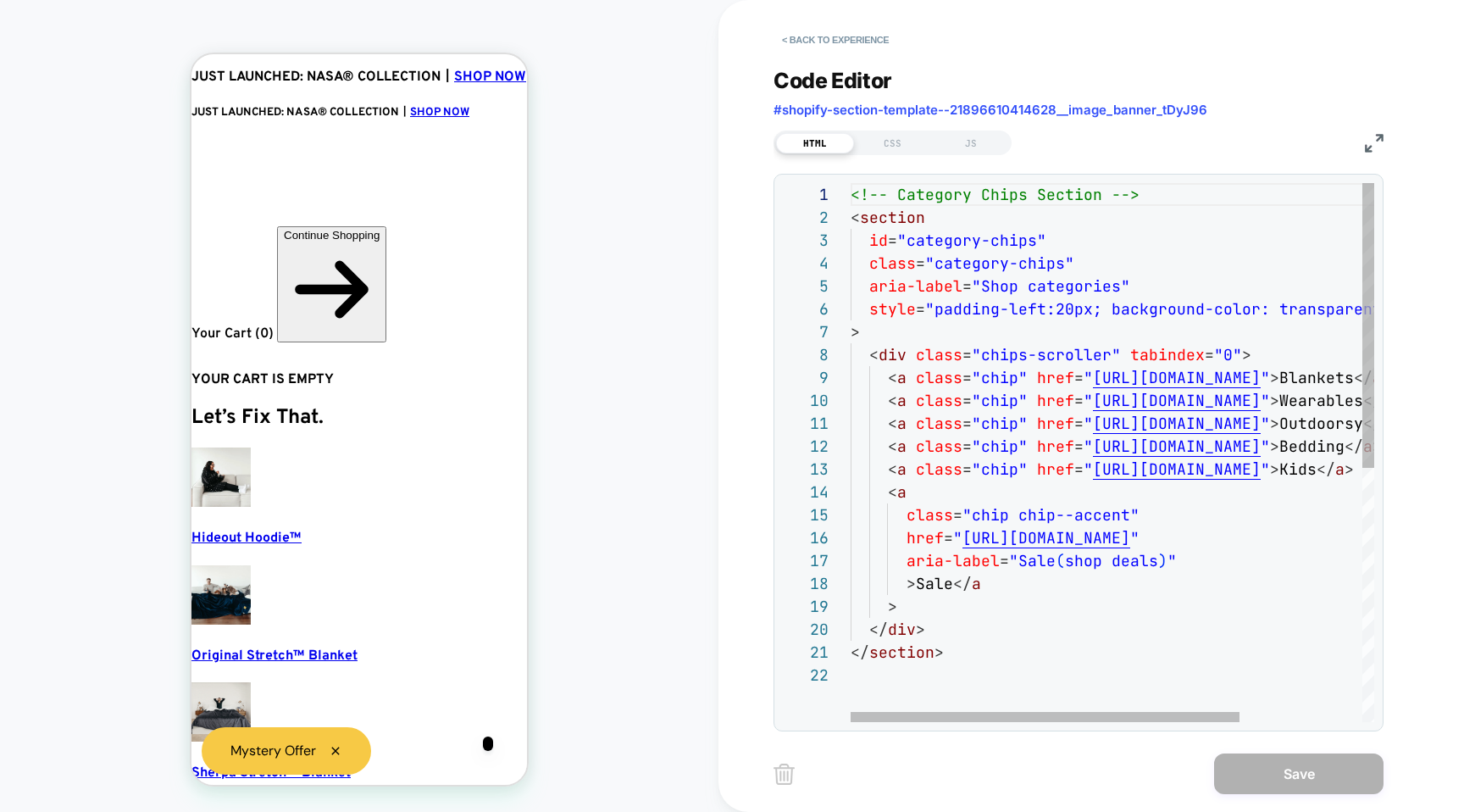
scroll to position [0, 10]
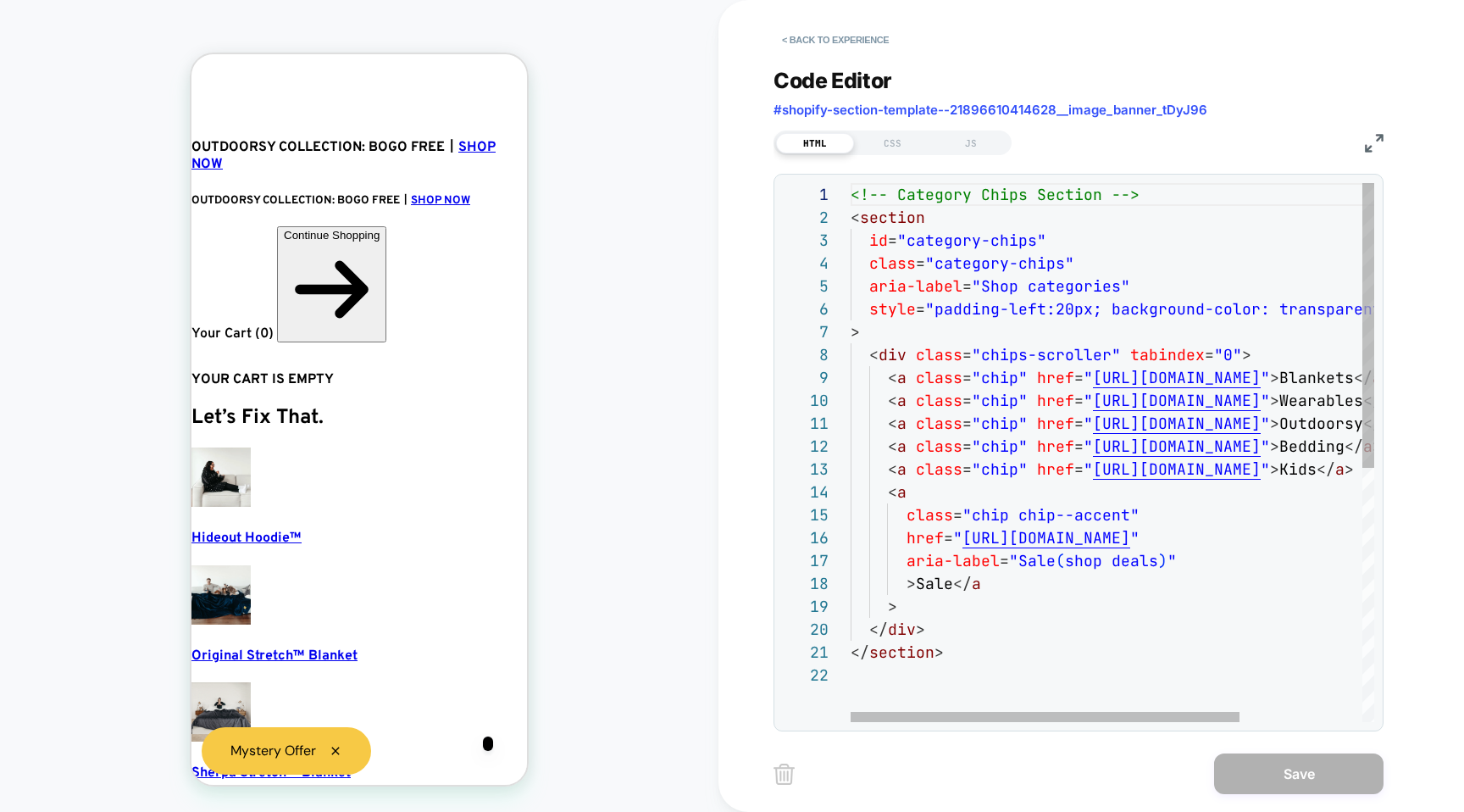
type textarea "**********"
drag, startPoint x: 954, startPoint y: 665, endPoint x: 847, endPoint y: 656, distance: 107.4
click at [851, 656] on div "<!-- Category Chips Section --> < section id = "category-chips" class = "catego…" at bounding box center [1195, 693] width 689 height 1019
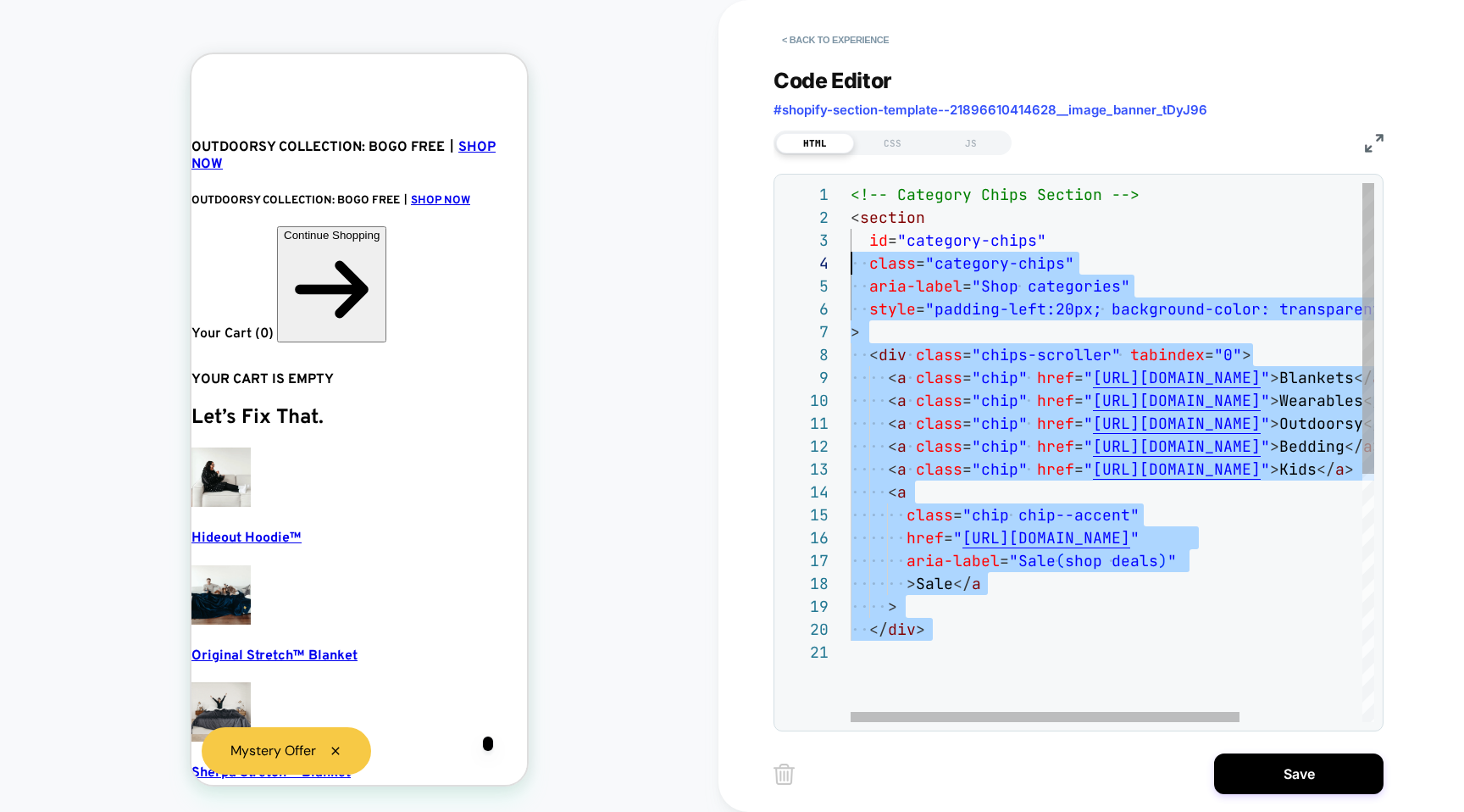
scroll to position [0, 10]
drag, startPoint x: 942, startPoint y: 659, endPoint x: 816, endPoint y: 212, distance: 464.4
click at [851, 212] on div "<!-- Category Chips Section --> < section id = "category-chips" class = "catego…" at bounding box center [1195, 681] width 689 height 996
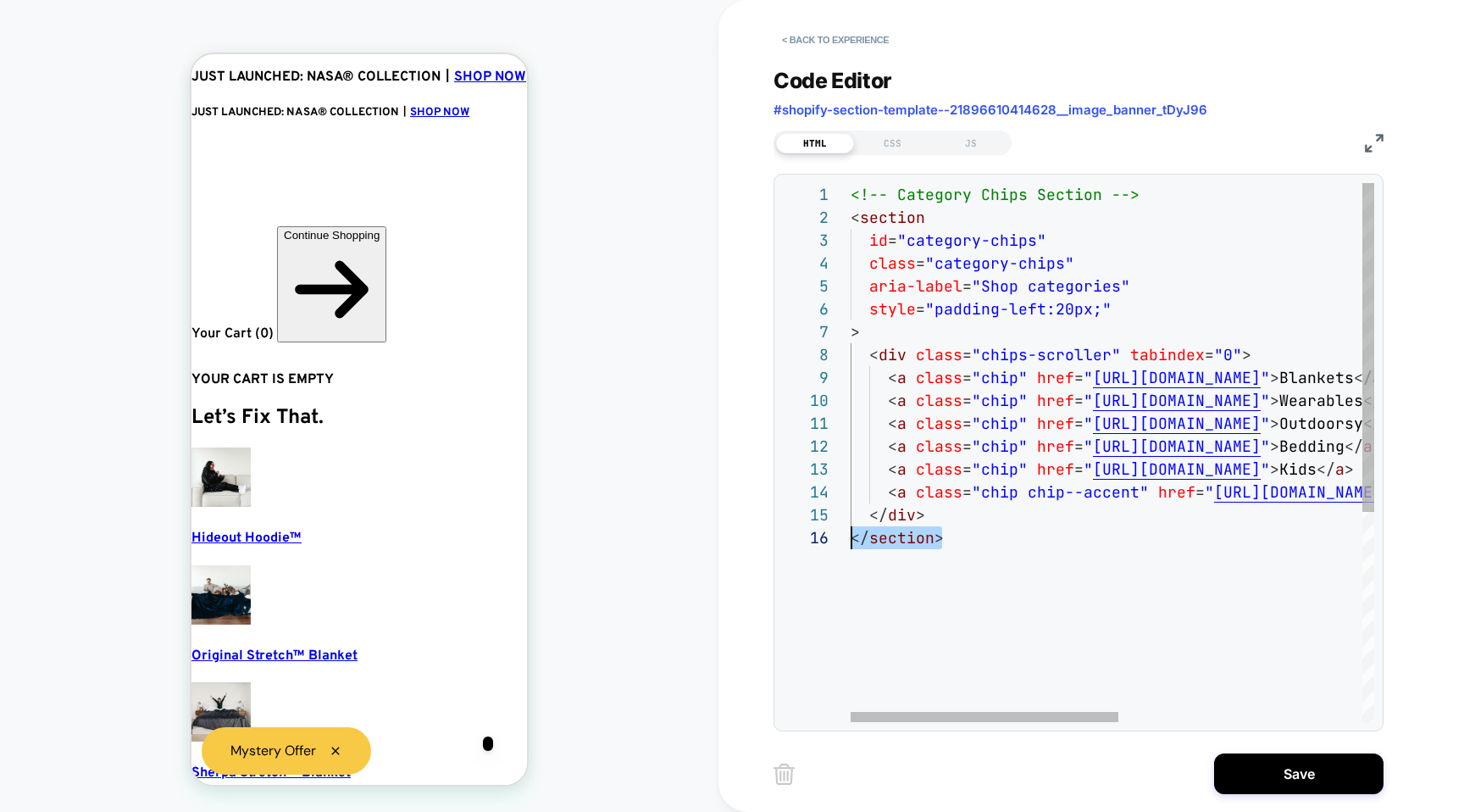
drag, startPoint x: 955, startPoint y: 543, endPoint x: 808, endPoint y: 528, distance: 147.8
click at [851, 528] on div "<!-- Category Chips Section --> < section id = "category-chips" class = "catego…" at bounding box center [1350, 624] width 1000 height 882
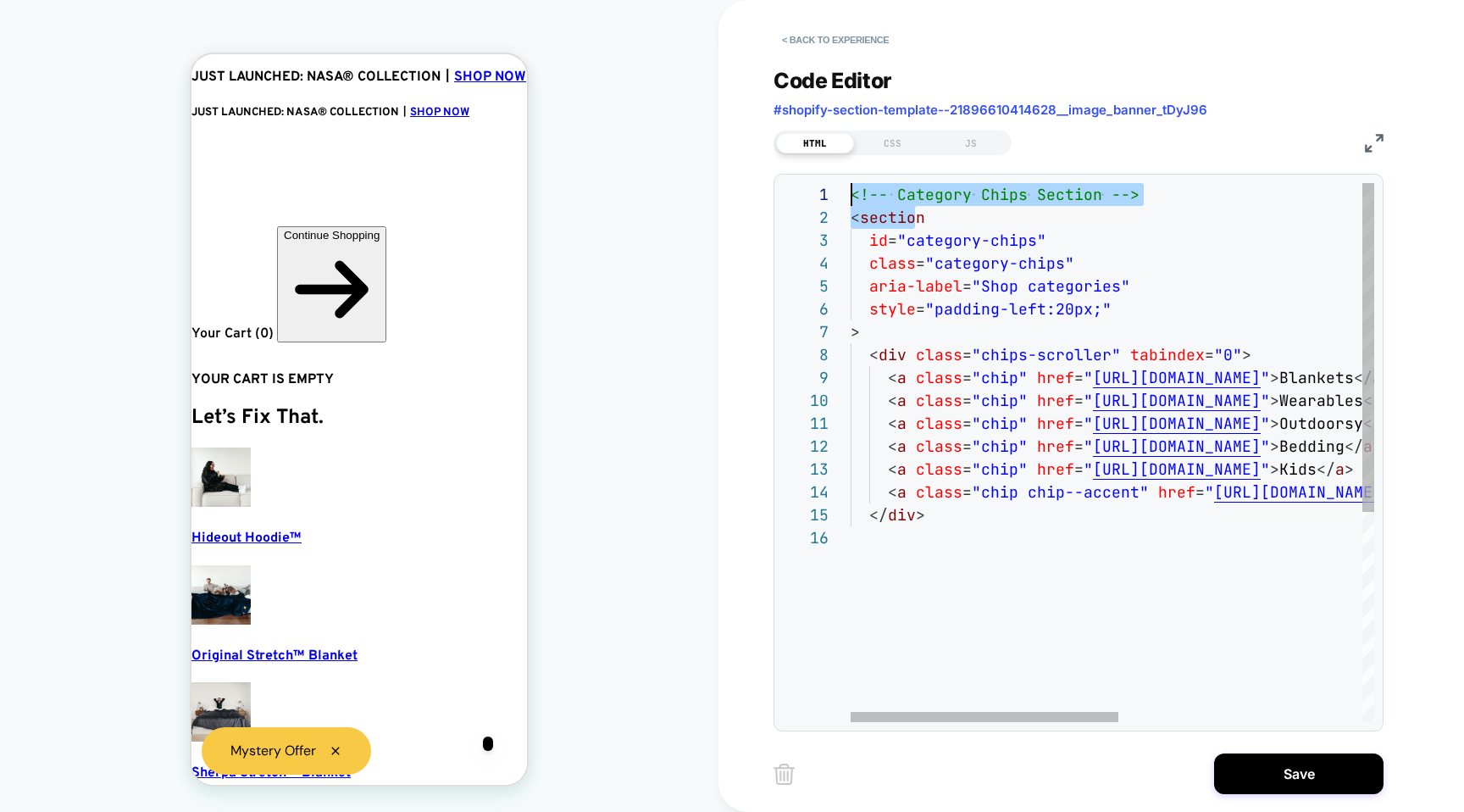
drag, startPoint x: 917, startPoint y: 221, endPoint x: 804, endPoint y: 199, distance: 115.1
click at [851, 199] on div "<!-- Category Chips Section --> < section id = "category-chips" class = "catego…" at bounding box center [1350, 624] width 1000 height 882
click at [863, 206] on div "<!-- Category Chips Section --> < section id = "category-chips" class = "catego…" at bounding box center [1350, 624] width 1000 height 882
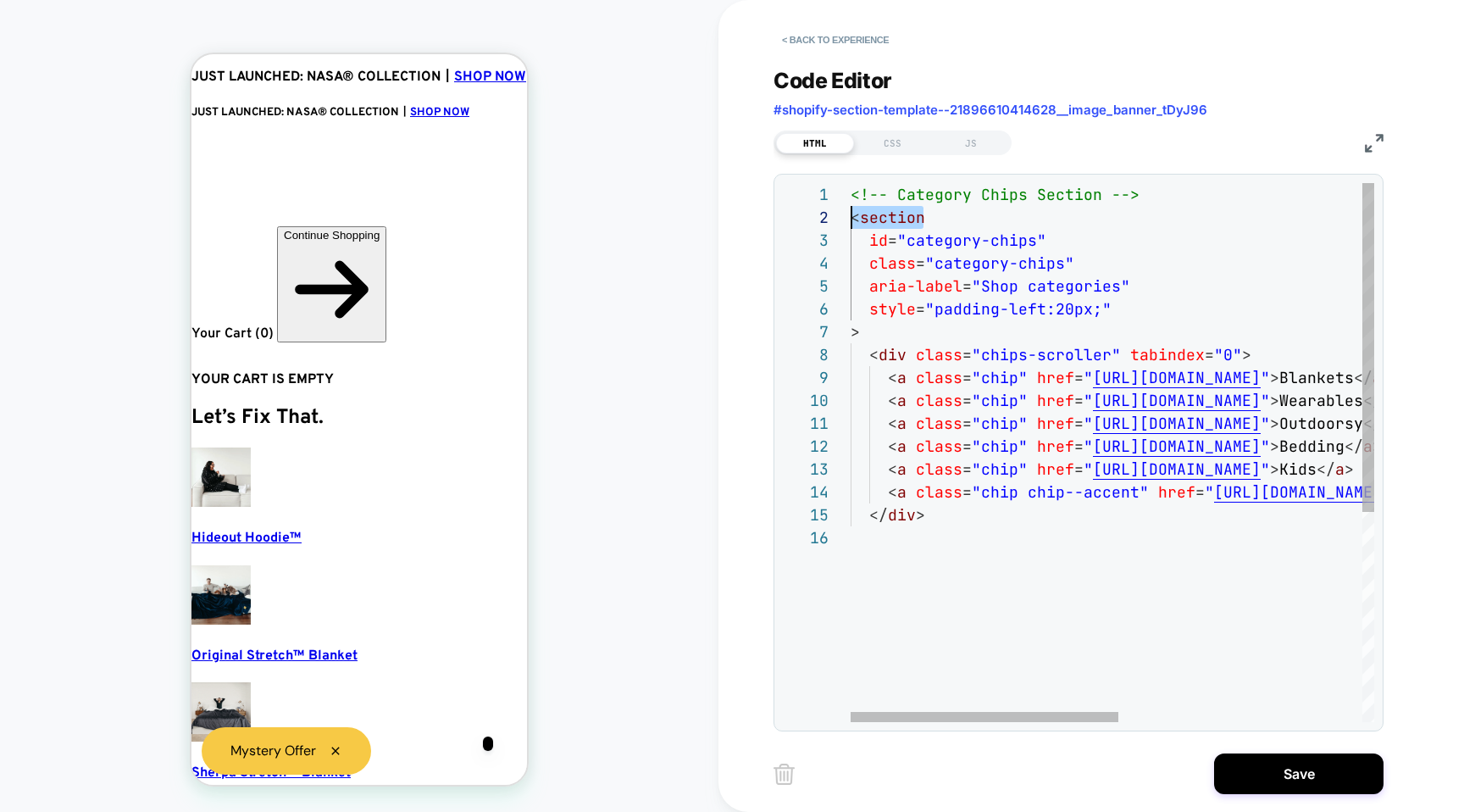
drag, startPoint x: 929, startPoint y: 217, endPoint x: 787, endPoint y: 210, distance: 142.2
click at [851, 210] on div "<!-- Category Chips Section --> < section id = "category-chips" class = "catego…" at bounding box center [1350, 624] width 1000 height 882
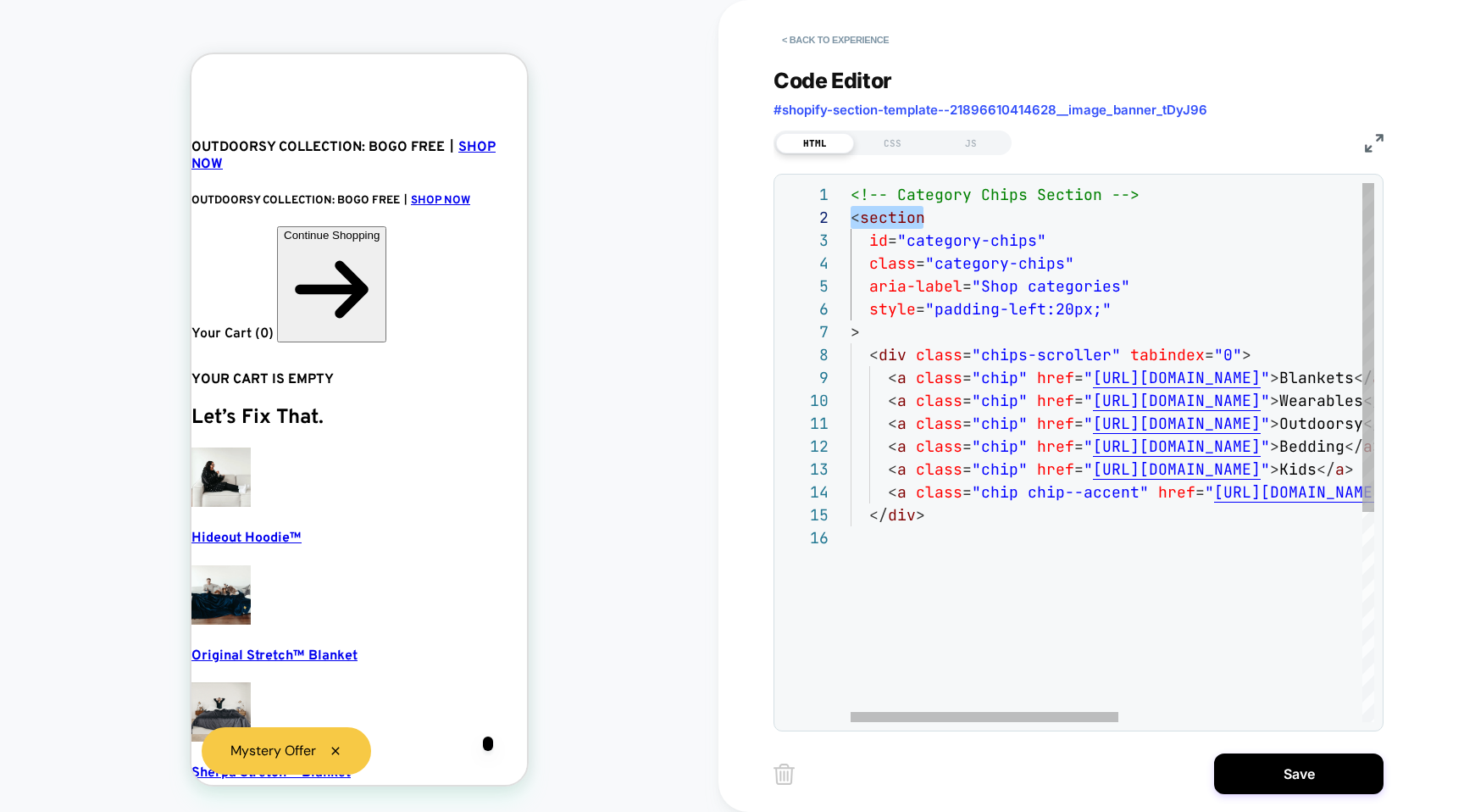
click at [947, 541] on div "<!-- Category Chips Section --> < section id = "category-chips" class = "catego…" at bounding box center [1350, 624] width 1000 height 882
click at [962, 621] on div "<!-- Category Chips Section --> < section id = "category-chips" class = "catego…" at bounding box center [1350, 624] width 1000 height 882
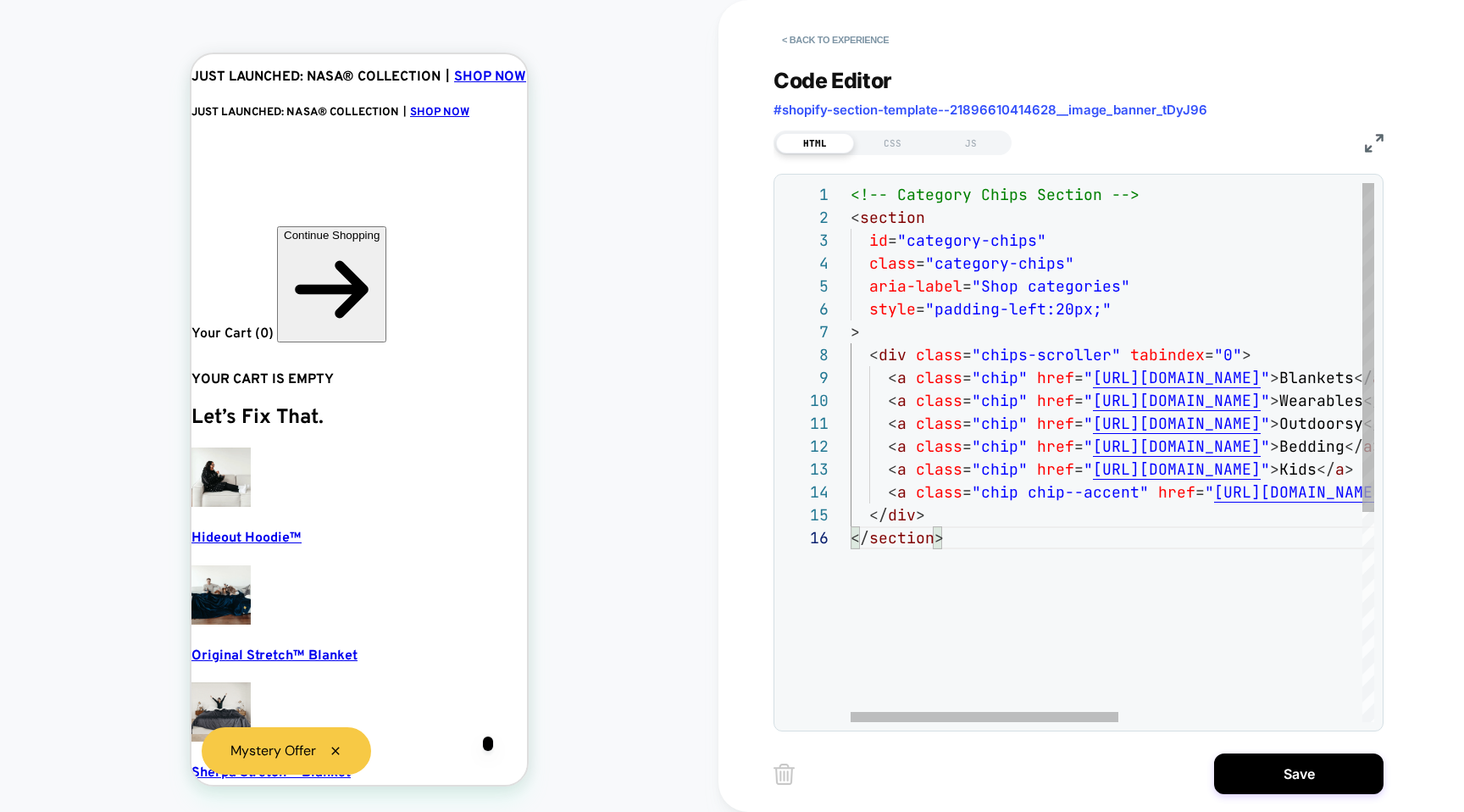
scroll to position [0, 10]
click at [976, 582] on div "<!-- Category Chips Section --> < section id = "category-chips" class = "catego…" at bounding box center [1350, 624] width 1000 height 882
click at [966, 593] on div "<!-- Category Chips Section --> < section id = "category-chips" class = "catego…" at bounding box center [1350, 624] width 1000 height 882
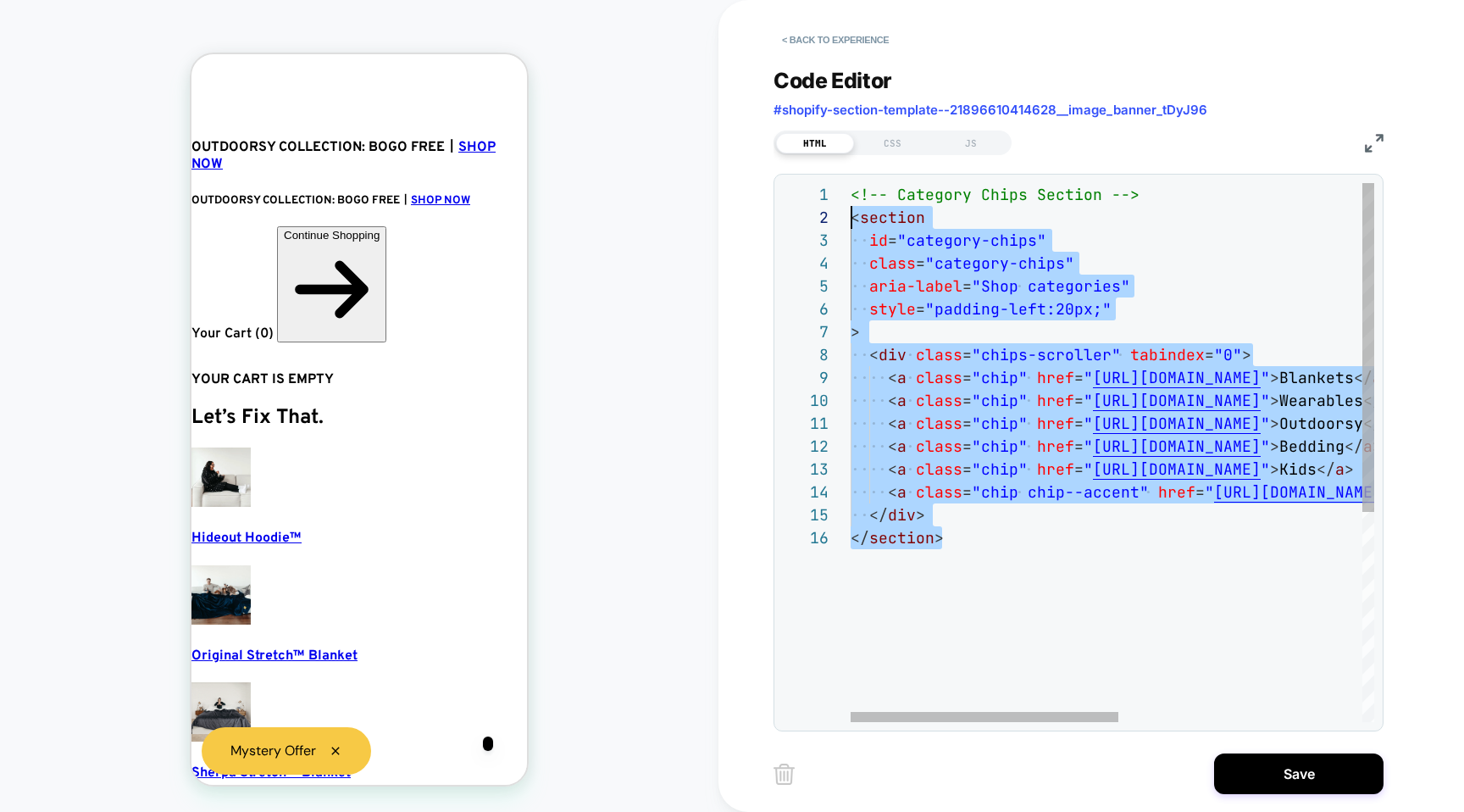
drag, startPoint x: 910, startPoint y: 452, endPoint x: 795, endPoint y: 211, distance: 267.0
click at [851, 211] on div "<!-- Category Chips Section --> < section id = "category-chips" class = "catego…" at bounding box center [1350, 624] width 1000 height 882
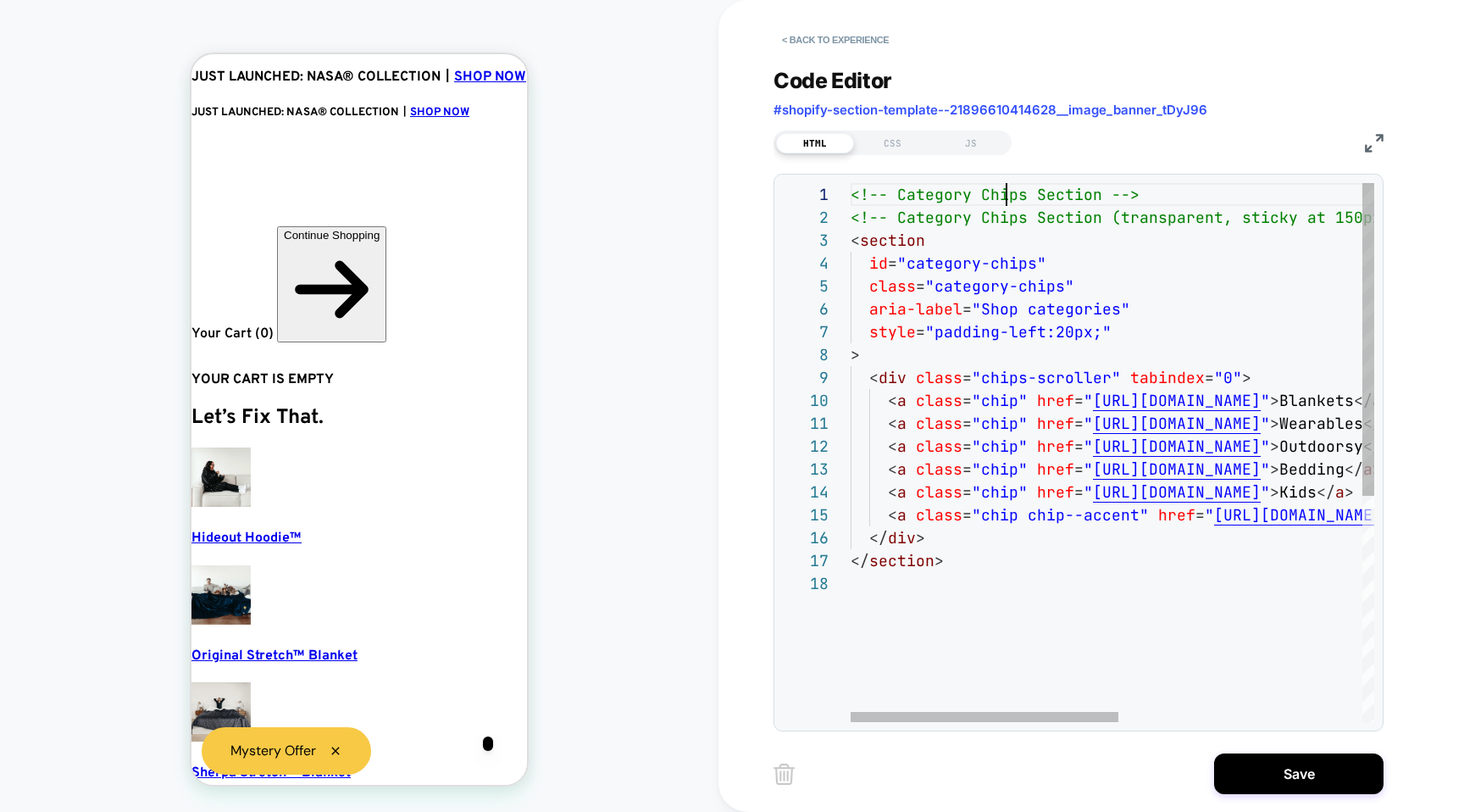
click at [1006, 191] on div "<!-- Category Chips Section --> <!-- Category Chips Section (transparent, stick…" at bounding box center [1350, 646] width 1000 height 928
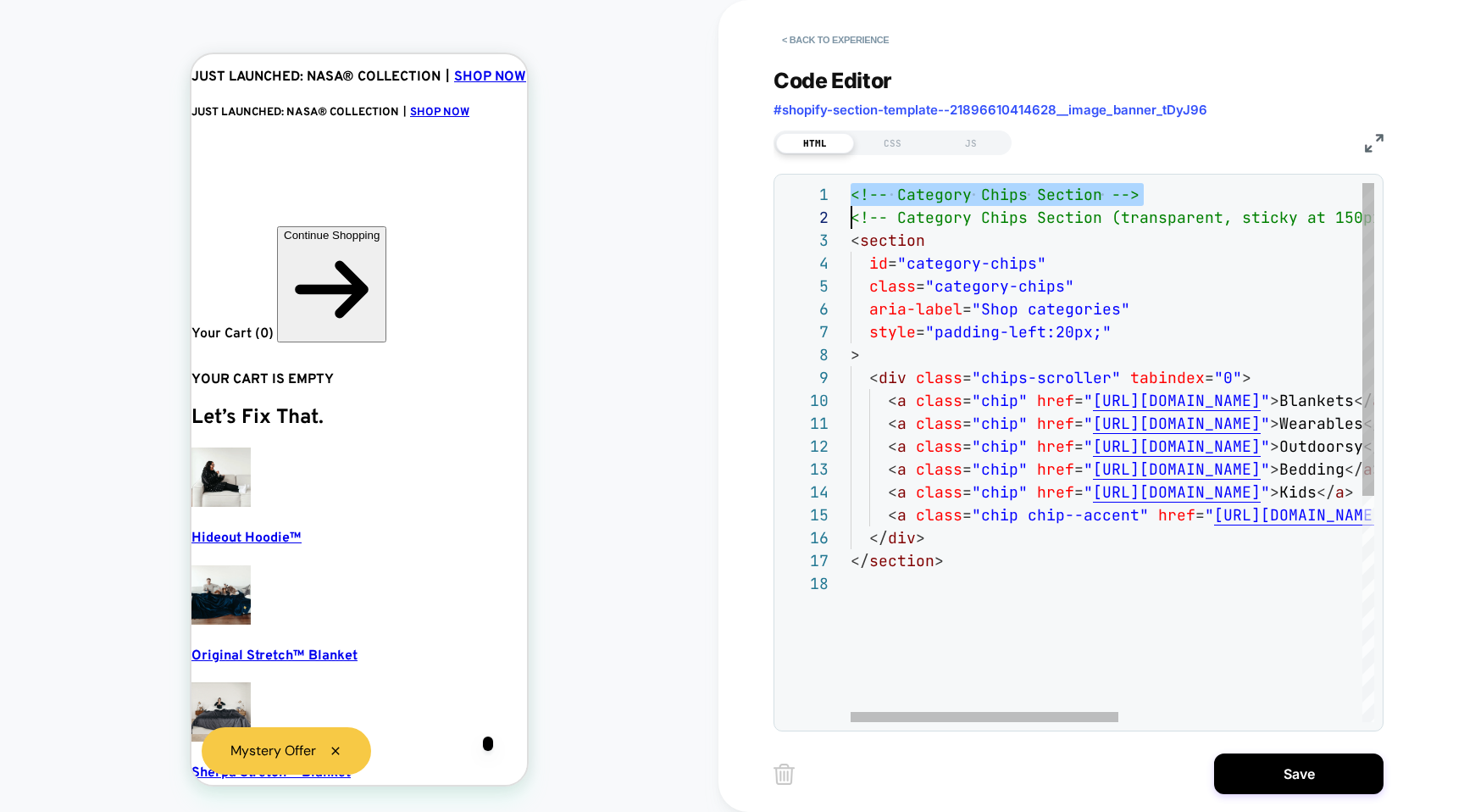
type textarea "**********"
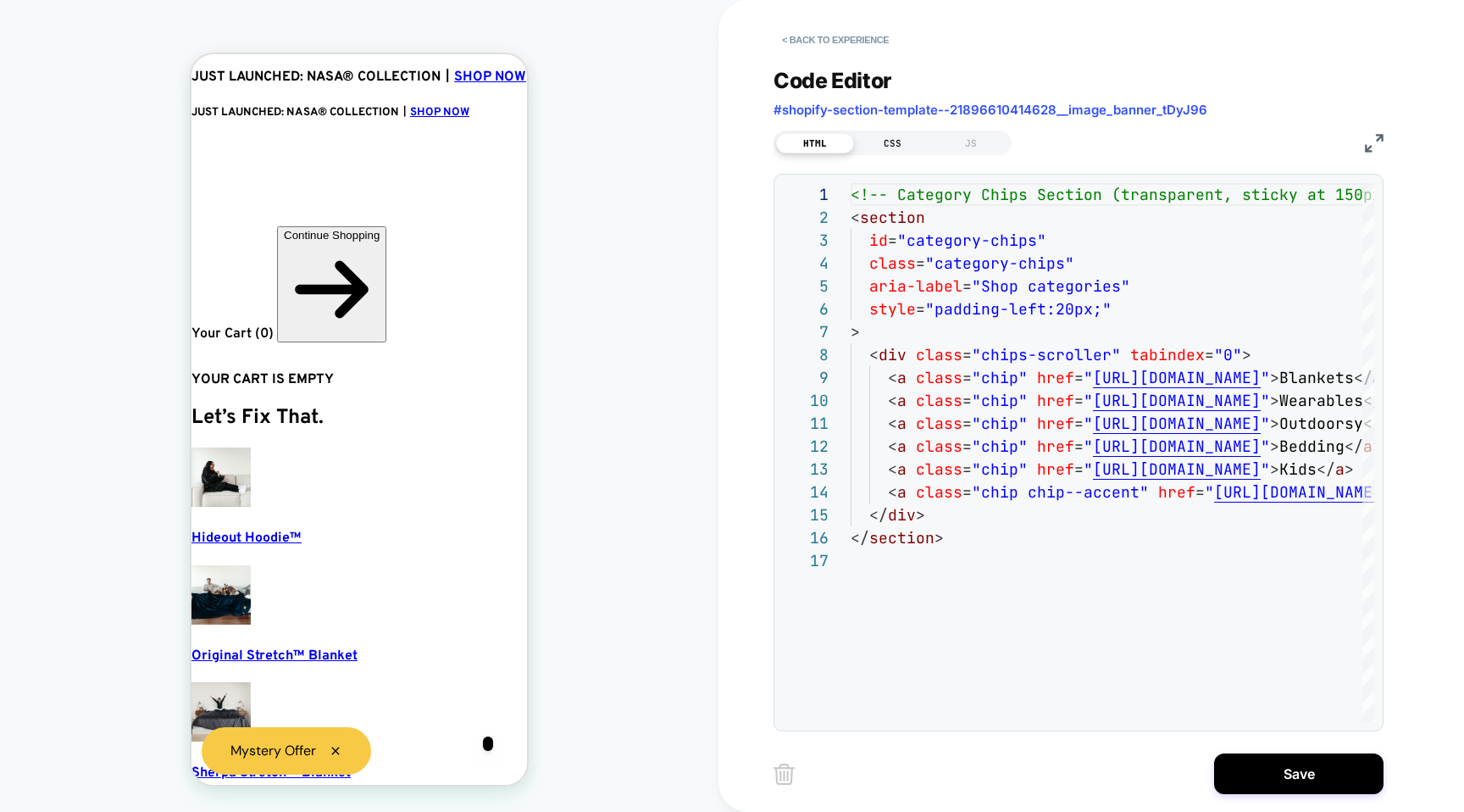
scroll to position [0, 10]
click at [904, 139] on div "CSS" at bounding box center [893, 143] width 78 height 20
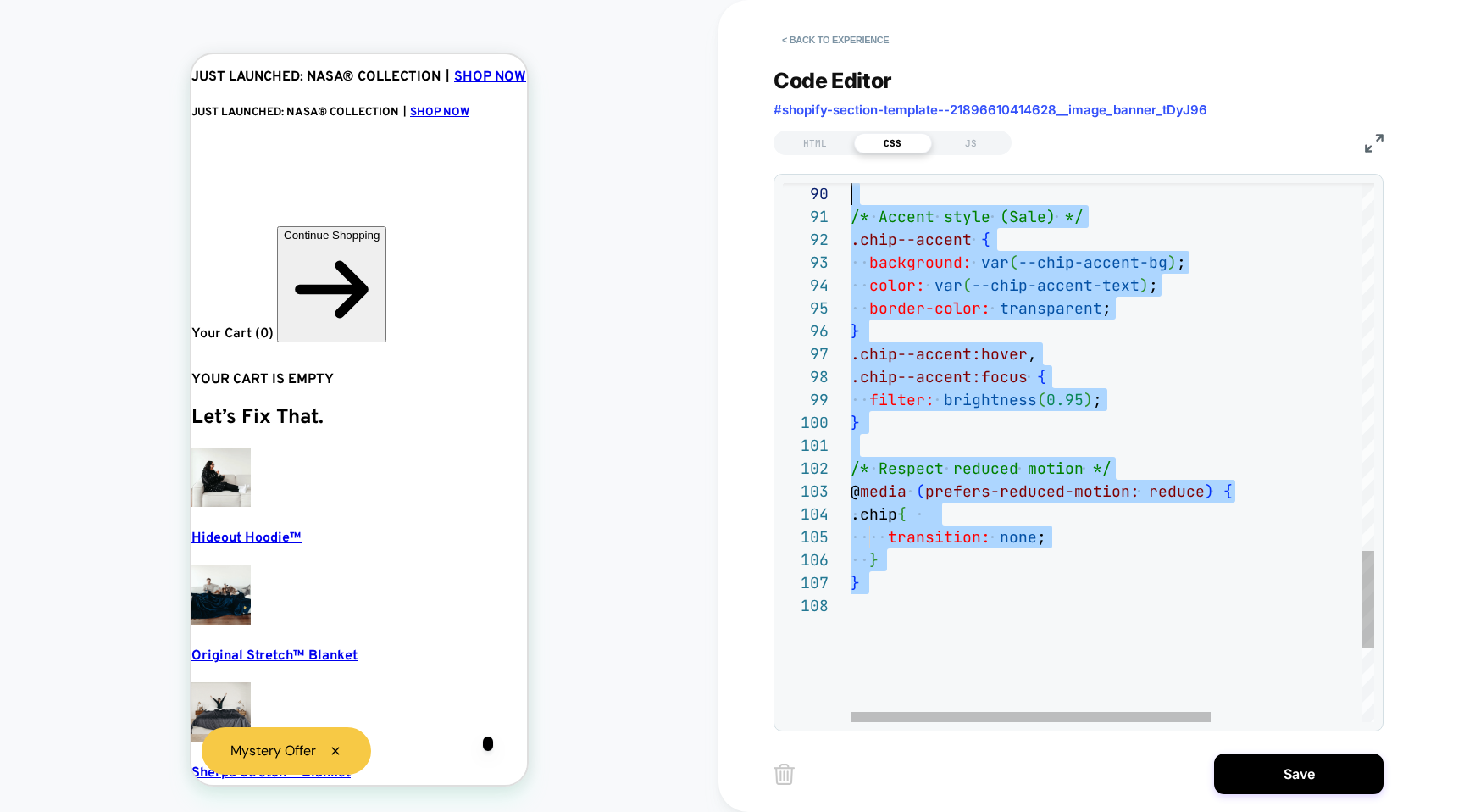
scroll to position [115, 0]
type textarea "**********"
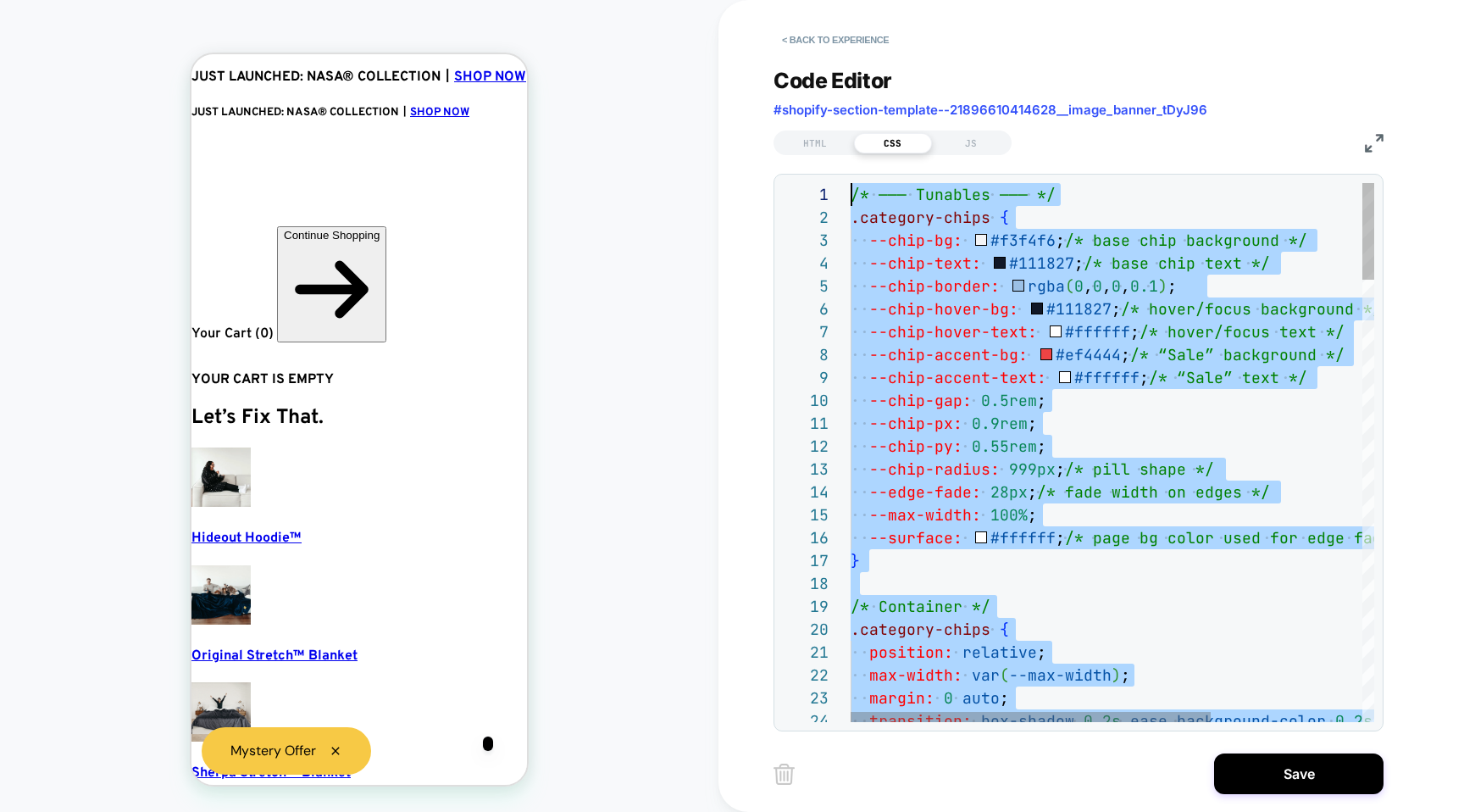
scroll to position [0, 0]
drag, startPoint x: 917, startPoint y: 649, endPoint x: 898, endPoint y: -70, distance: 719.3
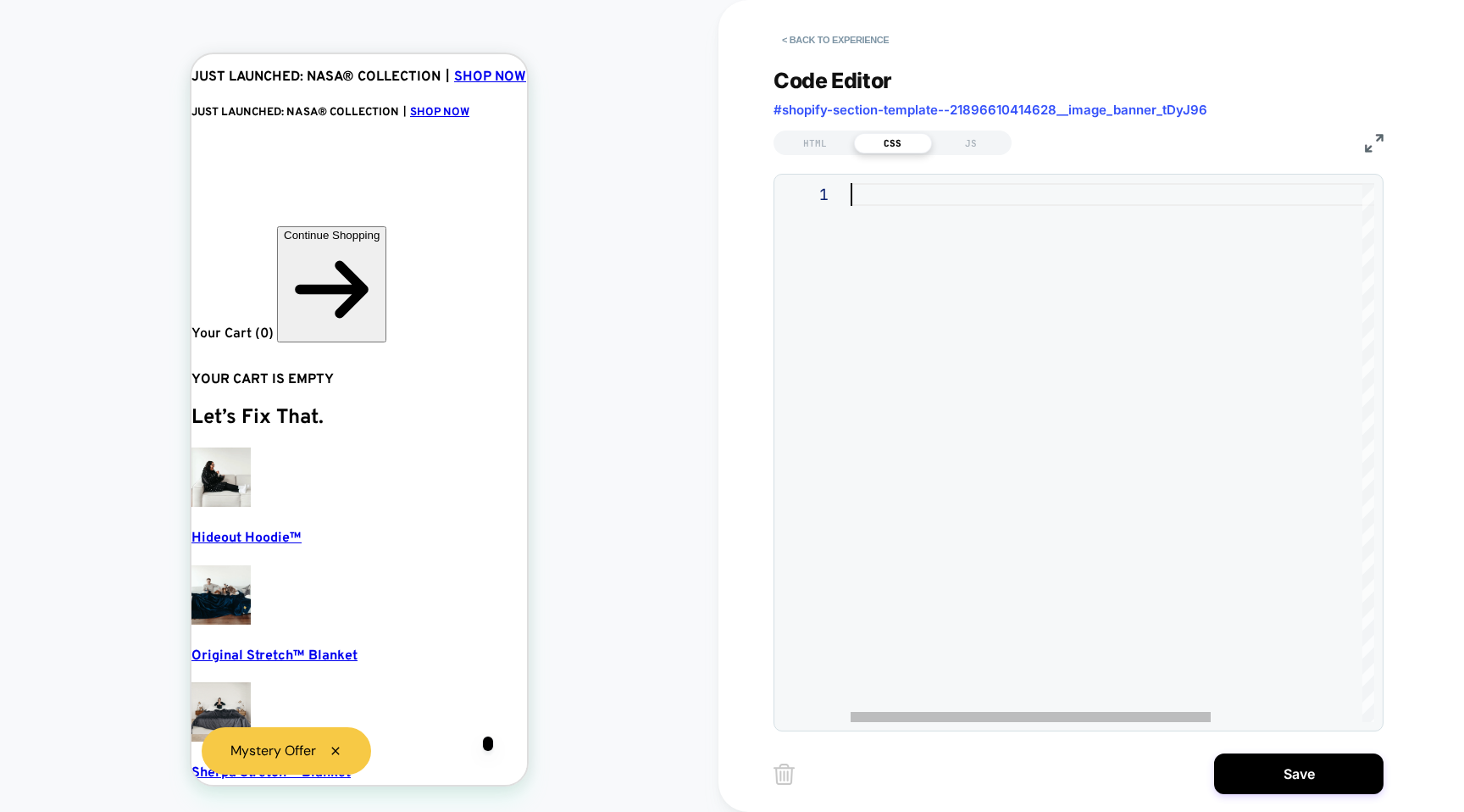
type textarea "**********"
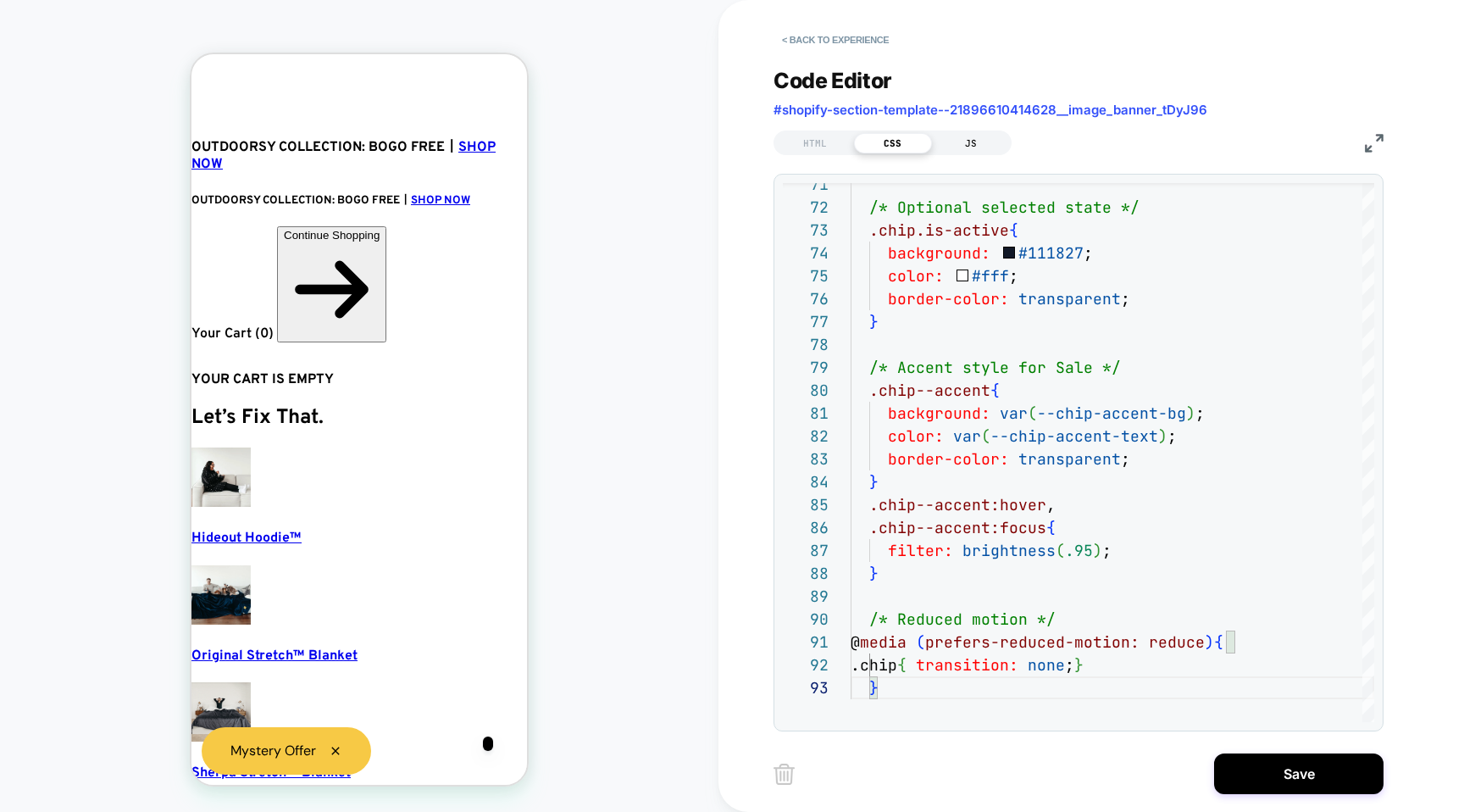
click at [987, 141] on div "JS" at bounding box center [971, 143] width 78 height 20
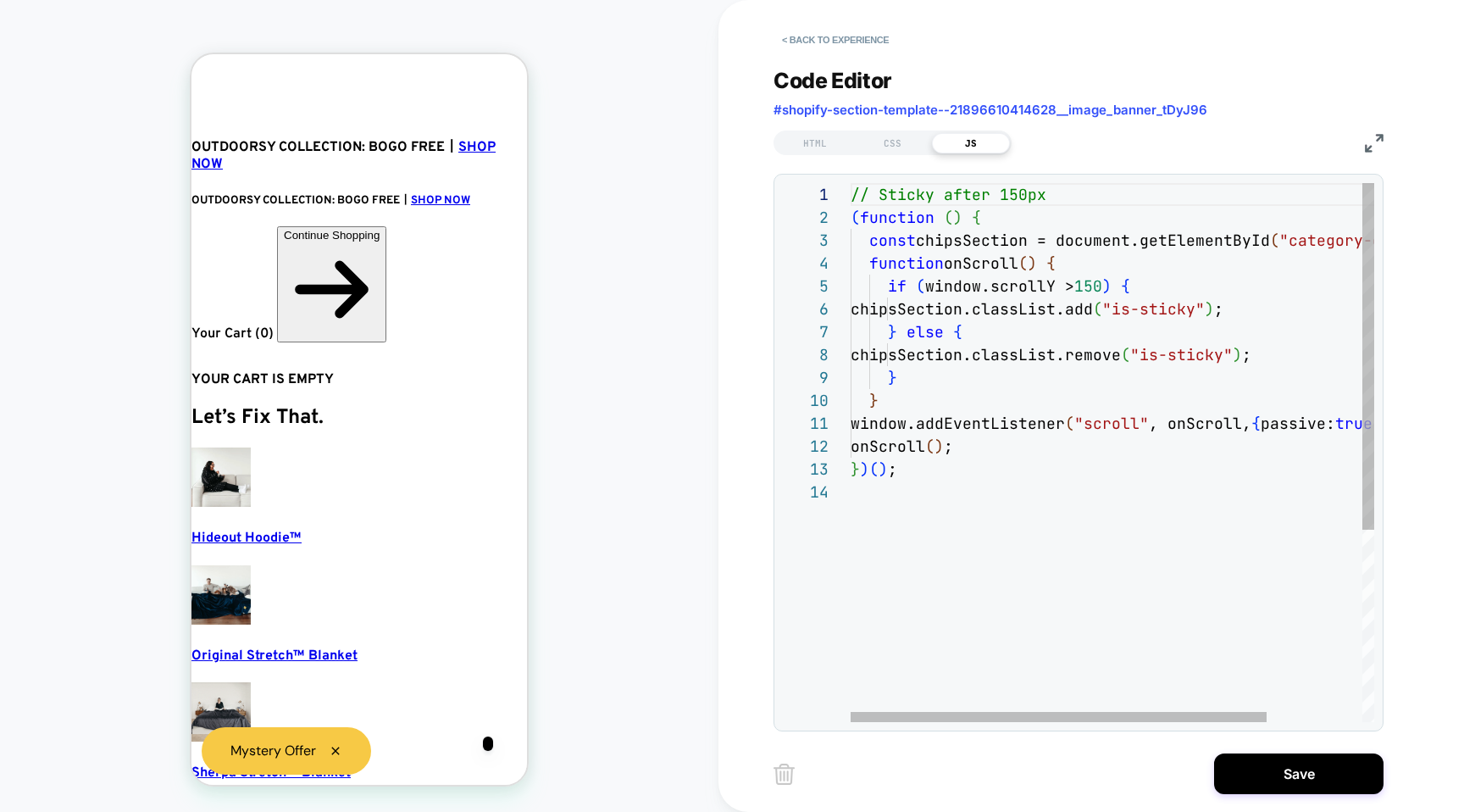
type textarea "**********"
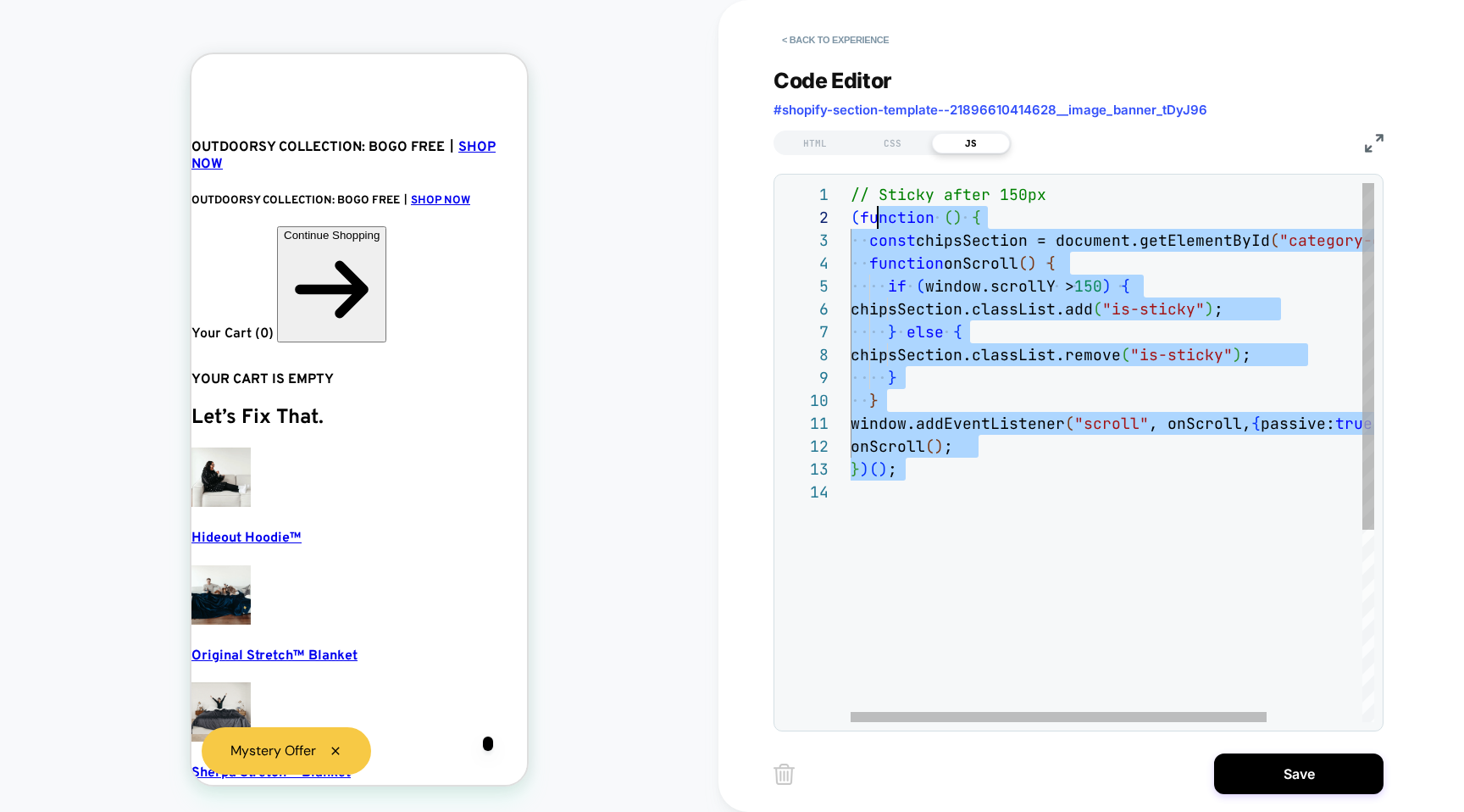
drag, startPoint x: 916, startPoint y: 343, endPoint x: 819, endPoint y: 74, distance: 286.0
click at [851, 183] on div "// Sticky after 150px ( function ( ) { const chipsSection = document.getElement…" at bounding box center [1172, 601] width 643 height 836
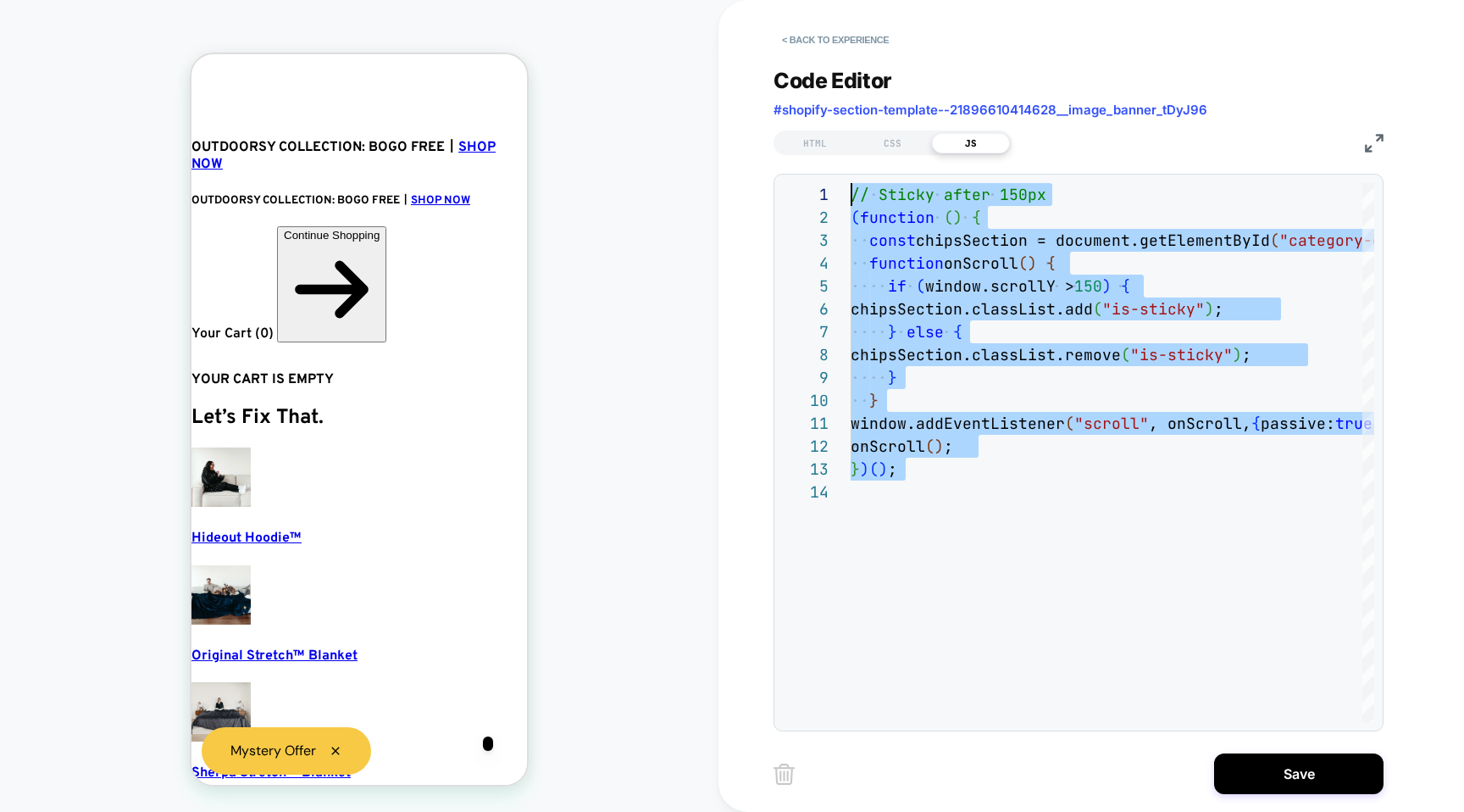
type textarea "**********"
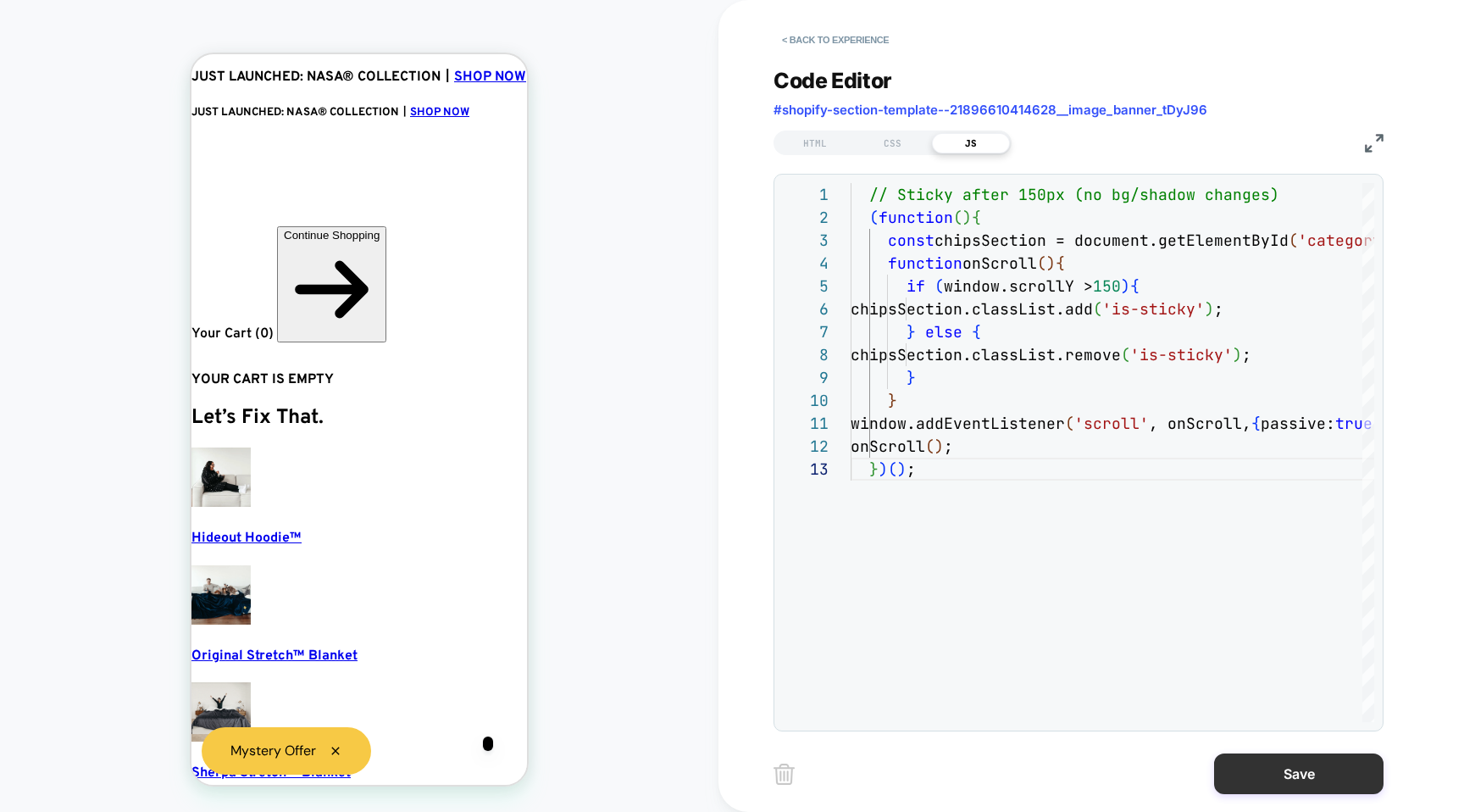
click at [1299, 769] on button "Save" at bounding box center [1298, 774] width 169 height 41
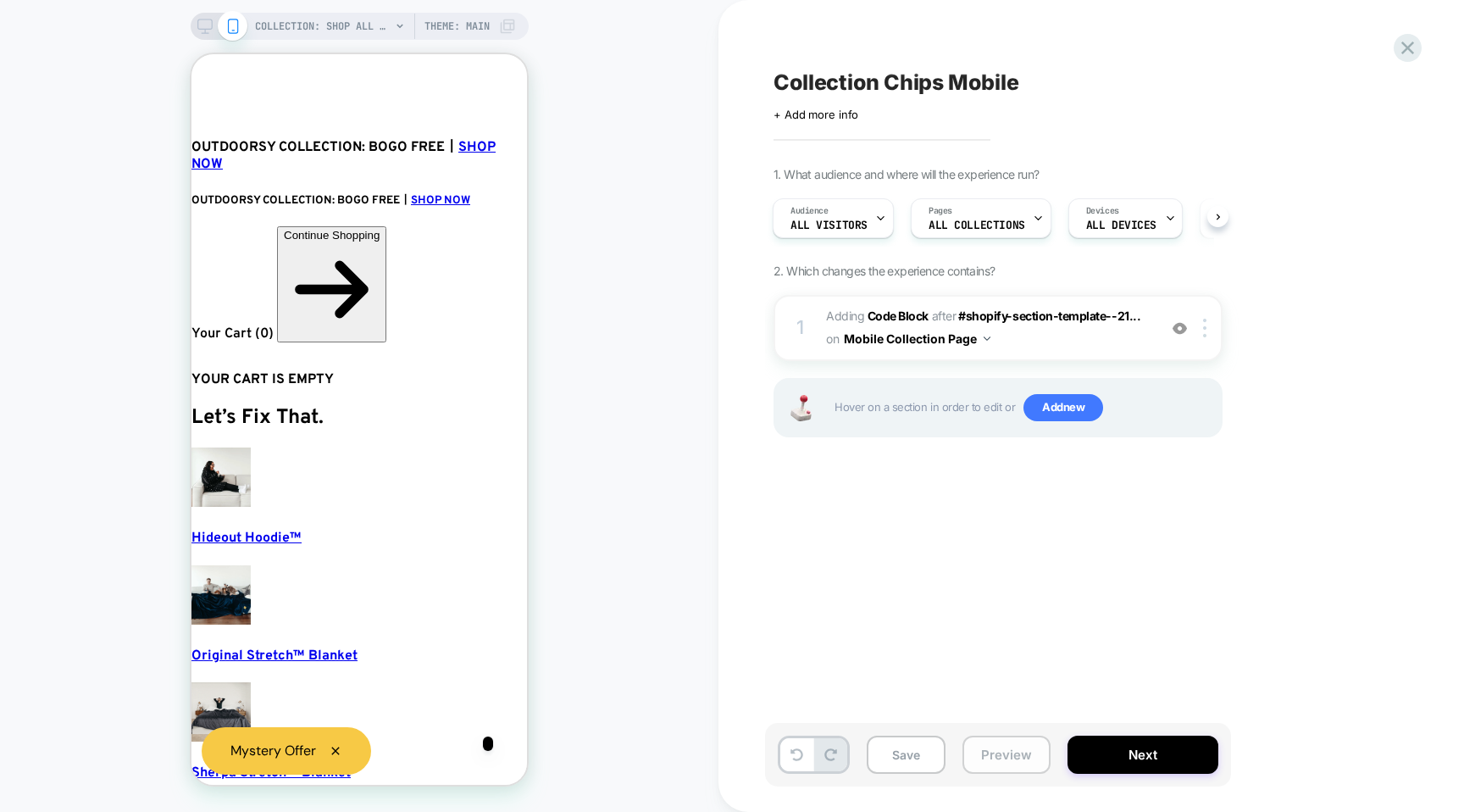
click at [1003, 752] on button "Preview" at bounding box center [1006, 754] width 88 height 38
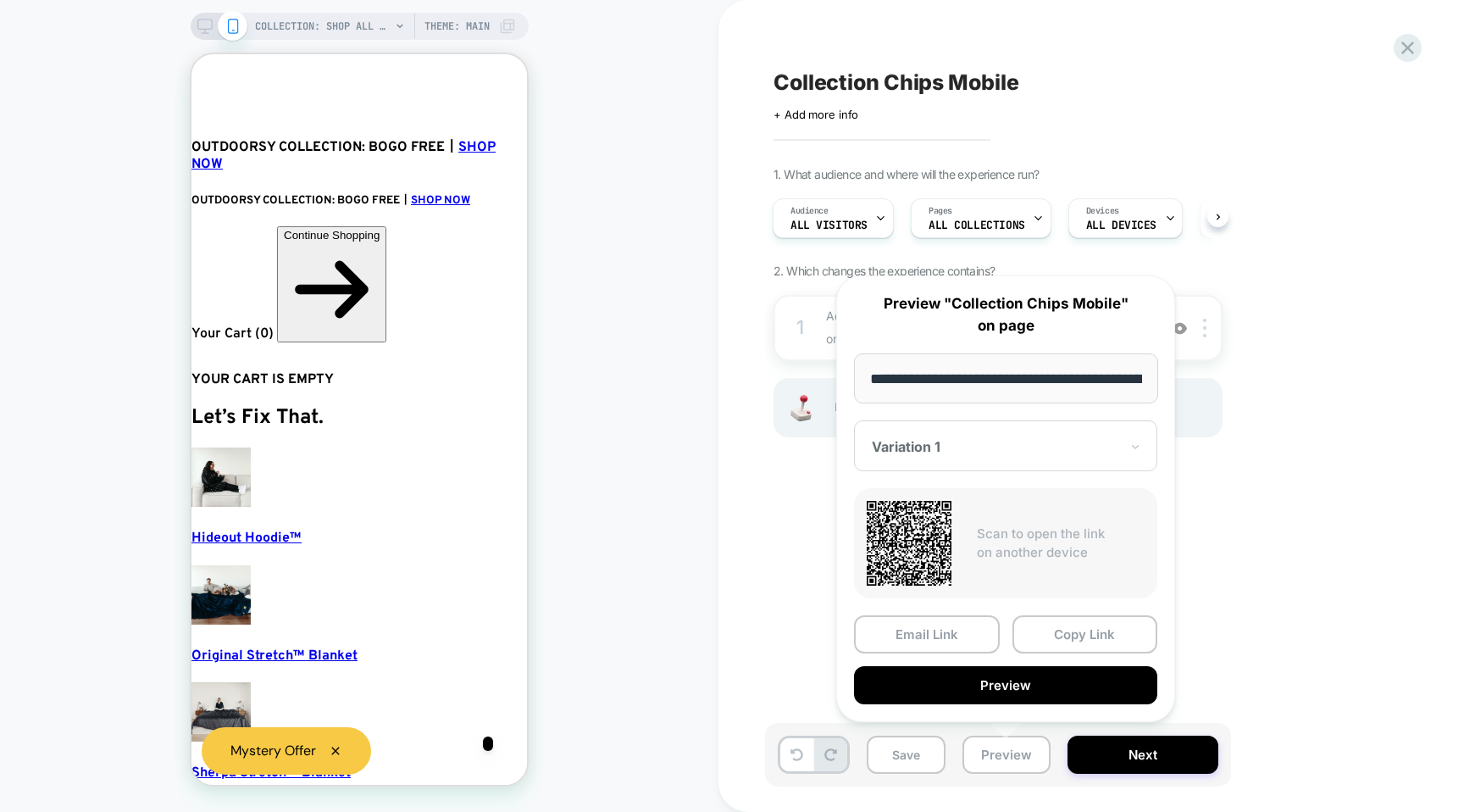
click at [792, 279] on div "1. What audience and where will the experience run? Audience All Visitors Pages…" at bounding box center [1083, 323] width 619 height 313
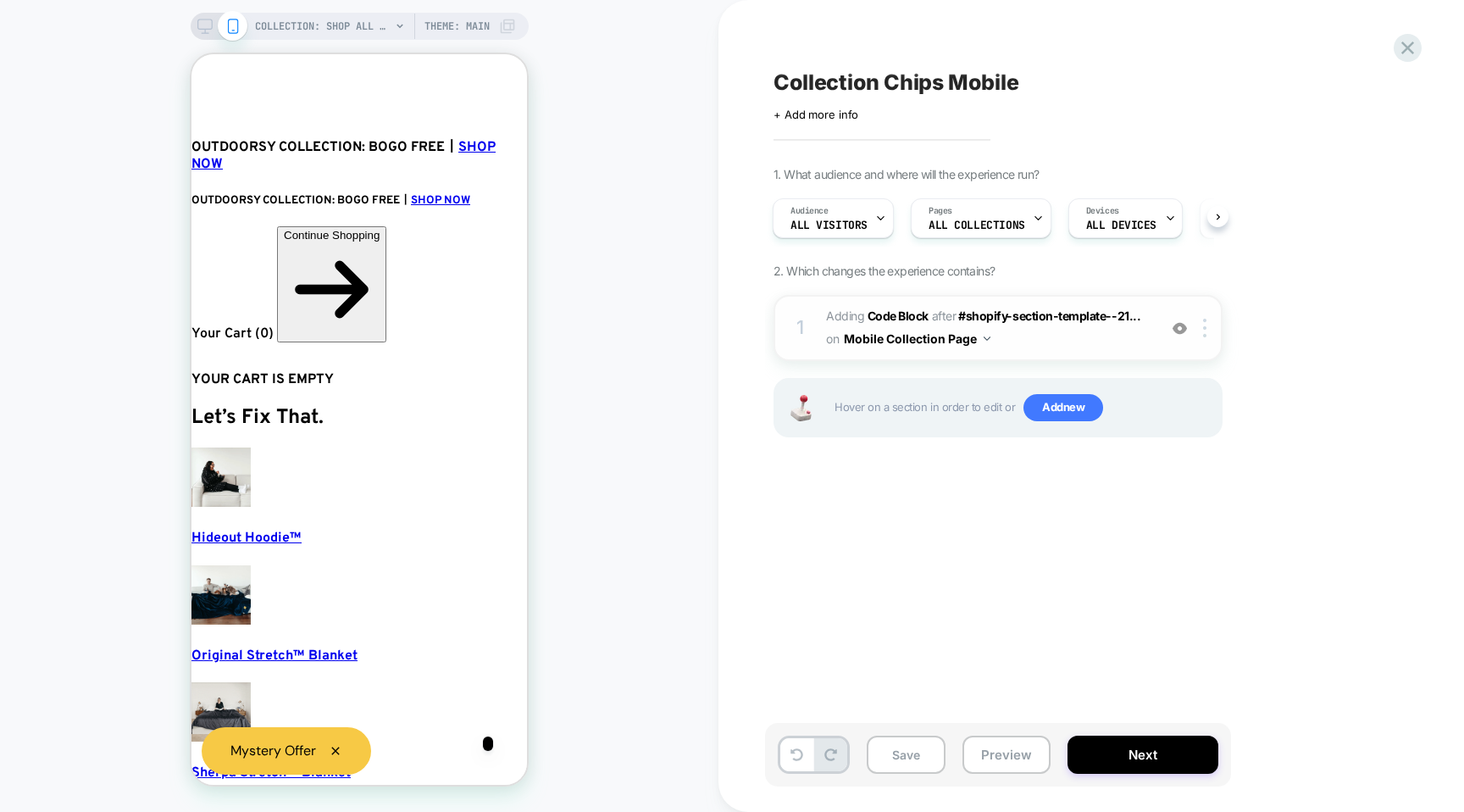
click at [819, 330] on div "1 Adding Code Block AFTER #shopify-section-template--21... #shopify-section-tem…" at bounding box center [999, 327] width 449 height 66
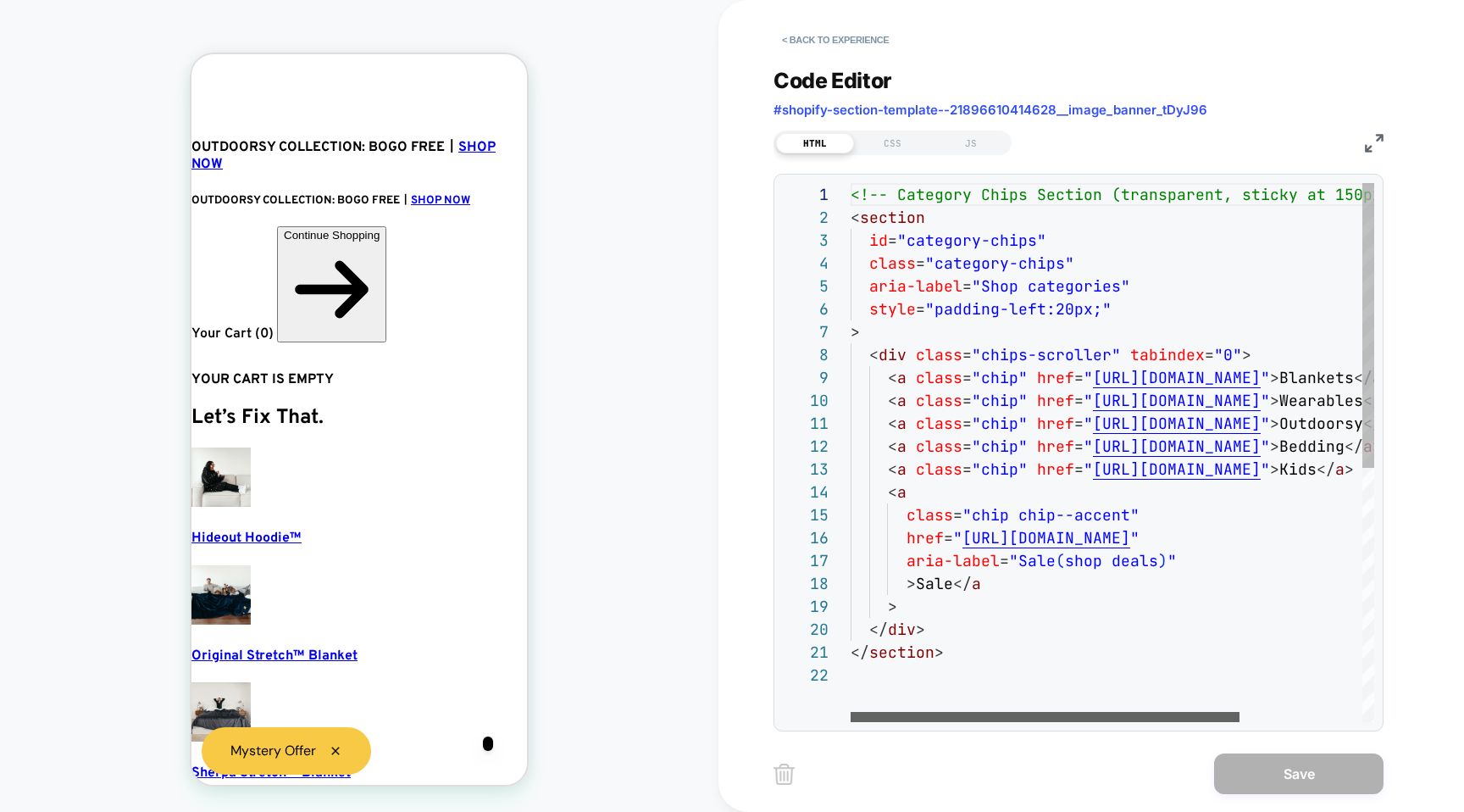
scroll to position [0, 10]
click at [925, 712] on div at bounding box center [1045, 717] width 389 height 10
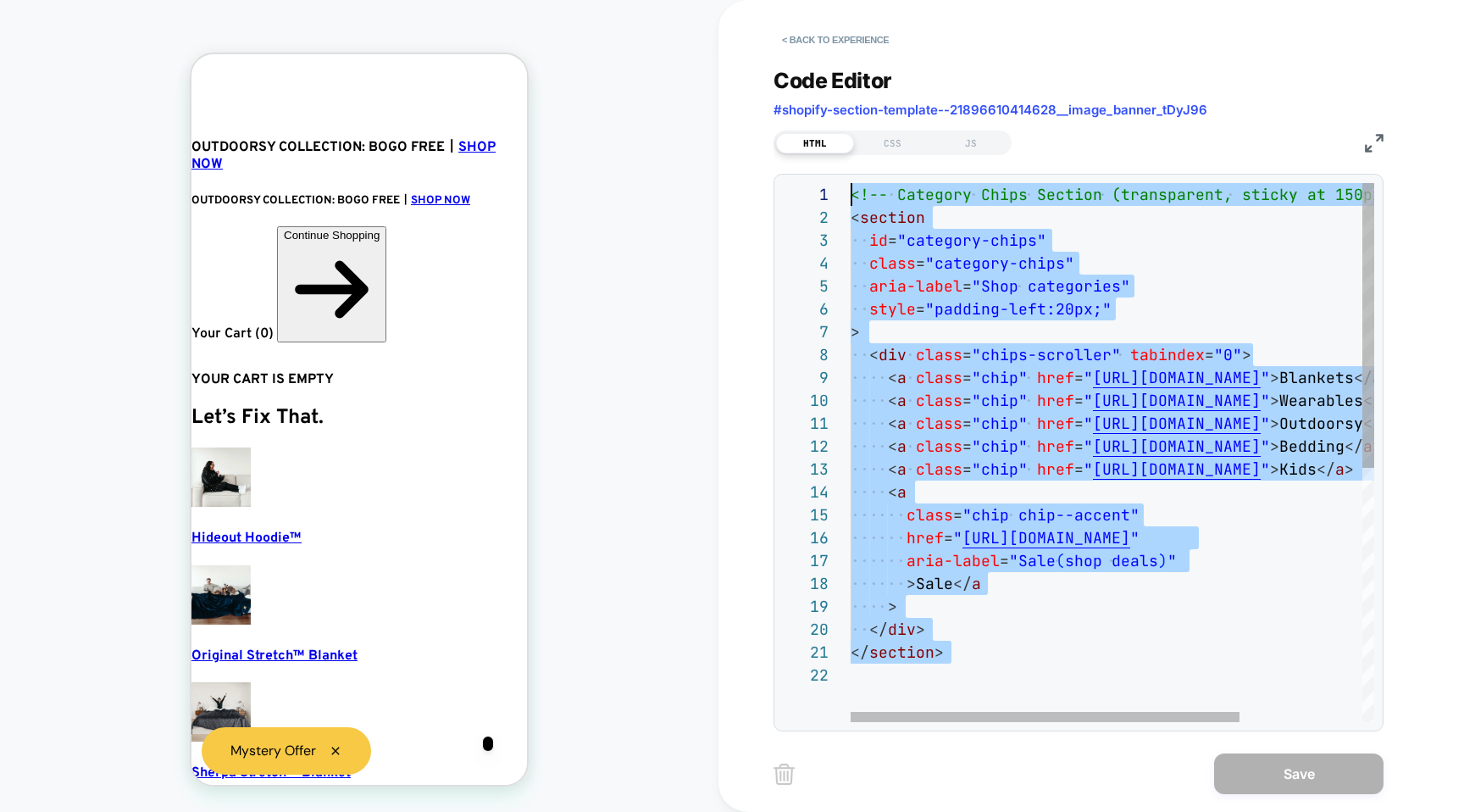
drag, startPoint x: 960, startPoint y: 667, endPoint x: 721, endPoint y: 37, distance: 673.8
click at [851, 183] on div "<!-- Category Chips Section (transparent, sticky a t 150px) --> < section id = …" at bounding box center [1195, 693] width 689 height 1019
type textarea "*"
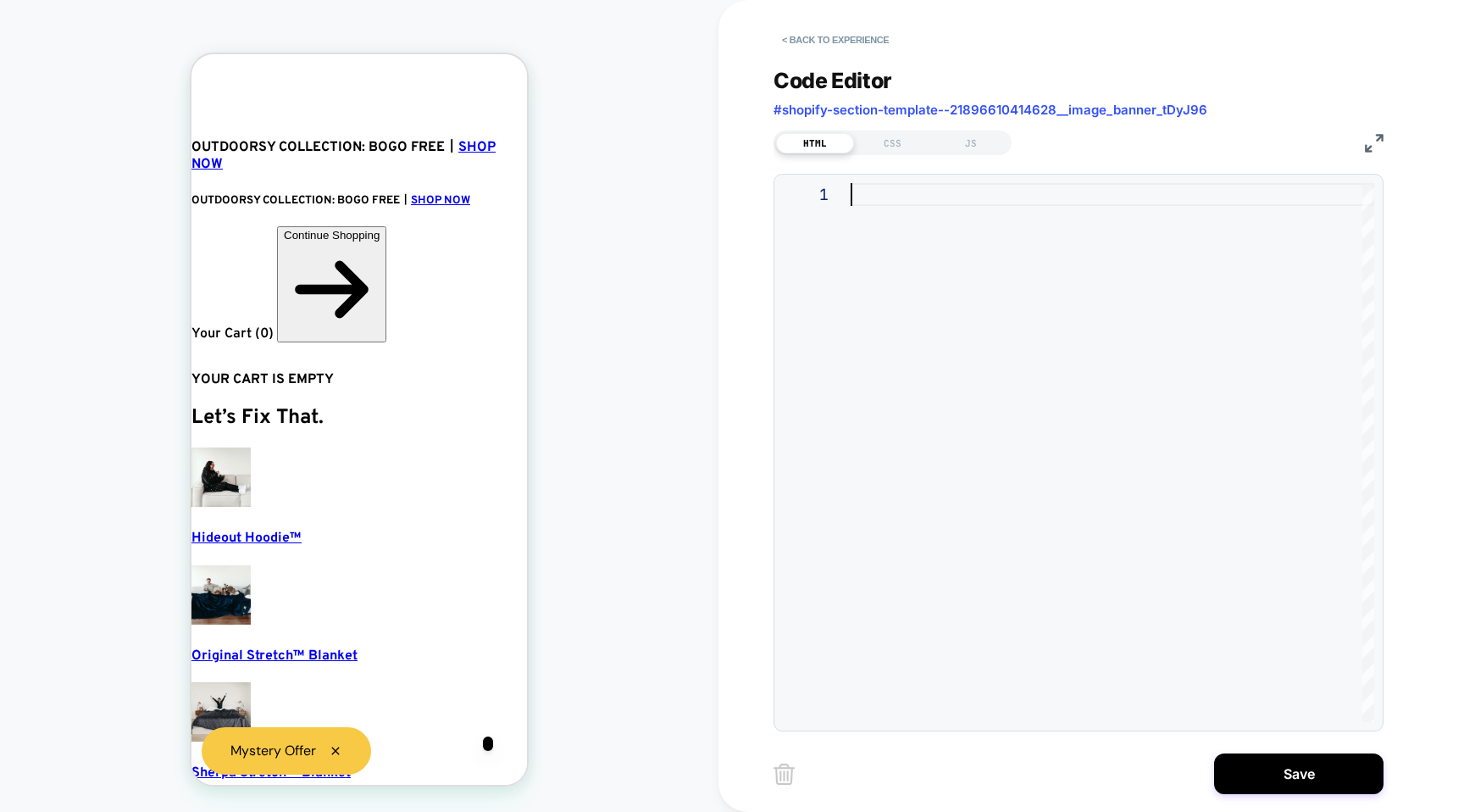
click at [875, 152] on div "HTML CSS JS" at bounding box center [892, 142] width 238 height 25
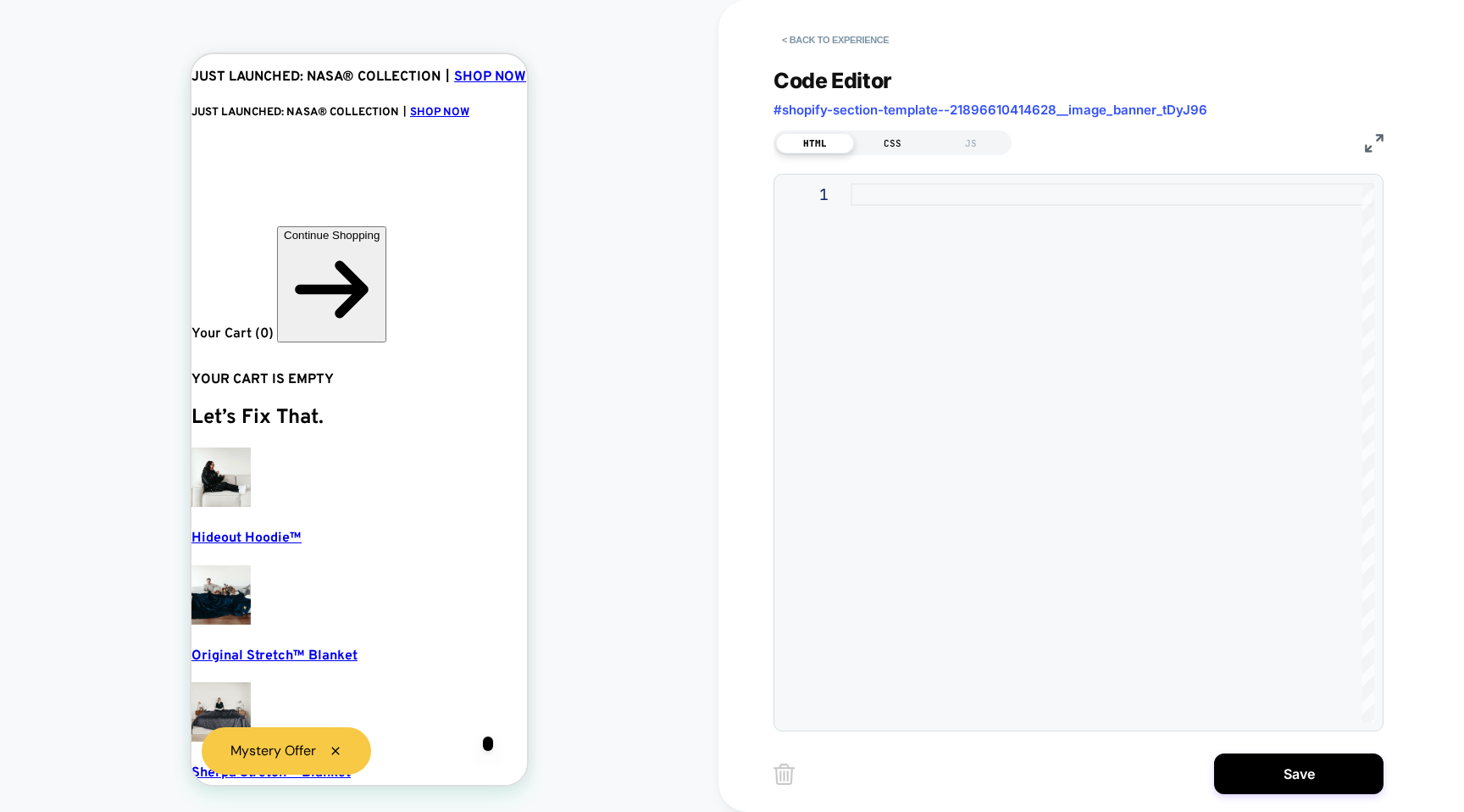
click at [881, 146] on div "CSS" at bounding box center [893, 143] width 78 height 20
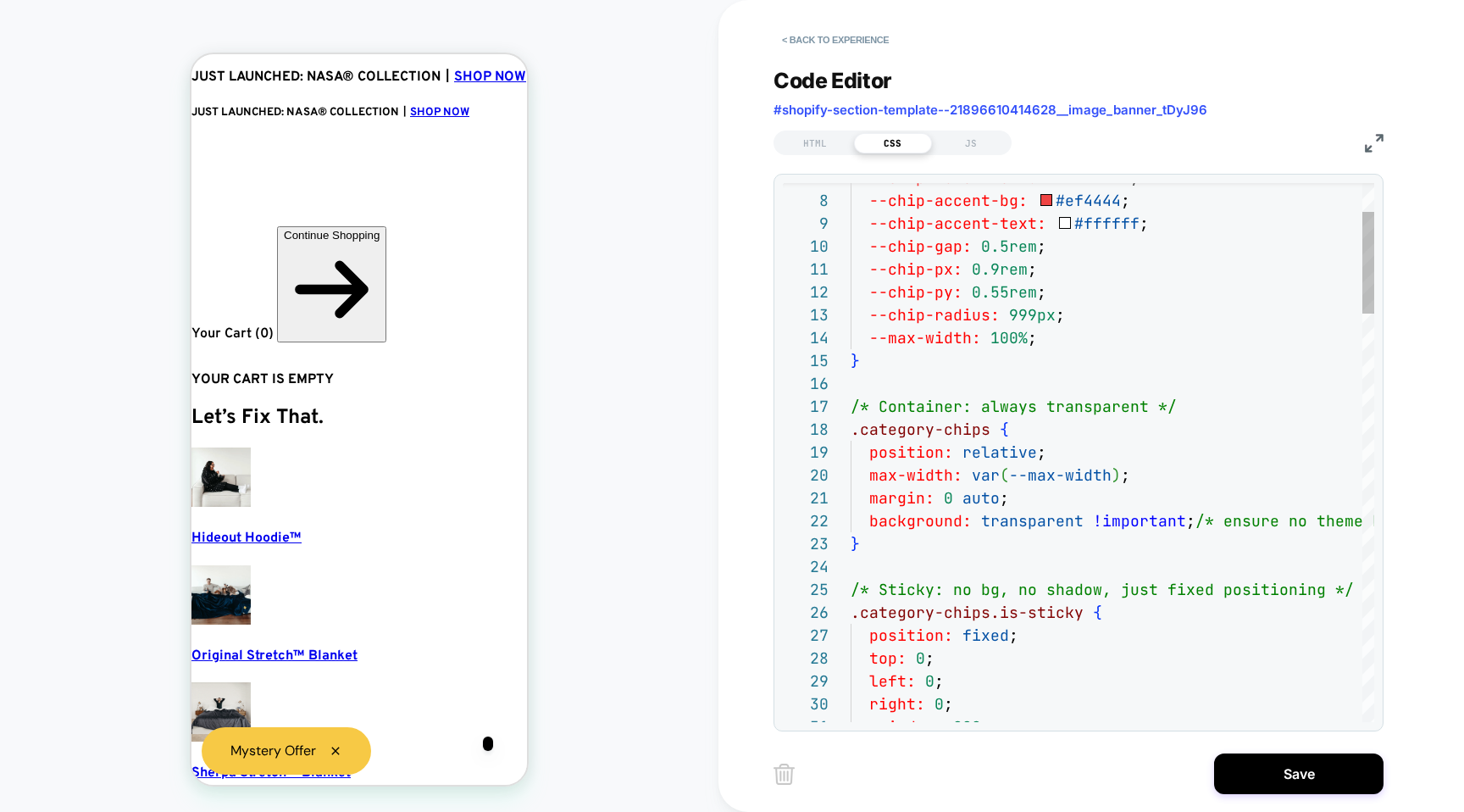
scroll to position [0, 10]
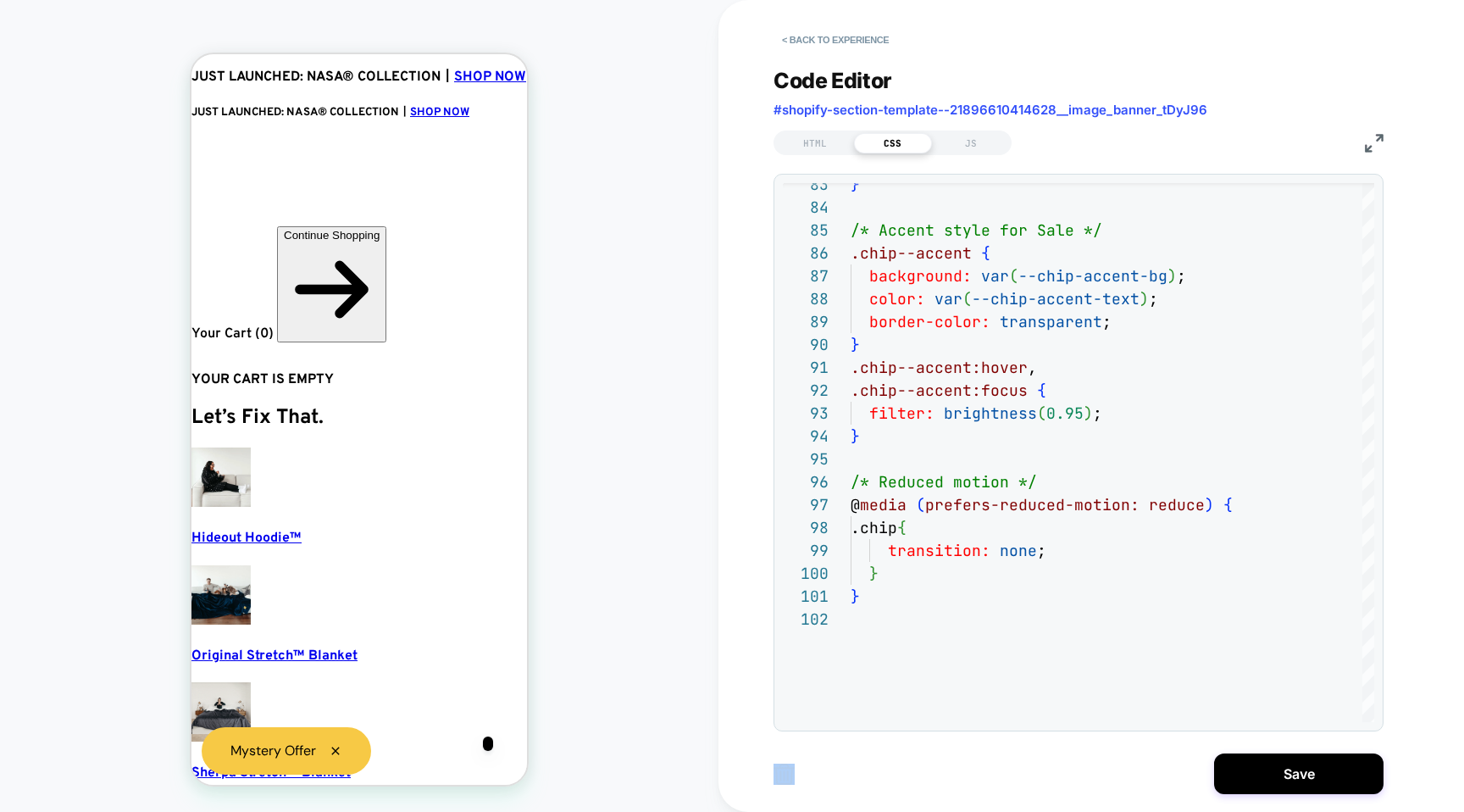
drag, startPoint x: 895, startPoint y: 769, endPoint x: 901, endPoint y: 700, distance: 69.3
click at [901, 700] on div "**********" at bounding box center [1091, 406] width 635 height 812
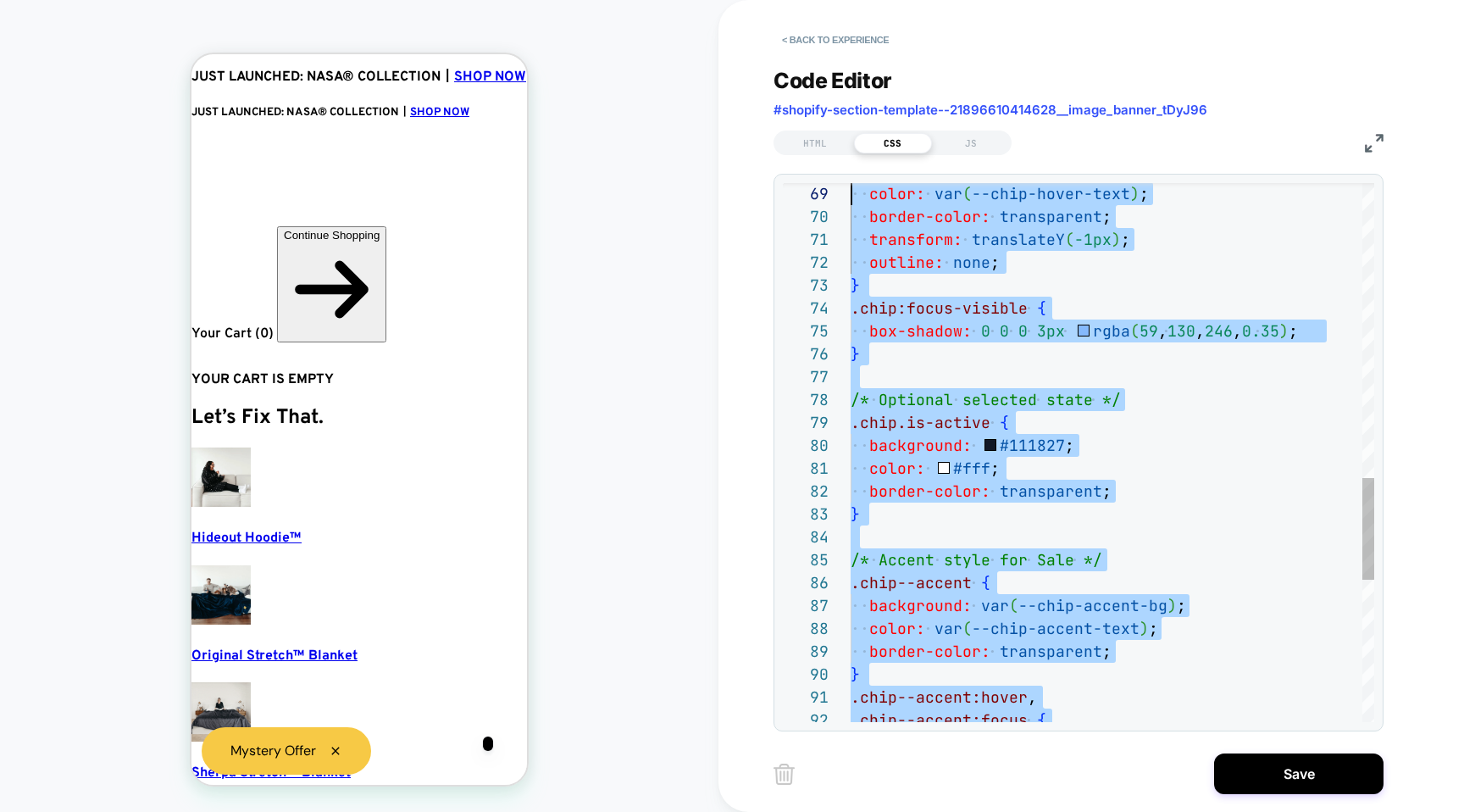
scroll to position [183, 0]
type textarea "**********"
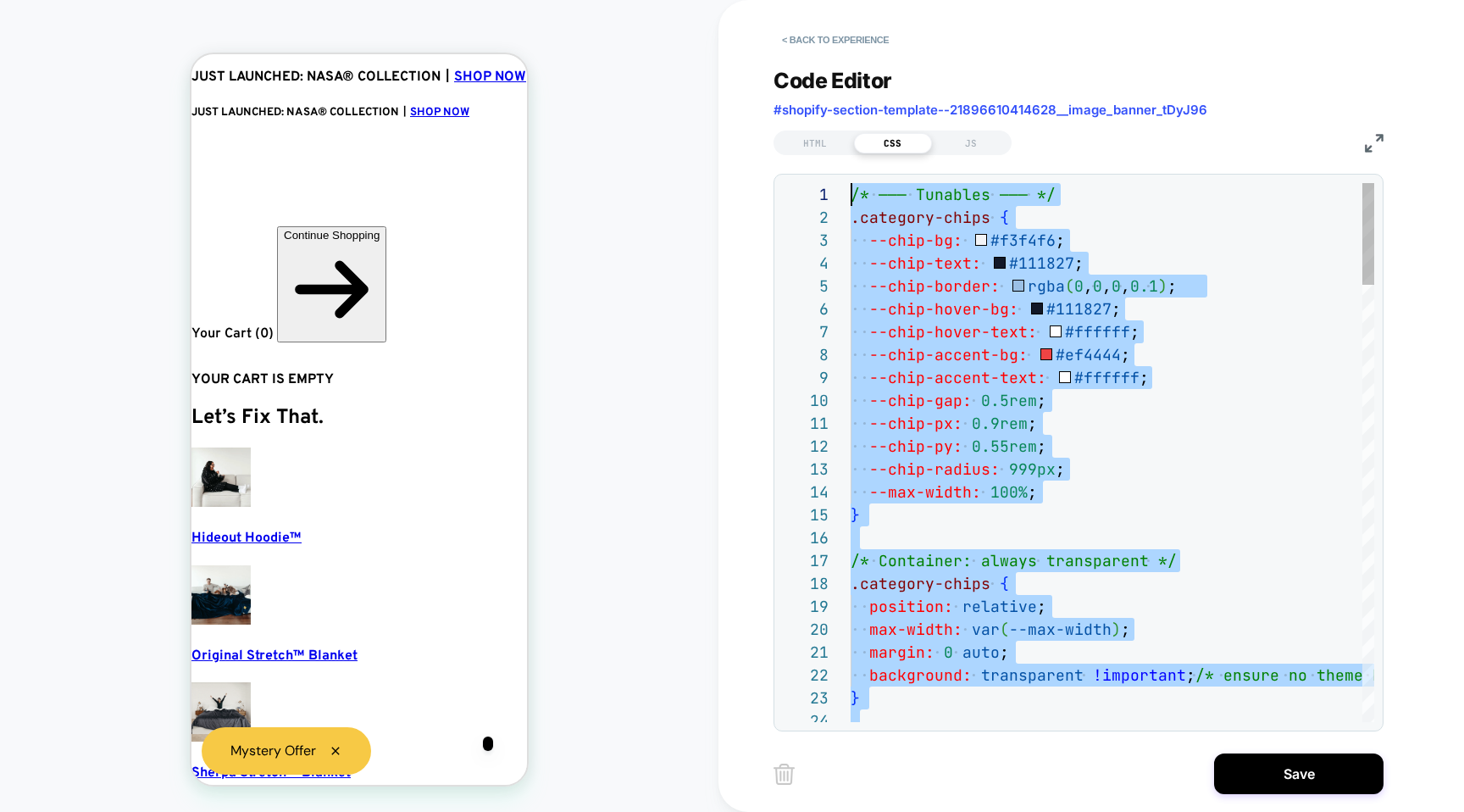
scroll to position [0, 0]
drag, startPoint x: 901, startPoint y: 700, endPoint x: 898, endPoint y: -135, distance: 835.0
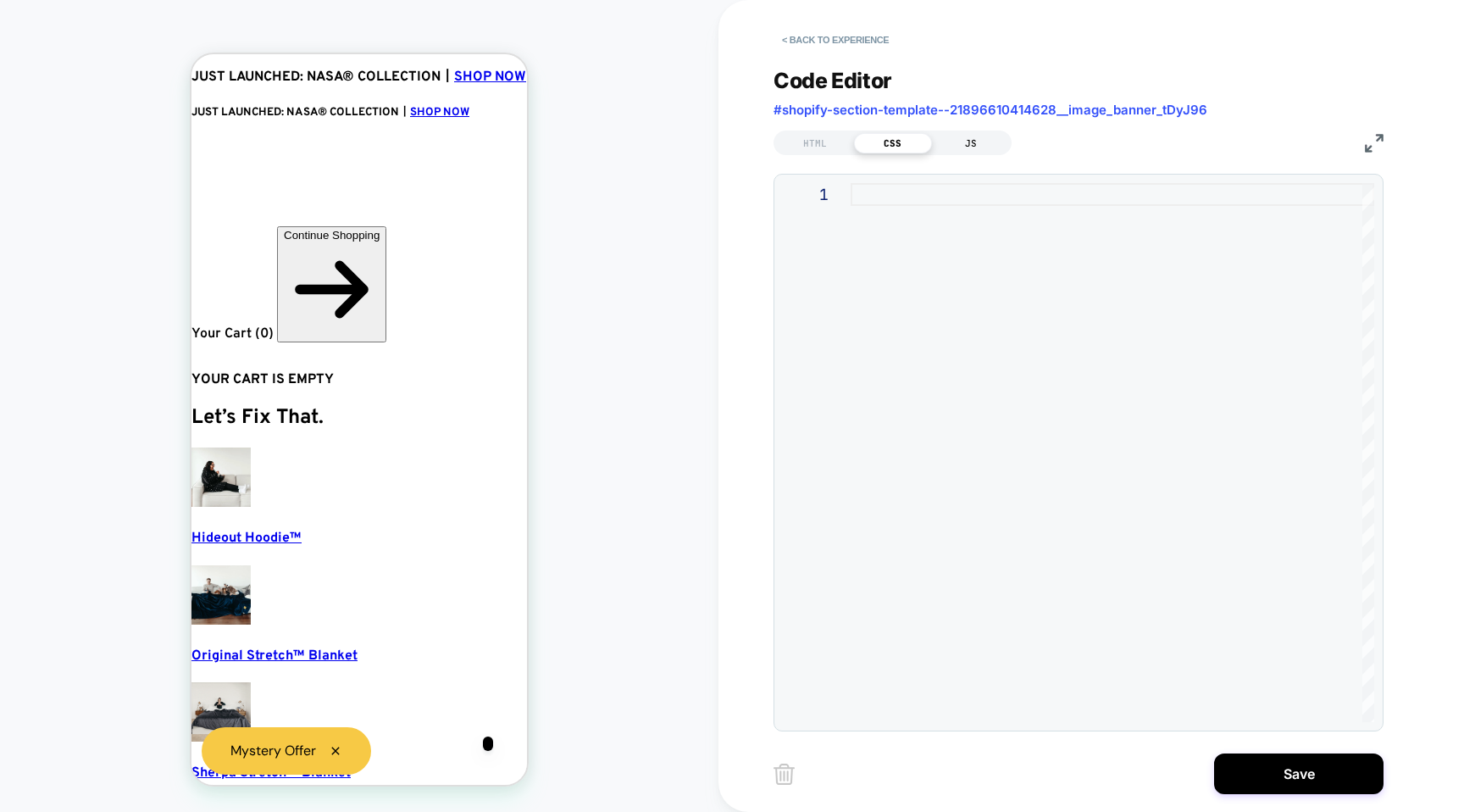
click at [966, 136] on div "JS" at bounding box center [971, 143] width 78 height 20
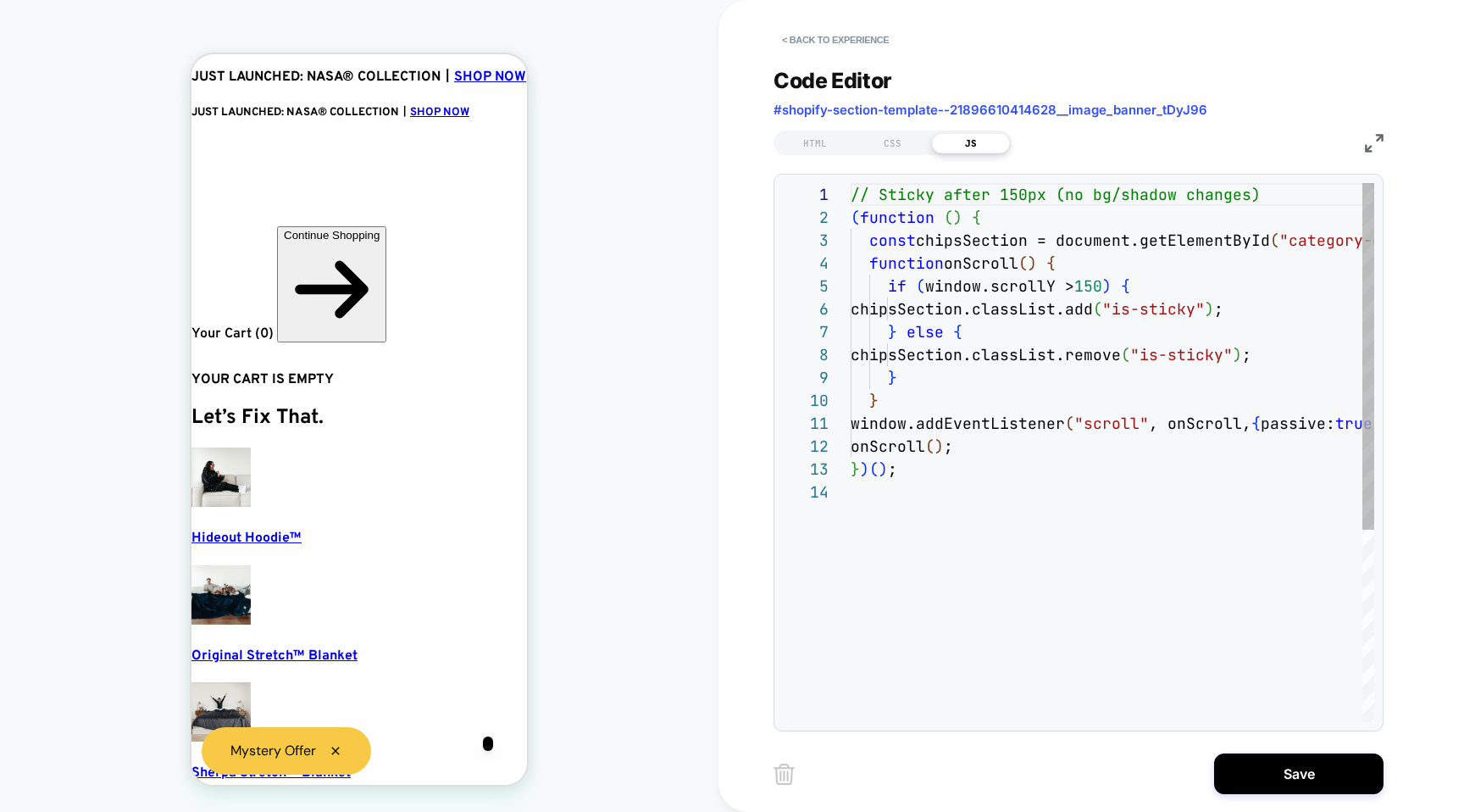
scroll to position [228, 0]
type textarea "**********"
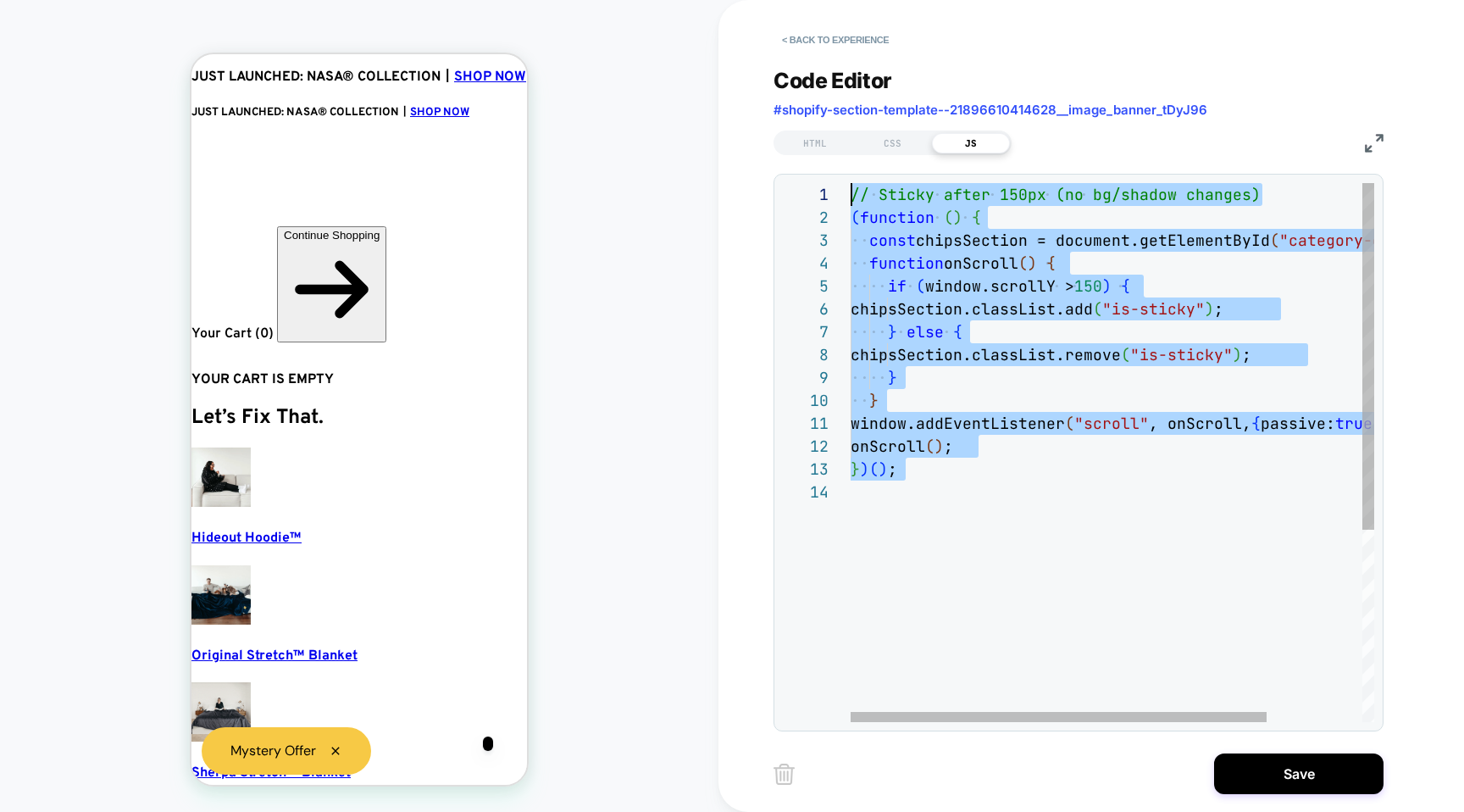
drag, startPoint x: 1017, startPoint y: 494, endPoint x: 790, endPoint y: -45, distance: 584.9
click at [851, 183] on div "// Sticky after 150px (no bg/shadow changes) ( function ( ) { const chipsSectio…" at bounding box center [1172, 601] width 643 height 836
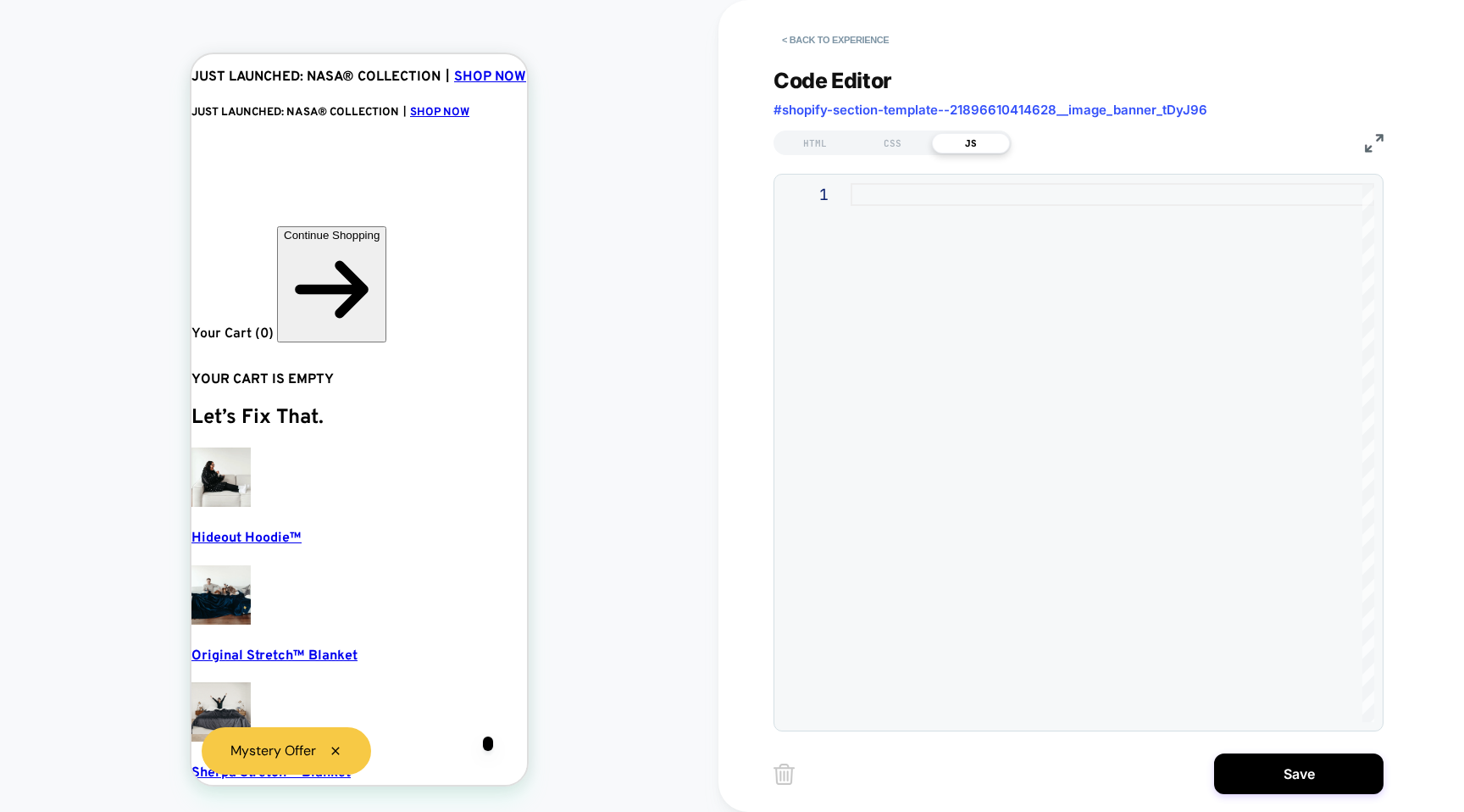
click at [824, 155] on div "Code Editor #shopify-section-template--21896610414628__image_banner_tDyJ96 HTML…" at bounding box center [1079, 388] width 610 height 684
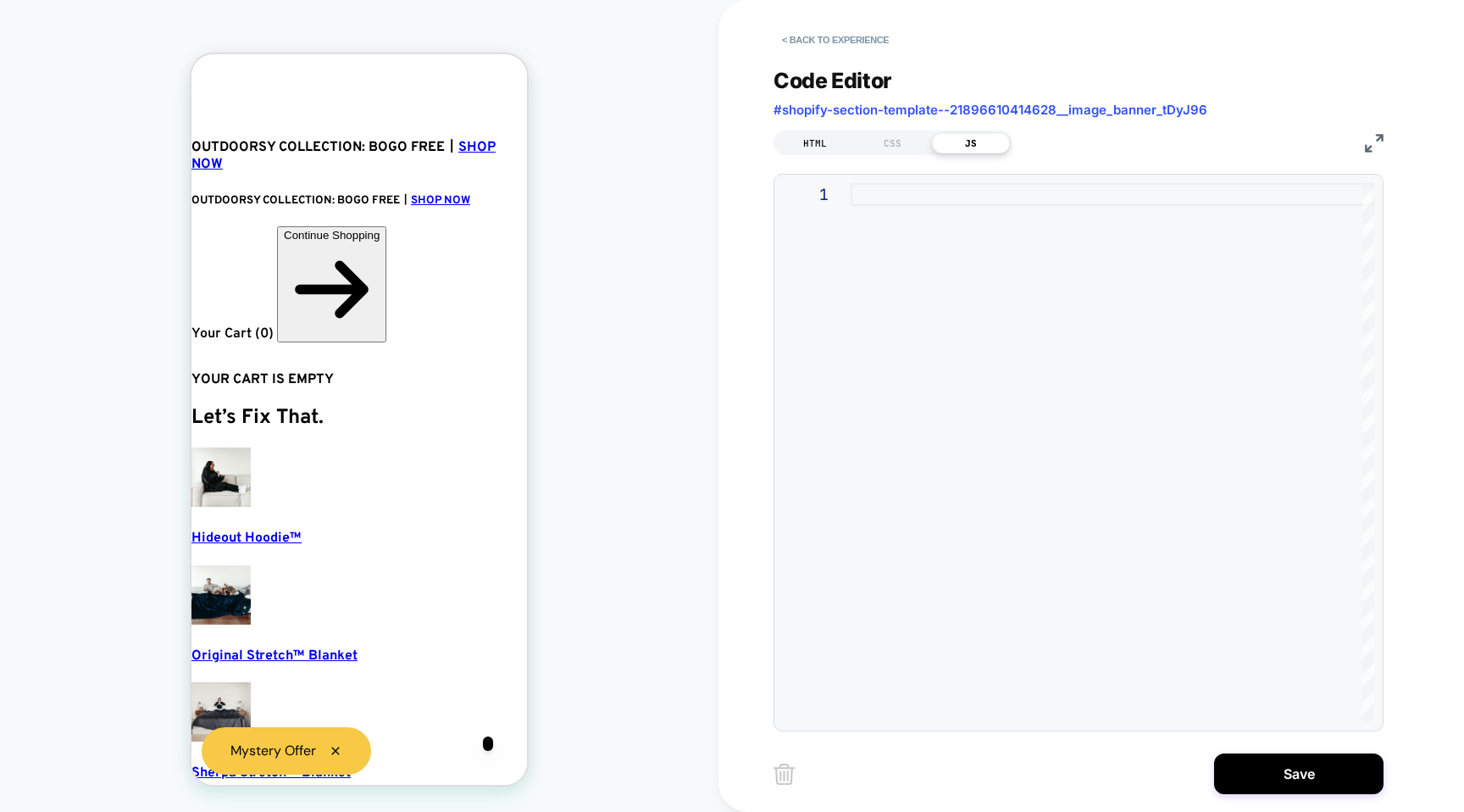
click at [820, 144] on div "HTML" at bounding box center [815, 143] width 78 height 20
click at [870, 197] on div at bounding box center [1113, 452] width 523 height 539
type textarea "********"
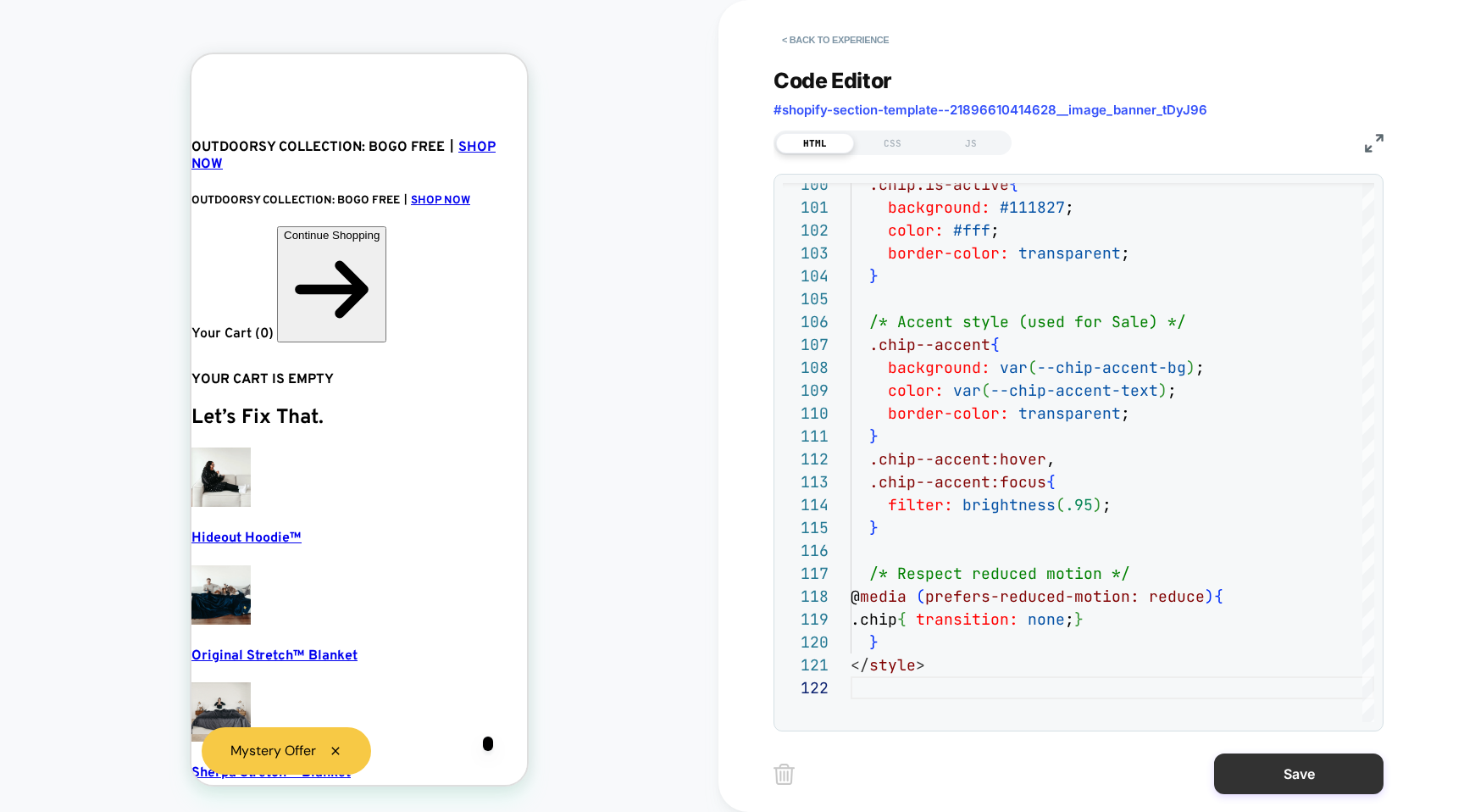
scroll to position [0, 4]
click at [1285, 773] on button "Save" at bounding box center [1298, 774] width 169 height 41
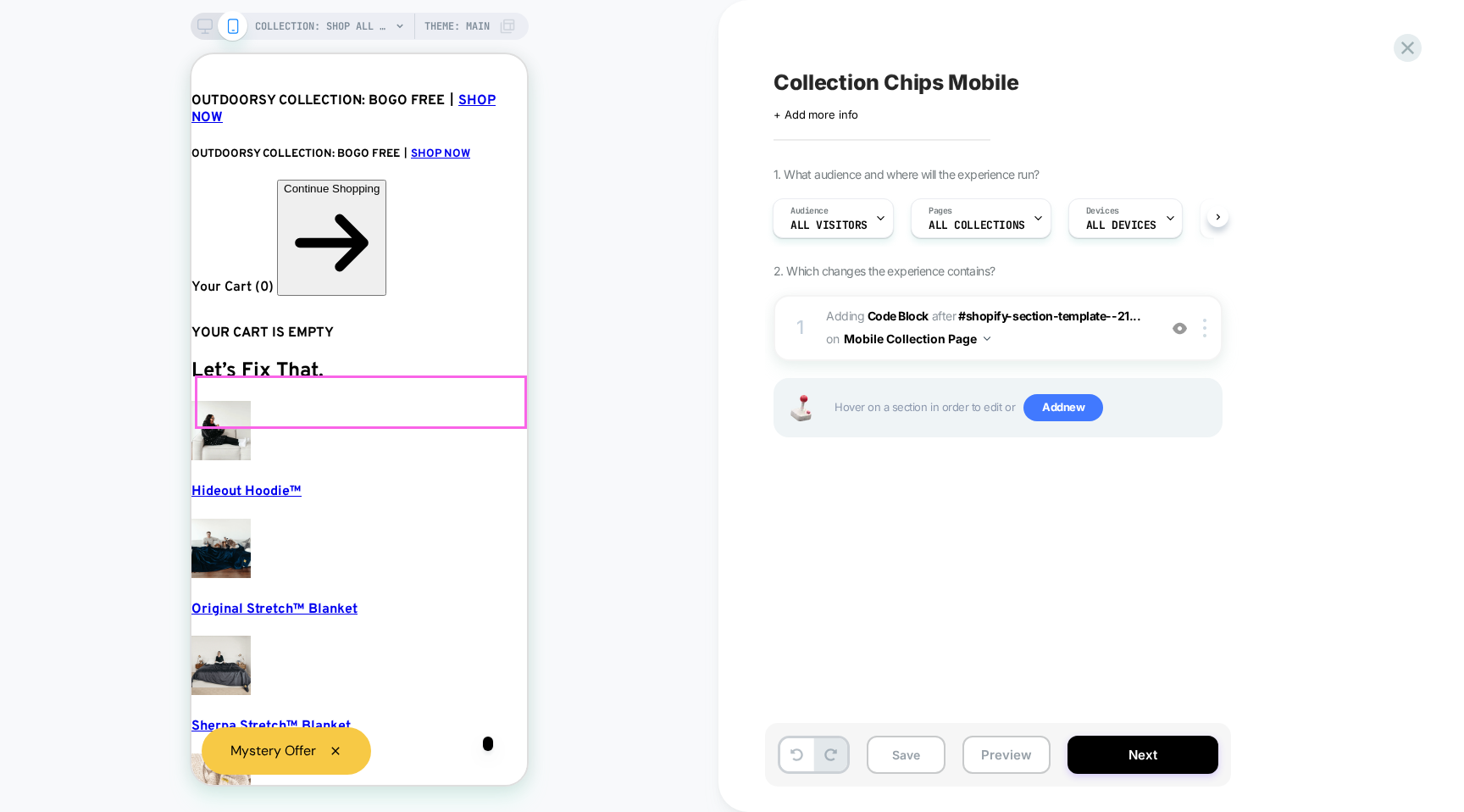
scroll to position [27, 0]
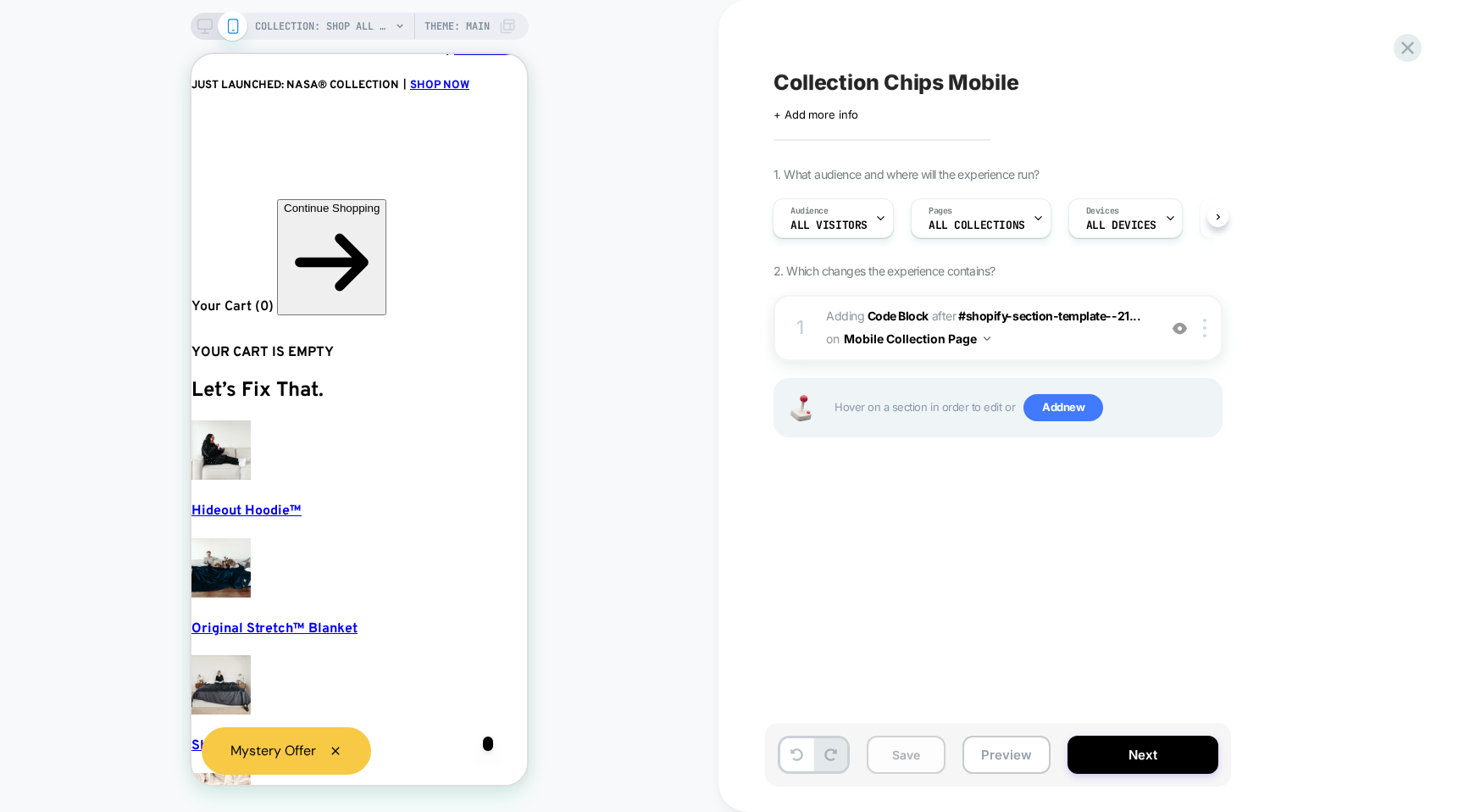
click at [908, 760] on button "Save" at bounding box center [905, 754] width 79 height 38
click at [1002, 774] on div "Save Preview Next" at bounding box center [998, 755] width 466 height 64
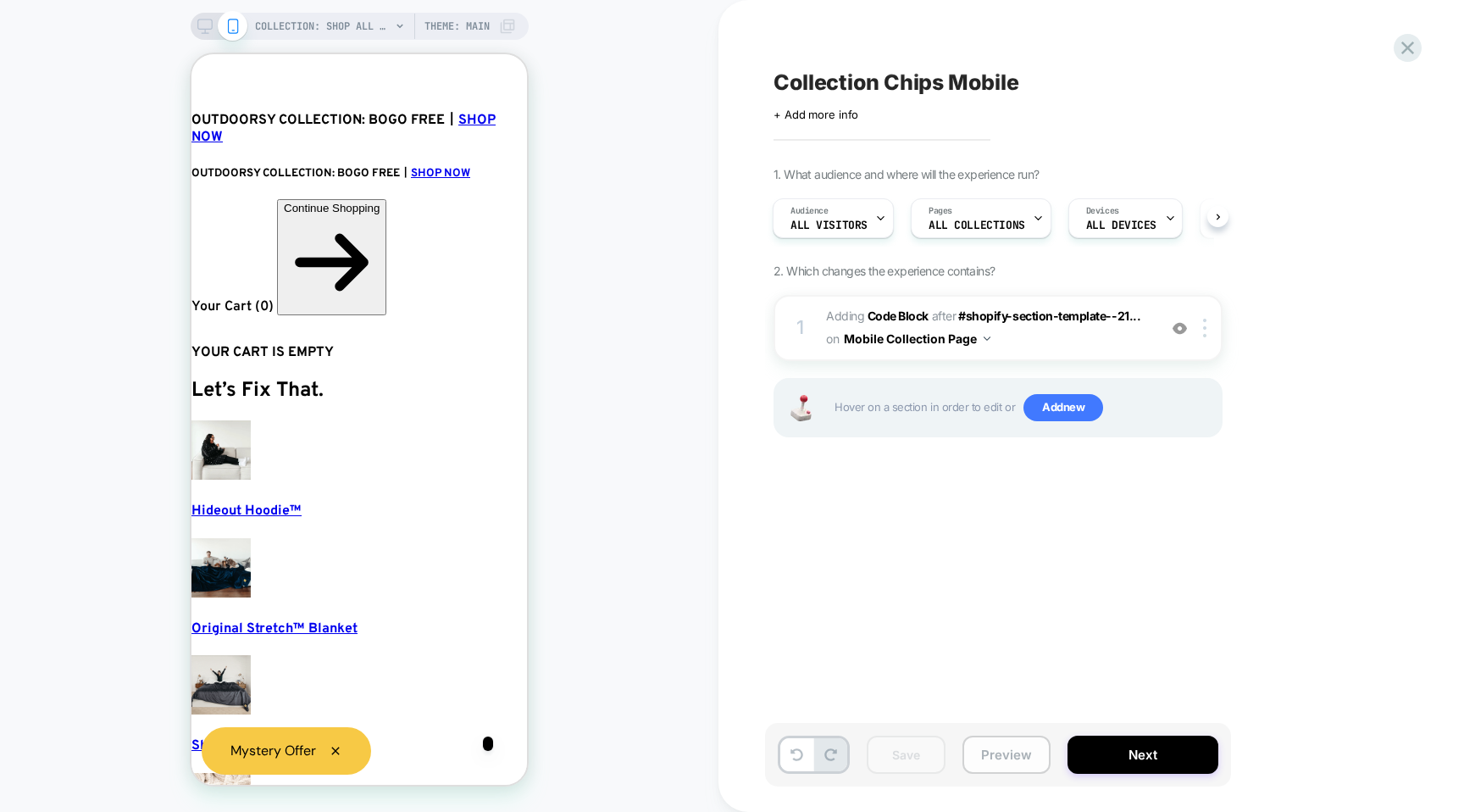
click at [1003, 769] on button "Preview" at bounding box center [1006, 754] width 88 height 38
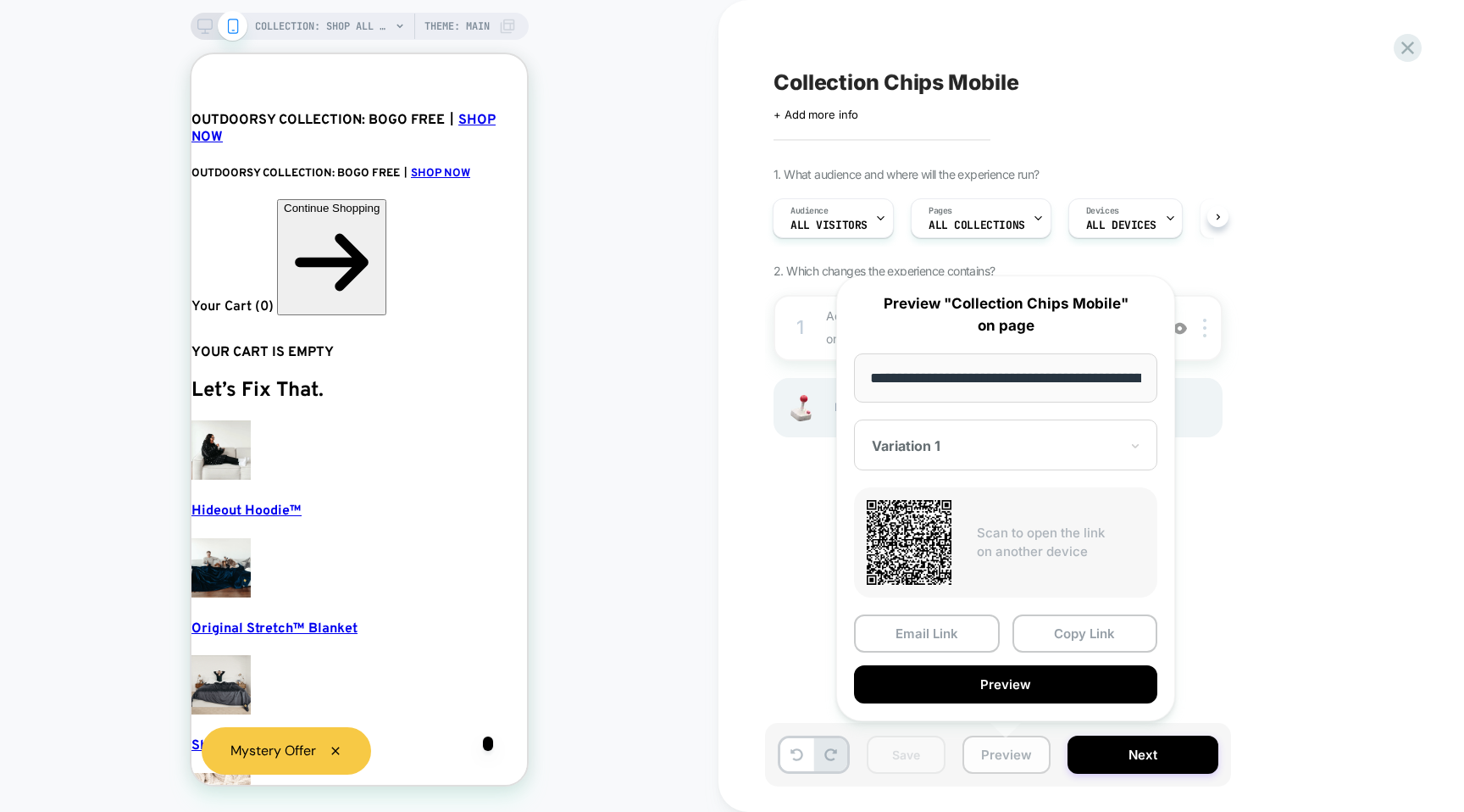
scroll to position [0, 113]
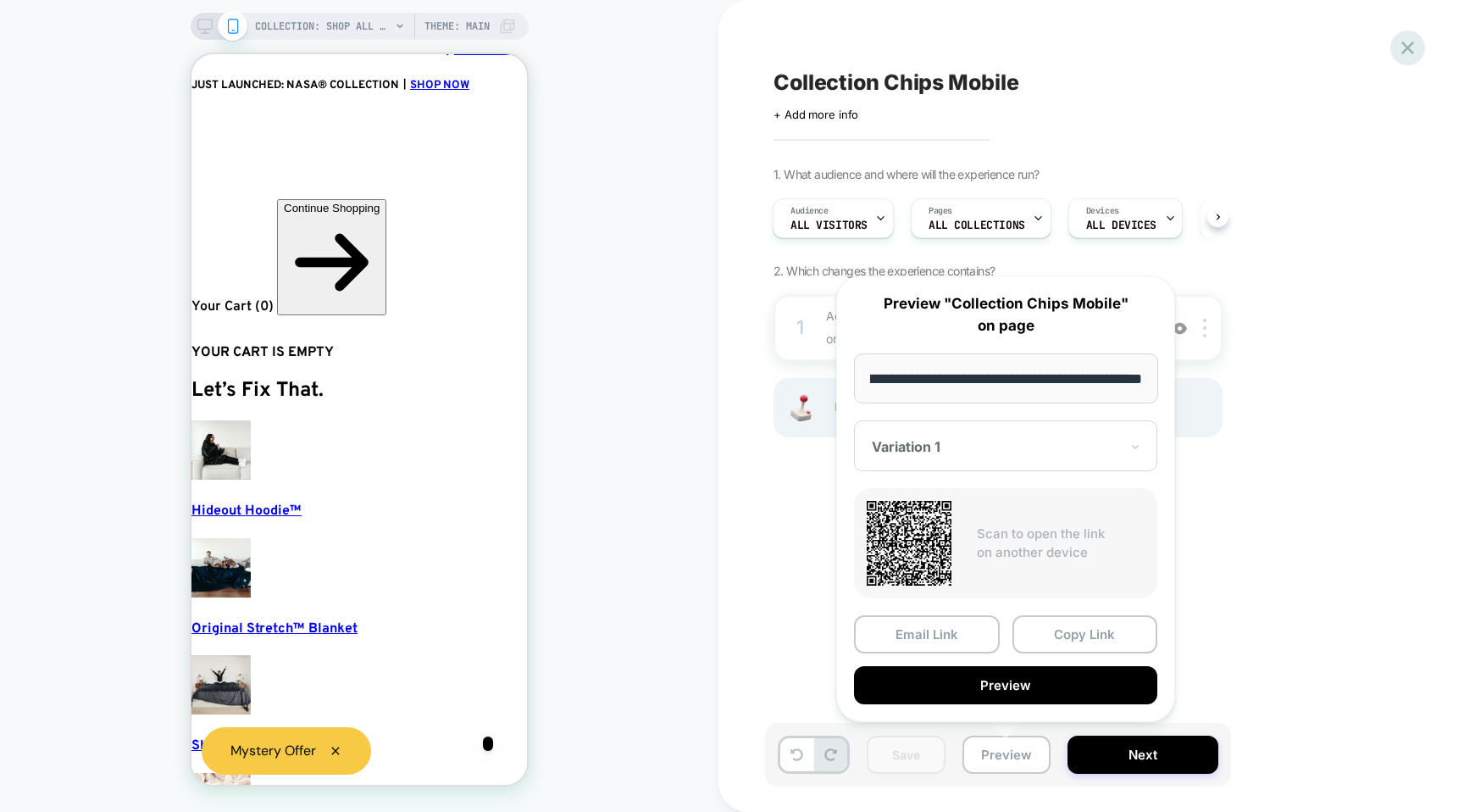
click at [1400, 35] on div at bounding box center [1409, 48] width 35 height 35
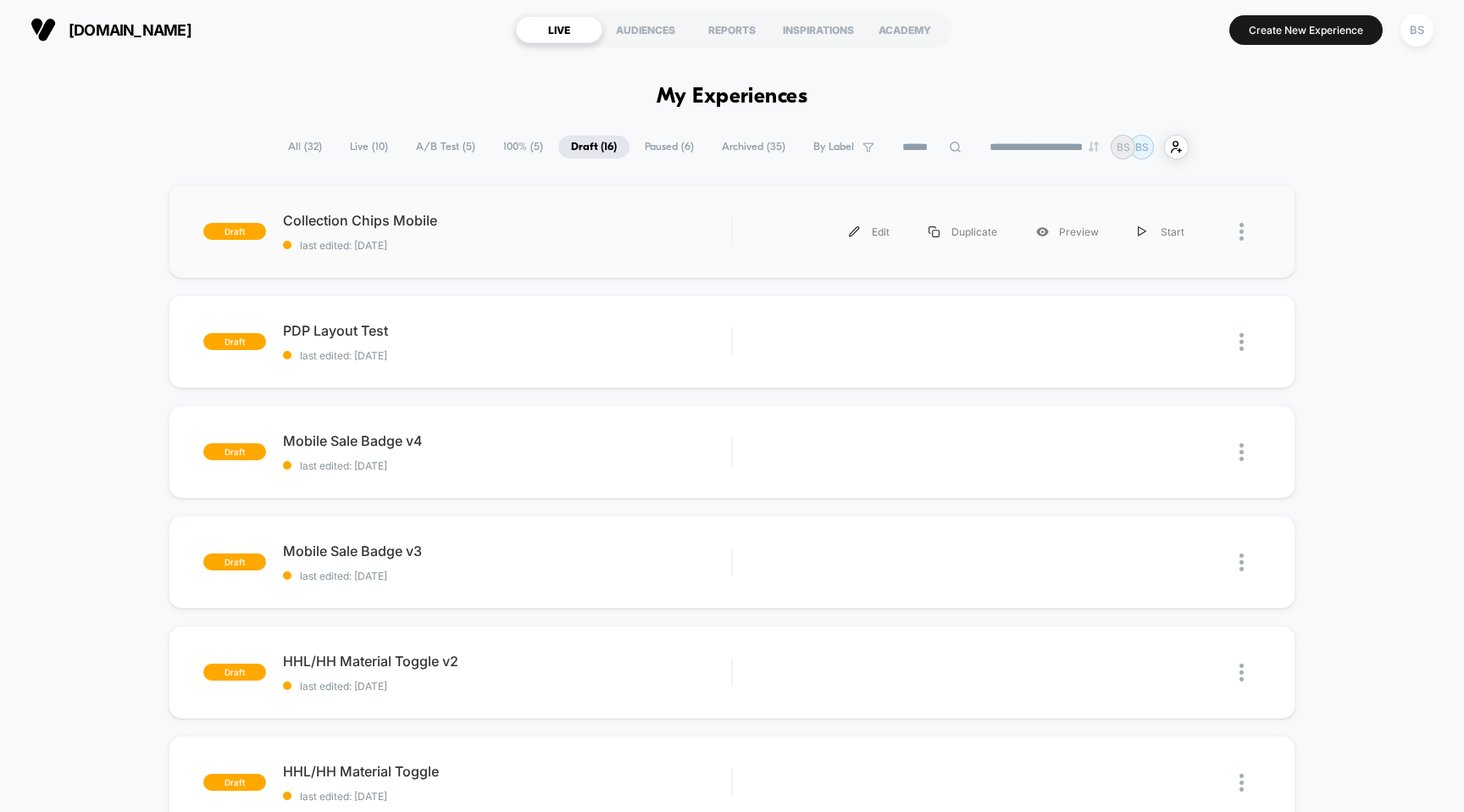
click at [624, 255] on div "draft Collection Chips Mobile last edited: [DATE] Edit Duplicate Preview Start" at bounding box center [732, 231] width 1127 height 93
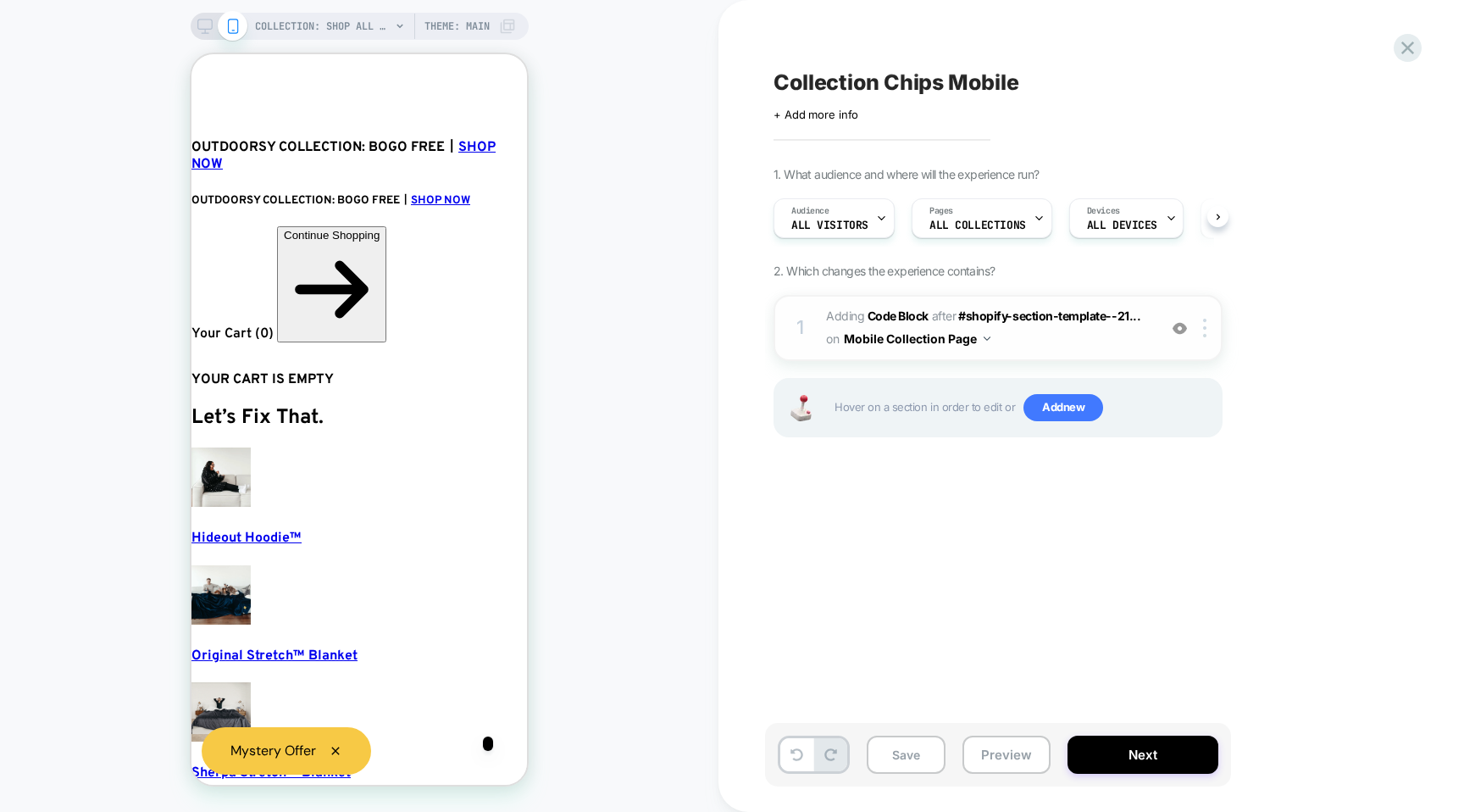
scroll to position [0, 1]
click at [1047, 345] on span "Adding Code Block AFTER #shopify-section-template--21... #shopify-section-templ…" at bounding box center [987, 327] width 323 height 45
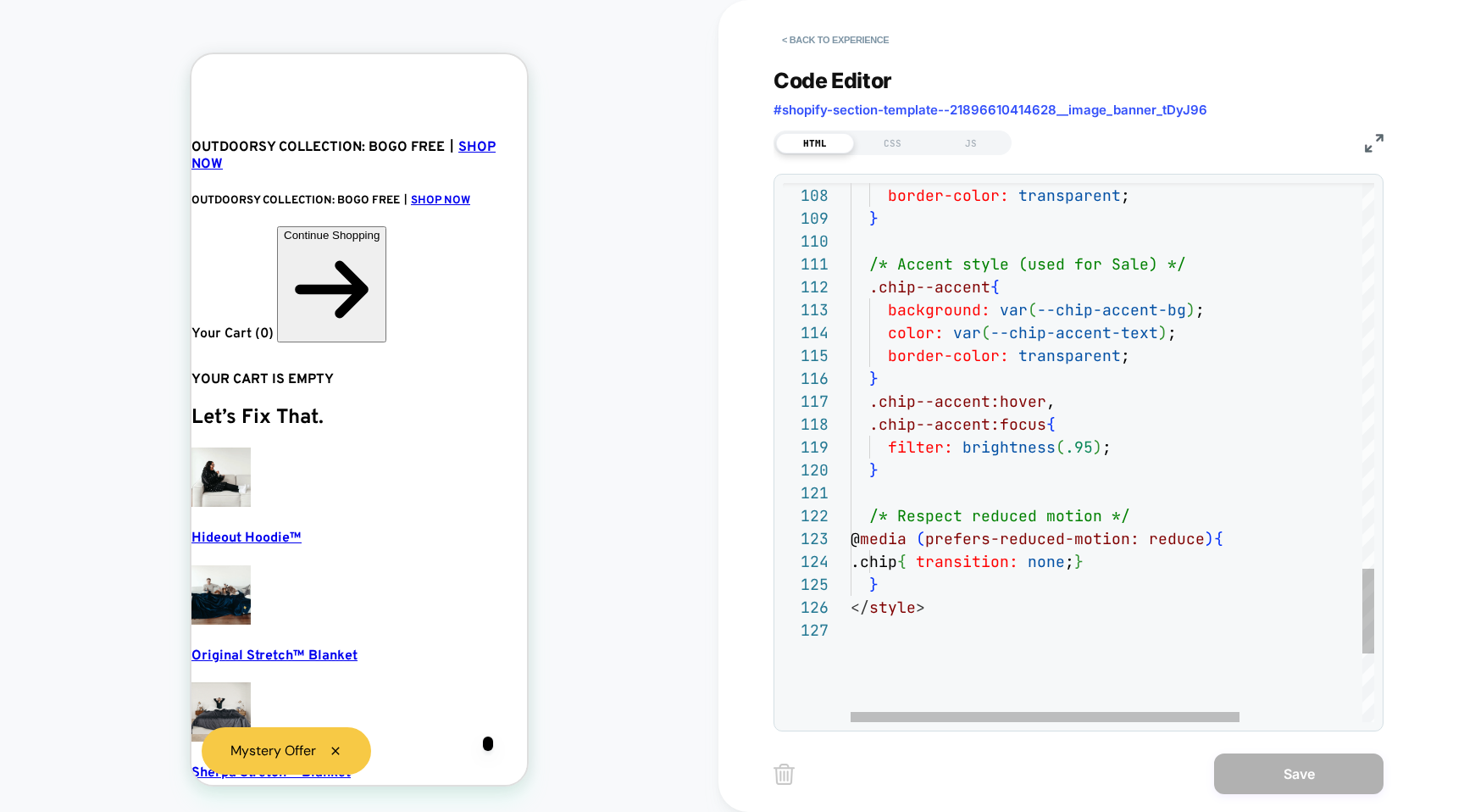
scroll to position [0, 4]
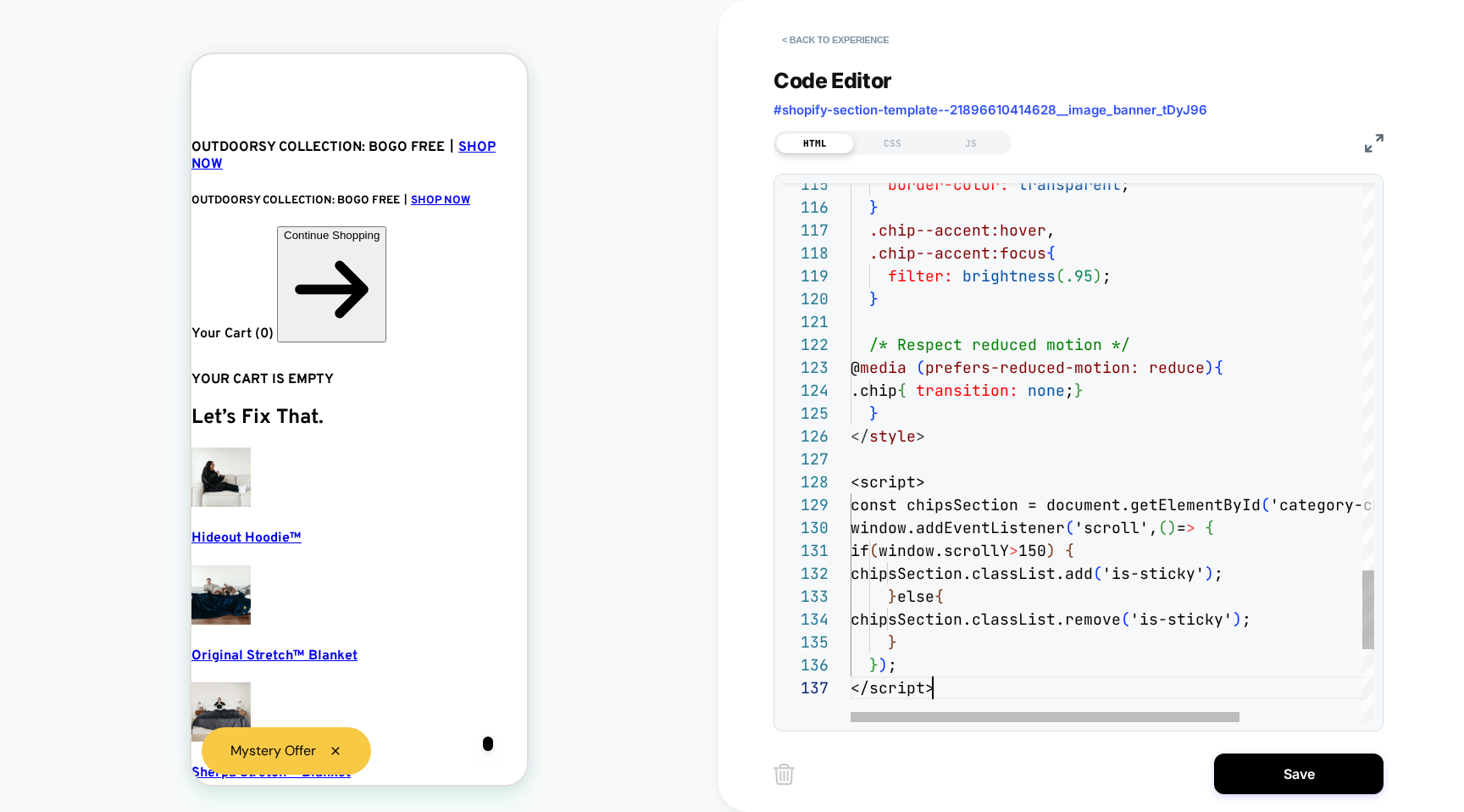
scroll to position [137, 82]
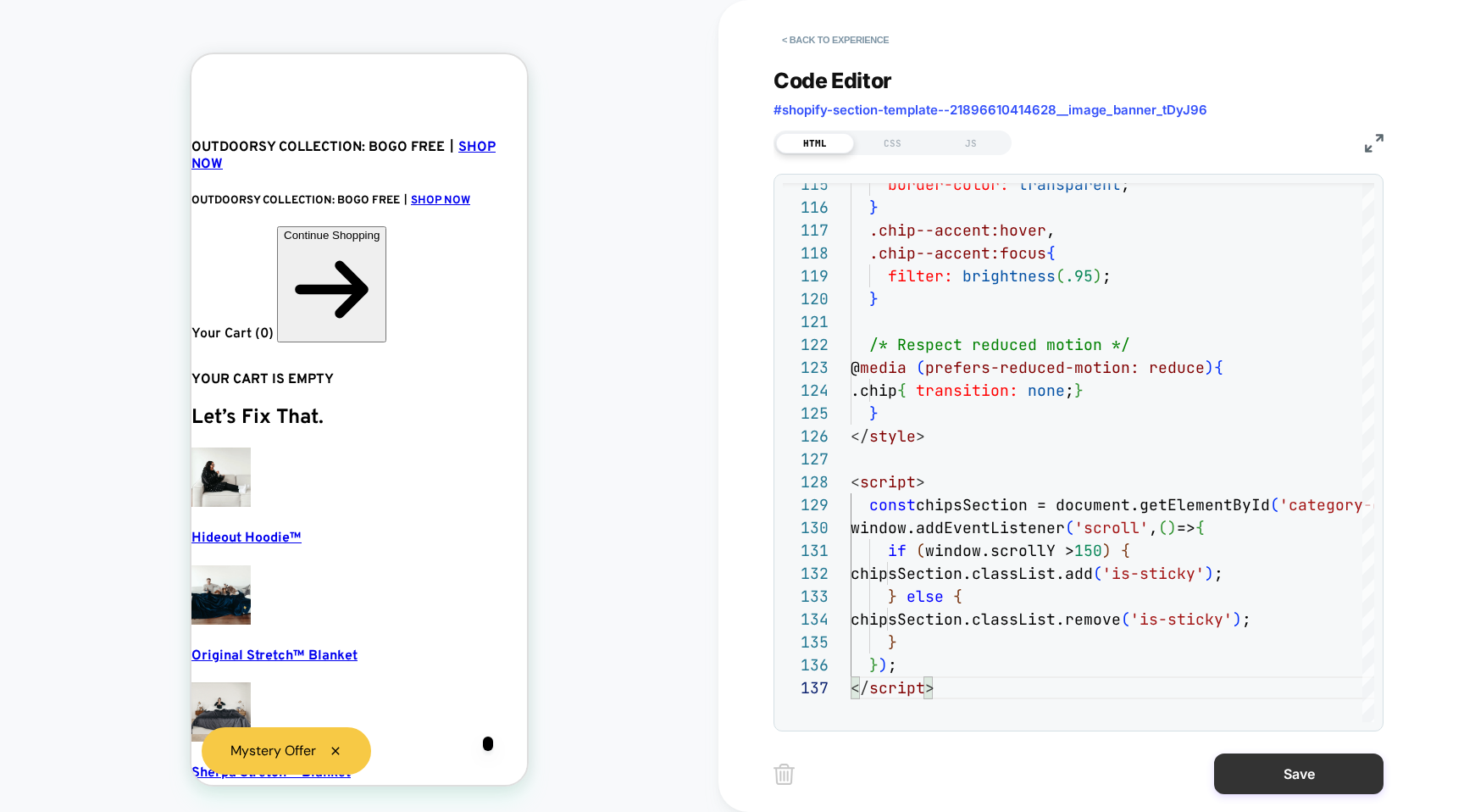
type textarea "**********"
click at [1252, 767] on button "Save" at bounding box center [1298, 774] width 169 height 41
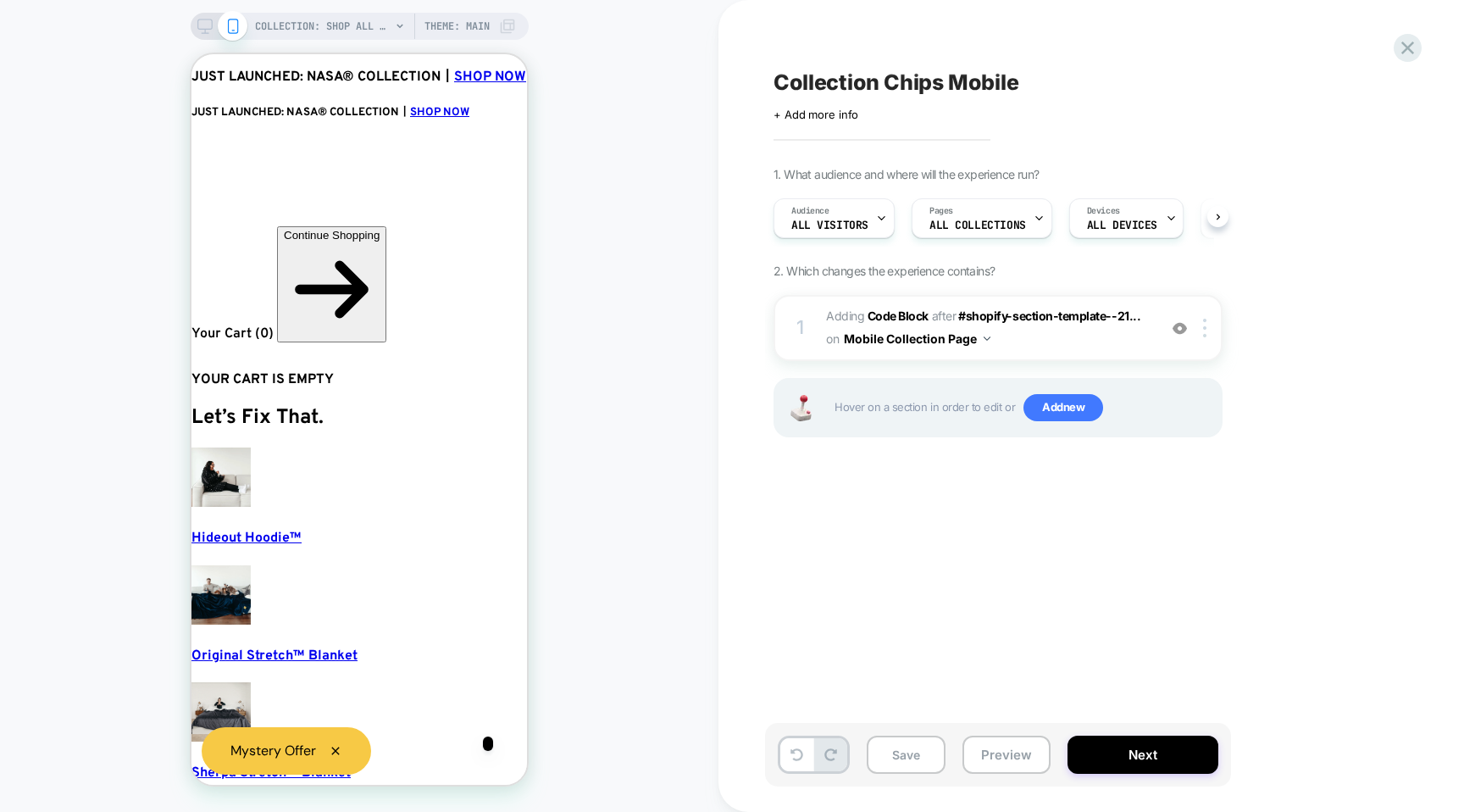
scroll to position [0, 1]
click at [974, 736] on button "Preview" at bounding box center [1006, 754] width 88 height 38
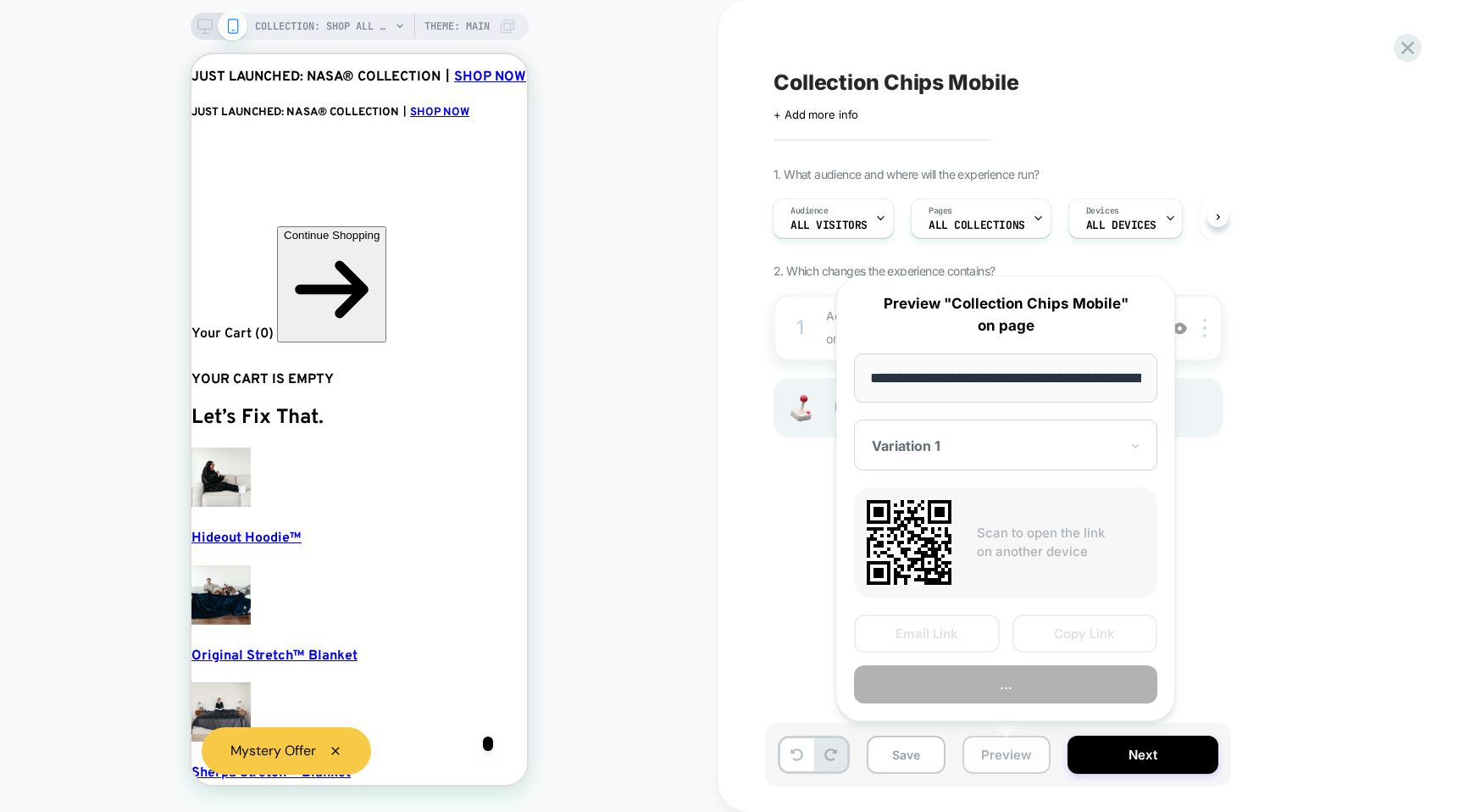
scroll to position [0, 113]
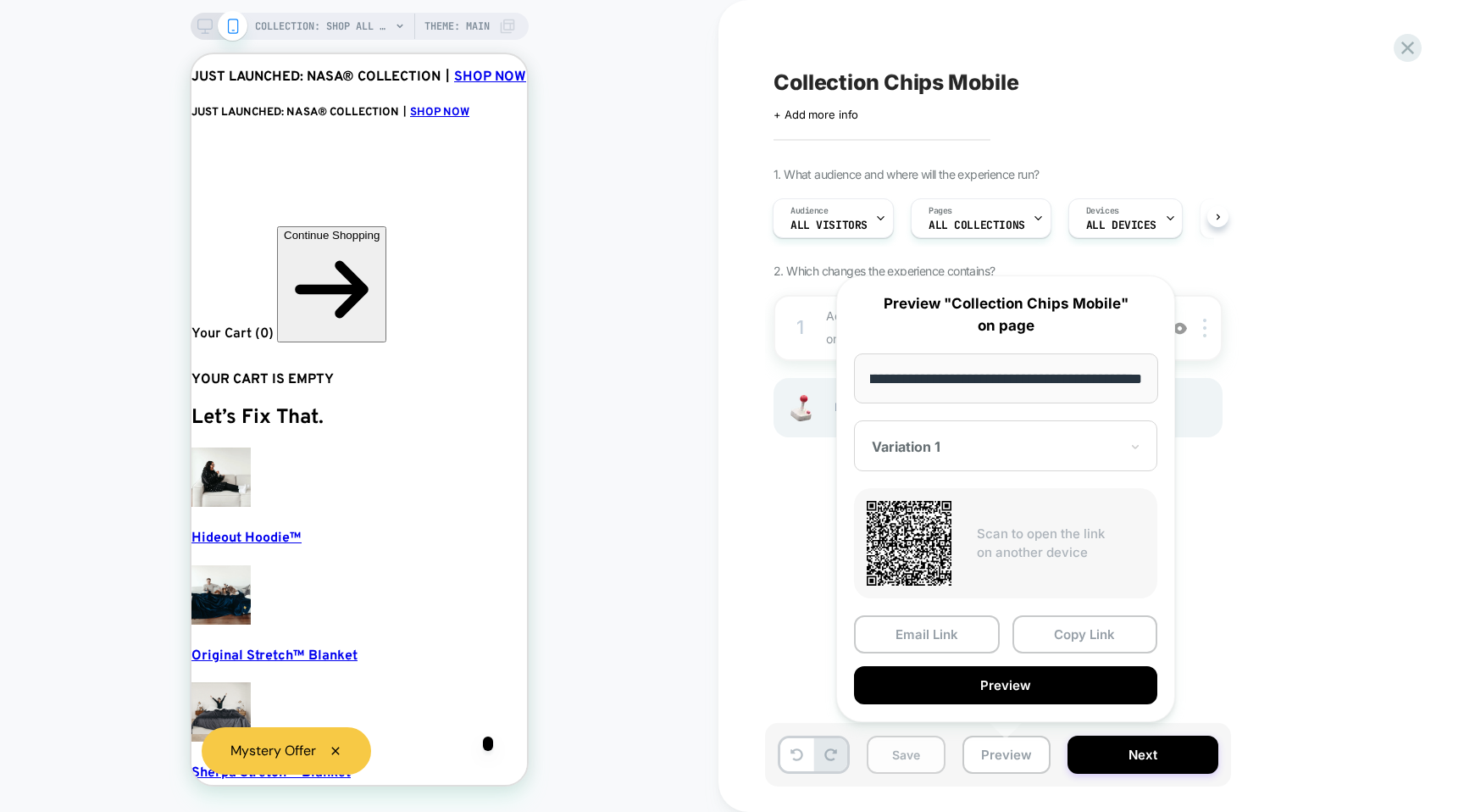
click at [907, 755] on button "Save" at bounding box center [905, 754] width 79 height 38
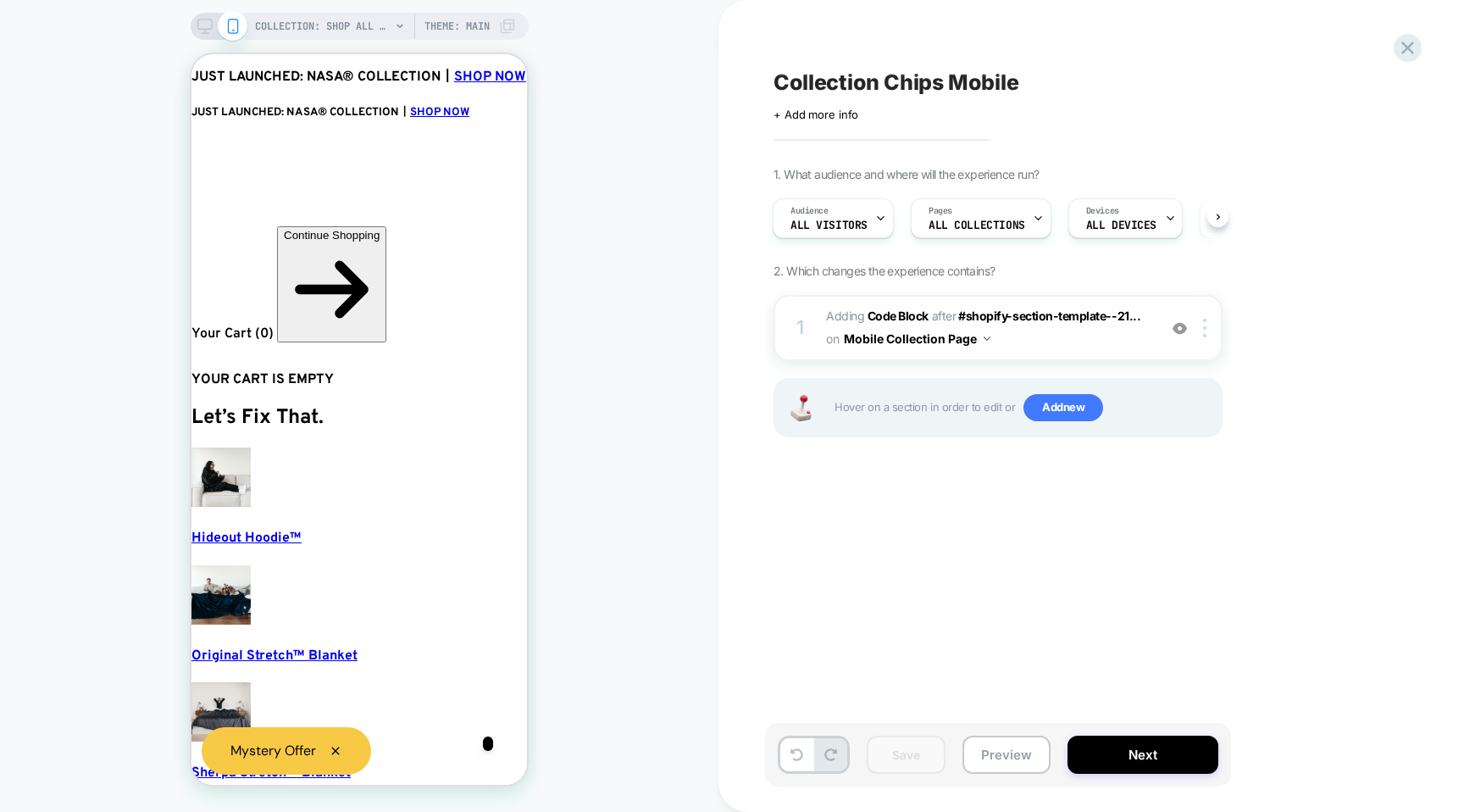
click at [1033, 338] on span "Adding Code Block AFTER #shopify-section-template--21... #shopify-section-templ…" at bounding box center [987, 327] width 323 height 45
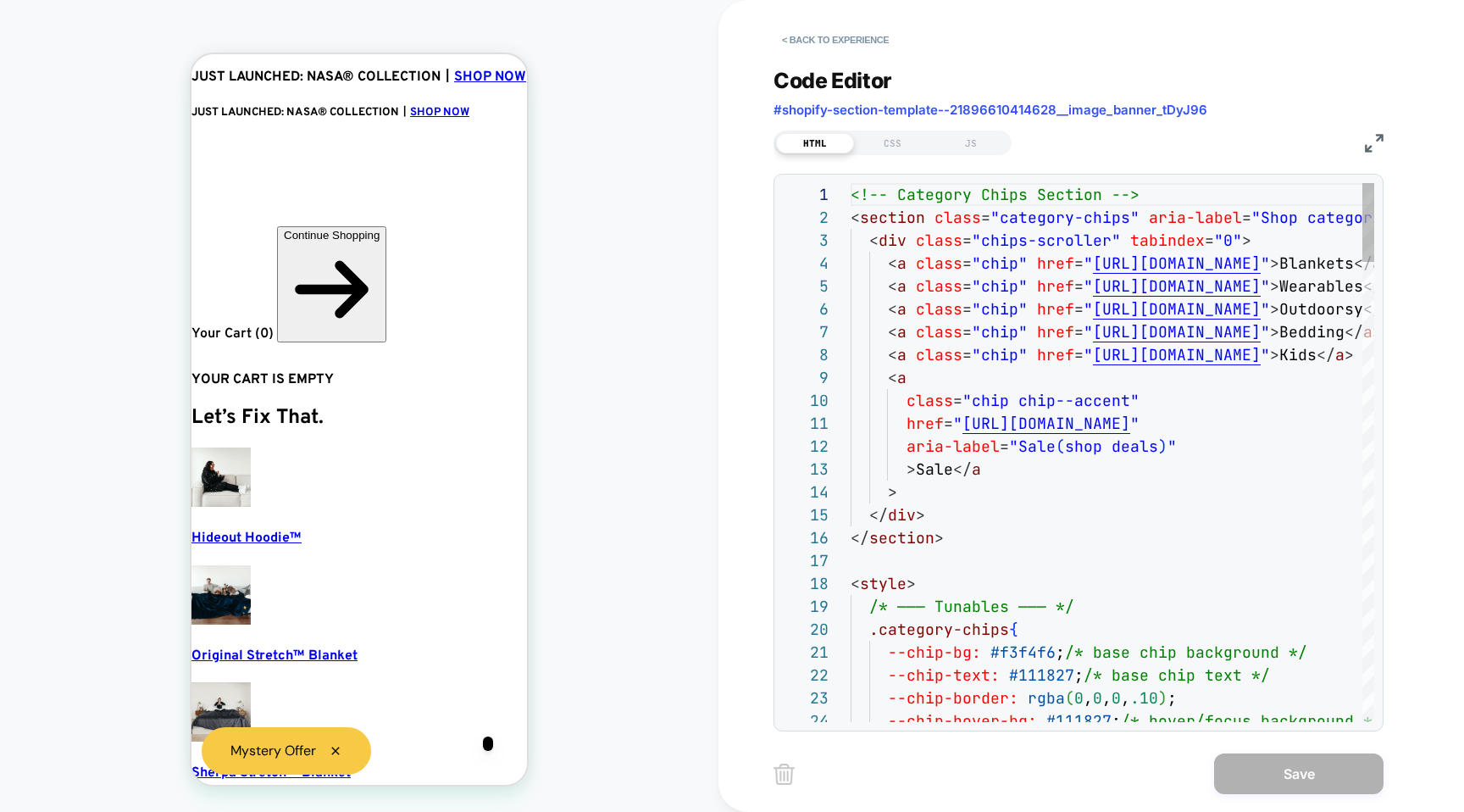
scroll to position [206, 0]
click at [975, 139] on div "JS" at bounding box center [971, 143] width 78 height 20
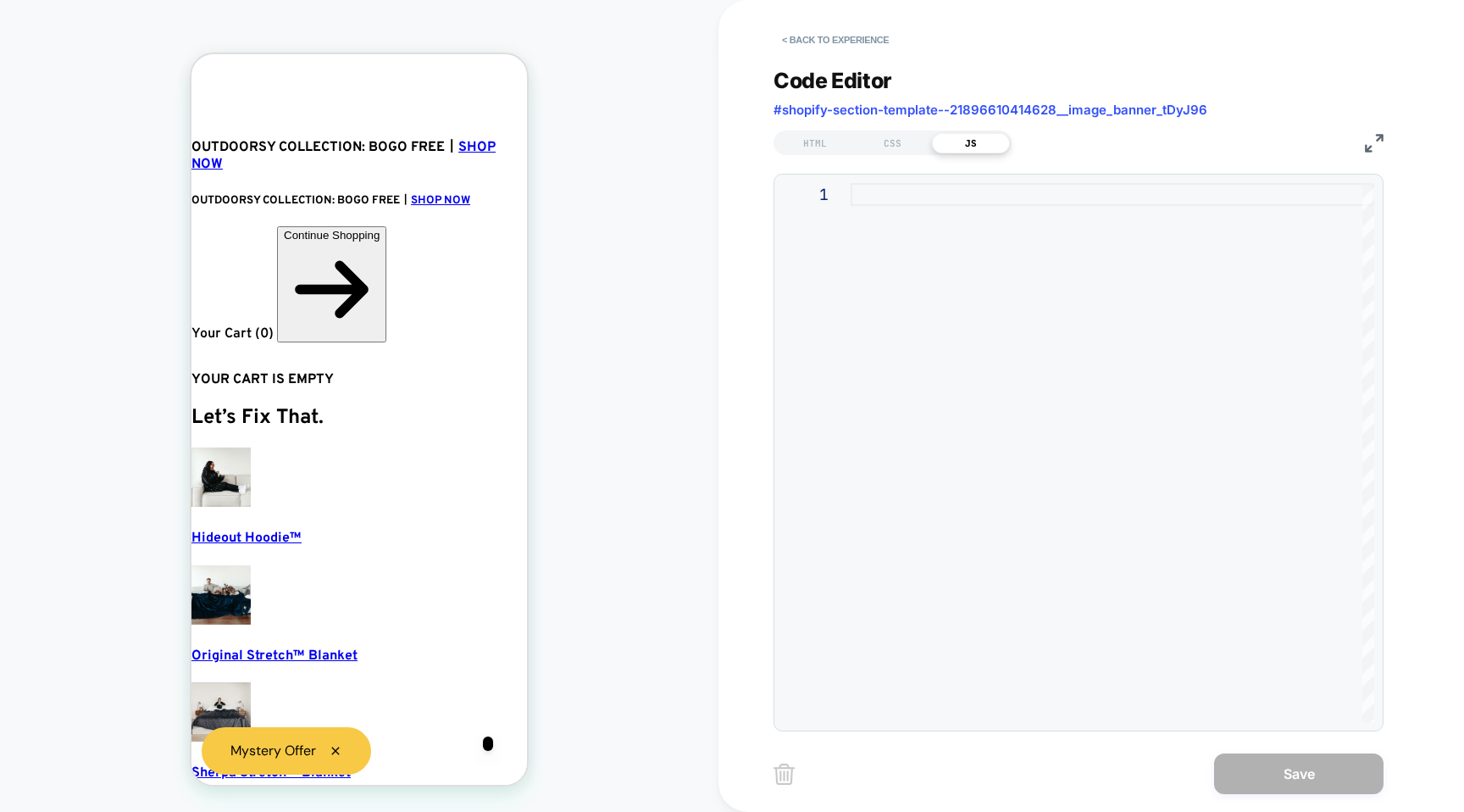
scroll to position [0, 4]
click at [980, 281] on div at bounding box center [1113, 452] width 523 height 539
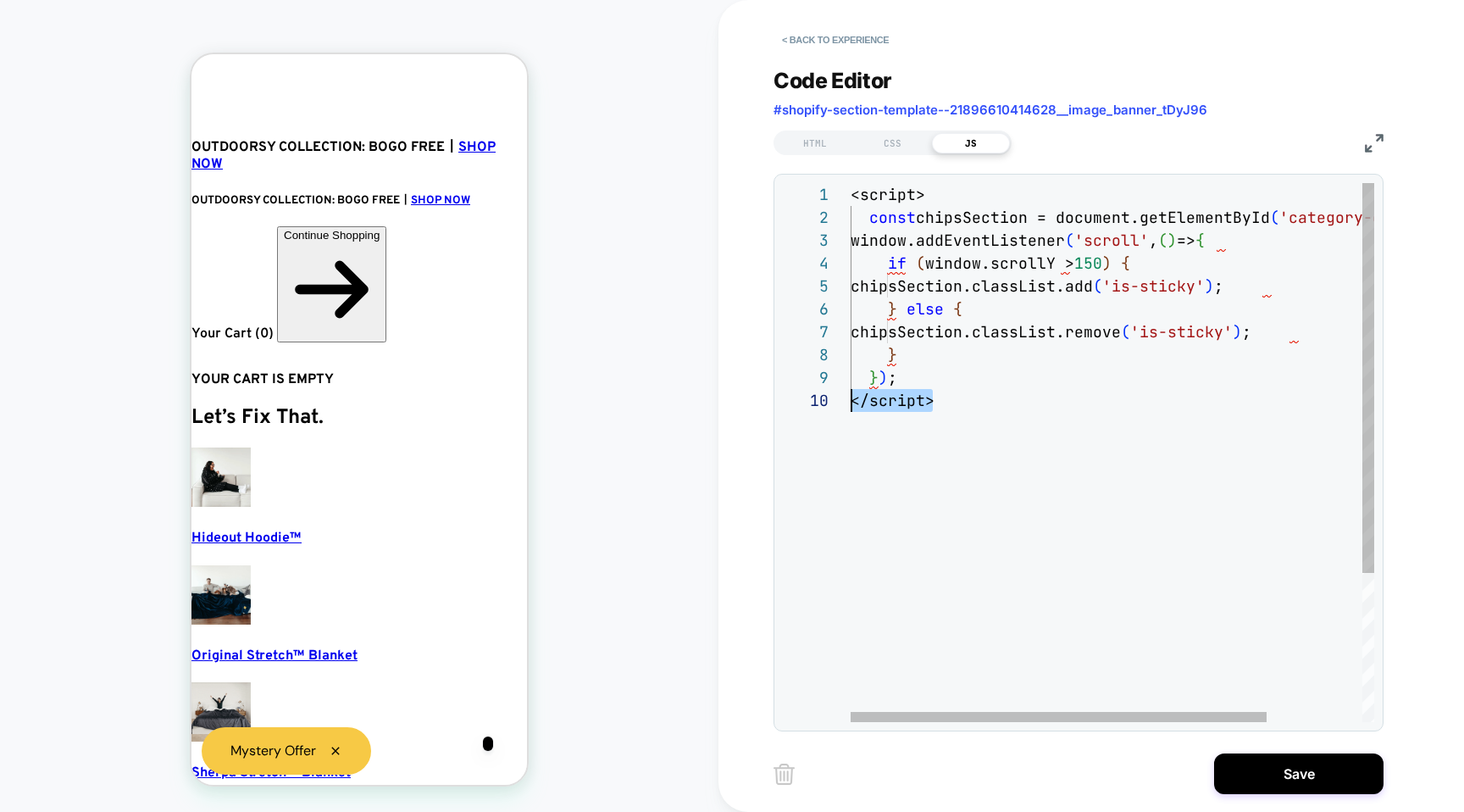
scroll to position [206, 0]
drag, startPoint x: 971, startPoint y: 405, endPoint x: 777, endPoint y: 396, distance: 194.2
click at [851, 396] on div "<script> const chipsSection = document.getElementById ( 'category-chips' ) ; wi…" at bounding box center [1172, 555] width 643 height 744
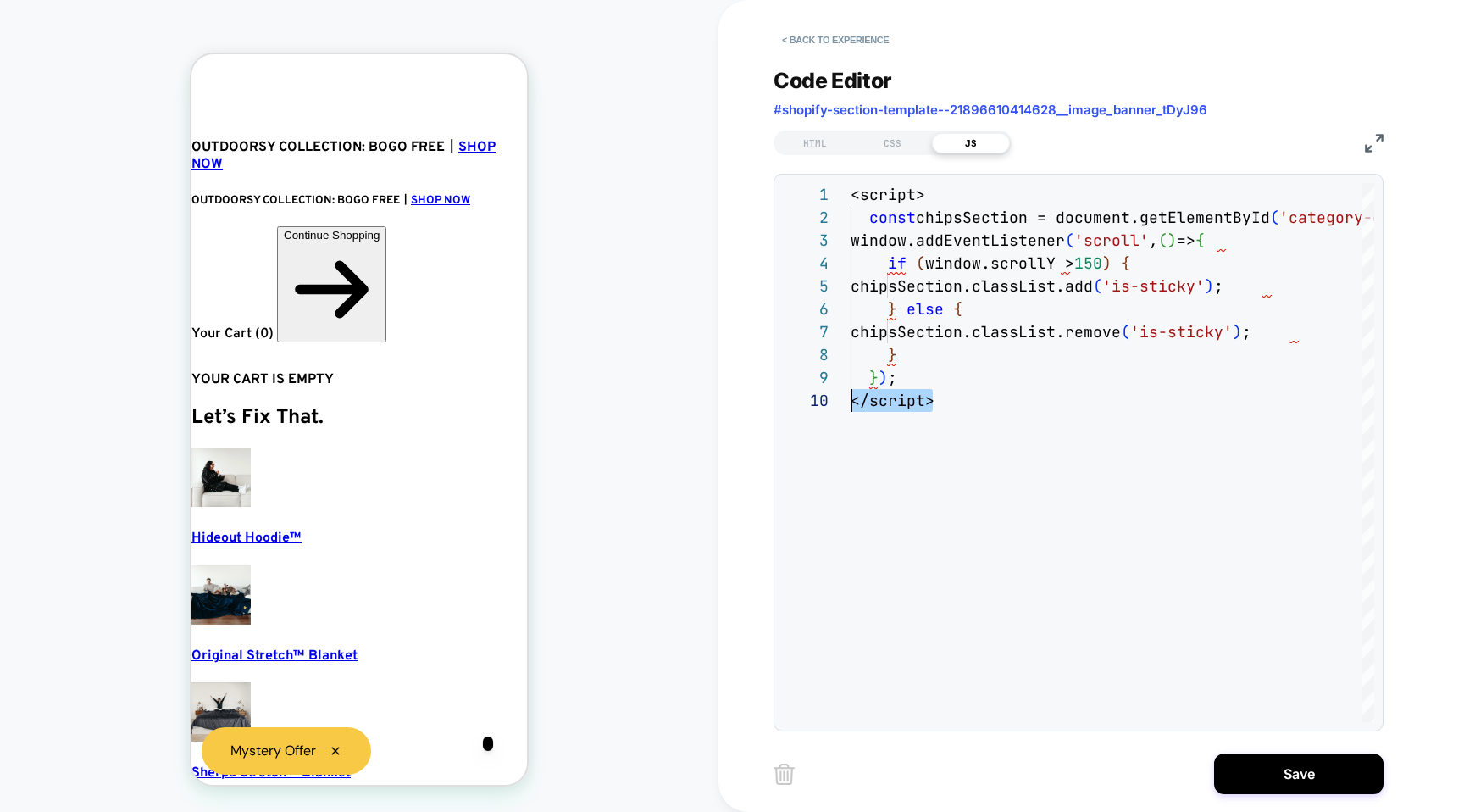
scroll to position [0, 4]
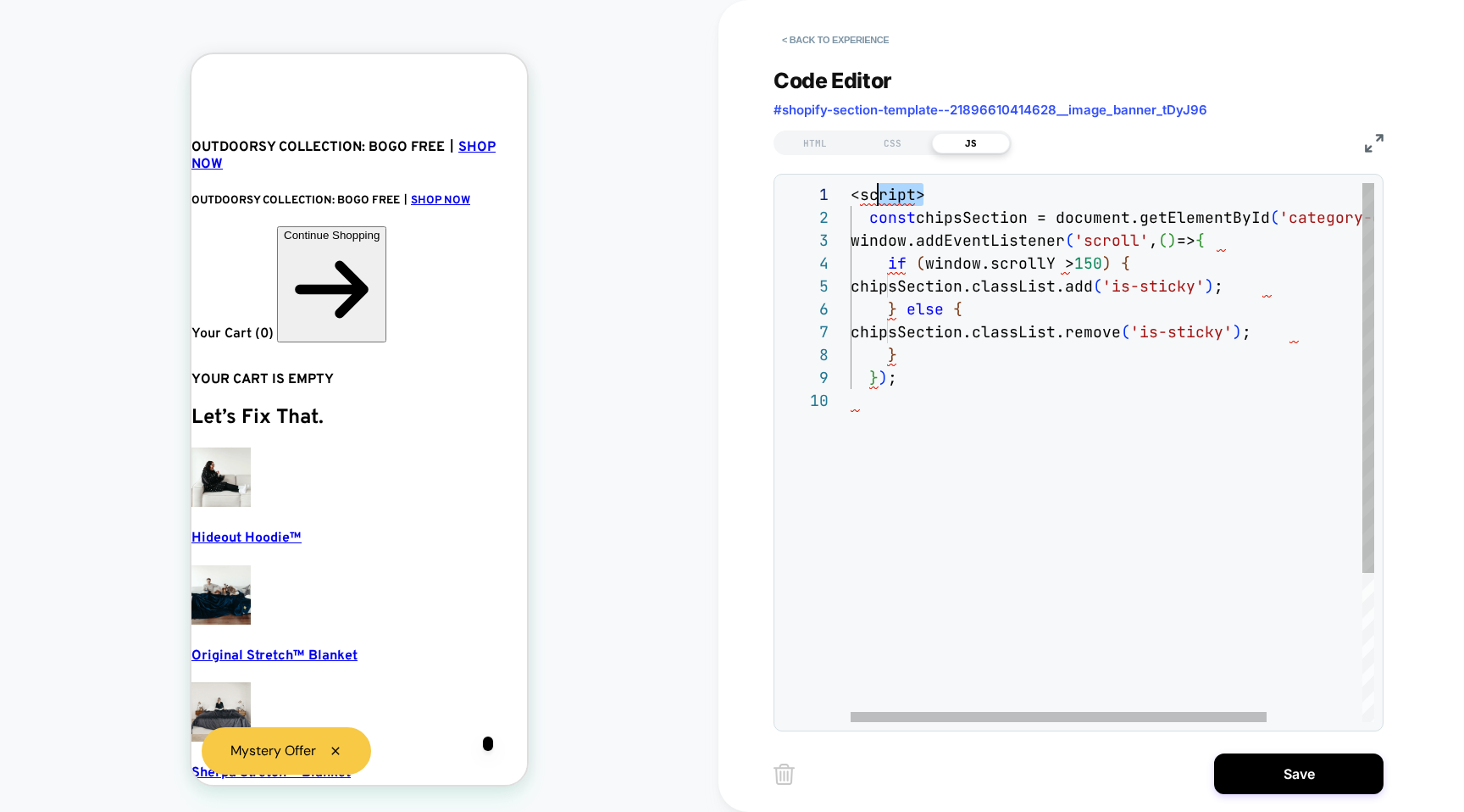
drag, startPoint x: 920, startPoint y: 197, endPoint x: 798, endPoint y: 194, distance: 122.0
click at [851, 194] on div "<script> const chipsSection = document.getElementById ( 'category-chips' ) ; wi…" at bounding box center [1172, 555] width 643 height 744
click at [855, 197] on div "const chipsSection = document.getElementById ( 'category-chips' ) ; window.addE…" at bounding box center [1172, 555] width 643 height 744
click at [855, 199] on div "const chipsSection = document.getElementById ( 'category-chips' ) ; window.addE…" at bounding box center [1172, 555] width 643 height 744
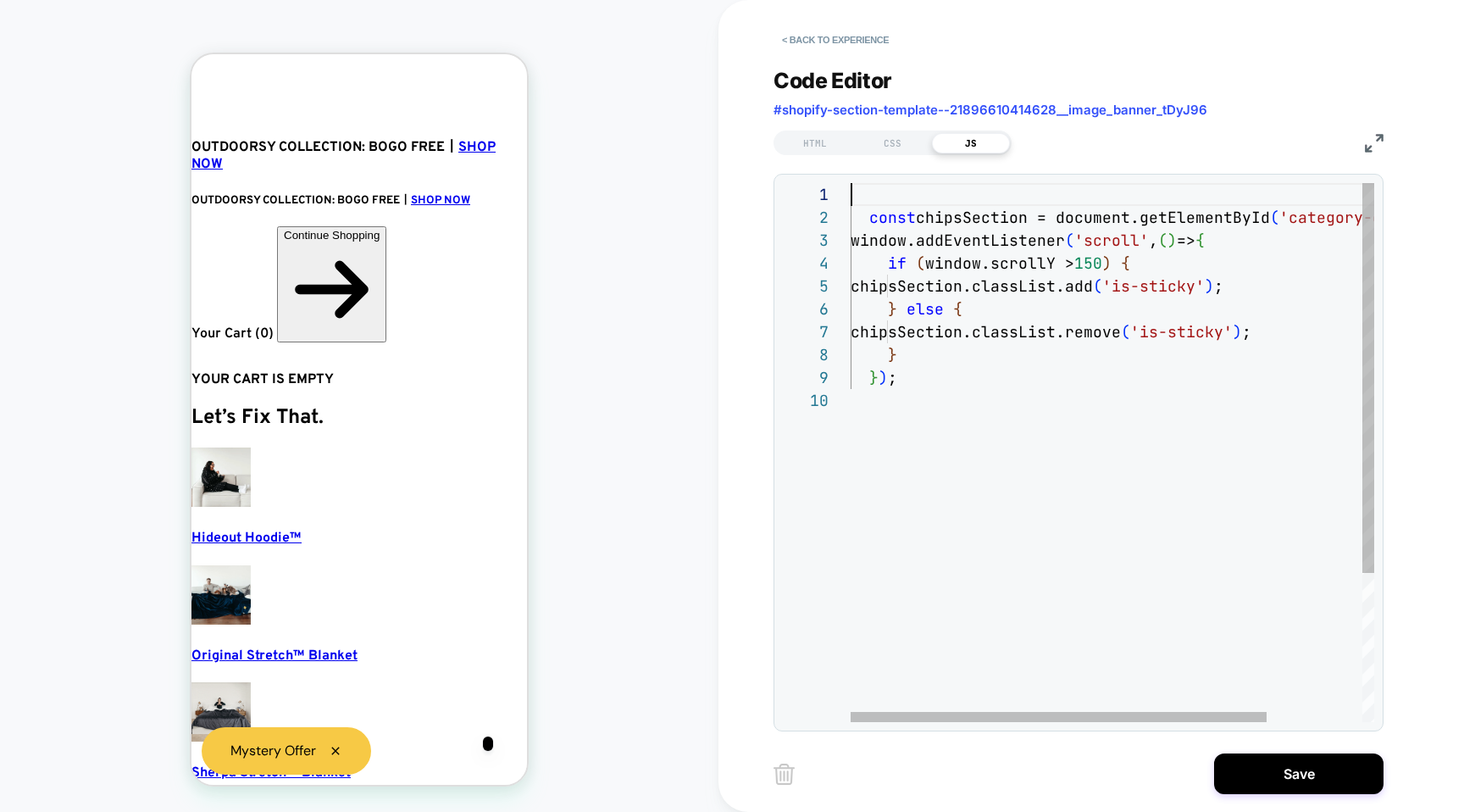
scroll to position [0, 4]
click at [856, 215] on div "const chipsSection = document.getElementById ( 'category-chips' ) ; window.addE…" at bounding box center [1172, 555] width 643 height 744
type textarea "**********"
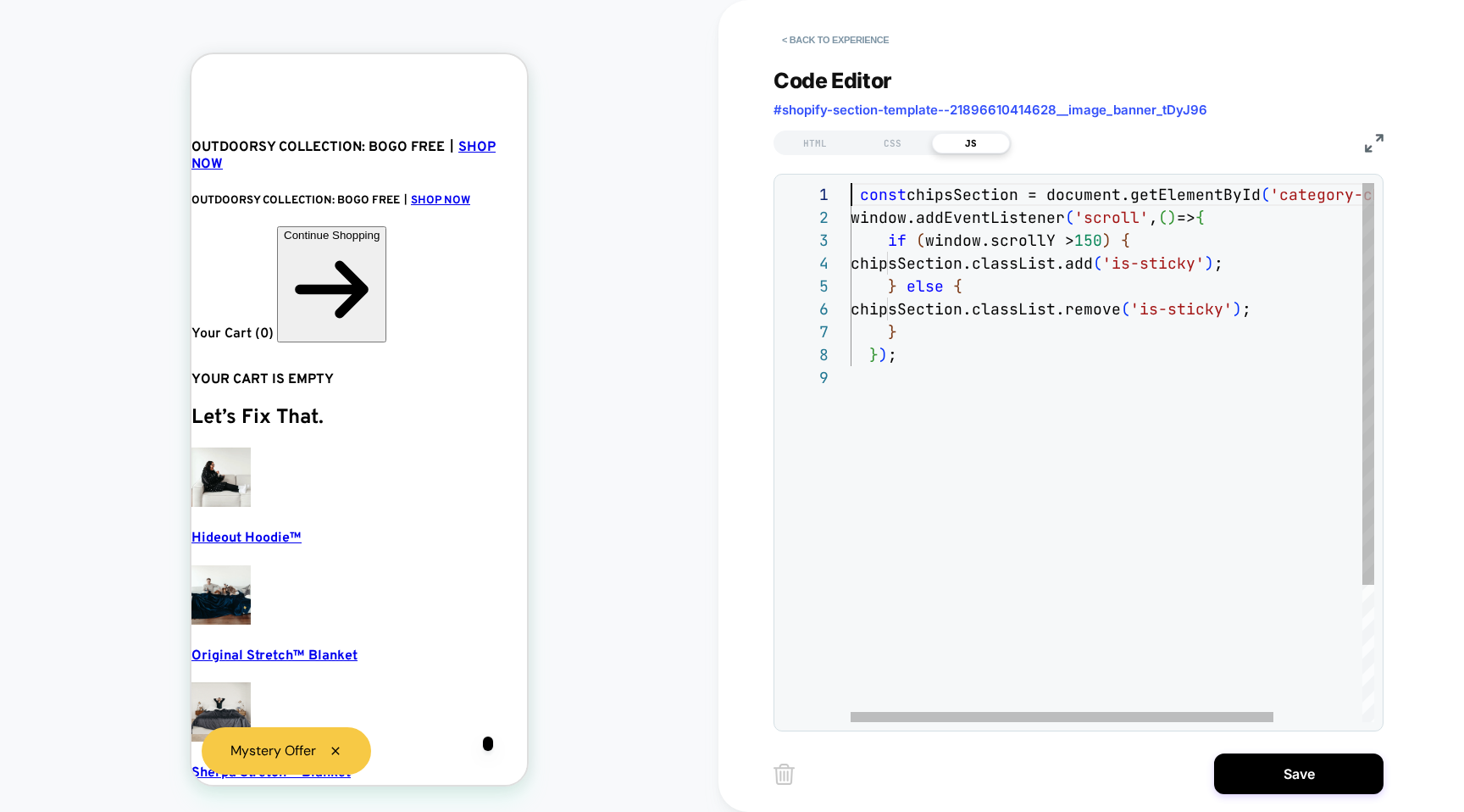
scroll to position [0, 0]
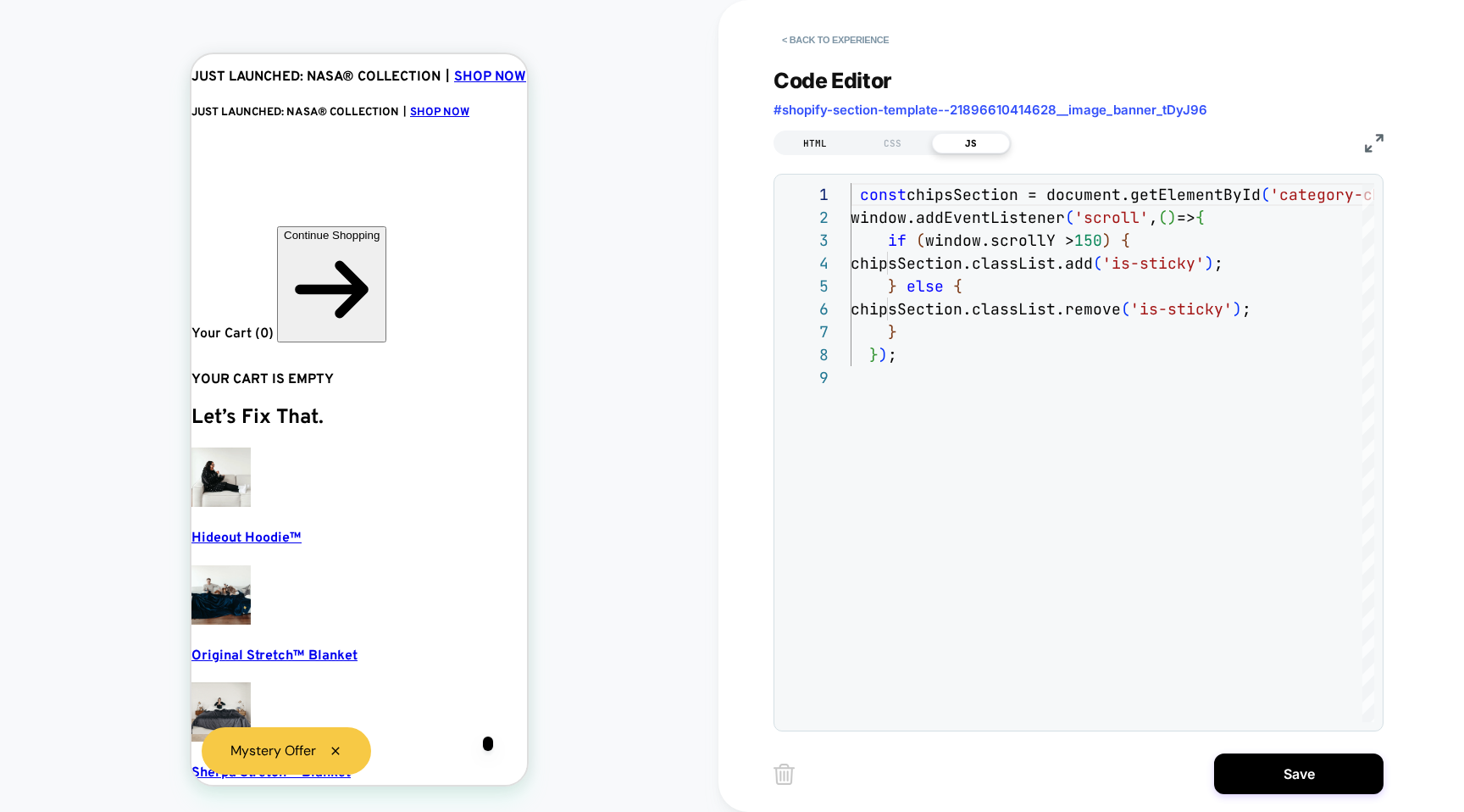
click at [798, 138] on div "HTML" at bounding box center [815, 143] width 78 height 20
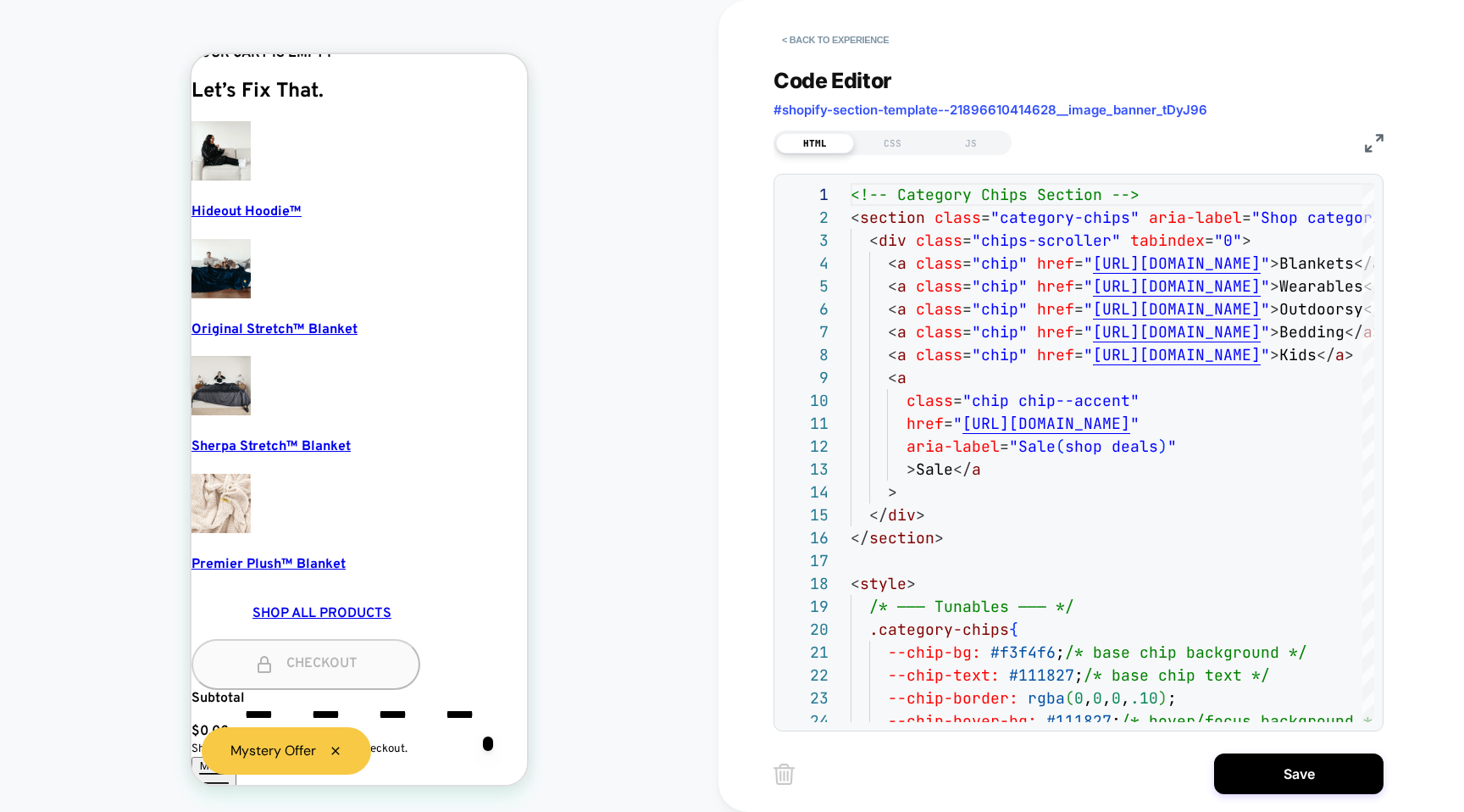
scroll to position [498, 0]
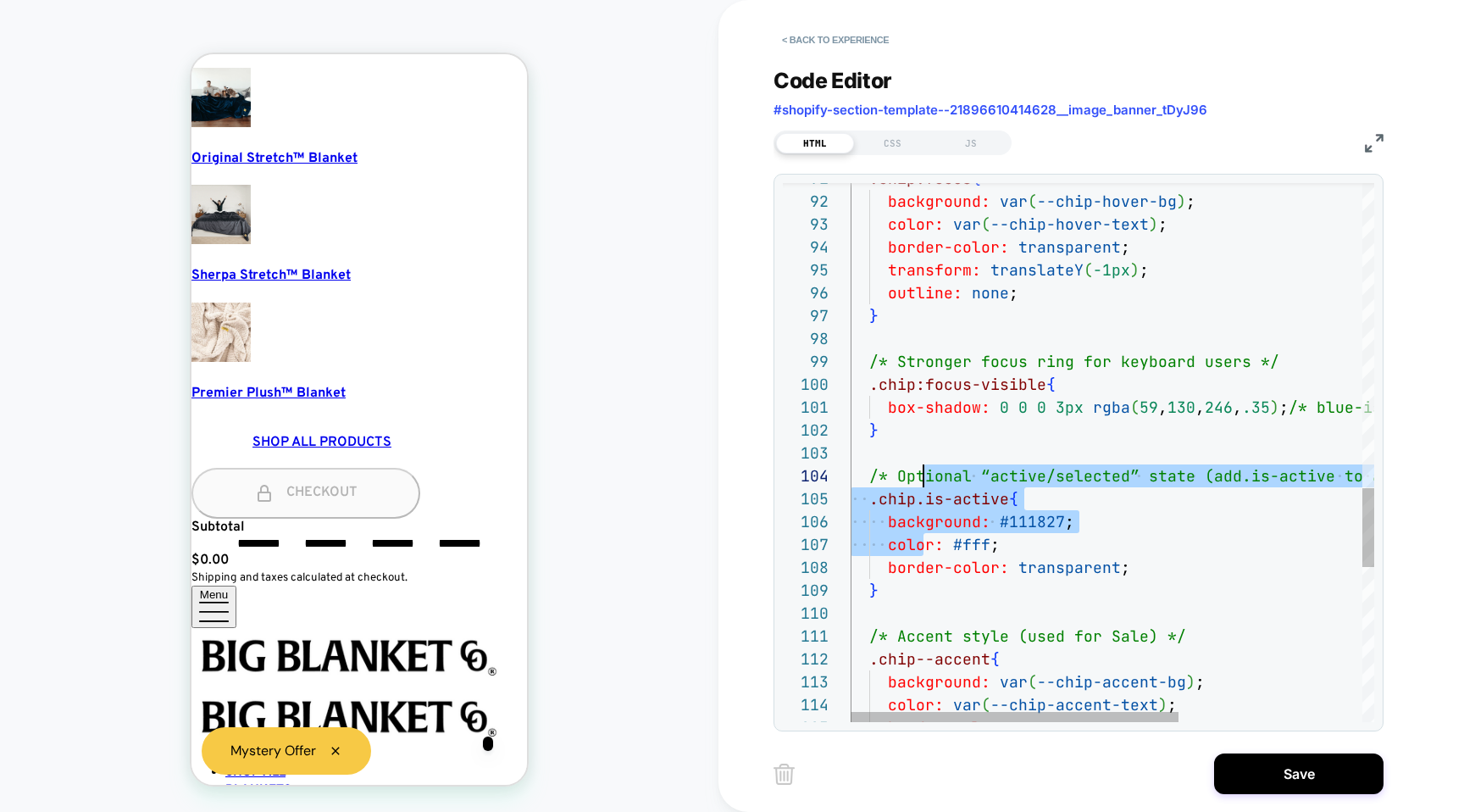
drag, startPoint x: 920, startPoint y: 538, endPoint x: 936, endPoint y: 438, distance: 101.3
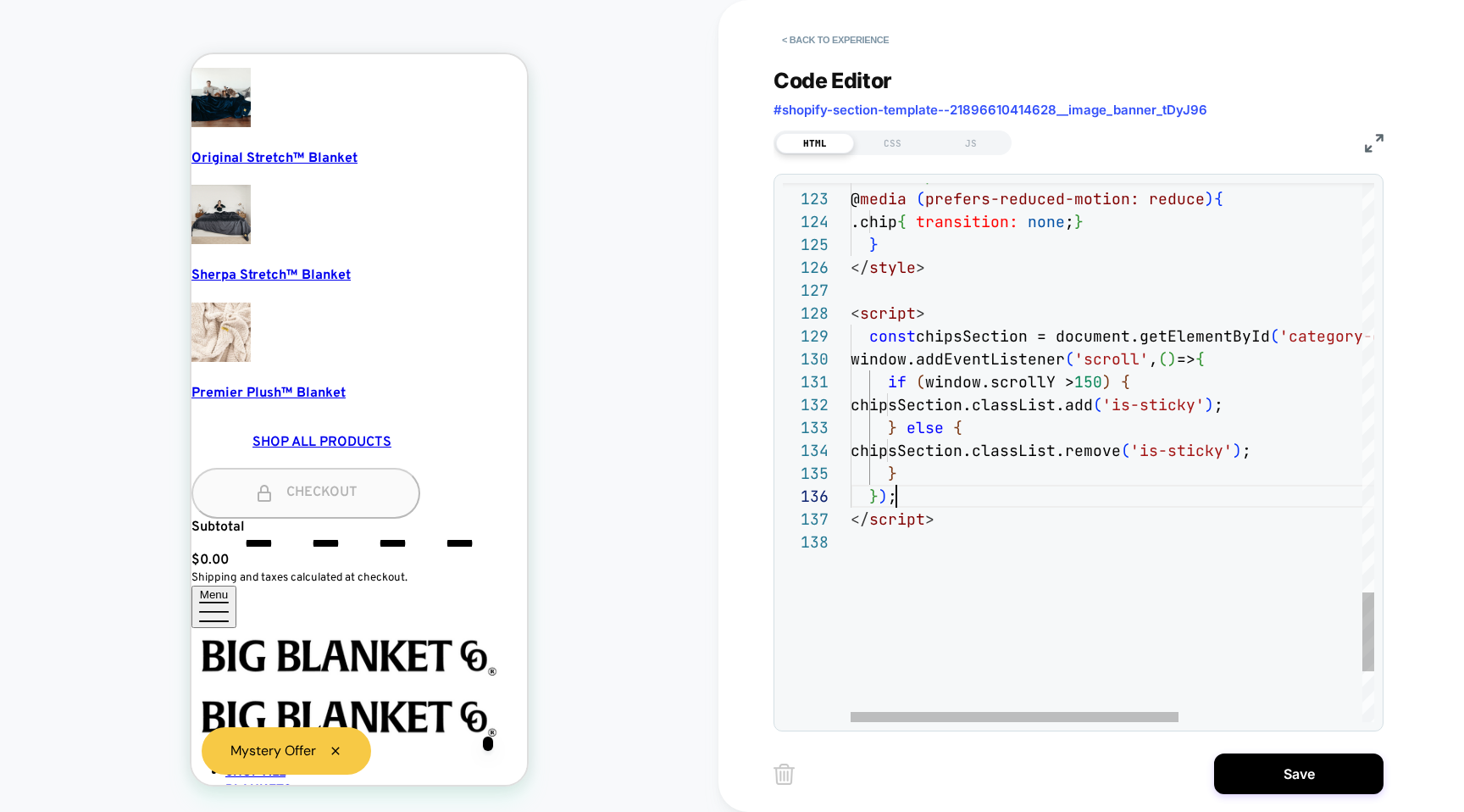
drag, startPoint x: 989, startPoint y: 500, endPoint x: 867, endPoint y: 366, distance: 181.2
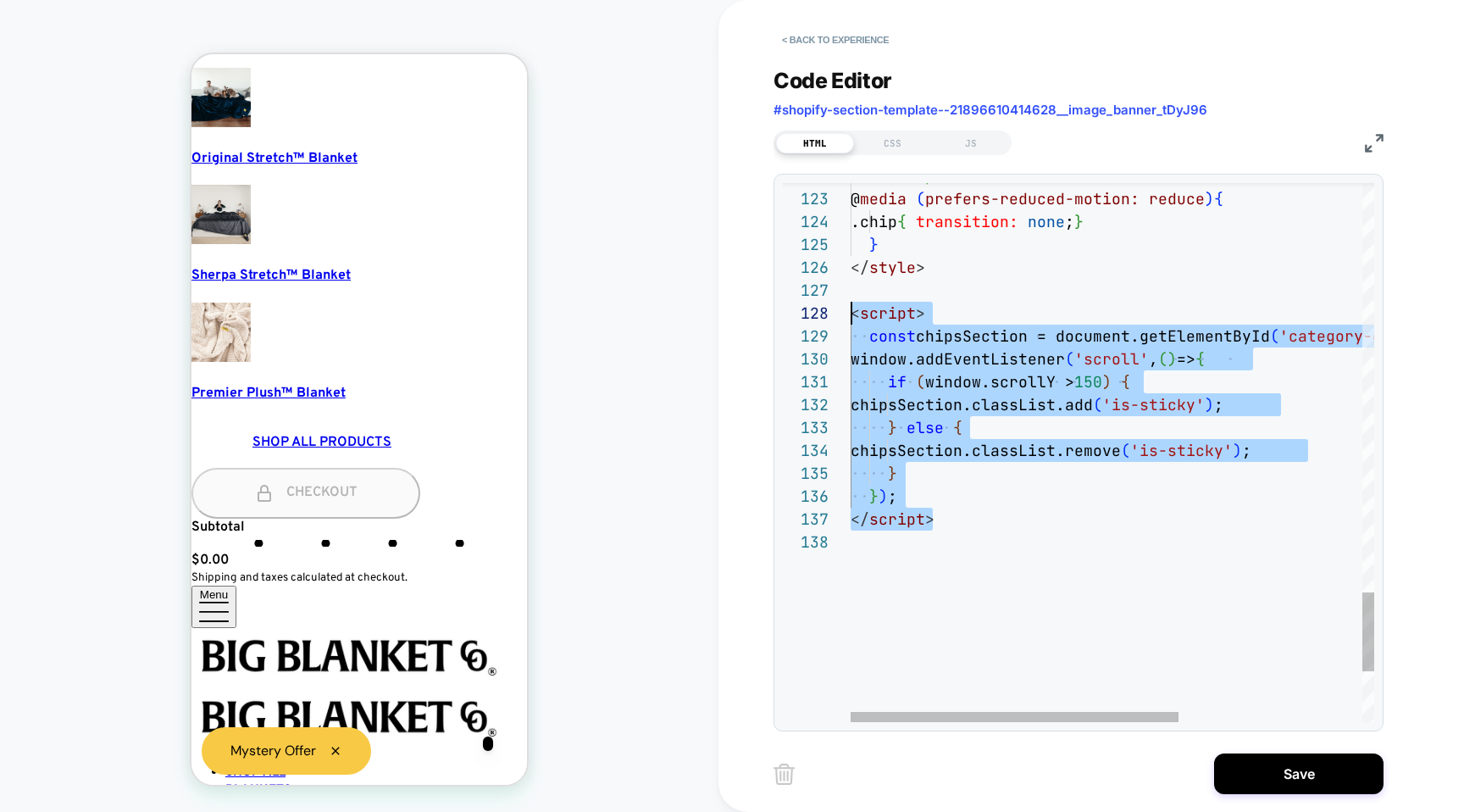
drag, startPoint x: 975, startPoint y: 530, endPoint x: 811, endPoint y: 309, distance: 275.2
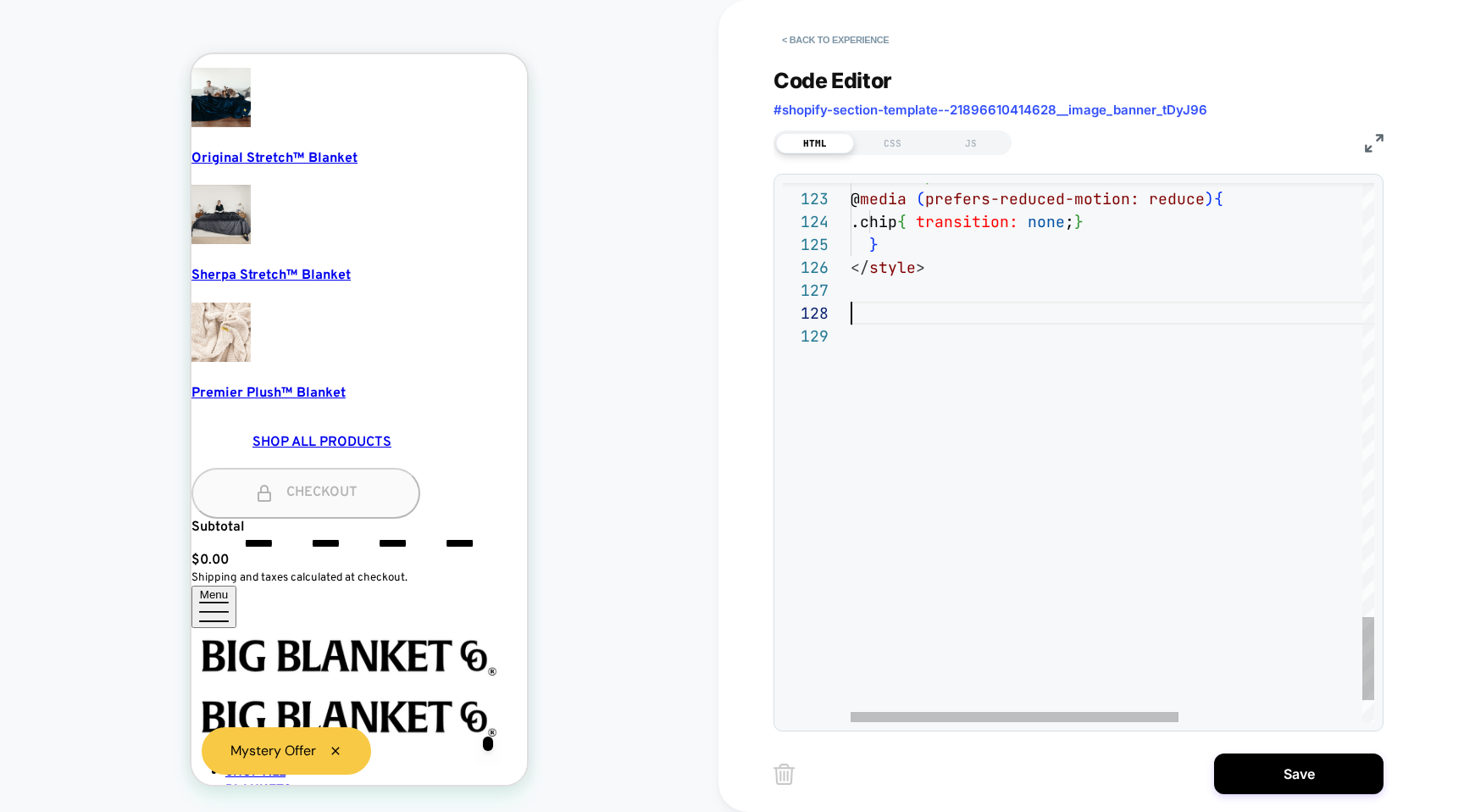
type textarea "**********"
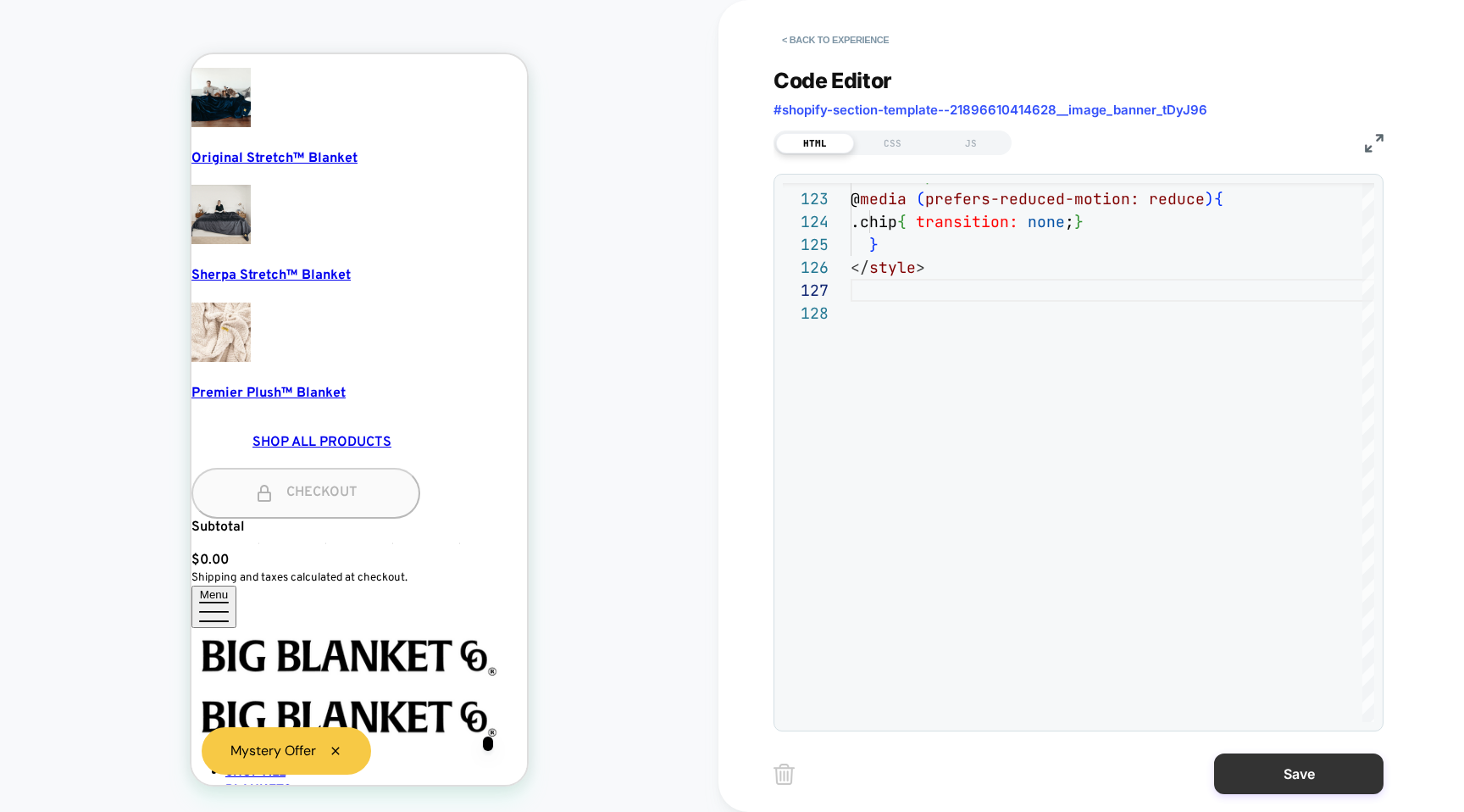
click at [1231, 761] on button "Save" at bounding box center [1298, 774] width 169 height 41
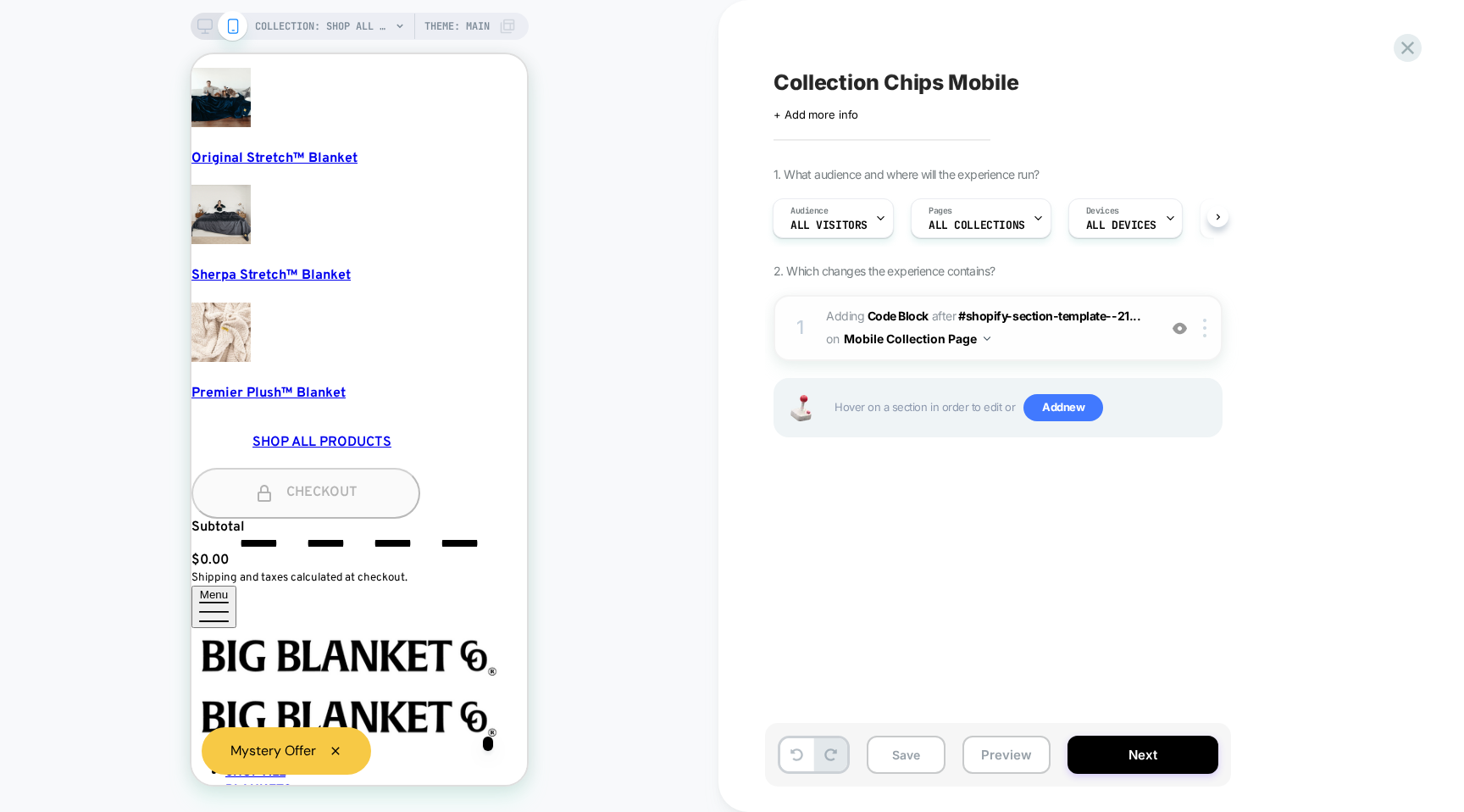
click at [1022, 343] on span "Adding Code Block AFTER #shopify-section-template--21... #shopify-section-templ…" at bounding box center [987, 327] width 323 height 45
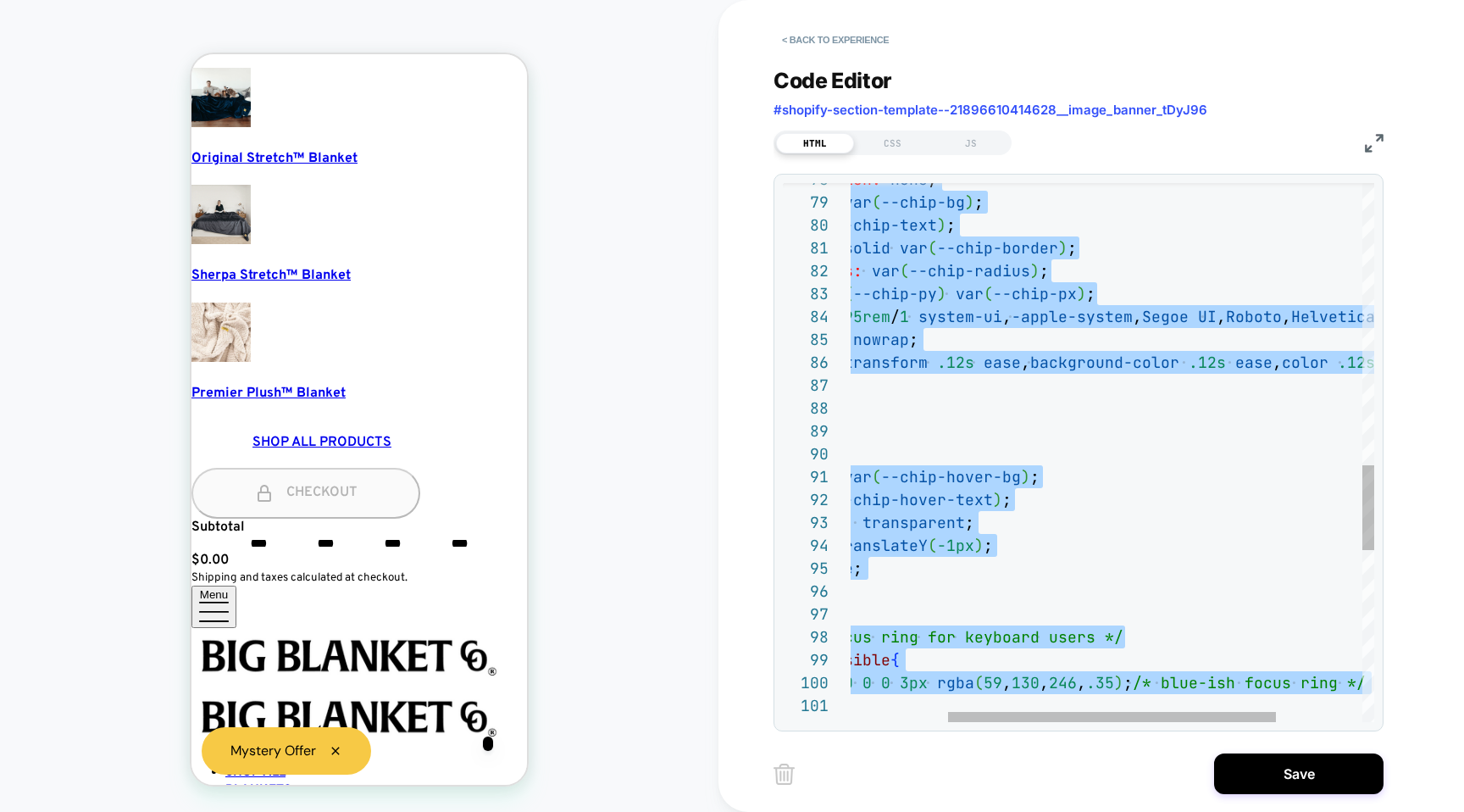
type textarea "**********"
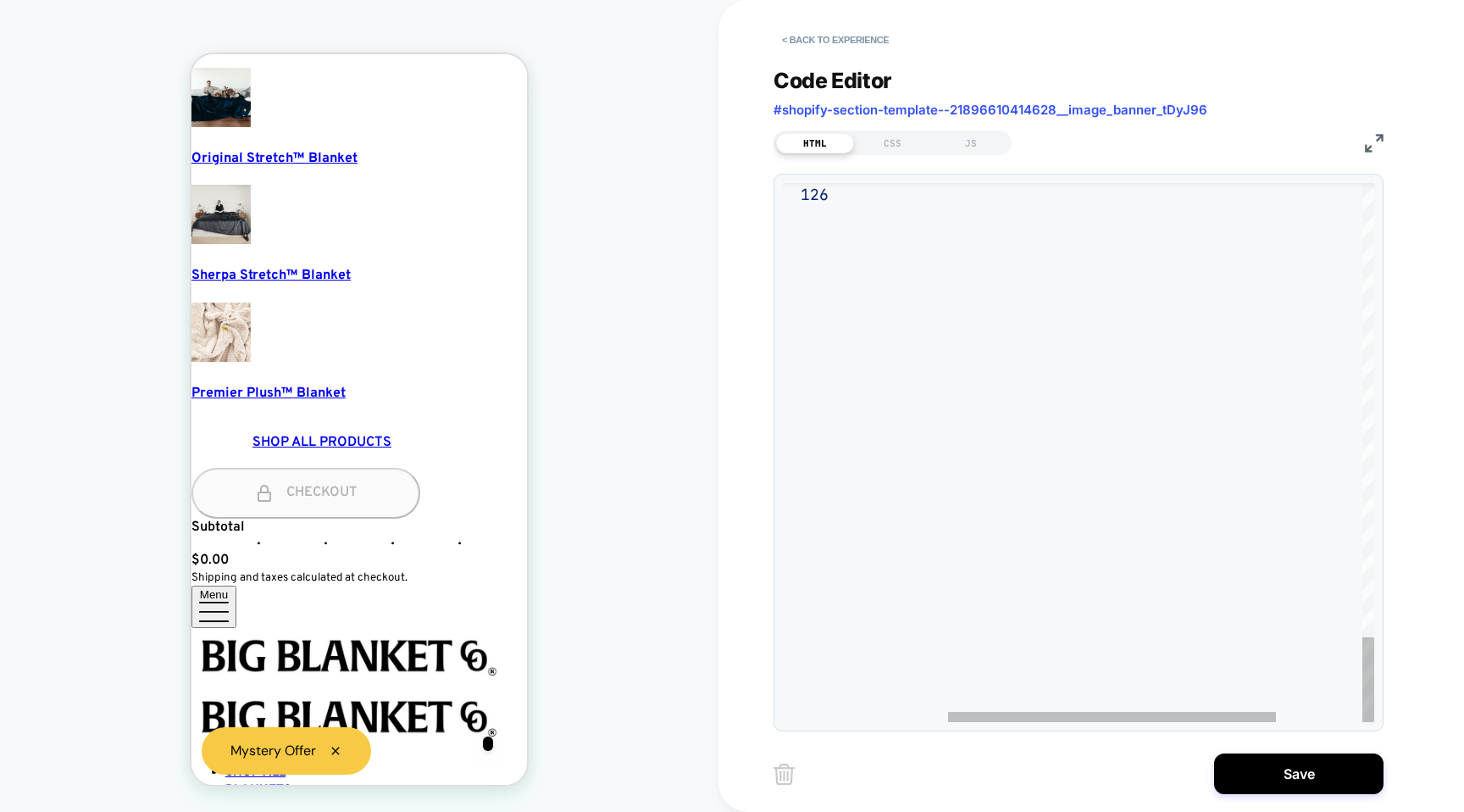
drag, startPoint x: 851, startPoint y: 437, endPoint x: 948, endPoint y: 582, distance: 174.5
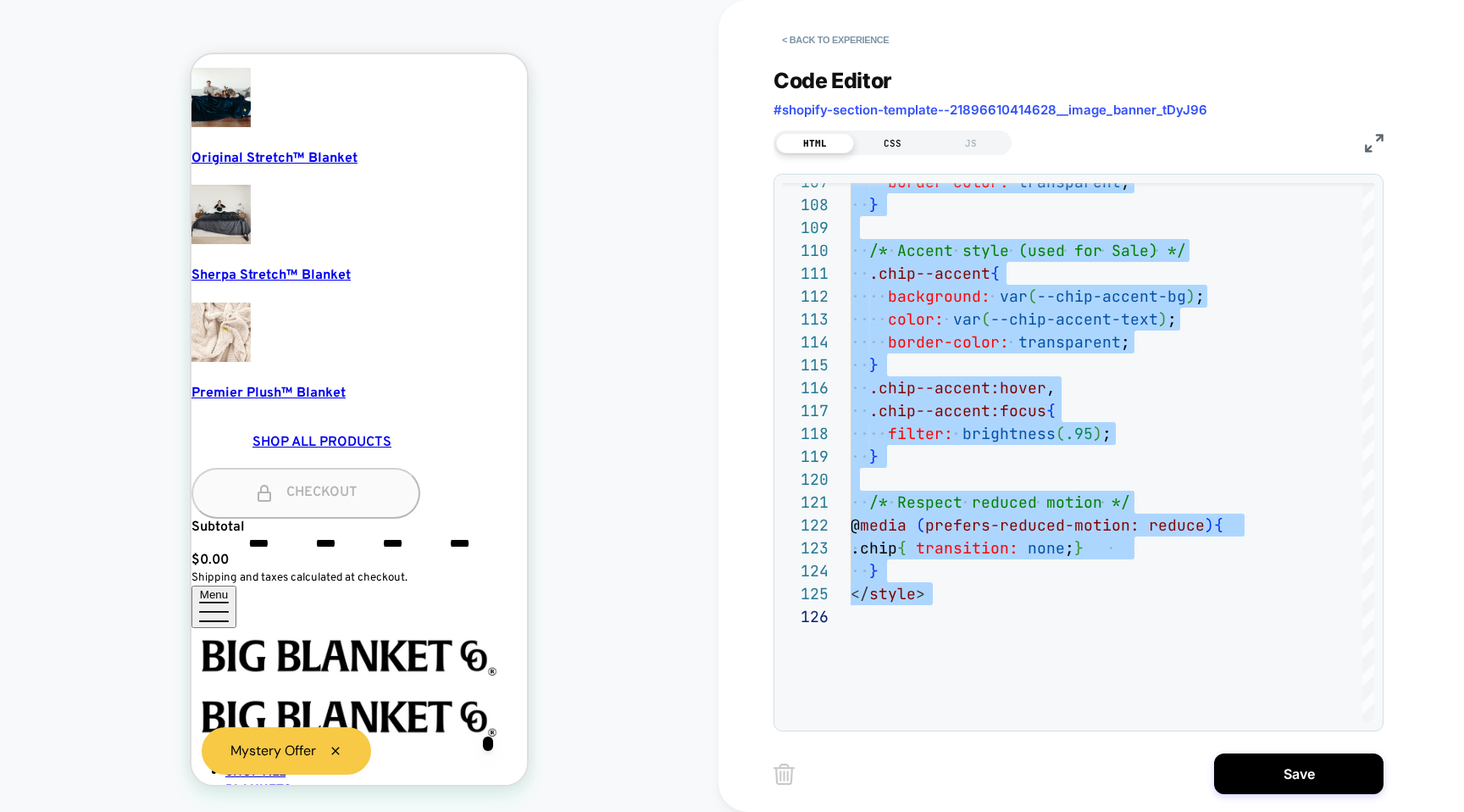
click at [879, 143] on div "CSS" at bounding box center [893, 143] width 78 height 20
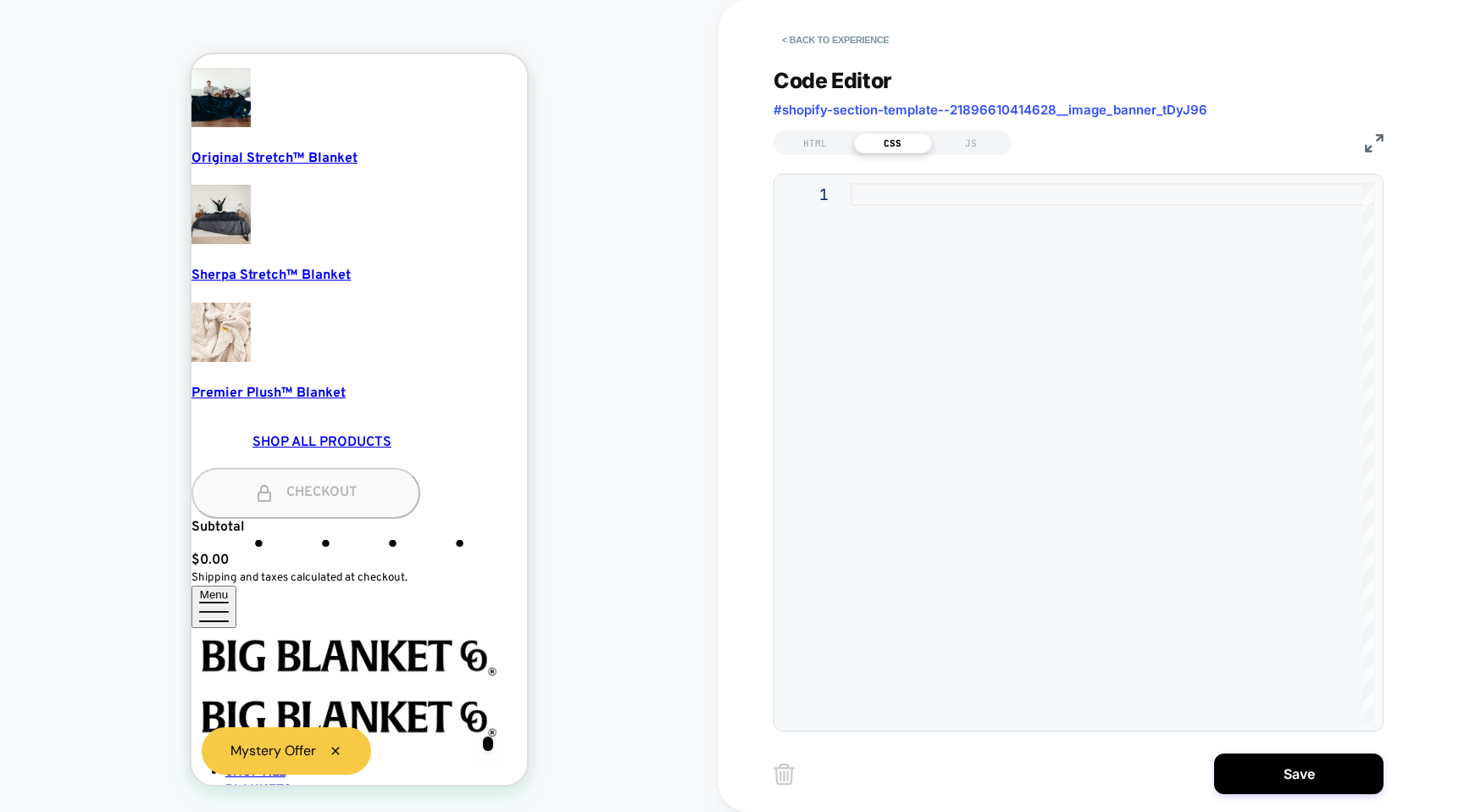
click at [928, 288] on div at bounding box center [1113, 452] width 523 height 539
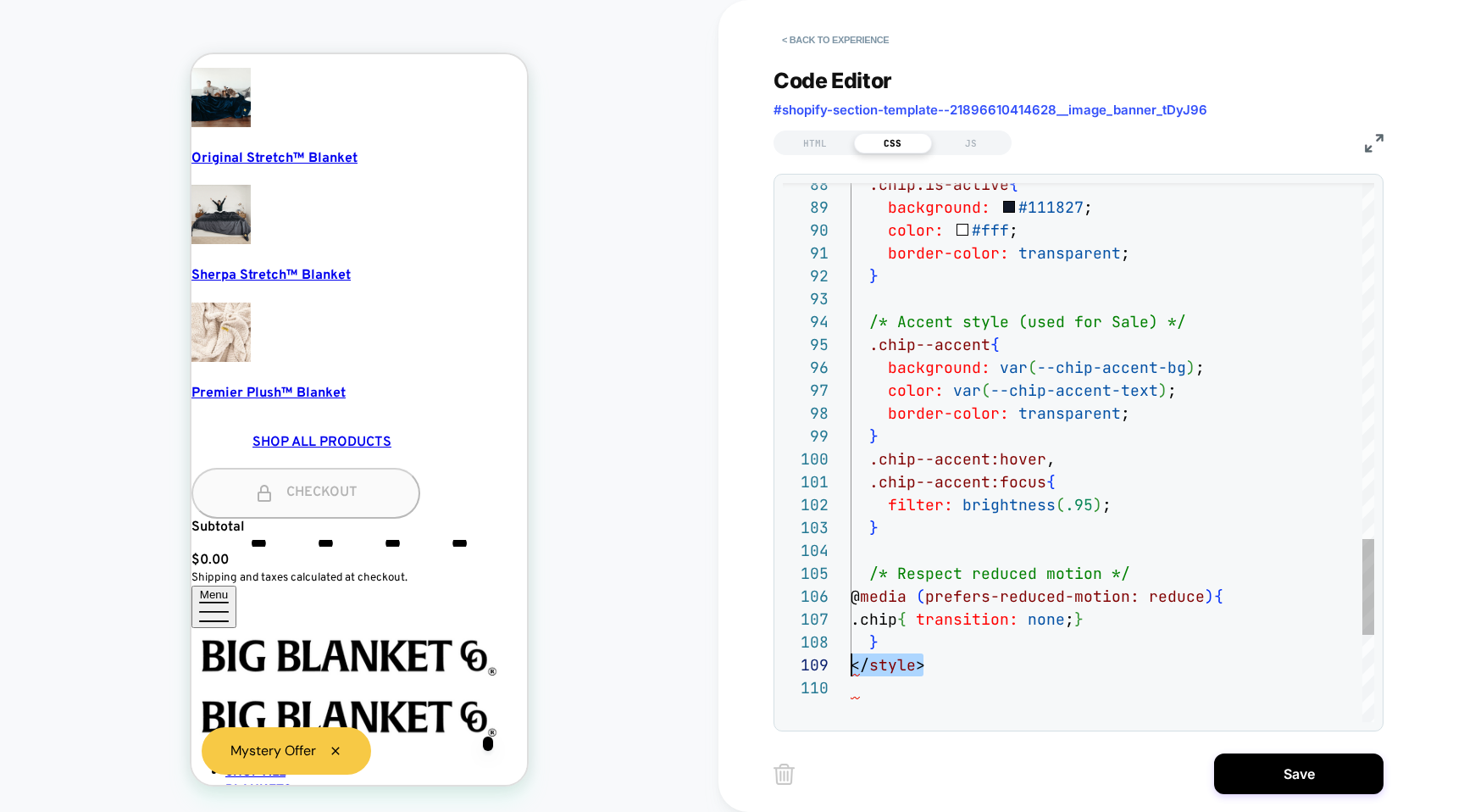
drag, startPoint x: 939, startPoint y: 668, endPoint x: 807, endPoint y: 655, distance: 132.6
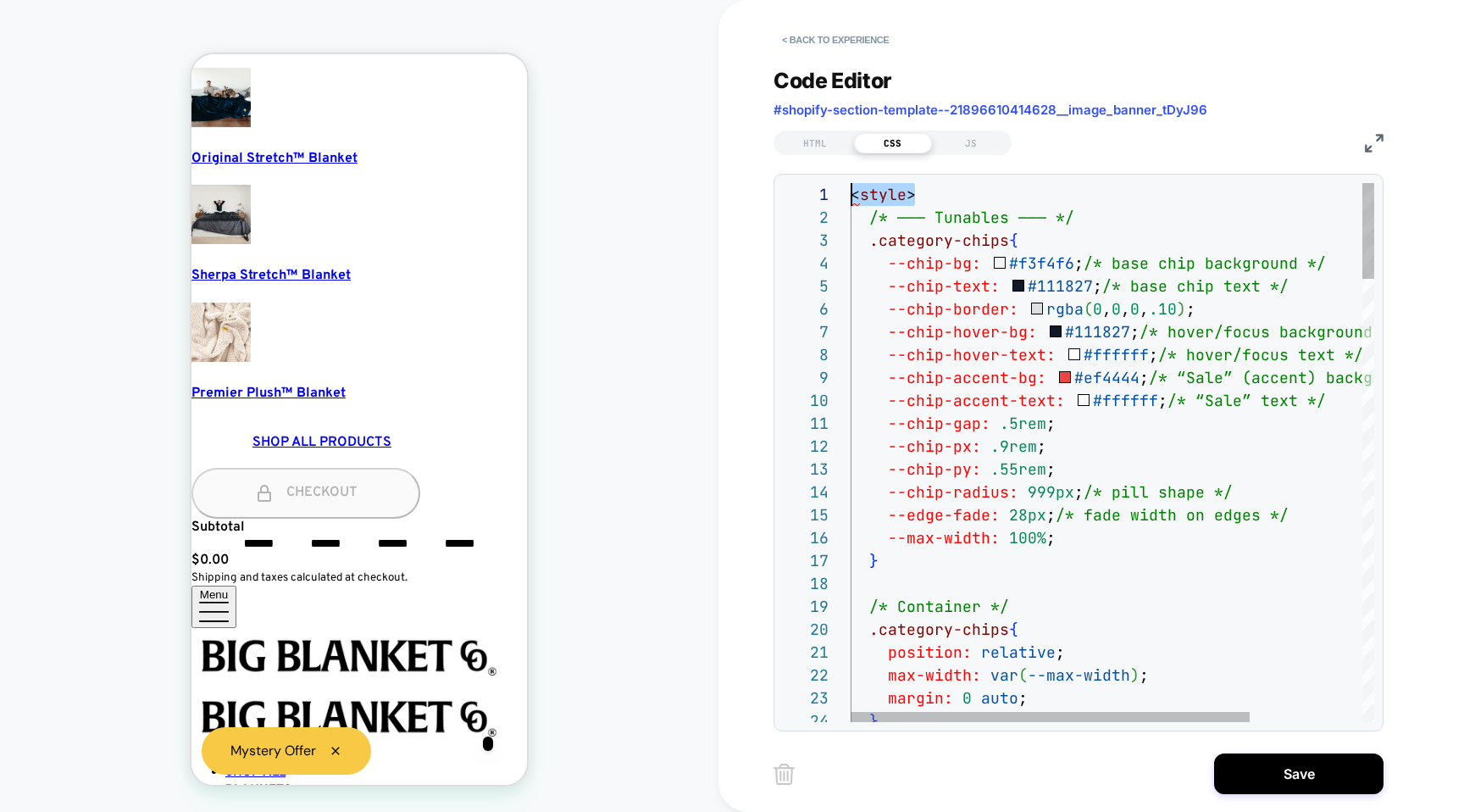
drag, startPoint x: 942, startPoint y: 183, endPoint x: 831, endPoint y: 182, distance: 111.0
type textarea "**********"
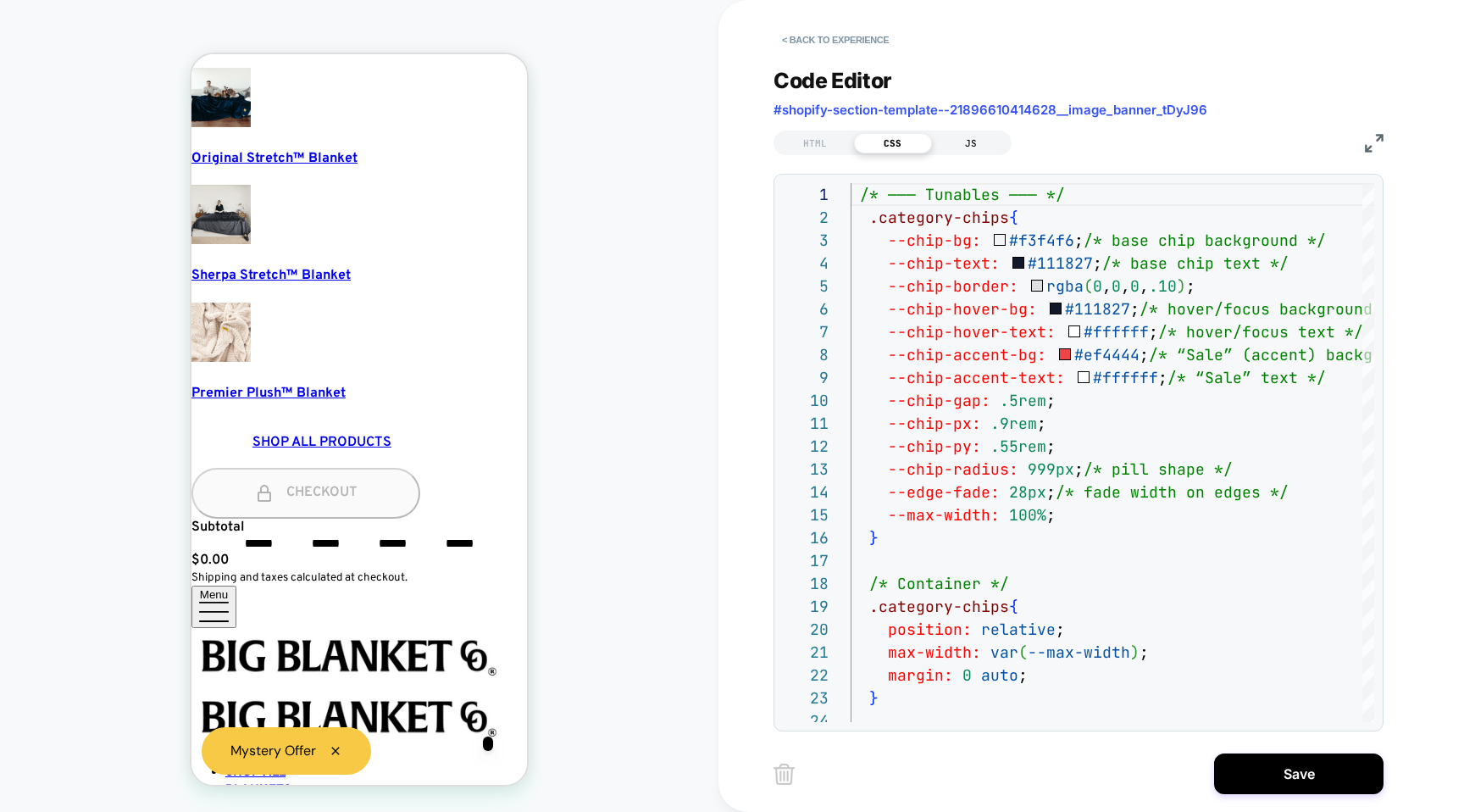
click at [963, 139] on div "JS" at bounding box center [971, 143] width 78 height 20
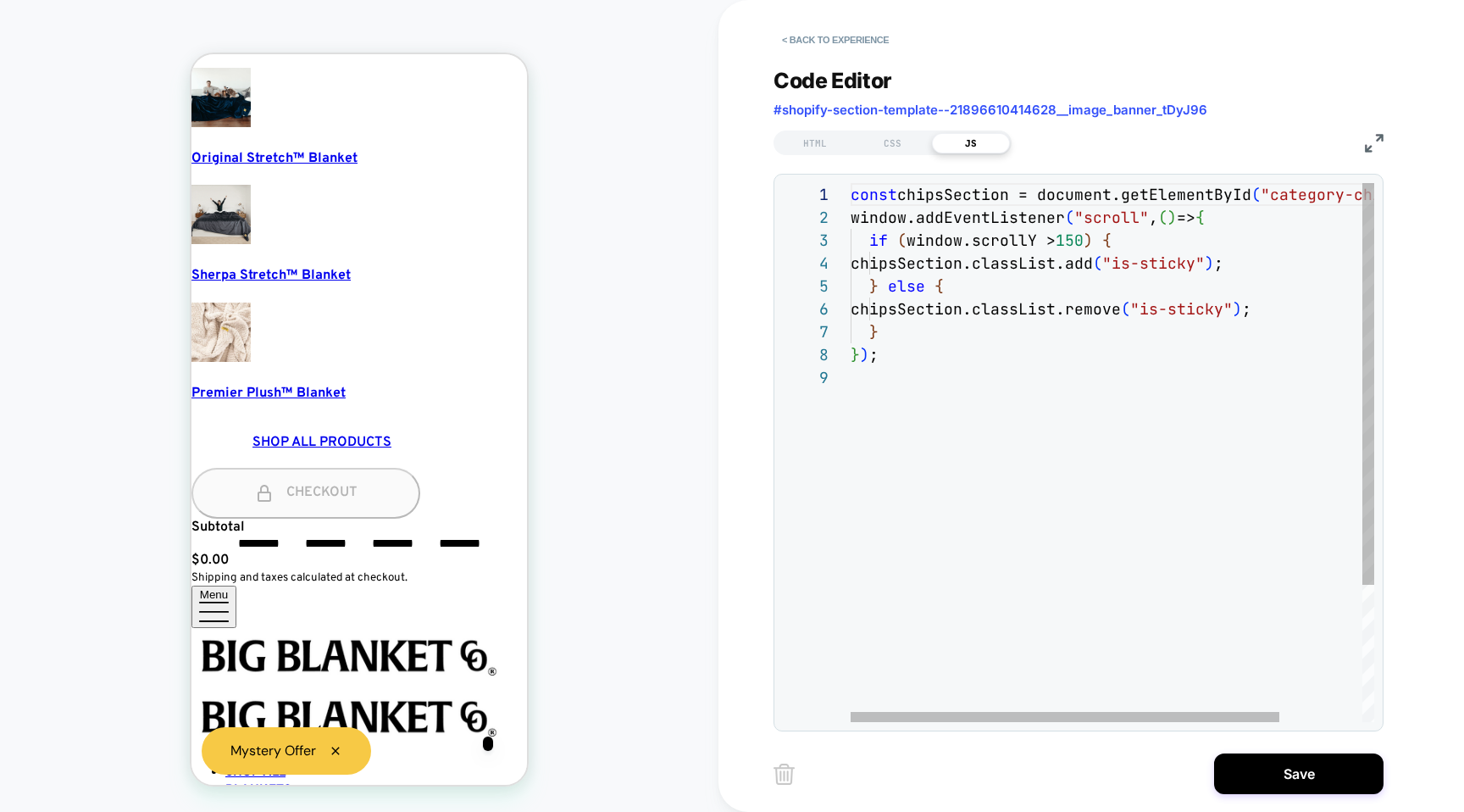
click at [920, 379] on div "const chipsSection = document.getElementById ( "category-chips" ) ; window.addE…" at bounding box center [1163, 544] width 624 height 722
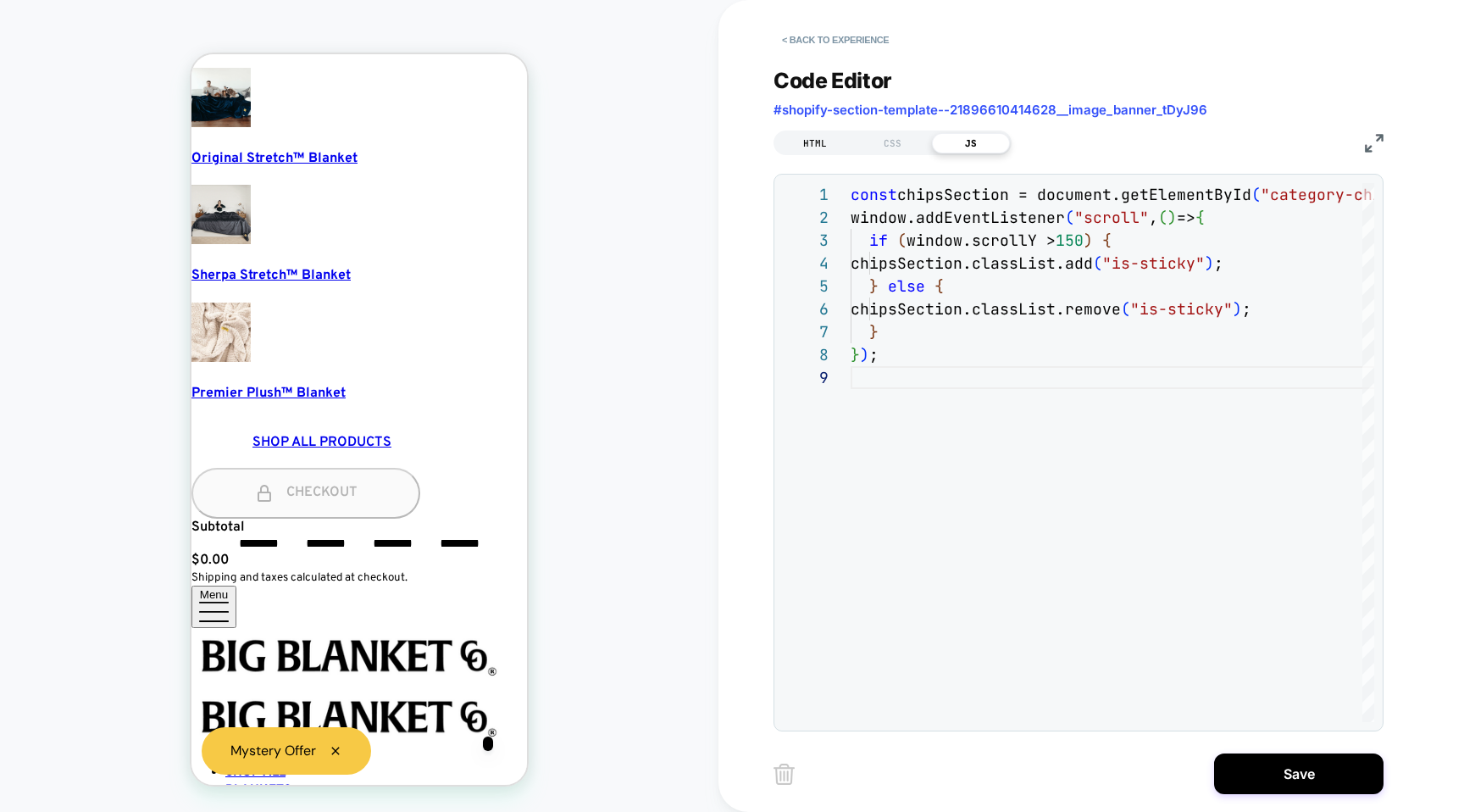
click at [814, 136] on div "HTML" at bounding box center [815, 143] width 78 height 20
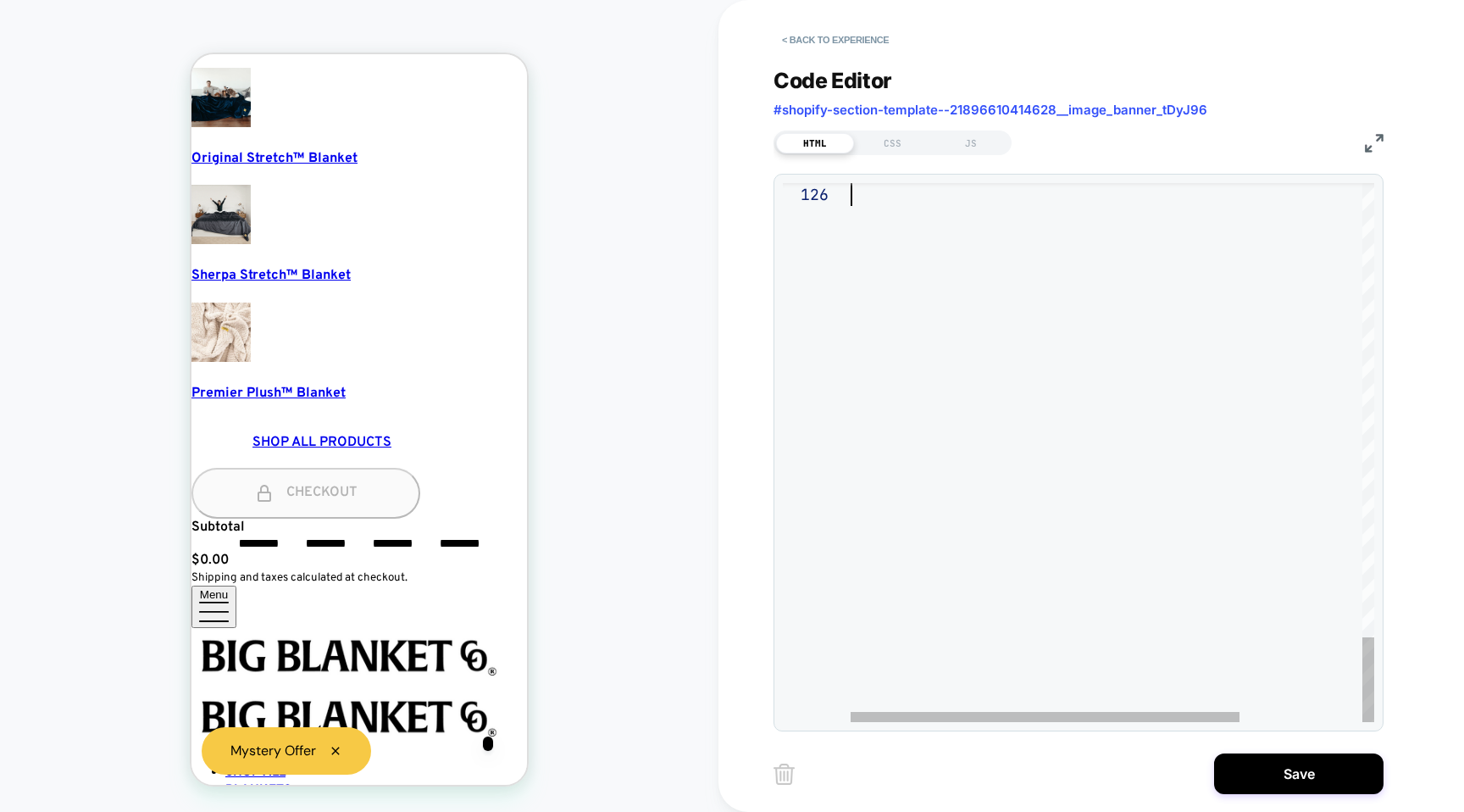
drag, startPoint x: 861, startPoint y: 470, endPoint x: 1062, endPoint y: 811, distance: 395.8
type textarea "**********"
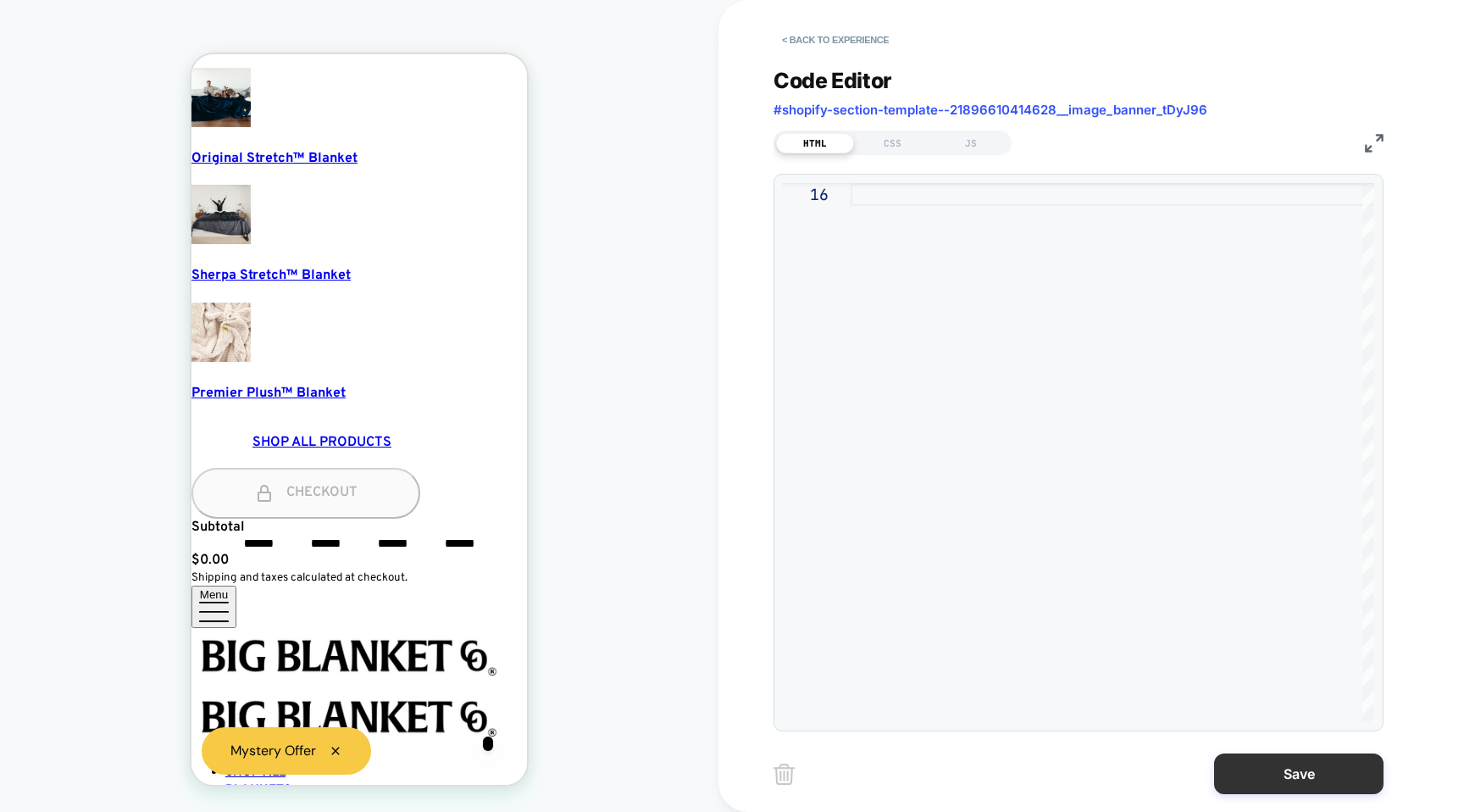
click at [1322, 774] on button "Save" at bounding box center [1298, 774] width 169 height 41
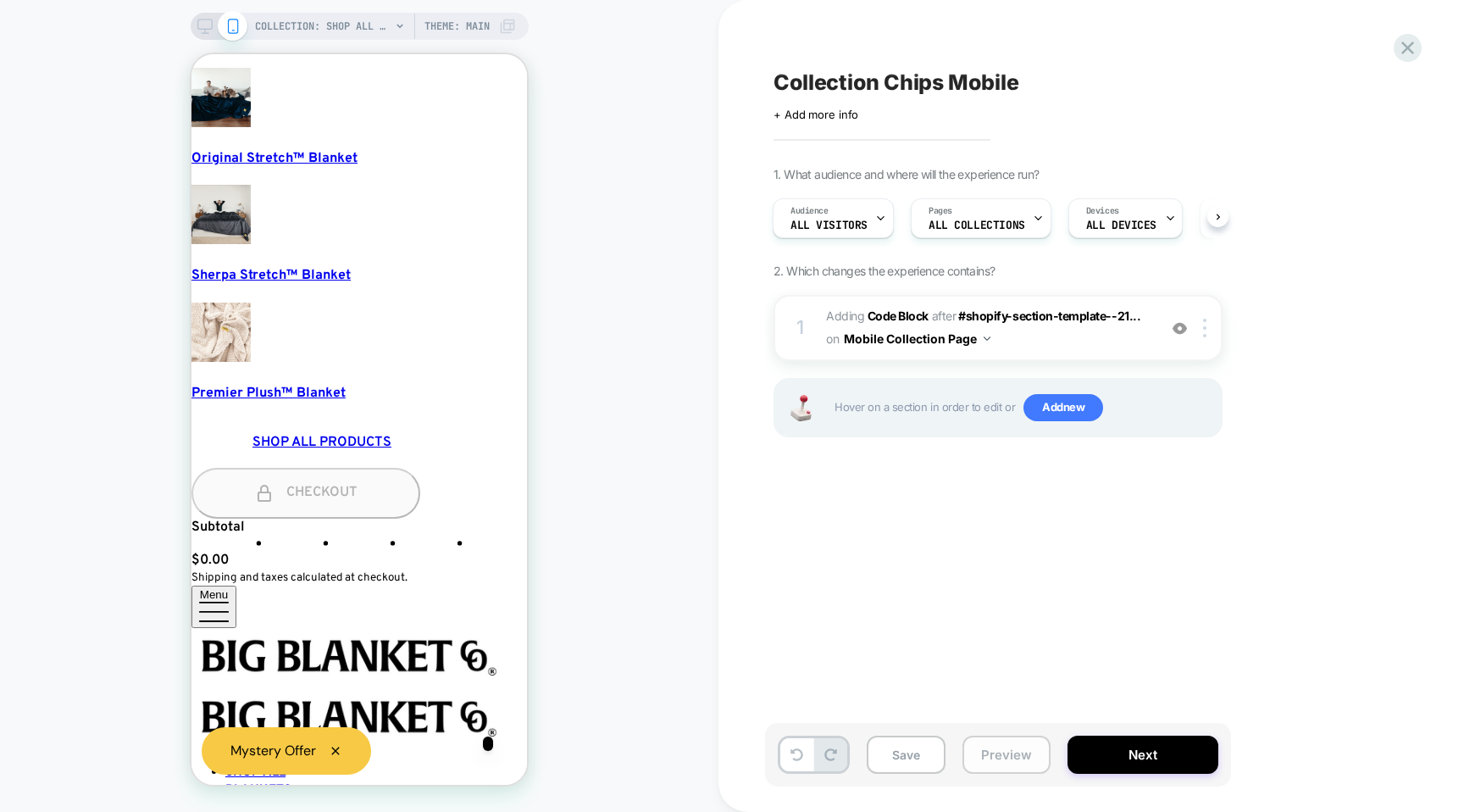
click at [986, 757] on button "Preview" at bounding box center [1006, 754] width 88 height 38
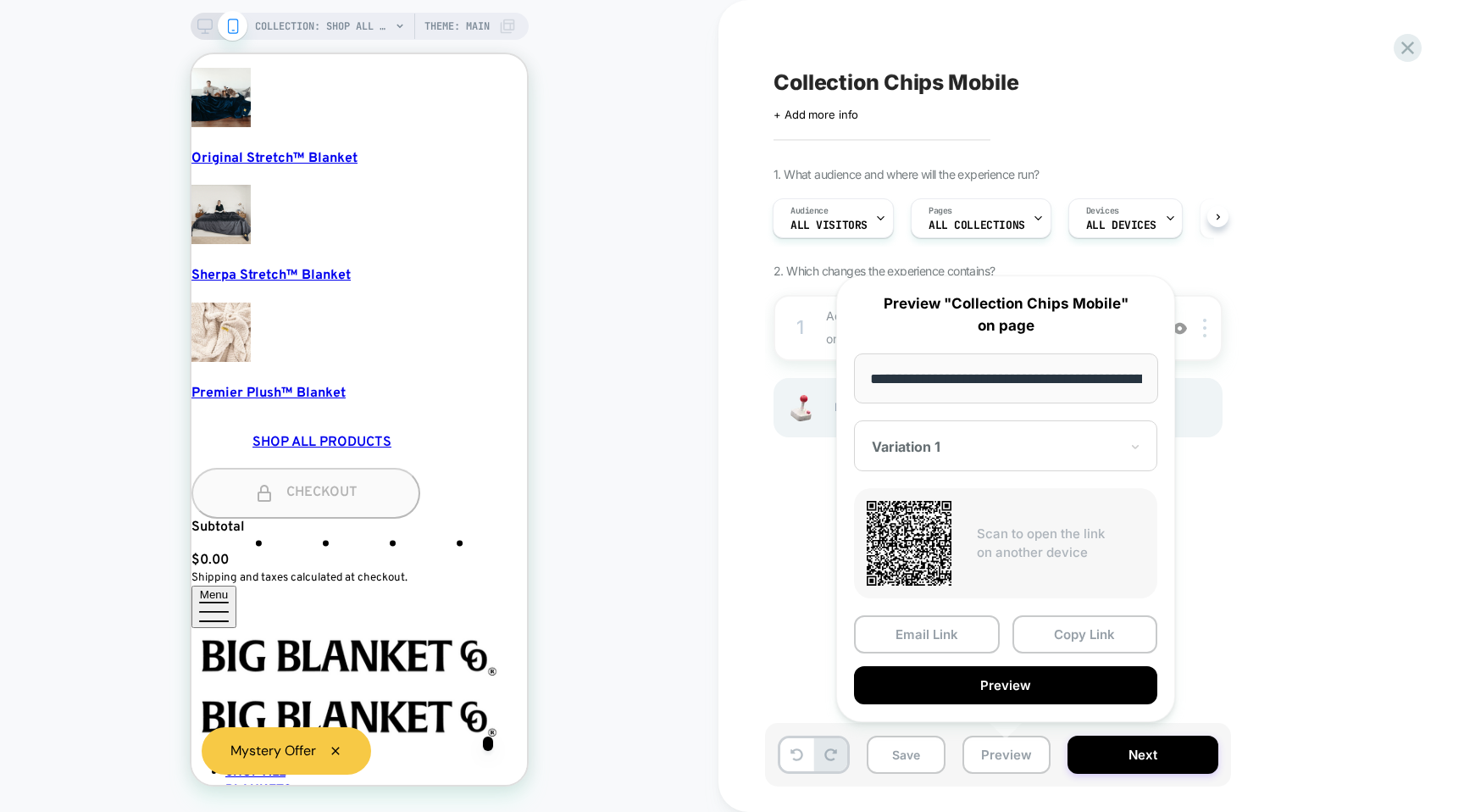
click at [799, 572] on div "Collection Chips Mobile Click to edit experience details + Add more info 1. Wha…" at bounding box center [1082, 405] width 635 height 778
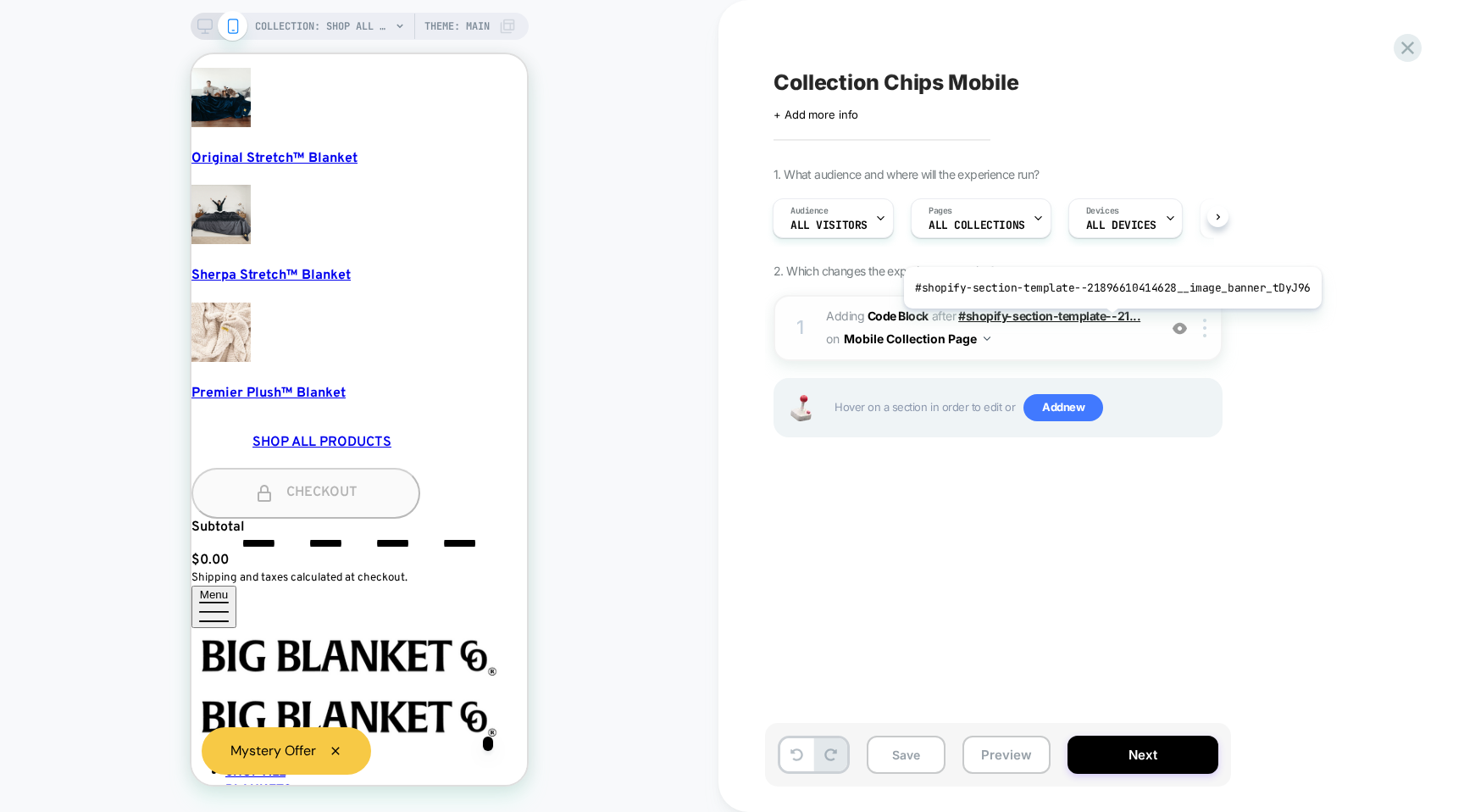
click at [1108, 316] on span "#shopify-section-template--21..." at bounding box center [1049, 316] width 182 height 15
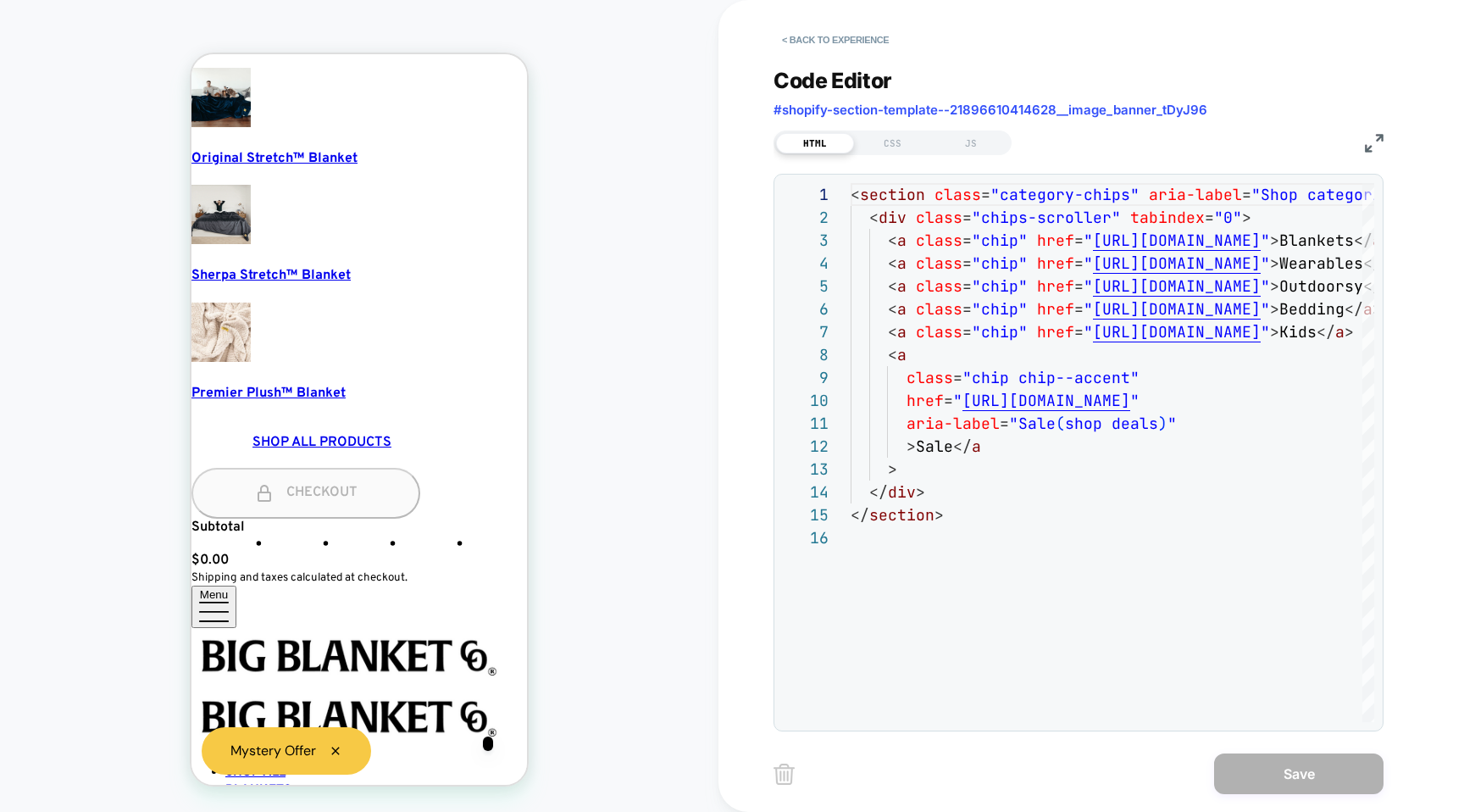
click at [1004, 154] on div "Code Editor #shopify-section-template--21896610414628__image_banner_tDyJ96 HTML…" at bounding box center [1079, 388] width 610 height 684
click at [962, 142] on div "JS" at bounding box center [971, 143] width 78 height 20
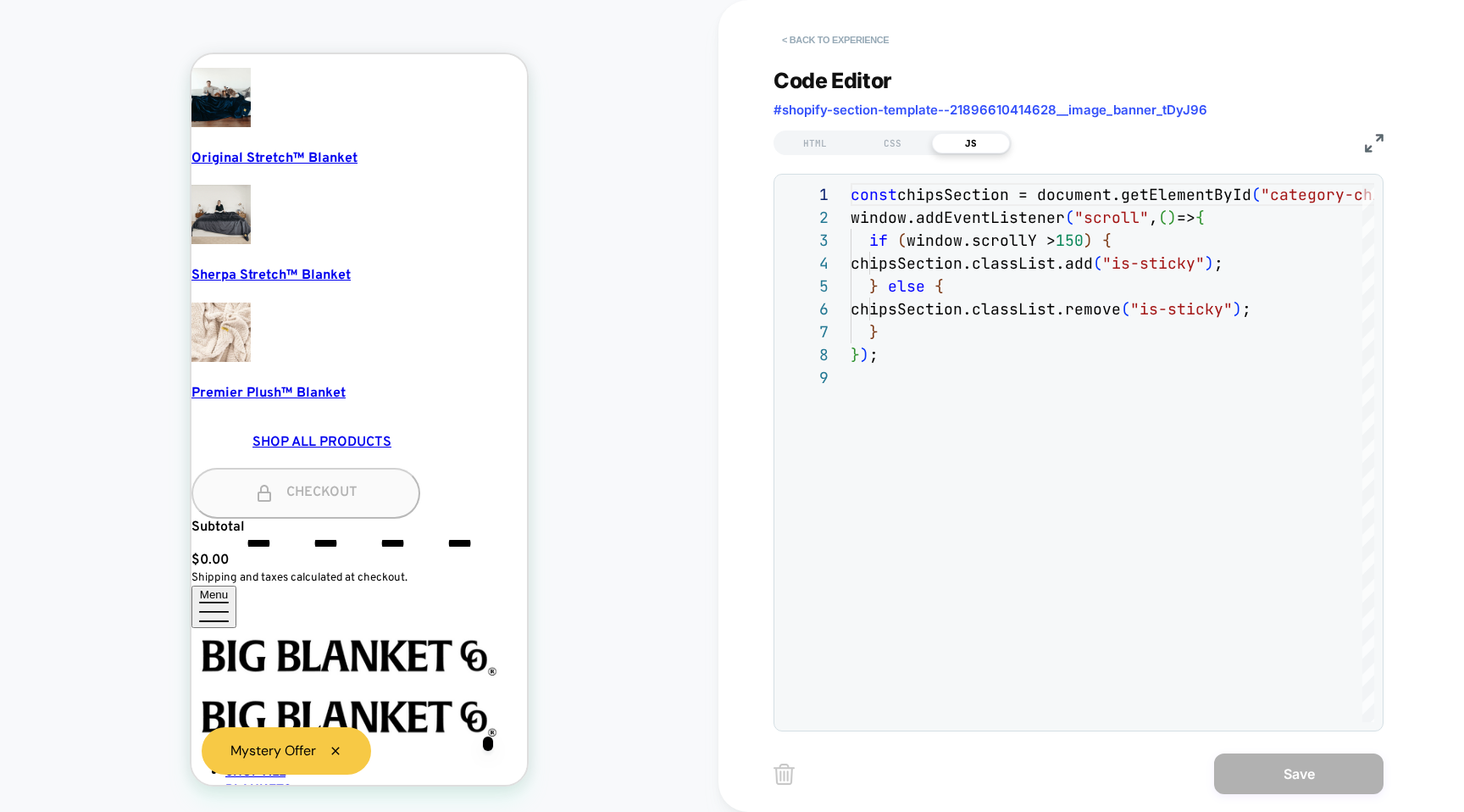
click at [785, 35] on button "< Back to experience" at bounding box center [836, 39] width 124 height 27
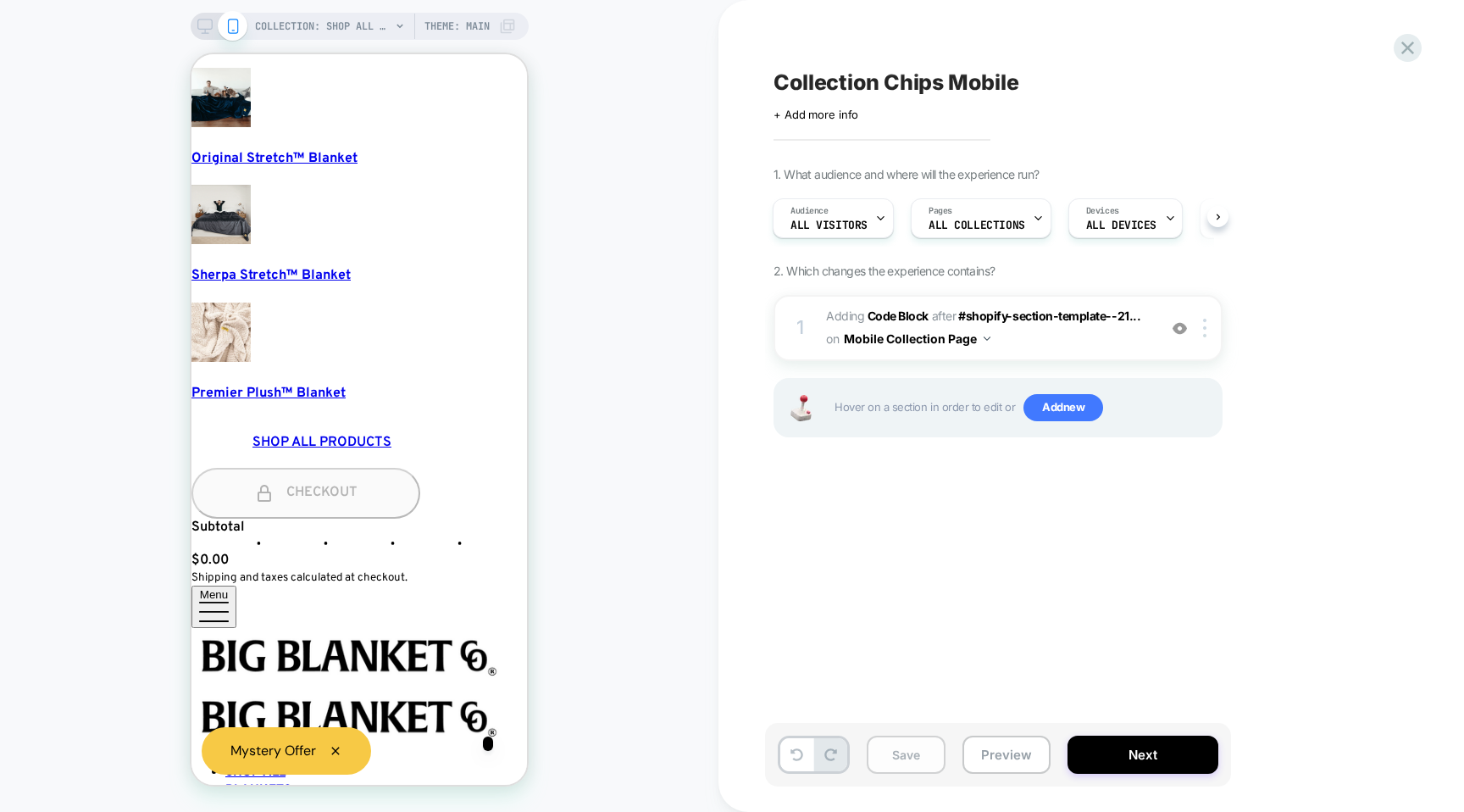
click at [875, 756] on button "Save" at bounding box center [905, 754] width 79 height 38
click at [1398, 41] on icon at bounding box center [1408, 47] width 23 height 23
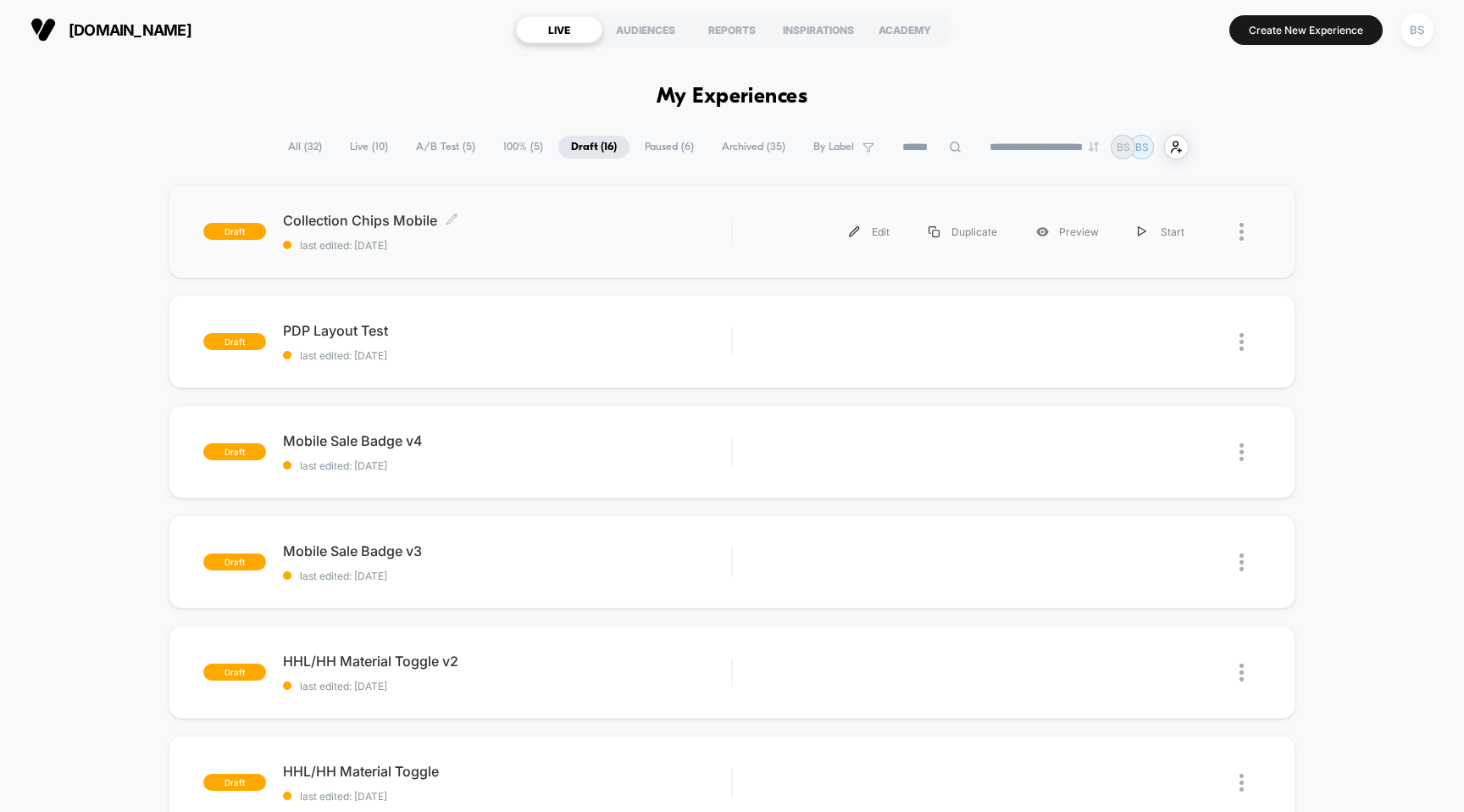
click at [637, 245] on span "last edited: [DATE]" at bounding box center [508, 245] width 449 height 13
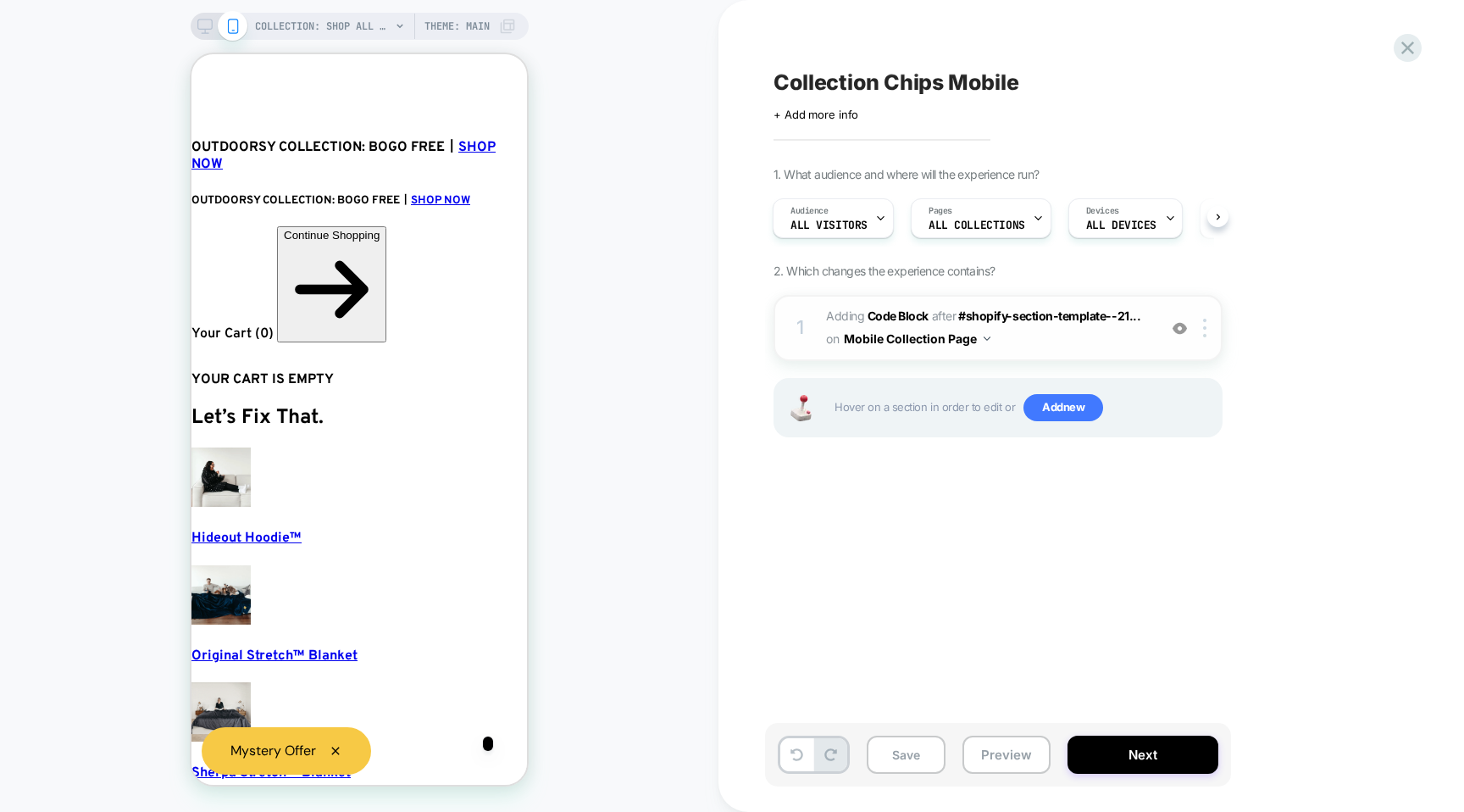
click at [826, 326] on div "on Mobile Collection Page" at bounding box center [908, 338] width 165 height 25
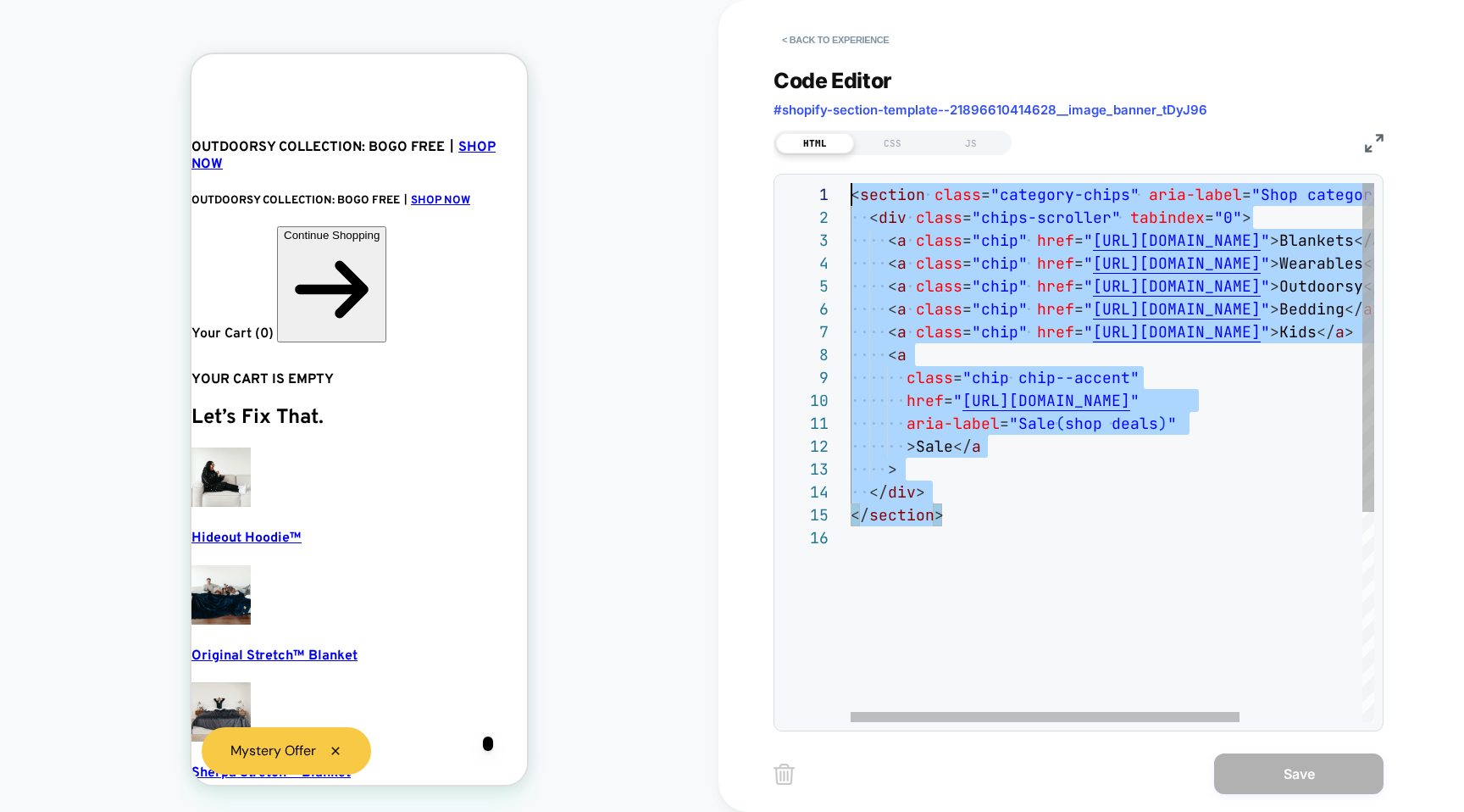
drag, startPoint x: 963, startPoint y: 511, endPoint x: 744, endPoint y: 43, distance: 516.7
click at [851, 183] on div "< section class = "category-chips" aria-label = "Shop categories" > < div class…" at bounding box center [1195, 624] width 689 height 882
type textarea "*"
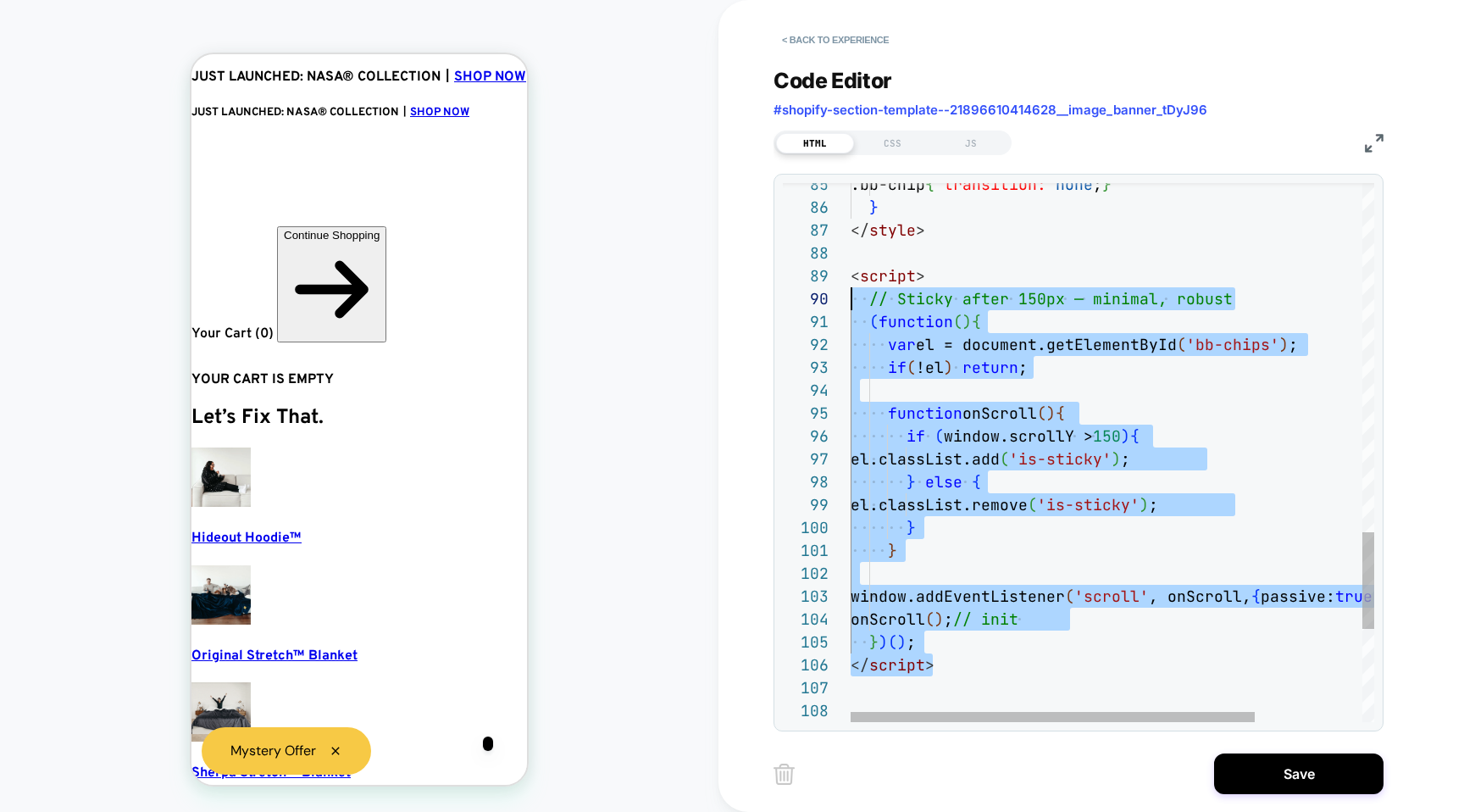
scroll to position [183, 0]
drag, startPoint x: 961, startPoint y: 655, endPoint x: 811, endPoint y: 274, distance: 409.5
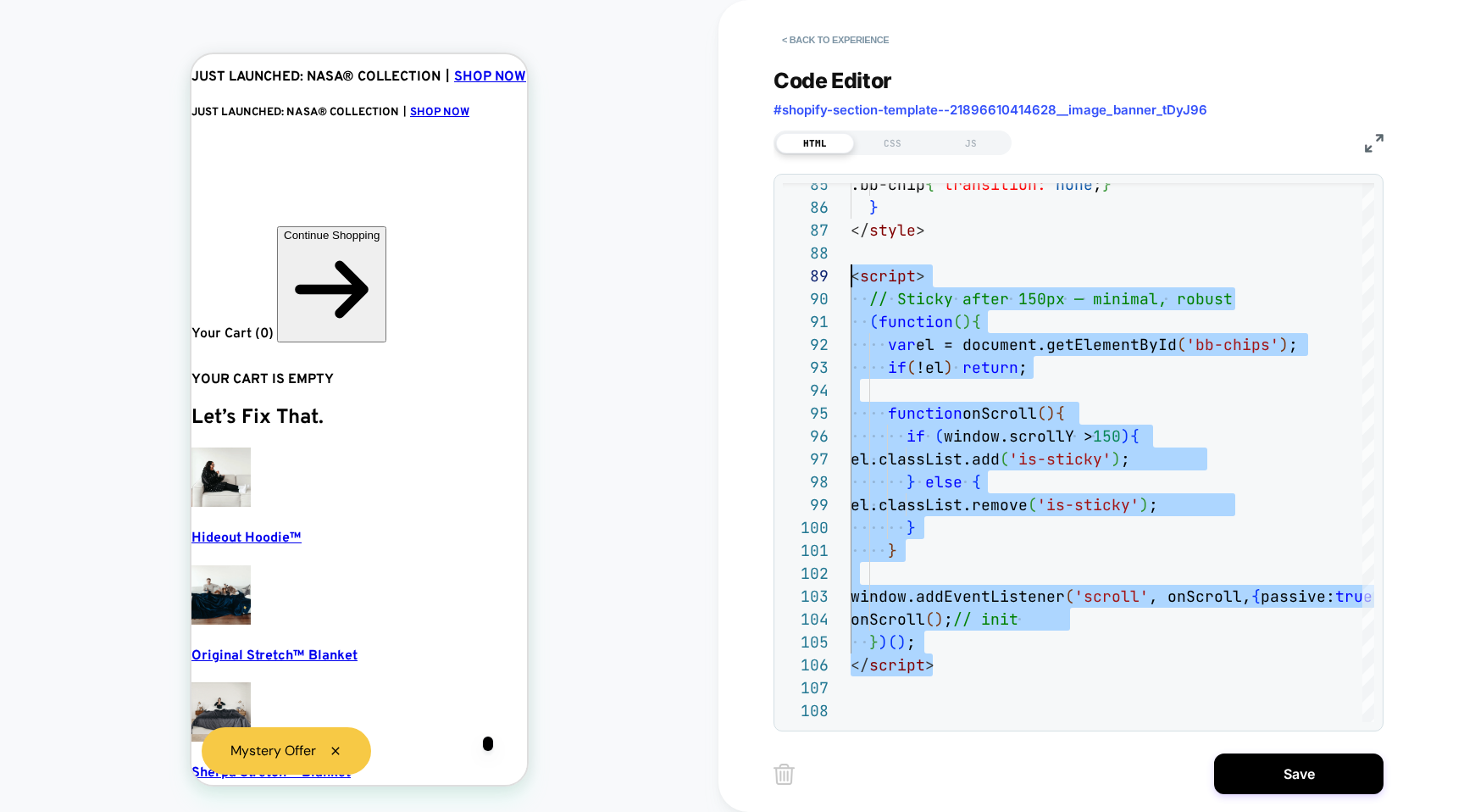
type textarea "**********"
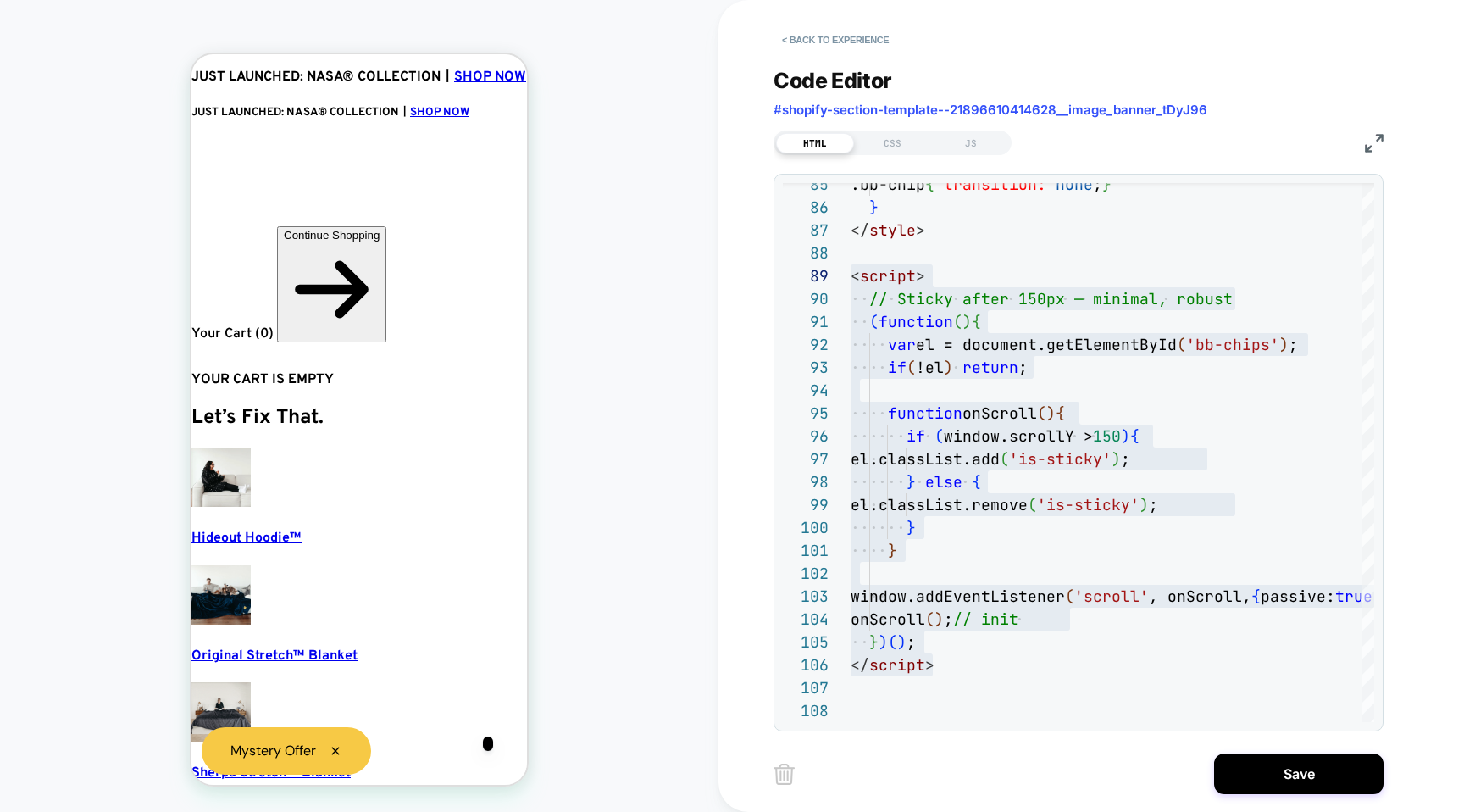
click at [975, 154] on div "Code Editor #shopify-section-template--21896610414628__image_banner_tDyJ96 HTML…" at bounding box center [1079, 388] width 610 height 684
click at [975, 144] on div "JS" at bounding box center [971, 143] width 78 height 20
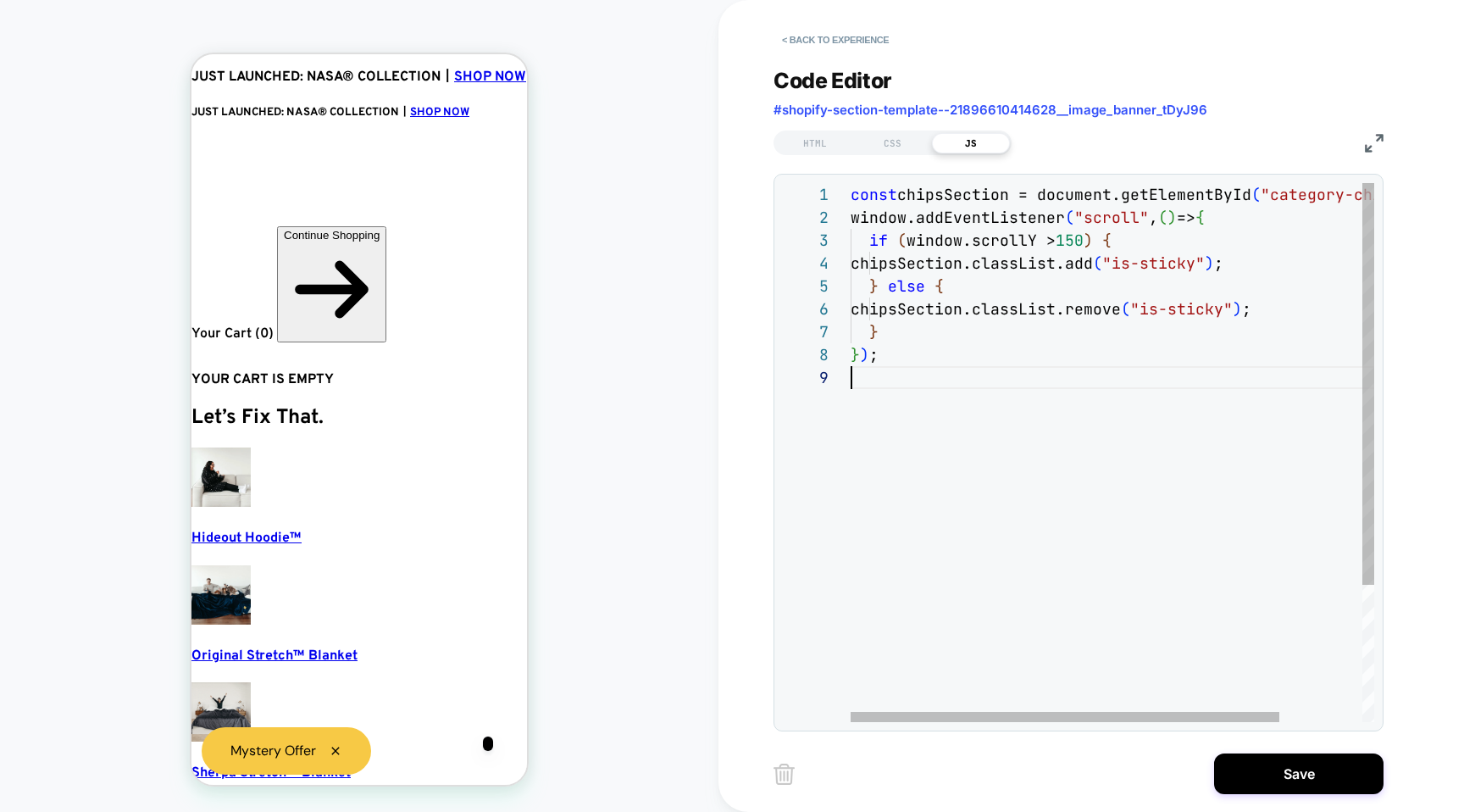
scroll to position [23, 0]
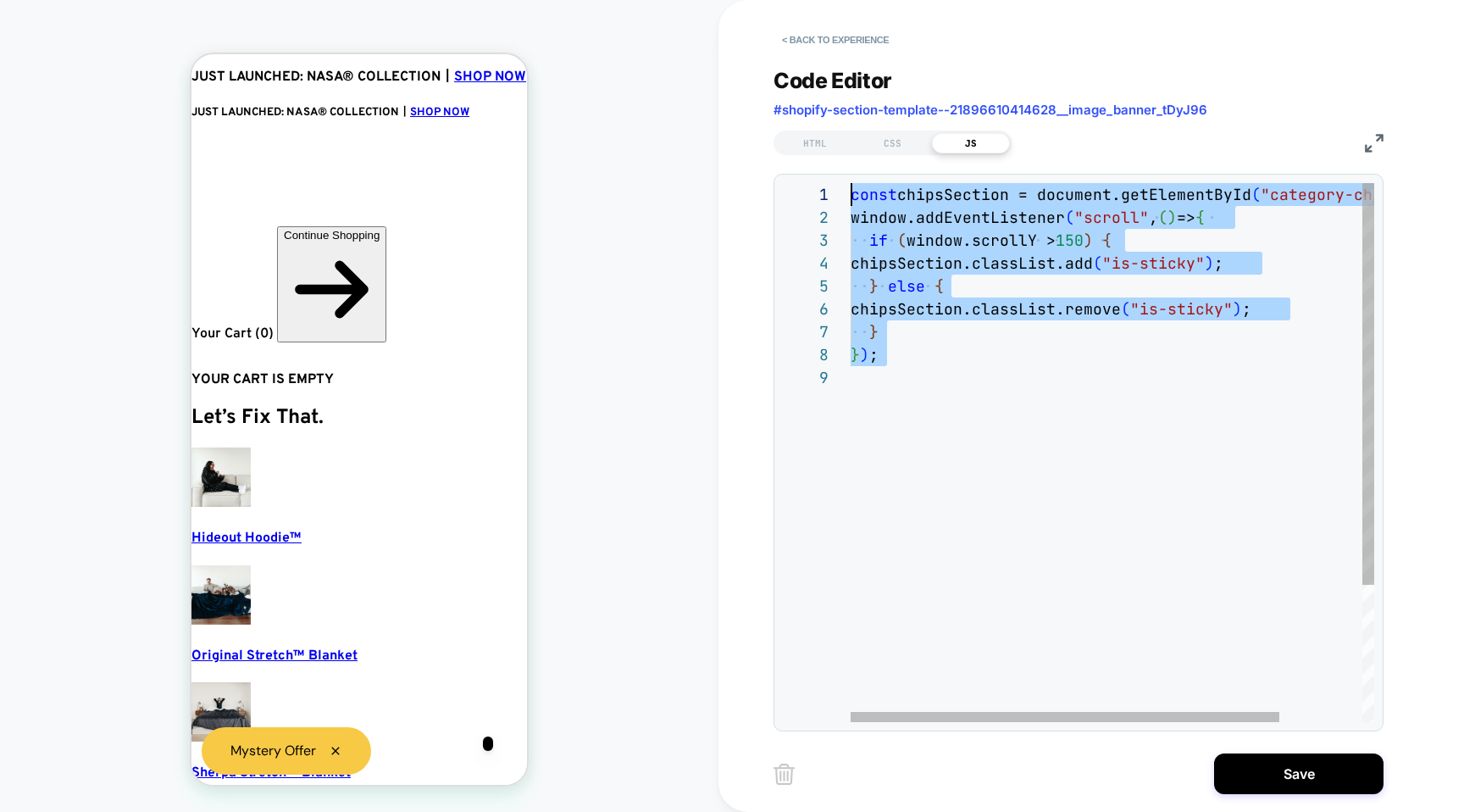
drag, startPoint x: 964, startPoint y: 477, endPoint x: 828, endPoint y: 200, distance: 308.6
click at [851, 200] on div "const chipsSection = document.getElementById ( "category-chips" ) ; window.addE…" at bounding box center [1163, 544] width 624 height 722
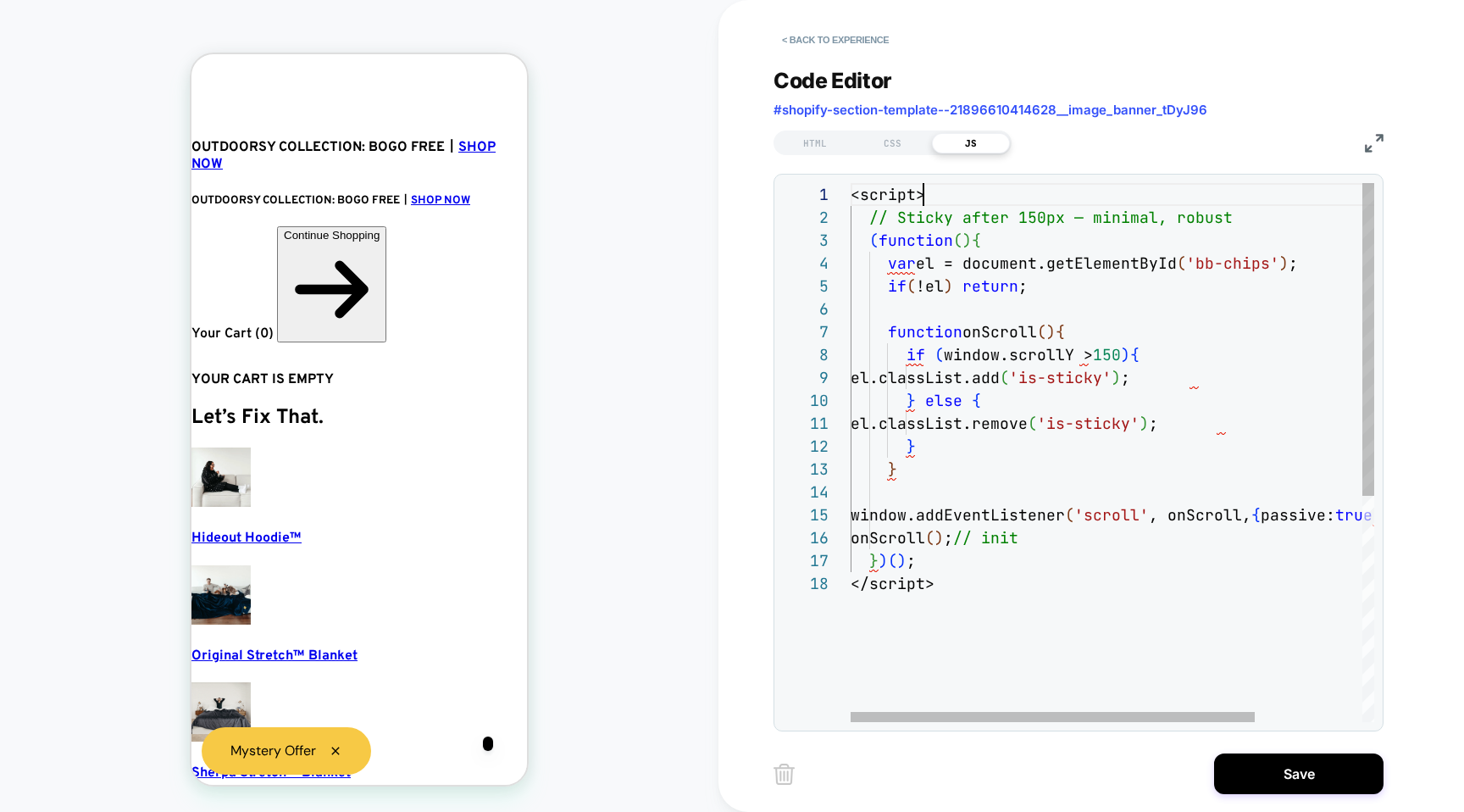
scroll to position [0, 18]
drag, startPoint x: 936, startPoint y: 196, endPoint x: 786, endPoint y: 196, distance: 150.0
click at [851, 196] on div "<script> // Sticky after 150px — minimal, robust ( function ( ) { var el = docu…" at bounding box center [1182, 646] width 662 height 928
drag, startPoint x: 955, startPoint y: 599, endPoint x: 818, endPoint y: 582, distance: 138.1
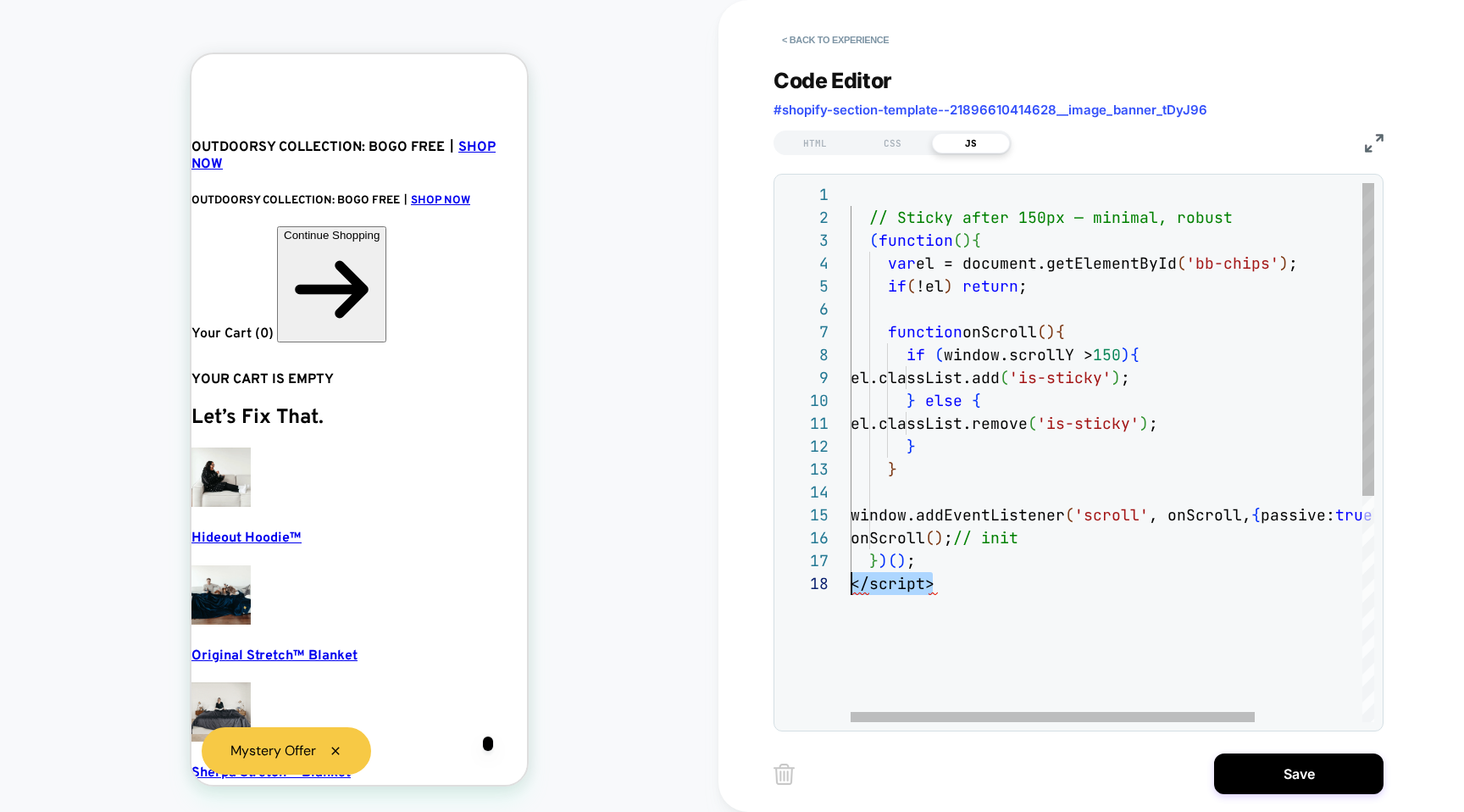
click at [851, 582] on div "// Sticky after 150px — minimal, robust ( function ( ) { var el = document.getE…" at bounding box center [1182, 646] width 662 height 928
type textarea "**********"
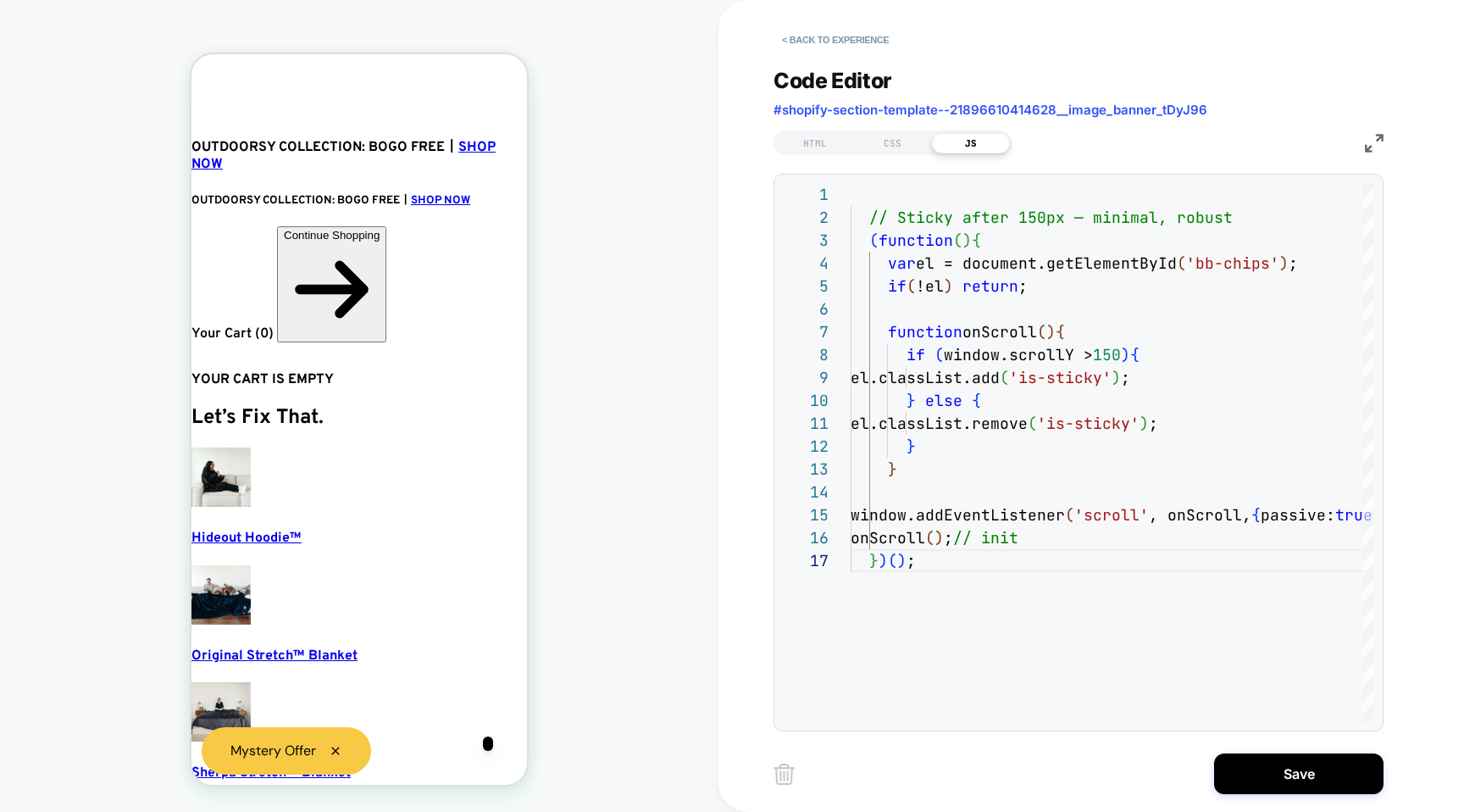
click at [880, 158] on div "**********" at bounding box center [1079, 388] width 610 height 684
click at [880, 150] on div "CSS" at bounding box center [893, 143] width 78 height 20
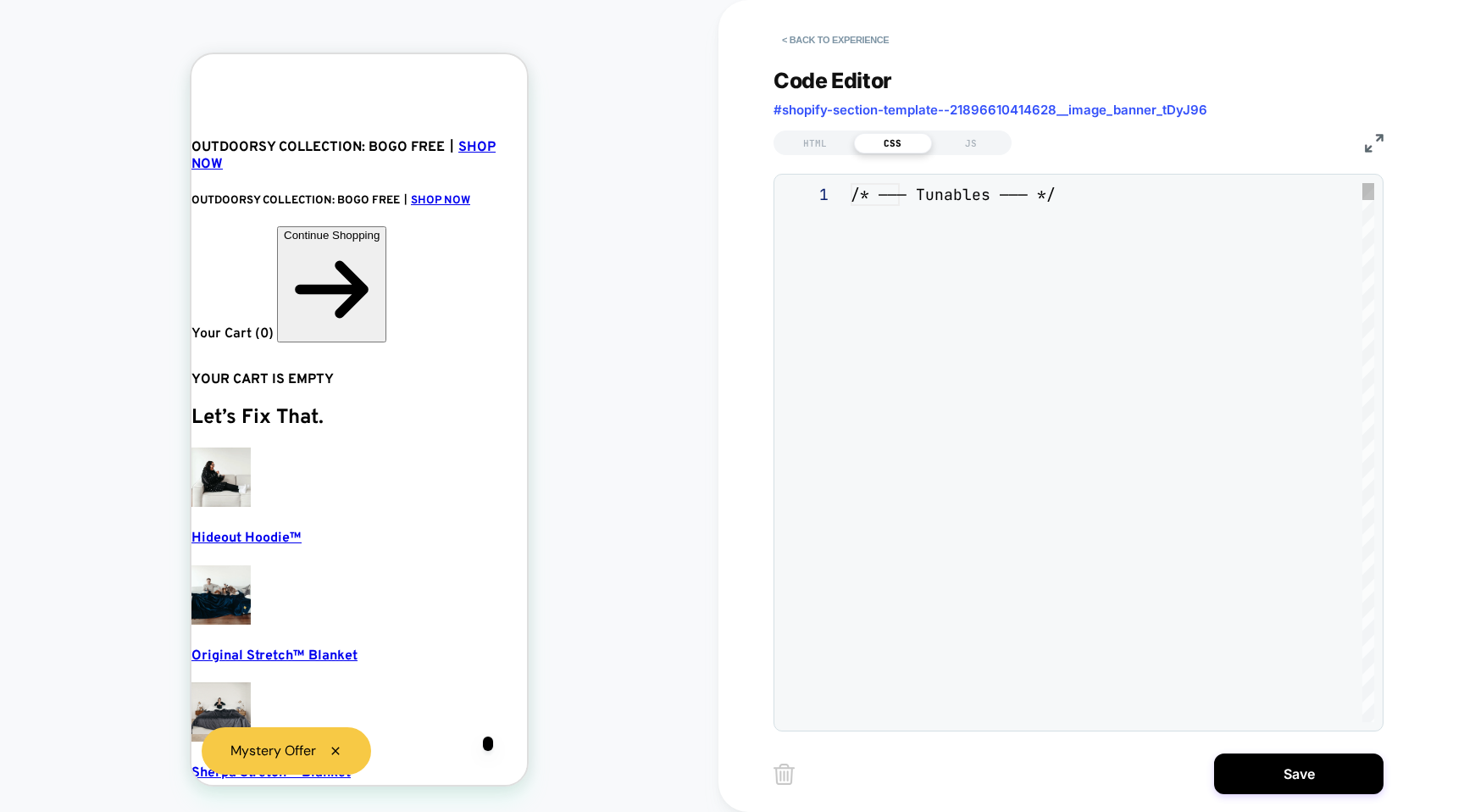
scroll to position [228, 0]
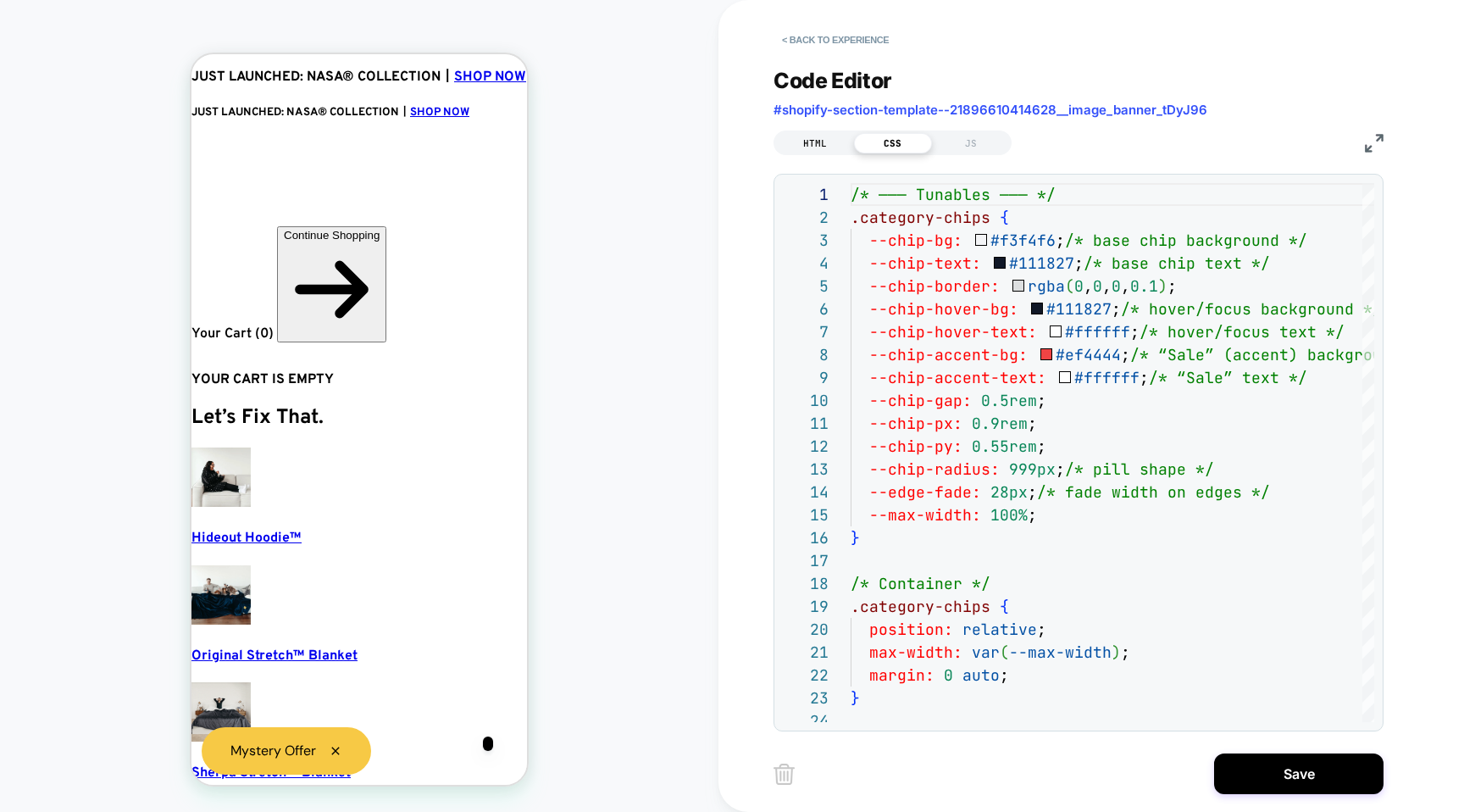
click at [794, 147] on div "HTML" at bounding box center [815, 143] width 78 height 20
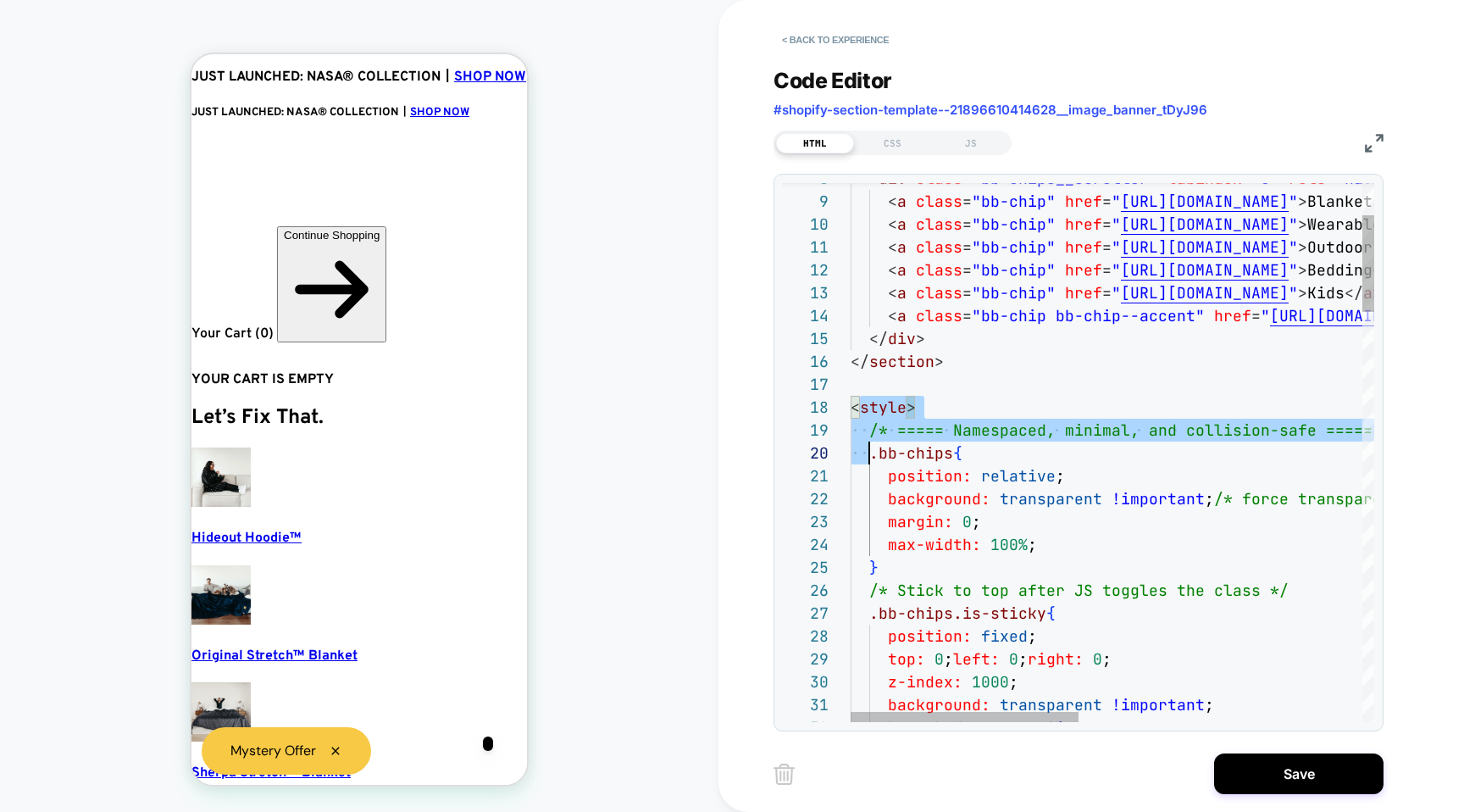
scroll to position [160, 18]
drag, startPoint x: 856, startPoint y: 400, endPoint x: 871, endPoint y: 457, distance: 58.9
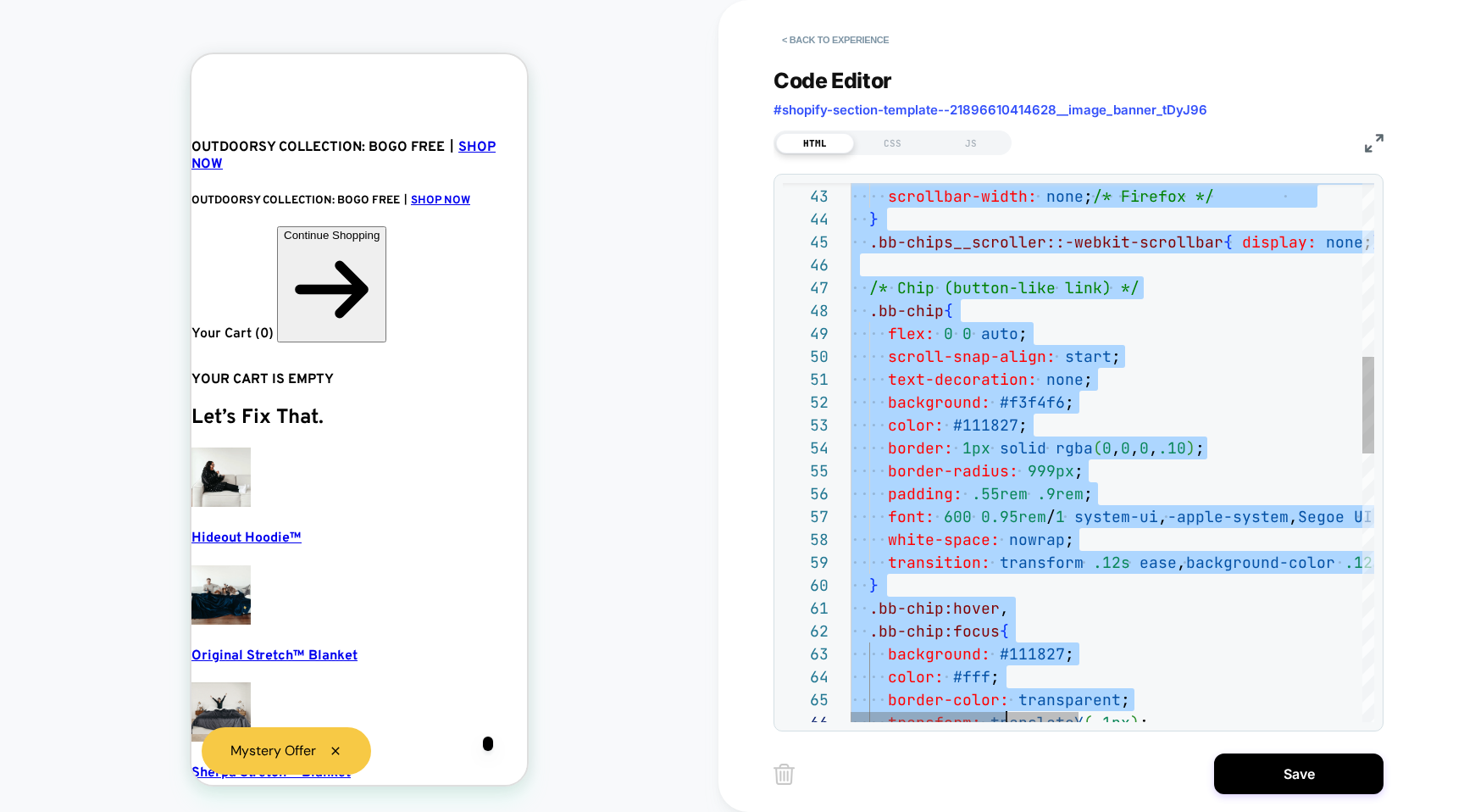
scroll to position [137, 0]
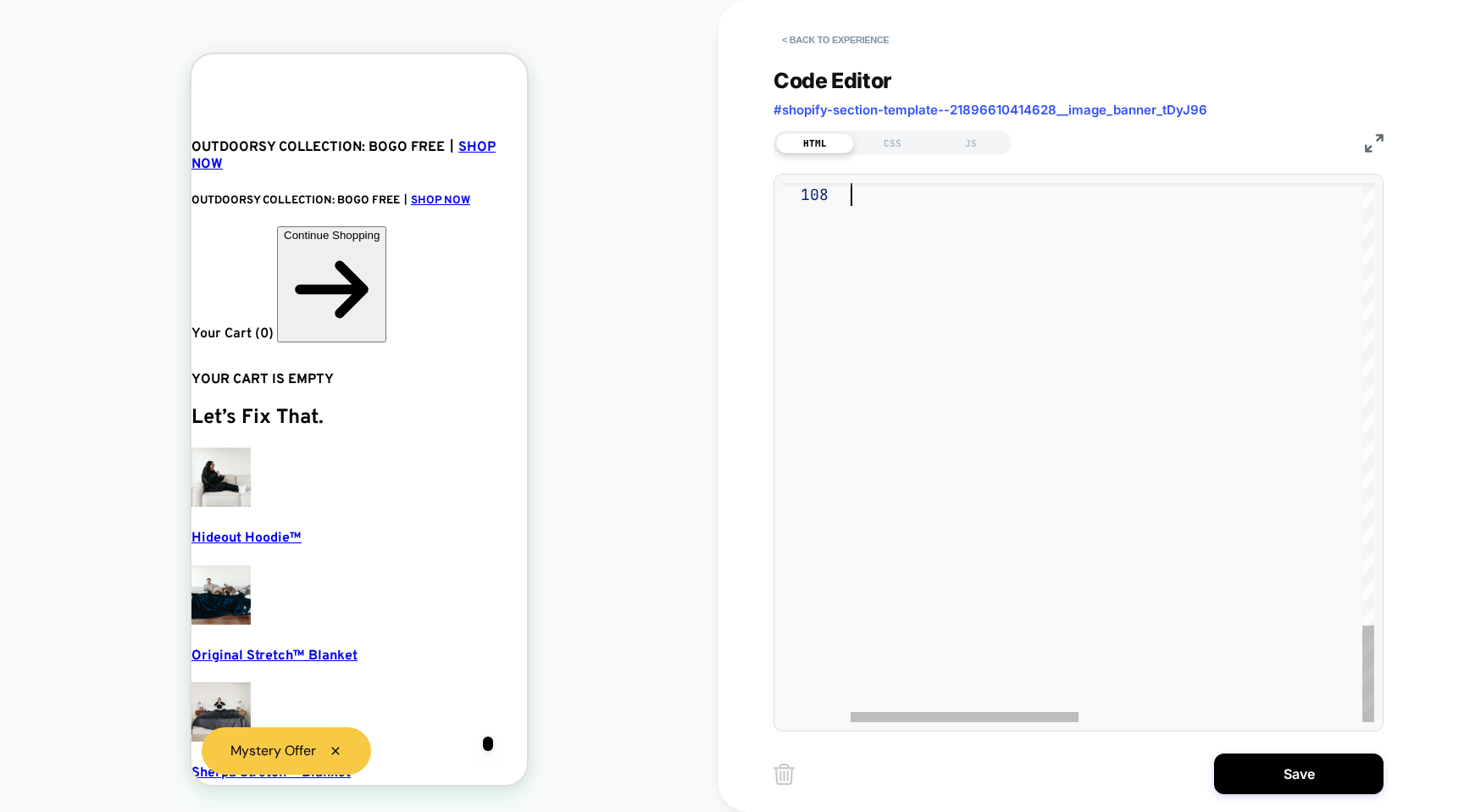
drag, startPoint x: 855, startPoint y: 394, endPoint x: 1021, endPoint y: 571, distance: 242.7
type textarea "**********"
click at [881, 141] on div "CSS" at bounding box center [893, 143] width 78 height 20
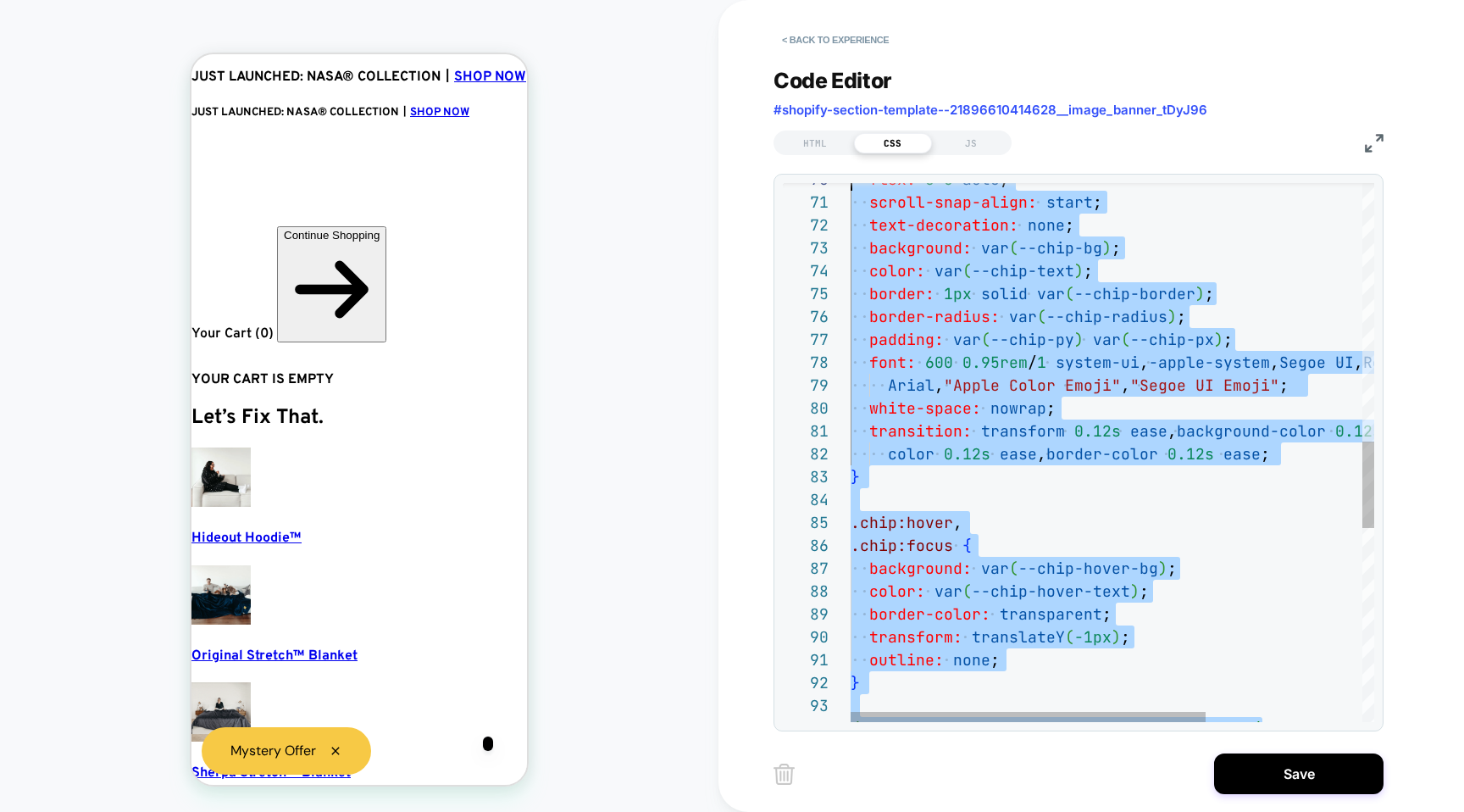
scroll to position [115, 0]
type textarea "**********"
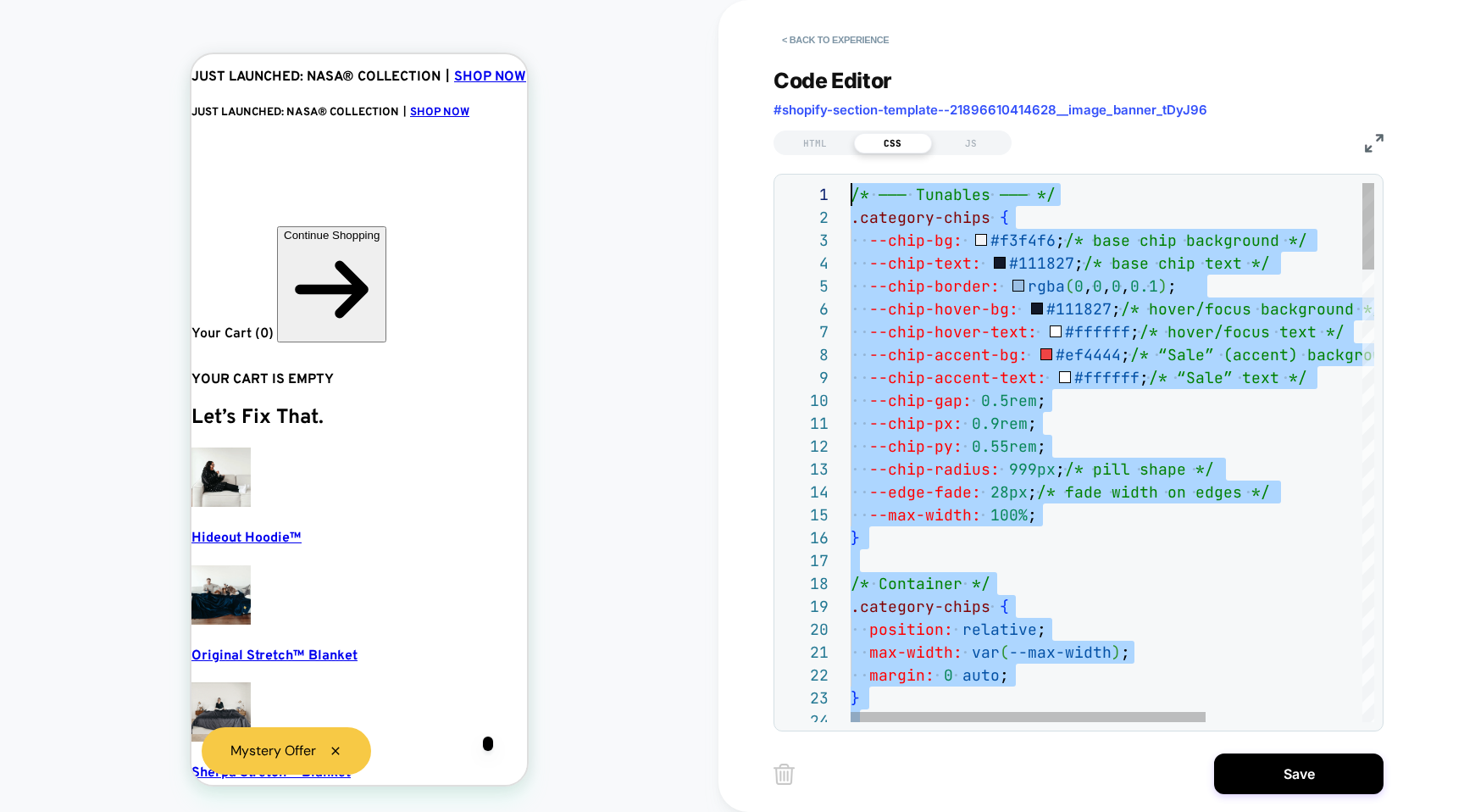
drag, startPoint x: 978, startPoint y: 500, endPoint x: 851, endPoint y: -105, distance: 618.2
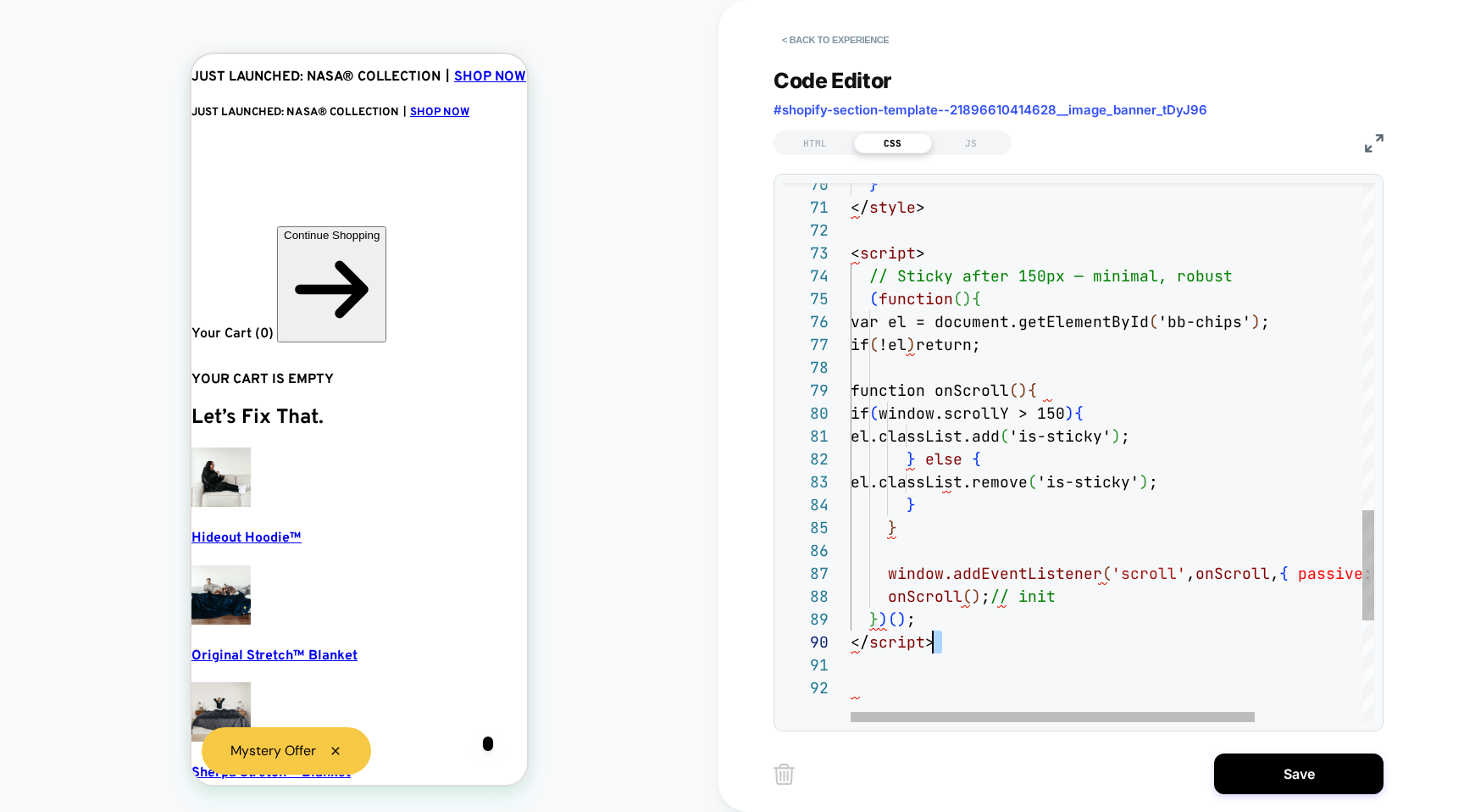
type textarea "**********"
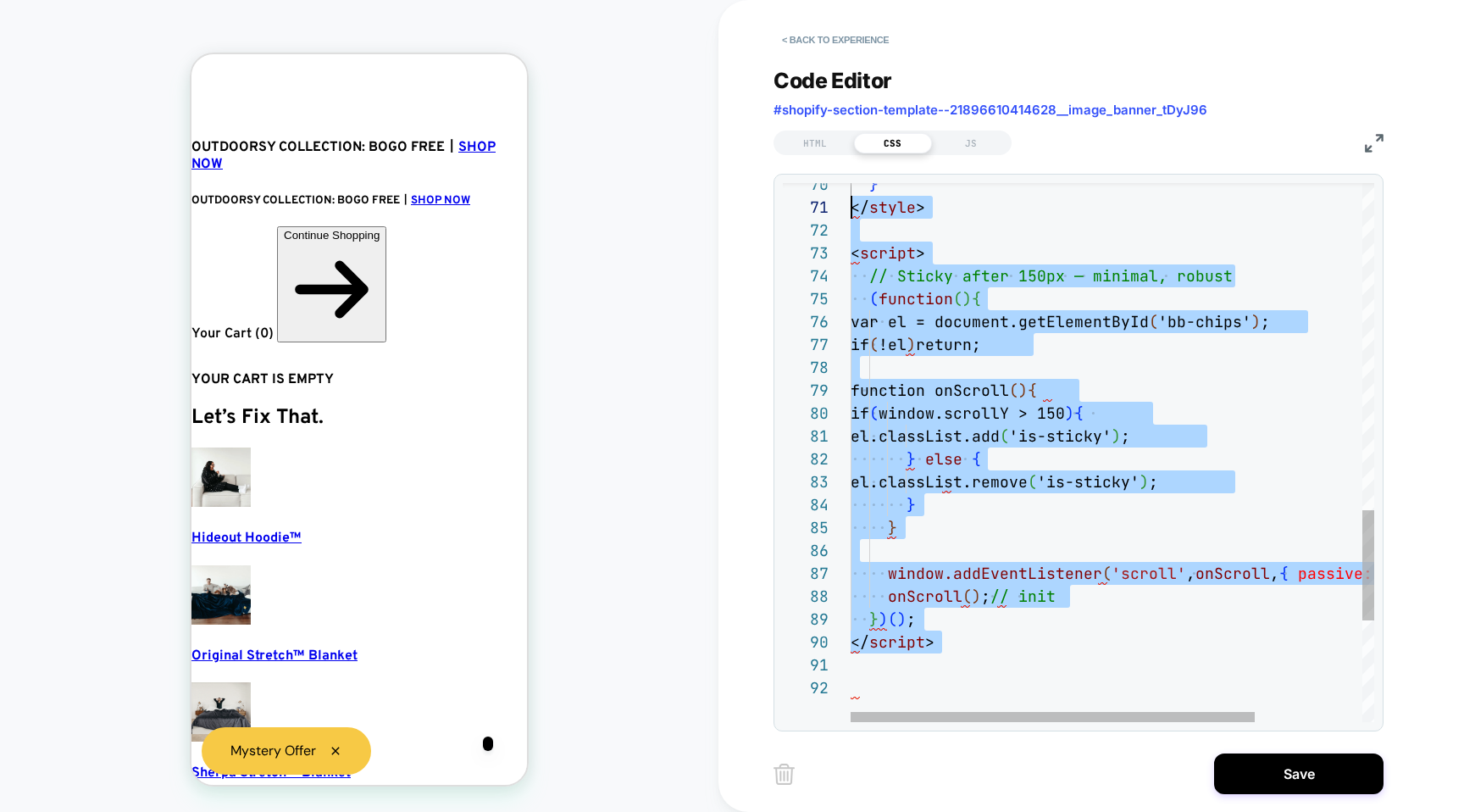
drag, startPoint x: 968, startPoint y: 662, endPoint x: 850, endPoint y: 212, distance: 465.2
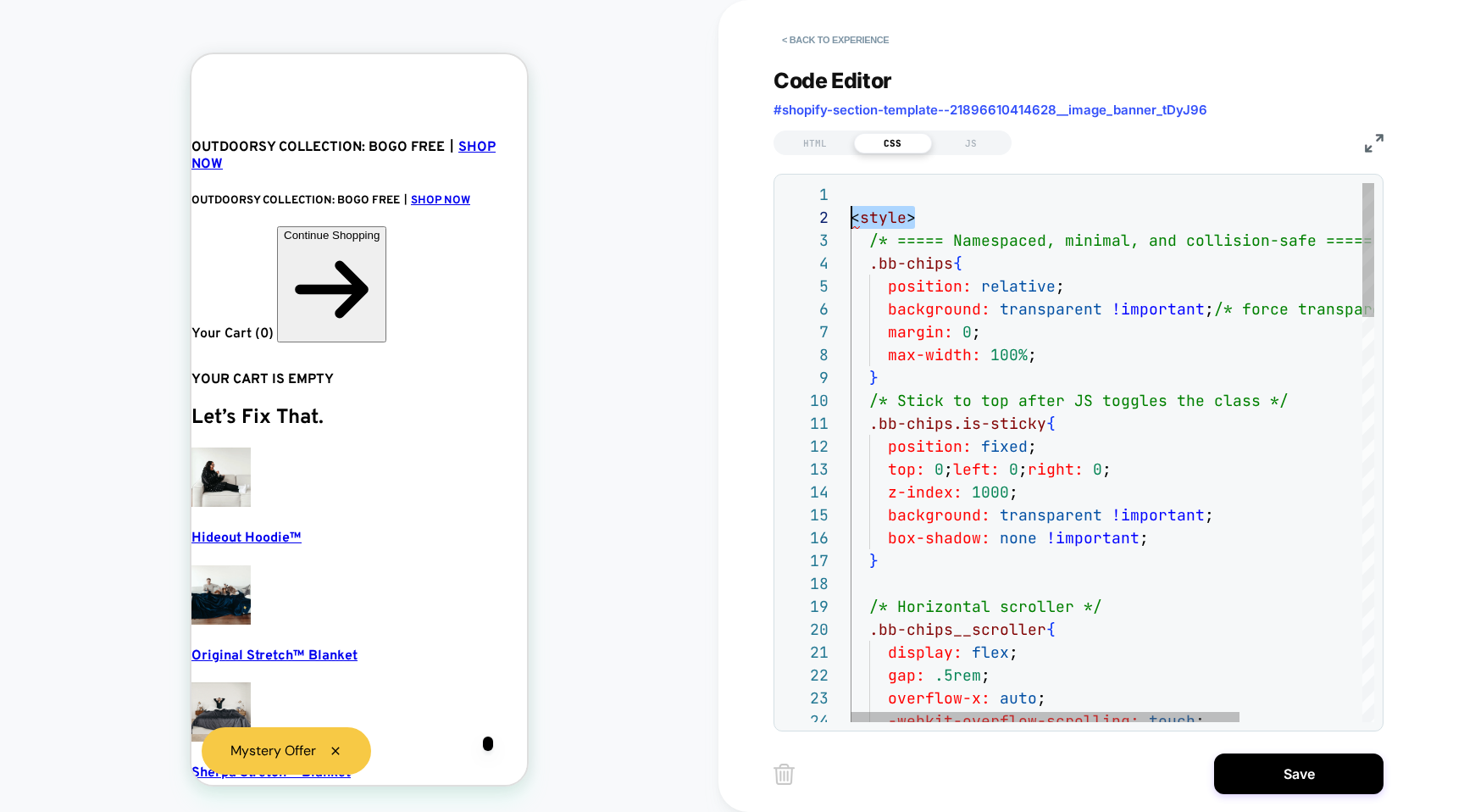
drag, startPoint x: 918, startPoint y: 215, endPoint x: 763, endPoint y: 198, distance: 155.9
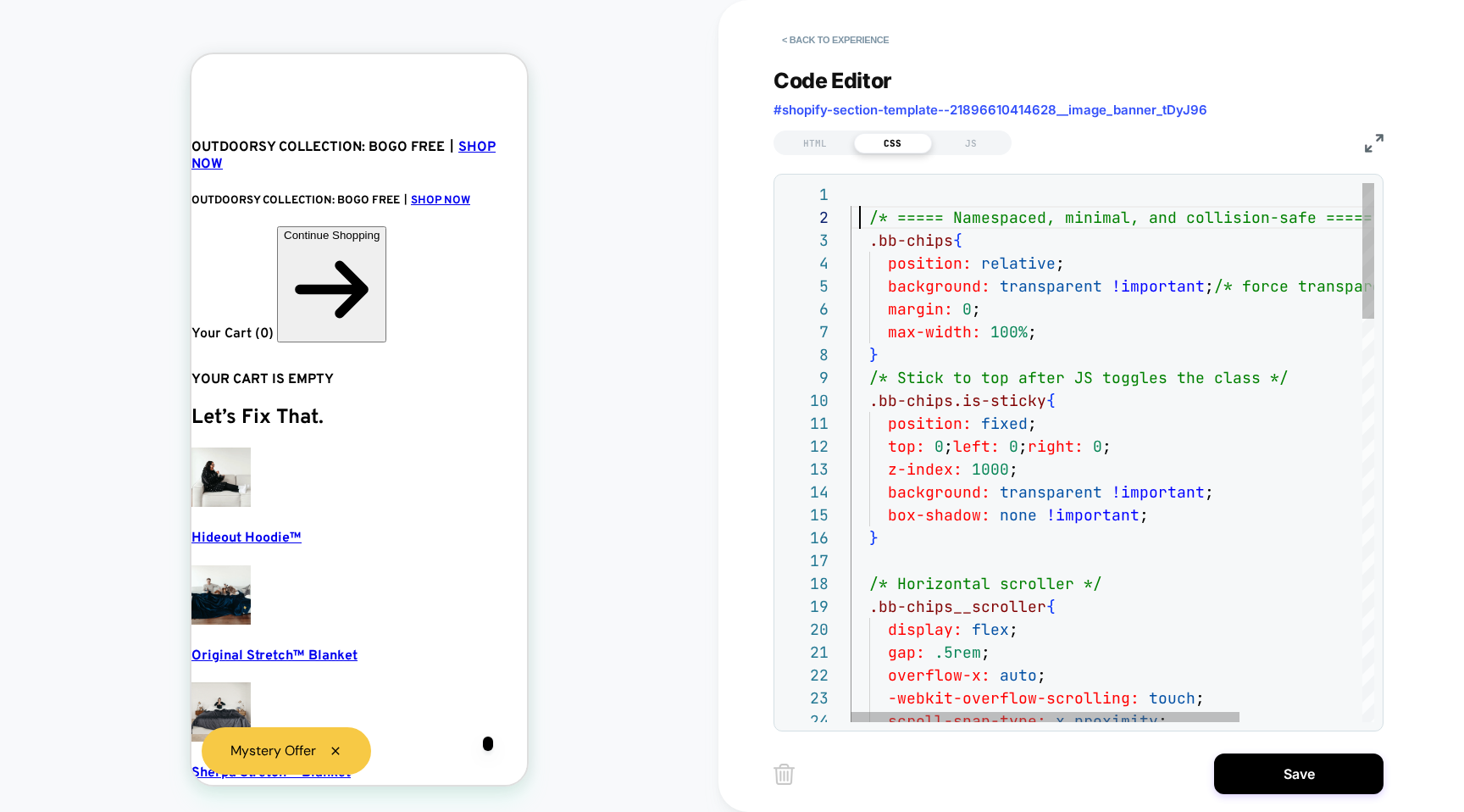
type textarea "**********"
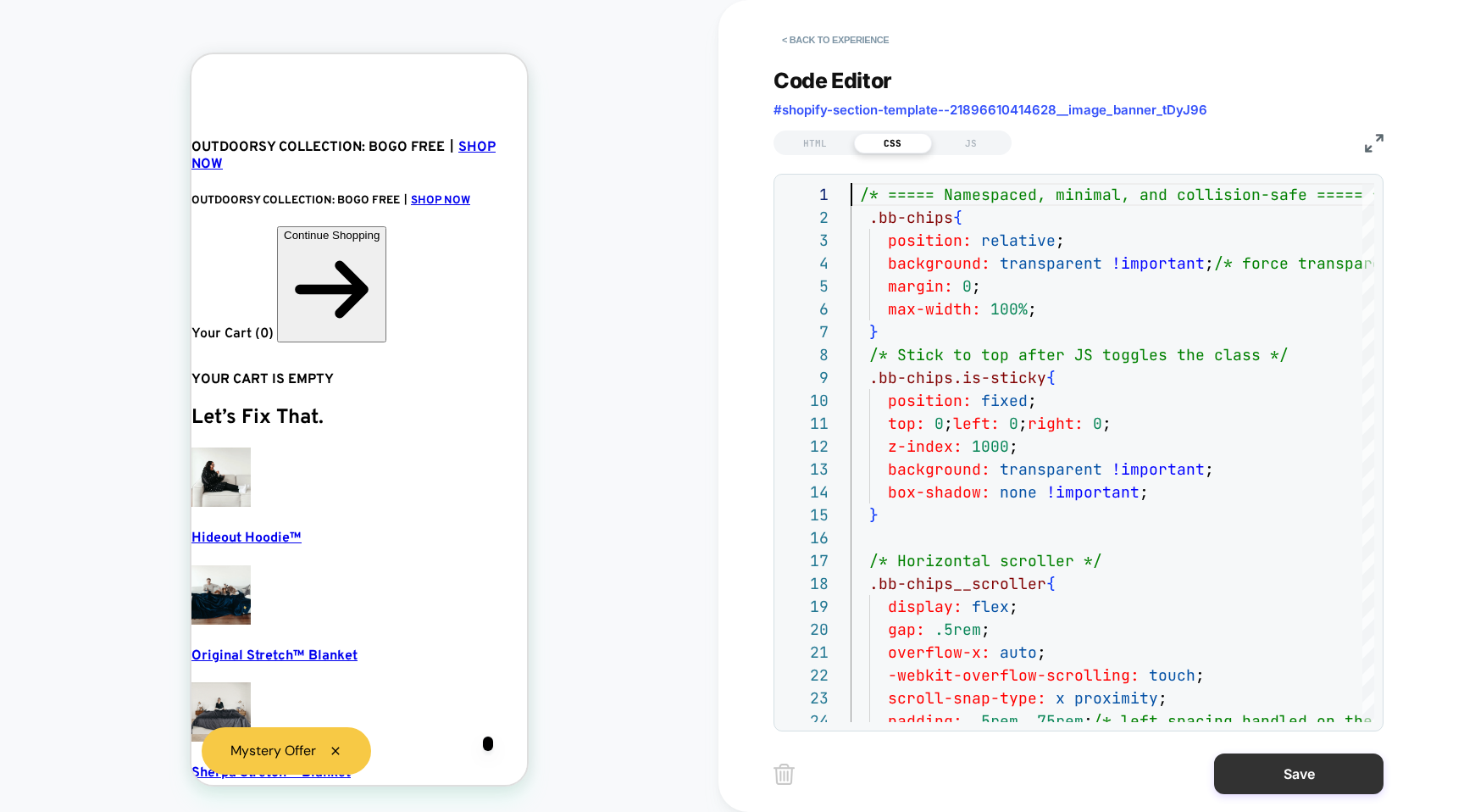
click at [1249, 757] on button "Save" at bounding box center [1298, 774] width 169 height 41
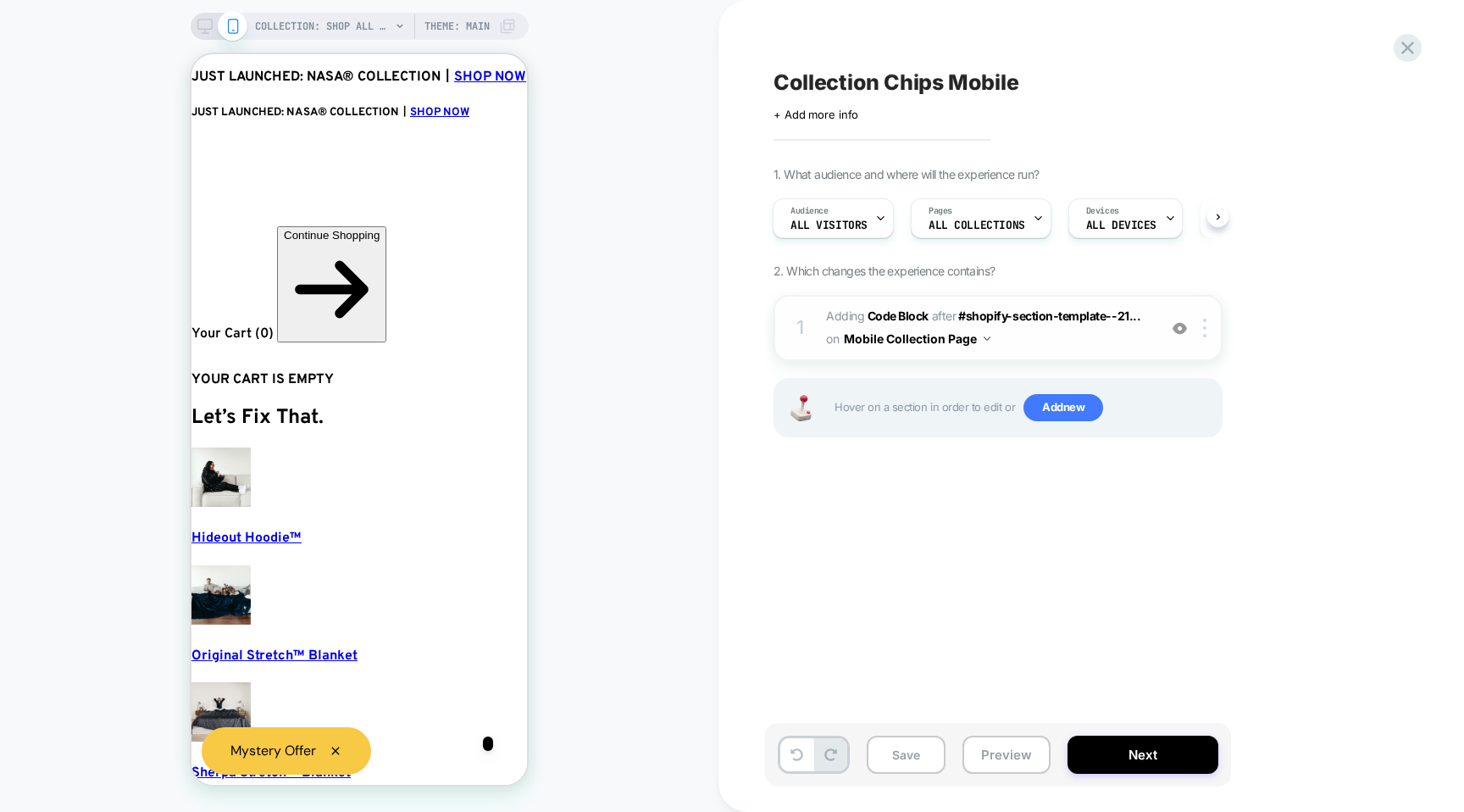
click at [817, 343] on div "1 Adding Code Block AFTER #shopify-section-template--21... #shopify-section-tem…" at bounding box center [999, 327] width 449 height 66
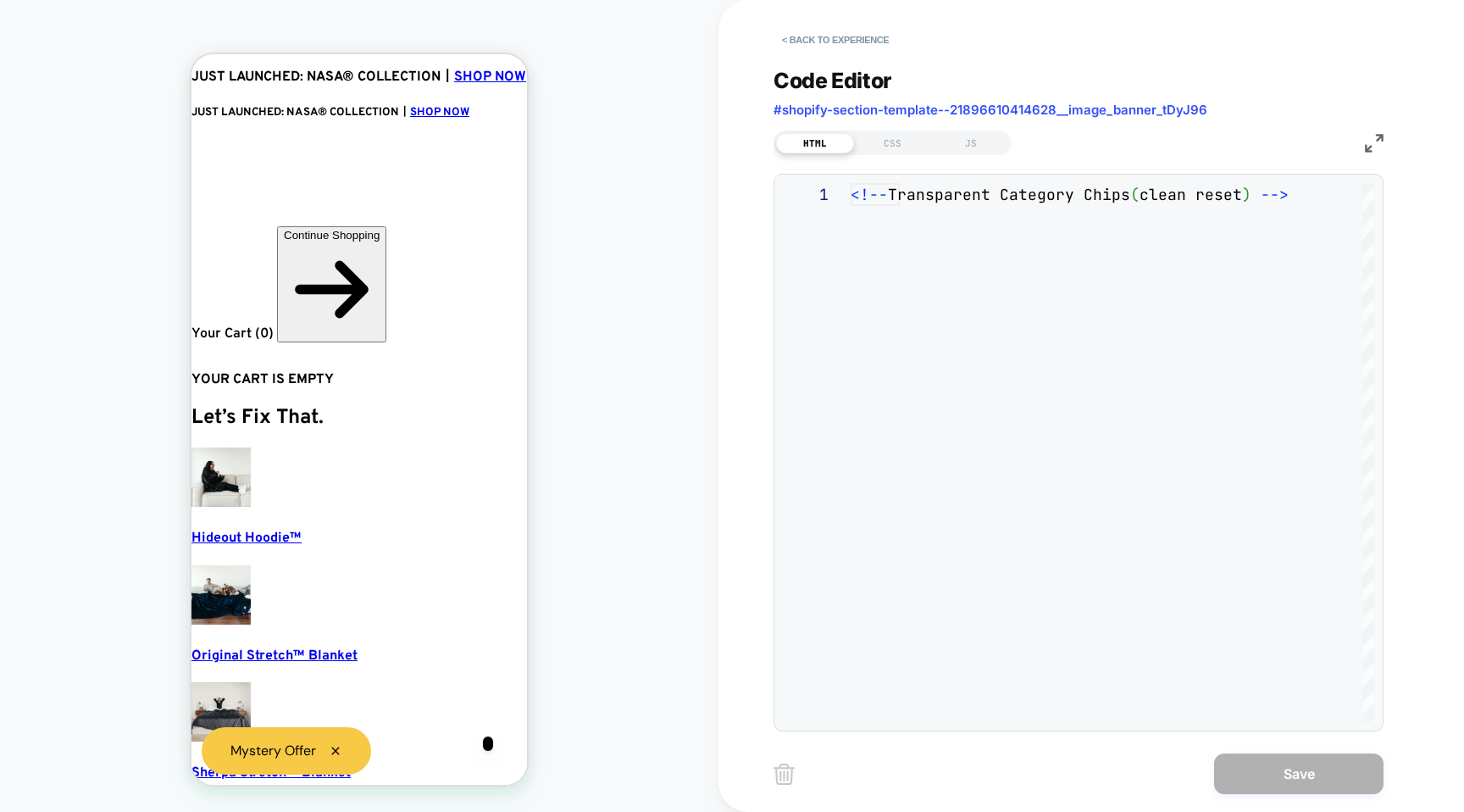
scroll to position [228, 0]
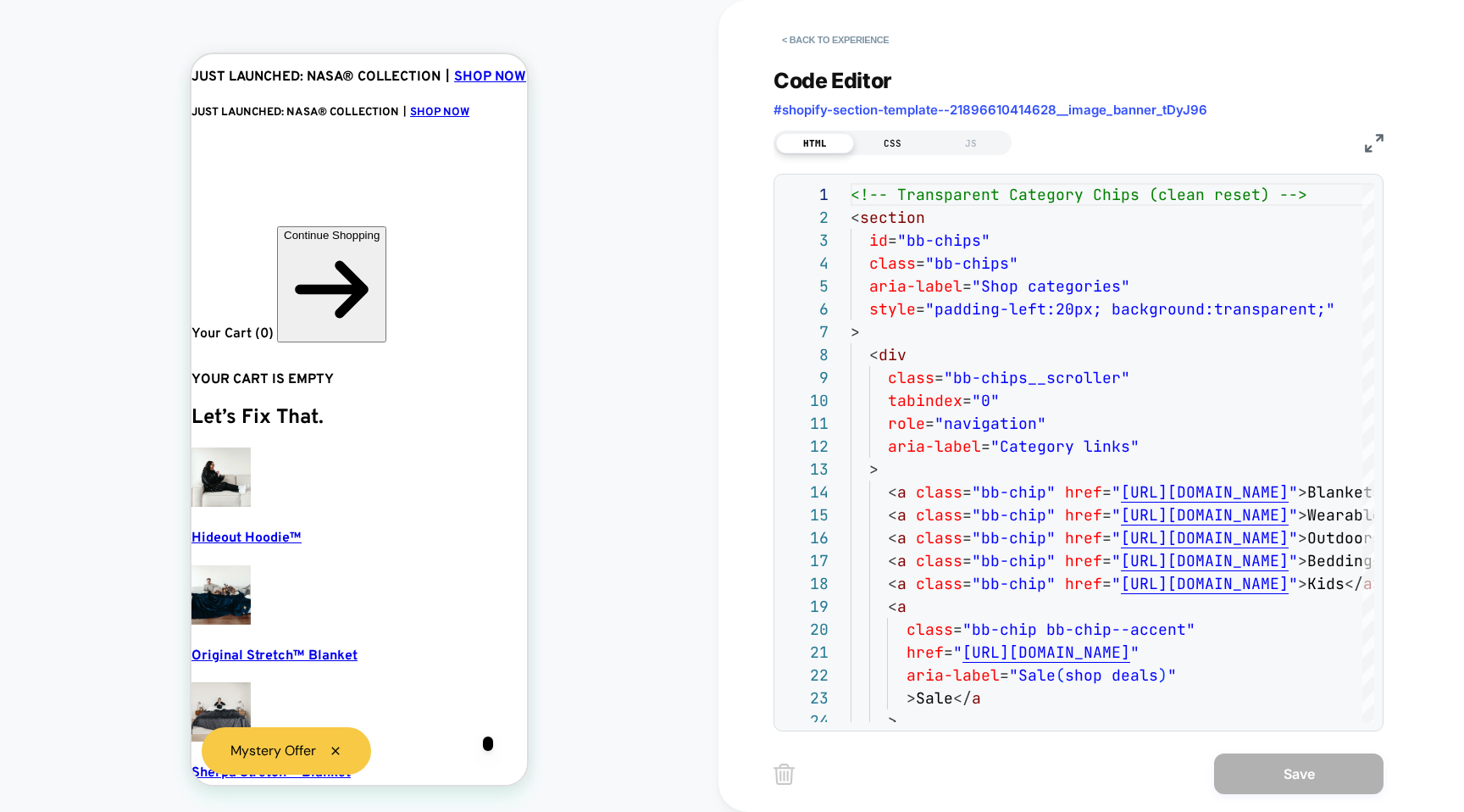
click at [905, 132] on div "HTML CSS JS" at bounding box center [892, 142] width 238 height 25
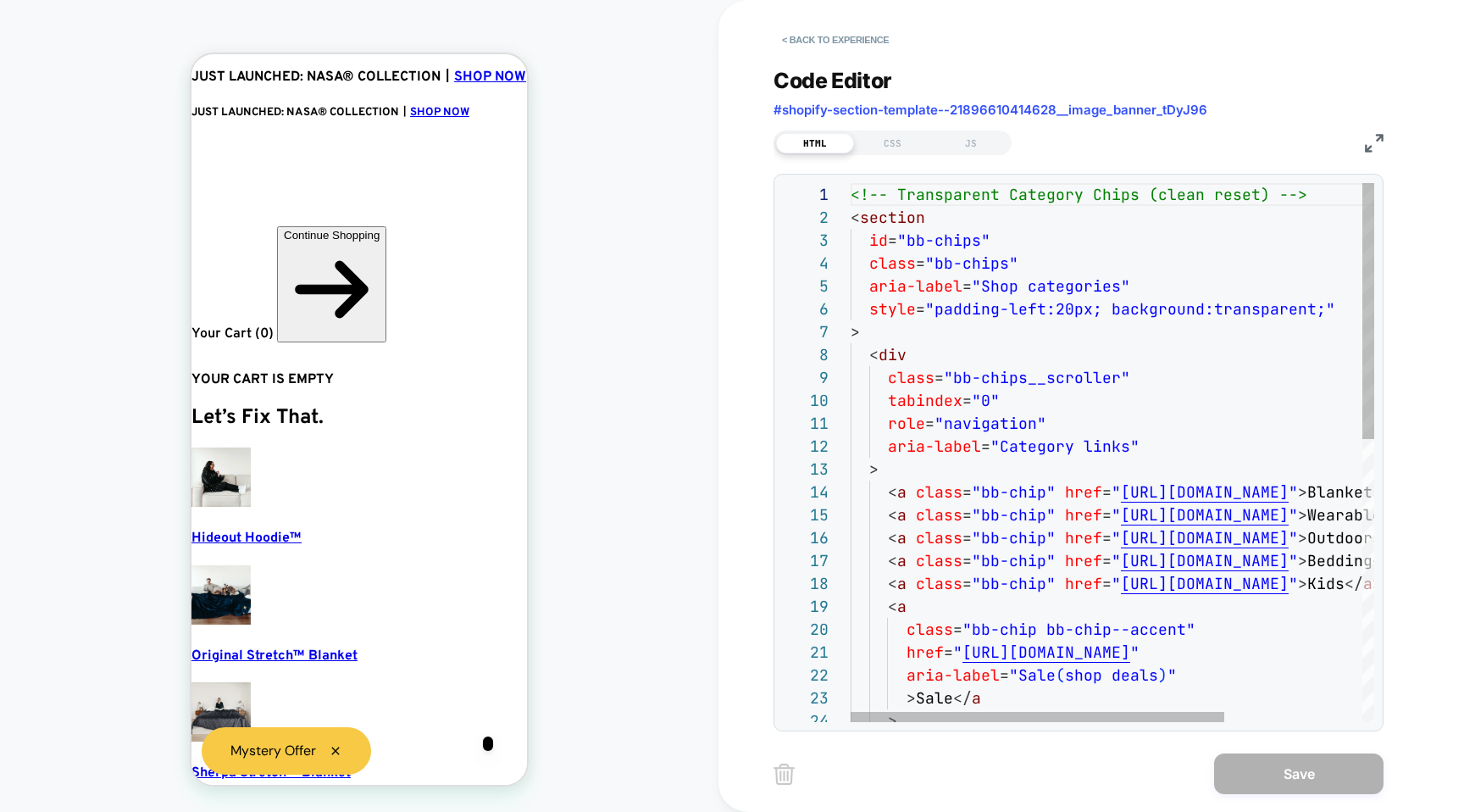
scroll to position [0, 10]
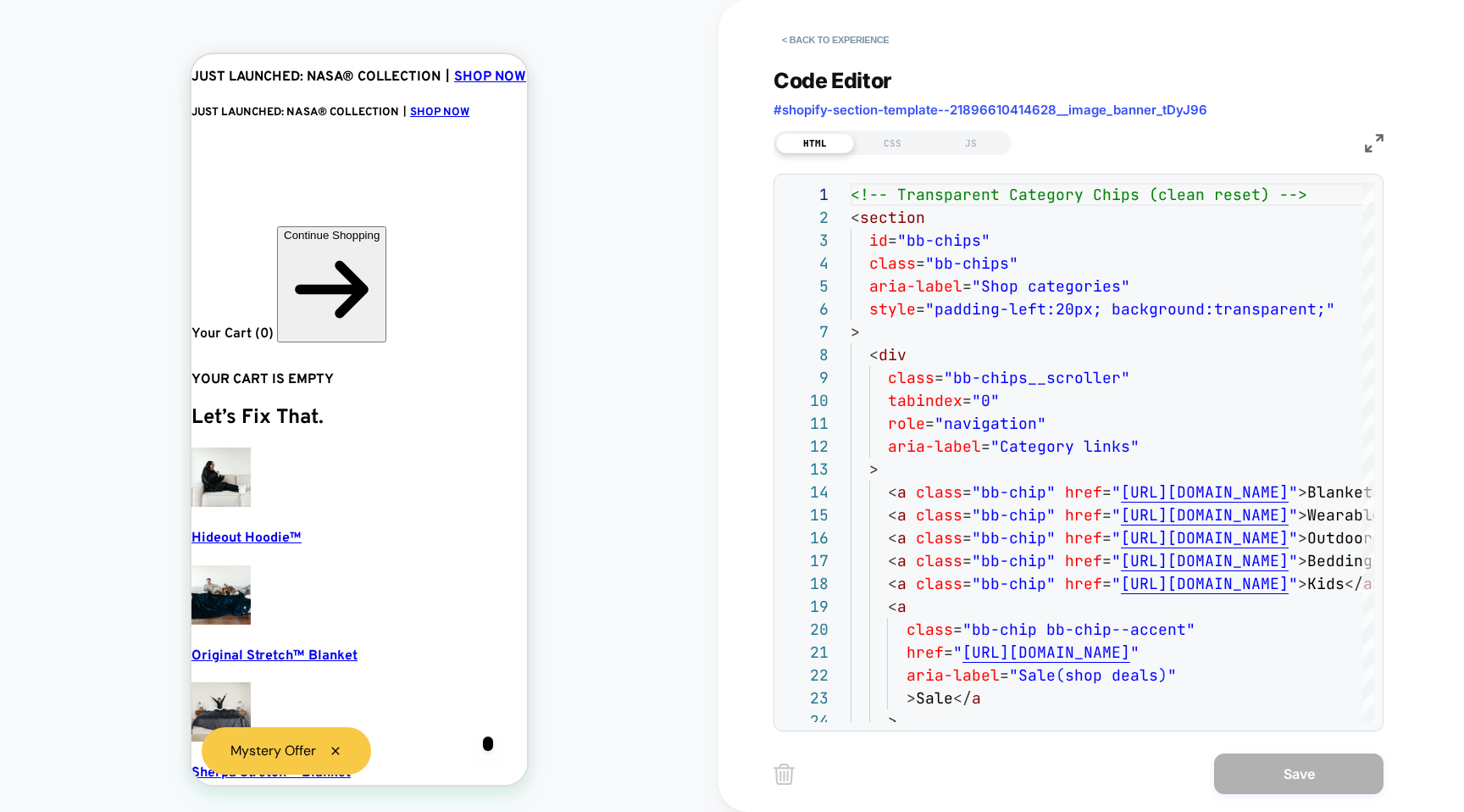
click at [893, 154] on div "HTML CSS JS" at bounding box center [892, 142] width 238 height 25
click at [892, 141] on div "CSS" at bounding box center [893, 143] width 78 height 20
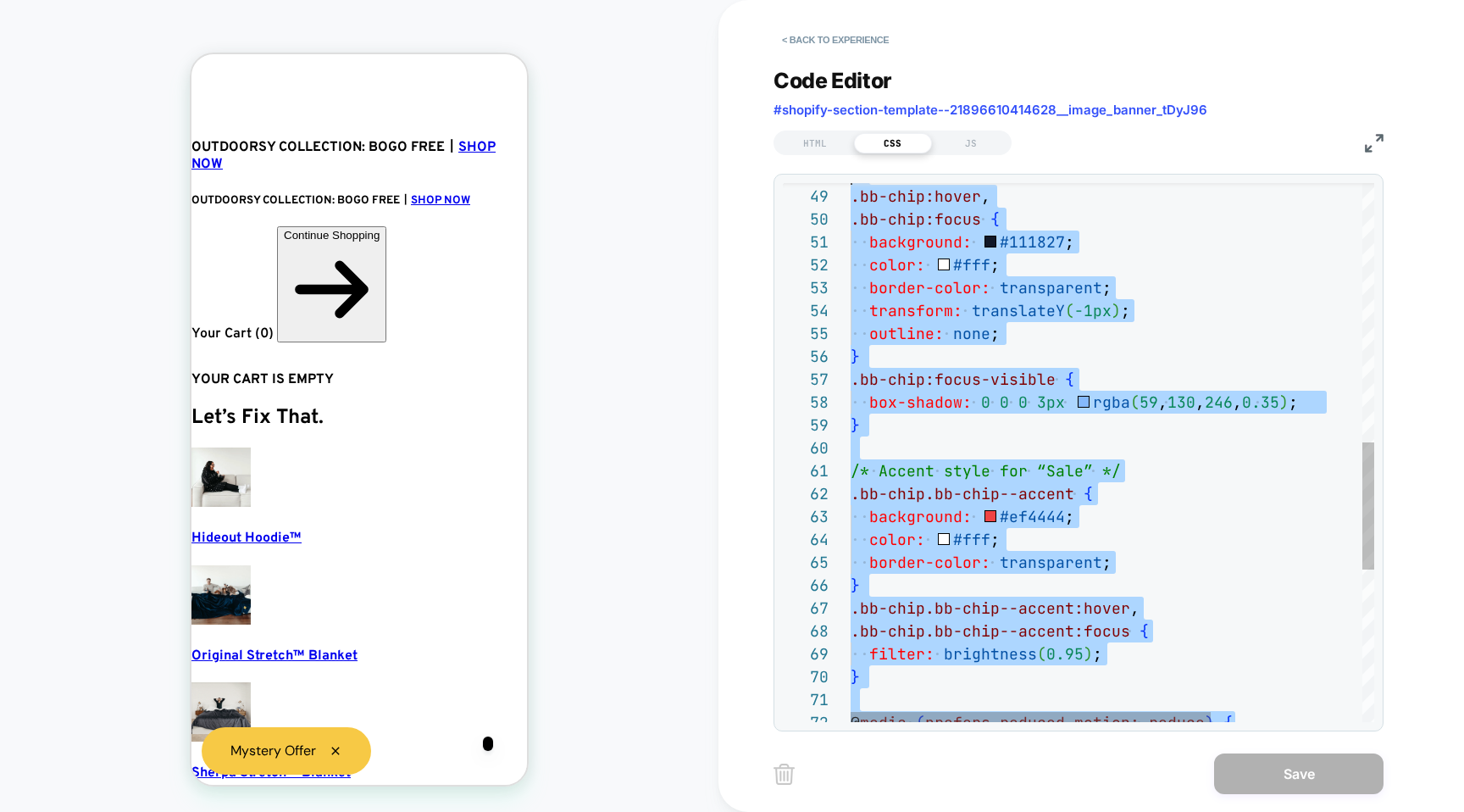
scroll to position [0, 0]
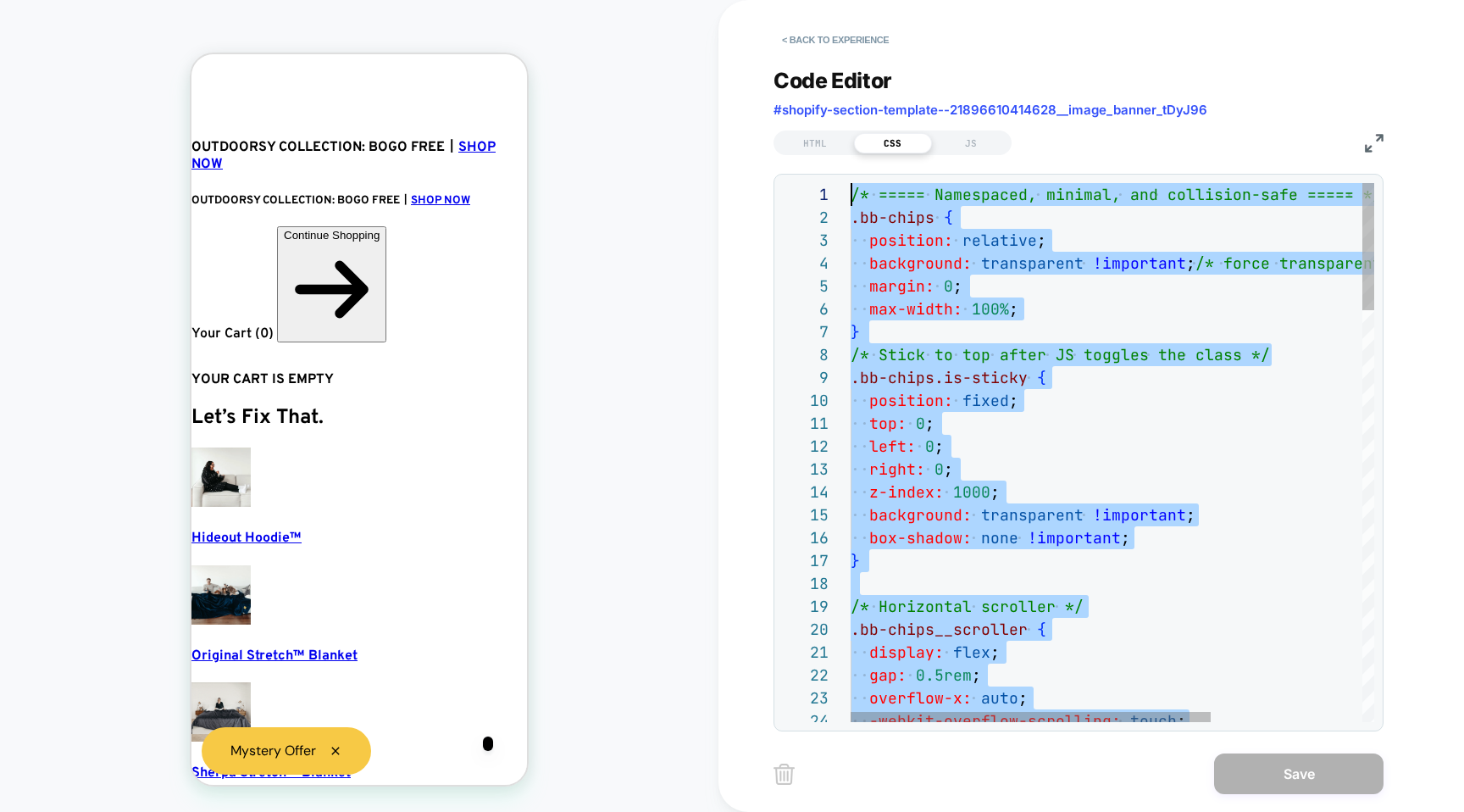
drag, startPoint x: 936, startPoint y: 680, endPoint x: 894, endPoint y: -88, distance: 769.1
type textarea "**********"
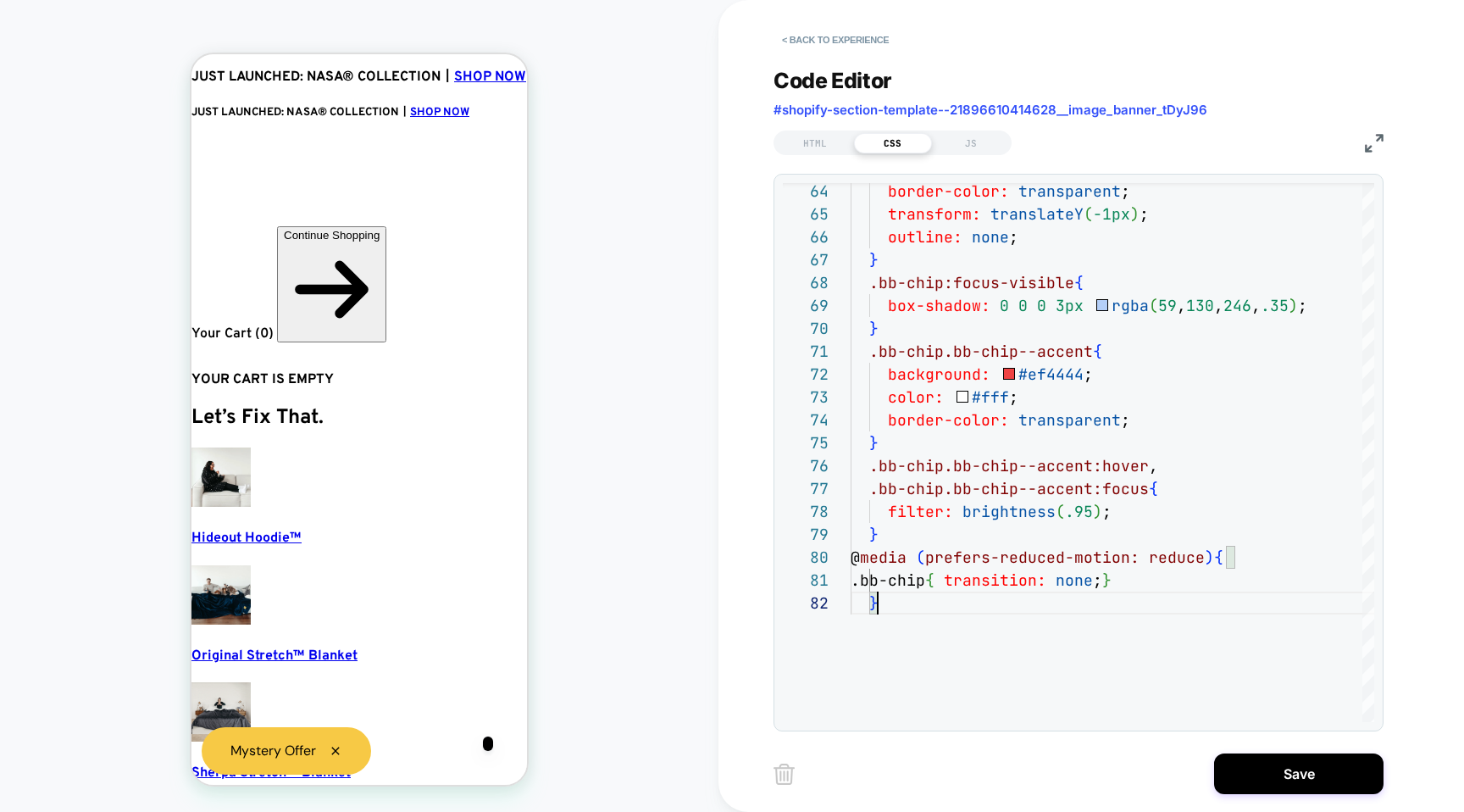
scroll to position [0, 178]
click at [1244, 760] on button "Save" at bounding box center [1298, 774] width 169 height 41
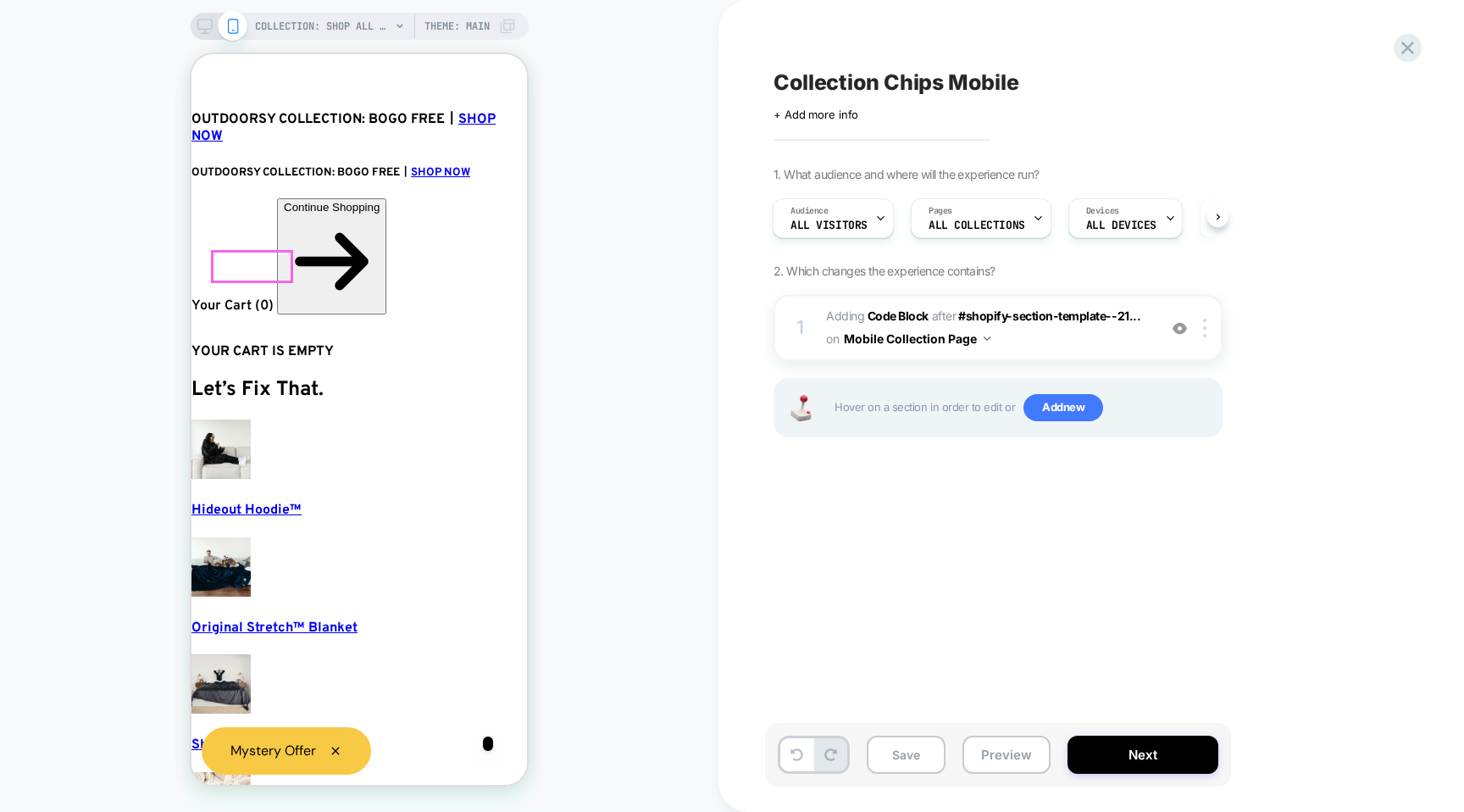
scroll to position [0, 10]
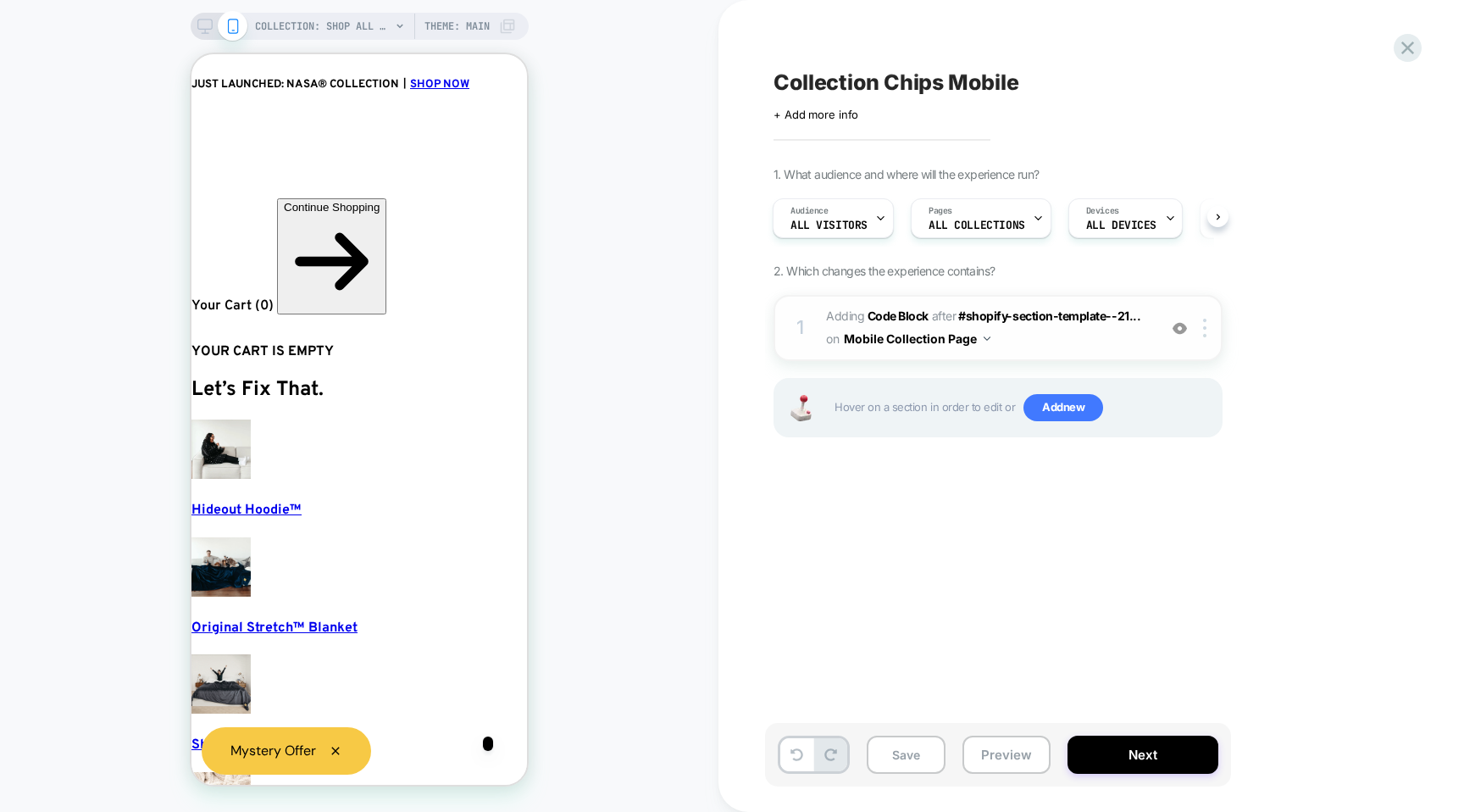
click at [828, 338] on span "on" at bounding box center [832, 338] width 13 height 21
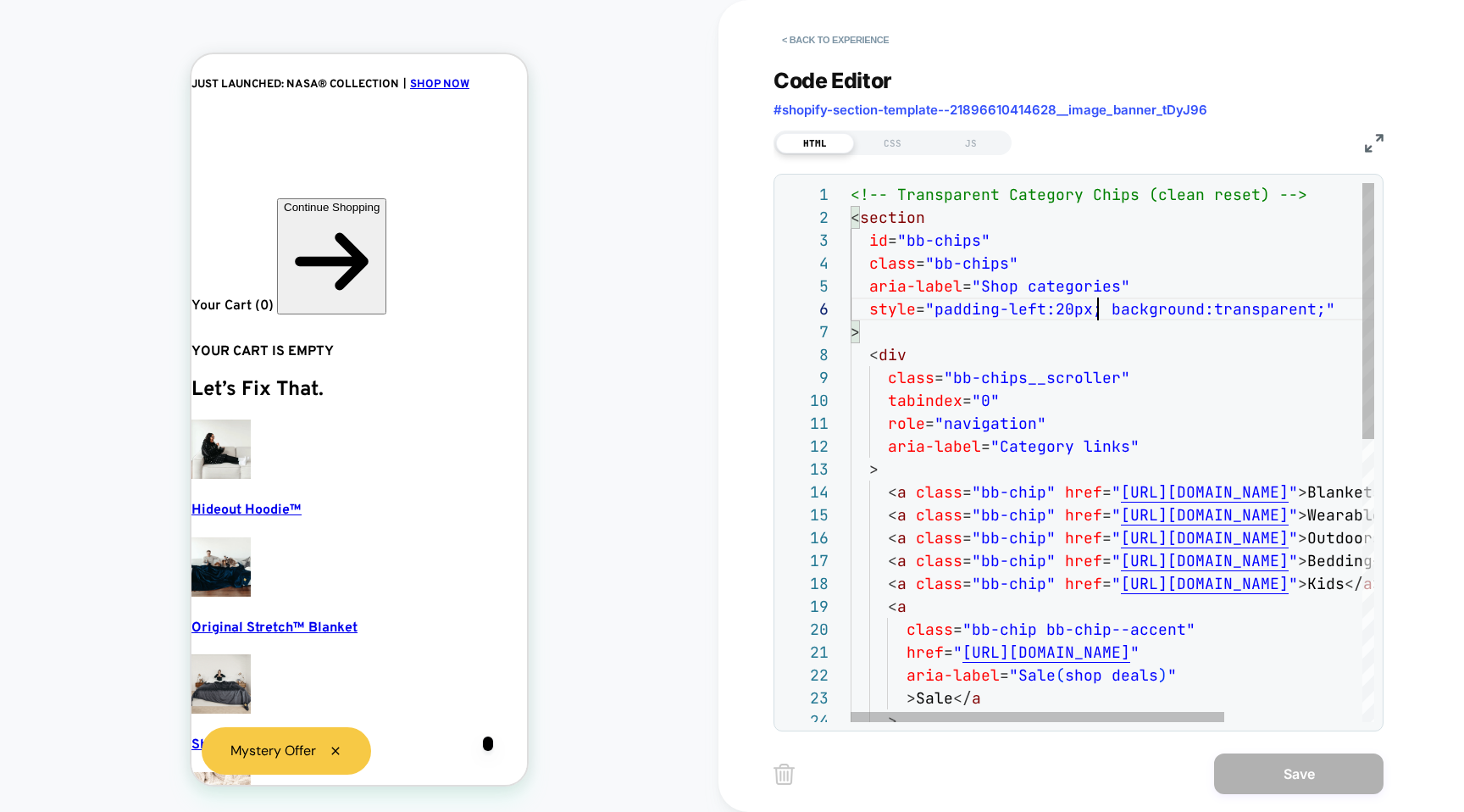
scroll to position [115, 248]
click at [1095, 313] on div "<!-- Transparent Category Chips (clean reset) --> < section id = "bb-chips" cla…" at bounding box center [1209, 750] width 716 height 1134
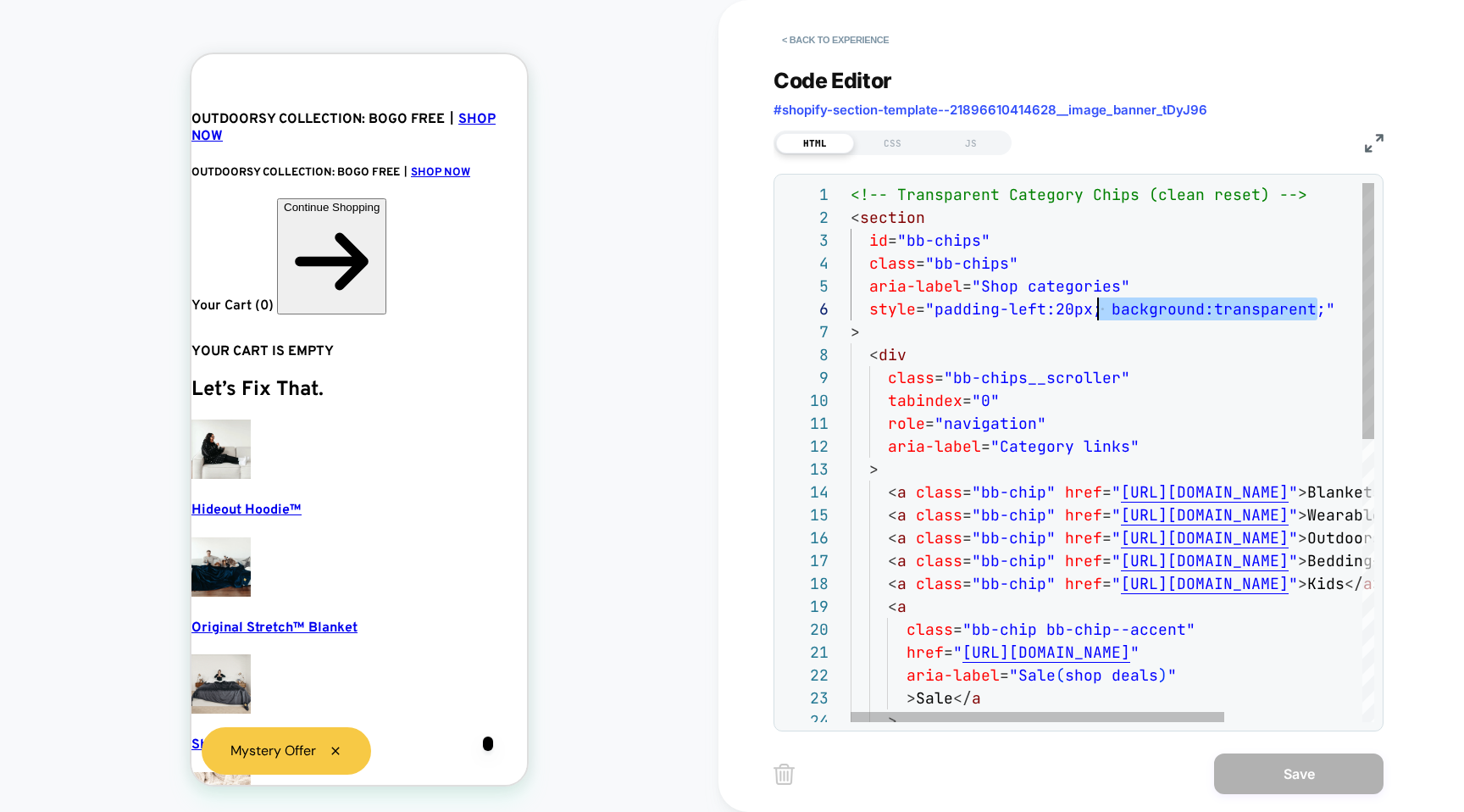
drag, startPoint x: 1317, startPoint y: 311, endPoint x: 1101, endPoint y: 304, distance: 216.1
click at [1101, 304] on div "<!-- Transparent Category Chips (clean reset) --> < section id = "bb-chips" cla…" at bounding box center [1209, 750] width 716 height 1134
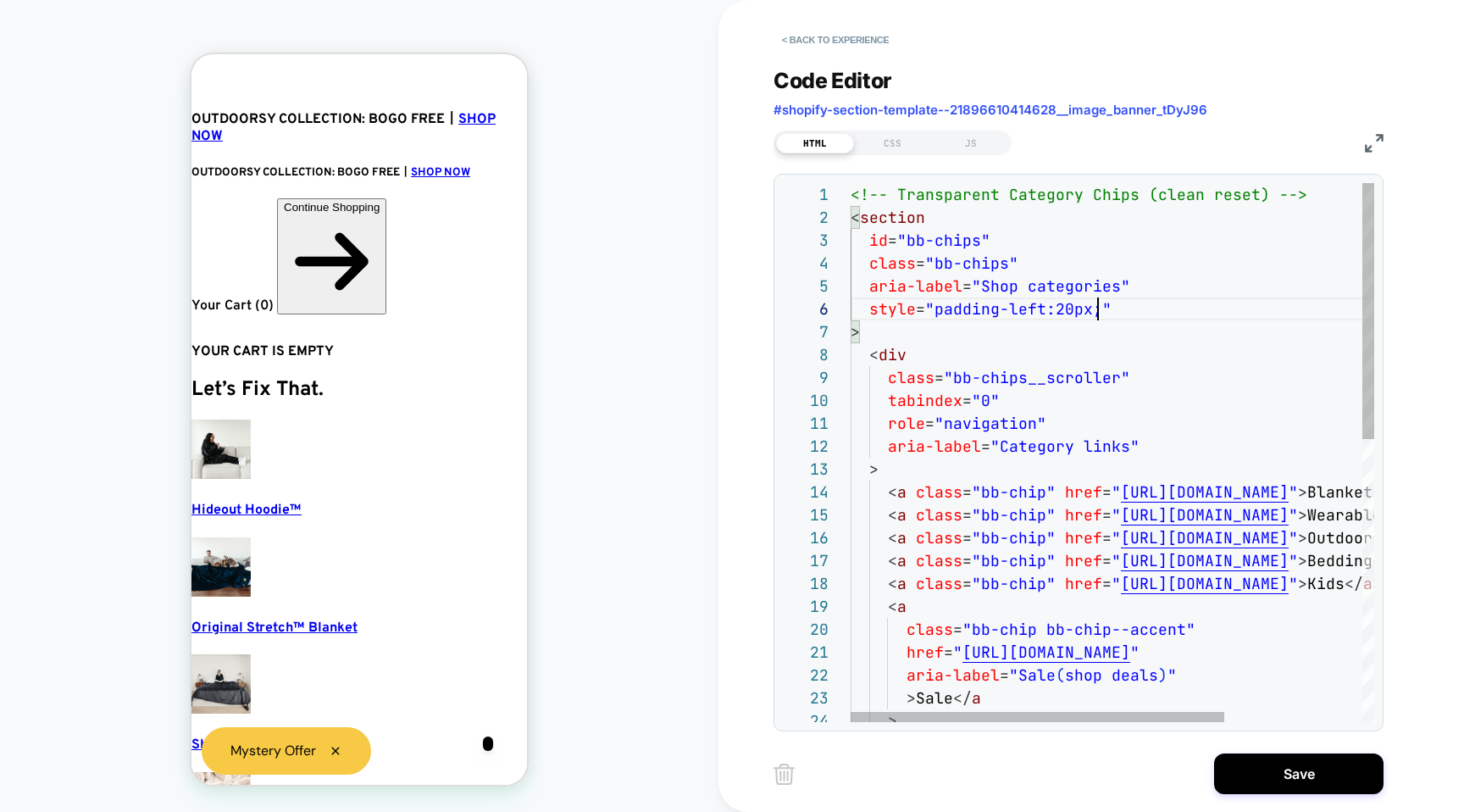
click at [1117, 338] on div "<!-- Transparent Category Chips (clean reset) --> < section id = "bb-chips" cla…" at bounding box center [1209, 750] width 716 height 1134
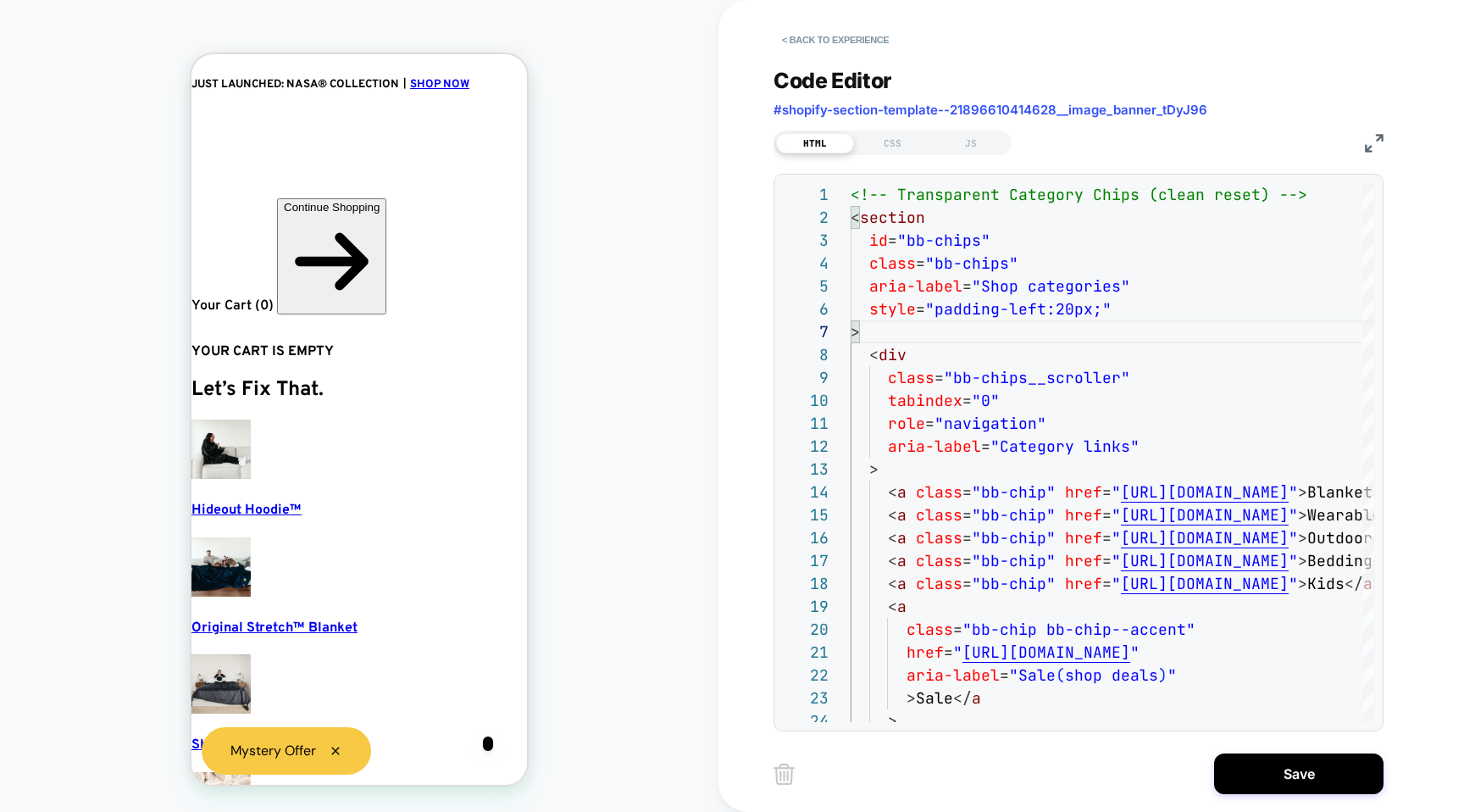
scroll to position [0, 10]
type textarea "**********"
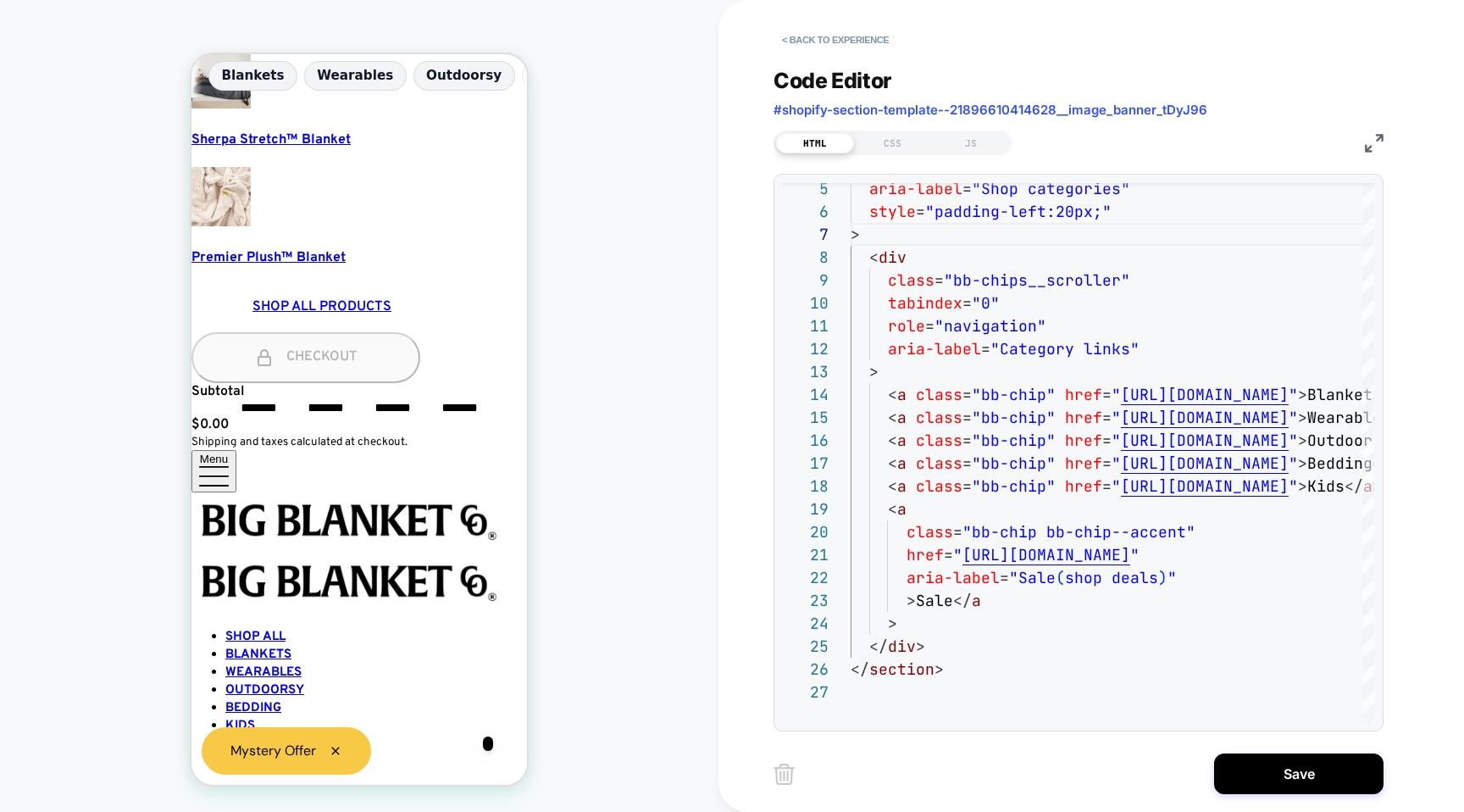
scroll to position [637, 0]
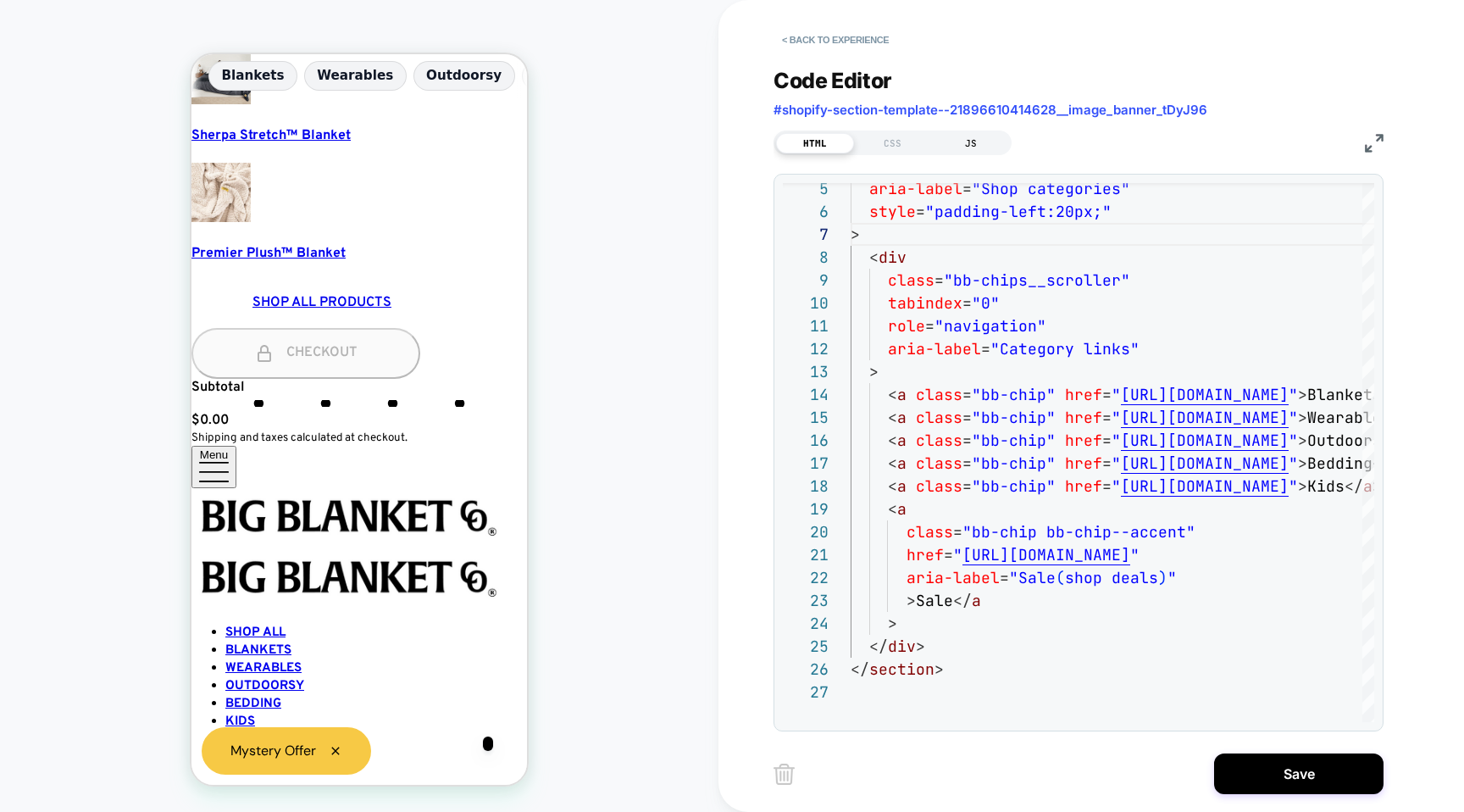
click at [965, 137] on div "JS" at bounding box center [971, 143] width 78 height 20
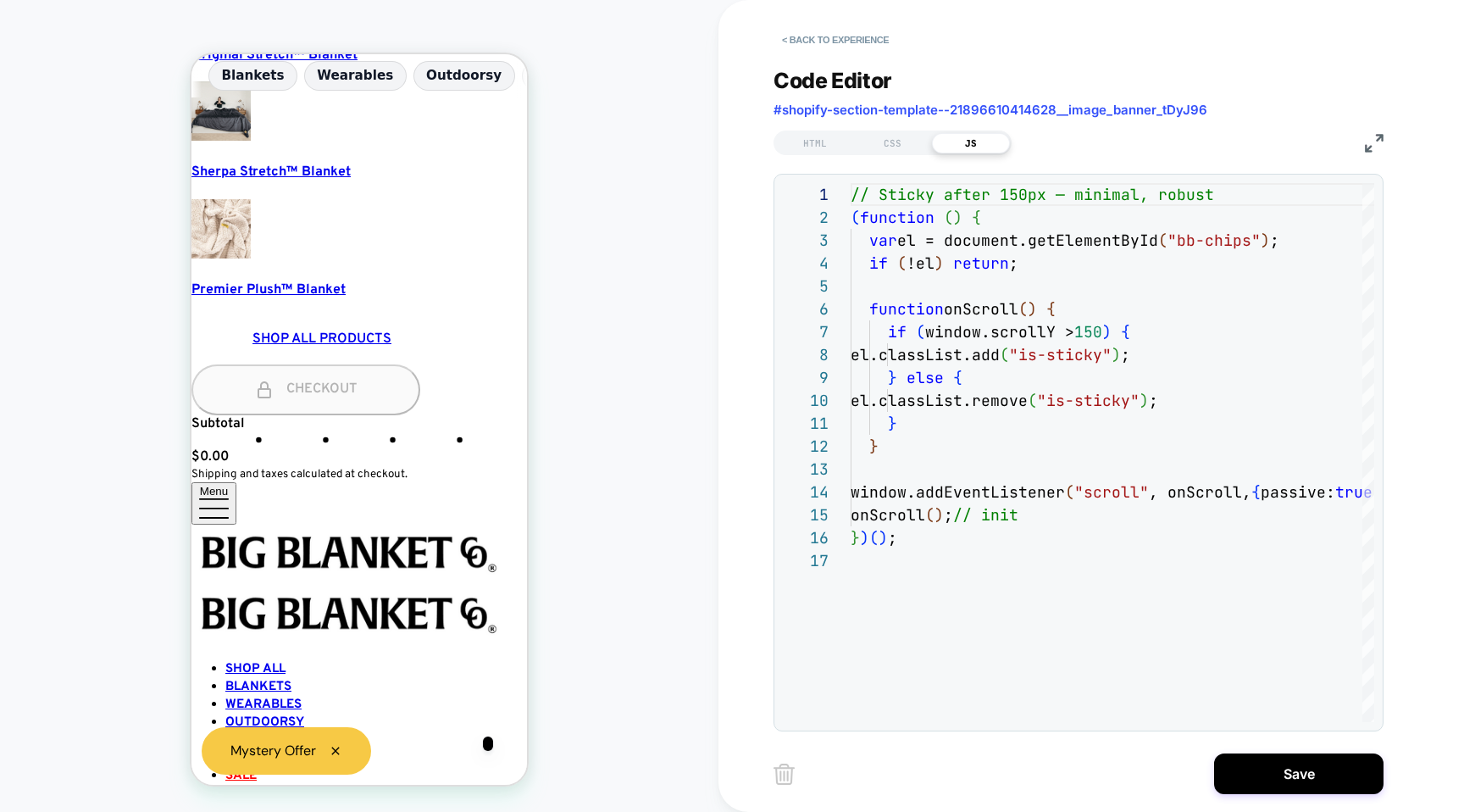
scroll to position [599, 0]
click at [905, 141] on div "CSS" at bounding box center [893, 143] width 78 height 20
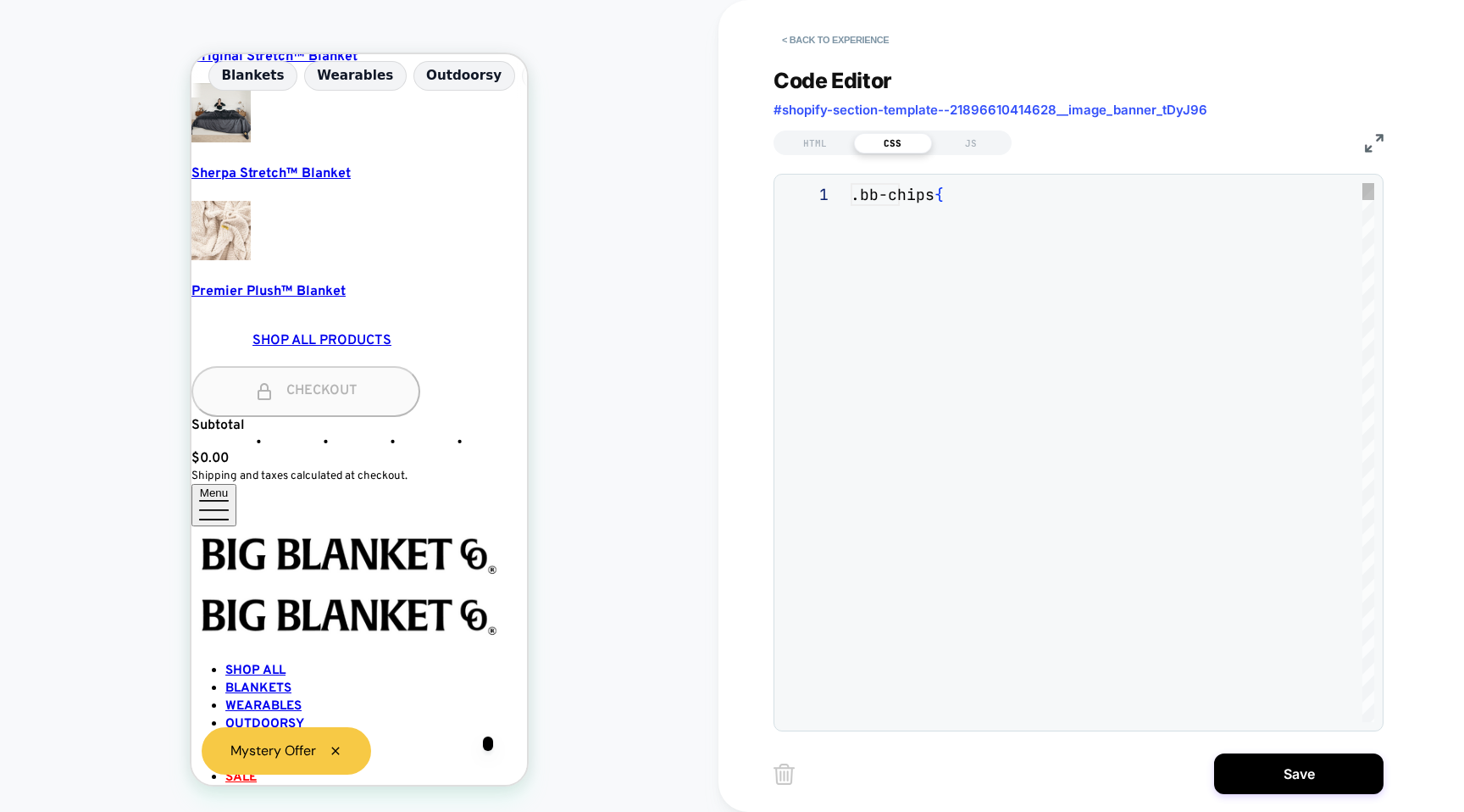
scroll to position [228, 0]
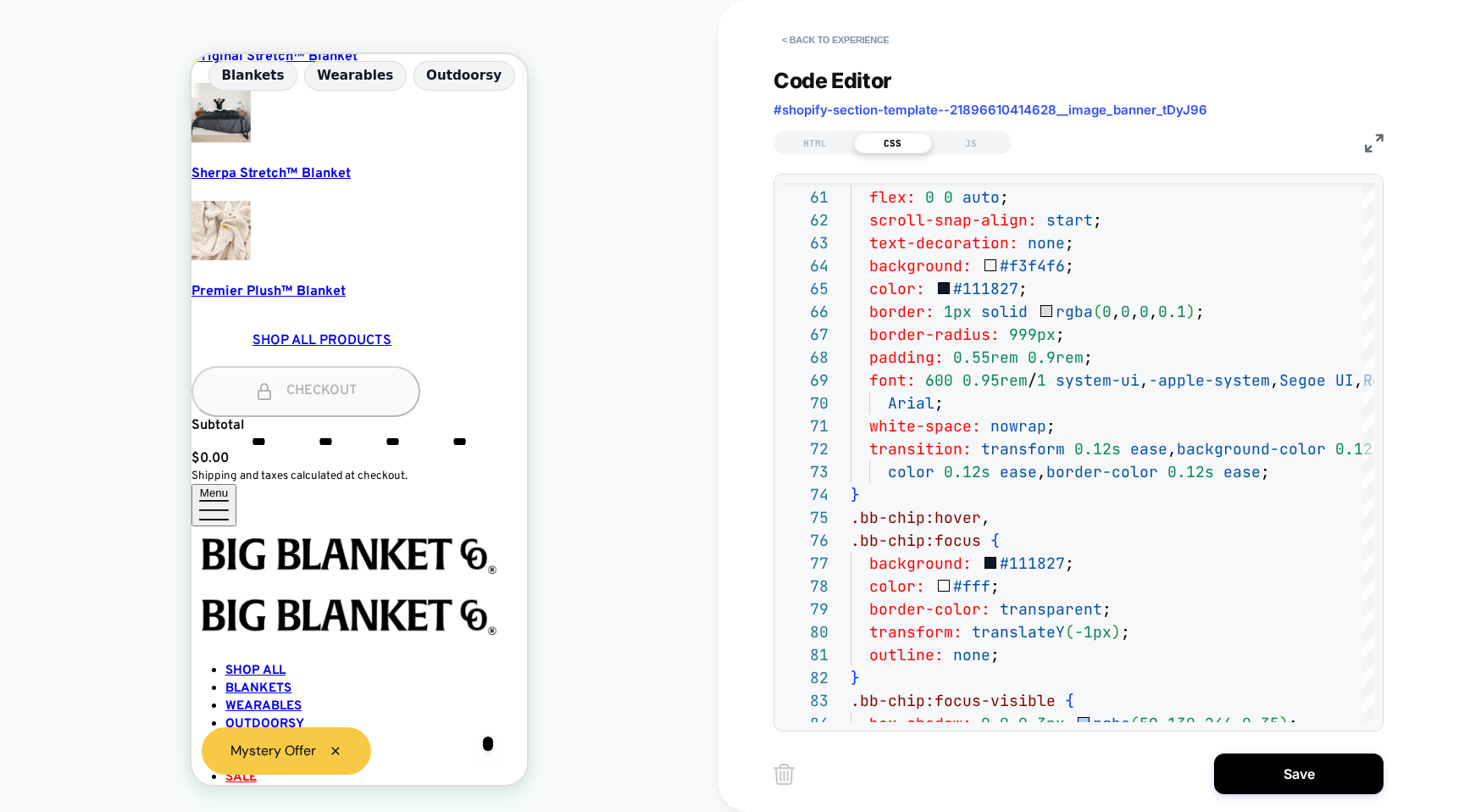
click at [1379, 142] on img at bounding box center [1374, 143] width 18 height 18
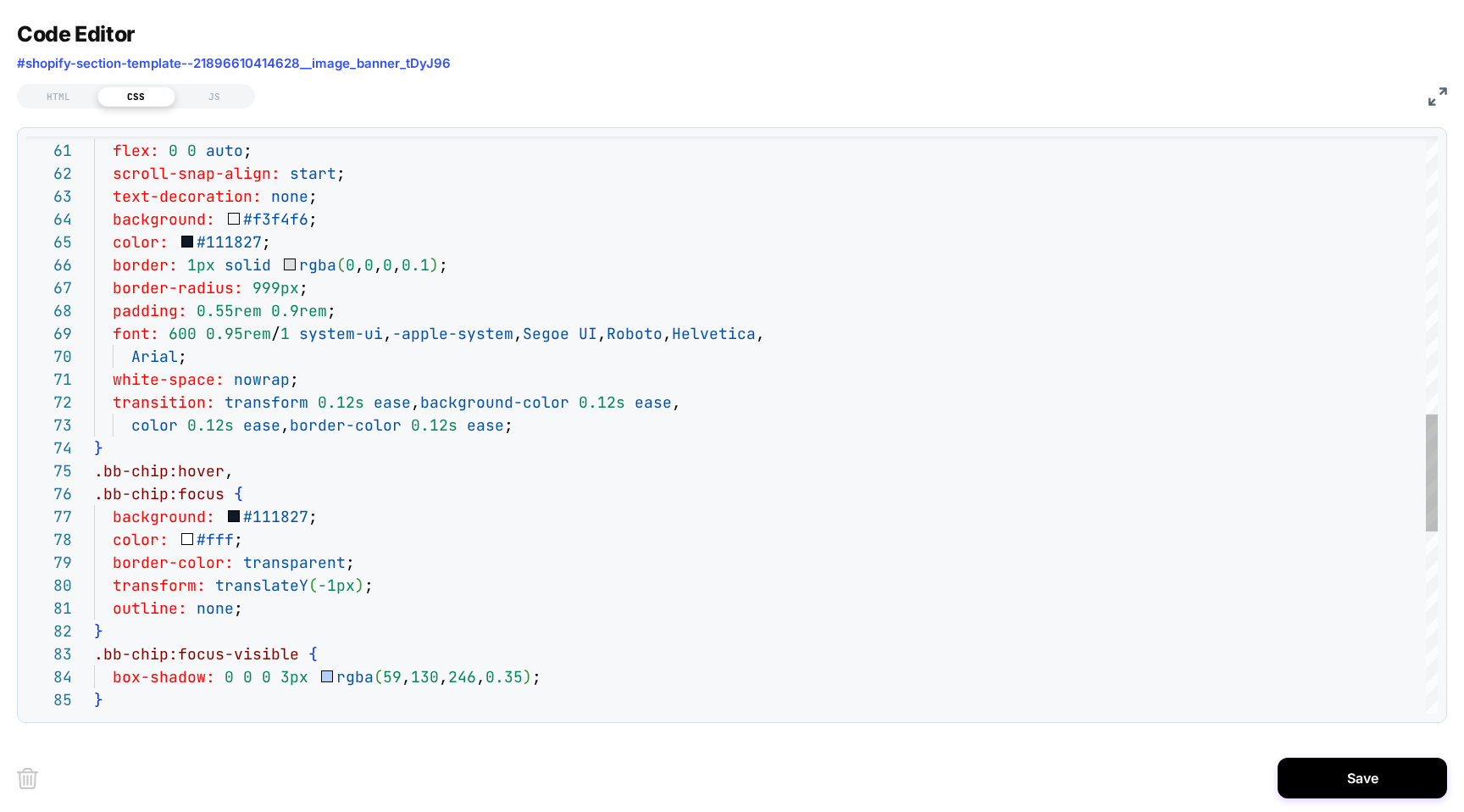
type textarea "**********"
click at [694, 417] on div ".bb-chip:focus-visible { box-shadow: 0 0 0 3px rgba ( 59 , 130 , 246 , 0.35 ) ;…" at bounding box center [766, 187] width 1344 height 2842
type textarea "*"
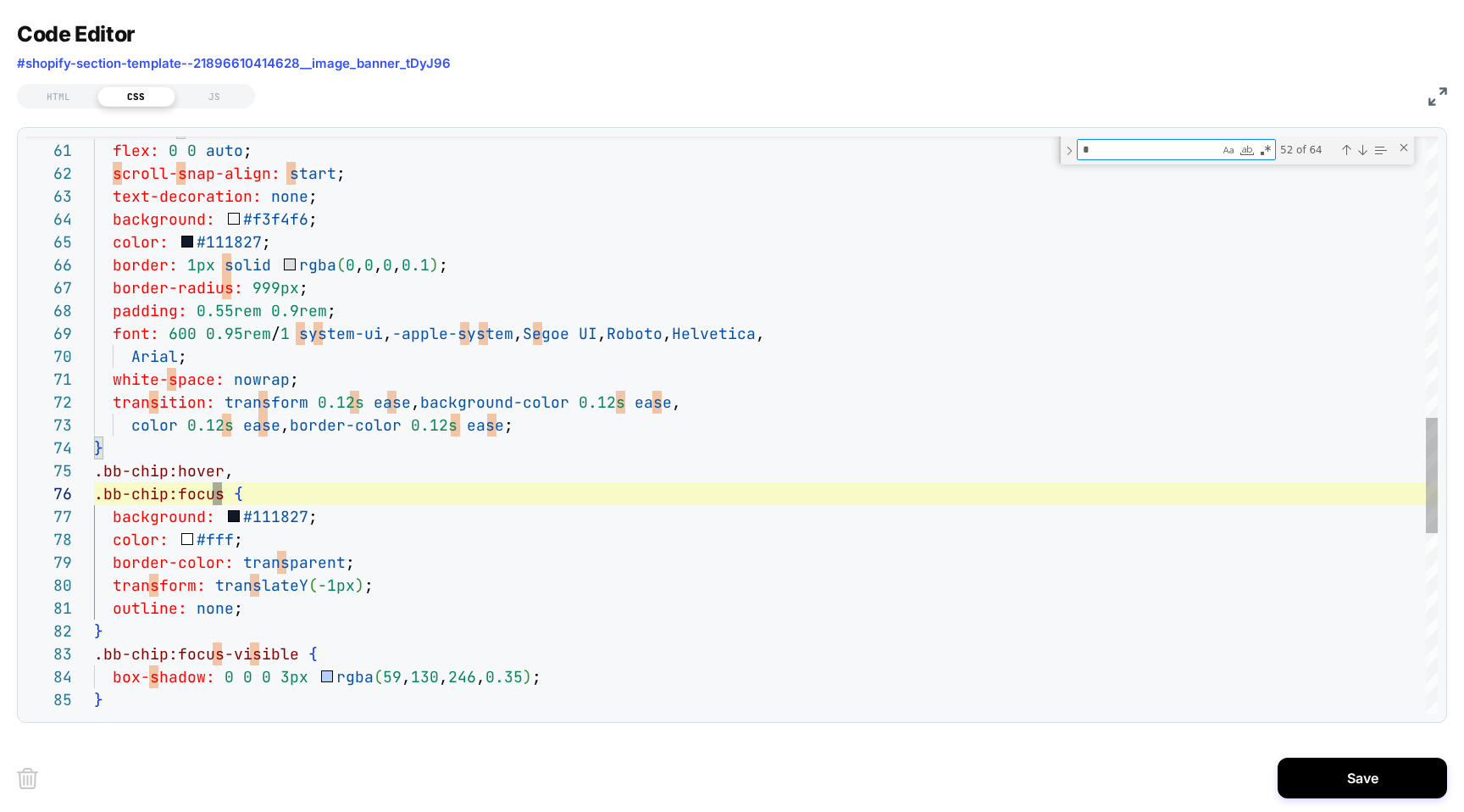
type textarea "**********"
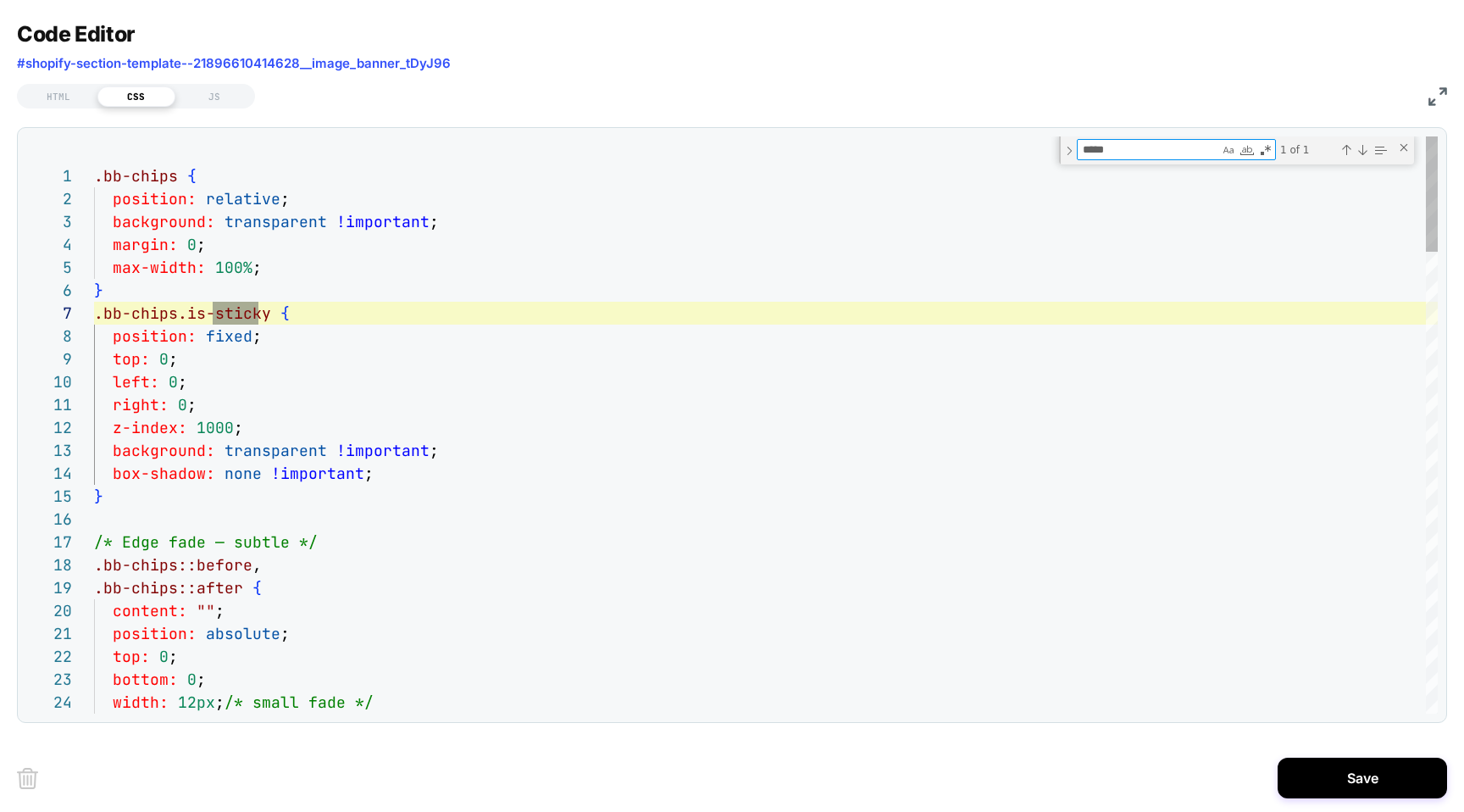
scroll to position [228, 165]
type textarea "*****"
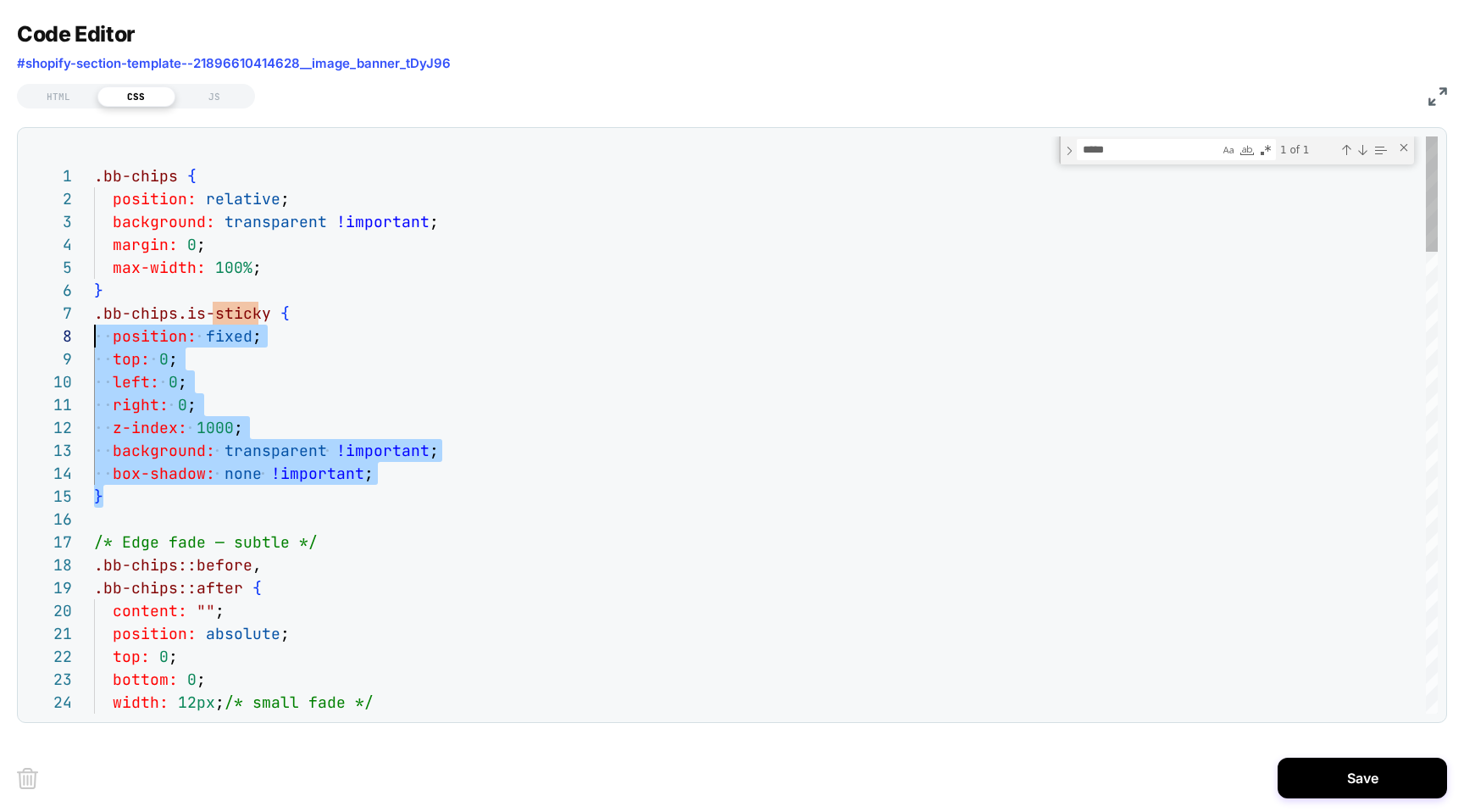
scroll to position [137, 0]
drag, startPoint x: 122, startPoint y: 503, endPoint x: 83, endPoint y: 323, distance: 184.2
type textarea "**********"
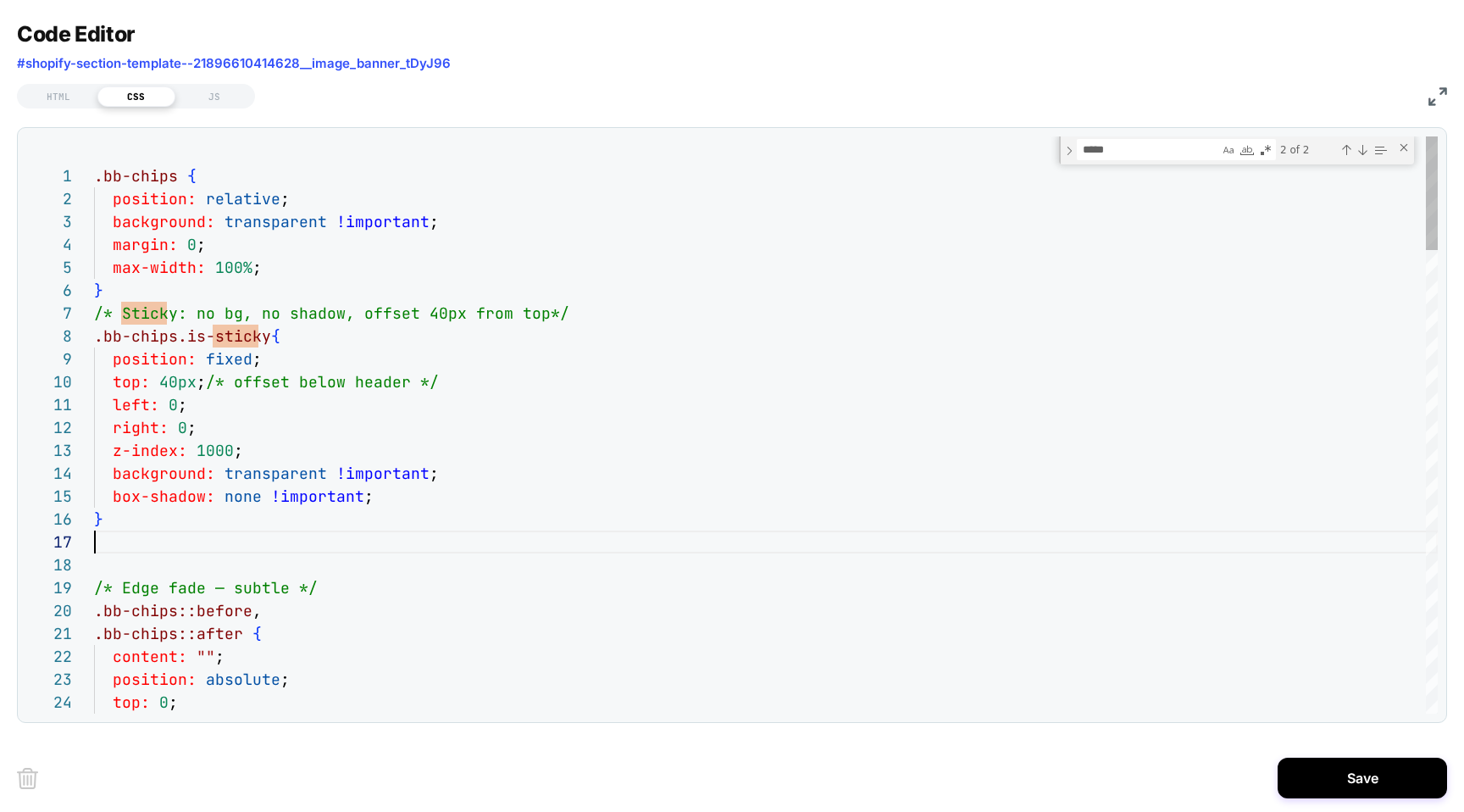
scroll to position [0, 10]
click at [1337, 774] on button "Save" at bounding box center [1362, 778] width 169 height 41
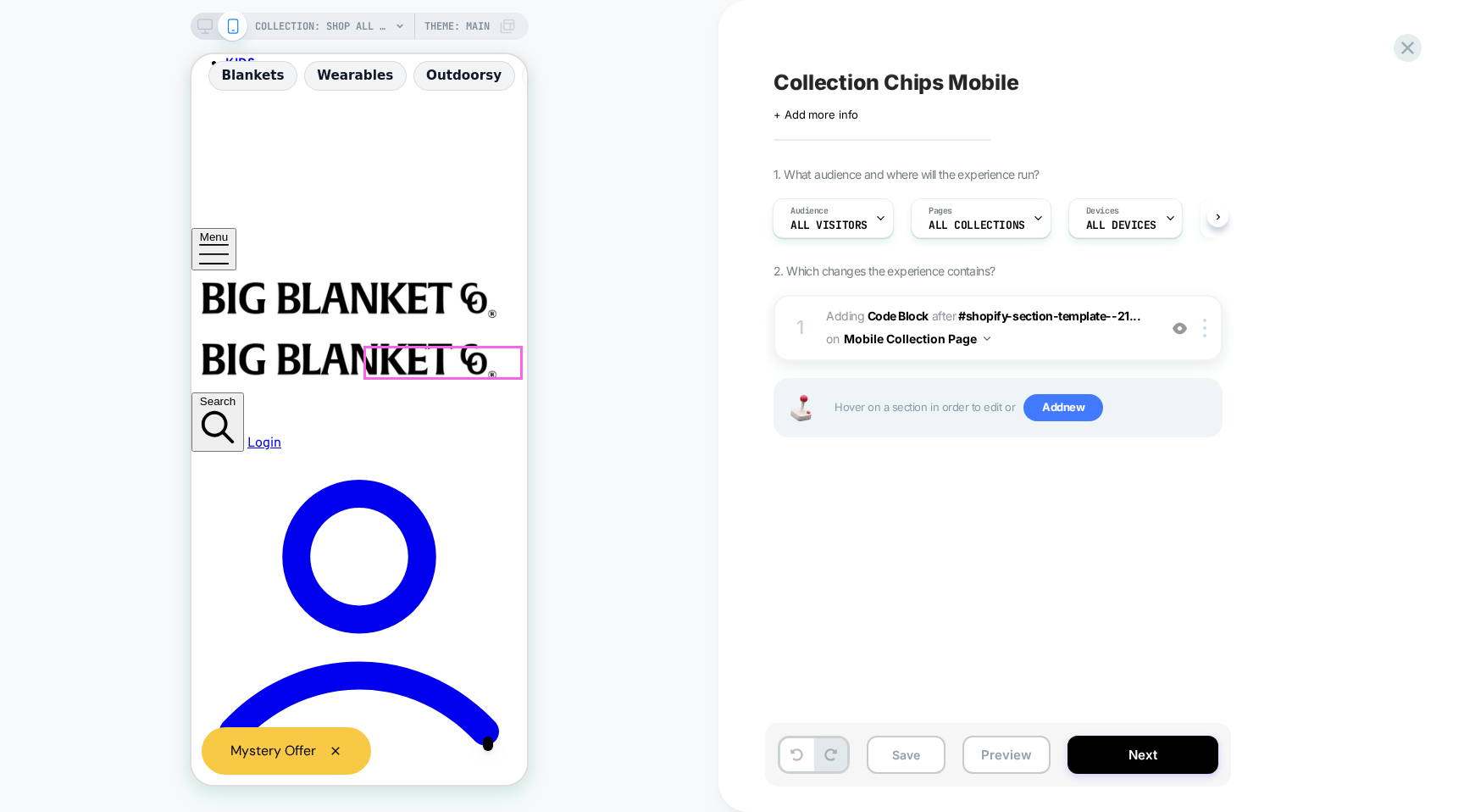
scroll to position [1289, 0]
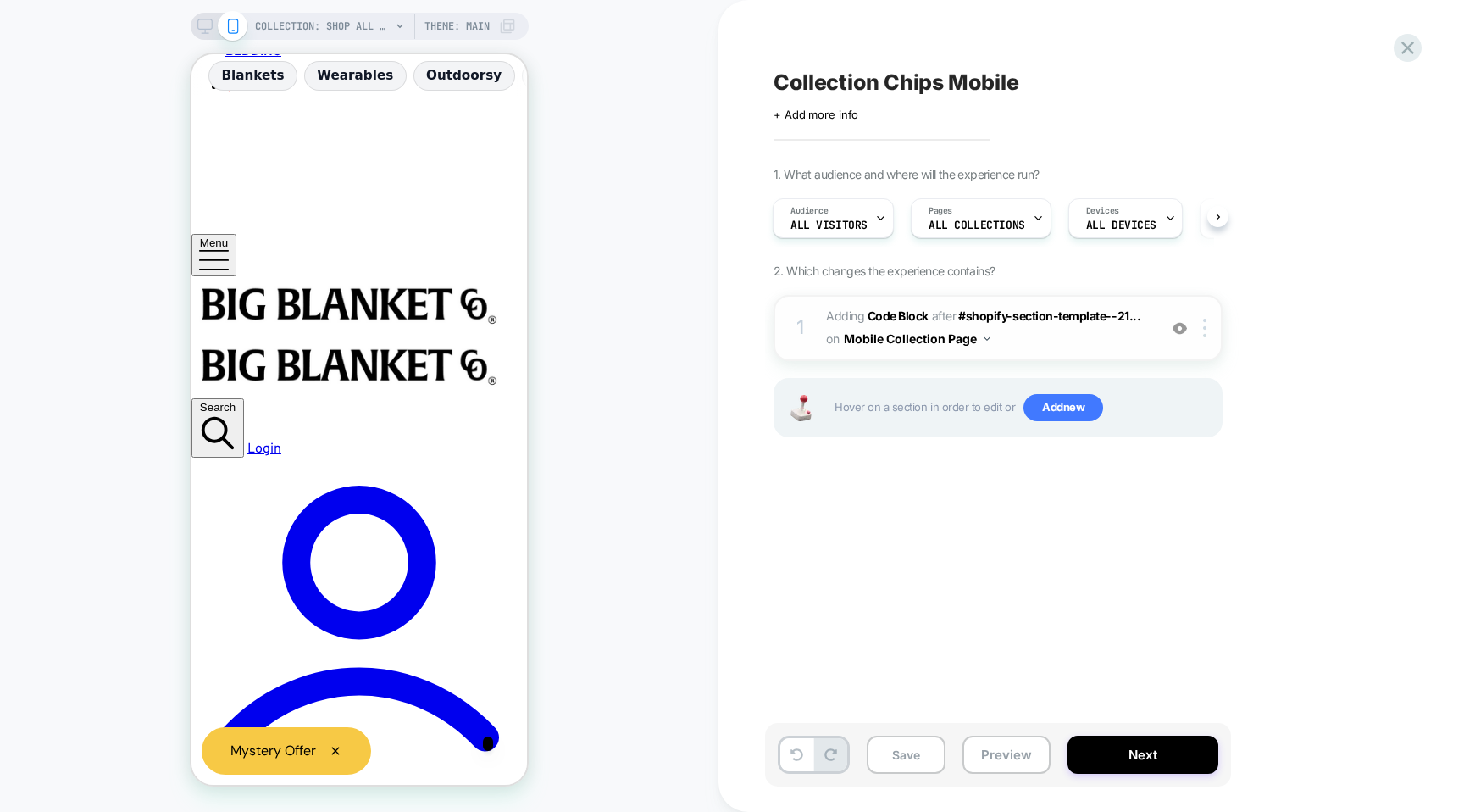
click at [1036, 339] on span "Adding Code Block AFTER #shopify-section-template--21... #shopify-section-templ…" at bounding box center [987, 327] width 323 height 45
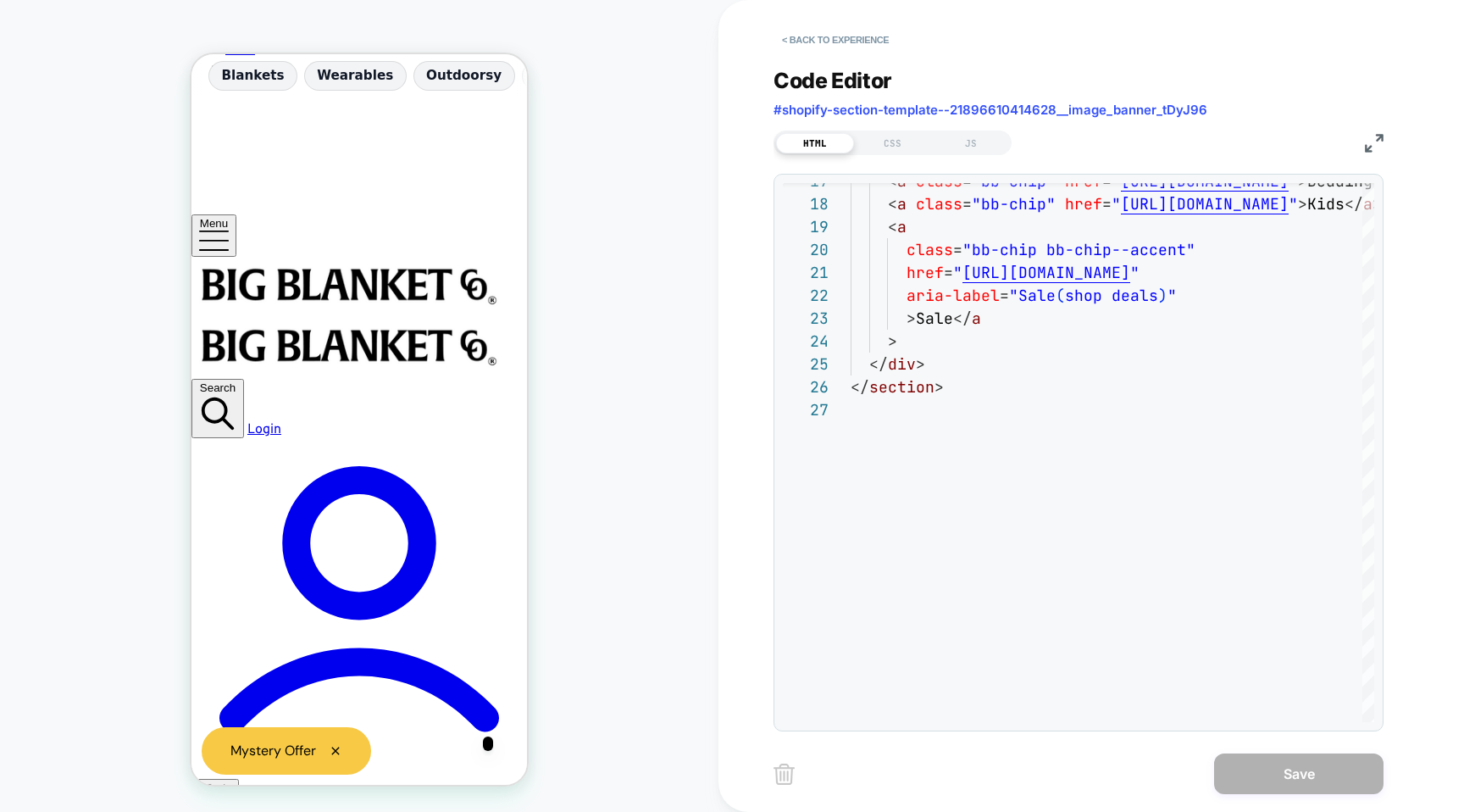
scroll to position [732, 0]
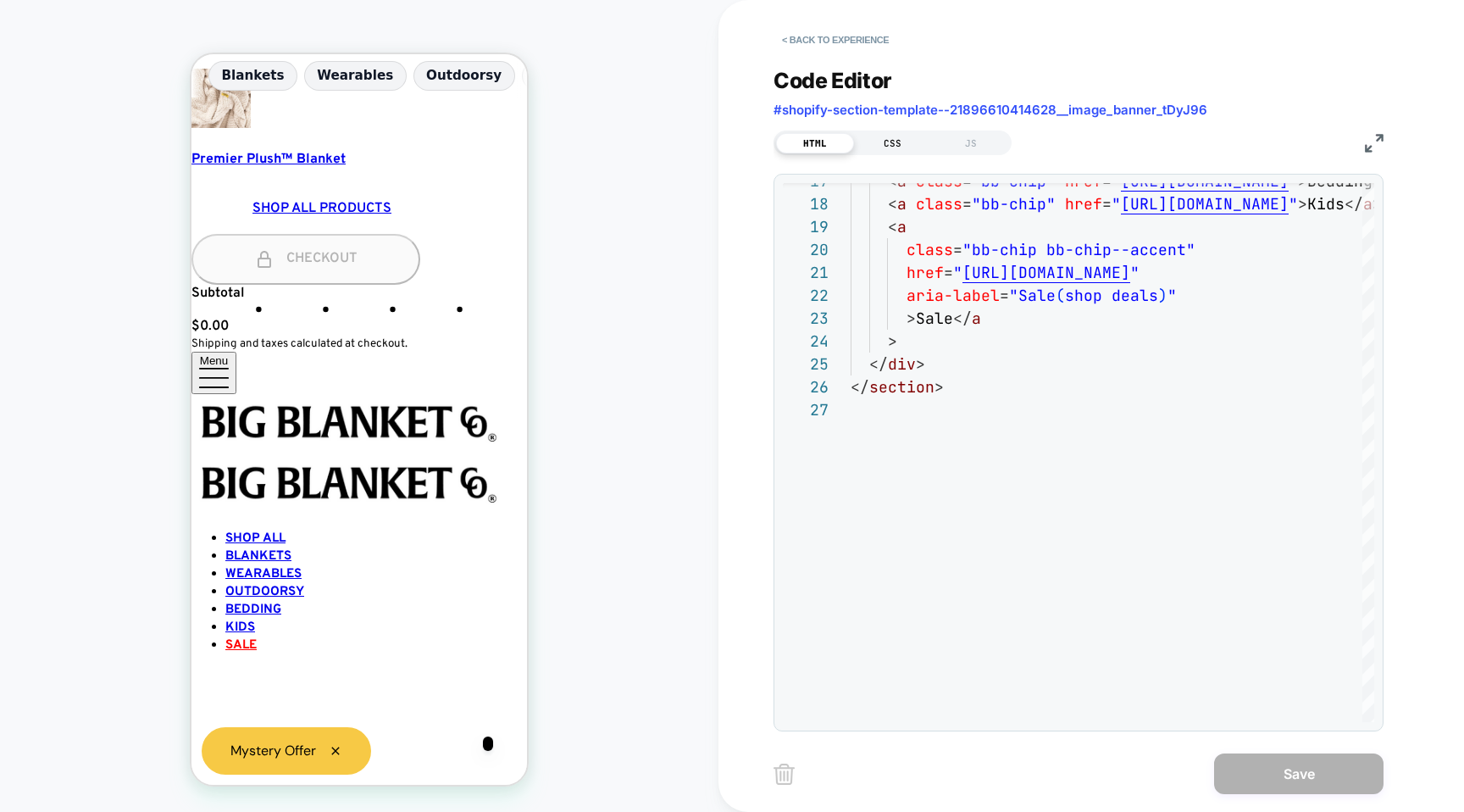
click at [904, 140] on div "CSS" at bounding box center [893, 143] width 78 height 20
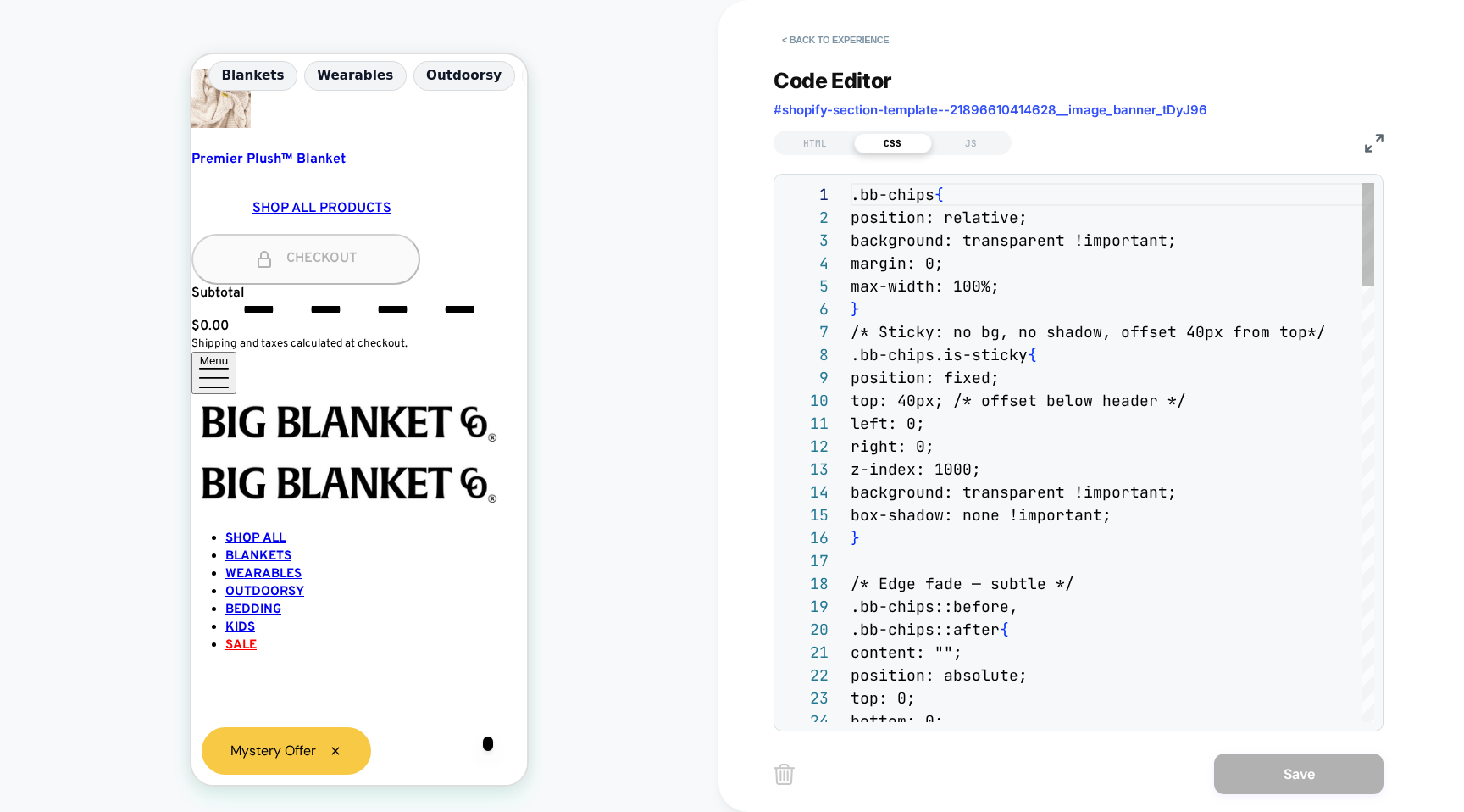
scroll to position [228, 0]
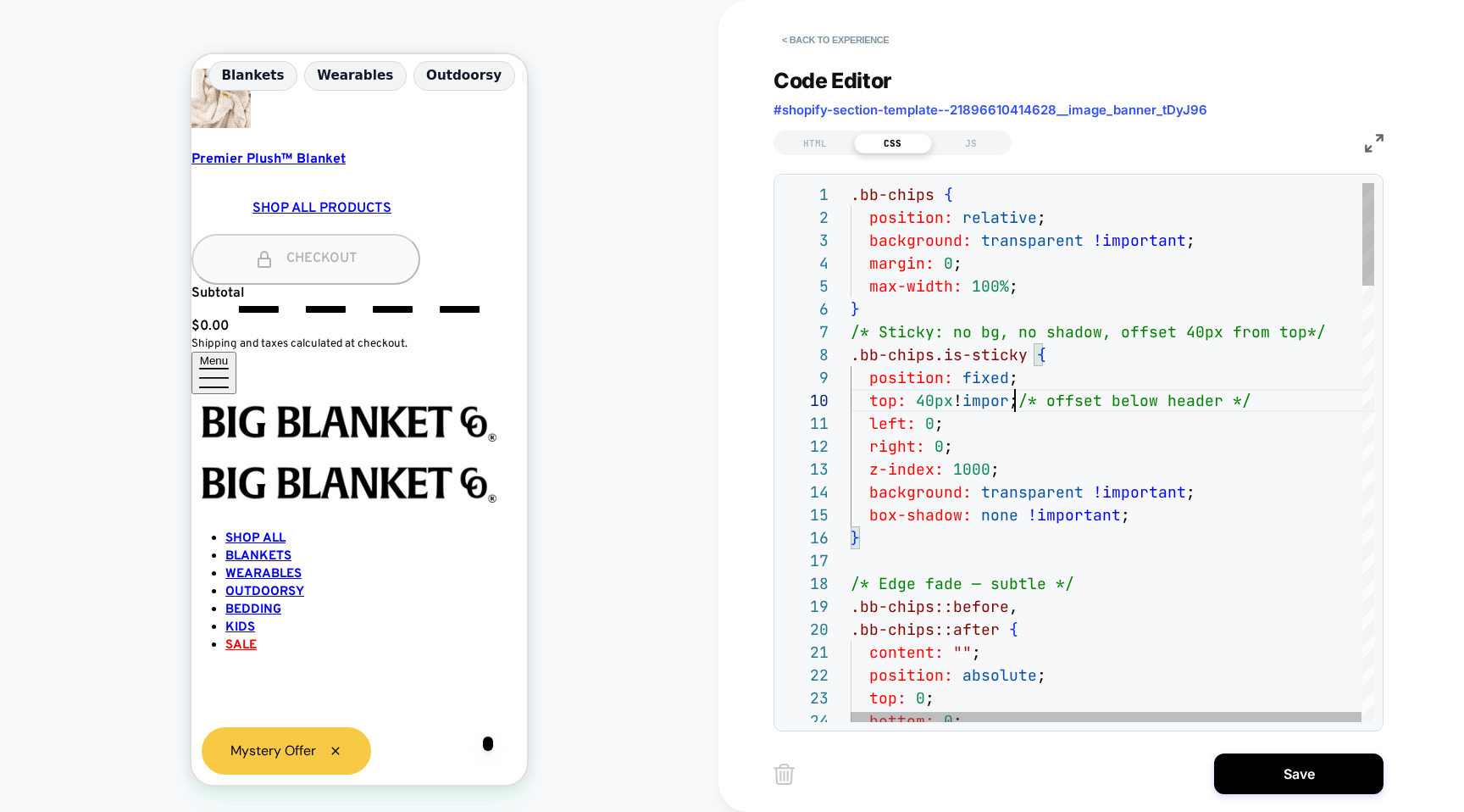
scroll to position [206, 174]
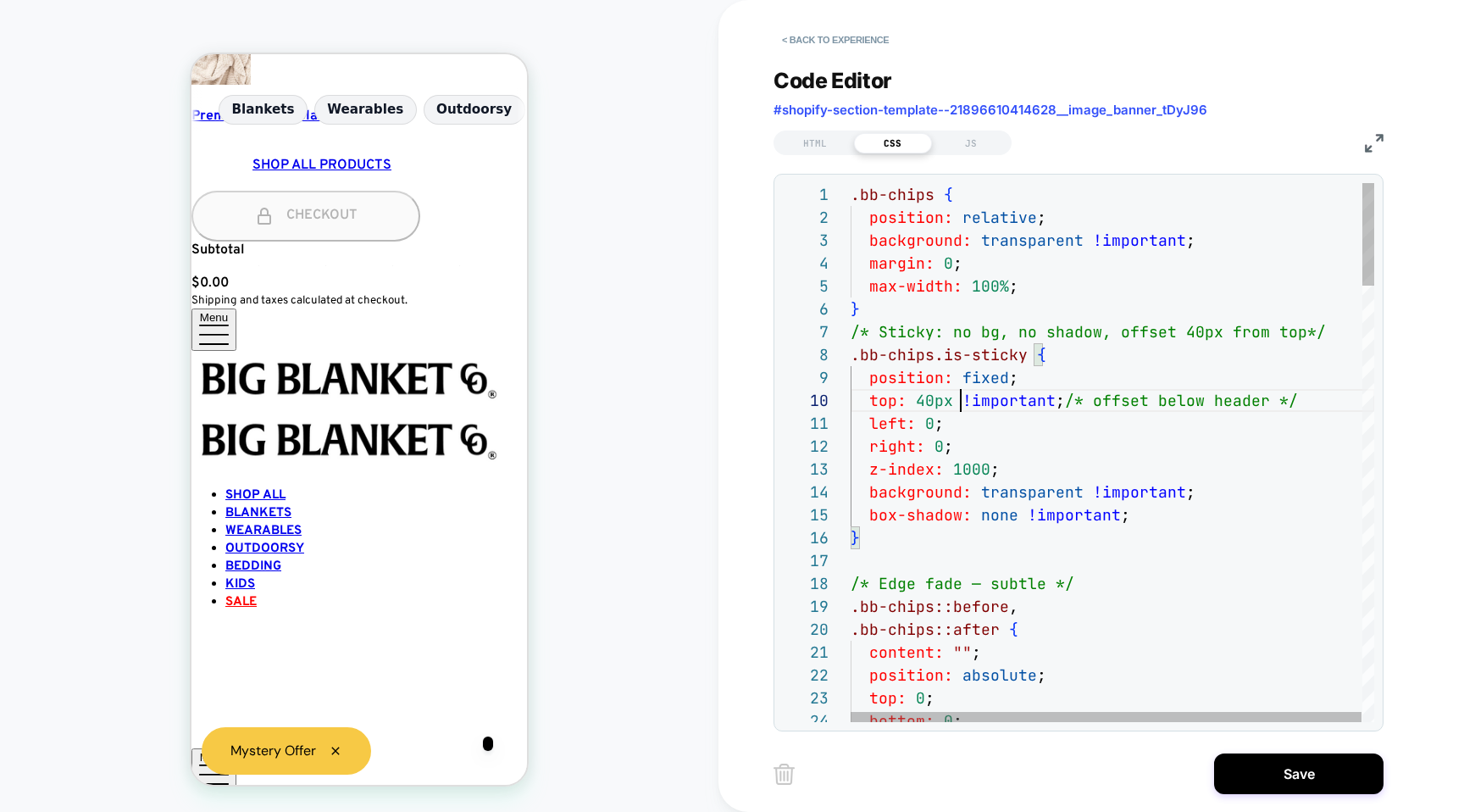
scroll to position [0, 10]
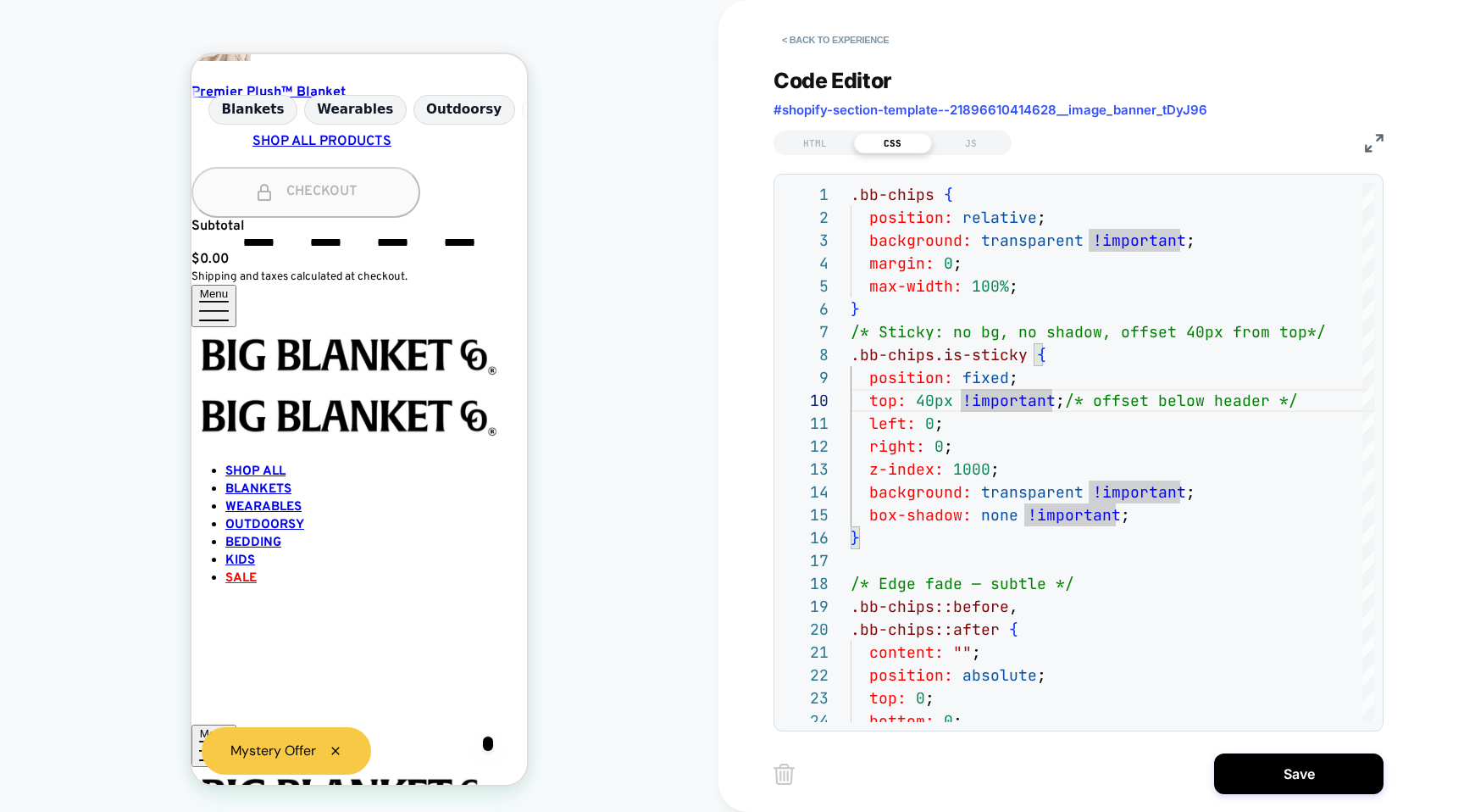
scroll to position [805, 0]
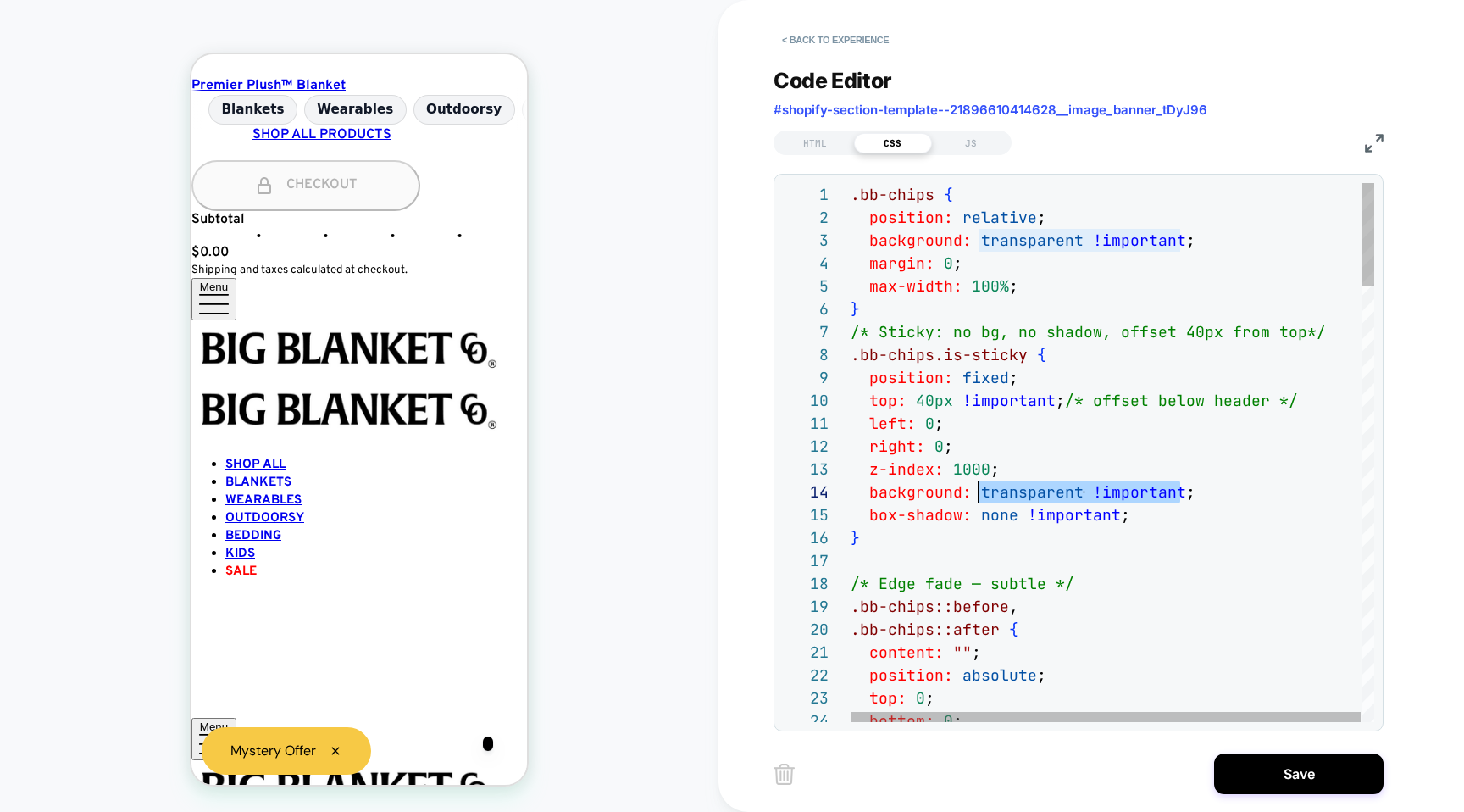
drag, startPoint x: 1183, startPoint y: 491, endPoint x: 978, endPoint y: 486, distance: 205.1
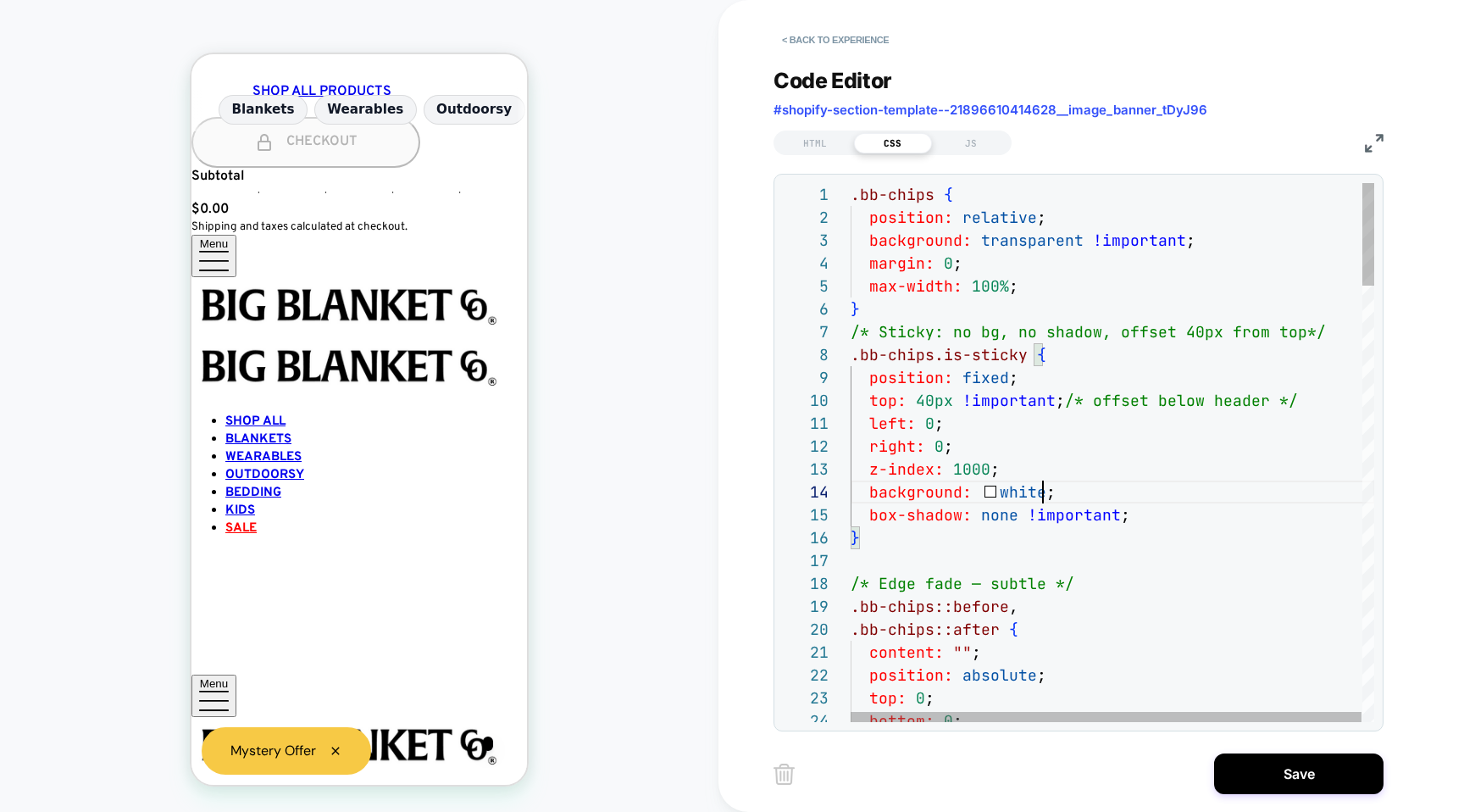
scroll to position [0, 10]
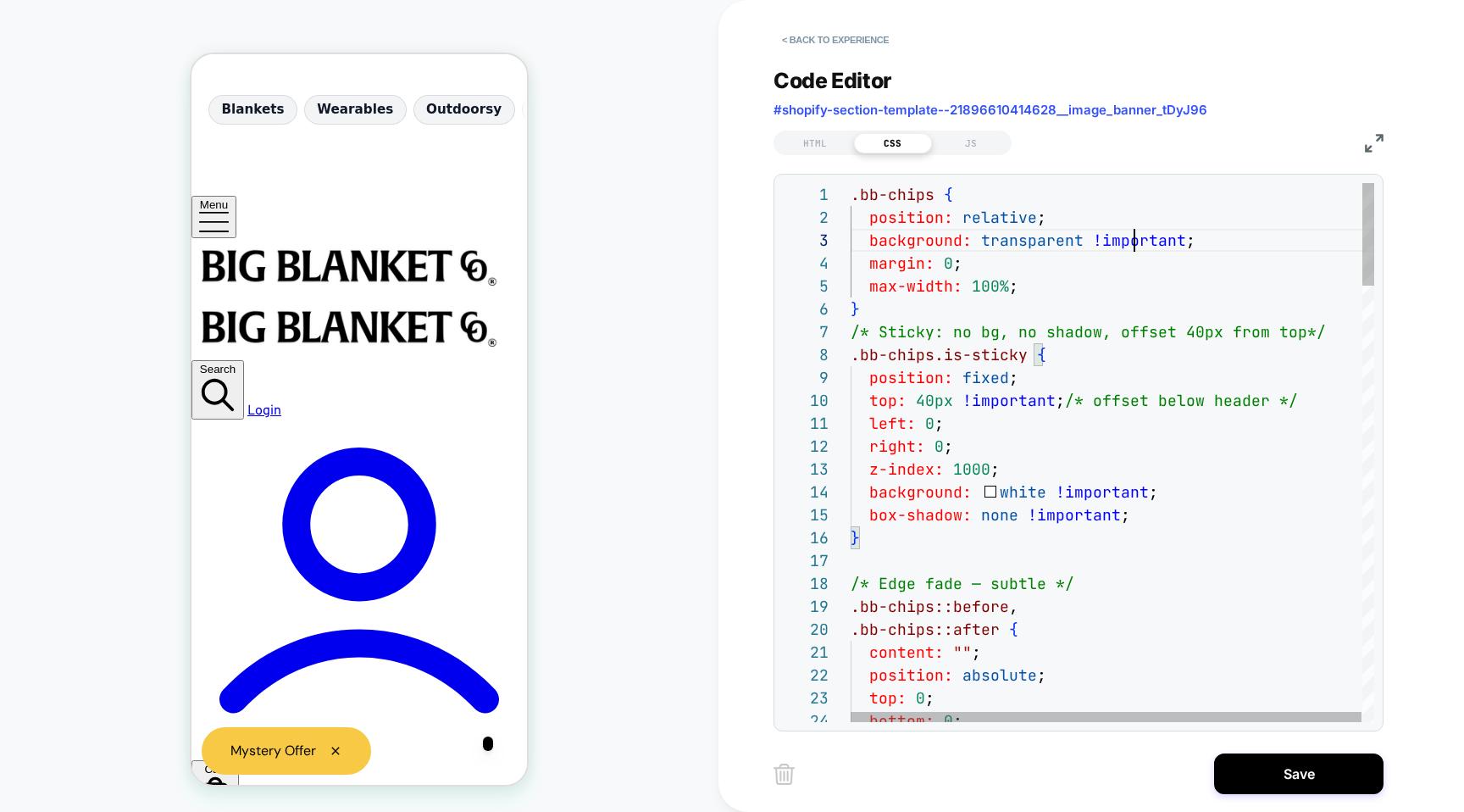
drag, startPoint x: 1183, startPoint y: 241, endPoint x: 1034, endPoint y: 247, distance: 149.1
drag, startPoint x: 1077, startPoint y: 241, endPoint x: 978, endPoint y: 238, distance: 99.0
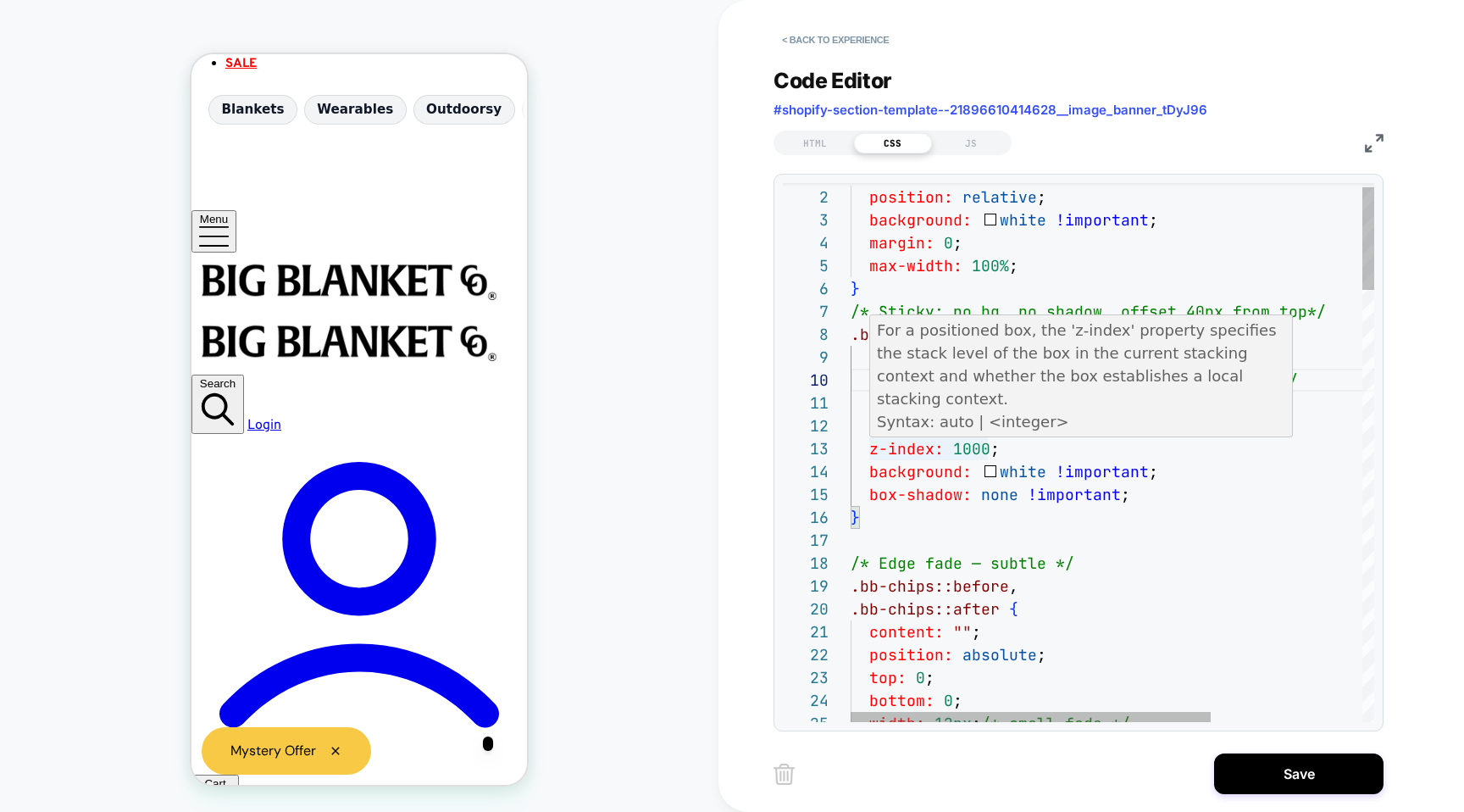
type textarea "**********"
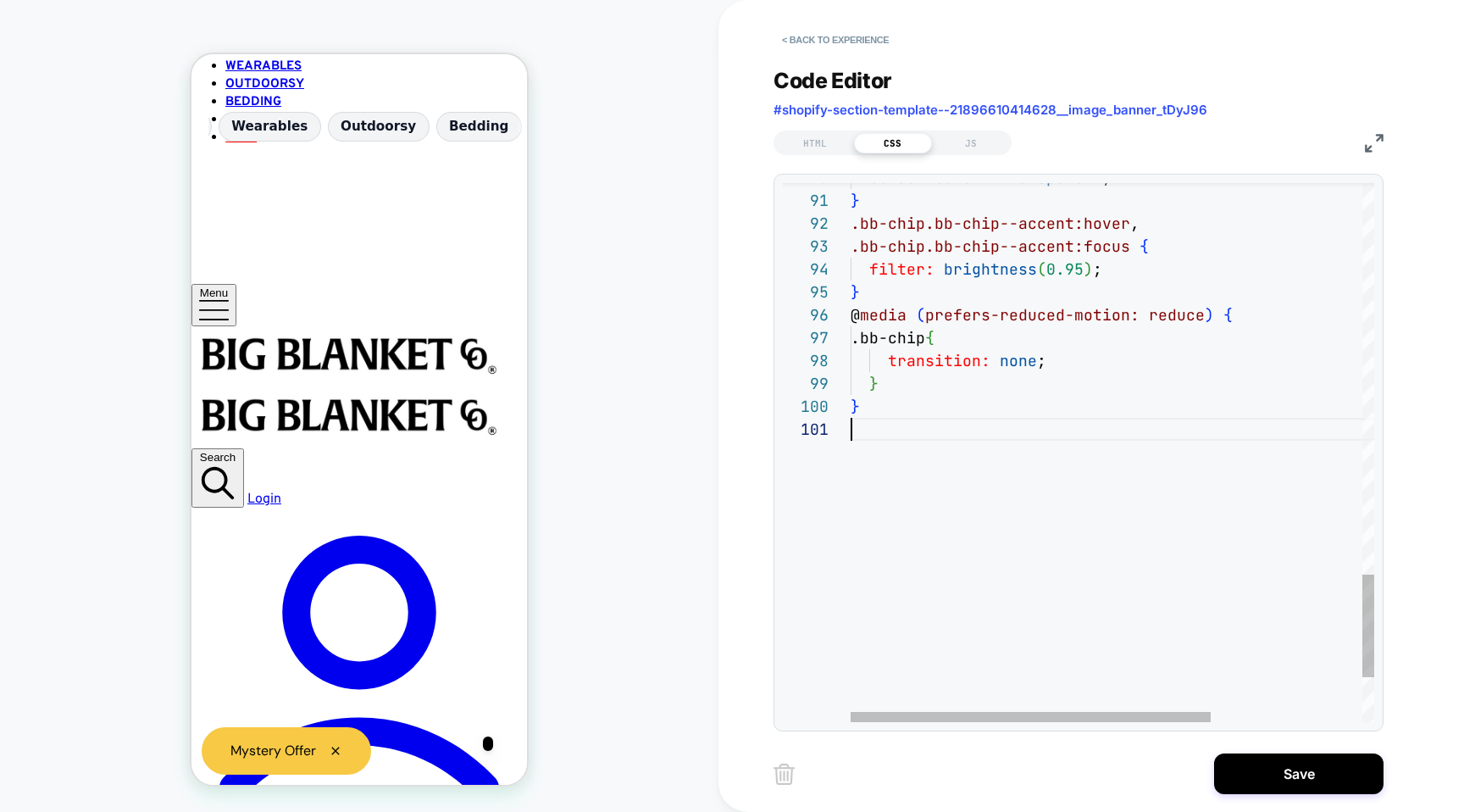
scroll to position [183, 27]
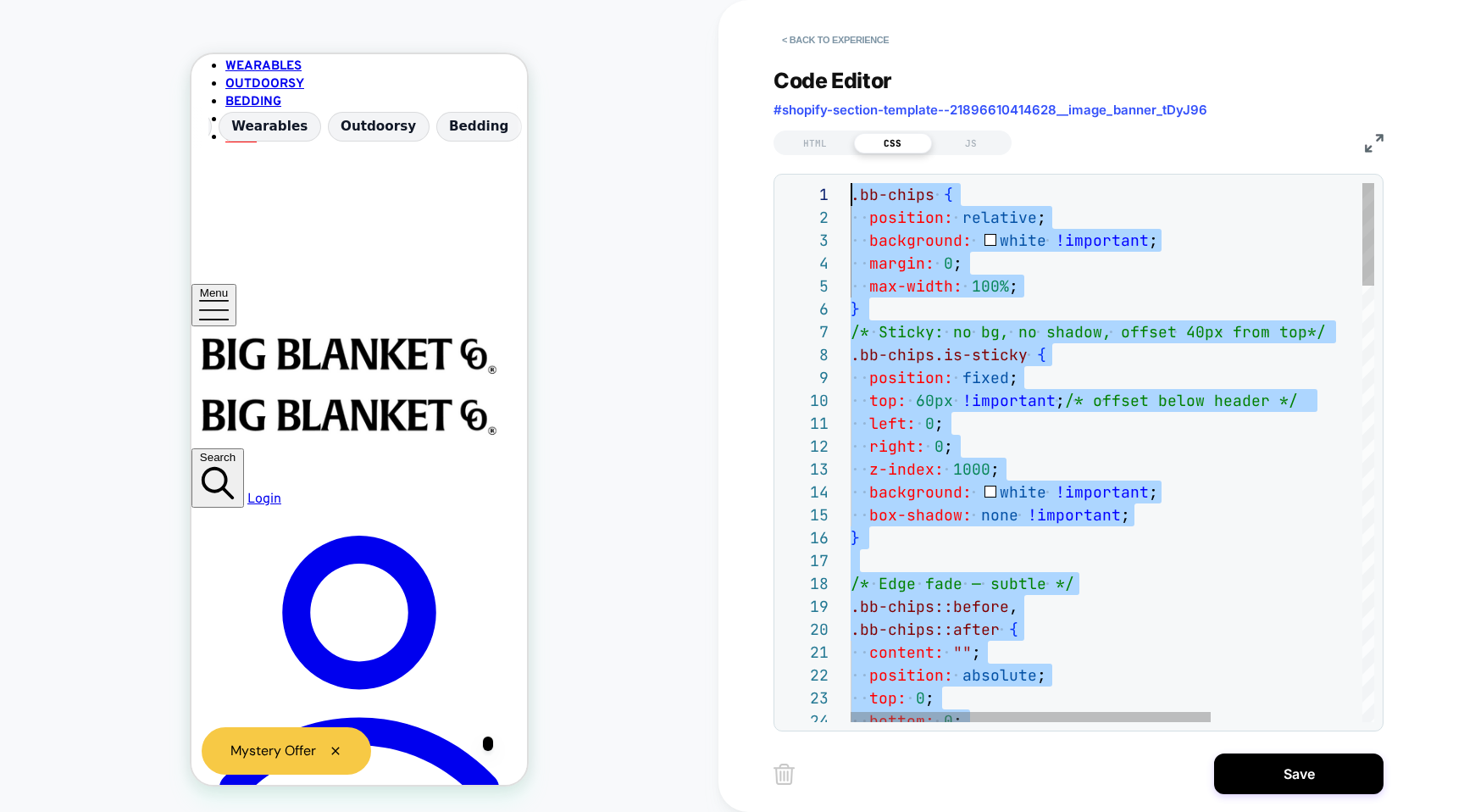
drag, startPoint x: 958, startPoint y: 486, endPoint x: 895, endPoint y: -135, distance: 624.2
type textarea "**********"
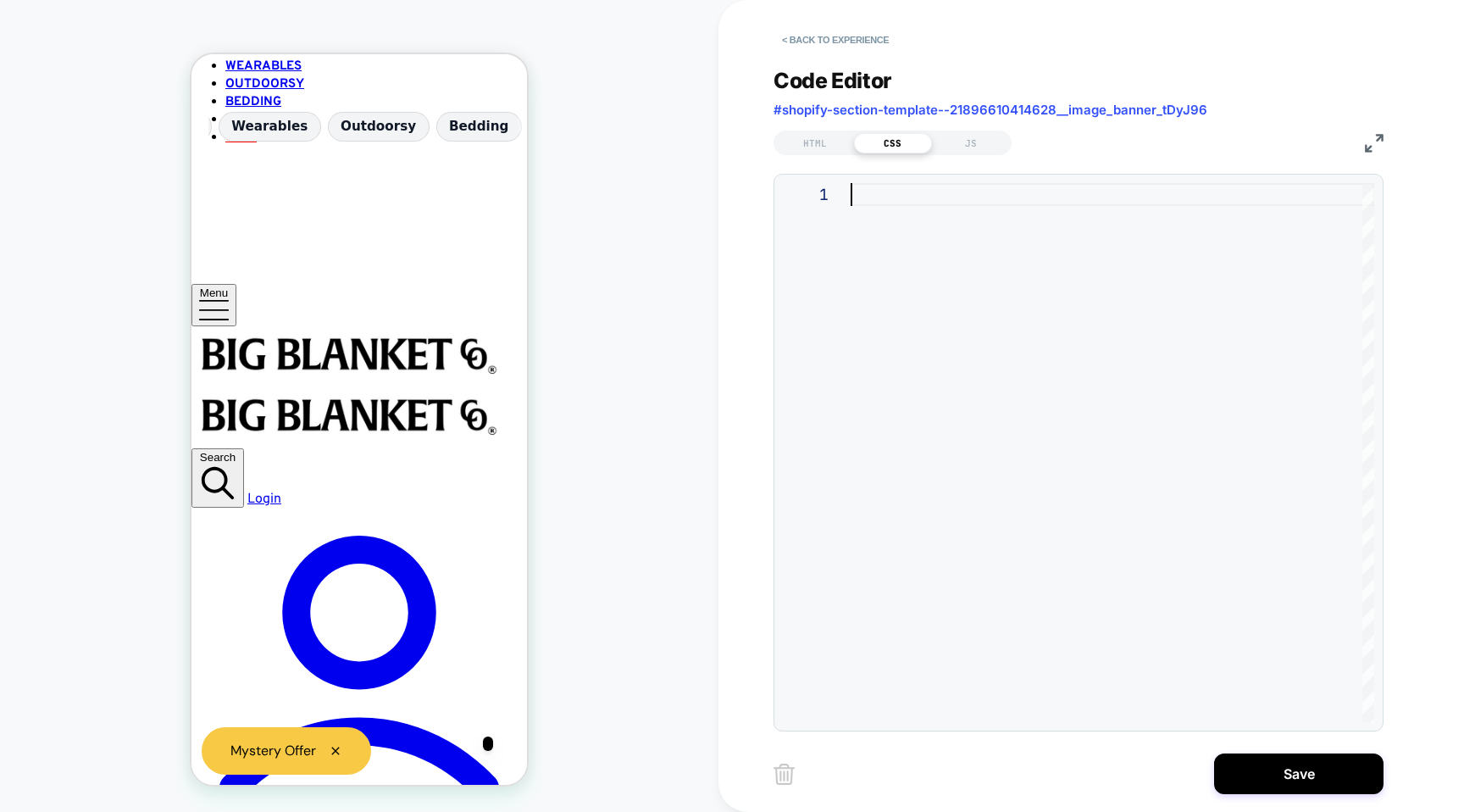
type textarea "**********"
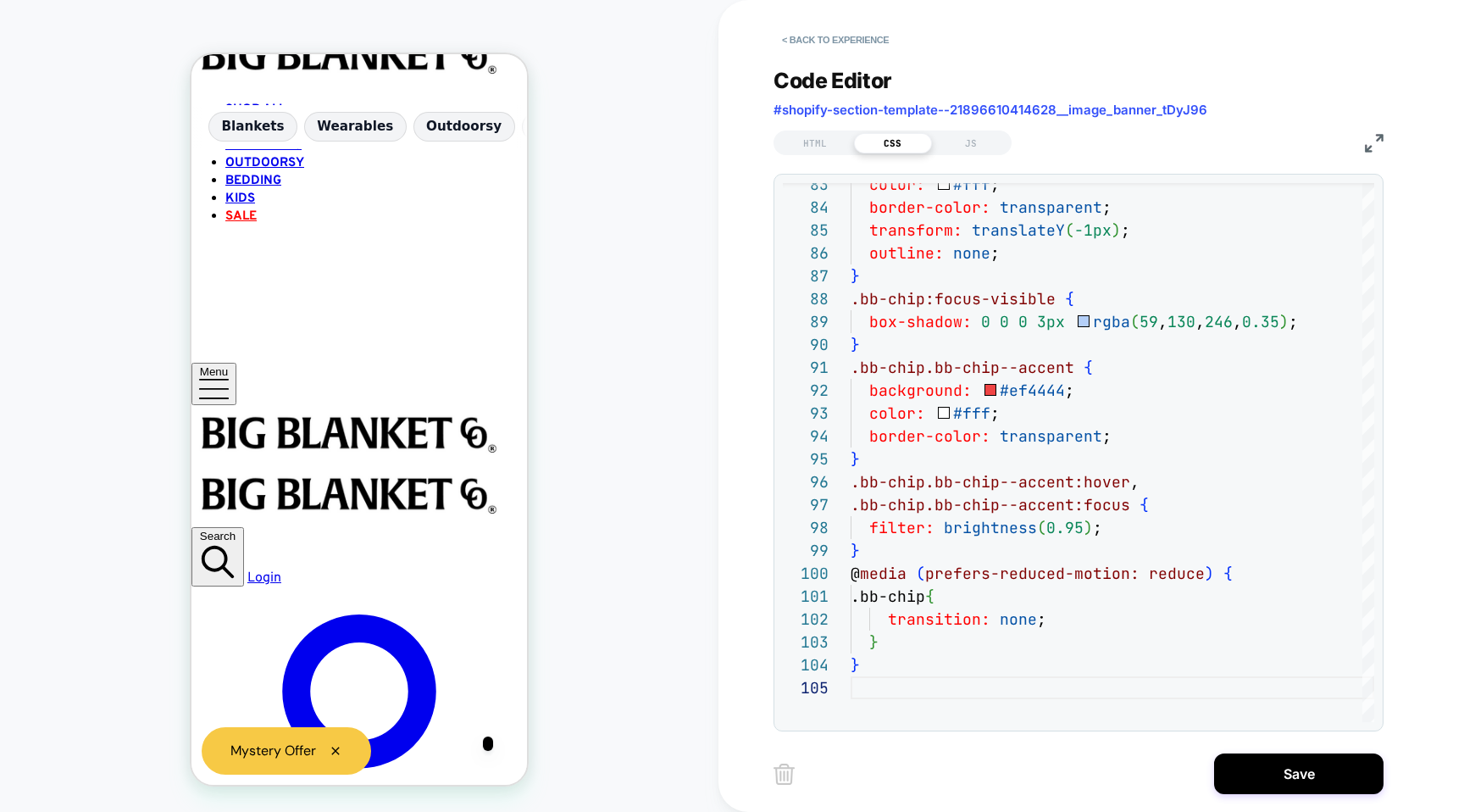
scroll to position [776, 0]
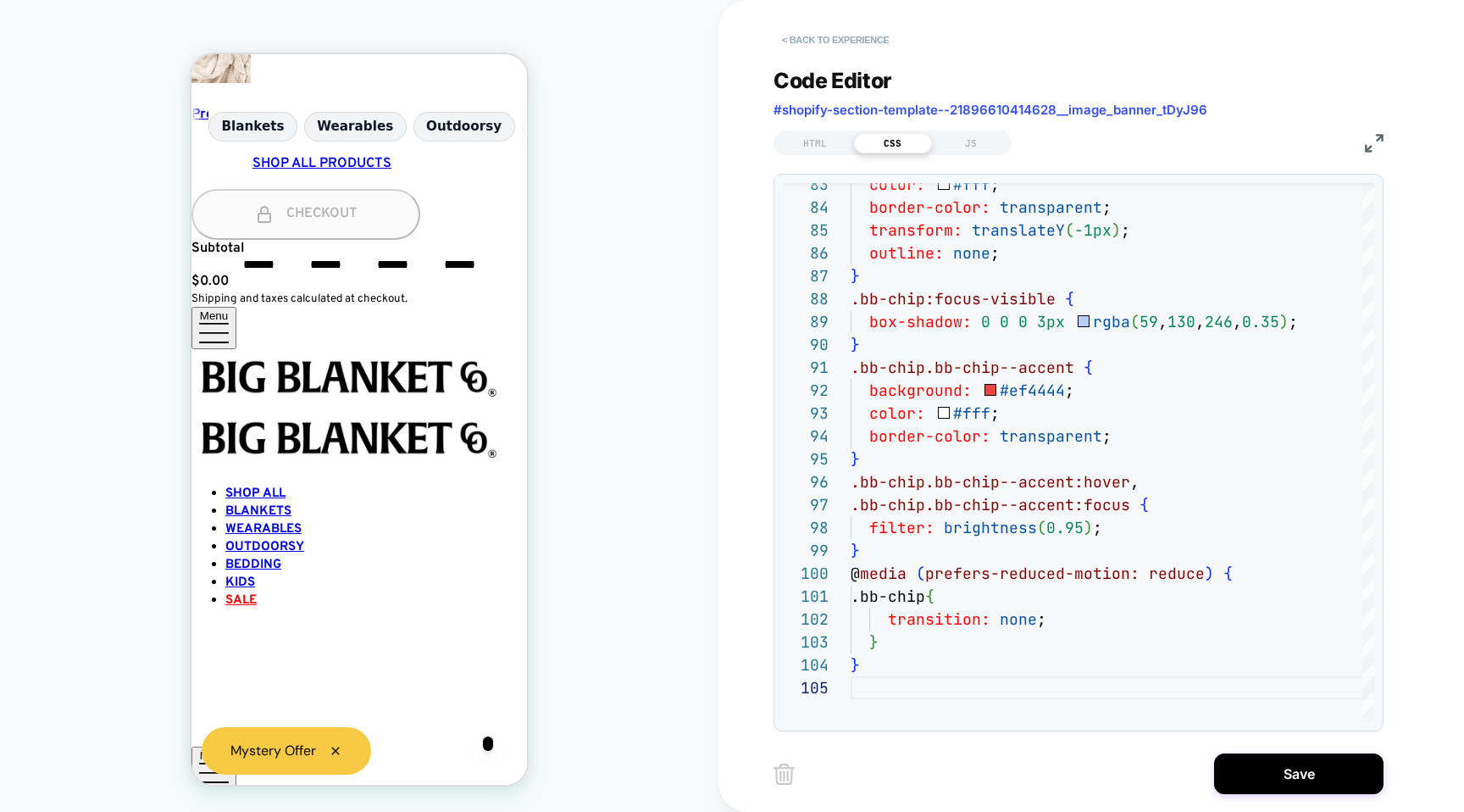
click at [831, 43] on button "< Back to experience" at bounding box center [836, 39] width 124 height 27
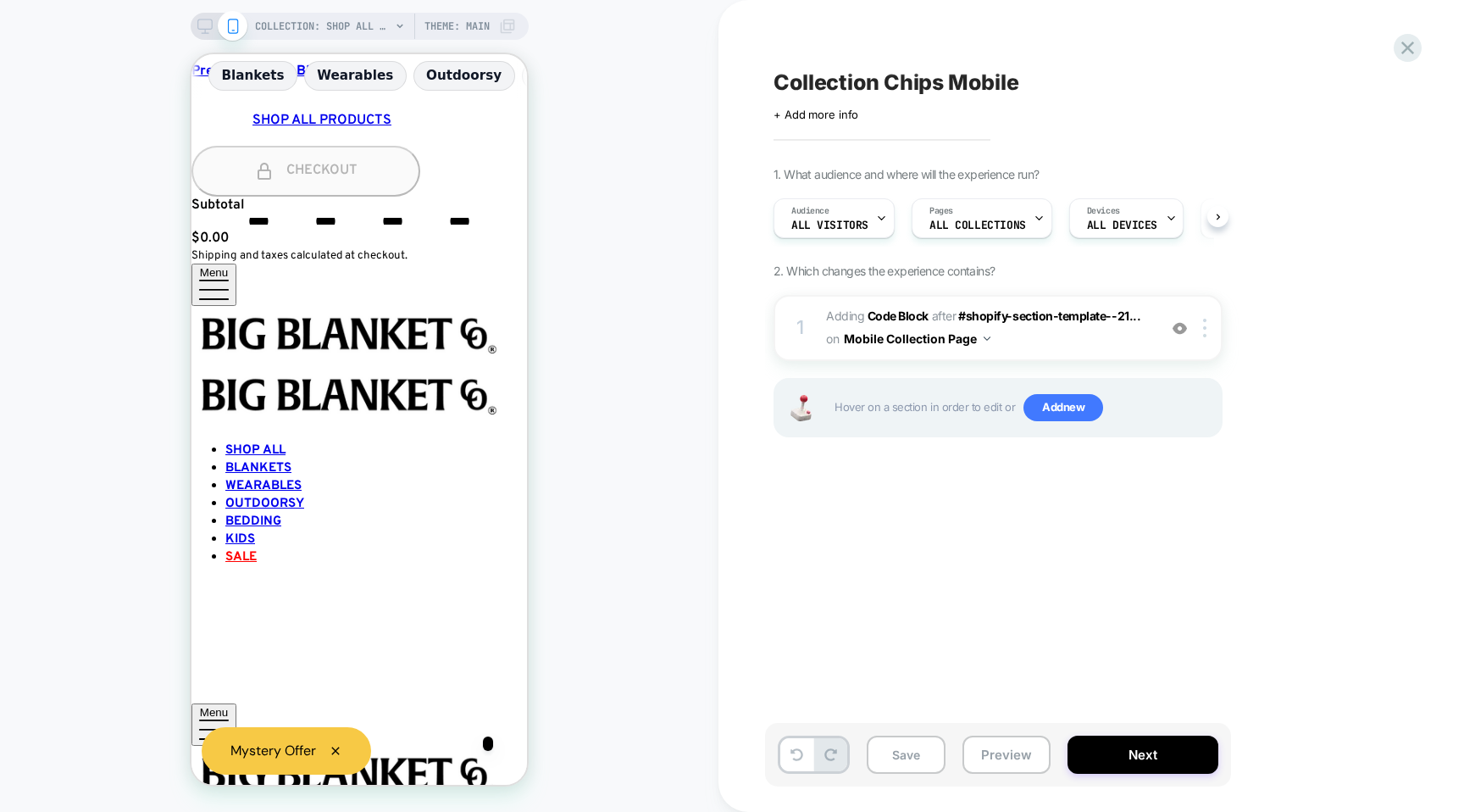
scroll to position [0, 1]
click at [194, 21] on div "COLLECTION: Shop All (Category) Theme: MAIN" at bounding box center [360, 26] width 338 height 27
click at [1417, 45] on icon at bounding box center [1408, 47] width 23 height 23
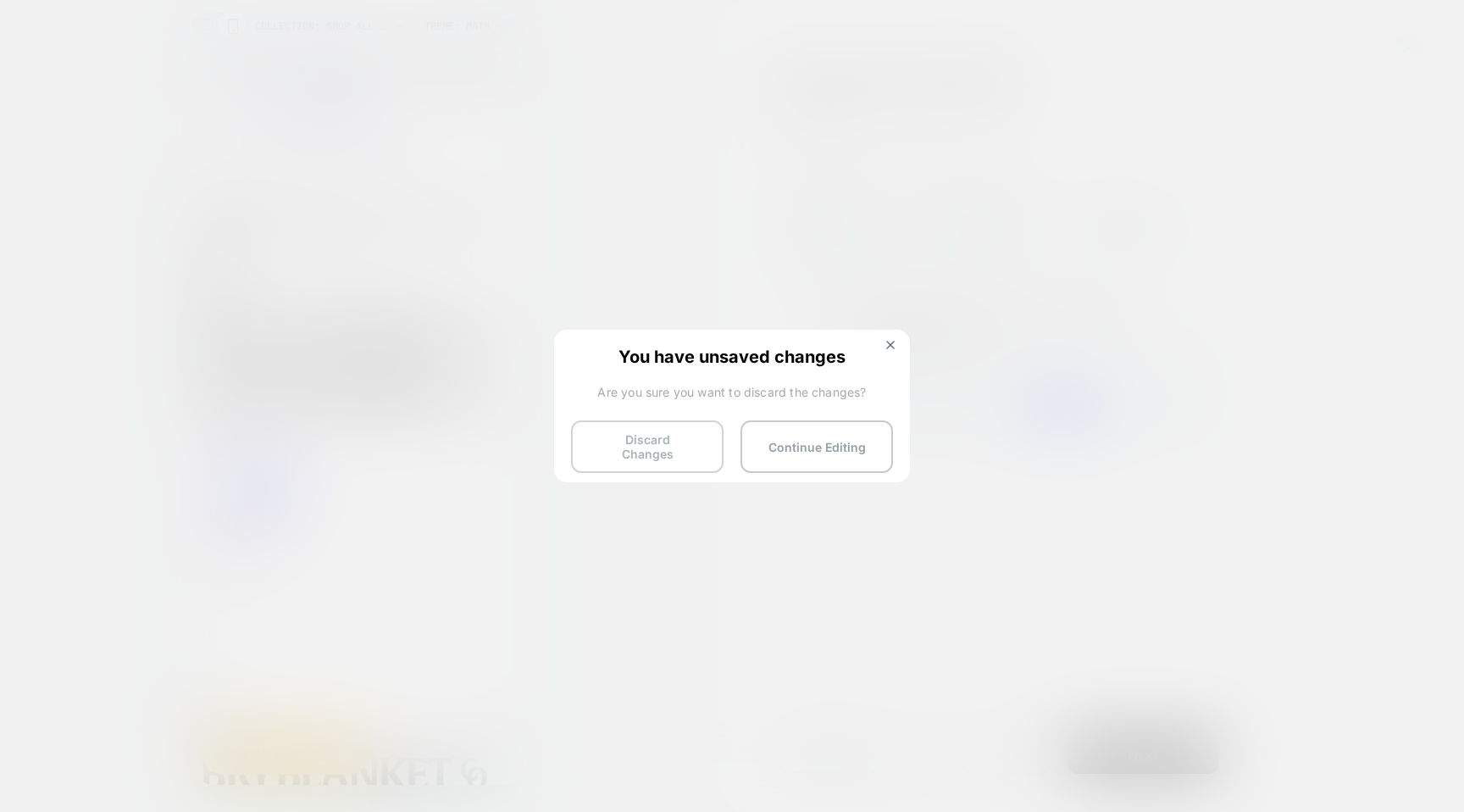
click at [622, 449] on button "Discard Changes" at bounding box center [647, 446] width 153 height 53
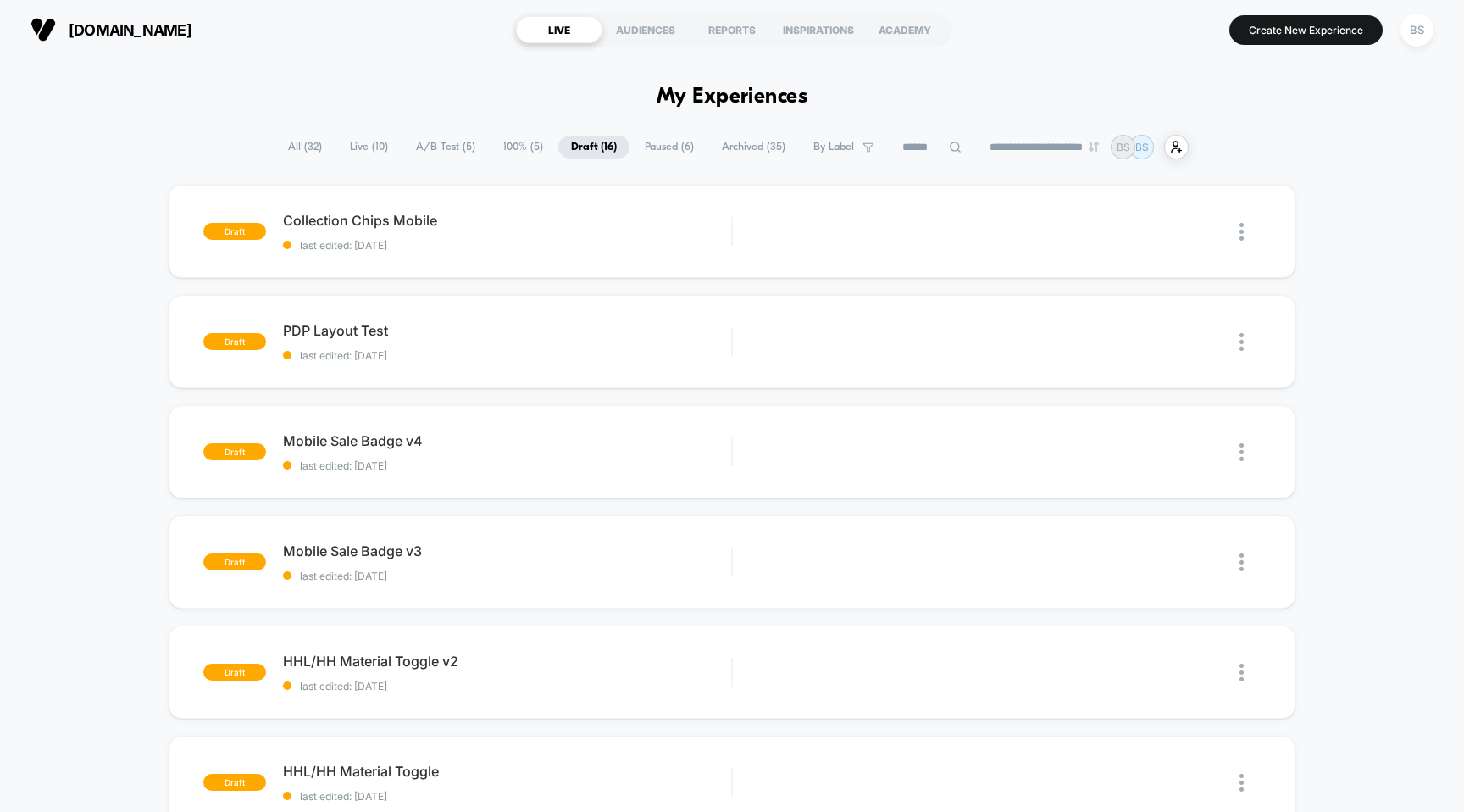
click at [356, 152] on span "Live ( 10 )" at bounding box center [369, 147] width 64 height 23
